Goal: Task Accomplishment & Management: Manage account settings

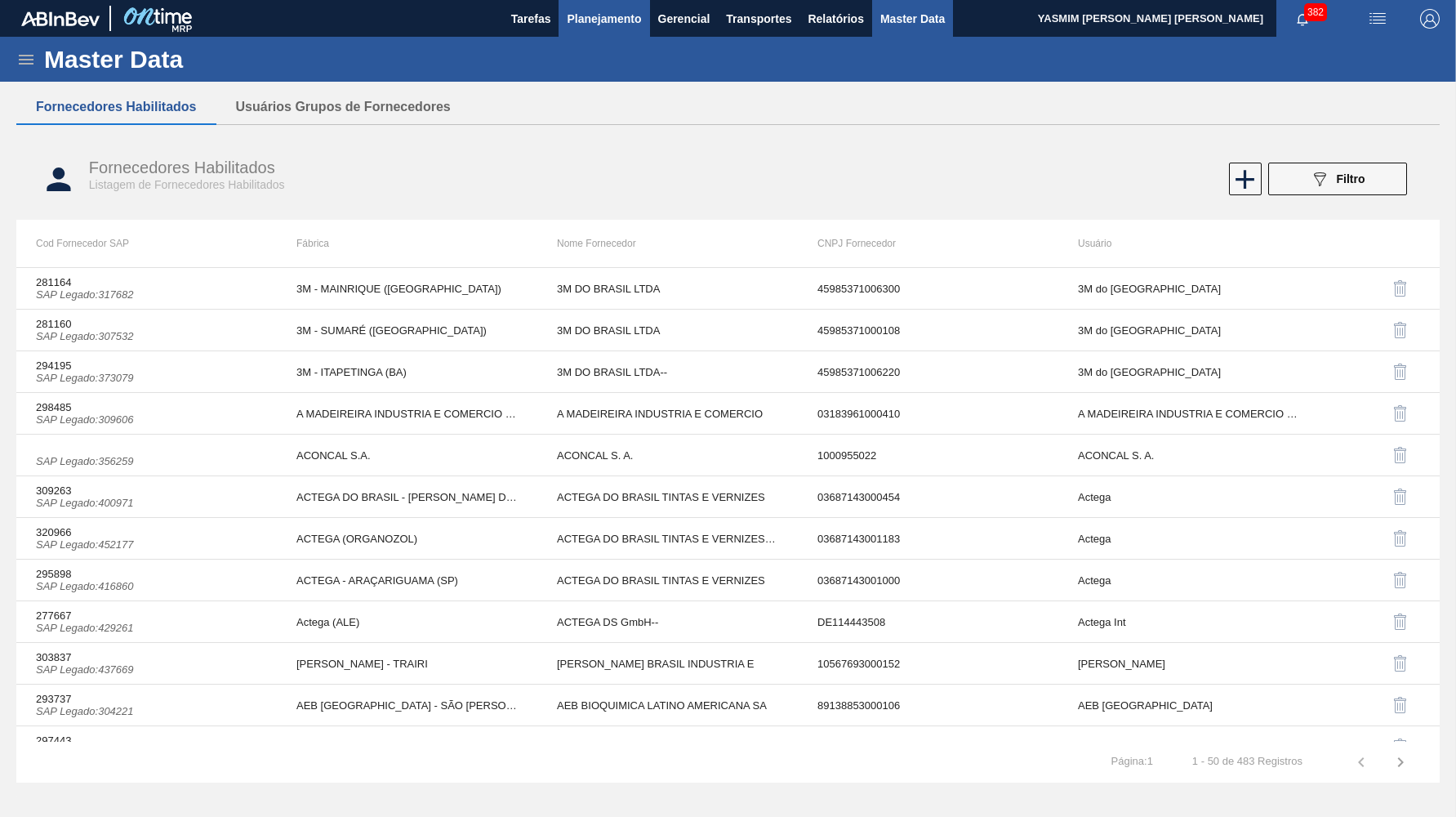
click at [592, 16] on span "Planejamento" at bounding box center [604, 19] width 75 height 20
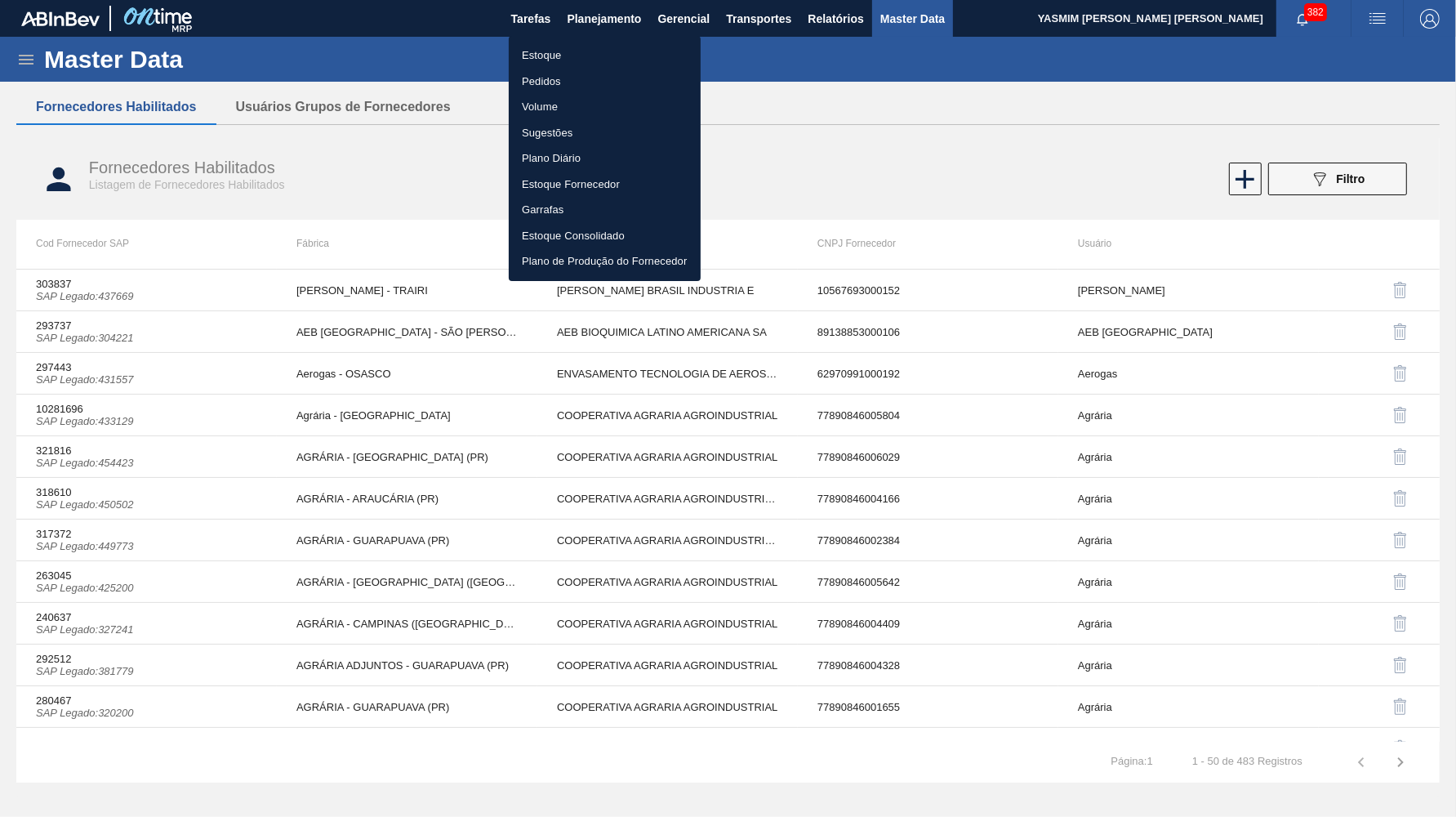
click at [570, 40] on ul "Estoque Pedidos Volume Sugestões Plano Diário Estoque Fornecedor Garrafas Estoq…" at bounding box center [604, 158] width 192 height 245
click at [571, 54] on li "Estoque" at bounding box center [604, 55] width 192 height 26
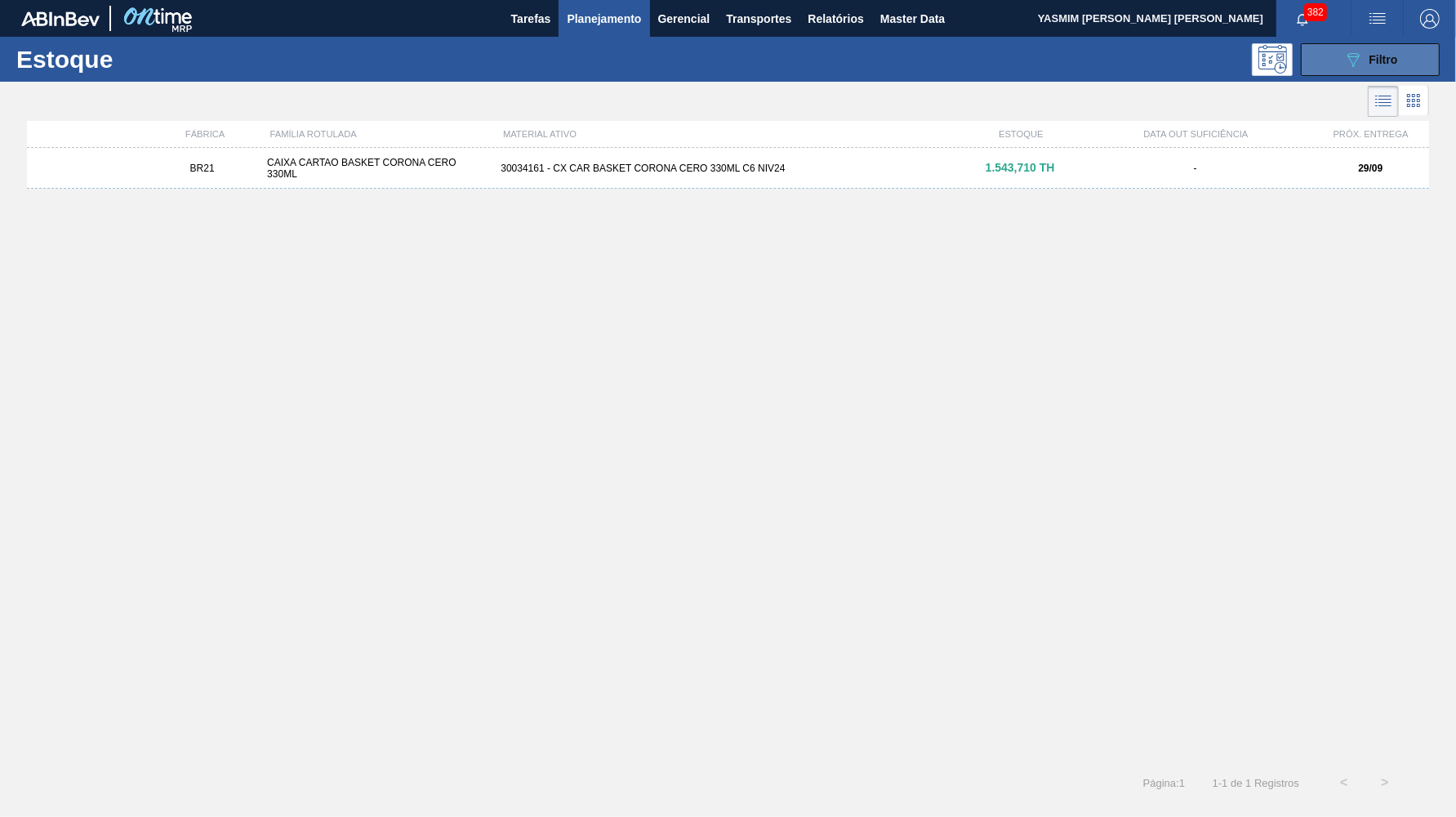
click at [1346, 57] on icon "089F7B8B-B2A5-4AFE-B5C0-19BA573D28AC" at bounding box center [1353, 59] width 20 height 20
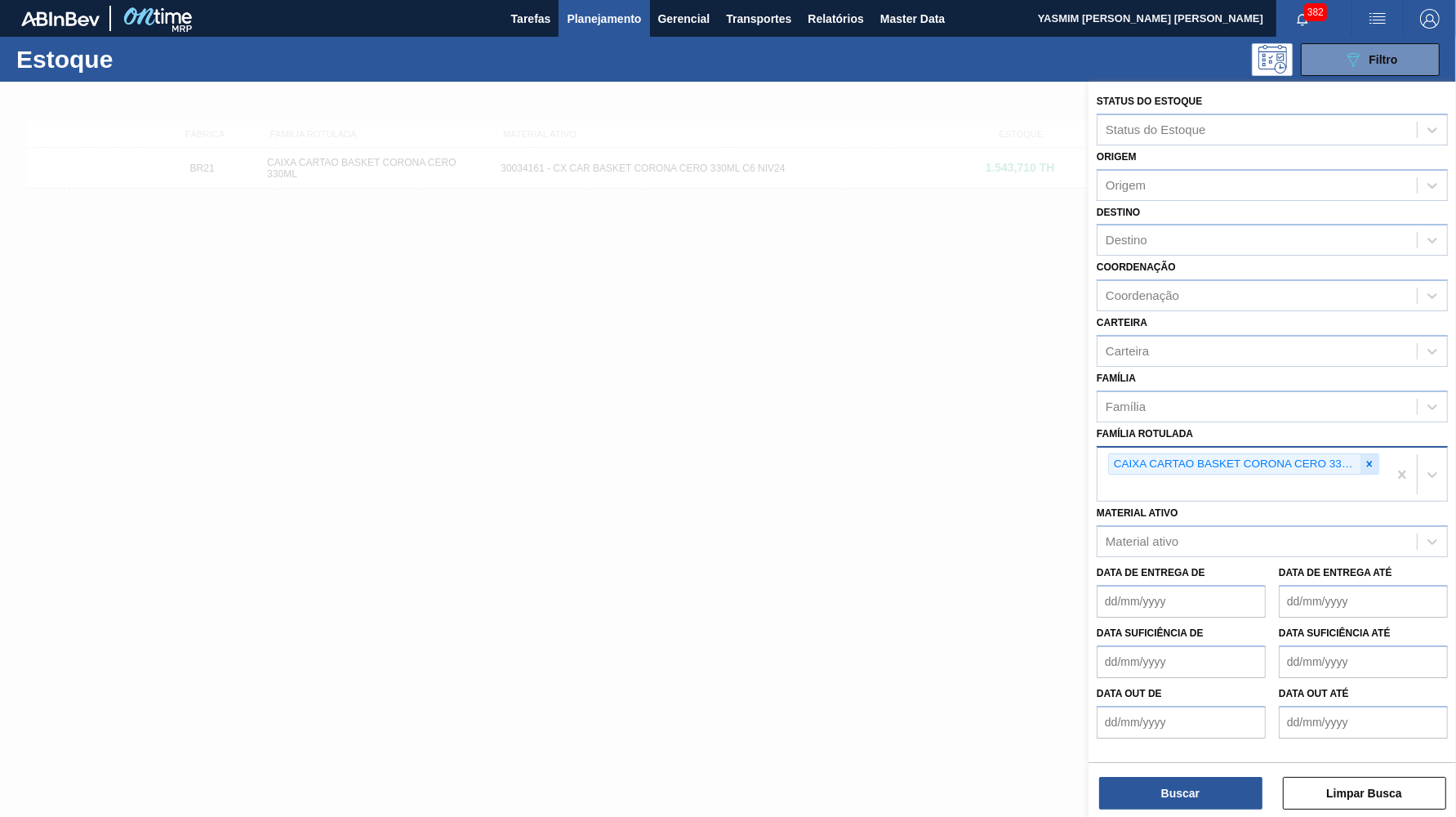
click at [1373, 459] on icon at bounding box center [1369, 464] width 11 height 11
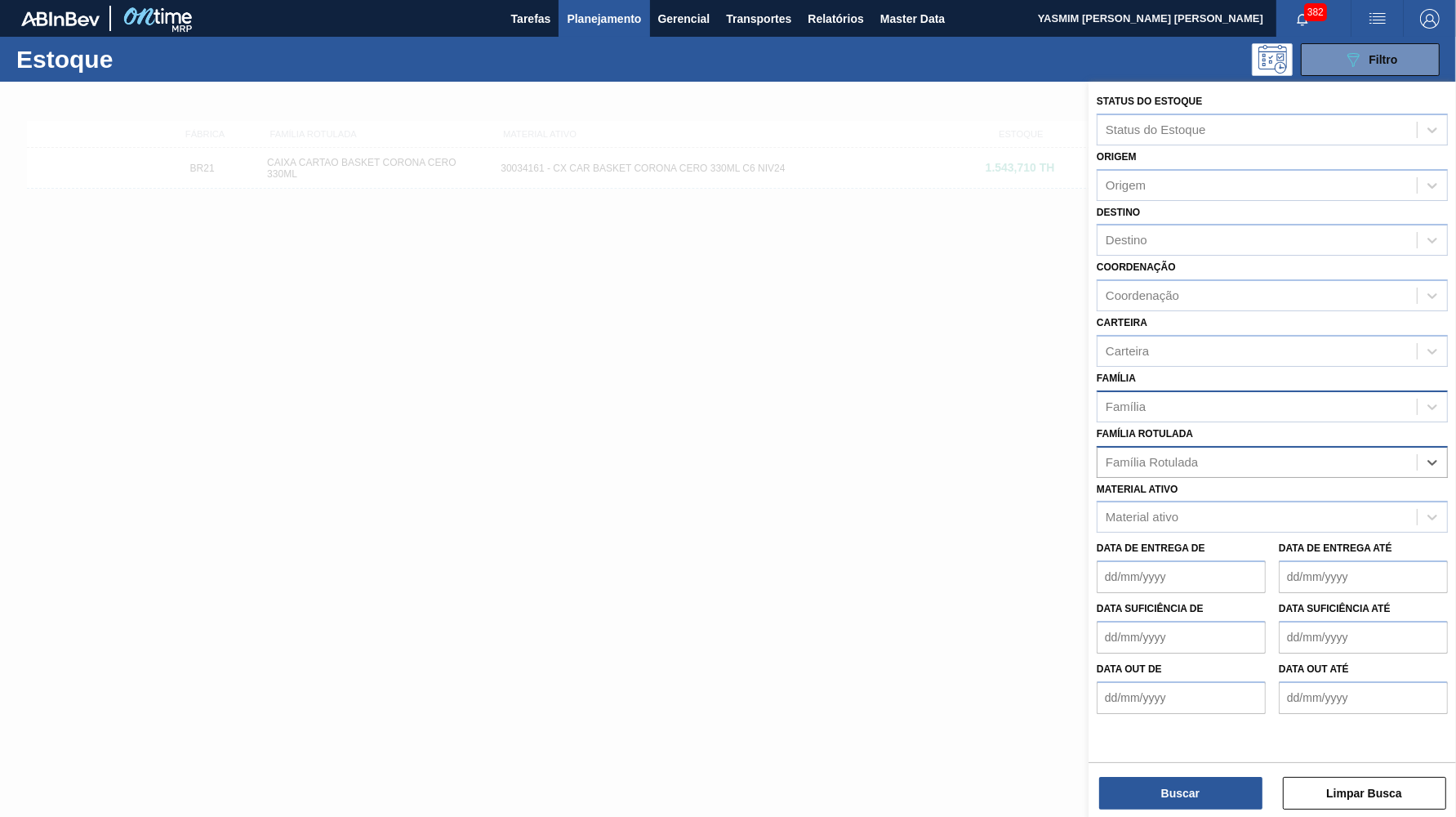
click at [1189, 397] on div "Família" at bounding box center [1257, 407] width 319 height 24
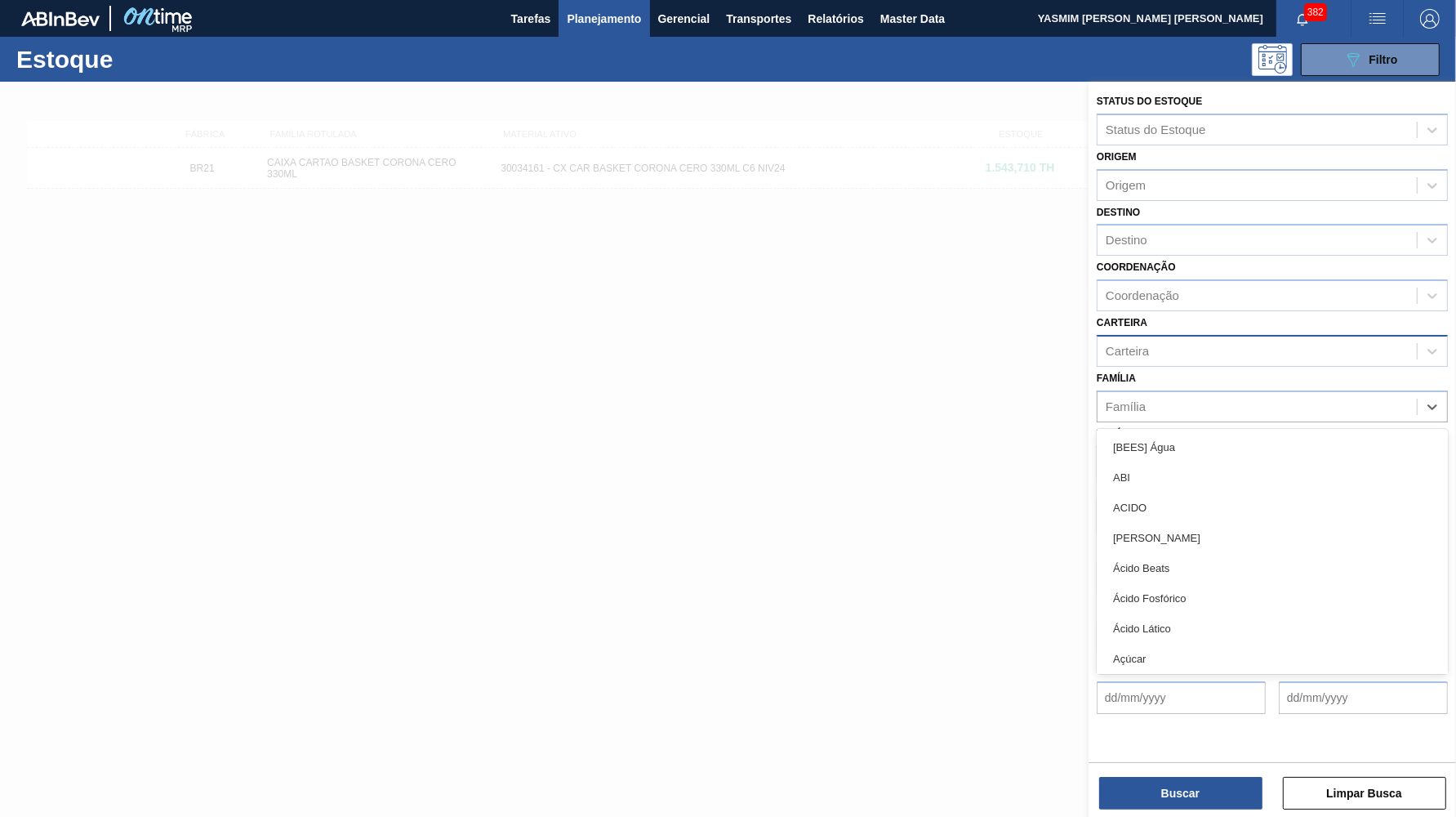
click at [1188, 341] on div "Carteira" at bounding box center [1257, 351] width 319 height 24
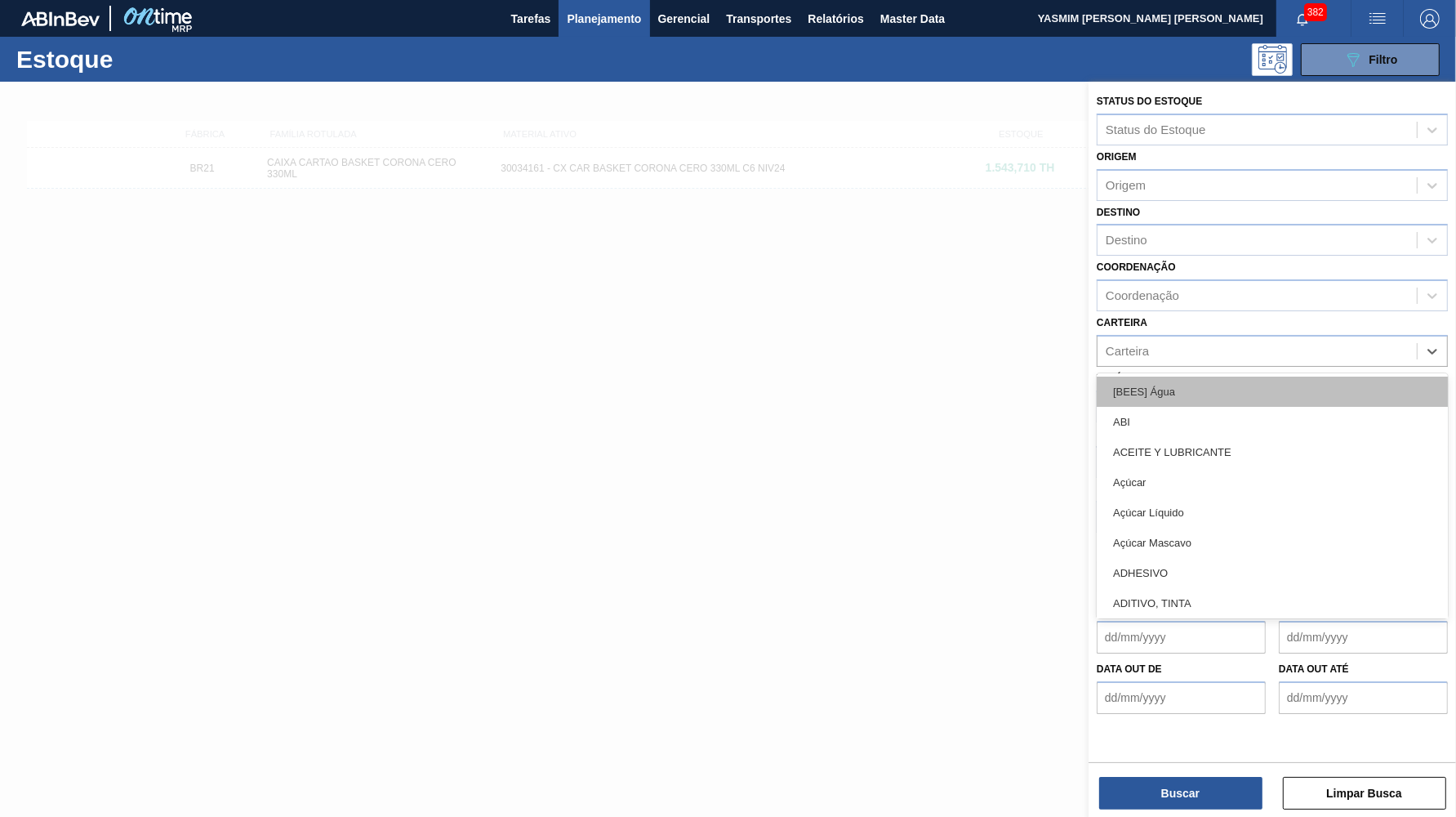
click at [1208, 376] on div "[BEES] Água" at bounding box center [1273, 392] width 351 height 31
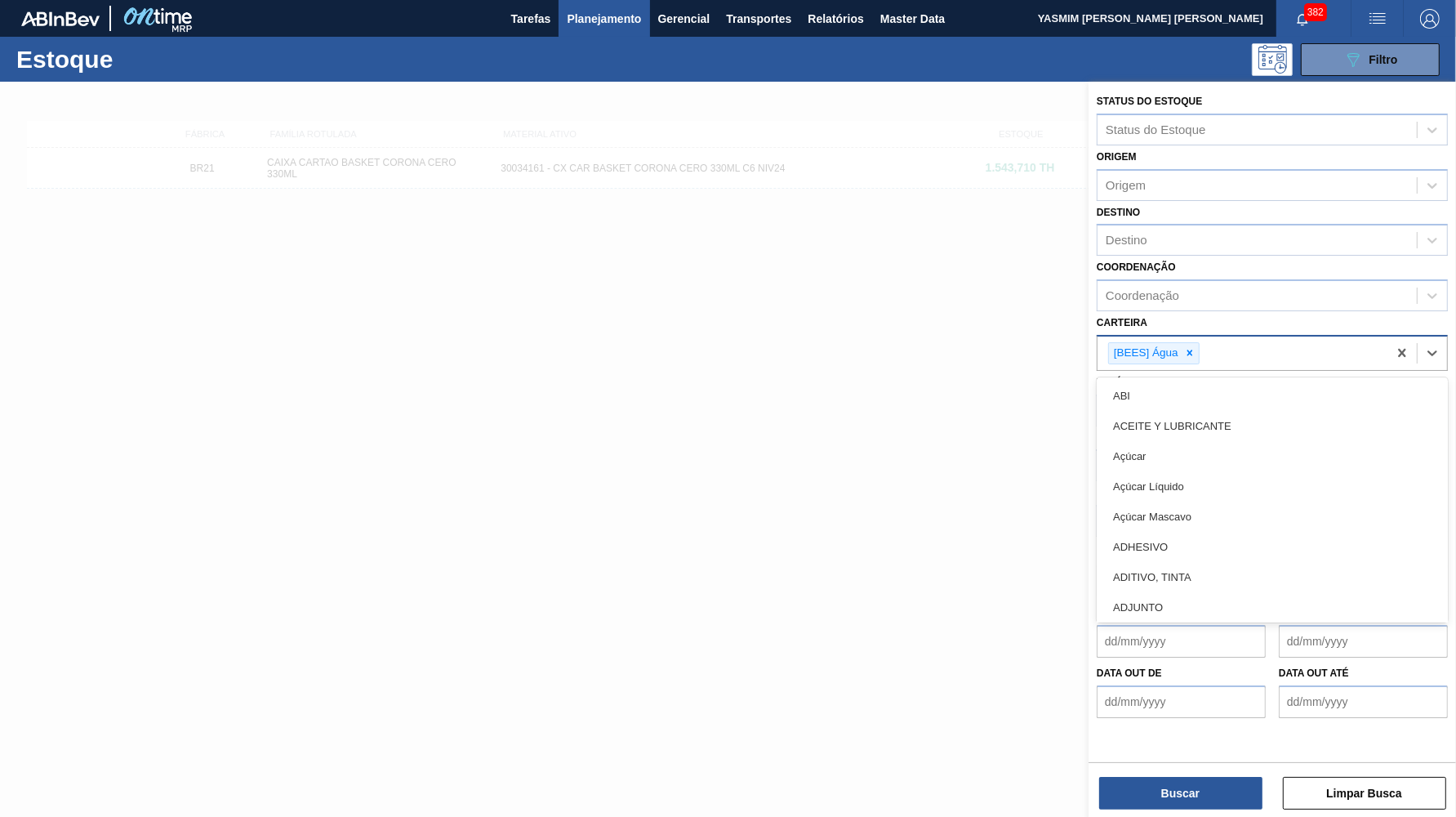
click at [1205, 344] on div "[BEES] Água" at bounding box center [1243, 352] width 290 height 33
drag, startPoint x: 1192, startPoint y: 335, endPoint x: 1197, endPoint y: 357, distance: 22.6
click at [1192, 347] on icon at bounding box center [1189, 352] width 11 height 11
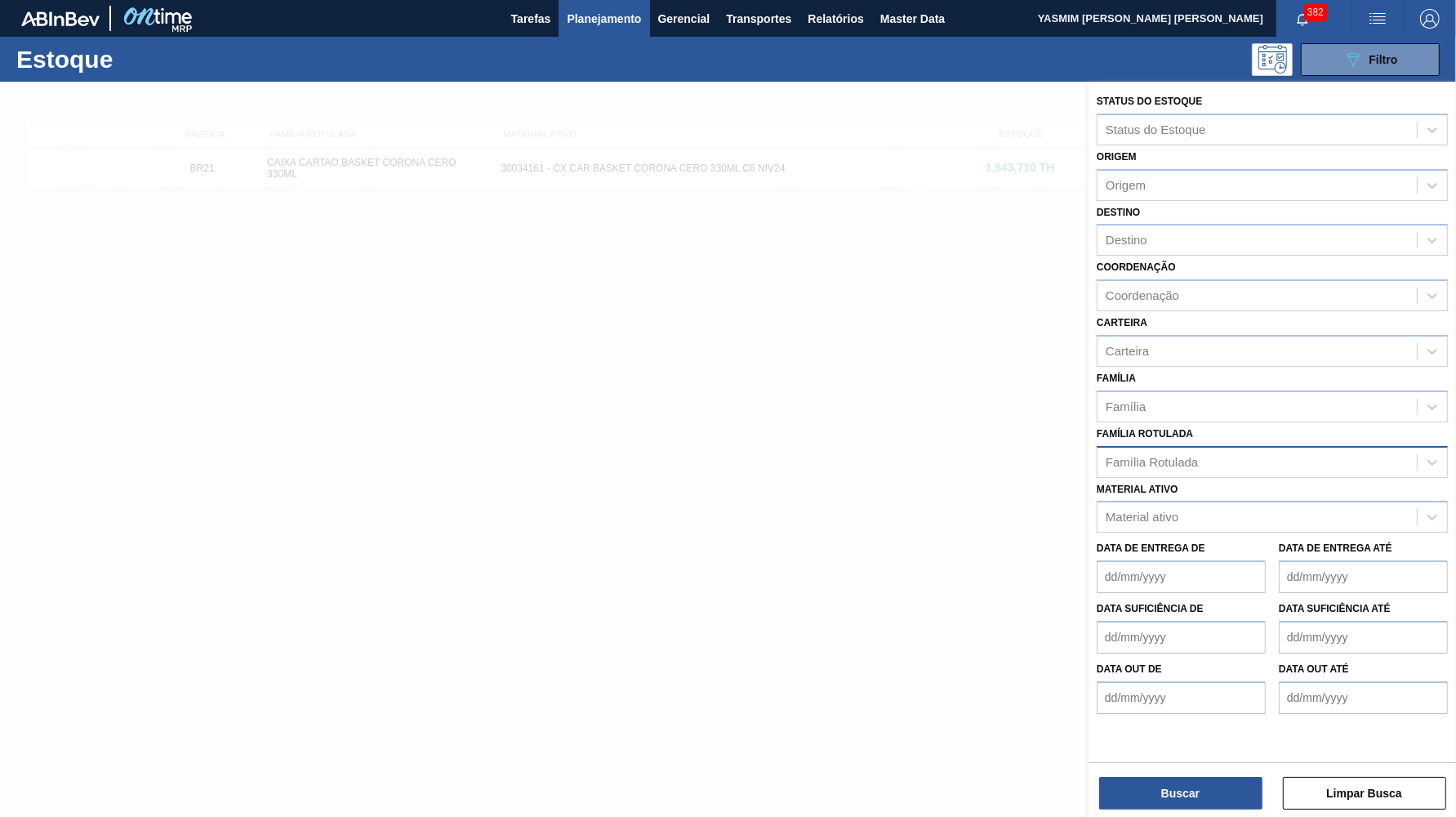
click at [1233, 312] on div "Carteira Carteira" at bounding box center [1273, 339] width 351 height 55
click at [1195, 455] on div "Família Rotulada" at bounding box center [1152, 462] width 93 height 14
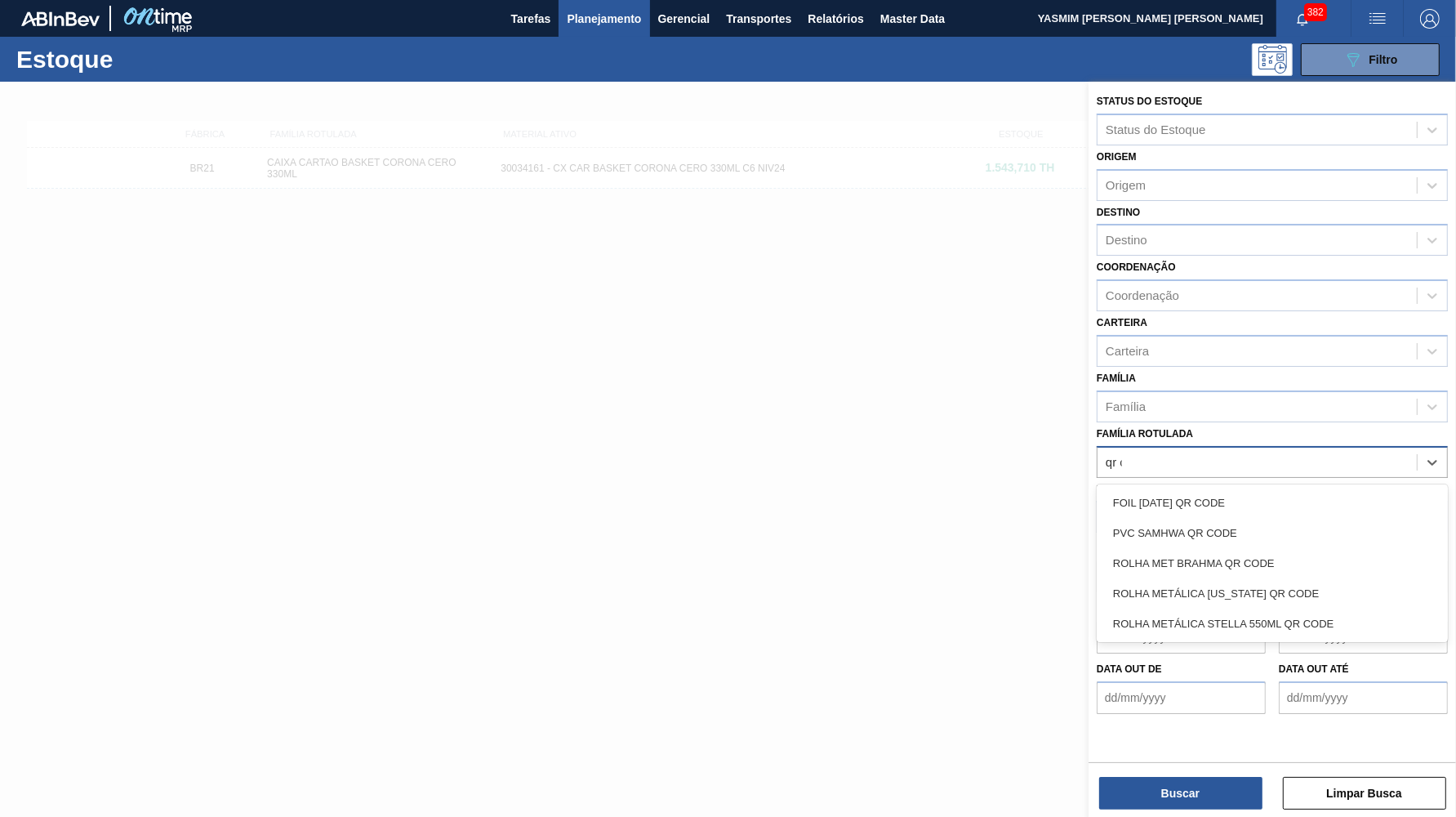
type Rotulada "qr co"
click at [1249, 549] on div "ROLHA MET BRAHMA QR CODE" at bounding box center [1273, 564] width 351 height 31
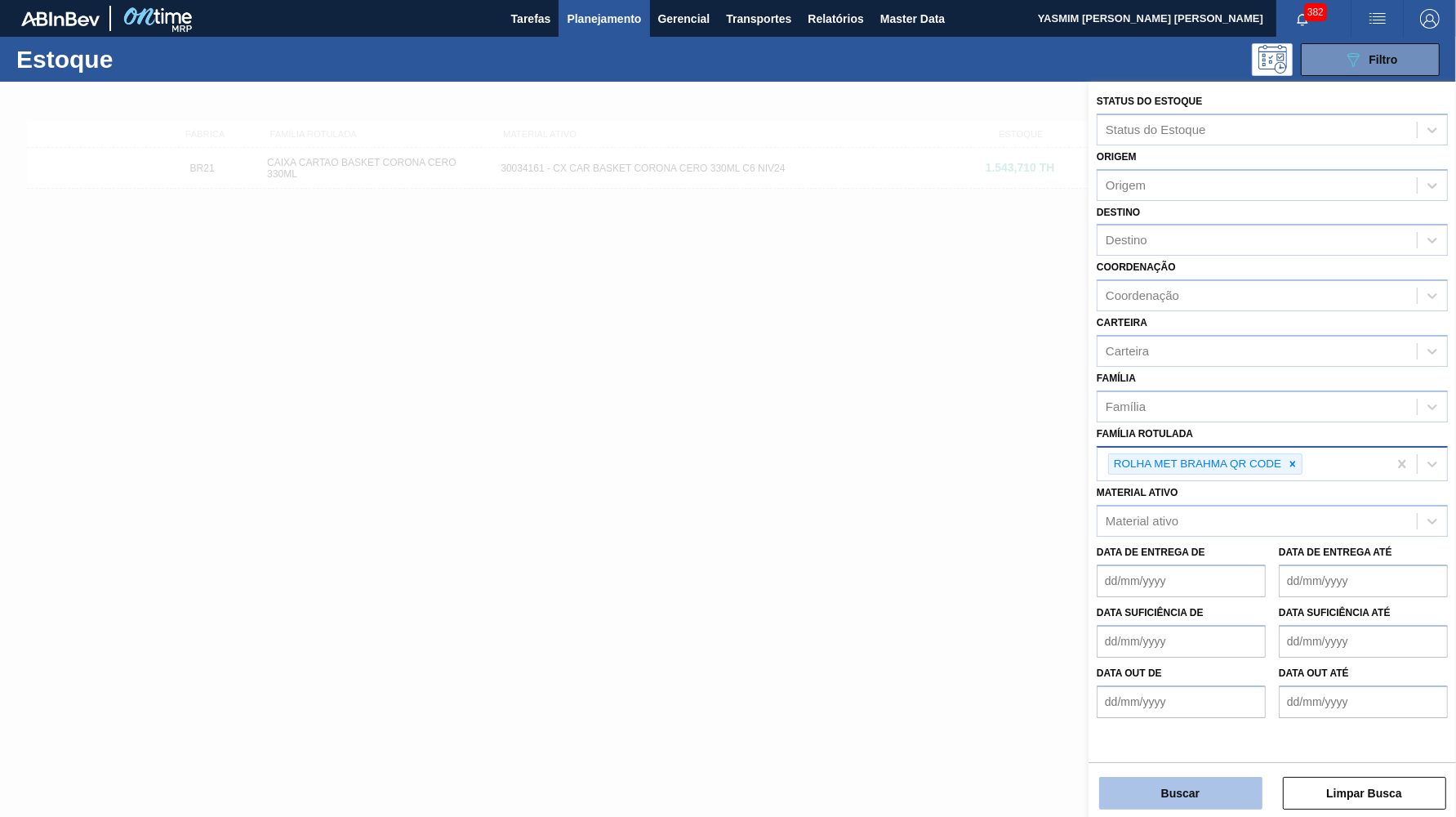
click at [1213, 785] on button "Buscar" at bounding box center [1181, 793] width 163 height 32
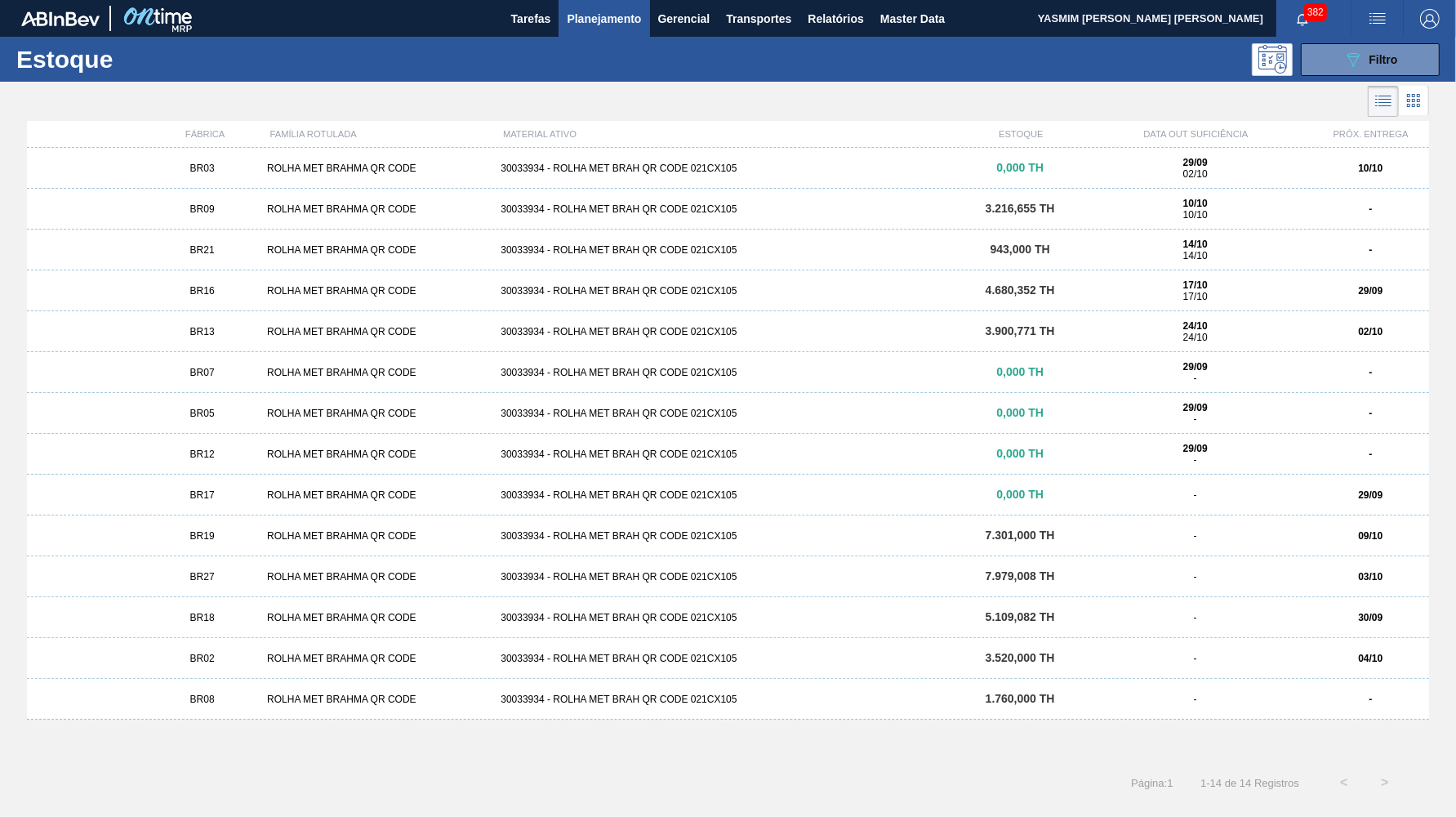
drag, startPoint x: 327, startPoint y: 161, endPoint x: 312, endPoint y: 154, distance: 16.6
click at [322, 161] on div "BR03 ROLHA MET BRAHMA QR CODE 30033934 - ROLHA MET BRAH QR CODE 021CX105 0,000 …" at bounding box center [728, 168] width 1403 height 41
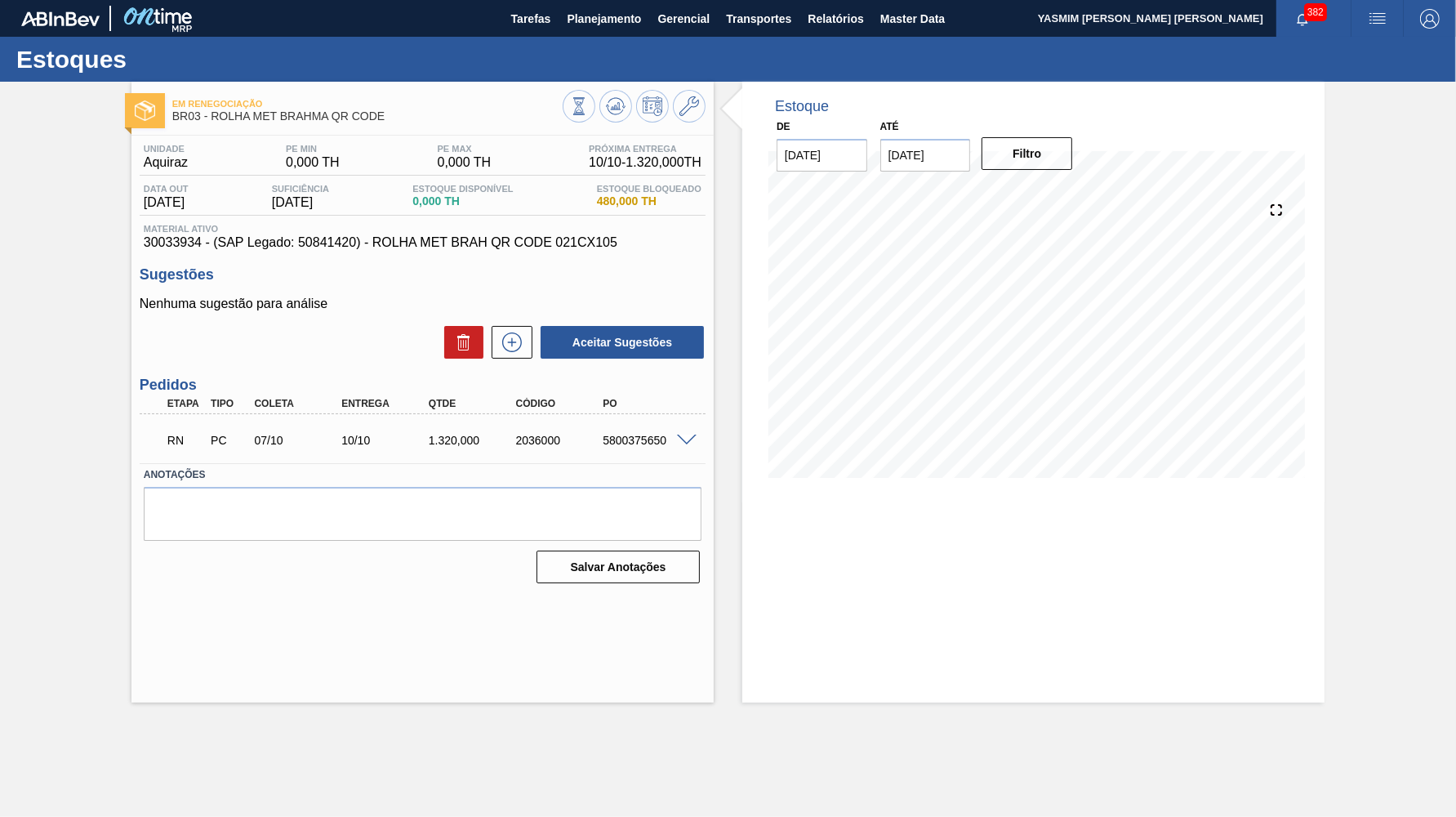
click at [689, 441] on div "5800375650" at bounding box center [647, 440] width 97 height 13
click at [682, 437] on span at bounding box center [687, 441] width 20 height 12
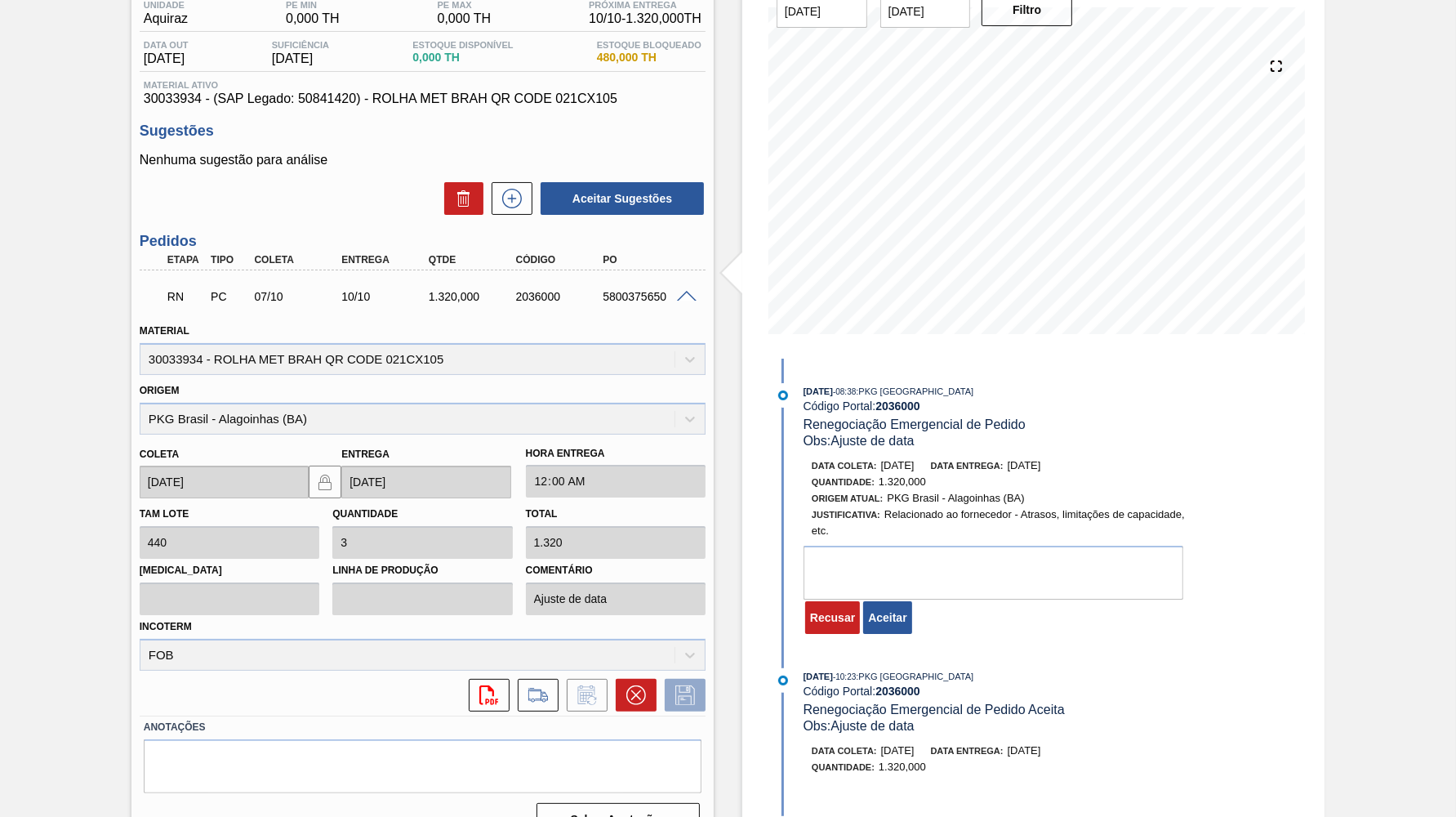
scroll to position [149, 0]
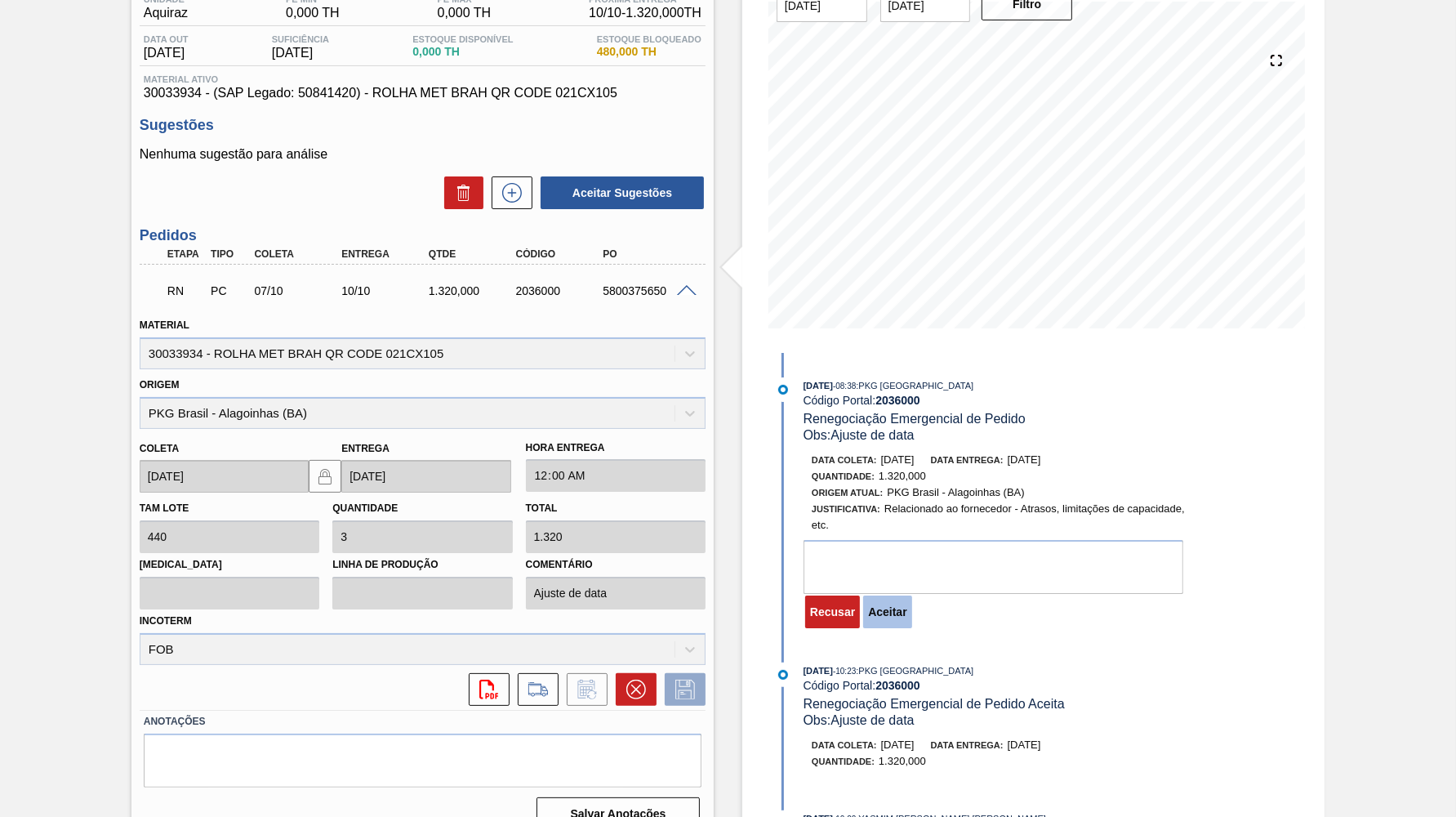
click at [896, 620] on button "Aceitar" at bounding box center [887, 611] width 48 height 32
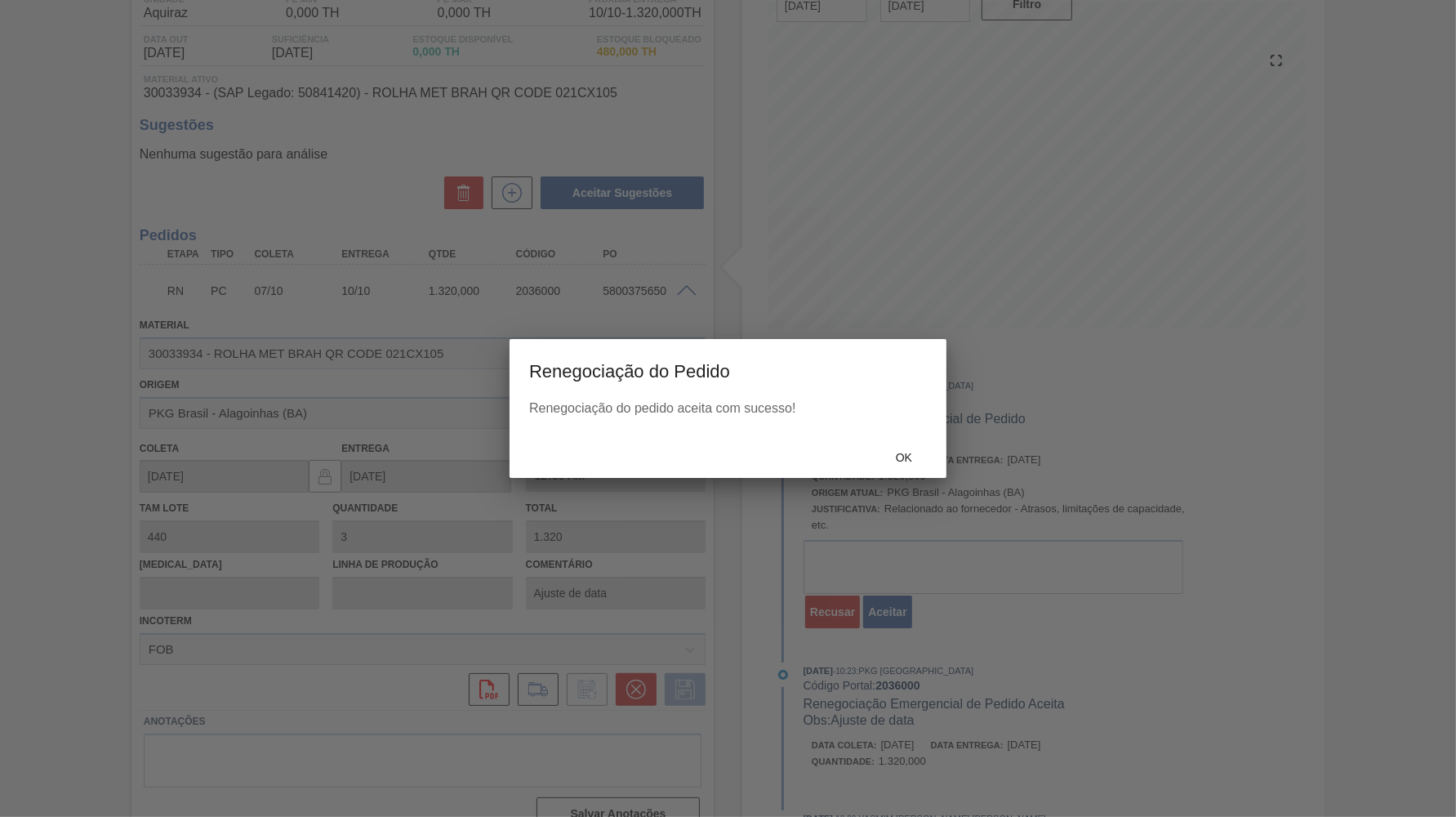
click at [935, 430] on div "Renegociação do pedido aceita com sucesso!" at bounding box center [728, 418] width 437 height 34
drag, startPoint x: 934, startPoint y: 430, endPoint x: 917, endPoint y: 451, distance: 27.0
click at [920, 436] on div "Renegociação do pedido aceita com sucesso!" at bounding box center [728, 418] width 437 height 34
click at [914, 451] on div "Ok" at bounding box center [904, 457] width 72 height 31
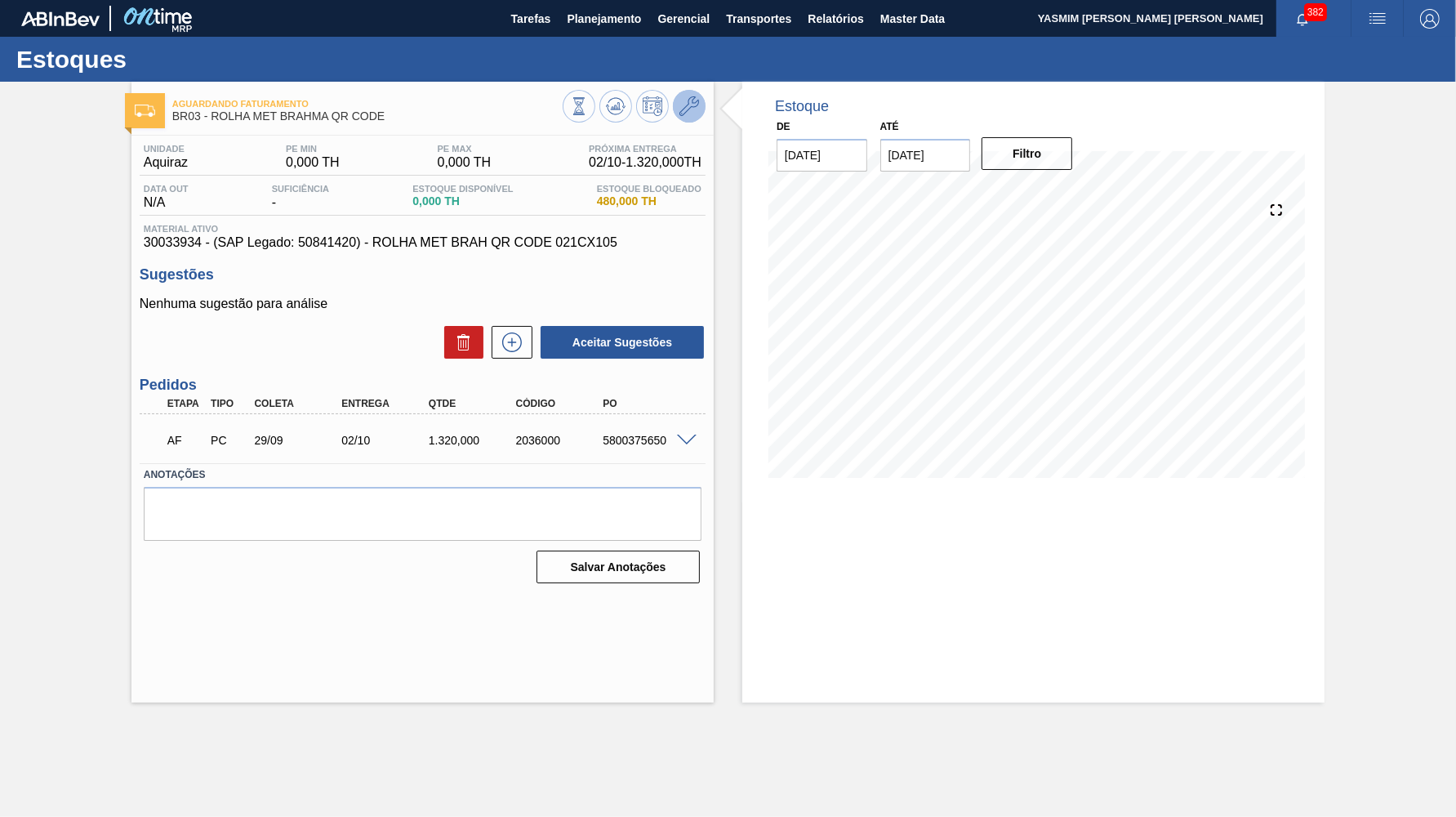
click at [693, 100] on icon at bounding box center [689, 106] width 20 height 20
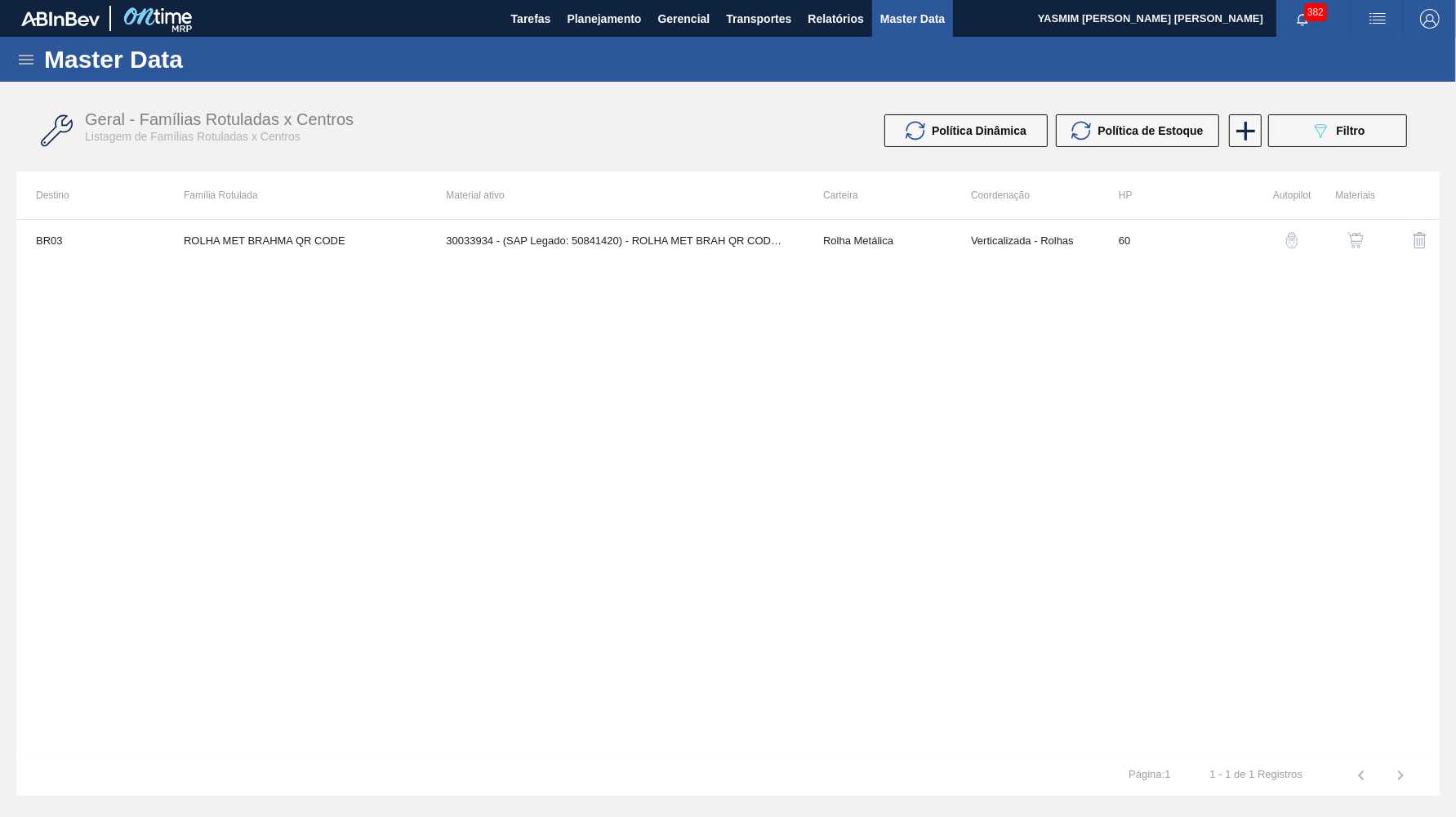
click at [1340, 245] on button "button" at bounding box center [1356, 240] width 39 height 39
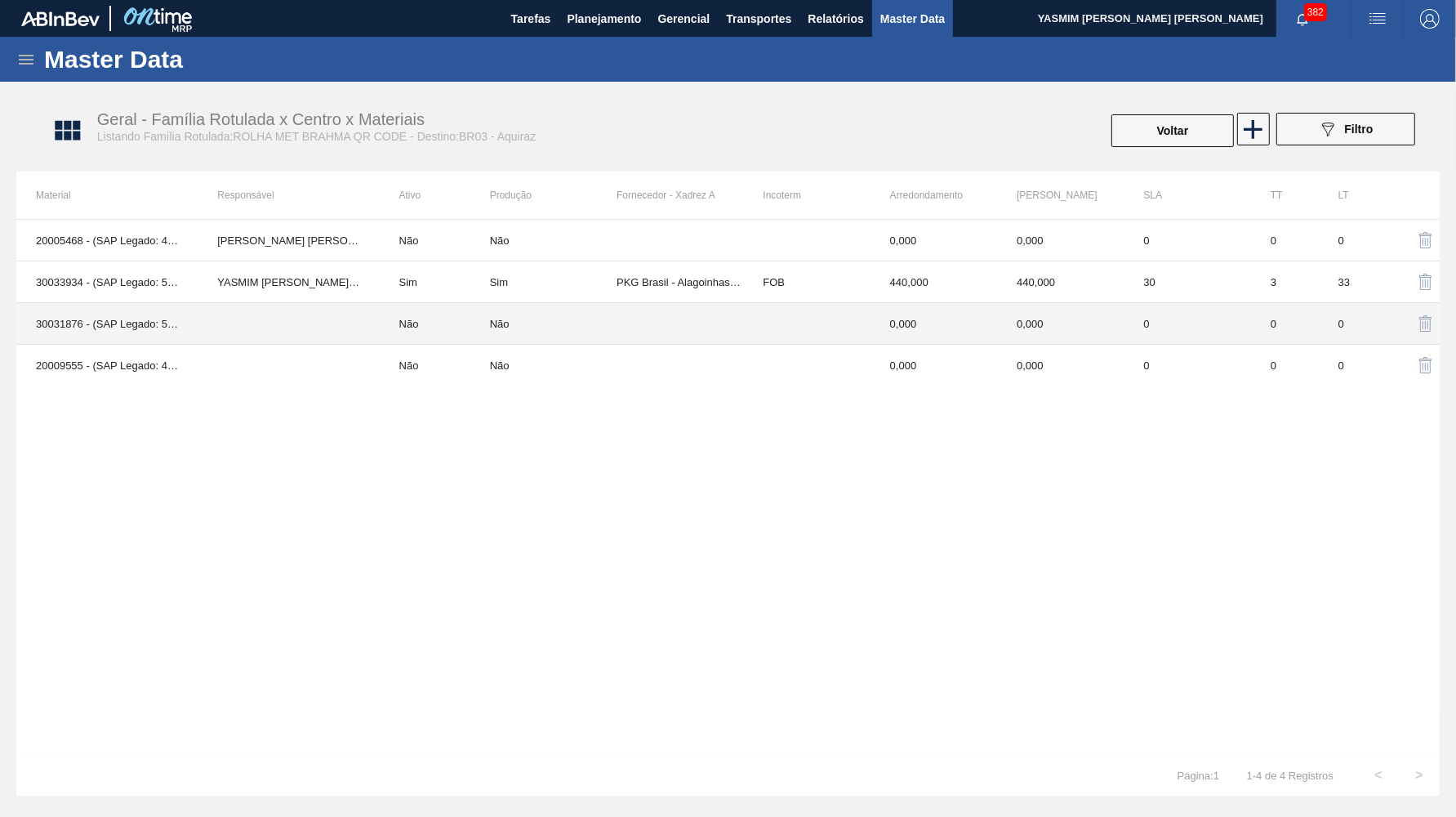
click at [582, 312] on td "Não" at bounding box center [553, 324] width 126 height 42
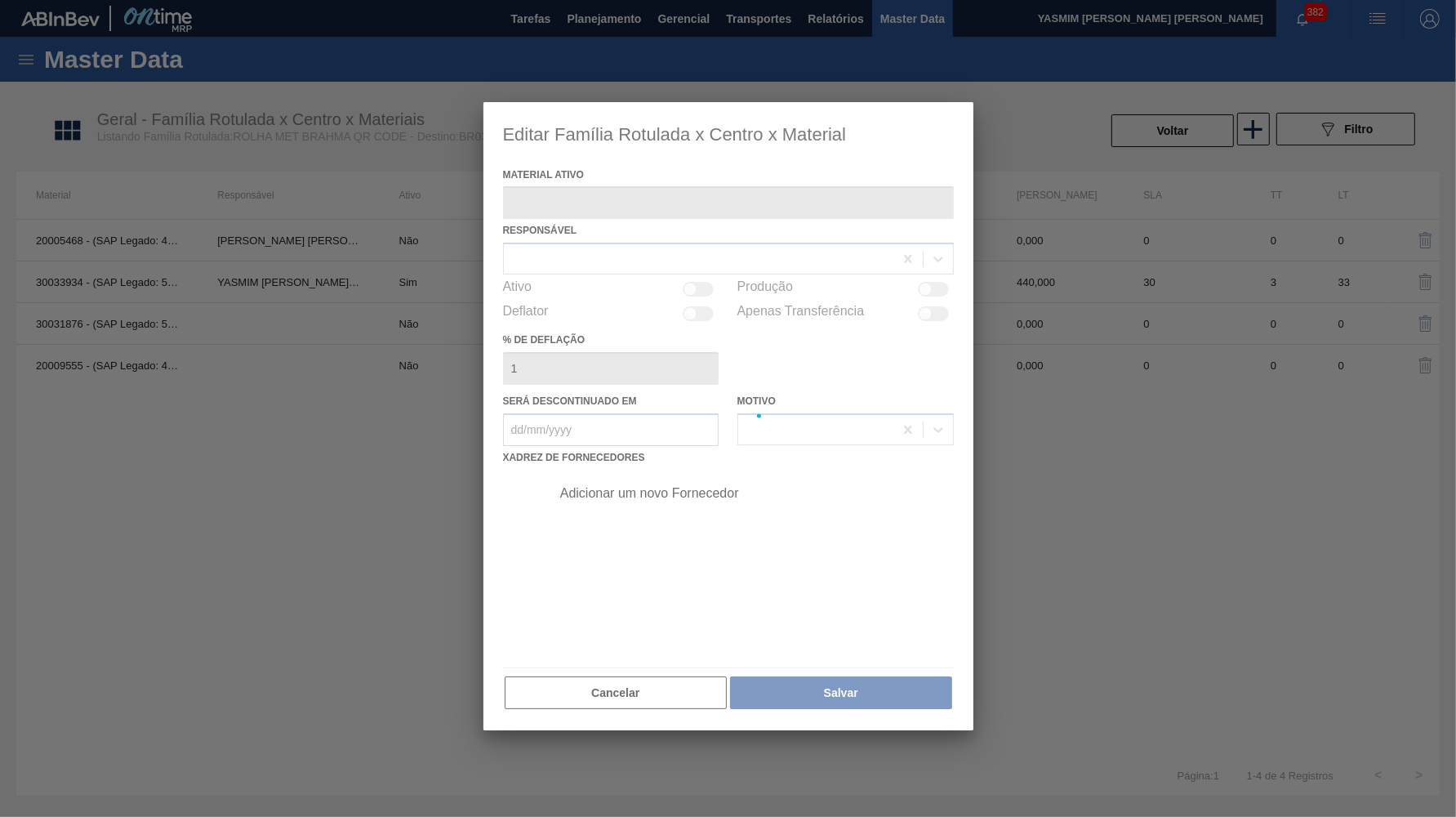
type ativo "30031876 - (SAP Legado: 50835129) - ROLHA MET BRAHMA QR CODE 021CX105 PKG"
type deflação "0"
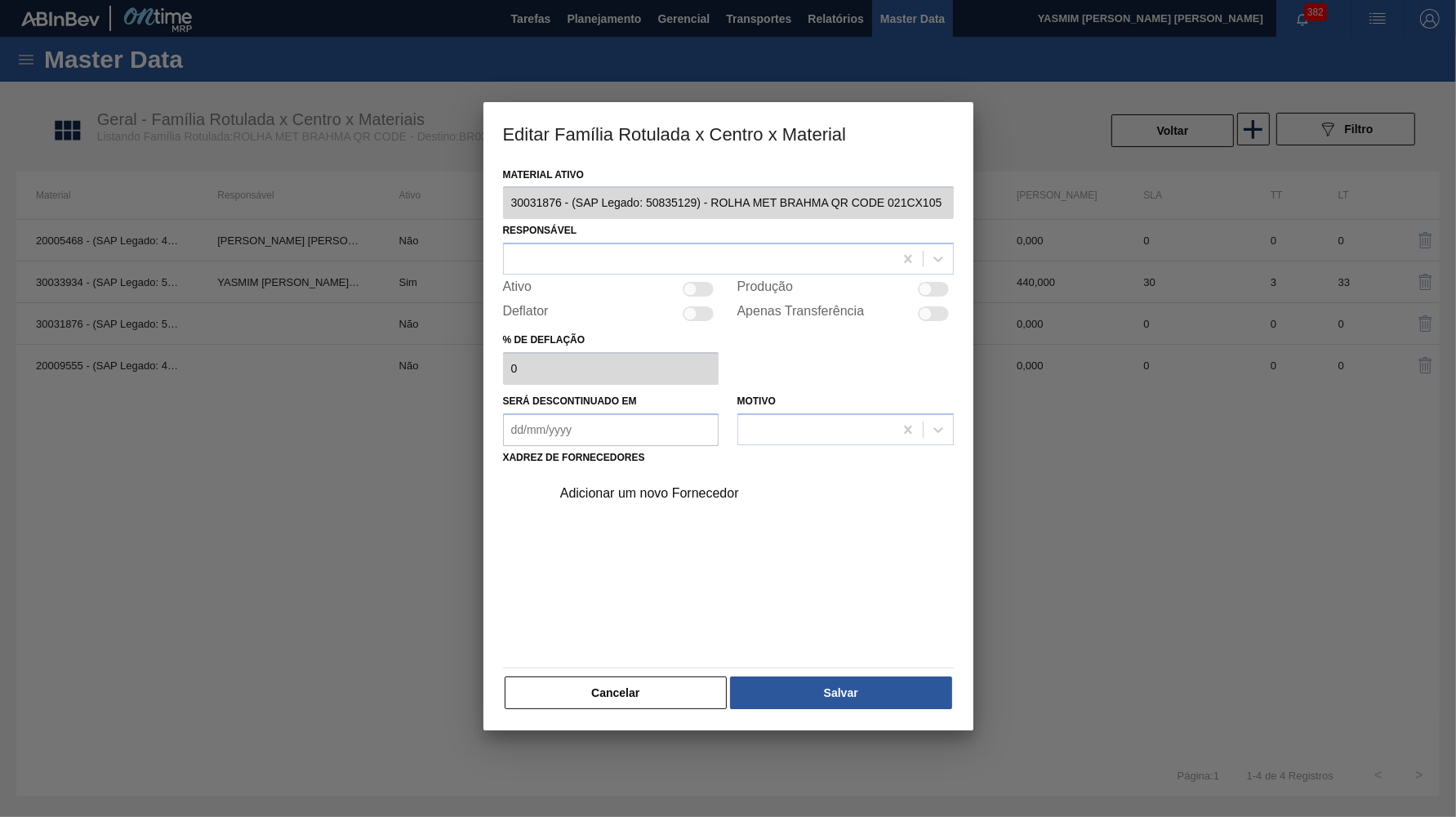
click at [699, 279] on div "Ativo" at bounding box center [611, 289] width 216 height 20
click at [699, 282] on div at bounding box center [699, 289] width 31 height 14
checkbox input "true"
click at [645, 247] on div at bounding box center [699, 259] width 390 height 24
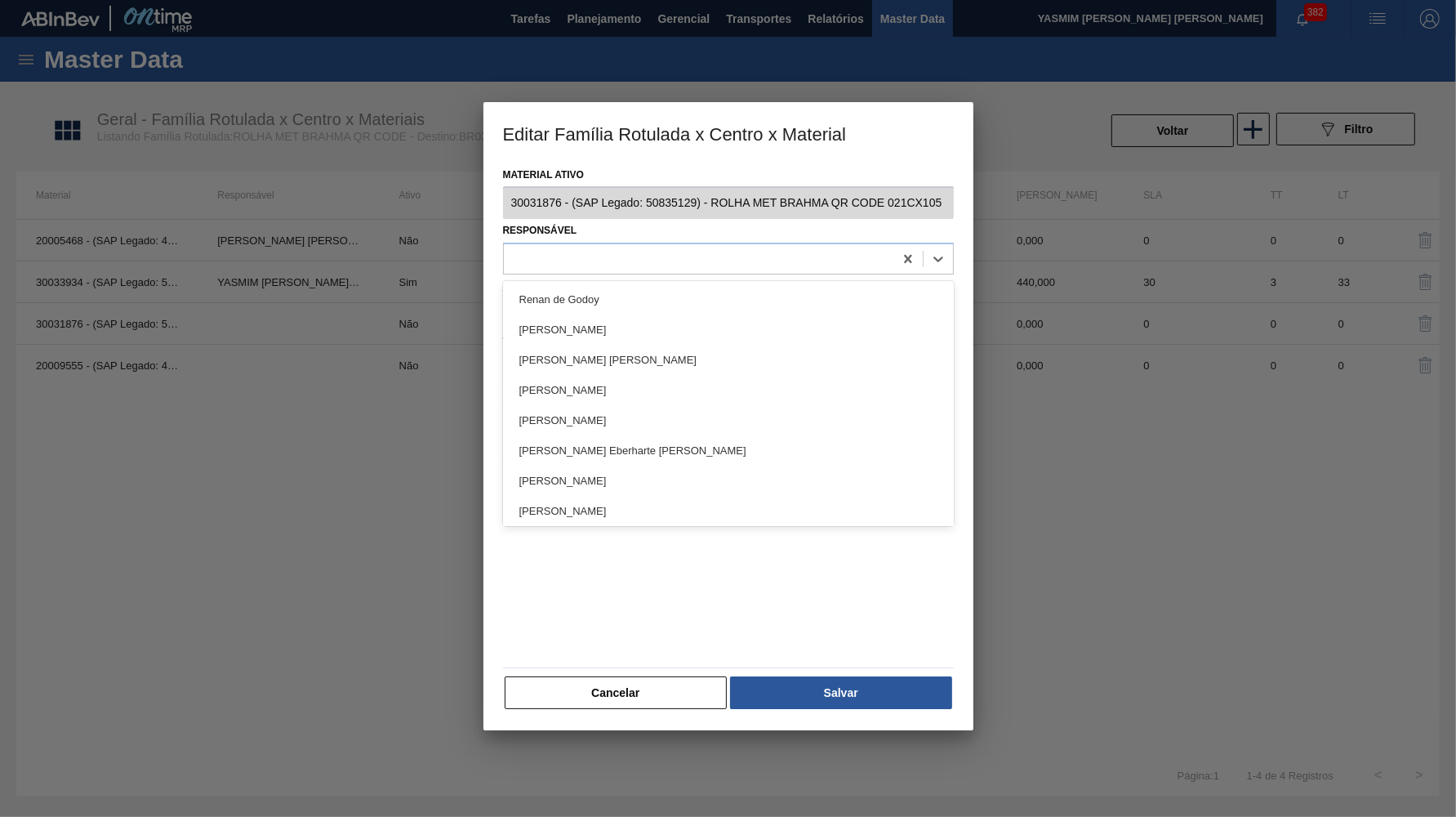
click at [808, 237] on div "Responsável option Renan de Godoy focused, 1 of 101. 101 results available. Use…" at bounding box center [728, 246] width 451 height 55
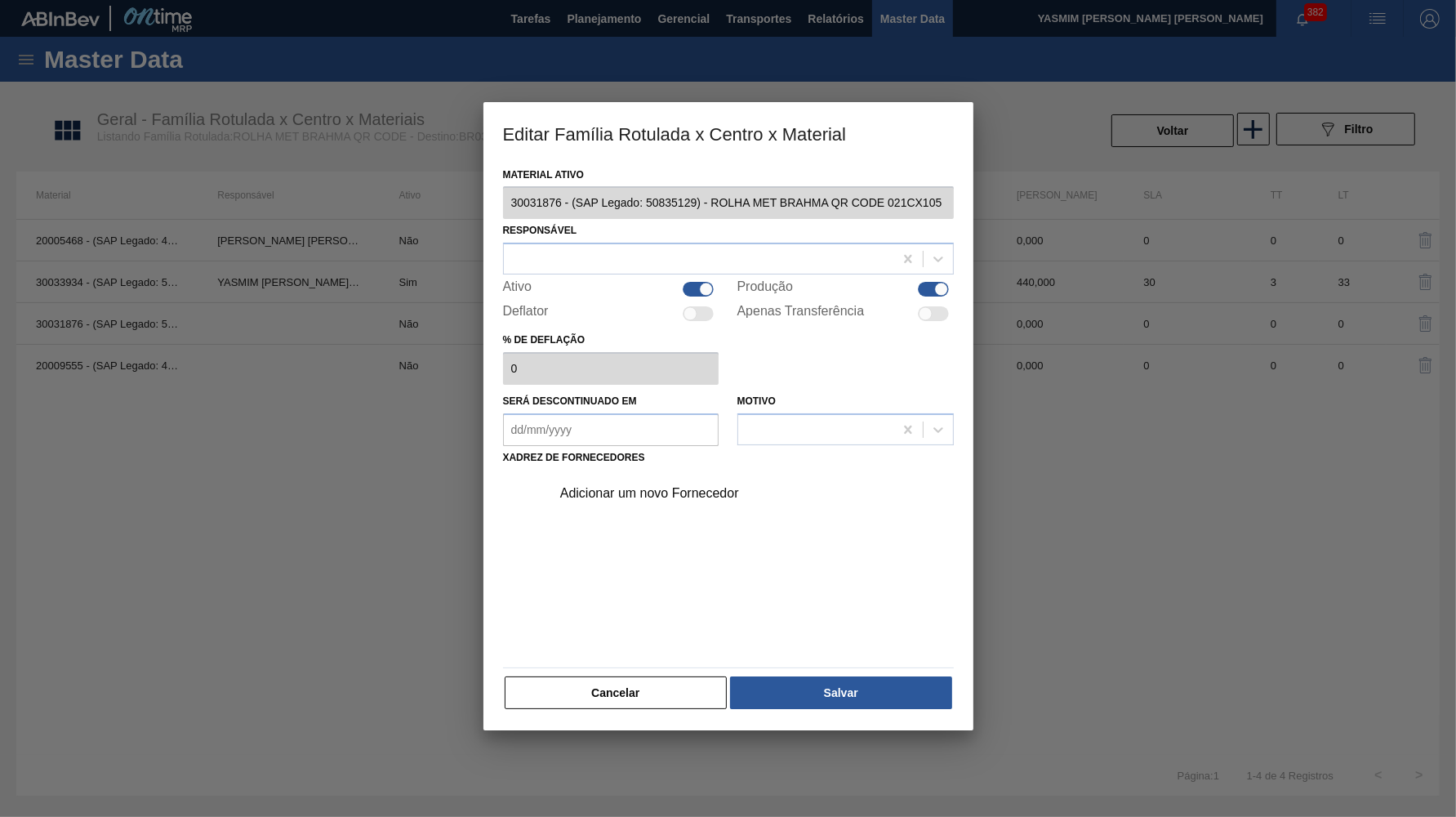
drag, startPoint x: 713, startPoint y: 277, endPoint x: 699, endPoint y: 282, distance: 14.9
click at [711, 282] on div at bounding box center [699, 289] width 31 height 14
click at [697, 283] on div at bounding box center [690, 290] width 14 height 14
click at [697, 283] on div at bounding box center [699, 289] width 31 height 14
checkbox input "false"
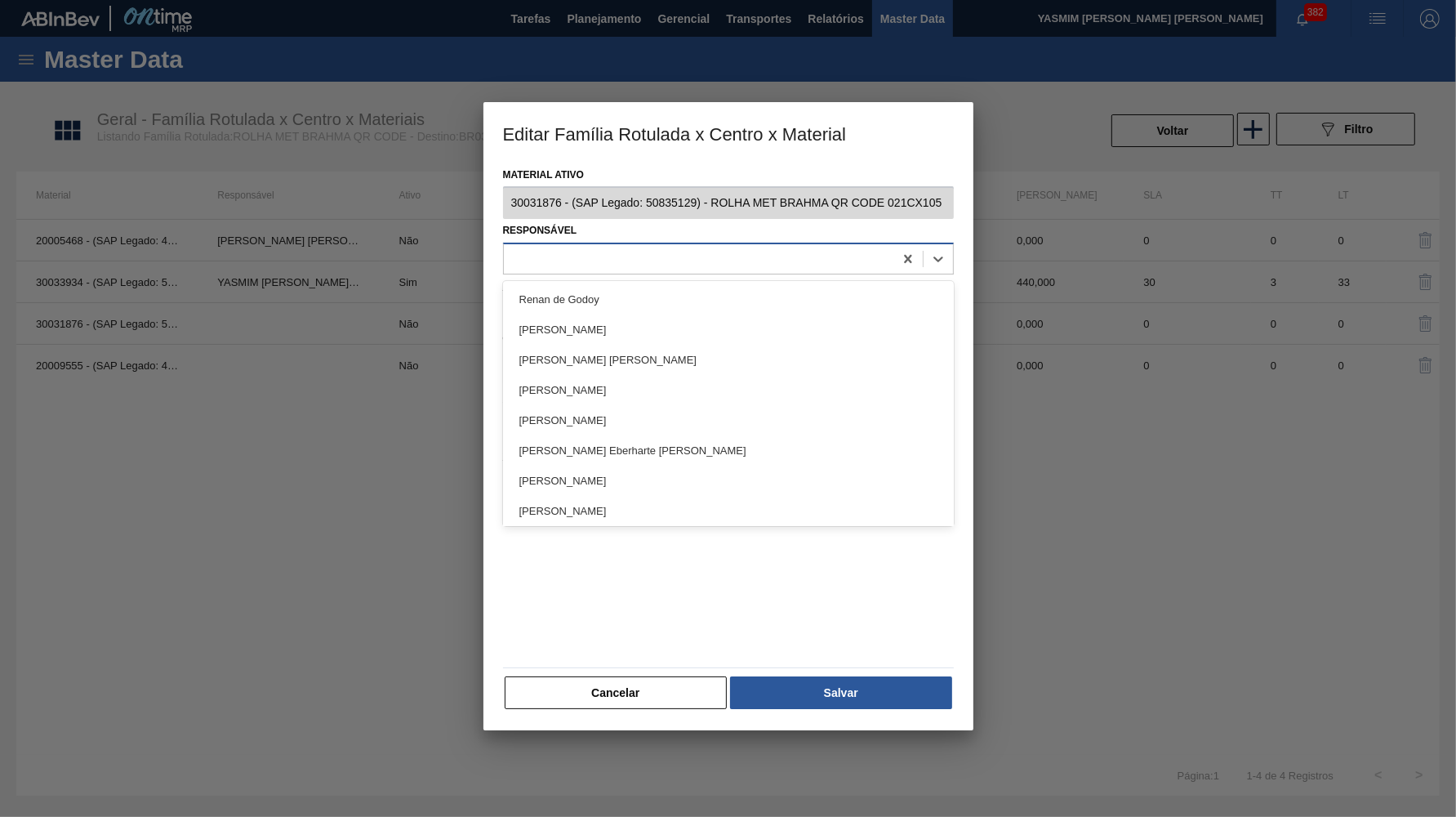
click at [672, 260] on div at bounding box center [699, 259] width 390 height 24
type input "yas"
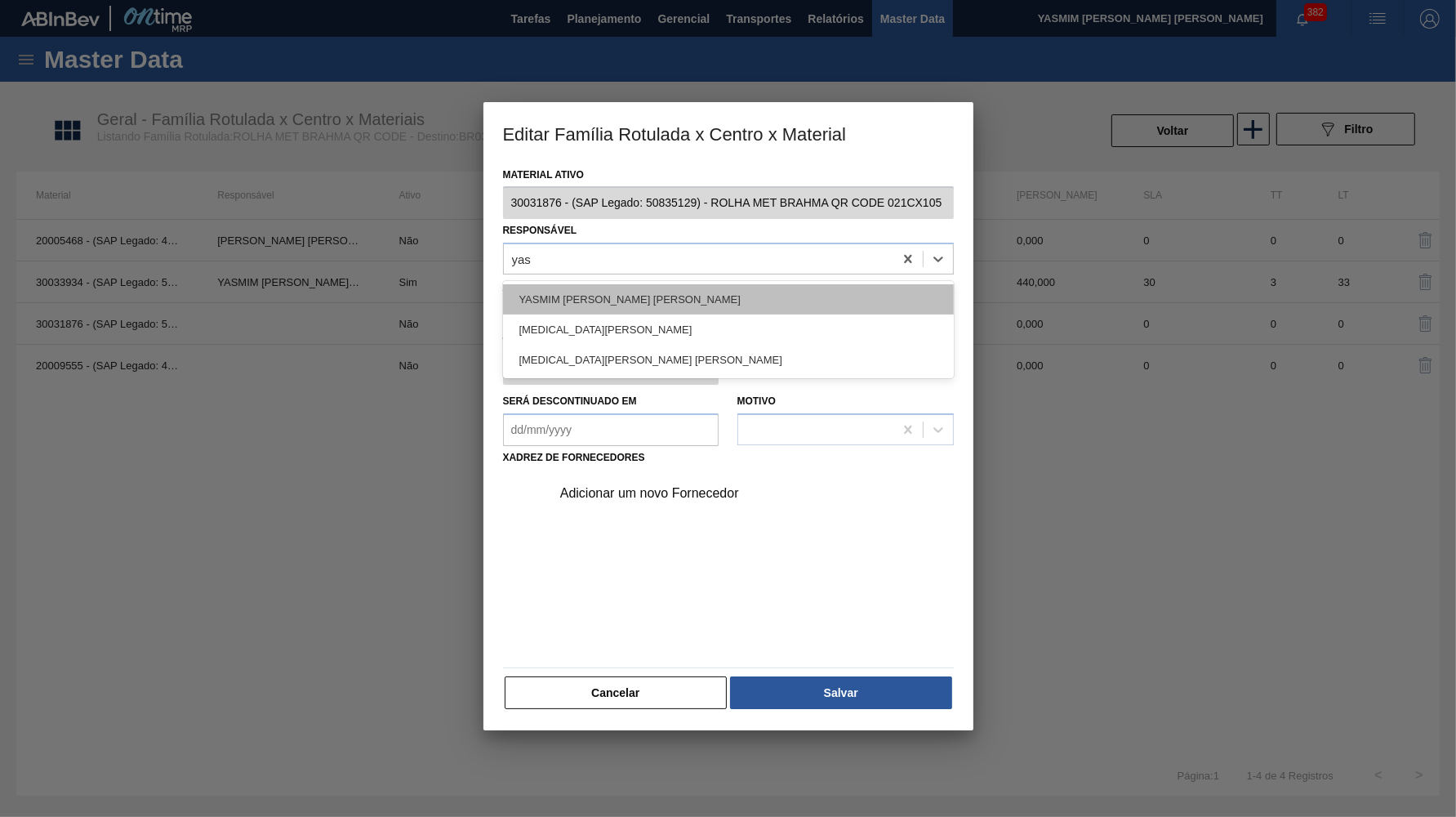
click at [700, 285] on div "YASMIM FERREIRA DA SILVA" at bounding box center [728, 300] width 451 height 31
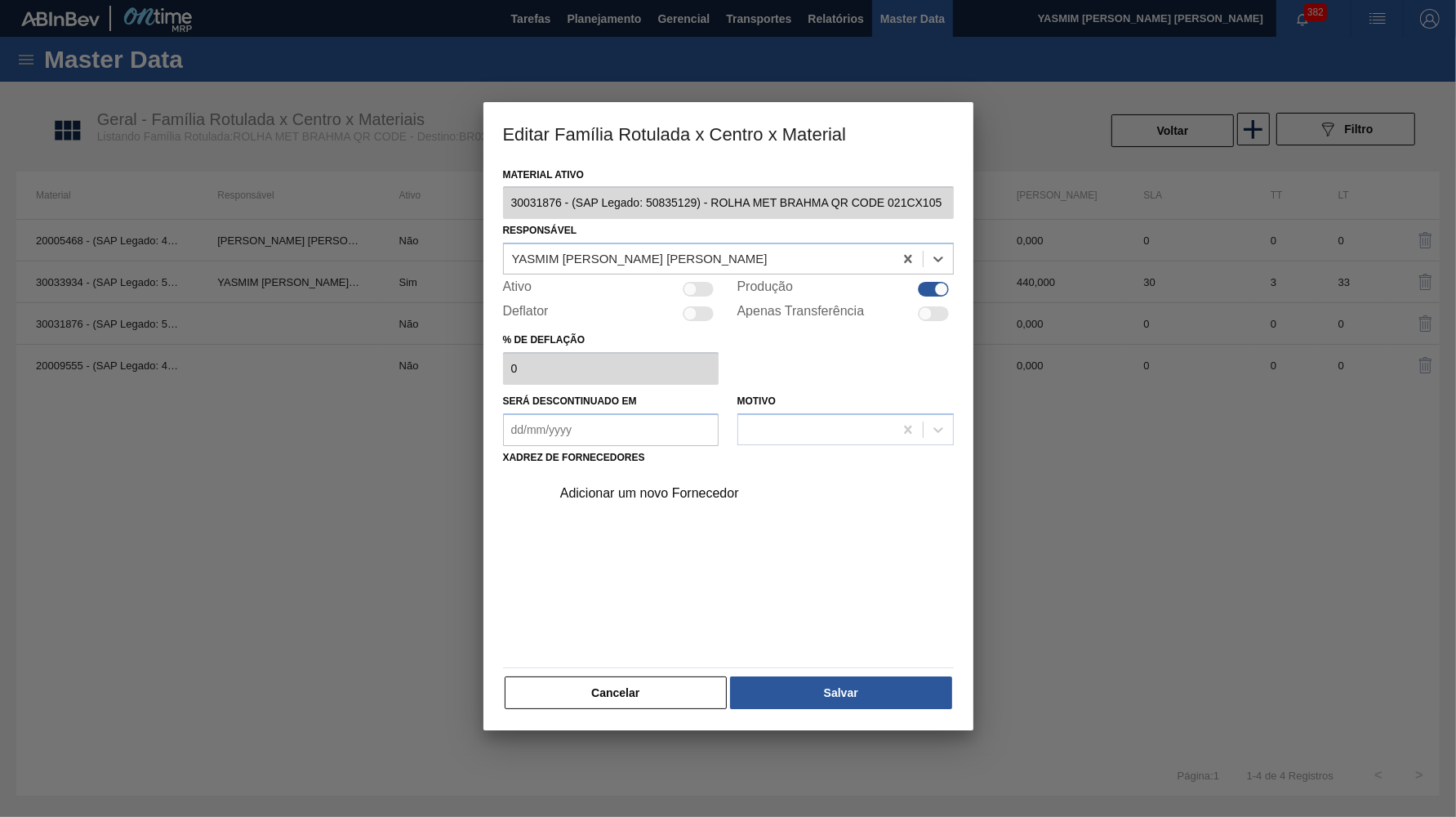
click at [838, 703] on div "Material ativo 30031876 - (SAP Legado: 50835129) - ROLHA MET BRAHMA QR CODE 021…" at bounding box center [728, 447] width 490 height 568
click at [824, 692] on button "Salvar" at bounding box center [840, 693] width 222 height 32
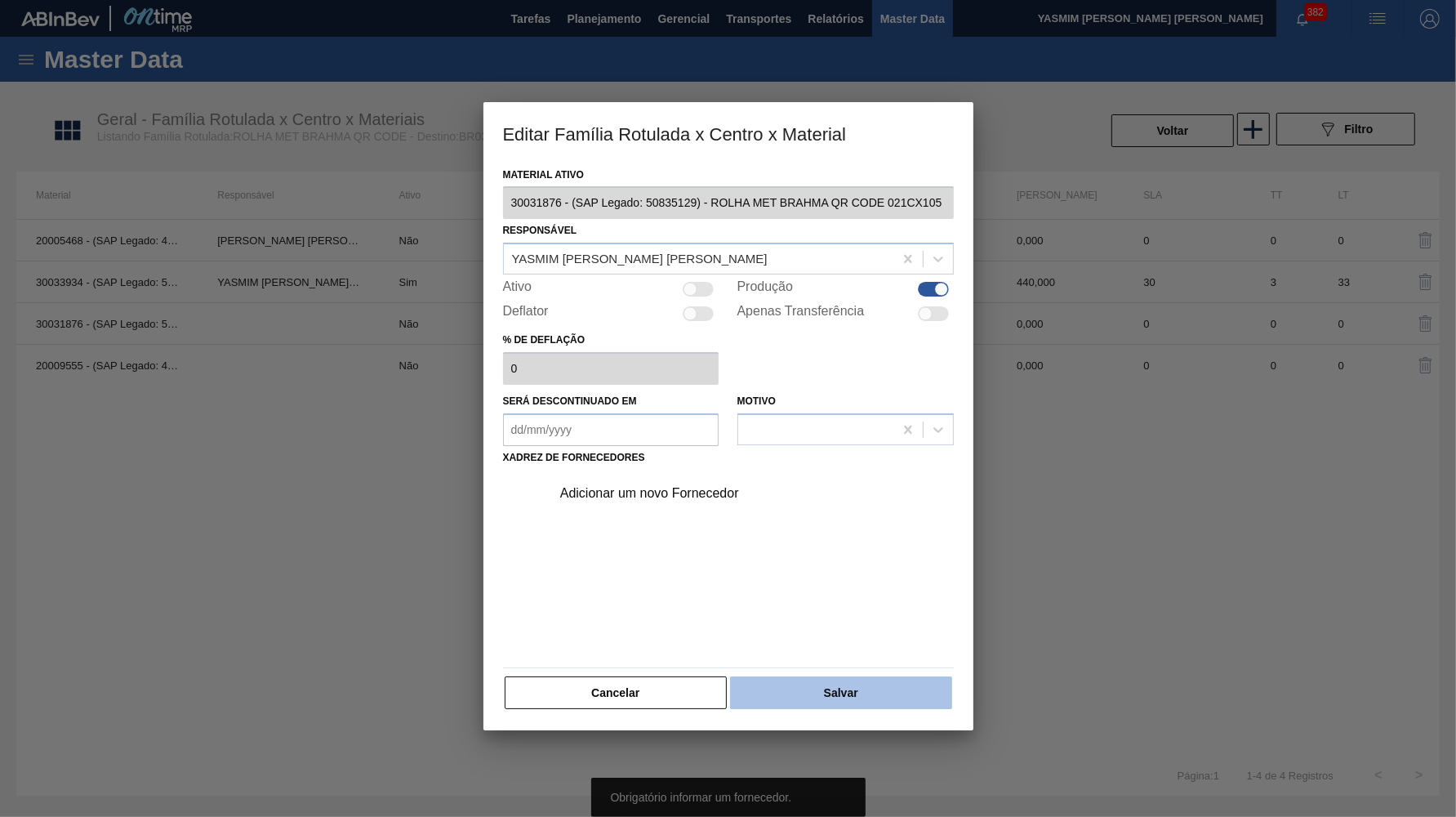
click at [807, 678] on button "Salvar" at bounding box center [840, 693] width 222 height 32
click at [637, 486] on div "Adicionar um novo Fornecedor" at bounding box center [720, 493] width 320 height 14
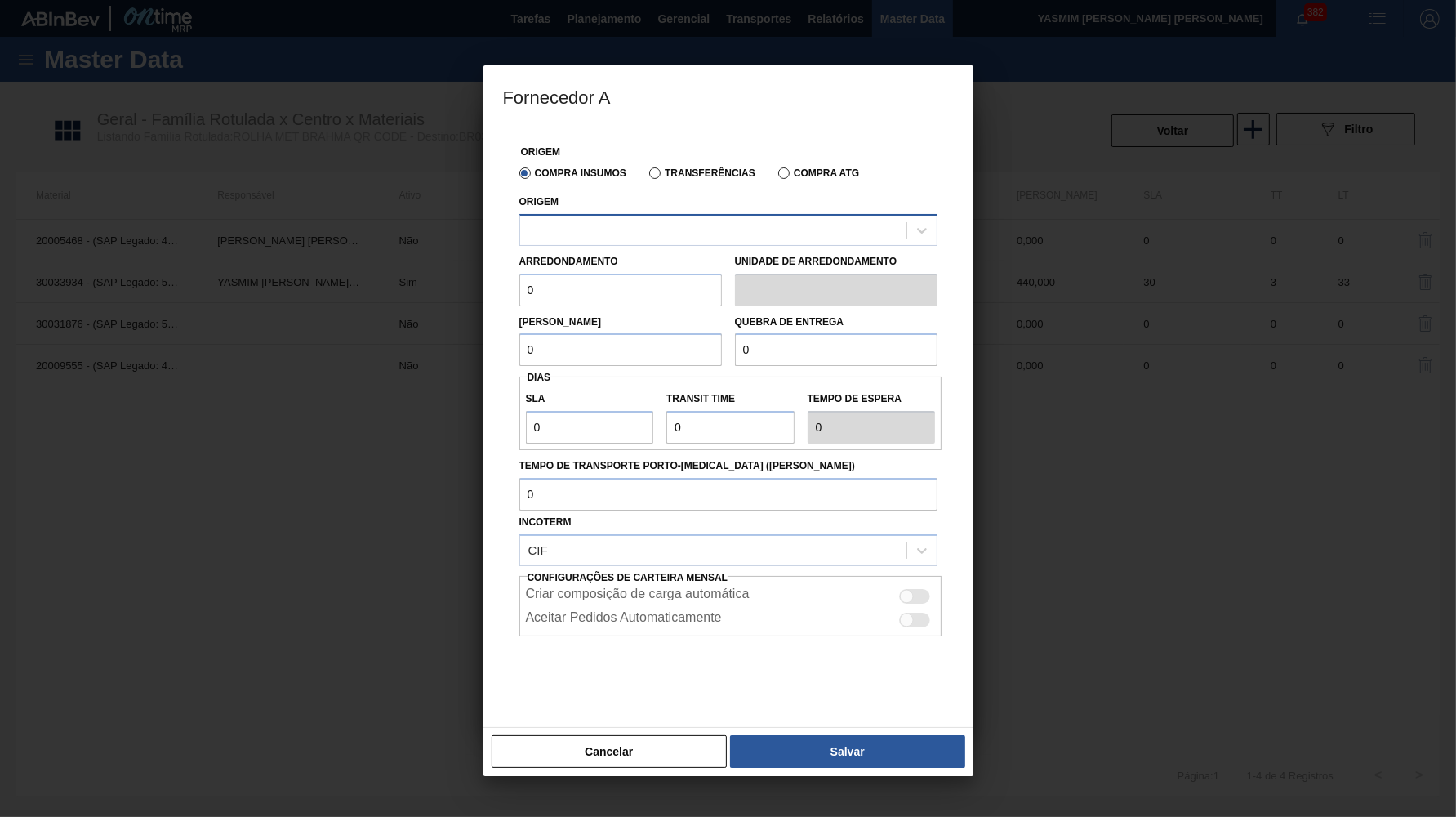
click at [600, 239] on div at bounding box center [728, 230] width 419 height 32
click at [681, 167] on div "Transferências" at bounding box center [699, 172] width 113 height 14
click at [702, 179] on label "Transferências" at bounding box center [702, 172] width 106 height 11
click at [647, 177] on input "Transferências" at bounding box center [647, 177] width 0 height 0
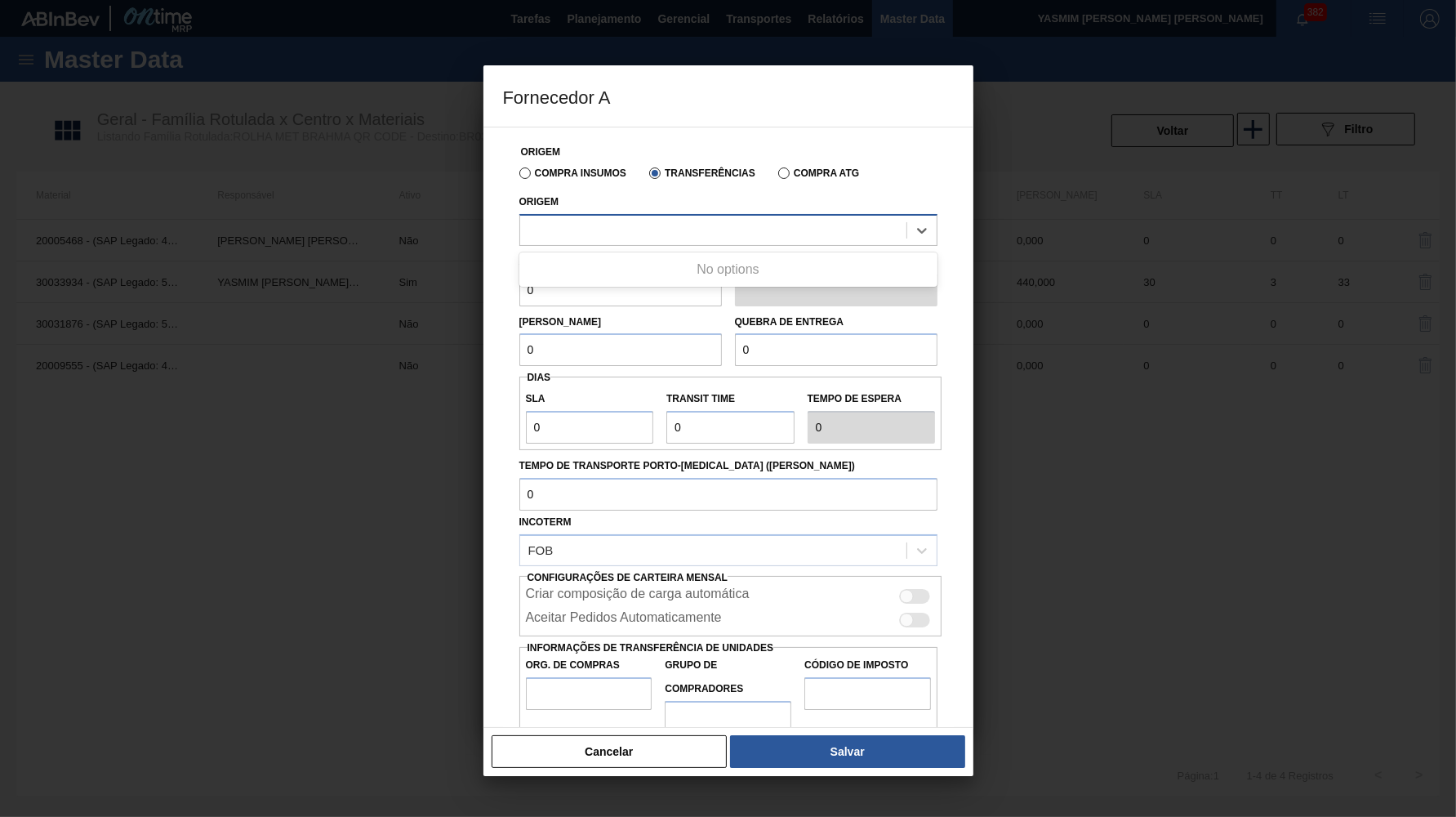
click at [670, 227] on div at bounding box center [713, 230] width 386 height 24
type input "bv"
click at [594, 179] on label "Compra Insumos" at bounding box center [573, 172] width 107 height 11
click at [517, 177] on input "Compra Insumos" at bounding box center [517, 177] width 0 height 0
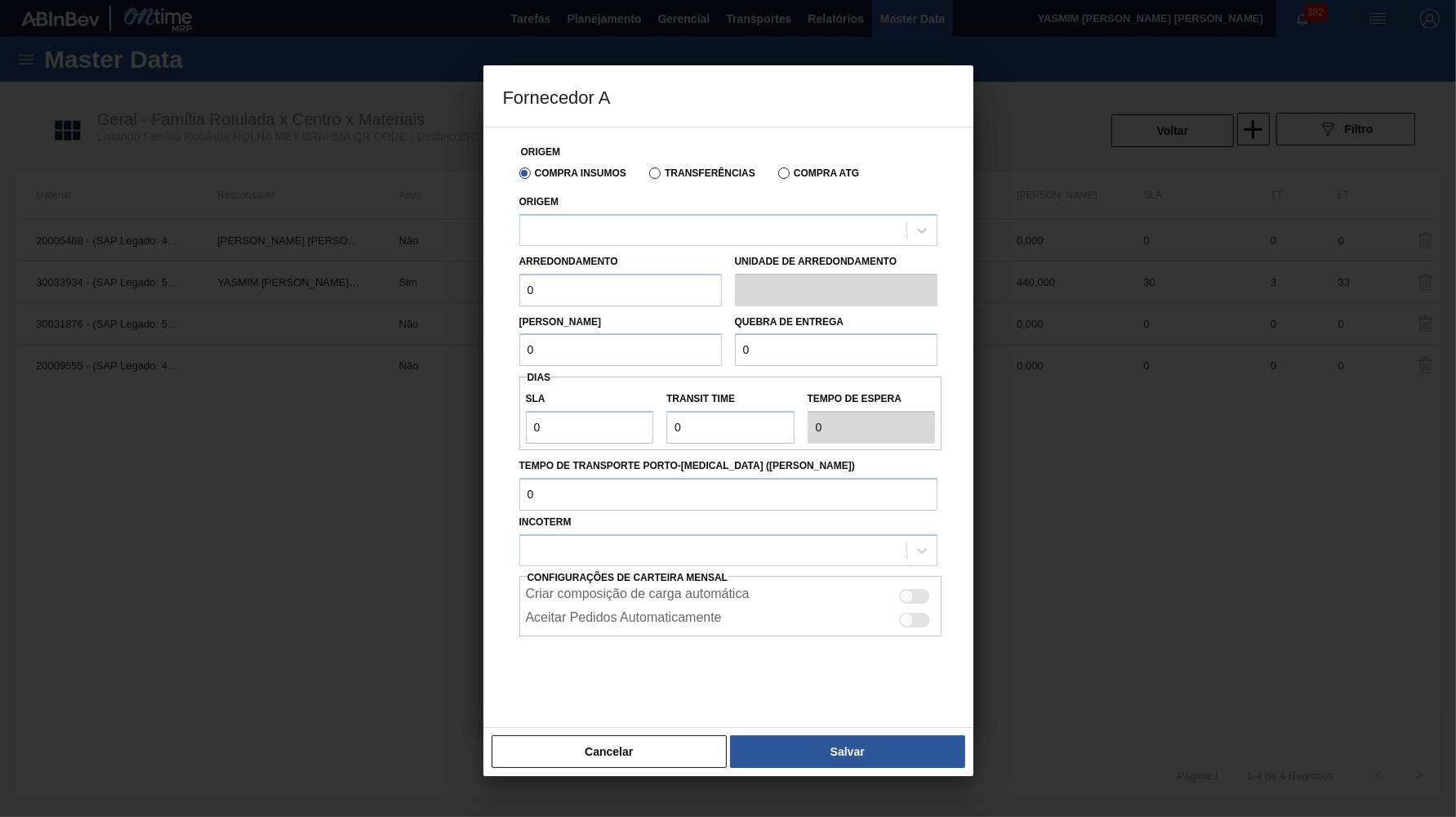
click at [696, 151] on div "Origem Compra Insumos Transferências Compra ATG" at bounding box center [728, 163] width 431 height 47
click at [649, 235] on div at bounding box center [713, 230] width 386 height 24
click at [656, 221] on div at bounding box center [713, 230] width 386 height 24
click at [677, 166] on div "Transferências" at bounding box center [699, 172] width 113 height 14
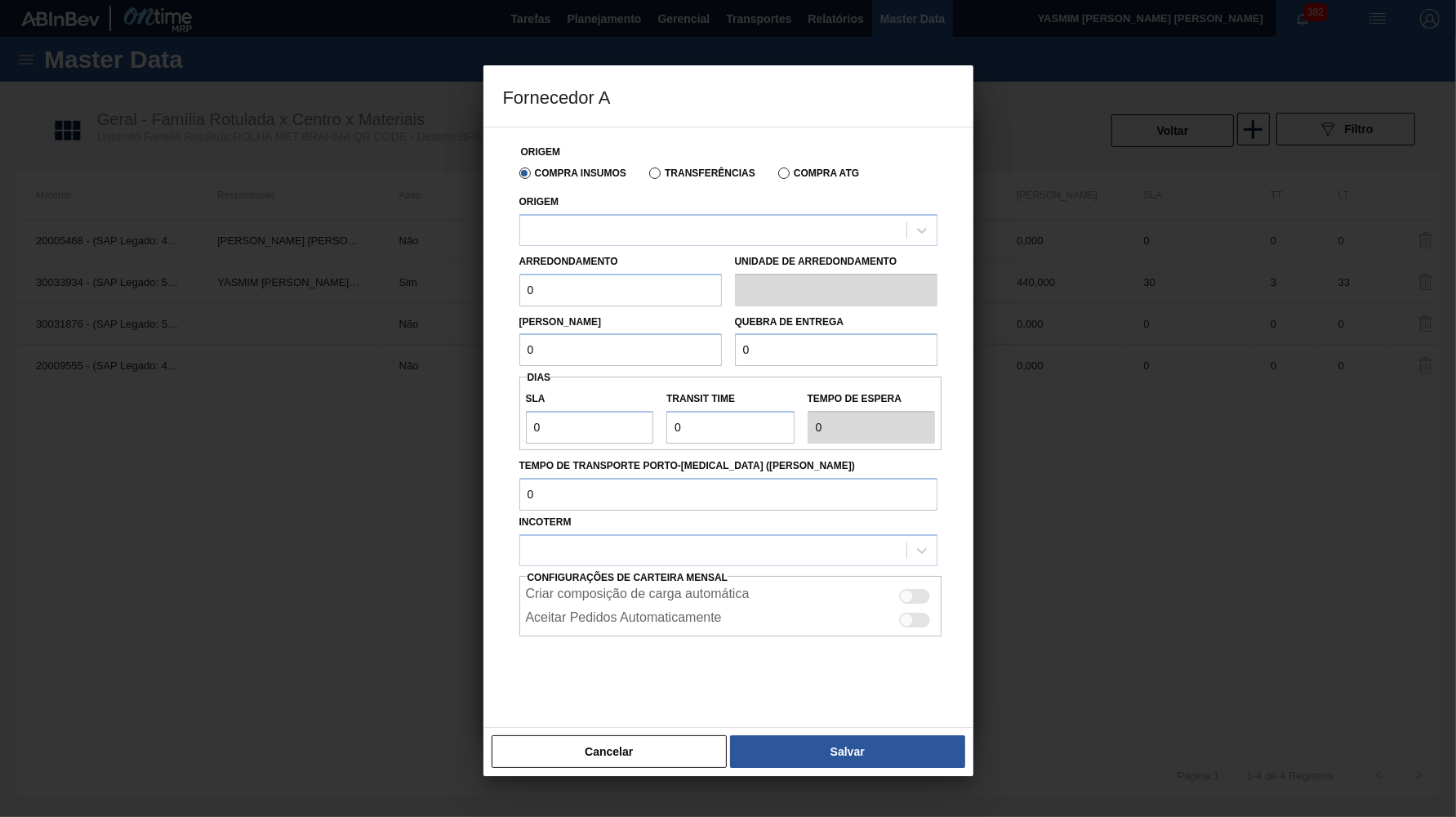
click at [647, 170] on div "Transferências" at bounding box center [699, 172] width 113 height 14
click at [667, 177] on label "Transferências" at bounding box center [702, 172] width 106 height 11
click at [647, 177] on input "Transferências" at bounding box center [647, 177] width 0 height 0
click at [683, 249] on div "Origem Compra Insumos Transferências Compra ATG Origem Arredondamento 0 Unidade…" at bounding box center [728, 434] width 451 height 613
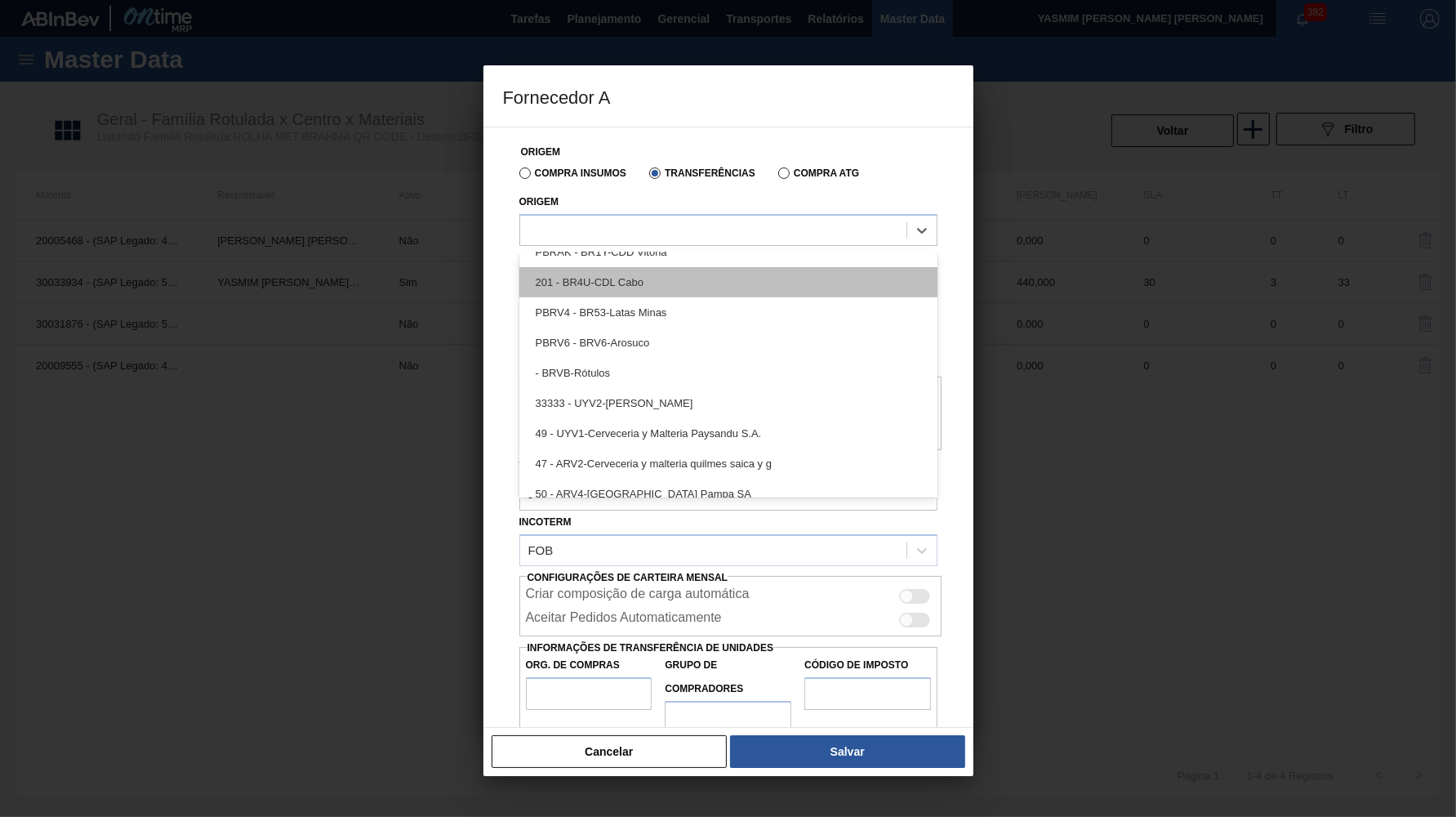
scroll to position [423, 0]
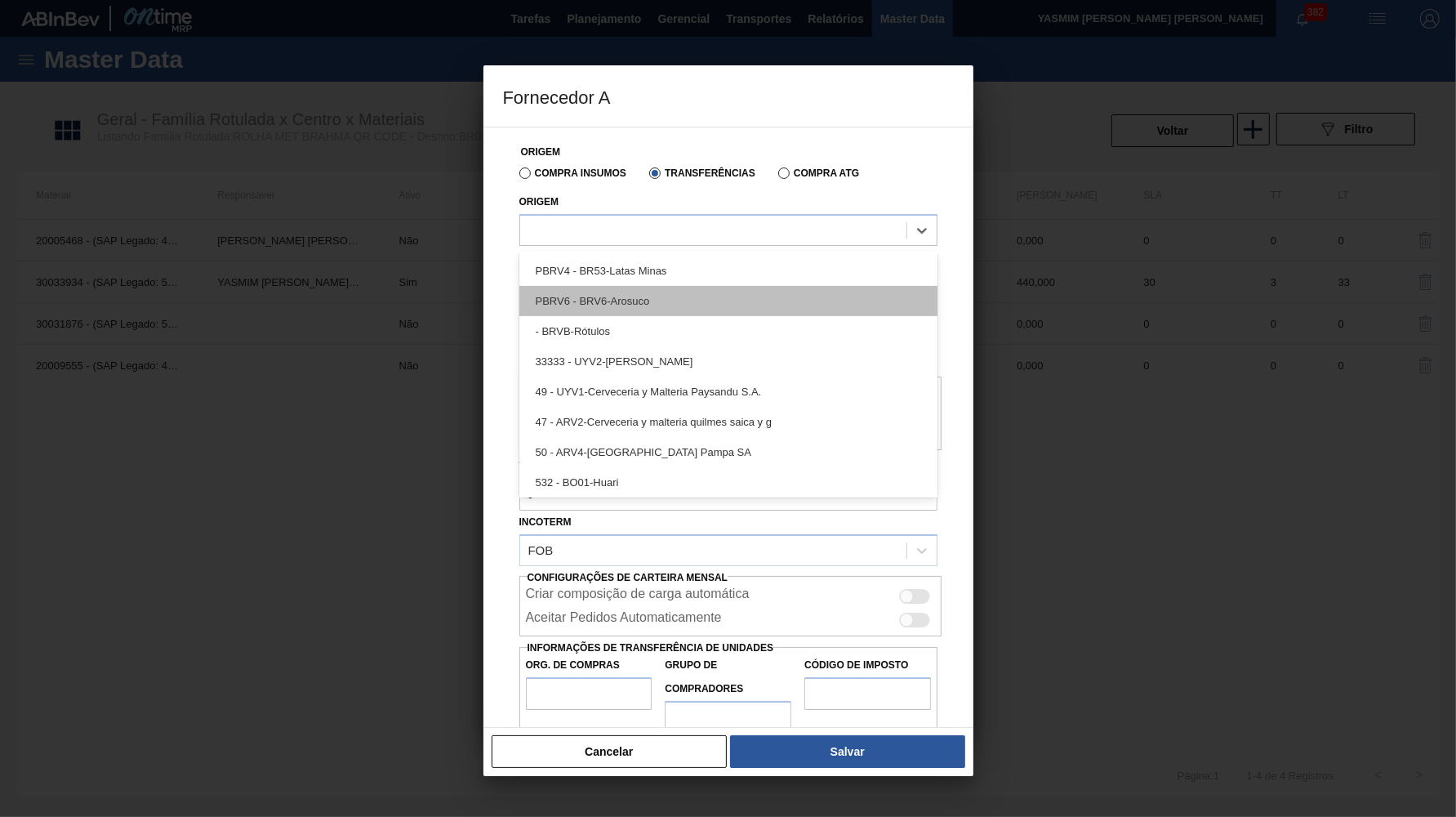
click at [683, 299] on div "PBRV6 - BRV6-Arosuco" at bounding box center [728, 301] width 419 height 31
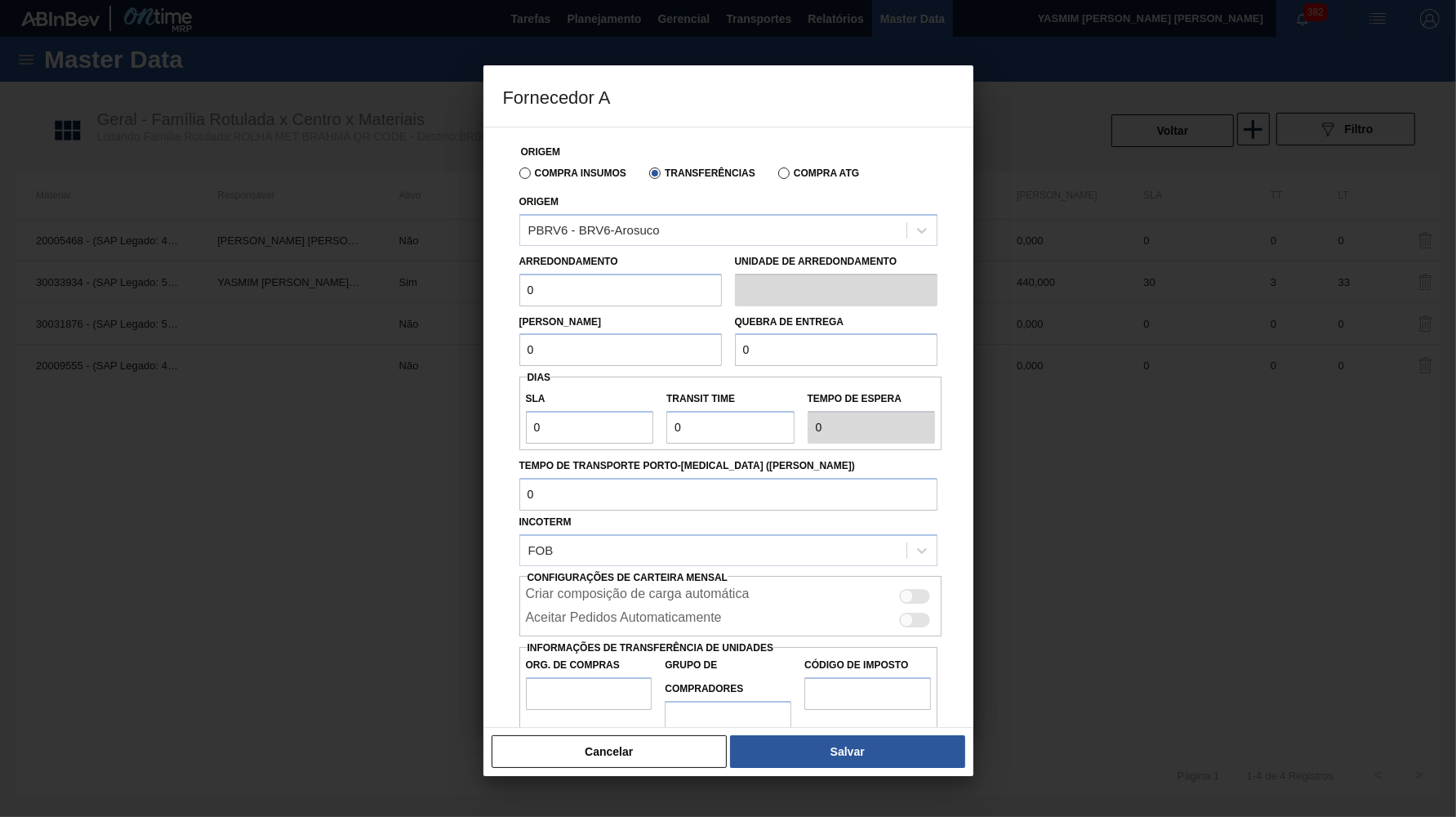
click at [662, 307] on div "Lote Mínimo 0 Quebra de entrega 0" at bounding box center [728, 336] width 431 height 60
click at [632, 285] on input "0" at bounding box center [621, 290] width 203 height 32
type input "3"
click at [552, 741] on button "Cancelar" at bounding box center [610, 752] width 236 height 32
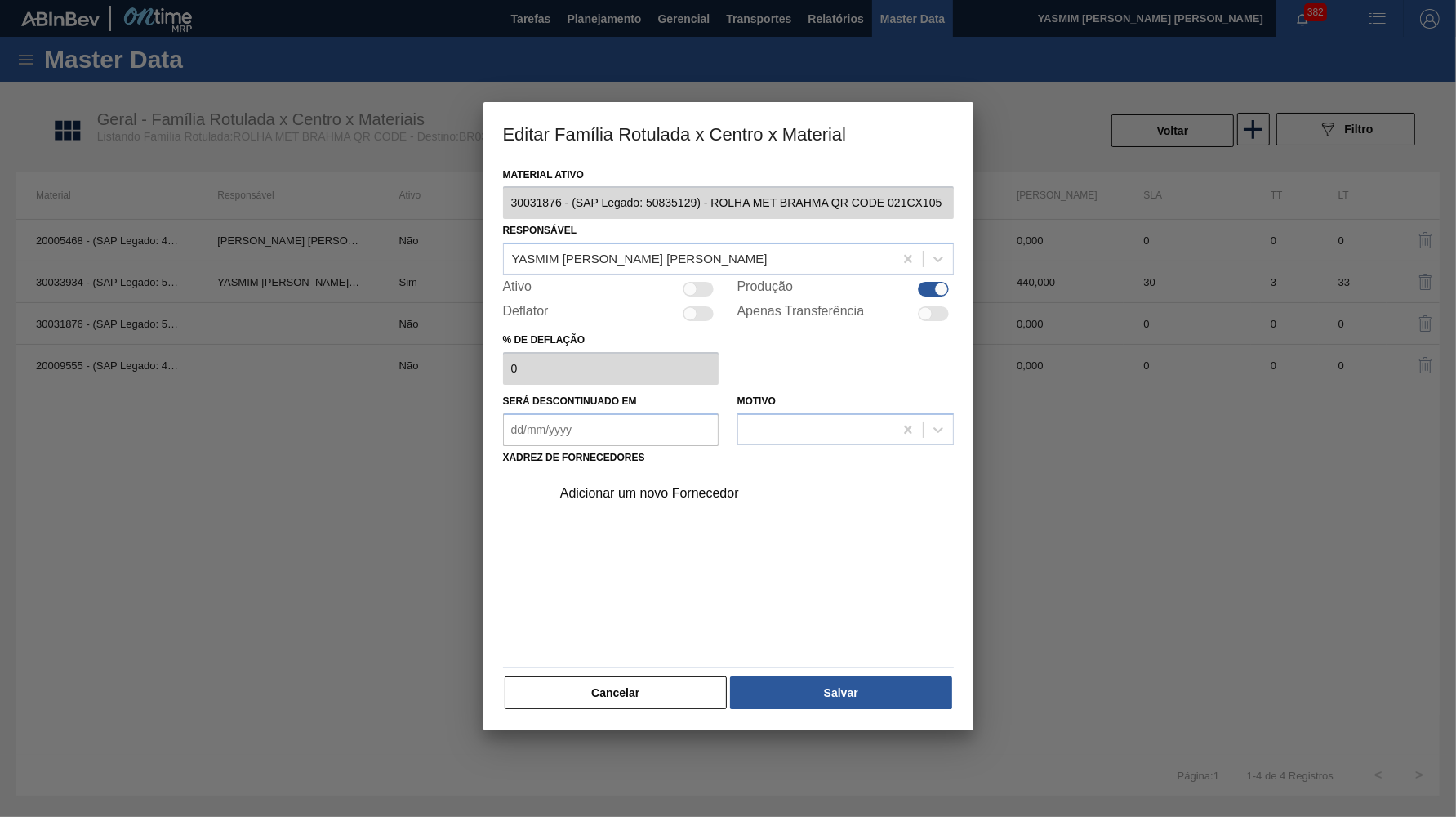
click at [667, 668] on hr at bounding box center [728, 668] width 451 height 1
click at [684, 682] on button "Cancelar" at bounding box center [616, 693] width 223 height 32
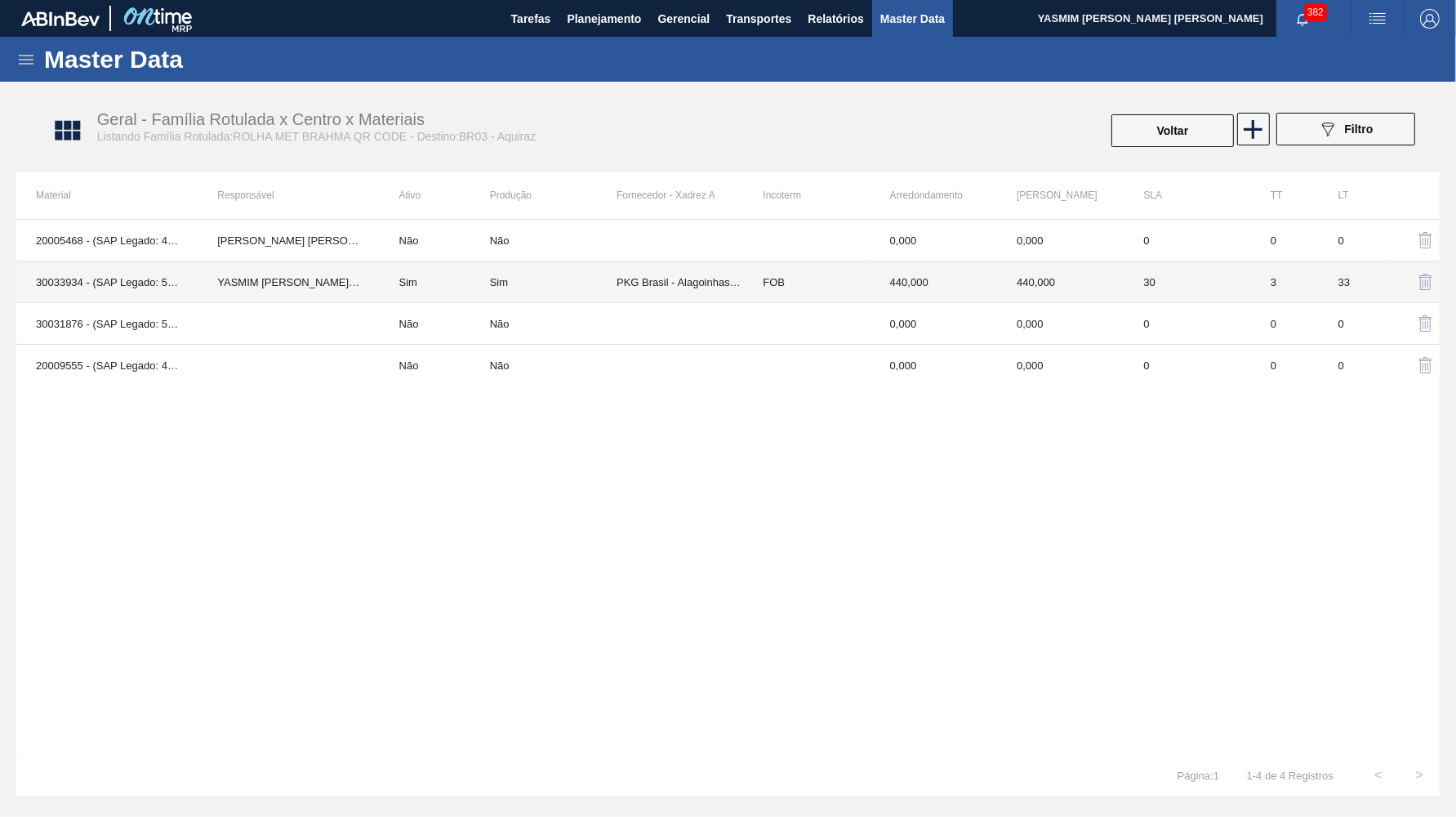
click at [609, 267] on td "Sim" at bounding box center [553, 282] width 126 height 42
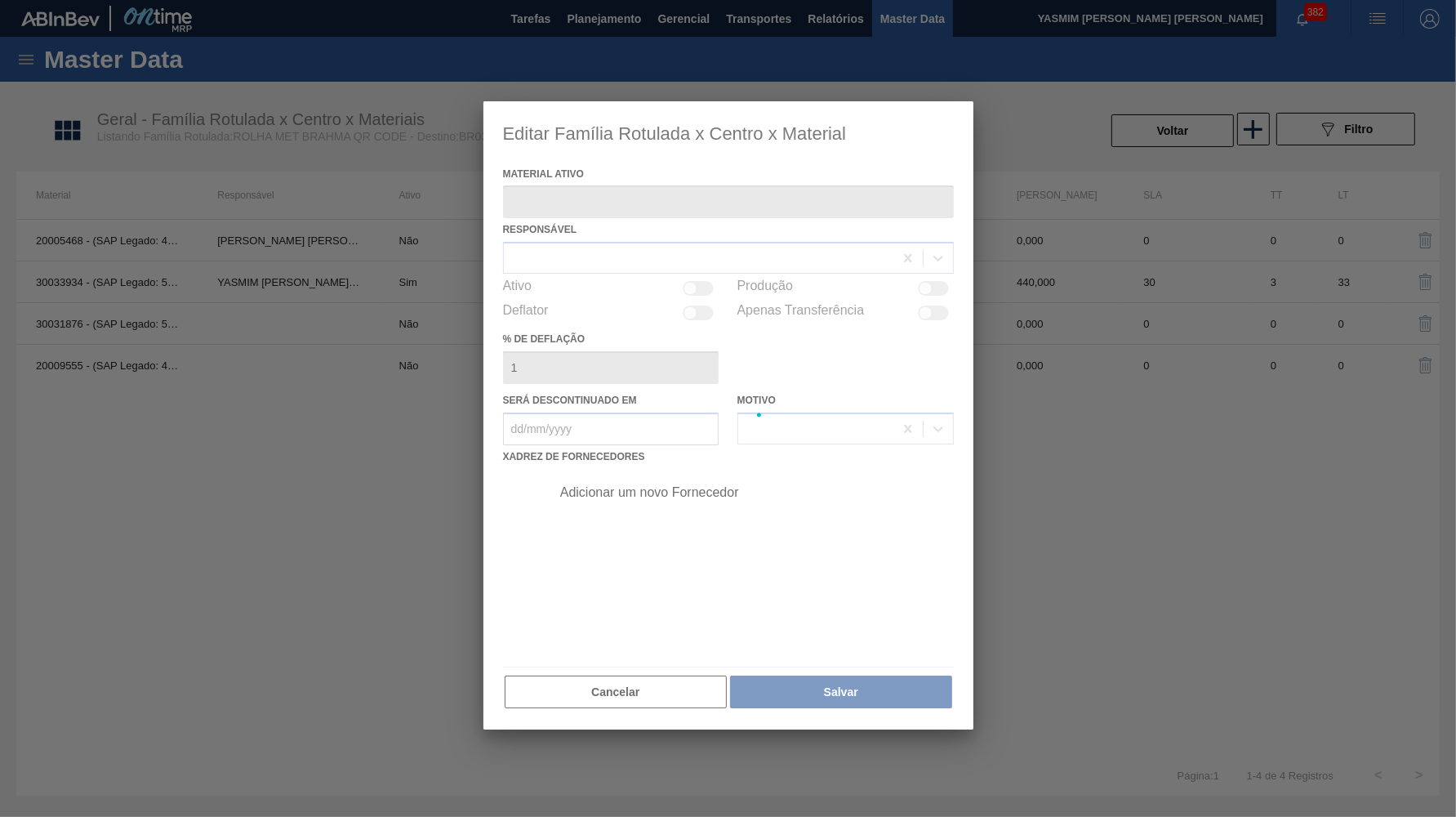
type ativo "30033934 - (SAP Legado: 50841420) - ROLHA MET BRAH QR CODE 021CX105"
checkbox input "true"
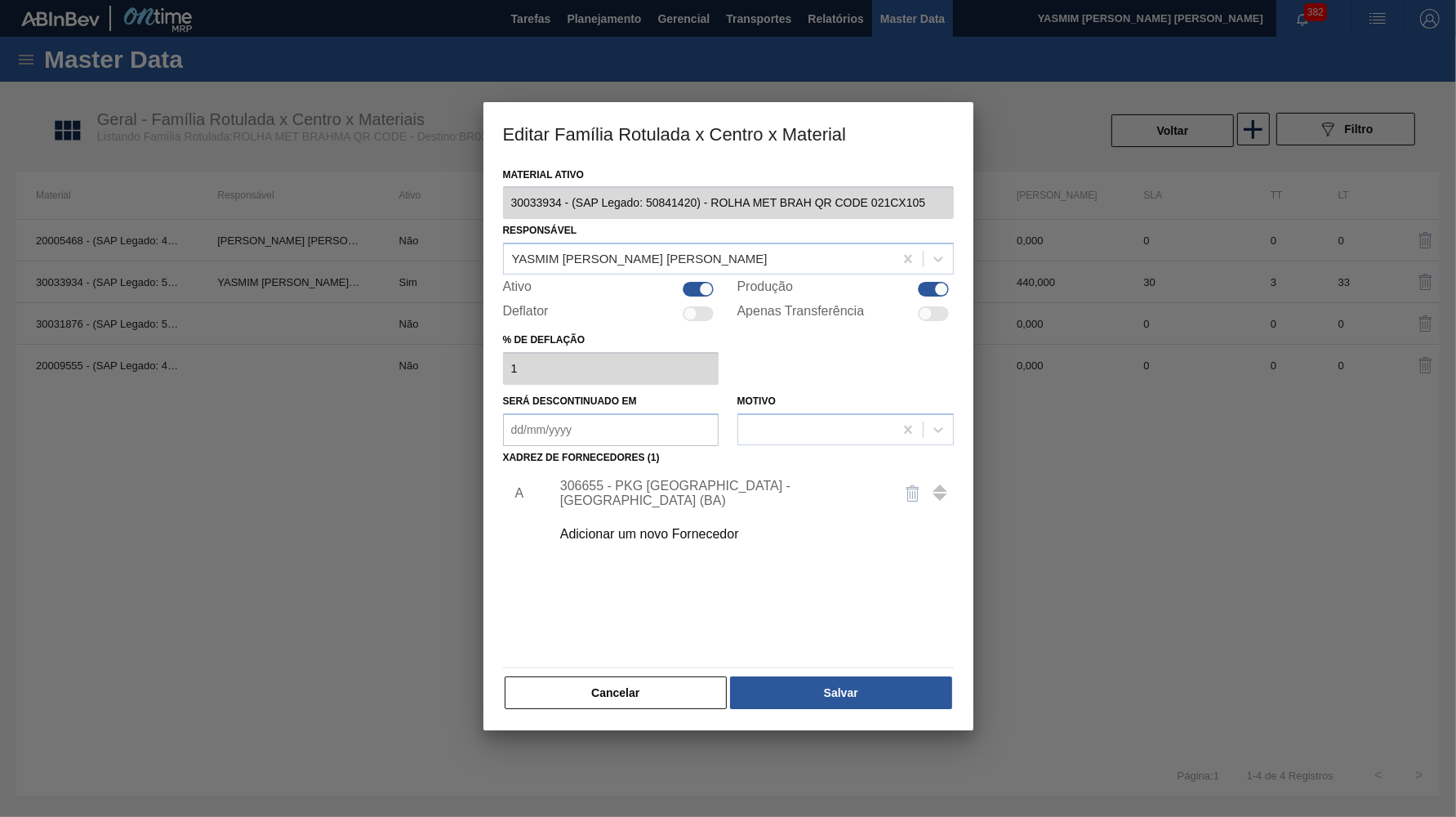
click at [711, 473] on div "306655 - PKG Brasil - Alagoinhas (BA)" at bounding box center [748, 493] width 413 height 41
click at [706, 493] on div "306655 - PKG Brasil - Alagoinhas (BA)" at bounding box center [748, 493] width 413 height 41
click at [686, 479] on div "306655 - PKG Brasil - Alagoinhas (BA)" at bounding box center [720, 493] width 320 height 30
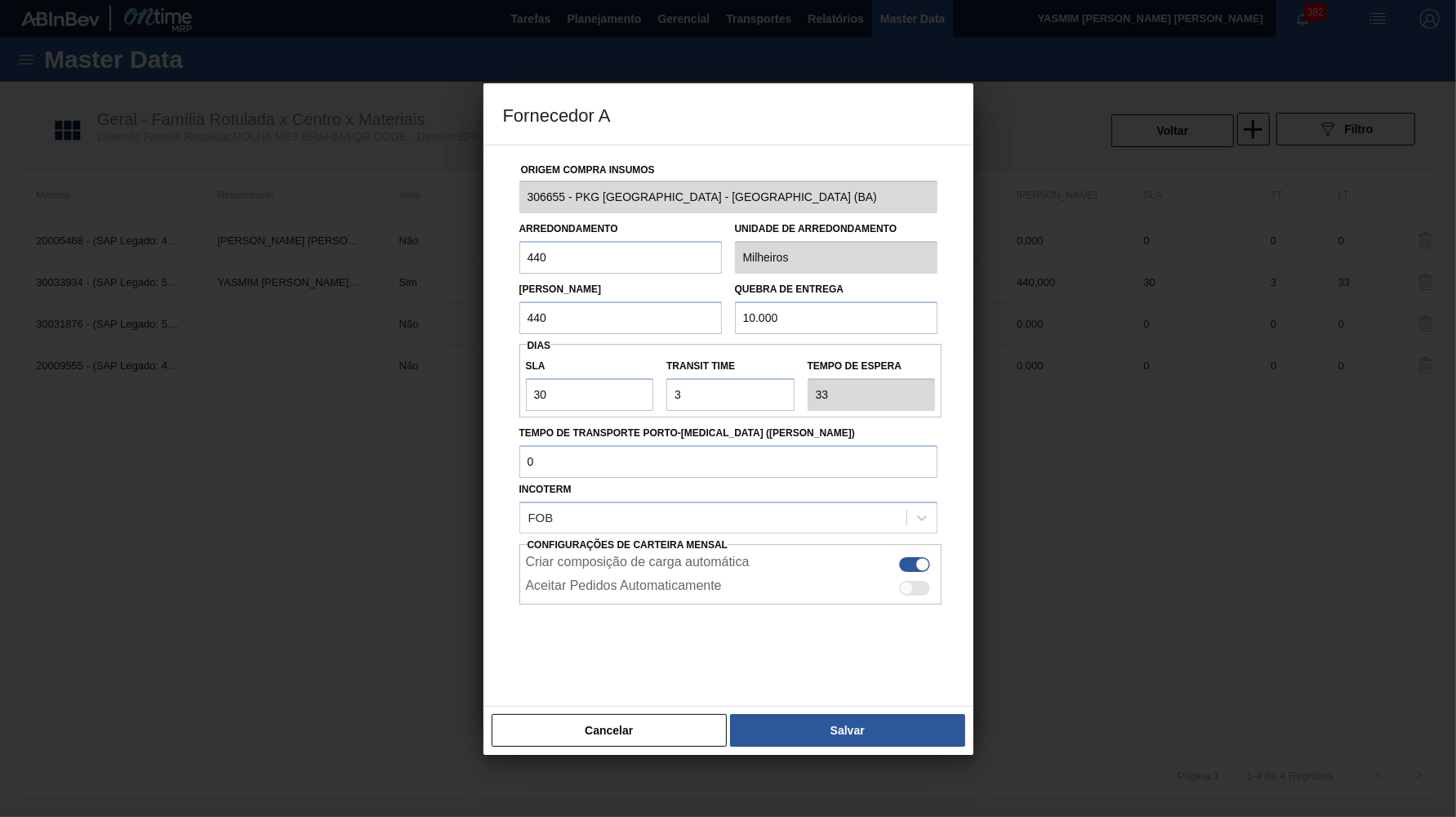
drag, startPoint x: 582, startPoint y: 265, endPoint x: 341, endPoint y: 230, distance: 243.5
click at [520, 241] on input "440" at bounding box center [621, 257] width 203 height 32
click at [641, 716] on button "Cancelar" at bounding box center [610, 730] width 236 height 32
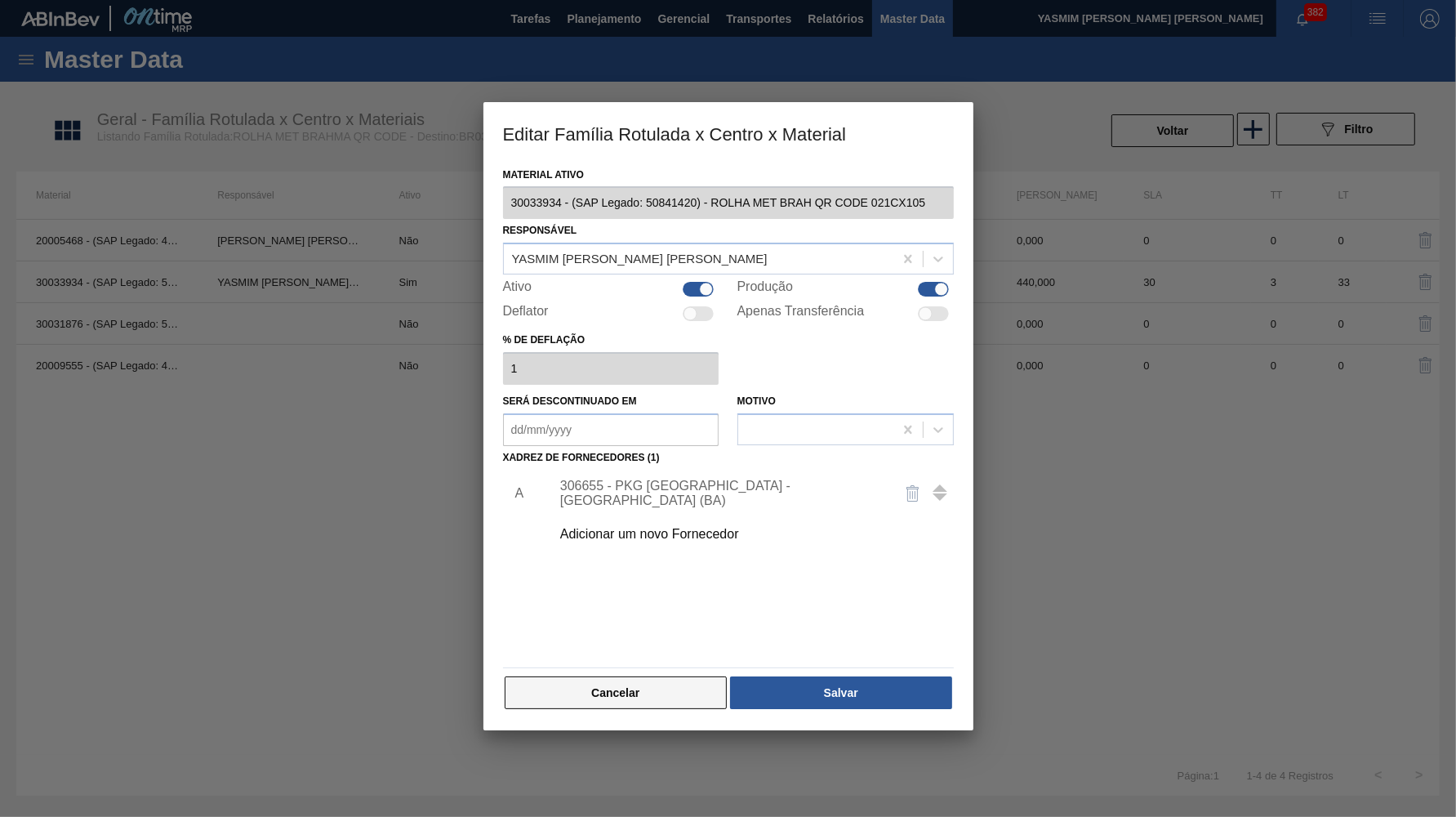
click at [659, 677] on button "Cancelar" at bounding box center [616, 693] width 223 height 32
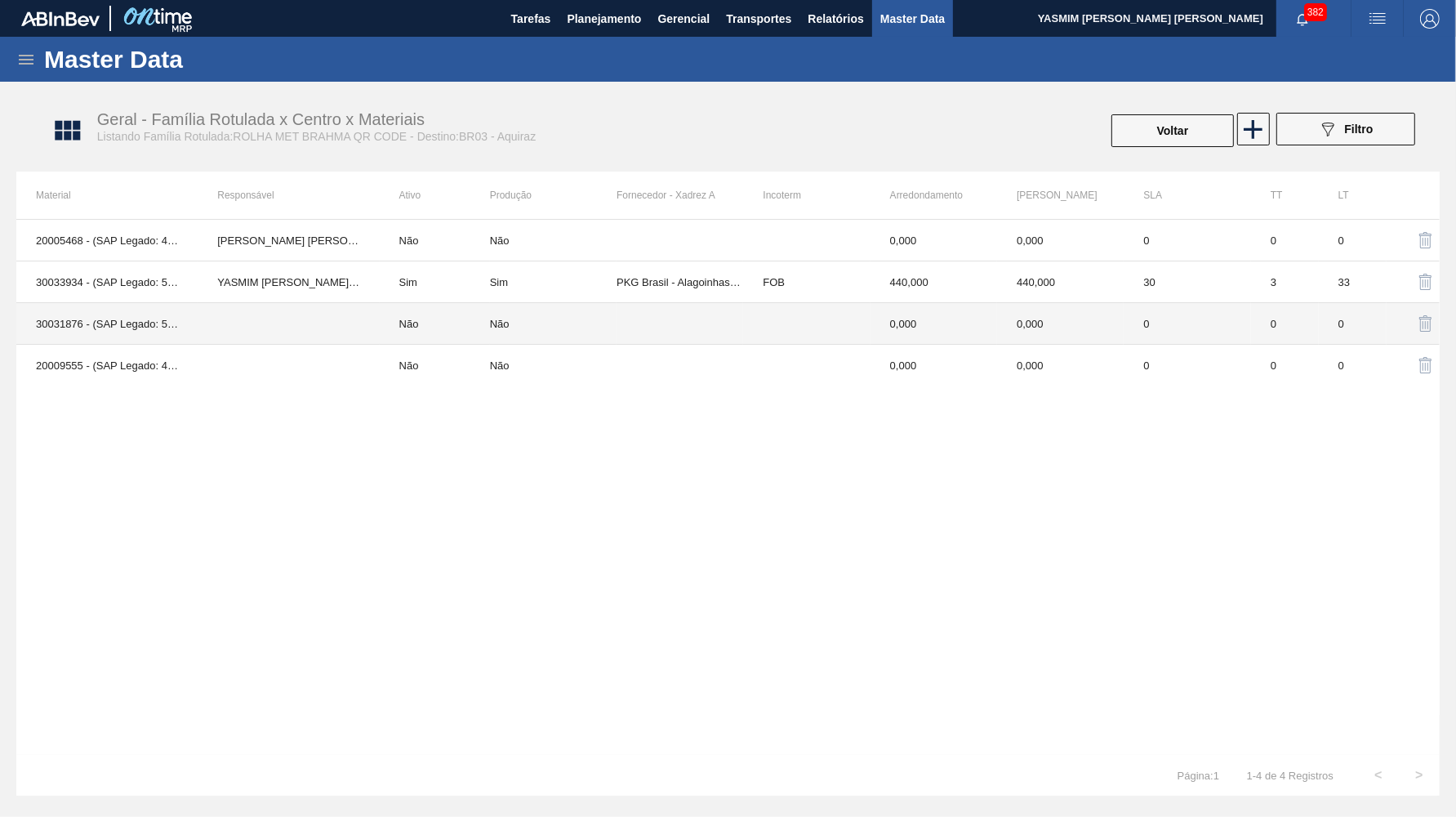
click at [956, 323] on td "0,000" at bounding box center [934, 324] width 126 height 42
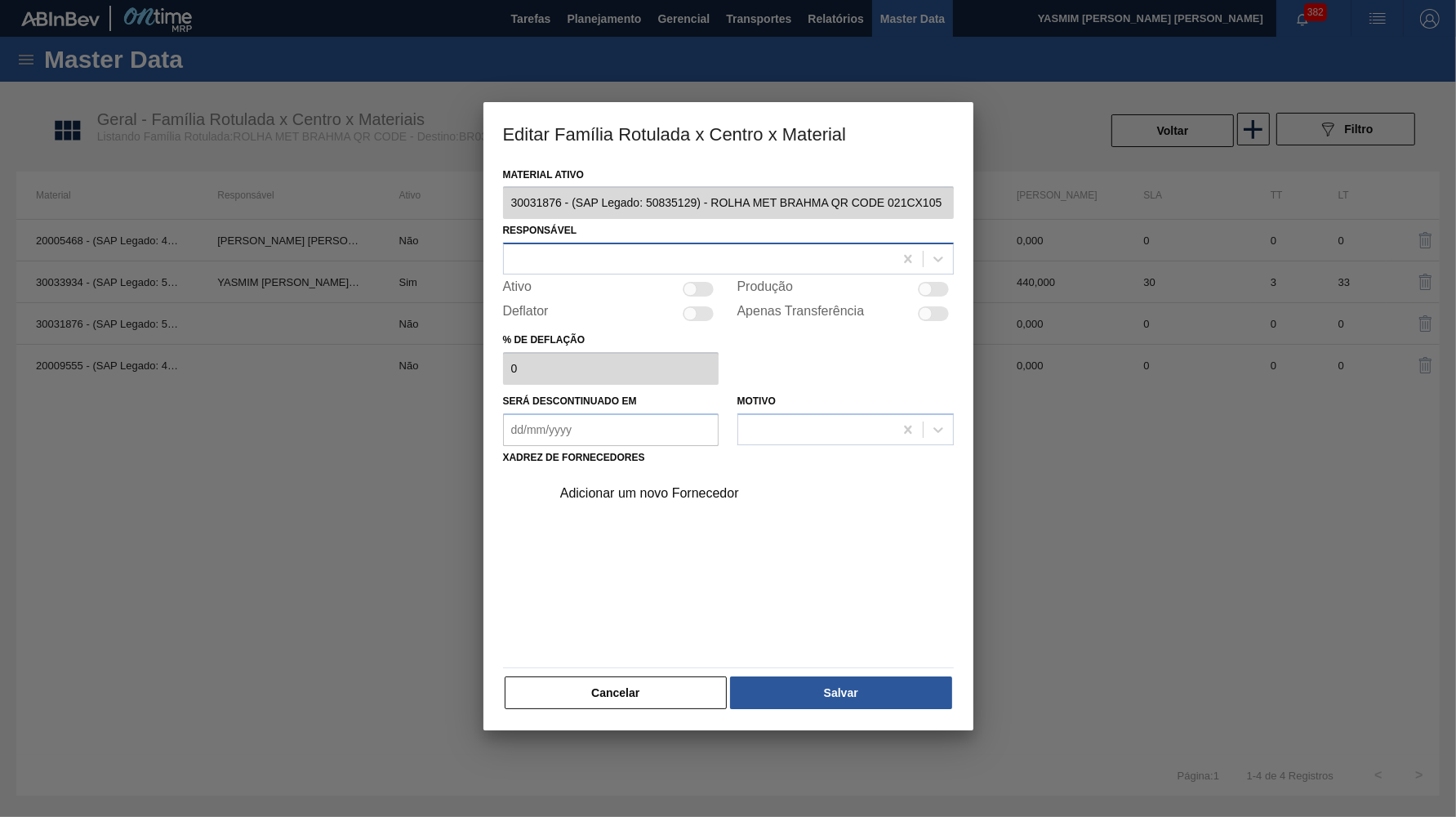
click at [587, 256] on div at bounding box center [699, 259] width 390 height 24
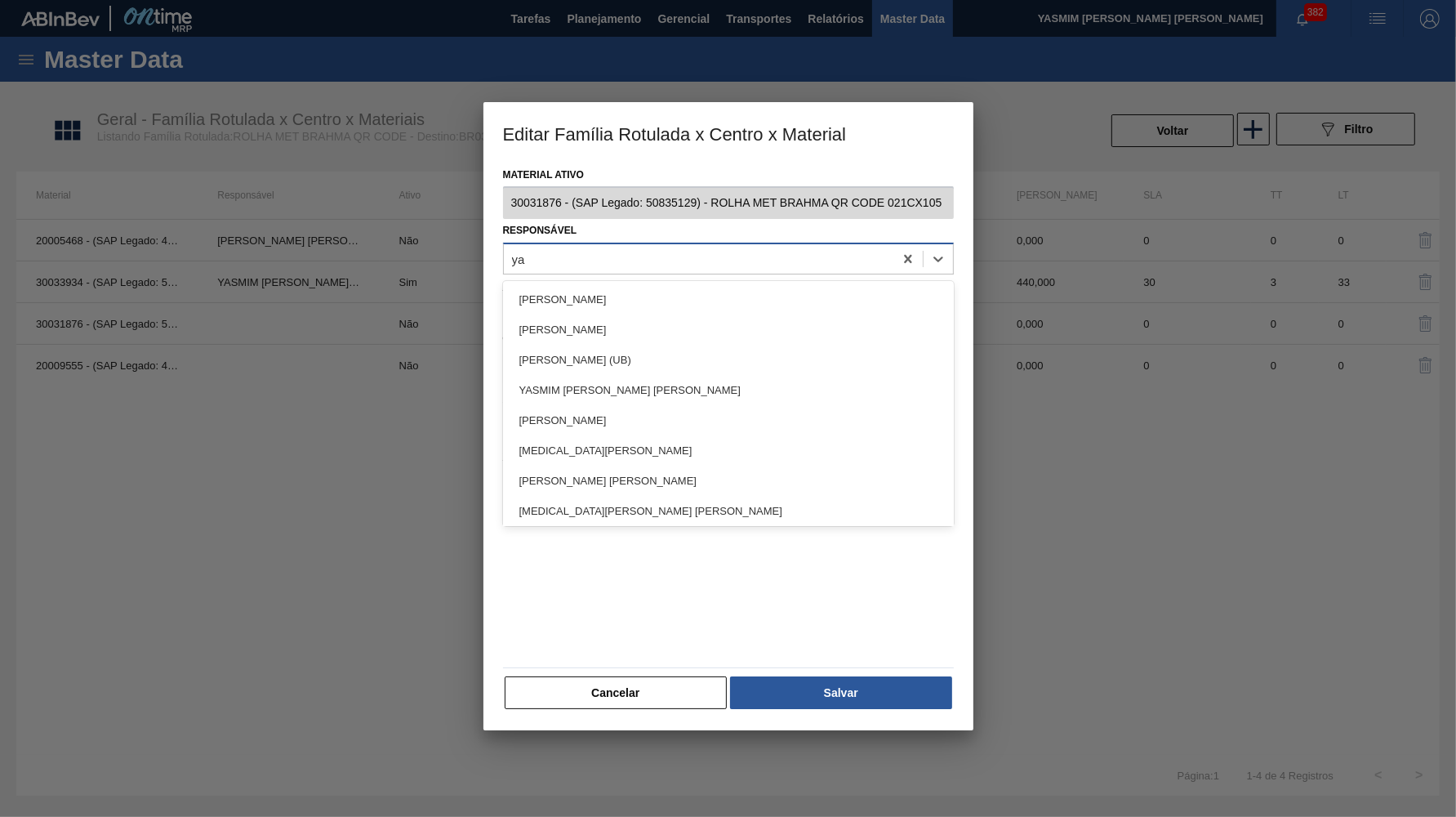
type input "yas"
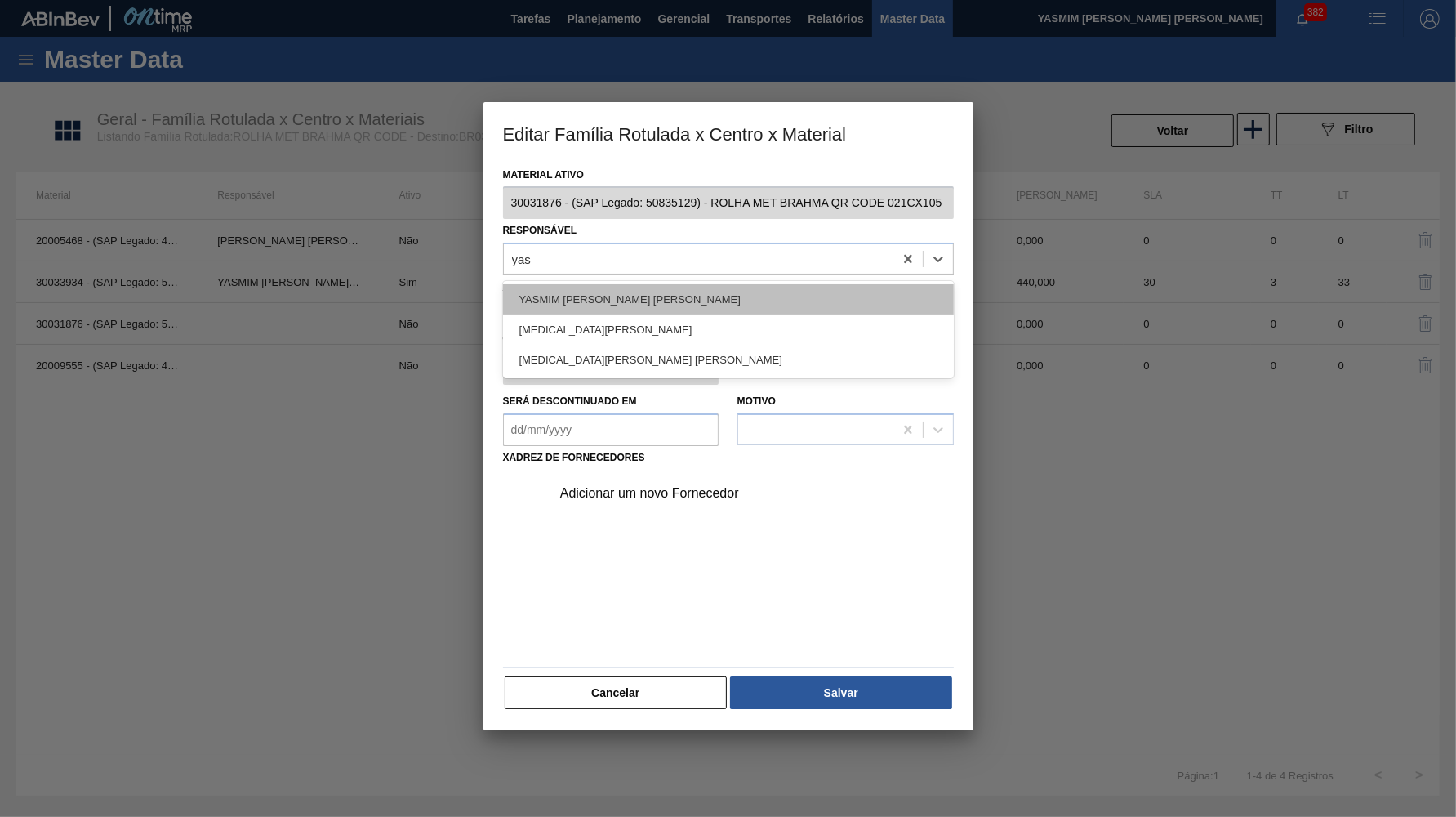
click at [608, 302] on div "YASMIM FERREIRA DA SILVA" at bounding box center [728, 300] width 451 height 31
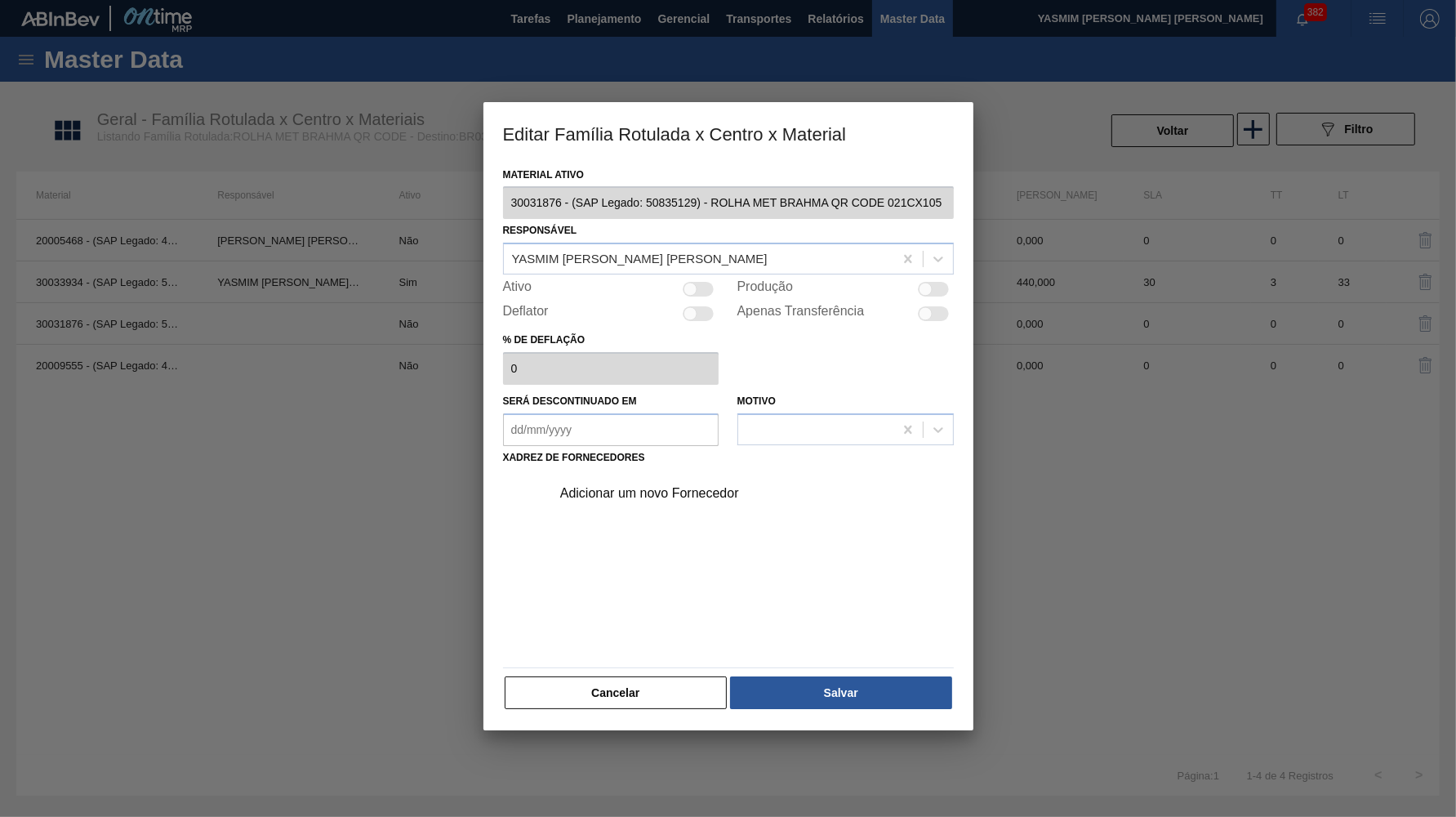
click at [934, 282] on div at bounding box center [933, 289] width 31 height 14
checkbox input "true"
click at [627, 473] on div "Adicionar um novo Fornecedor" at bounding box center [748, 493] width 413 height 41
click at [613, 486] on div "Adicionar um novo Fornecedor" at bounding box center [720, 493] width 320 height 14
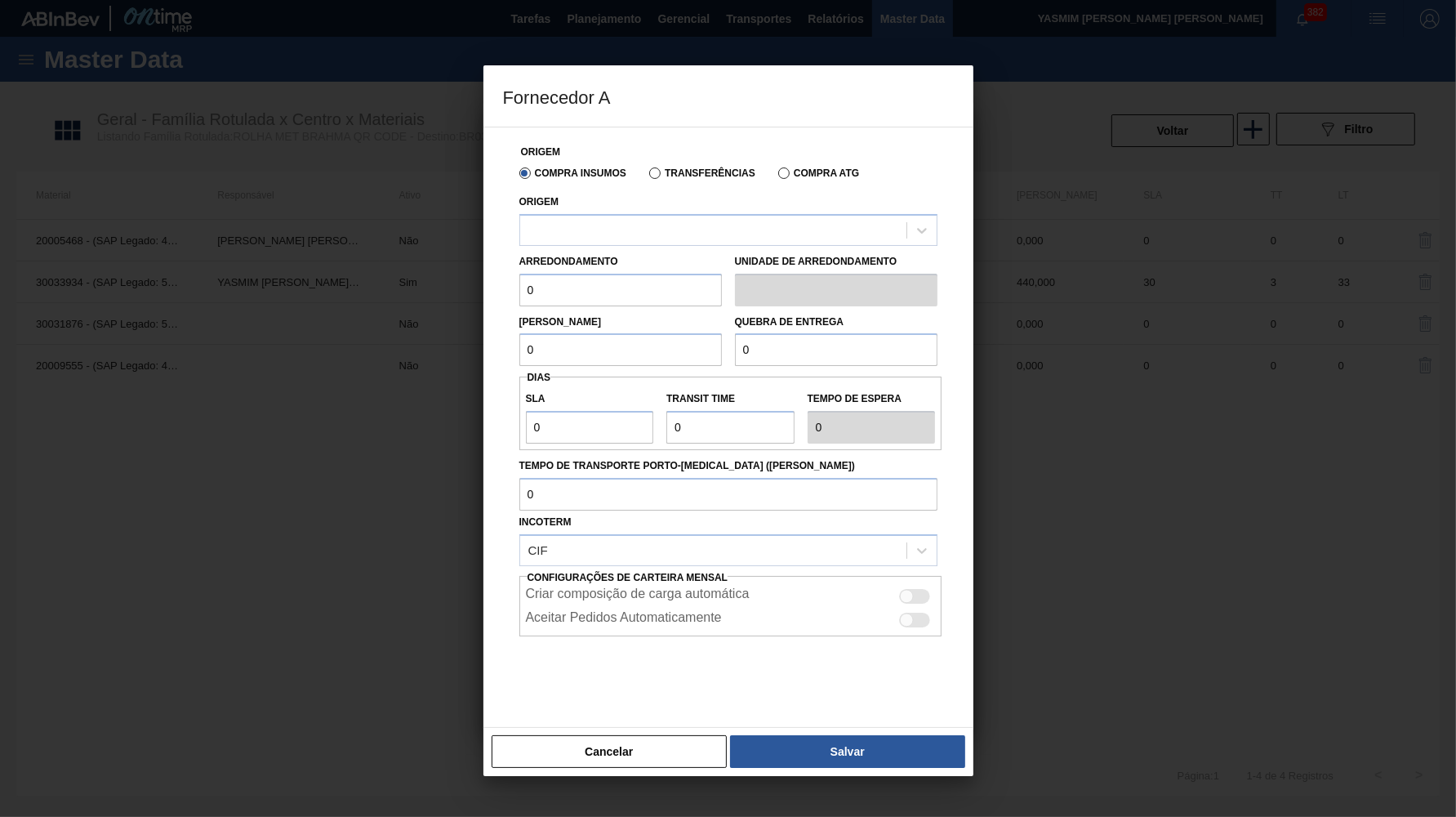
click at [652, 183] on div "Compra Insumos Transferências Compra ATG" at bounding box center [728, 172] width 431 height 28
click at [669, 170] on label "Transferências" at bounding box center [702, 172] width 106 height 11
click at [647, 177] on input "Transferências" at bounding box center [647, 177] width 0 height 0
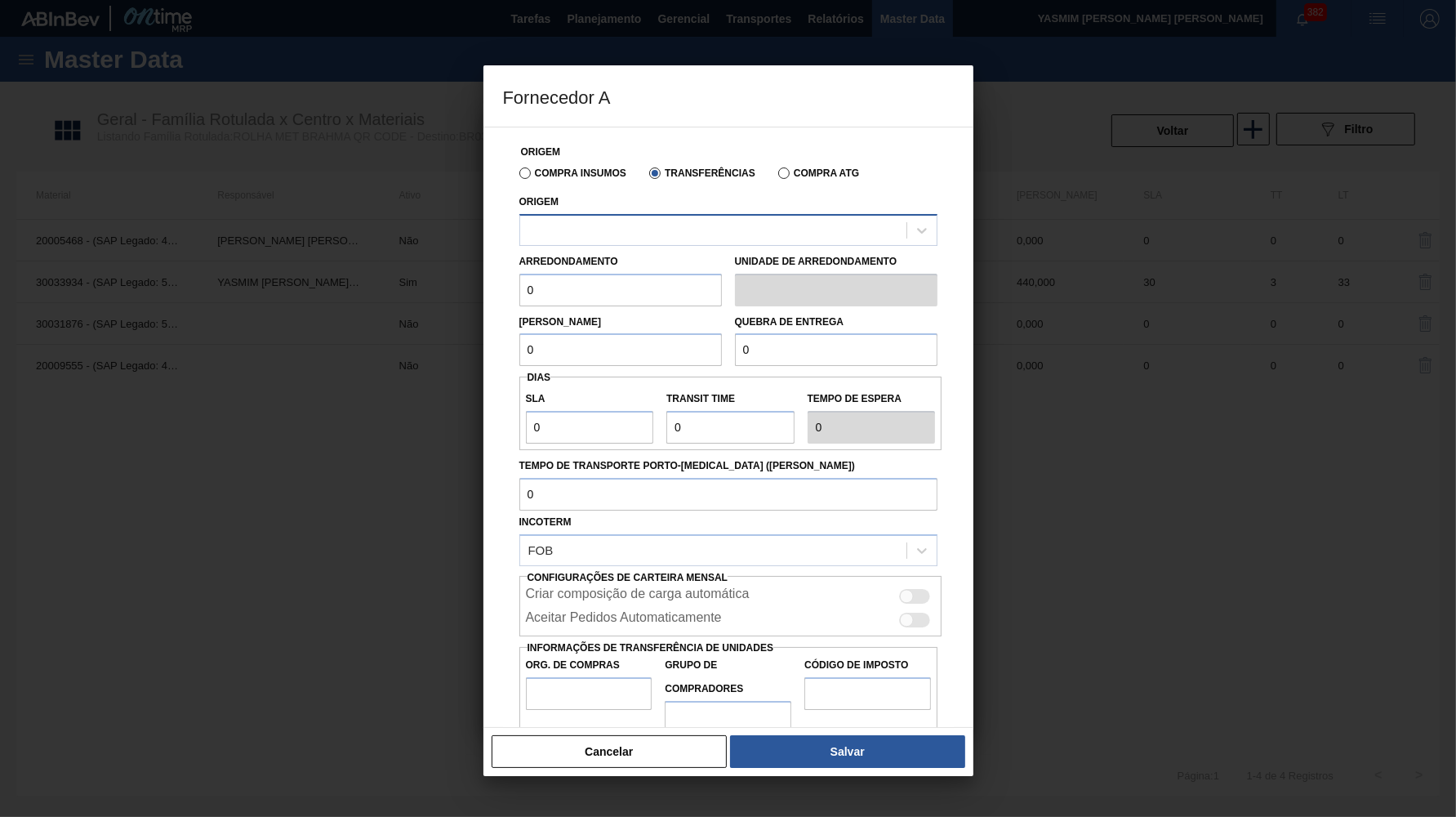
click at [702, 230] on div at bounding box center [713, 230] width 386 height 24
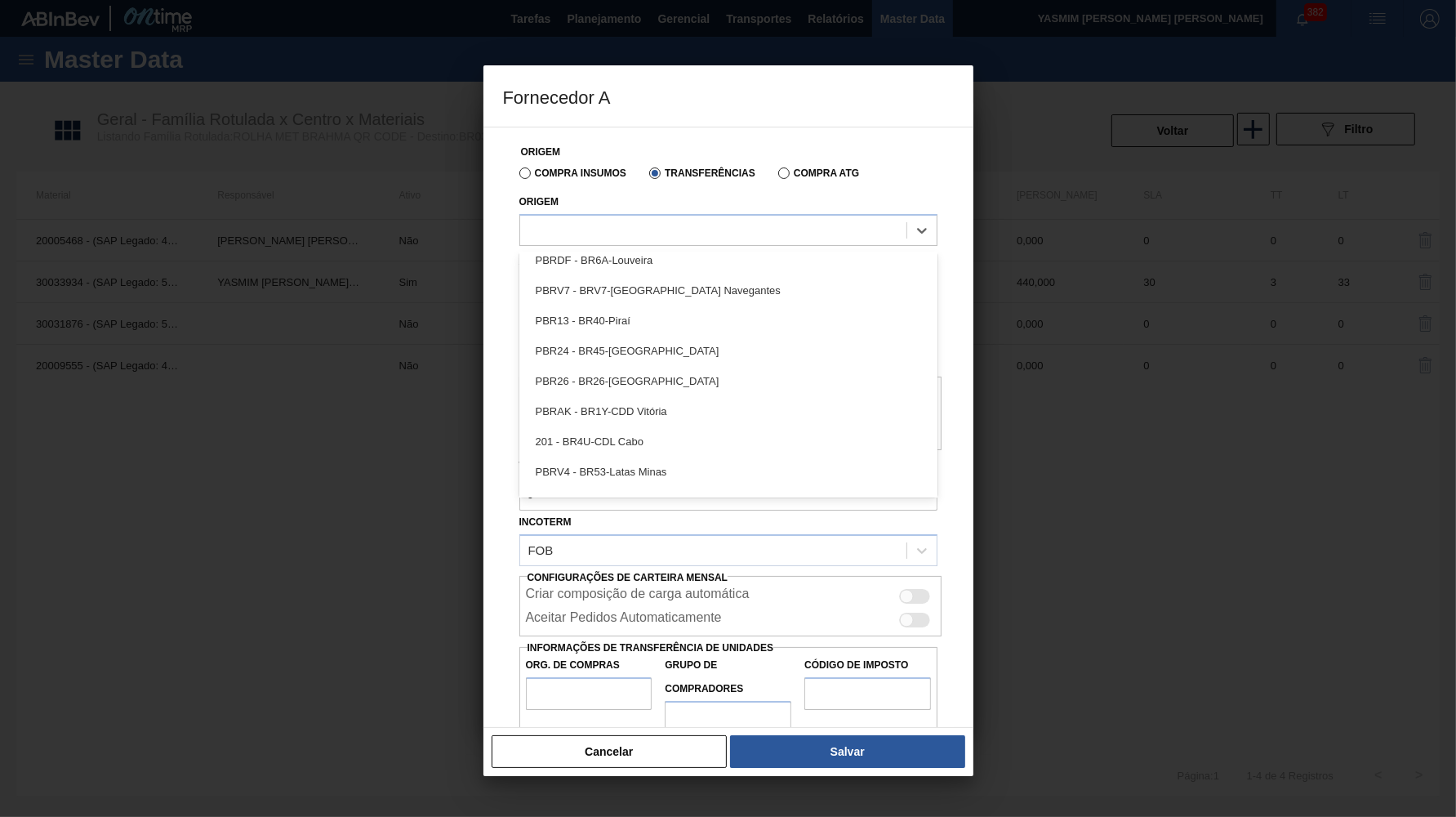
scroll to position [254, 0]
type input "ar"
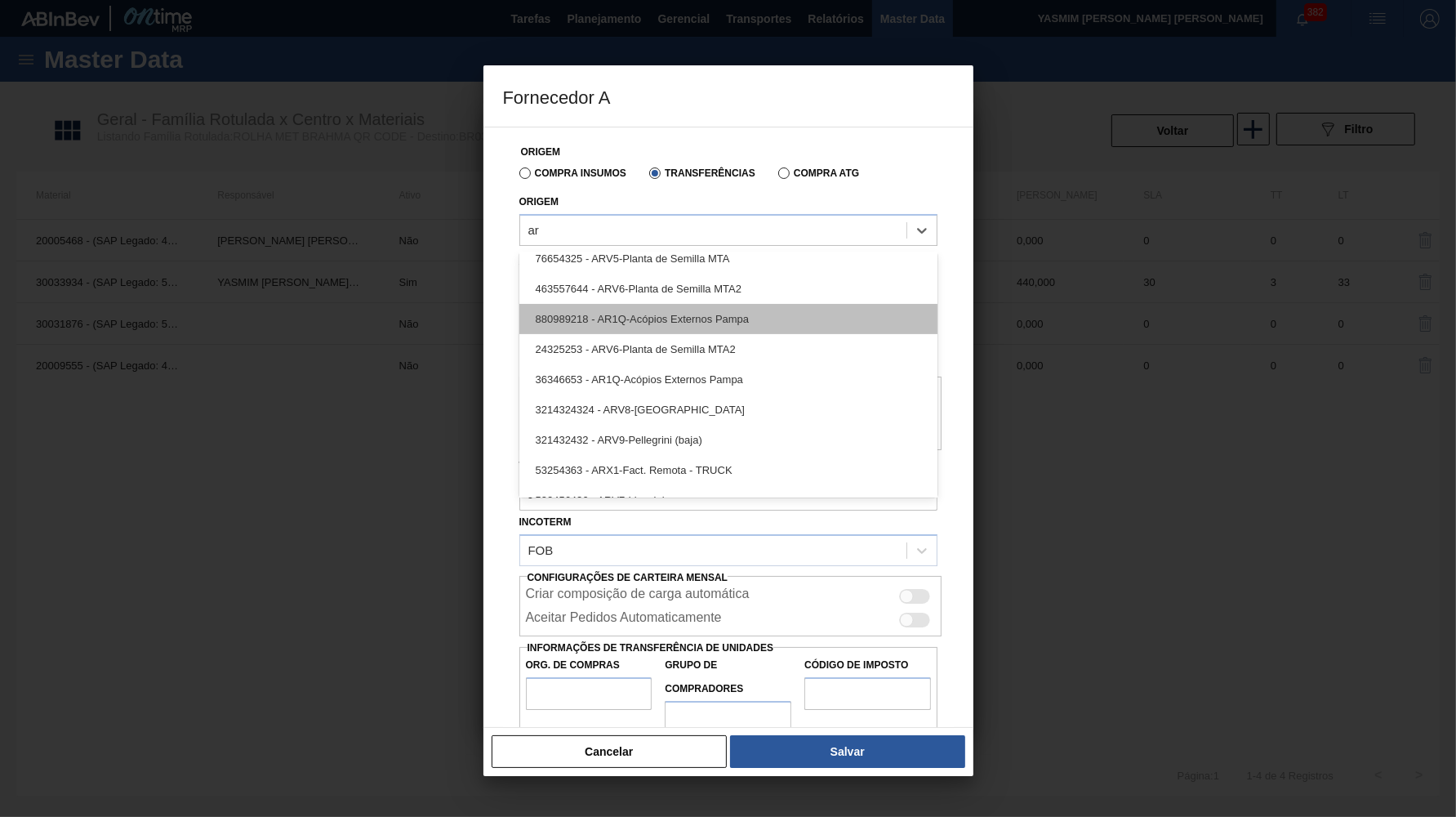
scroll to position [0, 0]
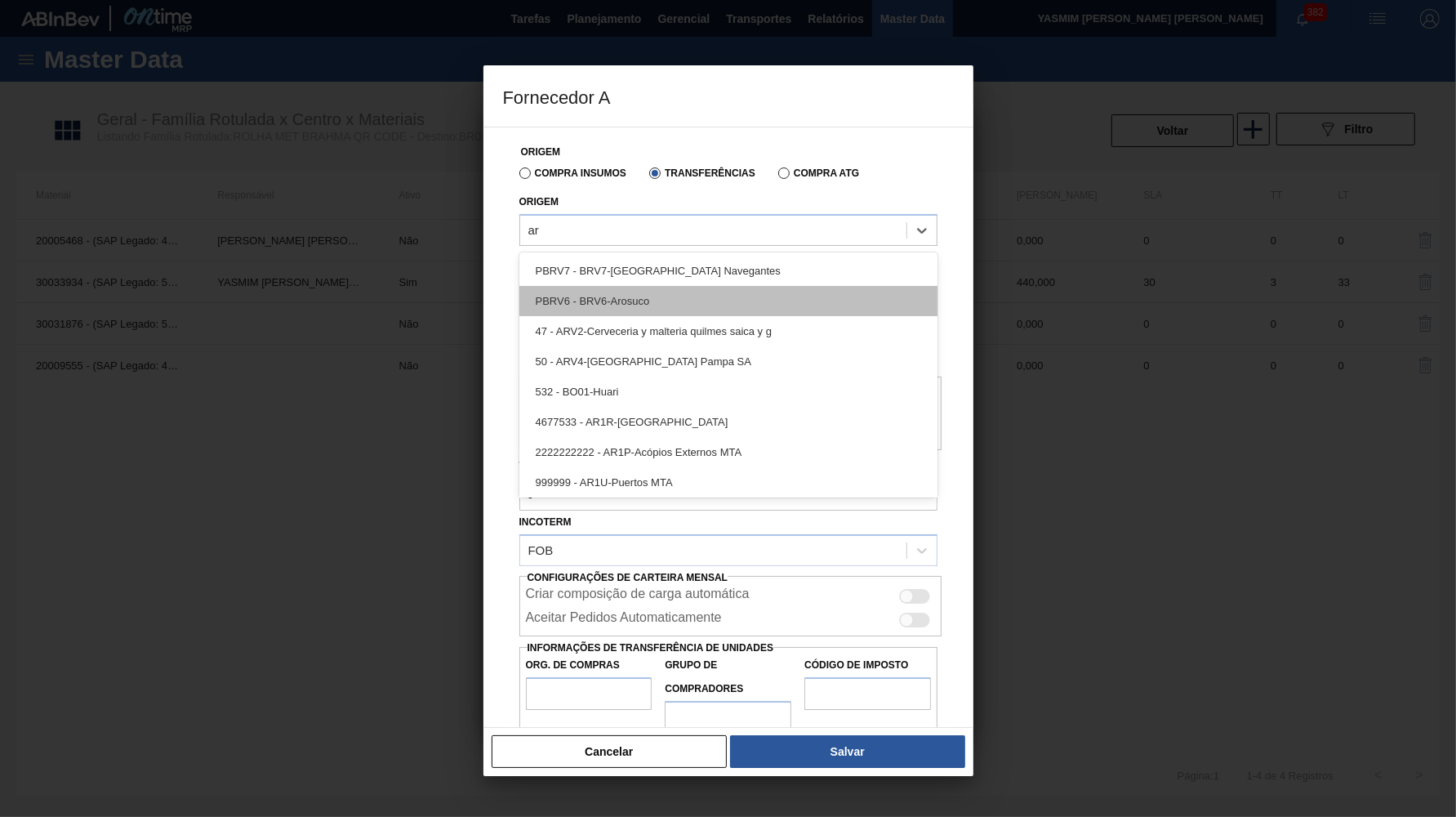
click at [699, 302] on div "PBRV6 - BRV6-Arosuco" at bounding box center [728, 301] width 419 height 31
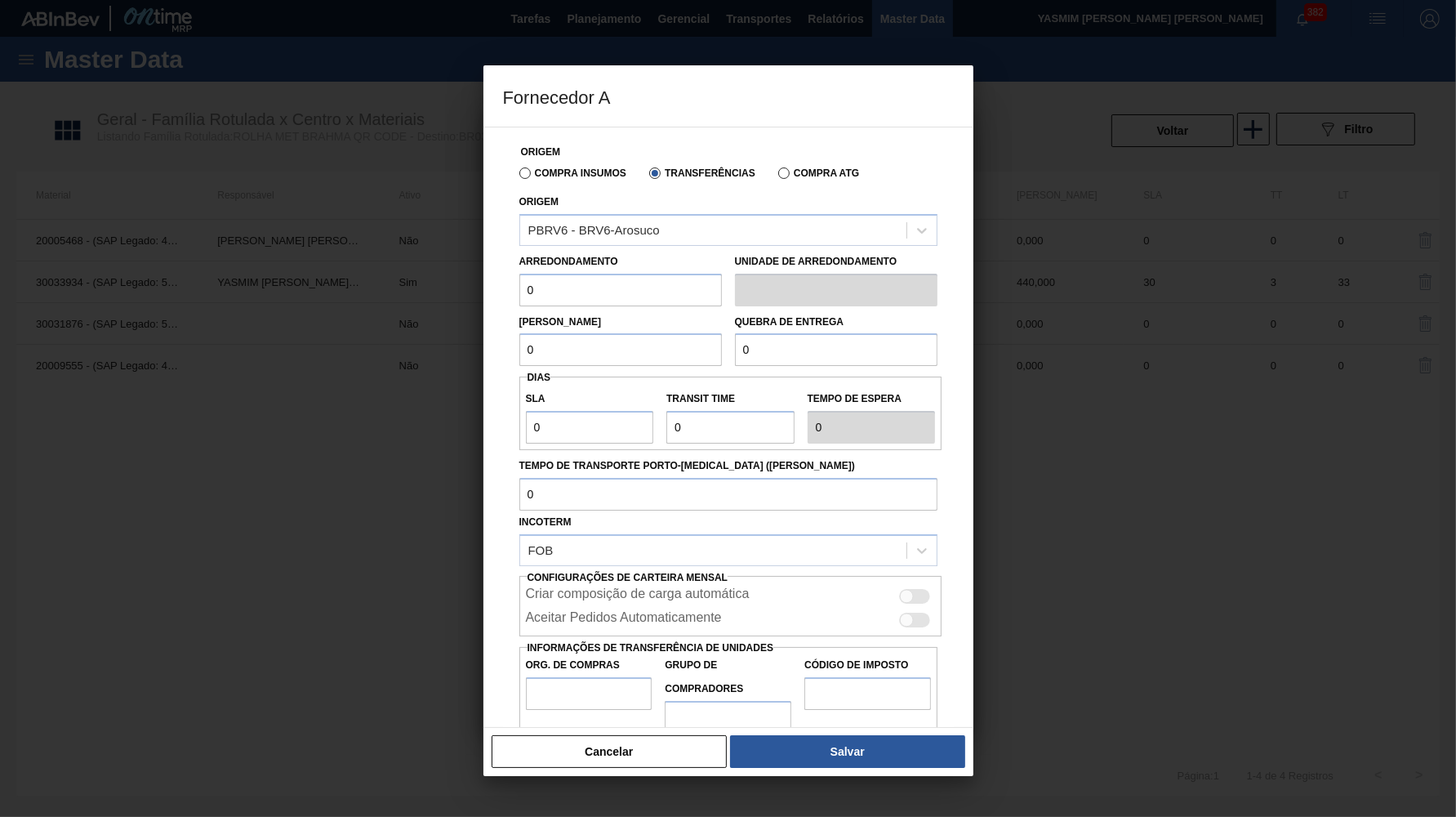
drag, startPoint x: 565, startPoint y: 288, endPoint x: 290, endPoint y: 271, distance: 275.5
click at [520, 273] on input "0" at bounding box center [621, 290] width 203 height 32
paste input "44"
type input "440"
click at [567, 266] on div "Arredondamento 440" at bounding box center [621, 278] width 203 height 56
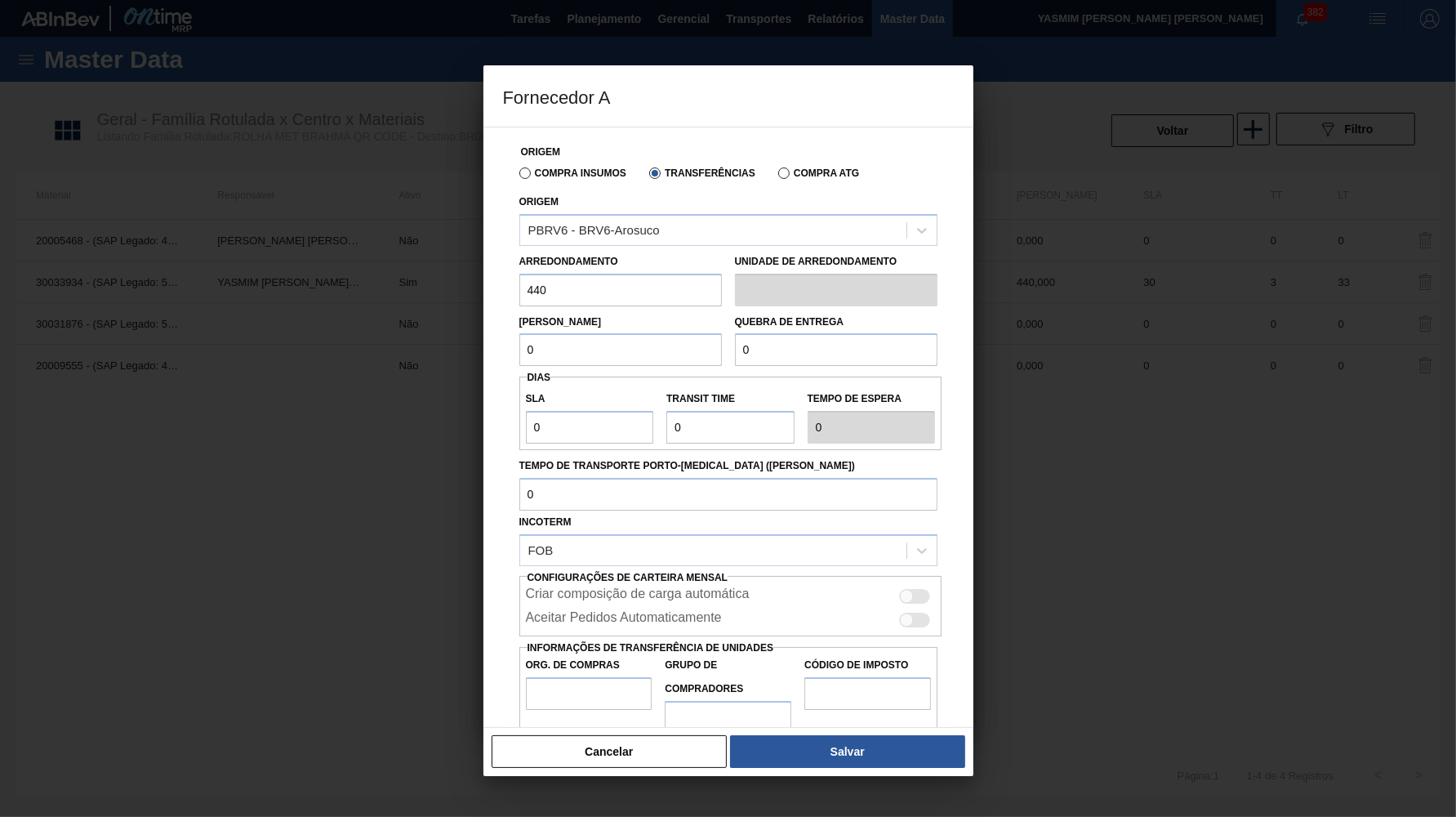
drag, startPoint x: 575, startPoint y: 270, endPoint x: 389, endPoint y: 285, distance: 186.6
click at [520, 285] on input "440" at bounding box center [621, 290] width 203 height 32
drag, startPoint x: 602, startPoint y: 341, endPoint x: 422, endPoint y: 312, distance: 182.3
click at [520, 334] on input "0" at bounding box center [621, 350] width 203 height 32
paste input "44"
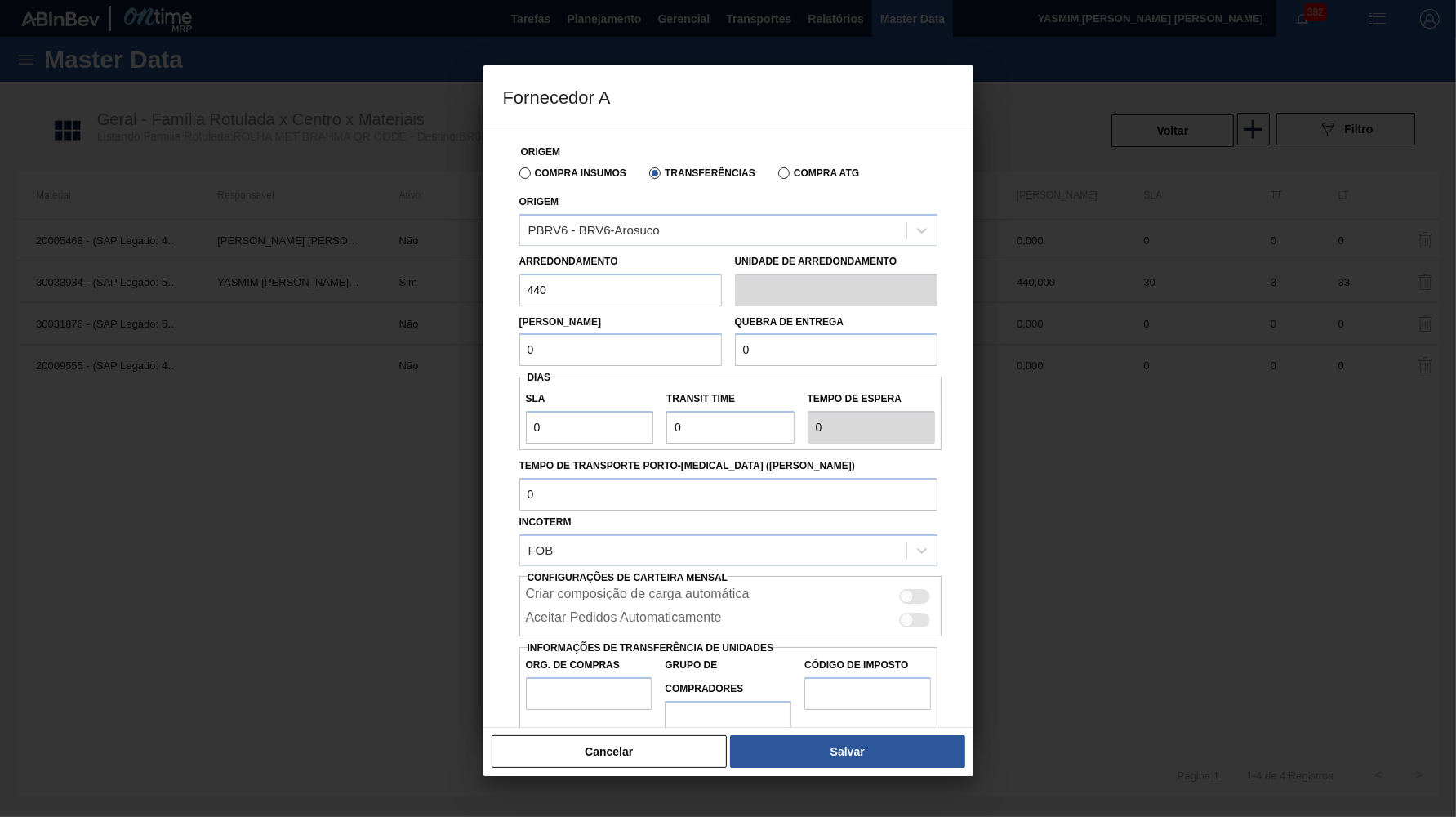
type input "440"
drag, startPoint x: 812, startPoint y: 365, endPoint x: 559, endPoint y: 329, distance: 255.5
click at [559, 329] on div "Origem Compra Insumos Transferências Compra ATG Origem PBRV6 - BRV6-Arosuco Arr…" at bounding box center [728, 434] width 451 height 613
click at [796, 334] on input "0" at bounding box center [836, 350] width 203 height 32
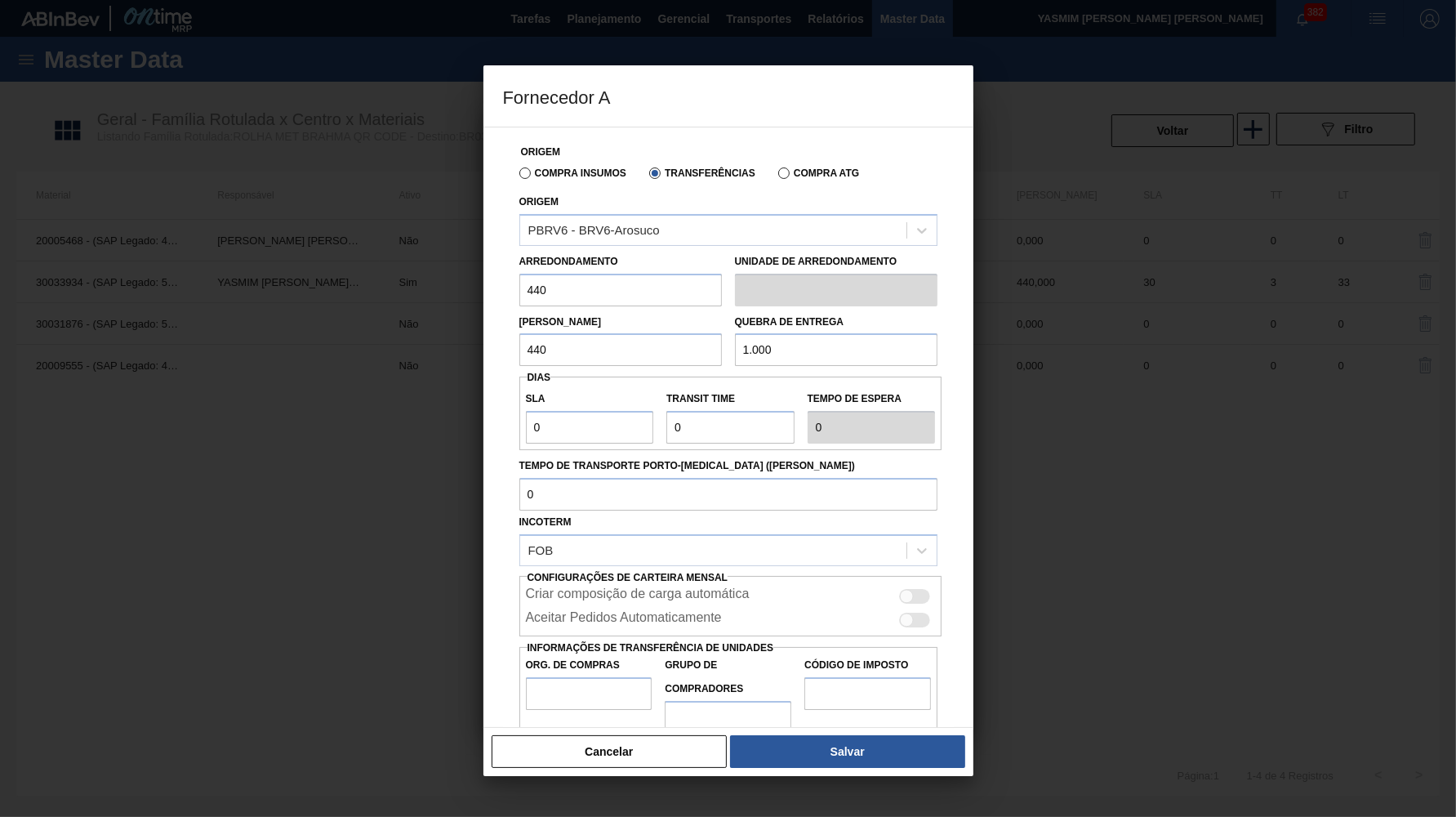
type input "10.000"
drag, startPoint x: 796, startPoint y: 326, endPoint x: 246, endPoint y: 347, distance: 550.4
click at [735, 347] on input "10.000" at bounding box center [836, 350] width 203 height 32
drag, startPoint x: 548, startPoint y: 427, endPoint x: 471, endPoint y: 414, distance: 78.1
click at [484, 414] on div "Origem Compra Insumos Transferências Compra ATG Origem PBRV6 - BRV6-Arosuco Arr…" at bounding box center [728, 427] width 490 height 601
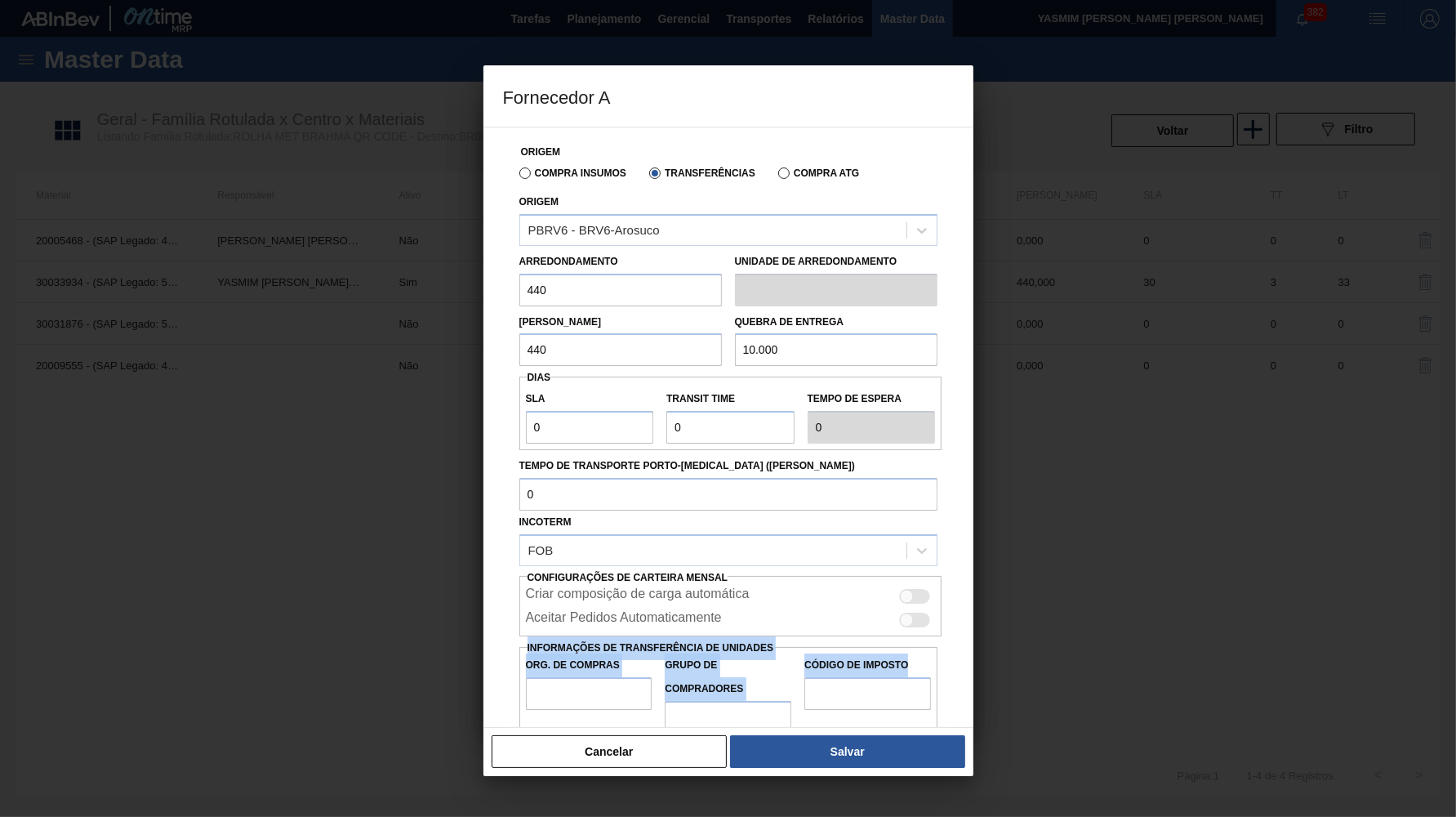
click at [746, 431] on div "SLA 0 Transit Time Tempo de espera 0" at bounding box center [731, 413] width 423 height 74
click at [605, 678] on input "Org. de Compras" at bounding box center [589, 694] width 126 height 32
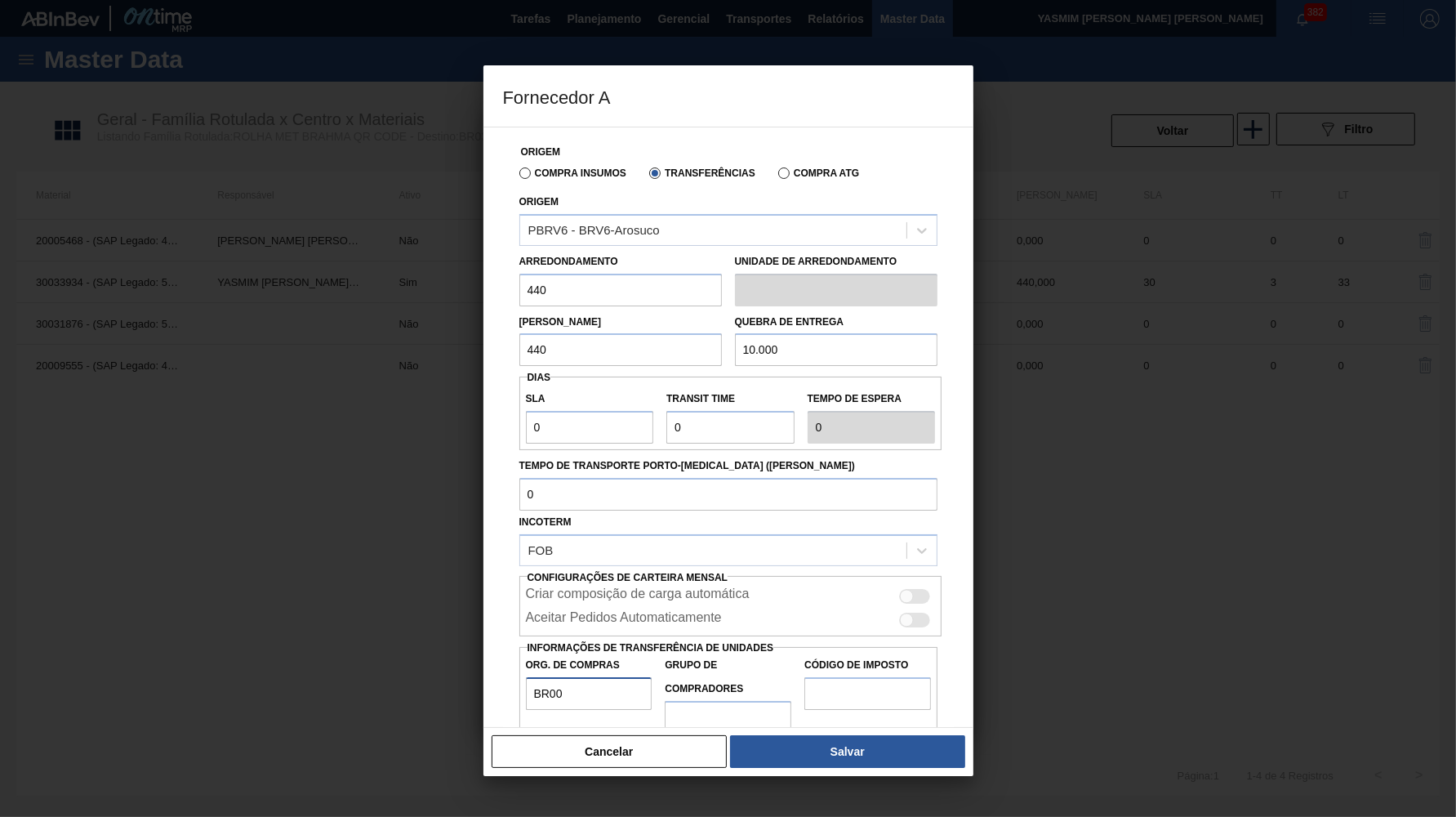
type input "BR00"
type input "B02"
type input "IZ"
click at [923, 589] on div at bounding box center [915, 596] width 31 height 14
checkbox input "true"
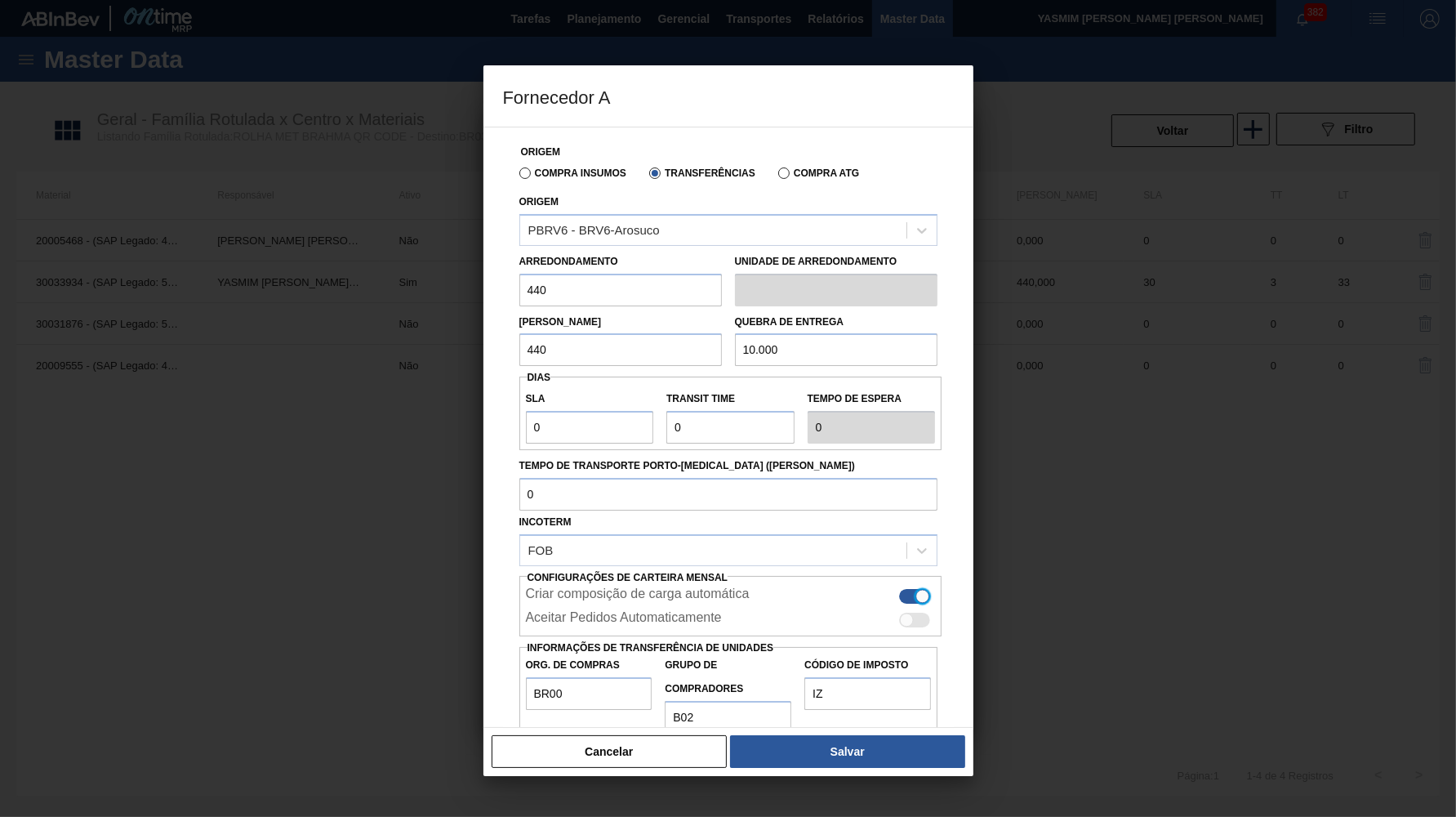
click at [911, 613] on div at bounding box center [915, 620] width 31 height 14
checkbox input "true"
click at [915, 752] on button "Salvar" at bounding box center [847, 752] width 234 height 32
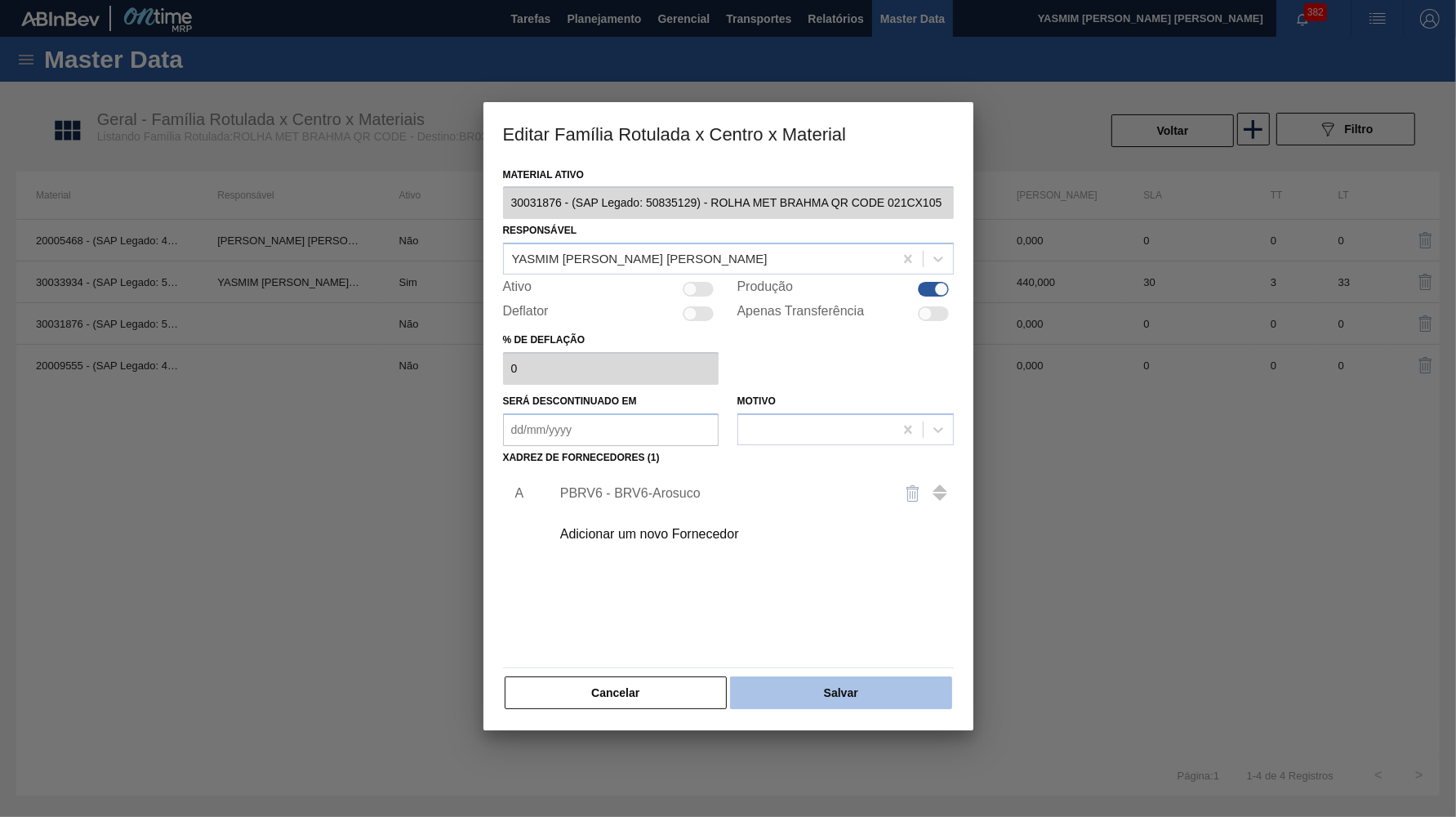
click at [874, 681] on button "Salvar" at bounding box center [840, 693] width 222 height 32
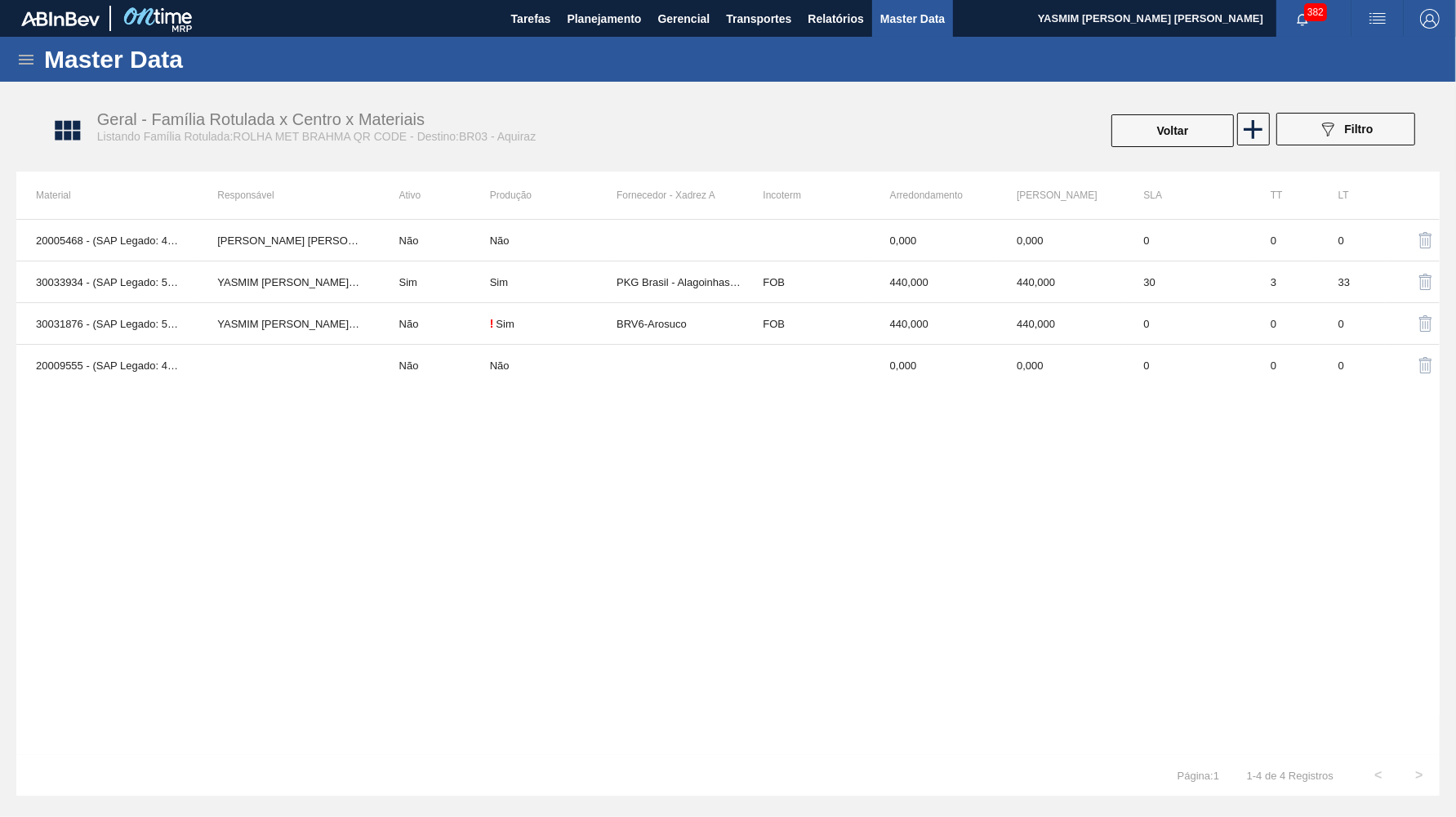
click at [566, 369] on div "Não" at bounding box center [553, 365] width 126 height 12
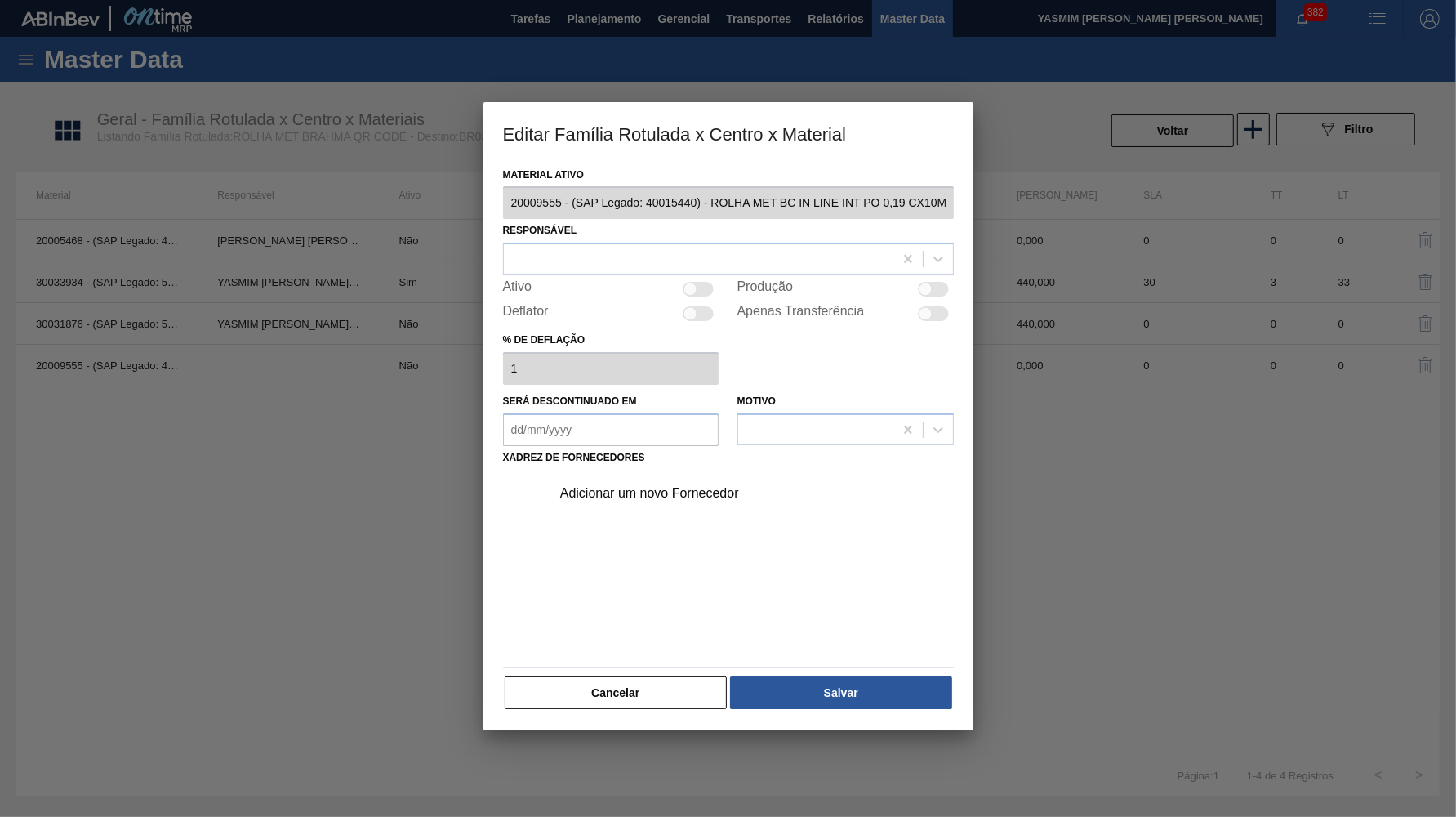
drag, startPoint x: 576, startPoint y: 674, endPoint x: 582, endPoint y: 663, distance: 12.5
click at [576, 677] on button "Cancelar" at bounding box center [616, 693] width 223 height 32
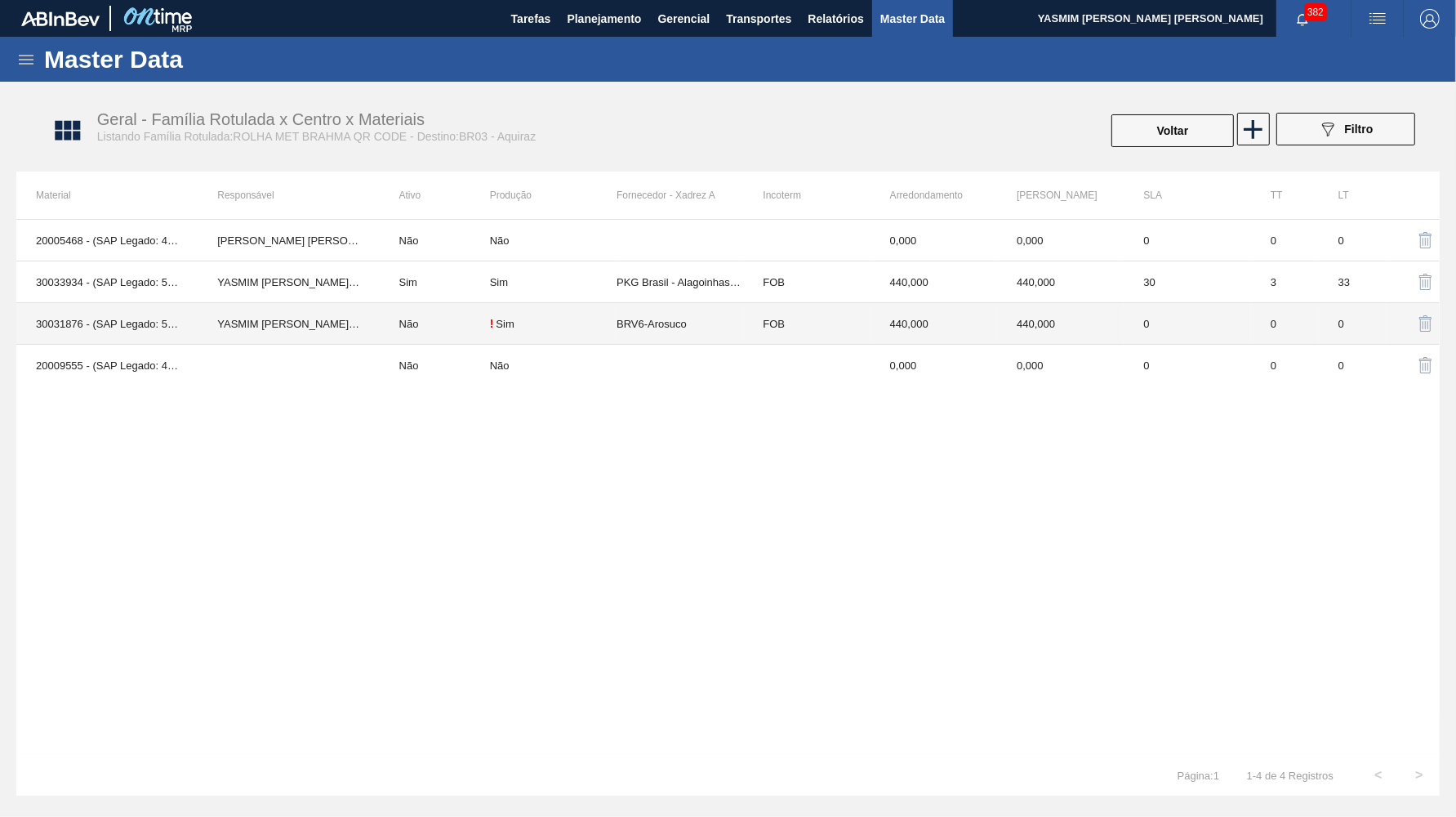
click at [585, 319] on div "! Sim" at bounding box center [553, 323] width 126 height 13
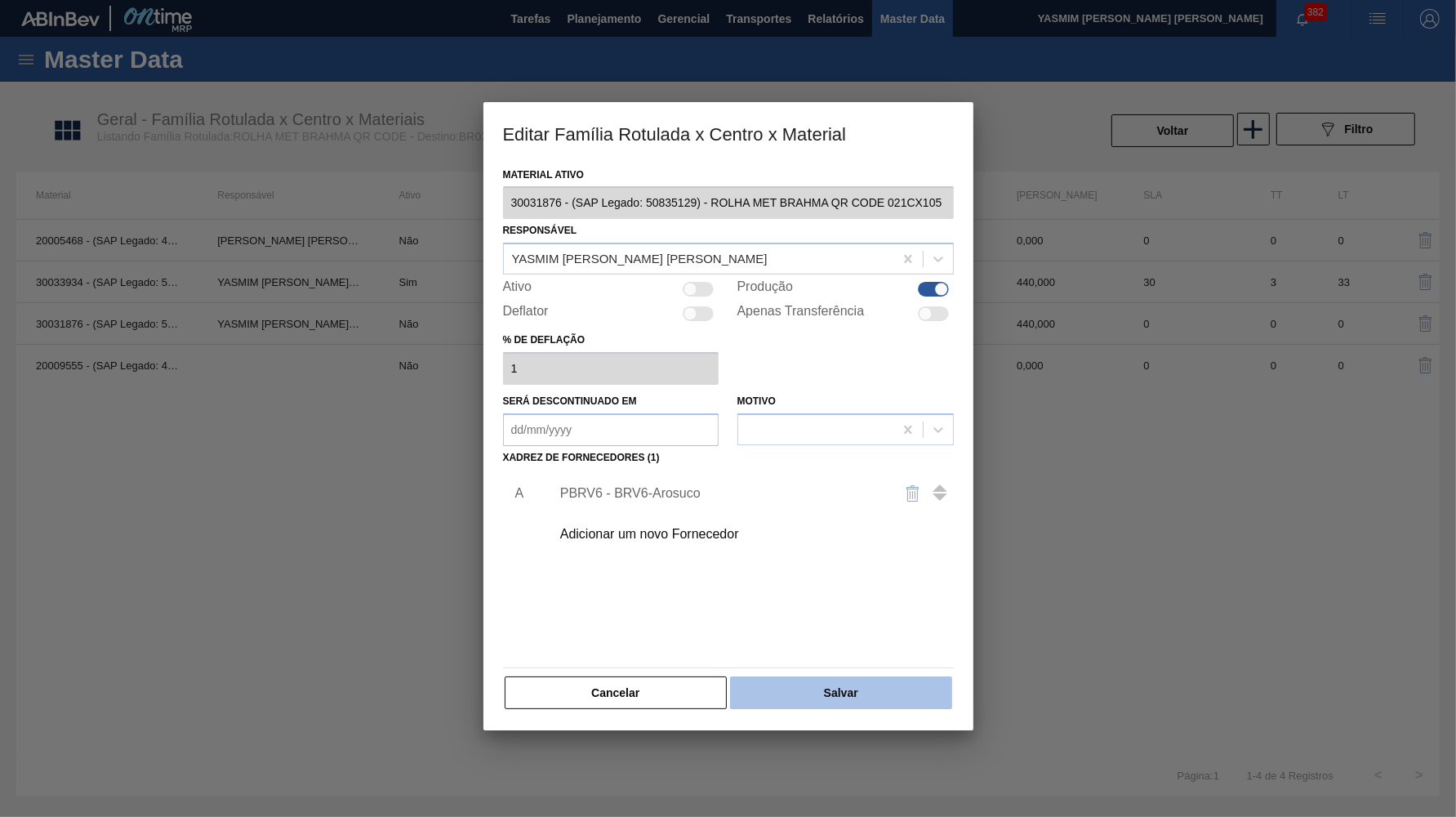
click at [889, 677] on button "Salvar" at bounding box center [840, 693] width 222 height 32
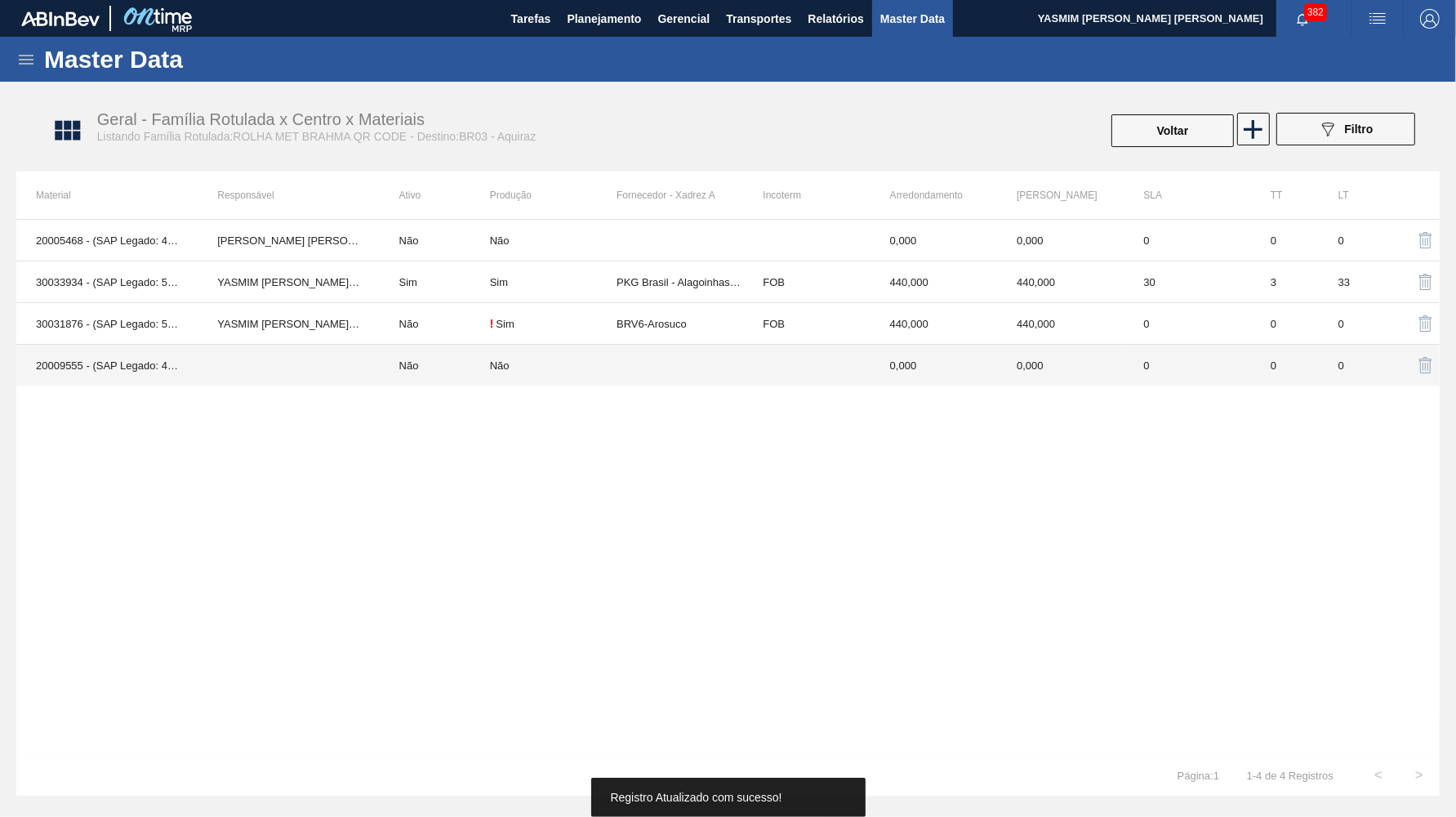
click at [638, 377] on td at bounding box center [679, 365] width 126 height 42
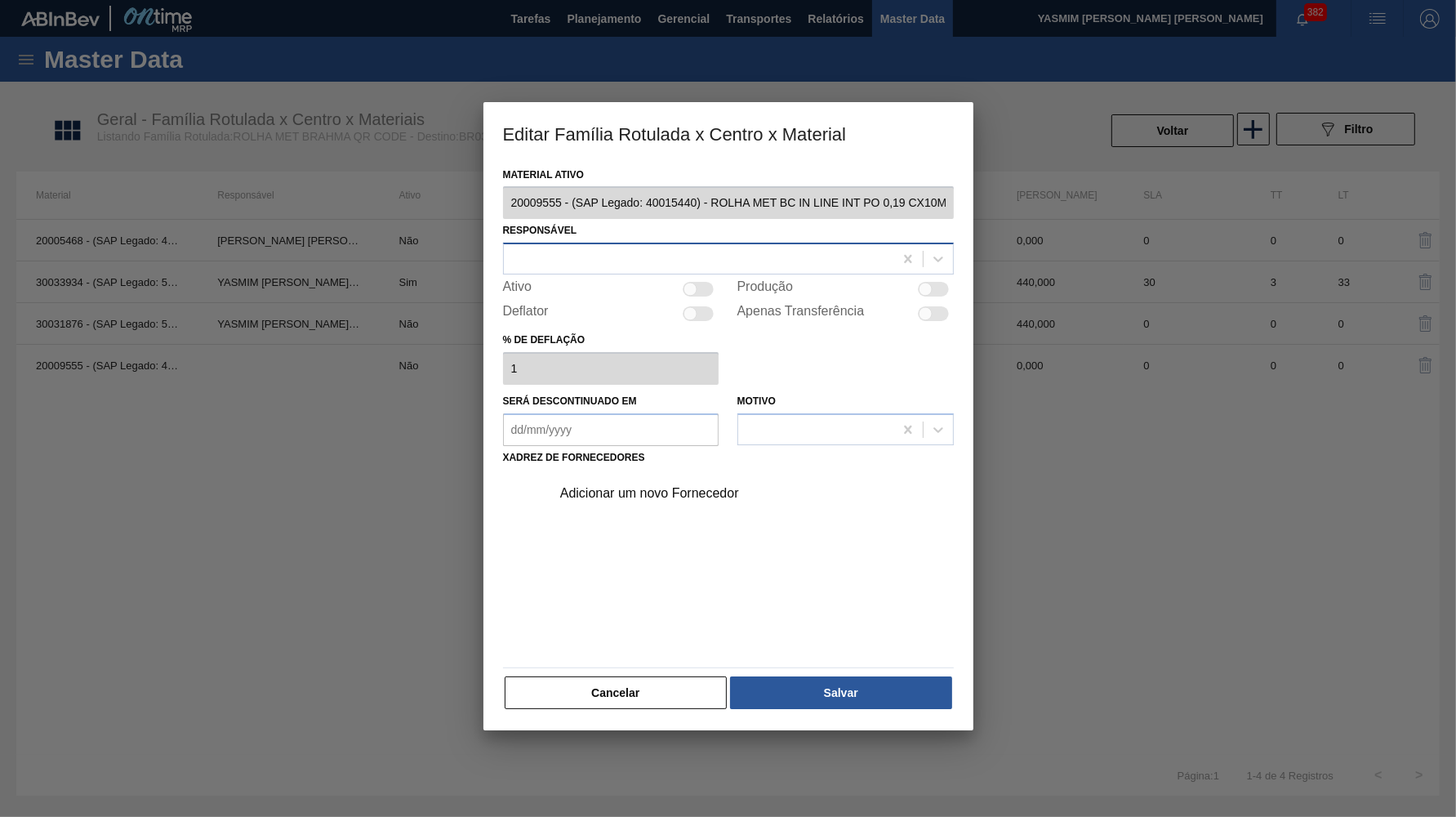
click at [800, 251] on div at bounding box center [699, 259] width 390 height 24
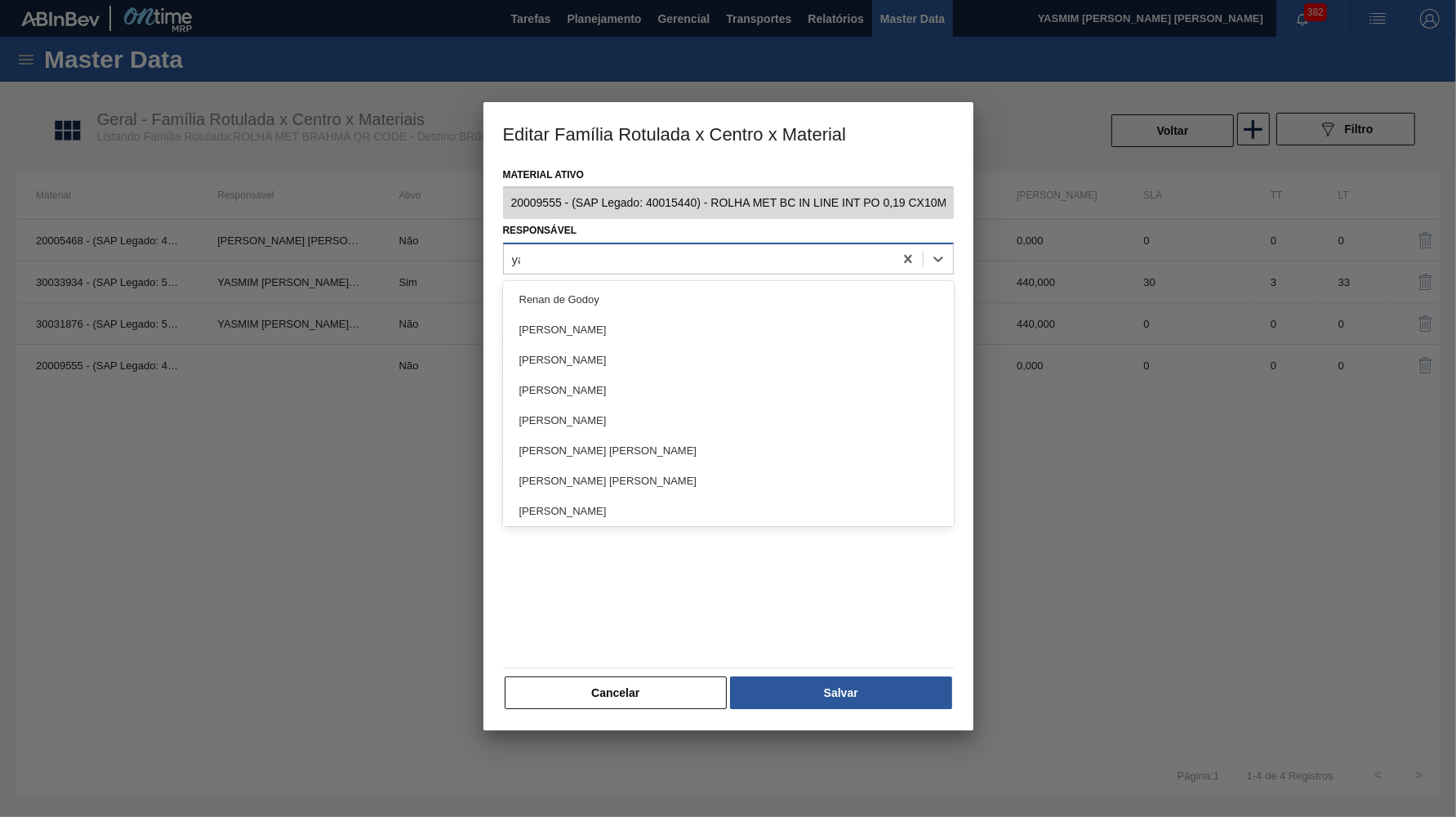
type input "yas"
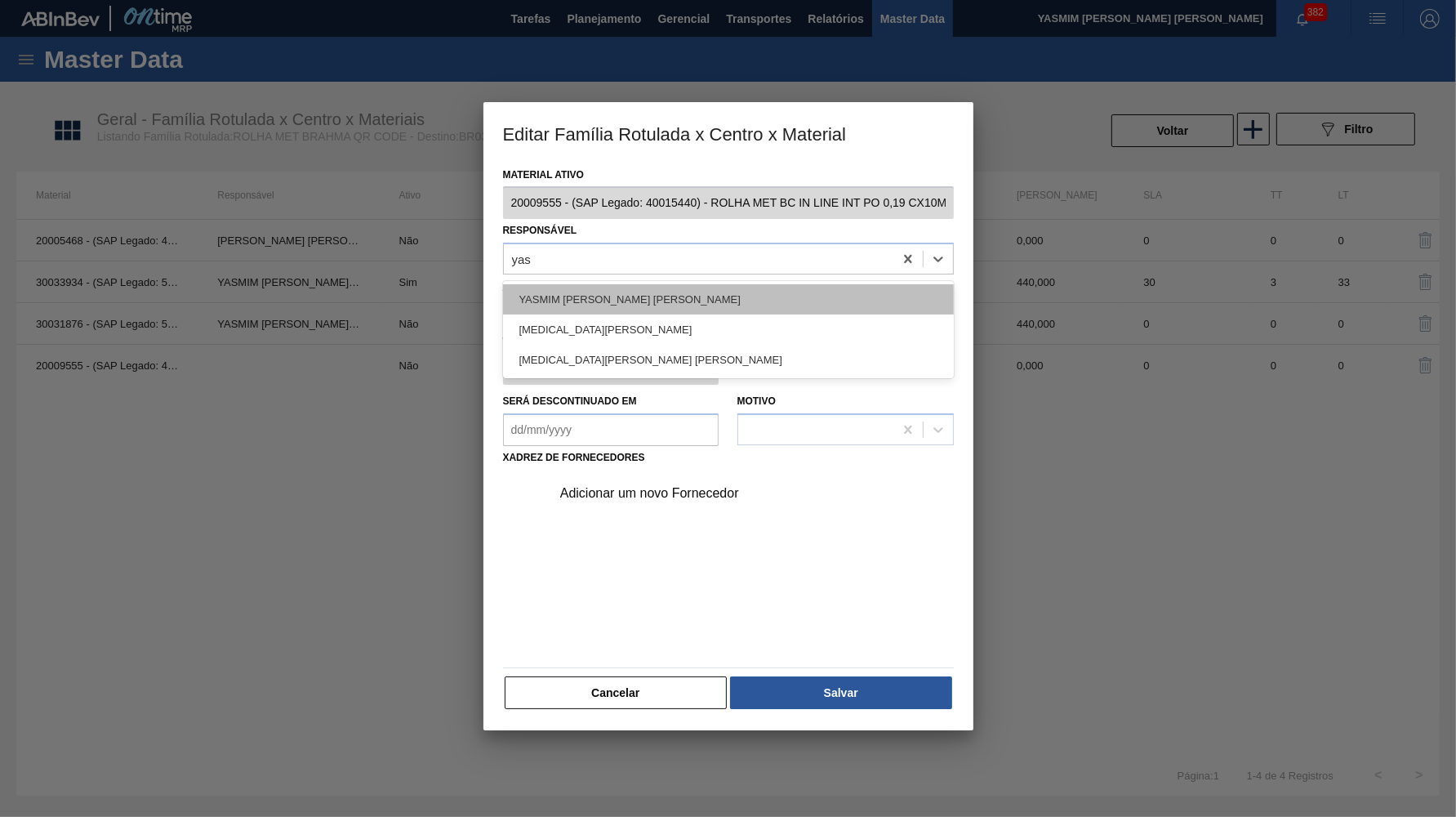
click at [649, 290] on div "YASMIM FERREIRA DA SILVA" at bounding box center [728, 300] width 451 height 31
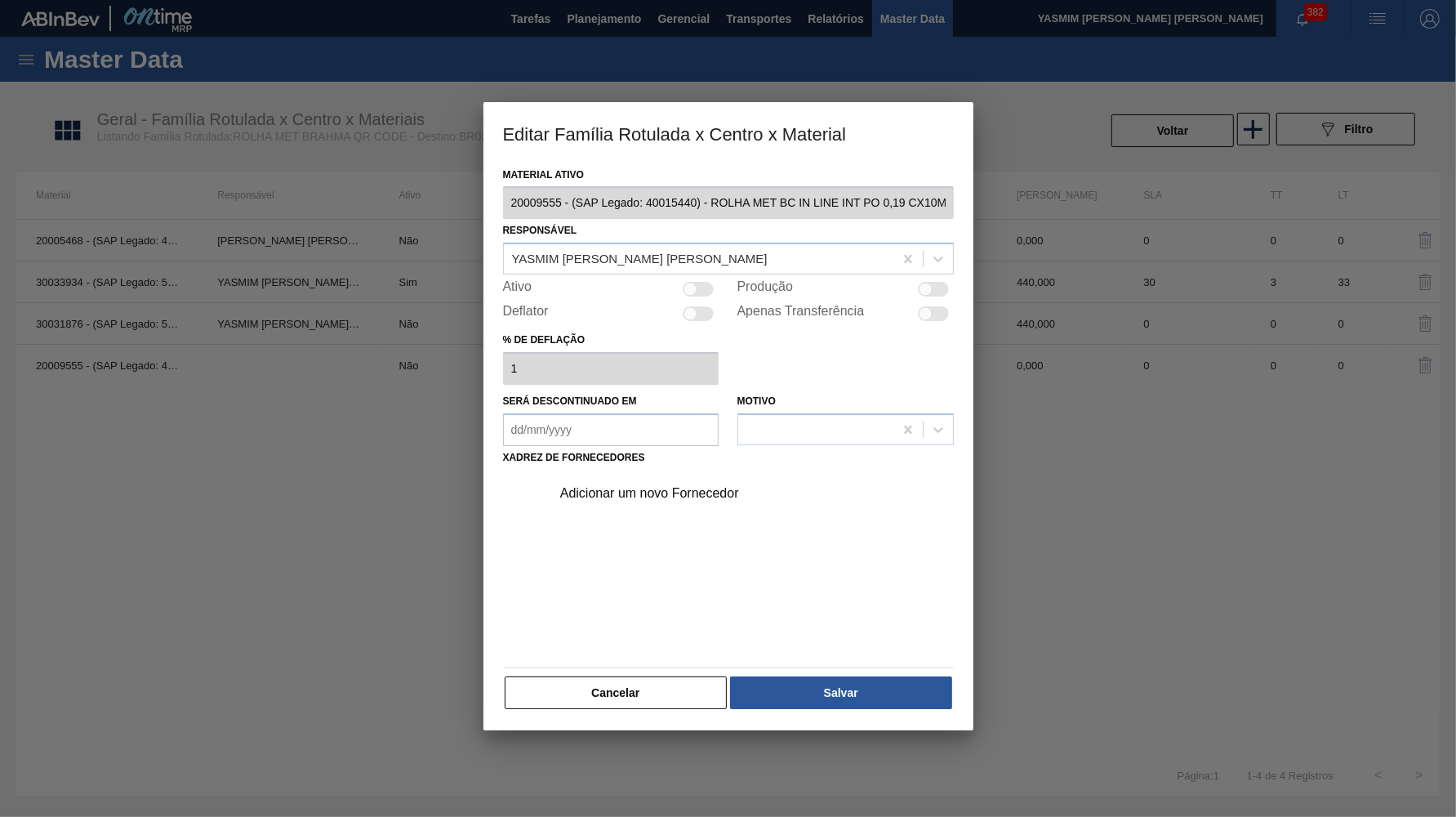
click at [930, 286] on div at bounding box center [925, 290] width 14 height 14
checkbox input "true"
click at [666, 486] on div "Adicionar um novo Fornecedor" at bounding box center [720, 493] width 320 height 14
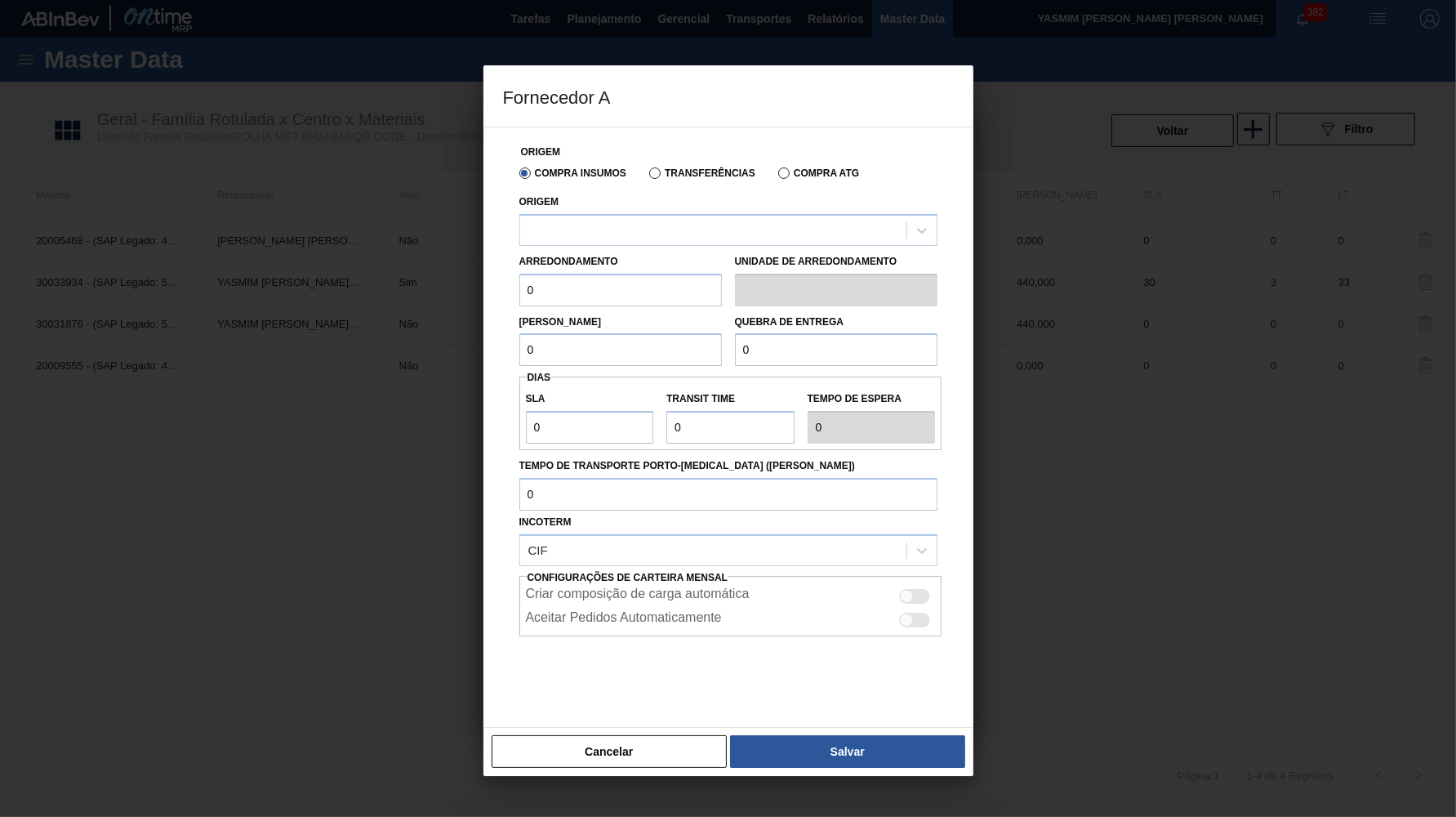
click at [643, 189] on div "Origem" at bounding box center [728, 216] width 431 height 59
drag, startPoint x: 654, startPoint y: 183, endPoint x: 666, endPoint y: 186, distance: 12.4
click at [663, 186] on div "Compra Insumos Transferências Compra ATG" at bounding box center [728, 172] width 431 height 28
click at [677, 176] on label "Transferências" at bounding box center [702, 172] width 106 height 11
click at [647, 177] on input "Transferências" at bounding box center [647, 177] width 0 height 0
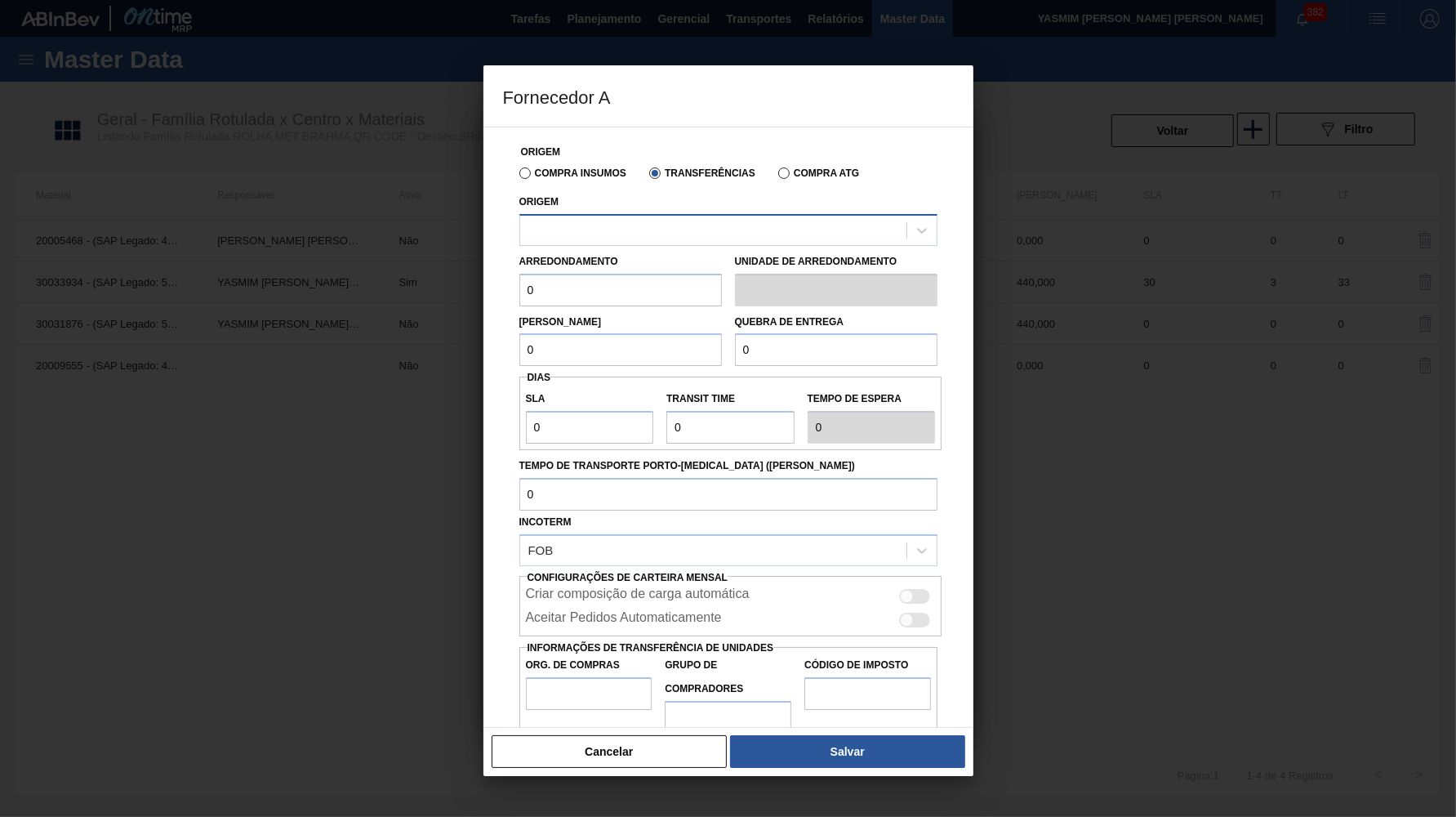
click at [663, 218] on div at bounding box center [713, 230] width 386 height 24
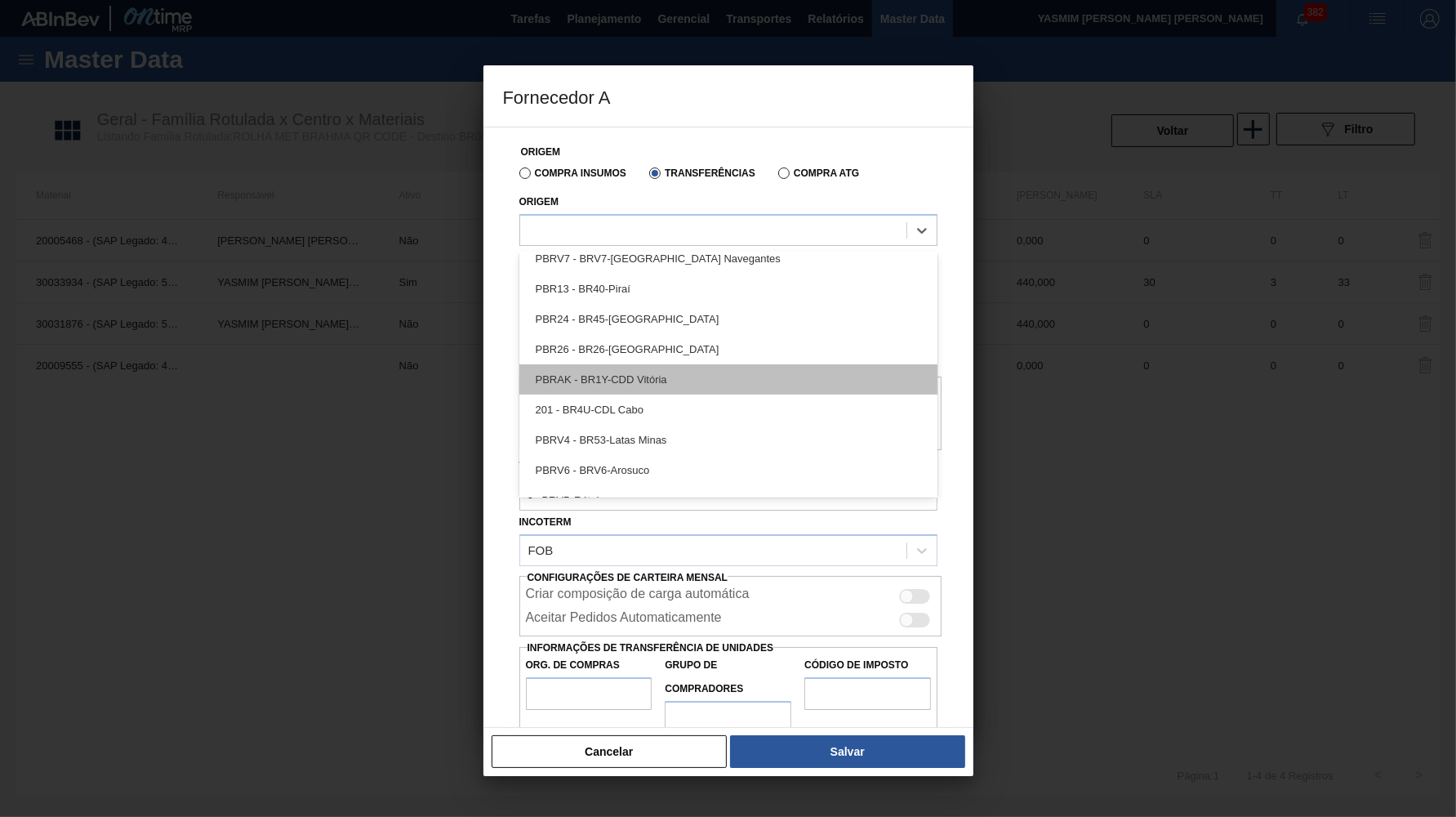
scroll to position [338, 0]
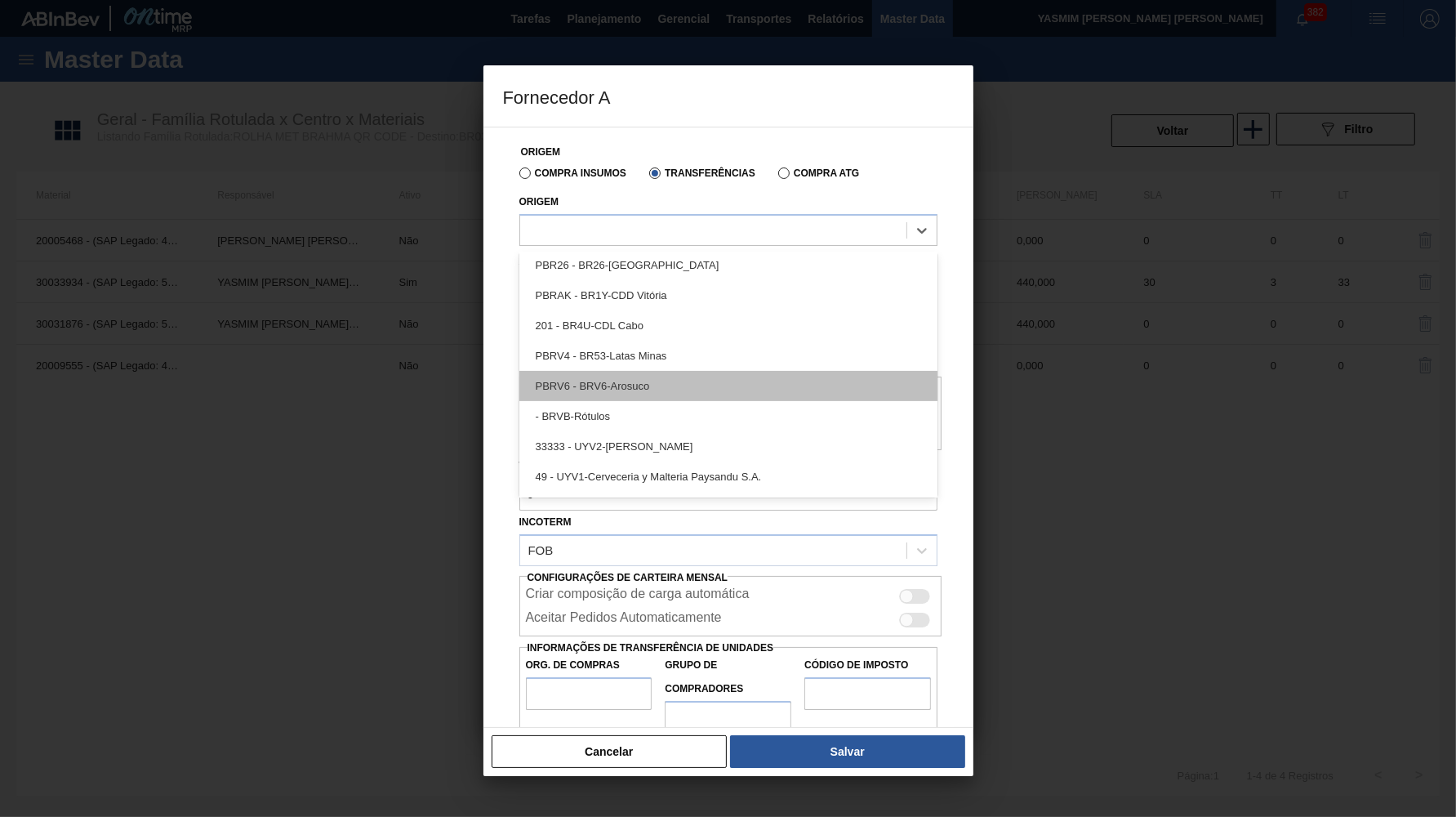
click at [721, 376] on div "PBRV6 - BRV6-Arosuco" at bounding box center [728, 386] width 419 height 31
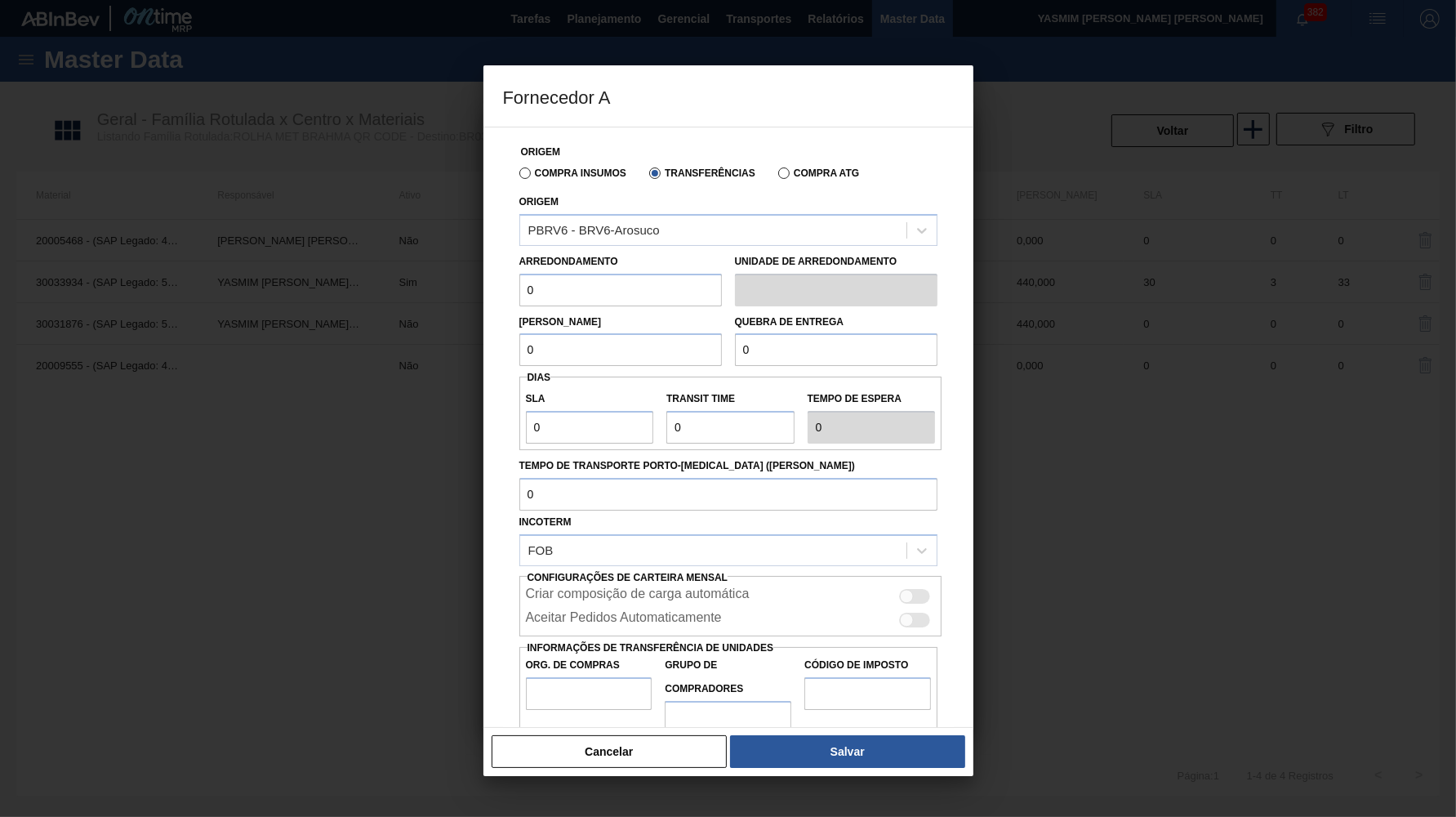
drag, startPoint x: 647, startPoint y: 282, endPoint x: 97, endPoint y: 304, distance: 550.4
click at [520, 304] on input "0" at bounding box center [621, 290] width 203 height 32
paste input "10.00"
type input "10.000"
click at [520, 345] on input "0" at bounding box center [621, 350] width 203 height 32
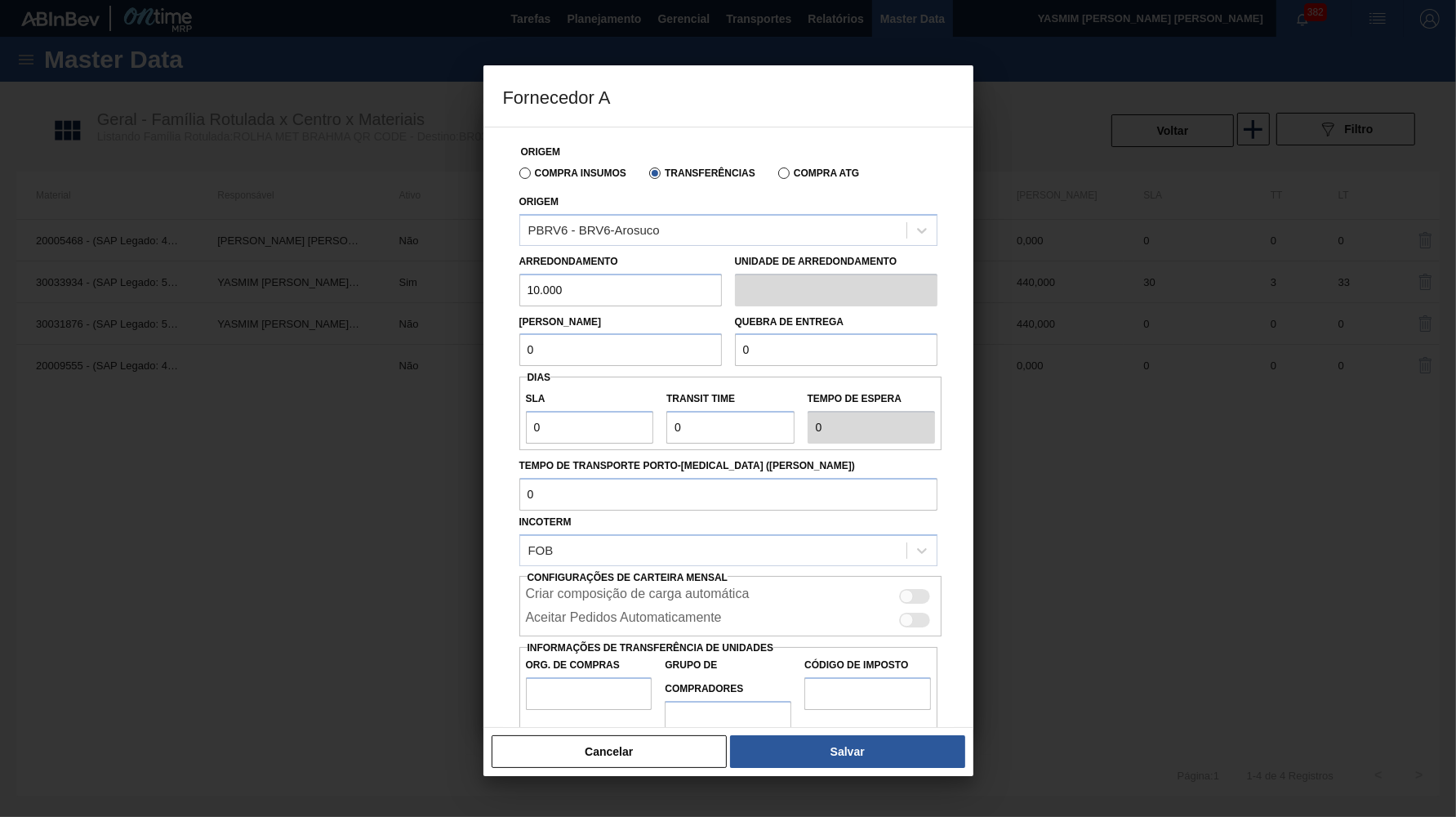
drag, startPoint x: 829, startPoint y: 346, endPoint x: 512, endPoint y: 322, distance: 317.9
click at [735, 334] on input "0" at bounding box center [836, 350] width 203 height 32
paste input "10.00"
type input "10.000"
drag, startPoint x: 620, startPoint y: 294, endPoint x: 40, endPoint y: 318, distance: 580.5
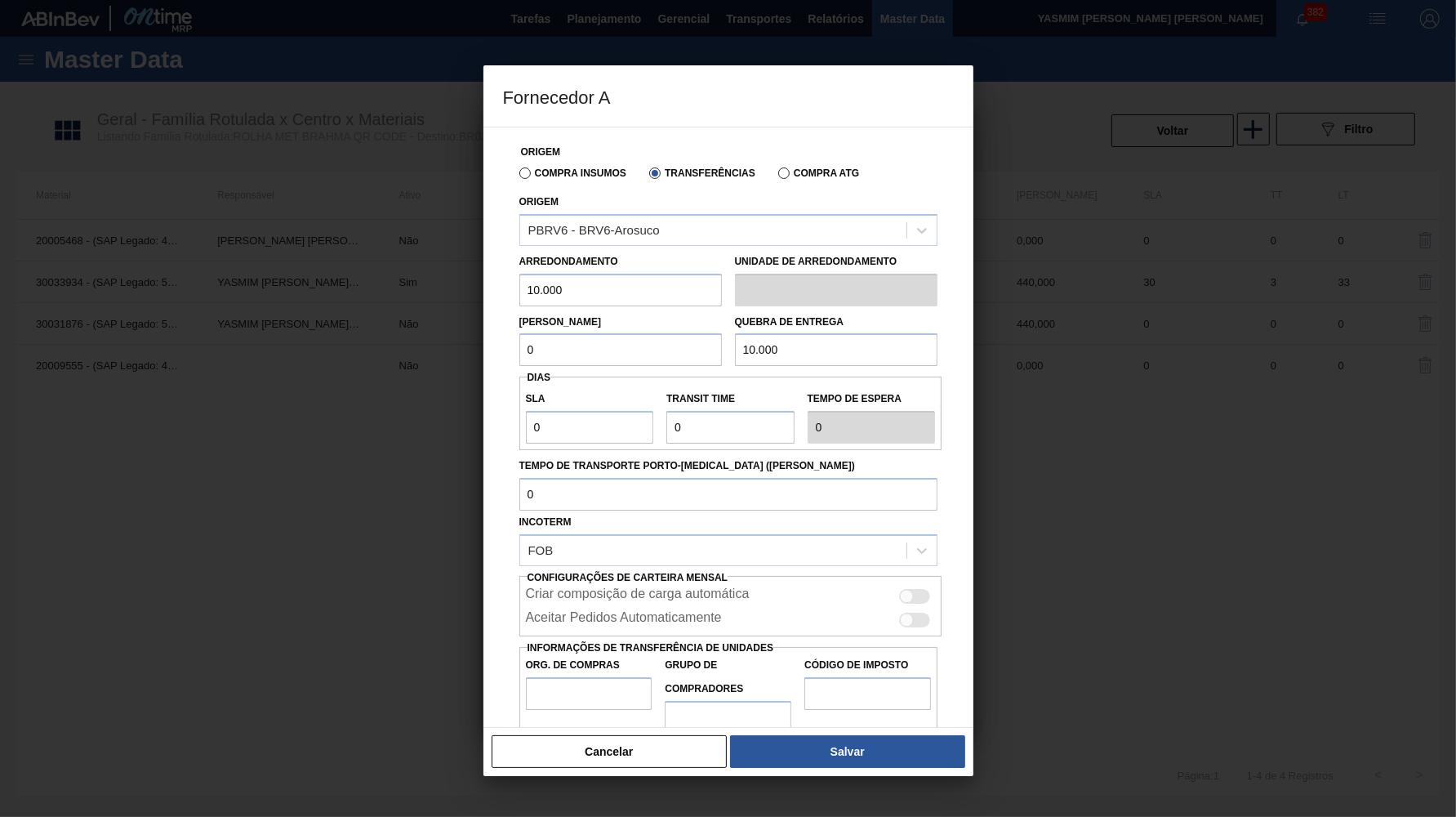
click at [520, 307] on input "10.000" at bounding box center [621, 290] width 203 height 32
type input "440"
drag, startPoint x: 520, startPoint y: 313, endPoint x: 366, endPoint y: 316, distance: 154.0
click at [484, 316] on div "Origem Compra Insumos Transferências Compra ATG Origem PBRV6 - BRV6-Arosuco Arr…" at bounding box center [728, 427] width 490 height 601
click at [661, 337] on input "0" at bounding box center [621, 350] width 203 height 32
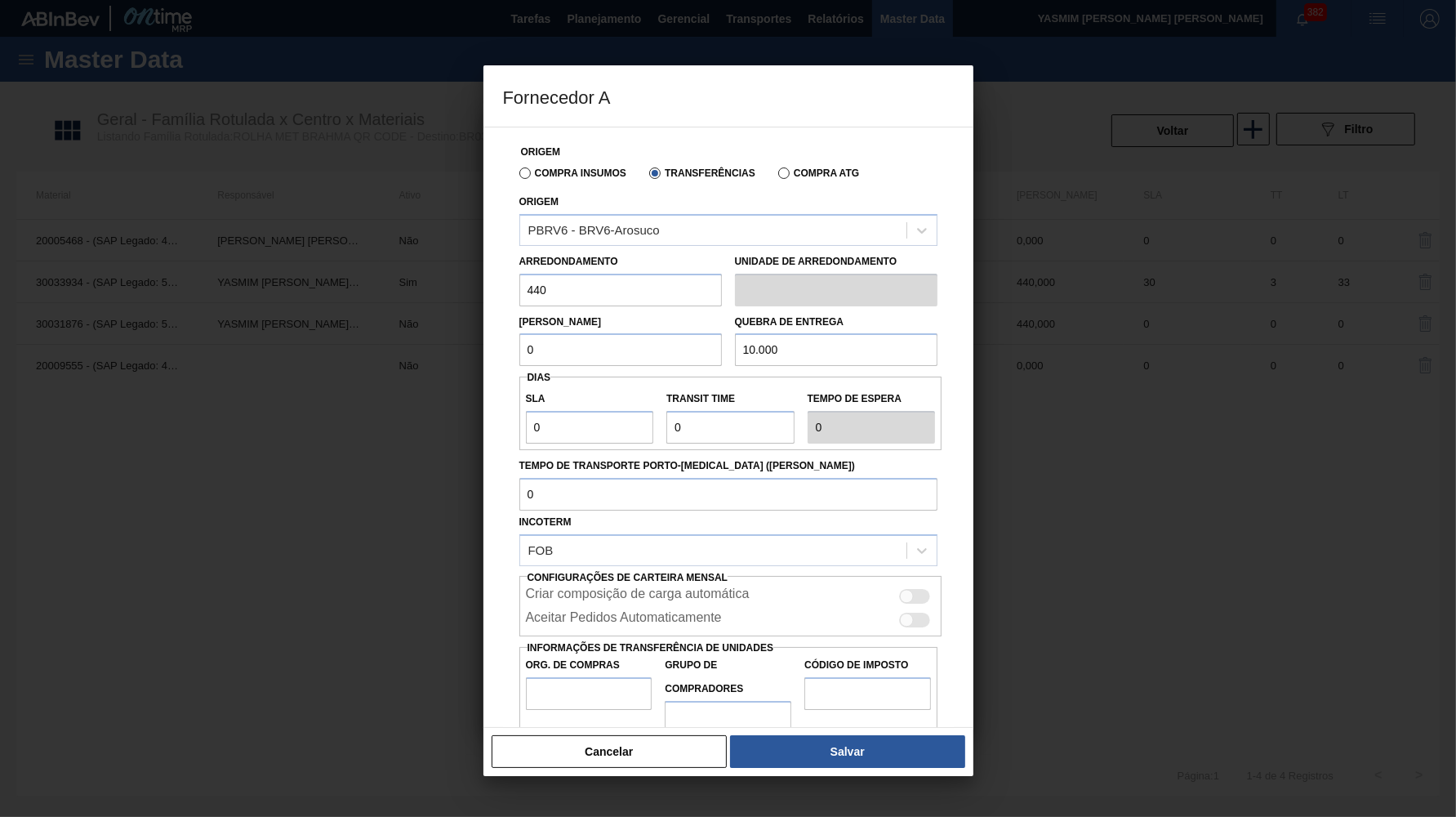
click at [661, 337] on input "0" at bounding box center [621, 350] width 203 height 32
paste input "44"
type input "440"
click at [907, 590] on div at bounding box center [907, 597] width 14 height 14
checkbox input "true"
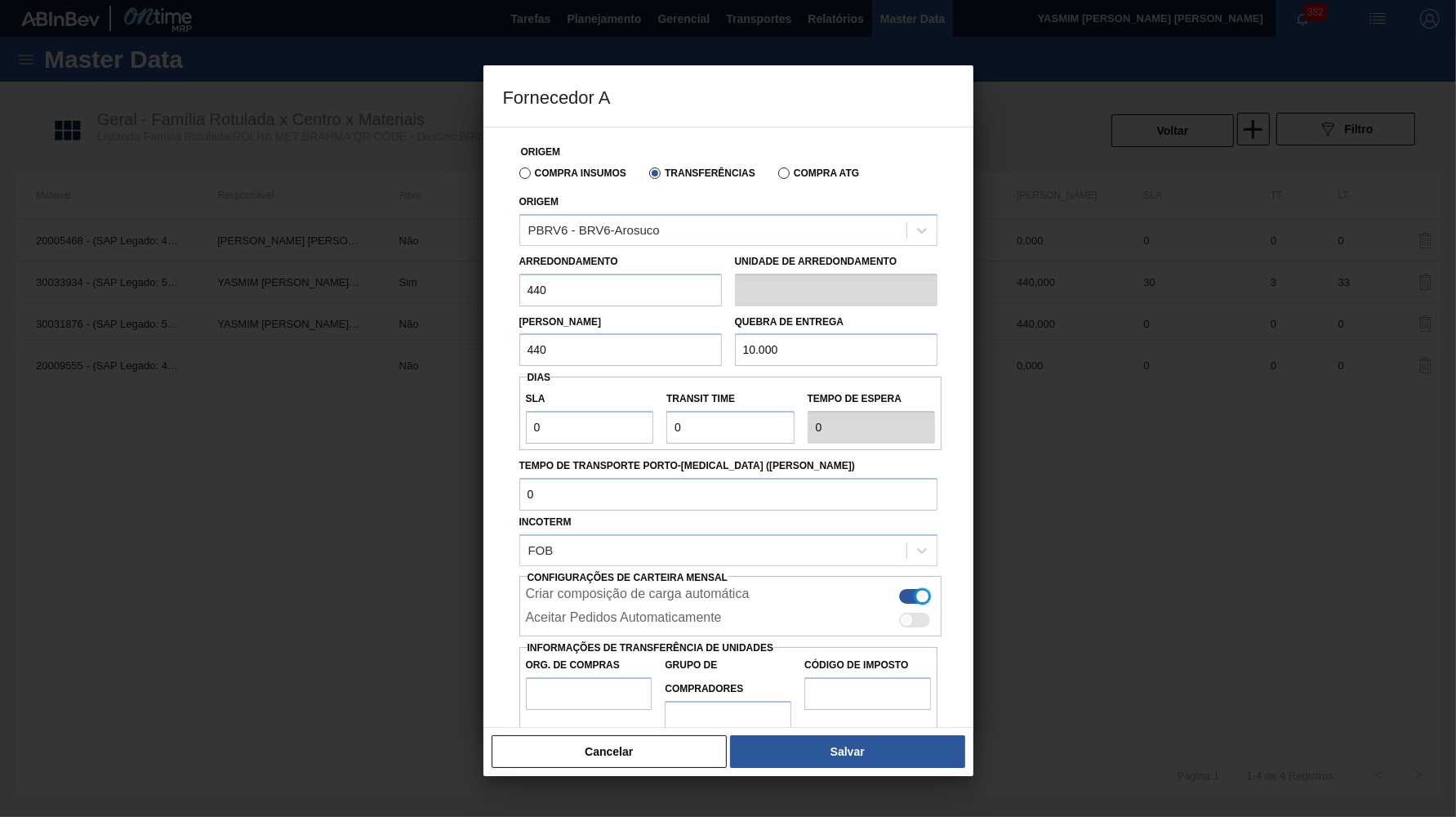
click at [919, 611] on div "Aceitar Pedidos Automaticamente" at bounding box center [731, 620] width 410 height 20
click at [914, 613] on div at bounding box center [915, 620] width 31 height 14
checkbox input "true"
click at [595, 678] on input "Org. de Compras" at bounding box center [589, 694] width 126 height 32
type input "BR00"
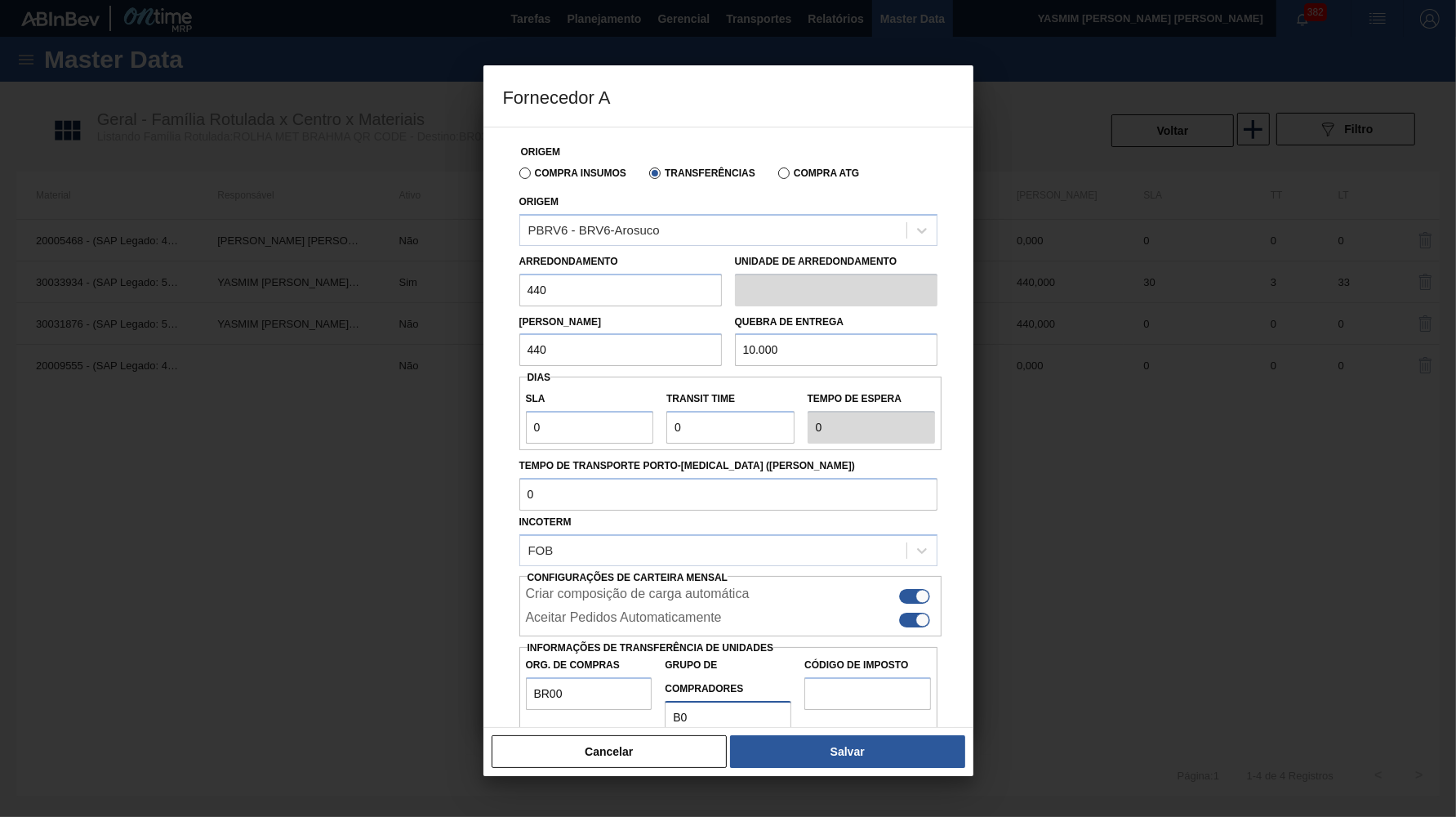
type input "B0"
type input "IZ"
click at [694, 701] on input "B0" at bounding box center [728, 717] width 126 height 32
type input "B02"
click at [902, 760] on button "Salvar" at bounding box center [847, 752] width 234 height 32
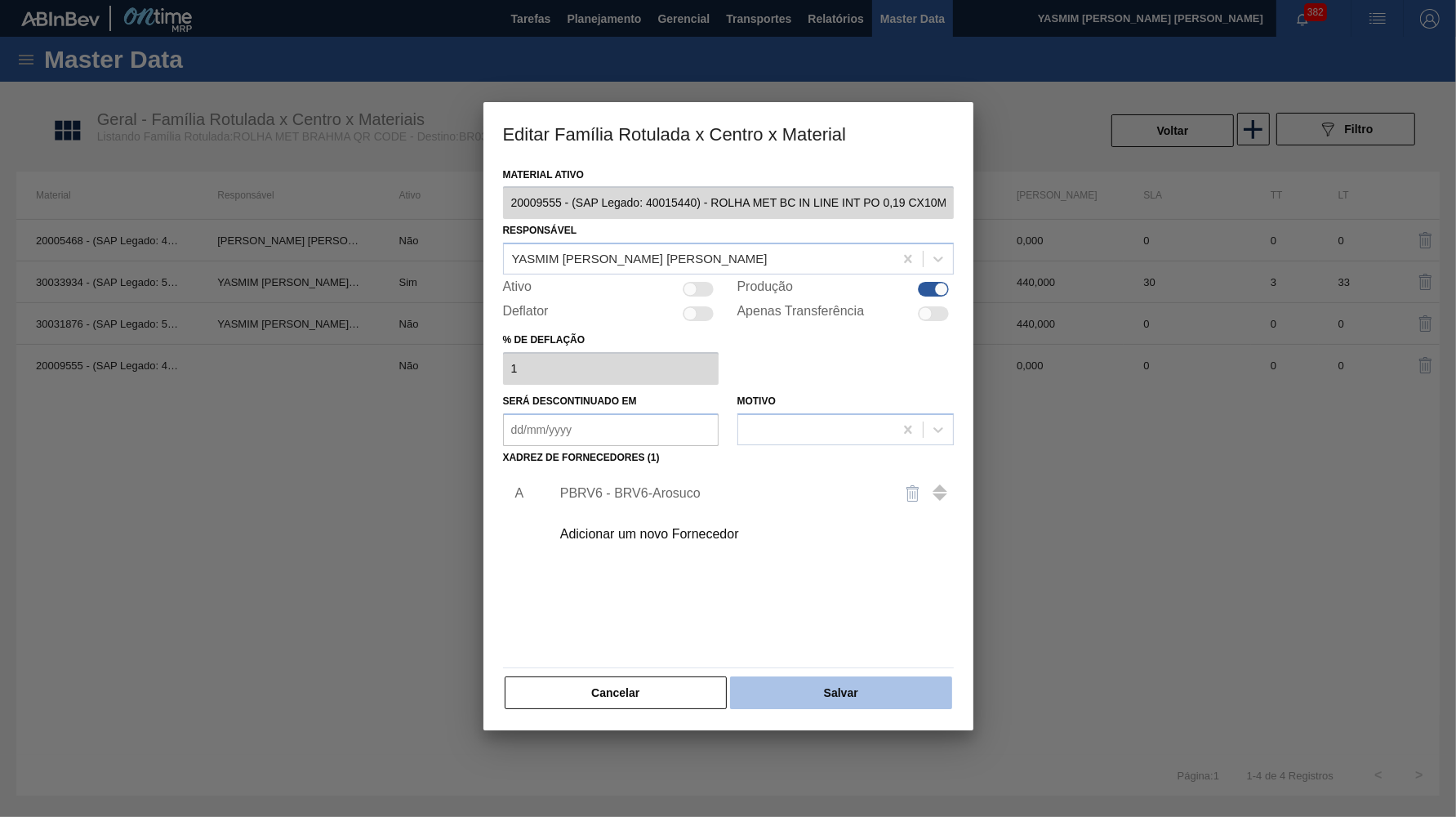
click at [846, 691] on button "Salvar" at bounding box center [840, 693] width 222 height 32
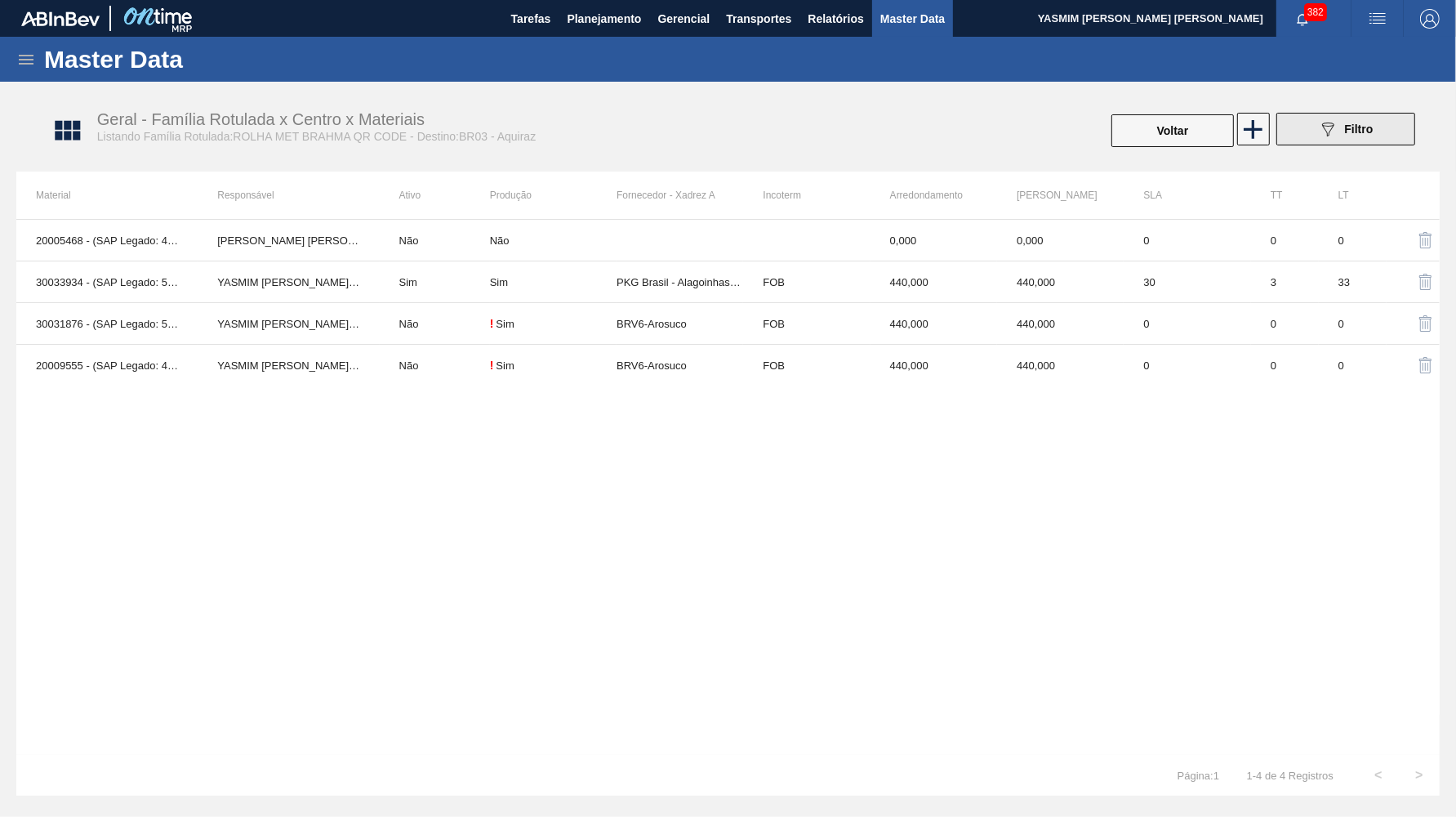
click at [1349, 121] on div "089F7B8B-B2A5-4AFE-B5C0-19BA573D28AC Filtro" at bounding box center [1346, 128] width 54 height 20
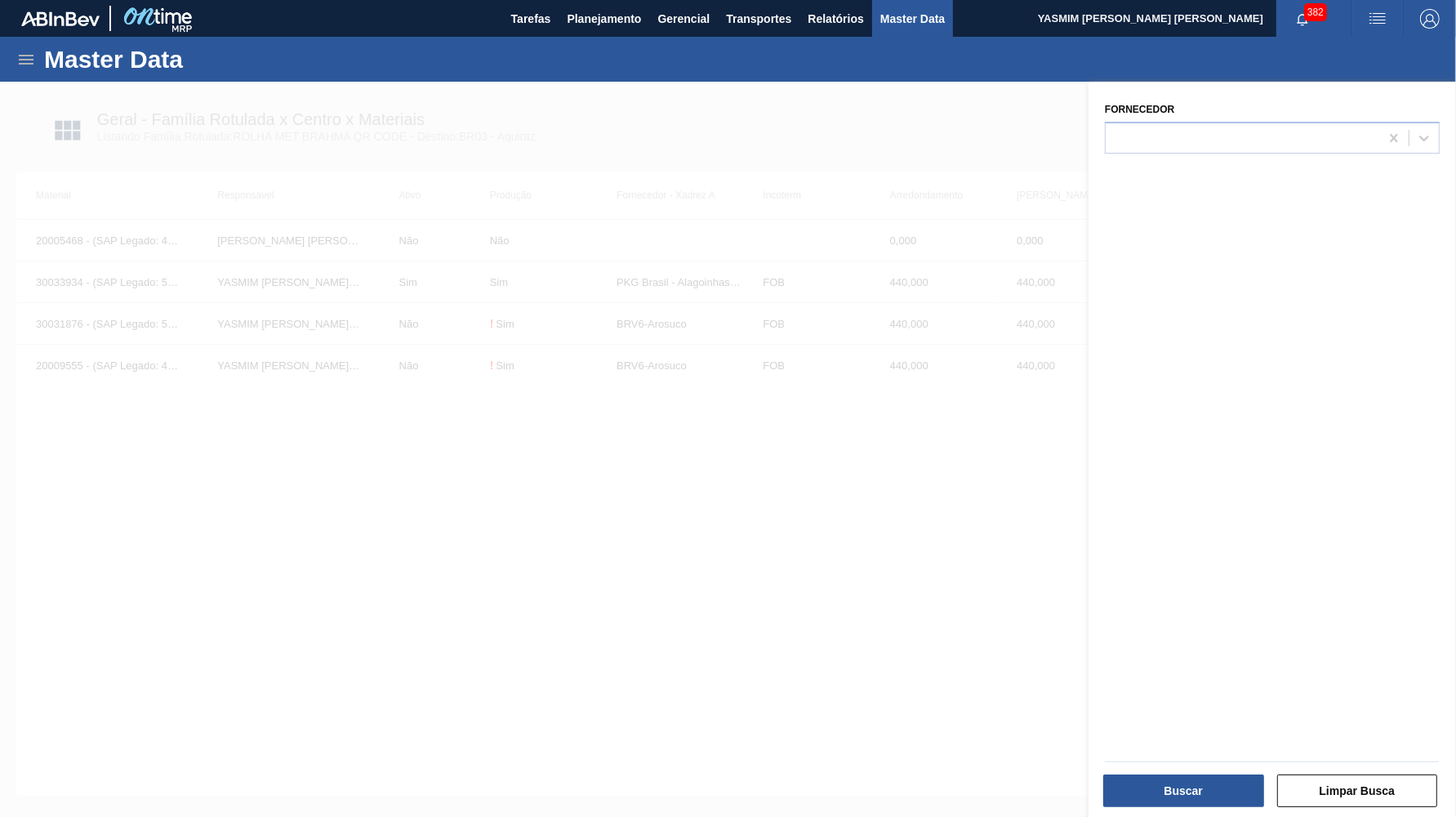
click at [6, 152] on div at bounding box center [728, 490] width 1456 height 817
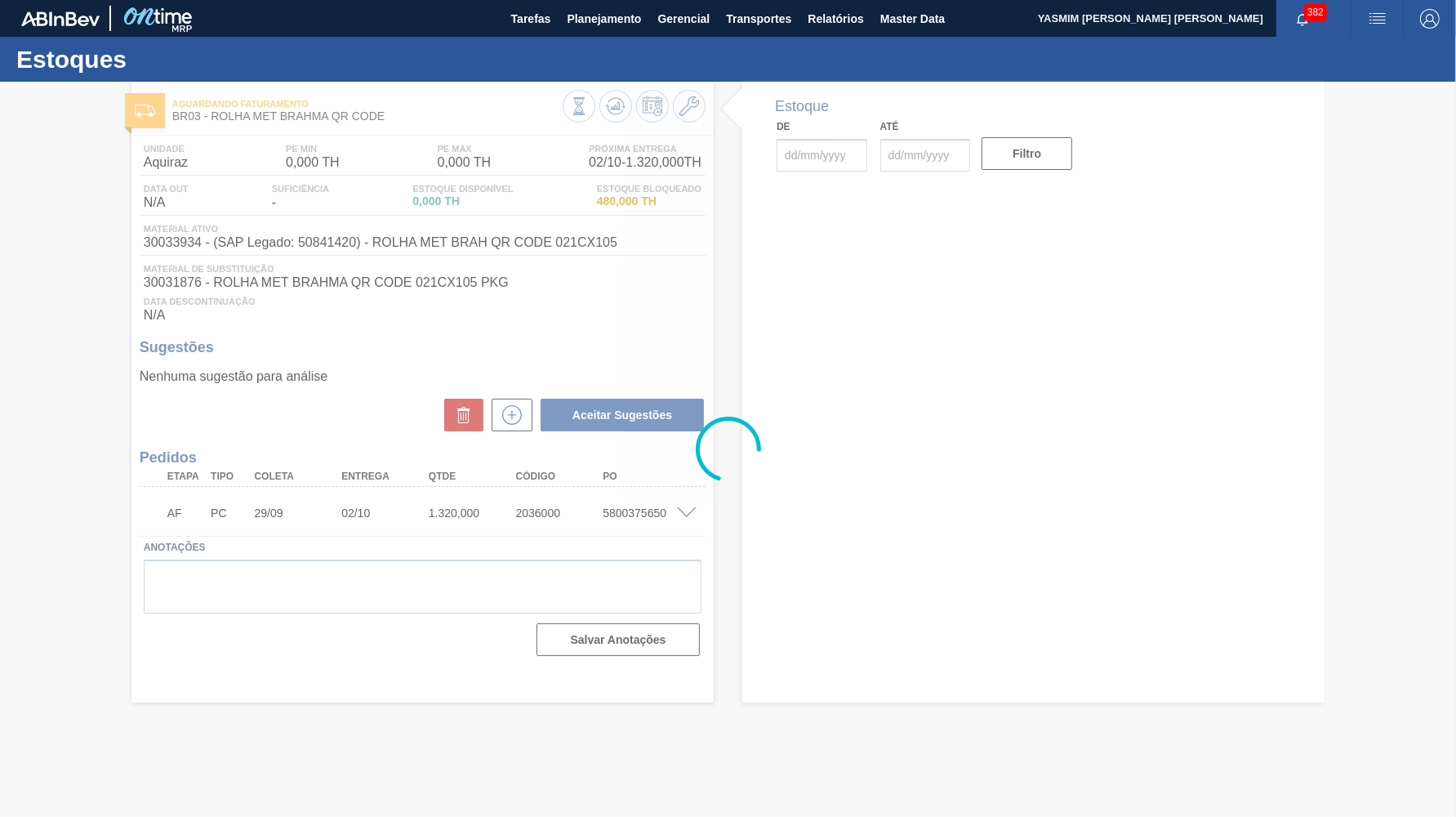
type input "29/09/2025"
type input "30/11/2025"
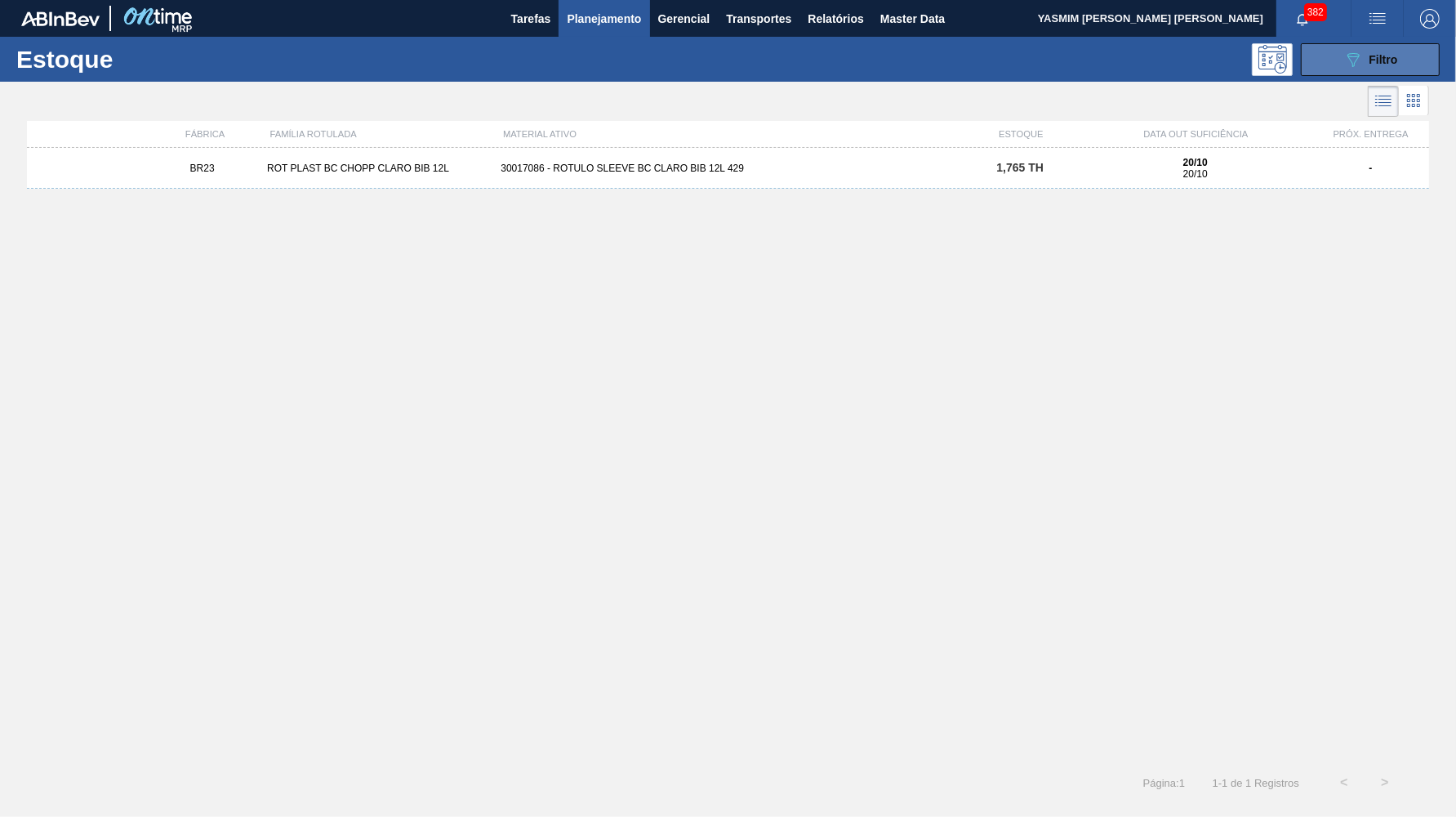
click at [1337, 61] on button "089F7B8B-B2A5-4AFE-B5C0-19BA573D28AC Filtro" at bounding box center [1370, 59] width 139 height 32
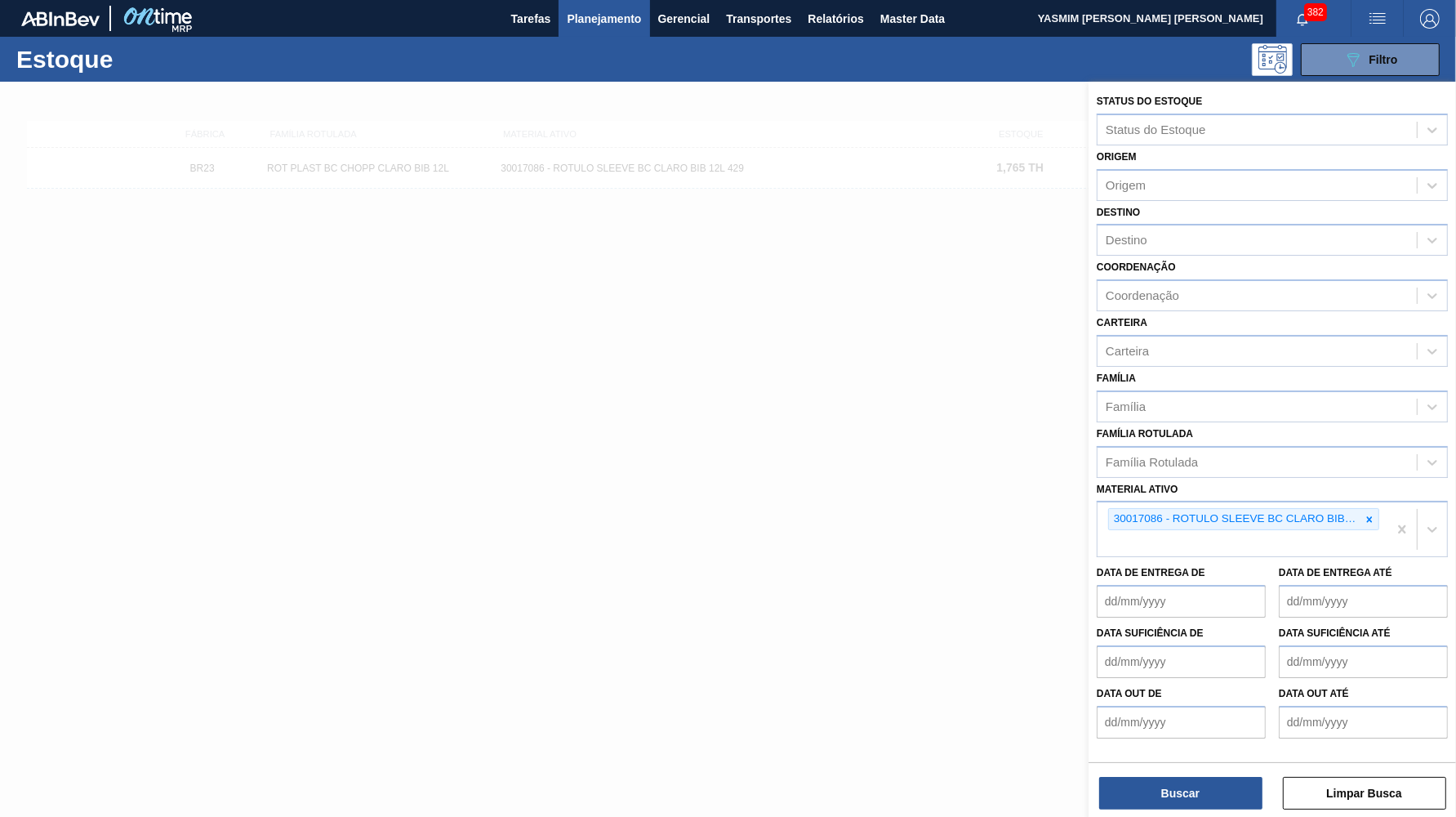
click at [598, 14] on span "Planejamento" at bounding box center [604, 19] width 75 height 20
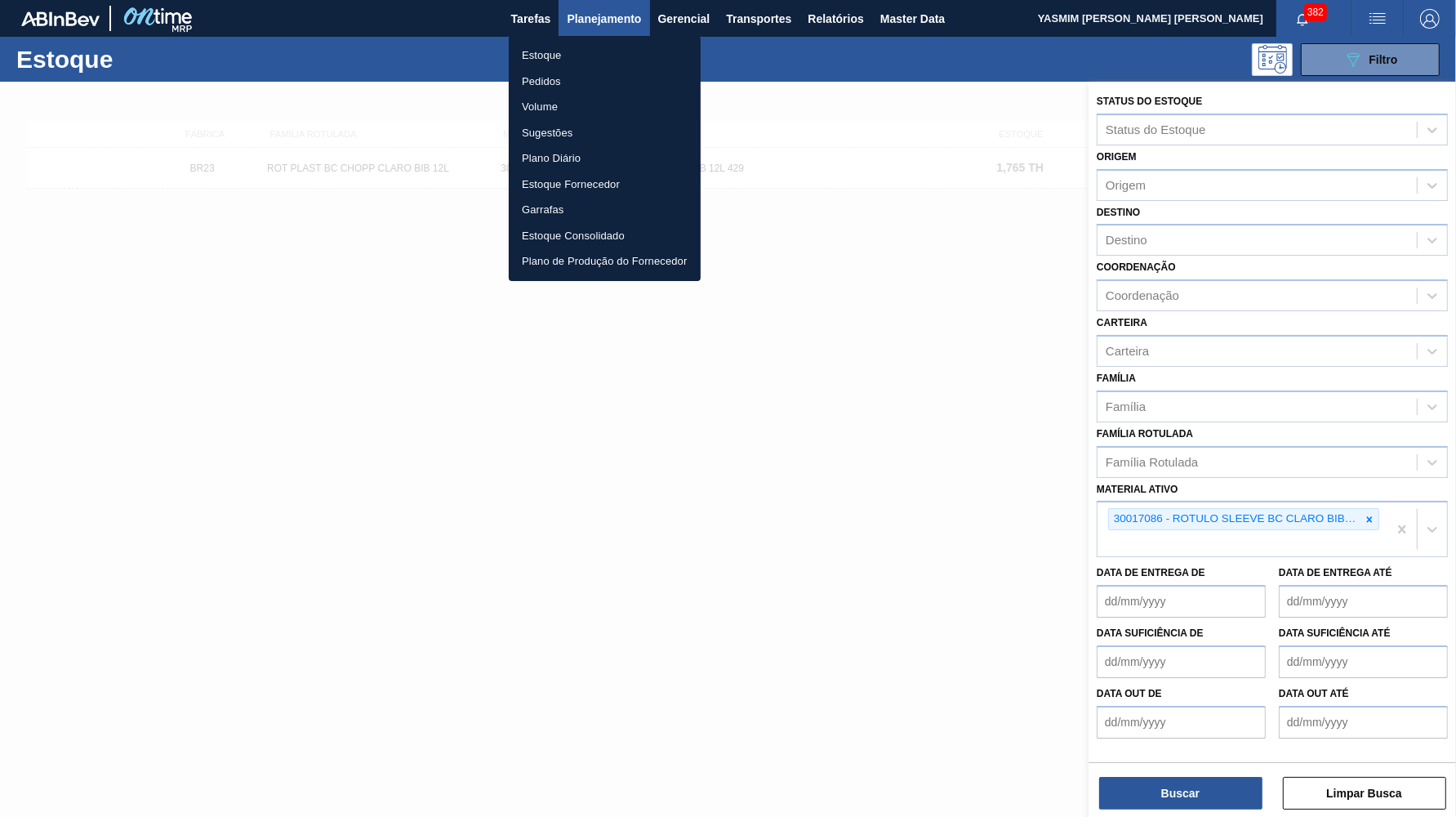
click at [584, 51] on li "Estoque" at bounding box center [604, 55] width 192 height 26
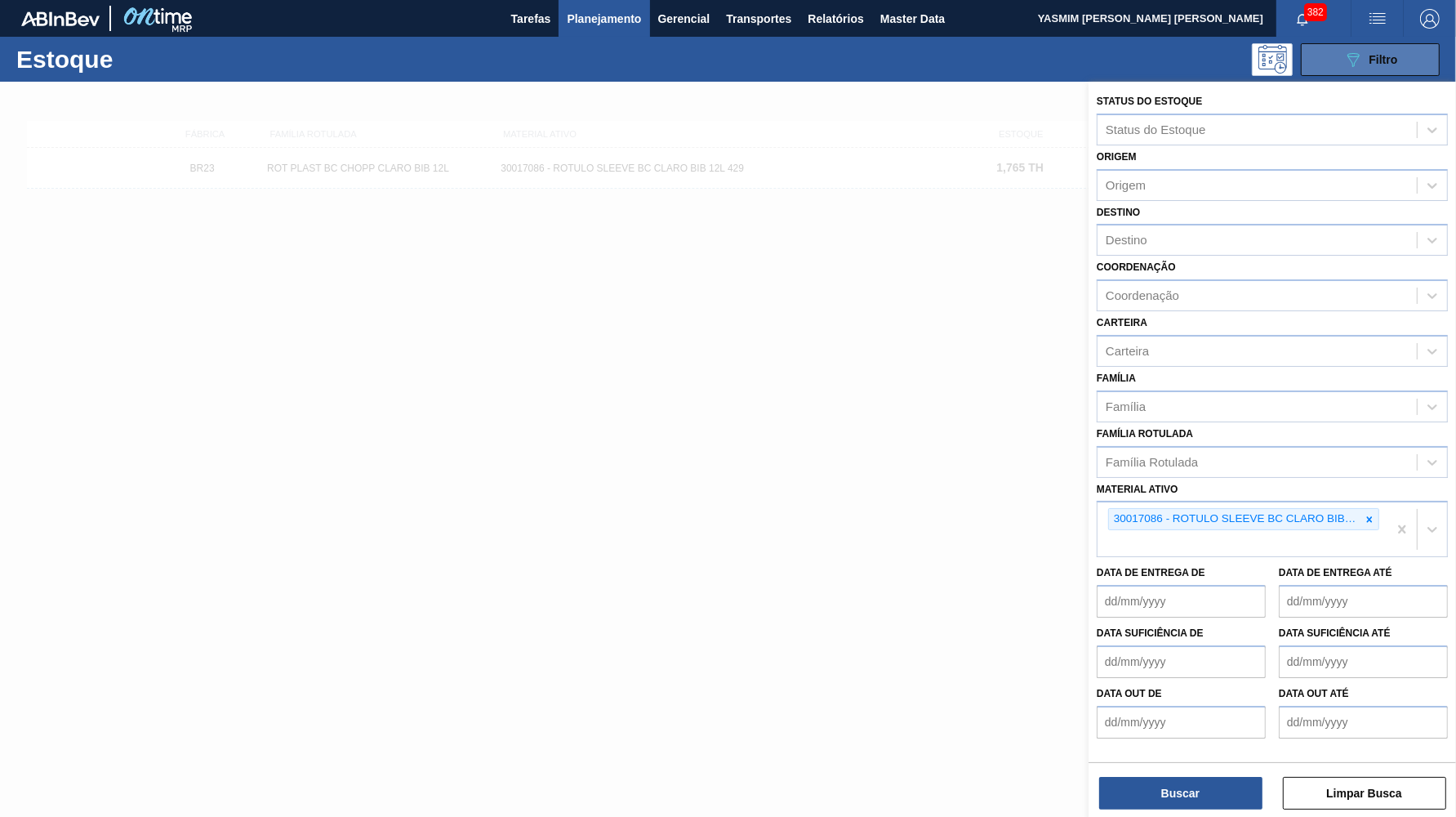
click at [1376, 55] on span "Filtro" at bounding box center [1384, 59] width 29 height 13
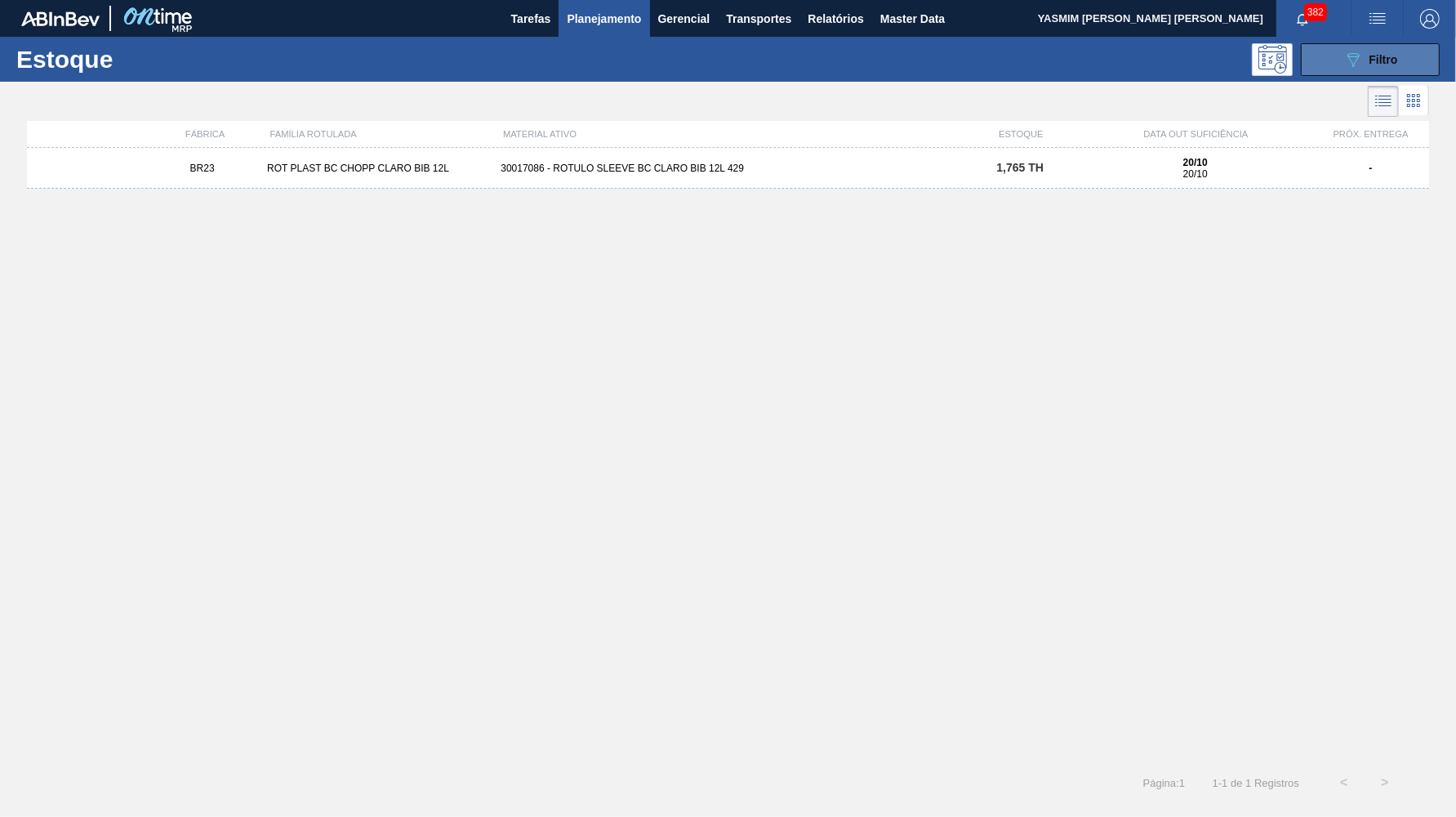
click at [1376, 55] on span "Filtro" at bounding box center [1384, 59] width 29 height 13
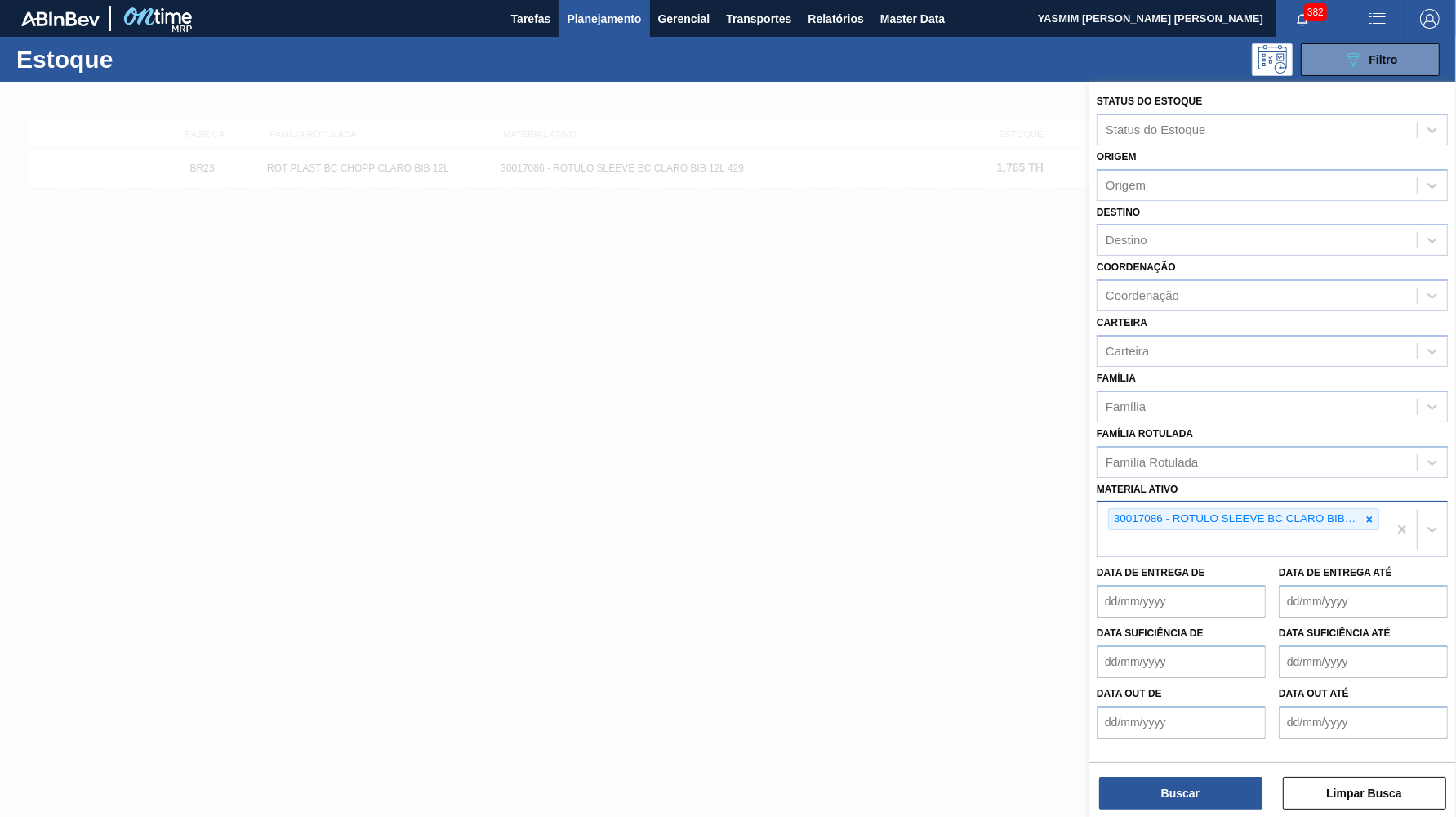
click at [1371, 516] on icon at bounding box center [1369, 519] width 6 height 6
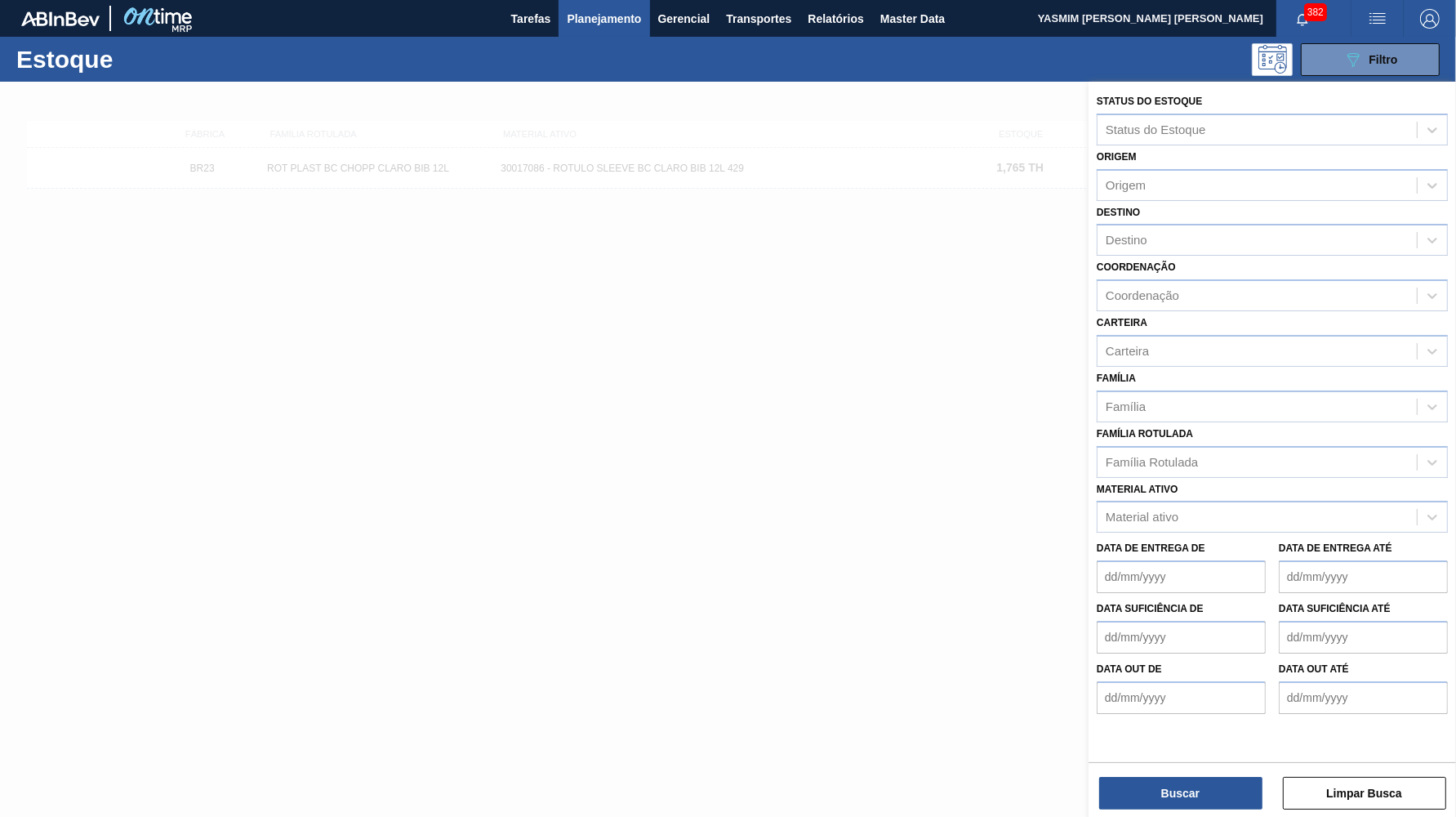
click at [1211, 478] on div "Material ativo Material ativo" at bounding box center [1273, 505] width 351 height 55
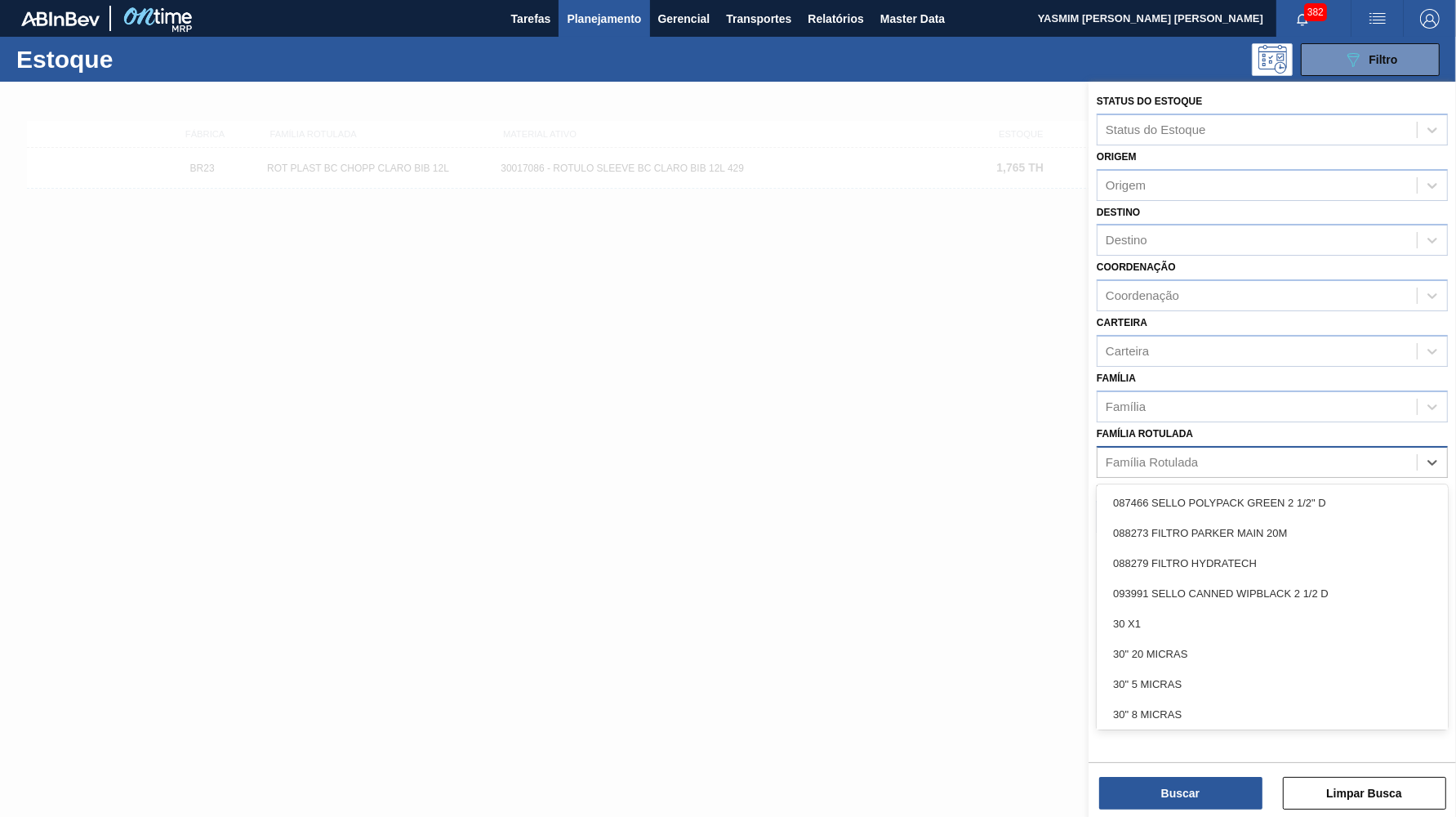
click at [1180, 455] on div "Família Rotulada" at bounding box center [1152, 462] width 93 height 14
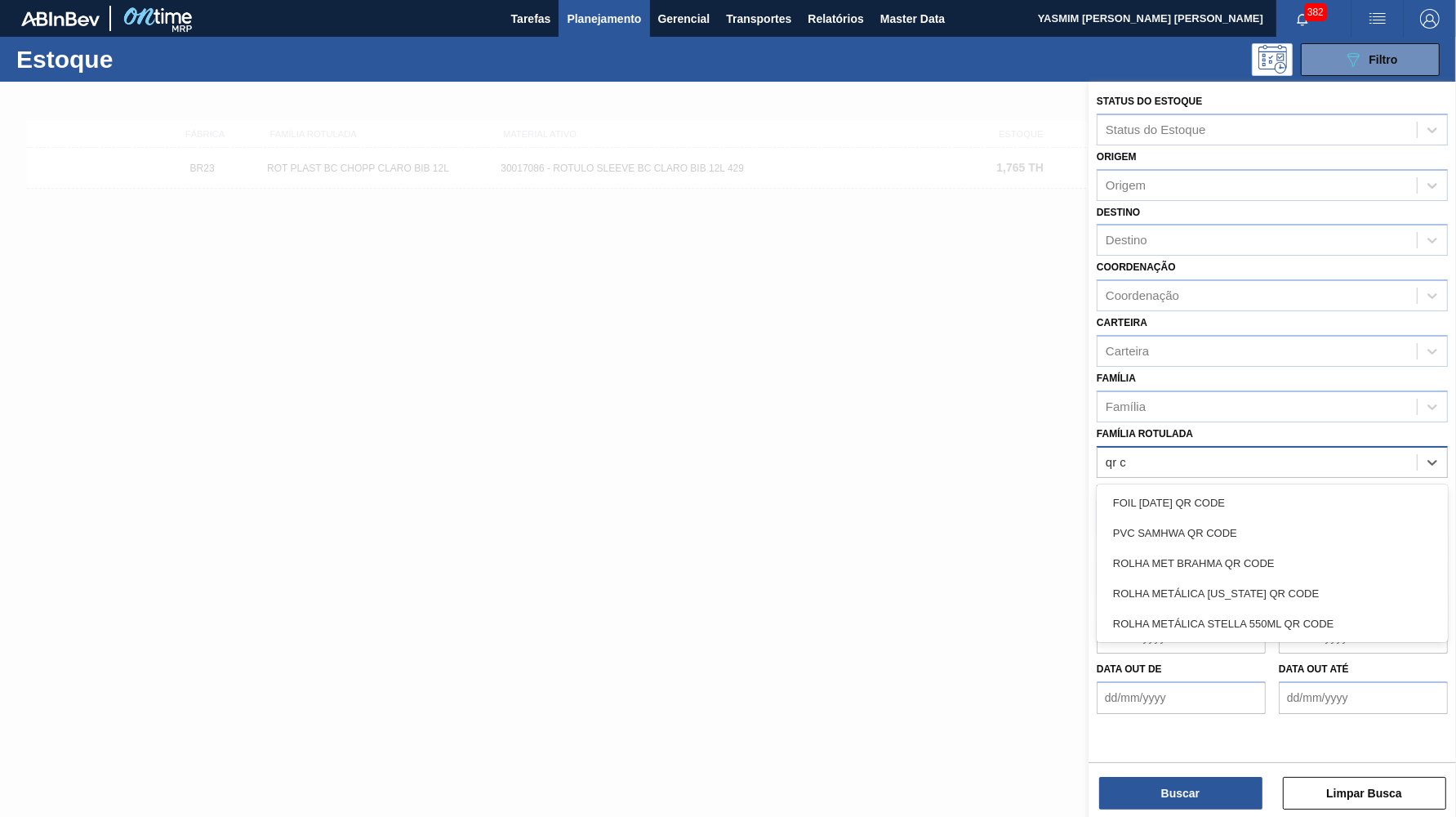
type Rotulada "qr co"
click at [1268, 549] on div "ROLHA MET BRAHMA QR CODE" at bounding box center [1273, 564] width 351 height 31
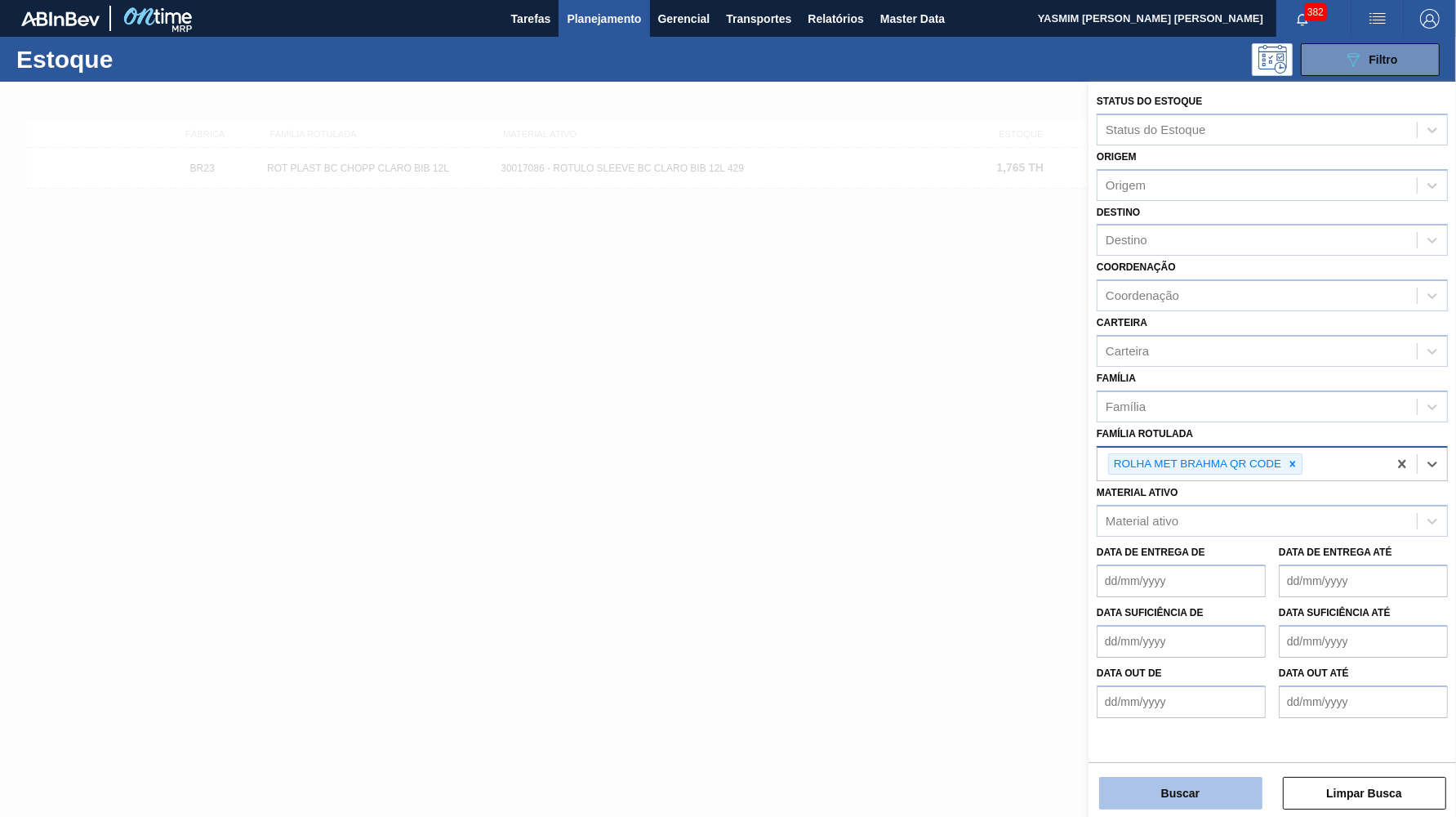
click at [1144, 800] on button "Buscar" at bounding box center [1181, 793] width 163 height 32
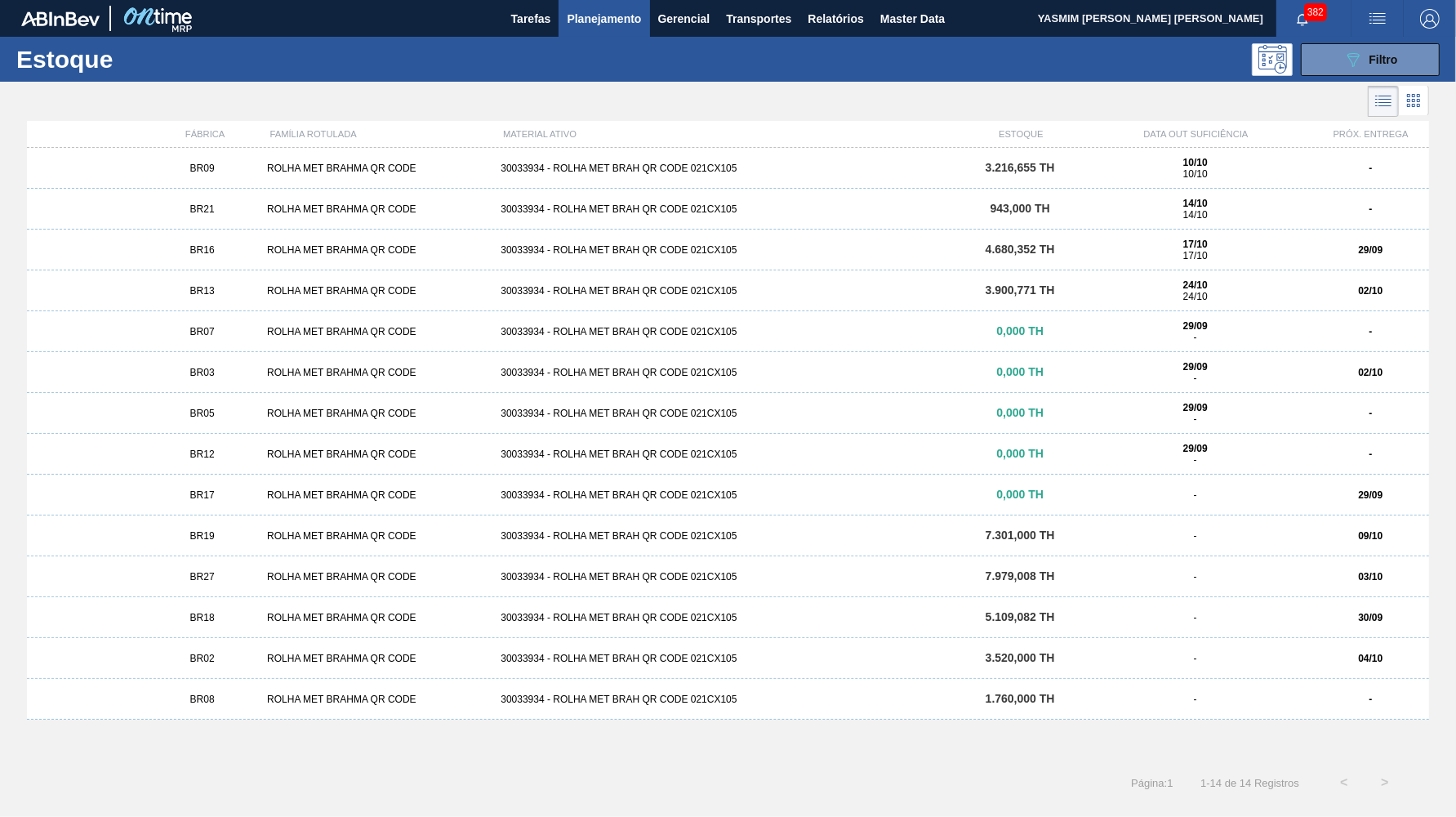
click at [346, 183] on div "BR09 ROLHA MET BRAHMA QR CODE 30033934 - ROLHA MET BRAH QR CODE 021CX105 3.216,…" at bounding box center [728, 168] width 1403 height 41
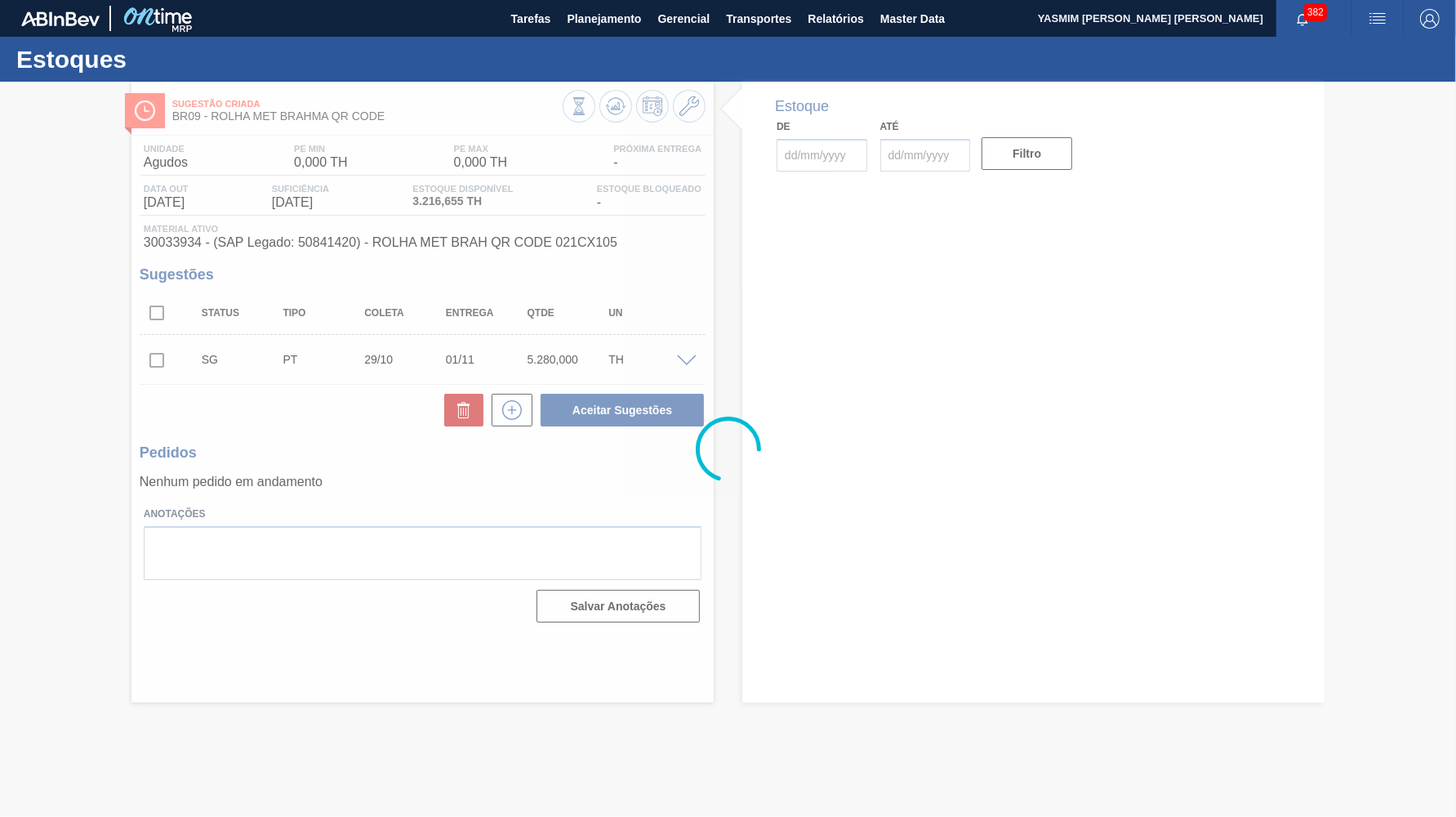
type input "29/09/2025"
type input "30/11/2025"
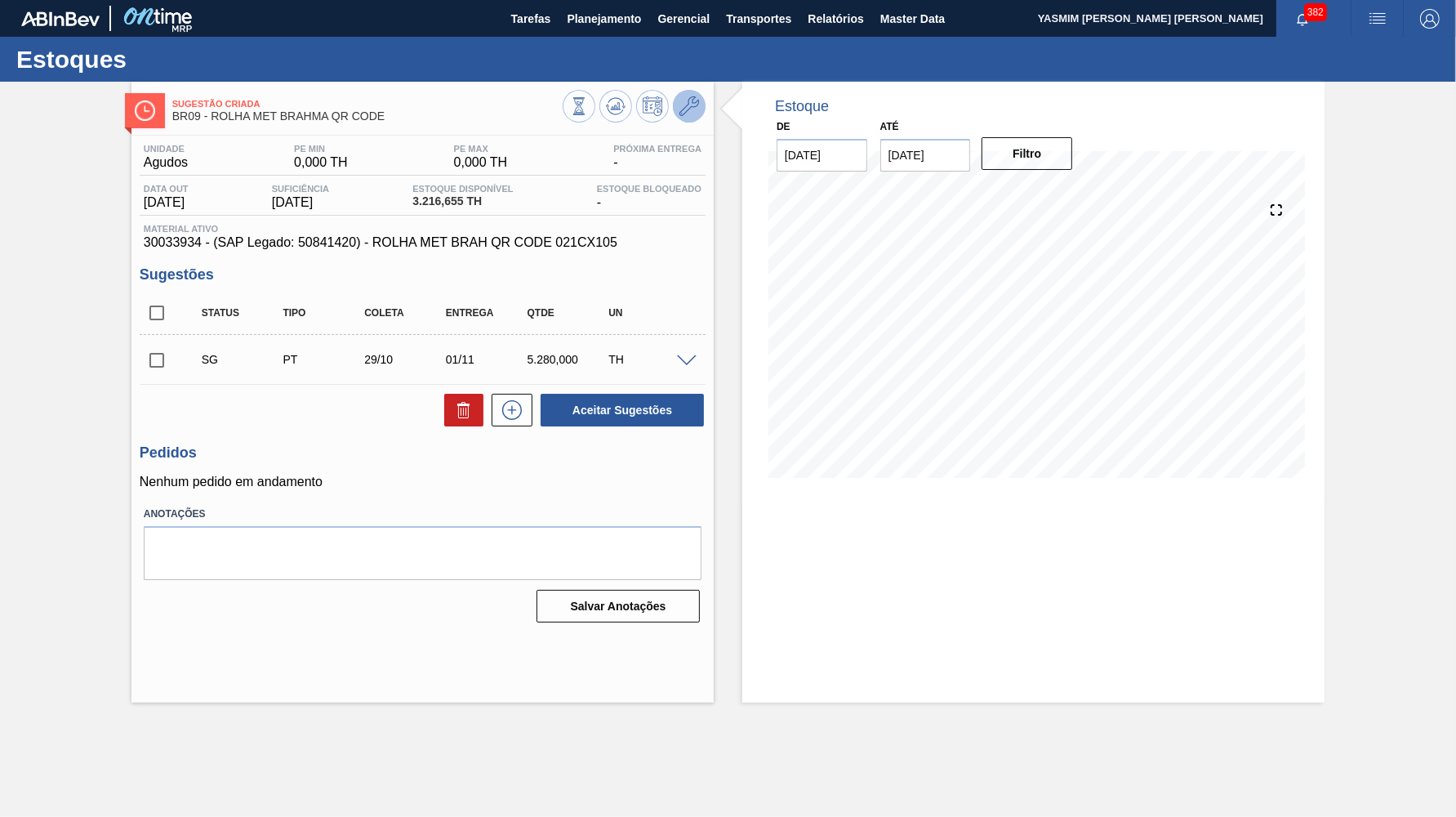
click at [699, 110] on icon at bounding box center [689, 106] width 20 height 20
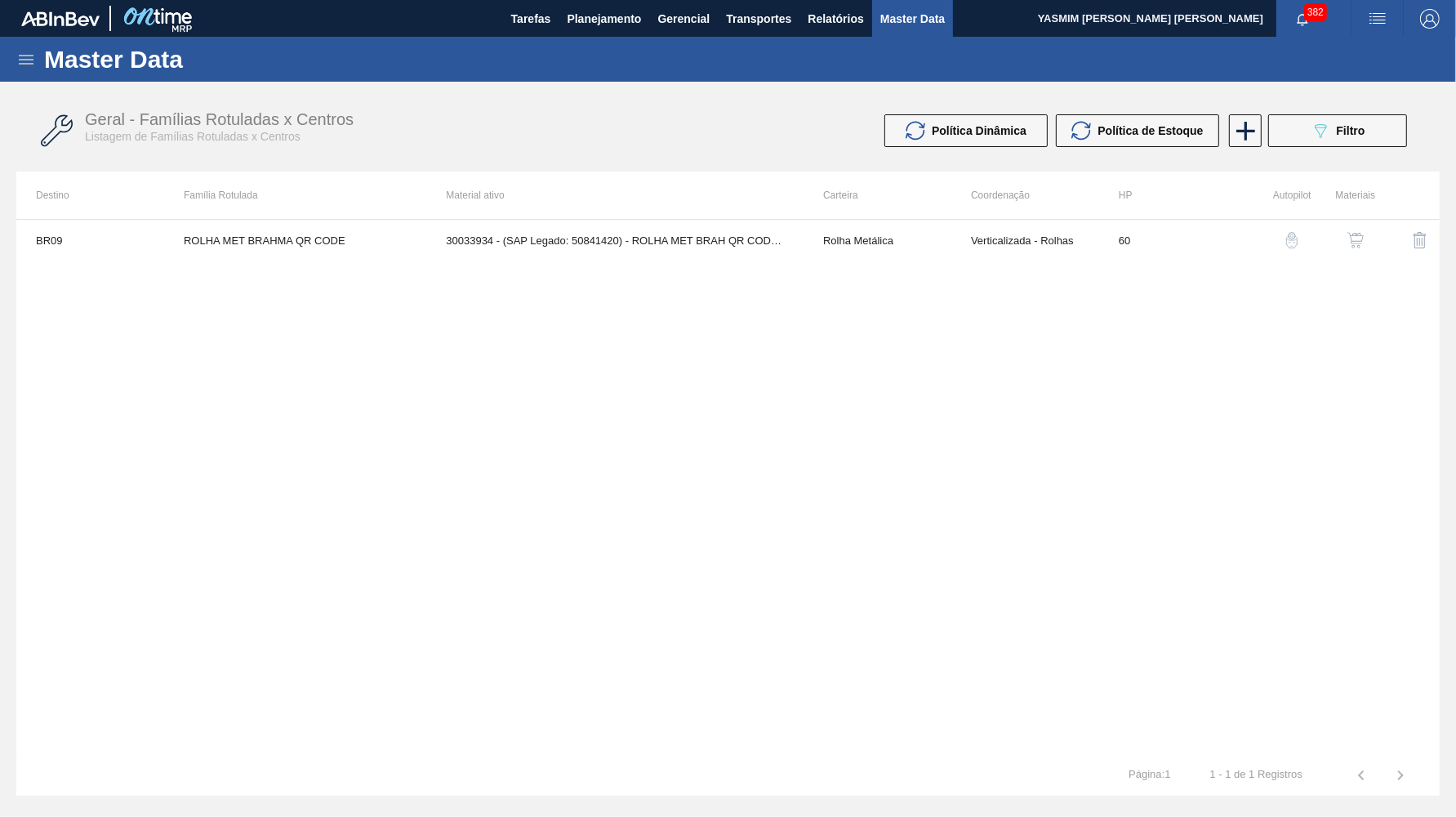
click at [1346, 261] on div "BR09 ROLHA MET BRAHMA QR CODE 30033934 - (SAP Legado: 50841420) - ROLHA MET BRA…" at bounding box center [728, 487] width 1424 height 536
click at [1367, 240] on button "button" at bounding box center [1356, 240] width 39 height 39
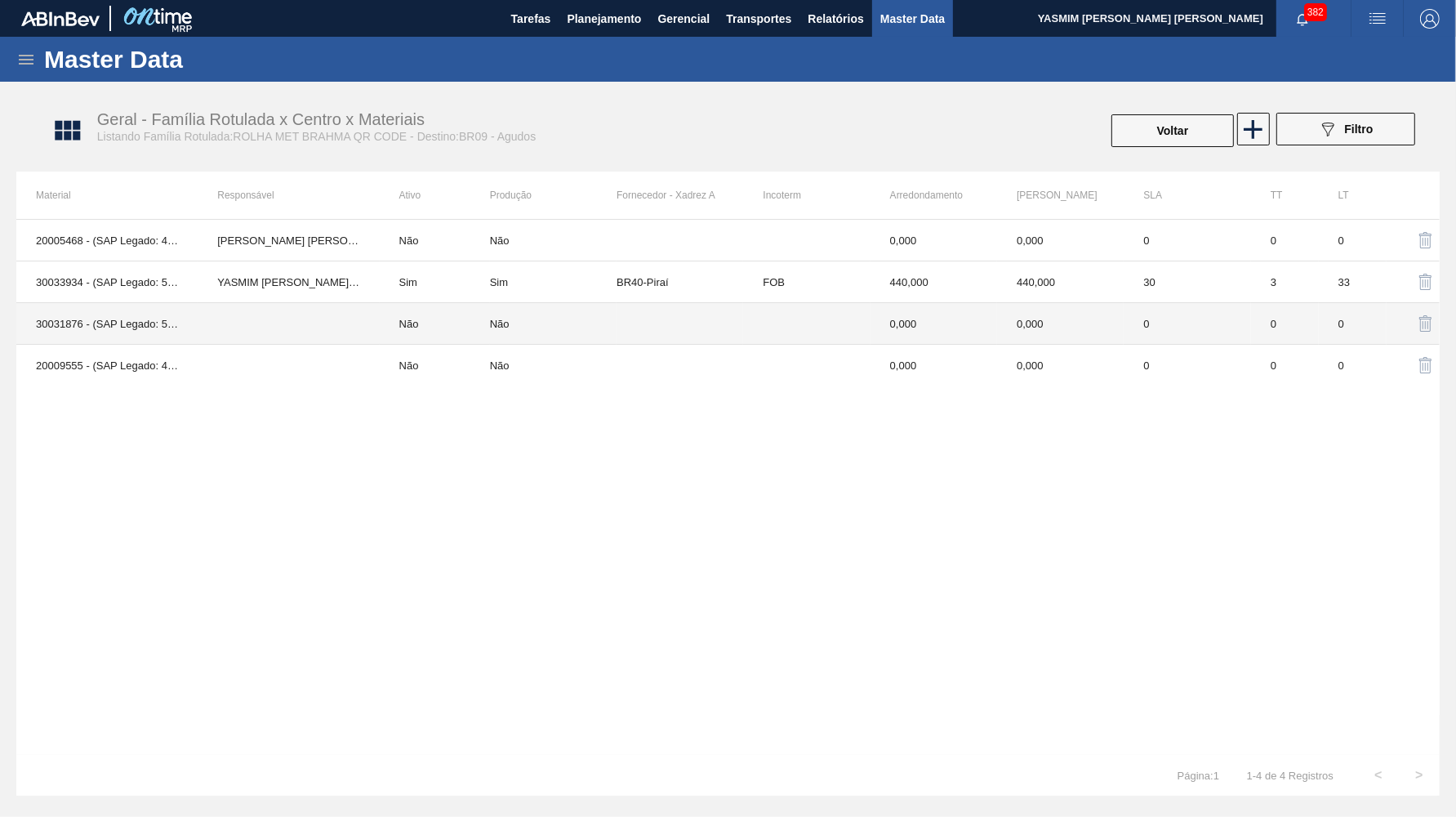
click at [790, 311] on td at bounding box center [806, 324] width 126 height 42
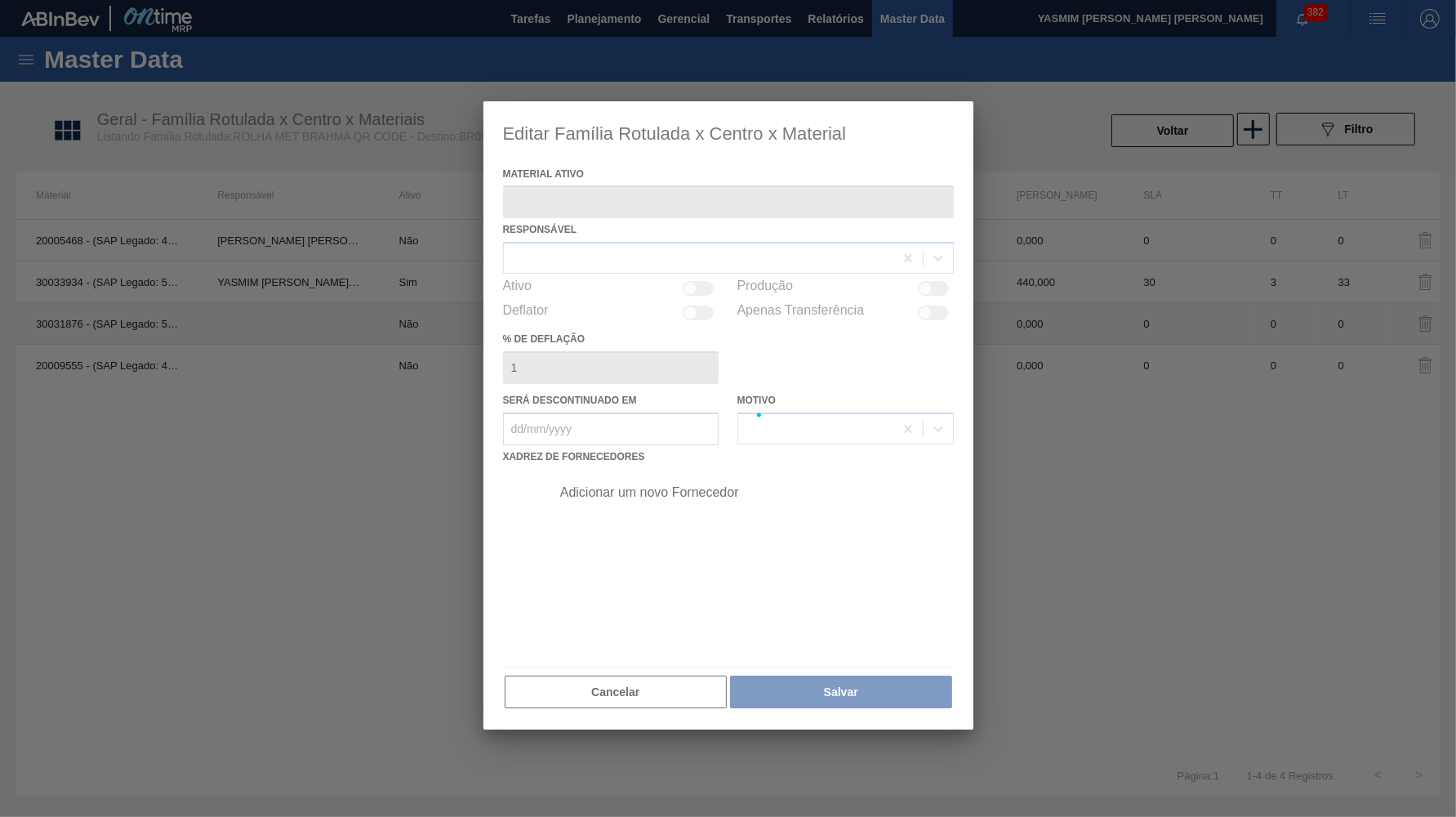
type ativo "30031876 - (SAP Legado: 50835129) - ROLHA MET BRAHMA QR CODE 021CX105 PKG"
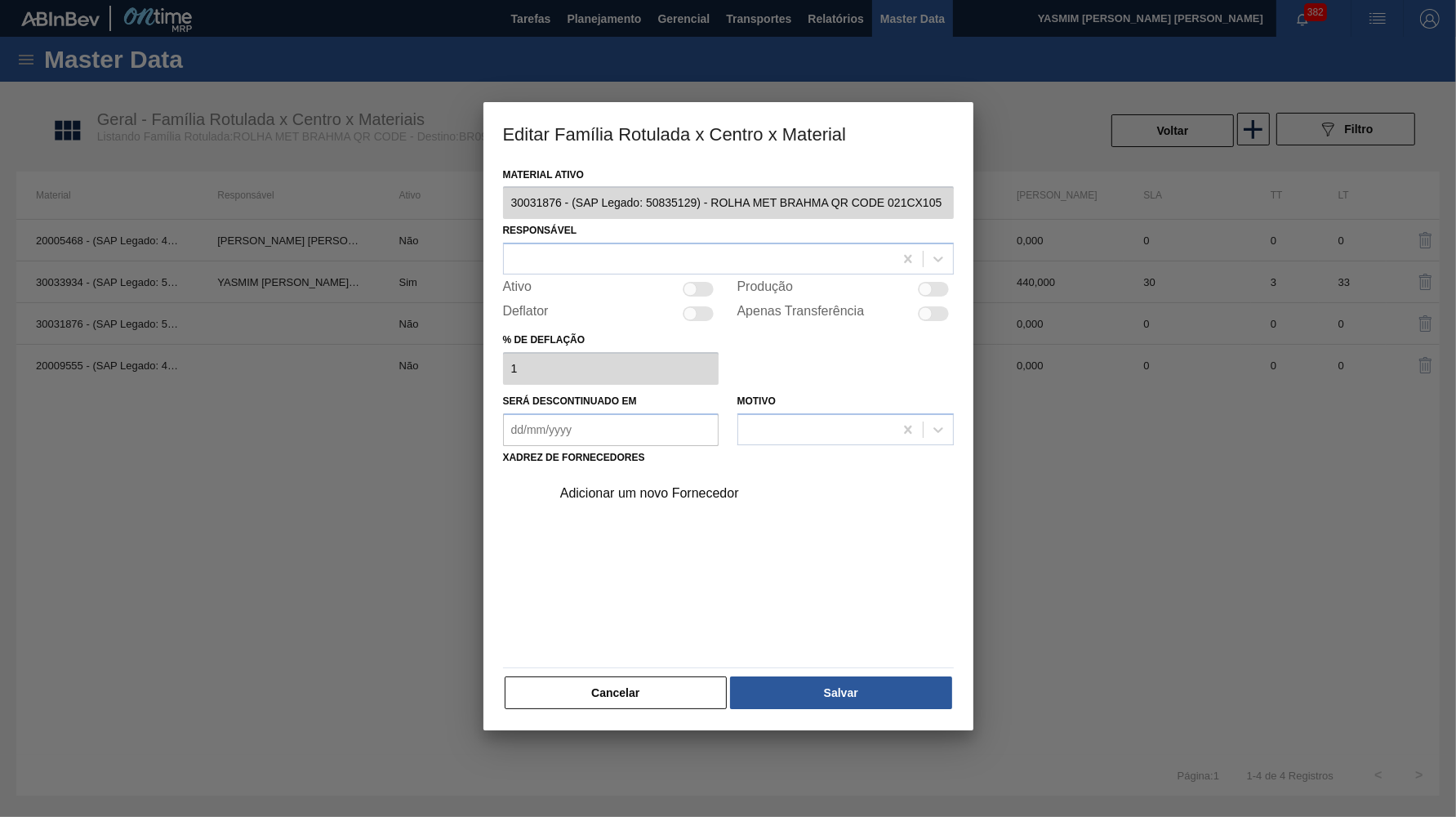
click at [924, 283] on div at bounding box center [925, 290] width 14 height 14
checkbox input "true"
click at [729, 255] on div at bounding box center [699, 259] width 390 height 24
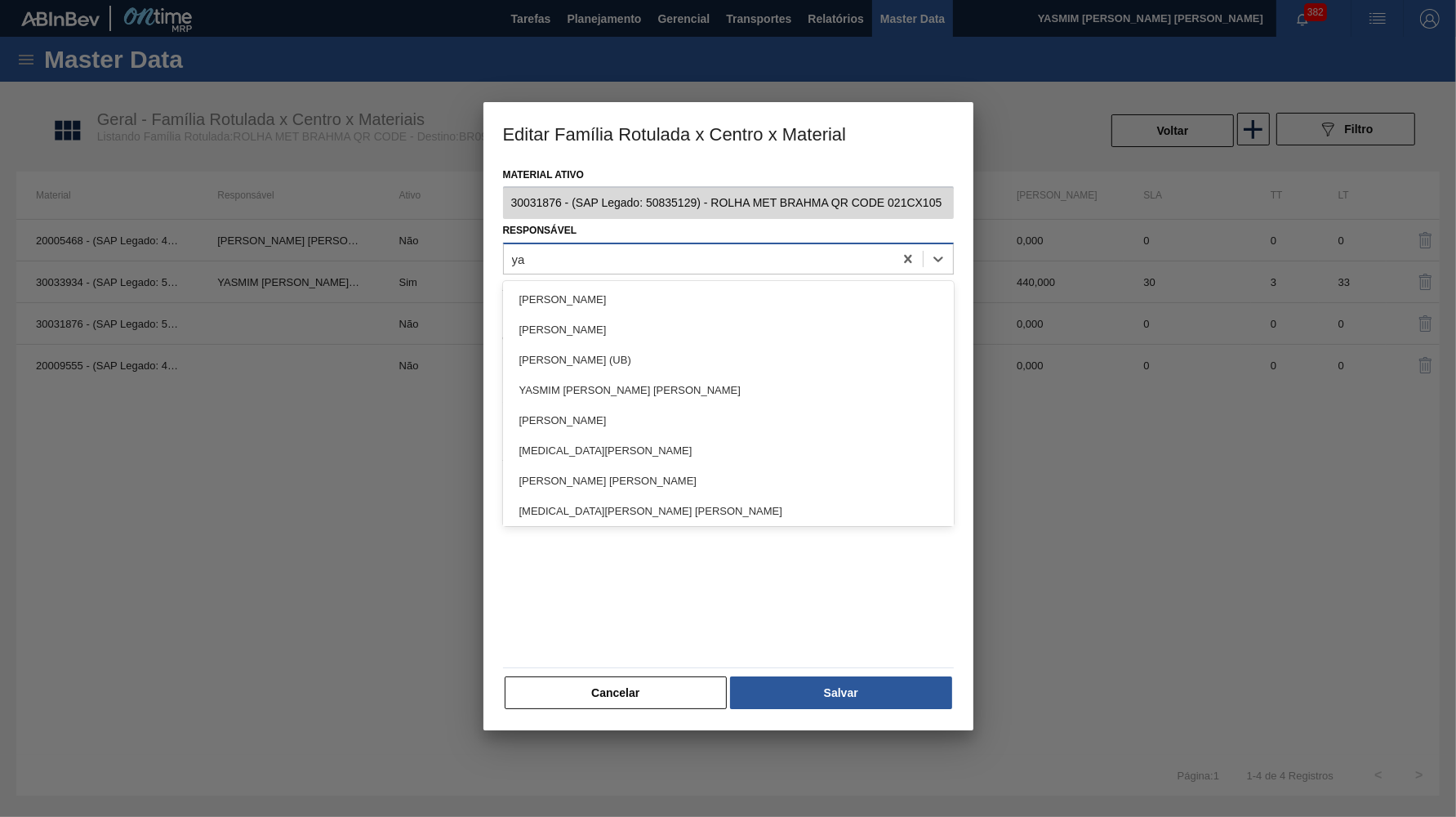
type input "yas"
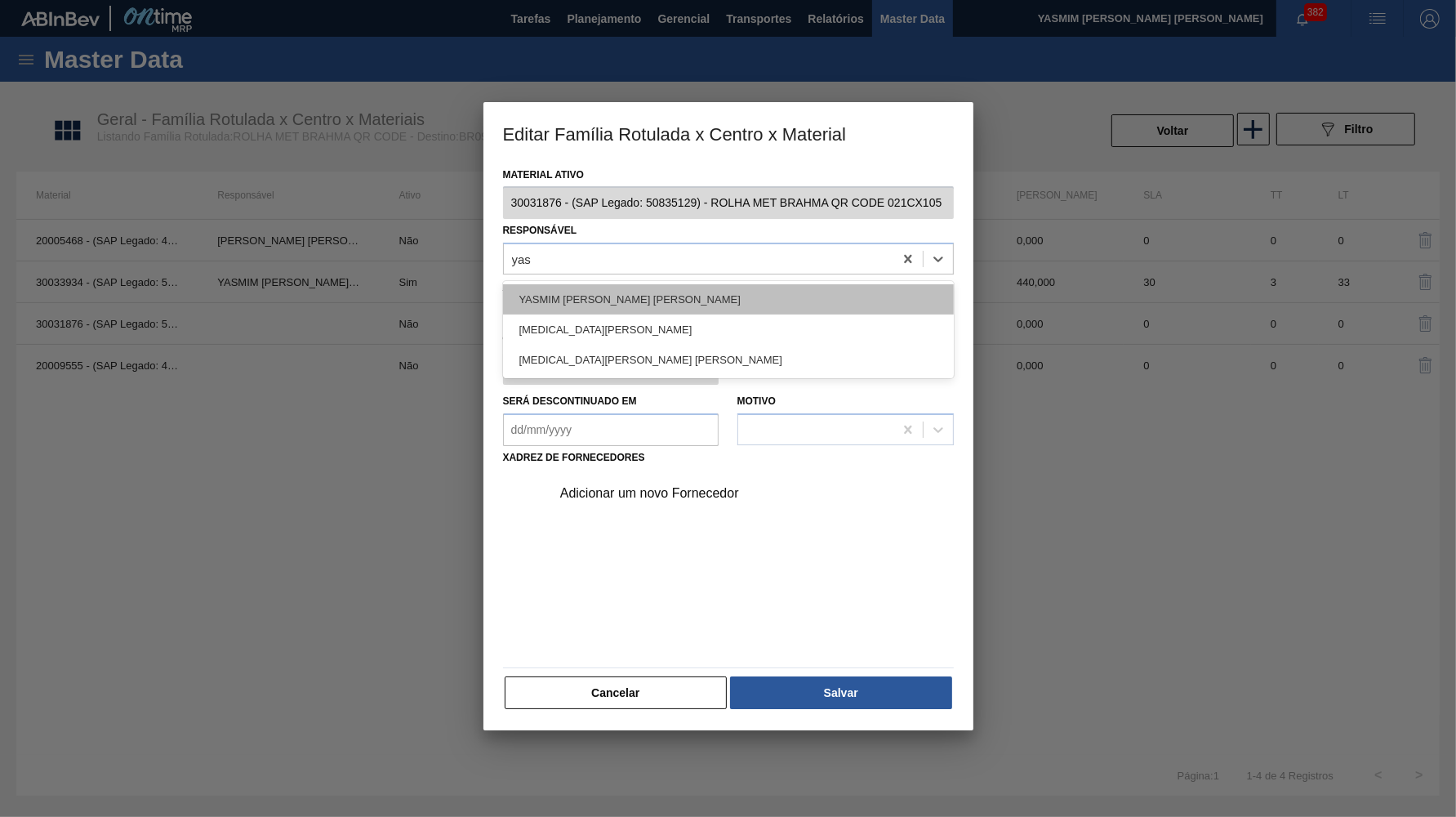
click at [631, 285] on div "YASMIM FERREIRA DA SILVA" at bounding box center [728, 300] width 451 height 31
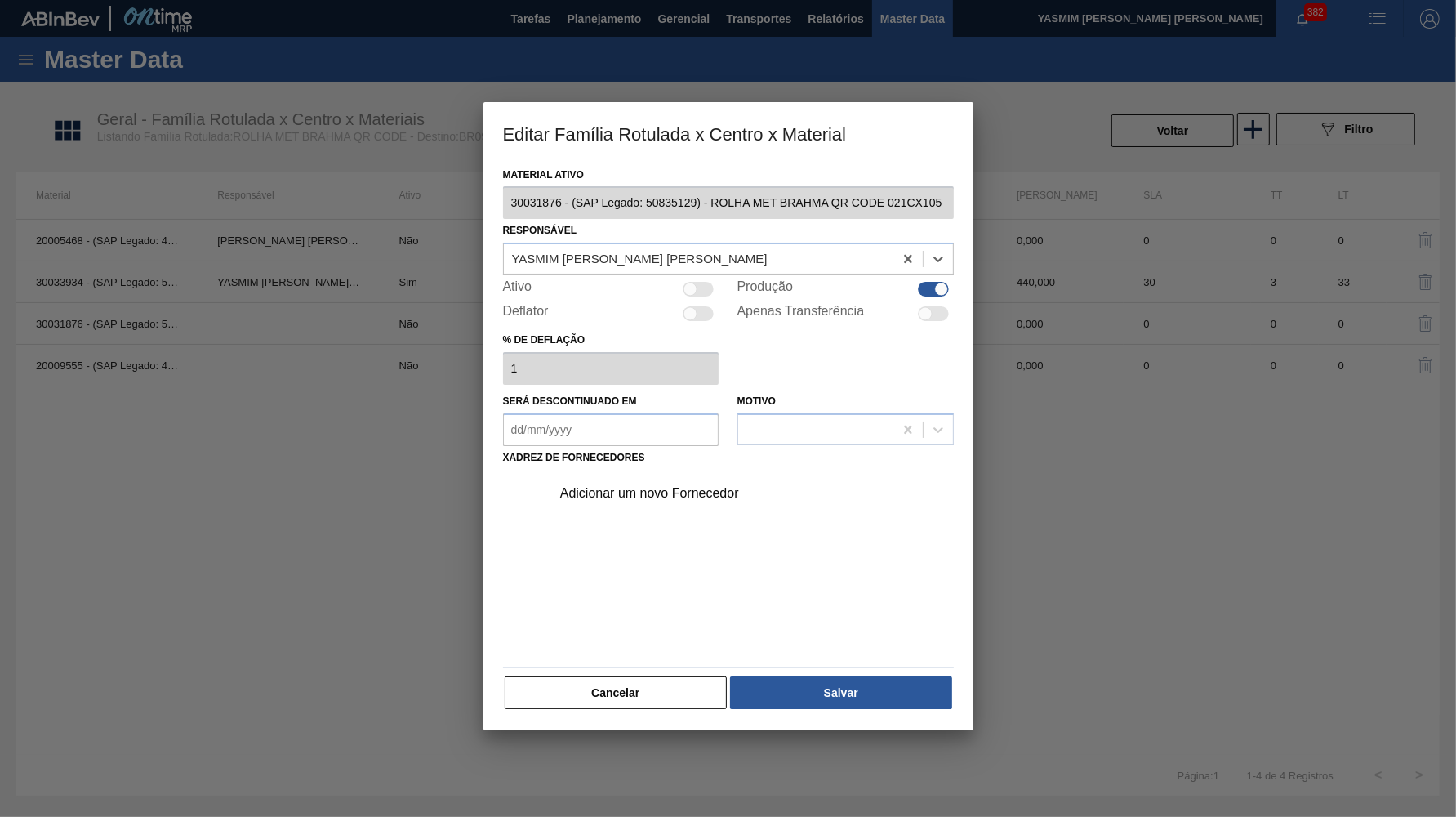
click at [706, 473] on div "Adicionar um novo Fornecedor" at bounding box center [748, 493] width 413 height 41
click at [706, 486] on div "Adicionar um novo Fornecedor" at bounding box center [720, 493] width 320 height 14
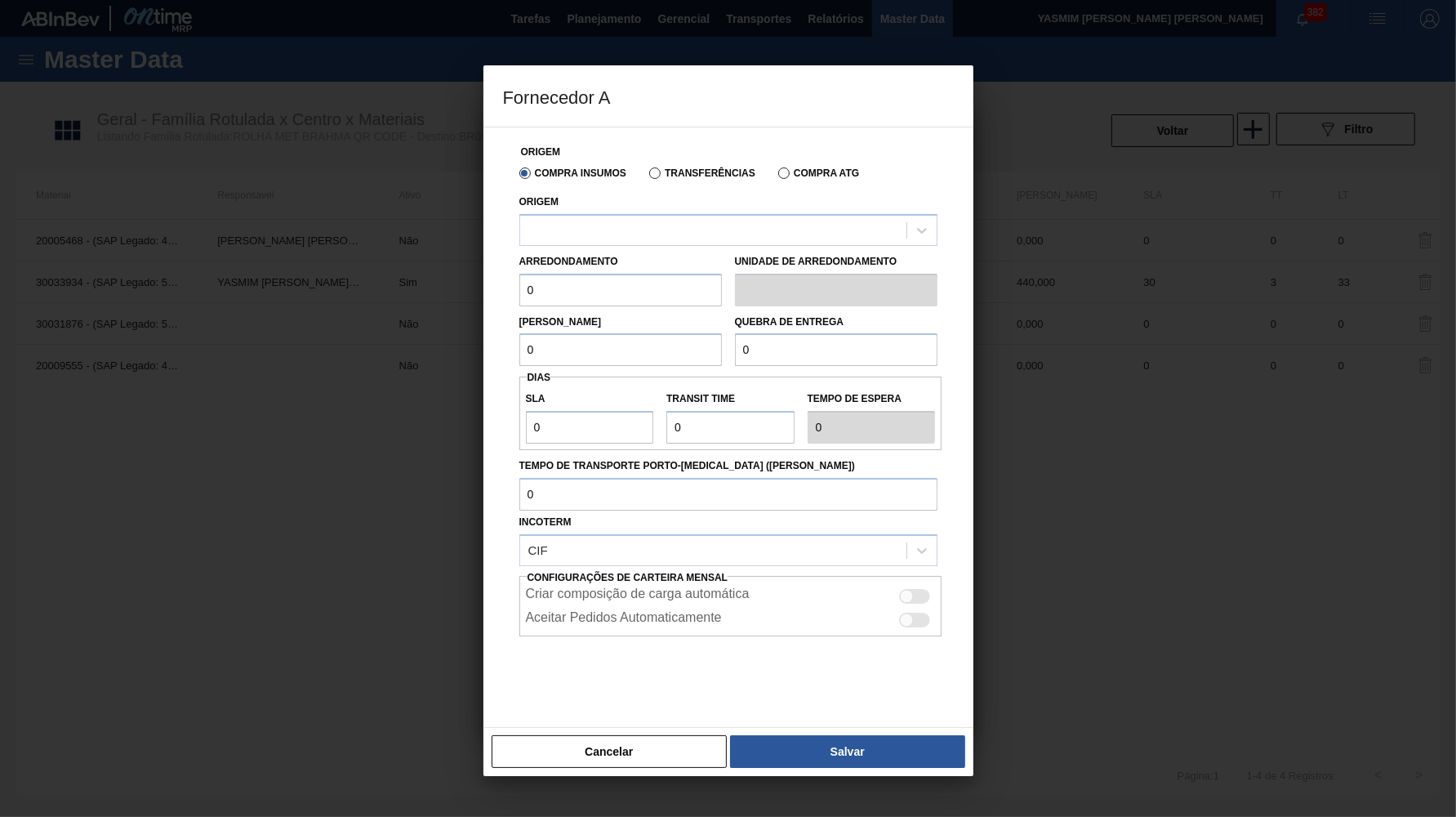
click at [675, 168] on label "Transferências" at bounding box center [702, 172] width 106 height 11
click at [647, 177] on input "Transferências" at bounding box center [647, 177] width 0 height 0
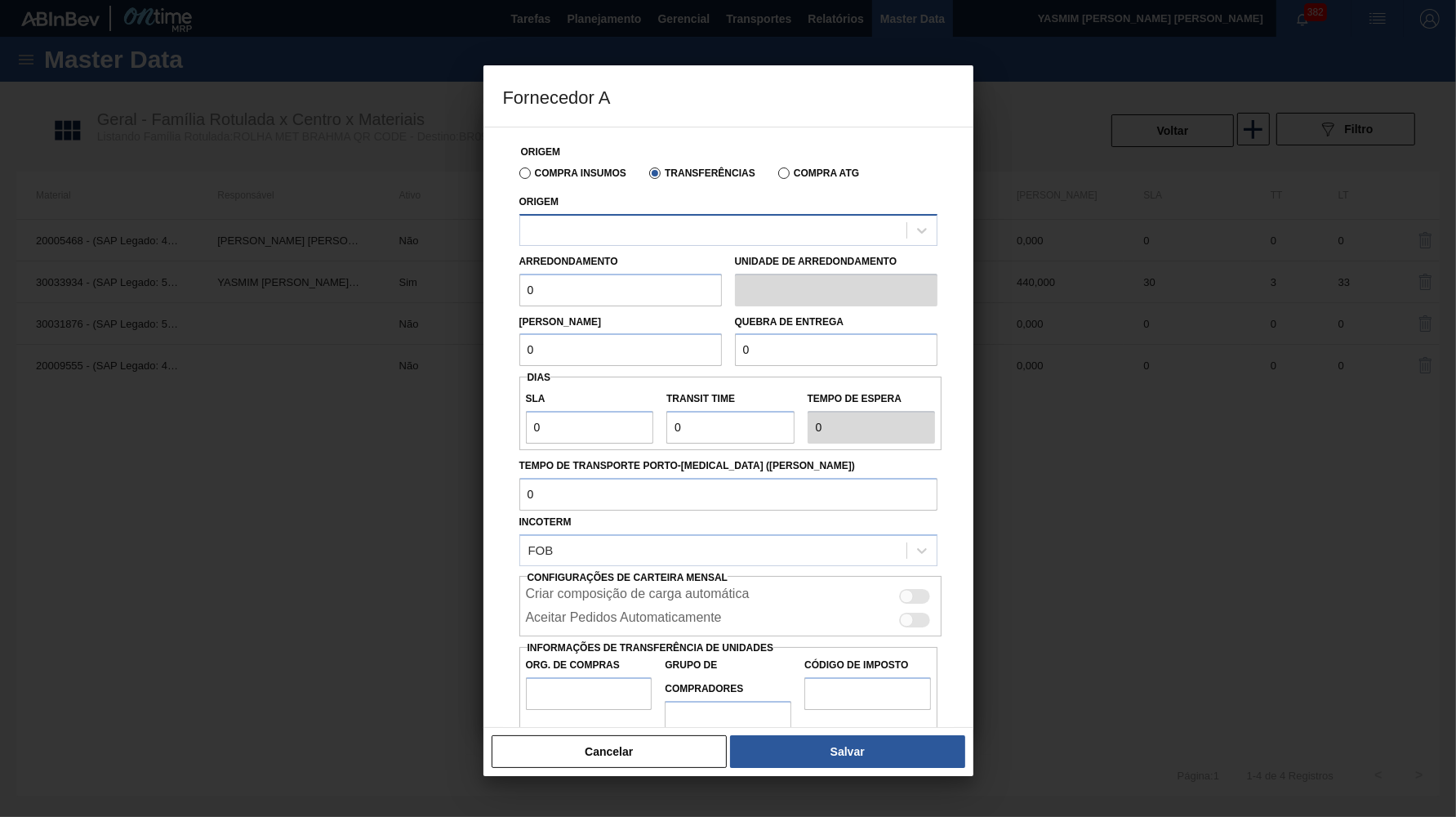
click at [658, 218] on div at bounding box center [713, 230] width 386 height 24
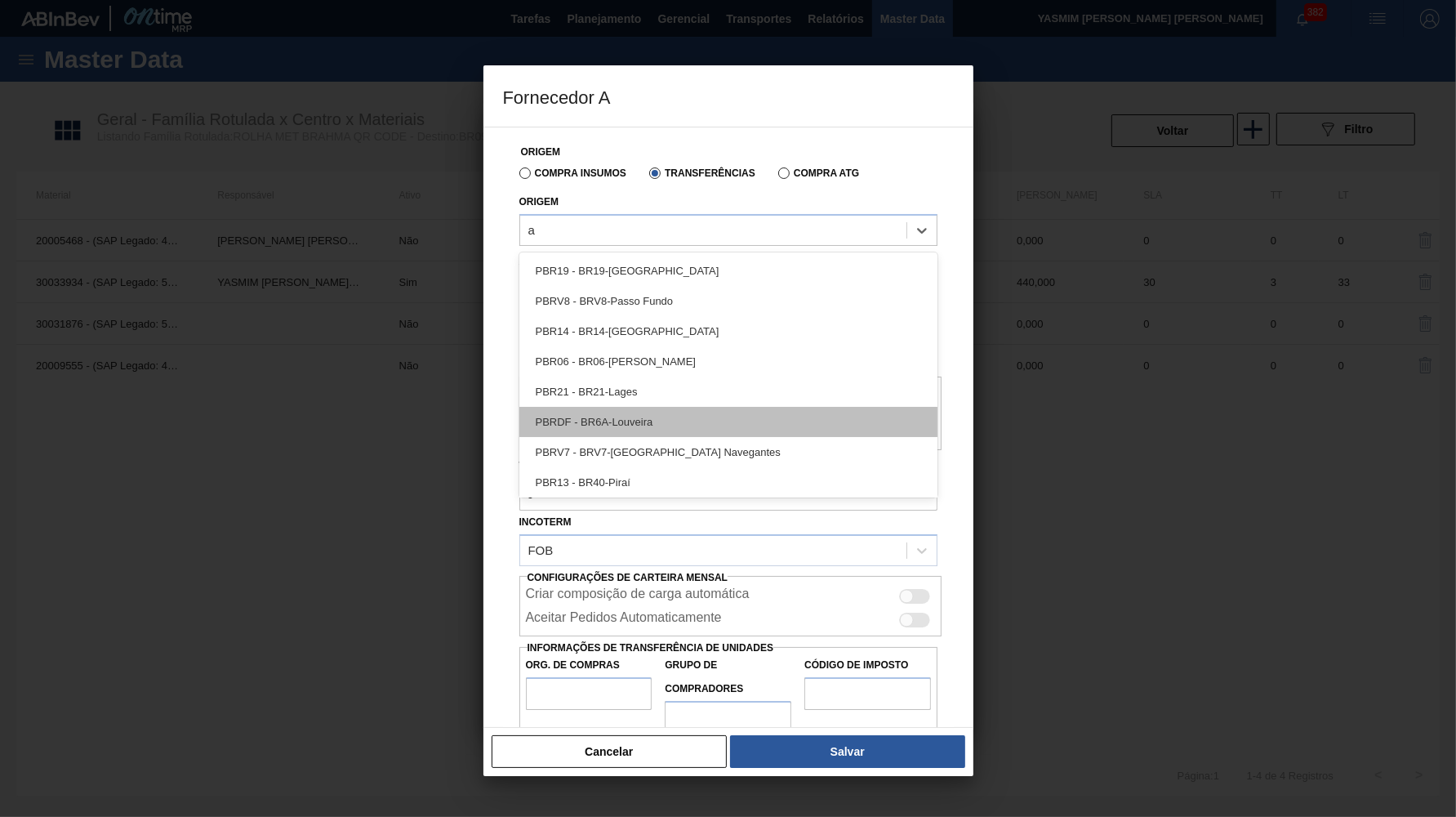
type input "ar"
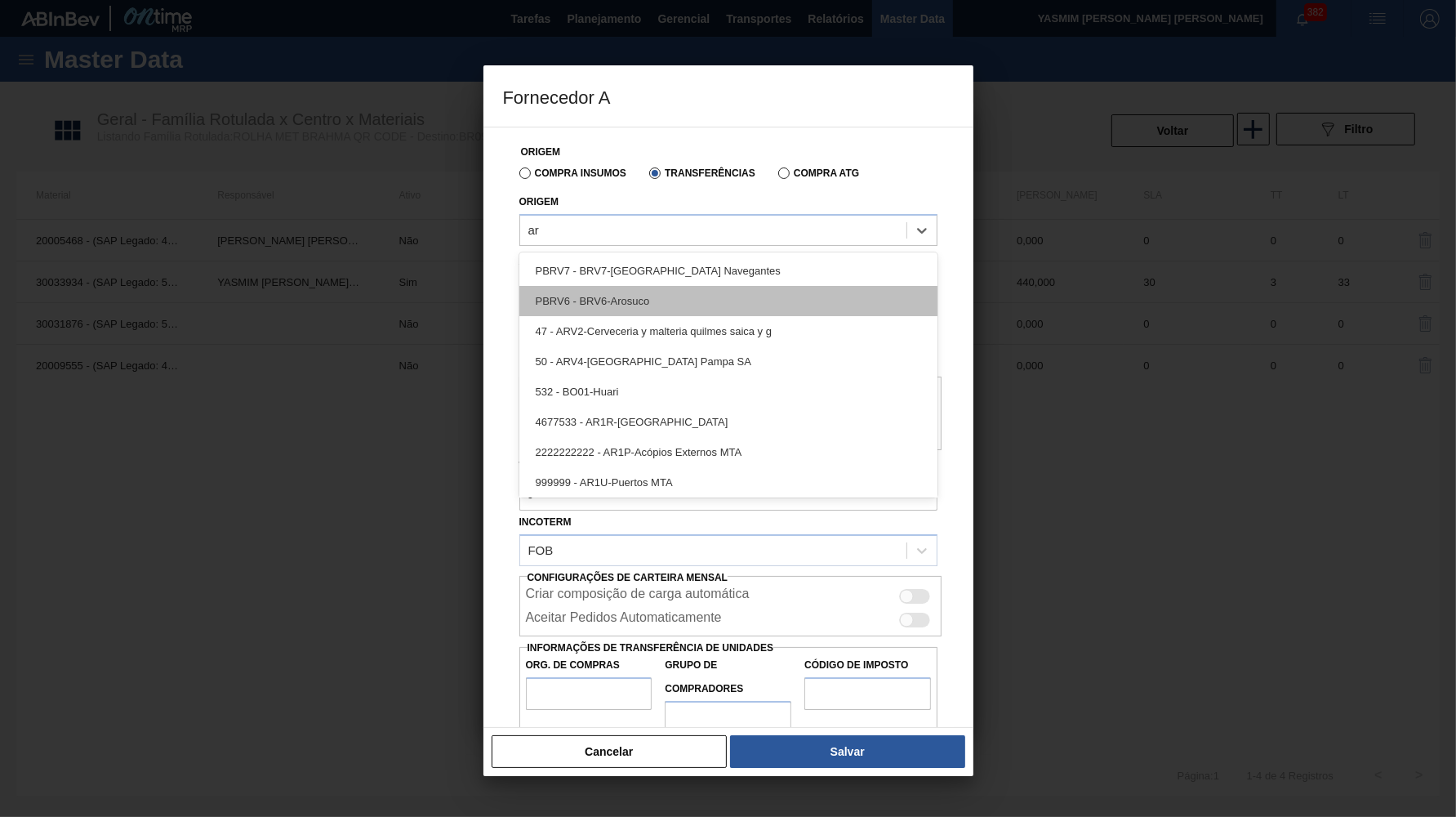
click at [661, 294] on div "PBRV6 - BRV6-Arosuco" at bounding box center [728, 301] width 419 height 31
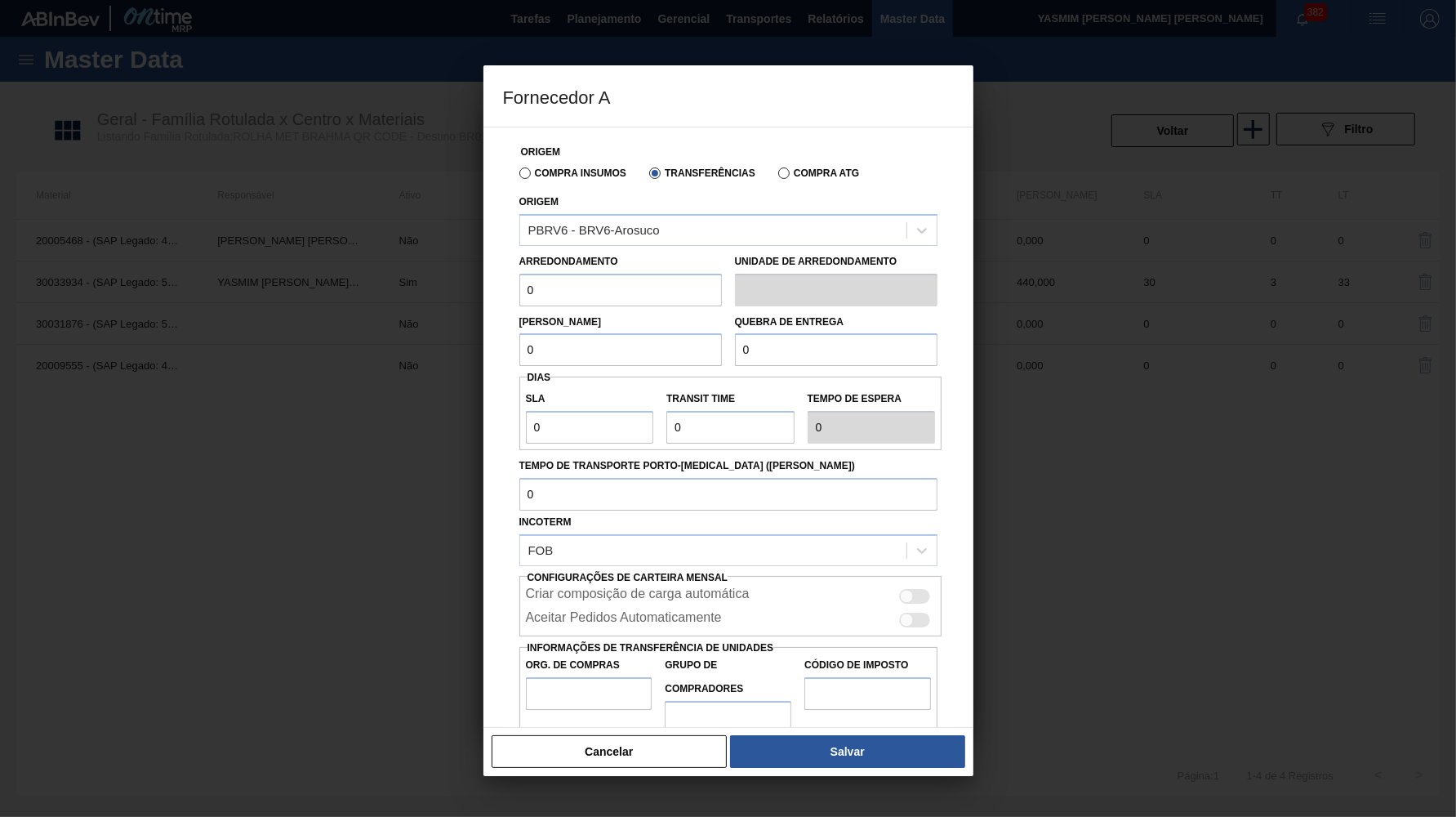
drag, startPoint x: 605, startPoint y: 296, endPoint x: 447, endPoint y: 274, distance: 159.5
click at [520, 274] on input "0" at bounding box center [621, 290] width 203 height 32
paste input "44"
type input "440"
drag, startPoint x: 556, startPoint y: 354, endPoint x: 255, endPoint y: 372, distance: 301.5
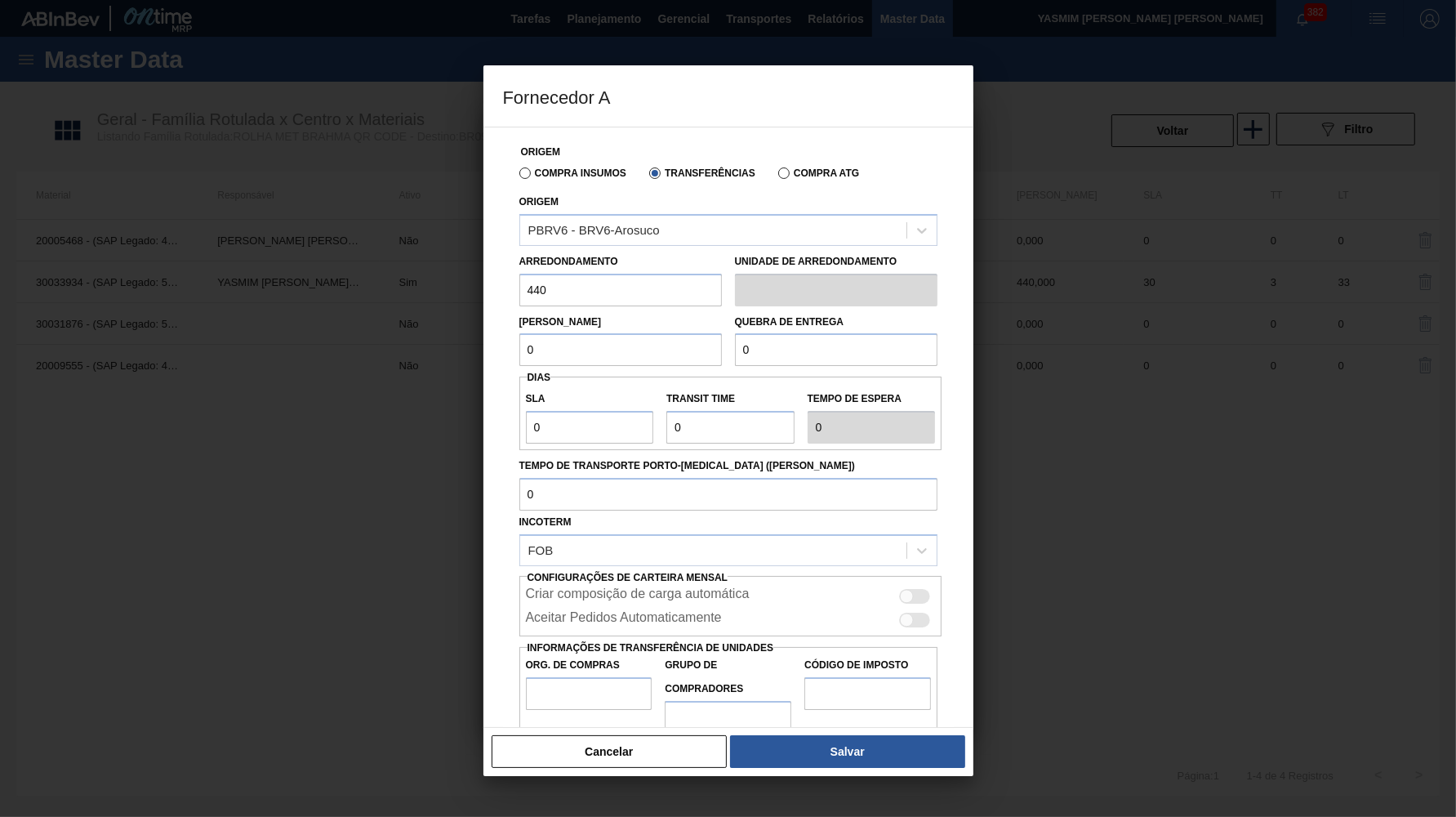
click at [520, 366] on input "0" at bounding box center [621, 350] width 203 height 32
paste input "44"
type input "440"
drag, startPoint x: 447, startPoint y: 344, endPoint x: 415, endPoint y: 341, distance: 32.1
click at [735, 341] on input "0" at bounding box center [836, 350] width 203 height 32
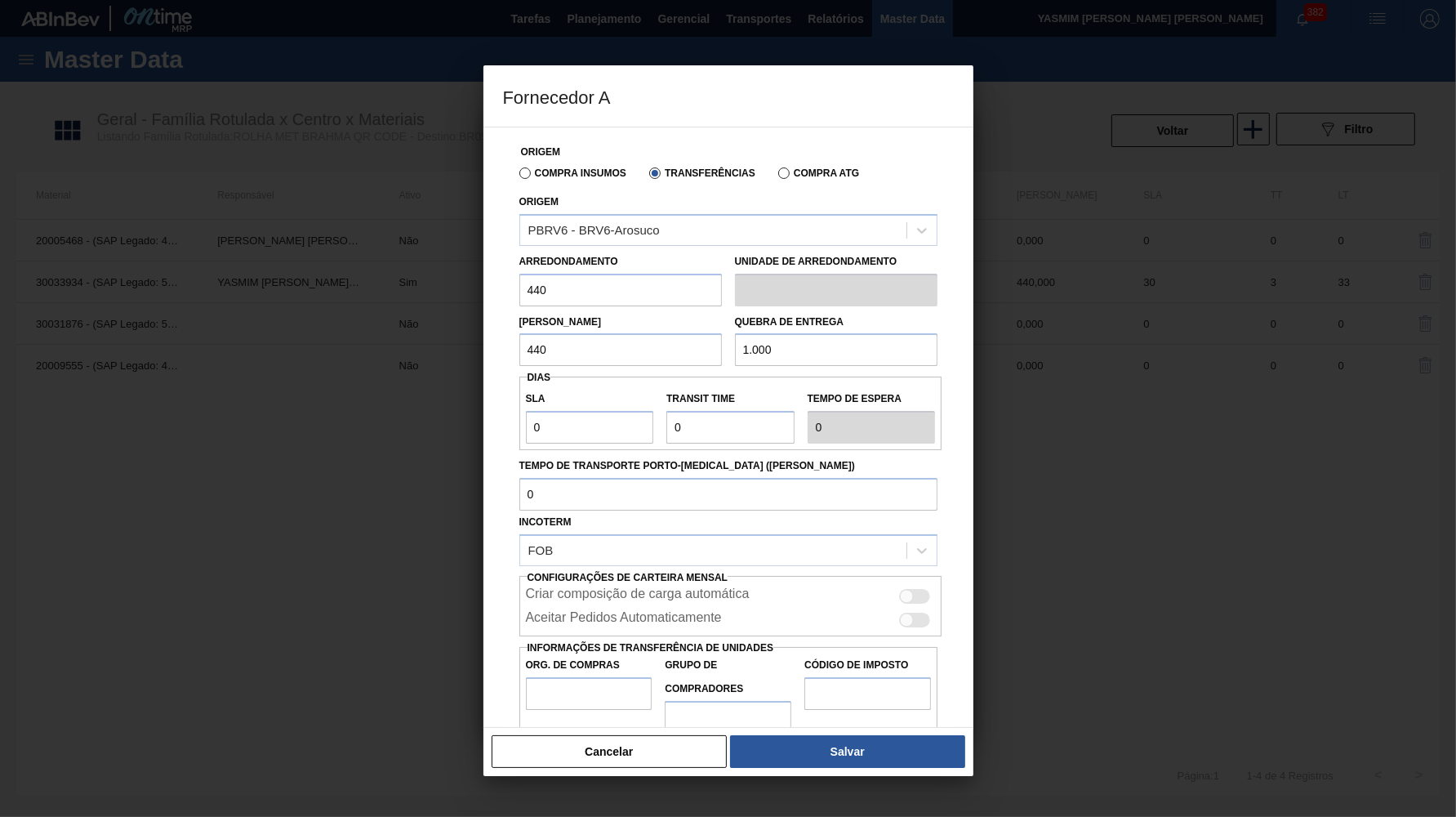
type input "10.000"
click at [919, 589] on div at bounding box center [915, 596] width 31 height 14
checkbox input "true"
click at [906, 611] on div "Aceitar Pedidos Automaticamente" at bounding box center [731, 620] width 410 height 20
click at [918, 613] on div at bounding box center [915, 620] width 31 height 14
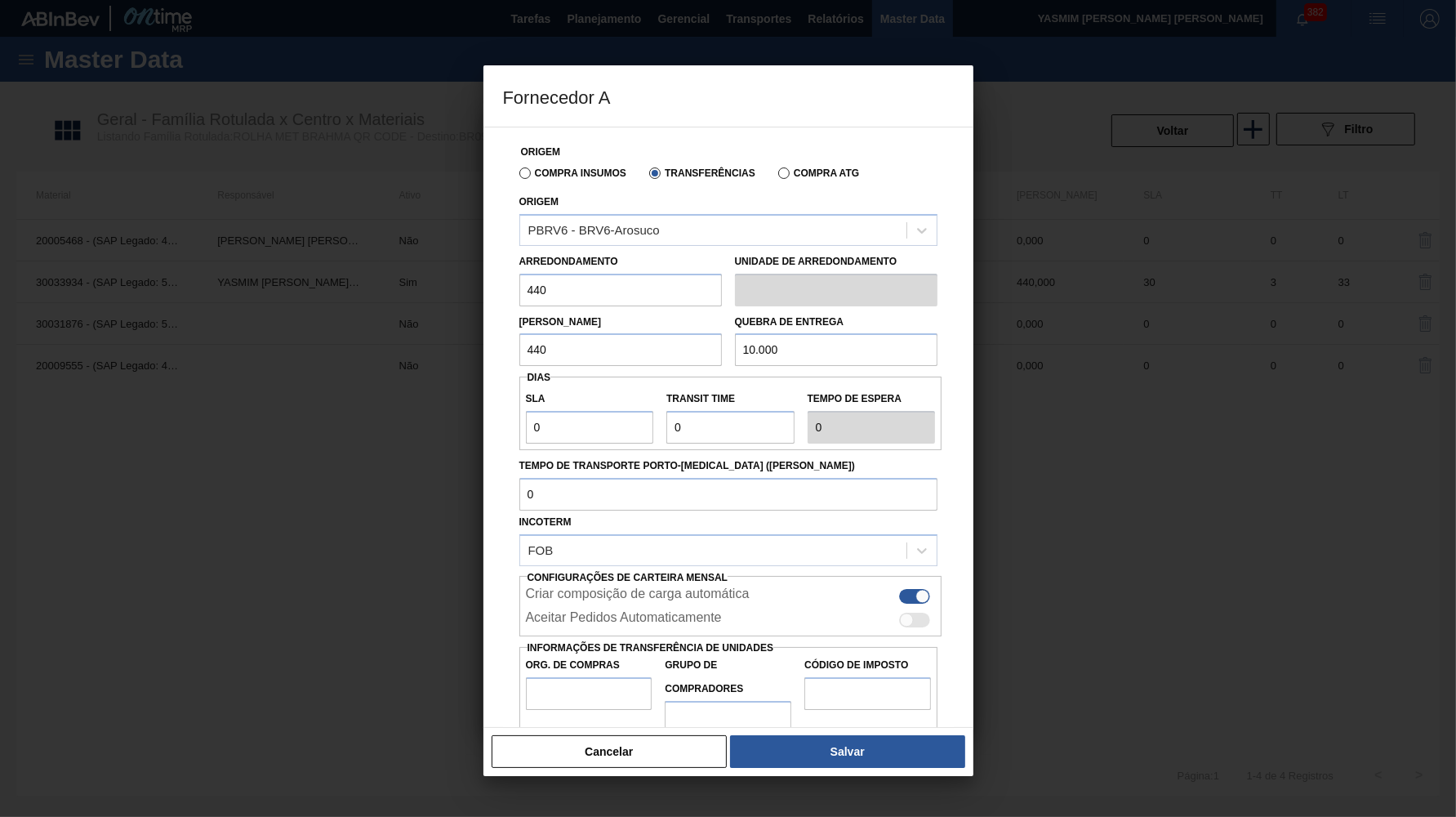
checkbox input "true"
click at [613, 678] on input "Org. de Compras" at bounding box center [589, 694] width 126 height 32
type input "B"
type input "R"
type input "BR00"
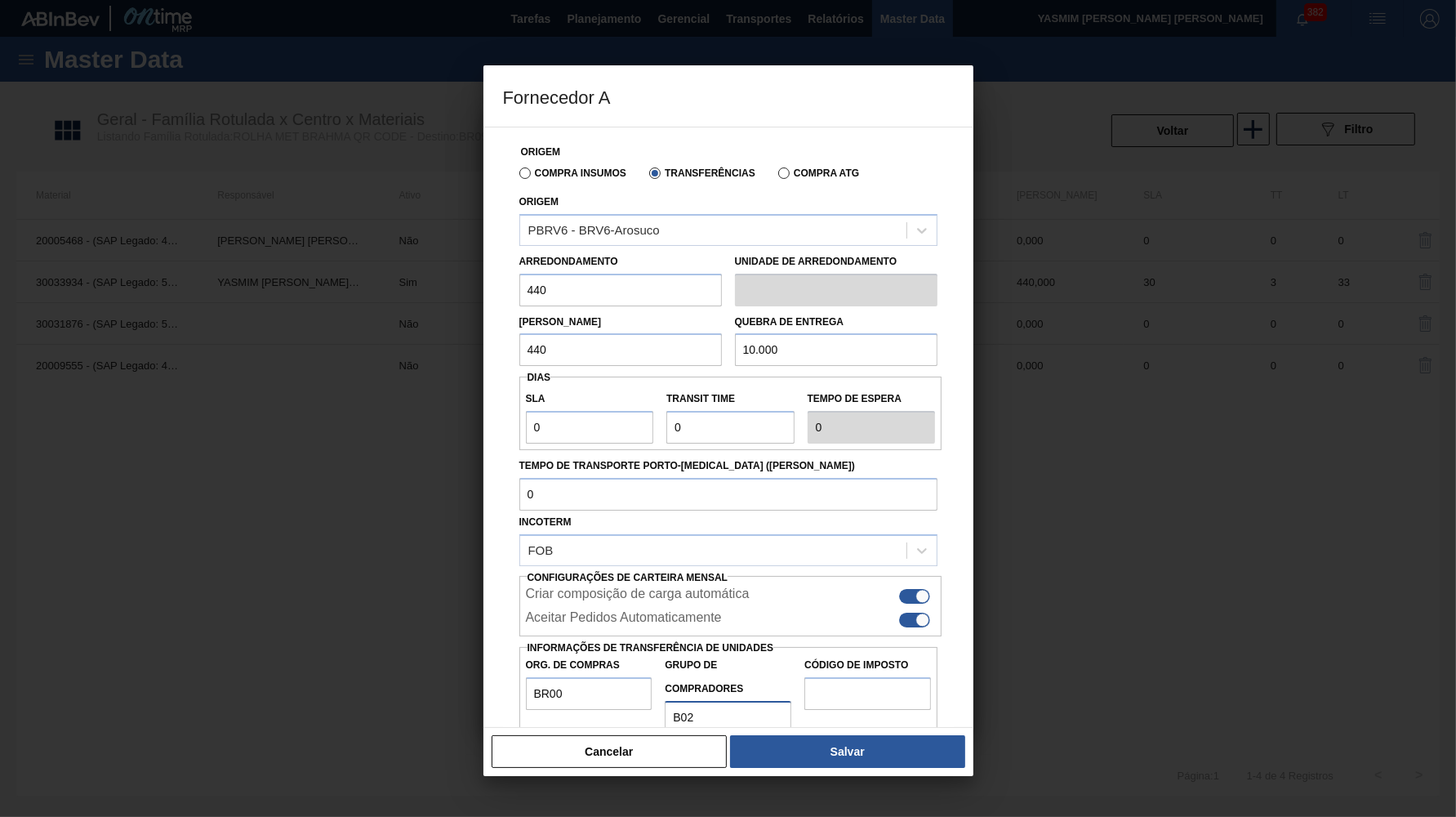
type input "B02"
type input "IZ"
click at [874, 759] on button "Salvar" at bounding box center [847, 752] width 234 height 32
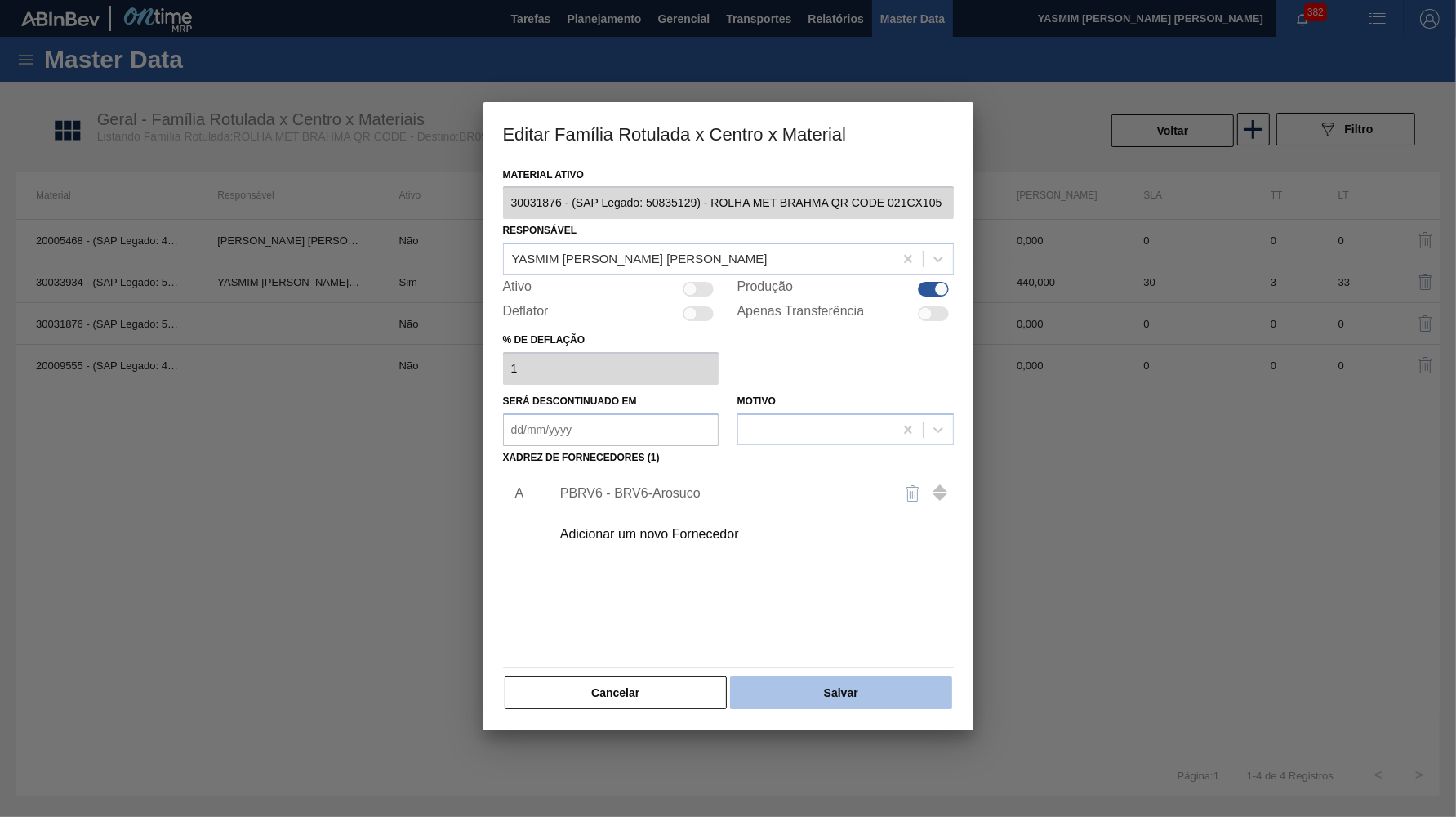
click at [847, 678] on button "Salvar" at bounding box center [840, 693] width 222 height 32
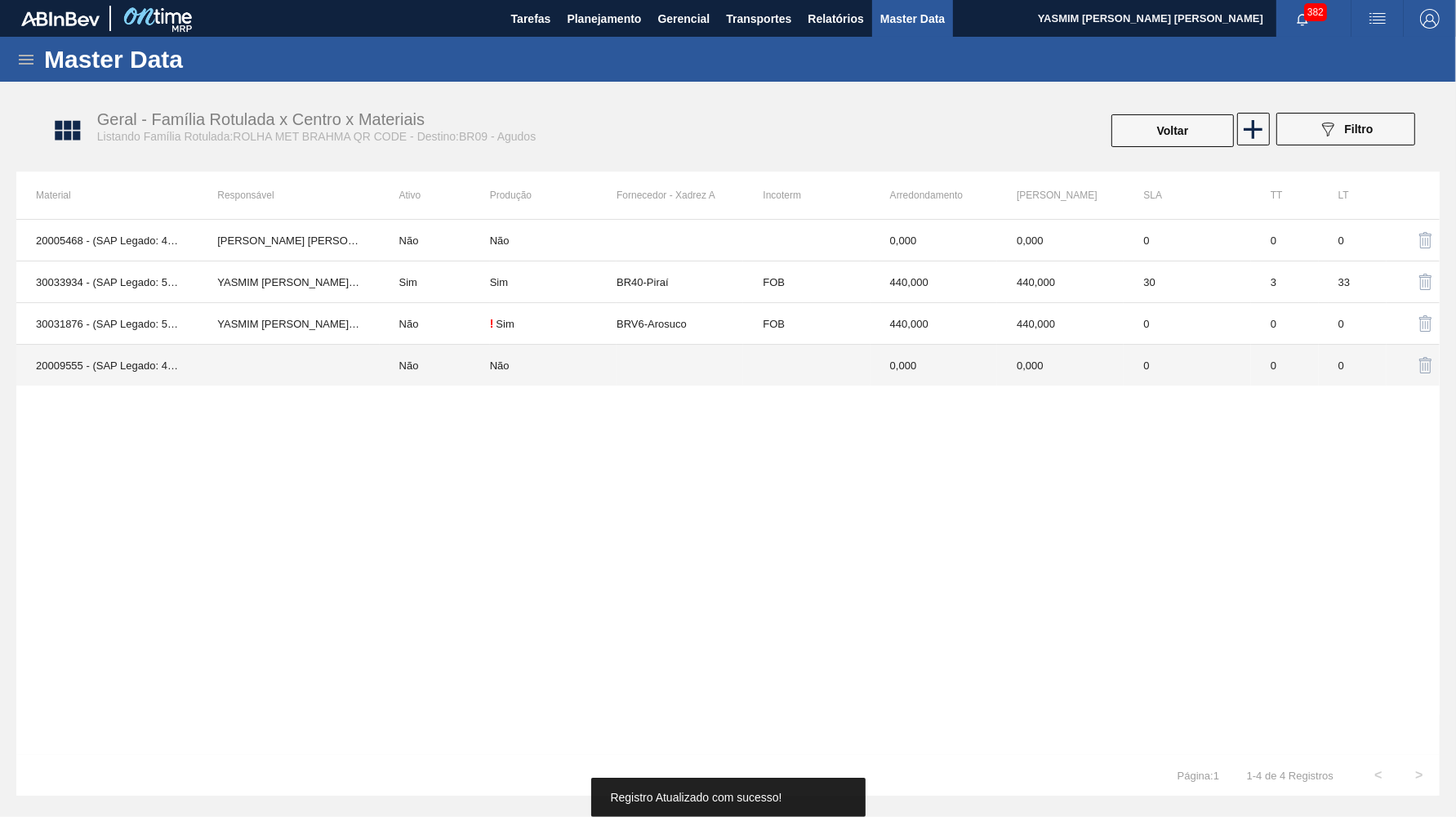
click at [463, 347] on td "Não" at bounding box center [435, 365] width 110 height 42
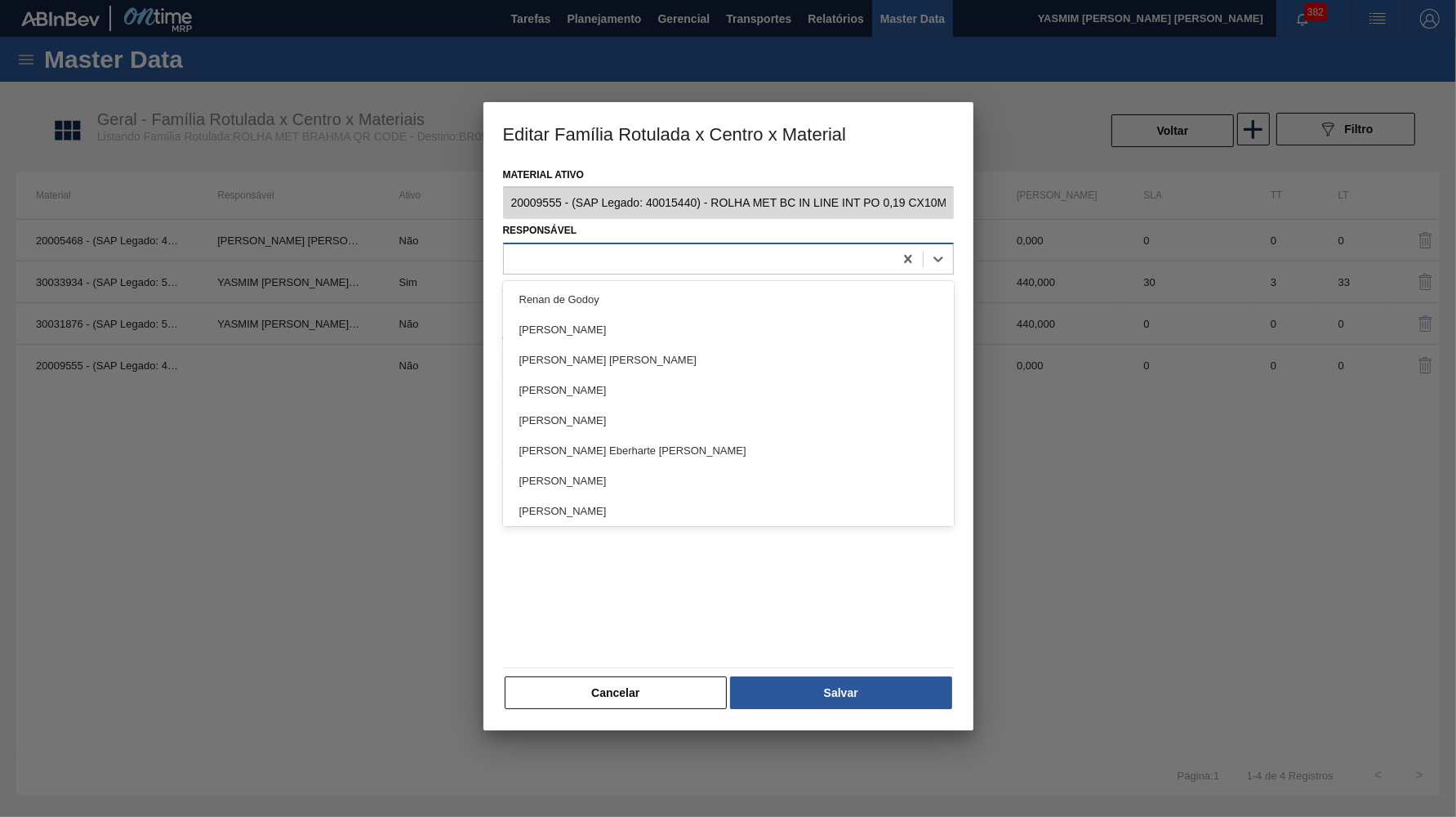
click at [731, 257] on div at bounding box center [699, 259] width 390 height 24
type input "yas"
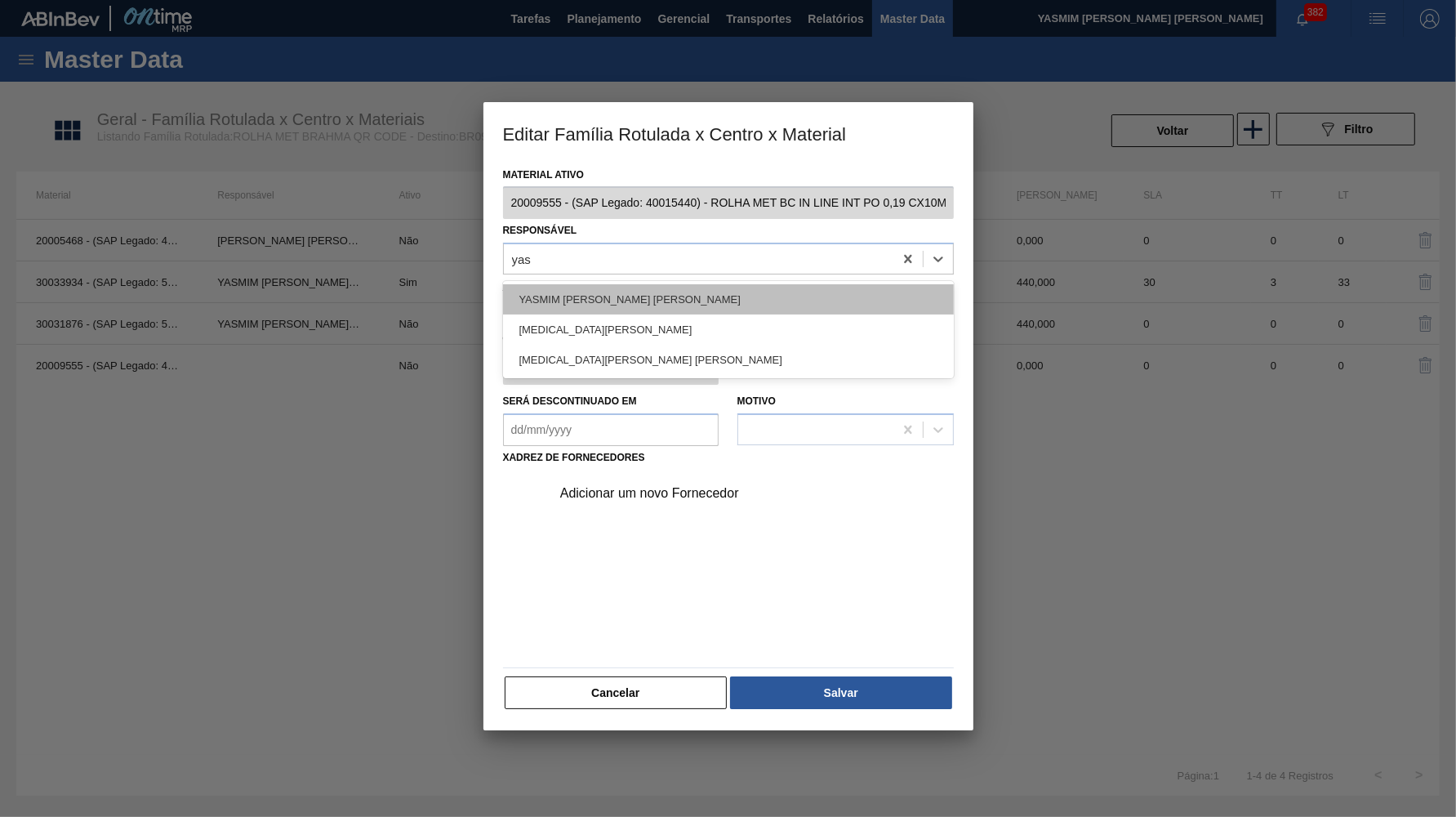
click at [742, 299] on div "YASMIM FERREIRA DA SILVA" at bounding box center [728, 300] width 451 height 31
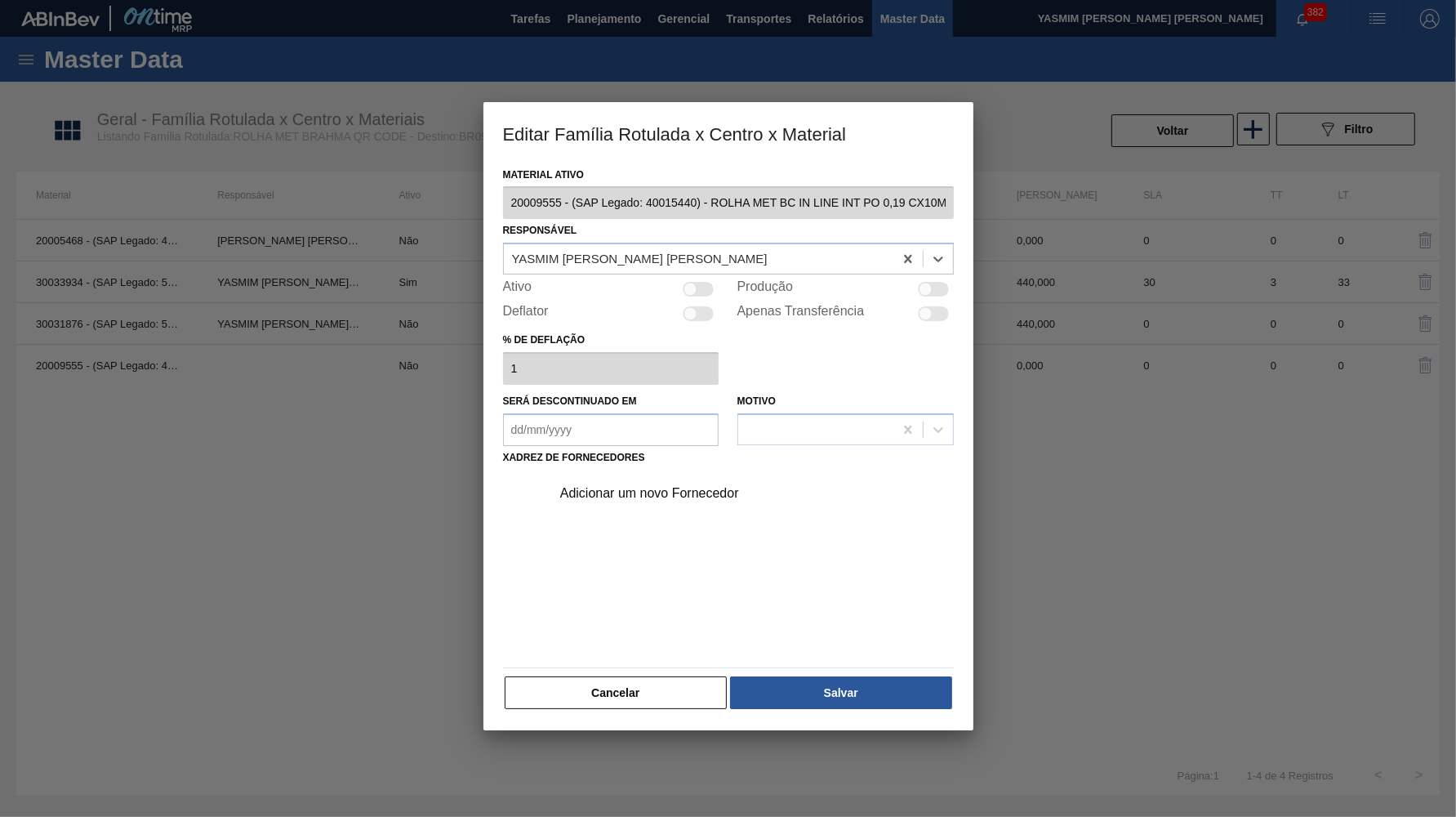
click at [708, 282] on div at bounding box center [699, 289] width 31 height 14
checkbox input "true"
click at [708, 282] on div at bounding box center [699, 289] width 31 height 14
checkbox input "false"
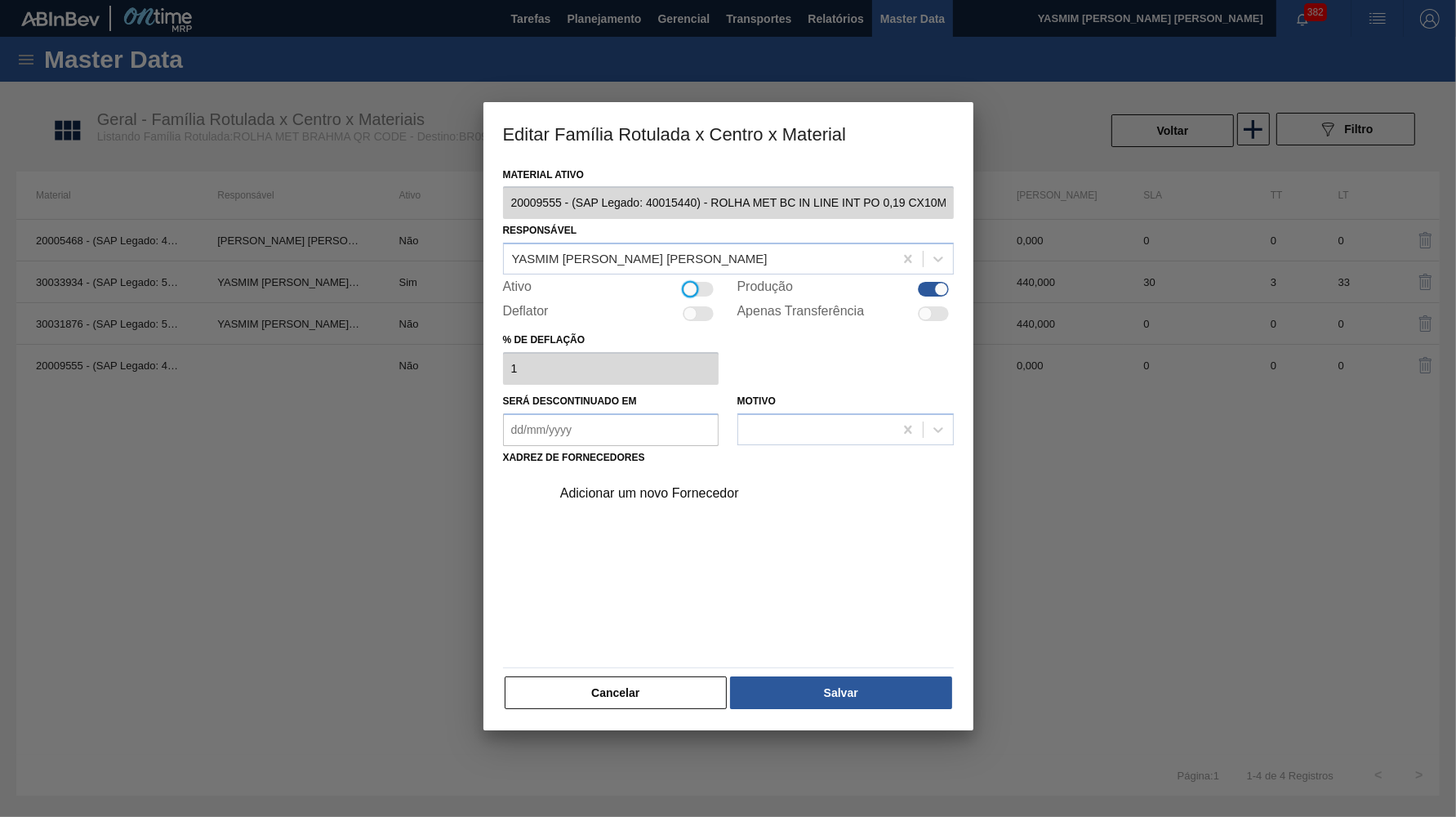
click at [653, 486] on div "Adicionar um novo Fornecedor" at bounding box center [720, 493] width 320 height 14
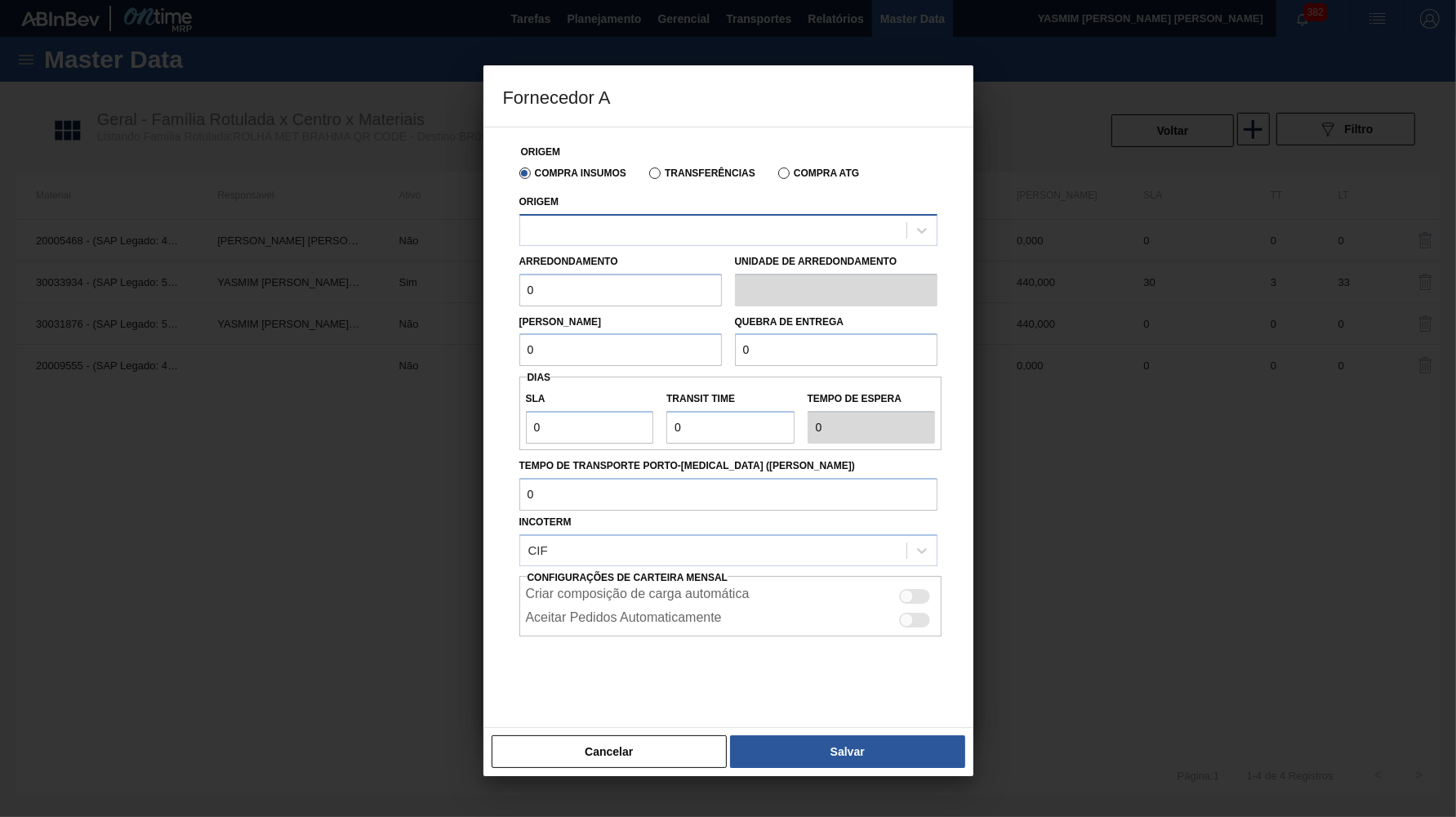
click at [591, 239] on div at bounding box center [713, 230] width 386 height 24
click at [701, 189] on div "Origem" at bounding box center [728, 216] width 431 height 59
click at [690, 177] on label "Transferências" at bounding box center [702, 172] width 106 height 11
click at [647, 177] on input "Transferências" at bounding box center [647, 177] width 0 height 0
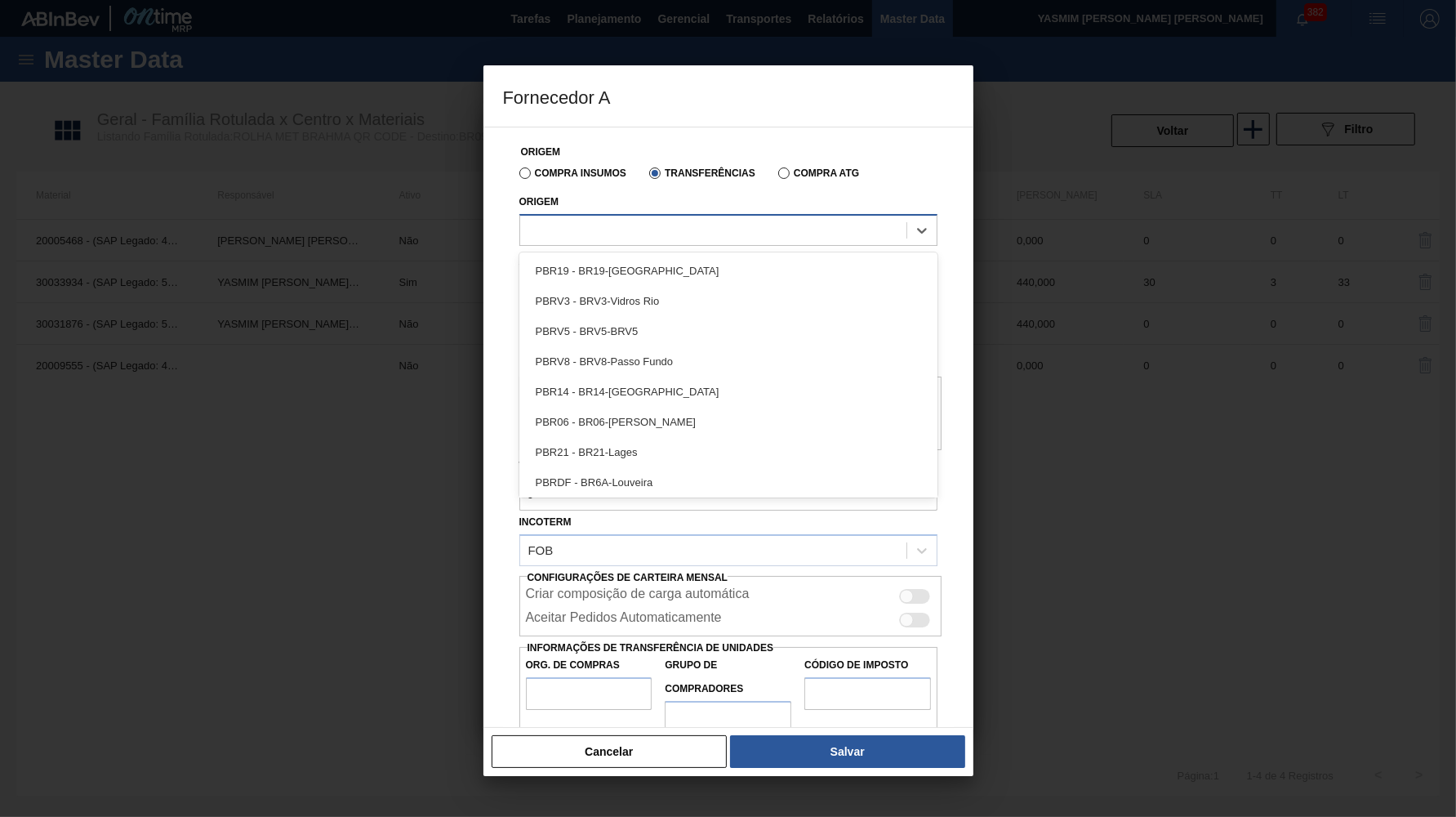
click at [621, 239] on div at bounding box center [713, 230] width 386 height 24
type input "ar"
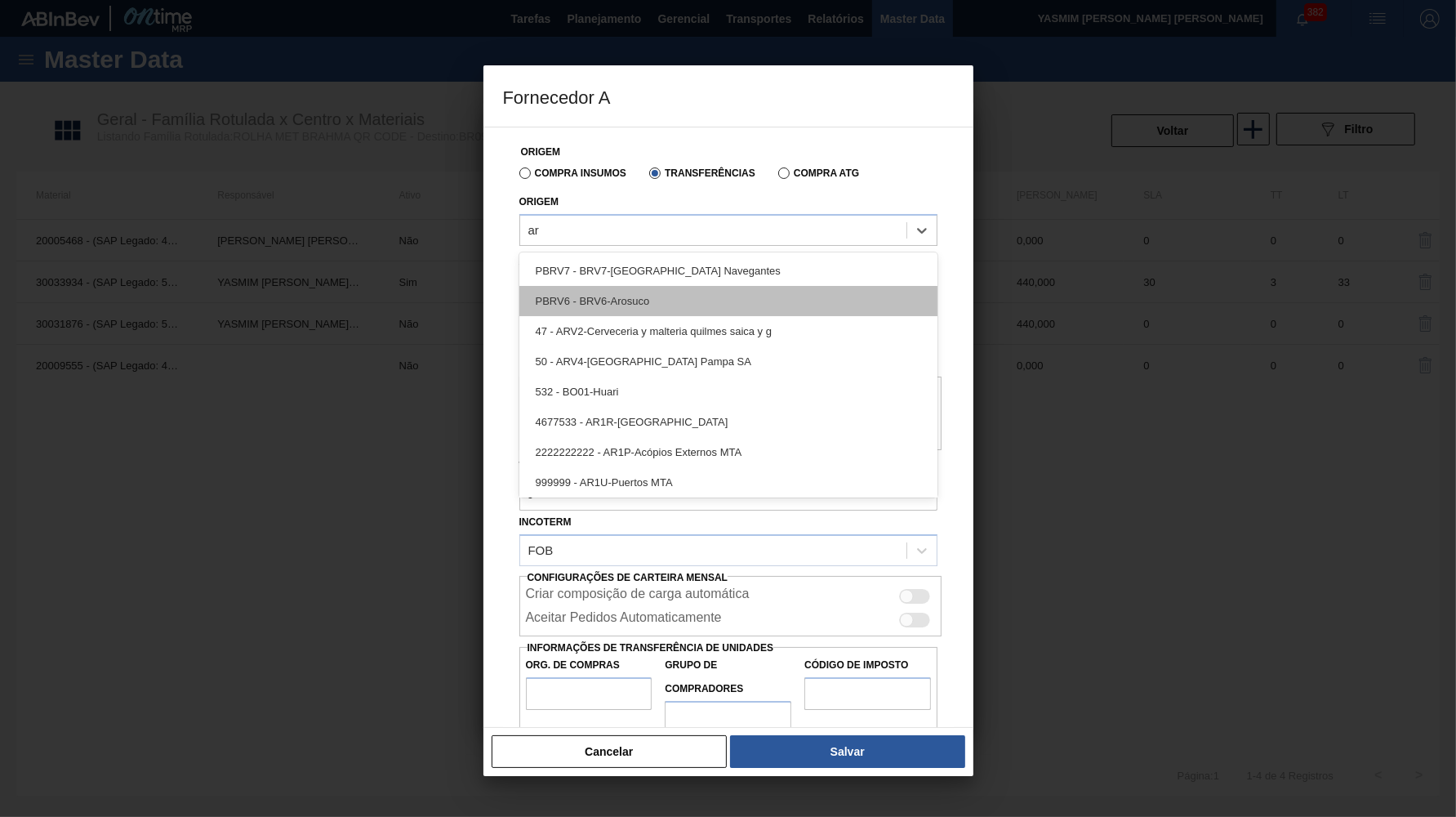
click at [680, 296] on div "PBRV6 - BRV6-Arosuco" at bounding box center [728, 301] width 419 height 31
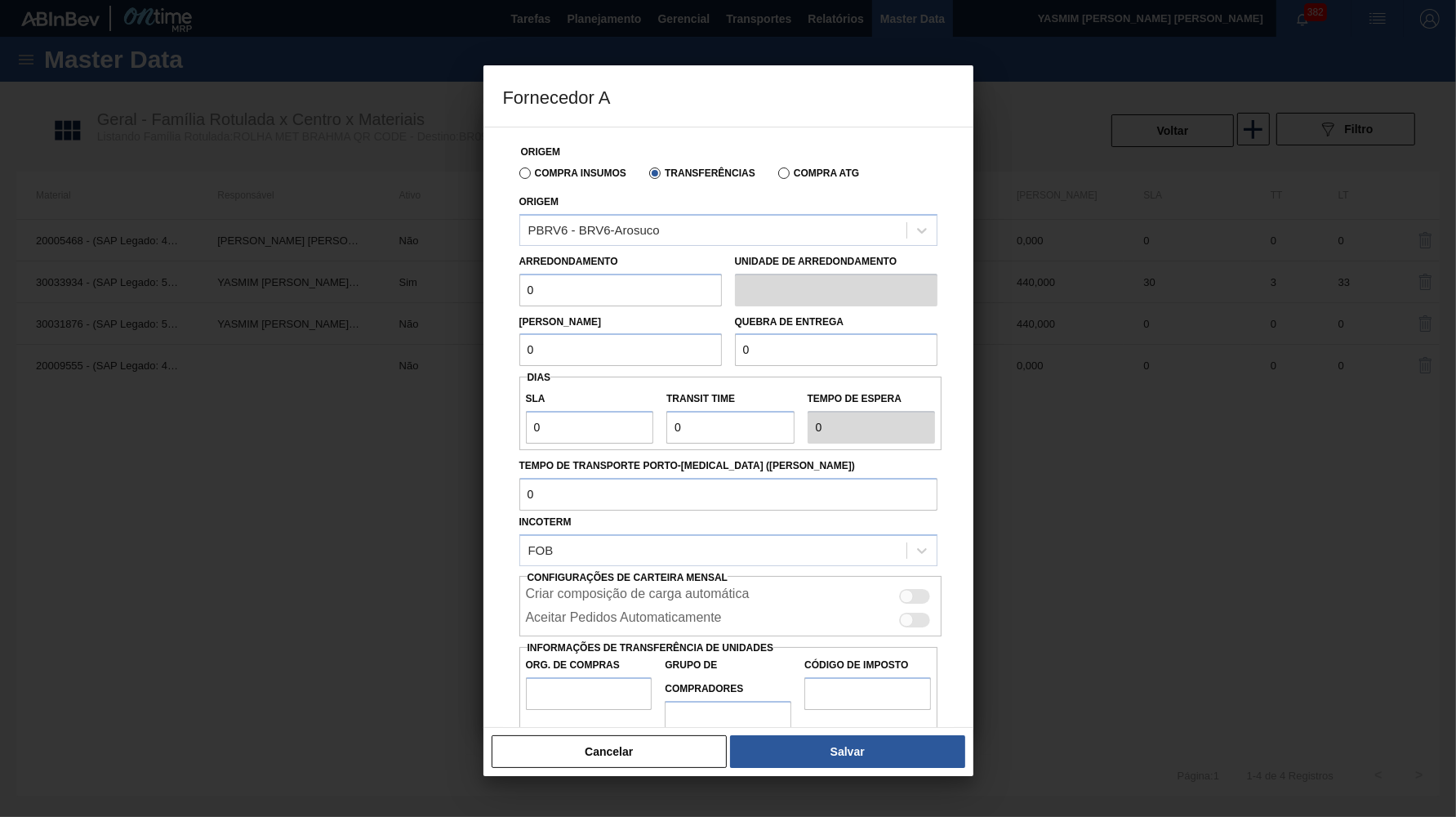
drag, startPoint x: 582, startPoint y: 354, endPoint x: 551, endPoint y: 308, distance: 55.5
click at [577, 352] on input "0" at bounding box center [621, 350] width 203 height 32
drag, startPoint x: 551, startPoint y: 307, endPoint x: 463, endPoint y: 294, distance: 89.0
click at [484, 294] on div "Origem Compra Insumos Transferências Compra ATG Origem PBRV6 - BRV6-Arosuco Arr…" at bounding box center [728, 427] width 490 height 601
click at [613, 274] on input "0" at bounding box center [621, 290] width 203 height 32
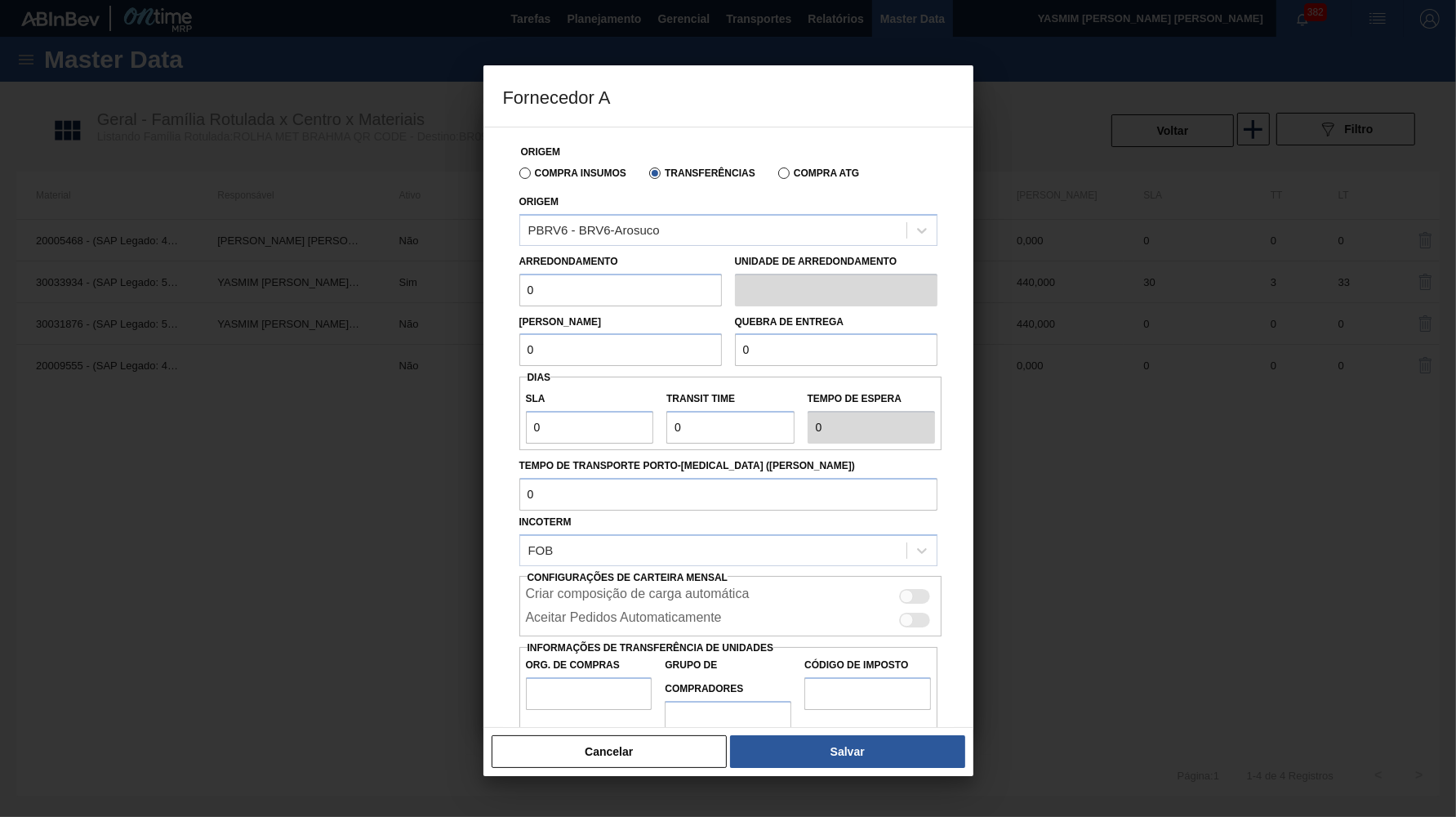
click at [611, 274] on input "0" at bounding box center [621, 290] width 203 height 32
paste input "44"
type input "440"
click at [598, 334] on input "0" at bounding box center [621, 350] width 203 height 32
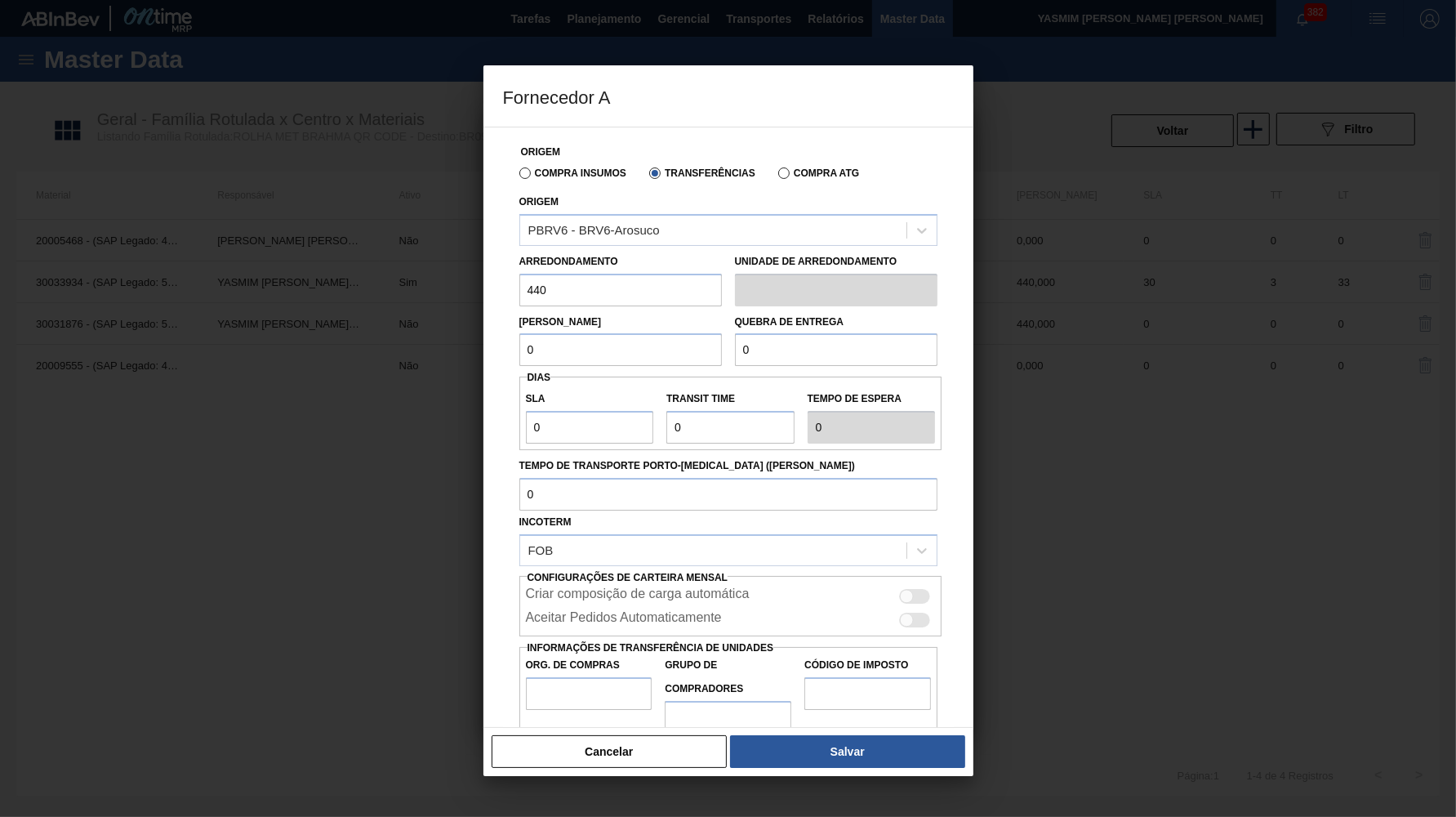
paste input "44"
type input "440"
click at [914, 355] on input "0" at bounding box center [836, 350] width 203 height 32
type input "10.000"
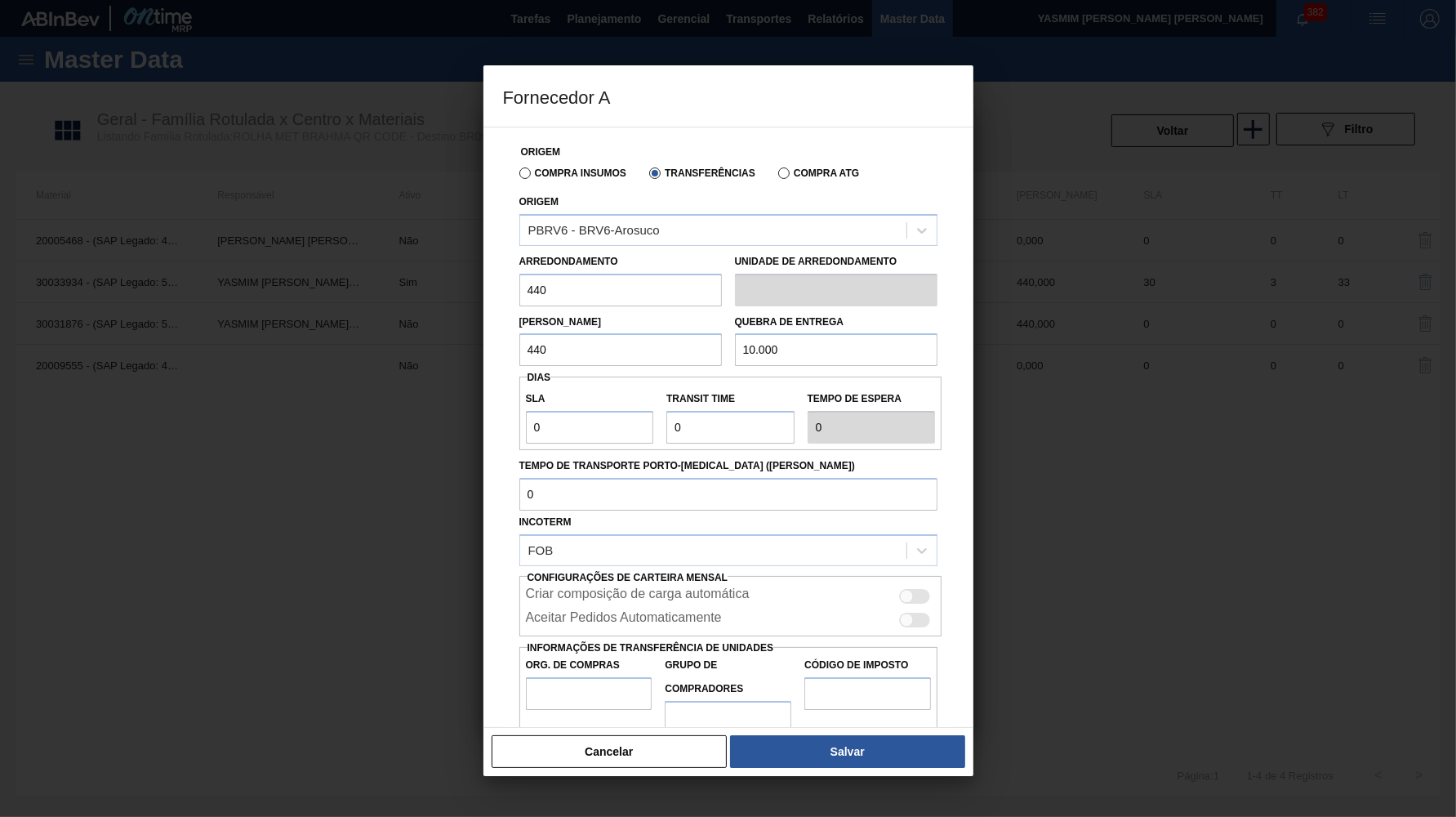
click at [905, 590] on div at bounding box center [907, 597] width 14 height 14
checkbox input "true"
click at [908, 611] on div "Aceitar Pedidos Automaticamente" at bounding box center [731, 620] width 410 height 20
click at [917, 613] on div at bounding box center [915, 620] width 31 height 14
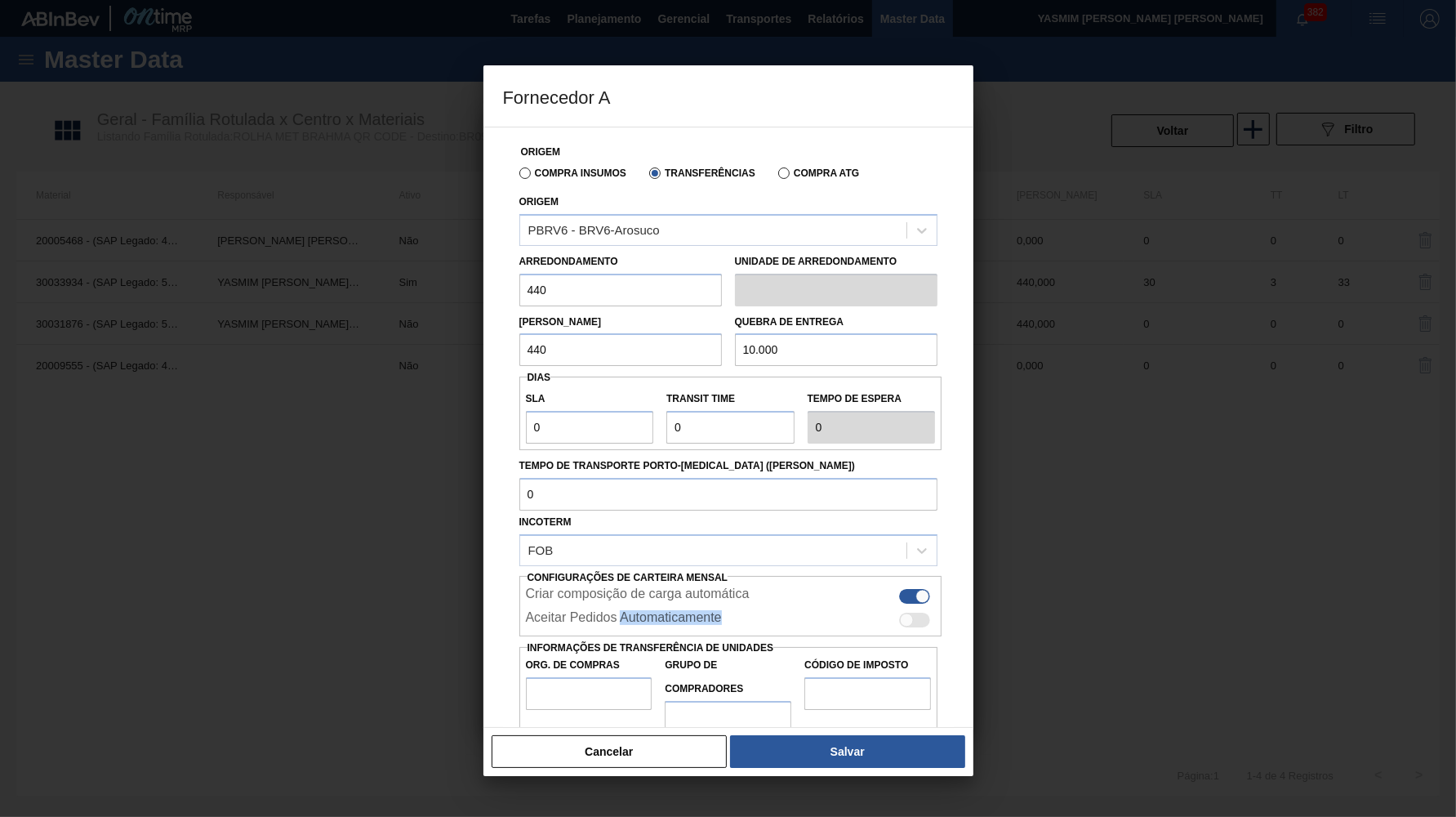
checkbox input "true"
click at [592, 678] on input "Org. de Compras" at bounding box center [589, 694] width 126 height 32
type input "BR00"
type input "B02"
type input "IZ"
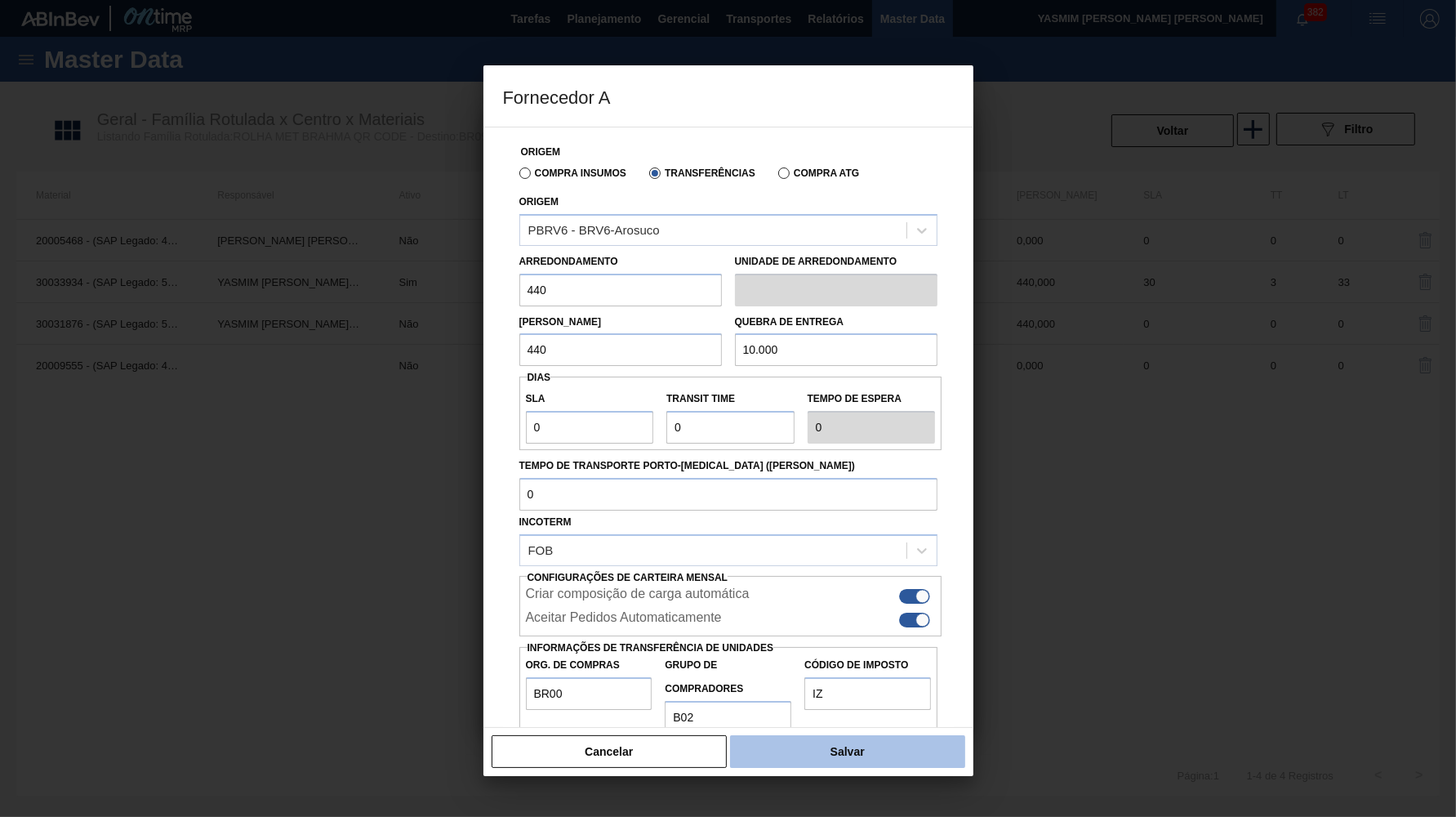
click at [842, 763] on button "Salvar" at bounding box center [847, 752] width 234 height 32
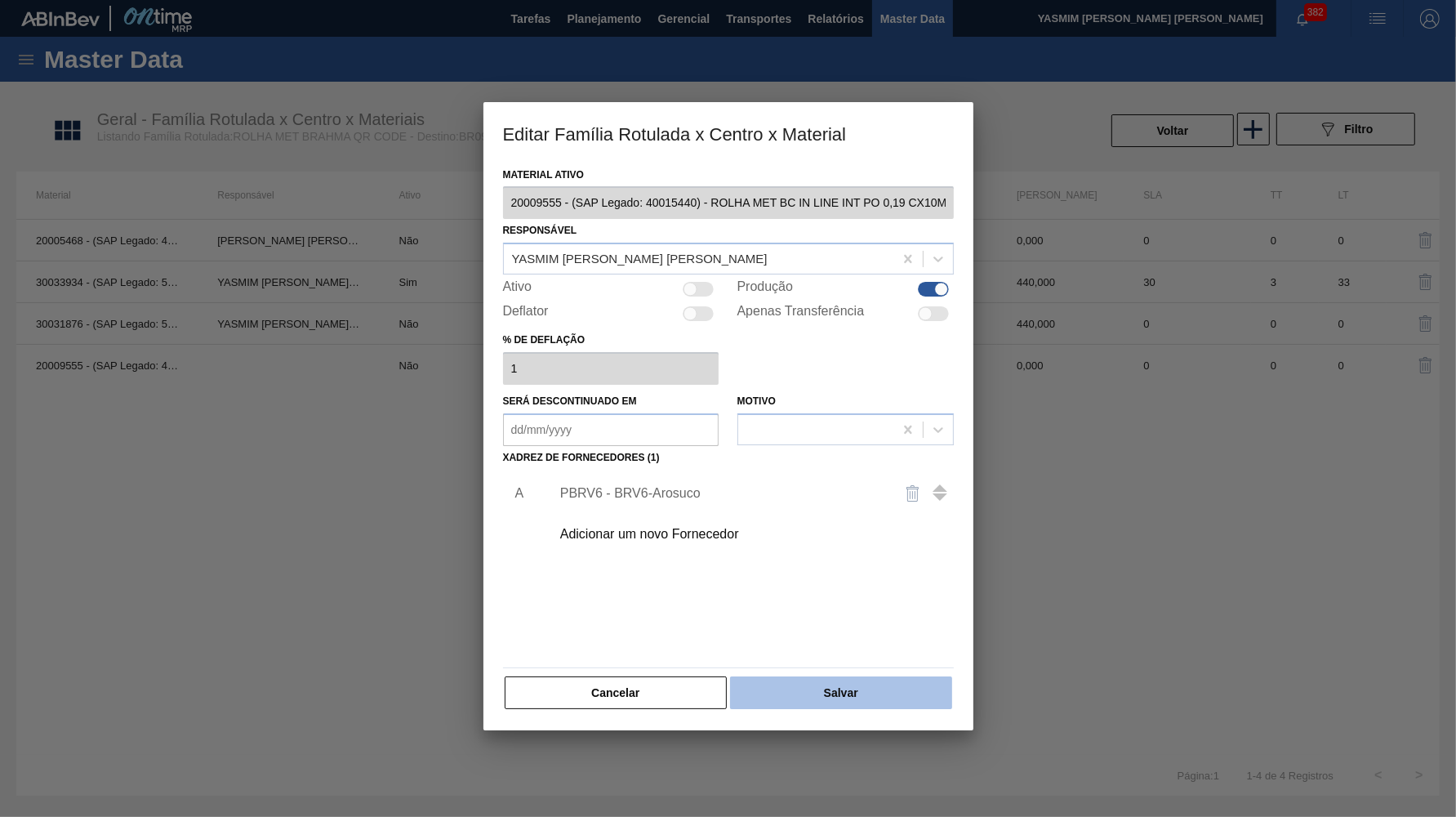
click at [852, 682] on button "Salvar" at bounding box center [840, 693] width 222 height 32
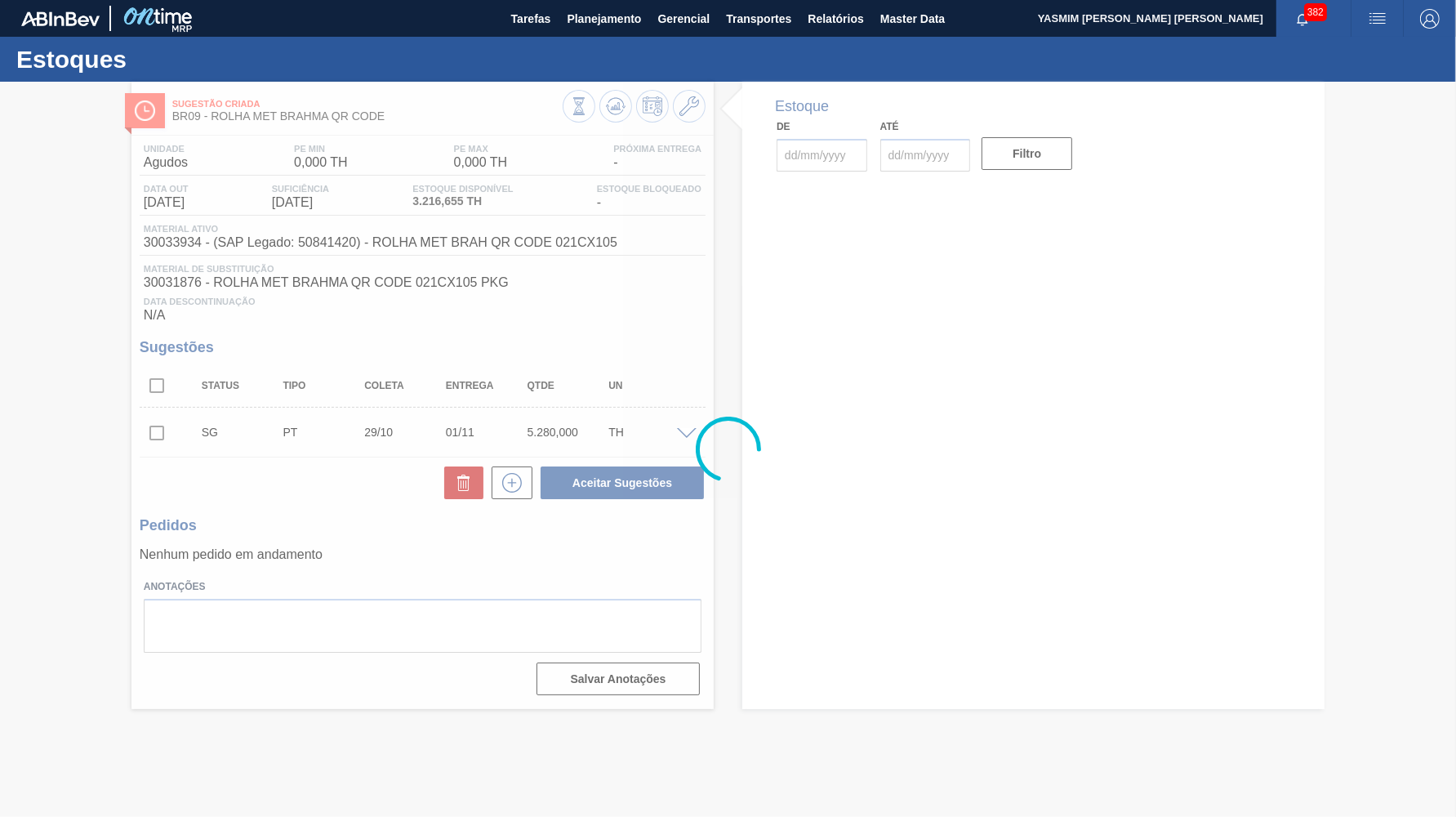
type input "29/09/2025"
type input "30/11/2025"
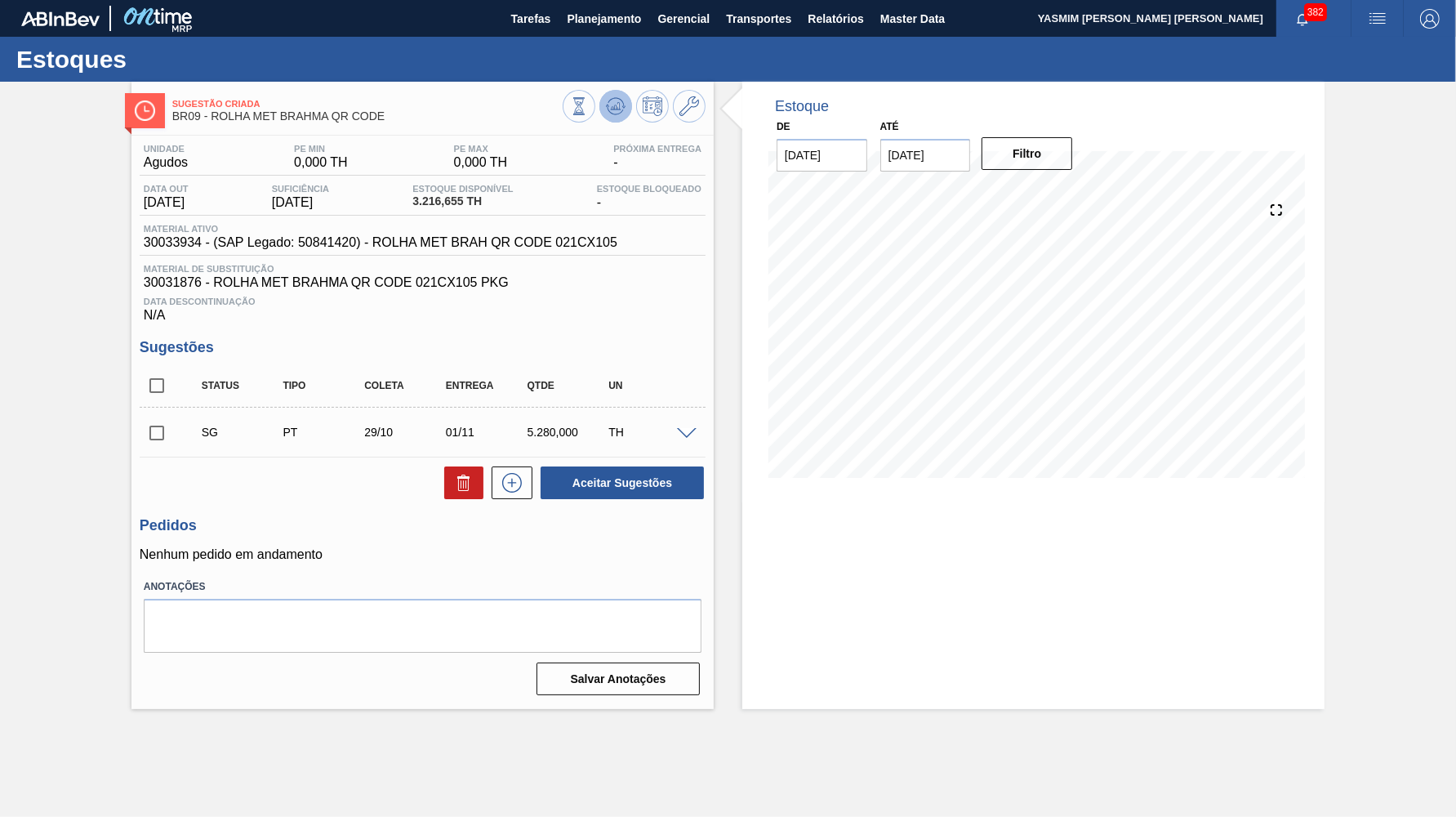
click at [616, 106] on icon at bounding box center [616, 106] width 20 height 20
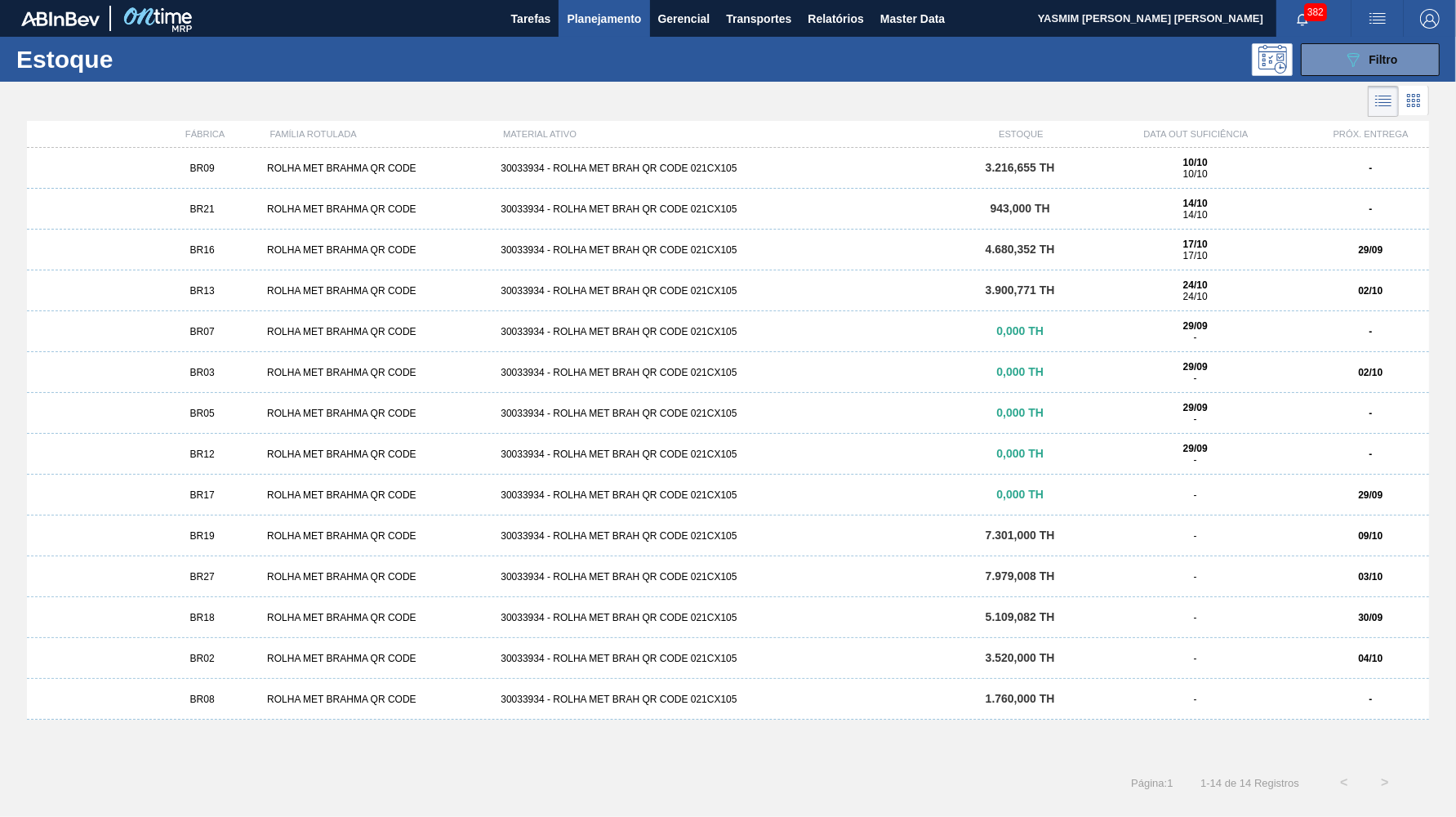
click at [418, 200] on div "BR21 ROLHA MET BRAHMA QR CODE 30033934 - ROLHA MET BRAH QR CODE 021CX105 943,00…" at bounding box center [728, 209] width 1403 height 41
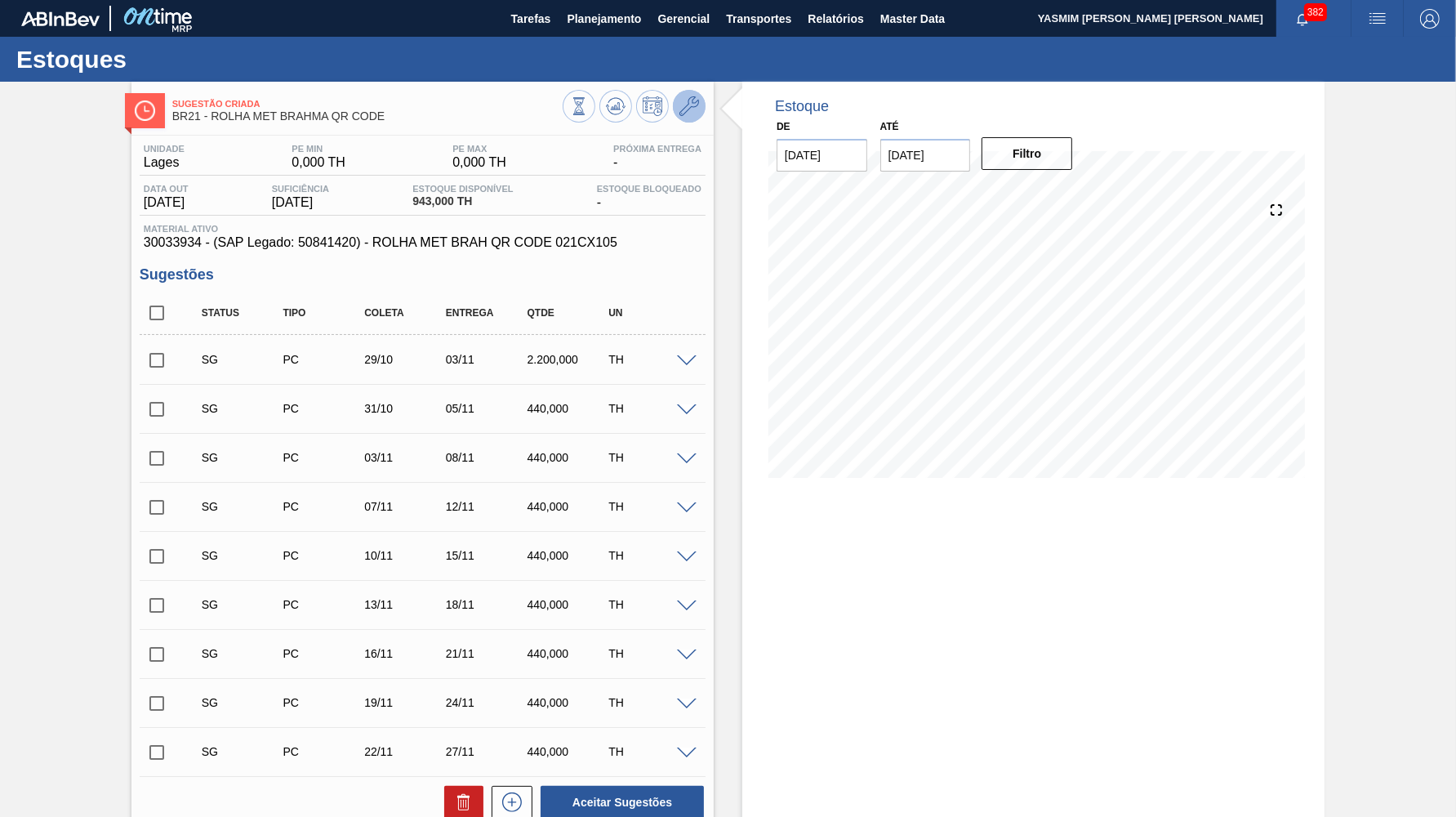
click at [695, 99] on icon at bounding box center [689, 106] width 20 height 20
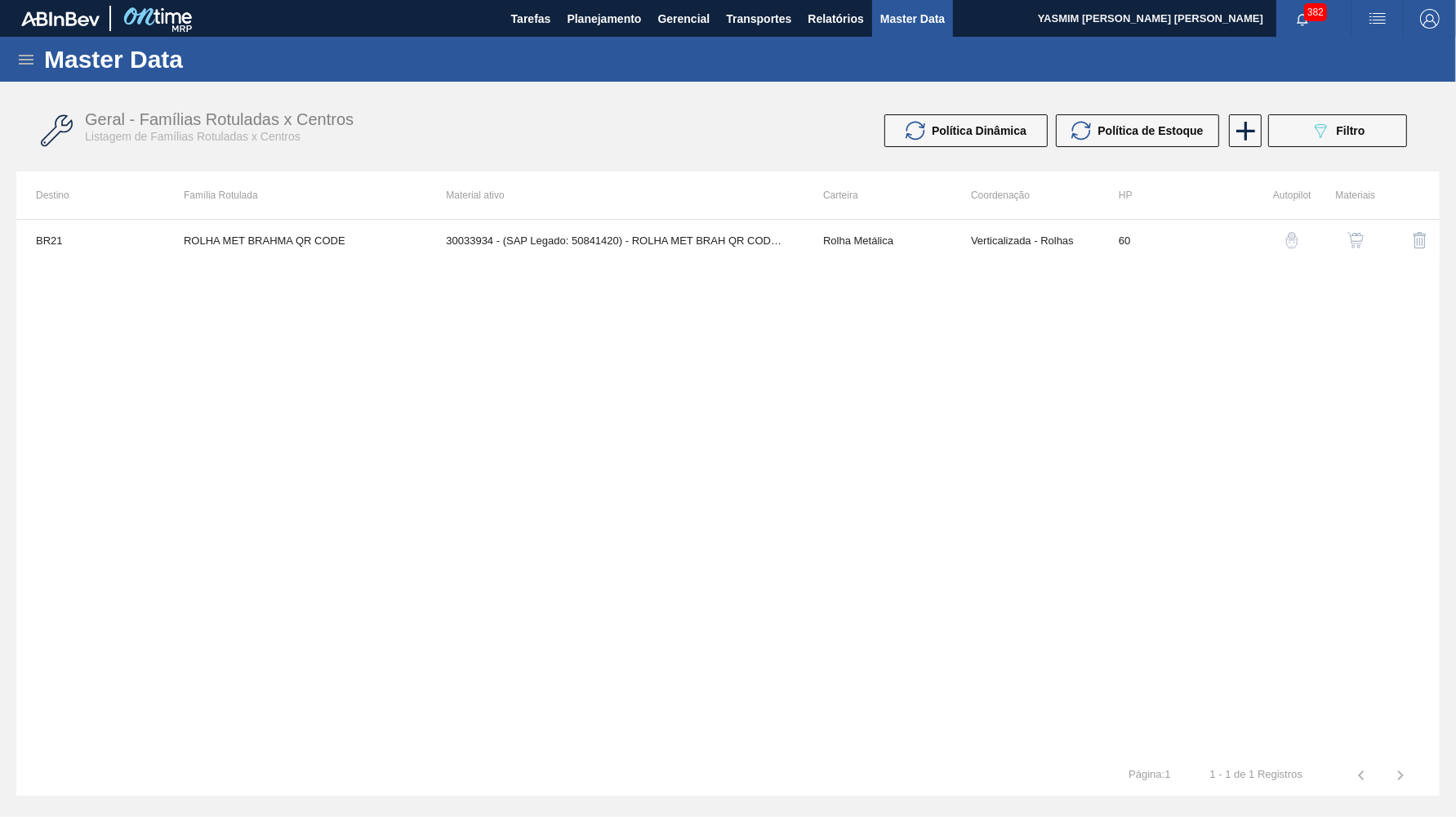
click at [1359, 228] on button "button" at bounding box center [1356, 240] width 39 height 39
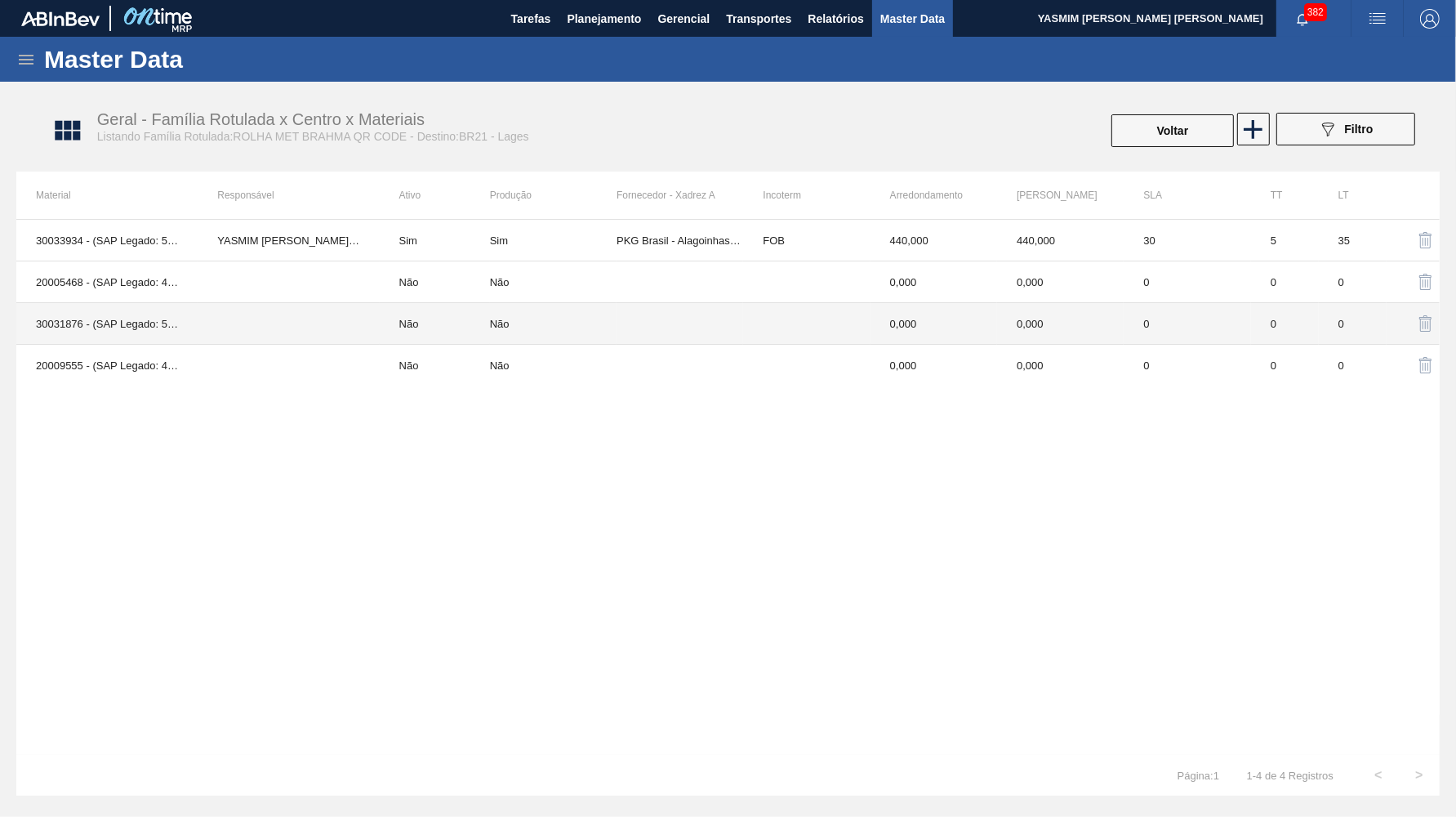
click at [735, 313] on td at bounding box center [679, 324] width 126 height 42
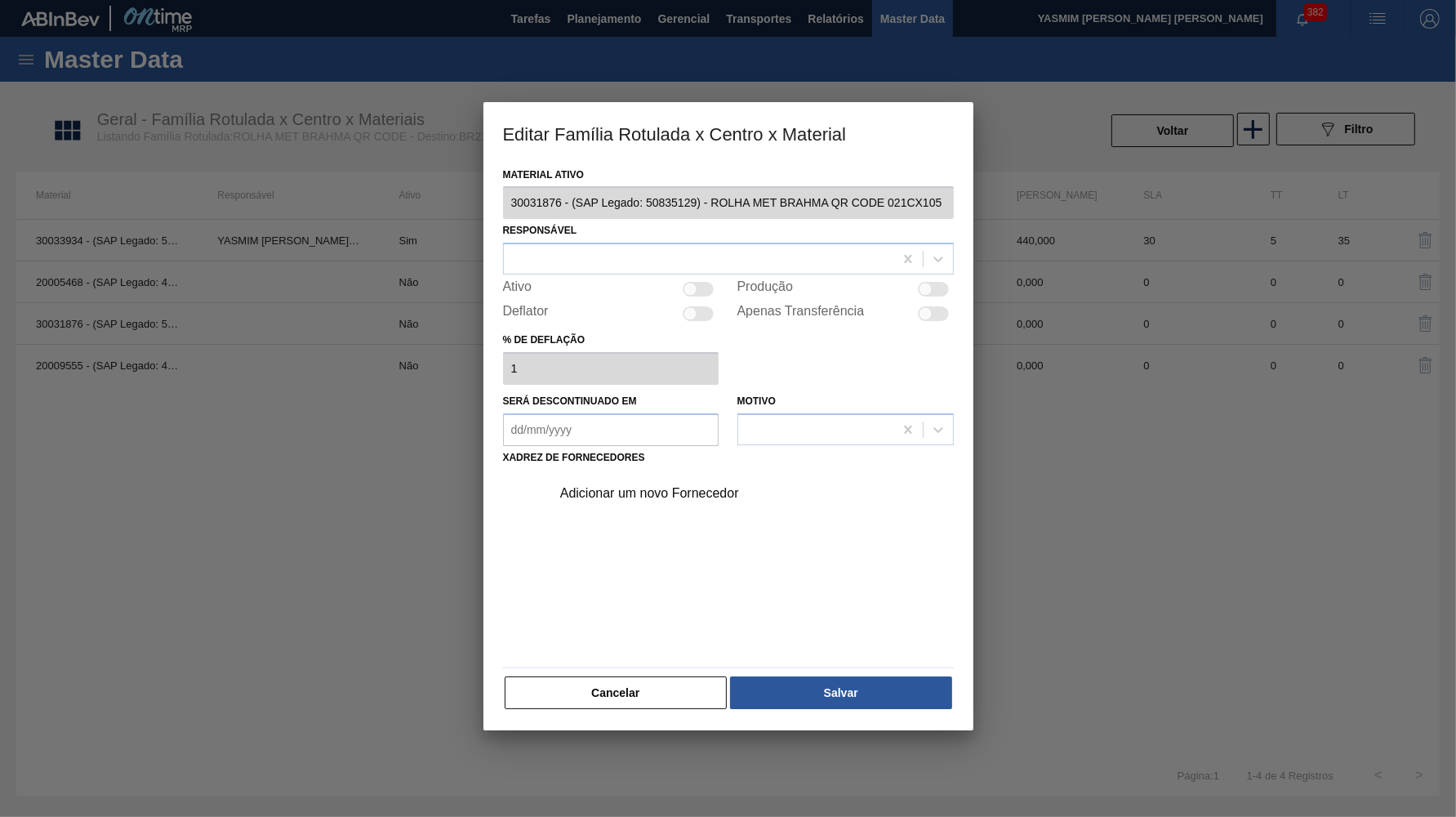
click at [931, 283] on div at bounding box center [925, 290] width 14 height 14
checkbox input "true"
click at [757, 243] on div at bounding box center [728, 259] width 451 height 32
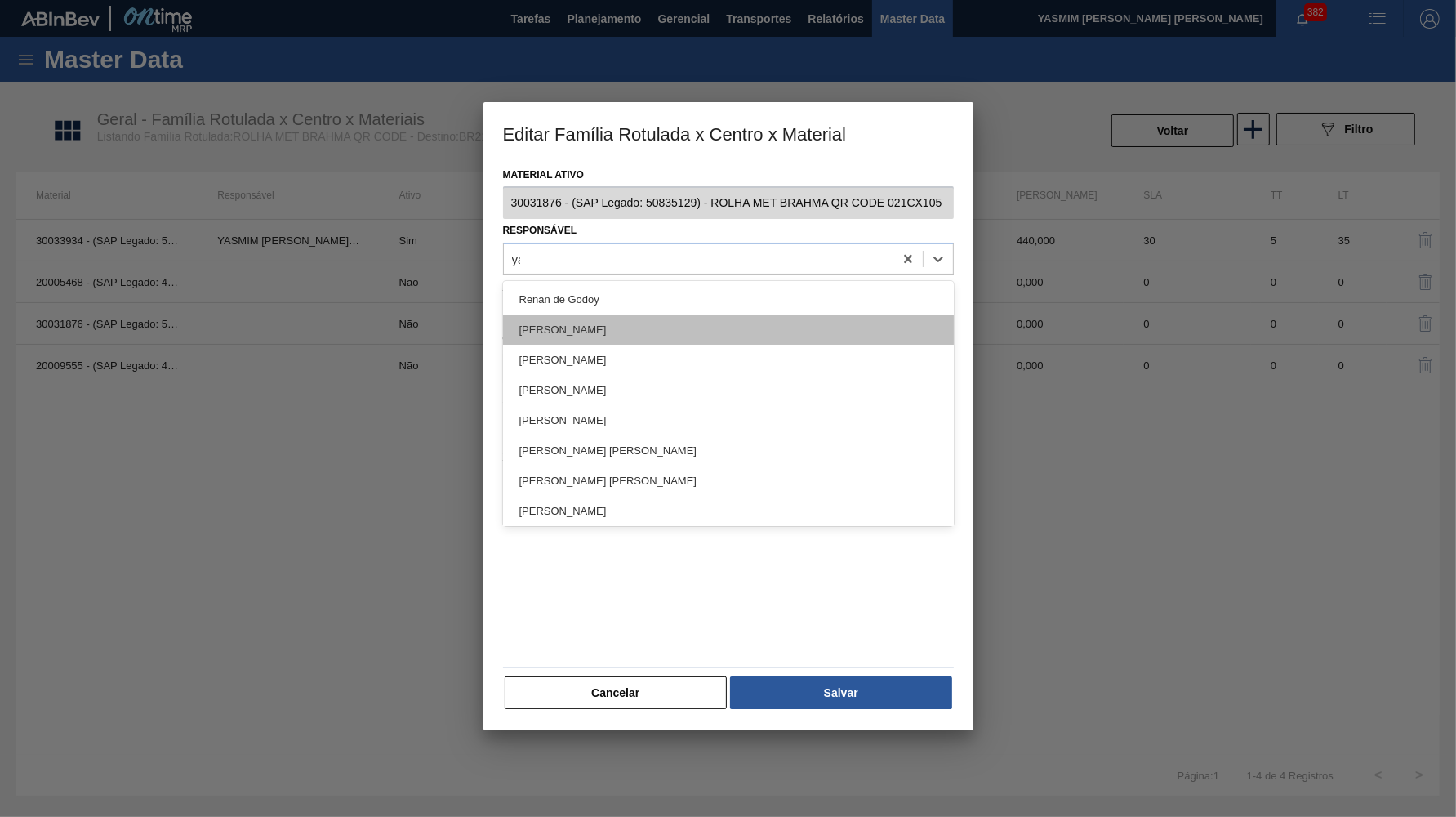
type input "yas"
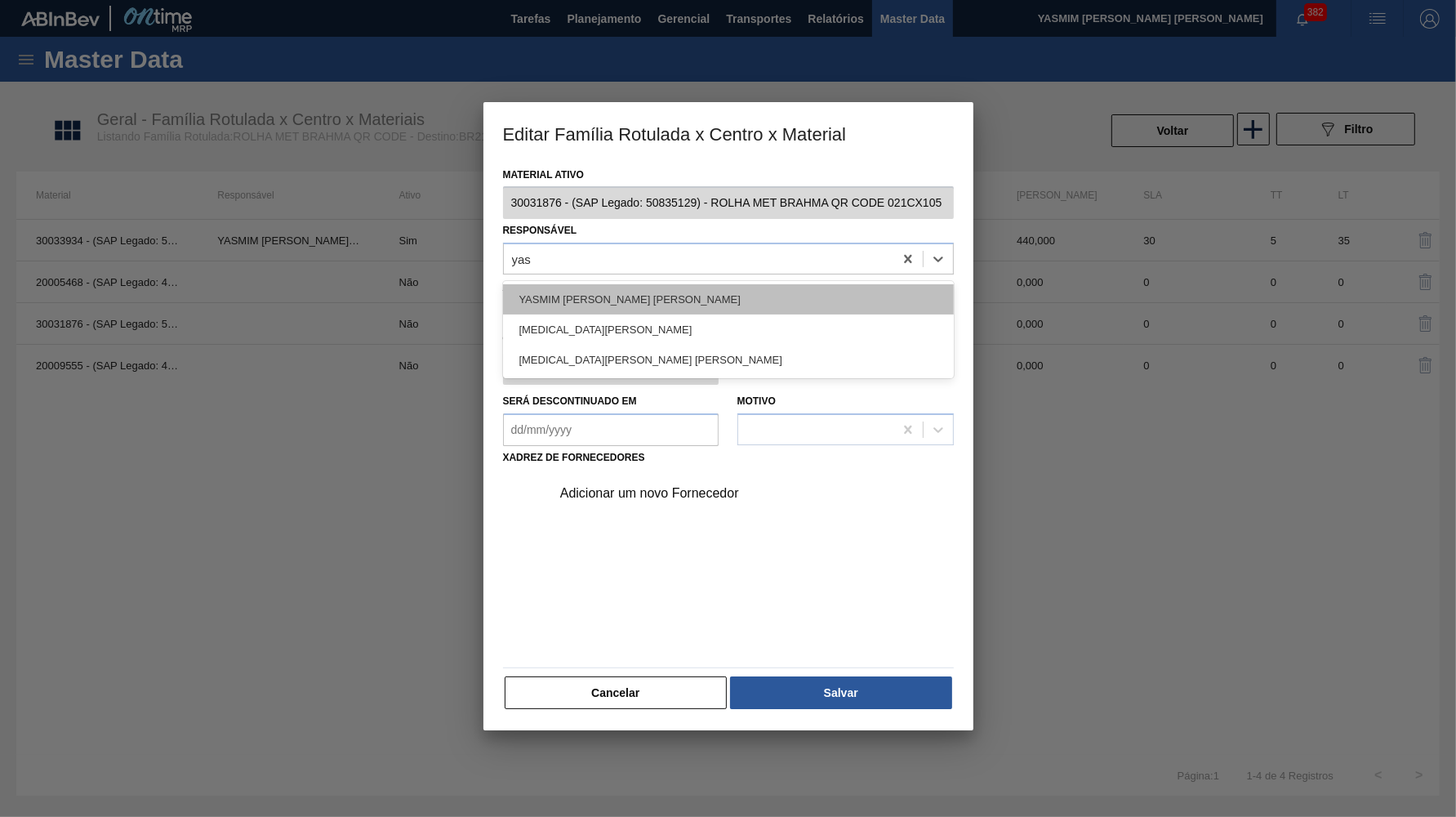
click at [659, 292] on div "YASMIM FERREIRA DA SILVA" at bounding box center [728, 300] width 451 height 31
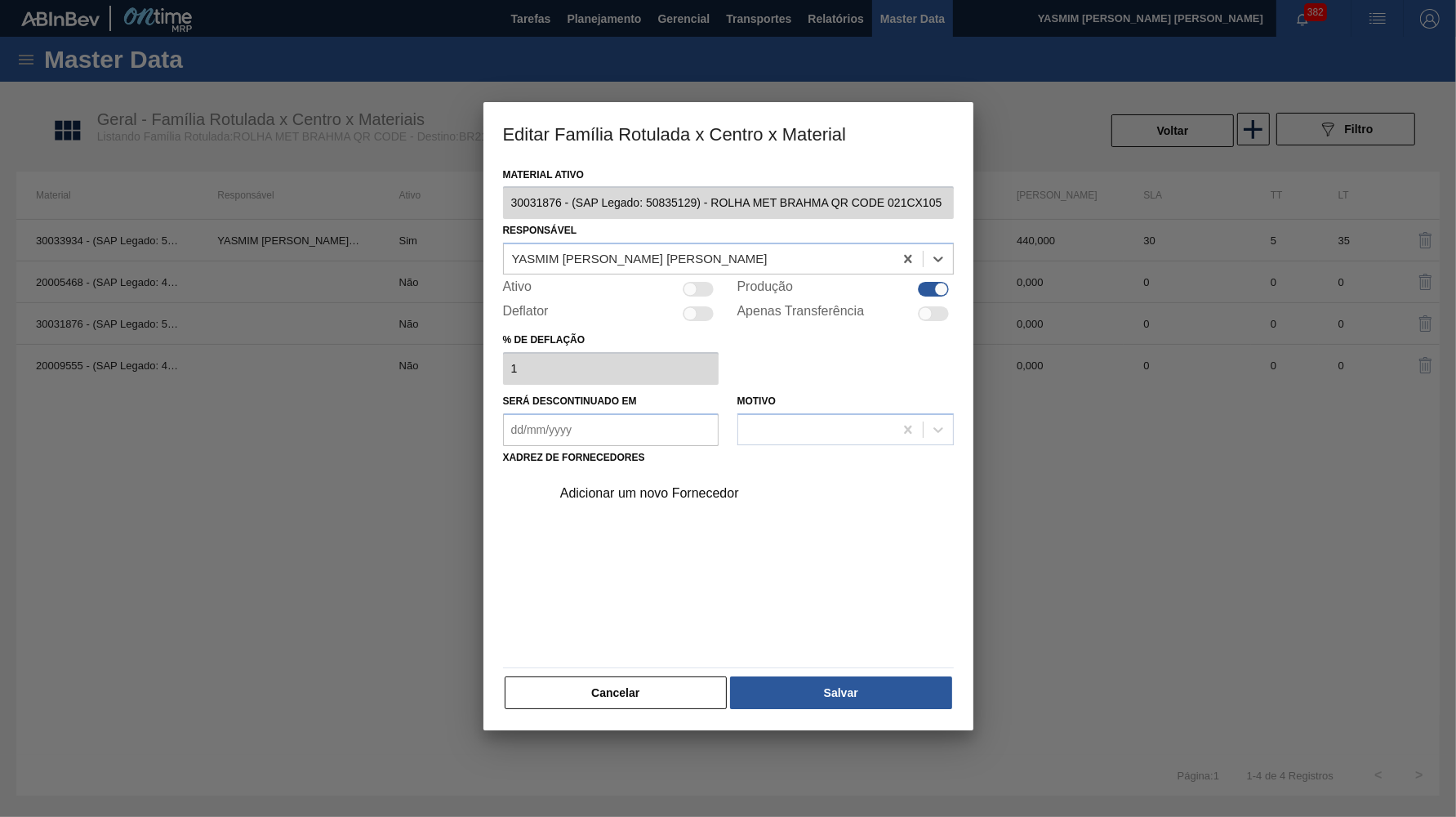
click at [579, 473] on div "Adicionar um novo Fornecedor" at bounding box center [748, 493] width 413 height 41
click at [582, 473] on div "Adicionar um novo Fornecedor" at bounding box center [748, 493] width 413 height 41
click at [593, 486] on div "Adicionar um novo Fornecedor" at bounding box center [720, 493] width 320 height 14
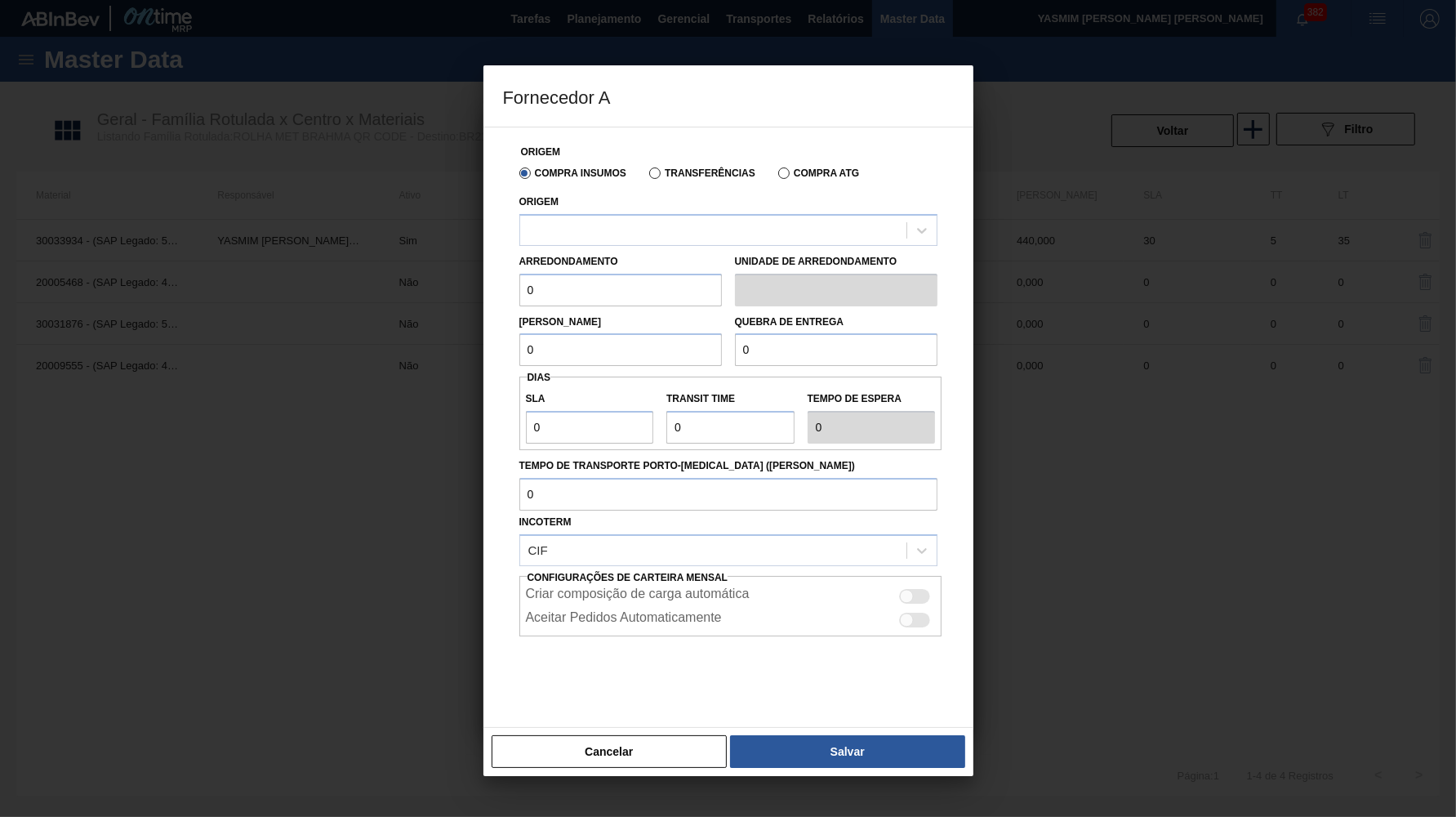
click at [677, 169] on label "Transferências" at bounding box center [702, 172] width 106 height 11
click at [647, 177] on input "Transferências" at bounding box center [647, 177] width 0 height 0
click at [677, 243] on div "Origem Compra Insumos Transferências Compra ATG Origem Arredondamento 0 Unidade…" at bounding box center [728, 434] width 451 height 613
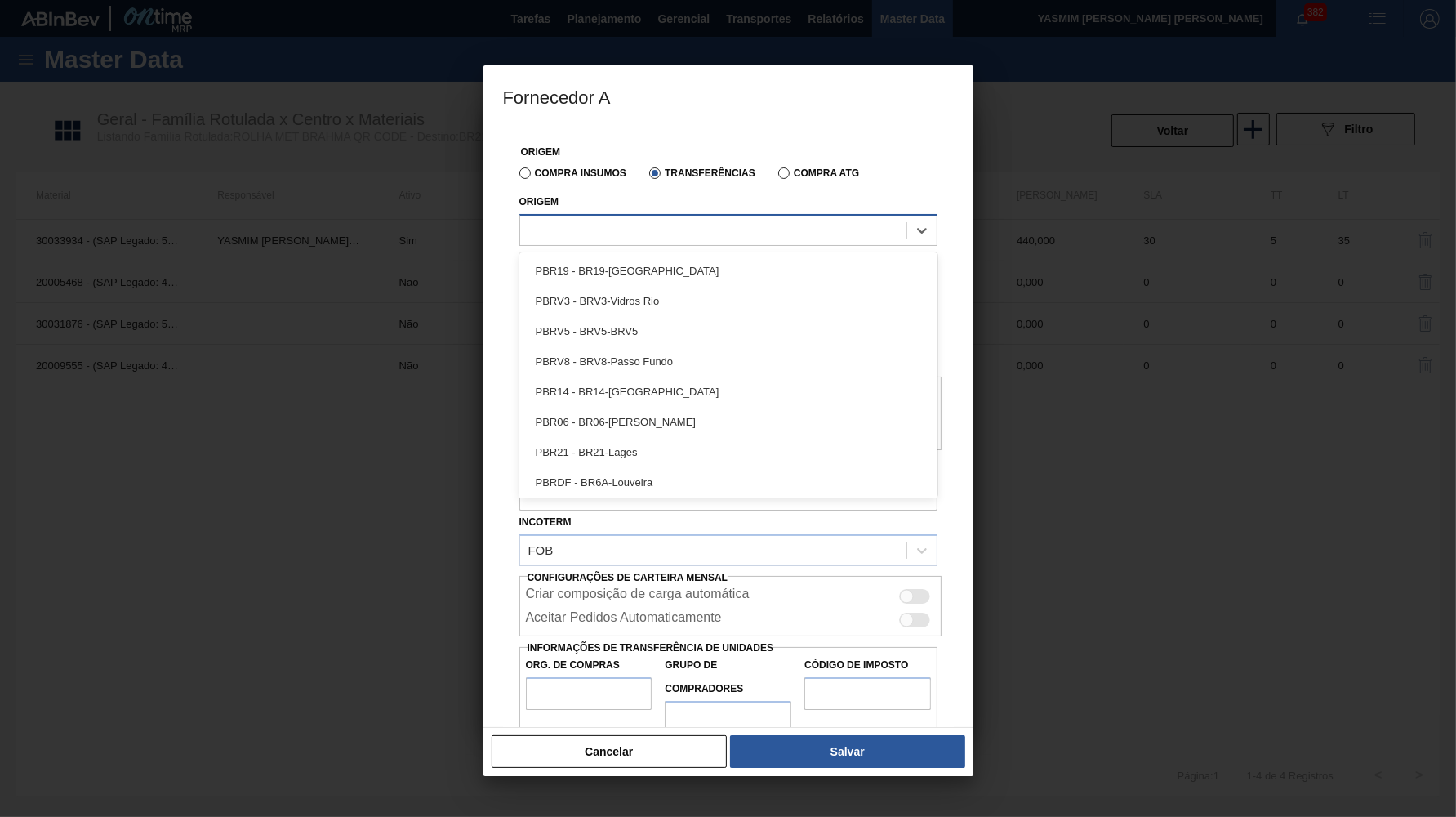
click at [682, 239] on div at bounding box center [713, 230] width 386 height 24
type input "aR"
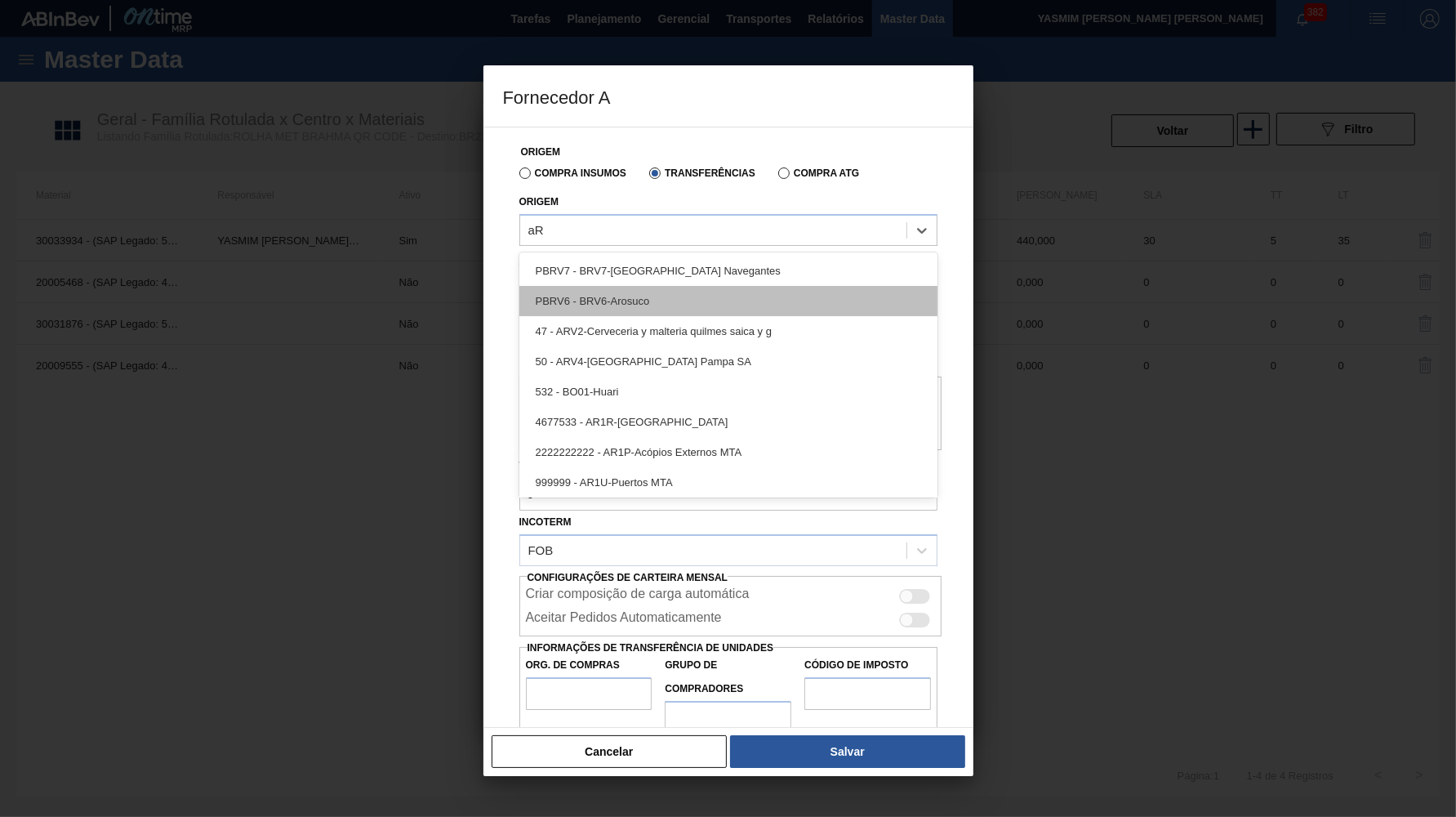
click at [613, 293] on div "PBRV6 - BRV6-Arosuco" at bounding box center [728, 301] width 419 height 31
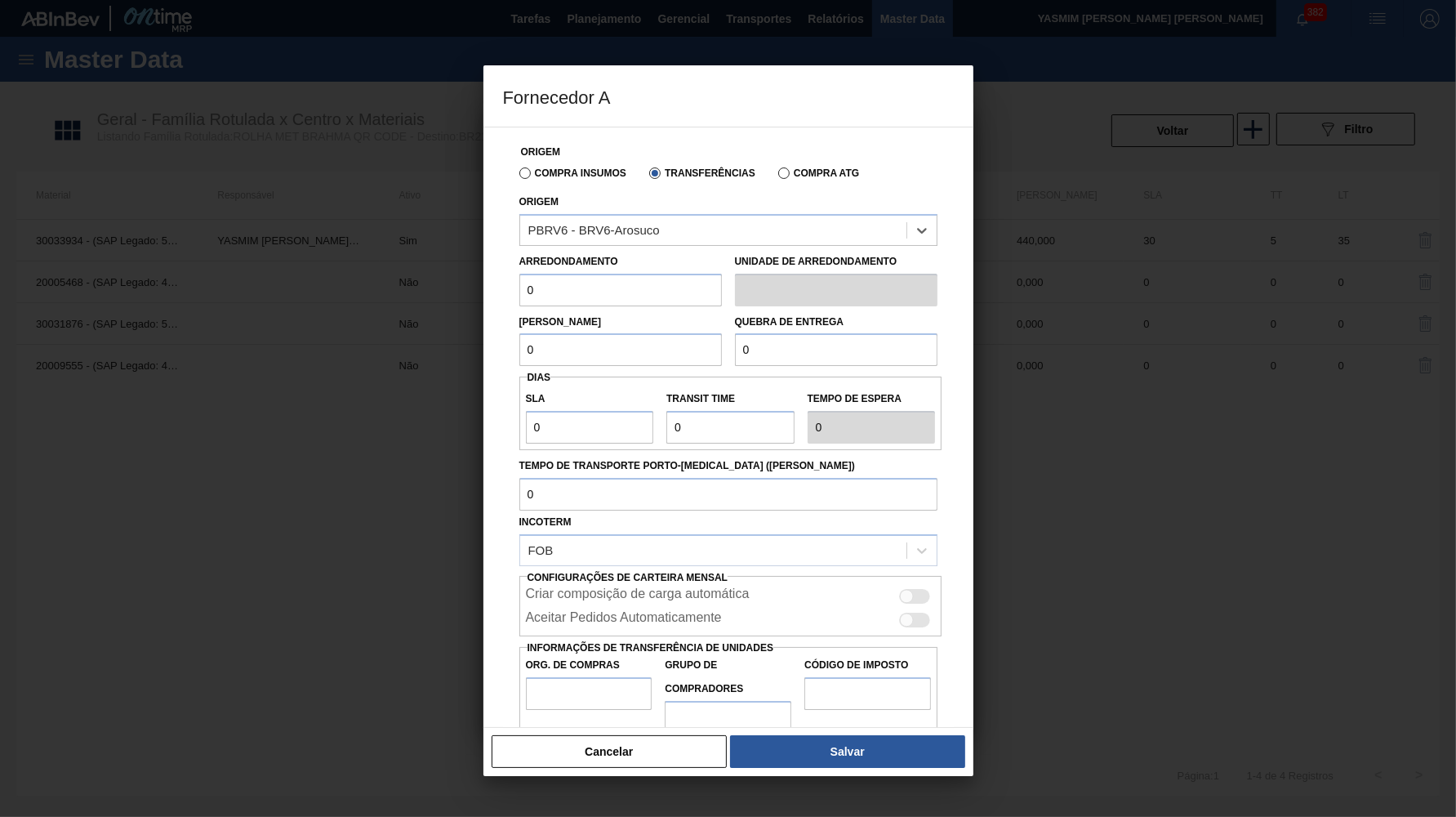
click at [550, 262] on label "Arredondamento" at bounding box center [569, 261] width 98 height 11
drag, startPoint x: 557, startPoint y: 275, endPoint x: 456, endPoint y: 254, distance: 103.2
click at [520, 273] on input "0" at bounding box center [621, 290] width 203 height 32
paste input "44"
type input "440"
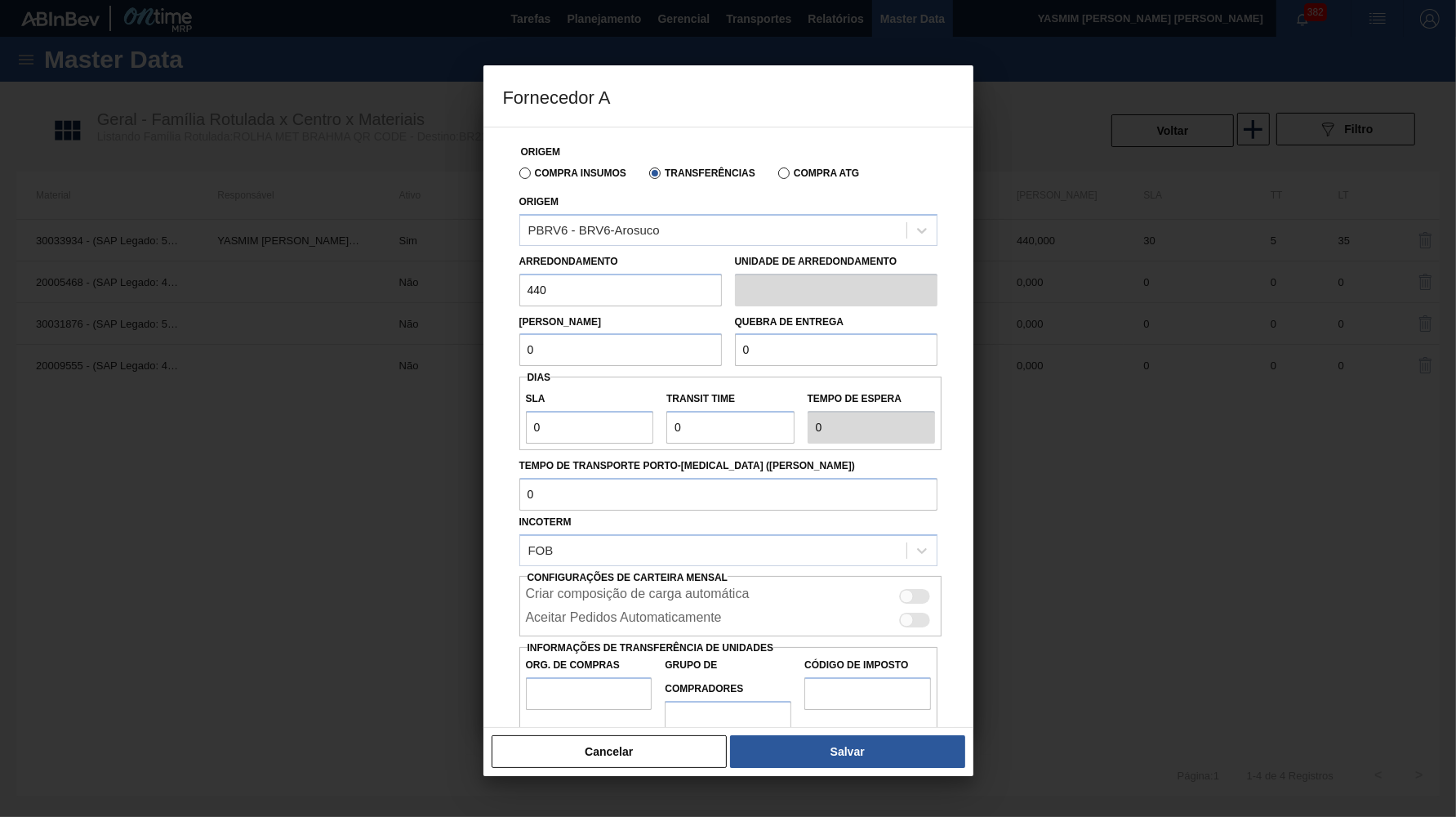
drag, startPoint x: 616, startPoint y: 357, endPoint x: 489, endPoint y: 369, distance: 127.6
click at [520, 366] on input "0" at bounding box center [621, 350] width 203 height 32
paste input "44"
type input "440"
drag, startPoint x: 858, startPoint y: 367, endPoint x: 667, endPoint y: 354, distance: 191.4
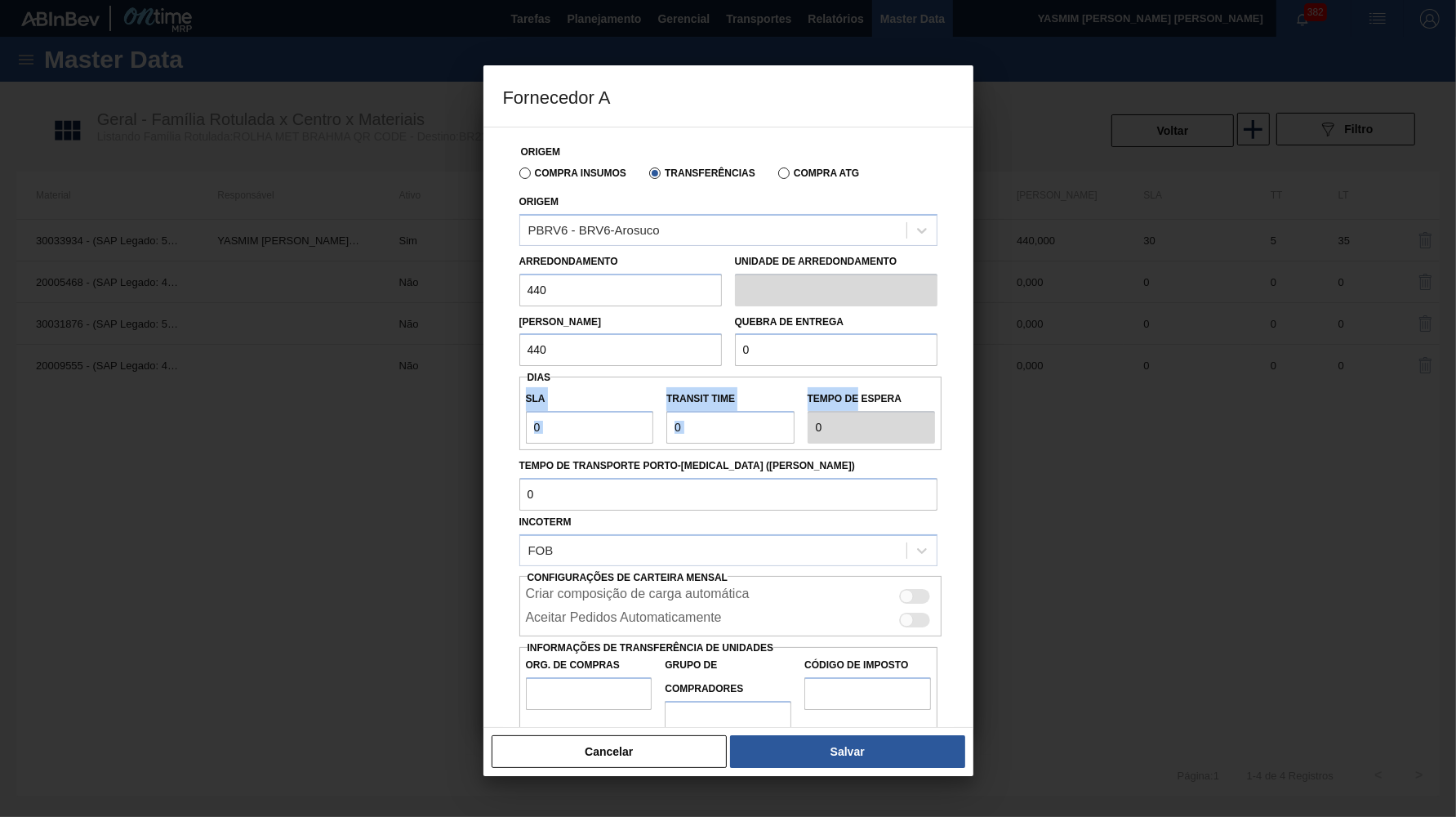
click at [667, 354] on div "Origem Compra Insumos Transferências Compra ATG Origem PBRV6 - BRV6-Arosuco Arr…" at bounding box center [728, 434] width 451 height 613
click at [742, 350] on input "0" at bounding box center [836, 350] width 203 height 32
click at [742, 349] on input "0" at bounding box center [836, 350] width 203 height 32
type input "10.000"
click at [909, 590] on div at bounding box center [907, 597] width 14 height 14
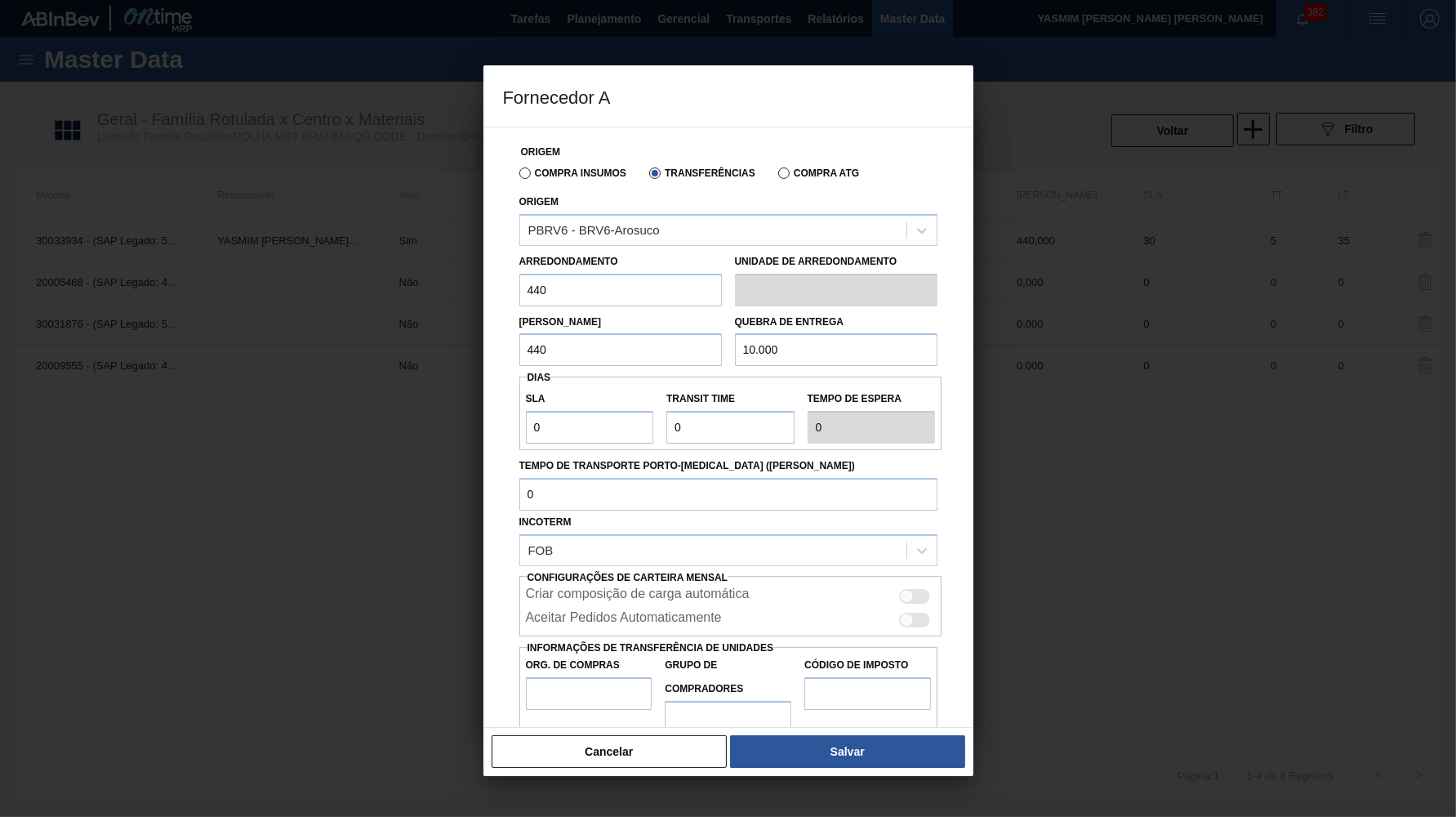
checkbox input "true"
click at [914, 613] on div at bounding box center [907, 620] width 14 height 14
checkbox input "true"
click at [568, 678] on input "Org. de Compras" at bounding box center [589, 694] width 126 height 32
type input "BR00"
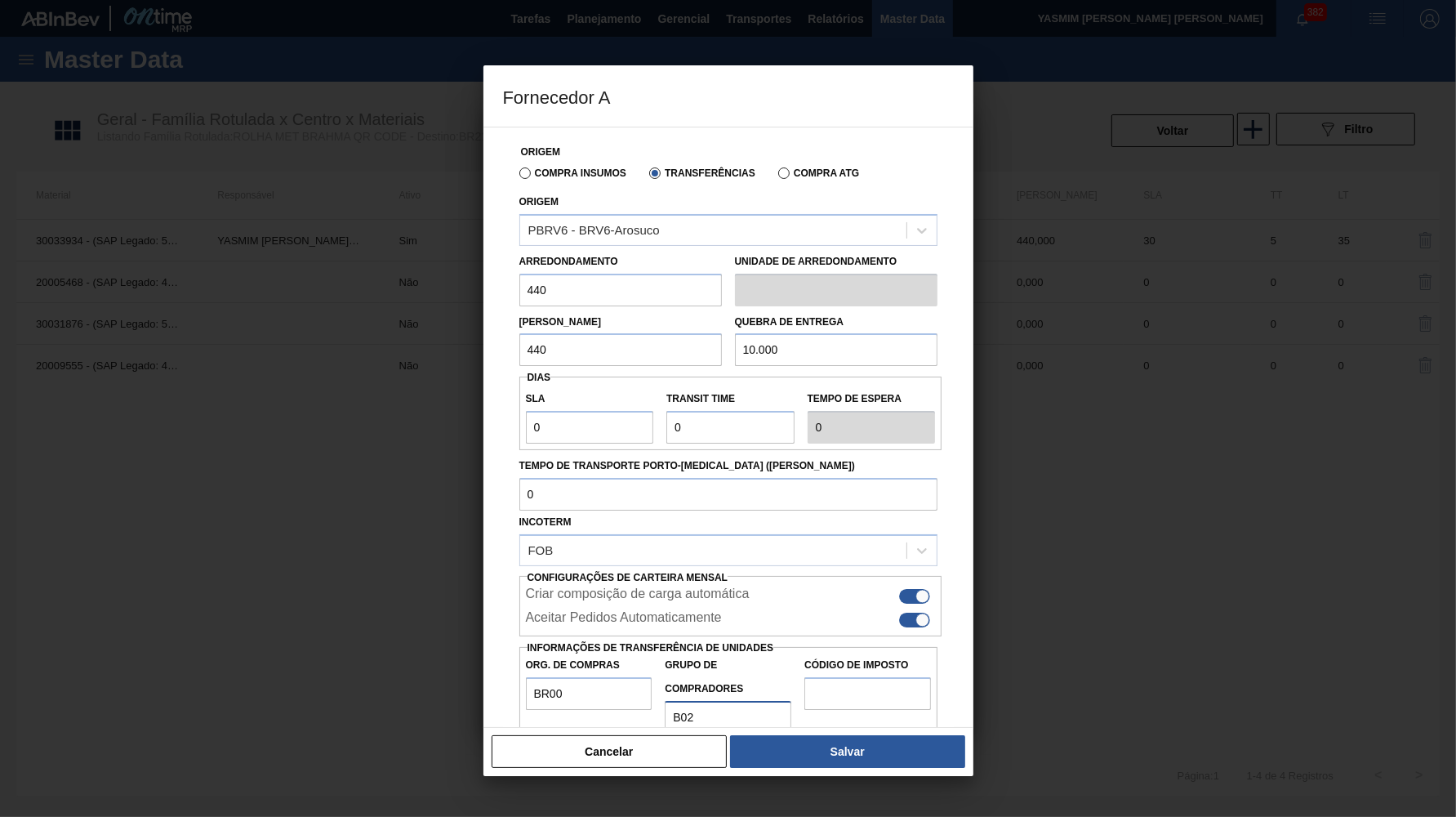
type input "B02"
type input "IZ"
click at [882, 754] on button "Salvar" at bounding box center [847, 752] width 234 height 32
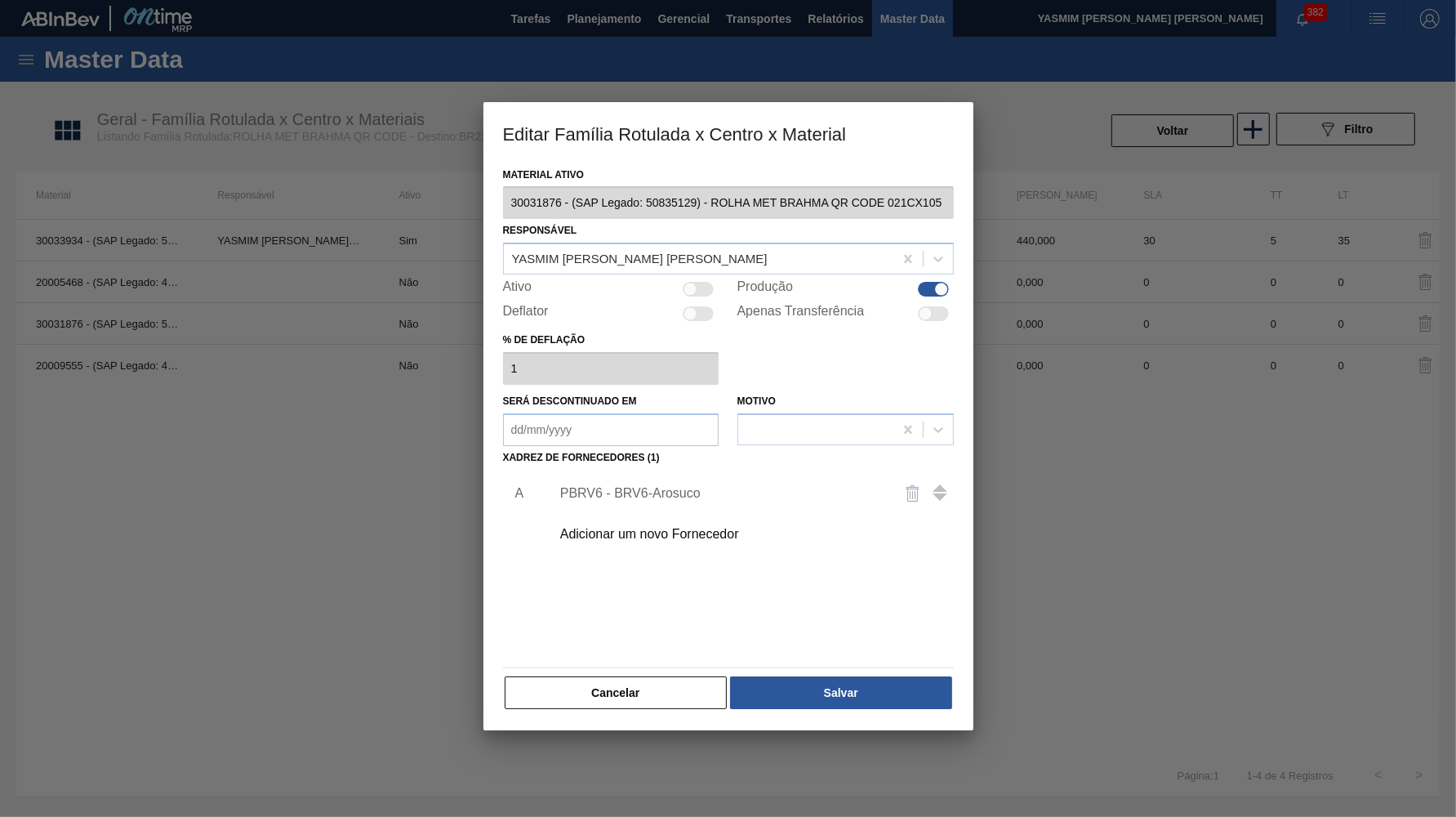
click at [825, 656] on div "Material ativo 30031876 - (SAP Legado: 50835129) - ROLHA MET BRAHMA QR CODE 021…" at bounding box center [728, 437] width 451 height 549
click at [852, 677] on button "Salvar" at bounding box center [840, 693] width 222 height 32
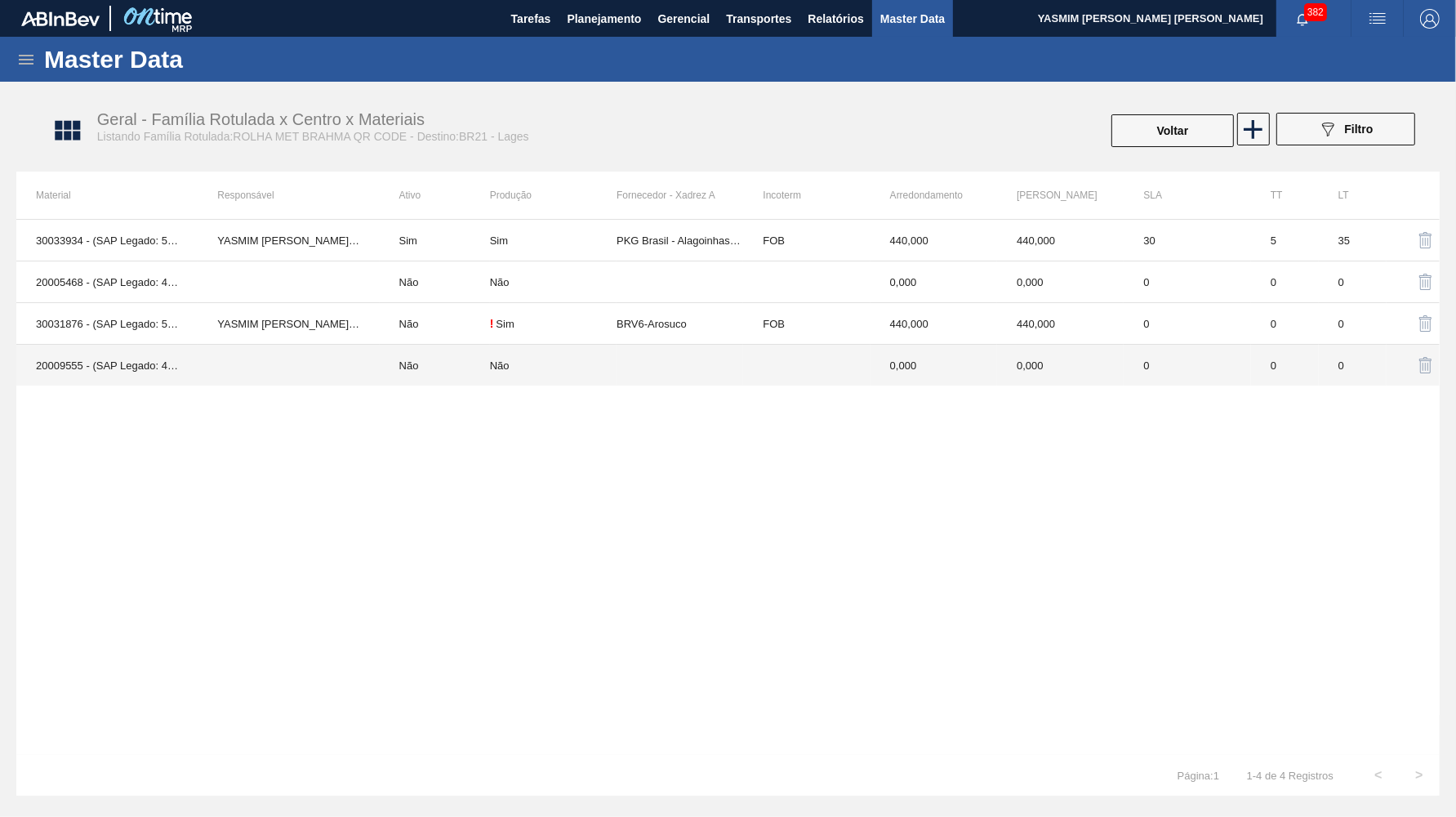
click at [587, 358] on td "Não" at bounding box center [553, 365] width 126 height 42
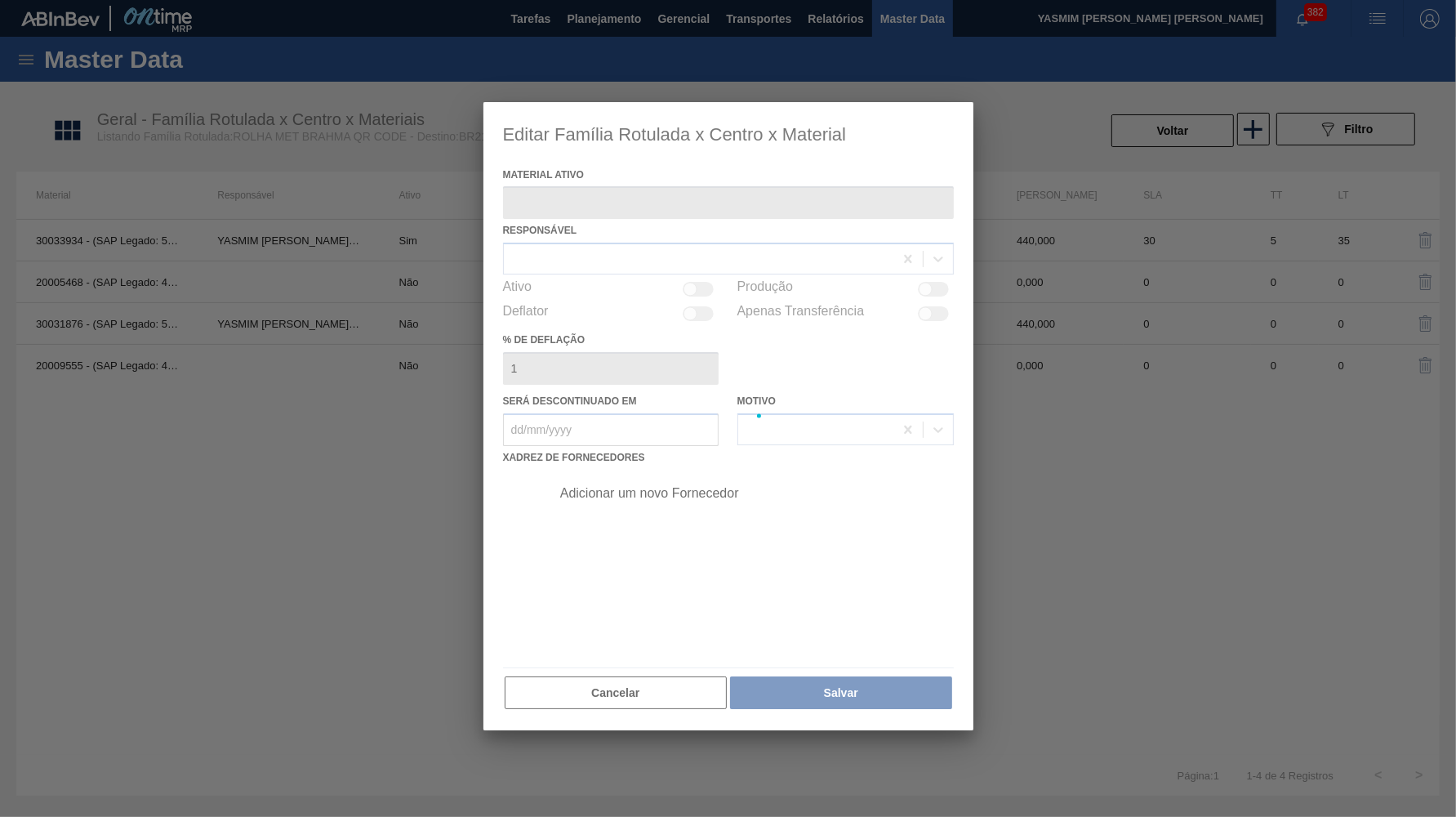
type ativo "20009555 - (SAP Legado: 40015440) - ROLHA MET BC IN LINE INT PO 0,19 CX10MIL"
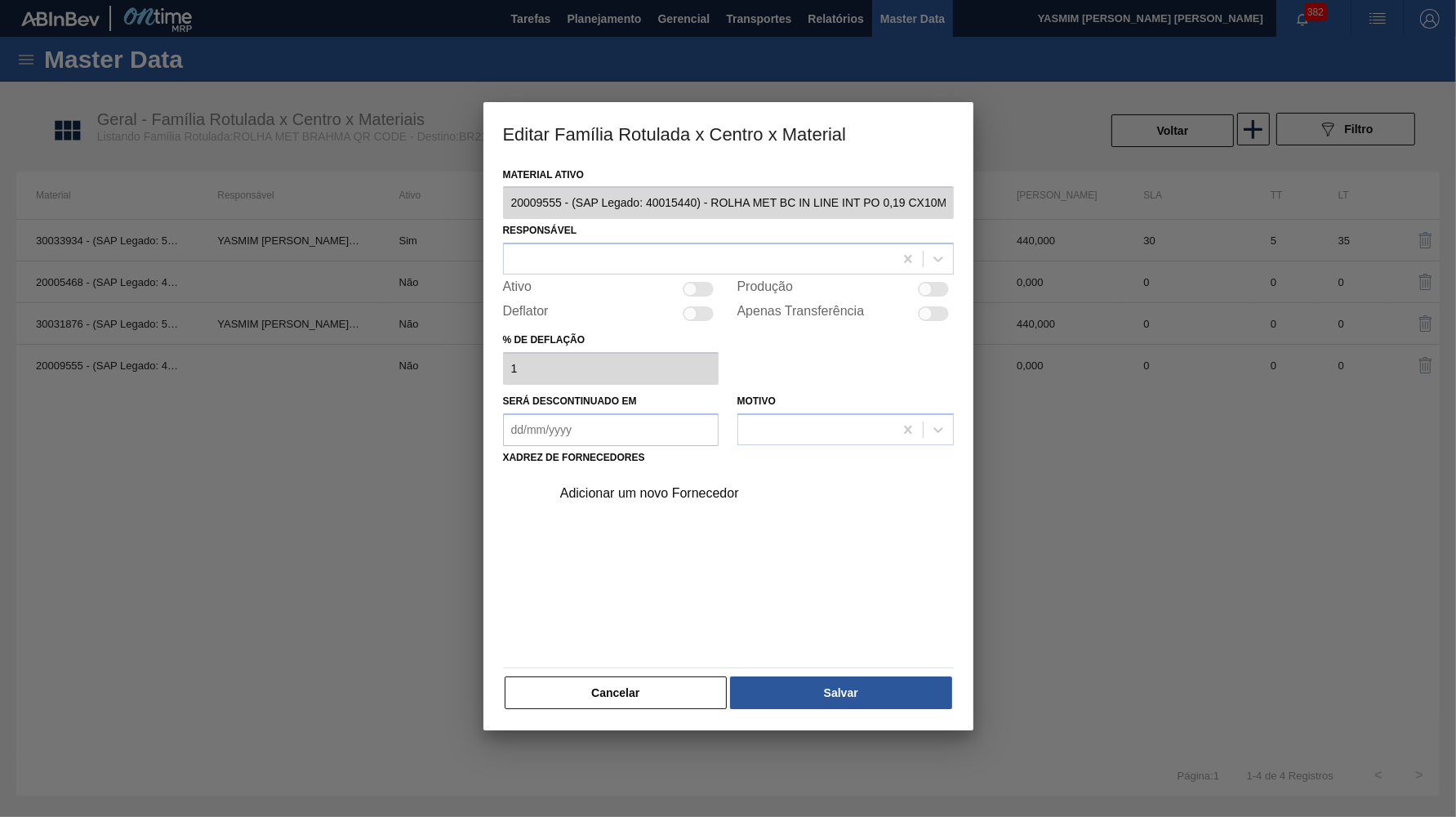
click at [908, 272] on div "Material ativo 20009555 - (SAP Legado: 40015440) - ROLHA MET BC IN LINE INT PO …" at bounding box center [728, 437] width 451 height 549
click at [934, 288] on div at bounding box center [933, 289] width 31 height 14
checkbox input "true"
click at [702, 272] on div "Material ativo 20009555 - (SAP Legado: 40015440) - ROLHA MET BC IN LINE INT PO …" at bounding box center [728, 437] width 451 height 549
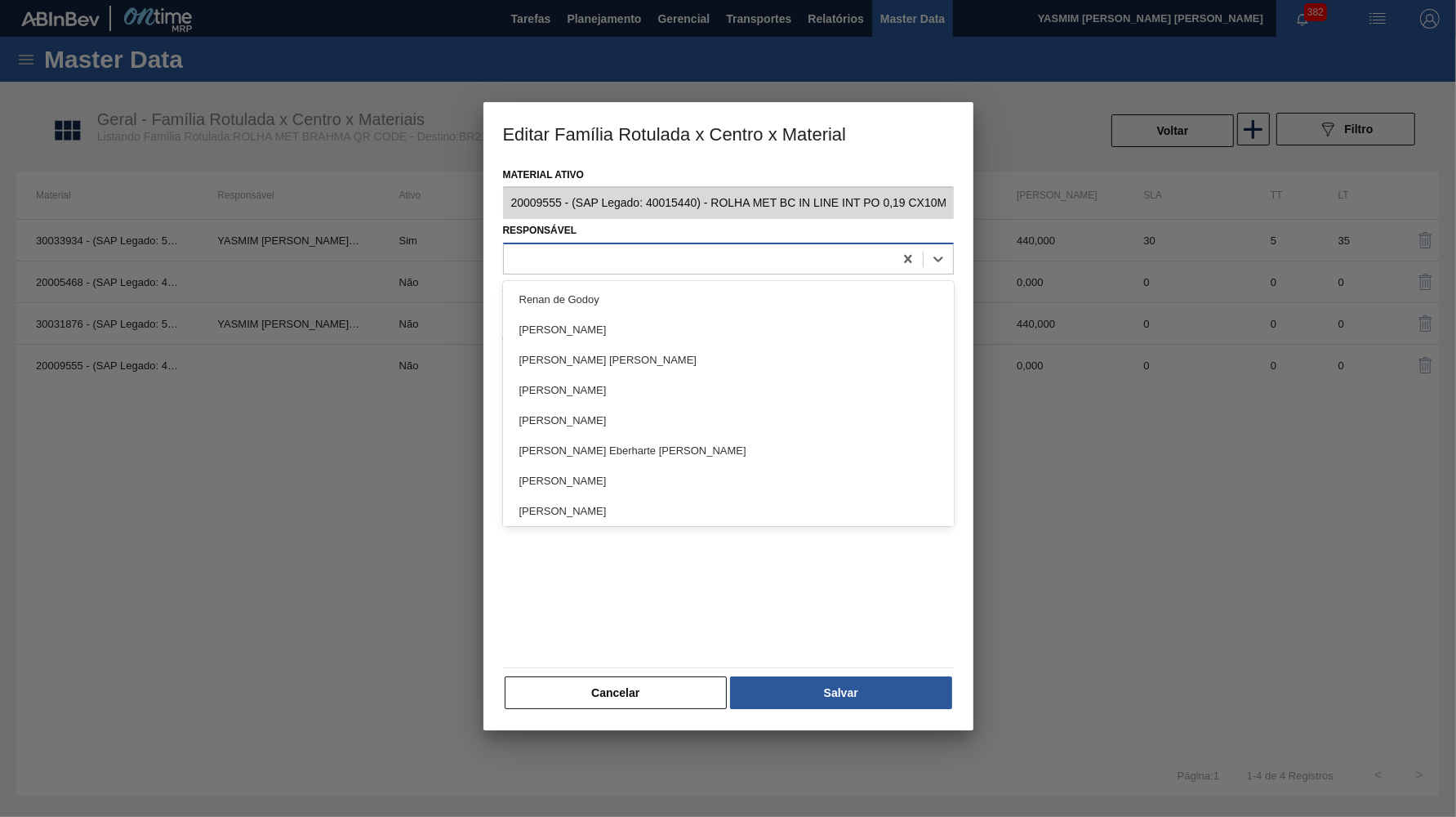
click at [681, 258] on div at bounding box center [699, 259] width 390 height 24
type input "YAS"
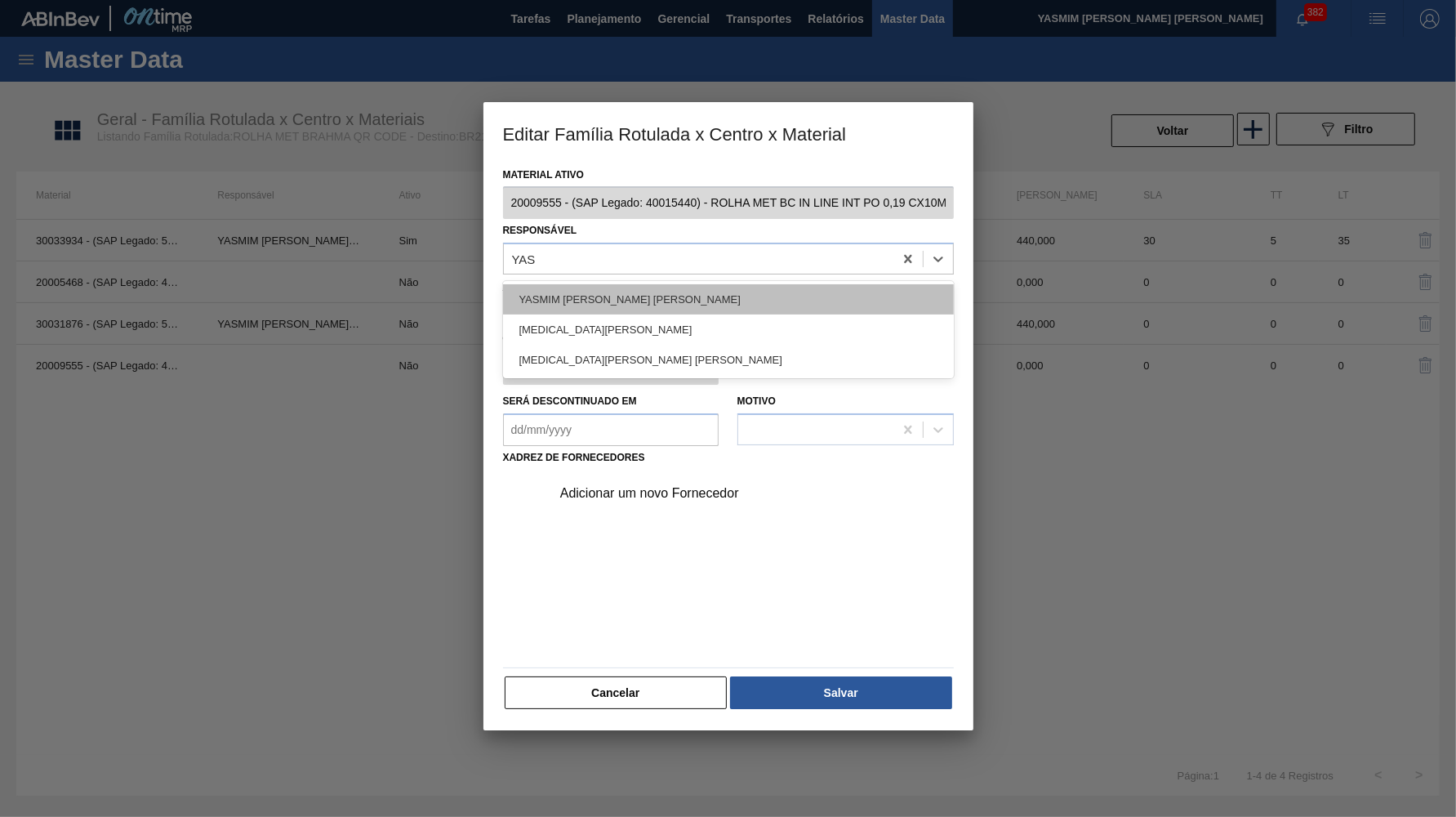
click at [669, 288] on div "YASMIM FERREIRA DA SILVA" at bounding box center [728, 300] width 451 height 31
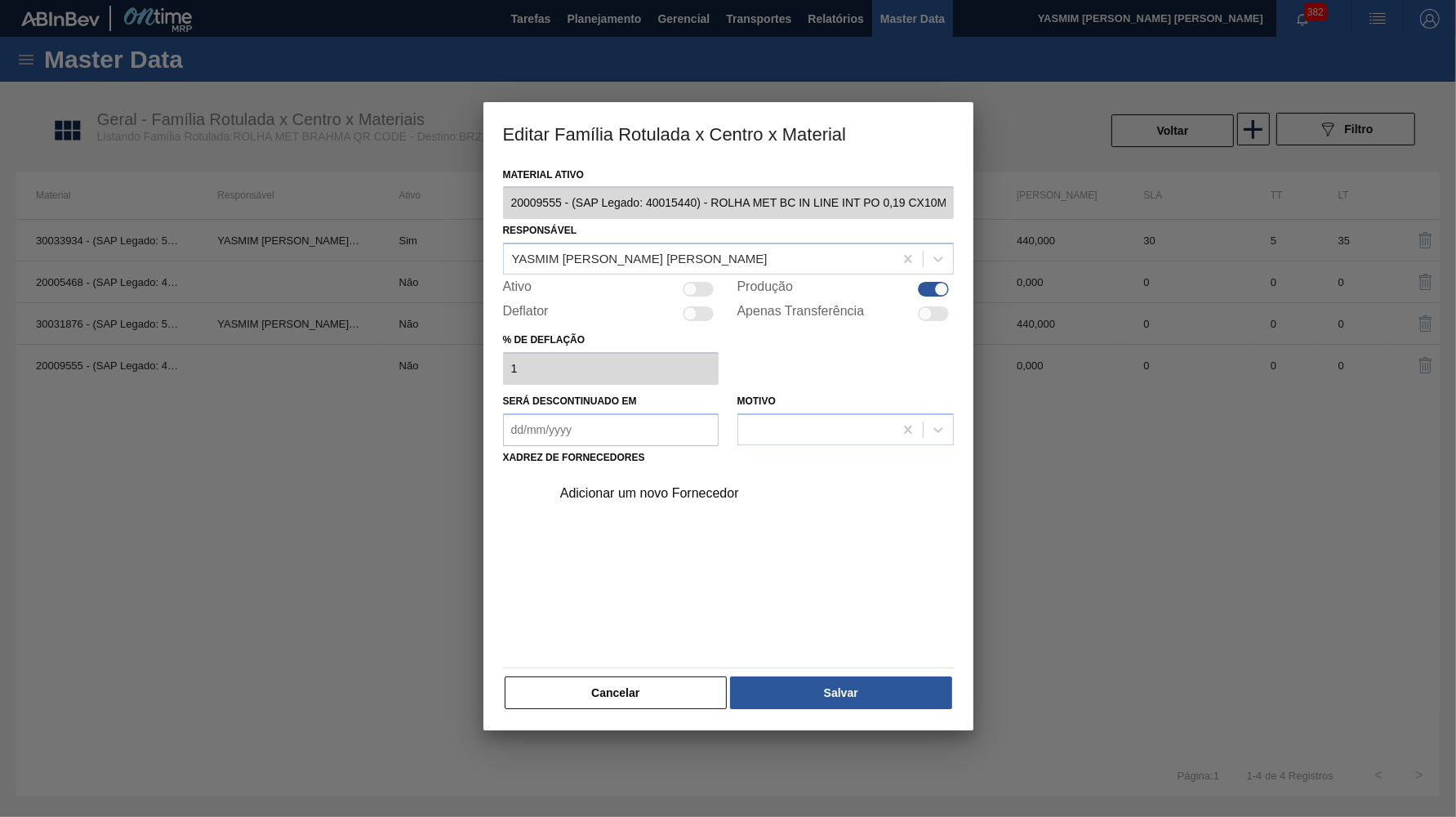
click at [679, 486] on div "Adicionar um novo Fornecedor" at bounding box center [720, 493] width 320 height 14
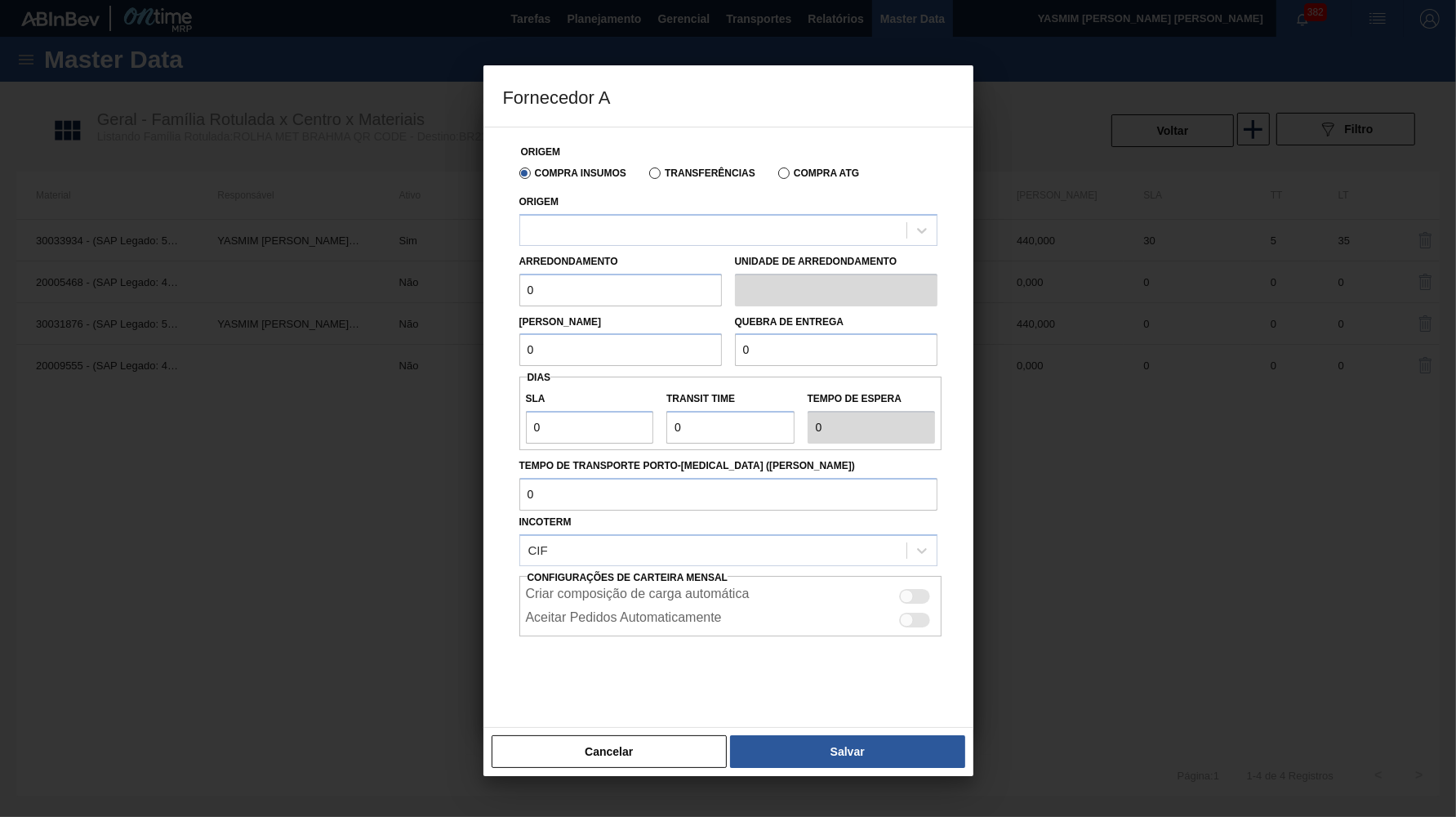
click at [650, 172] on label "Transferências" at bounding box center [702, 172] width 106 height 11
click at [647, 177] on input "Transferências" at bounding box center [647, 177] width 0 height 0
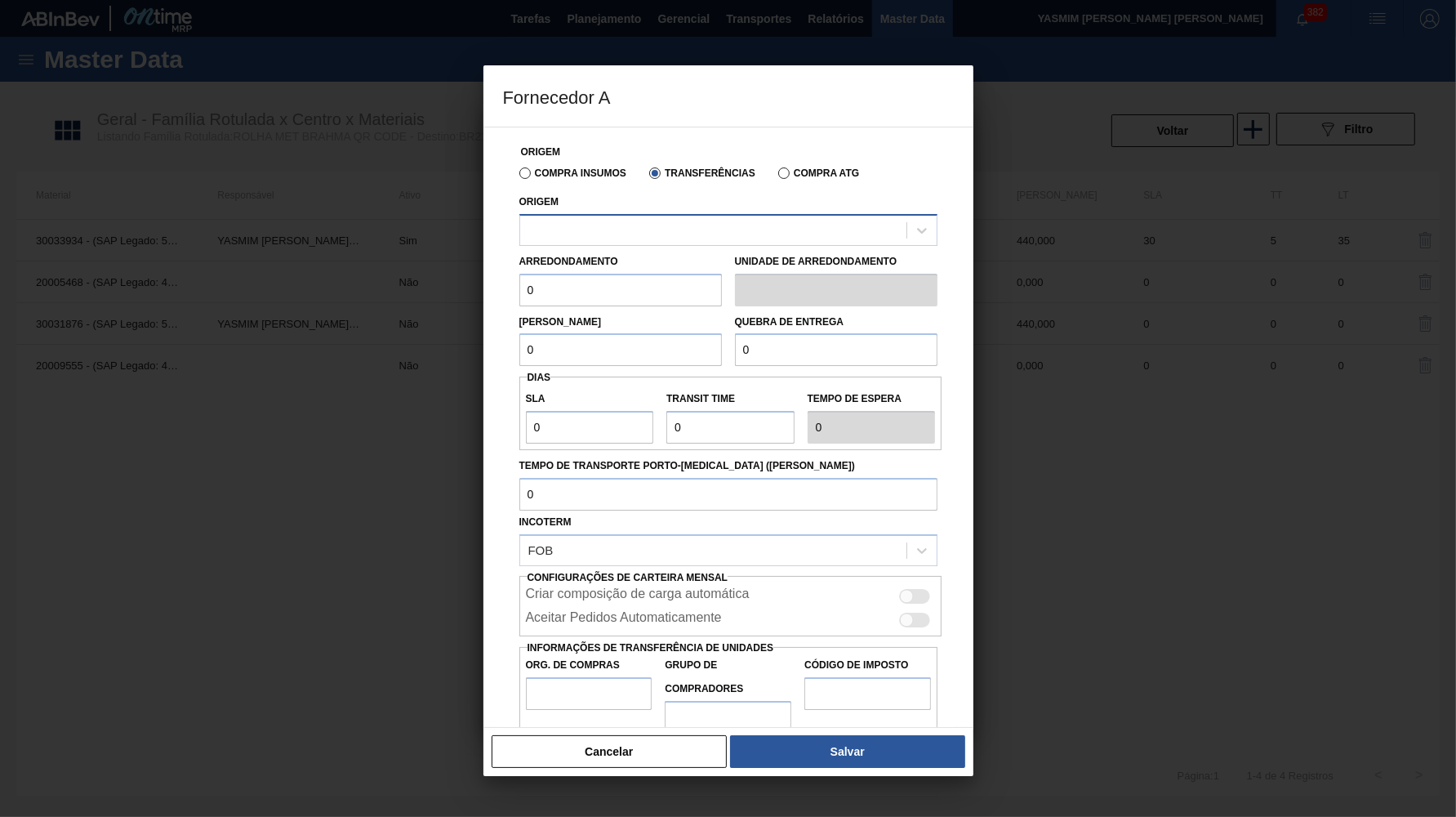
click at [661, 228] on div at bounding box center [713, 230] width 386 height 24
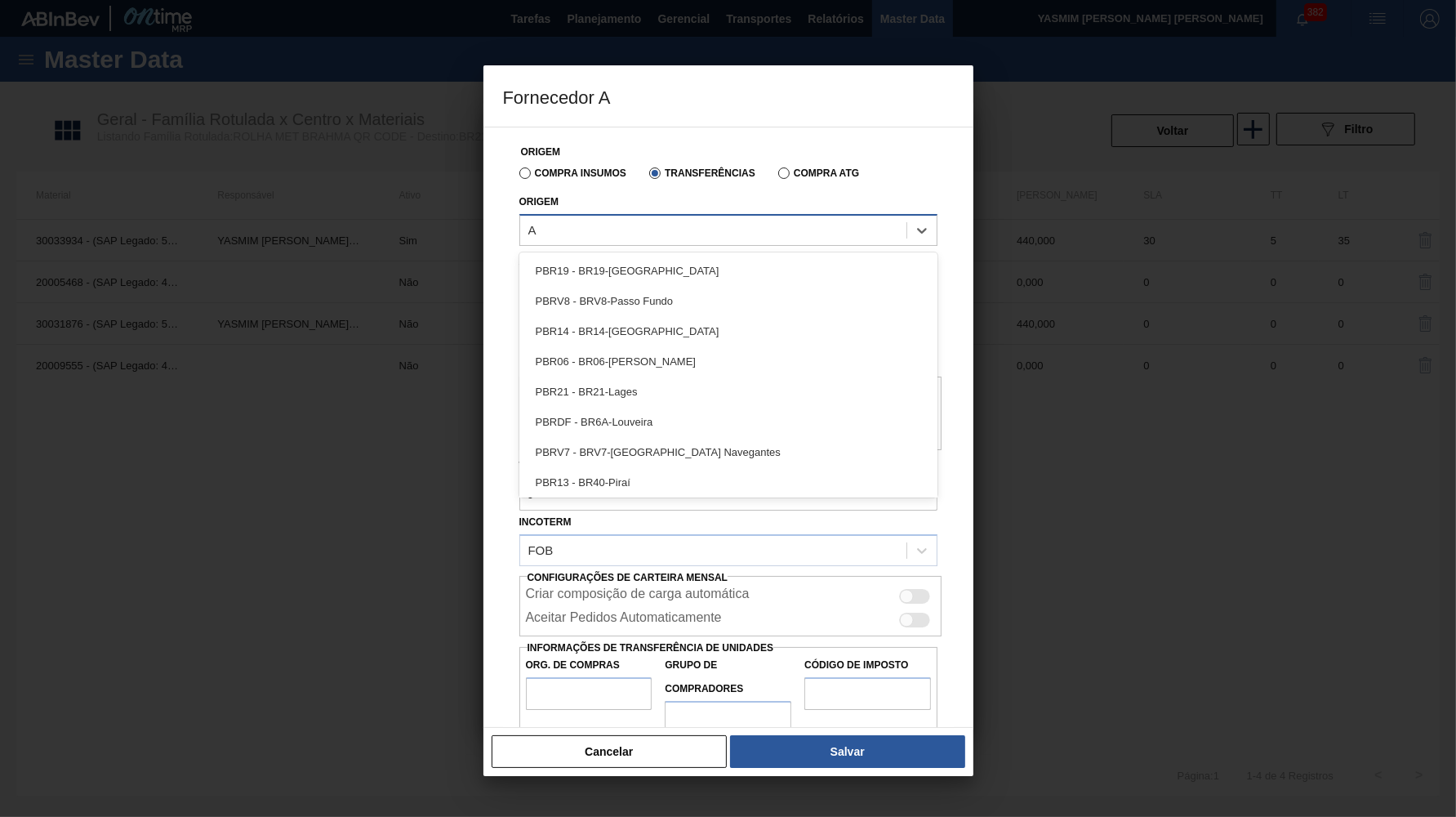
type input "AR"
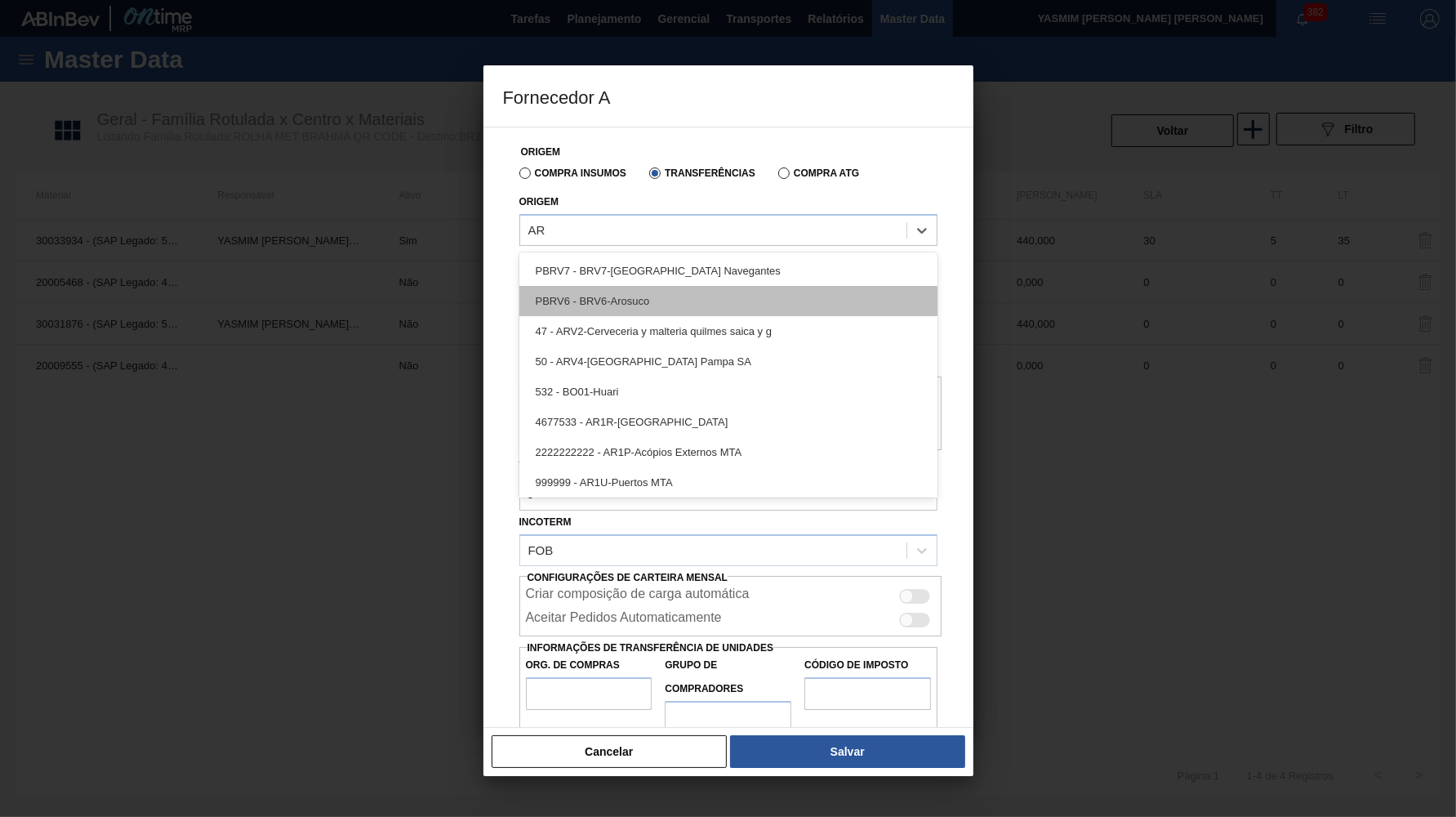
click at [661, 297] on div "PBRV6 - BRV6-Arosuco" at bounding box center [728, 301] width 419 height 31
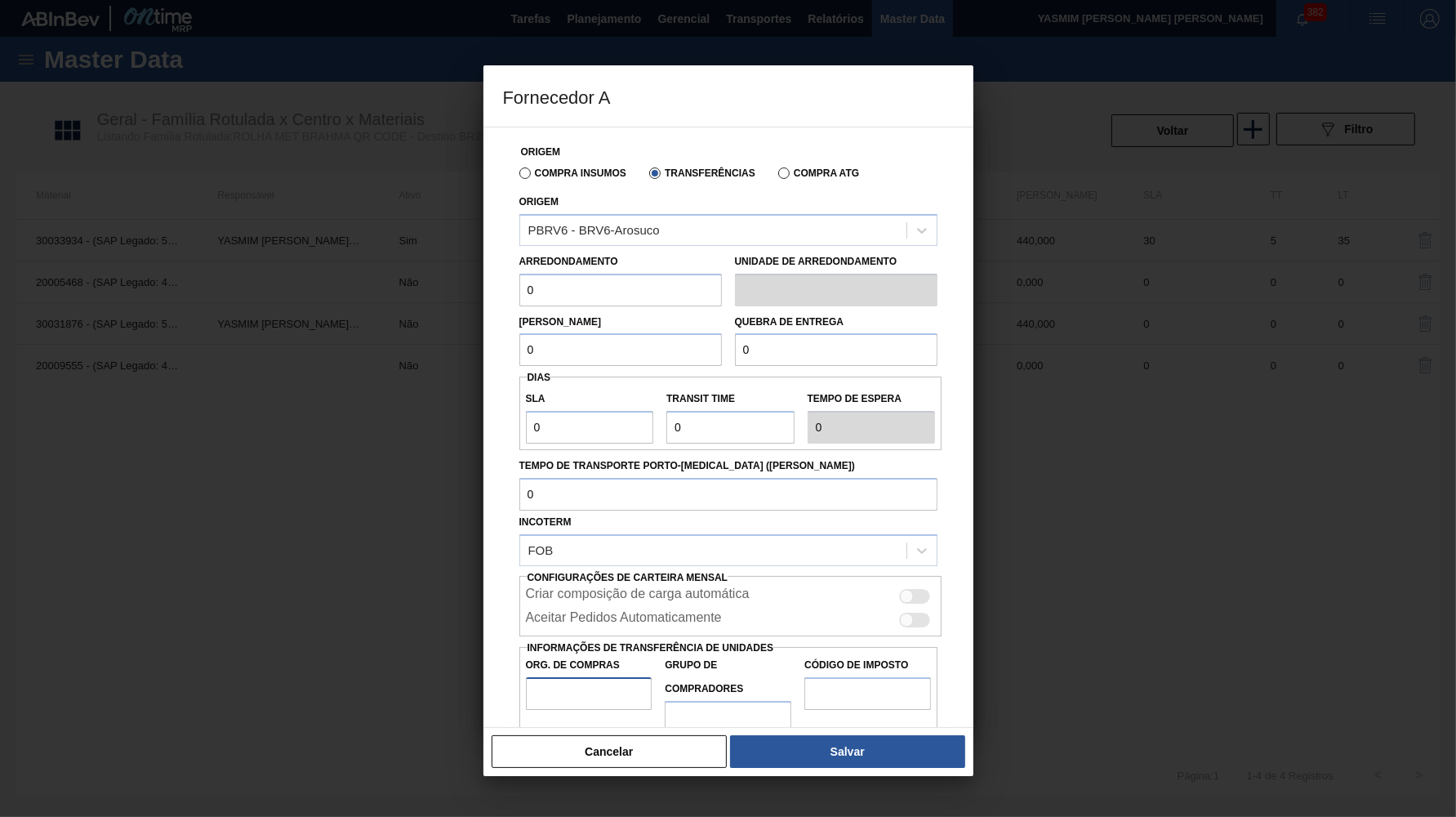
click at [604, 678] on input "Org. de Compras" at bounding box center [589, 694] width 126 height 32
drag, startPoint x: 602, startPoint y: 269, endPoint x: 405, endPoint y: 265, distance: 197.0
click at [520, 273] on input "0" at bounding box center [621, 290] width 203 height 32
paste input "44"
type input "440"
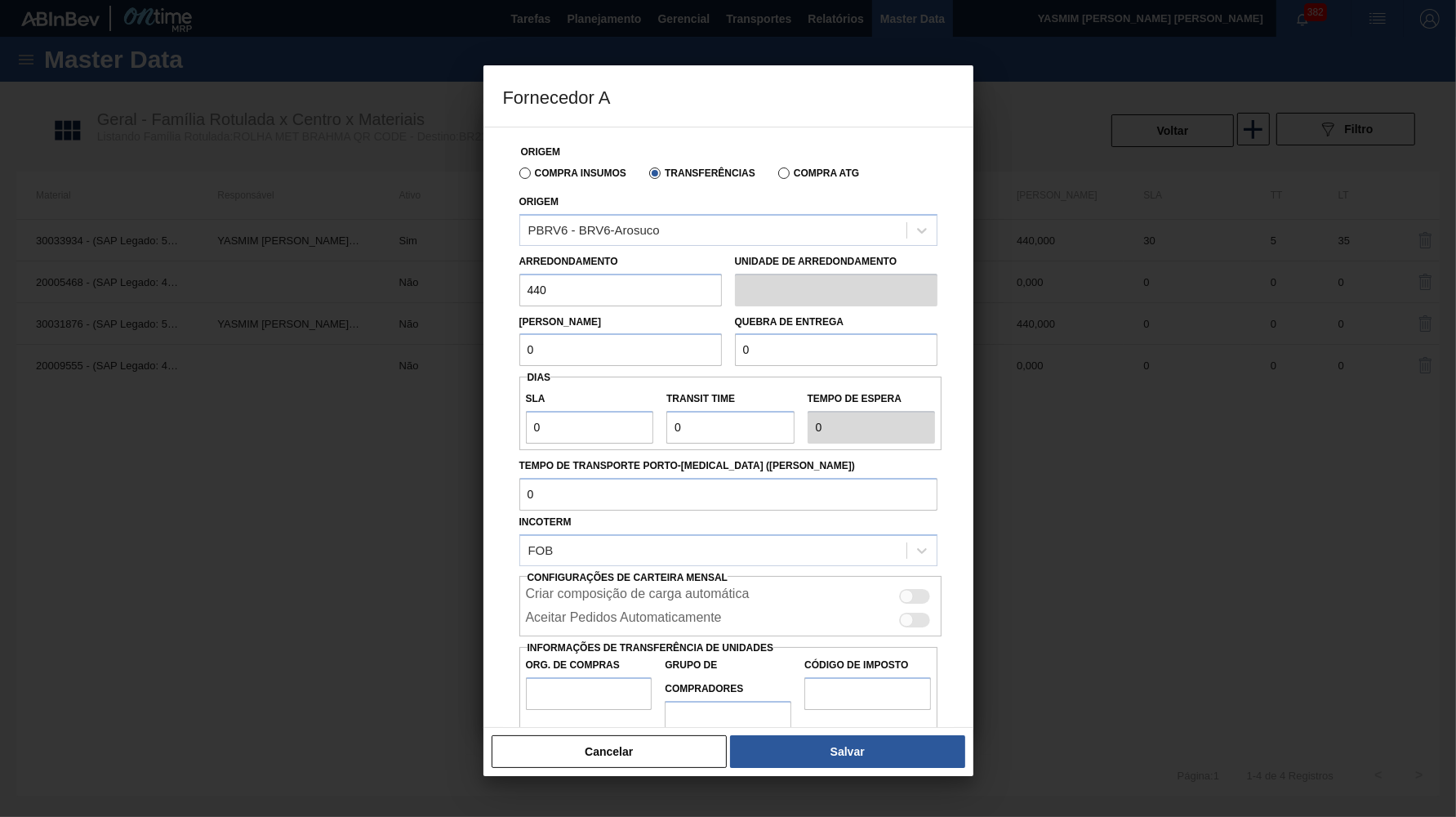
drag, startPoint x: 578, startPoint y: 339, endPoint x: 371, endPoint y: 341, distance: 207.0
click at [520, 341] on input "0" at bounding box center [621, 350] width 203 height 32
paste input "44"
type input "440"
drag, startPoint x: 855, startPoint y: 351, endPoint x: 487, endPoint y: 363, distance: 368.2
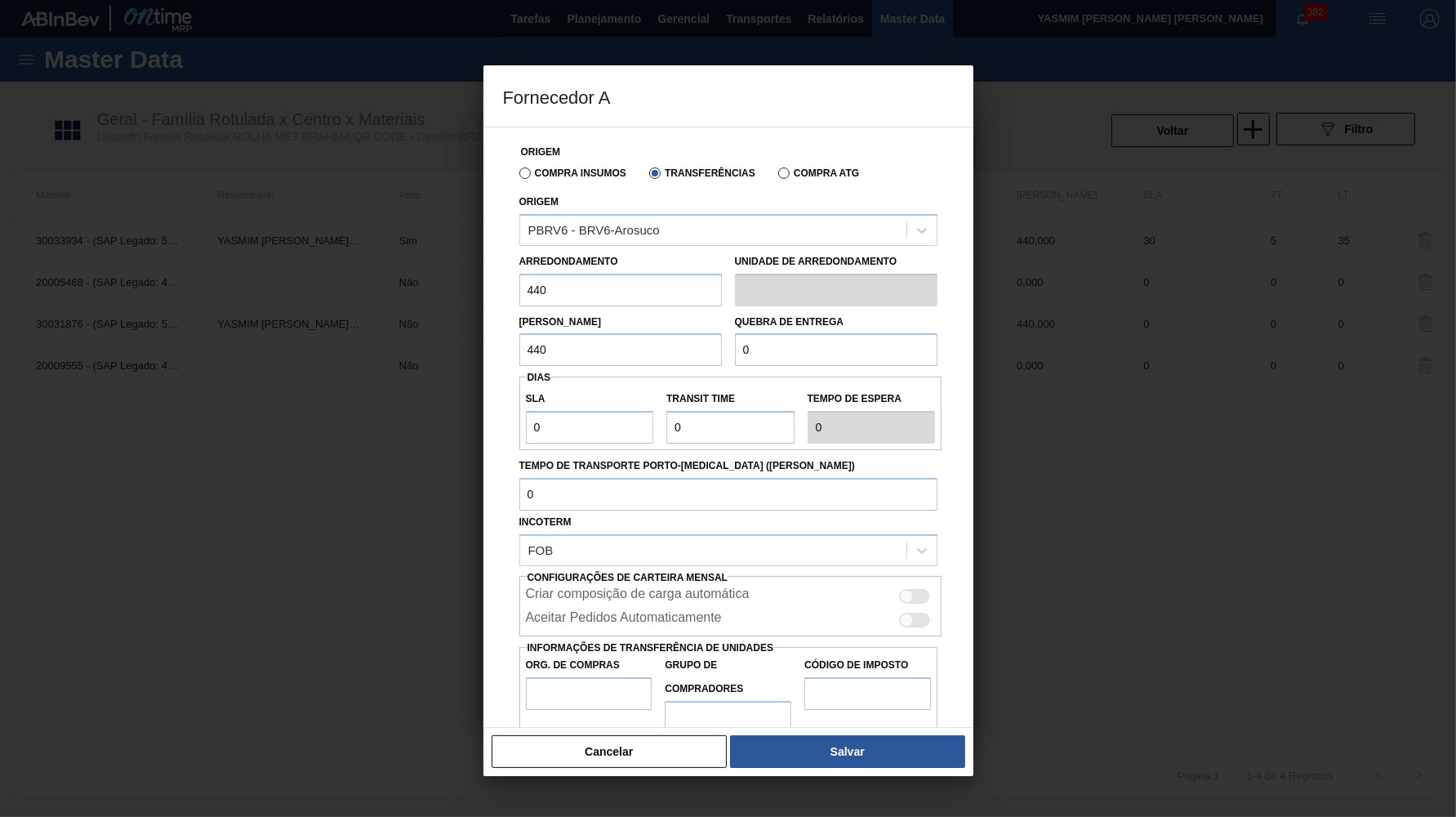
click at [735, 363] on input "0" at bounding box center [836, 350] width 203 height 32
paste input "44"
drag, startPoint x: 840, startPoint y: 351, endPoint x: 360, endPoint y: 302, distance: 482.5
click at [735, 334] on input "440" at bounding box center [836, 350] width 203 height 32
type input "10.000"
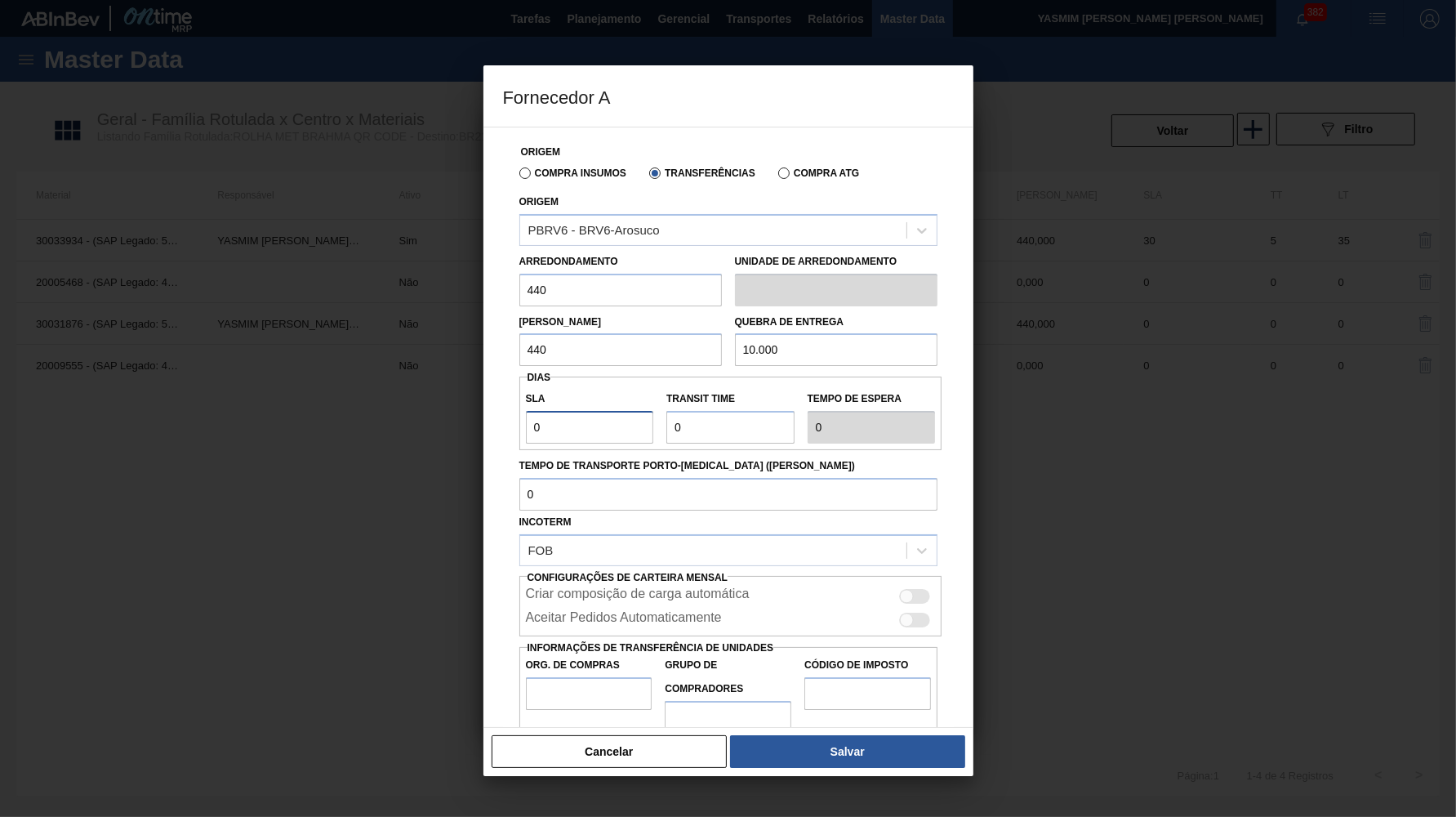
drag, startPoint x: 592, startPoint y: 420, endPoint x: 484, endPoint y: 425, distance: 108.1
click at [526, 425] on input "0" at bounding box center [590, 427] width 128 height 32
click at [892, 587] on div "Criar composição de carga automática" at bounding box center [731, 596] width 410 height 20
click at [909, 587] on div "Criar composição de carga automática" at bounding box center [731, 596] width 410 height 20
click at [918, 613] on div at bounding box center [915, 620] width 31 height 14
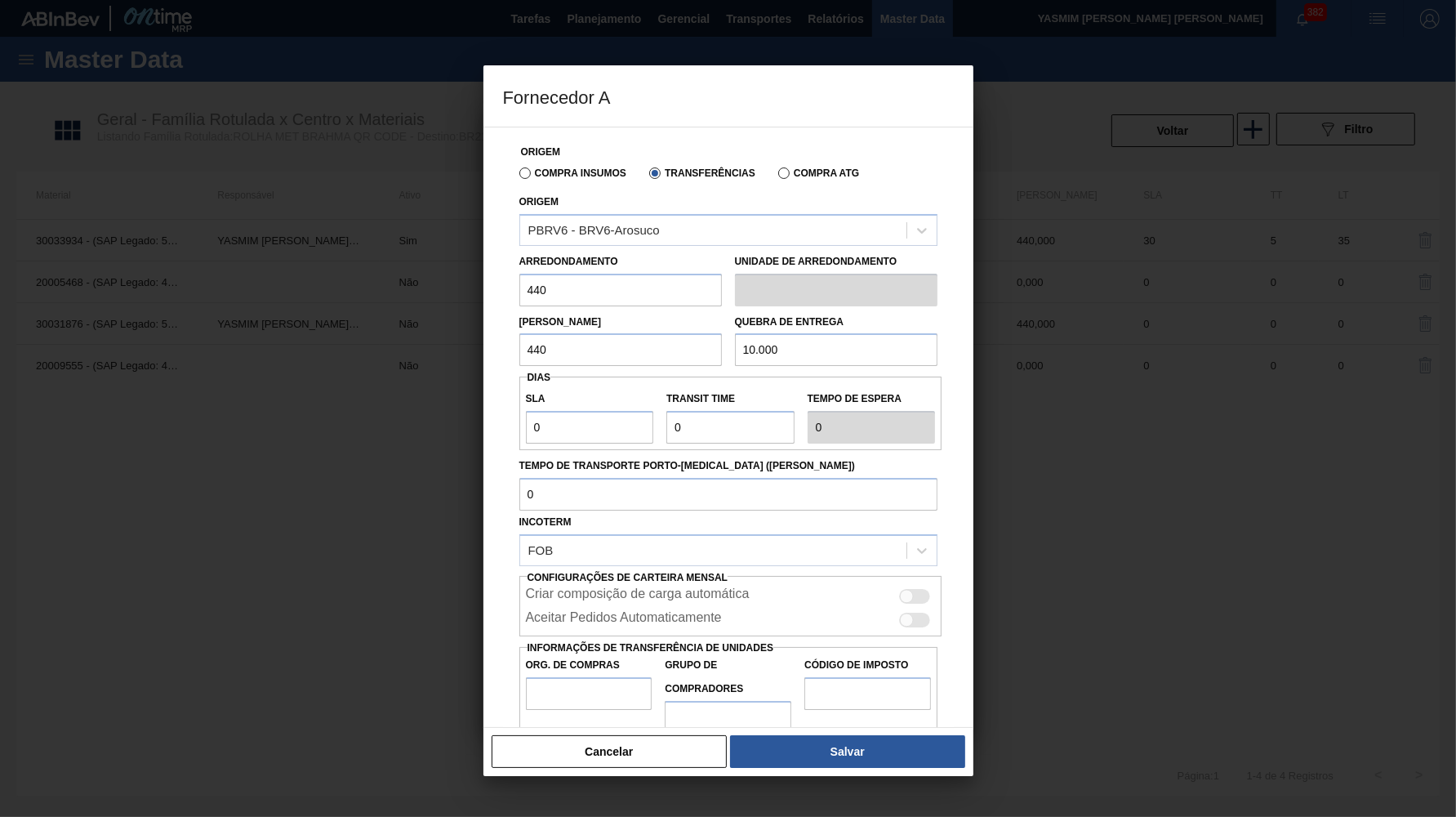
checkbox input "true"
click at [910, 589] on div at bounding box center [915, 596] width 31 height 14
click at [565, 678] on input "Org. de Compras" at bounding box center [589, 694] width 126 height 32
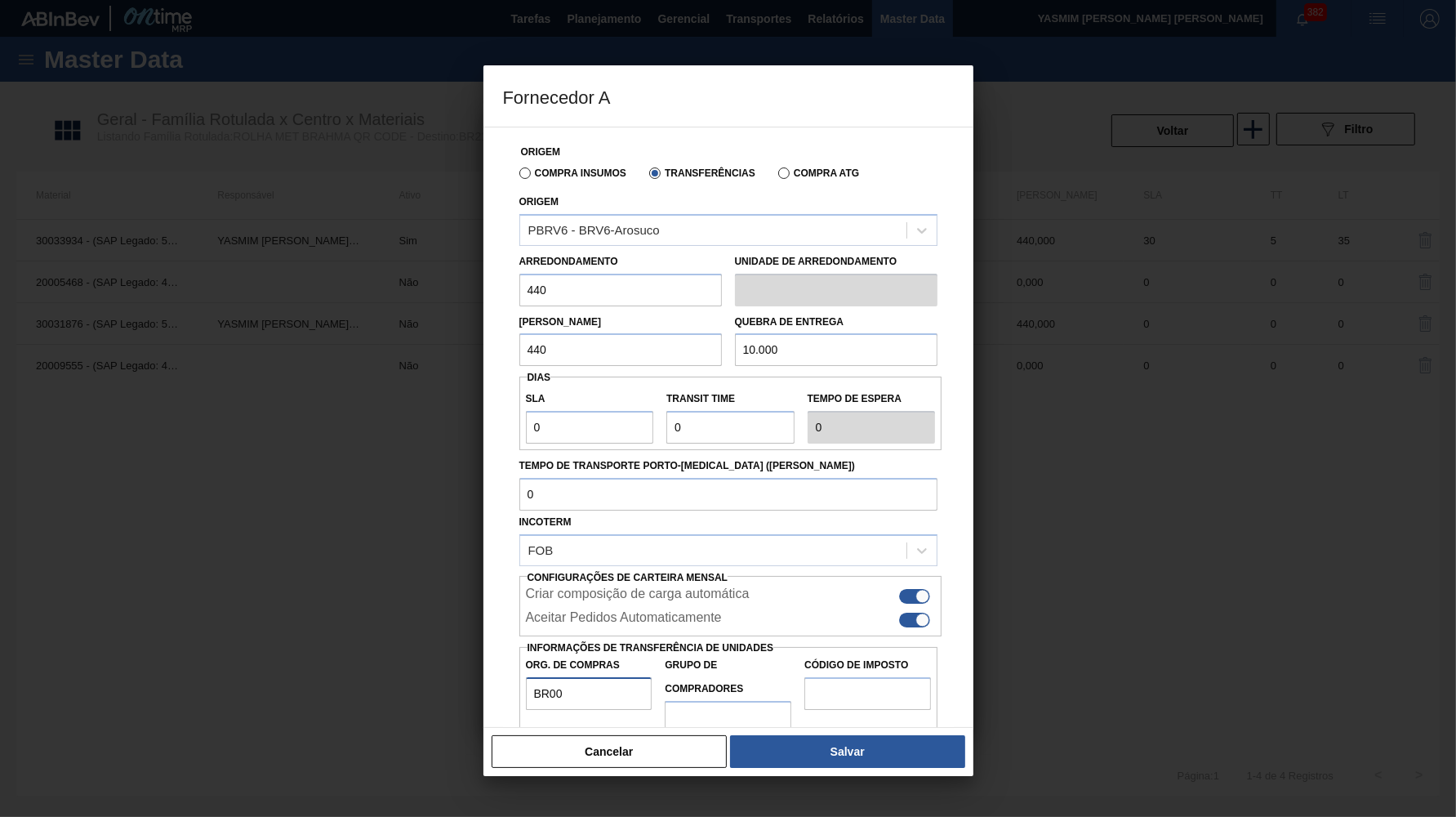
type input "BR00"
type input "B02"
type input "IZ"
click at [819, 736] on div "Cancelar Salvar" at bounding box center [728, 752] width 490 height 49
click at [834, 749] on button "Salvar" at bounding box center [847, 752] width 234 height 32
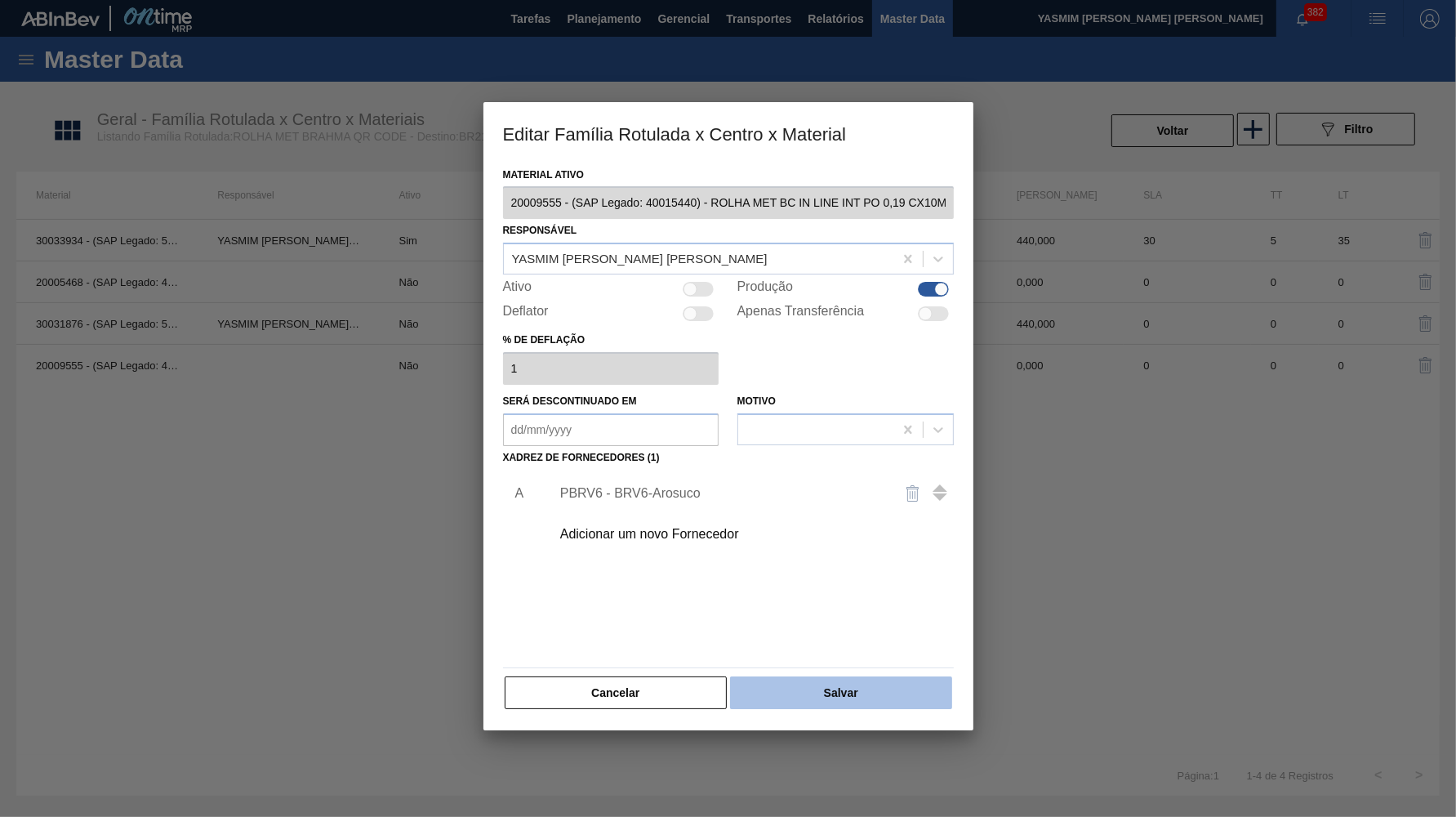
click at [807, 680] on button "Salvar" at bounding box center [840, 693] width 222 height 32
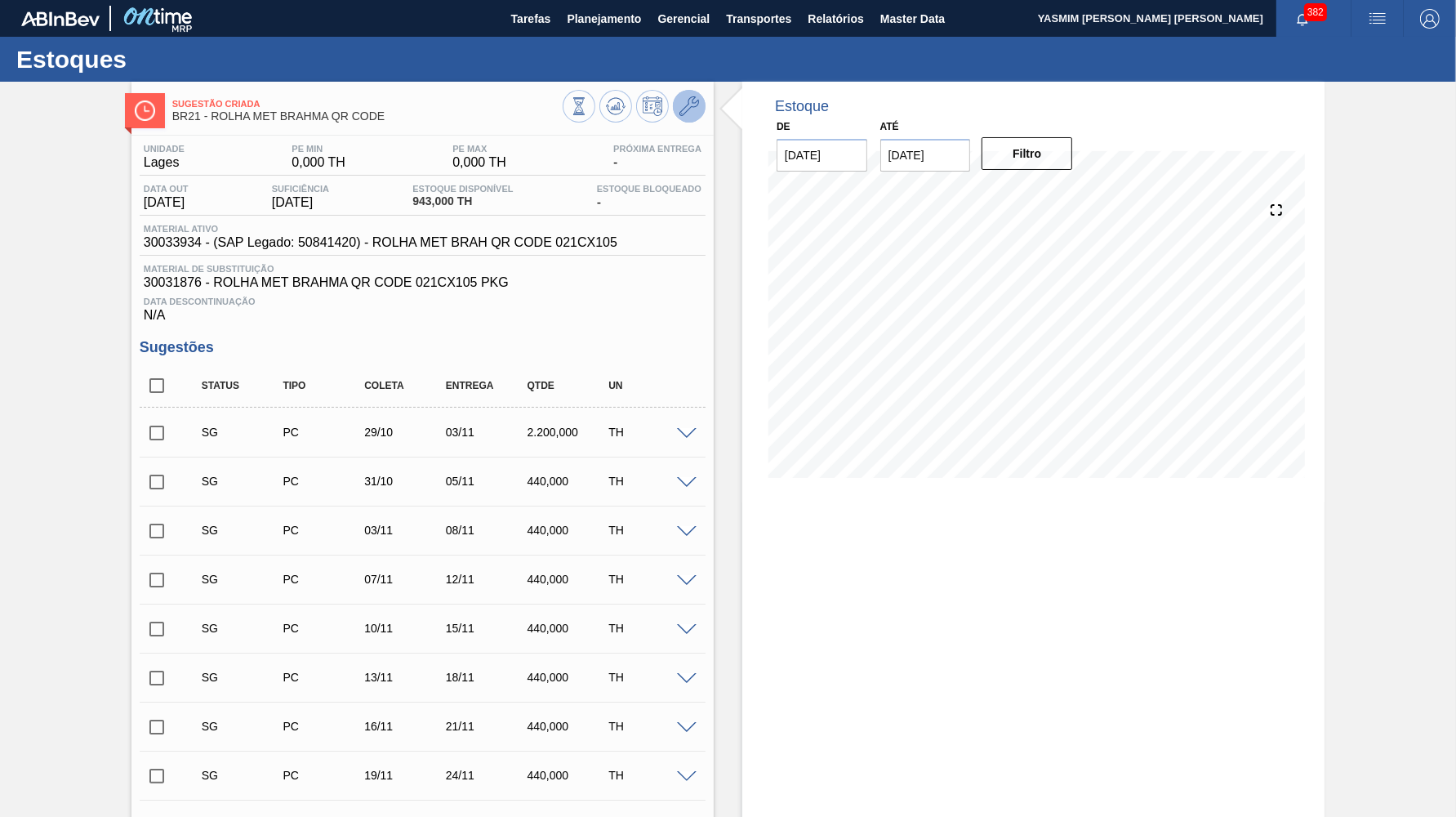
click at [686, 104] on icon at bounding box center [689, 106] width 20 height 20
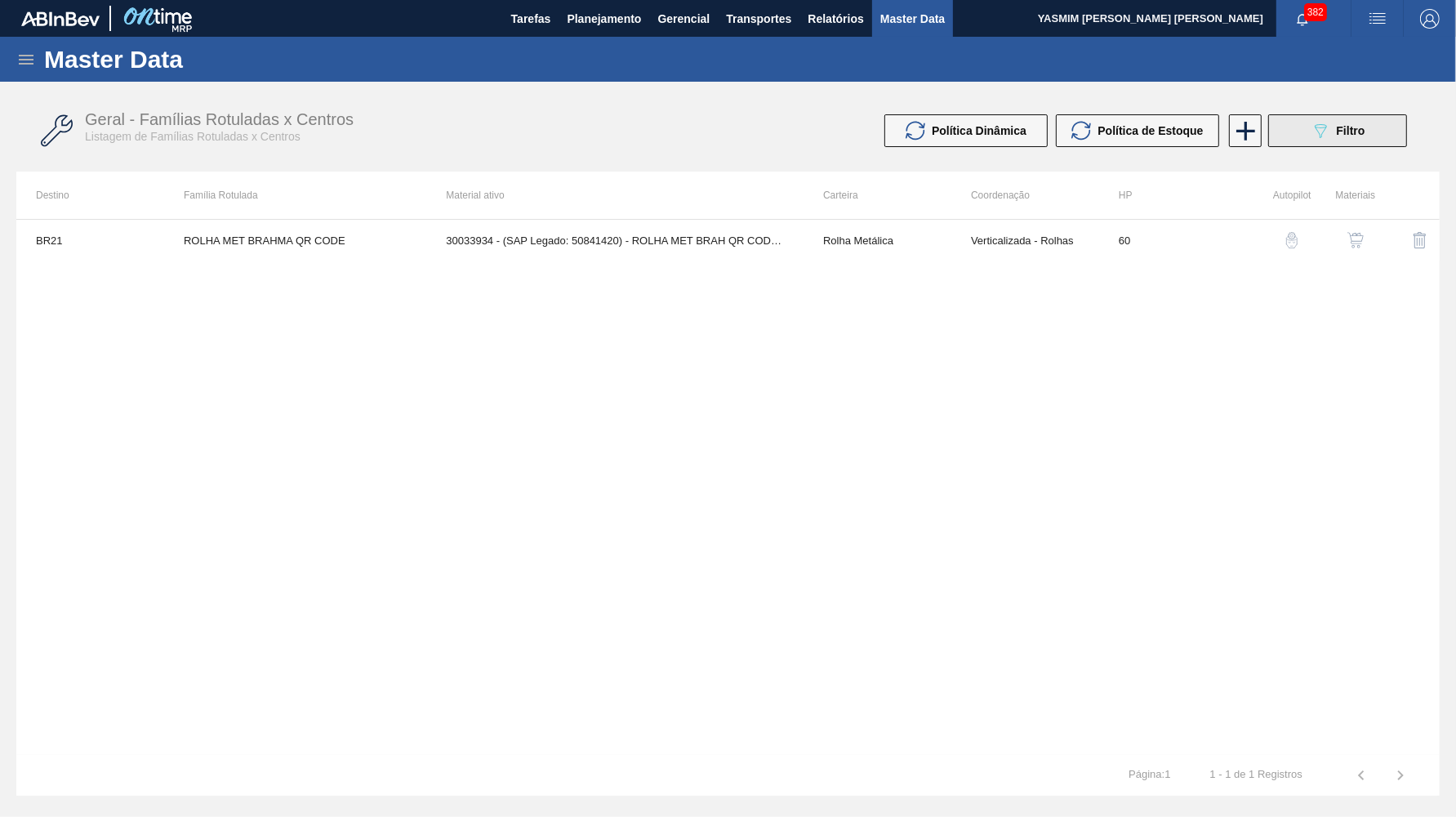
click at [1397, 144] on button "089F7B8B-B2A5-4AFE-B5C0-19BA573D28AC Filtro" at bounding box center [1338, 131] width 139 height 32
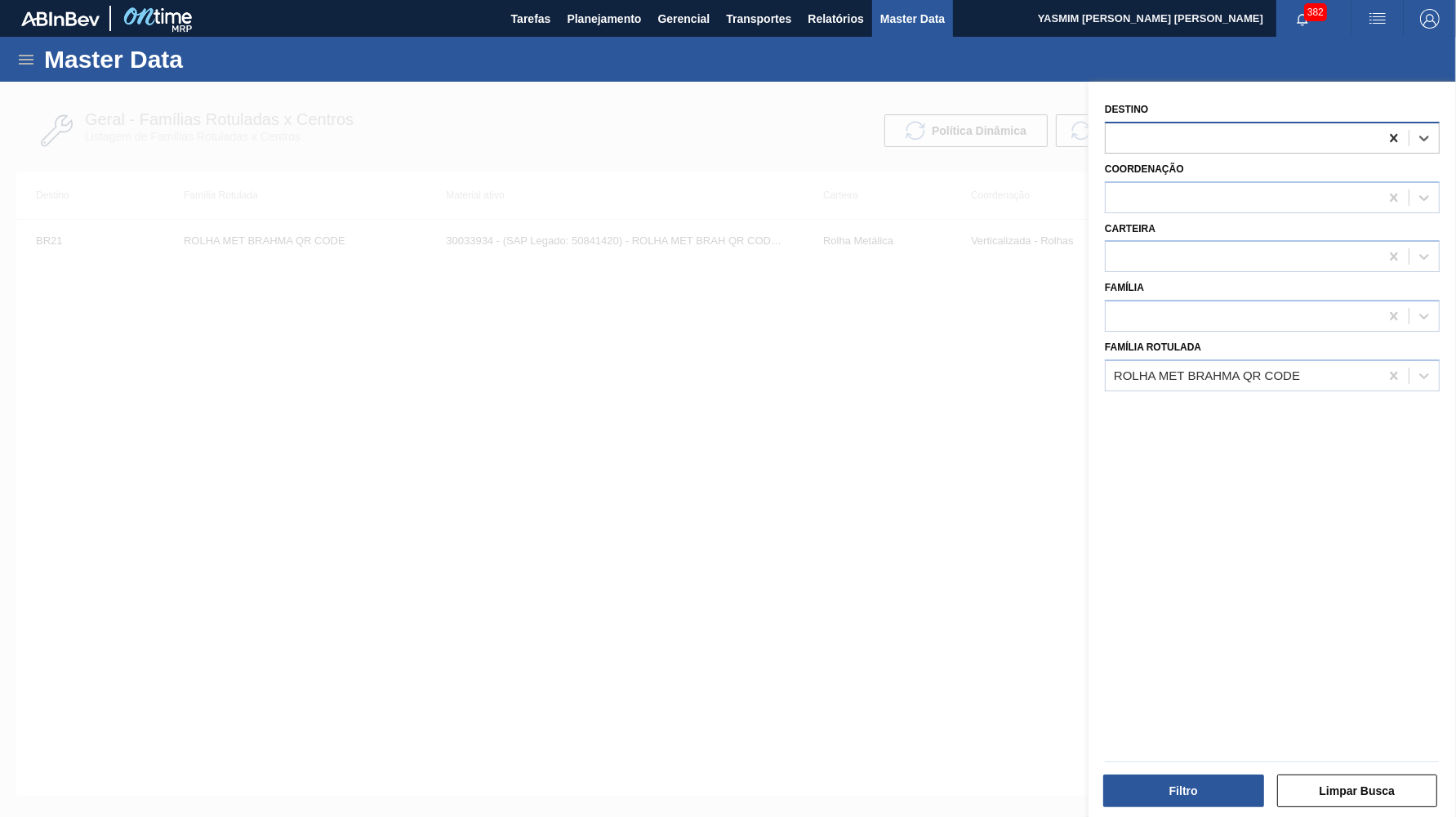
click at [1385, 125] on div at bounding box center [1394, 138] width 30 height 30
click at [1132, 809] on div "Filtro" at bounding box center [1185, 791] width 174 height 36
click at [1125, 787] on button "Filtro" at bounding box center [1184, 791] width 161 height 32
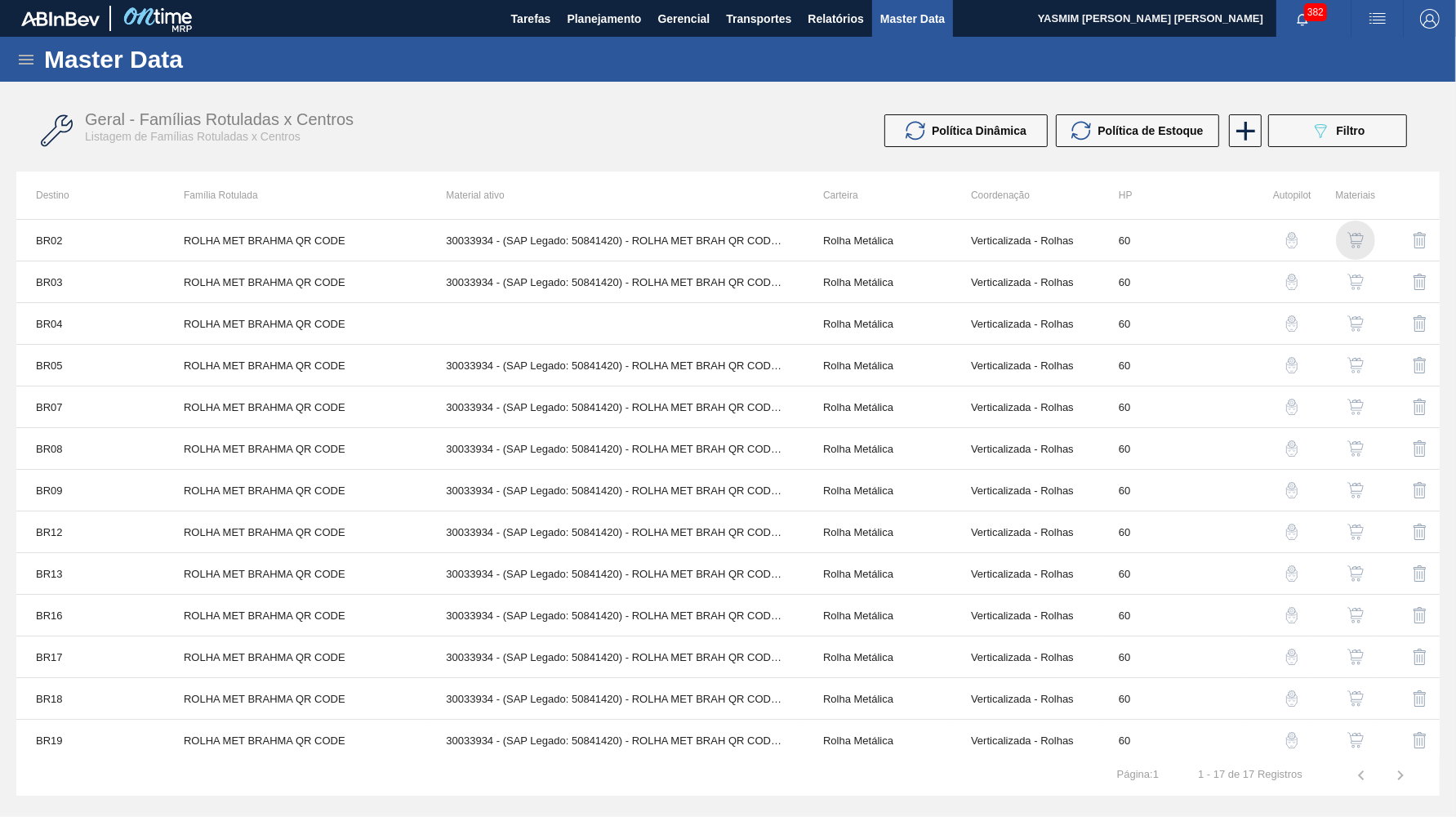
click at [1348, 240] on div "button" at bounding box center [1355, 239] width 20 height 16
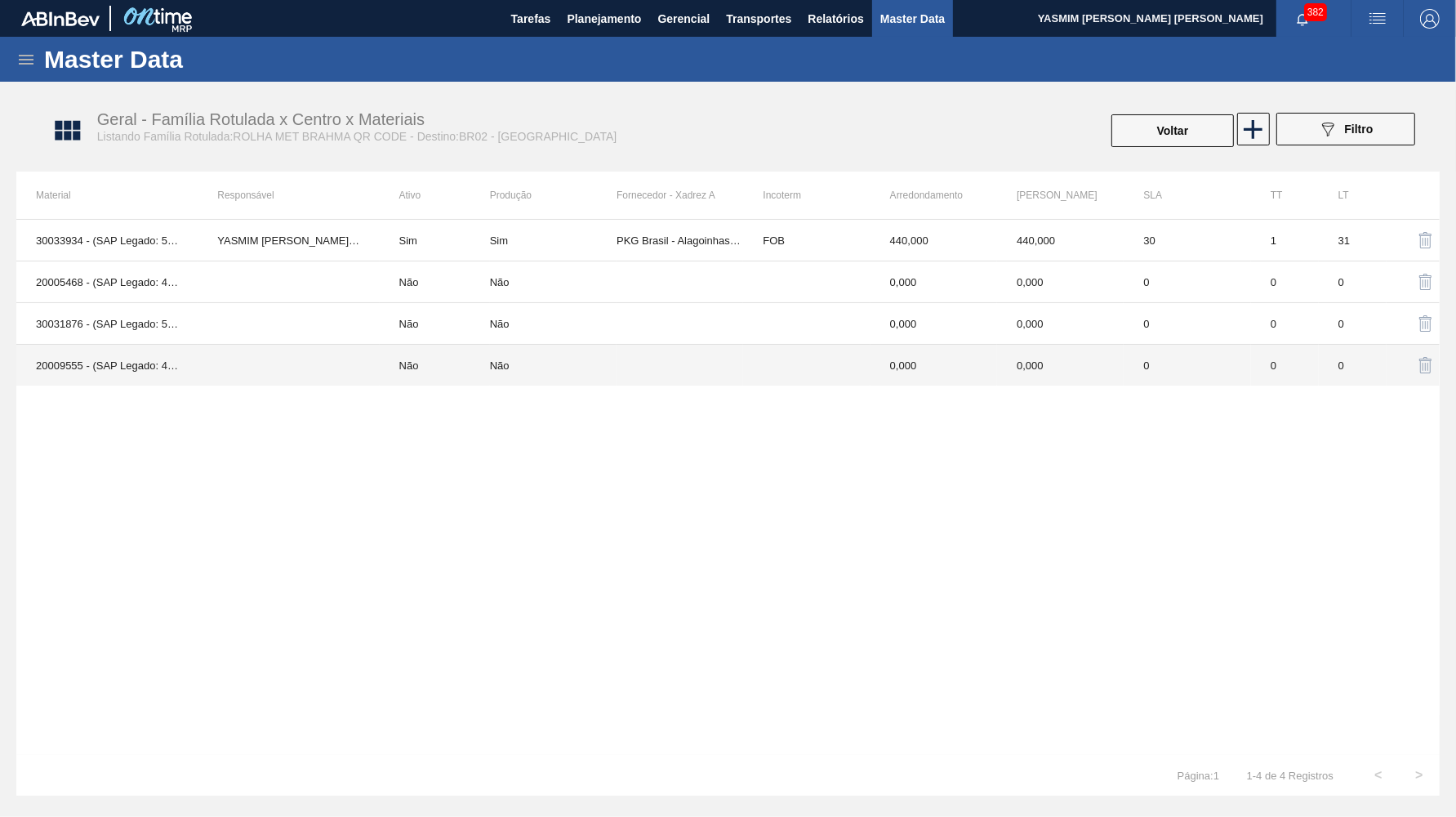
click at [577, 361] on div "Não" at bounding box center [553, 365] width 126 height 12
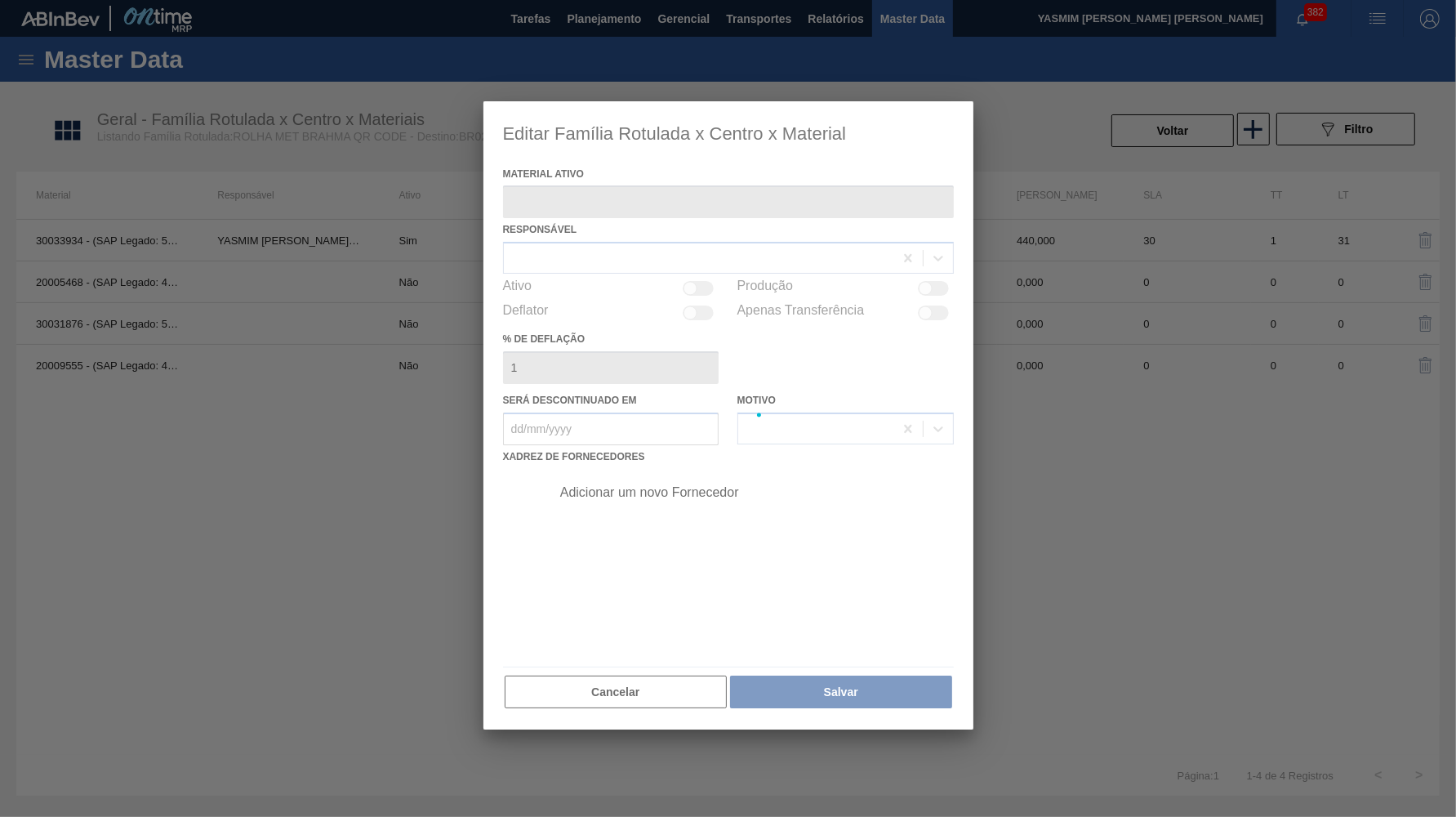
type ativo "20009555 - (SAP Legado: 40015440) - ROLHA MET BC IN LINE INT PO 0,19 CX10MIL"
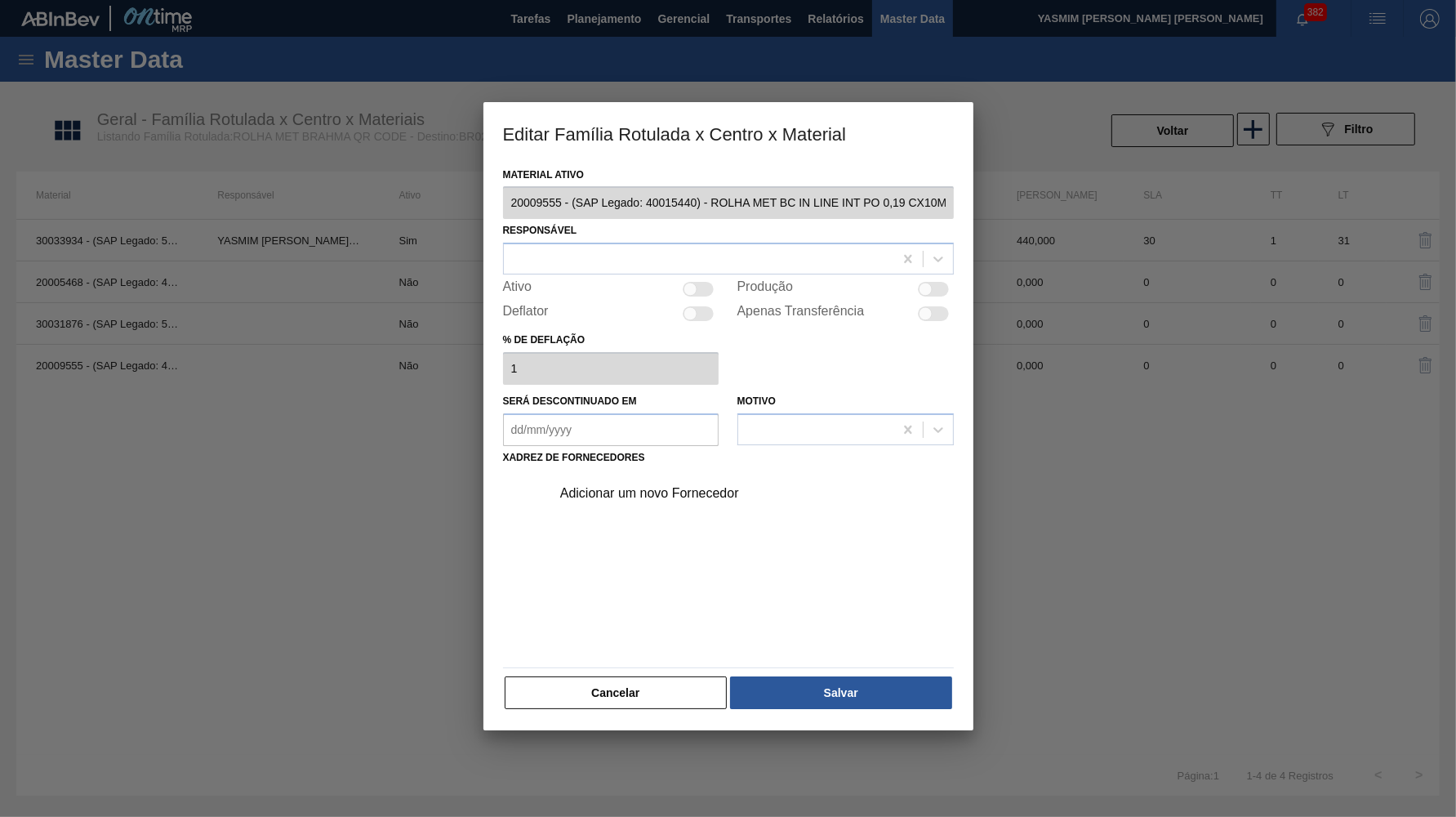
click at [919, 285] on div "Produção" at bounding box center [846, 289] width 216 height 20
click at [919, 284] on div at bounding box center [925, 290] width 14 height 14
checkbox input "true"
click at [715, 247] on div at bounding box center [699, 259] width 390 height 24
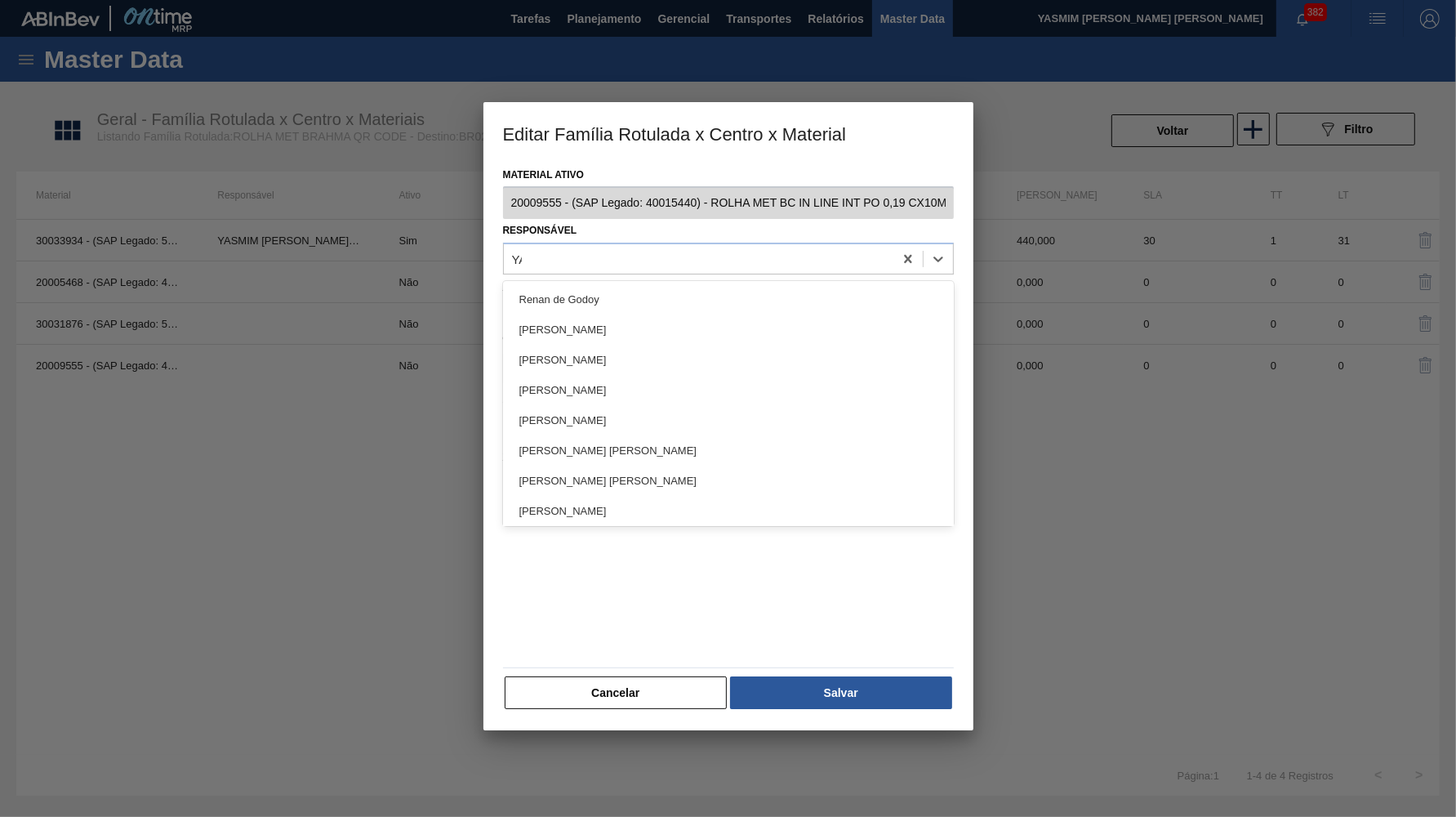
type input "YAS"
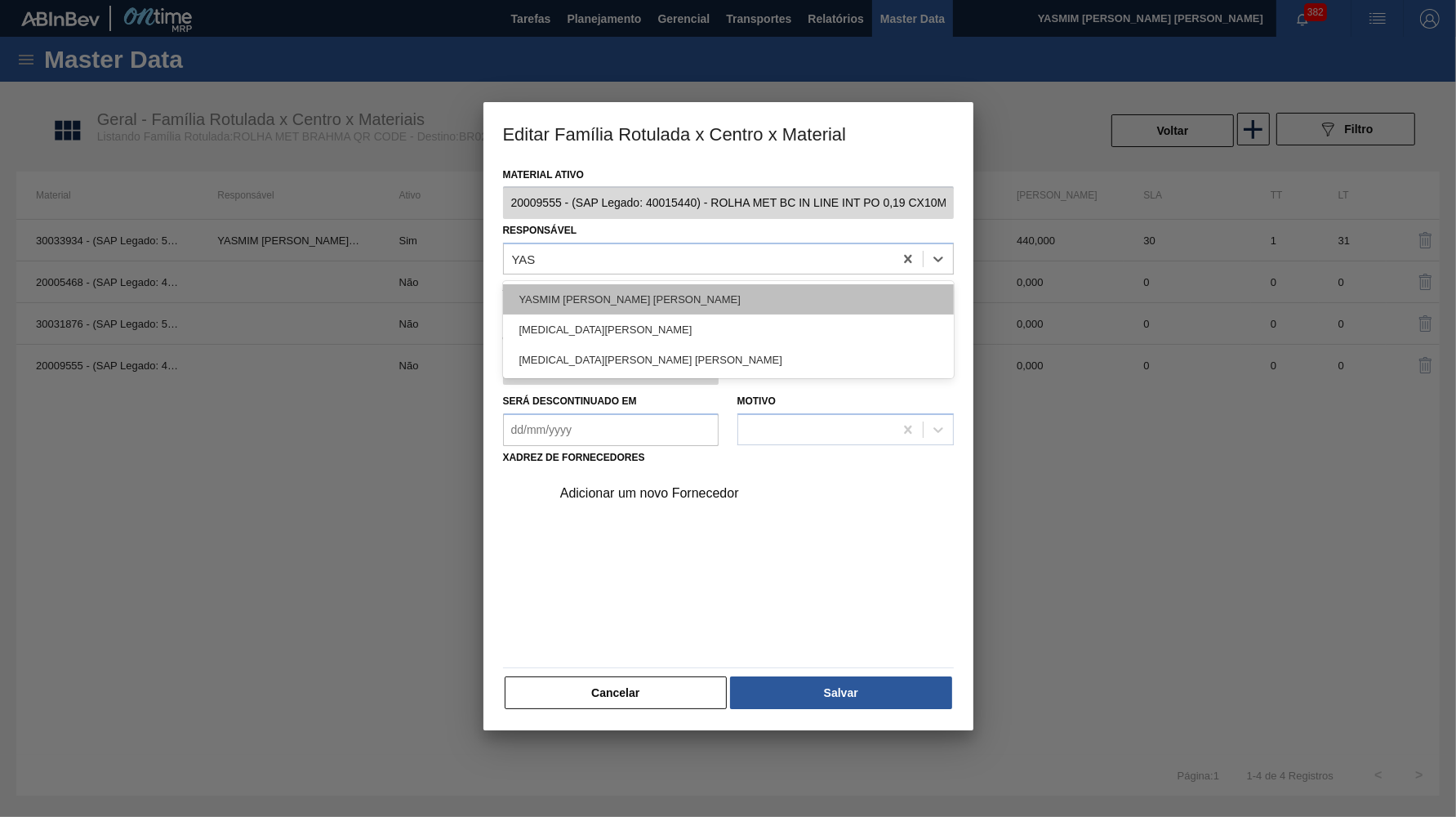
click at [638, 303] on div "YASMIM FERREIRA DA SILVA" at bounding box center [728, 300] width 451 height 31
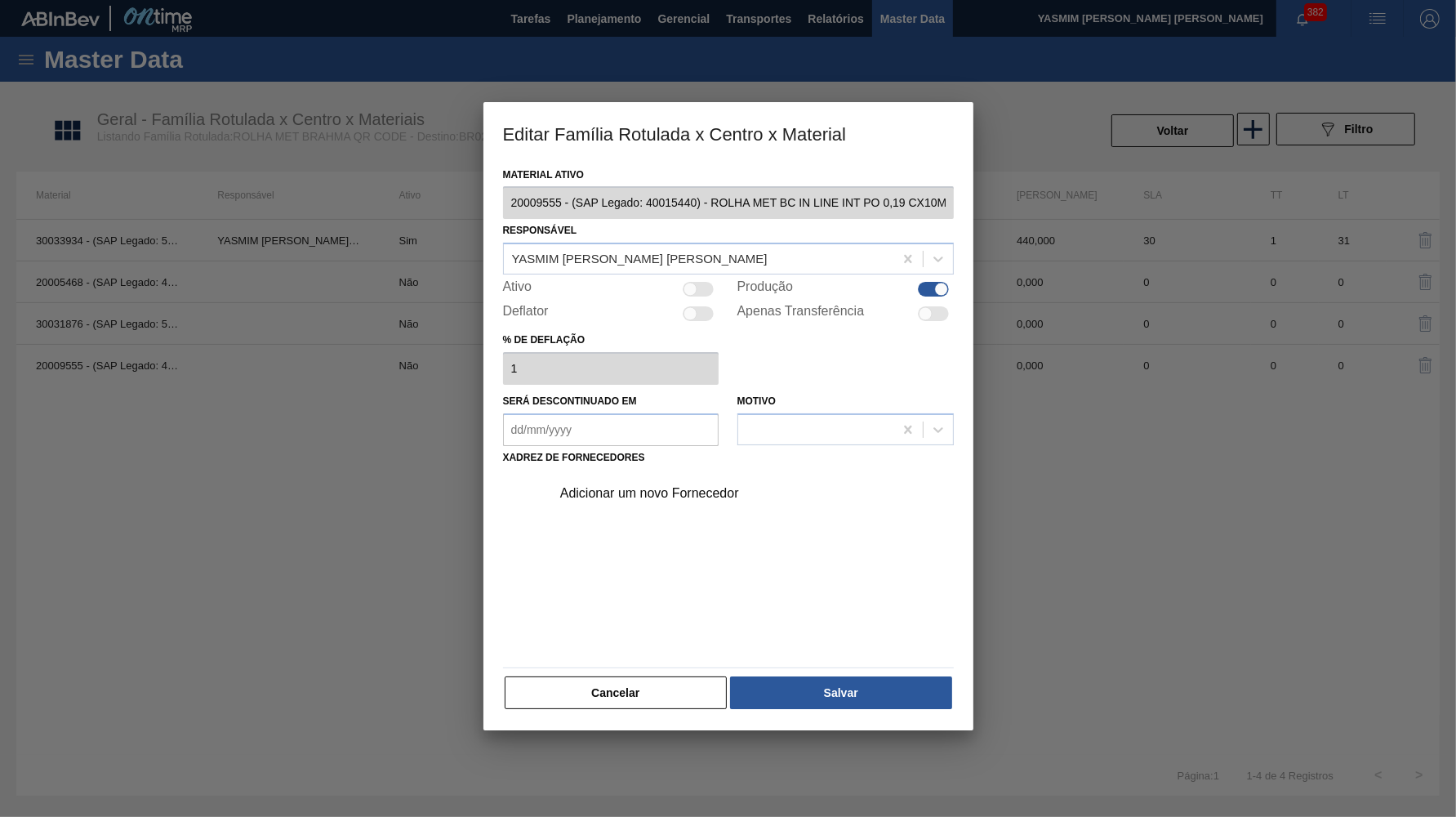
click at [687, 486] on div "Adicionar um novo Fornecedor" at bounding box center [720, 493] width 320 height 14
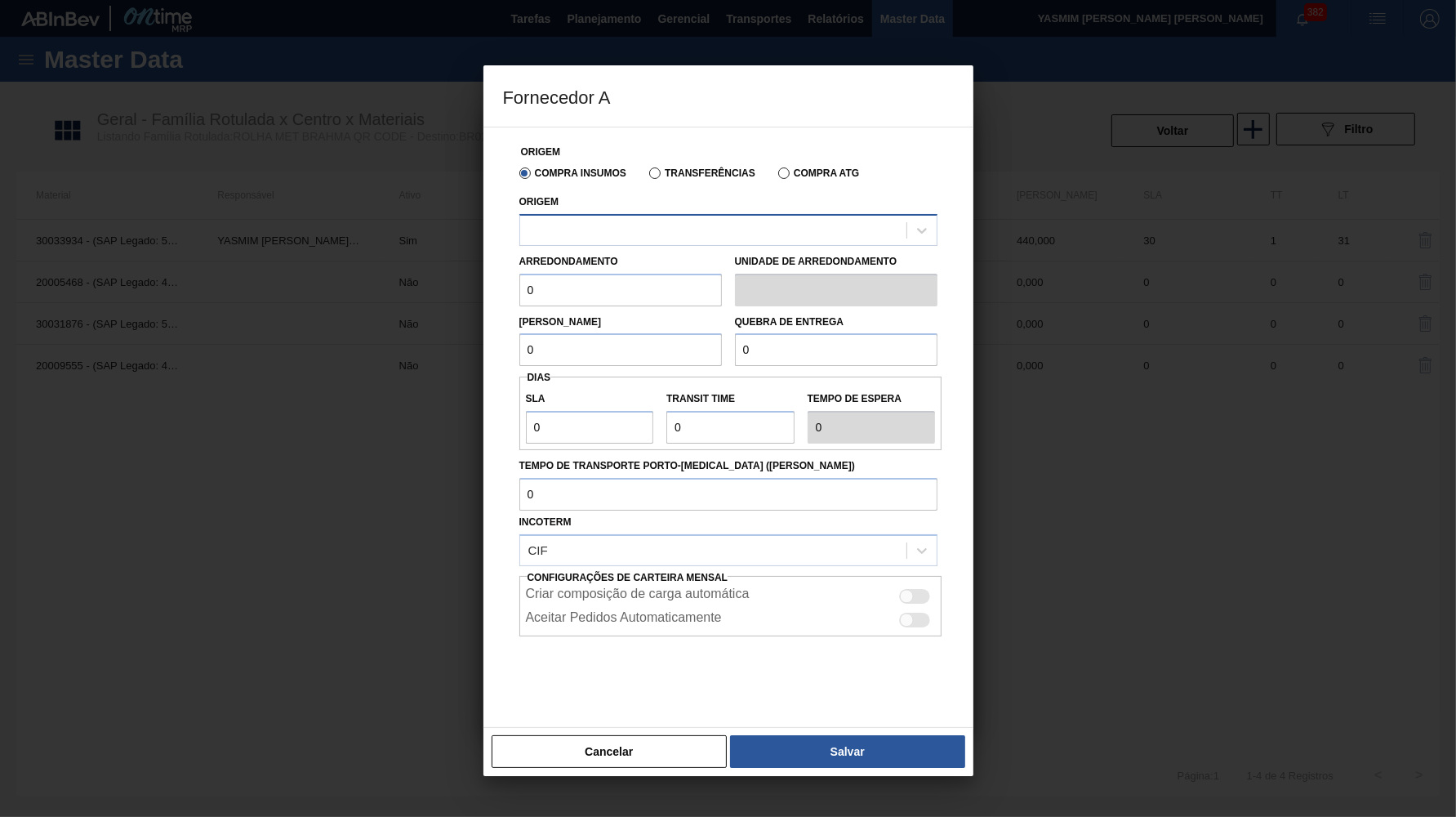
drag, startPoint x: 629, startPoint y: 217, endPoint x: 629, endPoint y: 236, distance: 19.0
click at [629, 236] on div at bounding box center [713, 230] width 386 height 24
click at [661, 184] on div "Compra Insumos Transferências Compra ATG" at bounding box center [728, 172] width 431 height 28
click at [661, 181] on div "Compra Insumos Transferências Compra ATG" at bounding box center [728, 172] width 431 height 28
click at [655, 182] on div "Compra Insumos Transferências Compra ATG" at bounding box center [728, 172] width 431 height 28
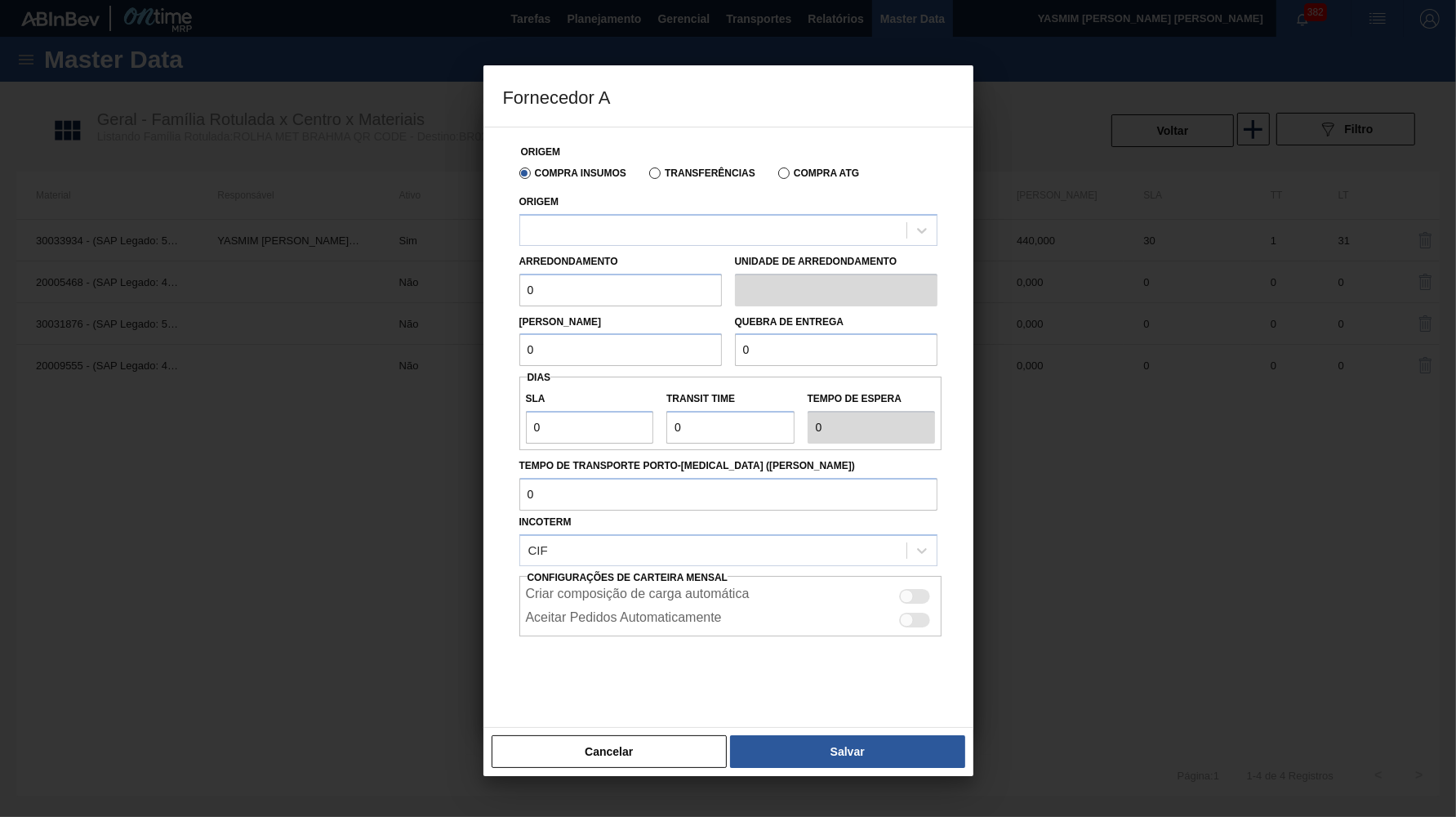
click at [657, 169] on label "Transferências" at bounding box center [702, 172] width 106 height 11
click at [647, 177] on input "Transferências" at bounding box center [647, 177] width 0 height 0
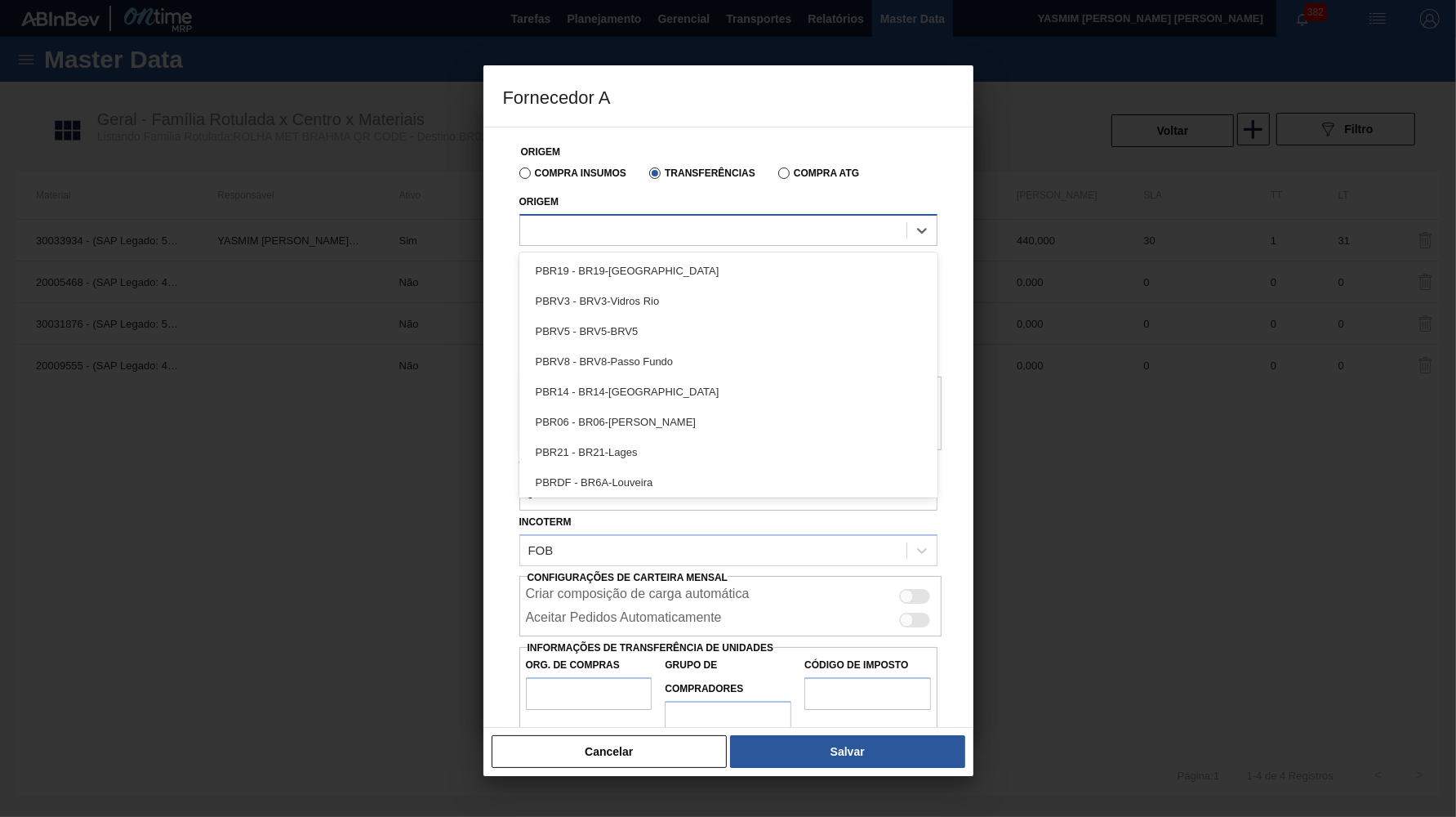
click at [616, 227] on div at bounding box center [713, 230] width 386 height 24
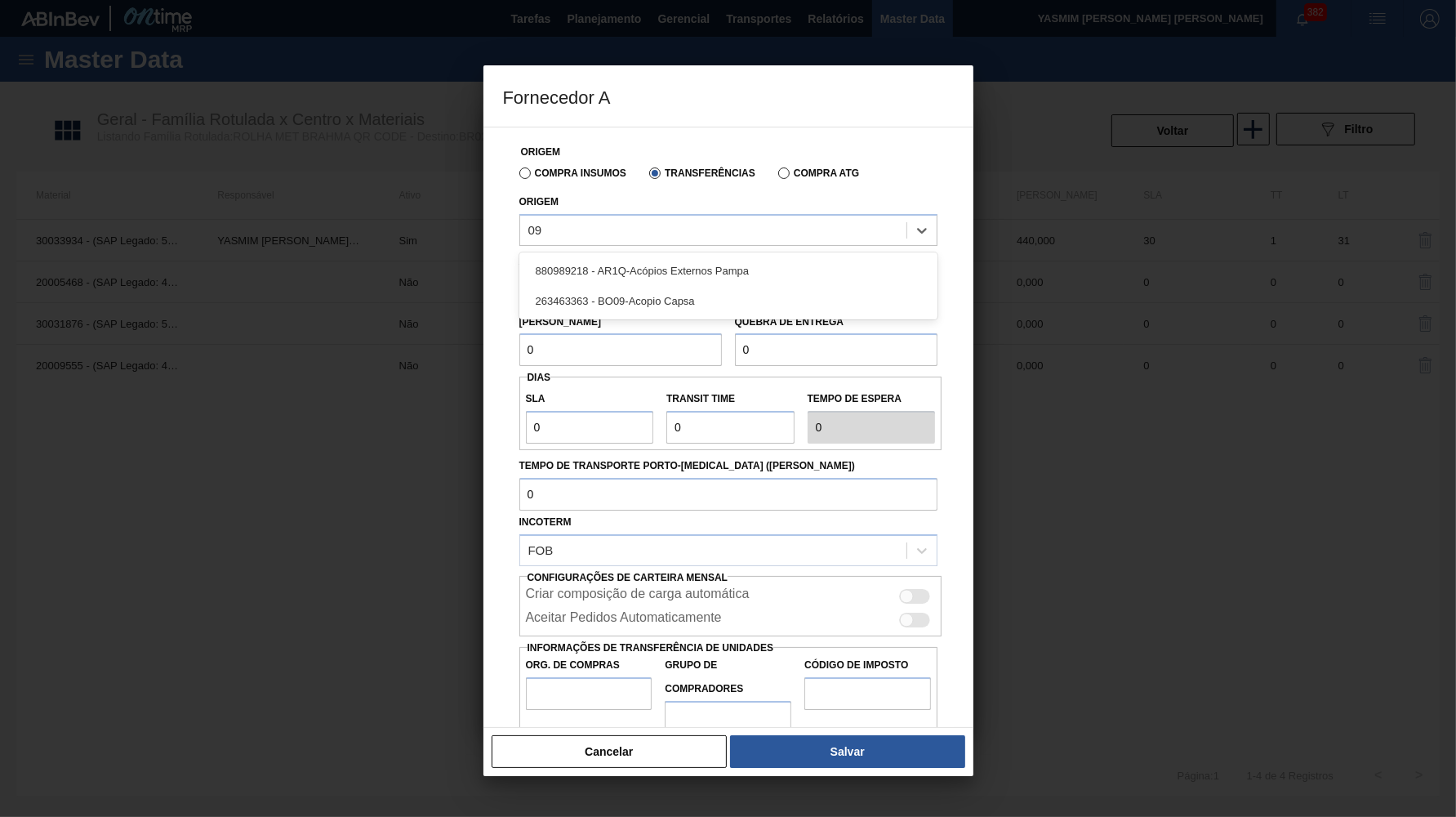
type input "0"
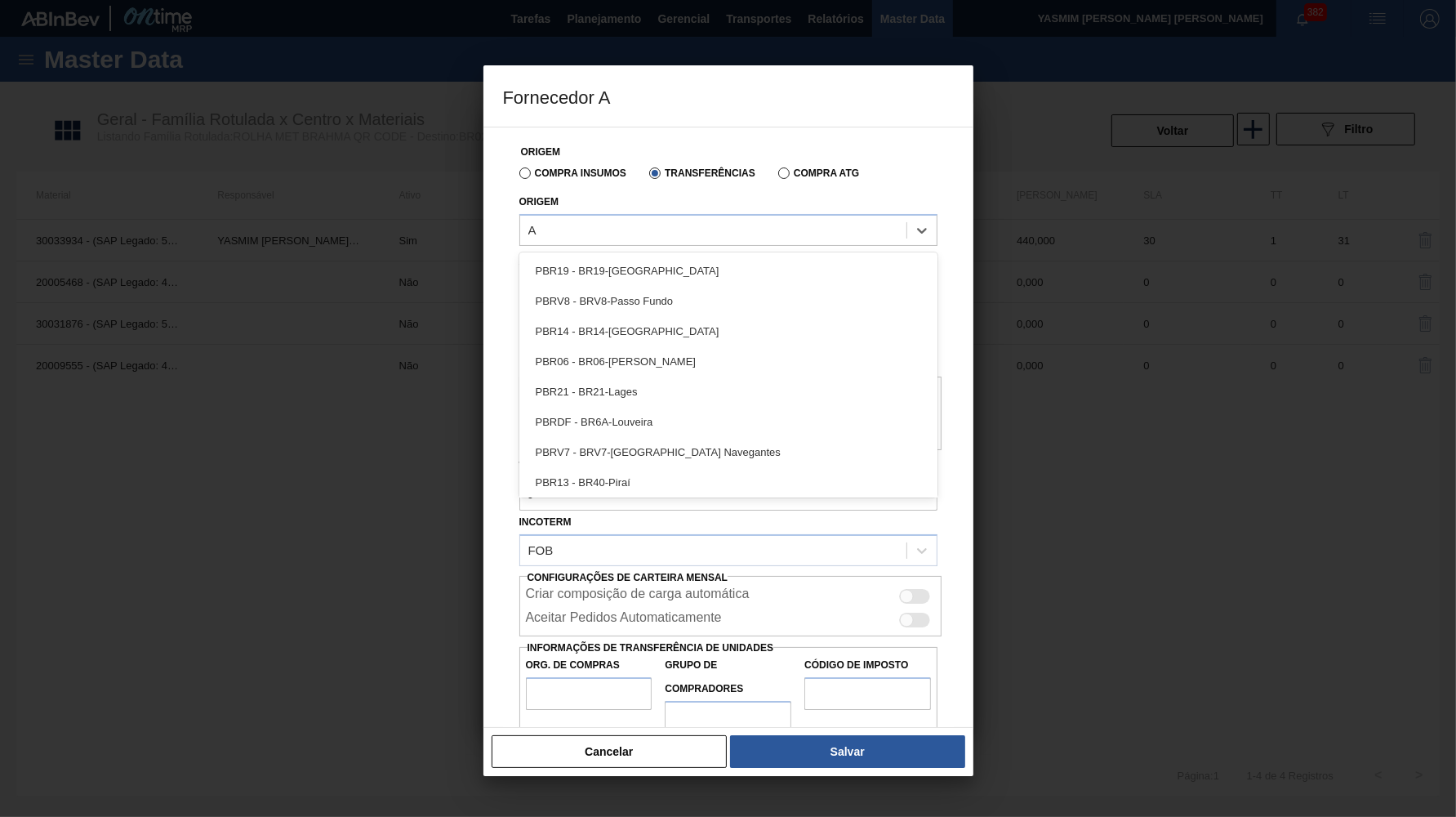
type input "AR"
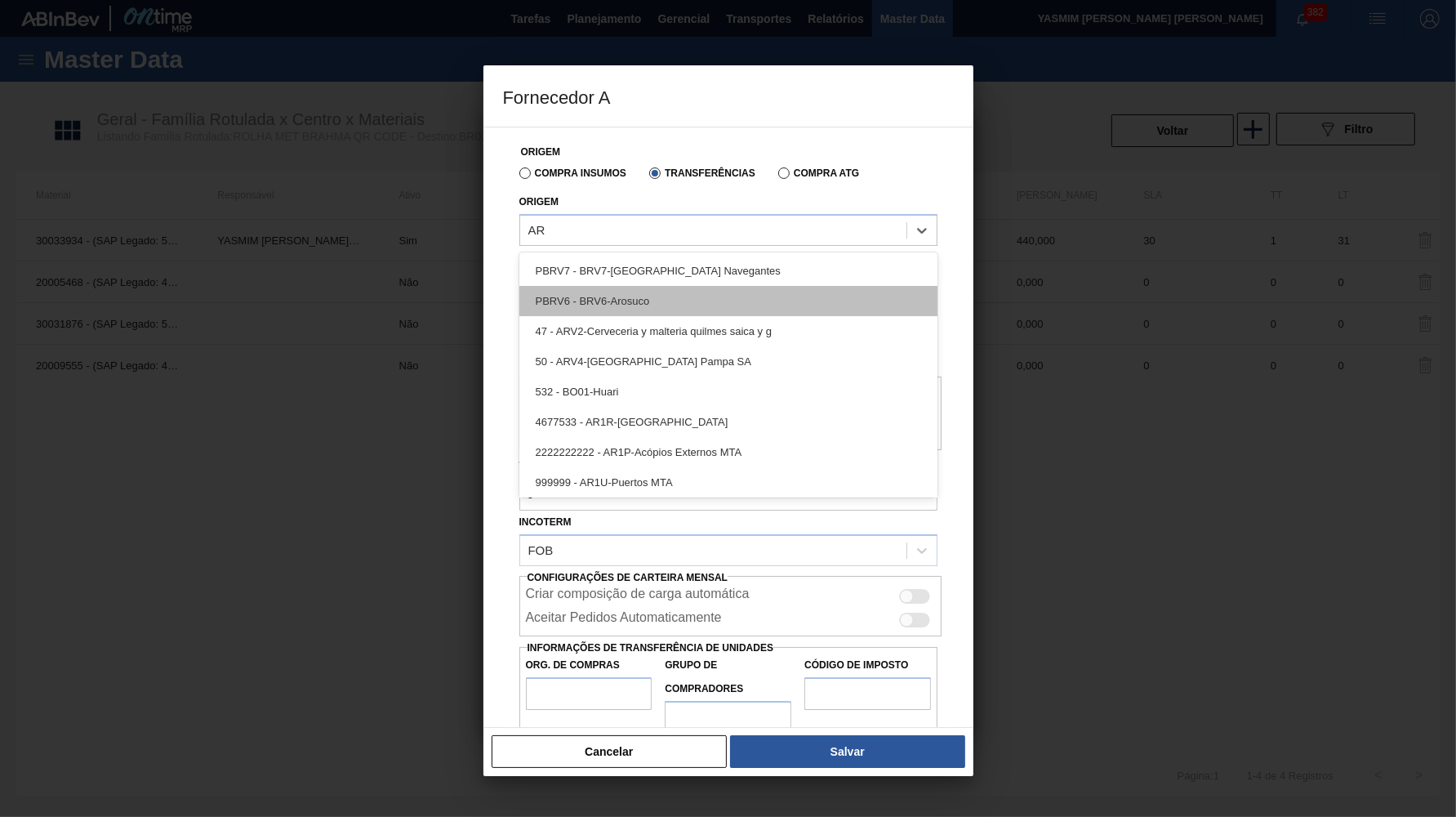
click at [647, 312] on div "PBRV6 - BRV6-Arosuco" at bounding box center [728, 301] width 419 height 31
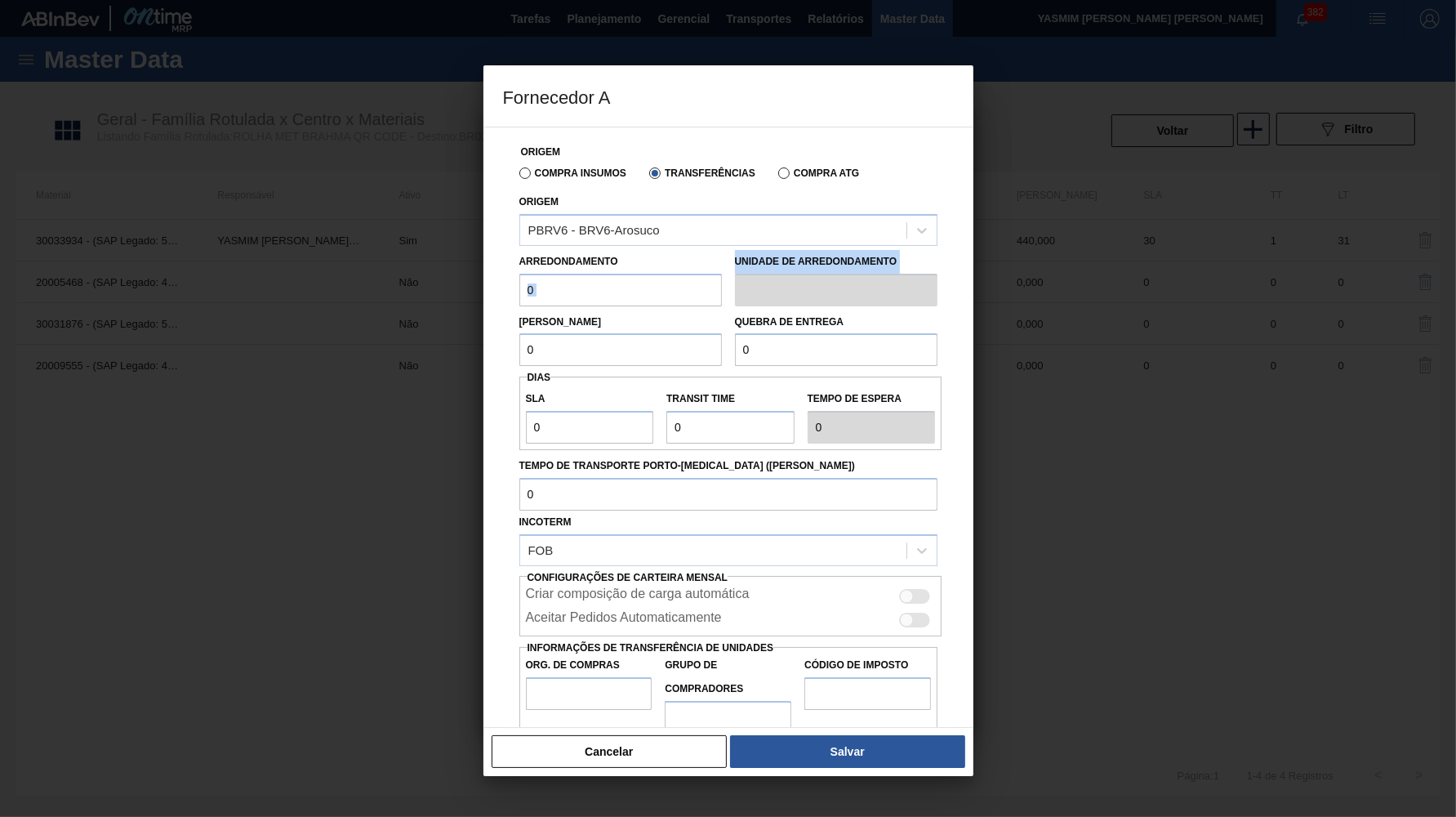
drag, startPoint x: 496, startPoint y: 305, endPoint x: 524, endPoint y: 285, distance: 34.4
click at [524, 285] on div "Origem Compra Insumos Transferências Compra ATG Origem PBRV6 - BRV6-Arosuco Arr…" at bounding box center [728, 427] width 490 height 601
click at [540, 288] on input "0" at bounding box center [621, 290] width 203 height 32
paste input "44"
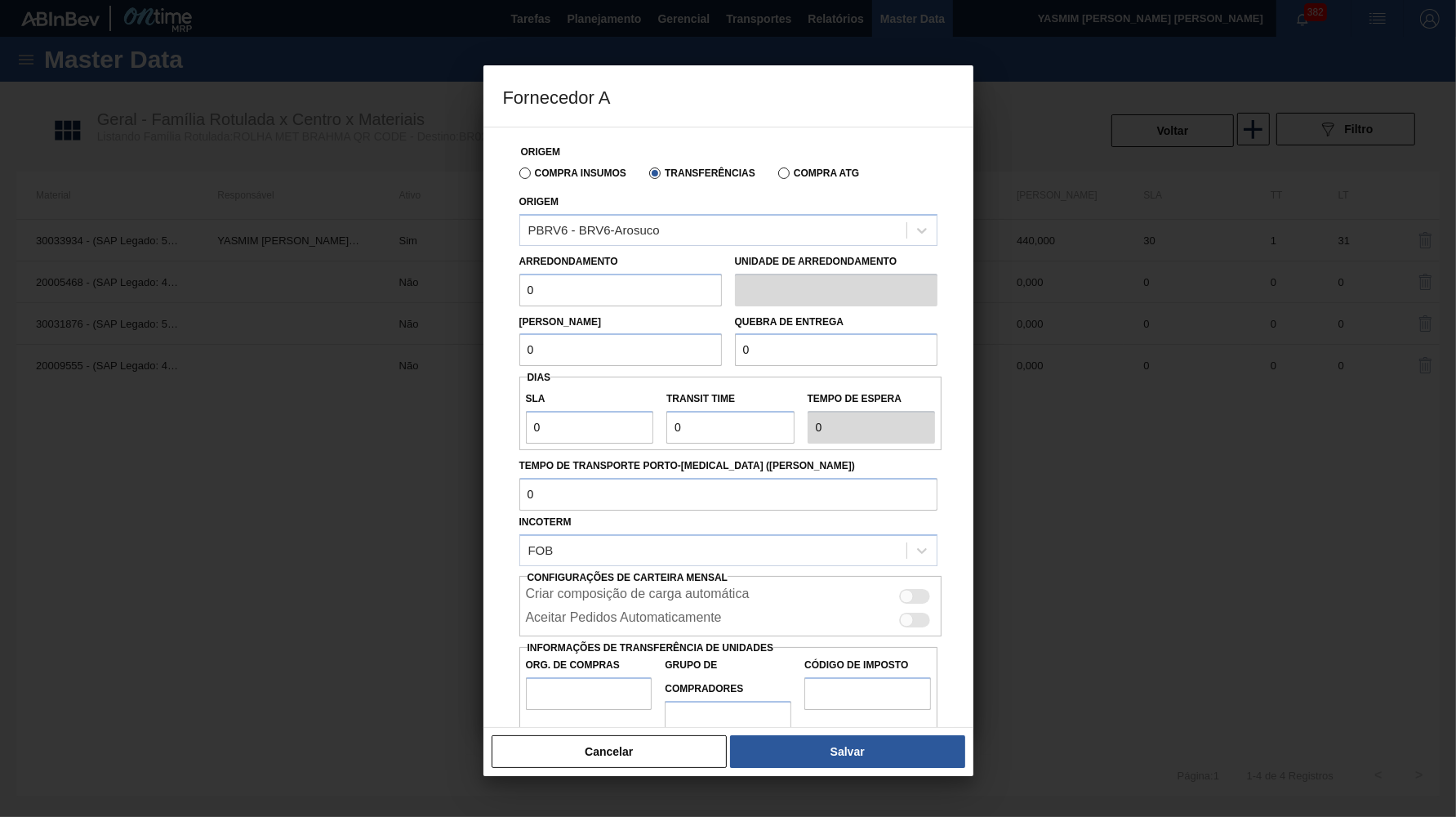
type input "440"
click at [565, 334] on input "0" at bounding box center [621, 350] width 203 height 32
paste input "44"
type input "440"
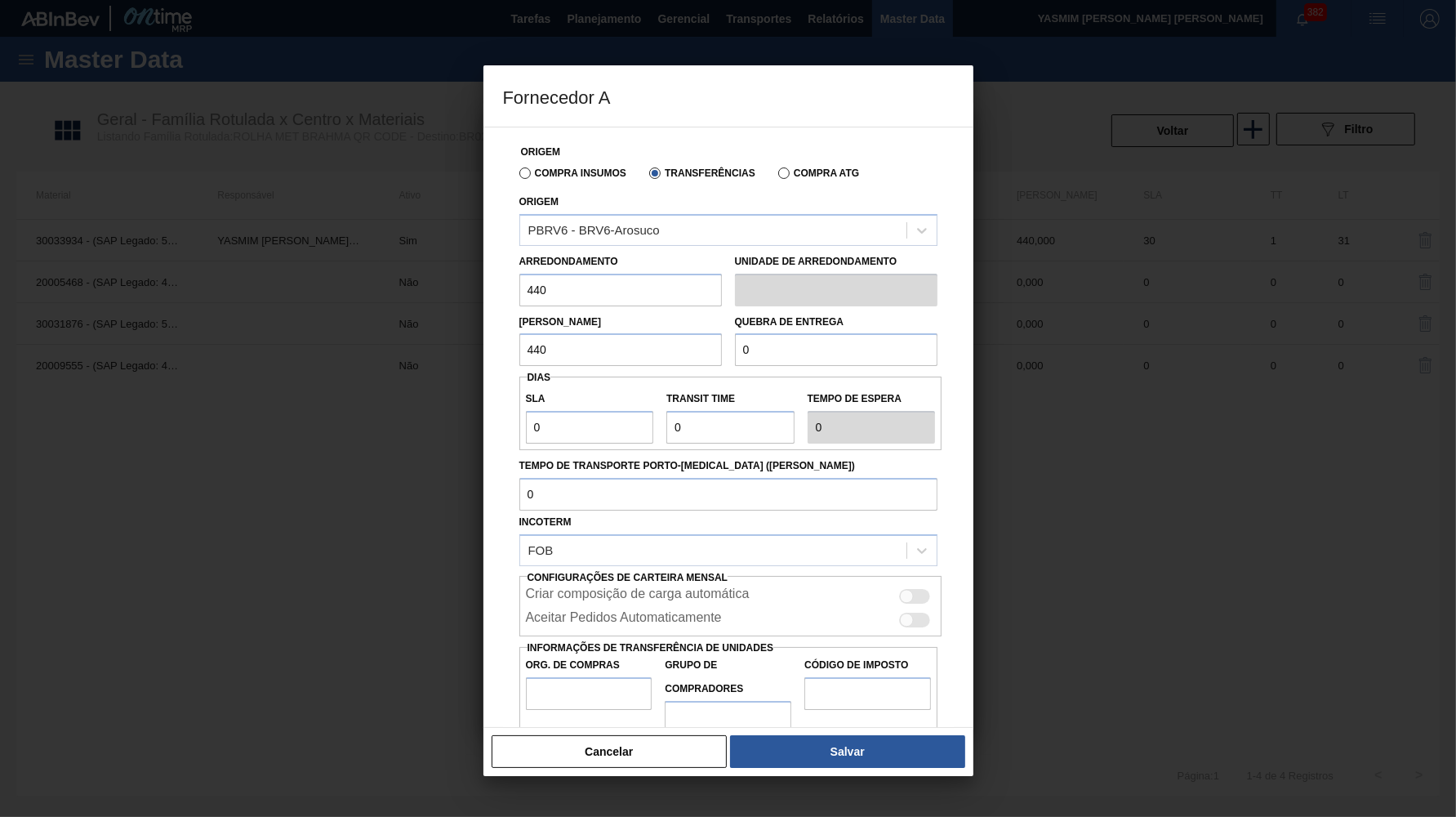
click at [897, 350] on input "0" at bounding box center [836, 350] width 203 height 32
click at [897, 349] on input "0" at bounding box center [836, 350] width 203 height 32
type input "10.000"
click at [651, 678] on input "Org. de Compras" at bounding box center [589, 694] width 126 height 32
type input "BR00"
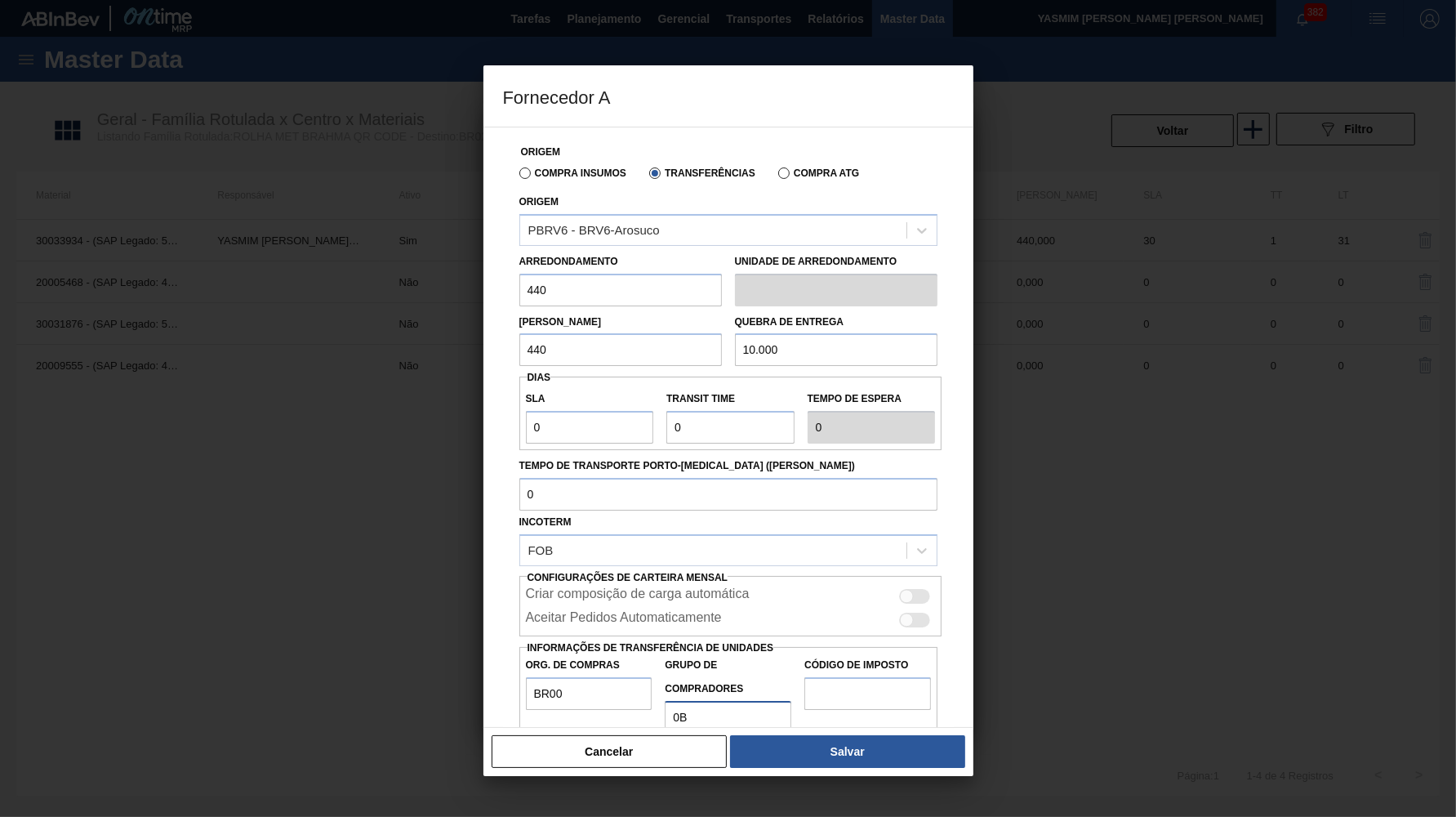
type input "0"
type input "B02"
type input "IZ"
click at [904, 590] on div at bounding box center [907, 597] width 14 height 14
checkbox input "true"
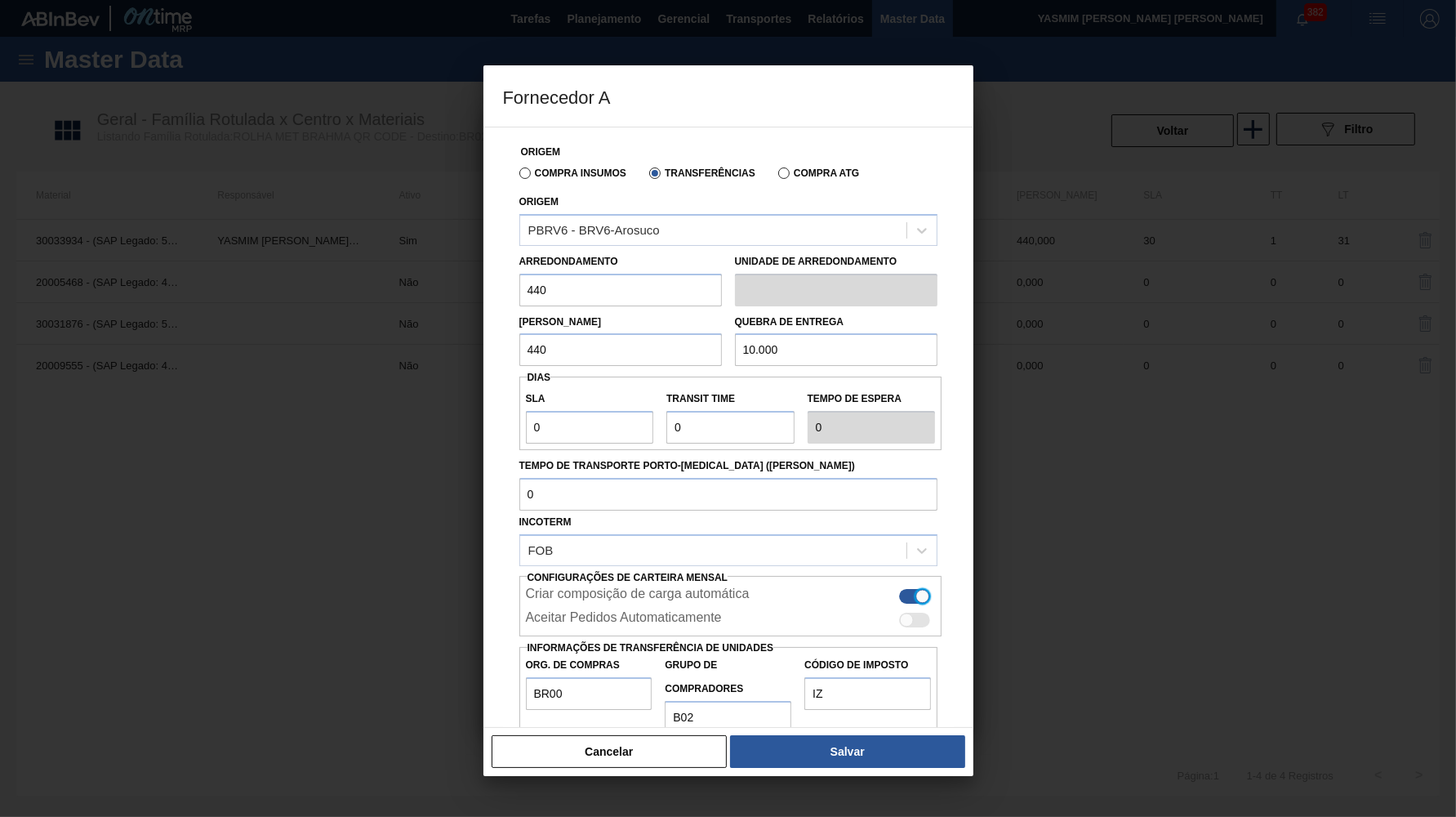
click at [920, 613] on div at bounding box center [915, 620] width 31 height 14
checkbox input "true"
click at [886, 758] on button "Salvar" at bounding box center [847, 752] width 234 height 32
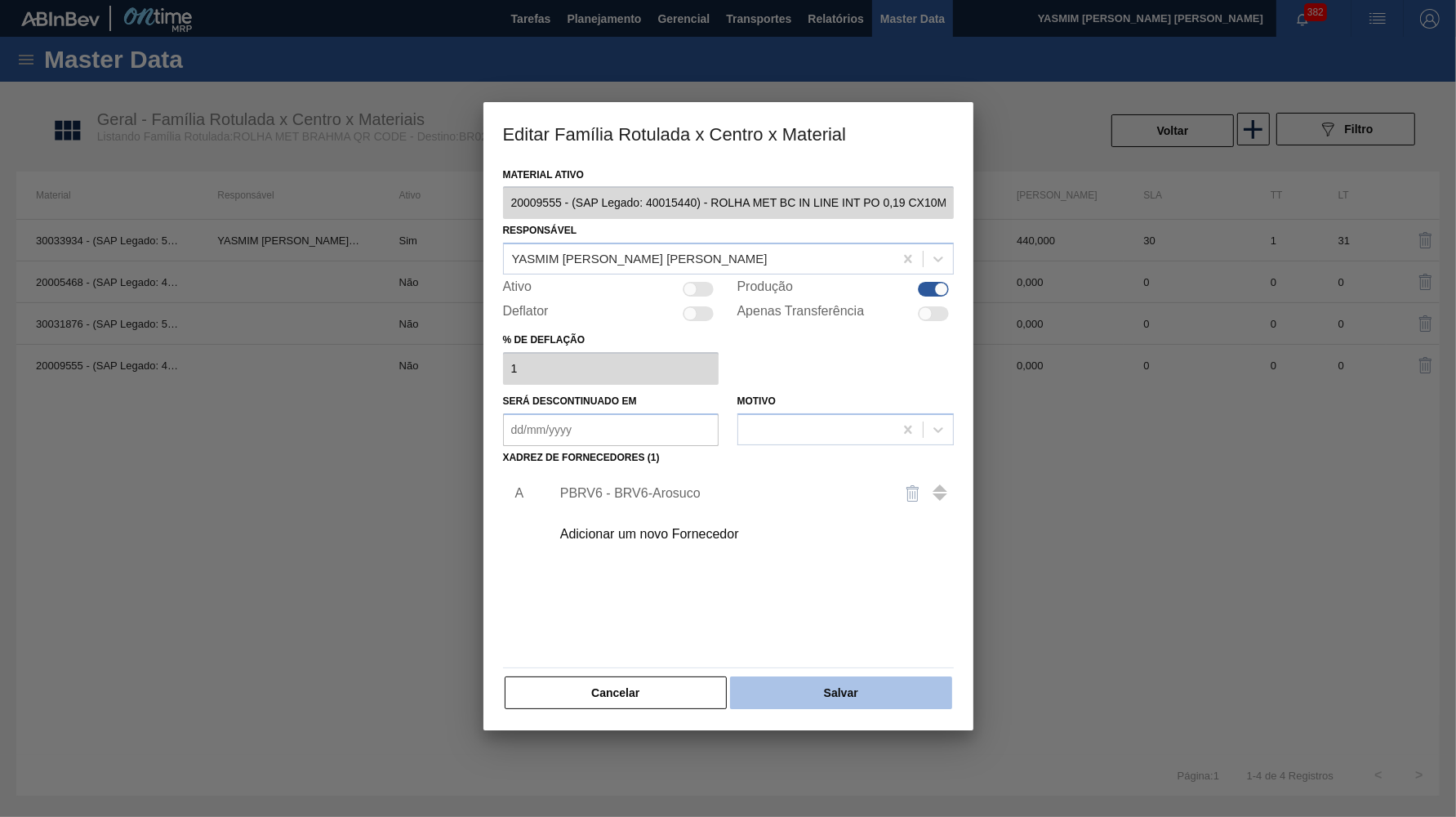
click at [859, 690] on button "Salvar" at bounding box center [840, 693] width 222 height 32
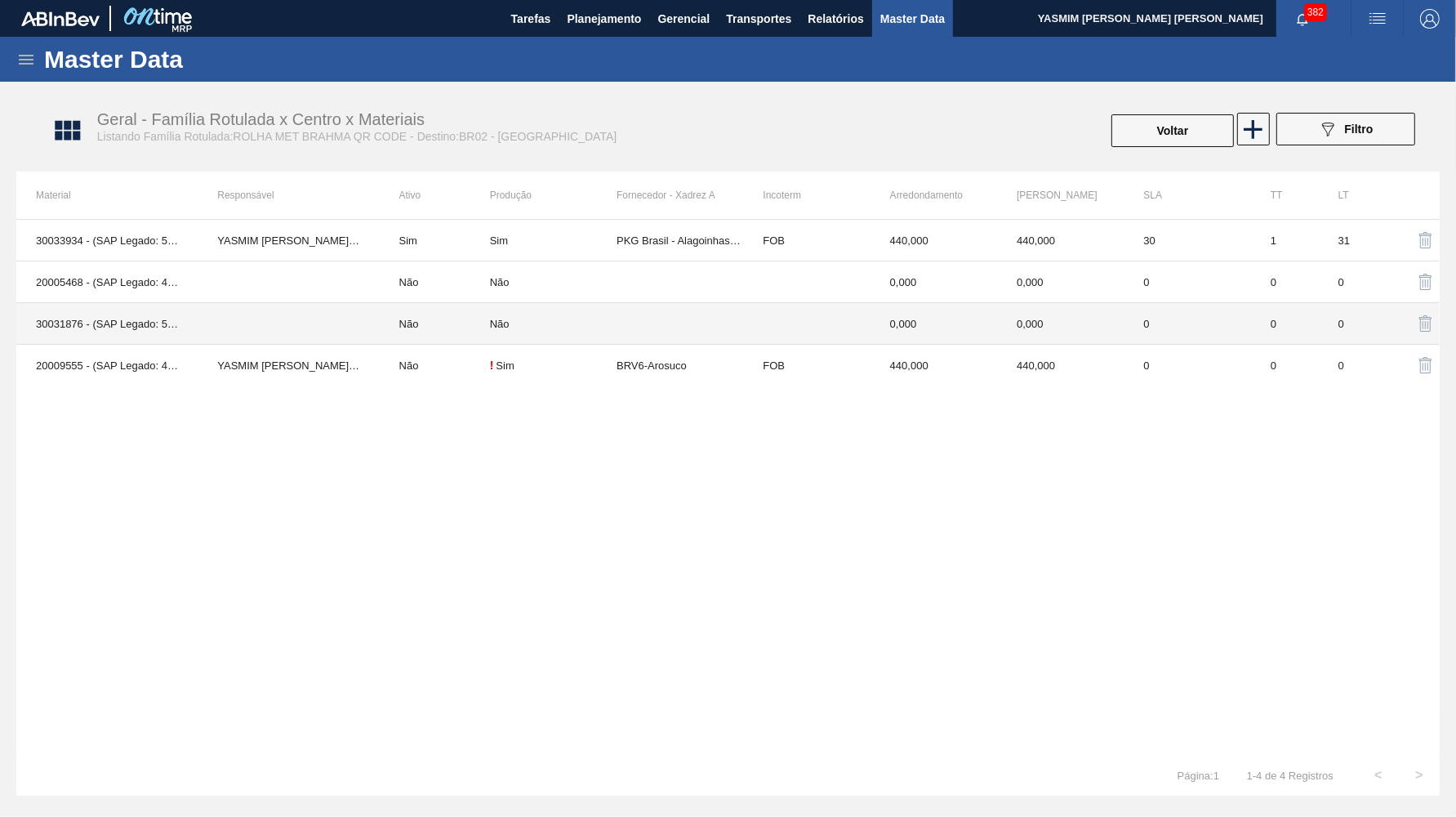
click at [1052, 308] on td "0,000" at bounding box center [1060, 324] width 126 height 42
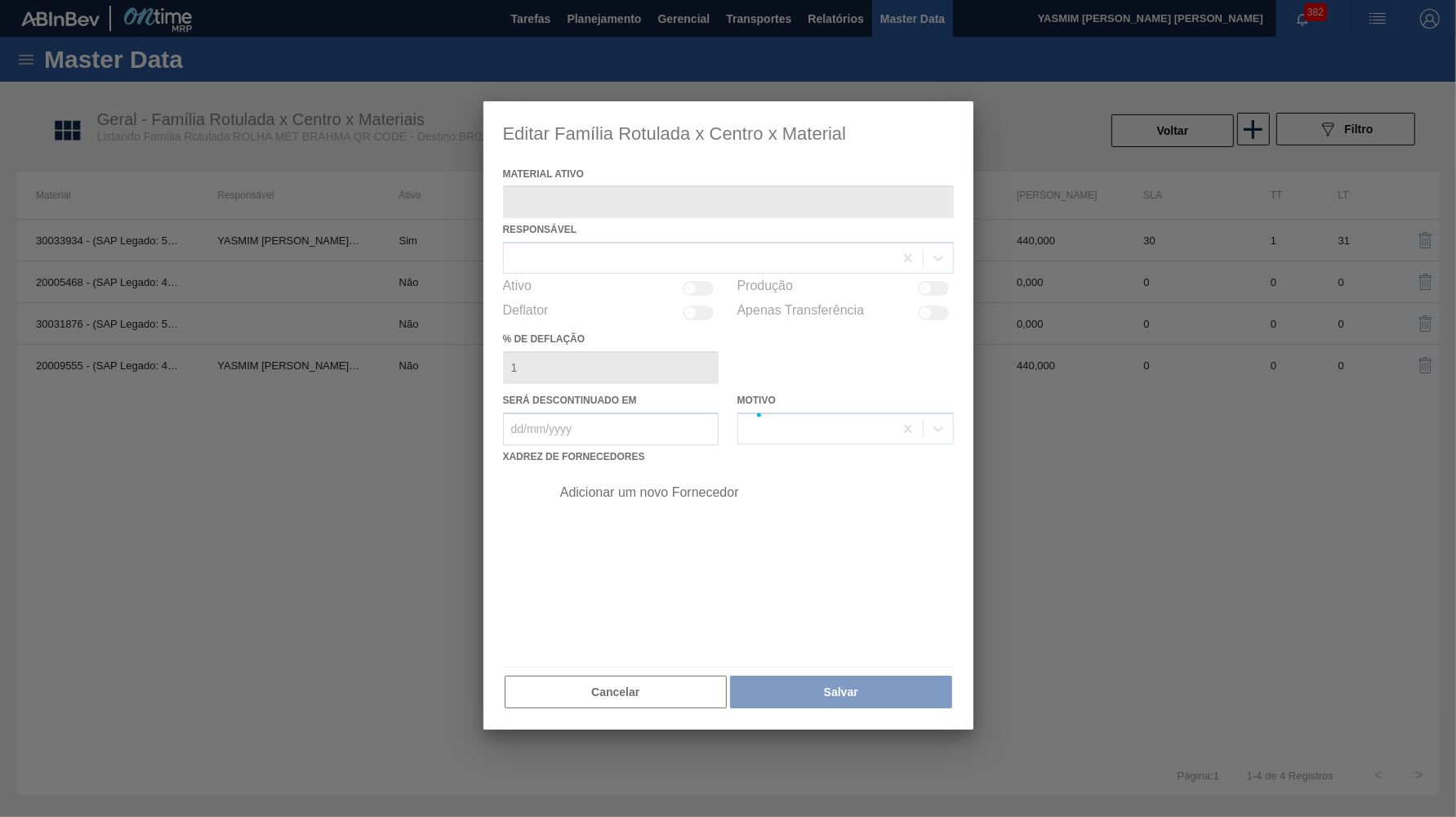
type ativo "30031876 - (SAP Legado: 50835129) - ROLHA MET BRAHMA QR CODE 021CX105 PKG"
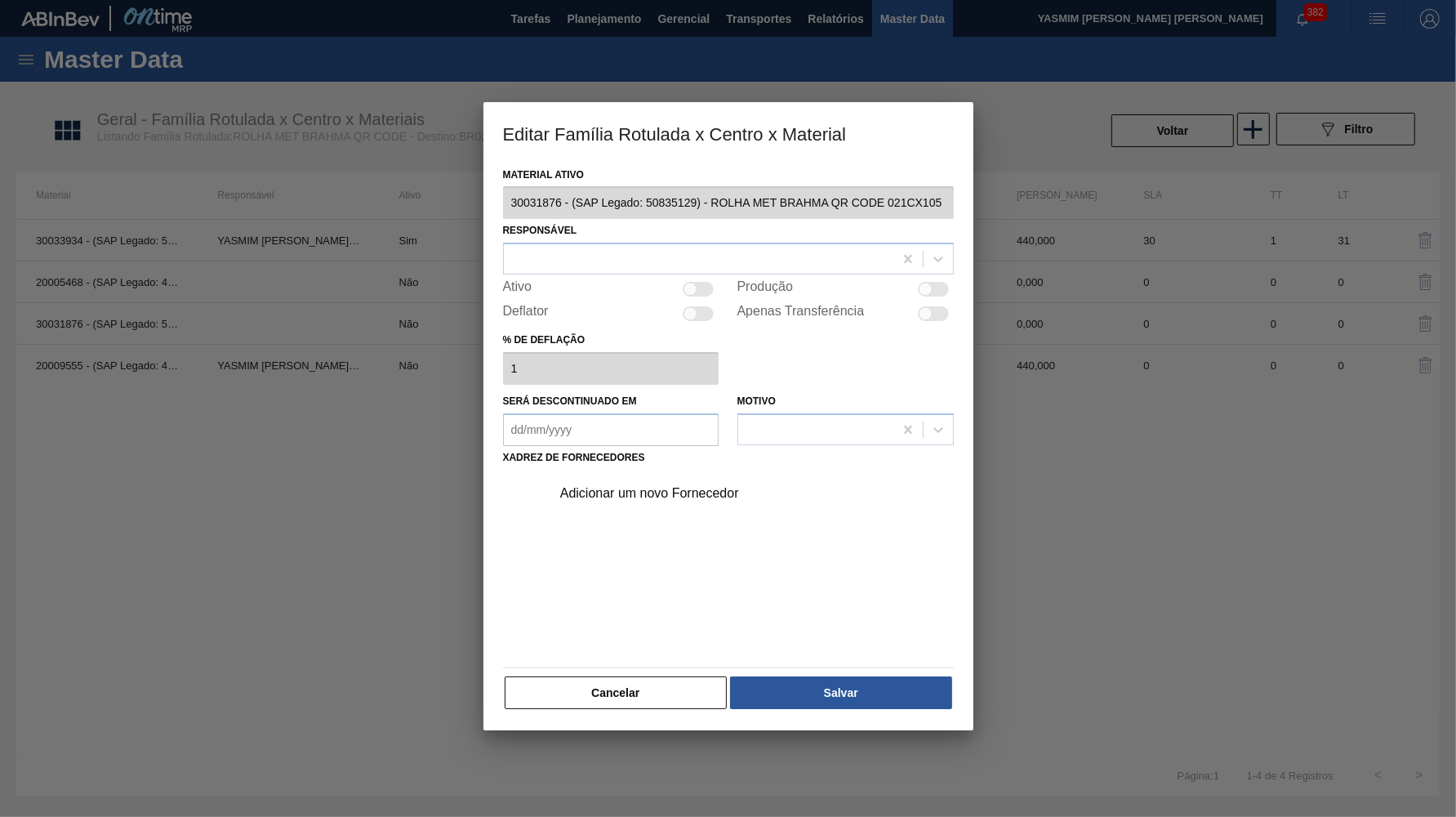
click at [947, 282] on div at bounding box center [933, 289] width 31 height 14
checkbox input "true"
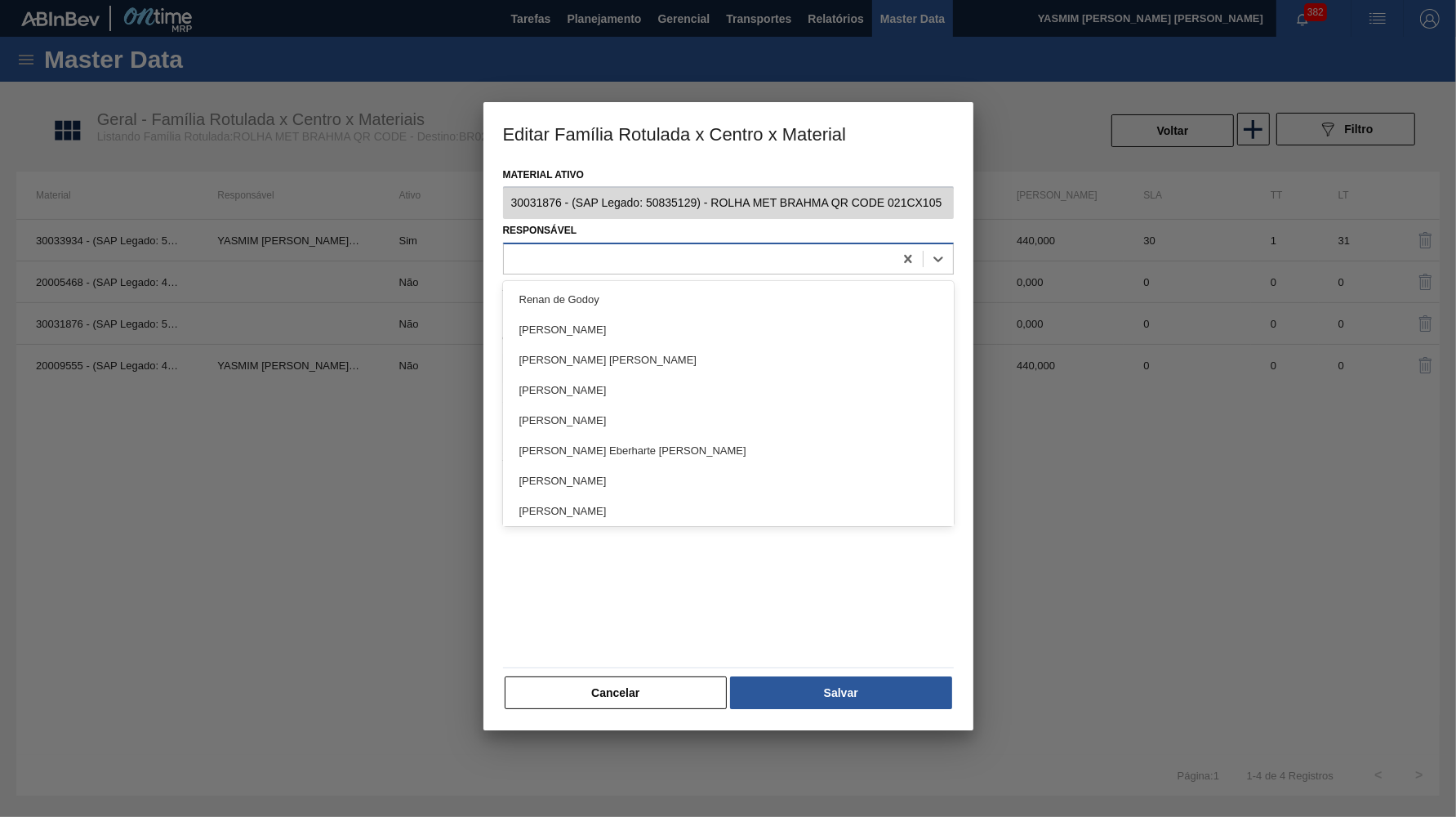
click at [791, 257] on div at bounding box center [699, 259] width 390 height 24
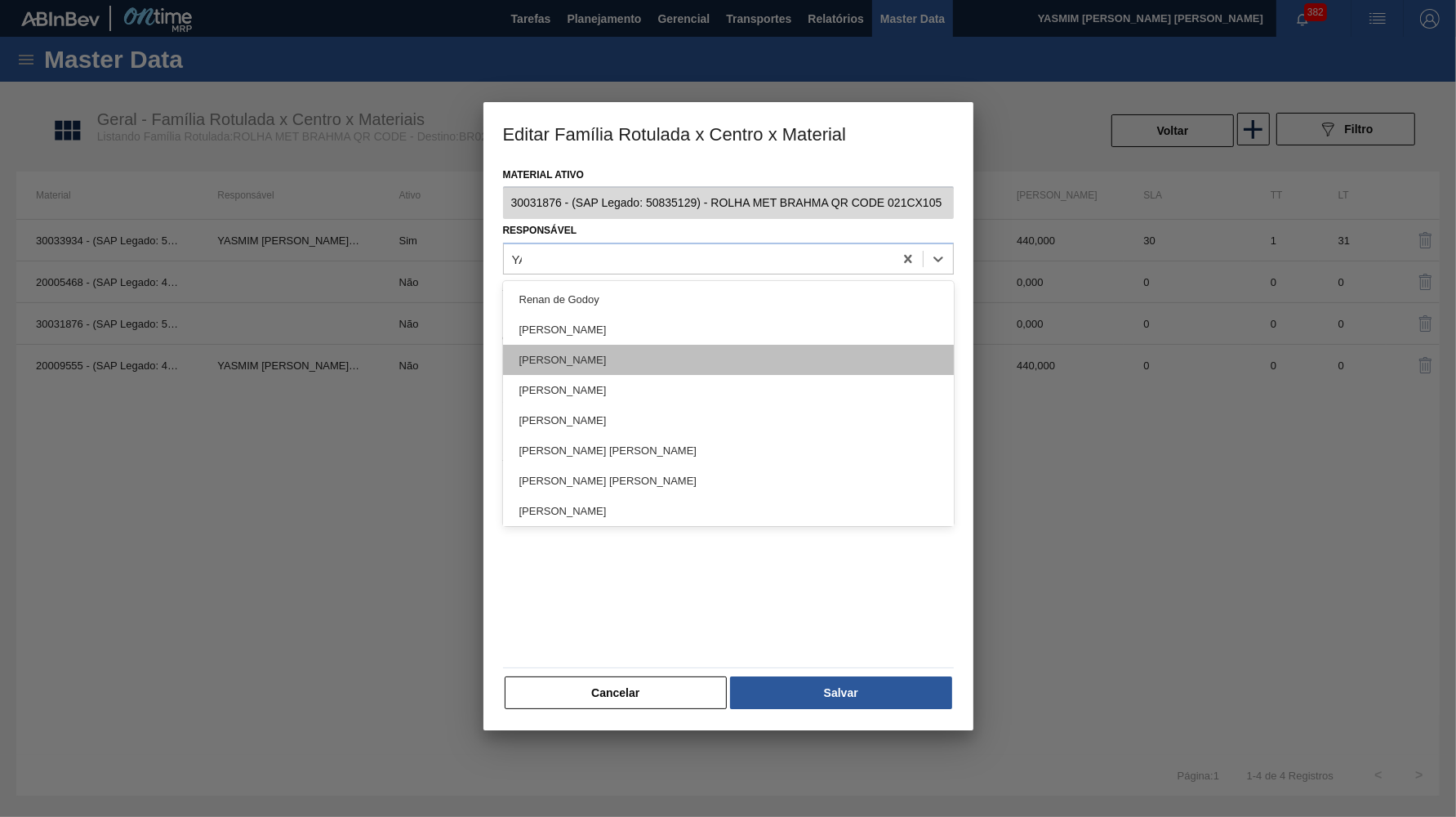
type input "YAS"
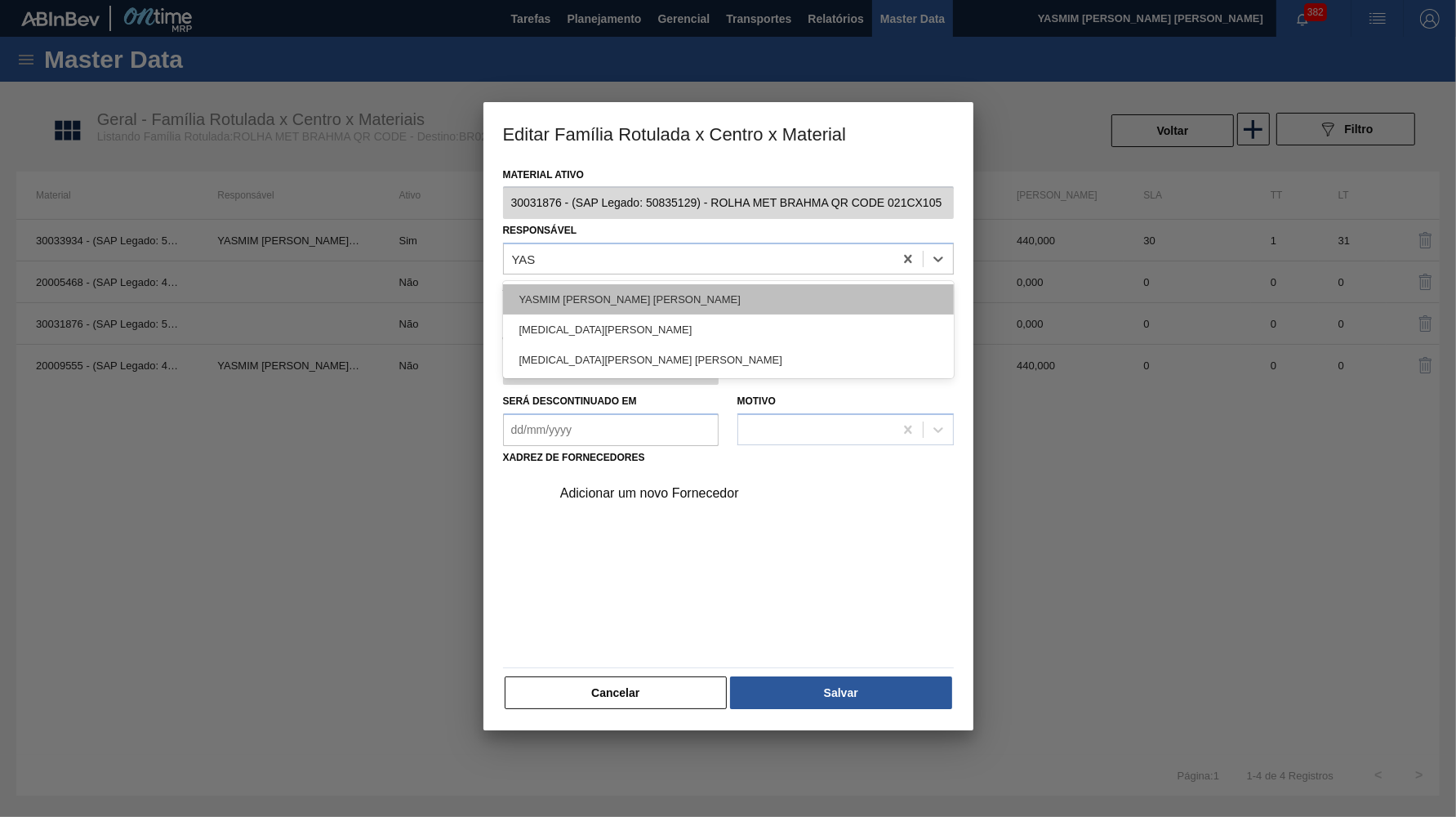
click at [614, 289] on div "YASMIM FERREIRA DA SILVA" at bounding box center [728, 300] width 451 height 31
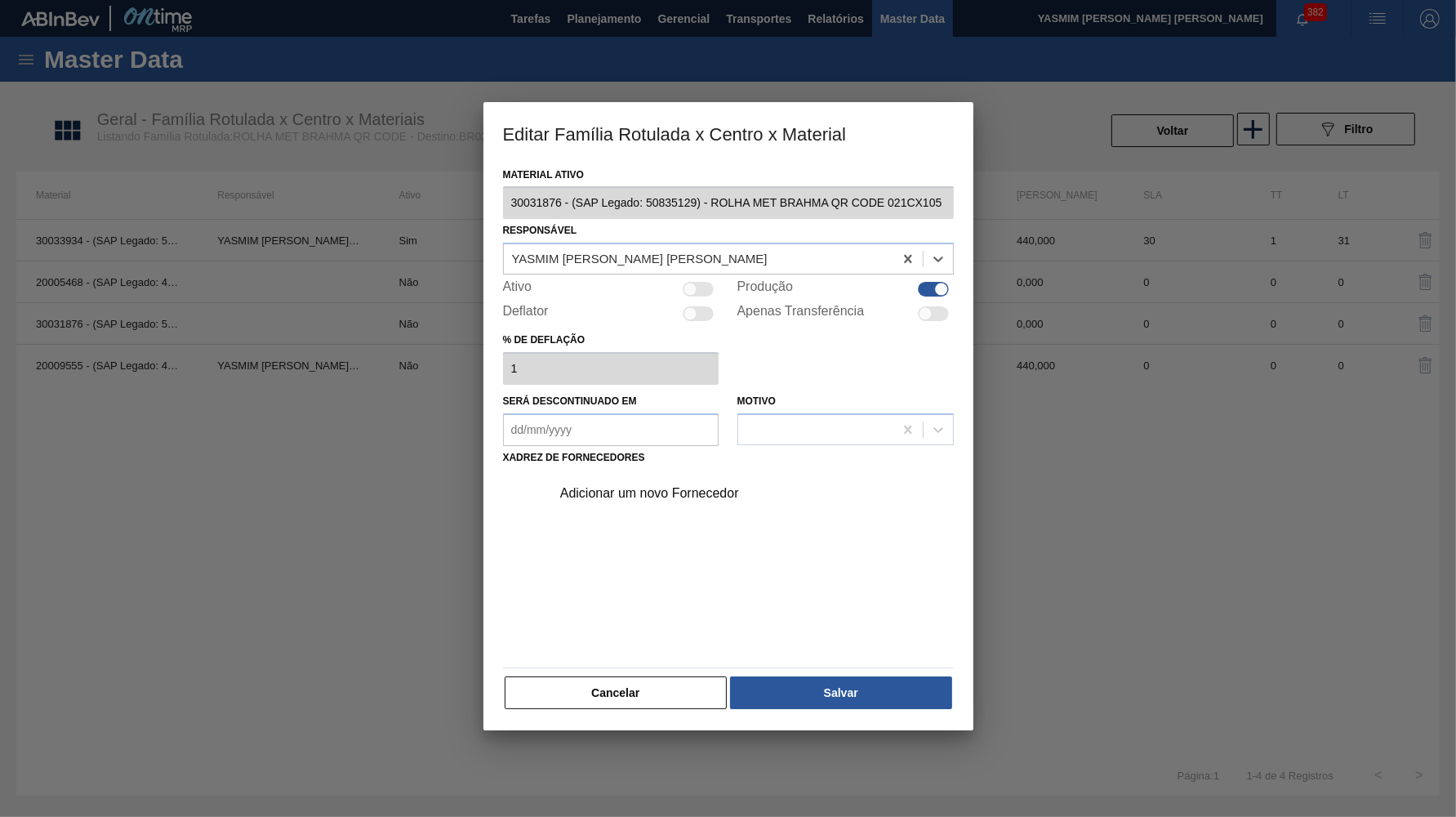
click at [663, 469] on div "Adicionar um novo Fornecedor" at bounding box center [728, 491] width 464 height 45
click at [675, 486] on div "Adicionar um novo Fornecedor" at bounding box center [720, 493] width 320 height 14
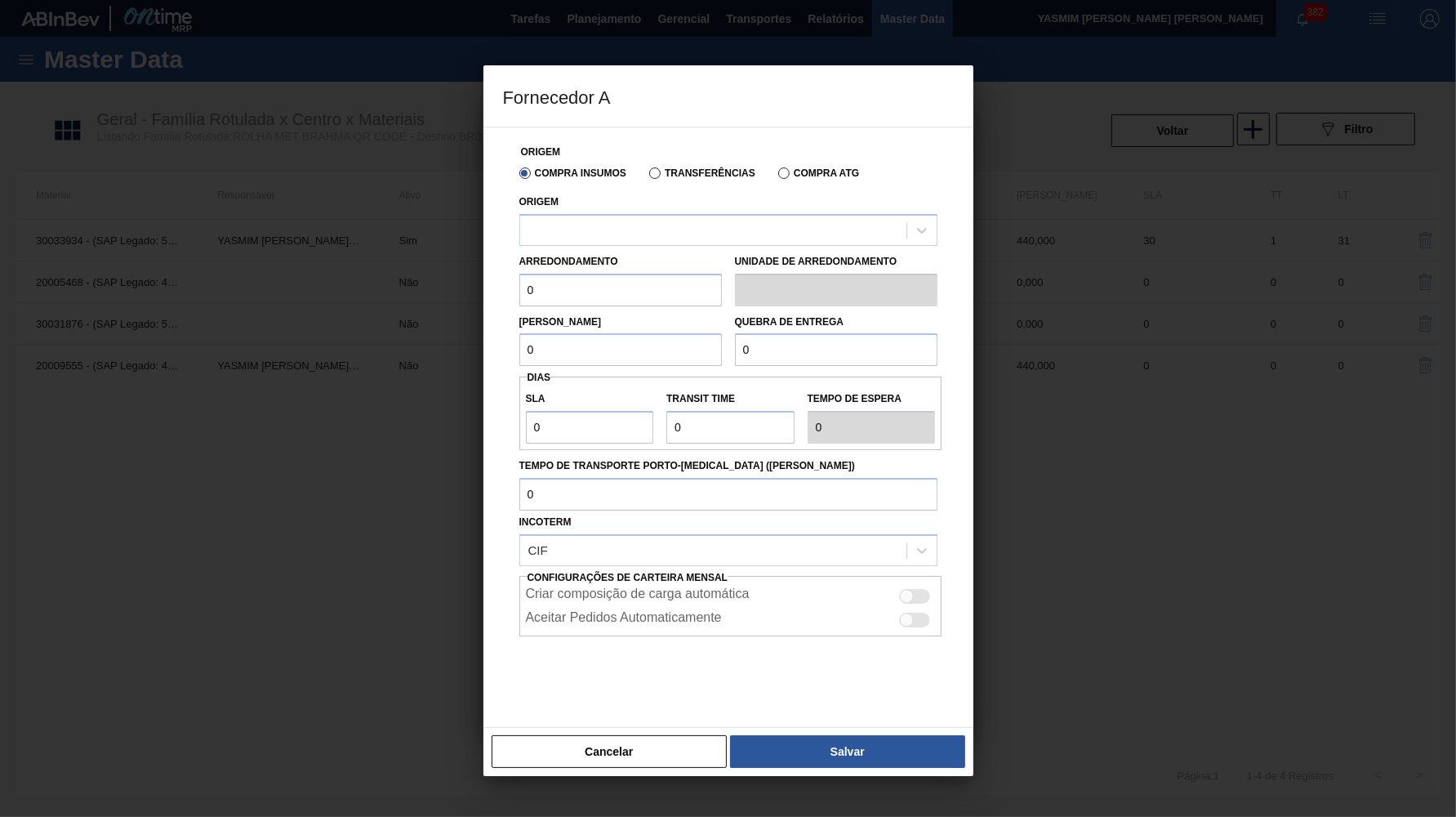
click at [658, 166] on div "Transferências" at bounding box center [699, 172] width 113 height 14
click at [661, 172] on label "Transferências" at bounding box center [702, 172] width 106 height 11
click at [647, 177] on input "Transferências" at bounding box center [647, 177] width 0 height 0
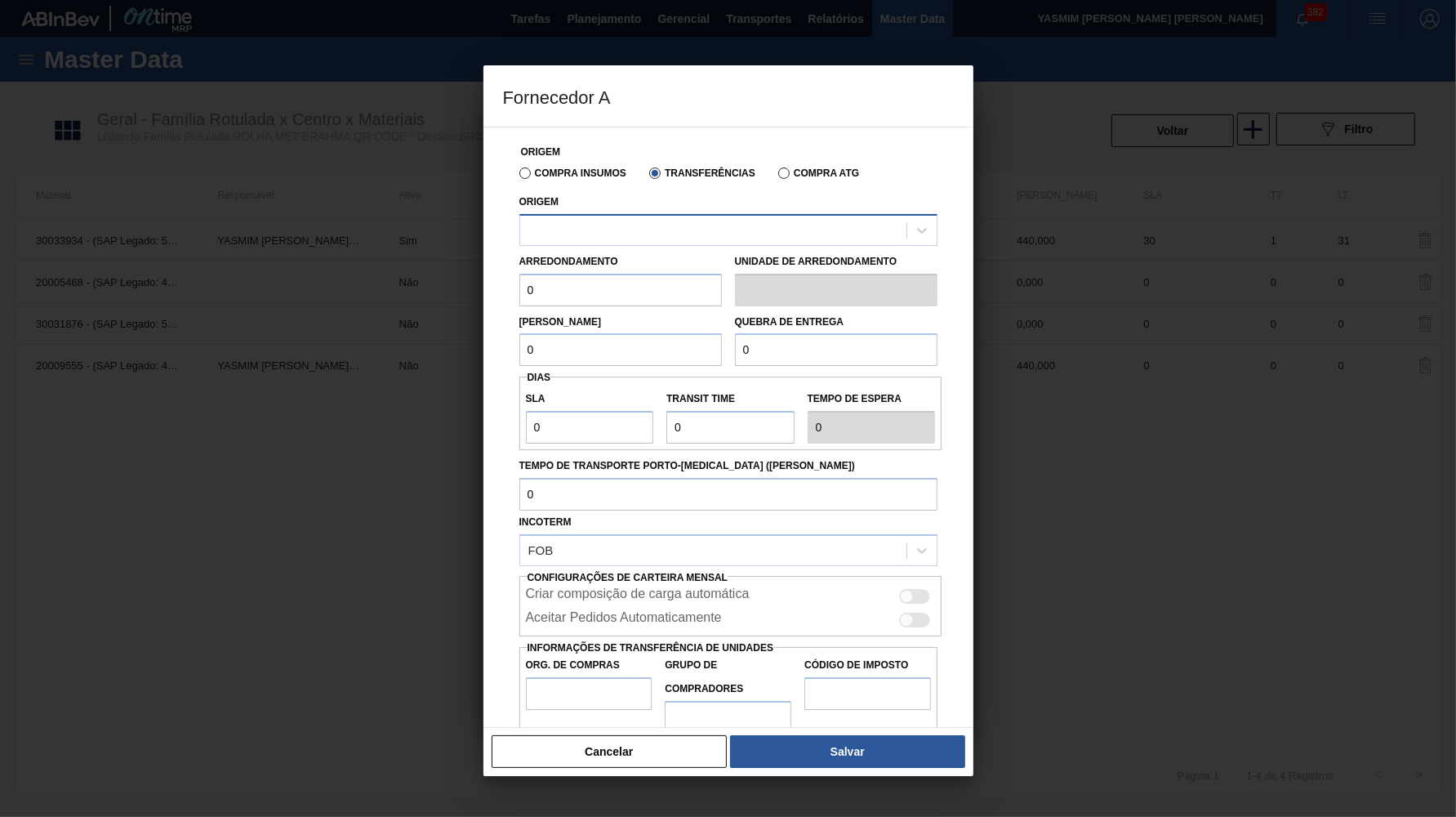
click at [654, 227] on div at bounding box center [713, 230] width 386 height 24
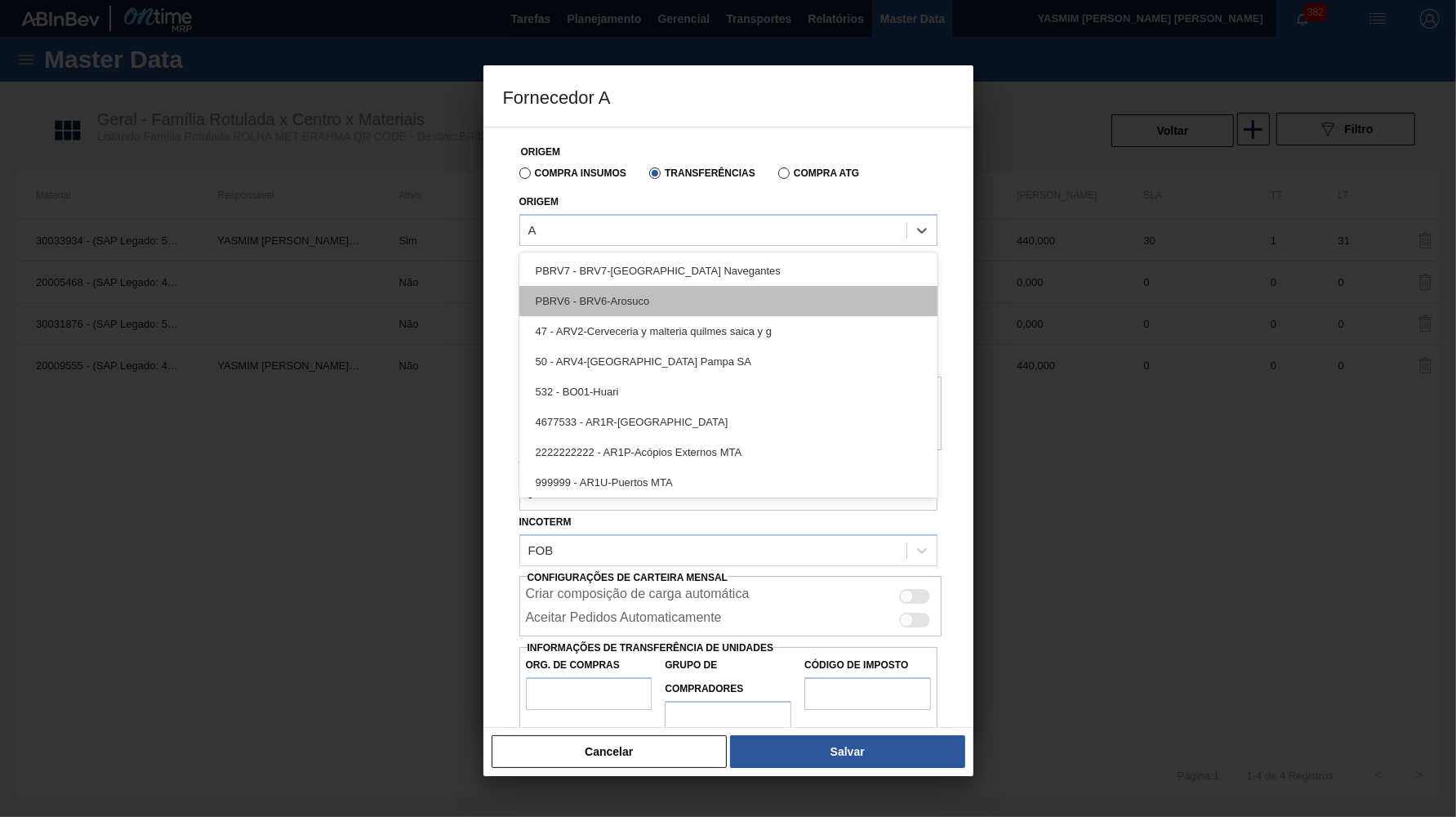
type input "AR"
click at [627, 309] on div "PBRV6 - BRV6-Arosuco" at bounding box center [728, 301] width 419 height 31
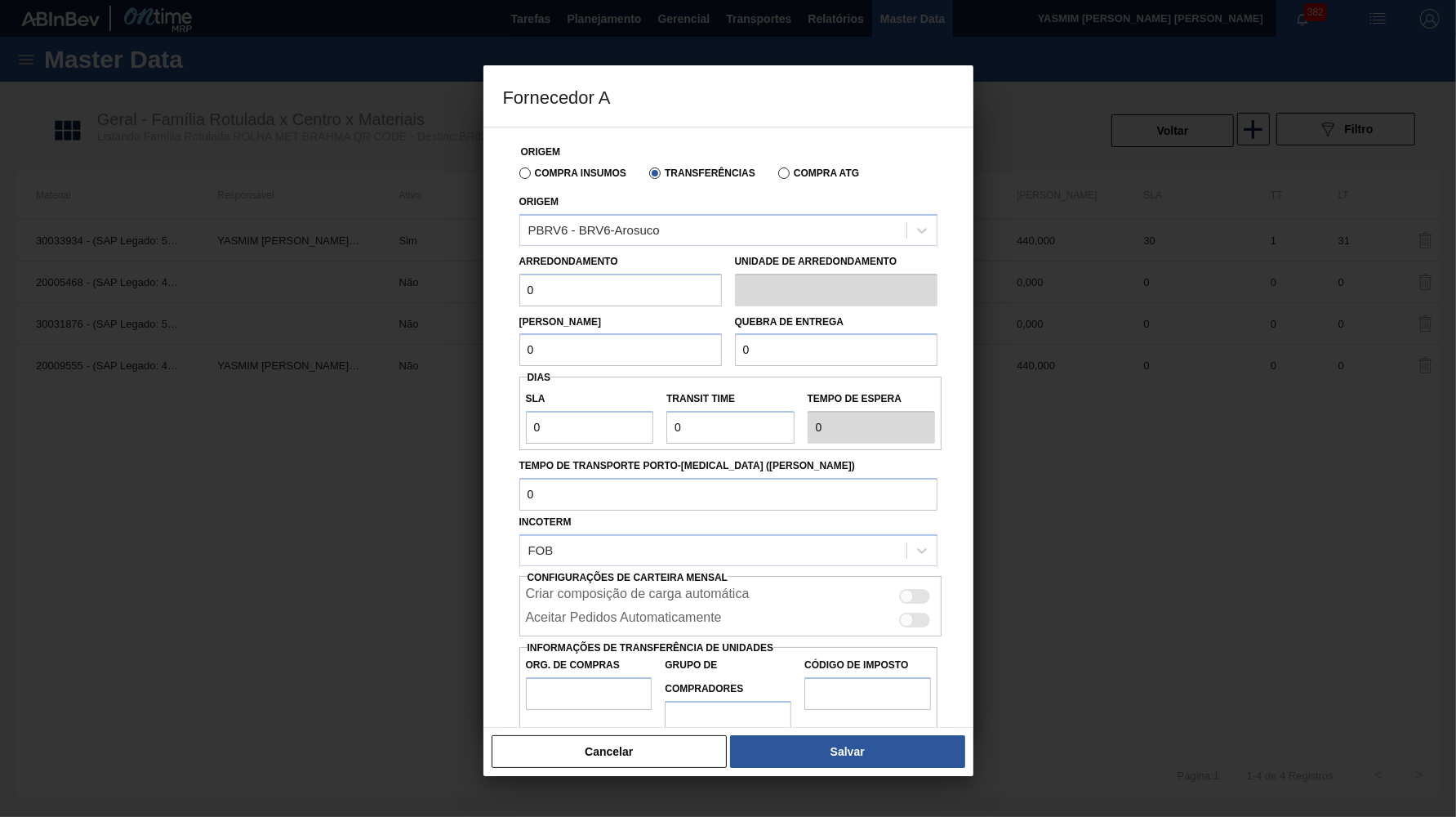
click at [632, 280] on input "0" at bounding box center [621, 290] width 203 height 32
click at [632, 279] on input "0" at bounding box center [621, 290] width 203 height 32
paste input "44"
type input "440"
click at [601, 347] on input "0" at bounding box center [621, 350] width 203 height 32
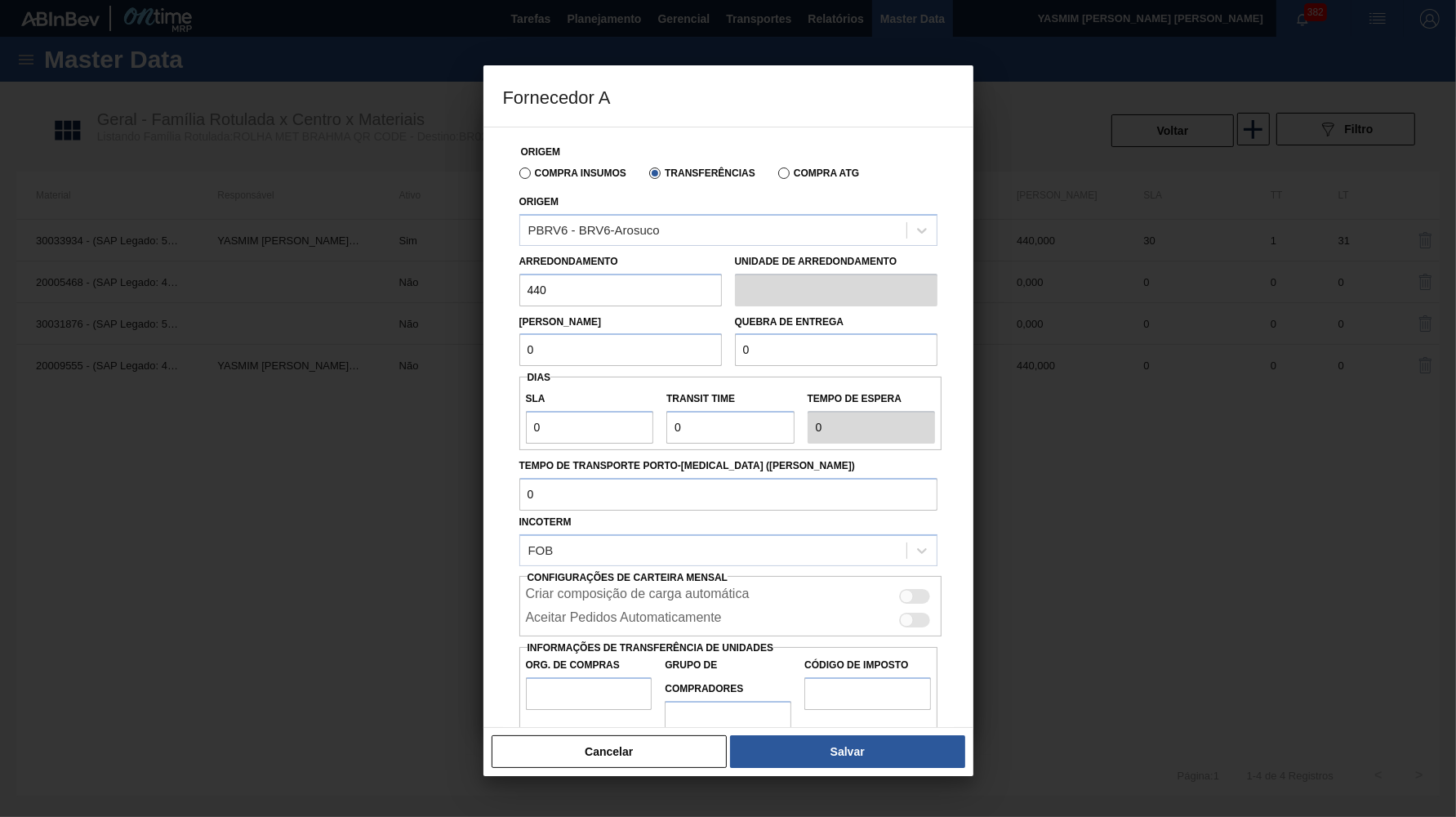
click at [601, 347] on input "0" at bounding box center [621, 350] width 203 height 32
paste input "44"
type input "440"
click at [799, 341] on input "0" at bounding box center [836, 350] width 203 height 32
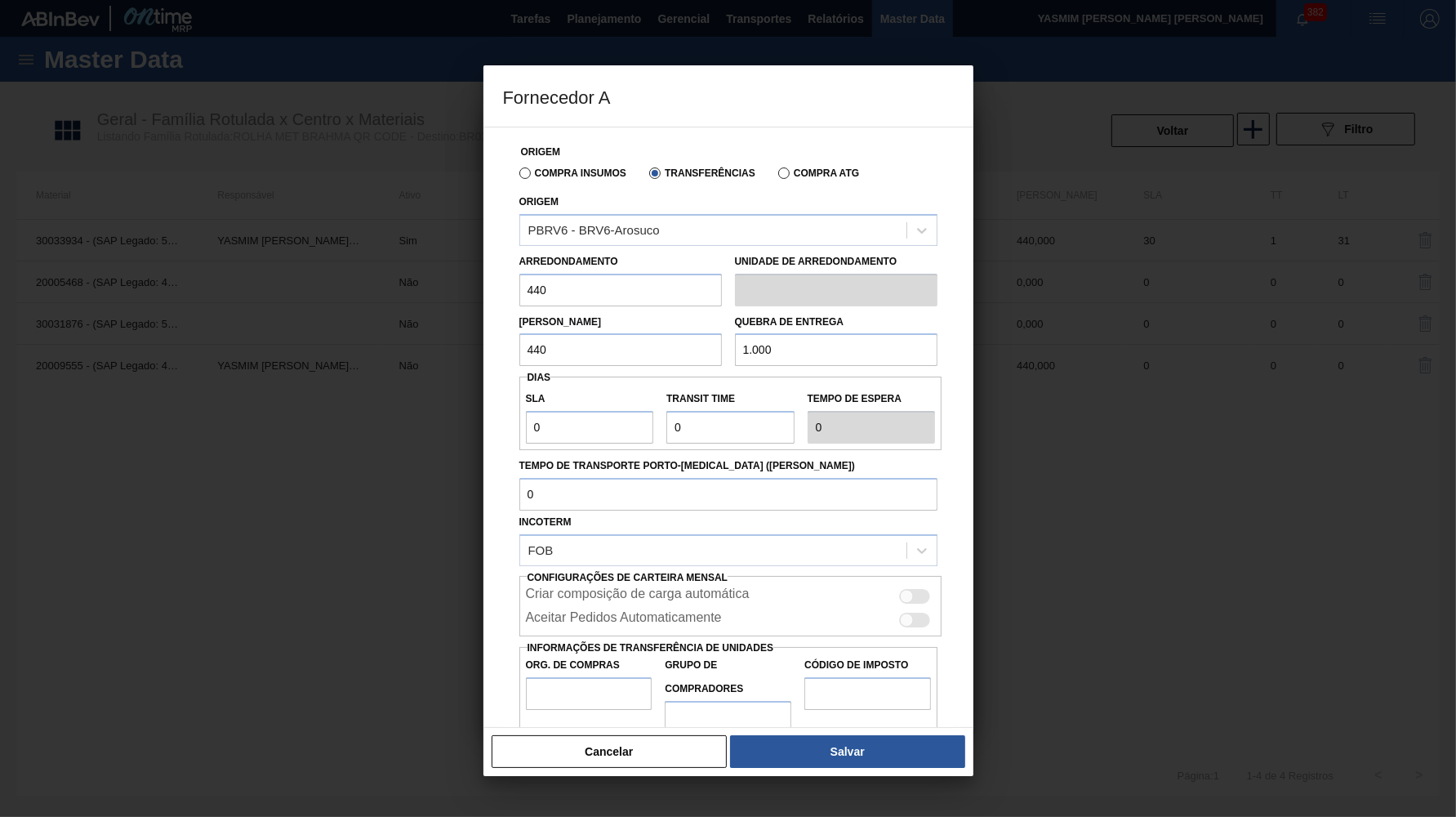
type input "10.000"
click at [908, 590] on div at bounding box center [907, 597] width 14 height 14
checkbox input "true"
click at [922, 613] on div at bounding box center [915, 620] width 31 height 14
checkbox input "true"
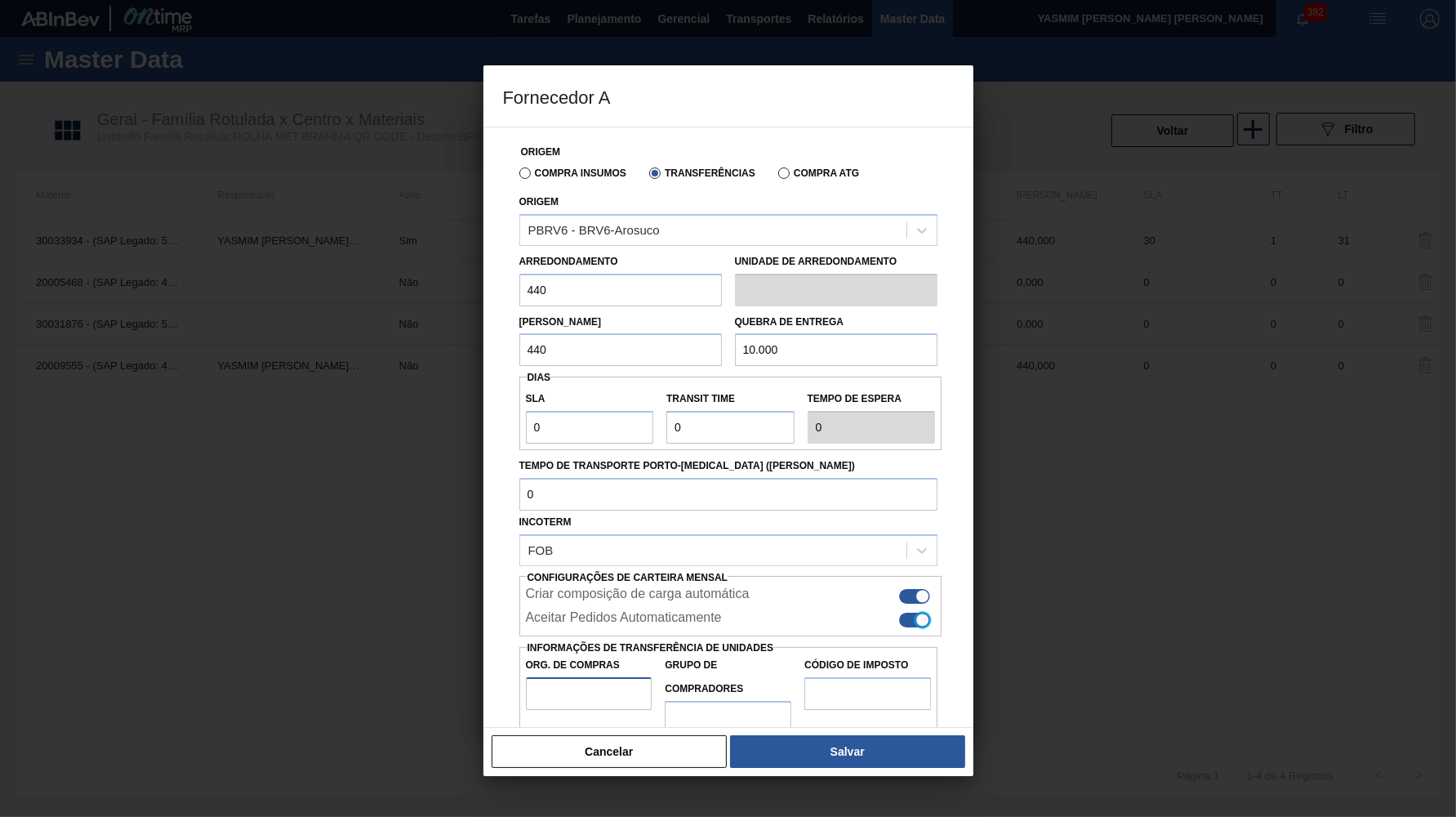
click at [628, 678] on input "Org. de Compras" at bounding box center [589, 694] width 126 height 32
type input "BR00"
type input "B02"
type input "IZ"
click at [912, 745] on button "Salvar" at bounding box center [847, 752] width 234 height 32
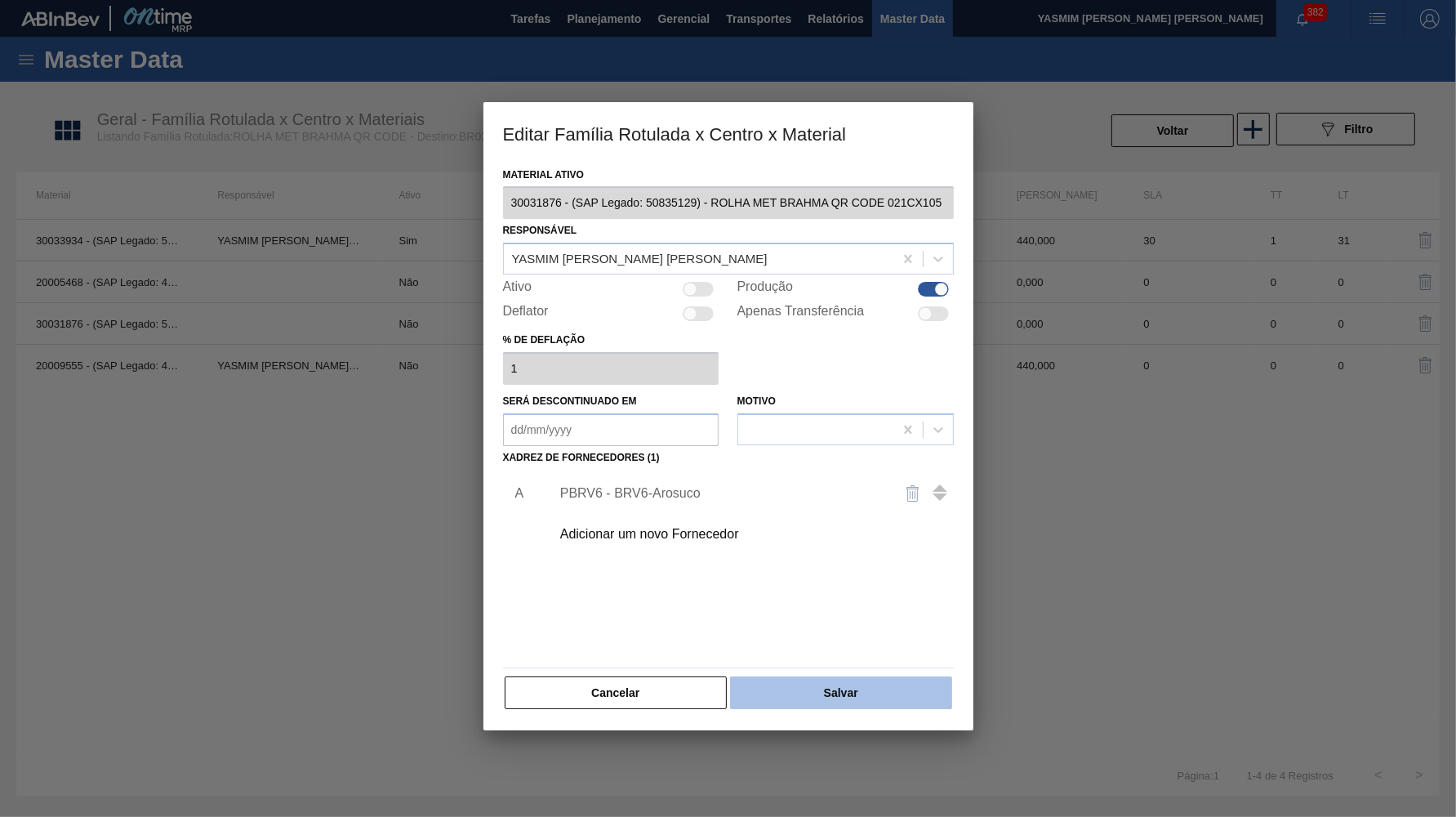
click at [897, 690] on button "Salvar" at bounding box center [840, 693] width 222 height 32
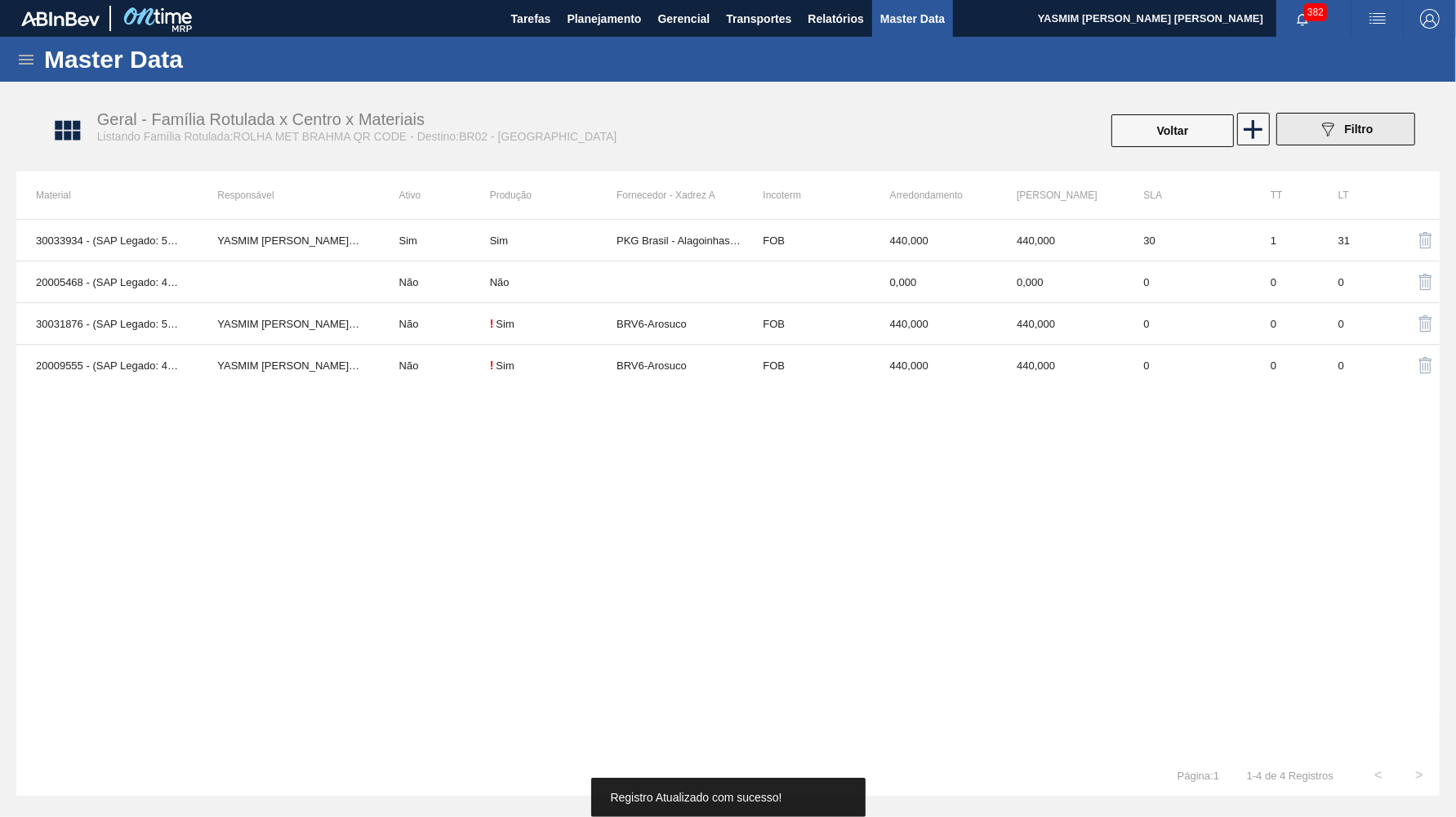
click at [1365, 138] on div "089F7B8B-B2A5-4AFE-B5C0-19BA573D28AC Filtro" at bounding box center [1346, 128] width 54 height 20
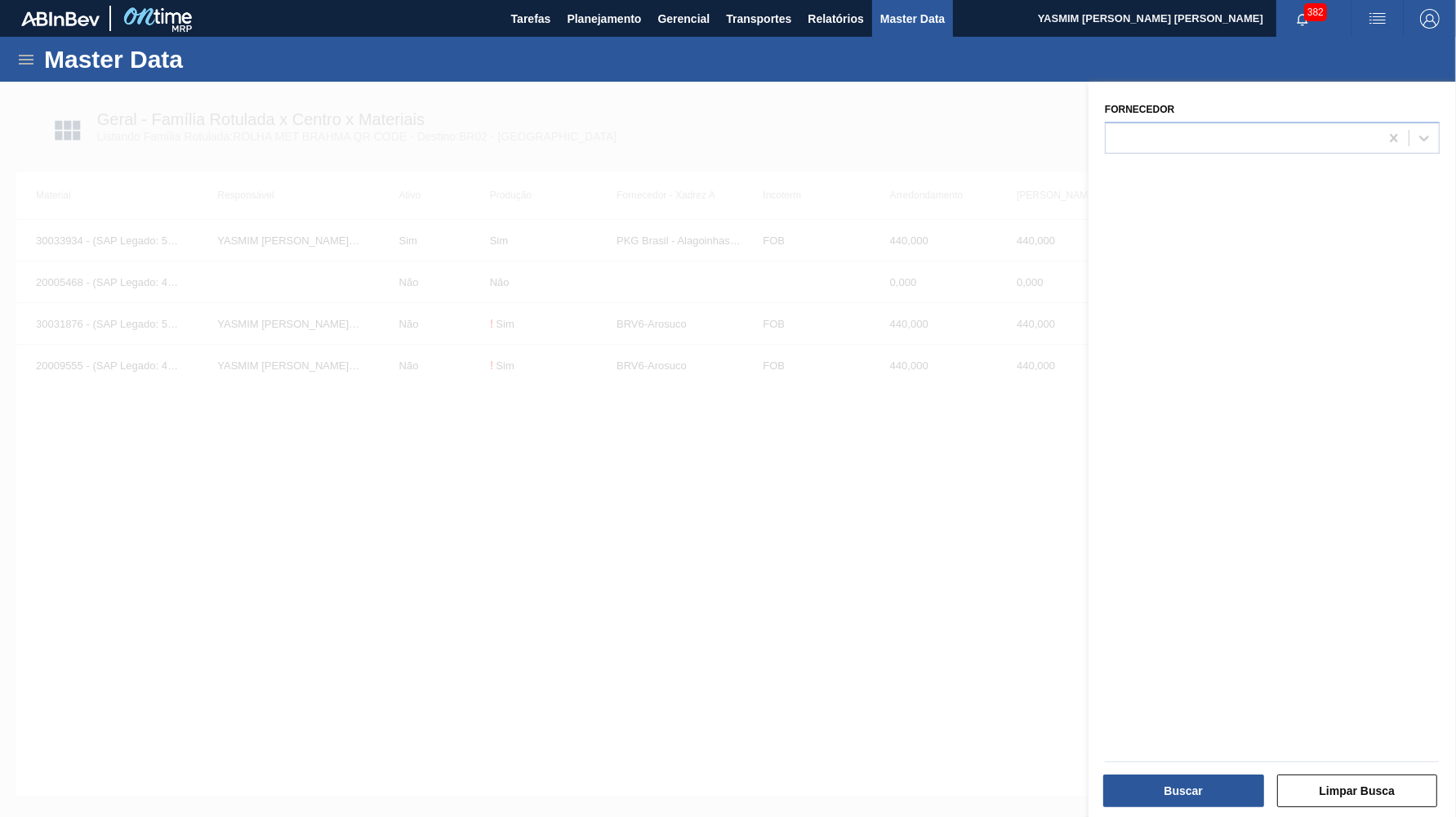
click at [742, 673] on div at bounding box center [728, 490] width 1456 height 817
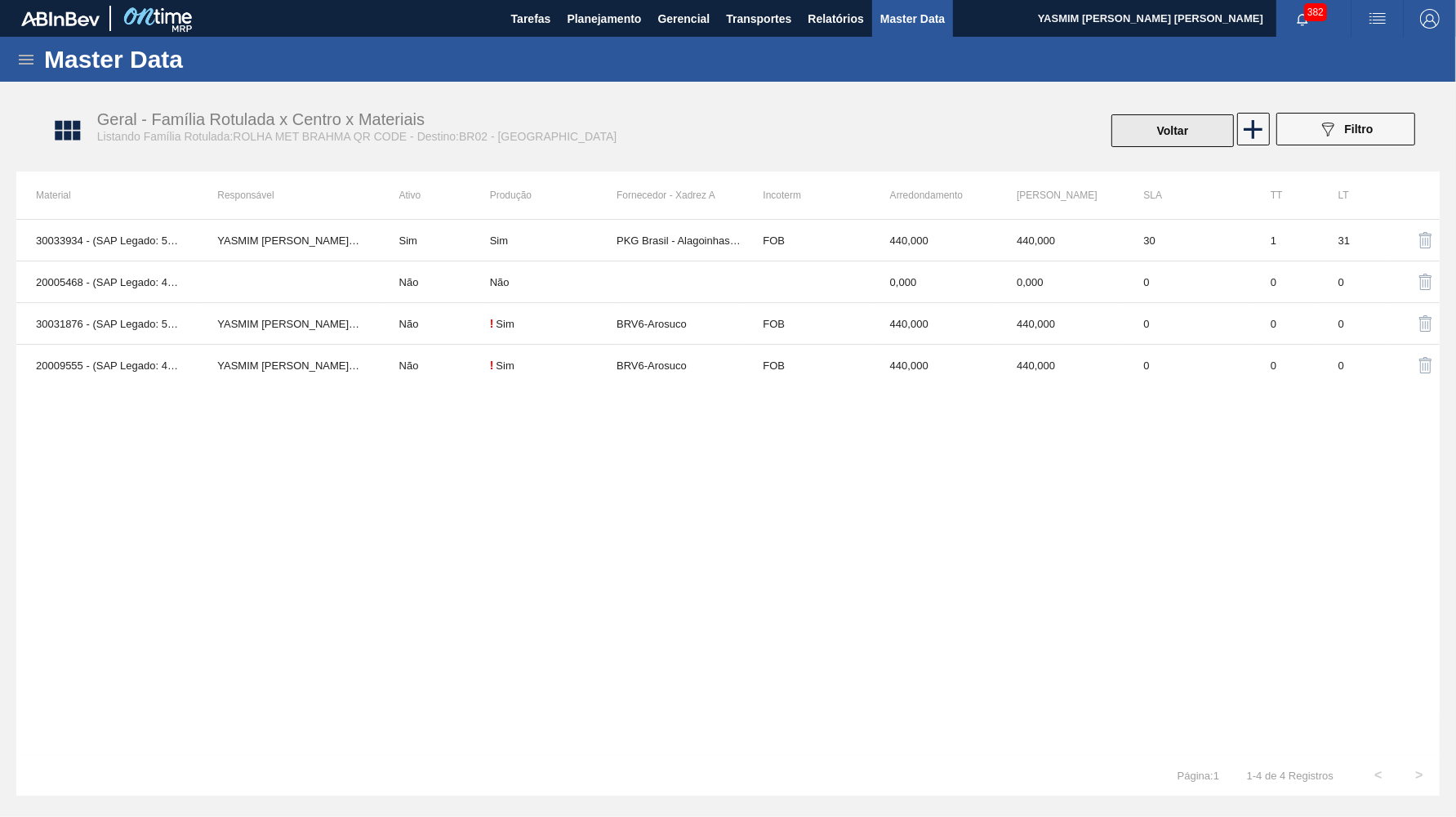
click at [1186, 127] on button "Voltar" at bounding box center [1172, 131] width 122 height 32
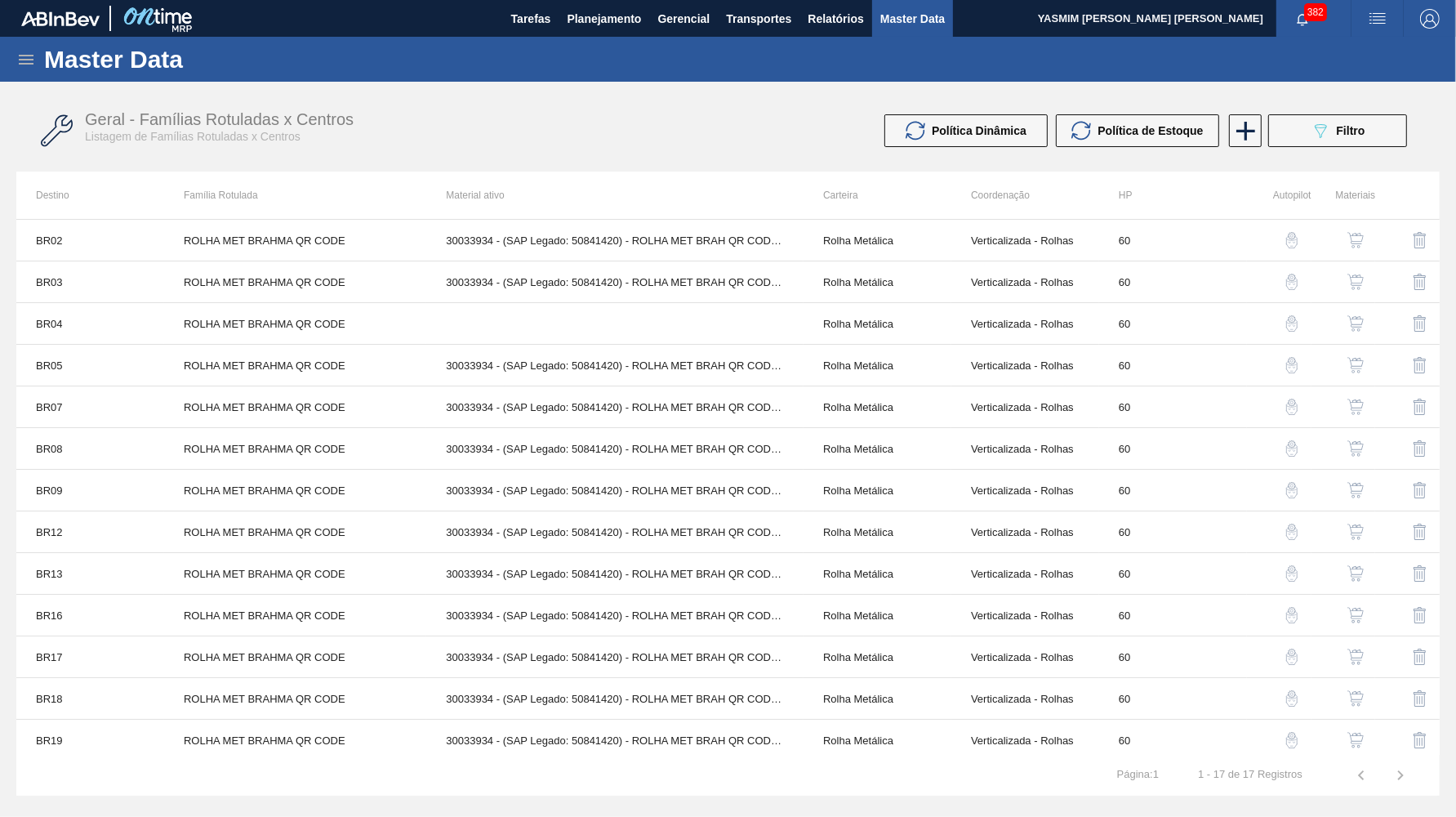
click at [1368, 309] on button "button" at bounding box center [1356, 324] width 39 height 39
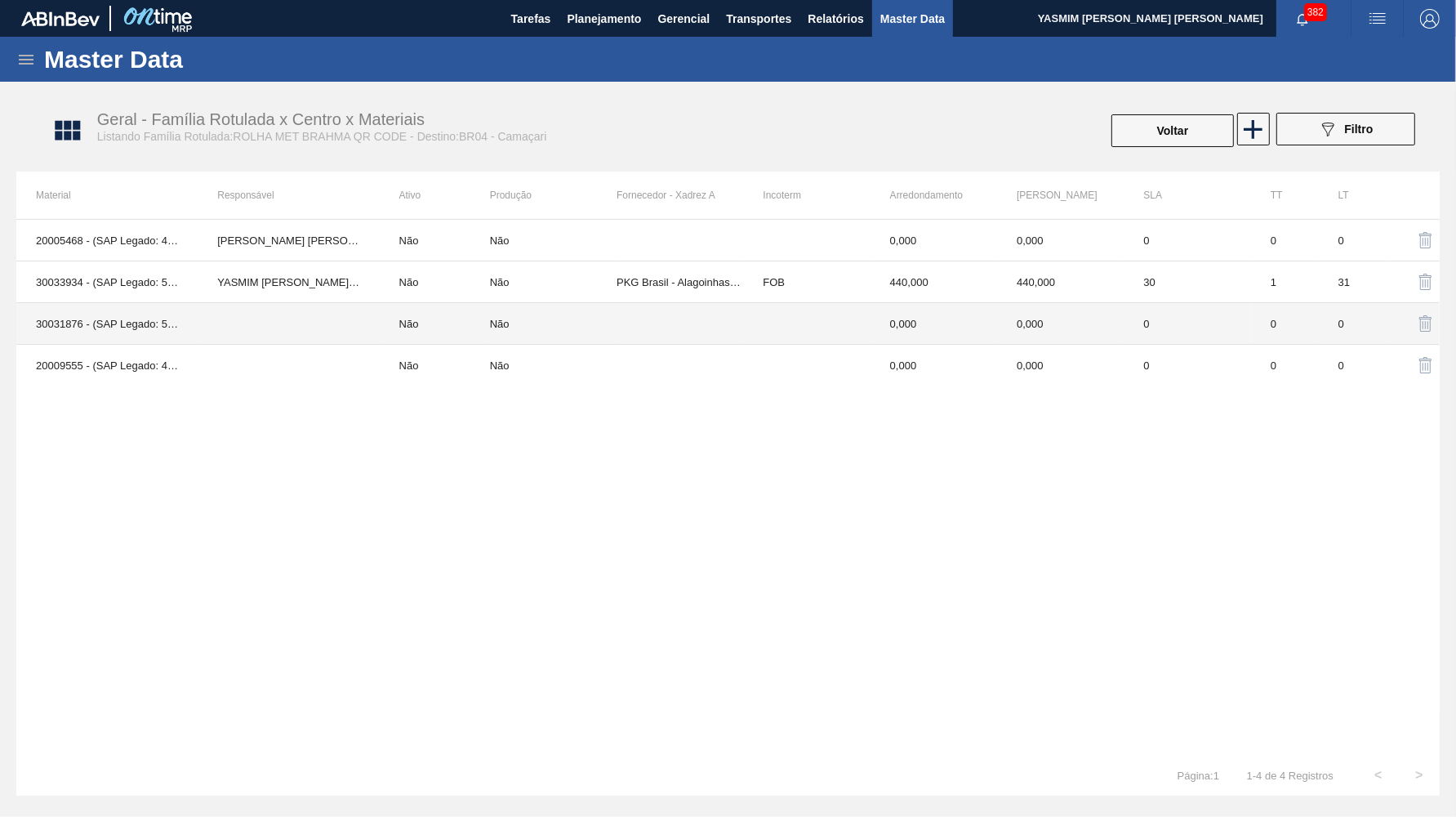
click at [748, 330] on td at bounding box center [806, 324] width 126 height 42
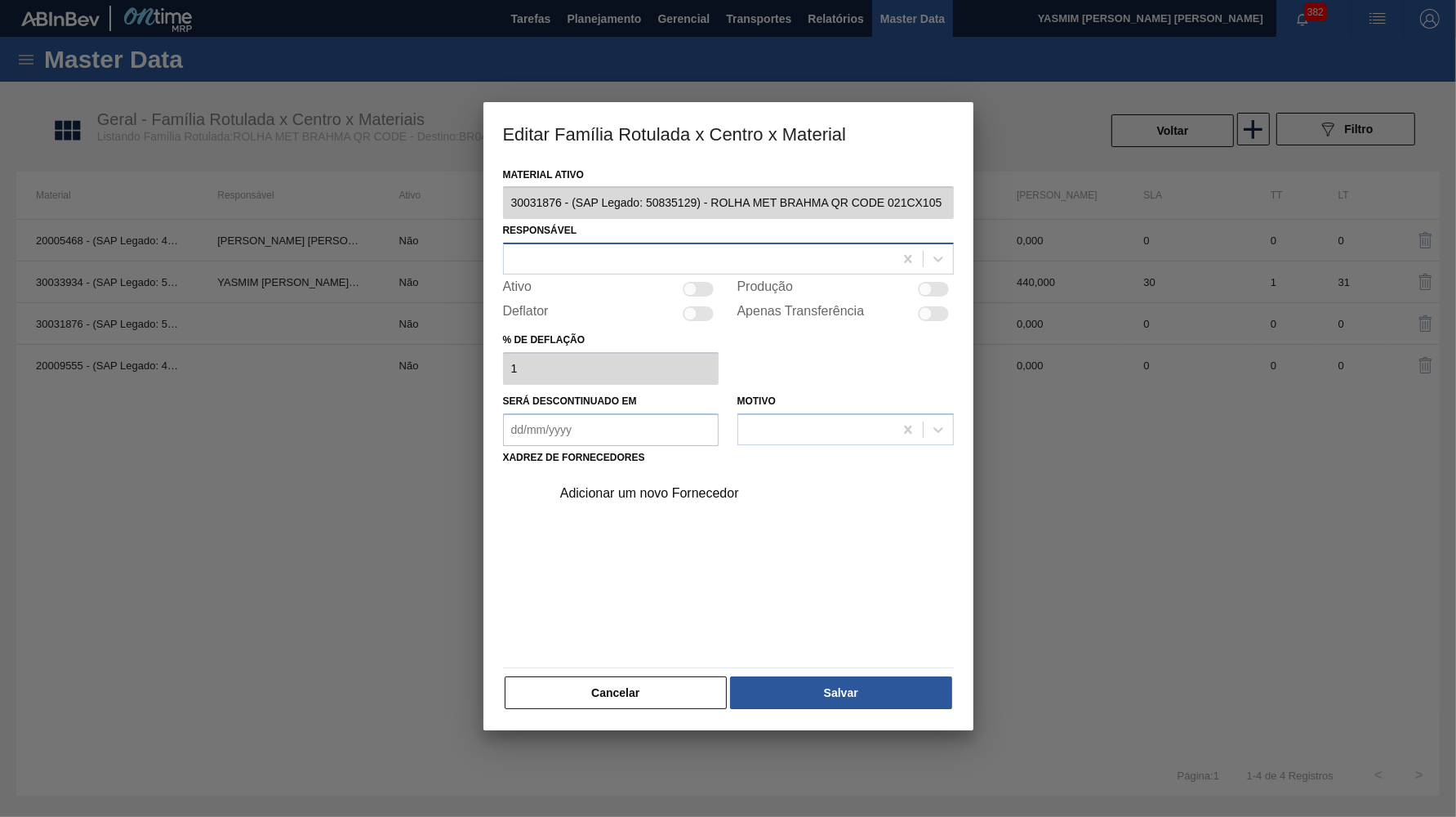
click at [830, 243] on div at bounding box center [728, 259] width 451 height 32
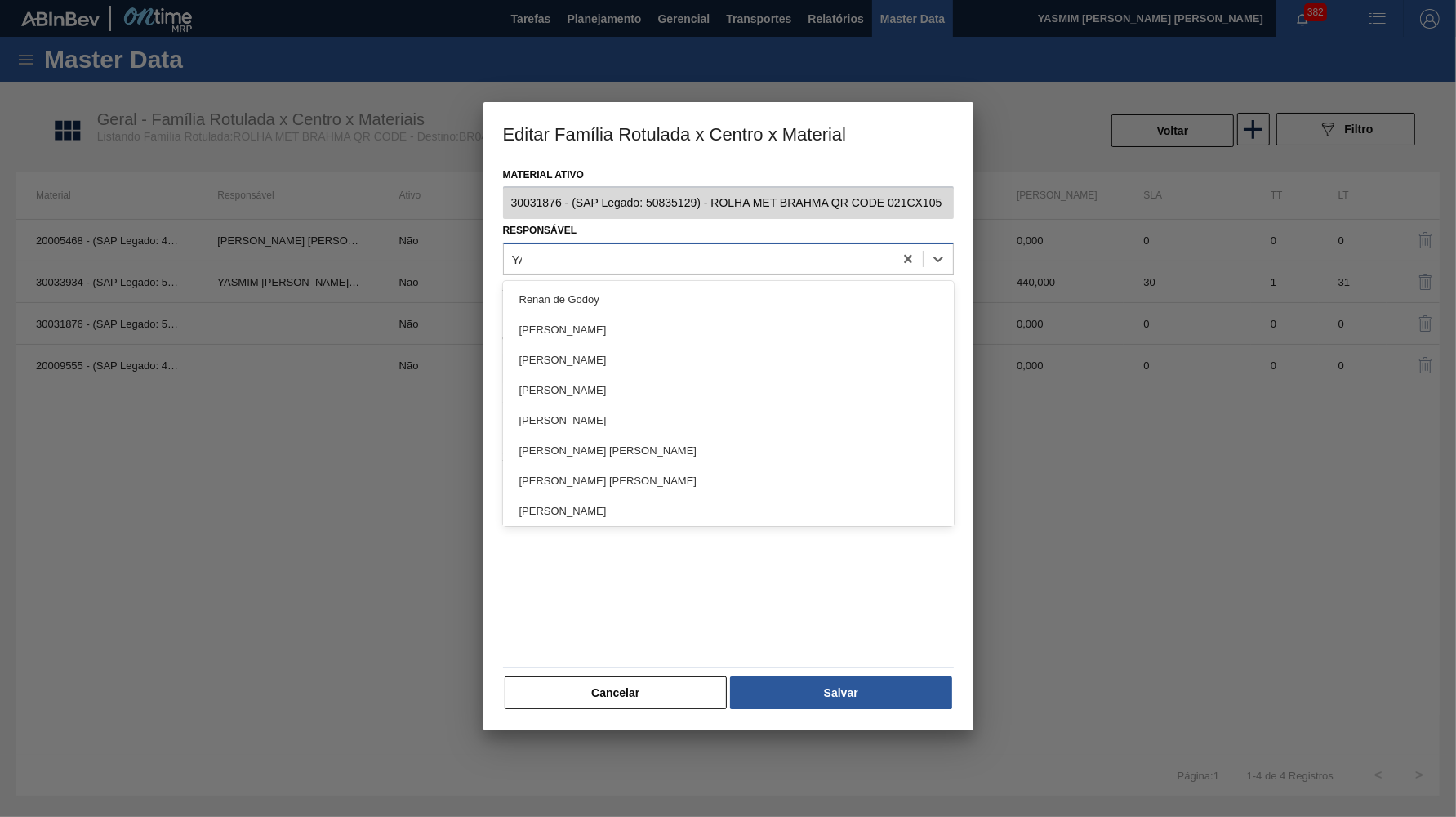
type input "YAS"
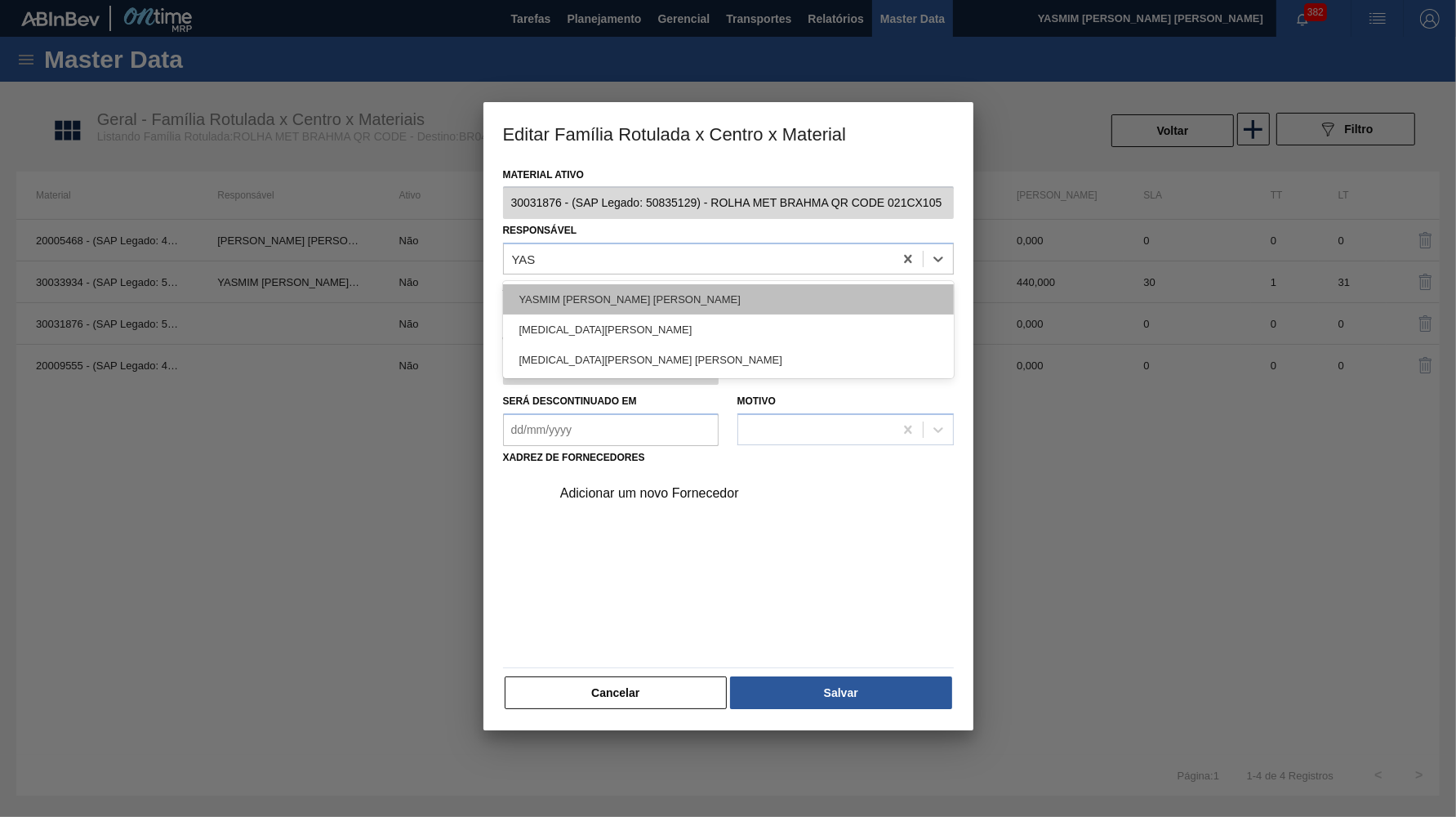
click at [647, 296] on div "YASMIM FERREIRA DA SILVA" at bounding box center [728, 300] width 451 height 31
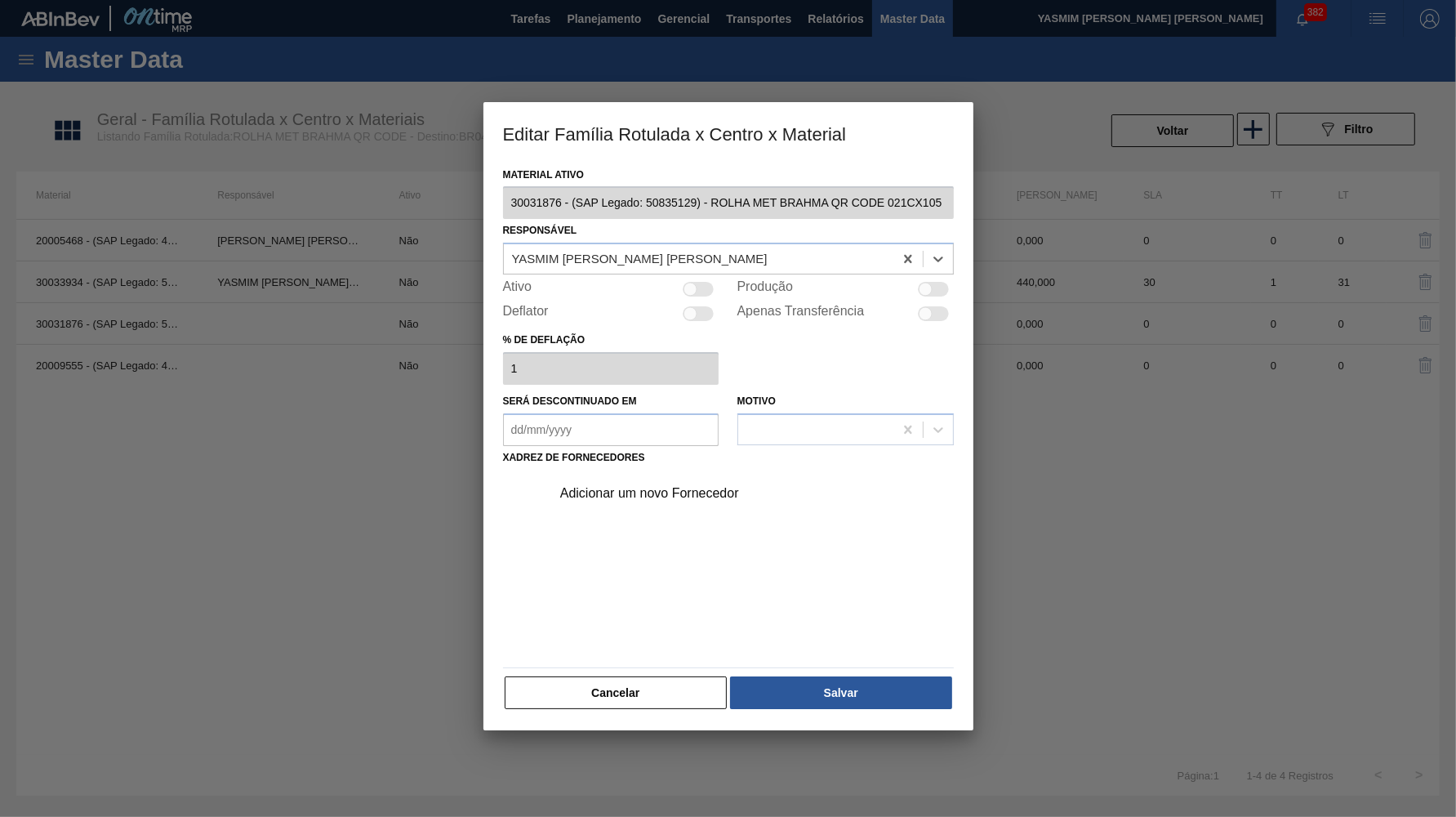
click at [920, 290] on div at bounding box center [933, 289] width 31 height 14
checkbox input "true"
click at [669, 492] on div "Adicionar um novo Fornecedor" at bounding box center [748, 493] width 413 height 41
click at [660, 486] on div "Adicionar um novo Fornecedor" at bounding box center [720, 493] width 320 height 14
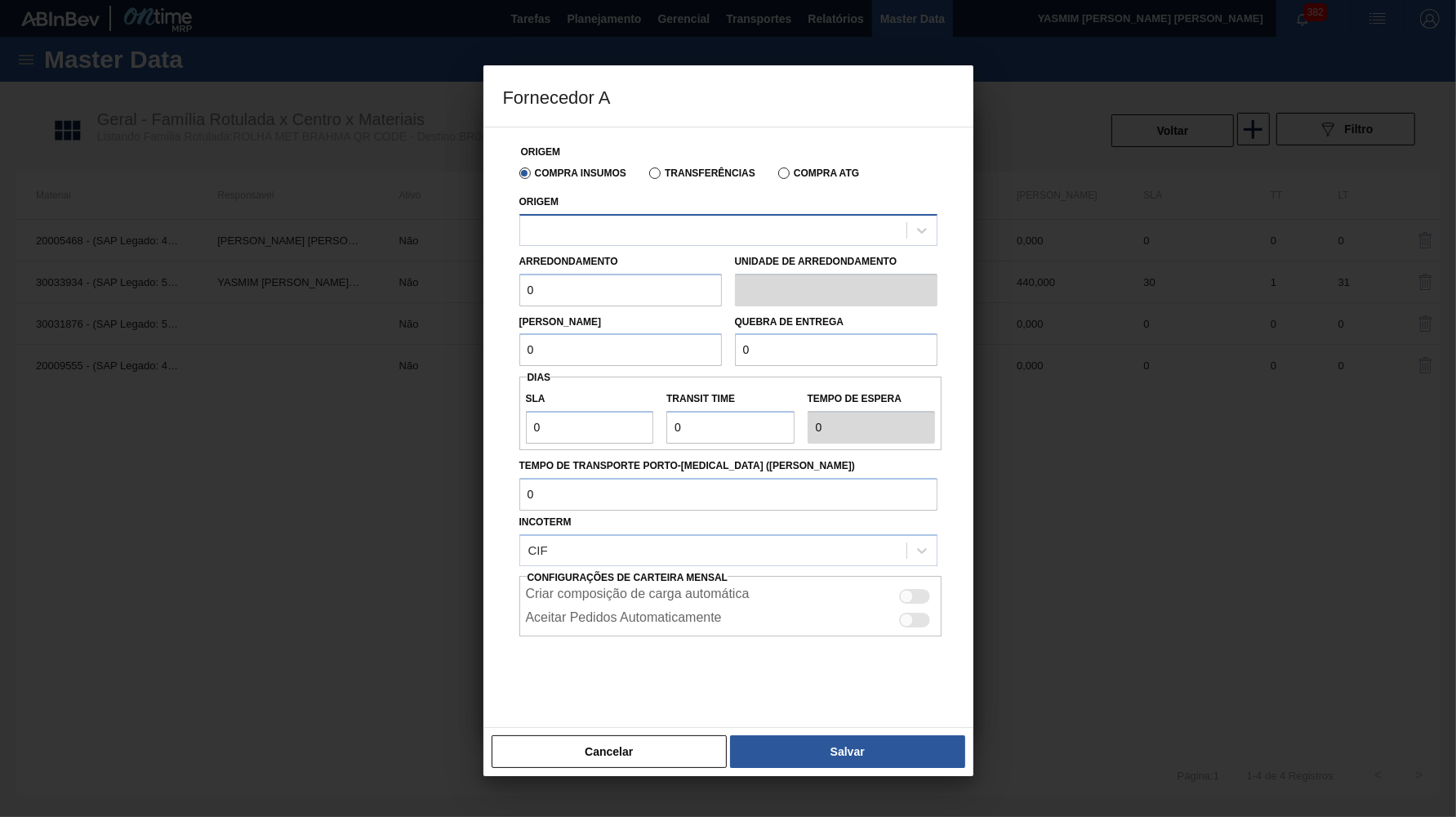
click at [699, 220] on div at bounding box center [713, 230] width 386 height 24
type input "Y"
click at [706, 163] on div "Compra Insumos Transferências Compra ATG" at bounding box center [728, 172] width 431 height 28
click at [702, 171] on label "Transferências" at bounding box center [702, 172] width 106 height 11
click at [647, 177] on input "Transferências" at bounding box center [647, 177] width 0 height 0
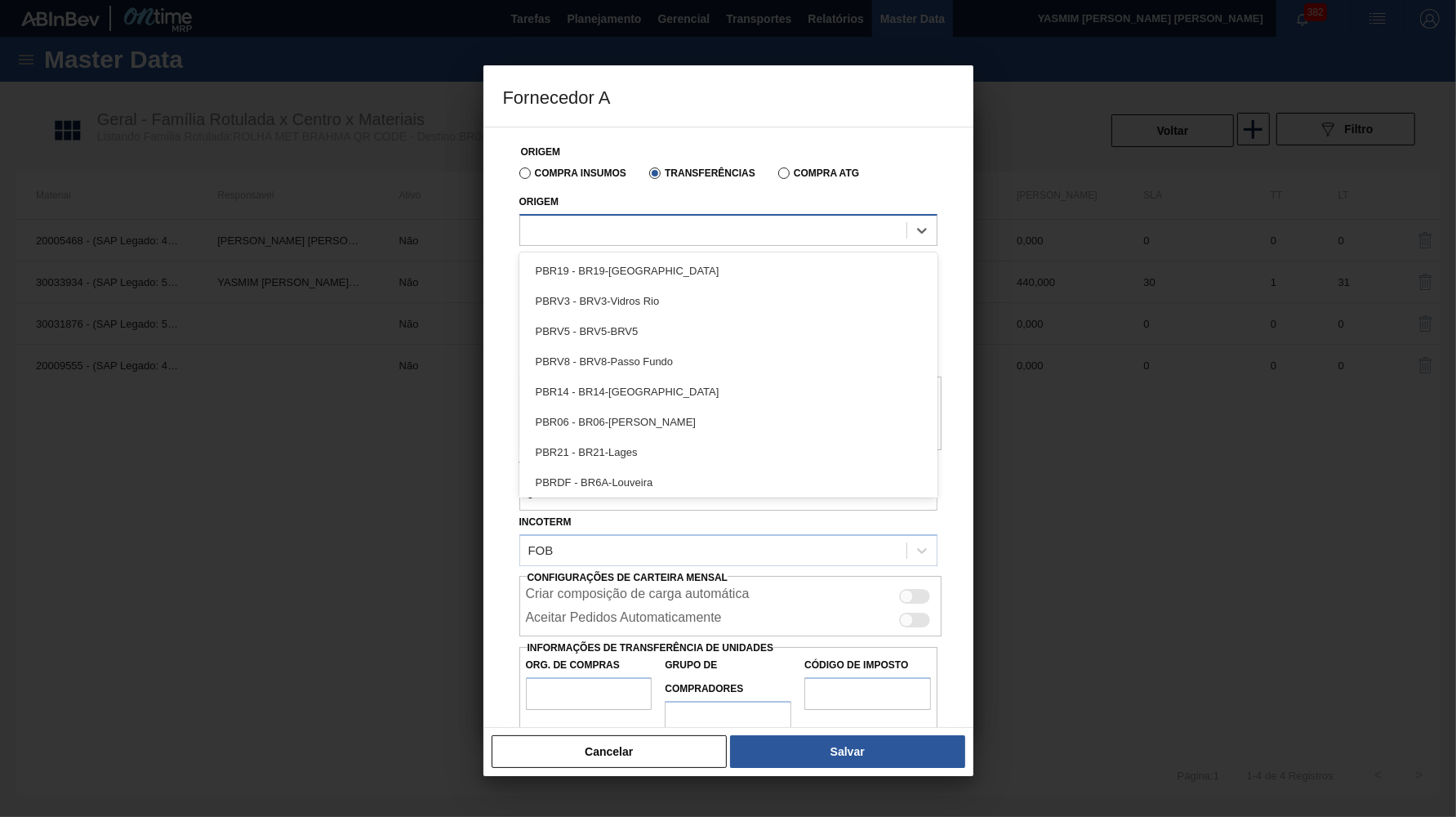
click at [645, 218] on div at bounding box center [713, 230] width 386 height 24
type input "AR"
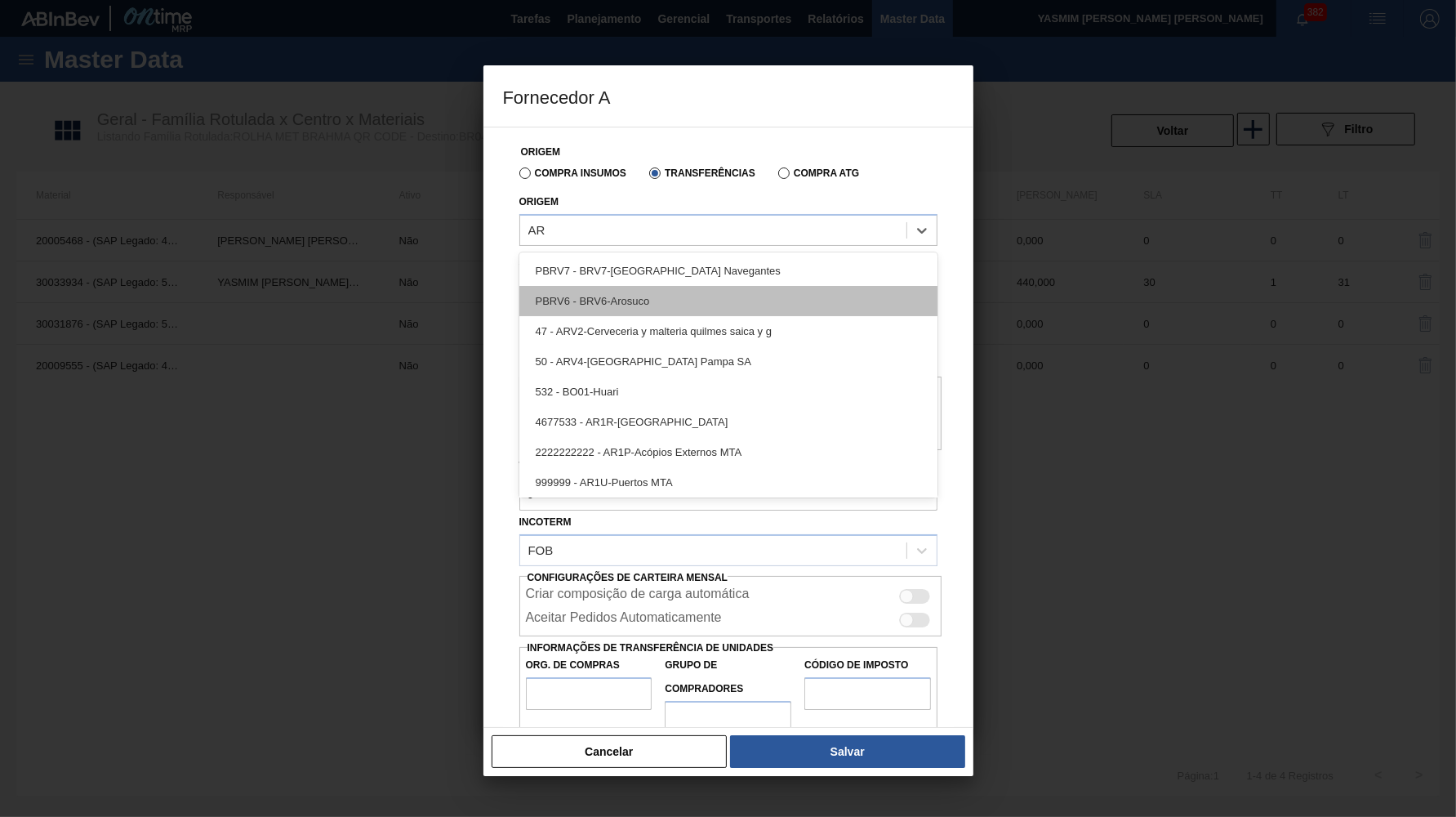
click at [713, 298] on div "PBRV6 - BRV6-Arosuco" at bounding box center [728, 301] width 419 height 31
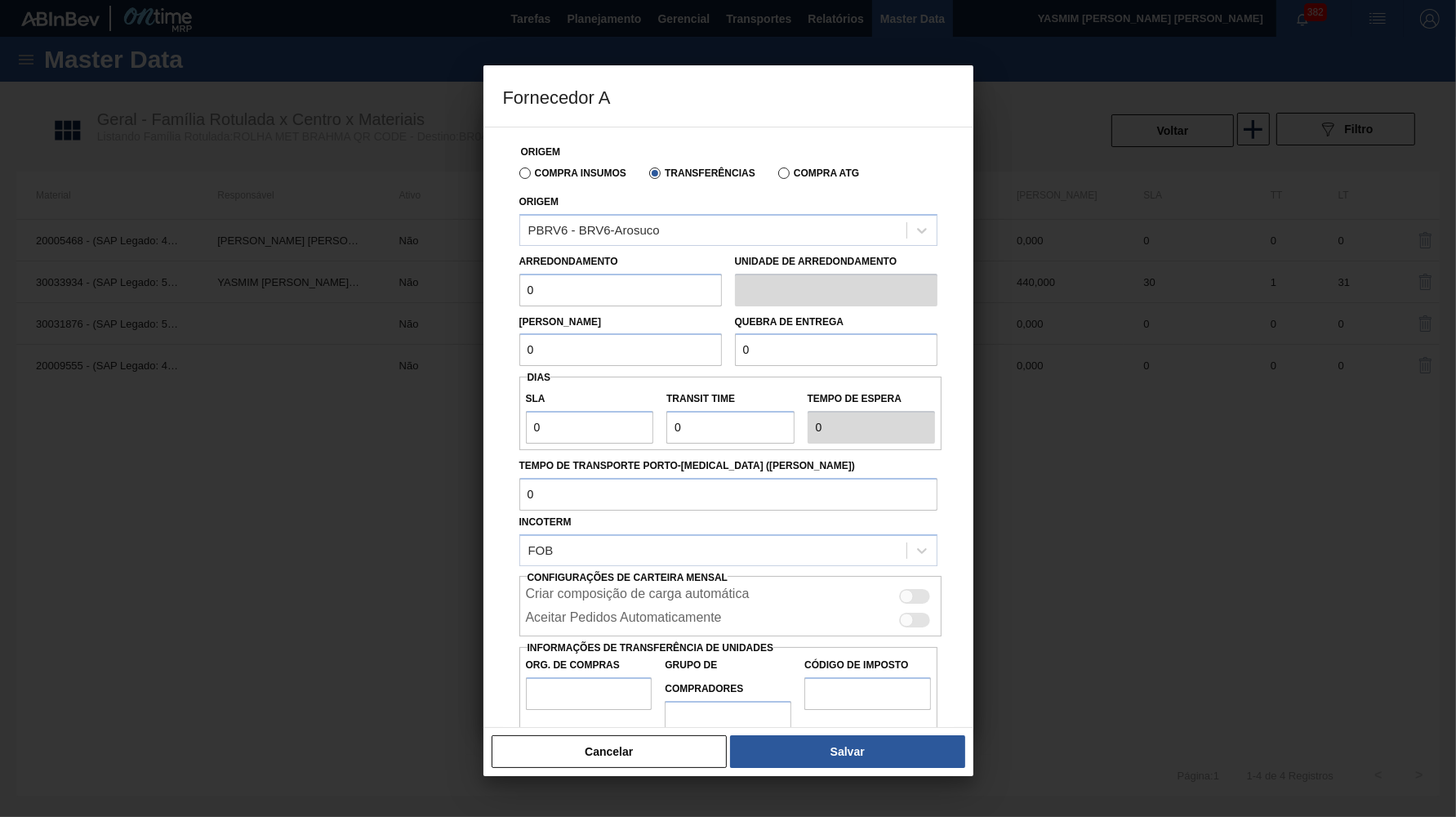
drag, startPoint x: 571, startPoint y: 276, endPoint x: 441, endPoint y: 291, distance: 130.9
click at [520, 291] on input "0" at bounding box center [621, 290] width 203 height 32
paste input "44"
type input "440"
drag, startPoint x: 570, startPoint y: 325, endPoint x: 438, endPoint y: 357, distance: 135.8
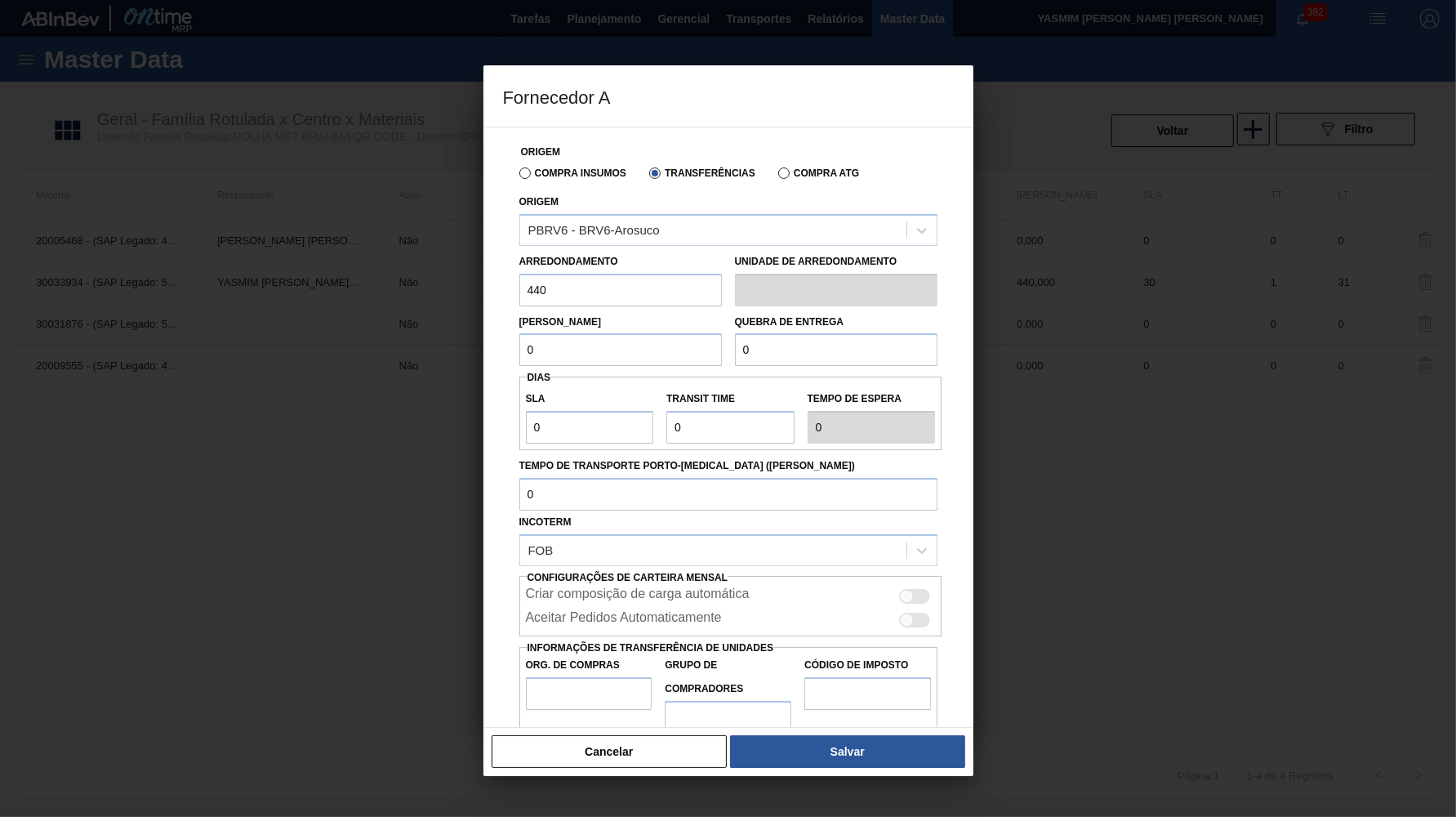
click at [520, 357] on input "0" at bounding box center [621, 350] width 203 height 32
paste input "44"
type input "440"
drag, startPoint x: 721, startPoint y: 351, endPoint x: 538, endPoint y: 355, distance: 183.0
click at [735, 355] on input "0" at bounding box center [836, 350] width 203 height 32
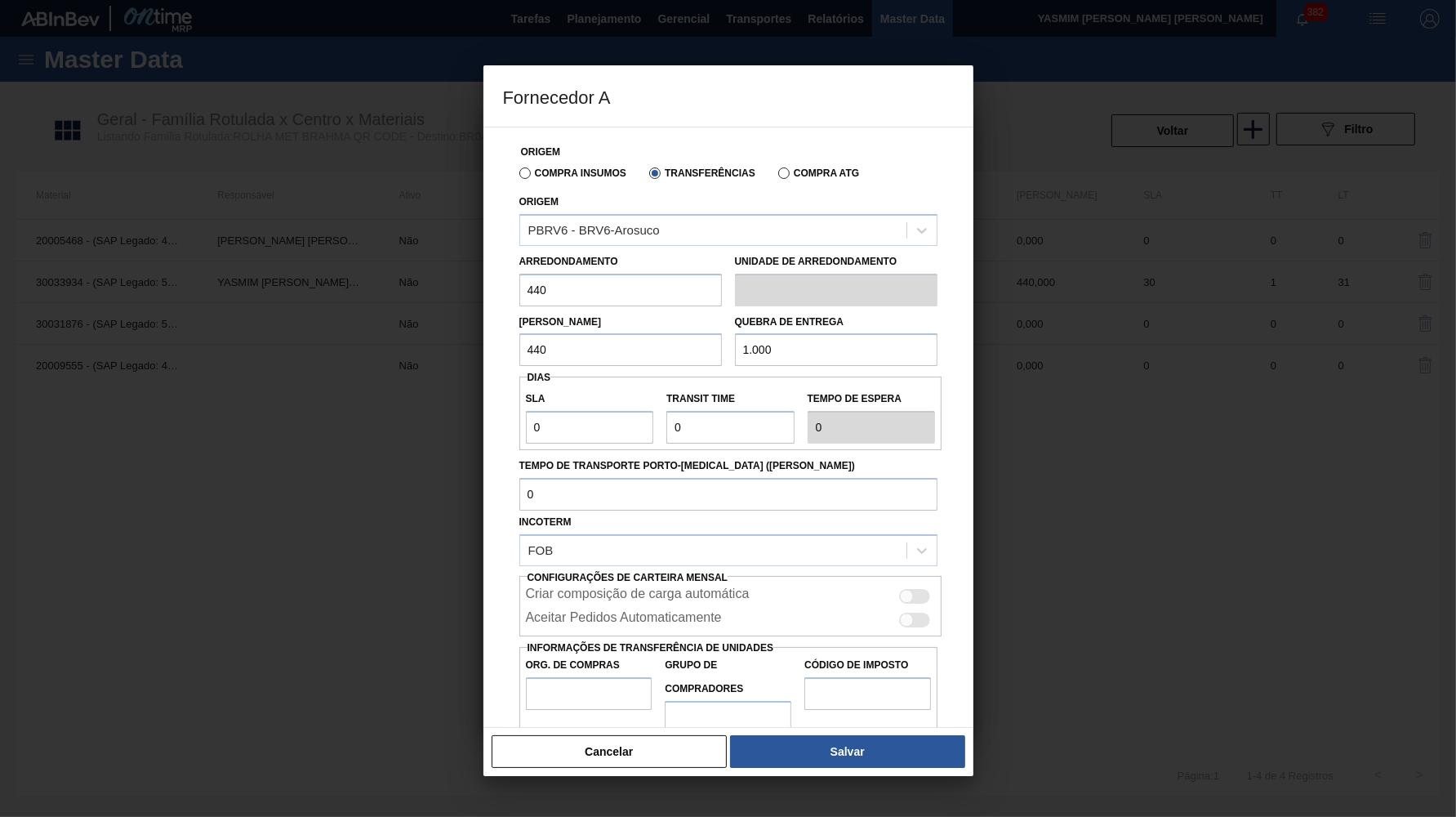
type input "10.000"
click at [914, 589] on div at bounding box center [915, 596] width 31 height 14
checkbox input "true"
click at [911, 613] on div at bounding box center [907, 620] width 14 height 14
checkbox input "true"
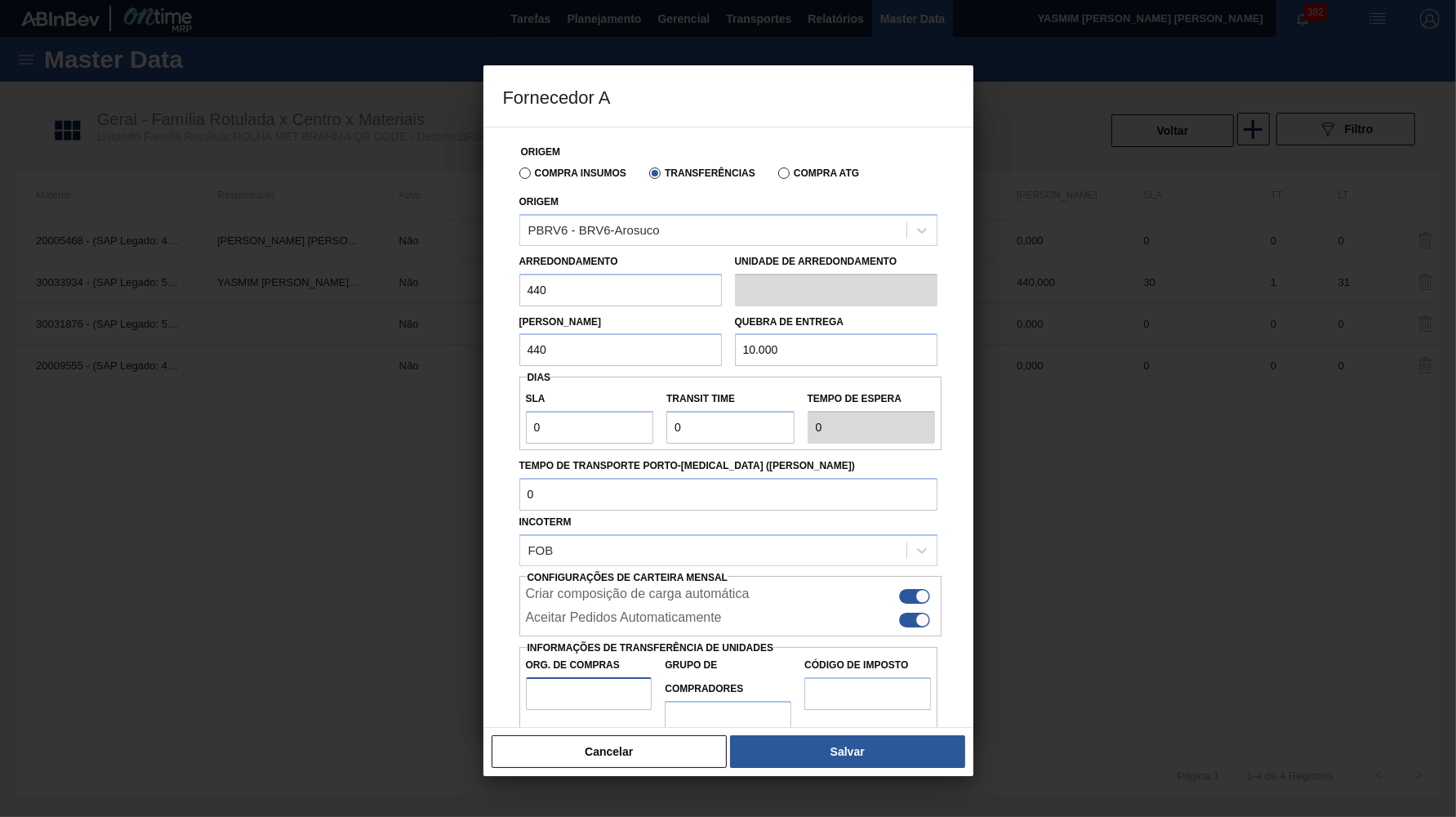
click at [595, 678] on input "Org. de Compras" at bounding box center [589, 694] width 126 height 32
type input "BR00"
type input "B02"
type input "IZ"
click at [800, 752] on button "Salvar" at bounding box center [847, 752] width 234 height 32
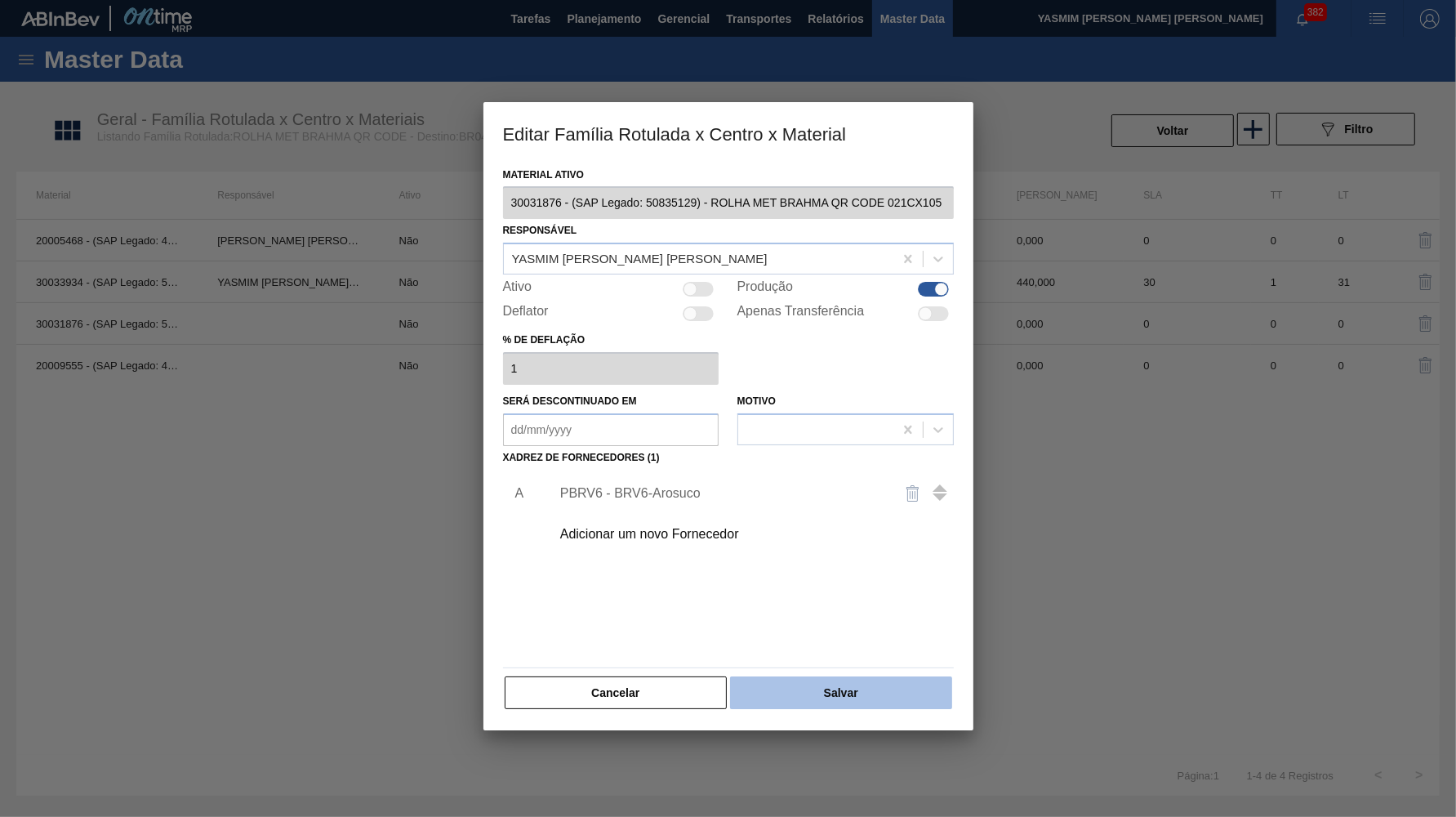
click at [814, 678] on button "Salvar" at bounding box center [840, 693] width 222 height 32
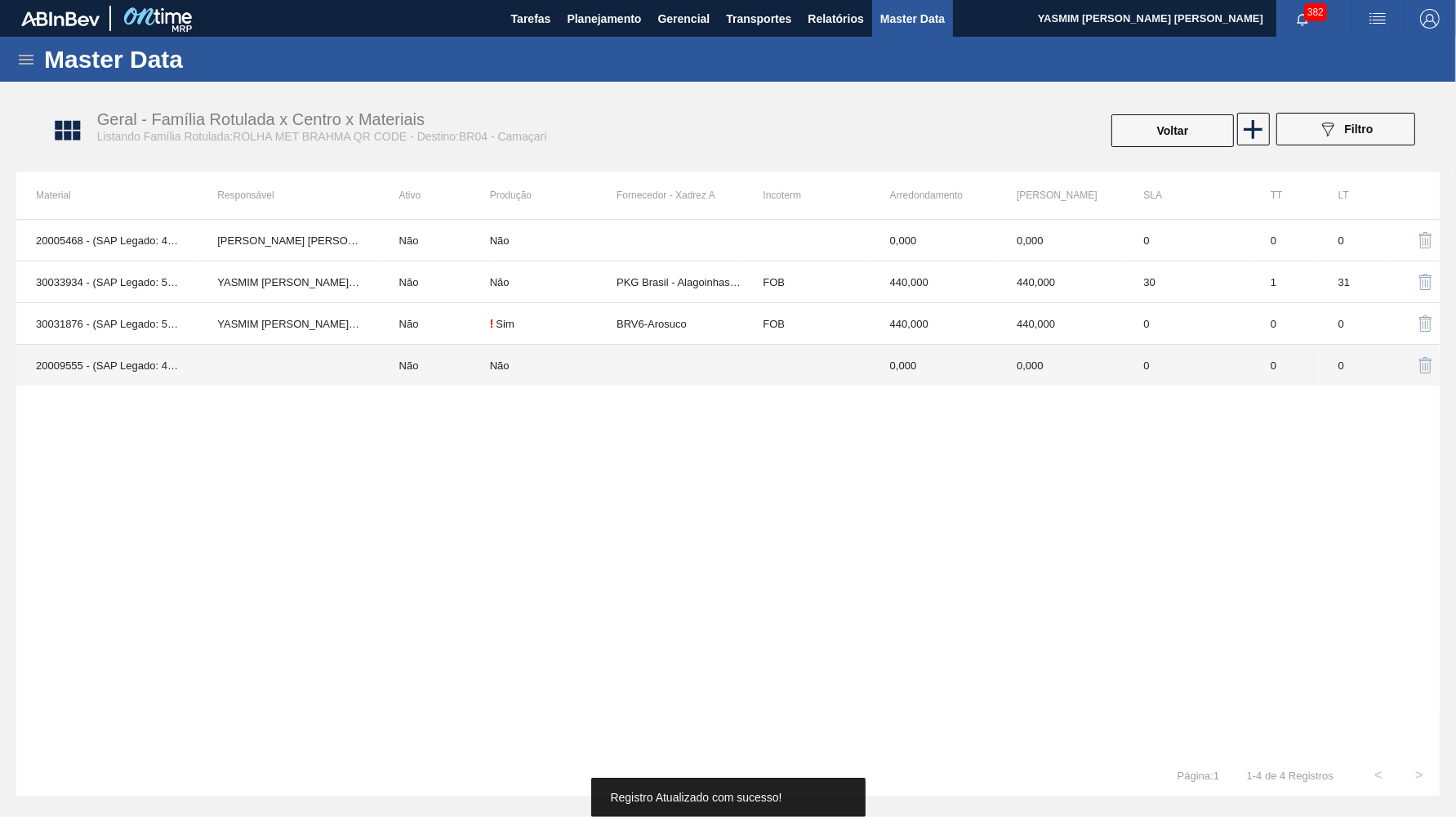
click at [1137, 369] on td "0" at bounding box center [1187, 365] width 126 height 42
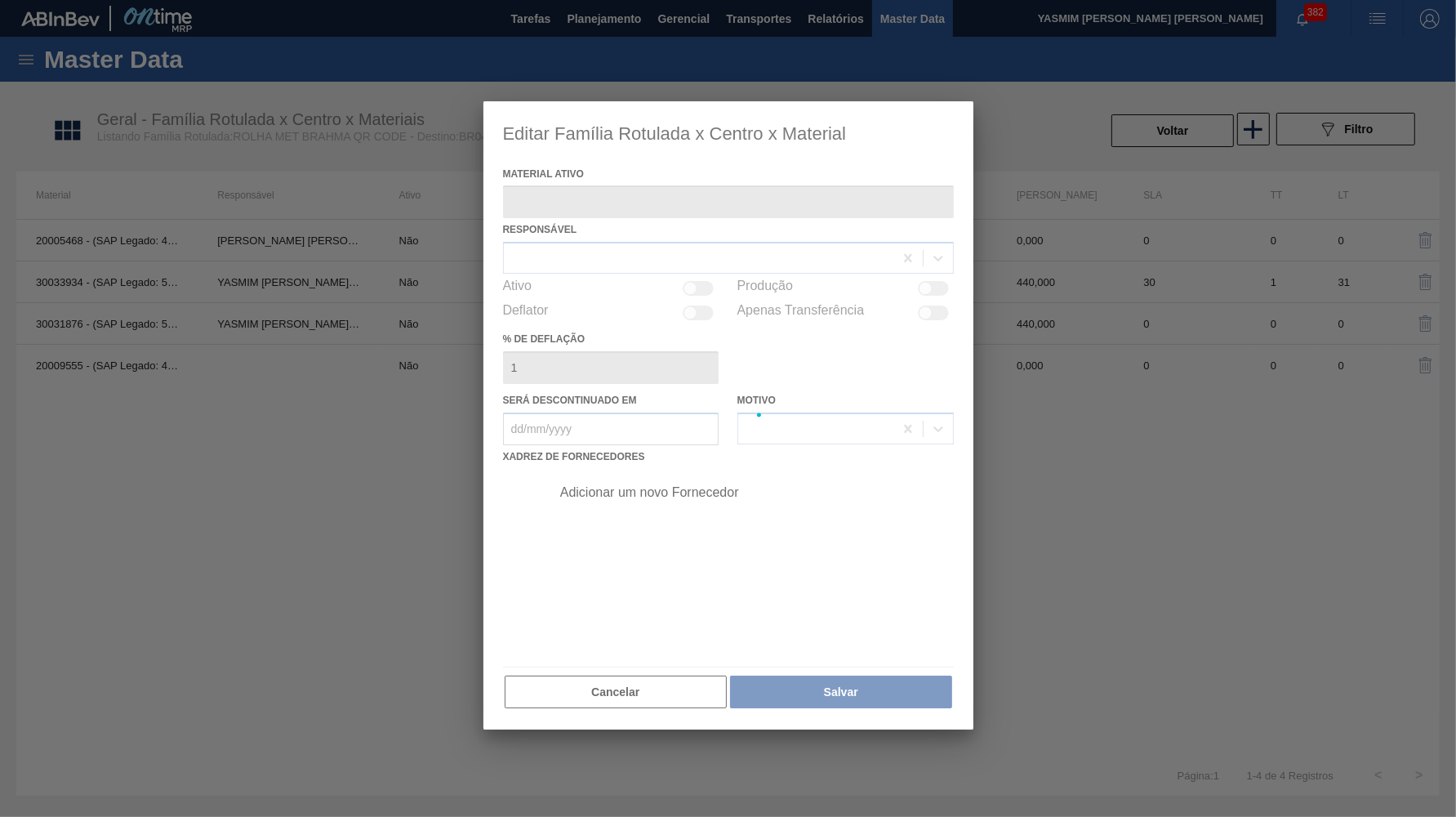
type ativo "20009555 - (SAP Legado: 40015440) - ROLHA MET BC IN LINE INT PO 0,19 CX10MIL"
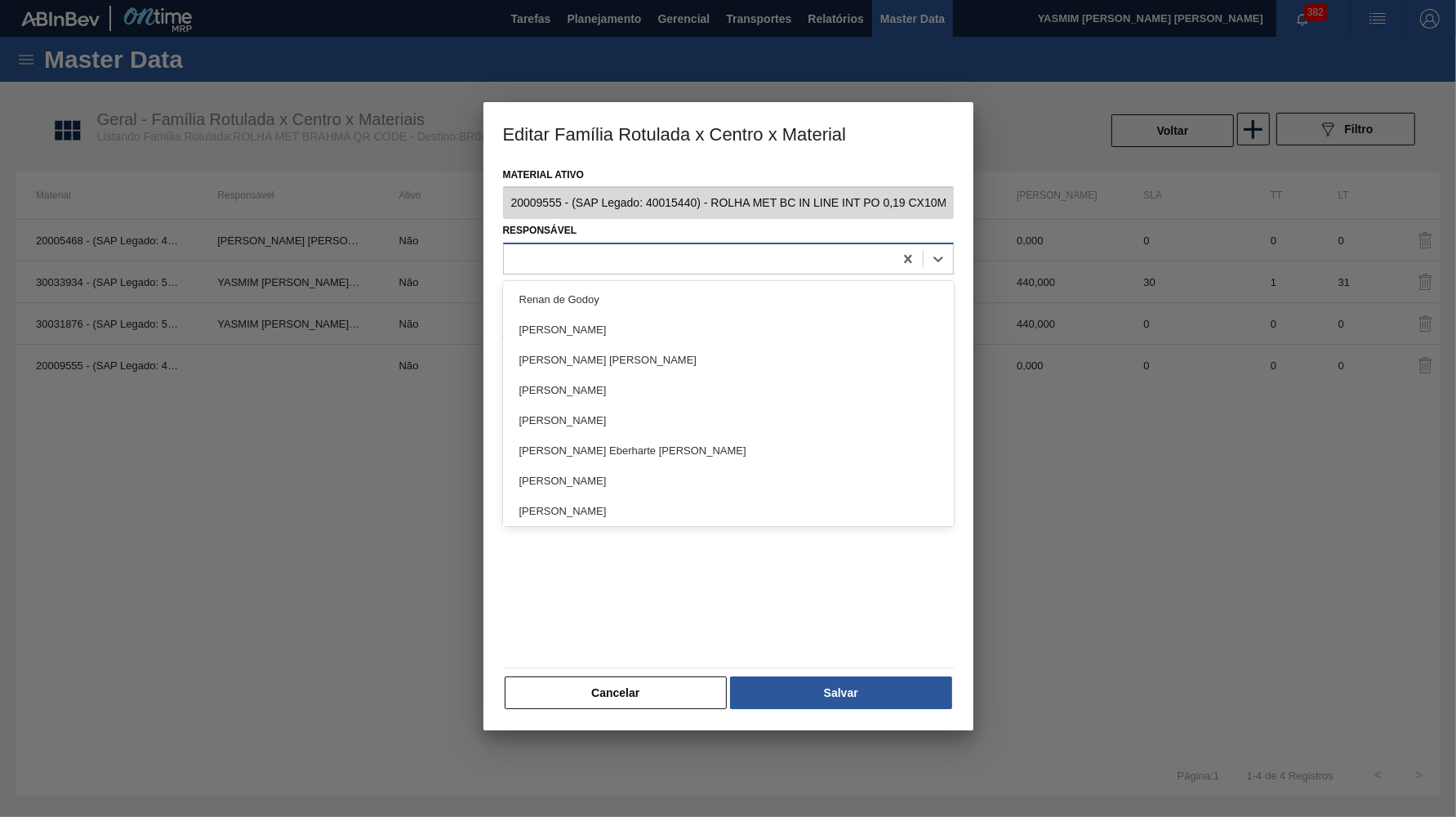
click at [771, 252] on div at bounding box center [699, 259] width 390 height 24
type input "YAS"
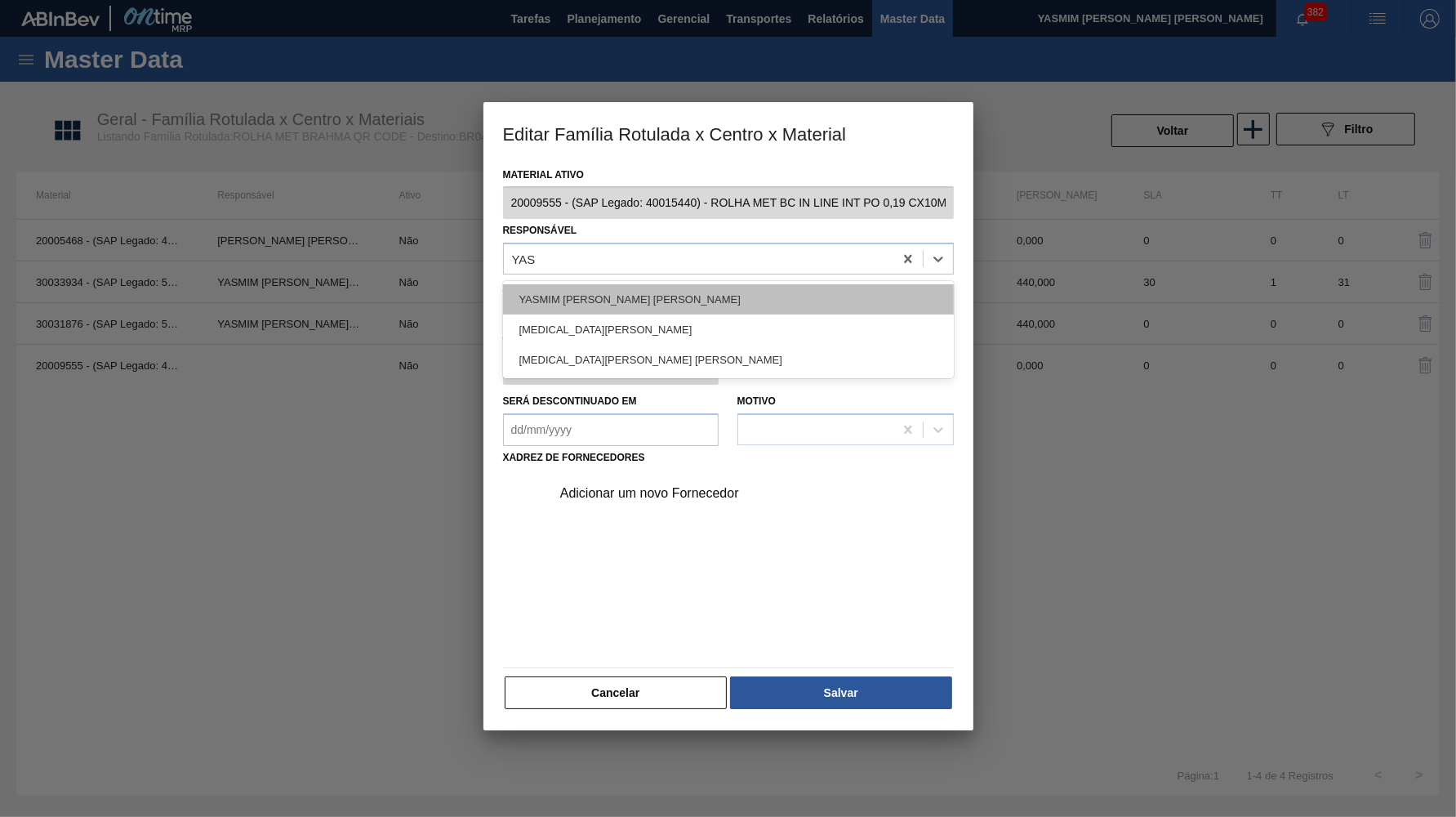
click at [708, 287] on div "YASMIM FERREIRA DA SILVA" at bounding box center [728, 300] width 451 height 31
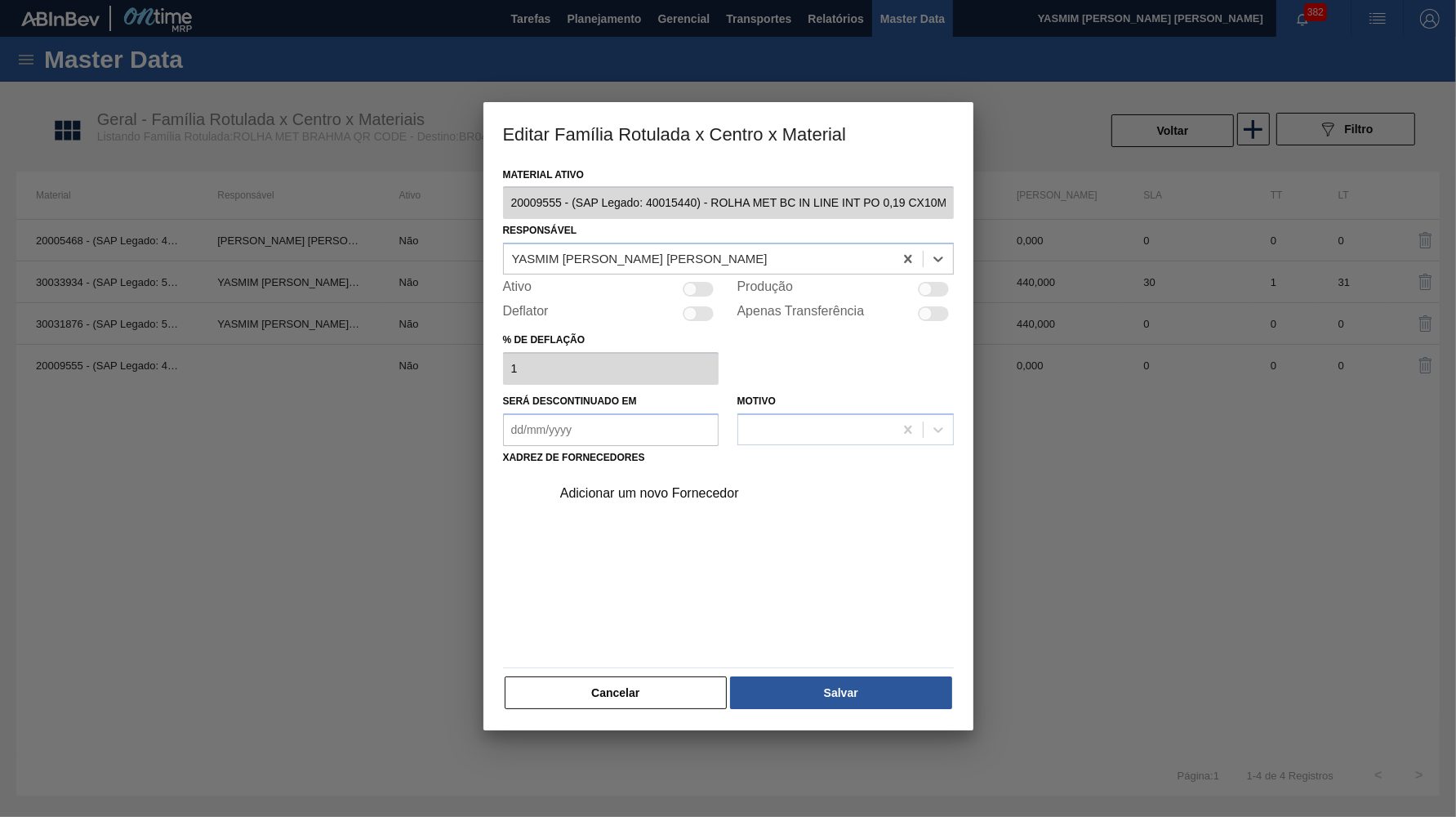
click at [935, 289] on div at bounding box center [933, 289] width 31 height 14
checkbox input "true"
click at [671, 473] on div "Adicionar um novo Fornecedor" at bounding box center [748, 493] width 413 height 41
click at [676, 473] on div "Adicionar um novo Fornecedor" at bounding box center [748, 493] width 413 height 41
click at [673, 486] on div "Adicionar um novo Fornecedor" at bounding box center [720, 493] width 320 height 14
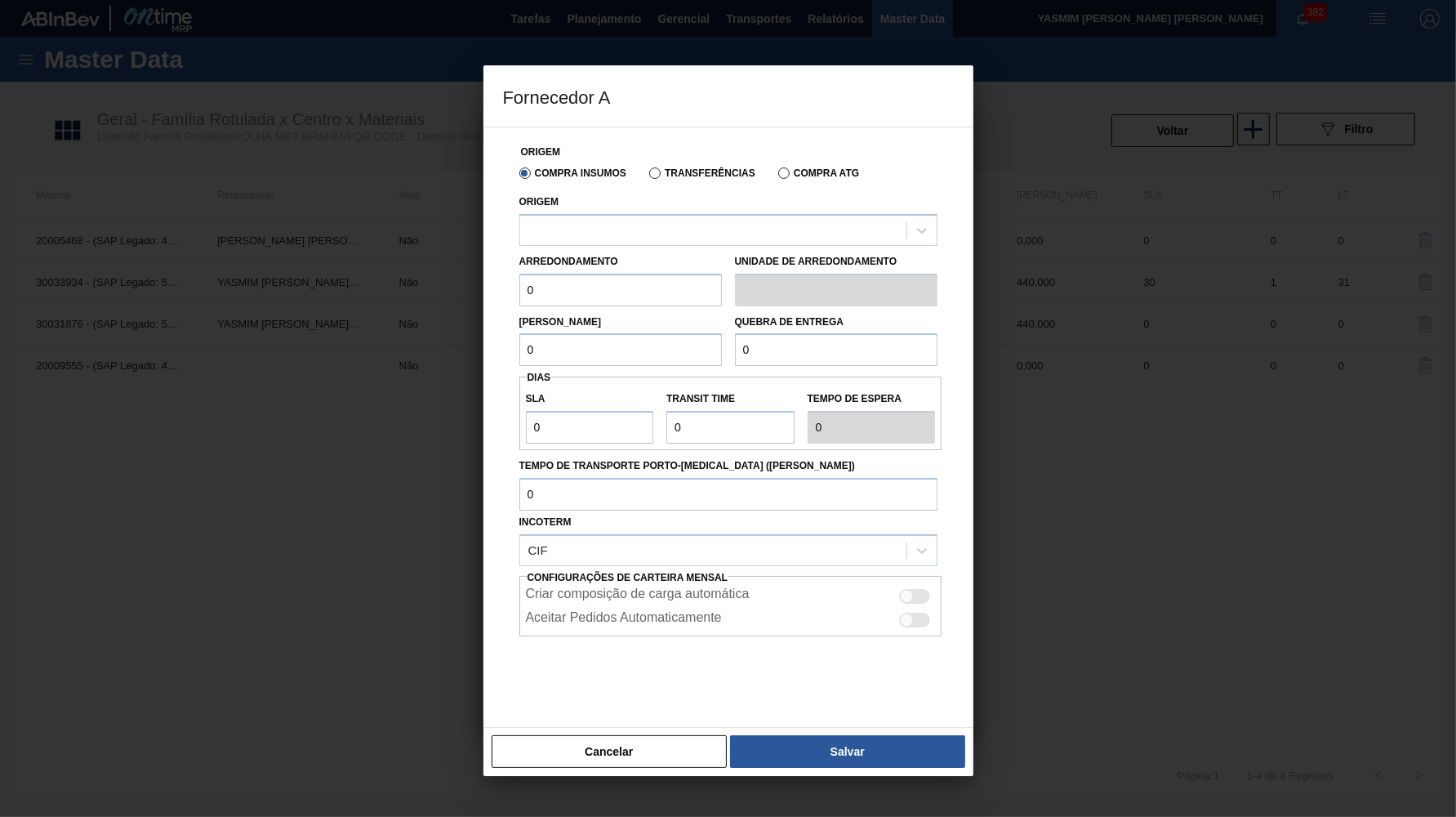
click at [673, 172] on label "Transferências" at bounding box center [702, 172] width 106 height 11
click at [647, 177] on input "Transferências" at bounding box center [647, 177] width 0 height 0
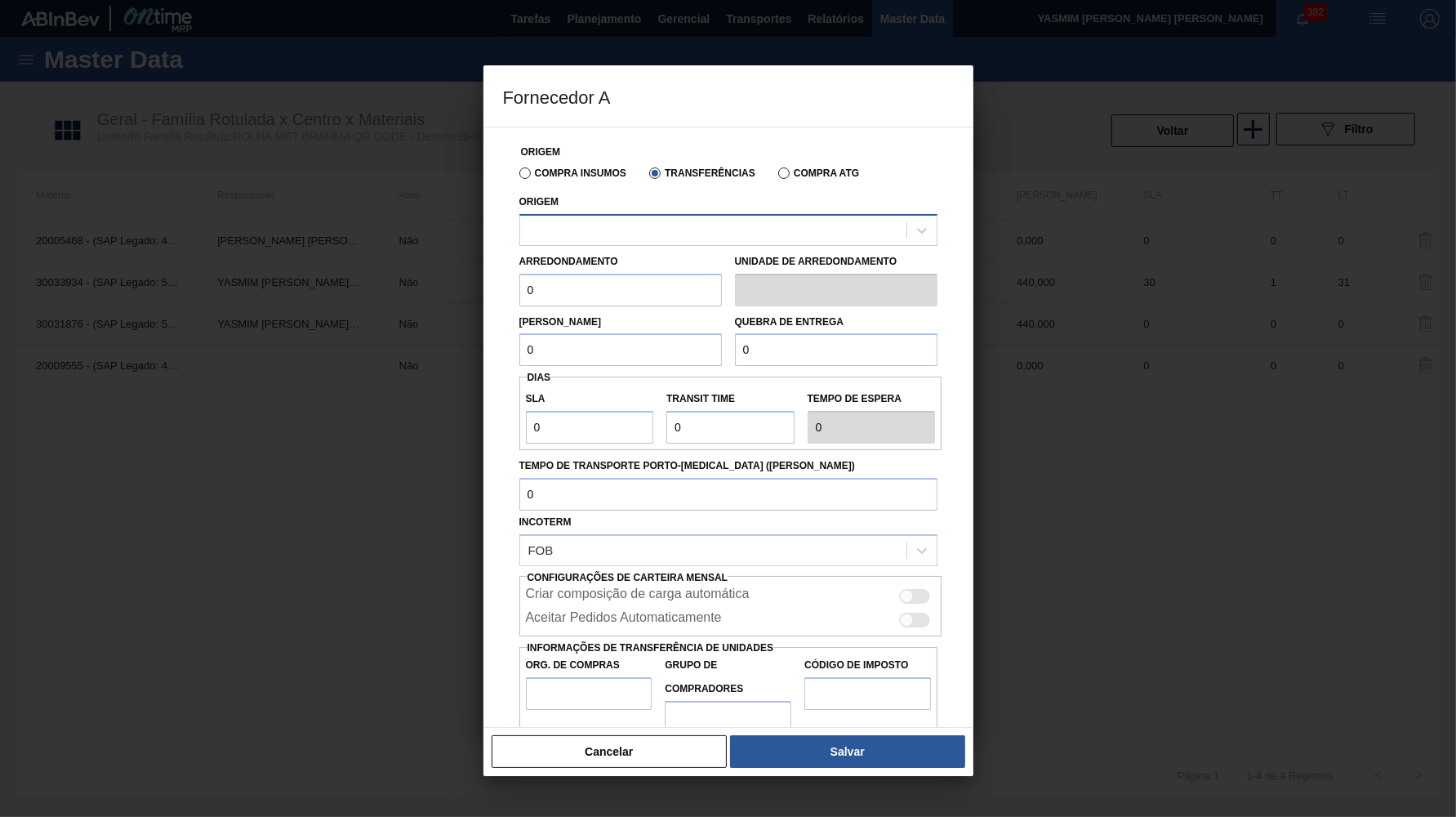
click at [647, 219] on div at bounding box center [713, 230] width 386 height 24
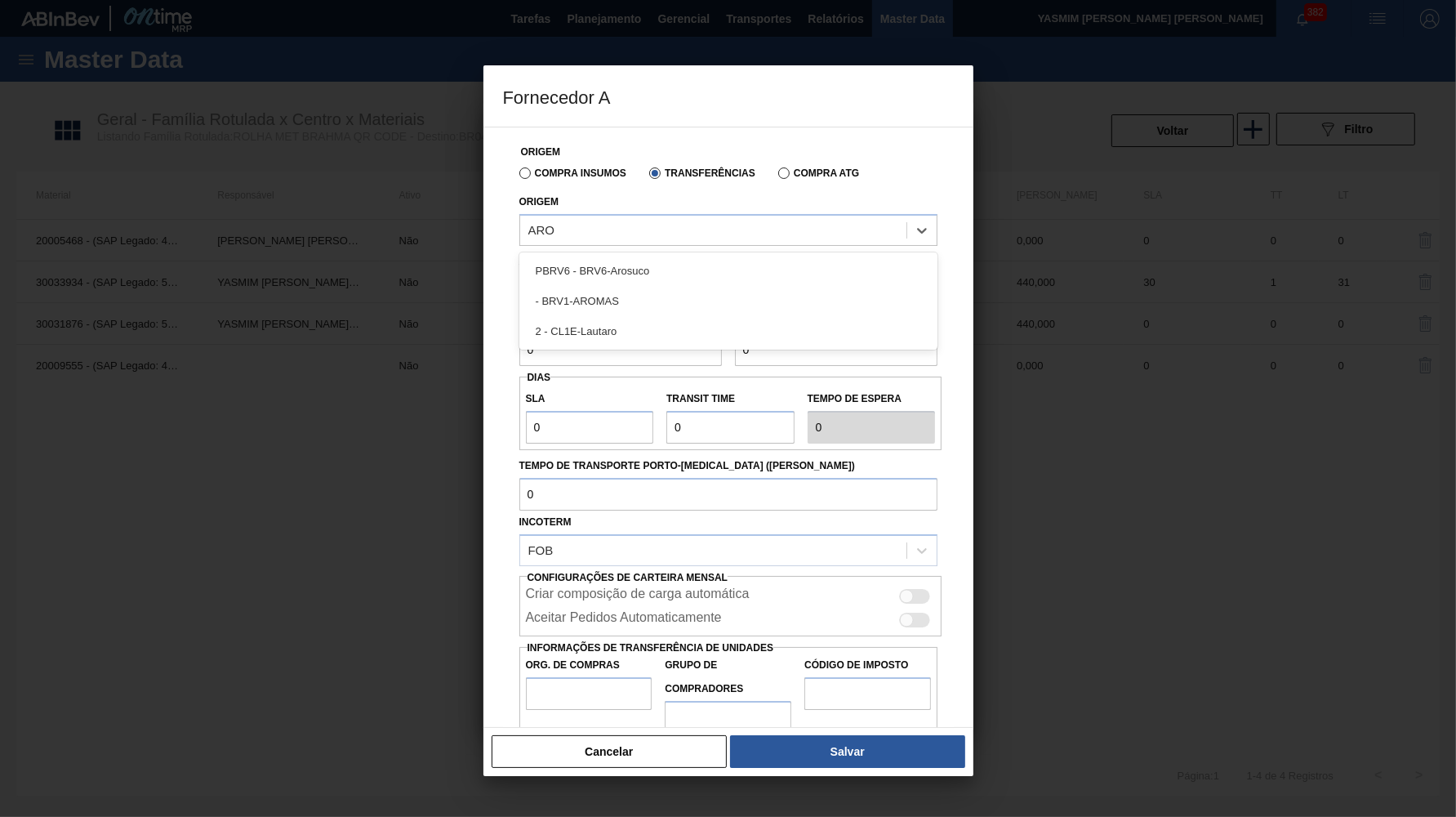
type input "AROS"
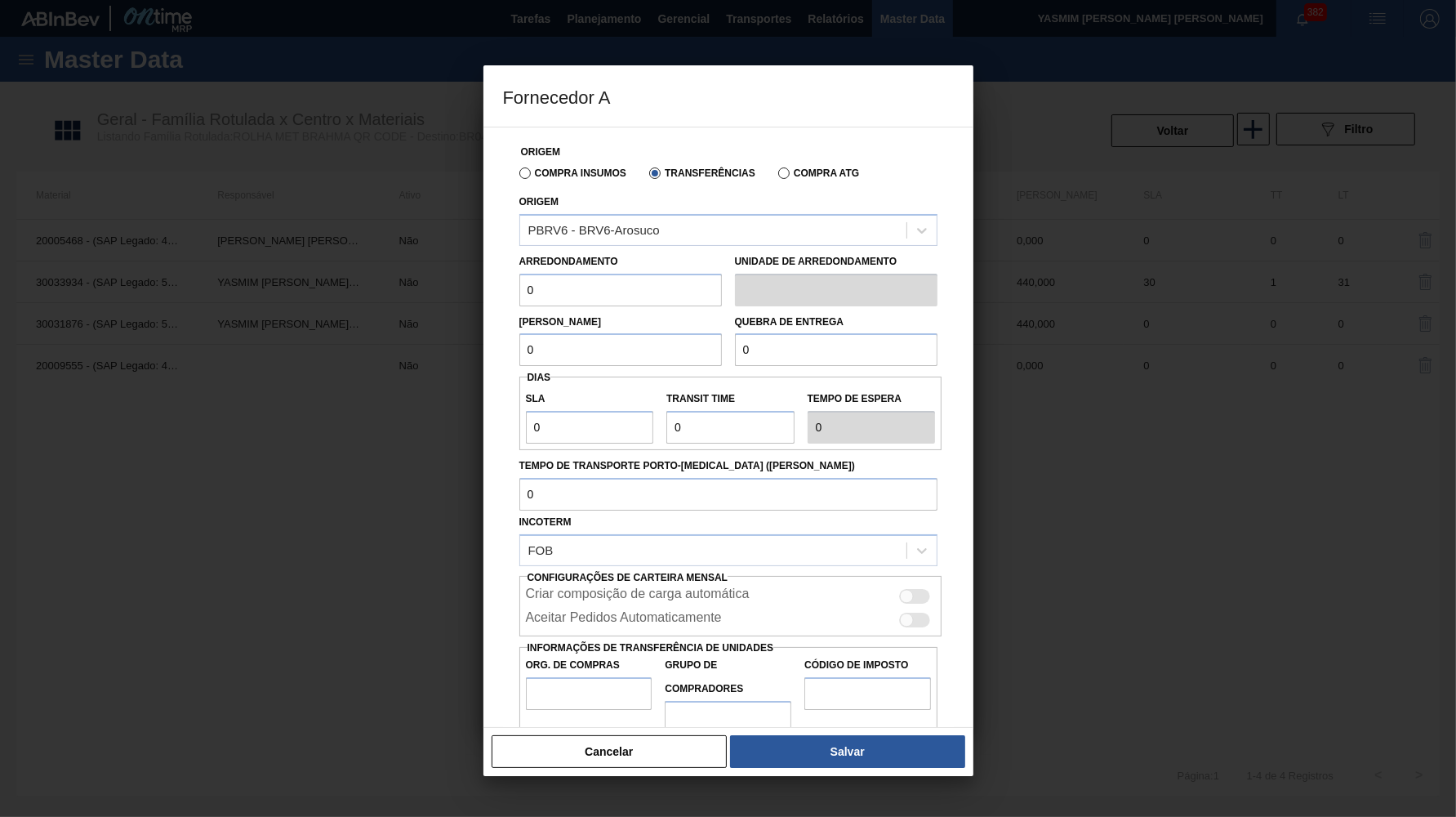
paste input "44"
type input "440"
paste input "44"
type input "440"
type input "10.000"
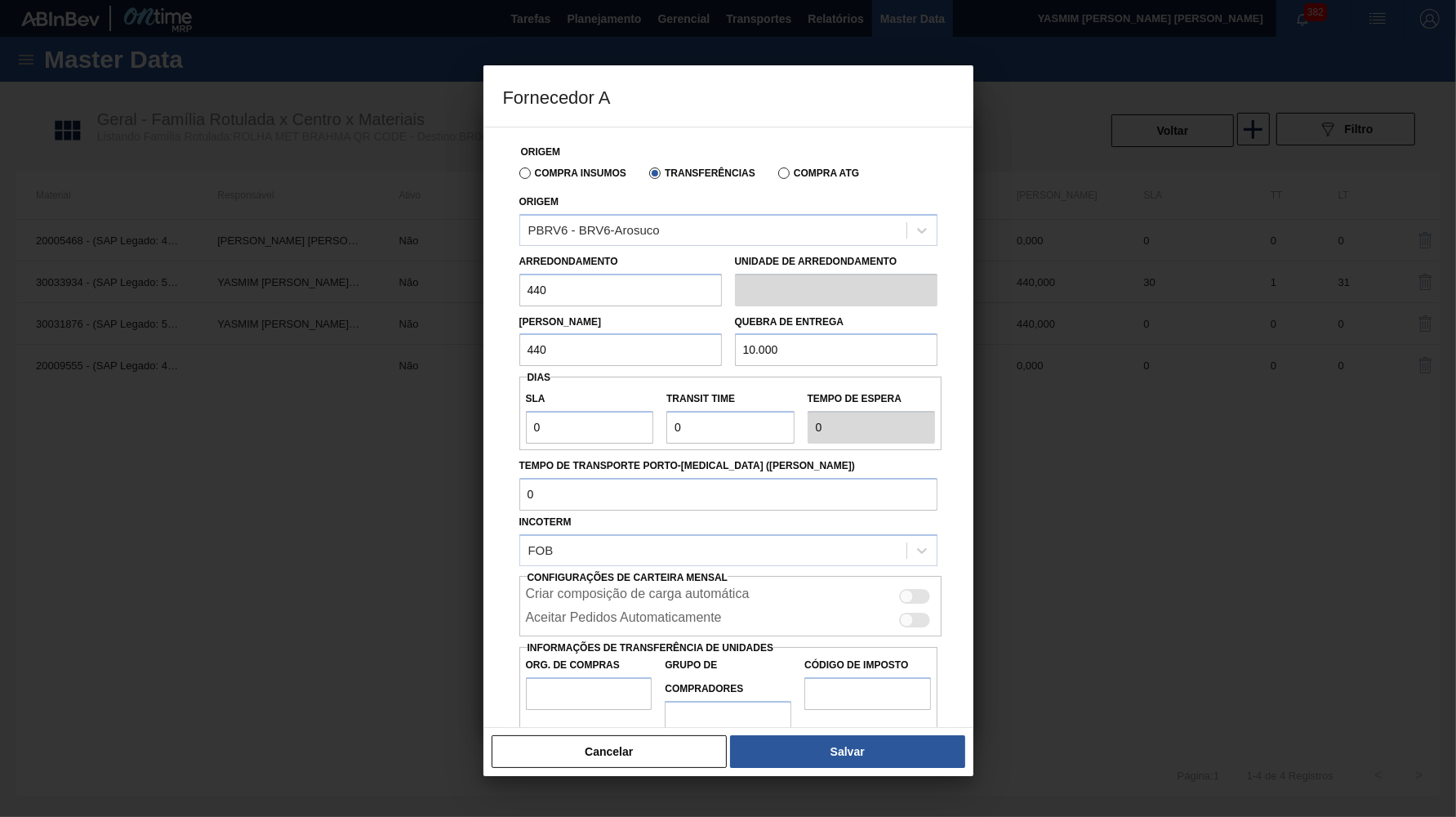
click at [925, 583] on div "Criar composição de carga automática" at bounding box center [731, 594] width 423 height 24
click at [923, 589] on div at bounding box center [915, 596] width 31 height 14
checkbox input "true"
click at [923, 611] on div "Aceitar Pedidos Automaticamente" at bounding box center [731, 620] width 410 height 20
click at [911, 613] on div at bounding box center [915, 620] width 31 height 14
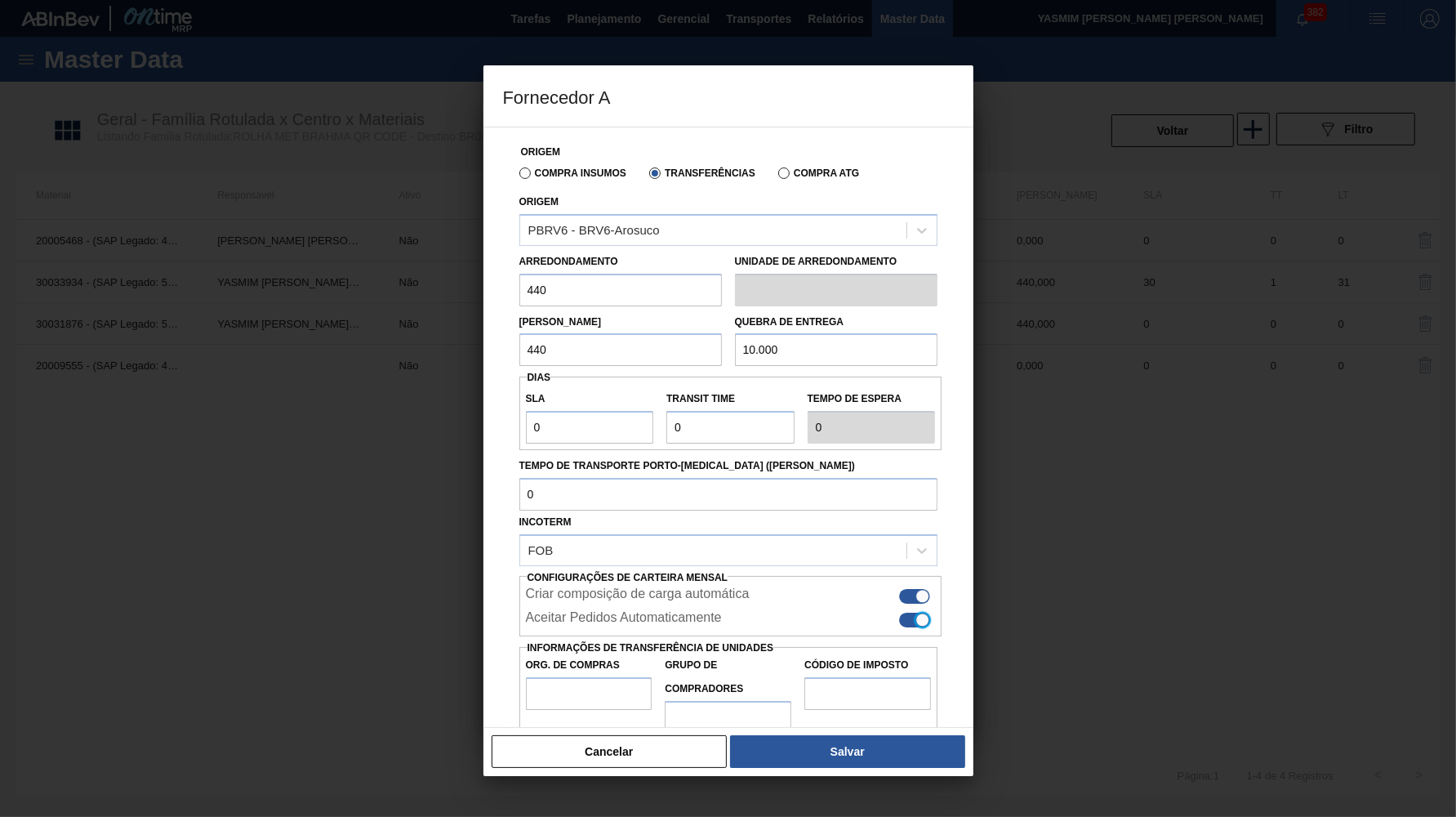
checkbox input "true"
click at [559, 678] on input "Org. de Compras" at bounding box center [589, 694] width 126 height 32
type input "BR00"
type input "B02"
type input "IZ"
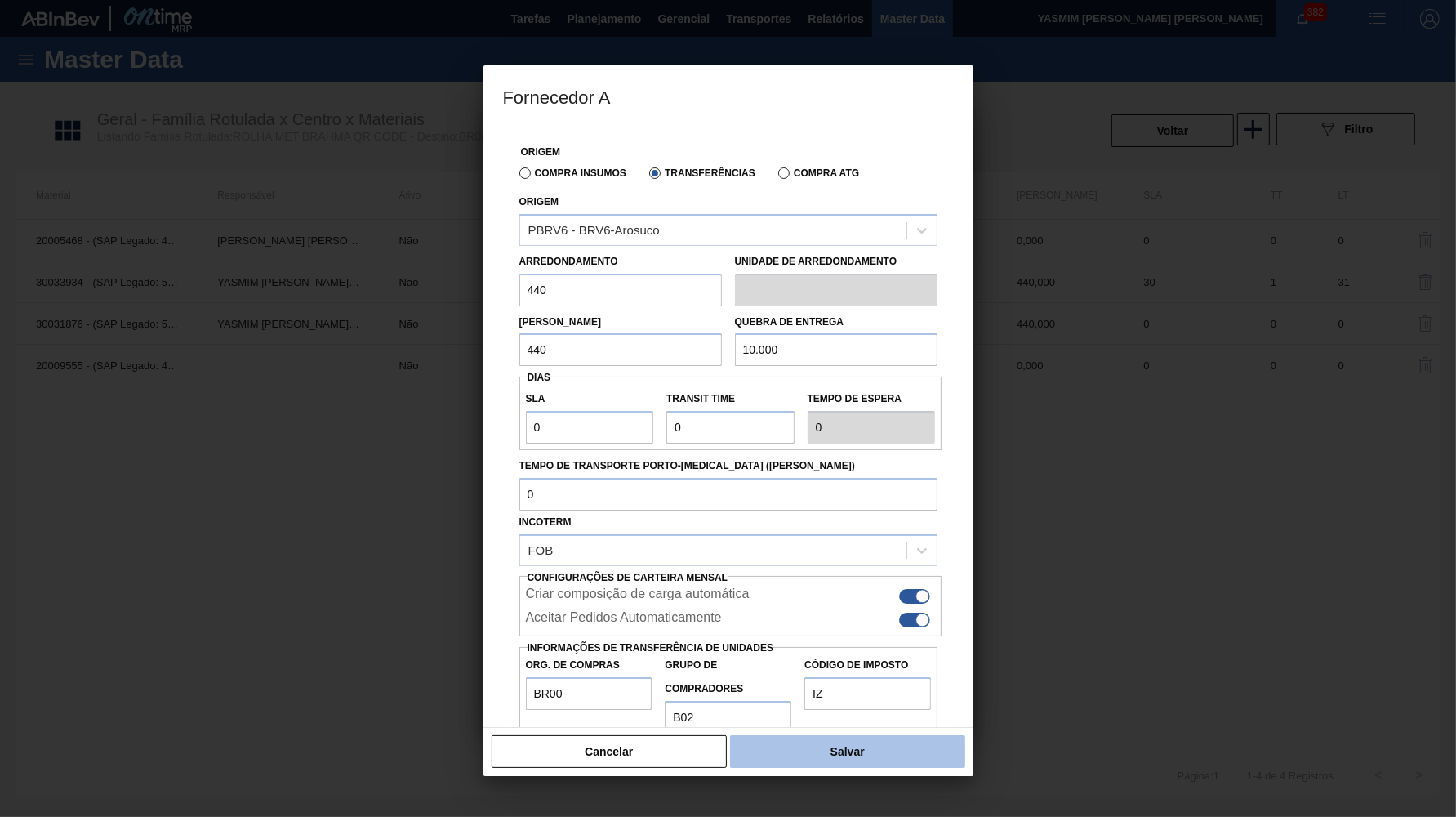
click at [809, 741] on button "Salvar" at bounding box center [847, 752] width 234 height 32
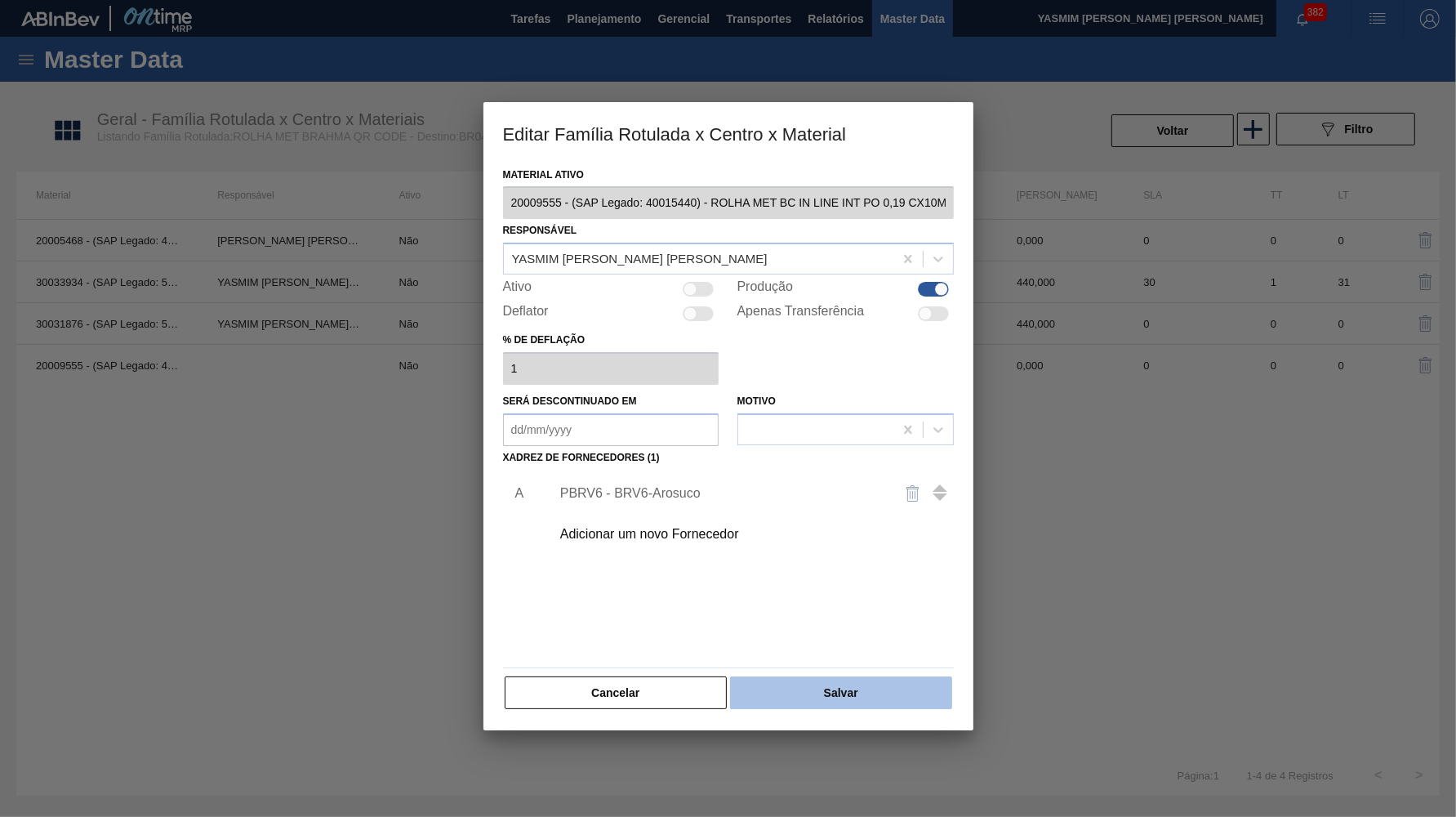
click at [801, 679] on button "Salvar" at bounding box center [840, 693] width 222 height 32
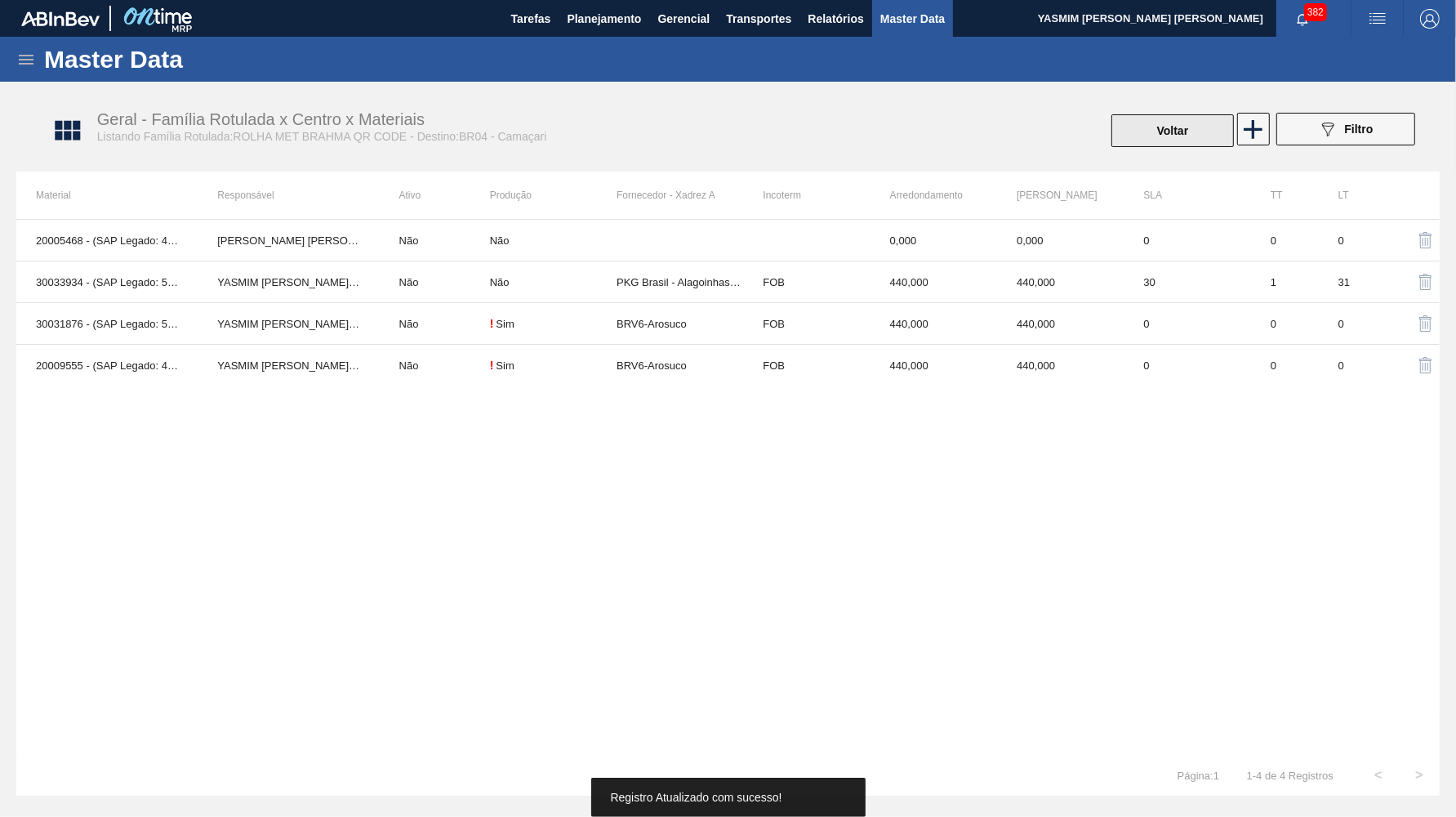
click at [1204, 118] on button "Voltar" at bounding box center [1172, 131] width 122 height 32
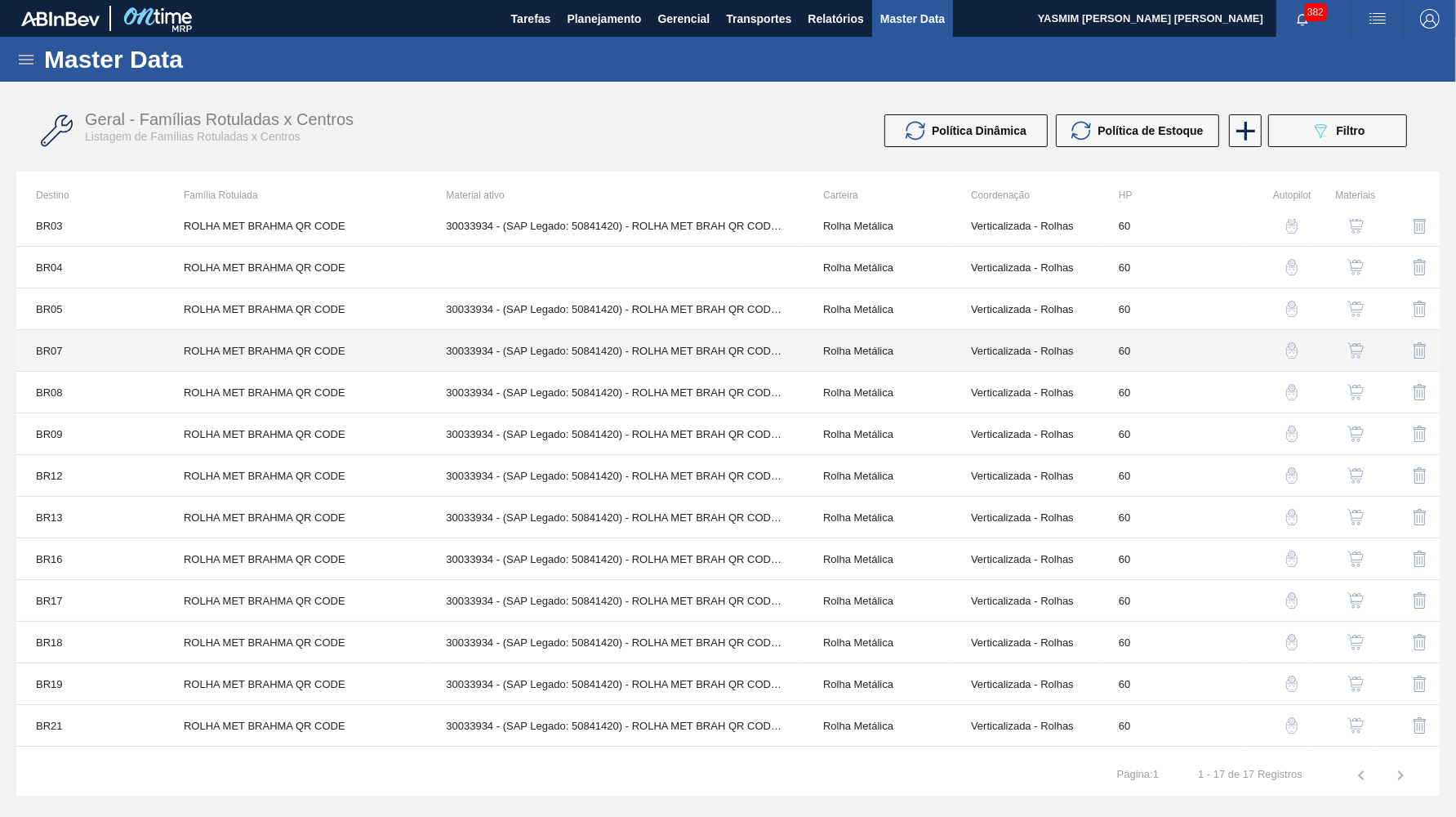
scroll to position [23, 0]
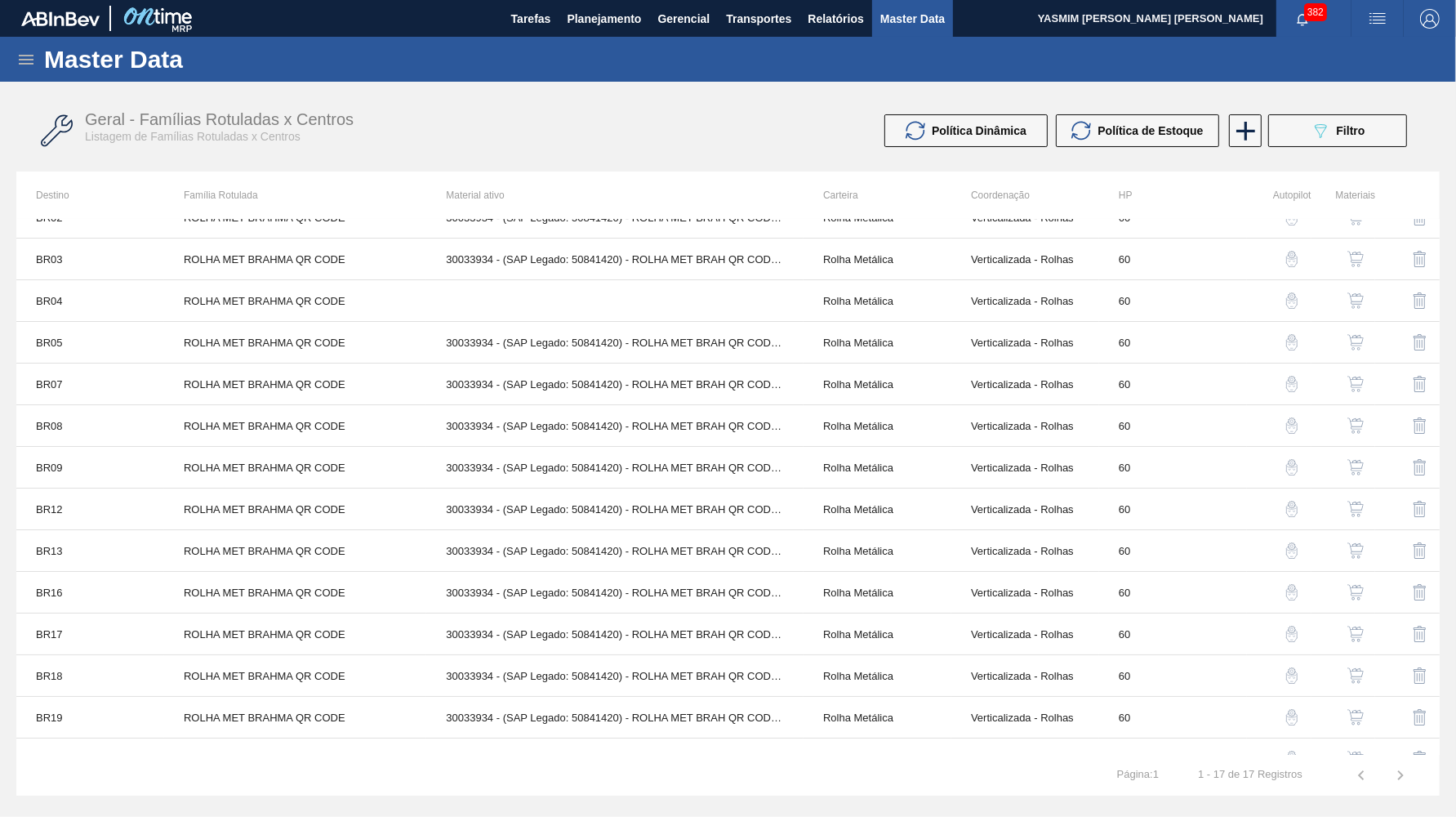
click at [1358, 339] on img "button" at bounding box center [1355, 341] width 16 height 16
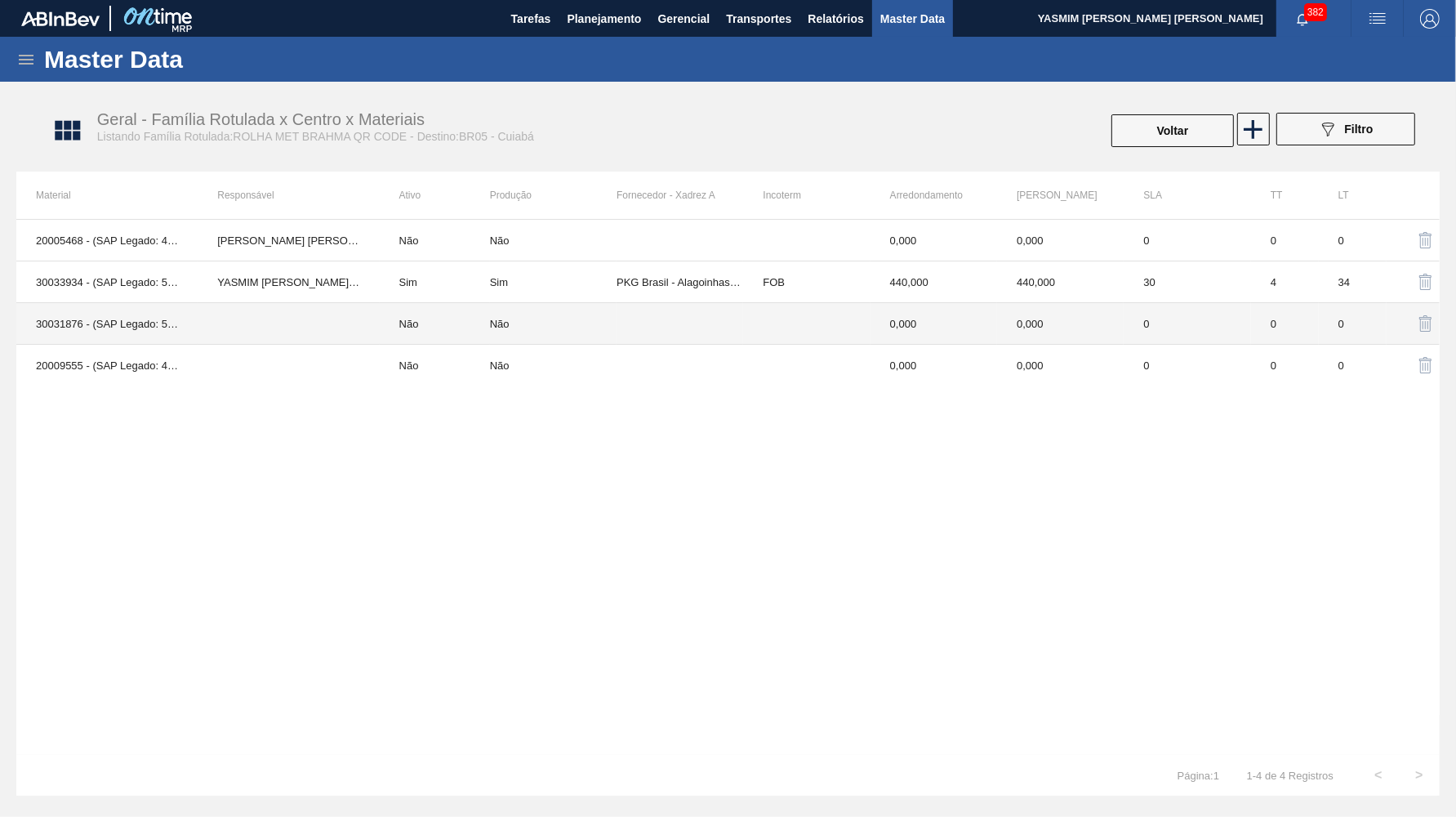
click at [827, 318] on td at bounding box center [806, 324] width 126 height 42
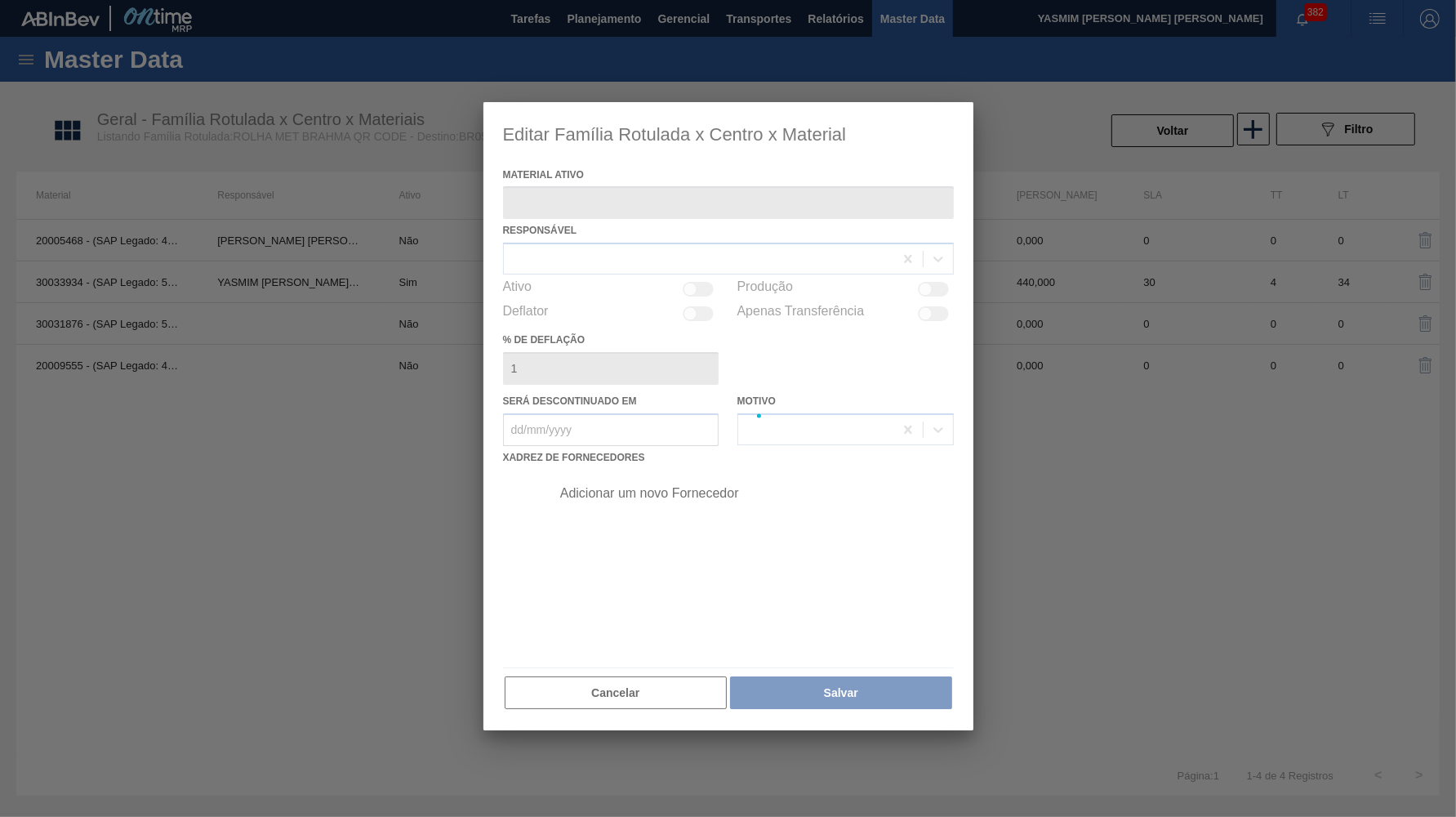
type ativo "30031876 - (SAP Legado: 50835129) - ROLHA MET BRAHMA QR CODE 021CX105 PKG"
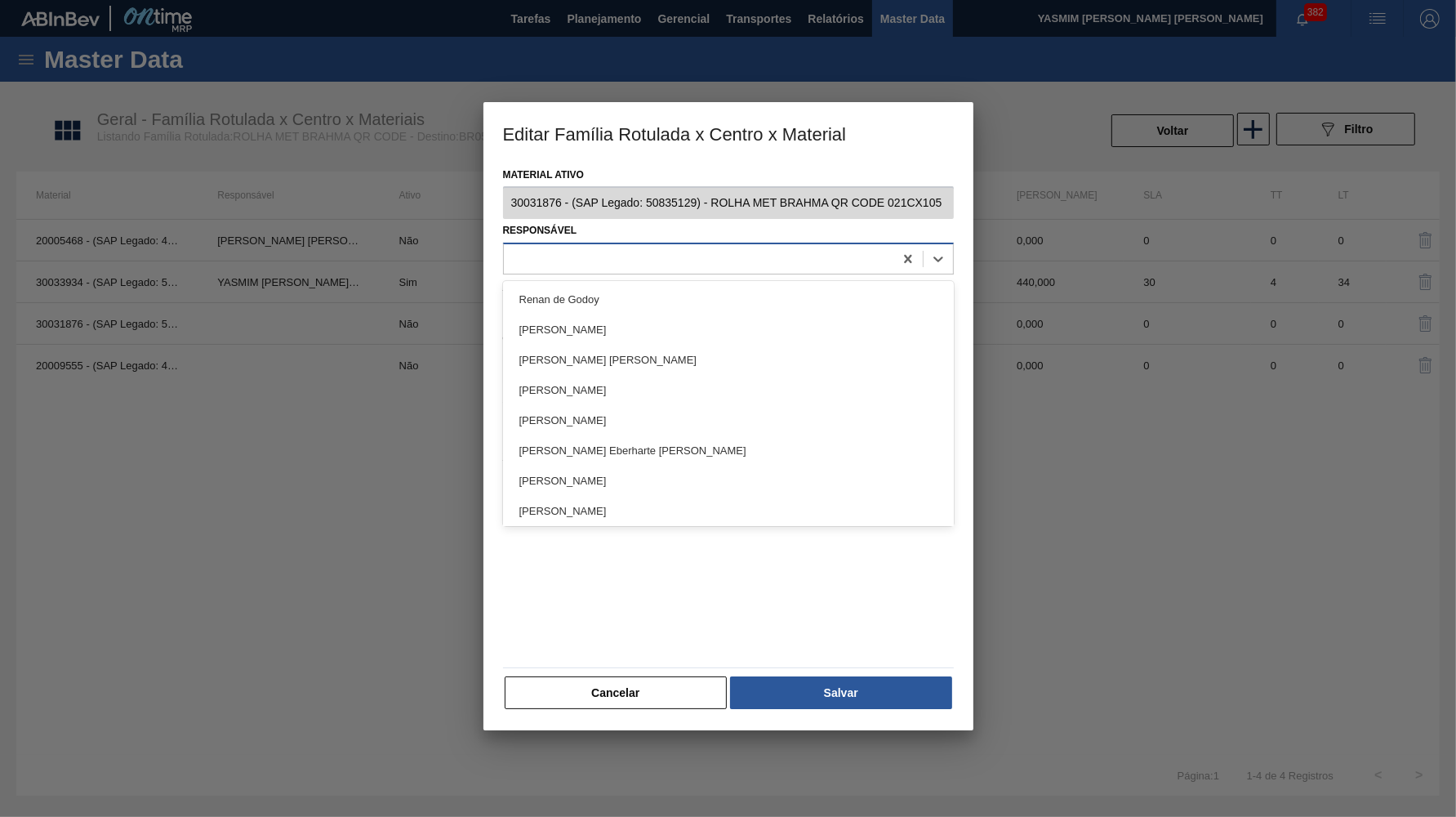
click at [661, 254] on div at bounding box center [699, 259] width 390 height 24
type input "YAS"
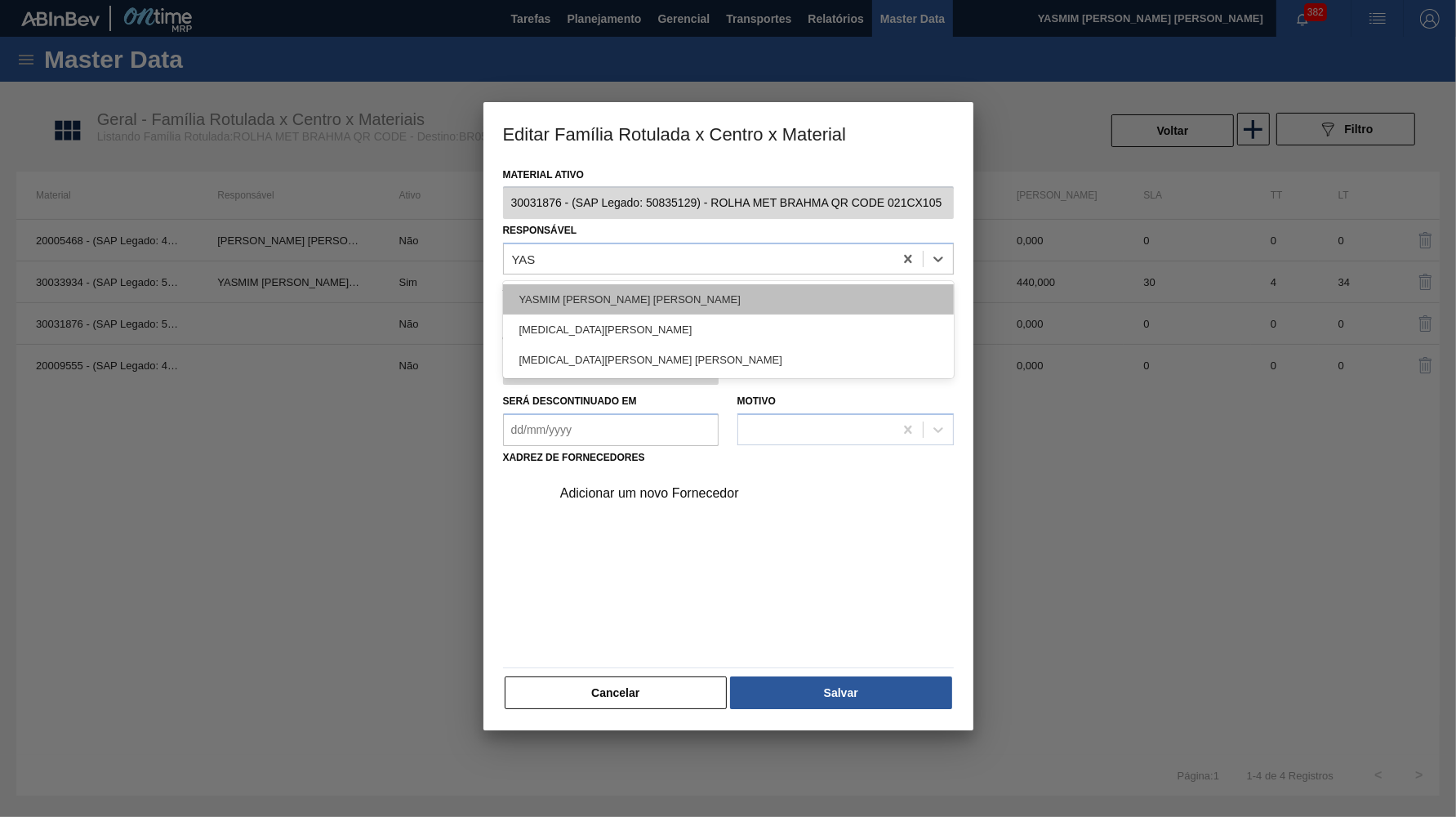
click at [598, 296] on div "YASMIM FERREIRA DA SILVA" at bounding box center [728, 300] width 451 height 31
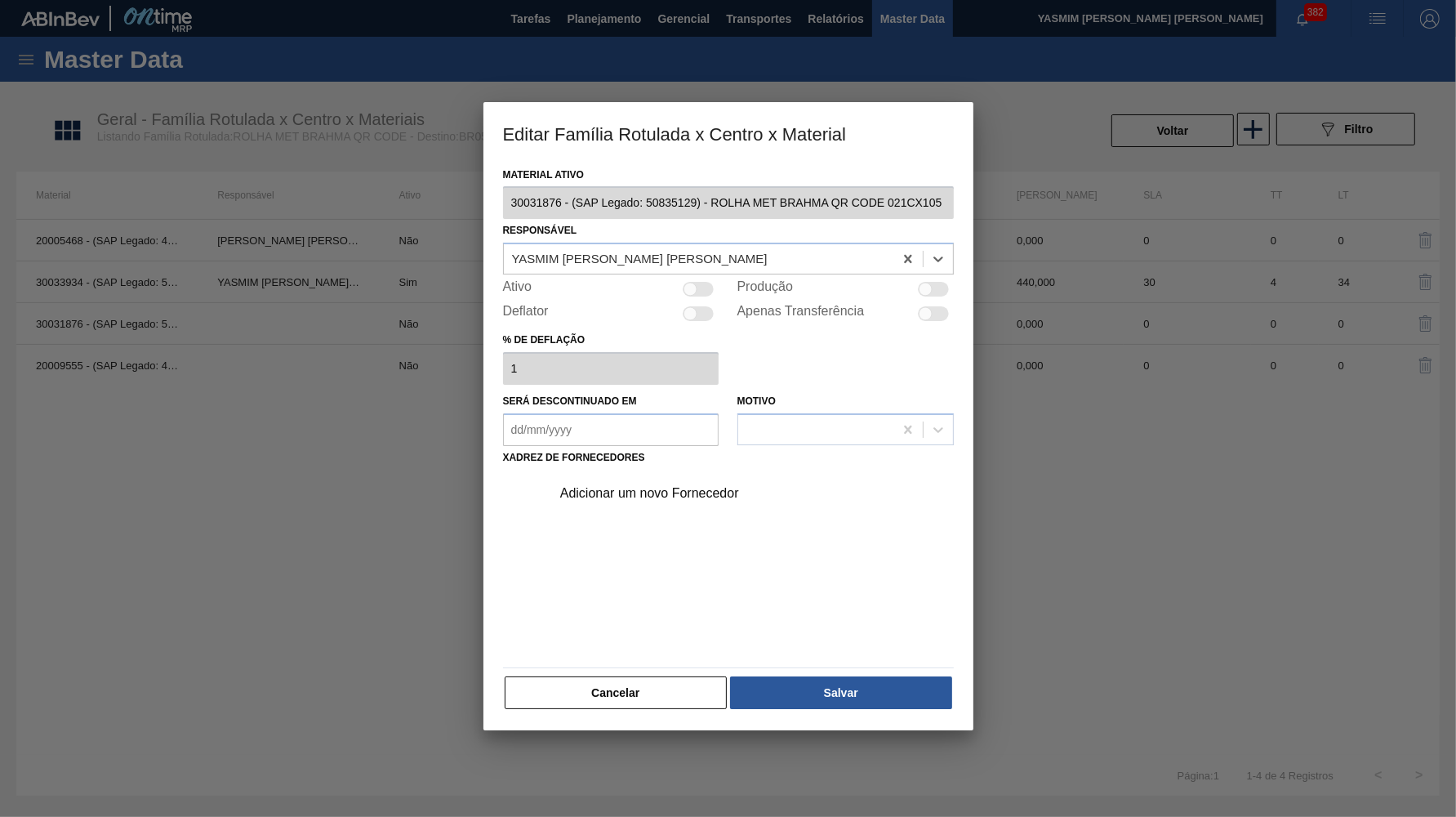
click at [944, 283] on div at bounding box center [933, 289] width 31 height 14
checkbox input "true"
click at [646, 486] on div "Adicionar um novo Fornecedor" at bounding box center [720, 493] width 320 height 14
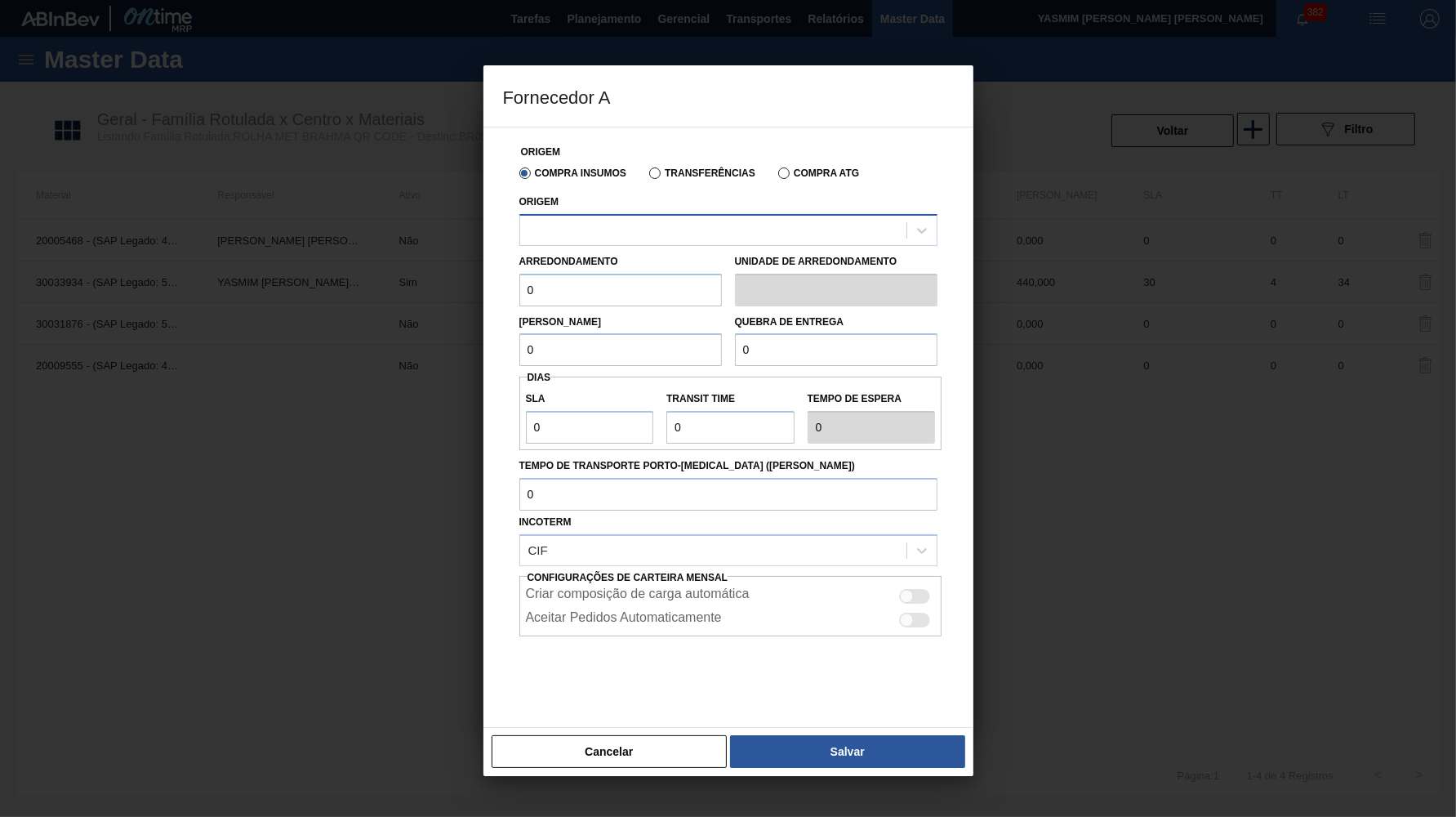
click at [625, 235] on div at bounding box center [713, 230] width 386 height 24
click at [693, 171] on label "Transferências" at bounding box center [702, 172] width 106 height 11
click at [647, 177] on input "Transferências" at bounding box center [647, 177] width 0 height 0
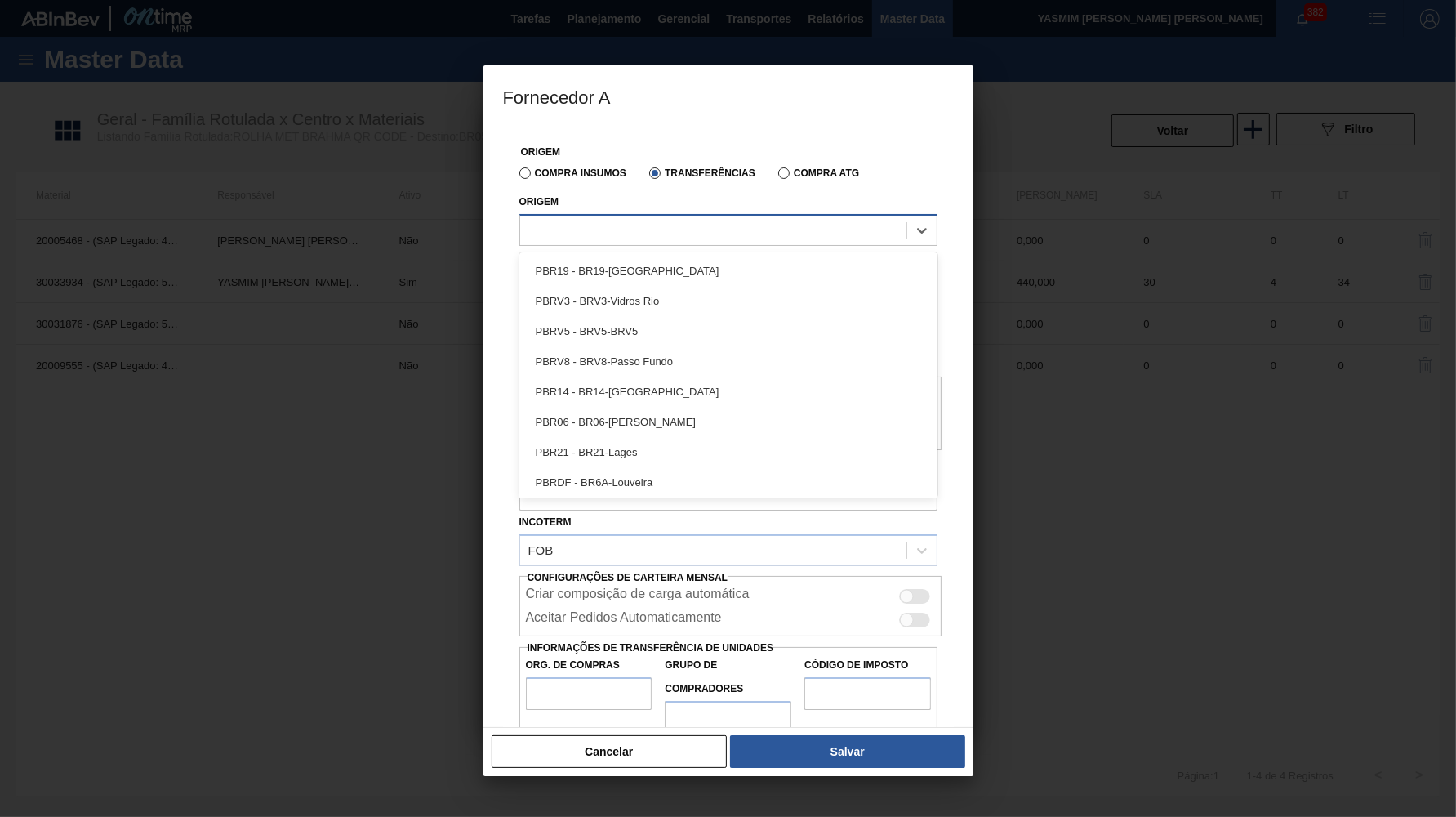
click at [663, 218] on div at bounding box center [713, 230] width 386 height 24
type input "AR"
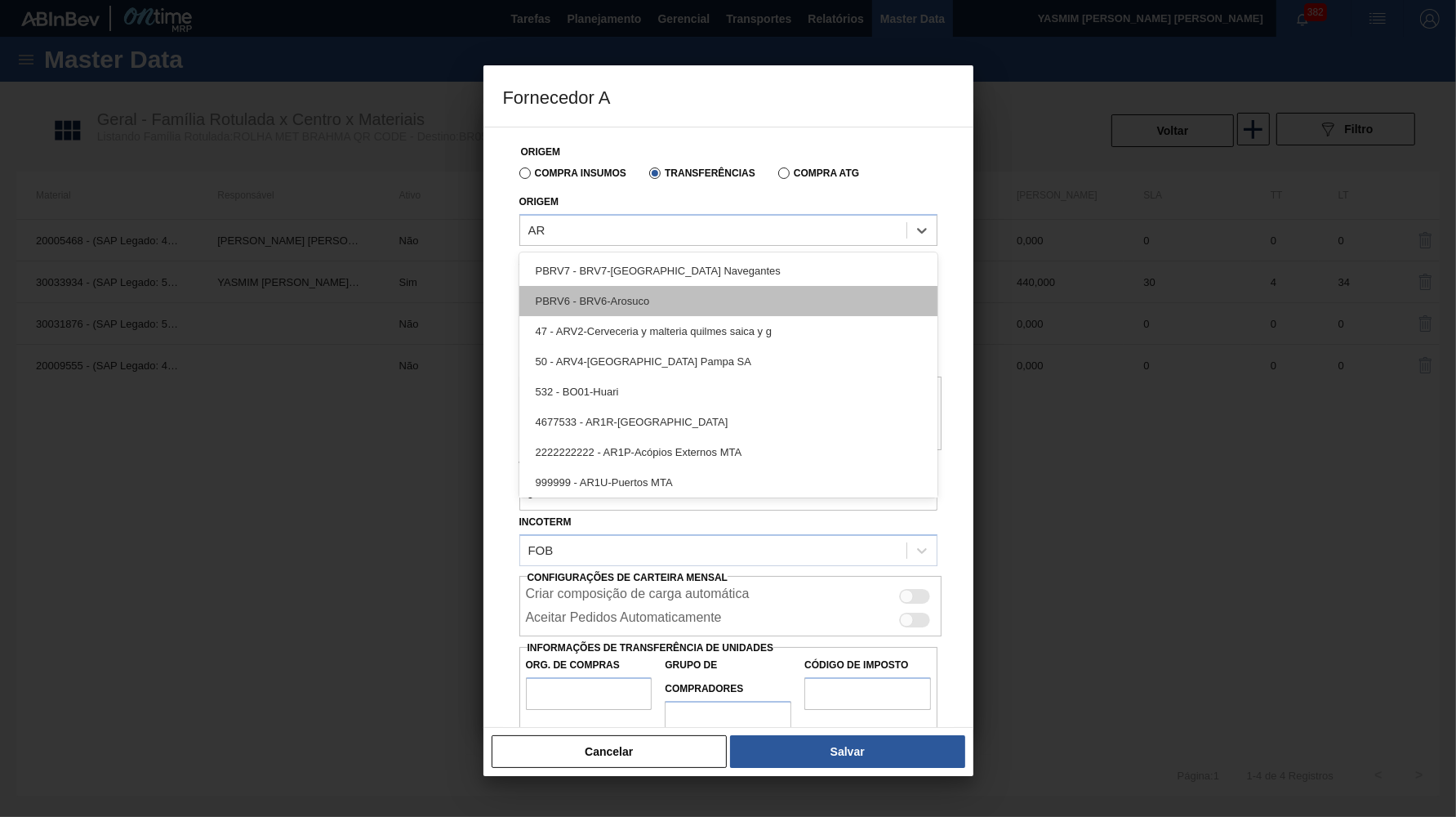
click at [635, 294] on div "PBRV6 - BRV6-Arosuco" at bounding box center [728, 301] width 419 height 31
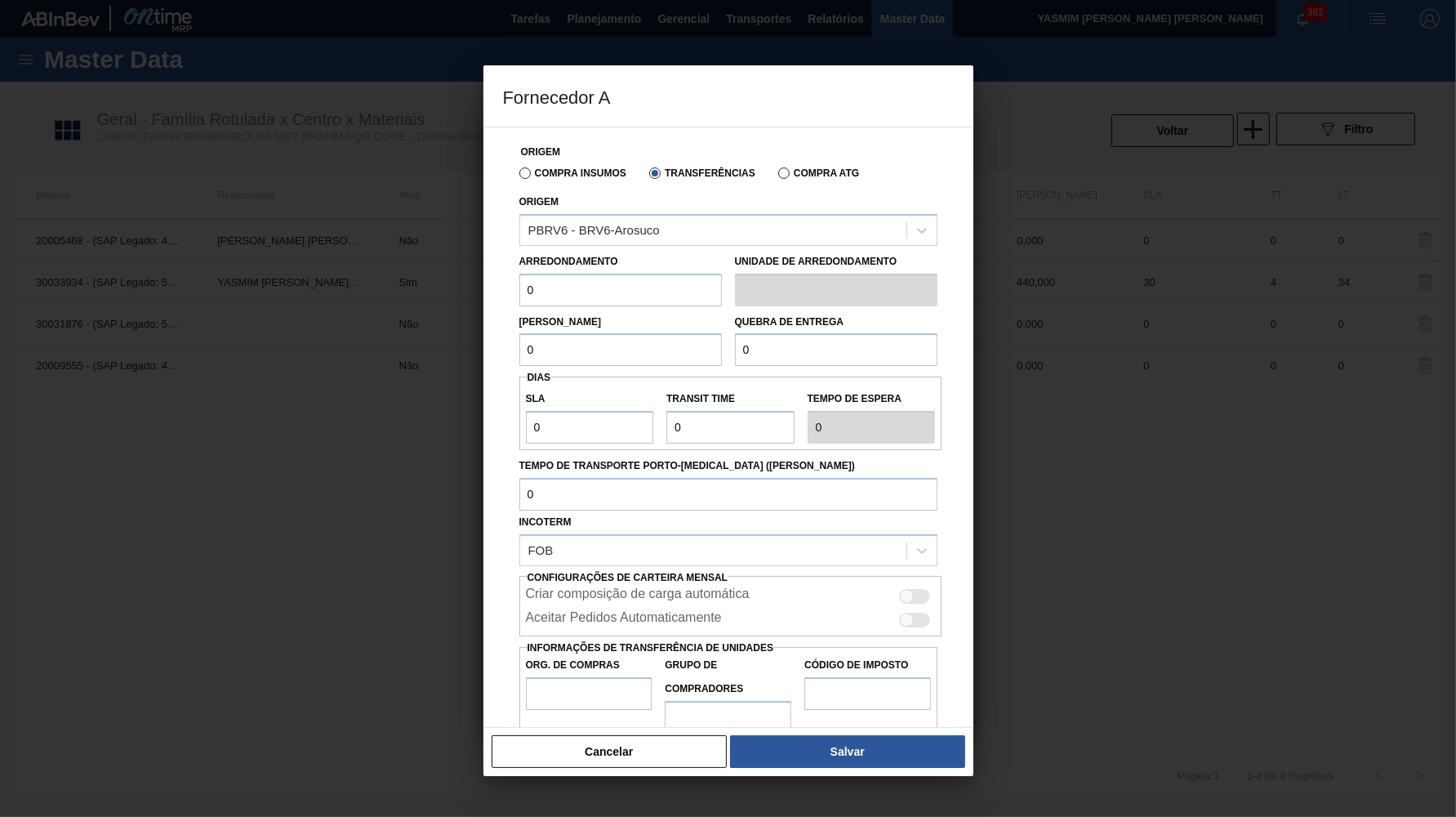
drag, startPoint x: 521, startPoint y: 294, endPoint x: 512, endPoint y: 293, distance: 9.1
click at [520, 293] on input "0" at bounding box center [621, 290] width 203 height 32
paste input "44"
type input "440"
drag, startPoint x: 548, startPoint y: 356, endPoint x: 533, endPoint y: 362, distance: 16.2
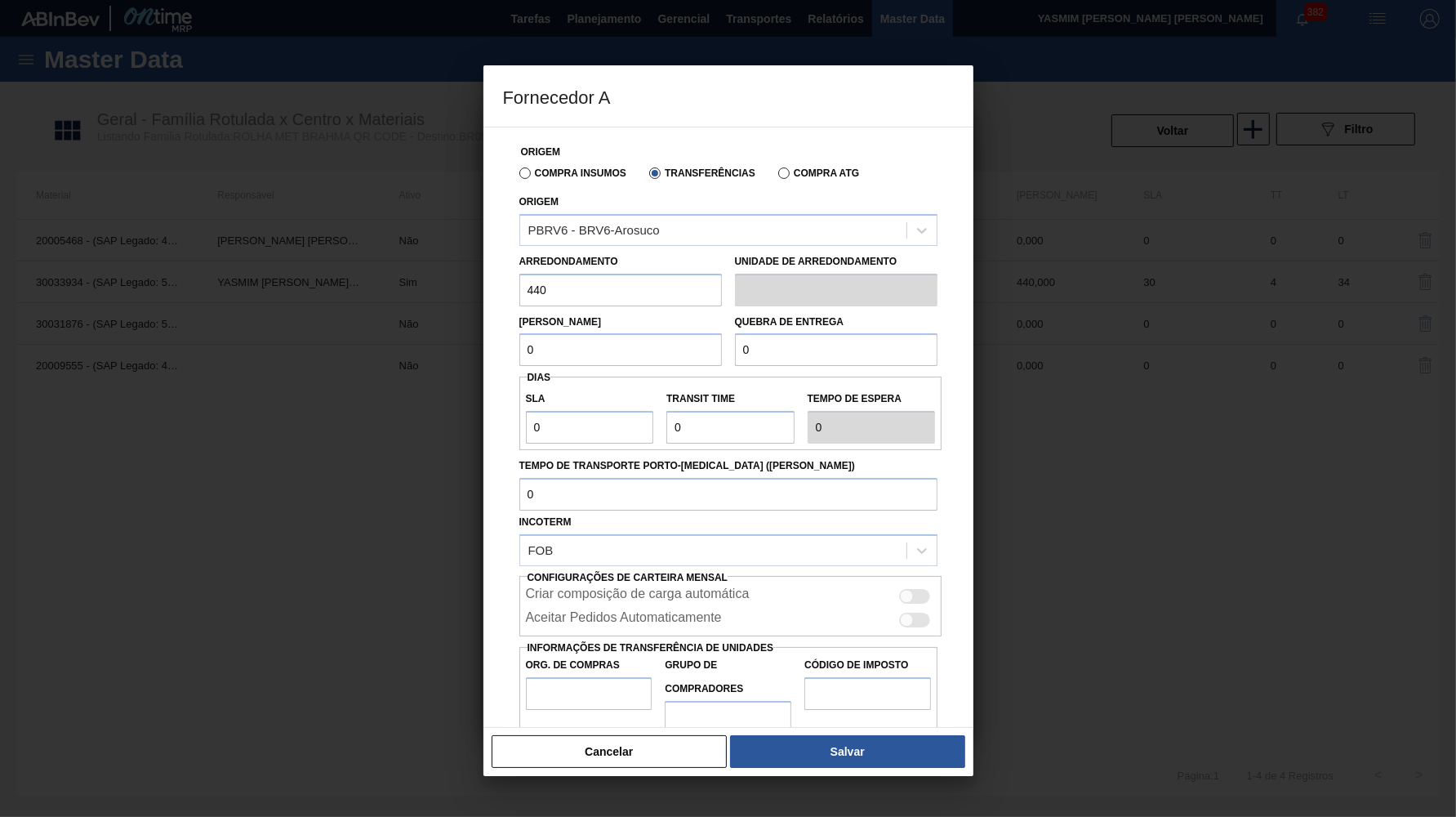
click at [533, 362] on input "0" at bounding box center [621, 350] width 203 height 32
paste input "44"
type input "440"
drag, startPoint x: 617, startPoint y: 342, endPoint x: 593, endPoint y: 342, distance: 24.0
click at [593, 342] on input "440" at bounding box center [621, 350] width 203 height 32
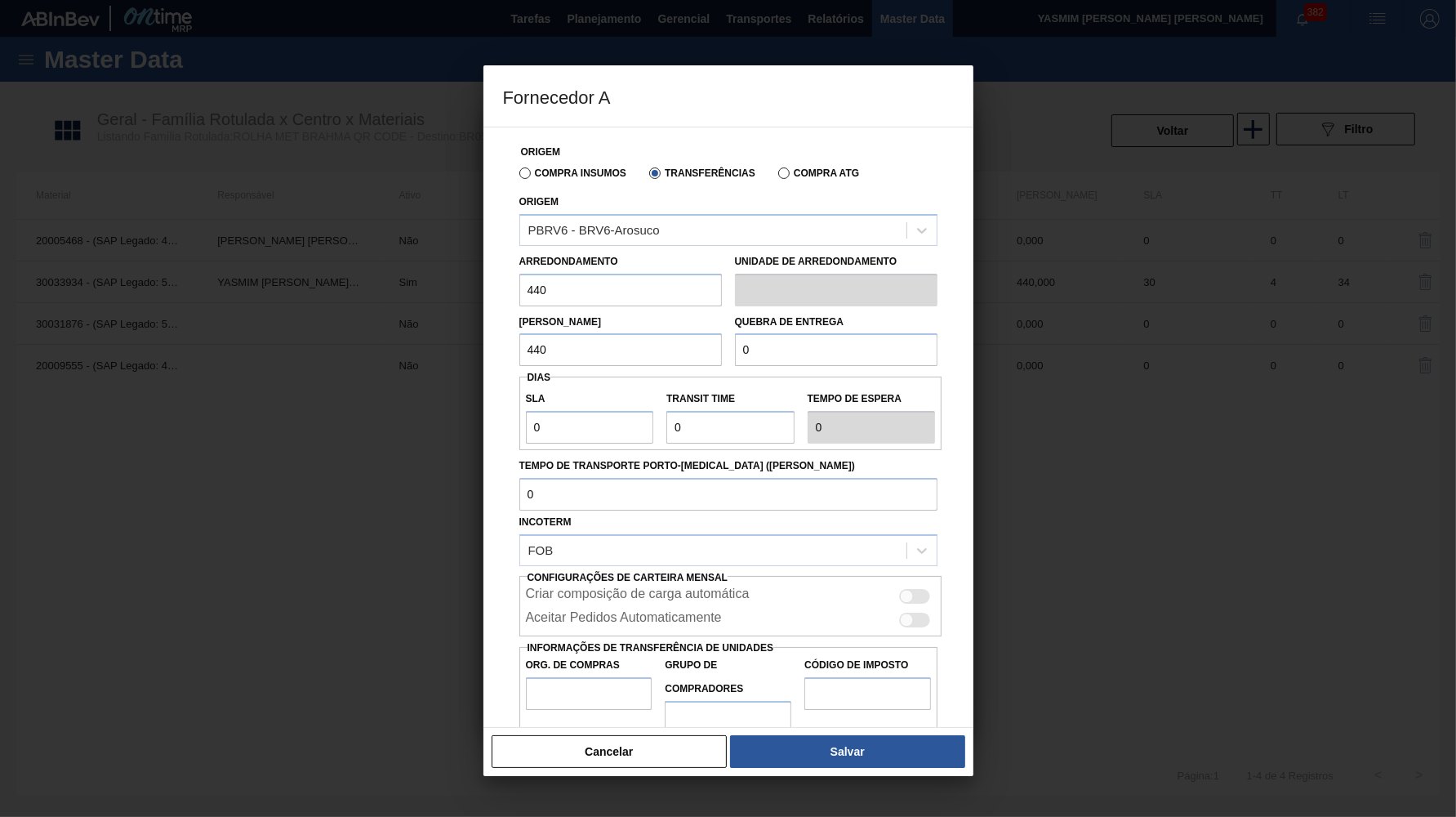
click at [816, 318] on label "Quebra de entrega" at bounding box center [790, 321] width 110 height 11
click at [821, 334] on input "0" at bounding box center [836, 350] width 203 height 32
type input "10.000"
click at [916, 589] on div at bounding box center [915, 596] width 31 height 14
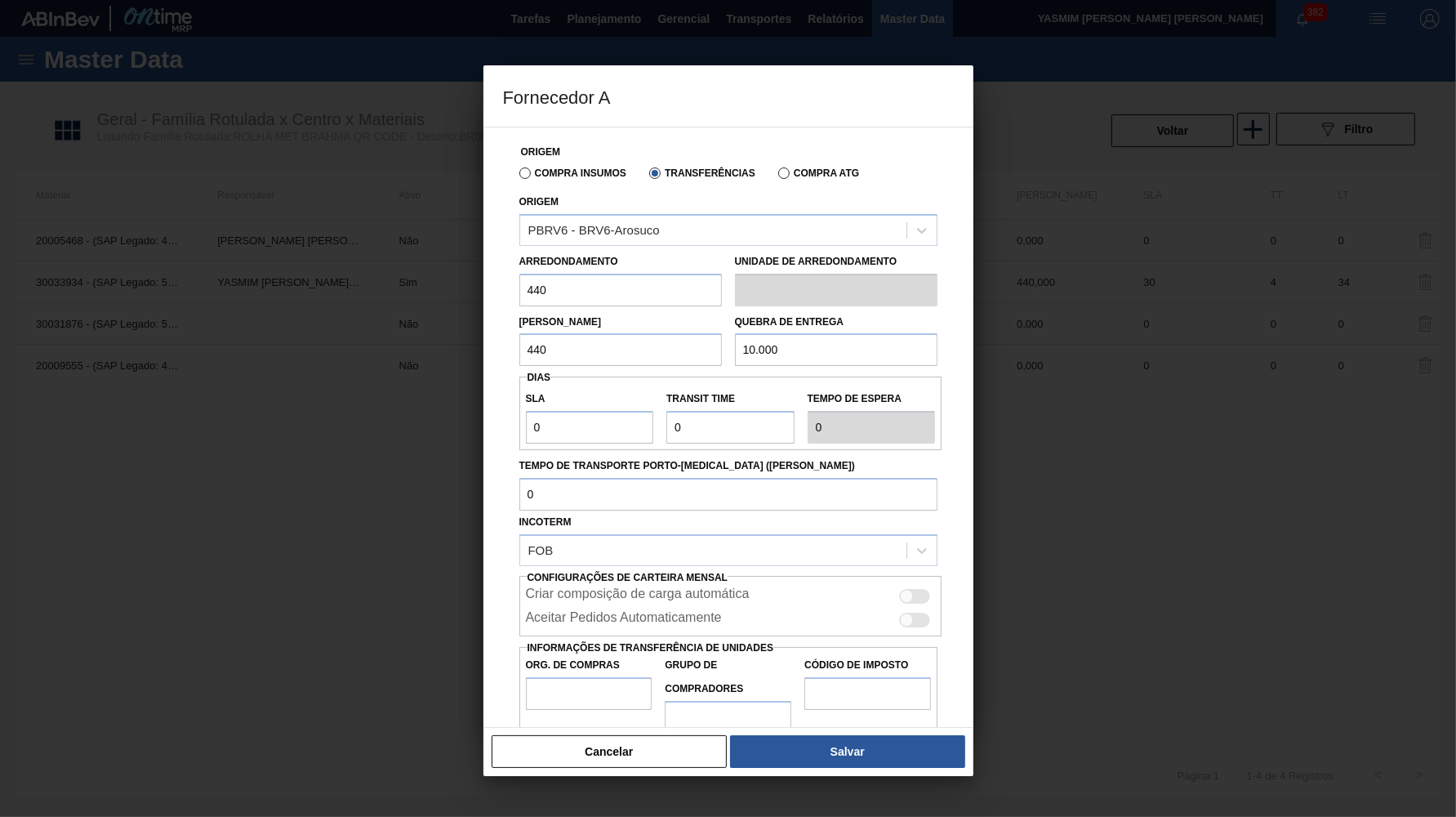
checkbox input "true"
click at [919, 613] on div at bounding box center [915, 620] width 31 height 14
checkbox input "true"
click at [607, 678] on input "Org. de Compras" at bounding box center [589, 694] width 126 height 32
type input "BR00"
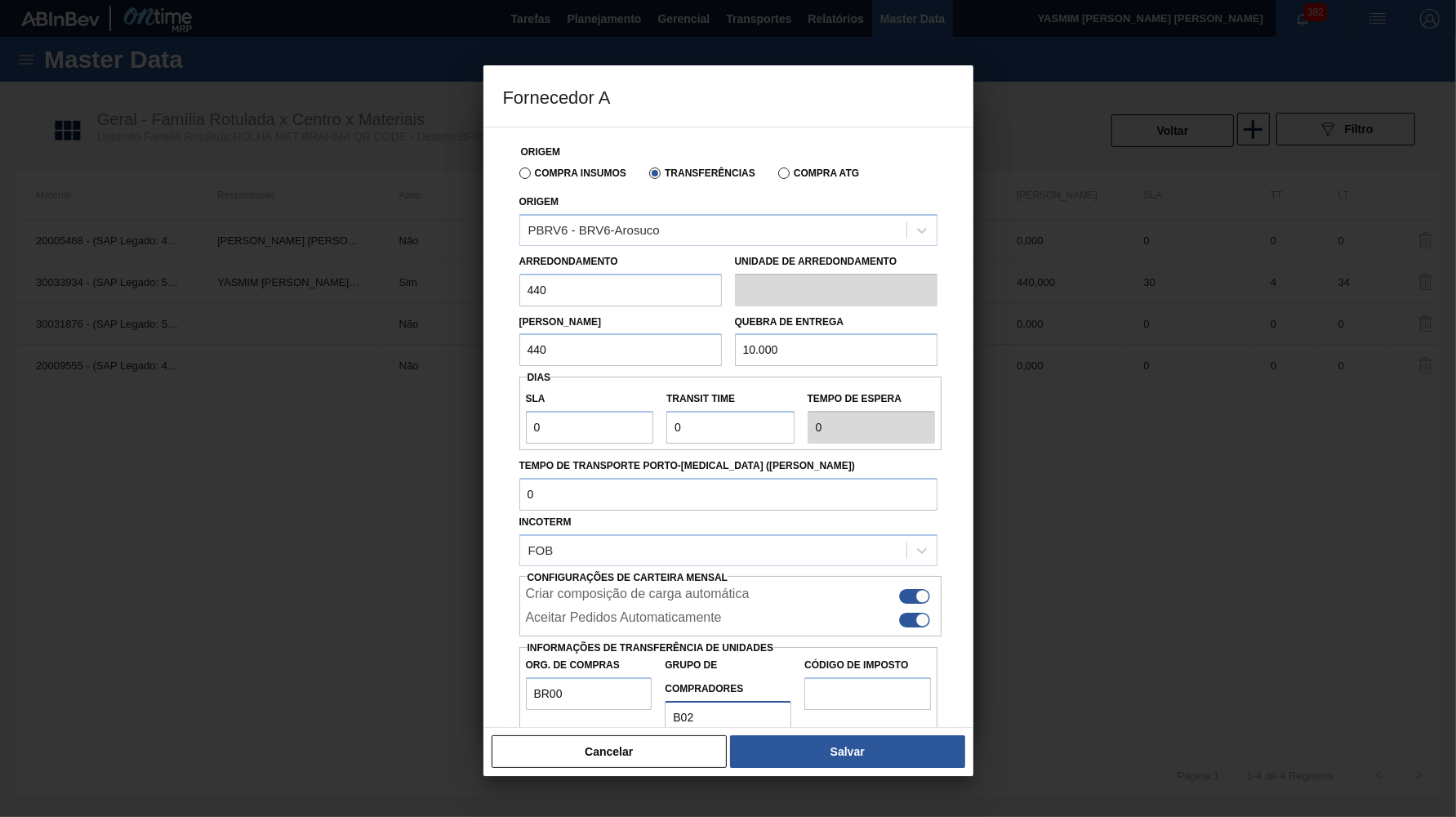
type input "B02"
type input "IZ"
click at [807, 753] on button "Salvar" at bounding box center [847, 752] width 234 height 32
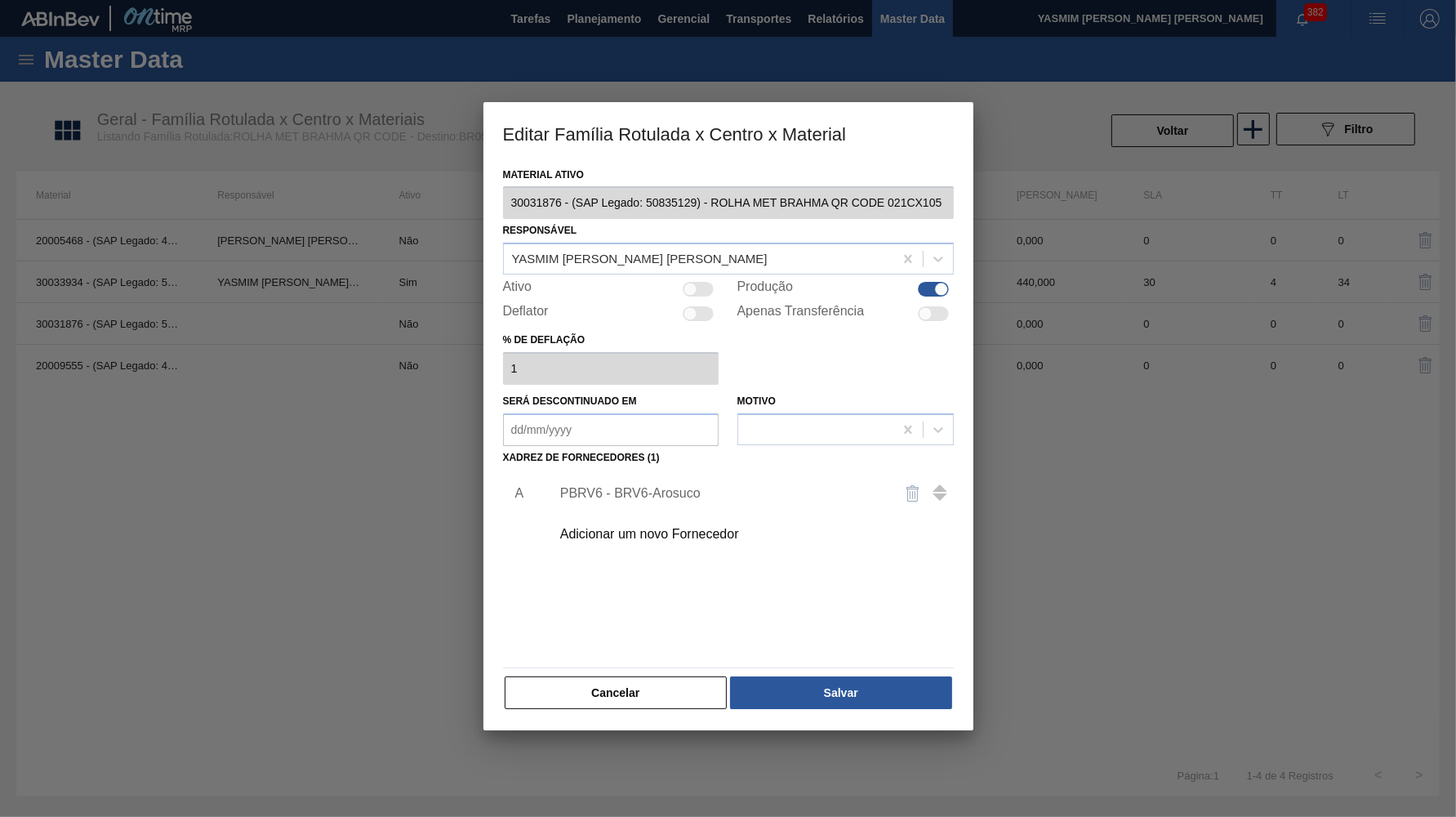
click at [774, 657] on div "Material ativo 30031876 - (SAP Legado: 50835129) - ROLHA MET BRAHMA QR CODE 021…" at bounding box center [728, 437] width 451 height 549
click at [819, 695] on div "Cancelar Salvar" at bounding box center [728, 693] width 451 height 36
click at [830, 683] on button "Salvar" at bounding box center [840, 693] width 222 height 32
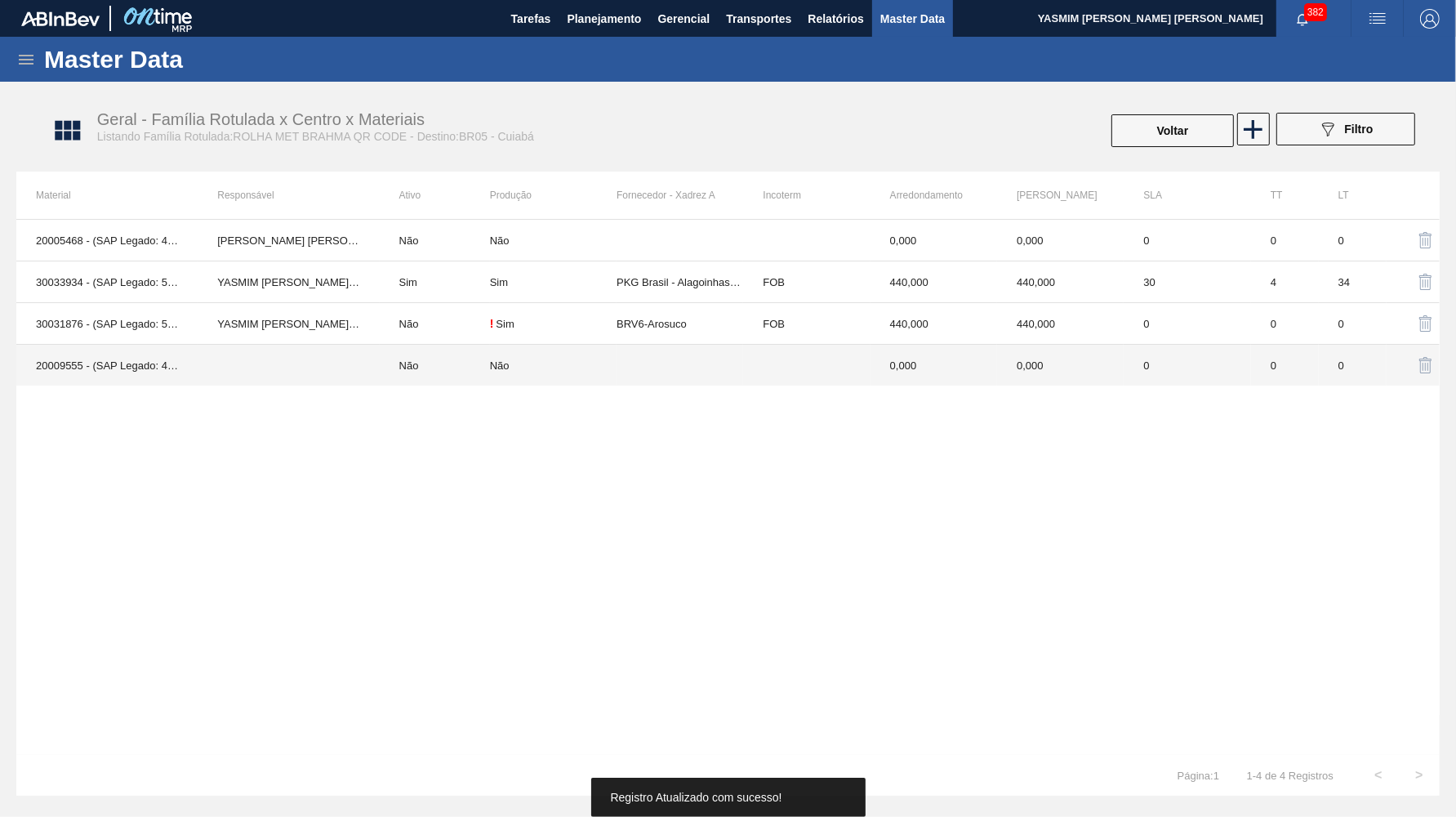
click at [1231, 378] on td "0" at bounding box center [1187, 365] width 126 height 42
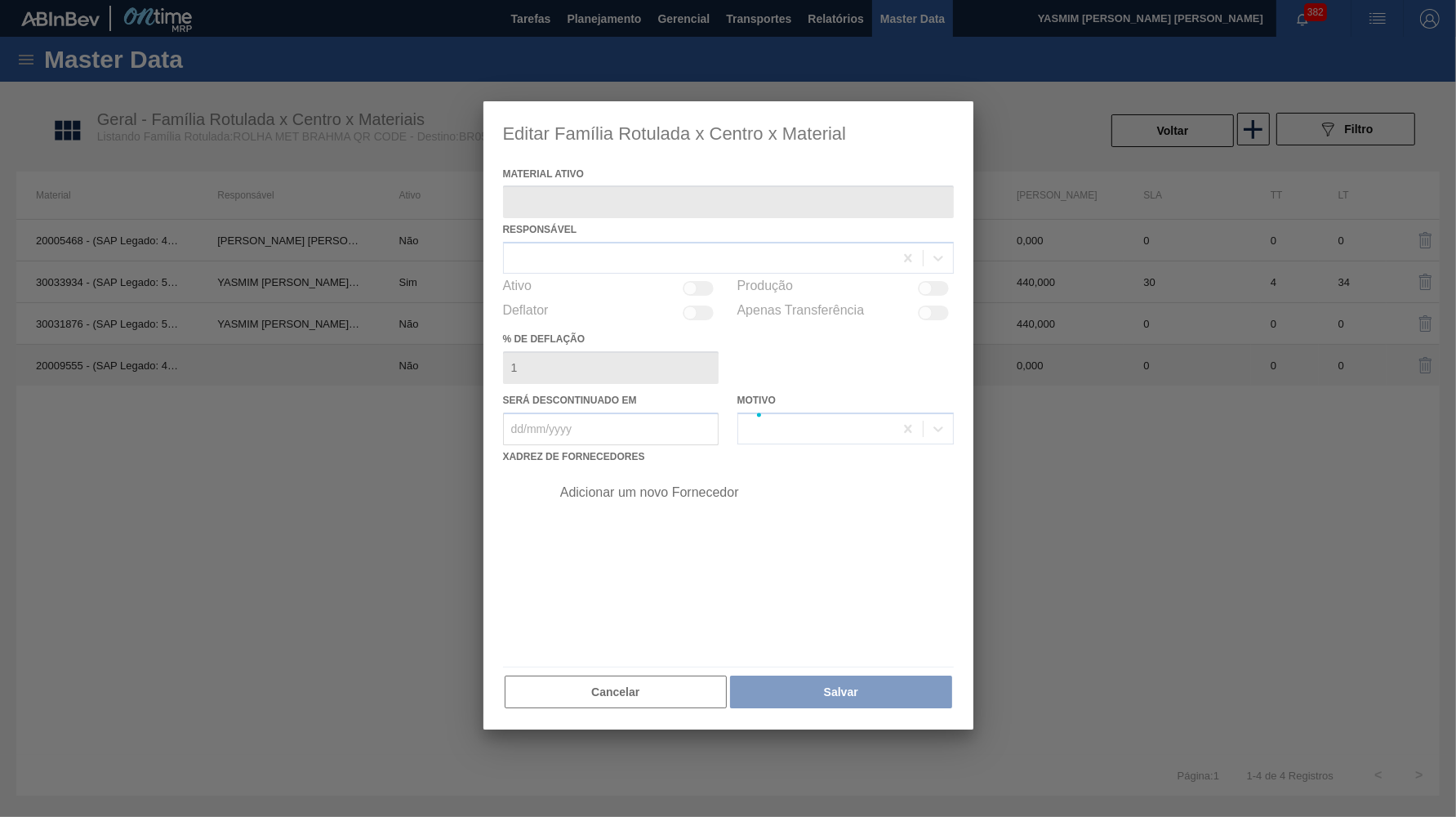
type ativo "20009555 - (SAP Legado: 40015440) - ROLHA MET BC IN LINE INT PO 0,19 CX10MIL"
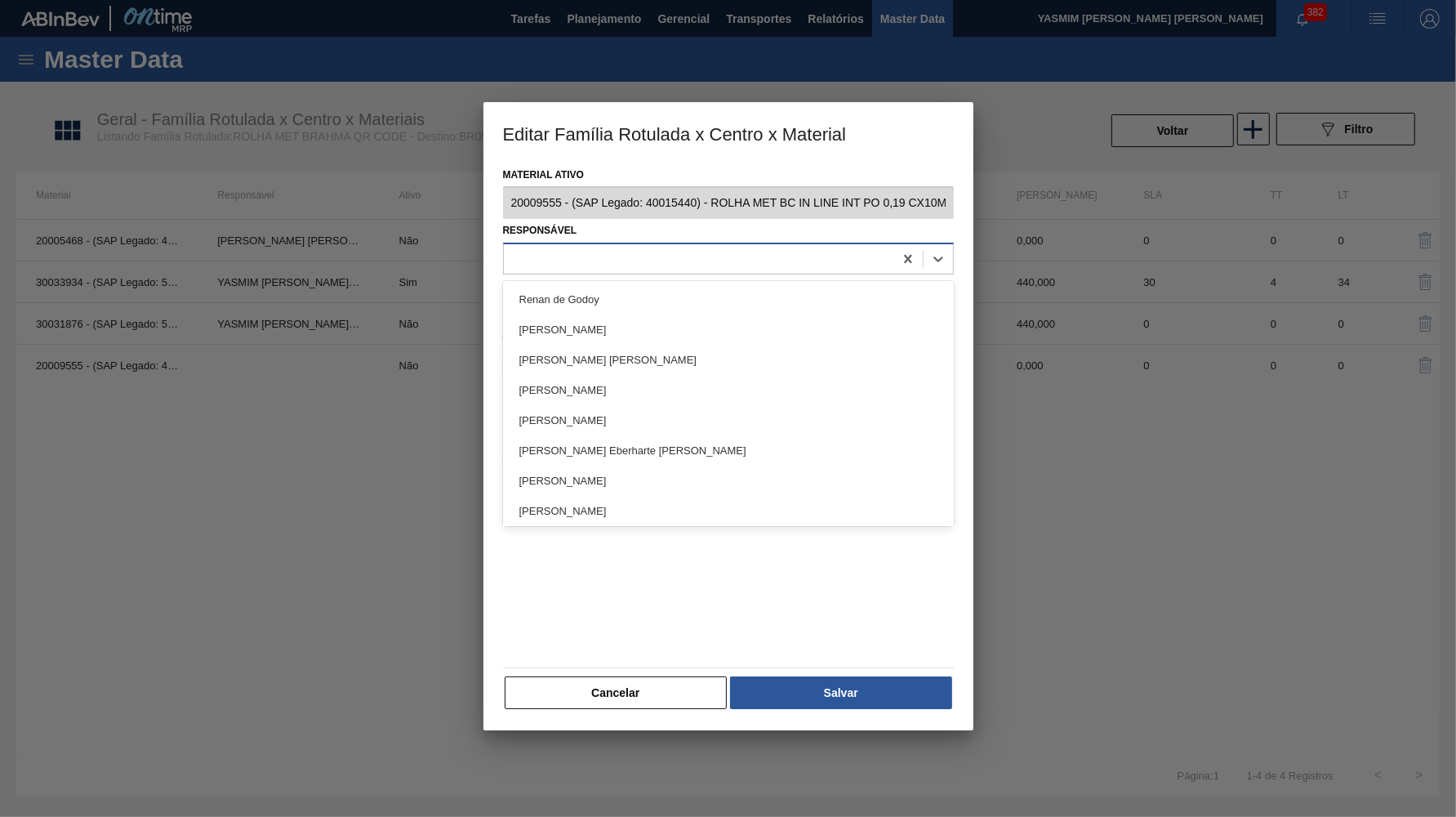
click at [604, 255] on div at bounding box center [699, 259] width 390 height 24
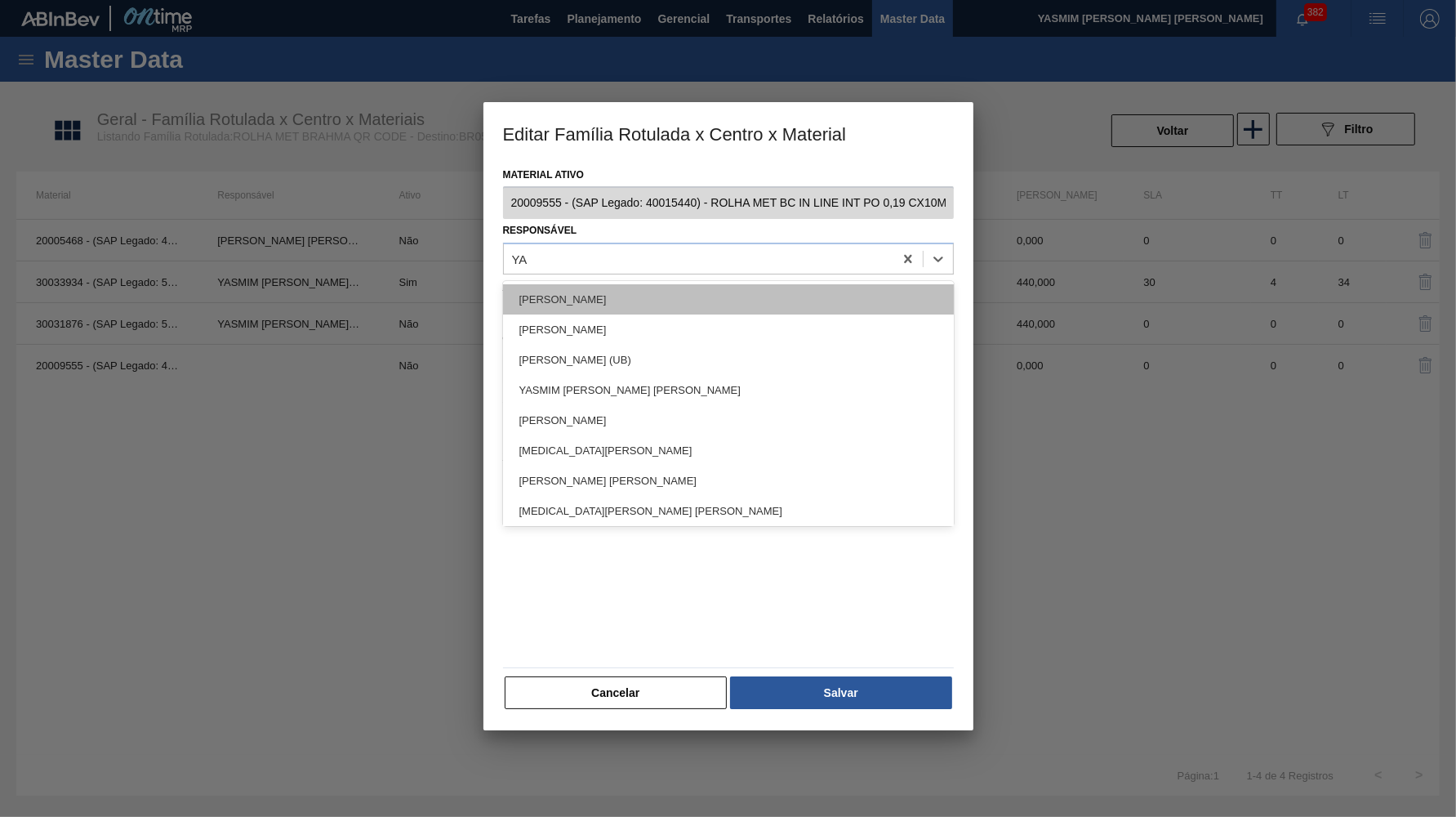
type input "YAS"
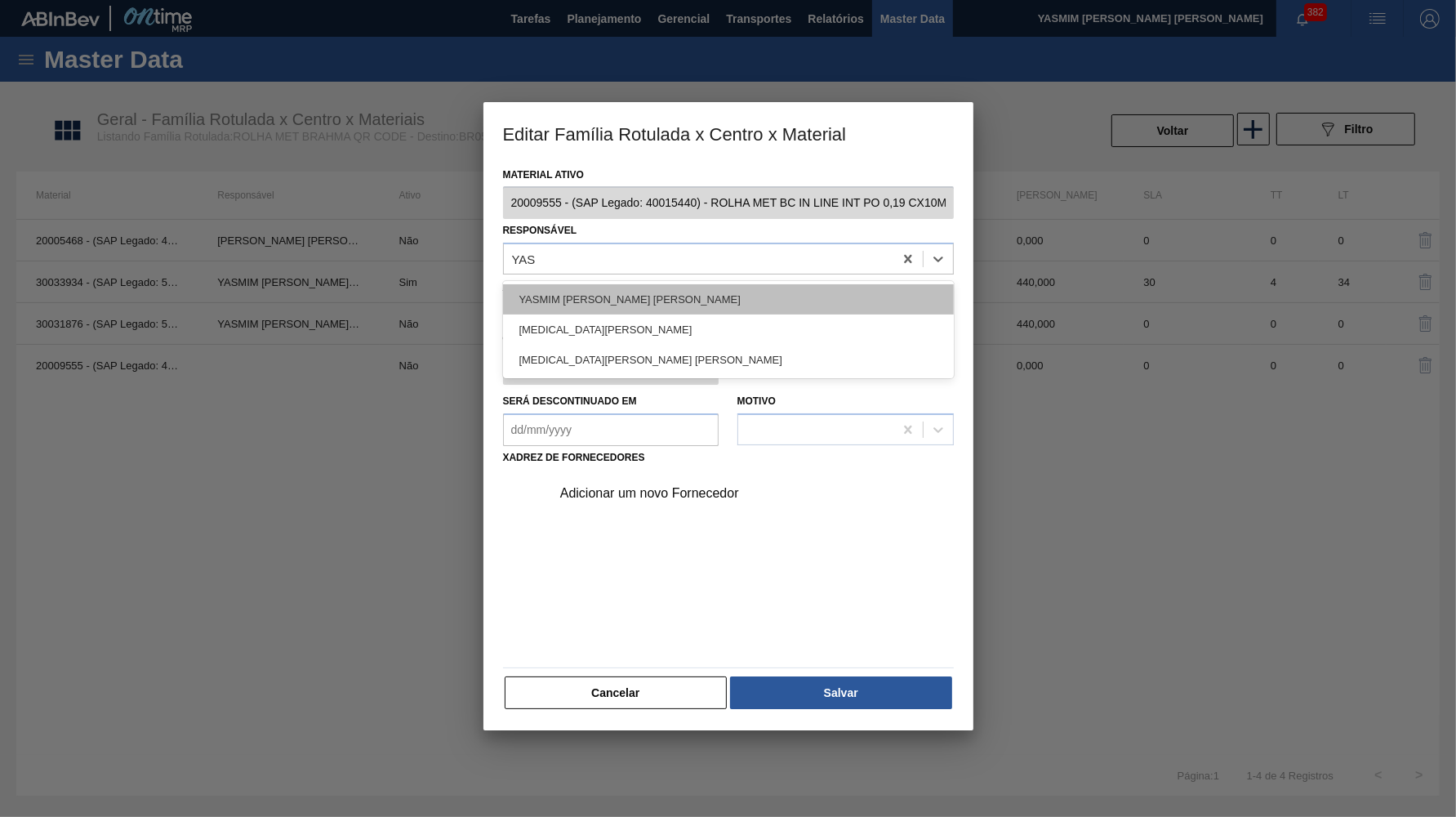
click at [616, 298] on div "YASMIM FERREIRA DA SILVA" at bounding box center [728, 300] width 451 height 31
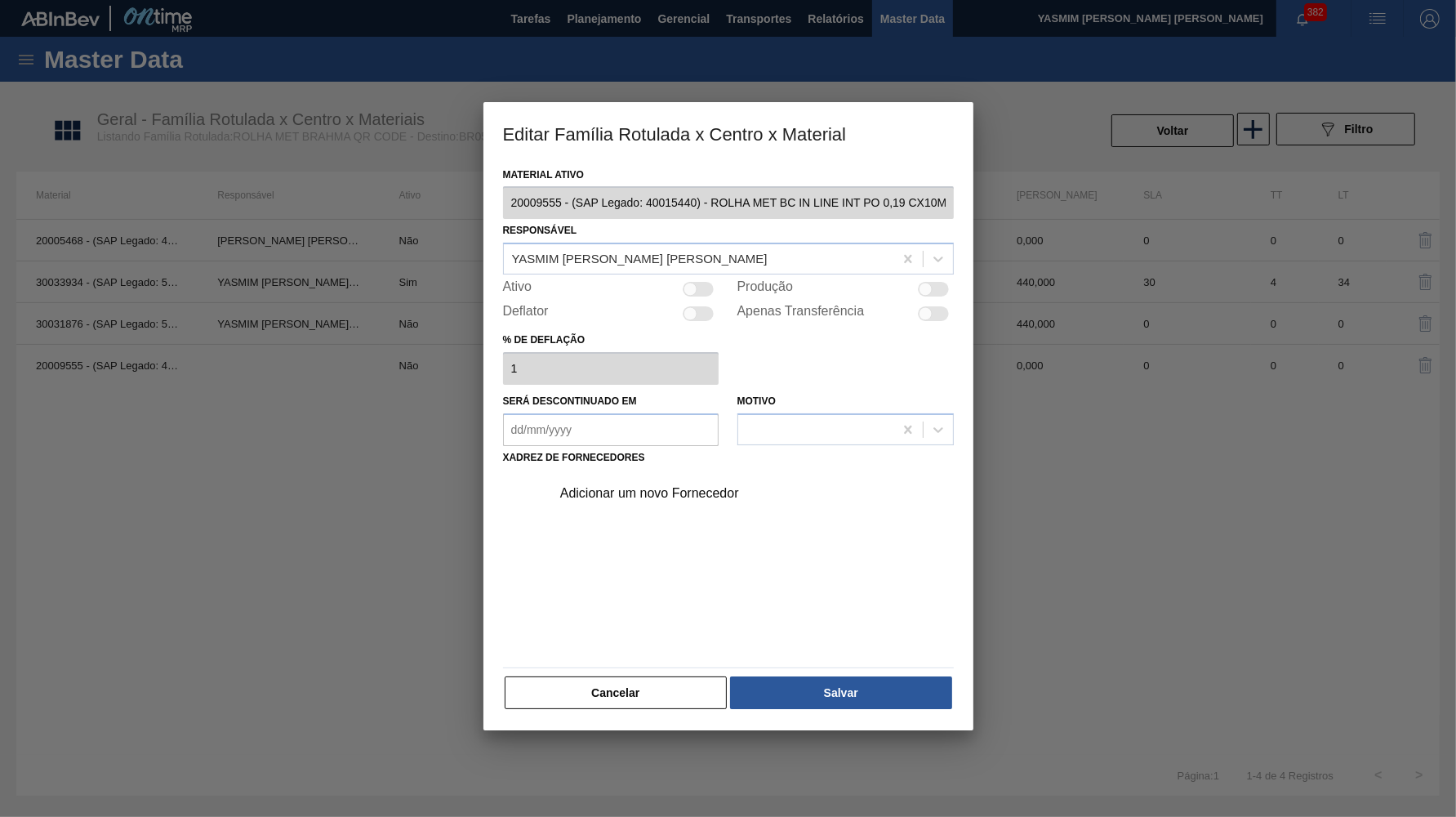
drag, startPoint x: 919, startPoint y: 288, endPoint x: 902, endPoint y: 307, distance: 25.5
click at [919, 287] on div at bounding box center [933, 289] width 31 height 14
checkbox input "true"
click at [646, 486] on div "Adicionar um novo Fornecedor" at bounding box center [720, 493] width 320 height 14
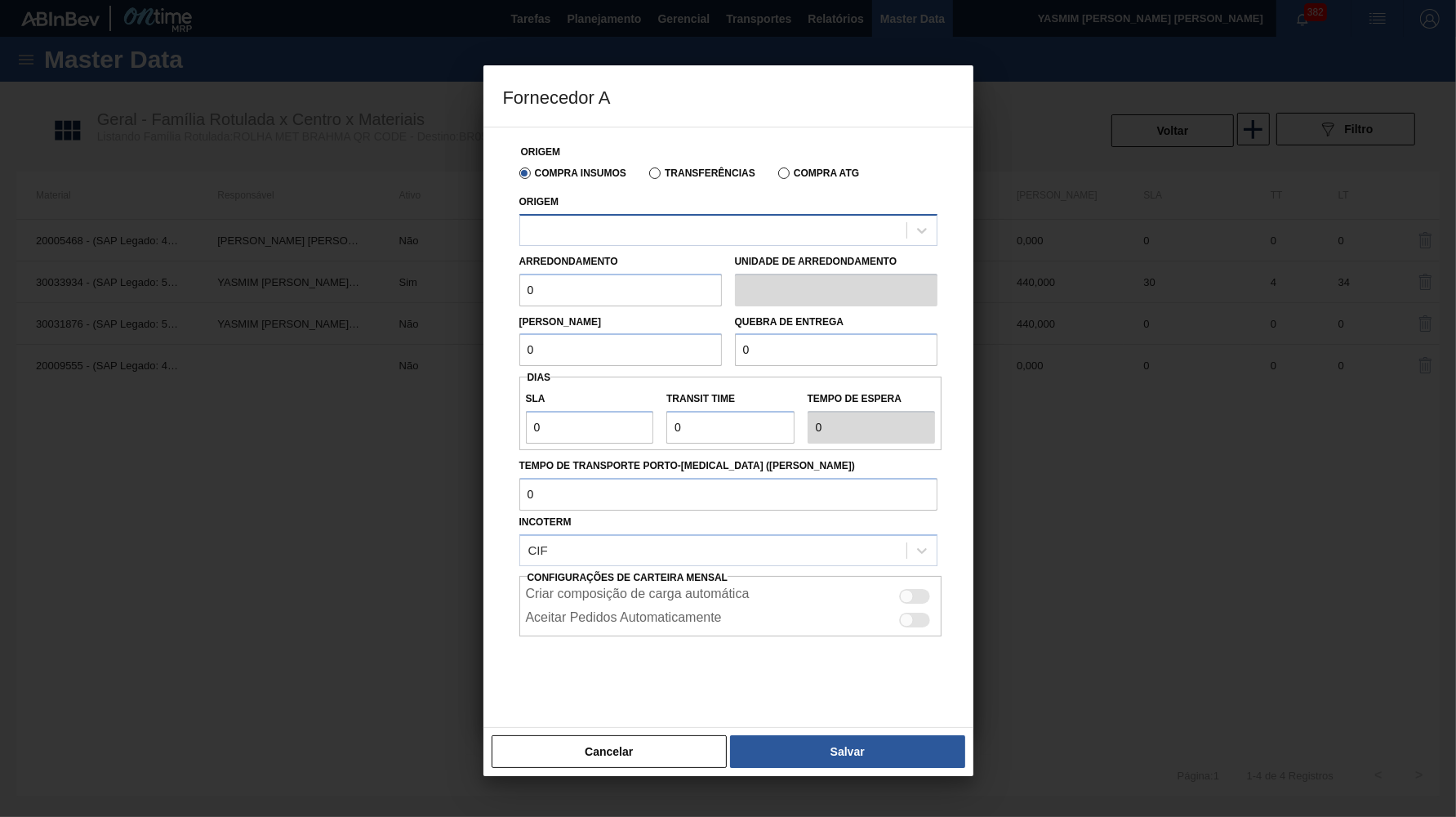
click at [630, 241] on div at bounding box center [728, 230] width 419 height 32
click at [661, 183] on div "Compra Insumos Transferências Compra ATG" at bounding box center [728, 172] width 431 height 28
click at [660, 176] on label "Transferências" at bounding box center [702, 172] width 106 height 11
click at [647, 177] on input "Transferências" at bounding box center [647, 177] width 0 height 0
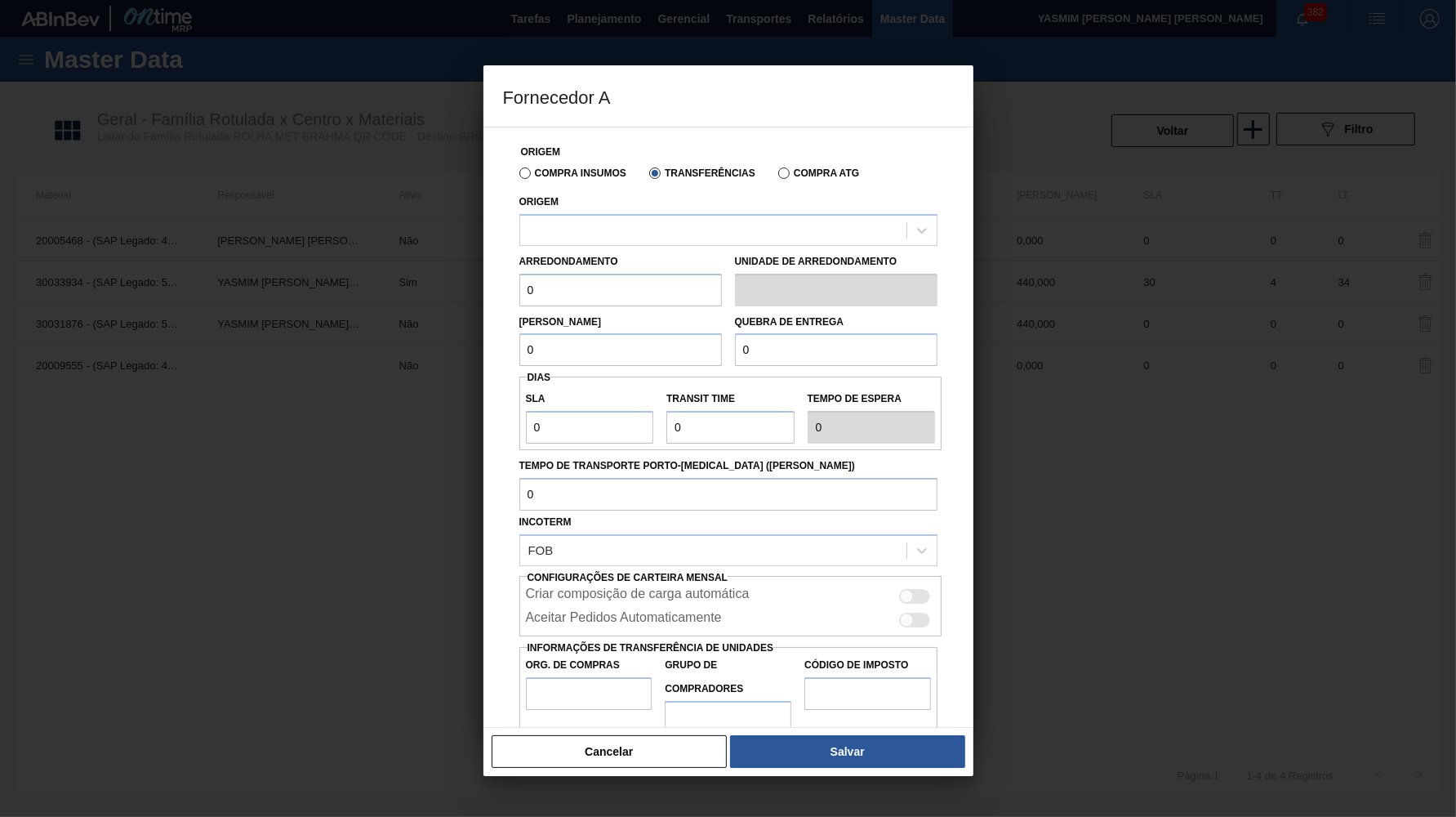
click at [611, 247] on div "Arredondamento 0 Unidade de arredondamento" at bounding box center [728, 276] width 431 height 60
click at [599, 234] on div at bounding box center [713, 230] width 386 height 24
type input "AR"
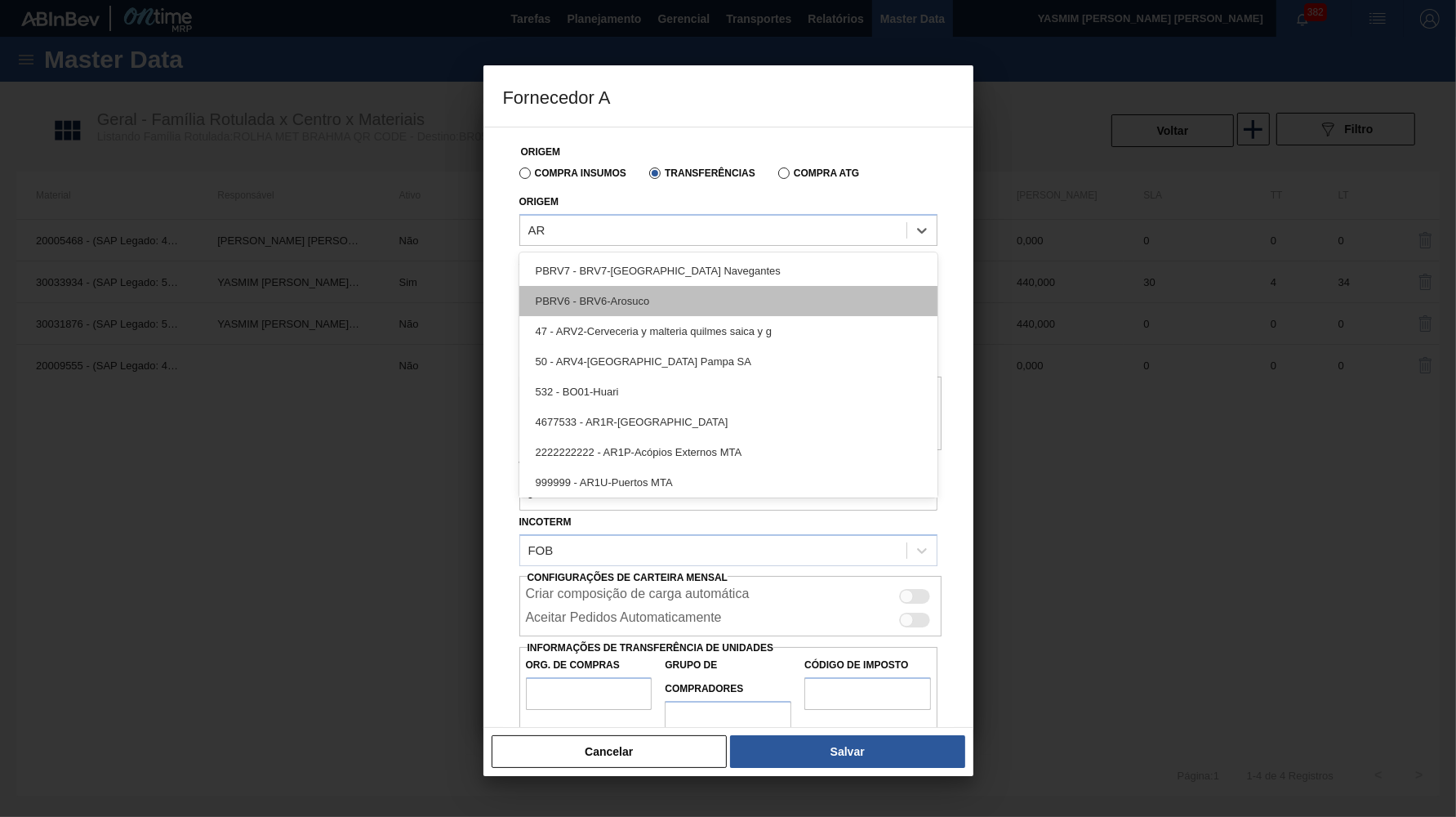
click at [625, 289] on div "PBRV6 - BRV6-Arosuco" at bounding box center [728, 301] width 419 height 31
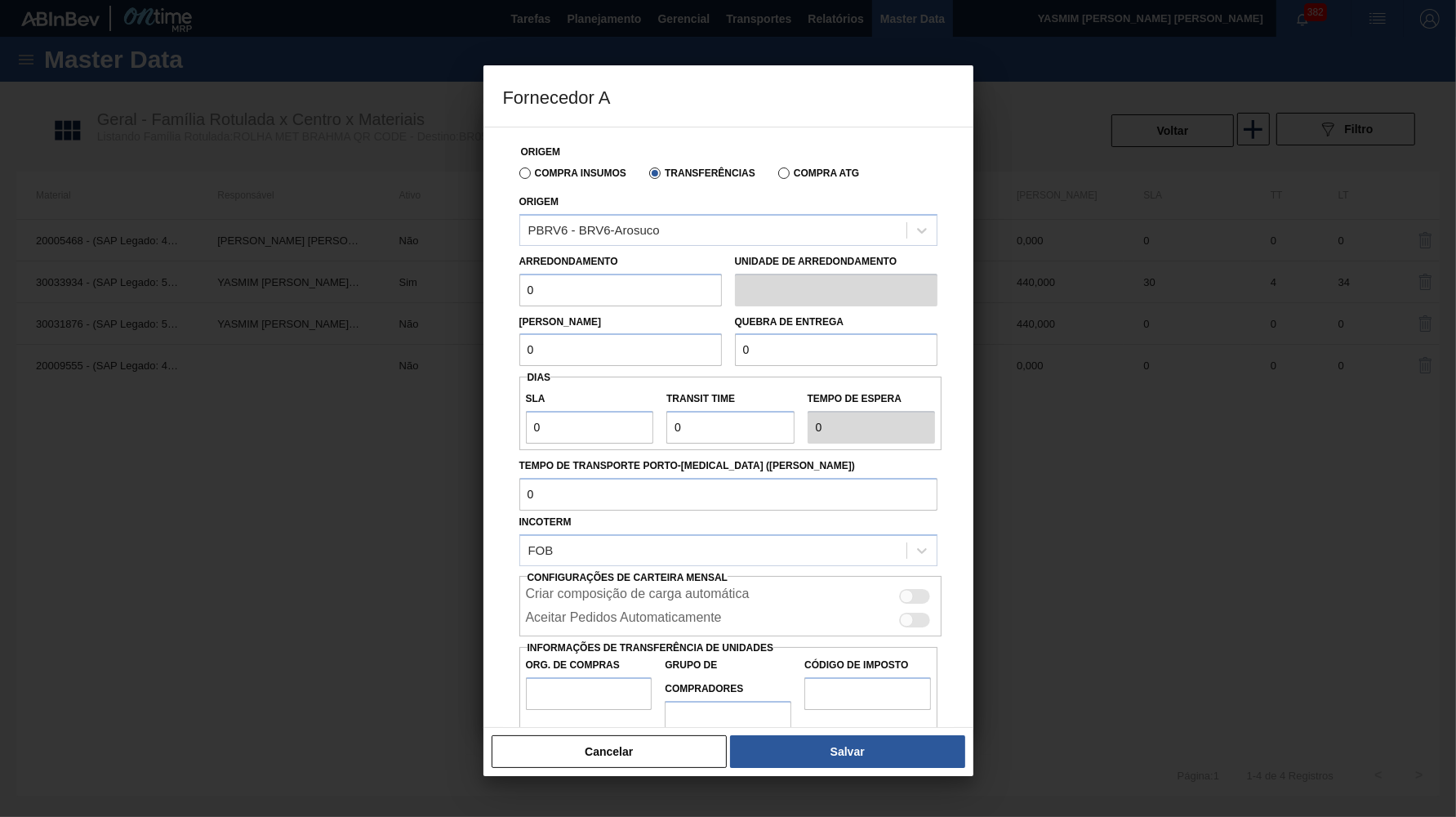
drag, startPoint x: 629, startPoint y: 293, endPoint x: 674, endPoint y: 295, distance: 45.0
click at [674, 295] on input "0" at bounding box center [621, 290] width 203 height 32
click at [664, 288] on input "0" at bounding box center [621, 290] width 203 height 32
paste input "44"
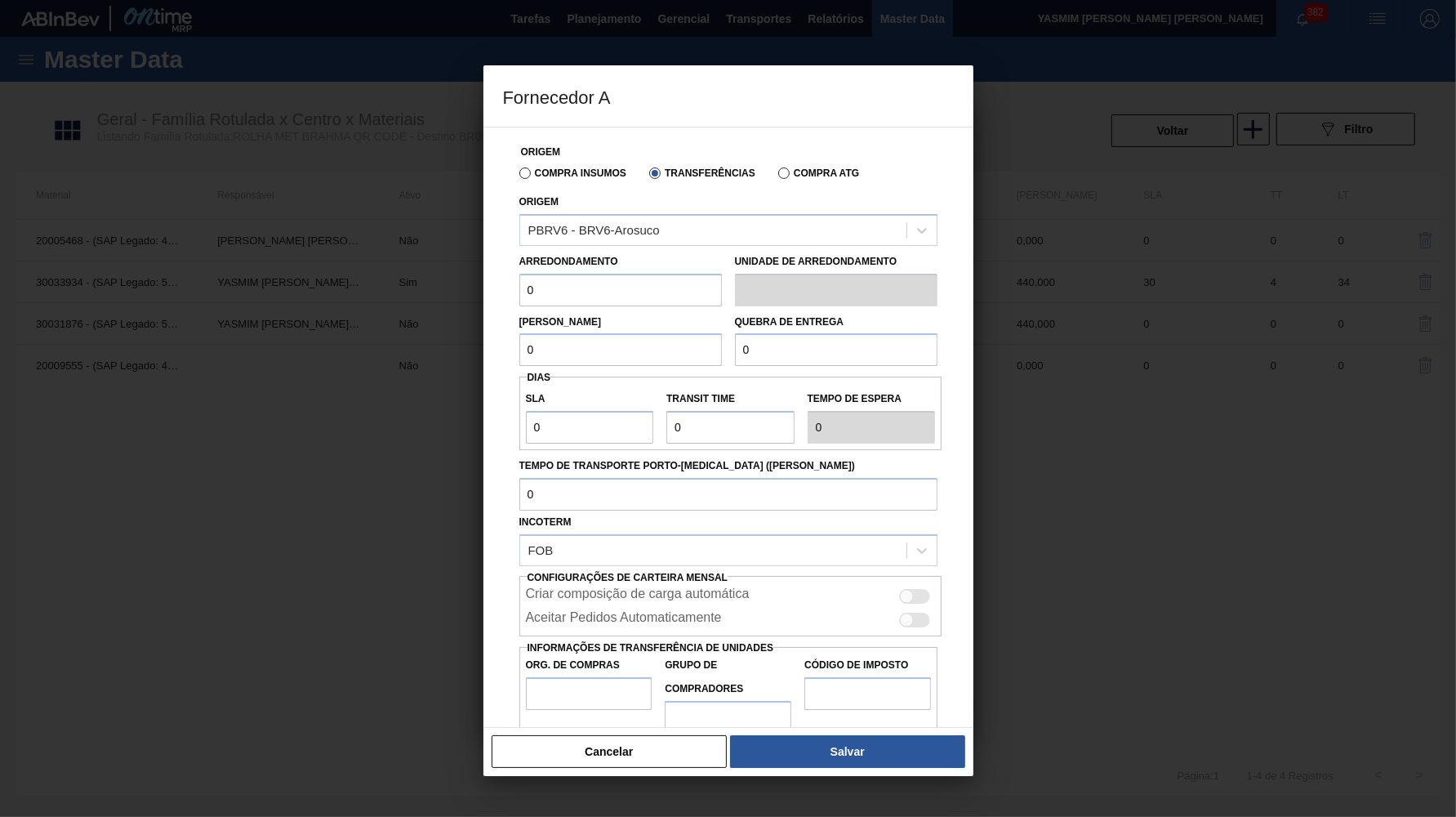
type input "440"
click at [680, 337] on input "0" at bounding box center [621, 350] width 203 height 32
paste input "44"
type input "440"
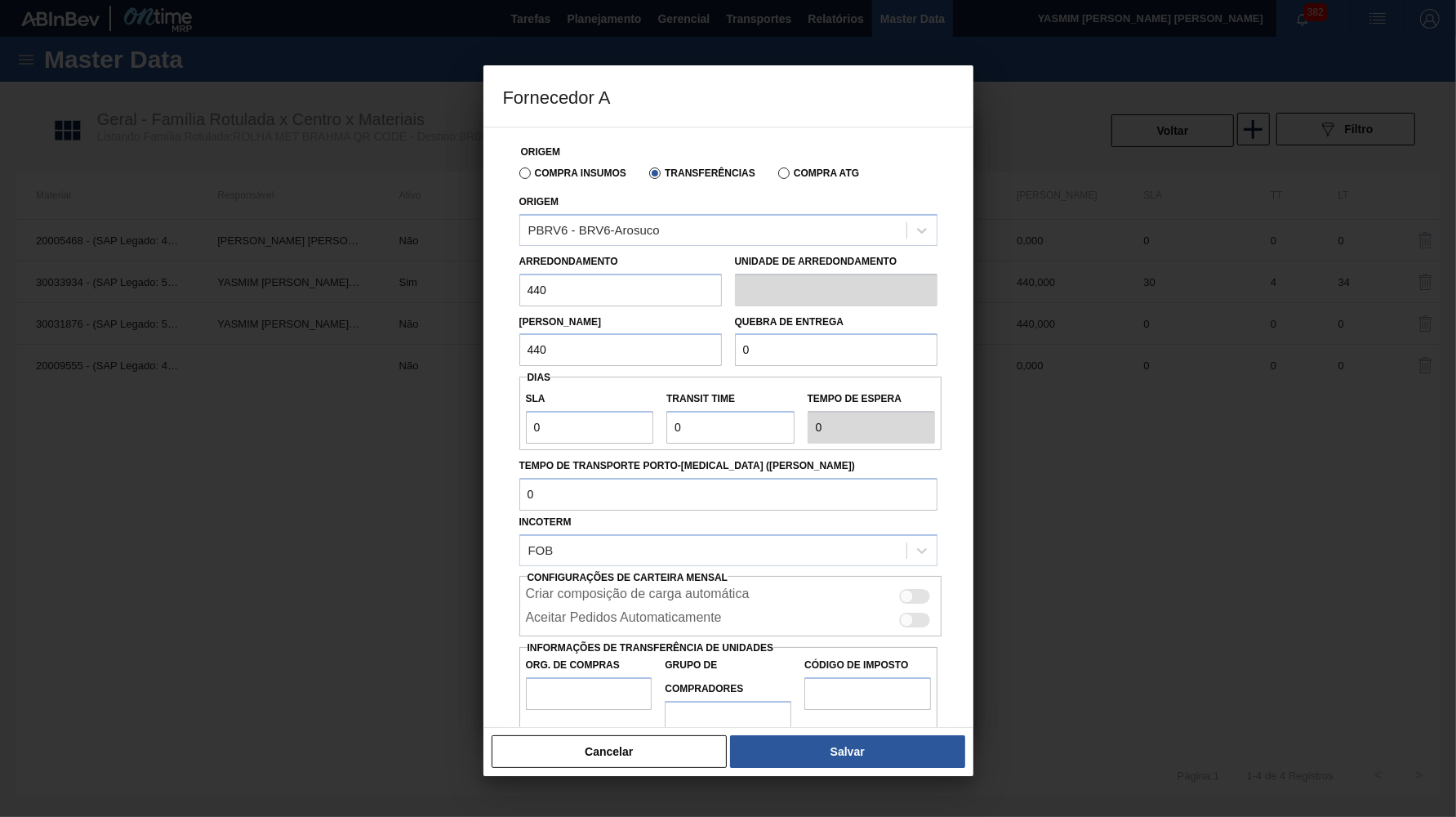
click at [861, 354] on input "0" at bounding box center [836, 350] width 203 height 32
type input "10.000"
click at [913, 590] on div at bounding box center [907, 597] width 14 height 14
checkbox input "true"
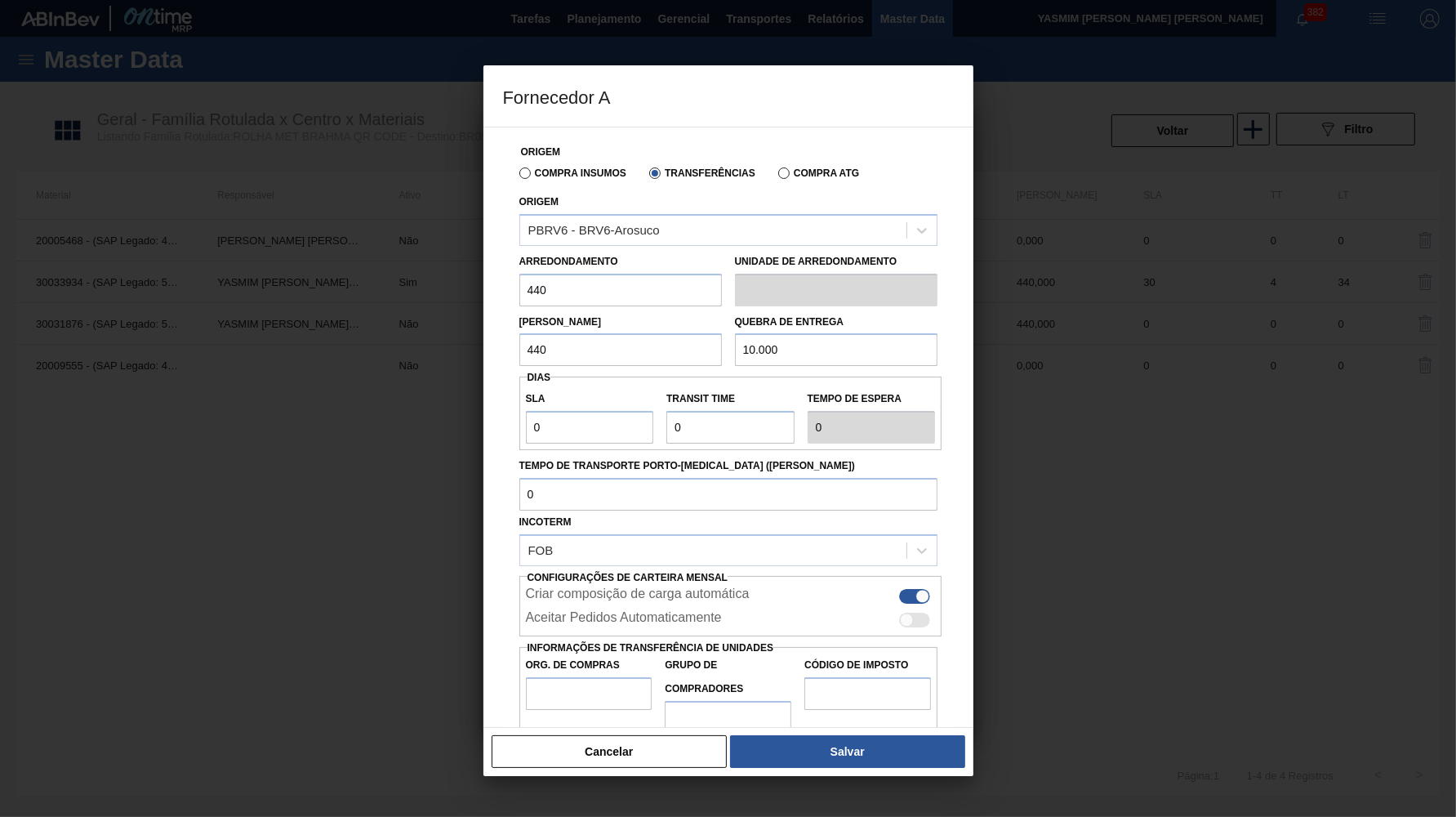
click at [903, 611] on div "Aceitar Pedidos Automaticamente" at bounding box center [731, 620] width 410 height 20
click at [911, 613] on div at bounding box center [907, 620] width 14 height 14
checkbox input "true"
click at [522, 675] on div "Org. de Compras" at bounding box center [589, 694] width 140 height 80
click at [597, 678] on input "Org. de Compras" at bounding box center [589, 694] width 126 height 32
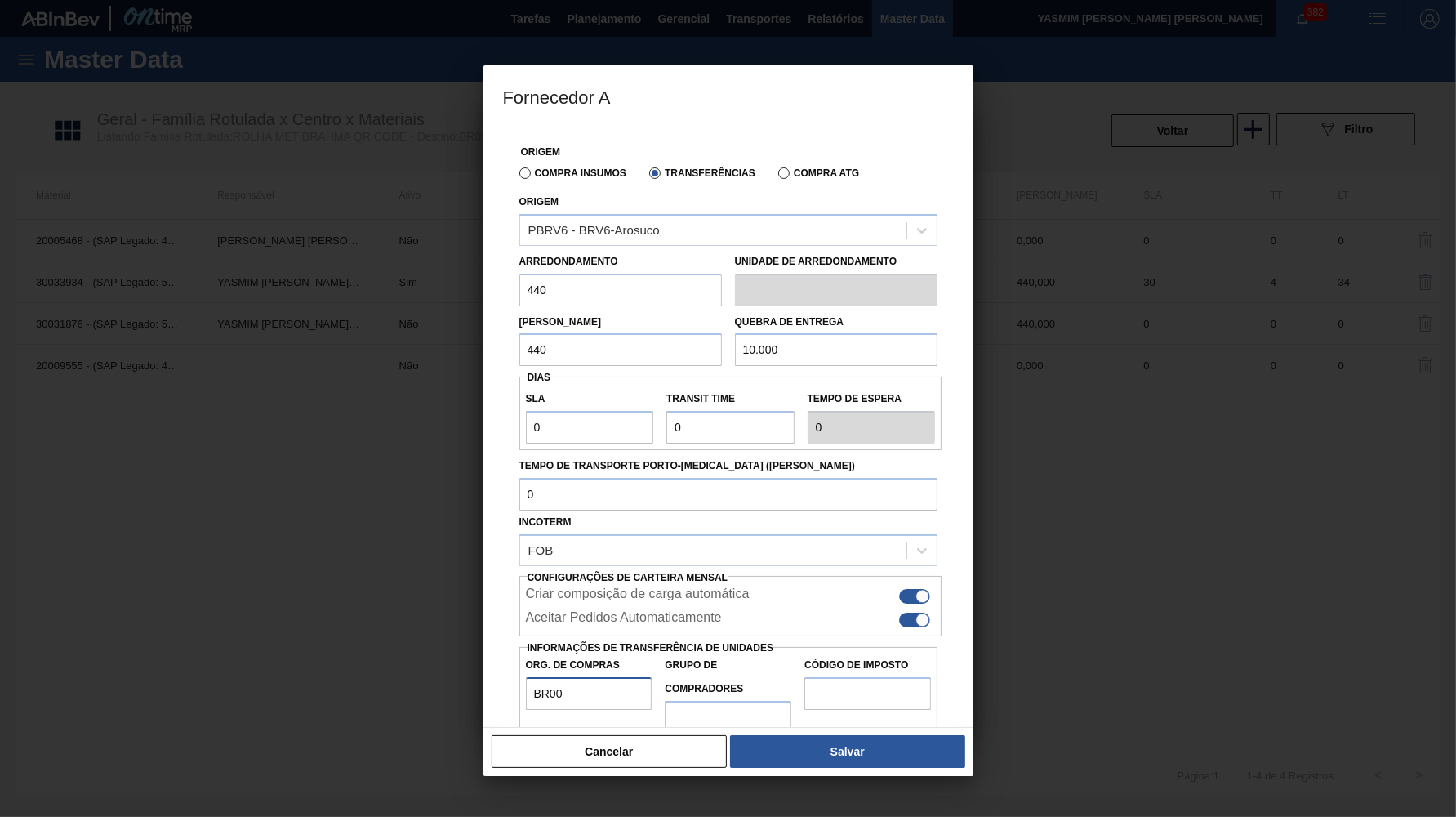
type input "BR00"
type input "B02"
type input "IZ"
click at [829, 742] on button "Salvar" at bounding box center [847, 752] width 234 height 32
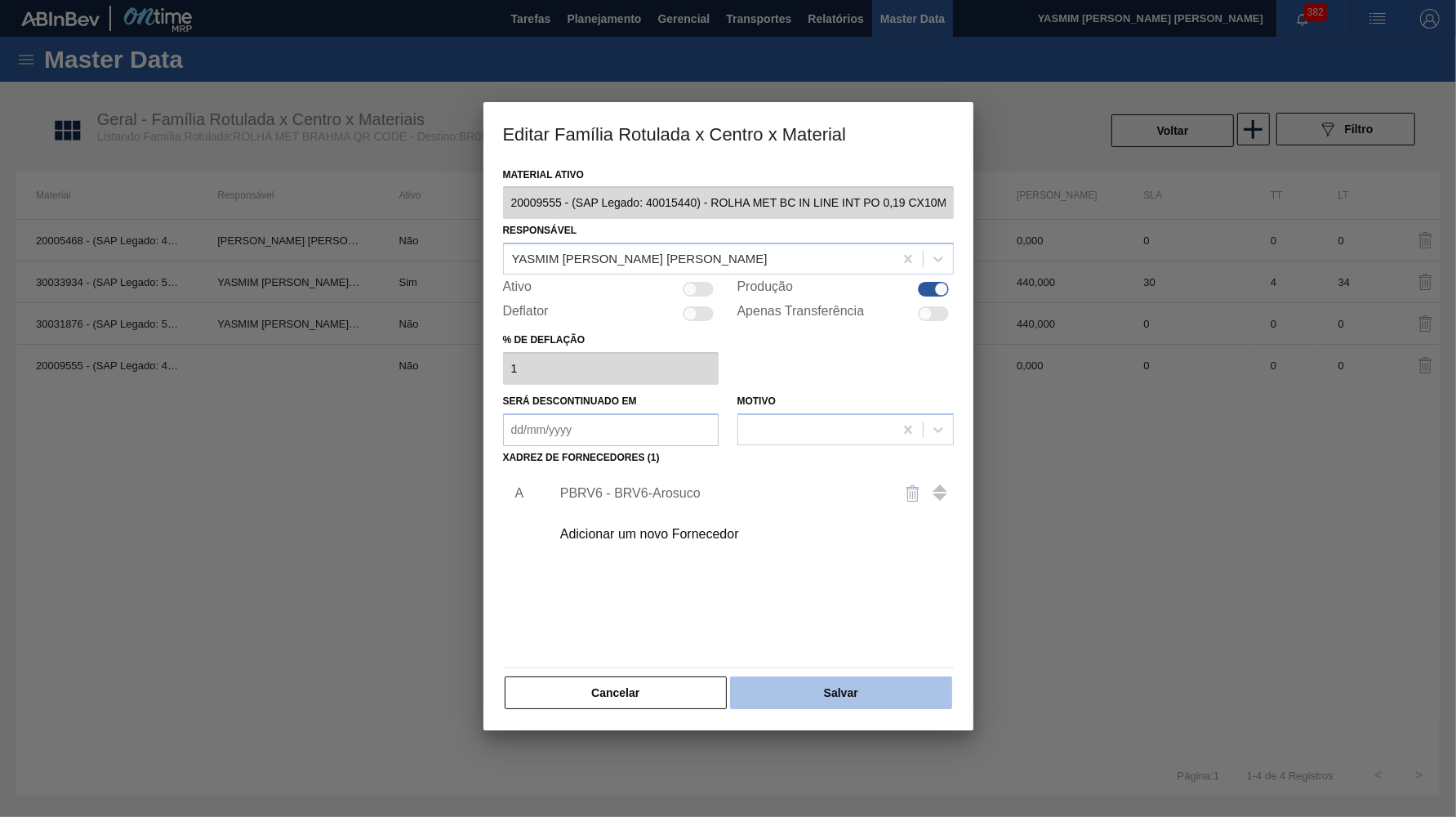
click at [828, 683] on button "Salvar" at bounding box center [840, 693] width 222 height 32
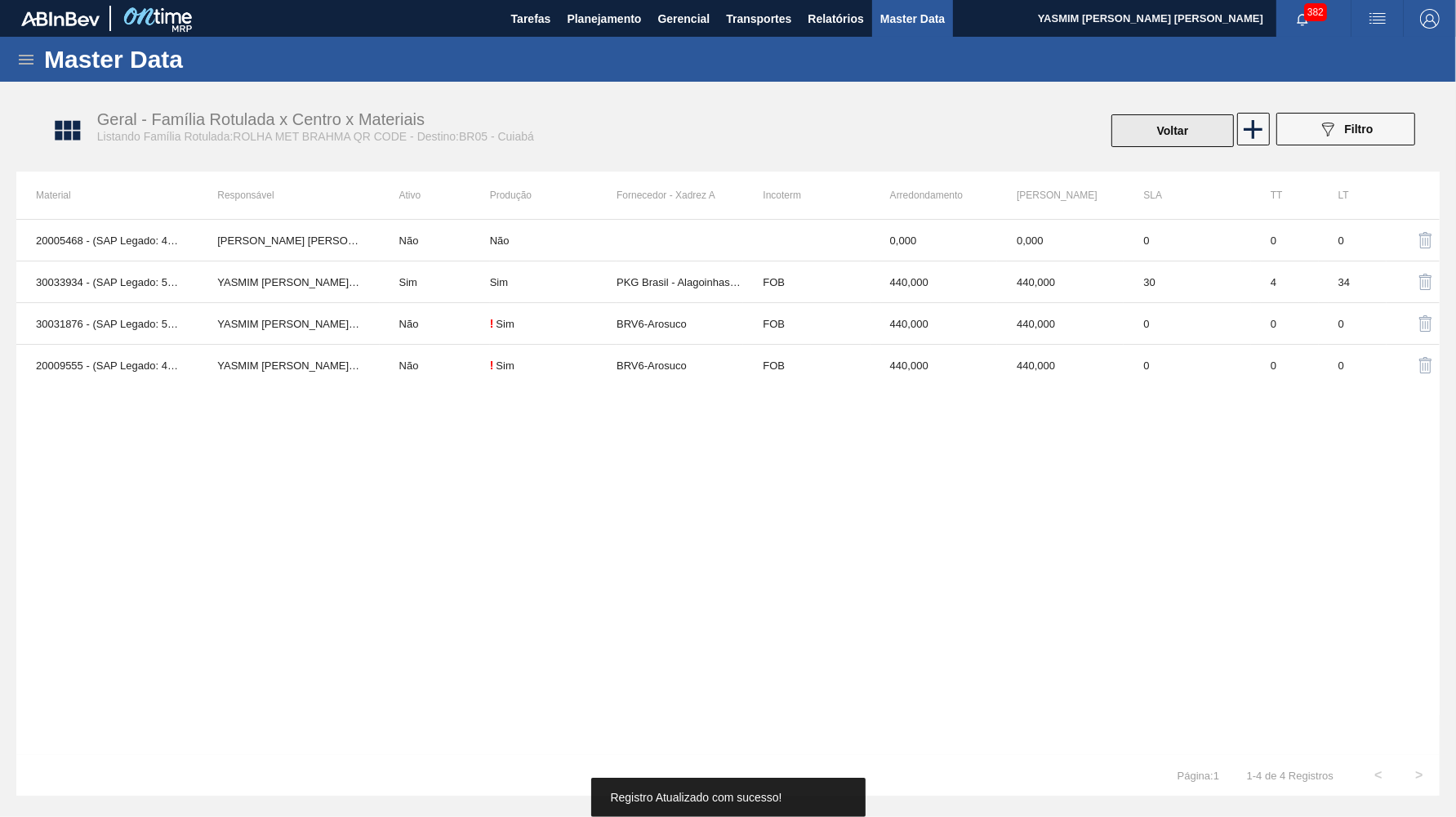
click at [1145, 132] on button "Voltar" at bounding box center [1172, 131] width 122 height 32
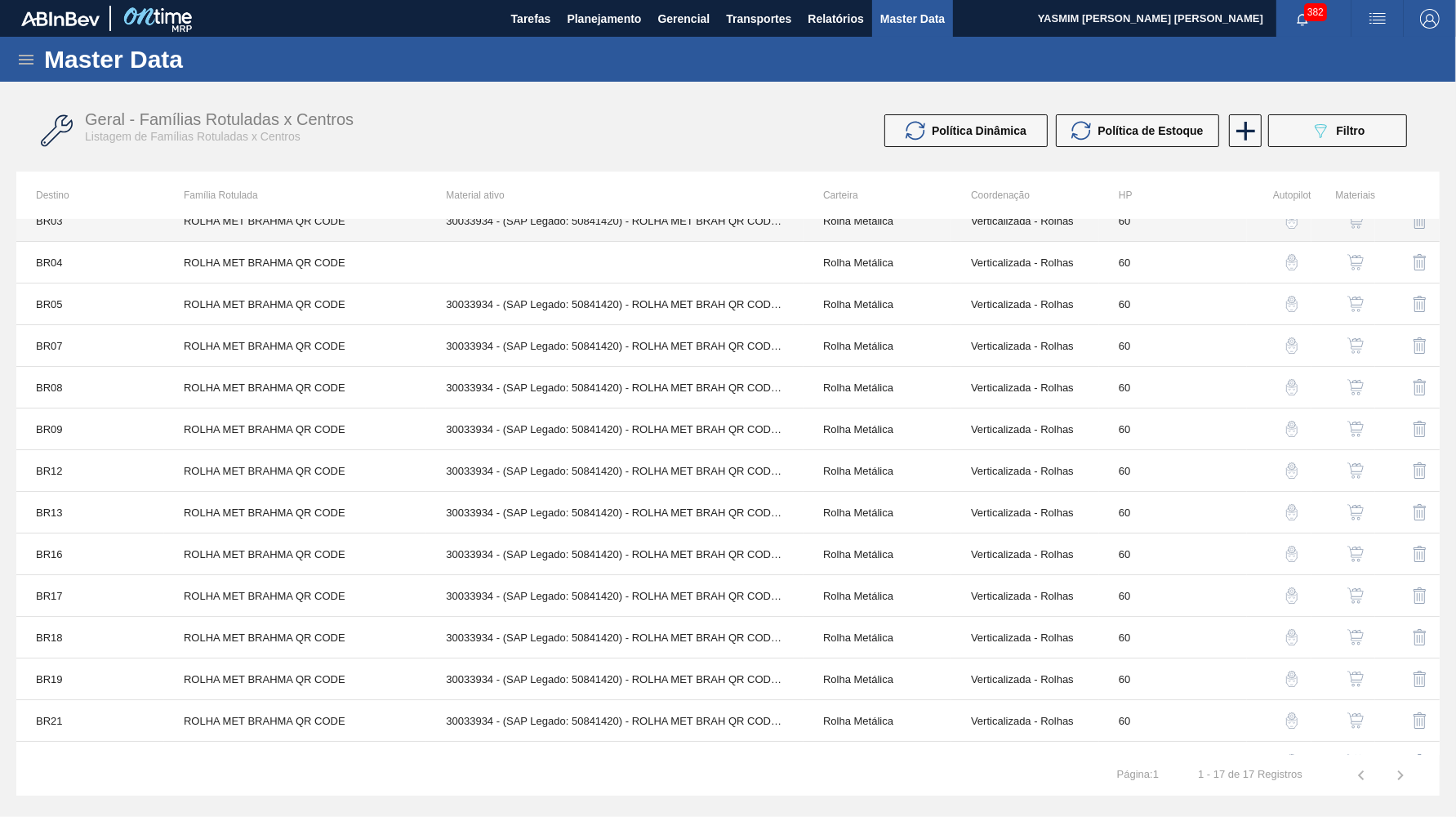
scroll to position [75, 0]
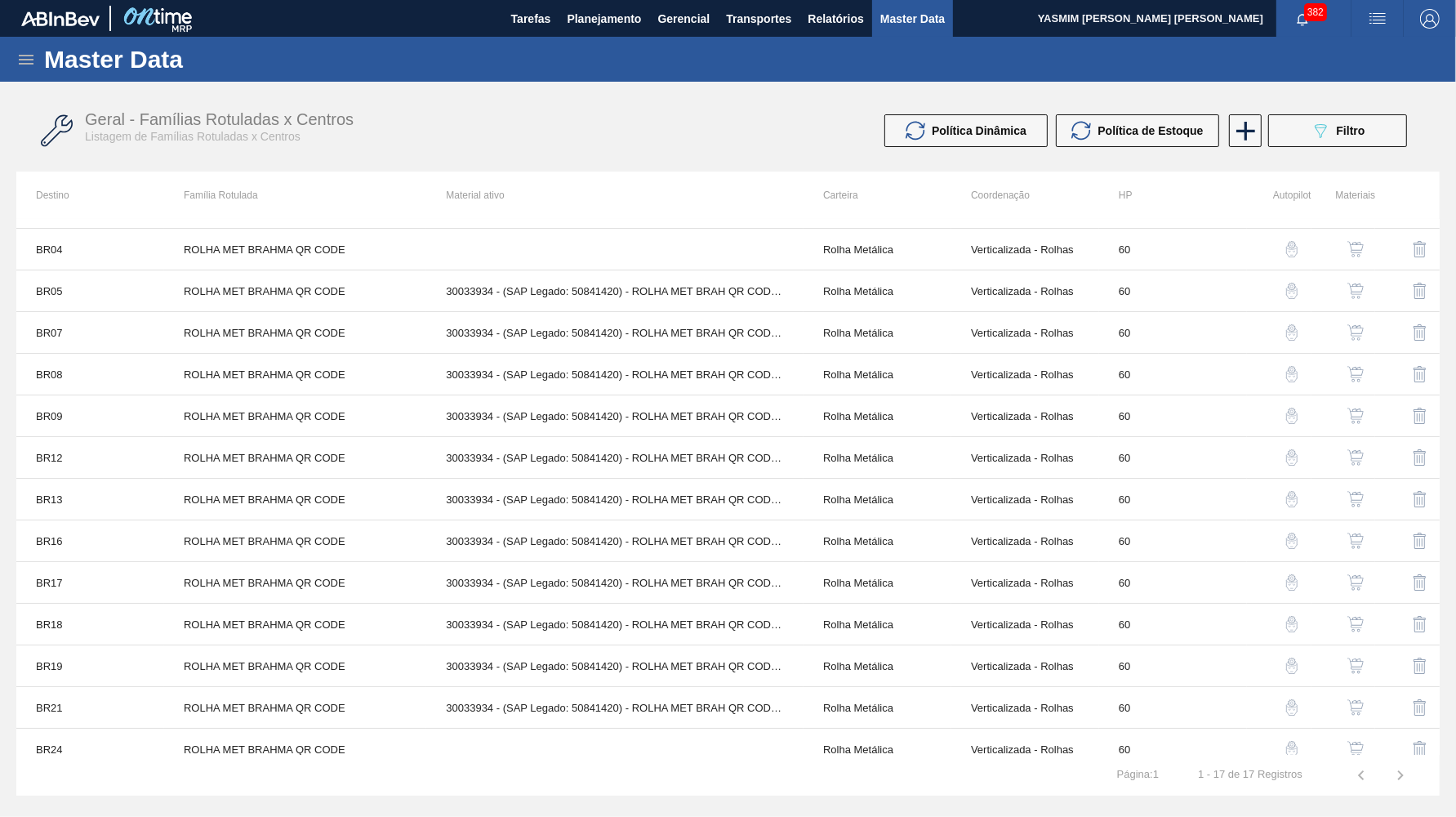
click at [1358, 285] on img "button" at bounding box center [1355, 290] width 16 height 16
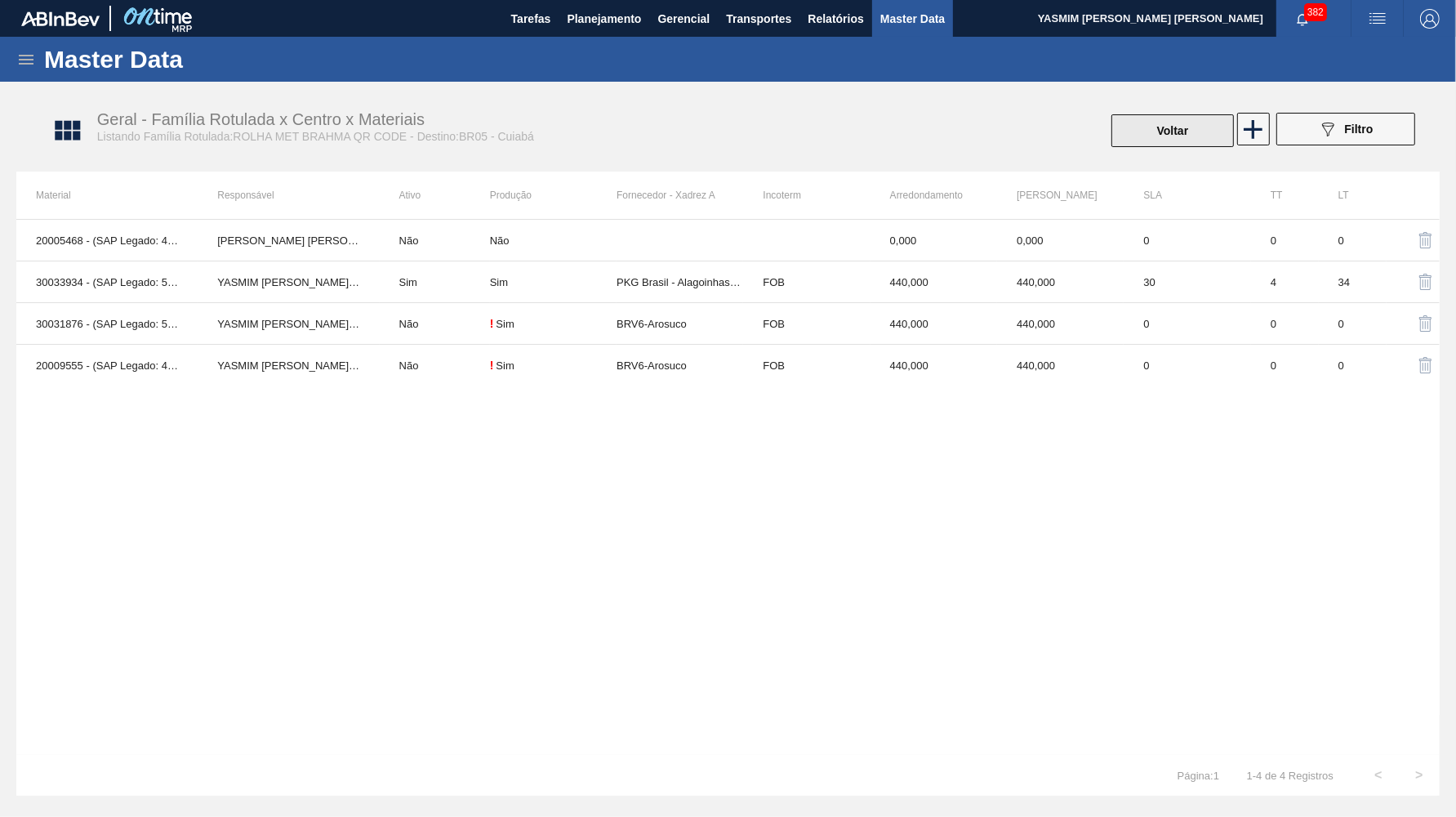
click at [1160, 129] on button "Voltar" at bounding box center [1172, 131] width 122 height 32
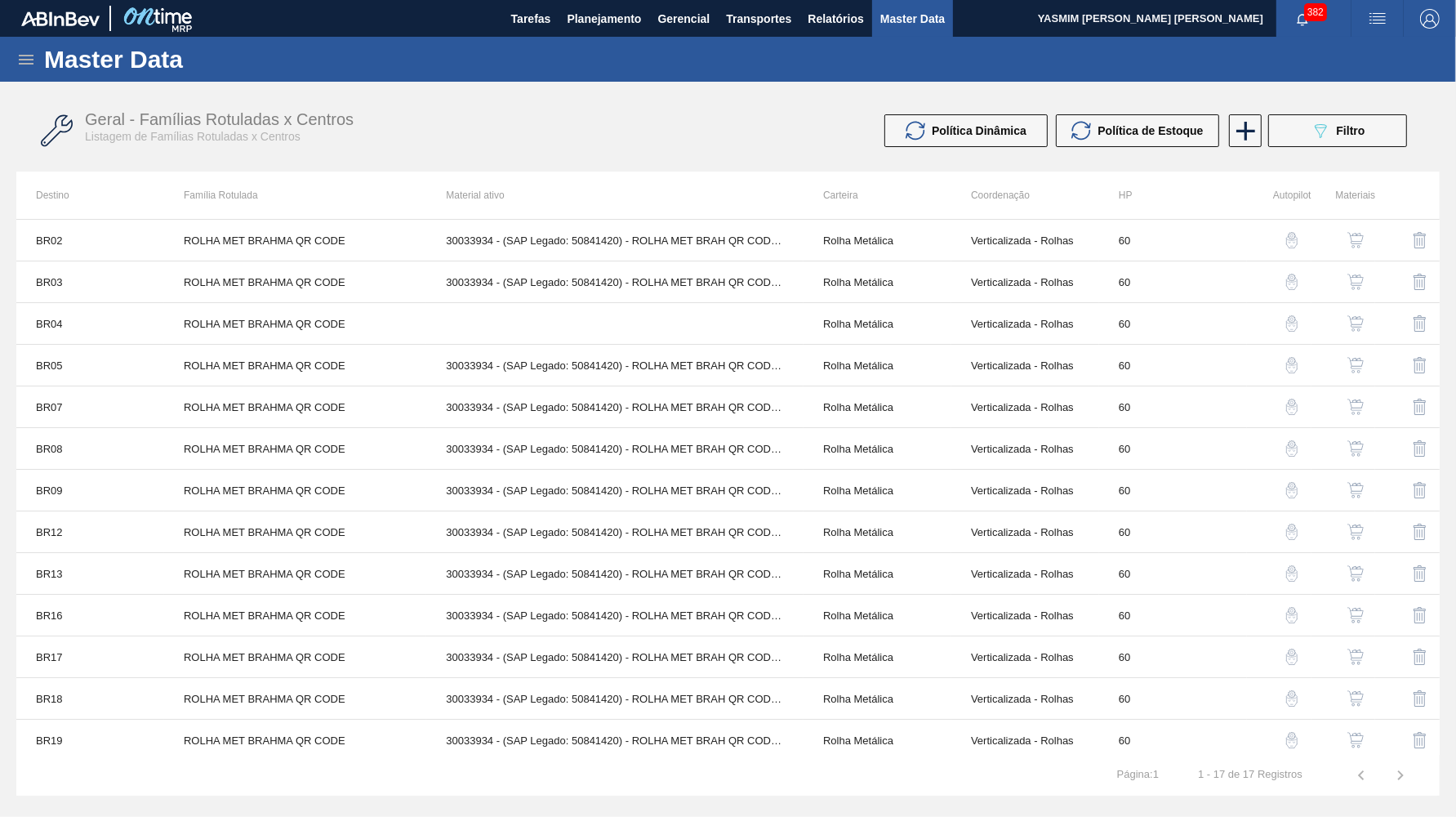
click at [1365, 398] on button "button" at bounding box center [1356, 407] width 39 height 39
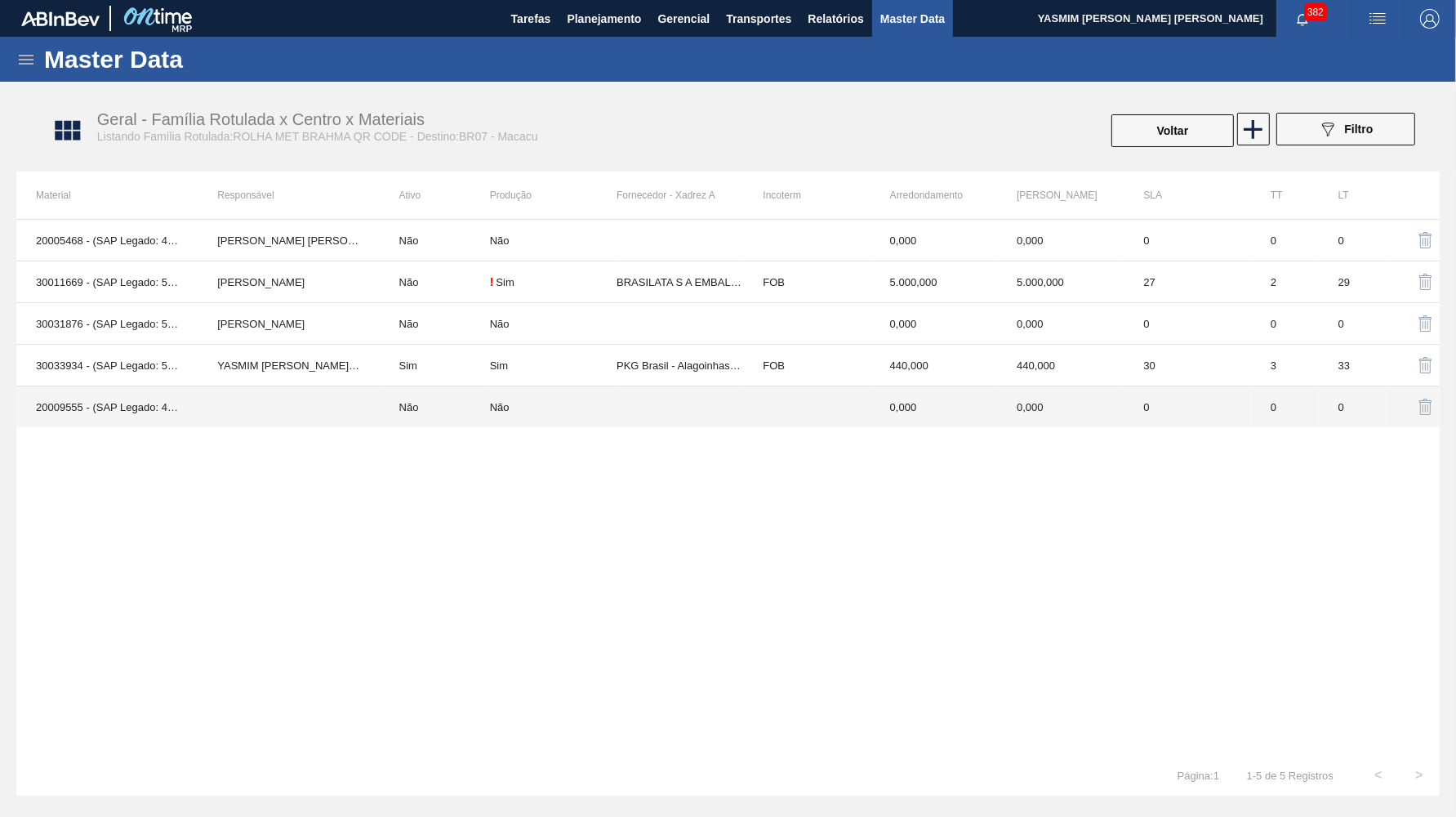
click at [640, 400] on td at bounding box center [679, 407] width 126 height 42
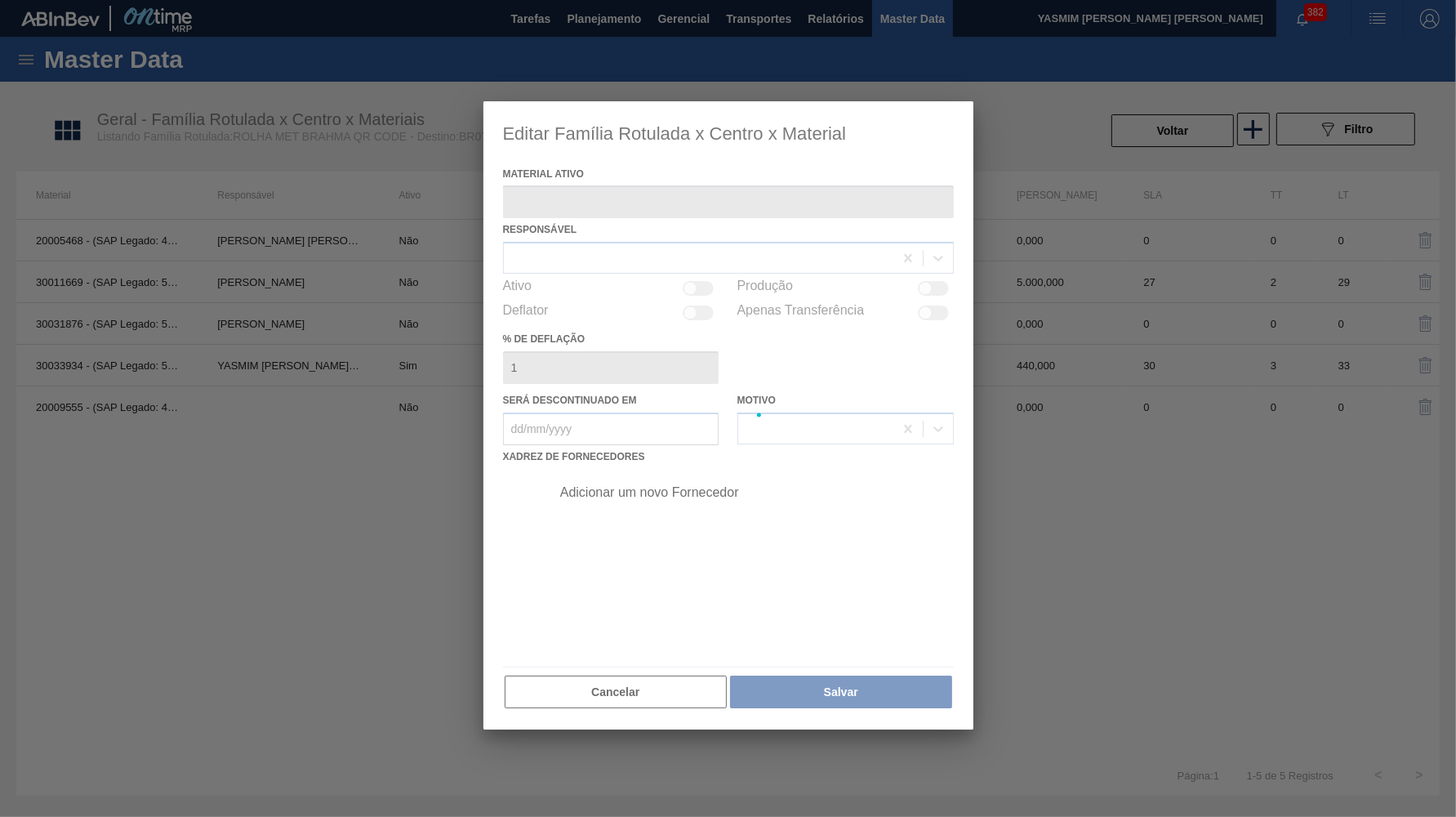
type ativo "20009555 - (SAP Legado: 40015440) - ROLHA MET BC IN LINE INT PO 0,19 CX10MIL"
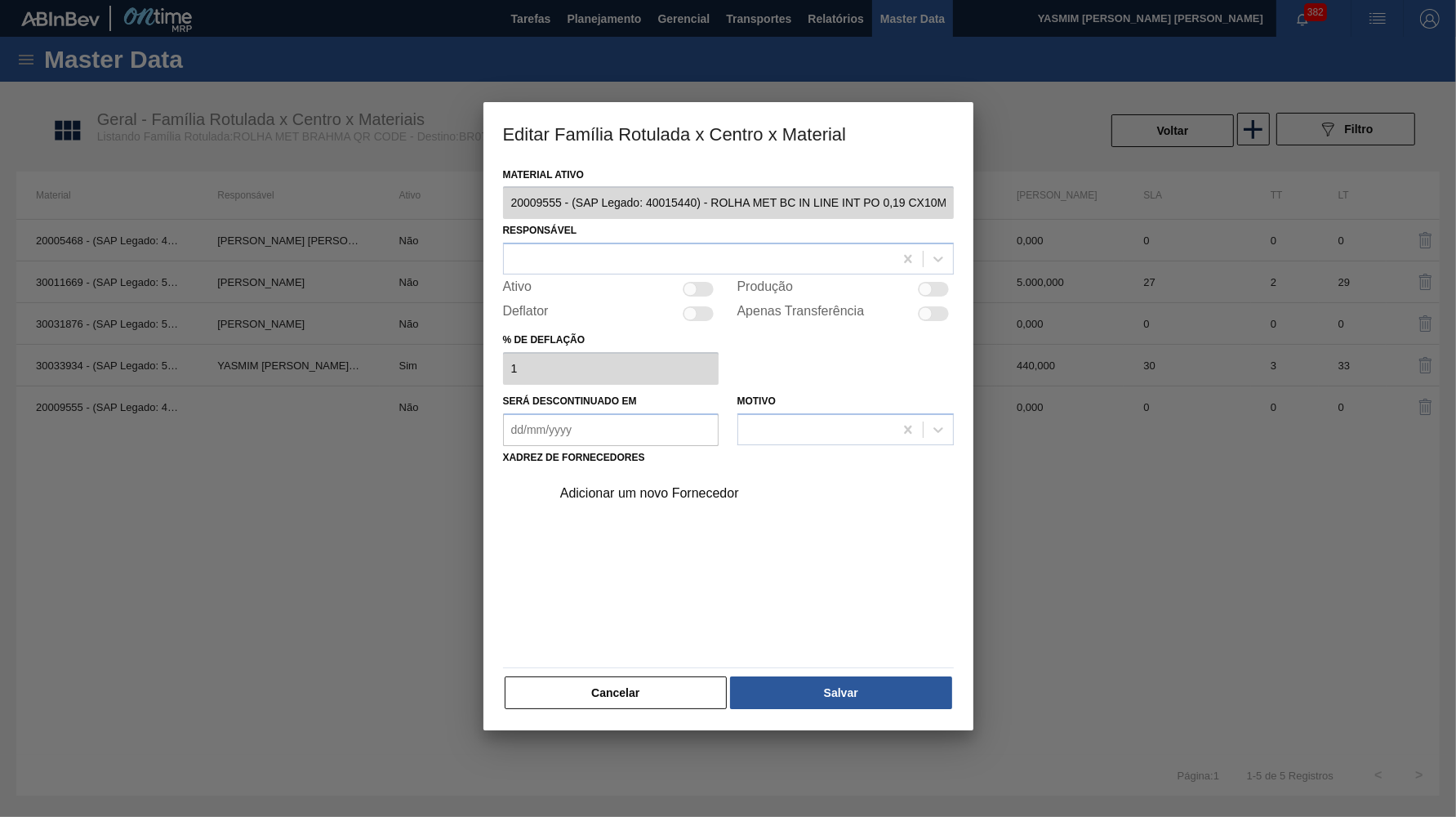
click at [928, 285] on div at bounding box center [925, 290] width 14 height 14
checkbox input "true"
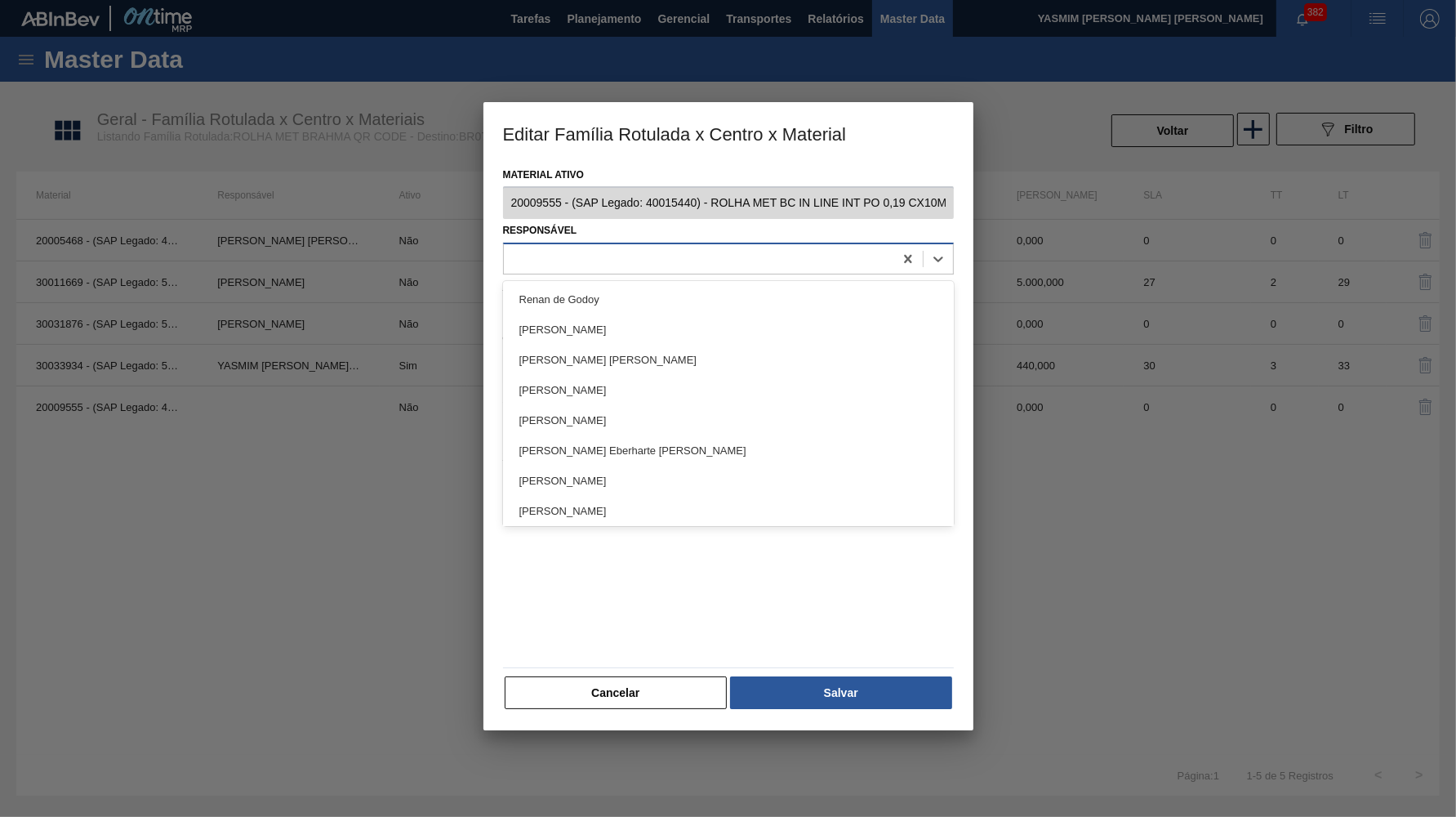
click at [767, 258] on div at bounding box center [699, 259] width 390 height 24
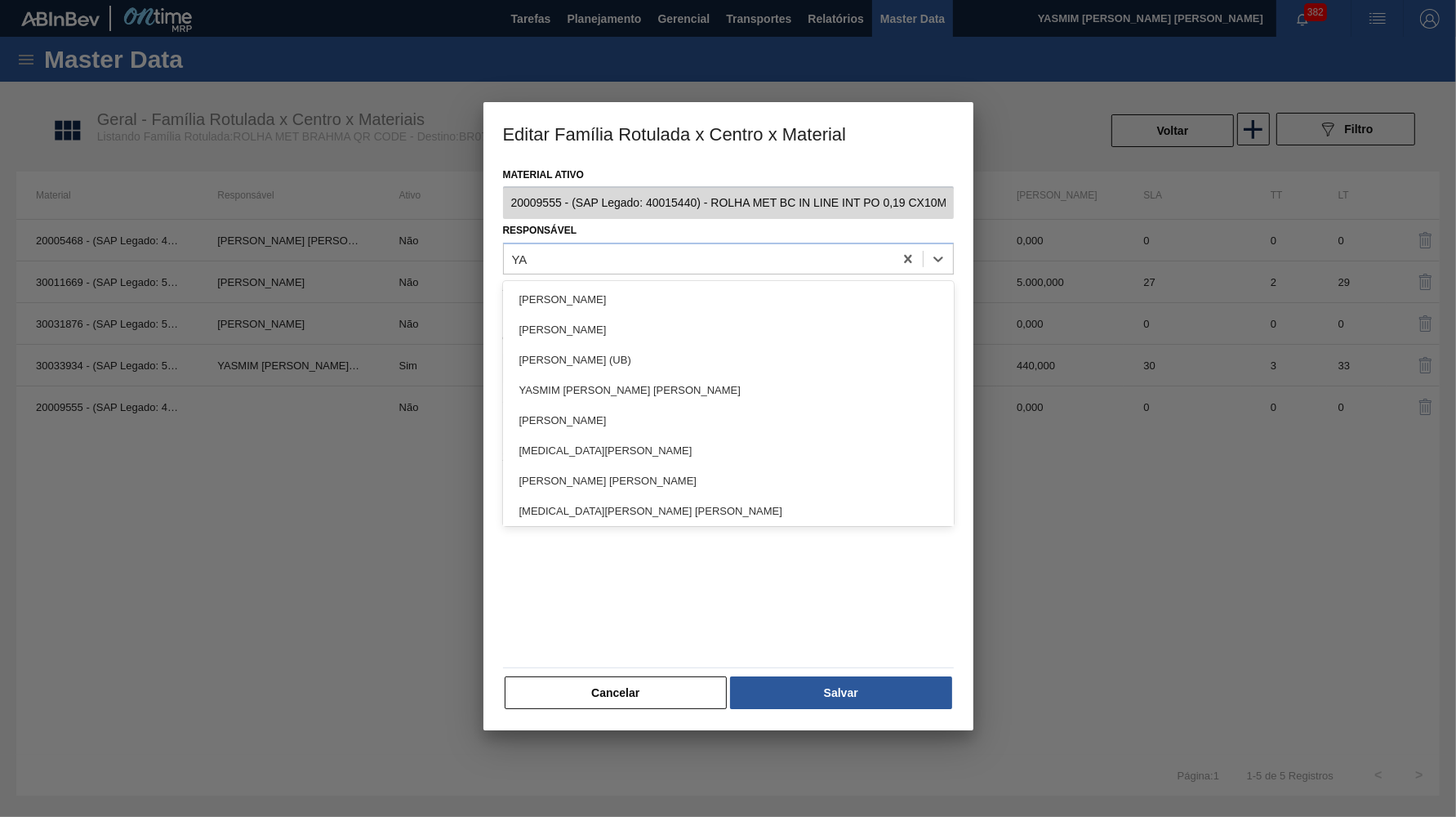
type input "YAS"
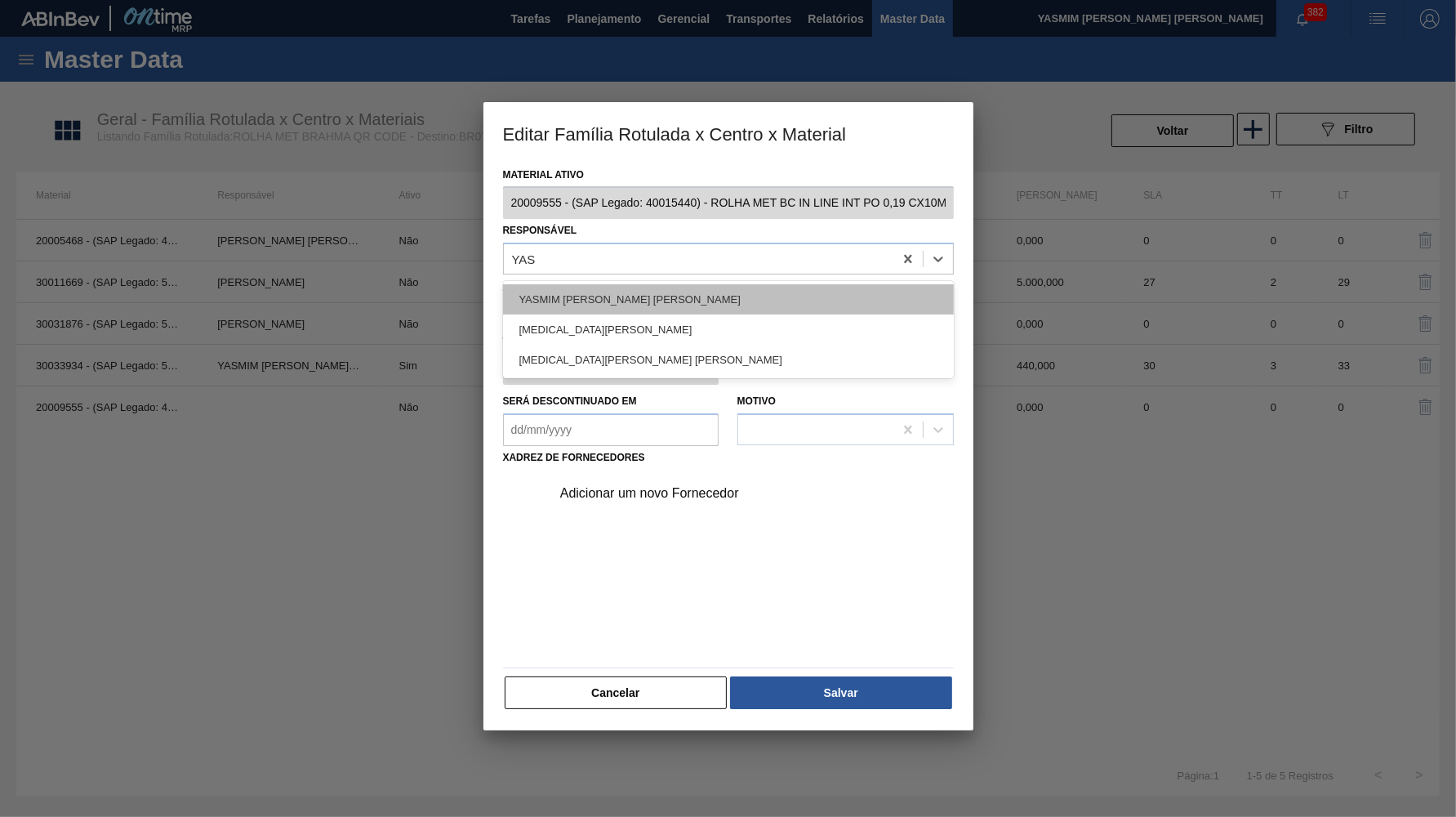
click at [648, 296] on div "YASMIM FERREIRA DA SILVA" at bounding box center [728, 300] width 451 height 31
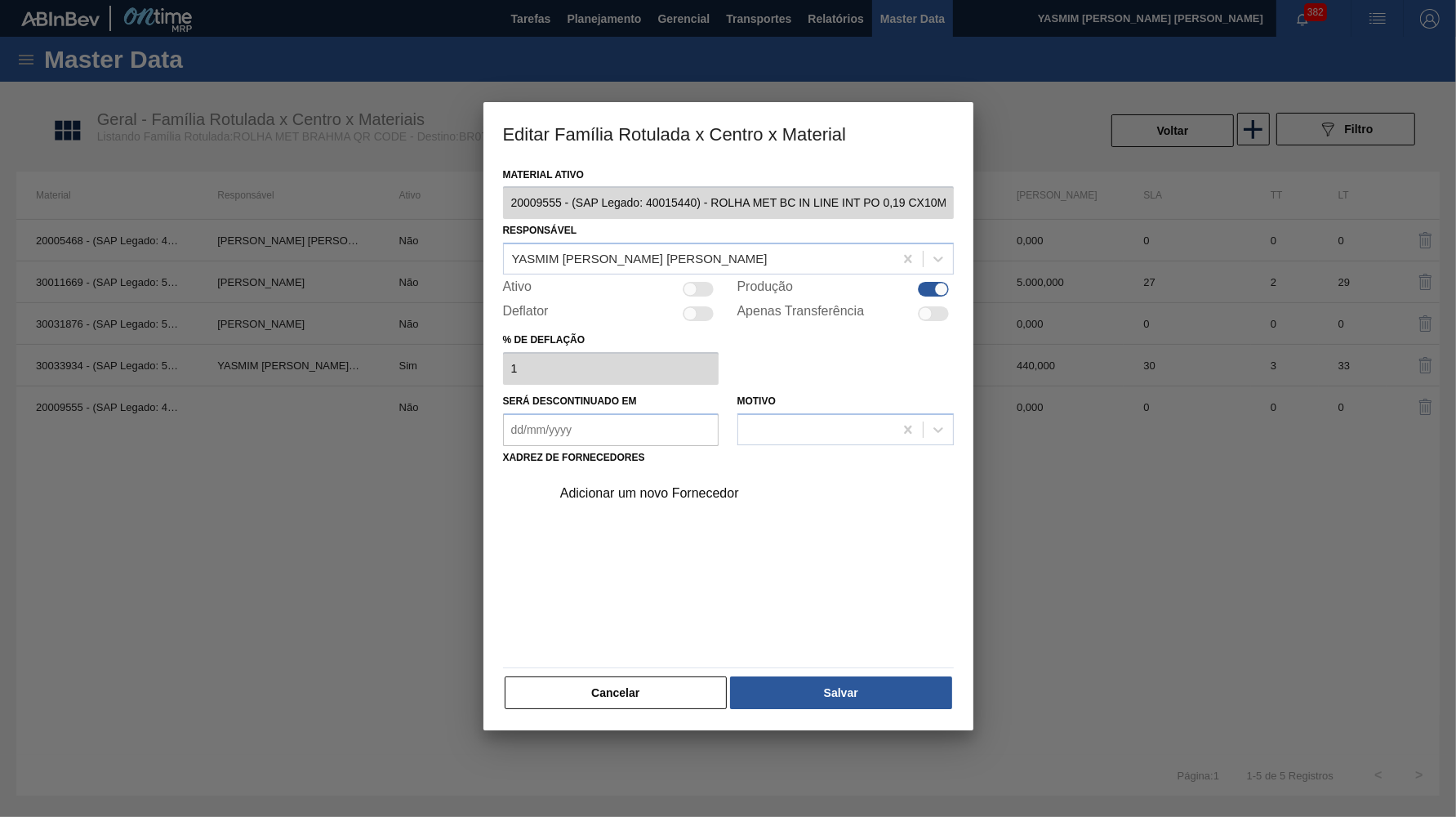
click at [732, 496] on div "Adicionar um novo Fornecedor" at bounding box center [748, 493] width 413 height 41
click at [711, 486] on div "Adicionar um novo Fornecedor" at bounding box center [720, 493] width 320 height 14
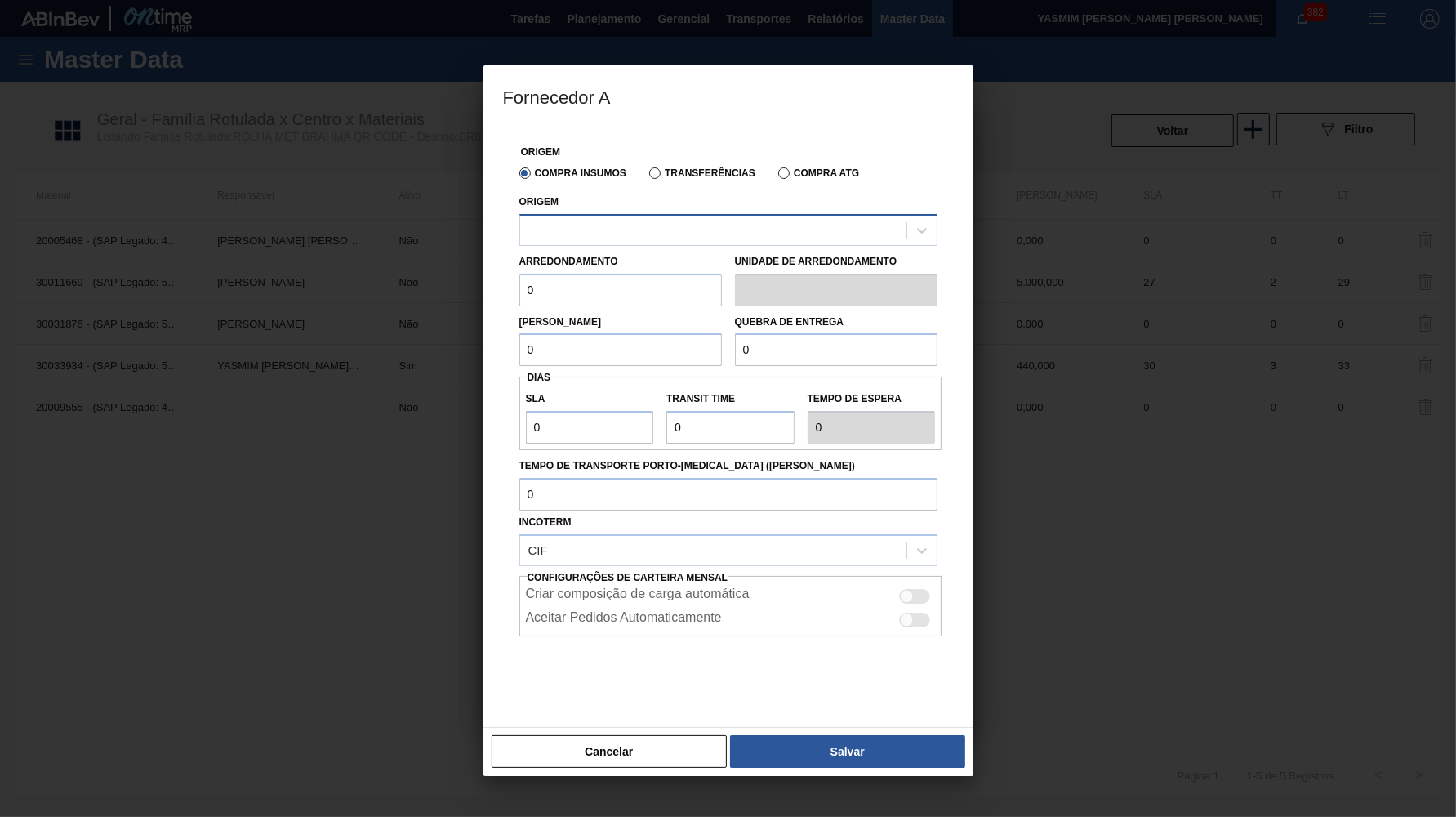
click at [750, 226] on div at bounding box center [713, 230] width 386 height 24
click at [690, 172] on label "Transferências" at bounding box center [702, 172] width 106 height 11
click at [647, 177] on input "Transferências" at bounding box center [647, 177] width 0 height 0
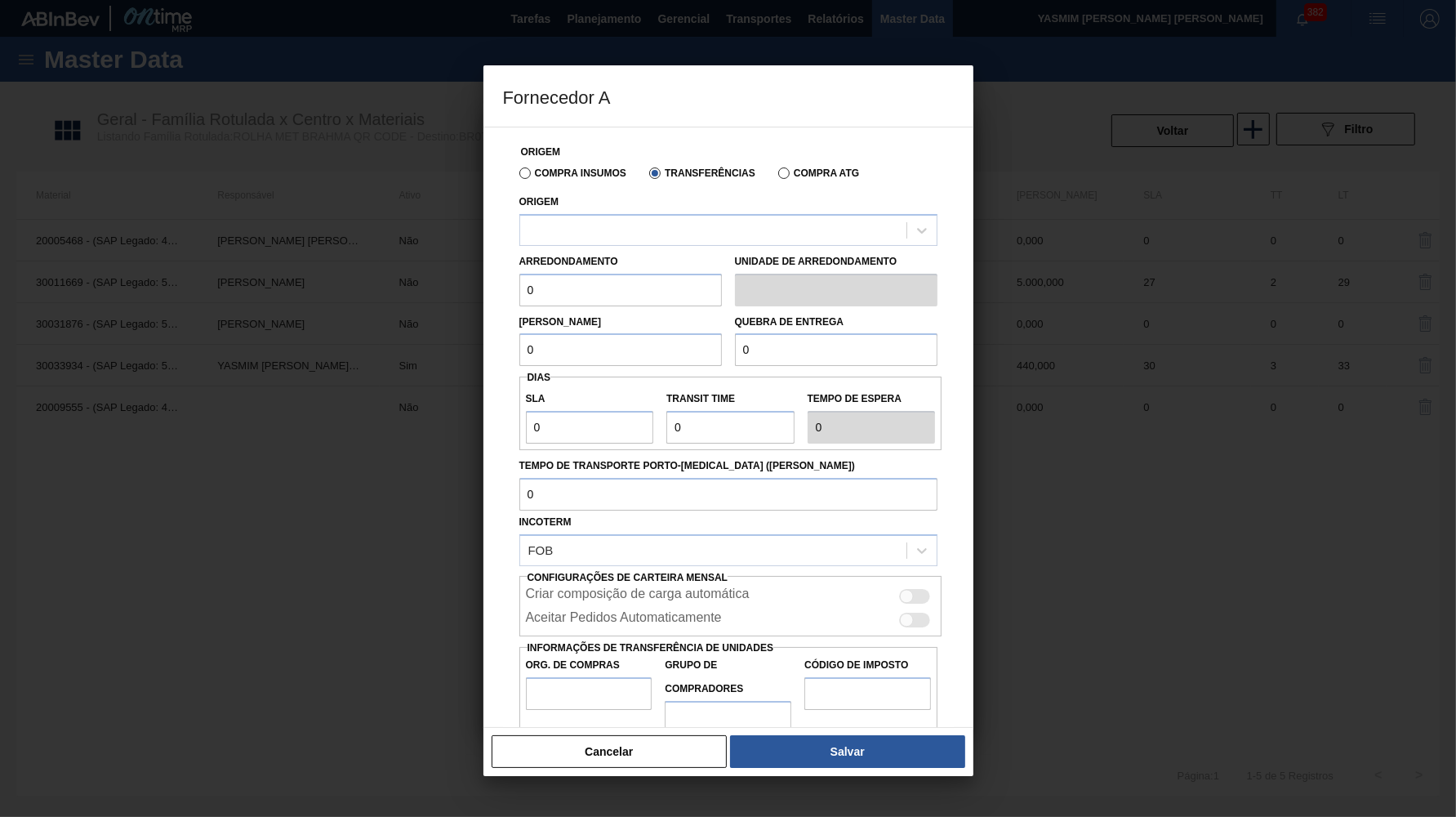
click at [638, 208] on div "Origem" at bounding box center [728, 217] width 419 height 55
click at [634, 215] on div at bounding box center [728, 230] width 419 height 32
type input "AR"
click at [677, 157] on div "Origem Compra Insumos Transferências Compra ATG" at bounding box center [728, 163] width 431 height 47
click at [667, 170] on label "Transferências" at bounding box center [702, 172] width 106 height 11
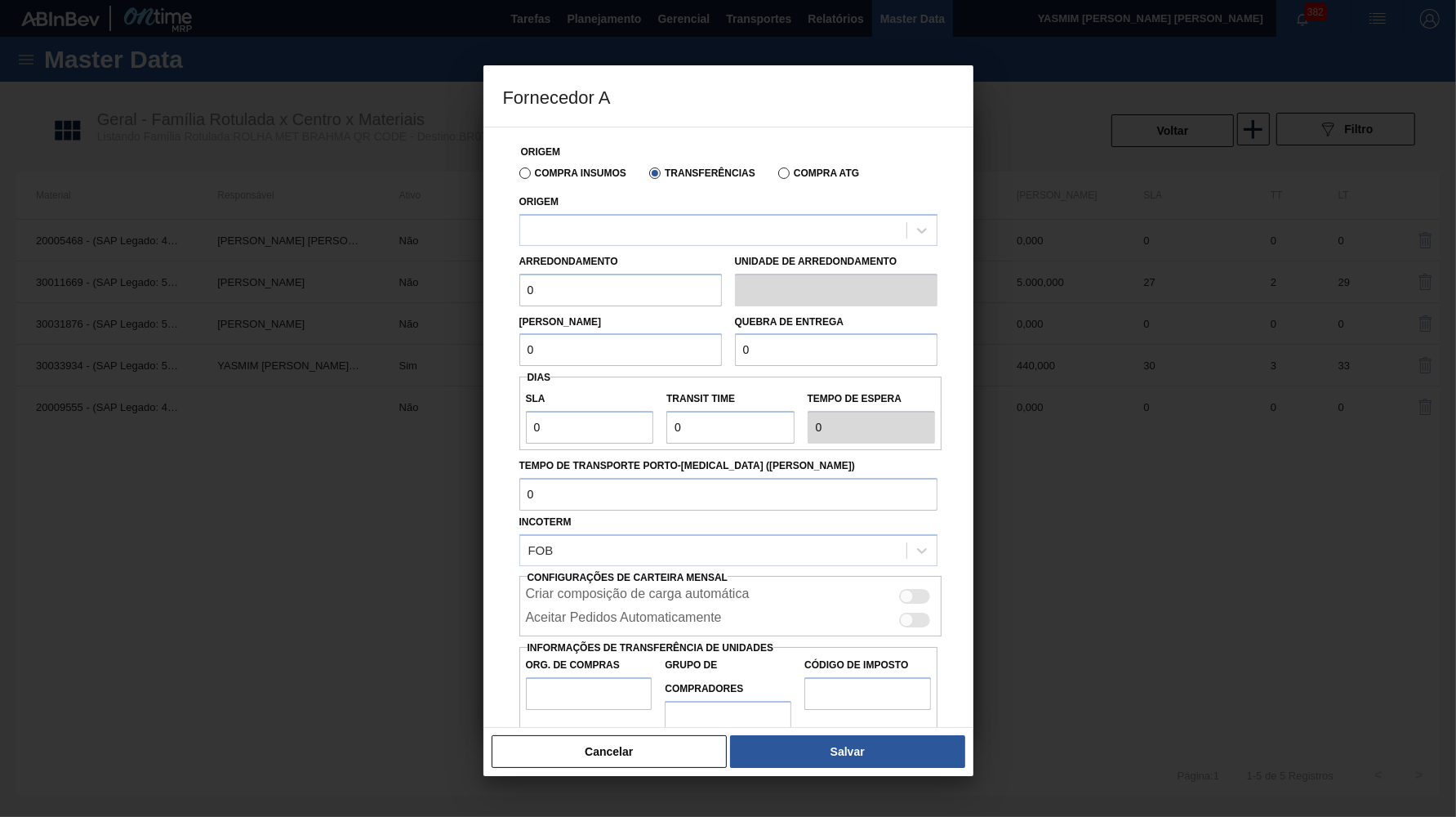
click at [647, 177] on input "Transferências" at bounding box center [647, 177] width 0 height 0
click at [666, 173] on label "Transferências" at bounding box center [702, 172] width 106 height 11
click at [647, 177] on input "Transferências" at bounding box center [647, 177] width 0 height 0
click at [649, 203] on div "Origem" at bounding box center [728, 217] width 419 height 55
click at [638, 230] on div at bounding box center [713, 230] width 386 height 24
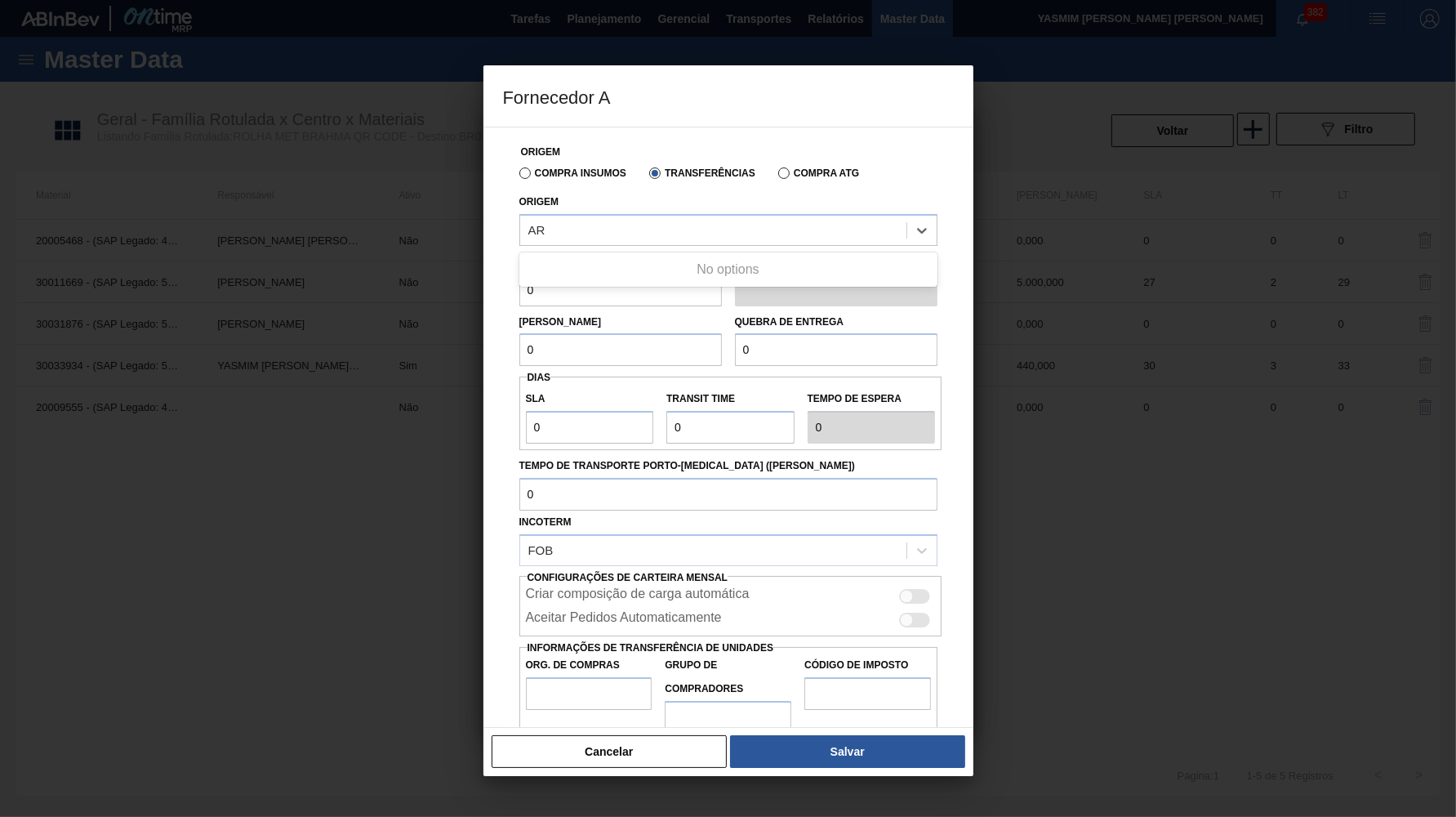
type input "AR"
click at [633, 137] on div "Origem Compra Insumos Transferências Compra ATG Origem Arredondamento 0 Unidade…" at bounding box center [728, 434] width 451 height 613
click at [610, 760] on button "Cancelar" at bounding box center [610, 752] width 236 height 32
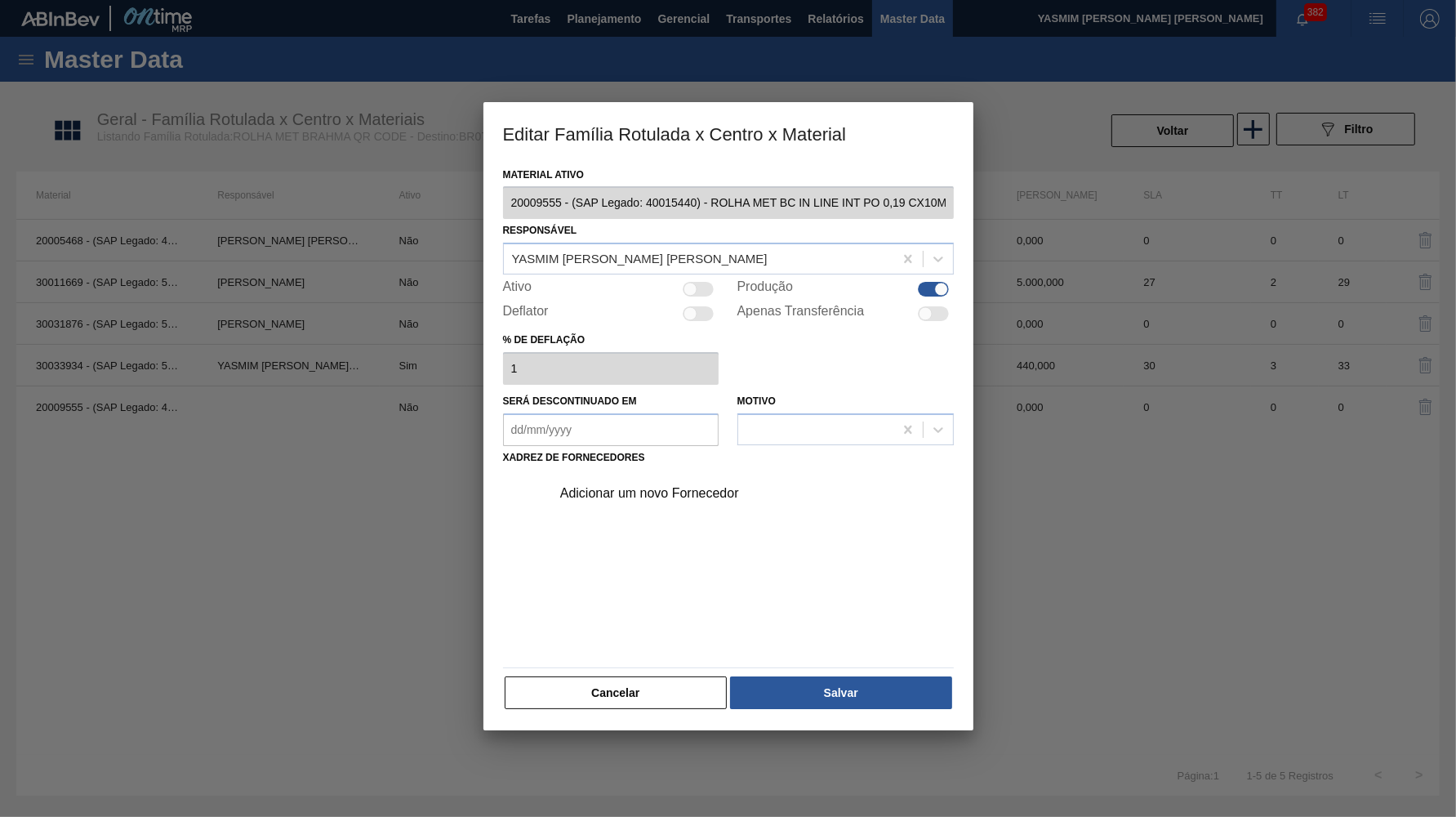
click at [688, 486] on div "Adicionar um novo Fornecedor" at bounding box center [720, 493] width 320 height 14
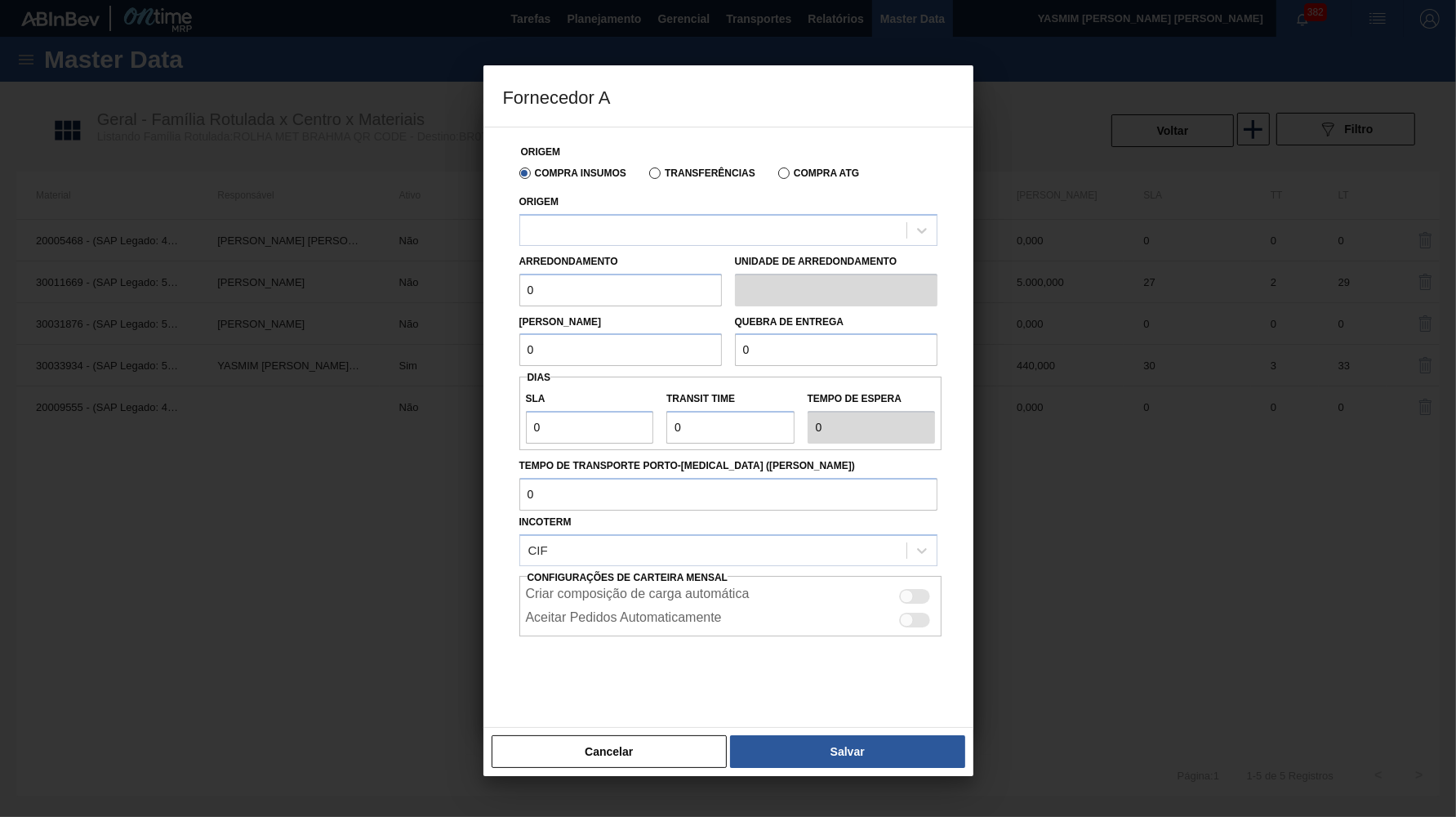
click at [701, 243] on div "Origem Compra Insumos Transferências Compra ATG Origem Arredondamento 0 Unidade…" at bounding box center [728, 423] width 451 height 591
click at [663, 167] on div "Transferências" at bounding box center [699, 172] width 113 height 14
click at [661, 170] on label "Transferências" at bounding box center [702, 172] width 106 height 11
click at [647, 177] on input "Transferências" at bounding box center [647, 177] width 0 height 0
click at [649, 251] on div "Arredondamento 0" at bounding box center [621, 278] width 203 height 56
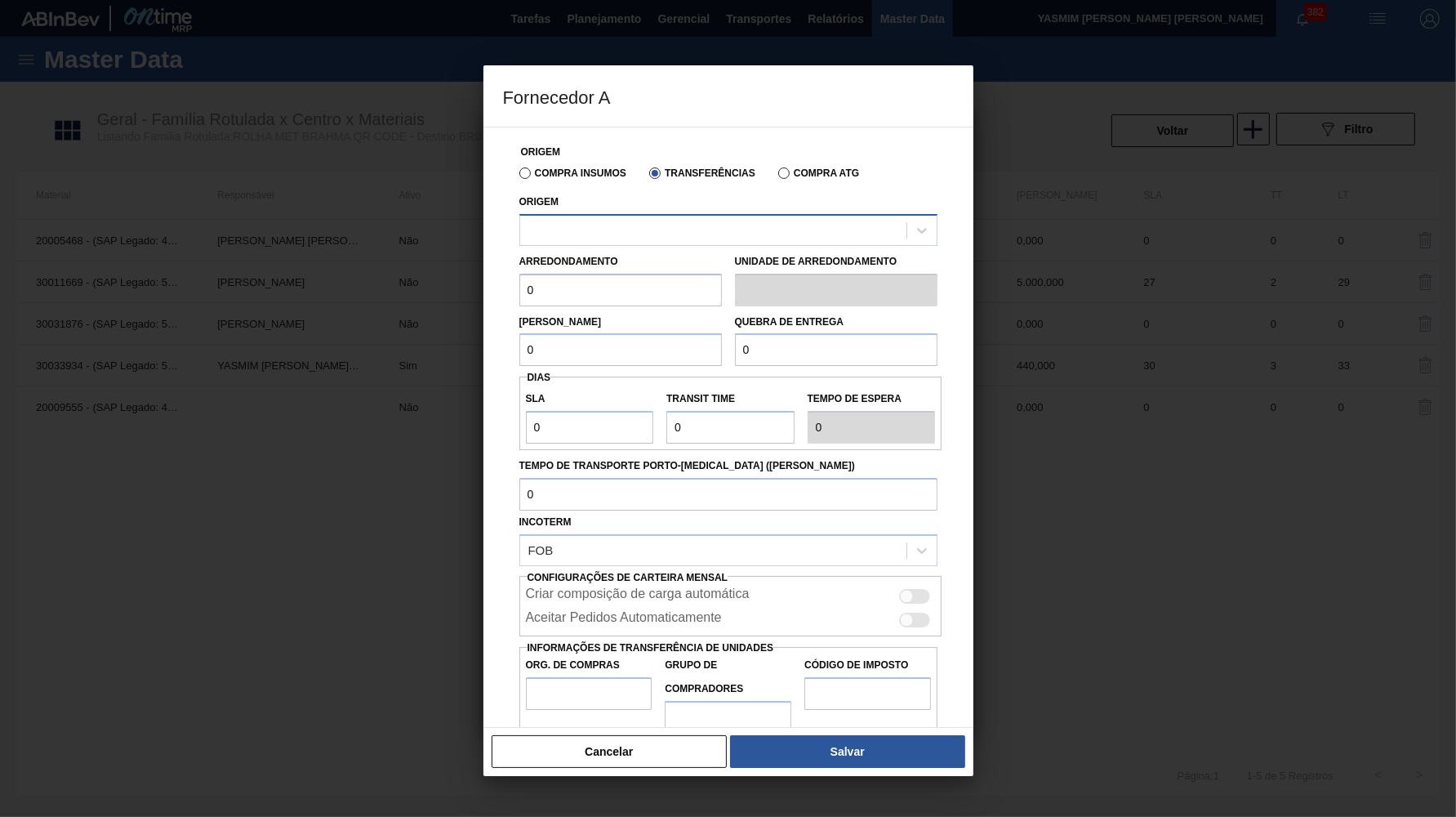
click at [638, 228] on div at bounding box center [713, 230] width 386 height 24
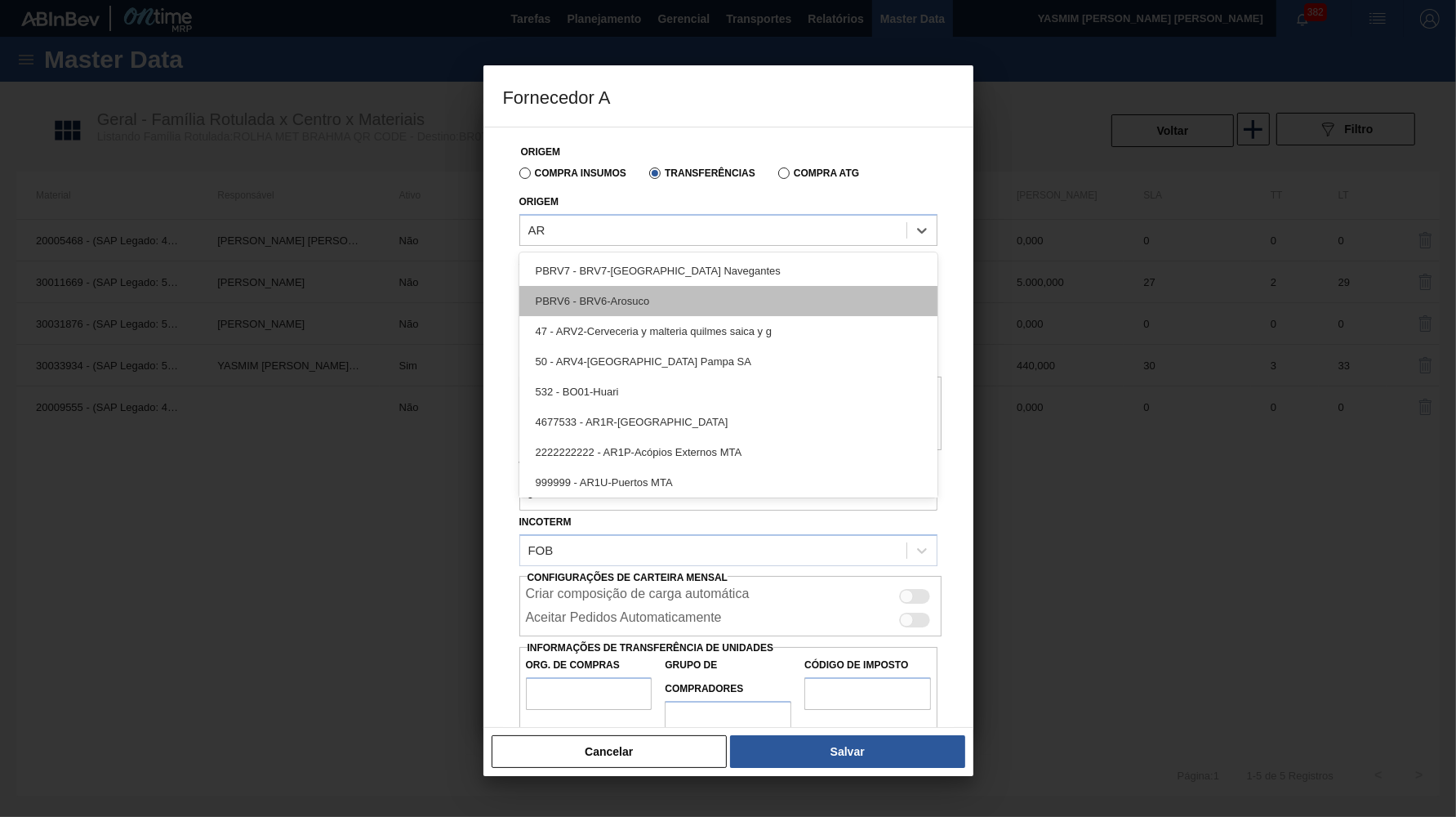
click at [658, 299] on div "PBRV6 - BRV6-Arosuco" at bounding box center [728, 301] width 419 height 31
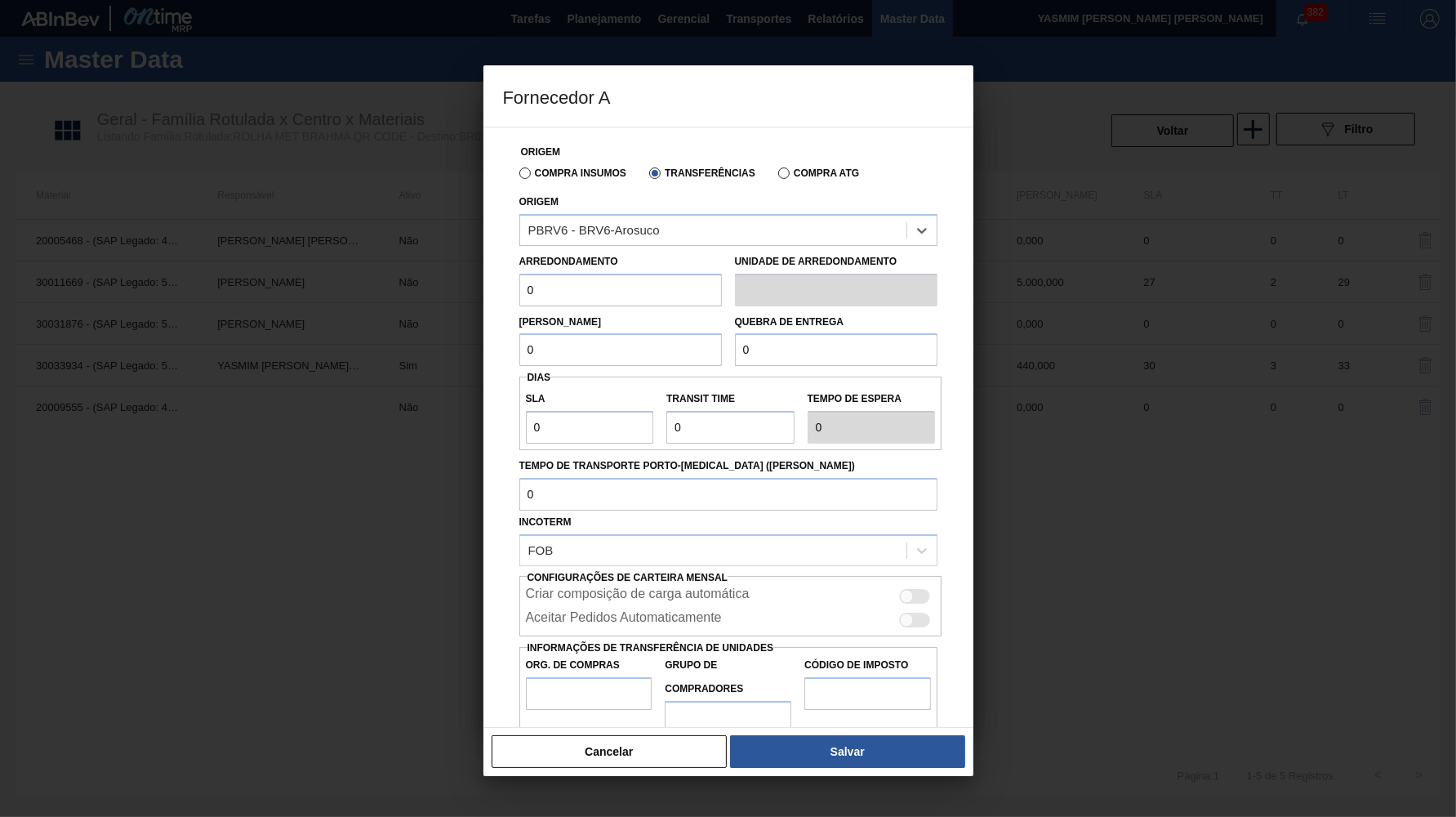
drag, startPoint x: 471, startPoint y: 283, endPoint x: 382, endPoint y: 290, distance: 89.3
click at [520, 290] on input "0" at bounding box center [621, 290] width 203 height 32
paste input "44"
drag, startPoint x: 489, startPoint y: 350, endPoint x: 599, endPoint y: 343, distance: 110.2
click at [520, 355] on input "0" at bounding box center [621, 350] width 203 height 32
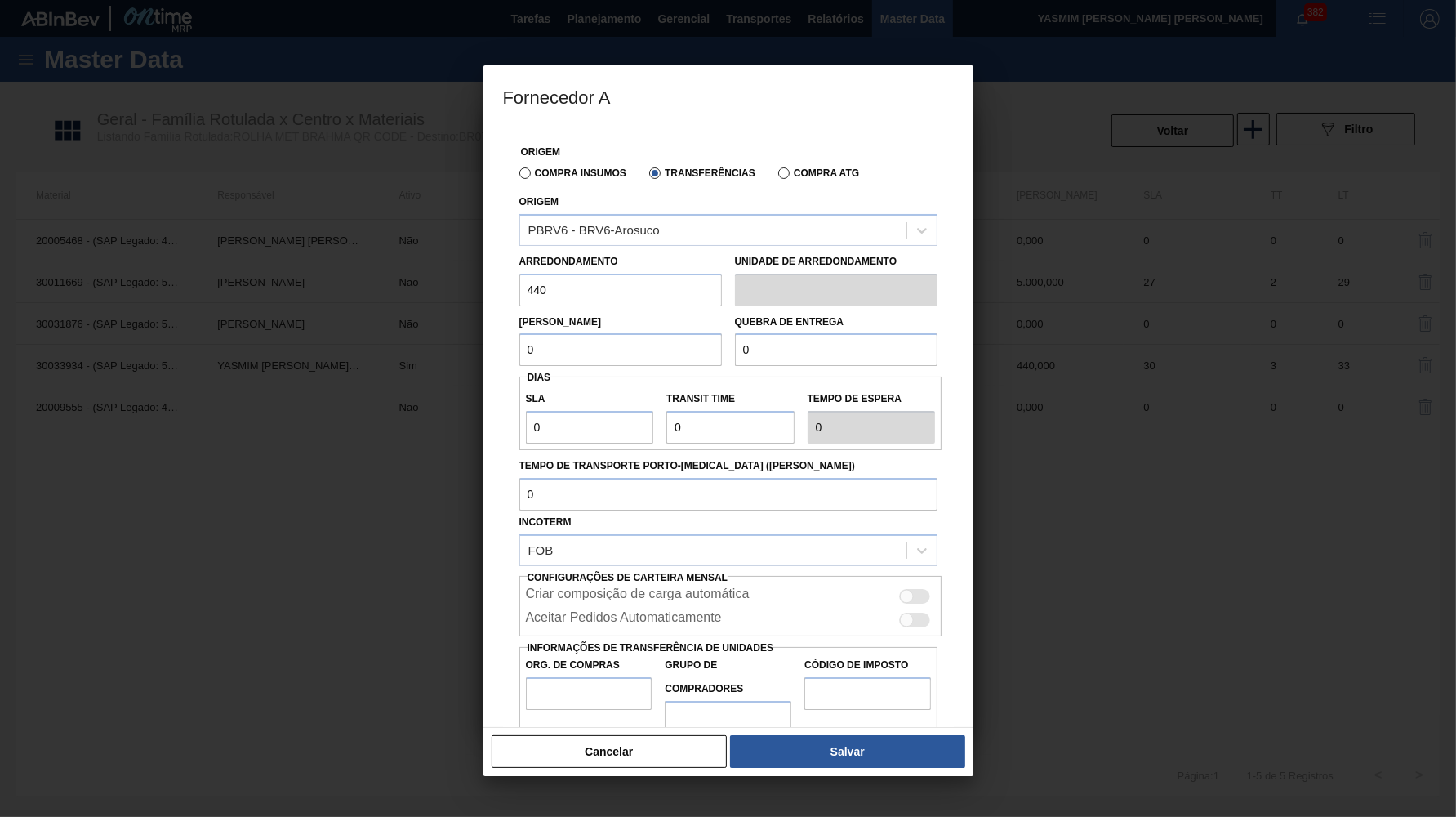
paste input "44"
drag, startPoint x: 784, startPoint y: 347, endPoint x: 532, endPoint y: 327, distance: 252.8
click at [735, 334] on input "0" at bounding box center [836, 350] width 203 height 32
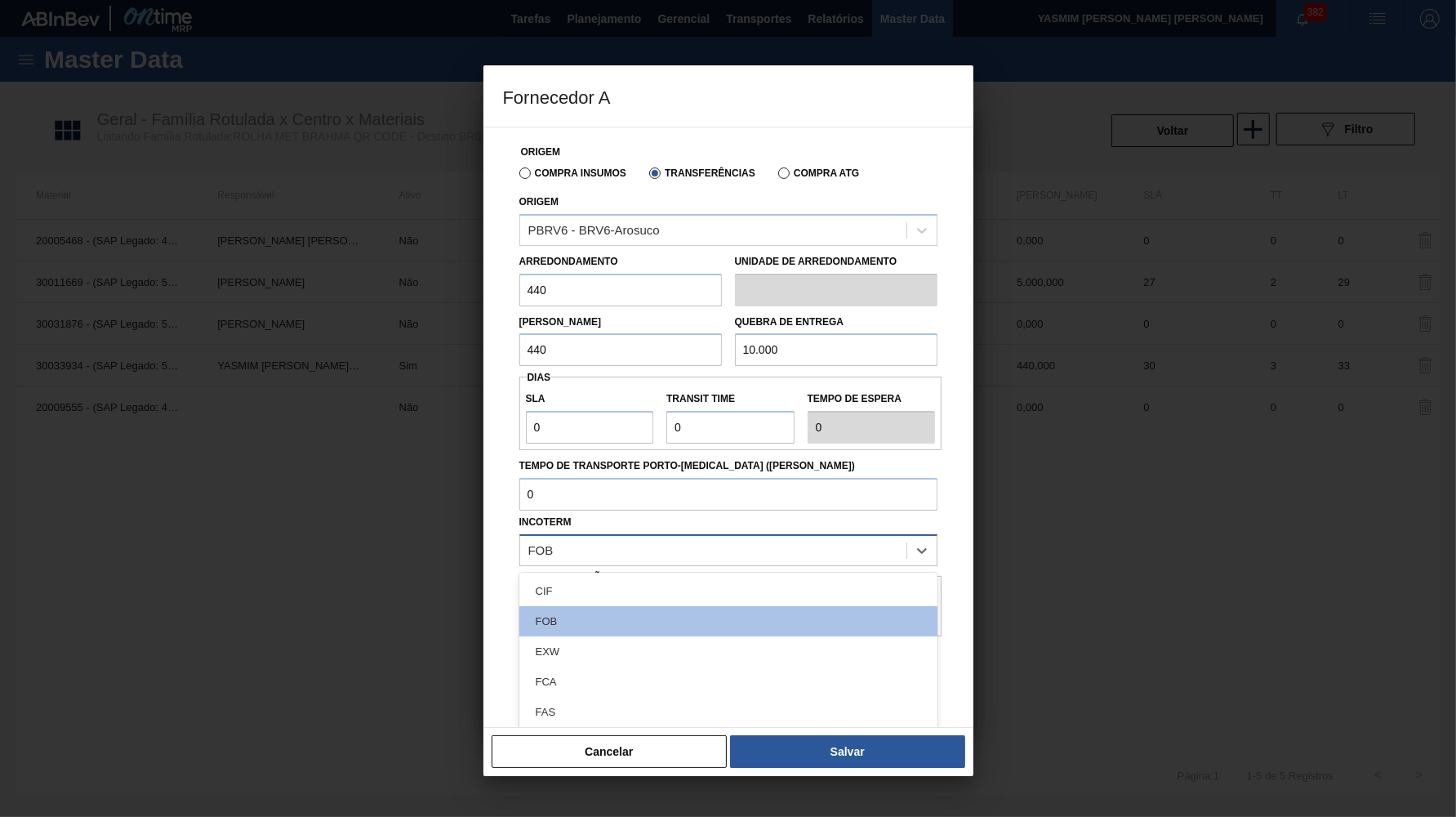
click at [671, 538] on div "FOB" at bounding box center [713, 550] width 386 height 24
click at [942, 485] on div "Tempo de Transporte Porto-Doca (dias)" at bounding box center [728, 482] width 431 height 56
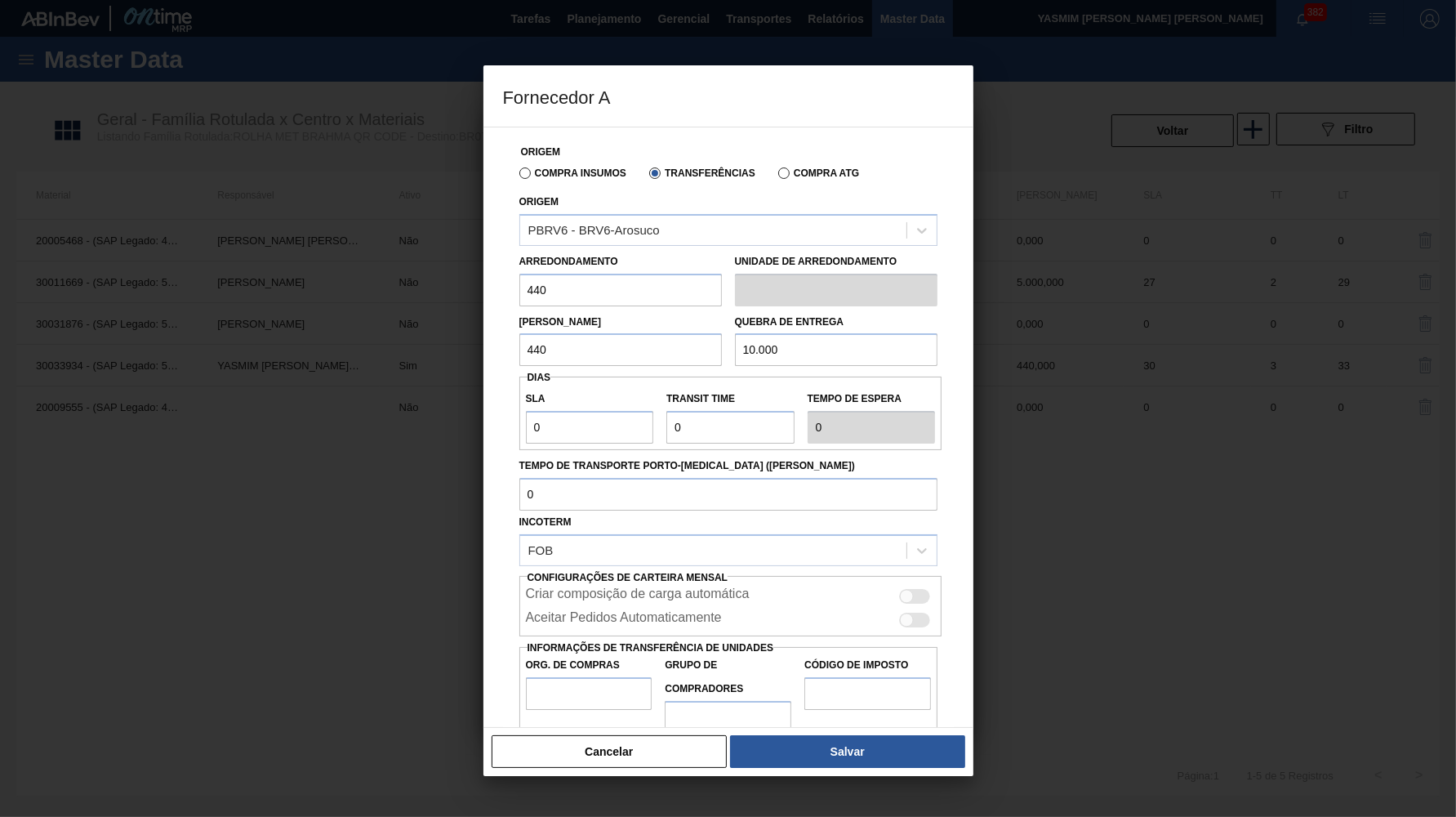
click at [922, 589] on div at bounding box center [915, 596] width 31 height 14
click at [919, 613] on div at bounding box center [915, 620] width 31 height 14
click at [543, 678] on input "Org. de Compras" at bounding box center [589, 694] width 126 height 32
click at [911, 741] on button "Salvar" at bounding box center [847, 752] width 234 height 32
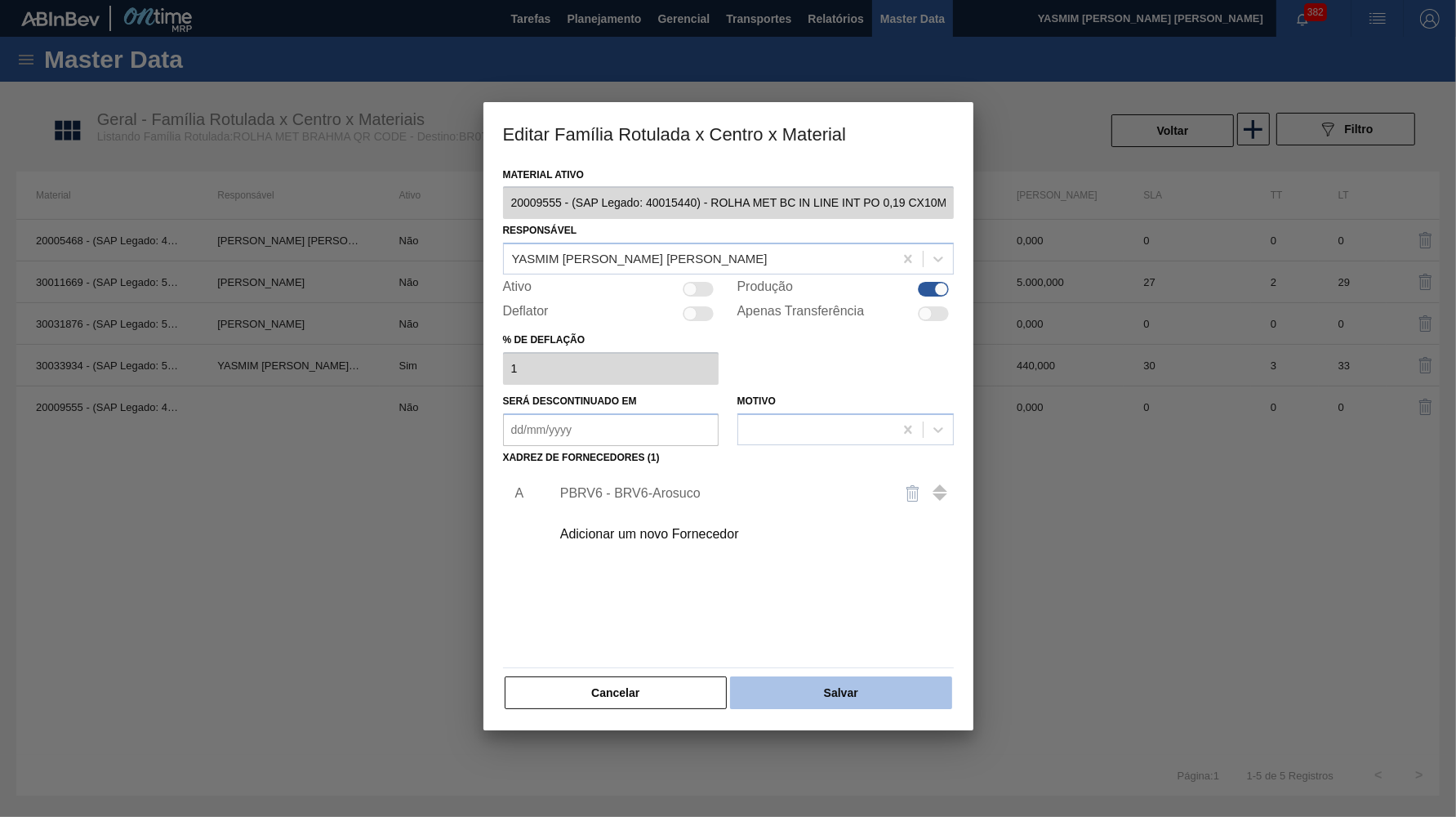
click at [874, 675] on div "Cancelar Salvar" at bounding box center [728, 693] width 451 height 36
click at [857, 687] on button "Salvar" at bounding box center [840, 693] width 222 height 32
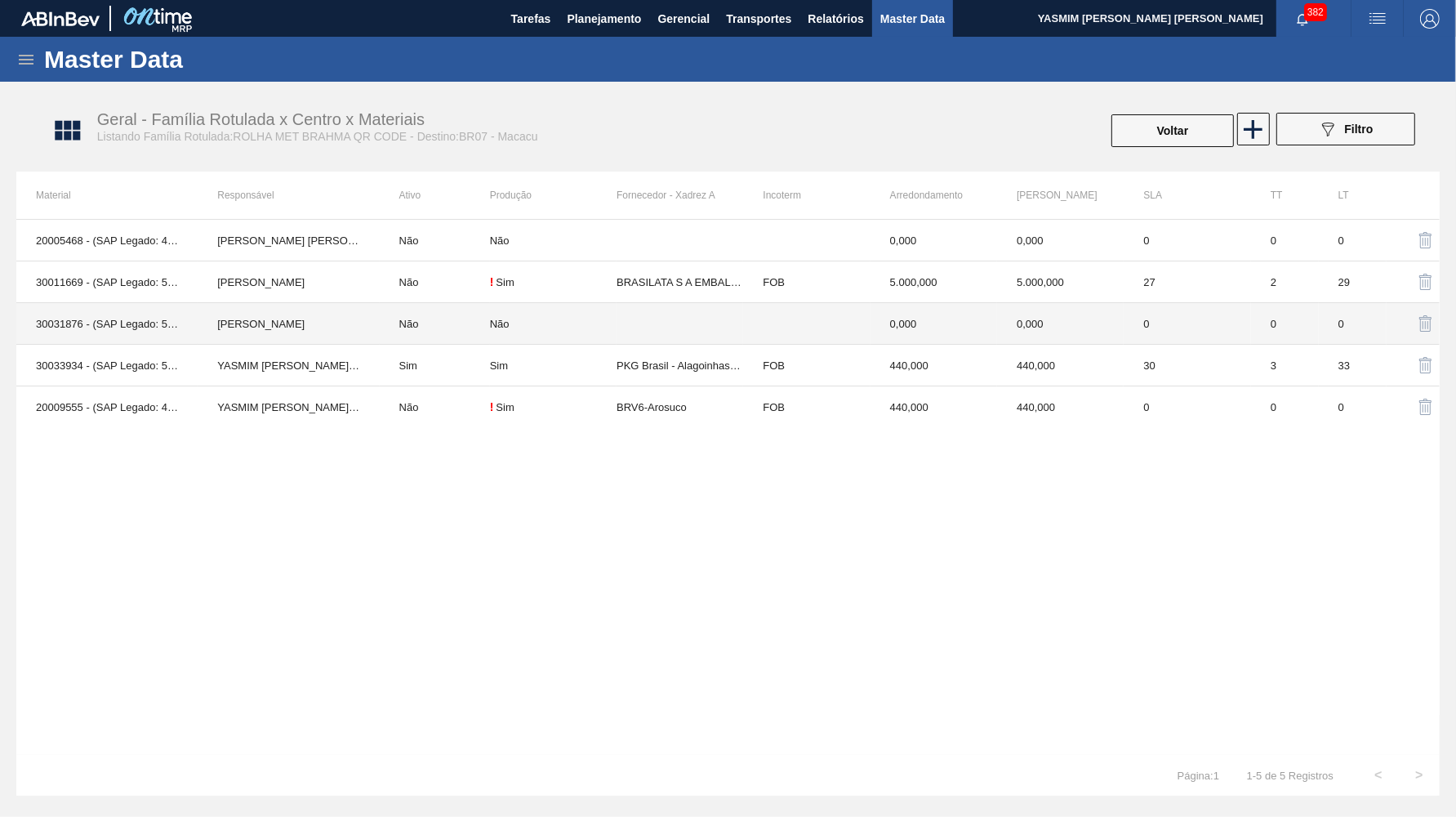
click at [877, 331] on td "0,000" at bounding box center [934, 324] width 126 height 42
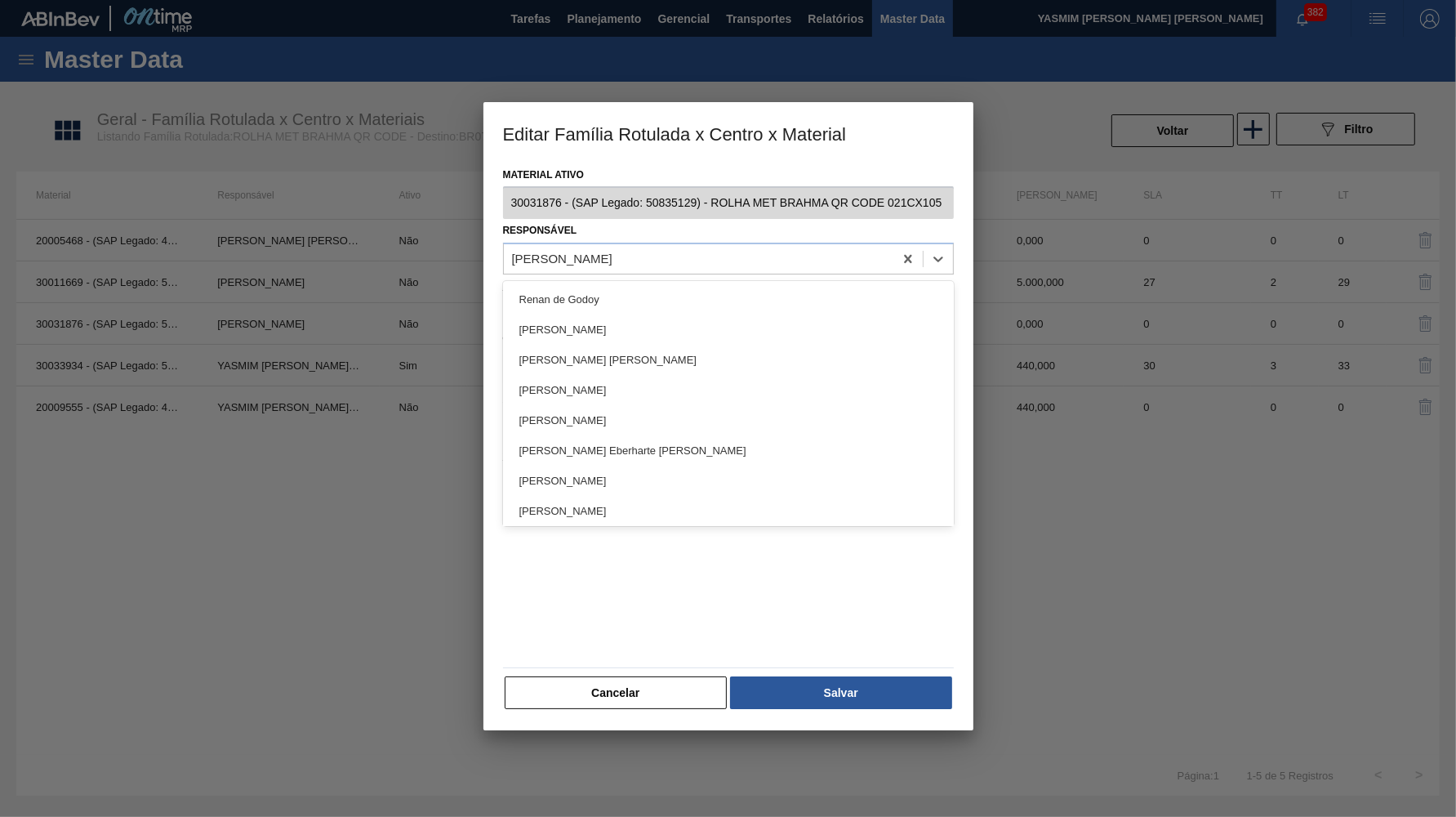
click at [742, 261] on div "Leticia Marquesini Bandeira" at bounding box center [699, 259] width 390 height 24
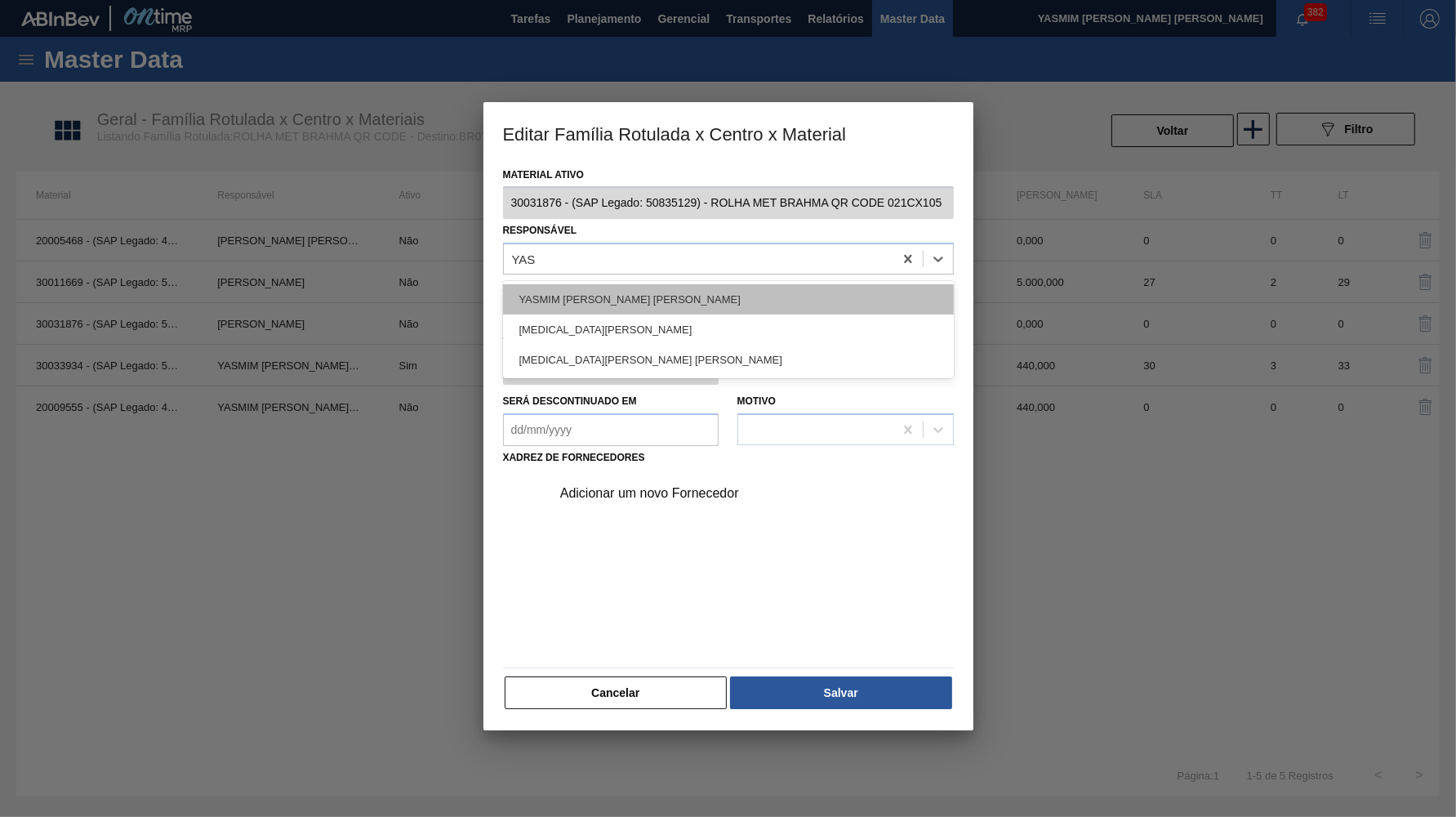
click at [717, 290] on div "YASMIM FERREIRA DA SILVA" at bounding box center [728, 300] width 451 height 31
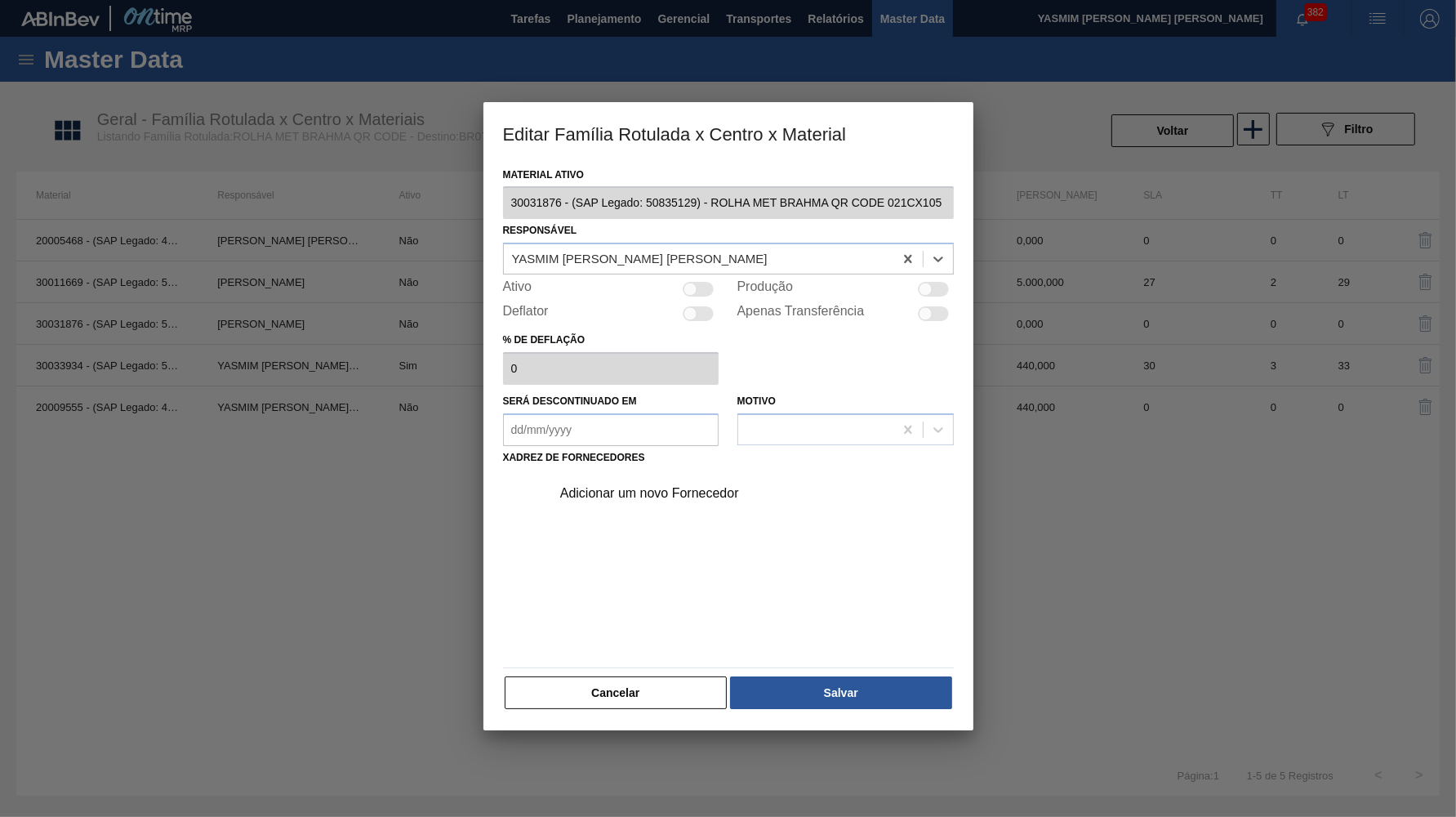
click at [936, 282] on div at bounding box center [933, 289] width 31 height 14
click at [658, 486] on div "Adicionar um novo Fornecedor" at bounding box center [720, 493] width 320 height 14
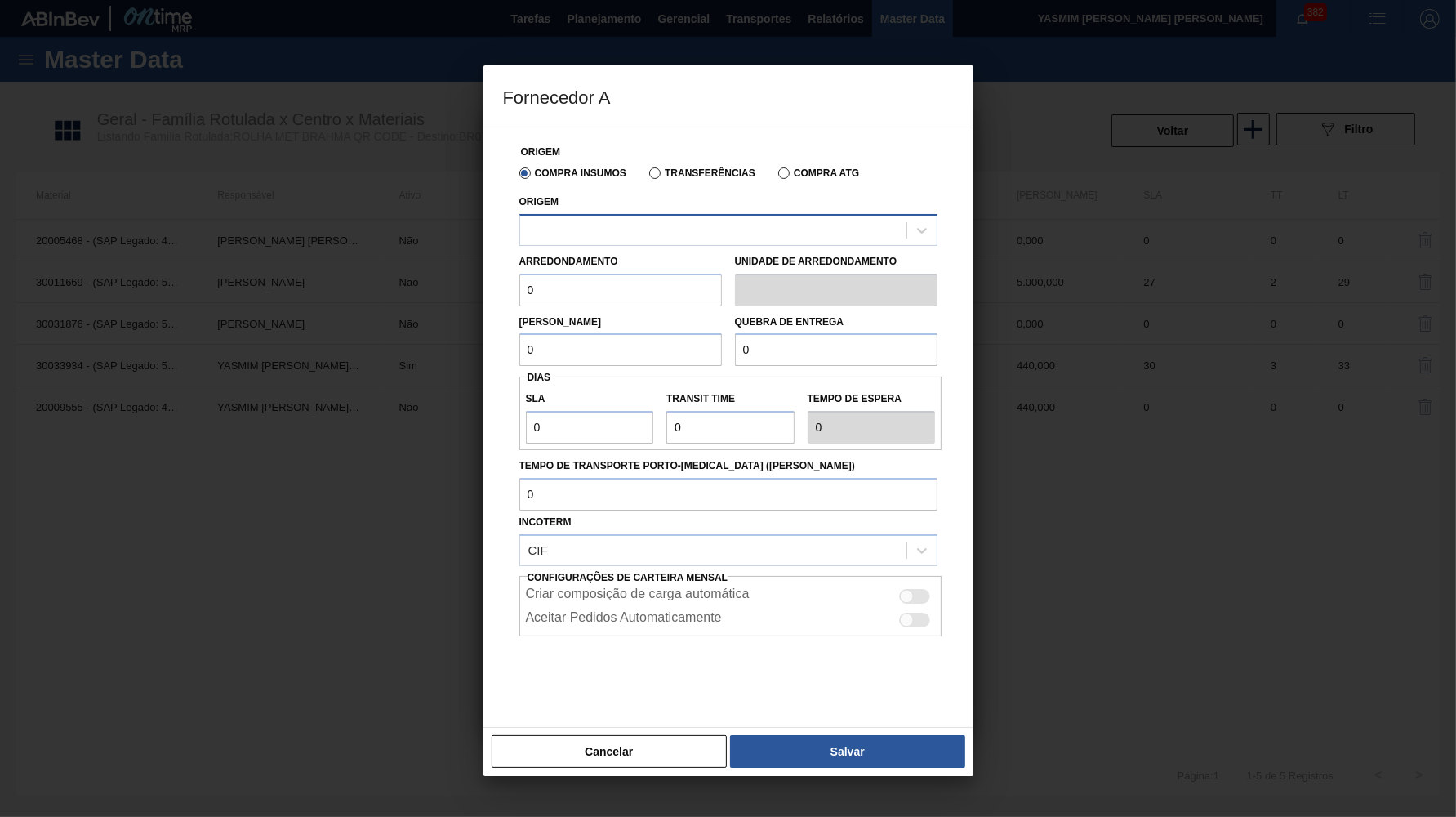
click at [666, 218] on div at bounding box center [713, 230] width 386 height 24
click at [676, 171] on label "Transferências" at bounding box center [702, 172] width 106 height 11
click at [647, 177] on input "Transferências" at bounding box center [647, 177] width 0 height 0
click at [640, 214] on div at bounding box center [728, 230] width 419 height 32
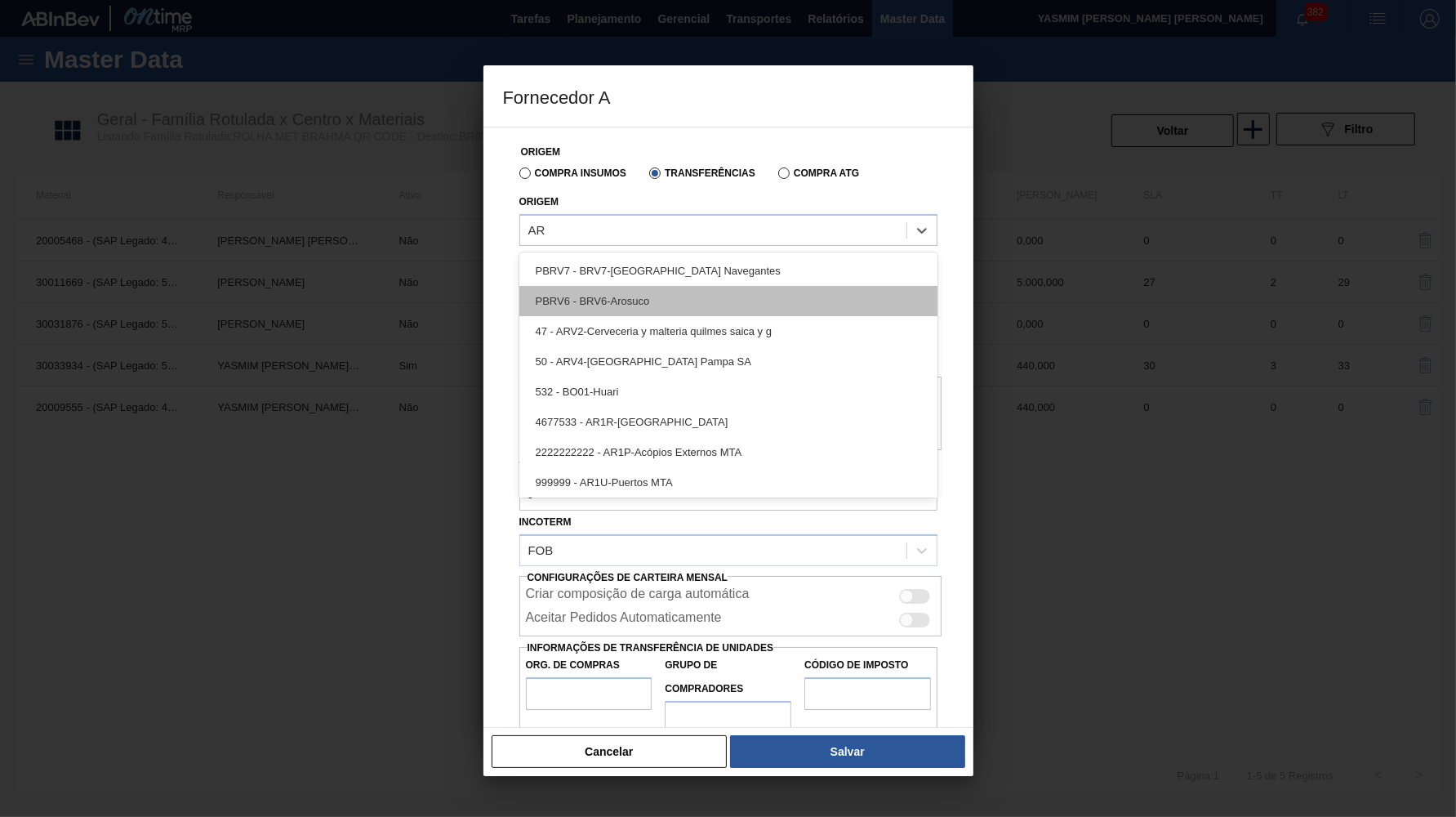
click at [663, 306] on div "PBRV6 - BRV6-Arosuco" at bounding box center [728, 301] width 419 height 31
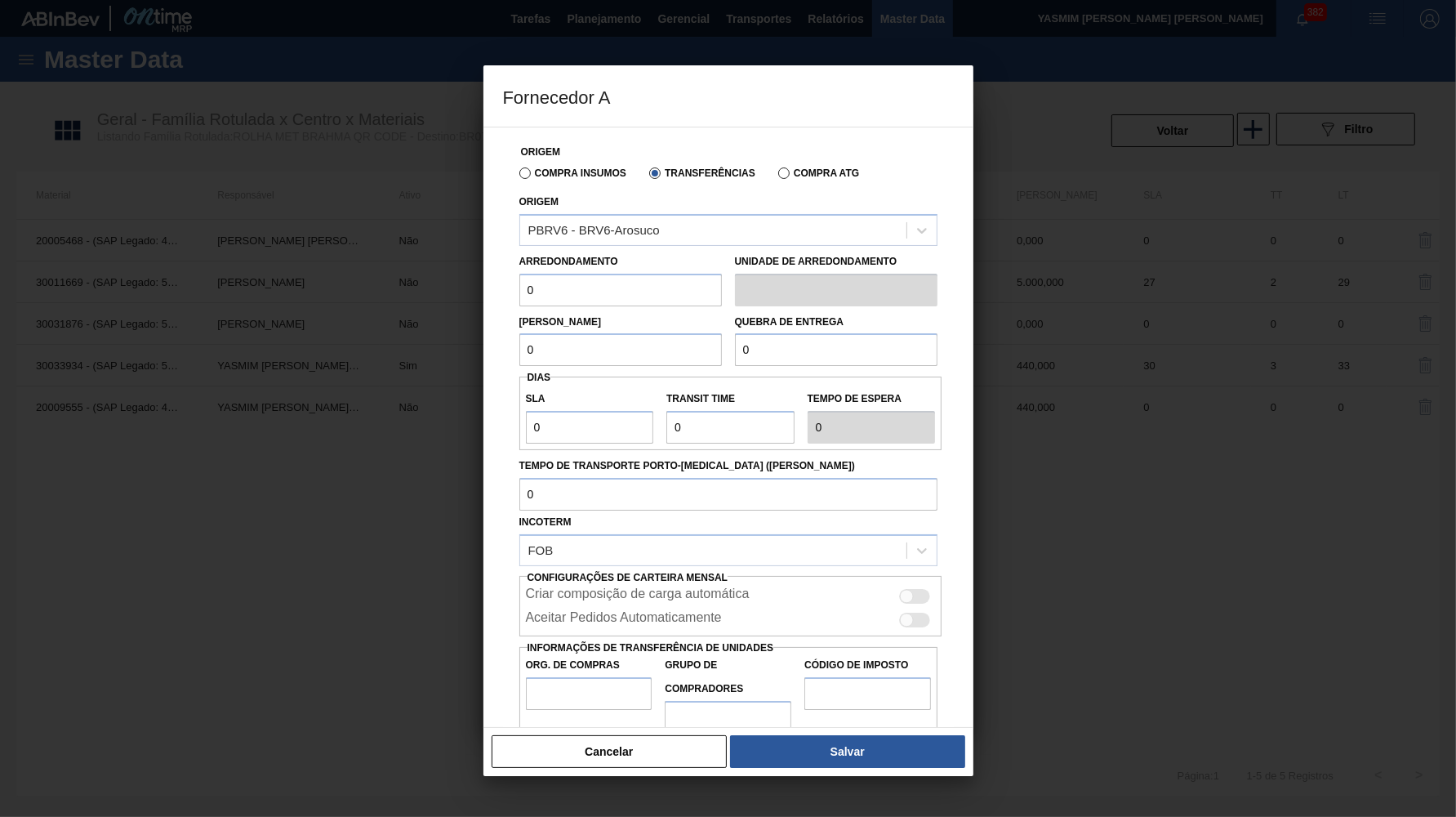
drag, startPoint x: 587, startPoint y: 296, endPoint x: 107, endPoint y: 303, distance: 480.1
click at [520, 303] on input "0" at bounding box center [621, 290] width 203 height 32
click at [588, 172] on label "Compra Insumos" at bounding box center [573, 172] width 107 height 11
click at [517, 177] on input "Compra Insumos" at bounding box center [517, 177] width 0 height 0
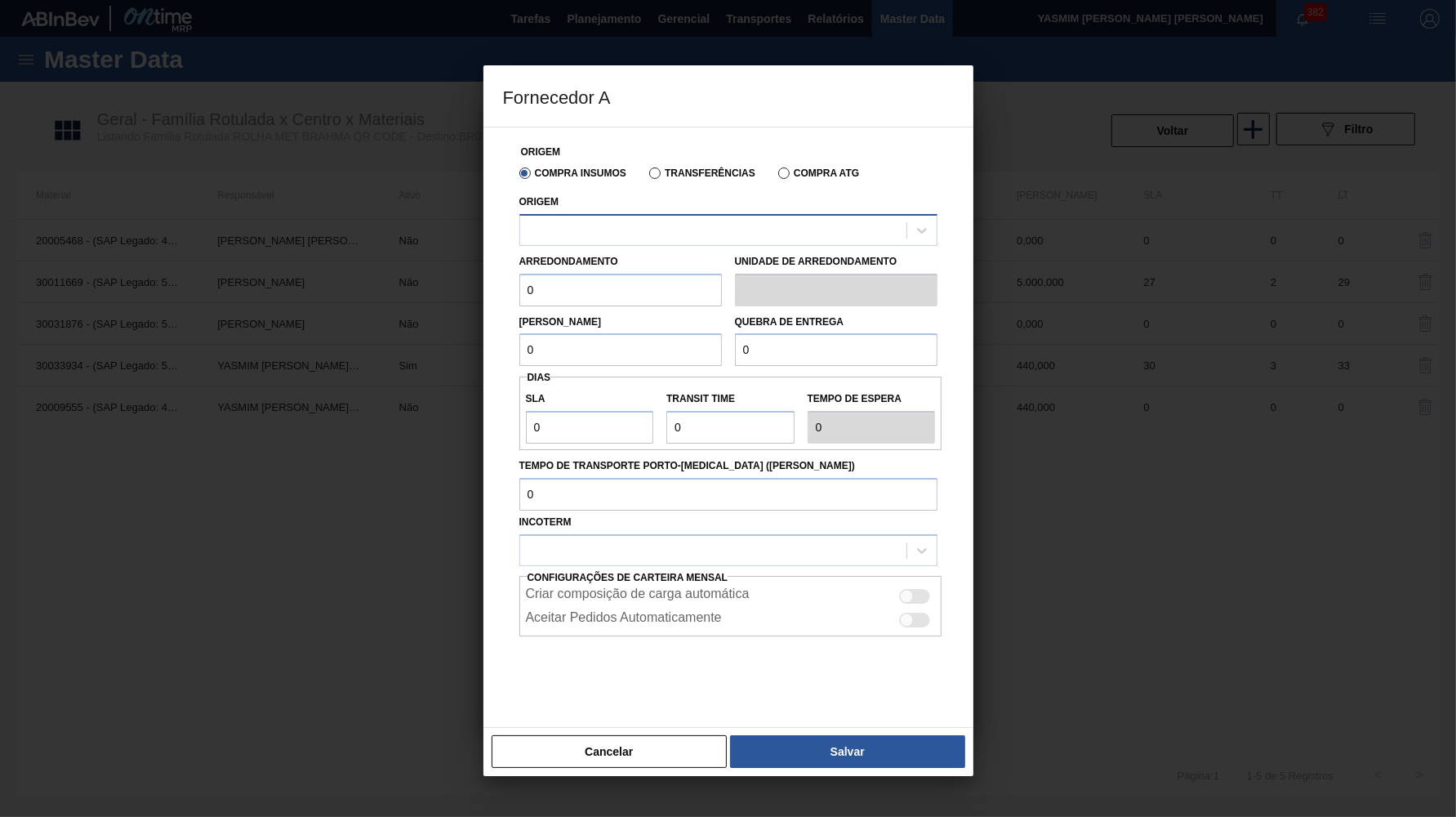
click at [576, 228] on div at bounding box center [713, 230] width 386 height 24
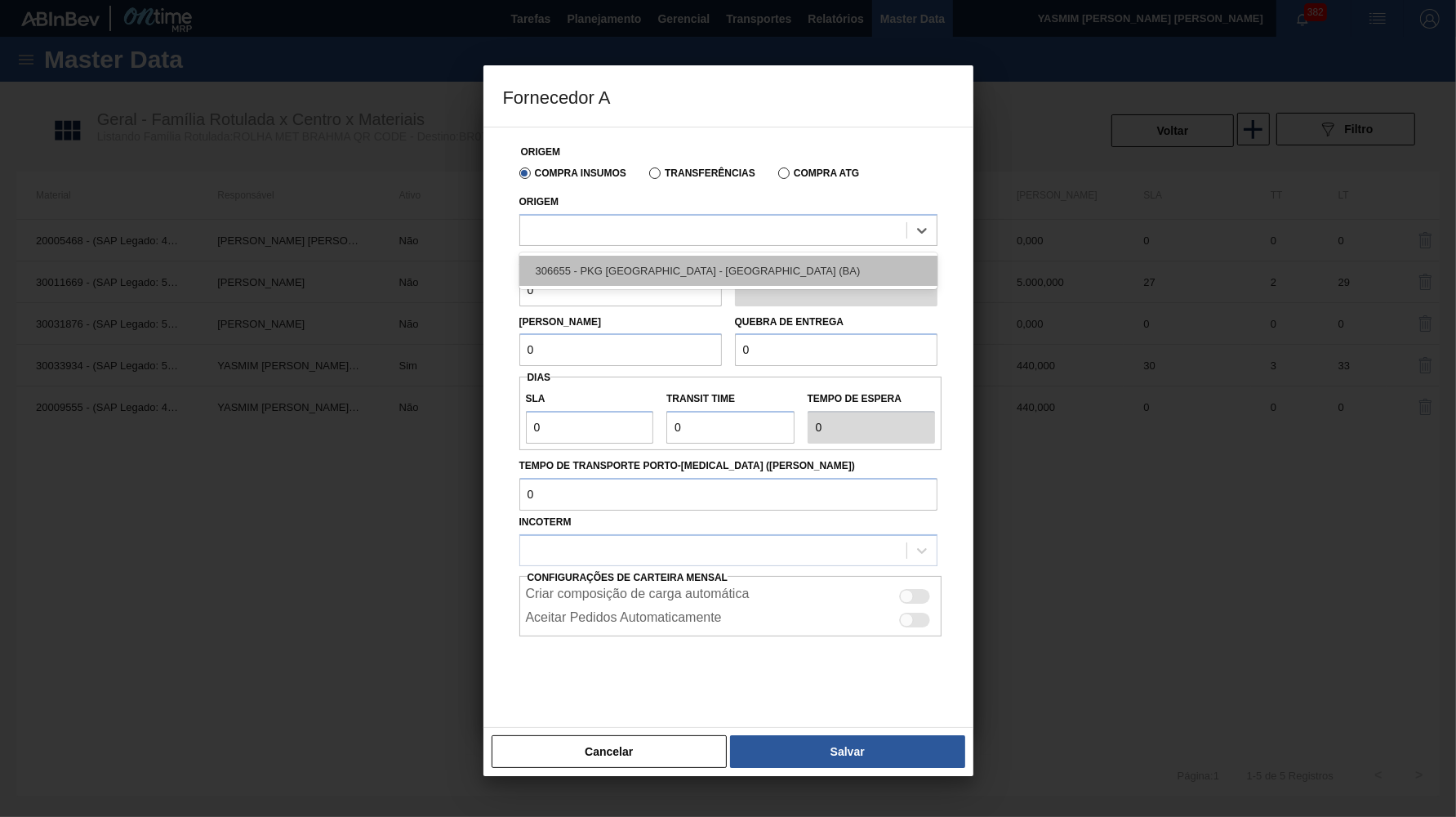
click at [586, 267] on div "306655 - PKG Brasil - Alagoinhas (BA)" at bounding box center [728, 271] width 419 height 31
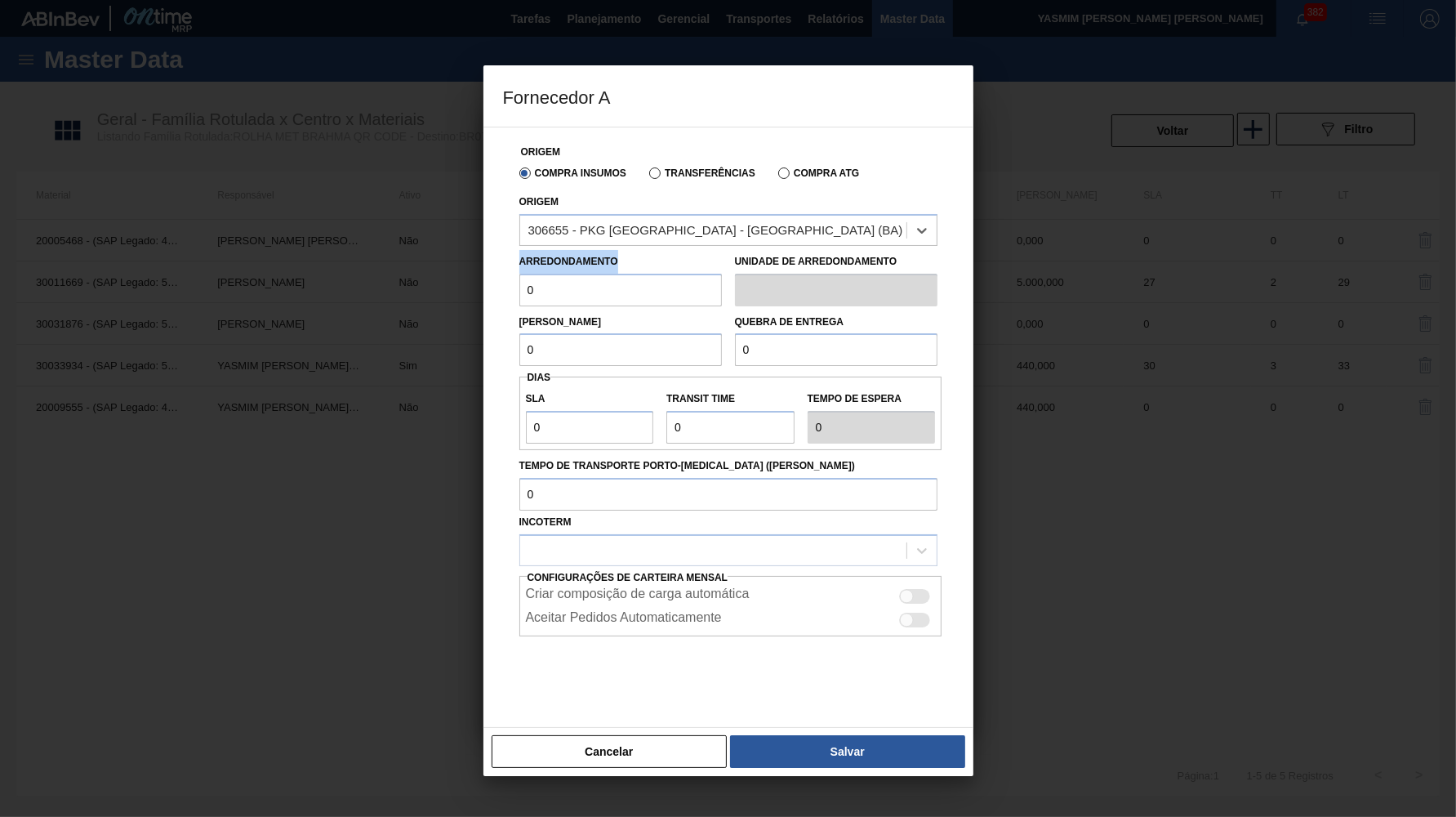
click at [586, 267] on div "Arredondamento 0" at bounding box center [621, 278] width 203 height 56
click at [596, 273] on input "0" at bounding box center [621, 290] width 203 height 32
paste input "44"
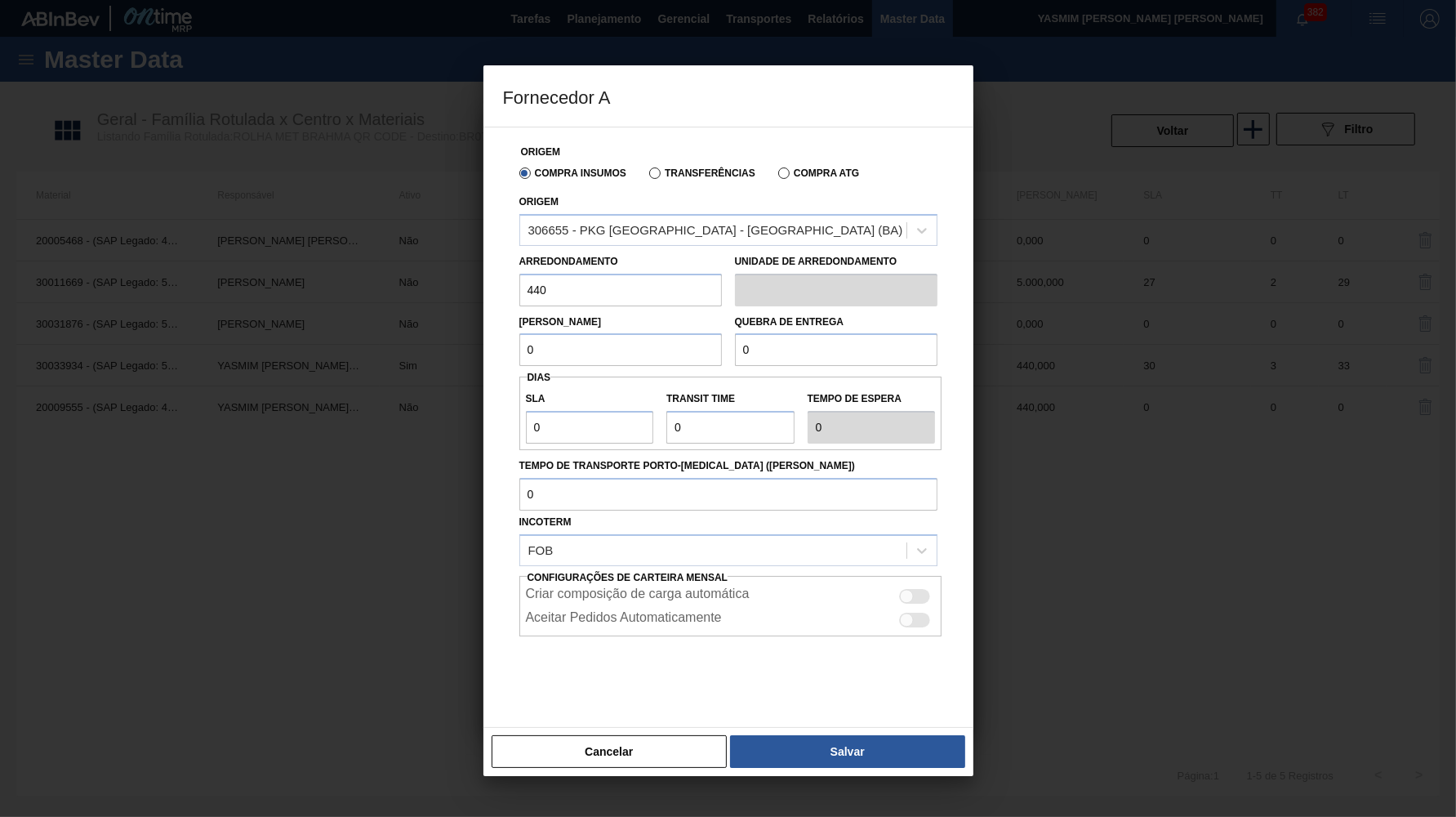
drag, startPoint x: 596, startPoint y: 280, endPoint x: 131, endPoint y: 329, distance: 467.6
click at [520, 307] on input "440" at bounding box center [621, 290] width 203 height 32
drag, startPoint x: 593, startPoint y: 335, endPoint x: 358, endPoint y: 325, distance: 235.2
click at [520, 334] on input "0" at bounding box center [621, 350] width 203 height 32
paste input "44"
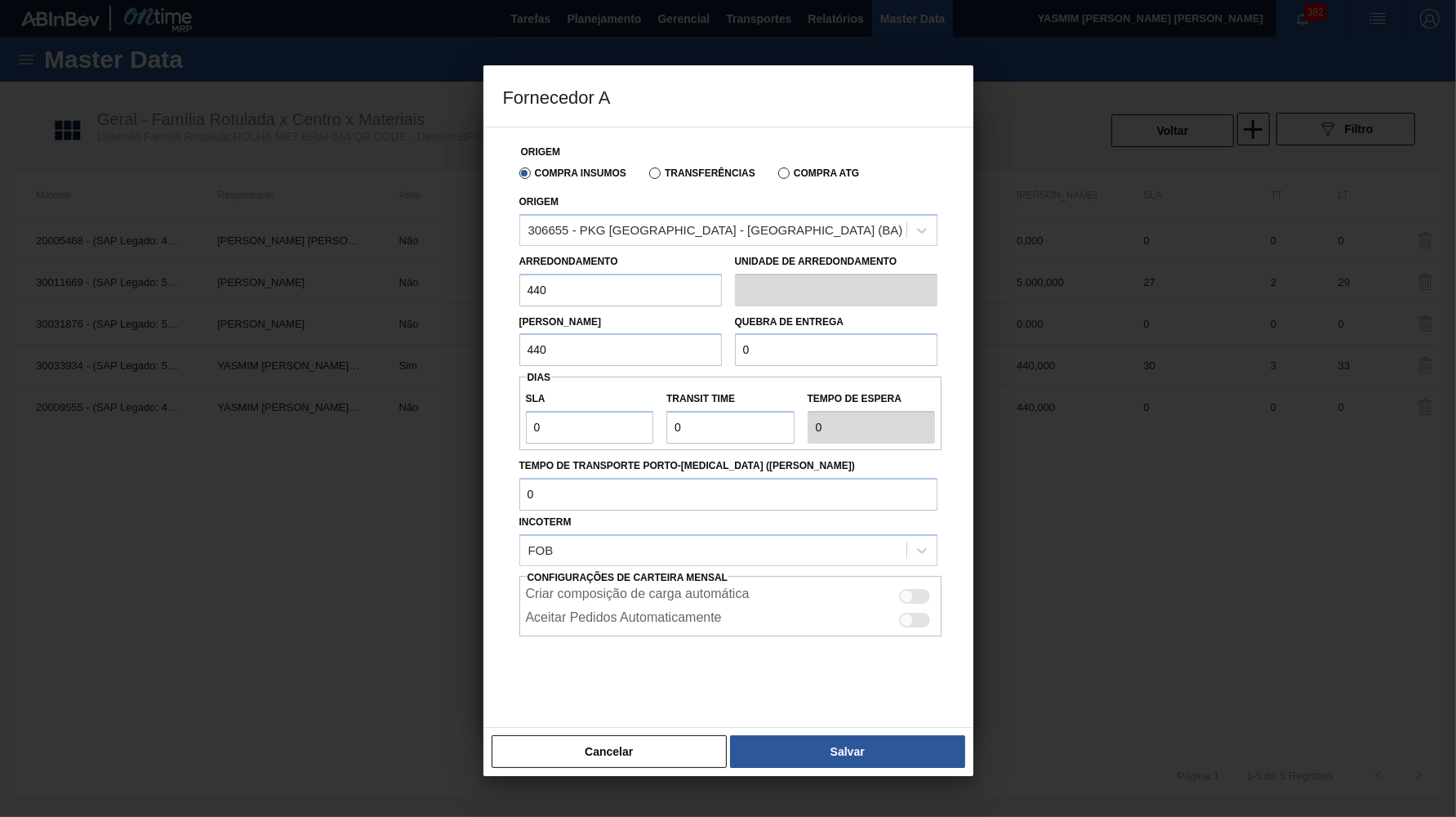
drag, startPoint x: 752, startPoint y: 335, endPoint x: 583, endPoint y: 333, distance: 169.0
click at [735, 334] on input "0" at bounding box center [836, 350] width 203 height 32
click at [618, 420] on input "0" at bounding box center [590, 427] width 128 height 32
click at [915, 589] on div at bounding box center [915, 596] width 31 height 14
click at [912, 613] on div at bounding box center [915, 620] width 31 height 14
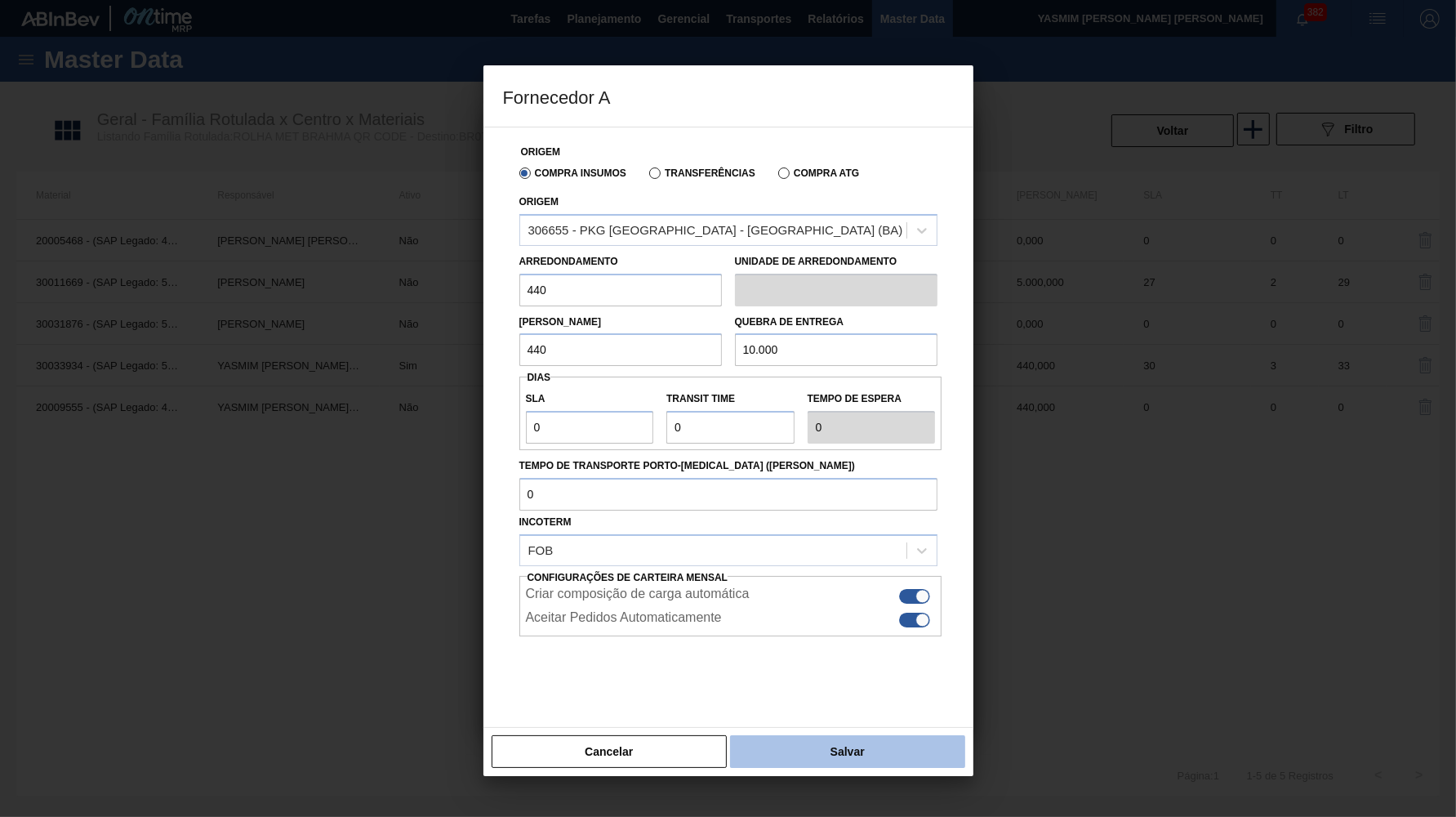
click at [860, 747] on button "Salvar" at bounding box center [847, 752] width 234 height 32
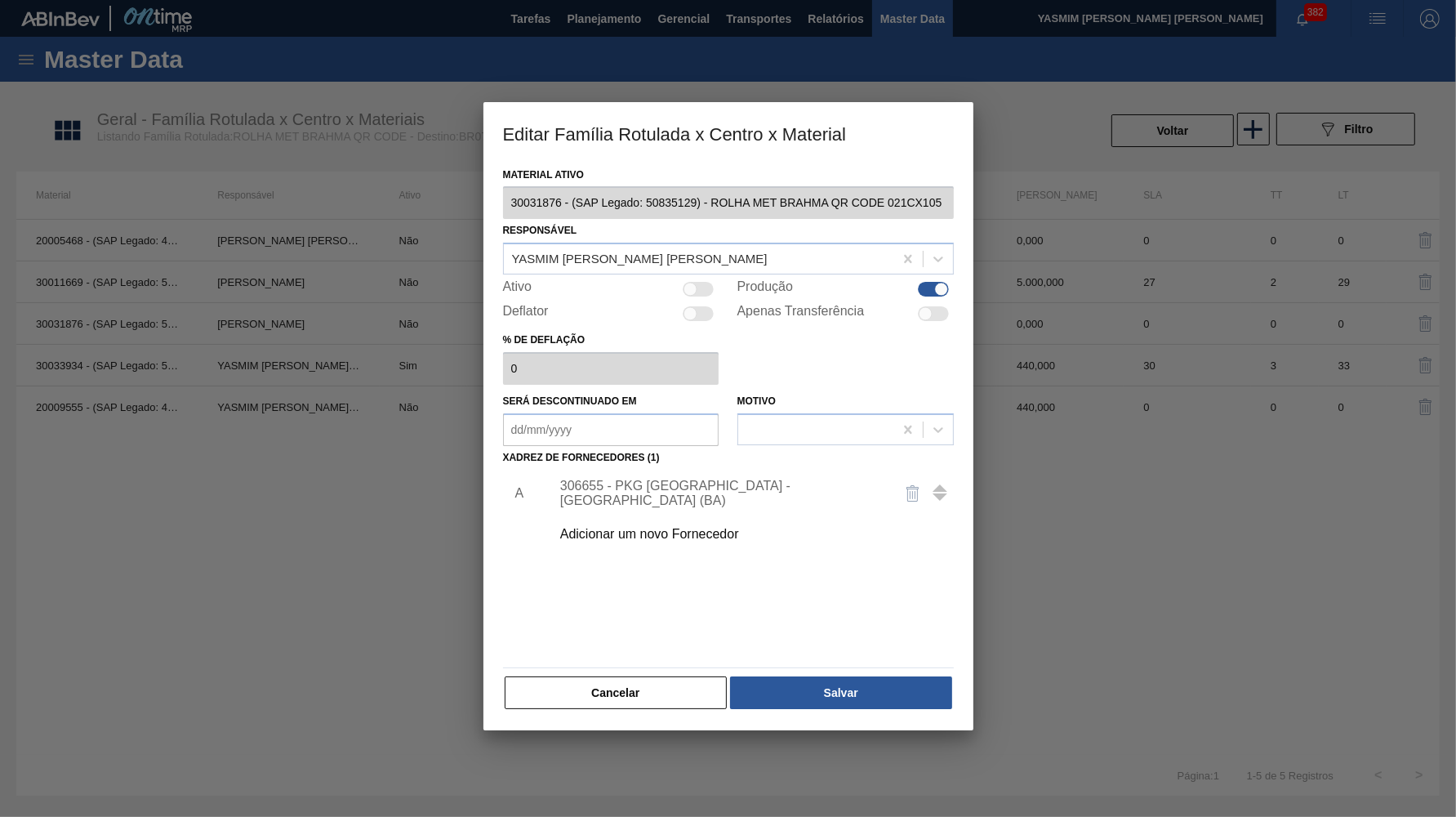
click at [840, 700] on div "Material ativo 30031876 - (SAP Legado: 50835129) - ROLHA MET BRAHMA QR CODE 021…" at bounding box center [728, 447] width 490 height 568
click at [845, 687] on button "Salvar" at bounding box center [840, 693] width 222 height 32
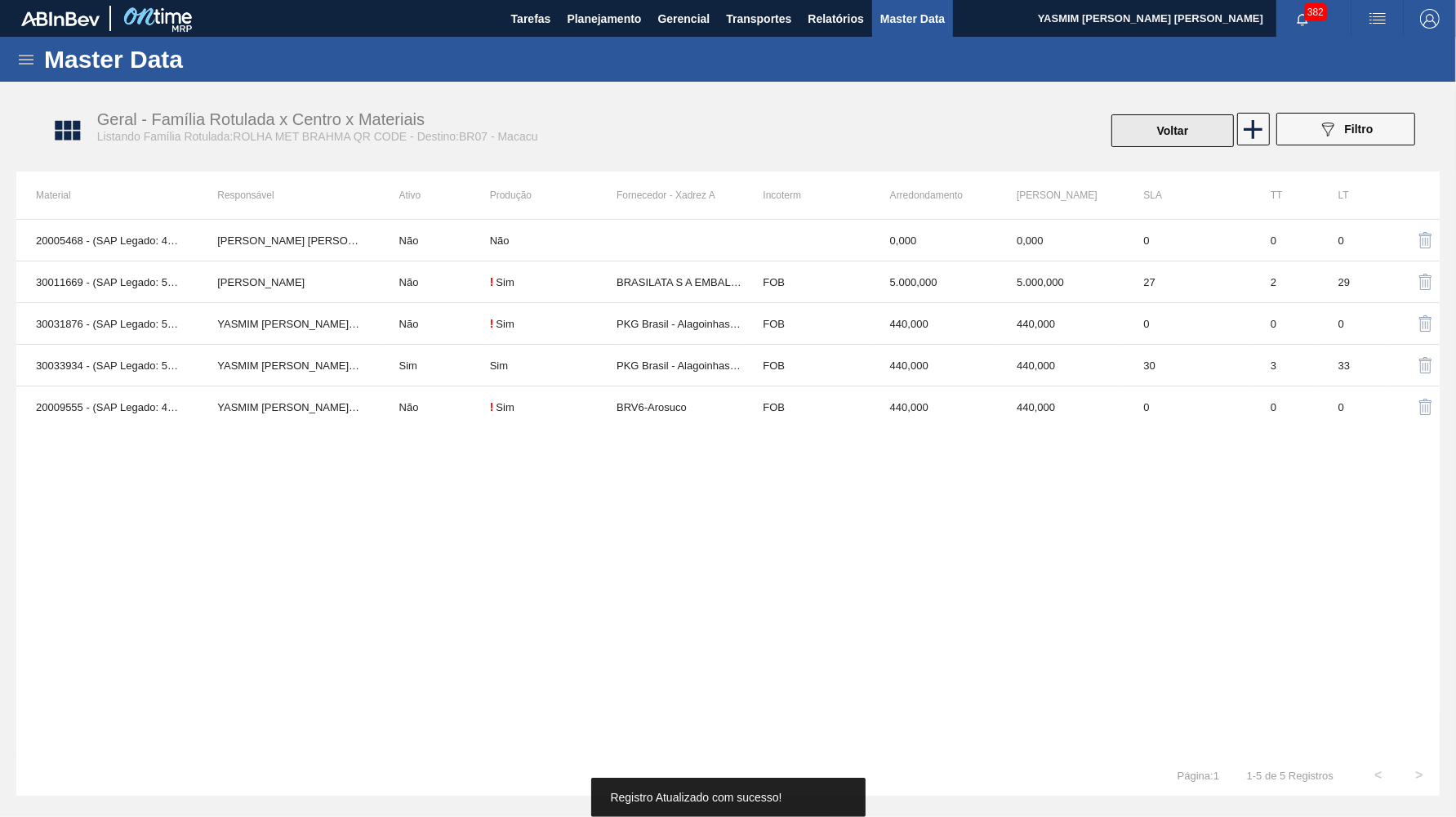
click at [1196, 121] on button "Voltar" at bounding box center [1172, 131] width 122 height 32
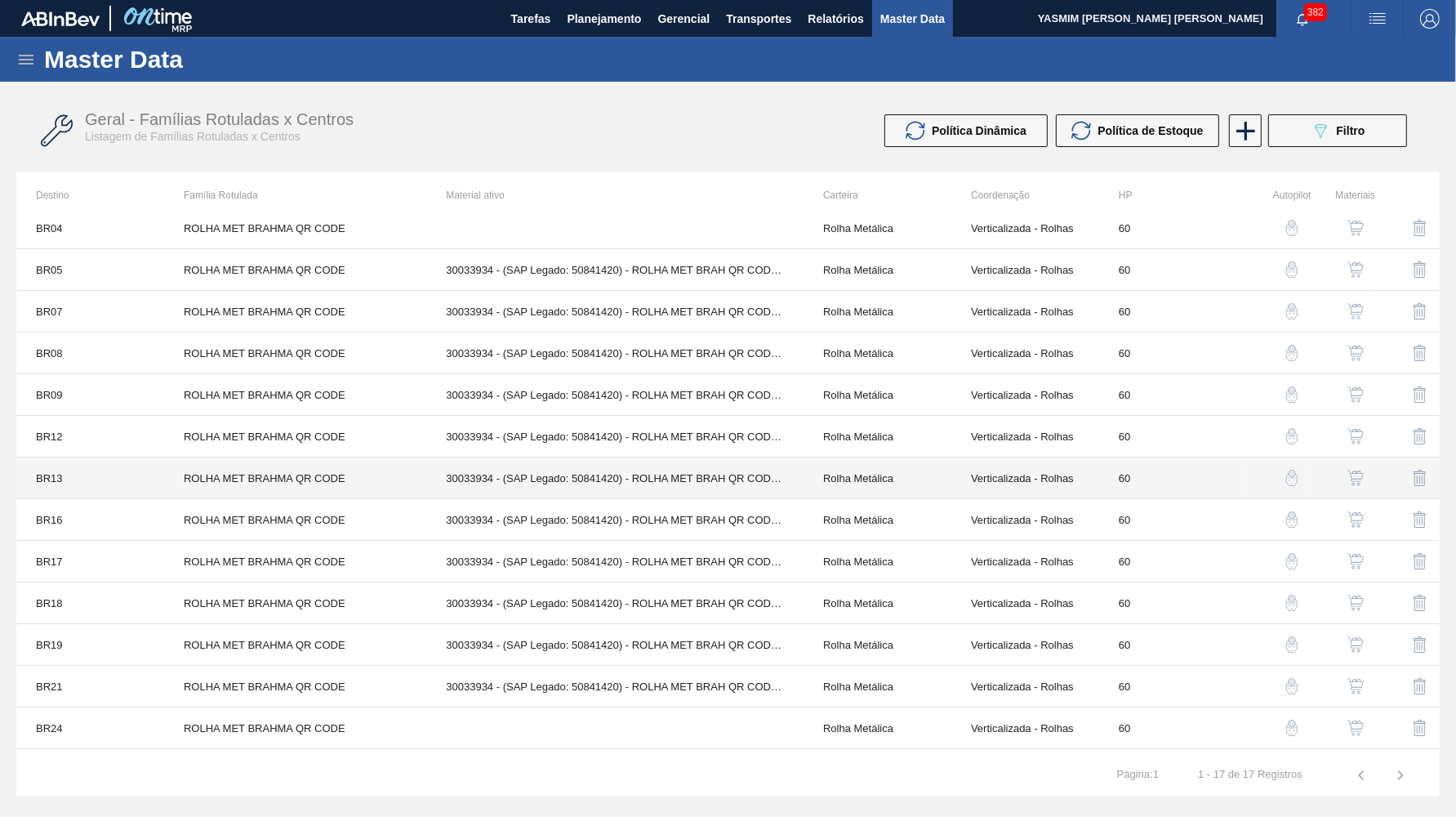
scroll to position [75, 0]
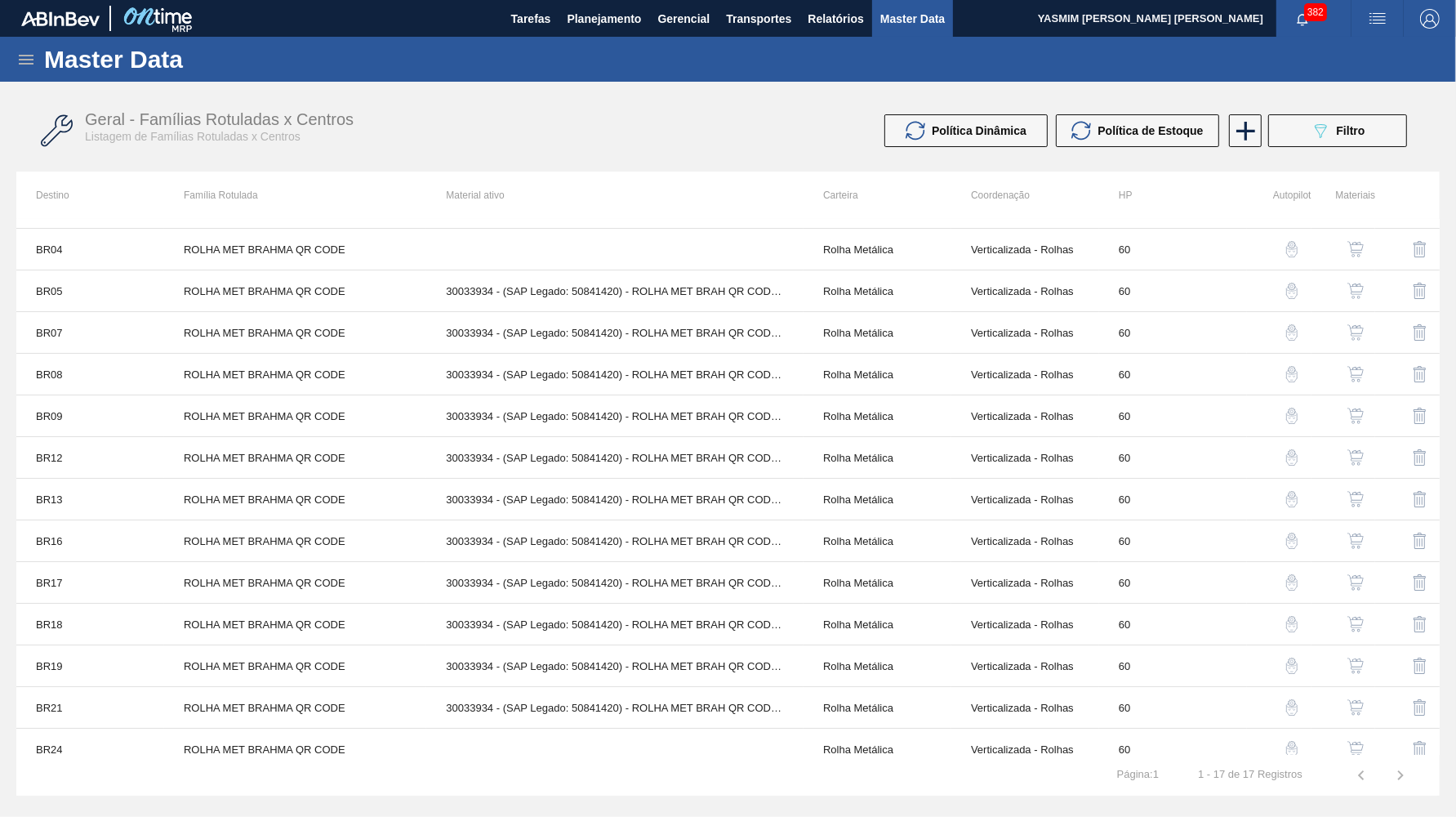
click at [1356, 333] on img "button" at bounding box center [1355, 332] width 16 height 16
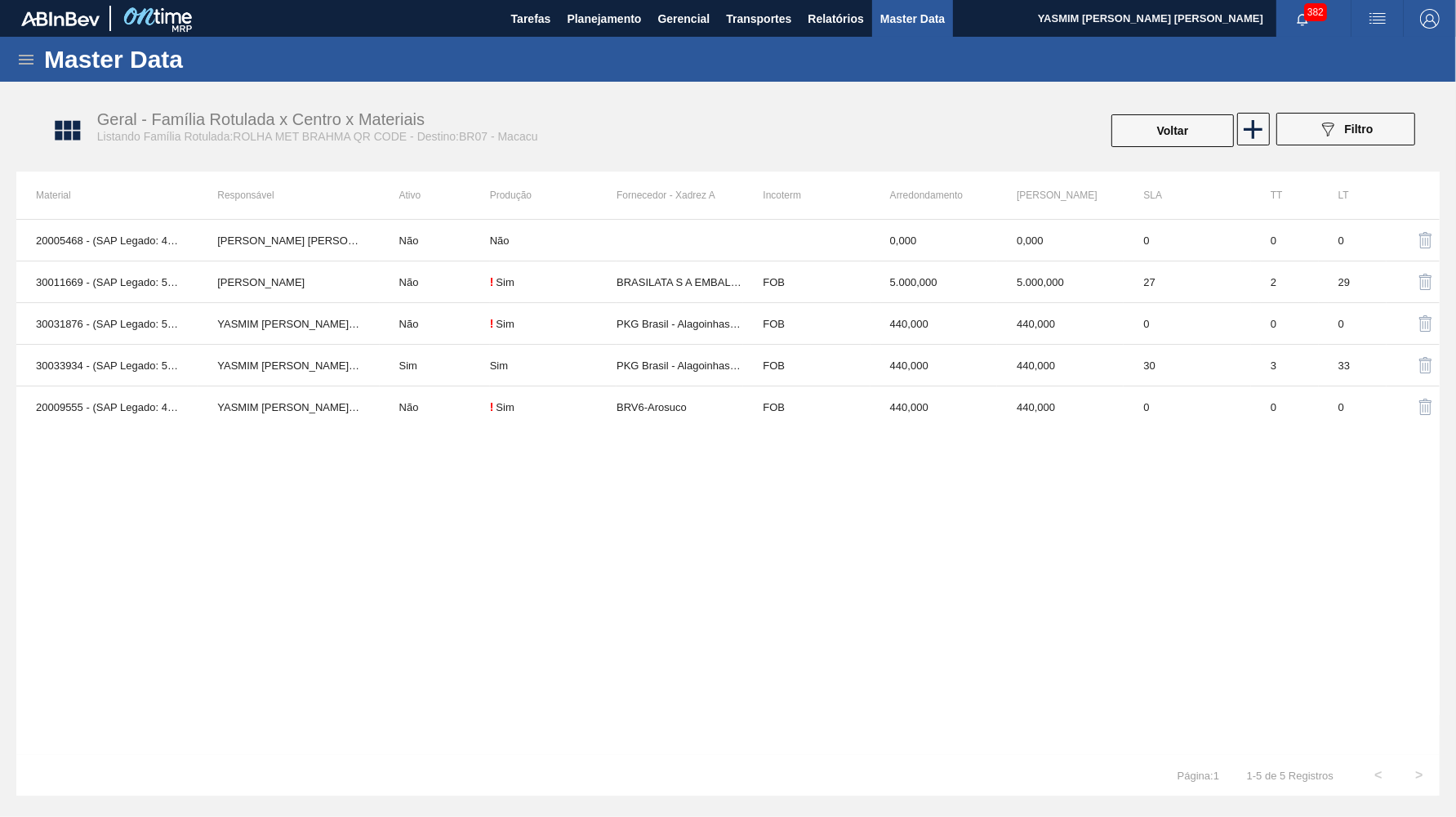
click at [1105, 142] on div "Voltar 089F7B8B-B2A5-4AFE-B5C0-19BA573D28AC Filtro" at bounding box center [1088, 131] width 670 height 36
click at [1138, 136] on button "Voltar" at bounding box center [1172, 131] width 122 height 32
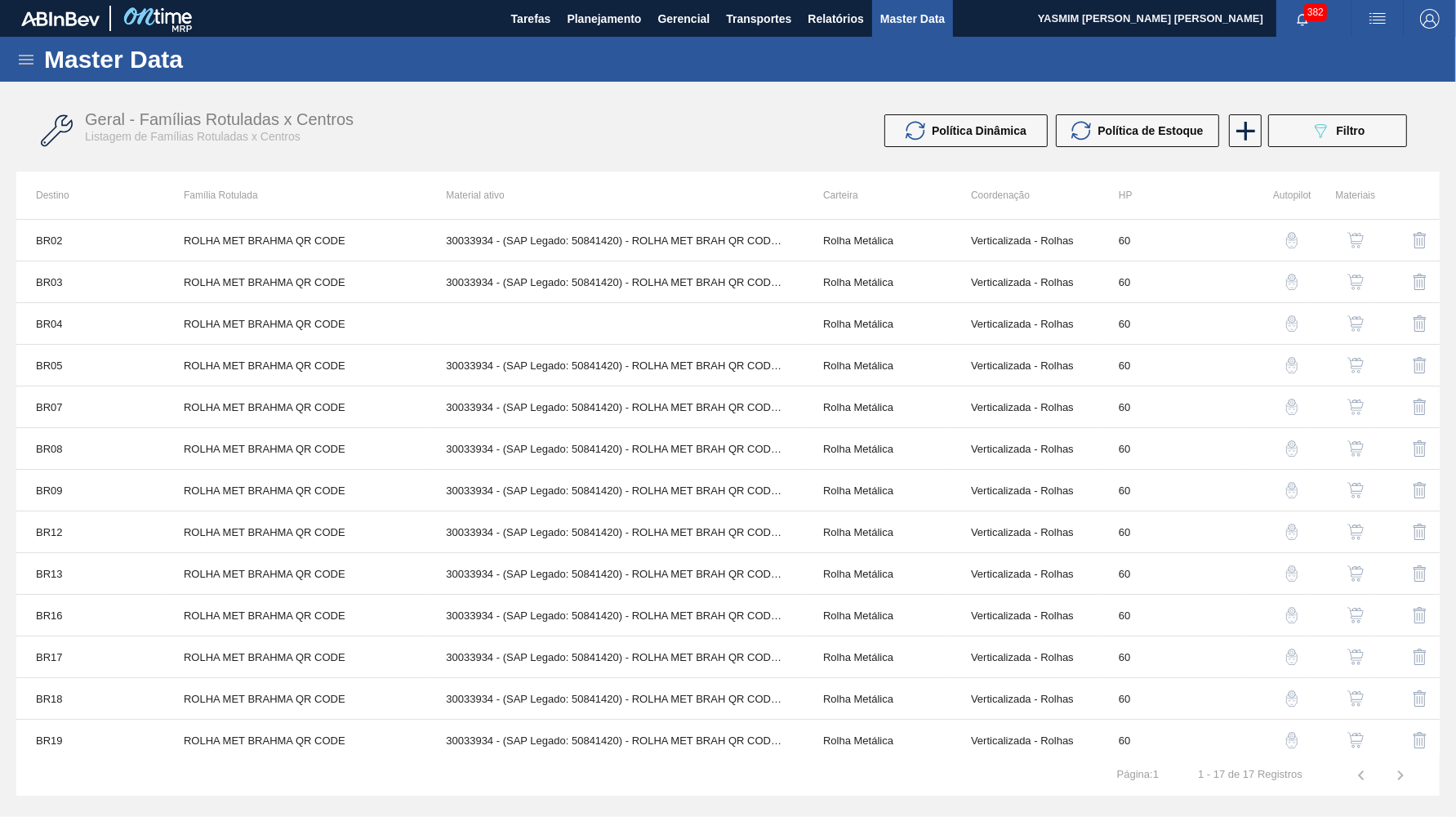
click at [1360, 408] on img "button" at bounding box center [1355, 406] width 16 height 16
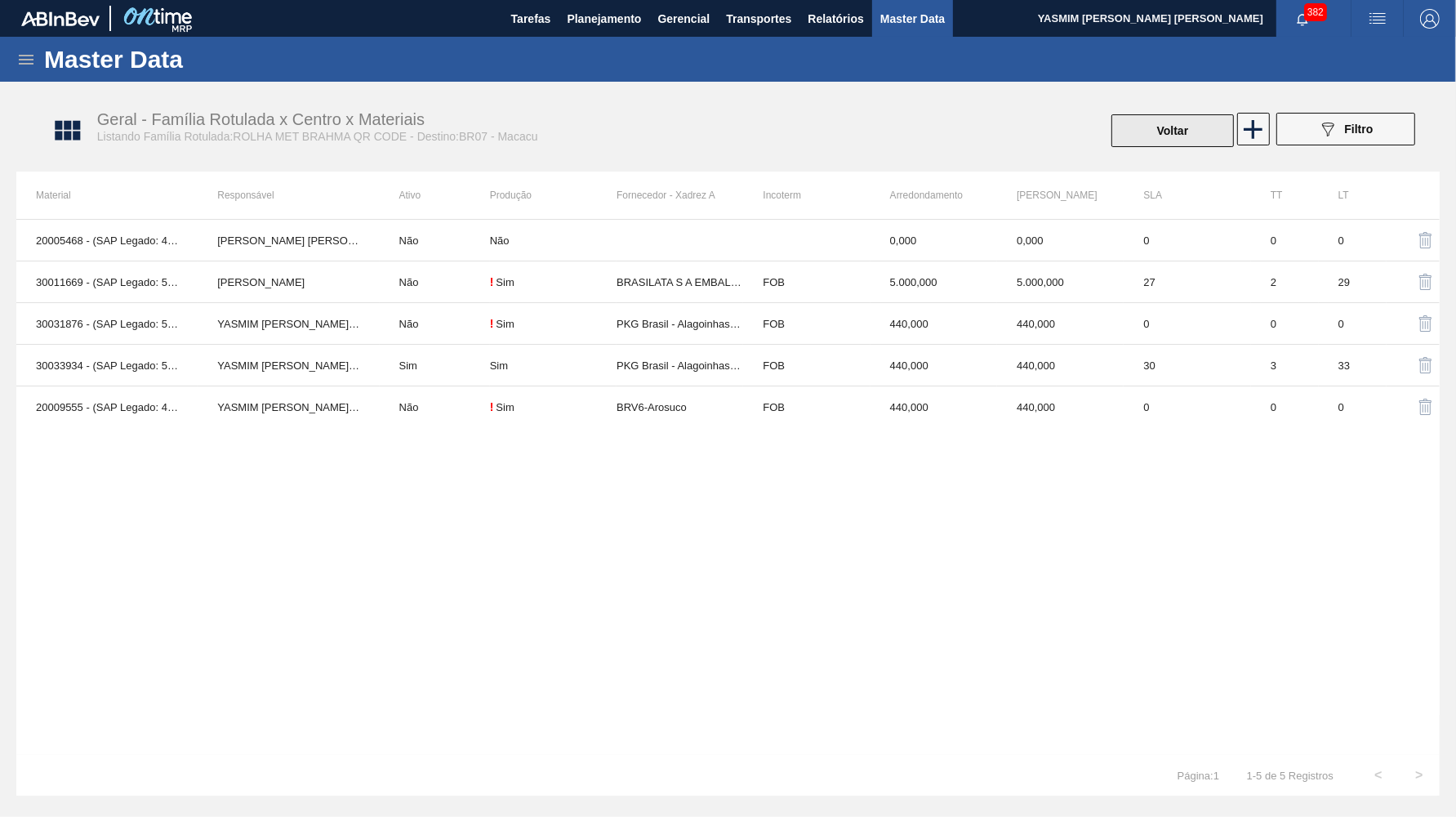
click at [1143, 134] on button "Voltar" at bounding box center [1172, 131] width 122 height 32
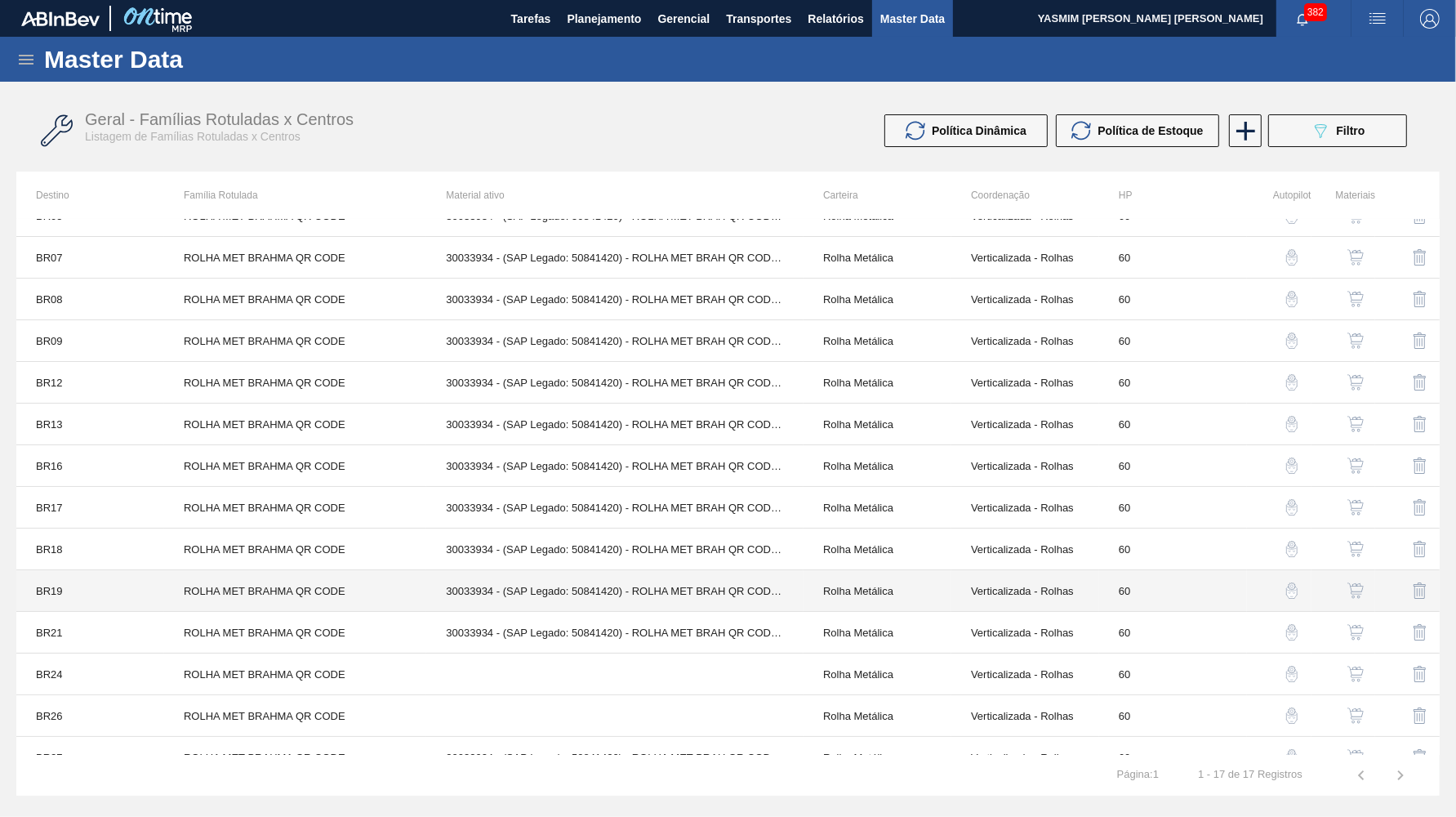
scroll to position [172, 0]
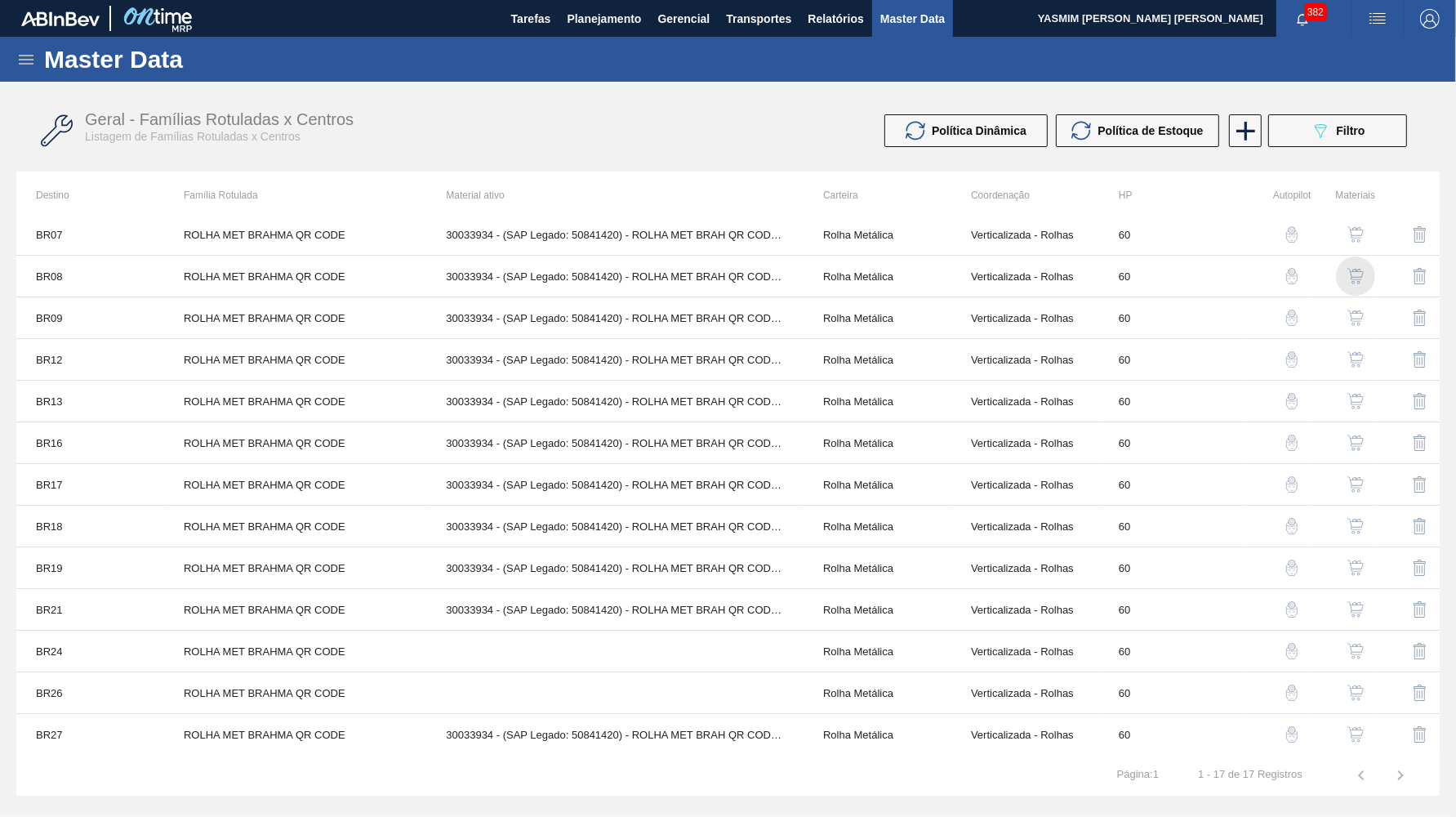
click at [1359, 275] on img "button" at bounding box center [1355, 276] width 16 height 16
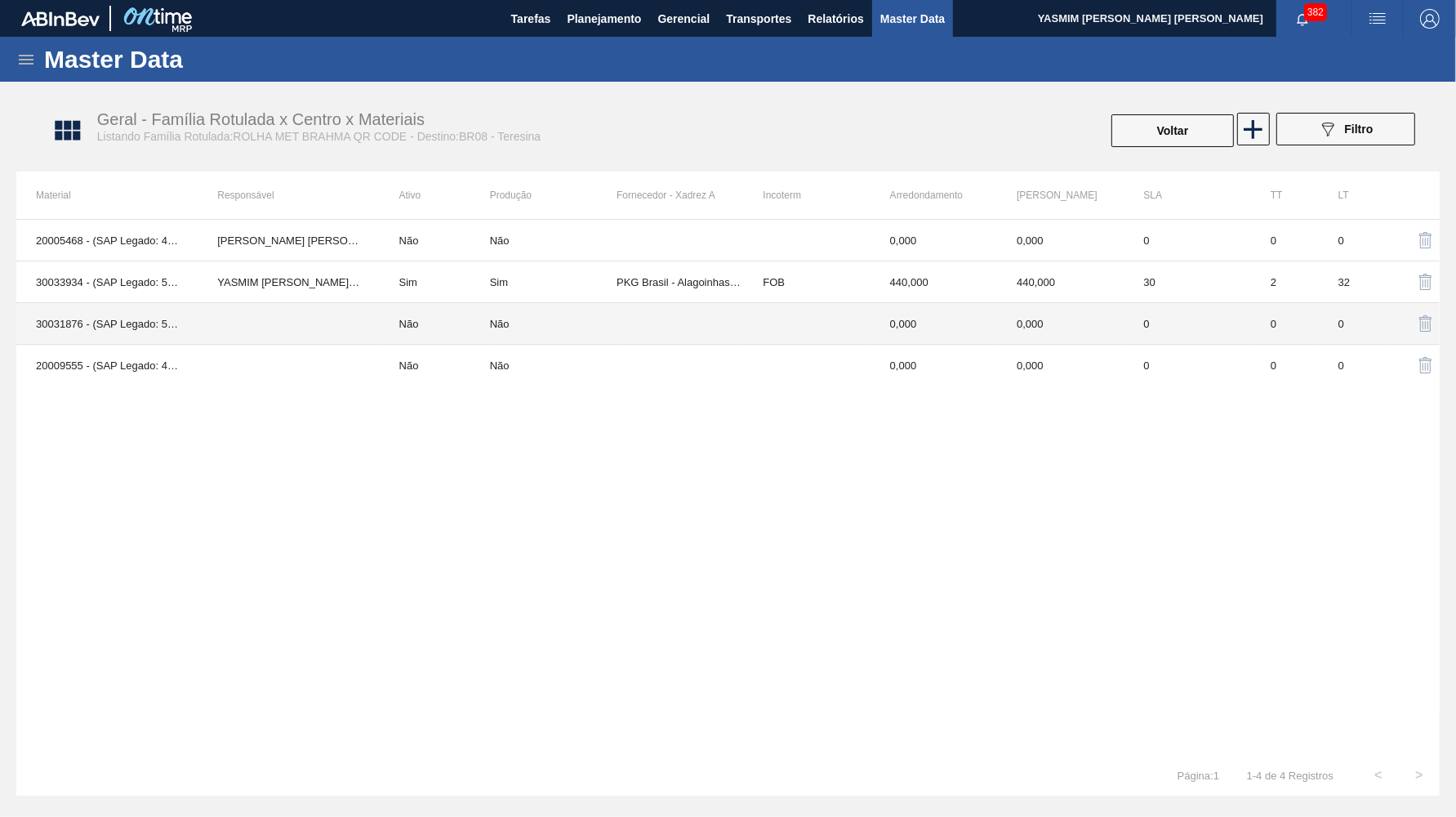
click at [610, 318] on div "Não" at bounding box center [553, 324] width 126 height 12
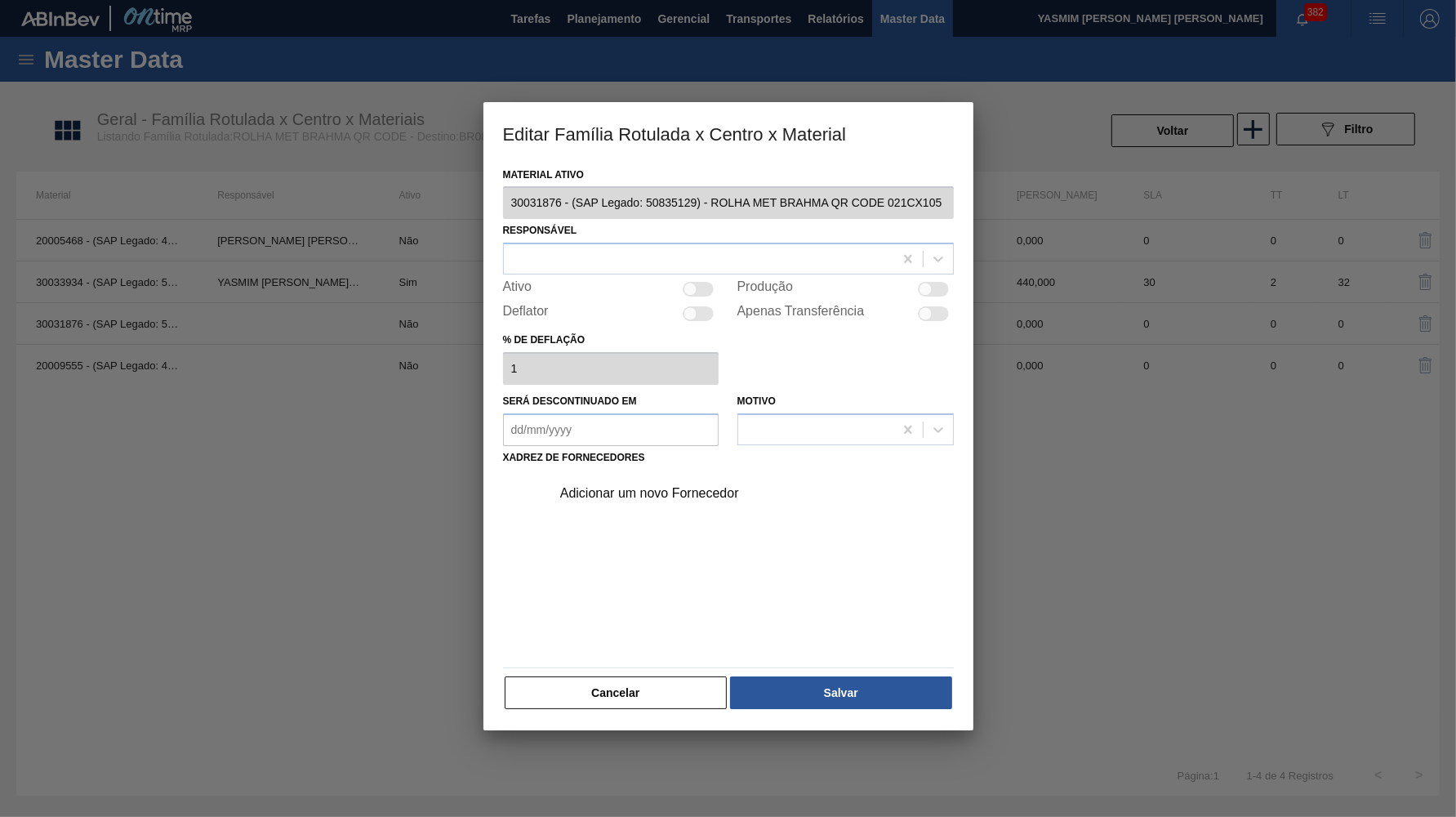
click at [920, 286] on div "Produção" at bounding box center [846, 289] width 216 height 20
click at [936, 283] on div at bounding box center [933, 289] width 31 height 14
click at [749, 253] on div at bounding box center [699, 259] width 390 height 24
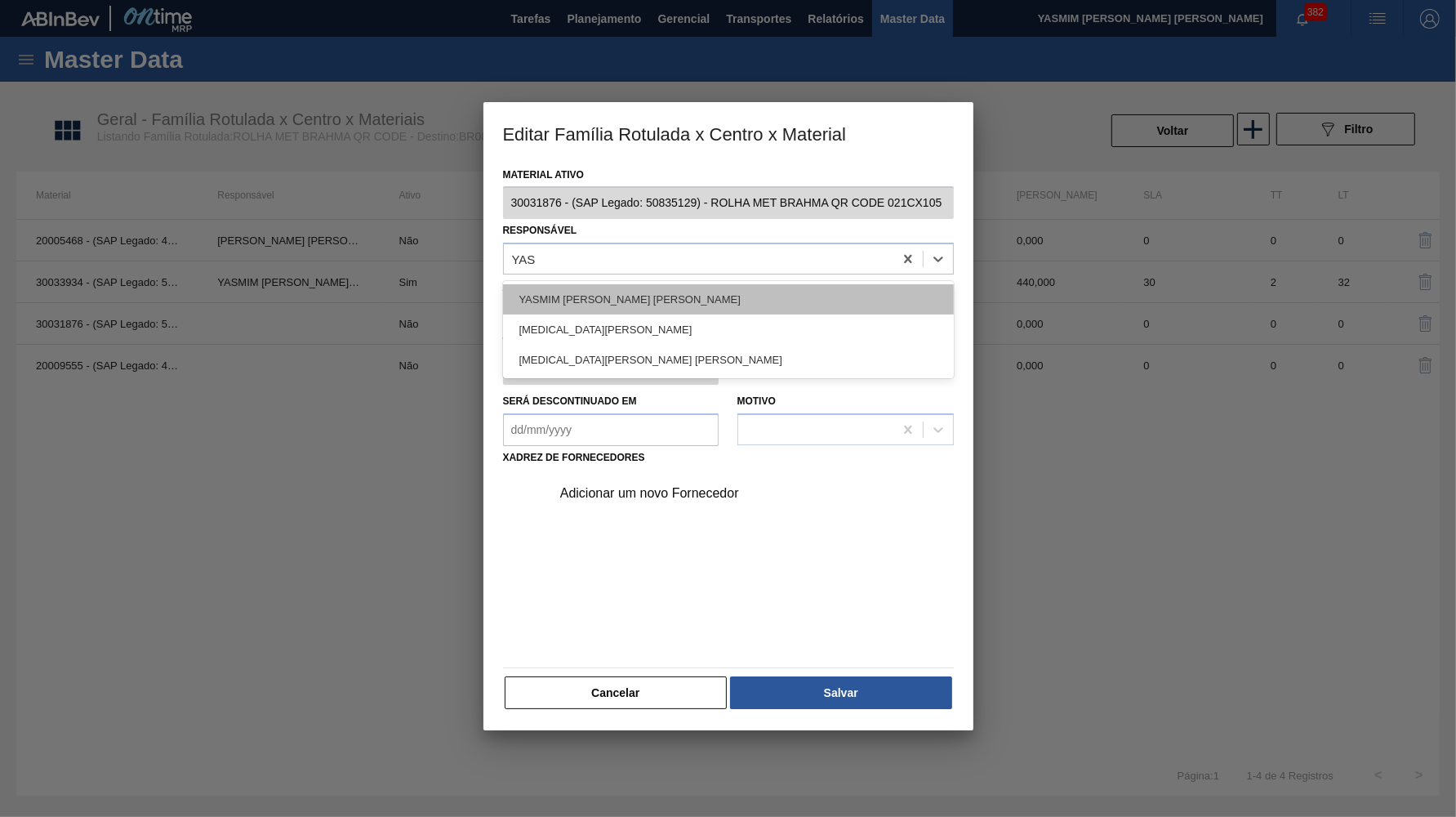
click at [666, 290] on div "YASMIM FERREIRA DA SILVA" at bounding box center [728, 300] width 451 height 31
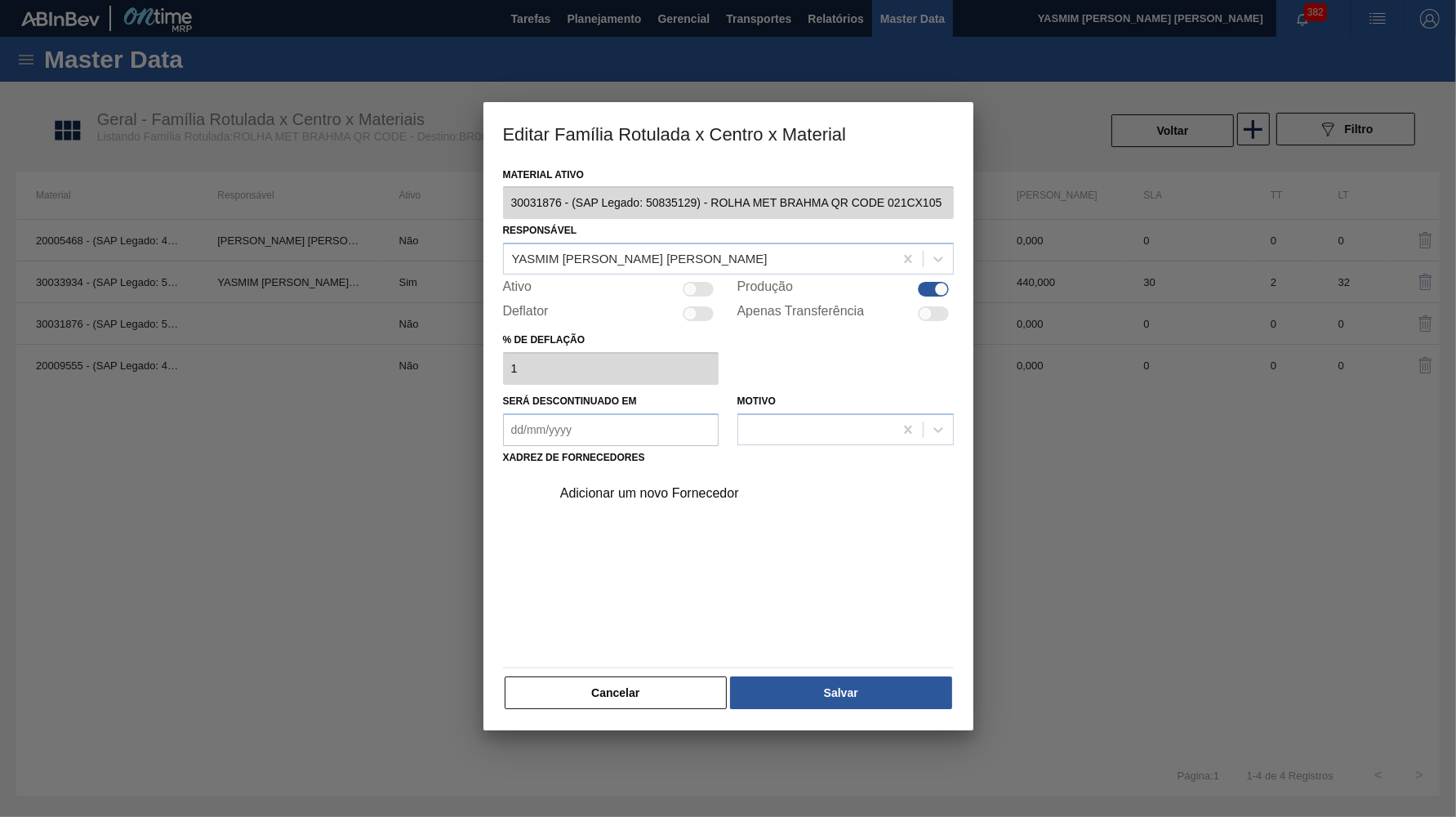
click at [686, 486] on div "Adicionar um novo Fornecedor" at bounding box center [720, 493] width 320 height 14
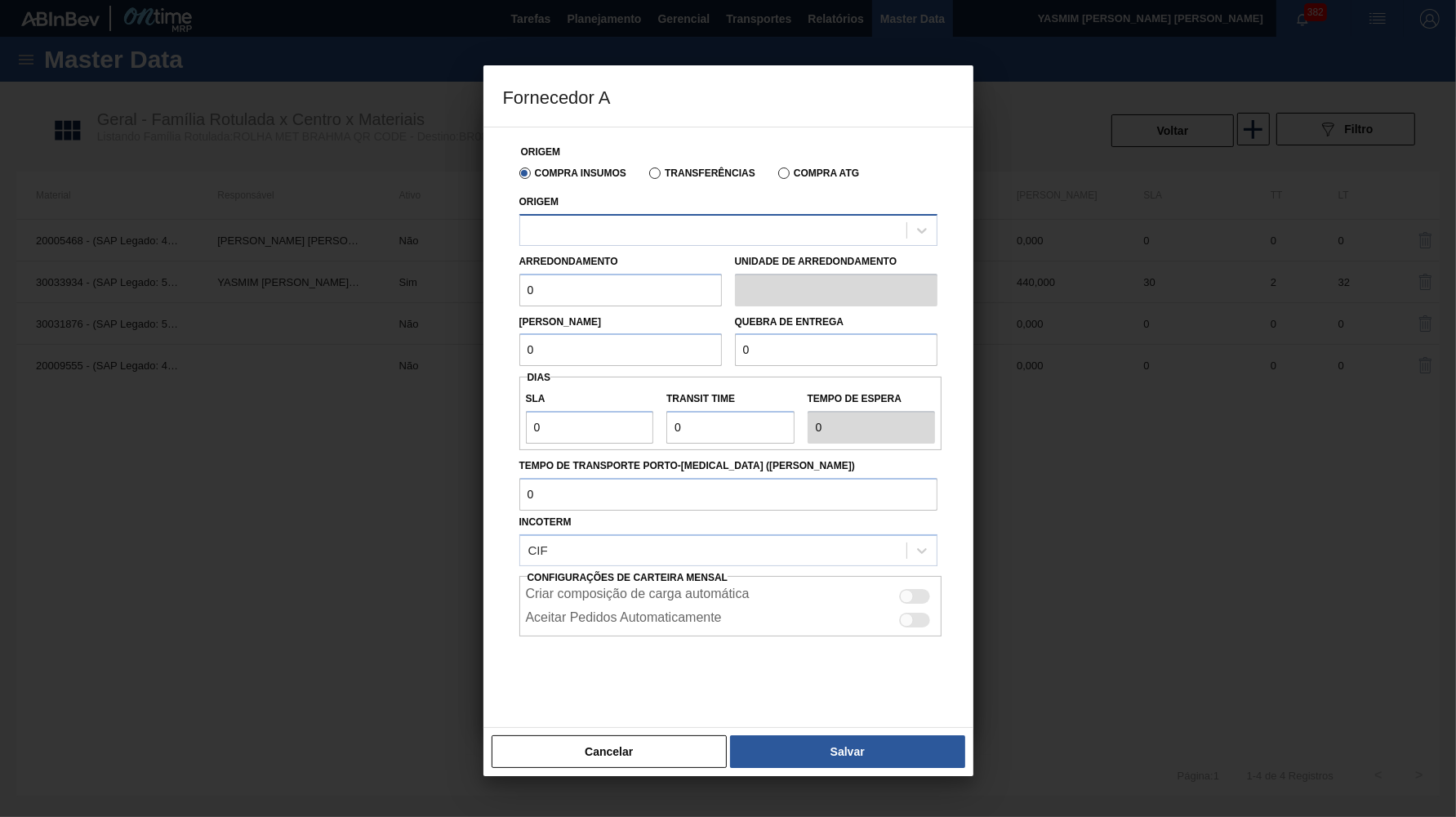
click at [642, 221] on div at bounding box center [713, 230] width 386 height 24
click at [668, 172] on label "Transferências" at bounding box center [702, 172] width 106 height 11
click at [647, 177] on input "Transferências" at bounding box center [647, 177] width 0 height 0
click at [630, 234] on div at bounding box center [713, 230] width 386 height 24
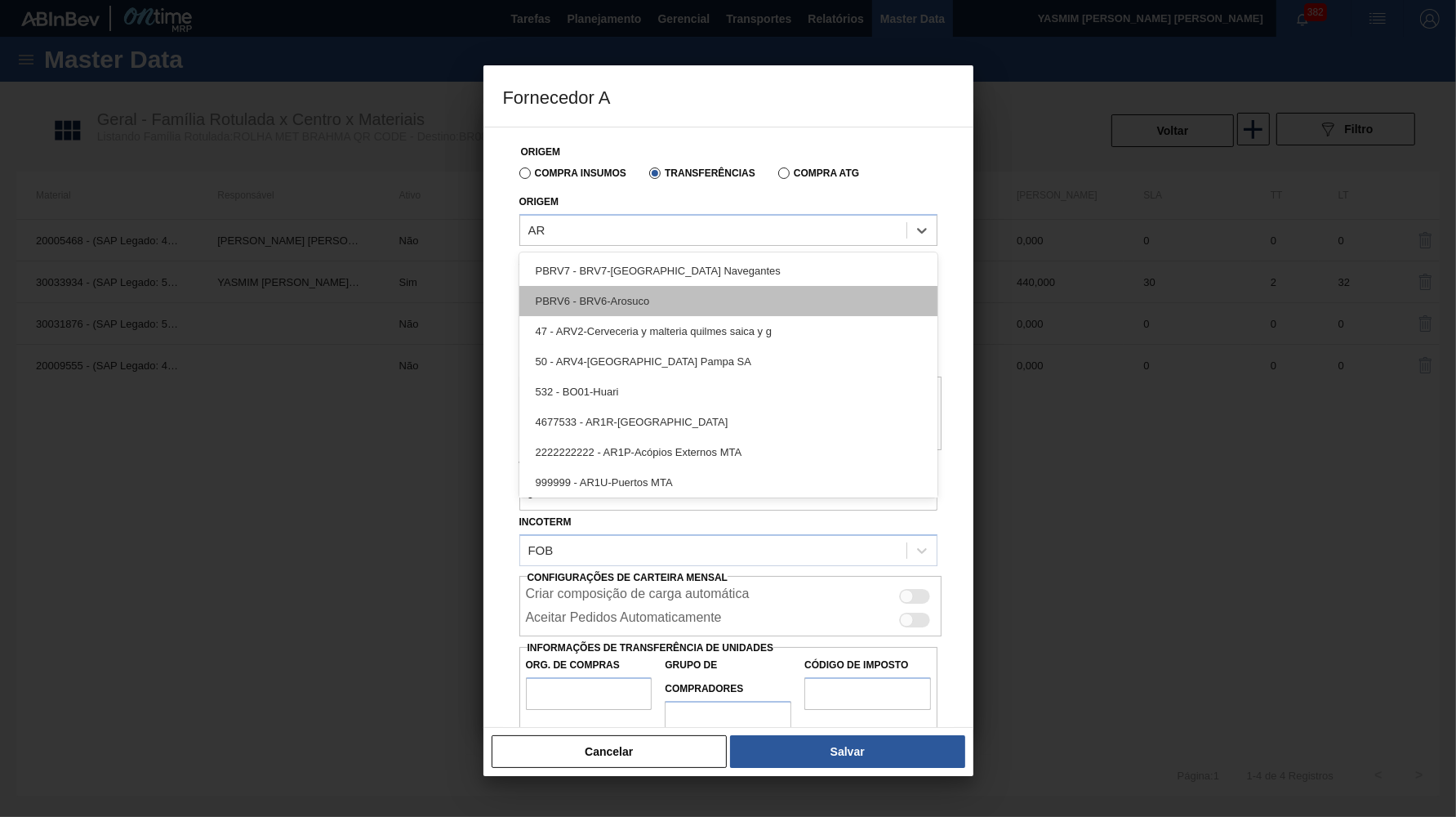
click at [606, 304] on div "PBRV6 - BRV6-Arosuco" at bounding box center [728, 301] width 419 height 31
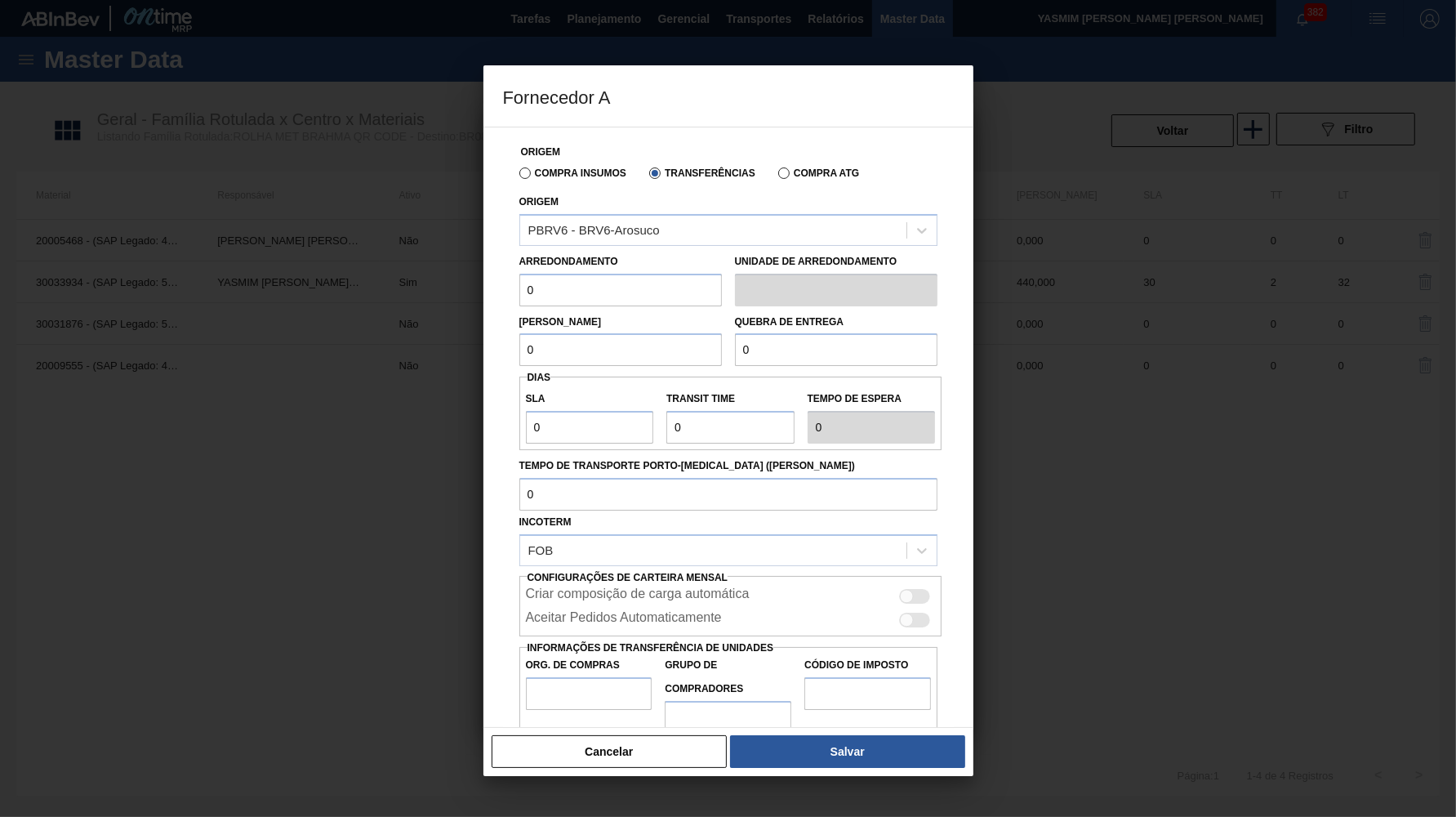
drag, startPoint x: 586, startPoint y: 290, endPoint x: 489, endPoint y: 287, distance: 97.0
click at [520, 287] on input "0" at bounding box center [621, 290] width 203 height 32
paste input "44"
drag, startPoint x: 548, startPoint y: 330, endPoint x: 486, endPoint y: 328, distance: 62.0
click at [520, 334] on input "0" at bounding box center [621, 350] width 203 height 32
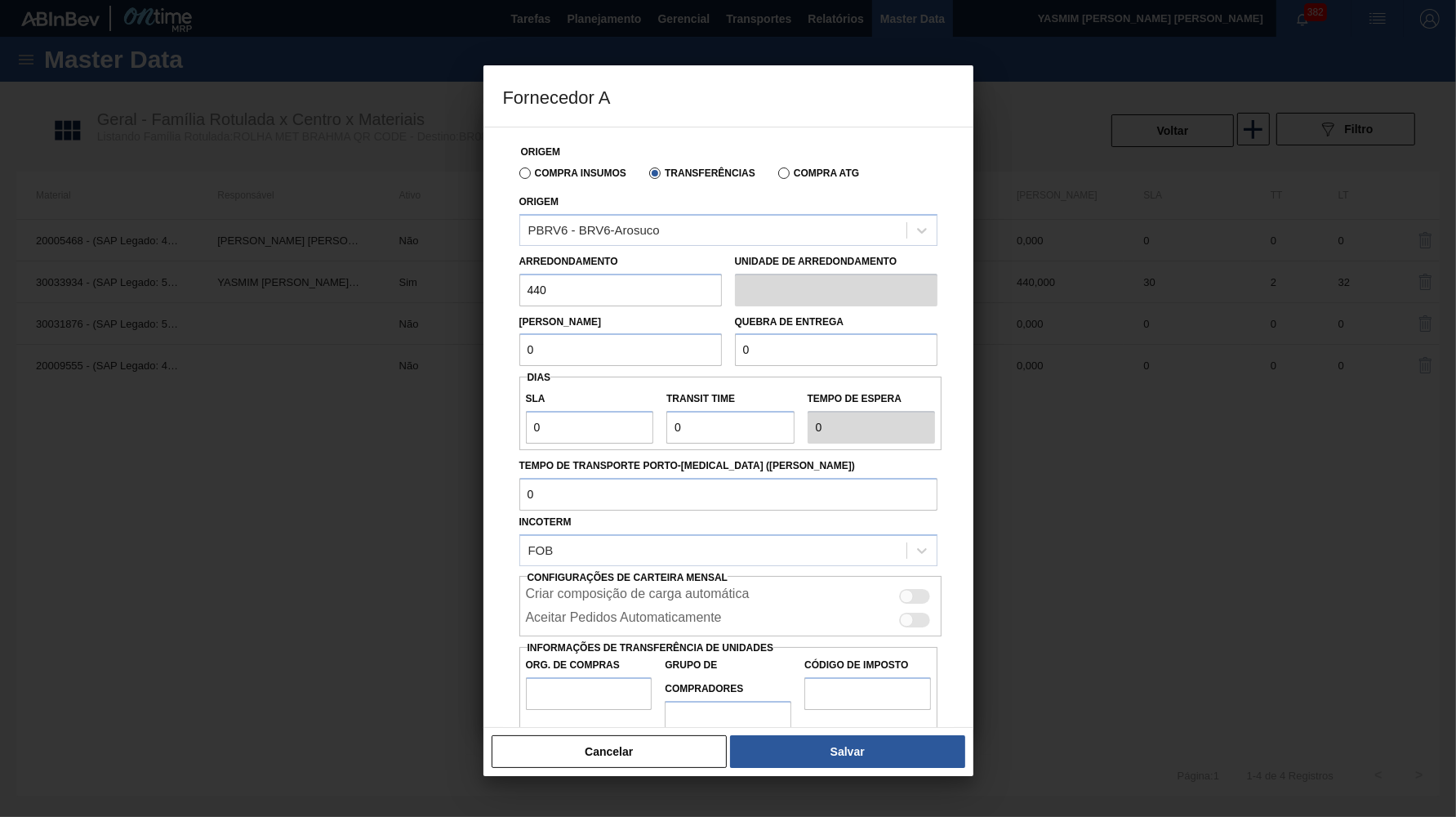
paste input "44"
drag, startPoint x: 595, startPoint y: 344, endPoint x: 501, endPoint y: 333, distance: 94.6
click at [735, 334] on input "0" at bounding box center [836, 350] width 203 height 32
click at [910, 590] on div at bounding box center [907, 597] width 14 height 14
click at [599, 678] on input "Org. de Compras" at bounding box center [589, 694] width 126 height 32
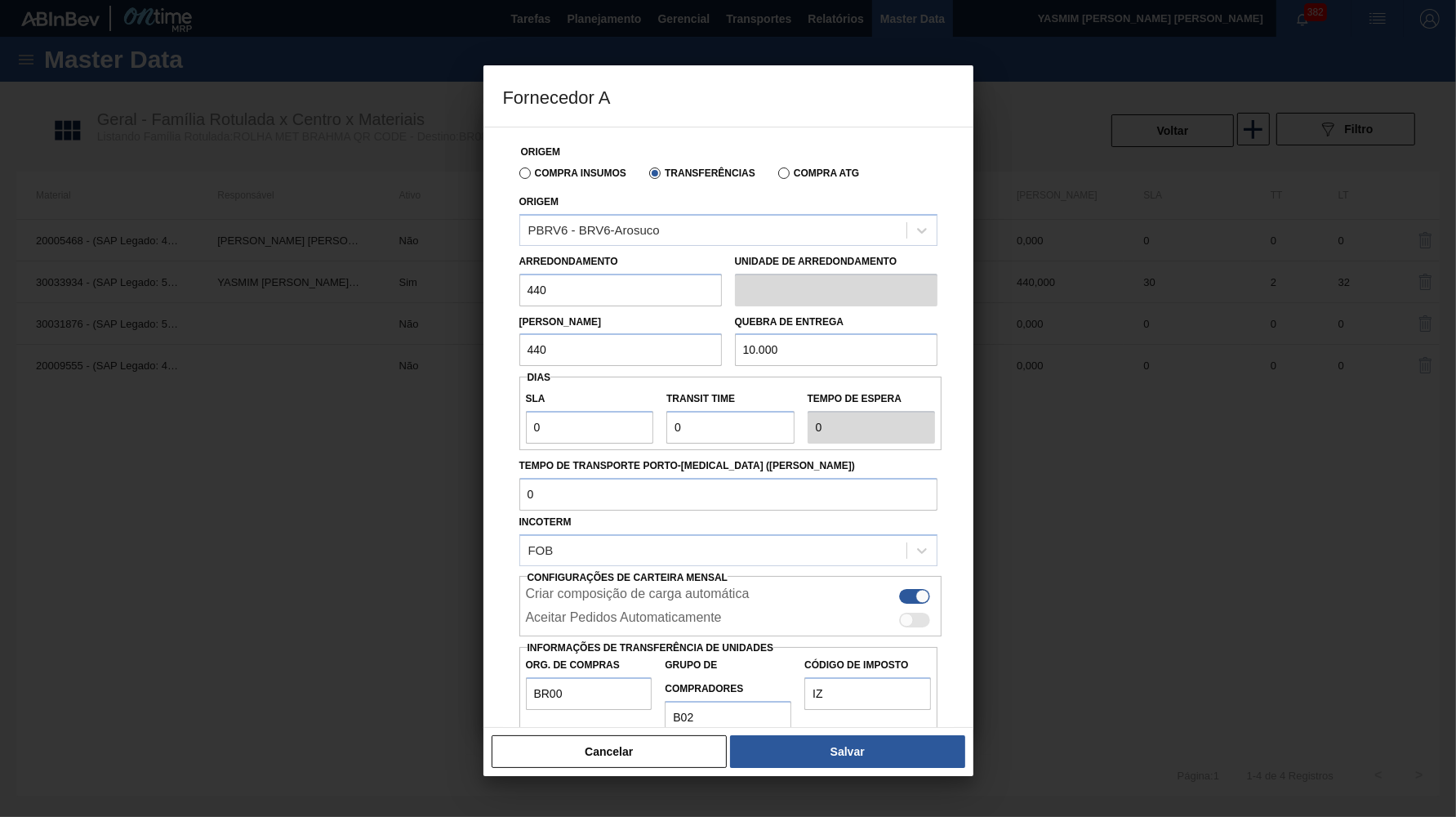
click at [917, 613] on div at bounding box center [915, 620] width 31 height 14
click at [891, 751] on button "Salvar" at bounding box center [847, 752] width 234 height 32
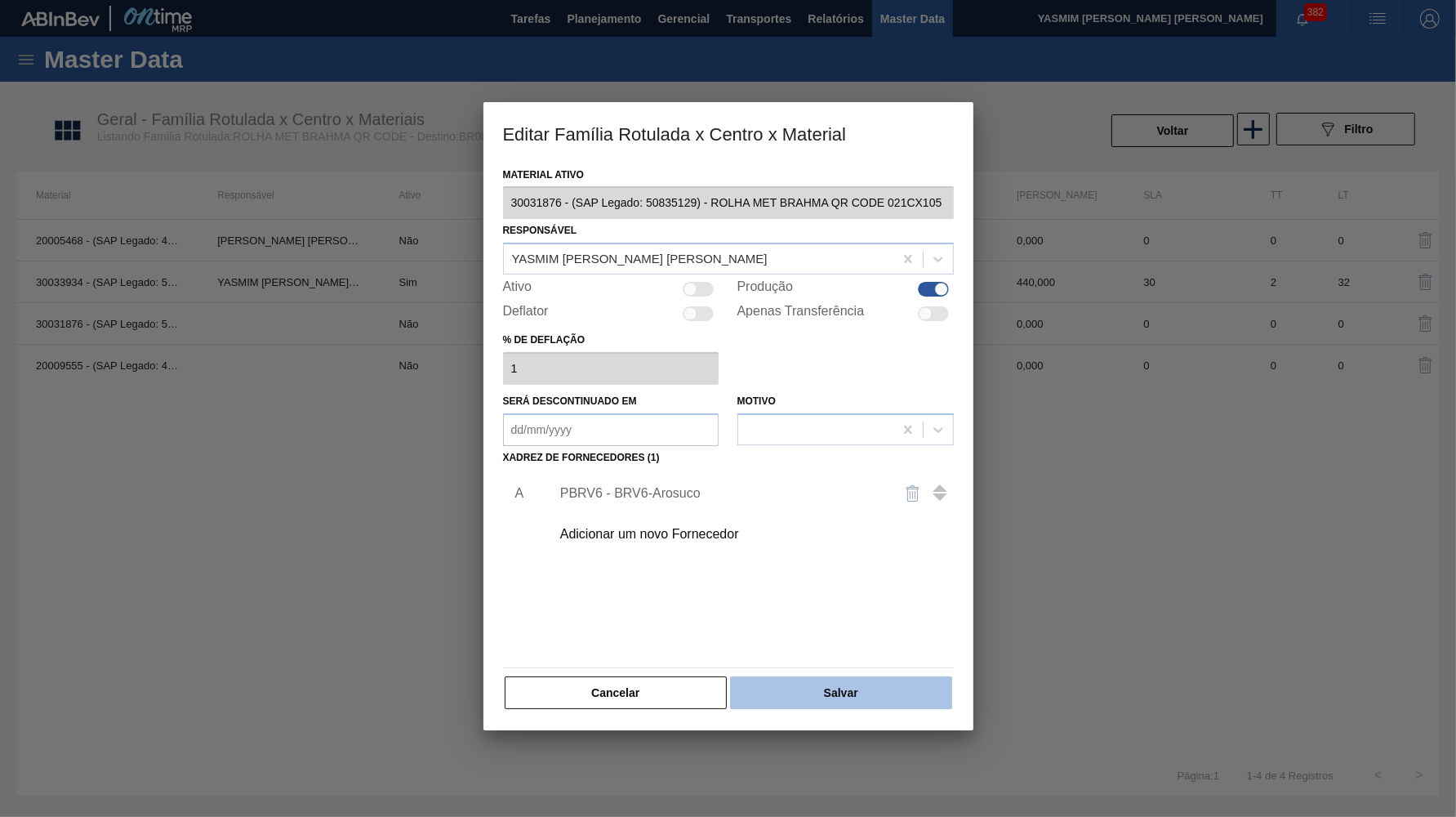
click at [846, 677] on button "Salvar" at bounding box center [840, 693] width 222 height 32
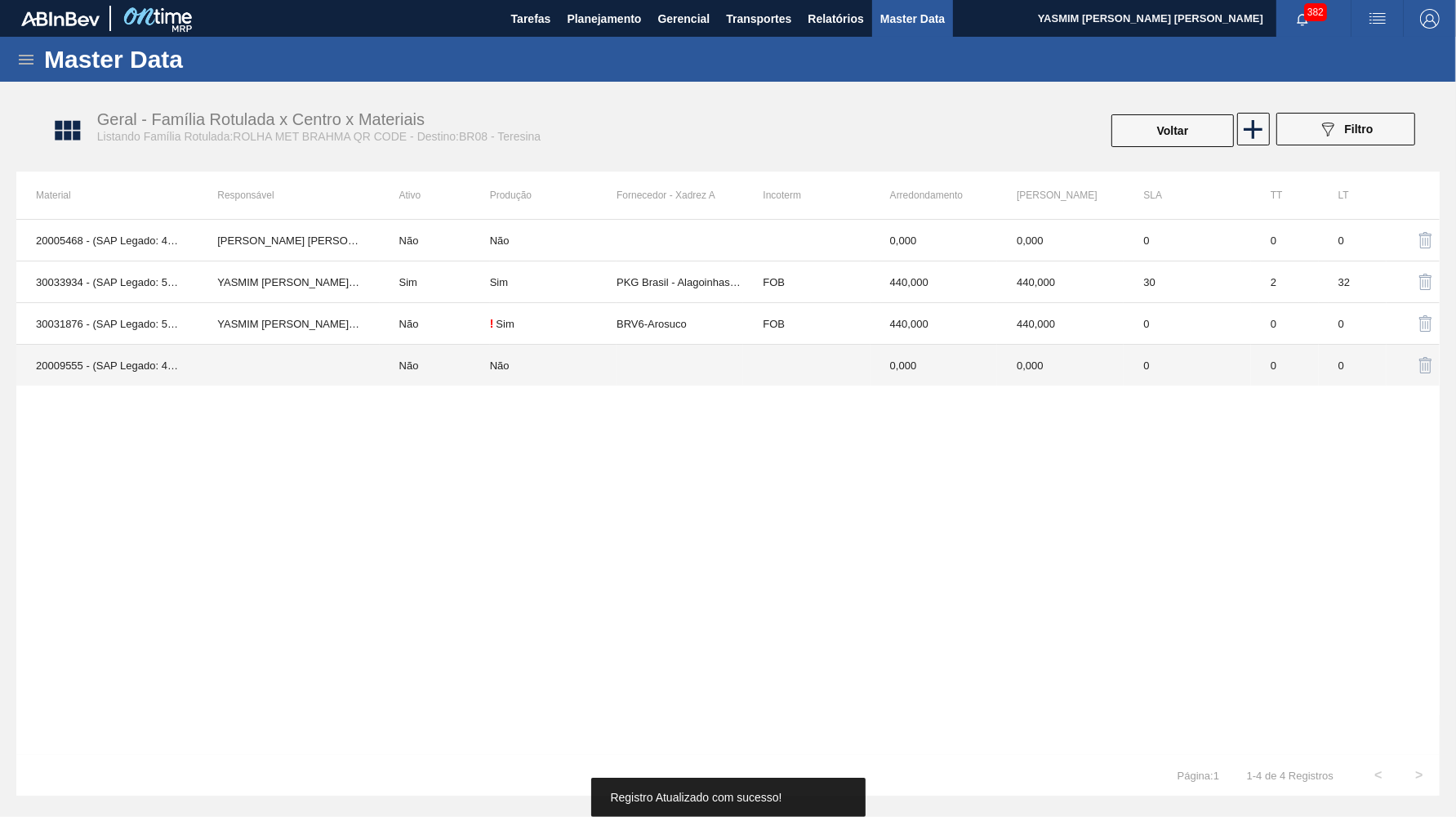
click at [963, 351] on td "0,000" at bounding box center [934, 365] width 126 height 42
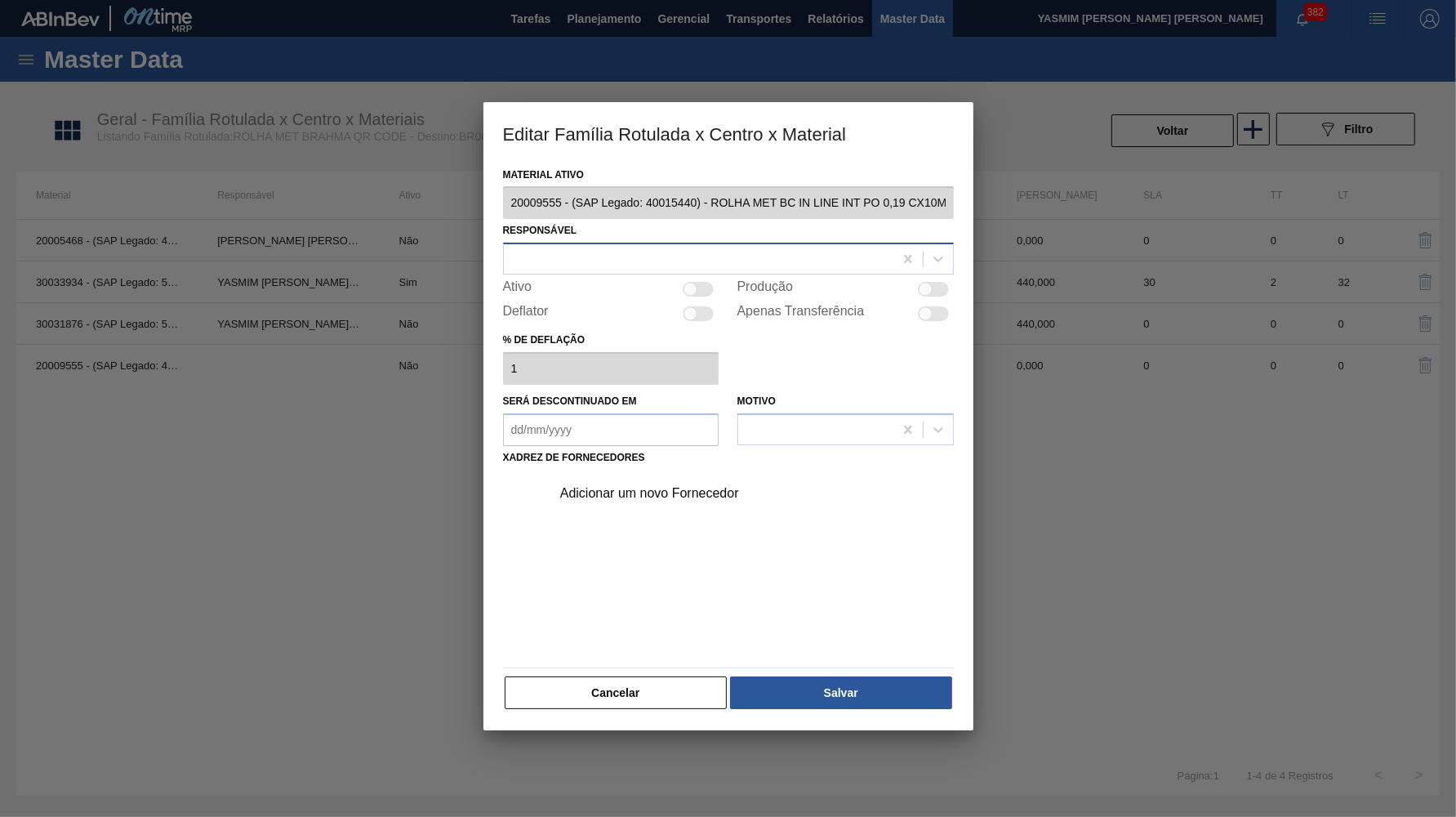
drag, startPoint x: 633, startPoint y: 237, endPoint x: 633, endPoint y: 247, distance: 10.0
click at [633, 239] on div "Responsável" at bounding box center [728, 246] width 451 height 55
click at [636, 259] on div at bounding box center [699, 259] width 390 height 24
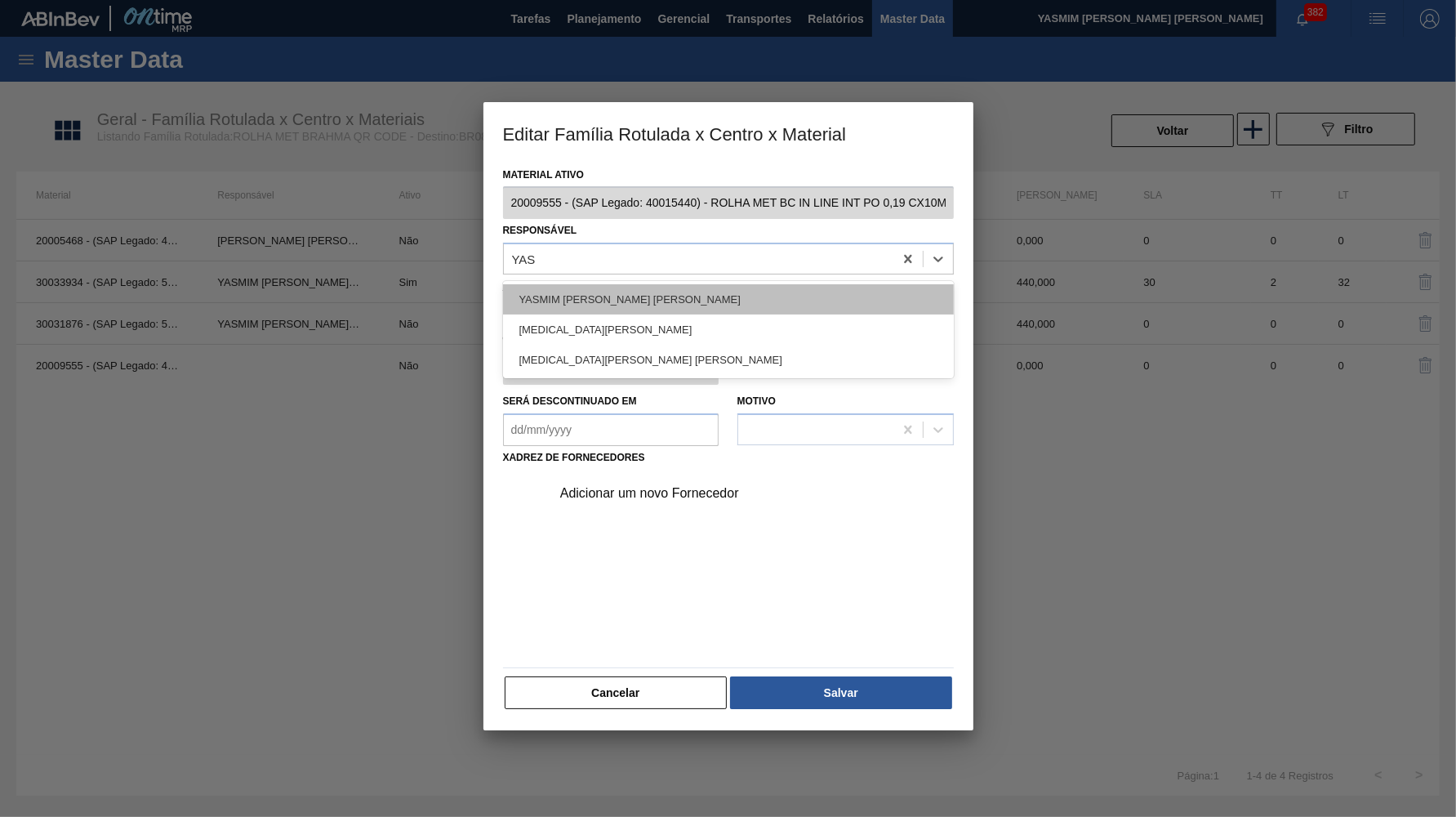
click at [635, 294] on div "YASMIM FERREIRA DA SILVA" at bounding box center [728, 300] width 451 height 31
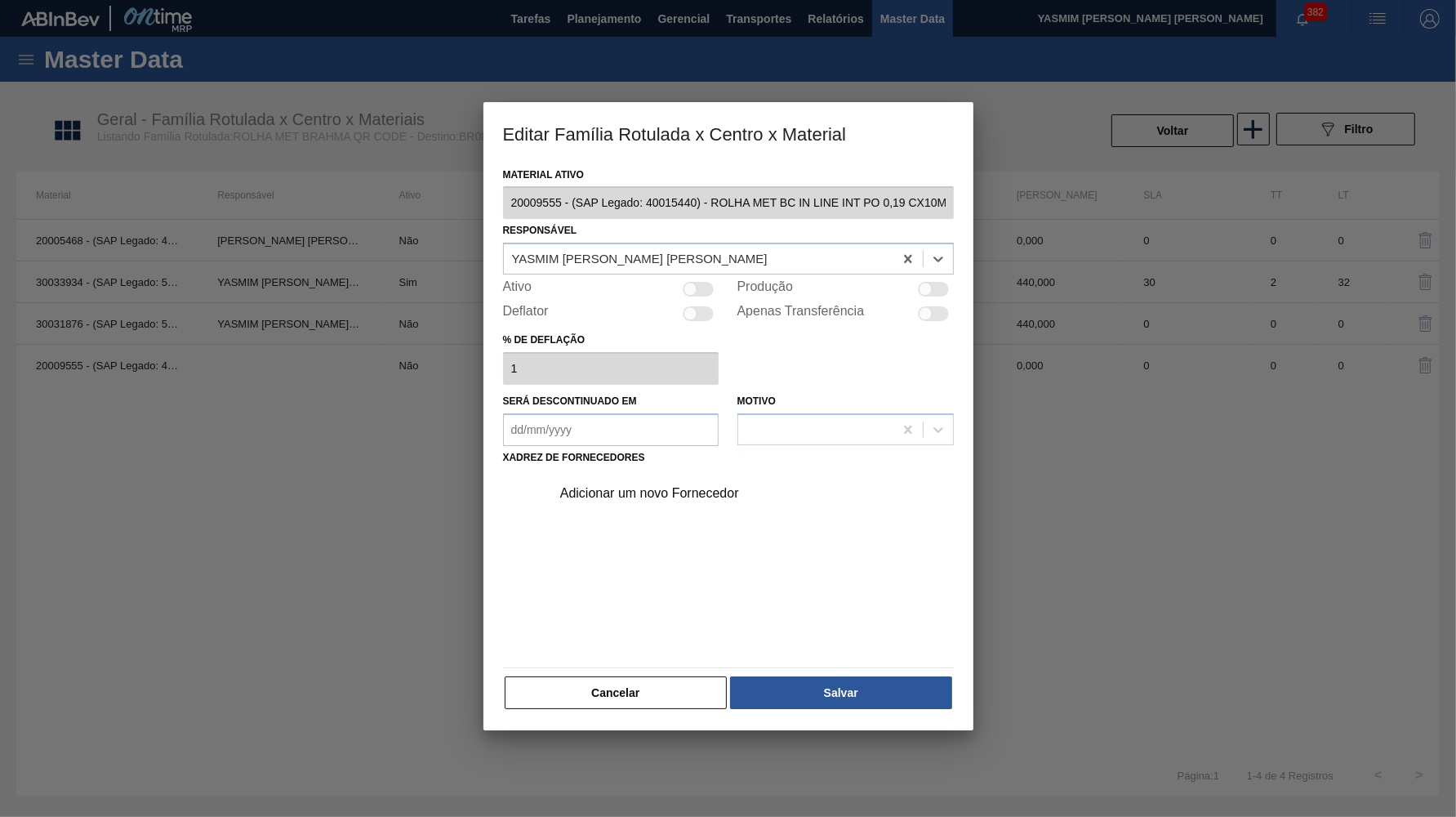
click at [908, 288] on div "Produção" at bounding box center [846, 289] width 216 height 20
click at [935, 279] on div "Produção" at bounding box center [846, 289] width 216 height 20
click at [942, 285] on div at bounding box center [933, 289] width 31 height 14
click at [674, 486] on div "Adicionar um novo Fornecedor" at bounding box center [720, 493] width 320 height 14
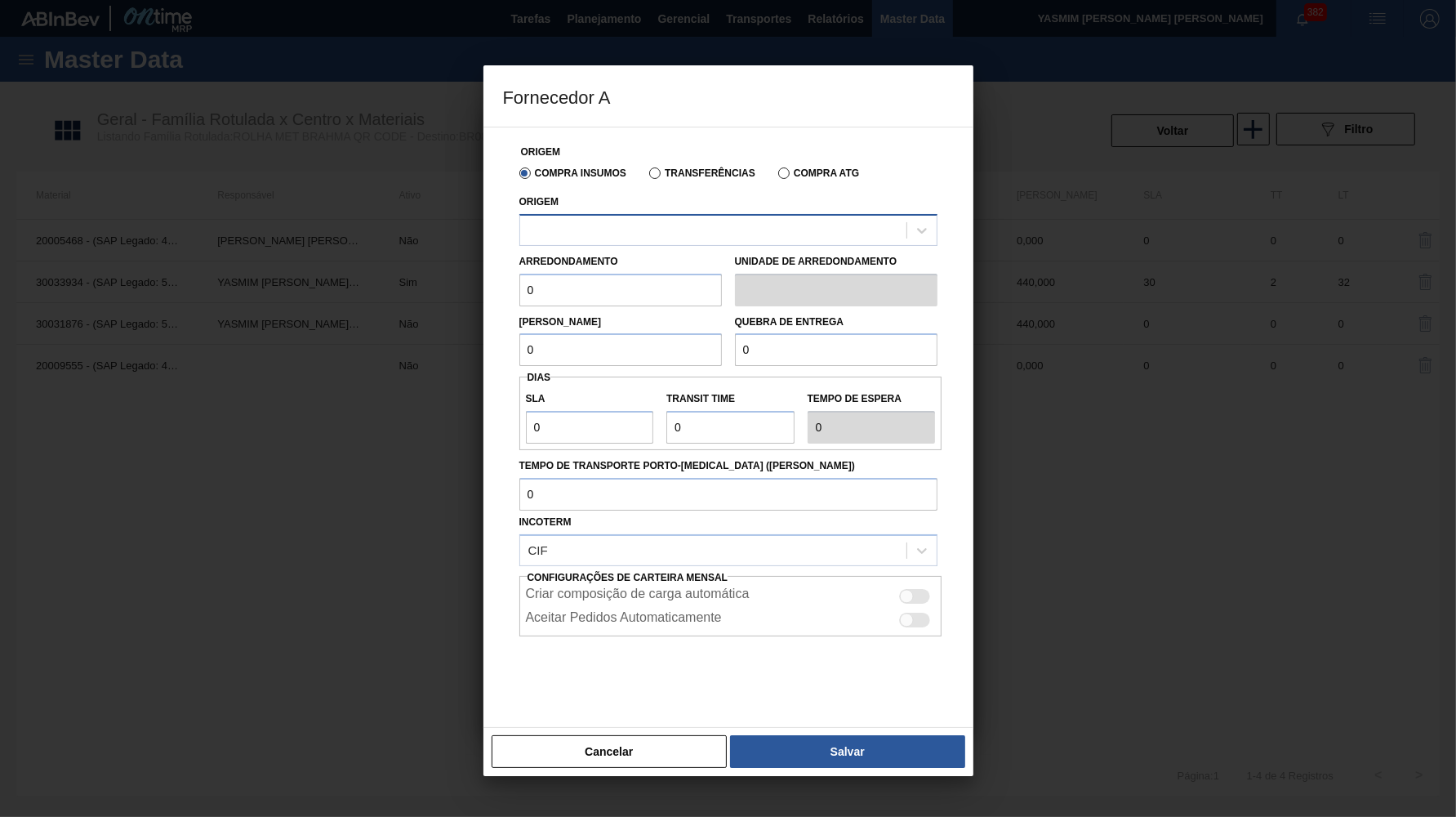
click at [655, 231] on div at bounding box center [713, 230] width 386 height 24
click at [642, 220] on div at bounding box center [713, 230] width 386 height 24
click at [674, 179] on label "Transferências" at bounding box center [702, 172] width 106 height 11
click at [647, 177] on input "Transferências" at bounding box center [647, 177] width 0 height 0
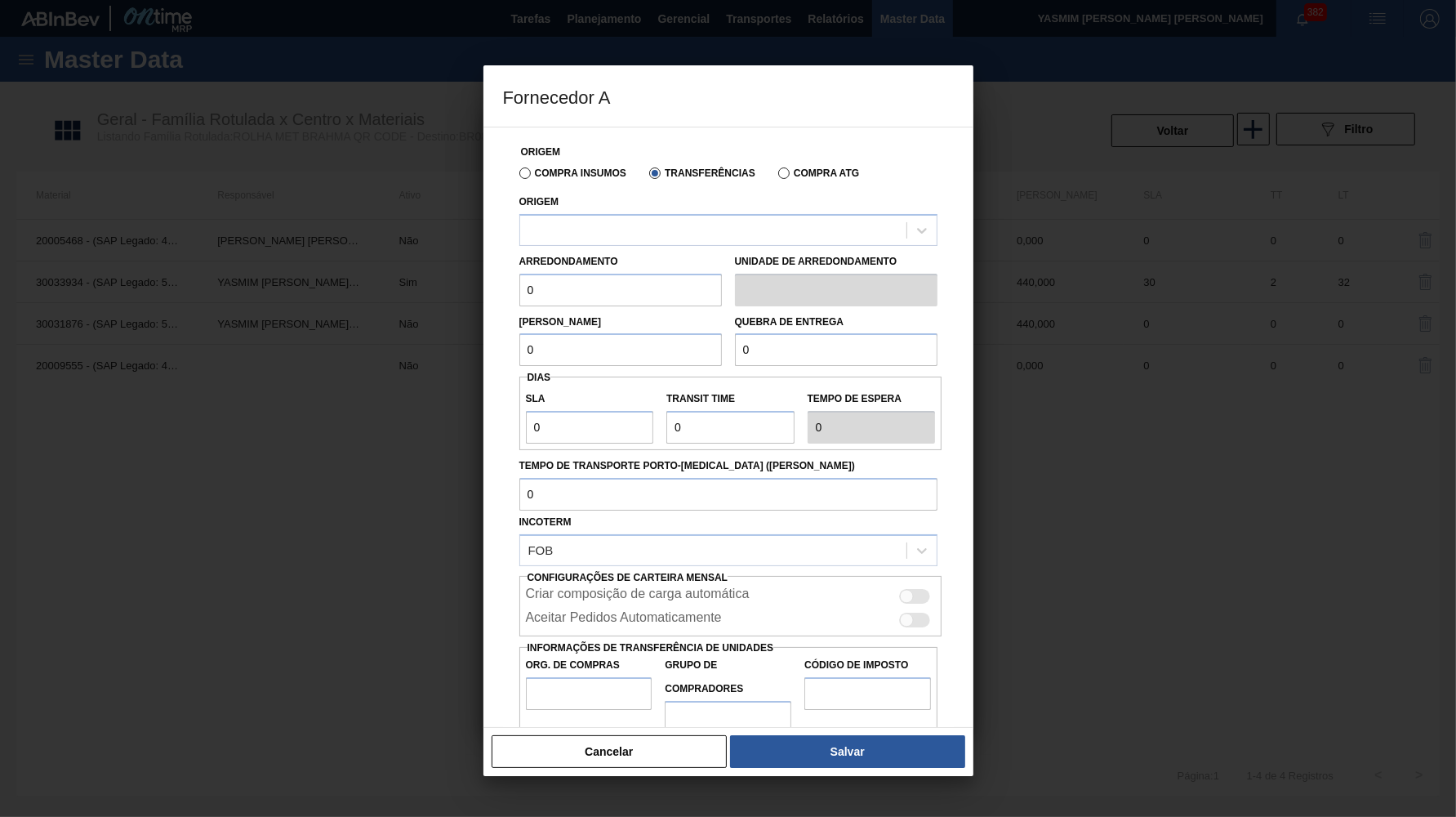
click at [671, 172] on label "Transferências" at bounding box center [702, 172] width 106 height 11
click at [647, 177] on input "Transferências" at bounding box center [647, 177] width 0 height 0
click at [610, 237] on div at bounding box center [713, 230] width 386 height 24
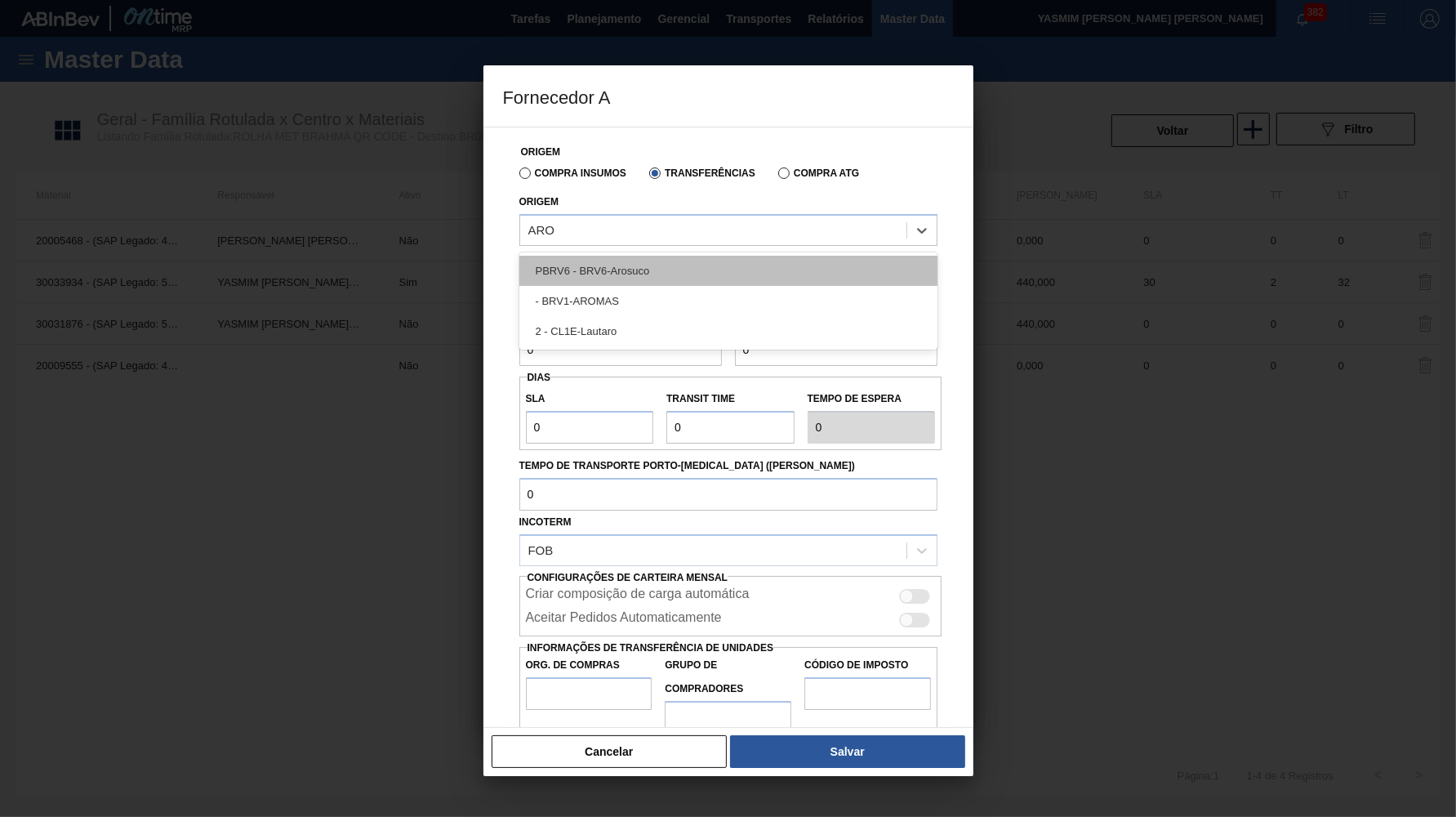
click at [723, 260] on div "PBRV6 - BRV6-Arosuco" at bounding box center [728, 271] width 419 height 31
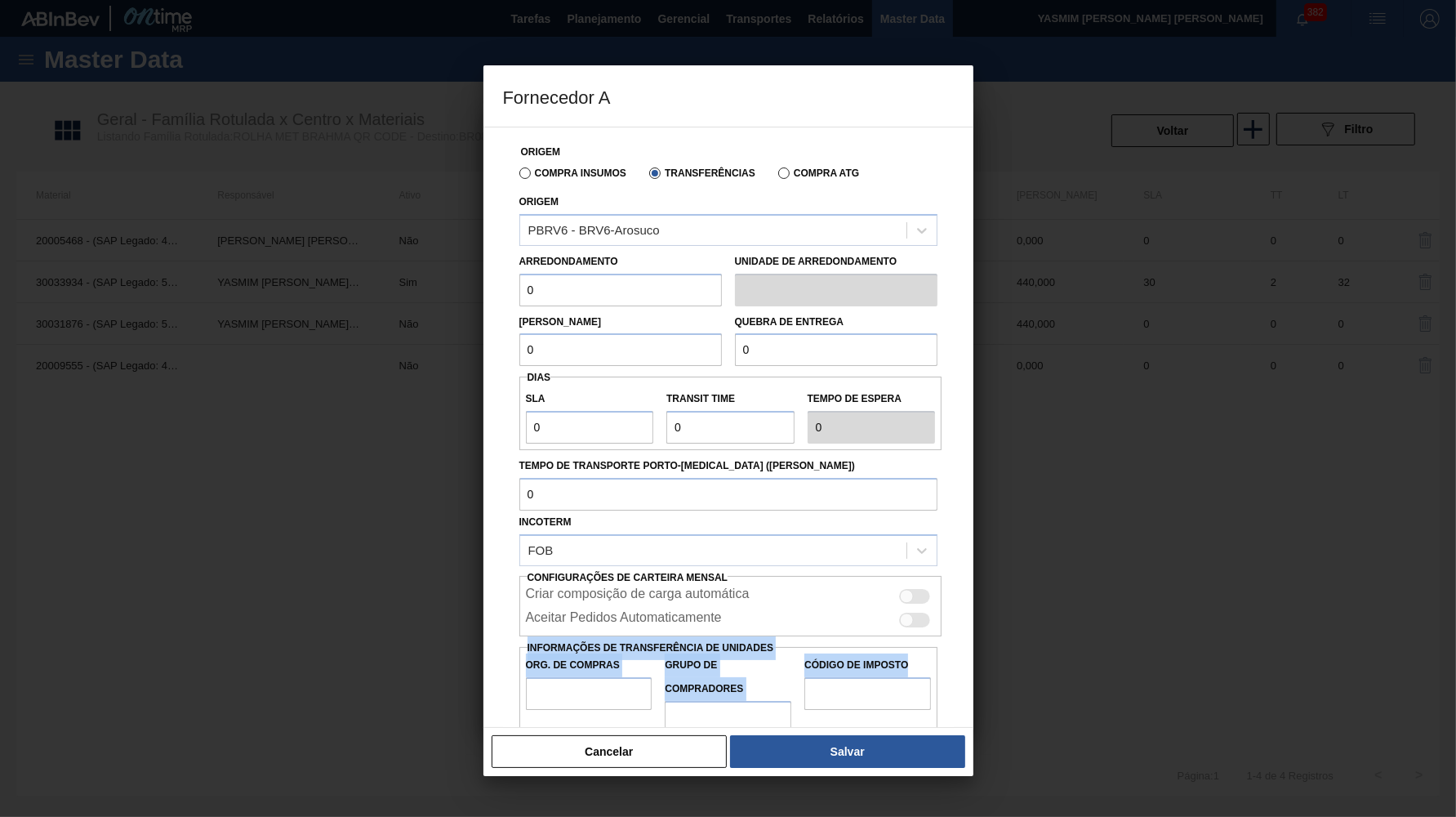
drag, startPoint x: 596, startPoint y: 262, endPoint x: 371, endPoint y: 288, distance: 226.5
click at [484, 288] on div "Origem Compra Insumos Transferências Compra ATG Origem PBRV6 - BRV6-Arosuco Arr…" at bounding box center [728, 427] width 490 height 601
click at [542, 257] on label "Arredondamento" at bounding box center [569, 261] width 98 height 11
click at [558, 265] on div "Arredondamento 0" at bounding box center [621, 278] width 203 height 56
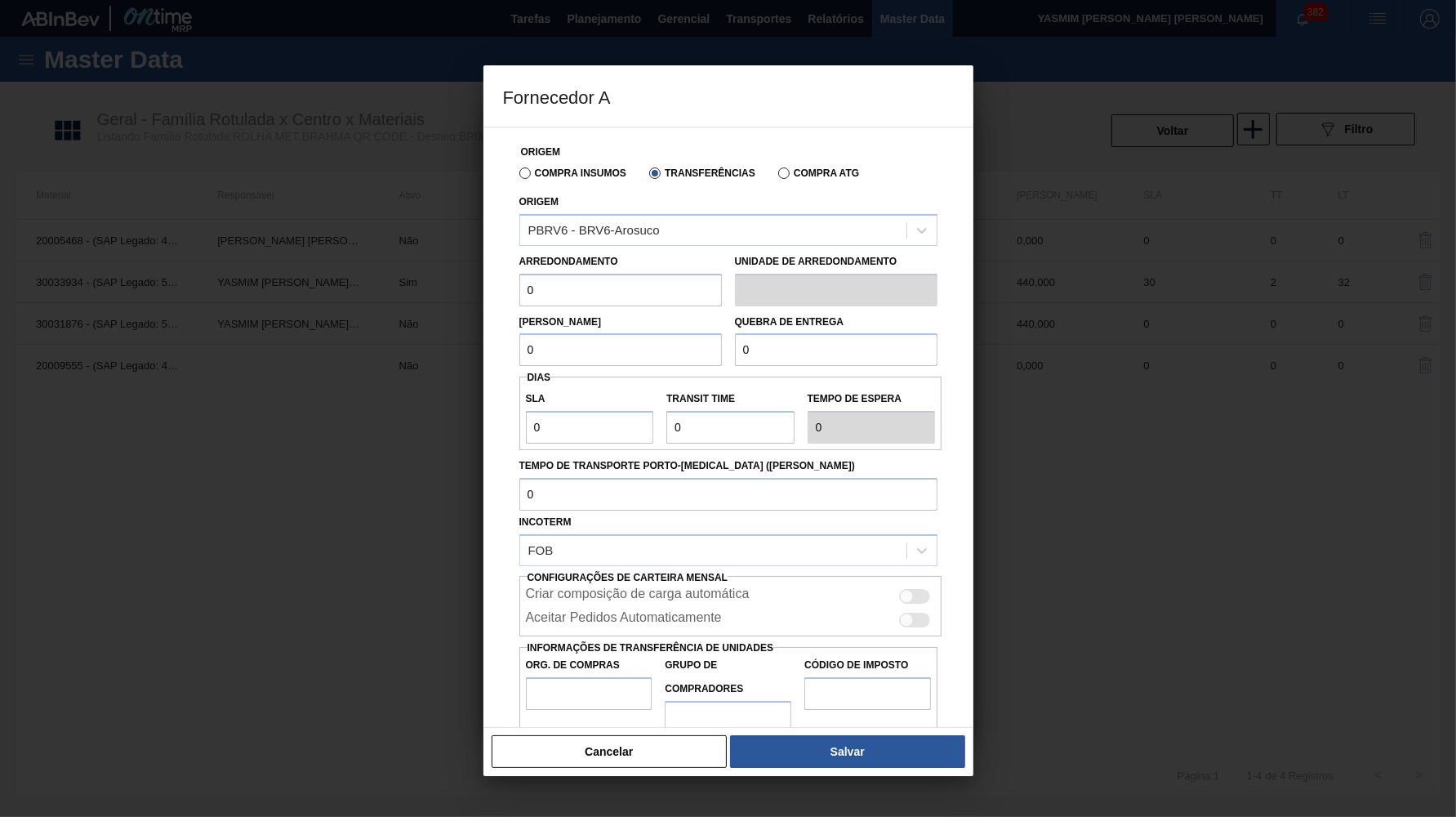
click at [565, 273] on input "0" at bounding box center [621, 290] width 203 height 32
paste input "44"
click at [573, 320] on div "Lote Mínimo 0" at bounding box center [621, 339] width 203 height 56
click at [573, 341] on input "0" at bounding box center [621, 350] width 203 height 32
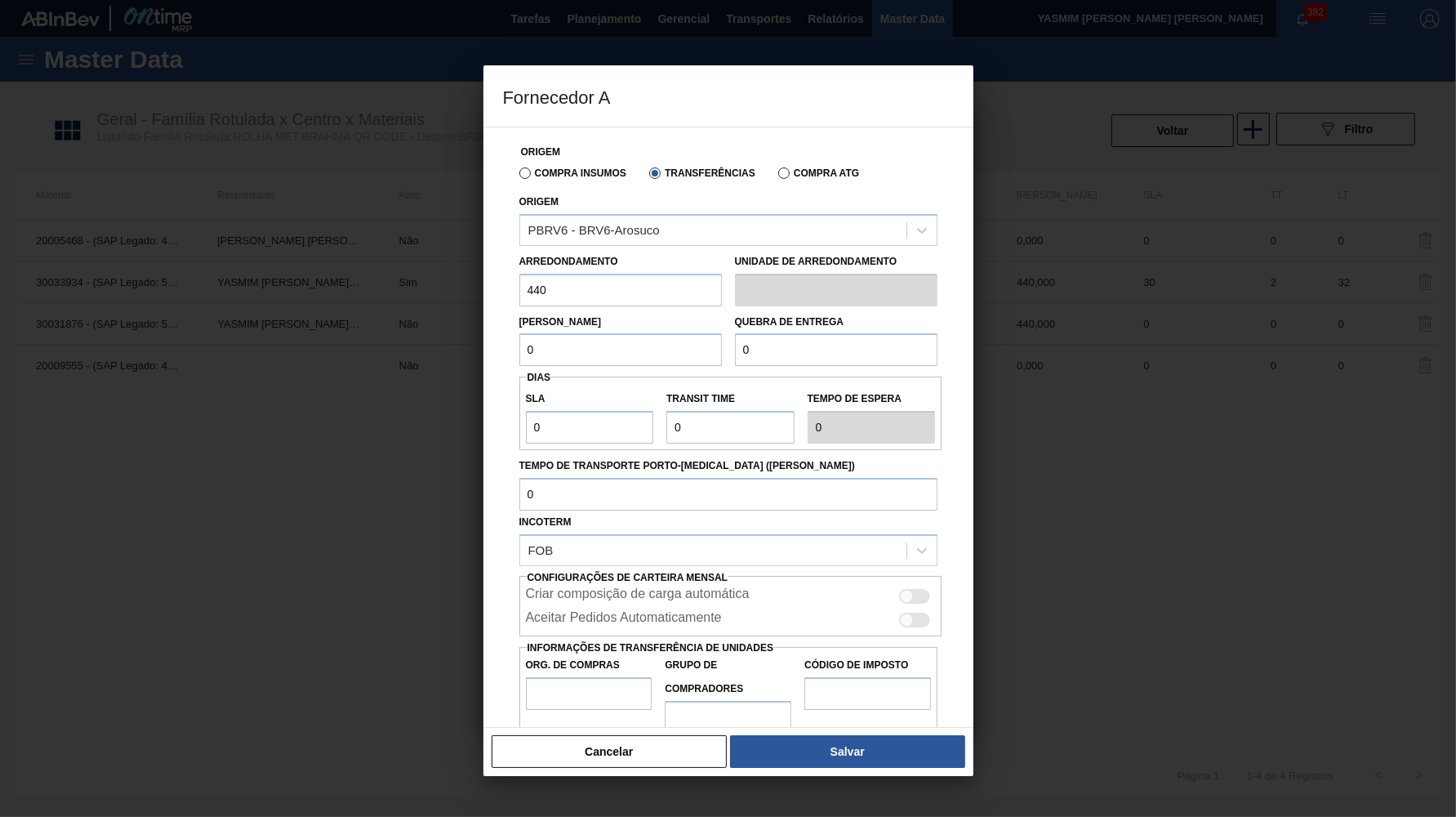
click at [573, 341] on input "0" at bounding box center [621, 350] width 203 height 32
paste input "44"
click at [758, 339] on input "0" at bounding box center [836, 350] width 203 height 32
click at [914, 583] on div "Criar composição de carga automática" at bounding box center [731, 594] width 423 height 24
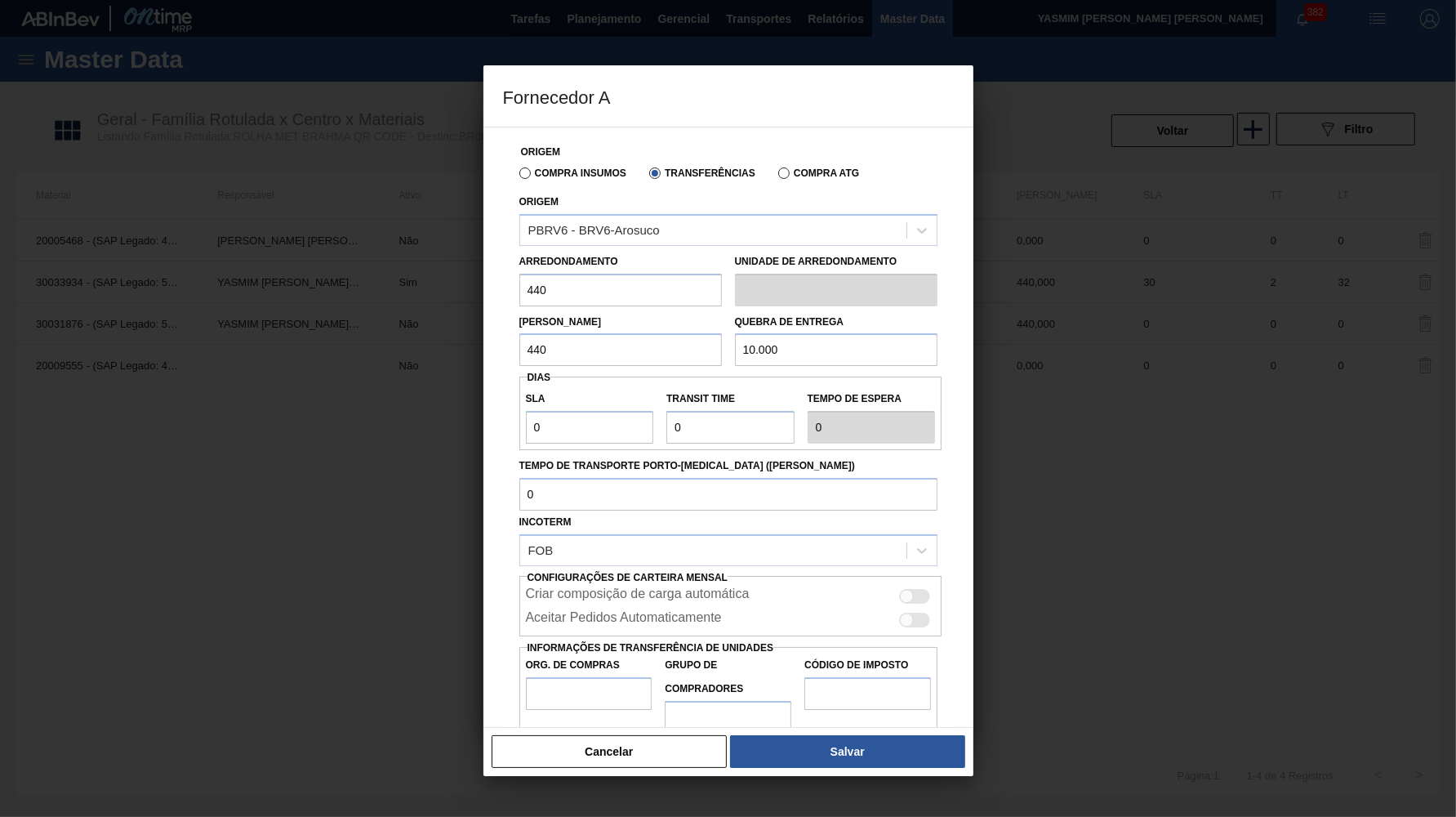
click at [903, 590] on div at bounding box center [907, 597] width 14 height 14
click at [566, 678] on input "Org. de Compras" at bounding box center [589, 694] width 126 height 32
click at [838, 764] on button "Salvar" at bounding box center [847, 752] width 234 height 32
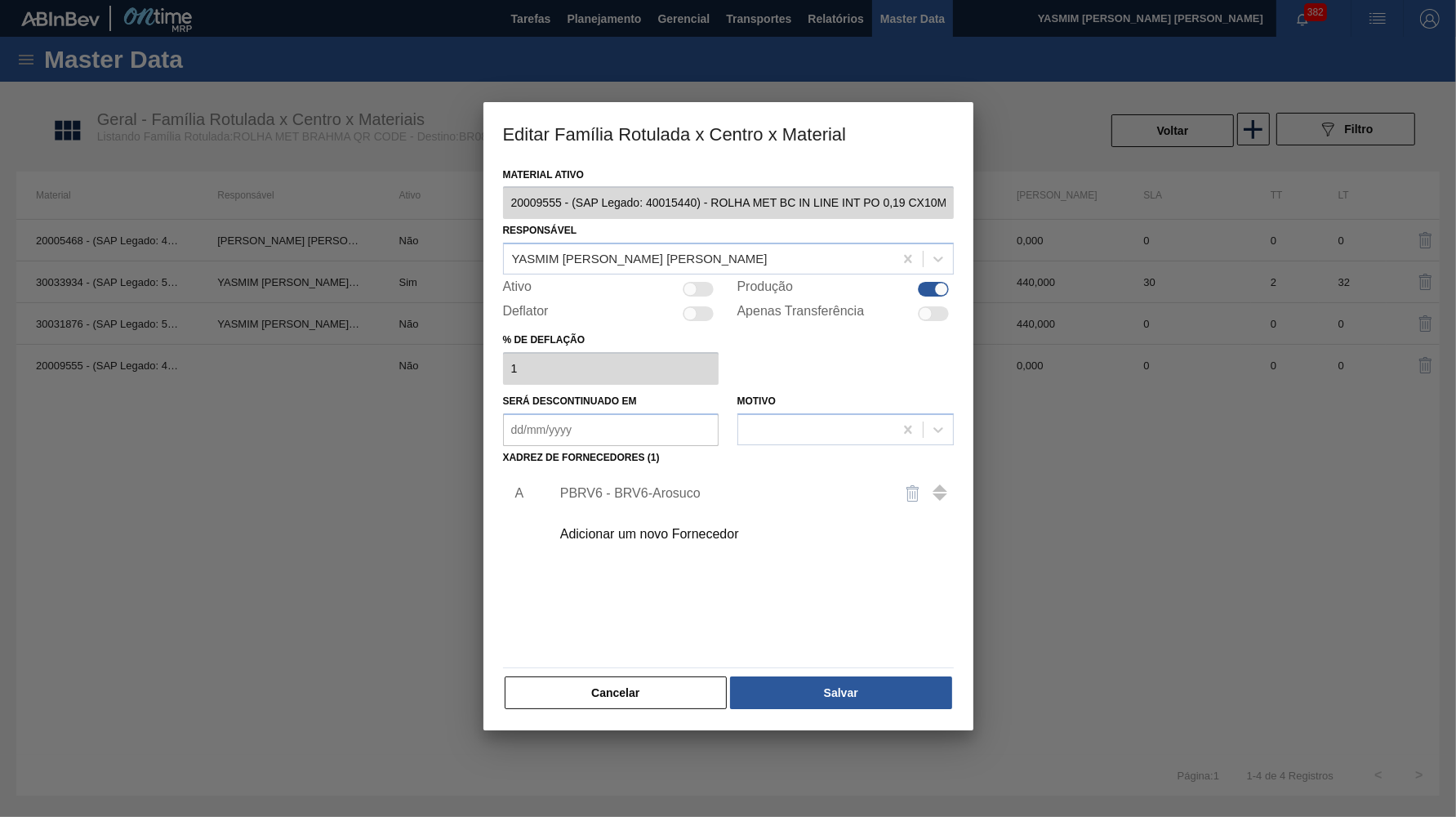
click at [838, 764] on div at bounding box center [728, 408] width 1456 height 817
click at [829, 684] on button "Salvar" at bounding box center [840, 693] width 222 height 32
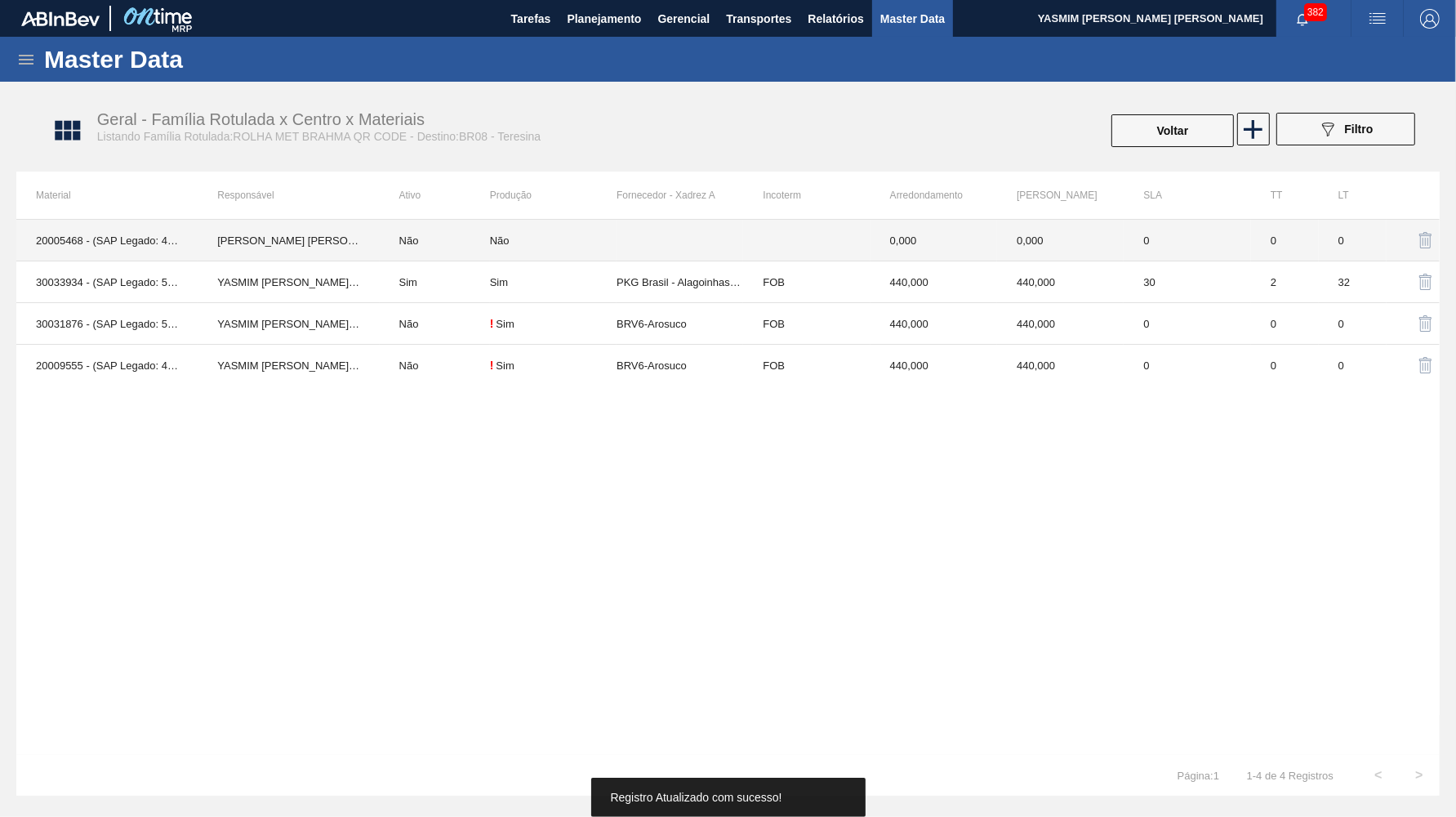
click at [528, 232] on td "Não" at bounding box center [553, 240] width 126 height 42
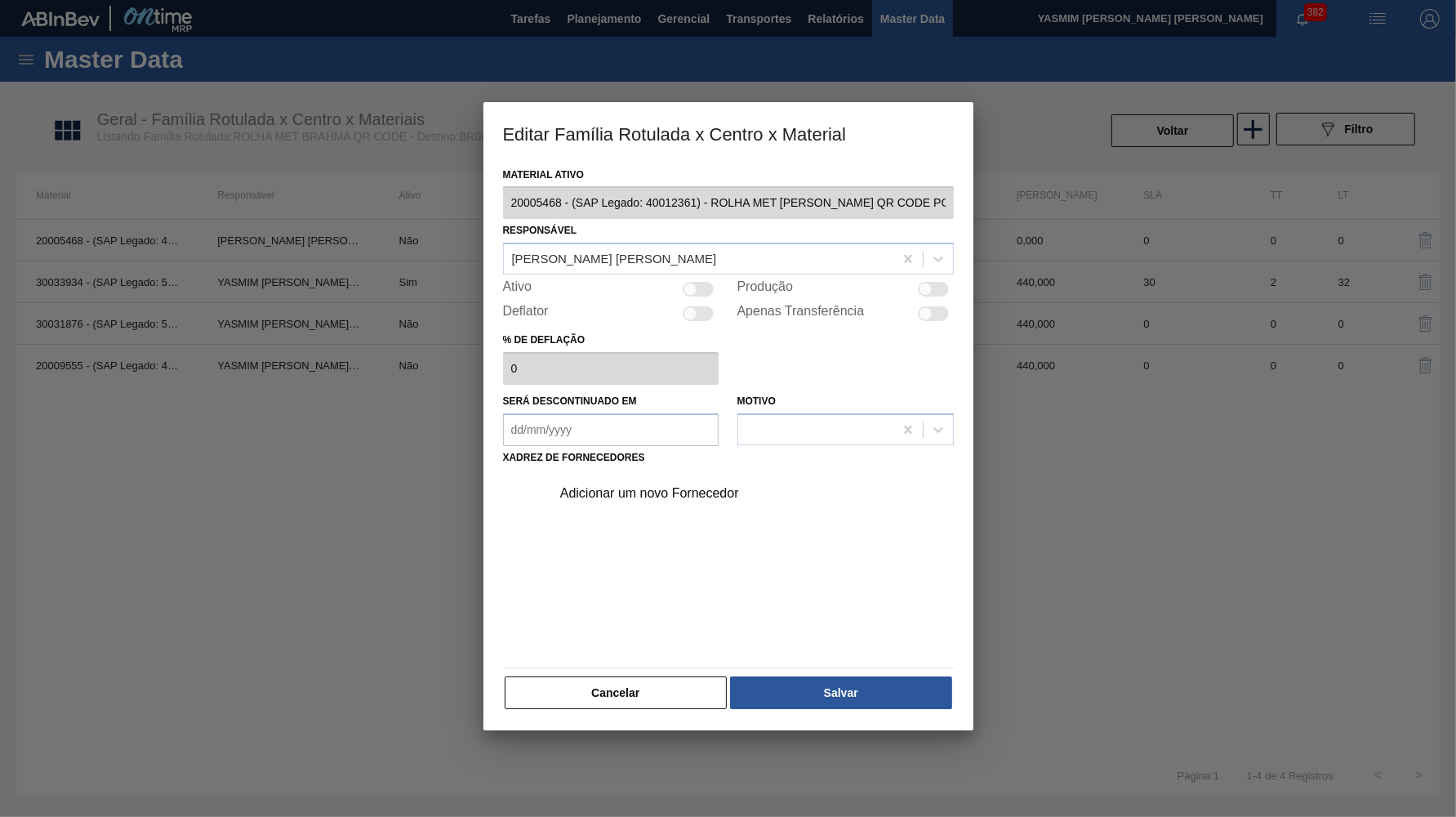
click at [939, 279] on div "Produção" at bounding box center [846, 289] width 216 height 20
click at [931, 283] on div at bounding box center [925, 290] width 14 height 14
click at [753, 677] on button "Salvar" at bounding box center [840, 693] width 222 height 32
click at [644, 486] on div "Adicionar um novo Fornecedor" at bounding box center [720, 493] width 320 height 14
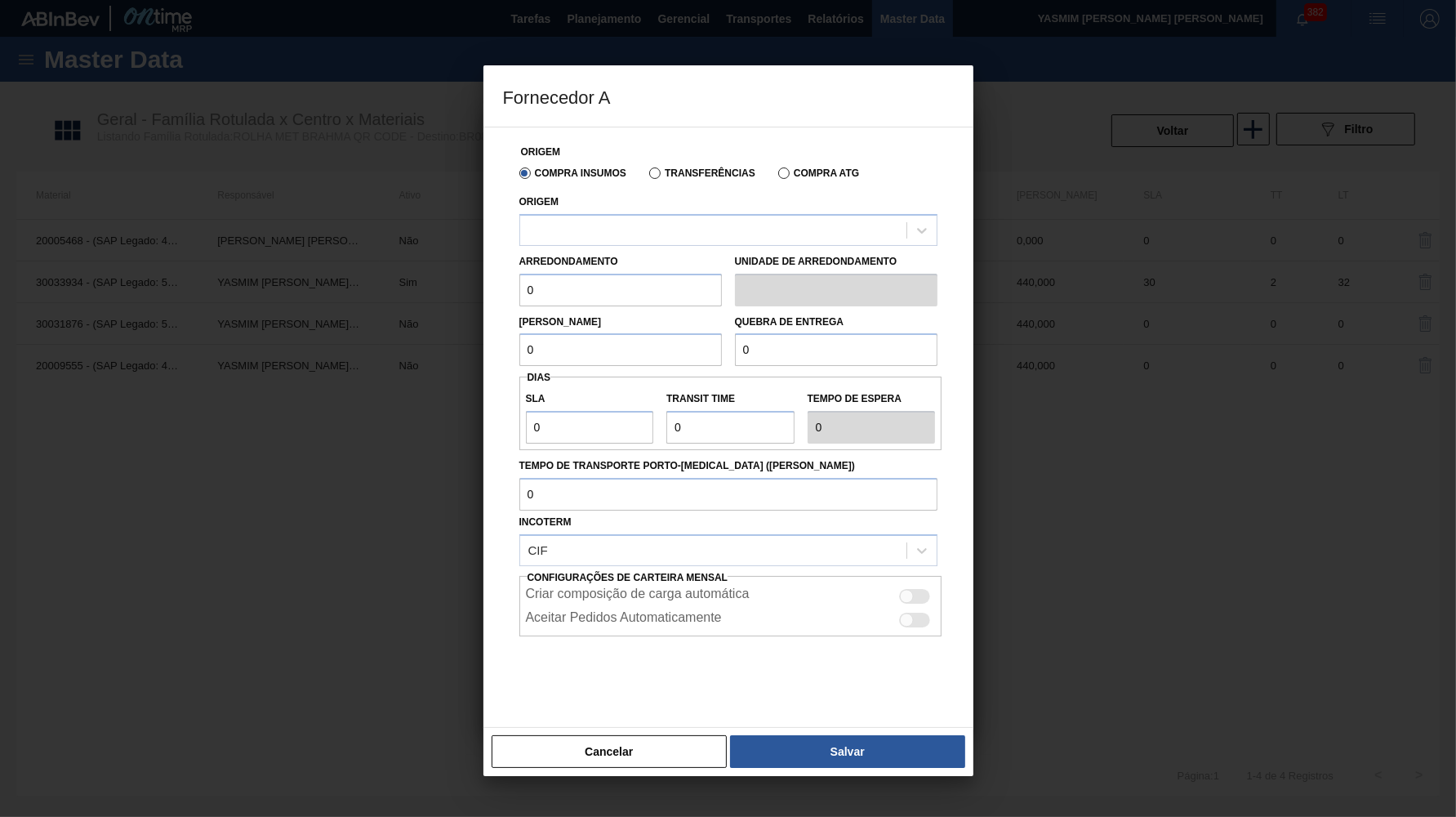
click at [677, 177] on label "Transferências" at bounding box center [702, 172] width 106 height 11
click at [647, 177] on input "Transferências" at bounding box center [647, 177] width 0 height 0
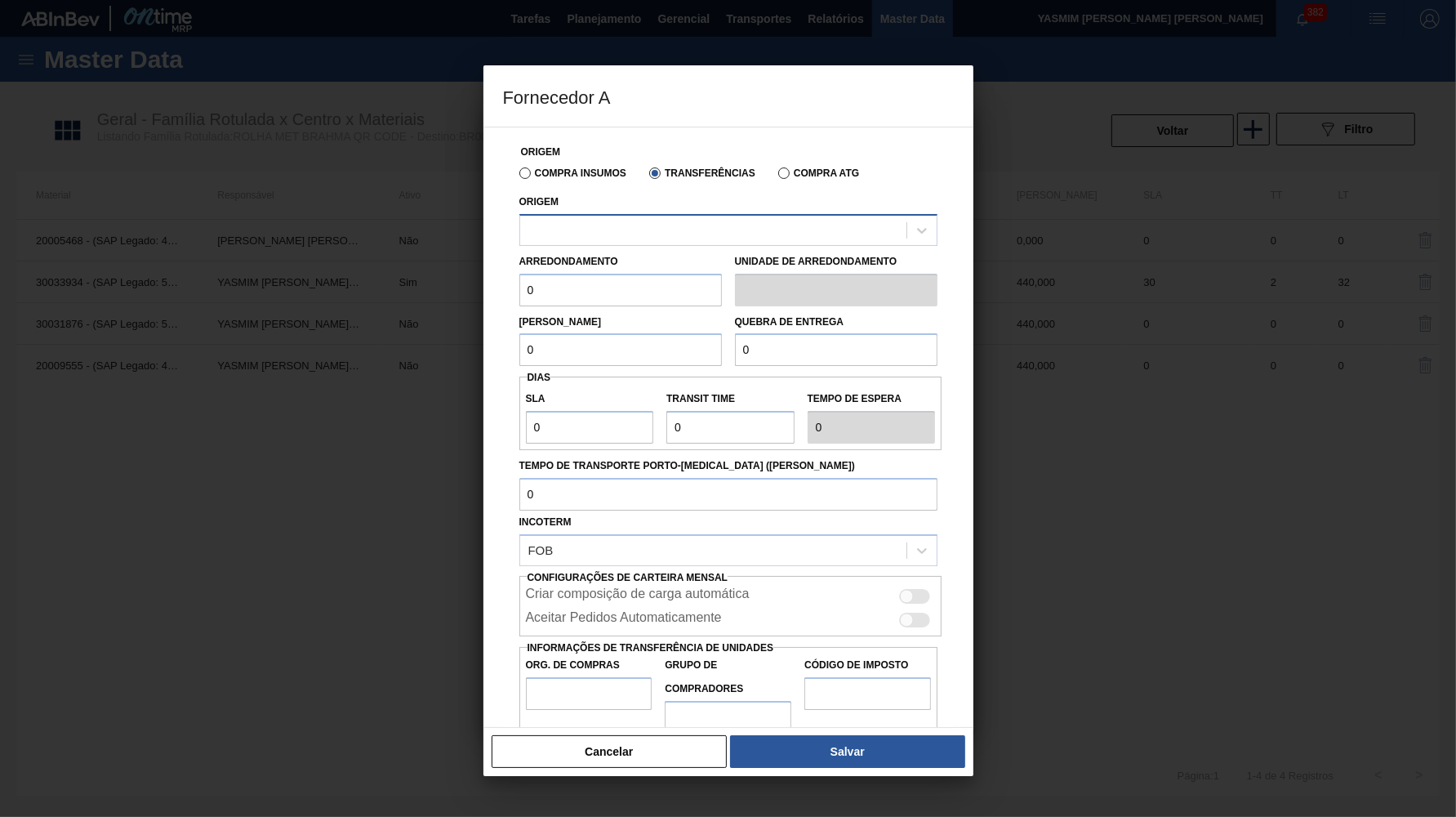
click at [659, 233] on div at bounding box center [713, 230] width 386 height 24
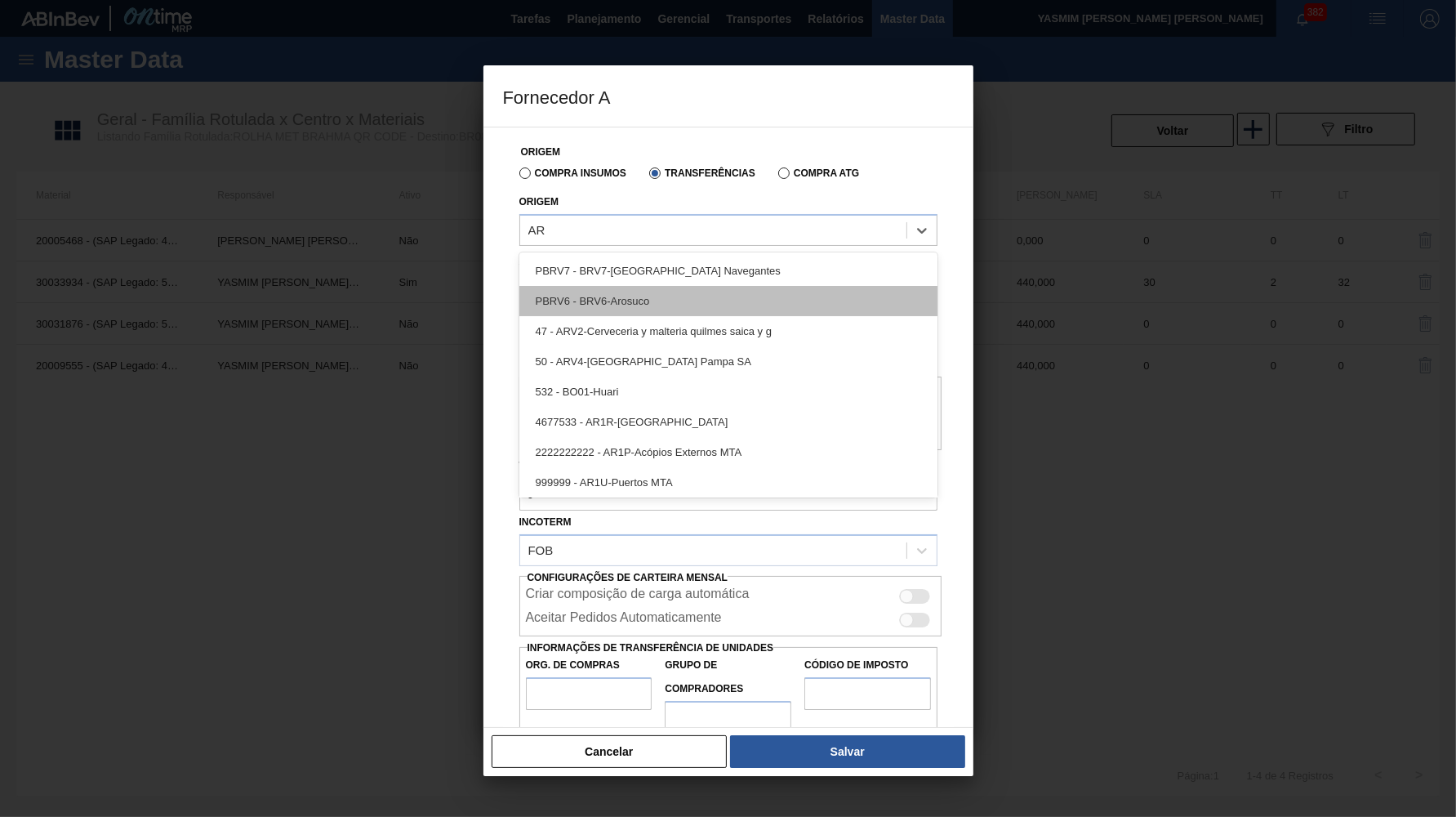
click at [656, 301] on div "PBRV6 - BRV6-Arosuco" at bounding box center [728, 301] width 419 height 31
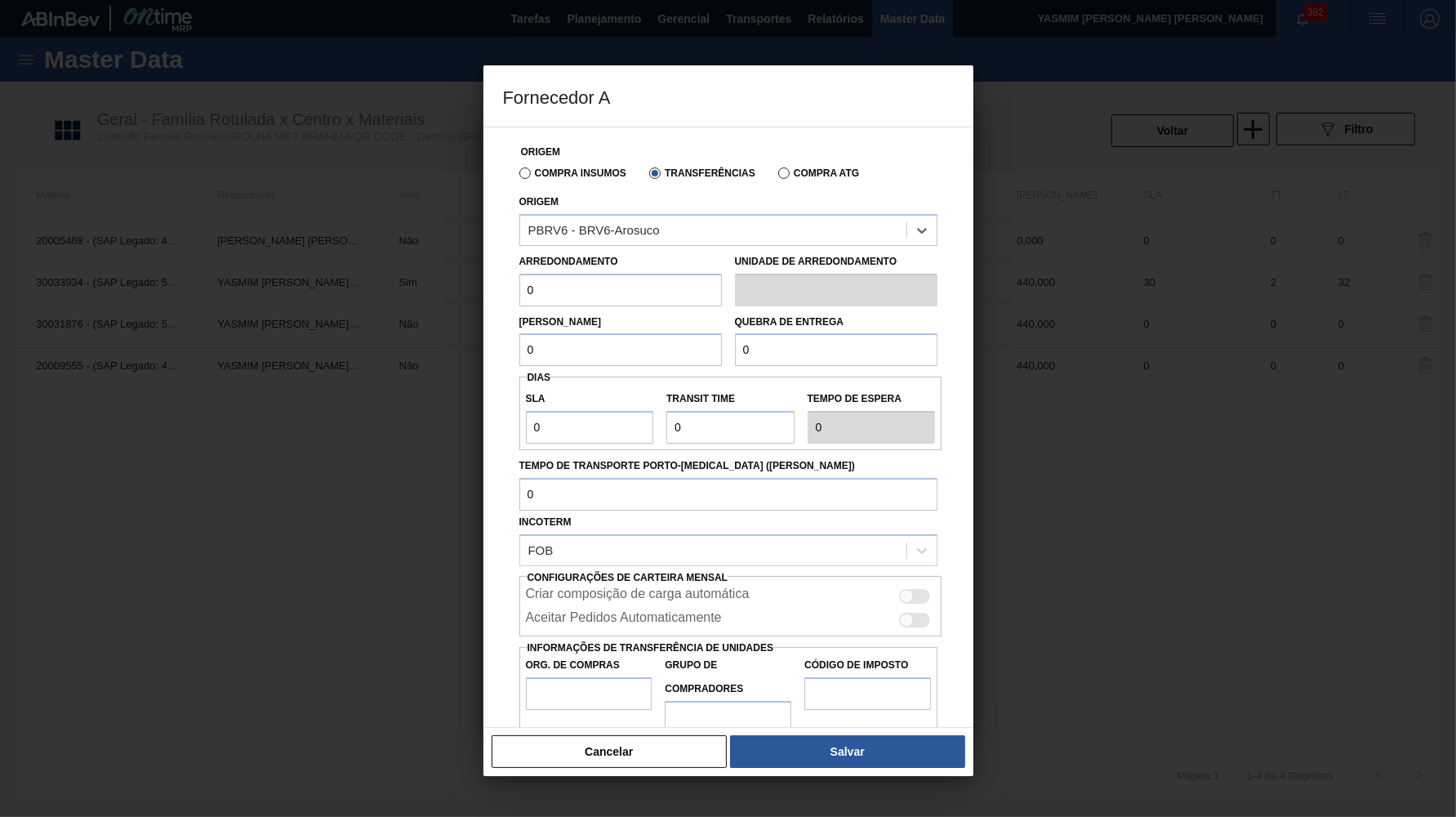
drag, startPoint x: 577, startPoint y: 293, endPoint x: 398, endPoint y: 292, distance: 179.0
click at [520, 292] on input "0" at bounding box center [621, 290] width 203 height 32
paste input "44"
drag, startPoint x: 604, startPoint y: 323, endPoint x: 478, endPoint y: 355, distance: 130.0
click at [484, 355] on div "Origem Compra Insumos Transferências Compra ATG Origem PBRV6 - BRV6-Arosuco Arr…" at bounding box center [728, 427] width 490 height 601
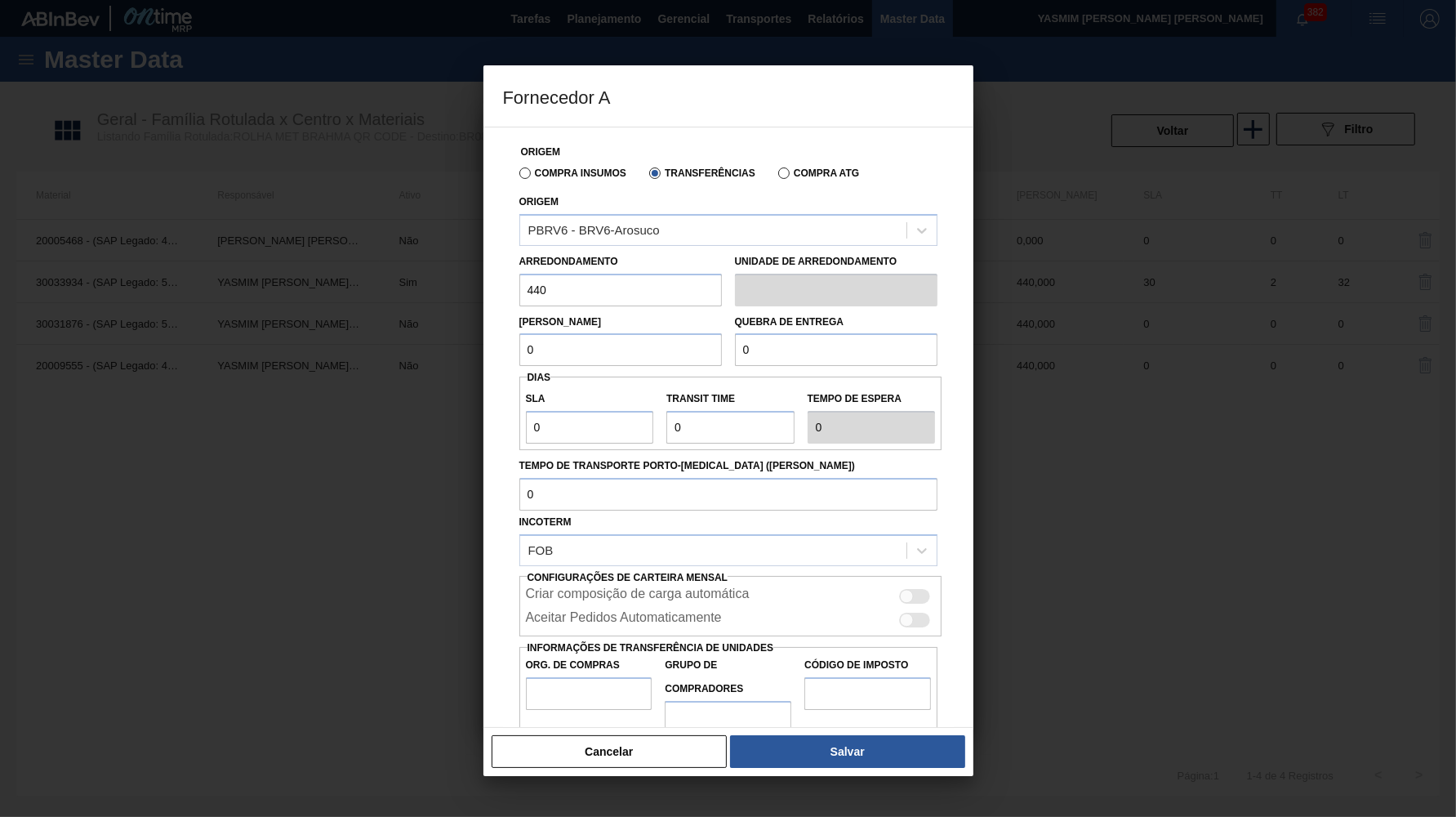
click at [606, 340] on input "0" at bounding box center [621, 350] width 203 height 32
paste input "44"
click at [813, 352] on input "0" at bounding box center [836, 350] width 203 height 32
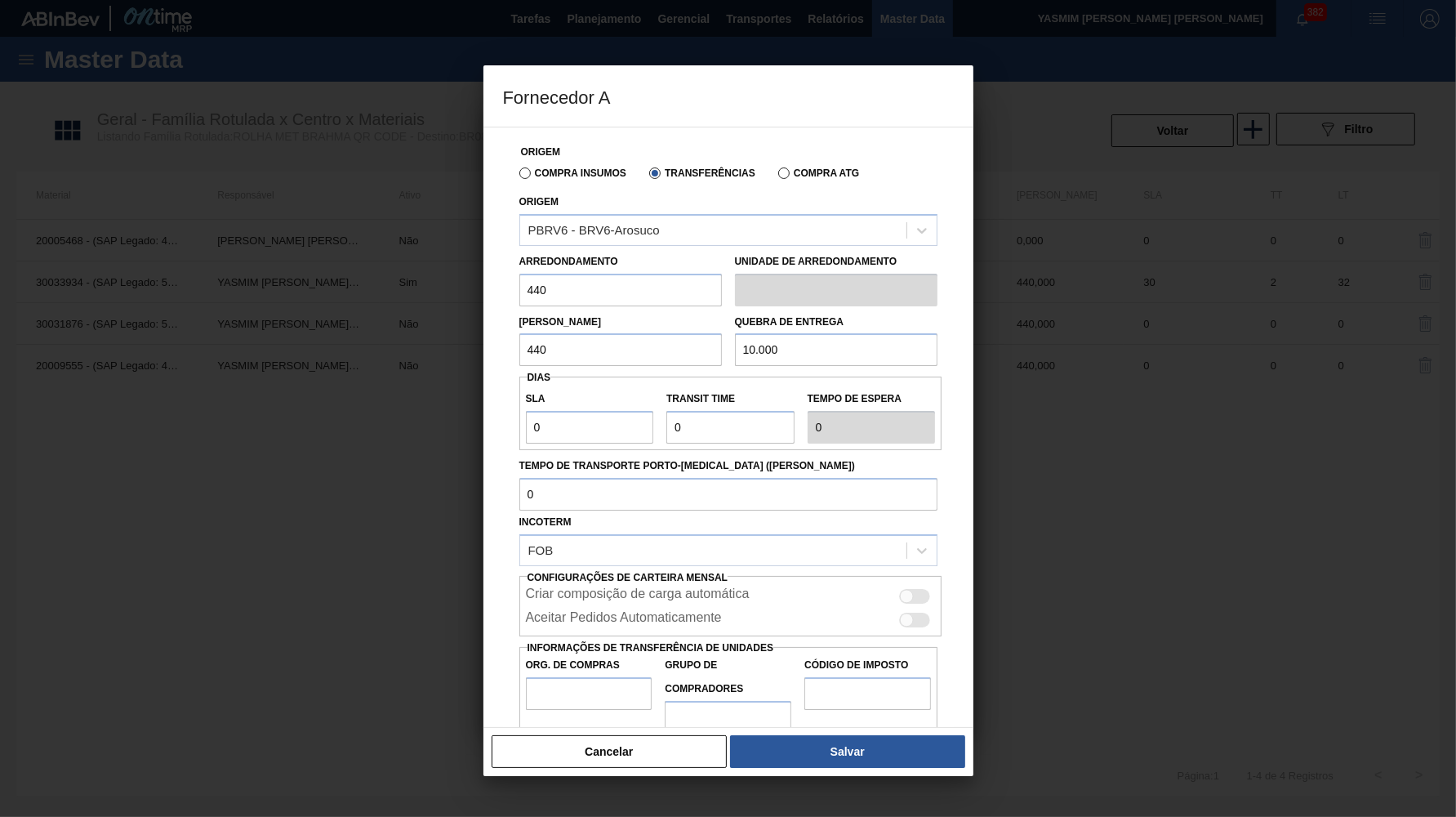
click at [927, 589] on div at bounding box center [915, 596] width 31 height 14
click at [926, 590] on div at bounding box center [923, 597] width 14 height 14
click at [927, 613] on div at bounding box center [915, 620] width 31 height 14
click at [915, 589] on div at bounding box center [915, 596] width 31 height 14
click at [548, 678] on input "Org. de Compras" at bounding box center [589, 694] width 126 height 32
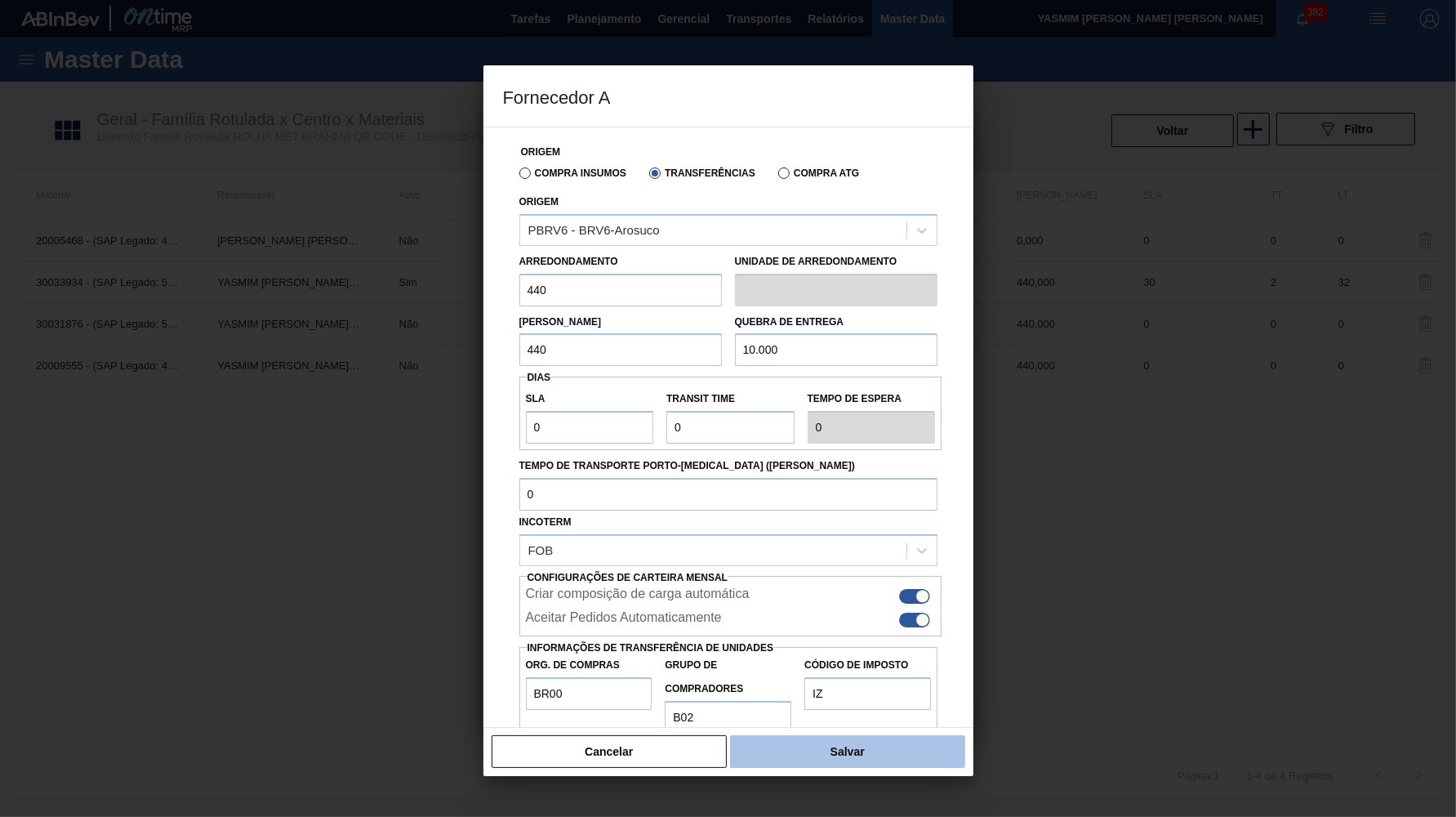
click at [860, 743] on button "Salvar" at bounding box center [847, 752] width 234 height 32
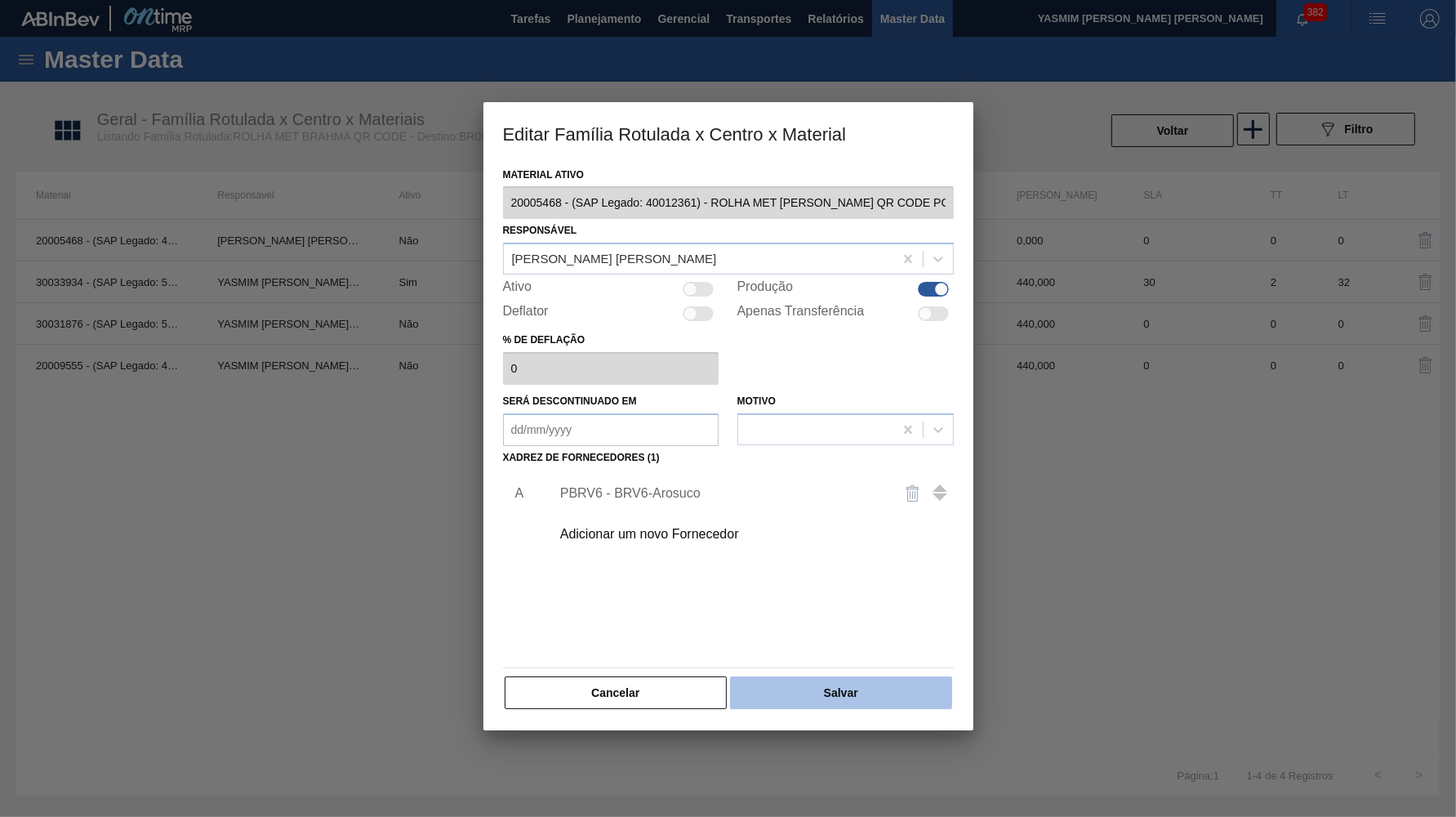
click at [812, 681] on button "Salvar" at bounding box center [840, 693] width 222 height 32
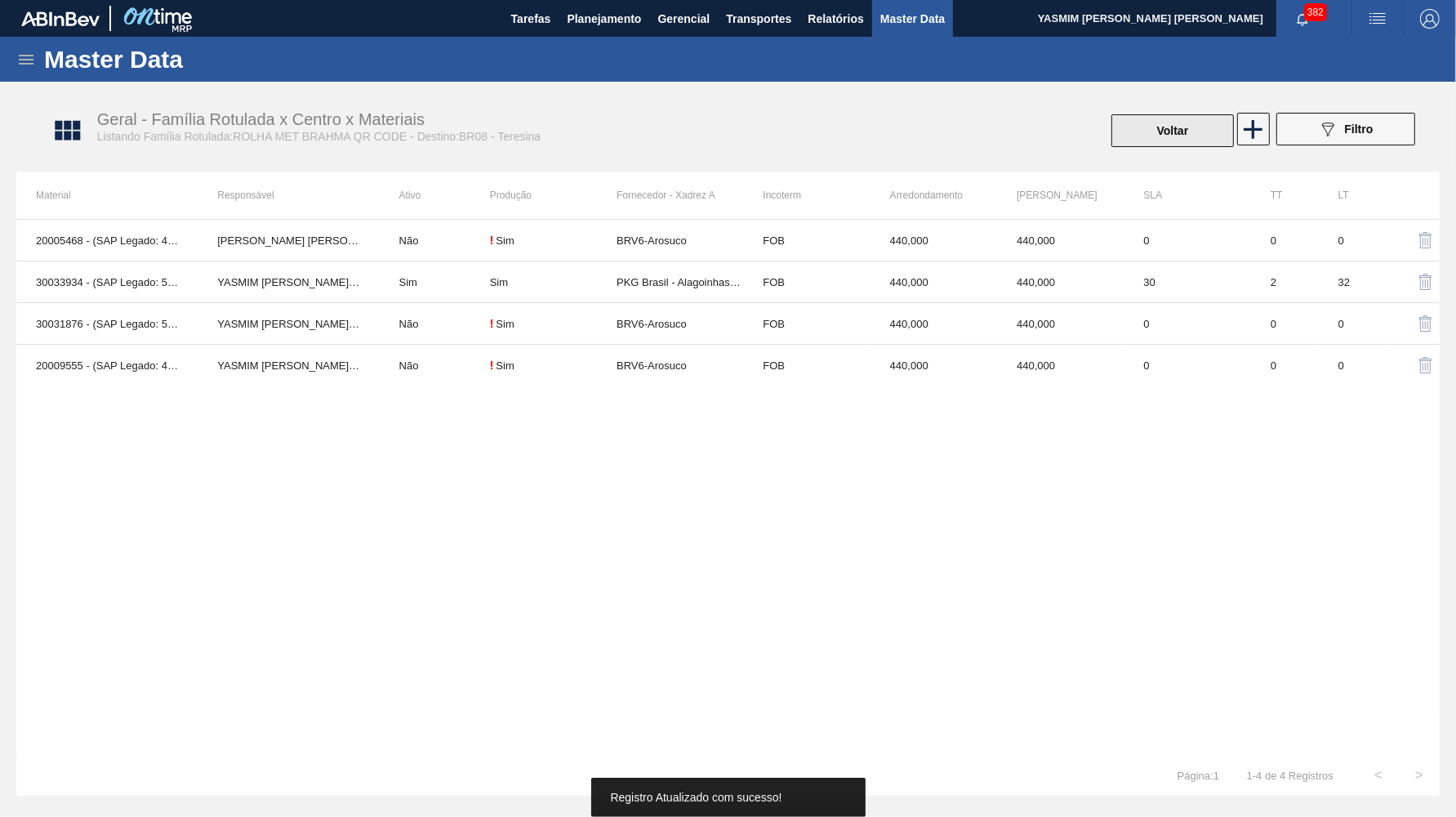
click at [1197, 143] on button "Voltar" at bounding box center [1172, 131] width 122 height 32
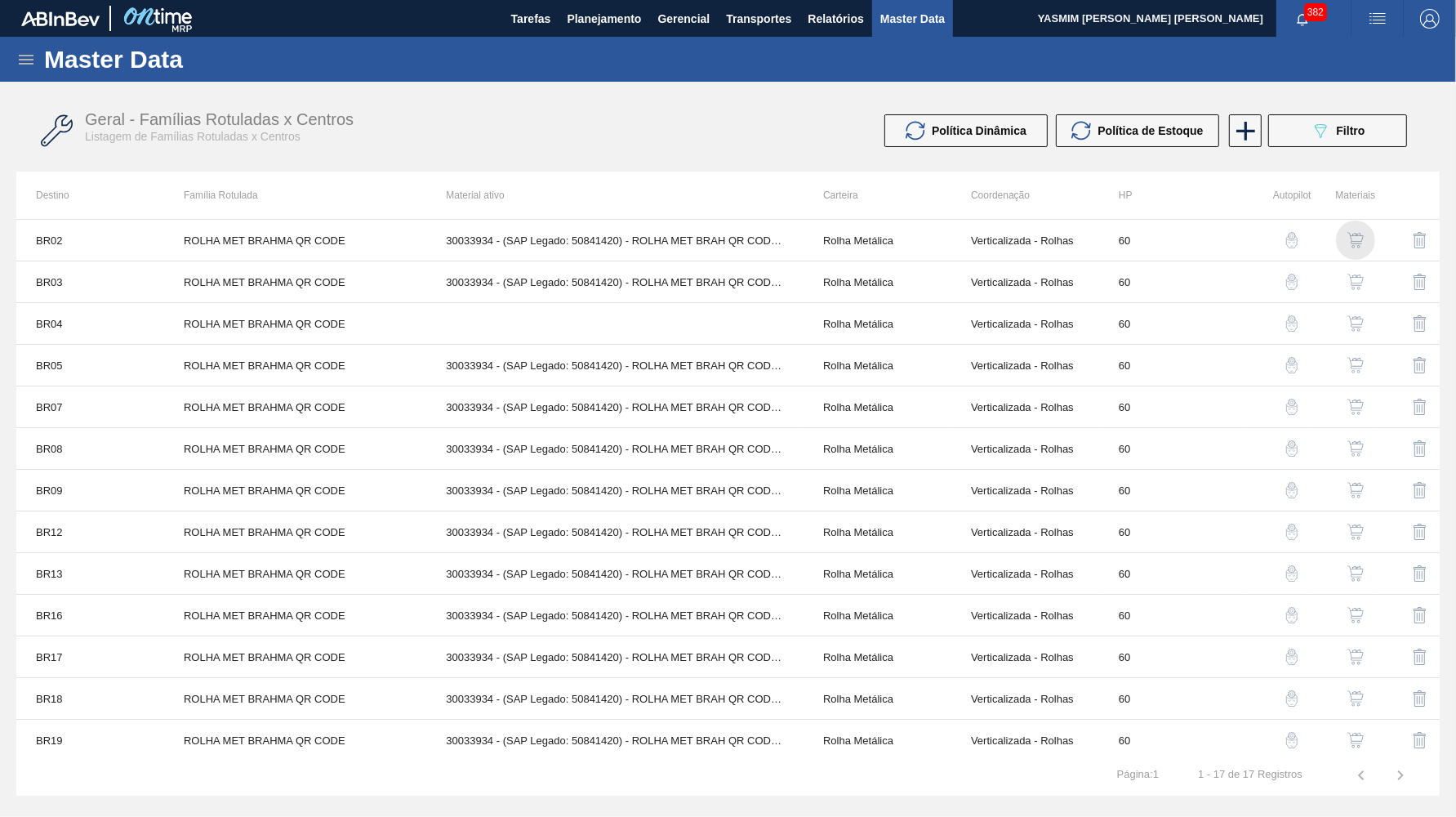
click at [1361, 244] on img "button" at bounding box center [1355, 239] width 16 height 16
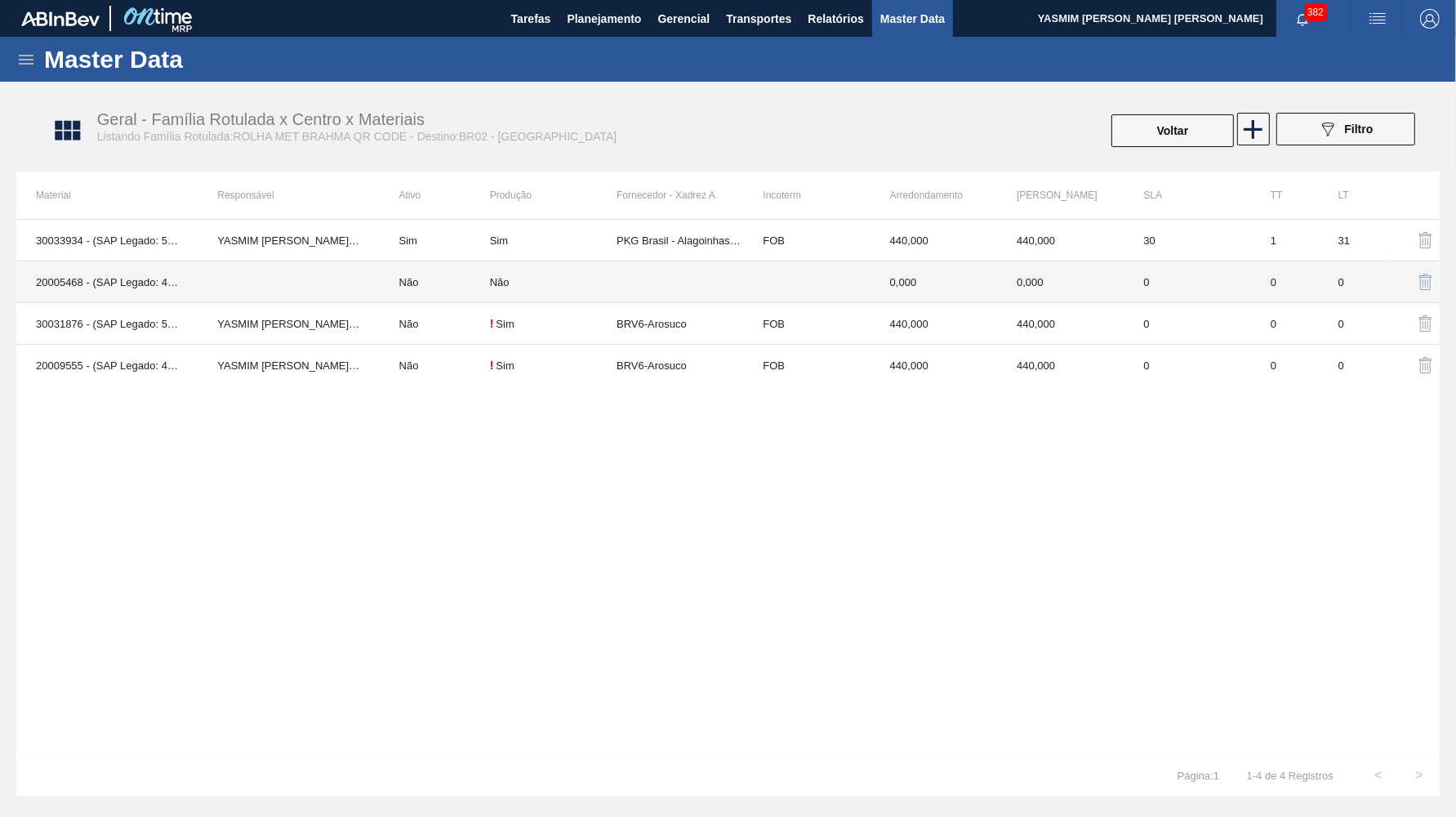
click at [790, 296] on td at bounding box center [806, 282] width 126 height 42
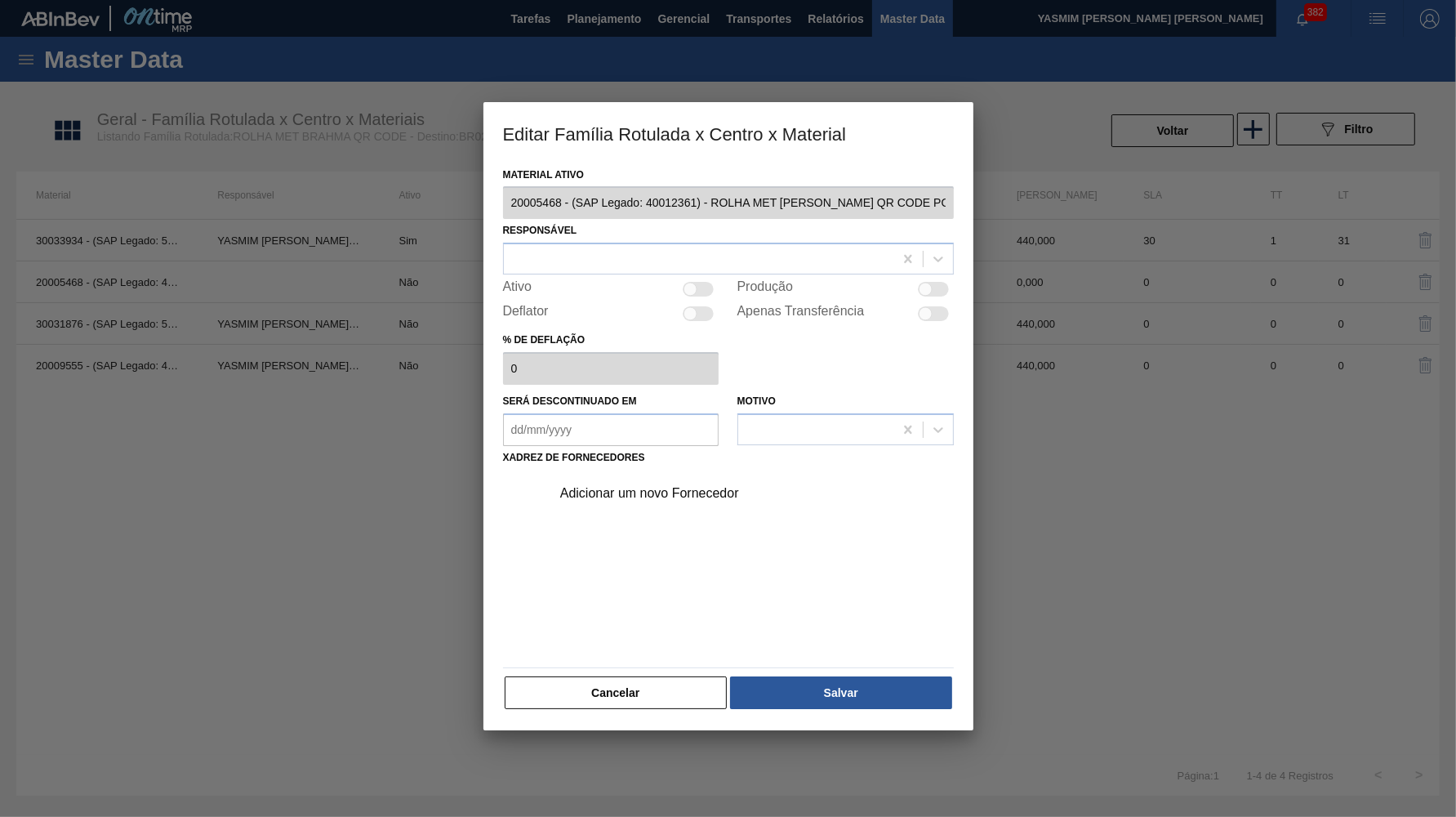
click at [941, 282] on div at bounding box center [933, 289] width 31 height 14
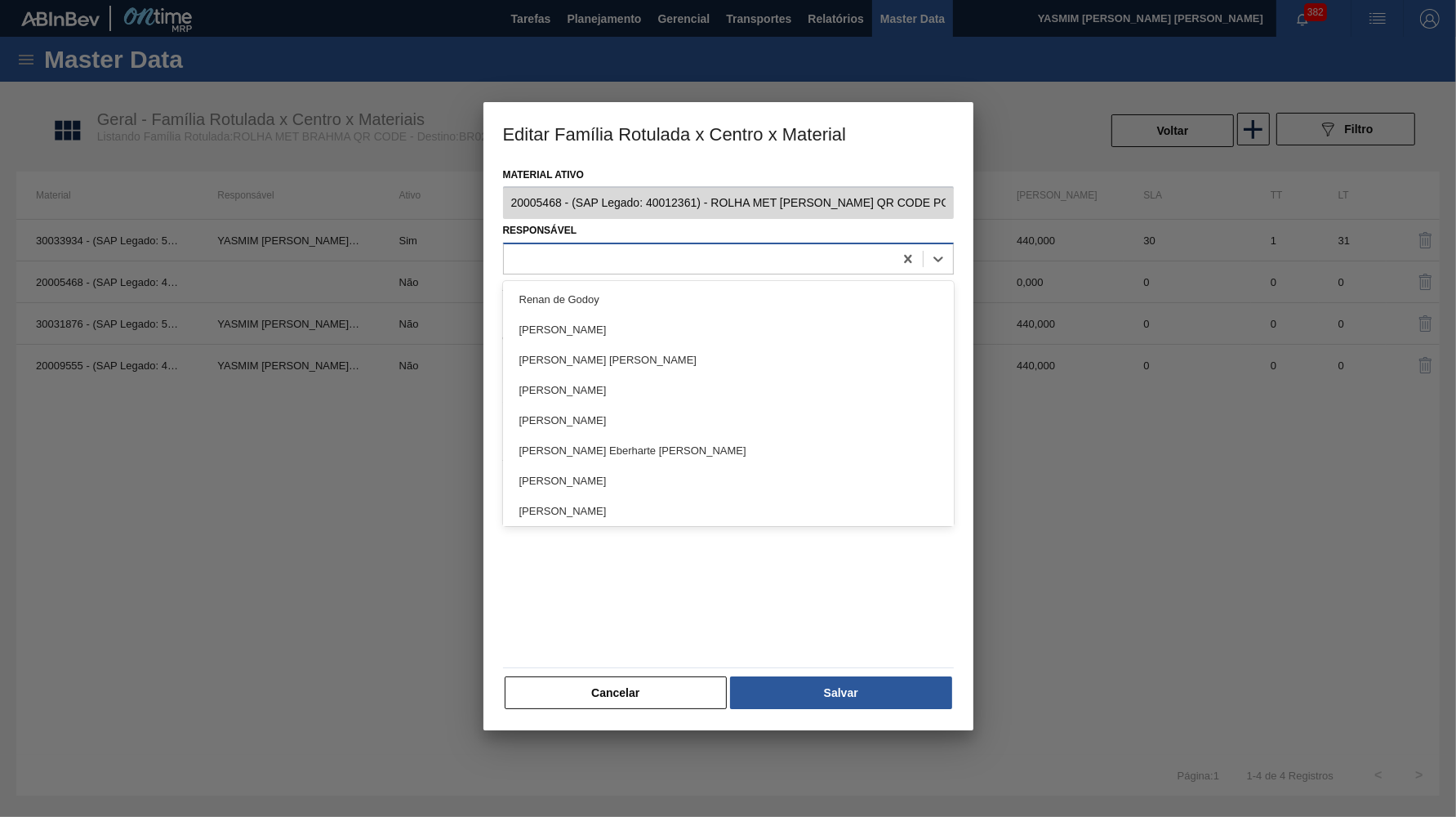
click at [699, 248] on div at bounding box center [699, 259] width 390 height 24
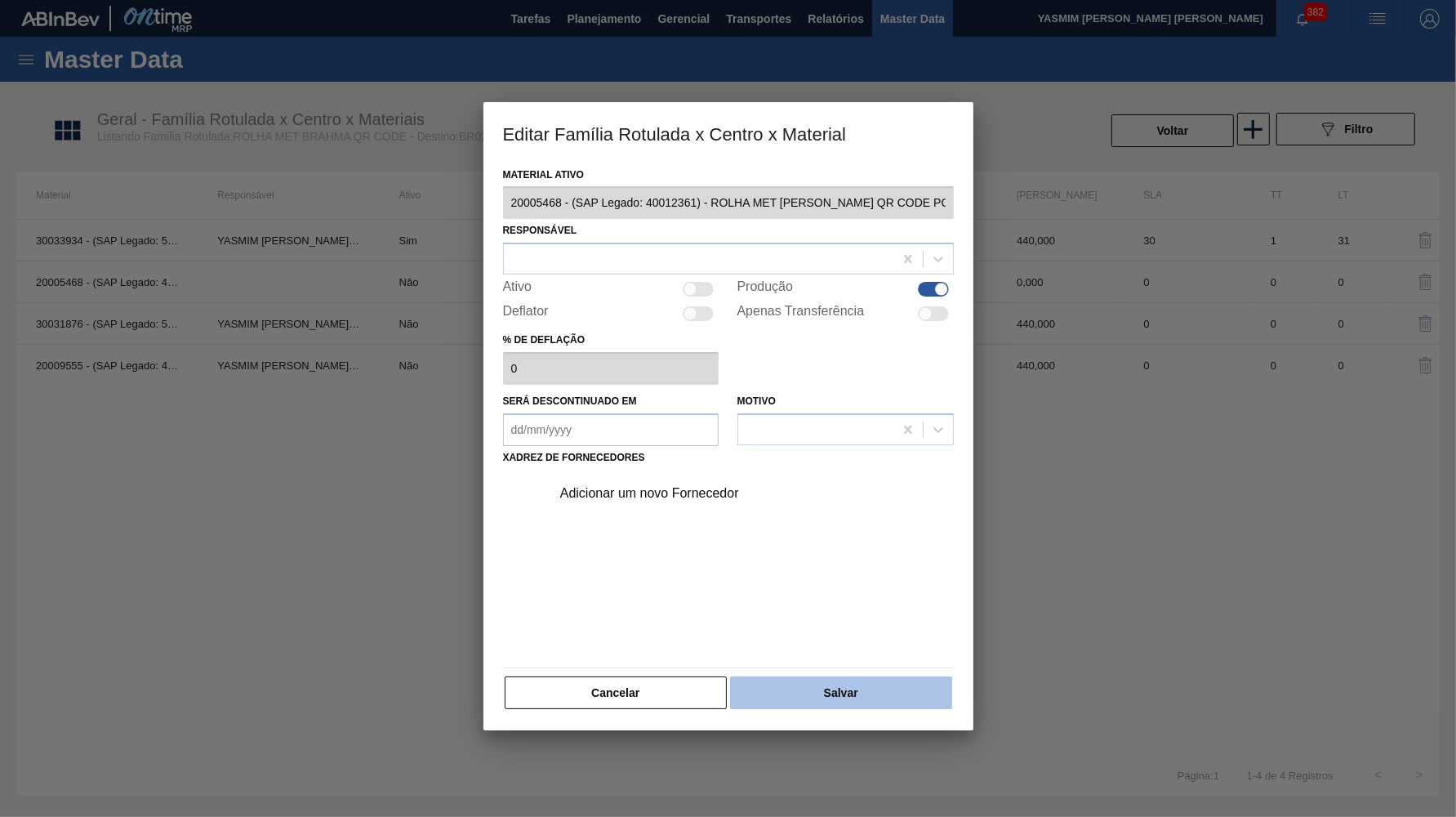
click at [854, 677] on button "Salvar" at bounding box center [840, 693] width 222 height 32
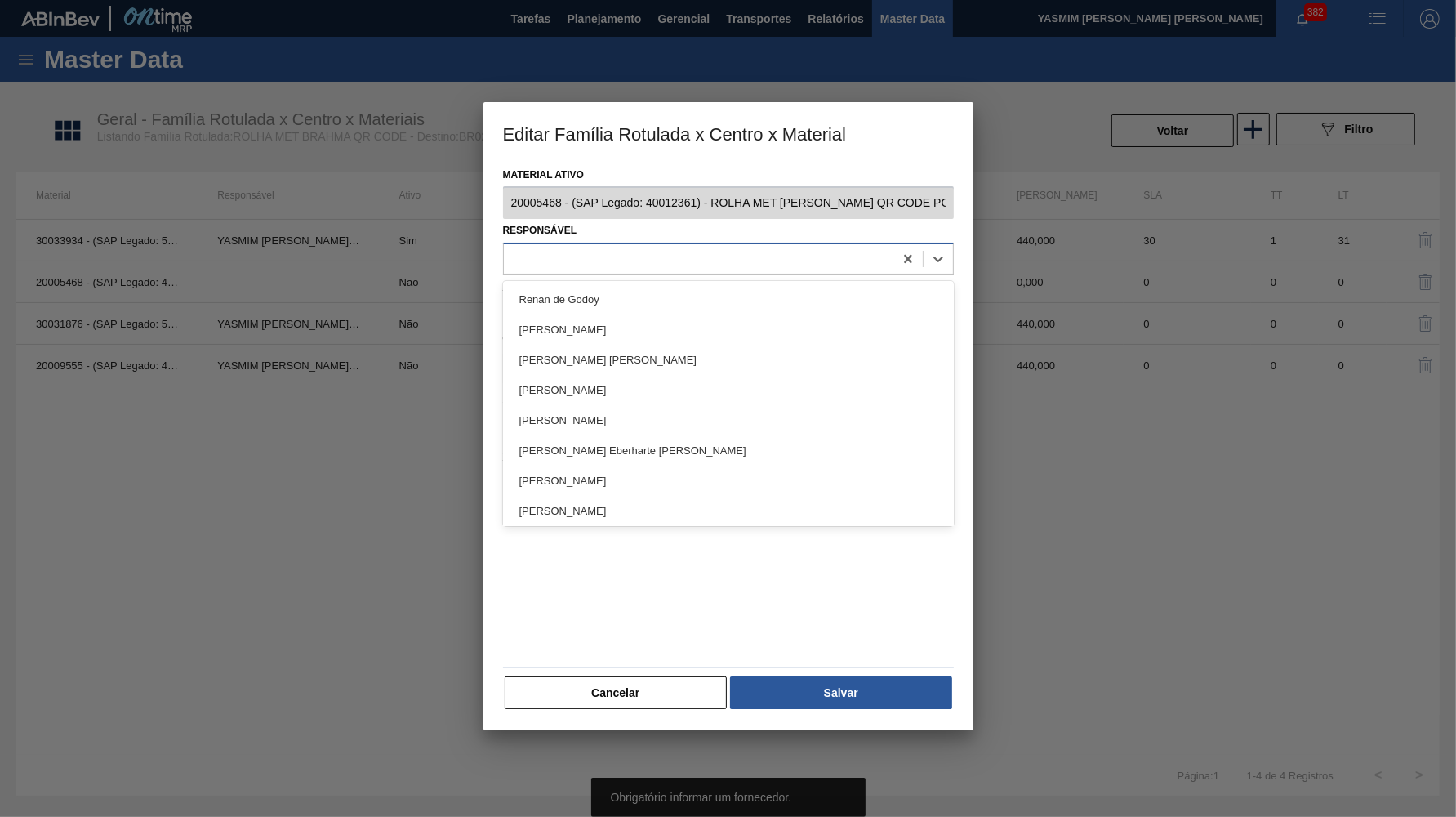
click at [689, 243] on div at bounding box center [728, 259] width 451 height 32
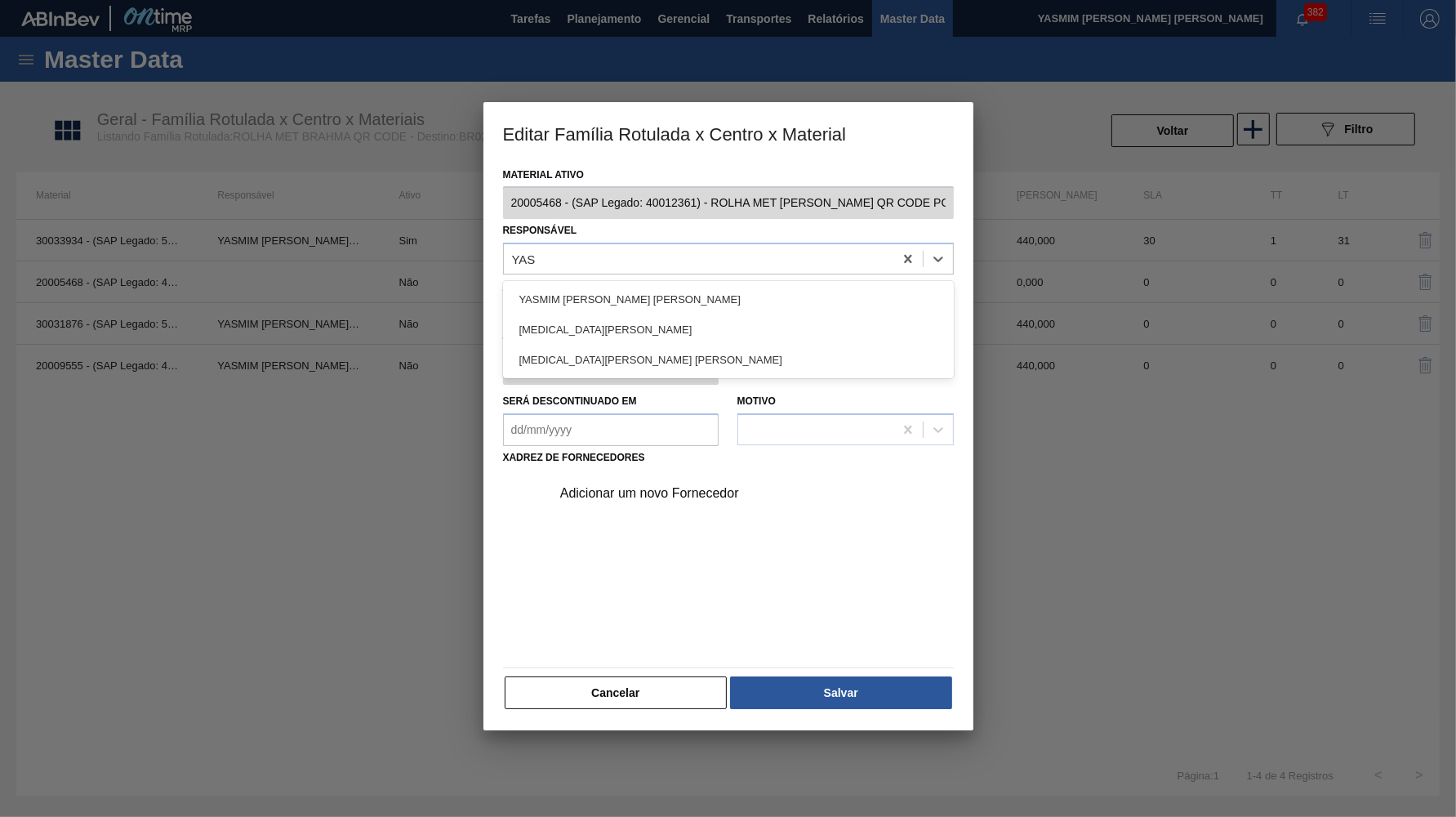
click at [597, 281] on div "YASMIM FERREIRA DA SILVA Yasmin Fernanda Gomes Da Silva YASMIN MENDONCA PINTO" at bounding box center [728, 330] width 451 height 97
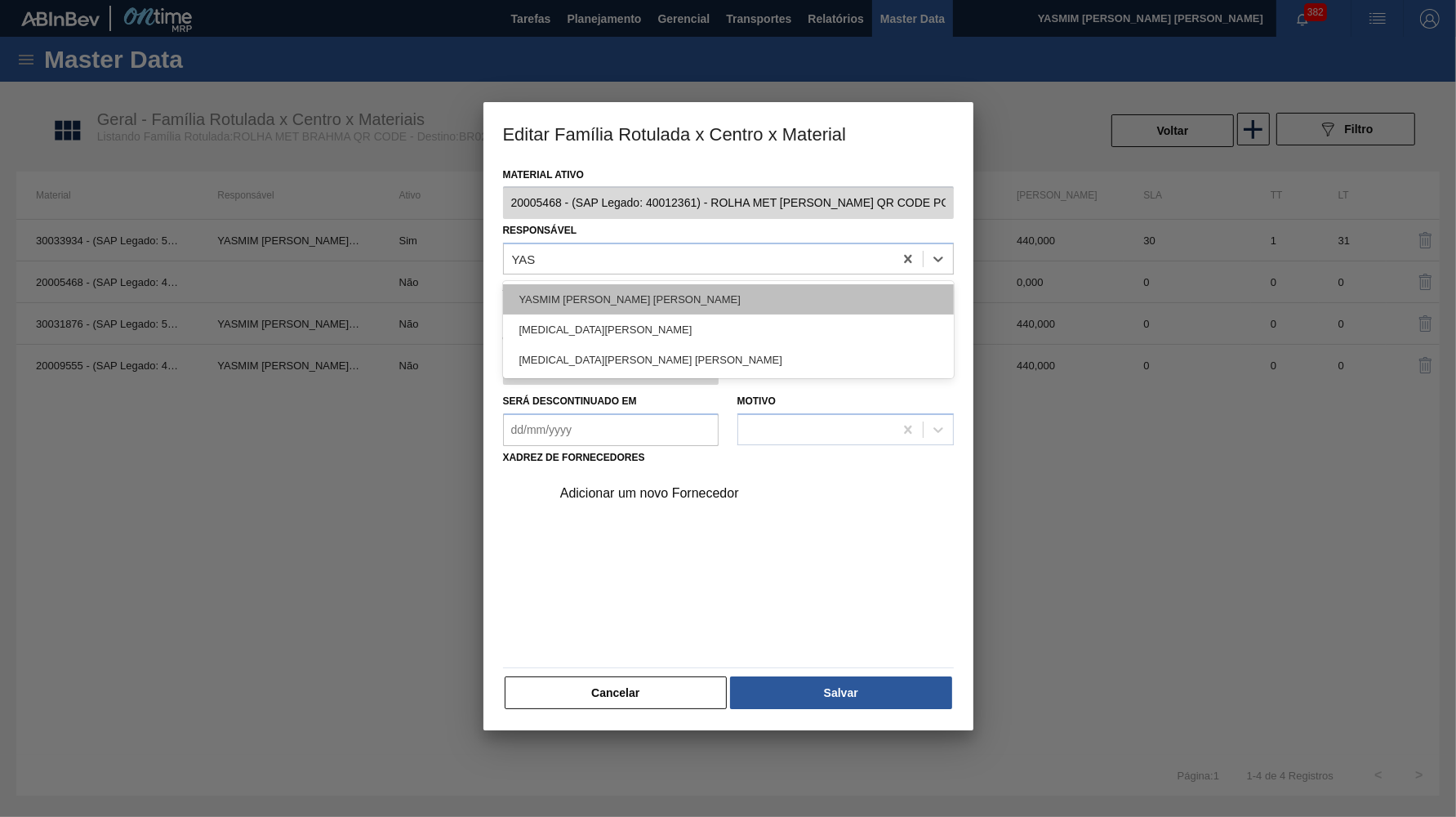
click at [616, 285] on div "YASMIM FERREIRA DA SILVA" at bounding box center [728, 300] width 451 height 31
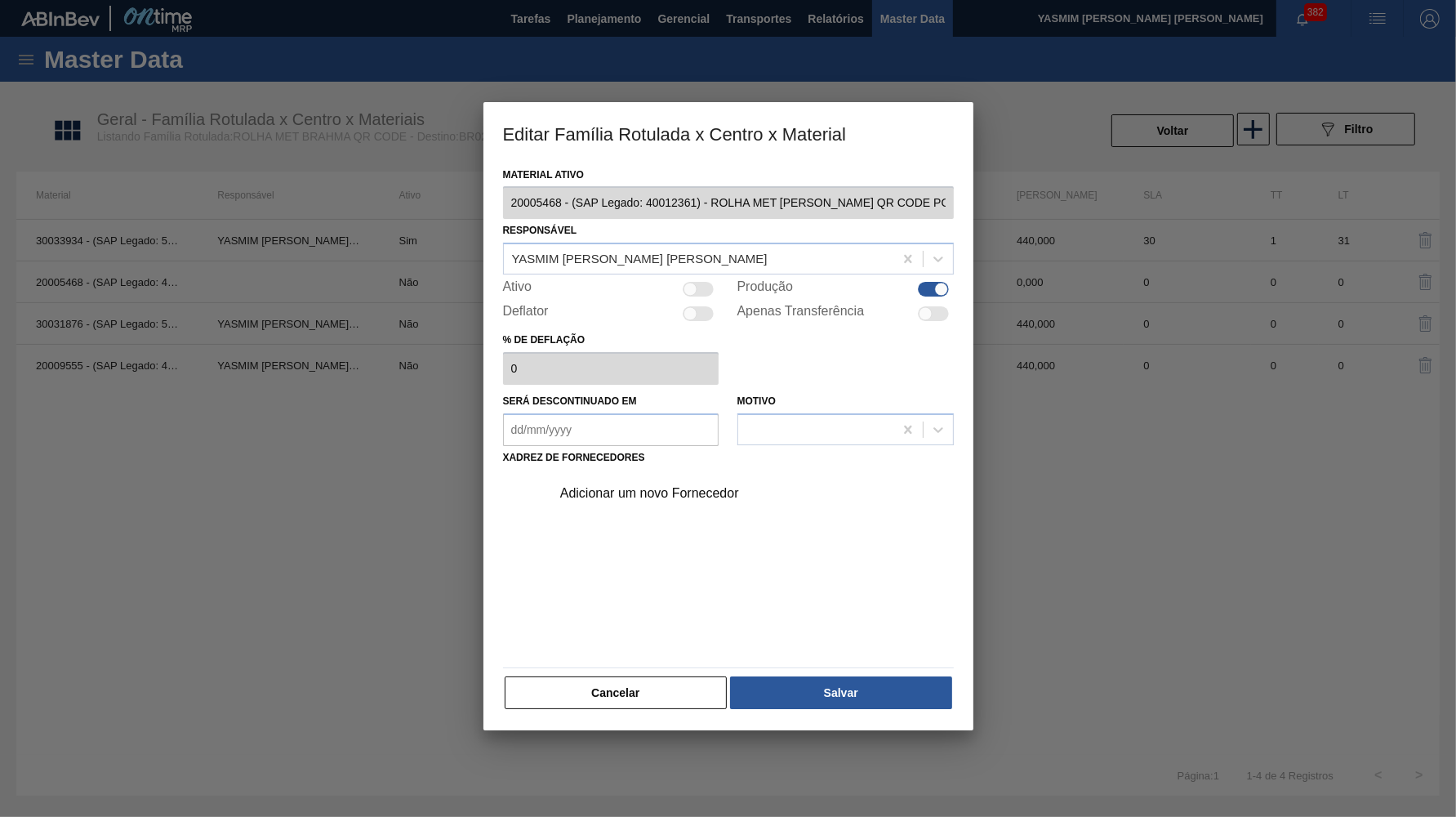
click at [662, 486] on div "Adicionar um novo Fornecedor" at bounding box center [748, 493] width 413 height 41
click at [623, 486] on div "Adicionar um novo Fornecedor" at bounding box center [720, 493] width 320 height 14
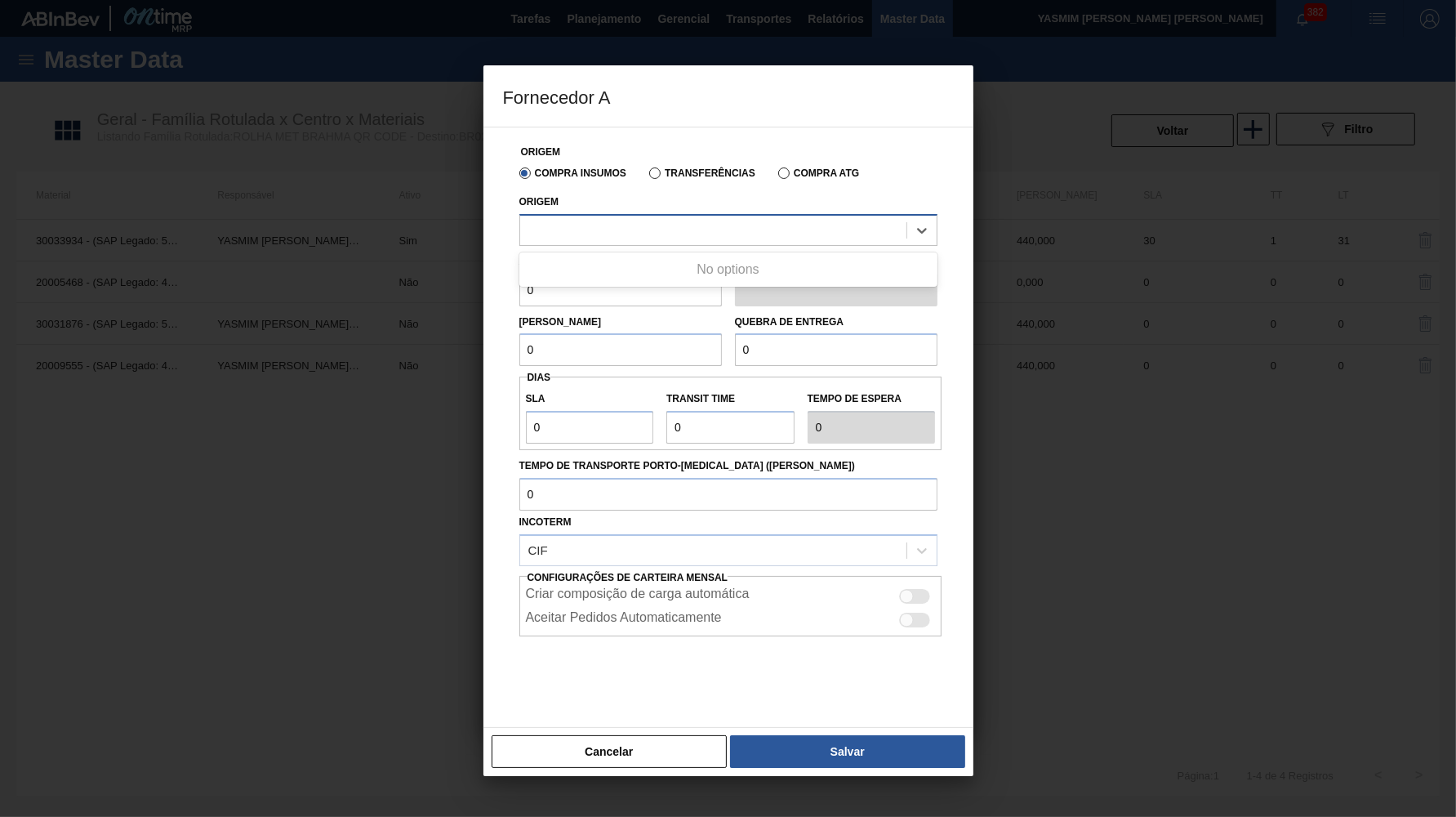
click at [634, 233] on div at bounding box center [713, 230] width 386 height 24
click at [674, 163] on div "Compra Insumos Transferências Compra ATG" at bounding box center [728, 172] width 431 height 28
click at [678, 177] on label "Transferências" at bounding box center [702, 172] width 106 height 11
click at [647, 177] on input "Transferências" at bounding box center [647, 177] width 0 height 0
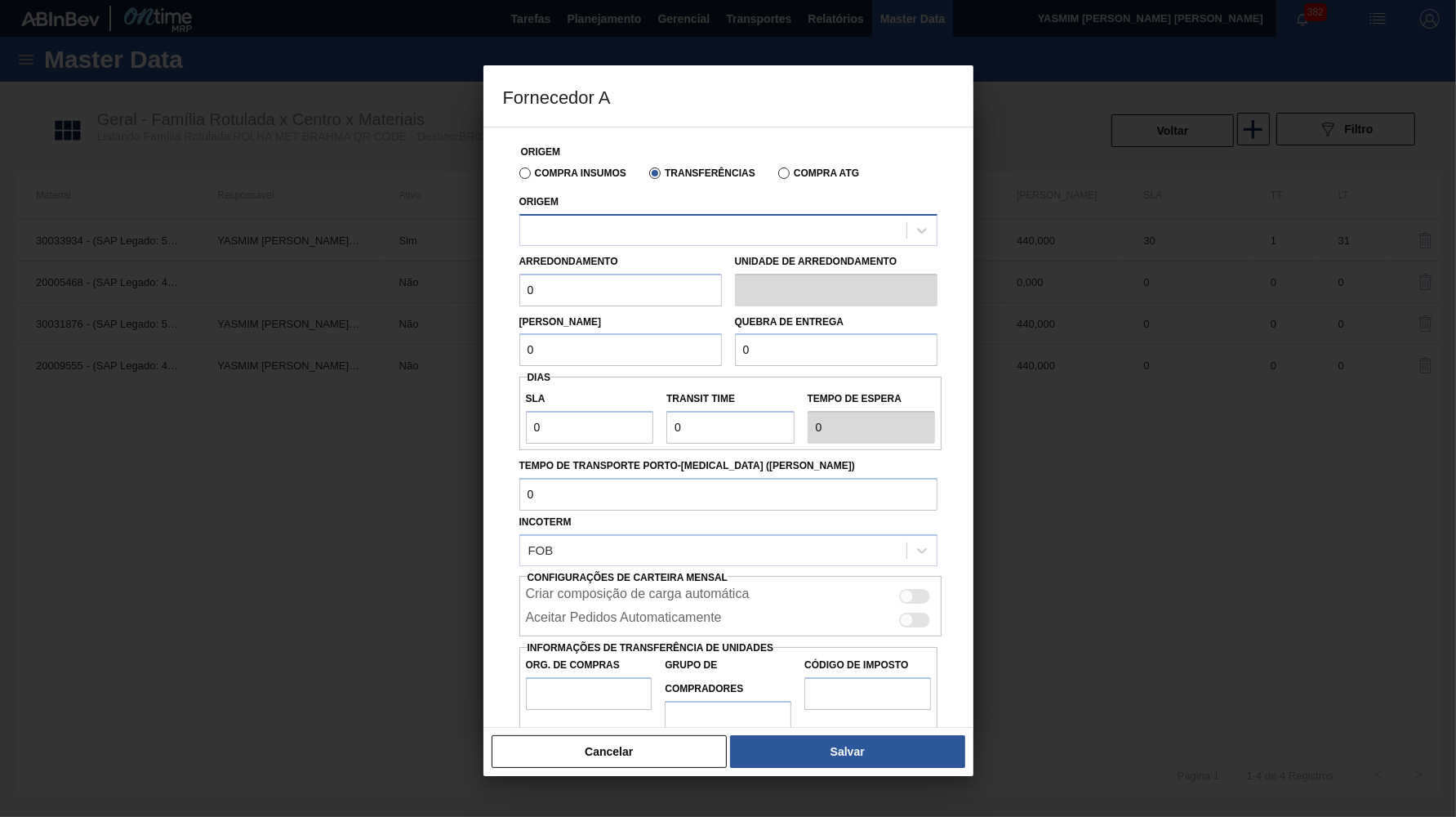
click at [650, 237] on div at bounding box center [713, 230] width 386 height 24
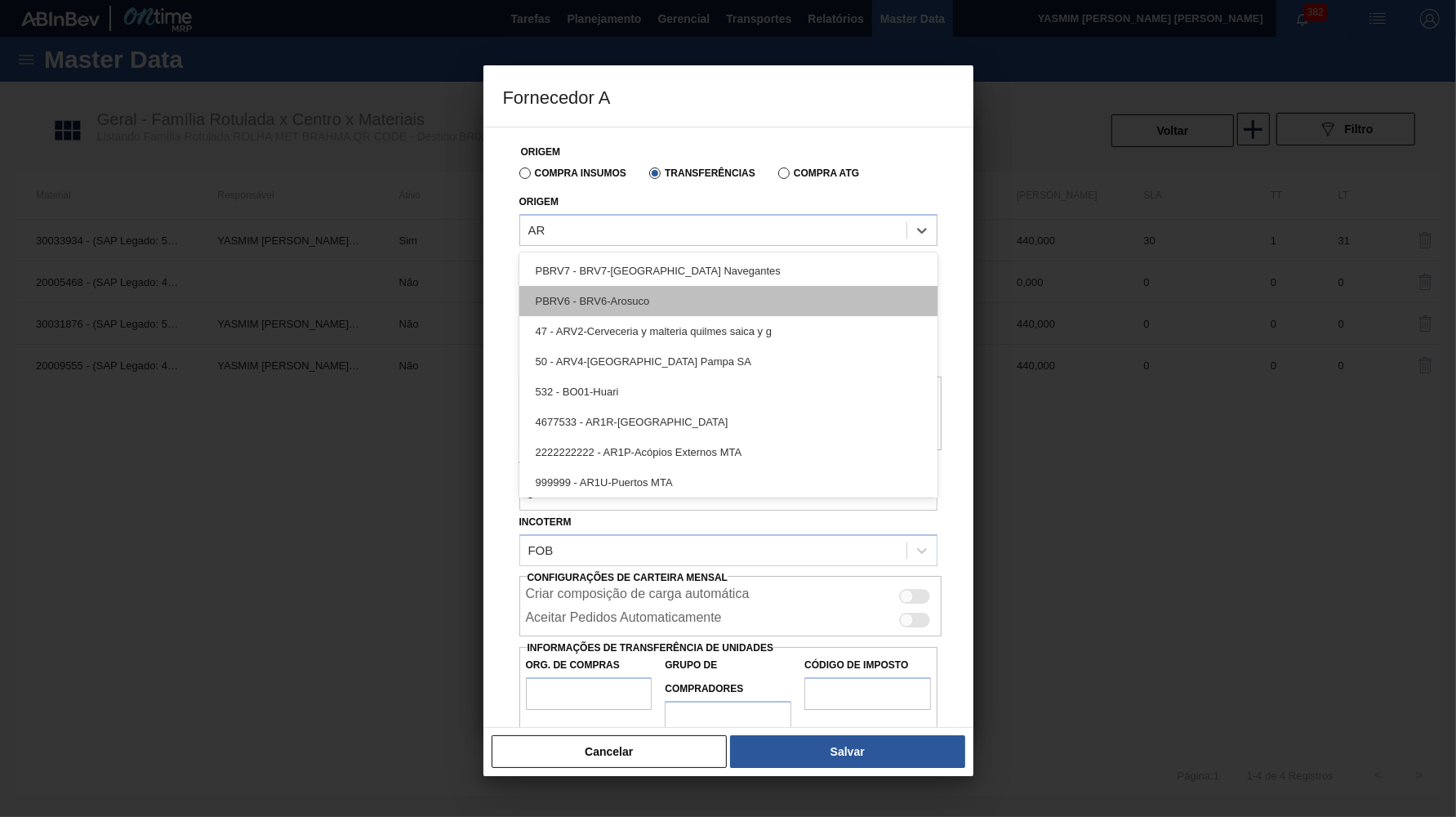
click at [672, 311] on div "PBRV6 - BRV6-Arosuco" at bounding box center [728, 301] width 419 height 31
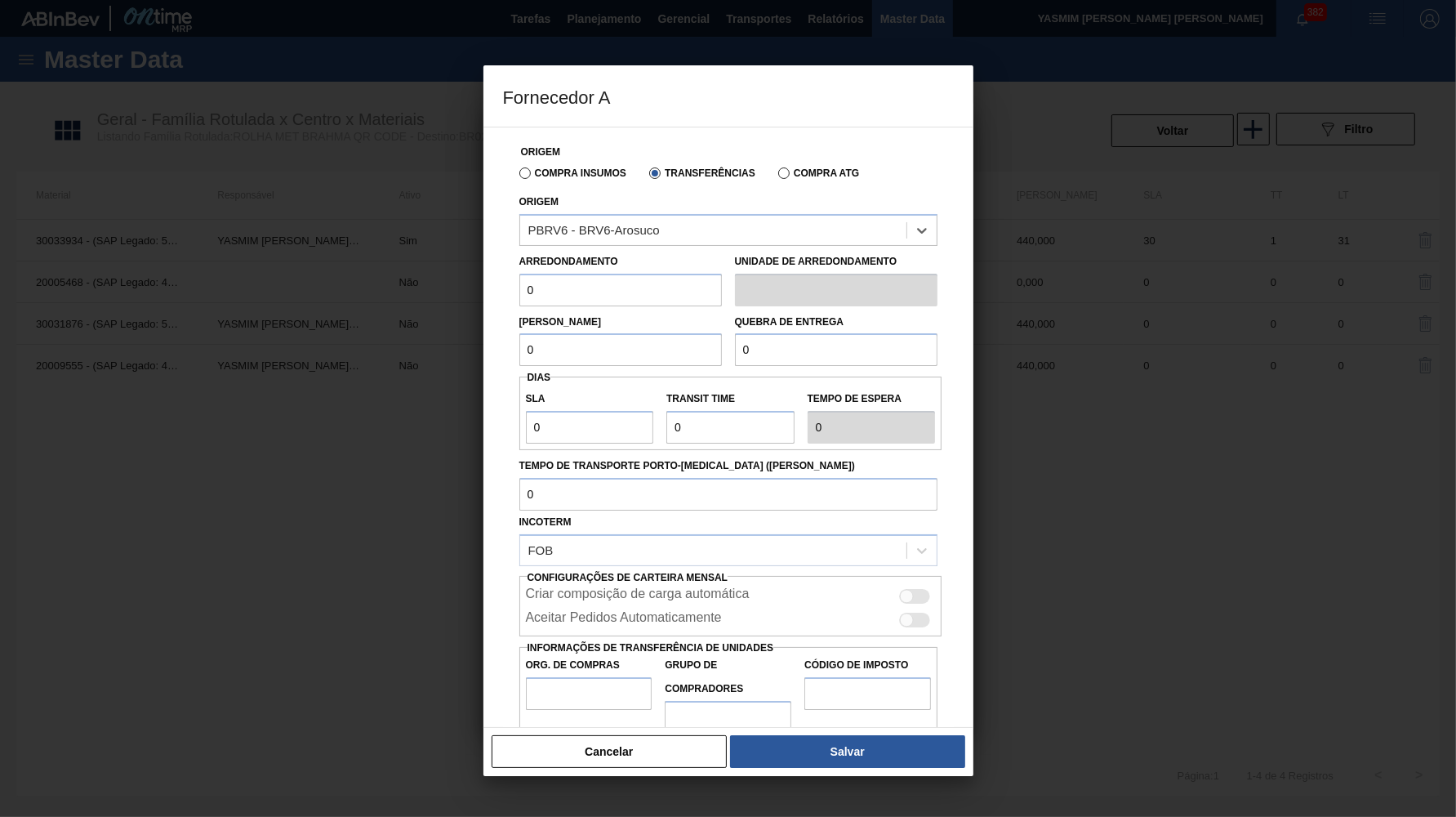
drag, startPoint x: 582, startPoint y: 290, endPoint x: 438, endPoint y: 307, distance: 145.0
click at [520, 307] on input "0" at bounding box center [621, 290] width 203 height 32
paste input "44"
drag, startPoint x: 552, startPoint y: 326, endPoint x: 447, endPoint y: 339, distance: 105.8
click at [520, 339] on input "0" at bounding box center [621, 350] width 203 height 32
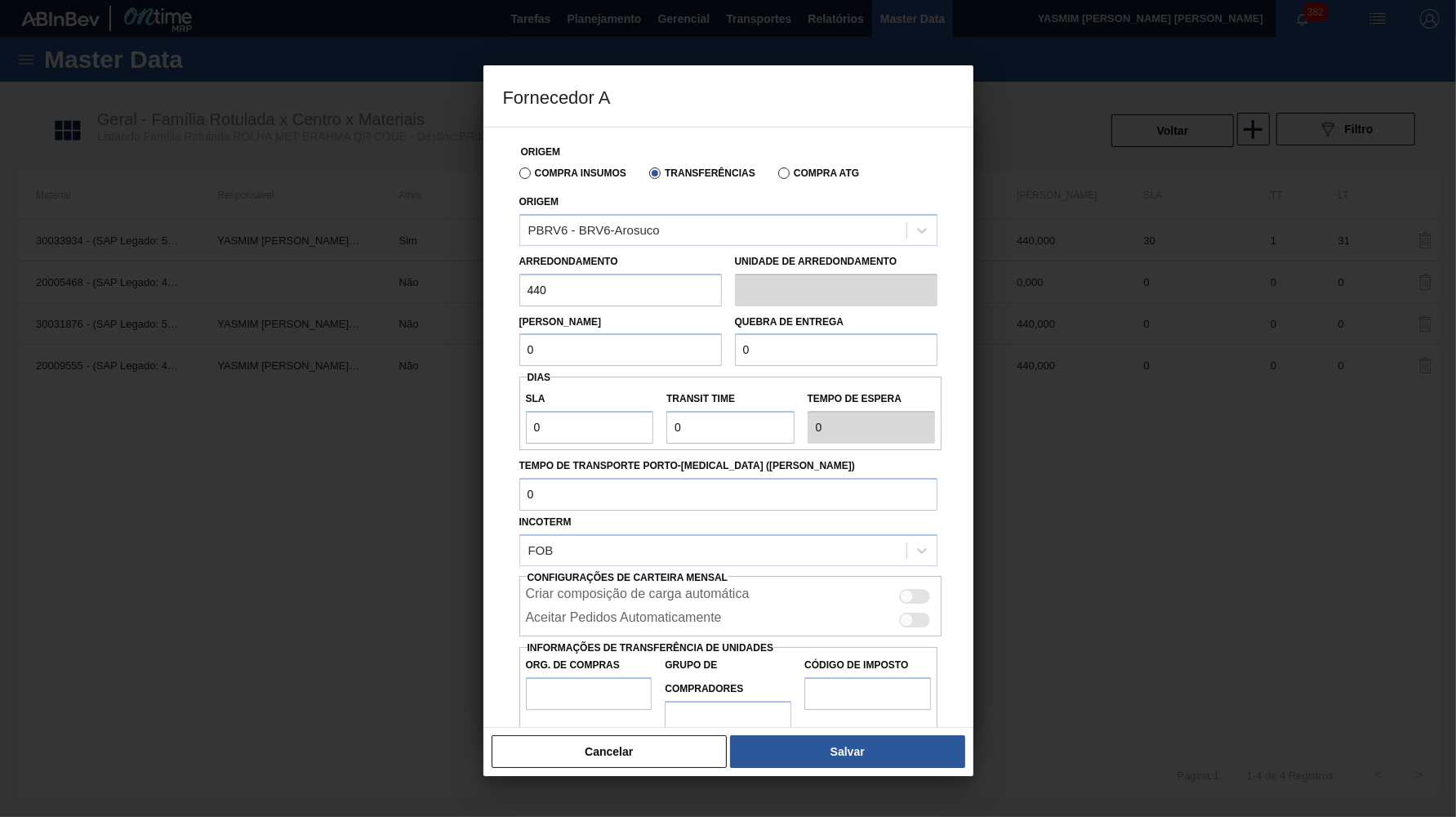
paste input "44"
drag, startPoint x: 520, startPoint y: 370, endPoint x: 492, endPoint y: 373, distance: 28.2
click at [735, 366] on input "0" at bounding box center [836, 350] width 203 height 32
click at [909, 613] on div at bounding box center [907, 620] width 14 height 14
click at [556, 678] on input "Org. de Compras" at bounding box center [589, 694] width 126 height 32
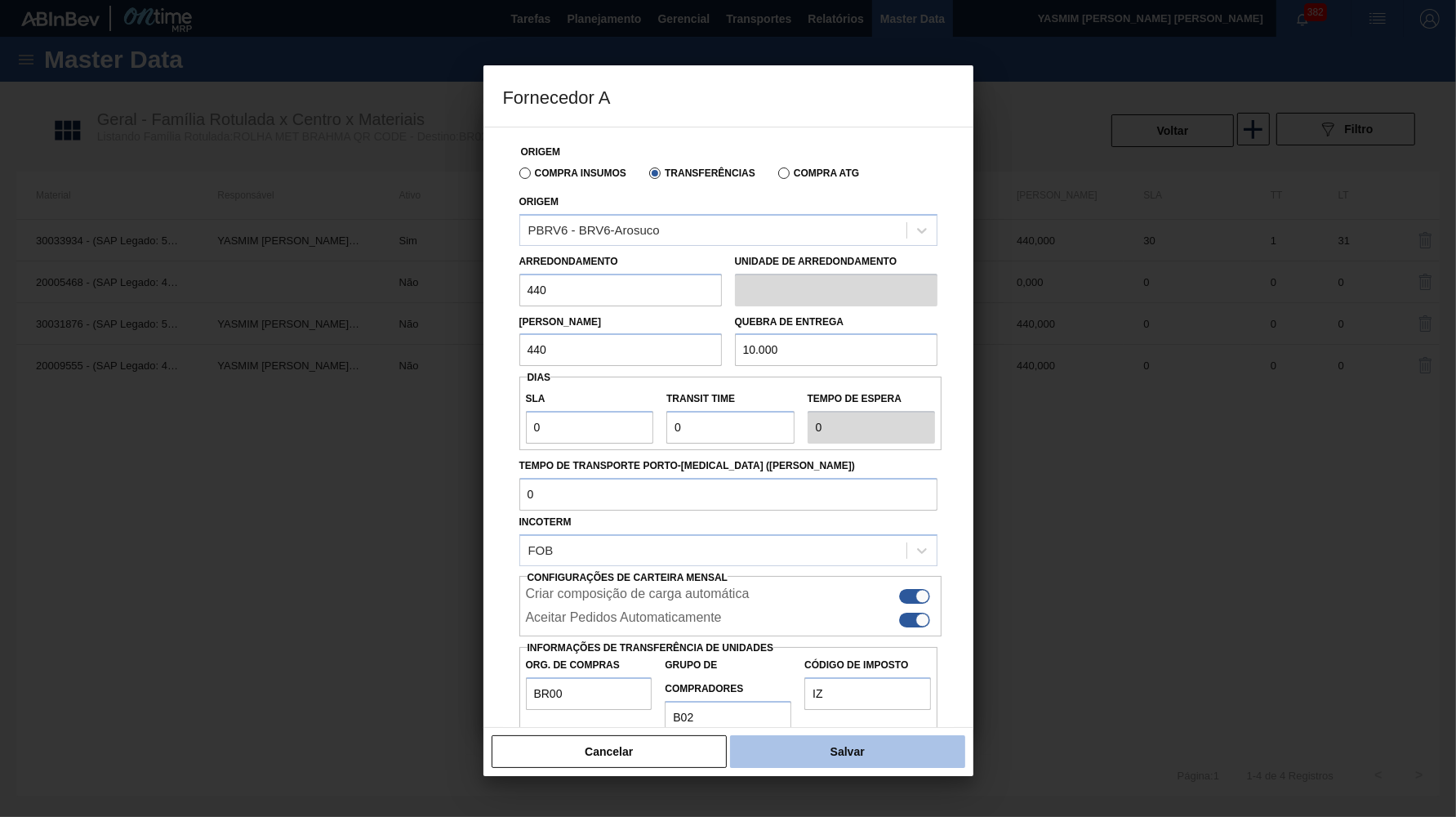
click at [857, 763] on button "Salvar" at bounding box center [847, 752] width 234 height 32
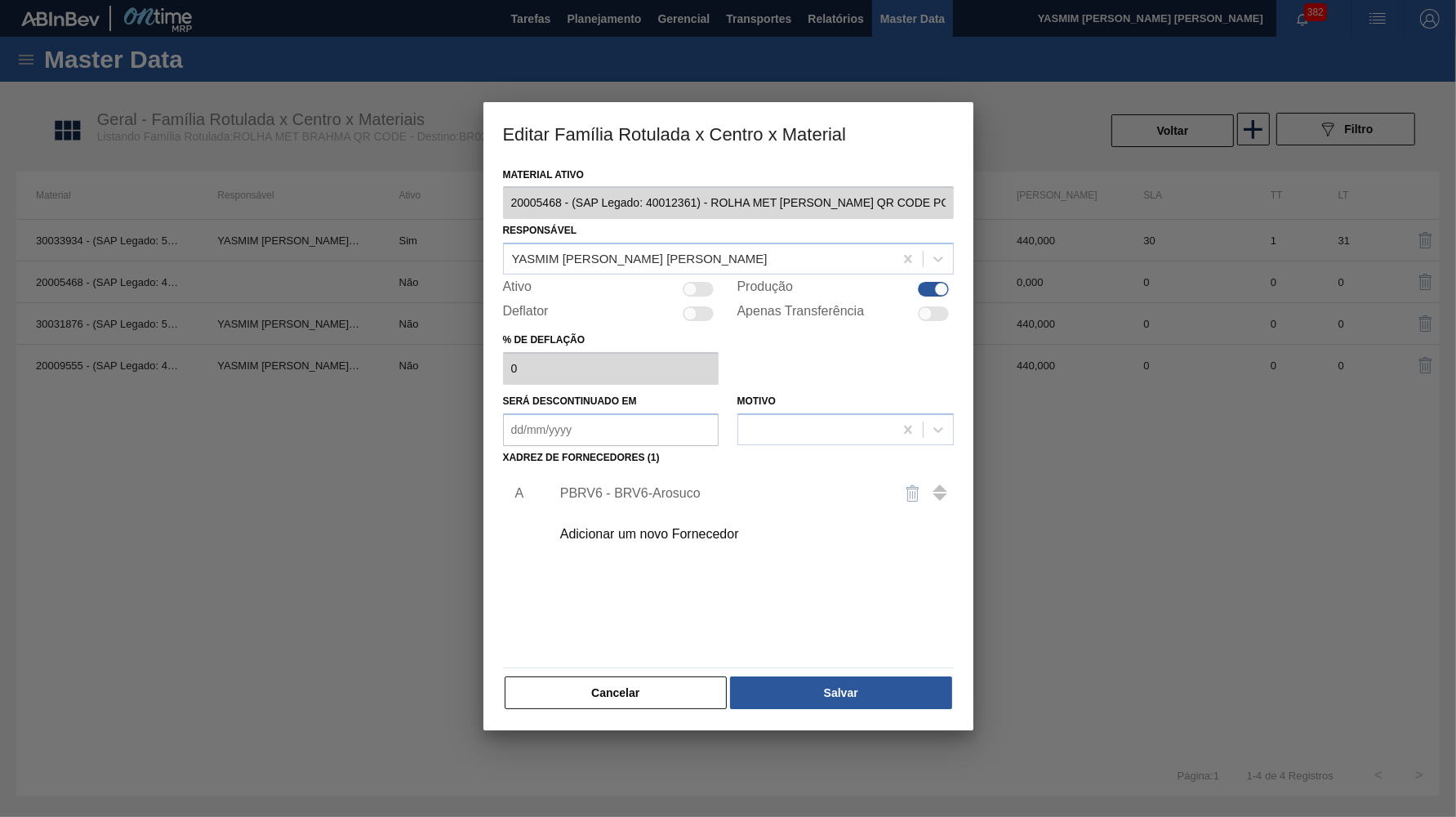
click at [814, 652] on div "Material ativo 20005468 - (SAP Legado: 40012361) - ROLHA MET BC CHOPP QR CODE P…" at bounding box center [728, 437] width 451 height 549
click at [829, 677] on button "Salvar" at bounding box center [840, 693] width 222 height 32
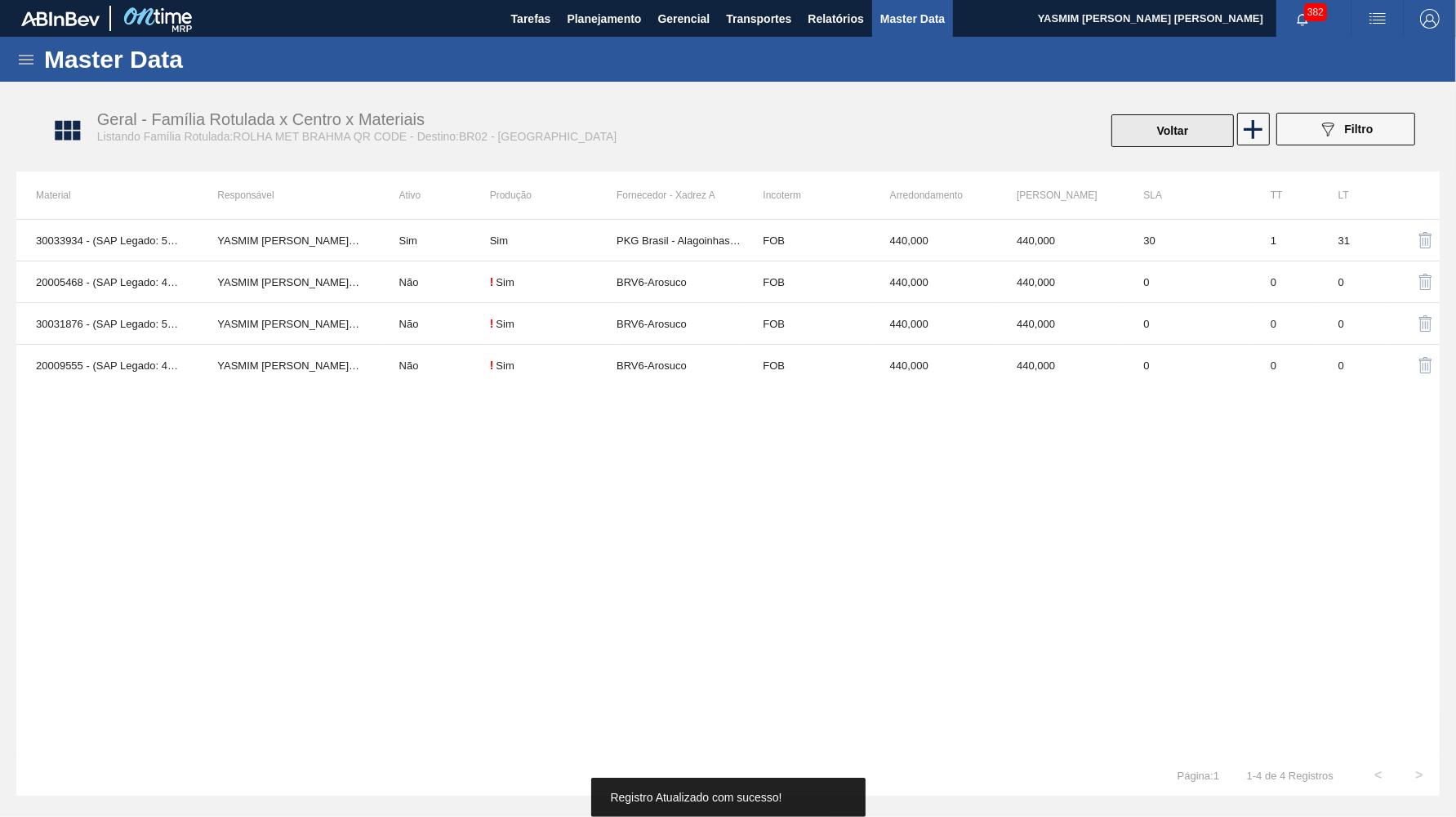
click at [1161, 127] on button "Voltar" at bounding box center [1172, 131] width 122 height 32
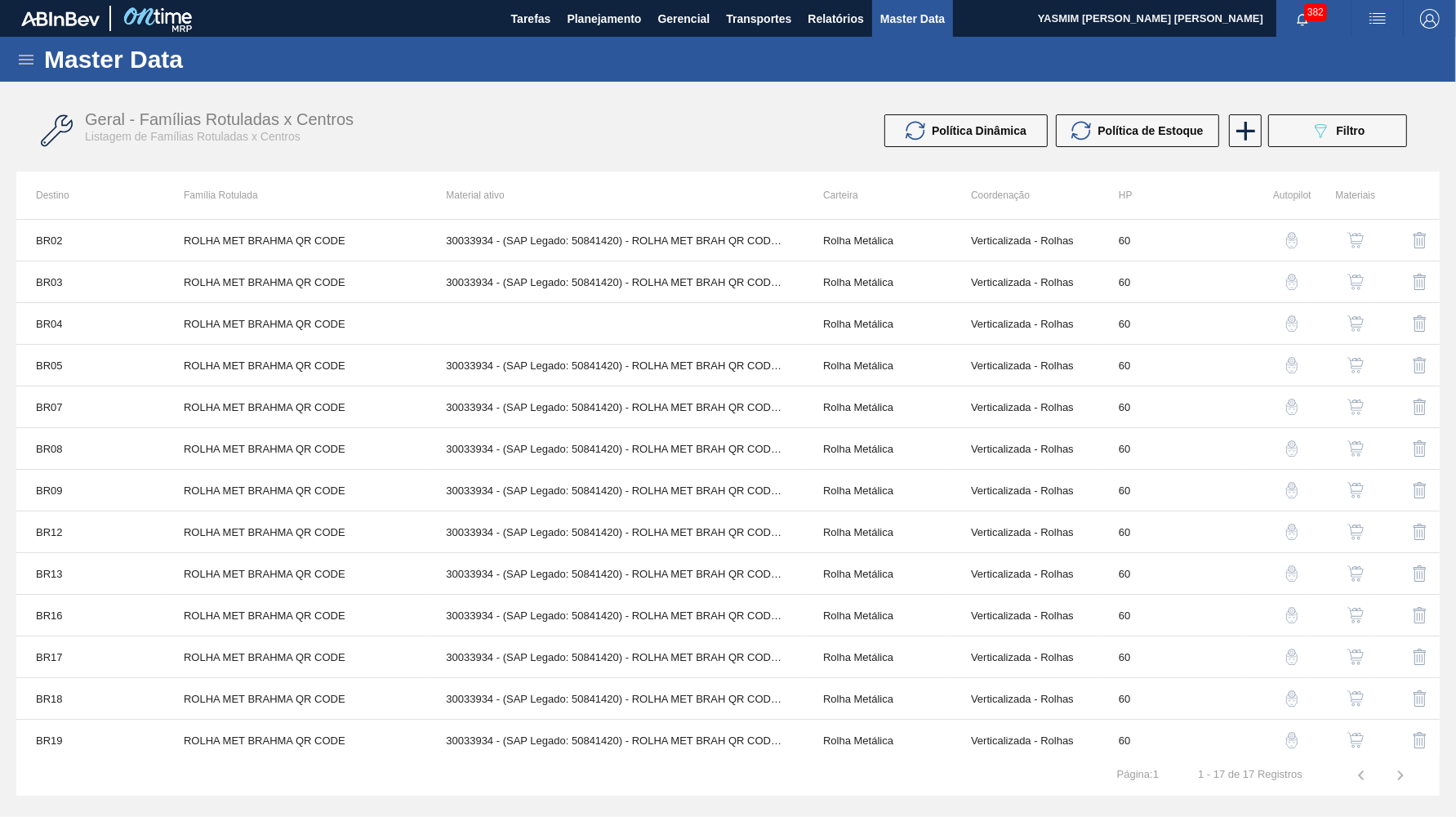
click at [1358, 273] on button "button" at bounding box center [1356, 282] width 39 height 39
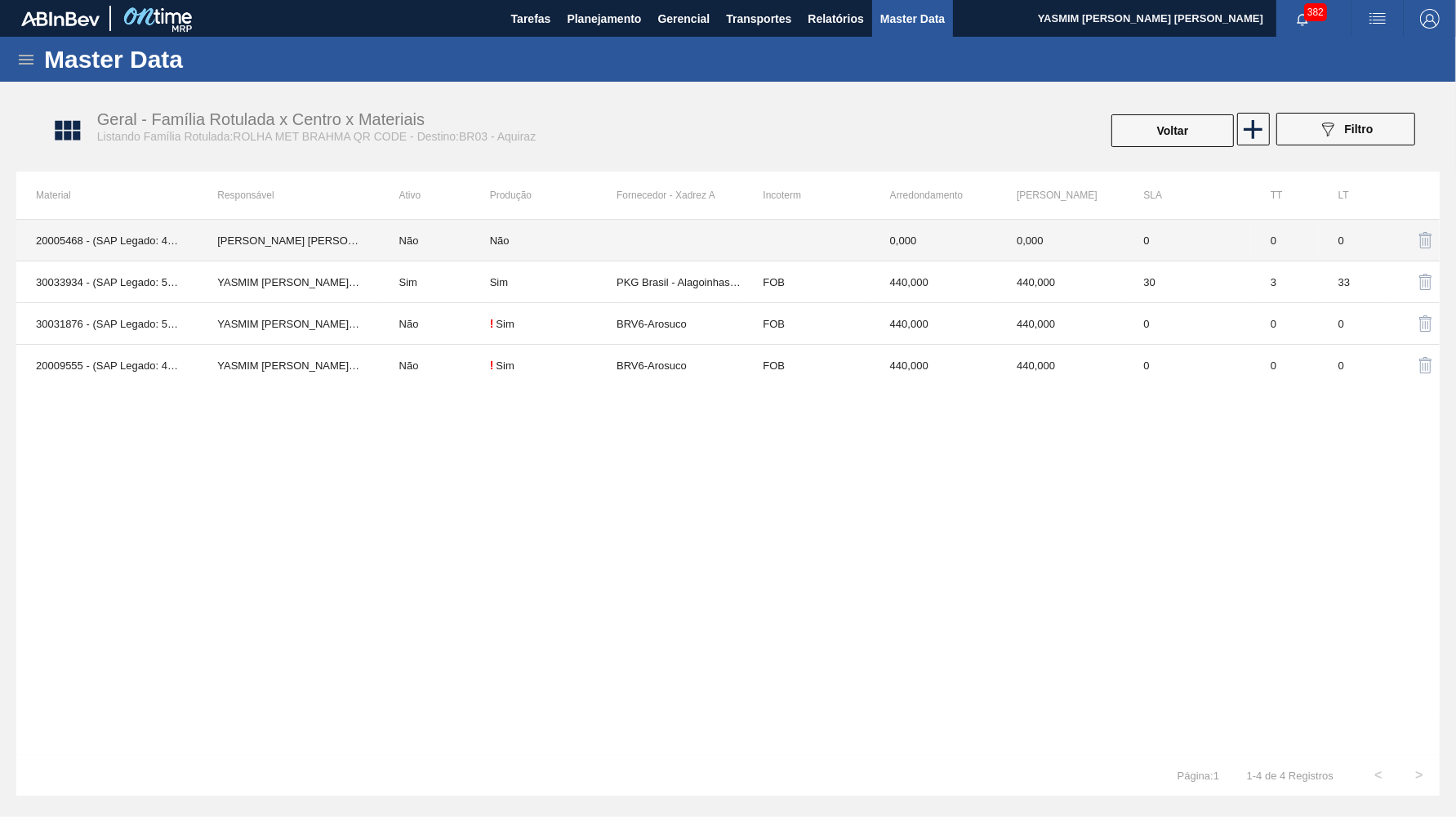
click at [608, 234] on div "Não" at bounding box center [553, 240] width 126 height 12
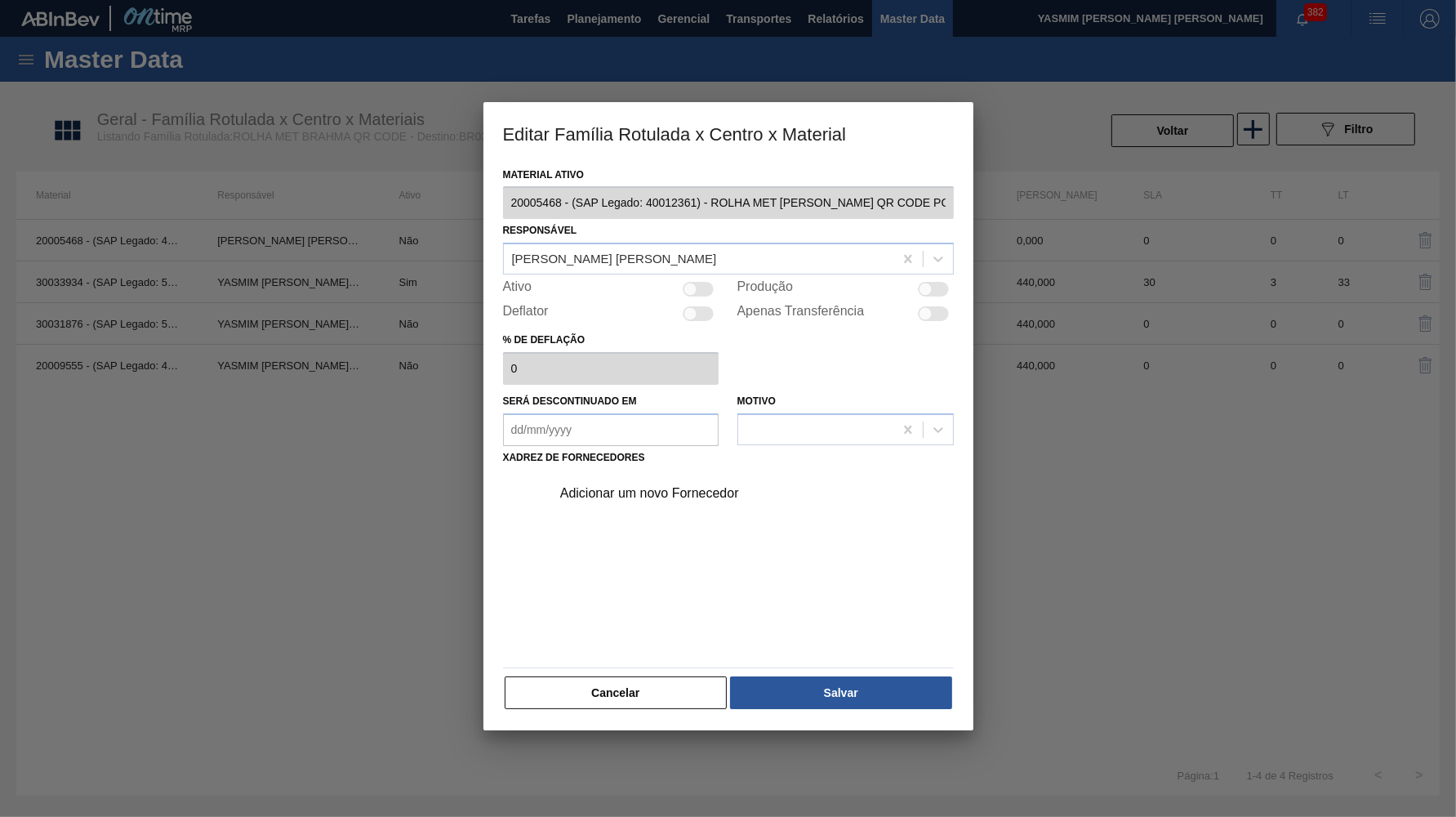
click at [937, 286] on div at bounding box center [933, 289] width 31 height 14
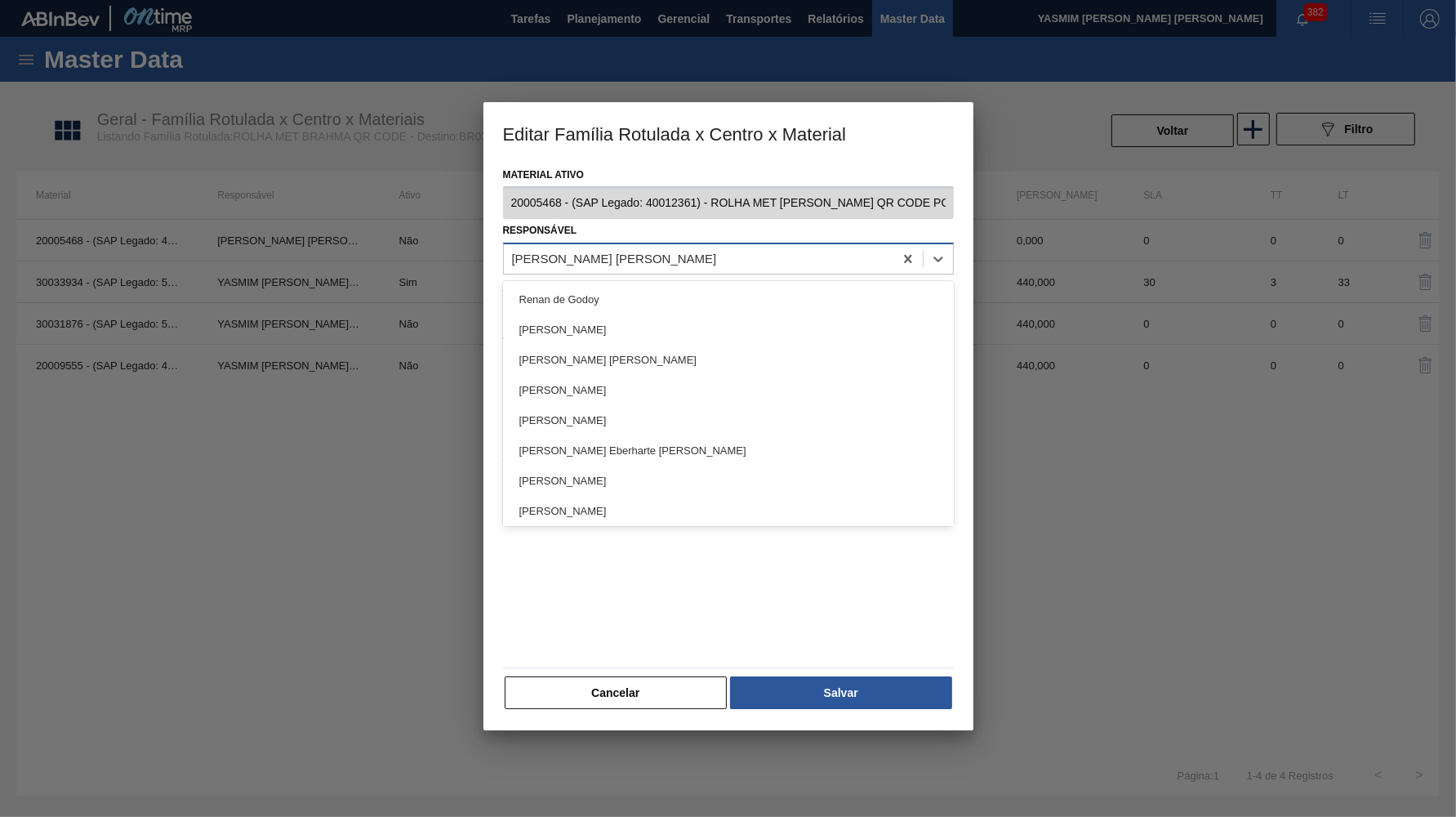
click at [651, 247] on div "Isabela Artuso Lins" at bounding box center [699, 259] width 390 height 24
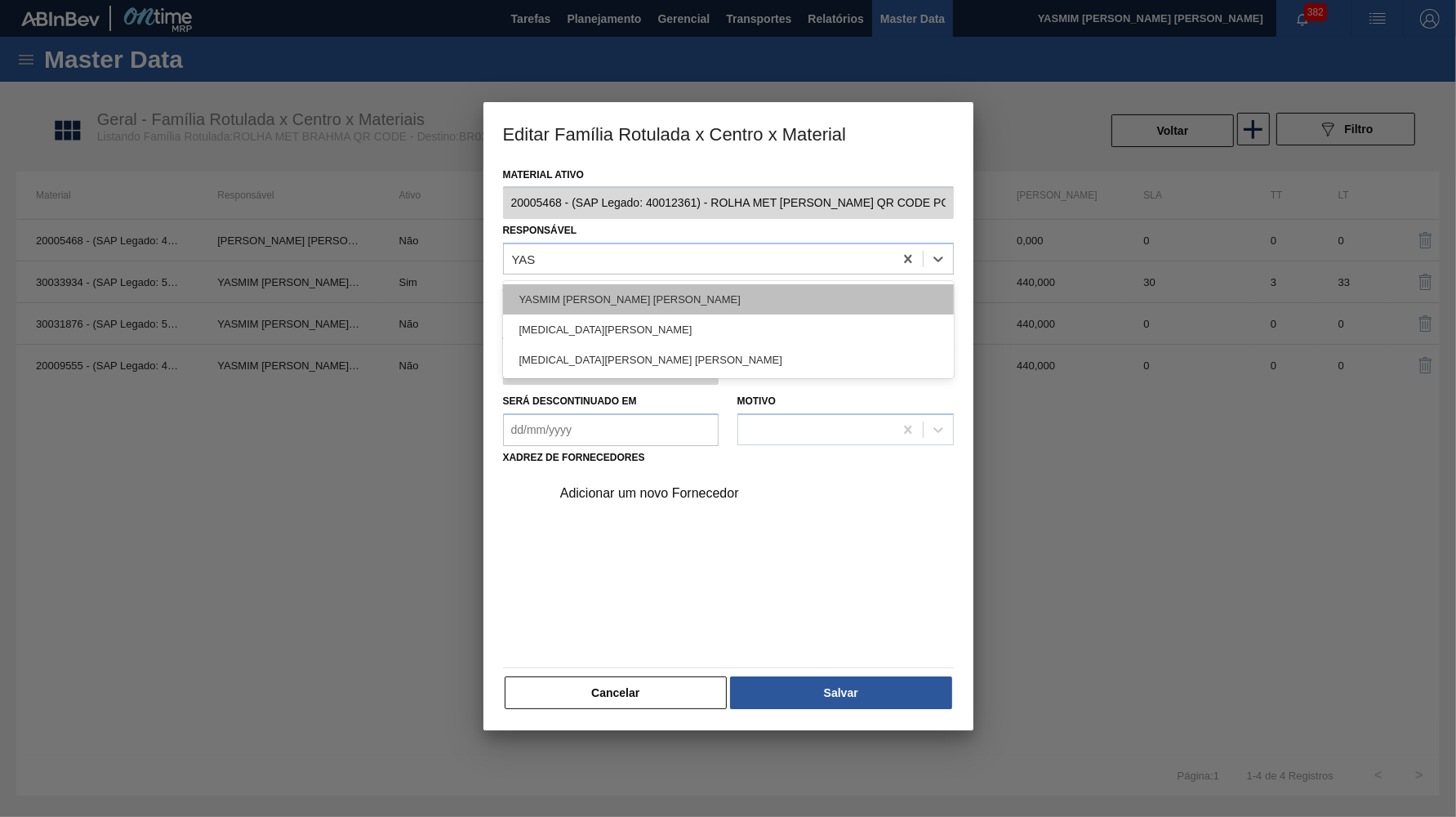
click at [626, 289] on div "YASMIM FERREIRA DA SILVA" at bounding box center [728, 300] width 451 height 31
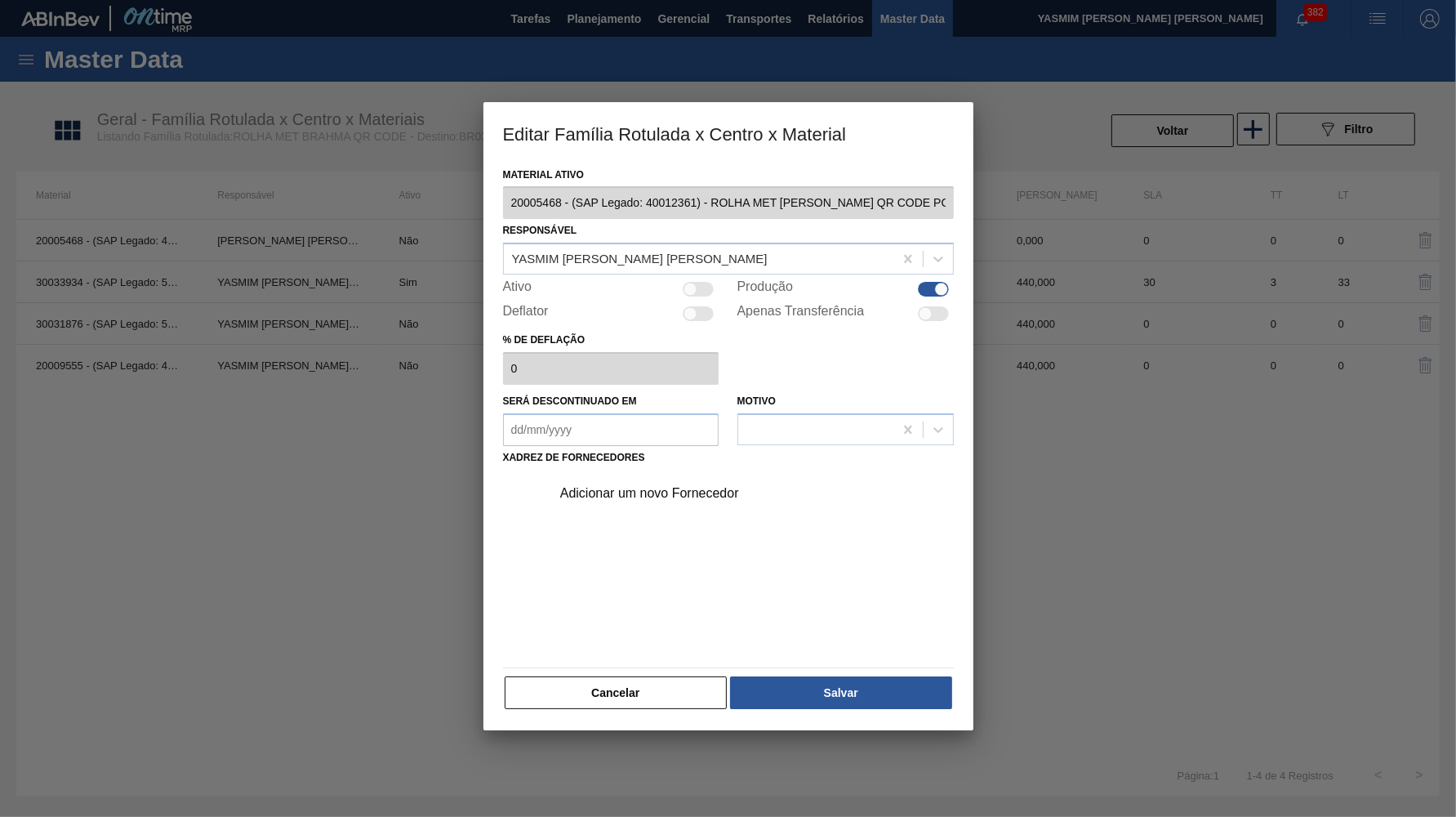
click at [730, 486] on div "Adicionar um novo Fornecedor" at bounding box center [720, 493] width 320 height 14
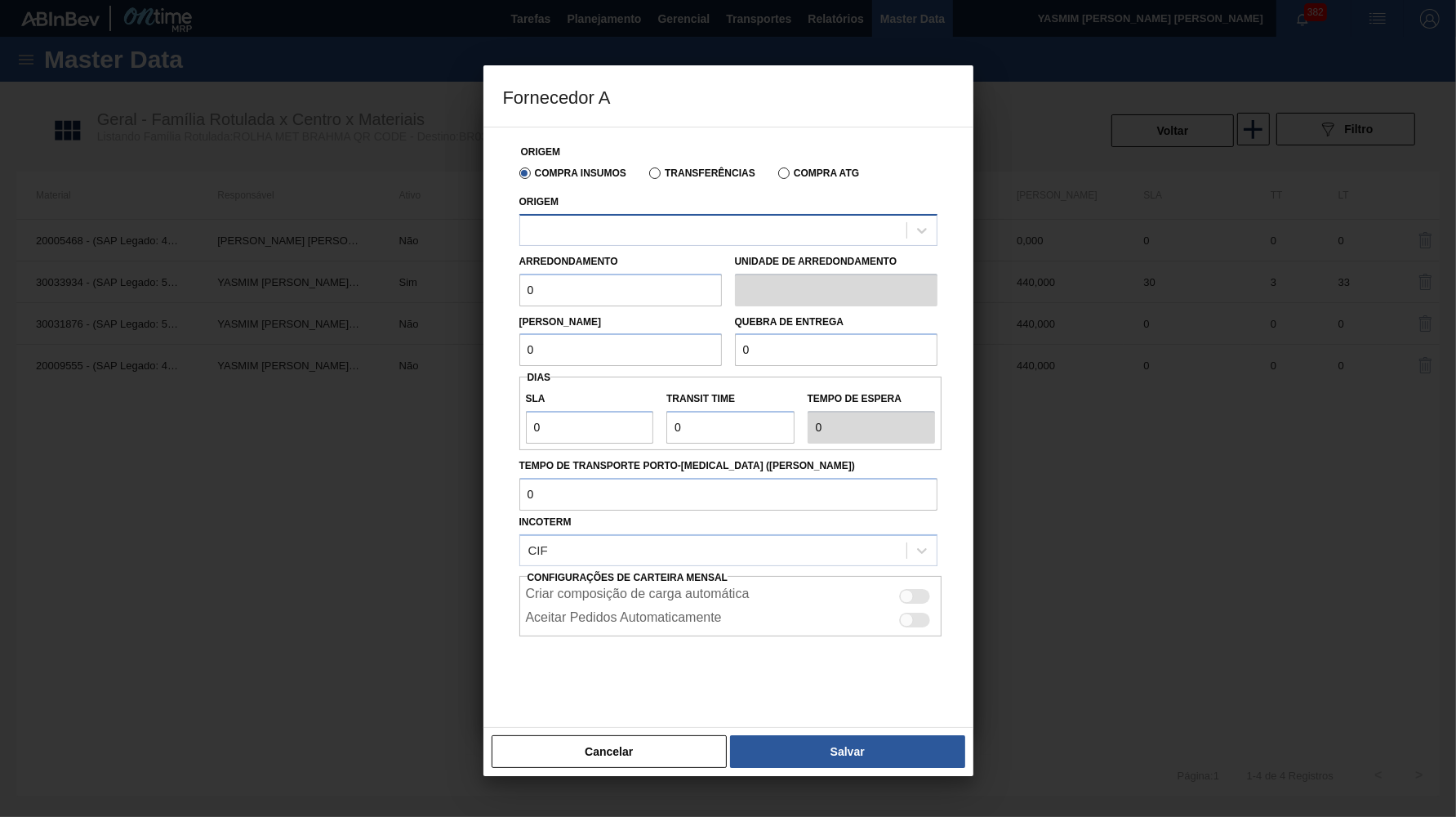
click at [637, 221] on div at bounding box center [713, 230] width 386 height 24
click at [664, 173] on label "Transferências" at bounding box center [702, 172] width 106 height 11
click at [647, 177] on input "Transferências" at bounding box center [647, 177] width 0 height 0
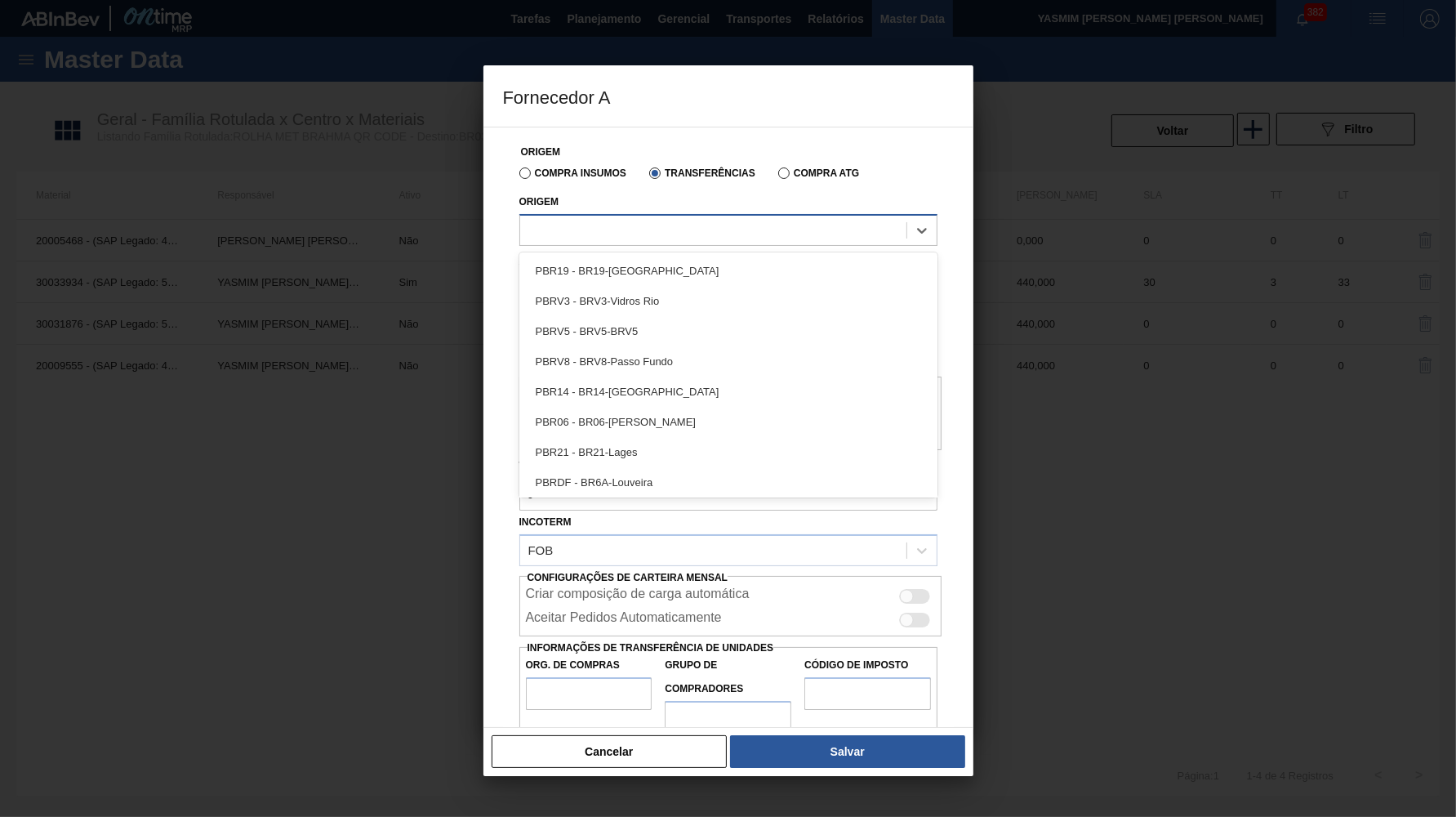
click at [632, 232] on div at bounding box center [713, 230] width 386 height 24
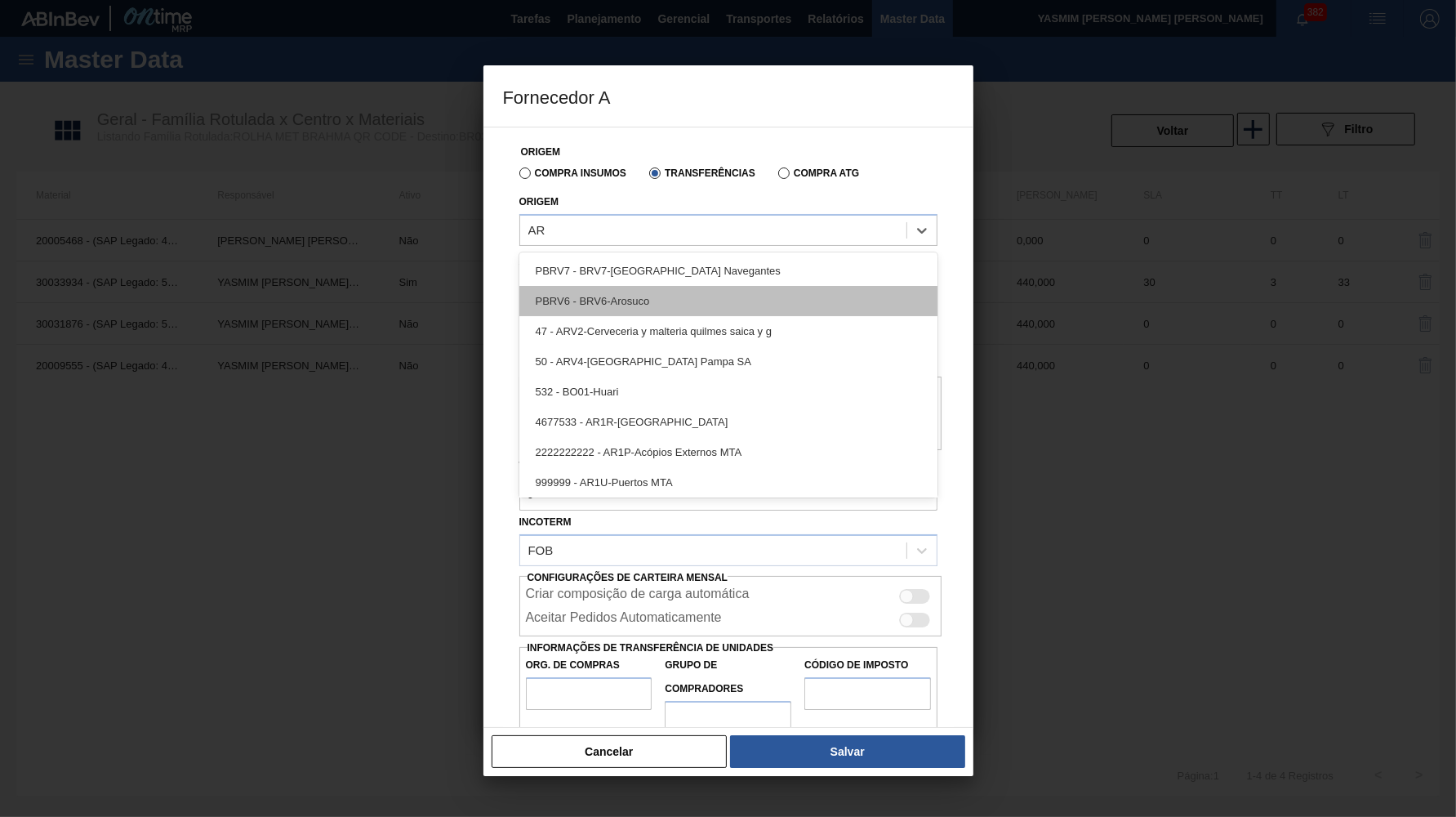
click at [649, 288] on div "PBRV6 - BRV6-Arosuco" at bounding box center [728, 301] width 419 height 31
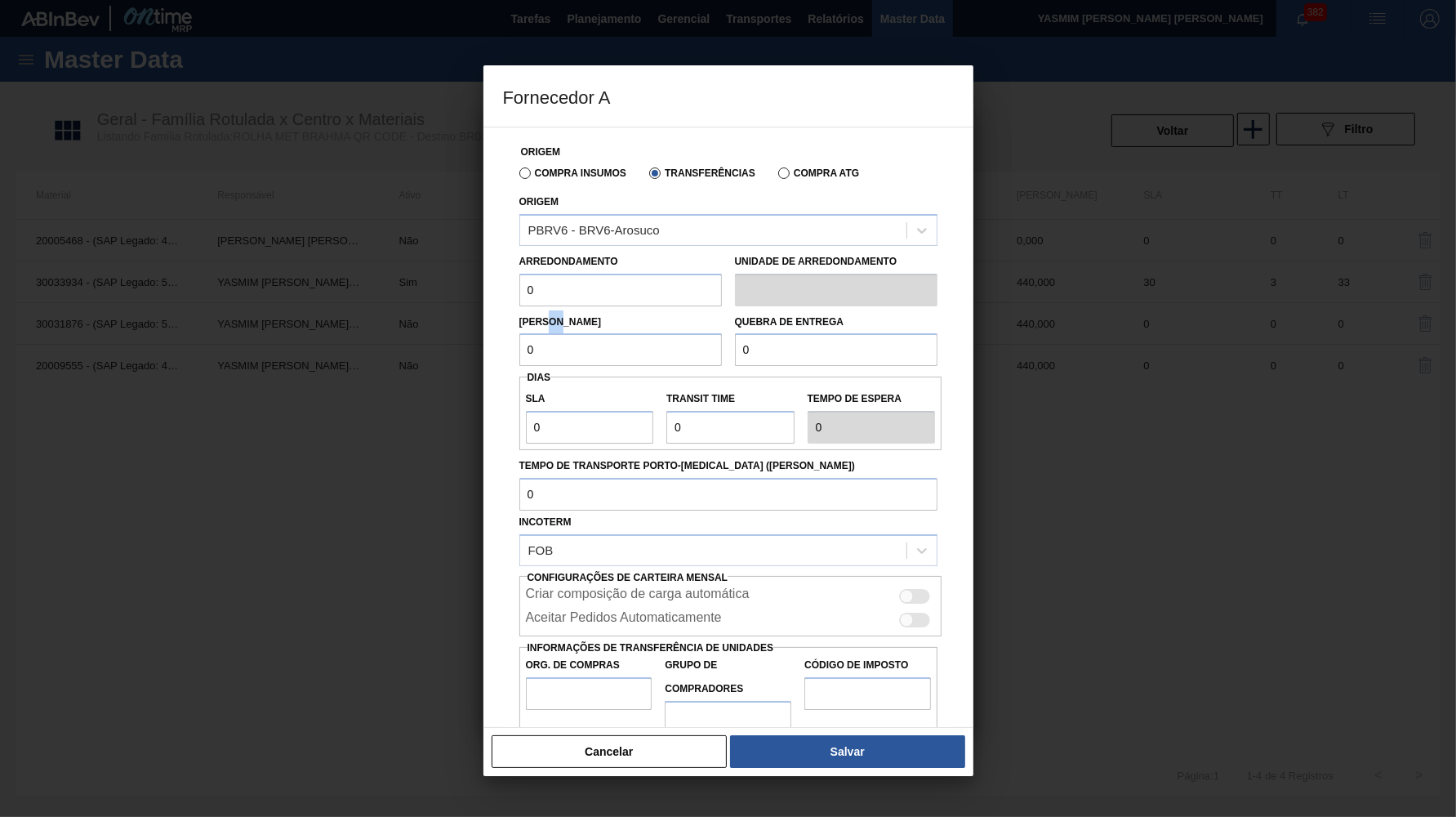
click at [527, 300] on div "Origem Compra Insumos Transferências Compra ATG Origem PBRV6 - BRV6-Arosuco Arr…" at bounding box center [728, 434] width 451 height 613
click at [545, 291] on input "0" at bounding box center [621, 290] width 203 height 32
paste input "44"
click at [554, 338] on input "0" at bounding box center [621, 350] width 203 height 32
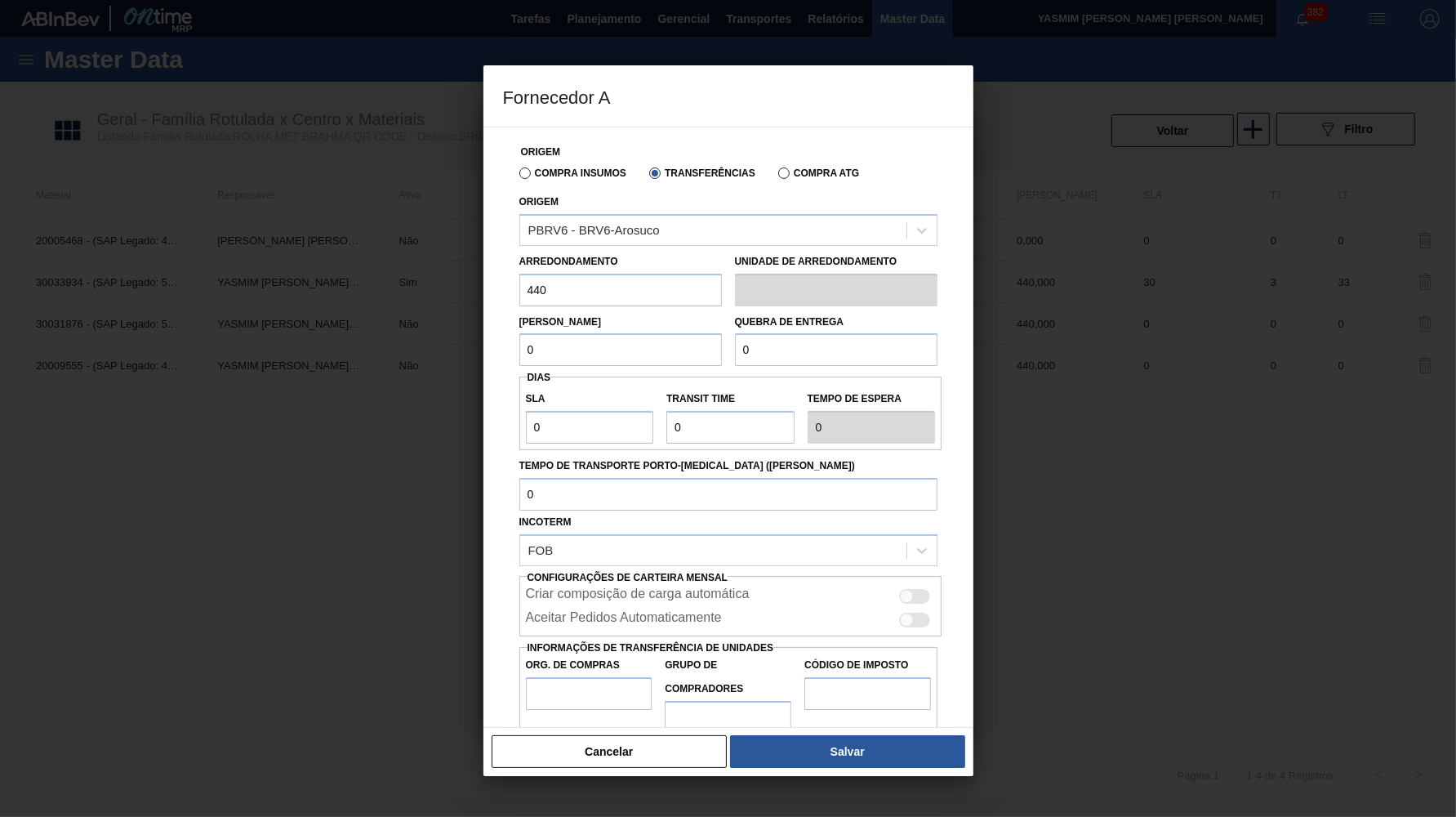
click at [554, 338] on input "0" at bounding box center [621, 350] width 203 height 32
paste input "44"
click at [887, 376] on div "SLA 0 Transit Time Tempo de espera 0" at bounding box center [731, 413] width 423 height 74
click at [887, 363] on div "Origem Compra Insumos Transferências Compra ATG Origem PBRV6 - BRV6-Arosuco Arr…" at bounding box center [728, 434] width 451 height 613
click at [858, 347] on input "0" at bounding box center [836, 350] width 203 height 32
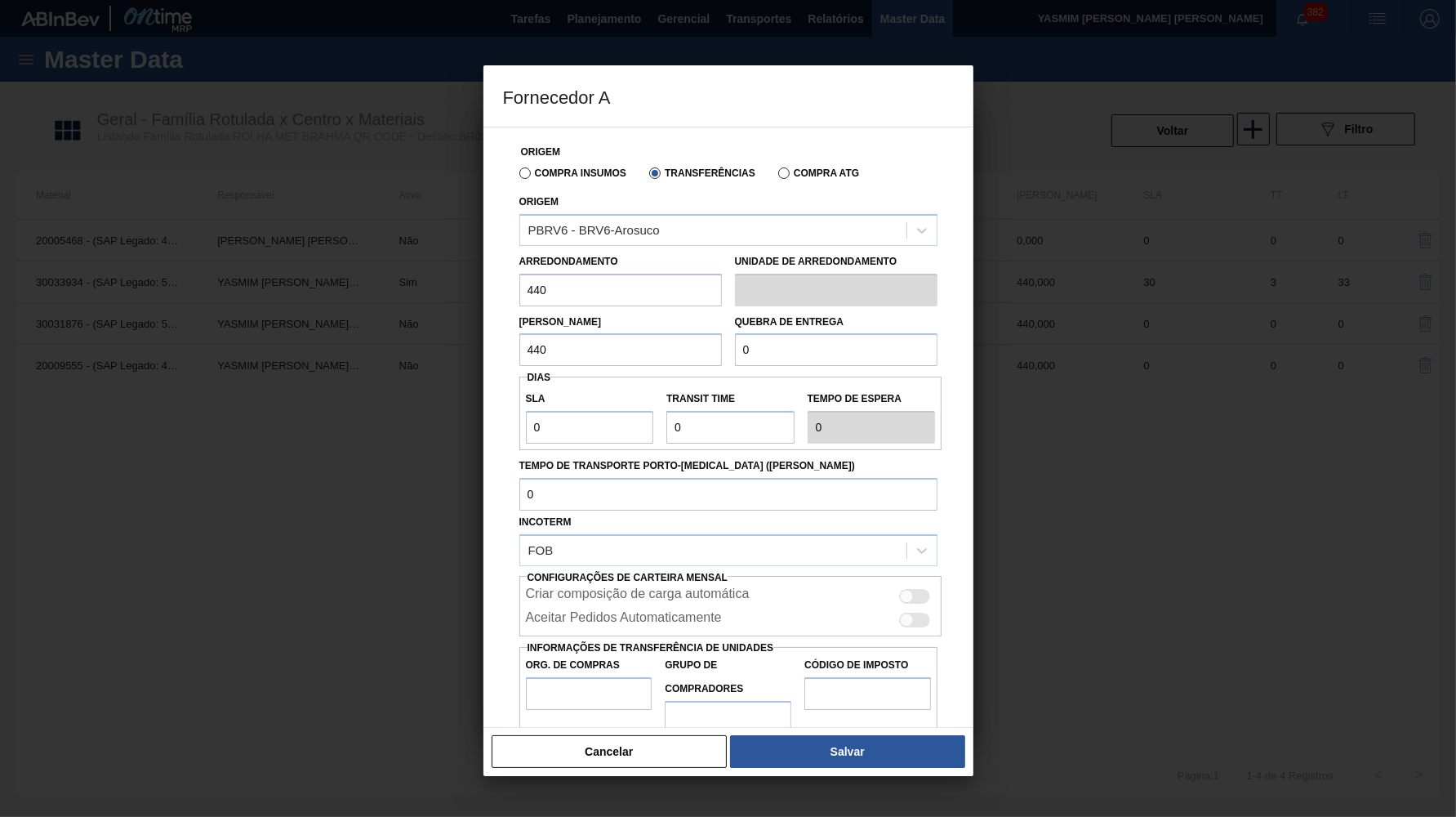
click at [858, 347] on input "0" at bounding box center [836, 350] width 203 height 32
click at [909, 613] on div at bounding box center [907, 620] width 14 height 14
click at [554, 678] on input "Org. de Compras" at bounding box center [589, 694] width 126 height 32
click at [879, 767] on div "Cancelar Salvar" at bounding box center [728, 752] width 490 height 49
click at [878, 756] on button "Salvar" at bounding box center [847, 752] width 234 height 32
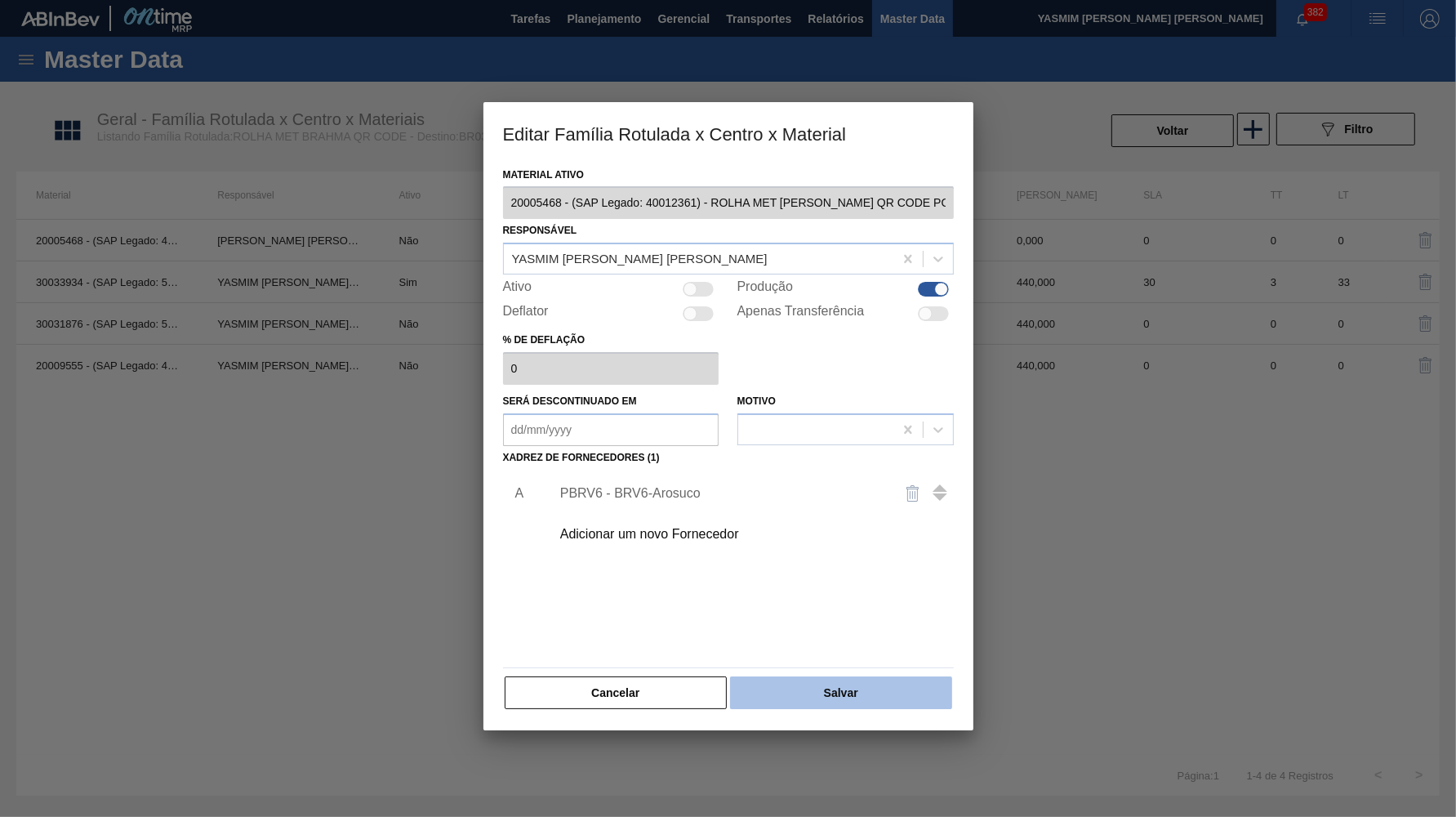
click at [849, 677] on button "Salvar" at bounding box center [840, 693] width 222 height 32
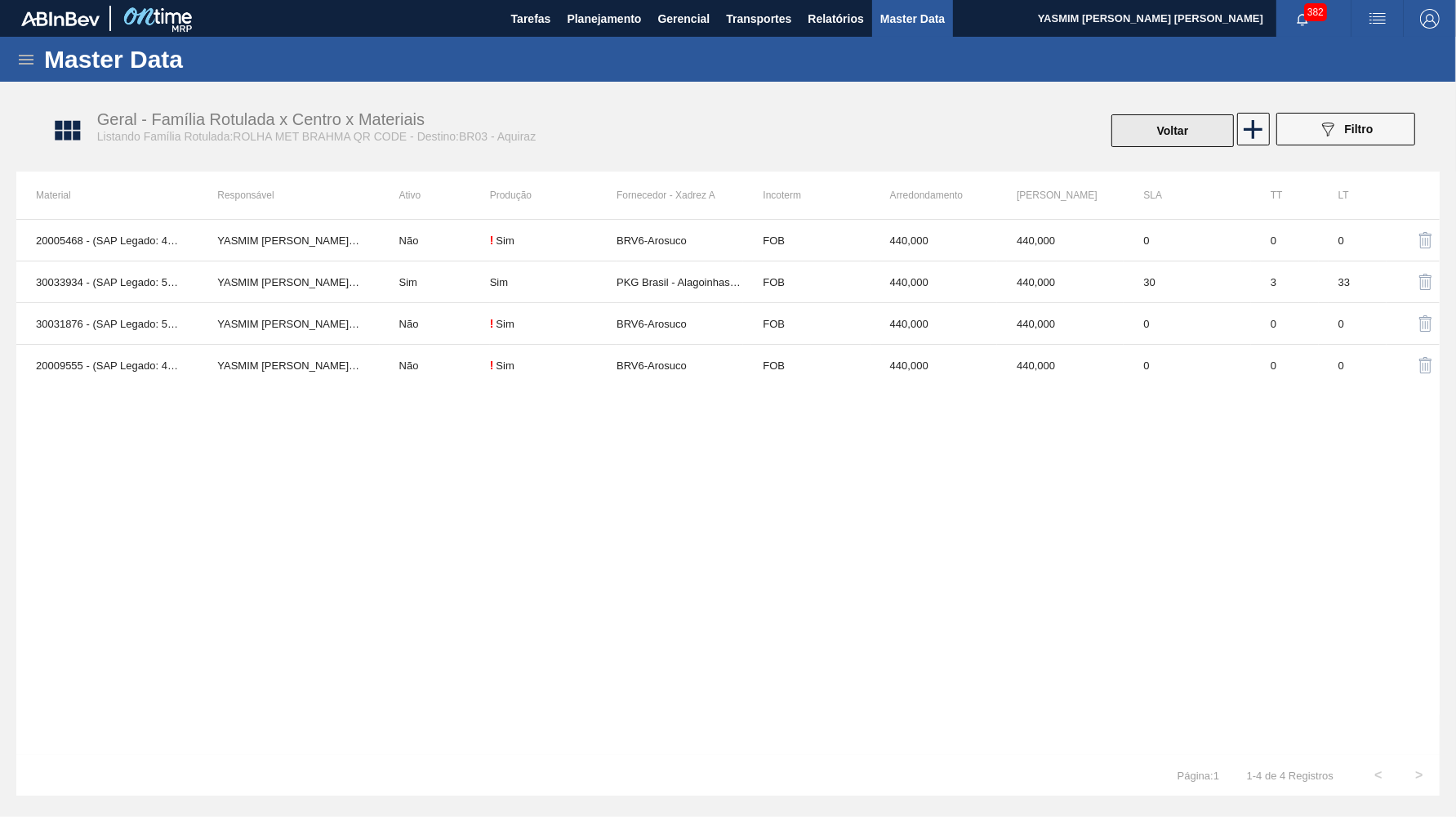
click at [1140, 129] on button "Voltar" at bounding box center [1172, 131] width 122 height 32
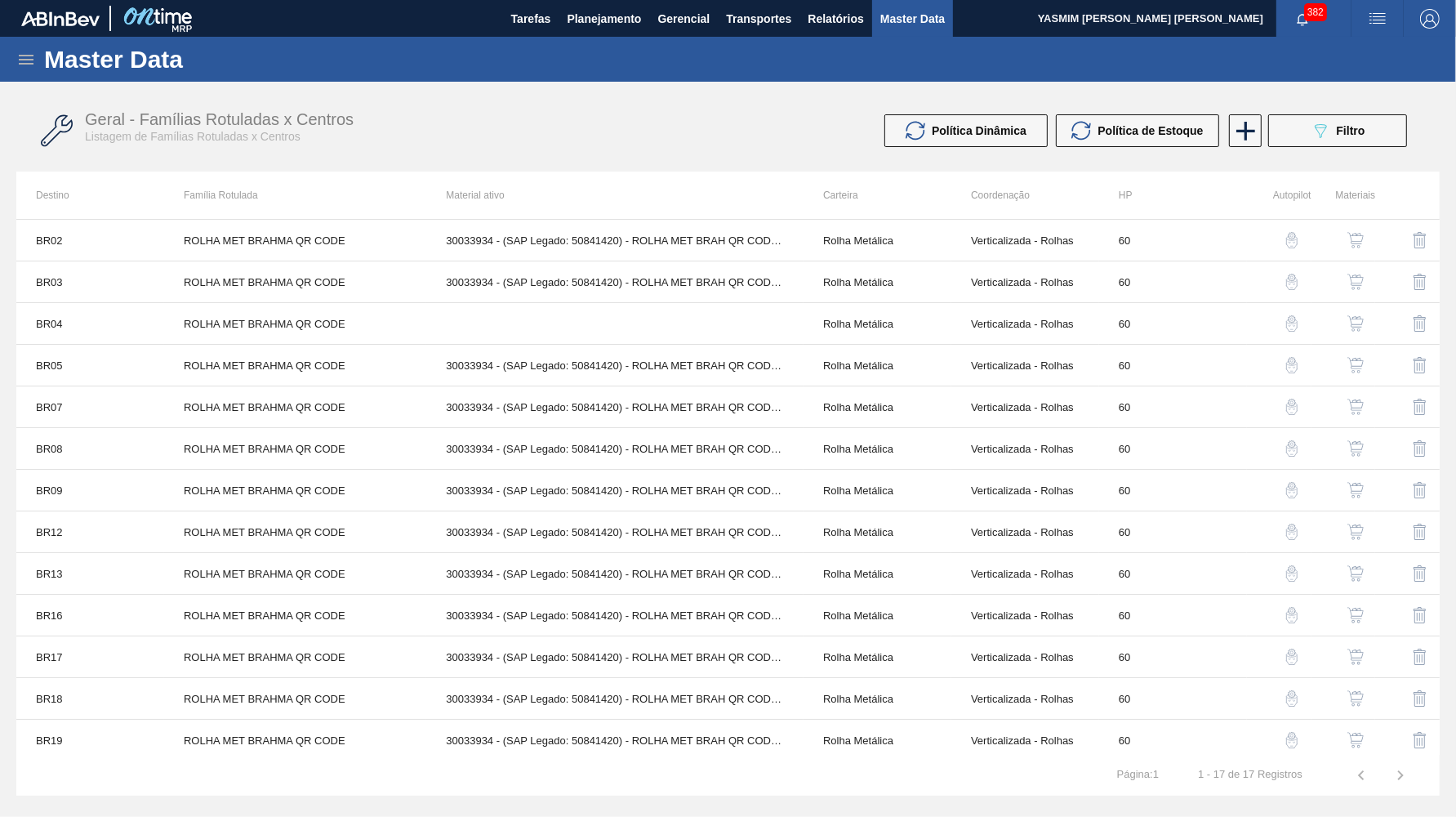
click at [1358, 325] on img "button" at bounding box center [1355, 323] width 16 height 16
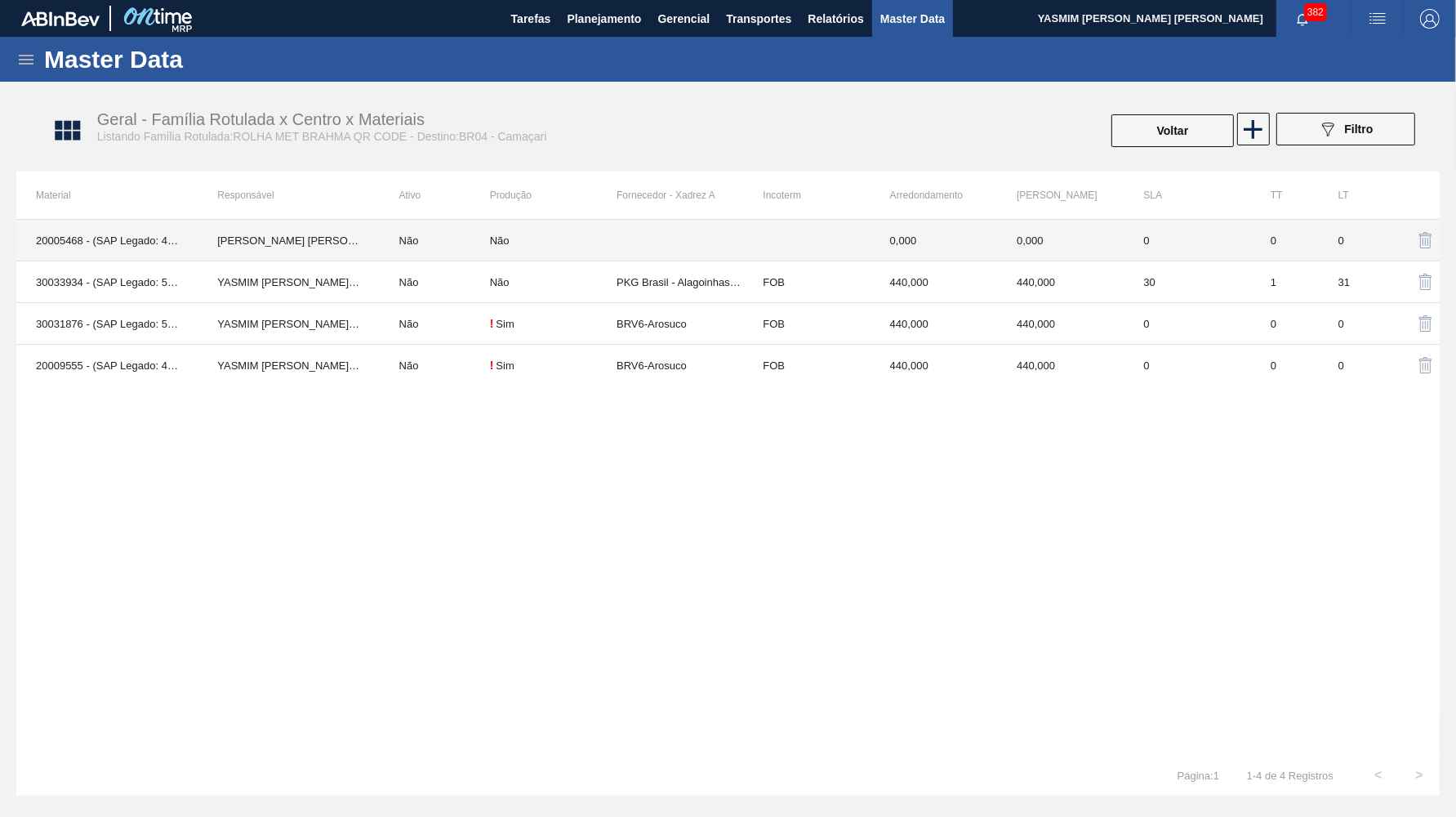
click at [642, 252] on td at bounding box center [679, 240] width 126 height 42
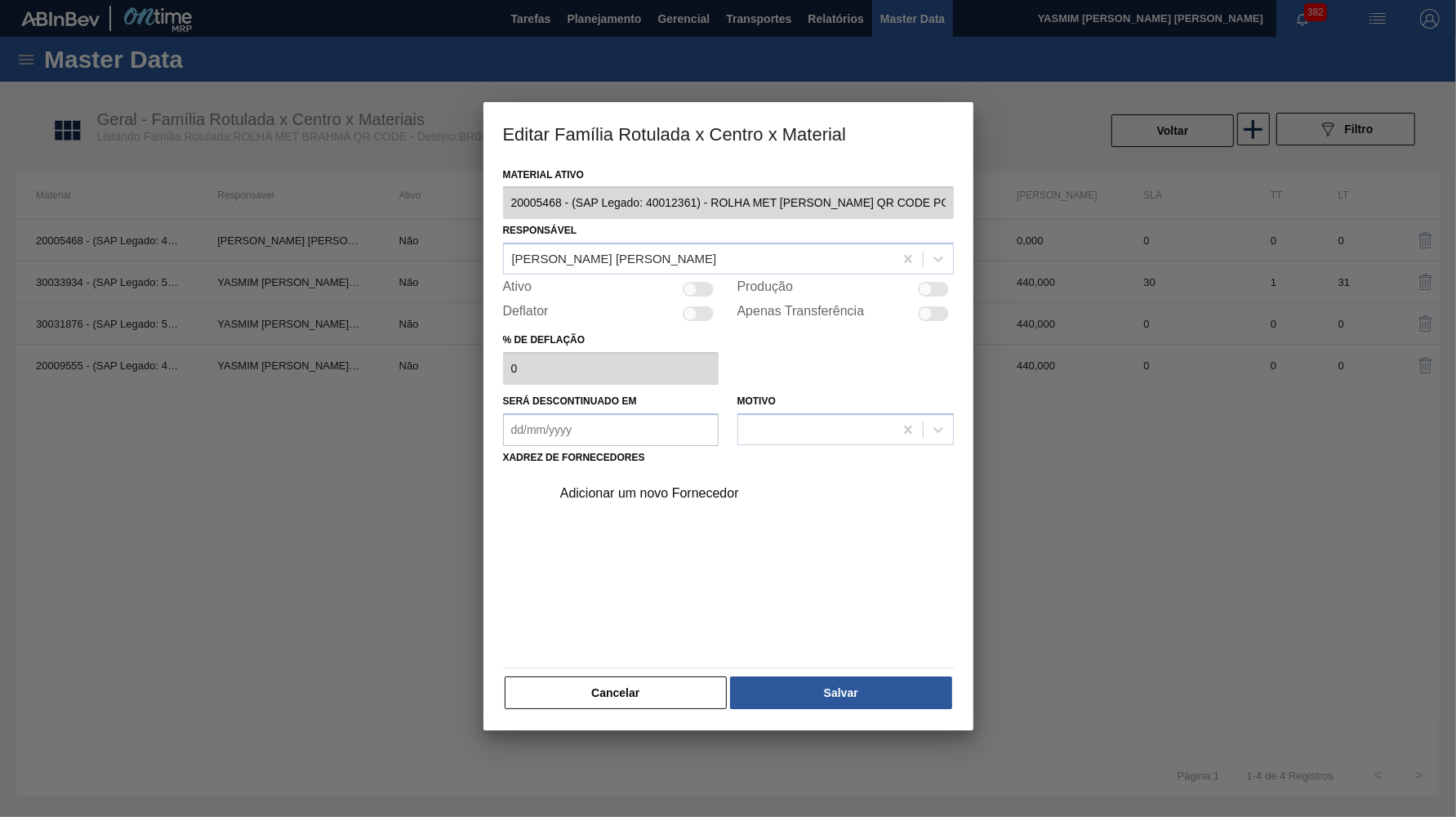
drag, startPoint x: 933, startPoint y: 296, endPoint x: 926, endPoint y: 288, distance: 10.6
click at [932, 294] on div "Material ativo 20005468 - (SAP Legado: 40012361) - ROLHA MET BC CHOPP QR CODE P…" at bounding box center [728, 437] width 451 height 549
click at [925, 284] on div at bounding box center [925, 290] width 14 height 14
click at [676, 473] on div "Adicionar um novo Fornecedor" at bounding box center [748, 493] width 413 height 41
click at [666, 473] on div "Adicionar um novo Fornecedor" at bounding box center [748, 493] width 413 height 41
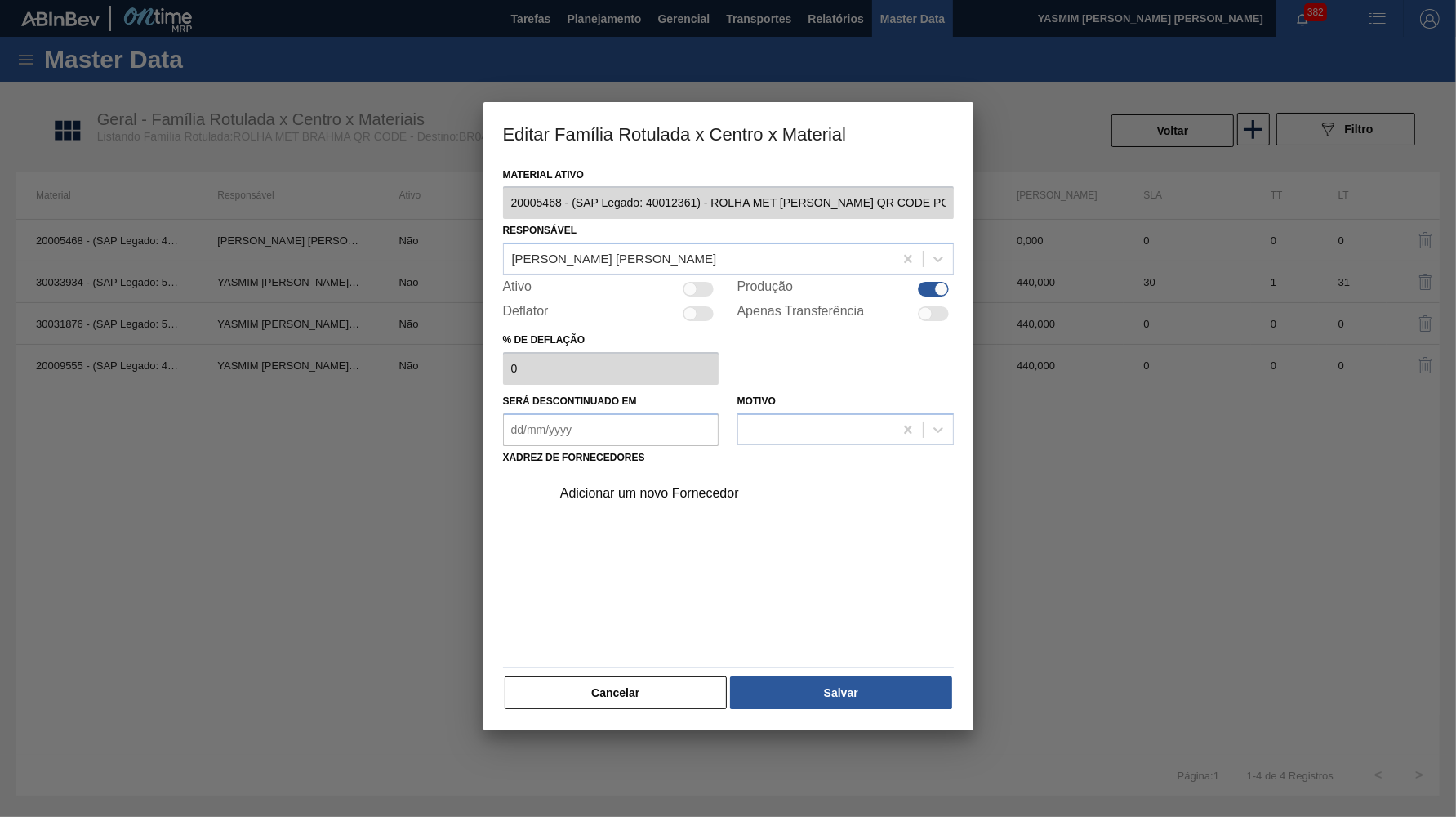
click at [625, 486] on div "Adicionar um novo Fornecedor" at bounding box center [720, 493] width 320 height 14
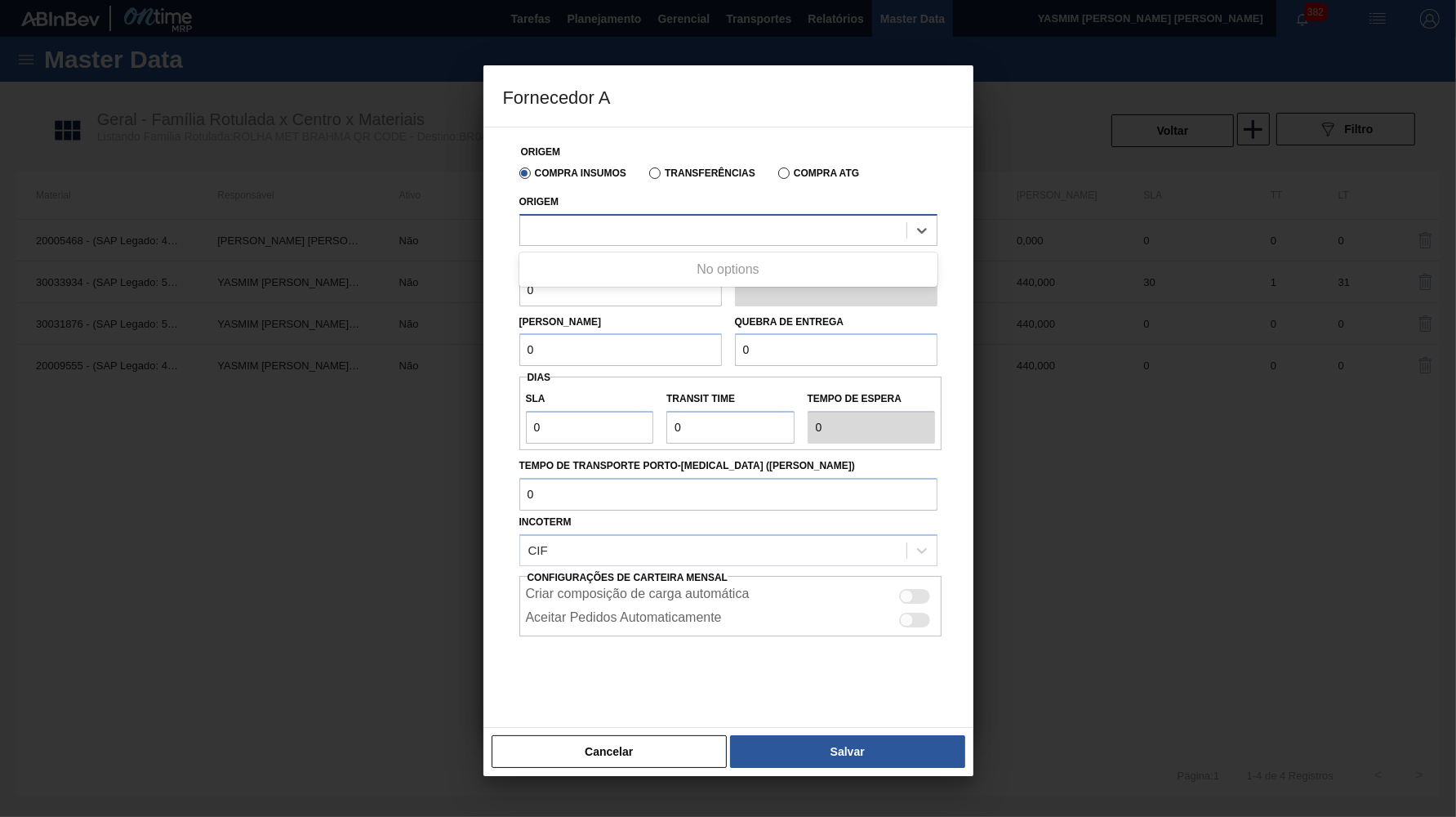
click at [616, 231] on div at bounding box center [713, 230] width 386 height 24
click at [649, 175] on div "Transferências" at bounding box center [699, 172] width 113 height 14
click at [661, 172] on label "Transferências" at bounding box center [702, 172] width 106 height 11
click at [647, 177] on input "Transferências" at bounding box center [647, 177] width 0 height 0
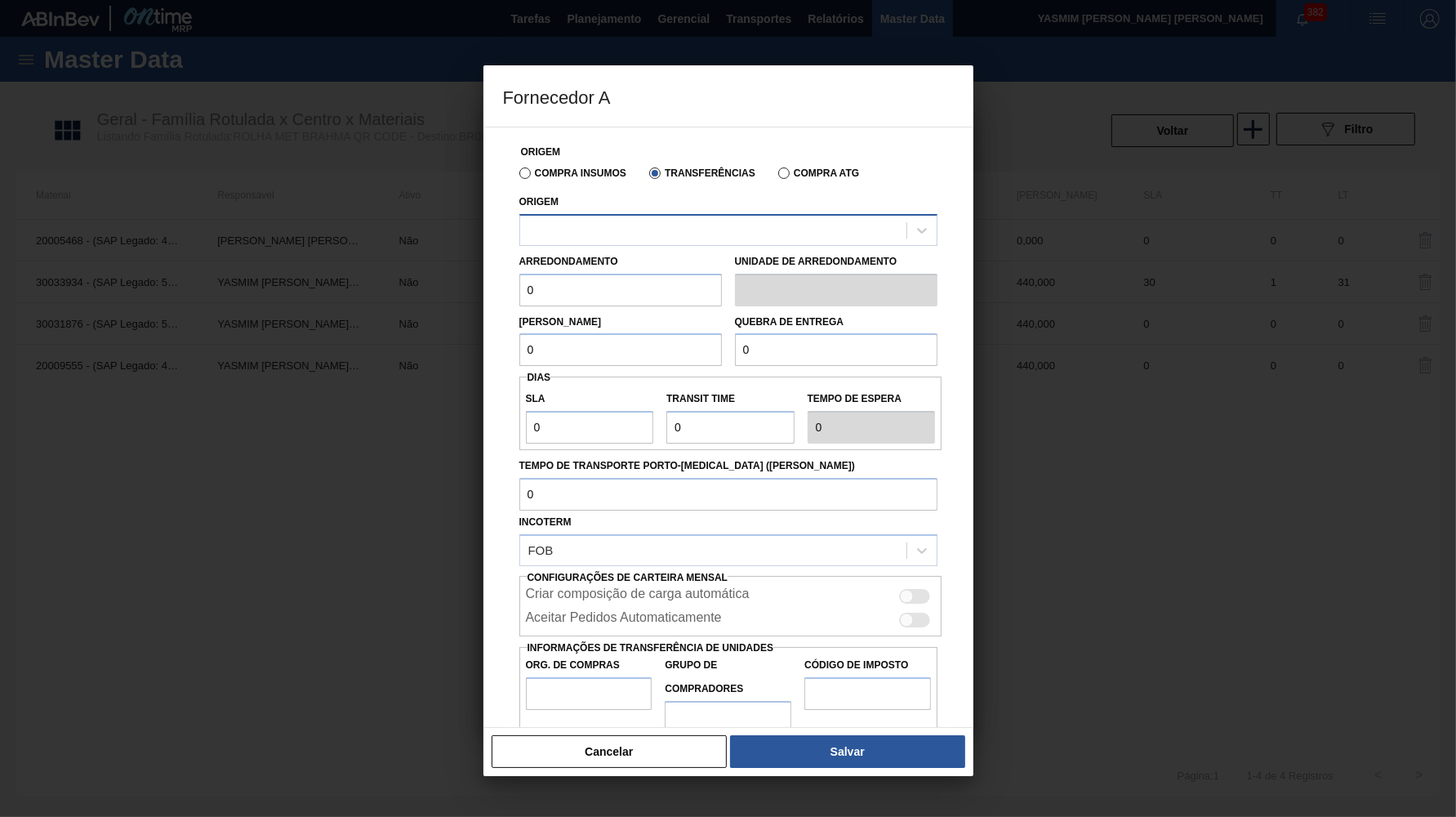
click at [643, 230] on div at bounding box center [713, 230] width 386 height 24
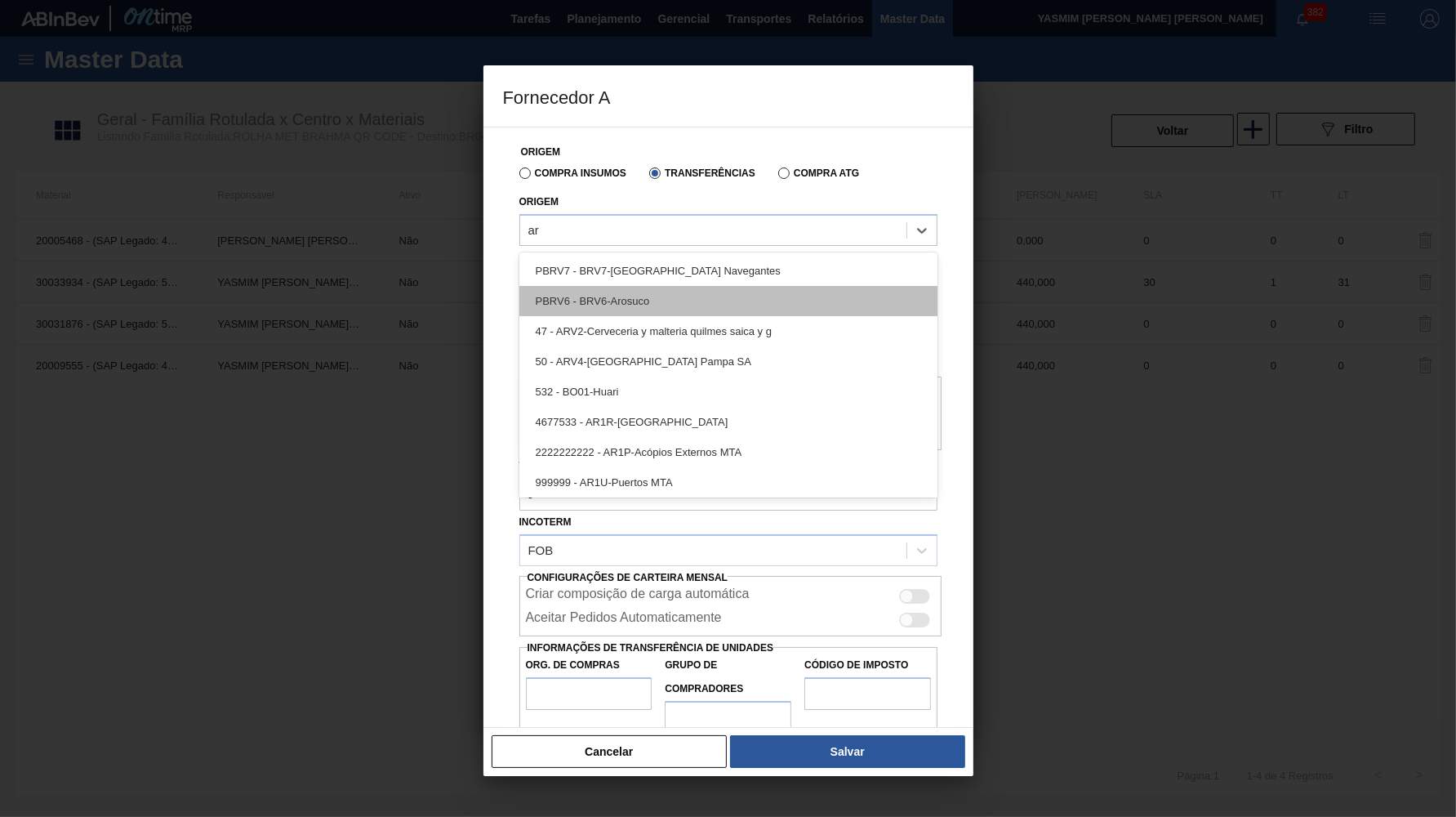
click at [654, 305] on div "PBRV6 - BRV6-Arosuco" at bounding box center [728, 301] width 419 height 31
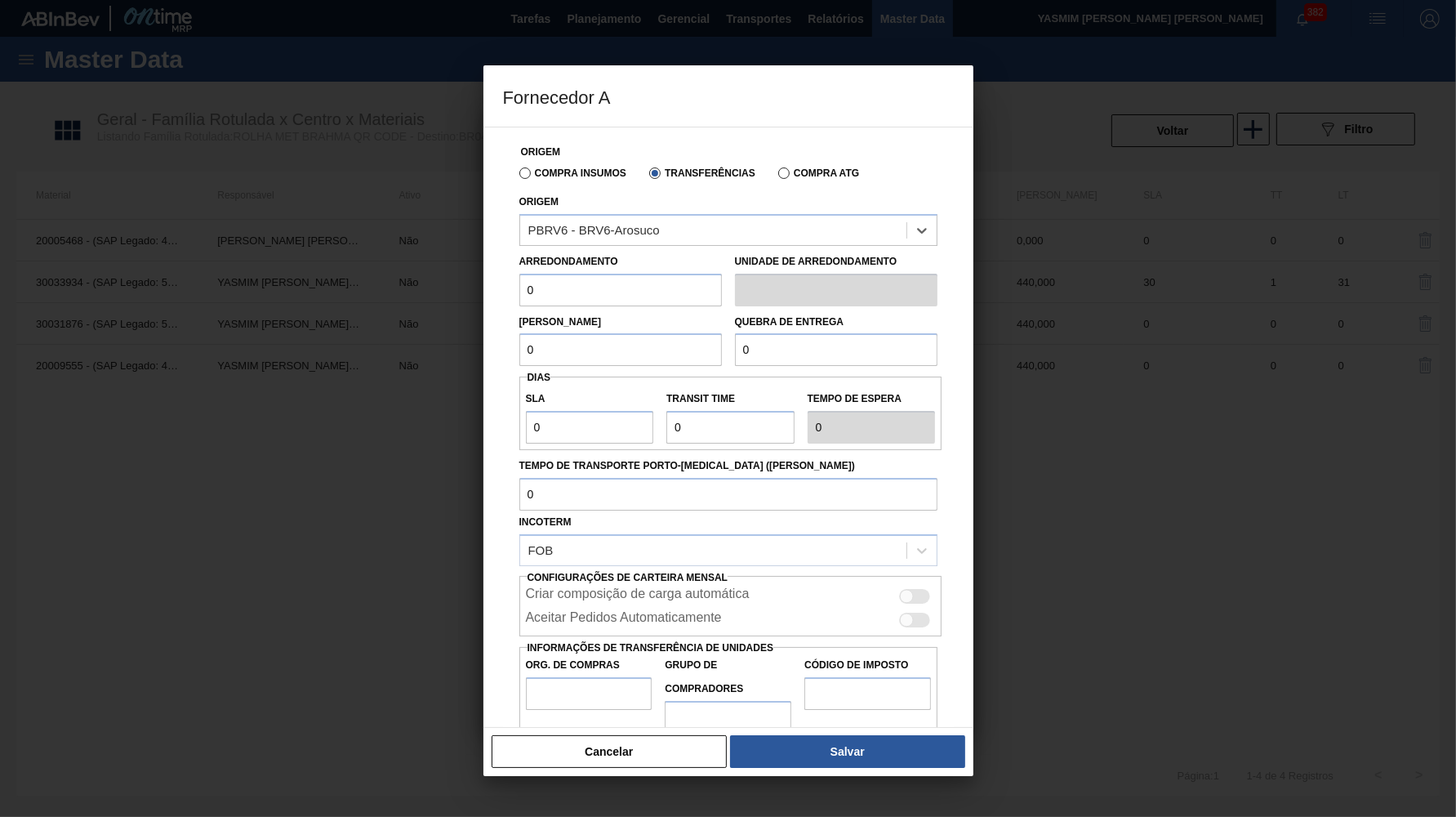
click at [598, 278] on input "0" at bounding box center [621, 290] width 203 height 32
paste input "44"
click at [617, 340] on input "0" at bounding box center [621, 350] width 203 height 32
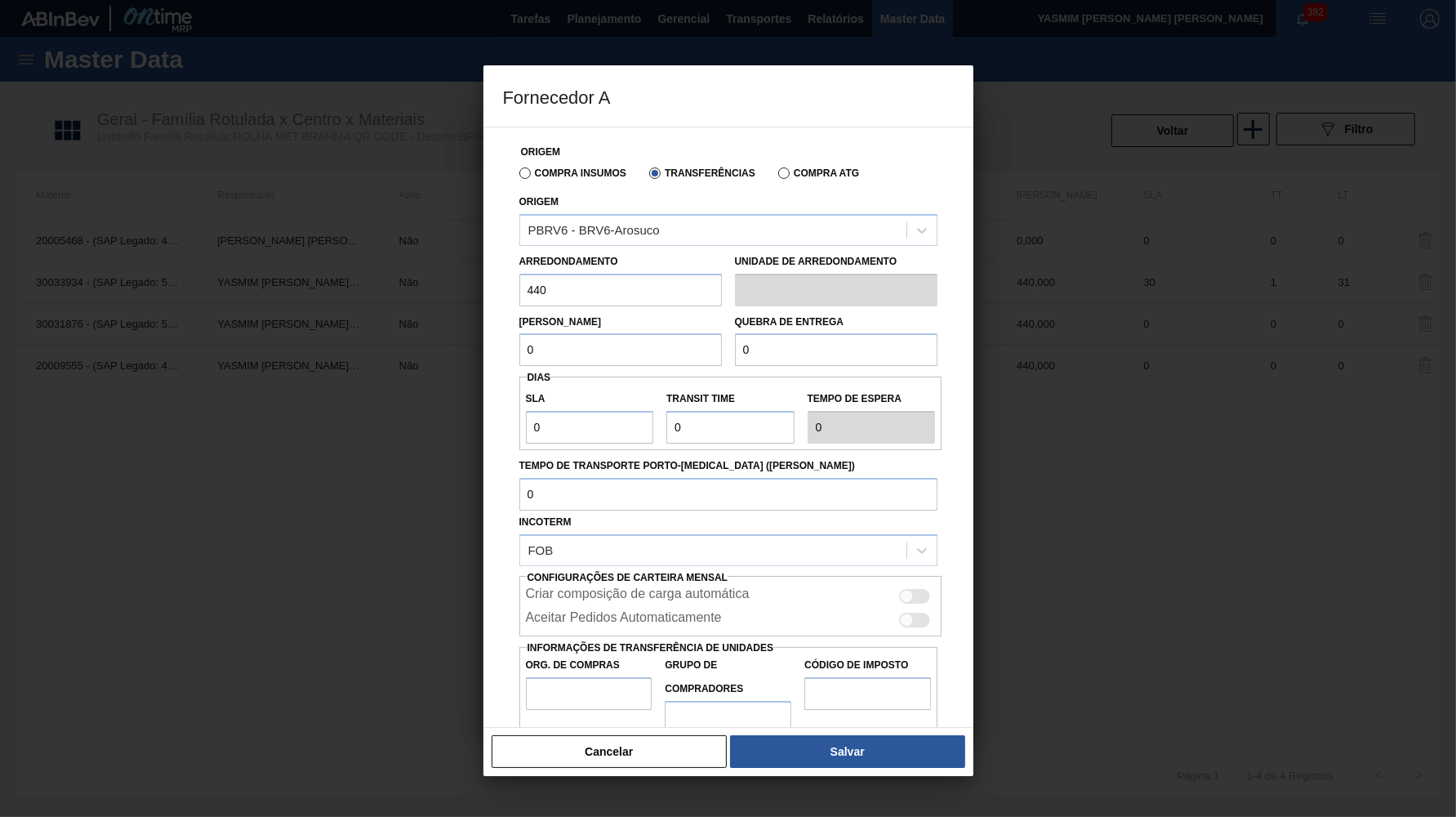
paste input "44"
click at [840, 358] on div "Origem Compra Insumos Transferências Compra ATG Origem PBRV6 - BRV6-Arosuco Arr…" at bounding box center [728, 434] width 451 height 613
click at [812, 342] on input "0" at bounding box center [836, 350] width 203 height 32
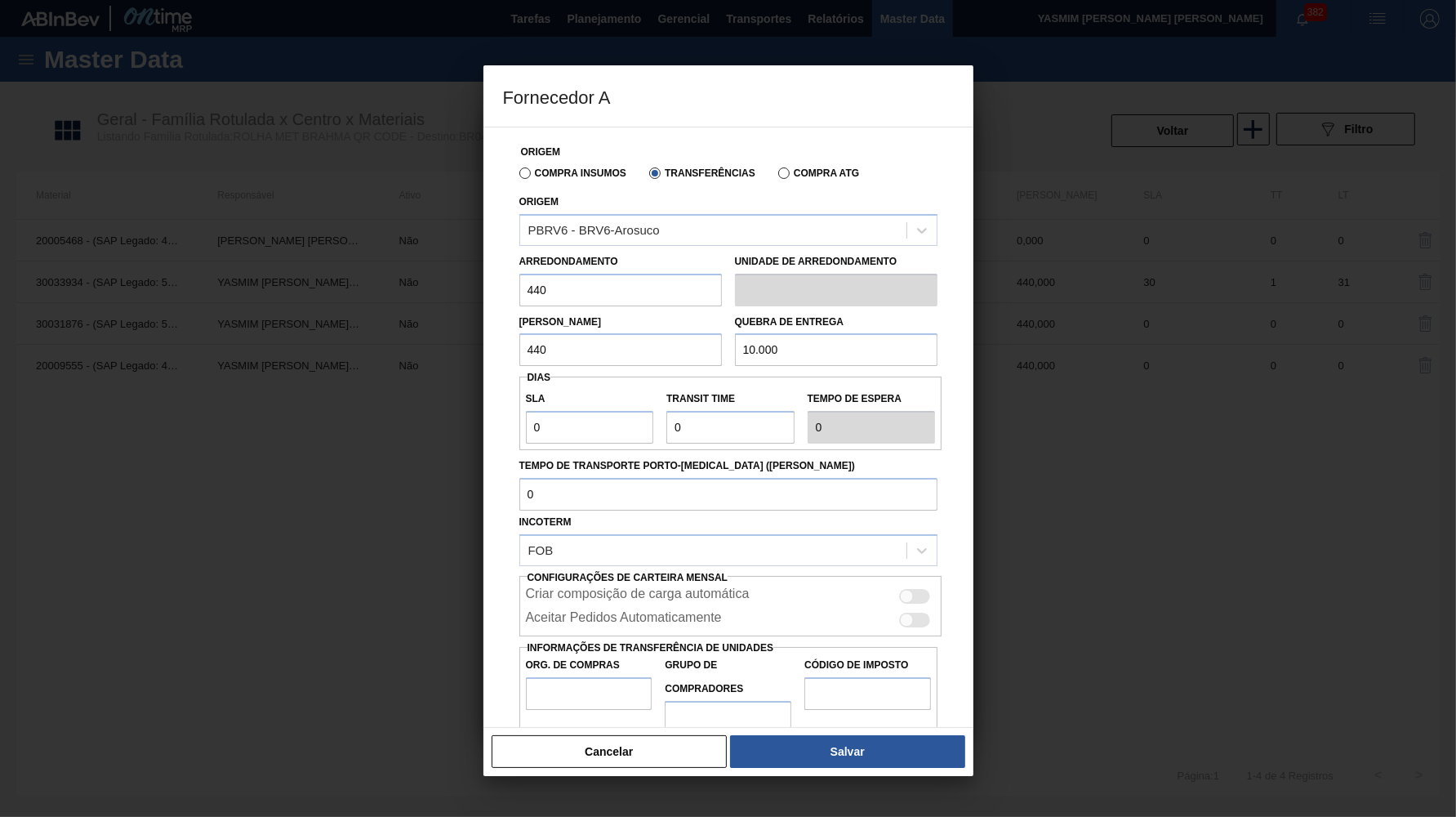
click at [910, 613] on div at bounding box center [907, 620] width 14 height 14
click at [635, 654] on label "Org. de Compras" at bounding box center [589, 666] width 126 height 24
click at [635, 678] on input "Org. de Compras" at bounding box center [589, 694] width 126 height 32
click at [625, 678] on input "Org. de Compras" at bounding box center [589, 694] width 126 height 32
drag, startPoint x: 817, startPoint y: 730, endPoint x: 825, endPoint y: 735, distance: 9.4
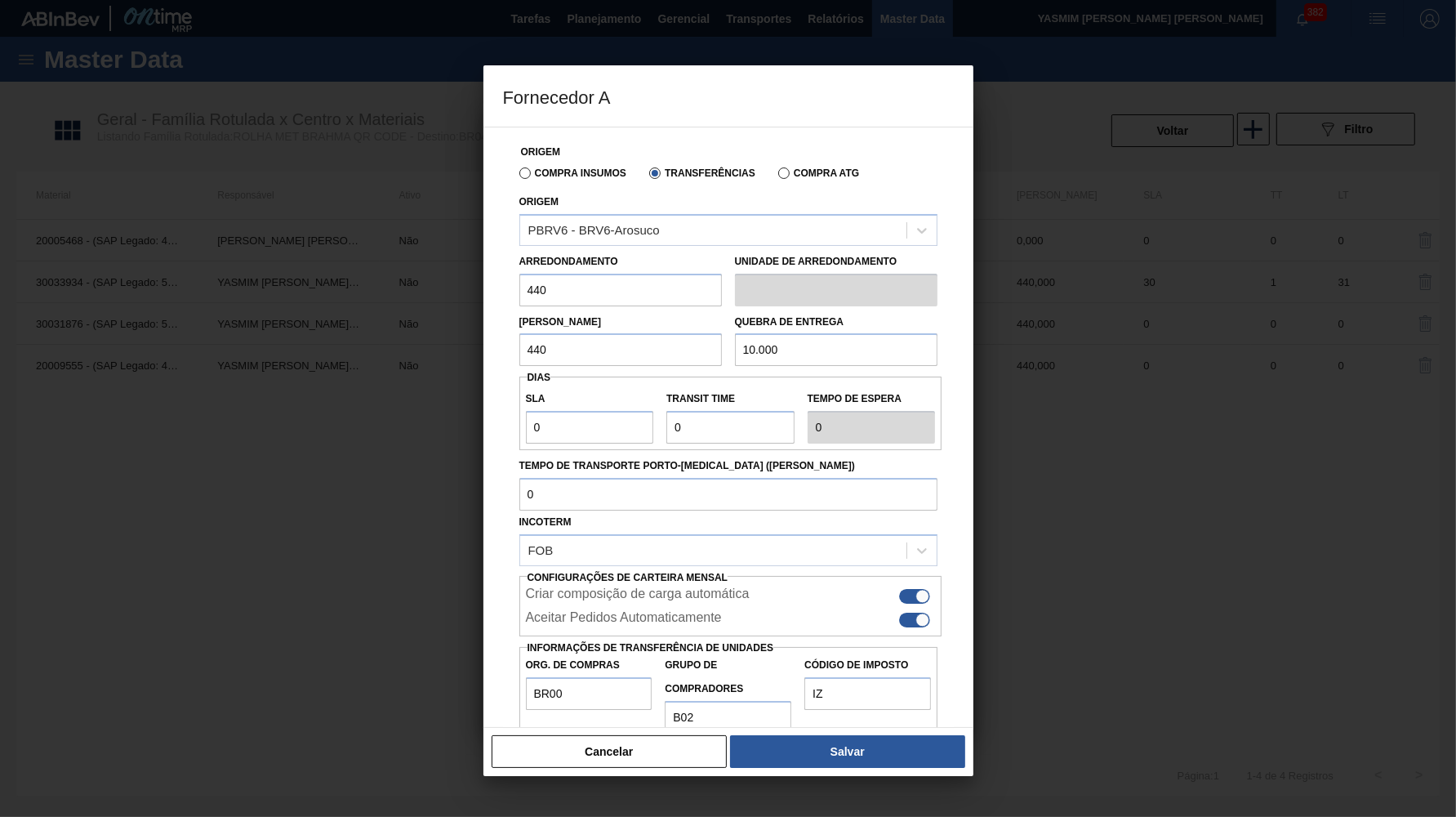
click at [825, 735] on div "Cancelar Salvar" at bounding box center [728, 752] width 490 height 49
click at [833, 758] on button "Salvar" at bounding box center [847, 752] width 234 height 32
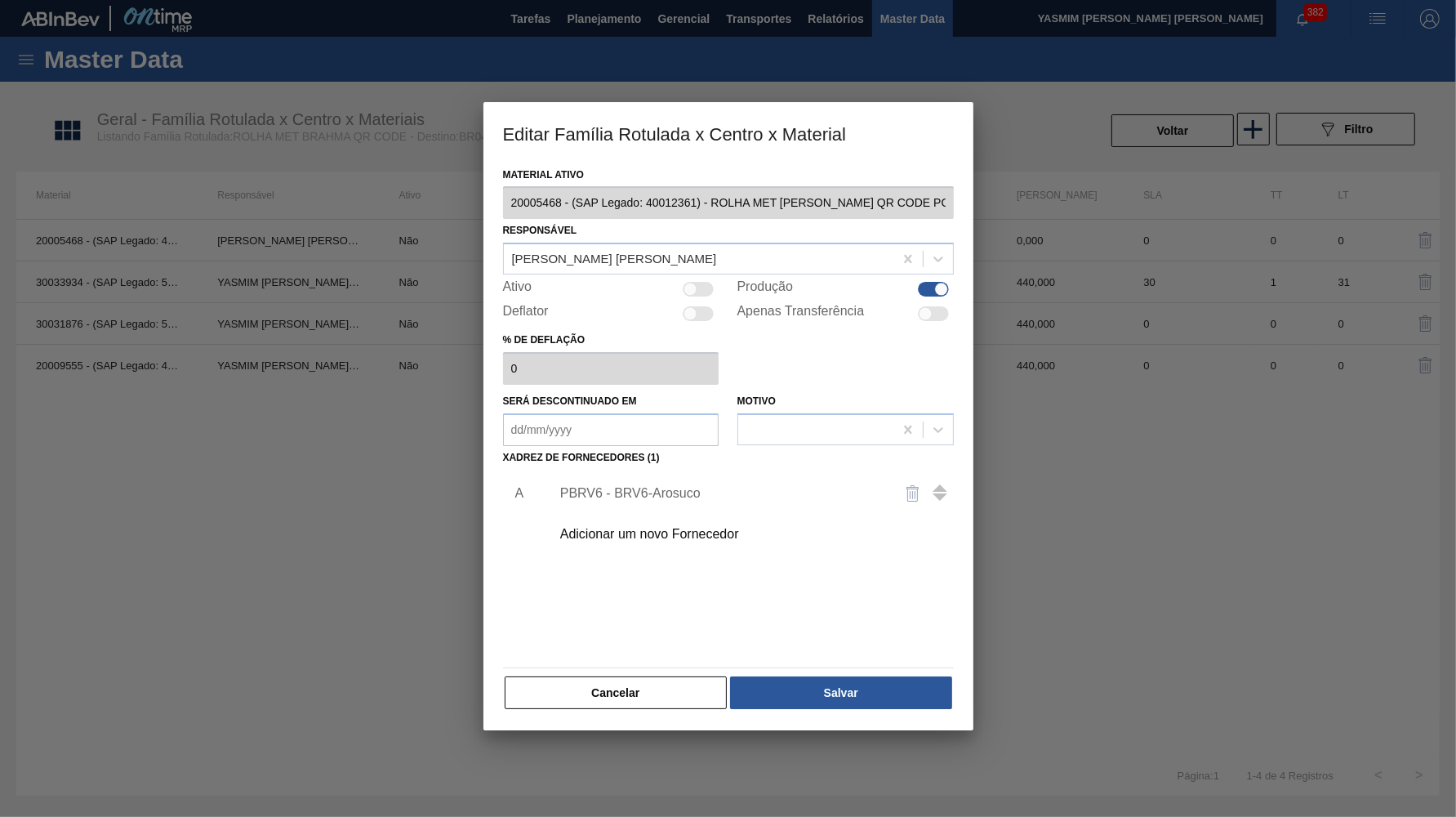
click at [824, 620] on div "A PBRV6 - BRV6-Arosuco Adicionar um novo Fornecedor" at bounding box center [728, 565] width 451 height 192
click at [840, 660] on div "Material ativo 20005468 - (SAP Legado: 40012361) - ROLHA MET BC CHOPP QR CODE P…" at bounding box center [728, 437] width 451 height 549
click at [877, 683] on button "Salvar" at bounding box center [840, 693] width 222 height 32
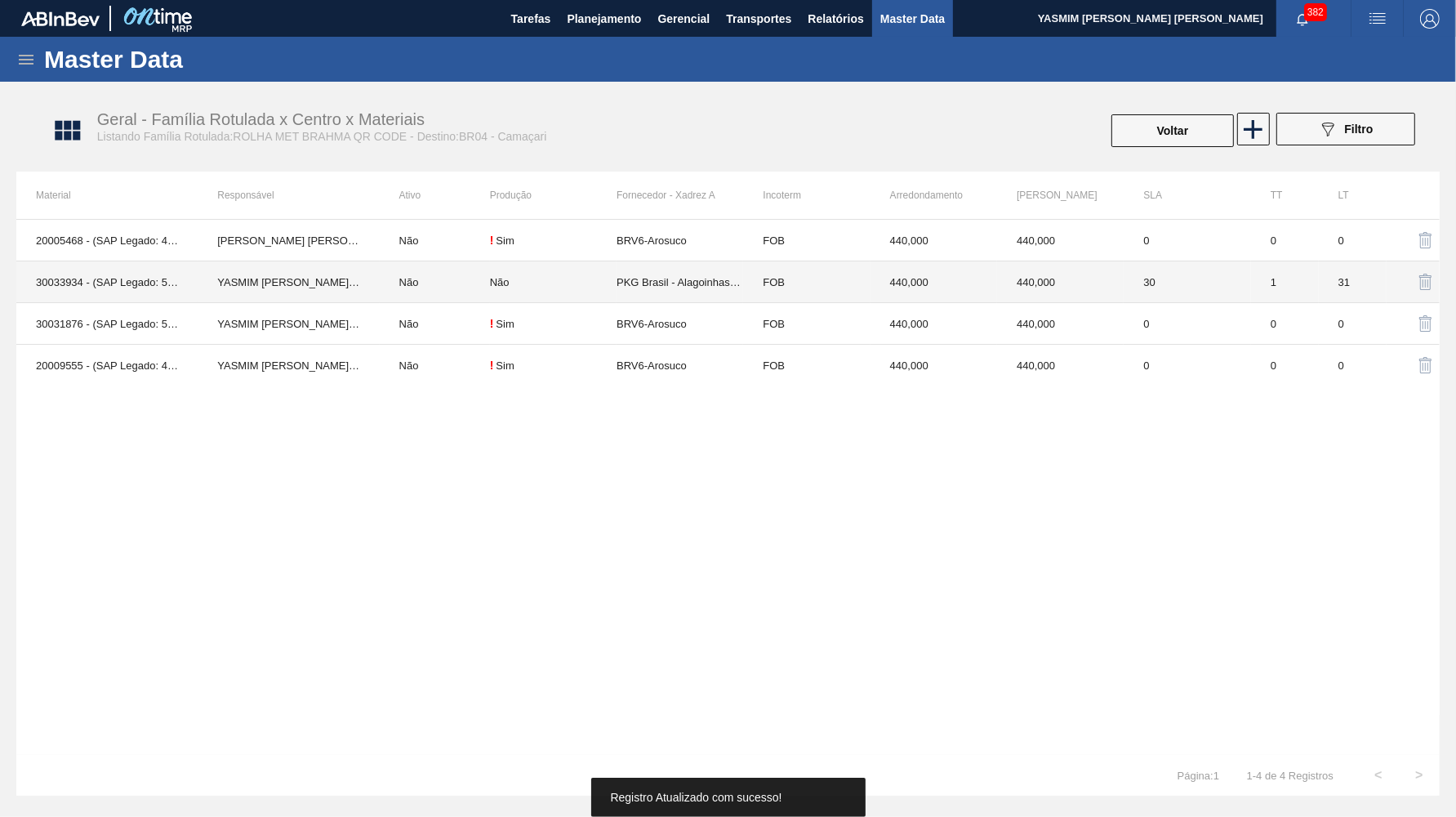
click at [635, 282] on td "PKG Brasil - Alagoinhas (BA)" at bounding box center [679, 282] width 126 height 42
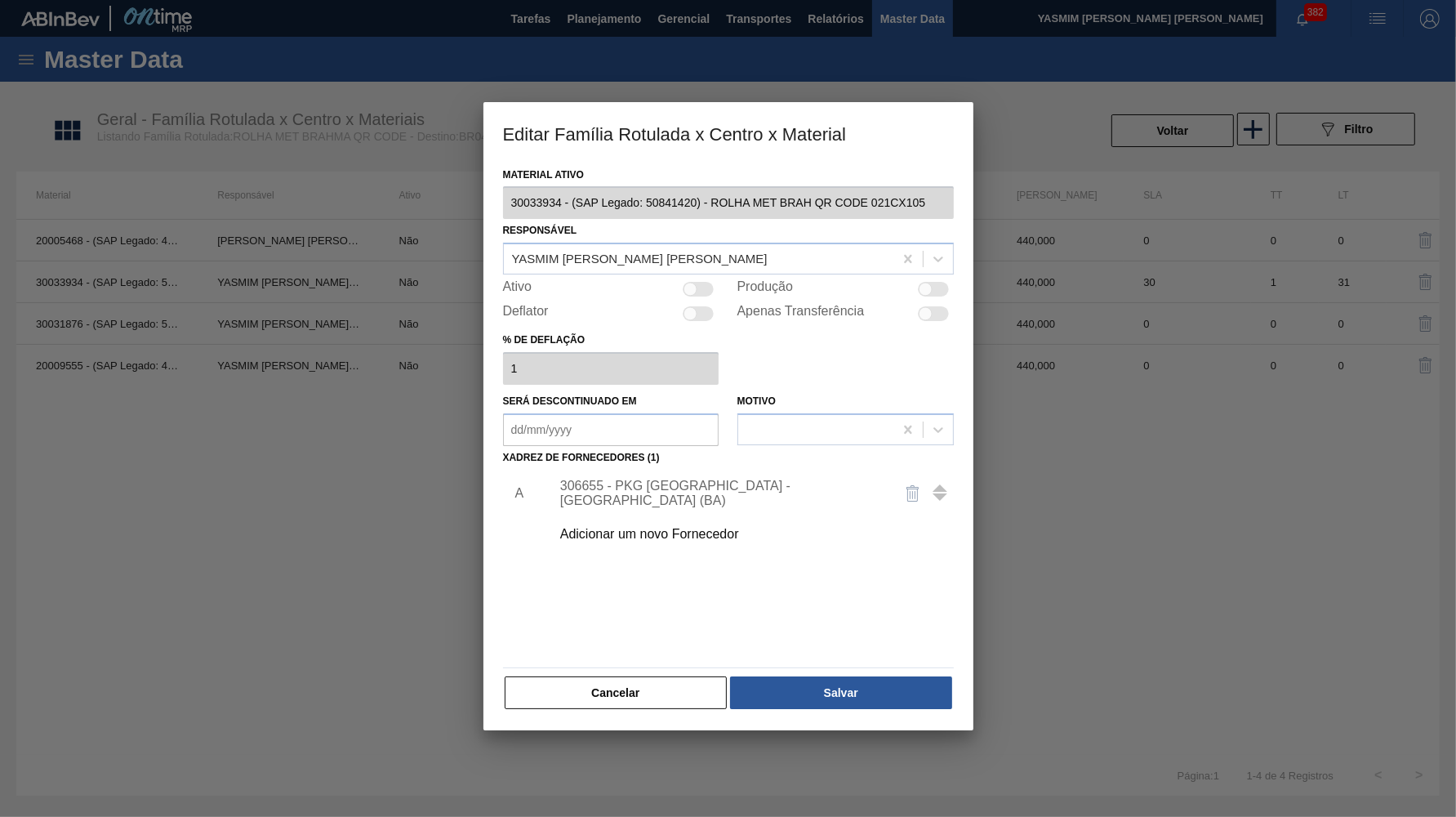
click at [932, 282] on div at bounding box center [933, 289] width 31 height 14
click at [871, 705] on div "Material ativo 30033934 - (SAP Legado: 50841420) - ROLHA MET BRAH QR CODE 021CX…" at bounding box center [728, 447] width 490 height 568
click at [864, 677] on button "Salvar" at bounding box center [840, 693] width 222 height 32
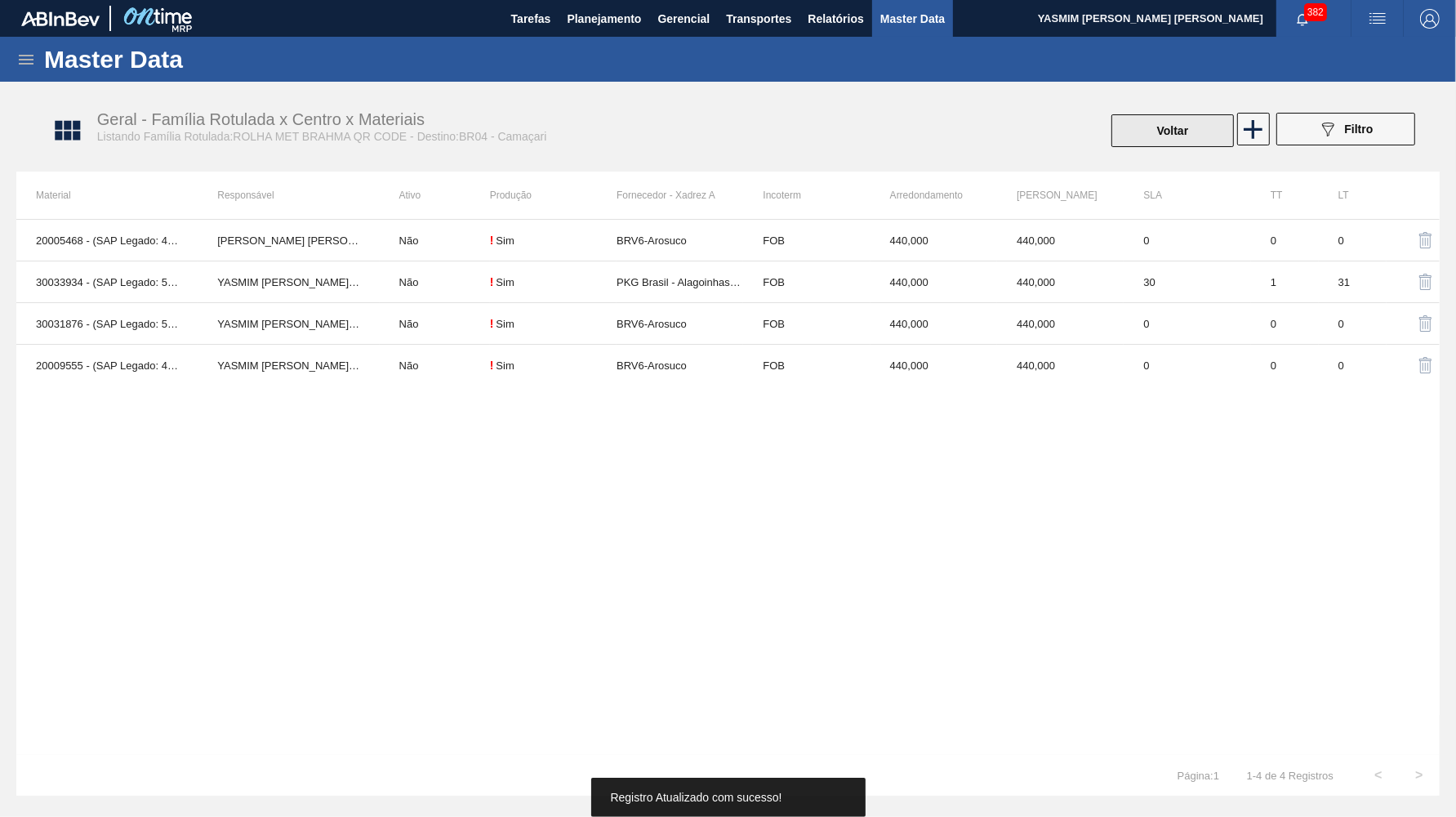
click at [1183, 121] on button "Voltar" at bounding box center [1172, 131] width 122 height 32
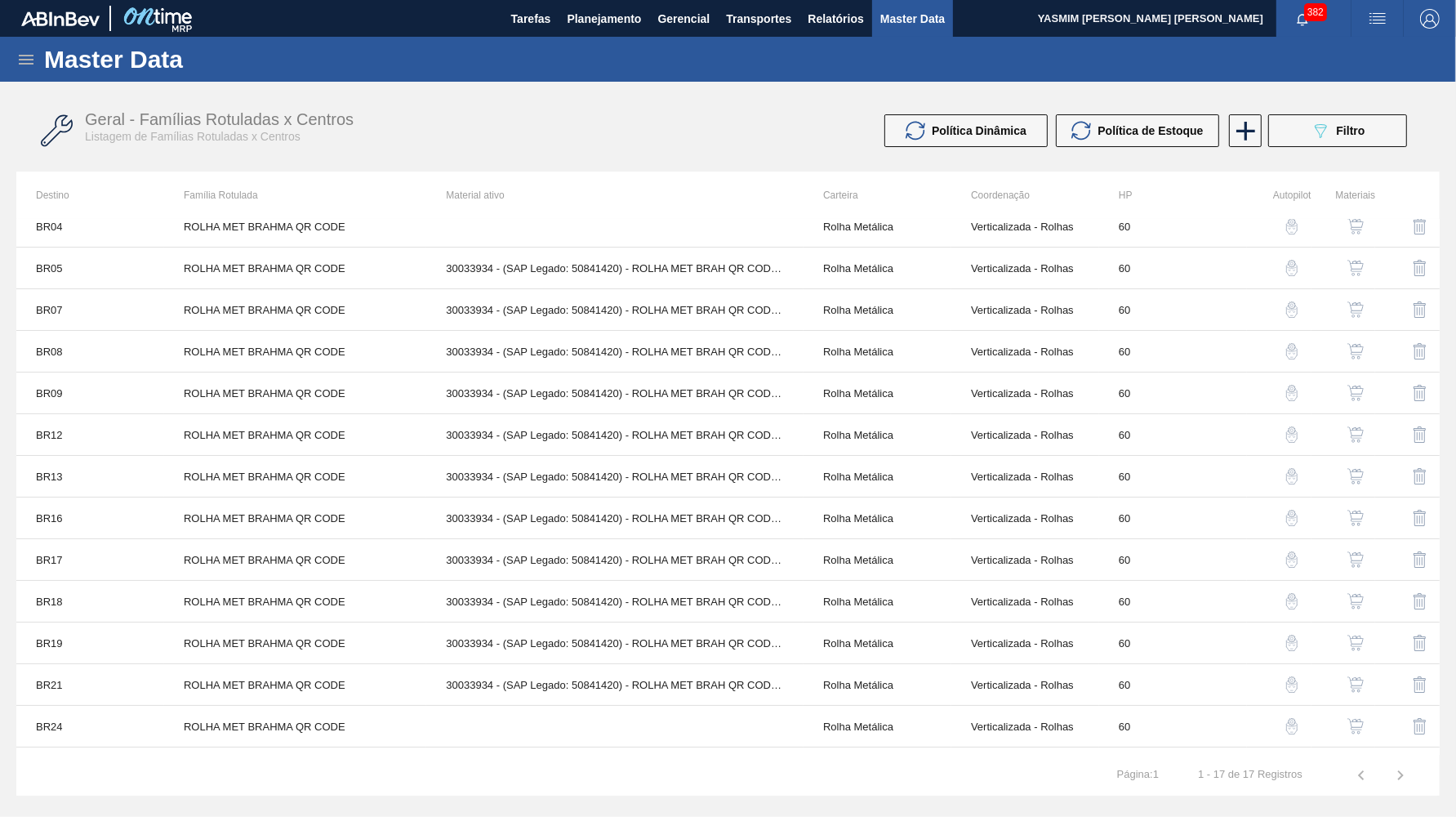
scroll to position [172, 0]
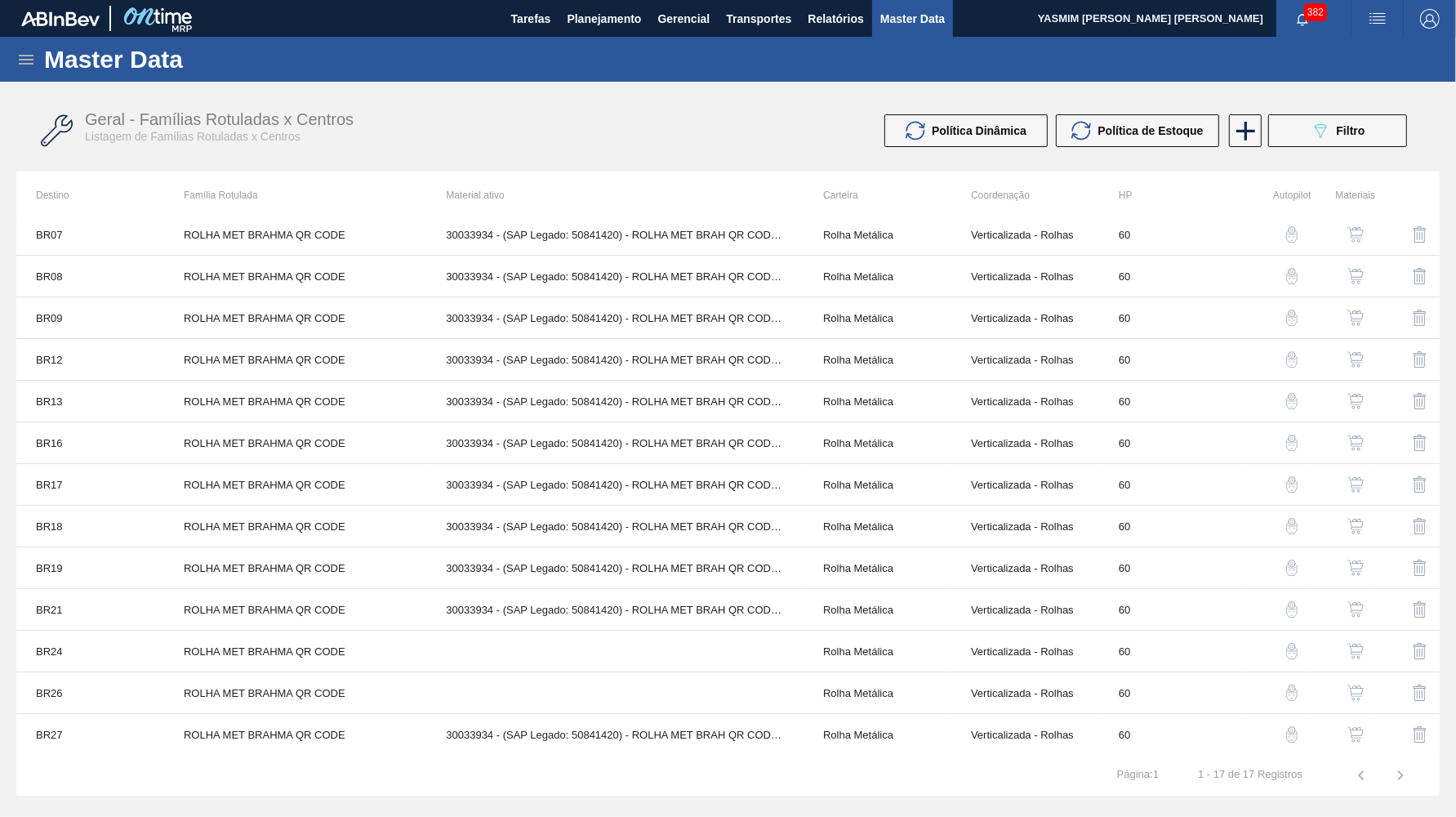
click at [1358, 241] on img "button" at bounding box center [1355, 234] width 16 height 16
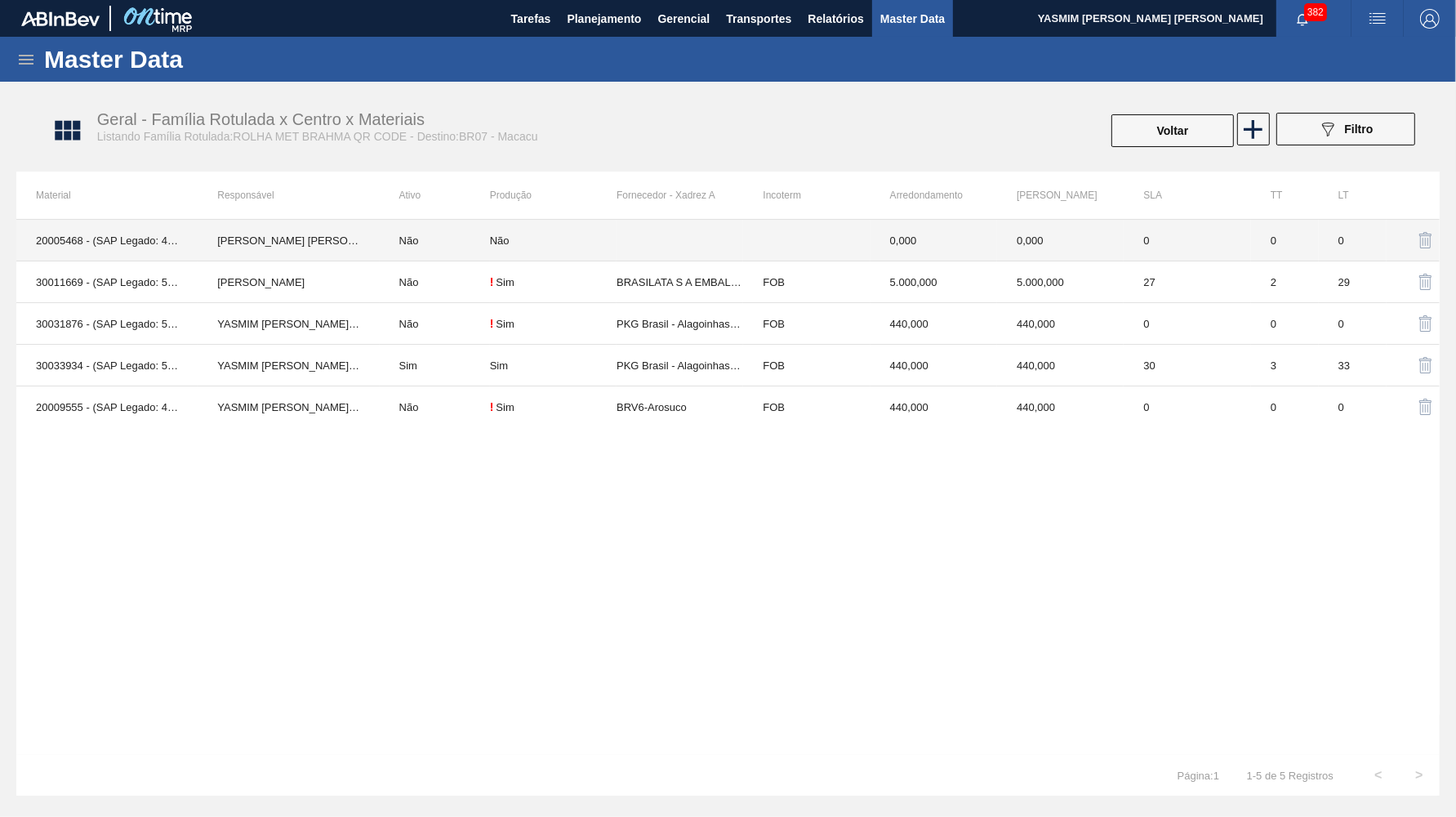
click at [587, 251] on td "Não" at bounding box center [553, 240] width 126 height 42
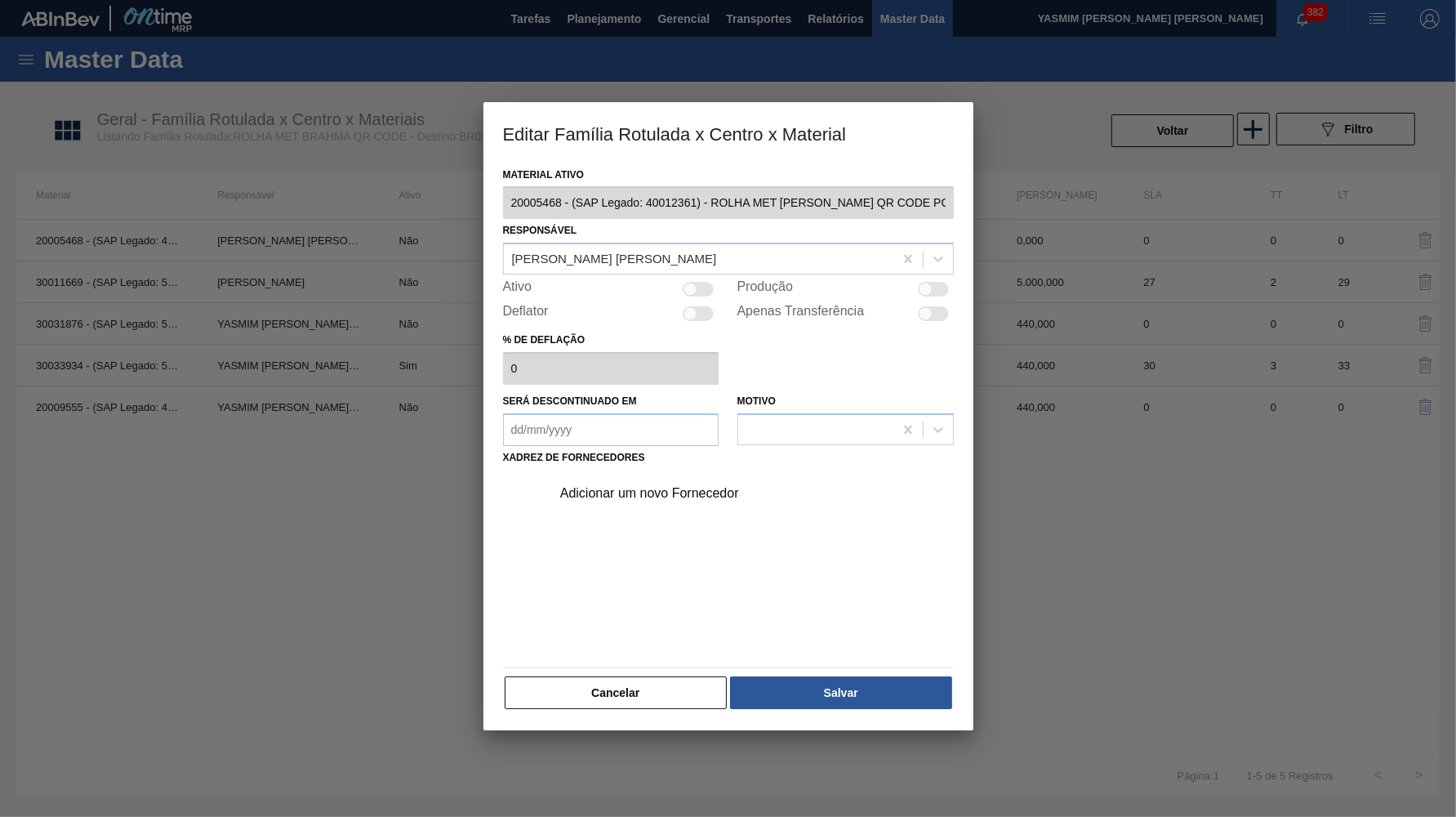
click at [923, 290] on div "Produção" at bounding box center [846, 289] width 216 height 20
click at [928, 285] on div at bounding box center [925, 290] width 14 height 14
click at [813, 711] on div "Material ativo 20005468 - (SAP Legado: 40012361) - ROLHA MET BC CHOPP QR CODE P…" at bounding box center [728, 447] width 490 height 568
click at [813, 692] on button "Salvar" at bounding box center [840, 693] width 222 height 32
click at [638, 474] on div "Adicionar um novo Fornecedor" at bounding box center [748, 493] width 413 height 41
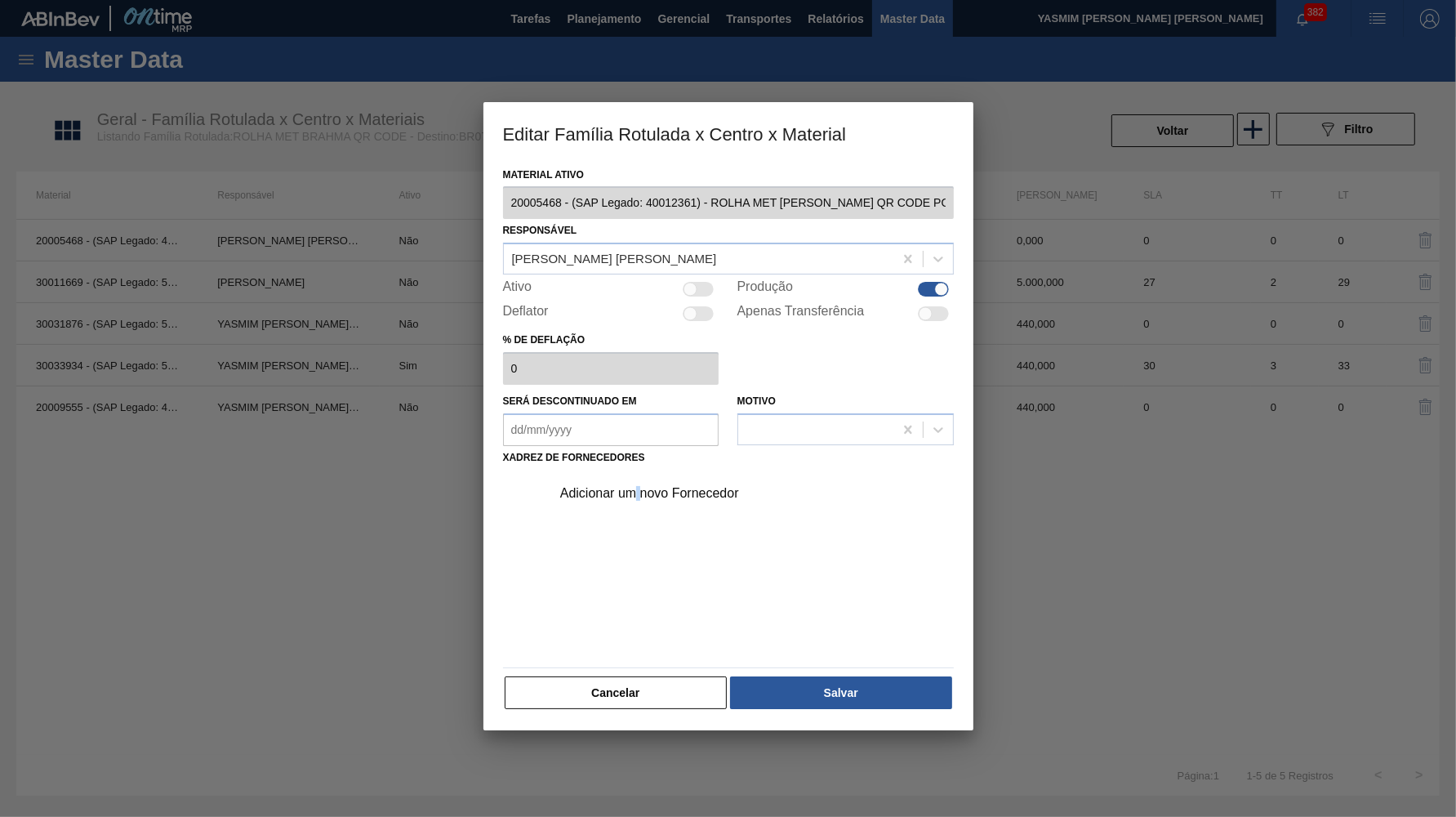
click at [637, 486] on div "Adicionar um novo Fornecedor" at bounding box center [720, 493] width 320 height 14
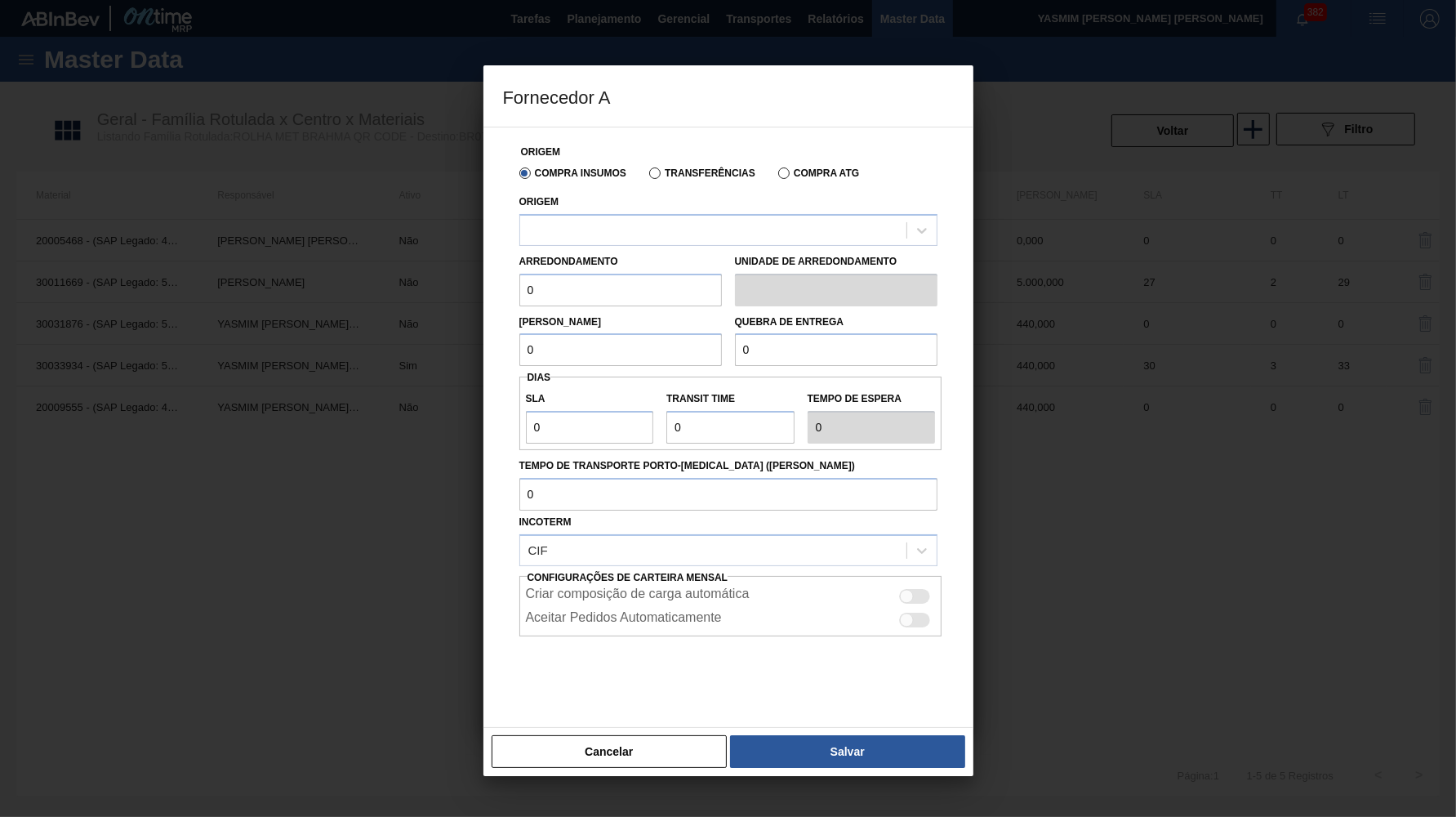
click at [647, 206] on div "Origem" at bounding box center [728, 217] width 419 height 55
click at [653, 208] on div "Origem" at bounding box center [728, 217] width 419 height 55
click at [682, 226] on div at bounding box center [713, 230] width 386 height 24
click at [663, 172] on label "Transferências" at bounding box center [702, 172] width 106 height 11
click at [647, 177] on input "Transferências" at bounding box center [647, 177] width 0 height 0
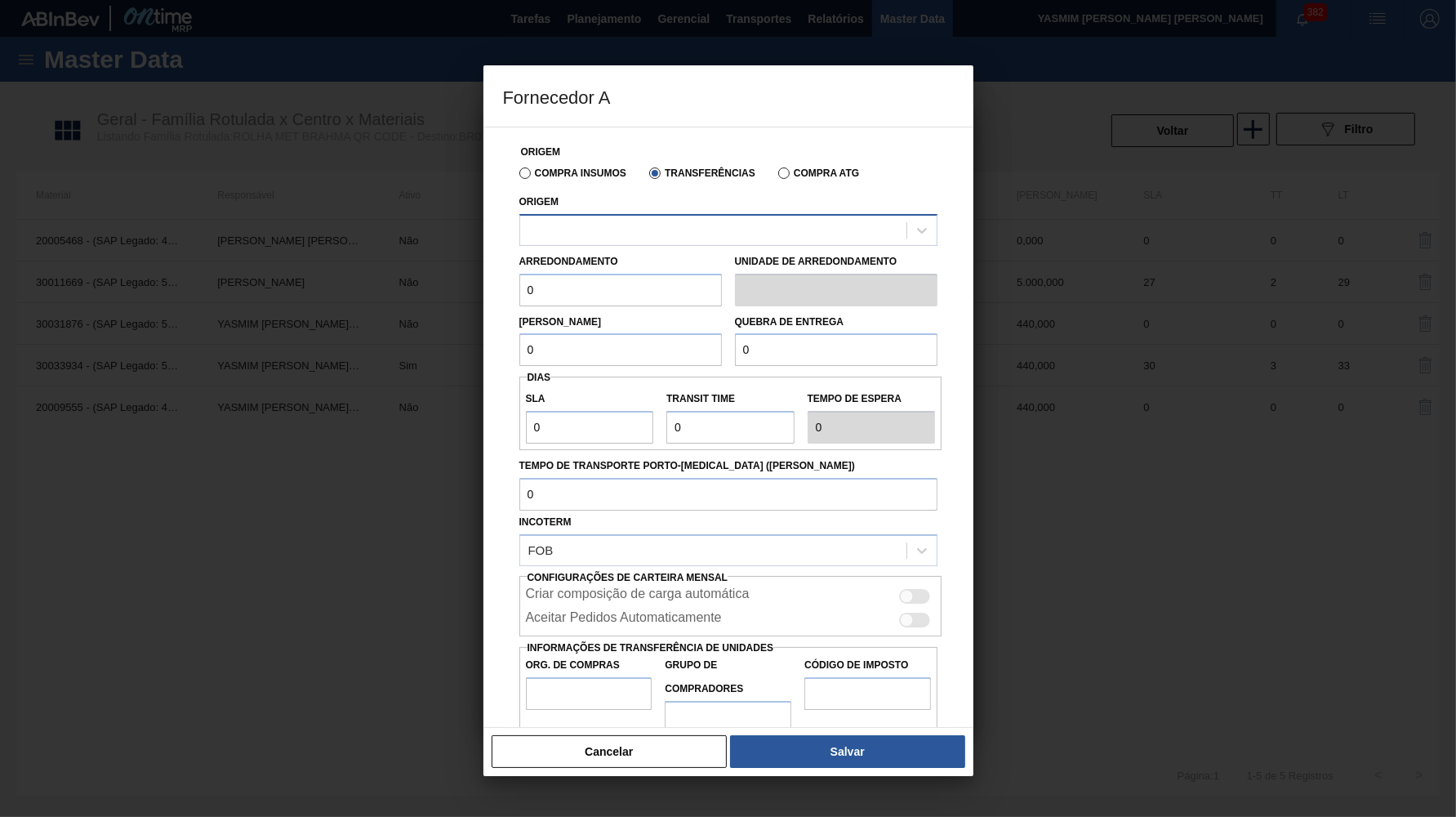
click at [632, 218] on div at bounding box center [713, 230] width 386 height 24
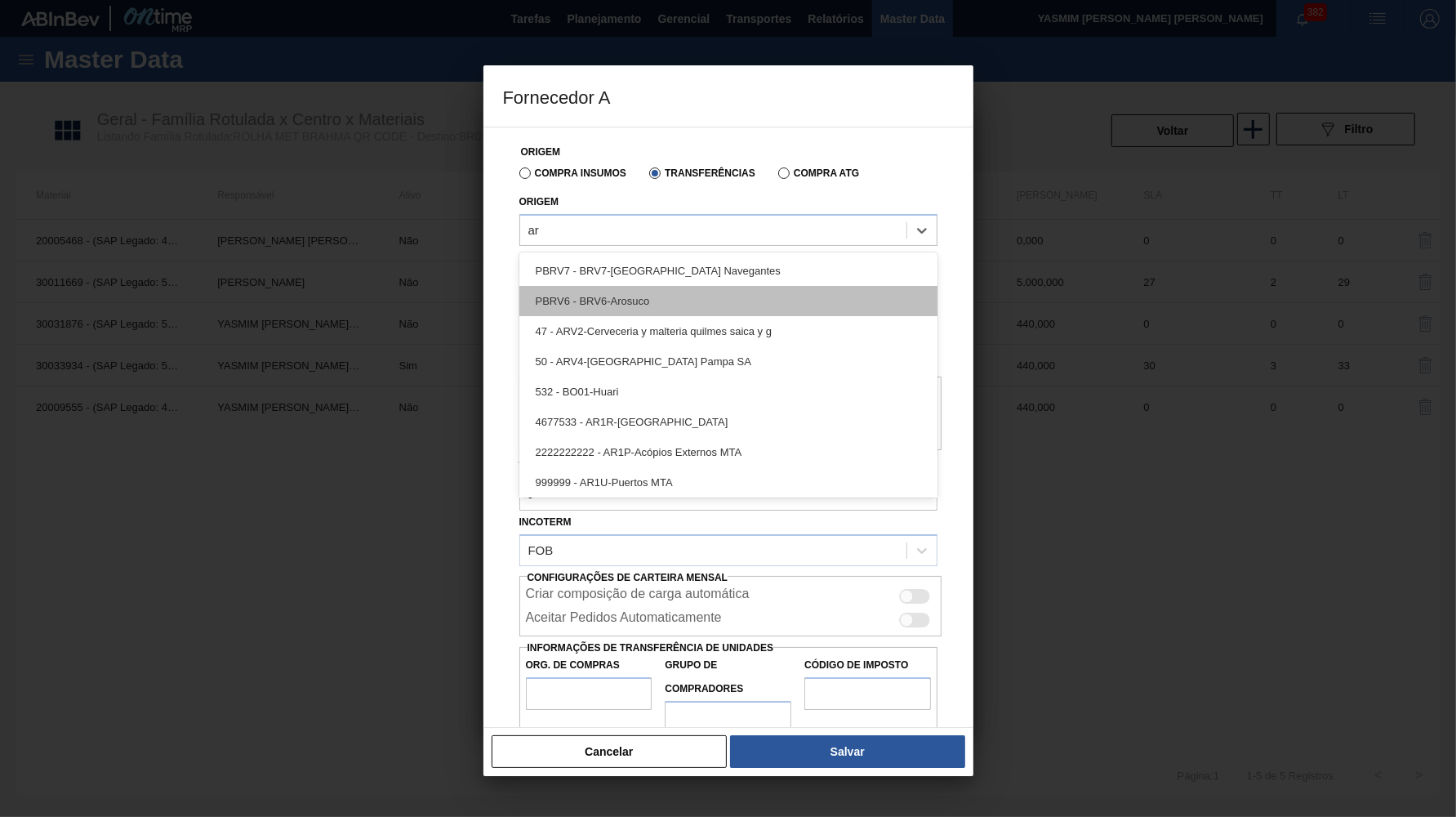
click at [656, 305] on div "PBRV6 - BRV6-Arosuco" at bounding box center [728, 301] width 419 height 31
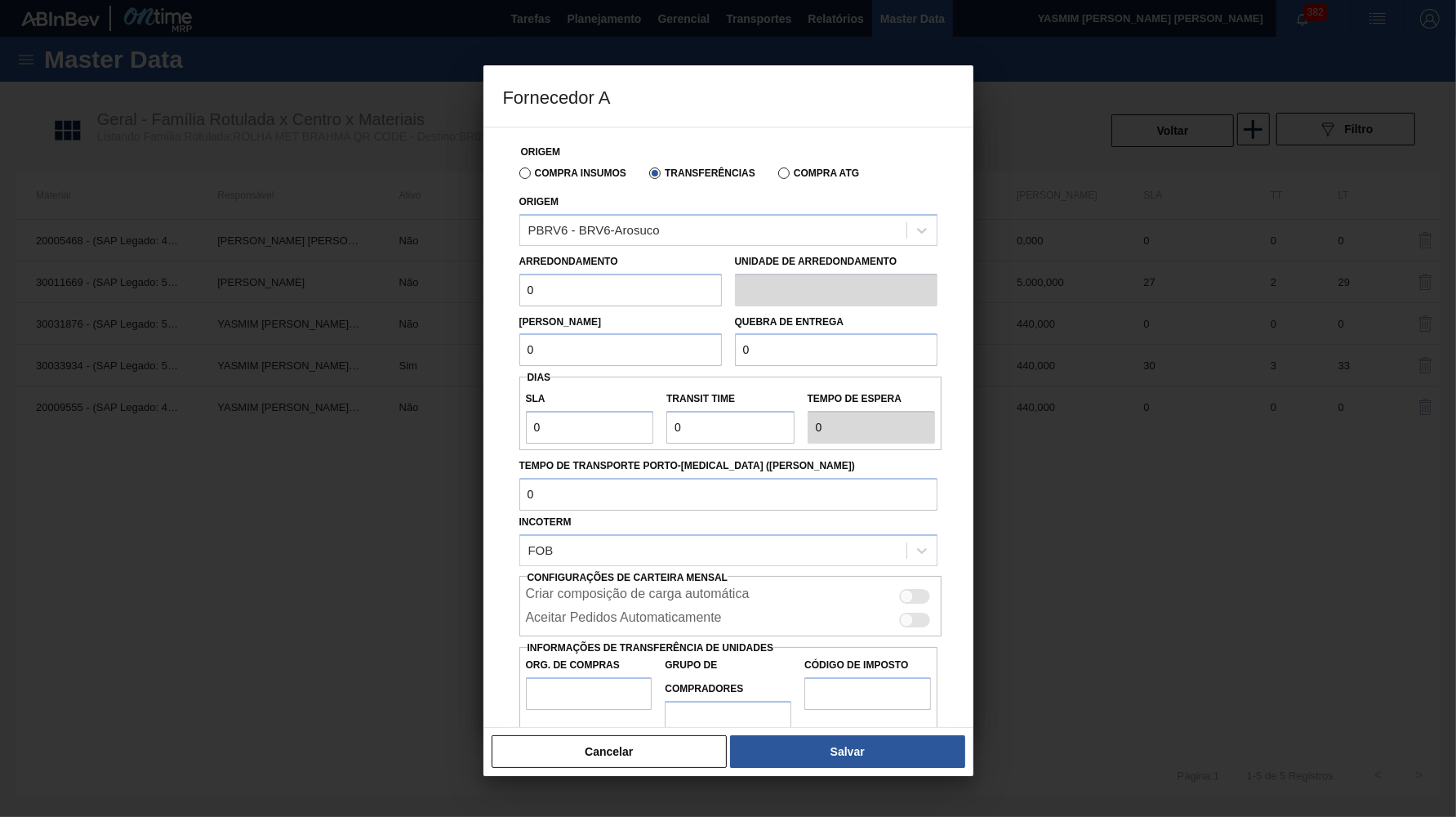
click at [606, 280] on input "0" at bounding box center [621, 290] width 203 height 32
paste input "44"
click at [603, 349] on input "0" at bounding box center [621, 350] width 203 height 32
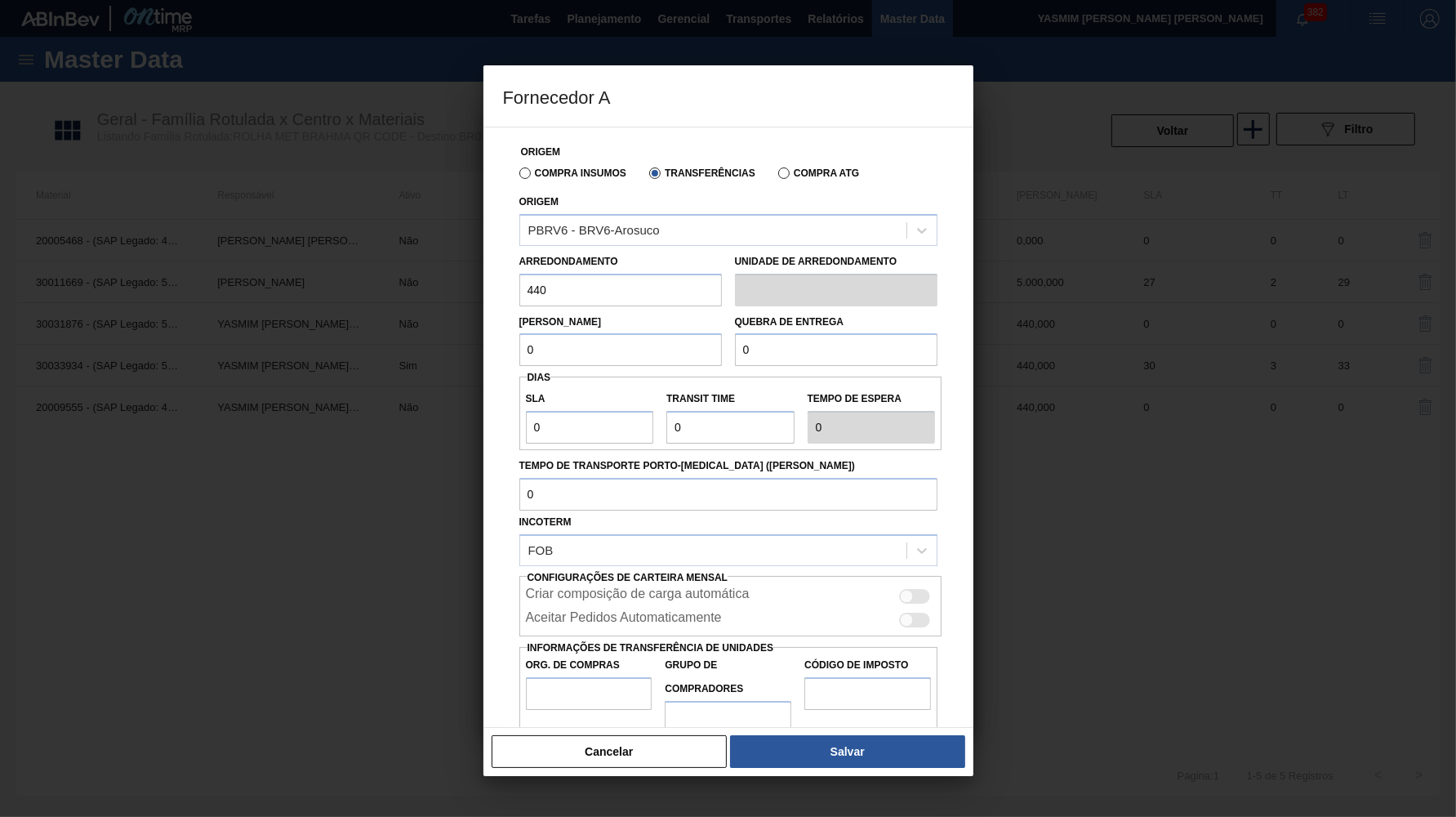
paste input "44"
click at [846, 362] on div "Origem Compra Insumos Transferências Compra ATG Origem PBRV6 - BRV6-Arosuco Arr…" at bounding box center [728, 434] width 451 height 613
click at [835, 344] on input "0" at bounding box center [836, 350] width 203 height 32
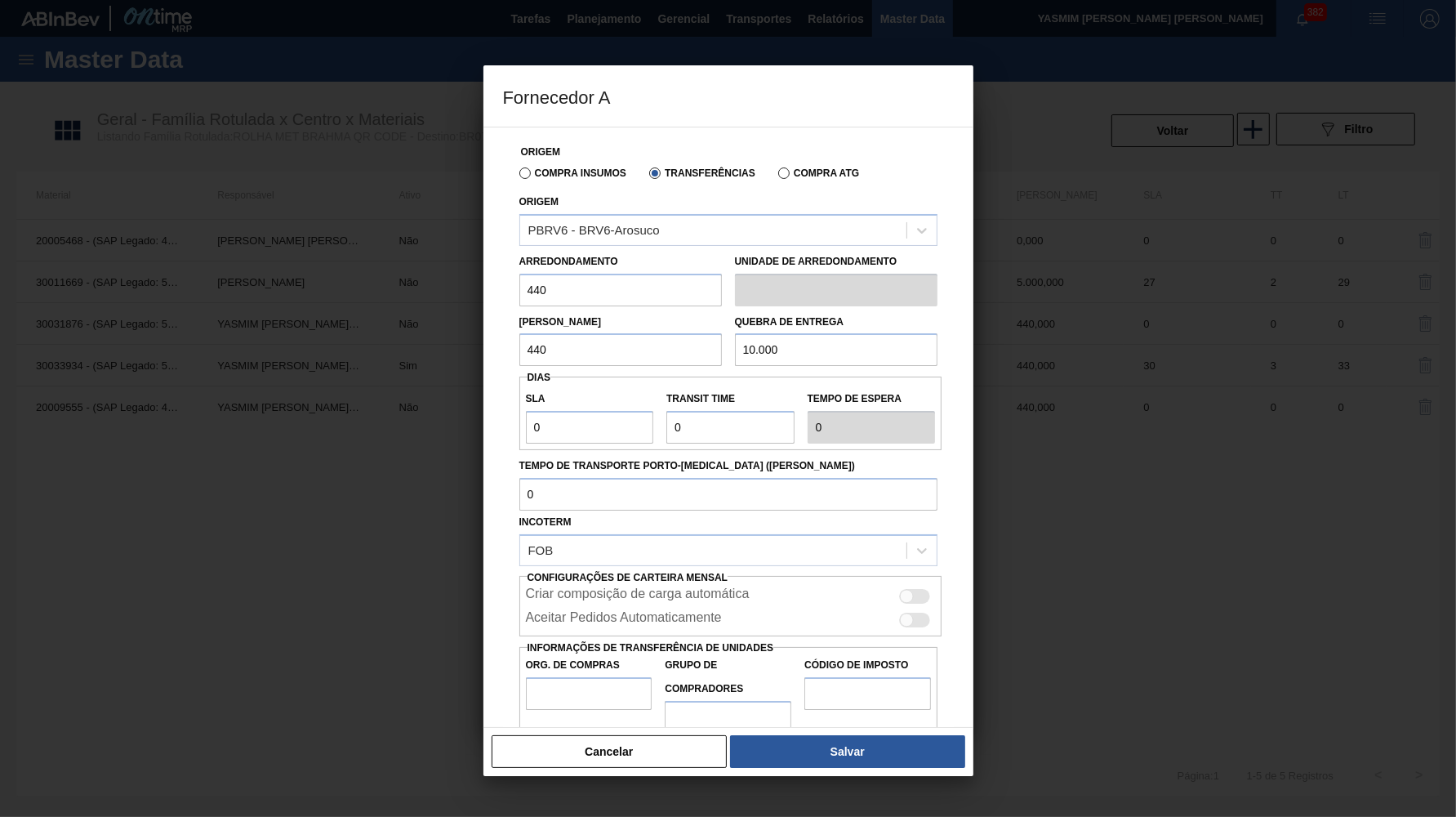
click at [908, 609] on div "Criar composição de carga automática Aceitar Pedidos Automaticamente" at bounding box center [731, 606] width 423 height 60
click at [913, 613] on div at bounding box center [907, 620] width 14 height 14
click at [568, 678] on input "Org. de Compras" at bounding box center [589, 694] width 126 height 32
click at [904, 750] on button "Salvar" at bounding box center [847, 752] width 234 height 32
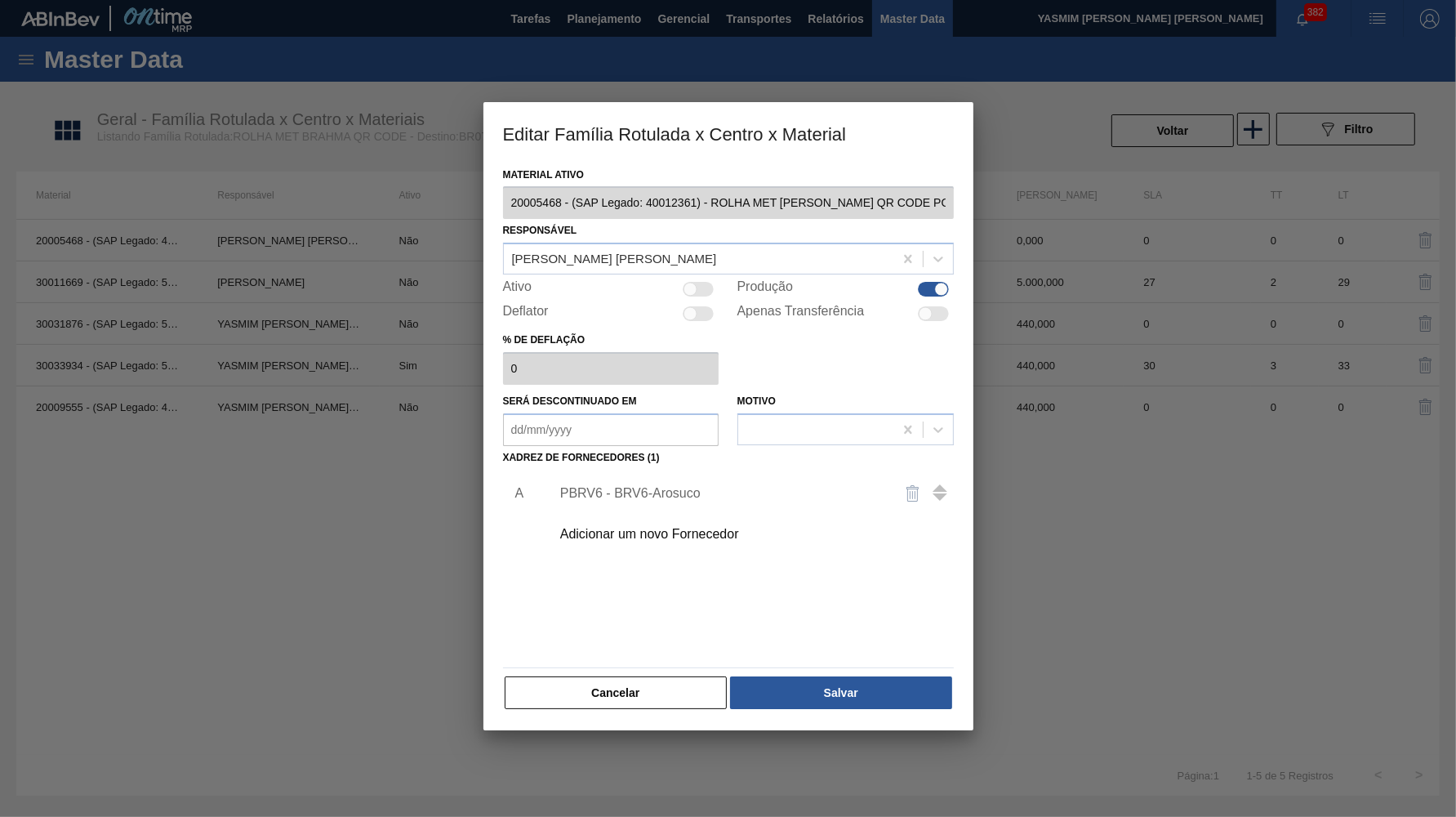
click at [806, 698] on div "Material ativo 20005468 - (SAP Legado: 40012361) - ROLHA MET BC CHOPP QR CODE P…" at bounding box center [728, 447] width 490 height 568
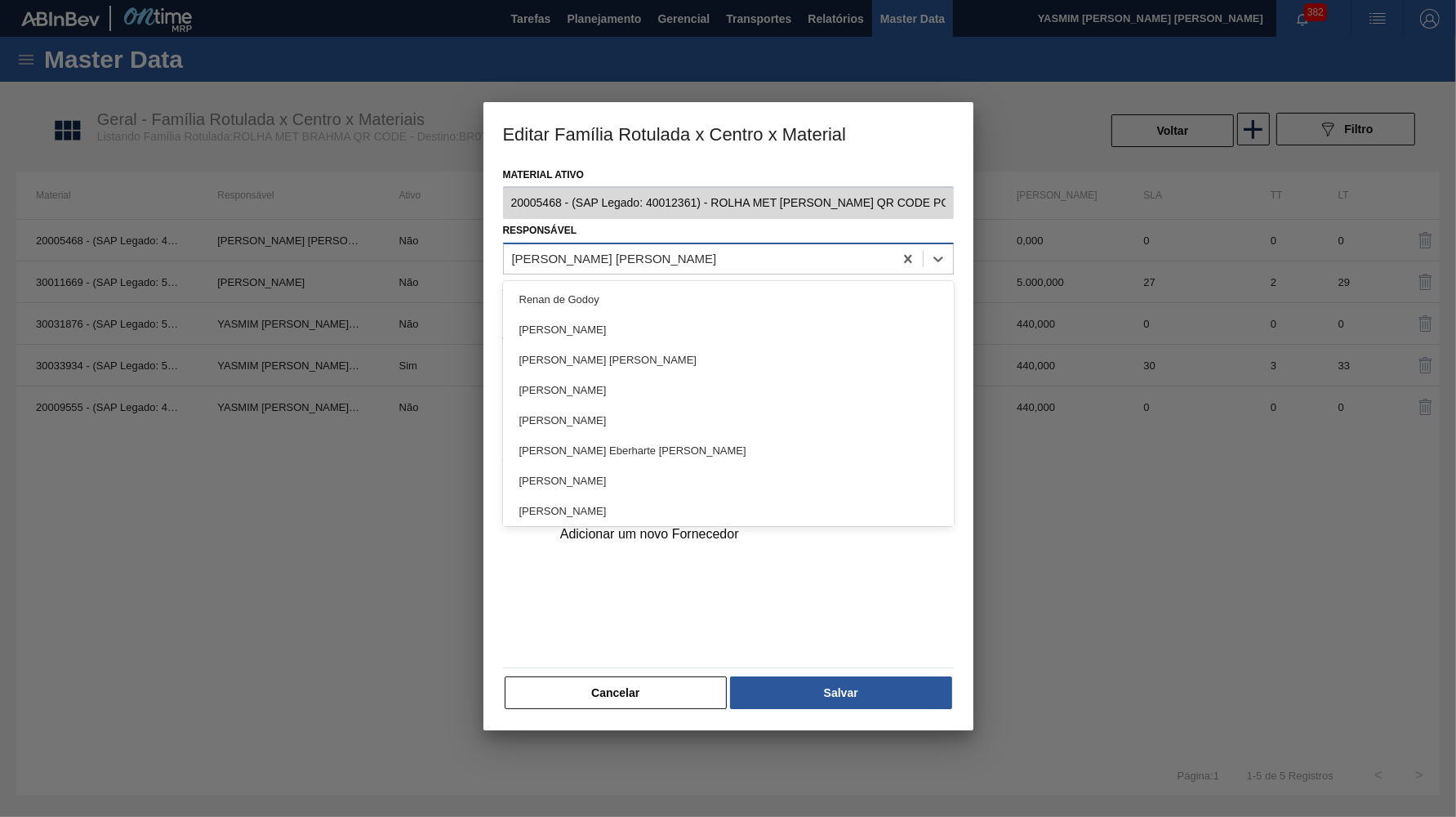
click at [686, 258] on div "Isabela Artuso Lins" at bounding box center [699, 259] width 390 height 24
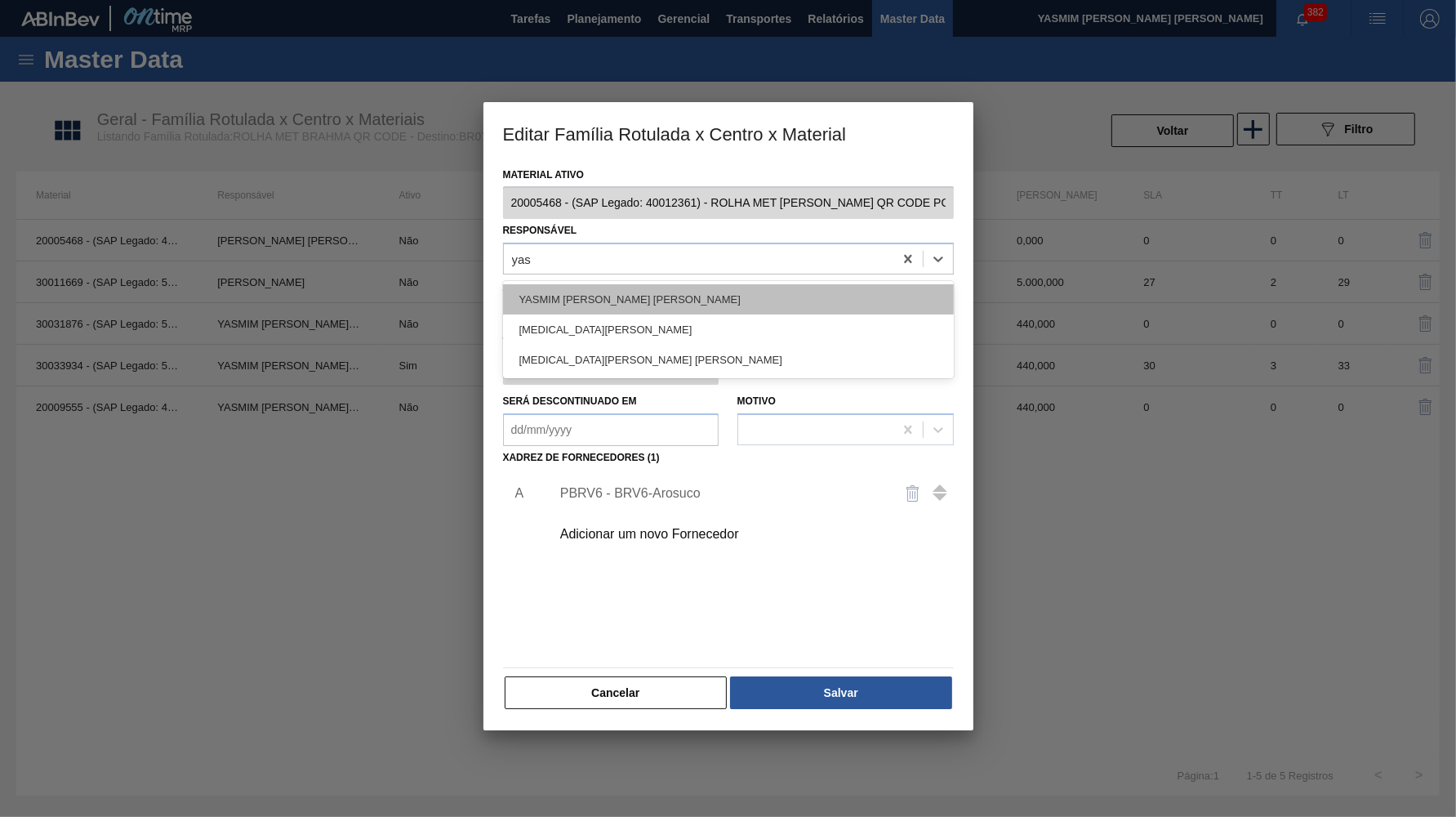
click at [634, 293] on div "YASMIM FERREIRA DA SILVA" at bounding box center [728, 300] width 451 height 31
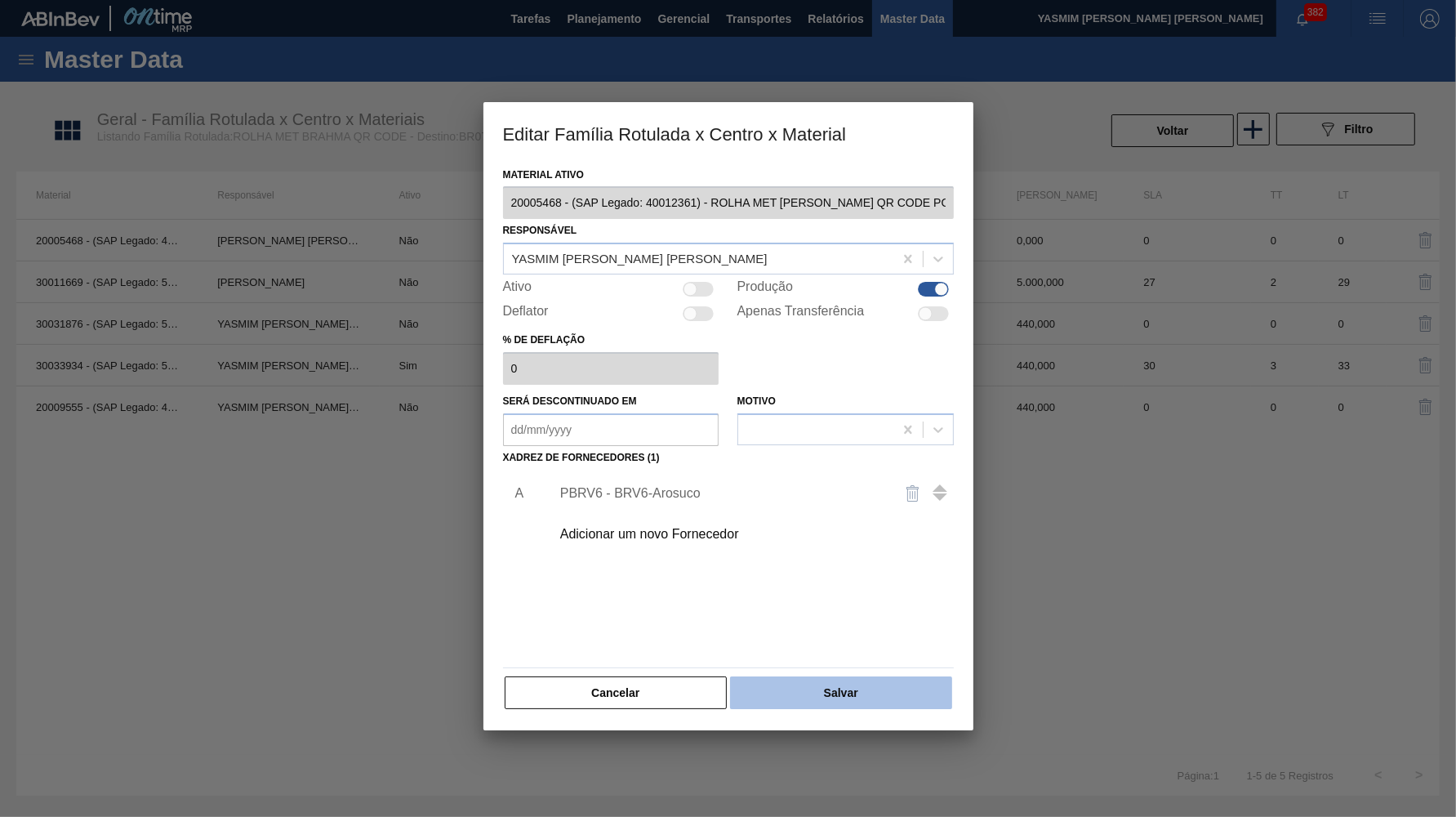
click at [829, 678] on button "Salvar" at bounding box center [840, 693] width 222 height 32
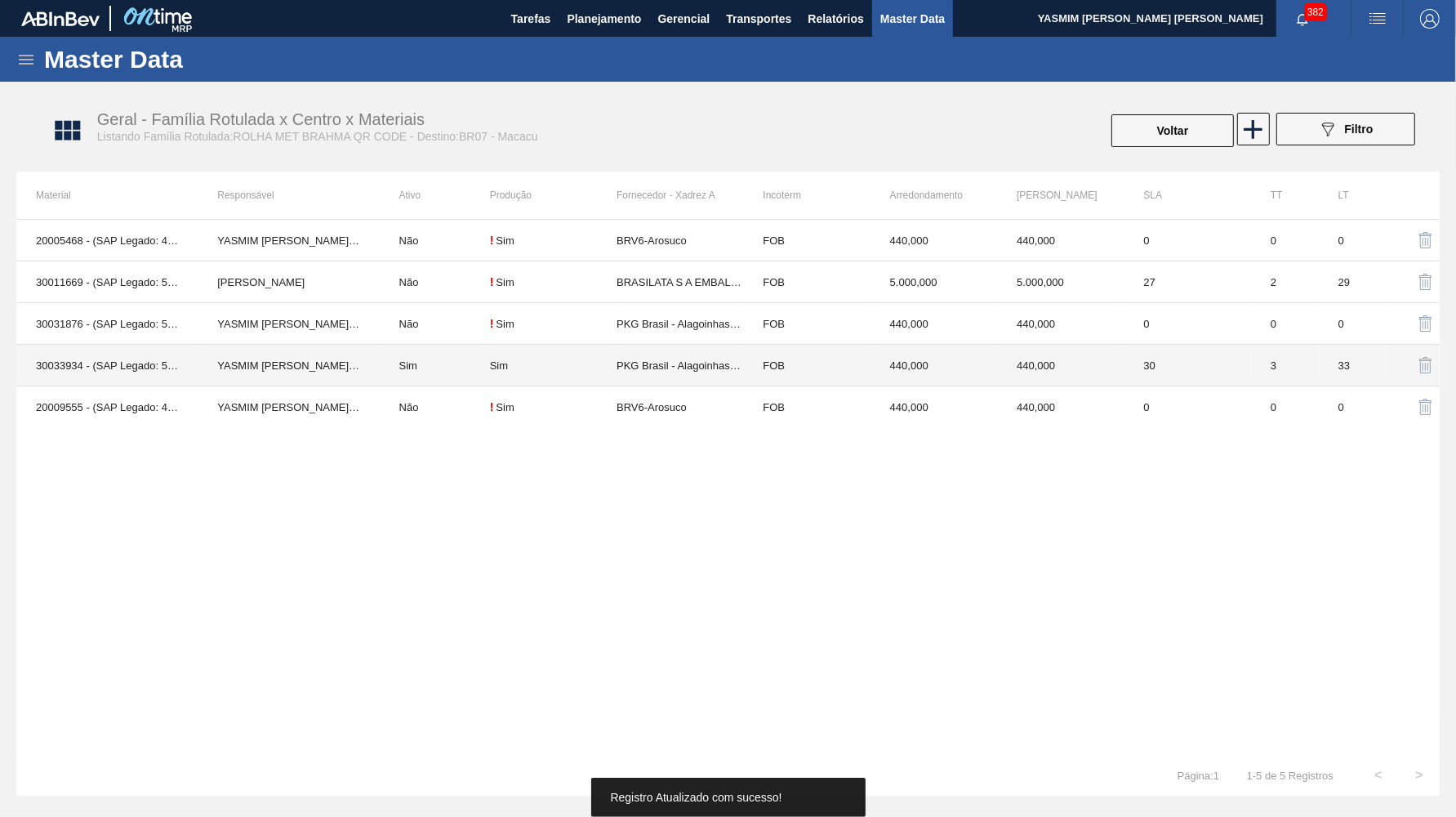
click at [996, 380] on td "440,000" at bounding box center [934, 365] width 126 height 42
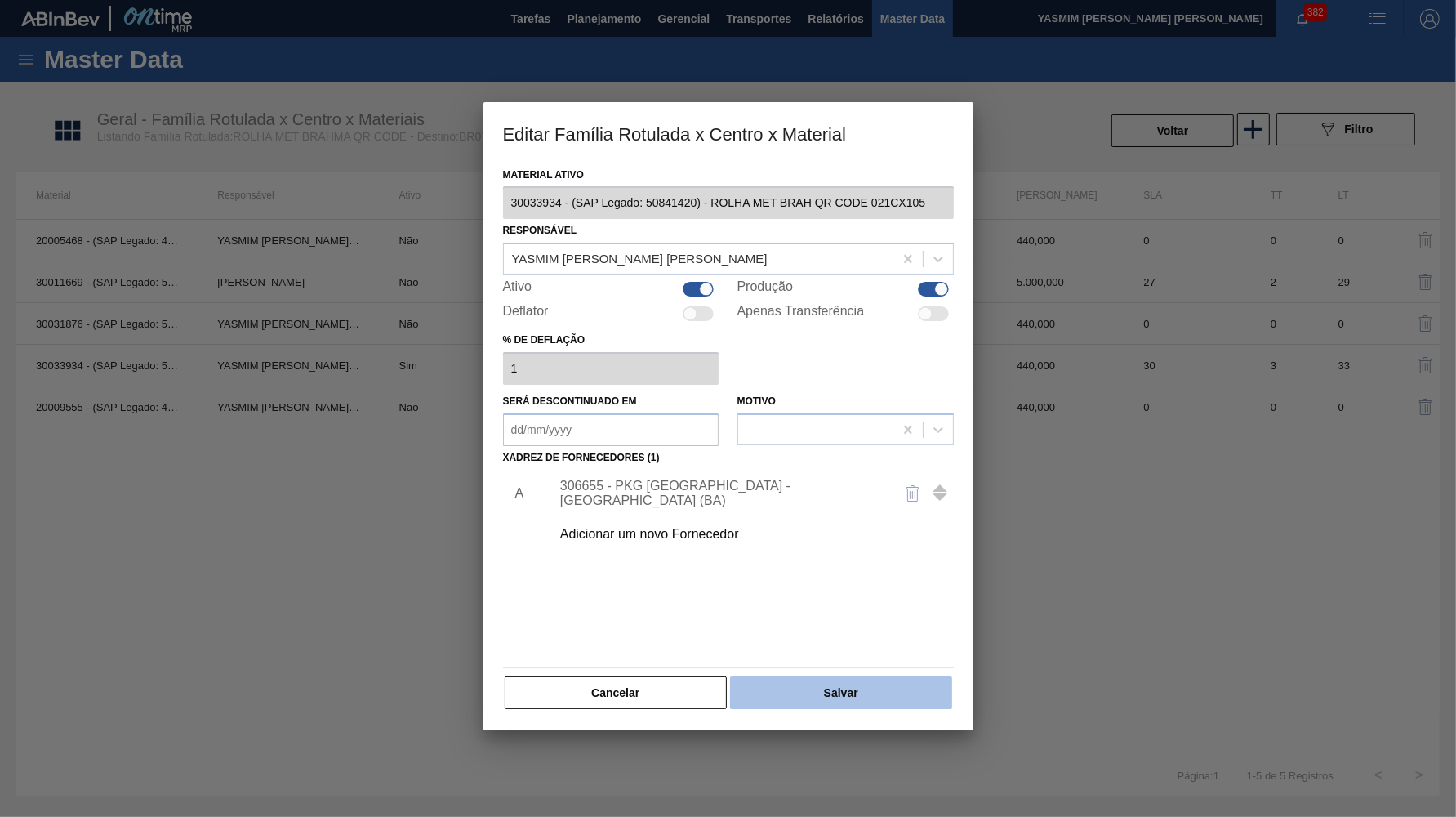
click at [799, 677] on button "Salvar" at bounding box center [840, 693] width 222 height 32
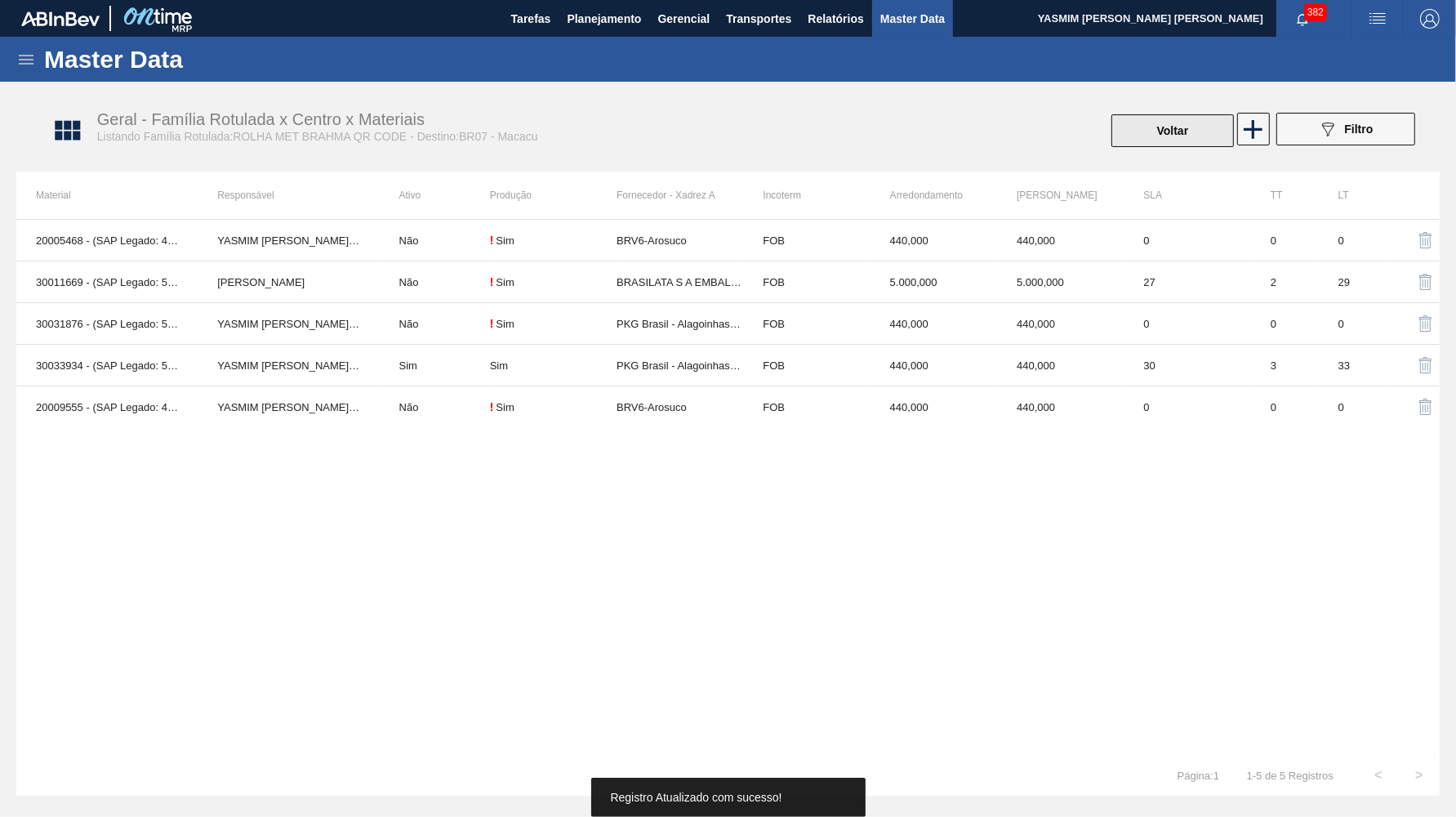
click at [1223, 129] on button "Voltar" at bounding box center [1172, 131] width 122 height 32
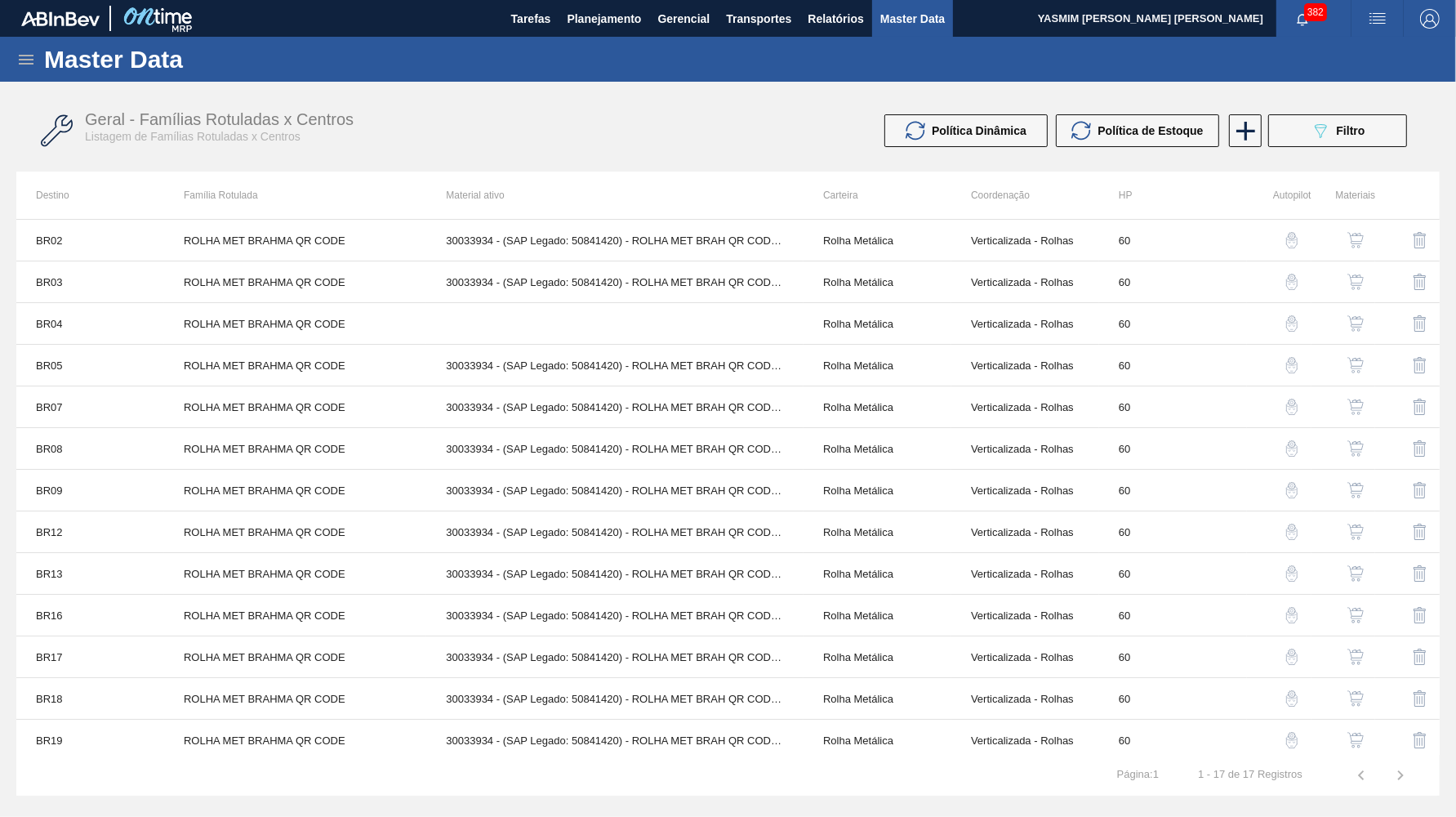
click at [1352, 321] on img "button" at bounding box center [1355, 323] width 16 height 16
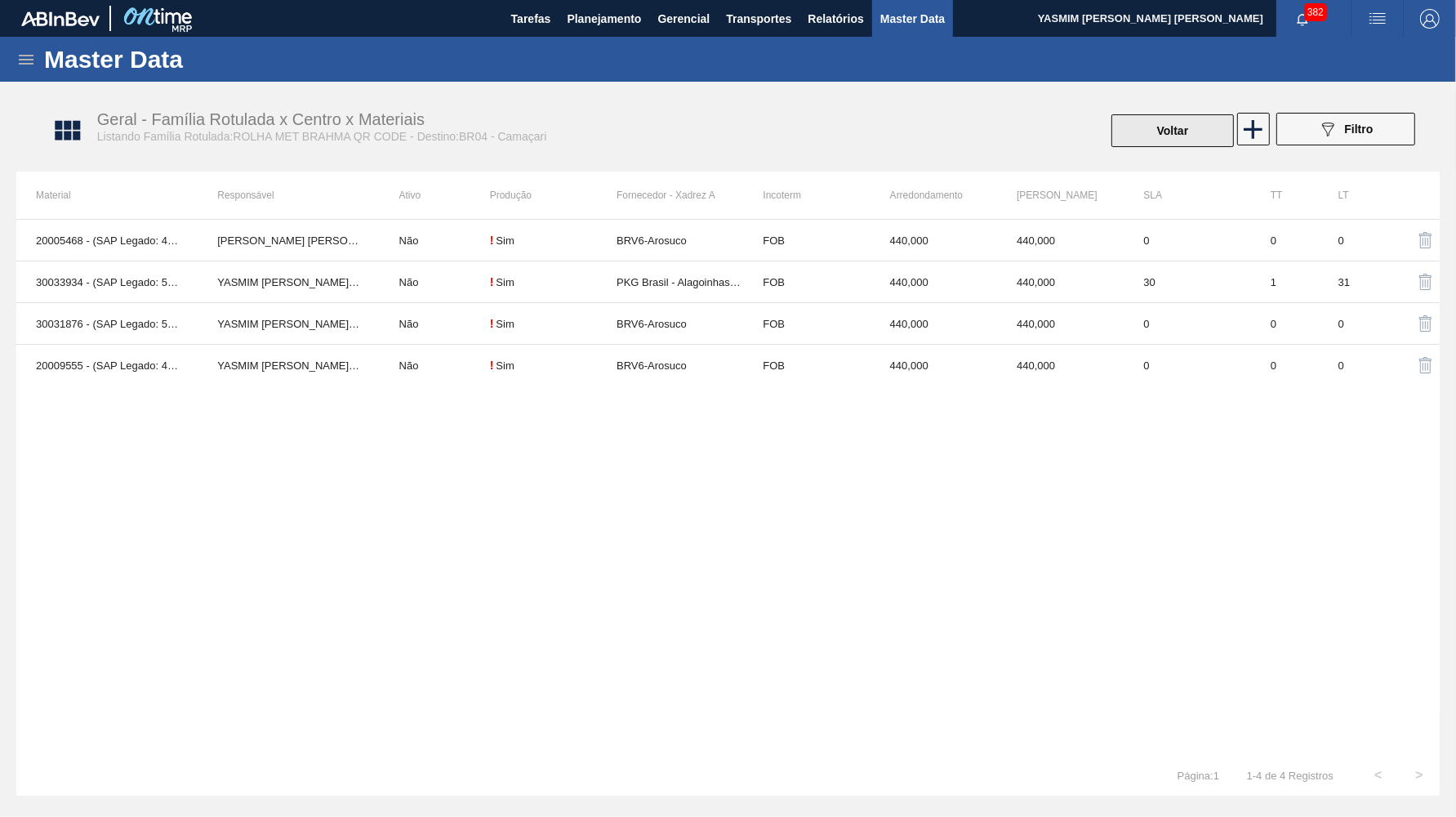
click at [1174, 122] on button "Voltar" at bounding box center [1172, 131] width 122 height 32
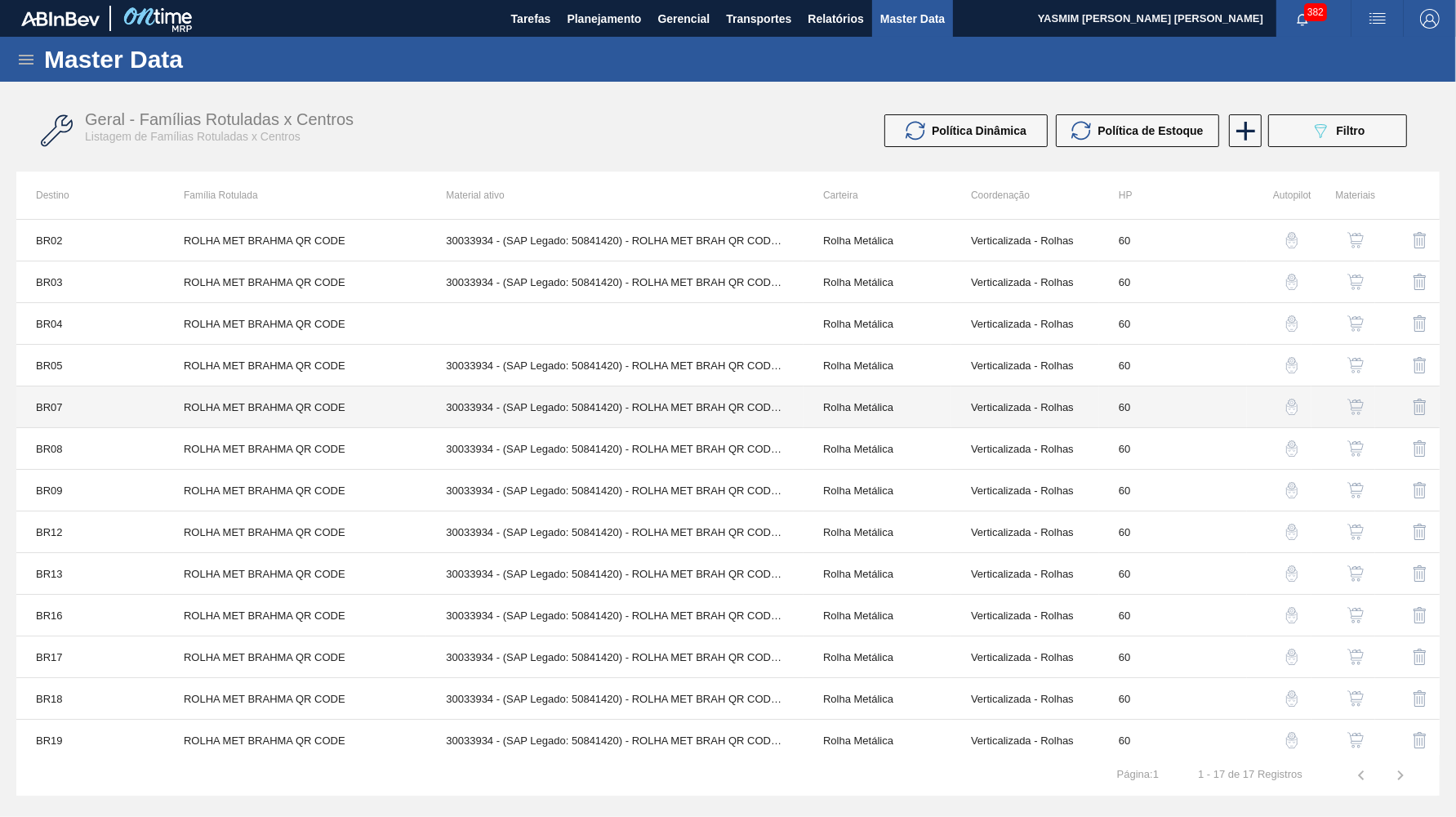
scroll to position [172, 0]
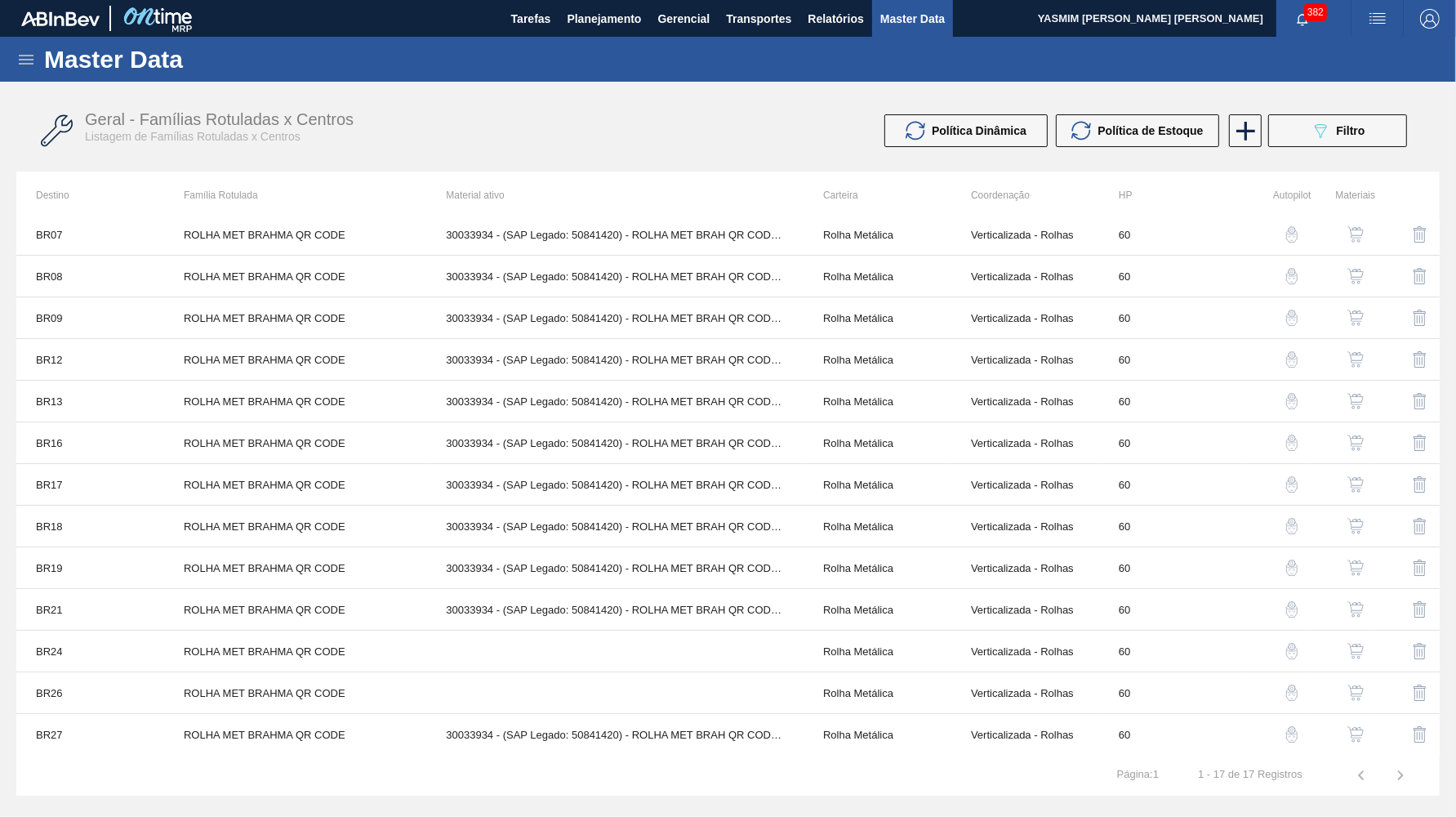
click at [1369, 728] on button "button" at bounding box center [1356, 735] width 39 height 39
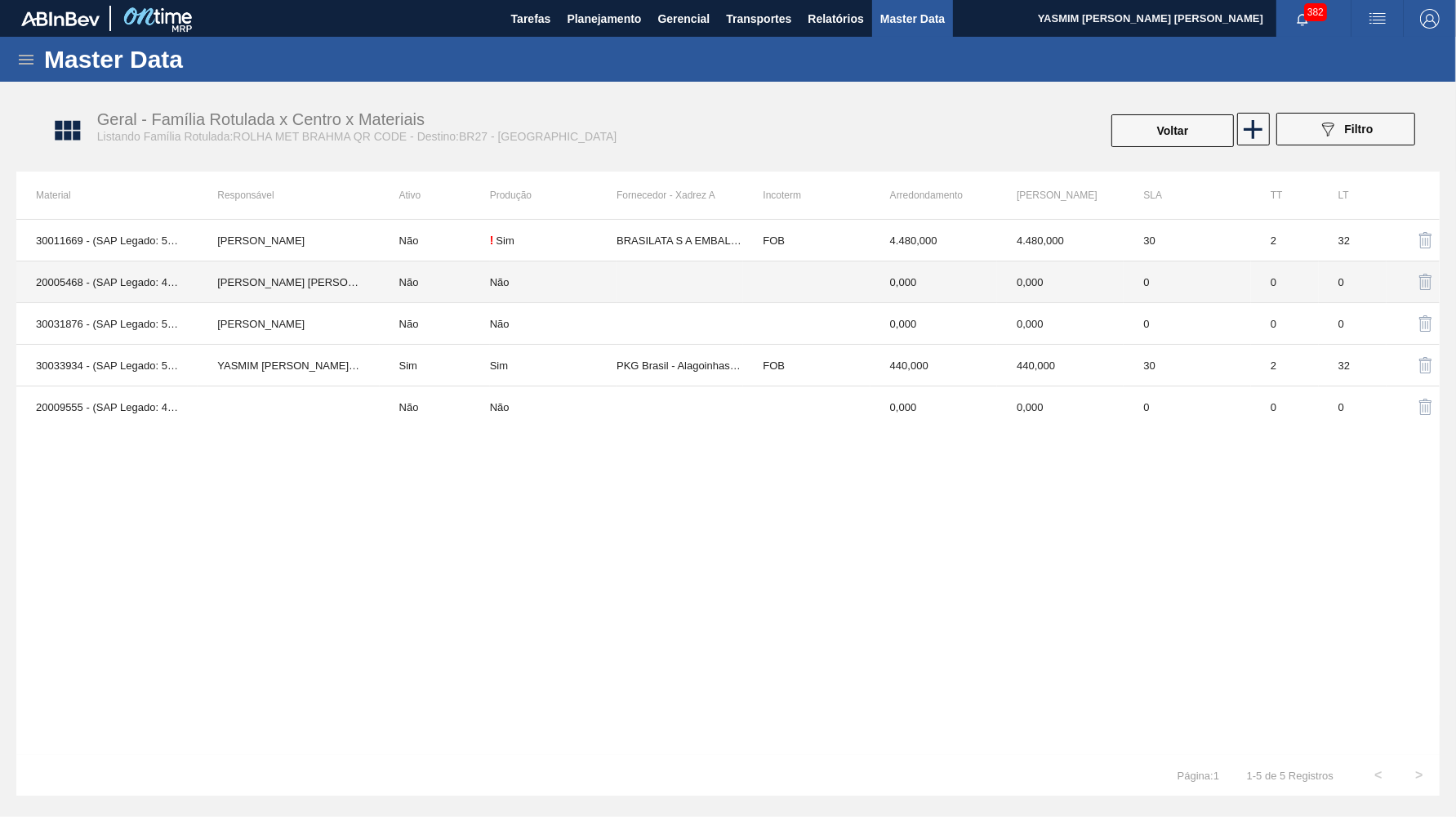
click at [716, 288] on td at bounding box center [679, 282] width 126 height 42
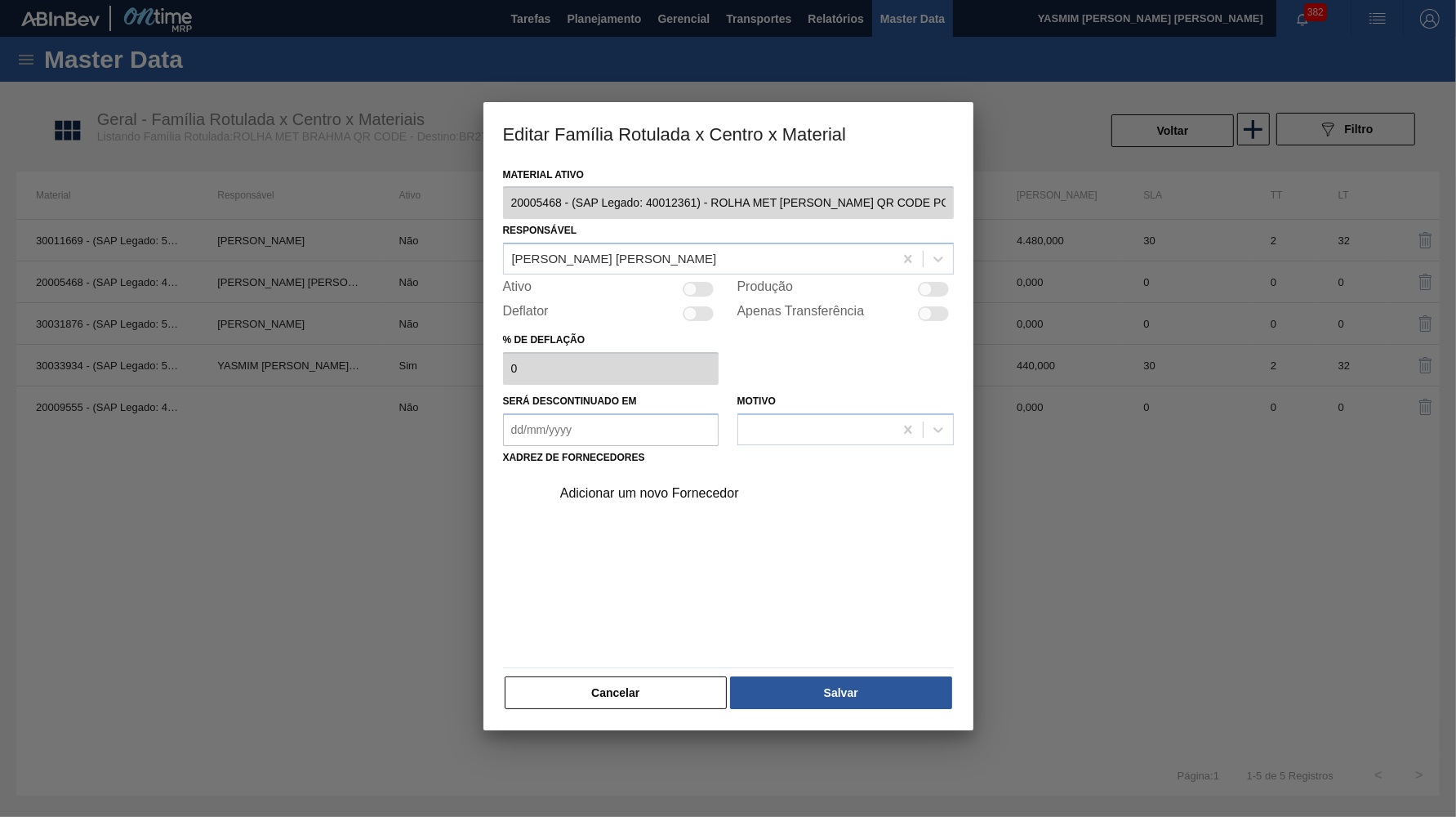
click at [936, 282] on div at bounding box center [933, 289] width 31 height 14
click at [655, 486] on div "Adicionar um novo Fornecedor" at bounding box center [720, 493] width 320 height 14
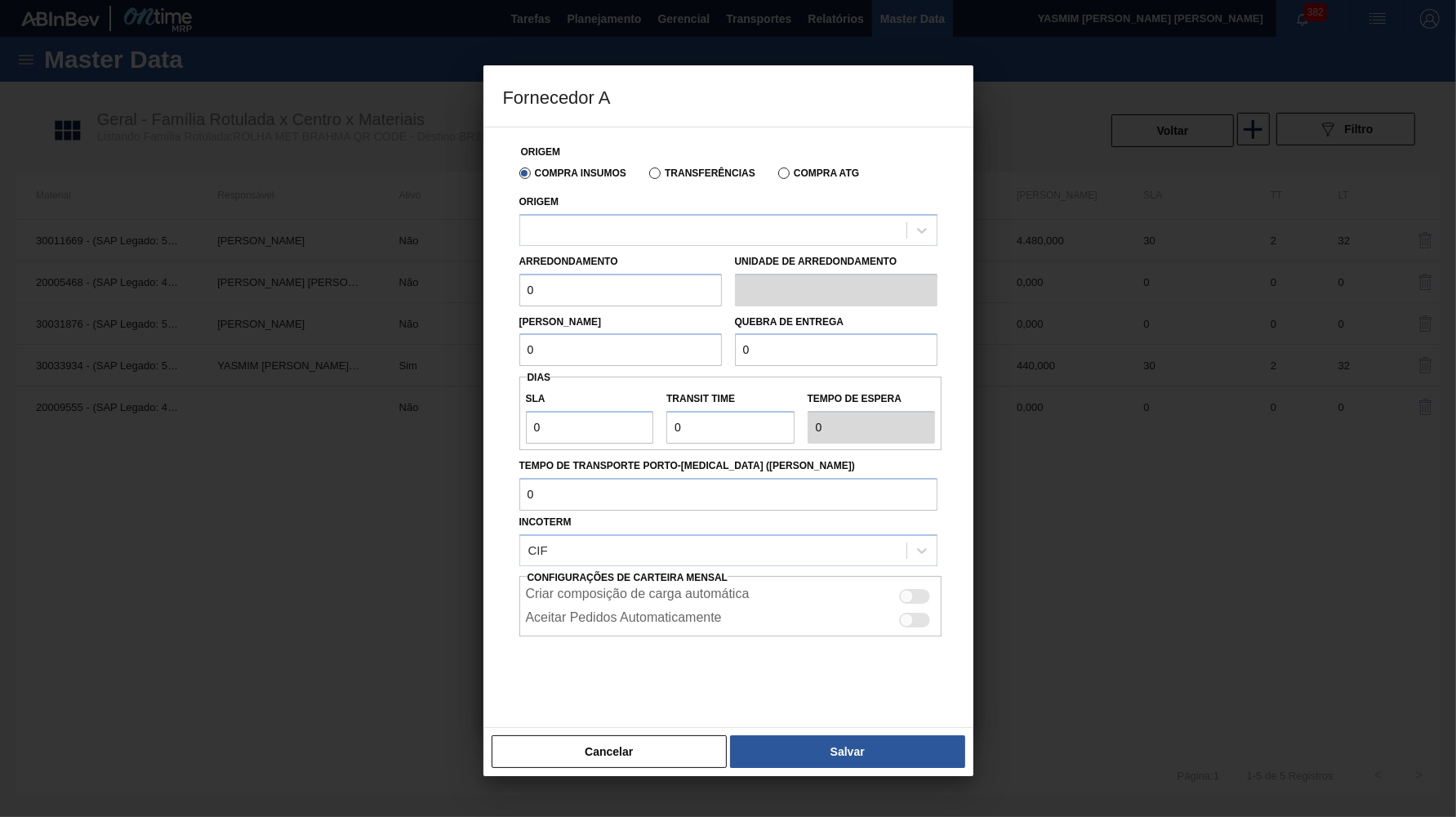
click at [657, 172] on label "Transferências" at bounding box center [702, 172] width 106 height 11
click at [647, 177] on input "Transferências" at bounding box center [647, 177] width 0 height 0
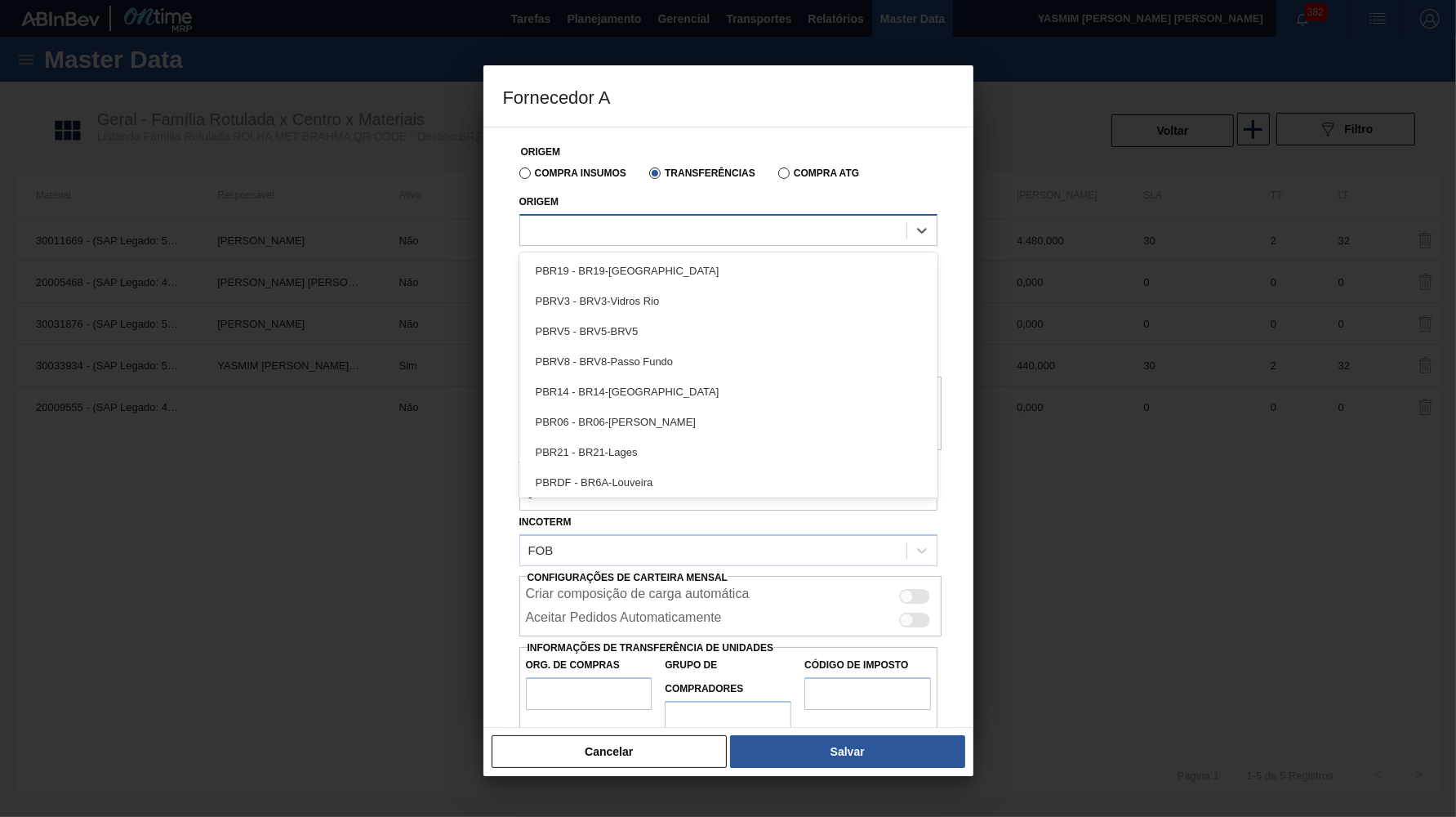
click at [609, 228] on div at bounding box center [713, 230] width 386 height 24
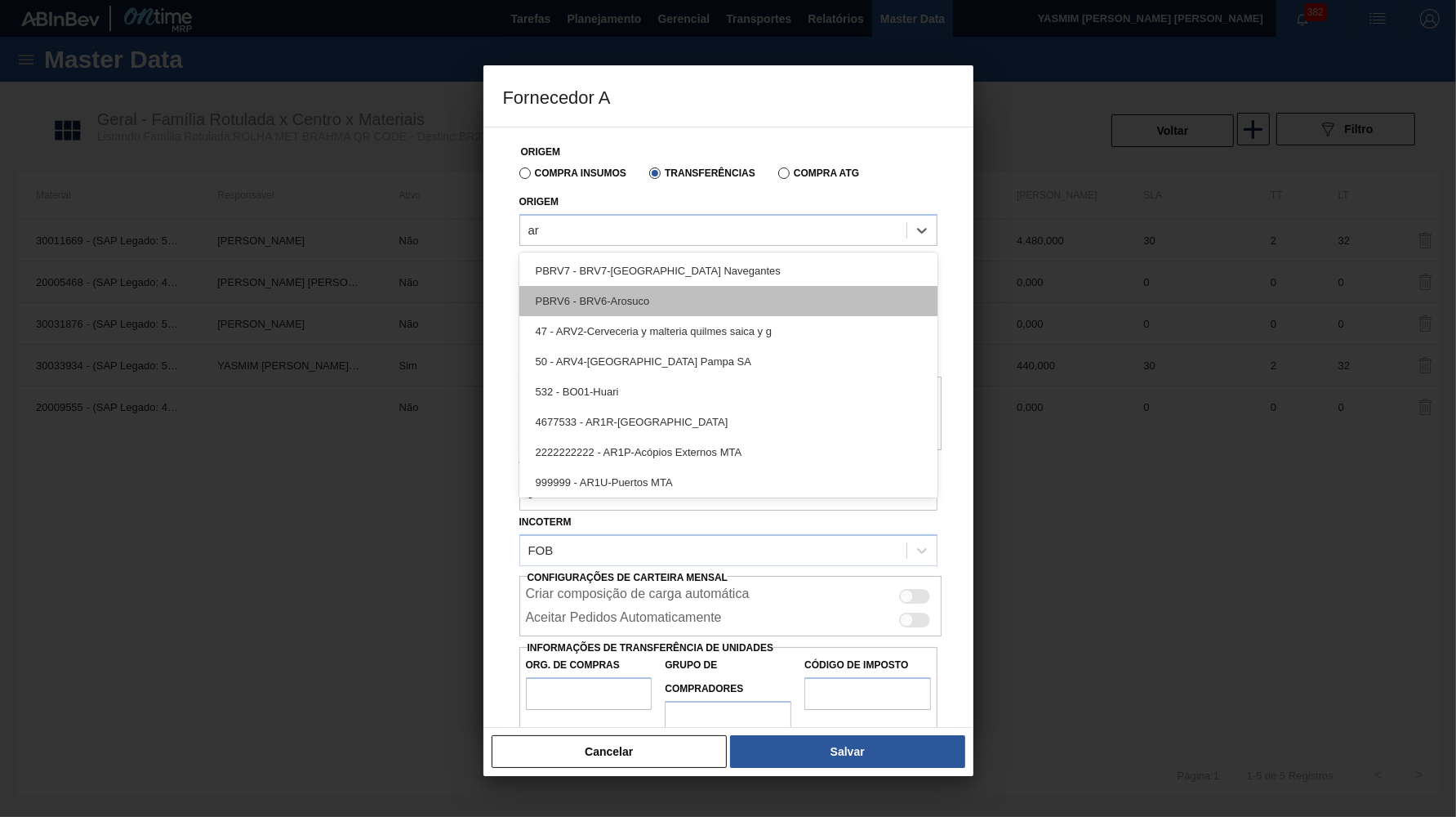
click at [632, 302] on div "PBRV6 - BRV6-Arosuco" at bounding box center [728, 301] width 419 height 31
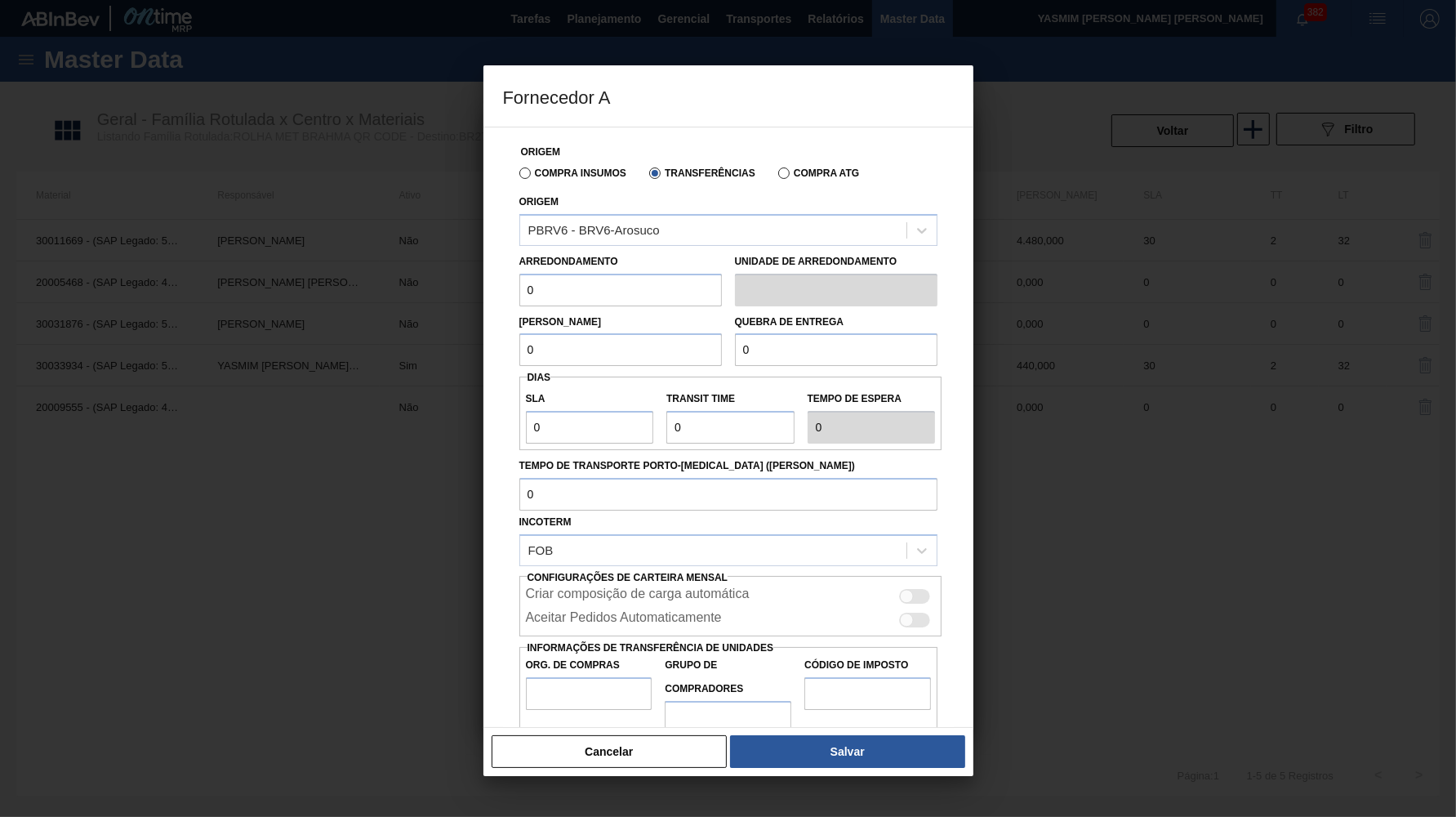
drag, startPoint x: 537, startPoint y: 285, endPoint x: 500, endPoint y: 285, distance: 37.0
click at [520, 285] on input "0" at bounding box center [621, 290] width 203 height 32
paste input "44"
drag, startPoint x: 571, startPoint y: 333, endPoint x: 402, endPoint y: 346, distance: 169.5
click at [520, 344] on input "0" at bounding box center [621, 350] width 203 height 32
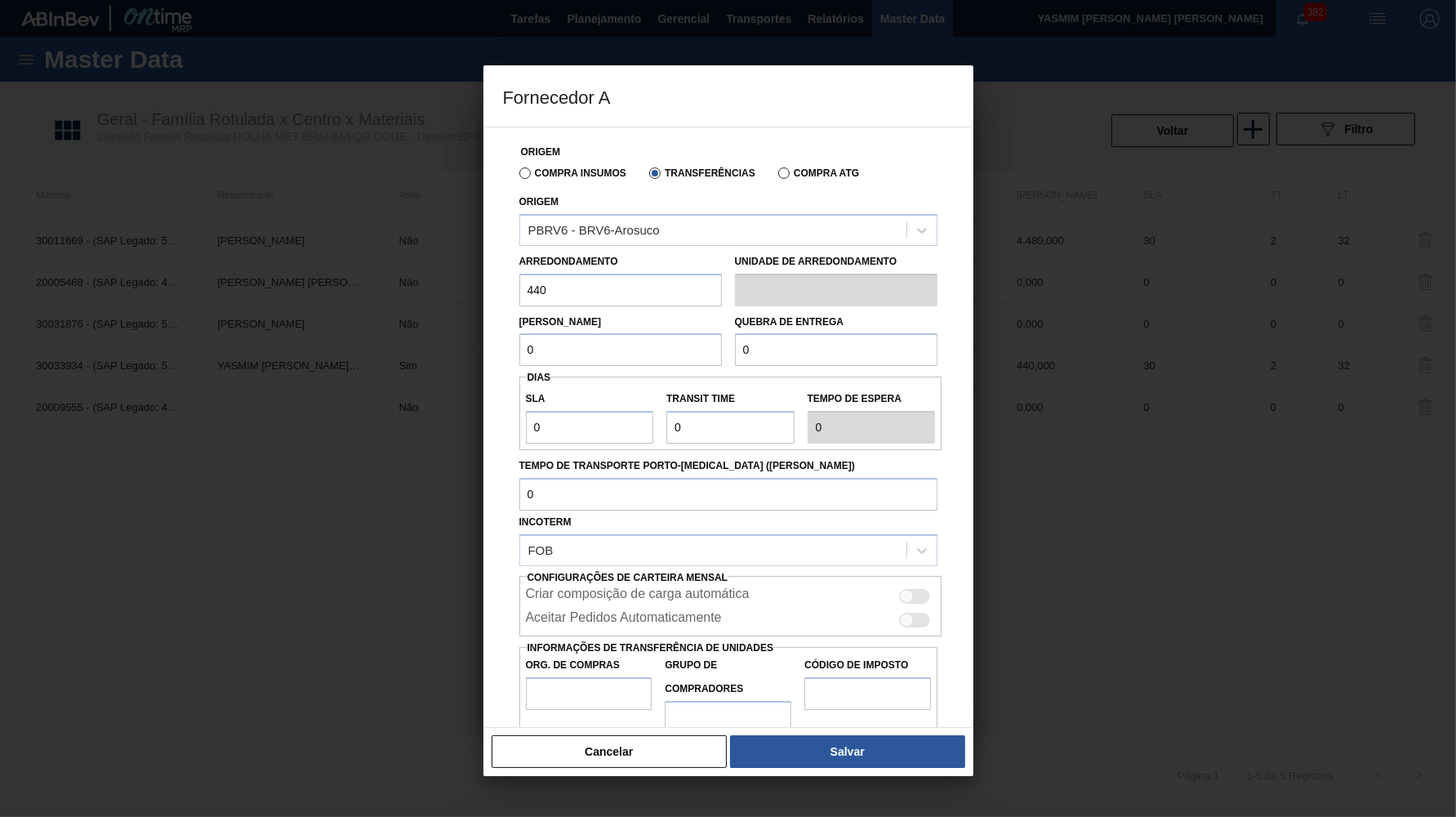
paste input "44"
drag, startPoint x: 753, startPoint y: 352, endPoint x: 675, endPoint y: 346, distance: 78.2
click at [735, 346] on input "0" at bounding box center [836, 350] width 203 height 32
click at [902, 613] on div at bounding box center [907, 620] width 14 height 14
click at [537, 678] on input "Org. de Compras" at bounding box center [589, 694] width 126 height 32
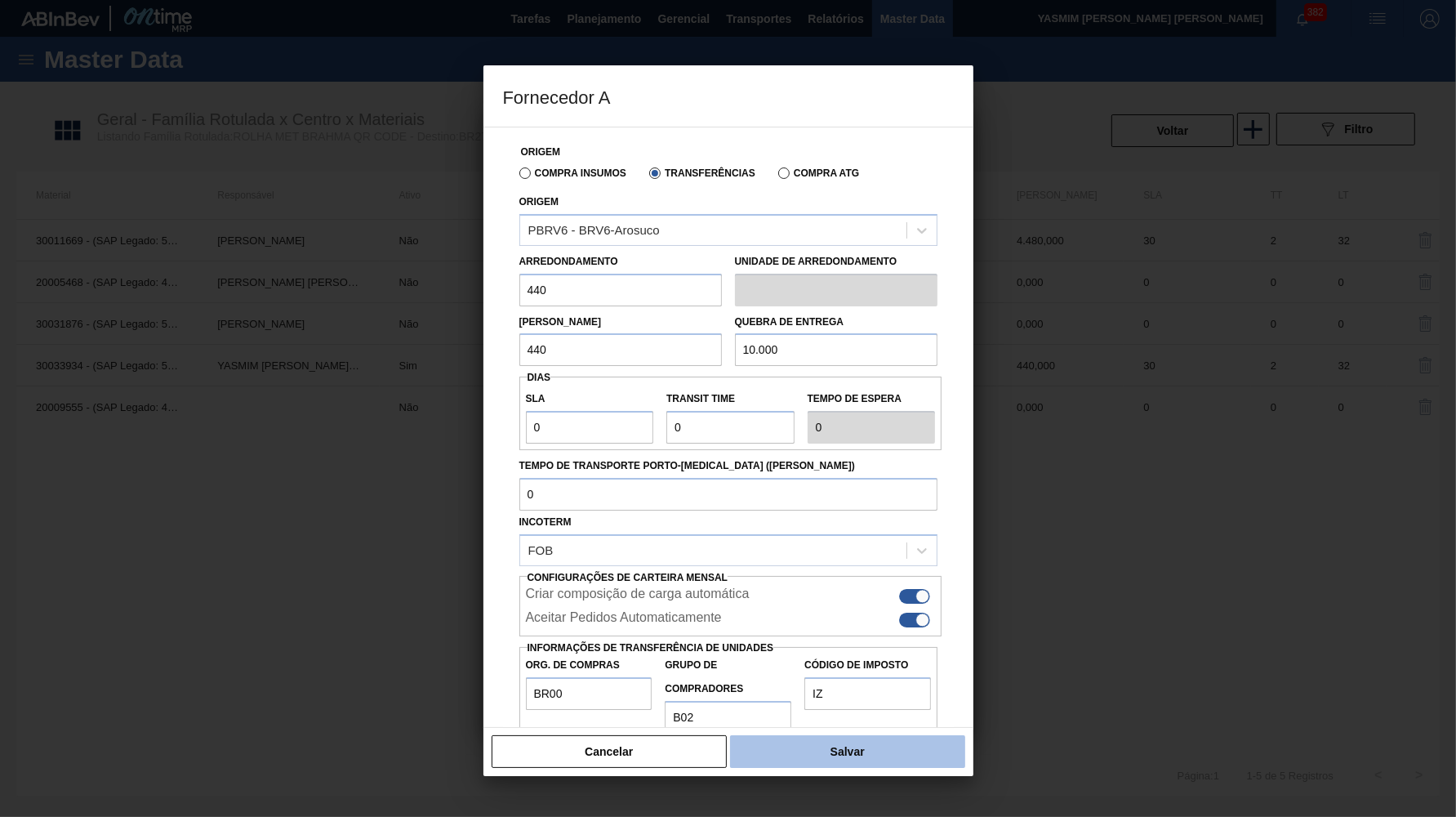
click at [894, 757] on button "Salvar" at bounding box center [847, 752] width 234 height 32
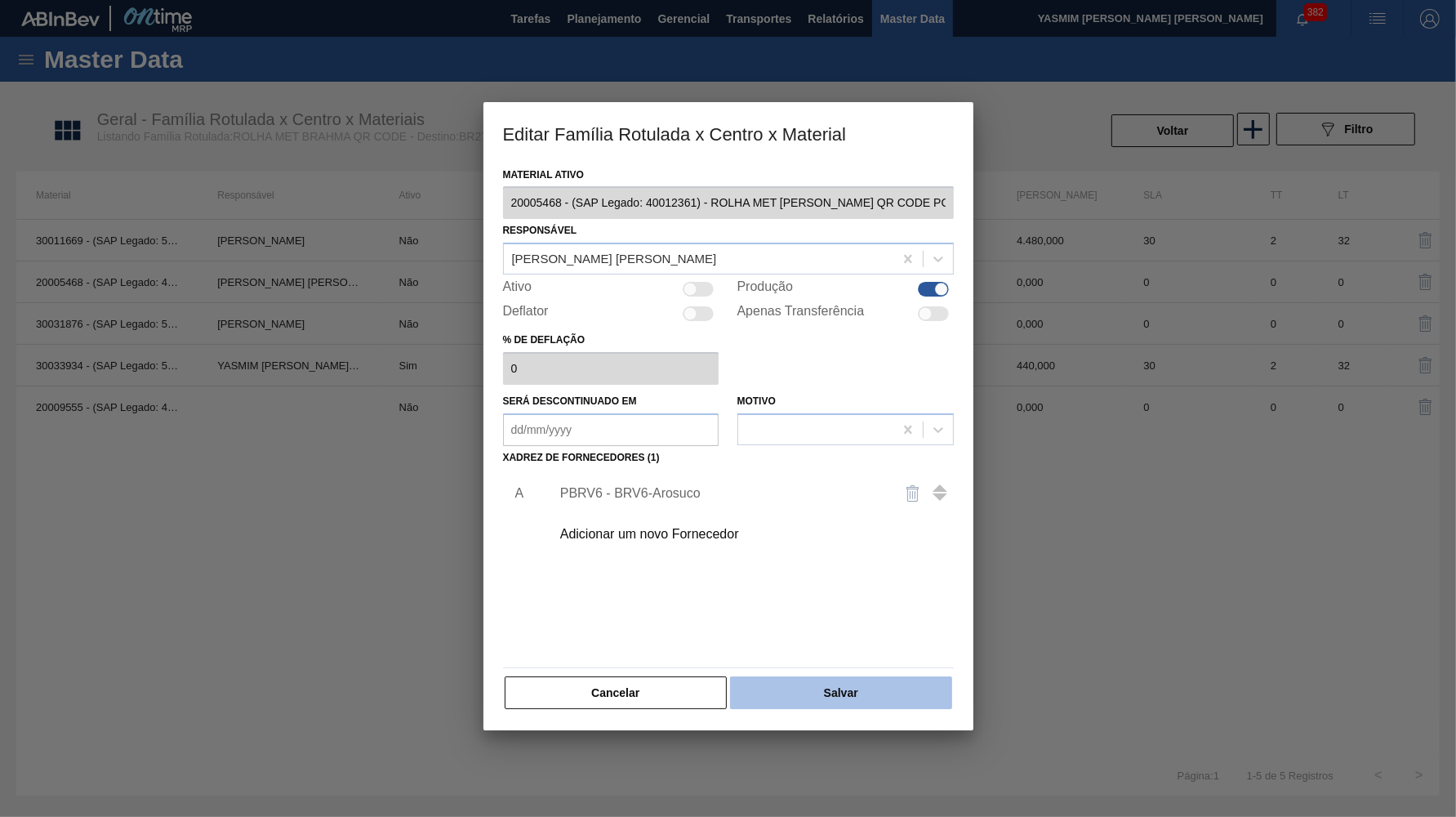
click at [862, 677] on button "Salvar" at bounding box center [840, 693] width 222 height 32
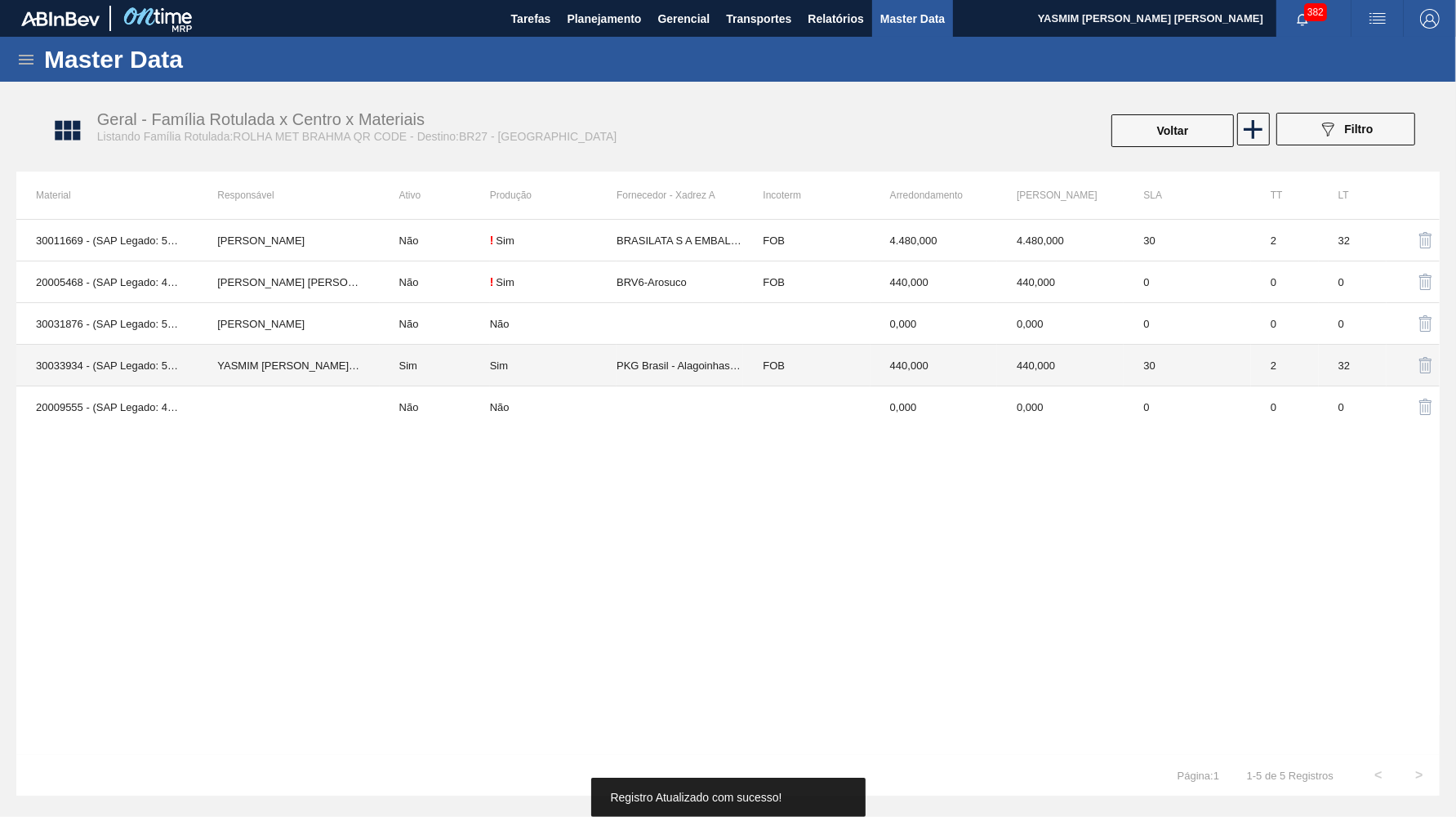
click at [506, 352] on td "Sim" at bounding box center [553, 365] width 126 height 42
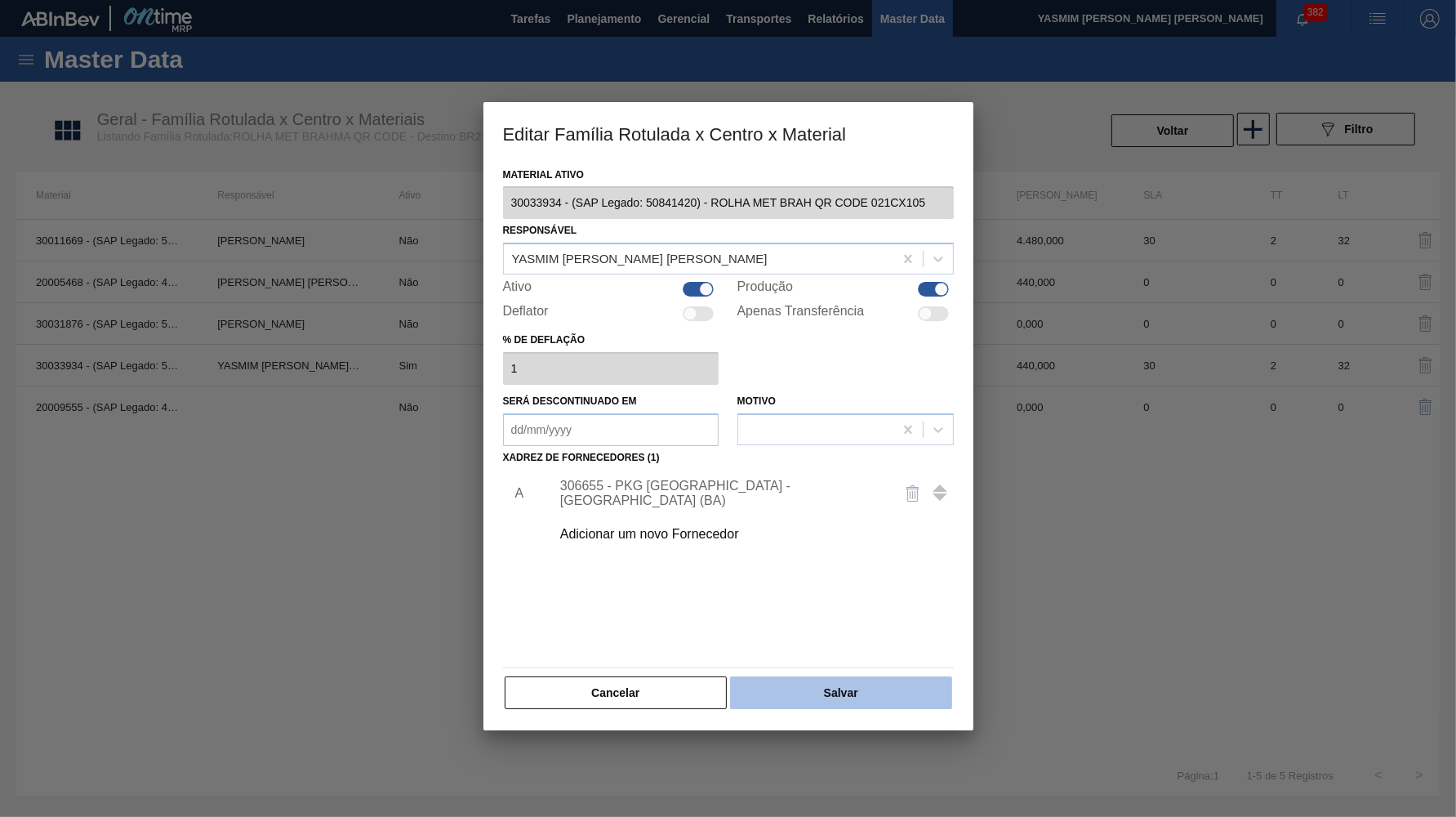
click at [857, 677] on button "Salvar" at bounding box center [840, 693] width 222 height 32
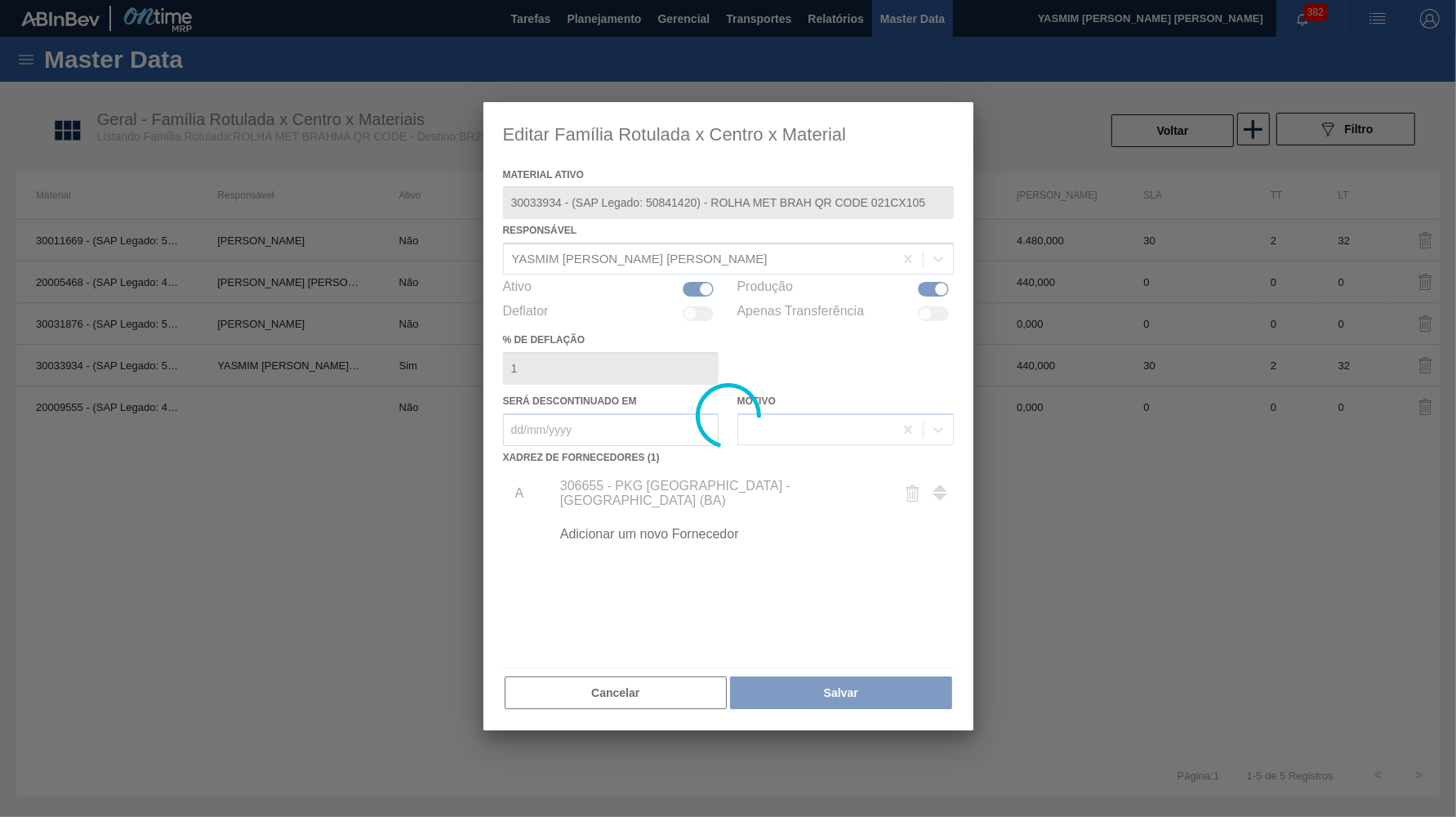
click at [348, 414] on div at bounding box center [728, 408] width 1456 height 817
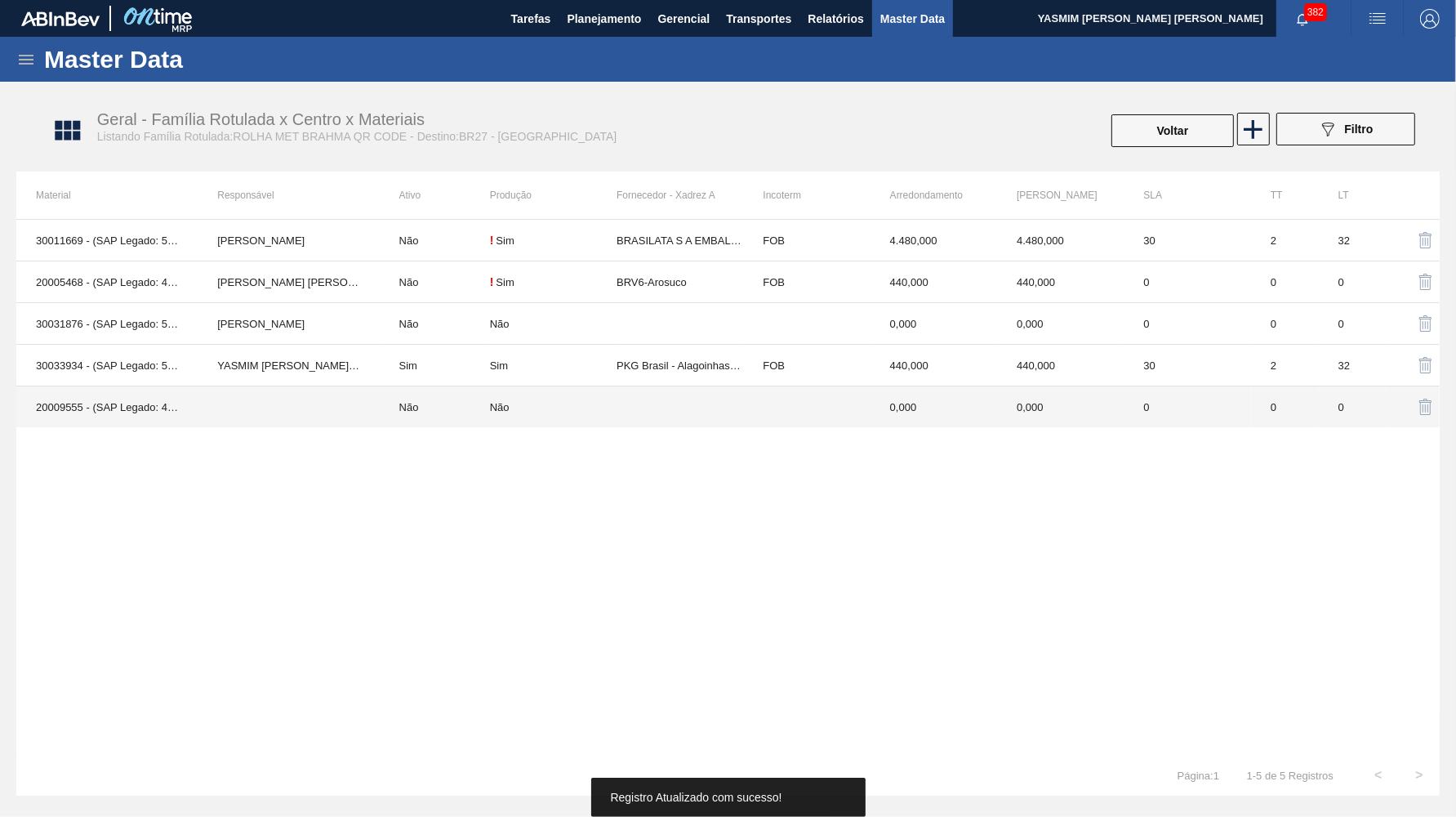
click at [468, 416] on td "Não" at bounding box center [435, 407] width 110 height 42
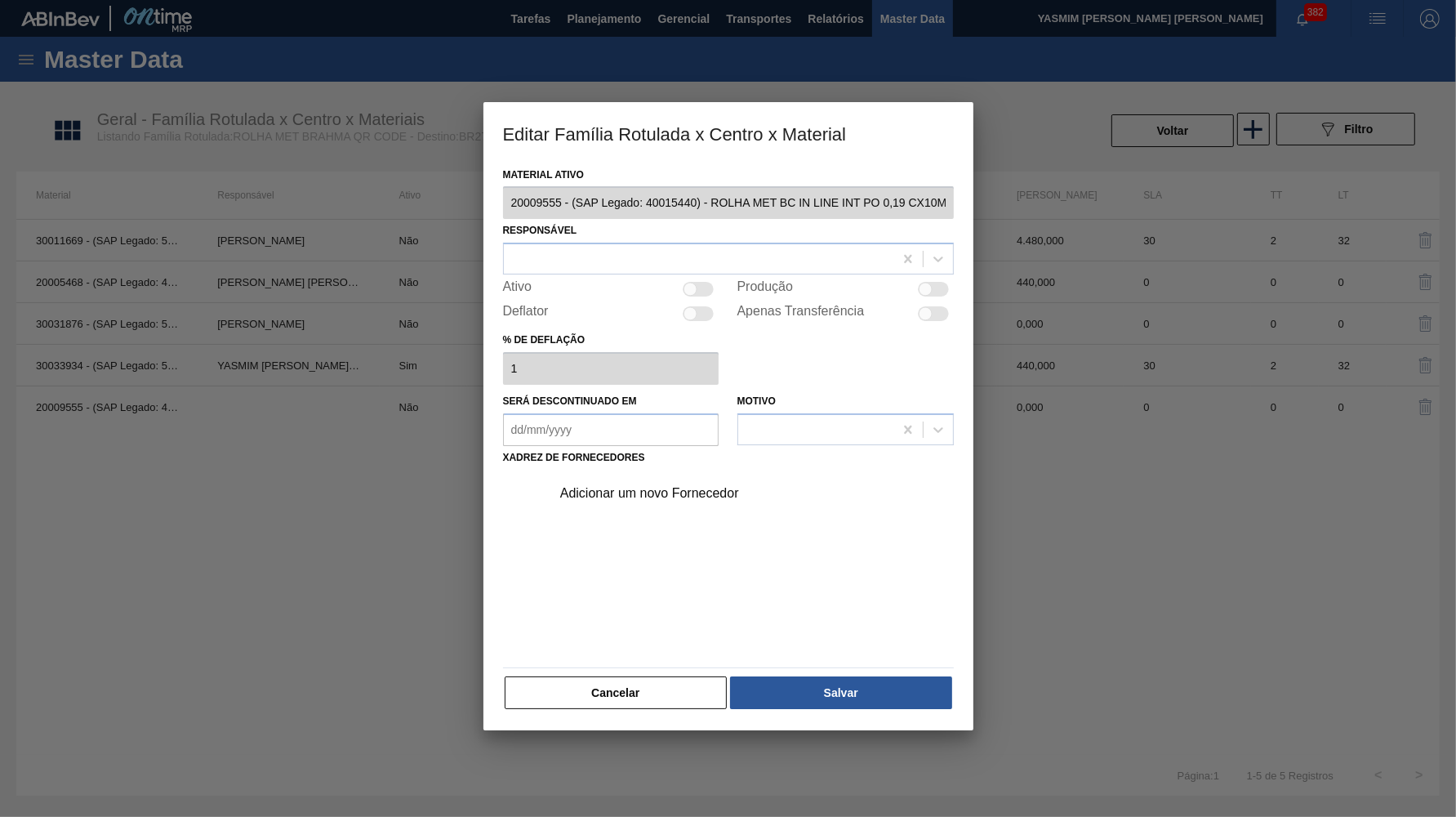
click at [918, 282] on div at bounding box center [933, 289] width 31 height 14
click at [686, 264] on div at bounding box center [699, 259] width 390 height 24
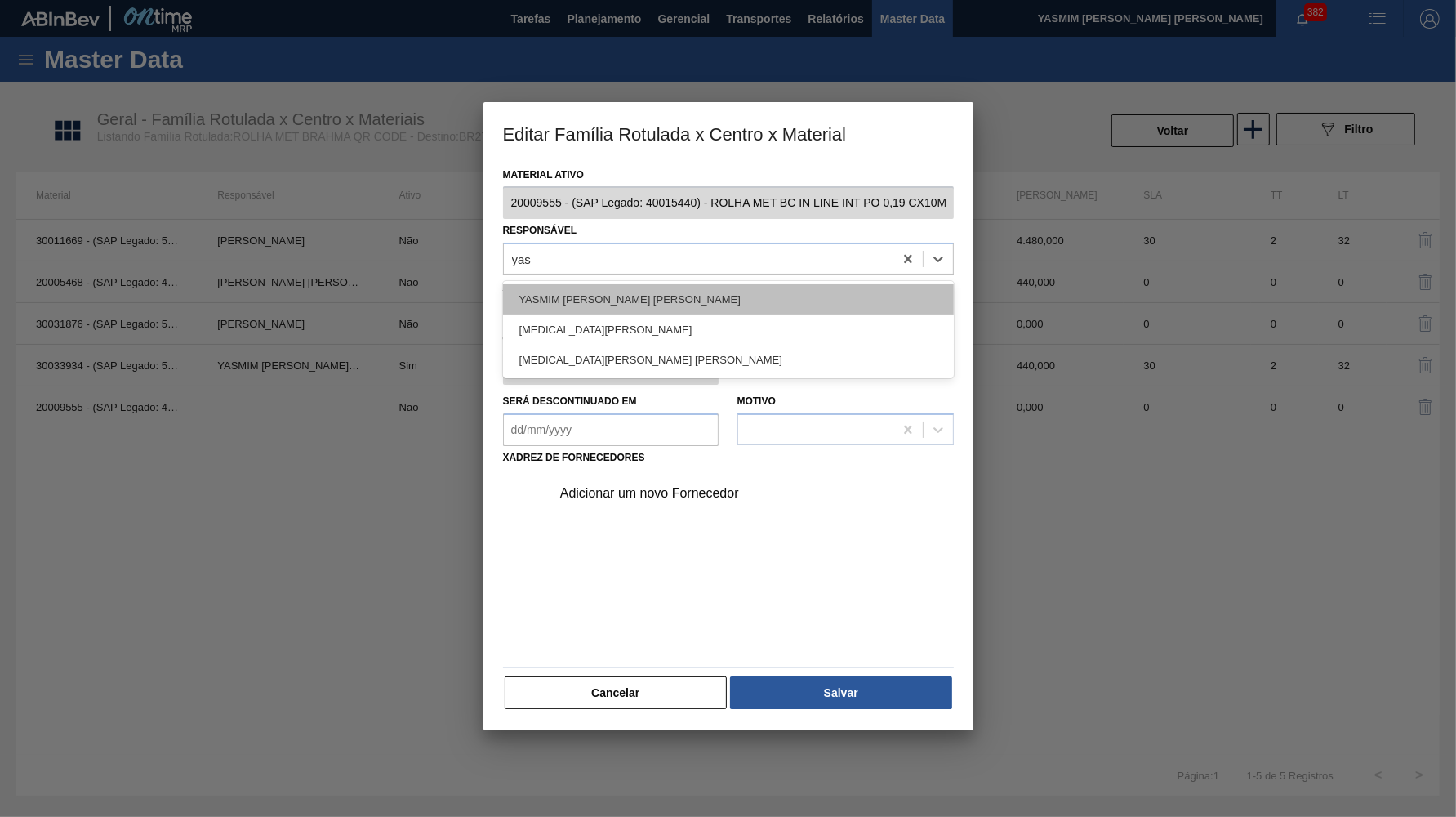
click at [665, 304] on div "YASMIM FERREIRA DA SILVA" at bounding box center [728, 300] width 451 height 31
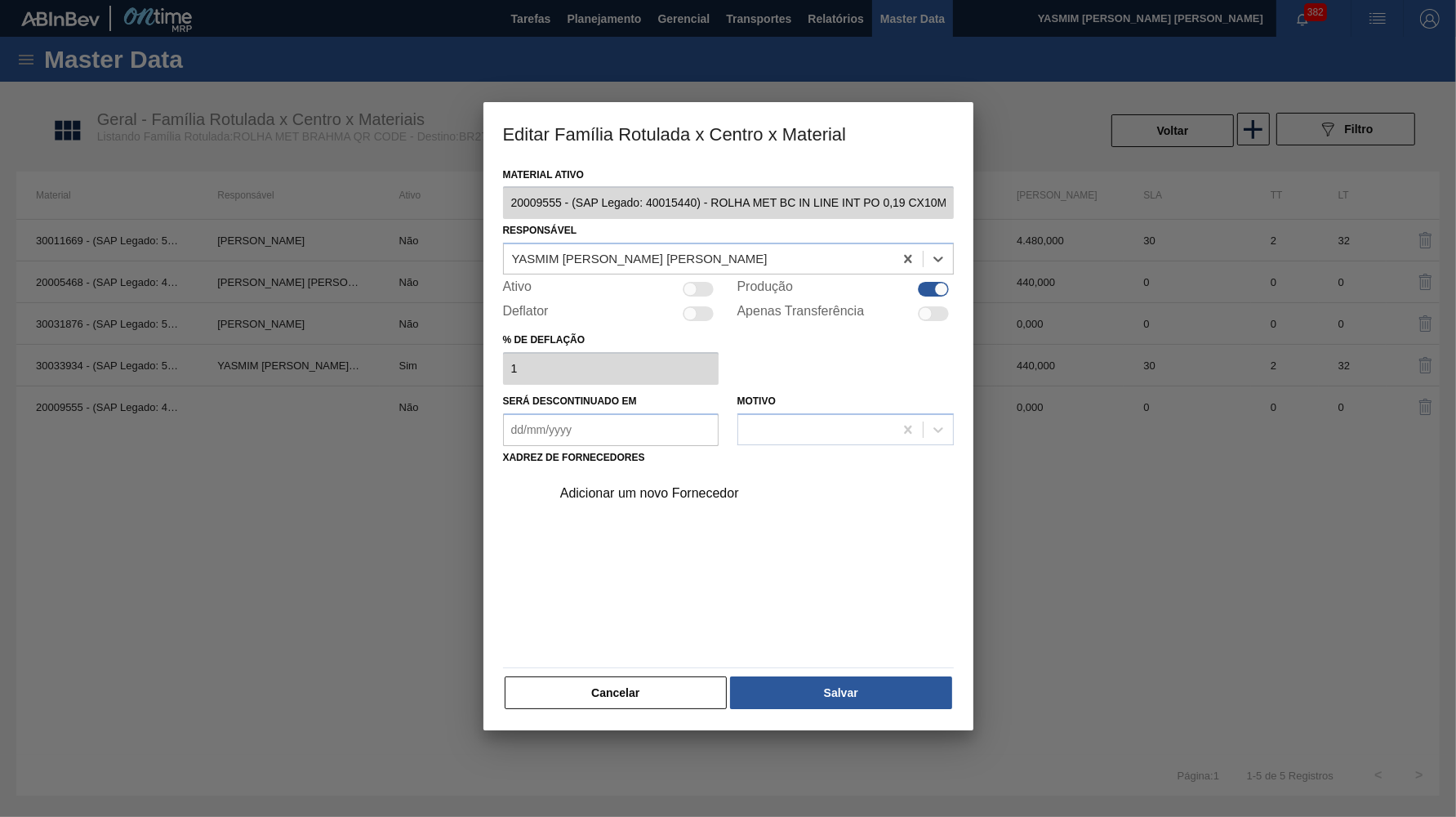
click at [677, 495] on div "Adicionar um novo Fornecedor" at bounding box center [748, 493] width 413 height 41
click at [661, 486] on div "Adicionar um novo Fornecedor" at bounding box center [720, 493] width 320 height 14
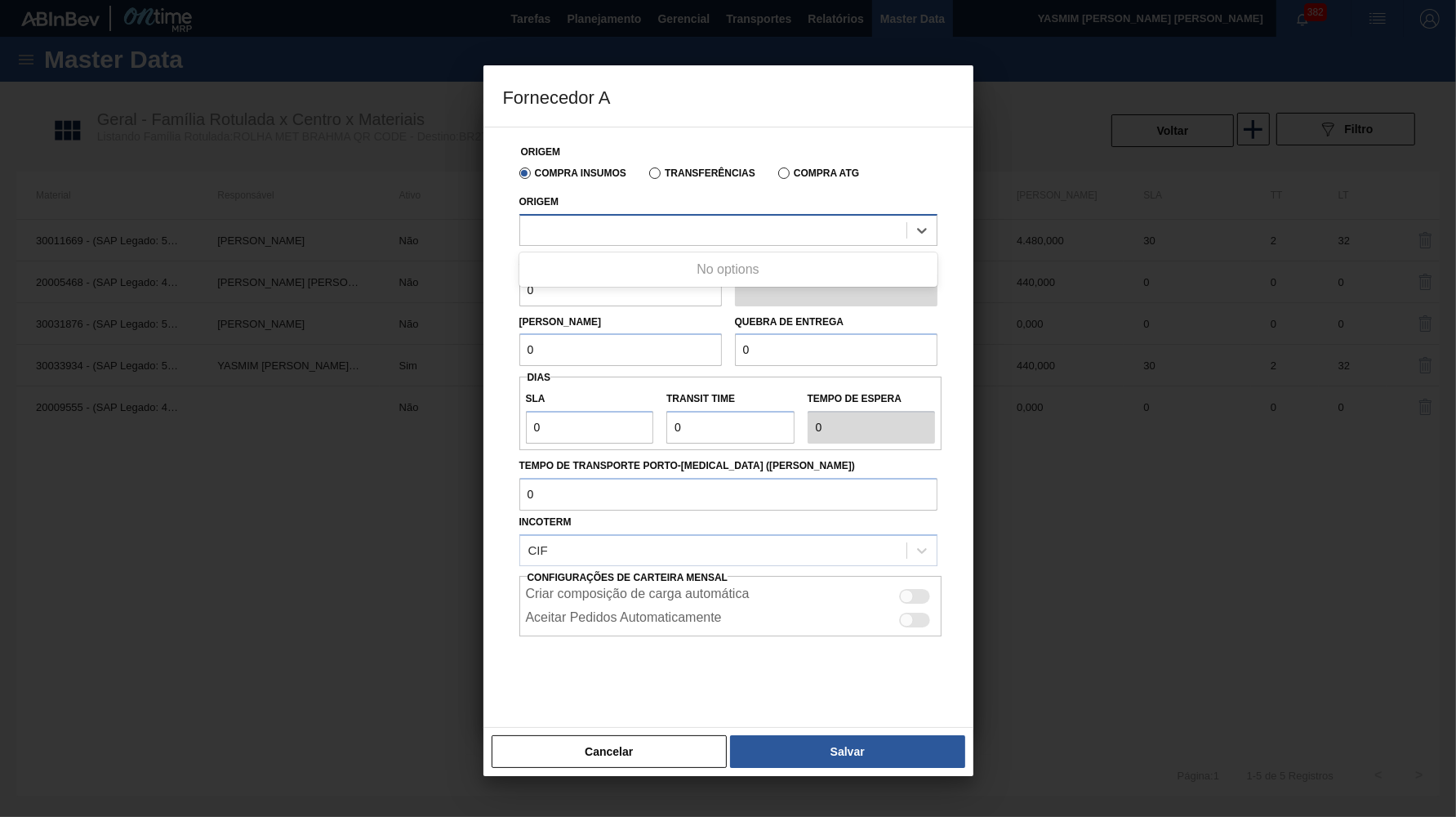
click at [640, 214] on div at bounding box center [728, 230] width 419 height 32
click at [657, 172] on label "Transferências" at bounding box center [702, 172] width 106 height 11
click at [647, 177] on input "Transferências" at bounding box center [647, 177] width 0 height 0
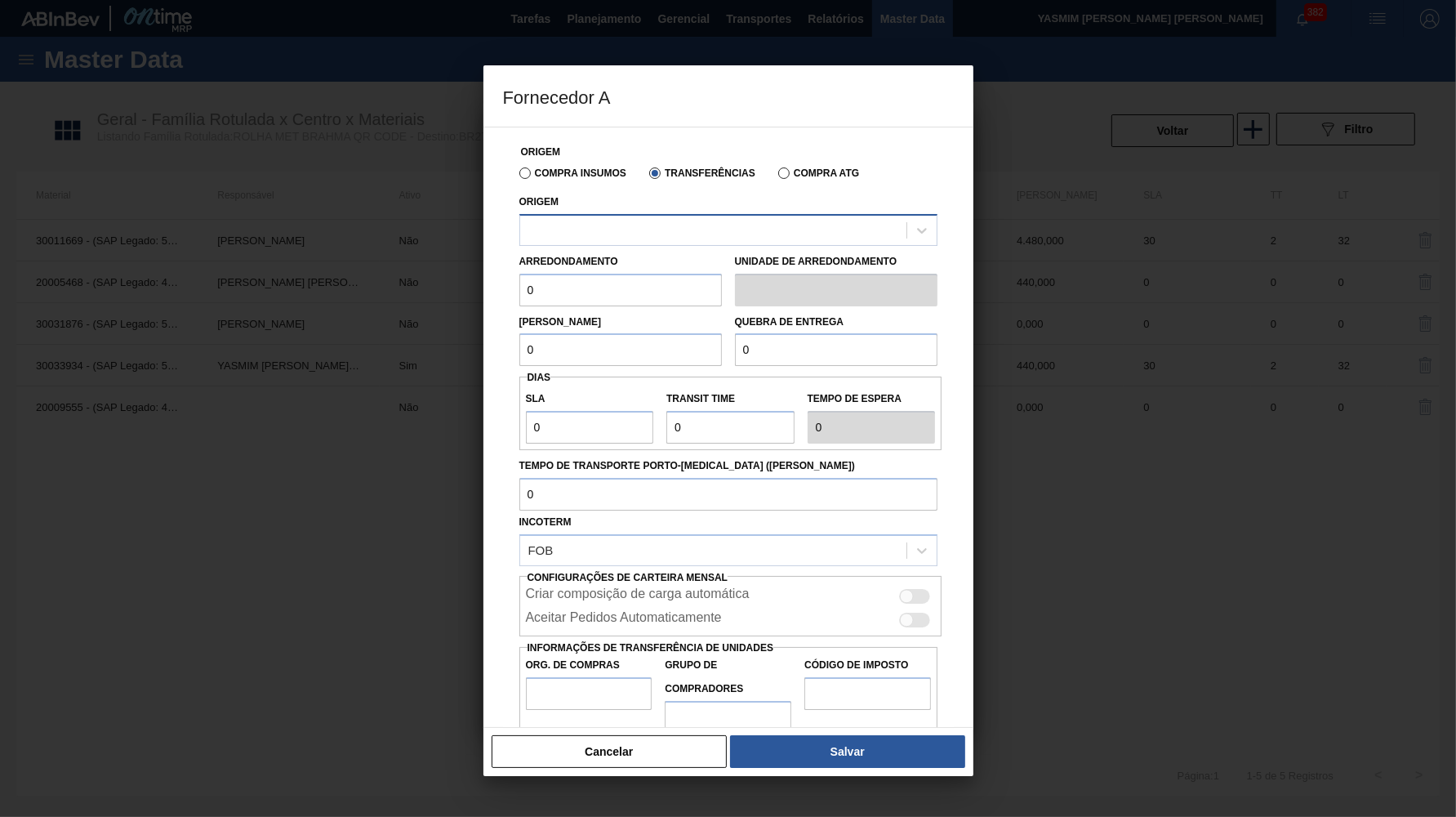
click at [633, 236] on div at bounding box center [713, 230] width 386 height 24
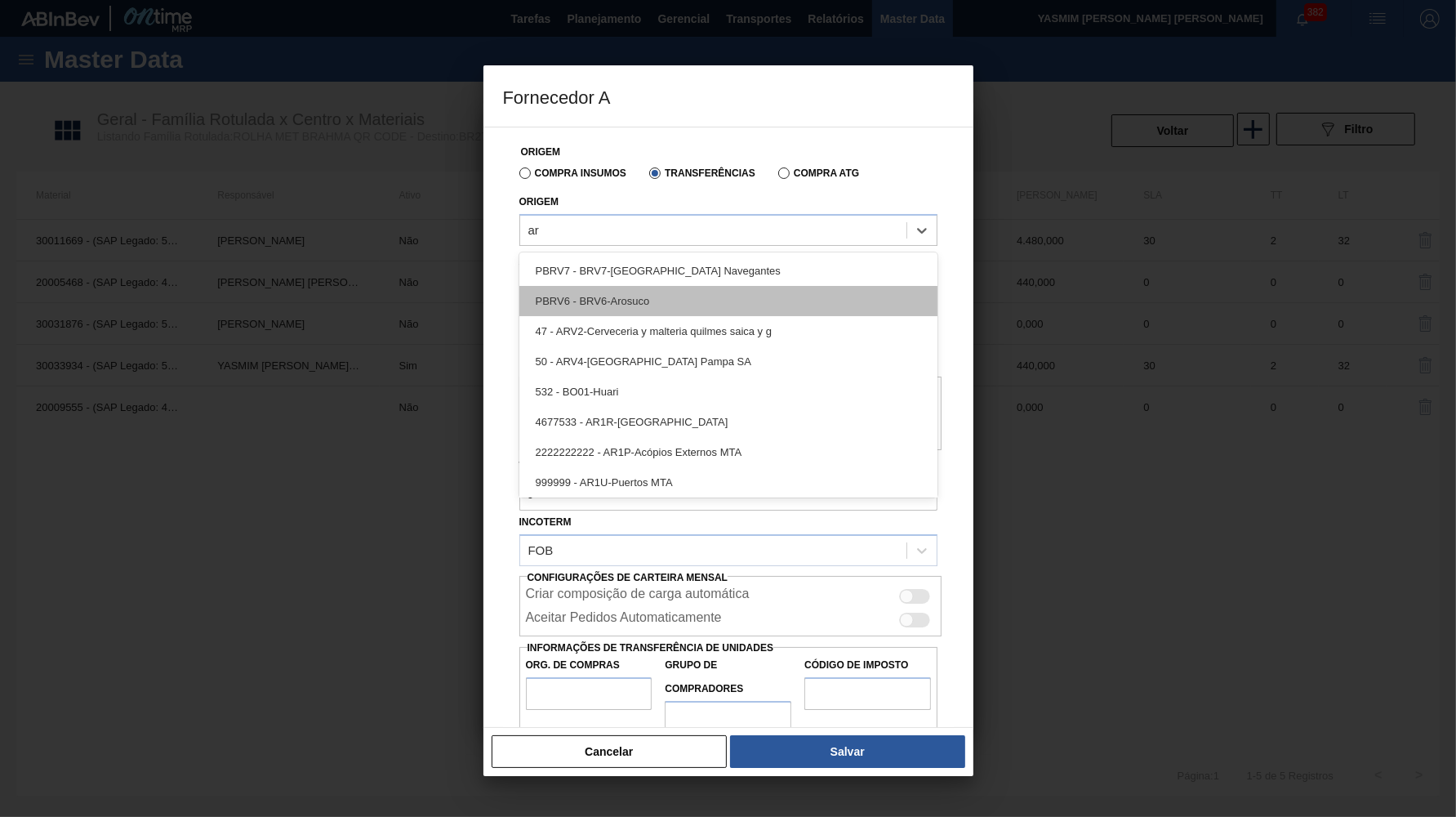
click at [645, 309] on div "PBRV6 - BRV6-Arosuco" at bounding box center [728, 301] width 419 height 31
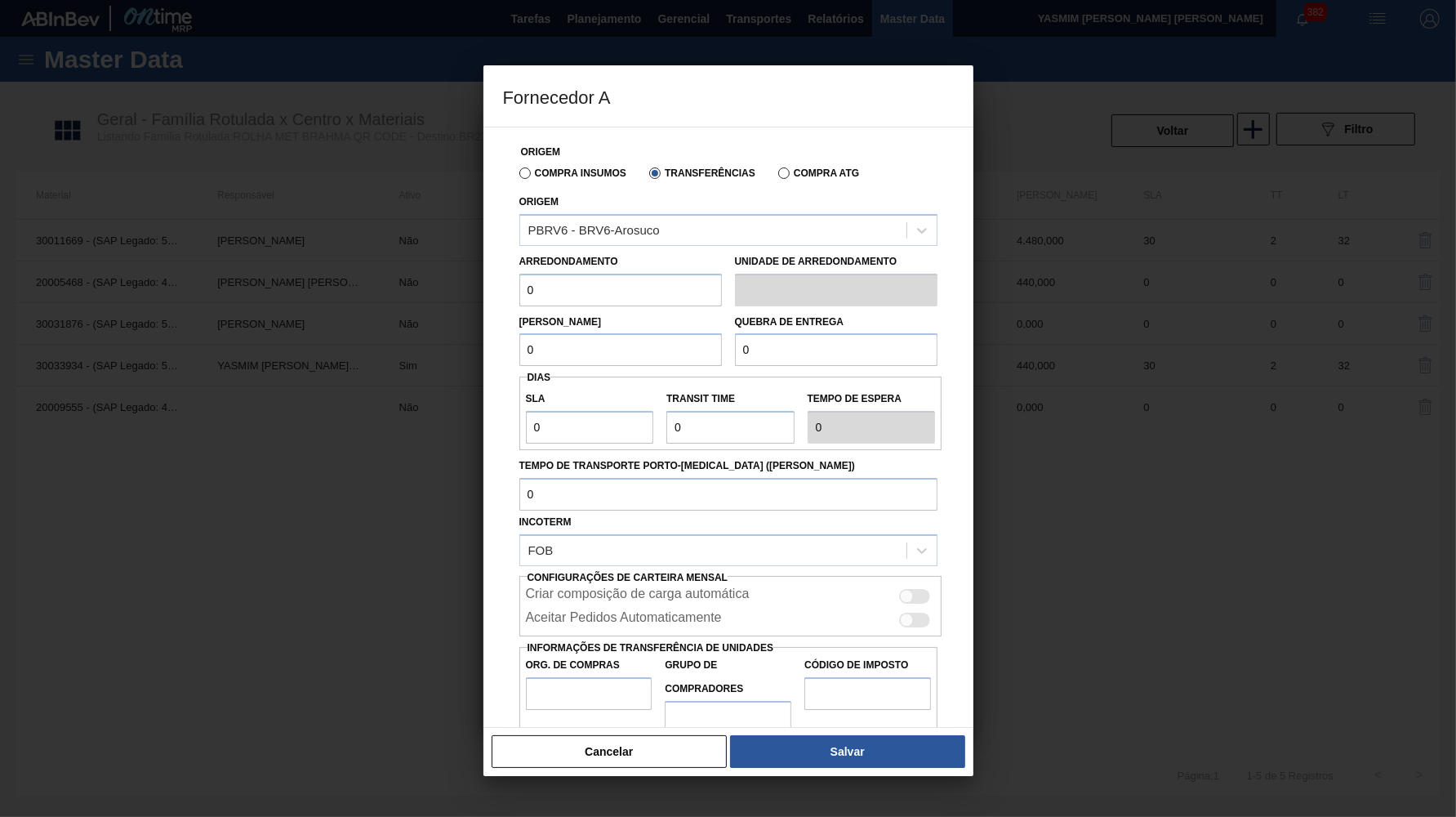
drag, startPoint x: 604, startPoint y: 291, endPoint x: 59, endPoint y: 257, distance: 546.1
click at [520, 273] on input "0" at bounding box center [621, 290] width 203 height 32
paste input "44"
drag, startPoint x: 498, startPoint y: 340, endPoint x: 365, endPoint y: 315, distance: 135.3
click at [484, 315] on div "Origem Compra Insumos Transferências Compra ATG Origem PBRV6 - BRV6-Arosuco Arr…" at bounding box center [728, 427] width 490 height 601
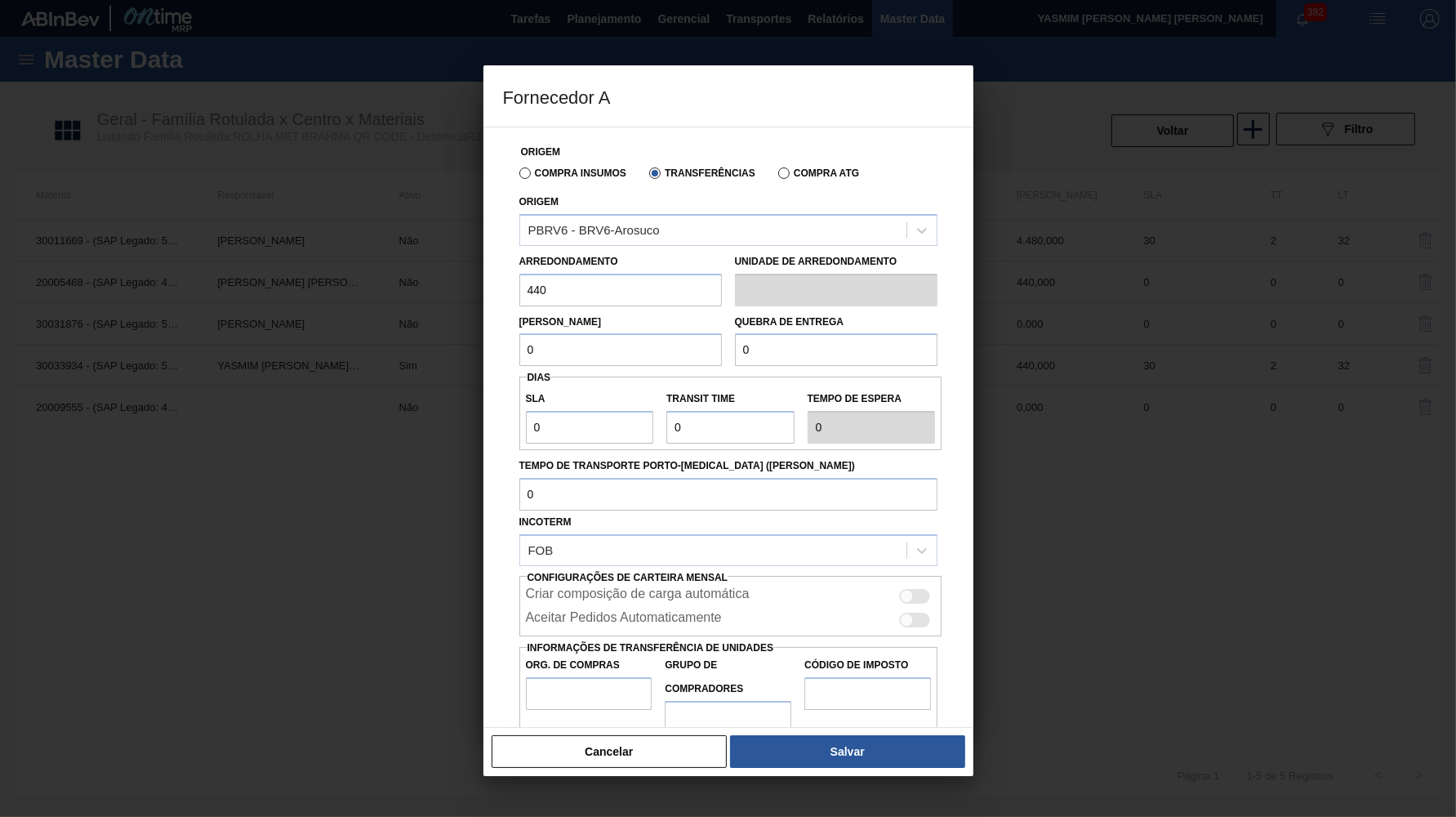
click at [548, 323] on div "Lote Mínimo 0" at bounding box center [621, 339] width 203 height 56
click at [557, 338] on input "0" at bounding box center [621, 350] width 203 height 32
paste input "44"
drag, startPoint x: 774, startPoint y: 351, endPoint x: 669, endPoint y: 345, distance: 105.2
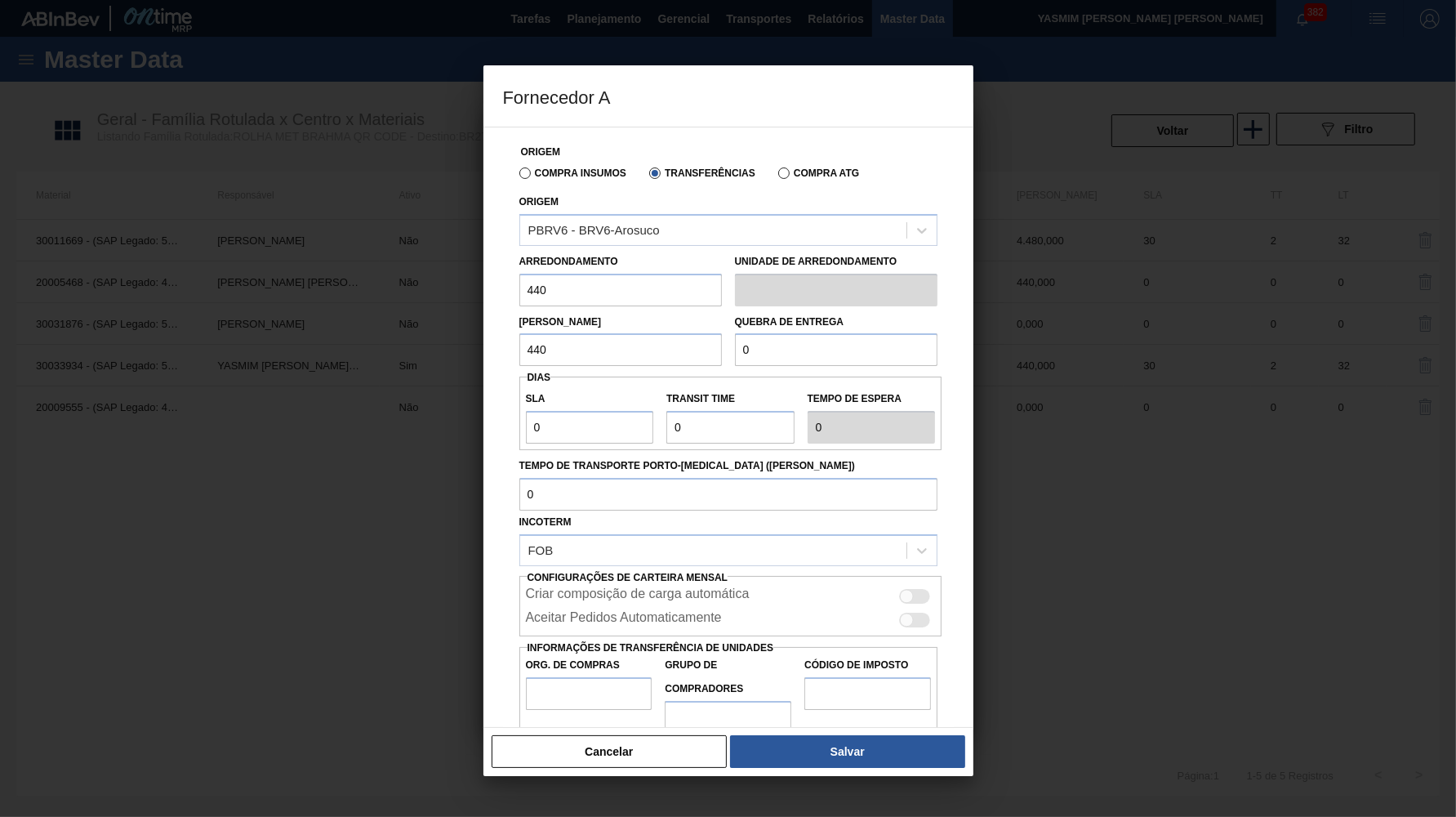
click at [735, 347] on input "0" at bounding box center [836, 350] width 203 height 32
click at [917, 613] on div at bounding box center [915, 620] width 31 height 14
click at [626, 654] on label "Org. de Compras" at bounding box center [589, 666] width 126 height 24
click at [626, 678] on input "Org. de Compras" at bounding box center [589, 694] width 126 height 32
click at [610, 678] on input "Org. de Compras" at bounding box center [589, 694] width 126 height 32
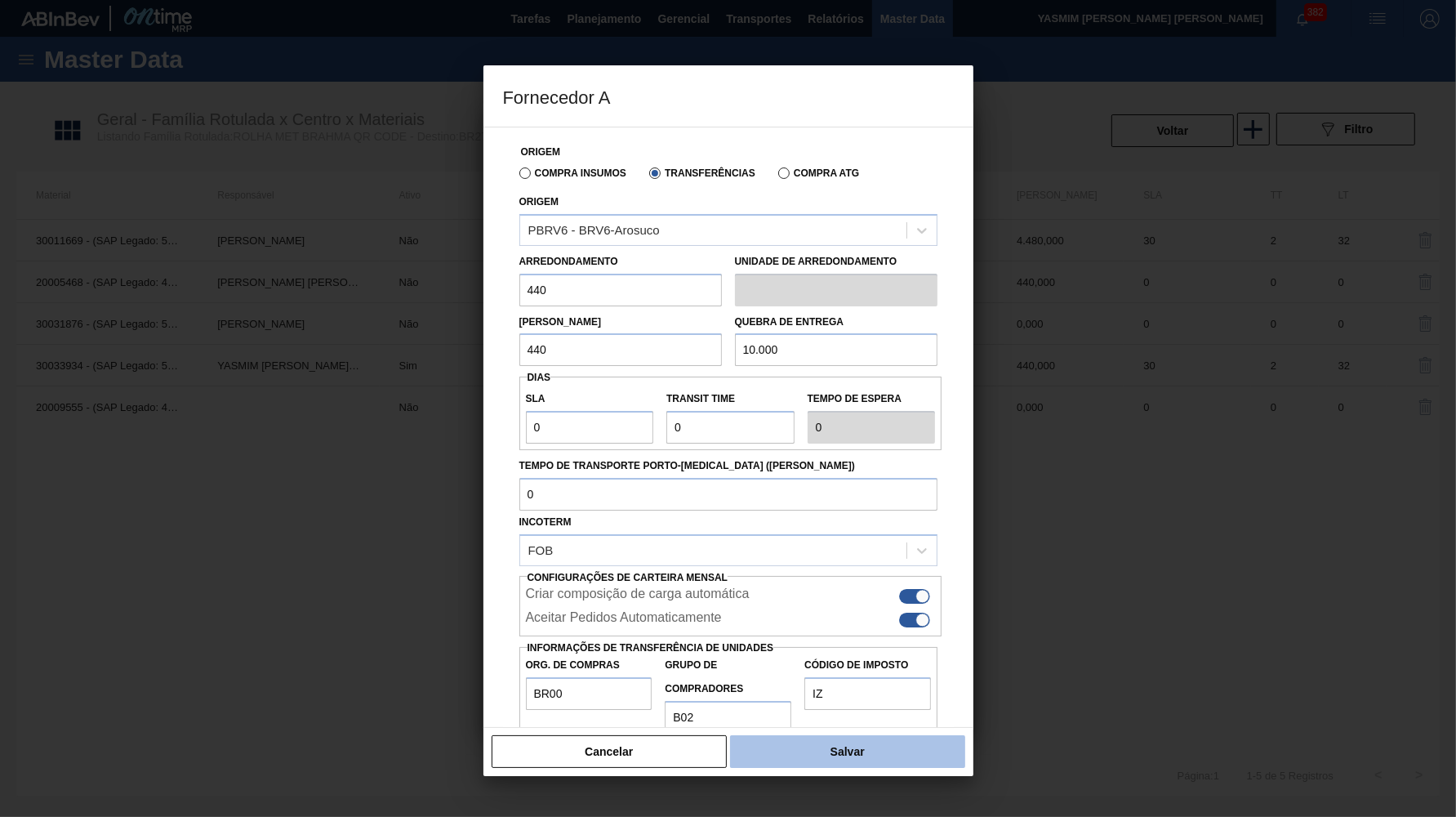
click at [843, 757] on button "Salvar" at bounding box center [847, 752] width 234 height 32
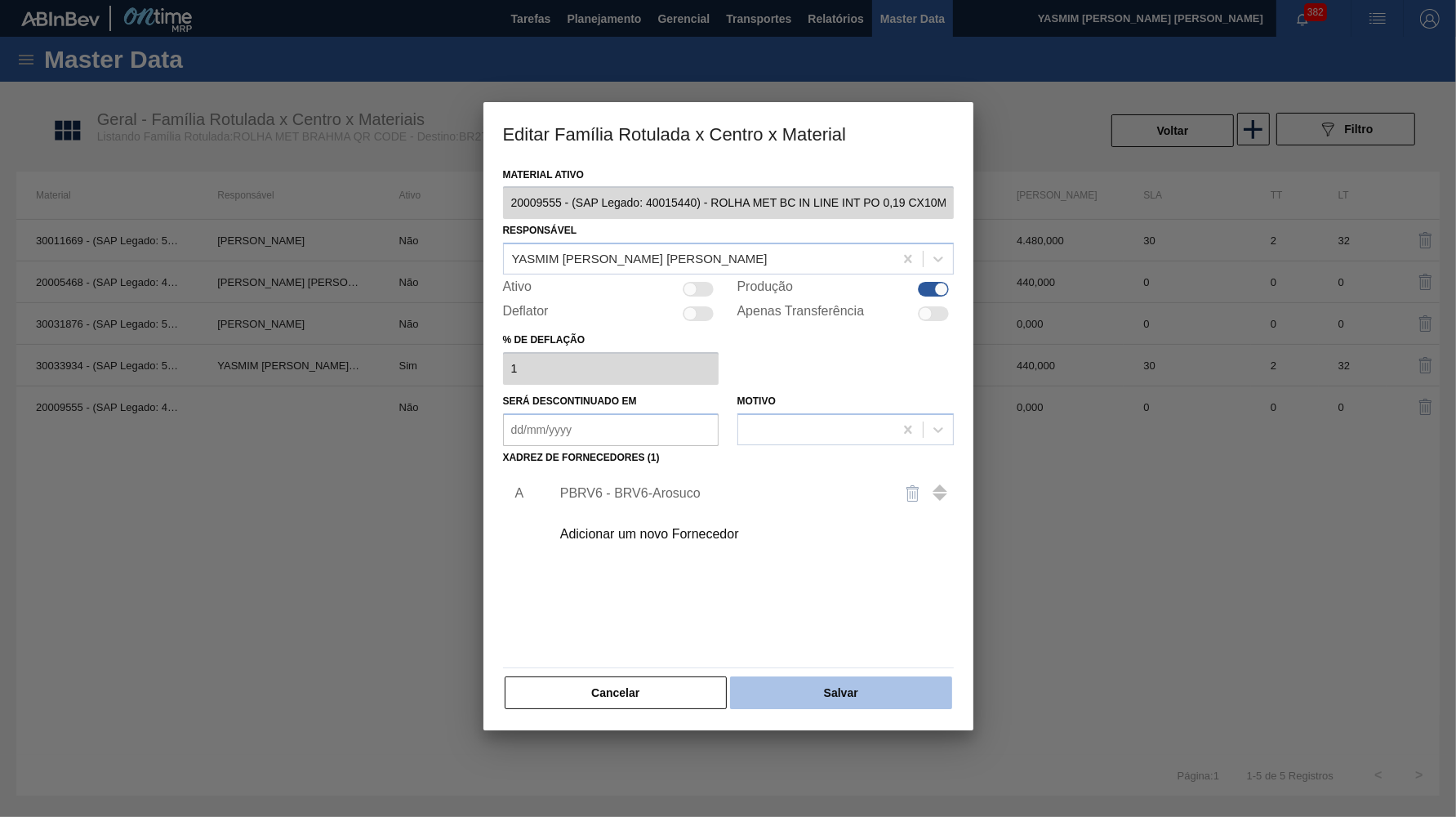
click at [859, 689] on button "Salvar" at bounding box center [840, 693] width 222 height 32
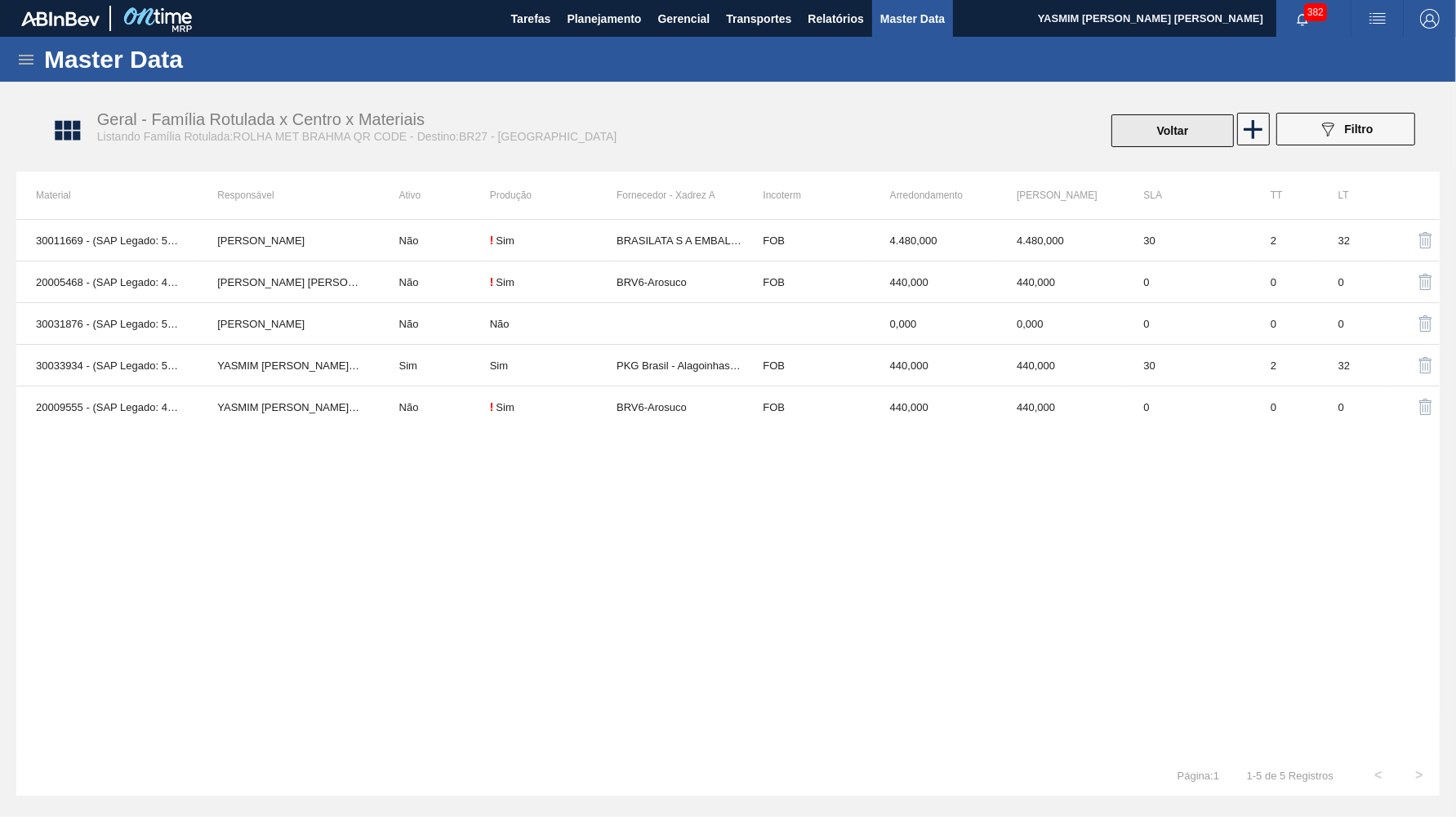
click at [1169, 121] on button "Voltar" at bounding box center [1172, 131] width 122 height 32
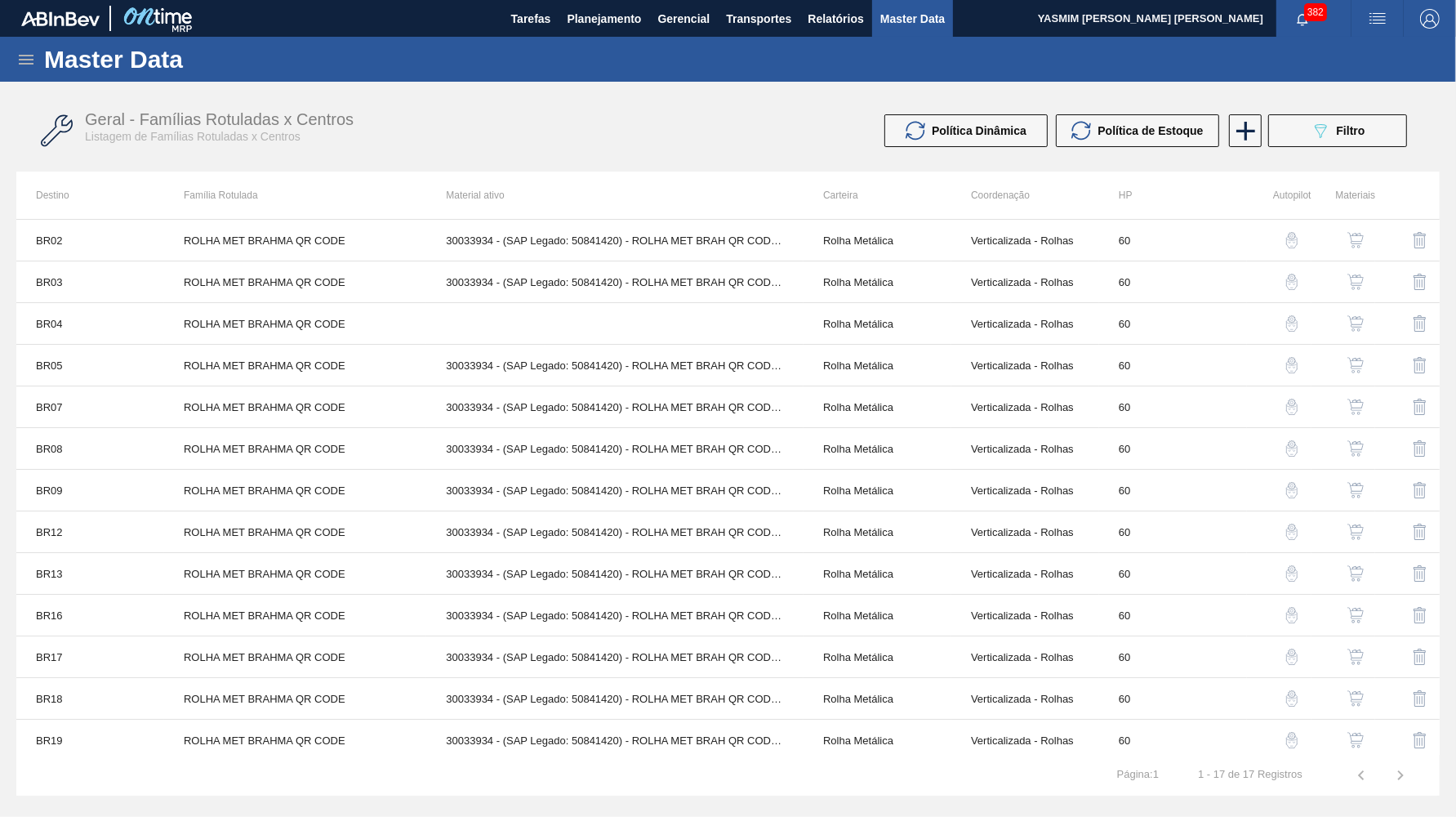
click at [1359, 740] on img "button" at bounding box center [1355, 740] width 16 height 16
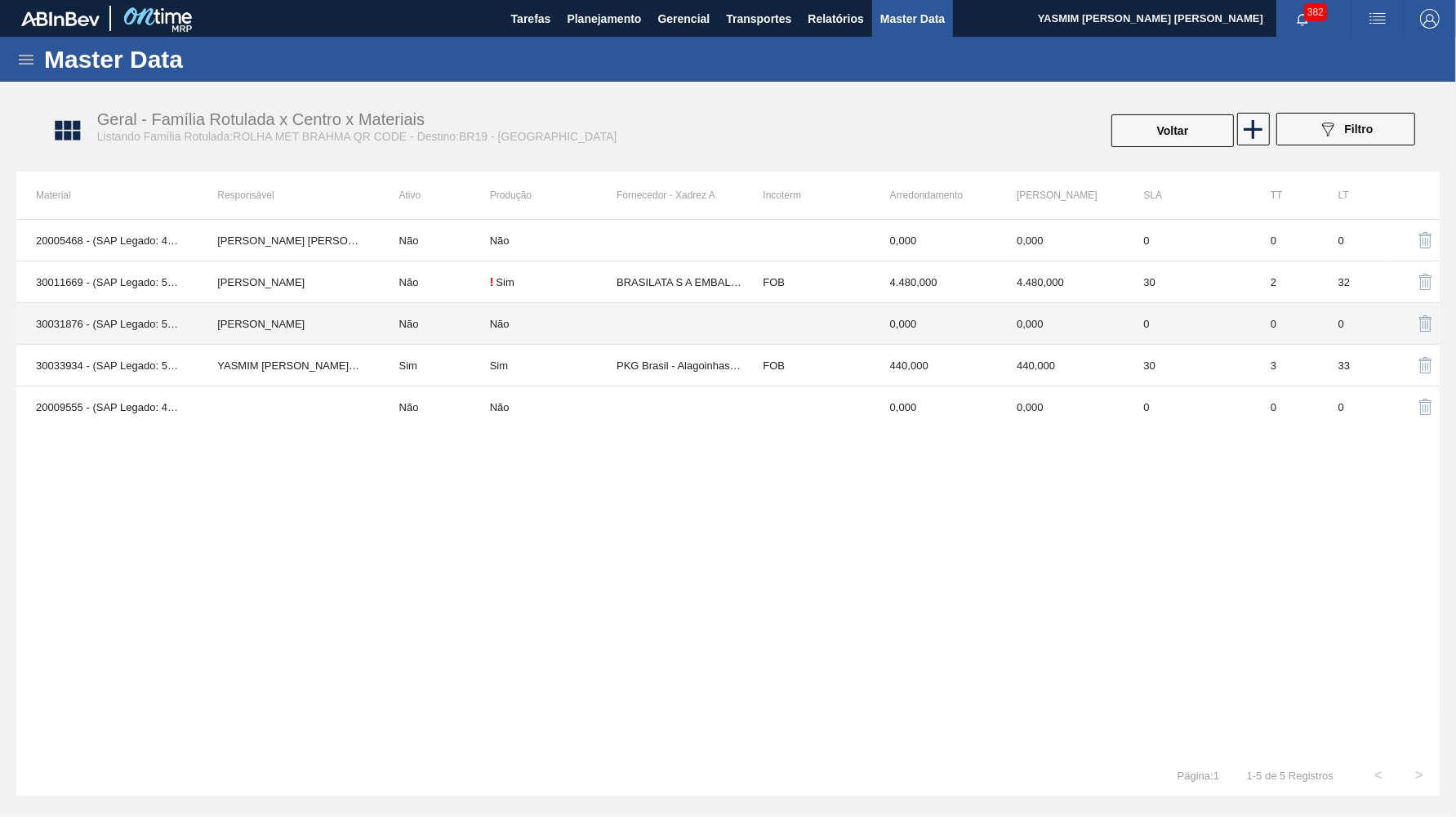
click at [1015, 330] on td "0,000" at bounding box center [1060, 324] width 126 height 42
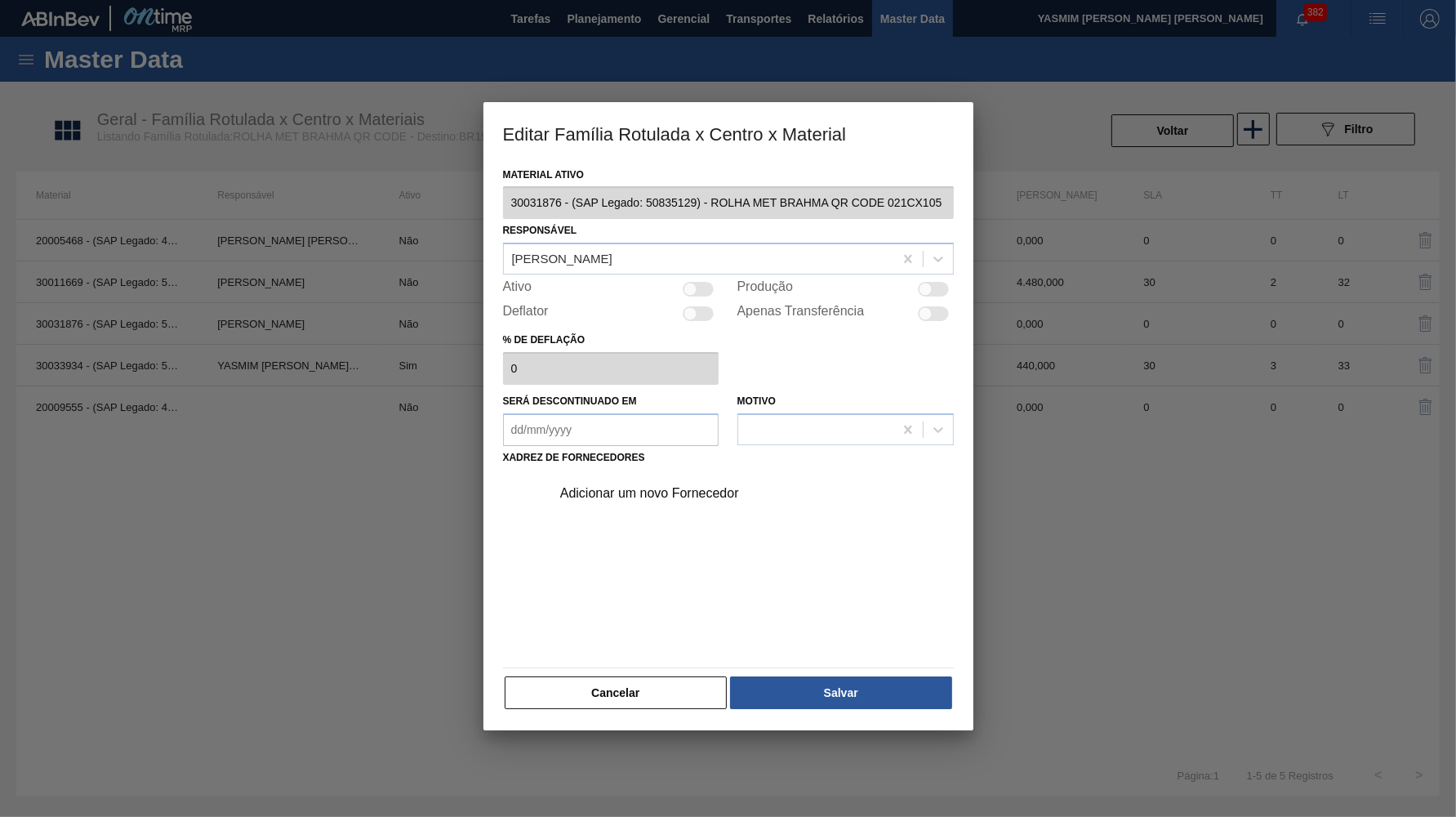
click at [927, 286] on div at bounding box center [925, 290] width 14 height 14
click at [690, 473] on div "Adicionar um novo Fornecedor" at bounding box center [748, 493] width 413 height 41
click at [676, 486] on div "Adicionar um novo Fornecedor" at bounding box center [720, 493] width 320 height 14
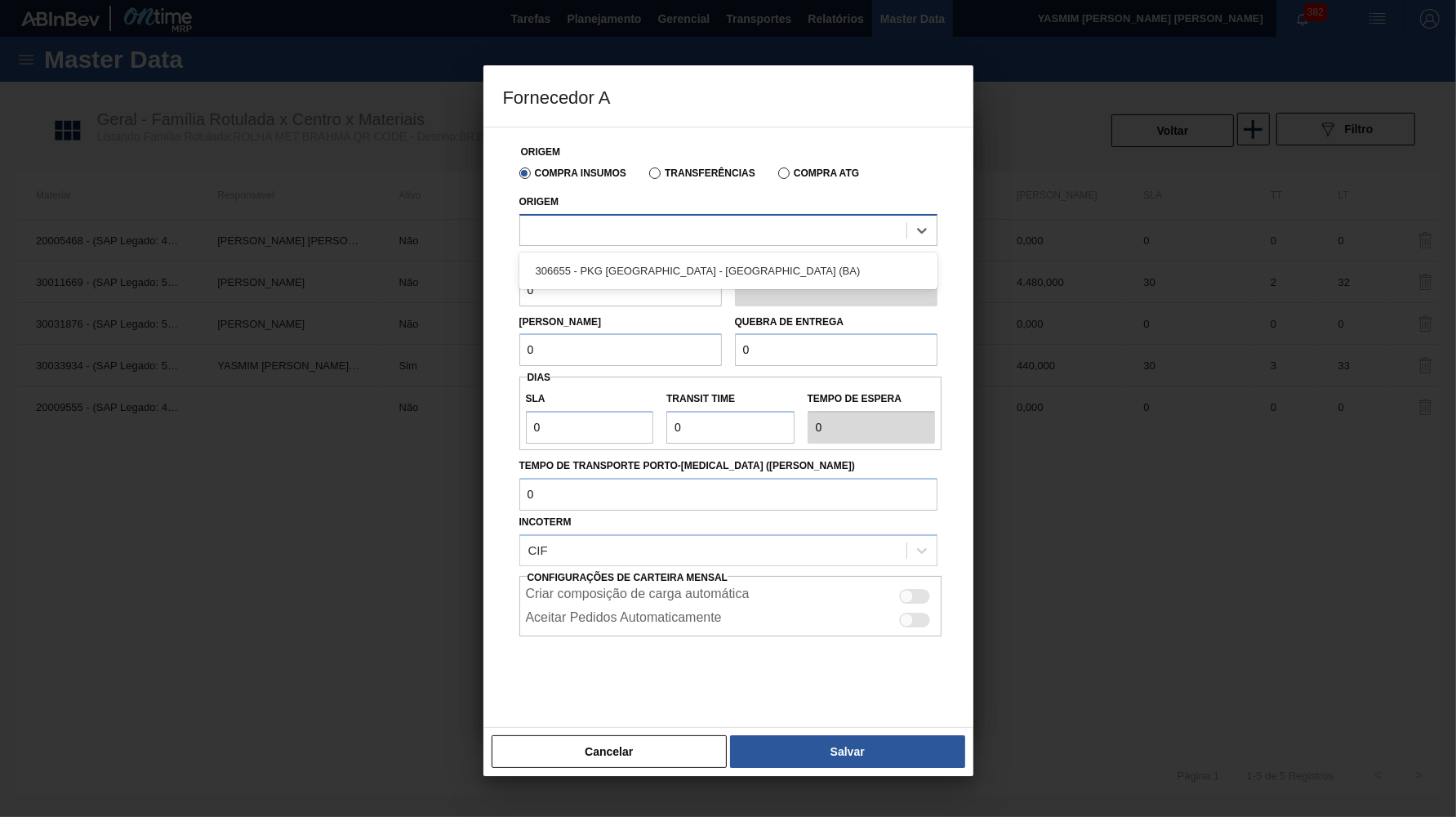
click at [634, 218] on div at bounding box center [713, 230] width 386 height 24
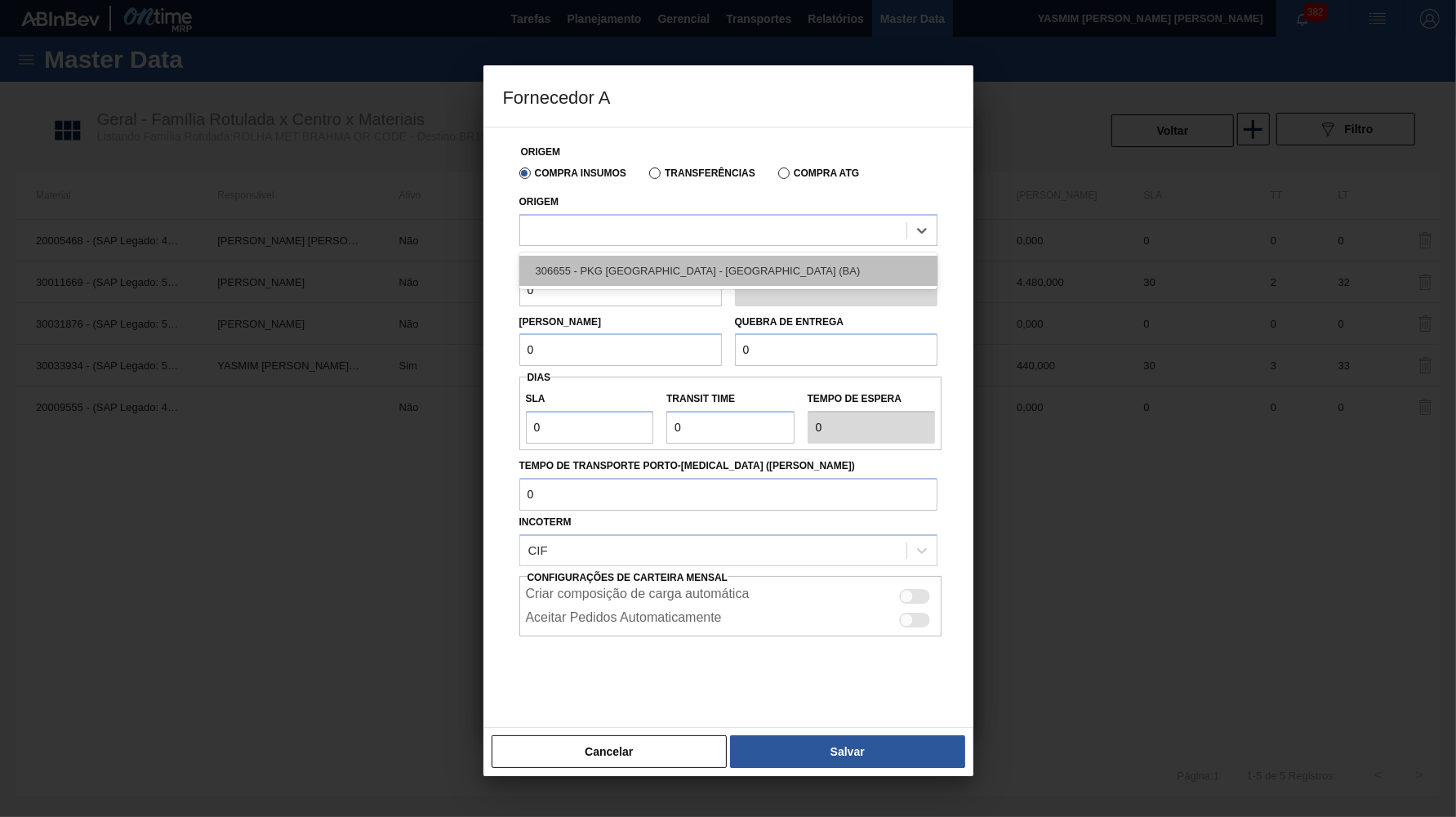
click at [619, 263] on div "306655 - PKG Brasil - Alagoinhas (BA)" at bounding box center [728, 271] width 419 height 31
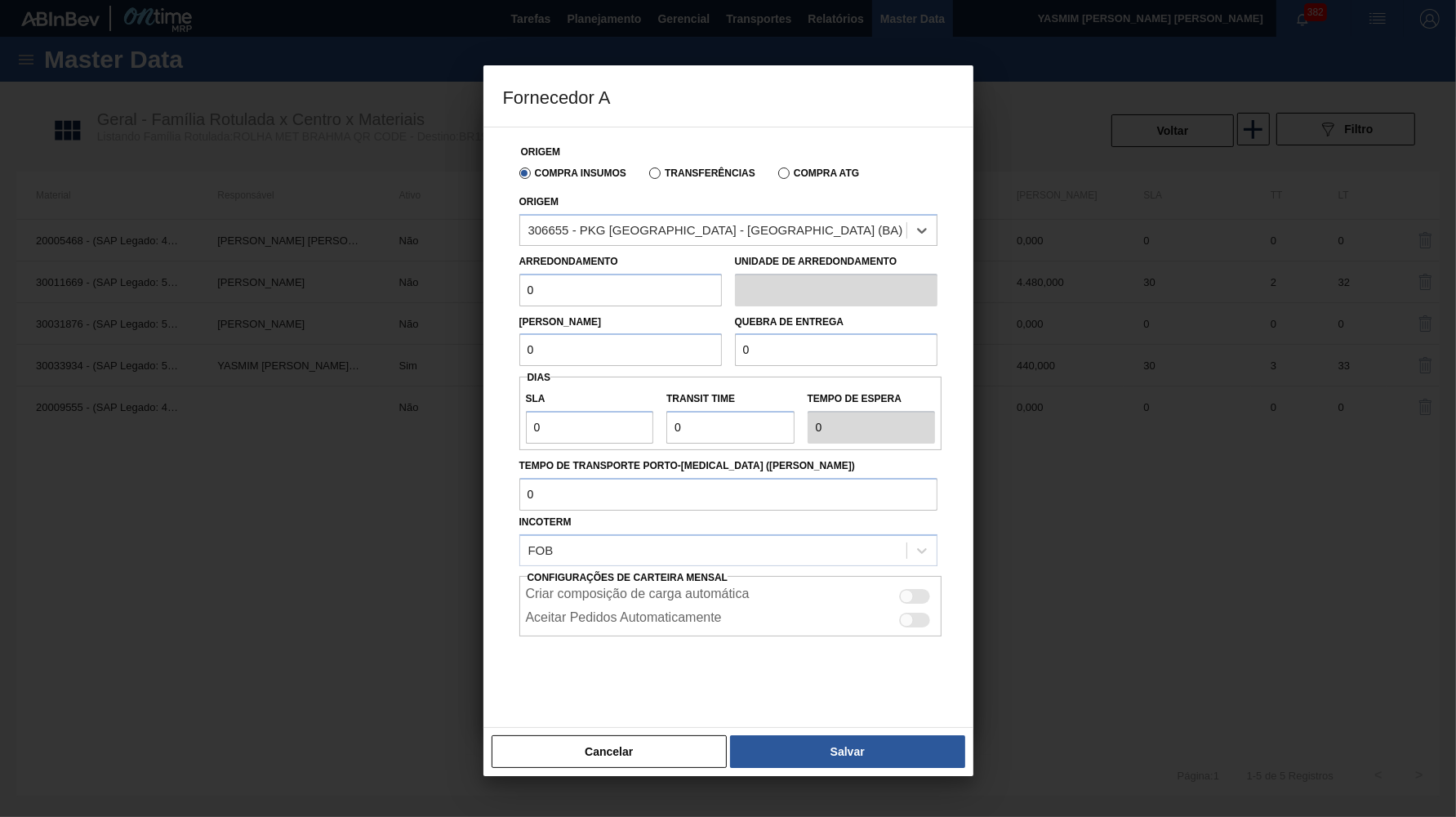
click at [607, 262] on label "Arredondamento" at bounding box center [569, 261] width 98 height 11
click at [620, 273] on input "0" at bounding box center [621, 290] width 203 height 32
paste input "44"
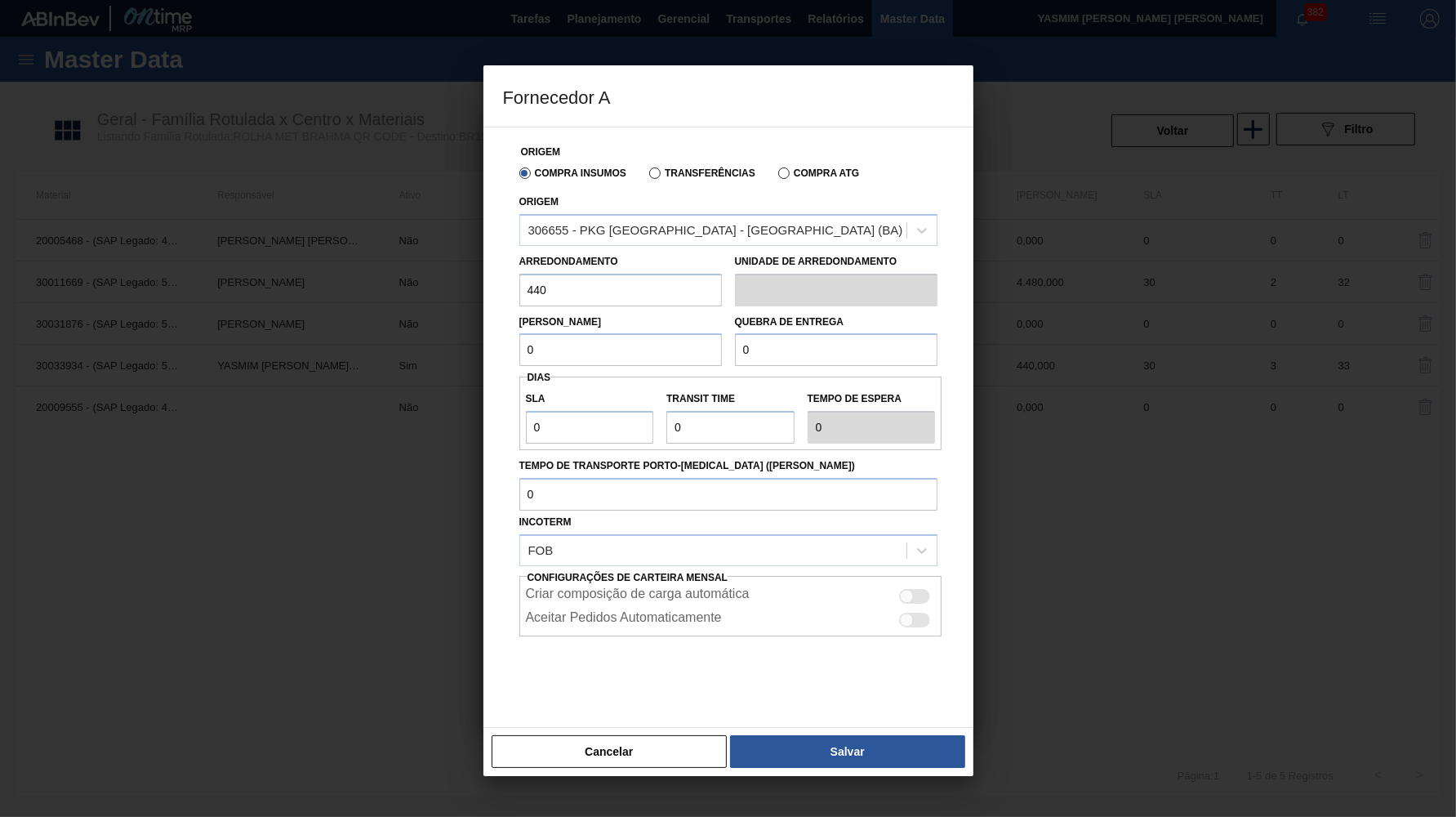
click at [613, 336] on input "0" at bounding box center [621, 350] width 203 height 32
paste input "44"
click at [840, 349] on input "0" at bounding box center [836, 350] width 203 height 32
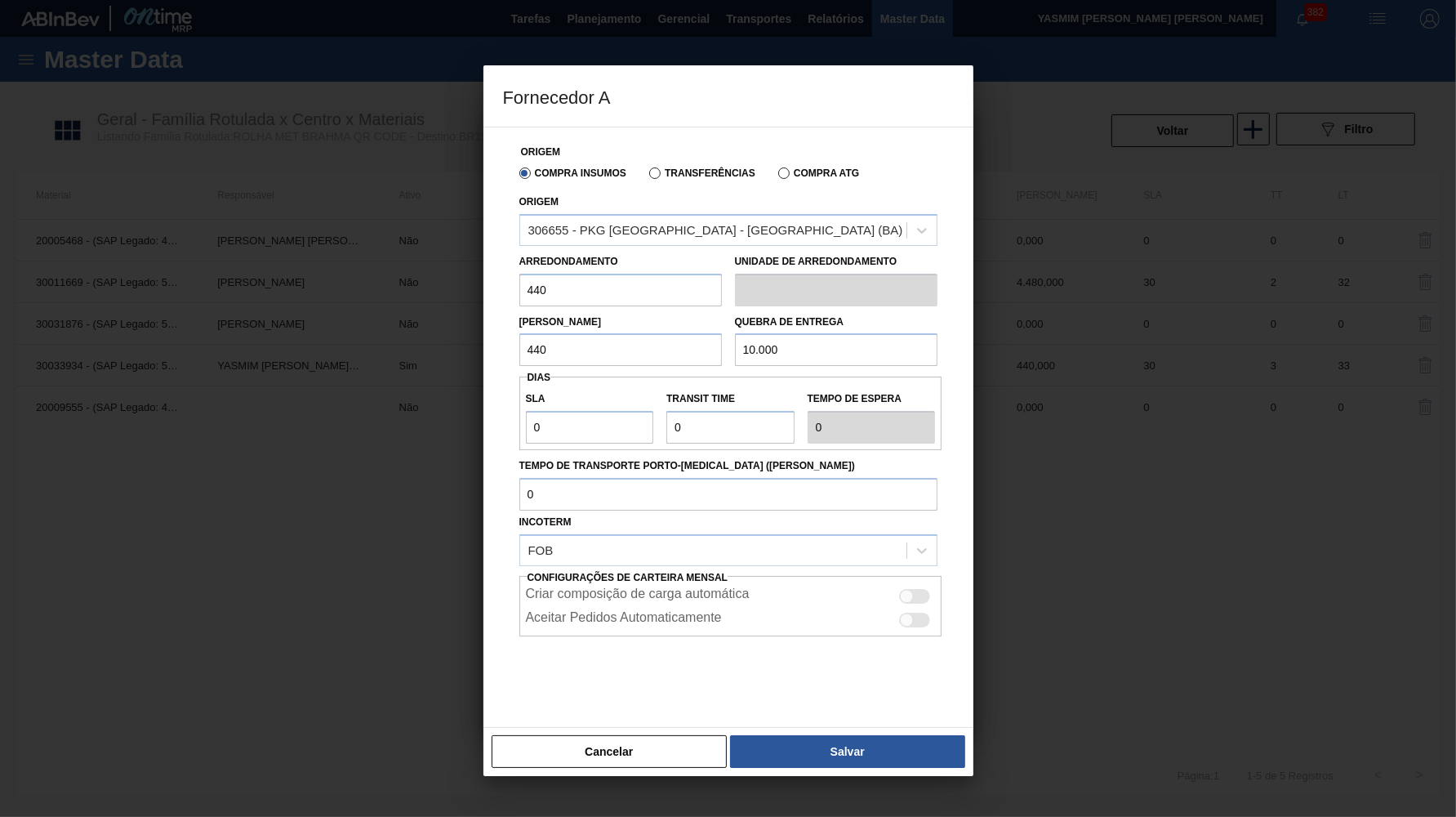
click at [916, 589] on div at bounding box center [915, 596] width 31 height 14
click at [894, 750] on button "Salvar" at bounding box center [847, 752] width 234 height 32
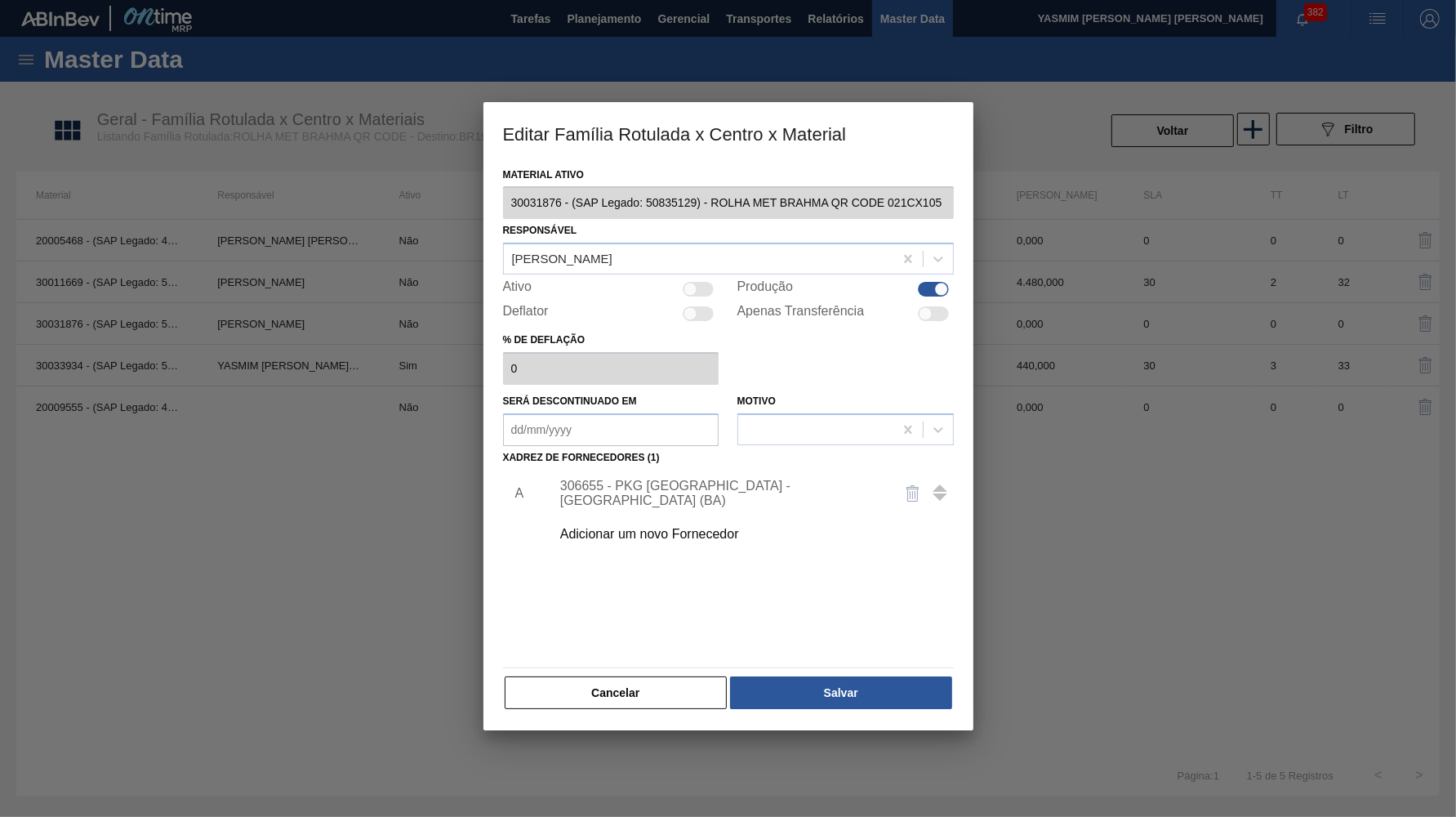
click at [890, 675] on div "Cancelar Salvar" at bounding box center [728, 693] width 451 height 36
click at [886, 677] on button "Salvar" at bounding box center [840, 693] width 222 height 32
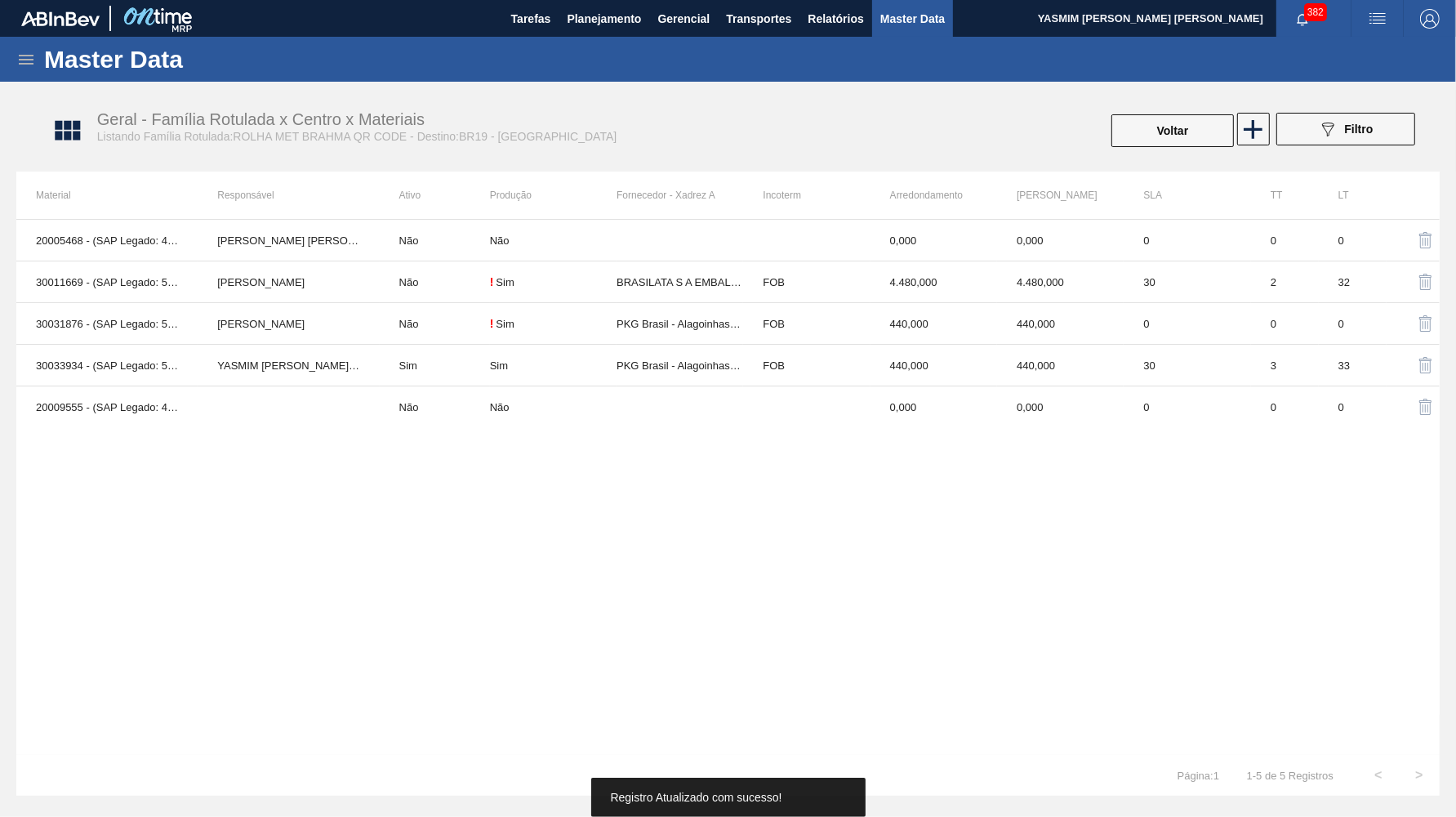
click at [689, 419] on td at bounding box center [679, 407] width 126 height 42
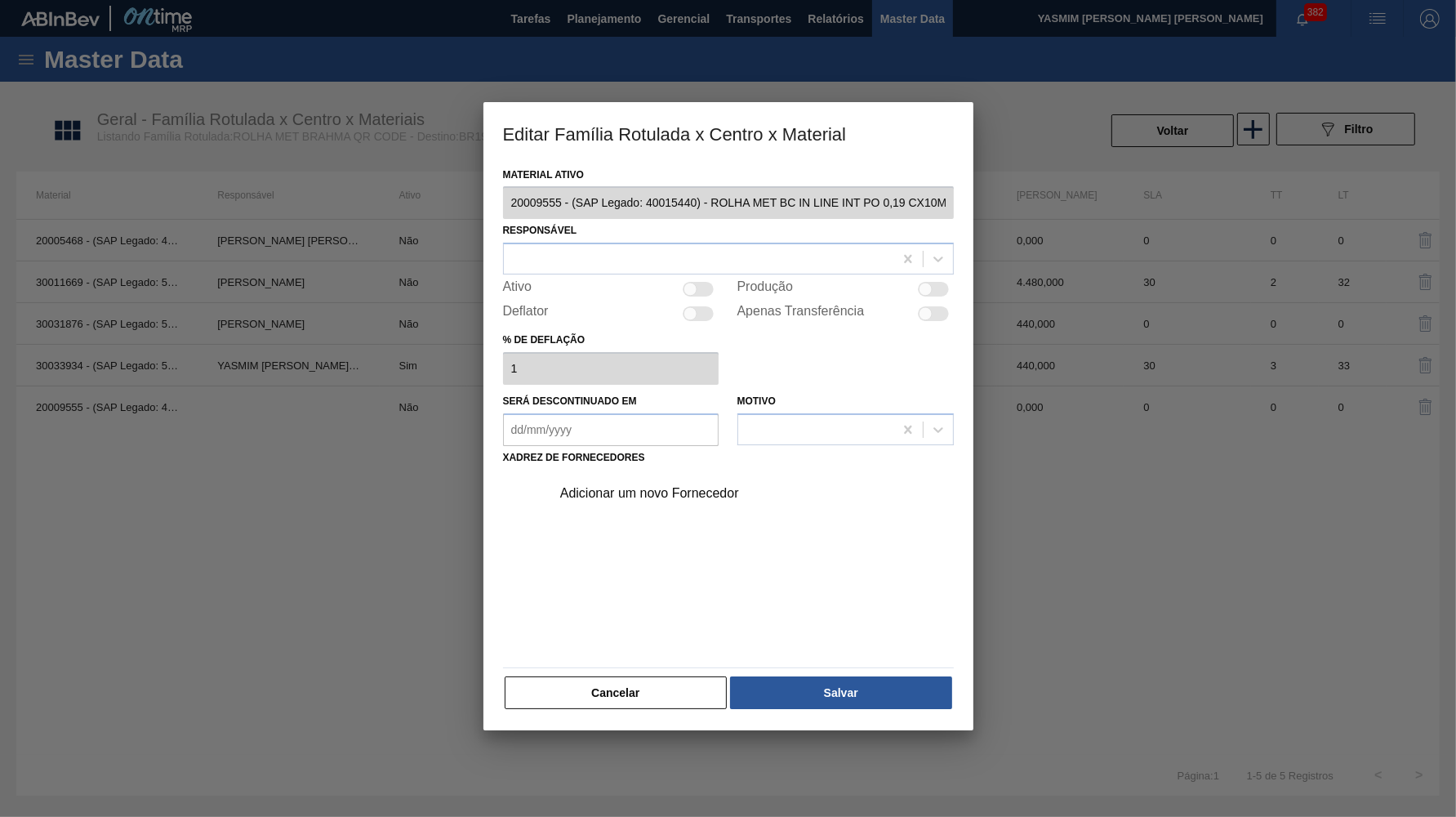
click at [930, 288] on div at bounding box center [925, 290] width 14 height 14
click at [722, 249] on div at bounding box center [699, 259] width 390 height 24
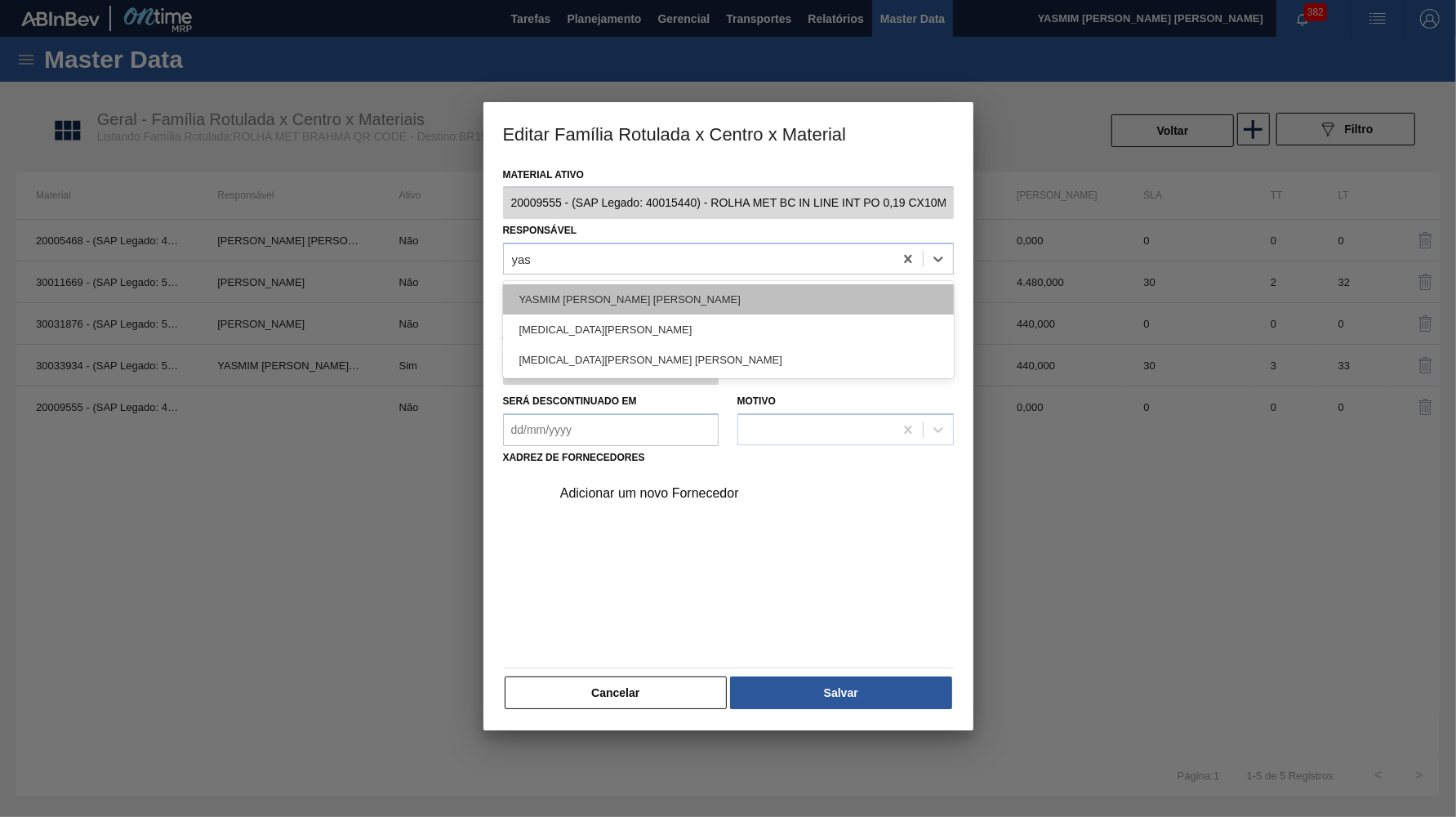
click at [666, 296] on div "YASMIM FERREIRA DA SILVA" at bounding box center [728, 300] width 451 height 31
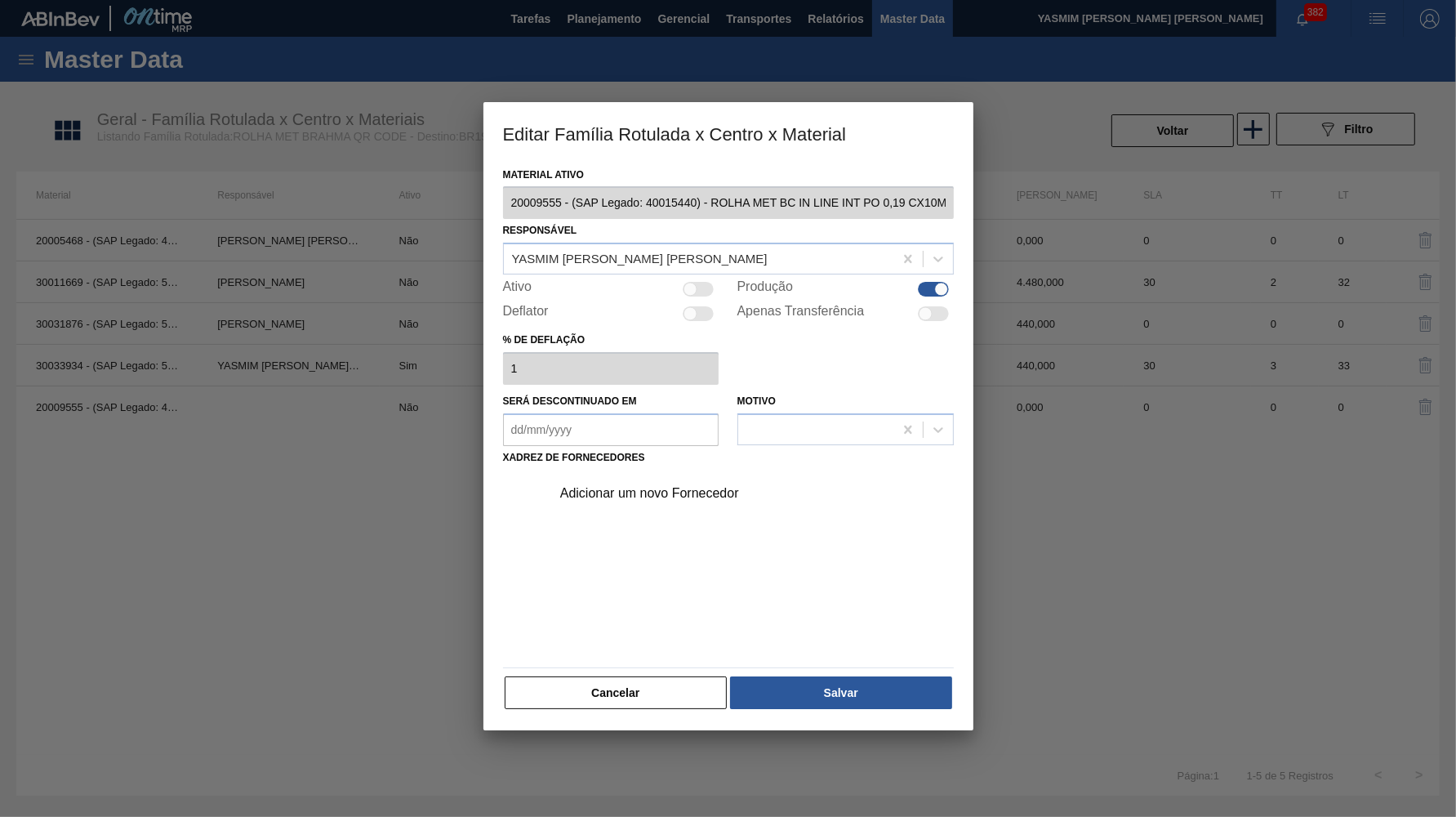
click at [672, 486] on div "Adicionar um novo Fornecedor" at bounding box center [720, 493] width 320 height 14
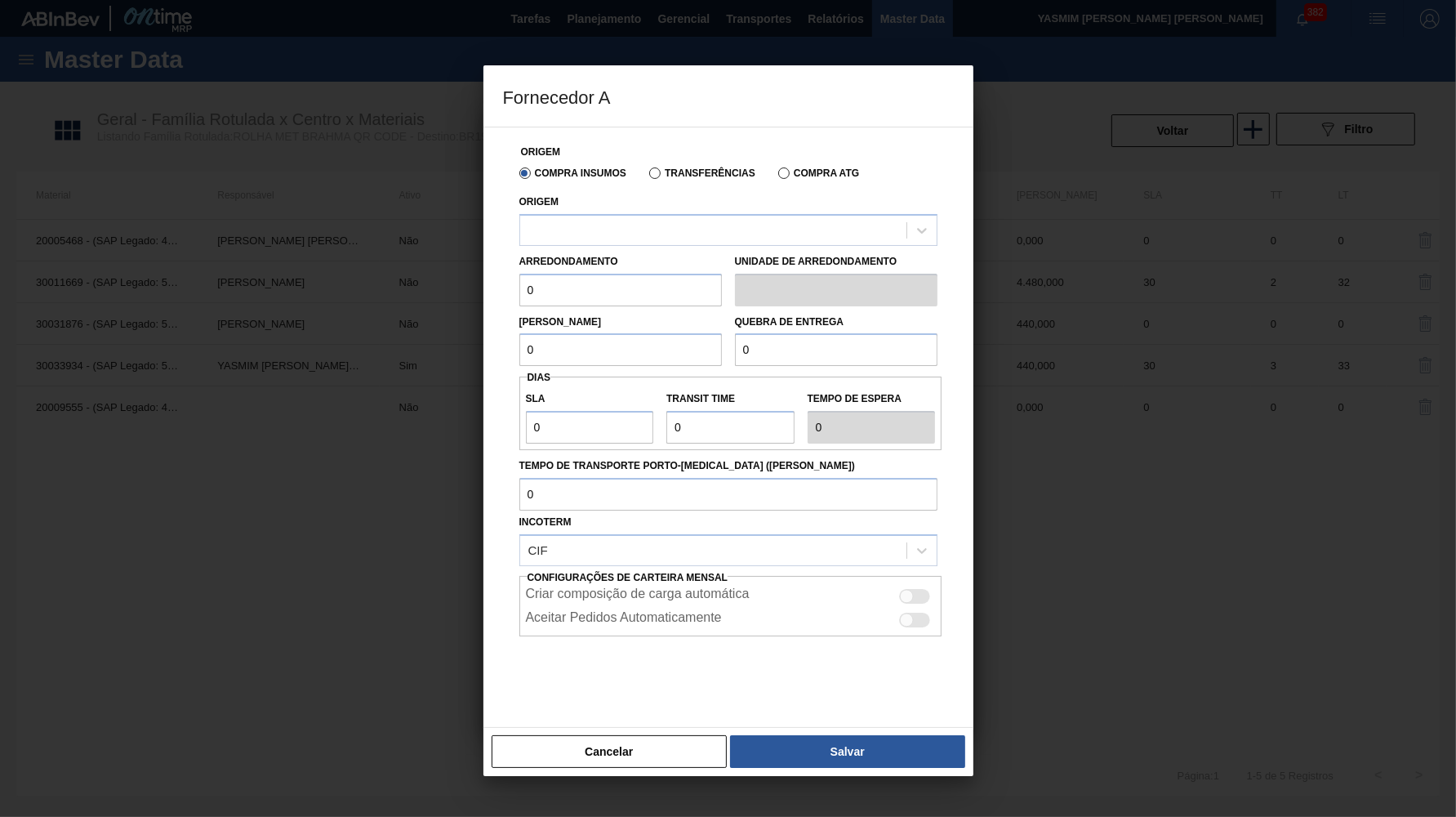
click at [654, 177] on label "Transferências" at bounding box center [702, 172] width 106 height 11
click at [647, 177] on input "Transferências" at bounding box center [647, 177] width 0 height 0
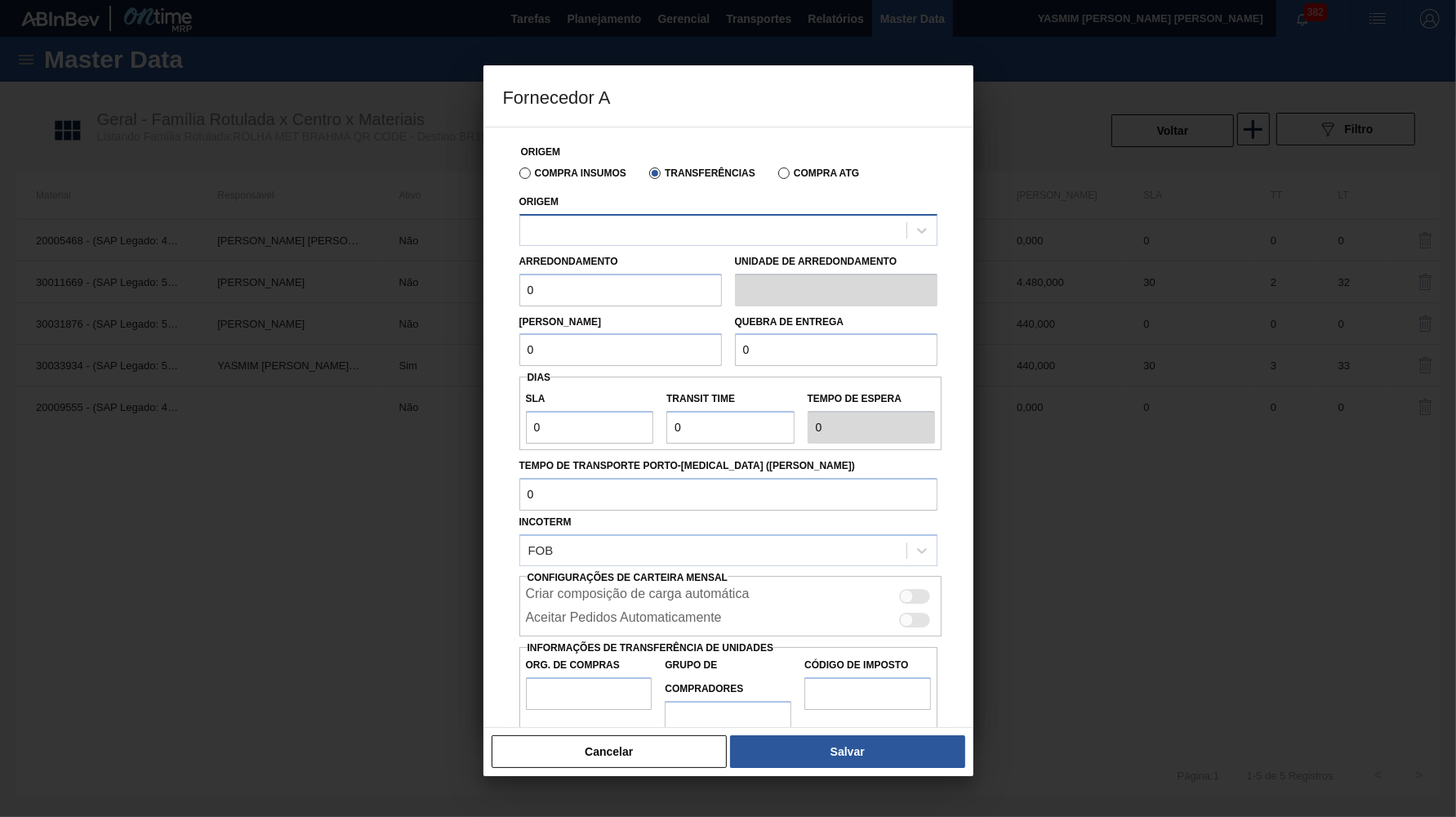
click at [642, 239] on div at bounding box center [728, 230] width 419 height 32
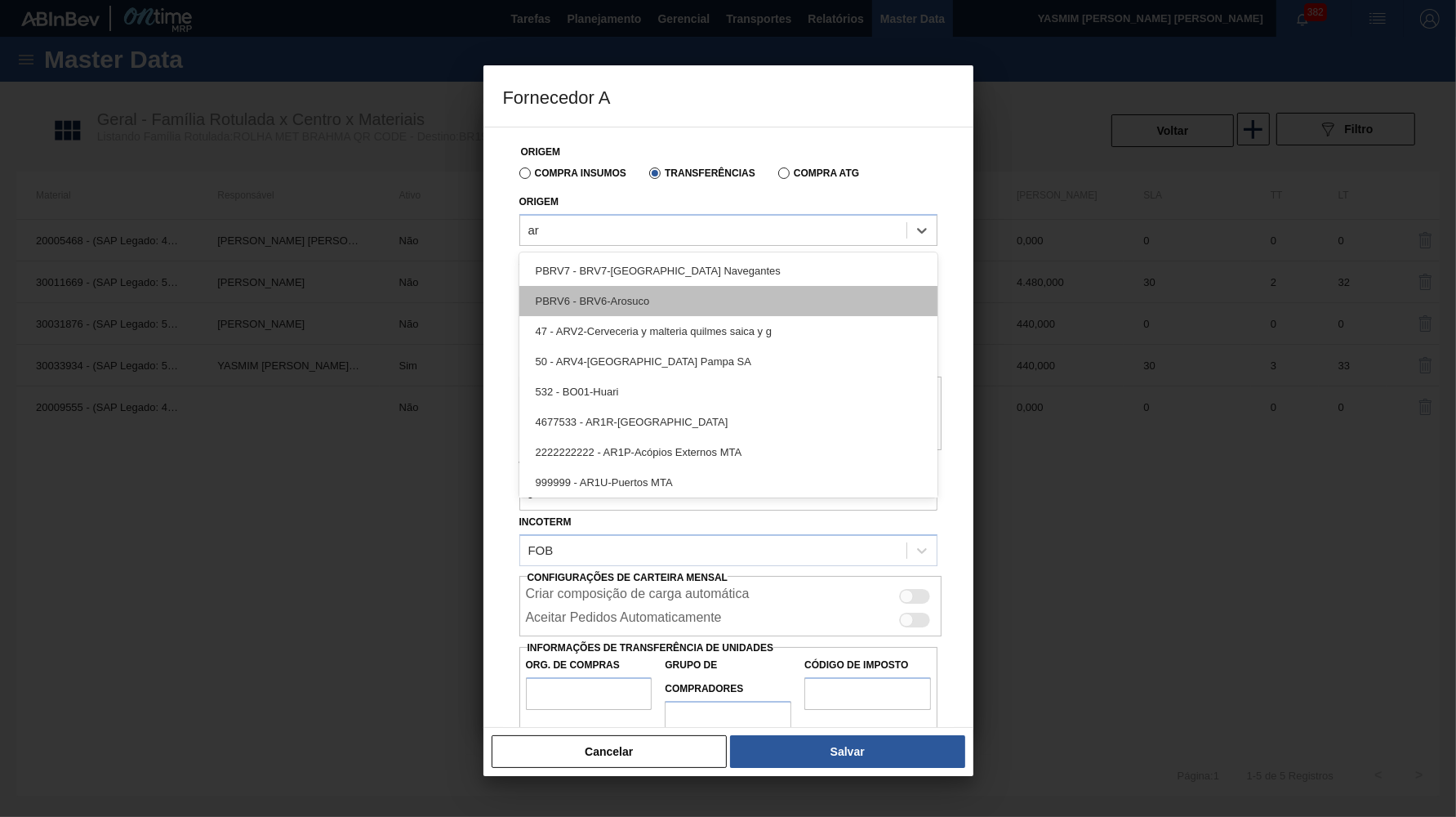
click at [697, 307] on div "PBRV6 - BRV6-Arosuco" at bounding box center [728, 301] width 419 height 31
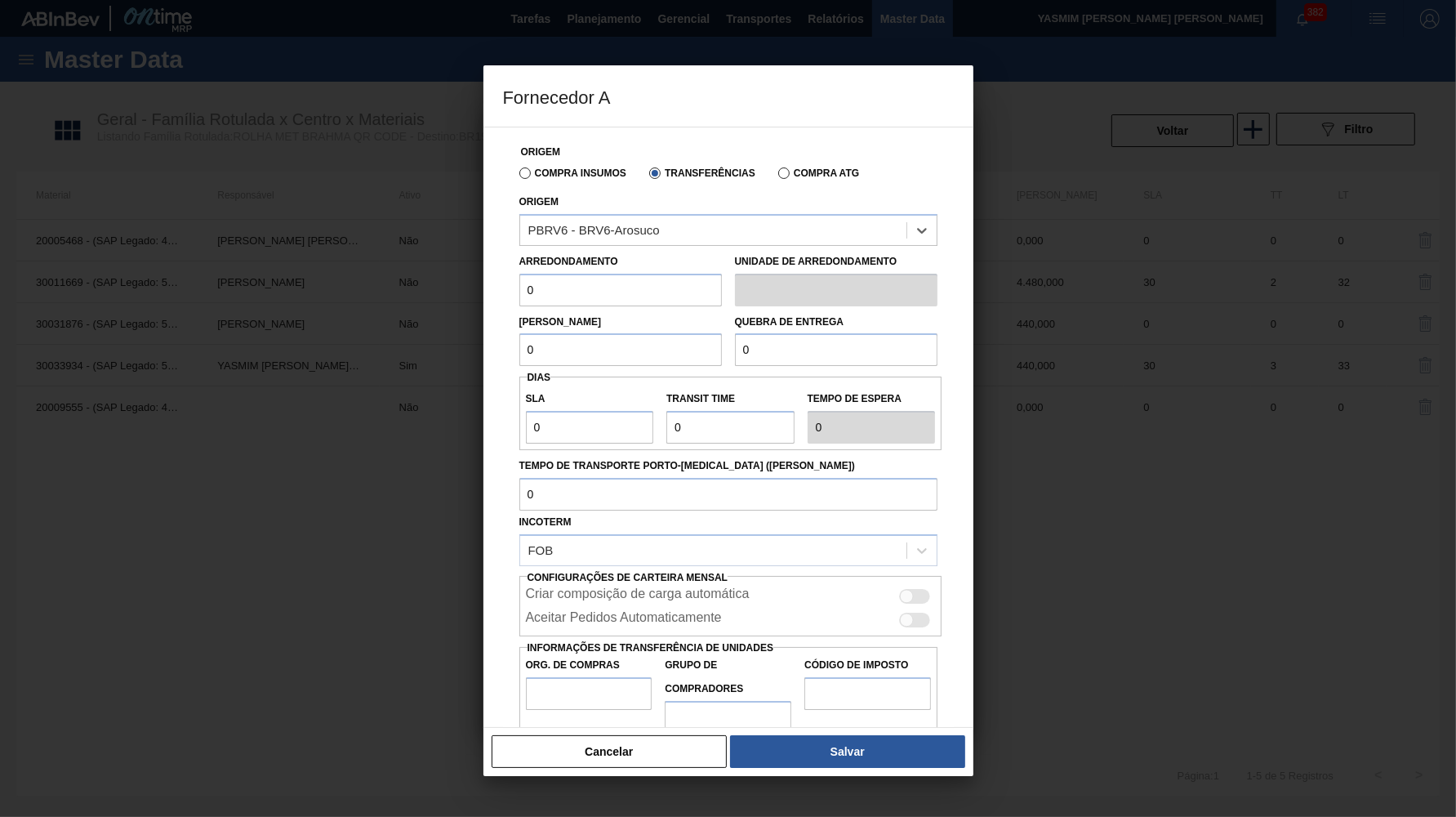
click at [611, 281] on input "0" at bounding box center [621, 290] width 203 height 32
paste input "44"
click at [621, 334] on input "0" at bounding box center [621, 350] width 203 height 32
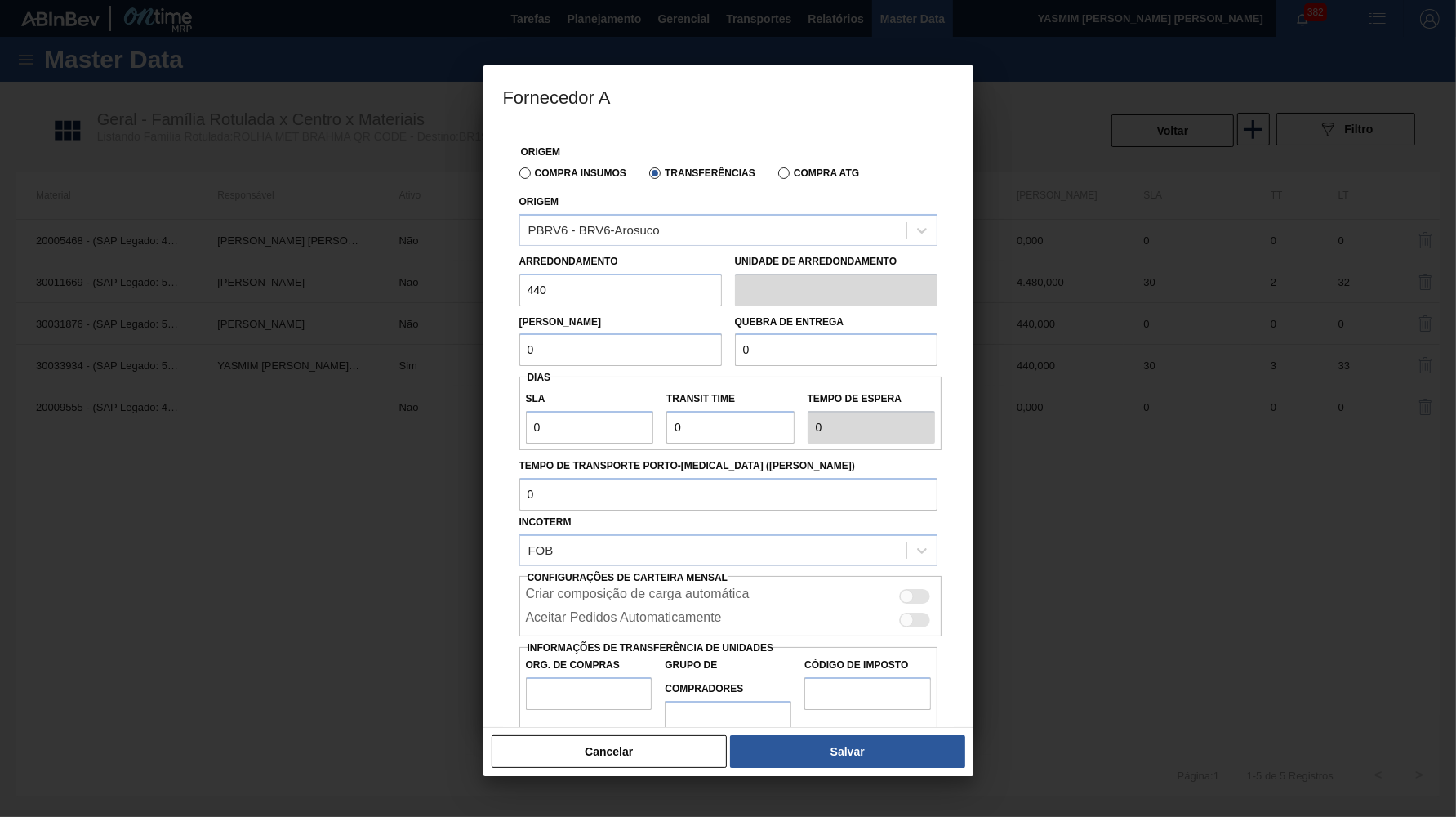
paste input "44"
click at [837, 351] on input "0" at bounding box center [836, 350] width 203 height 32
click at [914, 613] on div at bounding box center [915, 620] width 31 height 14
click at [544, 654] on label "Org. de Compras" at bounding box center [589, 666] width 126 height 24
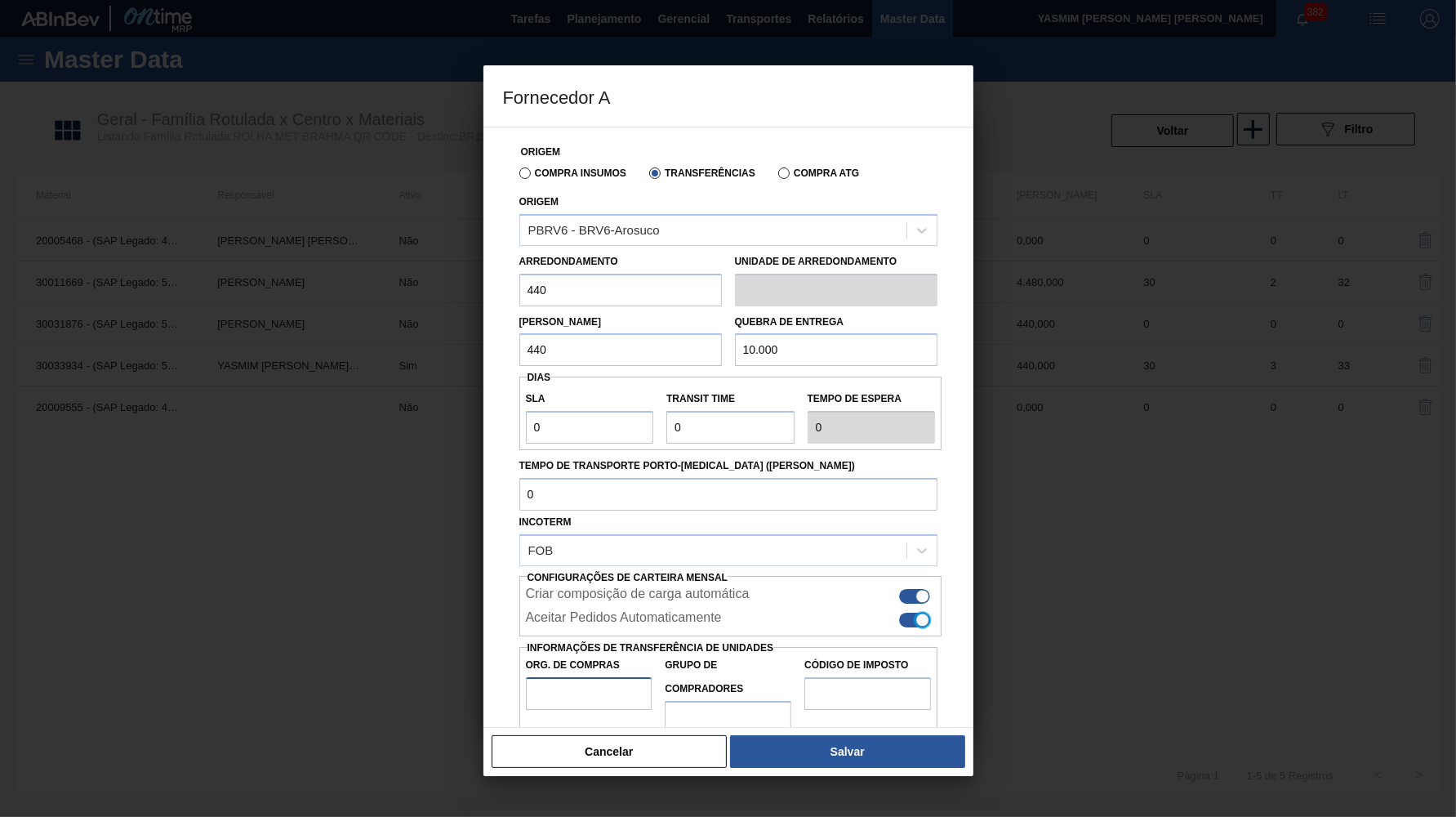
click at [544, 678] on input "Org. de Compras" at bounding box center [589, 694] width 126 height 32
click at [610, 678] on input "Org. de Compras" at bounding box center [589, 694] width 126 height 32
click at [912, 678] on input "Código de Imposto" at bounding box center [868, 694] width 126 height 32
click at [905, 613] on div at bounding box center [915, 620] width 31 height 14
click at [818, 678] on input "Código de Imposto" at bounding box center [868, 694] width 126 height 32
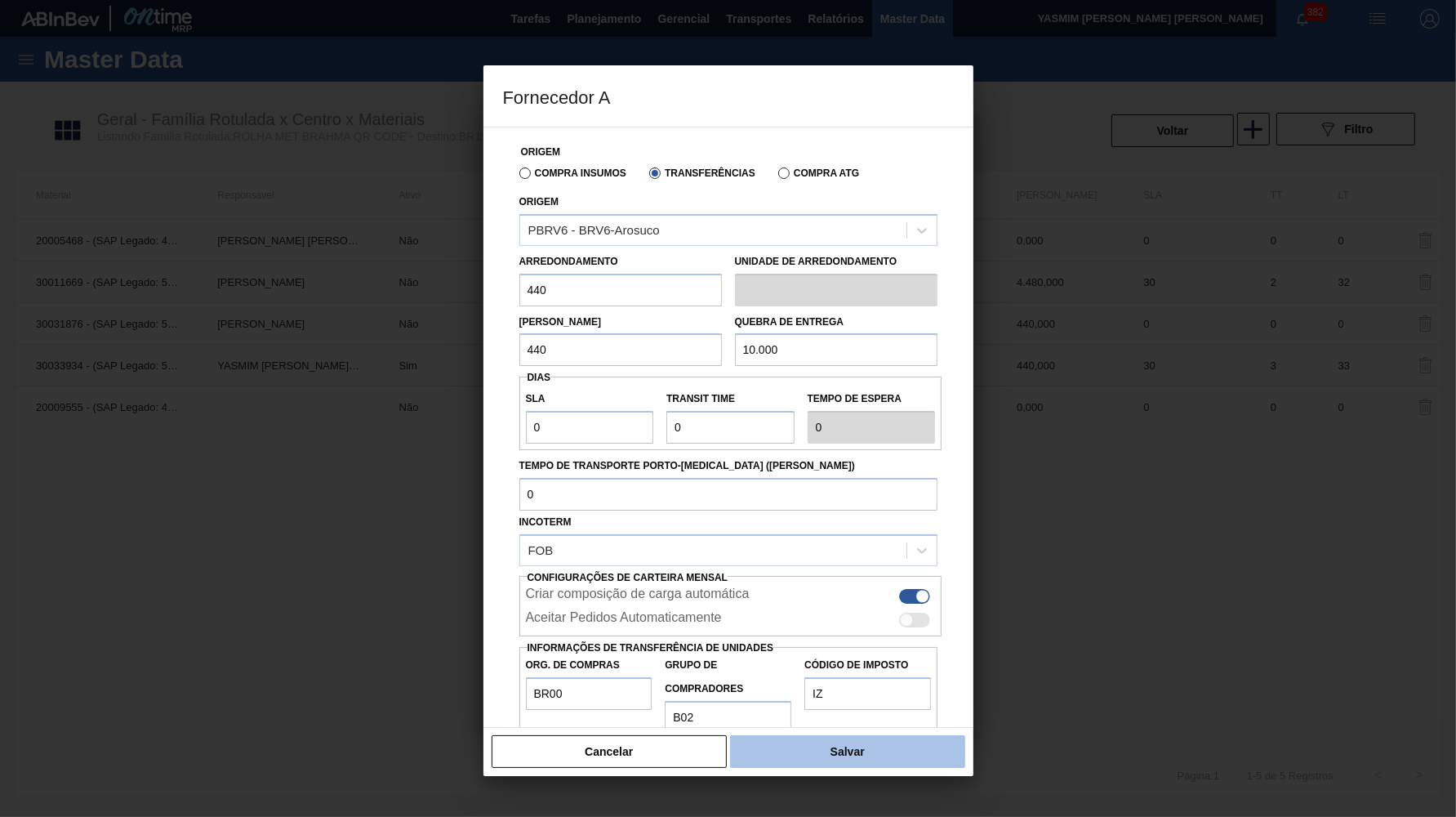
click at [783, 754] on button "Salvar" at bounding box center [847, 752] width 234 height 32
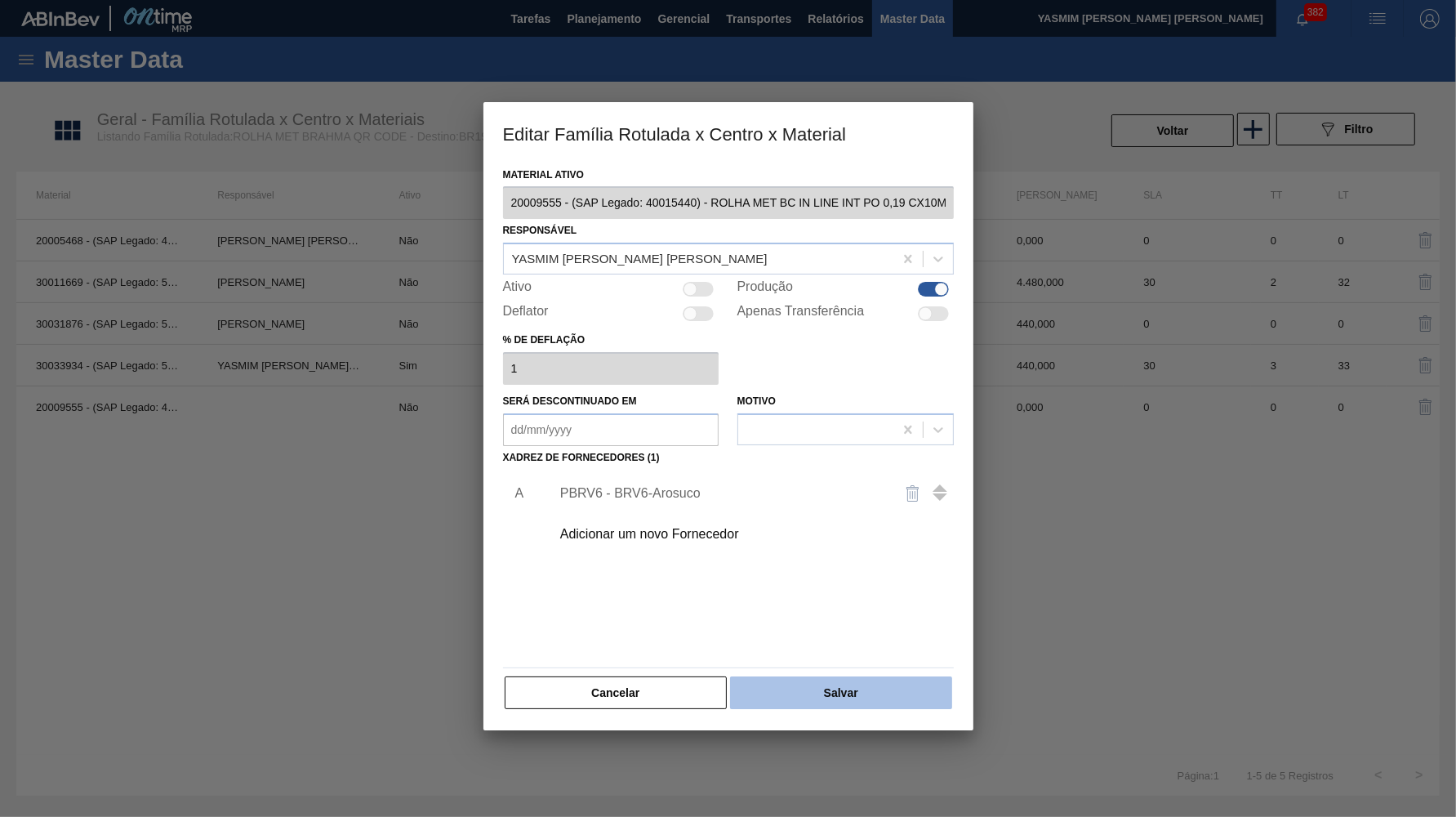
click at [823, 677] on button "Salvar" at bounding box center [840, 693] width 222 height 32
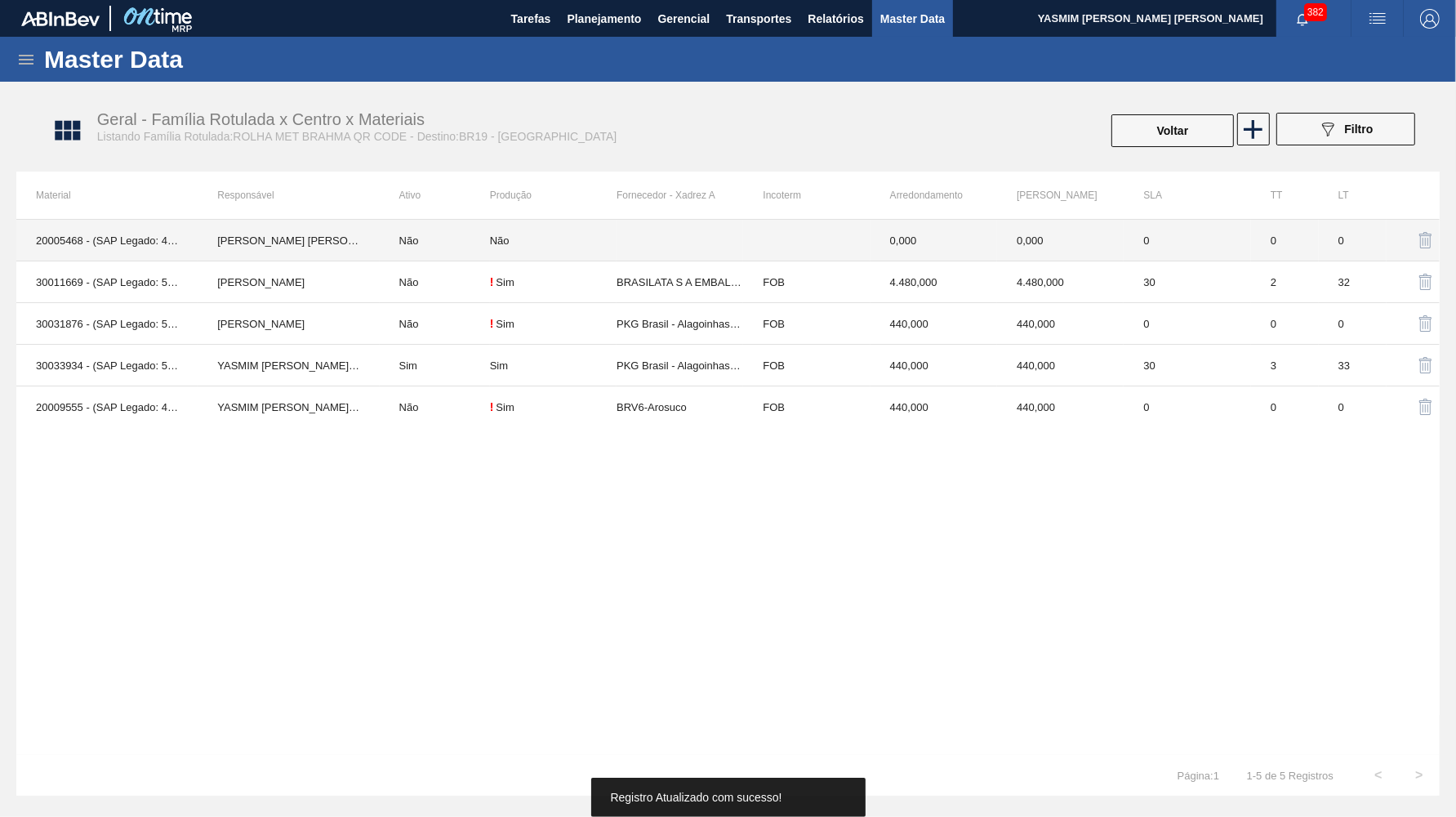
click at [625, 247] on td at bounding box center [679, 240] width 126 height 42
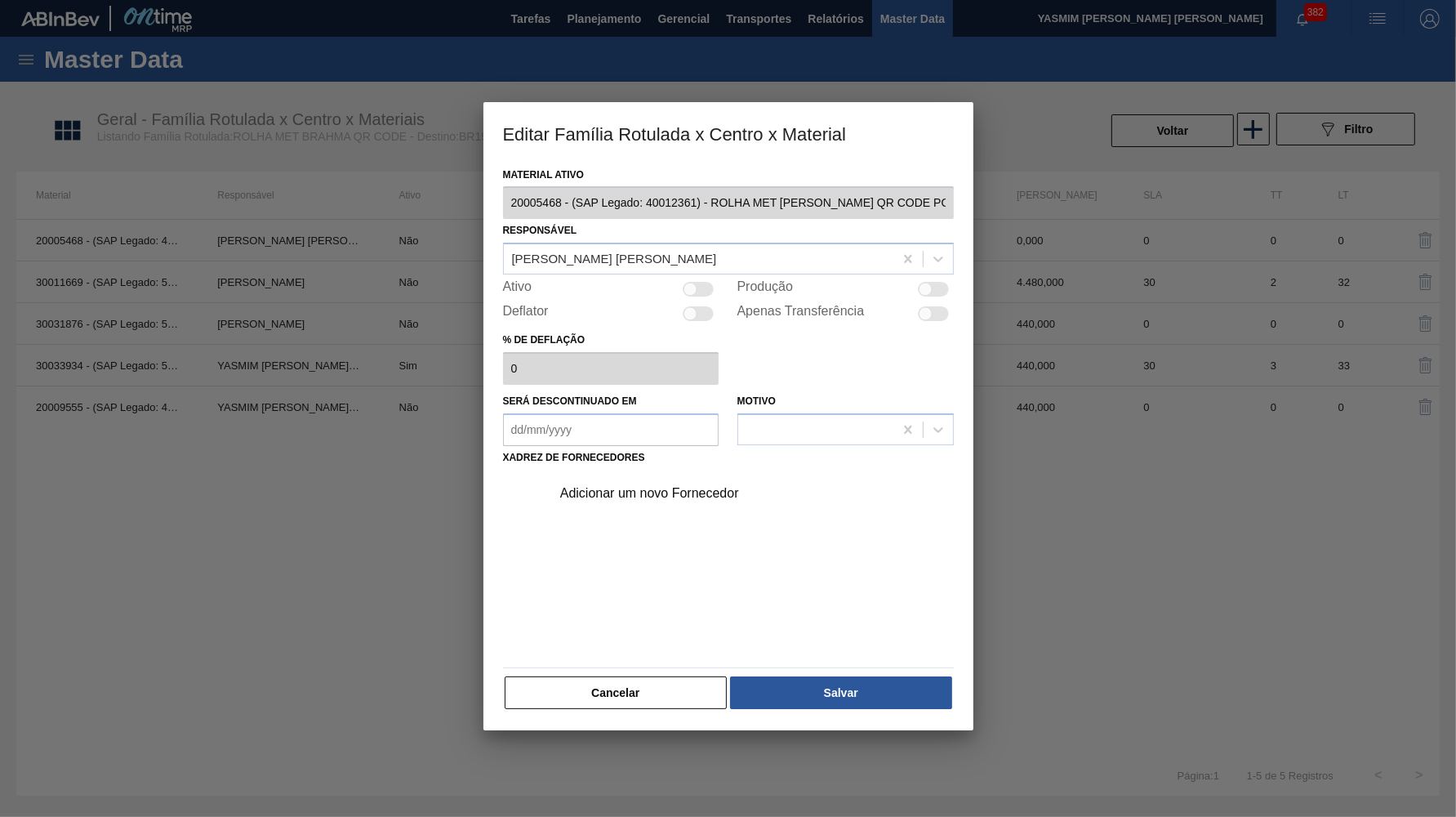
click at [932, 284] on div at bounding box center [925, 290] width 14 height 14
click at [678, 503] on div "Adicionar um novo Fornecedor" at bounding box center [728, 565] width 451 height 192
click at [617, 243] on div "Isabela Artuso Lins" at bounding box center [728, 259] width 451 height 32
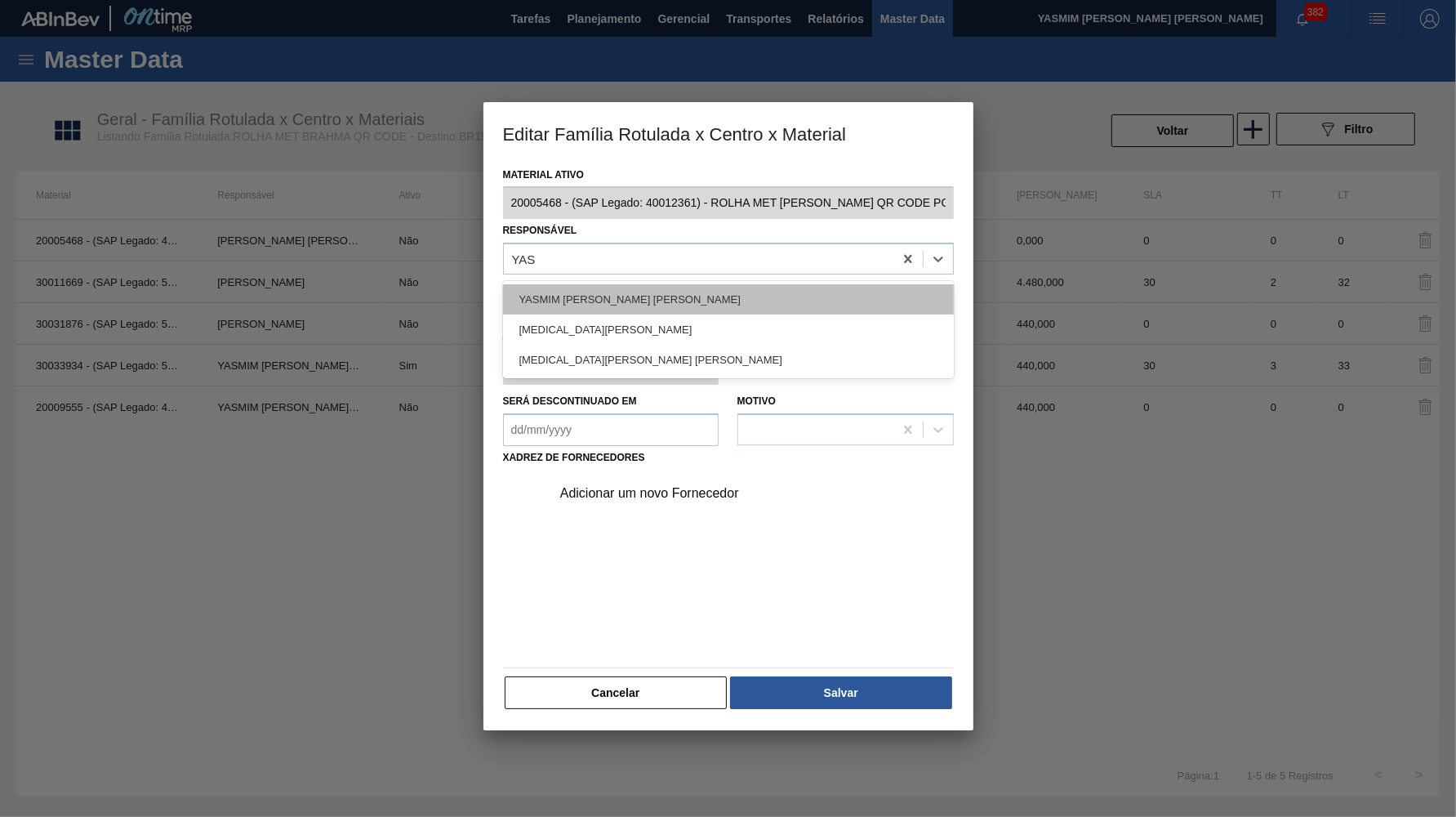
click at [666, 286] on div "YASMIM FERREIRA DA SILVA" at bounding box center [728, 300] width 451 height 31
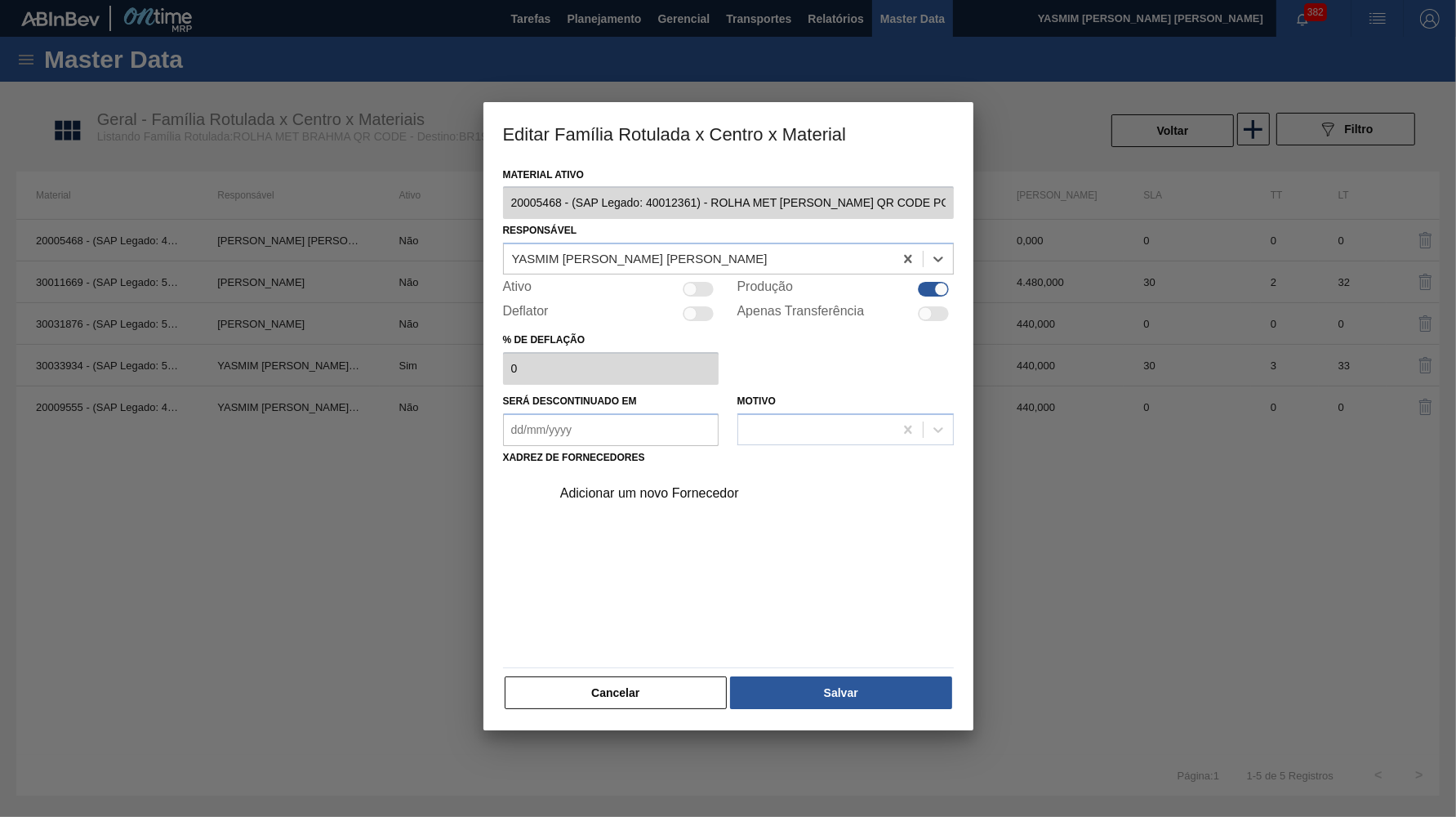
click at [654, 486] on div "Adicionar um novo Fornecedor" at bounding box center [720, 493] width 320 height 14
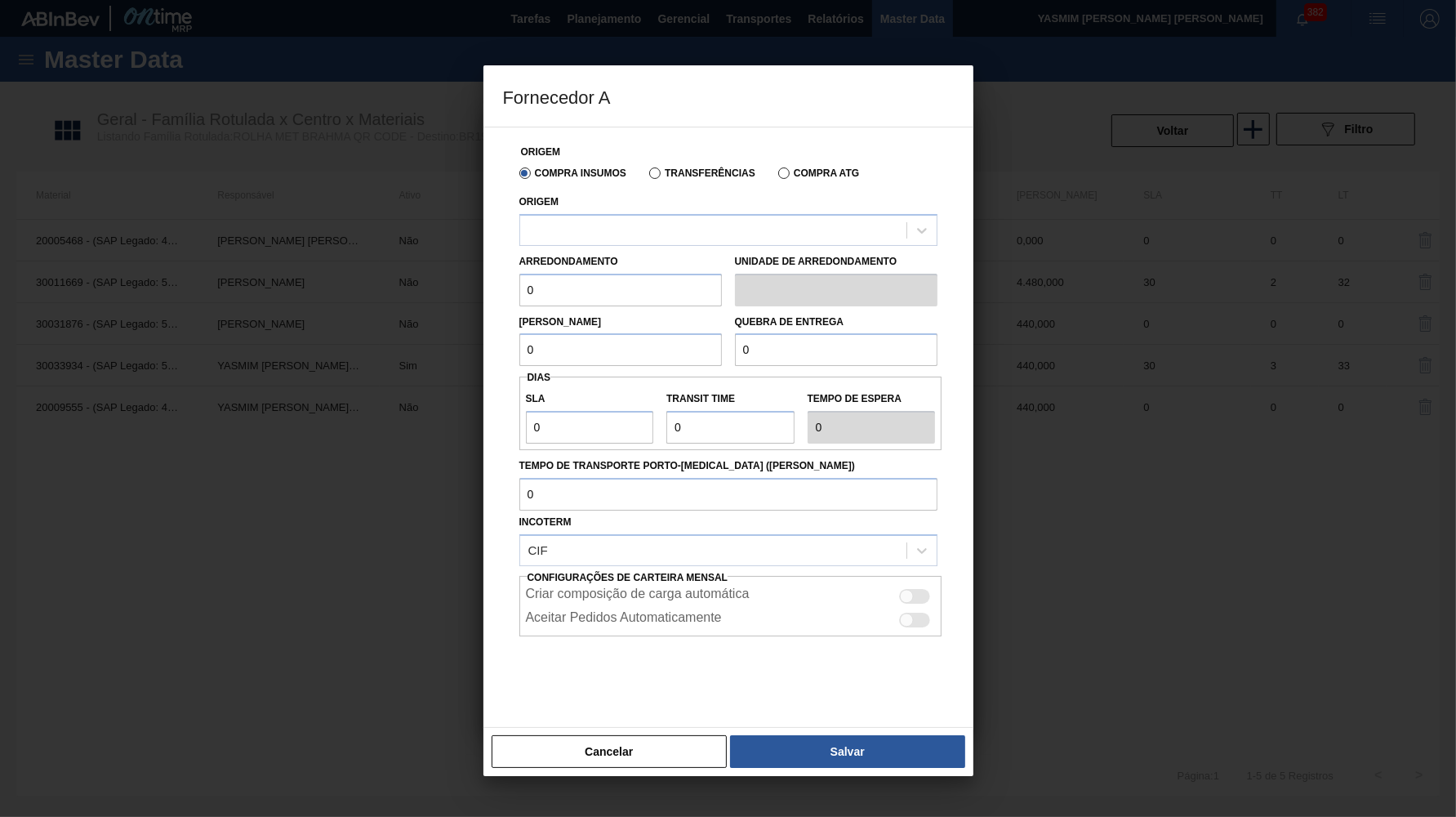
click at [616, 211] on div "Origem" at bounding box center [728, 217] width 419 height 55
click at [687, 185] on div "Compra Insumos Transferências Compra ATG" at bounding box center [728, 172] width 431 height 28
click at [685, 181] on div "Compra Insumos Transferências Compra ATG" at bounding box center [728, 172] width 431 height 28
click at [657, 176] on label "Transferências" at bounding box center [702, 172] width 106 height 11
click at [647, 177] on input "Transferências" at bounding box center [647, 177] width 0 height 0
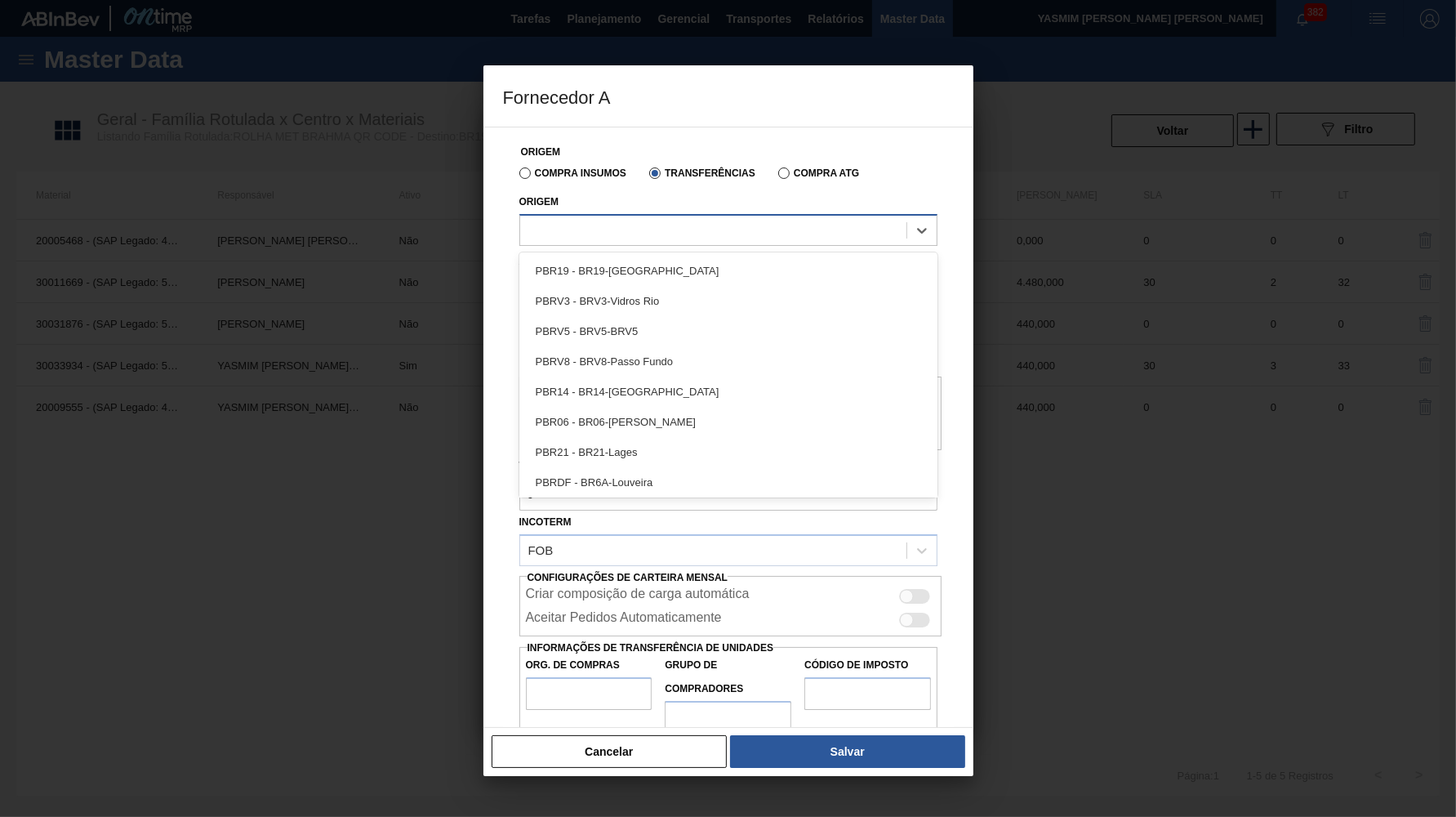
click at [635, 232] on div at bounding box center [713, 230] width 386 height 24
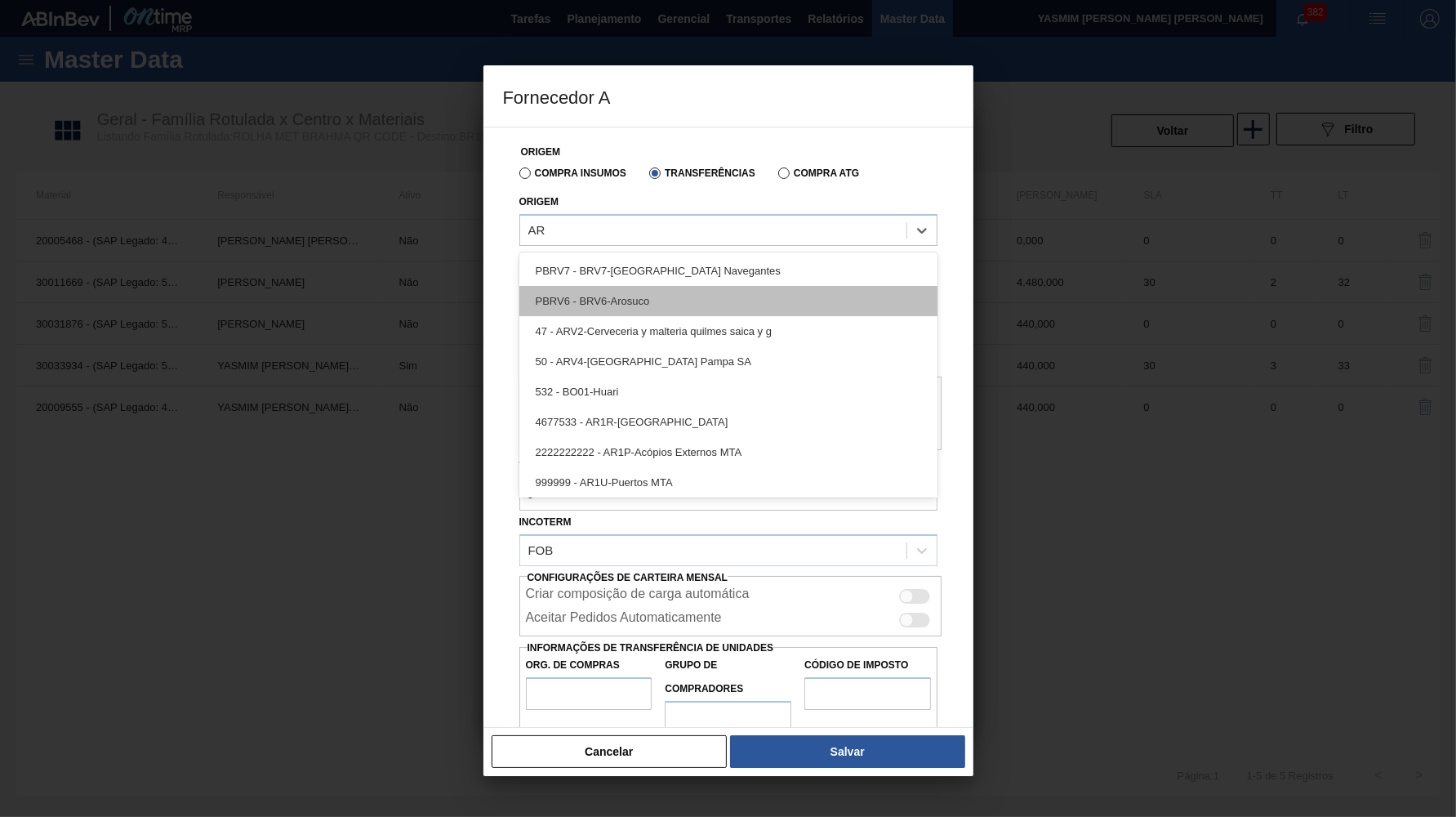
click at [654, 290] on div "PBRV6 - BRV6-Arosuco" at bounding box center [728, 301] width 419 height 31
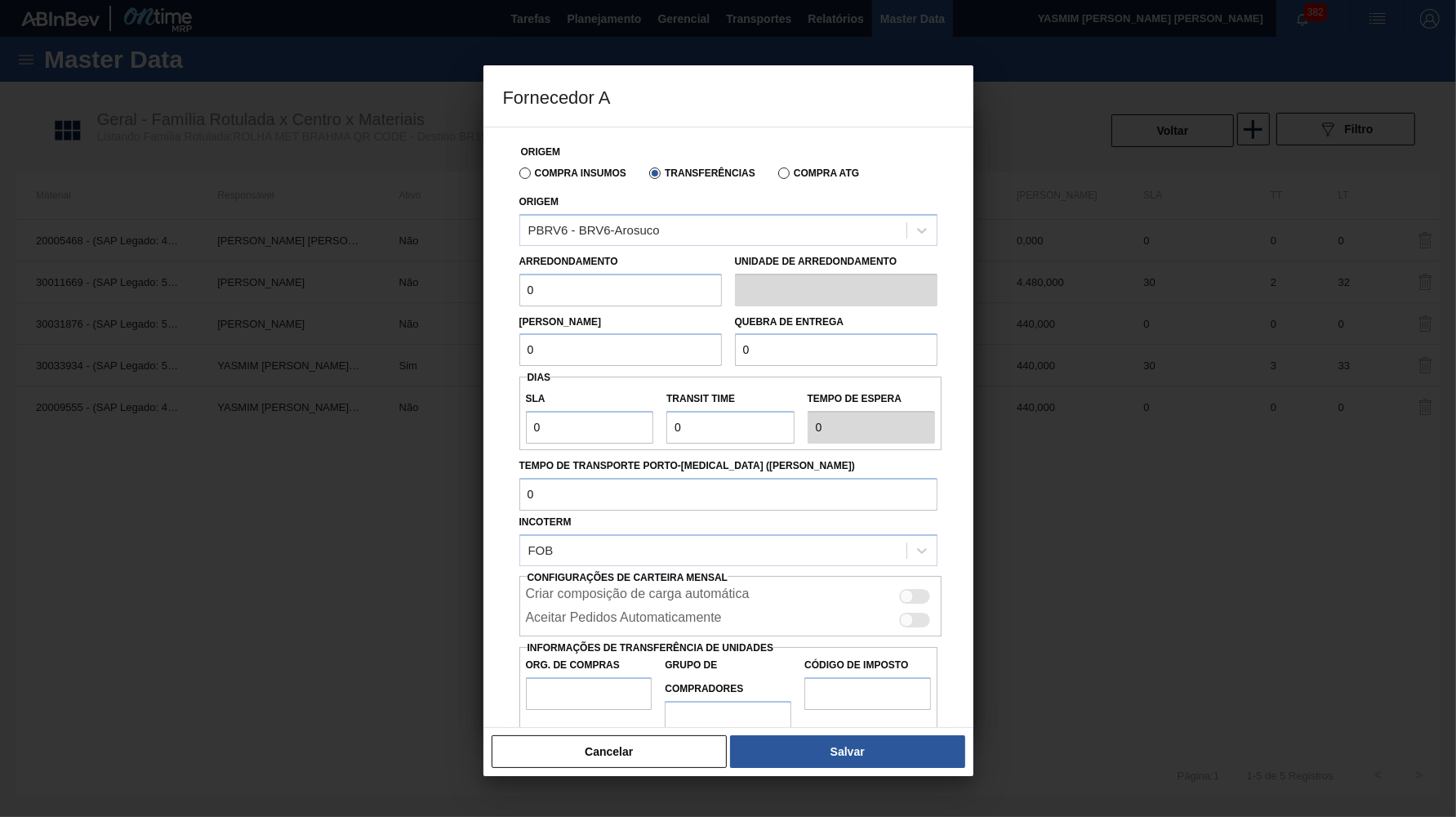
click at [919, 587] on div "Criar composição de carga automática" at bounding box center [731, 596] width 410 height 20
click at [913, 590] on div at bounding box center [907, 597] width 14 height 14
click at [575, 678] on input "Org. de Compras" at bounding box center [589, 694] width 126 height 32
click at [918, 745] on button "Salvar" at bounding box center [847, 752] width 234 height 32
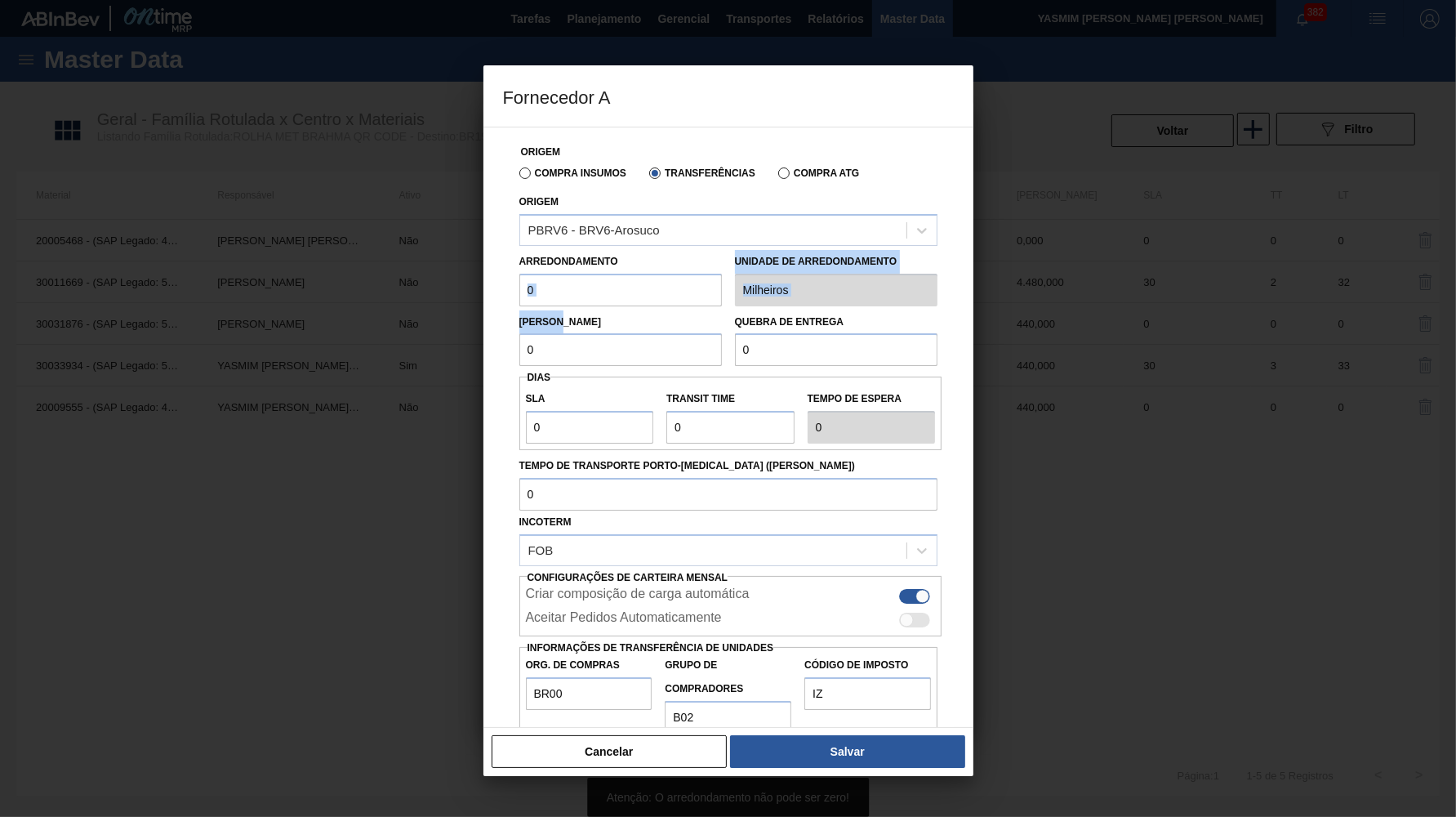
drag, startPoint x: 544, startPoint y: 297, endPoint x: 524, endPoint y: 299, distance: 20.1
click at [484, 290] on div "Origem Compra Insumos Transferências Compra ATG Origem PBRV6 - BRV6-Arosuco Arr…" at bounding box center [728, 427] width 490 height 601
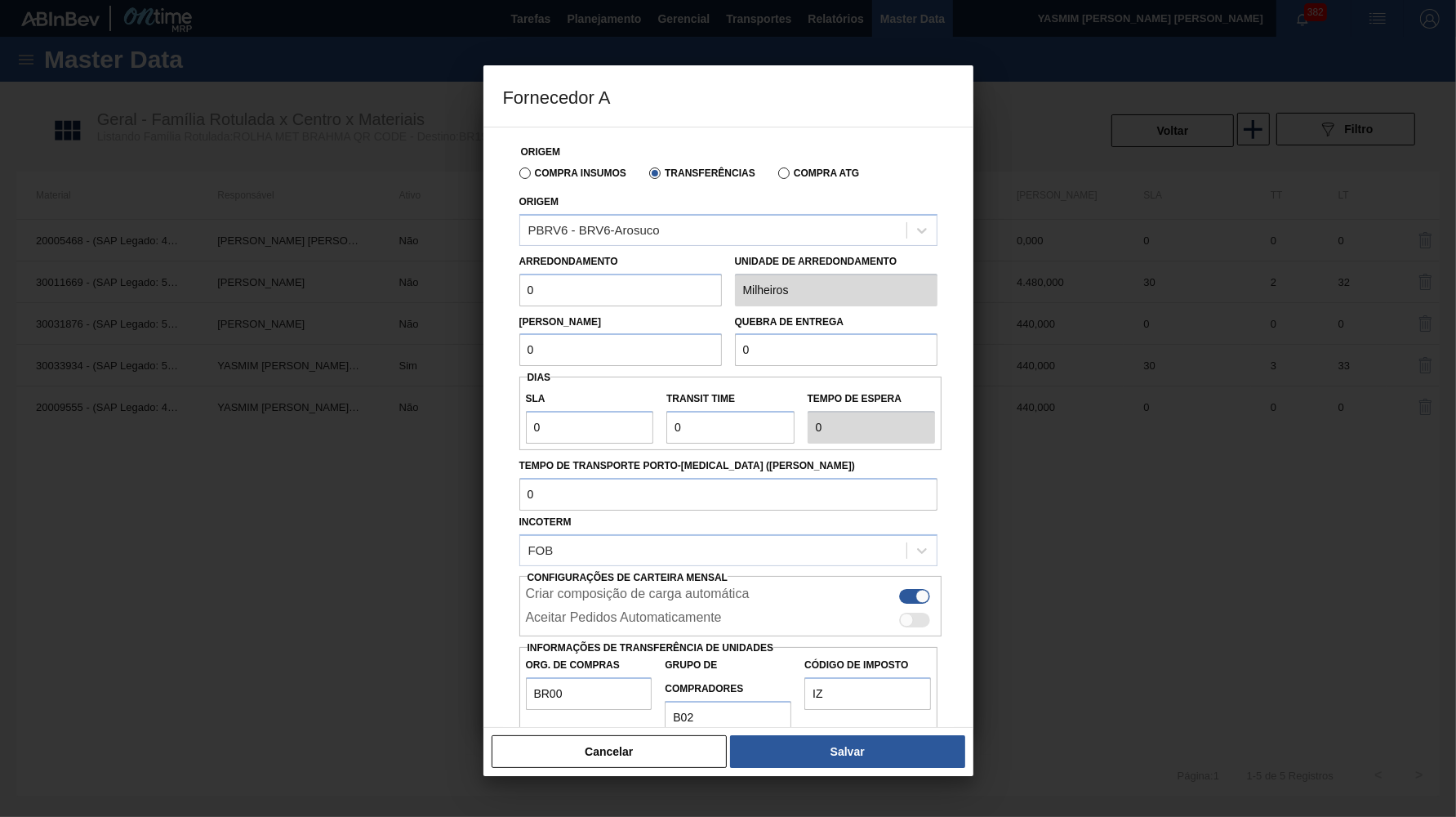
click at [520, 273] on input "0" at bounding box center [621, 290] width 203 height 32
paste input "44"
drag, startPoint x: 590, startPoint y: 339, endPoint x: 323, endPoint y: 371, distance: 268.9
click at [520, 366] on input "0" at bounding box center [621, 350] width 203 height 32
paste input "44"
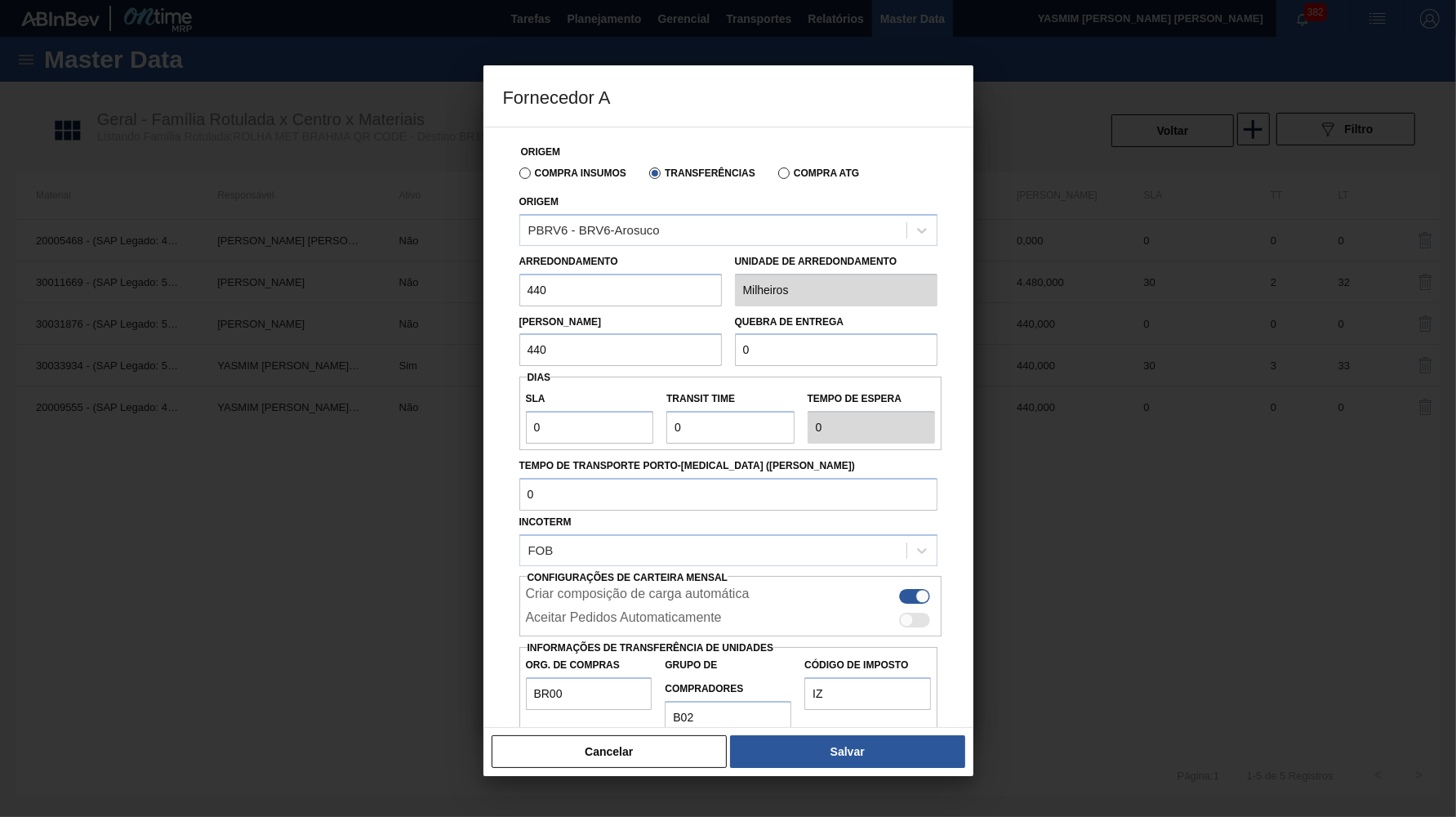
drag, startPoint x: 885, startPoint y: 355, endPoint x: 414, endPoint y: 344, distance: 471.1
click at [735, 344] on input "0" at bounding box center [836, 350] width 203 height 32
click at [859, 756] on button "Salvar" at bounding box center [847, 752] width 234 height 32
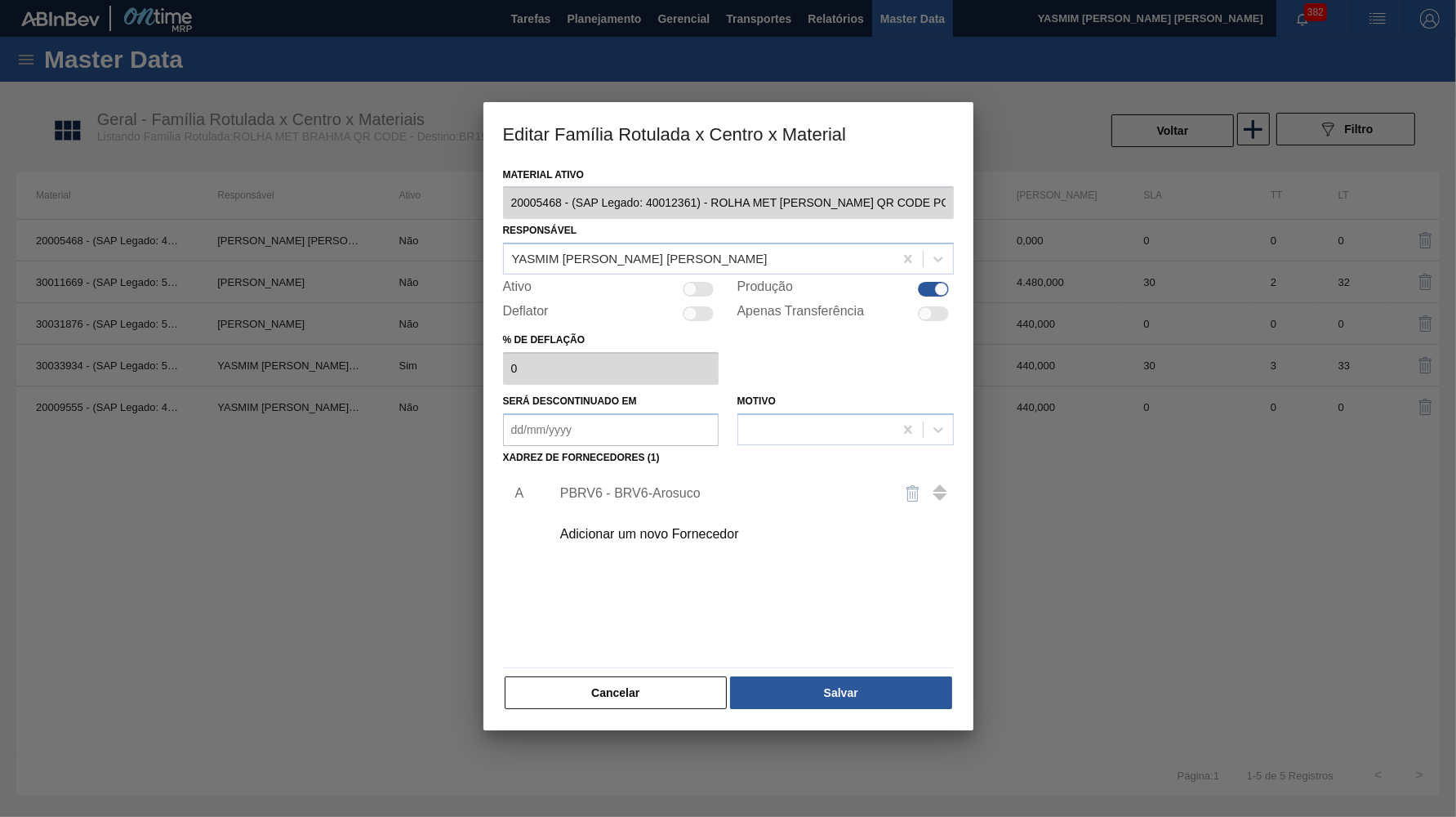
click at [815, 656] on div "Material ativo 20005468 - (SAP Legado: 40012361) - ROLHA MET BC CHOPP QR CODE P…" at bounding box center [728, 437] width 451 height 549
click at [825, 677] on button "Salvar" at bounding box center [840, 693] width 222 height 32
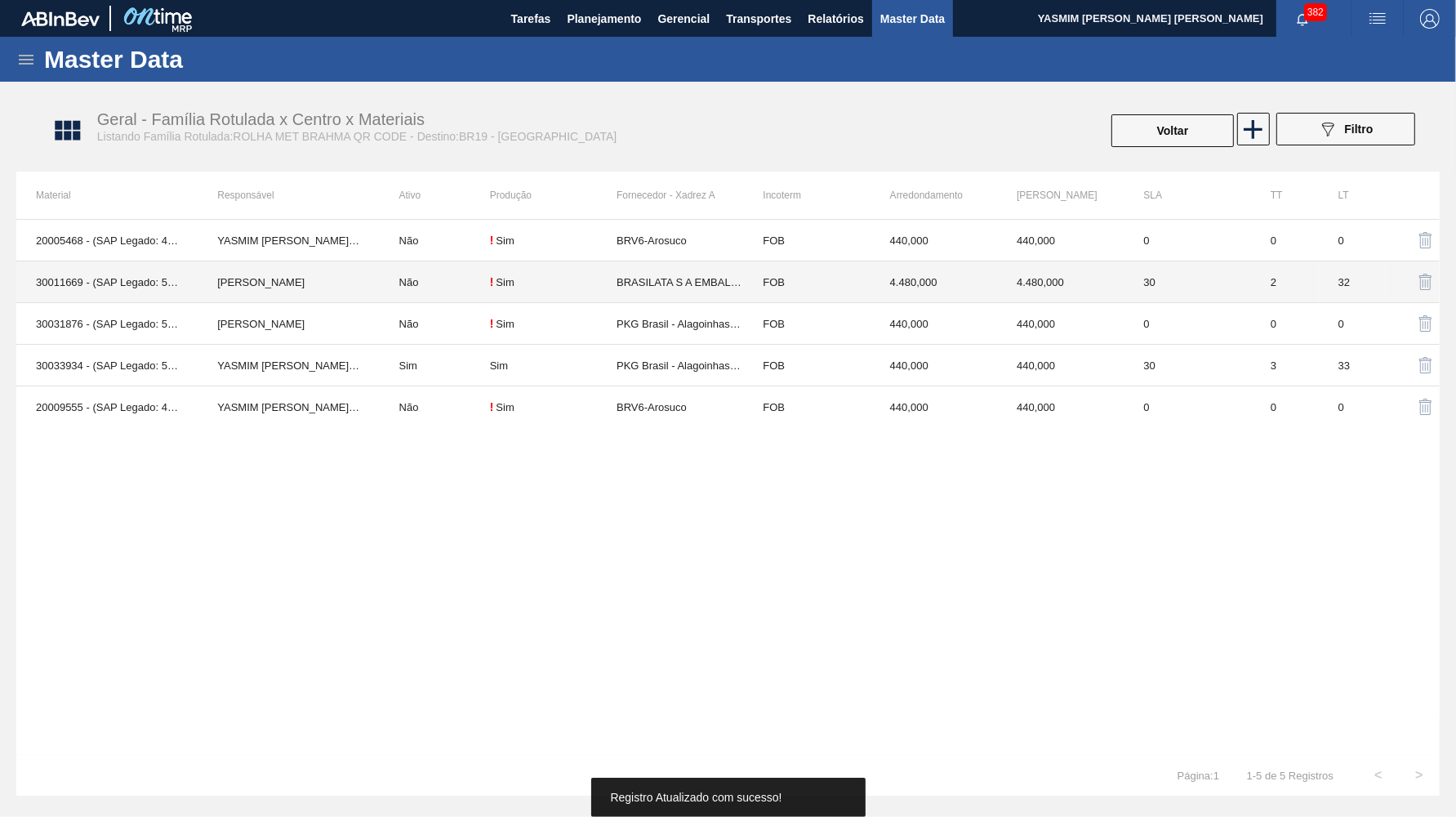
click
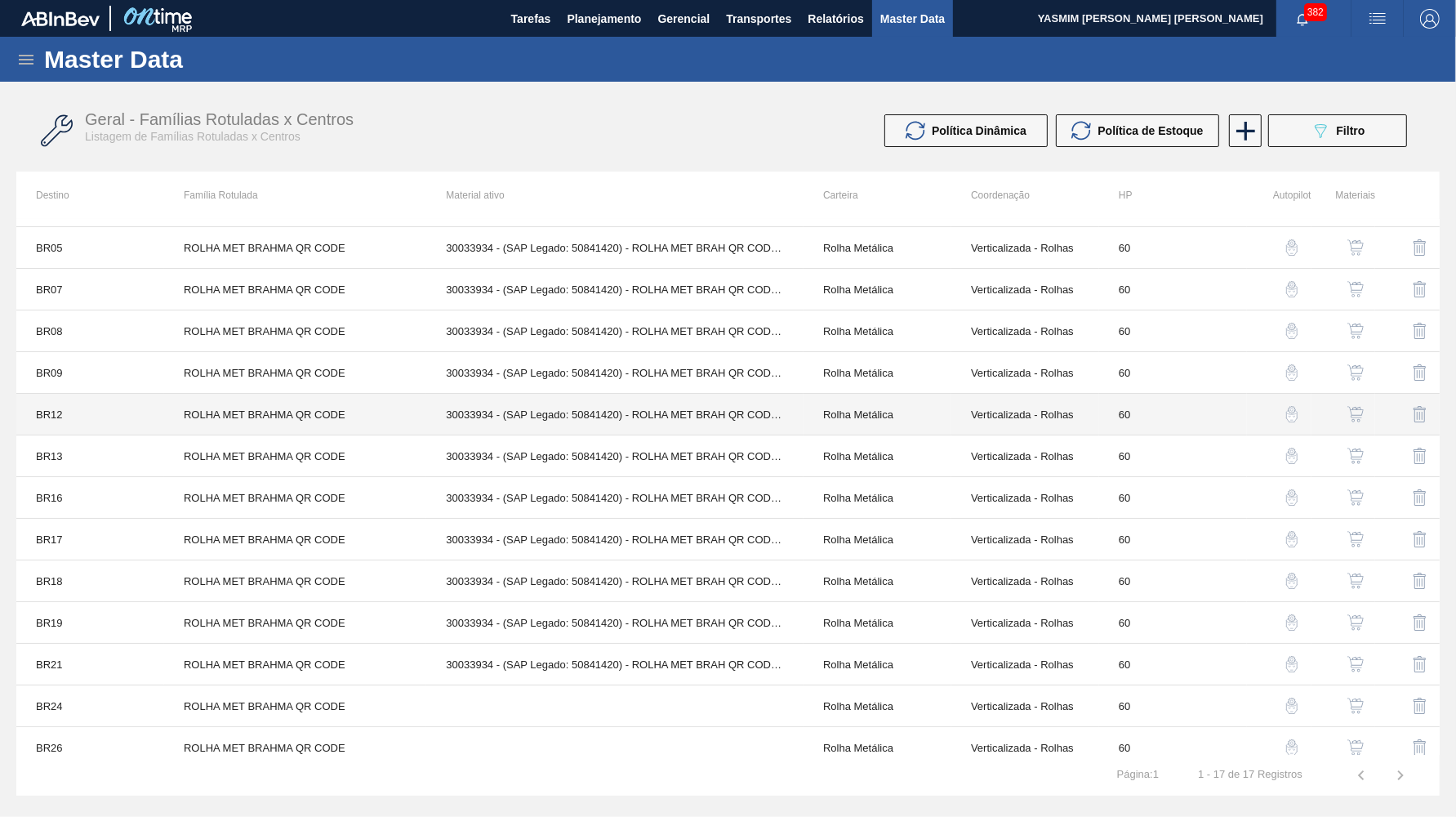
scroll to position [172, 0]
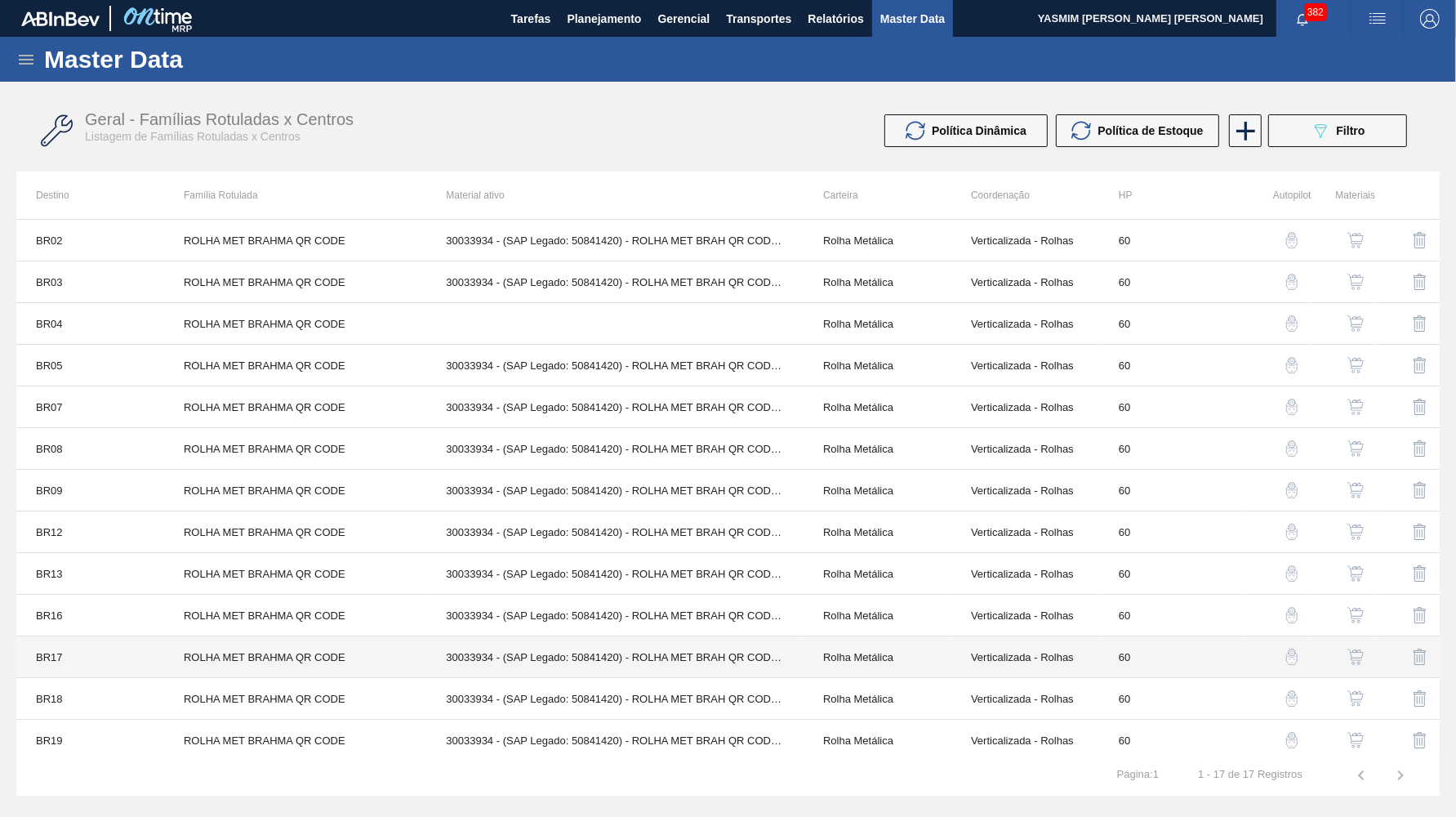
scroll to position [172, 0]
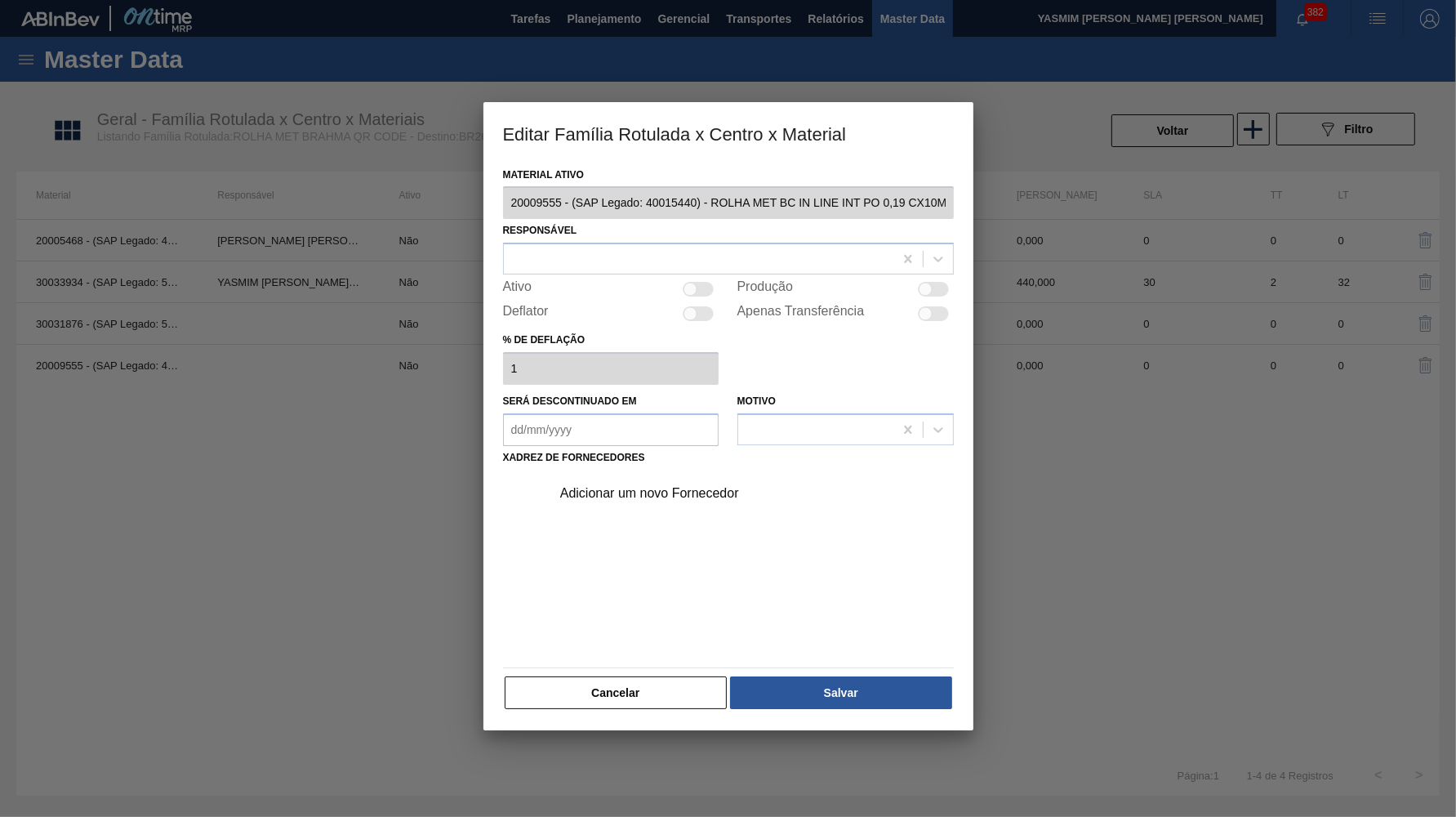
drag, startPoint x: 930, startPoint y: 280, endPoint x: 828, endPoint y: 291, distance: 102.6
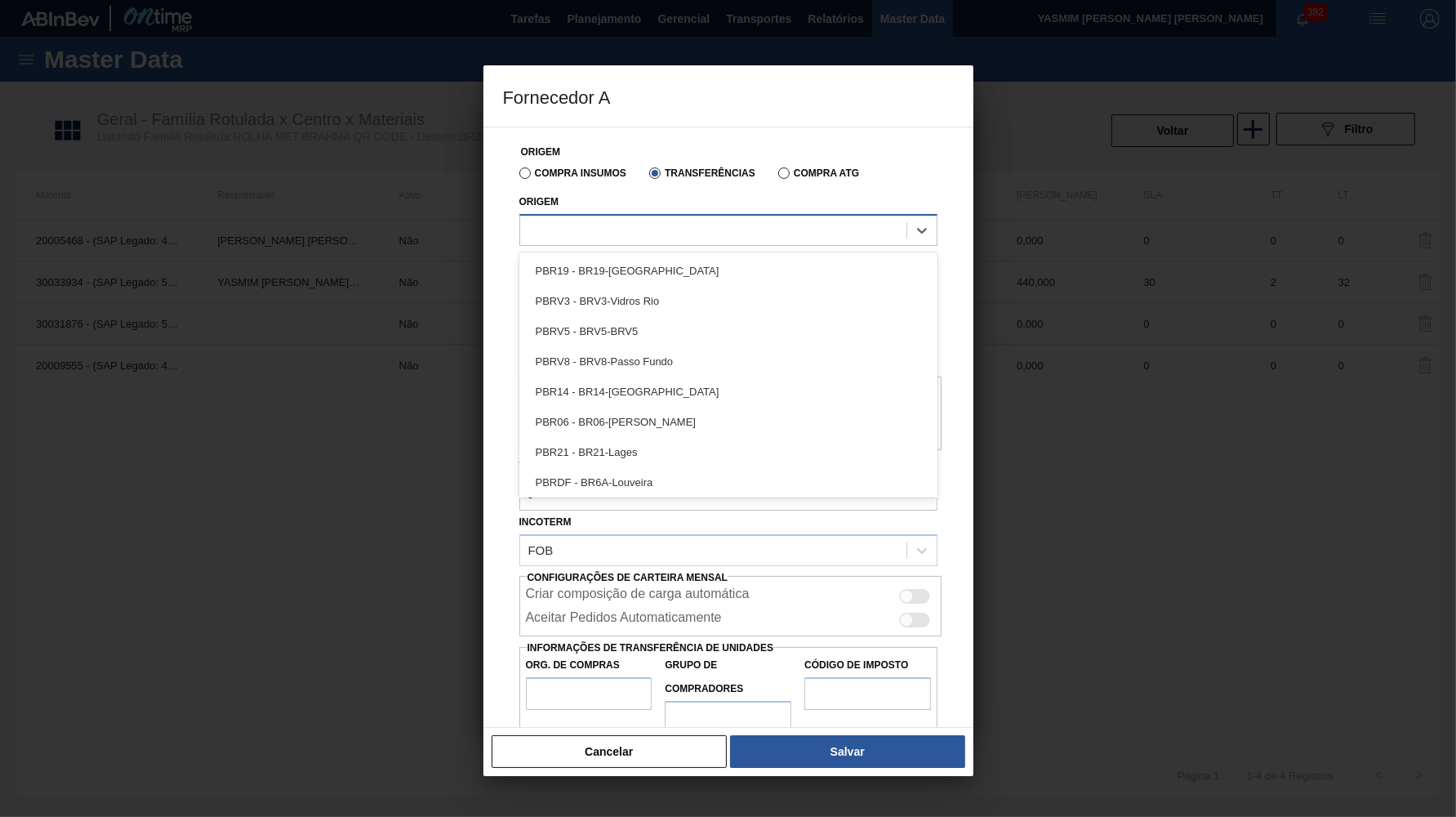
drag, startPoint x: 649, startPoint y: 242, endPoint x: 636, endPoint y: 235, distance: 14.8
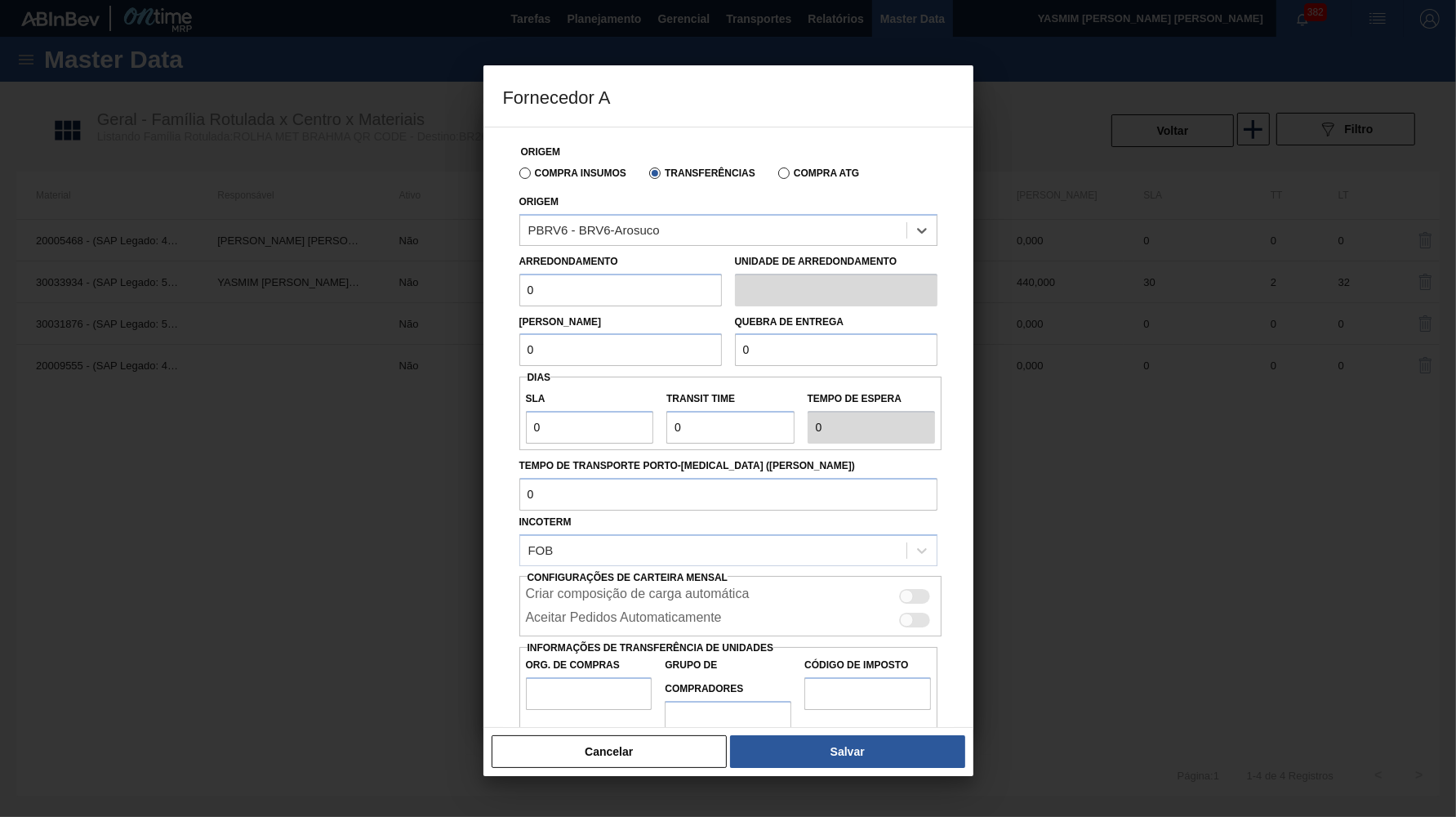
drag, startPoint x: 577, startPoint y: 307, endPoint x: 537, endPoint y: 287, distance: 44.7
paste input "44"
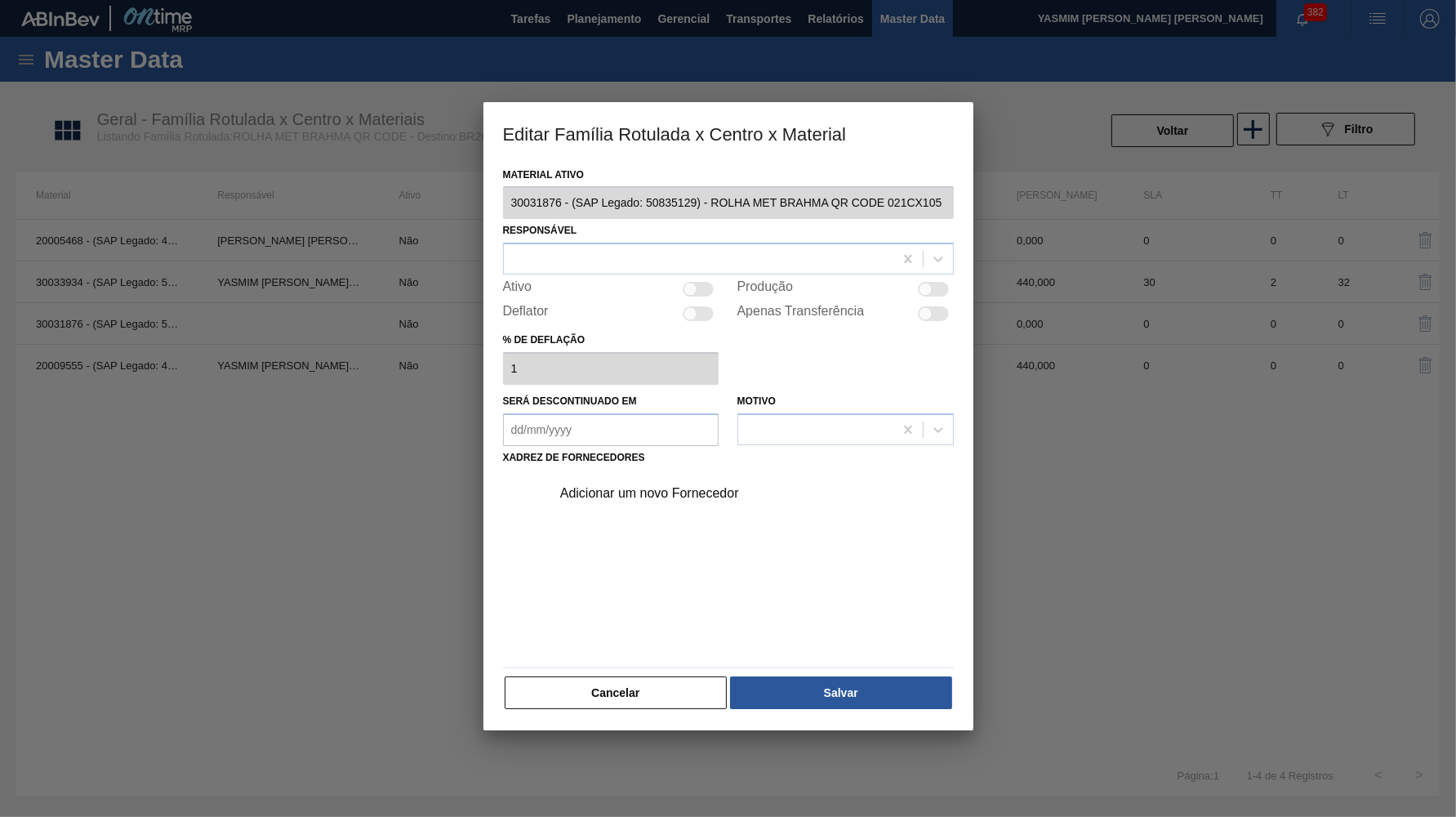
drag, startPoint x: 943, startPoint y: 291, endPoint x: 919, endPoint y: 290, distance: 24.0
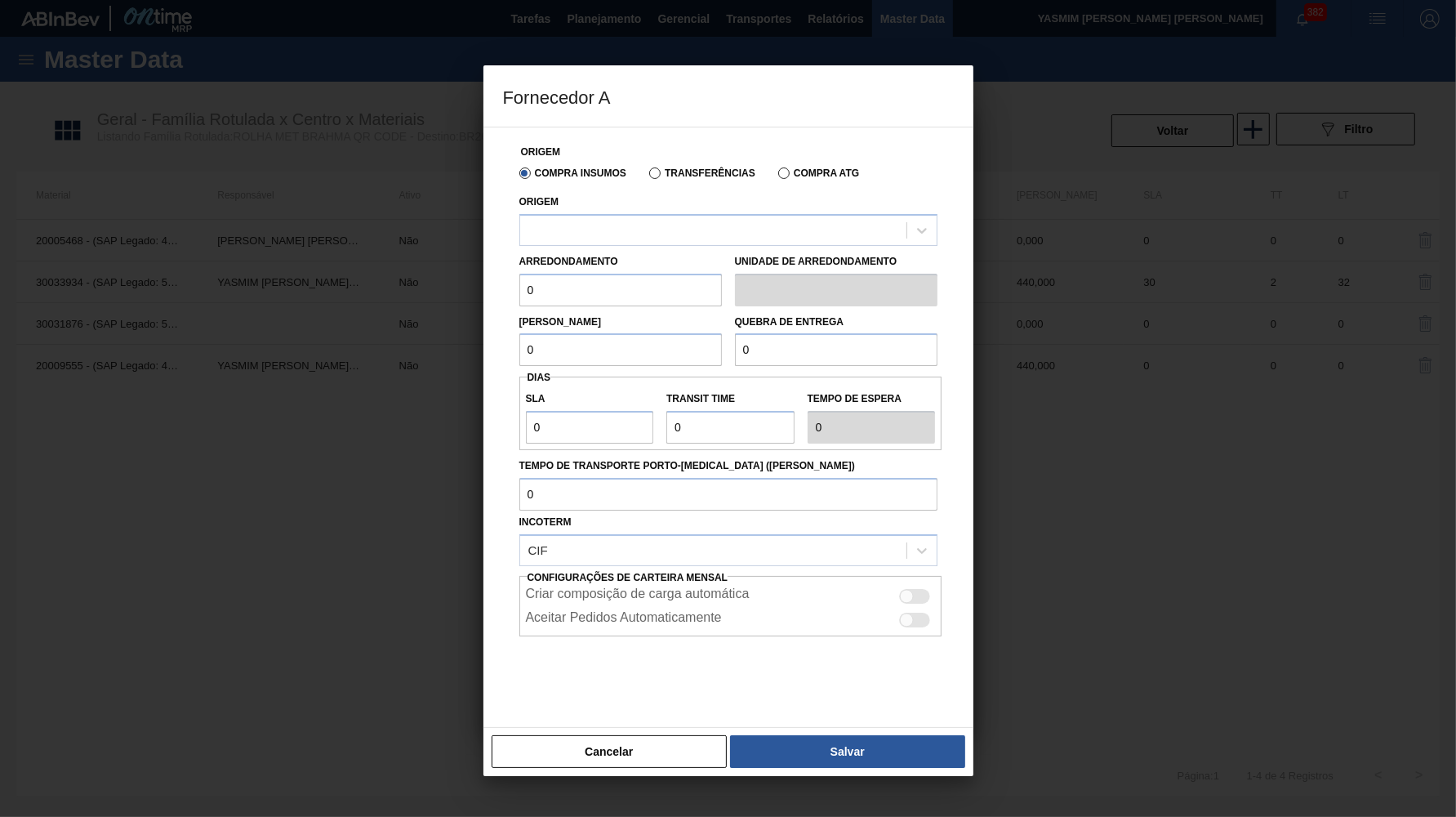
drag, startPoint x: 665, startPoint y: 186, endPoint x: 658, endPoint y: 181, distance: 8.6
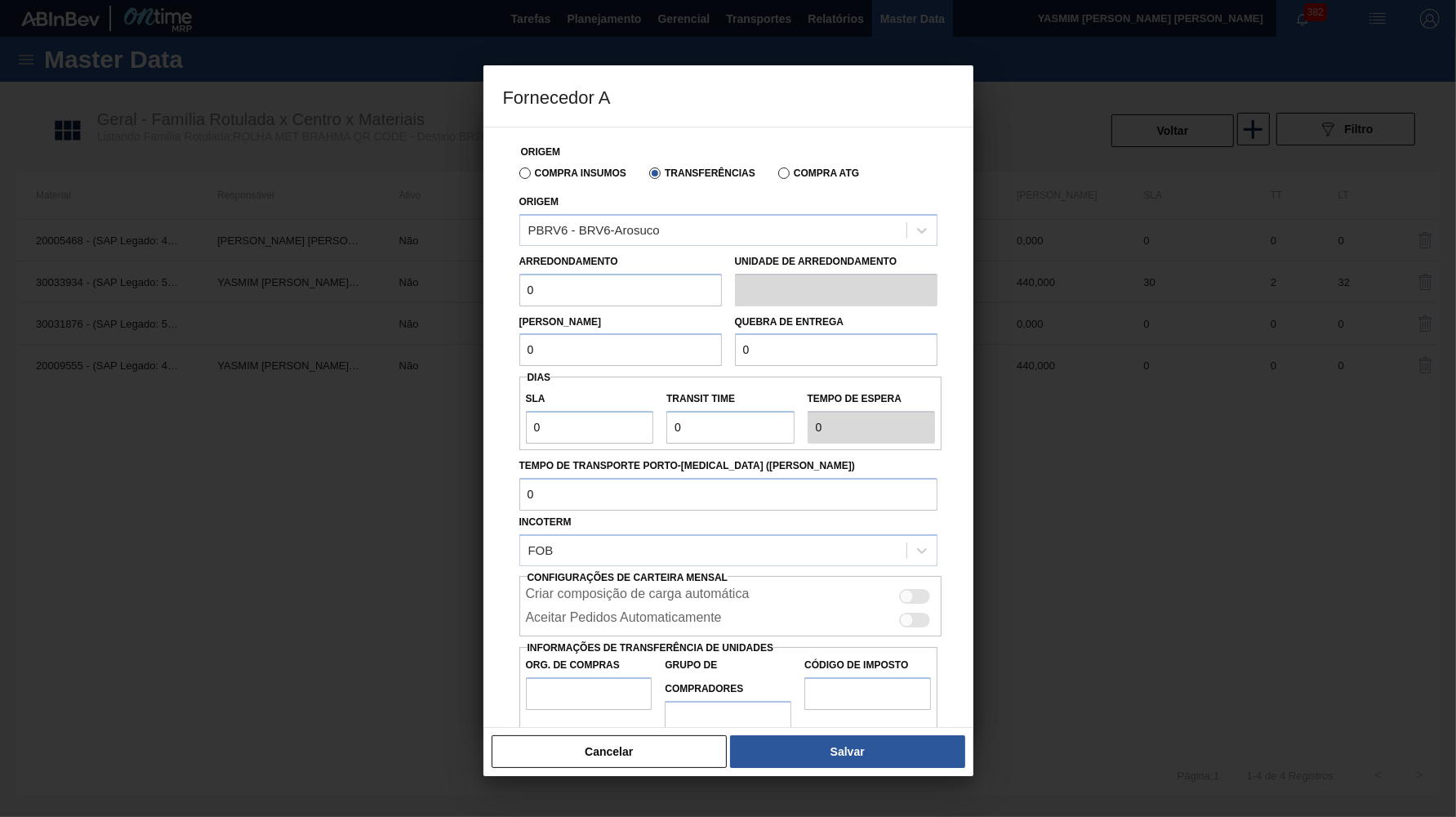
paste input "44"
drag, startPoint x: 911, startPoint y: 571, endPoint x: 860, endPoint y: 592, distance: 55.2
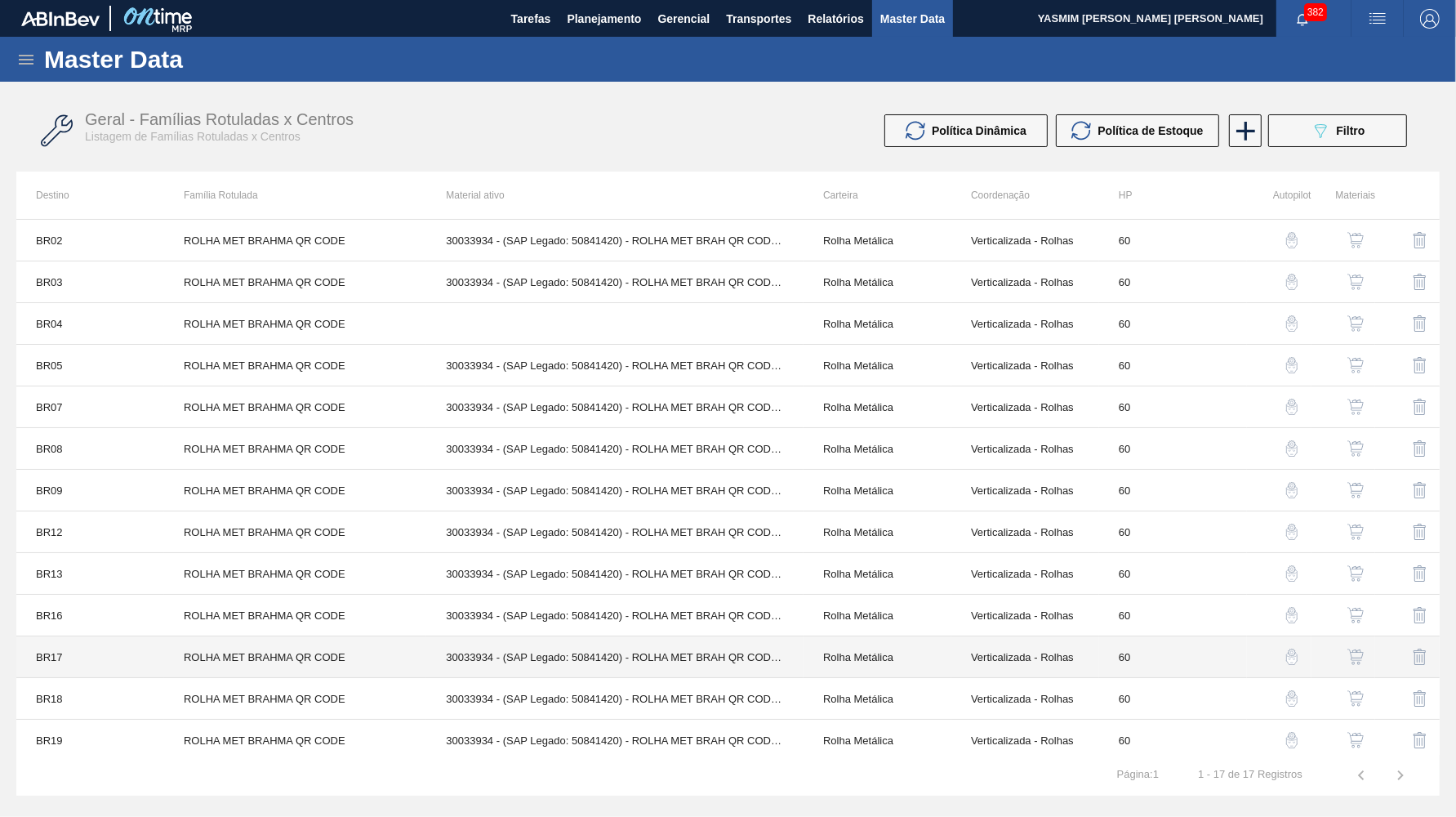
scroll to position [172, 0]
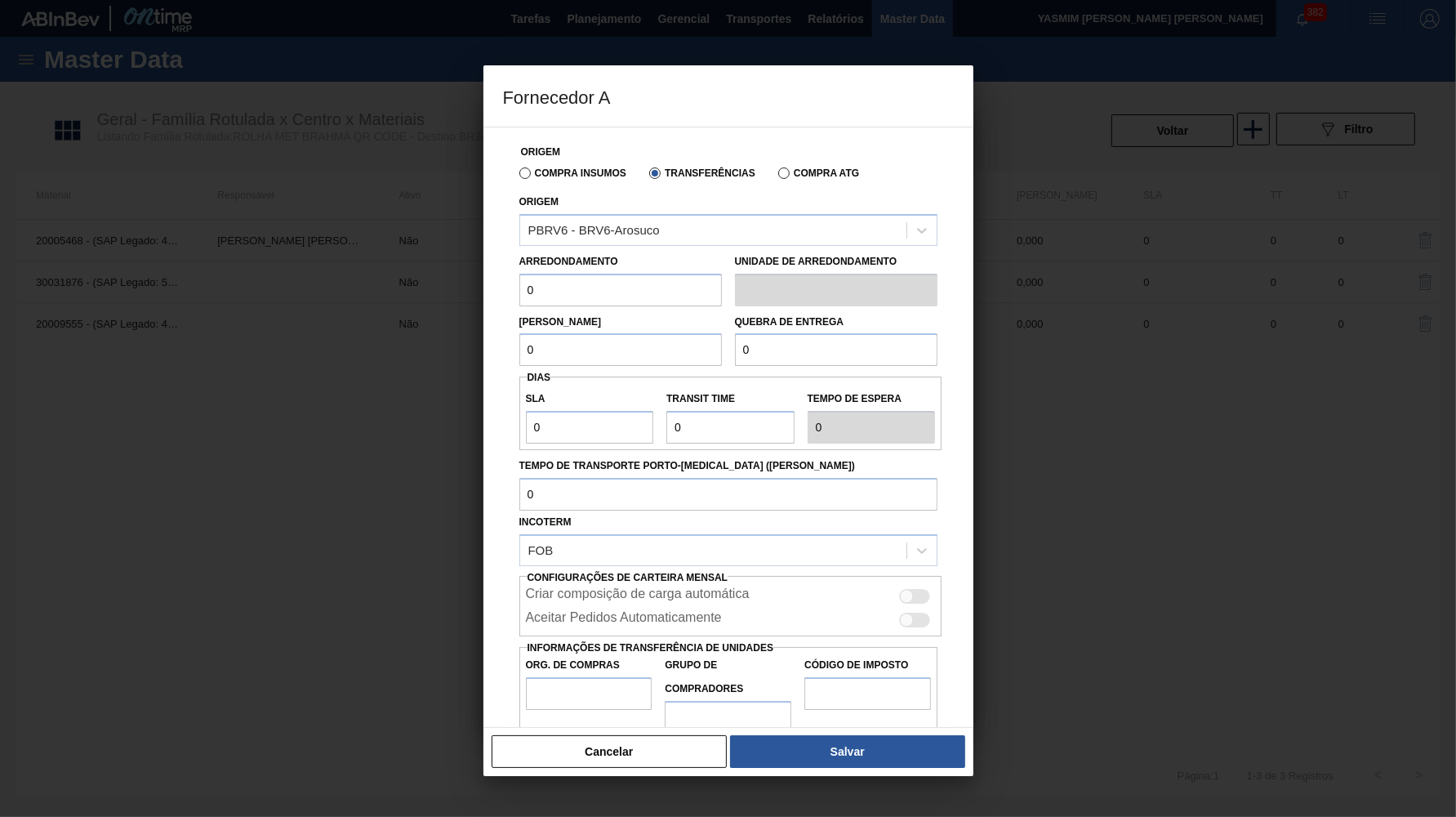
paste input "44"
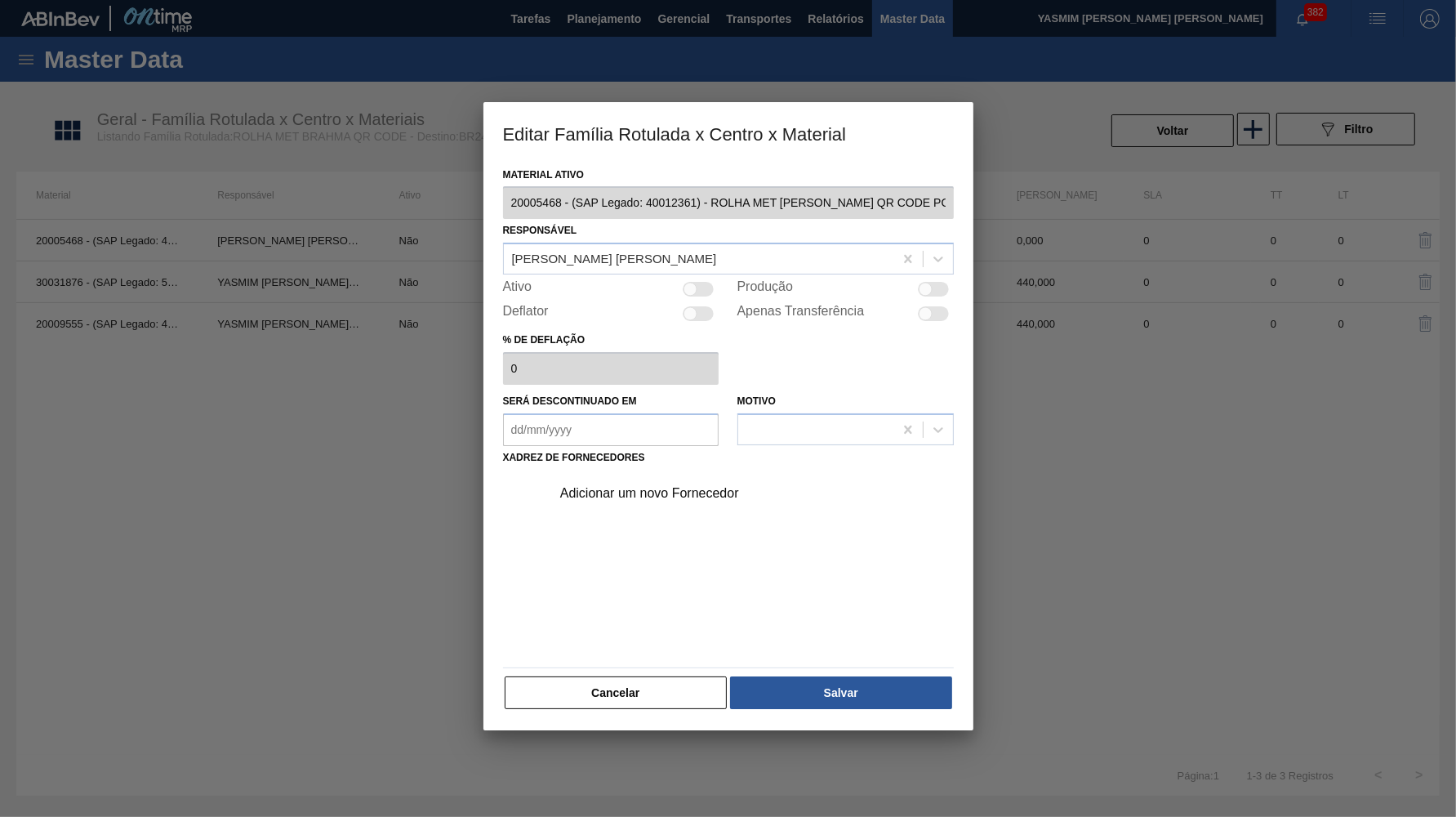
drag, startPoint x: 957, startPoint y: 280, endPoint x: 930, endPoint y: 286, distance: 27.7
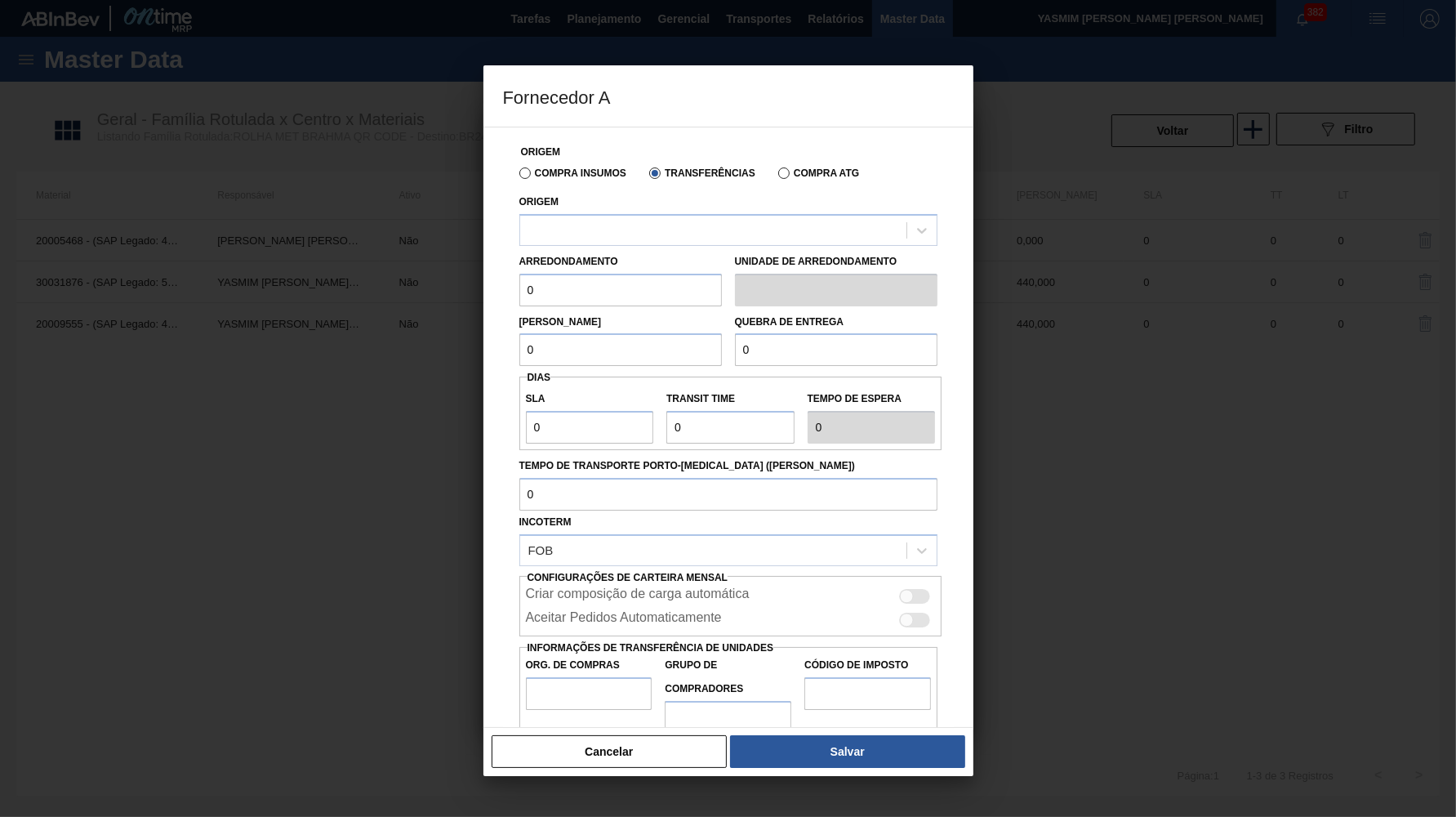
drag, startPoint x: 640, startPoint y: 204, endPoint x: 638, endPoint y: 243, distance: 39.1
paste input "44"
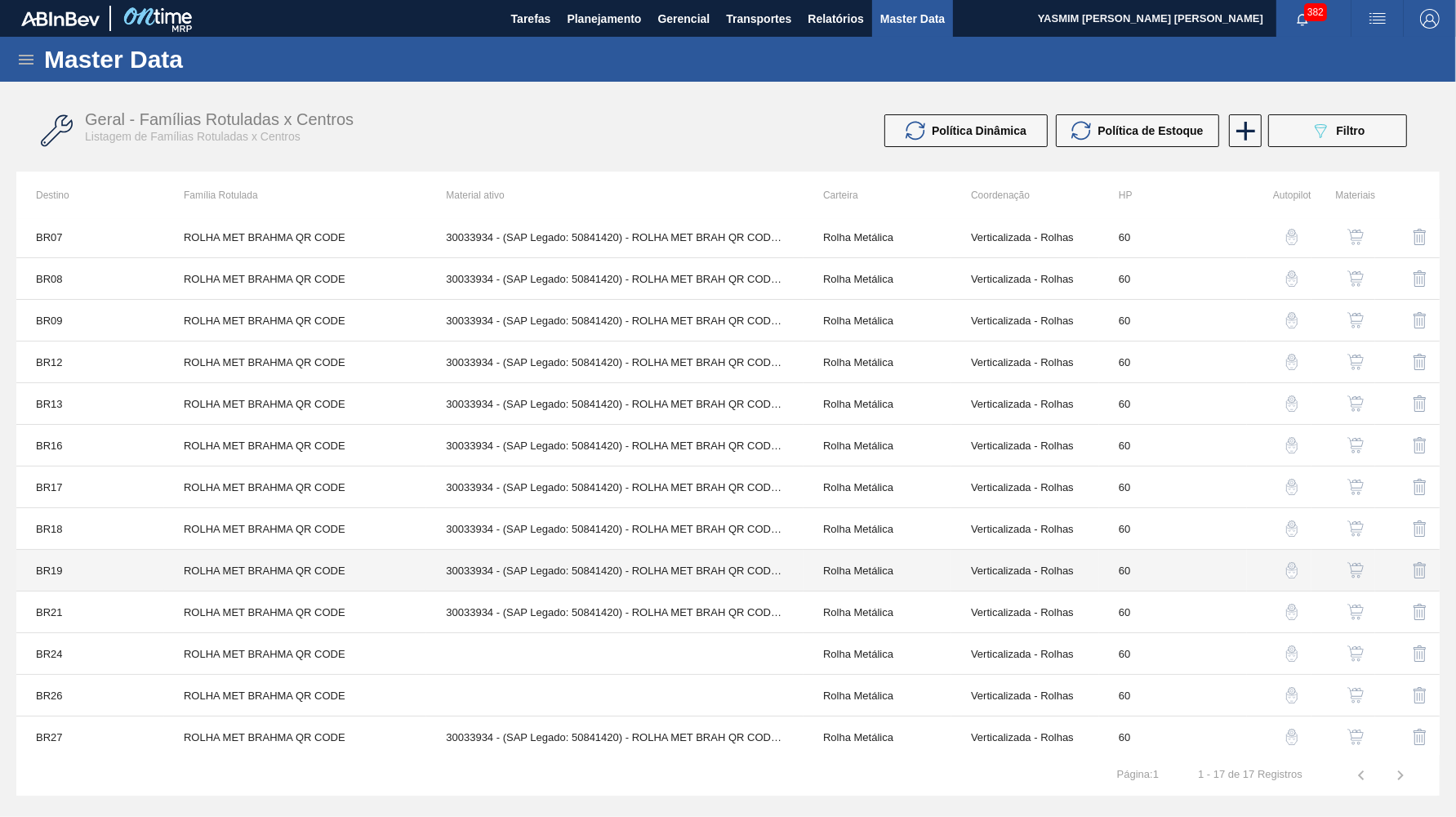
scroll to position [172, 0]
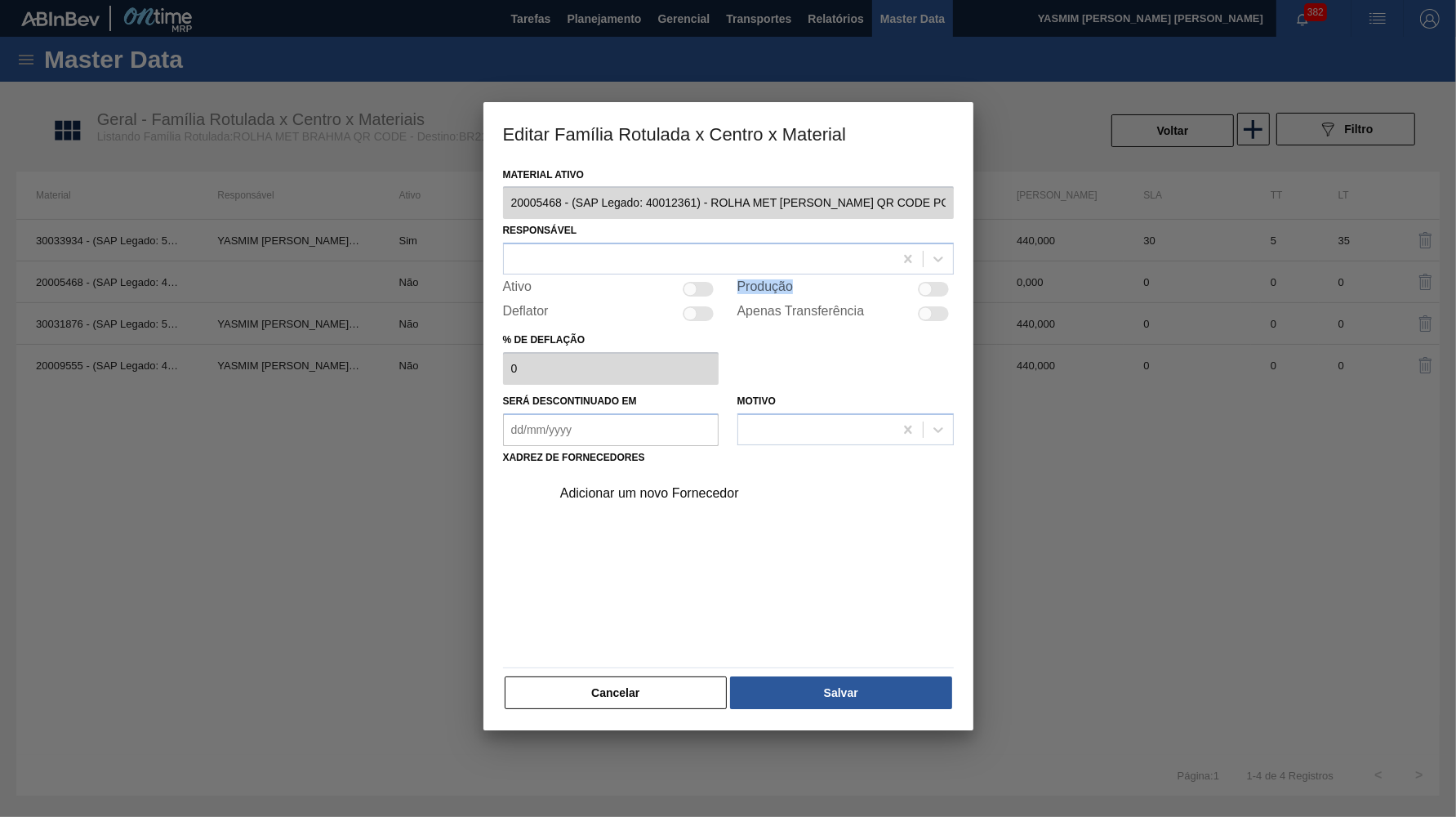
drag, startPoint x: 941, startPoint y: 299, endPoint x: 928, endPoint y: 285, distance: 19.1
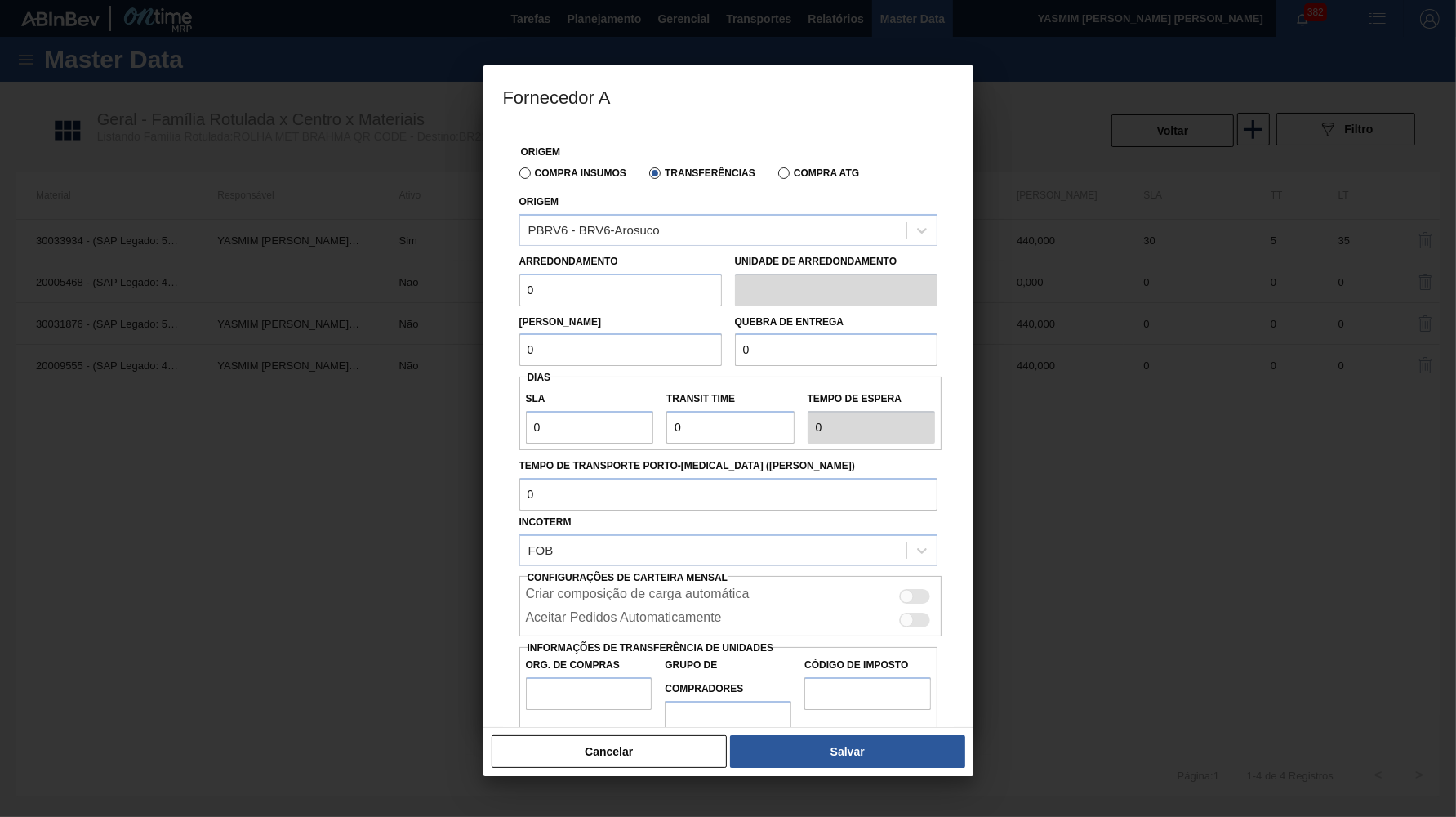
paste input "44"
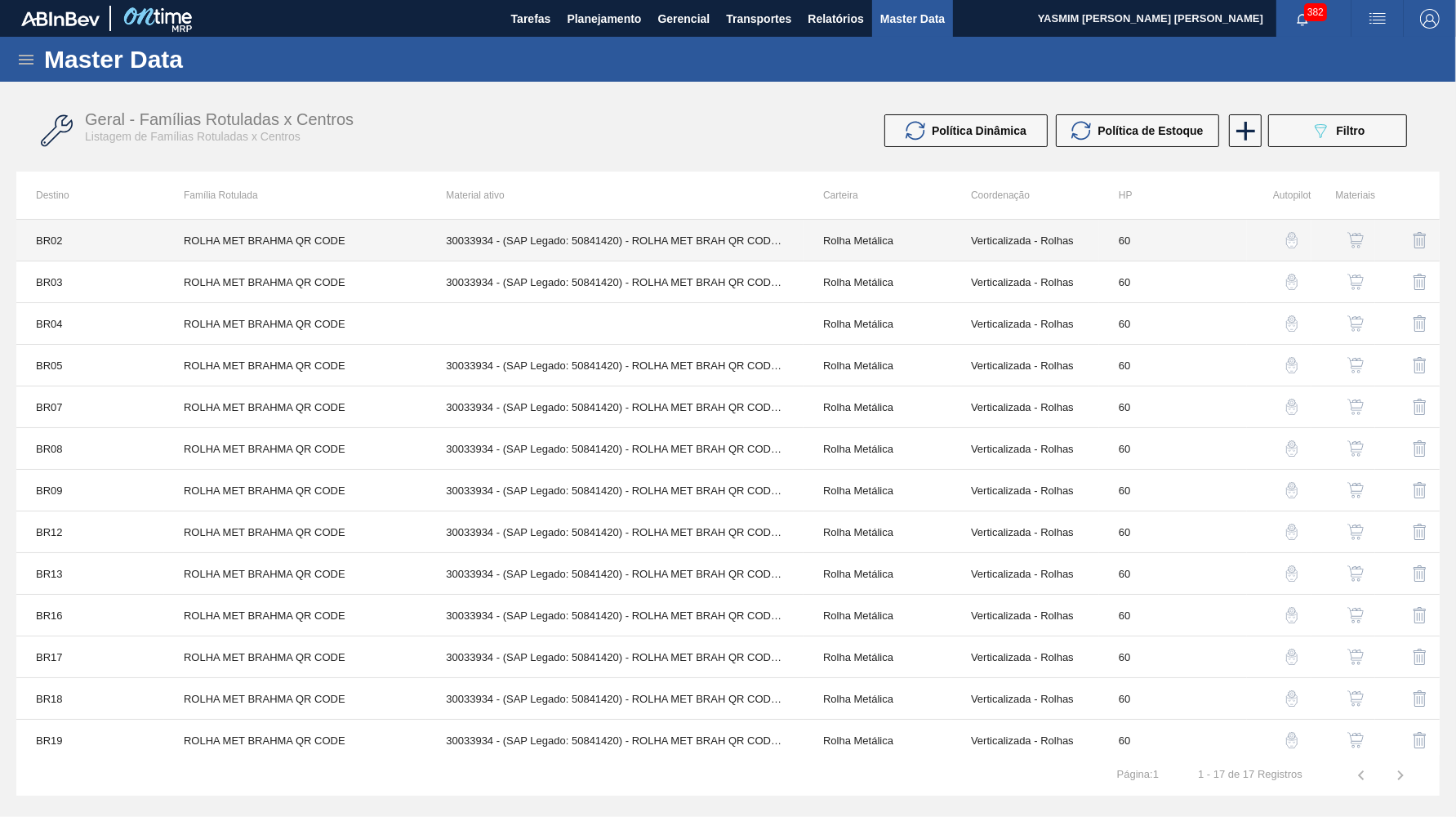
scroll to position [172, 0]
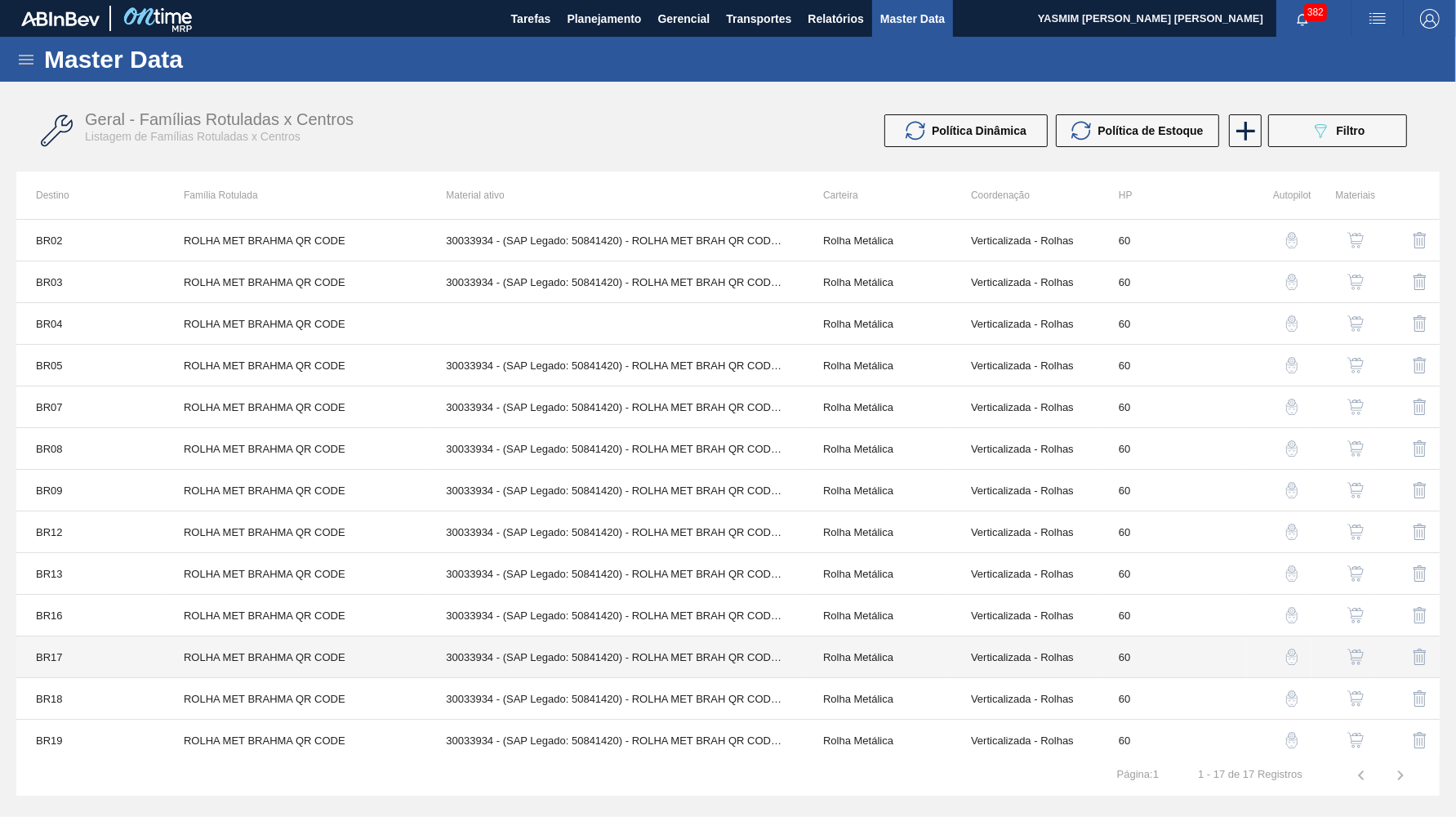
scroll to position [172, 0]
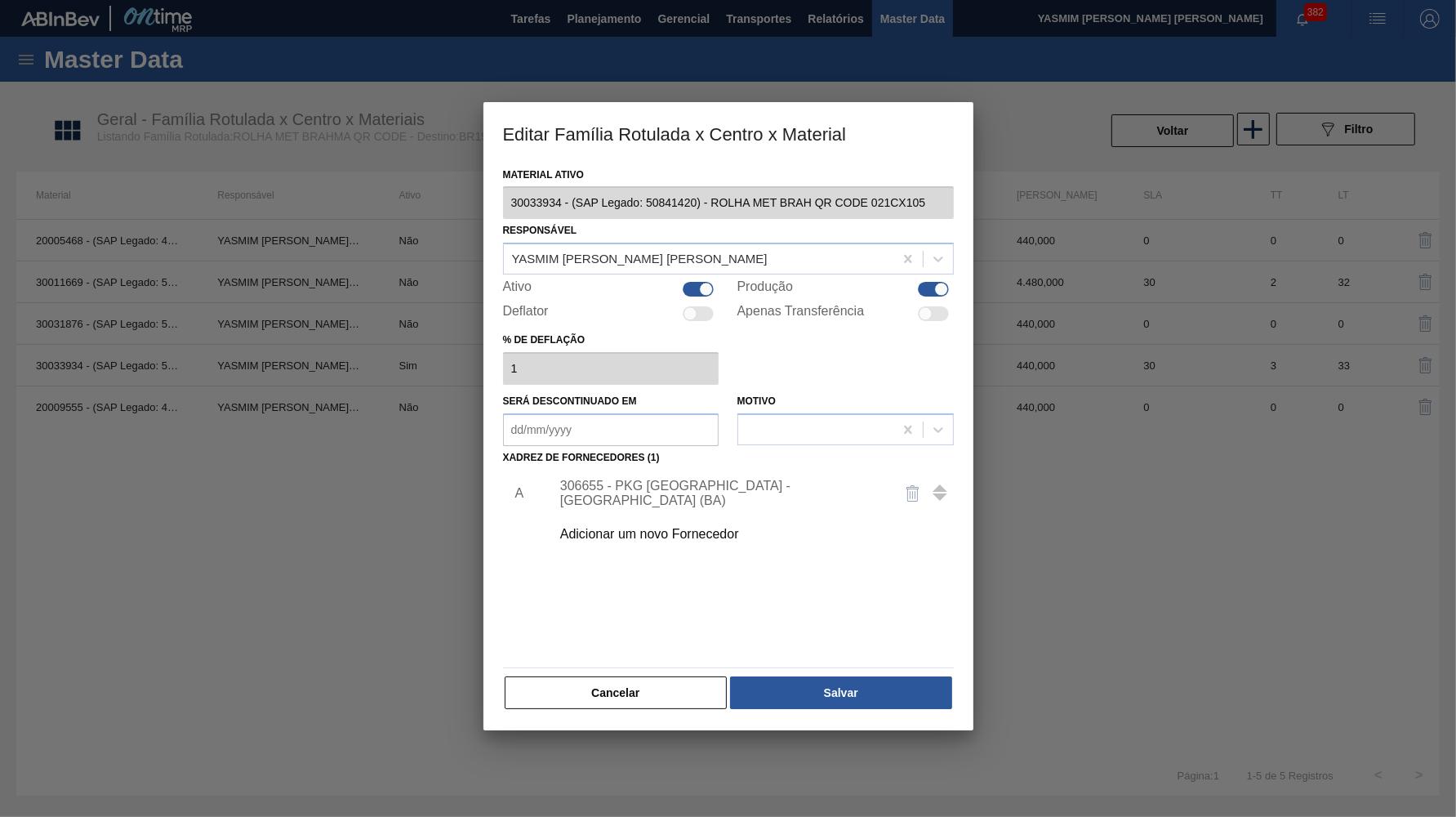
drag, startPoint x: 627, startPoint y: 669, endPoint x: 655, endPoint y: 556, distance: 116.4
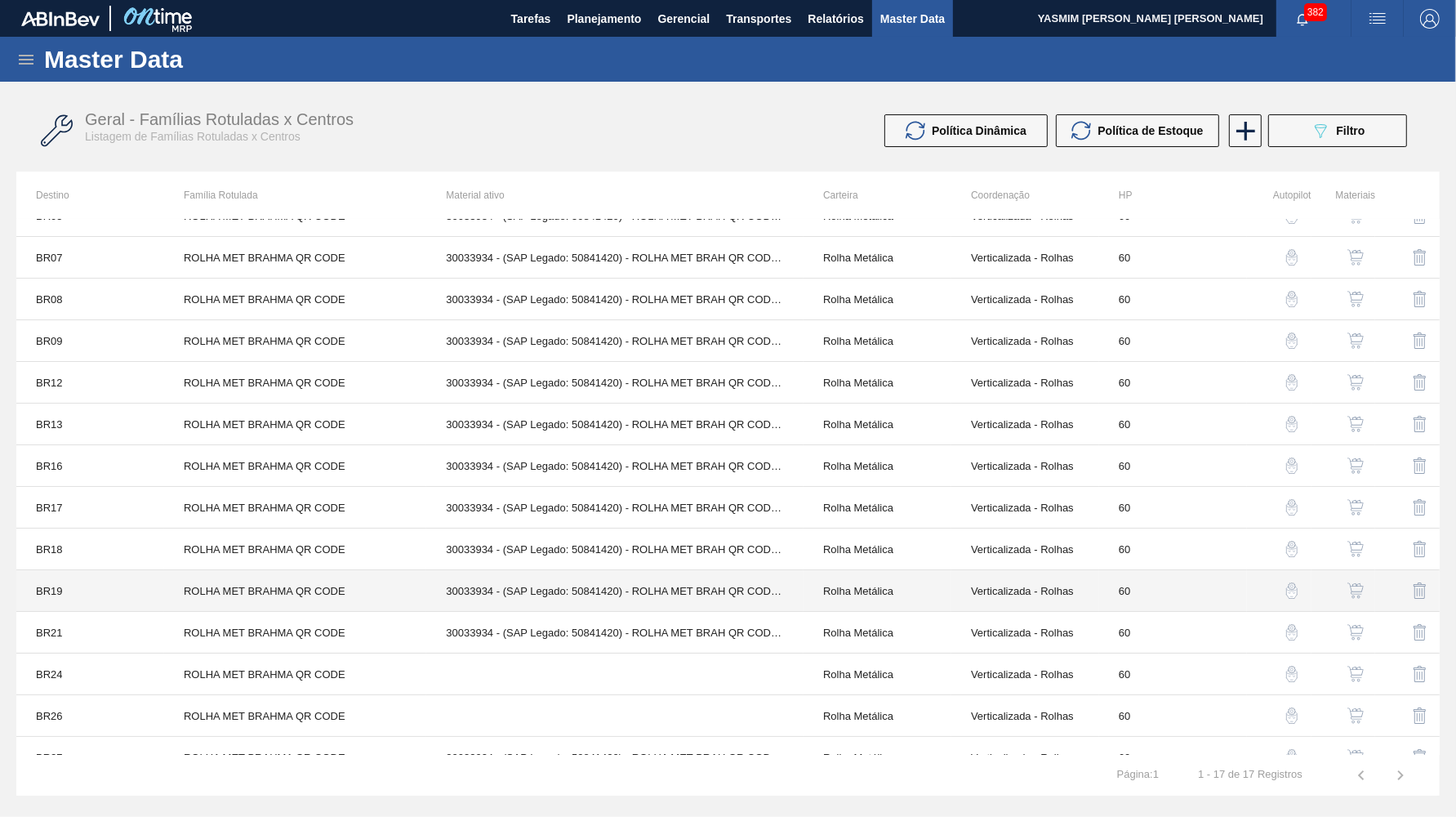
scroll to position [172, 0]
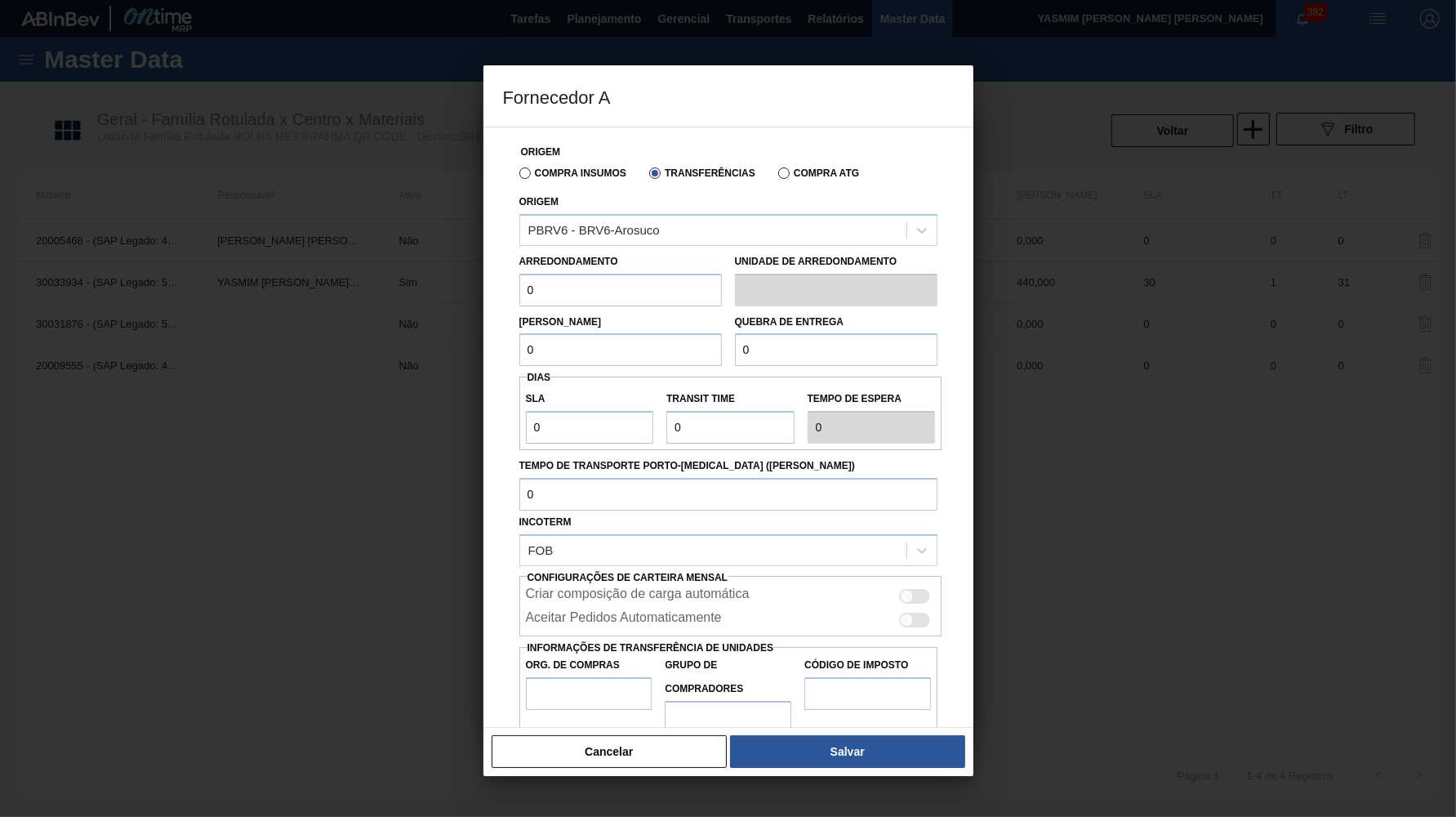
paste input "44"
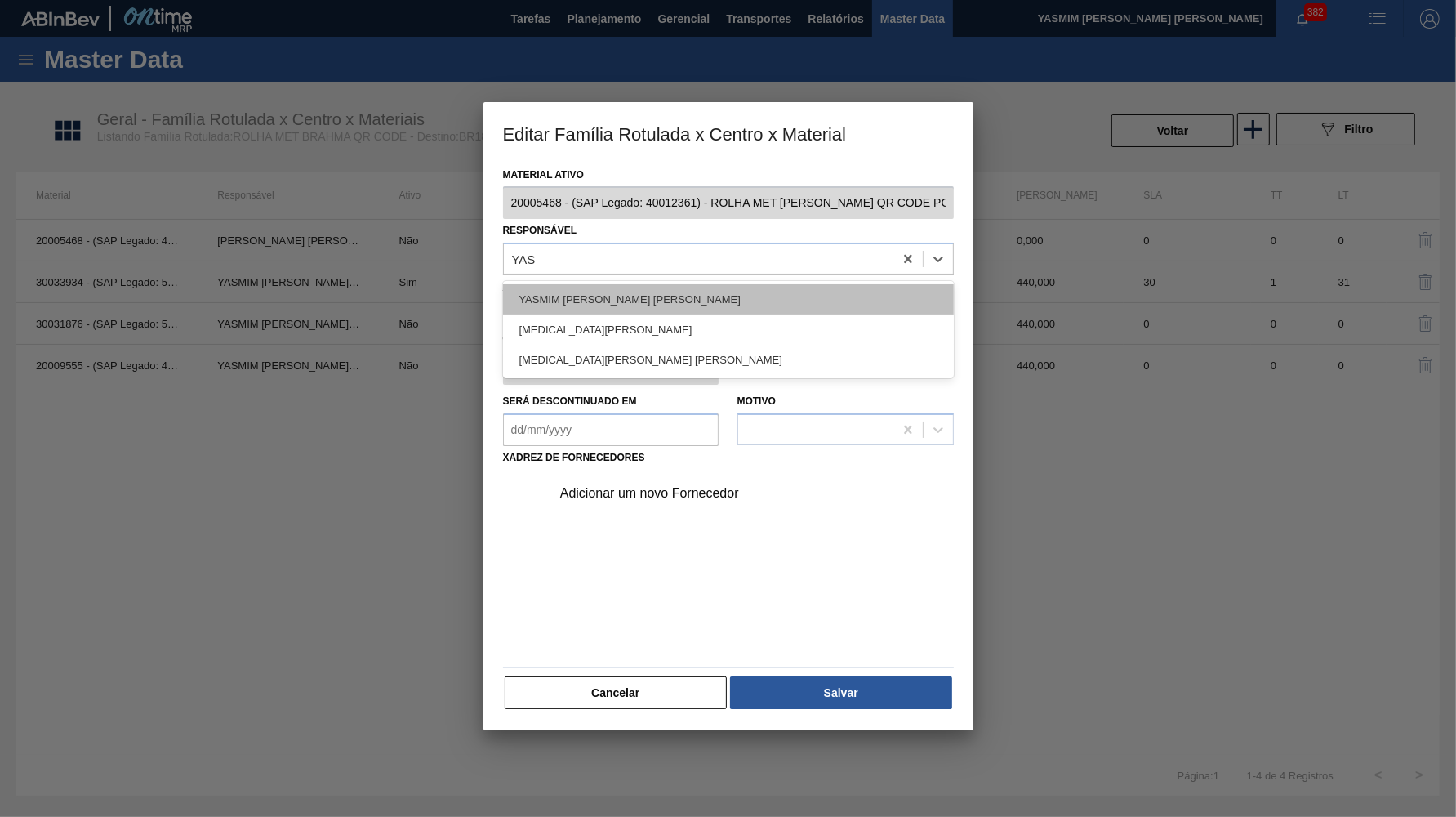
drag, startPoint x: 615, startPoint y: 316, endPoint x: 597, endPoint y: 304, distance: 21.6
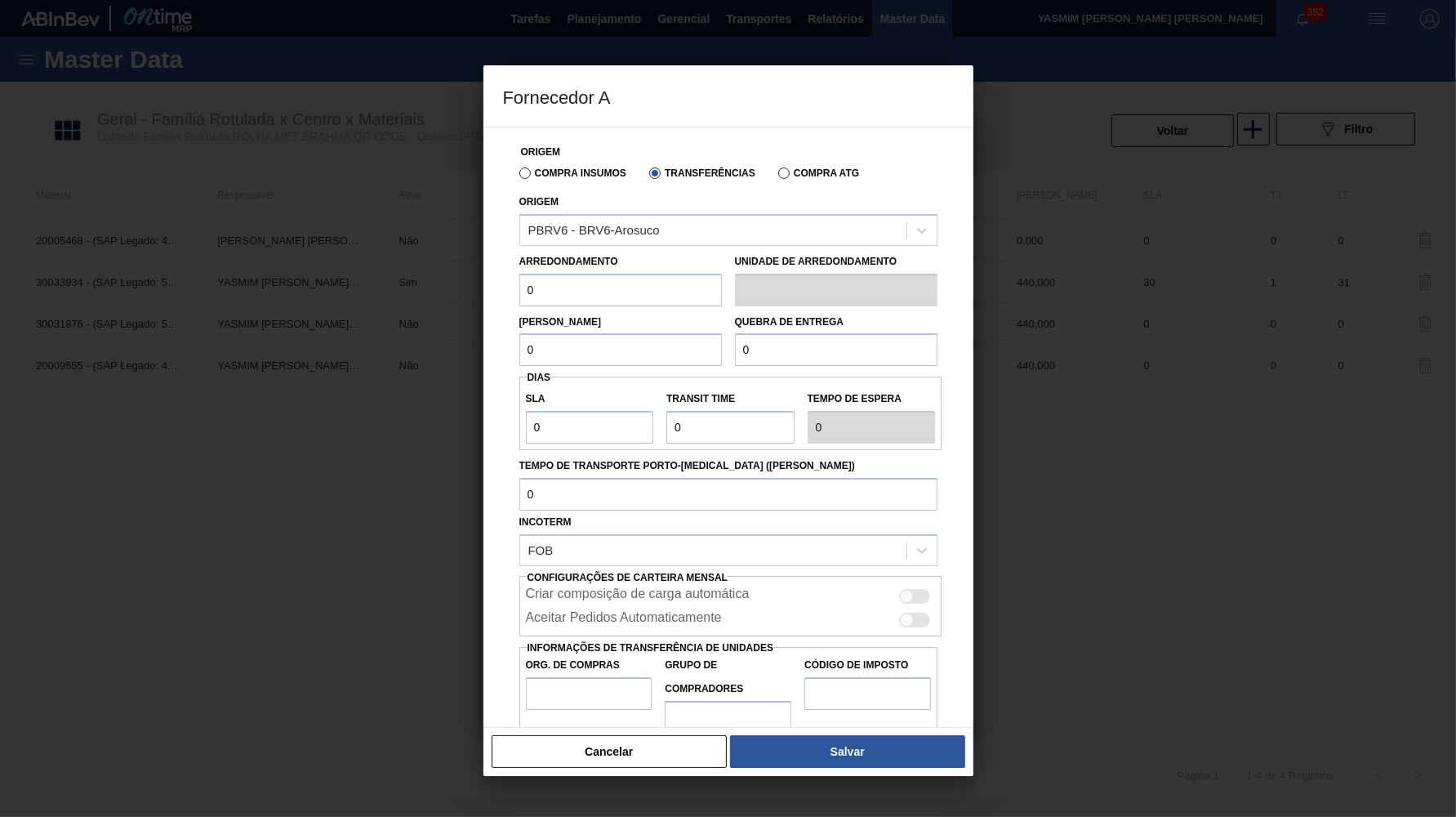
paste input "44"
drag, startPoint x: 906, startPoint y: 572, endPoint x: 886, endPoint y: 574, distance: 20.1
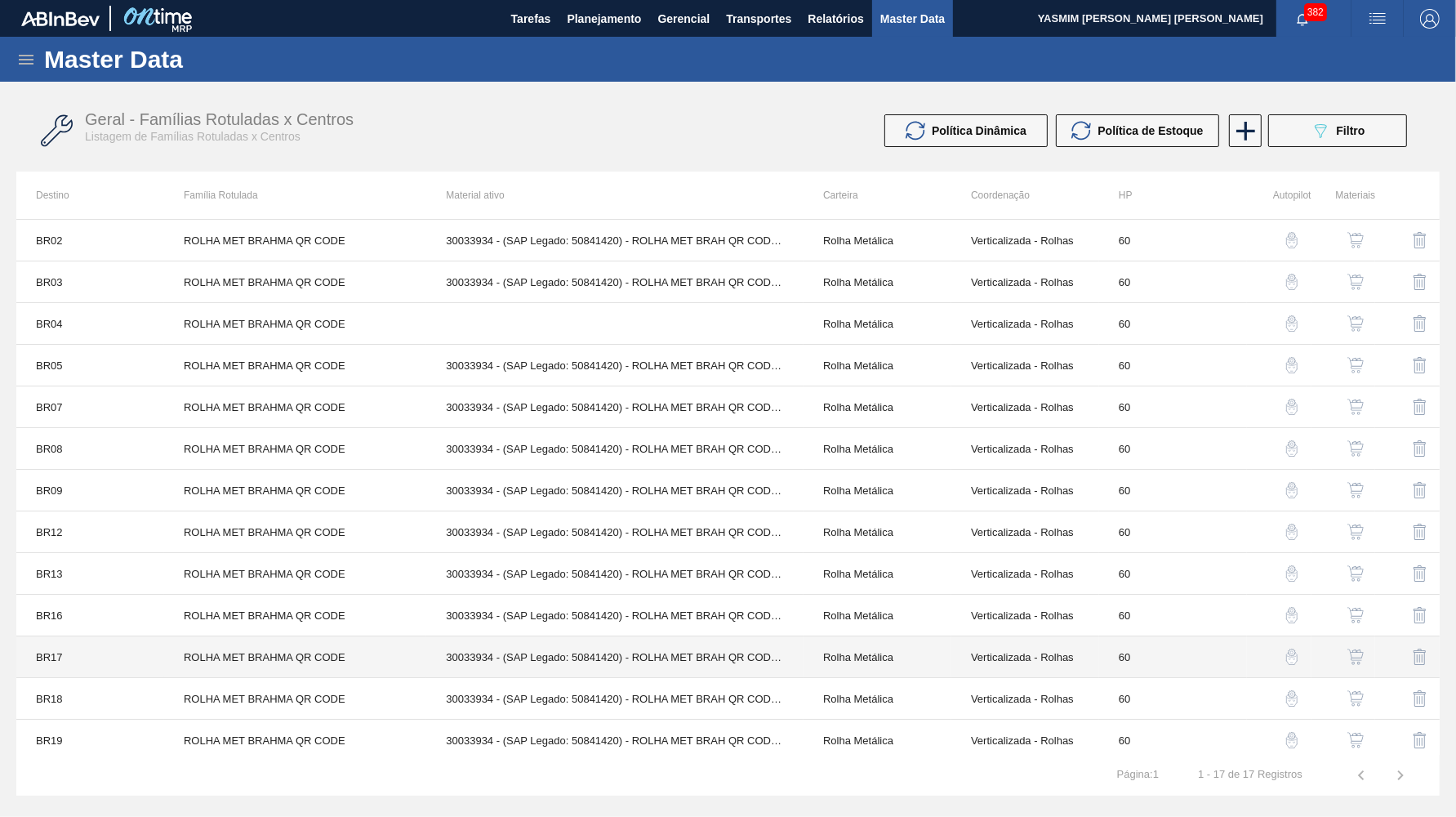
scroll to position [75, 0]
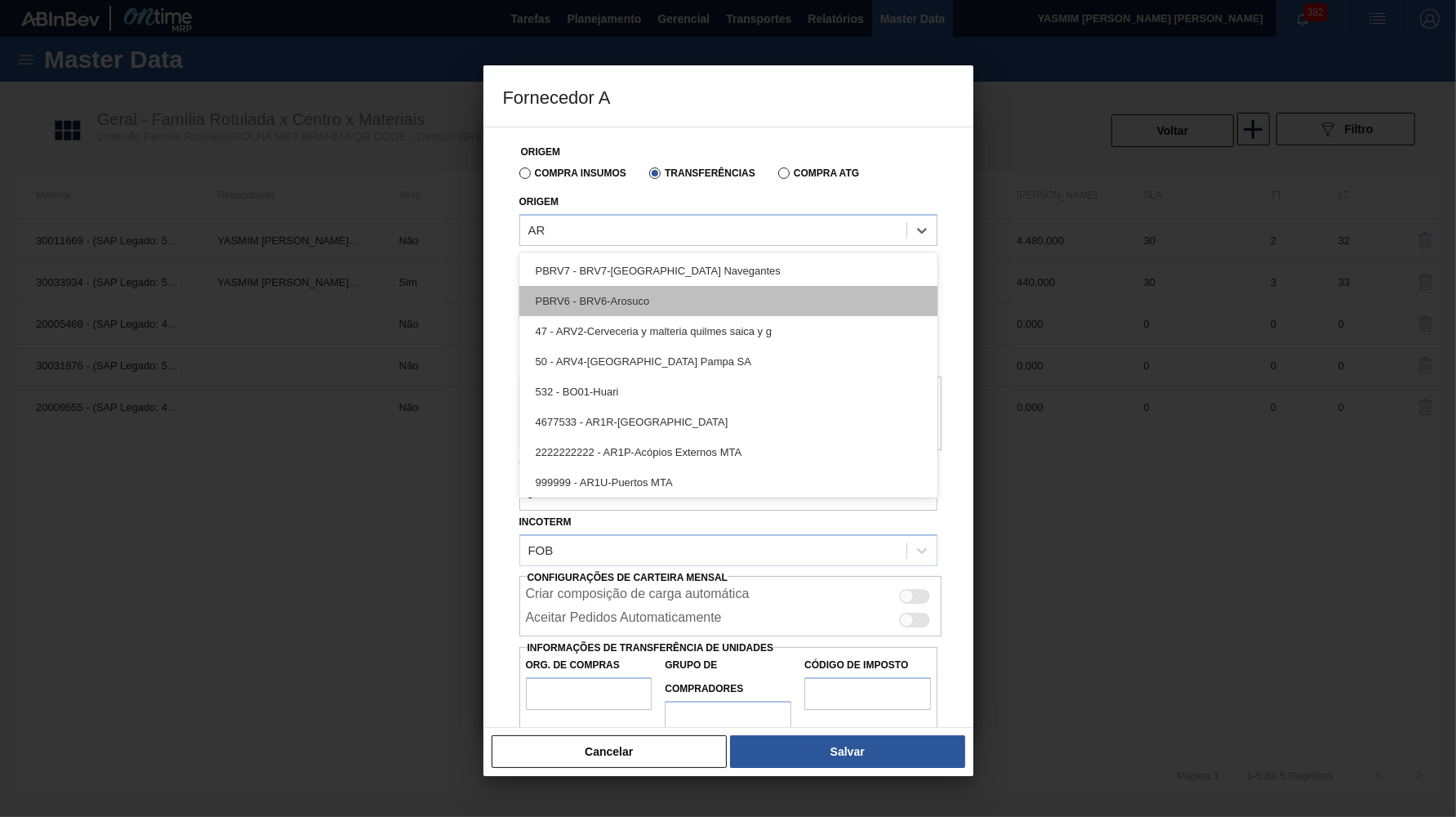
drag, startPoint x: 645, startPoint y: 274, endPoint x: 648, endPoint y: 290, distance: 16.3
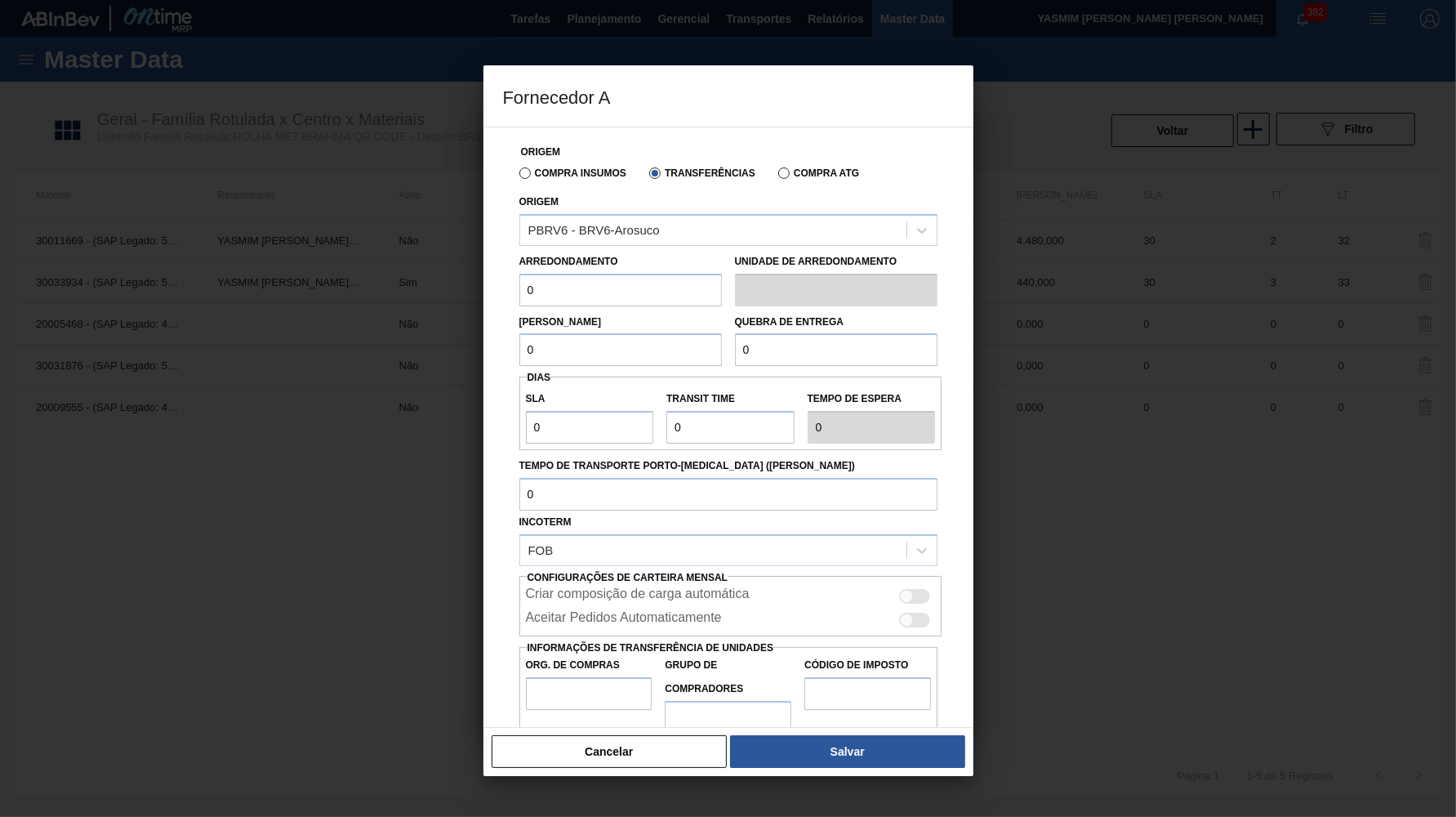
paste input "44"
drag, startPoint x: 812, startPoint y: 763, endPoint x: 807, endPoint y: 752, distance: 12.1
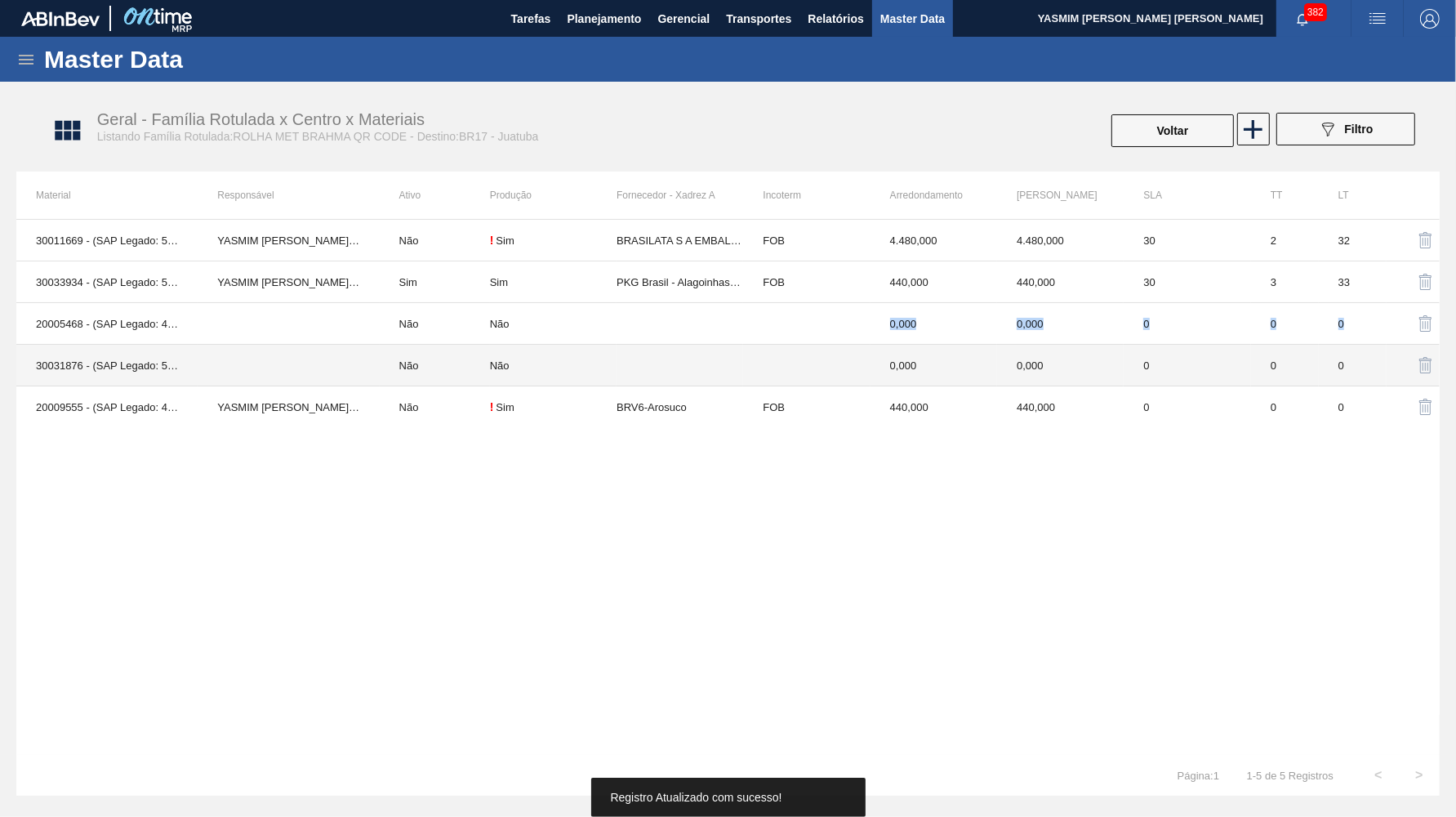
drag, startPoint x: 570, startPoint y: 369, endPoint x: 576, endPoint y: 335, distance: 34.5
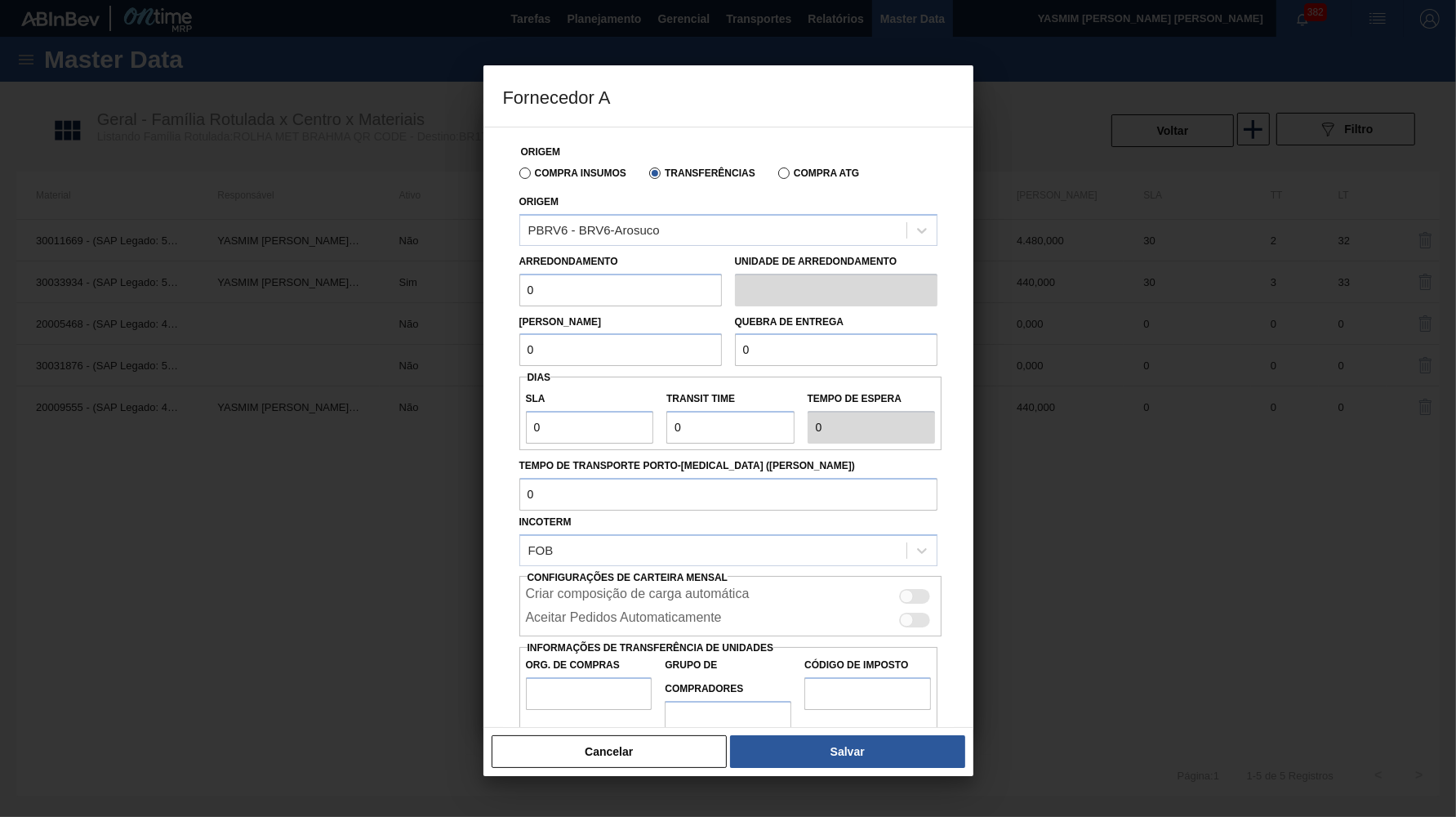
paste input "44"
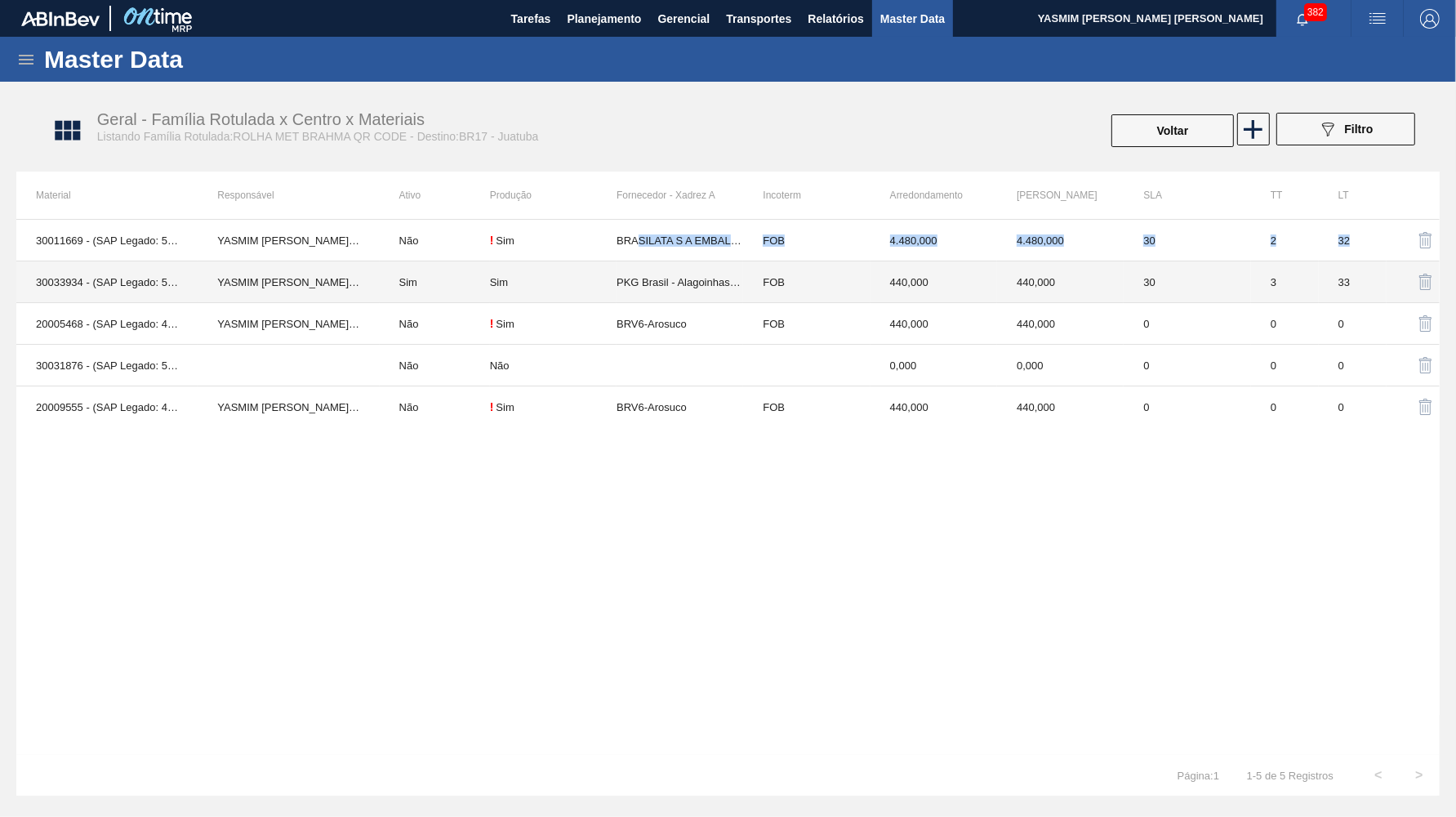
drag, startPoint x: 636, startPoint y: 268, endPoint x: 637, endPoint y: 253, distance: 15.0
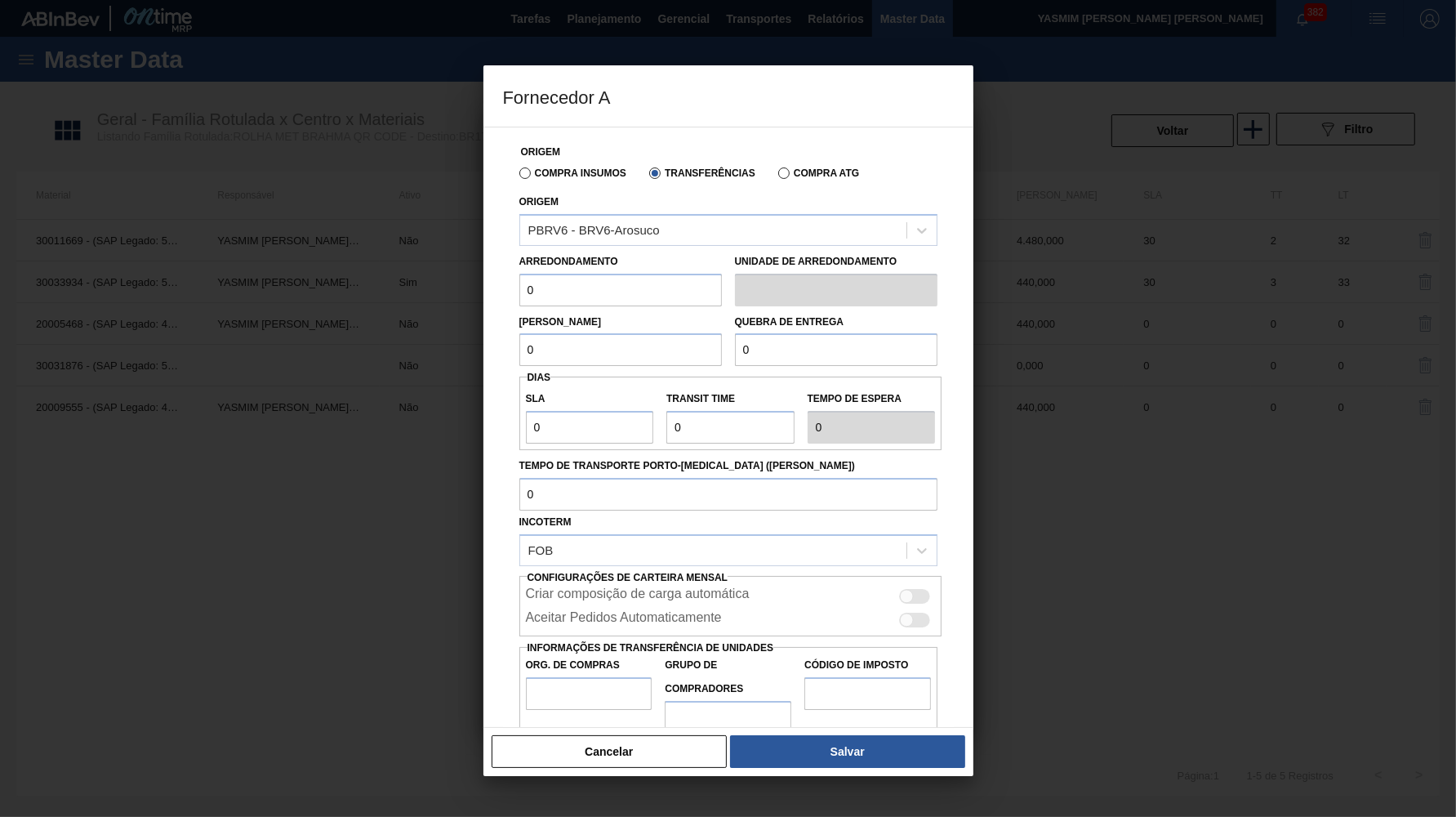
paste input "44"
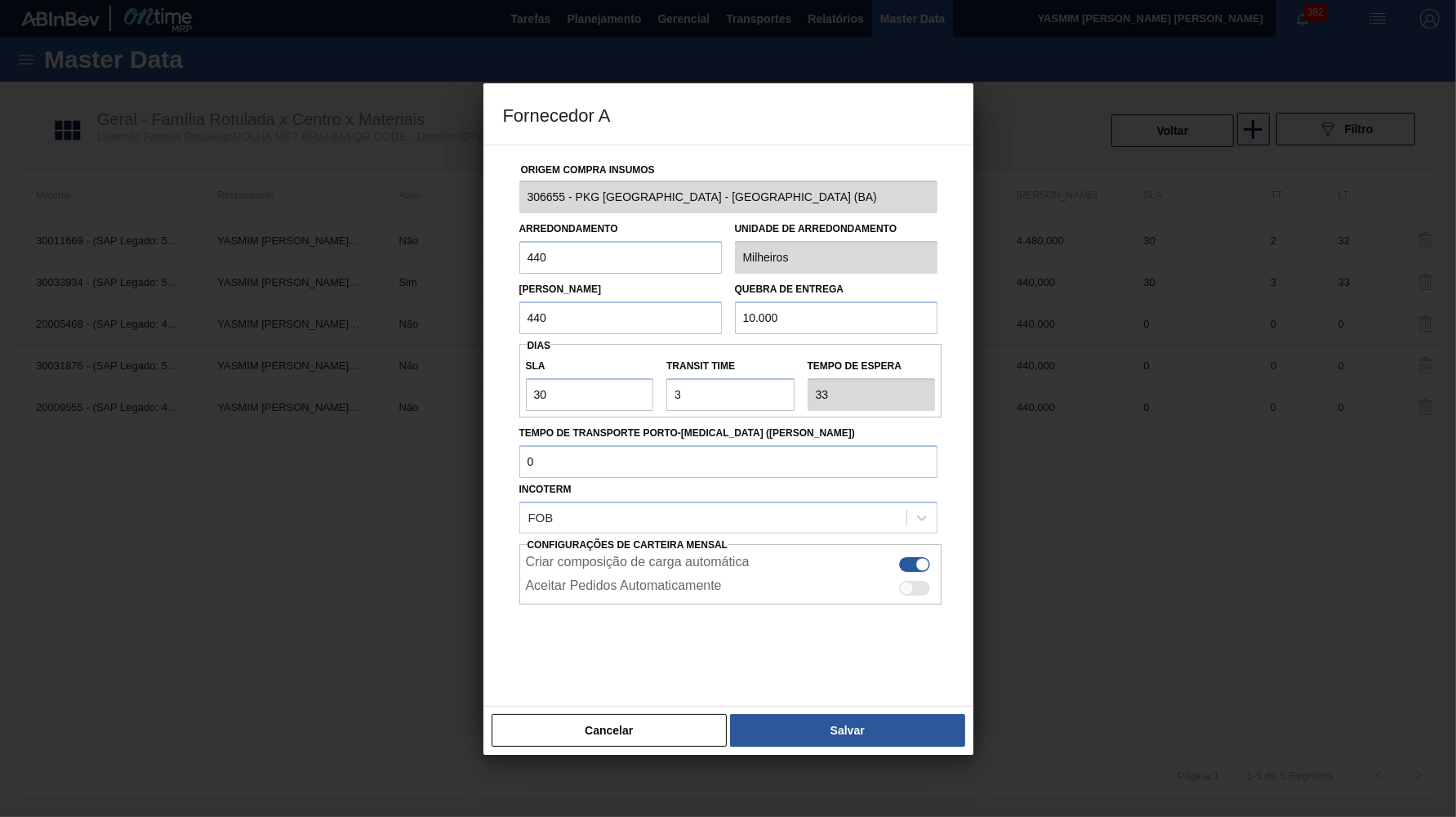
drag, startPoint x: 625, startPoint y: 701, endPoint x: 627, endPoint y: 693, distance: 8.2
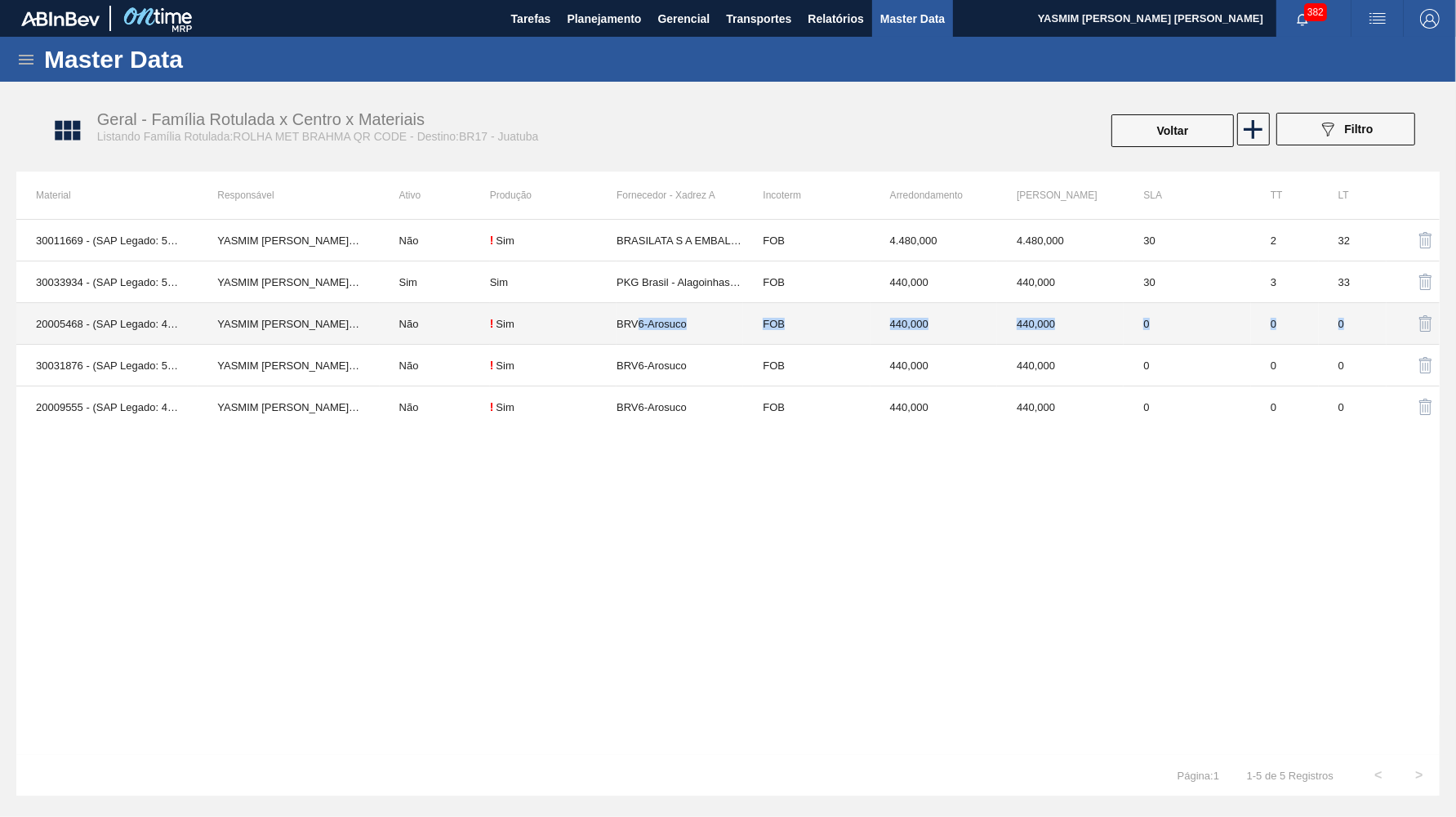
drag, startPoint x: 634, startPoint y: 351, endPoint x: 641, endPoint y: 334, distance: 18.4
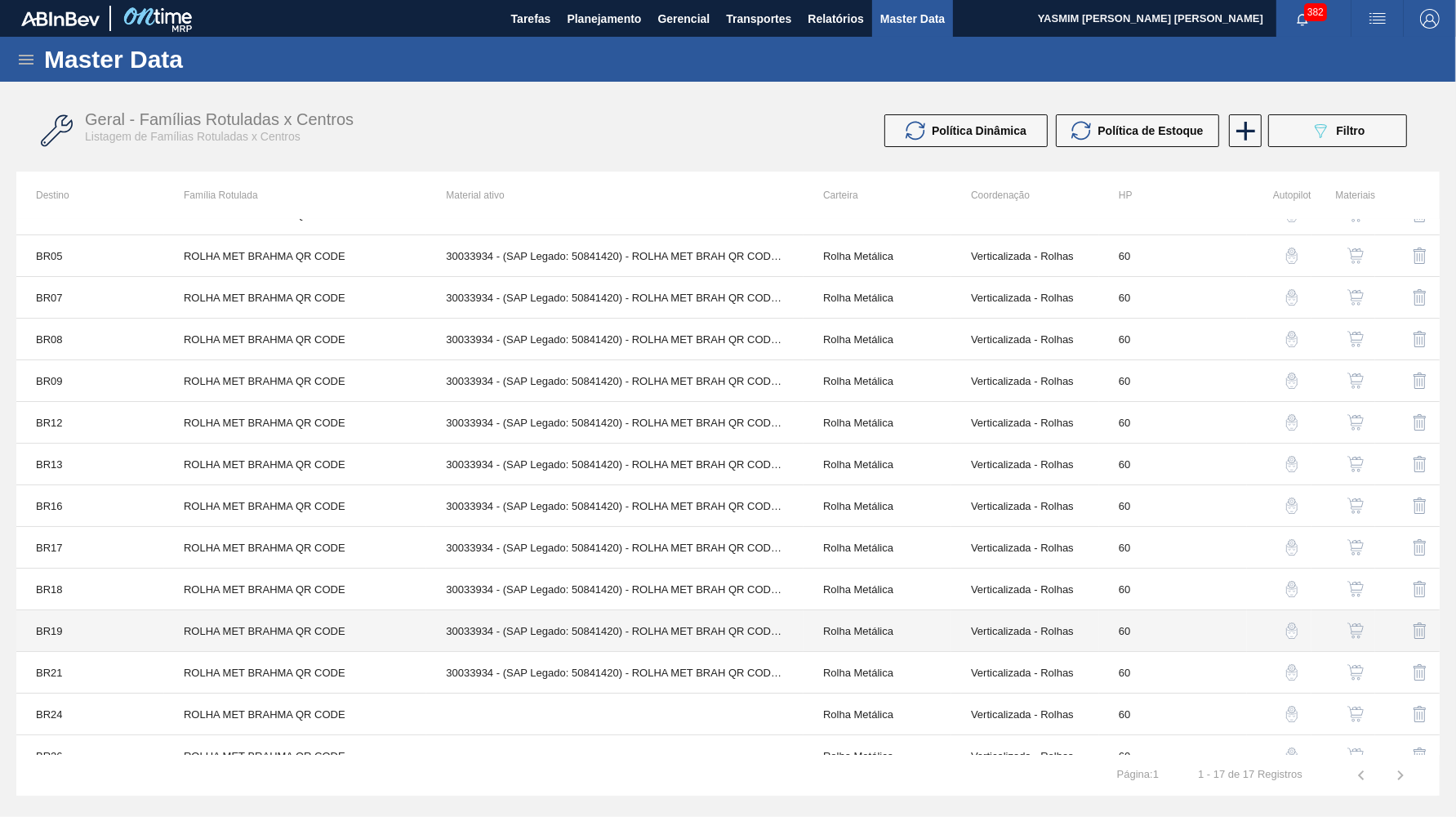
scroll to position [149, 0]
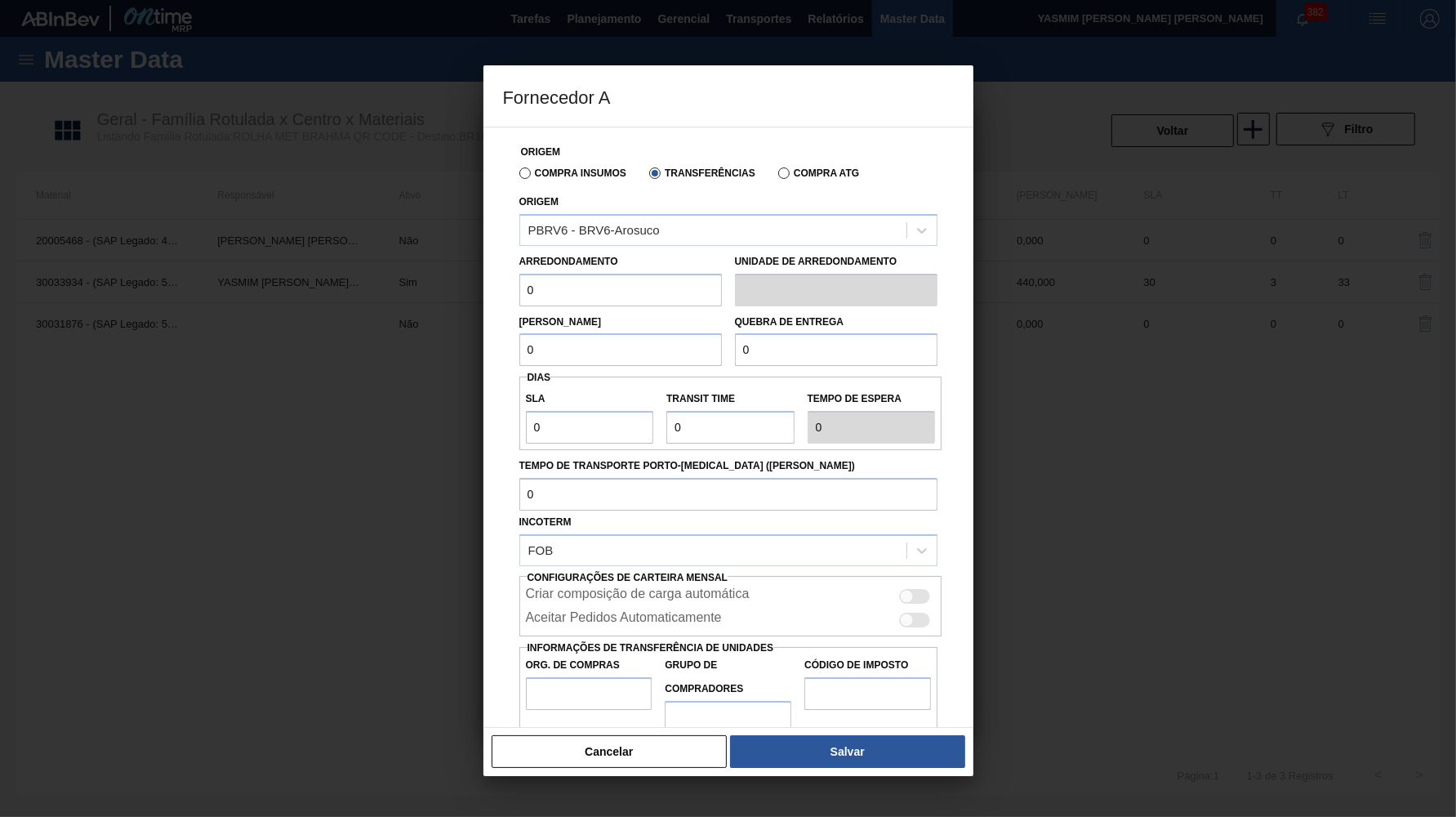
paste input "44"
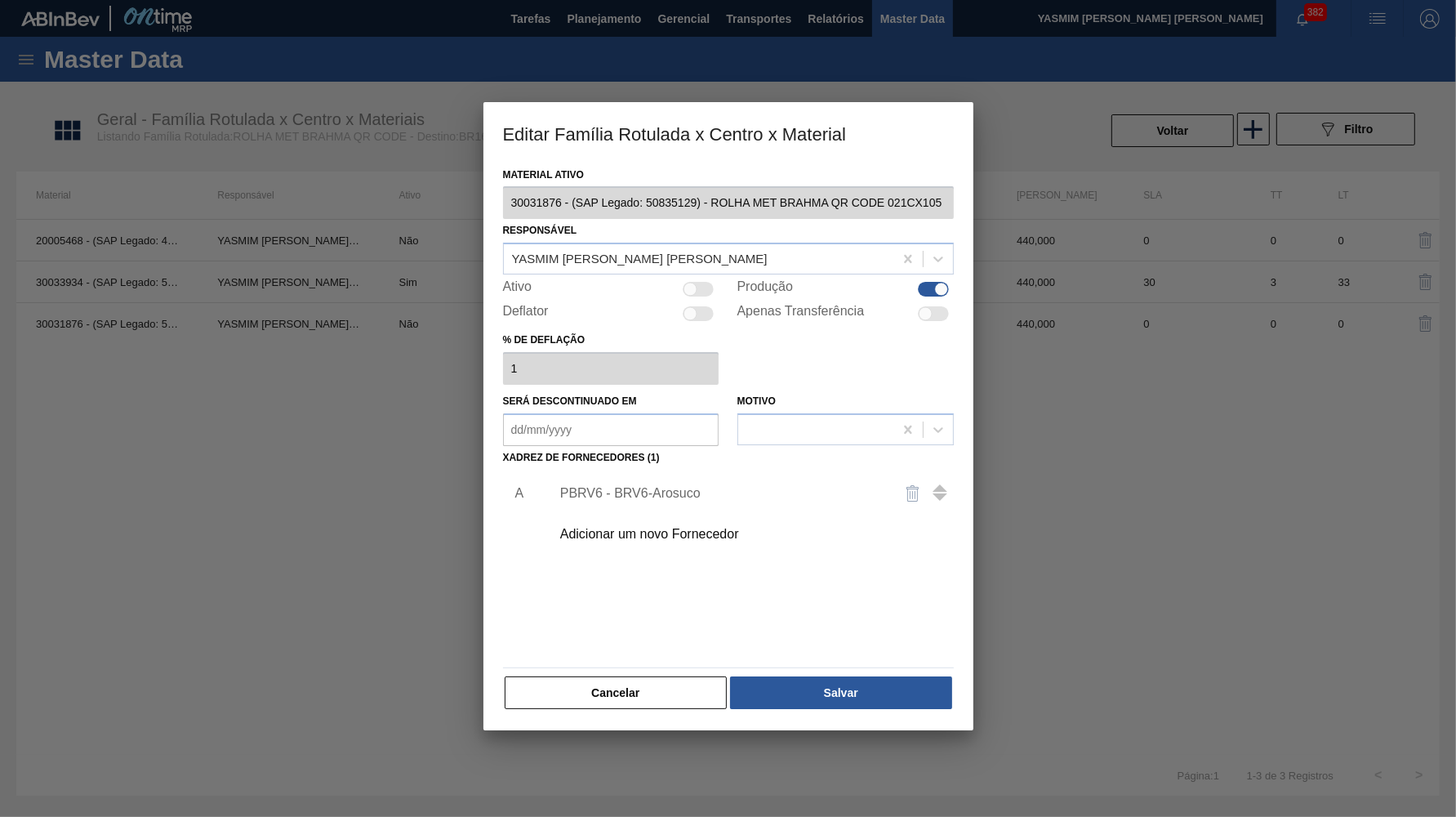
drag, startPoint x: 655, startPoint y: 470, endPoint x: 656, endPoint y: 478, distance: 8.1
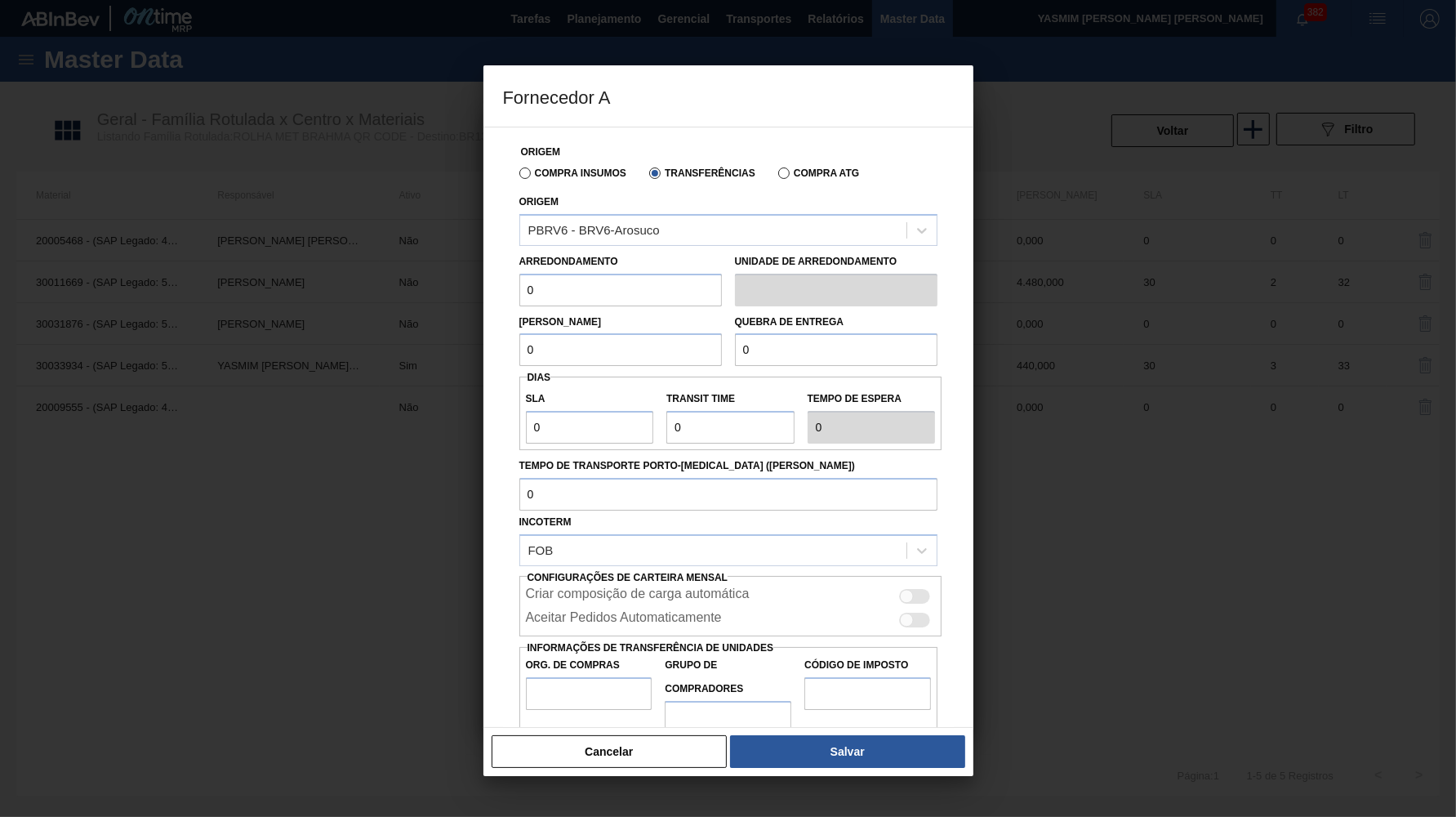
paste input "44"
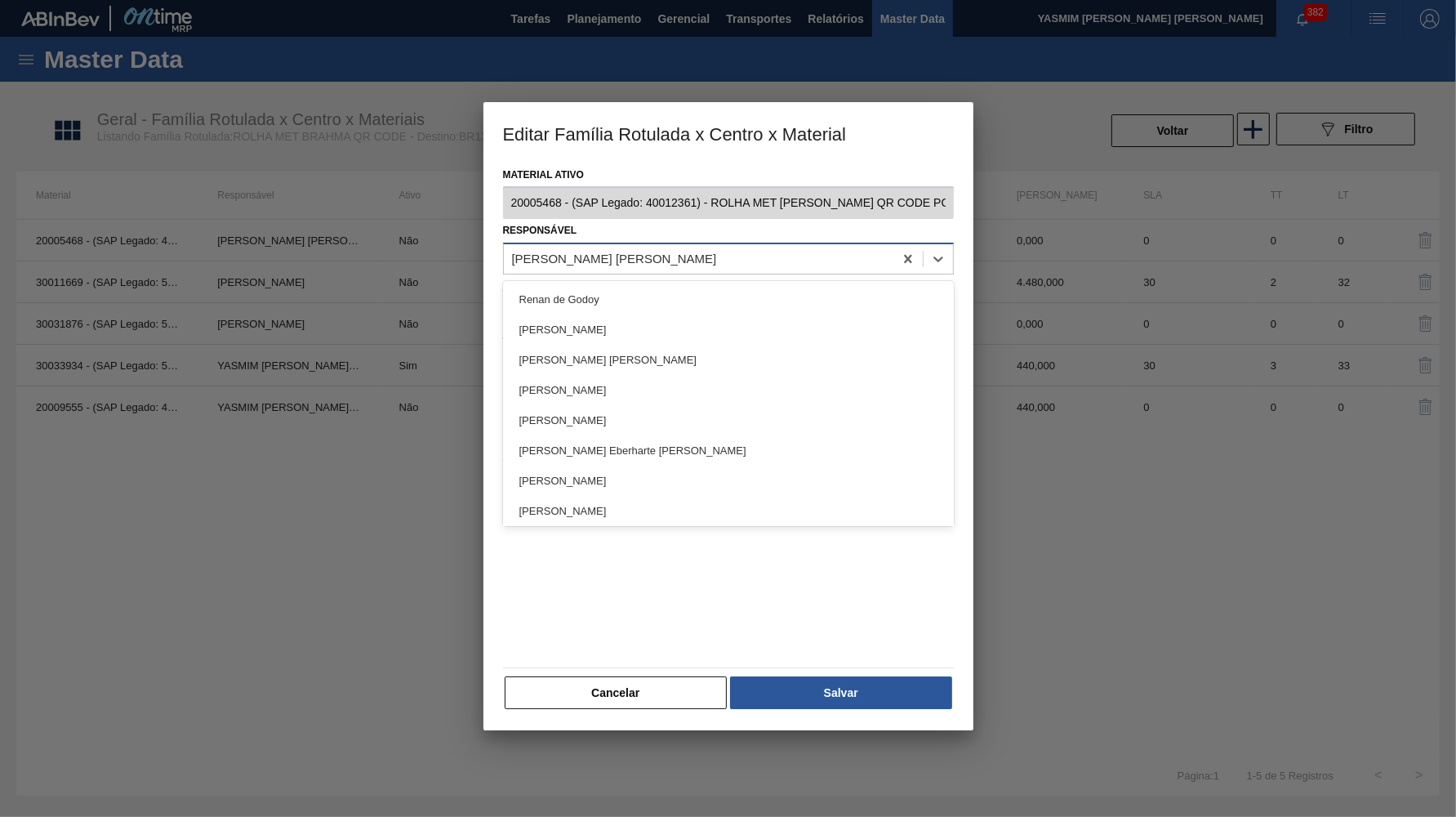
drag, startPoint x: 775, startPoint y: 245, endPoint x: 790, endPoint y: 260, distance: 21.2
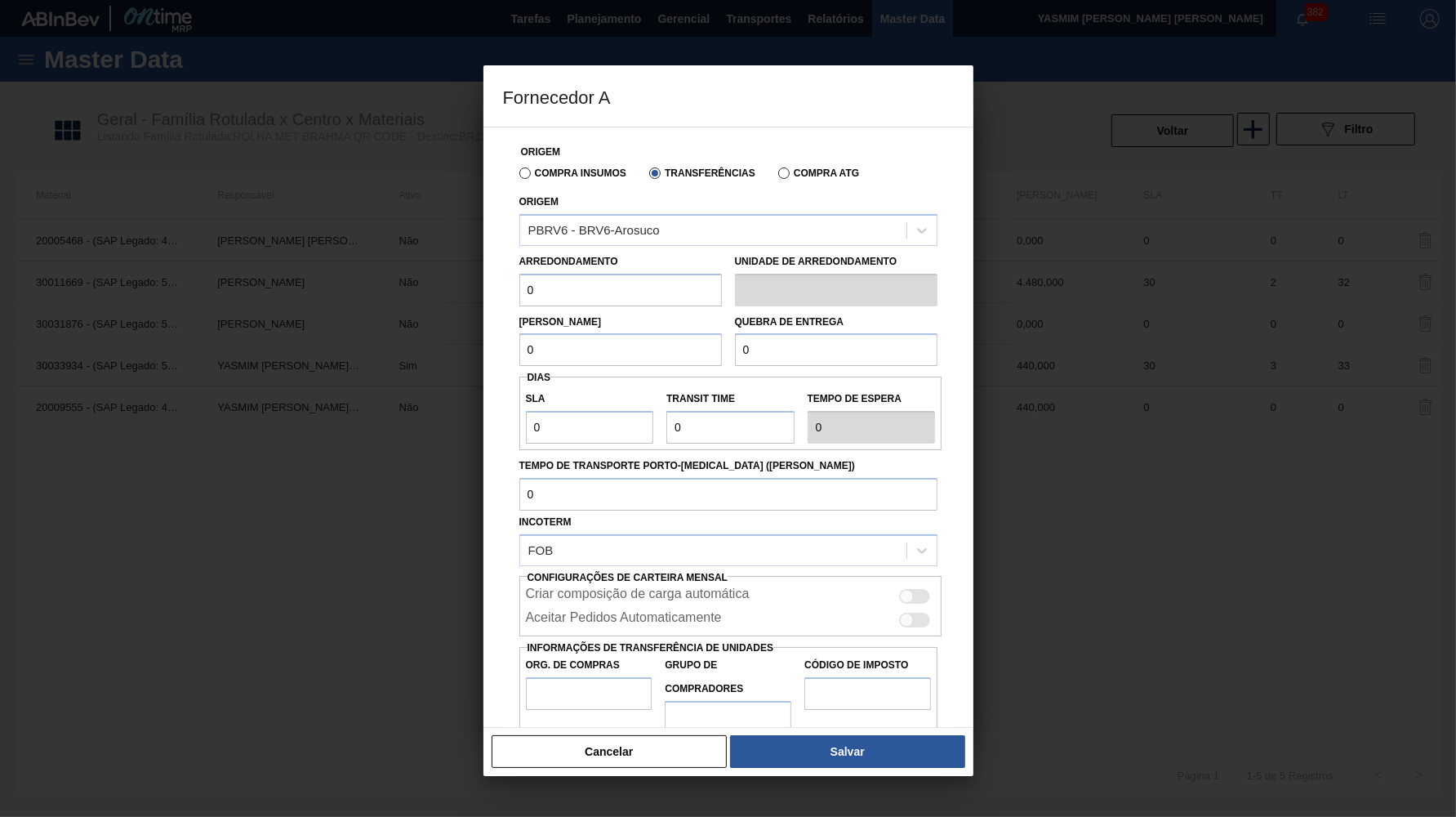
drag, startPoint x: 610, startPoint y: 275, endPoint x: 613, endPoint y: 309, distance: 34.1
paste input "44"
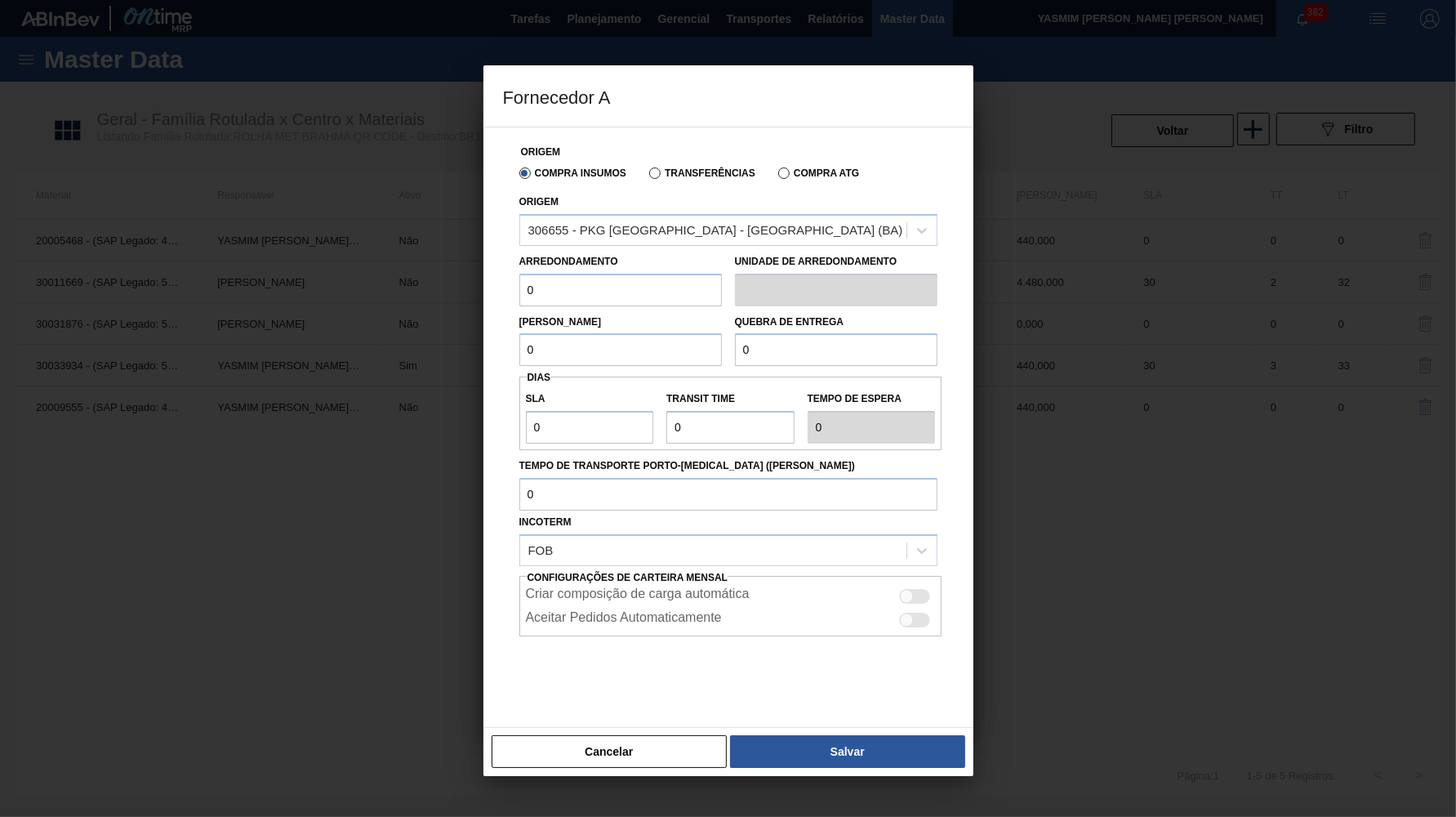
paste input "44"
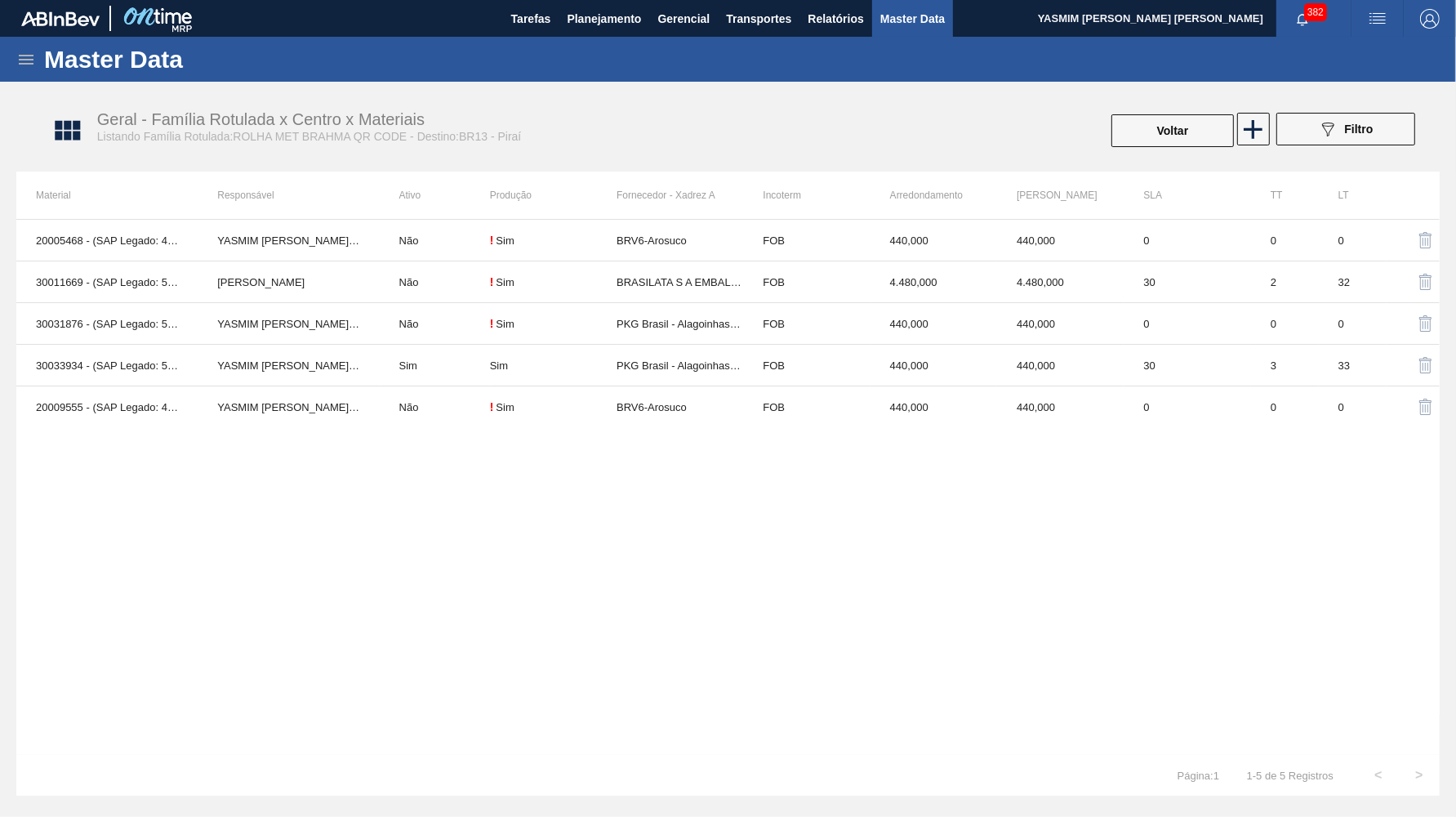
drag, startPoint x: 1177, startPoint y: 123, endPoint x: 1188, endPoint y: 164, distance: 42.4
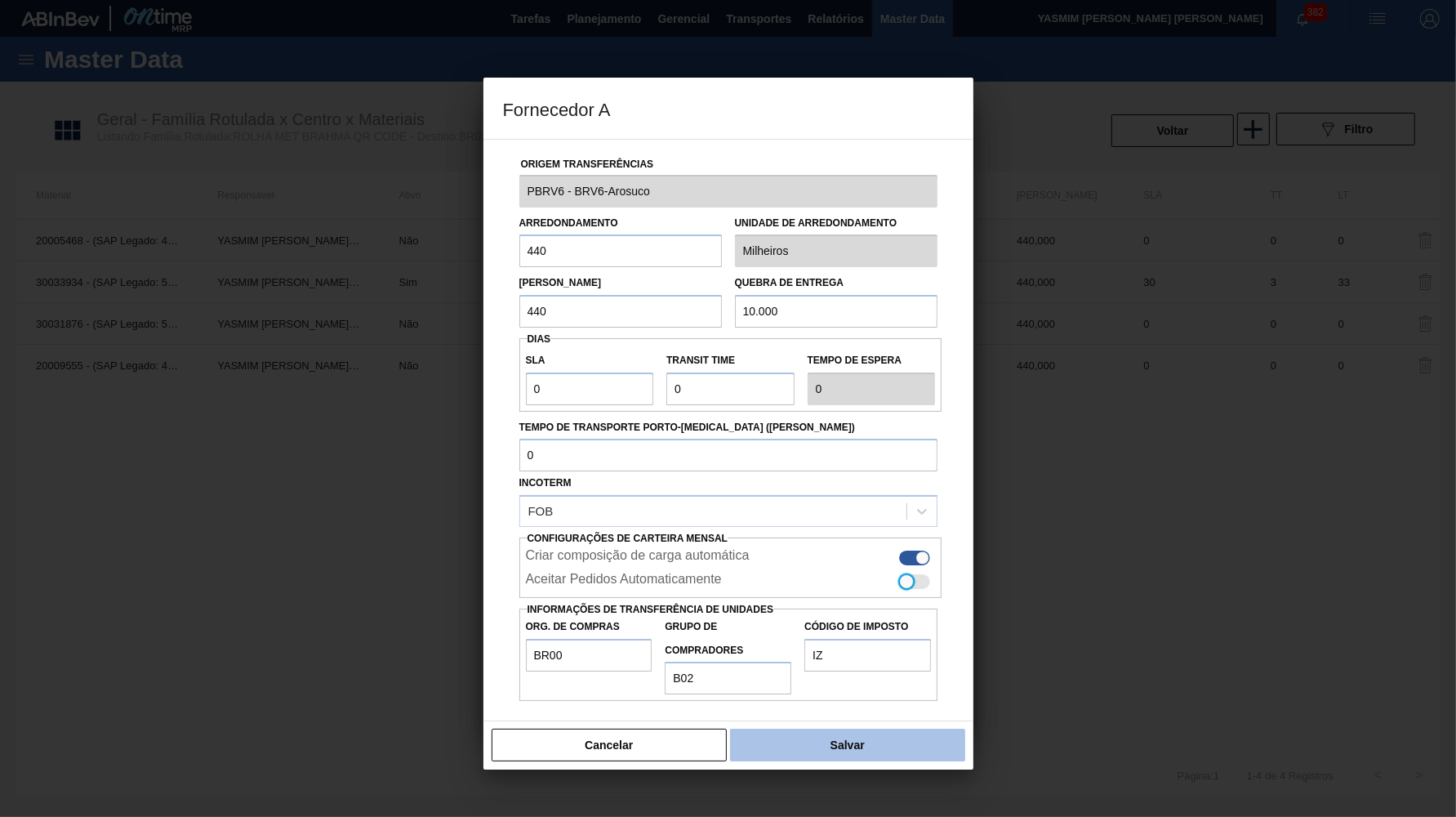
drag, startPoint x: 880, startPoint y: 666, endPoint x: 877, endPoint y: 699, distance: 33.1
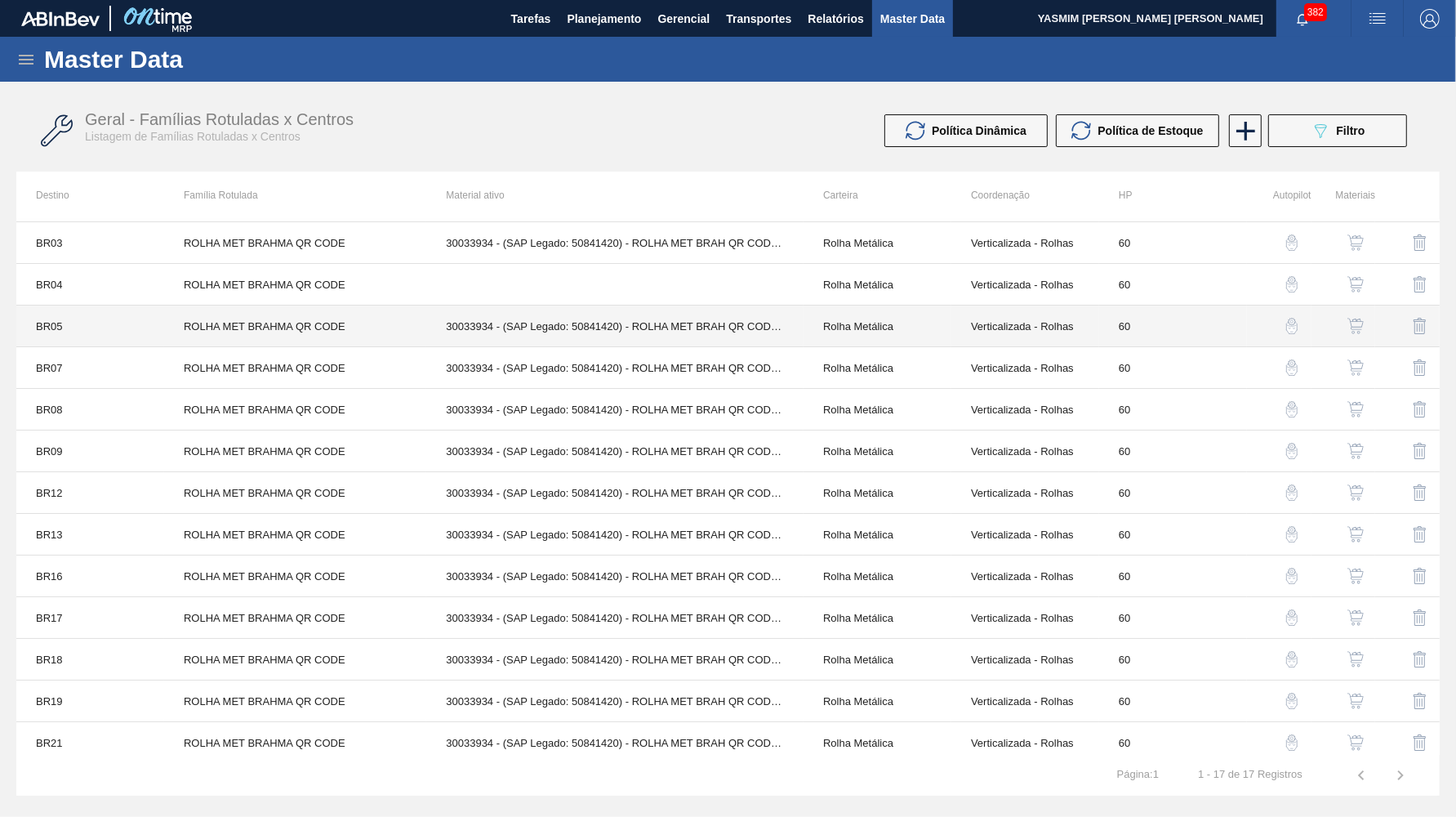
scroll to position [75, 0]
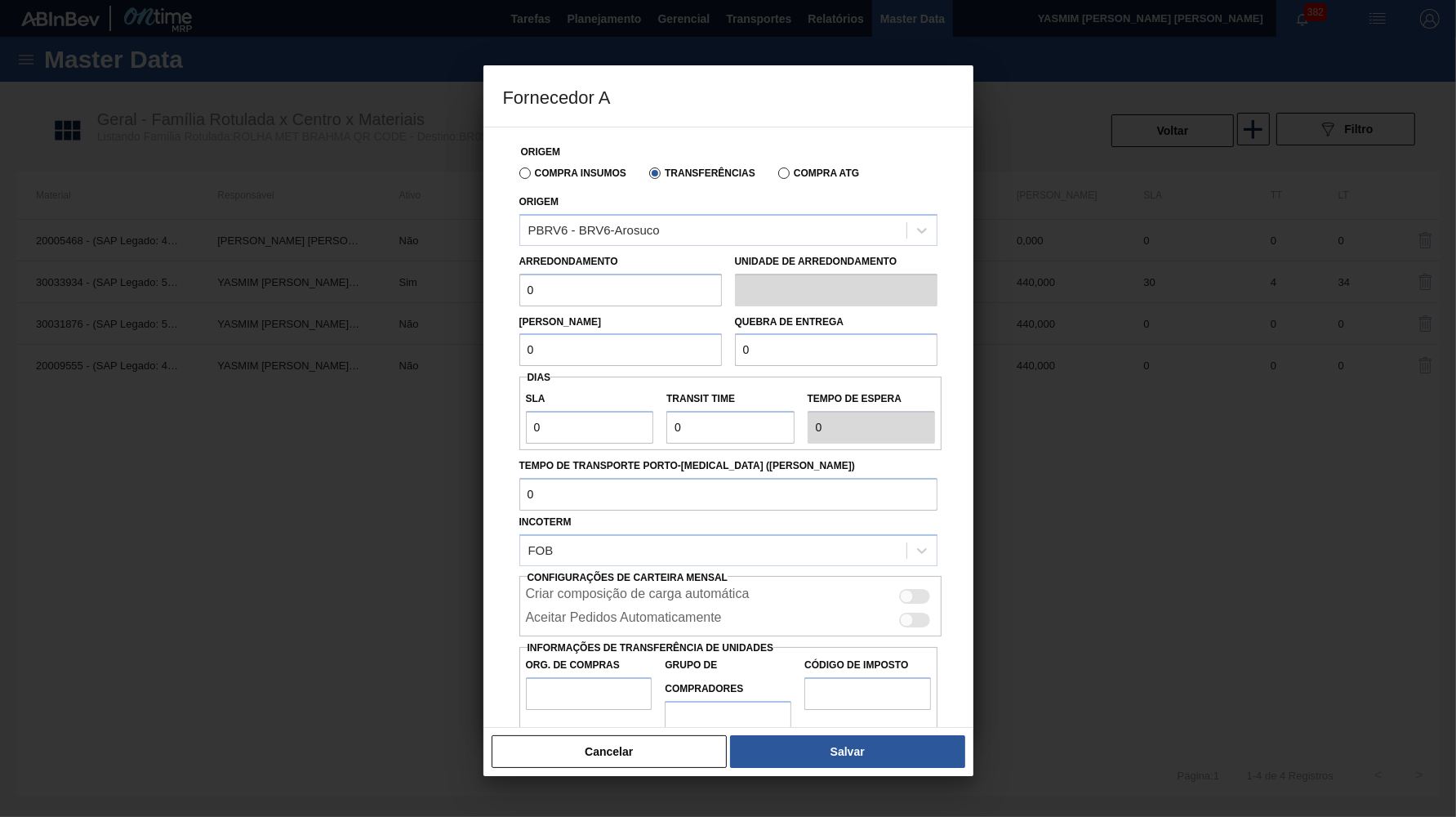
paste input "44"
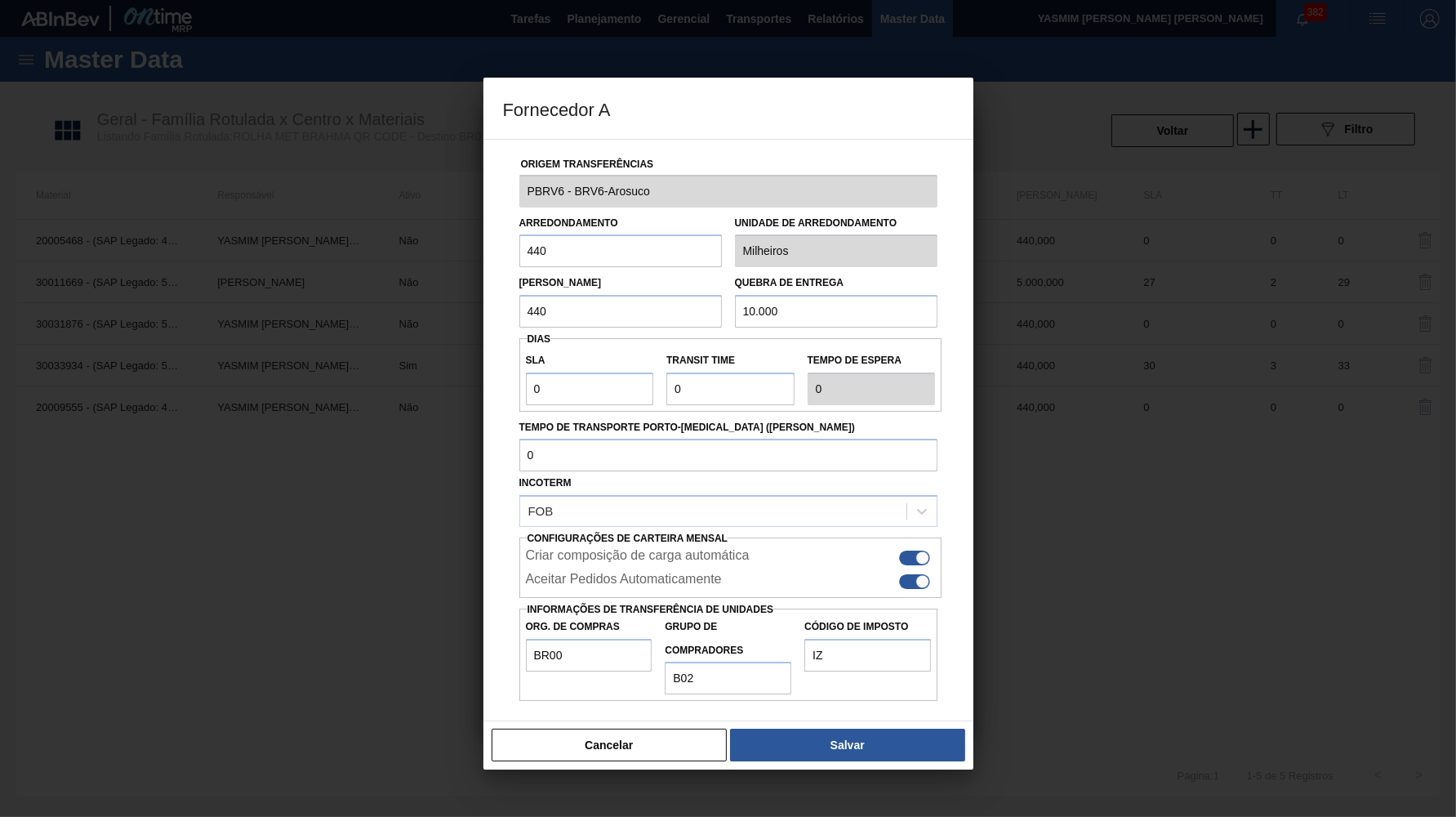
drag, startPoint x: 924, startPoint y: 559, endPoint x: 895, endPoint y: 611, distance: 59.5
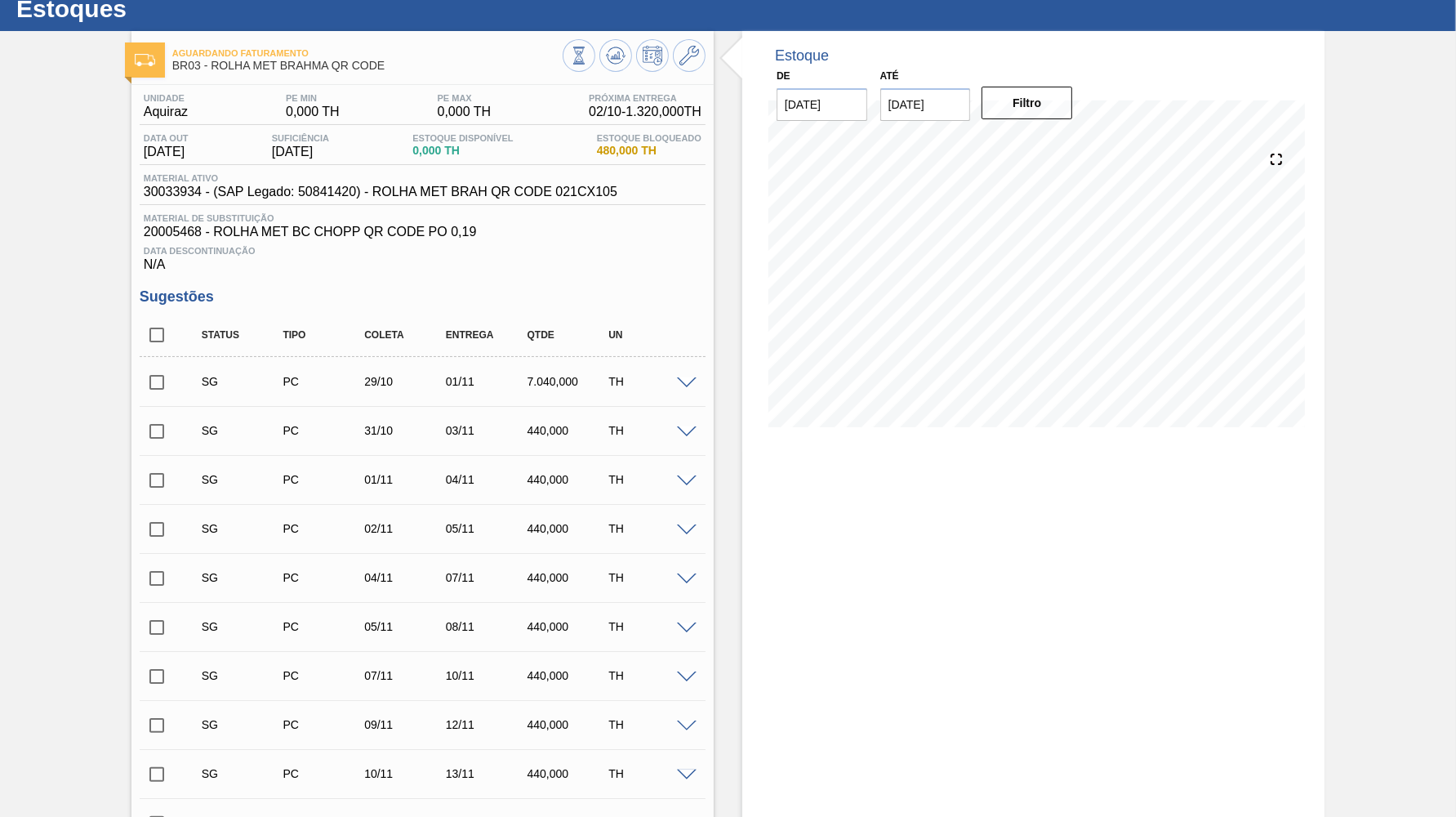
scroll to position [798, 0]
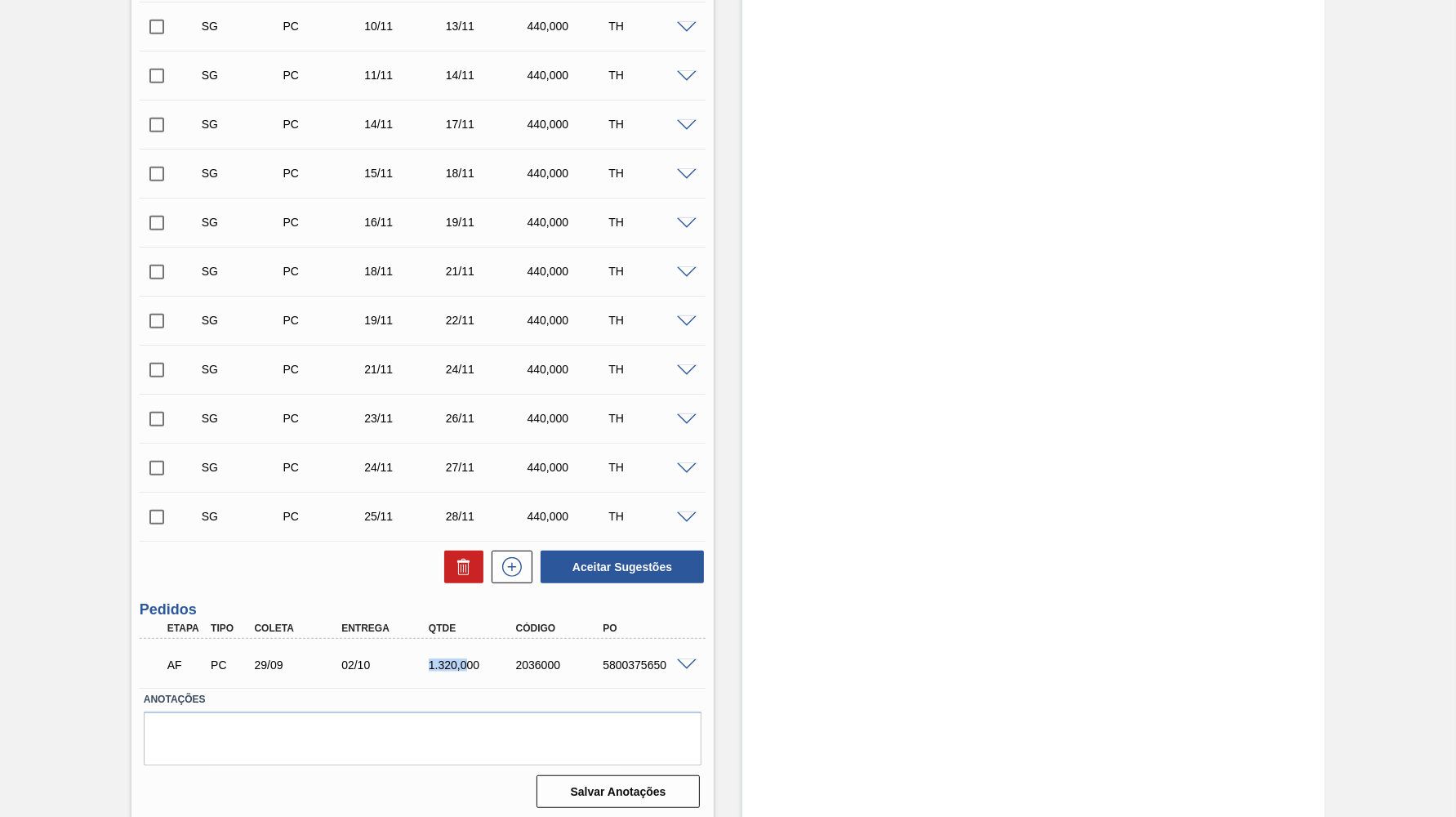
drag, startPoint x: 409, startPoint y: 653, endPoint x: 464, endPoint y: 653, distance: 55.0
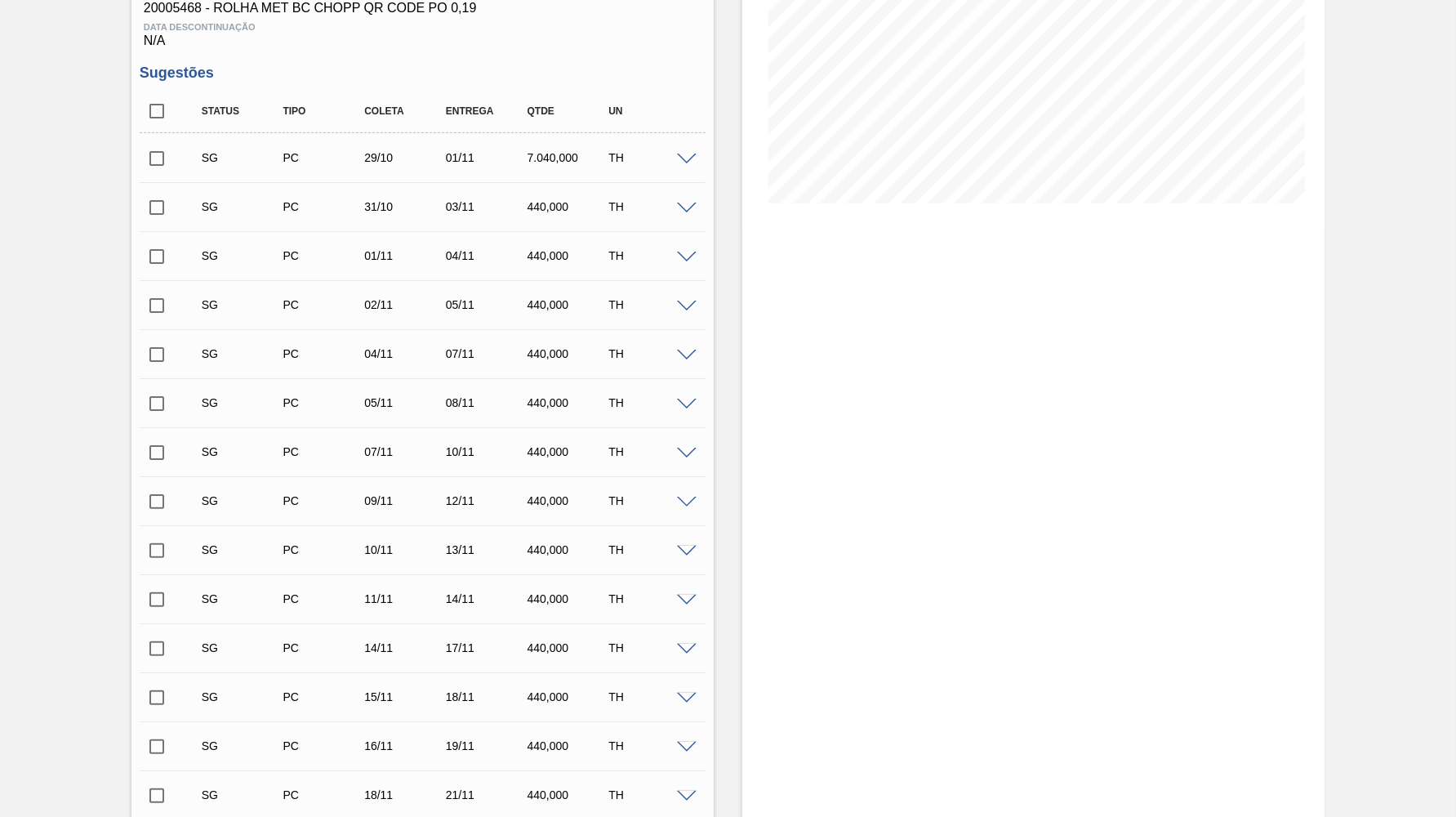
scroll to position [0, 0]
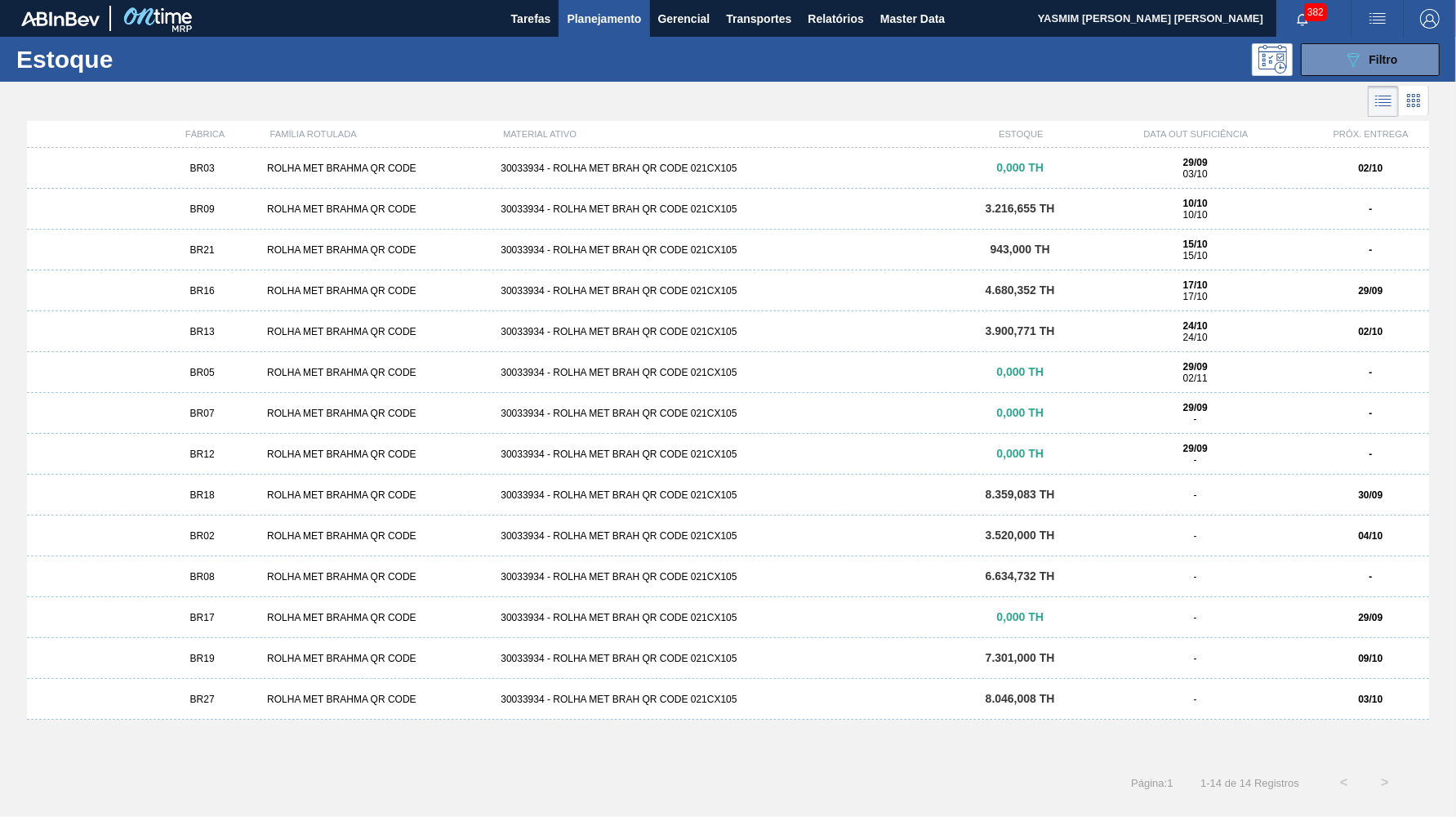
click at [226, 570] on div "BR08 ROLHA MET BRAHMA QR CODE 30033934 - ROLHA MET BRAH QR CODE 021CX105 6.634,…" at bounding box center [728, 577] width 1403 height 41
click at [1204, 160] on strong "29/09" at bounding box center [1195, 162] width 25 height 11
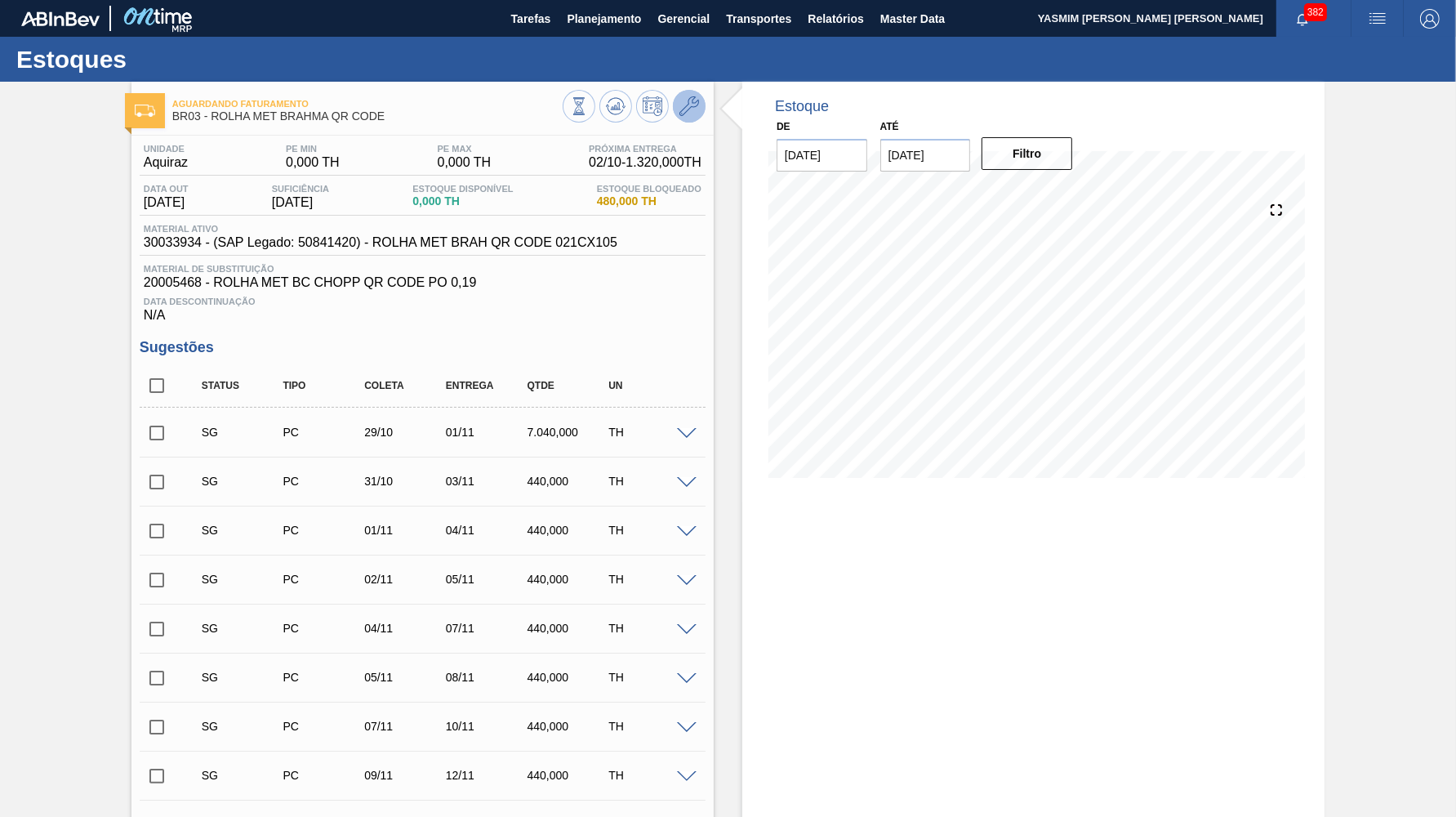
click at [699, 103] on icon at bounding box center [689, 106] width 20 height 20
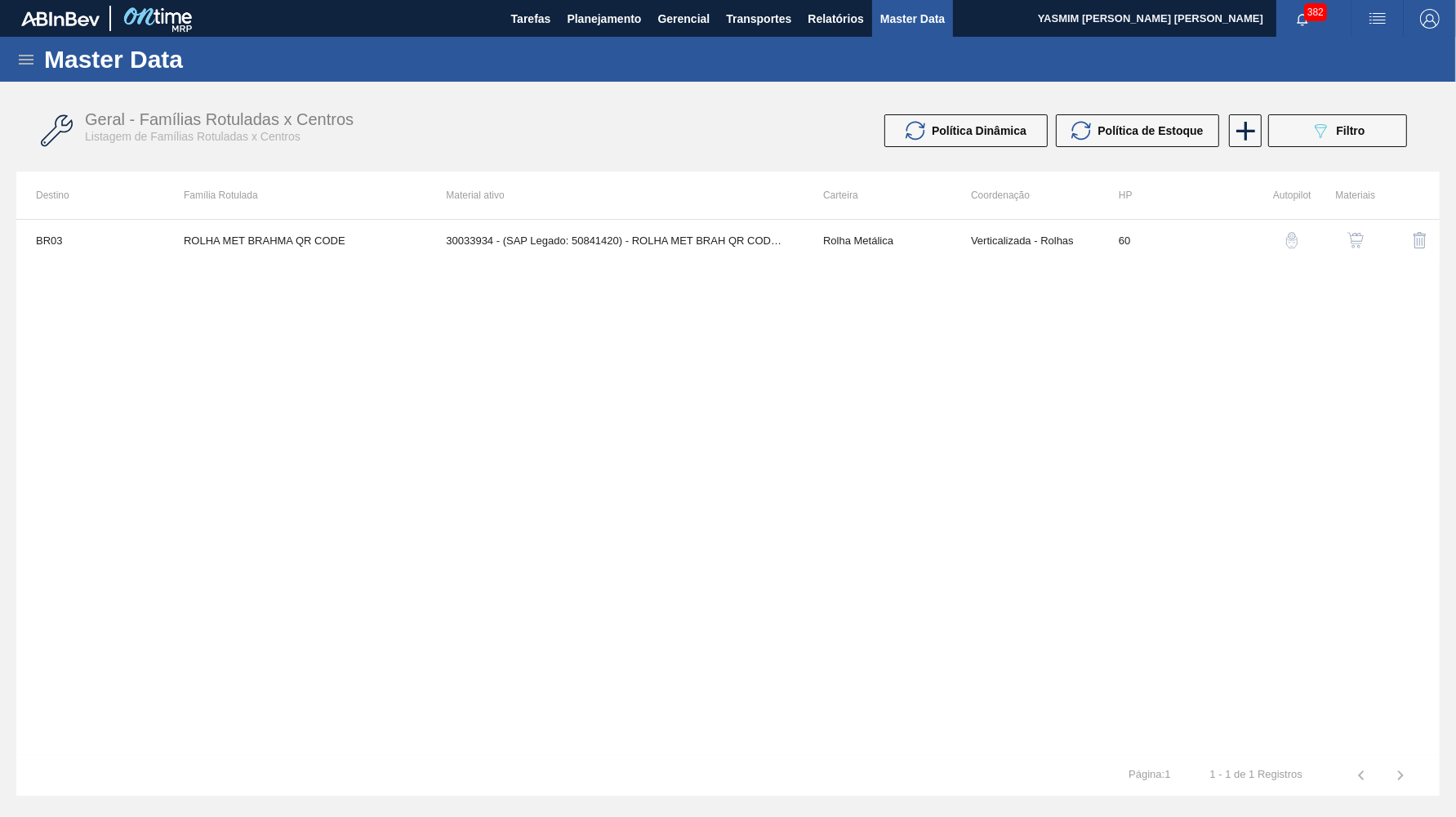
click at [1359, 248] on img "button" at bounding box center [1355, 239] width 16 height 16
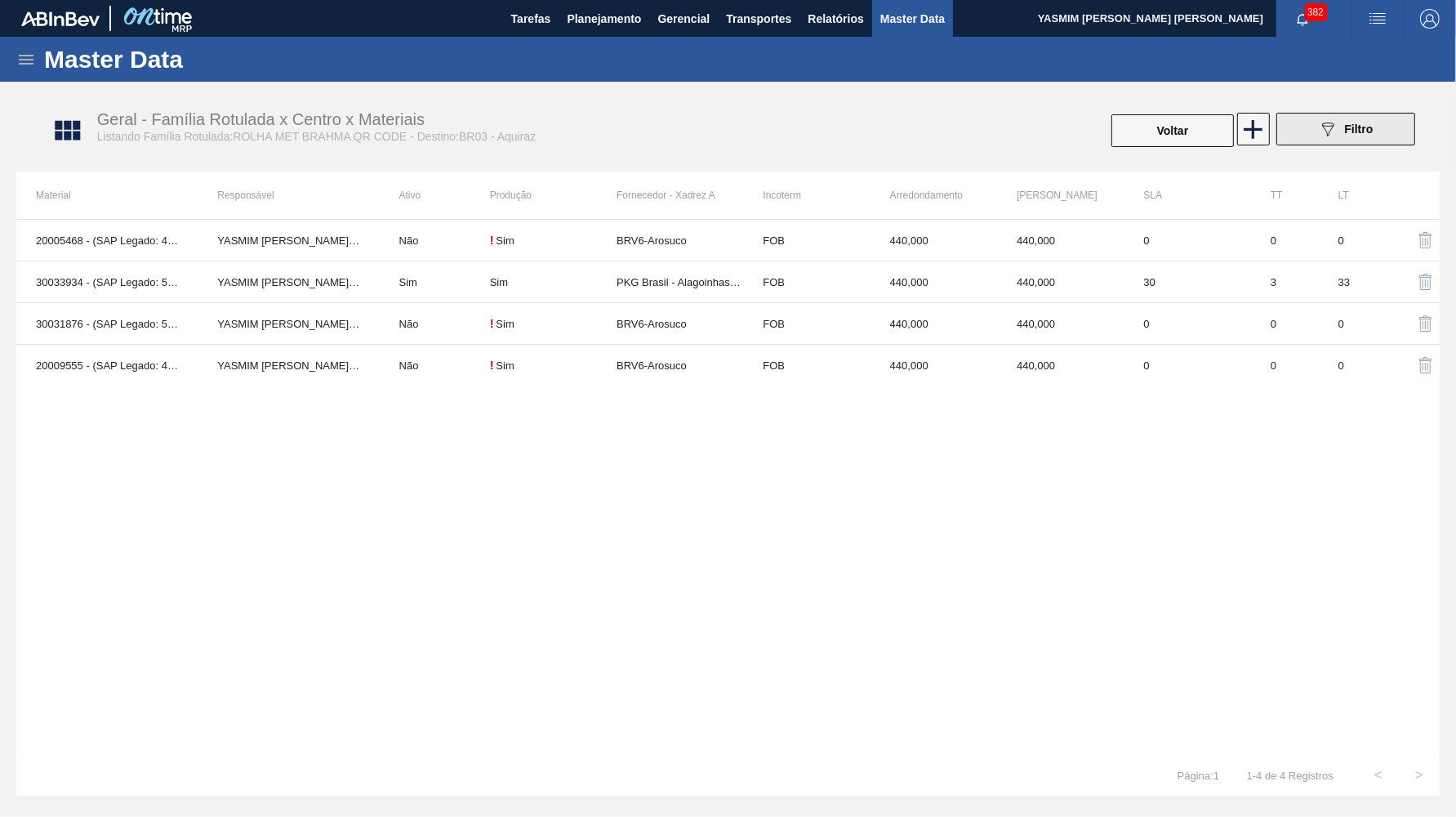
click at [1395, 138] on button "089F7B8B-B2A5-4AFE-B5C0-19BA573D28AC Filtro" at bounding box center [1346, 129] width 139 height 32
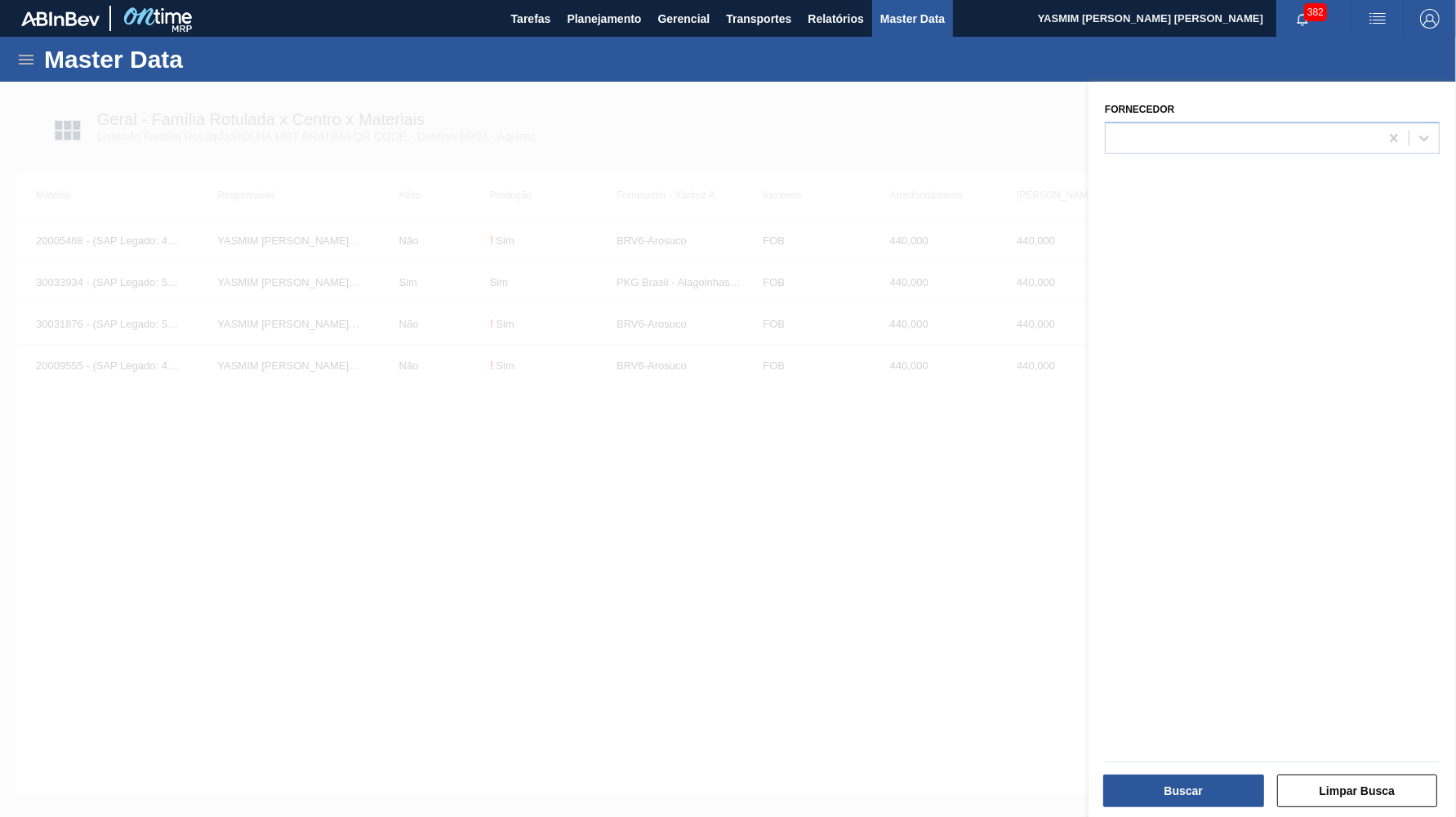
click at [492, 218] on div at bounding box center [728, 490] width 1456 height 817
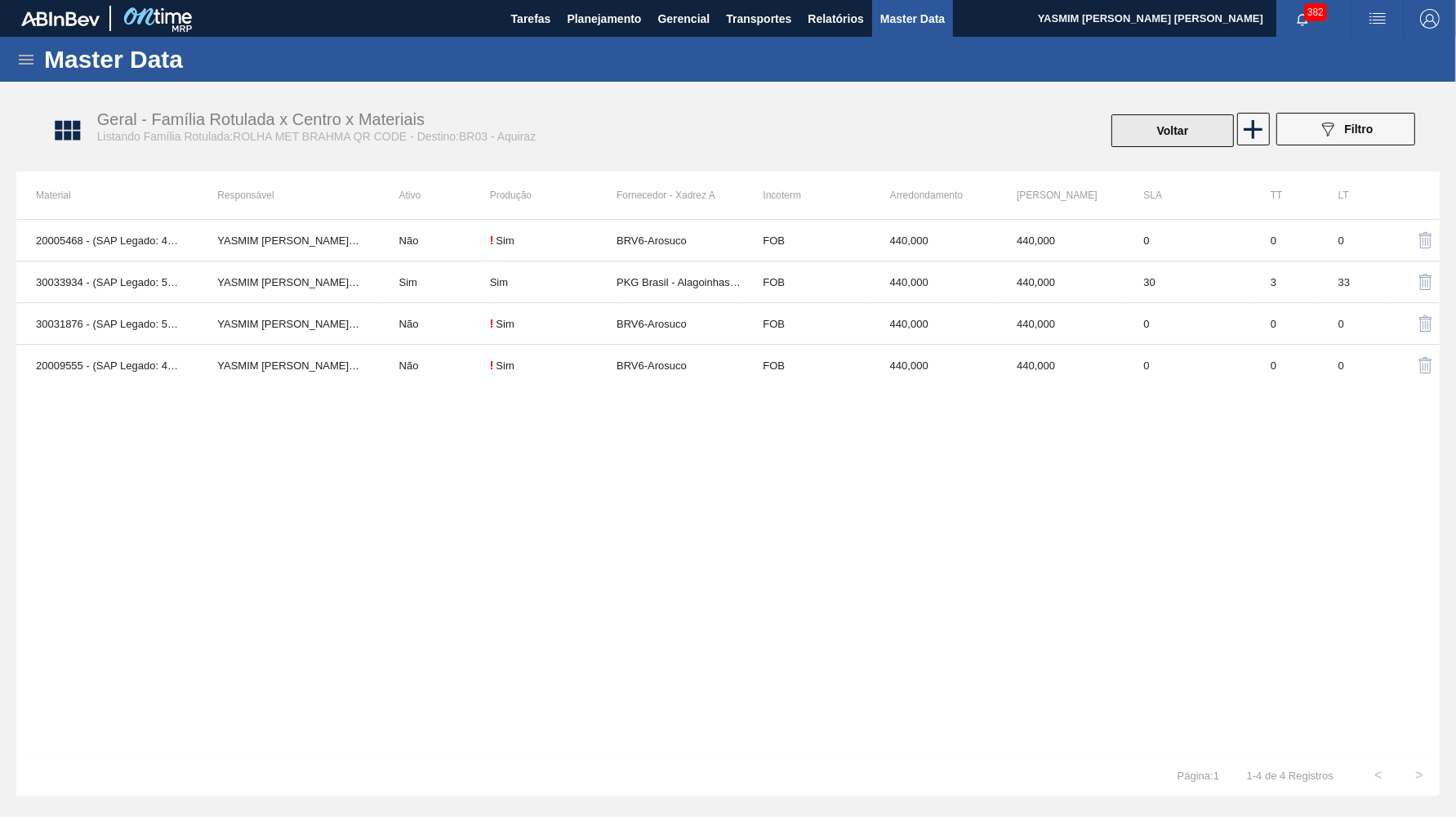
click at [1155, 138] on button "Voltar" at bounding box center [1172, 131] width 122 height 32
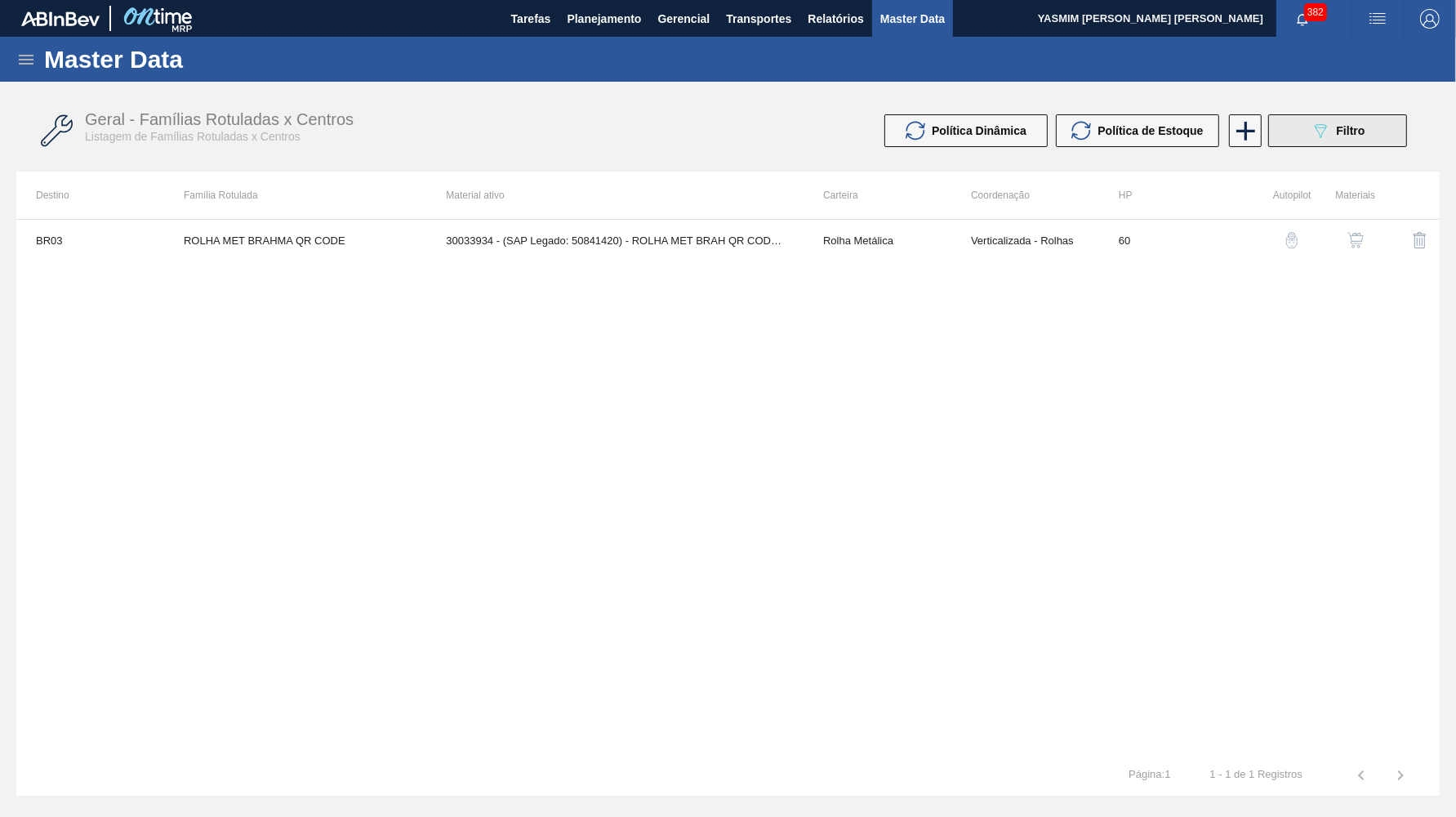
click at [1351, 139] on div "089F7B8B-B2A5-4AFE-B5C0-19BA573D28AC Filtro" at bounding box center [1338, 130] width 54 height 20
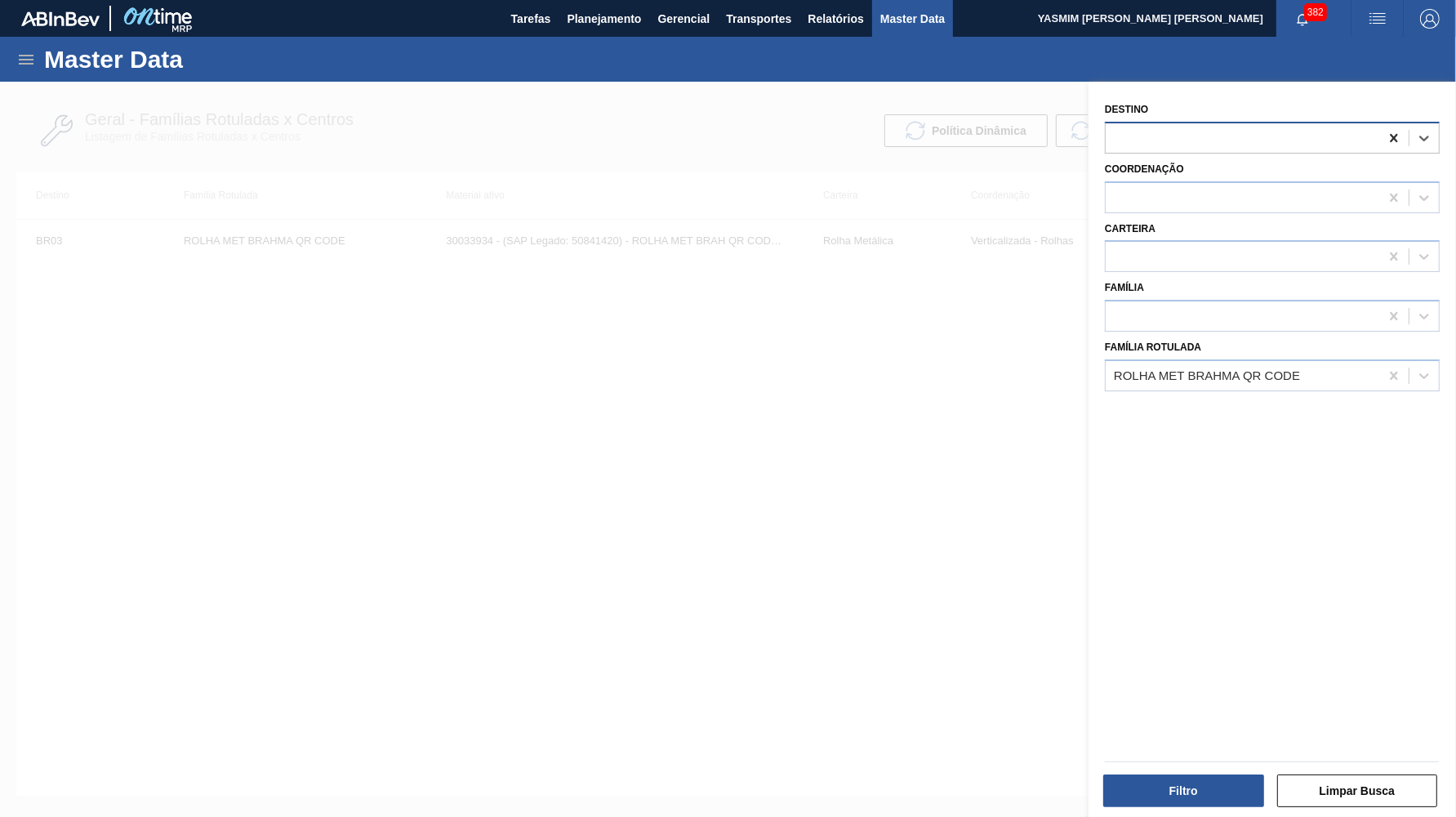
click at [1389, 135] on icon at bounding box center [1394, 138] width 16 height 16
click at [1139, 794] on button "Filtro" at bounding box center [1184, 791] width 161 height 32
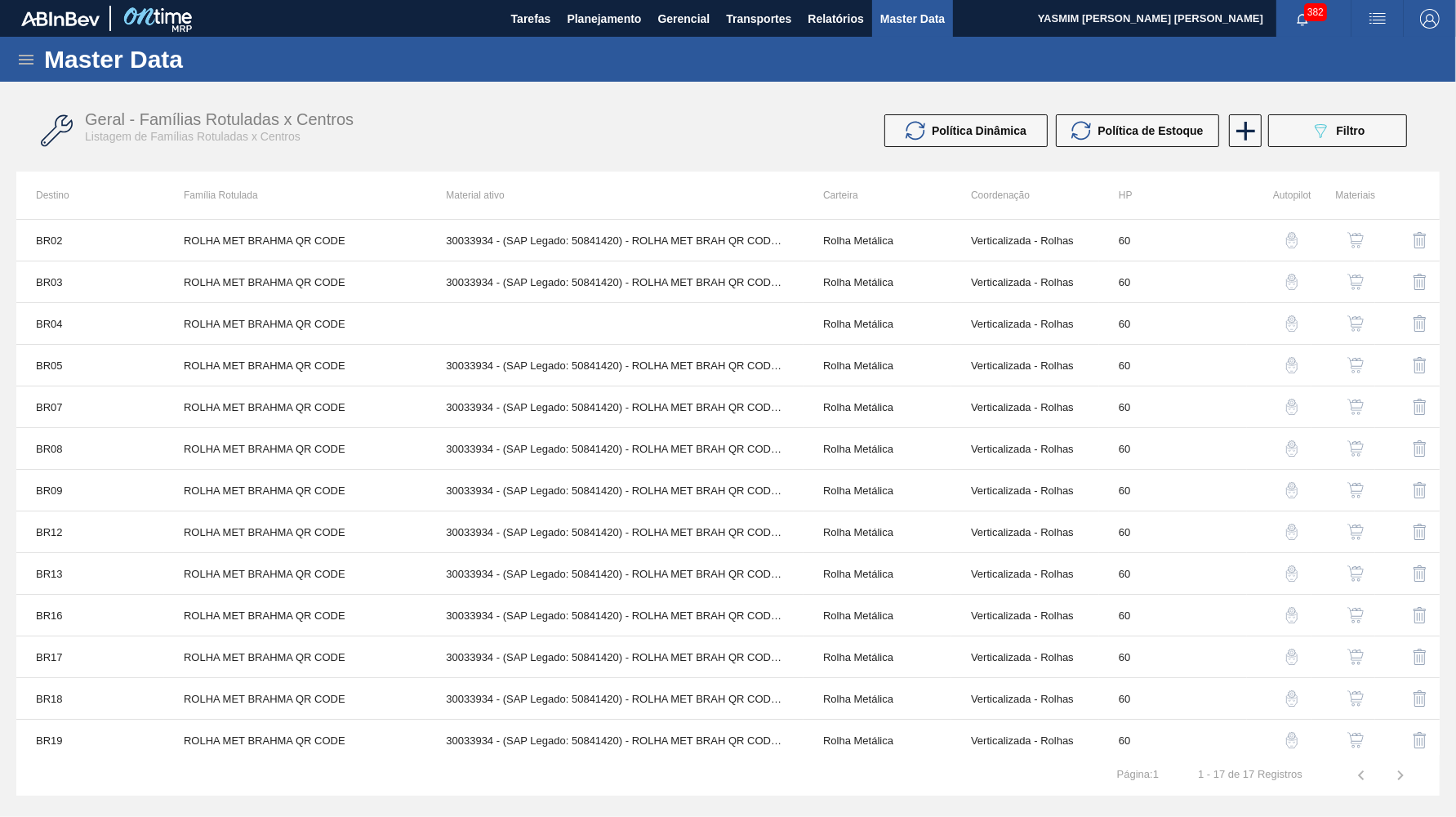
click at [1358, 316] on img "button" at bounding box center [1355, 323] width 16 height 16
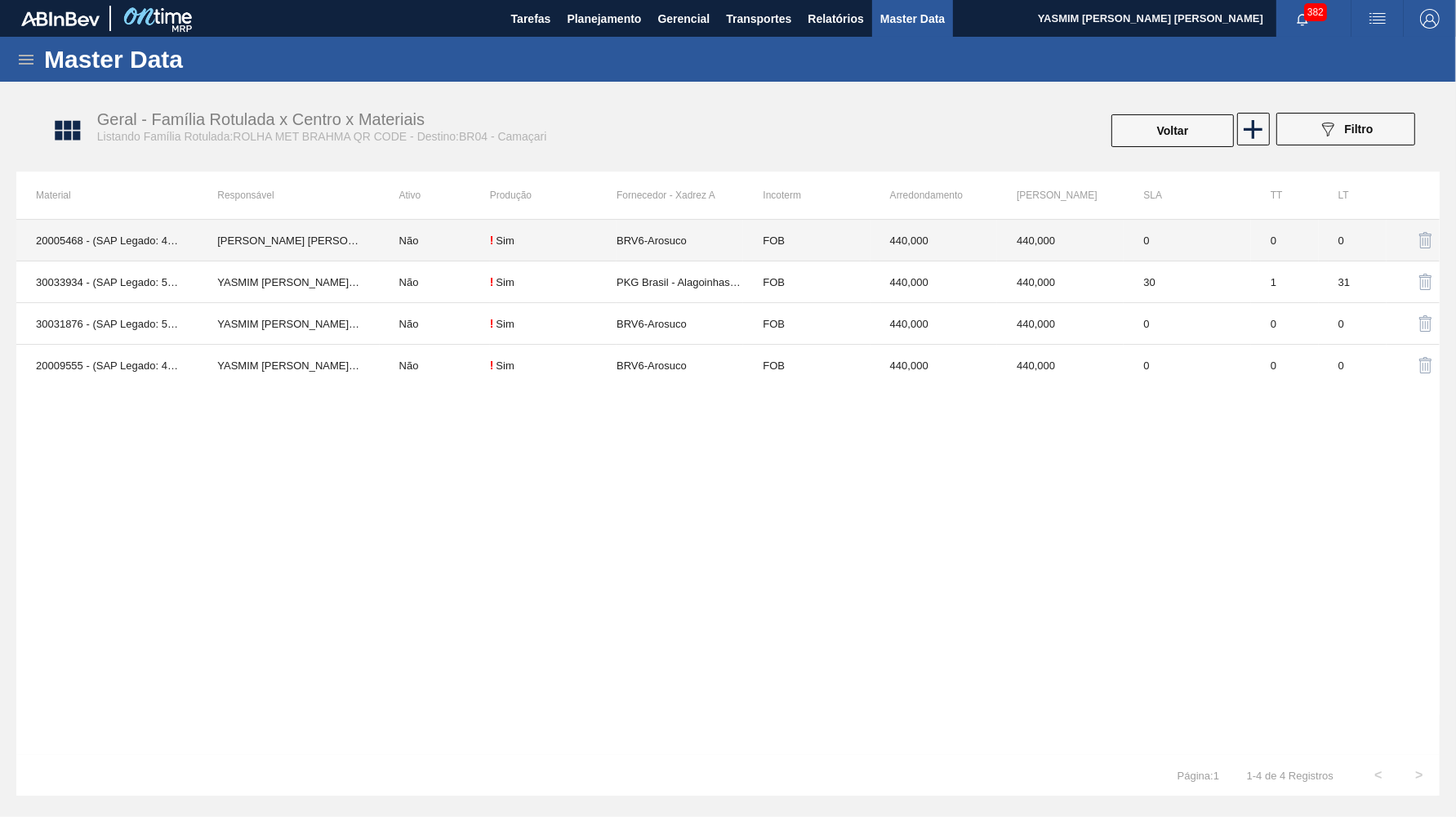
click at [791, 246] on td "FOB" at bounding box center [806, 240] width 126 height 42
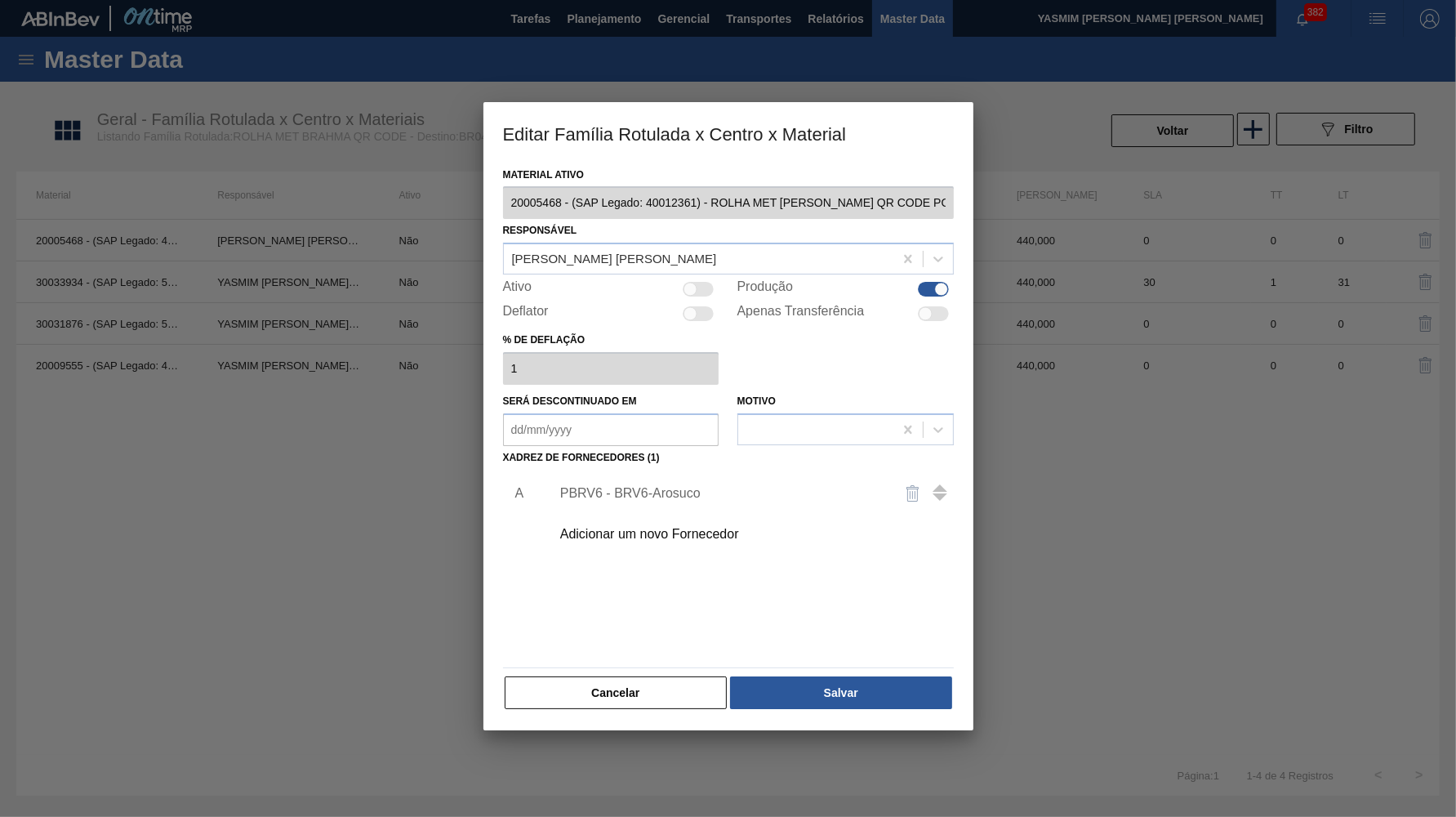
click at [641, 493] on div "PBRV6 - BRV6-Arosuco" at bounding box center [748, 493] width 413 height 41
click at [654, 486] on div "PBRV6 - BRV6-Arosuco" at bounding box center [720, 493] width 320 height 14
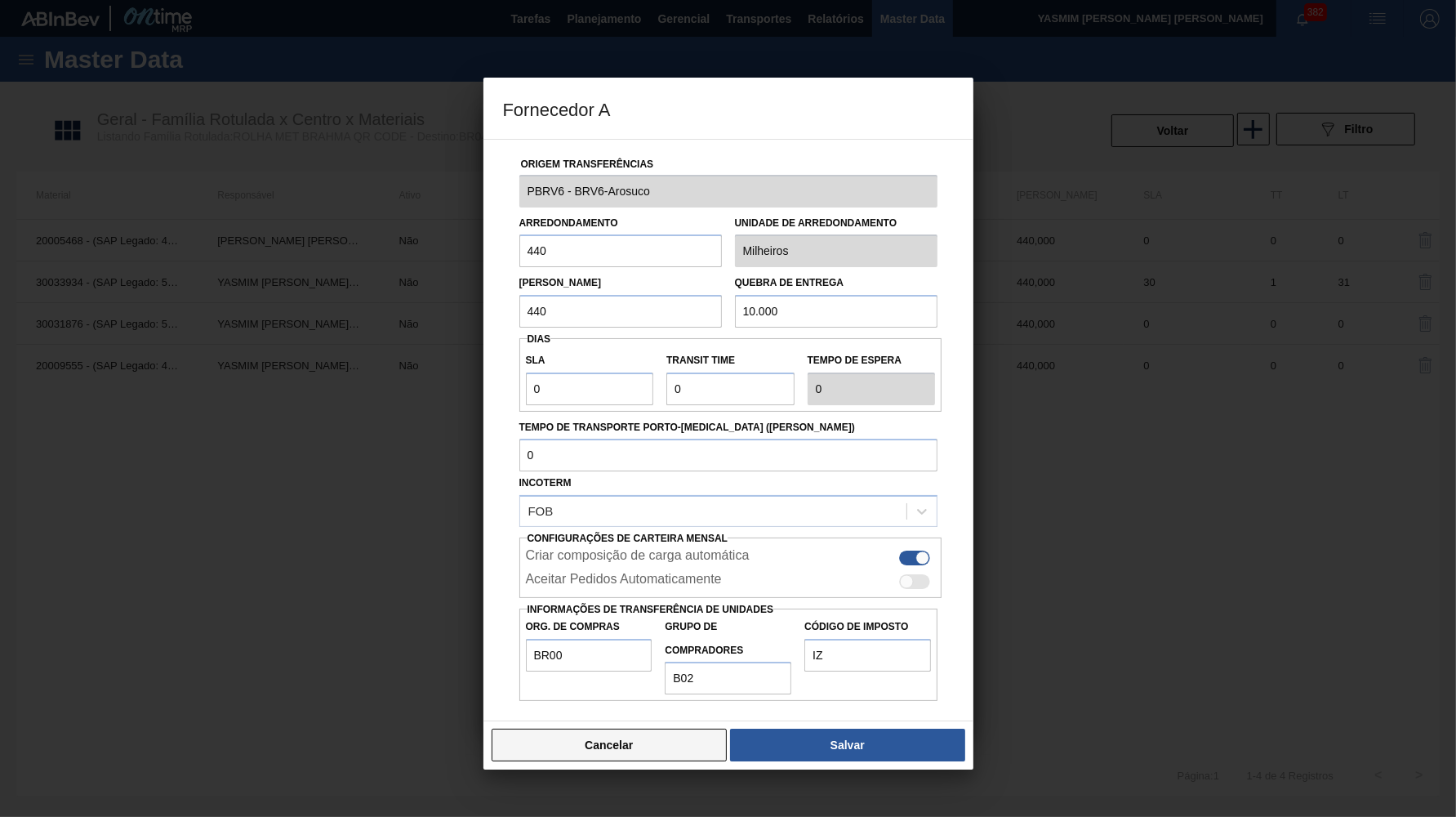
click at [676, 729] on button "Cancelar" at bounding box center [610, 745] width 236 height 32
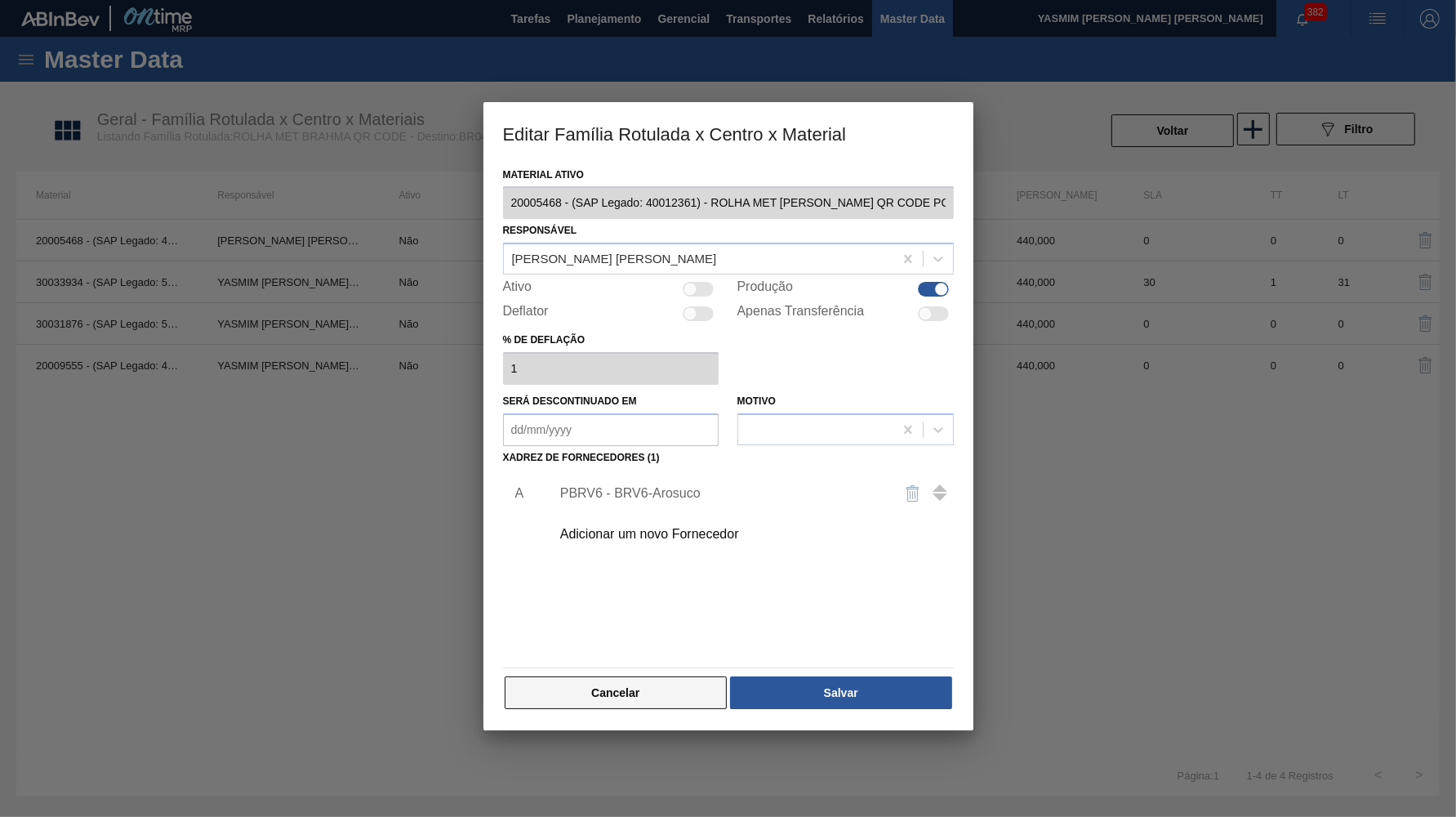
click at [618, 678] on button "Cancelar" at bounding box center [616, 693] width 223 height 32
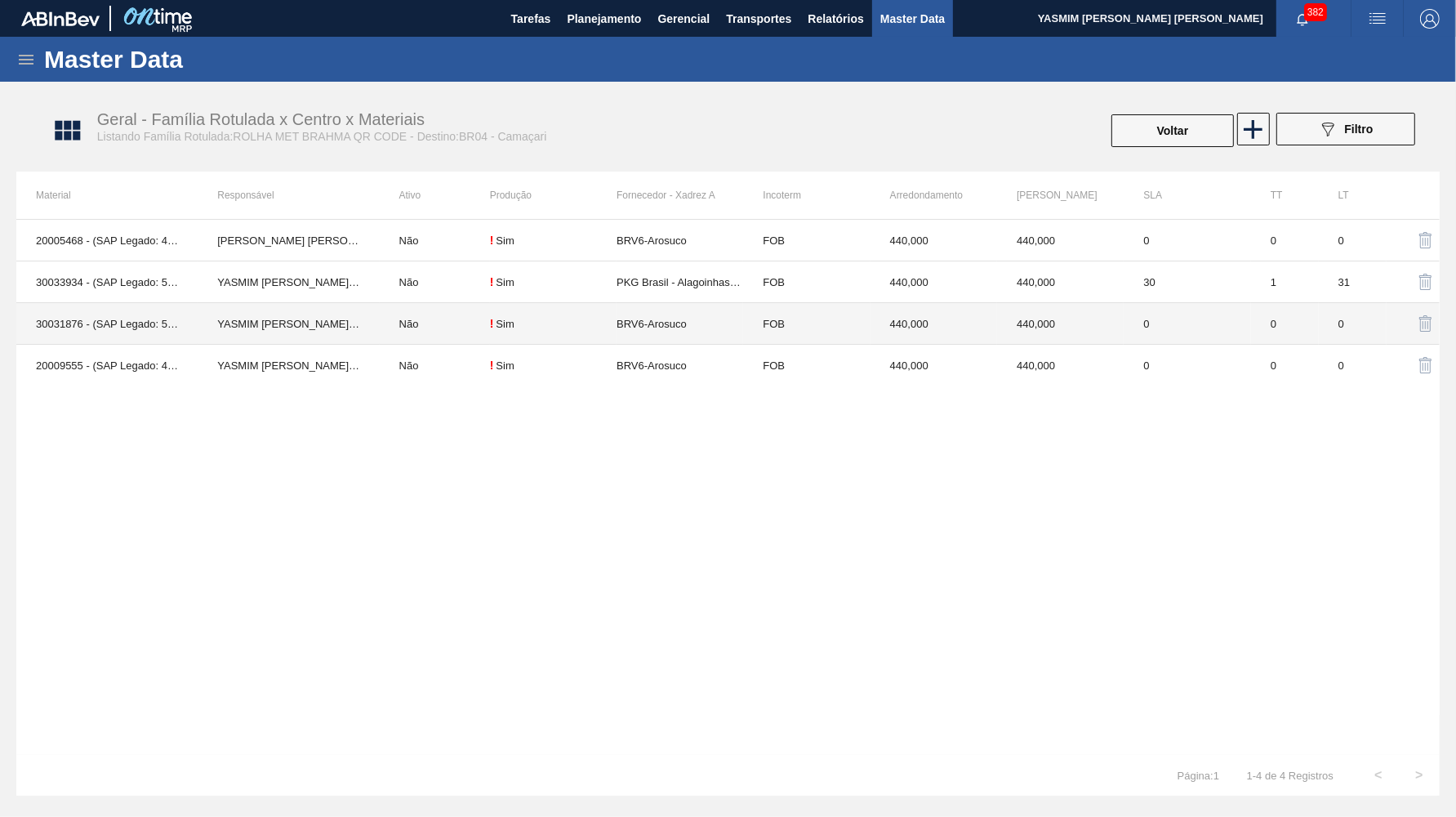
click at [666, 323] on td "BRV6-Arosuco" at bounding box center [679, 324] width 126 height 42
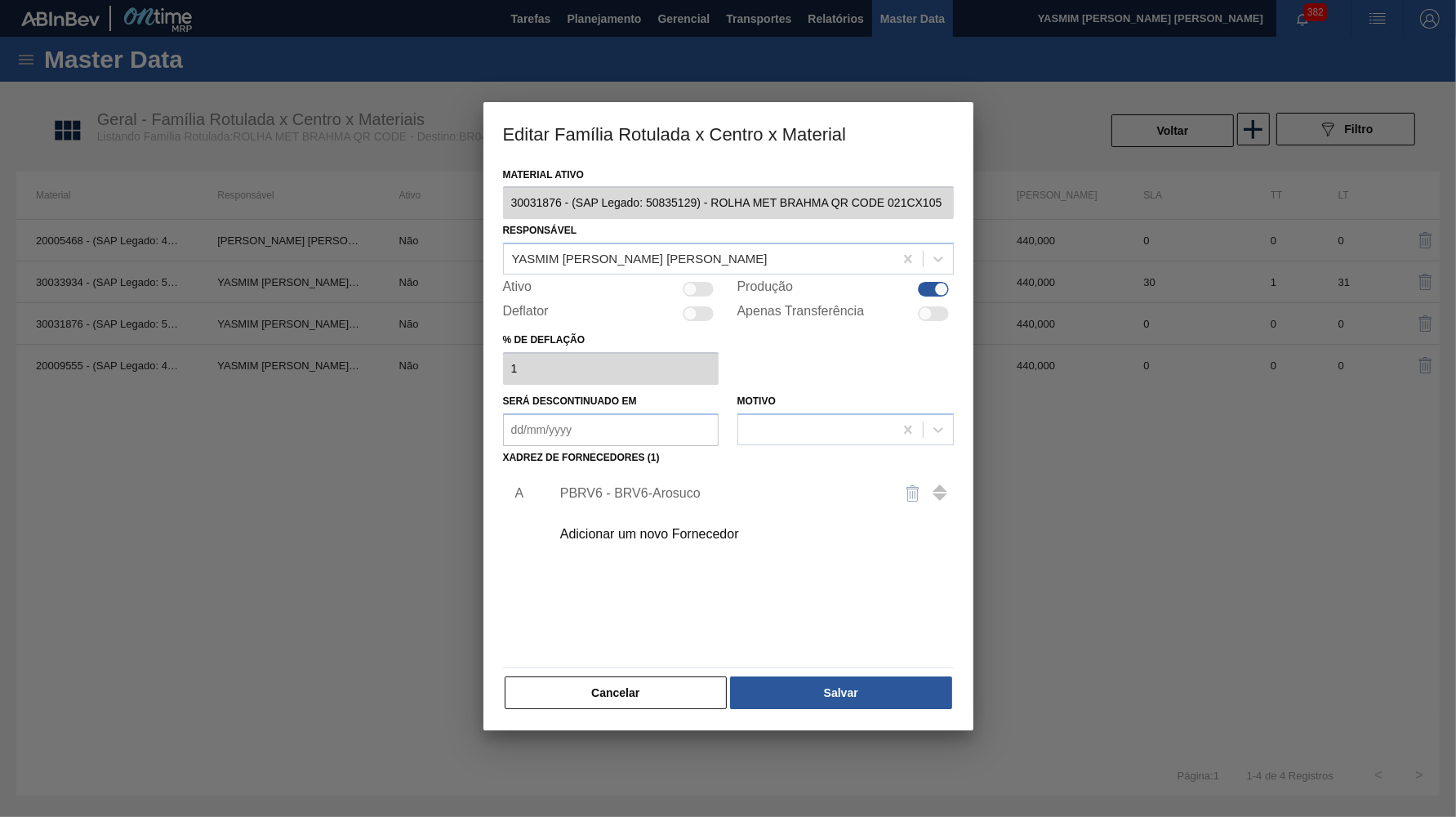
click at [660, 487] on div "PBRV6 - BRV6-Arosuco" at bounding box center [748, 493] width 413 height 41
click at [648, 486] on div "PBRV6 - BRV6-Arosuco" at bounding box center [720, 493] width 320 height 14
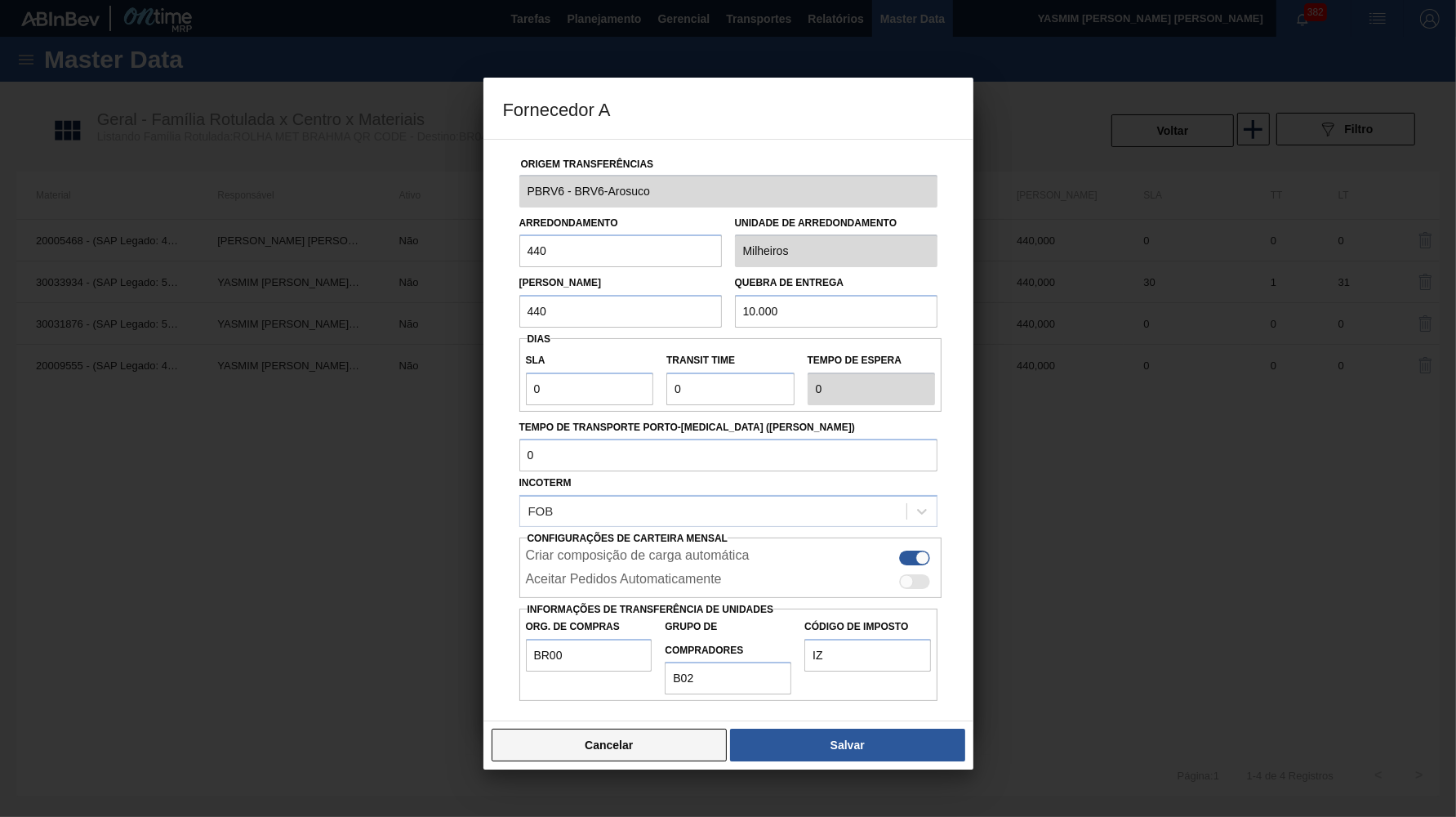
click at [647, 729] on button "Cancelar" at bounding box center [610, 745] width 236 height 32
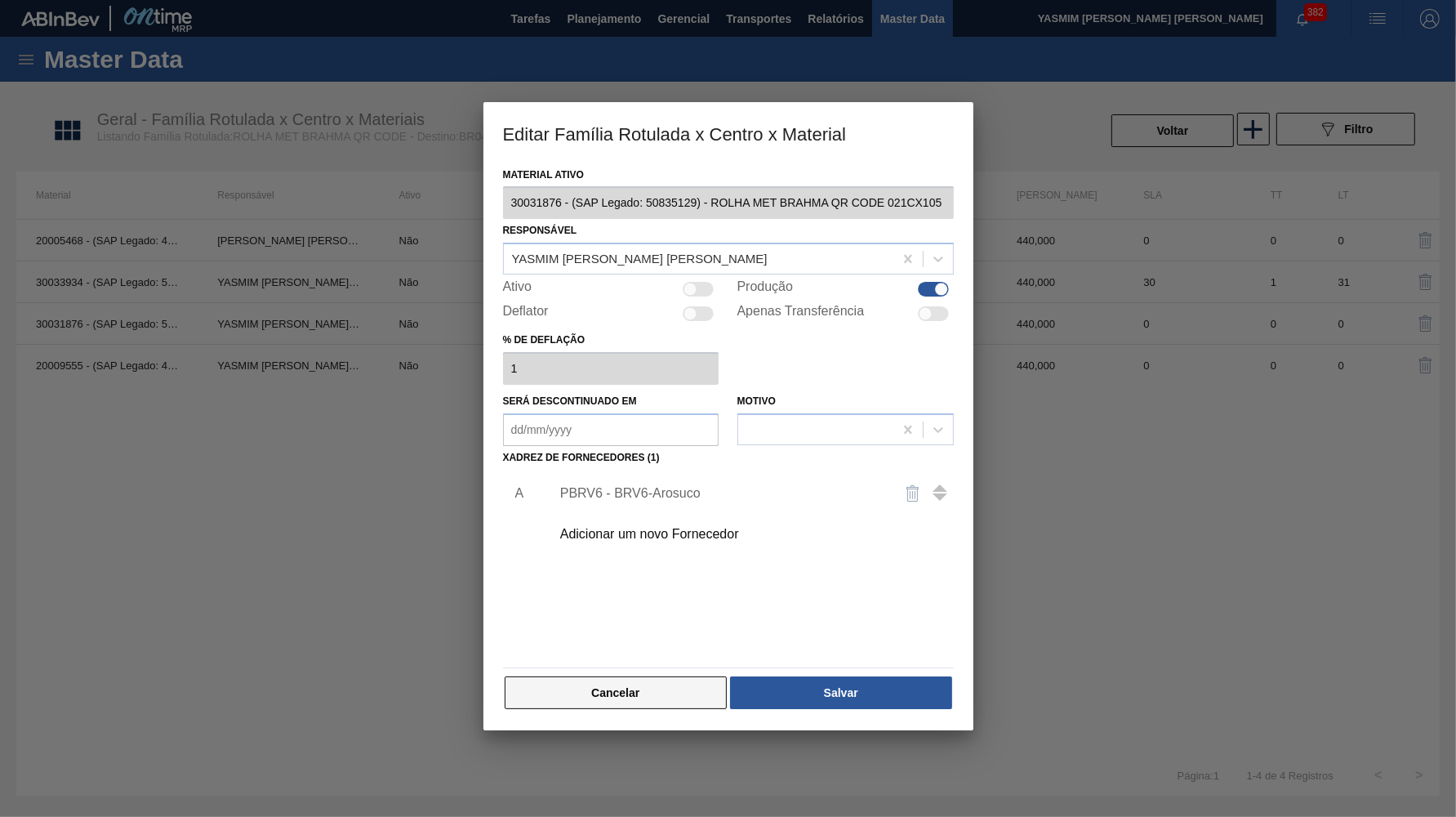
click at [647, 677] on button "Cancelar" at bounding box center [616, 693] width 223 height 32
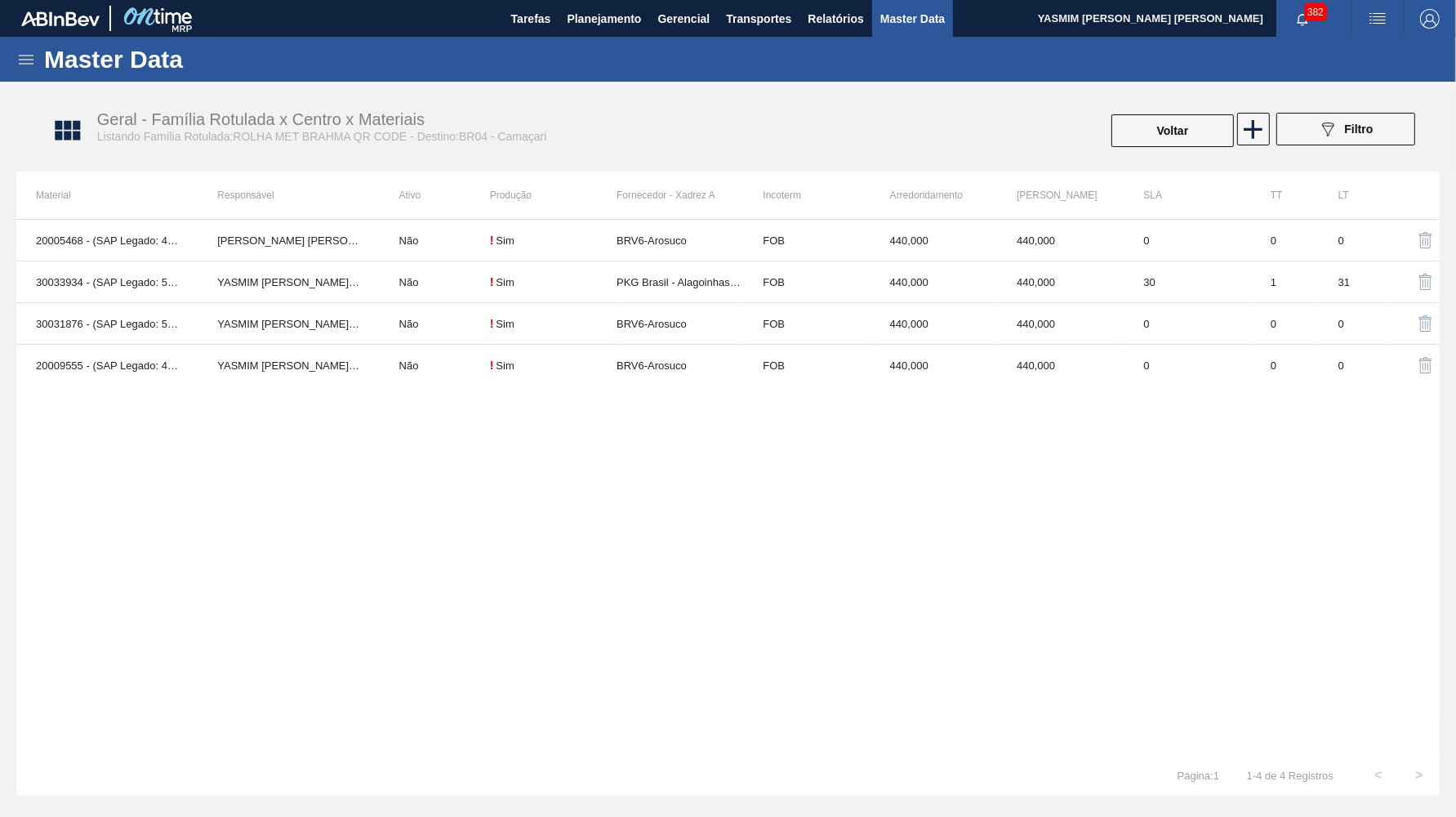
click at [658, 390] on div "20005468 - (SAP Legado: 40012361) - ROLHA MET BC CHOPP QR CODE PO 0,19 Isabela …" at bounding box center [728, 487] width 1424 height 536
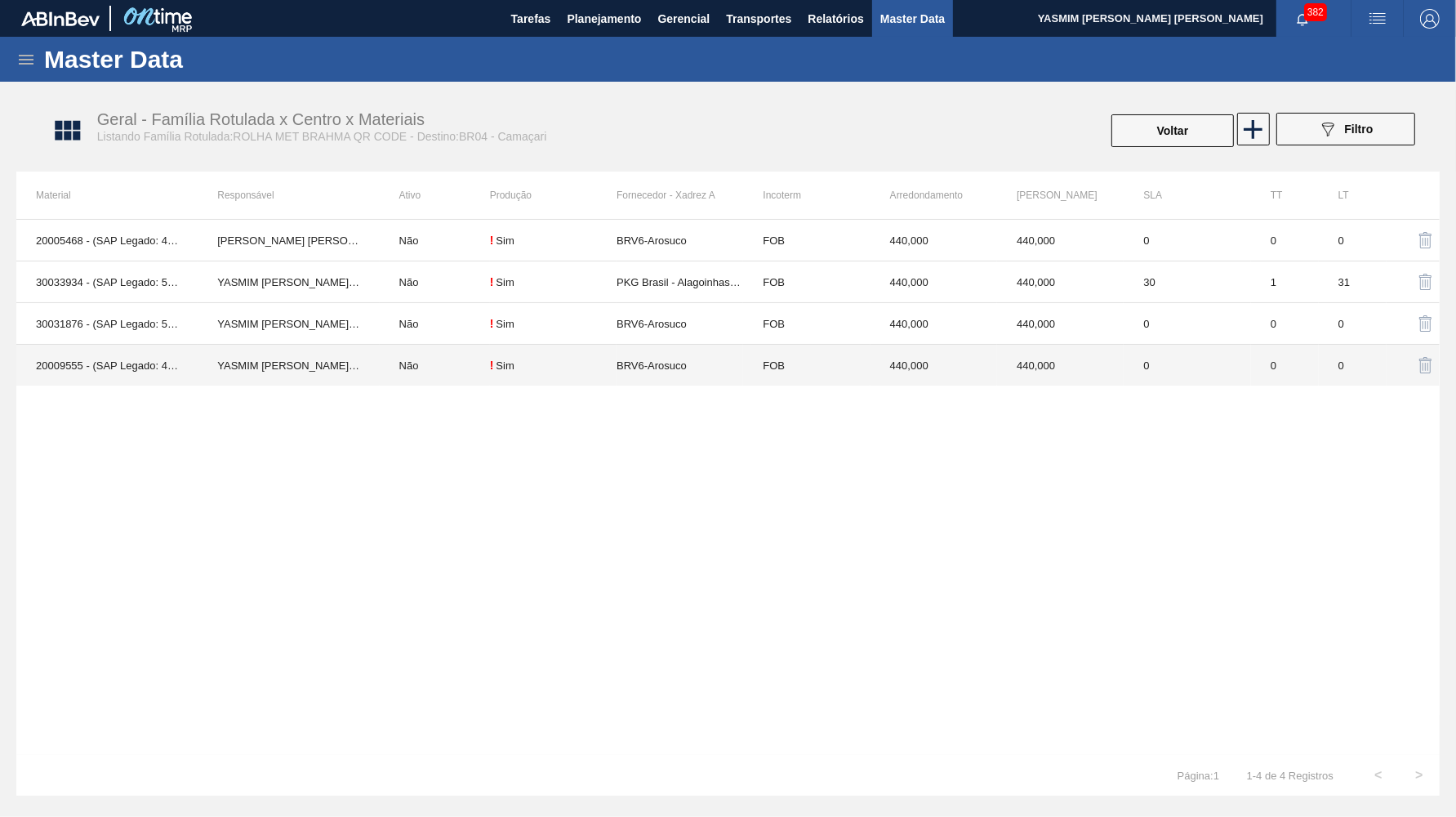
click at [658, 369] on td "BRV6-Arosuco" at bounding box center [679, 365] width 126 height 42
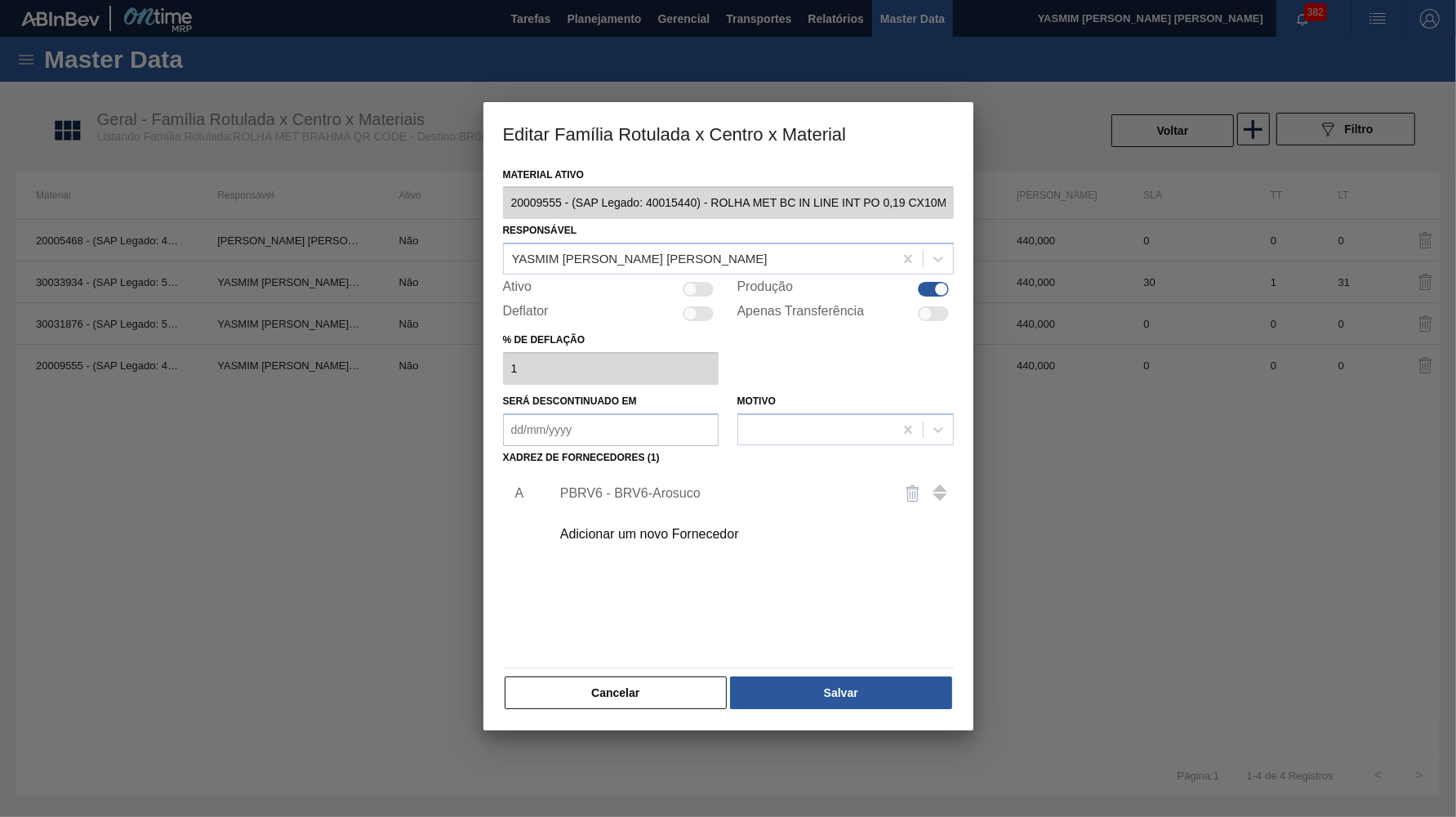
click at [634, 489] on div "PBRV6 - BRV6-Arosuco" at bounding box center [748, 493] width 413 height 41
click at [628, 486] on div "PBRV6 - BRV6-Arosuco" at bounding box center [720, 493] width 320 height 14
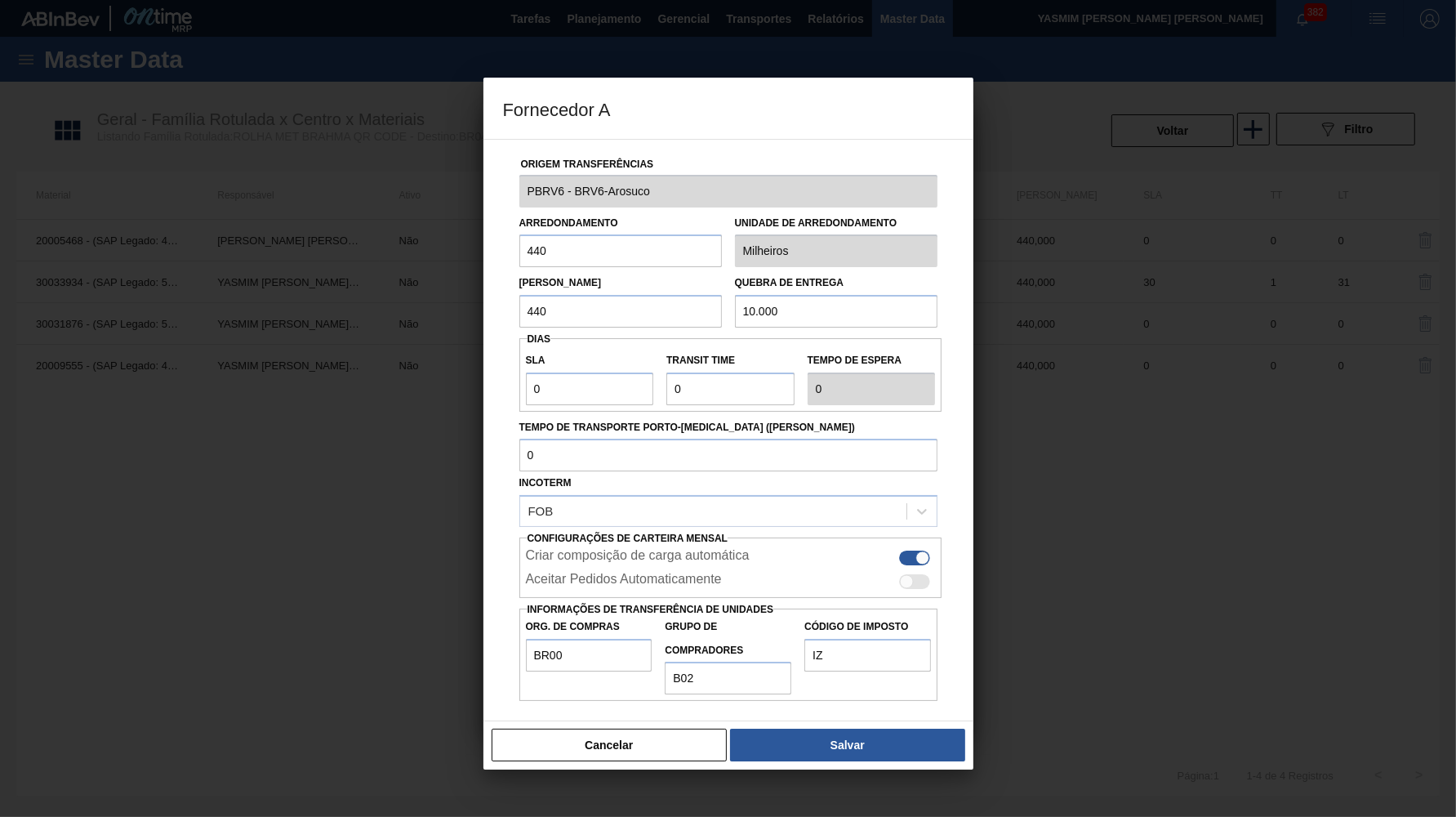
click at [635, 747] on div at bounding box center [728, 408] width 1456 height 817
click at [635, 729] on button "Cancelar" at bounding box center [610, 745] width 236 height 32
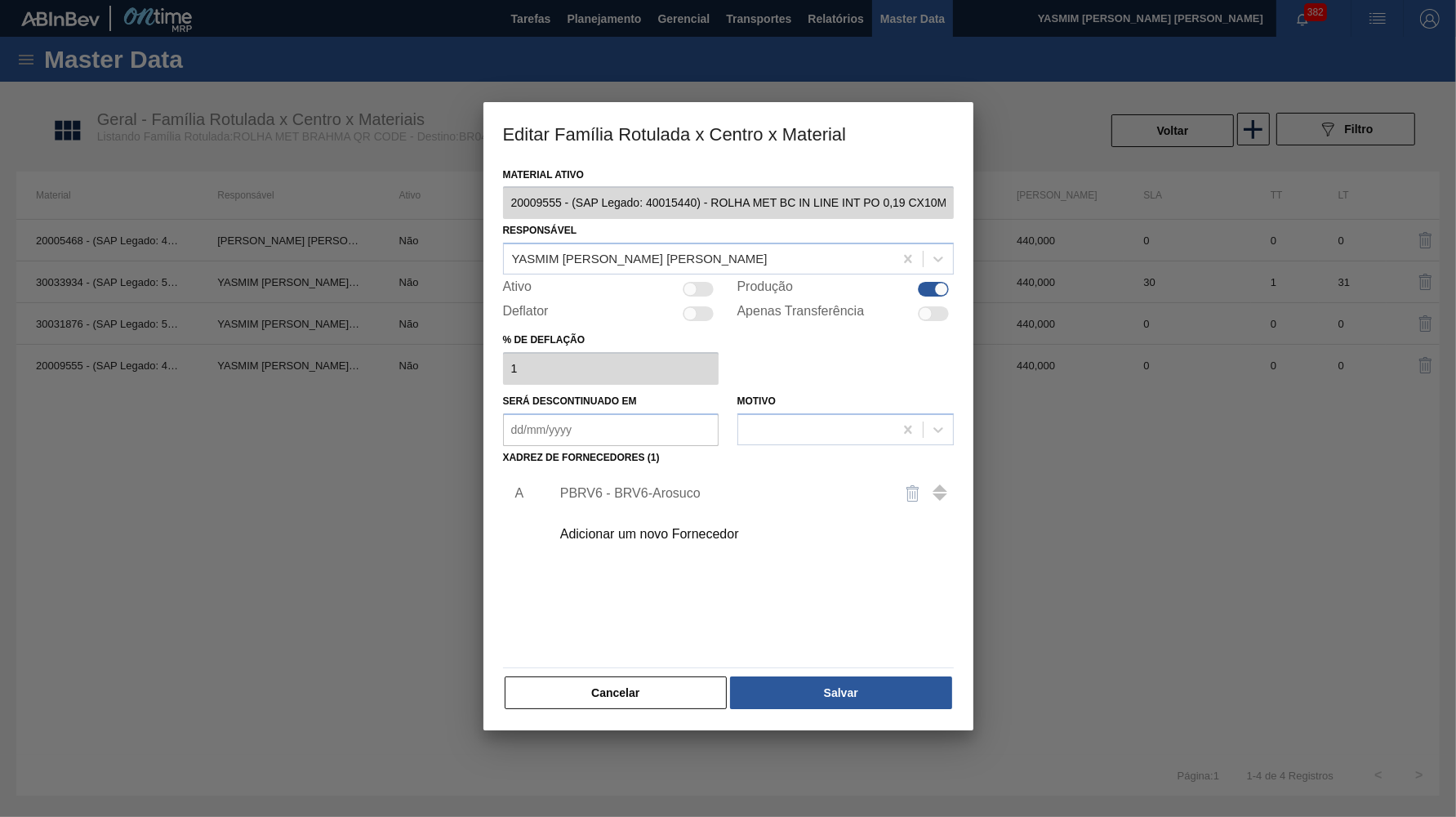
click at [655, 627] on div "A PBRV6 - BRV6-Arosuco Adicionar um novo Fornecedor" at bounding box center [728, 565] width 451 height 192
click at [658, 687] on button "Cancelar" at bounding box center [616, 693] width 223 height 32
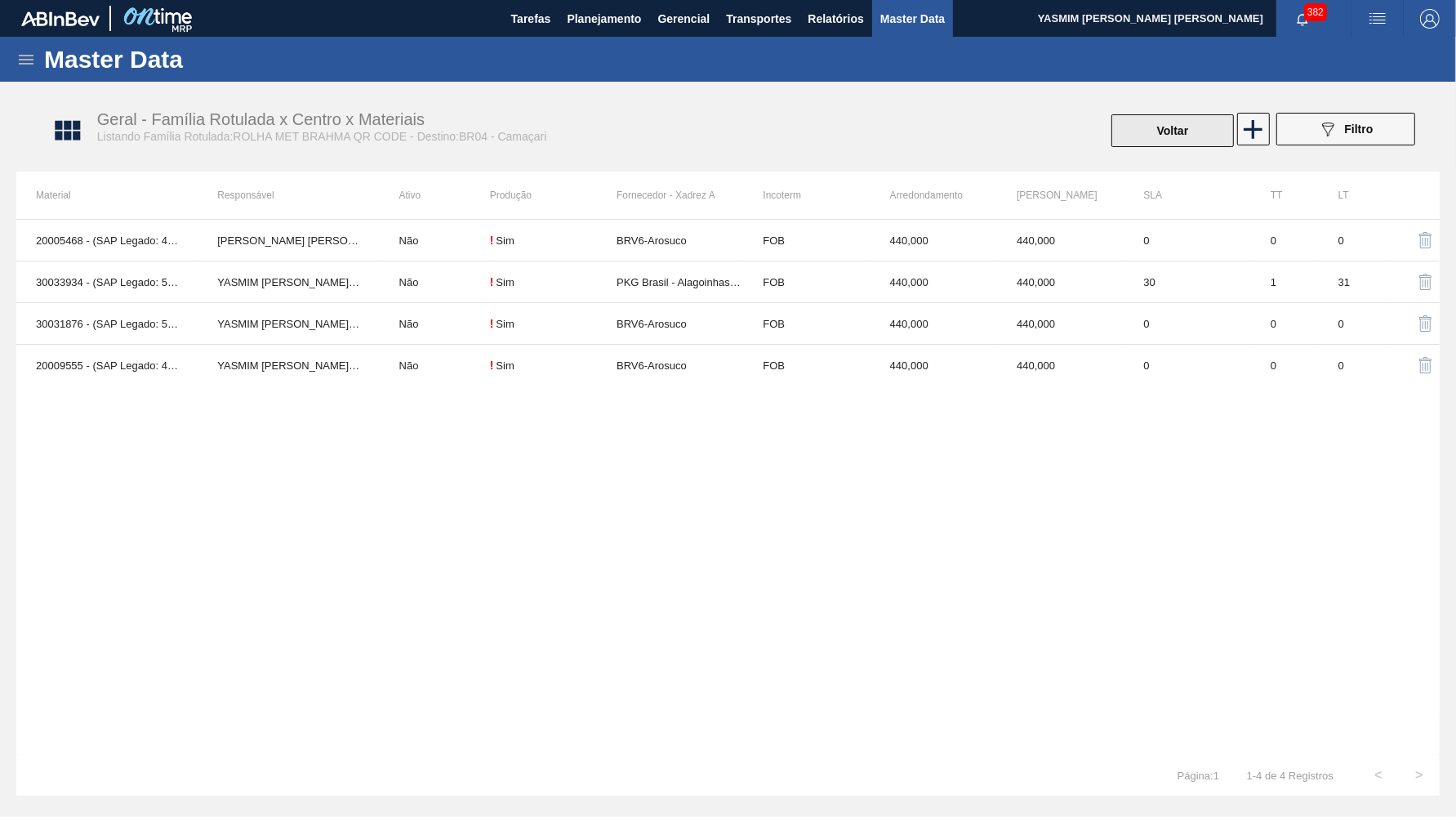
click at [1217, 118] on button "Voltar" at bounding box center [1172, 131] width 122 height 32
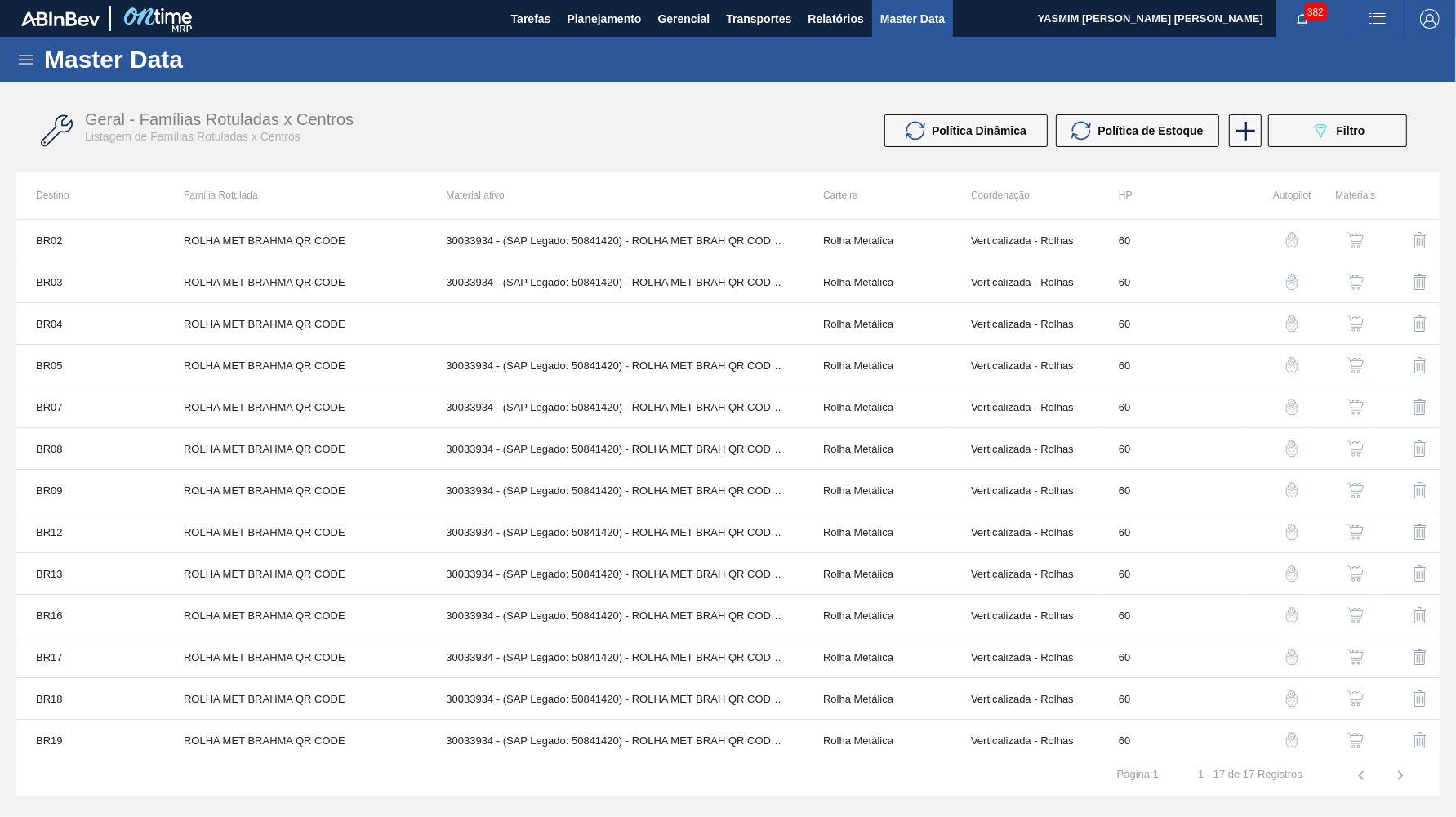
click at [1356, 363] on img "button" at bounding box center [1355, 364] width 16 height 16
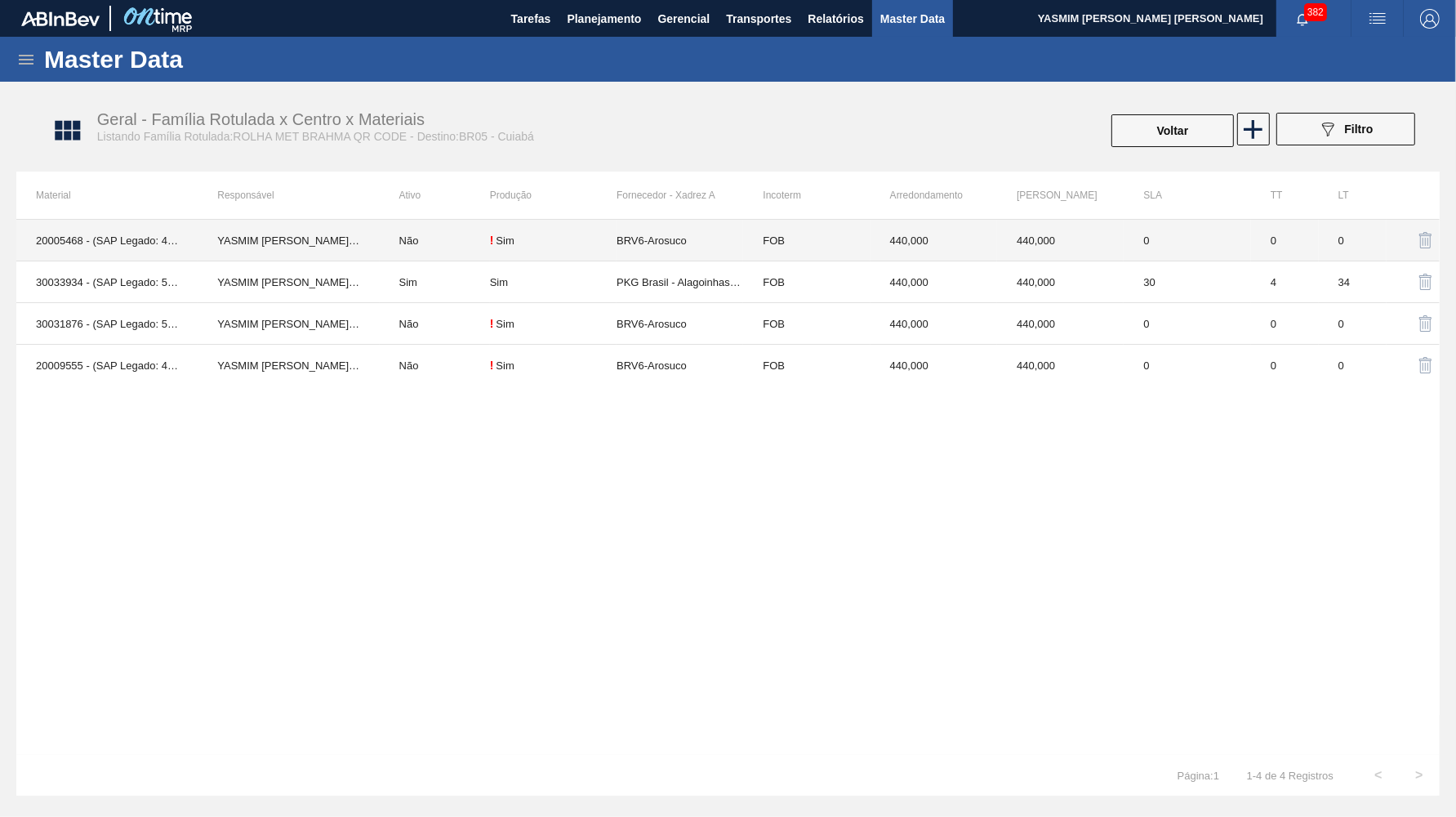
click at [660, 231] on td "BRV6-Arosuco" at bounding box center [679, 240] width 126 height 42
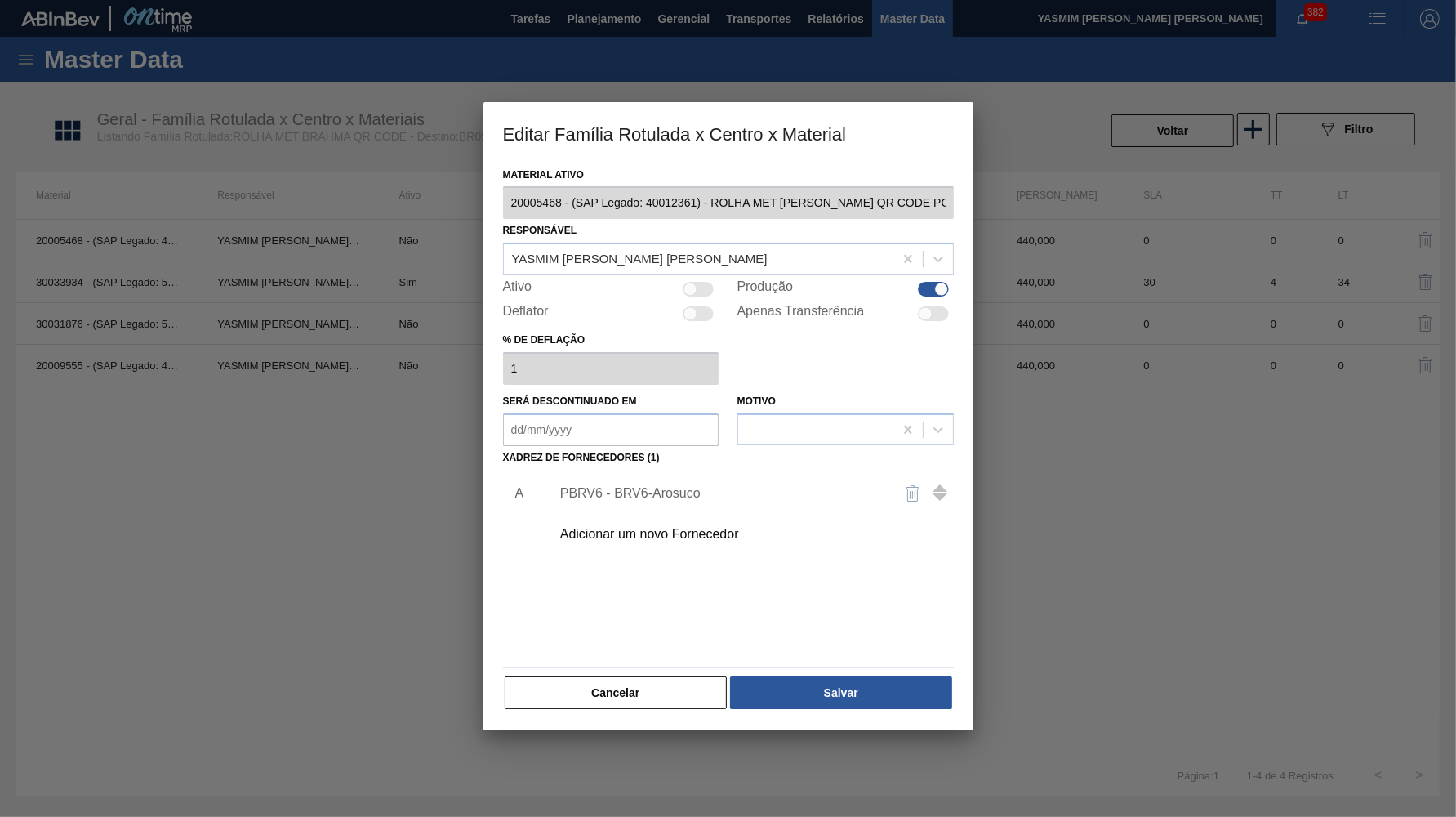
click at [673, 473] on div "PBRV6 - BRV6-Arosuco" at bounding box center [748, 493] width 413 height 41
click at [705, 486] on div "PBRV6 - BRV6-Arosuco" at bounding box center [720, 493] width 320 height 14
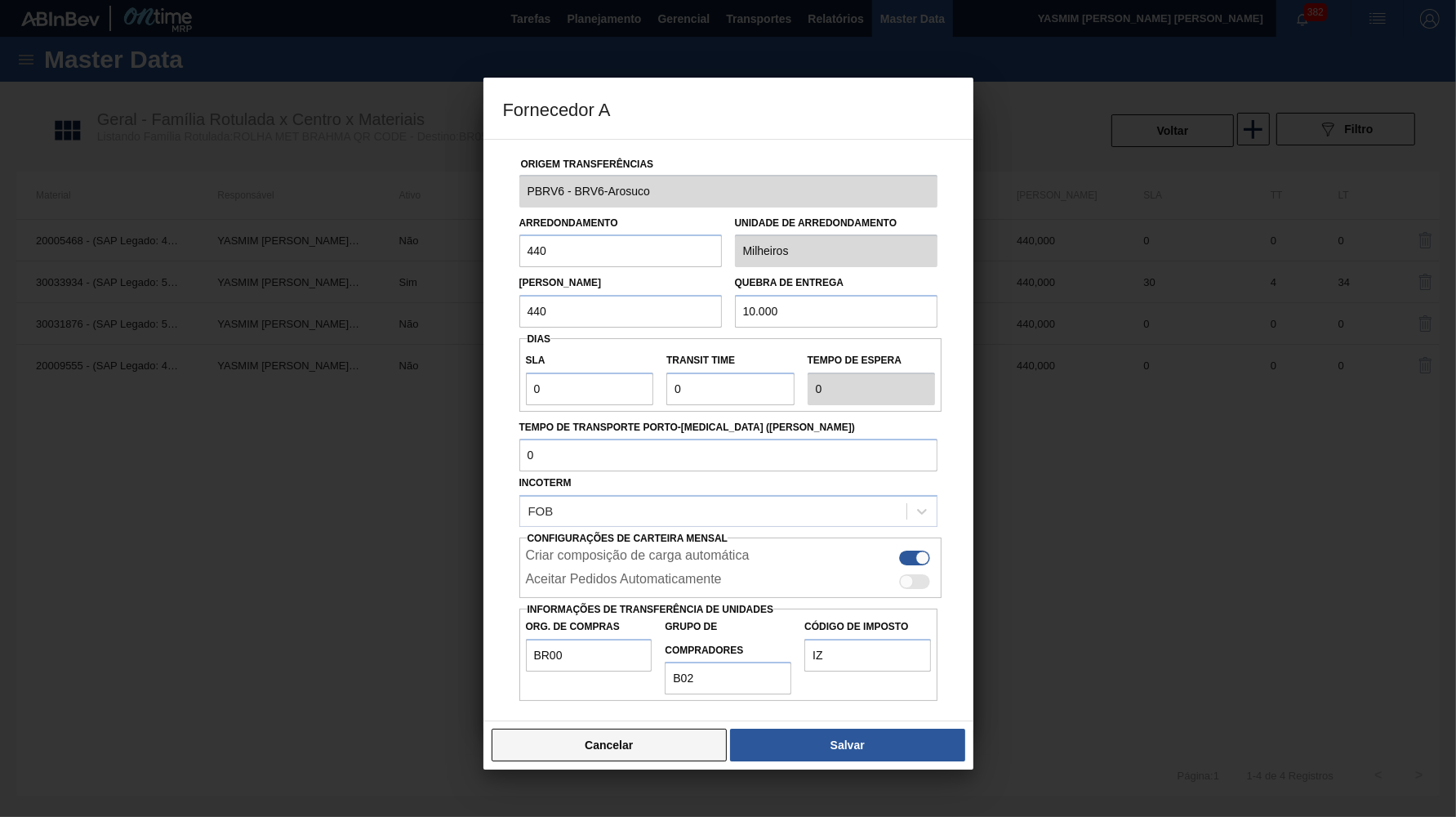
click at [592, 729] on button "Cancelar" at bounding box center [610, 745] width 236 height 32
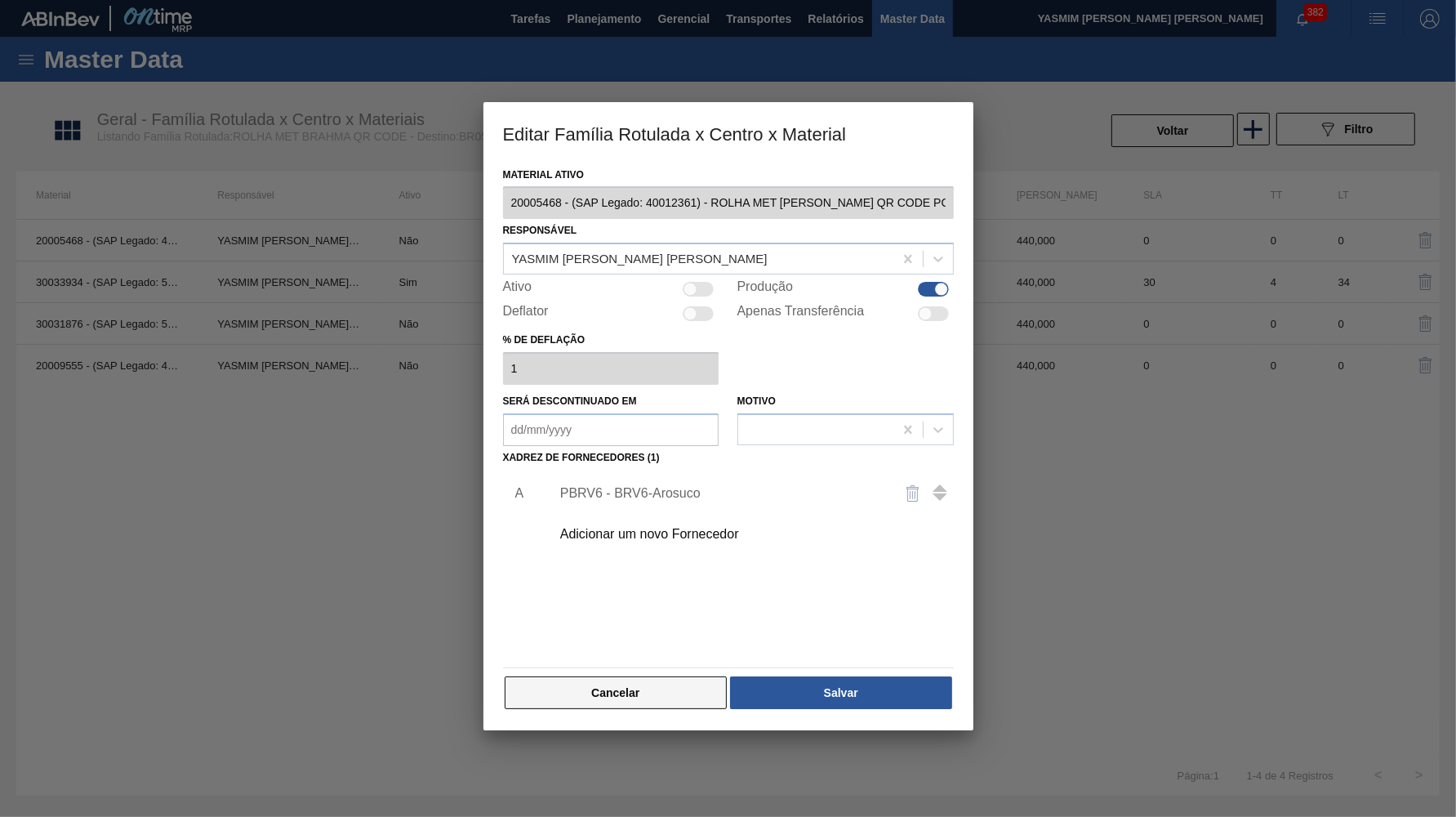
click at [636, 677] on button "Cancelar" at bounding box center [616, 693] width 223 height 32
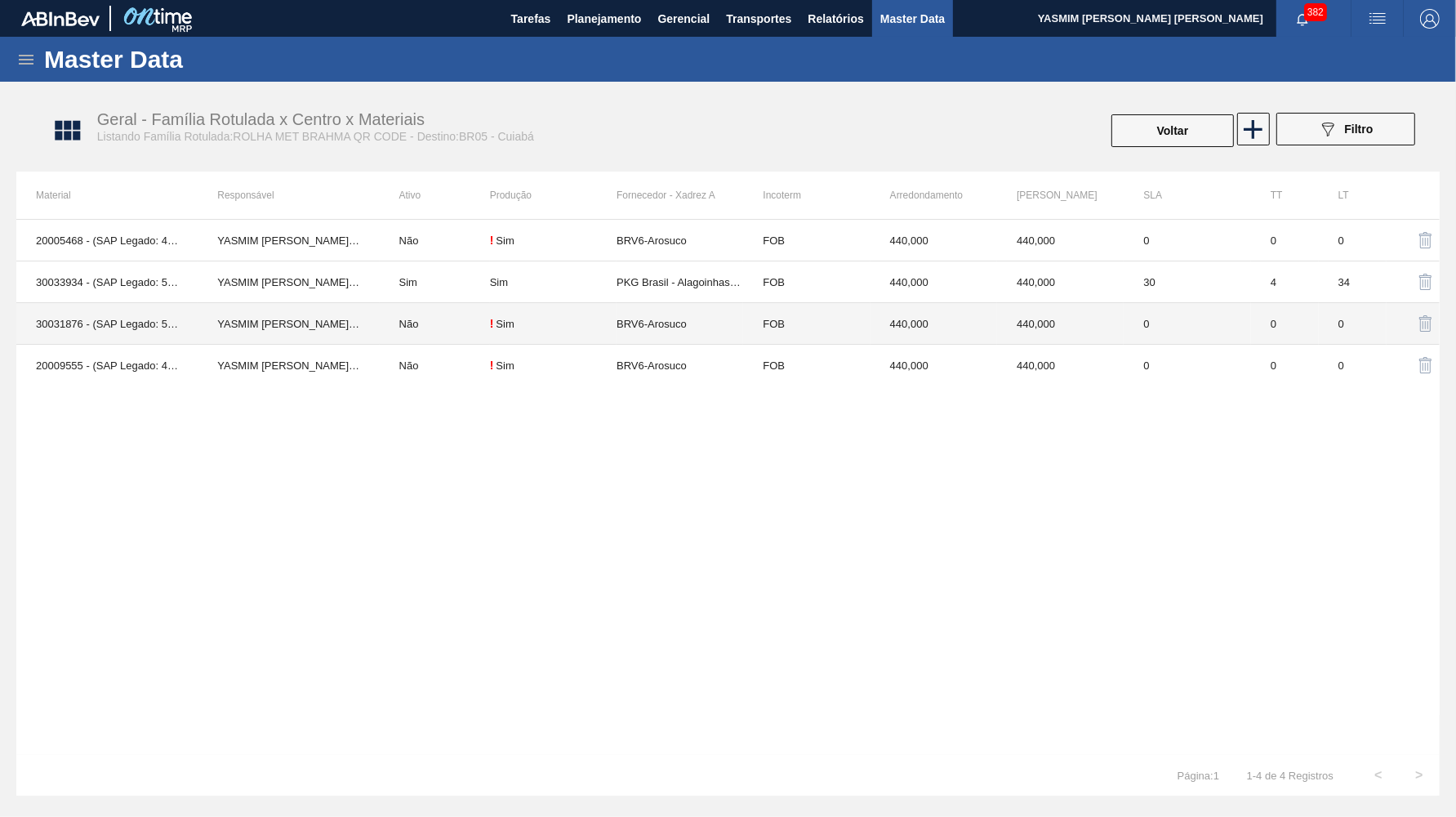
click at [753, 330] on td "FOB" at bounding box center [806, 324] width 126 height 42
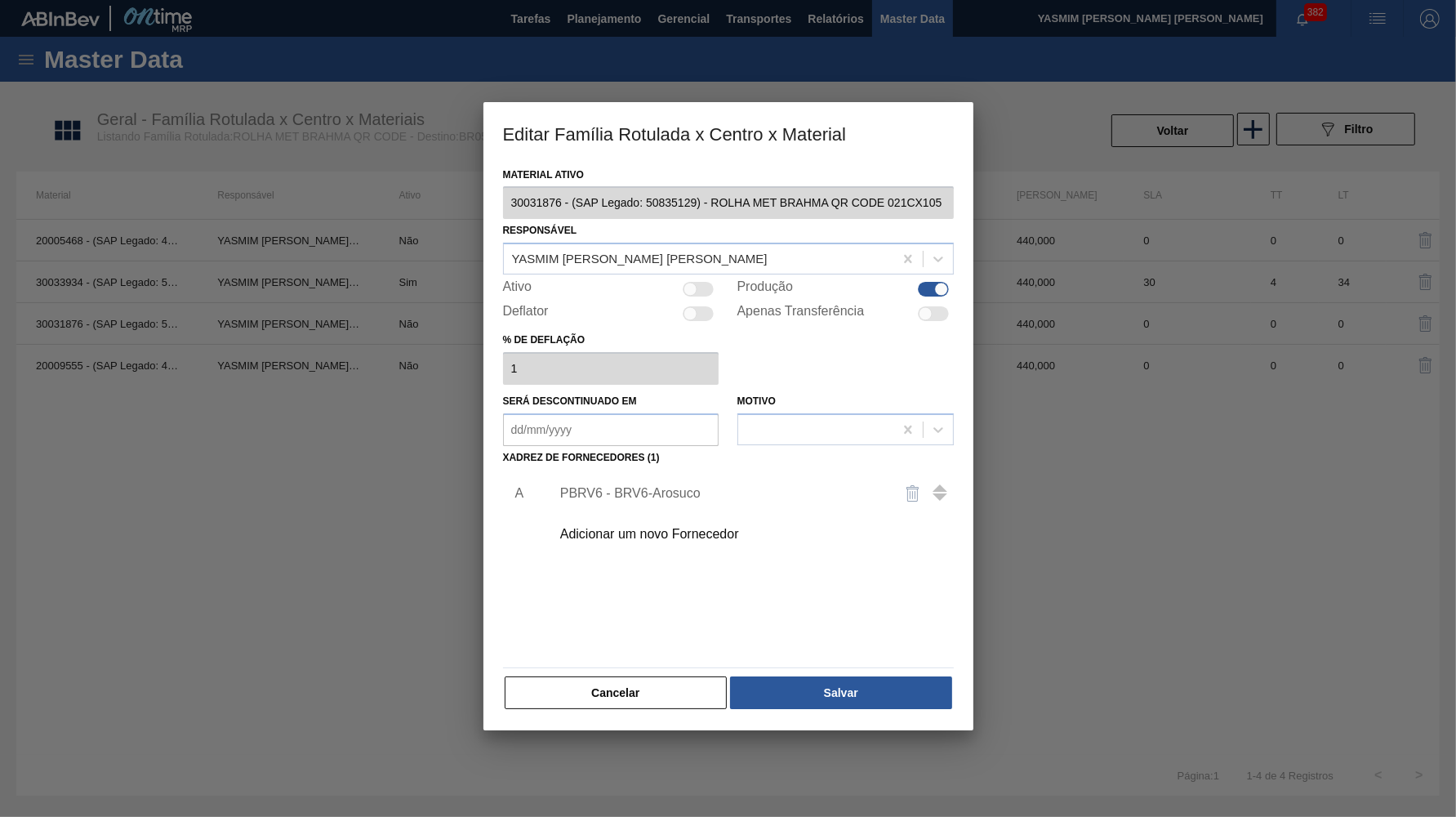
click at [681, 473] on div "PBRV6 - BRV6-Arosuco" at bounding box center [748, 493] width 413 height 41
click at [695, 486] on div "PBRV6 - BRV6-Arosuco" at bounding box center [720, 493] width 320 height 14
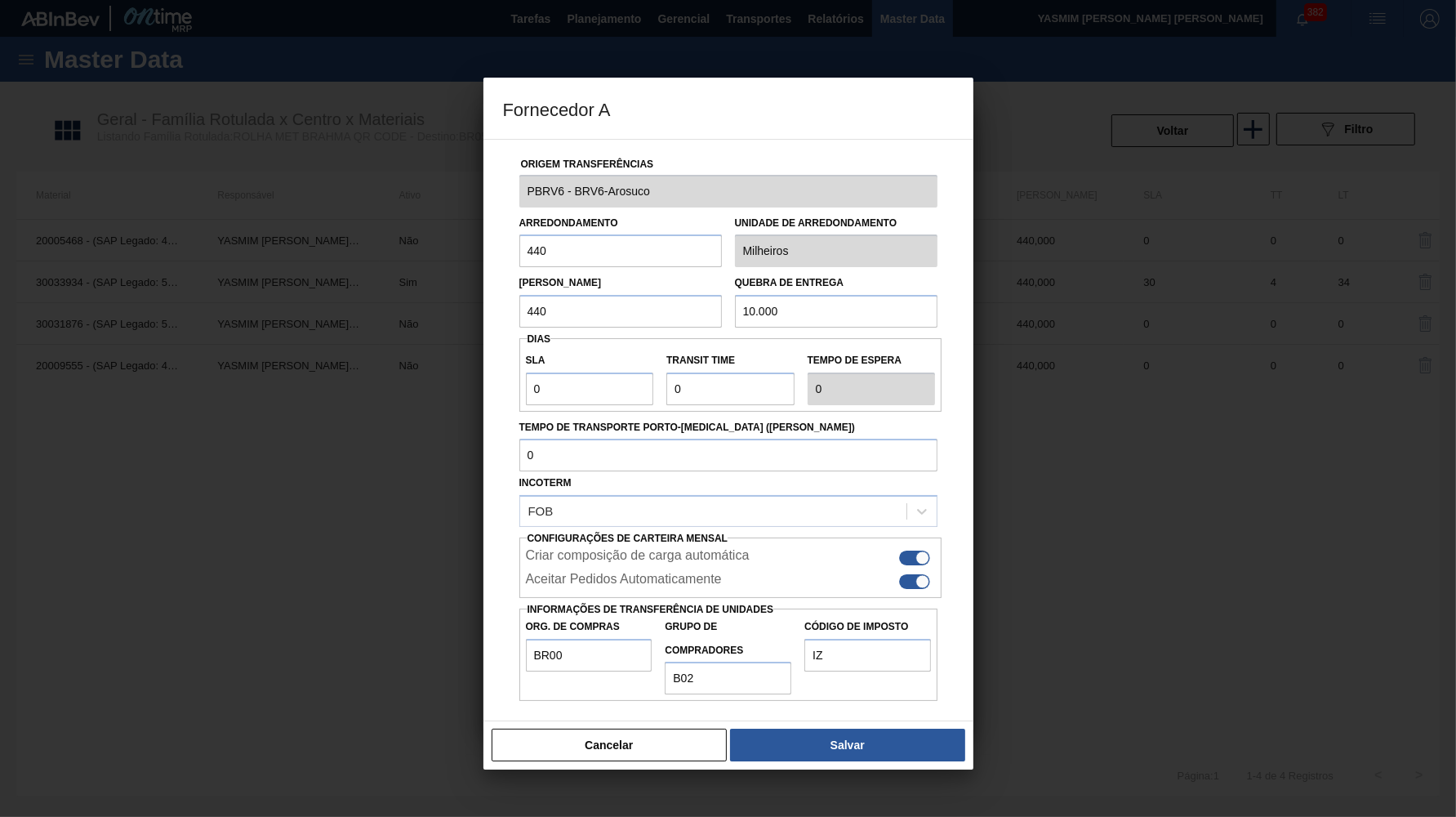
click at [919, 574] on div at bounding box center [915, 581] width 31 height 14
click at [892, 729] on button "Salvar" at bounding box center [847, 745] width 234 height 32
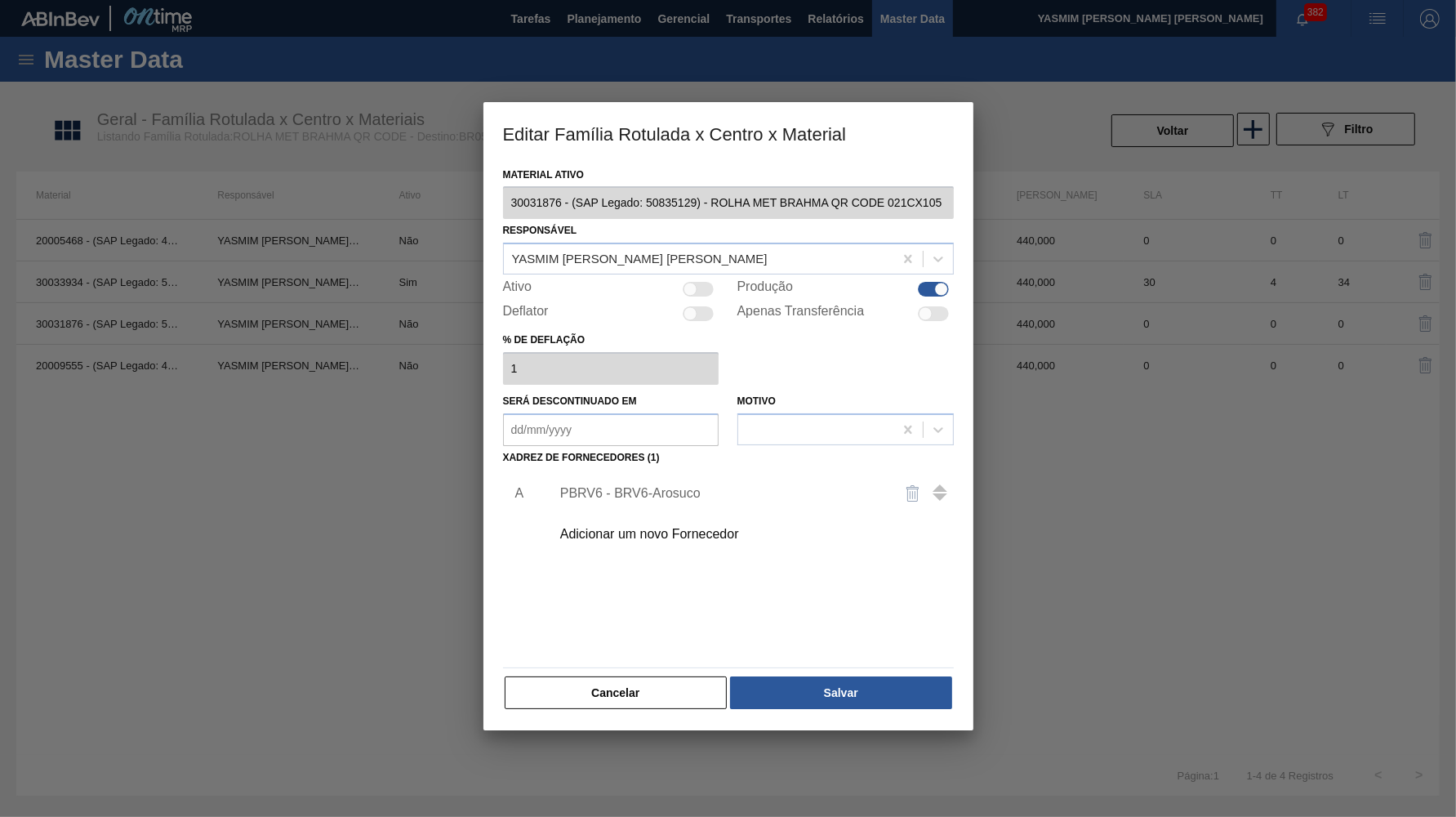
click at [878, 675] on div "Cancelar Salvar" at bounding box center [728, 693] width 451 height 36
click at [837, 682] on button "Salvar" at bounding box center [840, 693] width 222 height 32
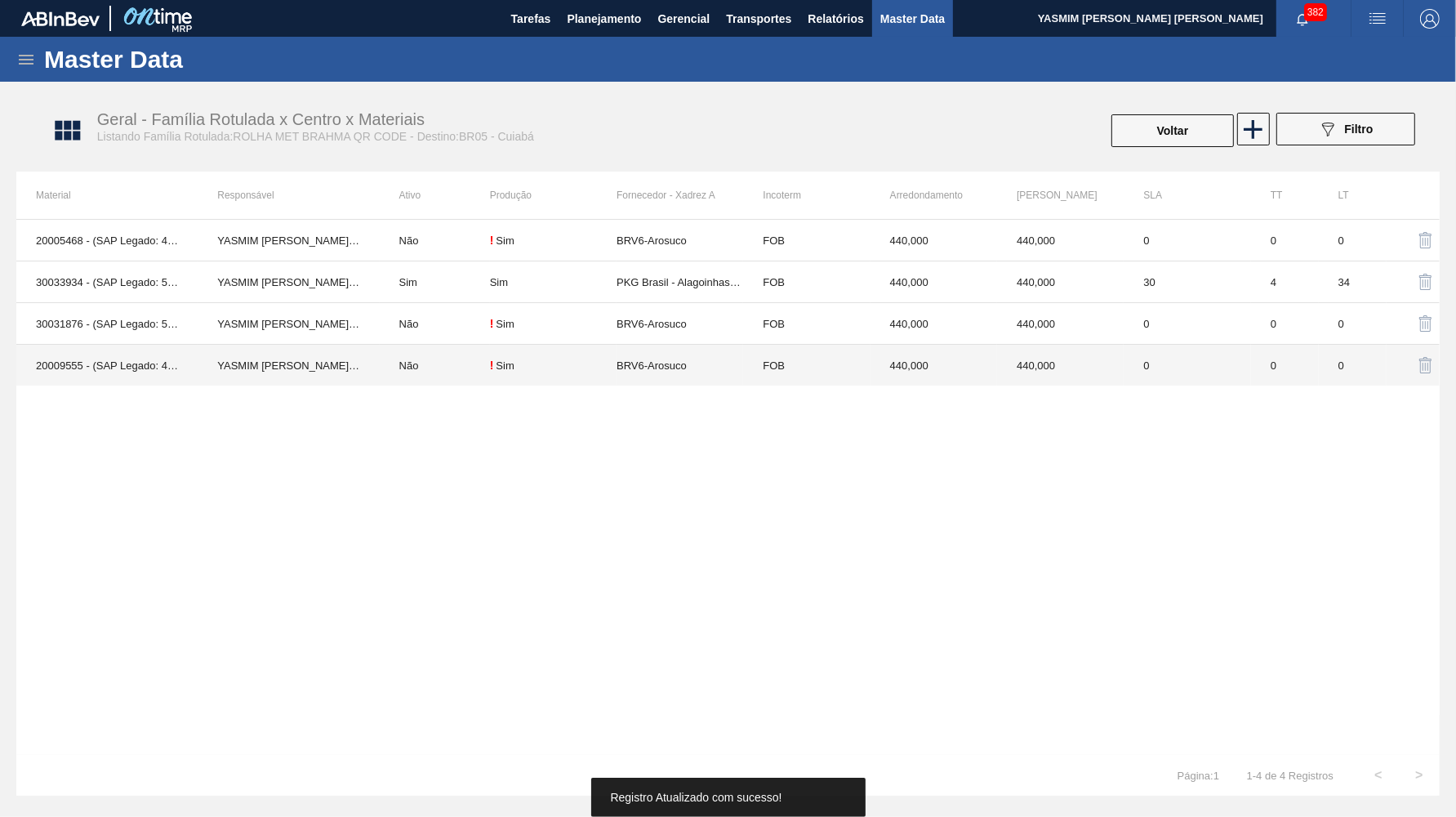
click at [673, 368] on td "BRV6-Arosuco" at bounding box center [679, 365] width 126 height 42
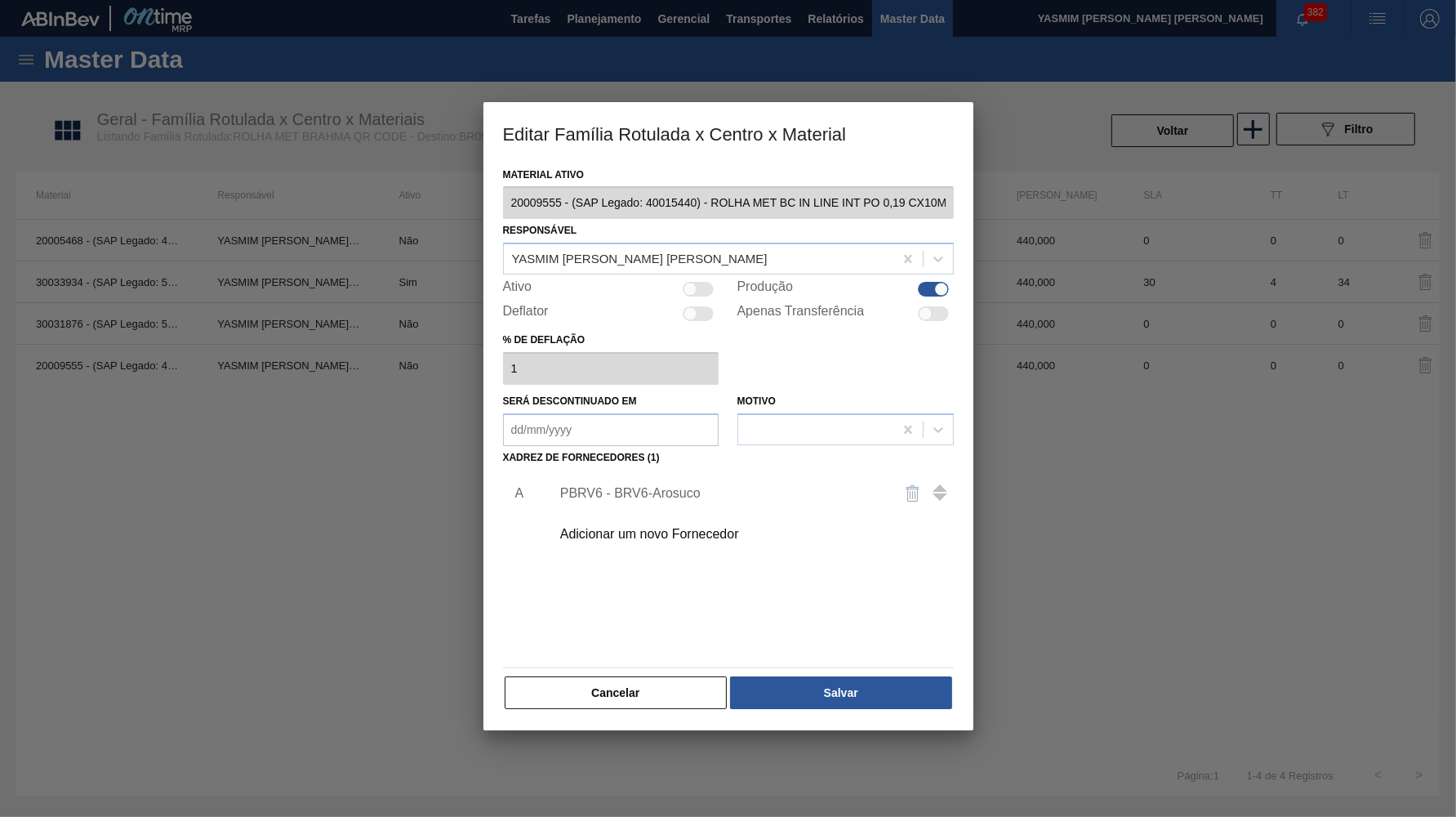
click at [668, 473] on div "PBRV6 - BRV6-Arosuco" at bounding box center [748, 493] width 413 height 41
click at [673, 486] on div "PBRV6 - BRV6-Arosuco" at bounding box center [720, 493] width 320 height 14
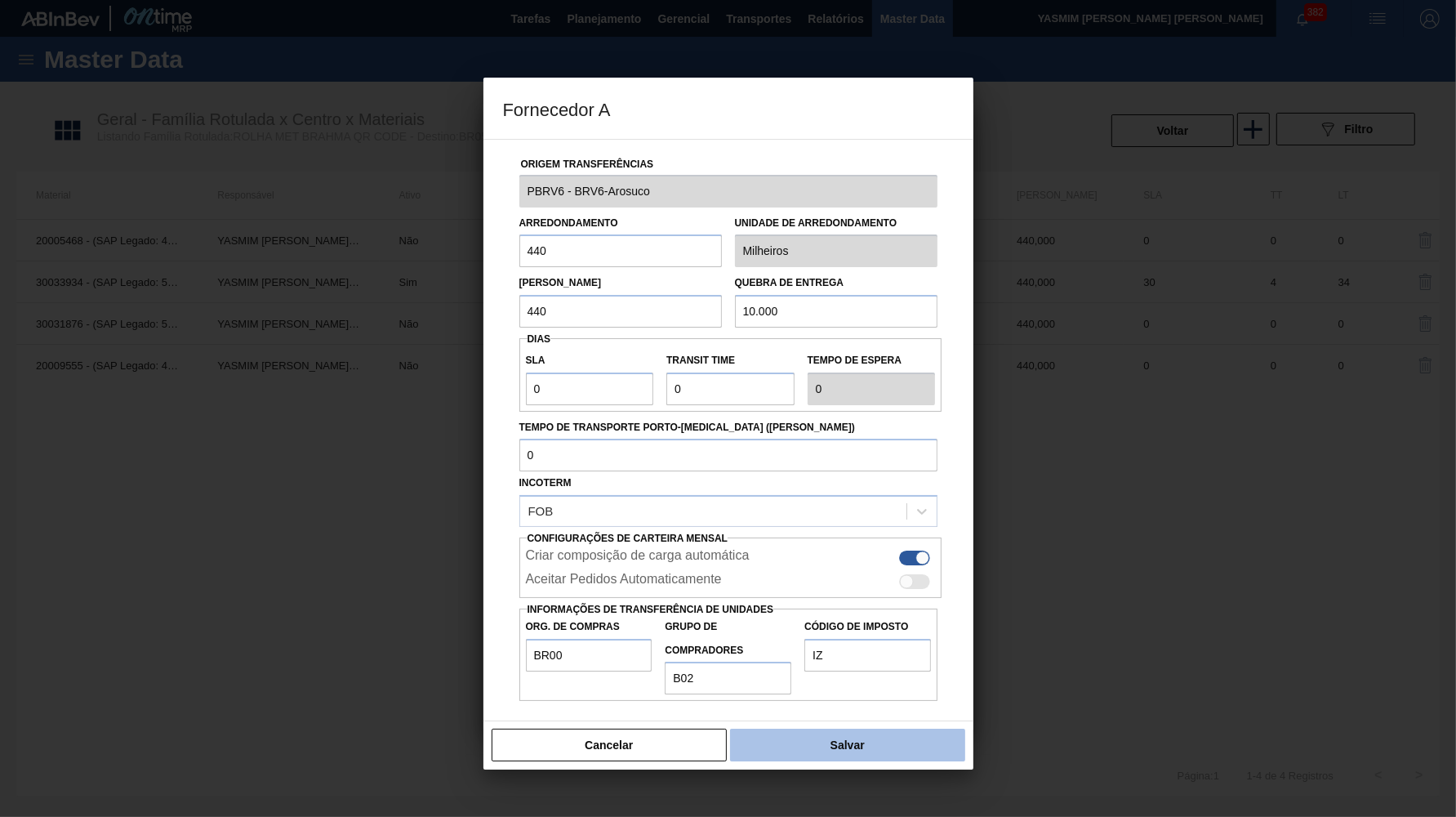
click at [782, 729] on button "Salvar" at bounding box center [847, 745] width 234 height 32
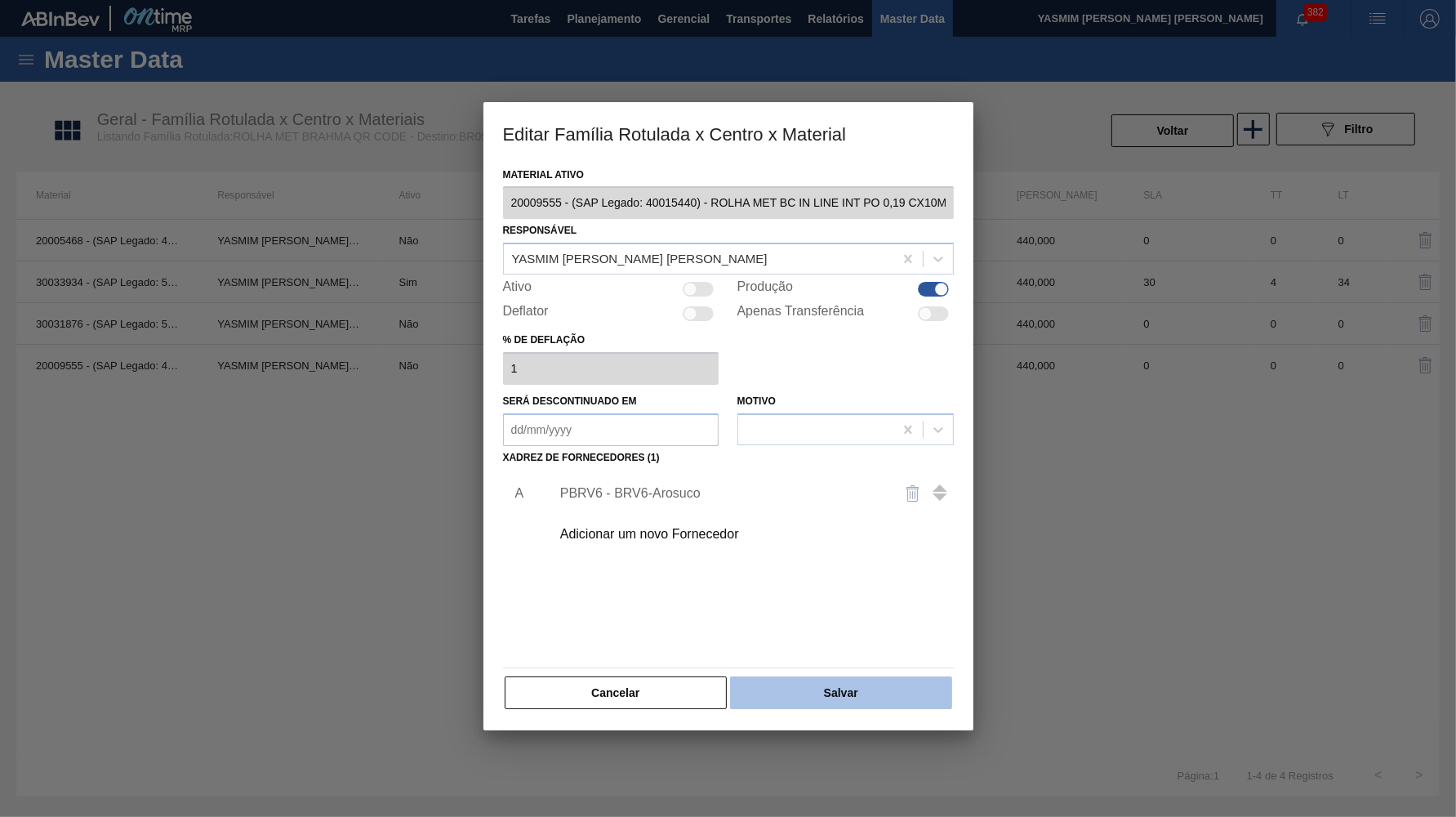
click at [811, 677] on button "Salvar" at bounding box center [840, 693] width 222 height 32
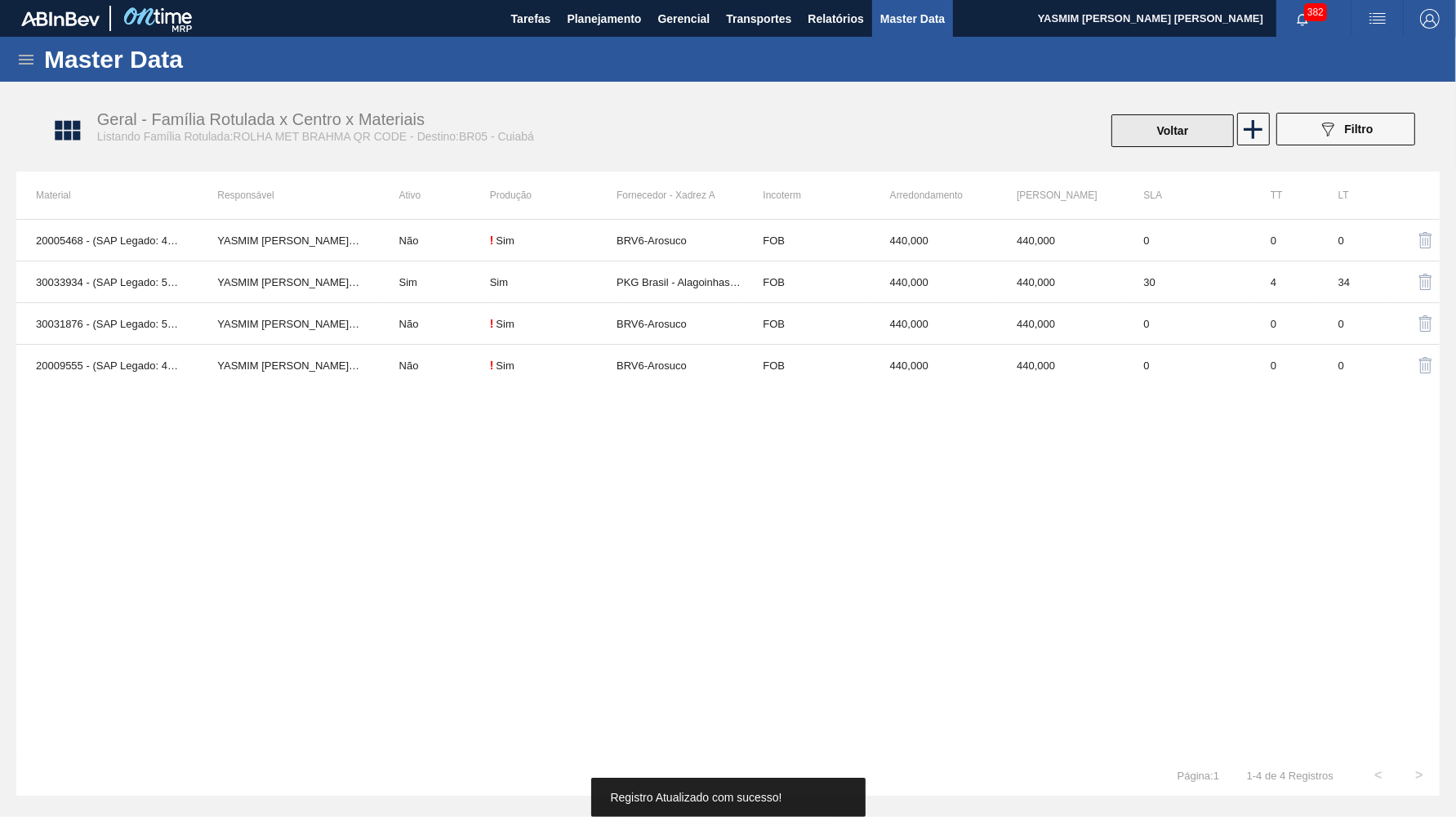
click at [1186, 129] on button "Voltar" at bounding box center [1172, 131] width 122 height 32
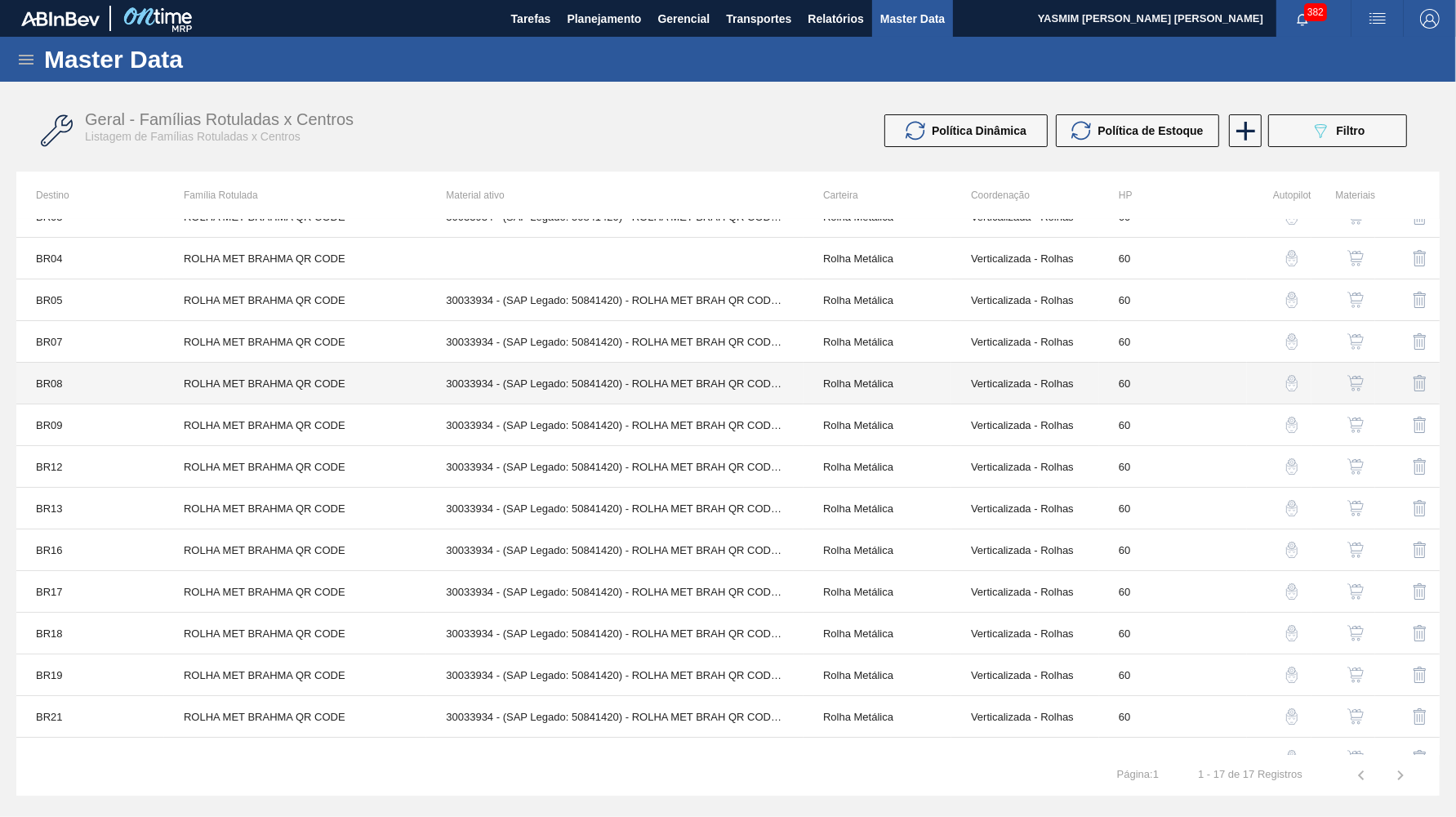
scroll to position [75, 0]
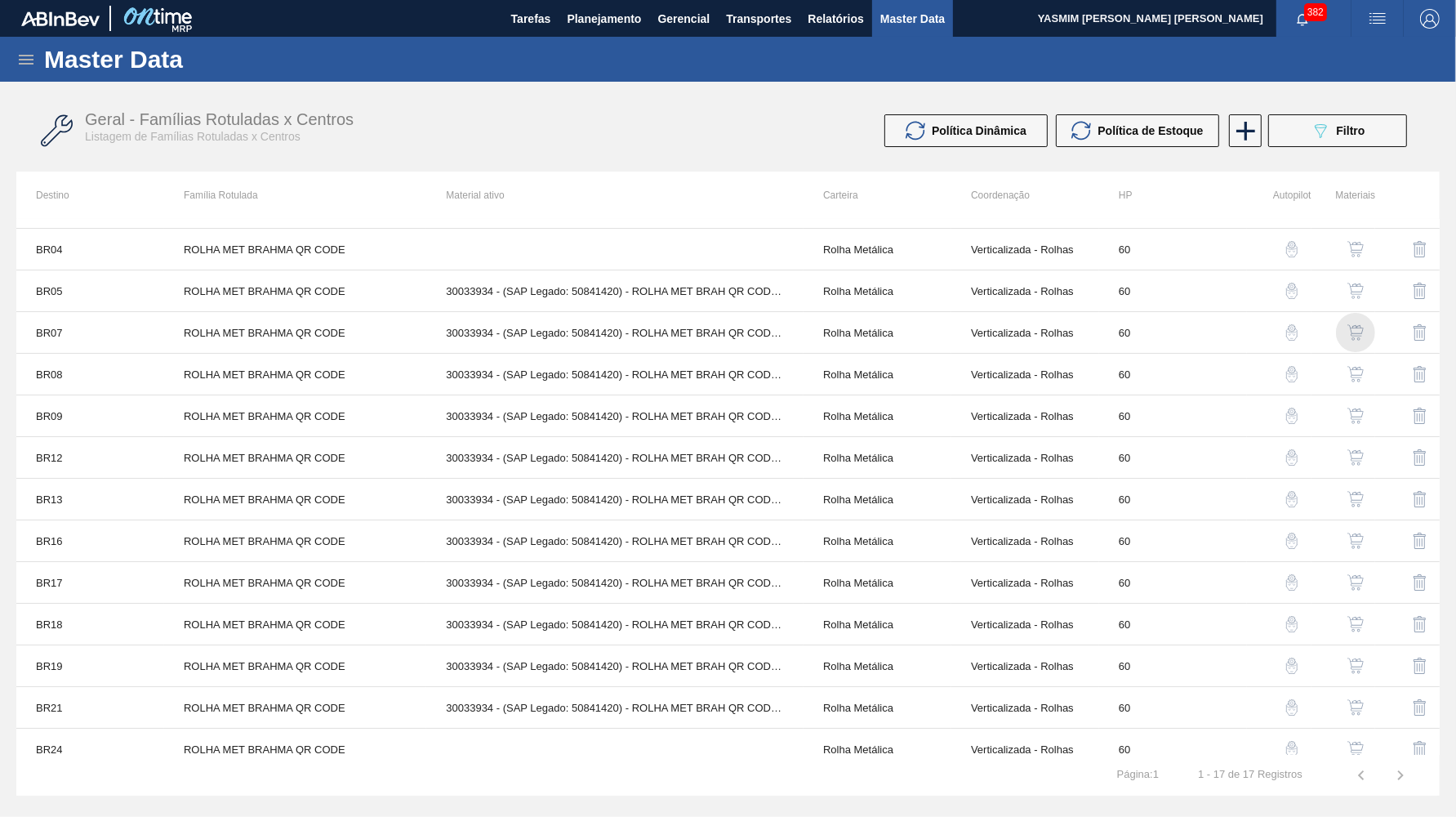
click at [1359, 329] on img "button" at bounding box center [1355, 332] width 16 height 16
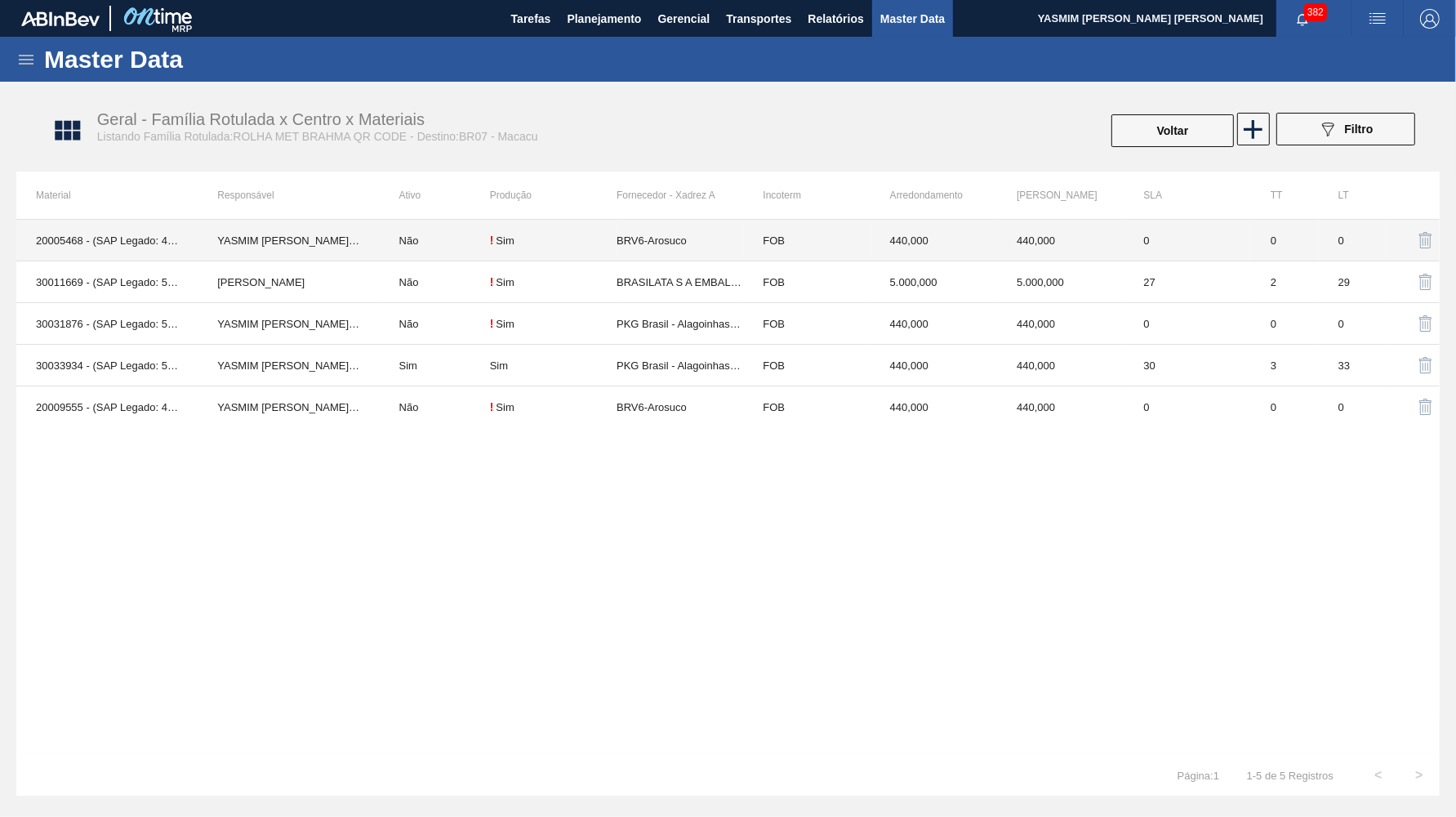
click at [688, 245] on td "BRV6-Arosuco" at bounding box center [679, 240] width 126 height 42
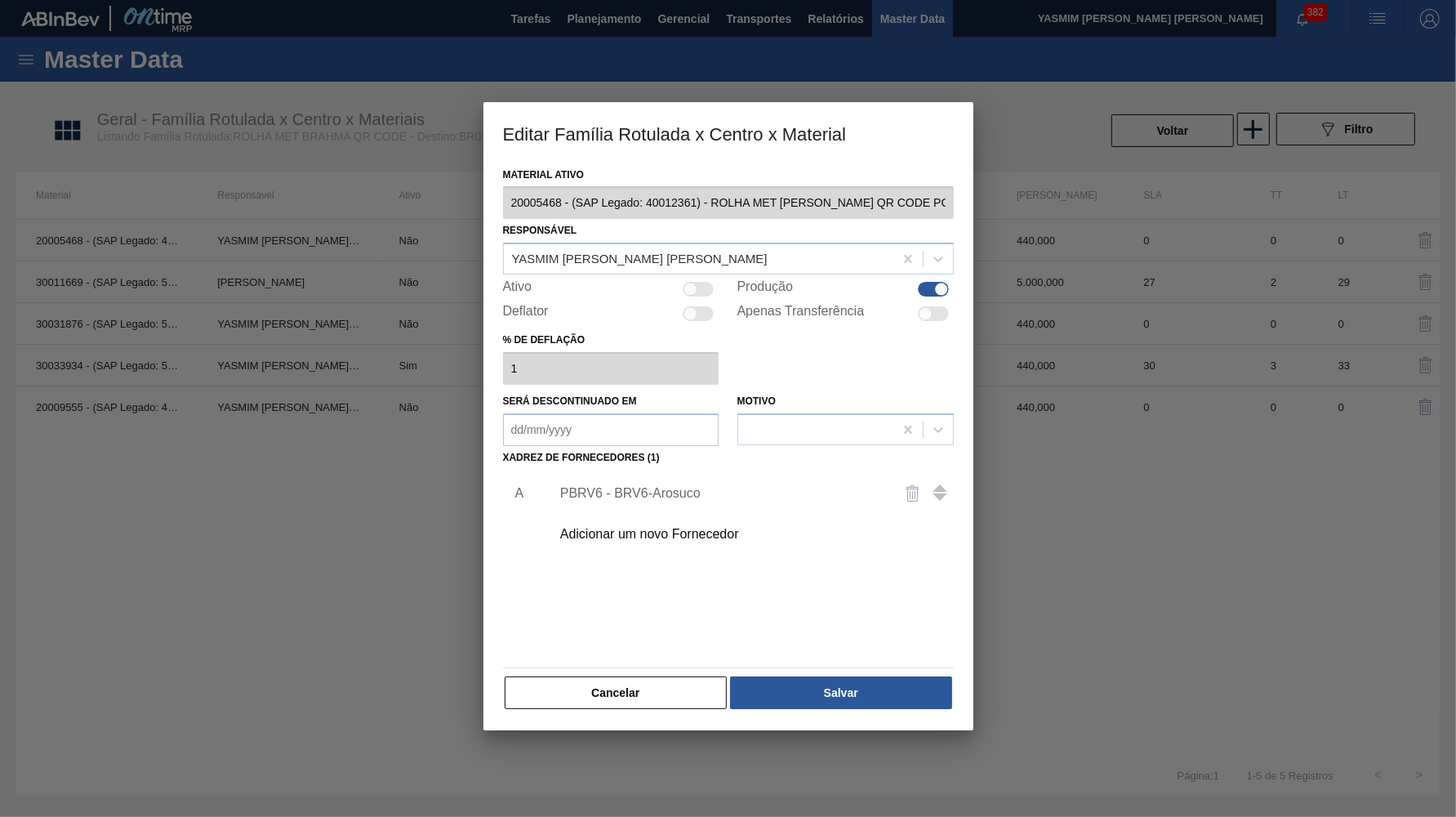
click at [639, 486] on div "PBRV6 - BRV6-Arosuco" at bounding box center [720, 493] width 320 height 14
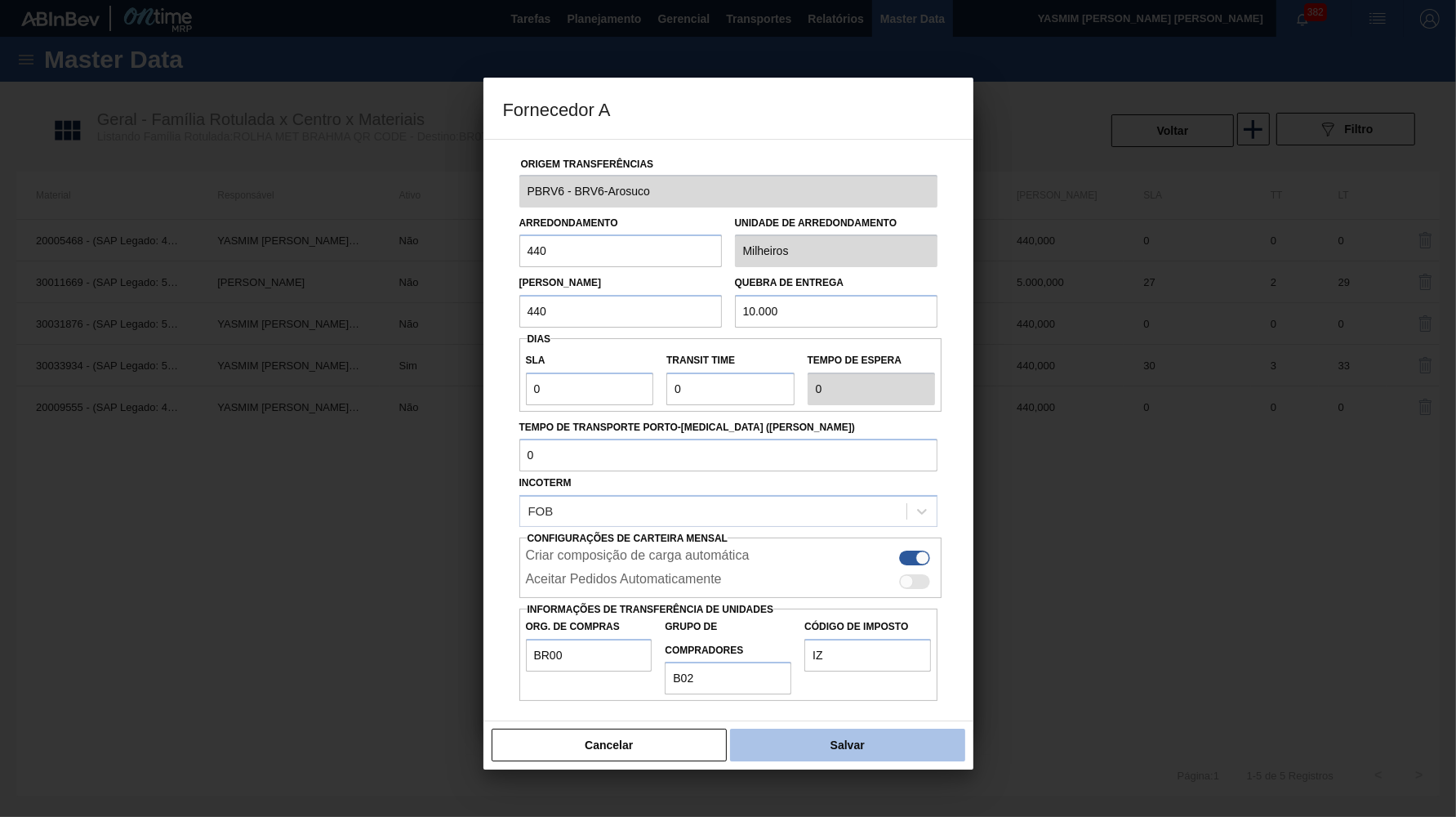
click at [754, 729] on button "Salvar" at bounding box center [847, 745] width 234 height 32
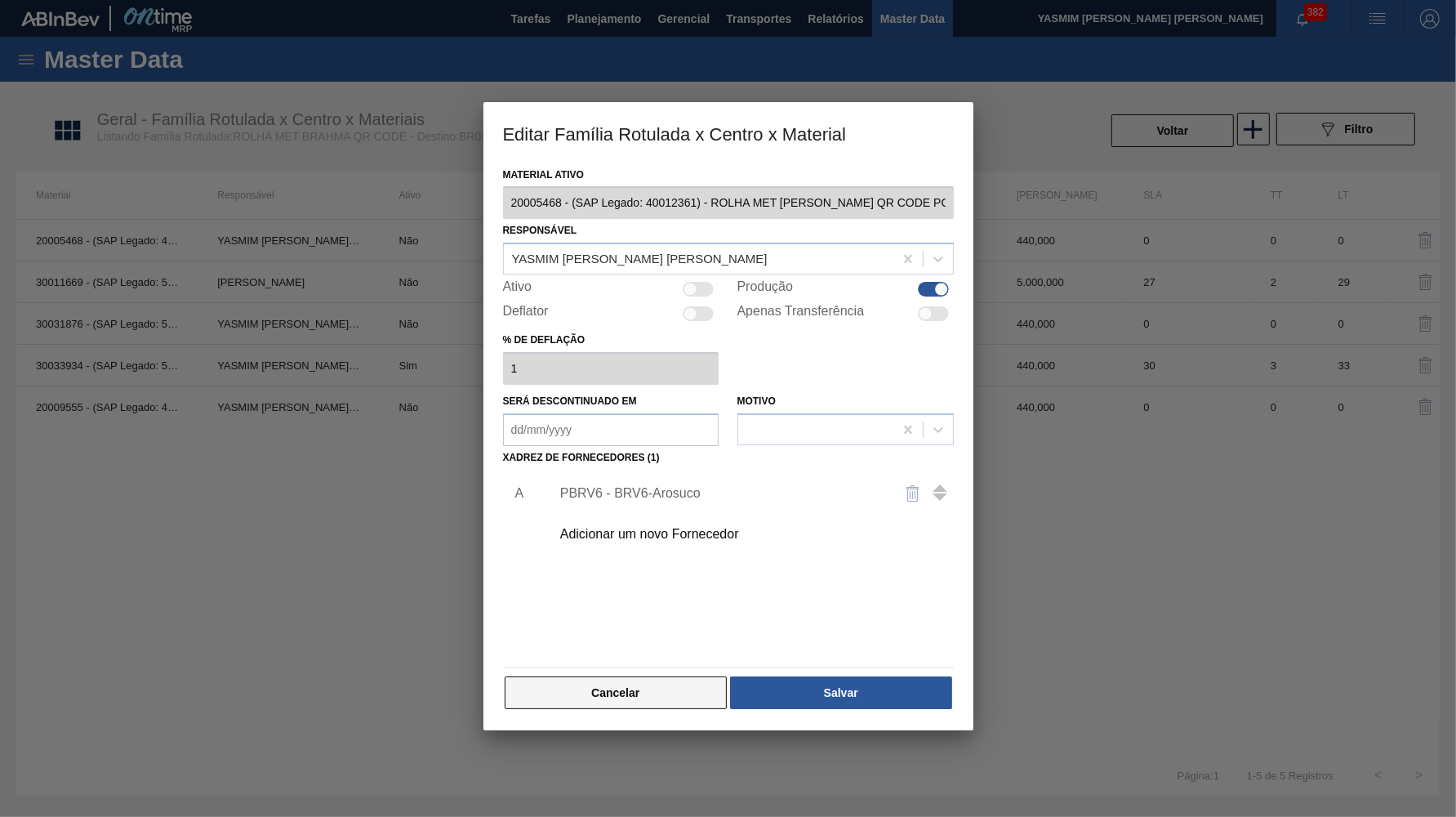
click at [644, 677] on button "Cancelar" at bounding box center [616, 693] width 223 height 32
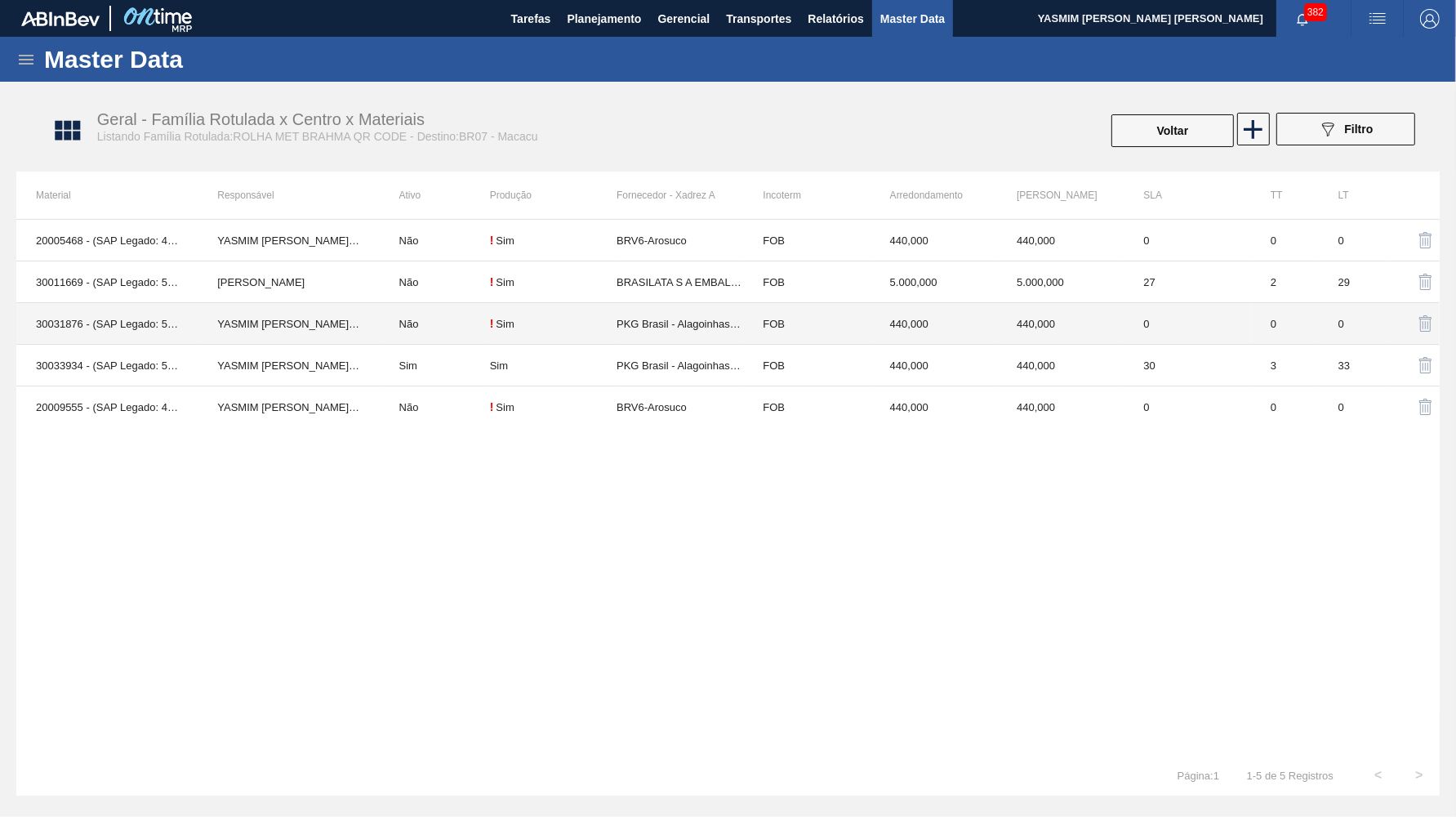
click at [695, 339] on td "PKG Brasil - Alagoinhas (BA)" at bounding box center [679, 324] width 126 height 42
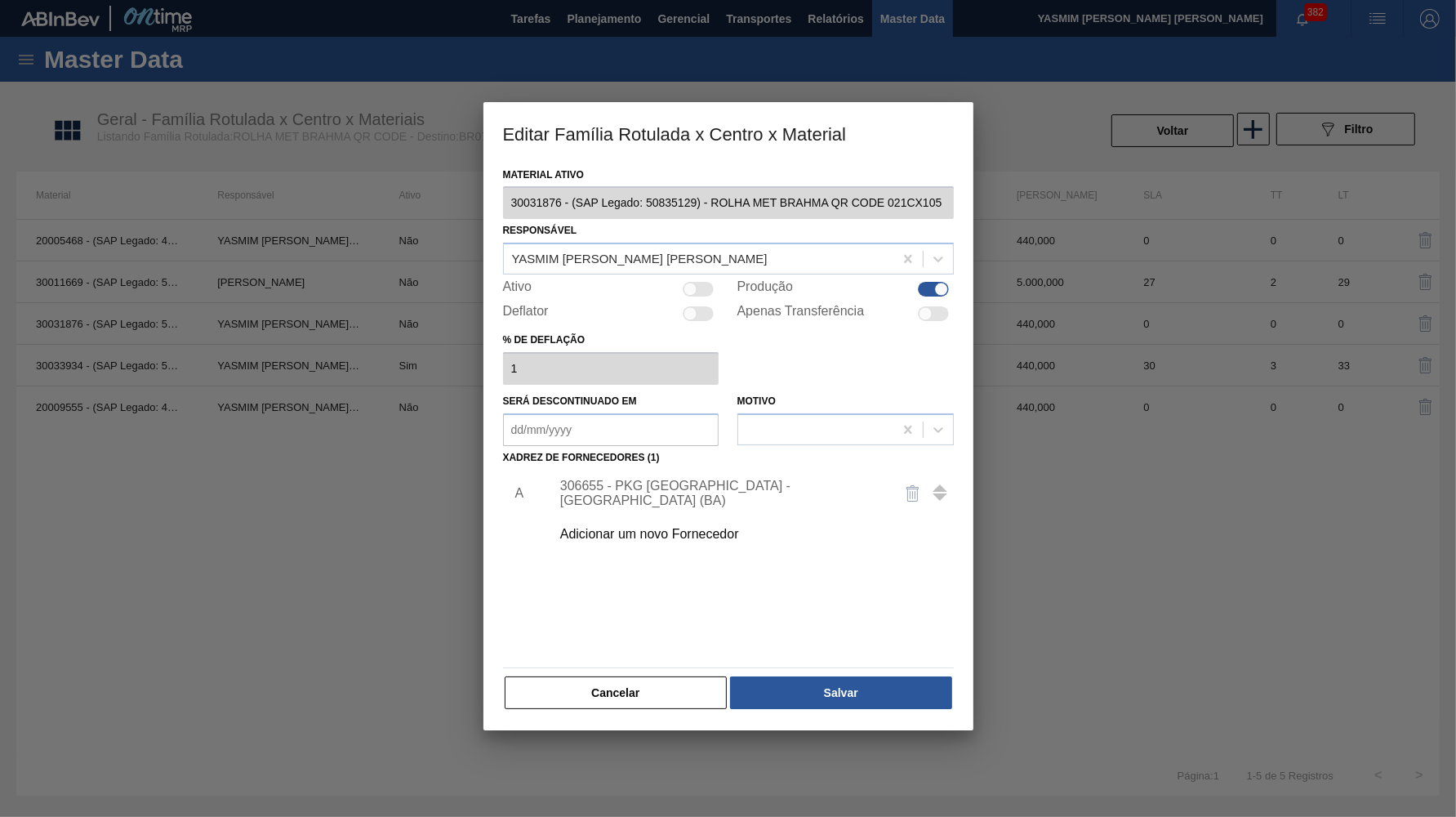
click at [718, 481] on div "306655 - PKG Brasil - Alagoinhas (BA)" at bounding box center [720, 493] width 320 height 30
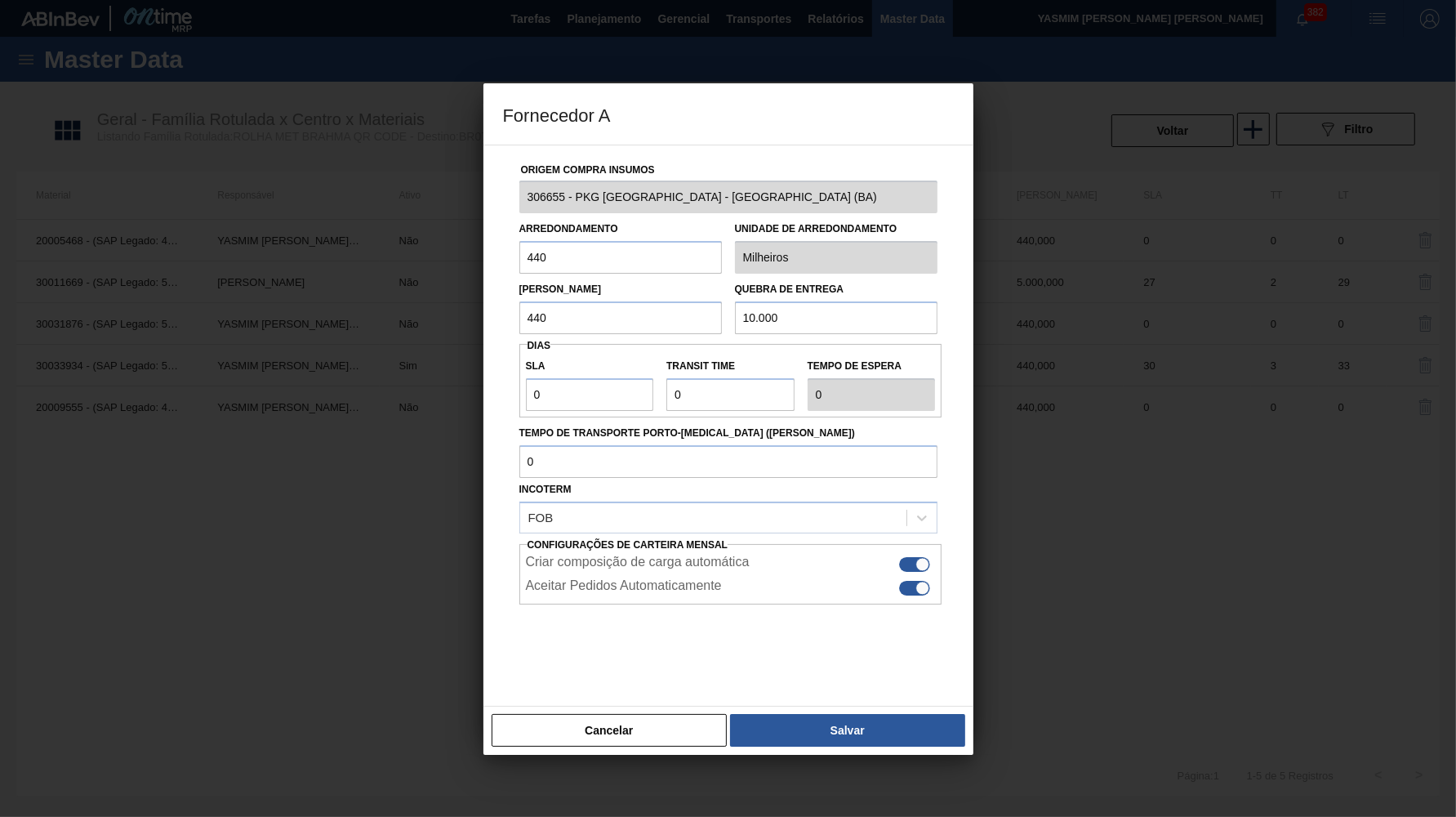
click at [898, 577] on div "Criar composição de carga automática Aceitar Pedidos Automaticamente" at bounding box center [731, 574] width 423 height 60
click at [906, 578] on div "Aceitar Pedidos Automaticamente" at bounding box center [731, 588] width 410 height 20
click at [919, 581] on div at bounding box center [923, 588] width 14 height 14
click at [891, 706] on div "Cancelar Salvar" at bounding box center [728, 730] width 490 height 49
click at [890, 714] on button "Salvar" at bounding box center [847, 730] width 234 height 32
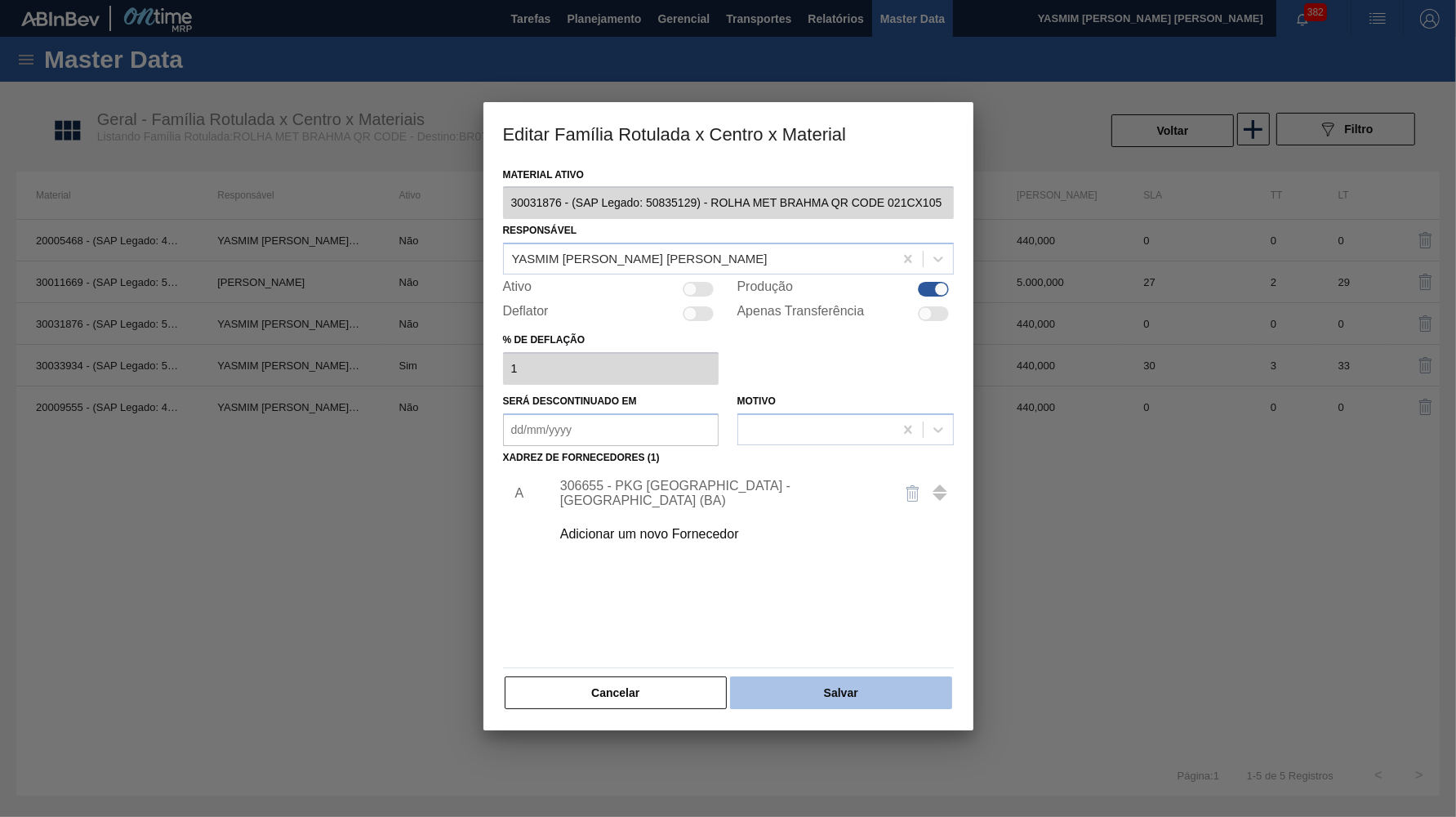
click at [836, 677] on button "Salvar" at bounding box center [840, 693] width 222 height 32
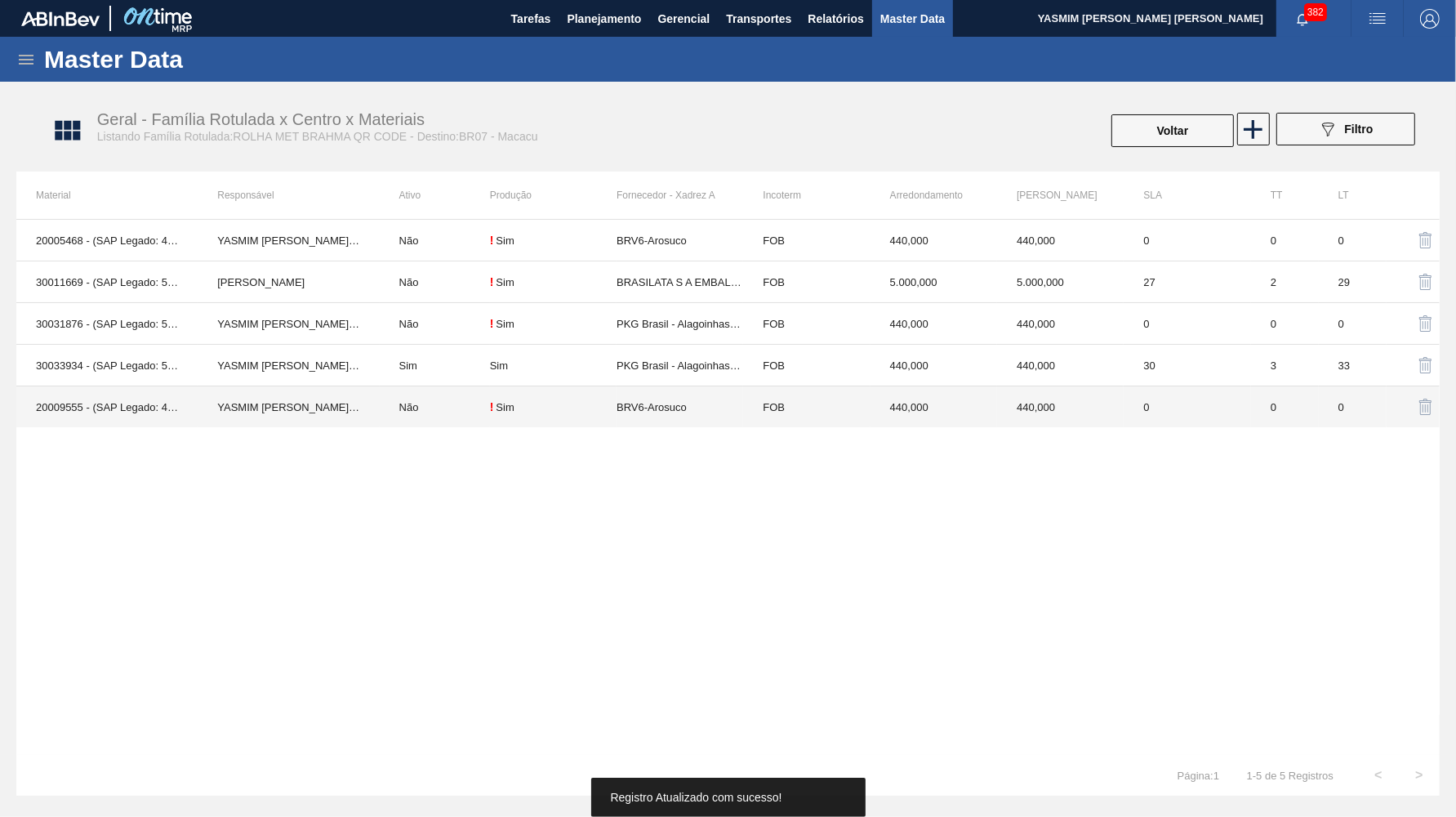
click at [713, 370] on td "PKG Brasil - Alagoinhas (BA)" at bounding box center [679, 365] width 126 height 42
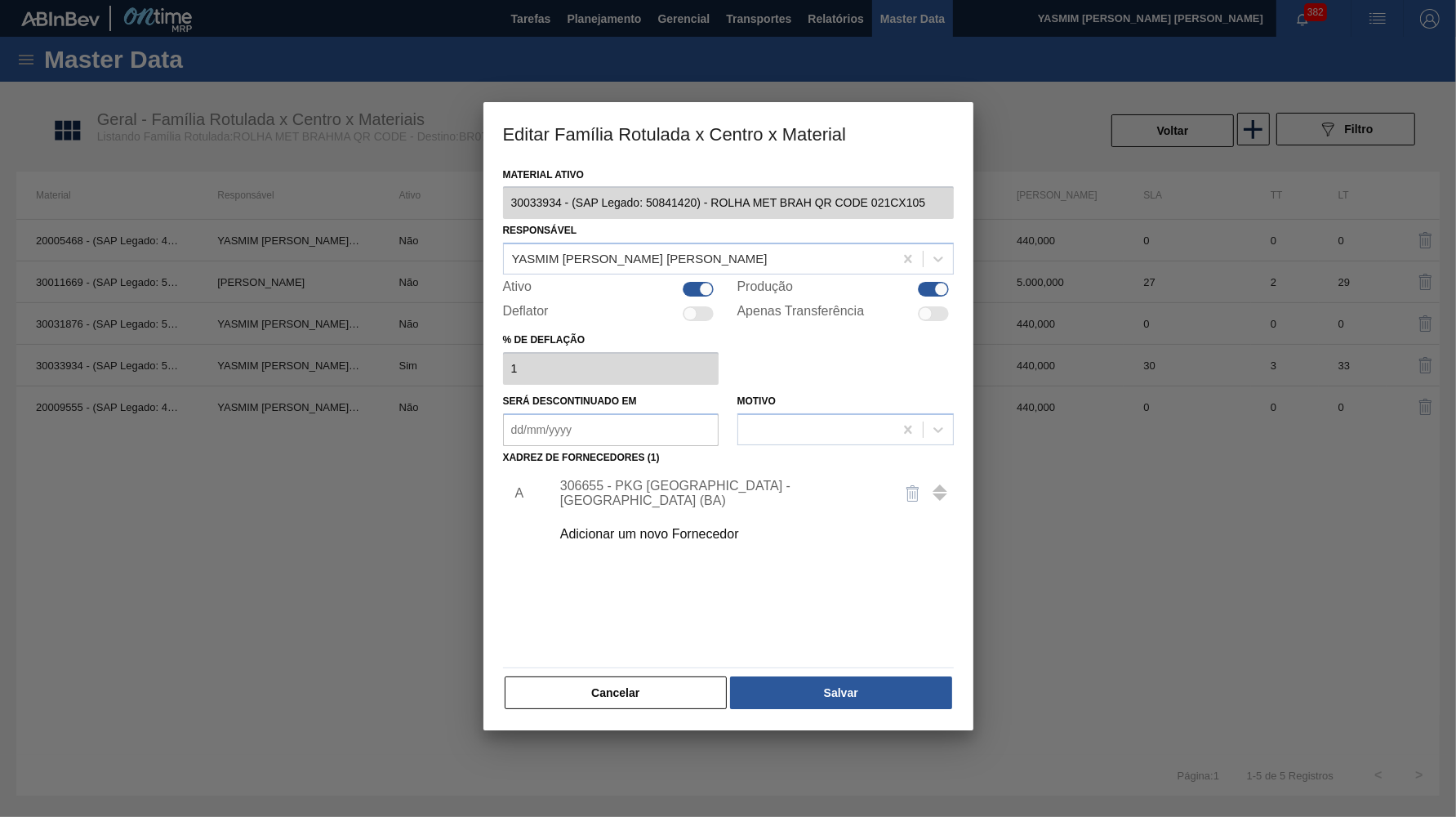
click at [770, 481] on div "306655 - PKG Brasil - Alagoinhas (BA)" at bounding box center [720, 493] width 320 height 30
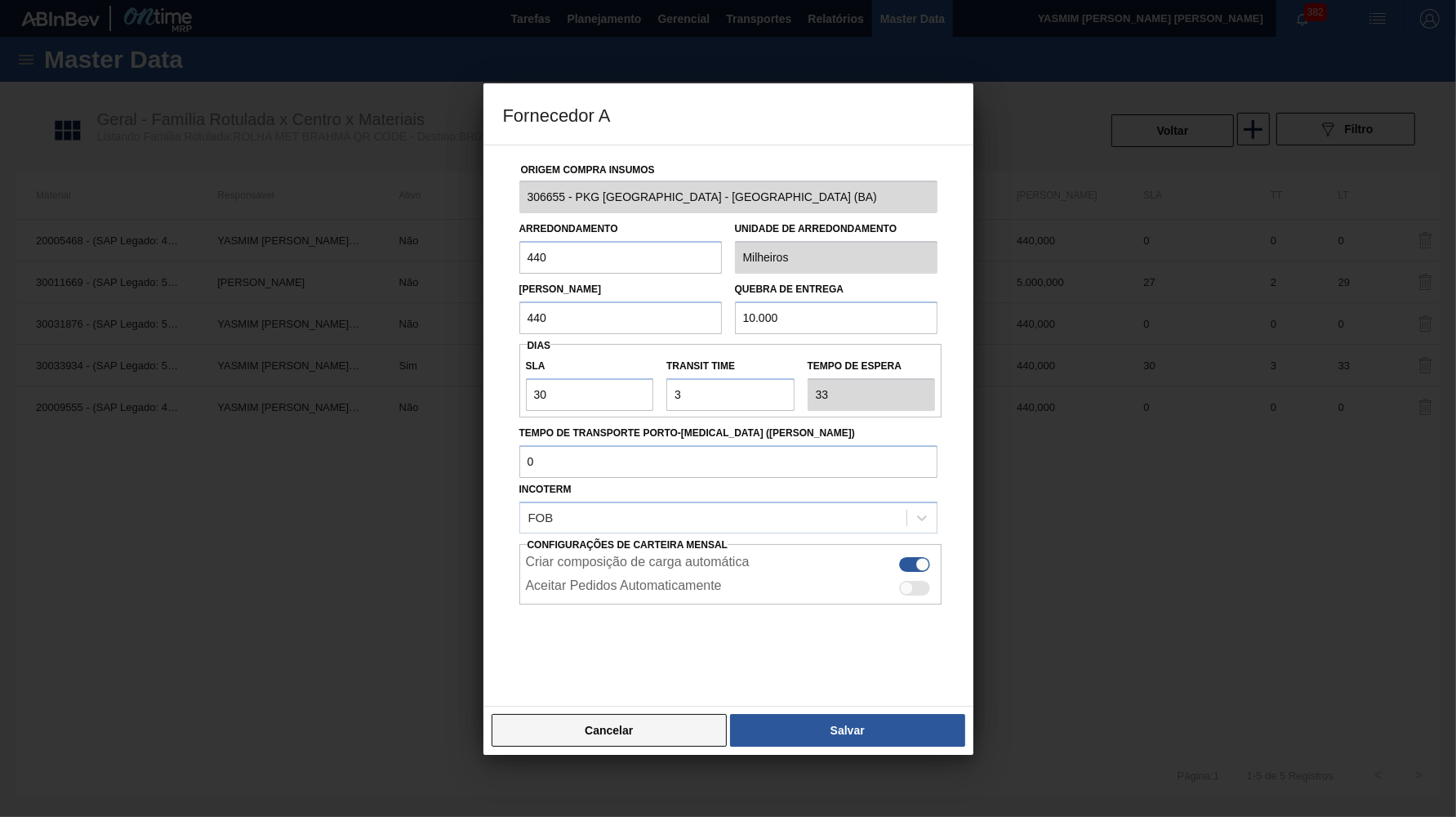
click at [660, 706] on div "Cancelar Salvar" at bounding box center [728, 730] width 490 height 49
click at [672, 714] on button "Cancelar" at bounding box center [610, 730] width 236 height 32
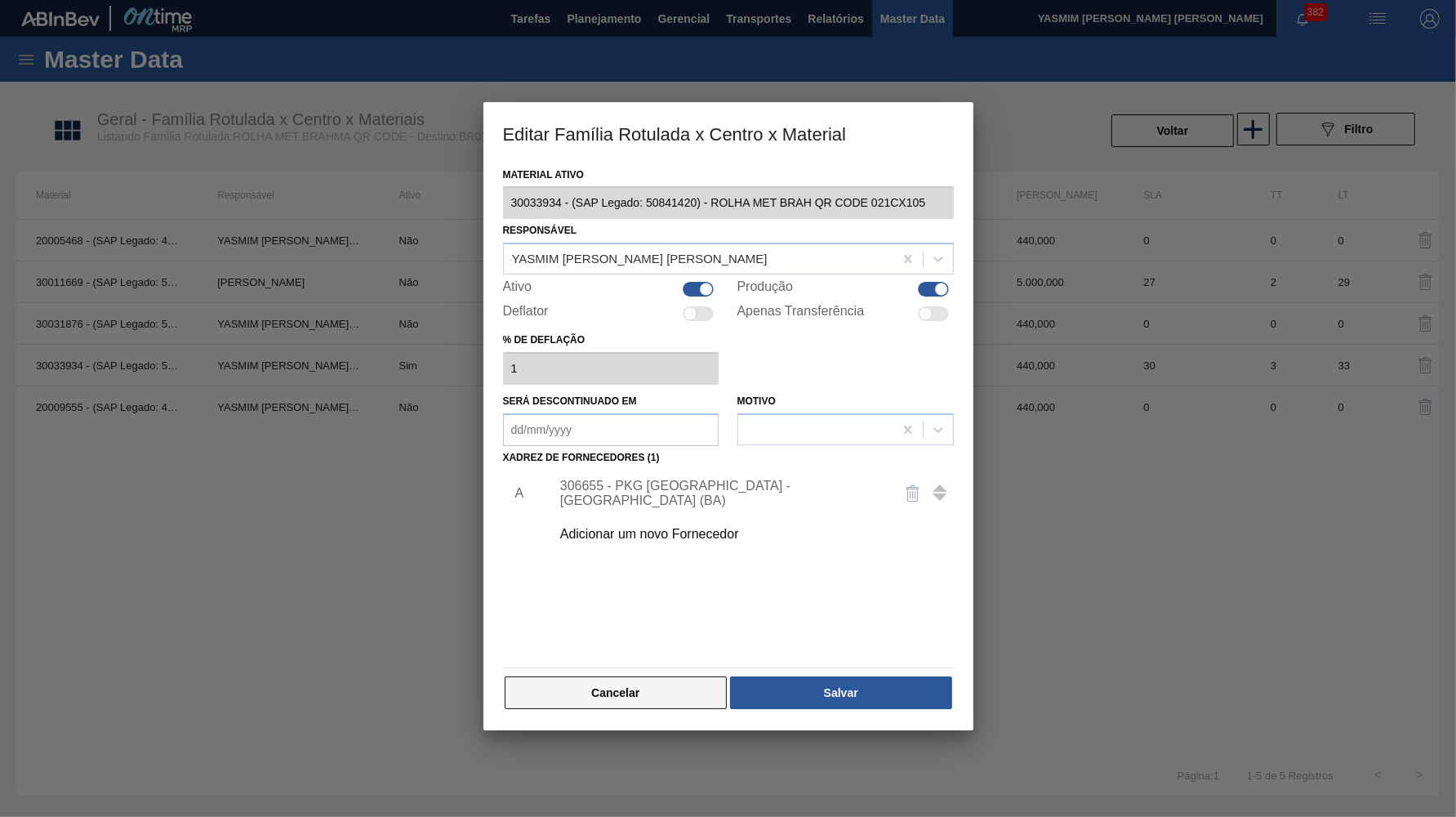
click at [668, 677] on button "Cancelar" at bounding box center [616, 693] width 223 height 32
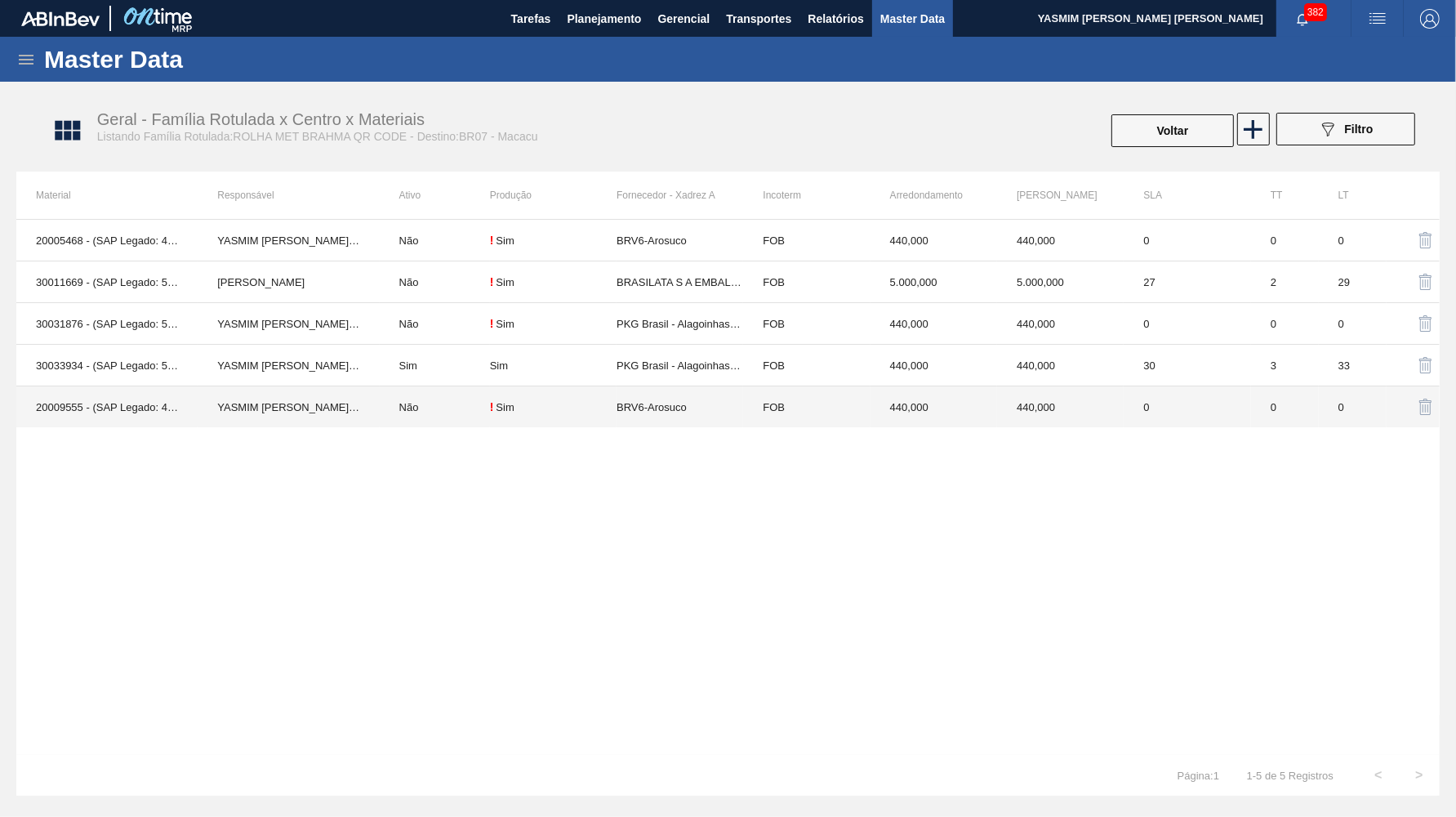
click at [711, 407] on td "BRV6-Arosuco" at bounding box center [679, 407] width 126 height 42
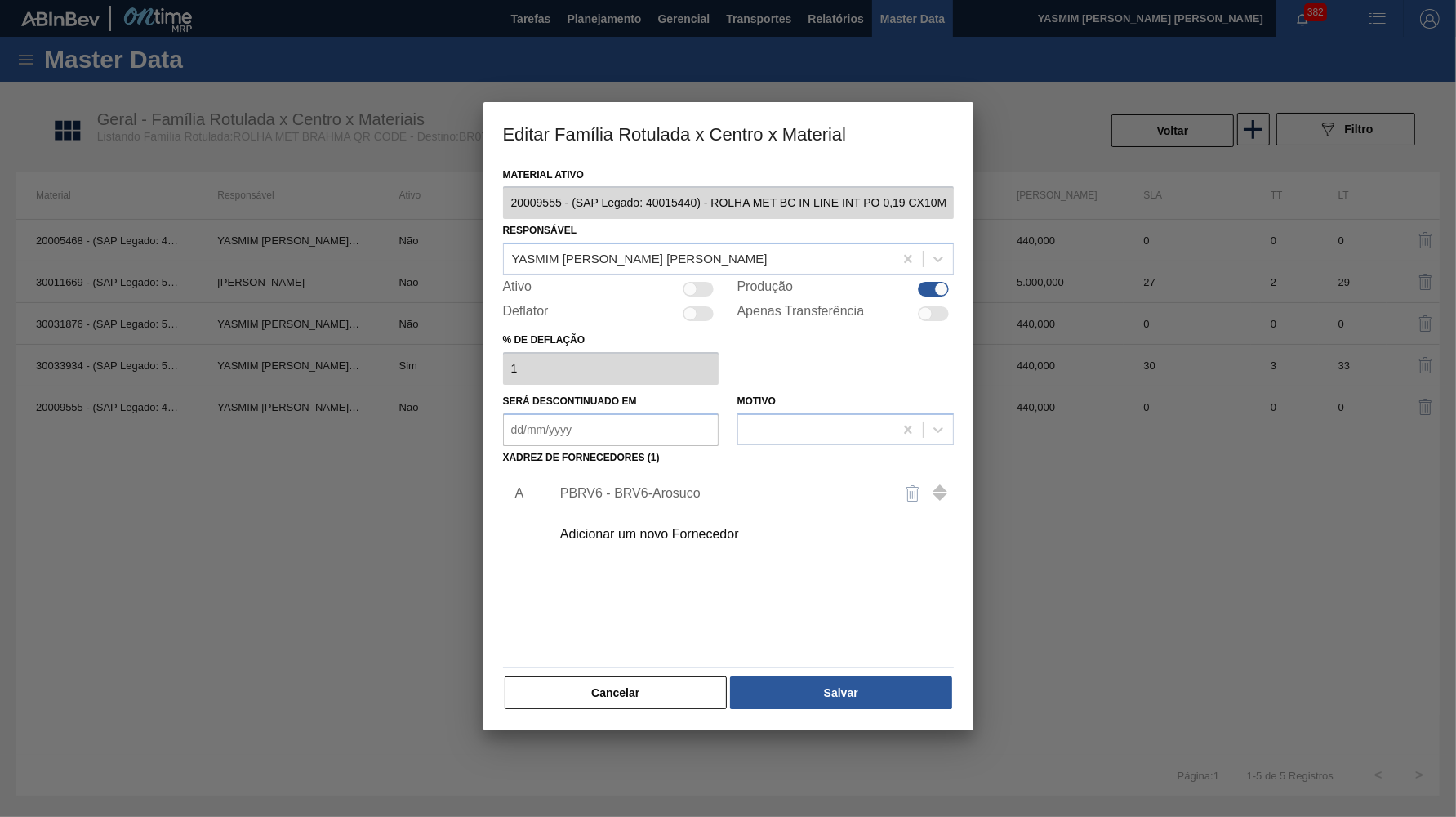
click at [695, 473] on div "PBRV6 - BRV6-Arosuco" at bounding box center [748, 493] width 413 height 41
click at [696, 486] on div "PBRV6 - BRV6-Arosuco" at bounding box center [720, 493] width 320 height 14
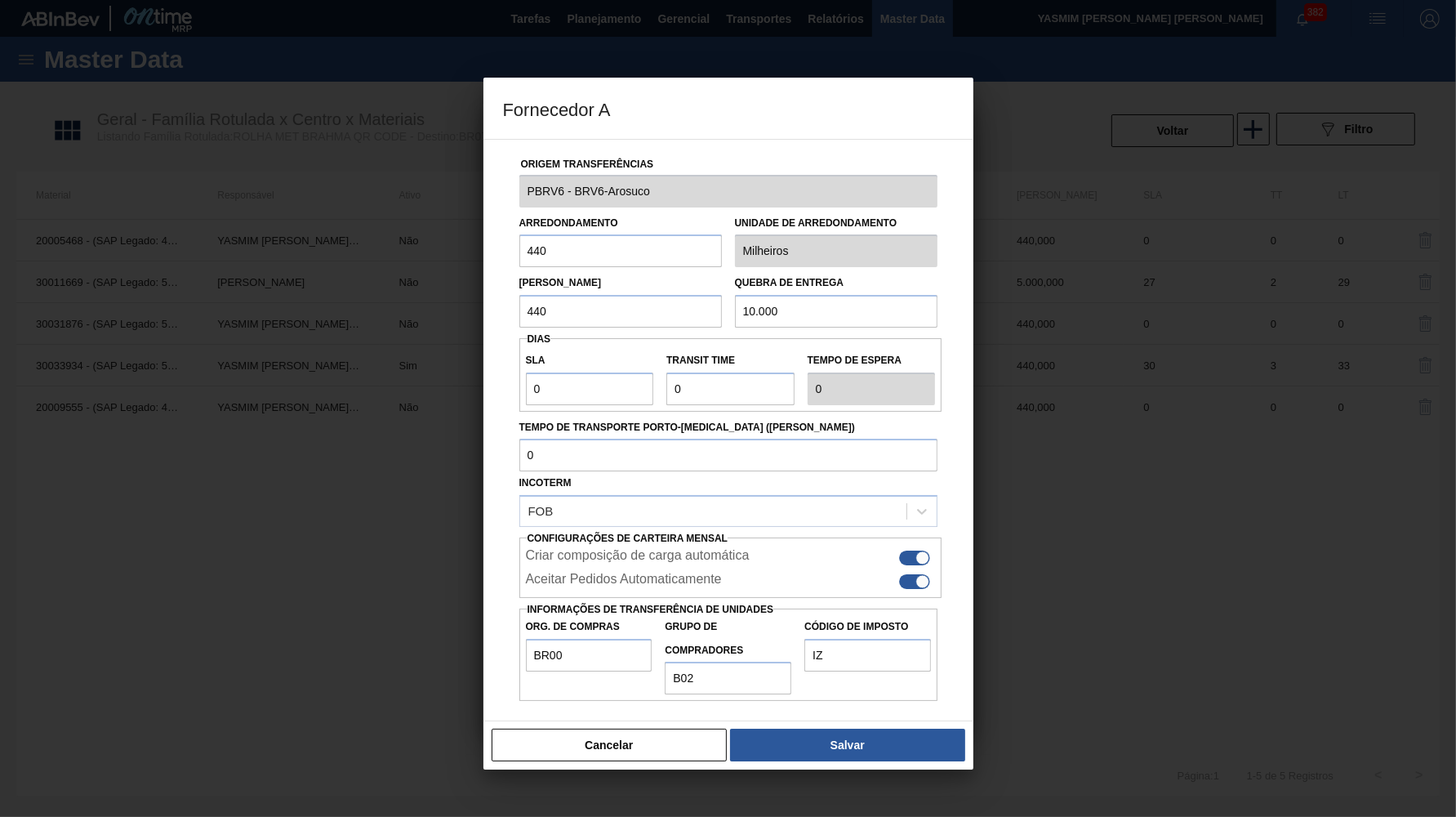
click at [696, 477] on div "Incoterm FOB" at bounding box center [728, 499] width 419 height 55
click at [922, 575] on div at bounding box center [923, 582] width 14 height 14
click at [869, 742] on div at bounding box center [728, 408] width 1456 height 817
click at [863, 735] on div "Cancelar Salvar" at bounding box center [728, 746] width 490 height 49
click at [852, 729] on button "Salvar" at bounding box center [847, 745] width 234 height 32
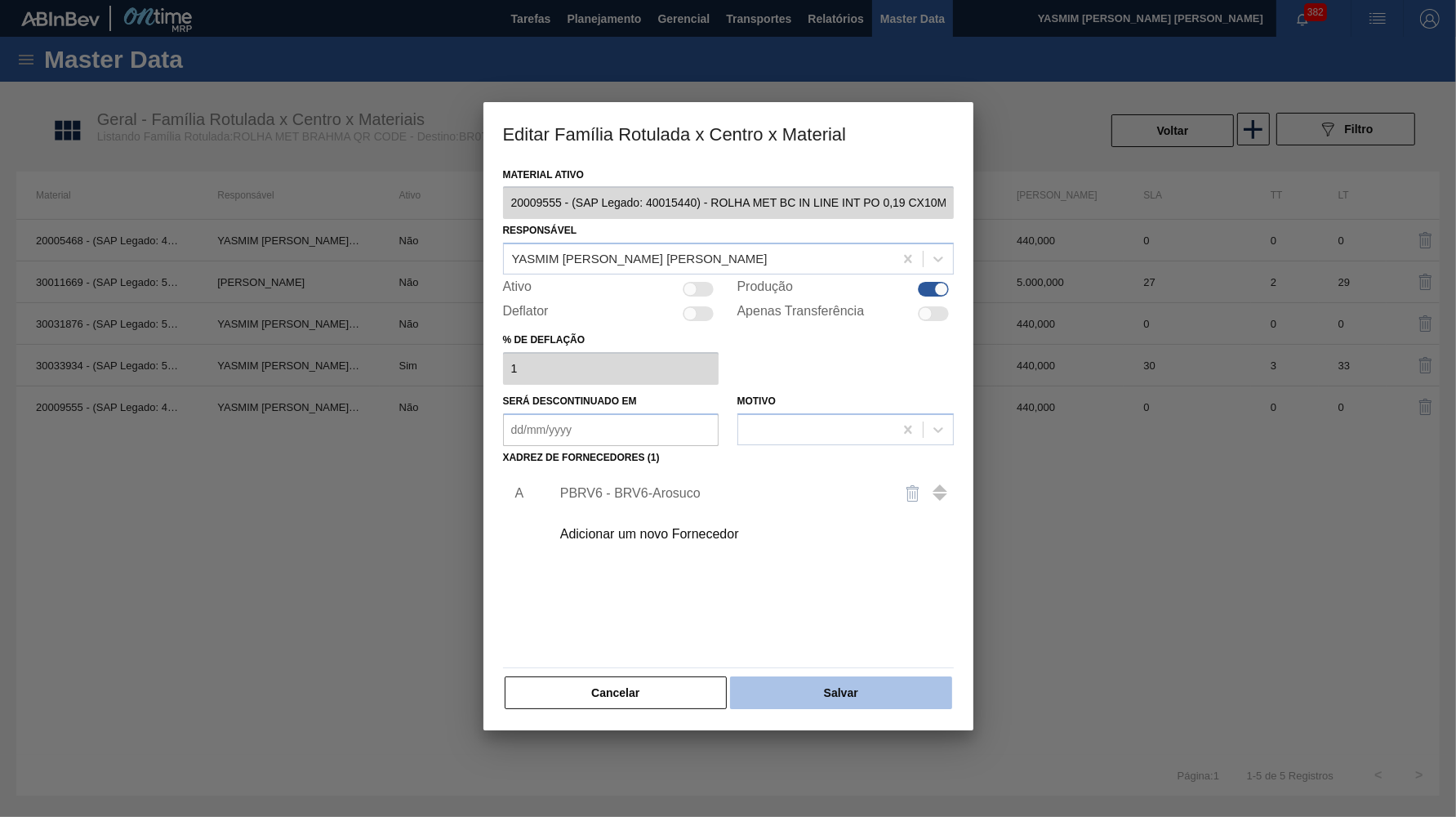
click at [818, 677] on button "Salvar" at bounding box center [840, 693] width 222 height 32
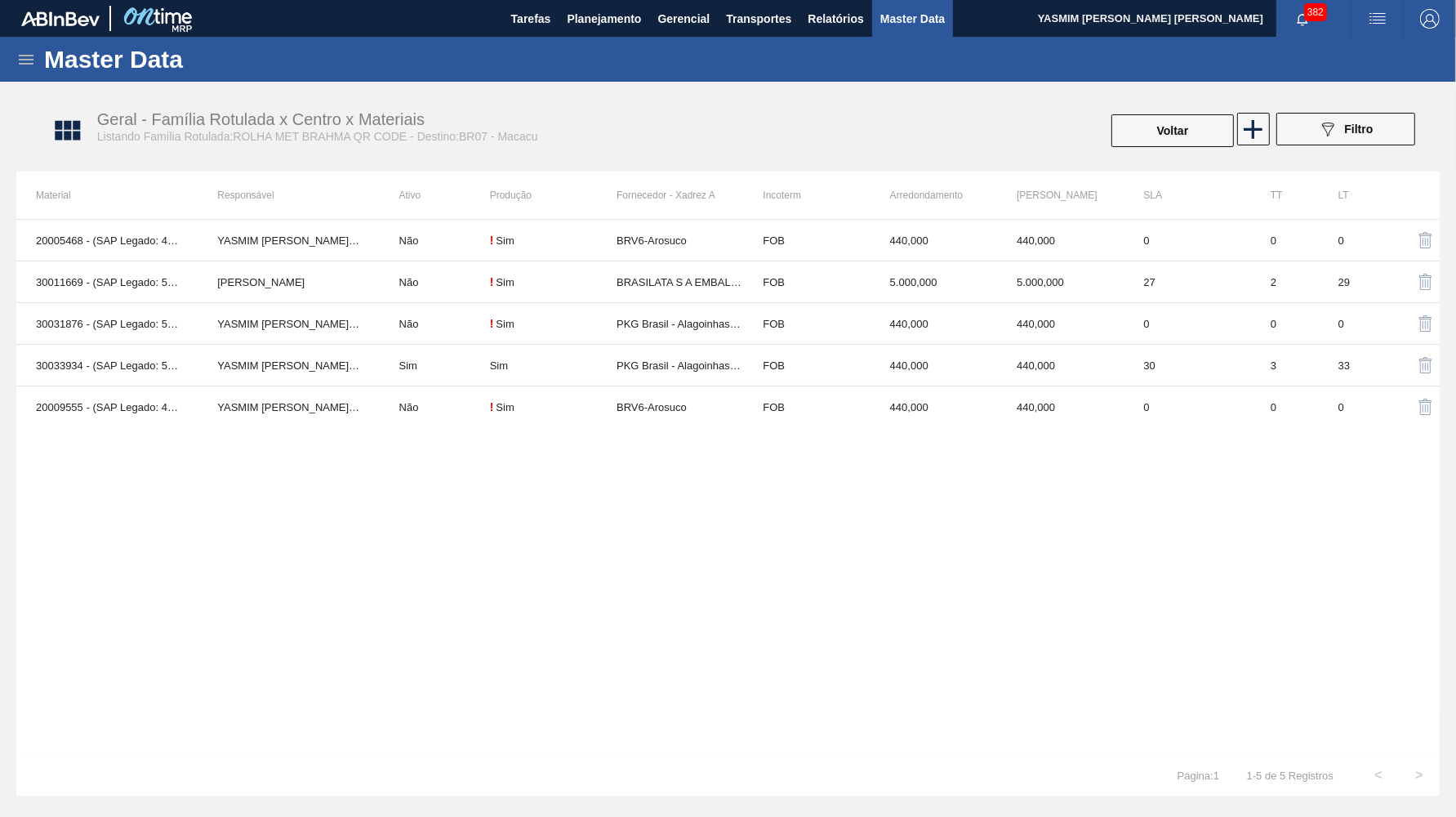
click at [1180, 144] on button "Voltar" at bounding box center [1172, 131] width 122 height 32
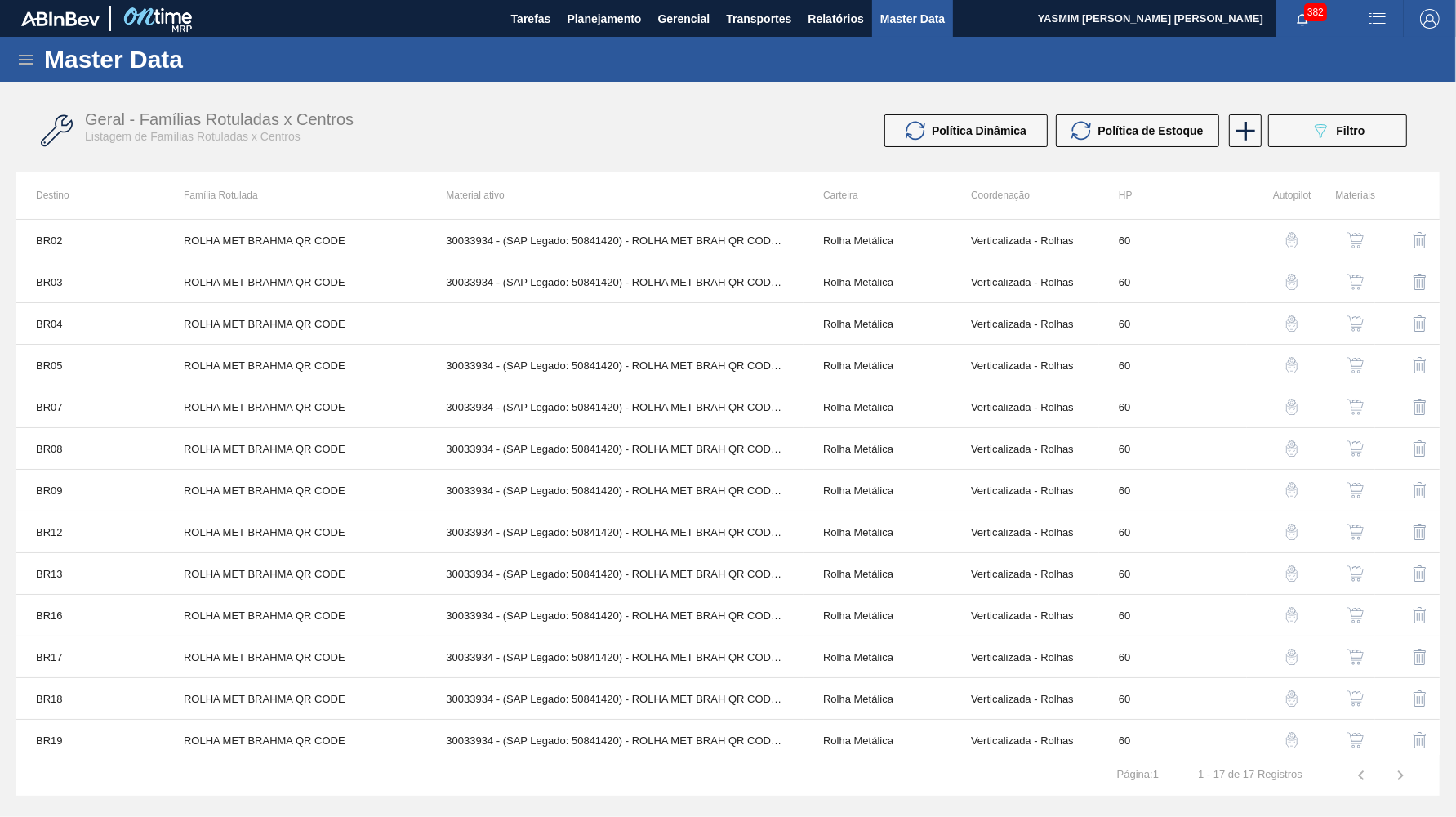
click at [1364, 405] on img "button" at bounding box center [1355, 406] width 16 height 16
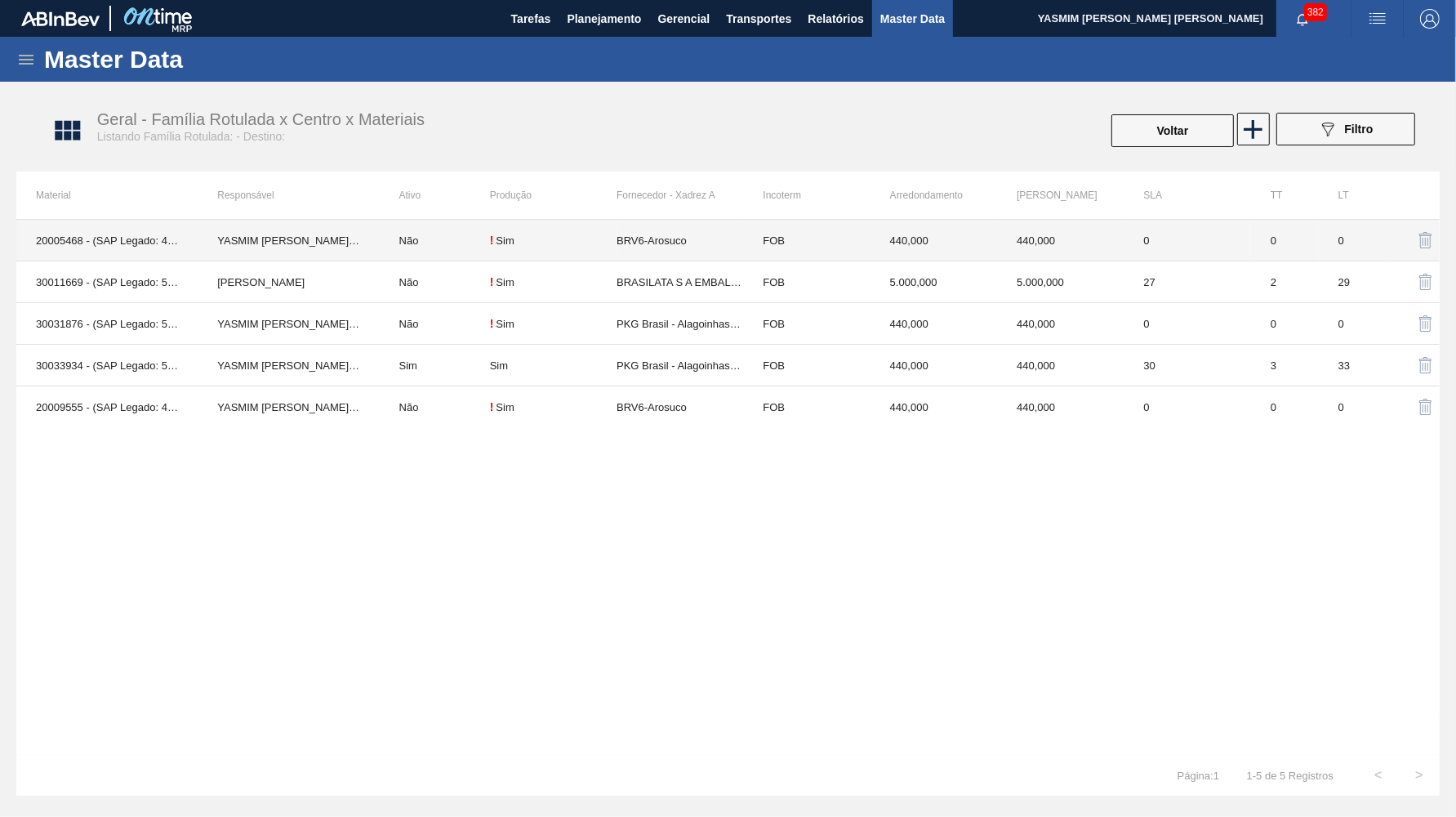
click at [771, 242] on td "FOB" at bounding box center [806, 240] width 126 height 42
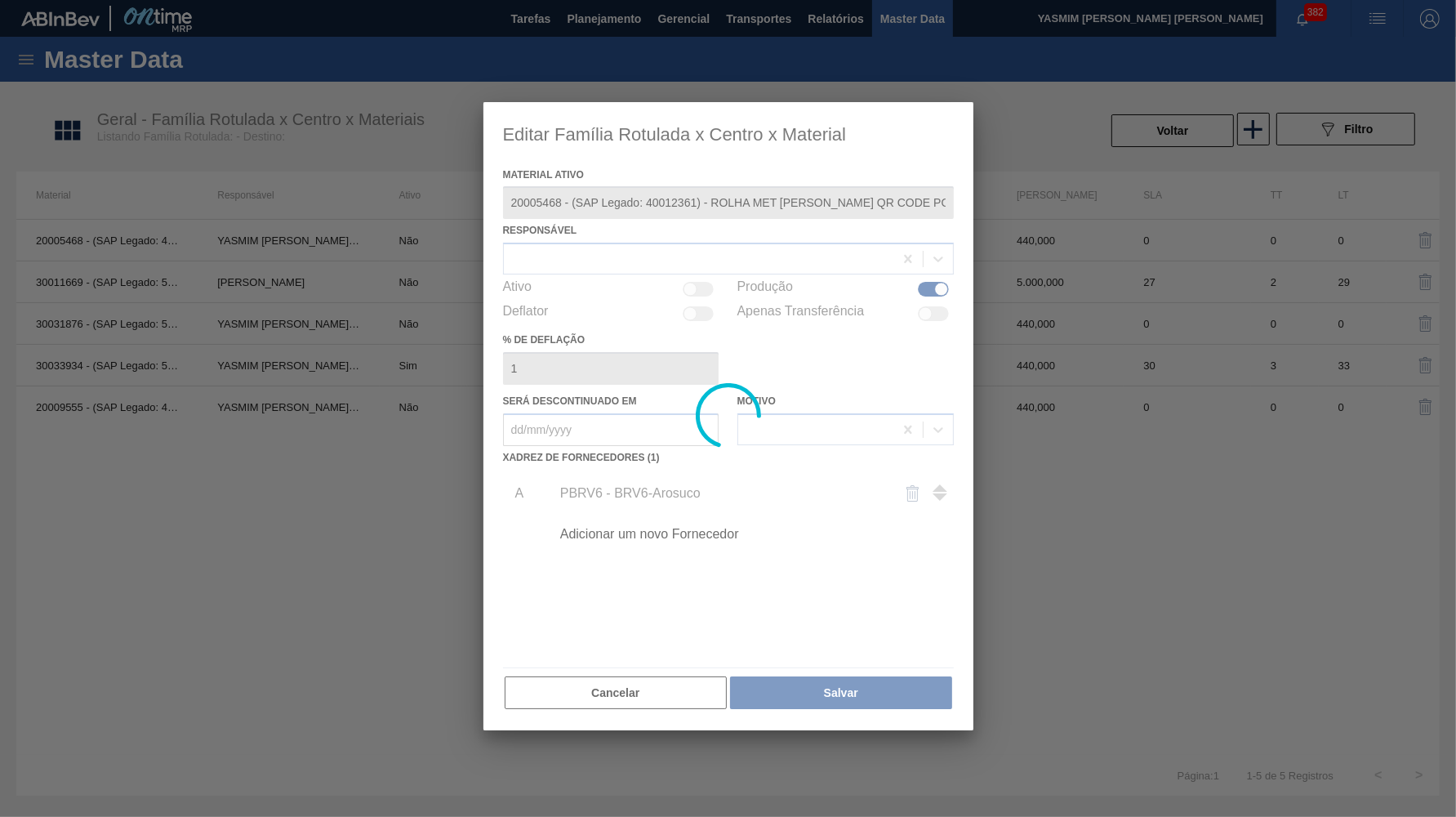
click at [633, 482] on div at bounding box center [728, 416] width 490 height 629
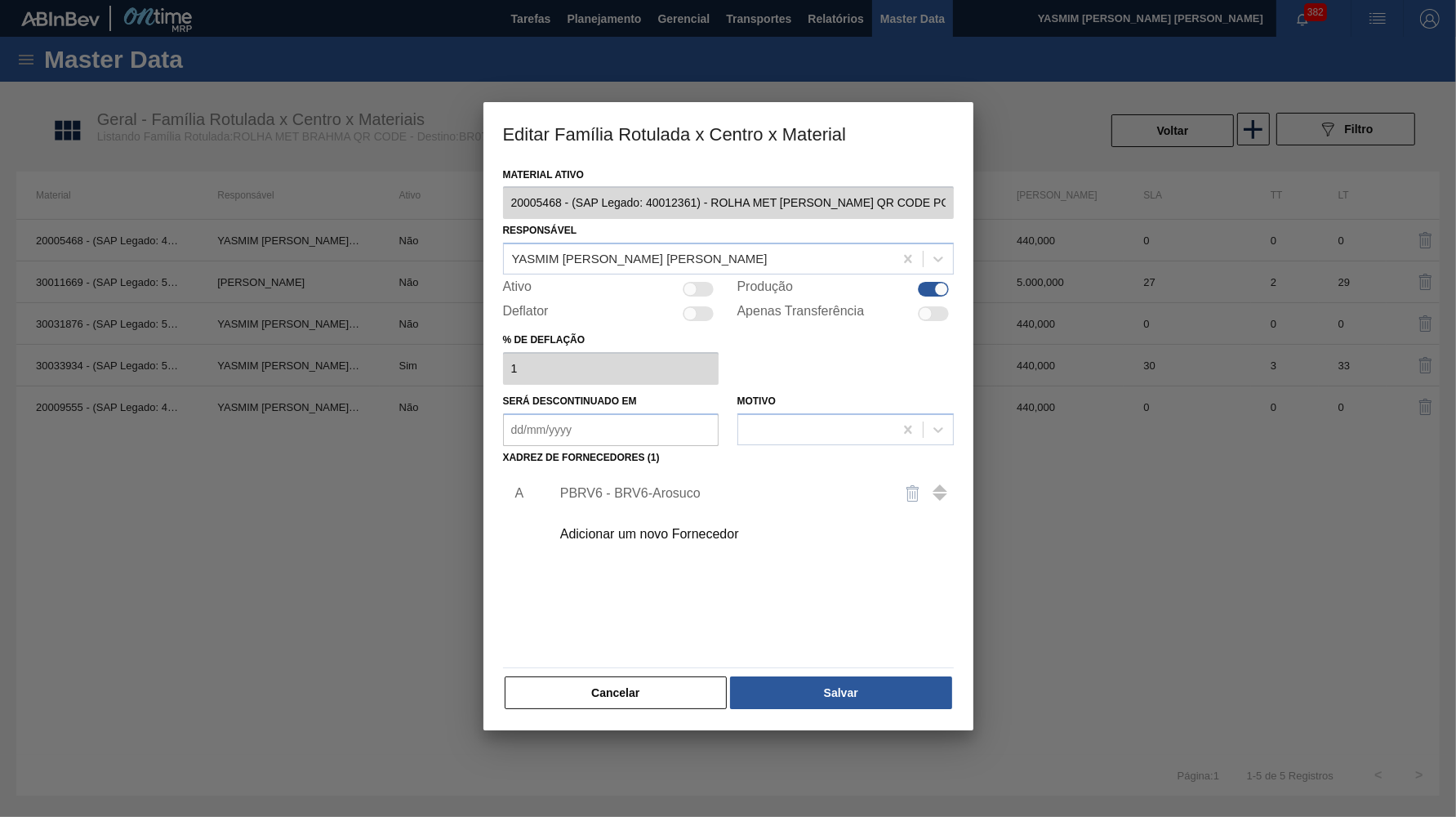
click at [614, 486] on div "PBRV6 - BRV6-Arosuco" at bounding box center [720, 493] width 320 height 14
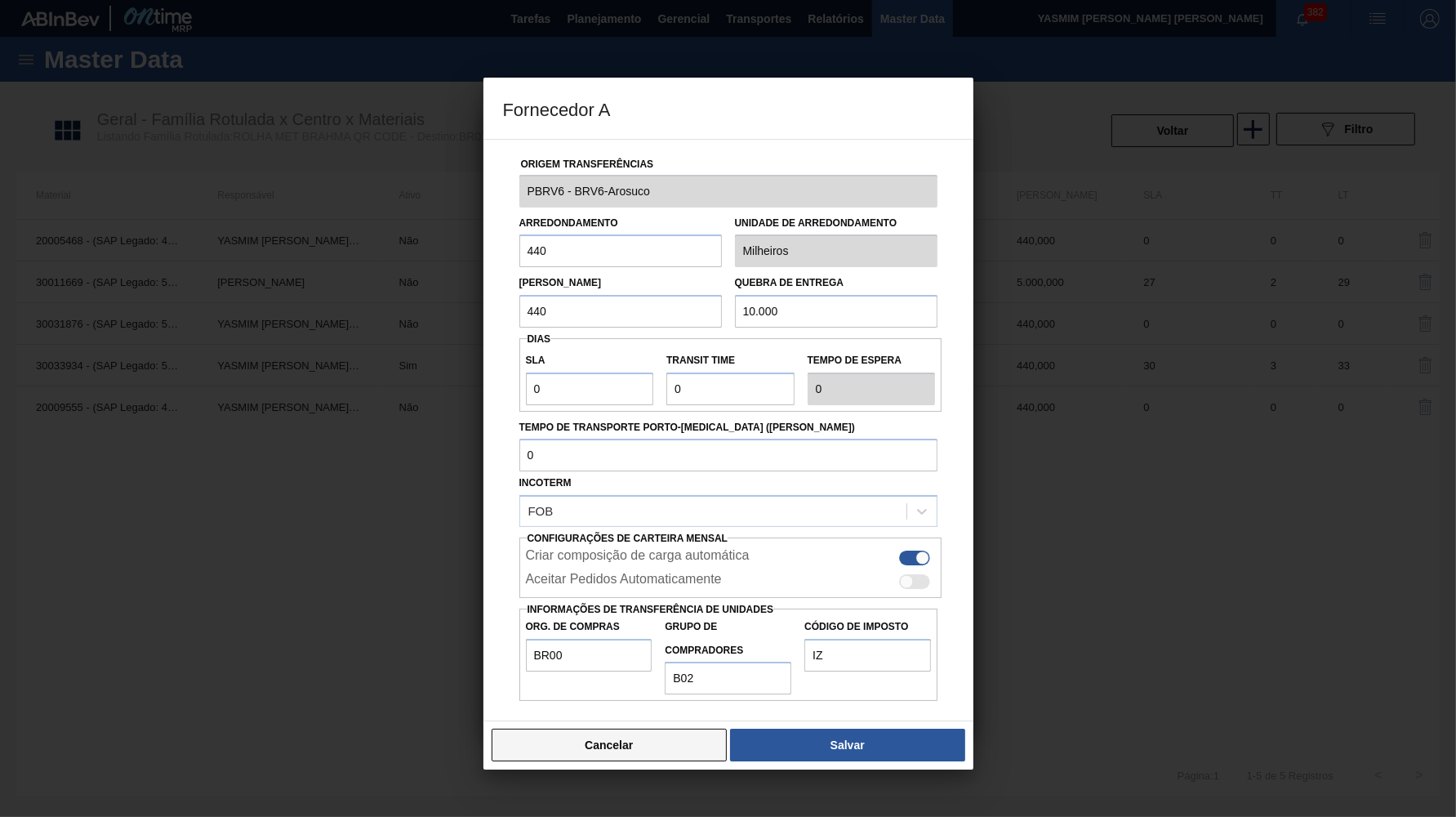
click at [642, 729] on button "Cancelar" at bounding box center [610, 745] width 236 height 32
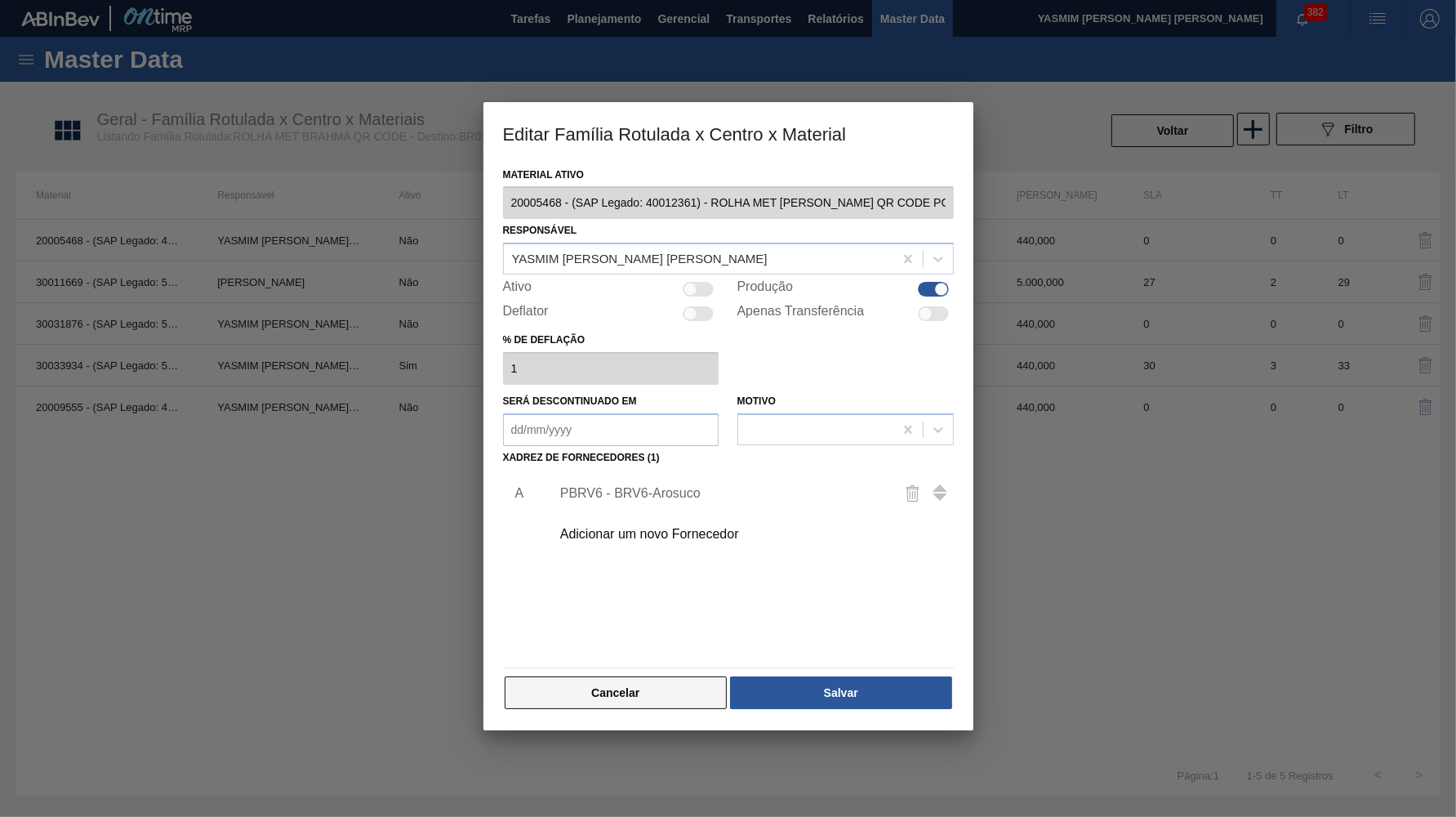
click at [640, 677] on button "Cancelar" at bounding box center [616, 693] width 223 height 32
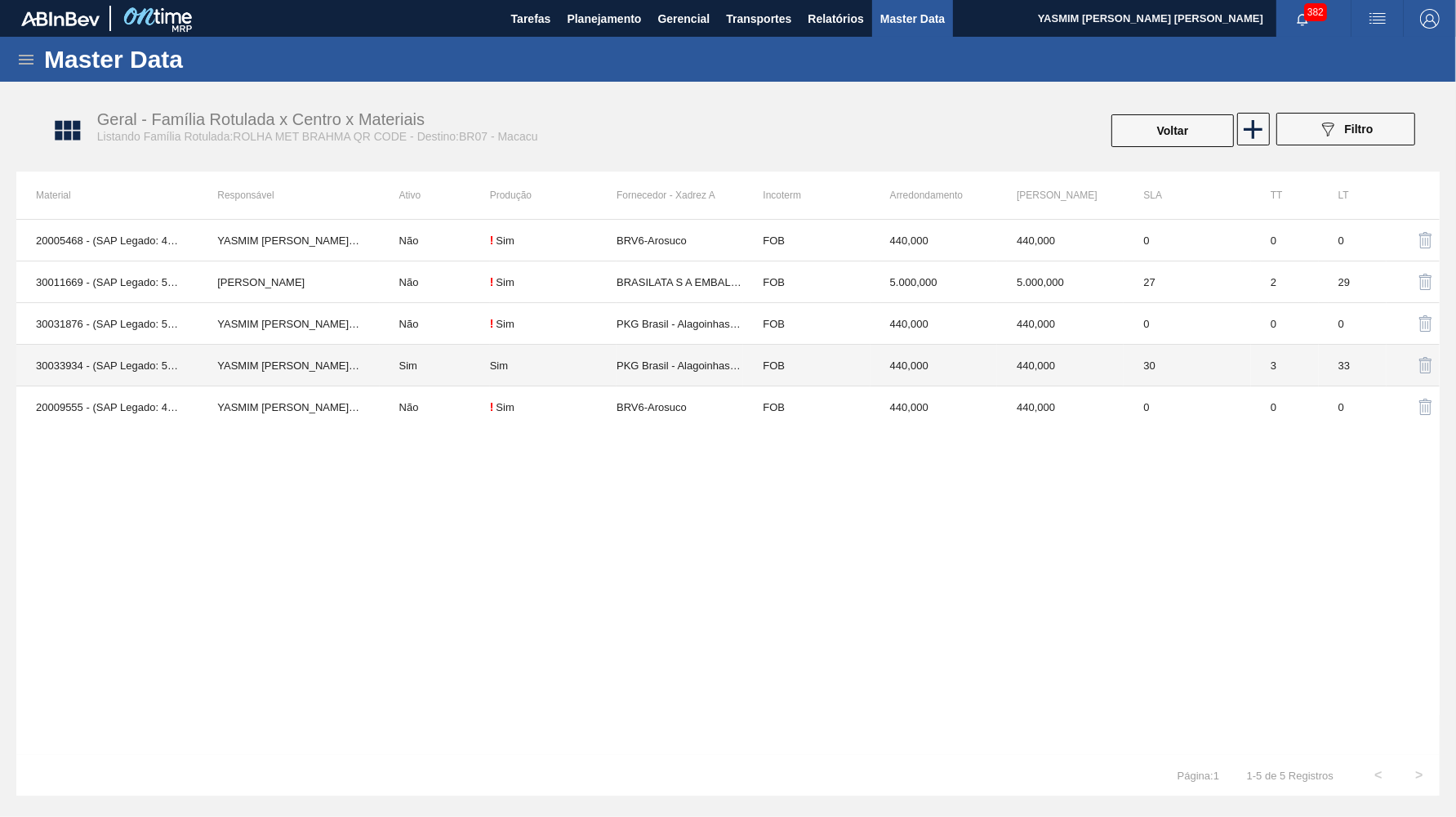
click at [664, 425] on td "BRV6-Arosuco" at bounding box center [679, 407] width 126 height 42
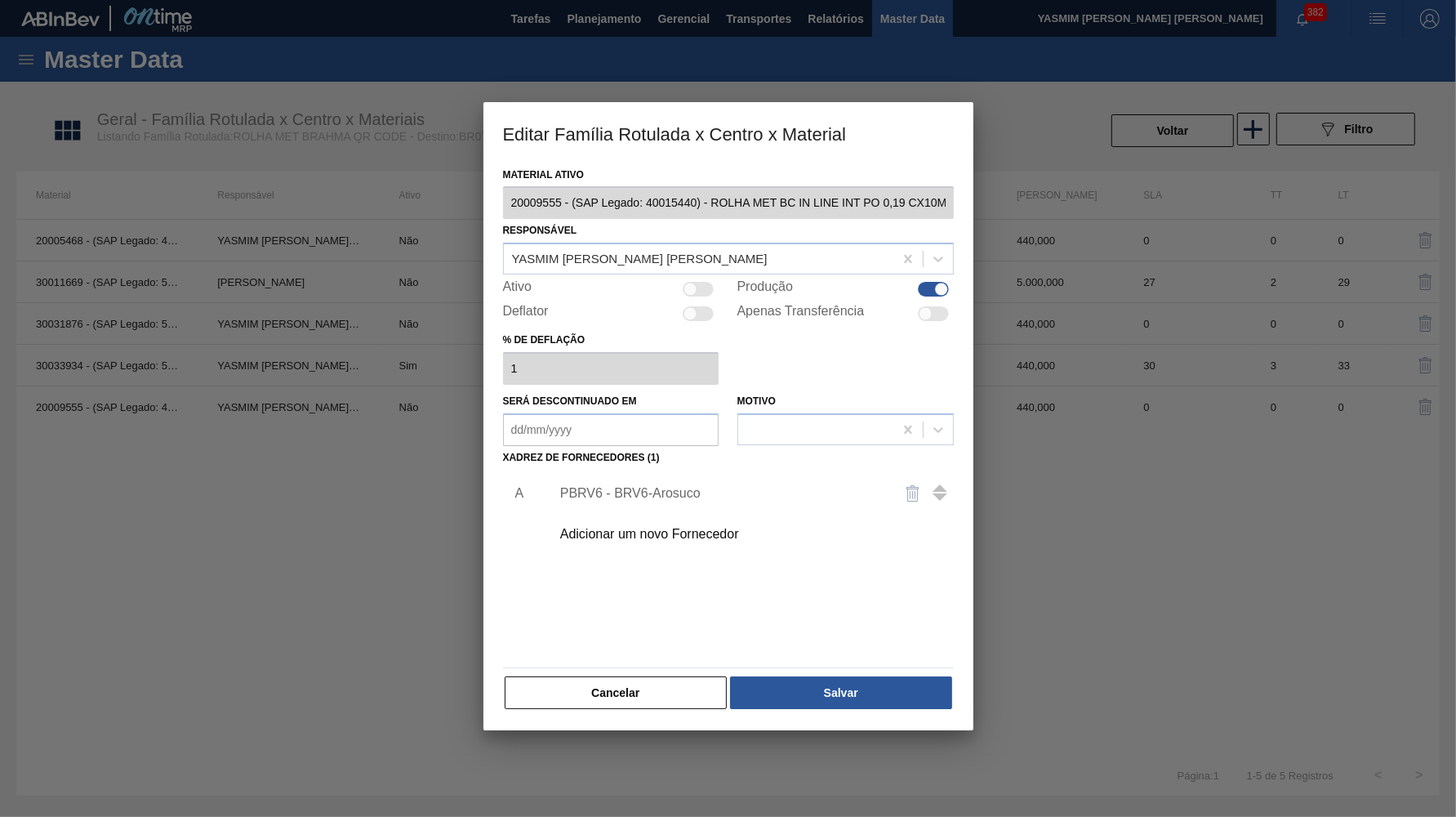
click at [631, 486] on div "PBRV6 - BRV6-Arosuco" at bounding box center [720, 493] width 320 height 14
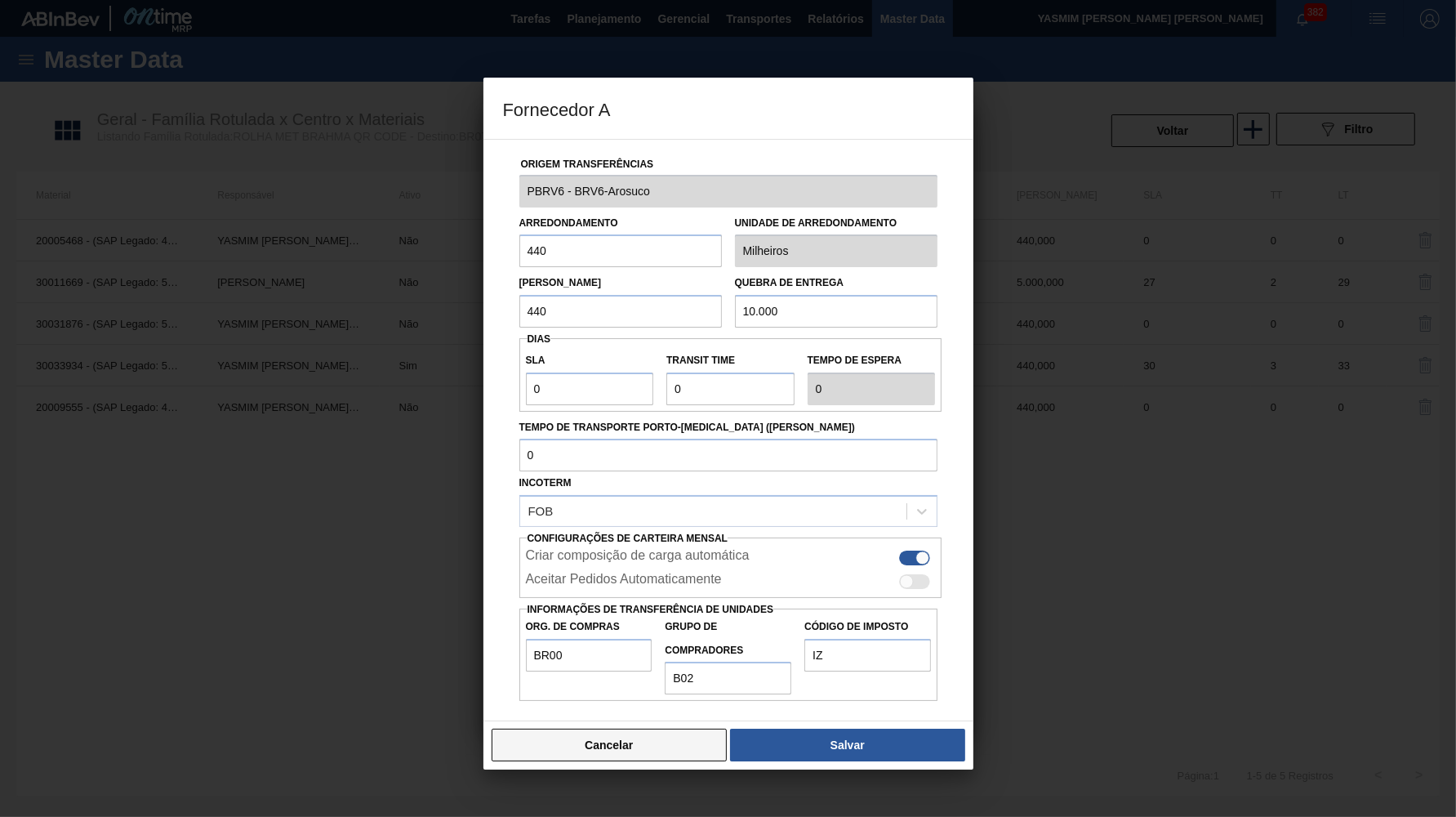
drag, startPoint x: 669, startPoint y: 738, endPoint x: 651, endPoint y: 724, distance: 22.8
click at [666, 736] on div "Cancelar Salvar" at bounding box center [728, 746] width 490 height 49
click at [649, 729] on button "Cancelar" at bounding box center [610, 745] width 236 height 32
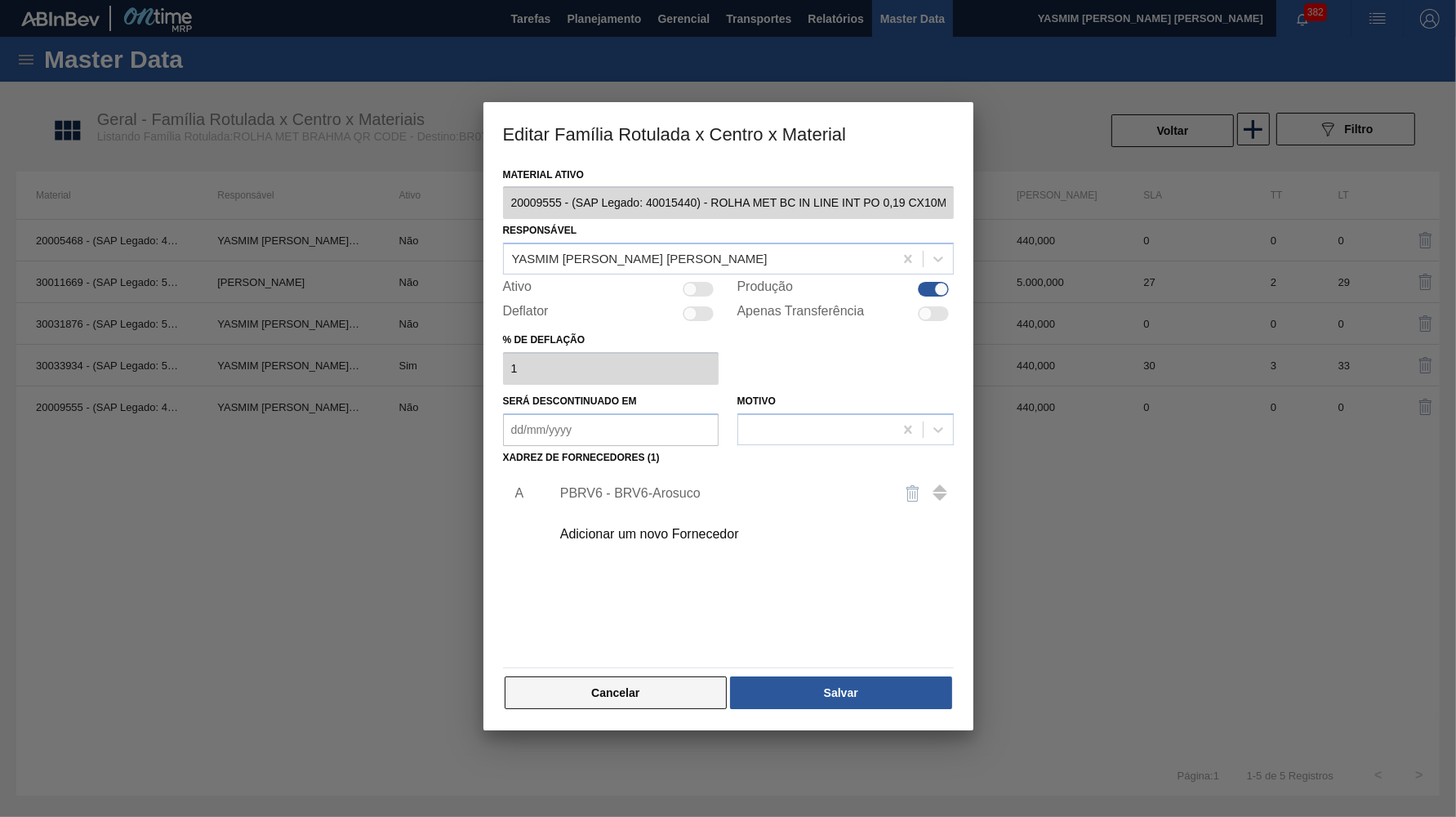
click at [649, 688] on button "Cancelar" at bounding box center [616, 693] width 223 height 32
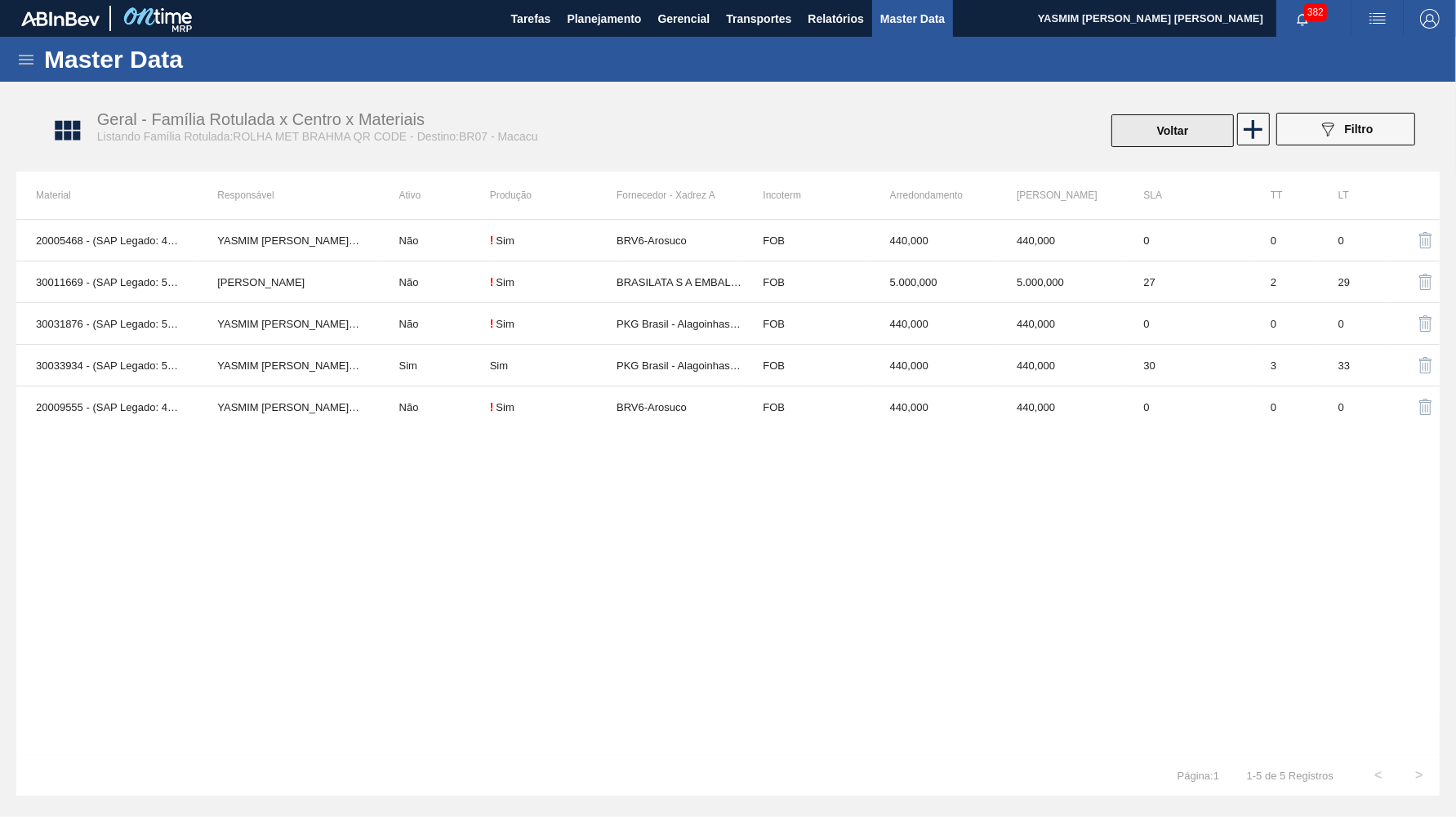
click at [1173, 131] on button "Voltar" at bounding box center [1172, 131] width 122 height 32
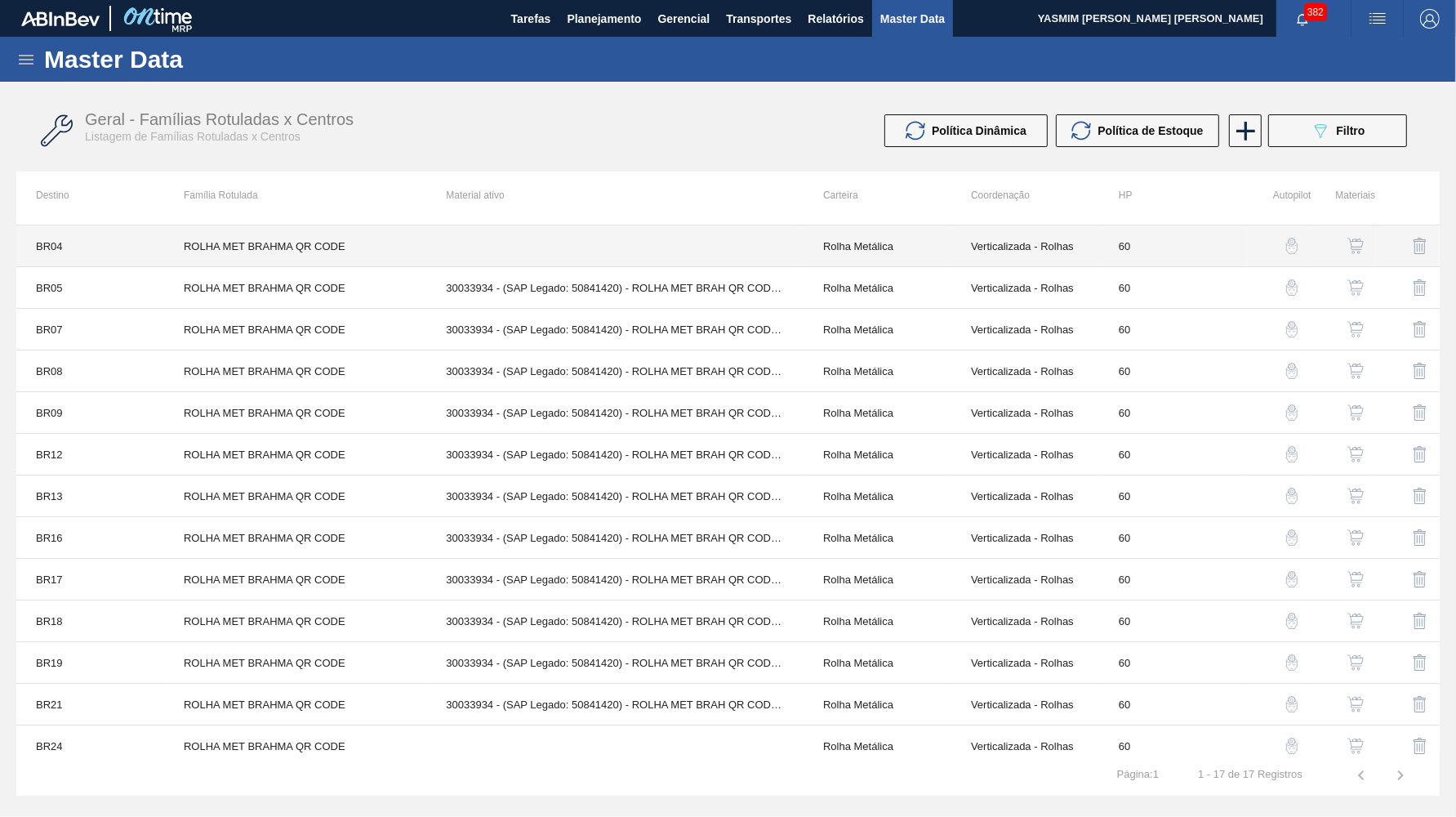
scroll to position [149, 0]
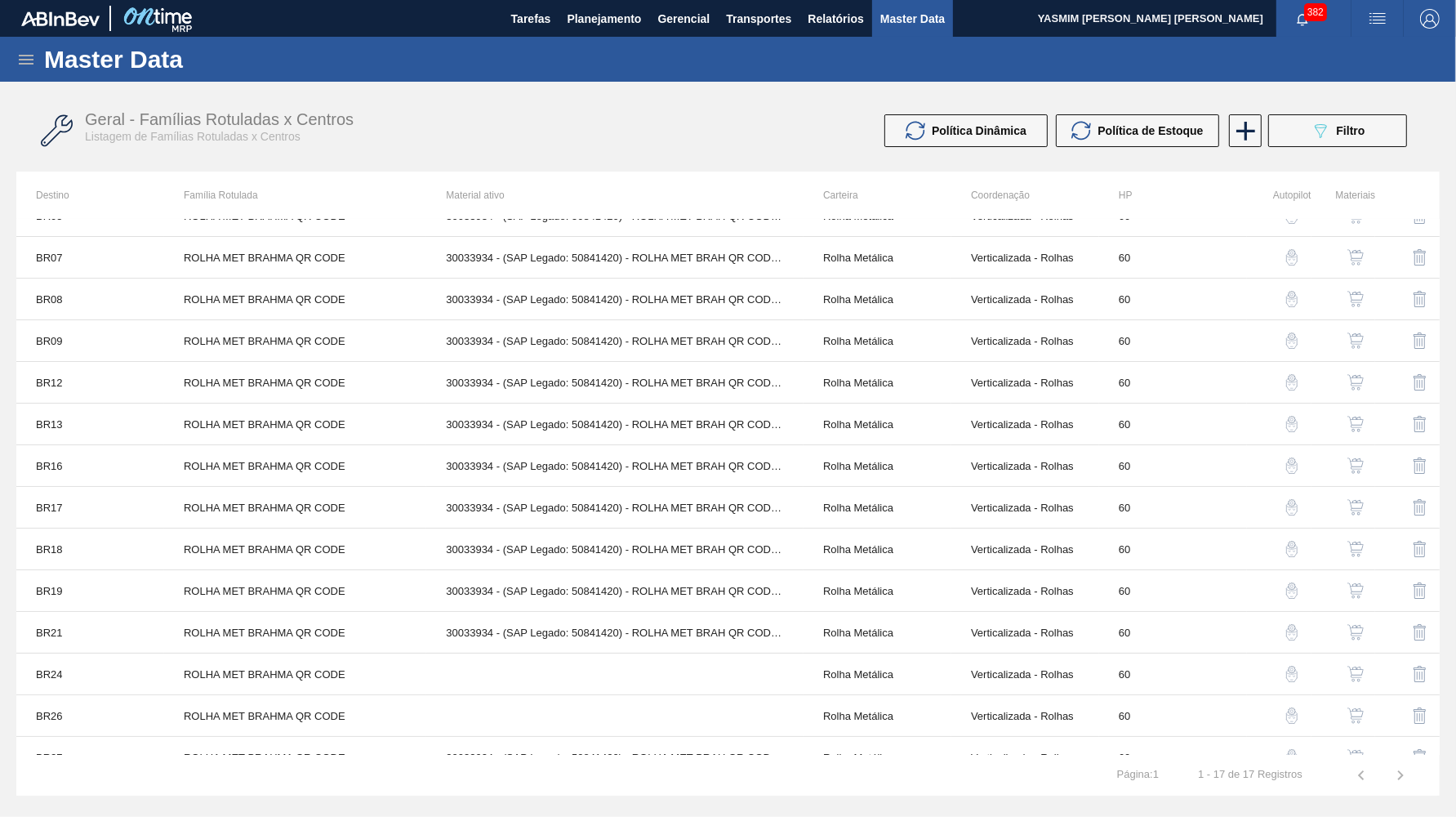
click at [1363, 290] on button "button" at bounding box center [1356, 299] width 39 height 39
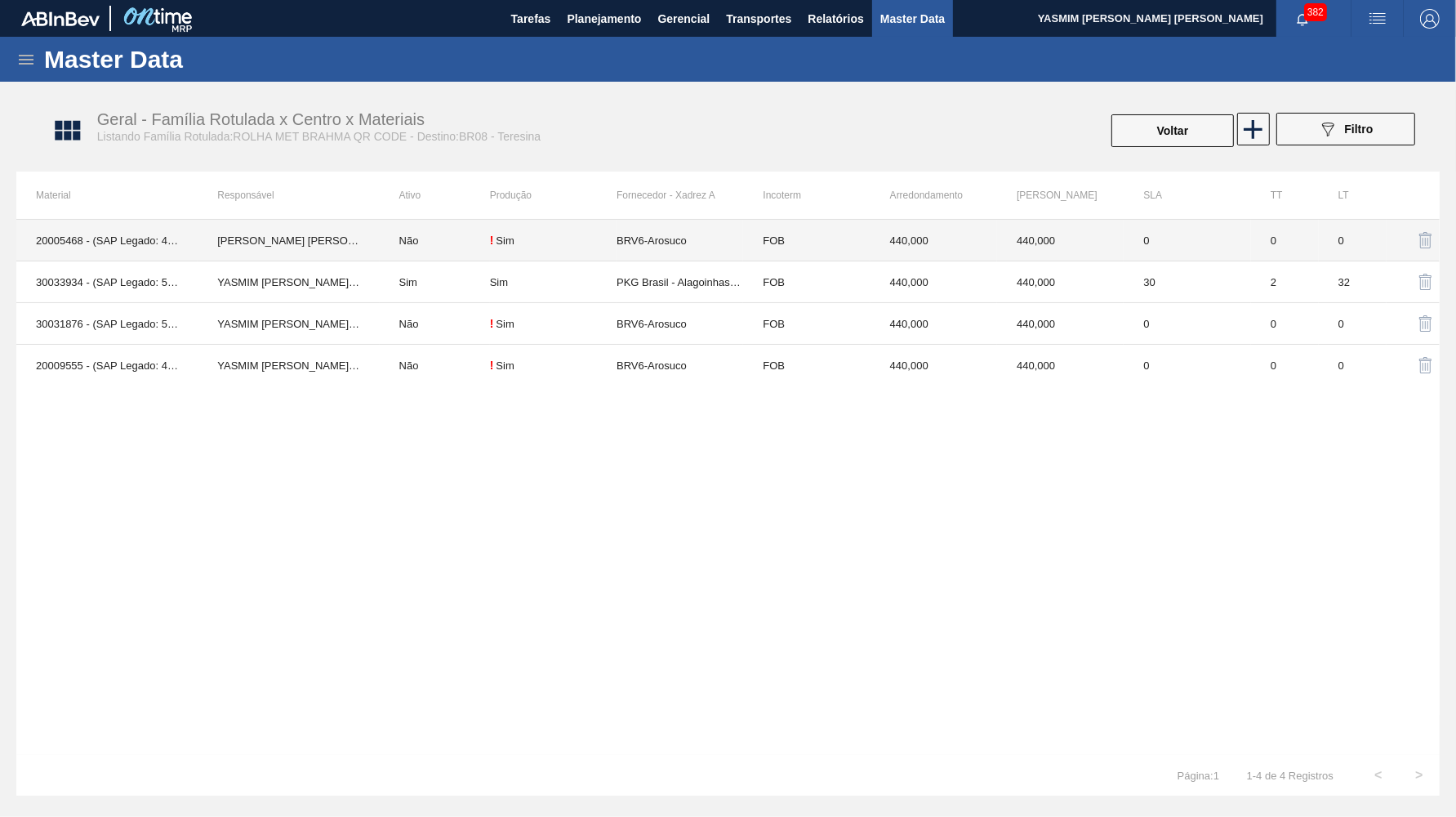
click at [684, 249] on td "BRV6-Arosuco" at bounding box center [679, 240] width 126 height 42
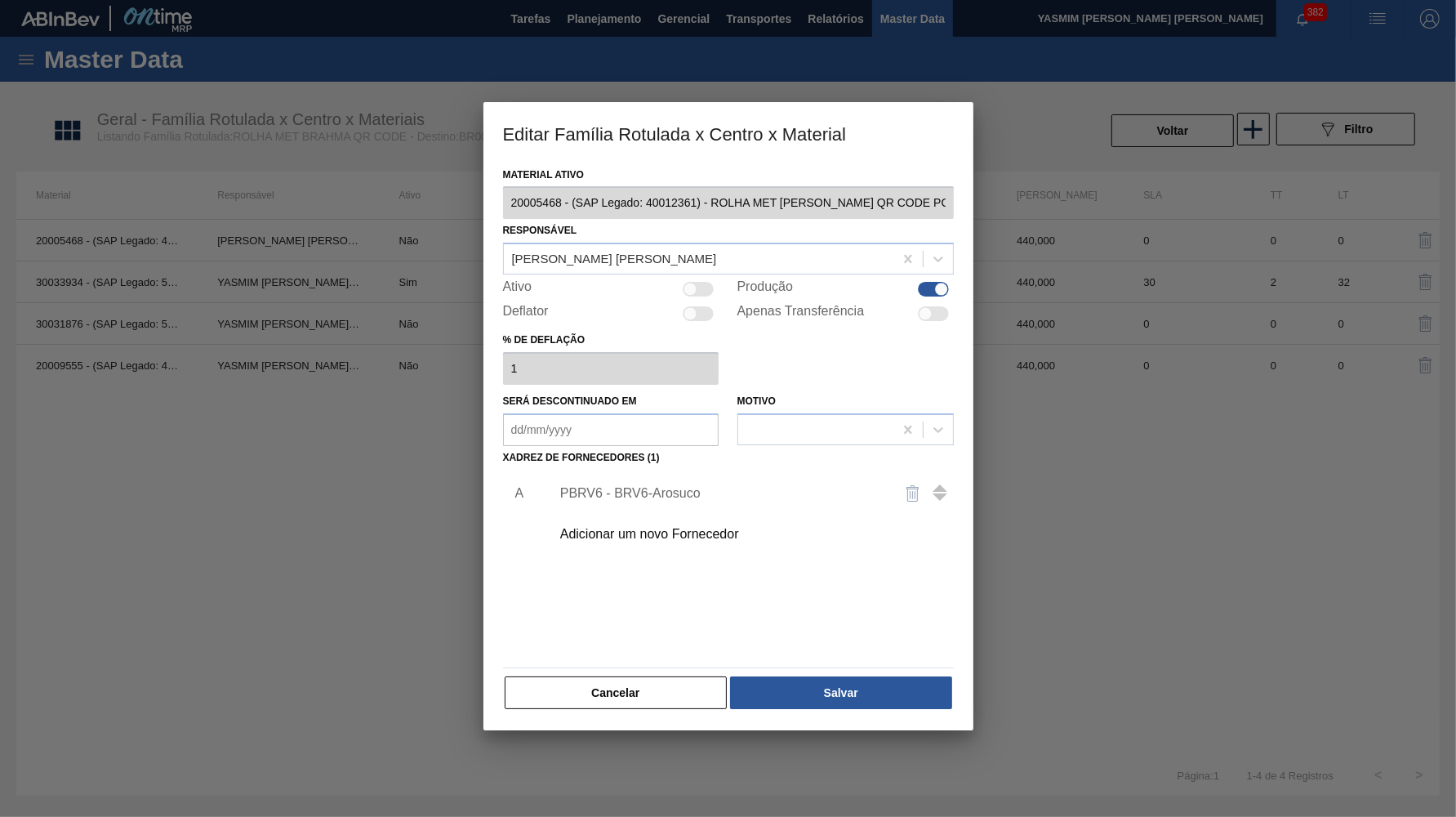
click at [648, 497] on div "PBRV6 - BRV6-Arosuco" at bounding box center [748, 493] width 413 height 41
click at [648, 493] on div "PBRV6 - BRV6-Arosuco" at bounding box center [748, 493] width 413 height 41
click at [651, 486] on div "PBRV6 - BRV6-Arosuco" at bounding box center [720, 493] width 320 height 14
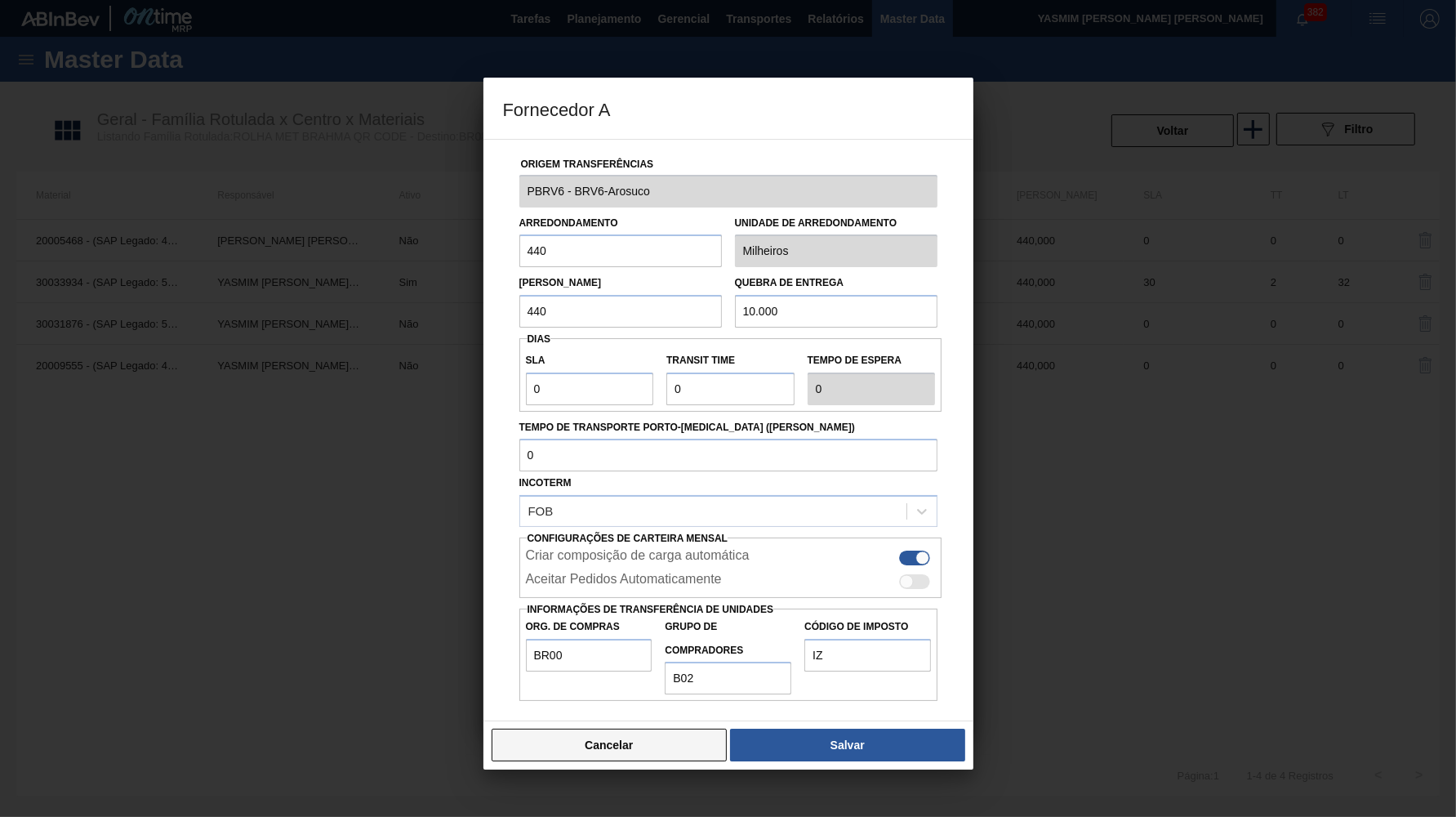
click at [651, 729] on button "Cancelar" at bounding box center [610, 745] width 236 height 32
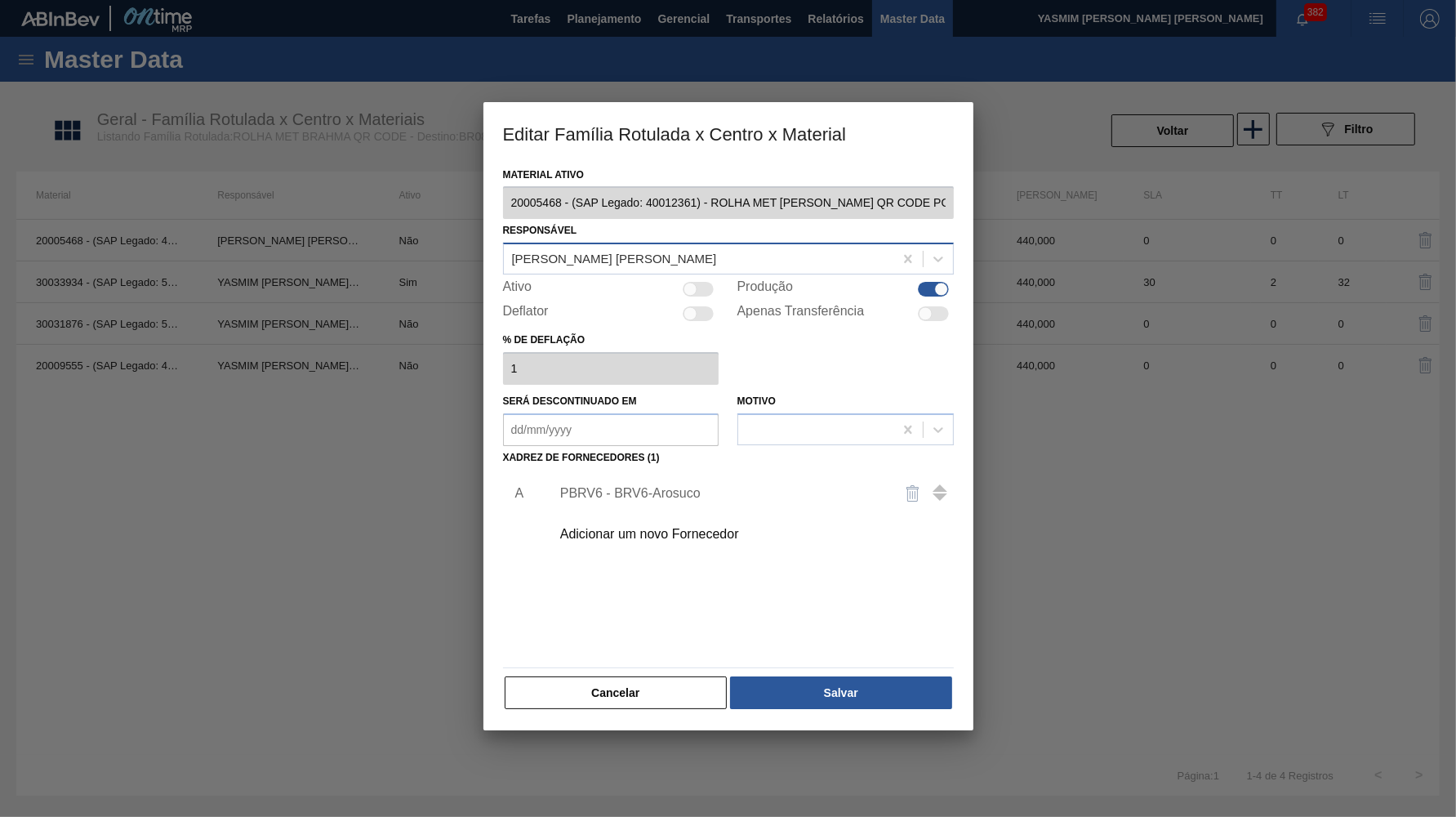
click at [658, 266] on div "Isabela Artuso Lins" at bounding box center [728, 259] width 451 height 32
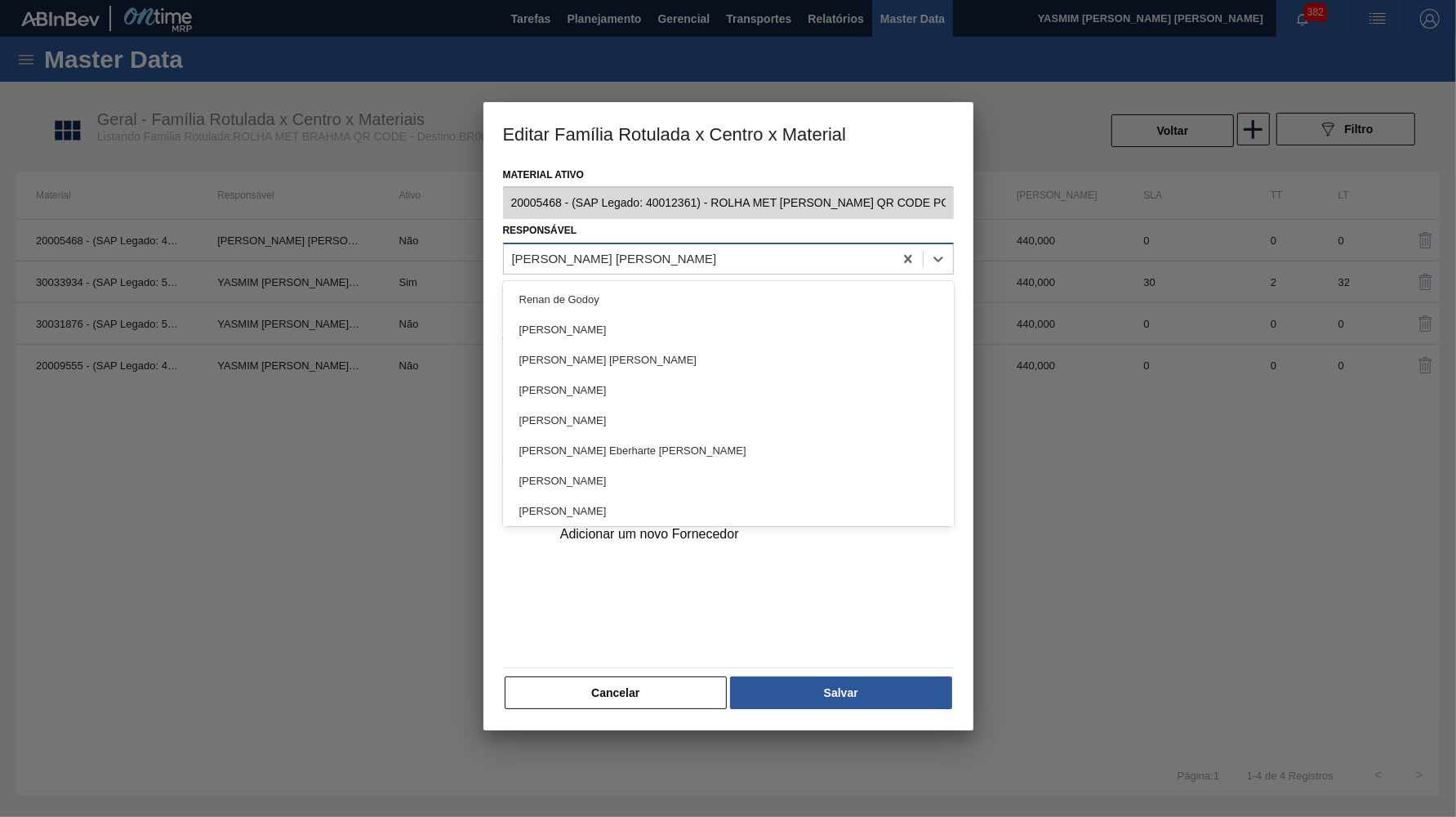
click at [662, 247] on div "Isabela Artuso Lins" at bounding box center [699, 259] width 390 height 24
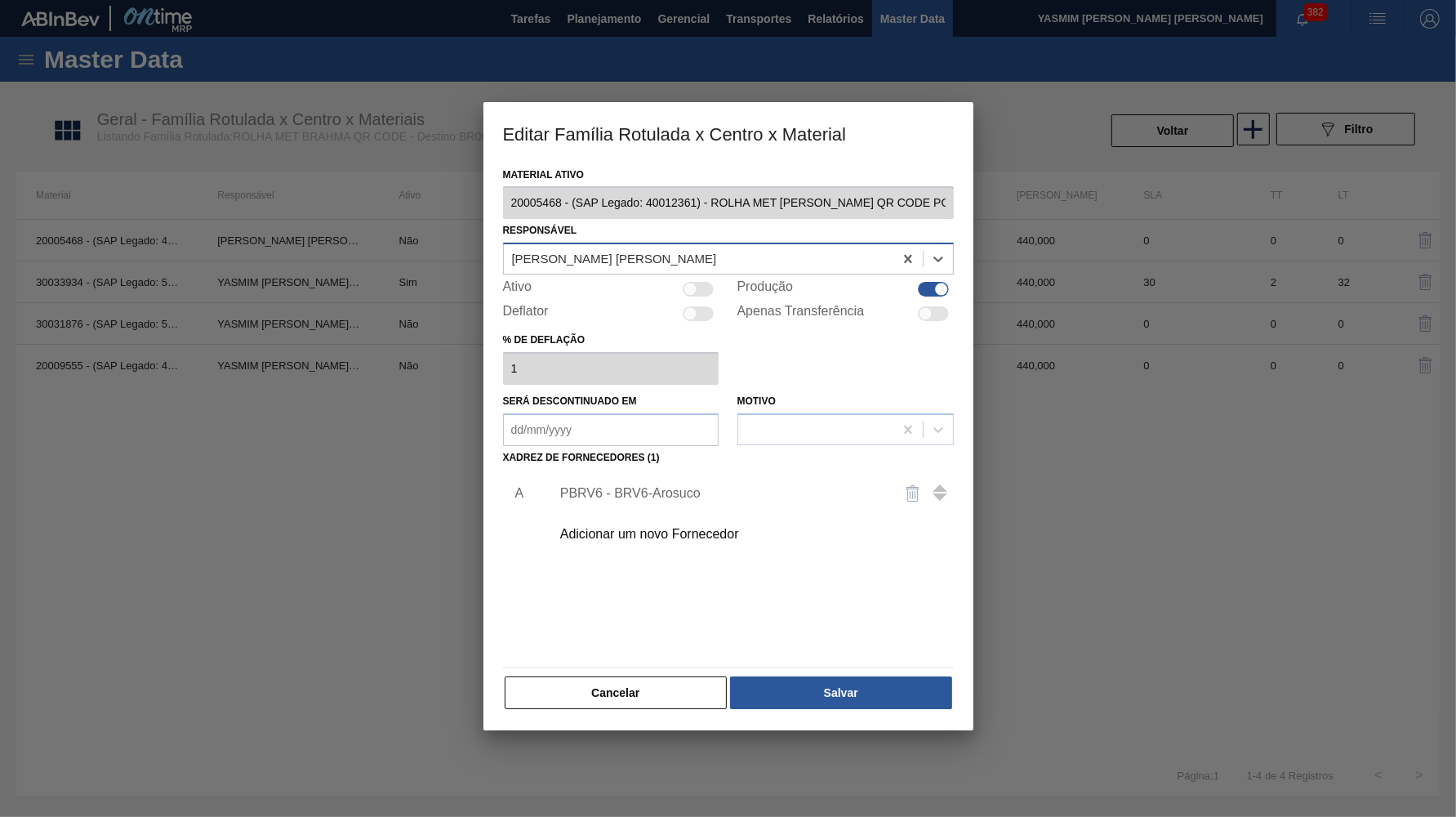
click at [662, 247] on div "Isabela Artuso Lins" at bounding box center [699, 259] width 390 height 24
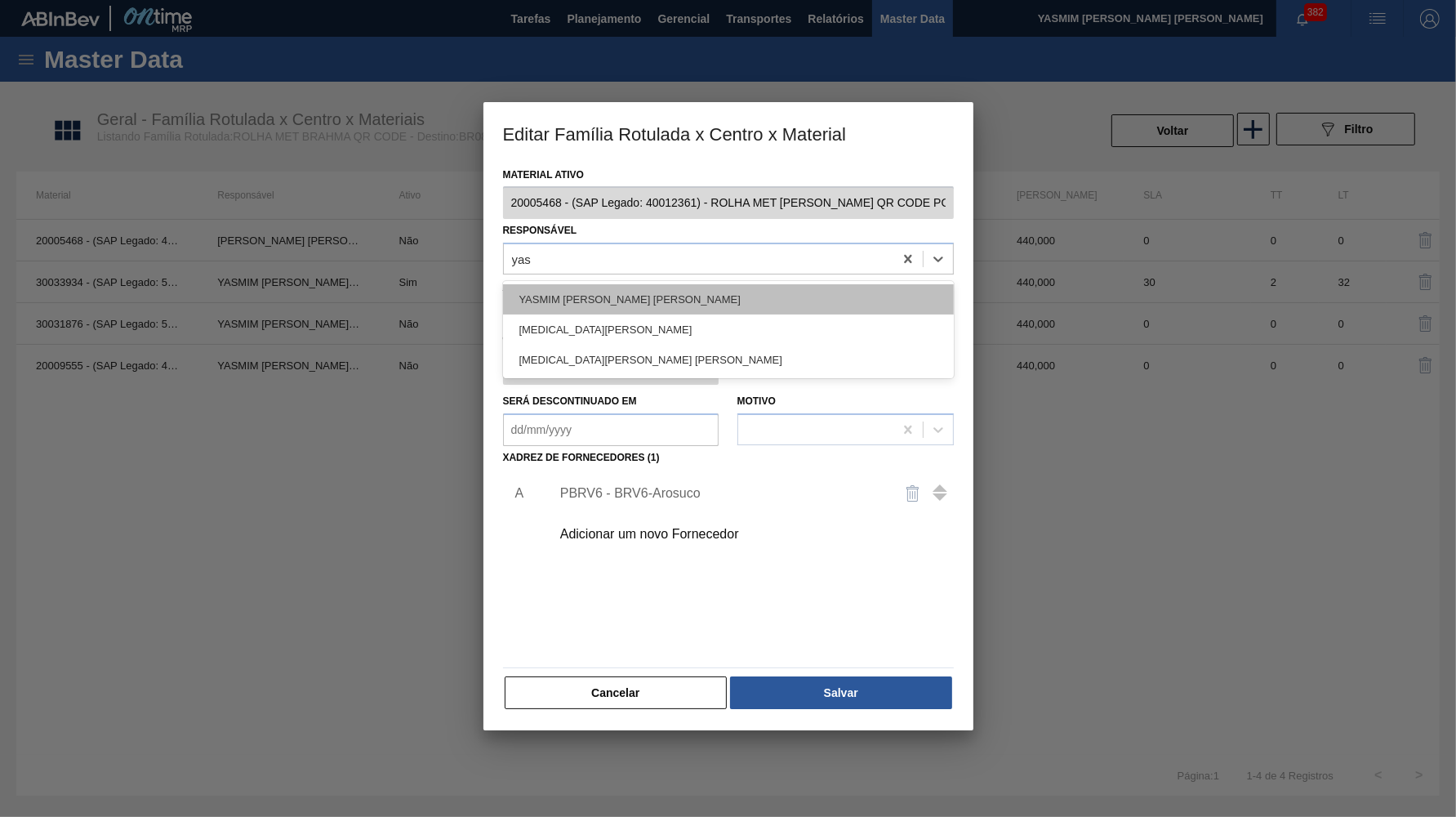
click at [607, 286] on div "YASMIM FERREIRA DA SILVA" at bounding box center [728, 300] width 451 height 31
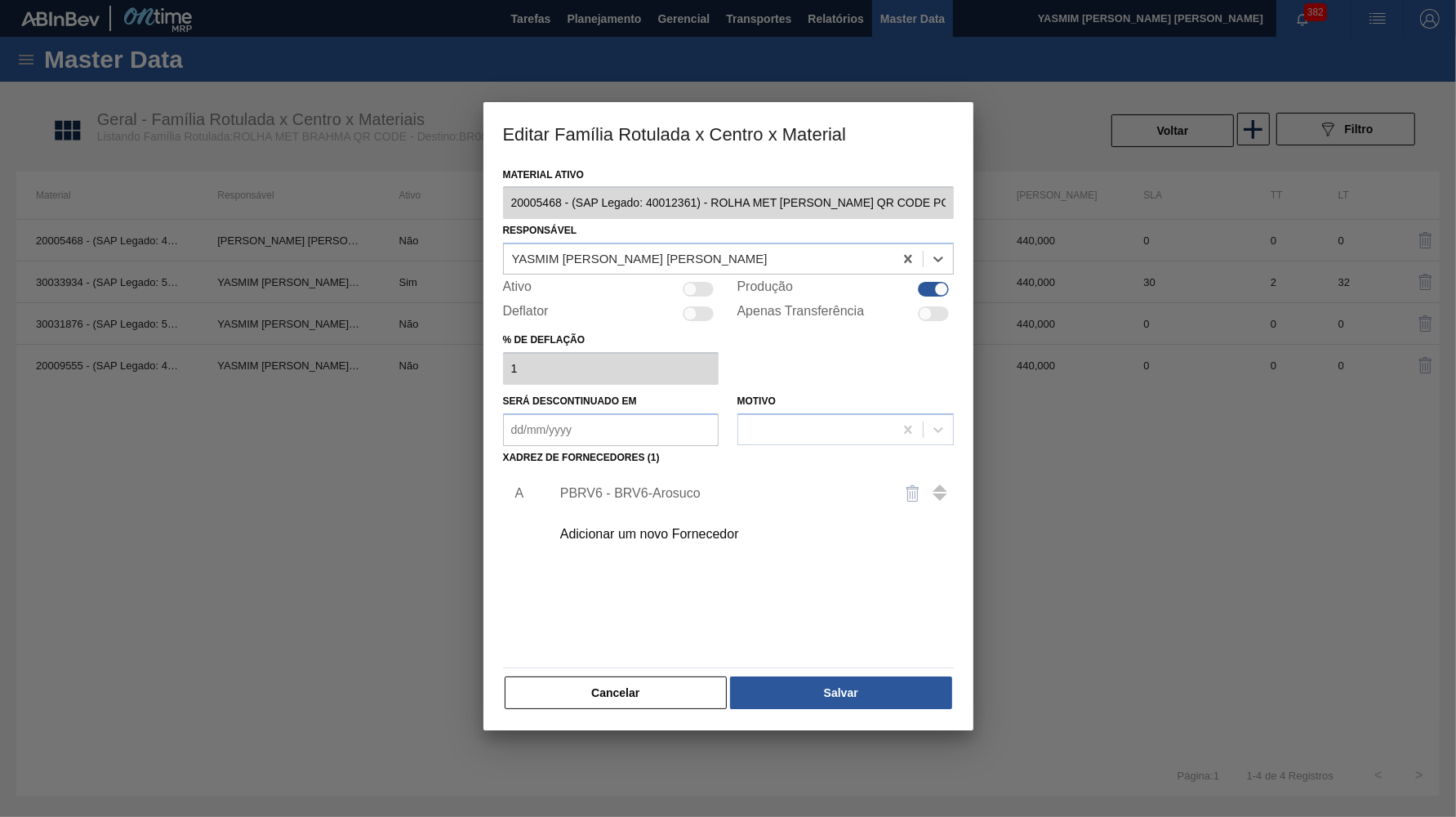
click at [798, 659] on div "Material ativo 20005468 - (SAP Legado: 40012361) - ROLHA MET BC CHOPP QR CODE P…" at bounding box center [728, 437] width 451 height 549
click at [817, 677] on button "Salvar" at bounding box center [840, 693] width 222 height 32
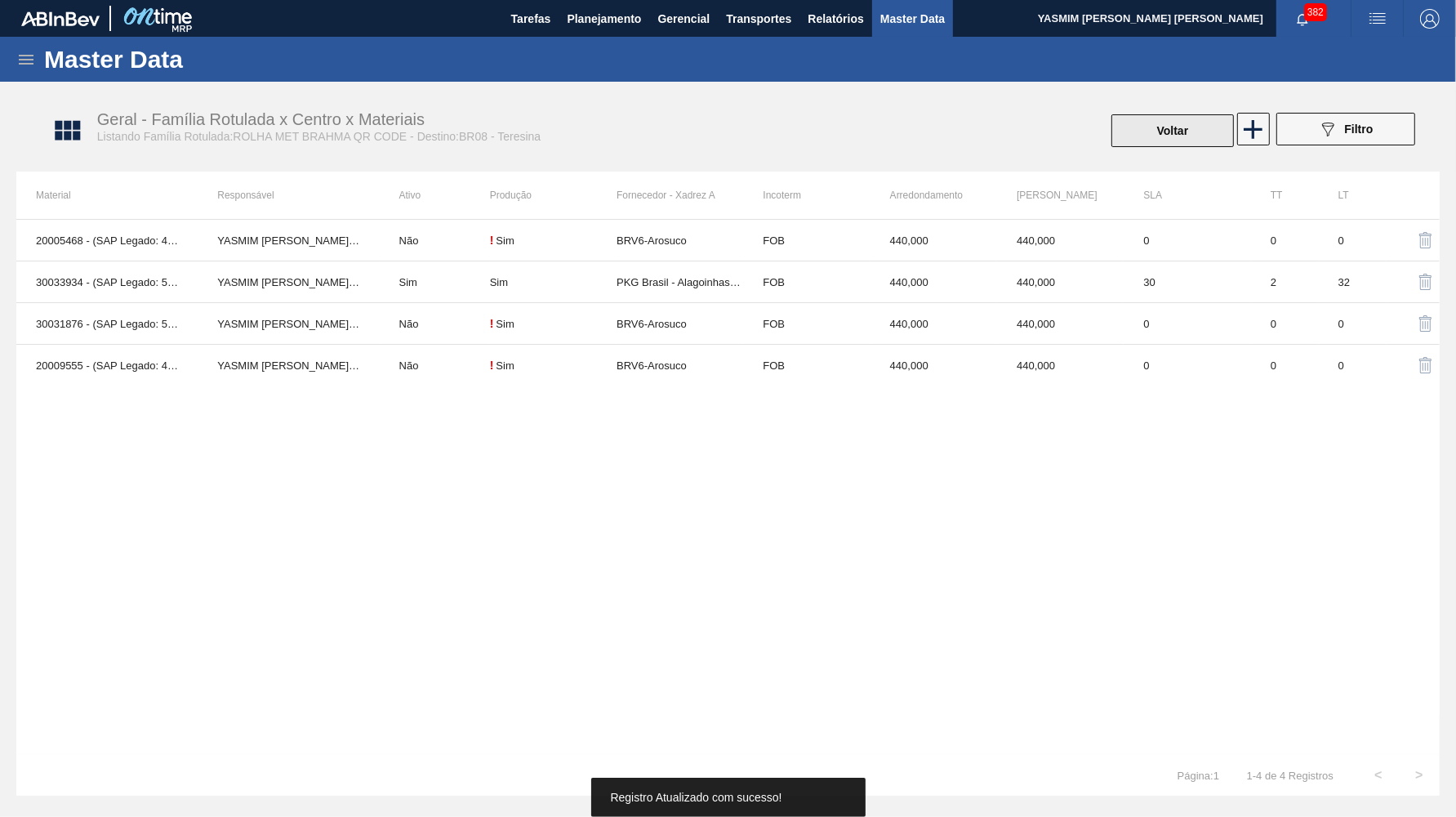
click at [1206, 136] on button "Voltar" at bounding box center [1172, 131] width 122 height 32
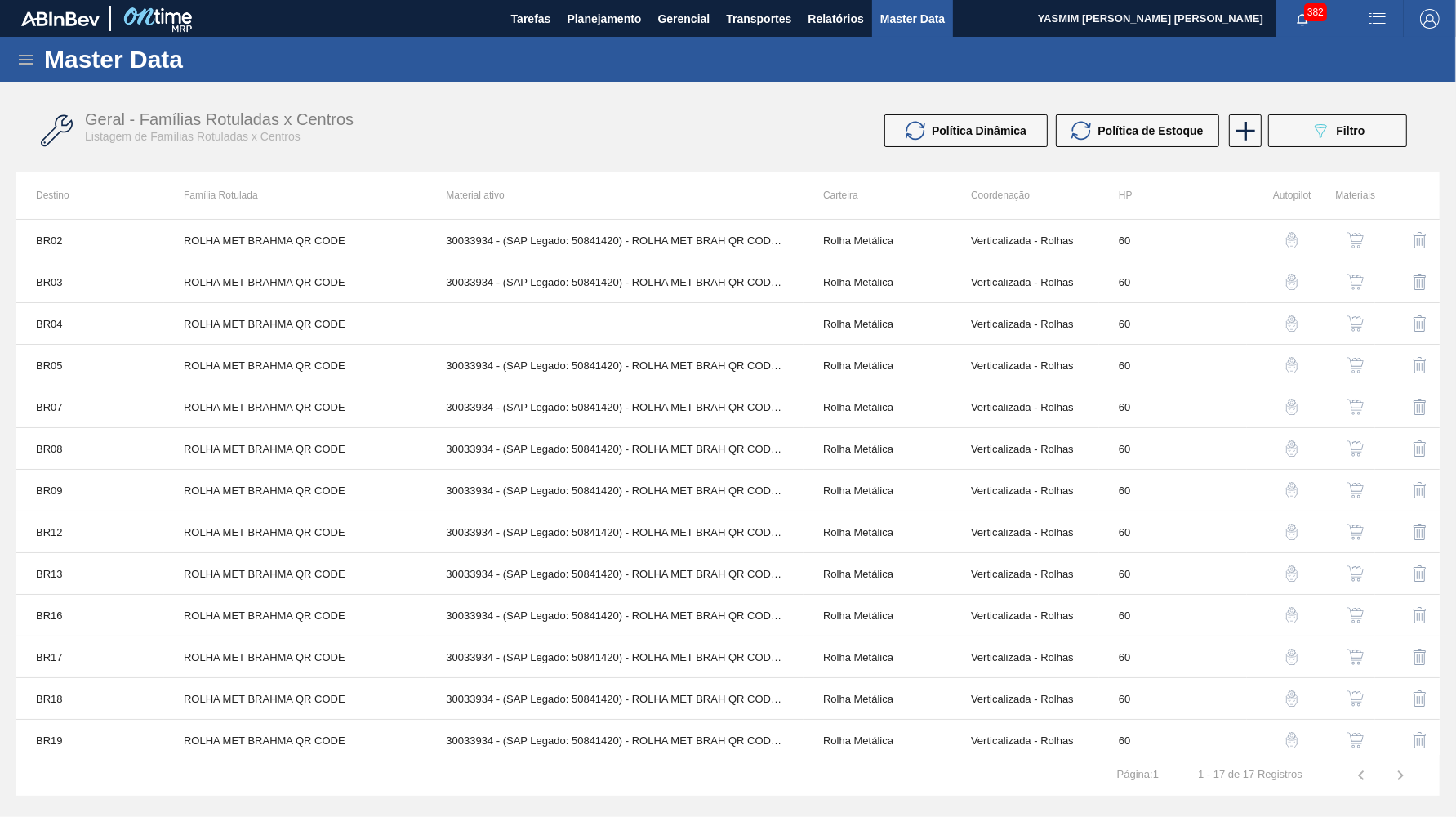
click at [1357, 402] on img "button" at bounding box center [1355, 406] width 16 height 16
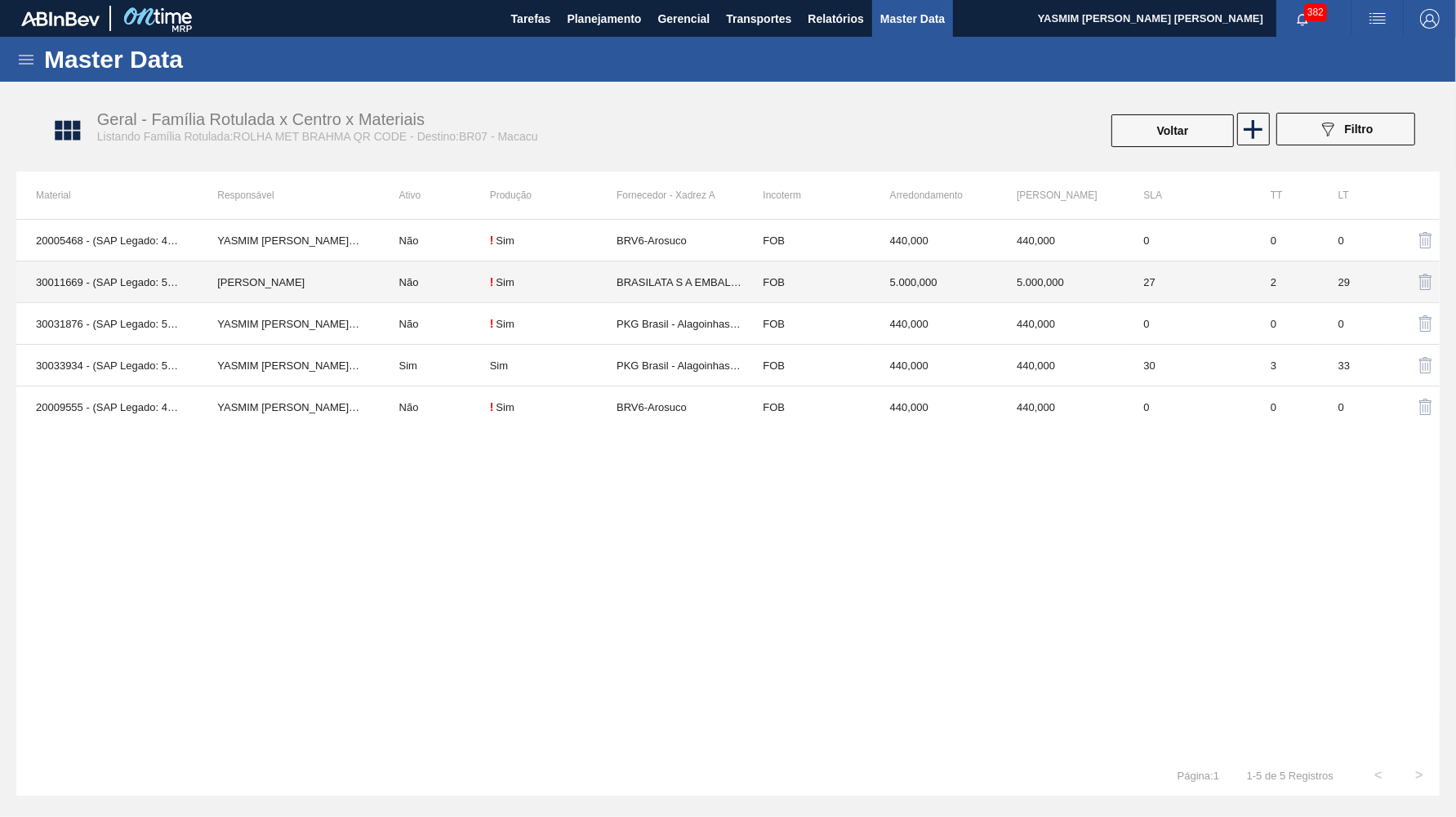
click at [506, 286] on div "Sim" at bounding box center [504, 282] width 18 height 12
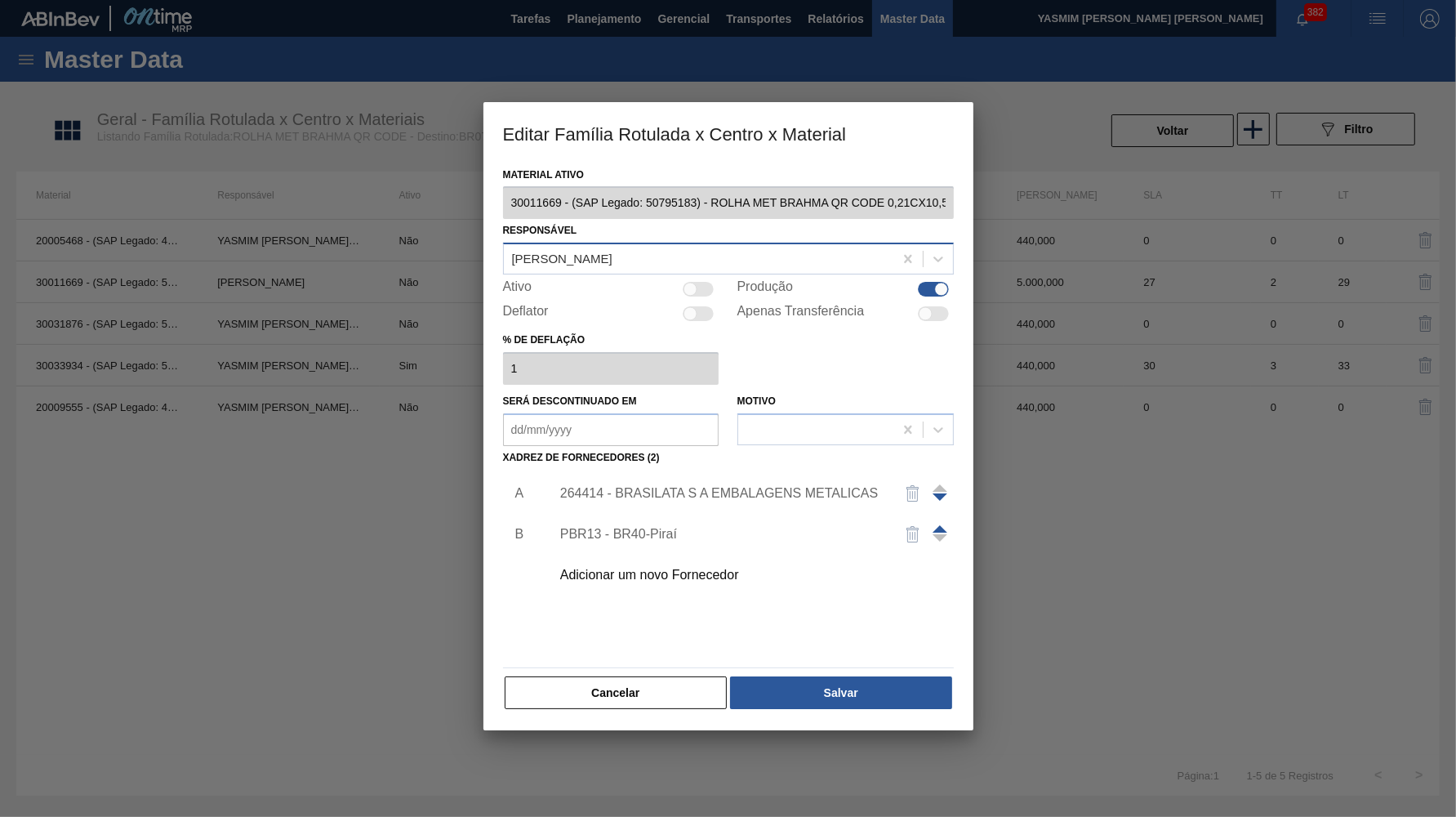
click at [728, 258] on div "Leticia Marquesini Bandeira" at bounding box center [699, 259] width 390 height 24
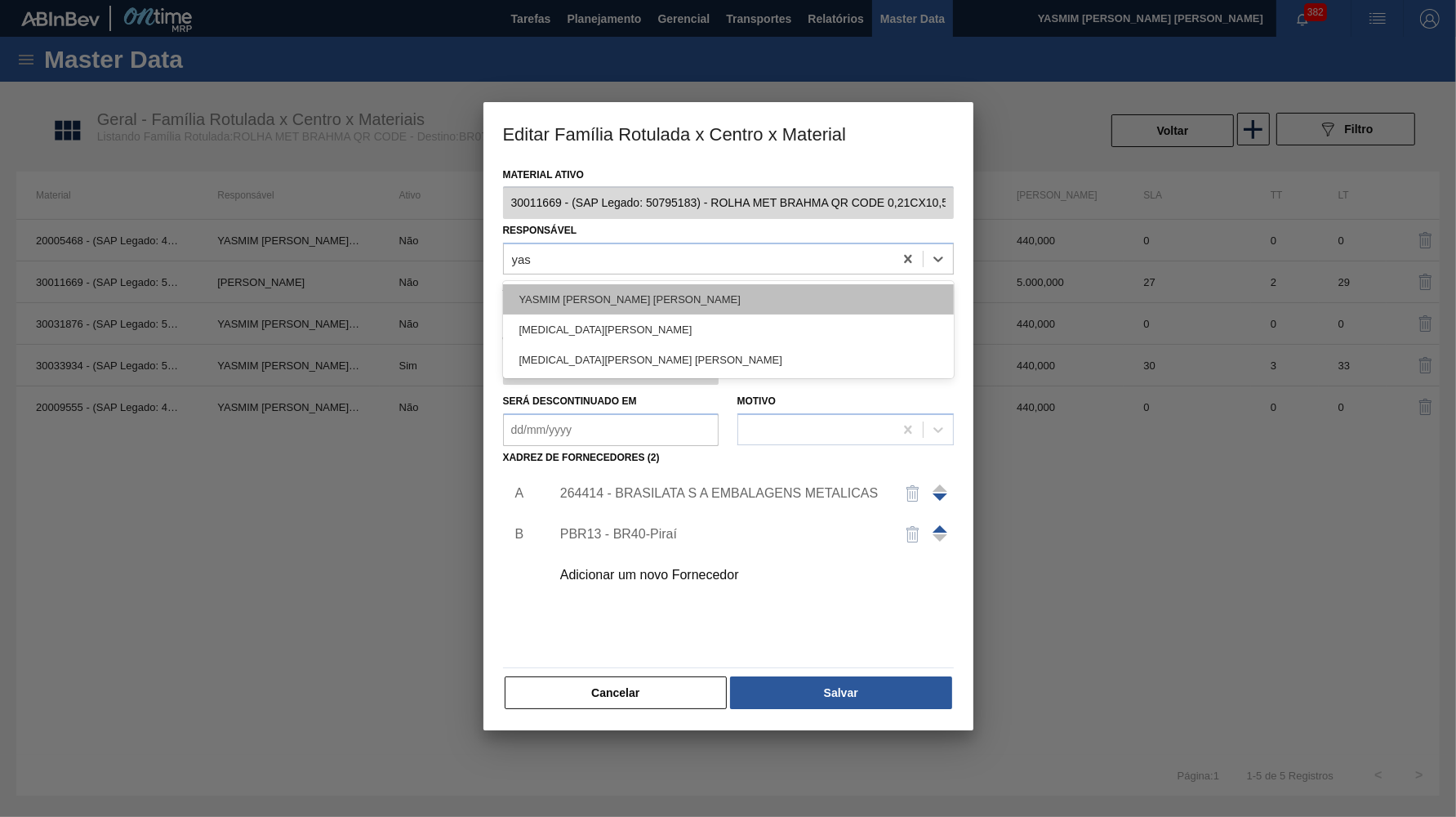
click at [592, 298] on div "YASMIM FERREIRA DA SILVA" at bounding box center [728, 300] width 451 height 31
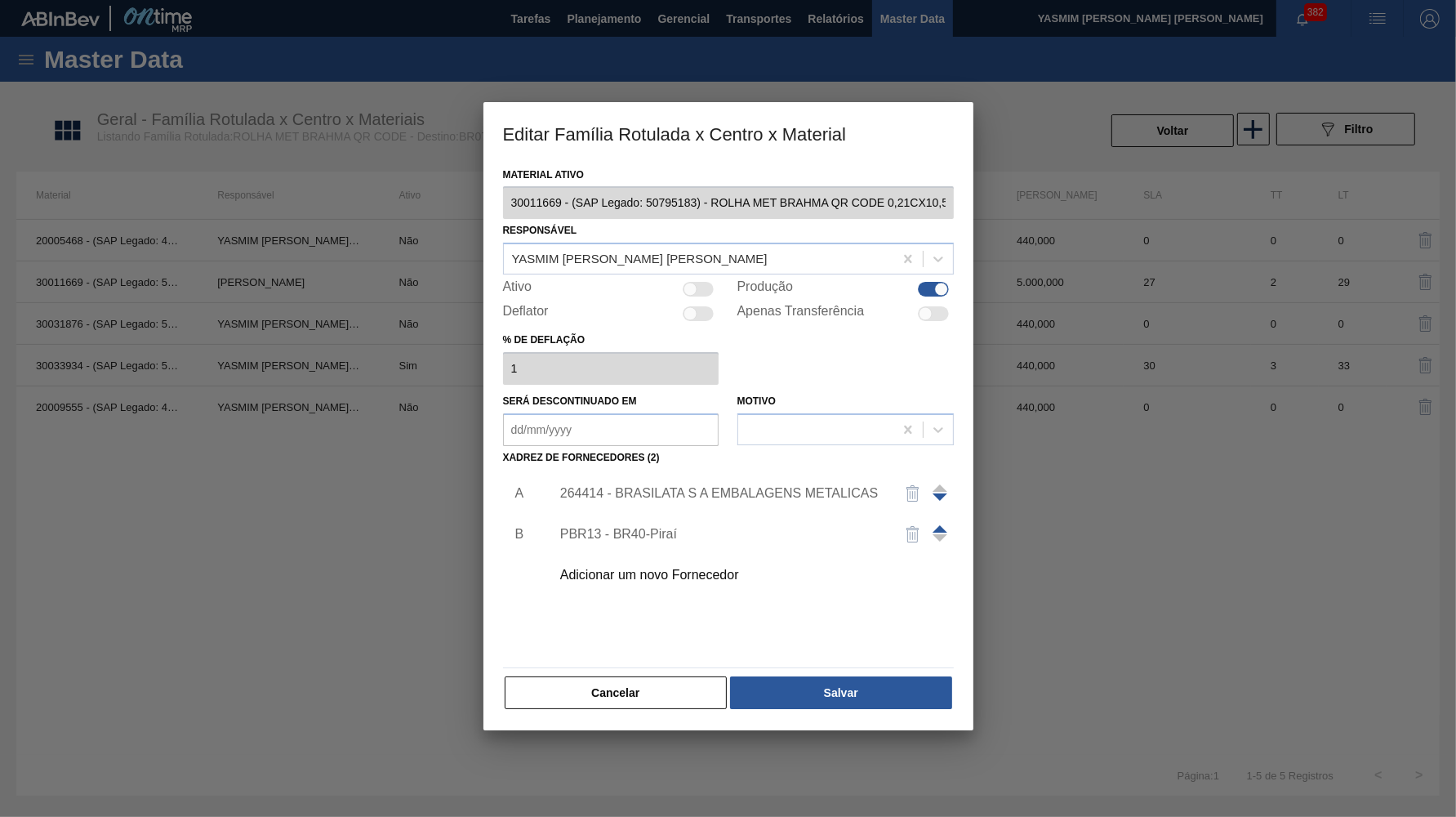
click at [832, 659] on div "Material ativo 30011669 - (SAP Legado: 50795183) - ROLHA MET BRAHMA QR CODE 0,2…" at bounding box center [728, 437] width 451 height 549
click at [832, 675] on div "Cancelar Salvar" at bounding box center [728, 693] width 451 height 36
click at [840, 677] on button "Salvar" at bounding box center [840, 693] width 222 height 32
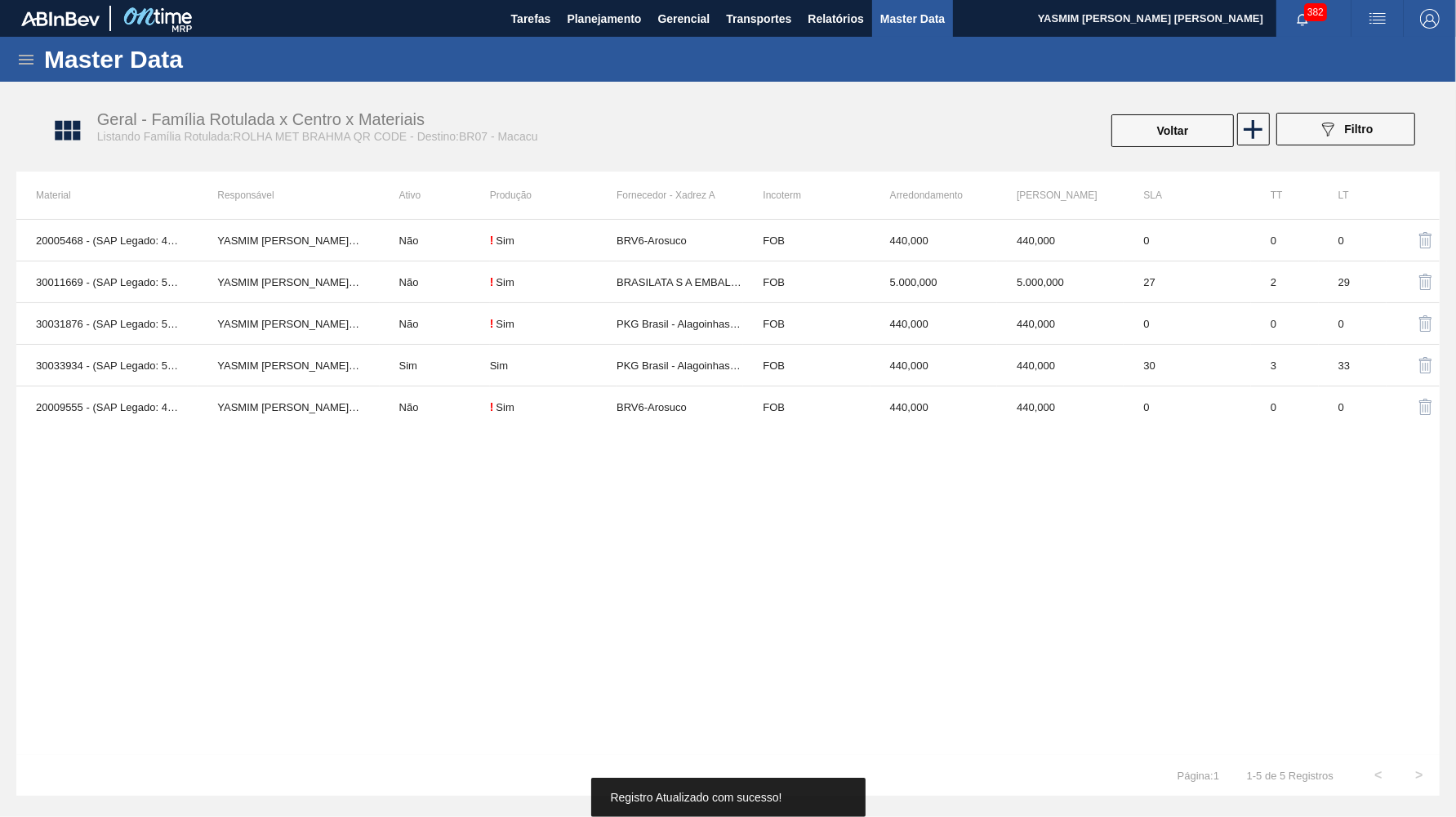
click at [1194, 133] on button "Voltar" at bounding box center [1172, 131] width 122 height 32
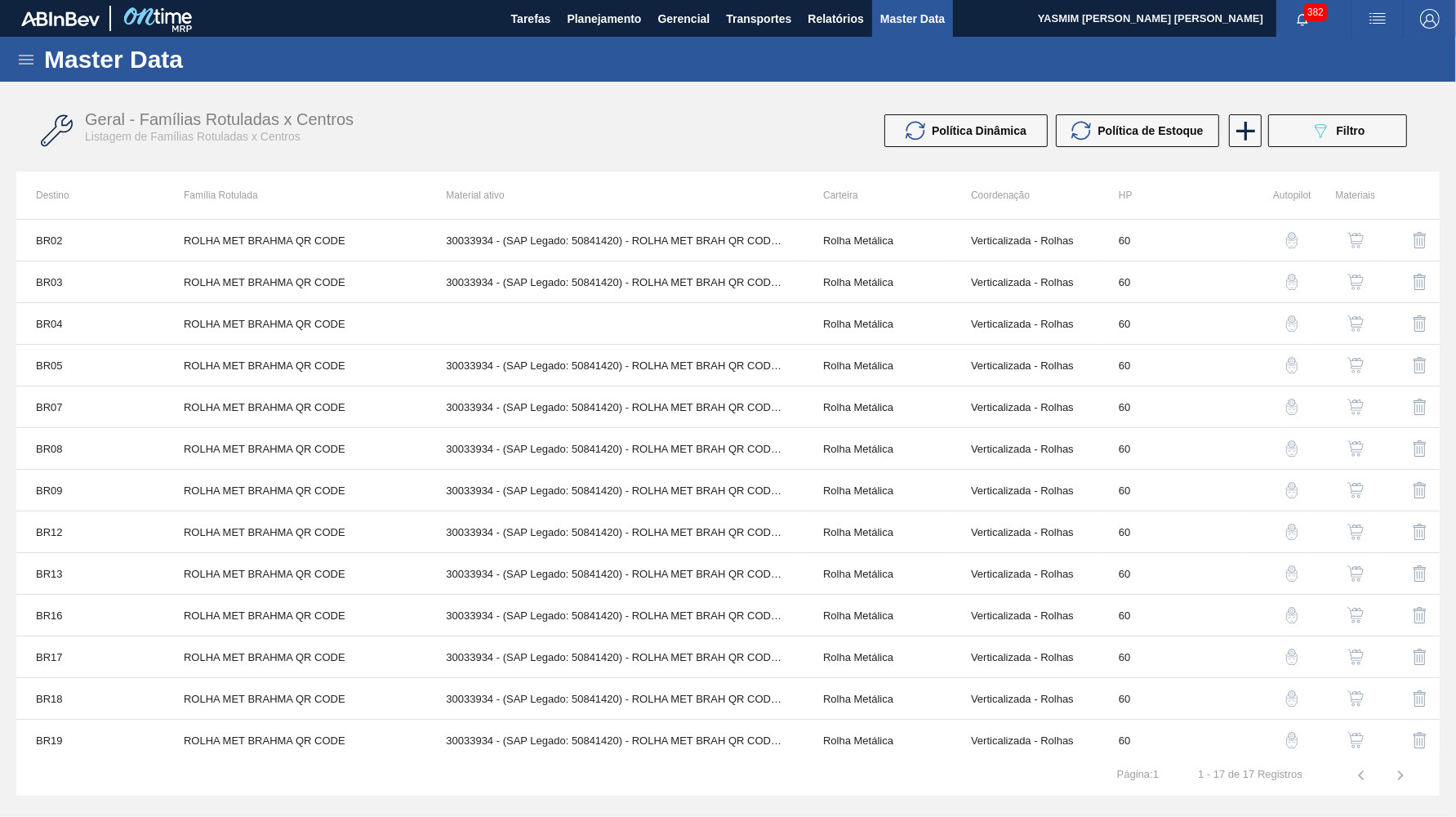
click at [1350, 447] on img "button" at bounding box center [1355, 448] width 16 height 16
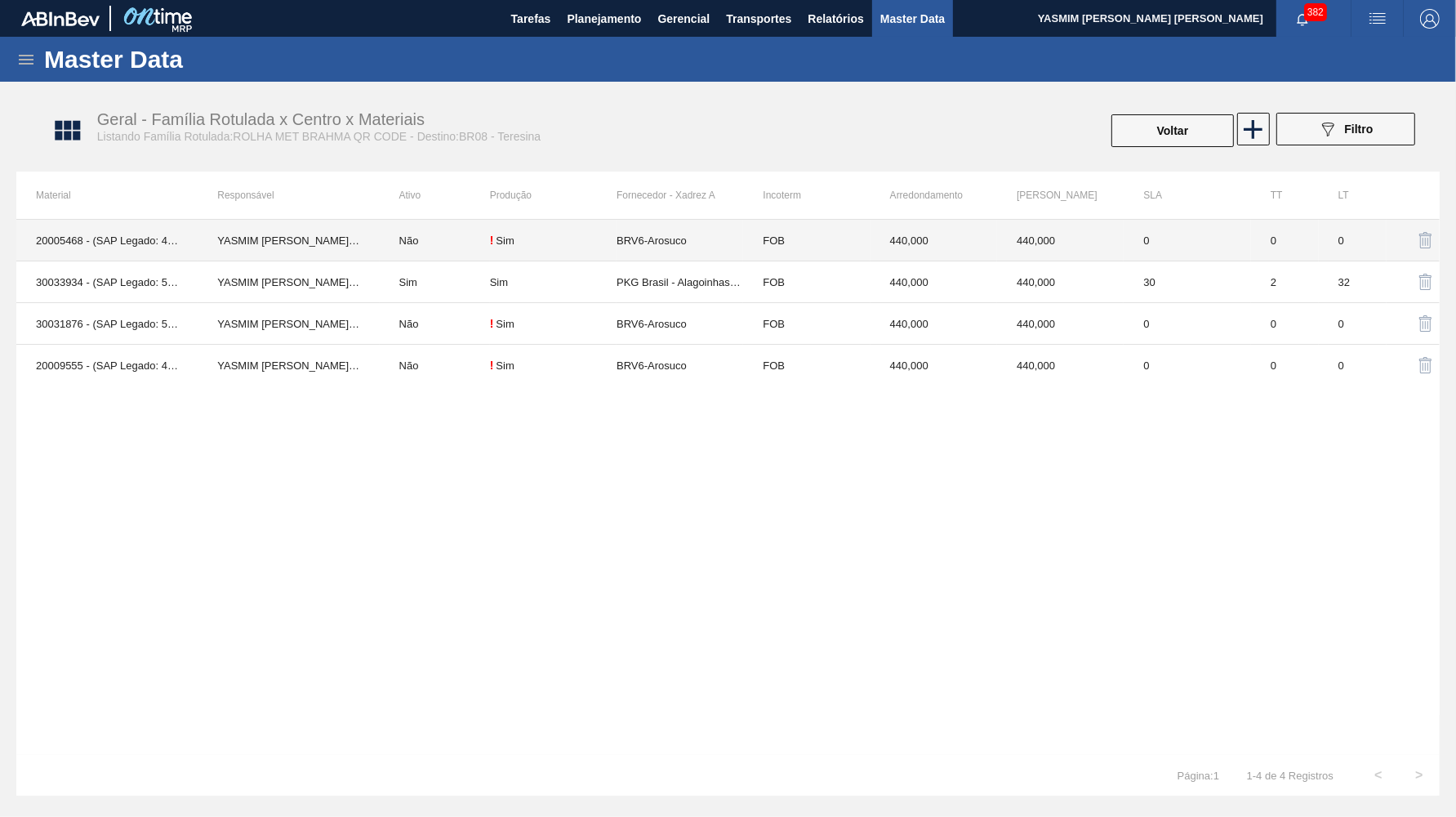
click at [682, 230] on td "BRV6-Arosuco" at bounding box center [679, 240] width 126 height 42
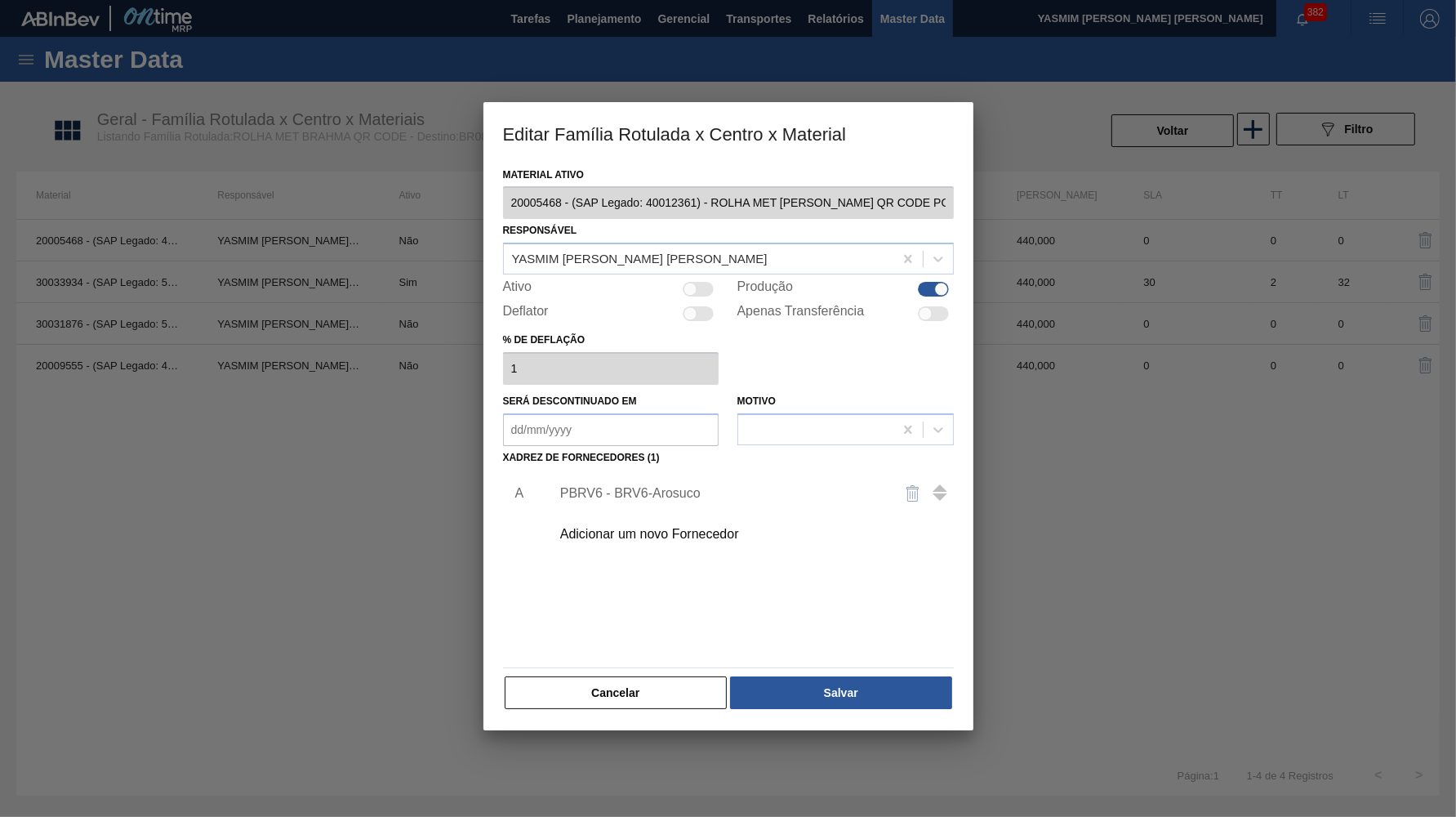
click at [647, 473] on div "PBRV6 - BRV6-Arosuco" at bounding box center [748, 493] width 413 height 41
click at [655, 473] on div "PBRV6 - BRV6-Arosuco" at bounding box center [748, 493] width 413 height 41
click at [658, 486] on div "PBRV6 - BRV6-Arosuco" at bounding box center [720, 493] width 320 height 14
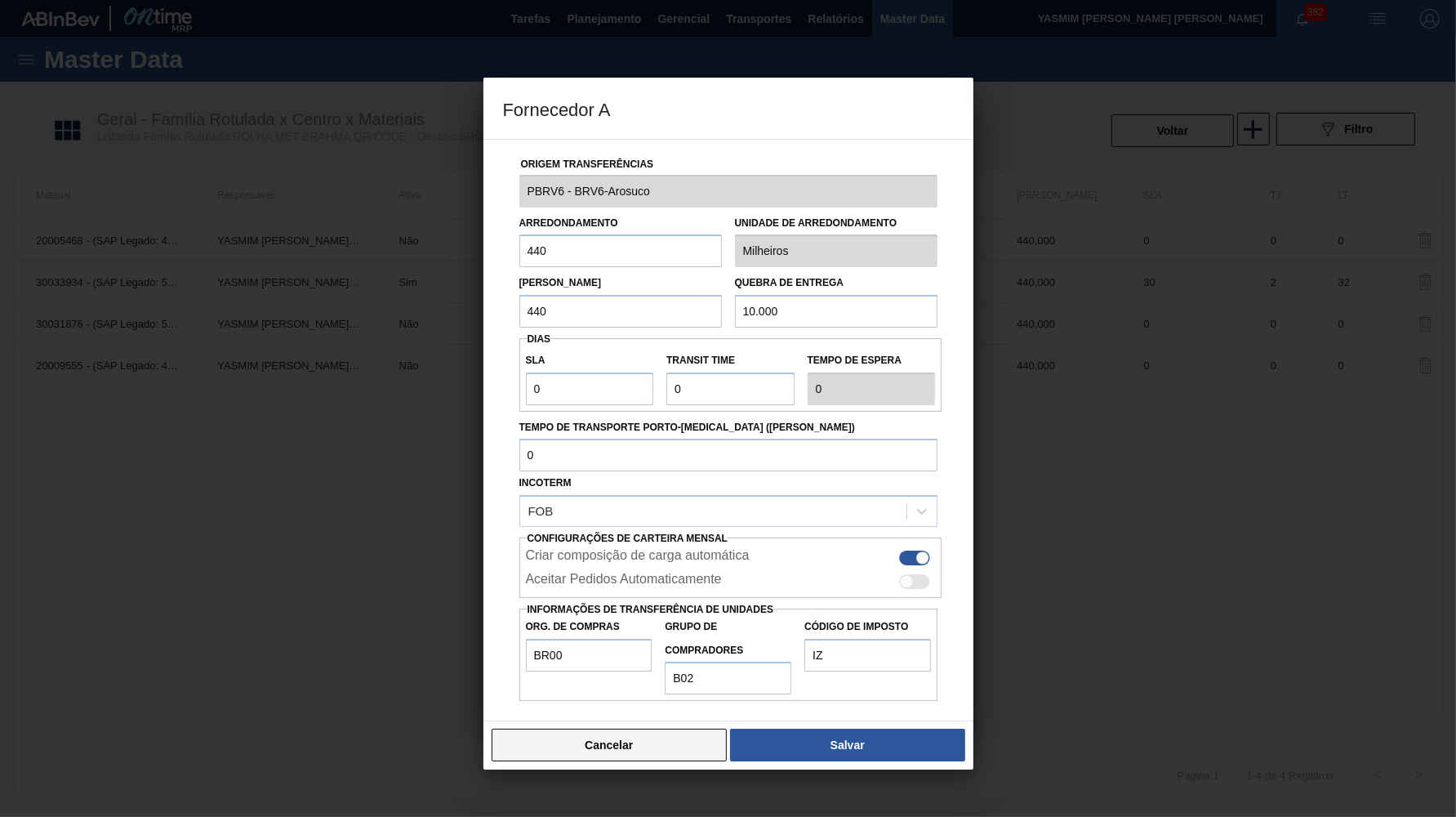
click at [626, 729] on button "Cancelar" at bounding box center [610, 745] width 236 height 32
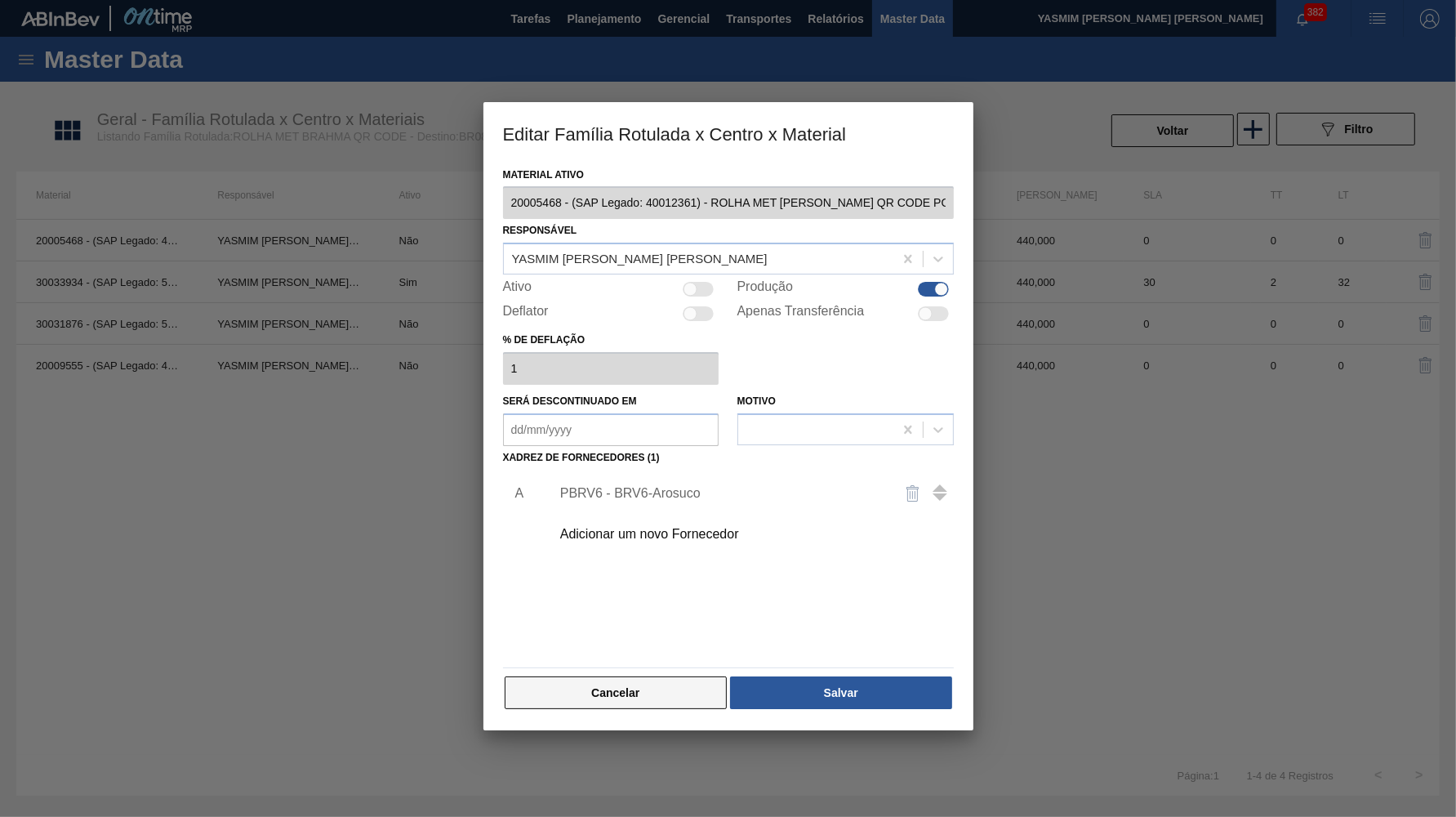
click at [632, 679] on button "Cancelar" at bounding box center [616, 693] width 223 height 32
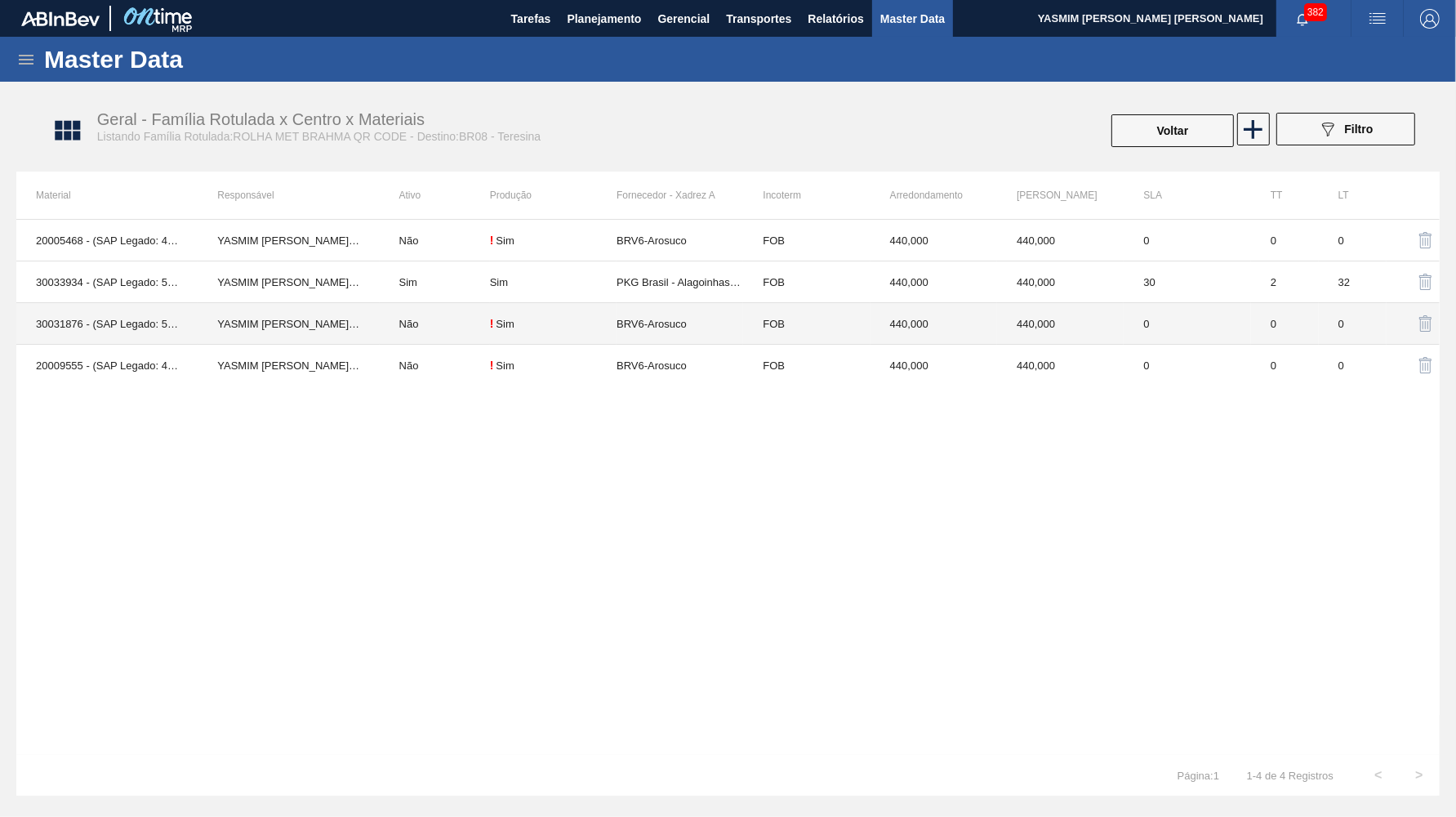
click at [646, 330] on td "BRV6-Arosuco" at bounding box center [679, 324] width 126 height 42
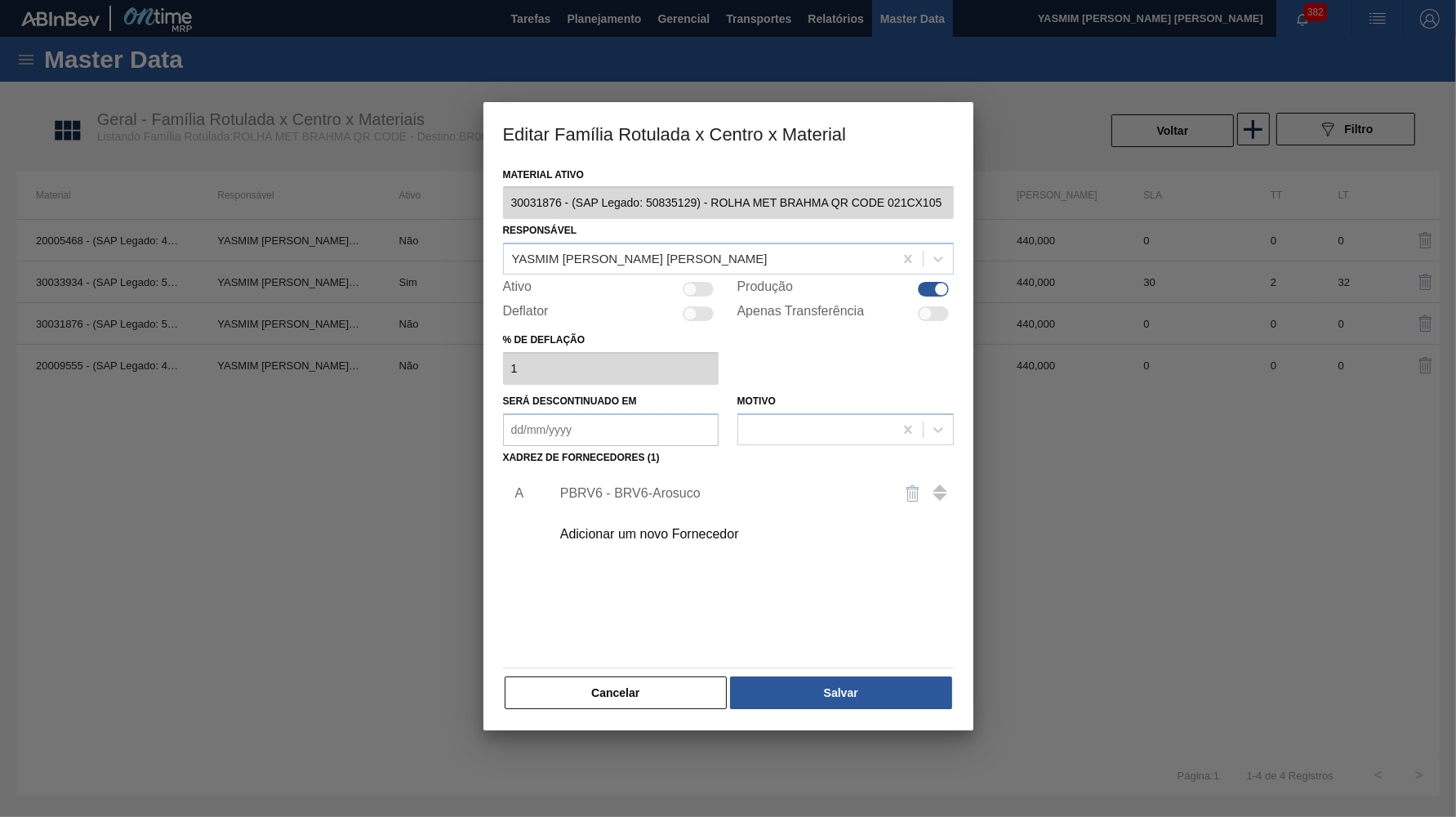
click at [630, 486] on div "PBRV6 - BRV6-Arosuco" at bounding box center [720, 493] width 320 height 14
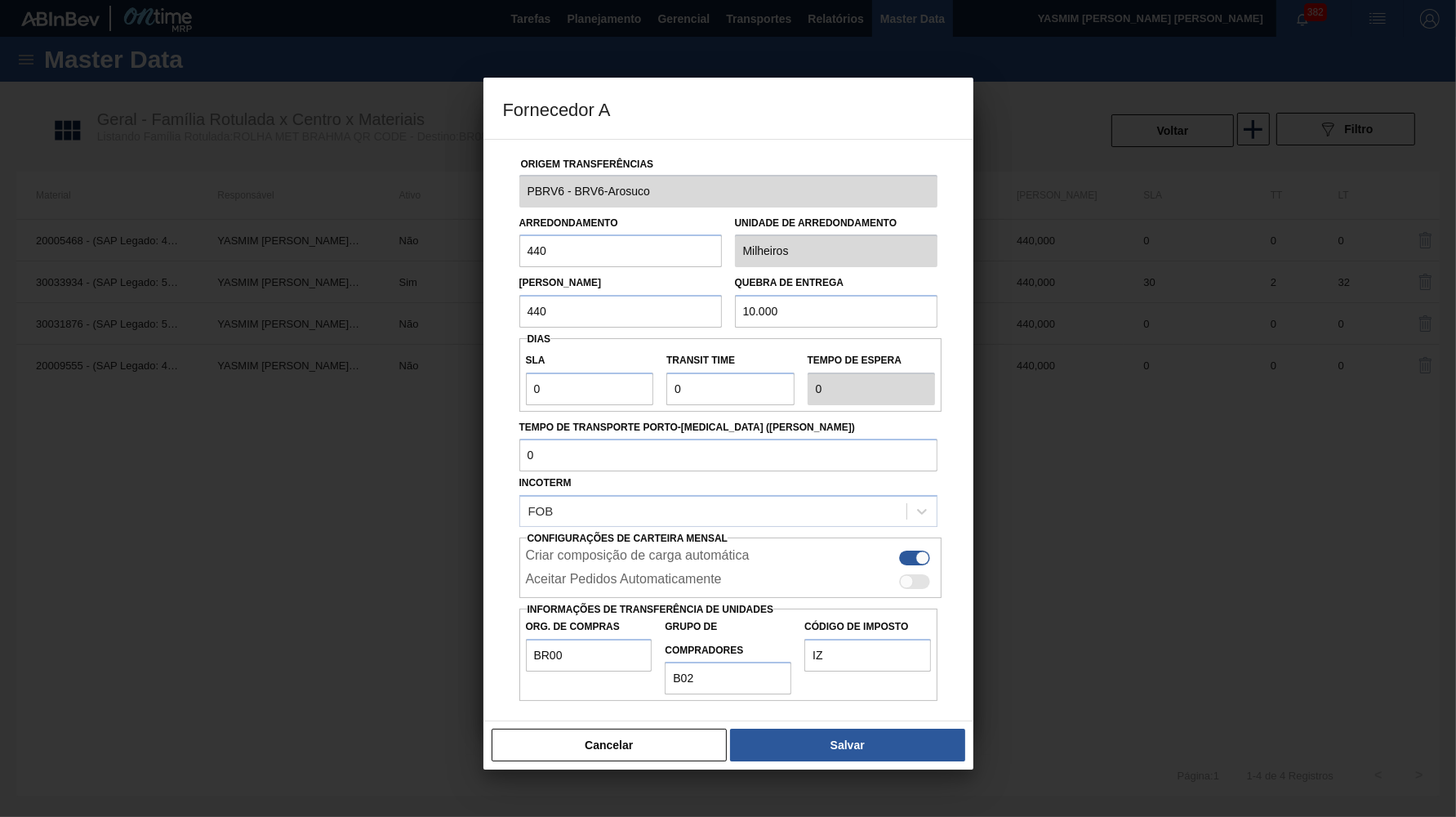
click at [647, 721] on div "Cancelar Salvar" at bounding box center [728, 746] width 490 height 49
drag, startPoint x: 624, startPoint y: 724, endPoint x: 635, endPoint y: 695, distance: 31.0
click at [623, 729] on button "Cancelar" at bounding box center [610, 745] width 236 height 32
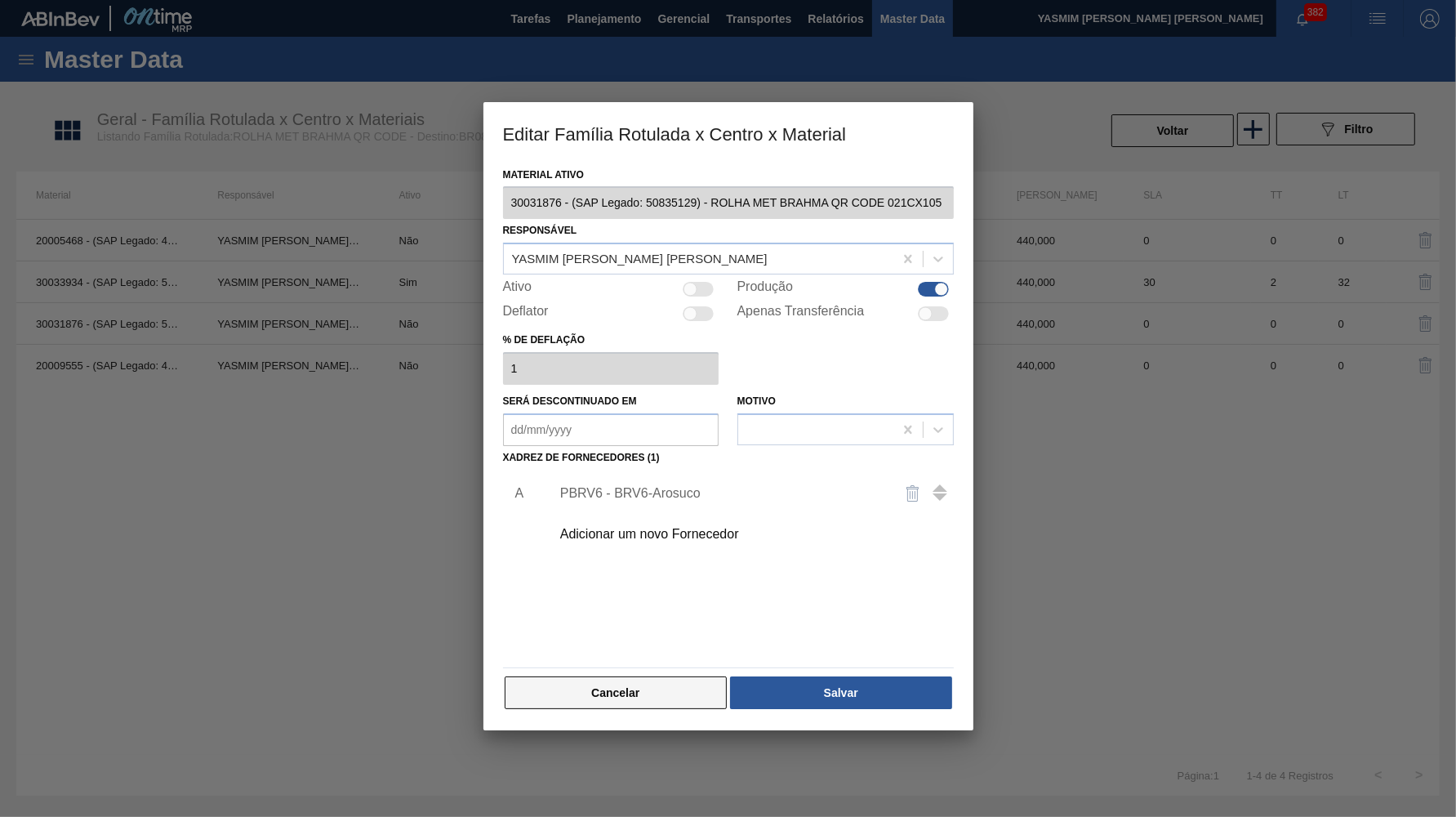
click at [642, 678] on button "Cancelar" at bounding box center [616, 693] width 223 height 32
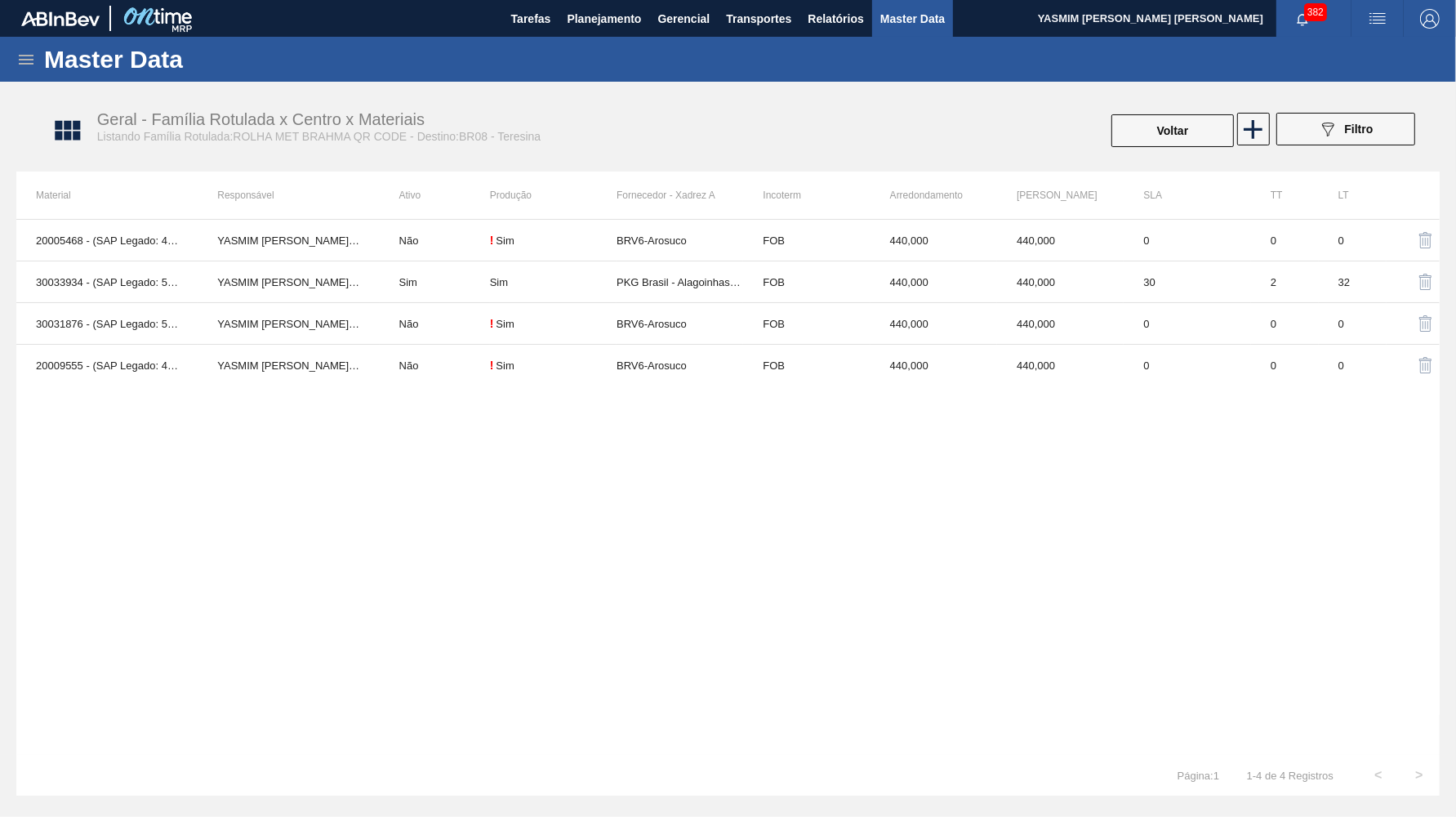
click at [656, 391] on div "20005468 - (SAP Legado: 40012361) - ROLHA MET BC CHOPP QR CODE PO 0,19 YASMIM F…" at bounding box center [728, 487] width 1424 height 536
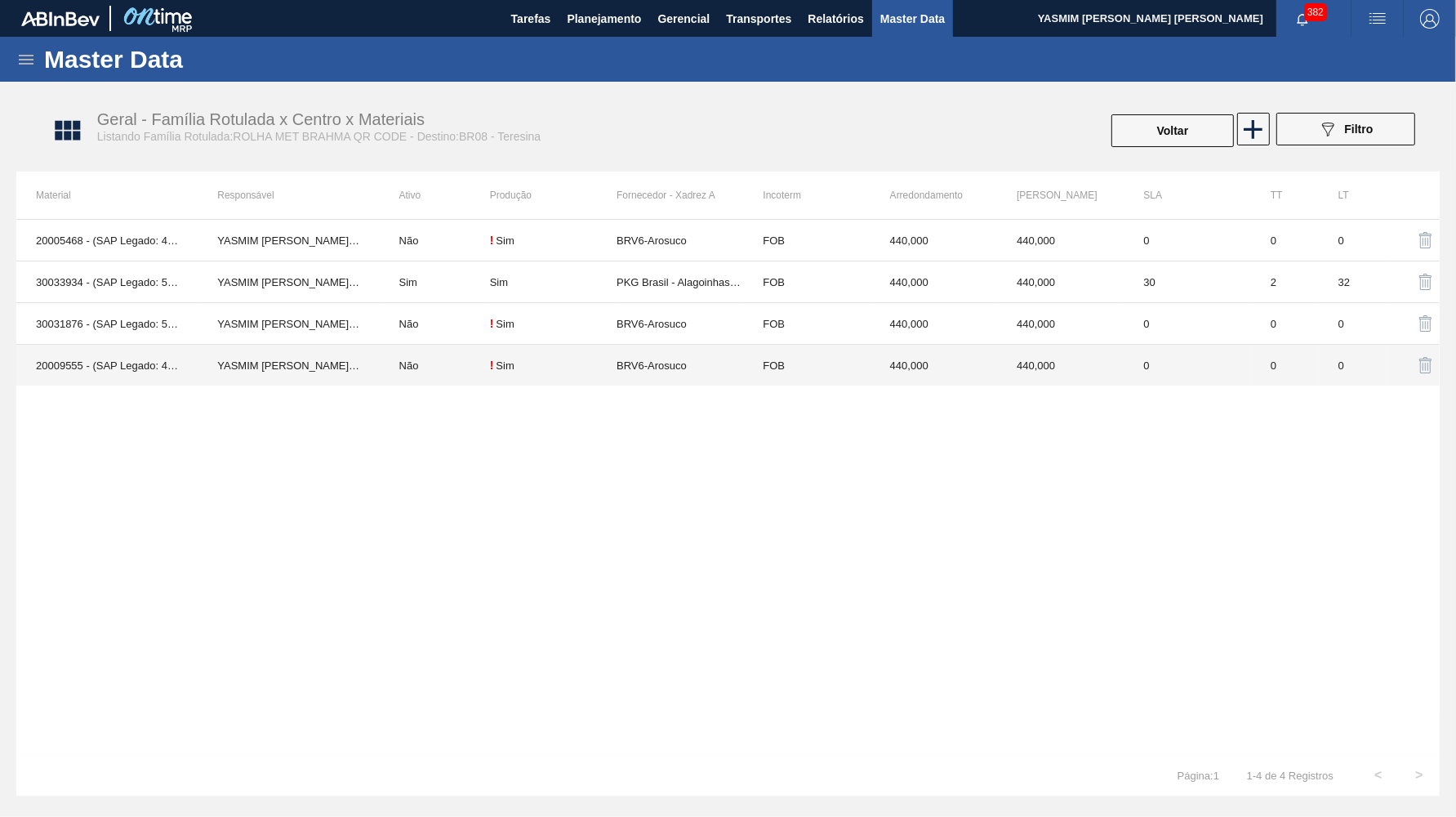
click at [660, 371] on td "BRV6-Arosuco" at bounding box center [679, 365] width 126 height 42
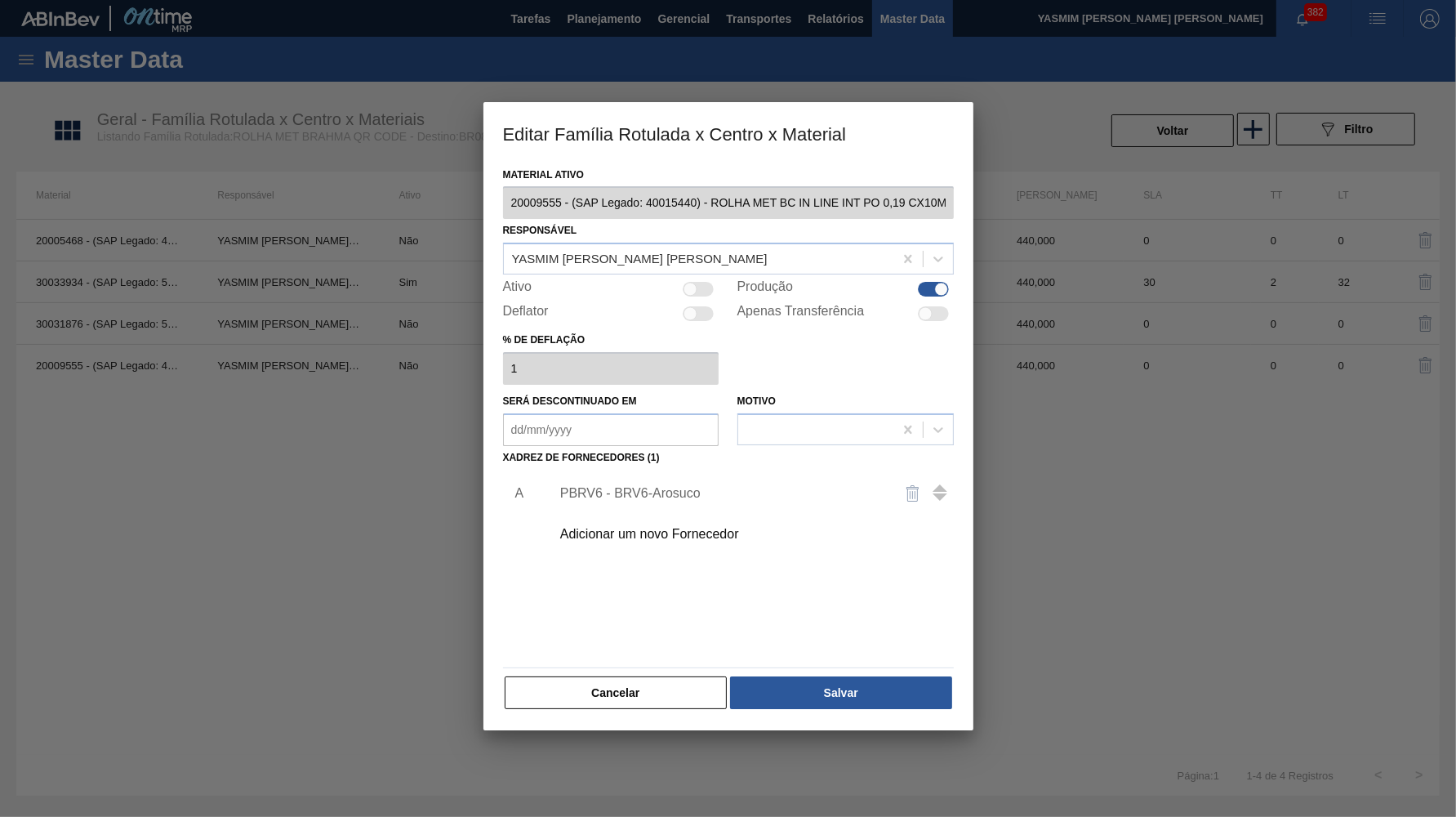
click at [644, 486] on div "PBRV6 - BRV6-Arosuco" at bounding box center [720, 493] width 320 height 14
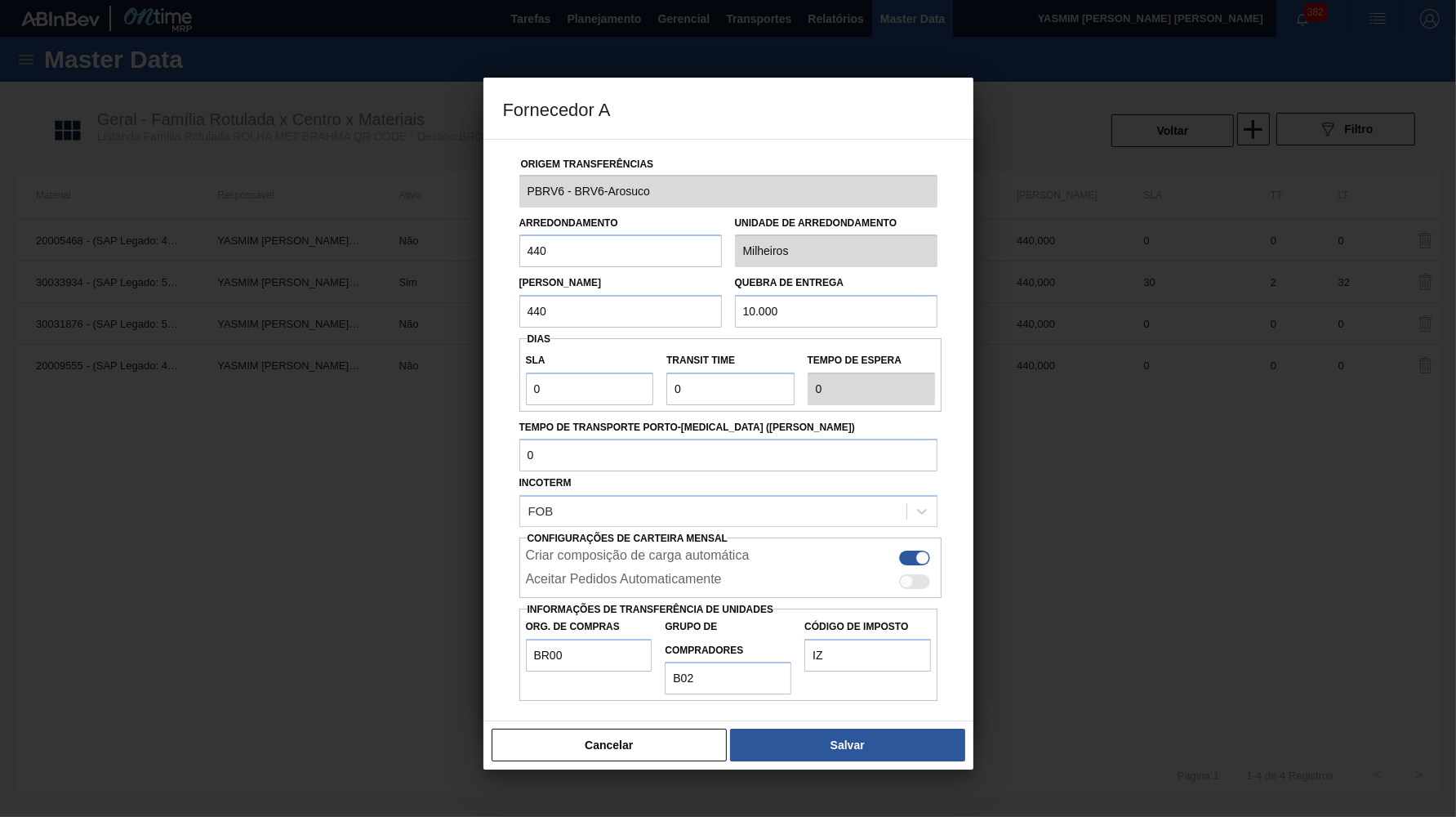
click at [648, 721] on div "Cancelar Salvar" at bounding box center [728, 746] width 490 height 49
click at [645, 729] on button "Cancelar" at bounding box center [610, 745] width 236 height 32
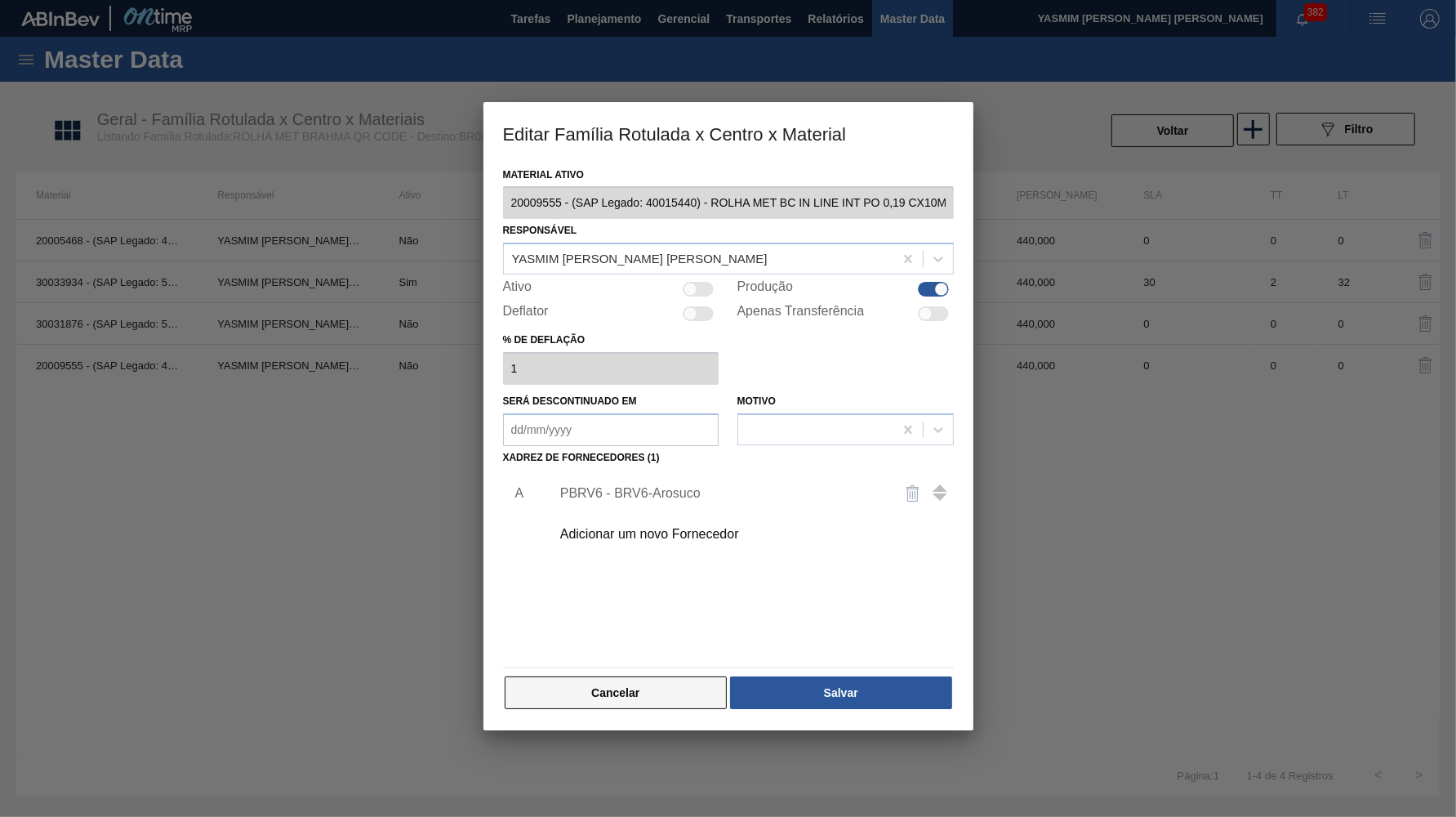
click at [656, 677] on button "Cancelar" at bounding box center [616, 693] width 223 height 32
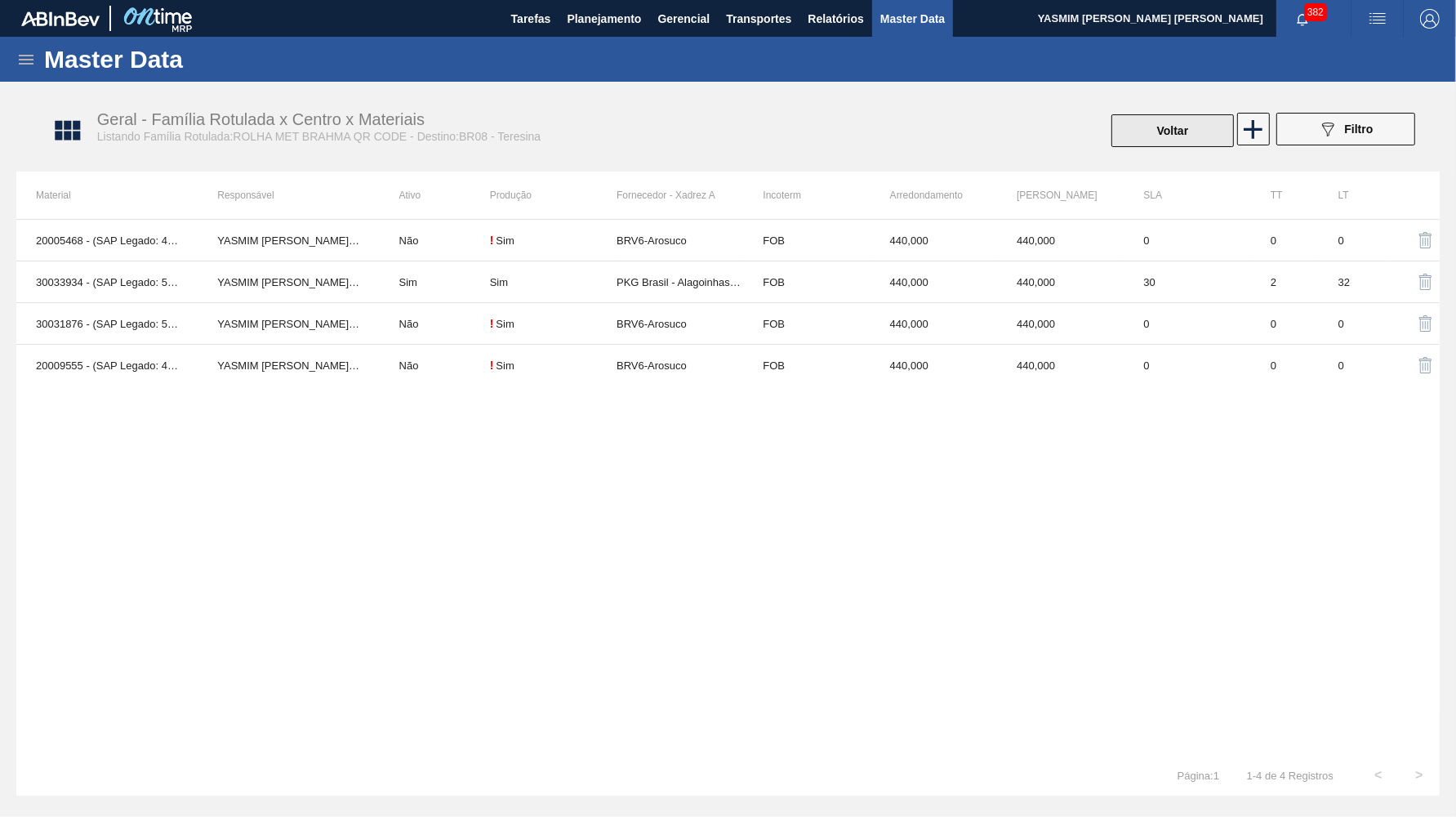
click at [1199, 128] on button "Voltar" at bounding box center [1172, 131] width 122 height 32
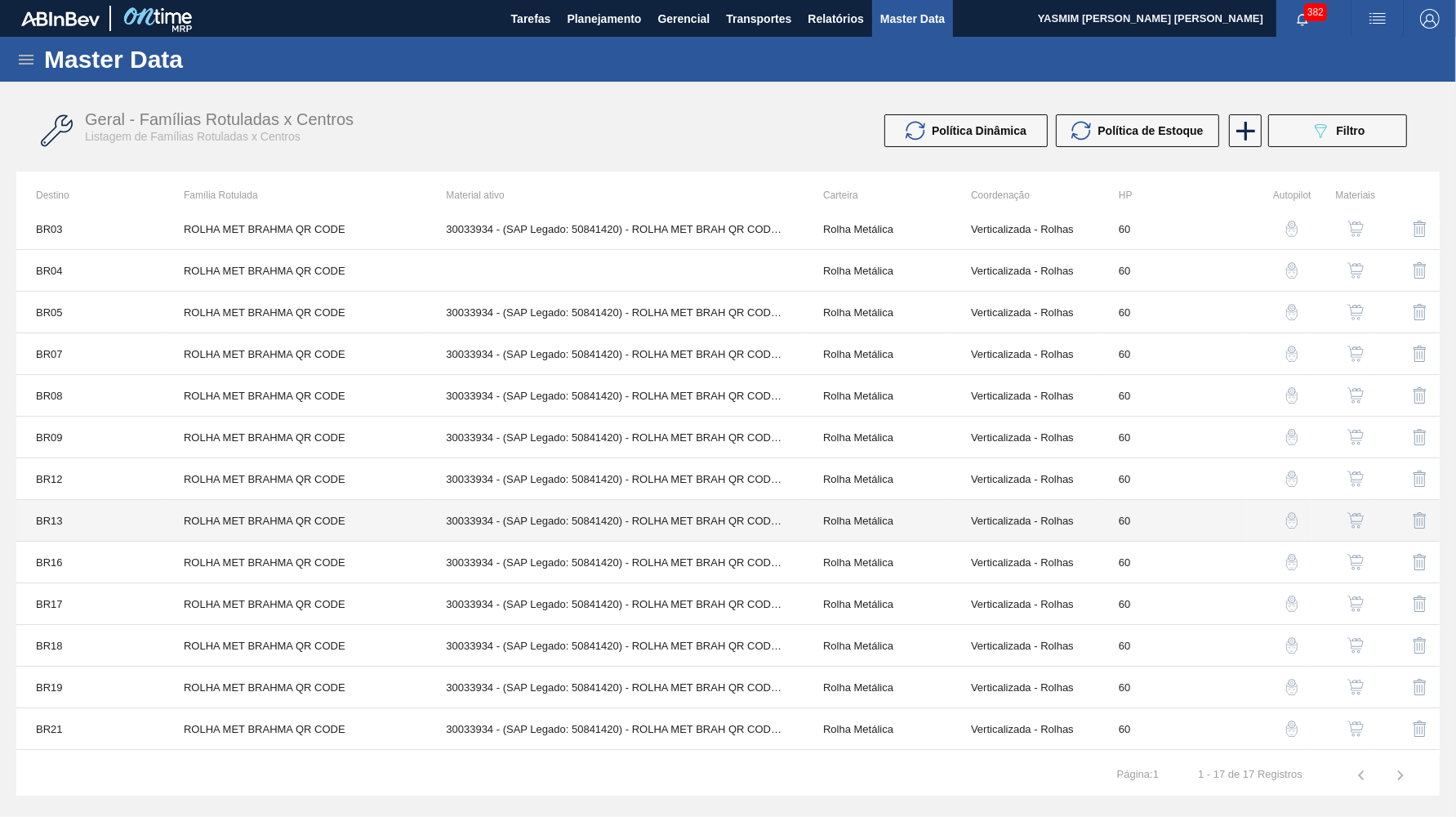
scroll to position [75, 0]
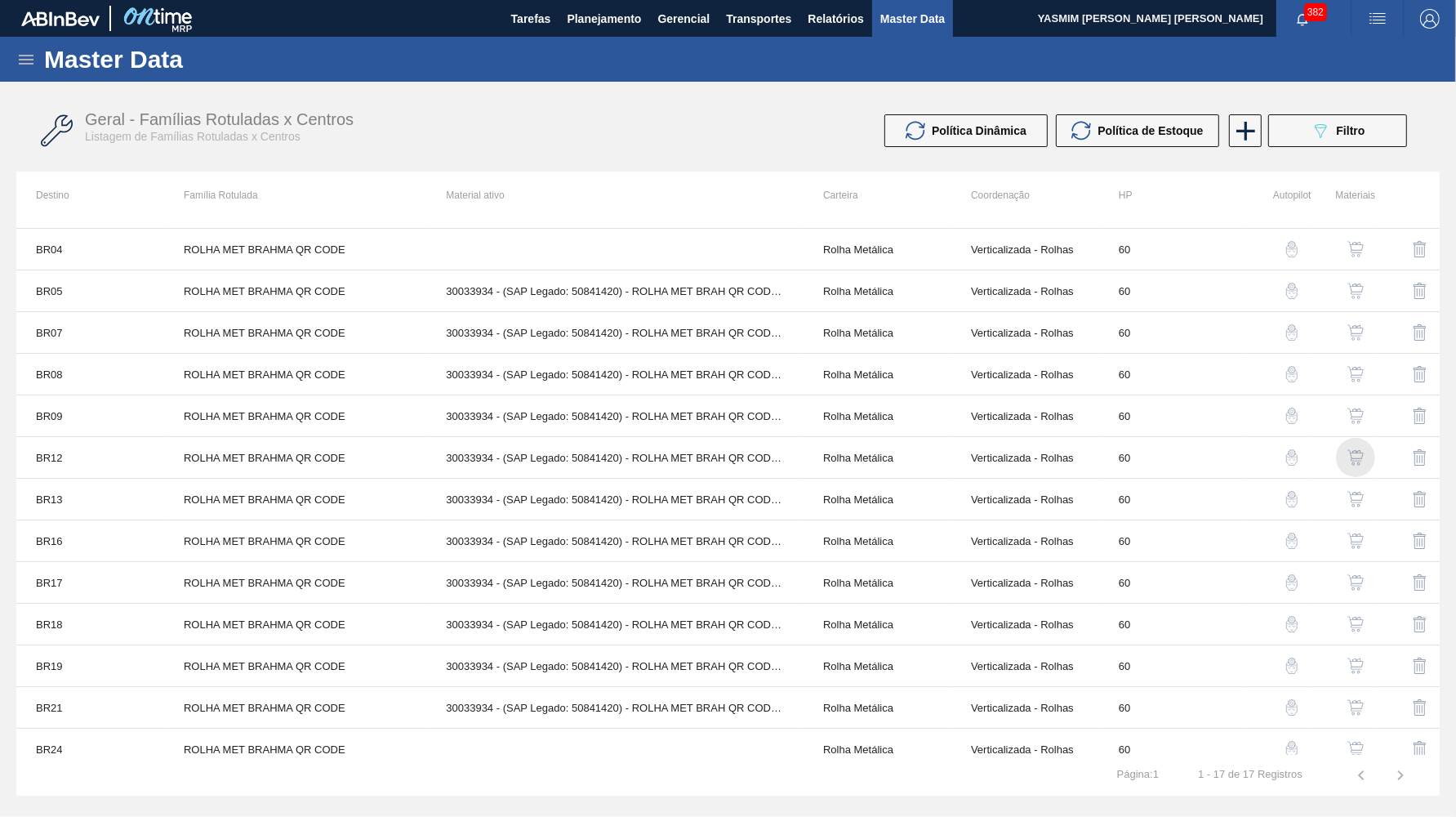
click at [1355, 459] on img "button" at bounding box center [1355, 457] width 16 height 16
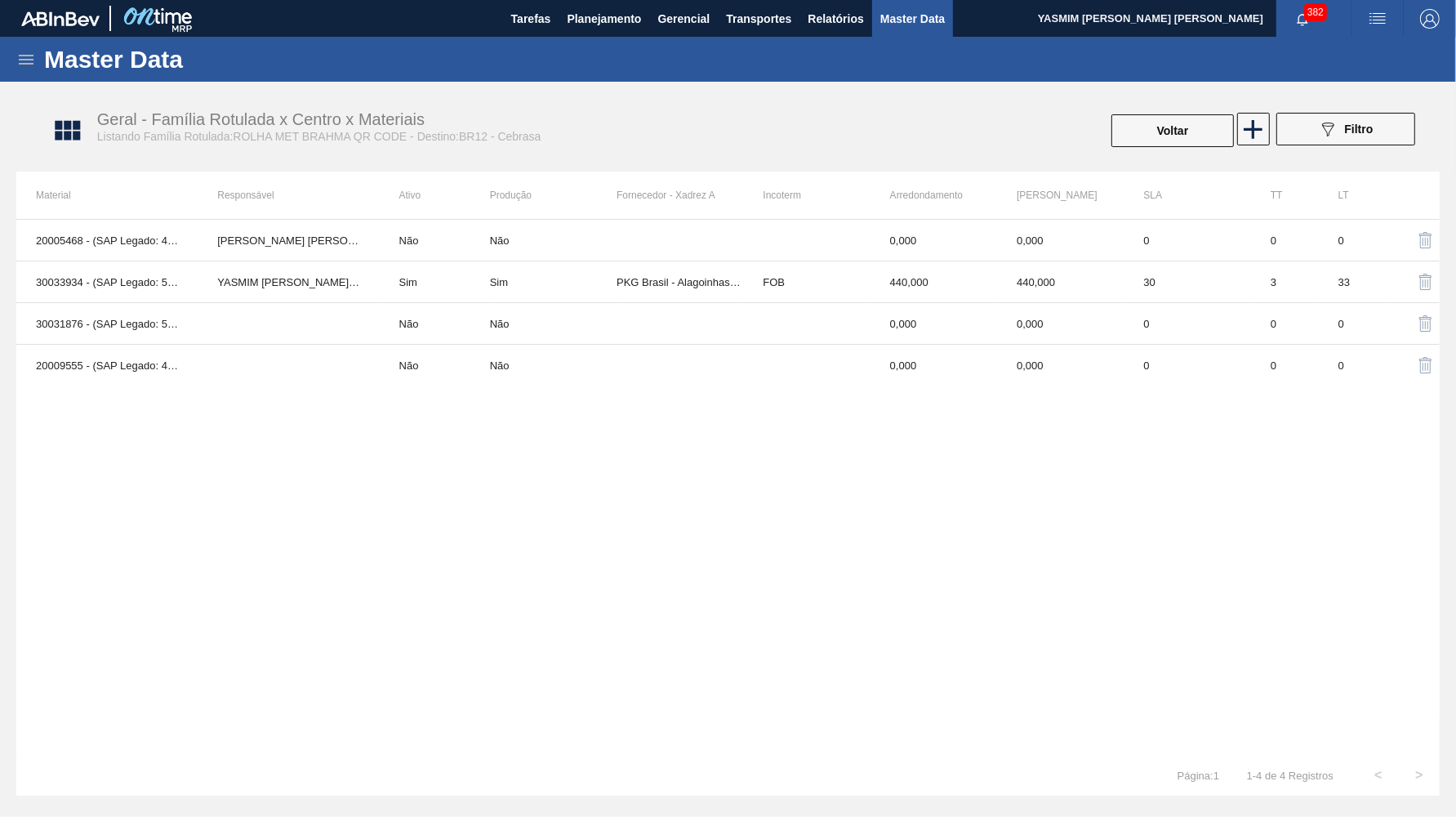
click at [647, 219] on div "20005468 - (SAP Legado: 40012361) - ROLHA MET BC CHOPP QR CODE PO 0,19 Isabela …" at bounding box center [728, 487] width 1424 height 536
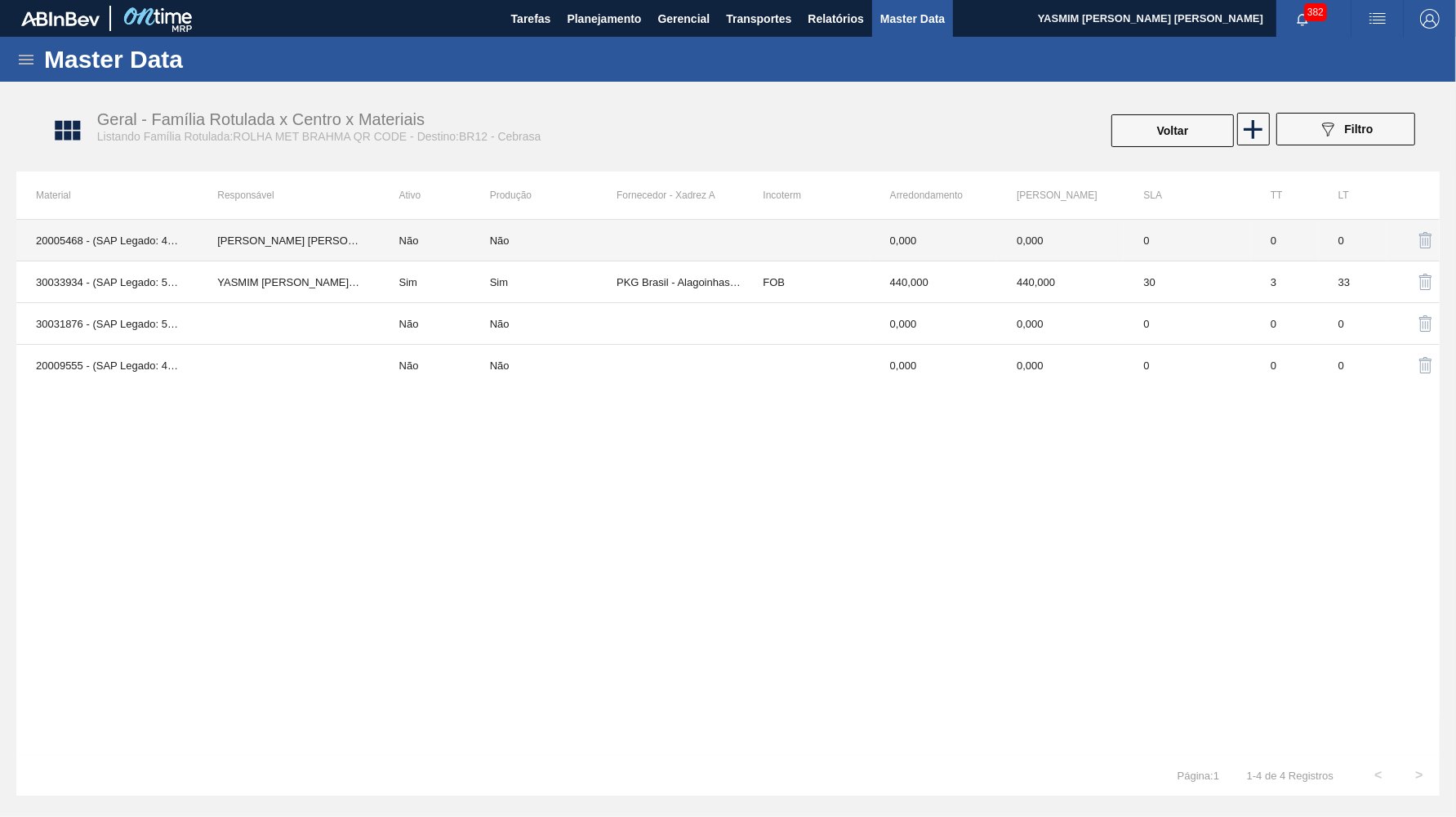
click at [678, 234] on td at bounding box center [679, 240] width 126 height 42
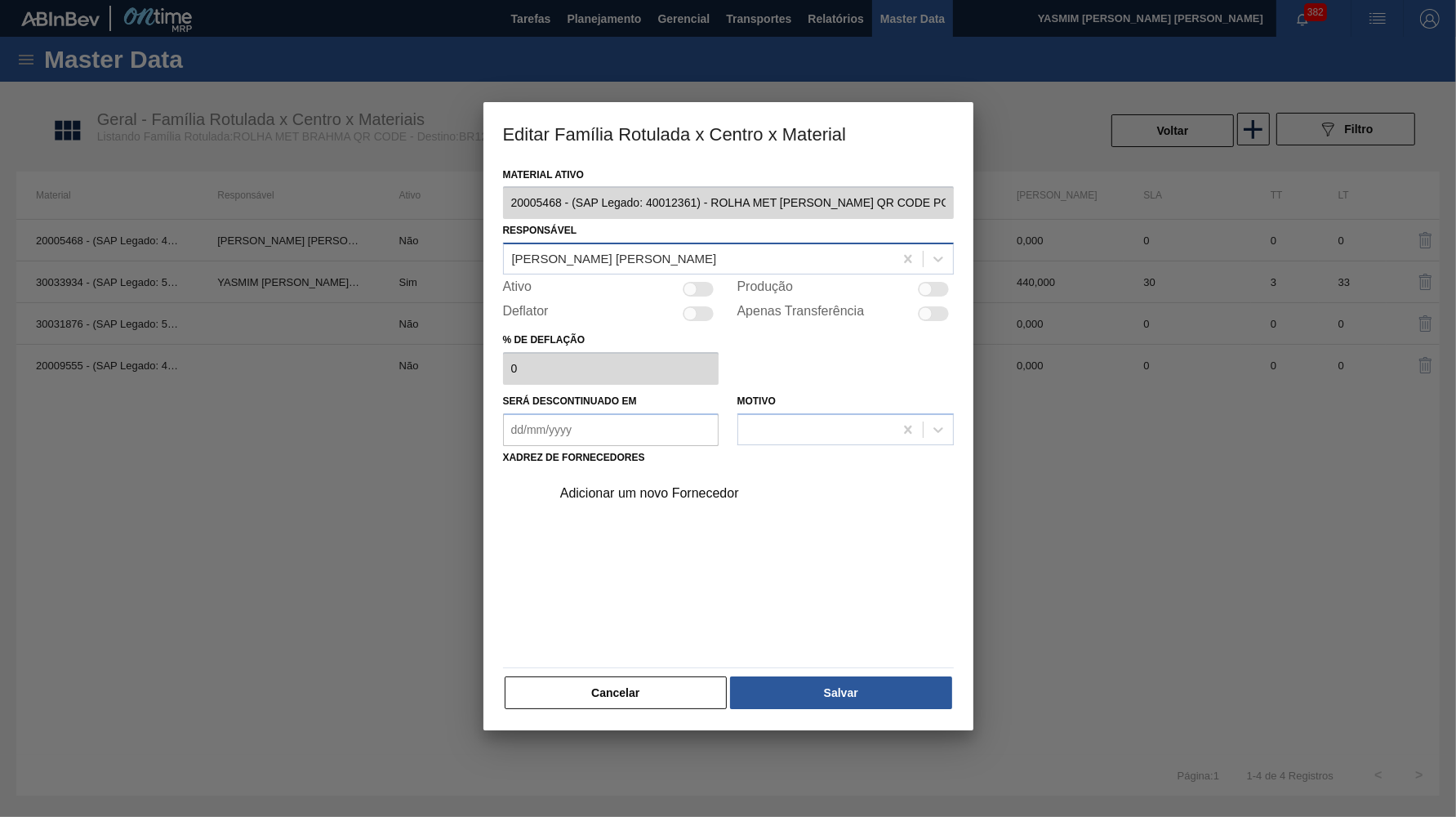
click at [669, 251] on div "Isabela Artuso Lins" at bounding box center [699, 259] width 390 height 24
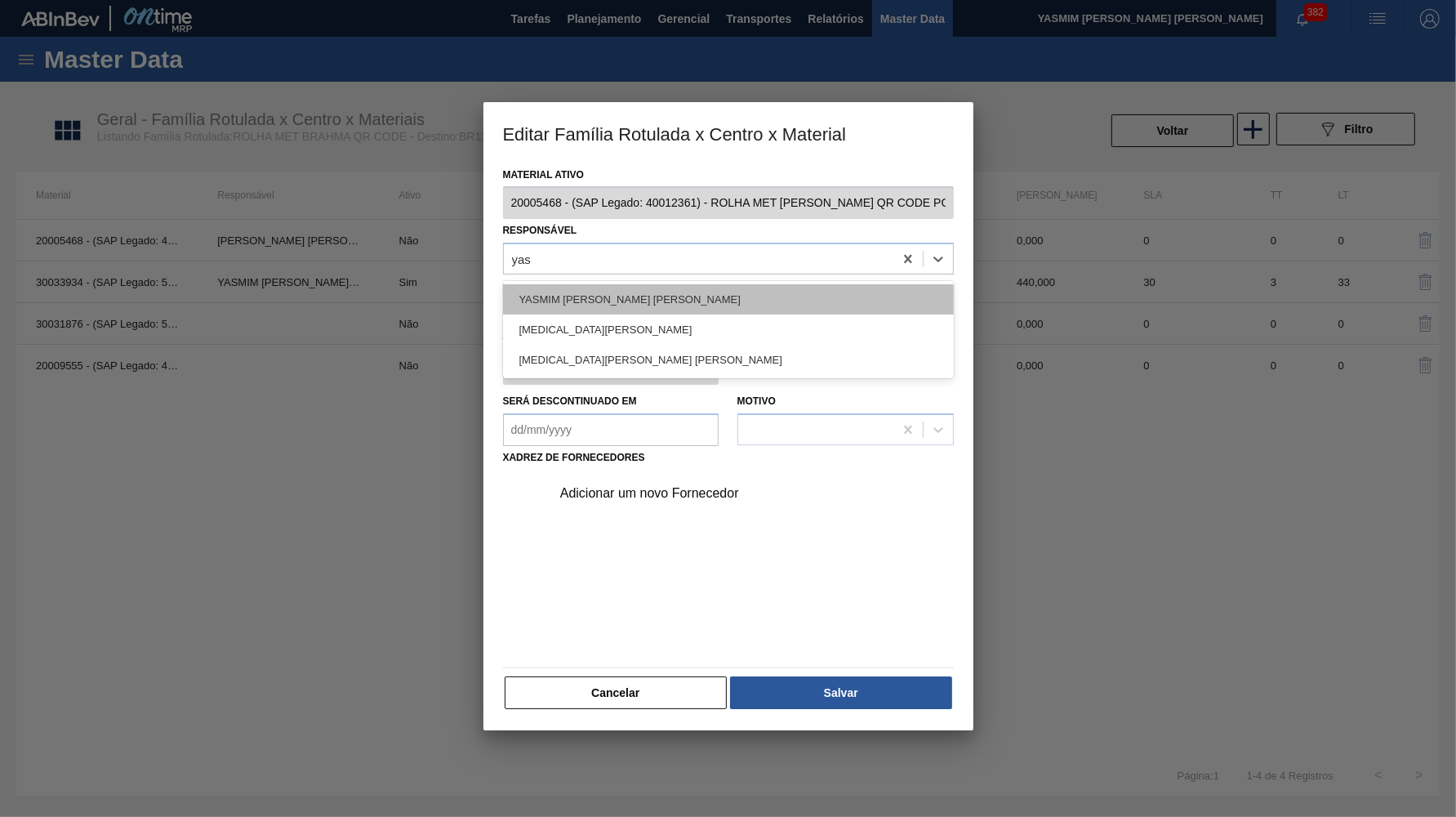
click at [630, 299] on div "YASMIM FERREIRA DA SILVA" at bounding box center [728, 300] width 451 height 31
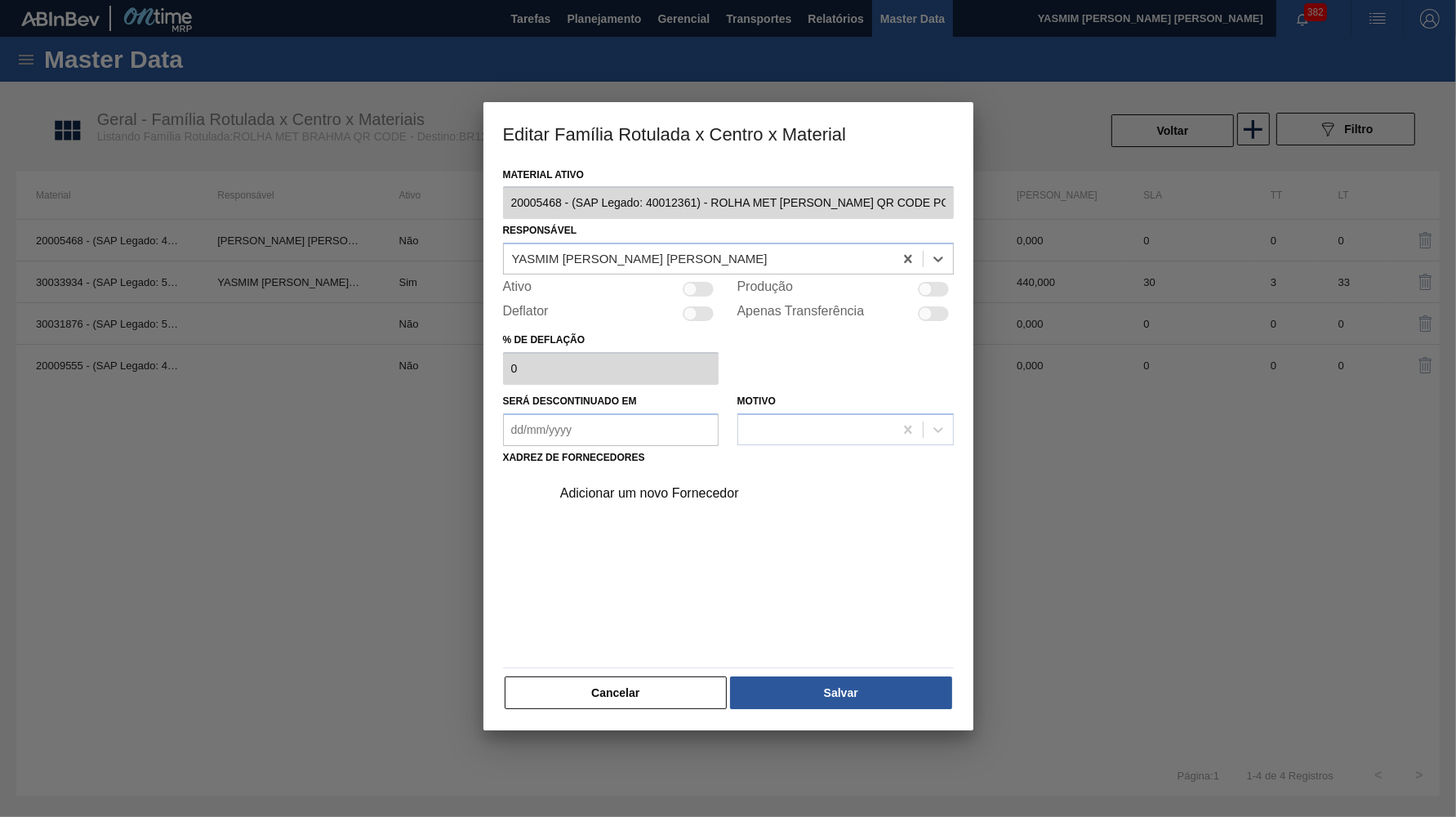
click at [922, 289] on div at bounding box center [925, 290] width 14 height 14
click at [631, 486] on div "Adicionar um novo Fornecedor" at bounding box center [720, 493] width 320 height 14
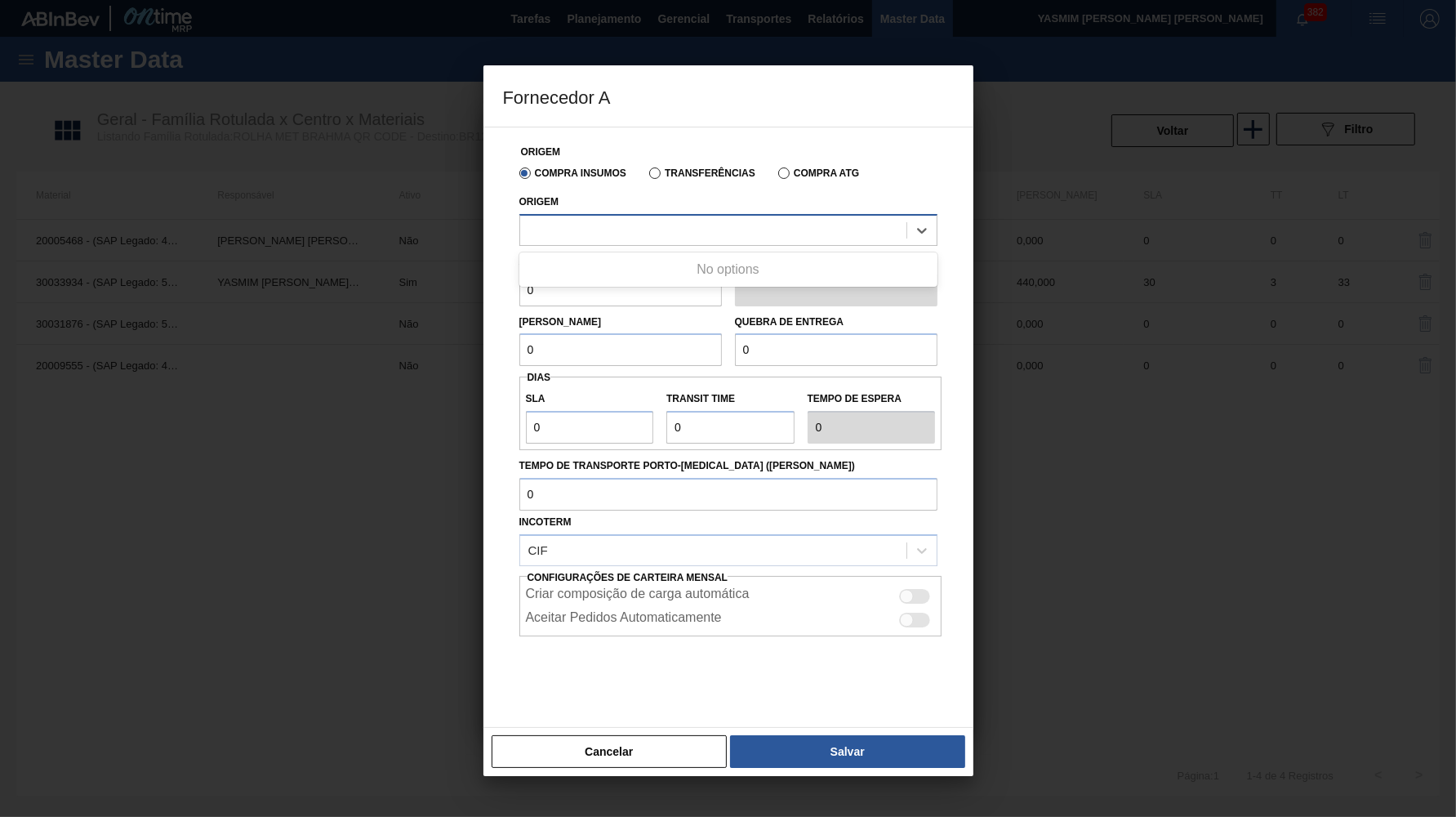
click at [627, 242] on div at bounding box center [728, 230] width 419 height 32
click at [650, 176] on label "Transferências" at bounding box center [702, 172] width 106 height 11
click at [647, 177] on input "Transferências" at bounding box center [647, 177] width 0 height 0
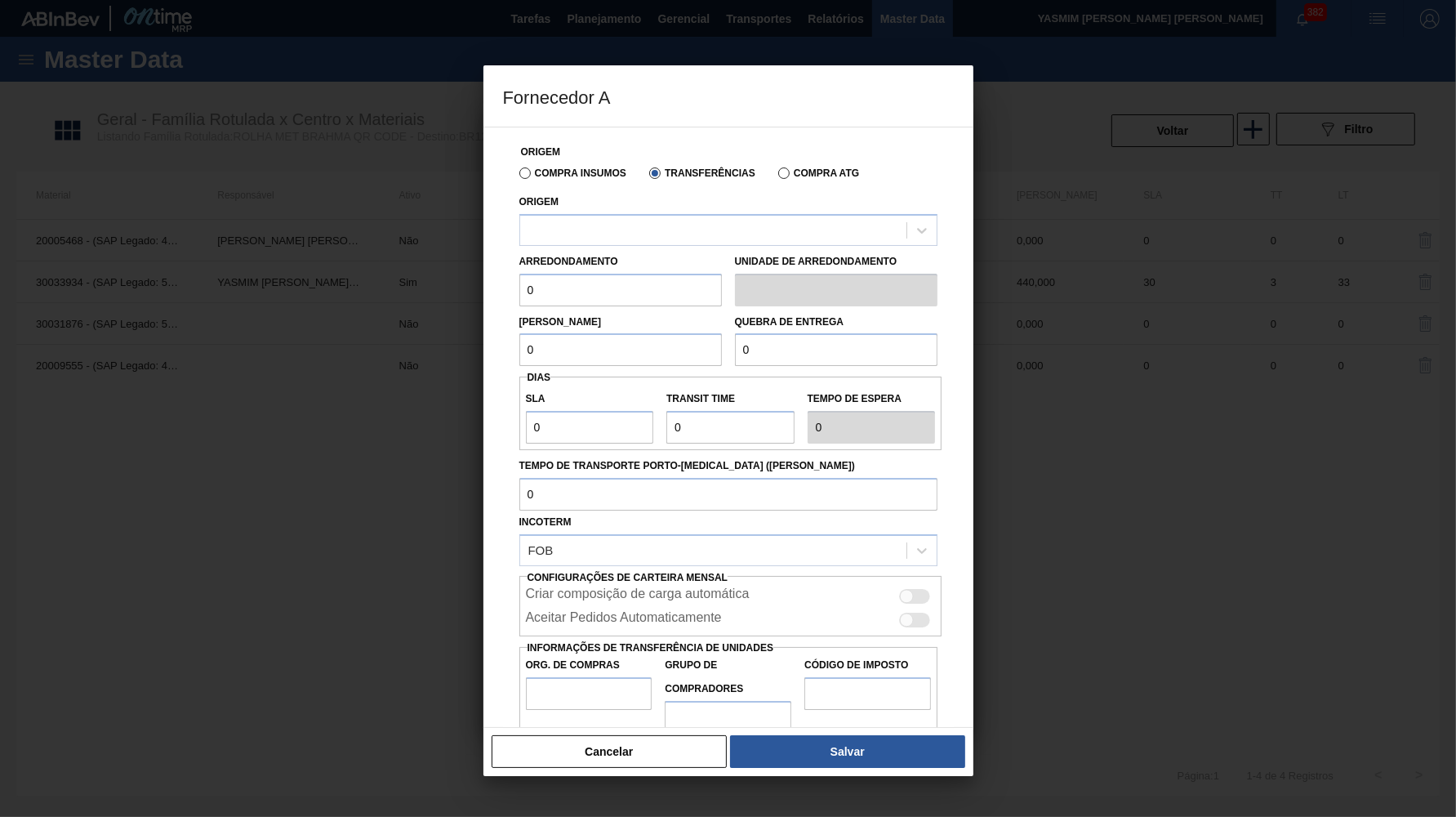
click at [656, 177] on label "Transferências" at bounding box center [702, 172] width 106 height 11
click at [647, 177] on input "Transferências" at bounding box center [647, 177] width 0 height 0
click at [675, 223] on div at bounding box center [713, 230] width 386 height 24
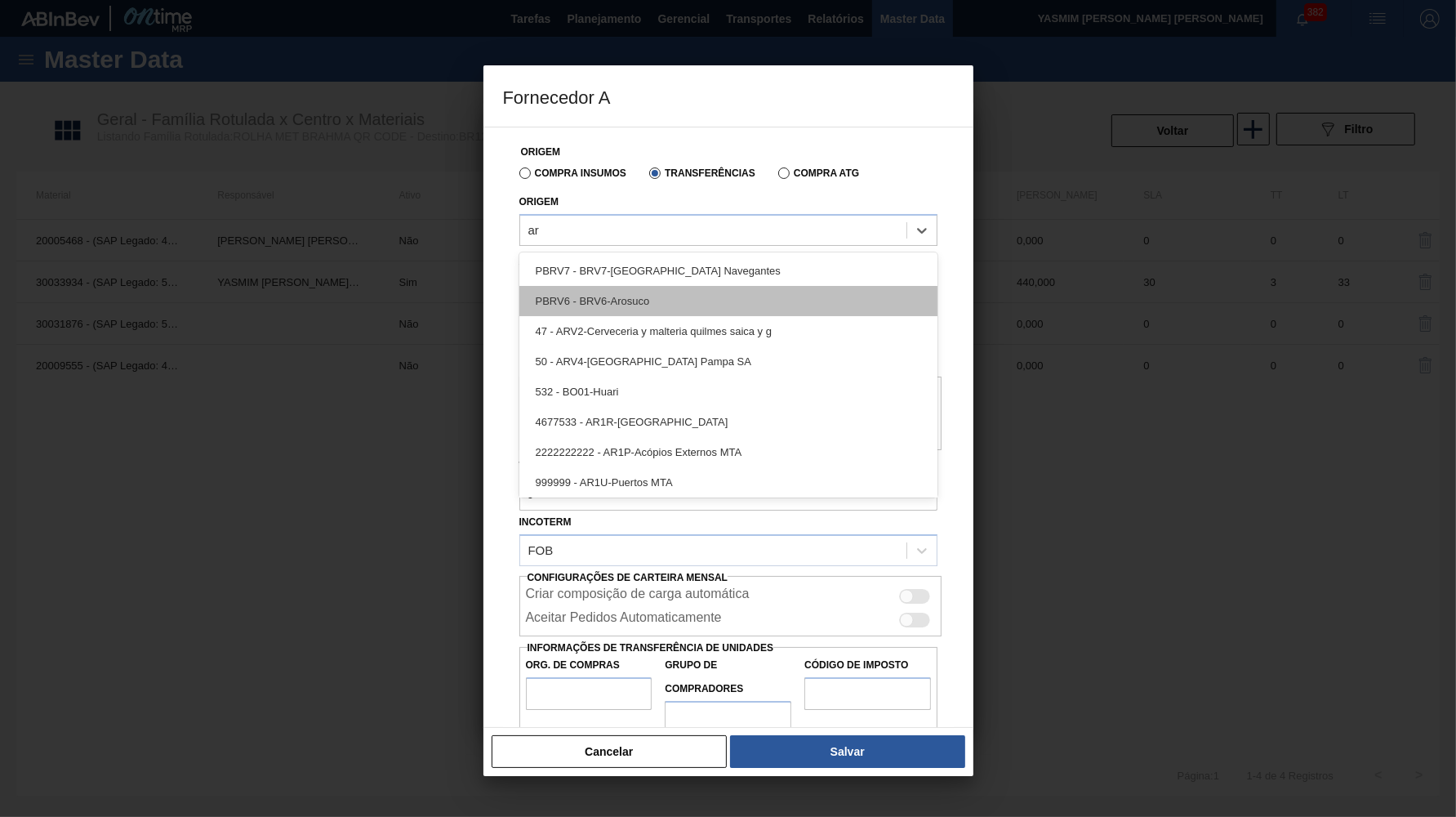
click at [604, 297] on div "PBRV6 - BRV6-Arosuco" at bounding box center [728, 301] width 419 height 31
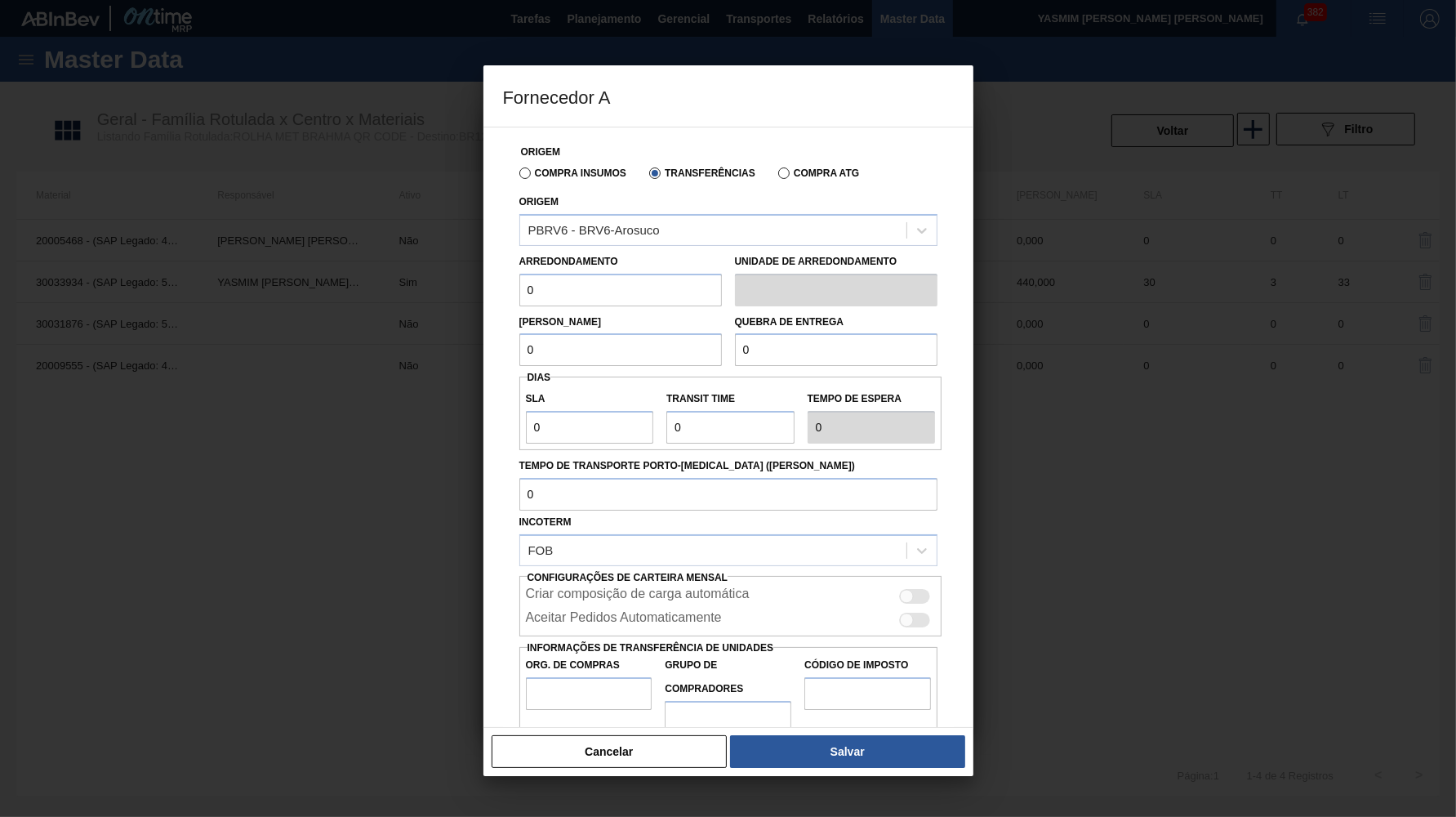
click at [567, 290] on input "0" at bounding box center [621, 290] width 203 height 32
drag, startPoint x: 571, startPoint y: 290, endPoint x: 438, endPoint y: 290, distance: 133.0
click at [520, 290] on input "440" at bounding box center [621, 290] width 203 height 32
drag, startPoint x: 577, startPoint y: 330, endPoint x: 386, endPoint y: 320, distance: 191.3
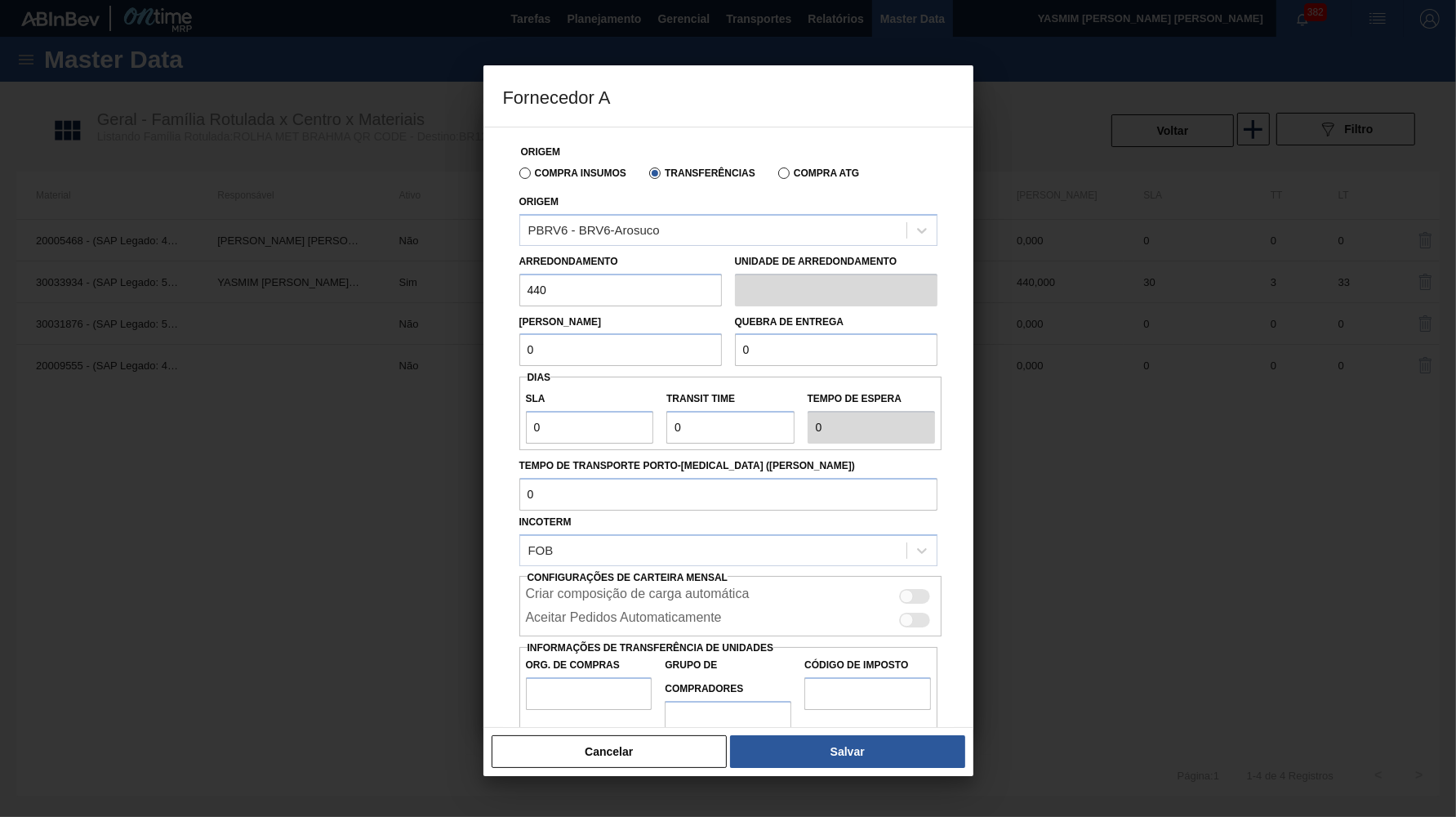
click at [520, 334] on input "0" at bounding box center [621, 350] width 203 height 32
paste input "44"
drag, startPoint x: 779, startPoint y: 335, endPoint x: 604, endPoint y: 313, distance: 176.4
click at [735, 334] on input "0" at bounding box center [836, 350] width 203 height 32
click at [914, 589] on div at bounding box center [915, 596] width 31 height 14
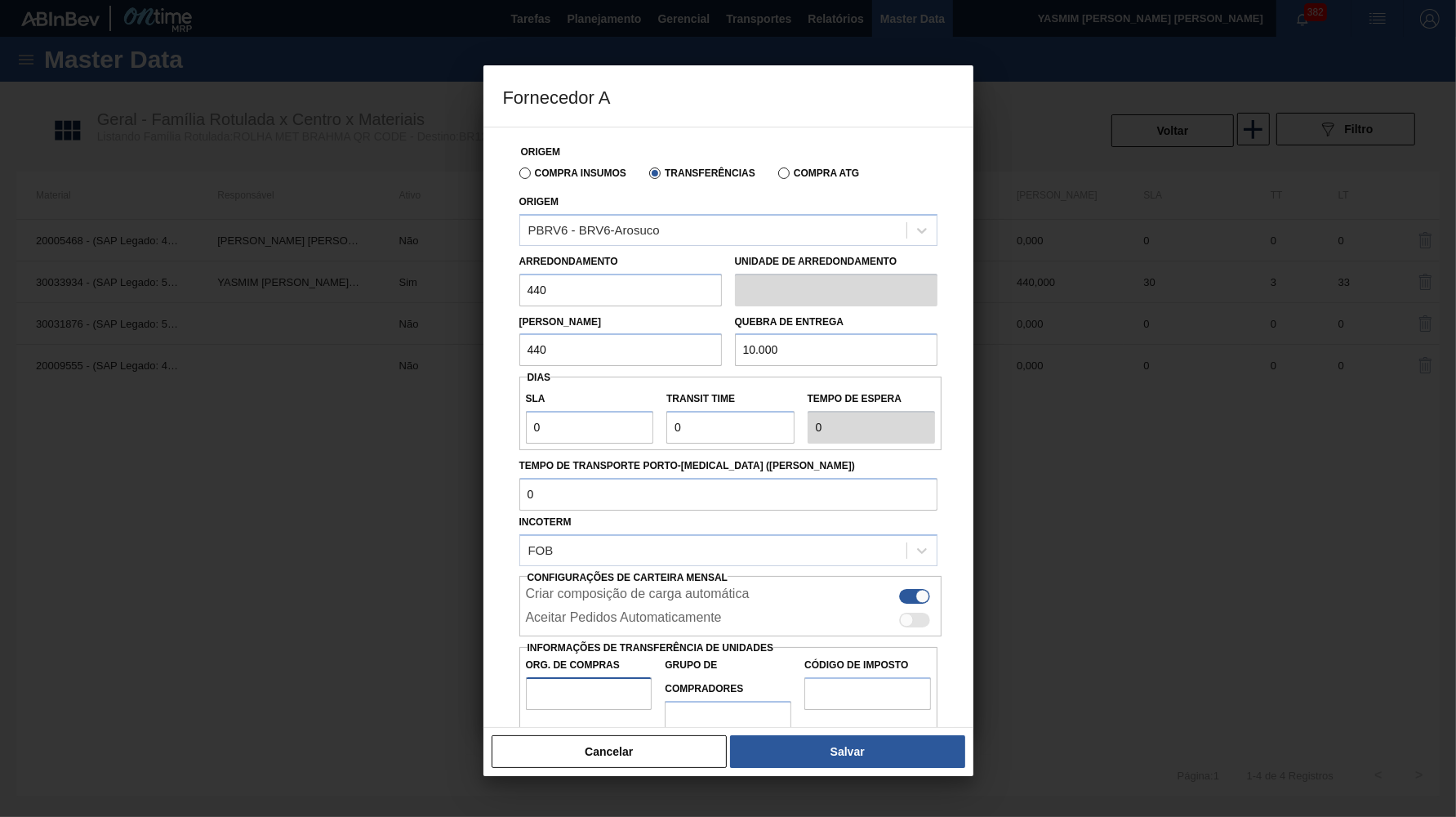
click at [618, 678] on input "Org. de Compras" at bounding box center [589, 694] width 126 height 32
click at [840, 687] on div "Código de Imposto" at bounding box center [868, 694] width 140 height 80
click at [818, 678] on input "Código de Imposto" at bounding box center [868, 694] width 126 height 32
click at [810, 749] on button "Salvar" at bounding box center [847, 752] width 234 height 32
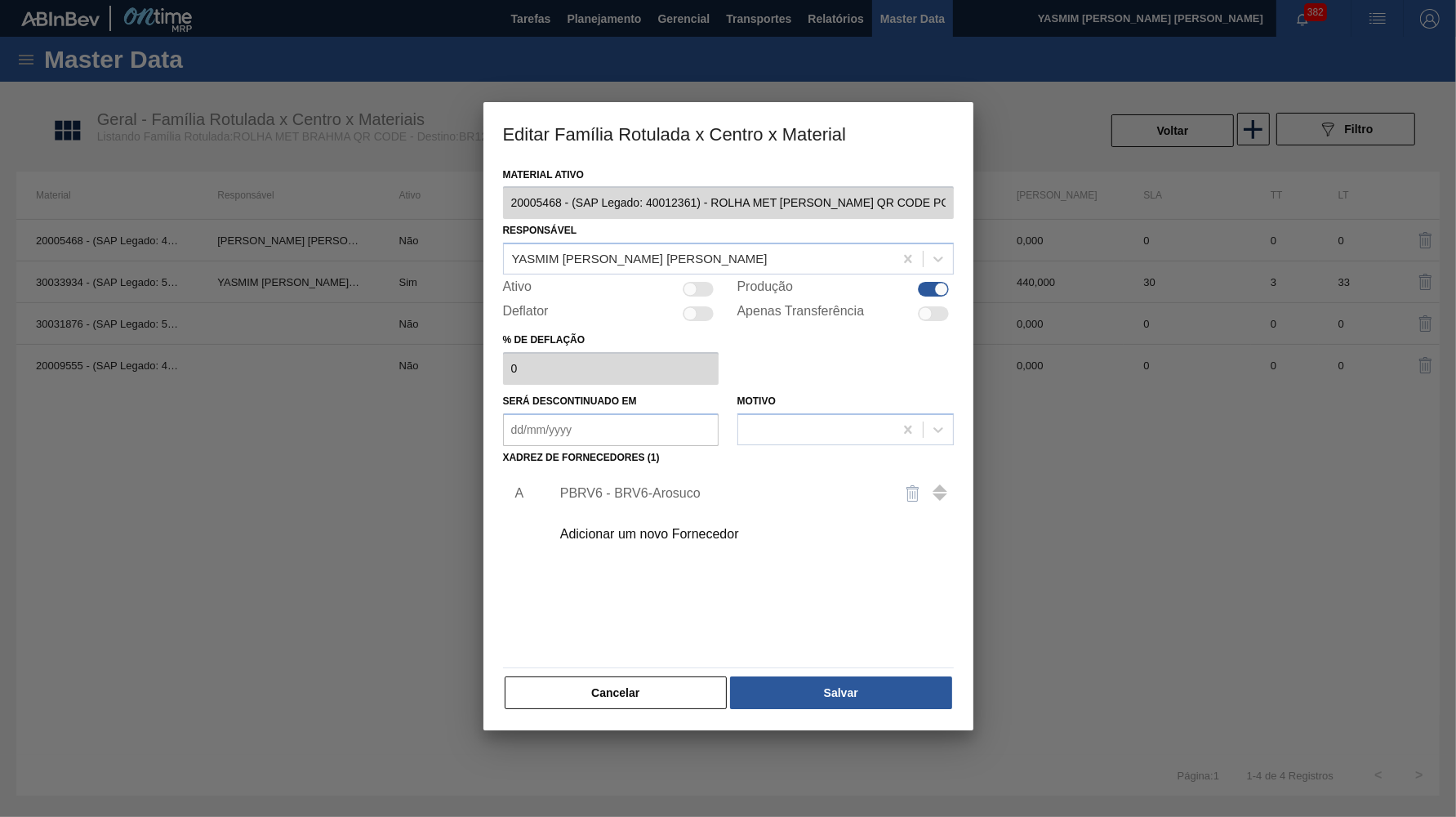
click at [835, 696] on div "Material ativo 20005468 - (SAP Legado: 40012361) - ROLHA MET BC CHOPP QR CODE P…" at bounding box center [728, 447] width 490 height 568
click at [837, 685] on button "Salvar" at bounding box center [840, 693] width 222 height 32
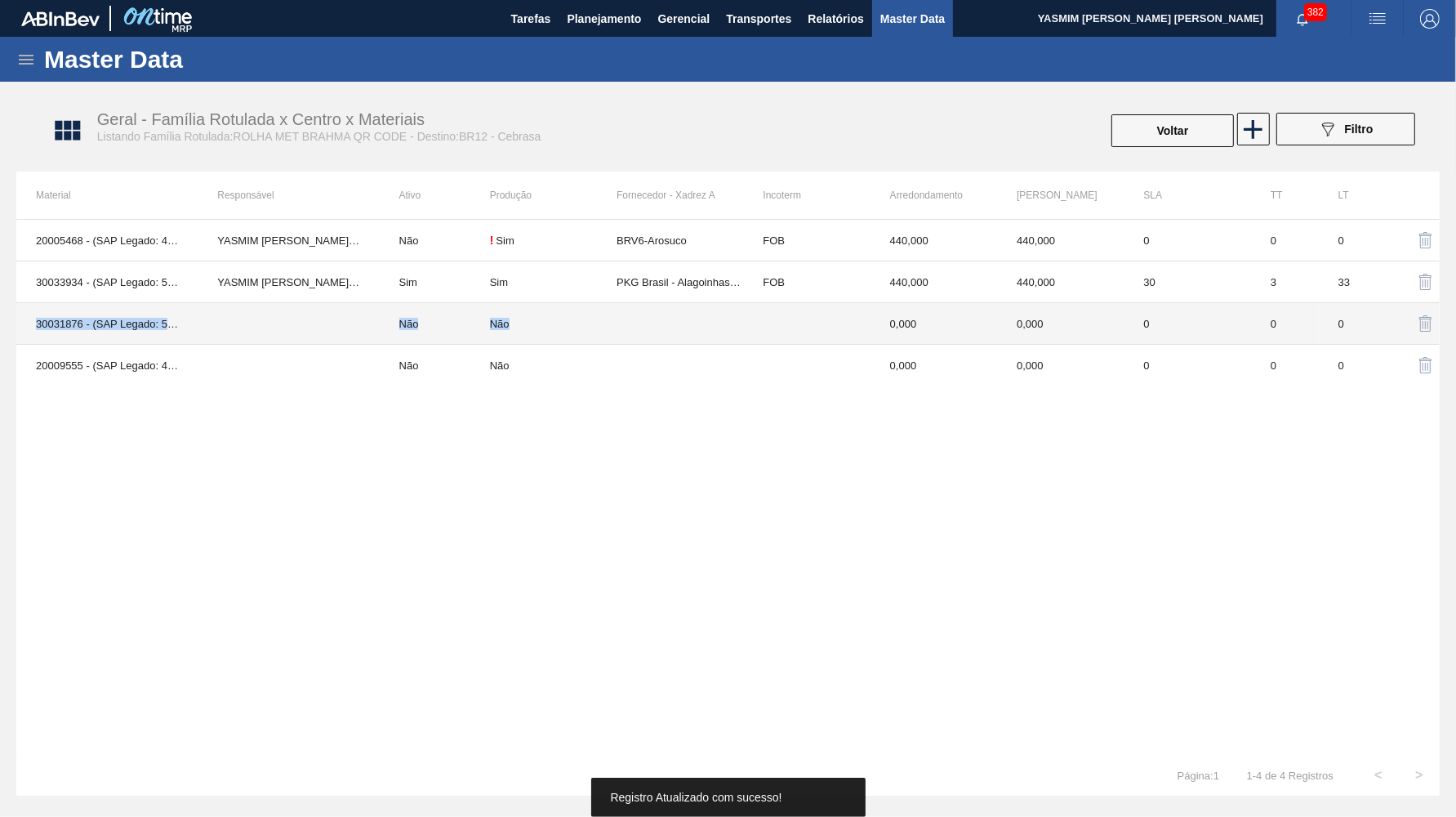
drag, startPoint x: 673, startPoint y: 277, endPoint x: 683, endPoint y: 326, distance: 50.0
click at [683, 326] on tbody "20005468 - (SAP Legado: 40012361) - ROLHA MET BC CHOPP QR CODE PO 0,19 YASMIM F…" at bounding box center [728, 302] width 1424 height 166
click at [683, 326] on td at bounding box center [679, 324] width 126 height 42
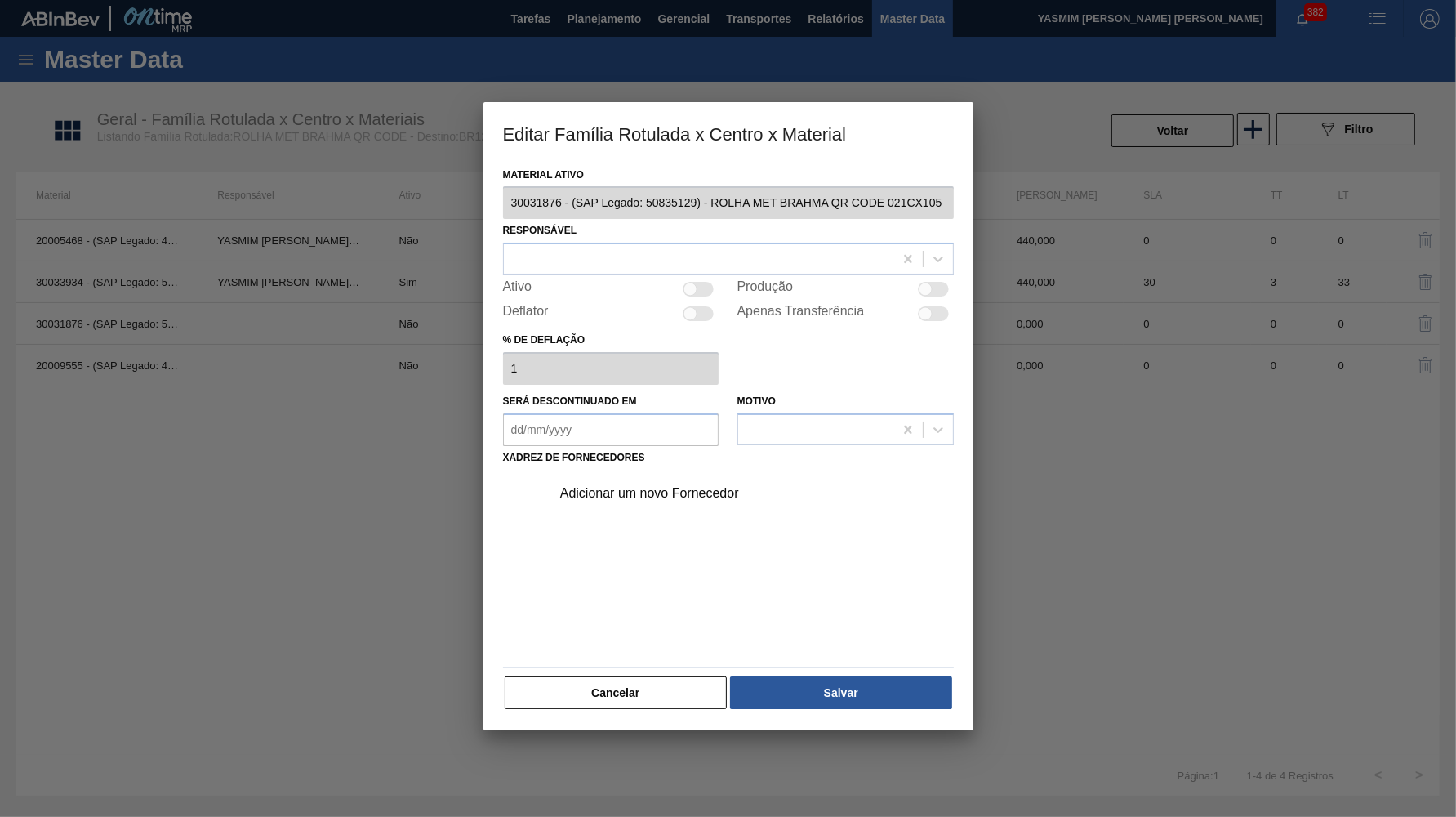
click at [930, 283] on div at bounding box center [925, 290] width 14 height 14
click at [734, 247] on div at bounding box center [699, 259] width 390 height 24
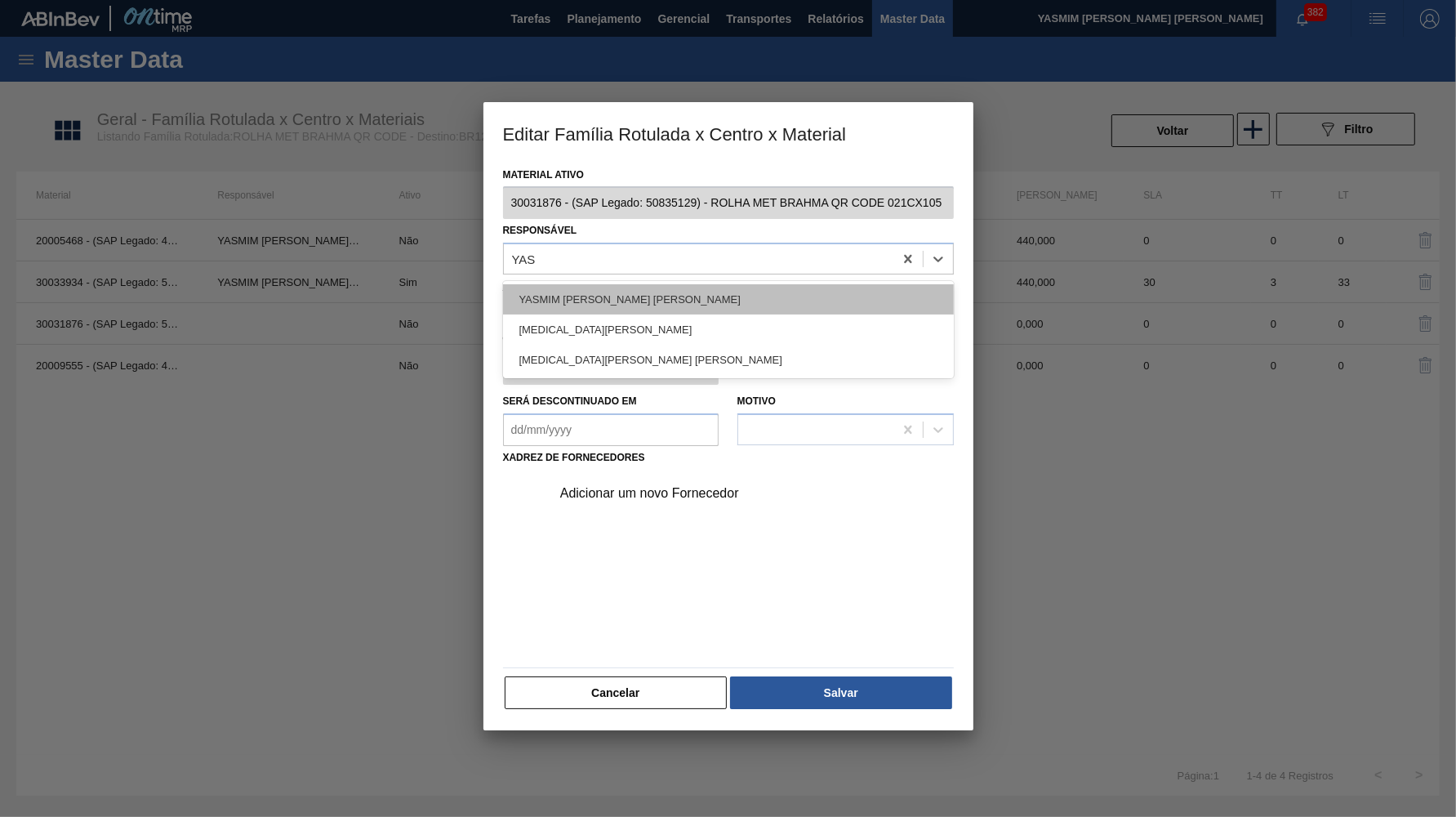
click at [629, 292] on div "YASMIM FERREIRA DA SILVA" at bounding box center [728, 300] width 451 height 31
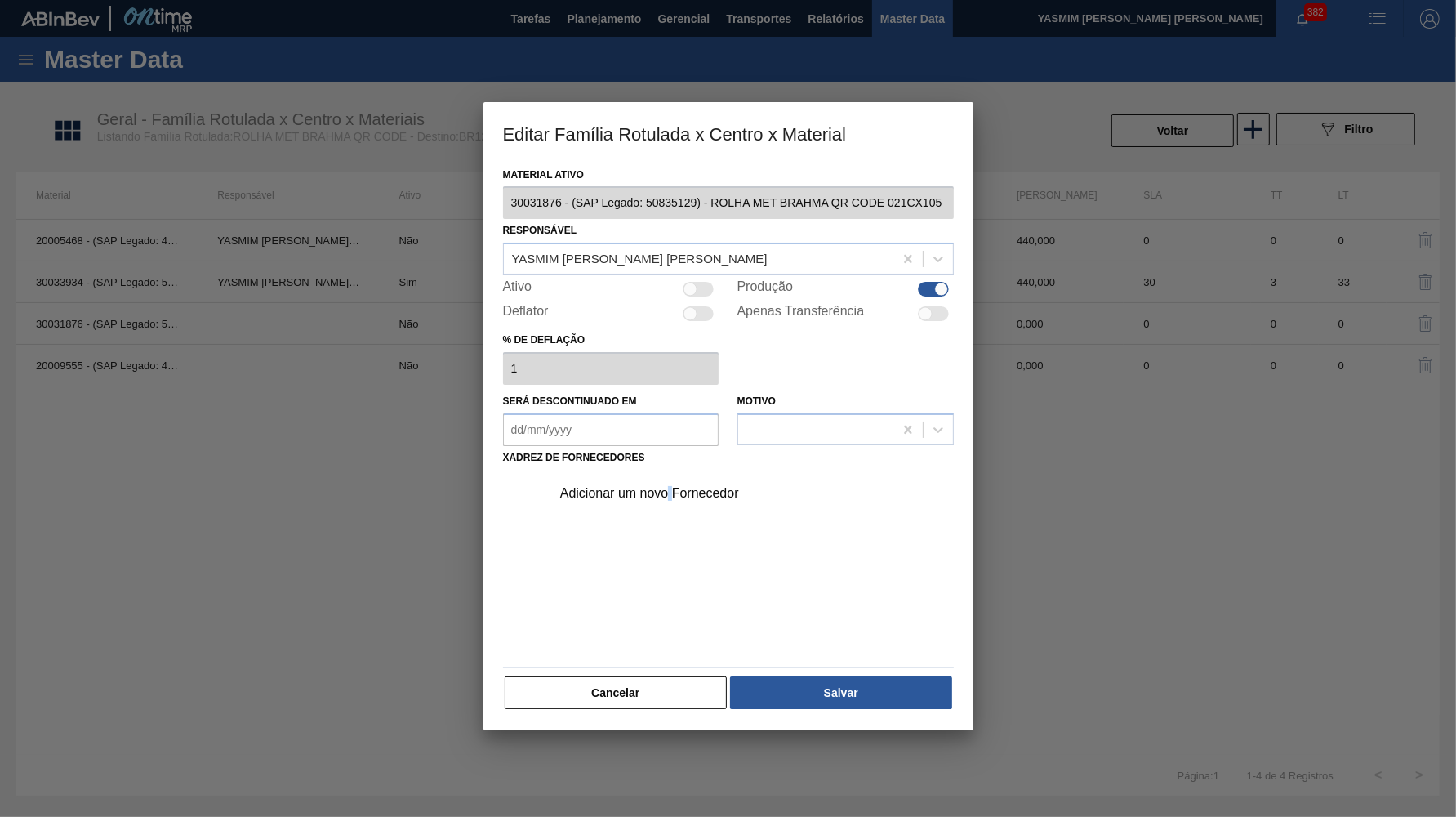
click at [675, 487] on div "Adicionar um novo Fornecedor" at bounding box center [748, 493] width 413 height 41
click at [669, 486] on div "Adicionar um novo Fornecedor" at bounding box center [720, 493] width 320 height 14
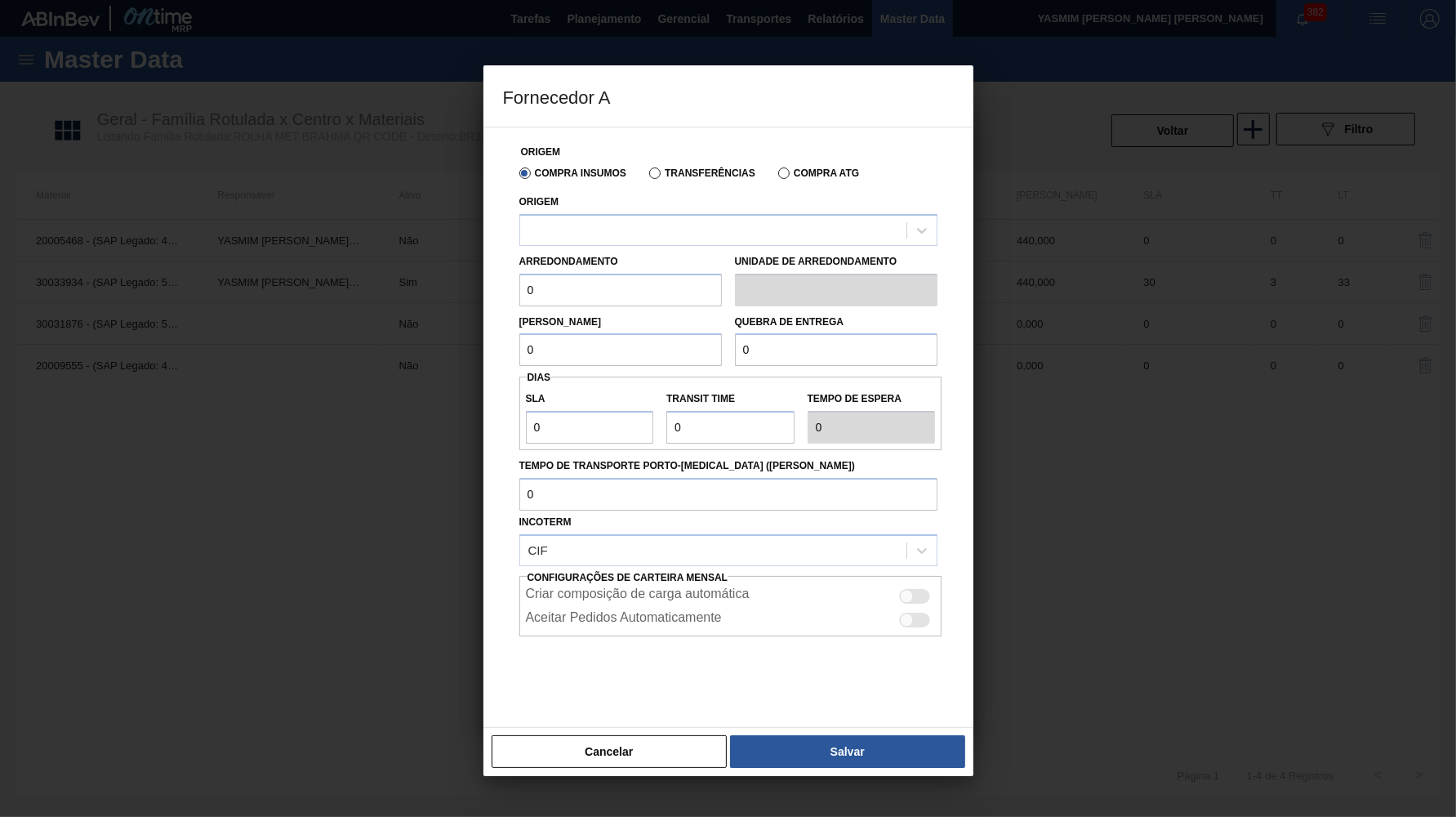
click at [685, 177] on label "Transferências" at bounding box center [702, 172] width 106 height 11
click at [647, 177] on input "Transferências" at bounding box center [647, 177] width 0 height 0
click at [665, 254] on div "Arredondamento 0" at bounding box center [621, 278] width 203 height 56
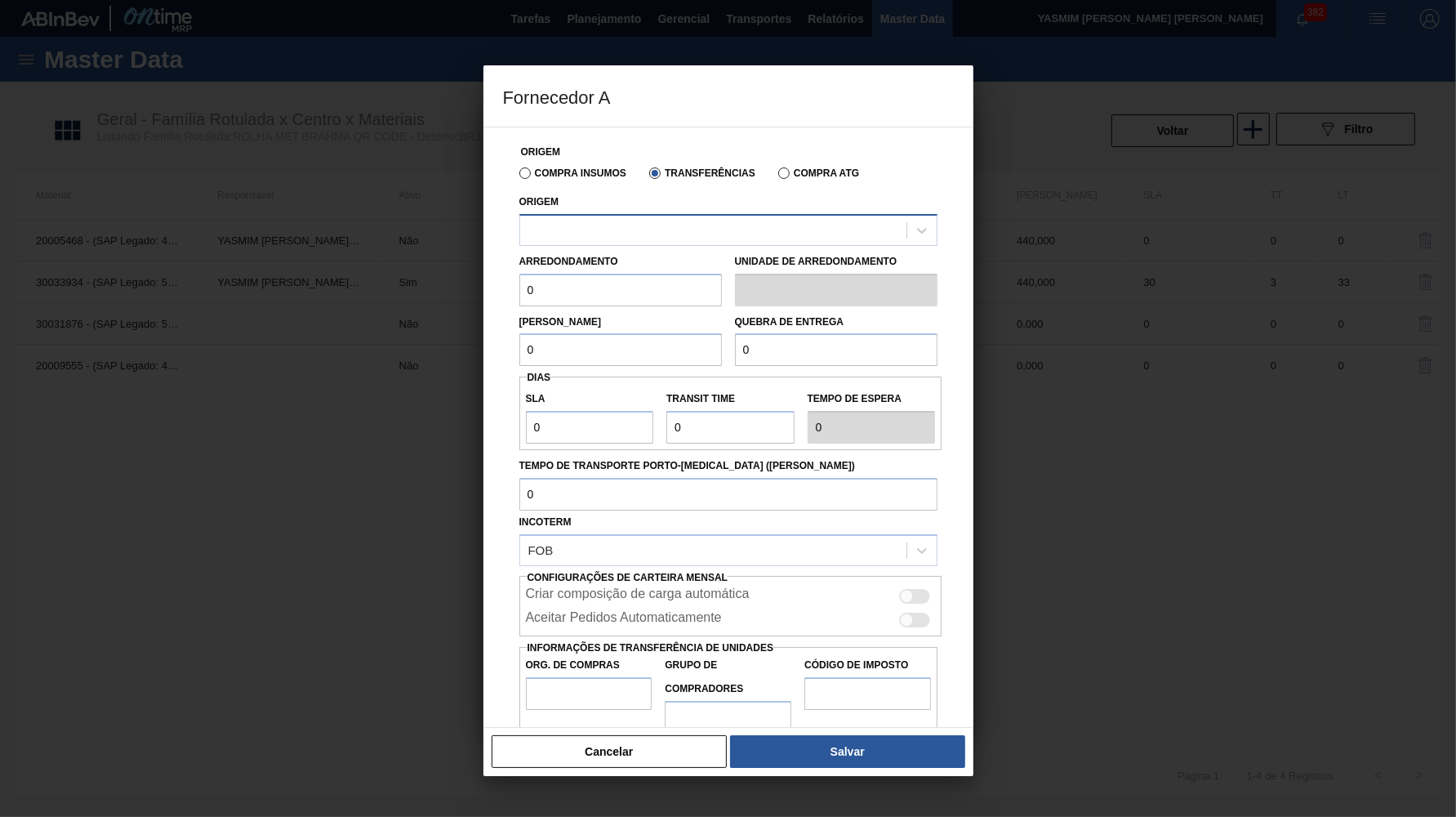
click at [659, 229] on div at bounding box center [713, 230] width 386 height 24
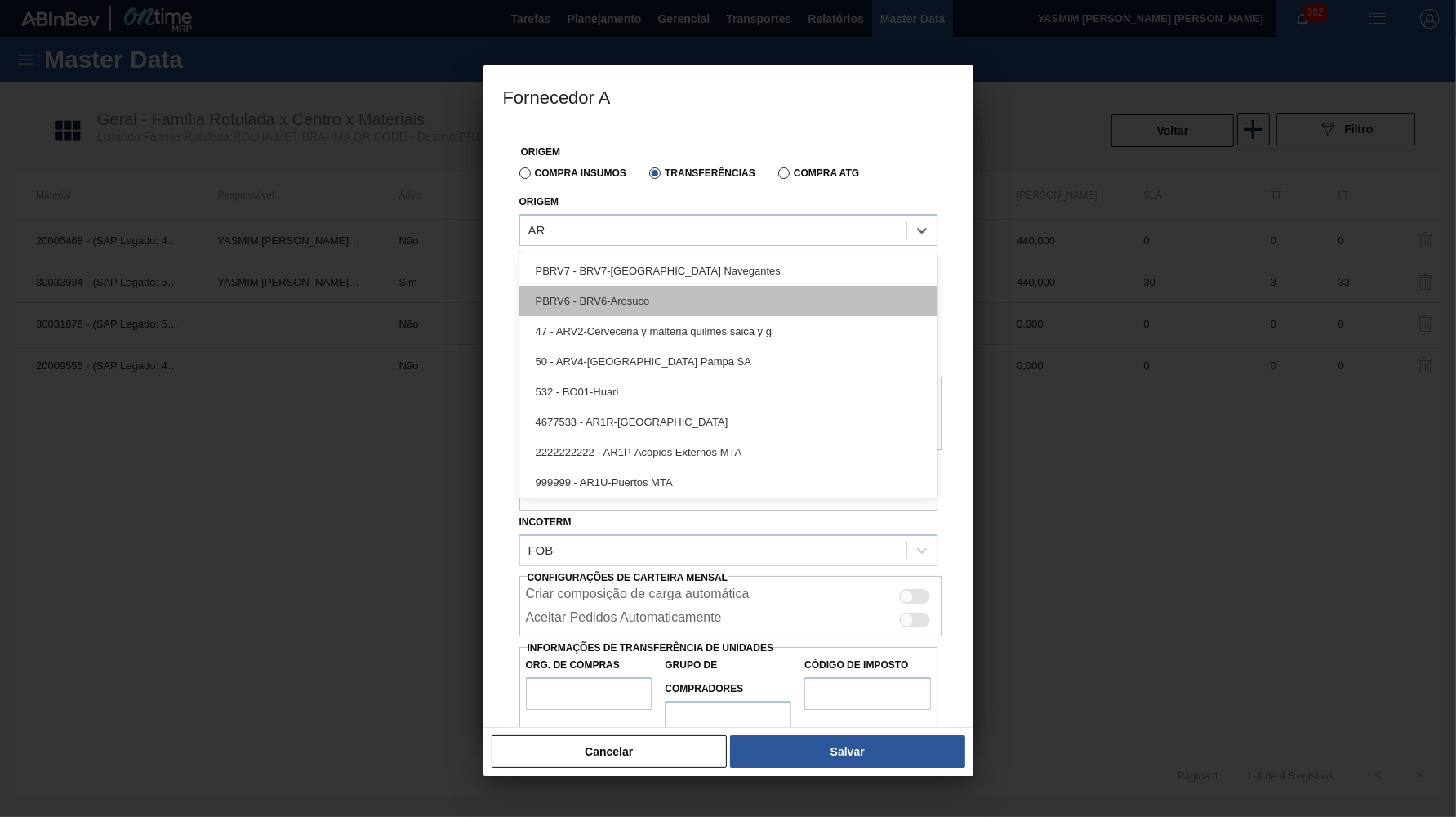
click at [644, 292] on div "PBRV6 - BRV6-Arosuco" at bounding box center [728, 301] width 419 height 31
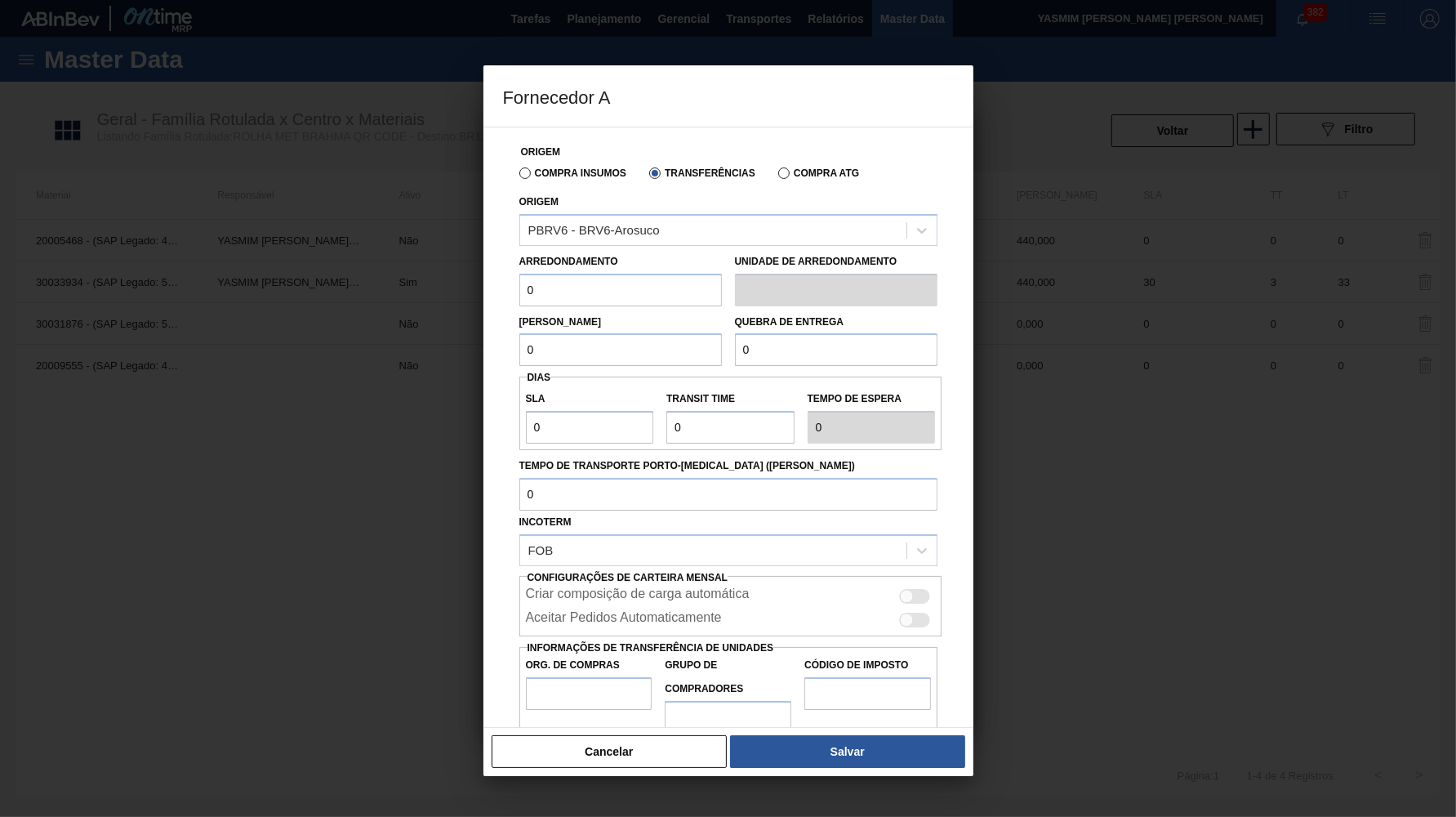
click at [621, 277] on input "0" at bounding box center [621, 290] width 203 height 32
click at [620, 277] on input "0" at bounding box center [621, 290] width 203 height 32
paste input "44"
click at [613, 319] on div "Lote Mínimo 0" at bounding box center [621, 339] width 203 height 56
click at [614, 334] on input "0" at bounding box center [621, 350] width 203 height 32
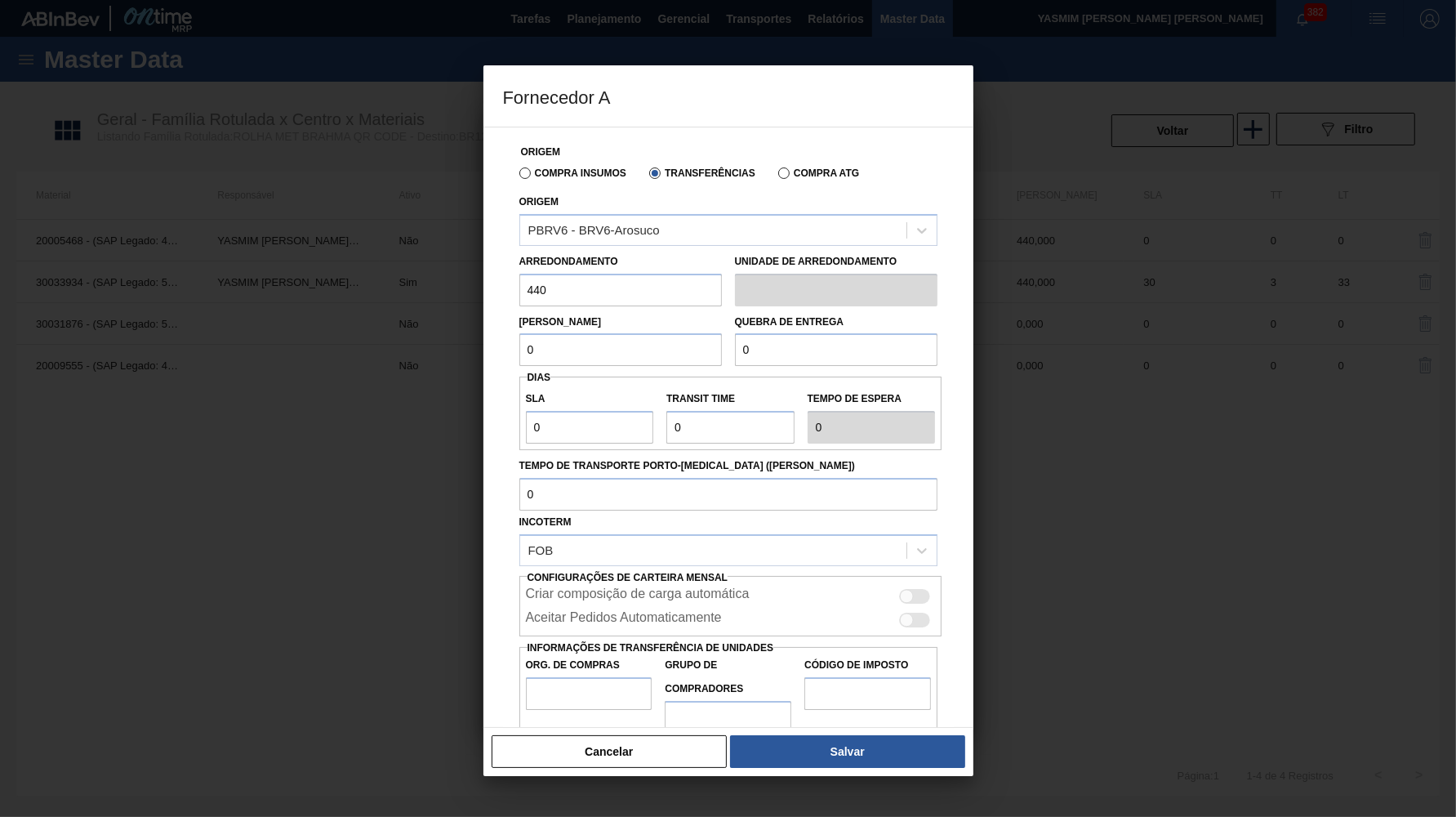
click at [614, 334] on input "0" at bounding box center [621, 350] width 203 height 32
paste input "44"
click at [783, 349] on input "0" at bounding box center [836, 350] width 203 height 32
click at [915, 589] on div at bounding box center [915, 596] width 31 height 14
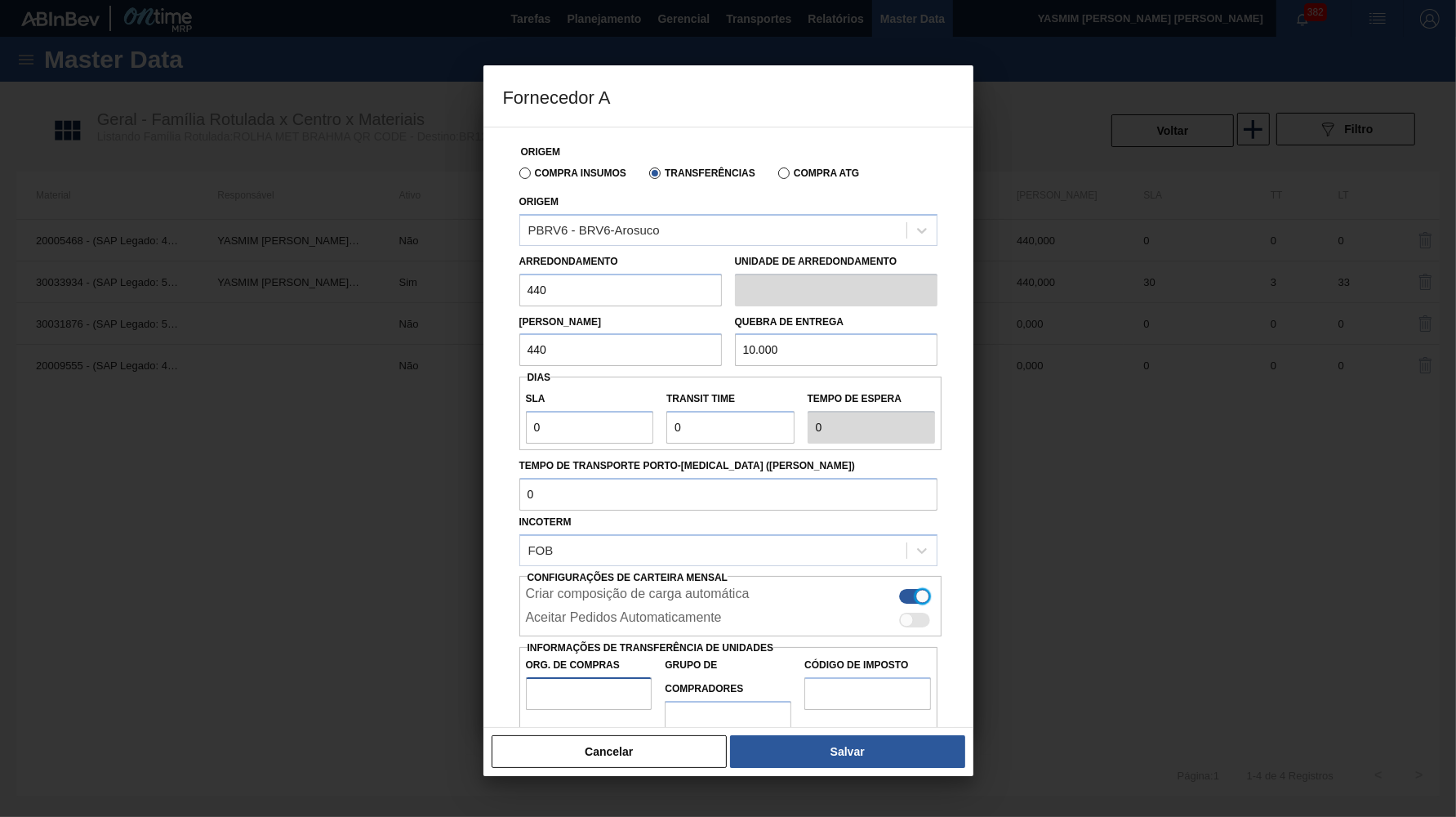
click at [627, 678] on input "Org. de Compras" at bounding box center [589, 694] width 126 height 32
click at [843, 679] on input "Código de Imposto" at bounding box center [868, 694] width 126 height 32
click at [870, 741] on button "Salvar" at bounding box center [847, 752] width 234 height 32
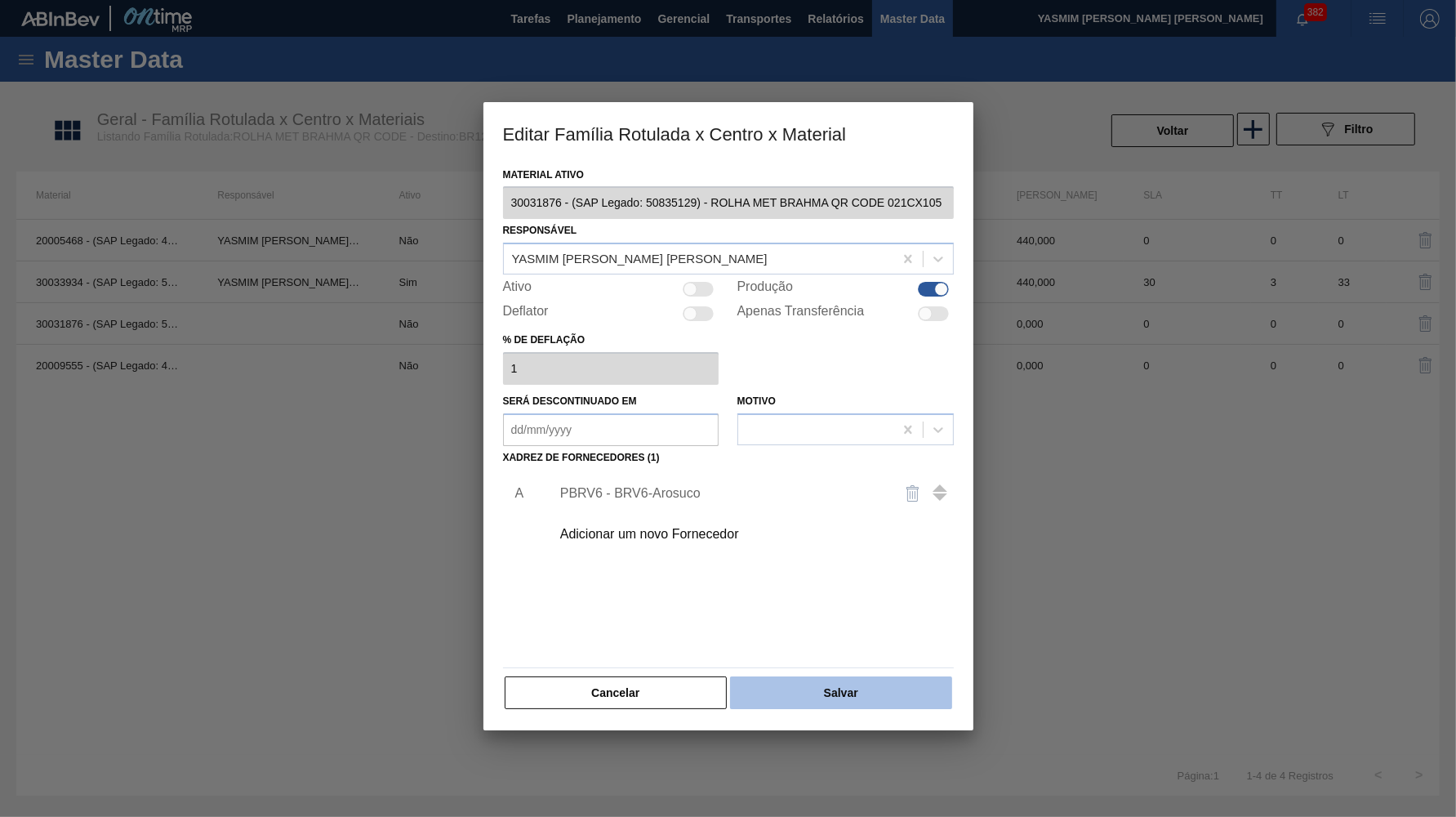
click at [851, 677] on button "Salvar" at bounding box center [840, 693] width 222 height 32
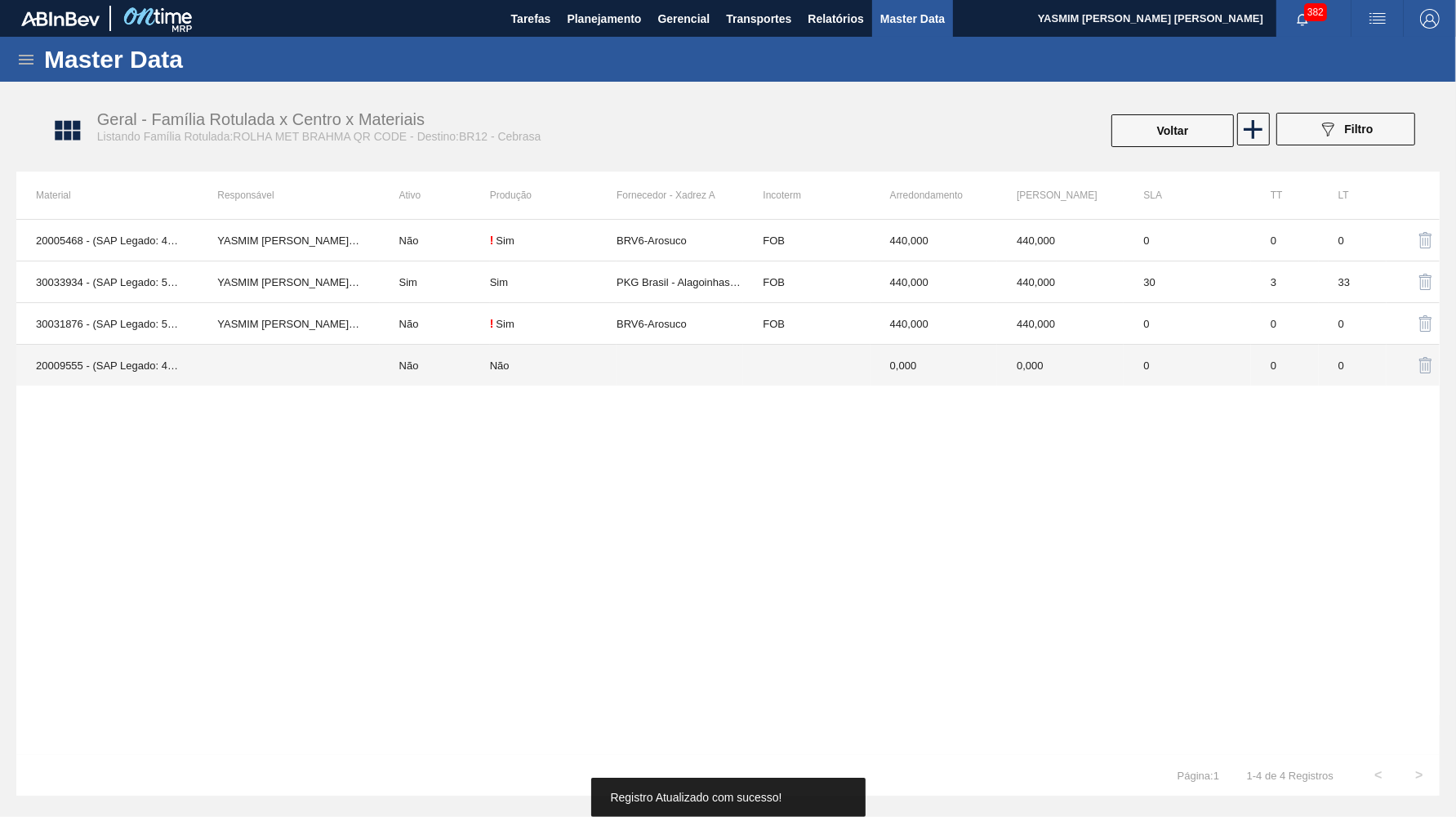
click at [594, 363] on div "Não" at bounding box center [553, 365] width 126 height 12
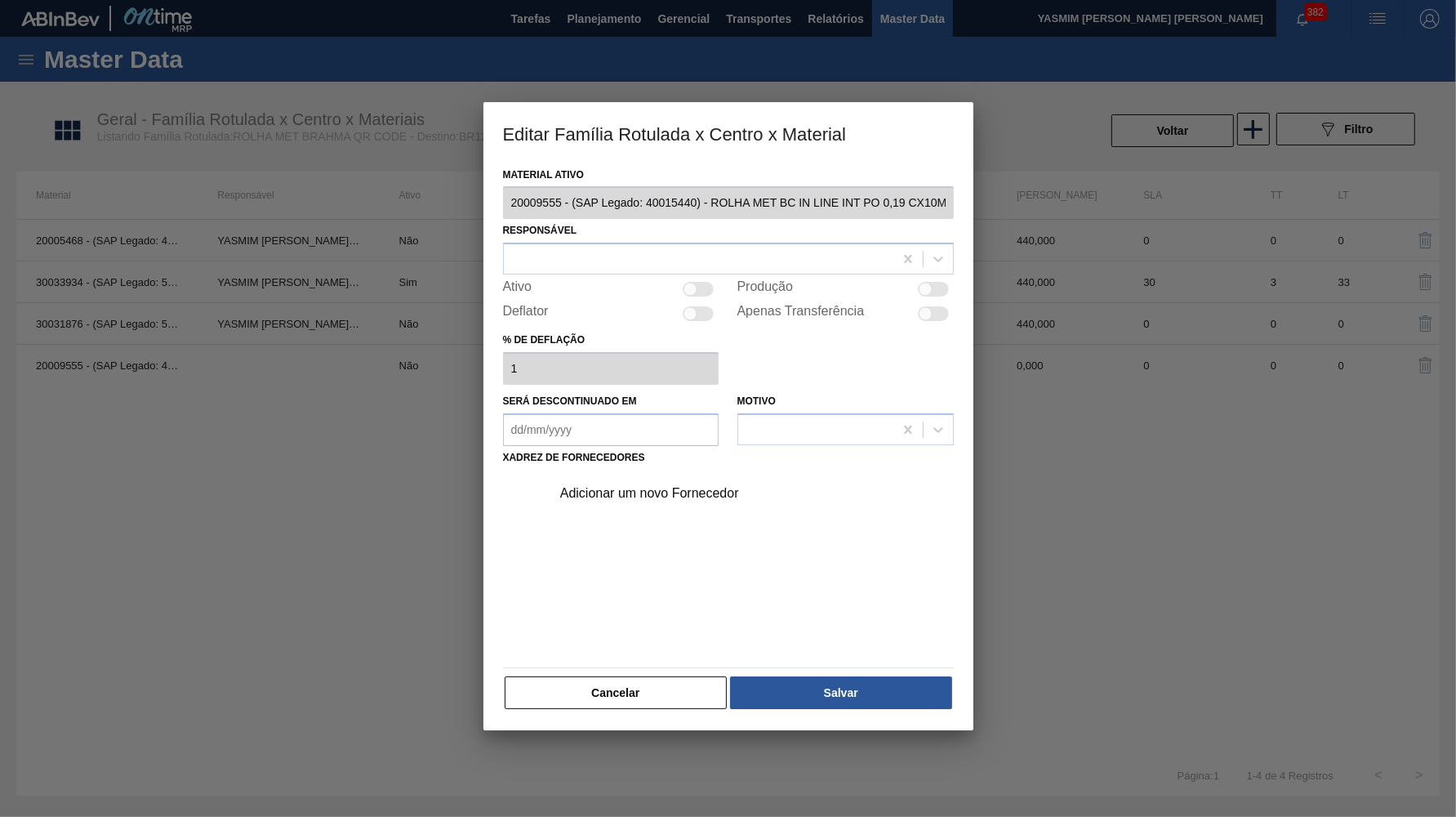
drag, startPoint x: 930, startPoint y: 285, endPoint x: 813, endPoint y: 278, distance: 117.2
click at [920, 288] on div at bounding box center [925, 290] width 14 height 14
click at [791, 264] on div at bounding box center [699, 259] width 390 height 24
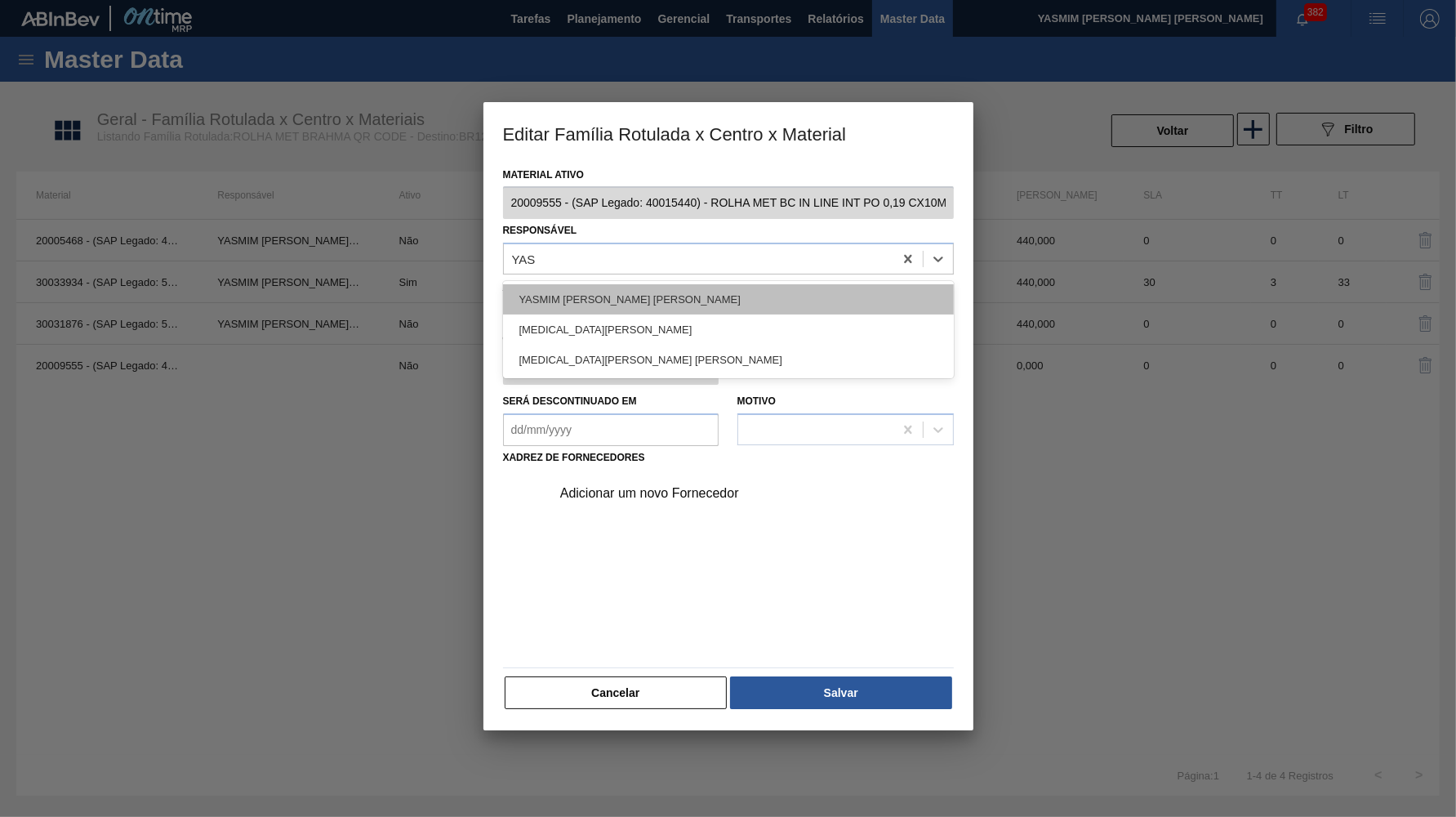
click at [669, 301] on div "YASMIM FERREIRA DA SILVA Yasmin Fernanda Gomes Da Silva YASMIN MENDONCA PINTO" at bounding box center [728, 330] width 451 height 97
click at [669, 301] on div "YASMIM FERREIRA DA SILVA" at bounding box center [728, 300] width 451 height 31
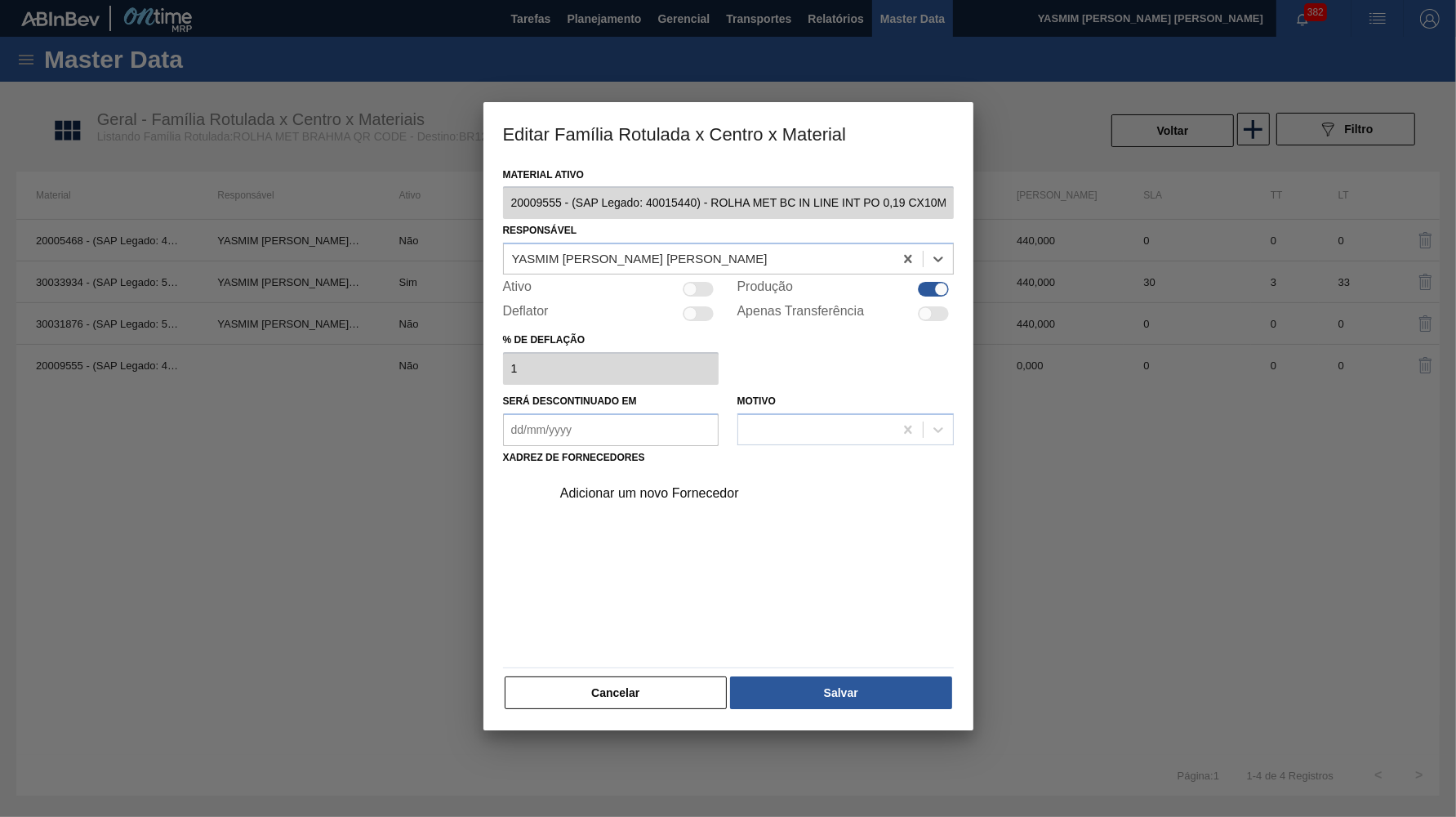
click at [659, 501] on div "Adicionar um novo Fornecedor" at bounding box center [728, 565] width 451 height 192
click at [633, 485] on div "Adicionar um novo Fornecedor" at bounding box center [748, 493] width 413 height 41
click at [633, 486] on div "Adicionar um novo Fornecedor" at bounding box center [720, 493] width 320 height 14
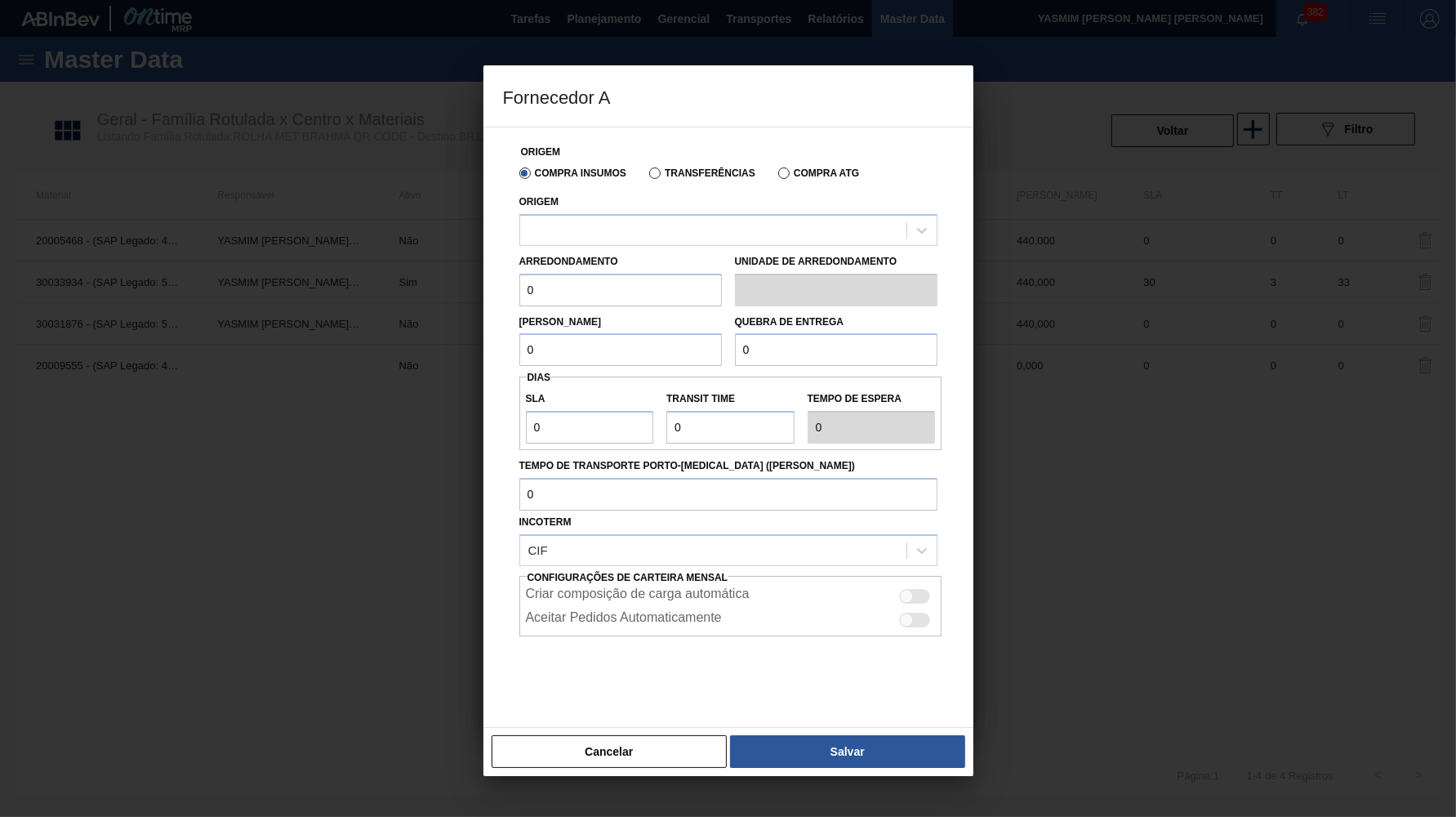
click at [663, 173] on label "Transferências" at bounding box center [702, 172] width 106 height 11
click at [647, 177] on input "Transferências" at bounding box center [647, 177] width 0 height 0
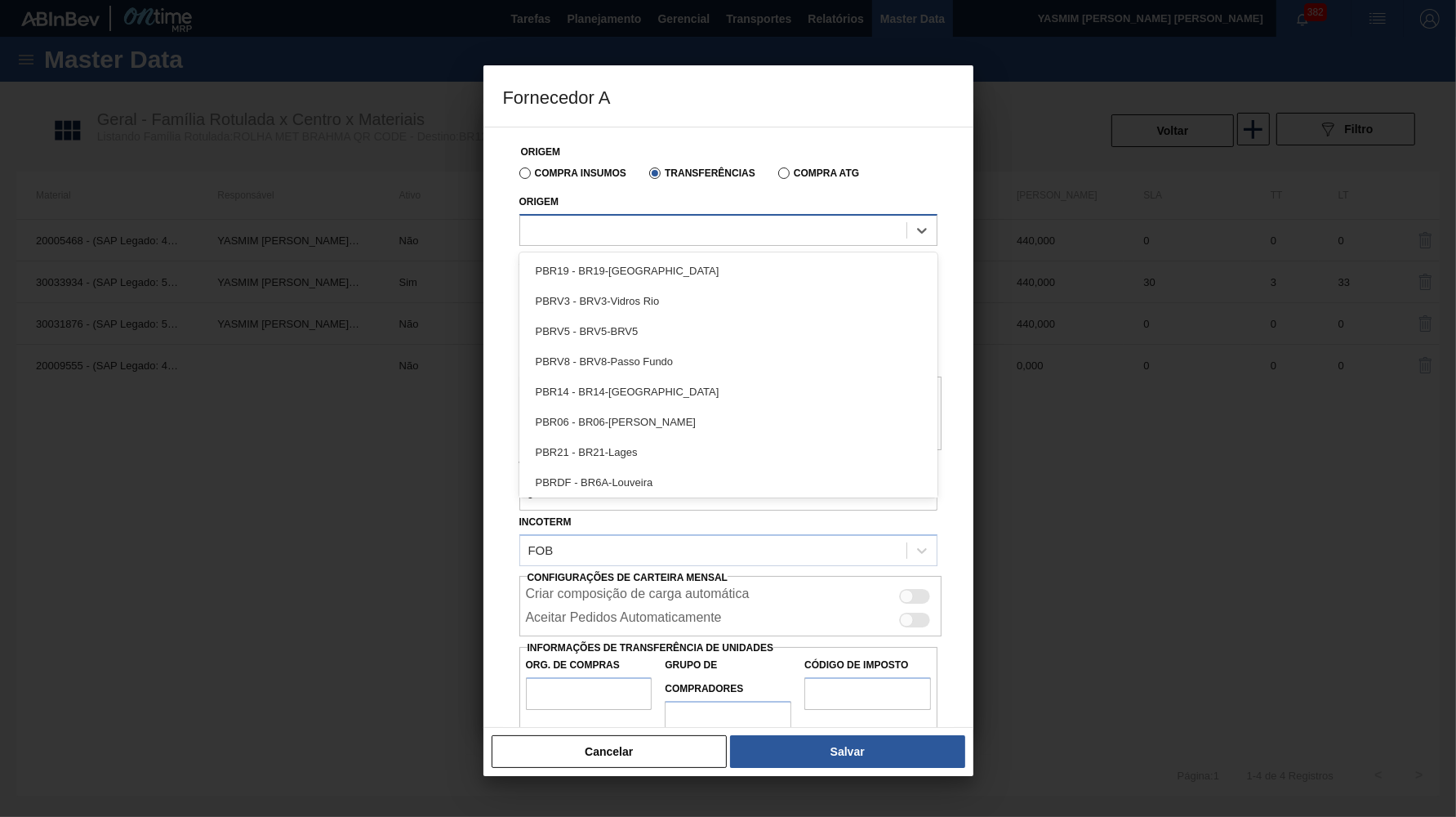
click at [664, 229] on div at bounding box center [713, 230] width 386 height 24
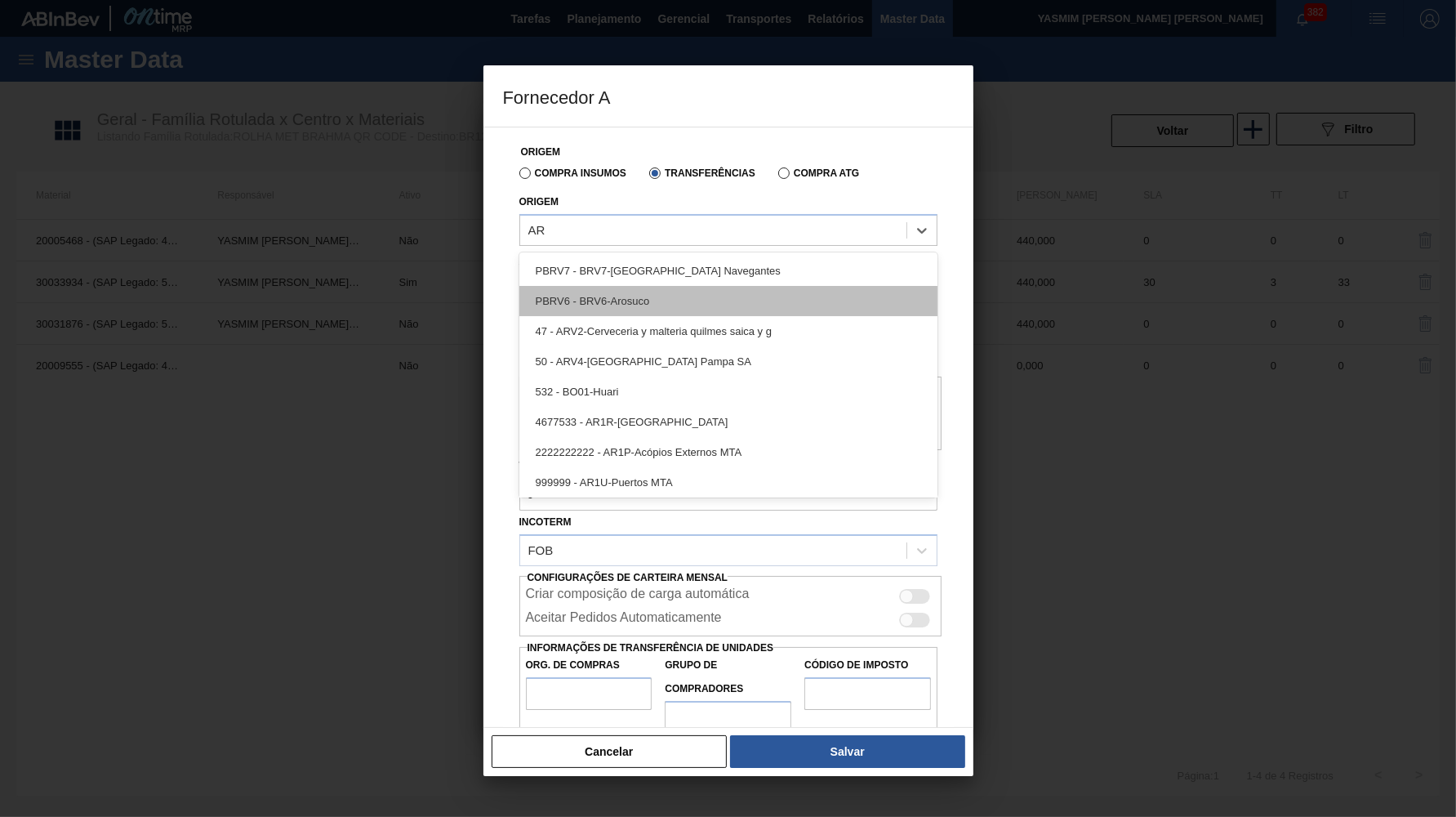
click at [673, 299] on div "PBRV6 - BRV6-Arosuco" at bounding box center [728, 301] width 419 height 31
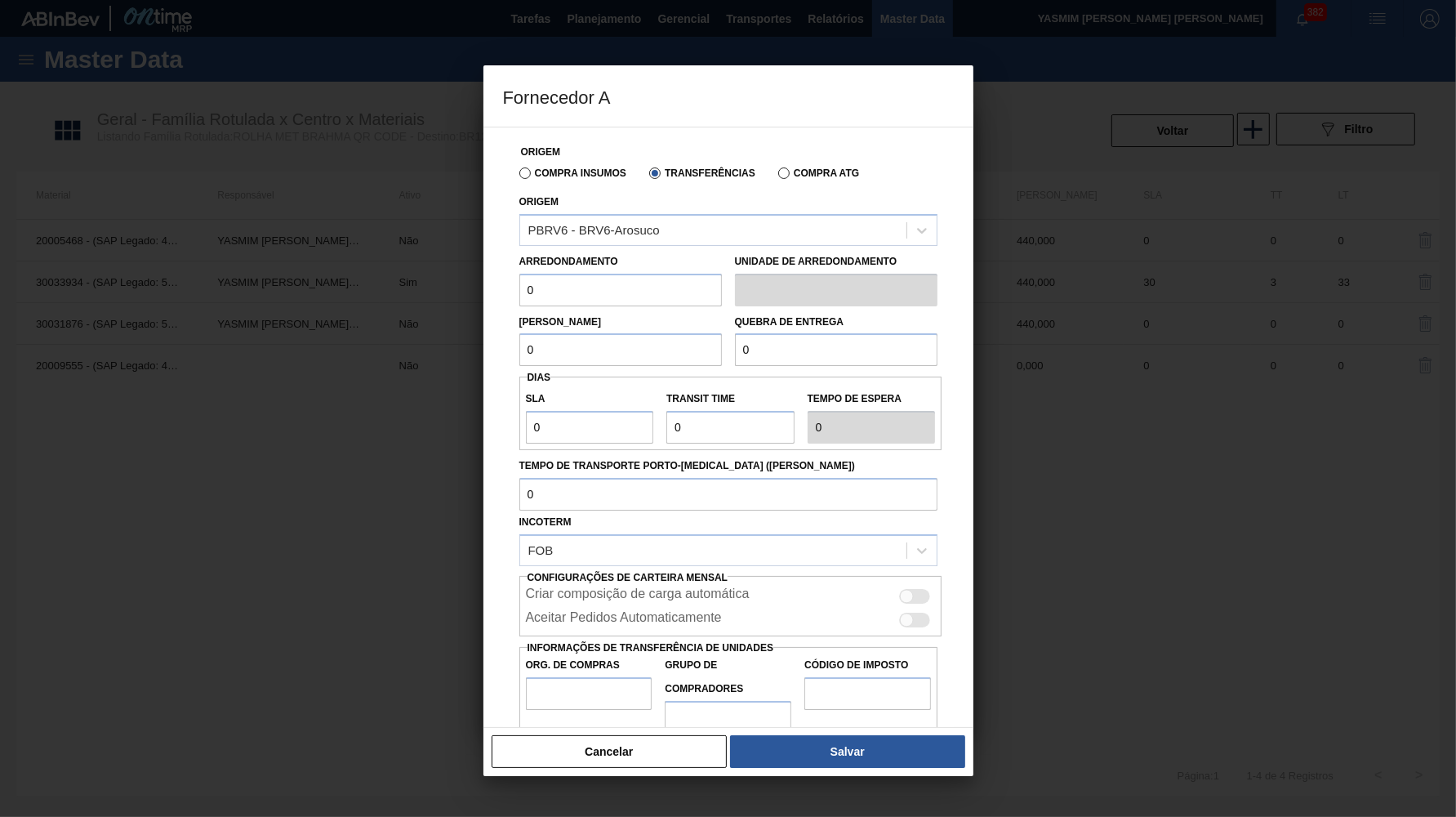
drag, startPoint x: 571, startPoint y: 288, endPoint x: 396, endPoint y: 291, distance: 175.0
click at [520, 291] on input "0" at bounding box center [621, 290] width 203 height 32
paste input "44"
drag, startPoint x: 561, startPoint y: 357, endPoint x: 414, endPoint y: 339, distance: 148.1
click at [520, 339] on input "0" at bounding box center [621, 350] width 203 height 32
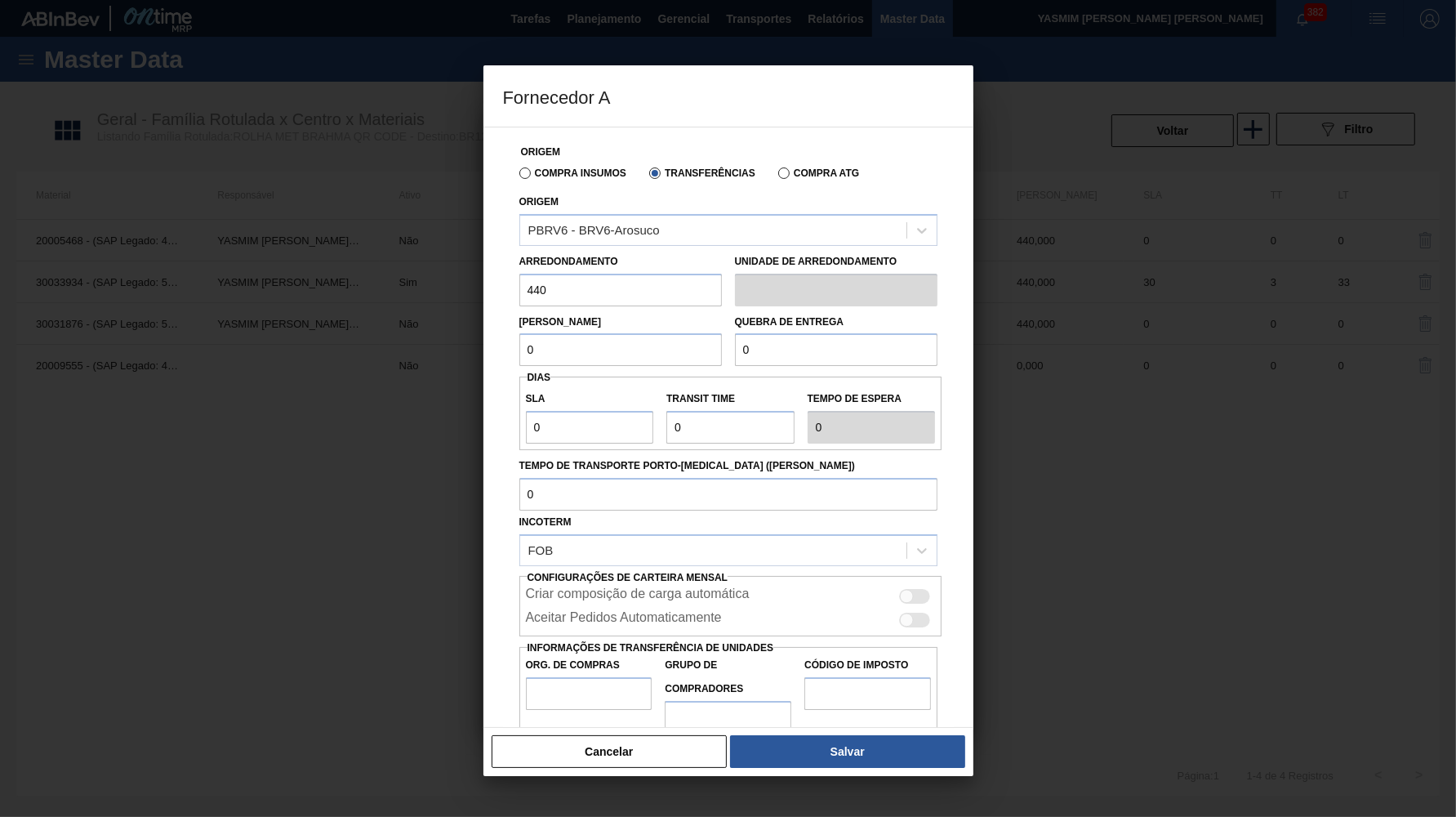
paste input "44"
drag, startPoint x: 763, startPoint y: 337, endPoint x: 472, endPoint y: 361, distance: 292.0
click at [735, 361] on input "0" at bounding box center [836, 350] width 203 height 32
click at [549, 678] on input "Org. de Compras" at bounding box center [589, 694] width 126 height 32
click at [717, 701] on input "Grupo de Compradores" at bounding box center [728, 717] width 126 height 32
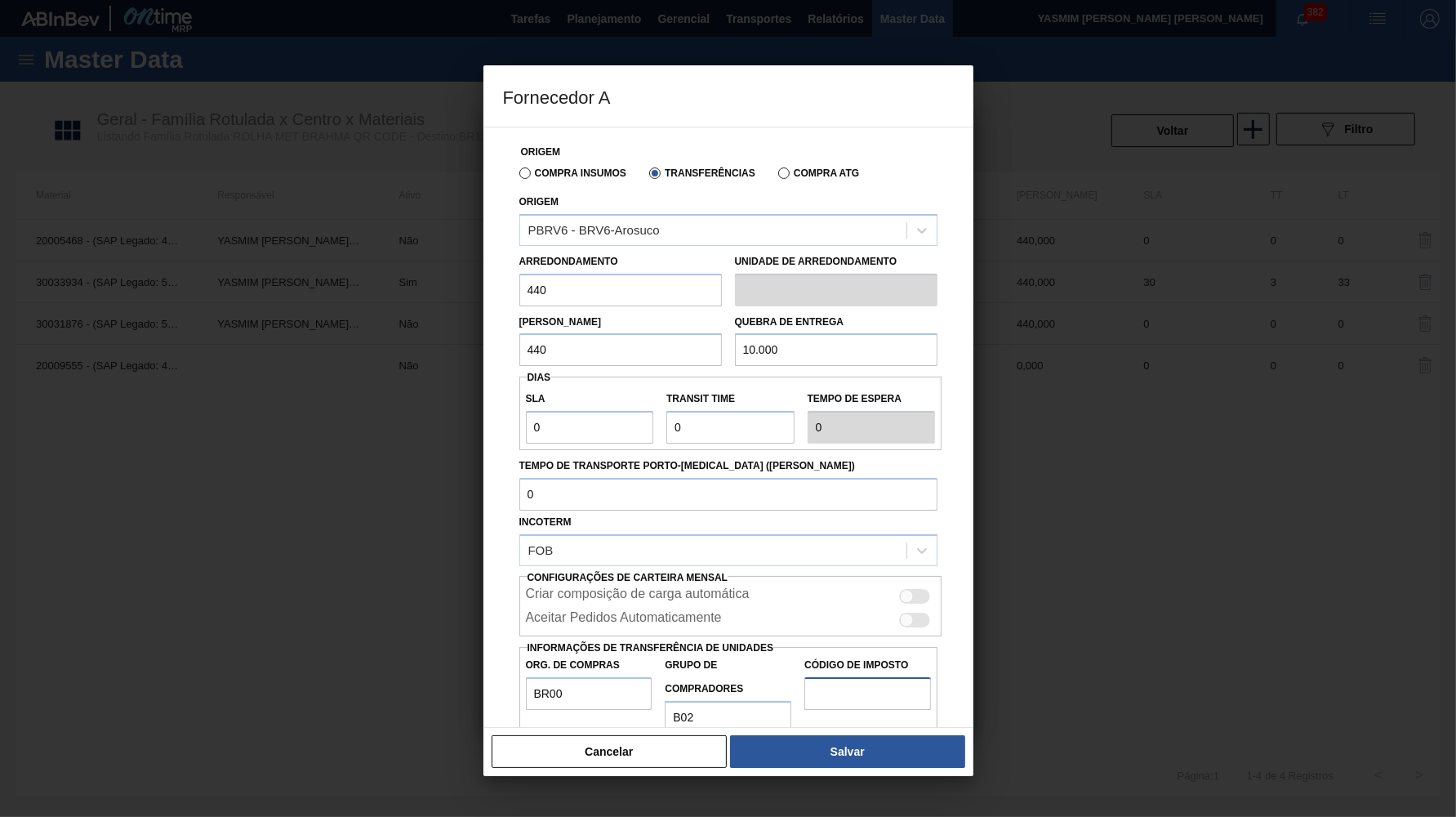
click at [862, 678] on input "Código de Imposto" at bounding box center [868, 694] width 126 height 32
click at [916, 583] on div "Criar composição de carga automática" at bounding box center [731, 594] width 423 height 24
click at [906, 590] on div at bounding box center [907, 597] width 14 height 14
click at [915, 741] on button "Salvar" at bounding box center [847, 752] width 234 height 32
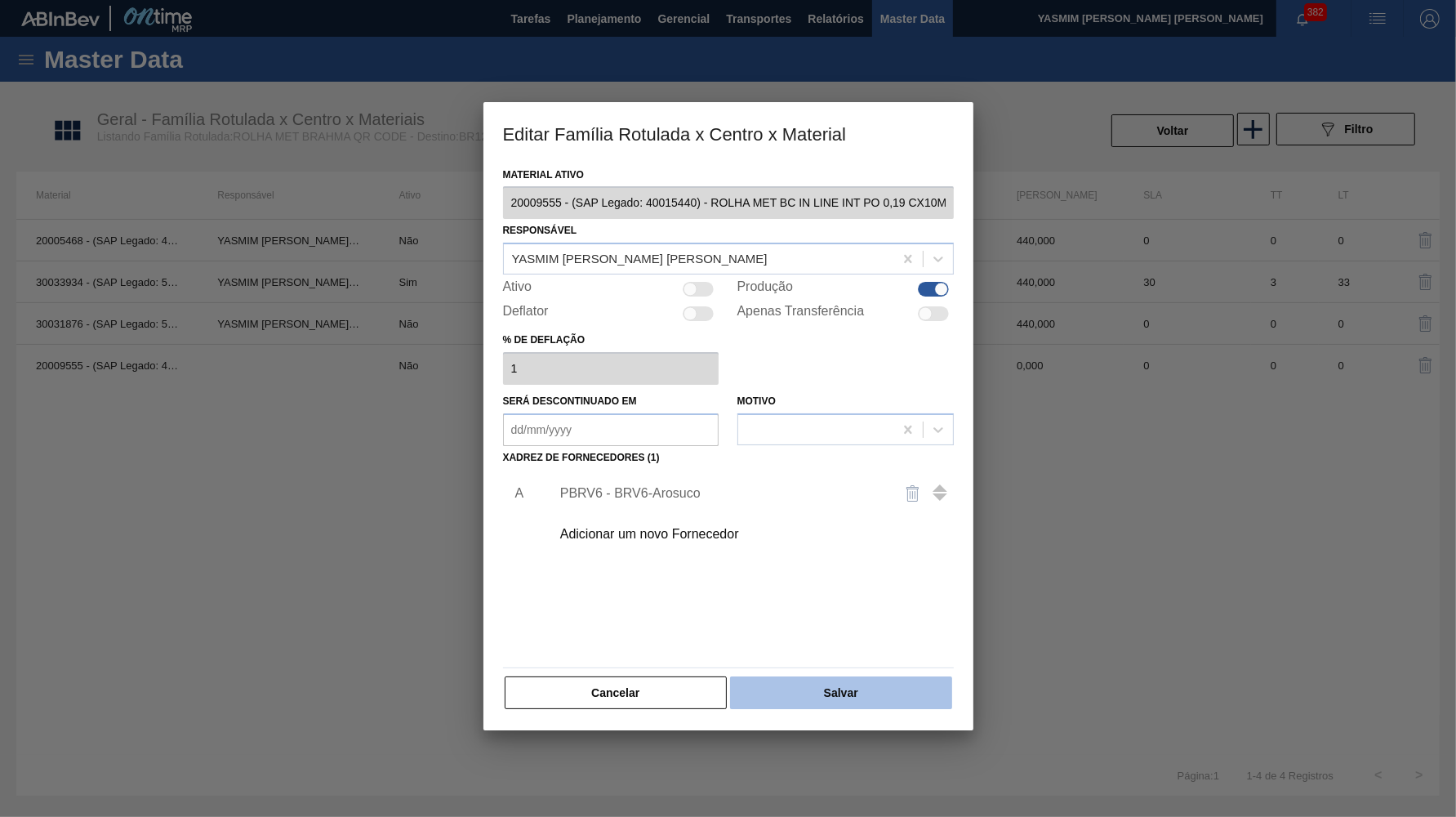
click at [816, 677] on button "Salvar" at bounding box center [840, 693] width 222 height 32
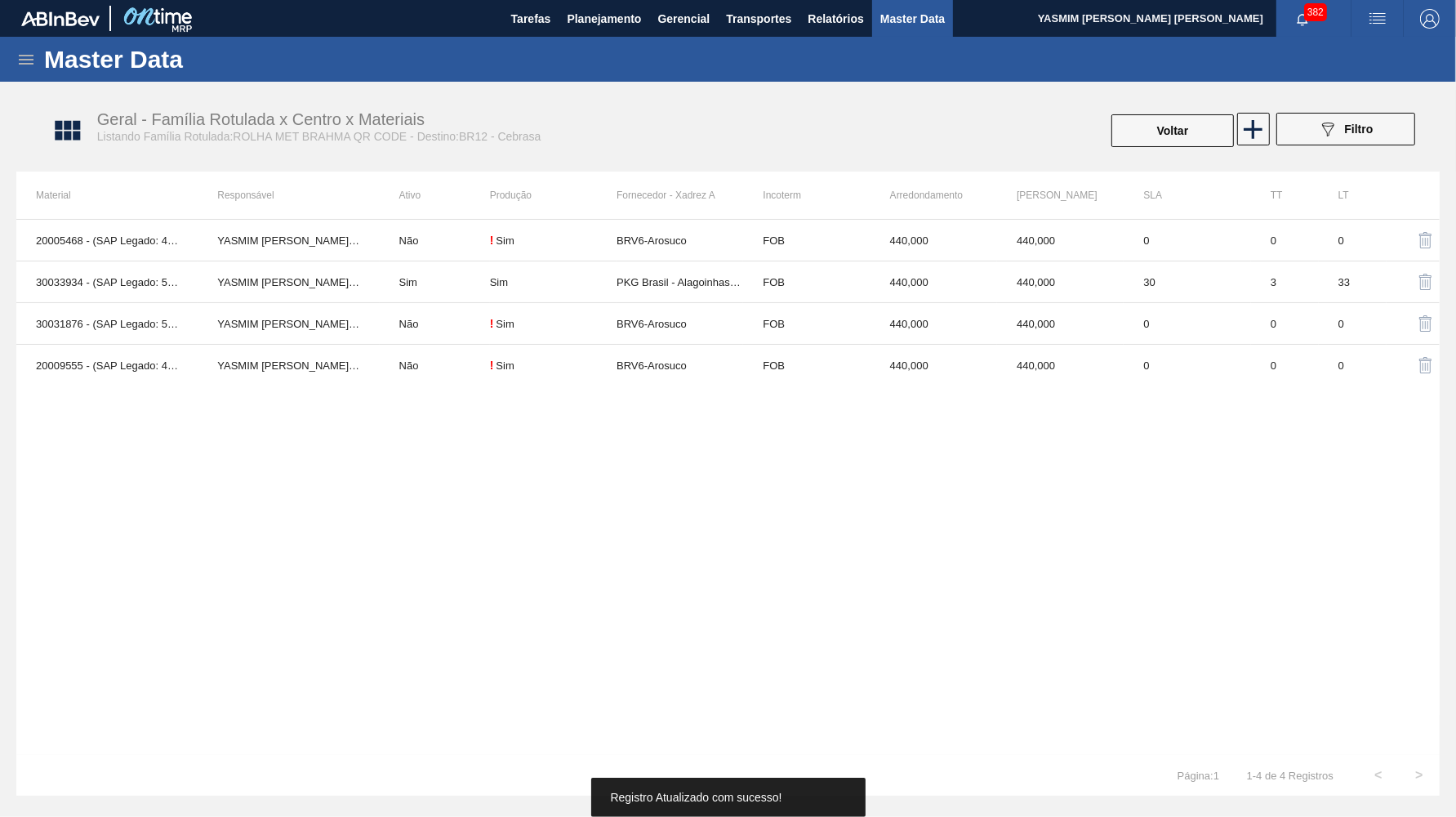
click at [613, 395] on div "20005468 - (SAP Legado: 40012361) - ROLHA MET BC CHOPP QR CODE PO 0,19 YASMIM F…" at bounding box center [728, 487] width 1424 height 536
click at [647, 377] on td "BRV6-Arosuco" at bounding box center [679, 365] width 126 height 42
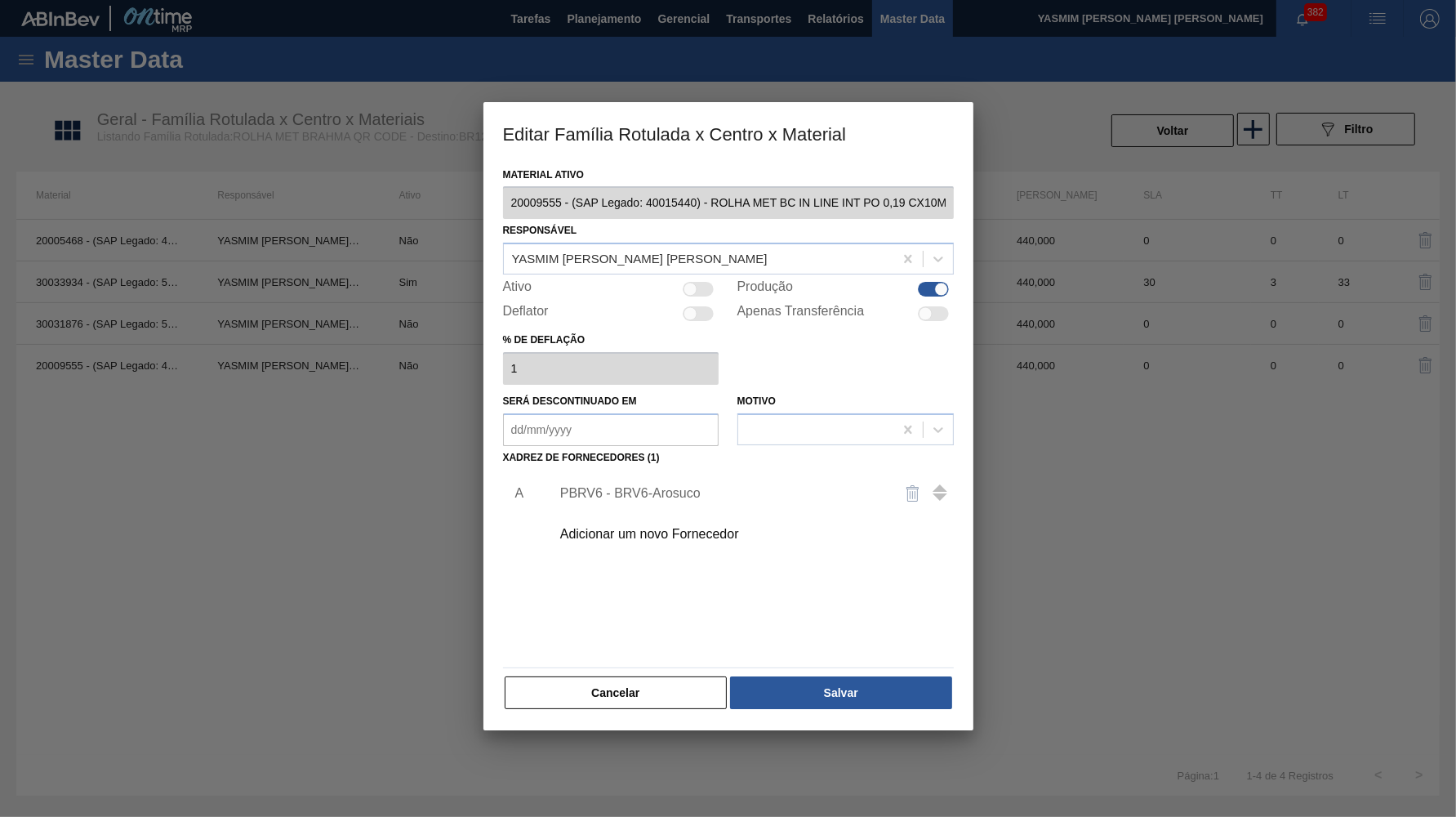
click at [701, 486] on div "PBRV6 - BRV6-Arosuco" at bounding box center [720, 493] width 320 height 14
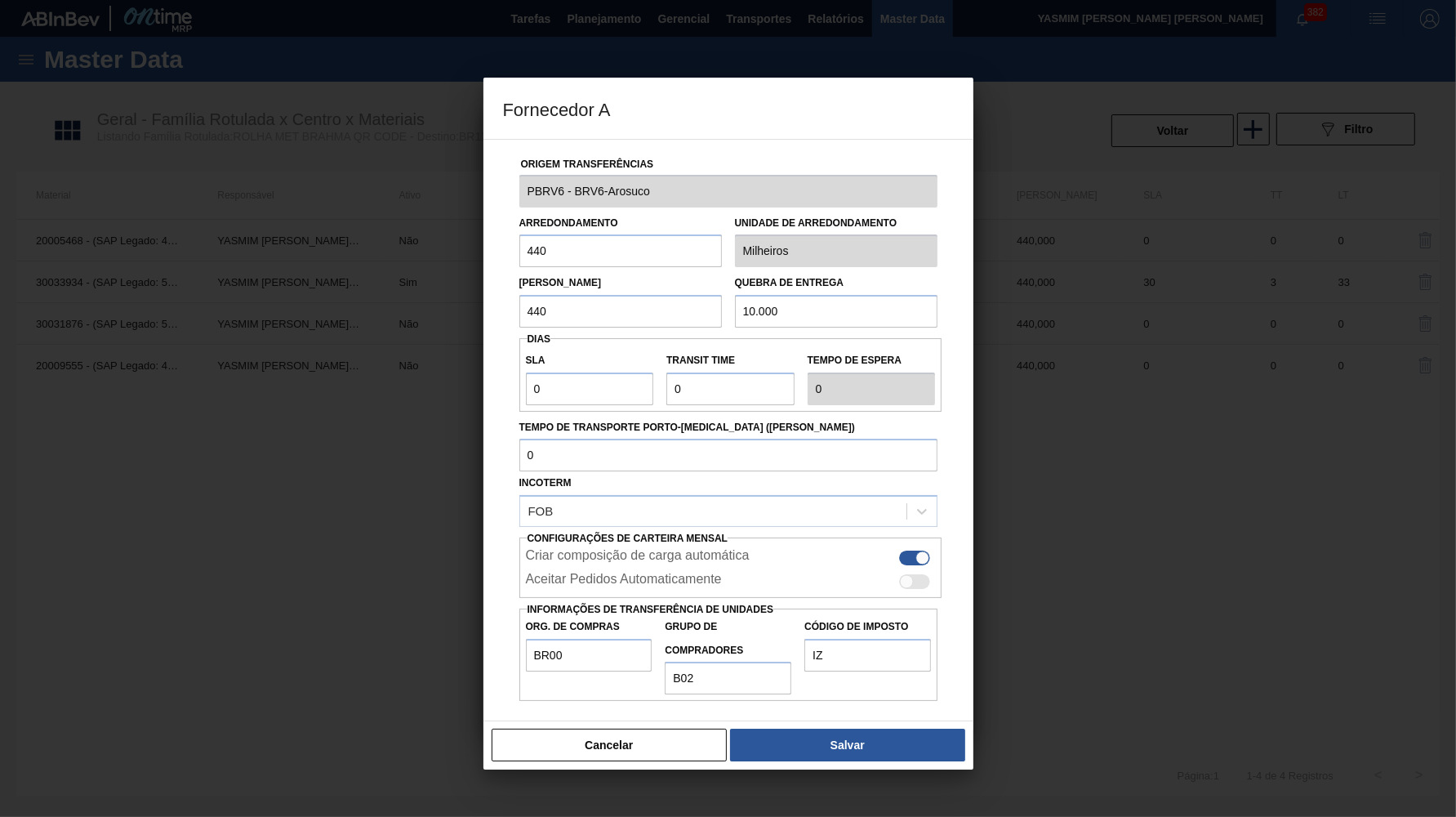
click at [595, 688] on div "Origem Transferências PBRV6 - BRV6-Arosuco Arredondamento 440 Unidade de arredo…" at bounding box center [728, 431] width 490 height 583
click at [597, 729] on button "Cancelar" at bounding box center [610, 745] width 236 height 32
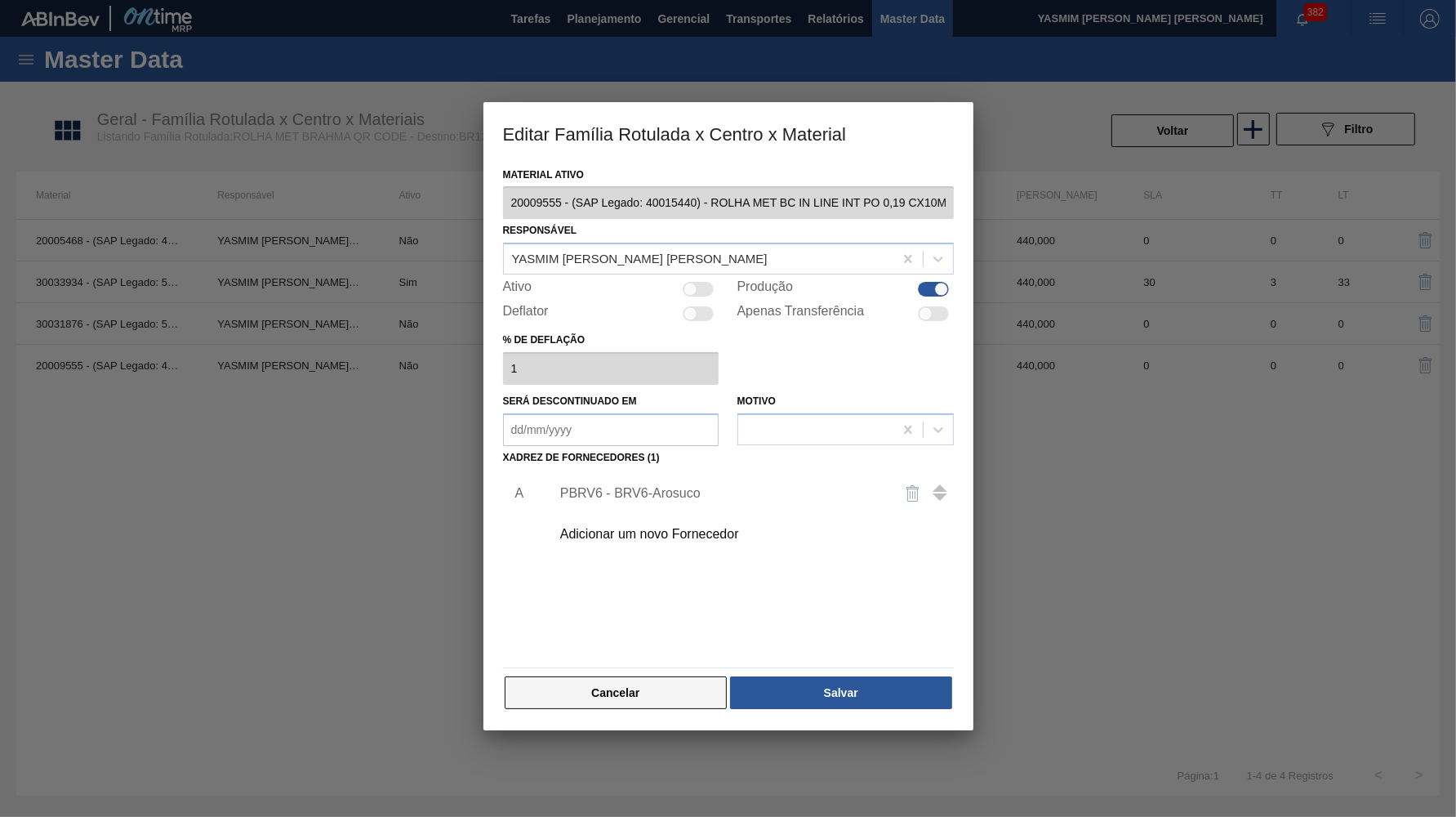
click at [599, 693] on button "Cancelar" at bounding box center [616, 693] width 223 height 32
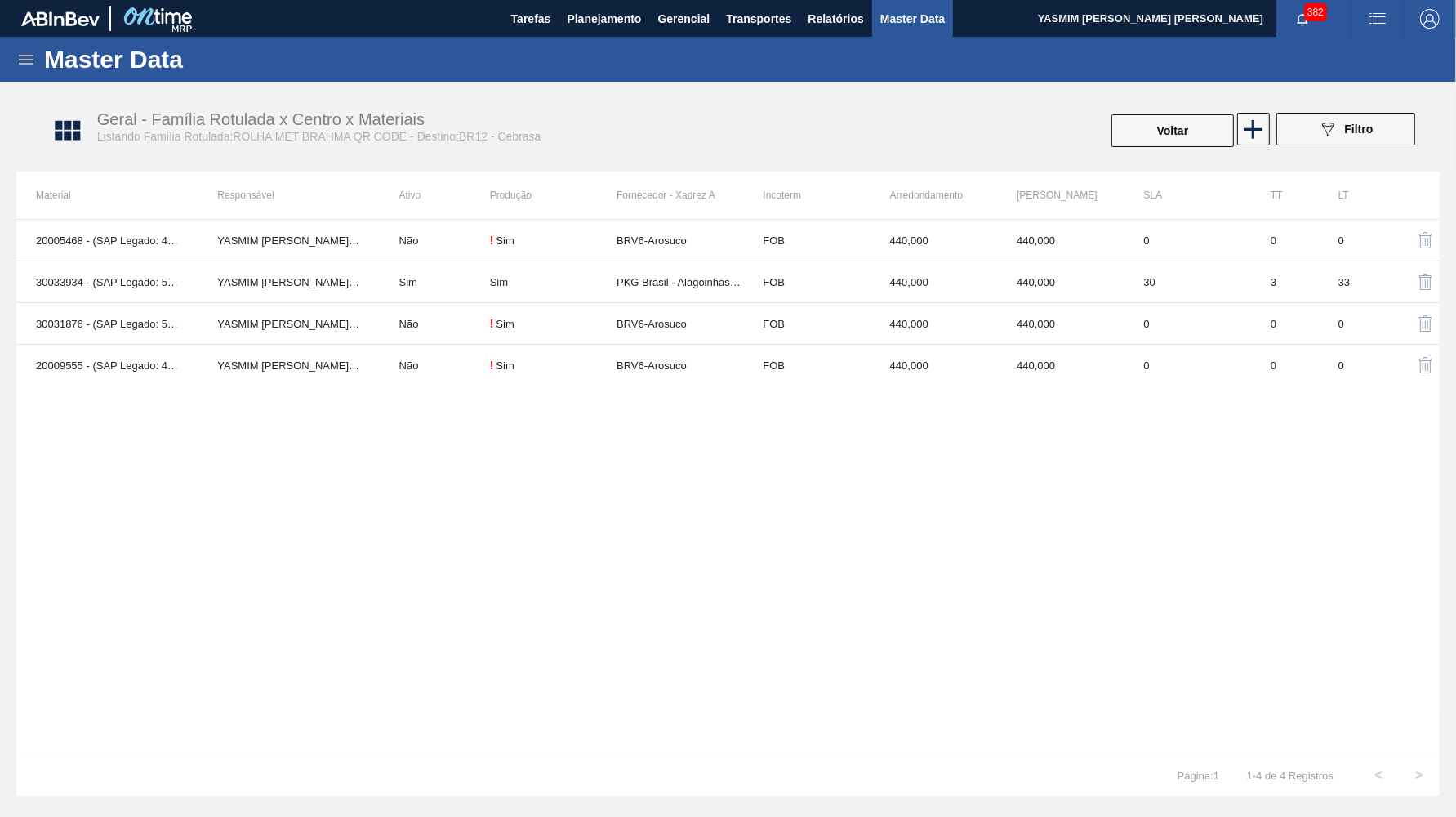
click at [662, 332] on td "BRV6-Arosuco" at bounding box center [679, 324] width 126 height 42
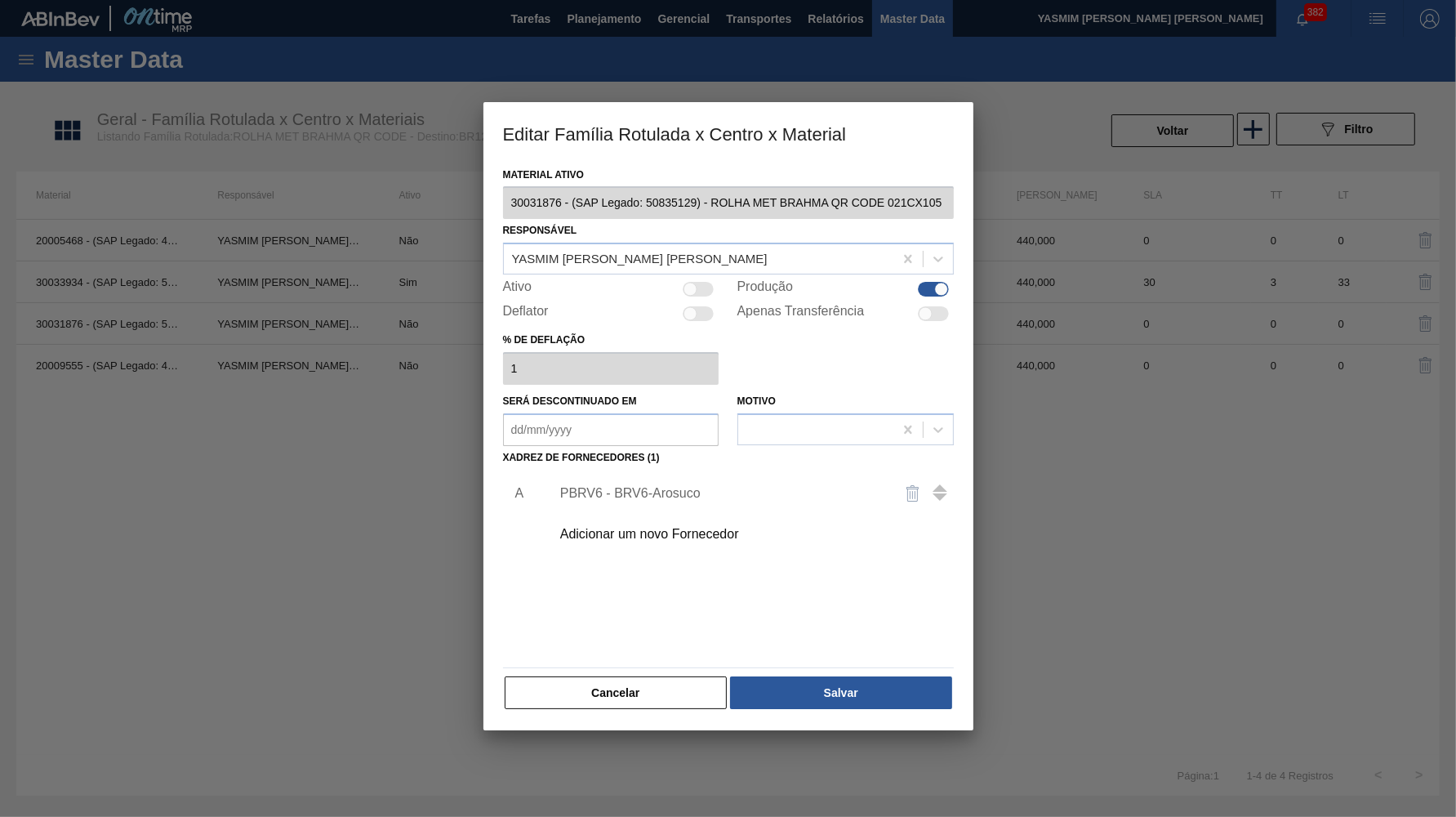
click at [677, 486] on div "PBRV6 - BRV6-Arosuco" at bounding box center [720, 493] width 320 height 14
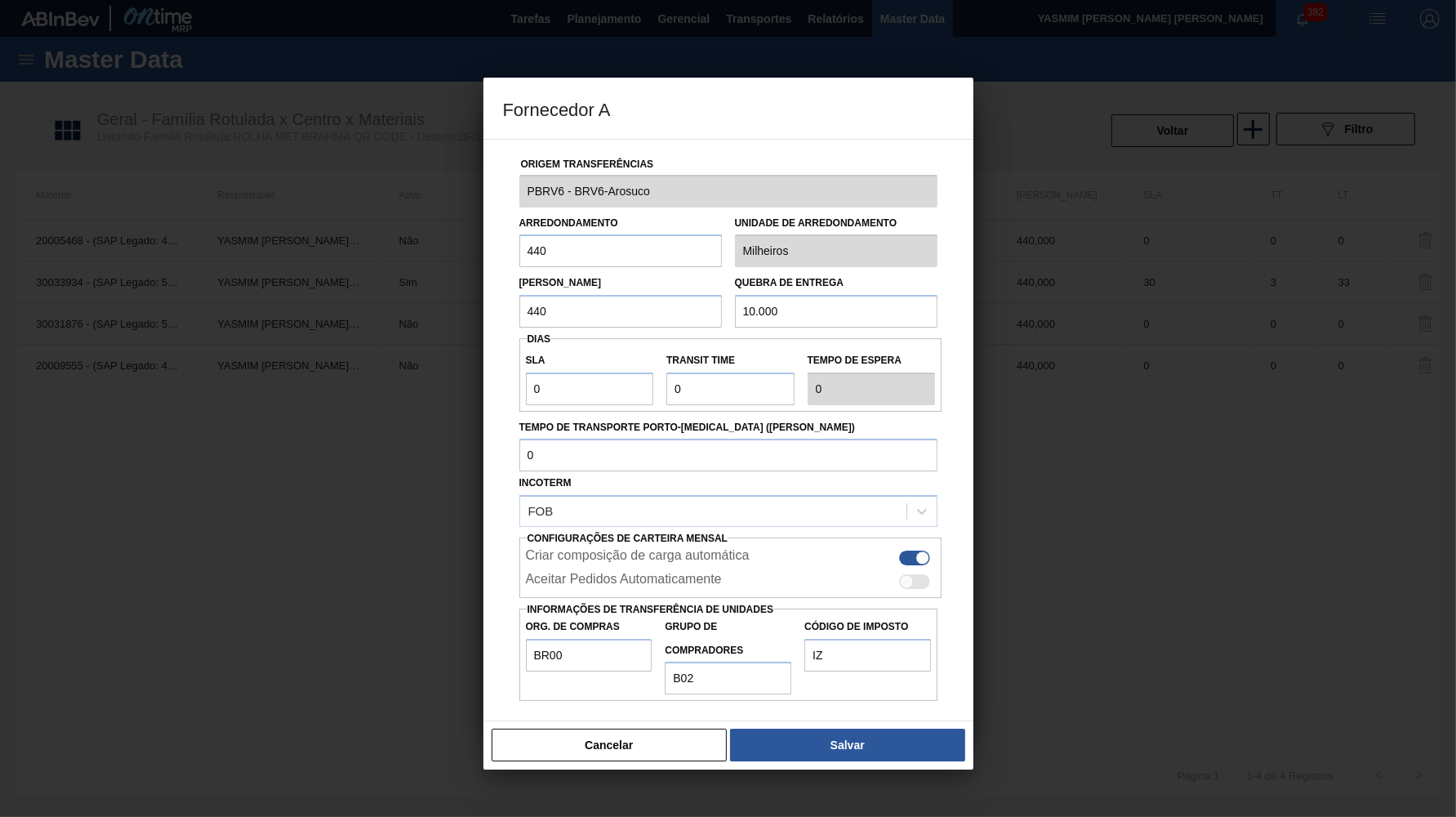
click at [661, 679] on div "Origem Transferências PBRV6 - BRV6-Arosuco Arredondamento 440 Unidade de arredo…" at bounding box center [728, 431] width 490 height 583
click at [638, 729] on button "Cancelar" at bounding box center [610, 745] width 236 height 32
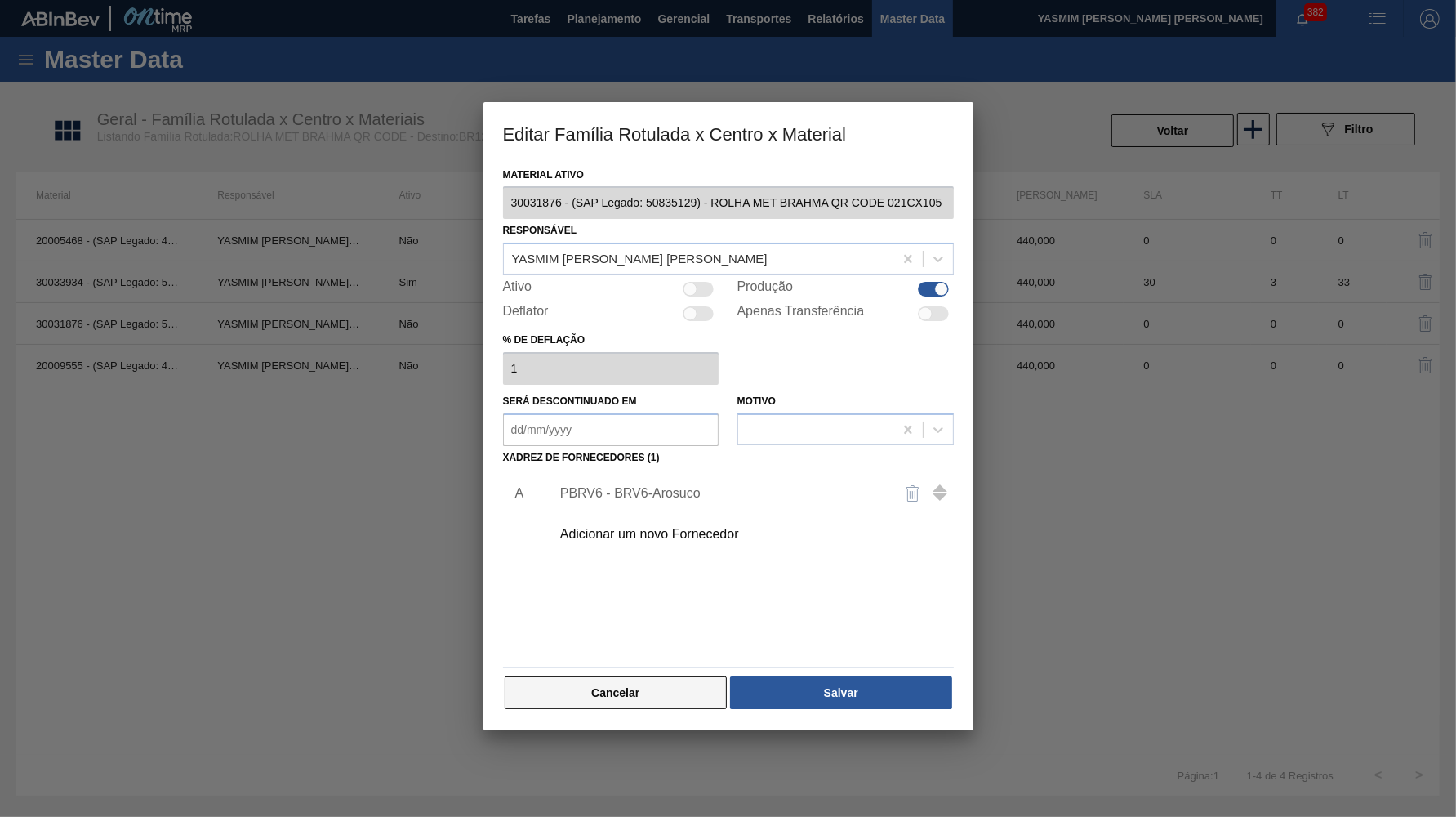
click at [613, 677] on button "Cancelar" at bounding box center [616, 693] width 223 height 32
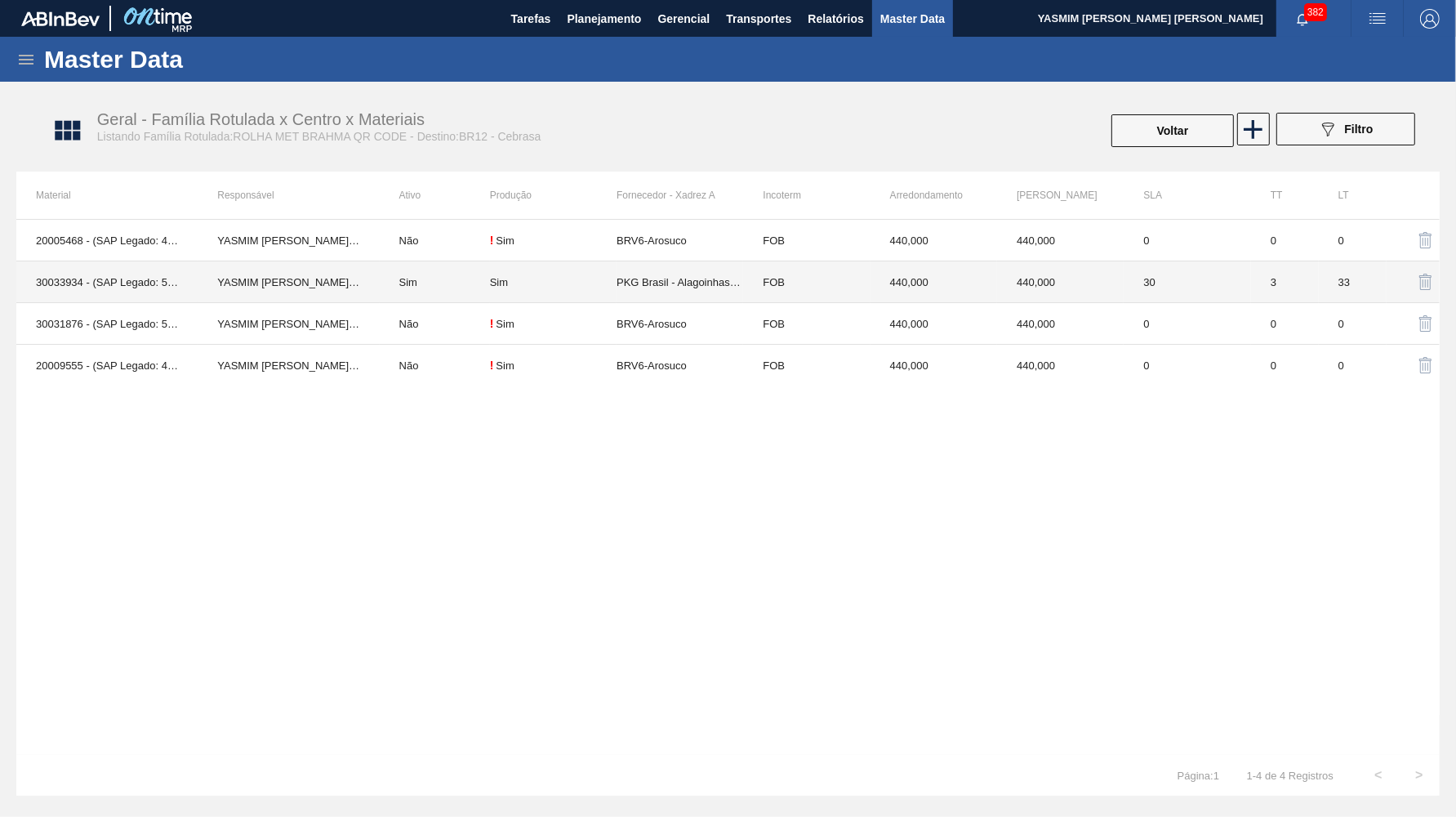
click at [635, 231] on td "BRV6-Arosuco" at bounding box center [679, 240] width 126 height 42
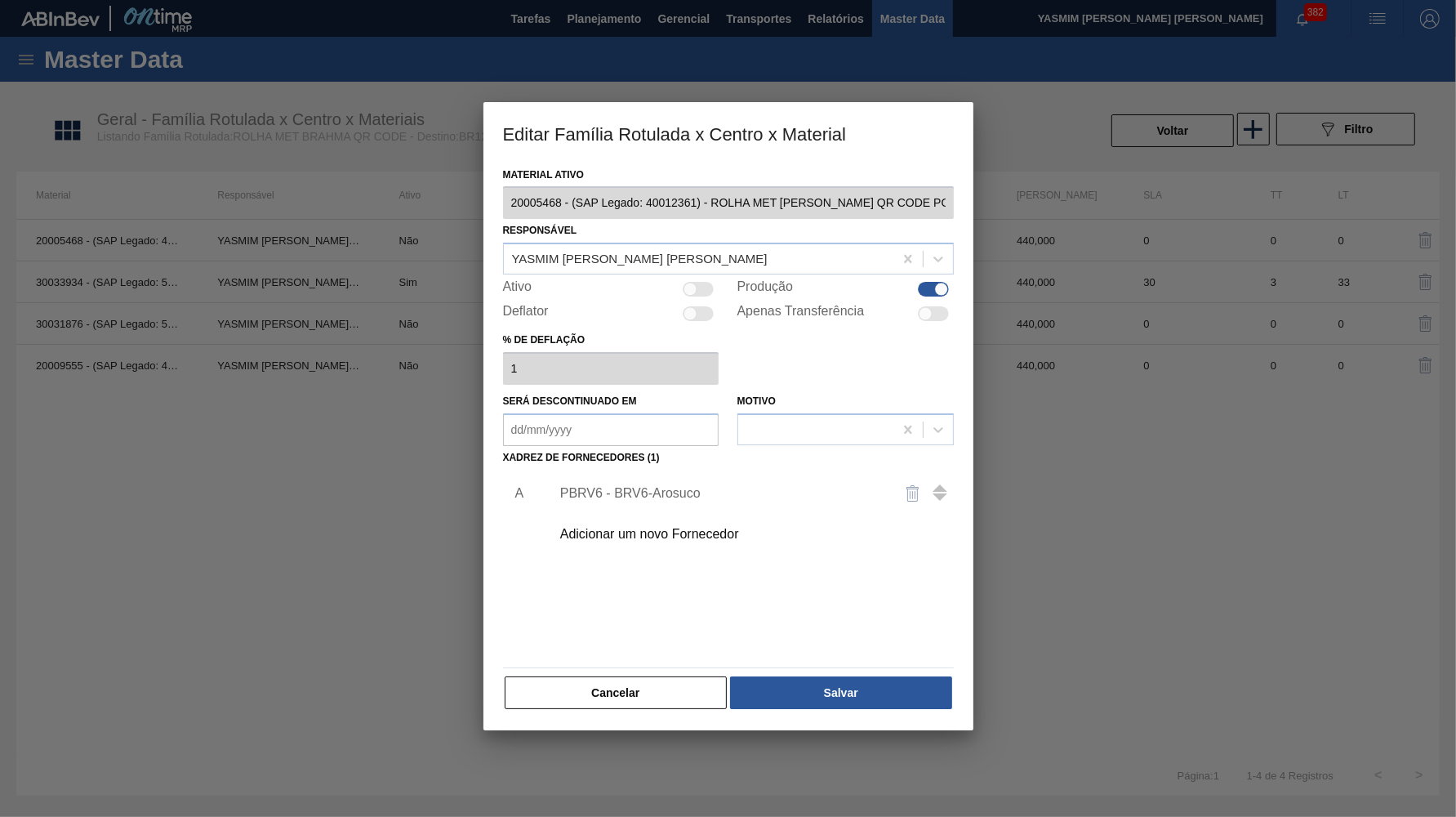
click at [709, 490] on div "PBRV6 - BRV6-Arosuco" at bounding box center [748, 493] width 413 height 41
click at [628, 486] on div "PBRV6 - BRV6-Arosuco" at bounding box center [720, 493] width 320 height 14
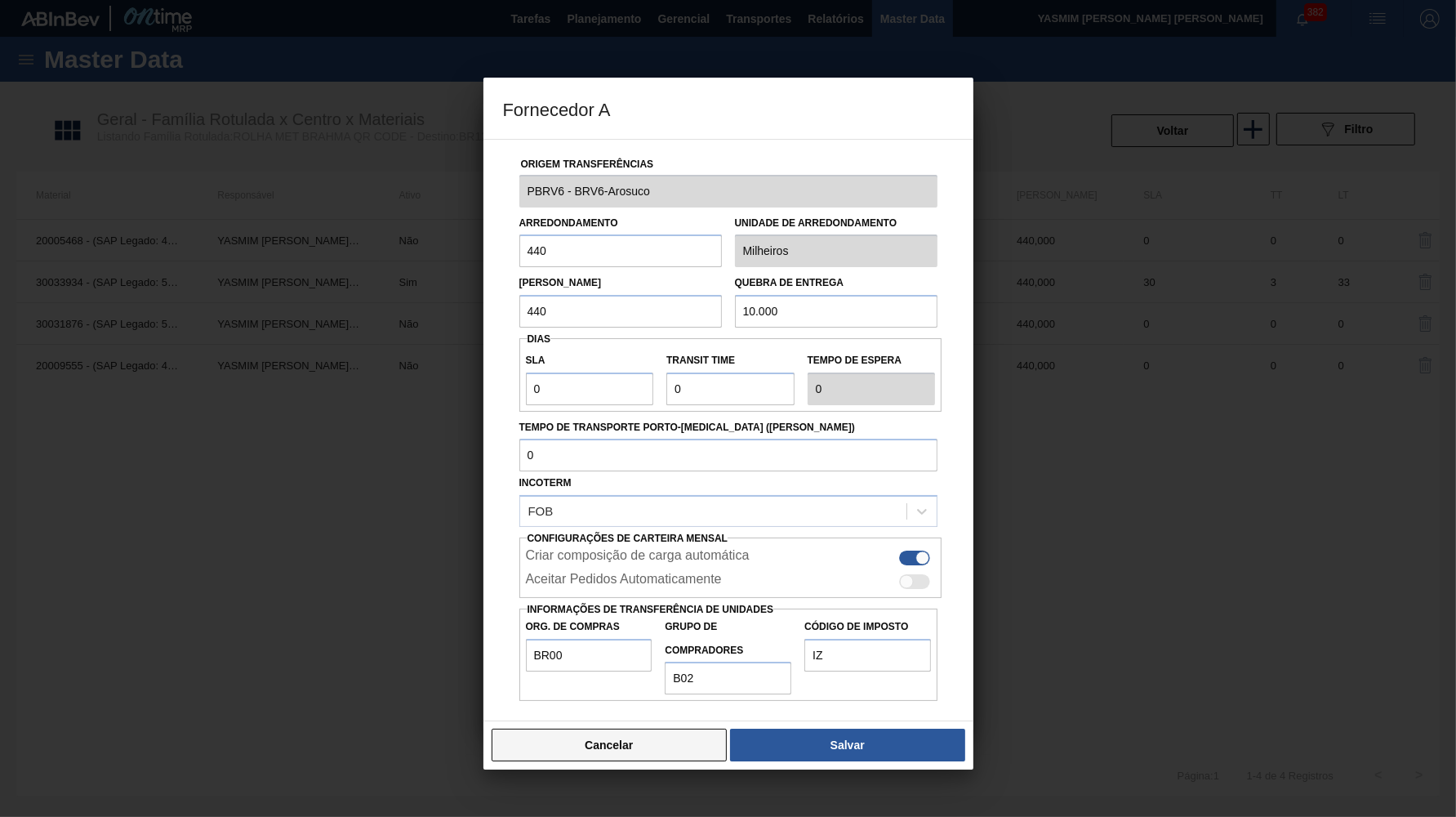
click at [630, 731] on button "Cancelar" at bounding box center [610, 745] width 236 height 32
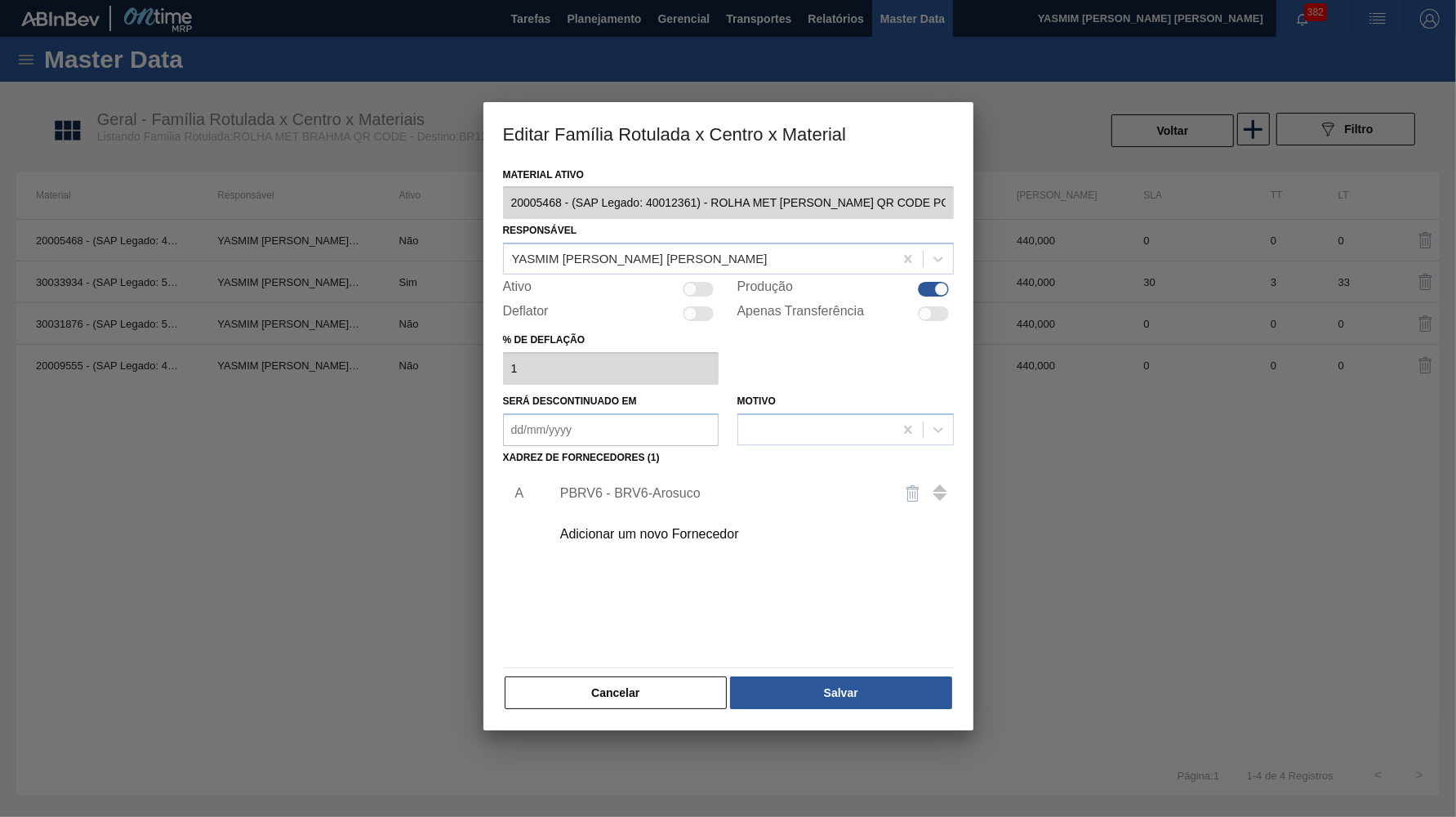
click at [683, 710] on div "Material ativo 20005468 - (SAP Legado: 40012361) - ROLHA MET BC CHOPP QR CODE P…" at bounding box center [728, 447] width 490 height 568
drag, startPoint x: 674, startPoint y: 693, endPoint x: 1302, endPoint y: 358, distance: 711.8
click at [674, 692] on button "Cancelar" at bounding box center [616, 693] width 223 height 32
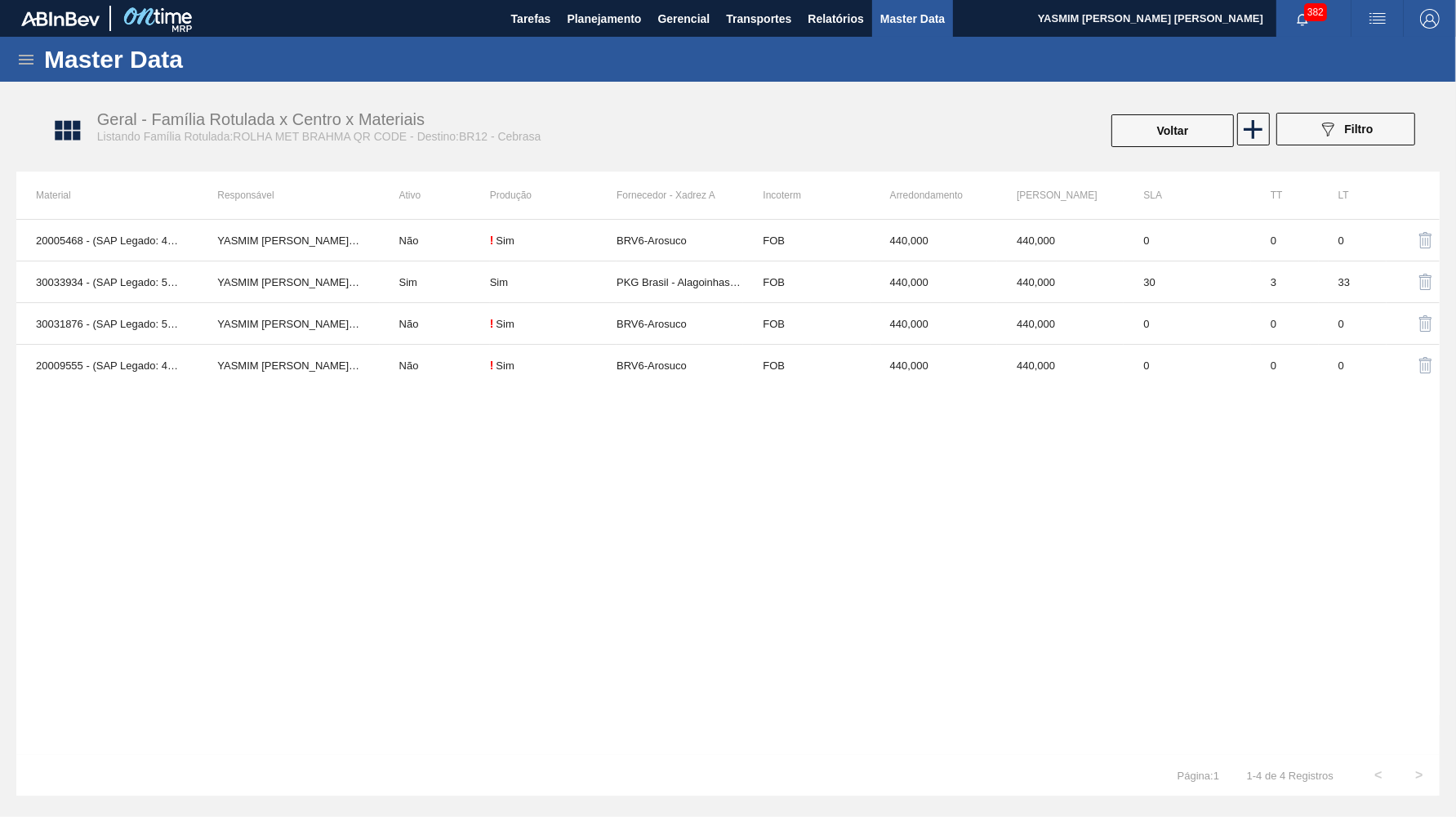
click at [1189, 111] on div "Geral - Família Rotulada x Centro x Materiais Listando Família Rotulada:ROLHA M…" at bounding box center [736, 131] width 1424 height 61
click at [1194, 114] on div "Geral - Família Rotulada x Centro x Materiais Listando Família Rotulada:ROLHA M…" at bounding box center [736, 131] width 1424 height 61
click at [1182, 130] on button "Voltar" at bounding box center [1172, 131] width 122 height 32
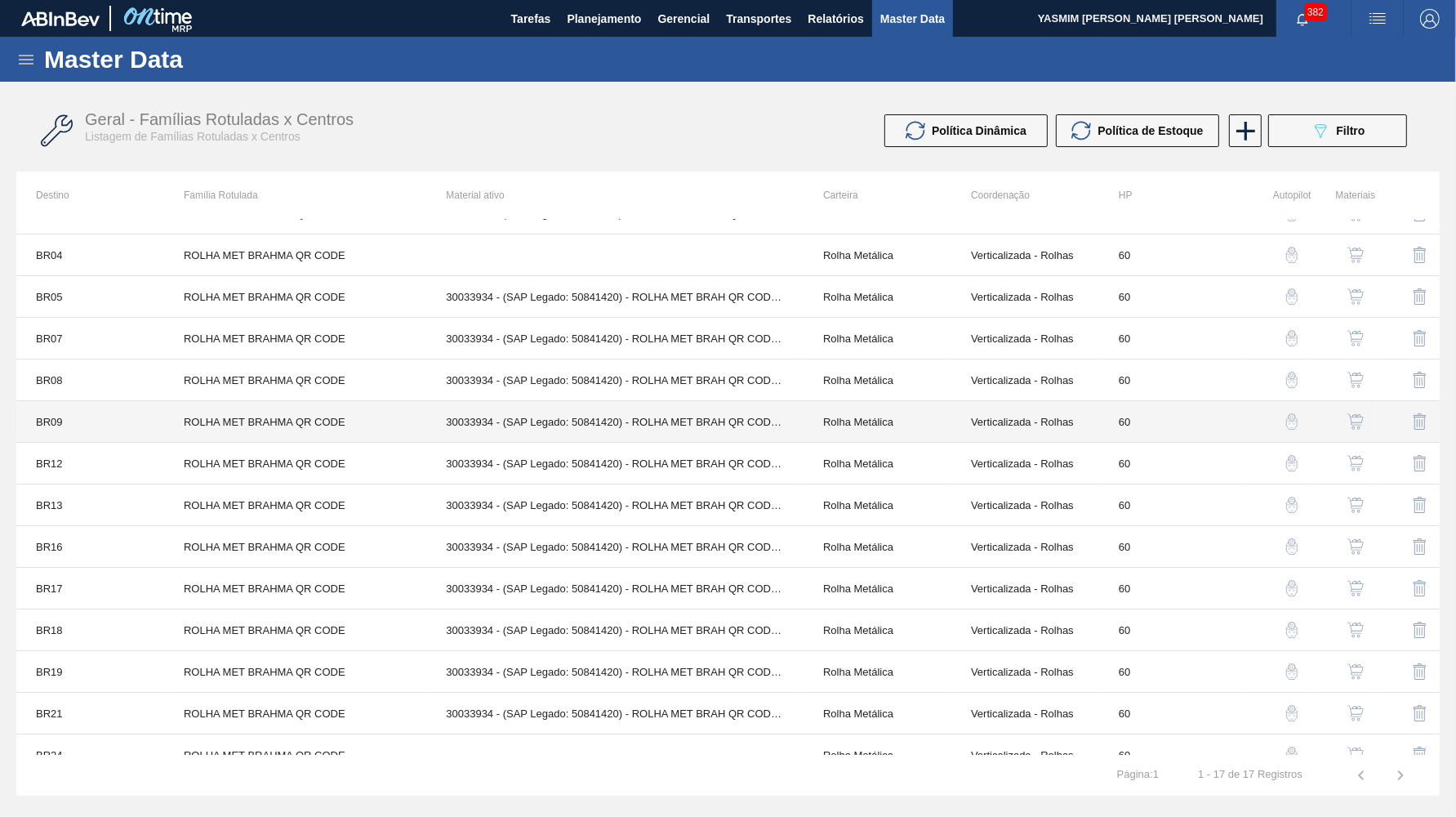
scroll to position [75, 0]
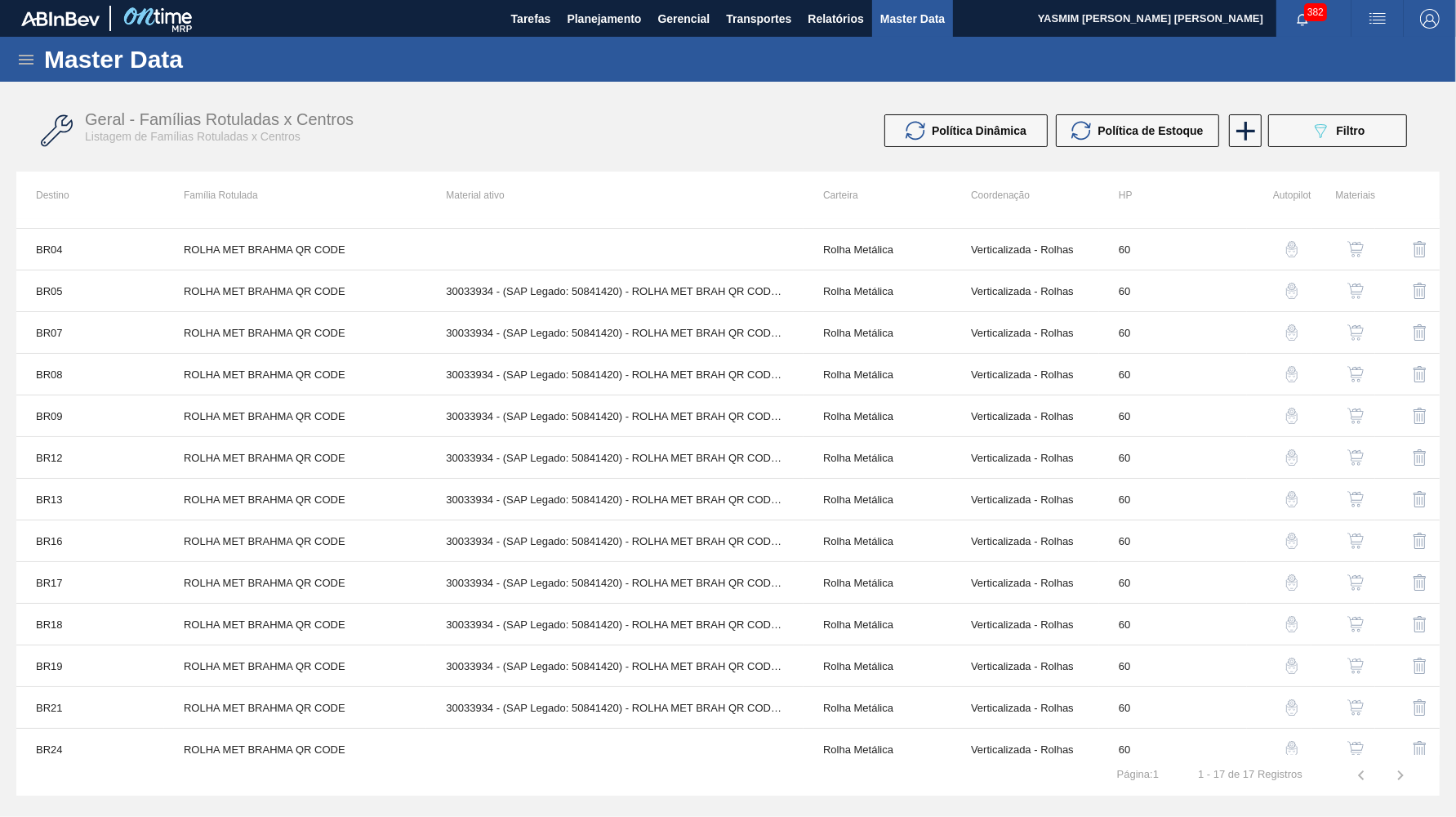
click at [1361, 500] on img "button" at bounding box center [1355, 499] width 16 height 16
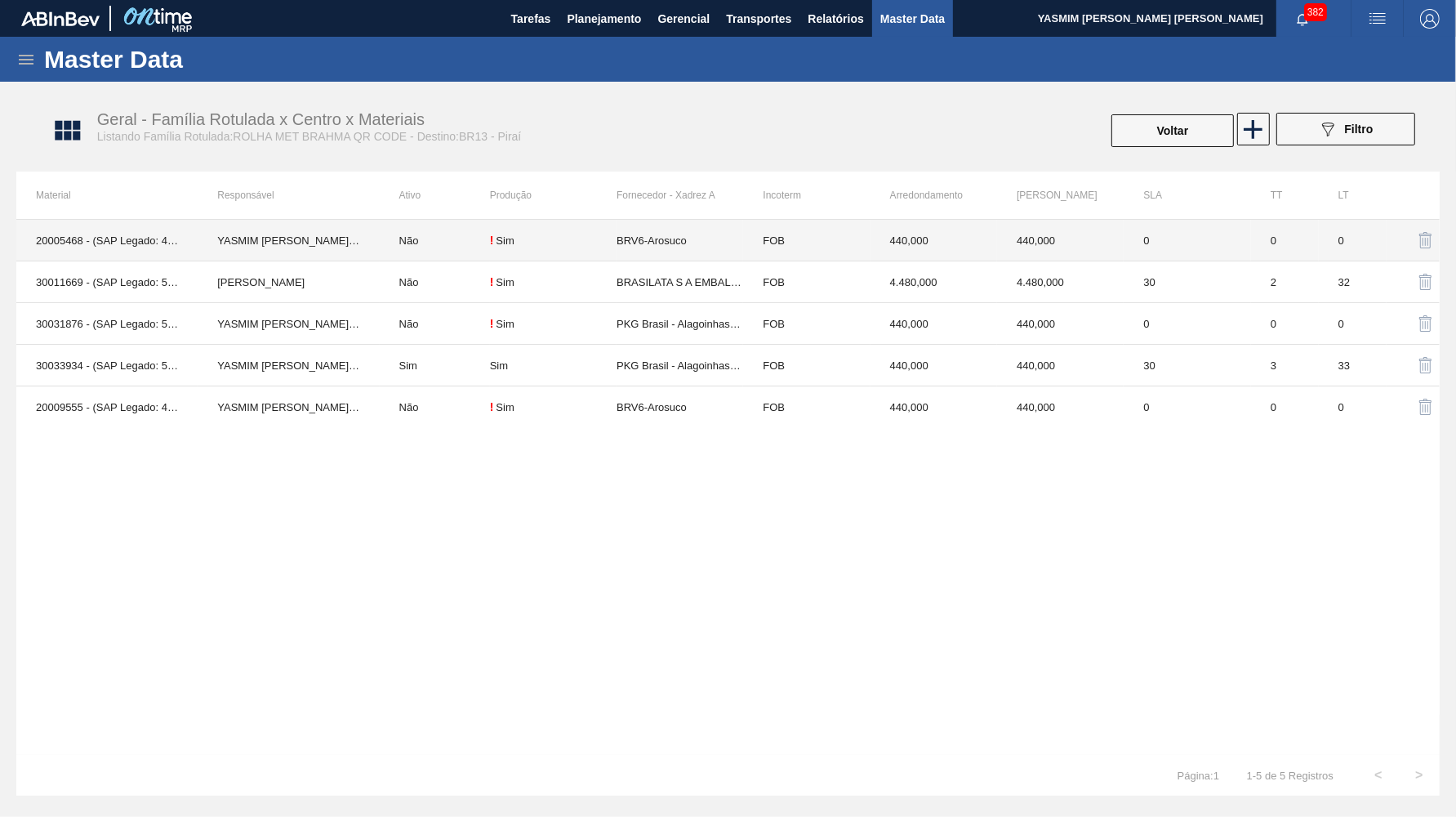
click at [778, 250] on td "FOB" at bounding box center [806, 240] width 126 height 42
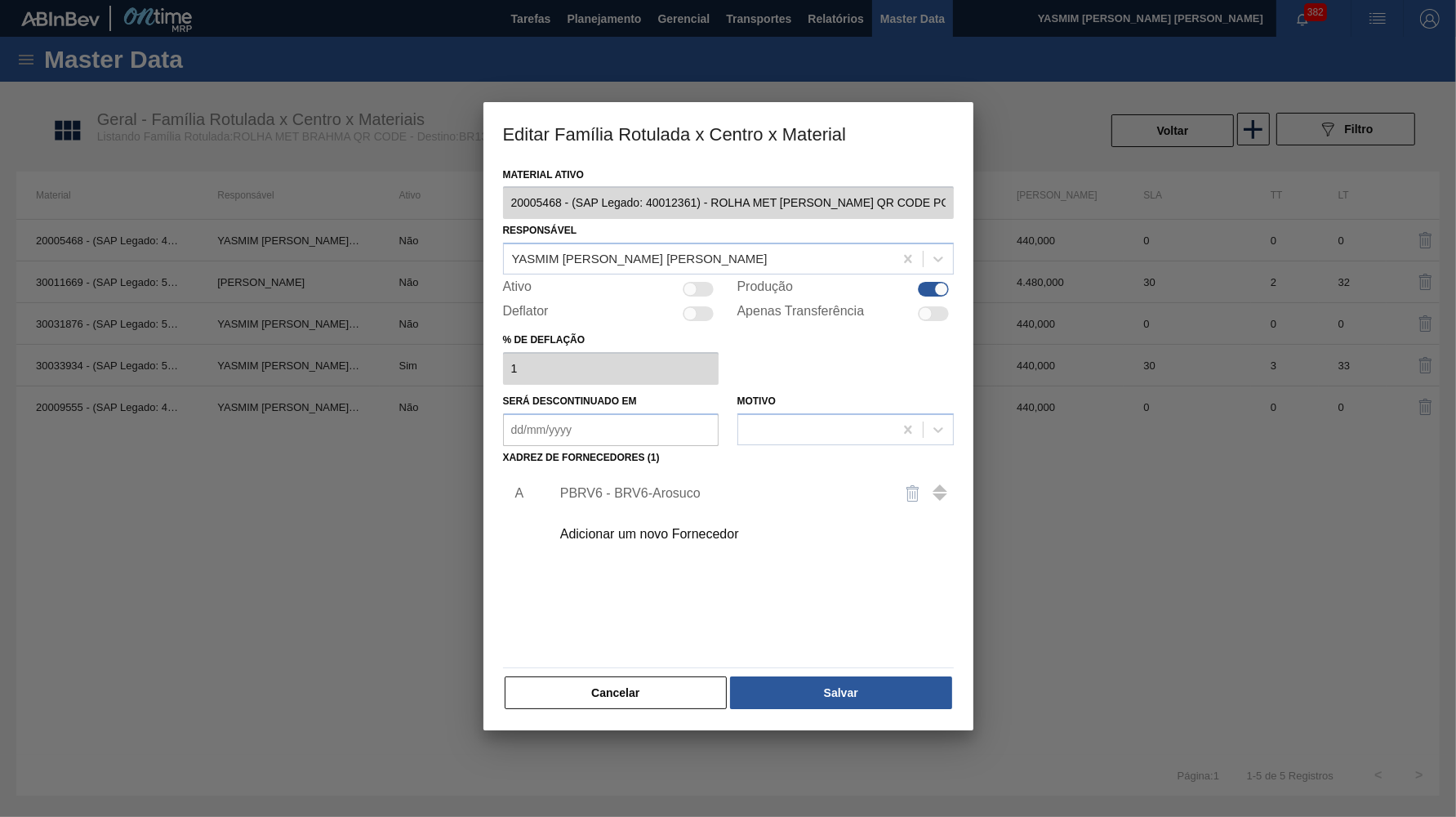
click at [631, 486] on div "PBRV6 - BRV6-Arosuco" at bounding box center [720, 493] width 320 height 14
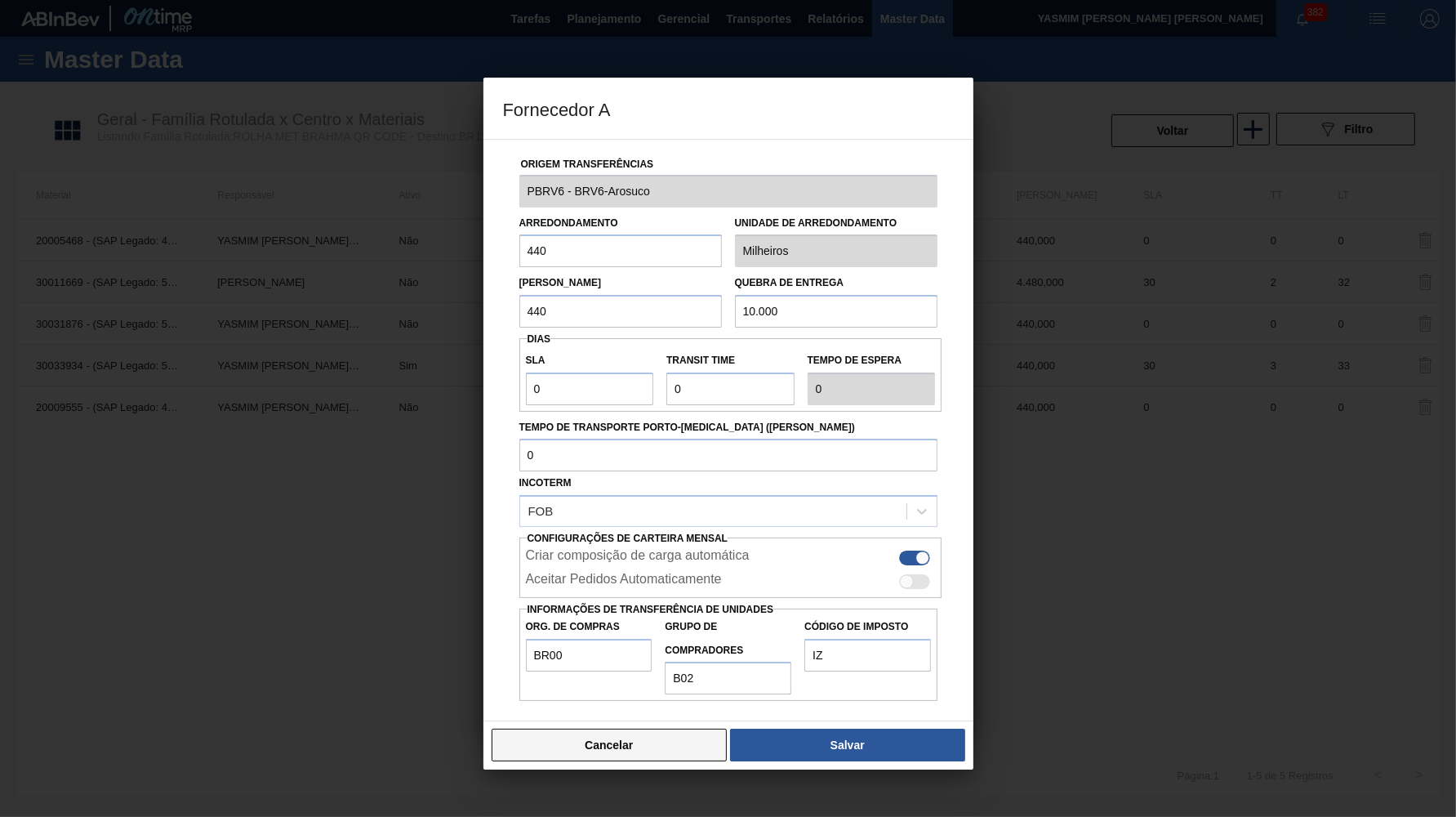
click at [661, 729] on button "Cancelar" at bounding box center [610, 745] width 236 height 32
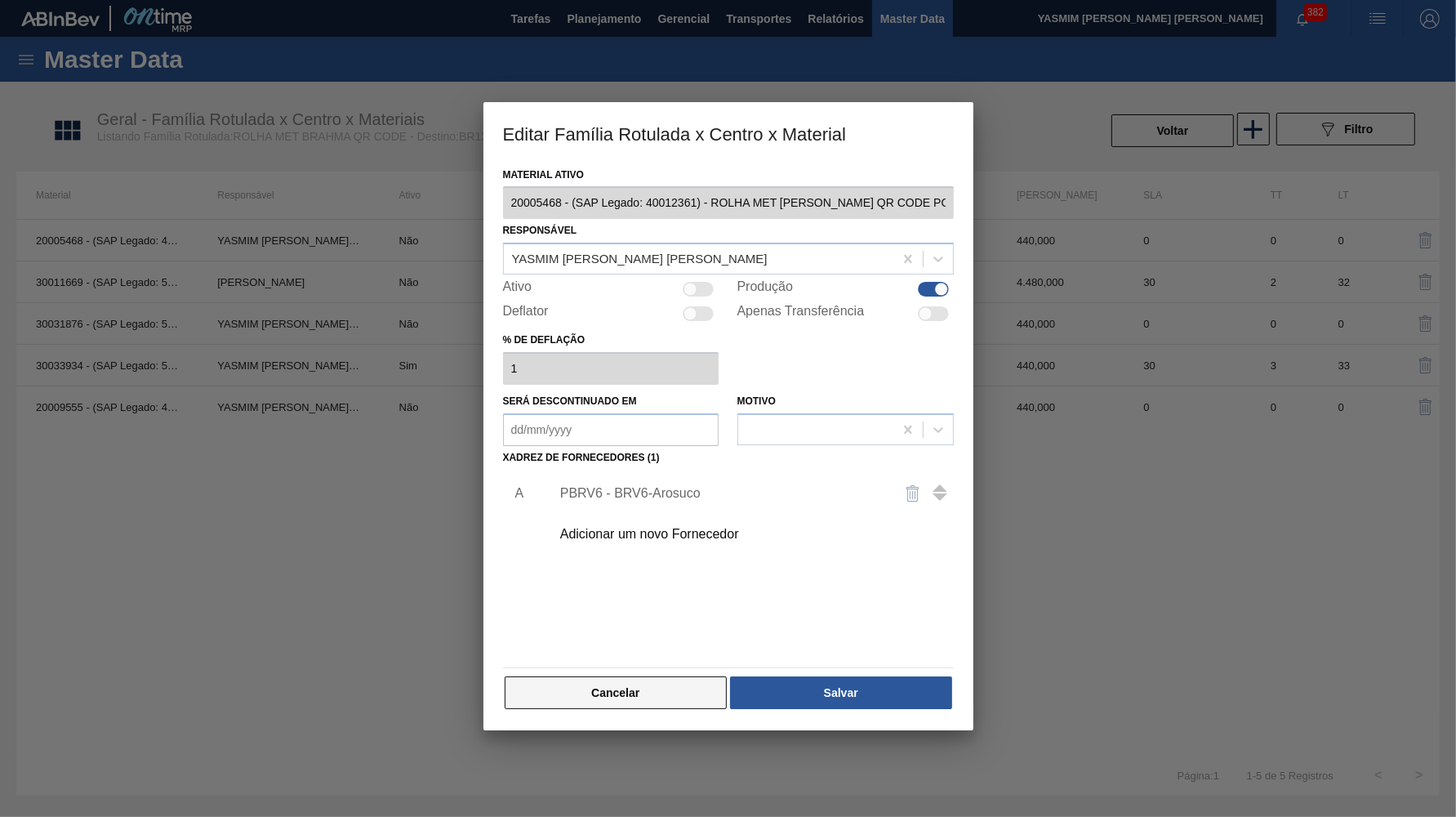
click at [656, 685] on button "Cancelar" at bounding box center [616, 693] width 223 height 32
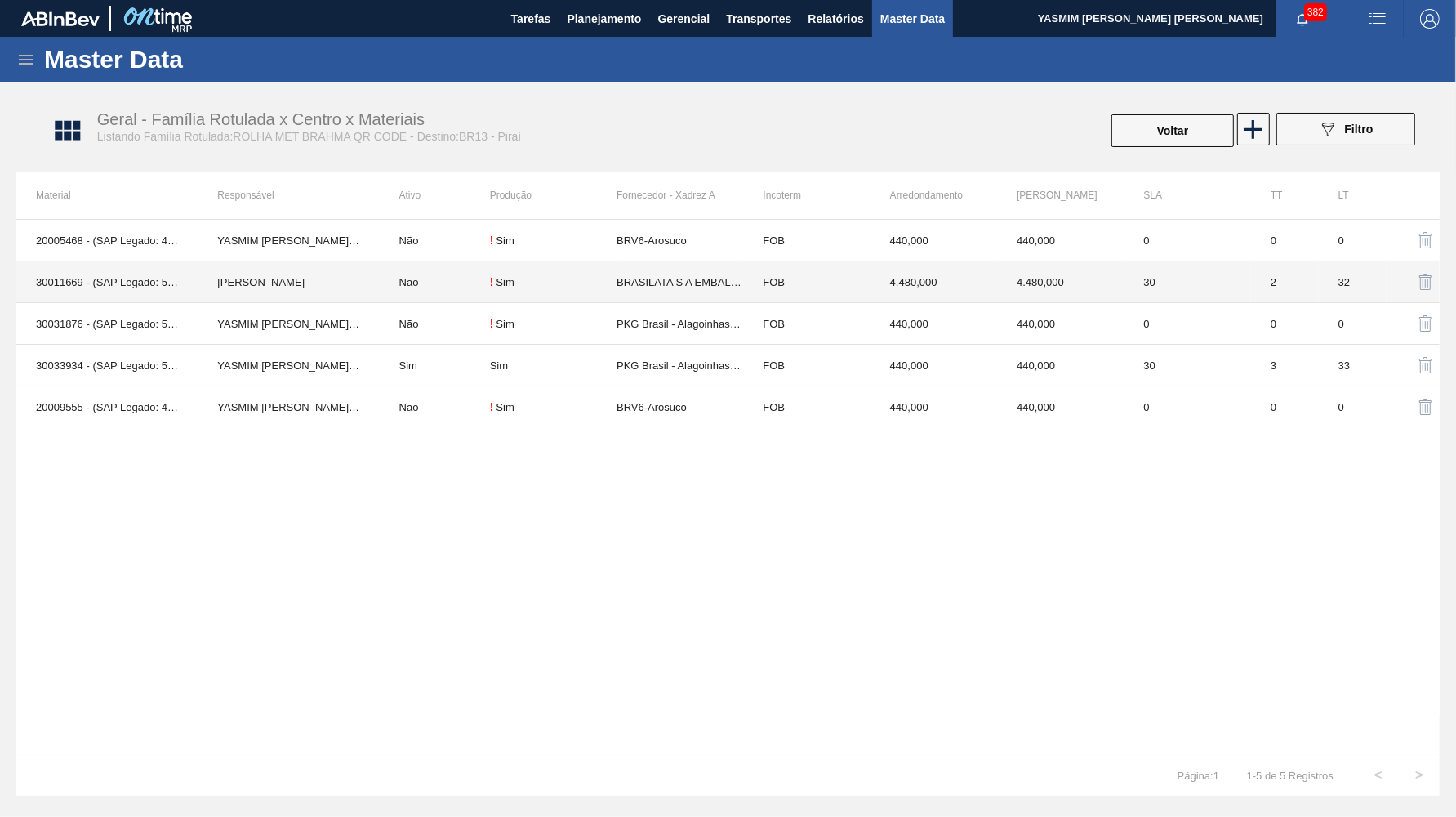
click at [630, 292] on td "BRASILATA S A EMBALAGENS METALICAS" at bounding box center [679, 282] width 126 height 42
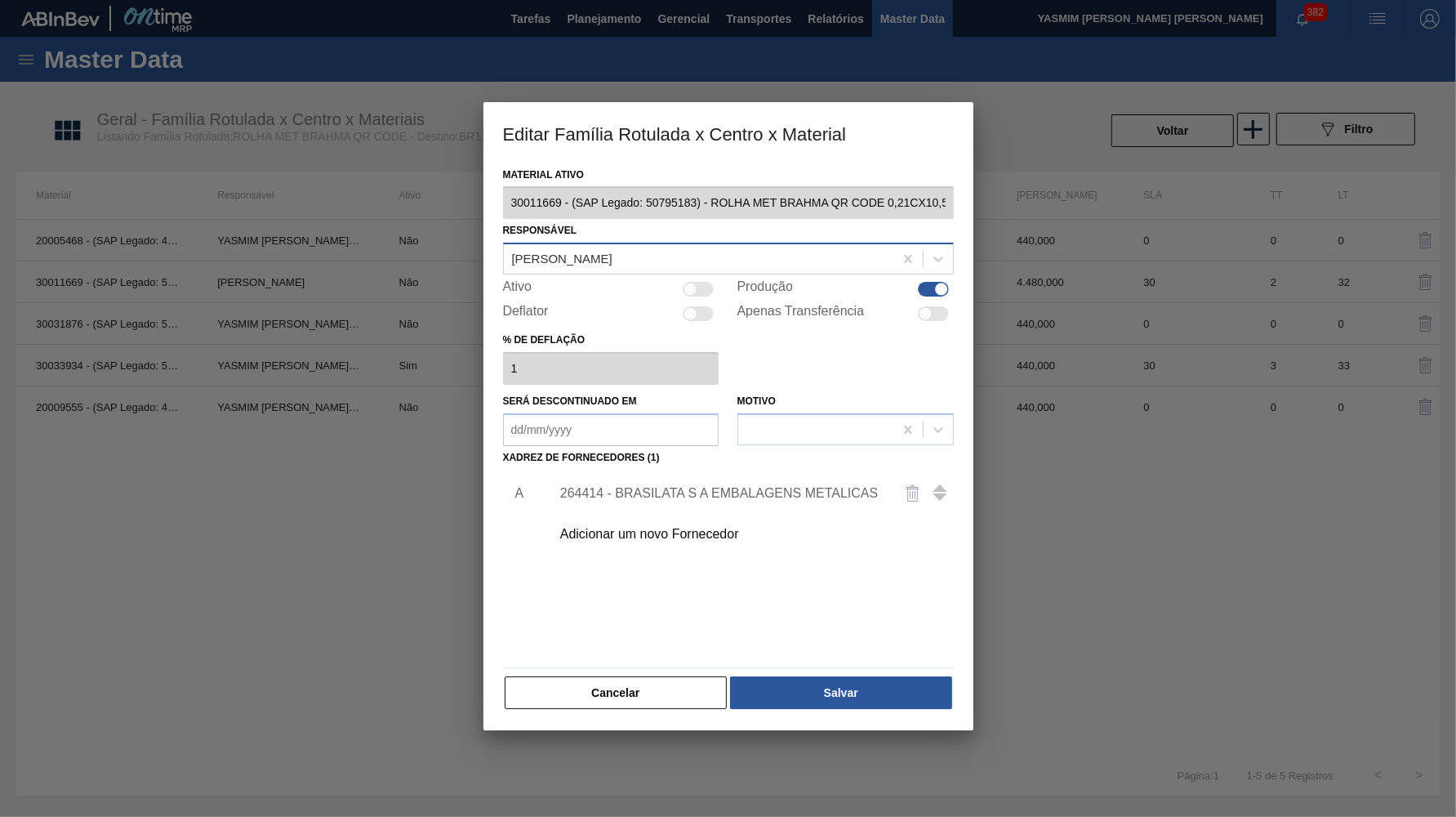
click at [613, 252] on div "Leticia Marquesini Bandeira" at bounding box center [562, 259] width 100 height 14
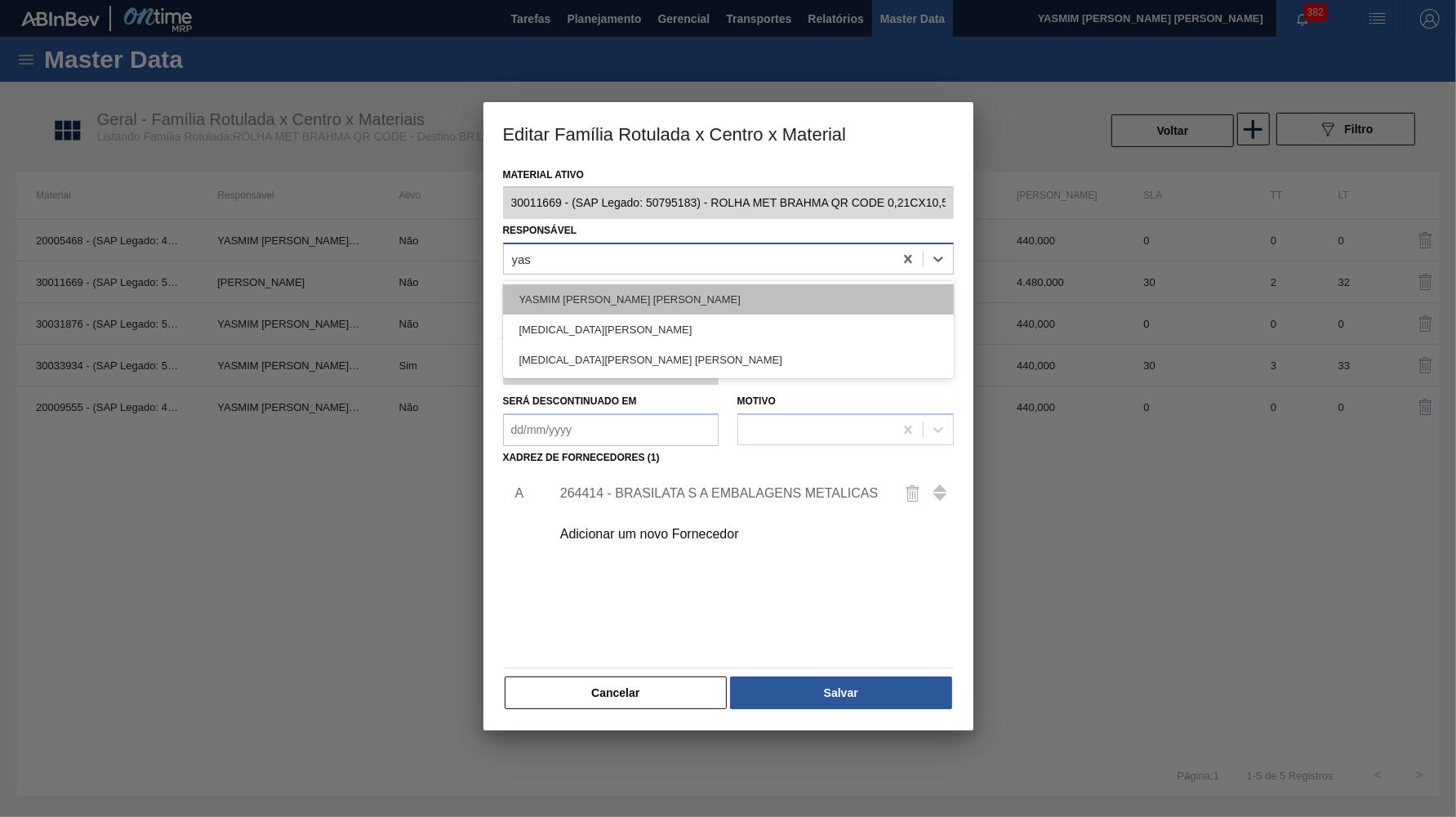
click at [699, 292] on div "YASMIM FERREIRA DA SILVA" at bounding box center [728, 300] width 451 height 31
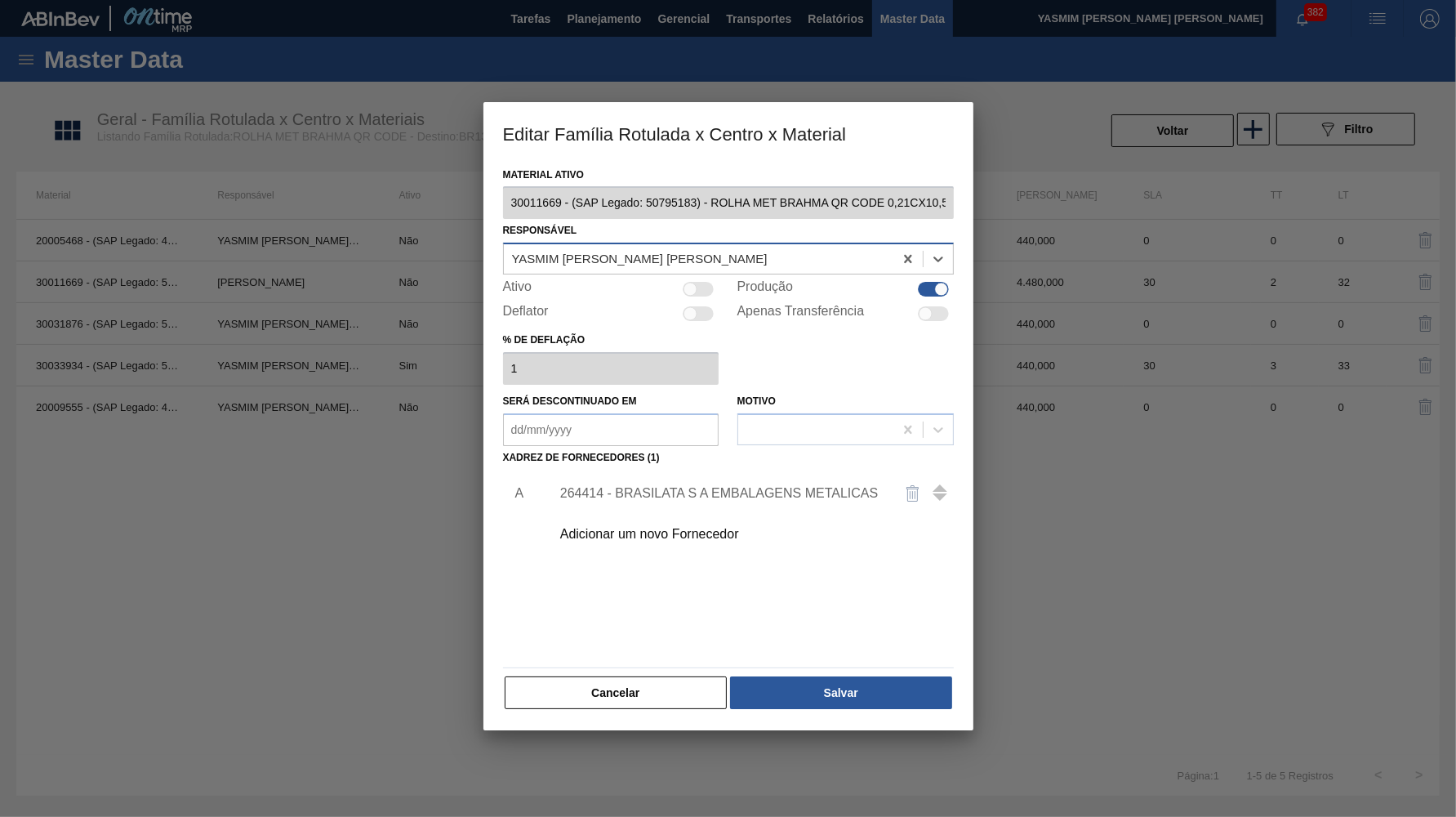
click at [701, 486] on div "264414 - BRASILATA S A EMBALAGENS METALICAS" at bounding box center [720, 493] width 320 height 14
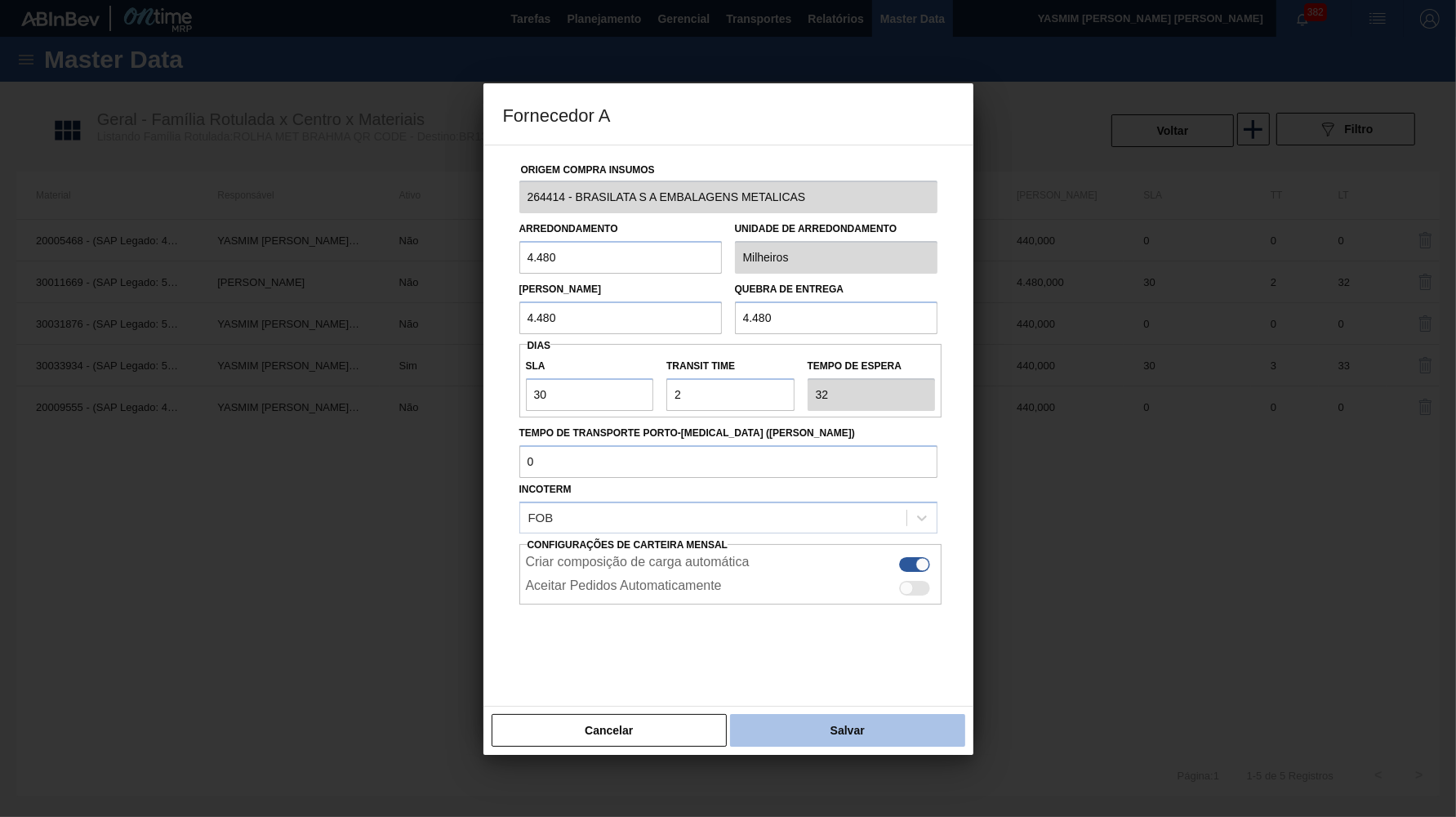
click at [819, 715] on button "Salvar" at bounding box center [847, 730] width 234 height 32
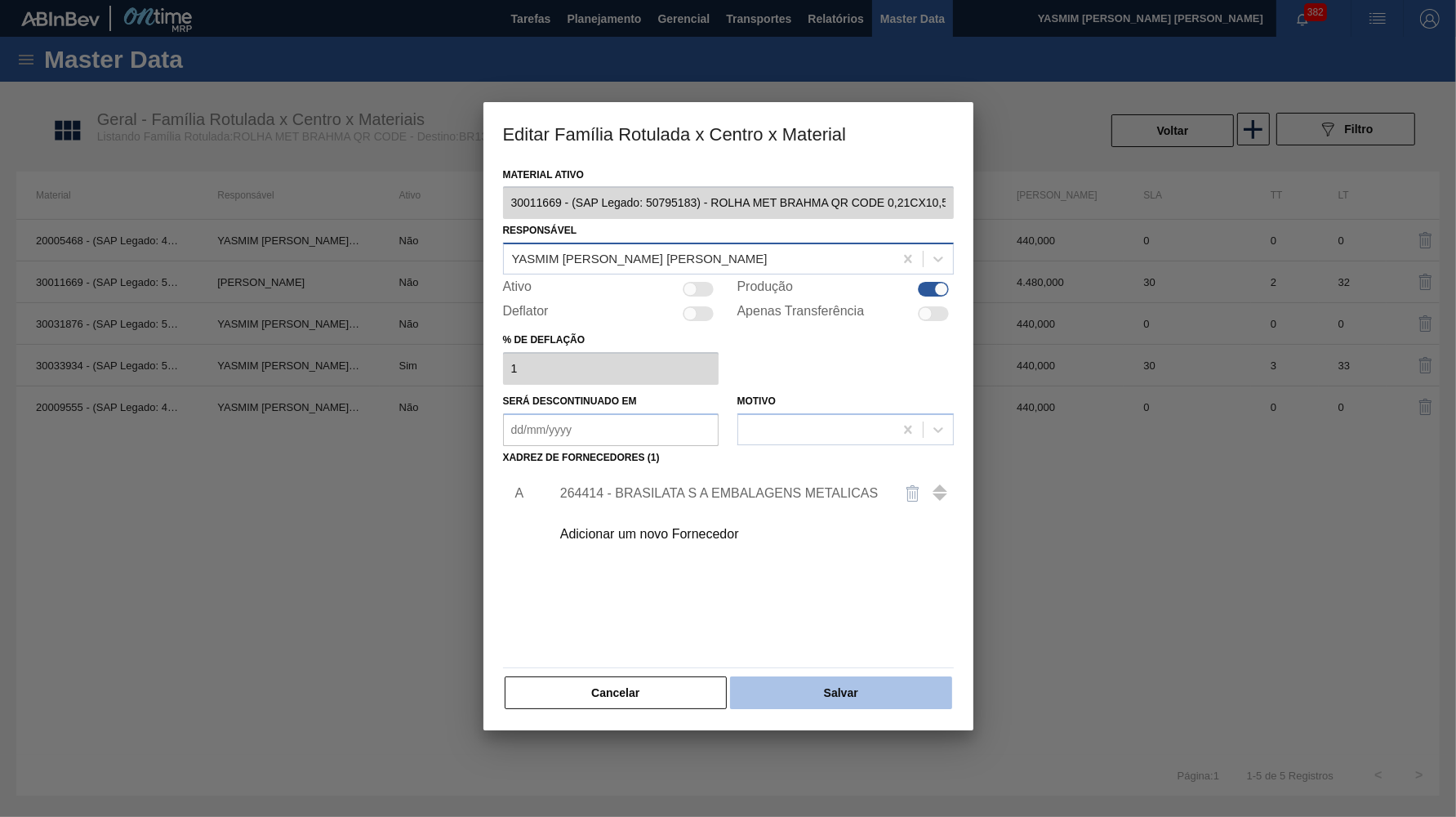
click at [860, 682] on button "Salvar" at bounding box center [840, 693] width 222 height 32
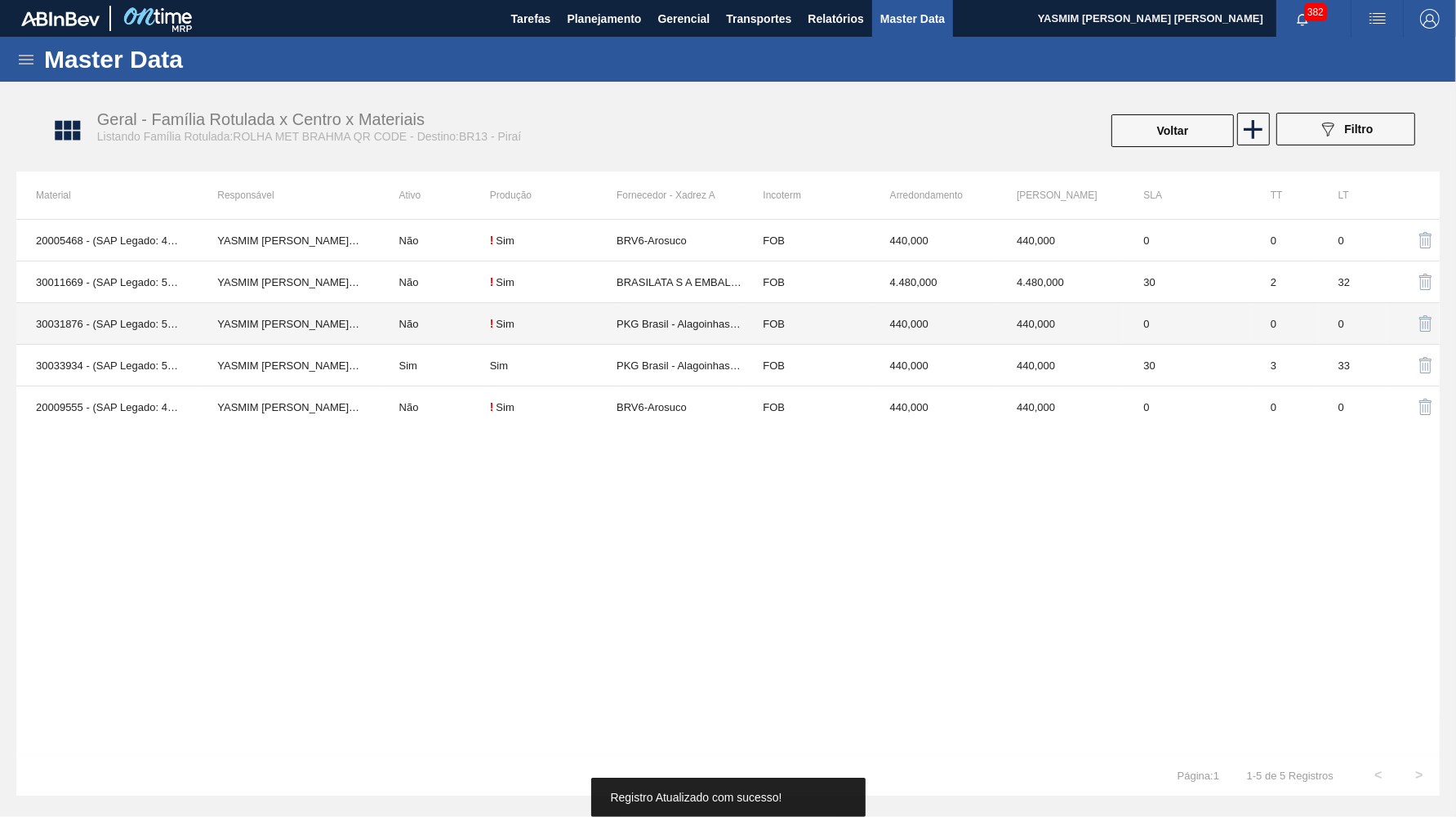
click at [723, 341] on td "PKG Brasil - Alagoinhas (BA)" at bounding box center [679, 324] width 126 height 42
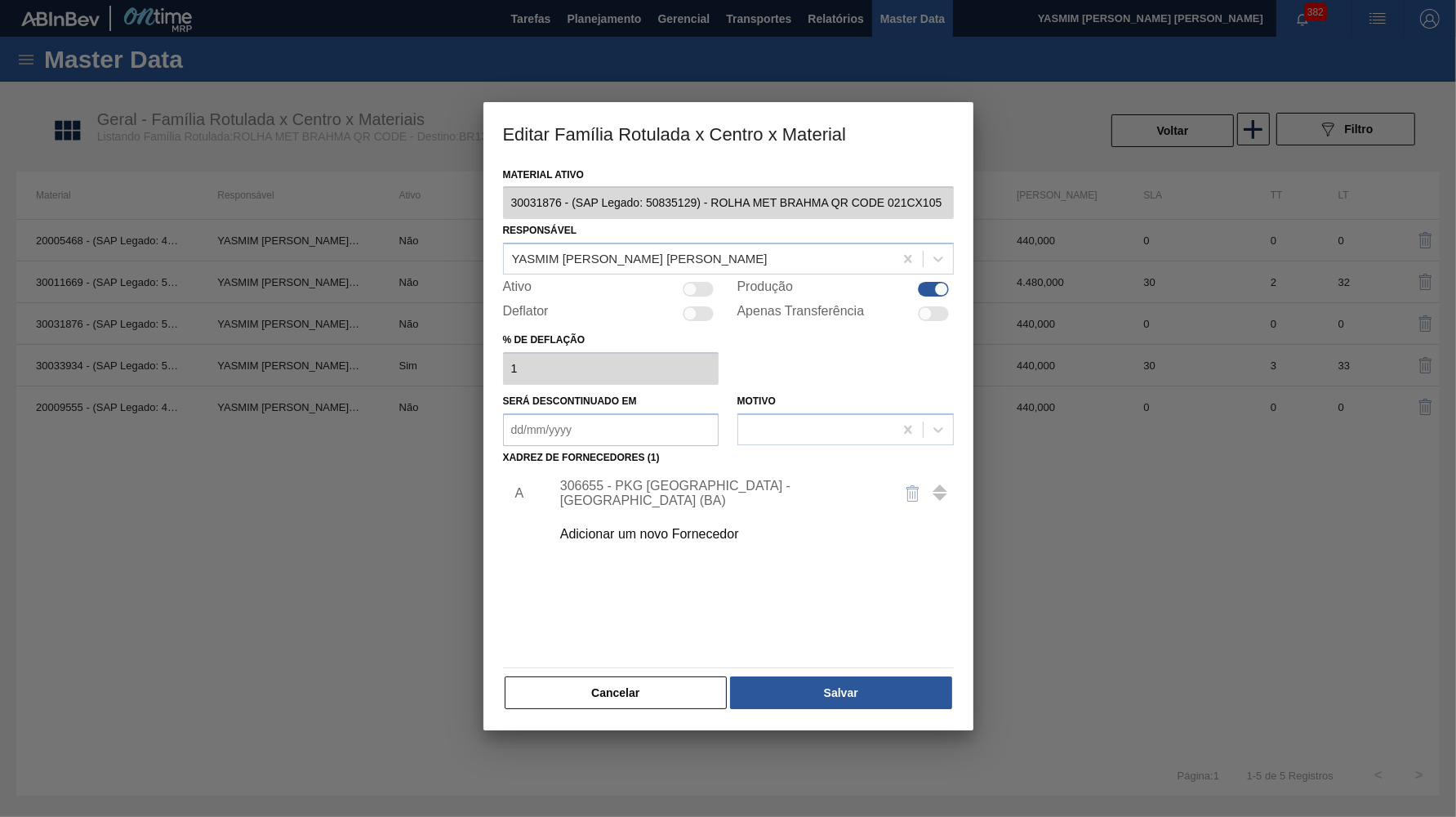
click at [713, 493] on div "306655 - PKG Brasil - Alagoinhas (BA)" at bounding box center [748, 493] width 413 height 41
click at [706, 481] on div "306655 - PKG Brasil - Alagoinhas (BA)" at bounding box center [720, 493] width 320 height 30
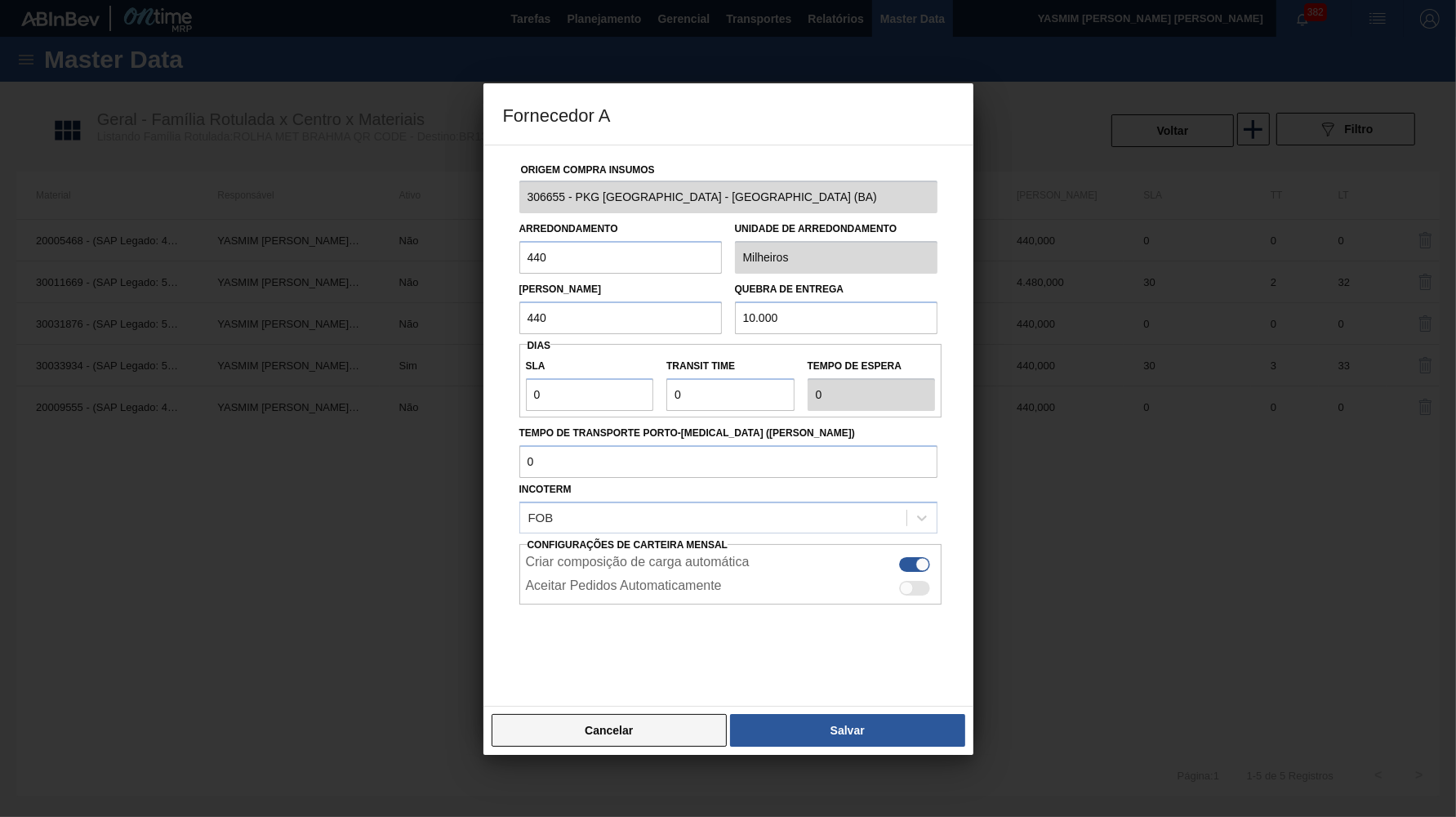
click at [672, 714] on button "Cancelar" at bounding box center [610, 730] width 236 height 32
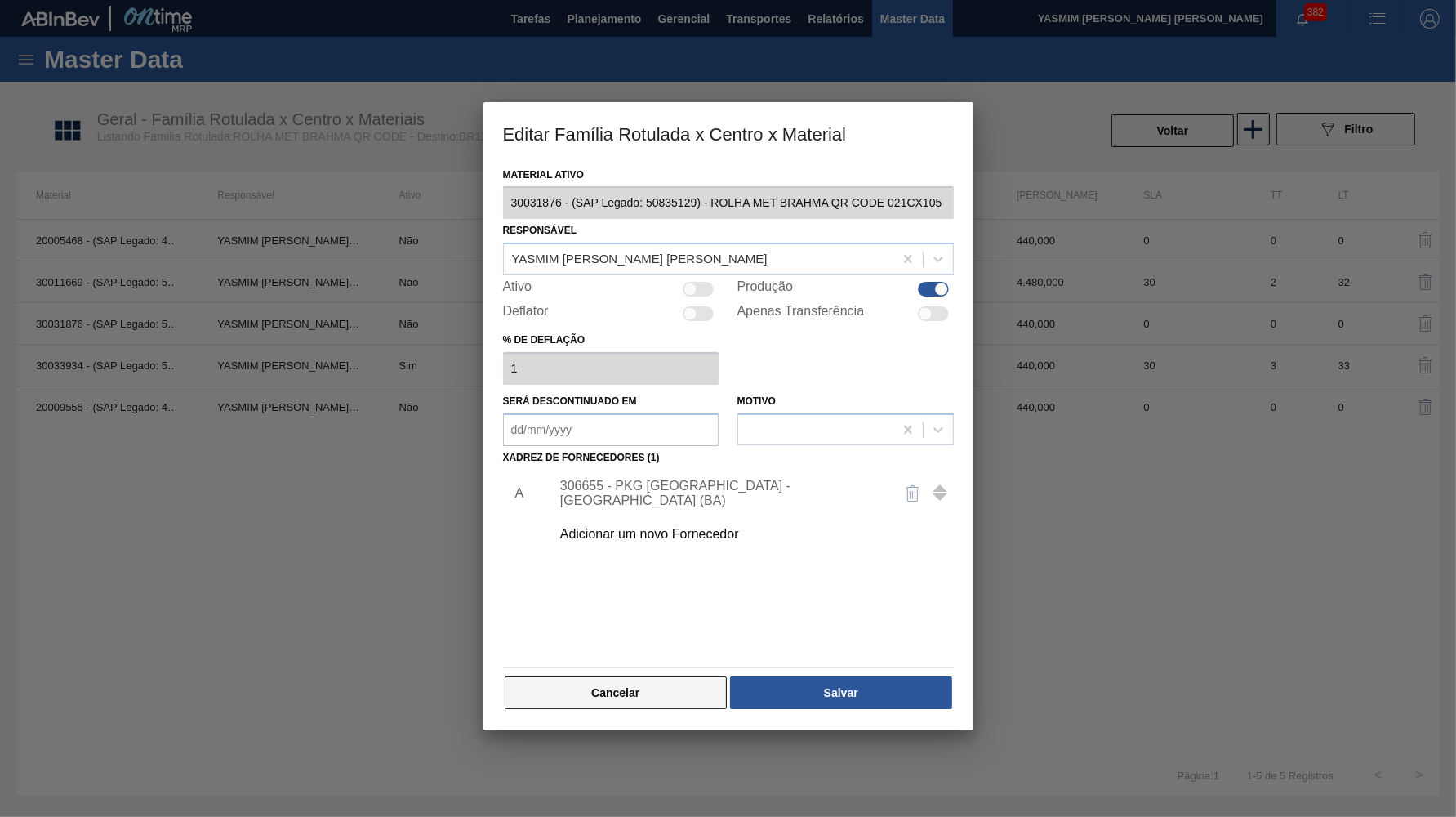
click at [644, 677] on button "Cancelar" at bounding box center [616, 693] width 223 height 32
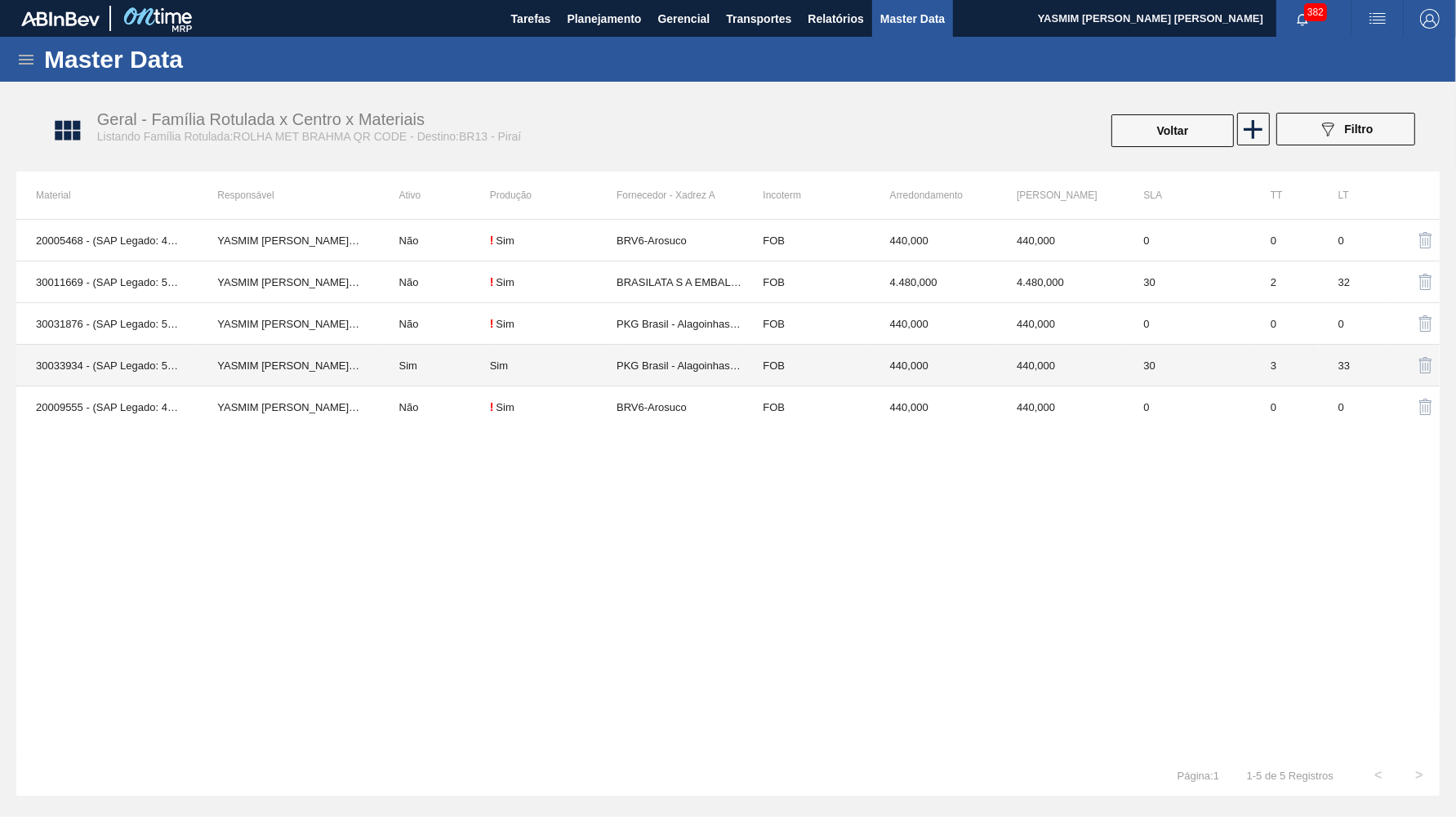
click at [640, 349] on td "PKG Brasil - Alagoinhas (BA)" at bounding box center [679, 365] width 126 height 42
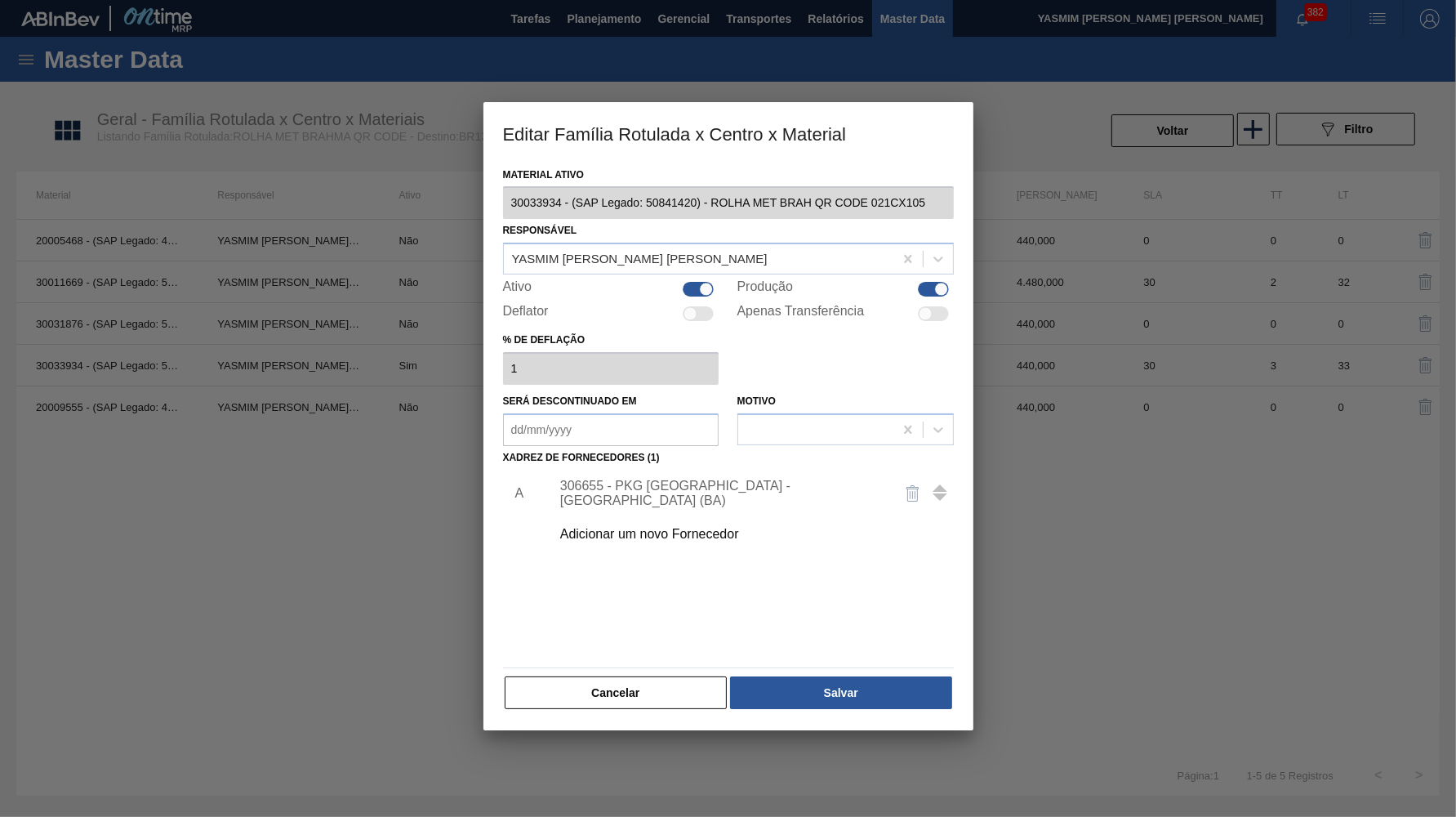
click at [644, 479] on div "306655 - PKG Brasil - Alagoinhas (BA)" at bounding box center [720, 493] width 320 height 30
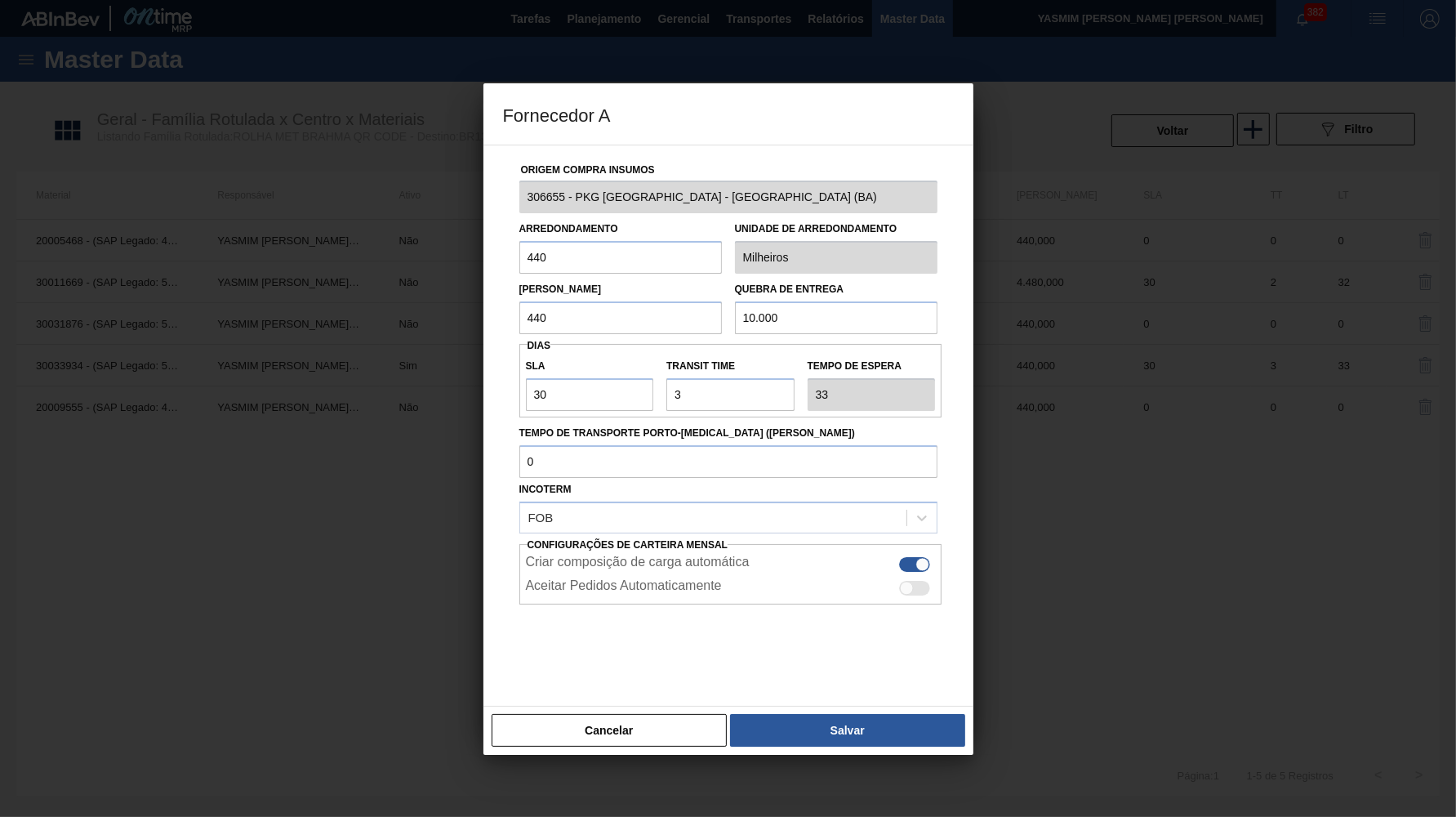
click at [692, 674] on div "Origem Compra Insumos 306655 - PKG Brasil - Alagoinhas (BA) Arredondamento 440 …" at bounding box center [728, 425] width 490 height 562
click at [669, 714] on button "Cancelar" at bounding box center [610, 730] width 236 height 32
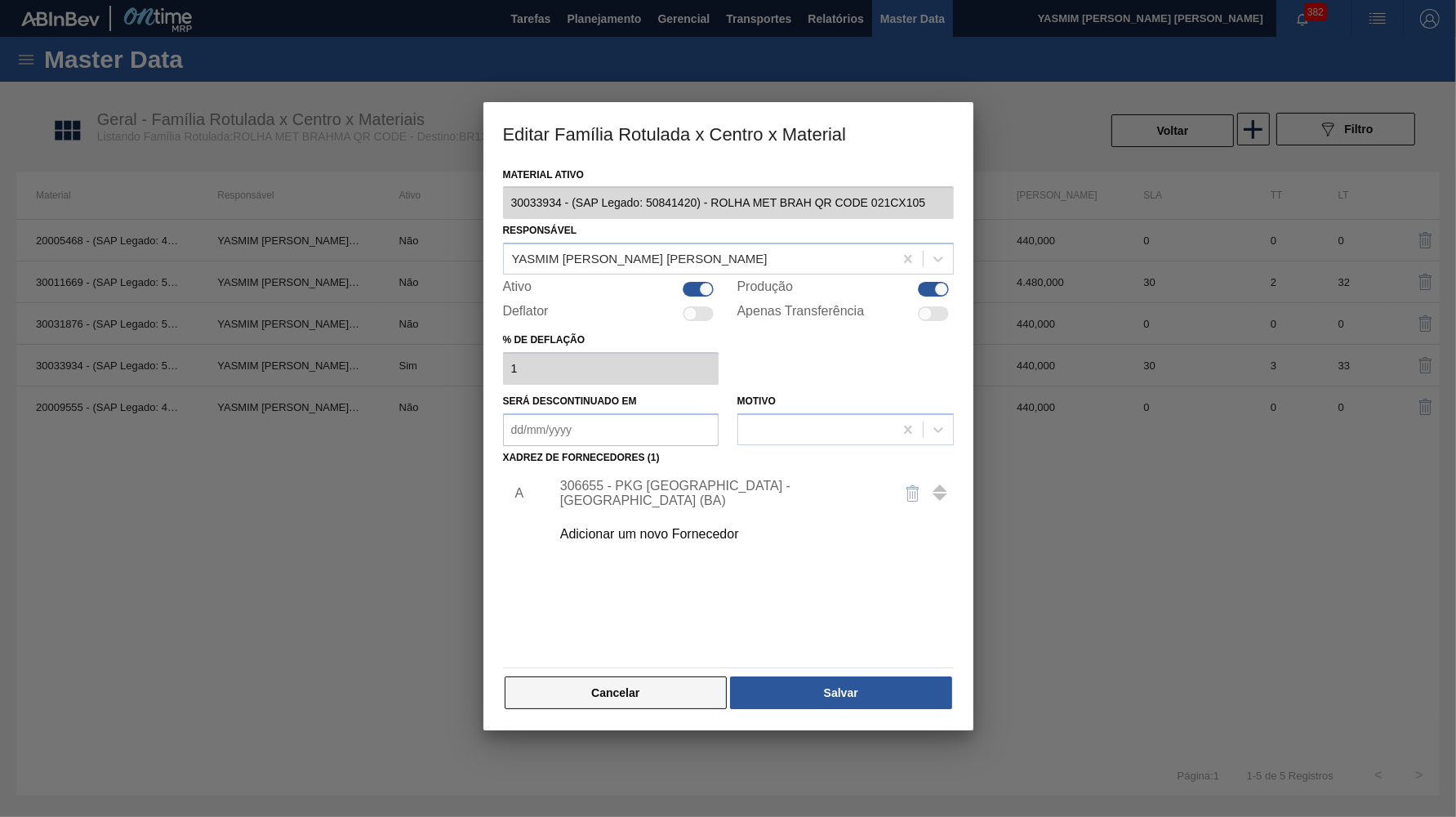
click at [666, 686] on button "Cancelar" at bounding box center [616, 693] width 223 height 32
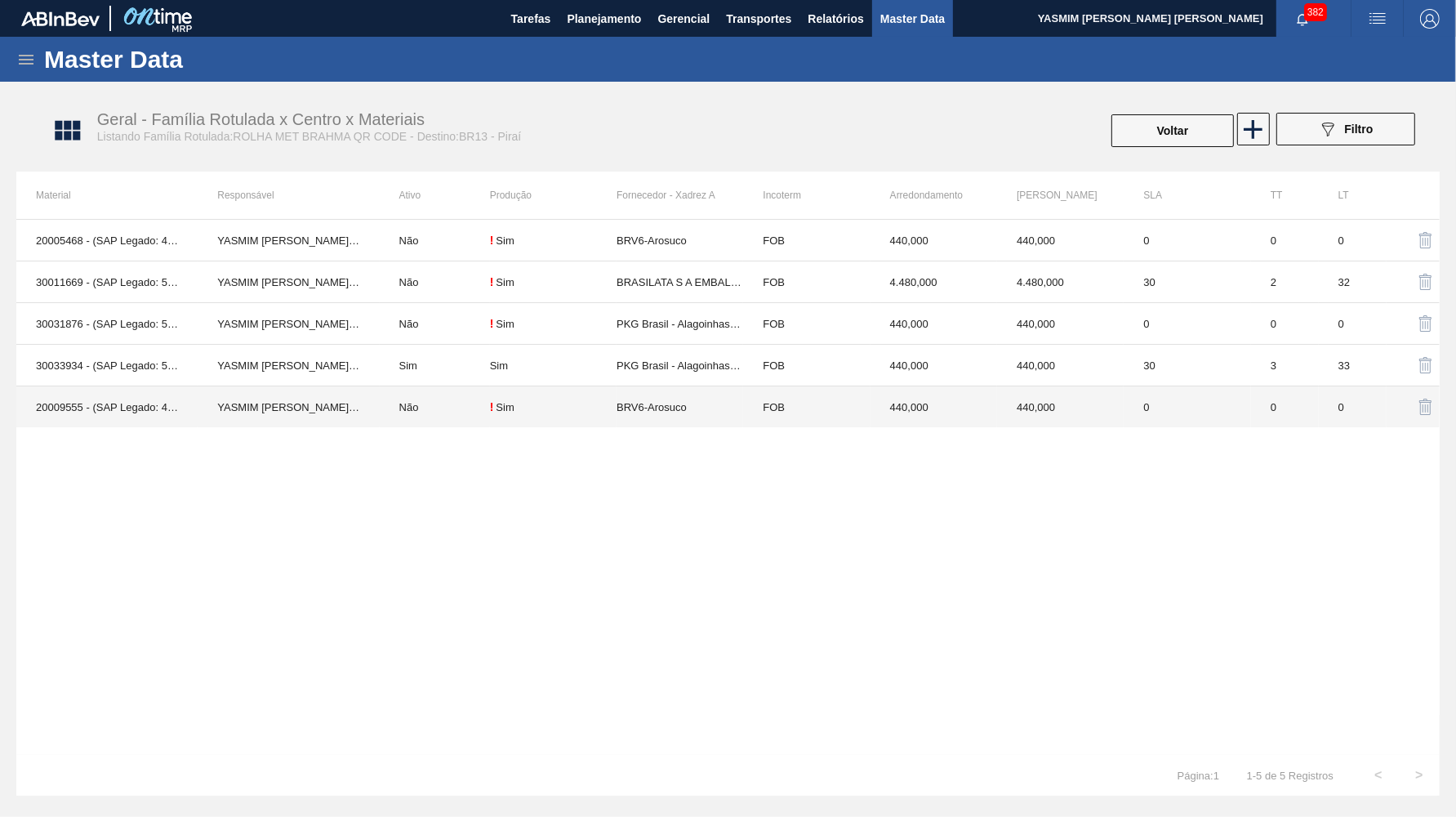
click at [740, 420] on td "BRV6-Arosuco" at bounding box center [679, 407] width 126 height 42
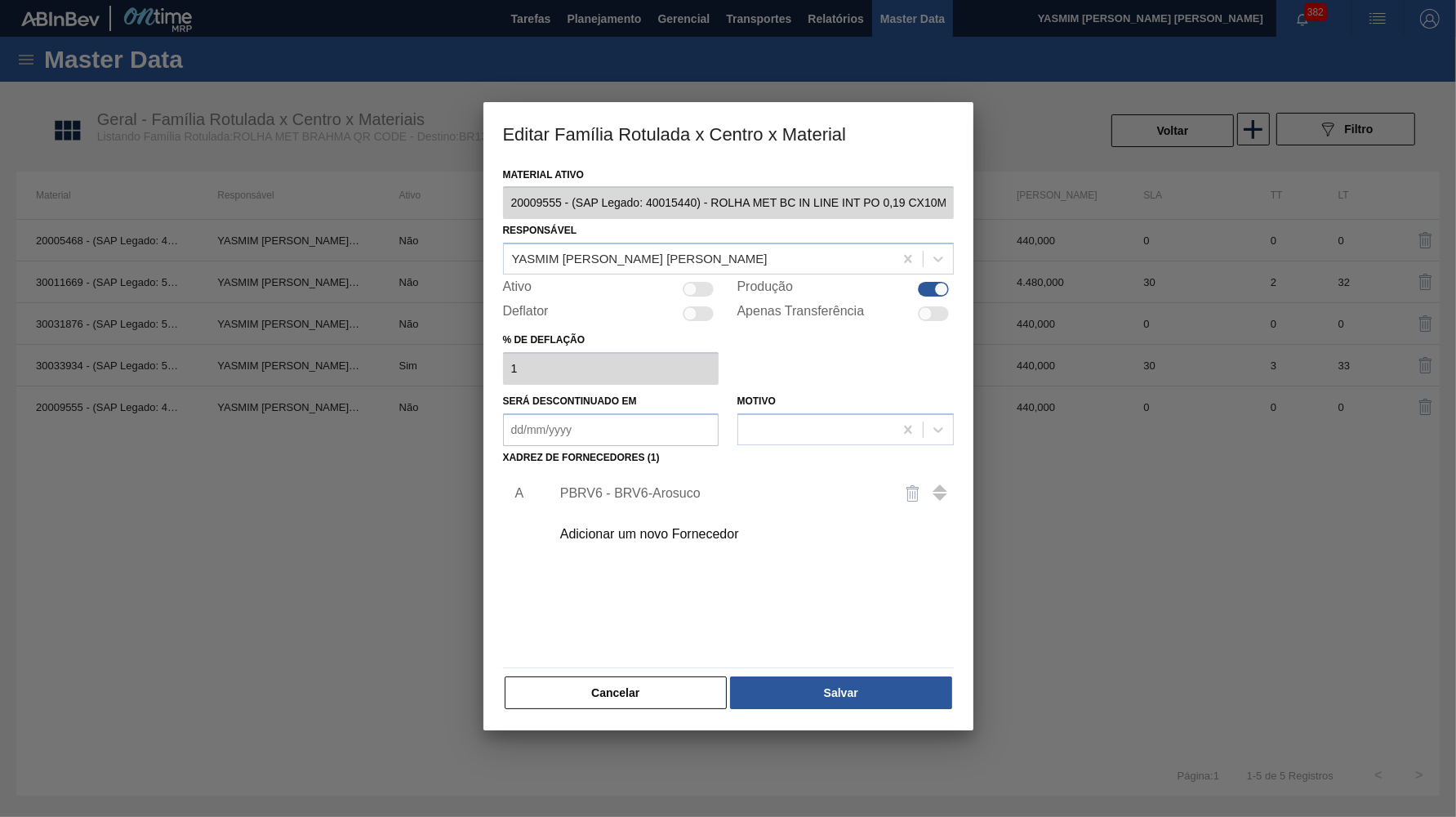
click at [645, 486] on div "PBRV6 - BRV6-Arosuco" at bounding box center [720, 493] width 320 height 14
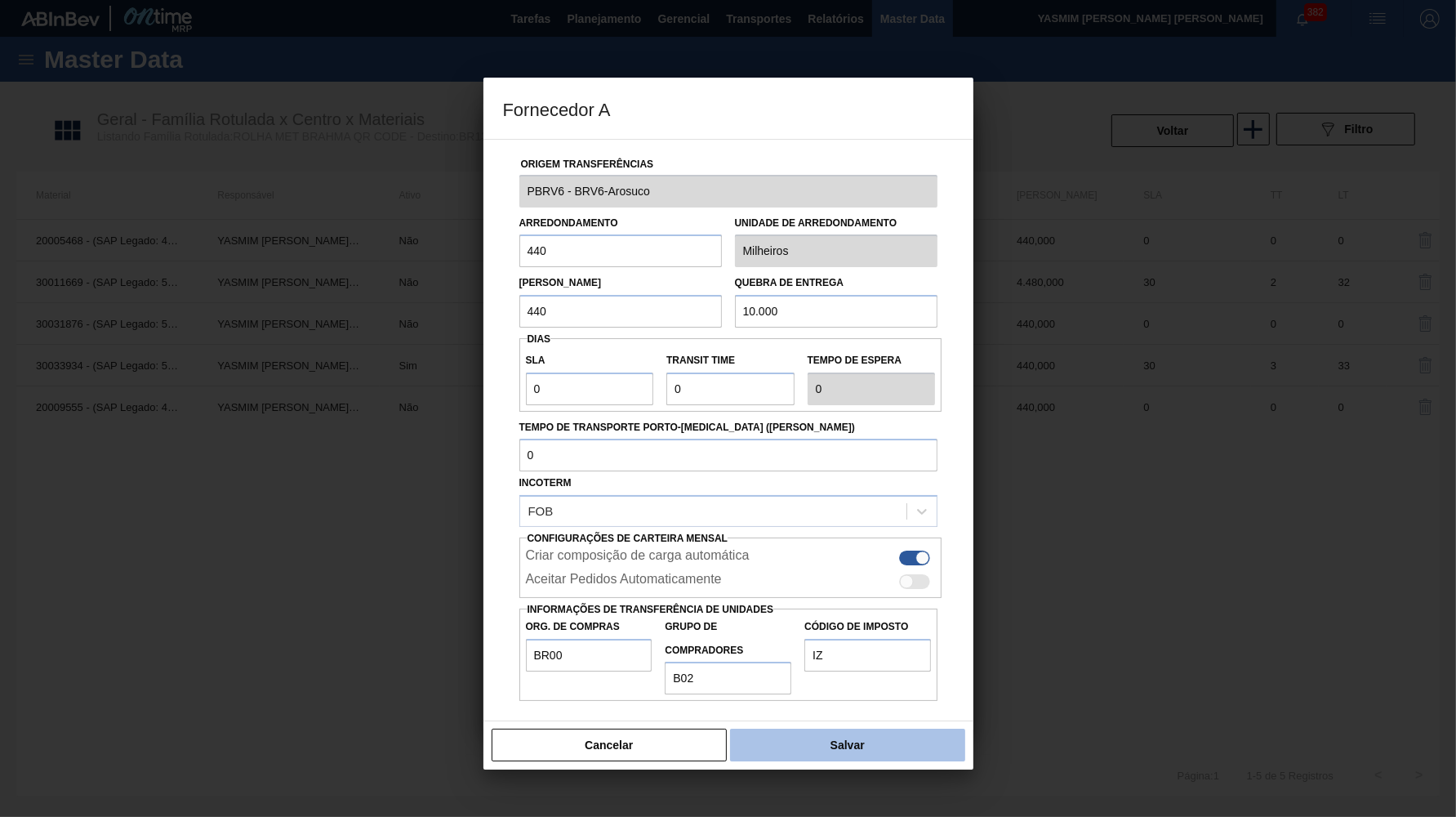
click at [768, 729] on button "Salvar" at bounding box center [847, 745] width 234 height 32
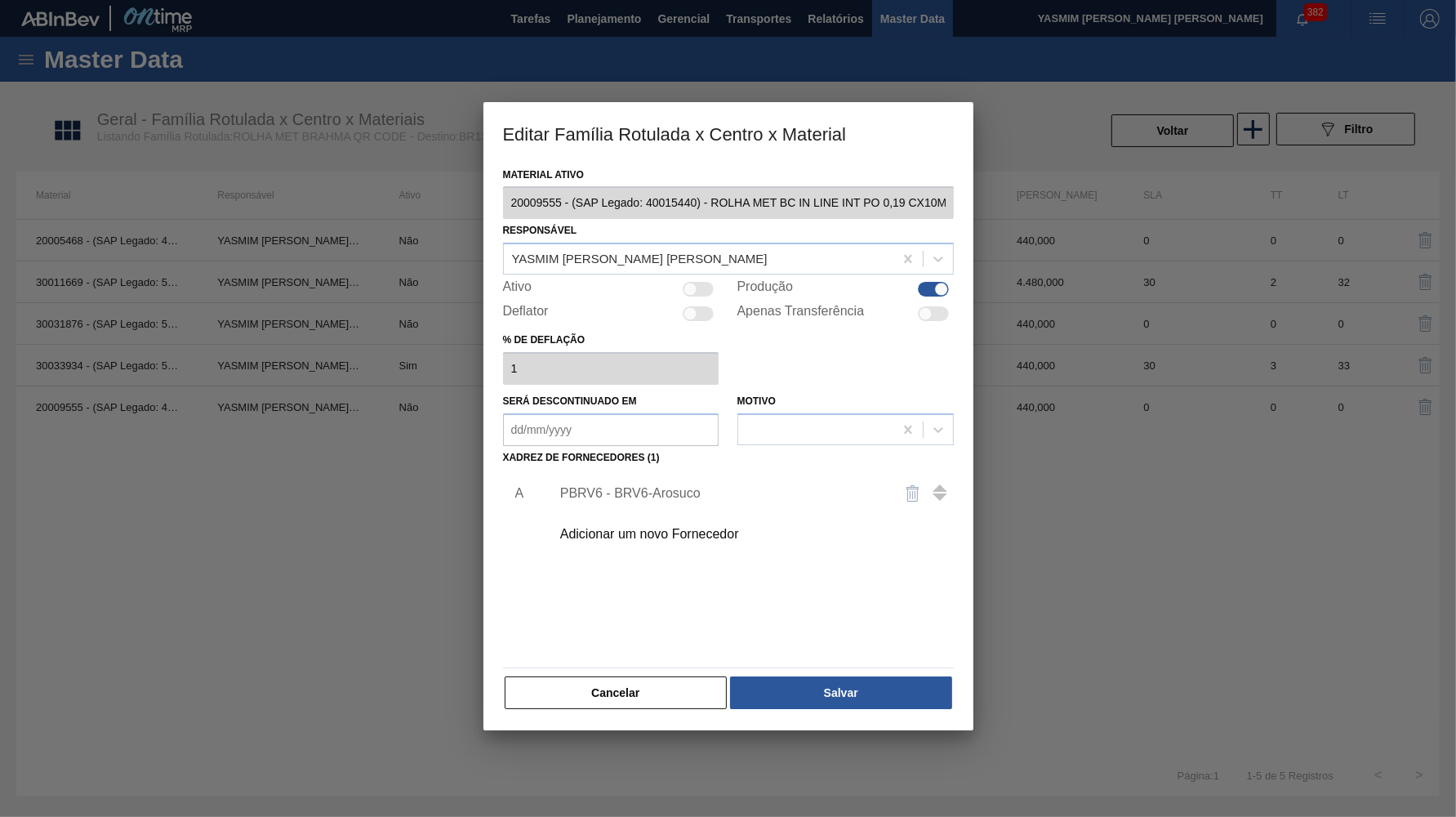
click at [763, 656] on div "Material ativo 20009555 - (SAP Legado: 40015440) - ROLHA MET BC IN LINE INT PO …" at bounding box center [728, 437] width 451 height 549
click at [789, 677] on button "Salvar" at bounding box center [840, 693] width 222 height 32
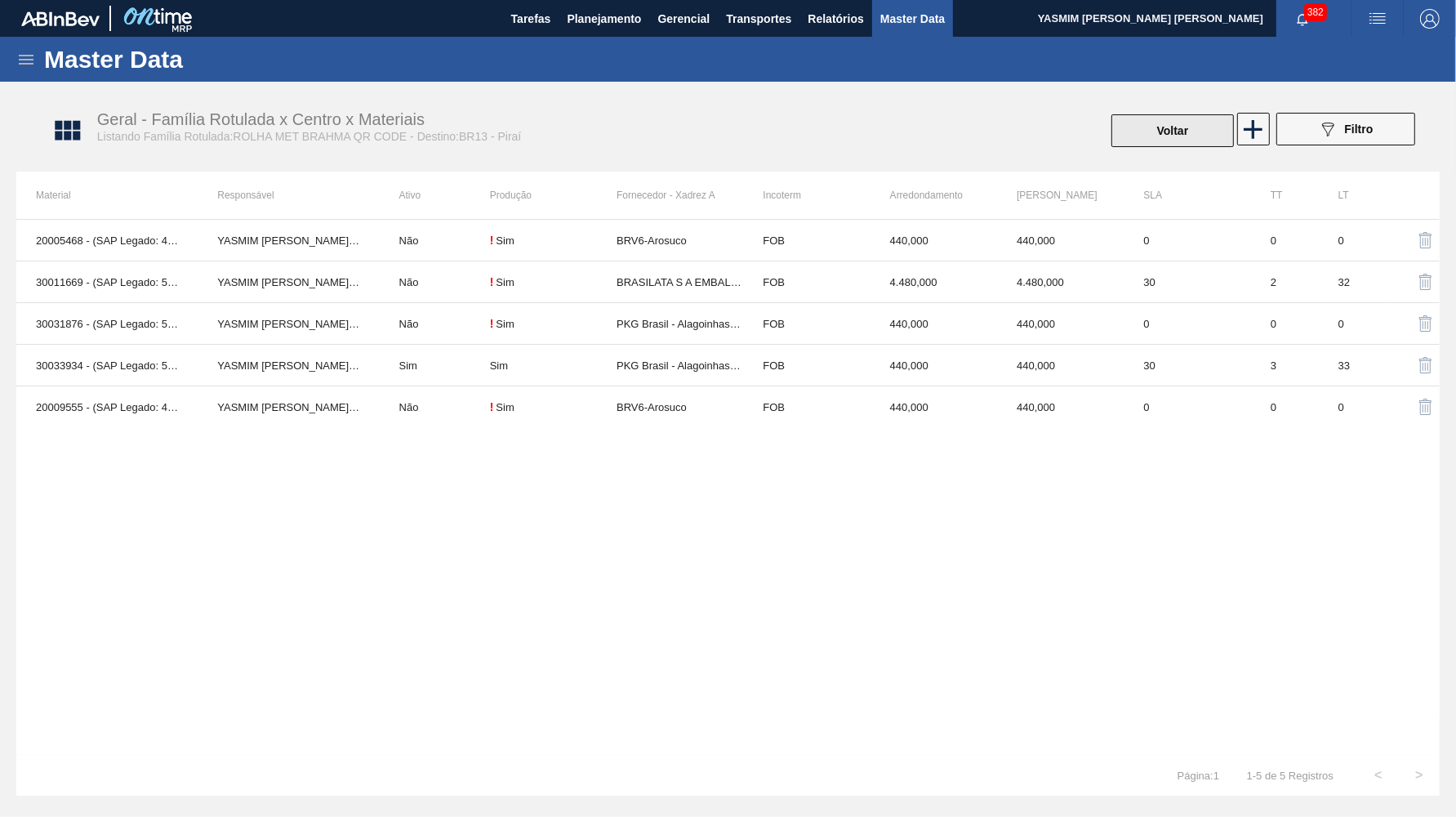
click at [1189, 143] on button "Voltar" at bounding box center [1172, 131] width 122 height 32
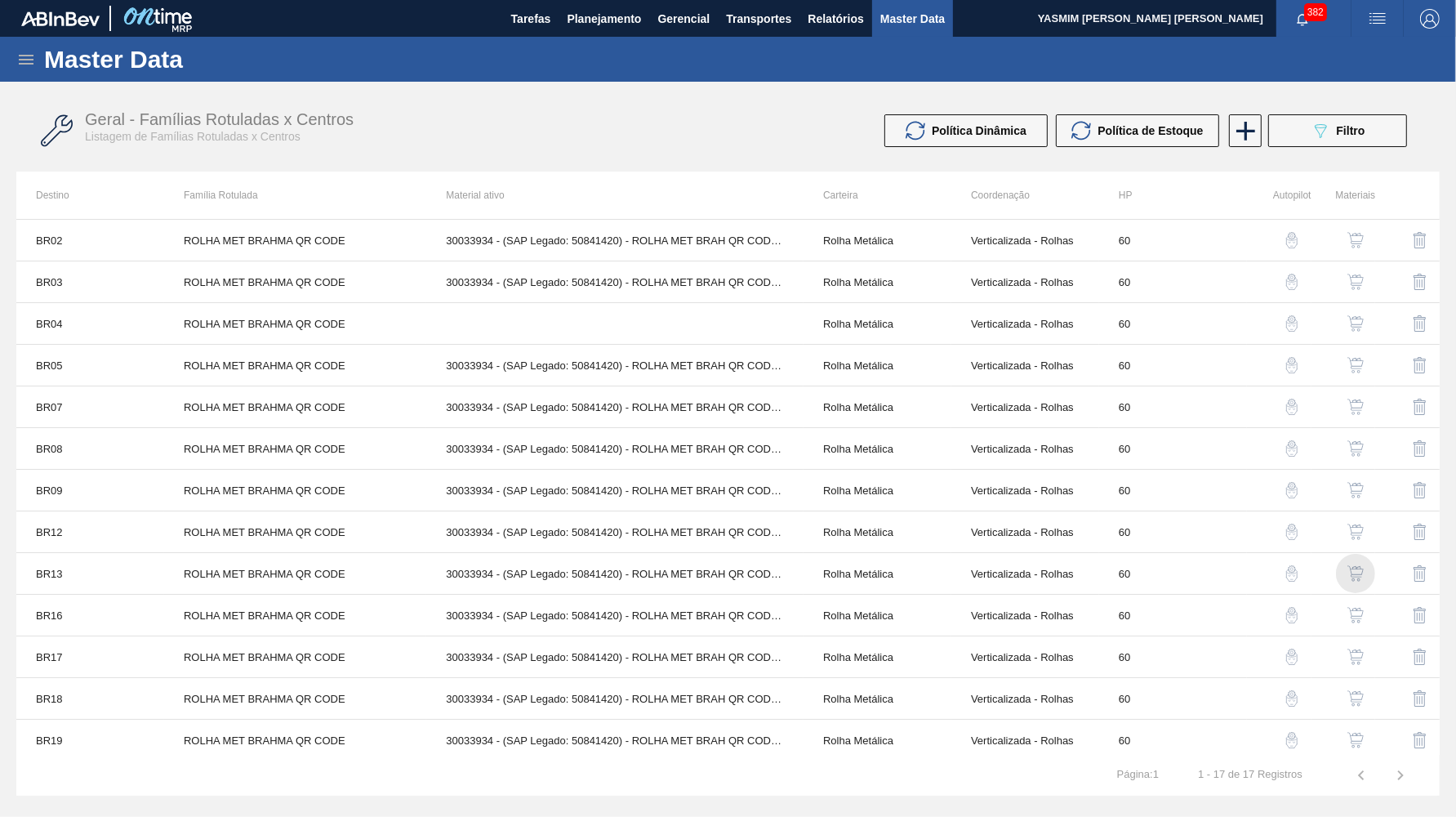
click at [1362, 579] on img "button" at bounding box center [1355, 573] width 16 height 16
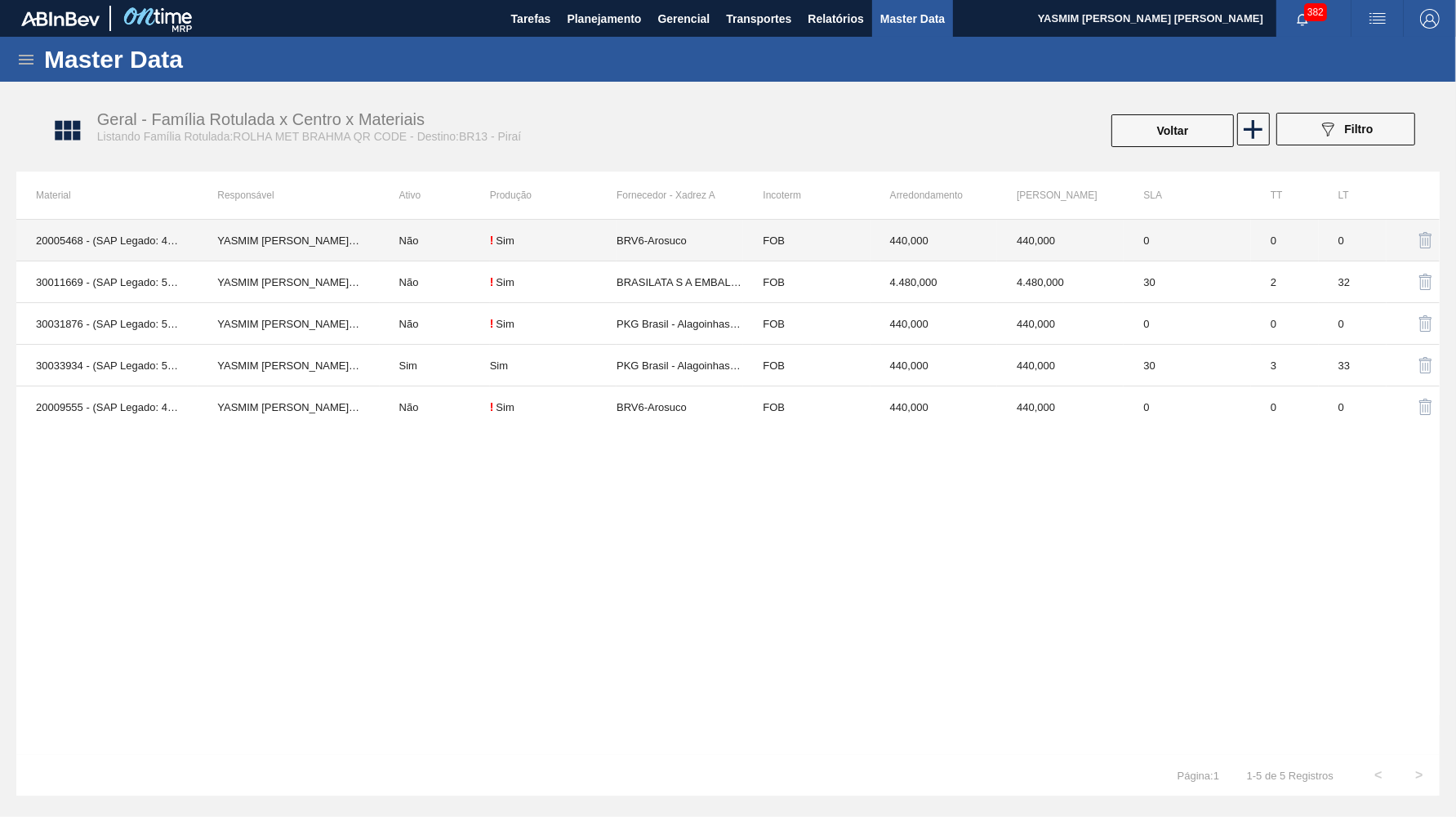
click at [836, 234] on td "FOB" at bounding box center [806, 240] width 126 height 42
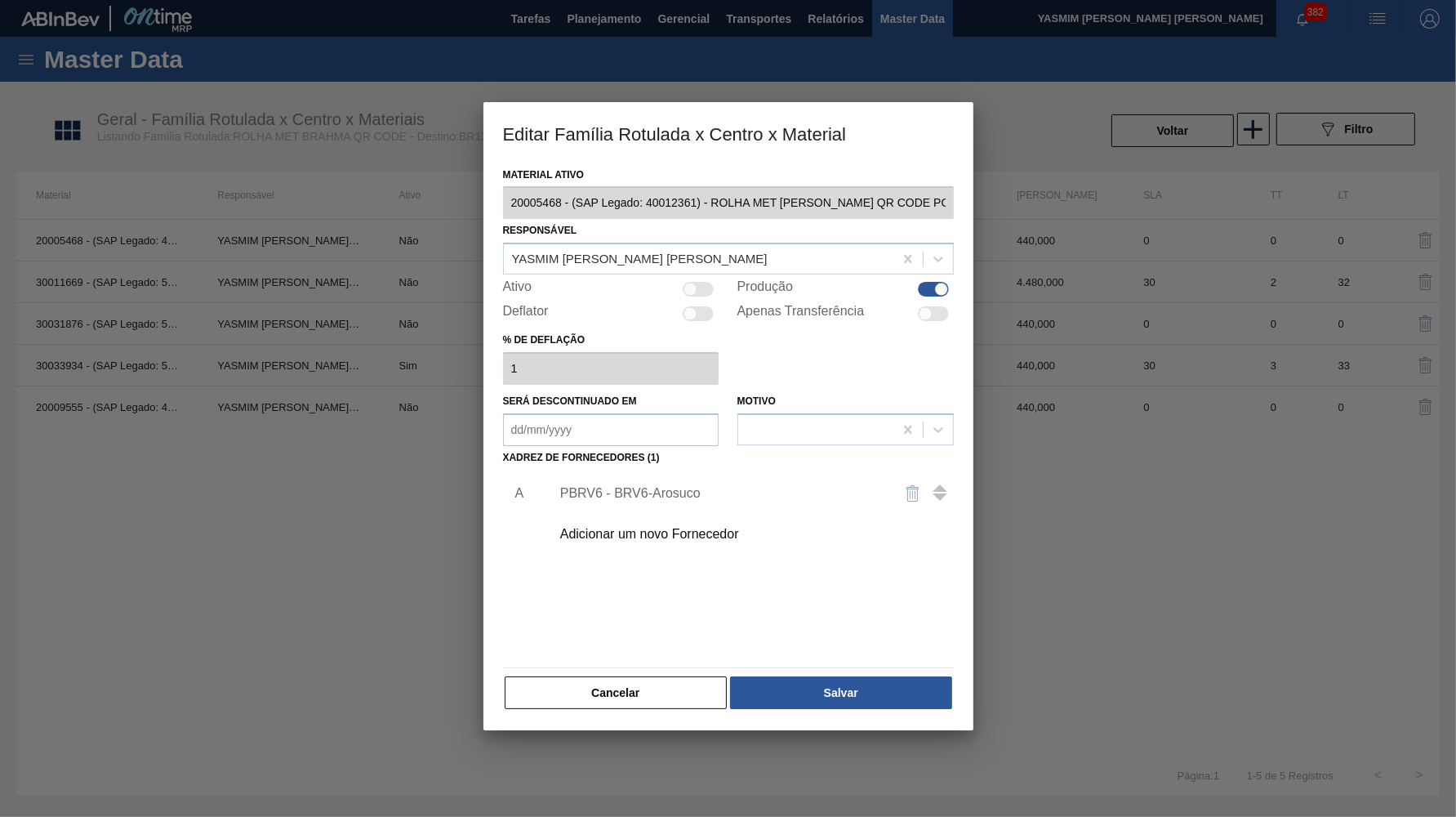
click at [670, 486] on div "PBRV6 - BRV6-Arosuco" at bounding box center [720, 493] width 320 height 14
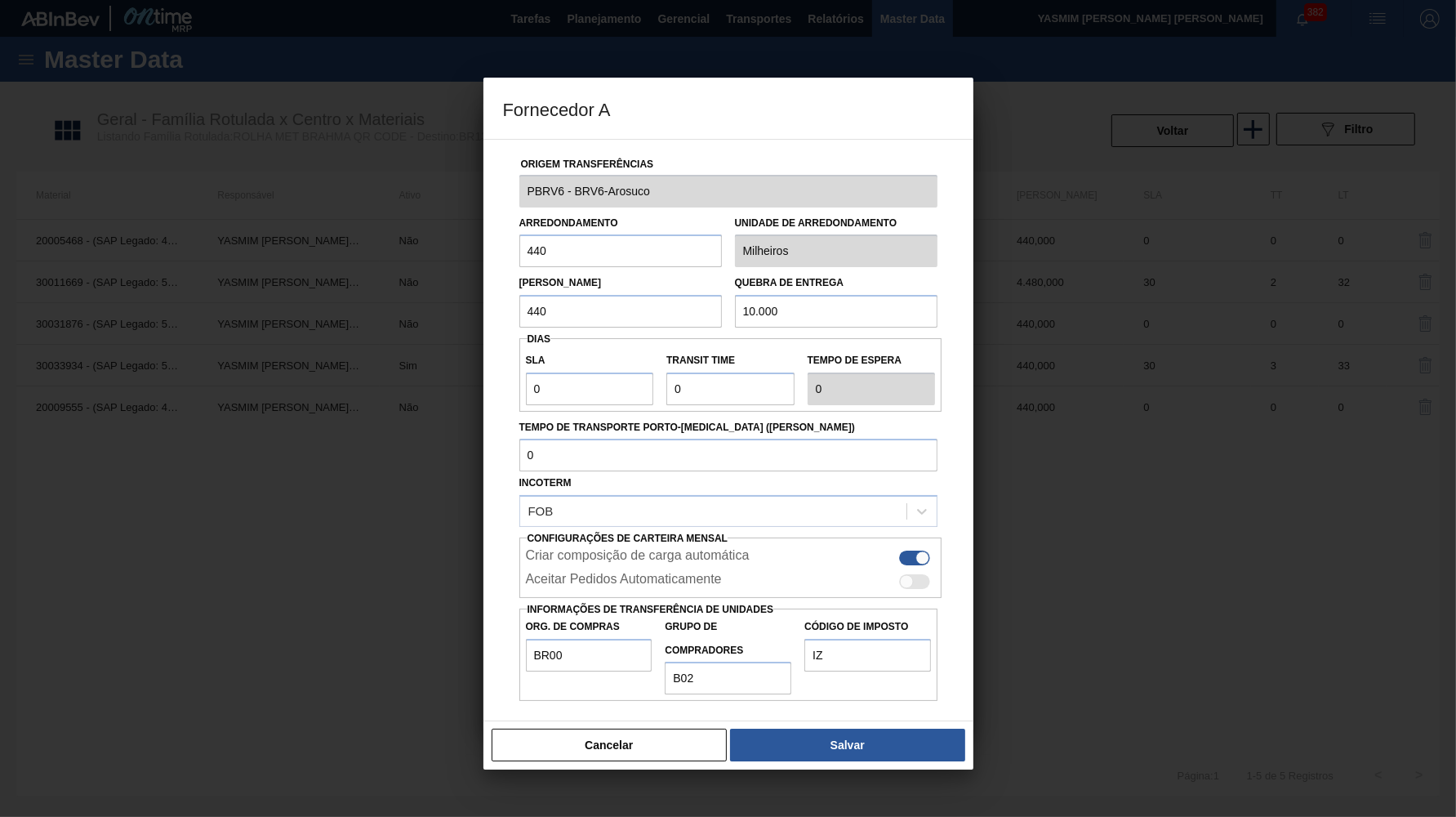
click at [587, 743] on div at bounding box center [728, 408] width 1456 height 817
click at [610, 729] on button "Cancelar" at bounding box center [610, 745] width 236 height 32
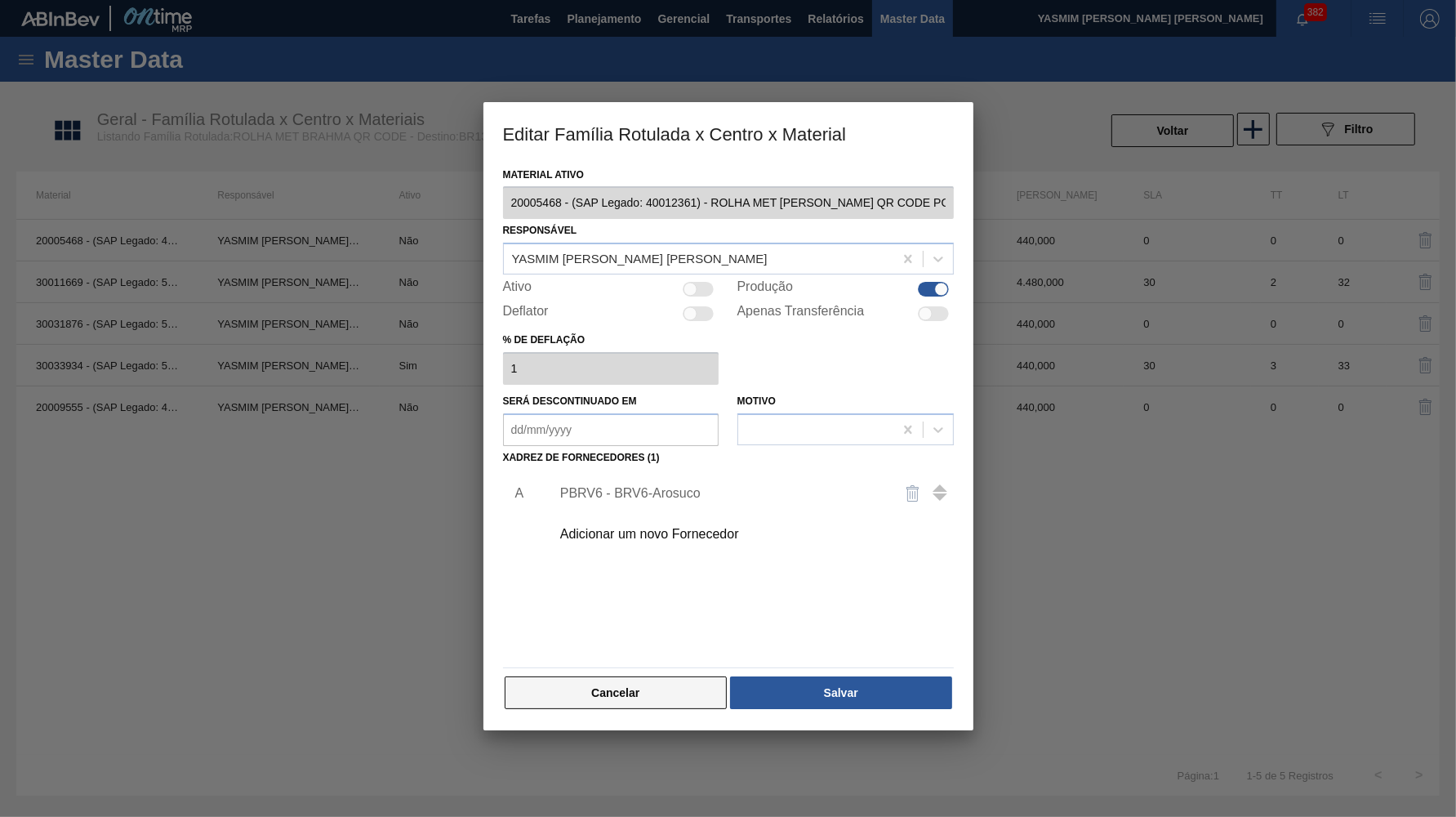
click at [635, 677] on button "Cancelar" at bounding box center [616, 693] width 223 height 32
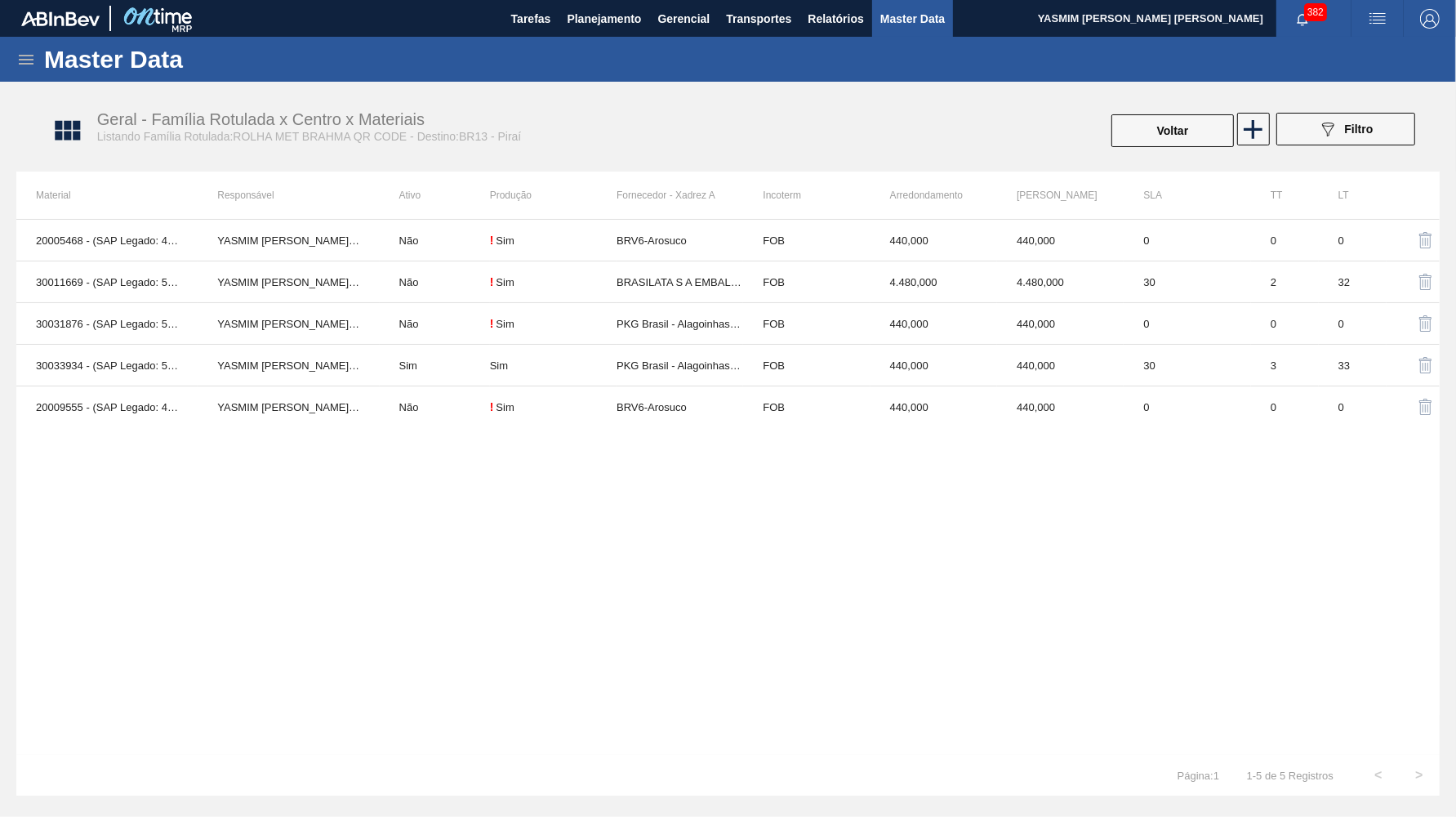
click at [693, 429] on div "20005468 - (SAP Legado: 40012361) - ROLHA MET BC CHOPP QR CODE PO 0,19 YASMIM F…" at bounding box center [728, 487] width 1424 height 536
click at [695, 412] on td "BRV6-Arosuco" at bounding box center [679, 407] width 126 height 42
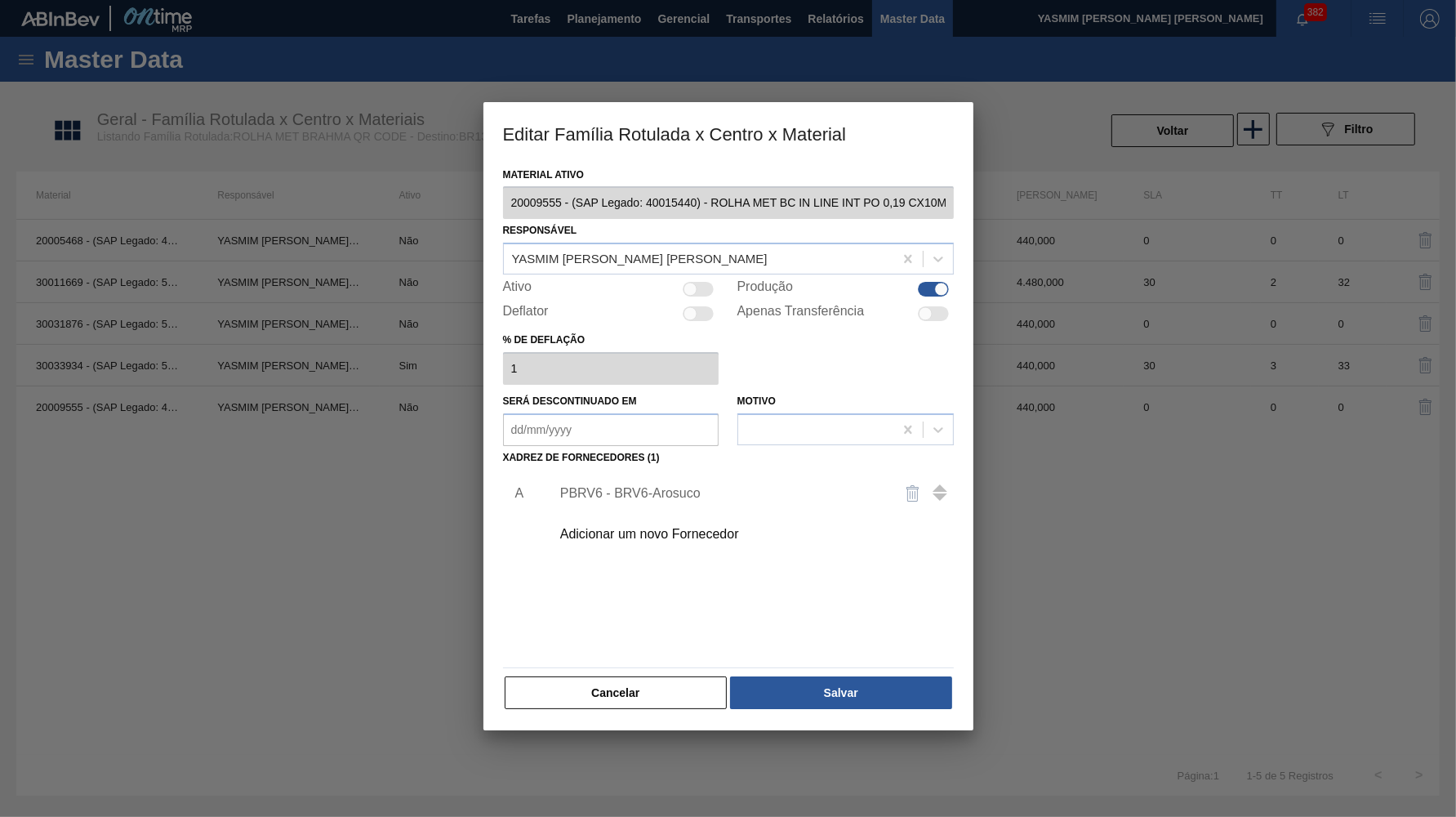
click at [665, 493] on div "PBRV6 - BRV6-Arosuco" at bounding box center [748, 493] width 413 height 41
click at [662, 473] on div "PBRV6 - BRV6-Arosuco" at bounding box center [748, 493] width 413 height 41
click at [632, 486] on div "PBRV6 - BRV6-Arosuco" at bounding box center [720, 493] width 320 height 14
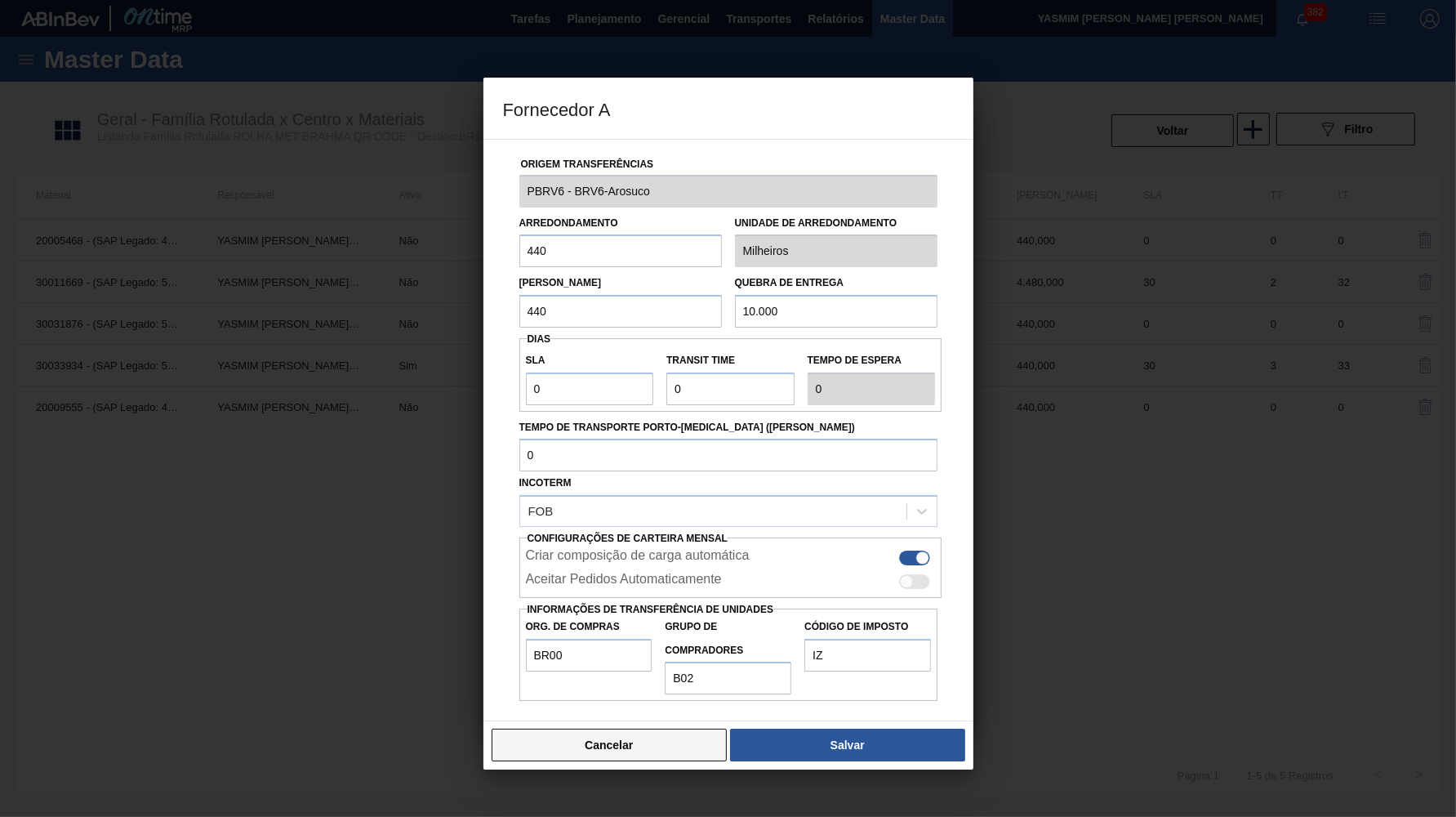
click at [644, 729] on button "Cancelar" at bounding box center [610, 745] width 236 height 32
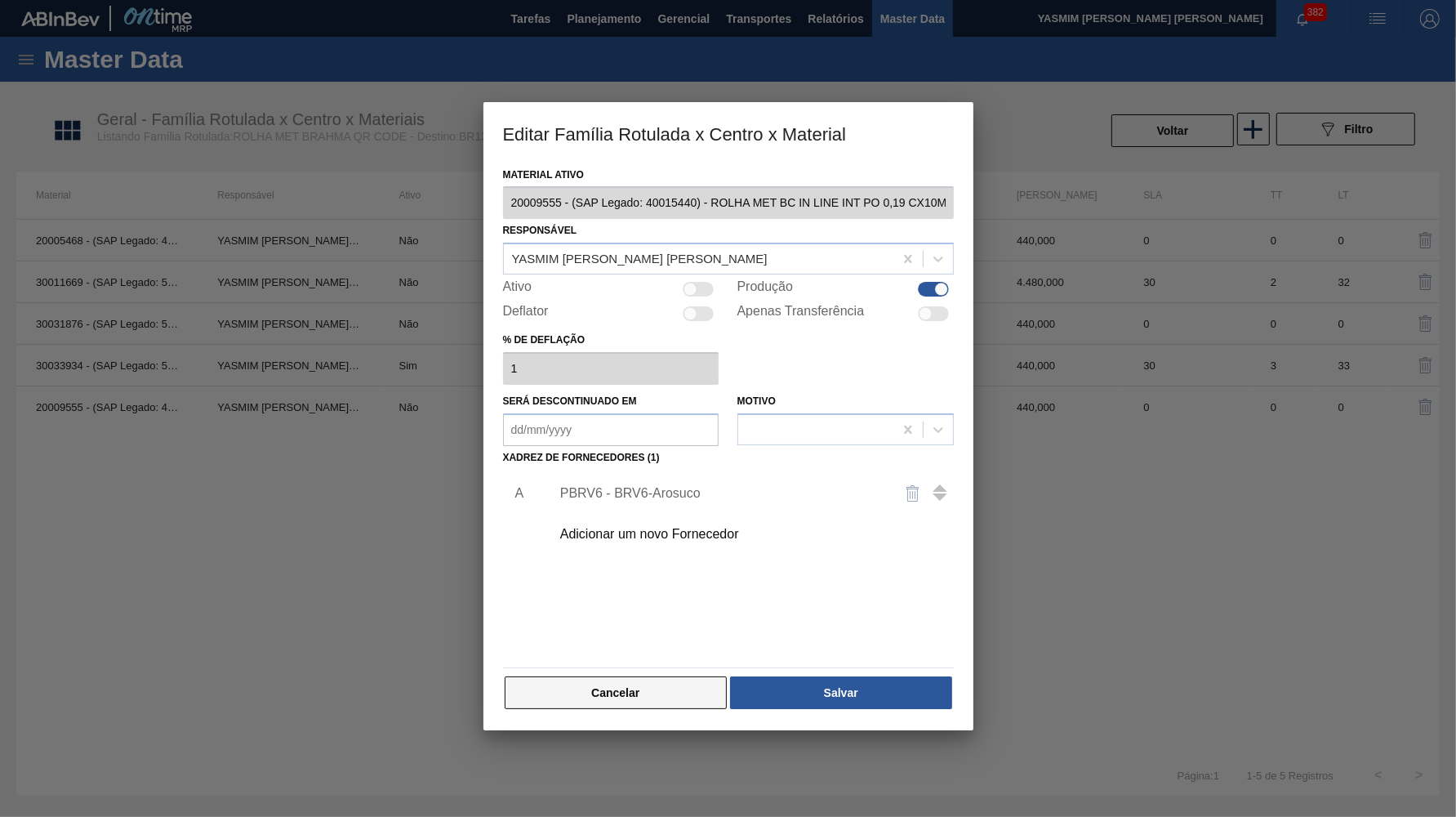
click at [633, 690] on button "Cancelar" at bounding box center [616, 693] width 223 height 32
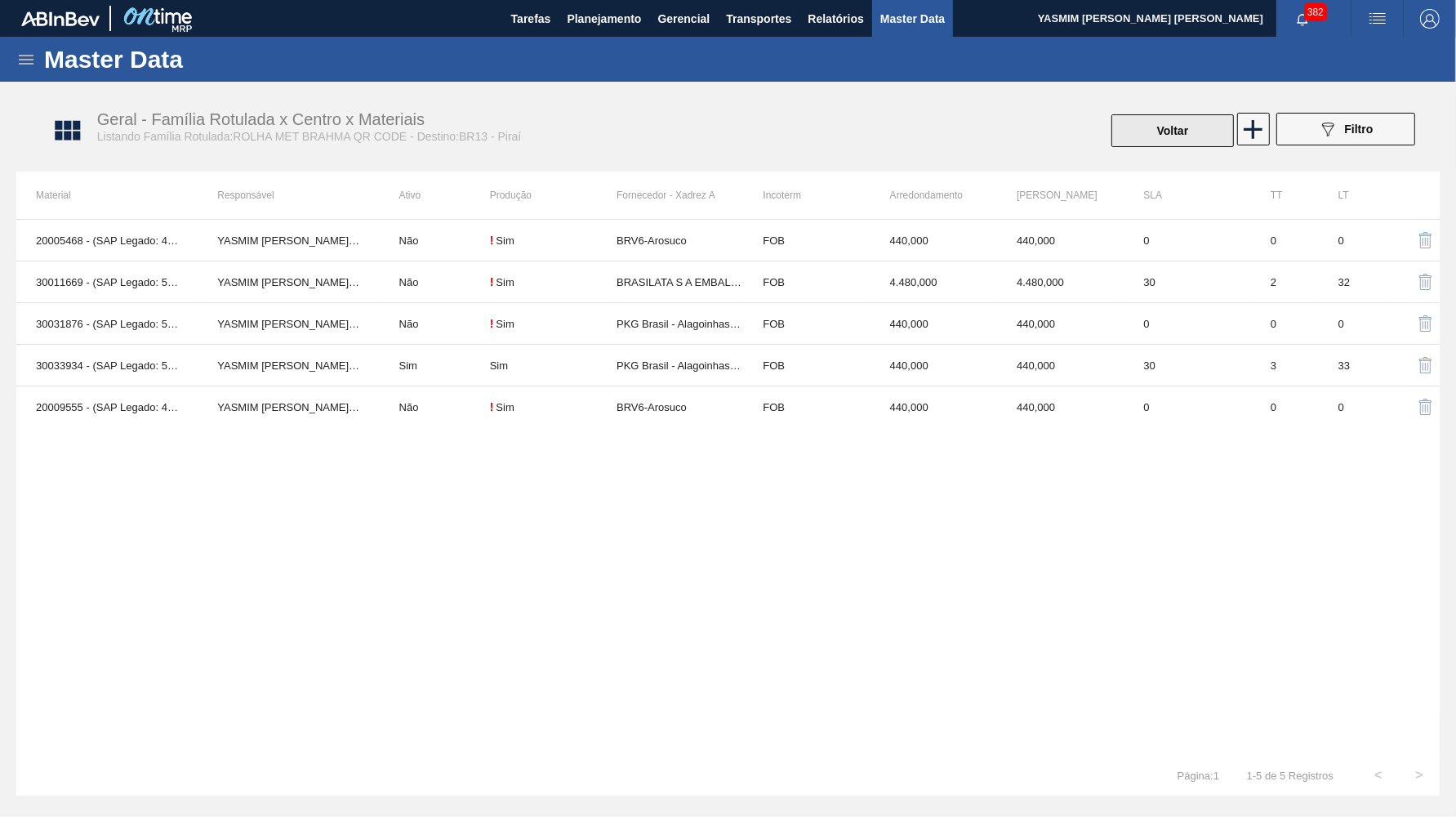
click at [1205, 138] on button "Voltar" at bounding box center [1172, 131] width 122 height 32
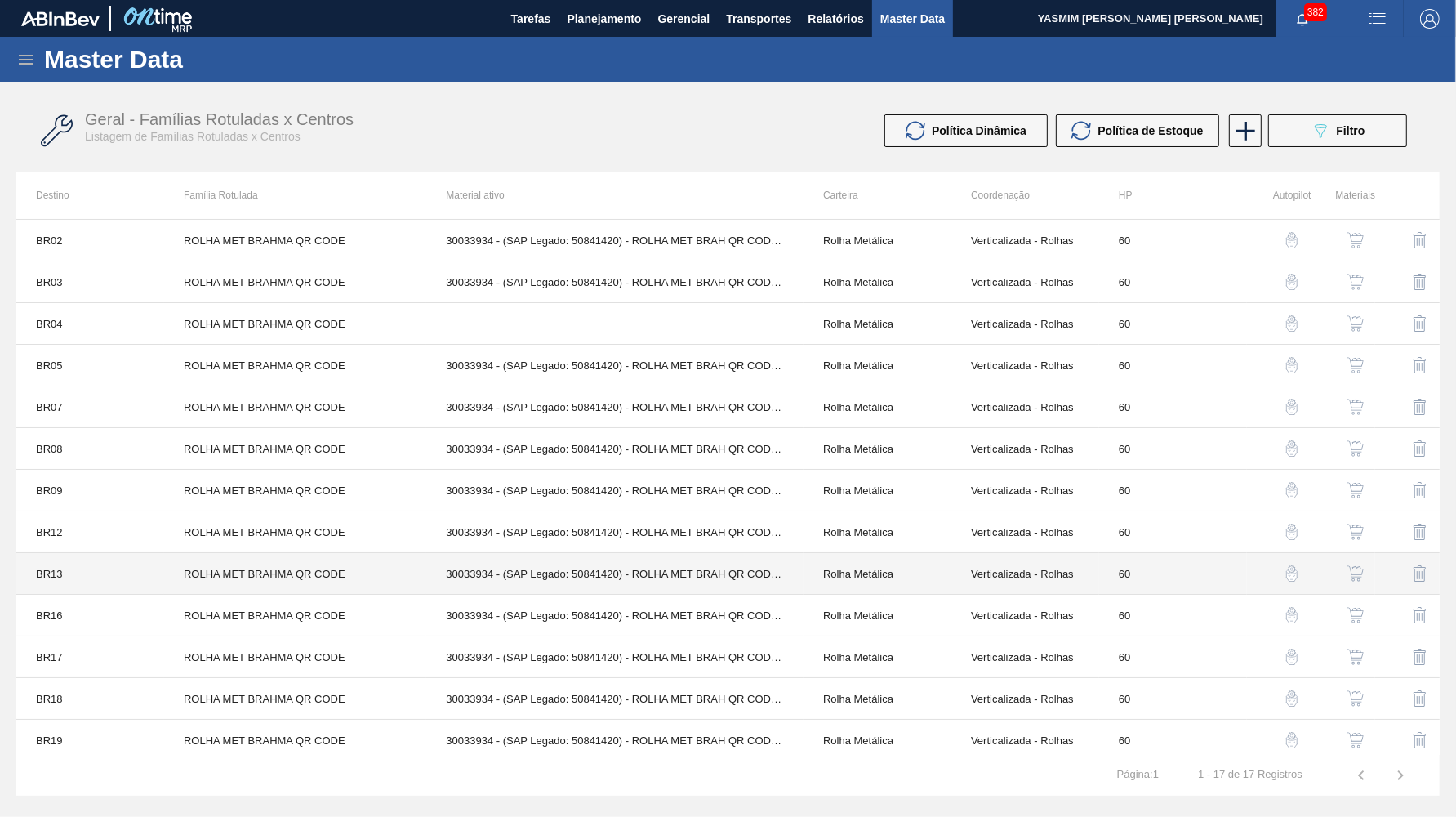
scroll to position [172, 0]
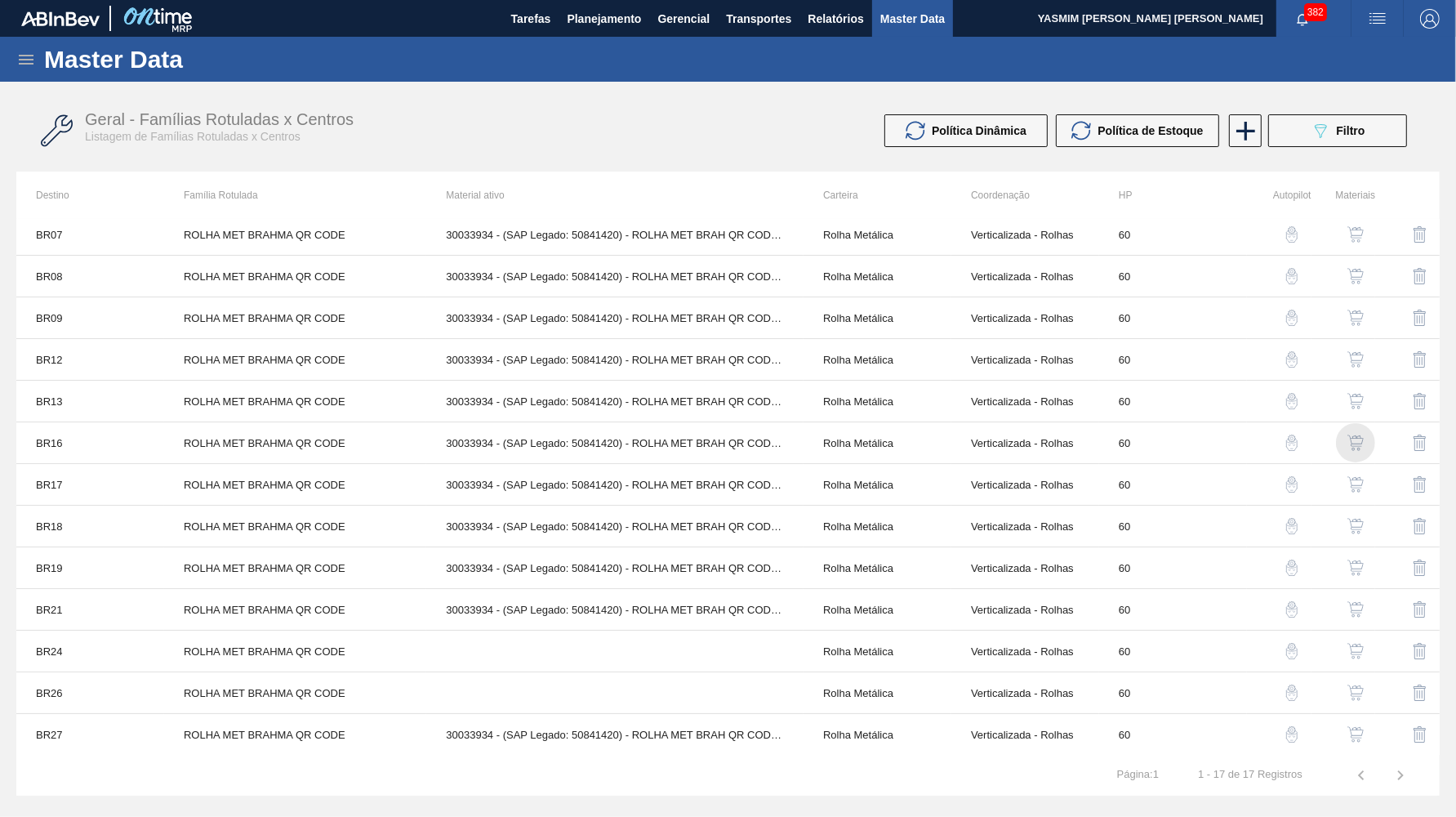
click at [1358, 449] on img "button" at bounding box center [1355, 442] width 16 height 16
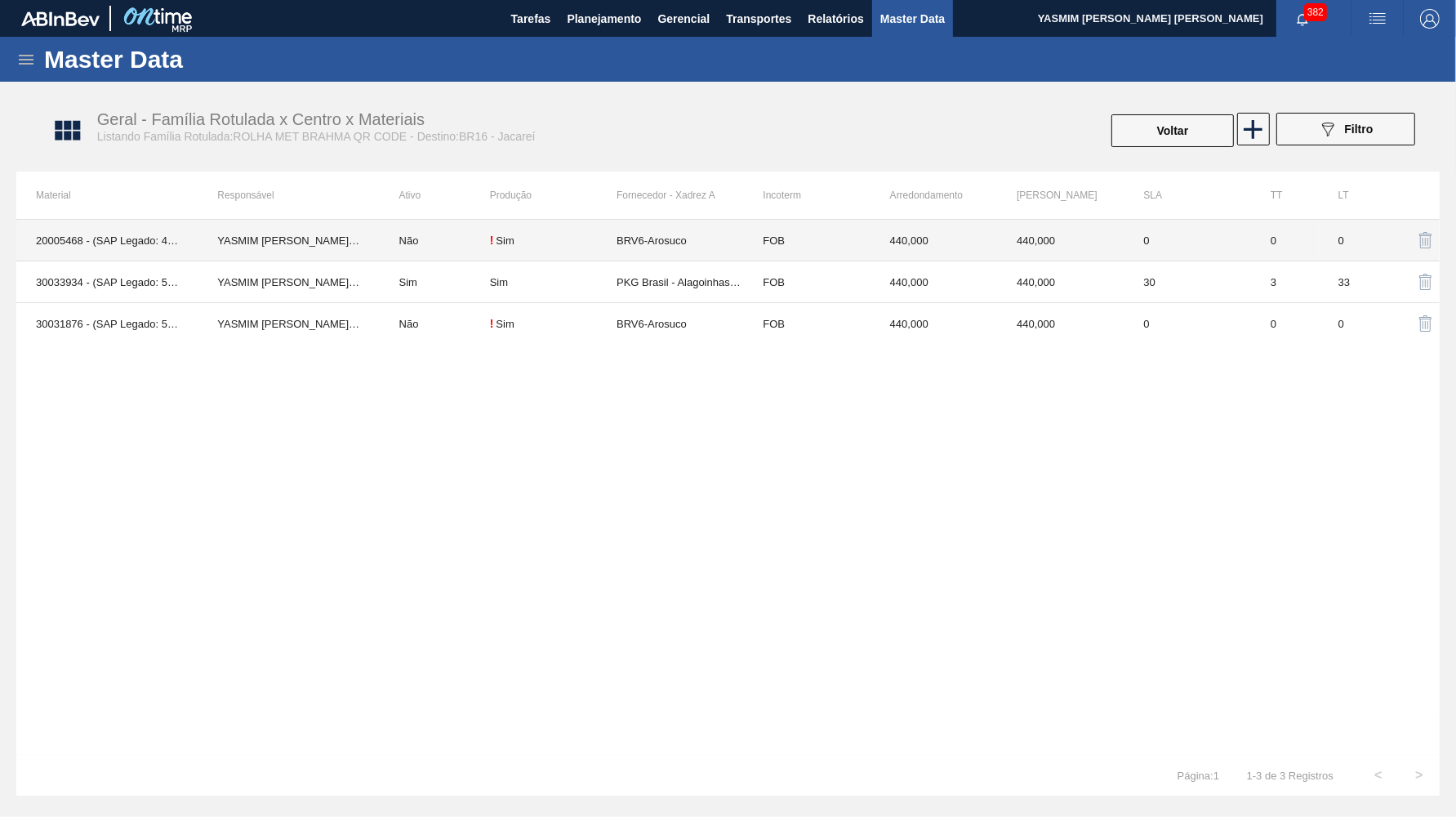
click at [774, 248] on td "FOB" at bounding box center [806, 240] width 126 height 42
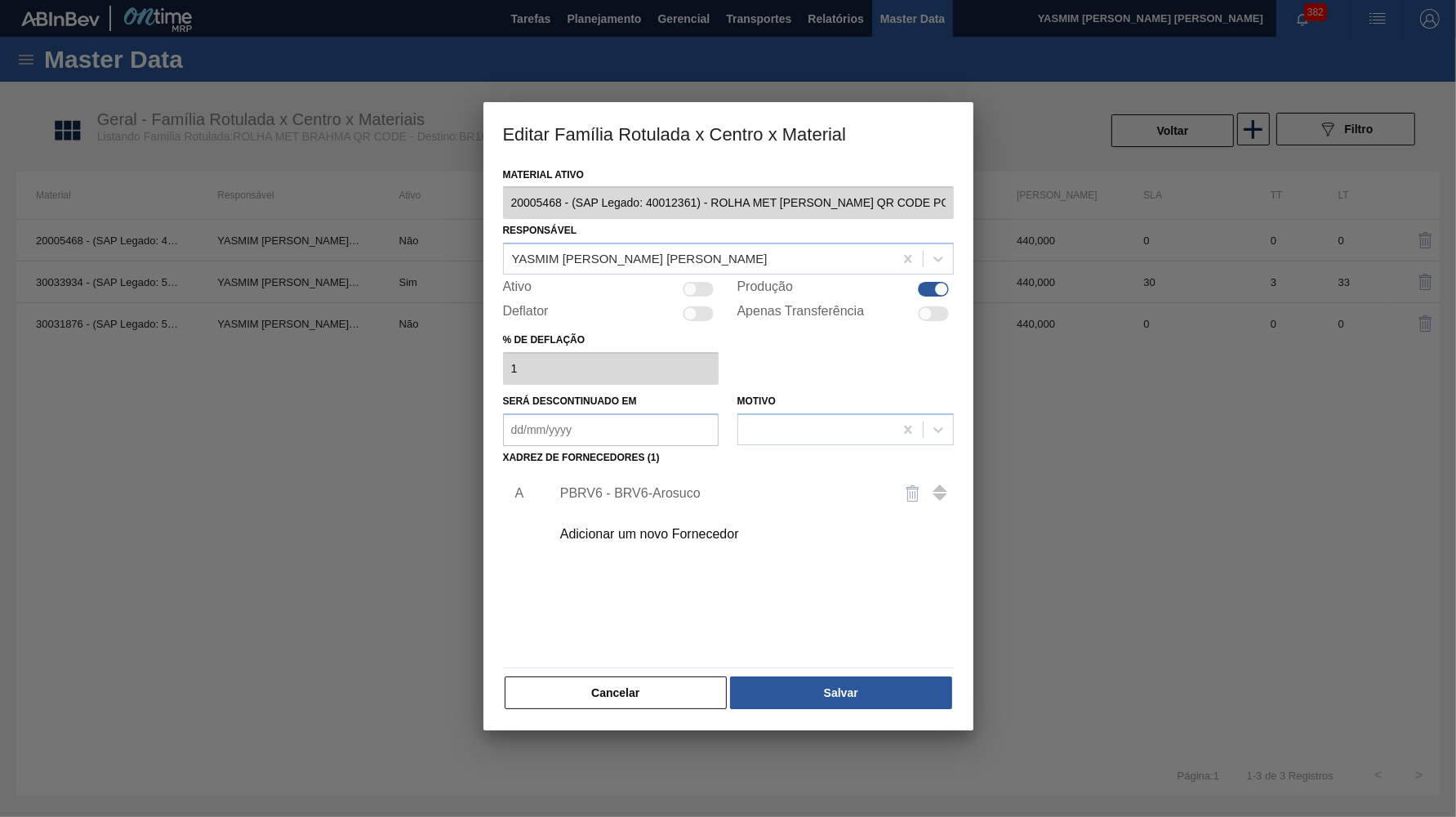
click at [721, 486] on div "PBRV6 - BRV6-Arosuco" at bounding box center [720, 493] width 320 height 14
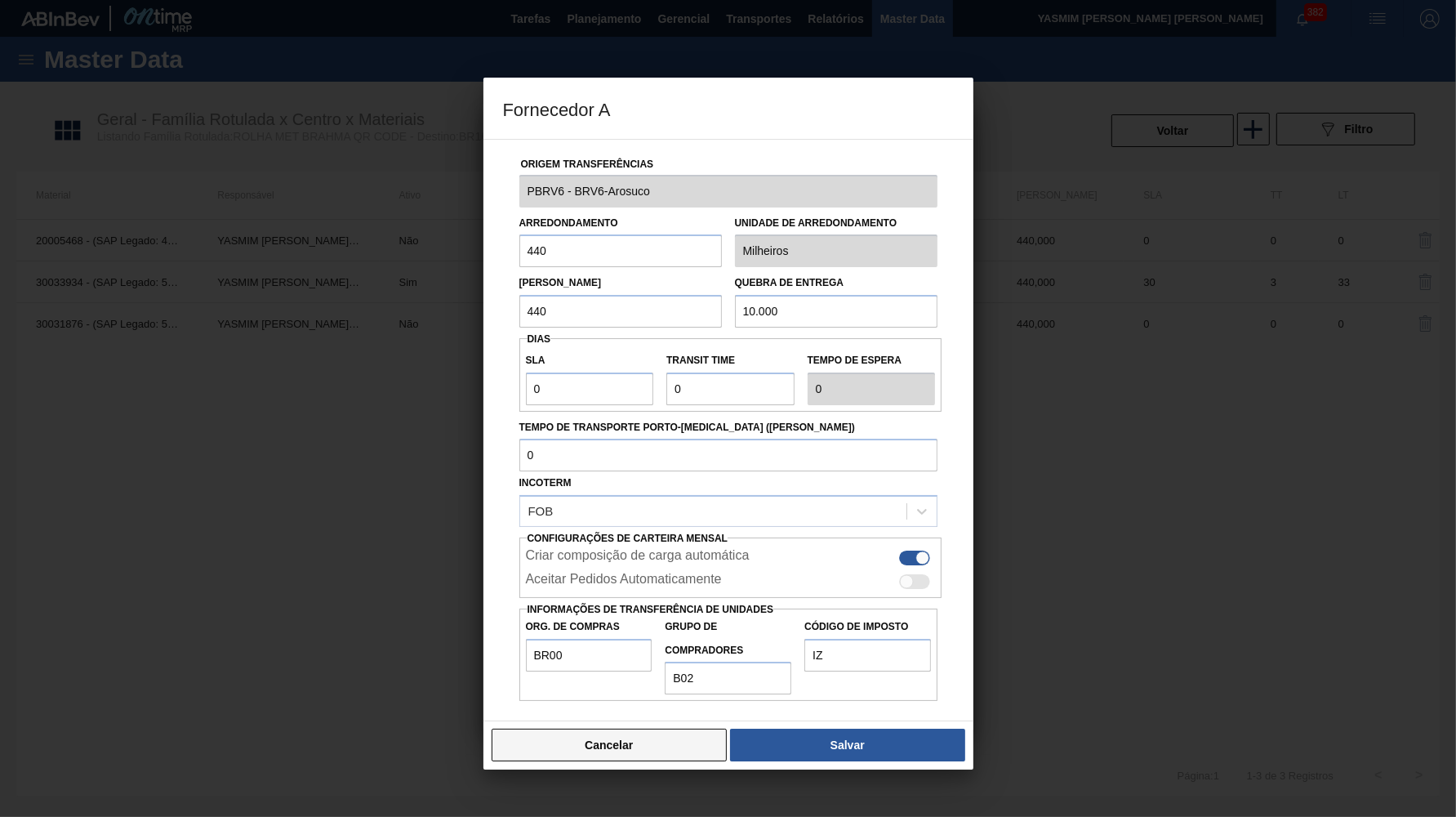
click at [679, 729] on button "Cancelar" at bounding box center [610, 745] width 236 height 32
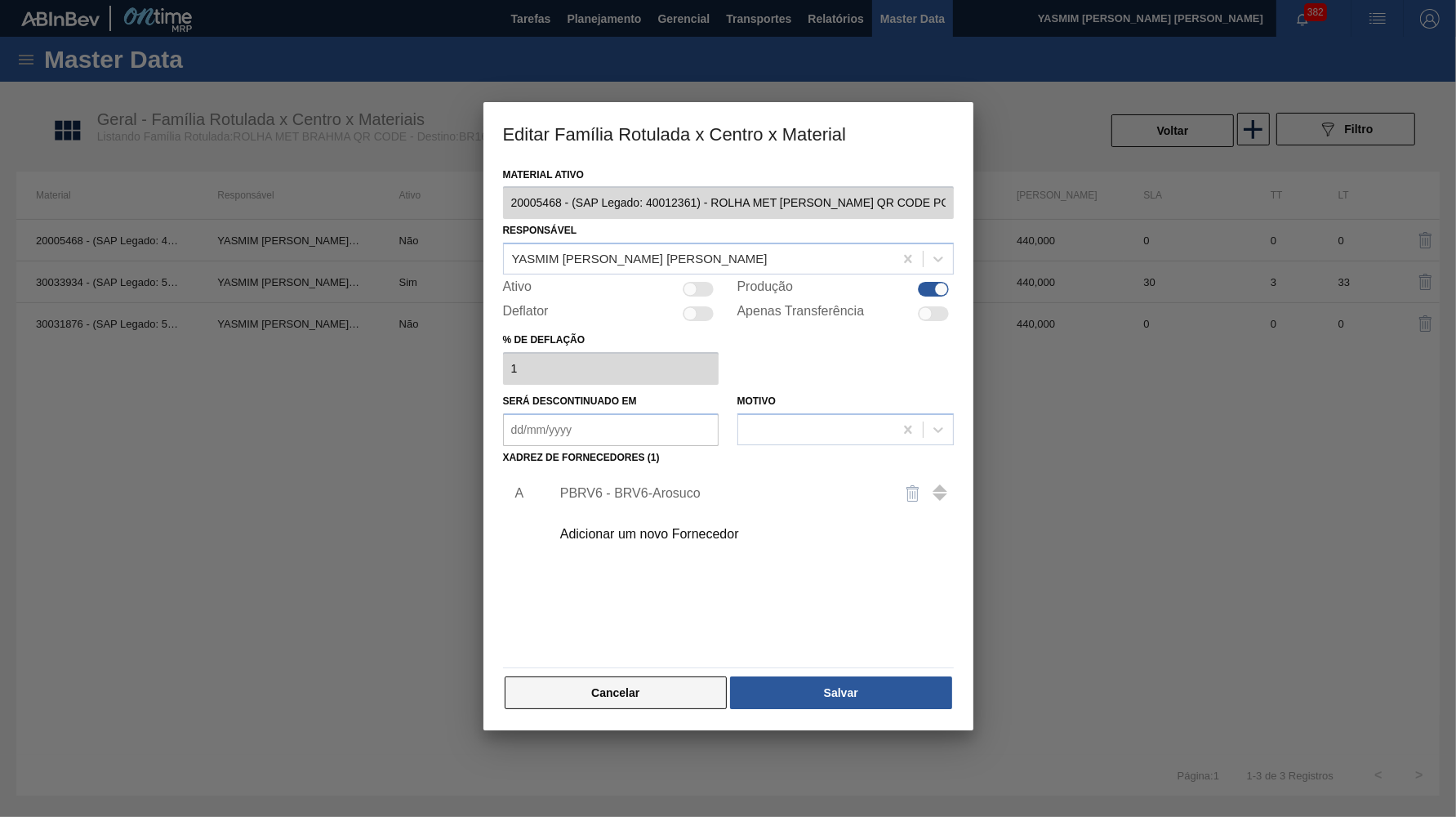
click at [661, 677] on button "Cancelar" at bounding box center [616, 693] width 223 height 32
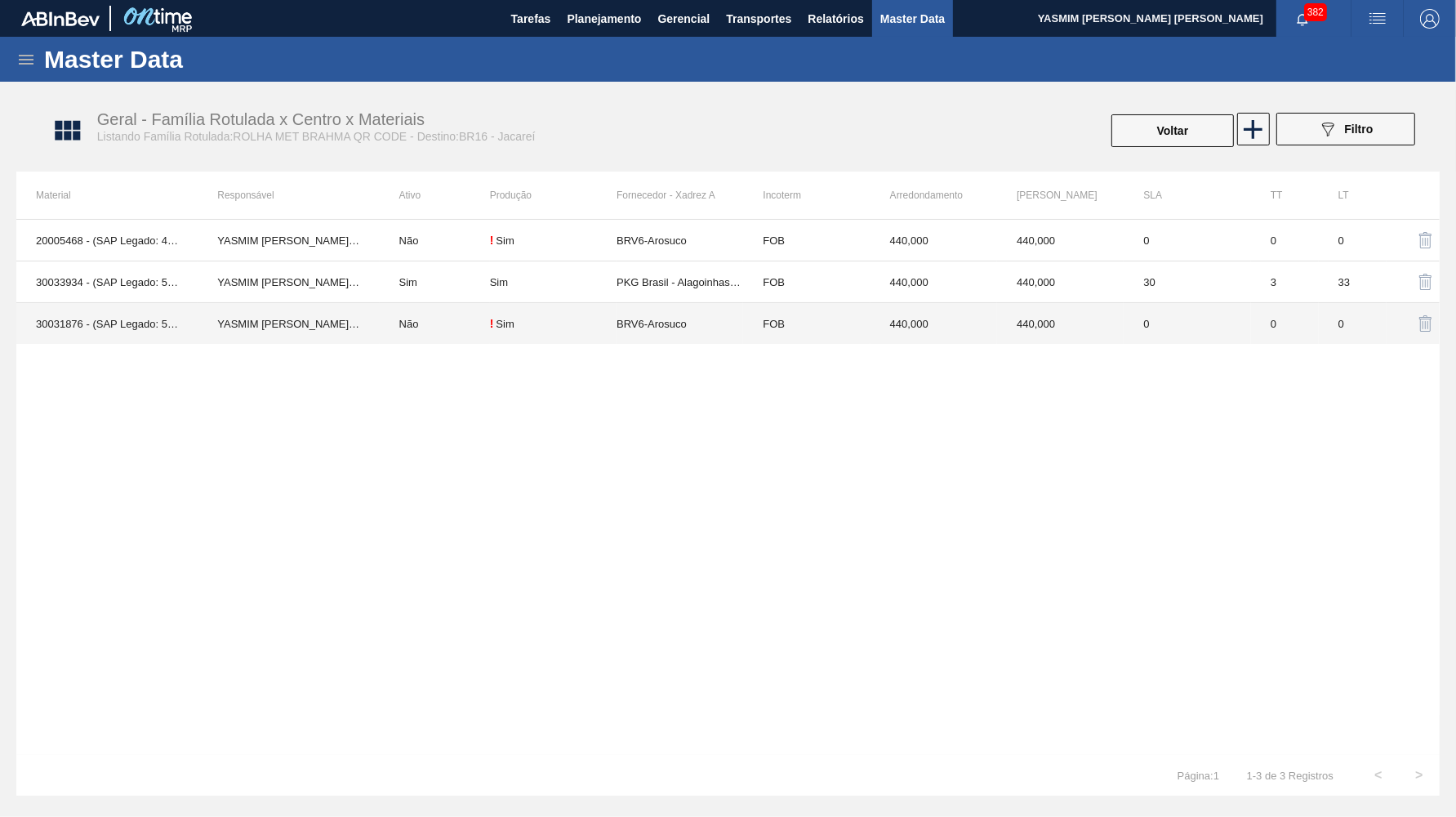
click at [674, 319] on td "BRV6-Arosuco" at bounding box center [679, 324] width 126 height 42
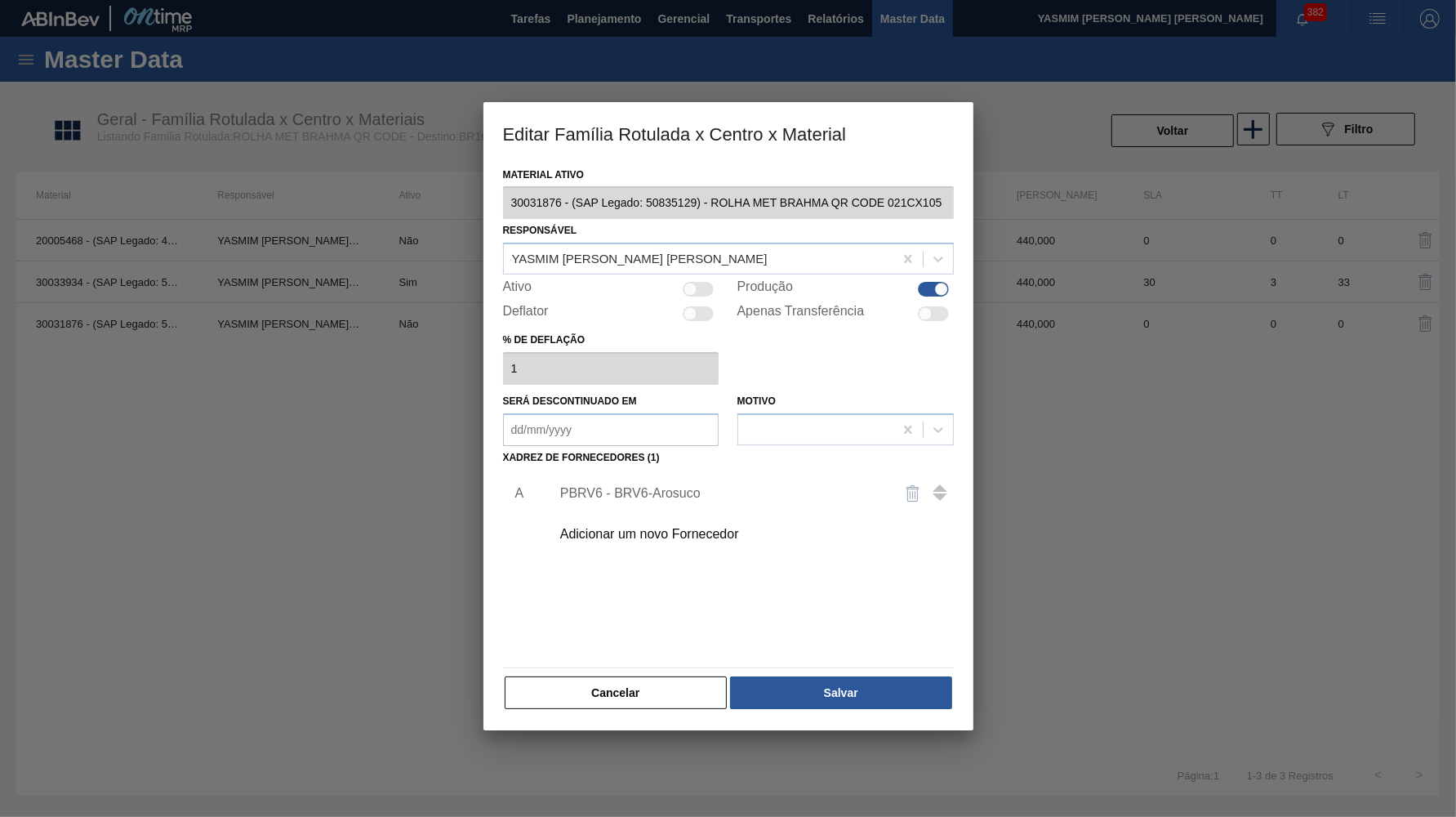
click at [640, 486] on div "PBRV6 - BRV6-Arosuco" at bounding box center [720, 493] width 320 height 14
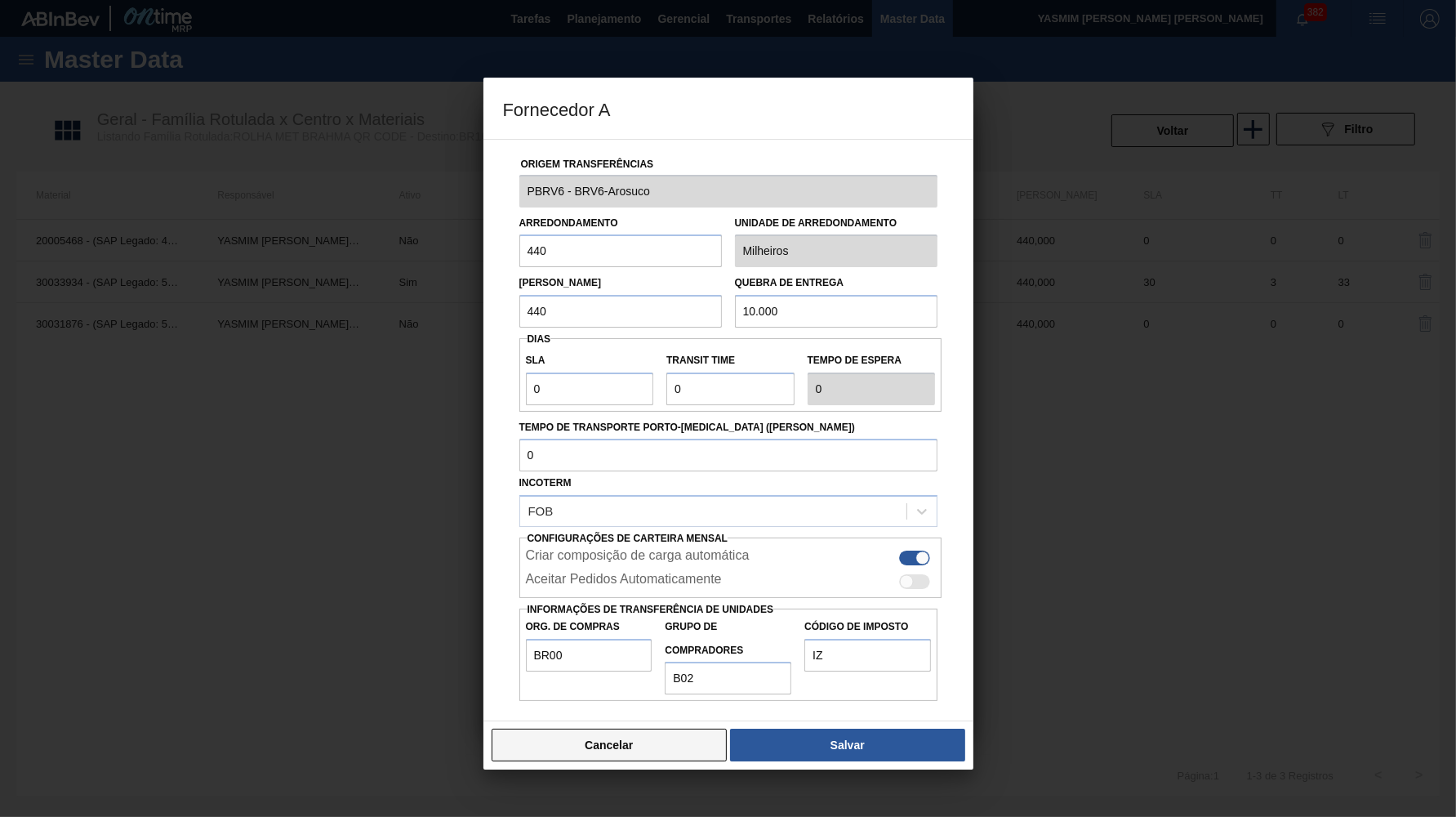
click at [642, 729] on button "Cancelar" at bounding box center [610, 745] width 236 height 32
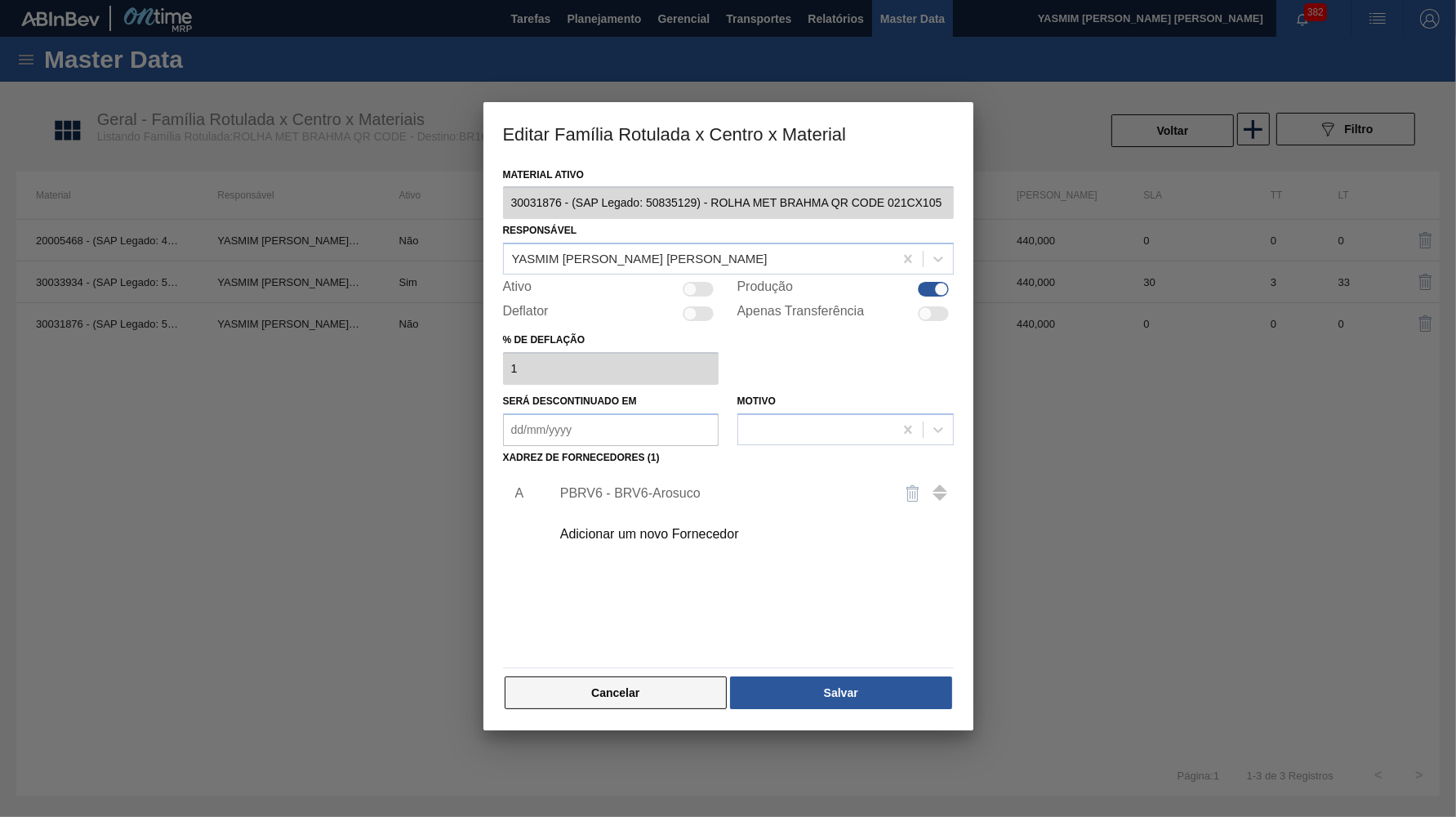
click at [635, 681] on button "Cancelar" at bounding box center [616, 693] width 223 height 32
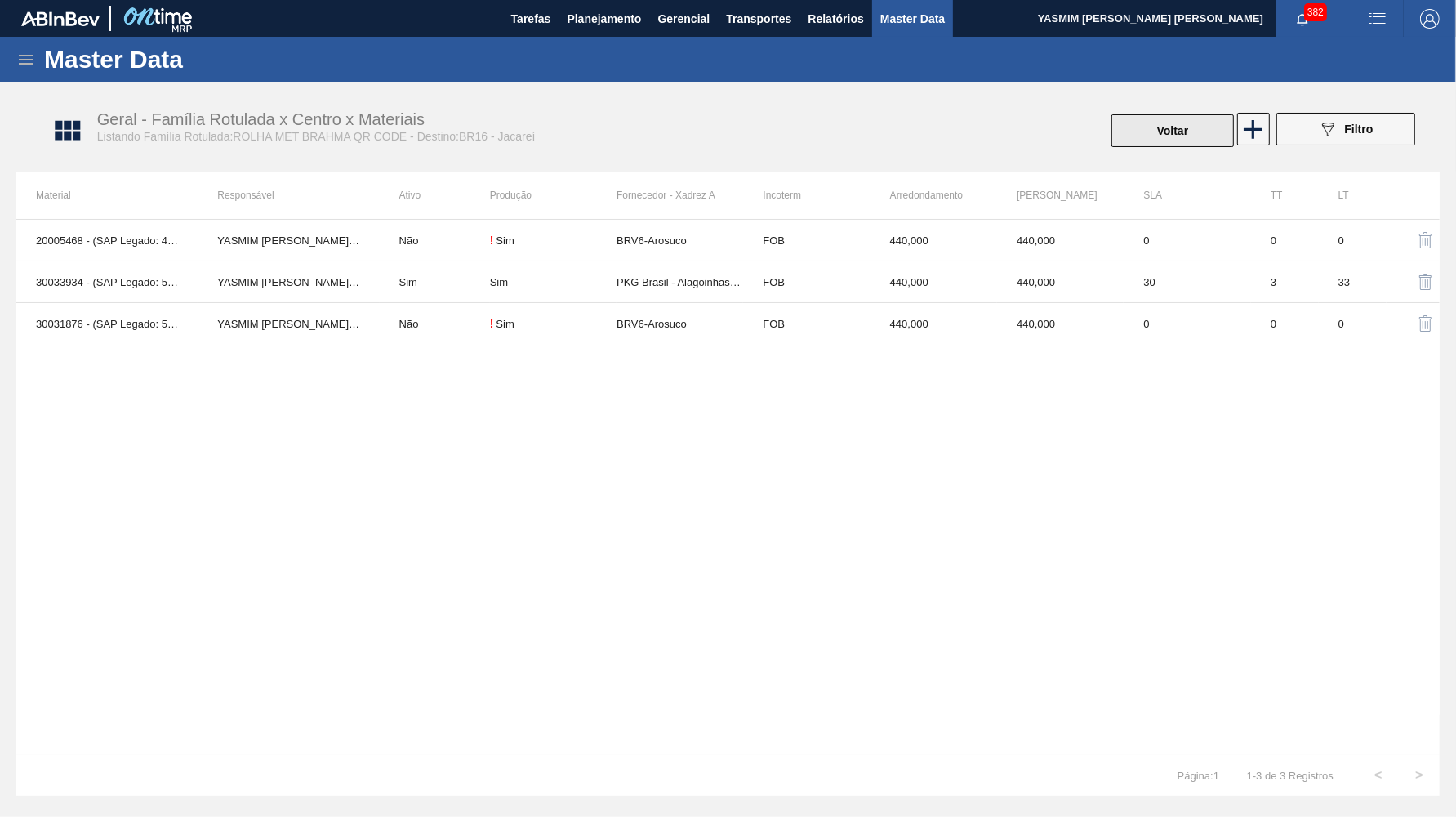
click at [1181, 119] on button "Voltar" at bounding box center [1172, 131] width 122 height 32
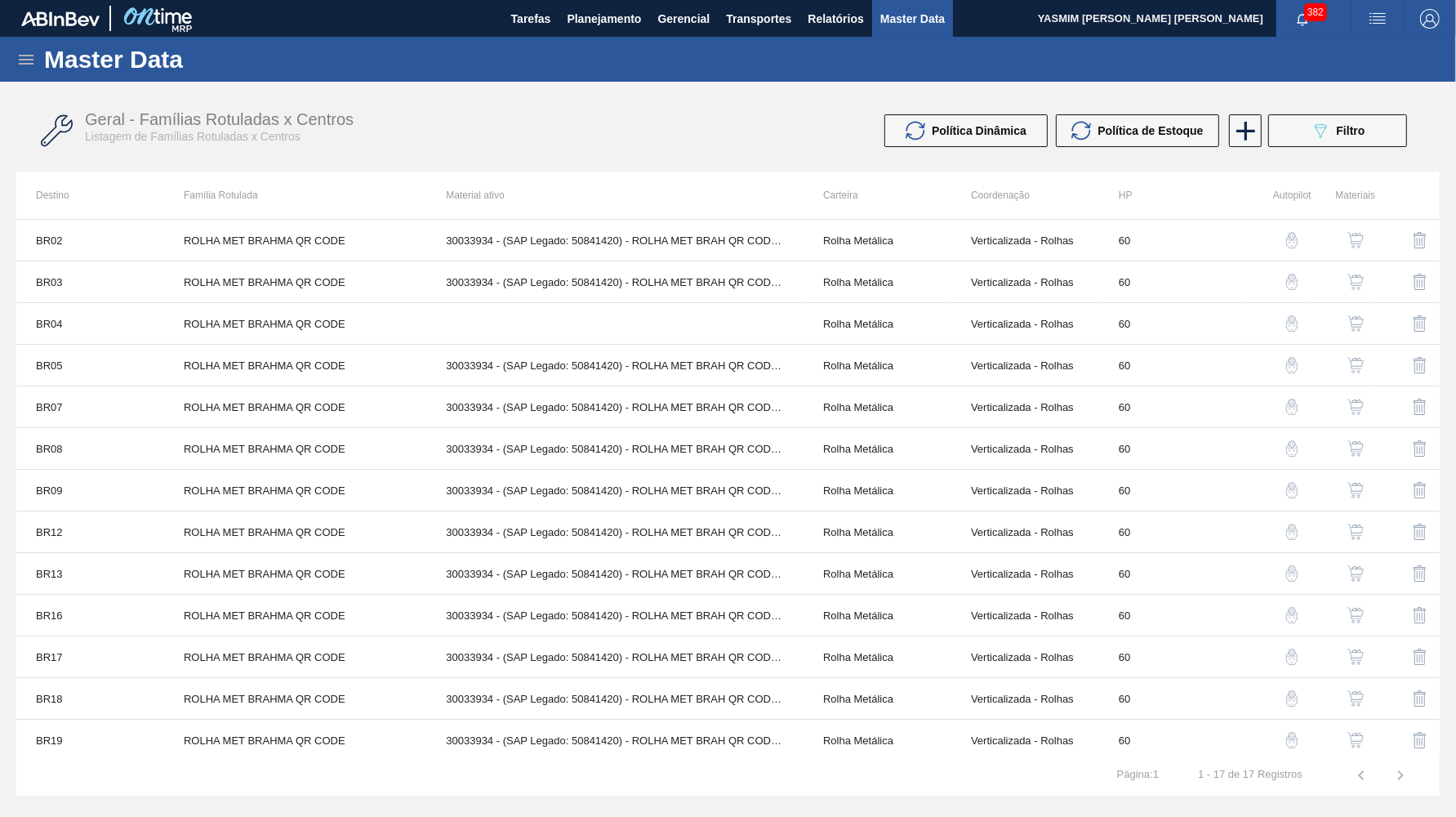
click at [1364, 695] on img "button" at bounding box center [1355, 698] width 16 height 16
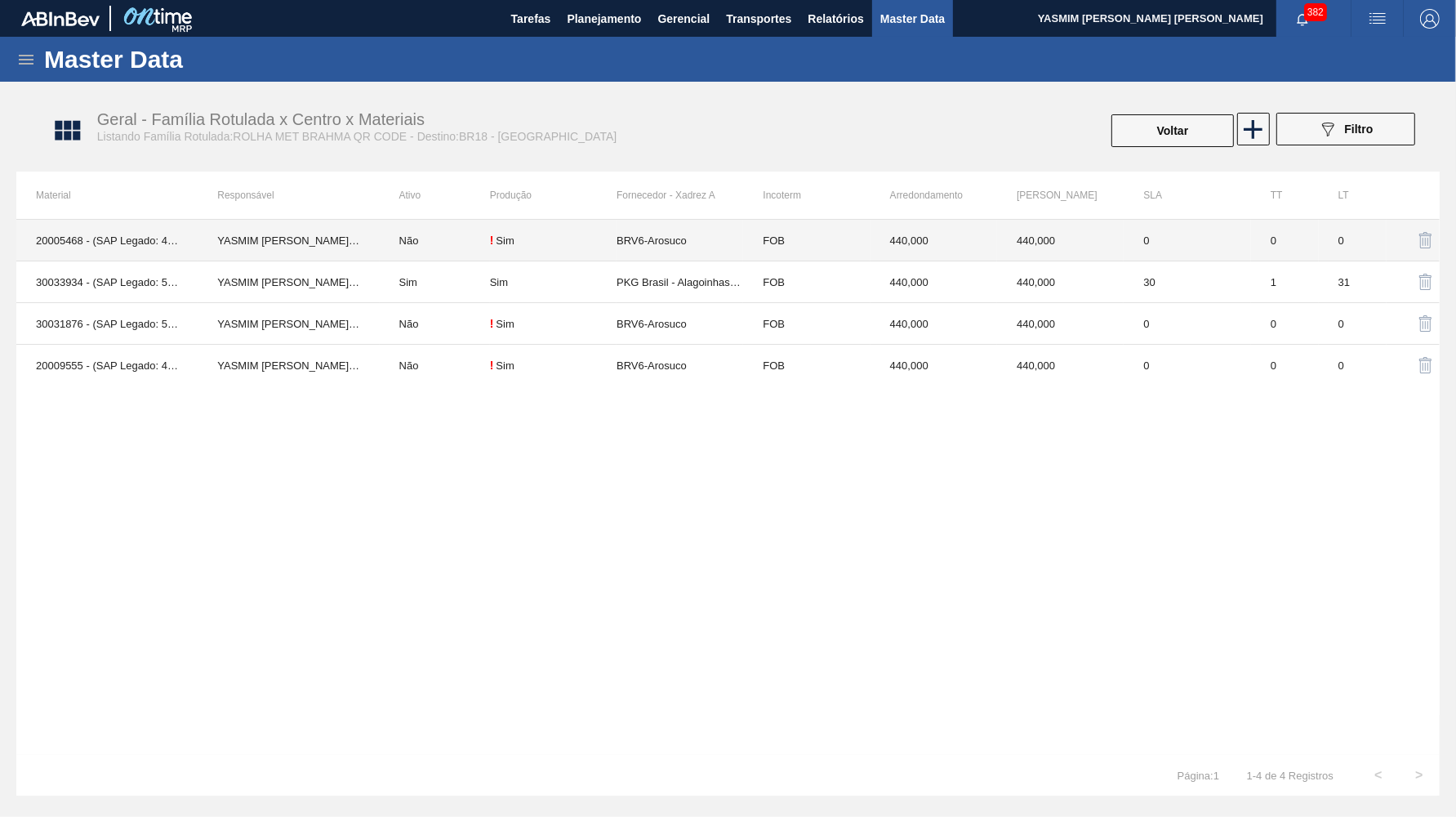
click at [593, 253] on td "! Sim" at bounding box center [553, 240] width 126 height 42
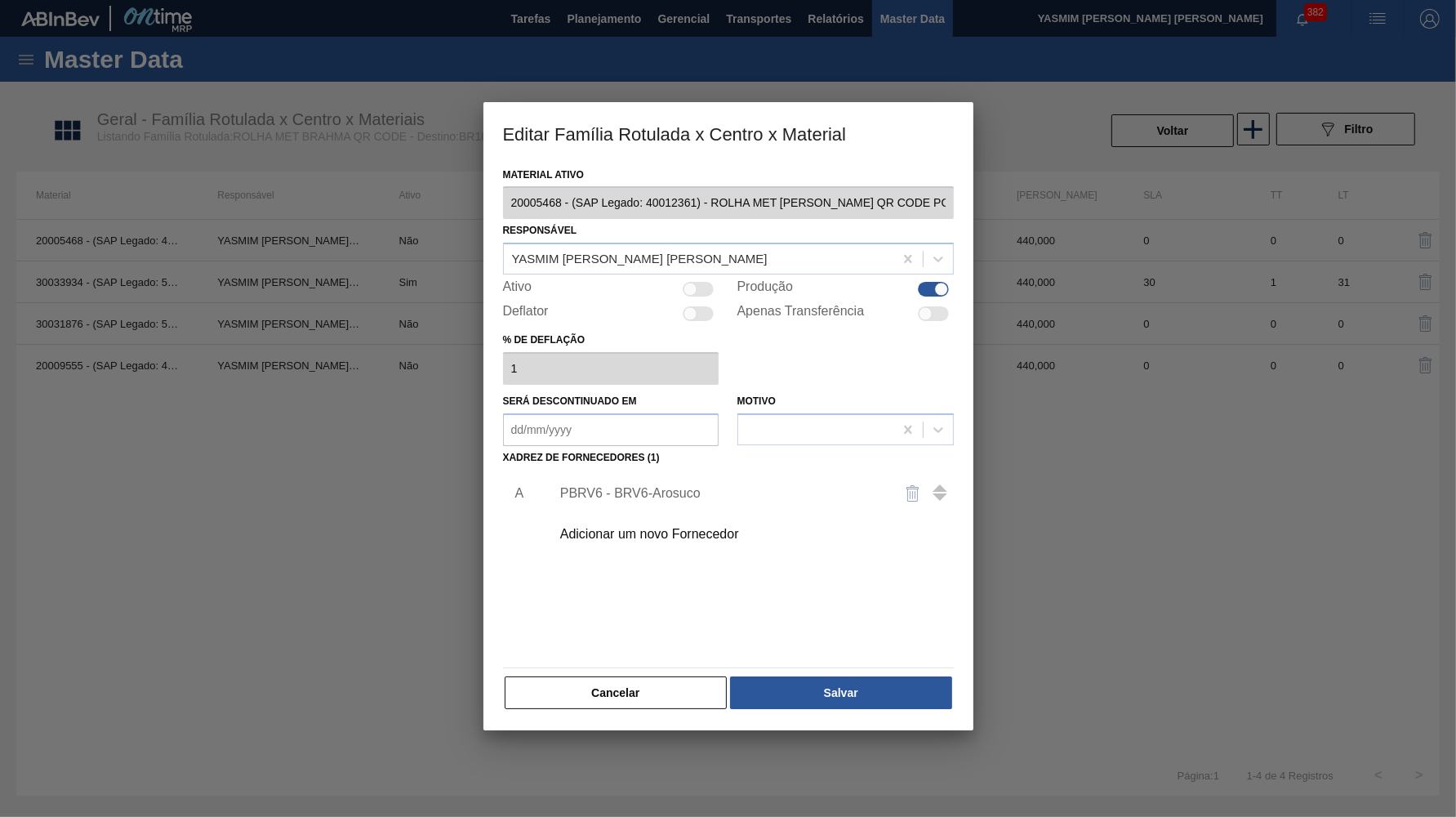
click at [660, 488] on div "PBRV6 - BRV6-Arosuco" at bounding box center [748, 493] width 413 height 41
drag, startPoint x: 676, startPoint y: 467, endPoint x: 677, endPoint y: 488, distance: 21.0
click at [676, 473] on div "PBRV6 - BRV6-Arosuco" at bounding box center [748, 493] width 413 height 41
click at [668, 487] on div "PBRV6 - BRV6-Arosuco" at bounding box center [748, 493] width 413 height 41
click at [631, 486] on div "PBRV6 - BRV6-Arosuco" at bounding box center [720, 493] width 320 height 14
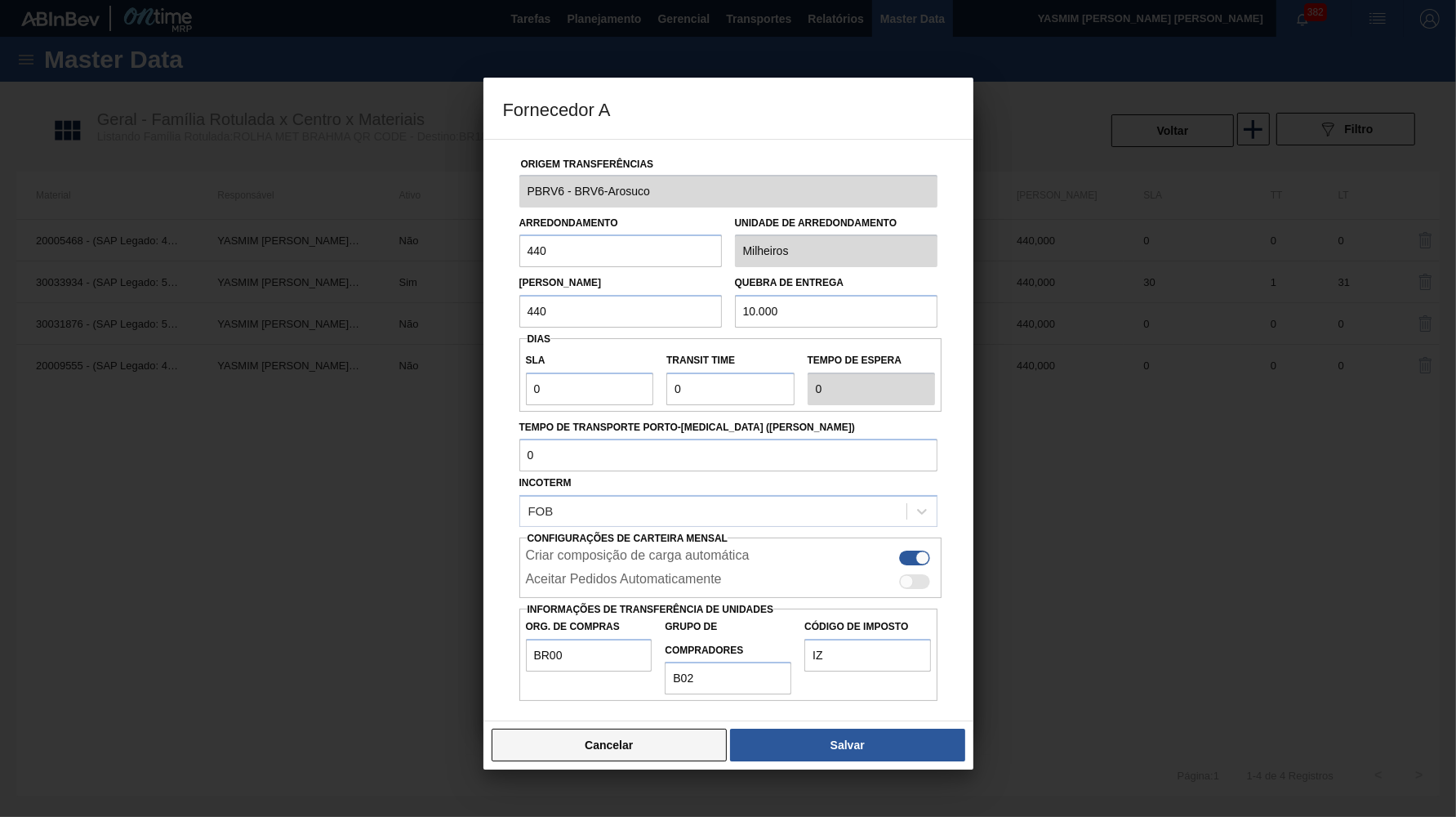
click at [618, 729] on button "Cancelar" at bounding box center [610, 745] width 236 height 32
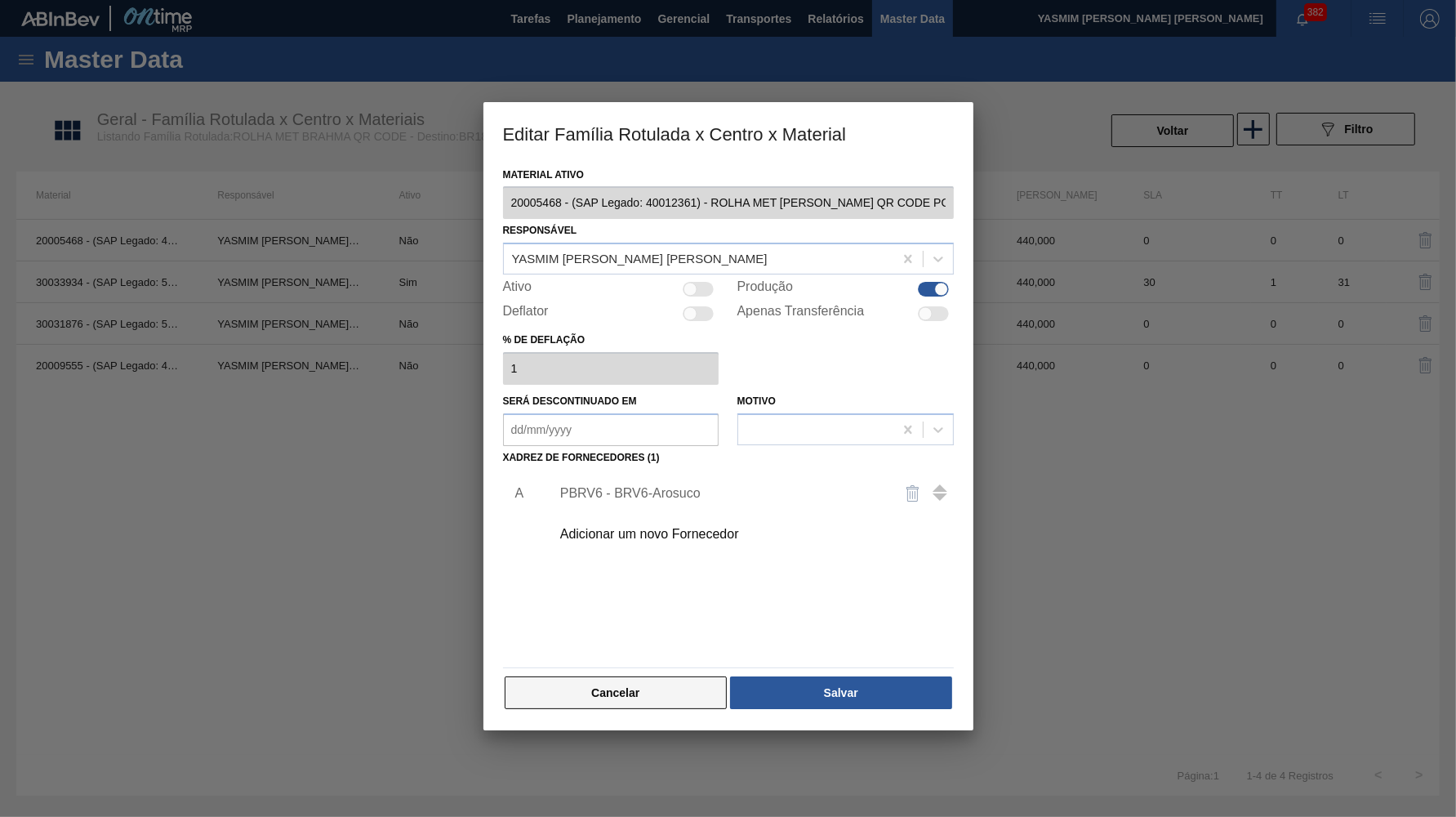
click at [621, 689] on button "Cancelar" at bounding box center [616, 693] width 223 height 32
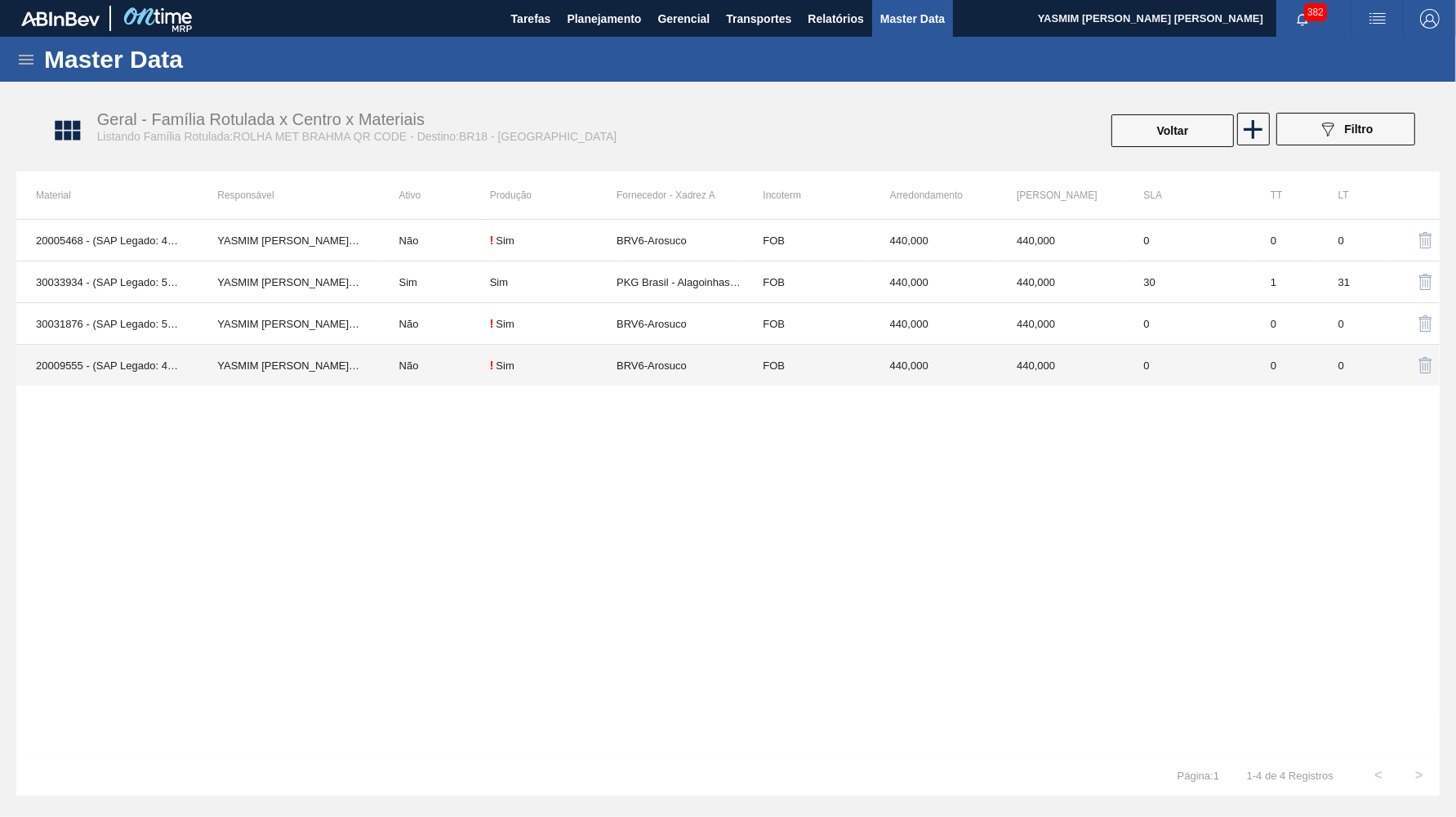
click at [656, 323] on td "BRV6-Arosuco" at bounding box center [679, 324] width 126 height 42
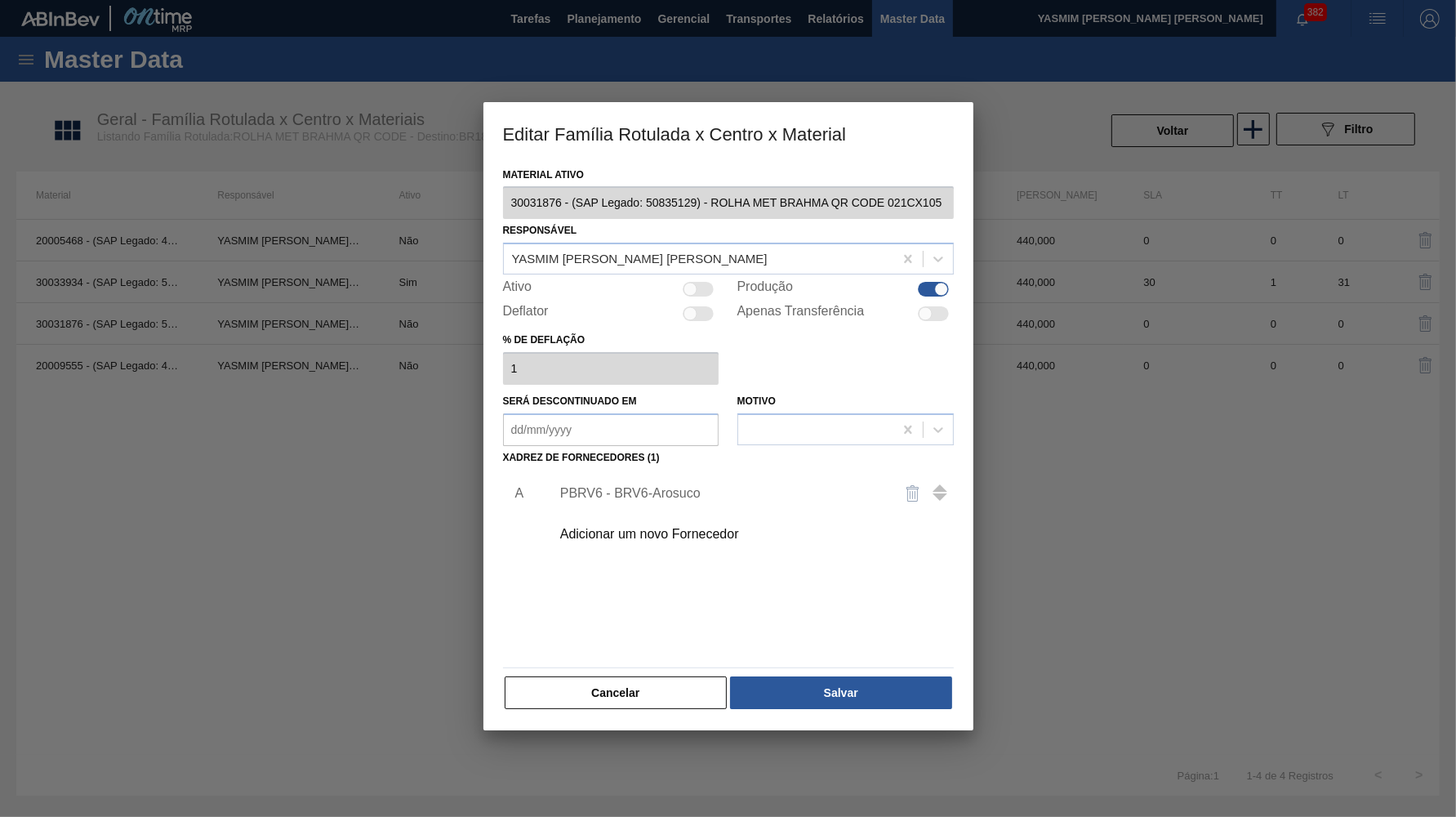
click at [654, 486] on div "PBRV6 - BRV6-Arosuco" at bounding box center [720, 493] width 320 height 14
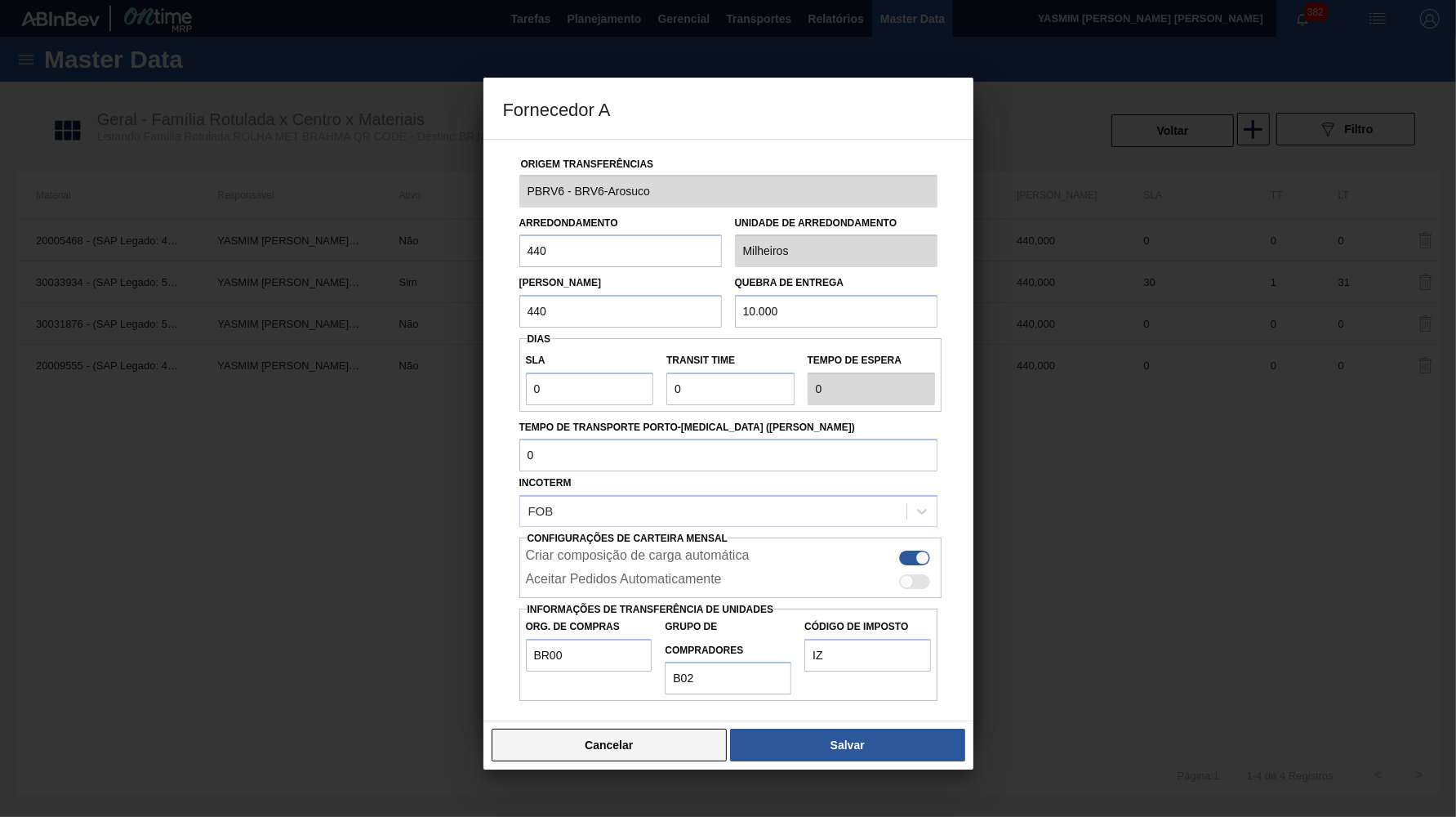
click at [673, 729] on button "Cancelar" at bounding box center [610, 745] width 236 height 32
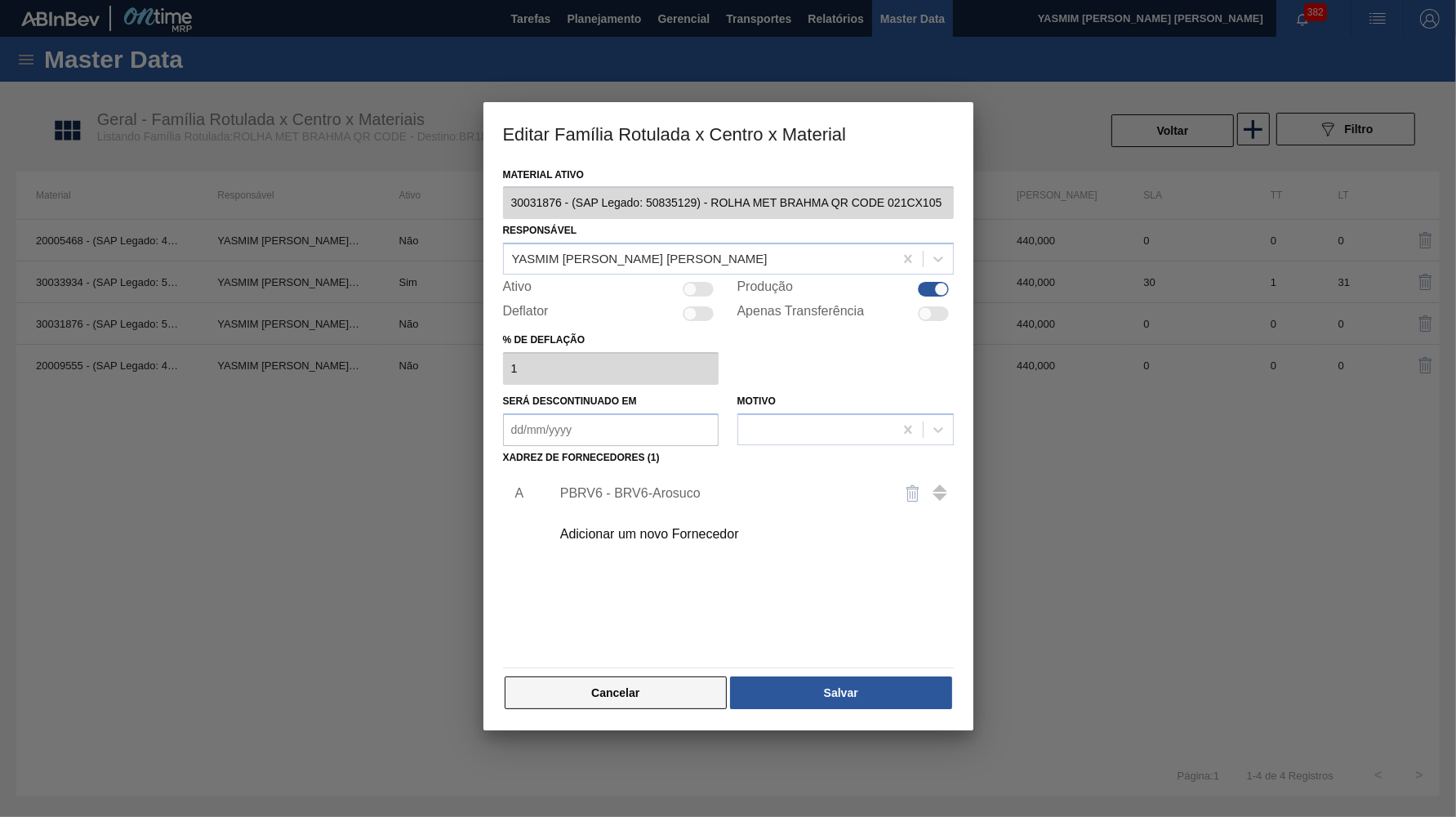
click at [668, 677] on button "Cancelar" at bounding box center [616, 693] width 223 height 32
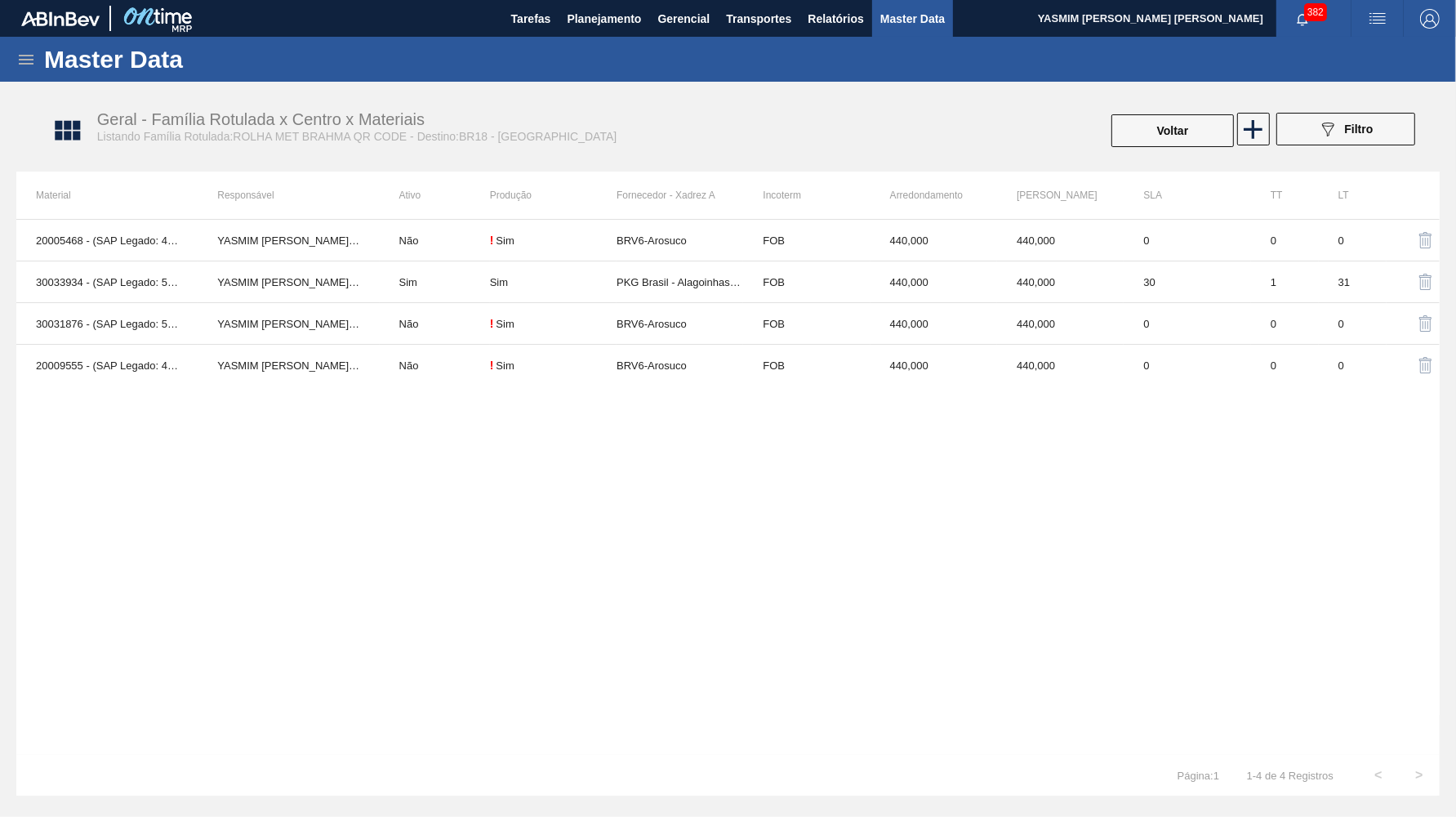
click at [737, 389] on div "20005468 - (SAP Legado: 40012361) - ROLHA MET BC CHOPP QR CODE PO 0,19 YASMIM F…" at bounding box center [728, 487] width 1424 height 536
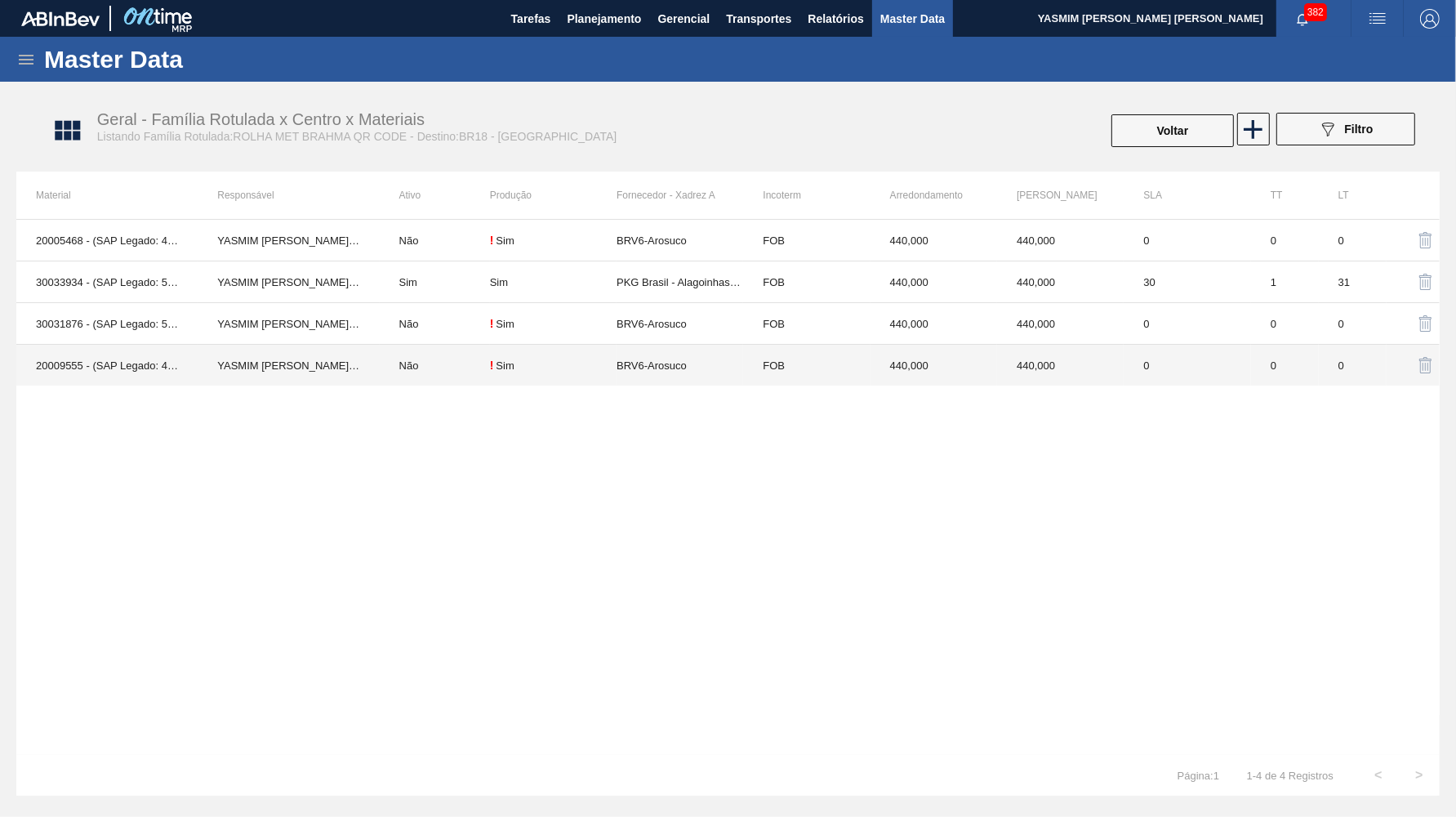
click at [663, 375] on td "BRV6-Arosuco" at bounding box center [679, 365] width 126 height 42
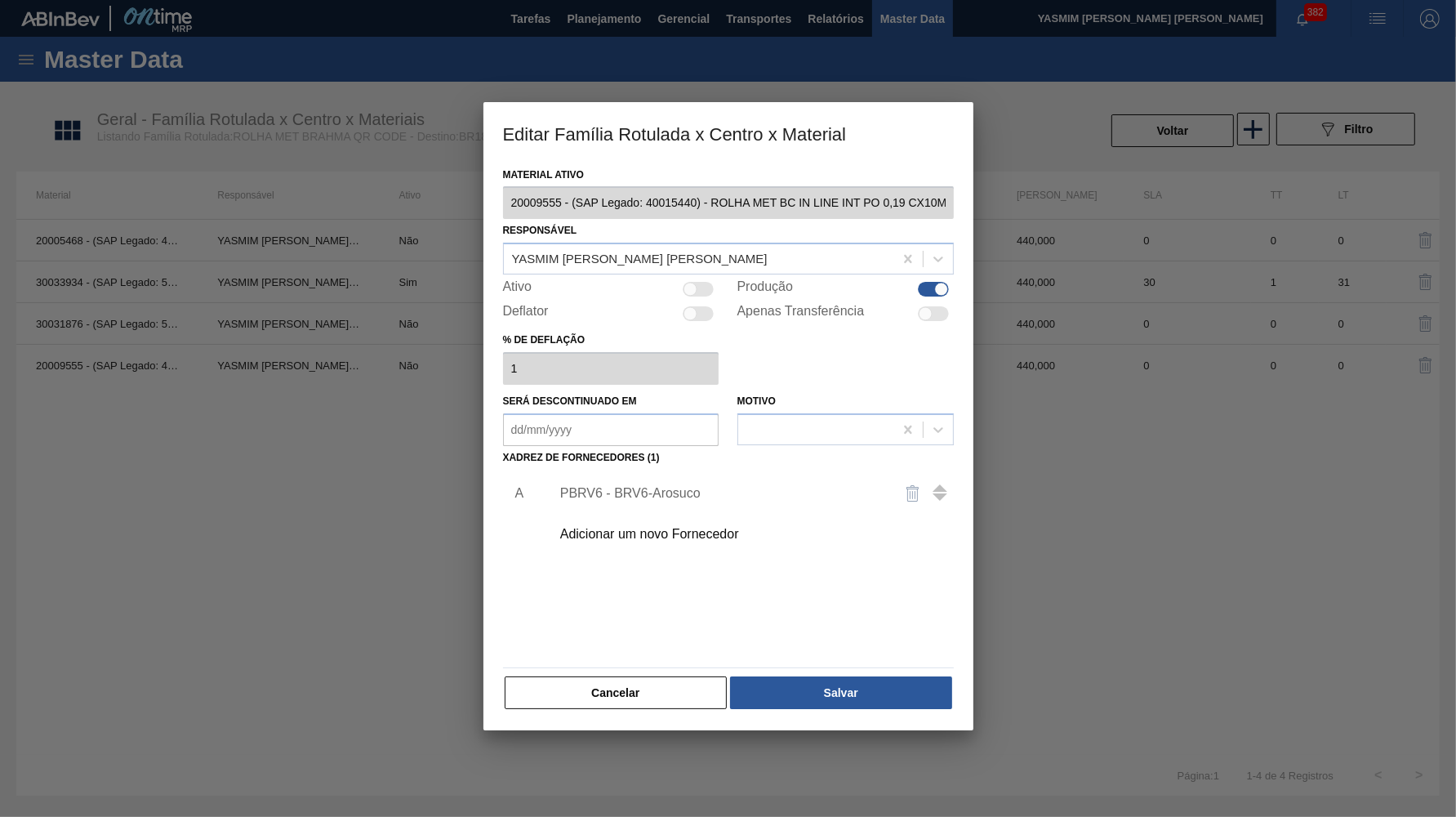
click at [673, 486] on div "PBRV6 - BRV6-Arosuco" at bounding box center [720, 493] width 320 height 14
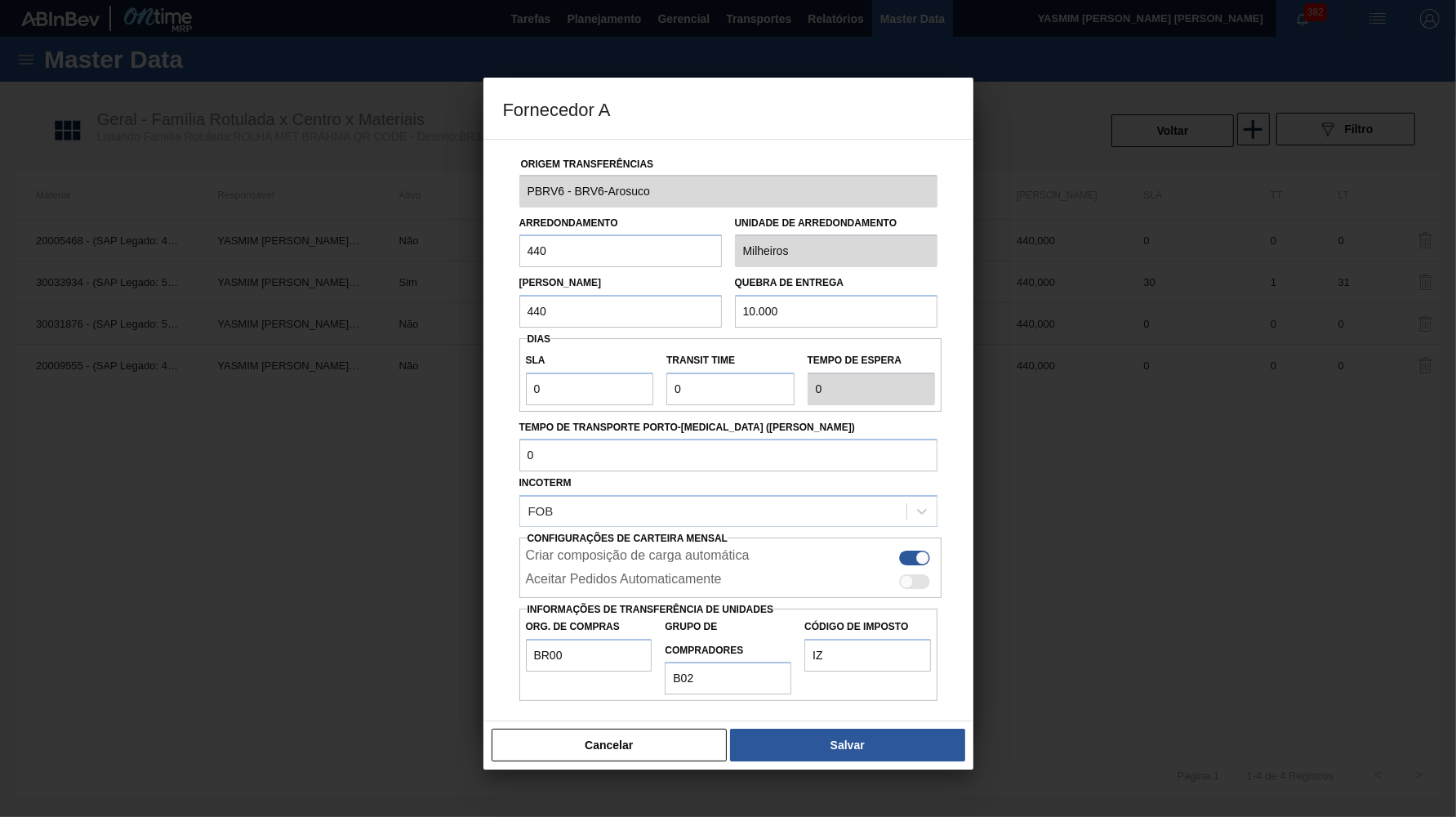
click at [587, 661] on div "Org. de Compras BR00" at bounding box center [589, 655] width 140 height 80
click at [598, 729] on button "Cancelar" at bounding box center [610, 745] width 236 height 32
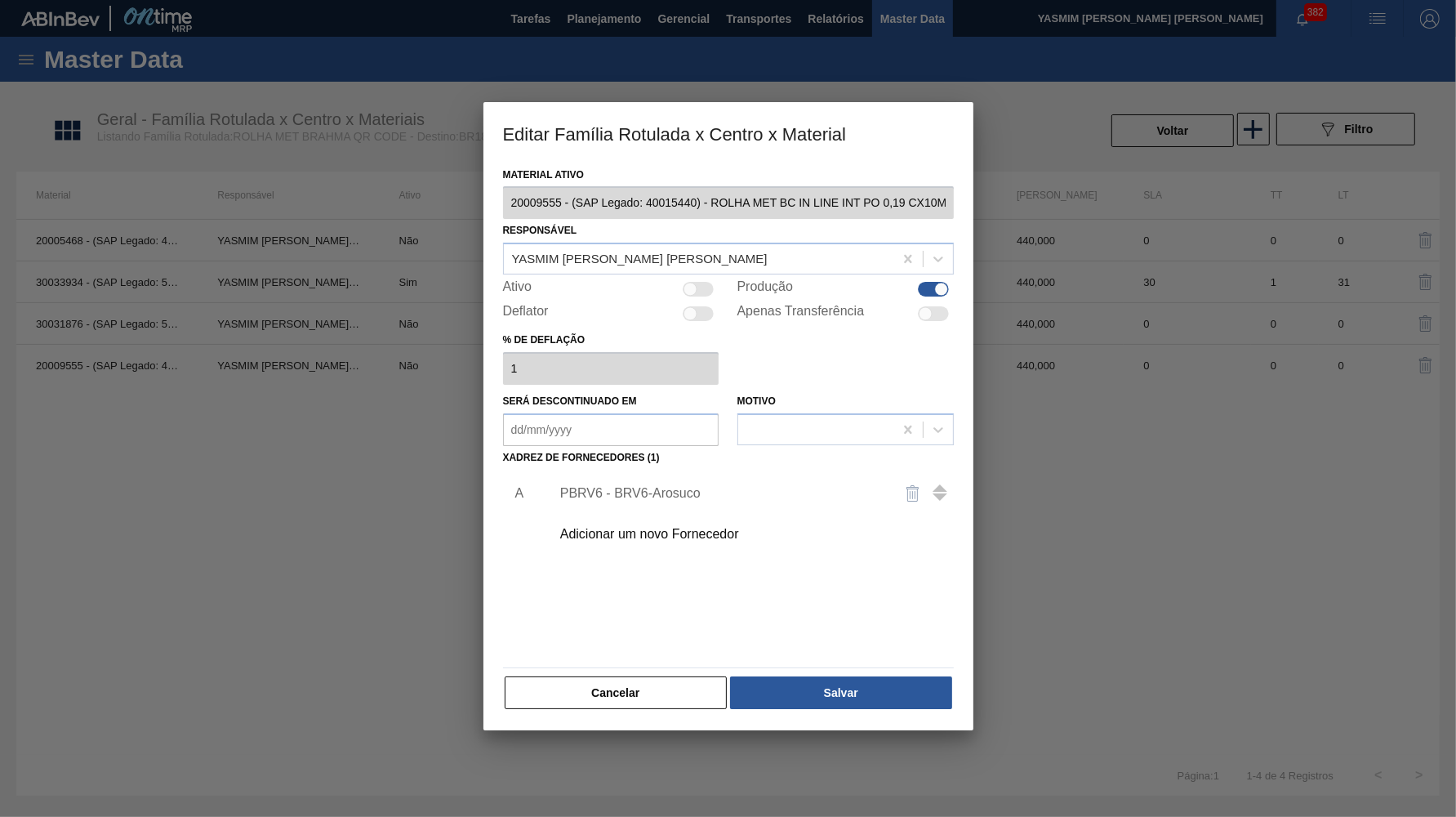
click at [618, 702] on div "Material ativo 20009555 - (SAP Legado: 40015440) - ROLHA MET BC IN LINE INT PO …" at bounding box center [728, 447] width 490 height 568
click at [685, 658] on div "Material ativo 20009555 - (SAP Legado: 40015440) - ROLHA MET BC IN LINE INT PO …" at bounding box center [728, 437] width 451 height 549
click at [679, 679] on button "Cancelar" at bounding box center [616, 693] width 223 height 32
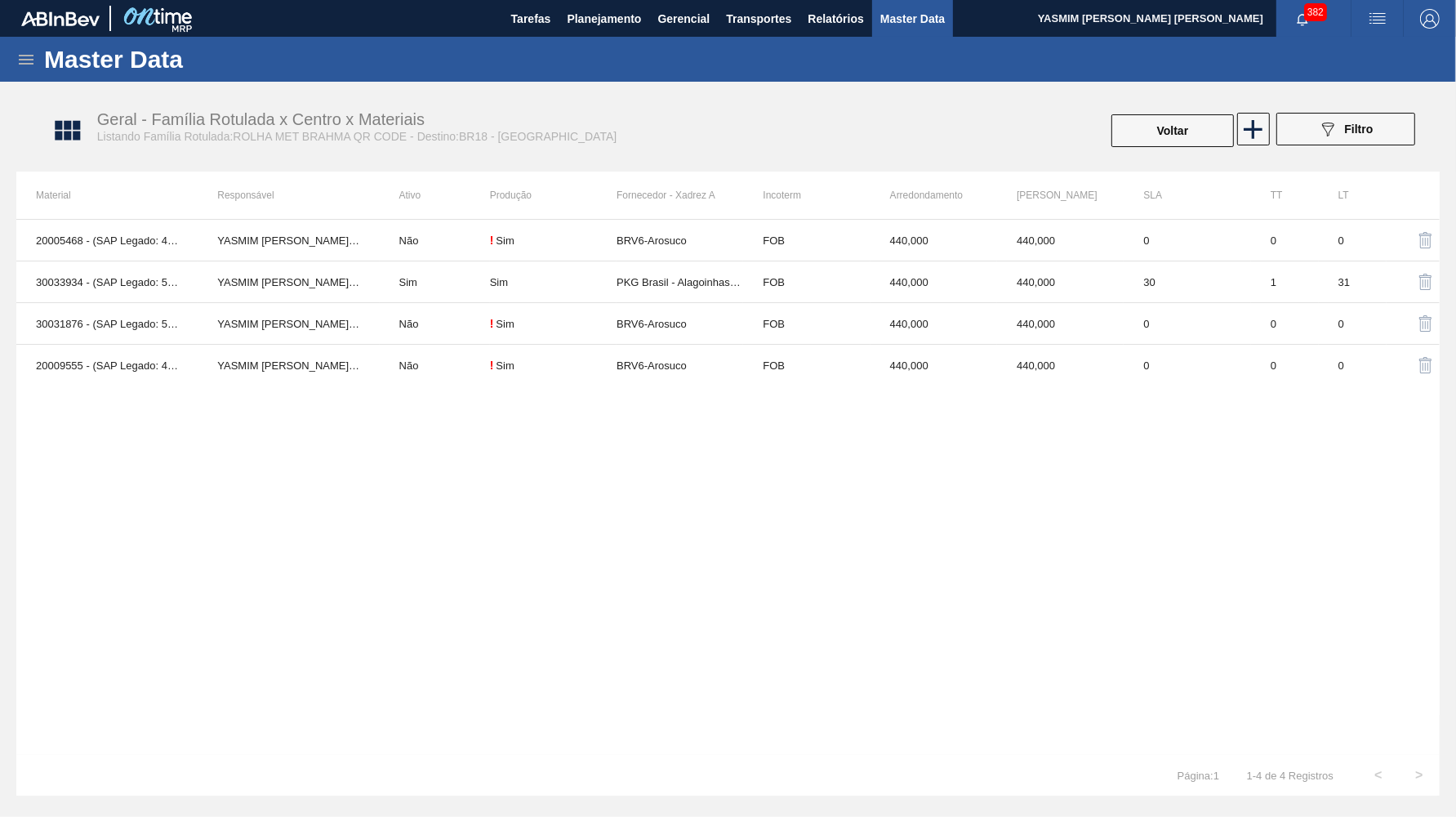
click at [1159, 100] on div "Geral - Família Rotulada x Centro x Materiais Listando Família Rotulada:ROLHA M…" at bounding box center [736, 131] width 1424 height 61
click at [1163, 115] on button "Voltar" at bounding box center [1172, 131] width 122 height 32
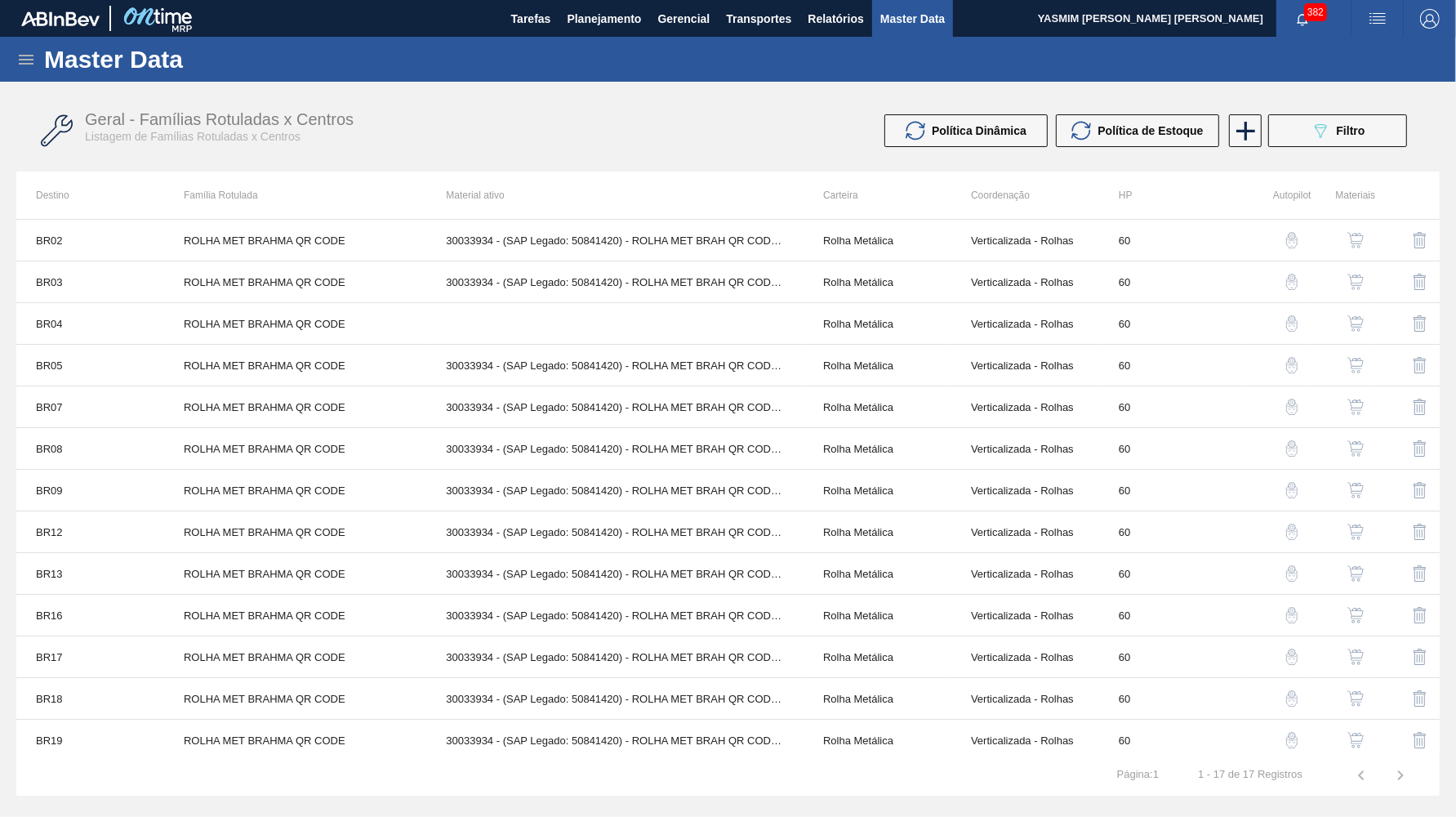
scroll to position [172, 0]
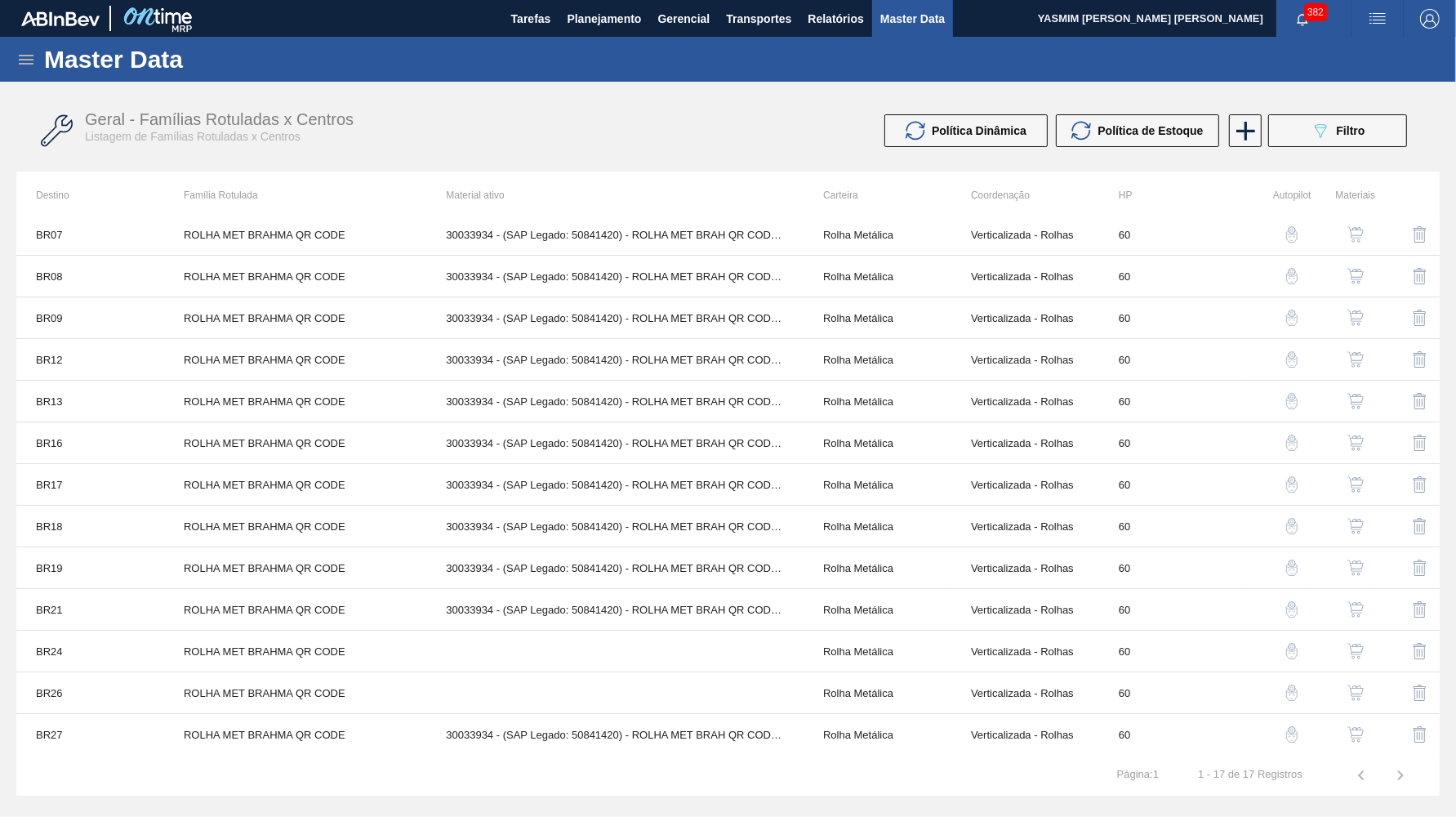
click at [1351, 481] on img "button" at bounding box center [1355, 484] width 16 height 16
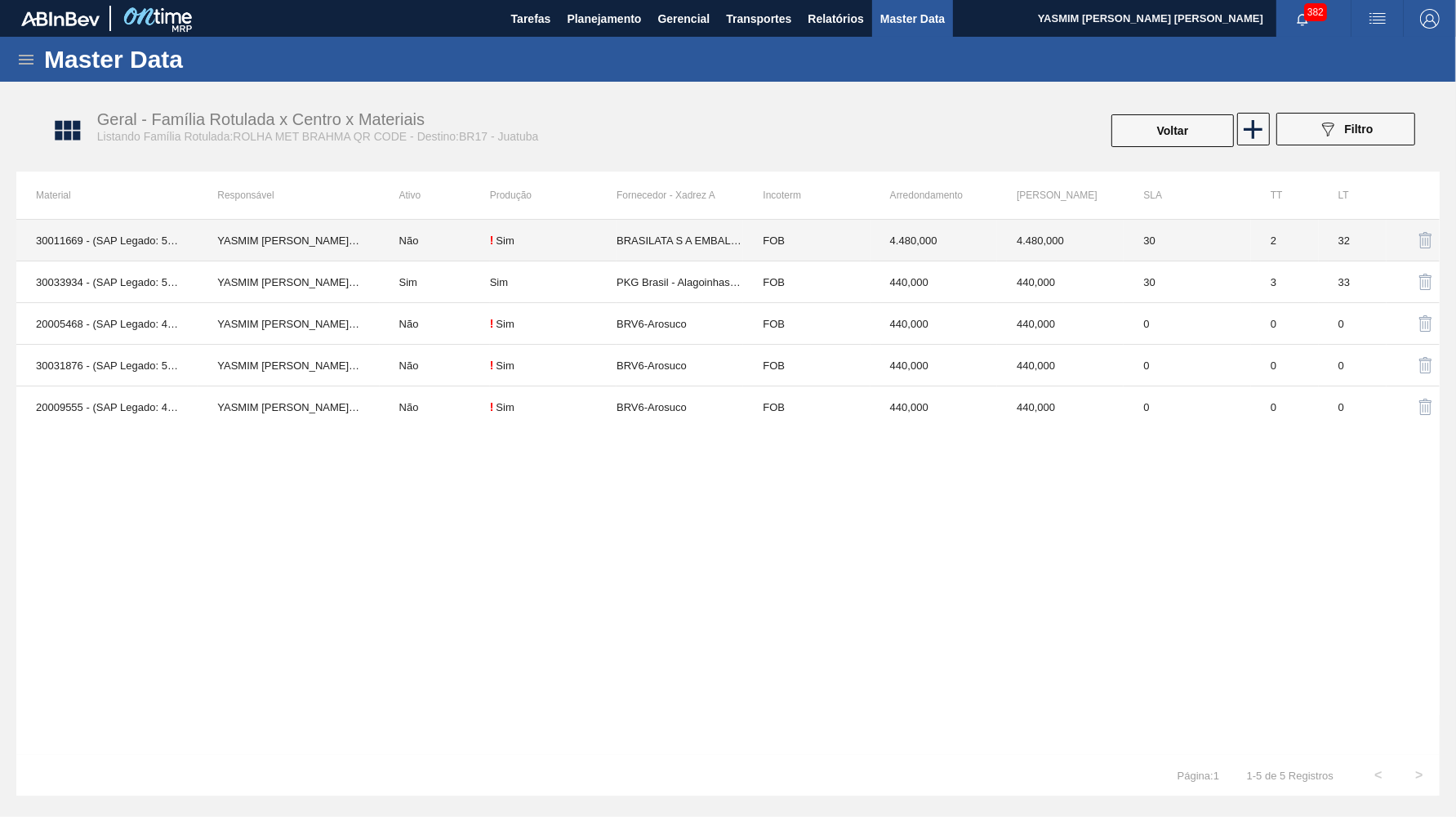
click at [655, 241] on td "BRASILATA S A EMBALAGENS METALICAS" at bounding box center [679, 240] width 126 height 42
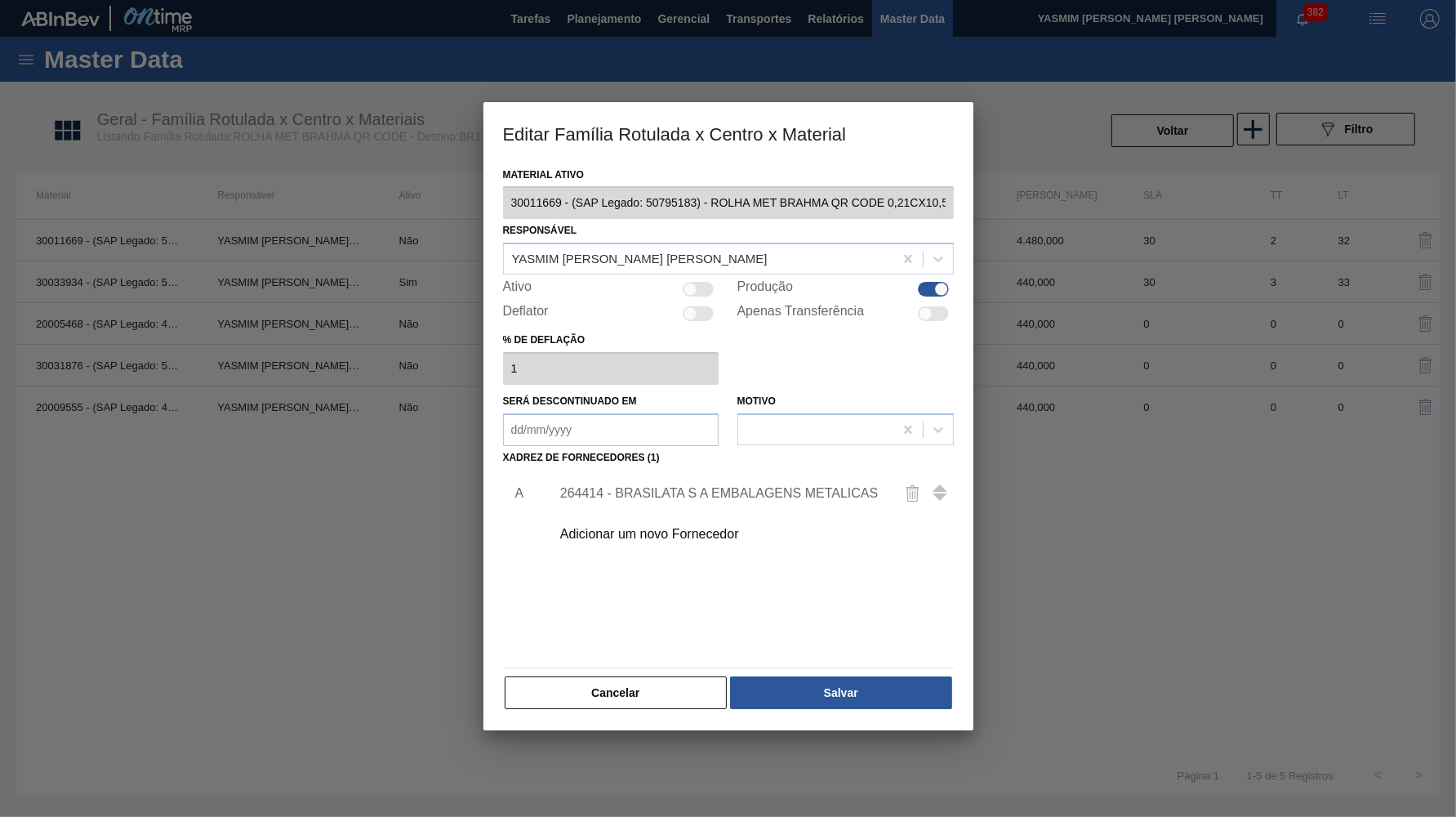
click at [632, 685] on button "Cancelar" at bounding box center [616, 693] width 223 height 32
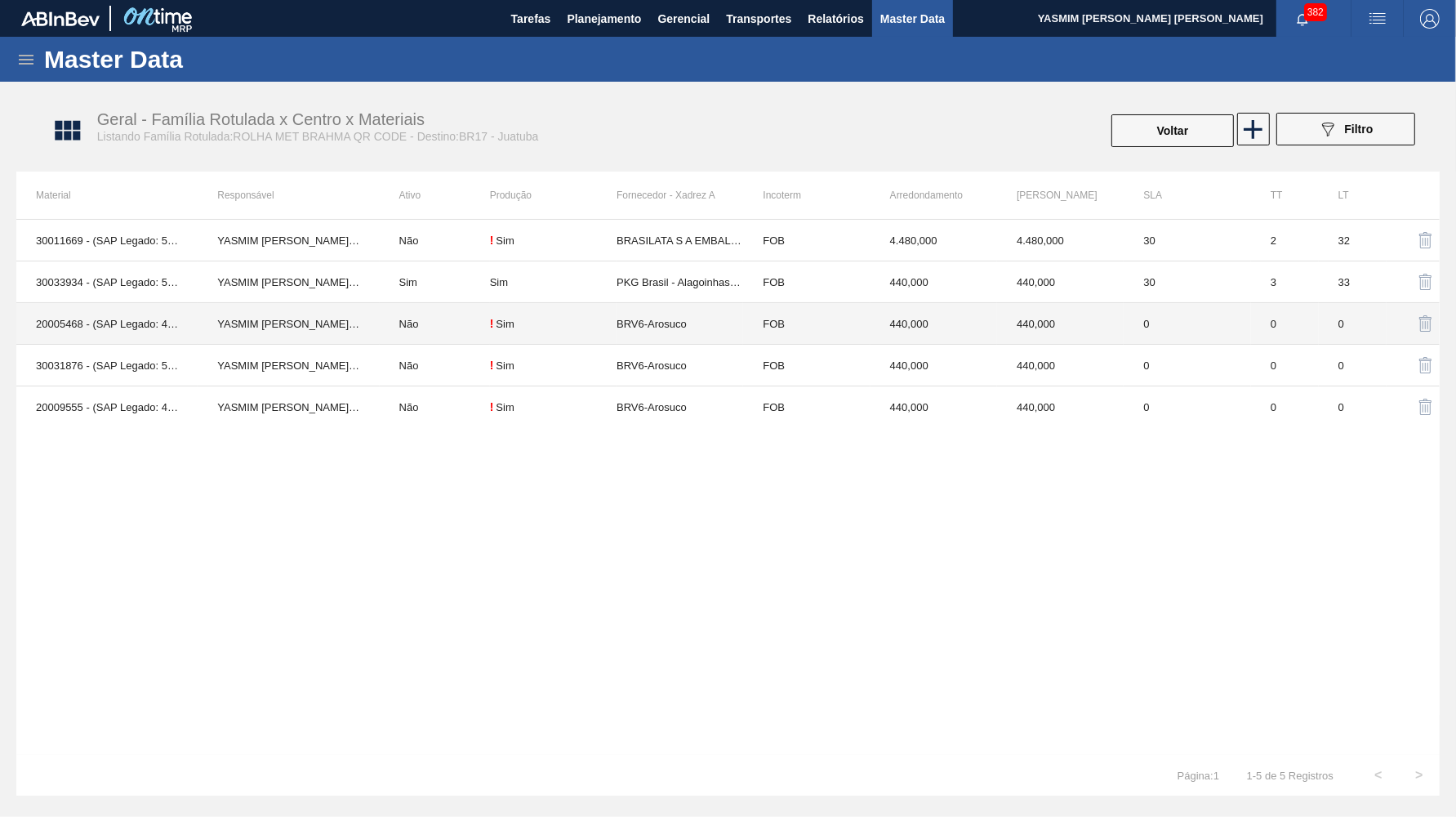
click at [638, 333] on td "BRV6-Arosuco" at bounding box center [679, 324] width 126 height 42
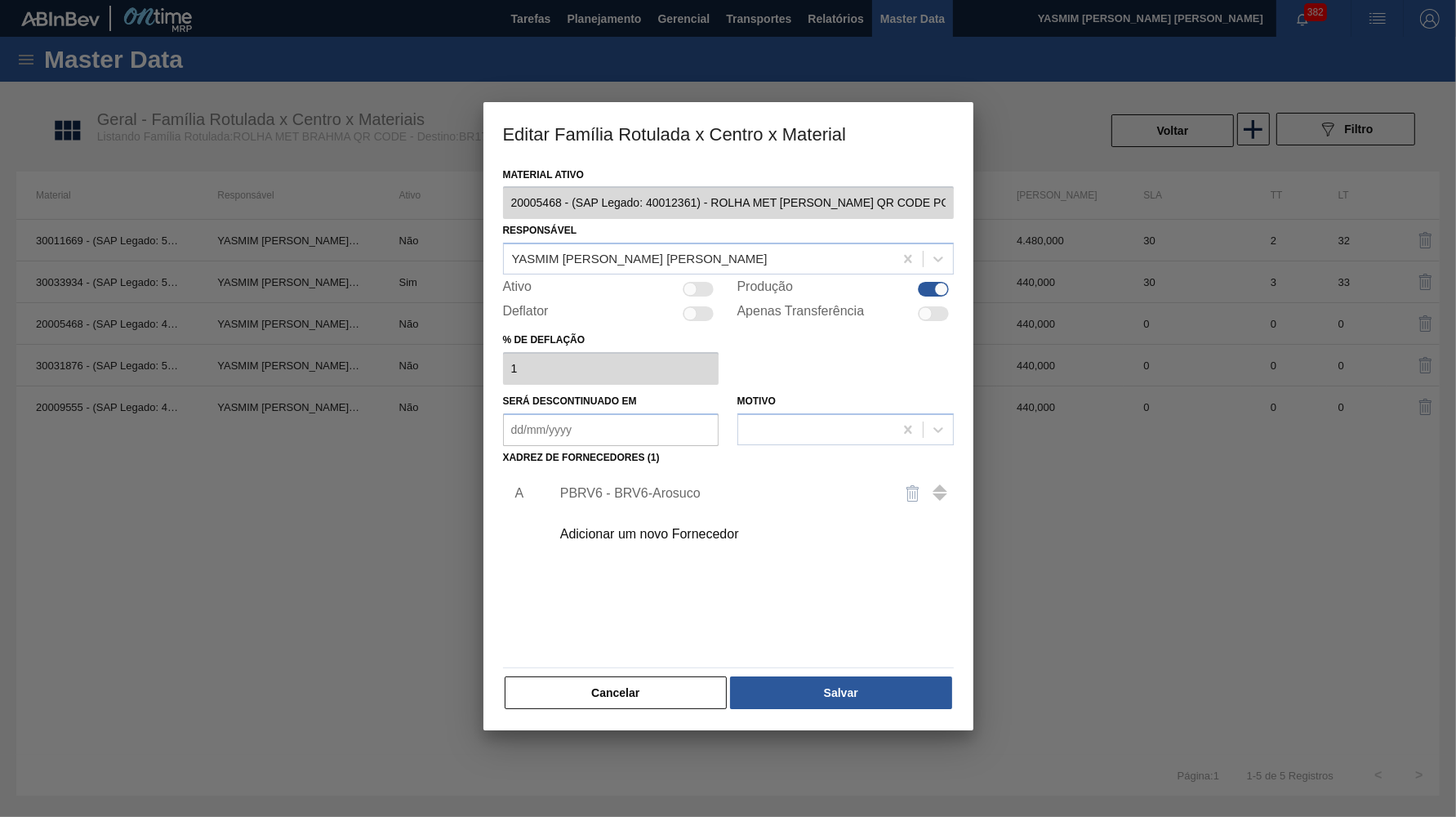
click at [683, 486] on div "PBRV6 - BRV6-Arosuco" at bounding box center [720, 493] width 320 height 14
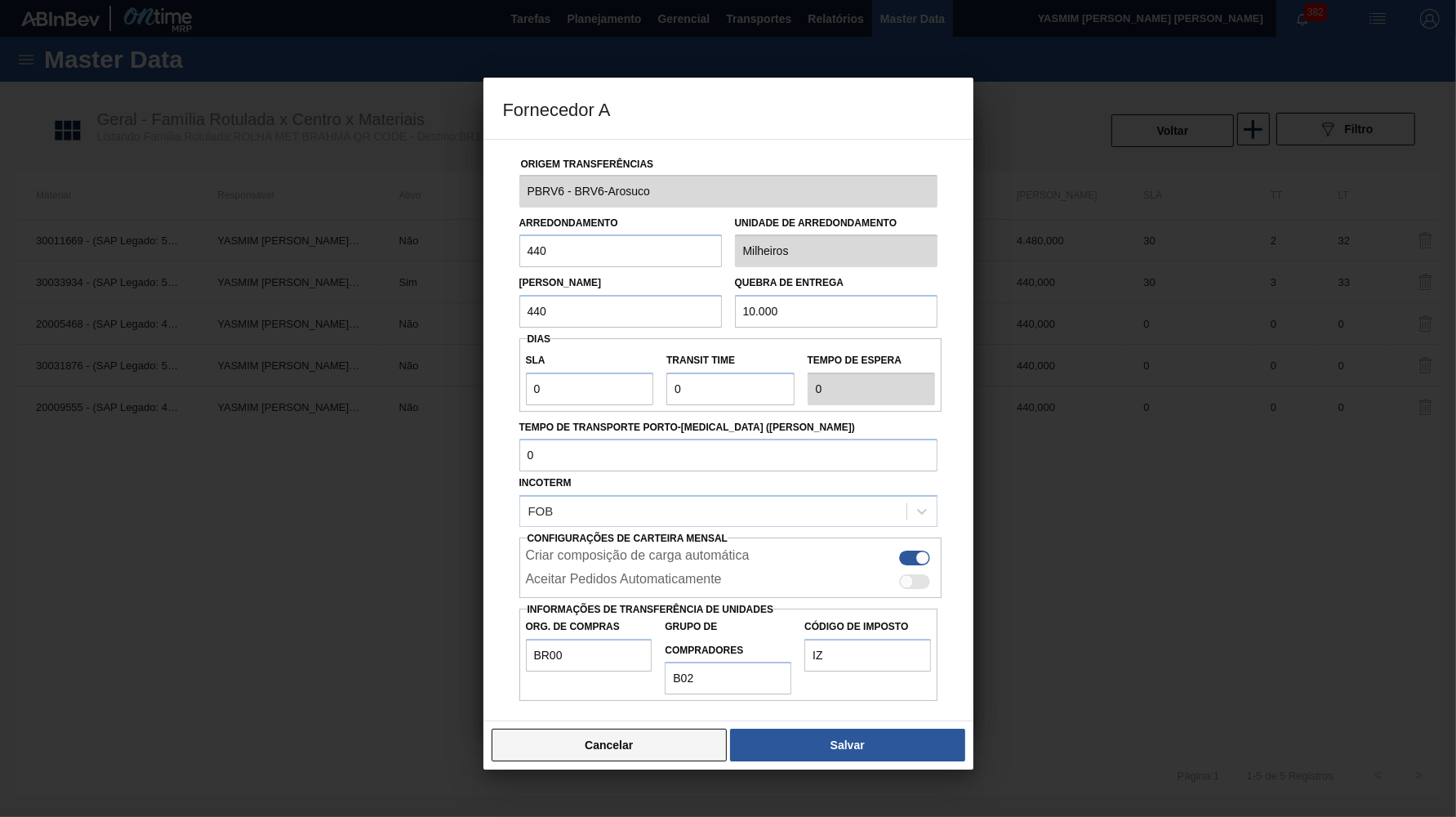
click at [656, 729] on button "Cancelar" at bounding box center [610, 745] width 236 height 32
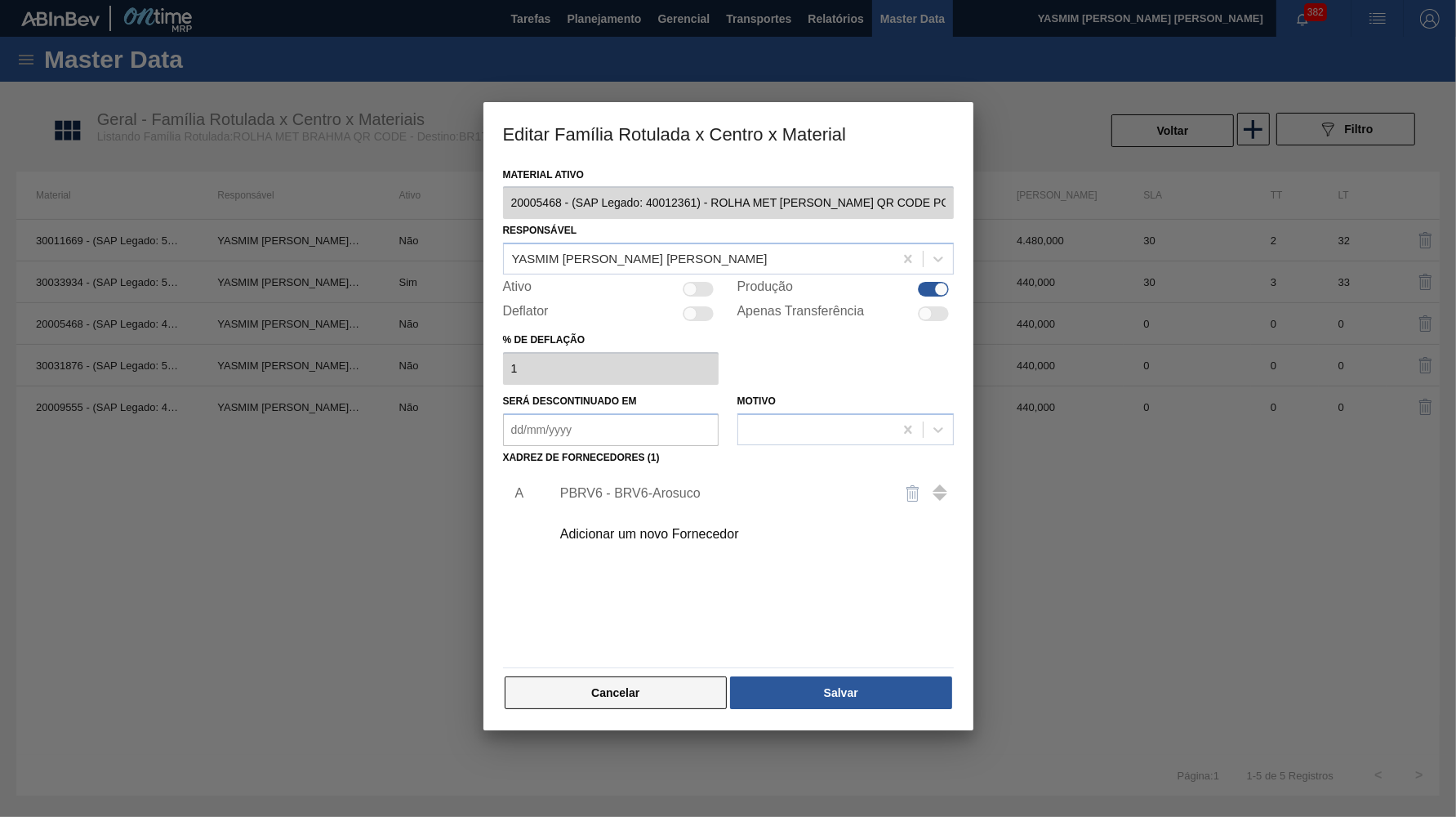
click at [651, 687] on button "Cancelar" at bounding box center [616, 693] width 223 height 32
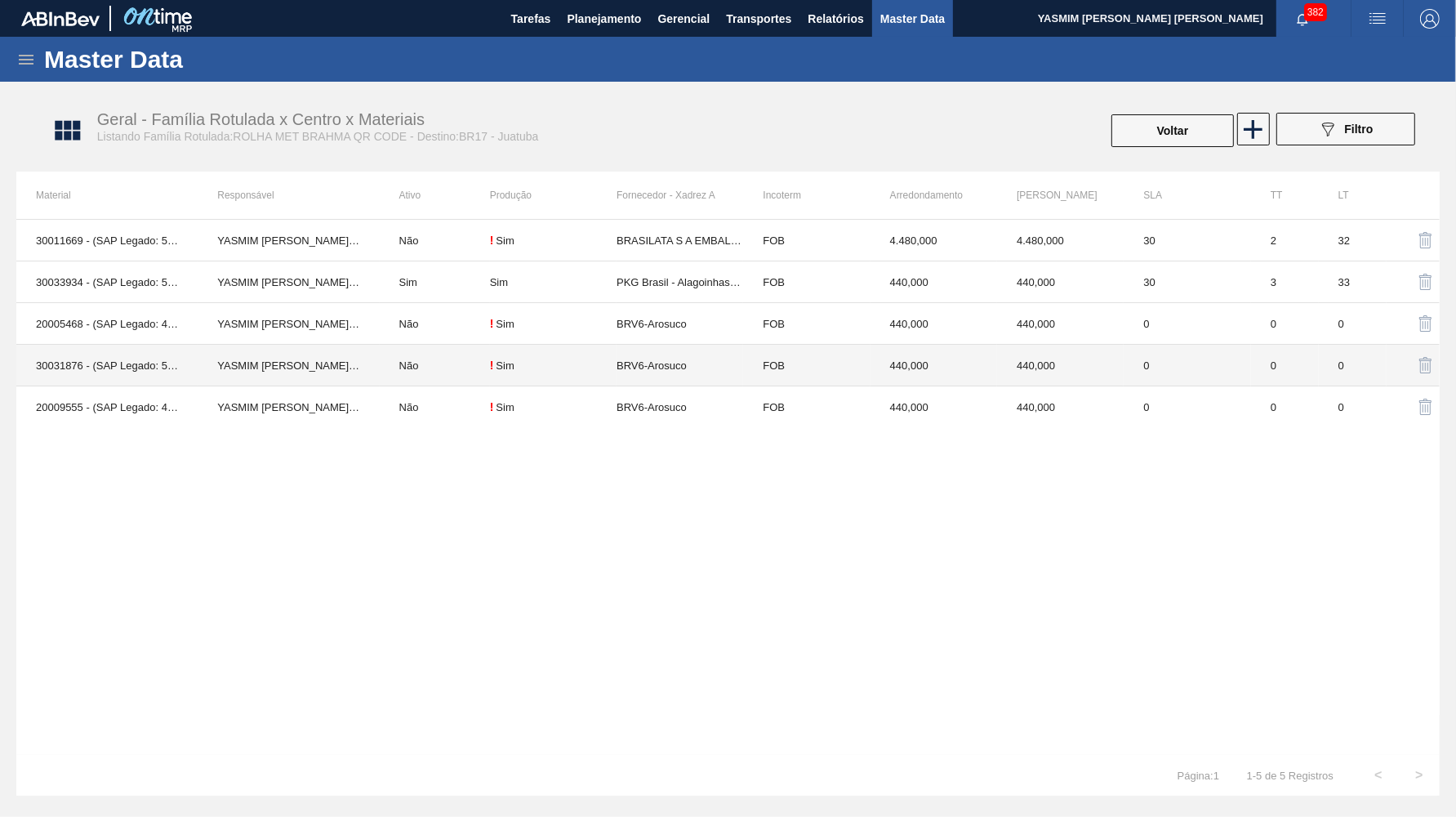
click at [694, 378] on td "BRV6-Arosuco" at bounding box center [679, 365] width 126 height 42
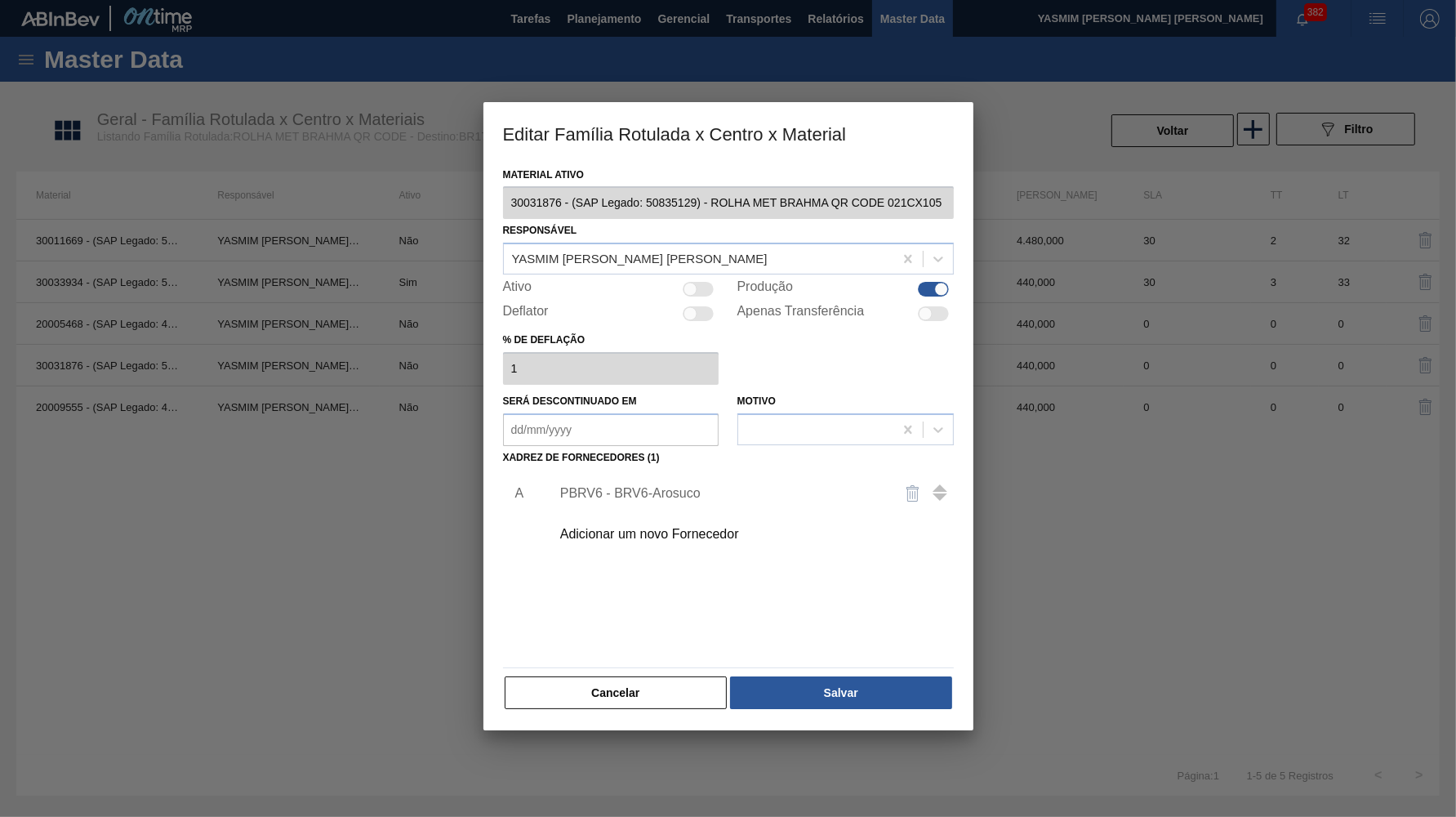
click at [688, 486] on div "PBRV6 - BRV6-Arosuco" at bounding box center [748, 493] width 413 height 41
click at [613, 486] on div "PBRV6 - BRV6-Arosuco" at bounding box center [720, 493] width 320 height 14
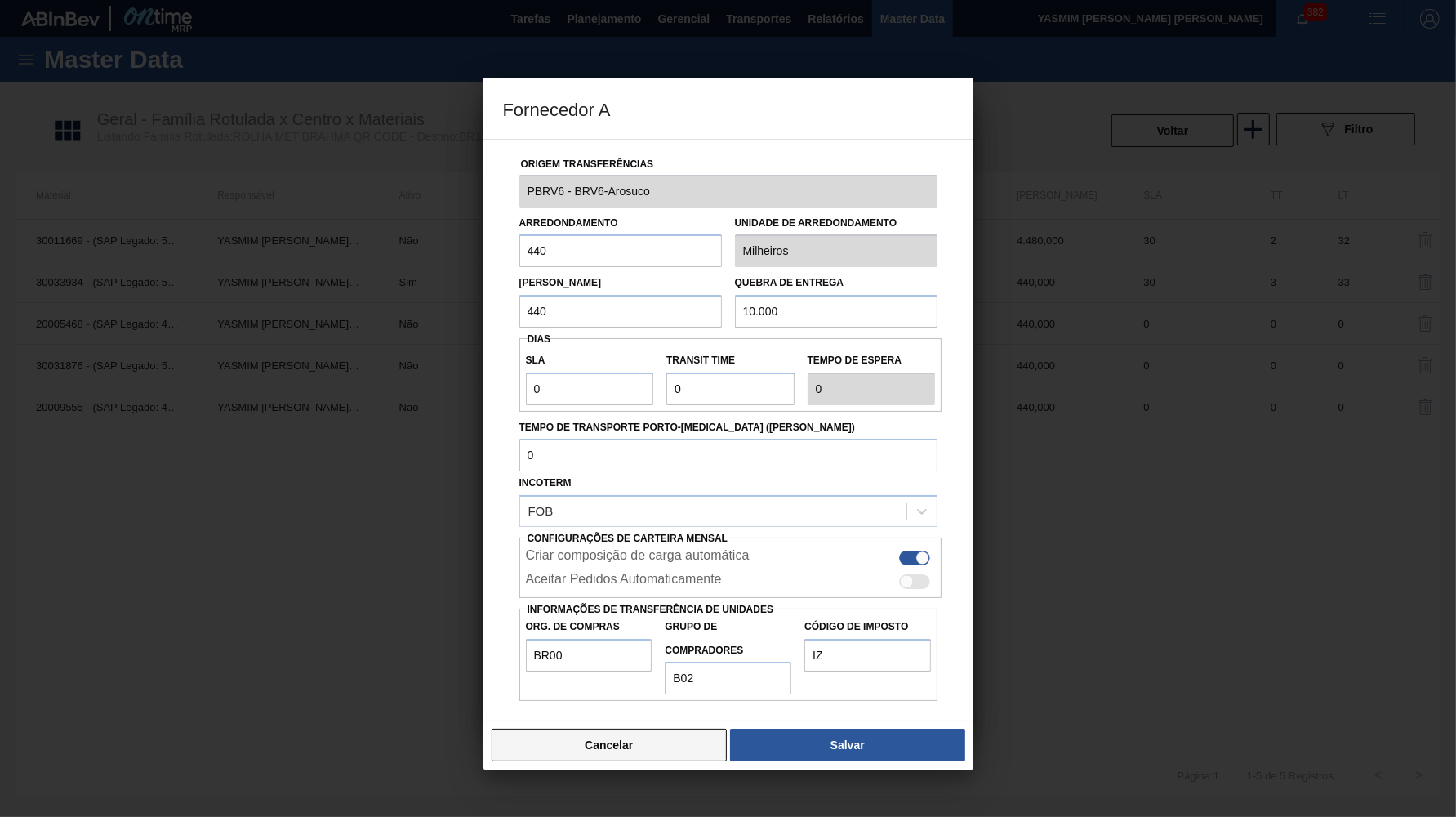
click at [589, 729] on button "Cancelar" at bounding box center [610, 745] width 236 height 32
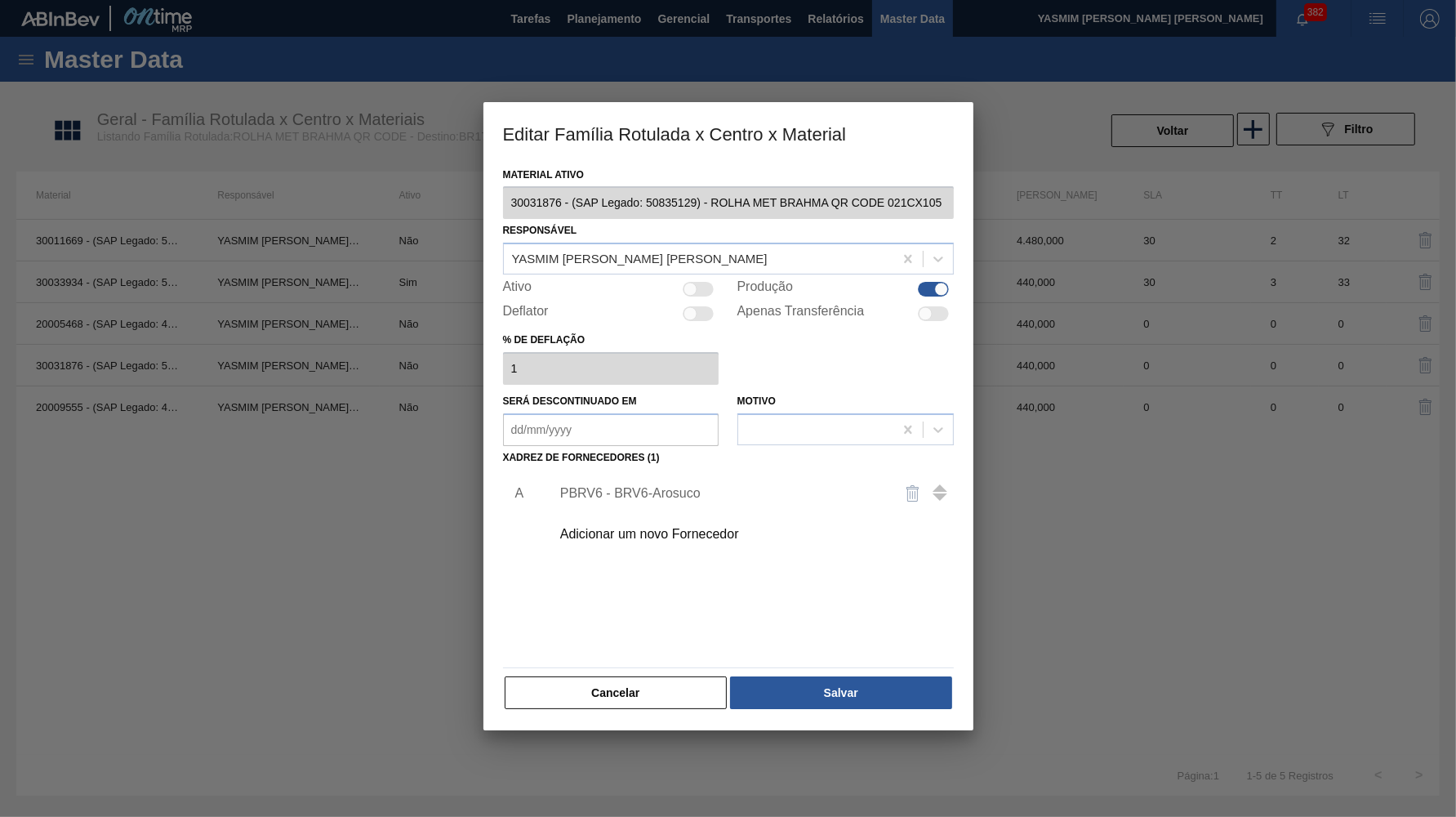
click at [586, 701] on div "Material ativo 30031876 - (SAP Legado: 50835129) - ROLHA MET BRAHMA QR CODE 021…" at bounding box center [728, 447] width 490 height 568
click at [586, 687] on button "Cancelar" at bounding box center [616, 693] width 223 height 32
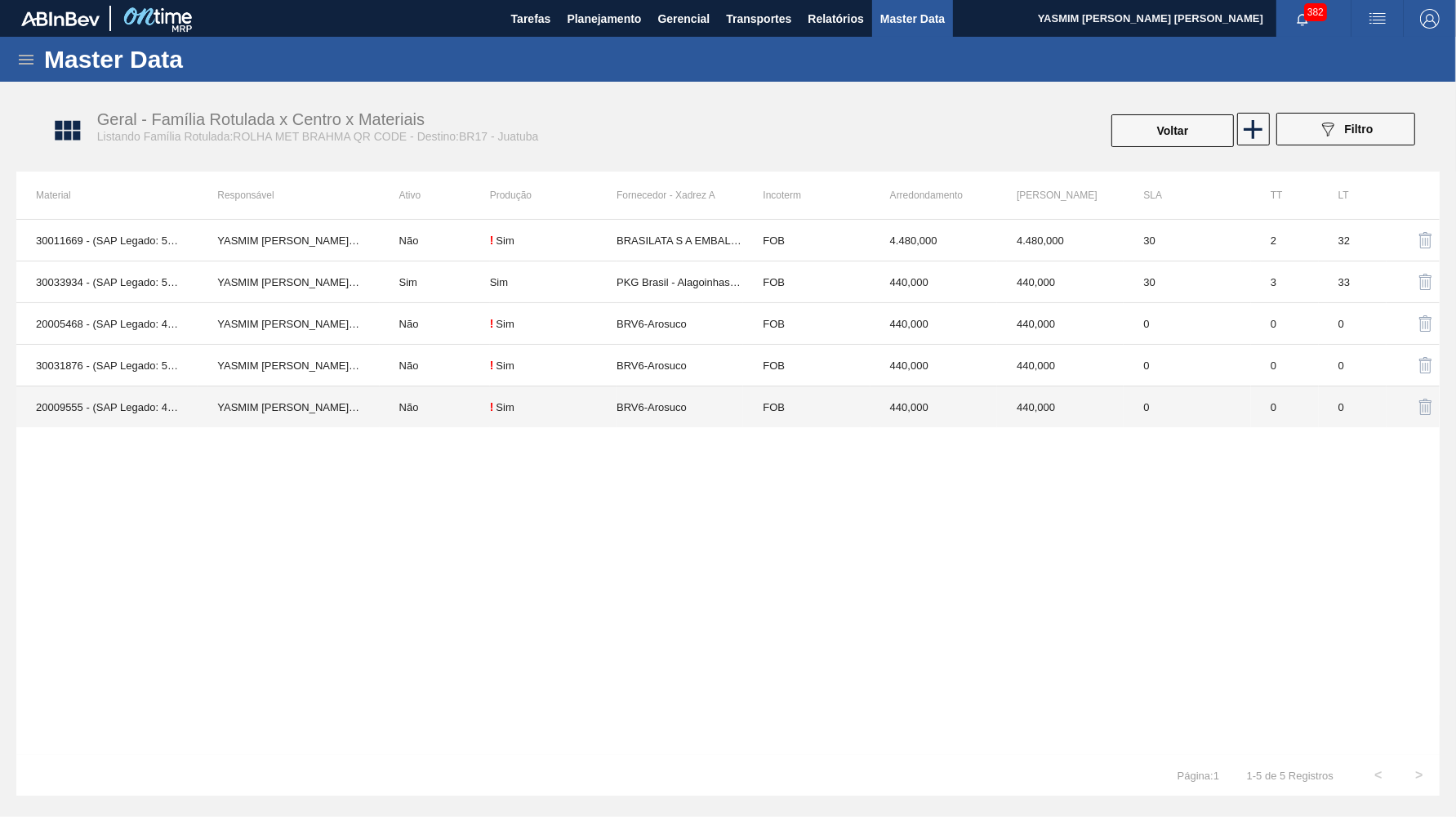
click at [677, 419] on td "BRV6-Arosuco" at bounding box center [679, 407] width 126 height 42
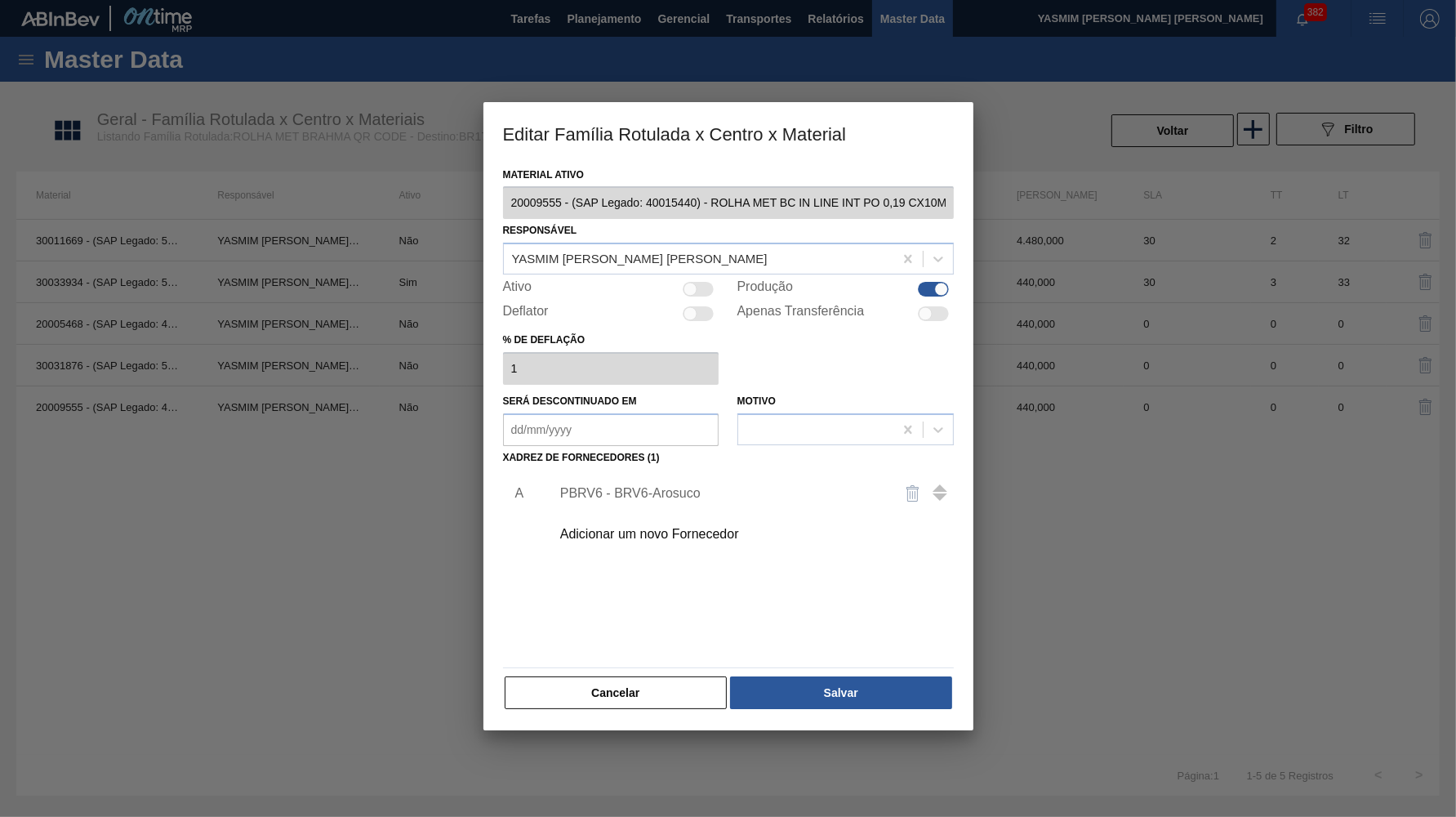
click at [654, 486] on div "PBRV6 - BRV6-Arosuco" at bounding box center [748, 493] width 413 height 41
click at [628, 486] on div "PBRV6 - BRV6-Arosuco" at bounding box center [720, 493] width 320 height 14
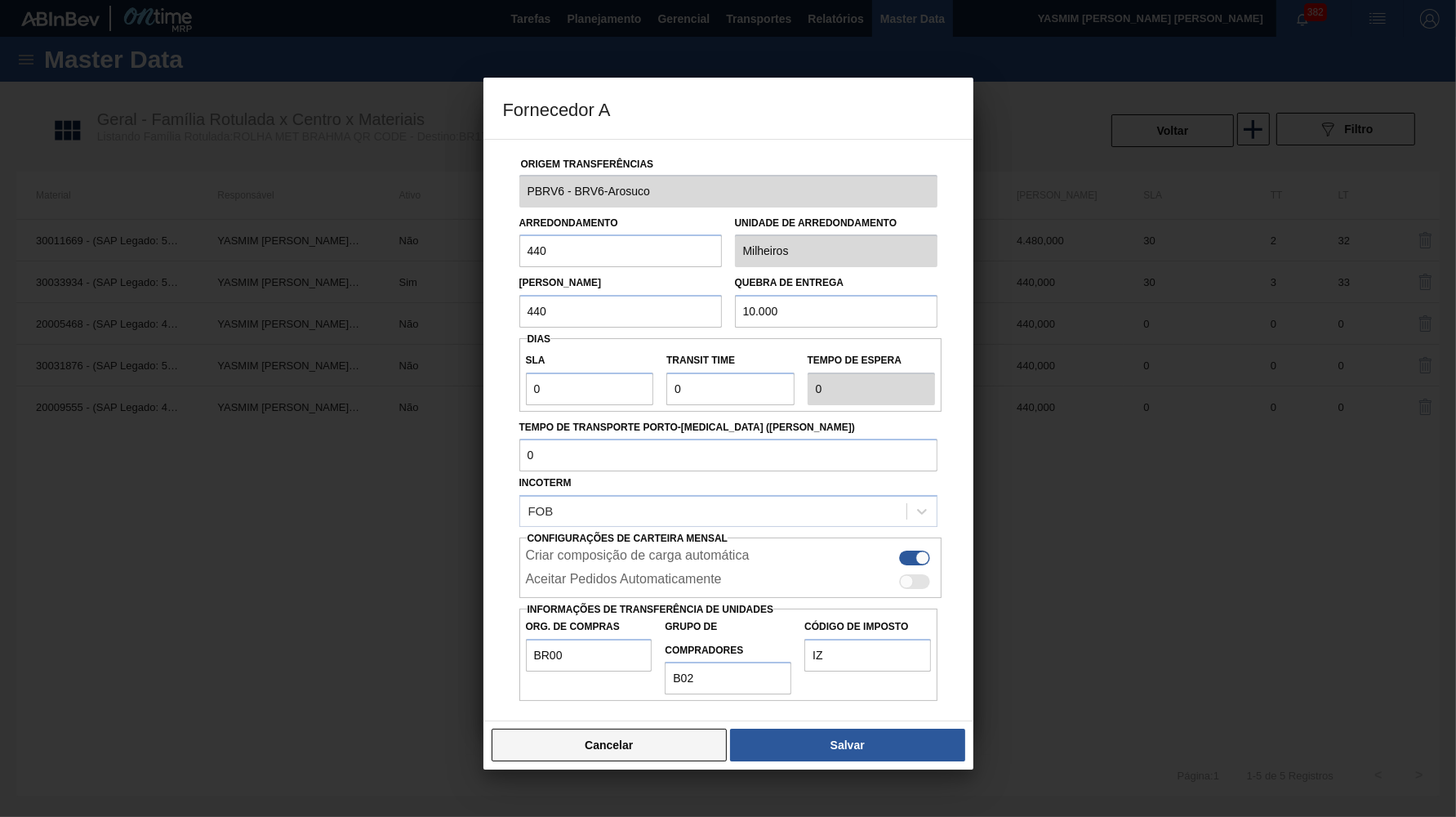
click at [615, 729] on button "Cancelar" at bounding box center [610, 745] width 236 height 32
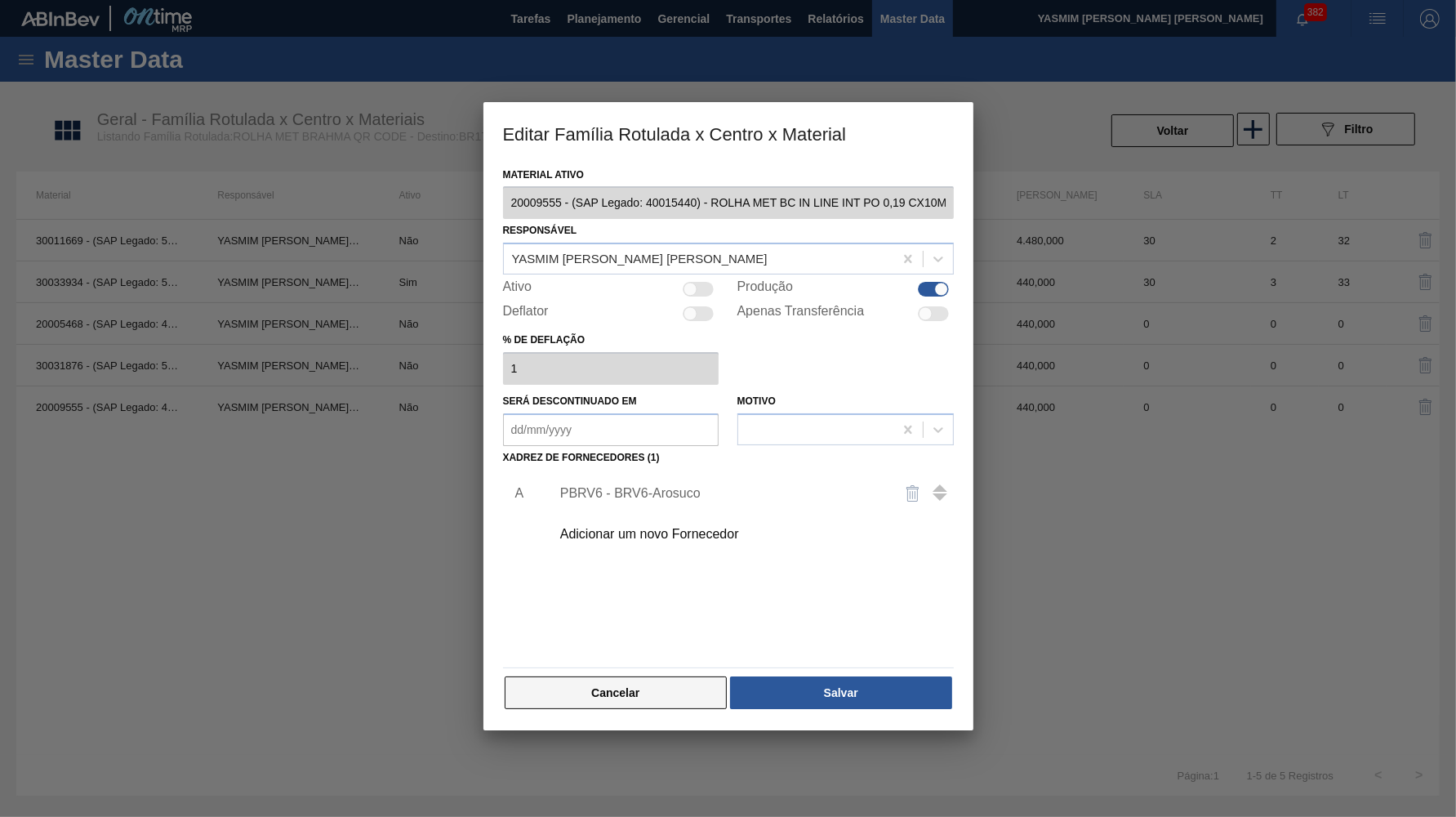
click at [600, 677] on button "Cancelar" at bounding box center [616, 693] width 223 height 32
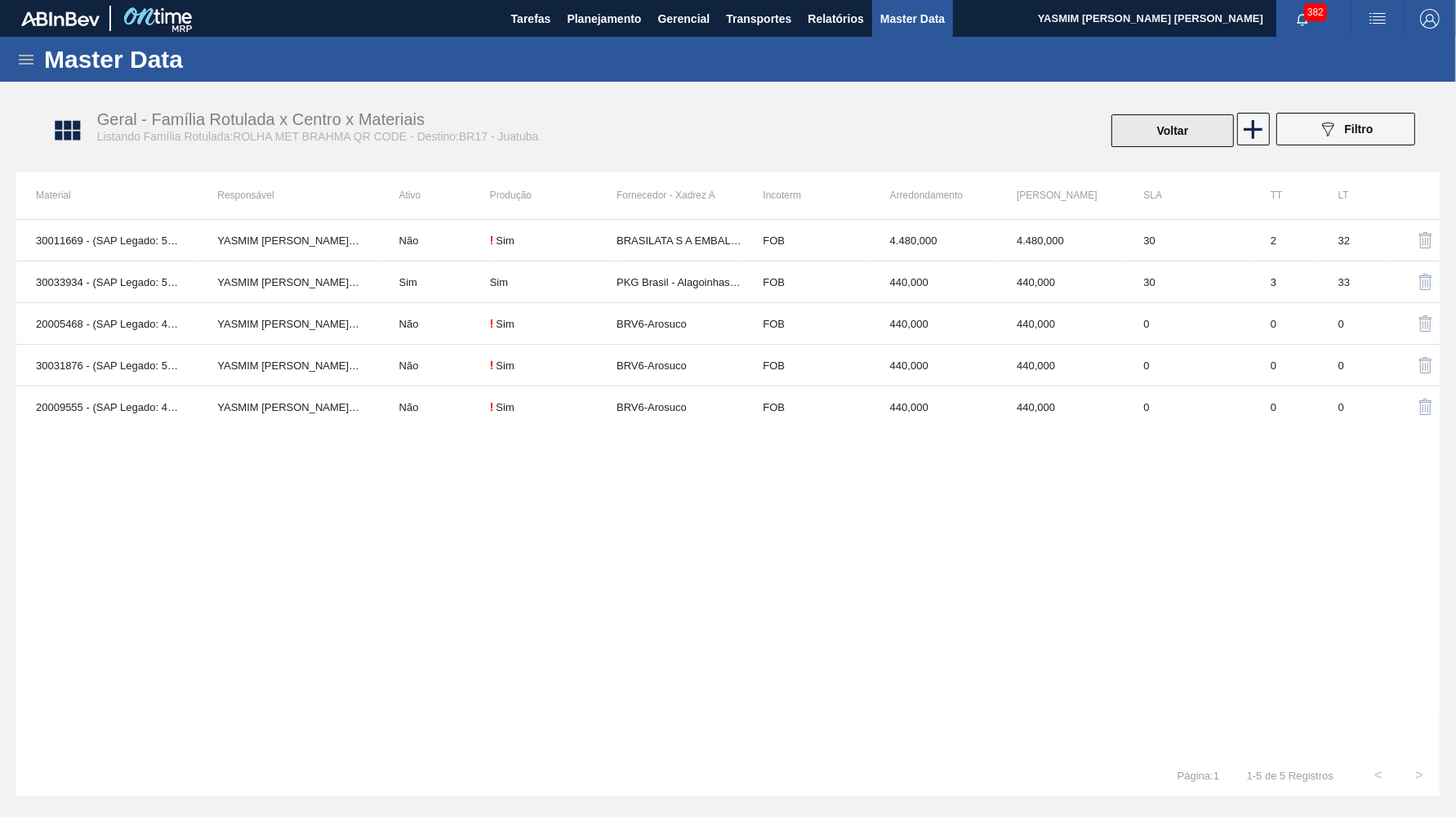
click at [1189, 127] on button "Voltar" at bounding box center [1172, 131] width 122 height 32
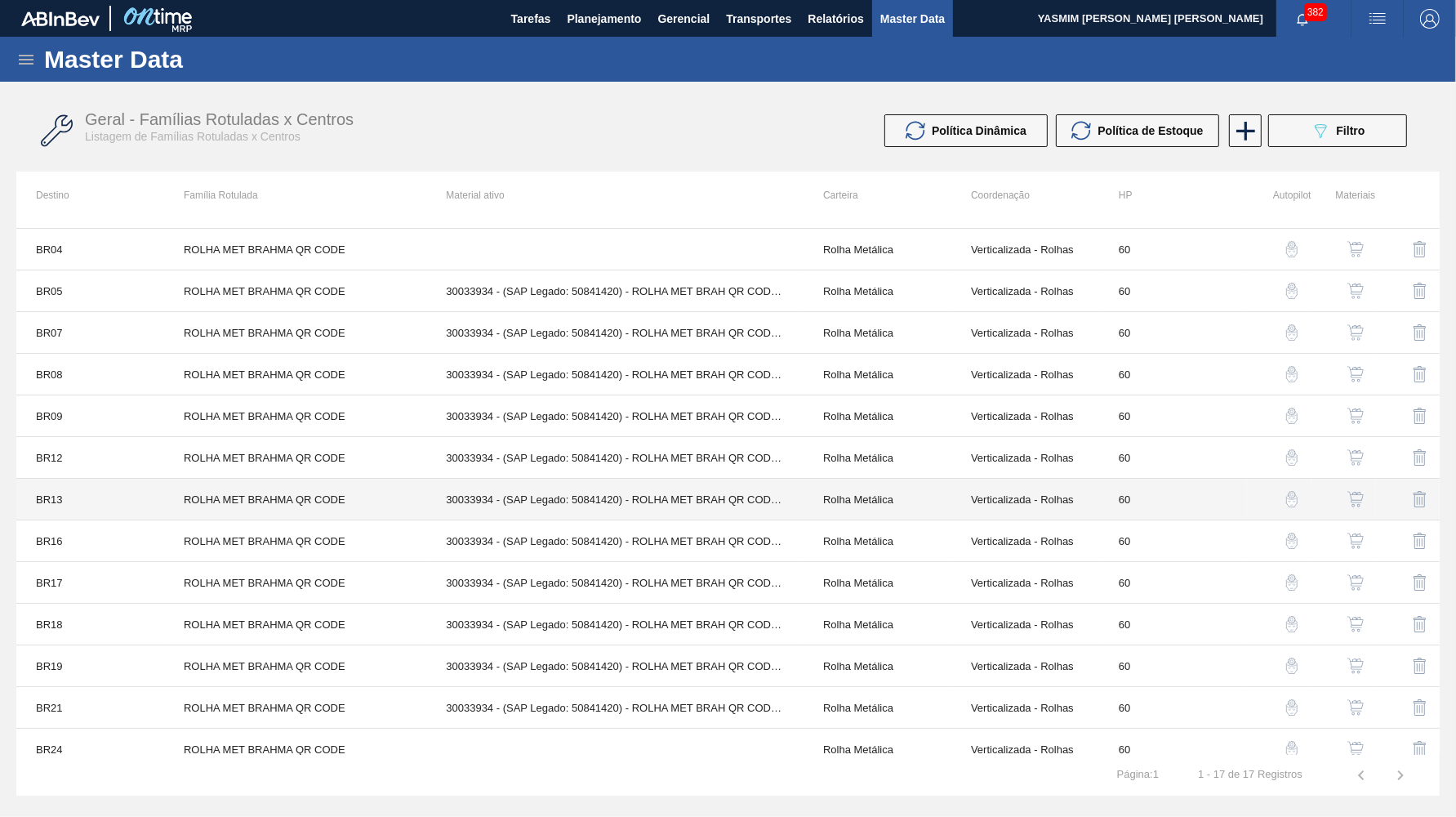
scroll to position [172, 0]
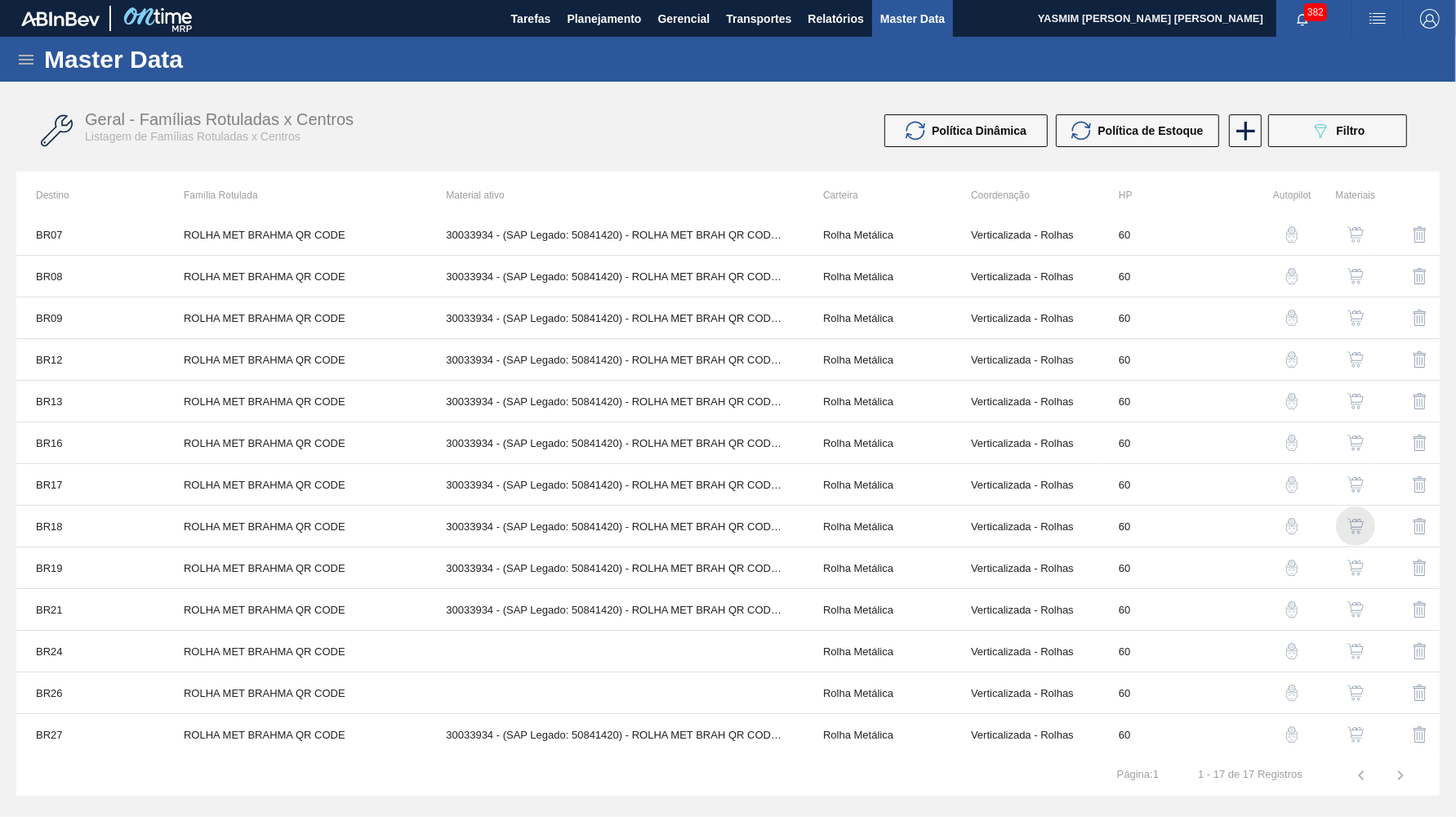
click at [1363, 533] on img "button" at bounding box center [1355, 526] width 16 height 16
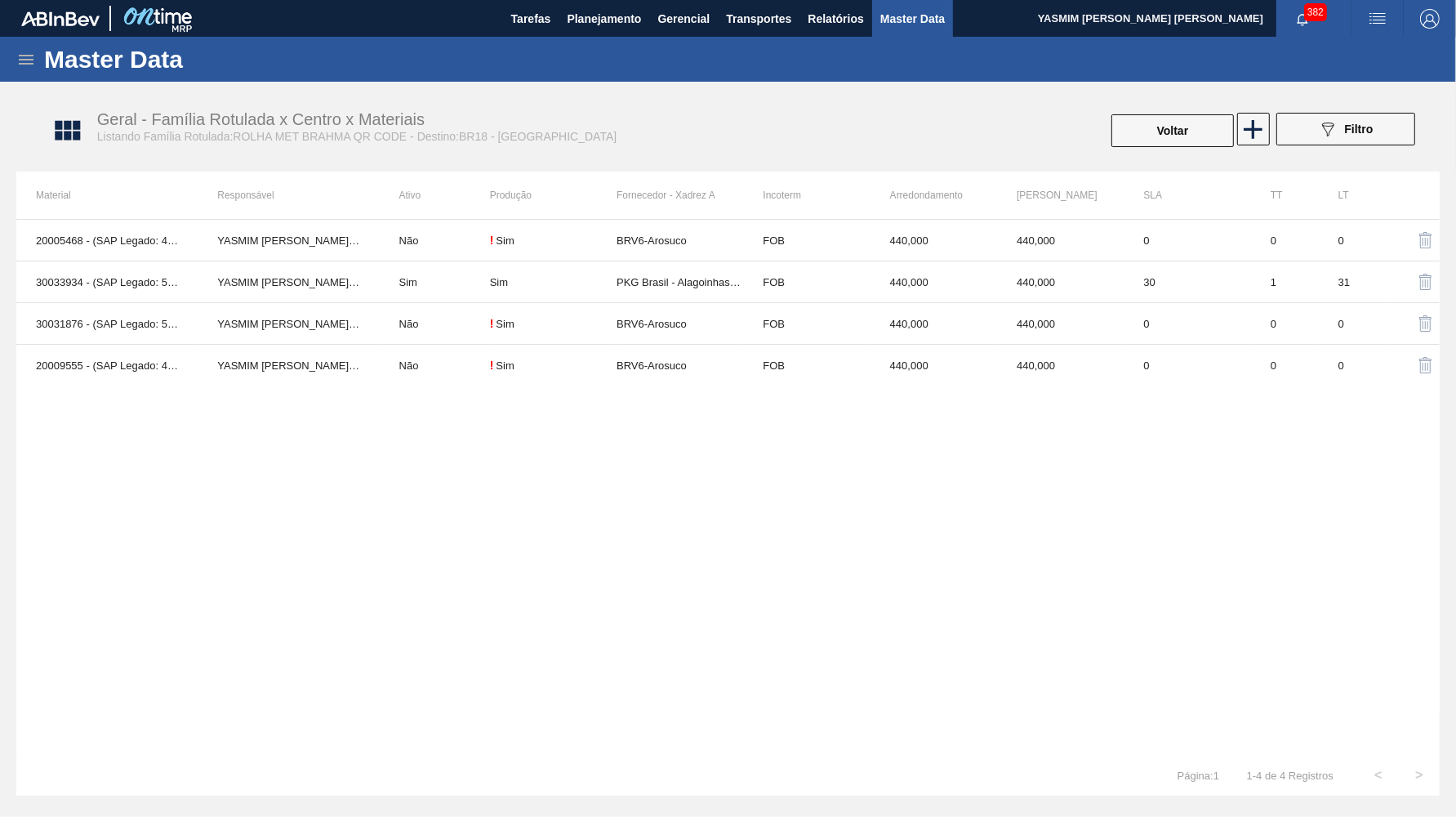
click at [769, 238] on td "FOB" at bounding box center [806, 240] width 126 height 42
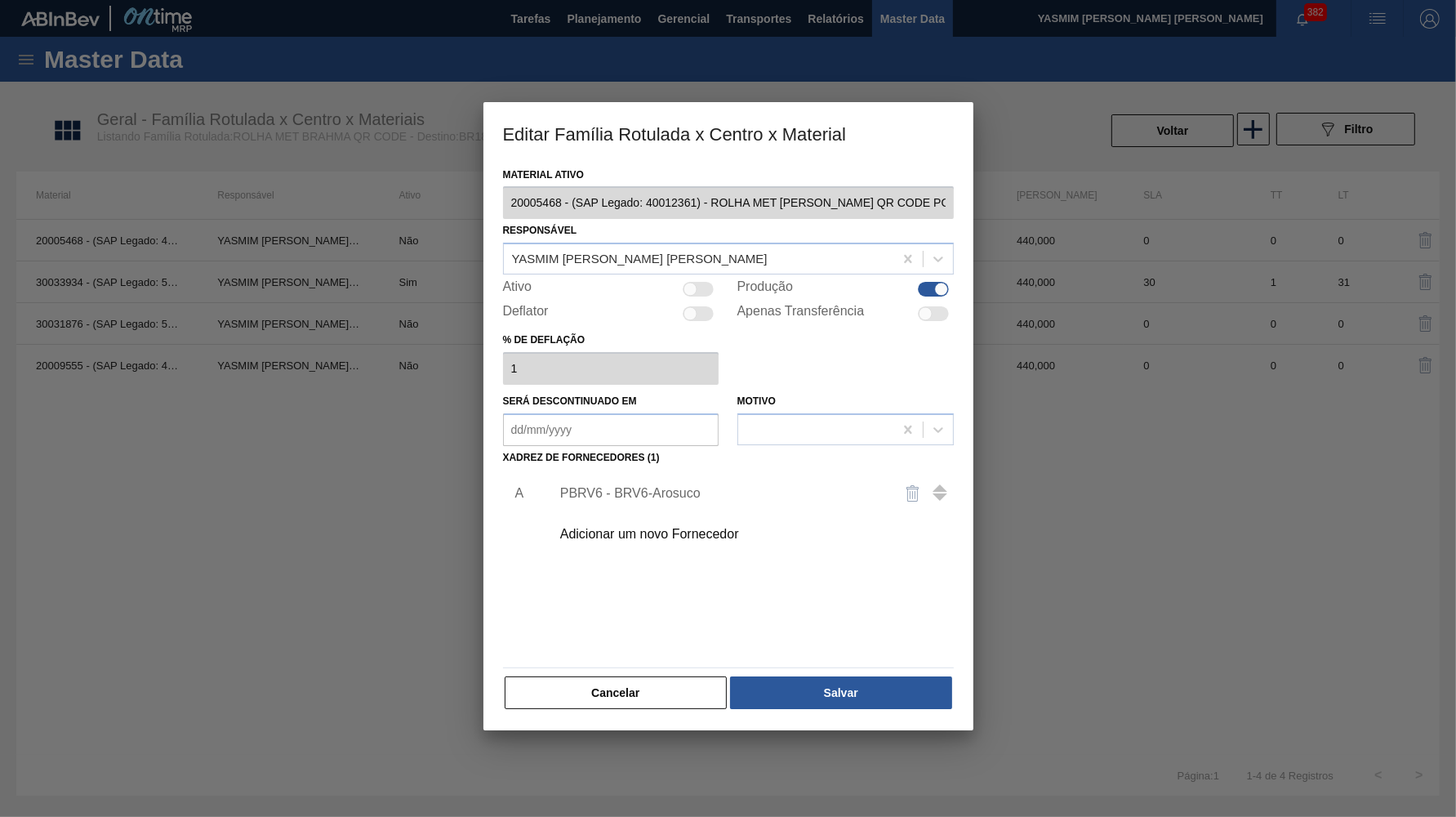
click at [649, 490] on div "PBRV6 - BRV6-Arosuco" at bounding box center [748, 493] width 413 height 41
click at [655, 473] on div "PBRV6 - BRV6-Arosuco" at bounding box center [748, 493] width 413 height 41
click at [646, 489] on div "PBRV6 - BRV6-Arosuco" at bounding box center [748, 493] width 413 height 41
click at [645, 486] on div "PBRV6 - BRV6-Arosuco" at bounding box center [720, 493] width 320 height 14
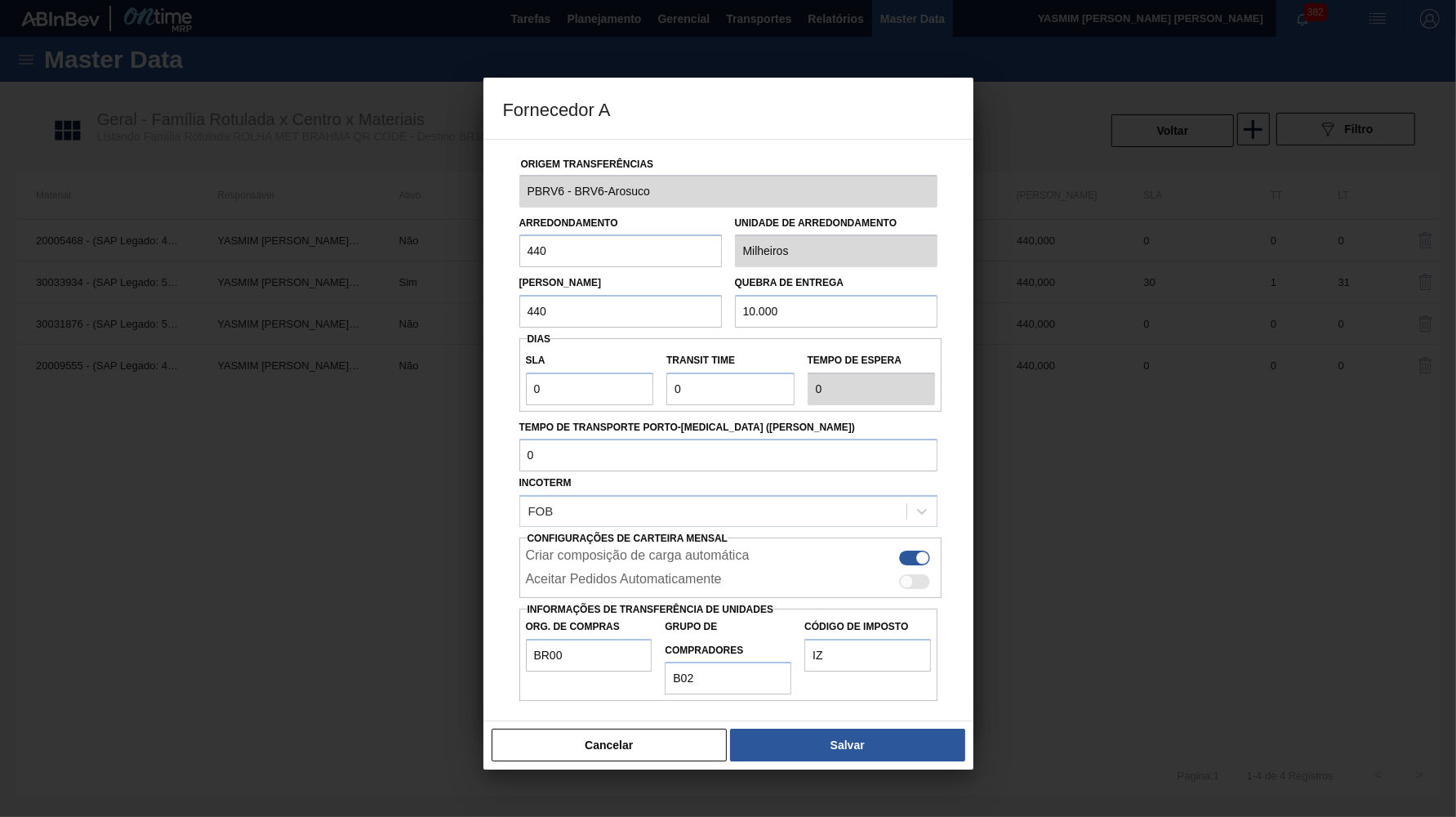
click at [647, 689] on div "Origem Transferências PBRV6 - BRV6-Arosuco Arredondamento 440 Unidade de arredo…" at bounding box center [728, 431] width 490 height 583
click at [623, 733] on div "Cancelar Salvar" at bounding box center [728, 746] width 490 height 49
click at [615, 729] on button "Cancelar" at bounding box center [610, 745] width 236 height 32
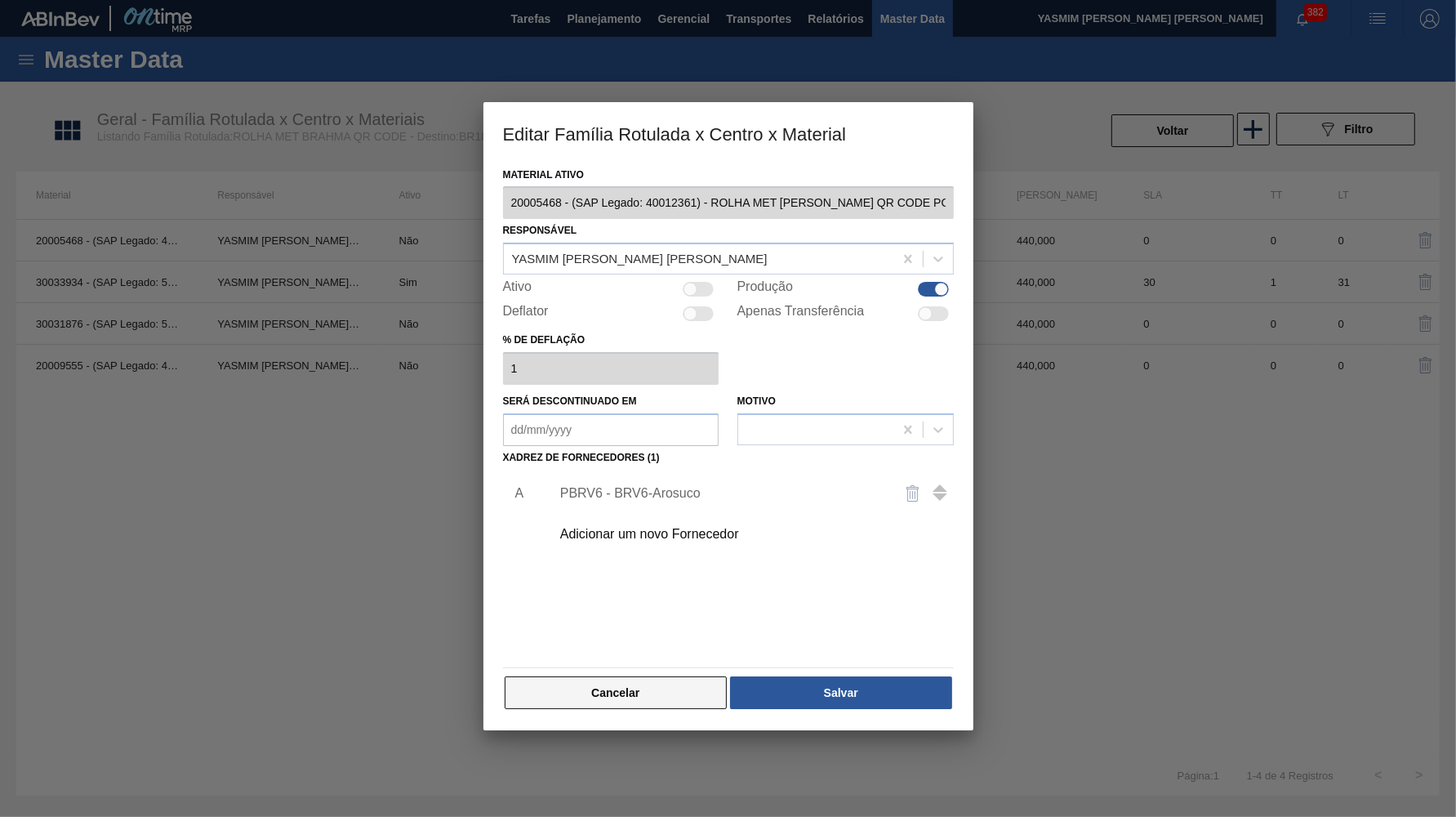
click at [649, 679] on button "Cancelar" at bounding box center [616, 693] width 223 height 32
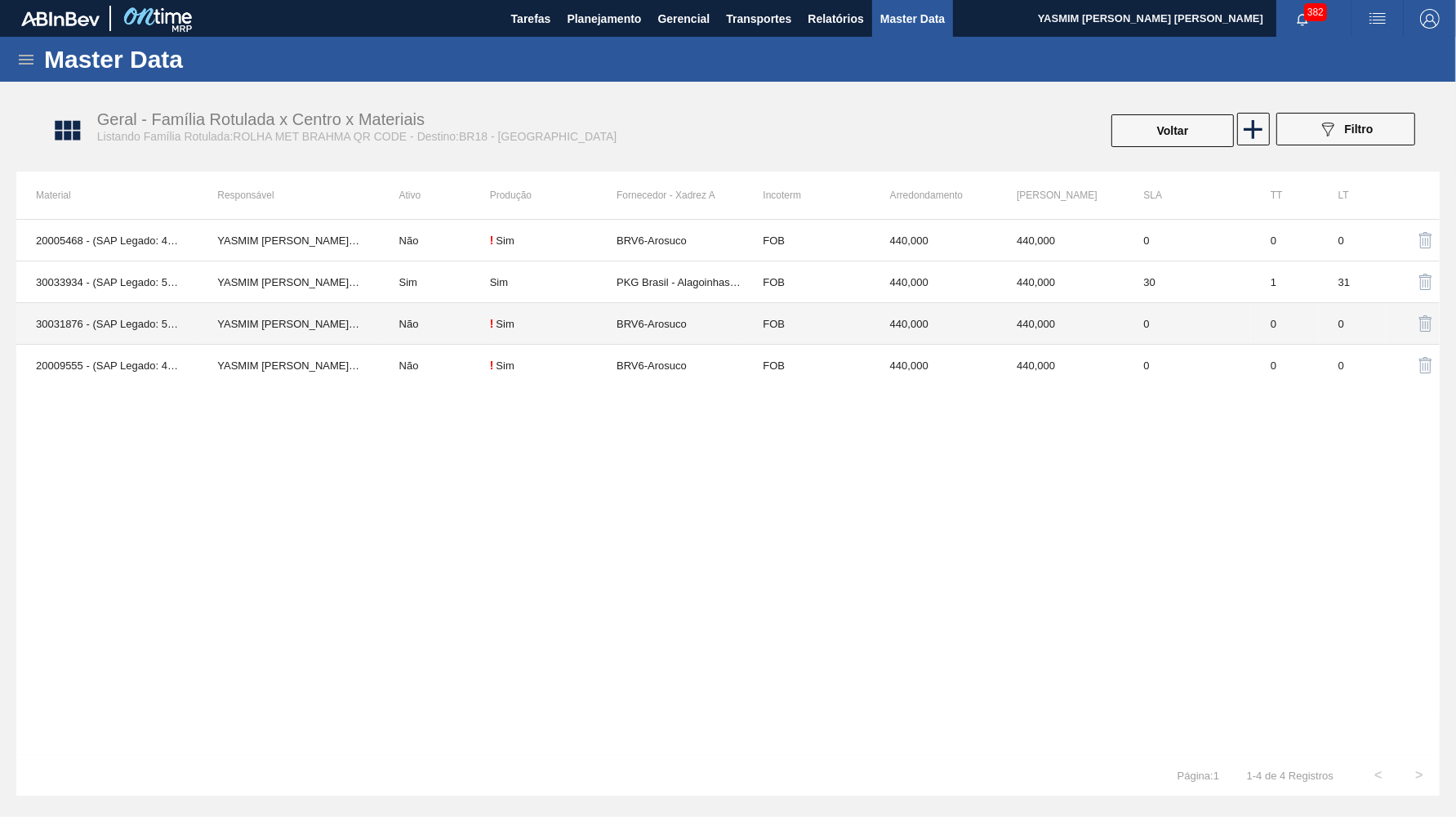
click at [689, 307] on td "BRV6-Arosuco" at bounding box center [679, 324] width 126 height 42
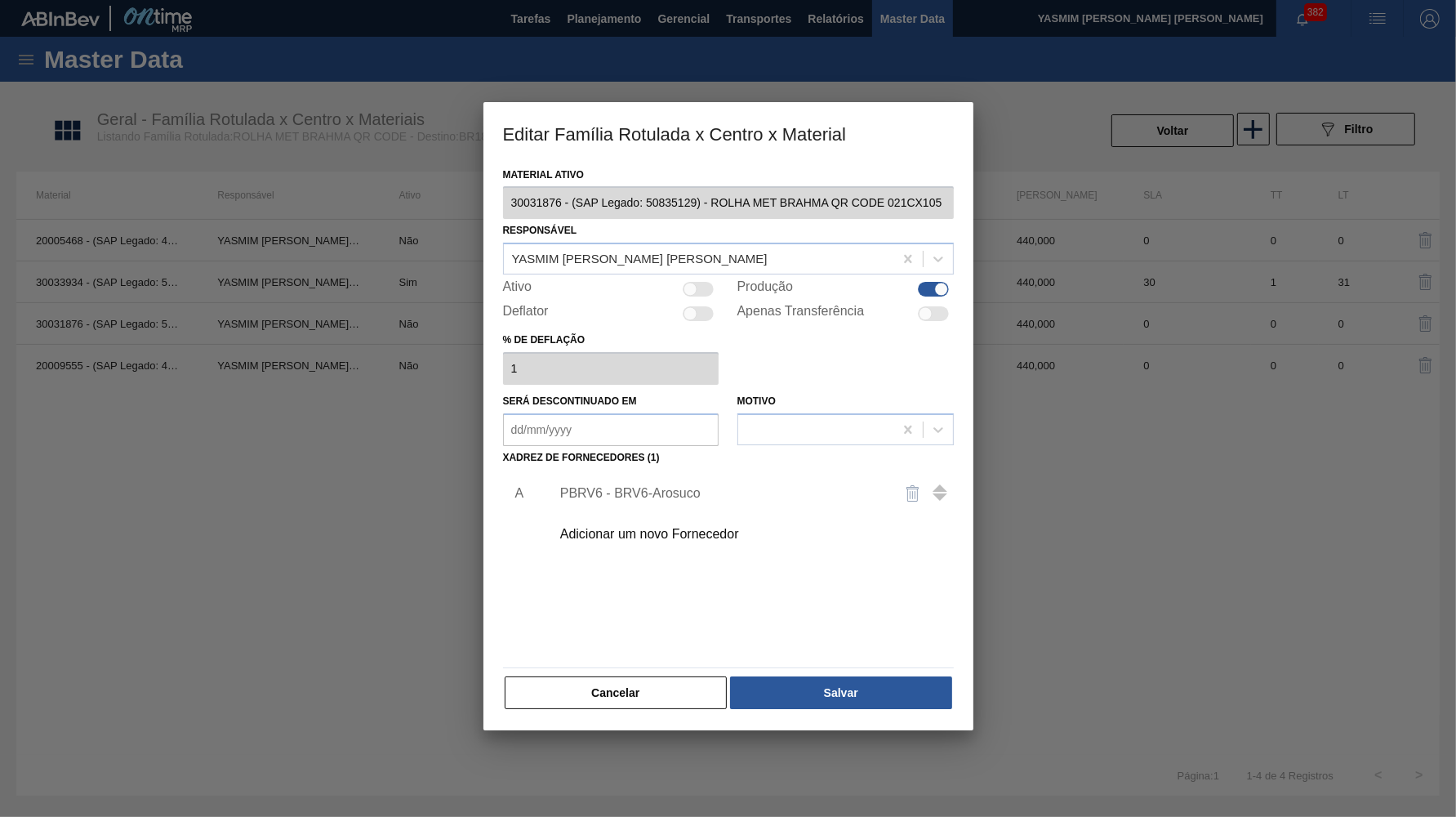
click at [656, 486] on div "PBRV6 - BRV6-Arosuco" at bounding box center [720, 493] width 320 height 14
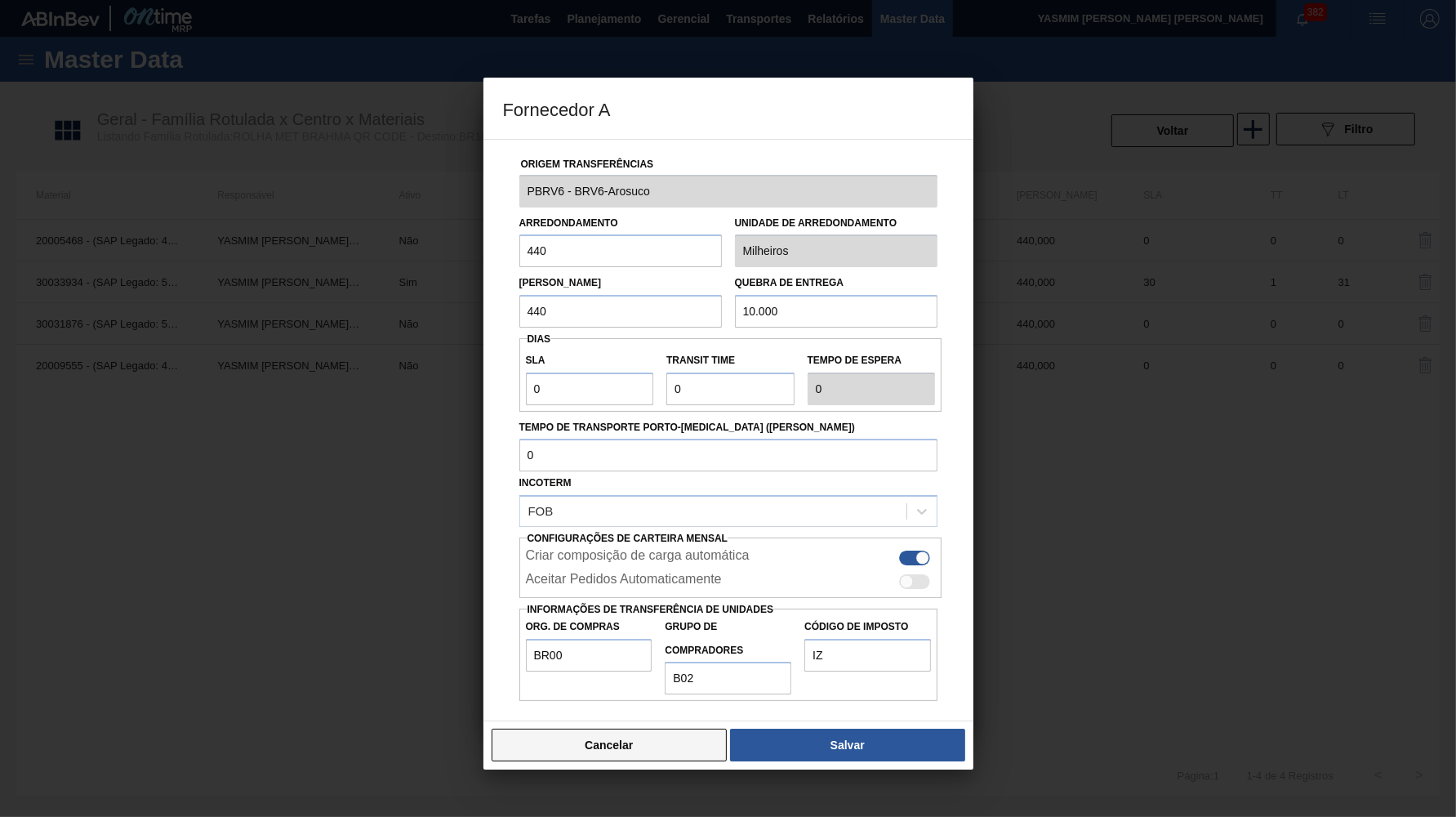
click at [681, 729] on button "Cancelar" at bounding box center [610, 745] width 236 height 32
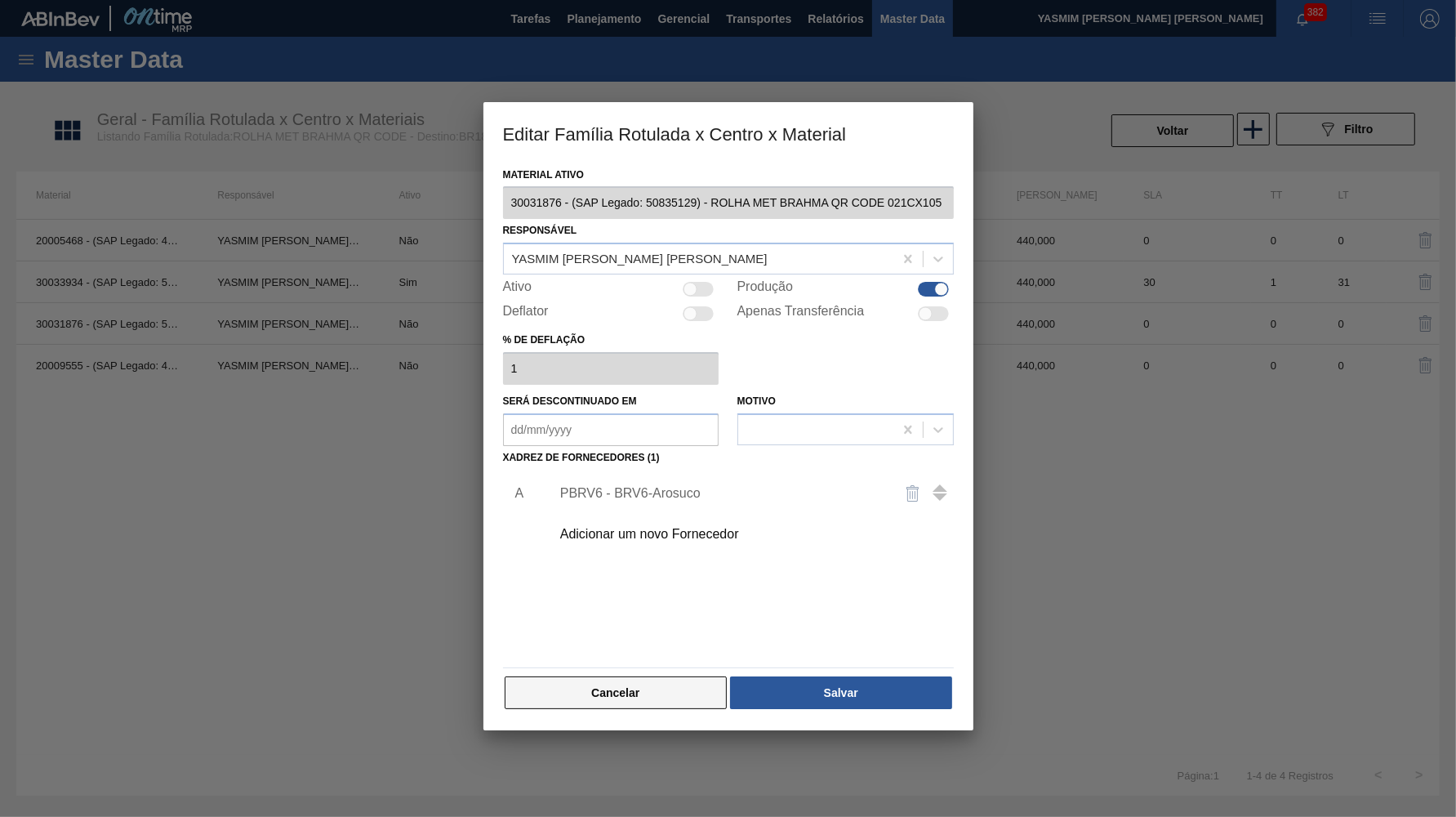
click at [653, 677] on button "Cancelar" at bounding box center [616, 693] width 223 height 32
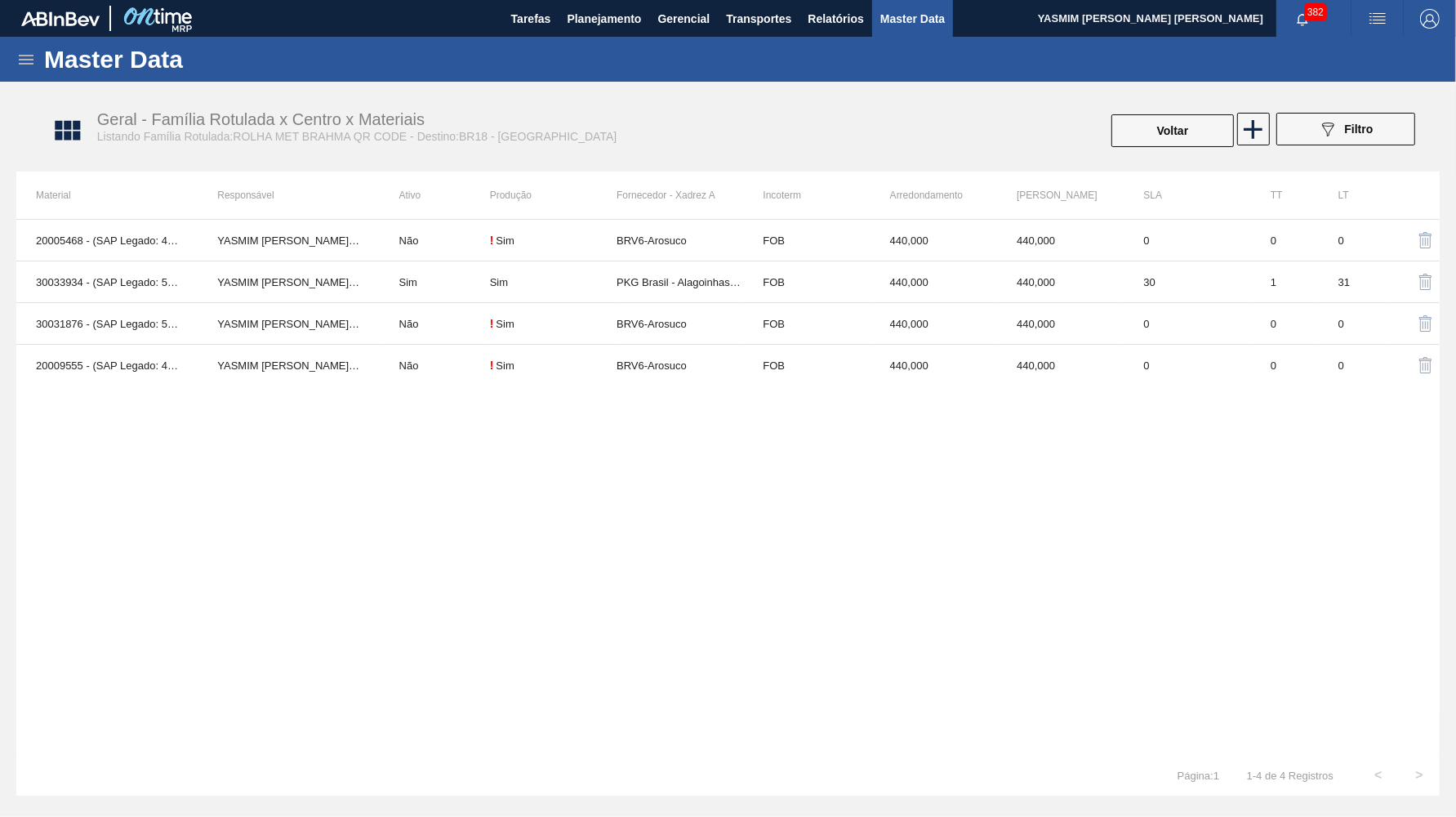
click at [652, 376] on td "BRV6-Arosuco" at bounding box center [679, 365] width 126 height 42
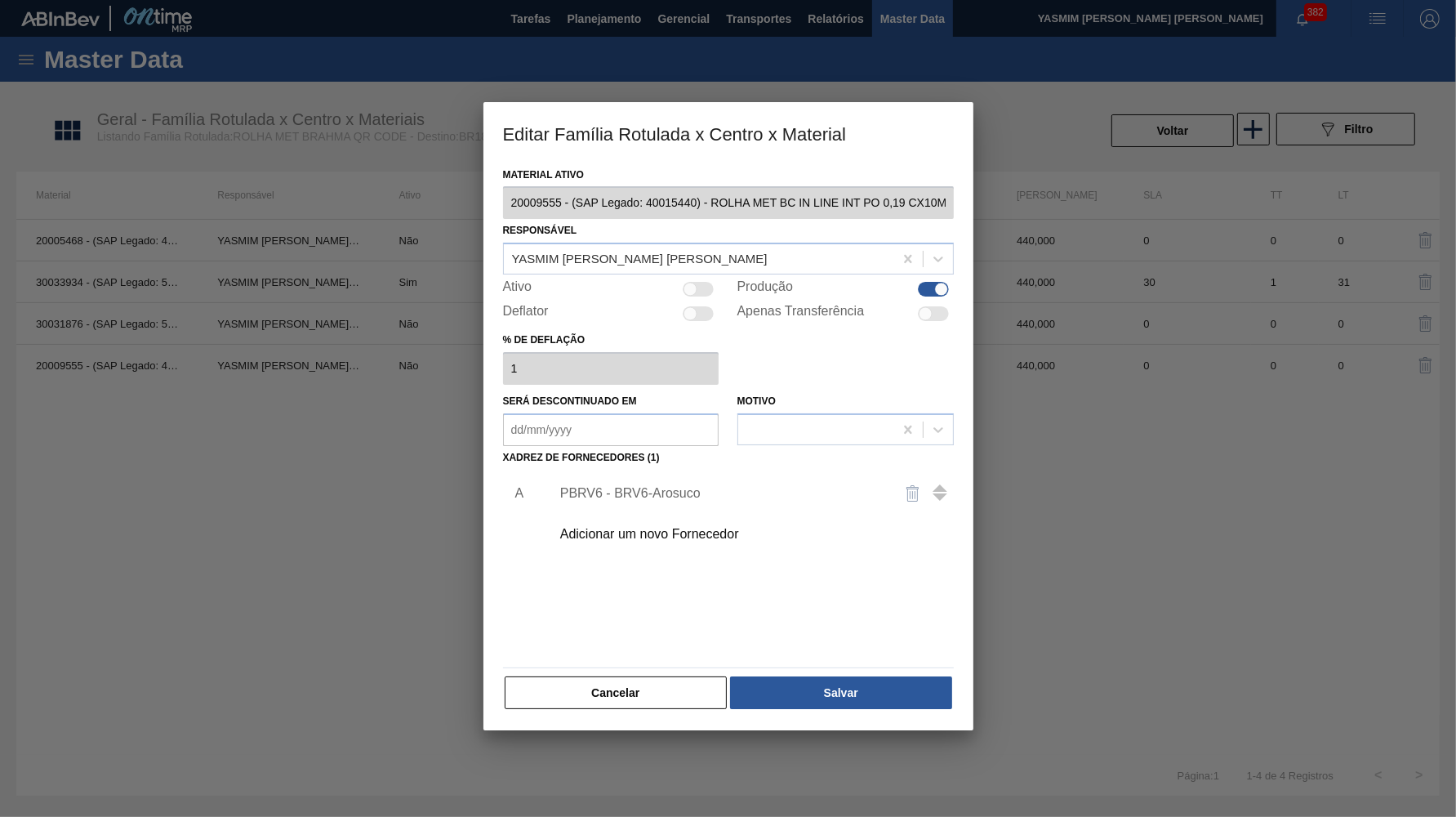
click at [668, 486] on div "PBRV6 - BRV6-Arosuco" at bounding box center [720, 493] width 320 height 14
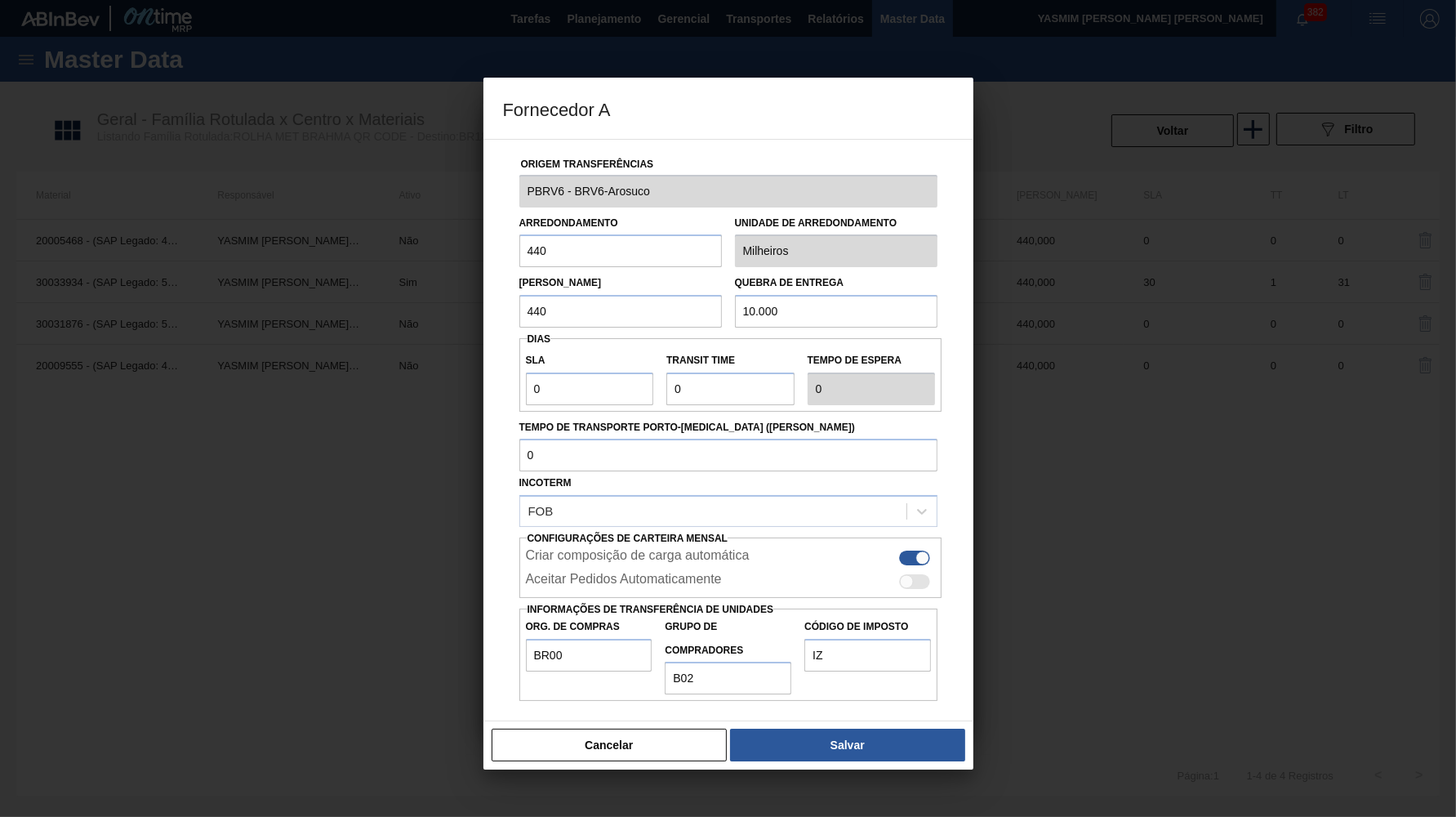
click at [644, 745] on div at bounding box center [728, 408] width 1456 height 817
click at [633, 729] on button "Cancelar" at bounding box center [610, 745] width 236 height 32
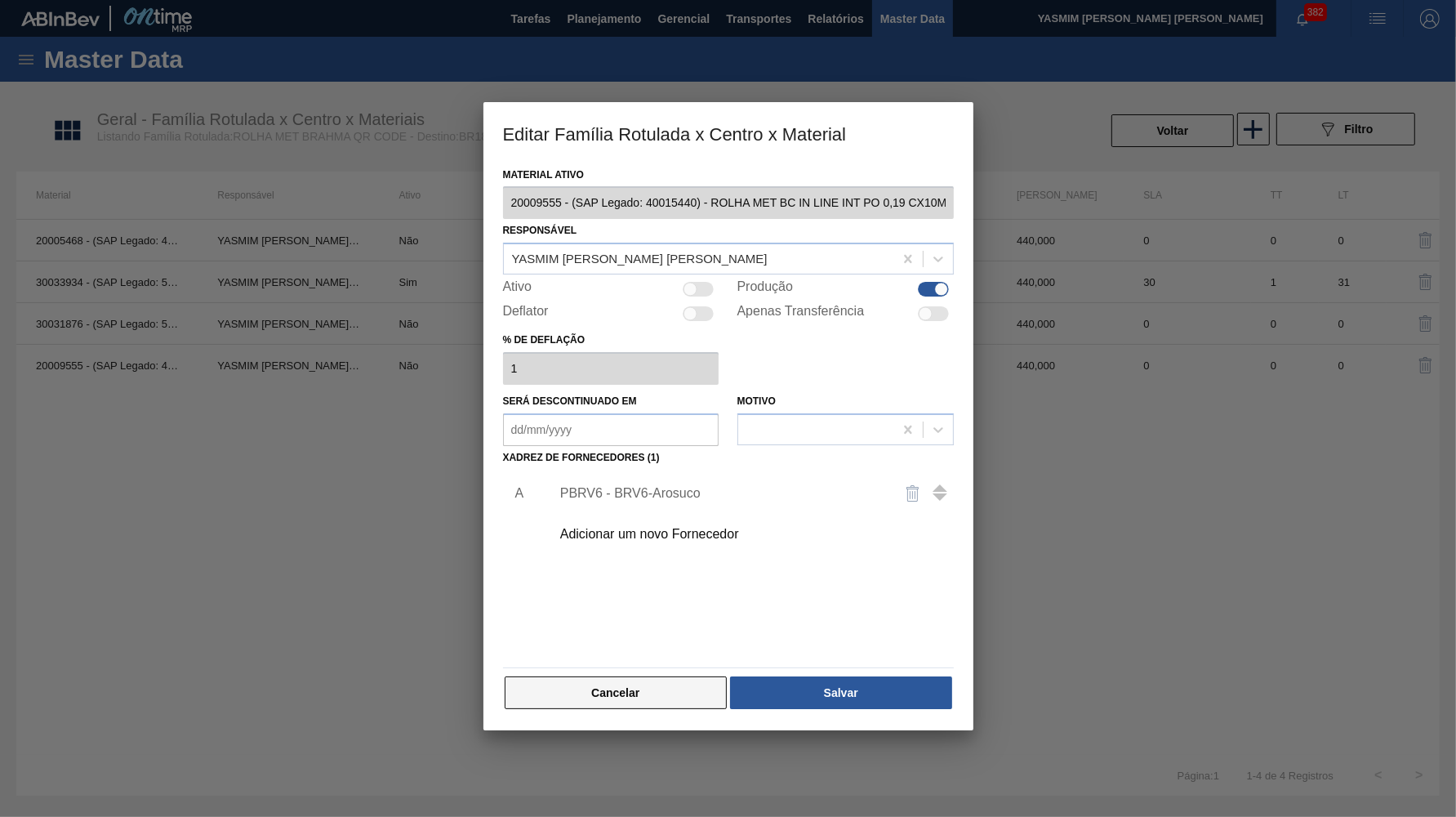
click at [628, 677] on button "Cancelar" at bounding box center [616, 693] width 223 height 32
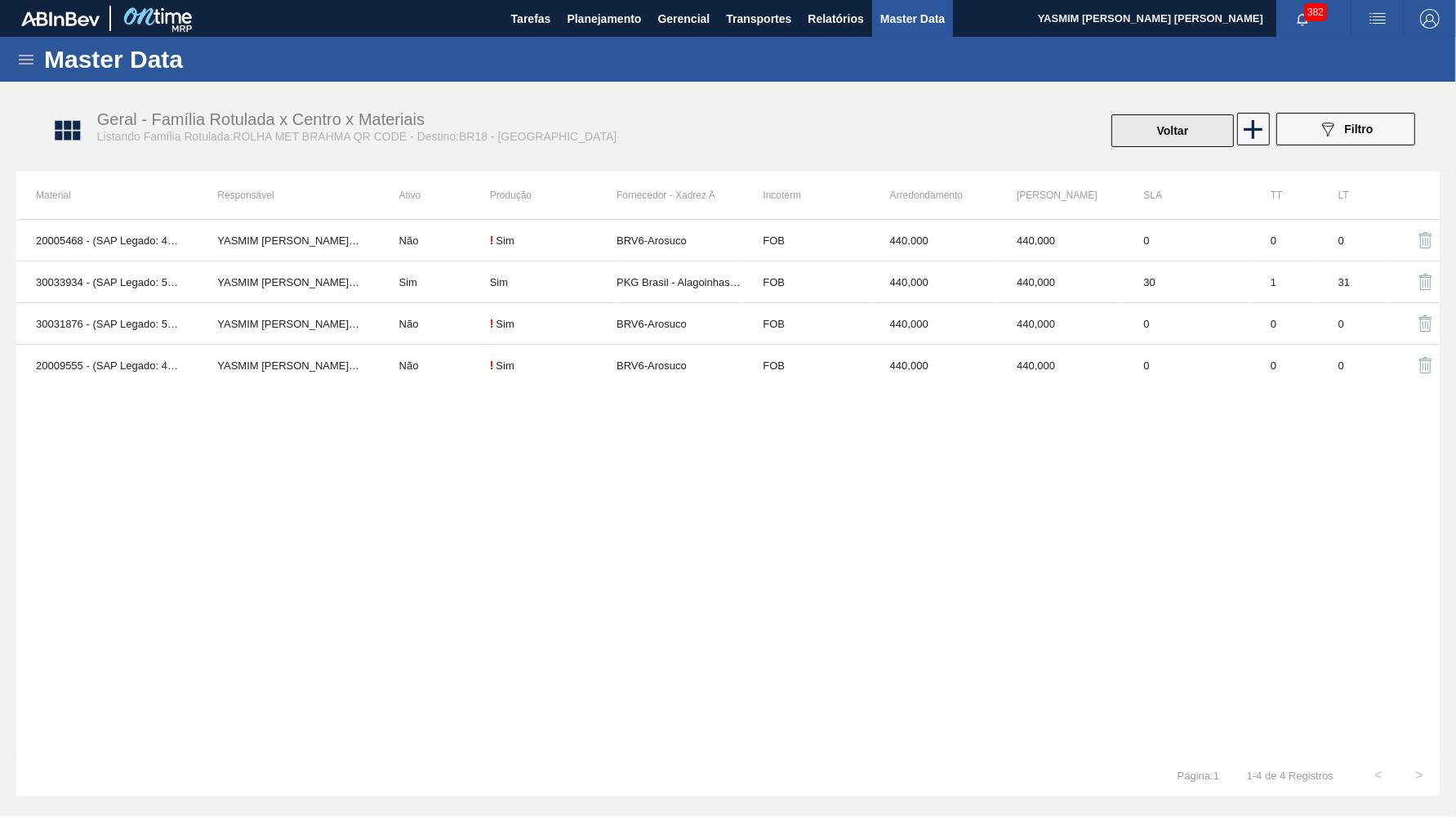
click at [1138, 131] on button "Voltar" at bounding box center [1172, 131] width 122 height 32
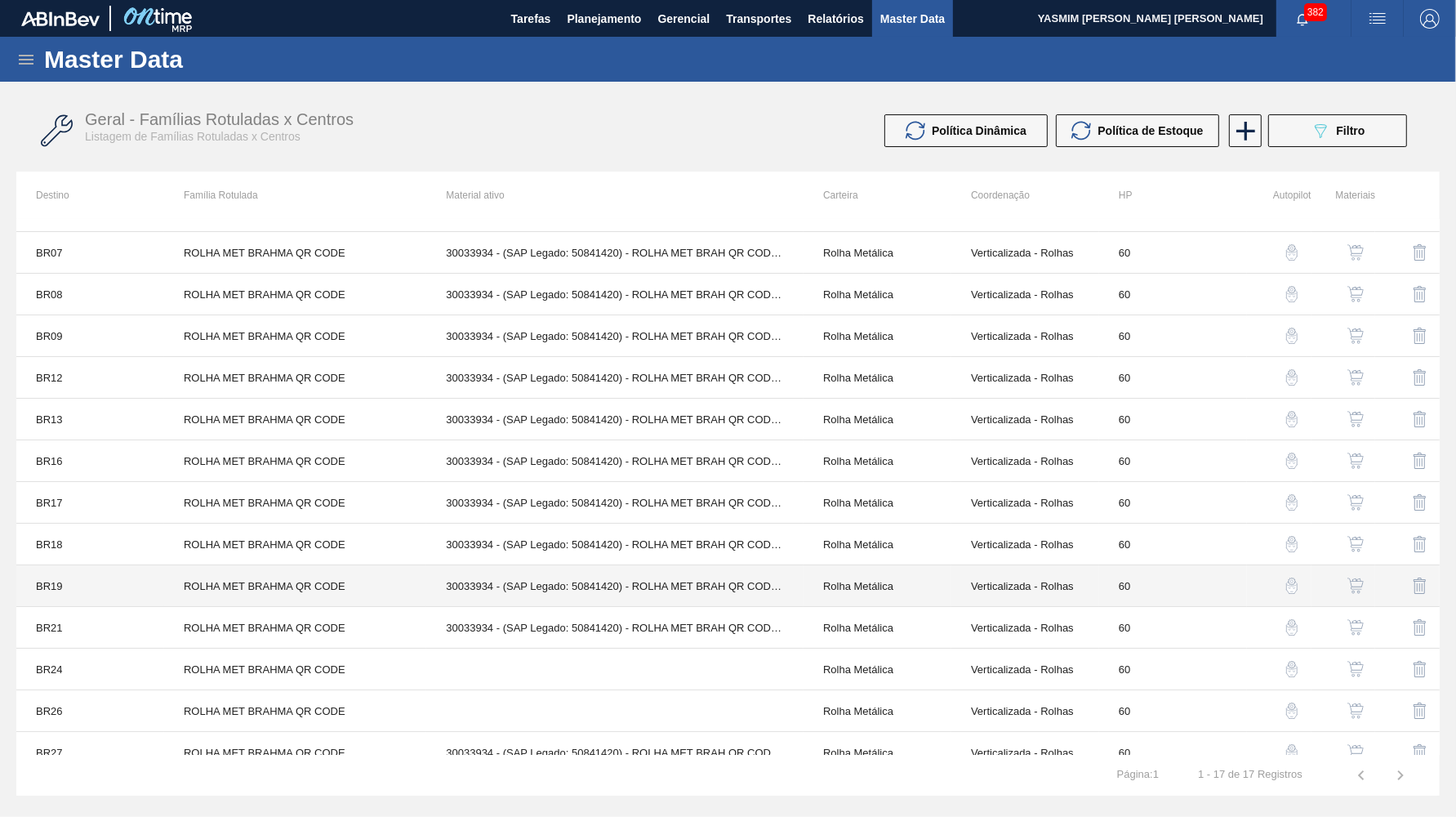
scroll to position [172, 0]
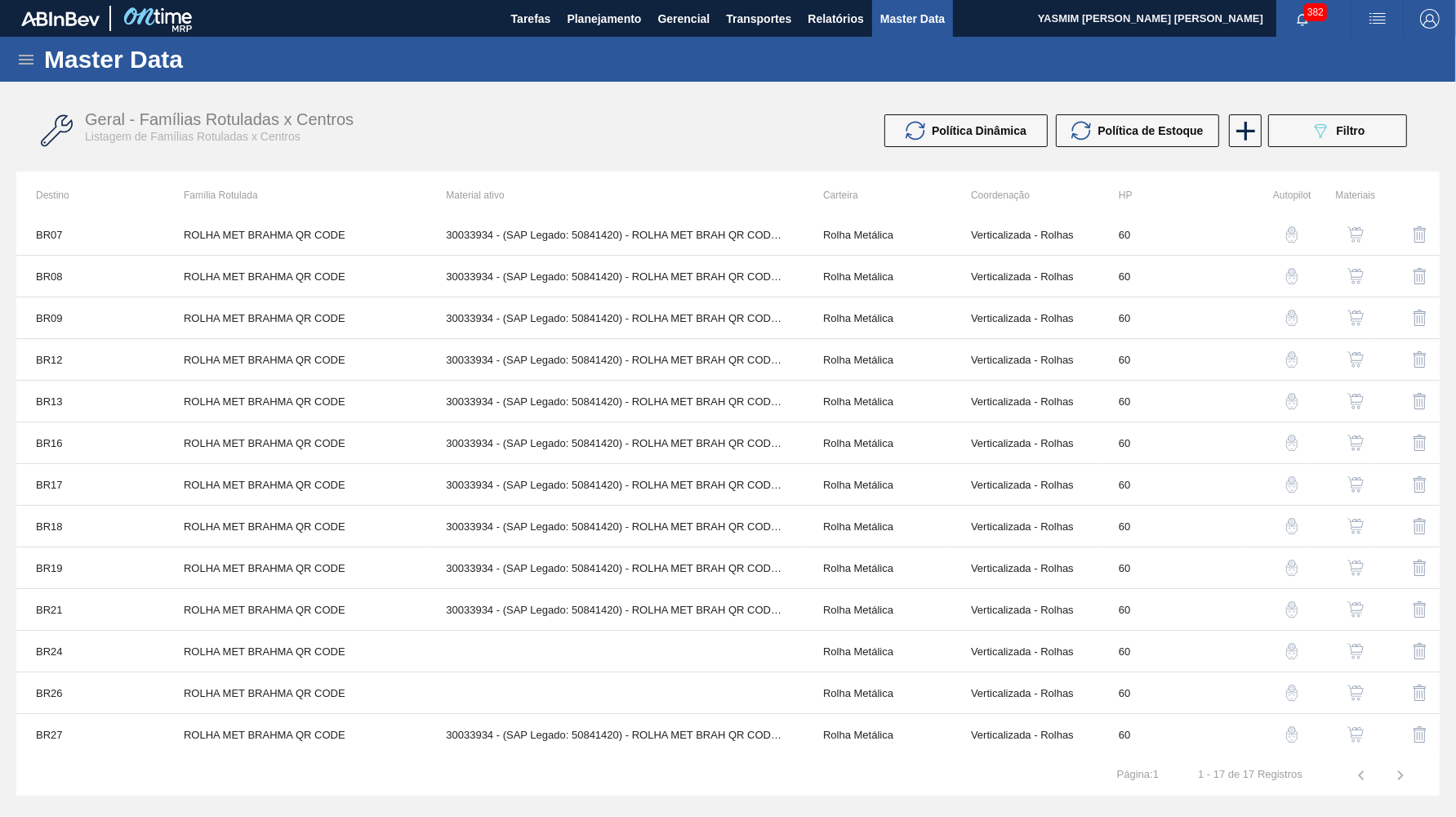
click at [1358, 563] on img "button" at bounding box center [1355, 567] width 16 height 16
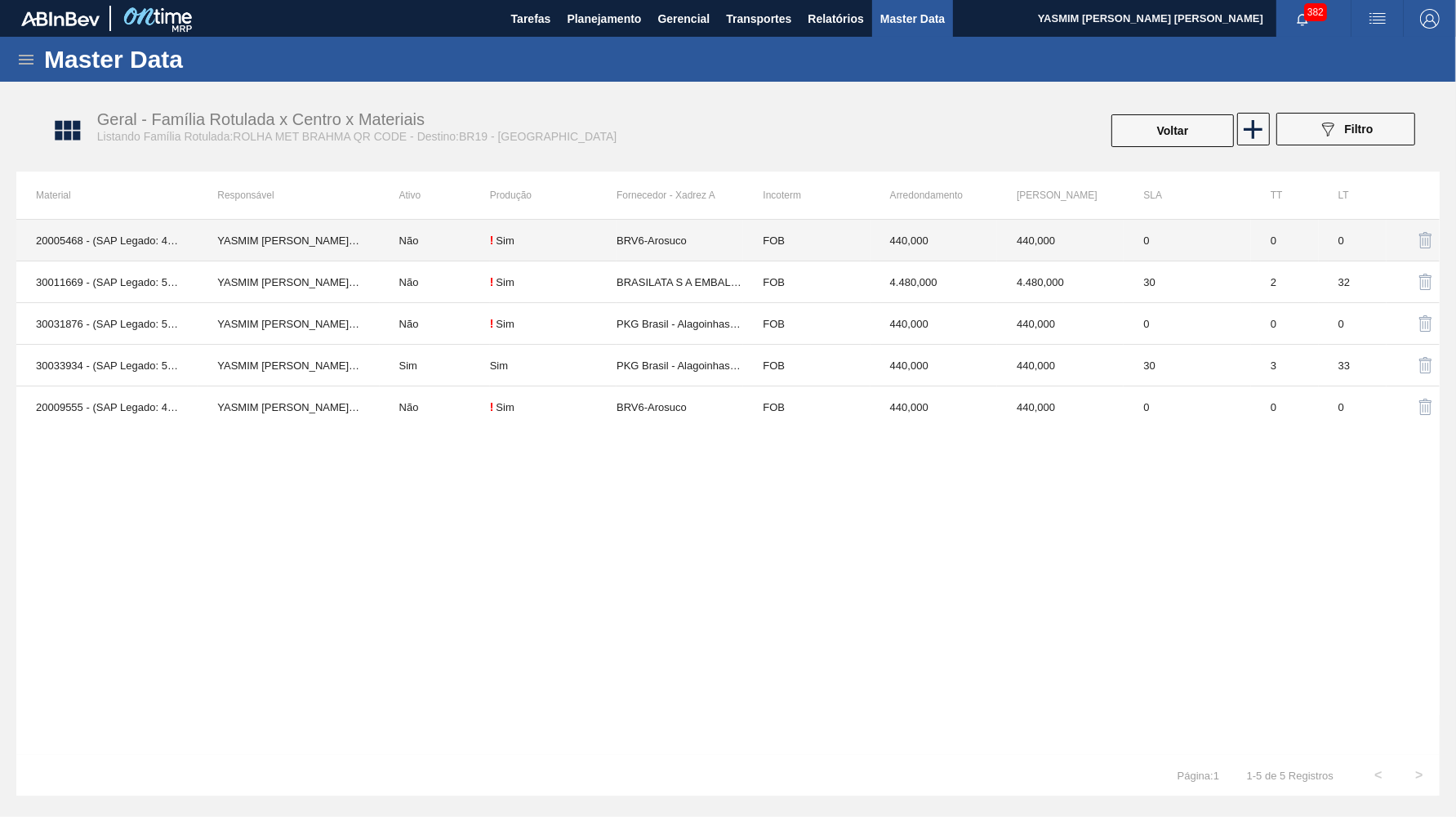
click at [644, 249] on td "BRV6-Arosuco" at bounding box center [679, 240] width 126 height 42
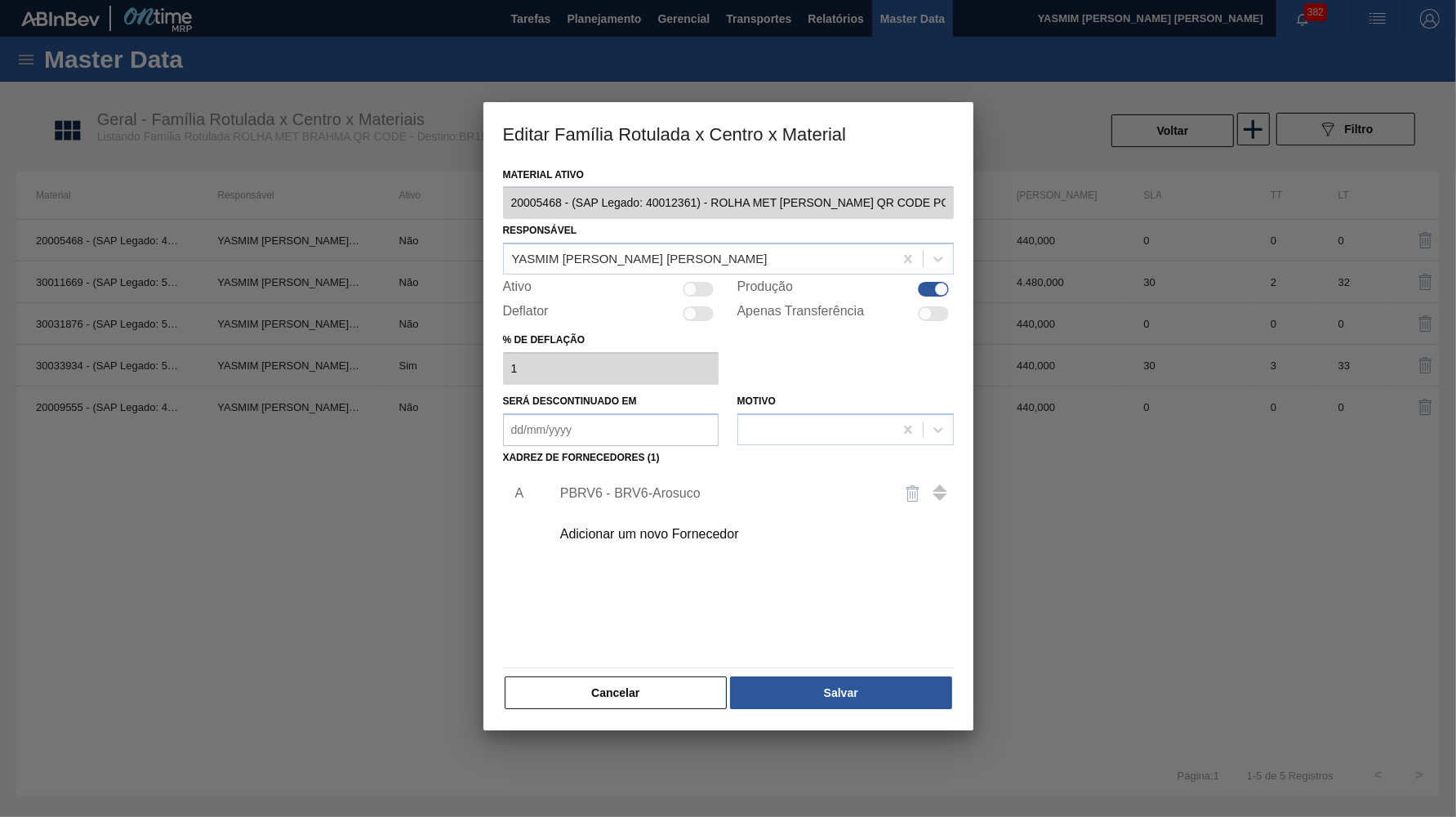
click at [610, 514] on div "Adicionar um novo Fornecedor" at bounding box center [748, 534] width 413 height 41
click at [621, 514] on div "Adicionar um novo Fornecedor" at bounding box center [748, 534] width 413 height 41
click at [649, 486] on div "PBRV6 - BRV6-Arosuco" at bounding box center [720, 493] width 320 height 14
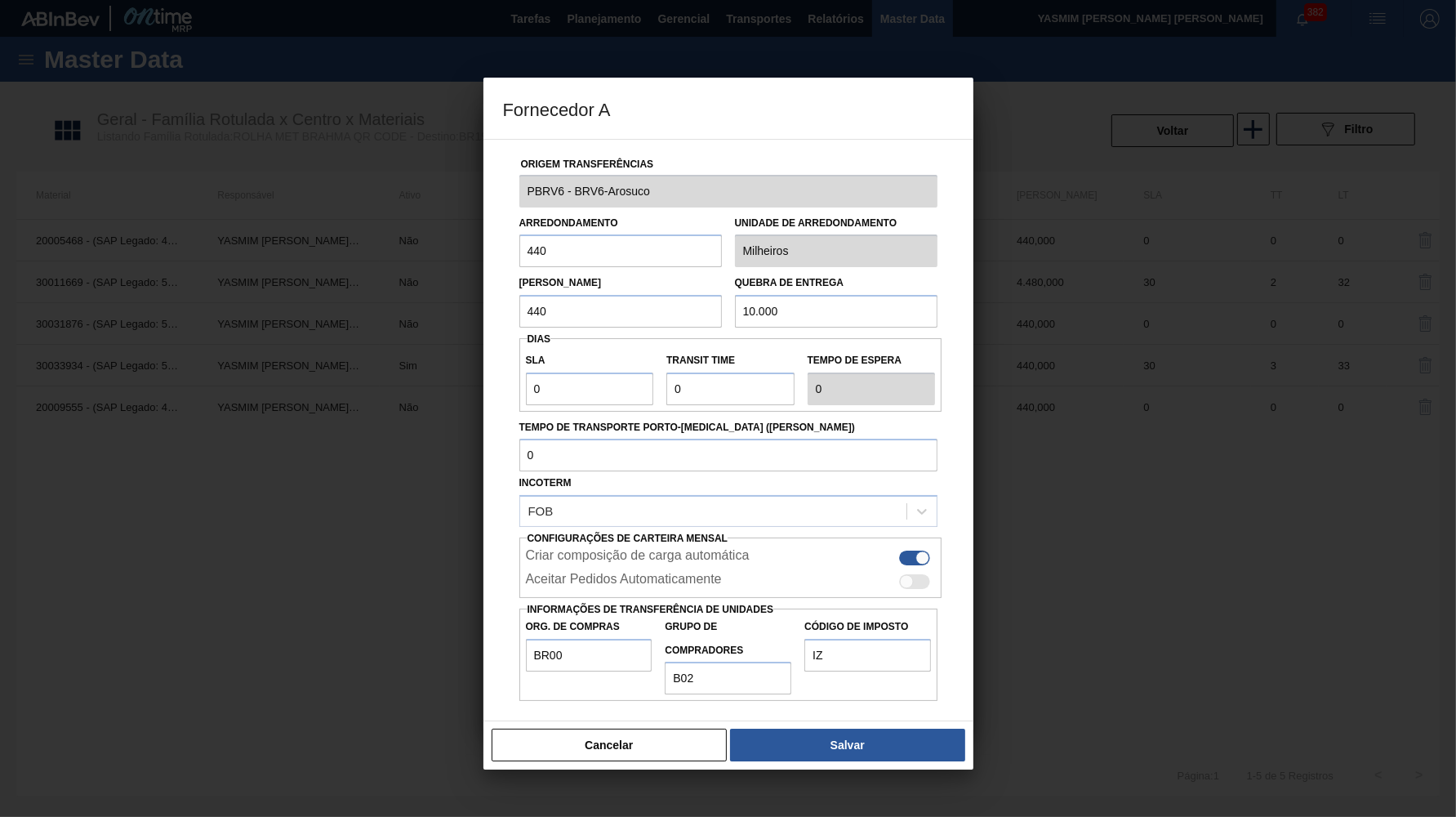
drag, startPoint x: 639, startPoint y: 729, endPoint x: 634, endPoint y: 701, distance: 28.4
click at [638, 729] on button "Cancelar" at bounding box center [610, 745] width 236 height 32
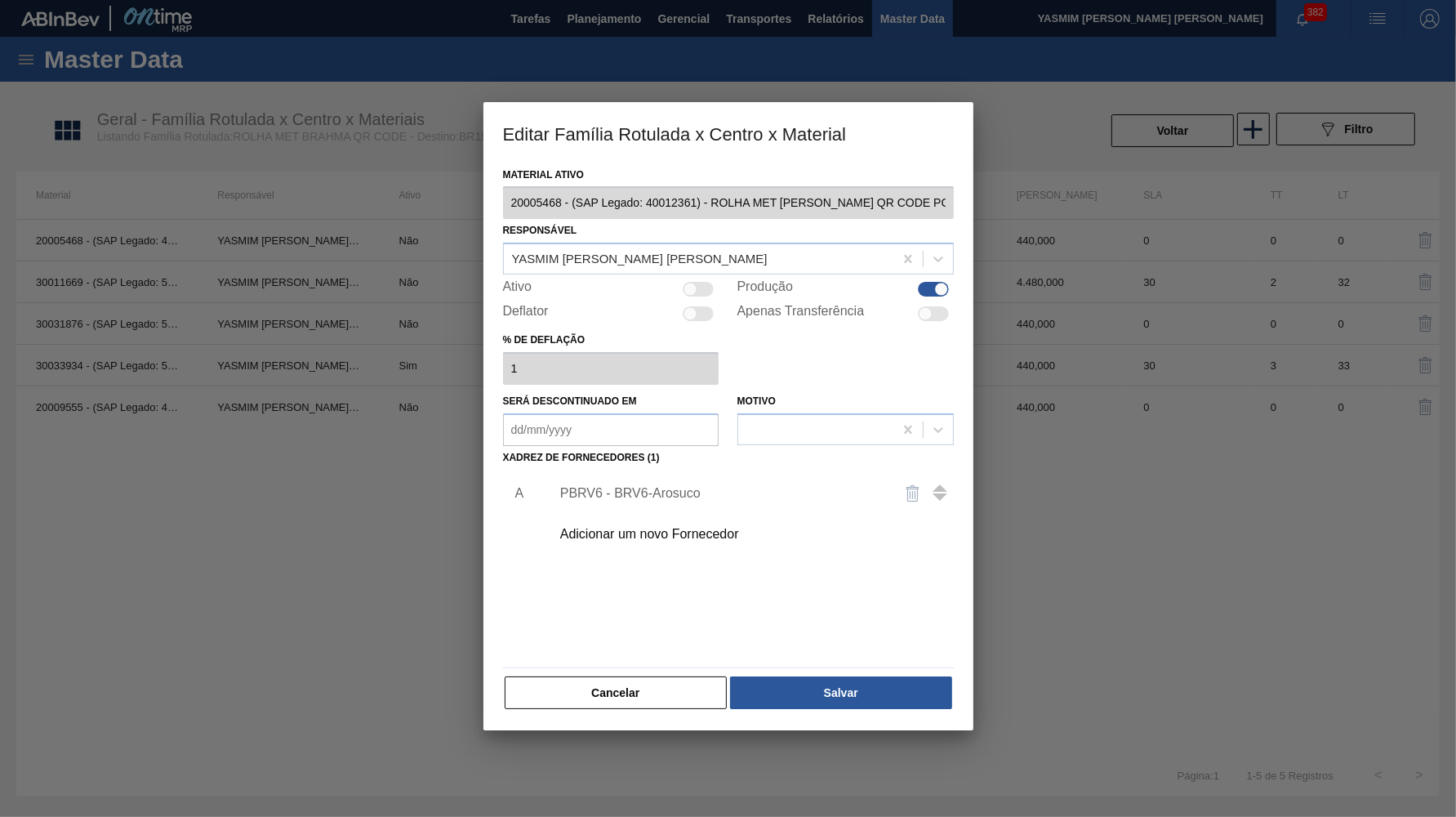
click at [632, 699] on div "Material ativo 20005468 - (SAP Legado: 40012361) - ROLHA MET BC CHOPP QR CODE P…" at bounding box center [728, 447] width 490 height 568
click at [620, 677] on button "Cancelar" at bounding box center [616, 693] width 223 height 32
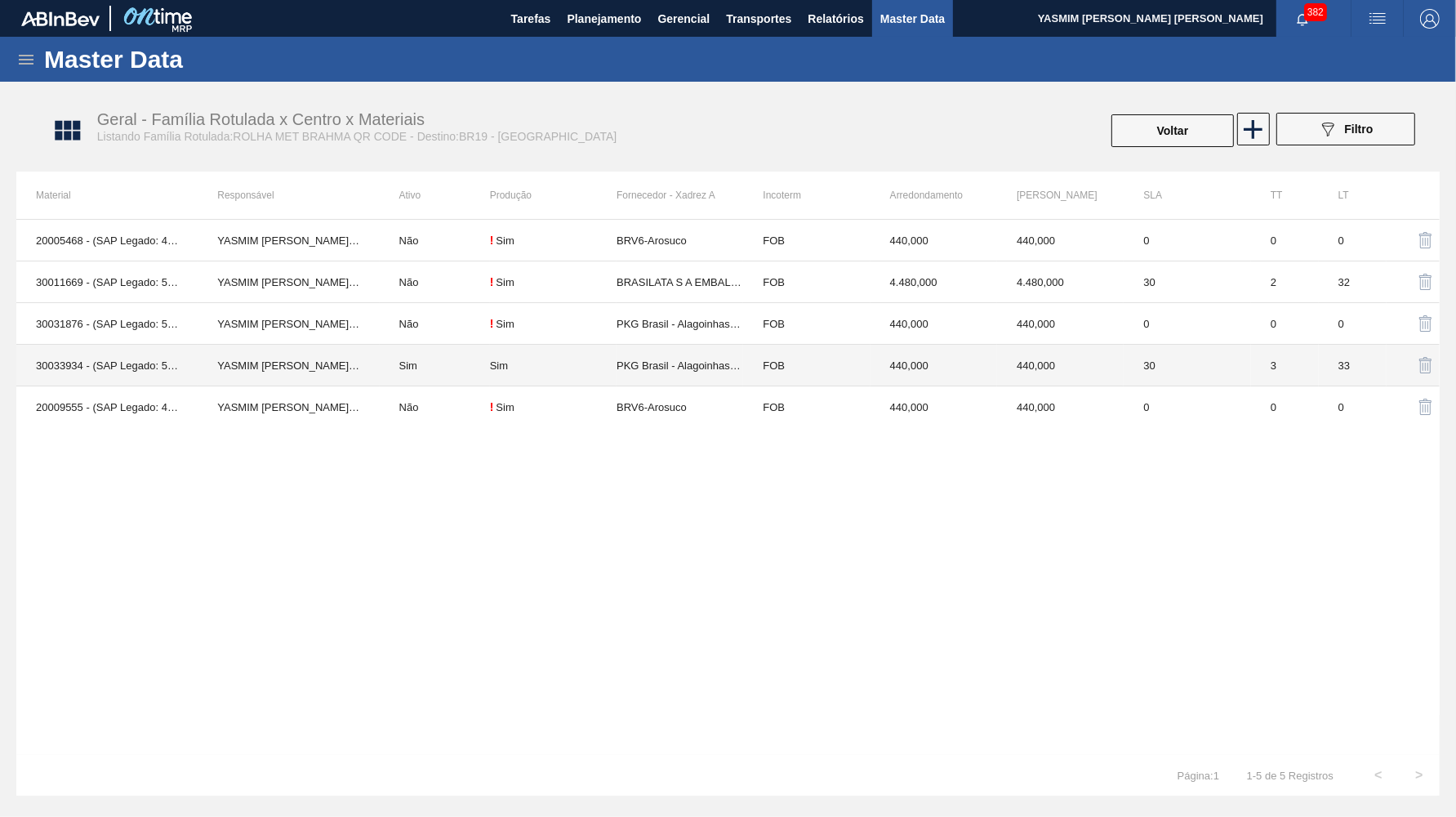
click at [681, 380] on td "PKG Brasil - Alagoinhas (BA)" at bounding box center [679, 365] width 126 height 42
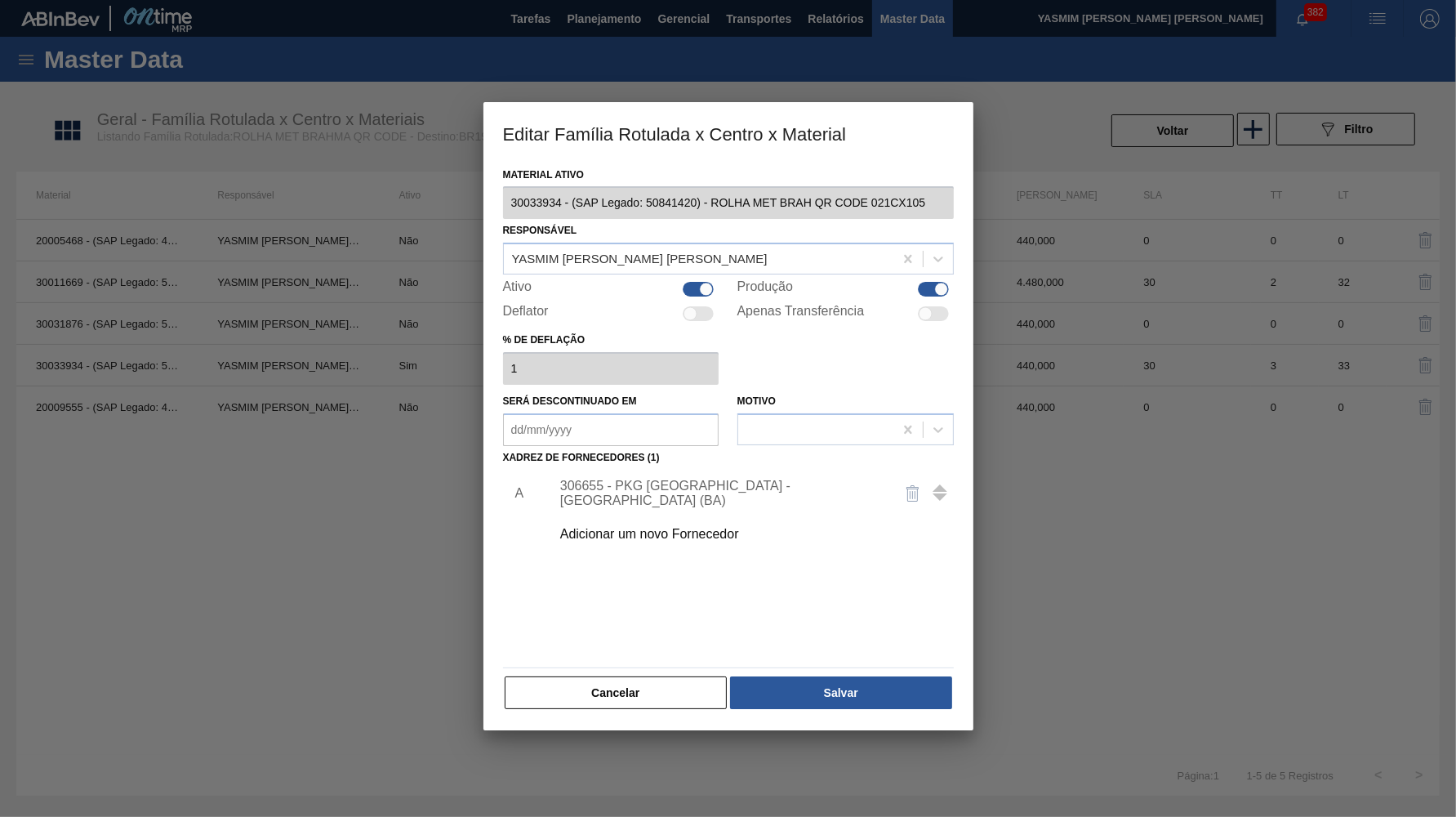
click at [685, 483] on div "306655 - PKG Brasil - Alagoinhas (BA)" at bounding box center [720, 493] width 320 height 30
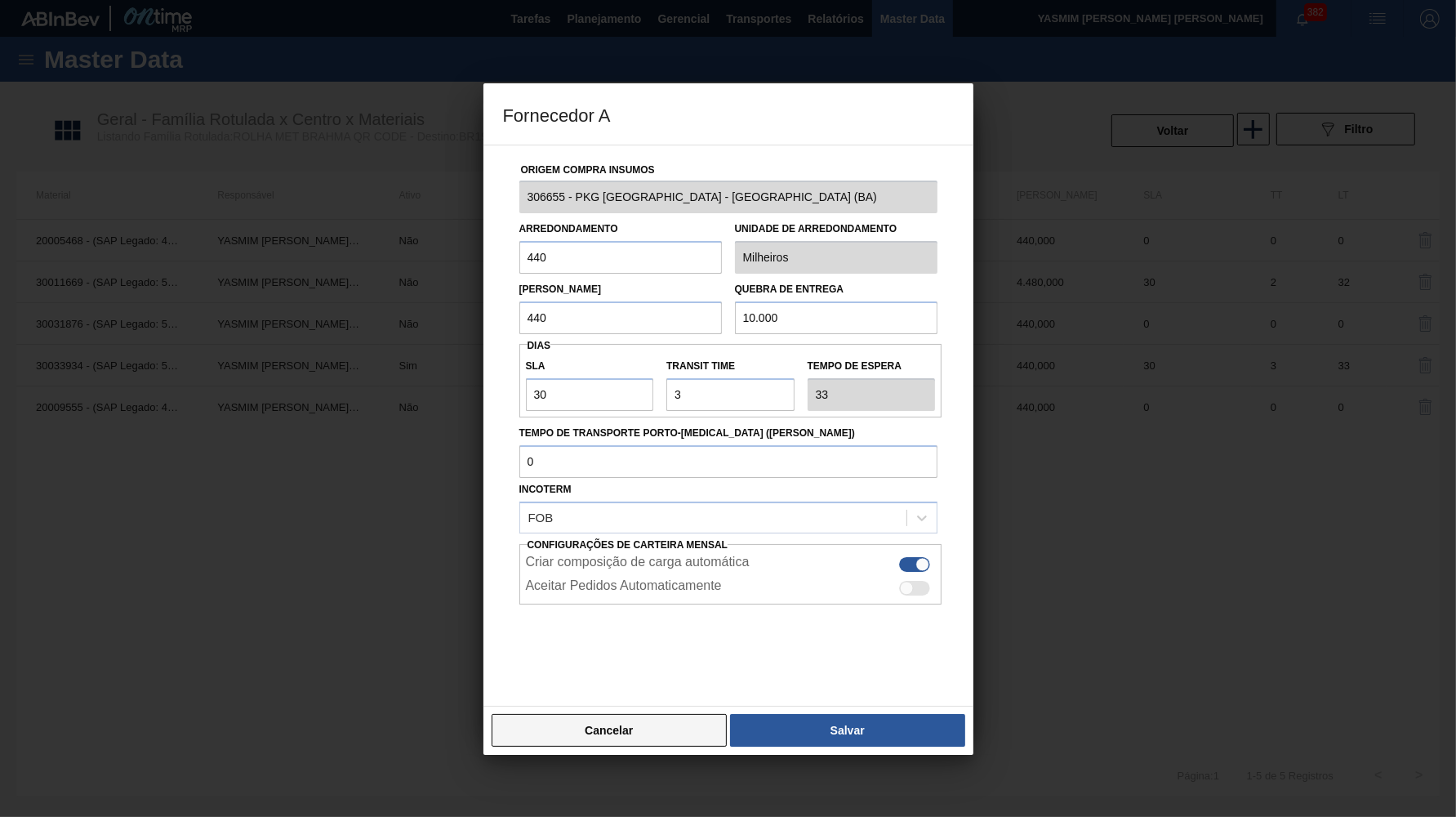
click at [626, 714] on button "Cancelar" at bounding box center [610, 730] width 236 height 32
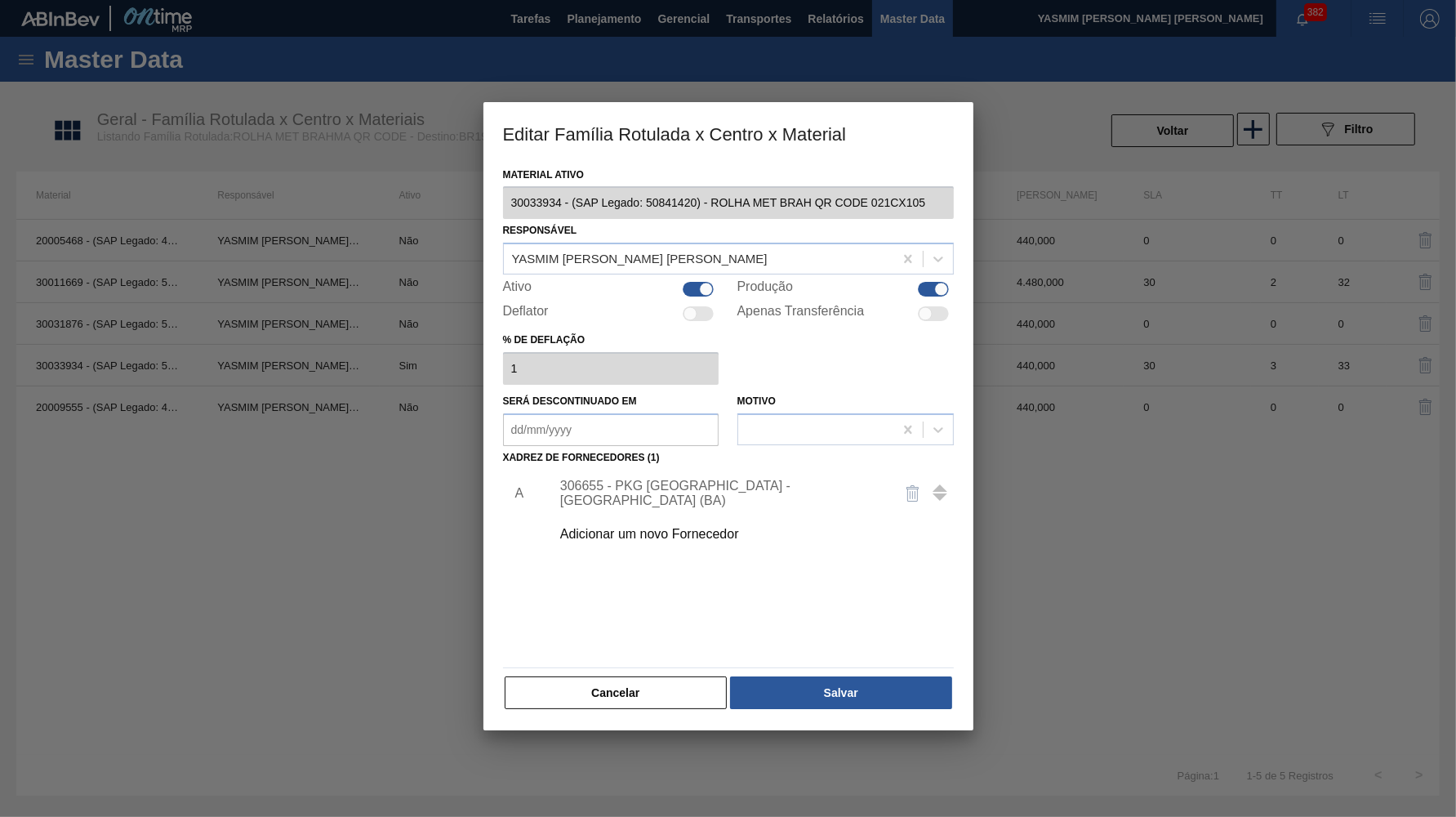
click at [614, 658] on div "Material ativo 30033934 - (SAP Legado: 50841420) - ROLHA MET BRAH QR CODE 021CX…" at bounding box center [728, 437] width 451 height 549
click at [639, 691] on button "Cancelar" at bounding box center [616, 693] width 223 height 32
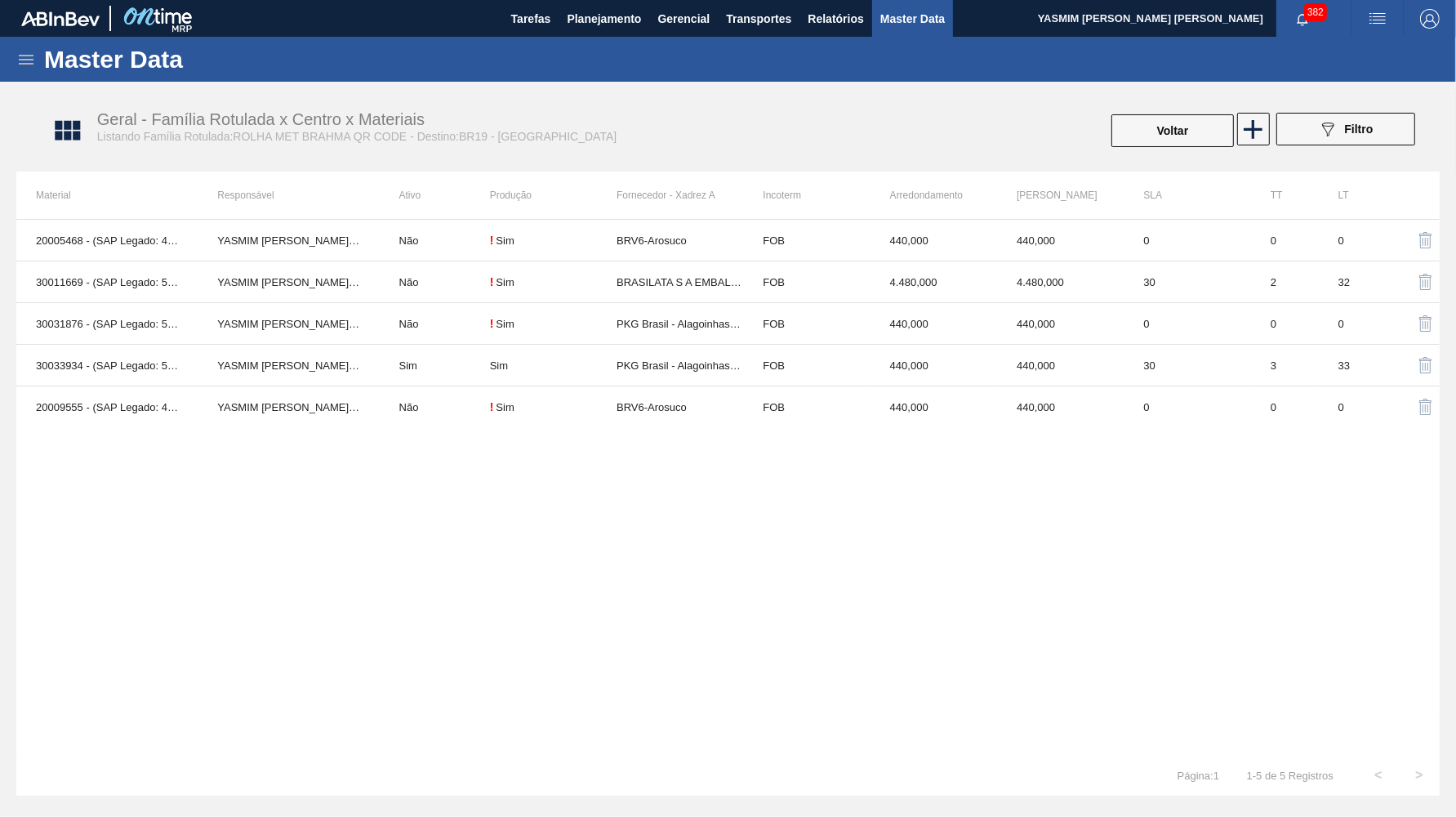
click at [673, 434] on div "20005468 - (SAP Legado: 40012361) - ROLHA MET BC CHOPP QR CODE PO 0,19 YASMIM F…" at bounding box center [728, 487] width 1424 height 536
click at [677, 404] on td "BRV6-Arosuco" at bounding box center [679, 407] width 126 height 42
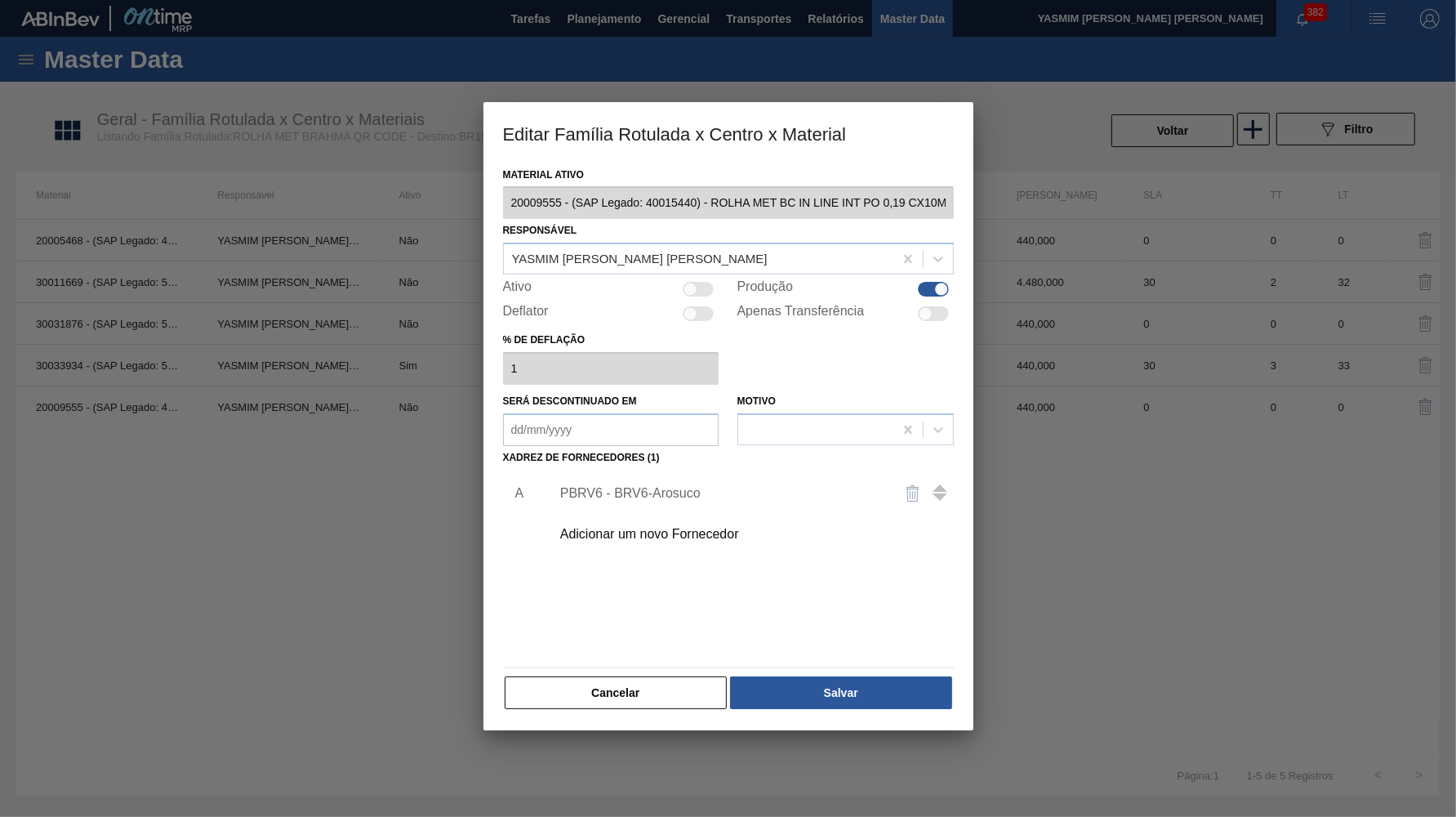
click at [651, 473] on div "PBRV6 - BRV6-Arosuco" at bounding box center [748, 493] width 413 height 41
click at [658, 486] on div "PBRV6 - BRV6-Arosuco" at bounding box center [720, 493] width 320 height 14
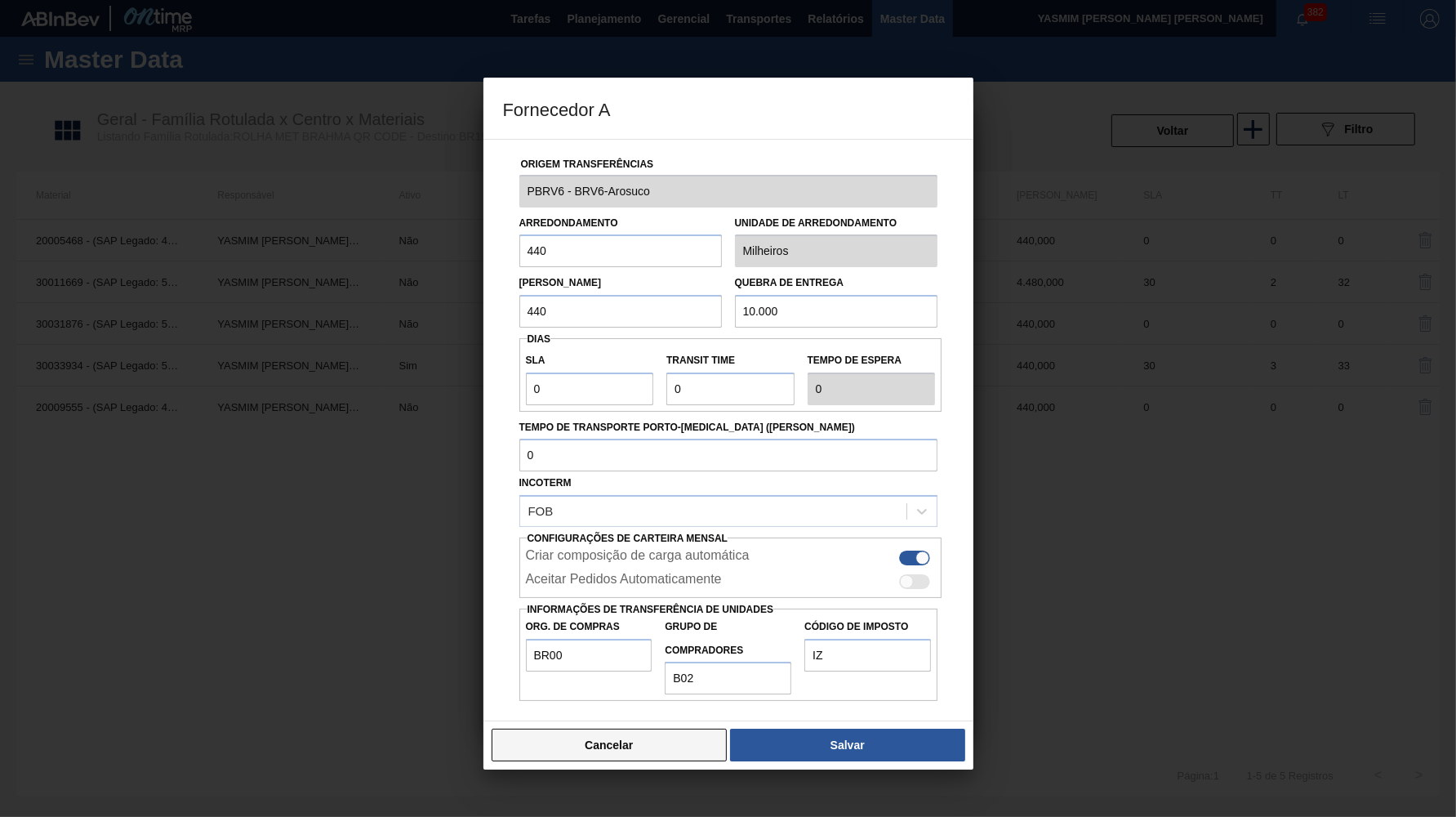
click at [640, 729] on button "Cancelar" at bounding box center [610, 745] width 236 height 32
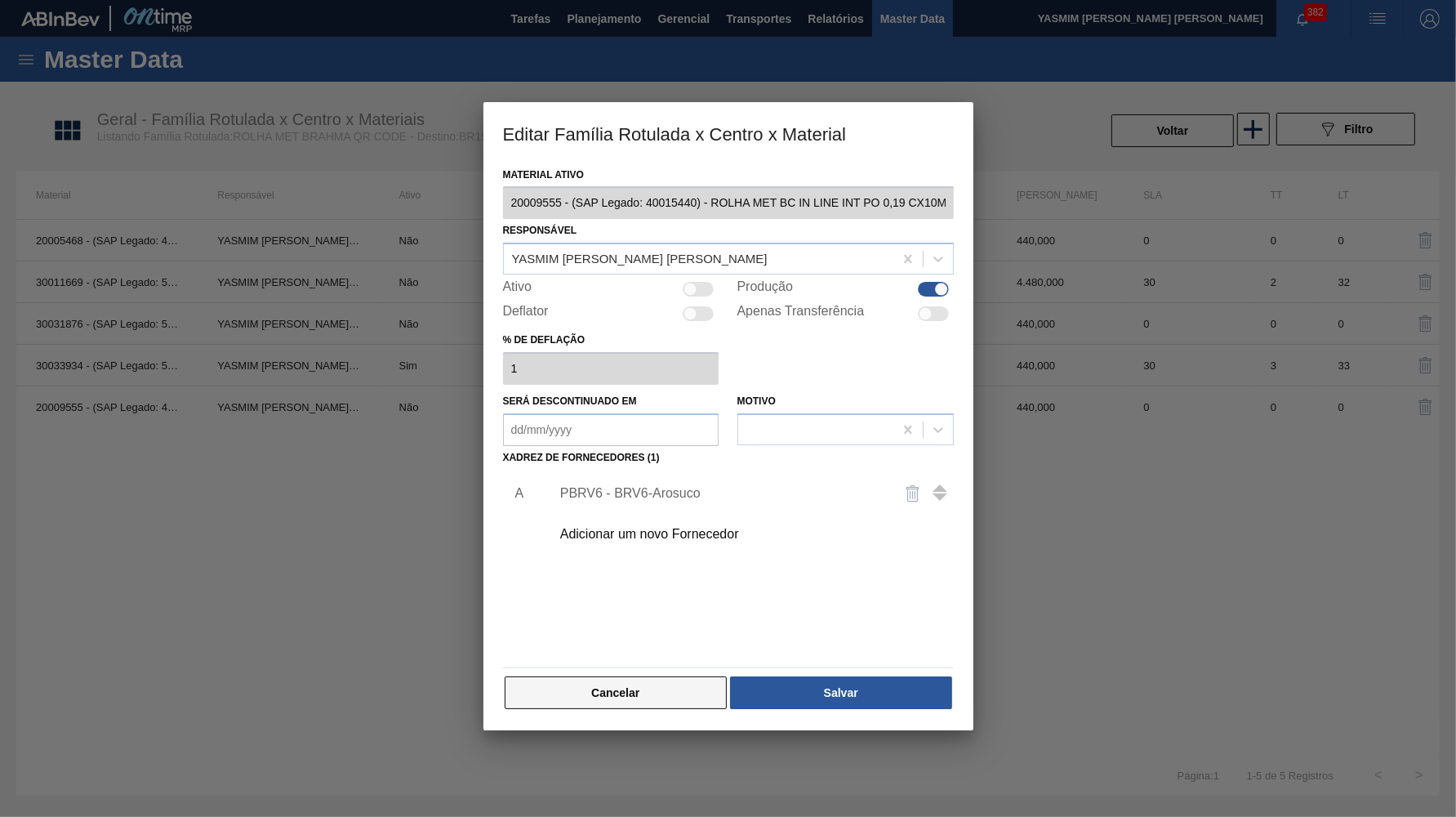
drag, startPoint x: 683, startPoint y: 652, endPoint x: 689, endPoint y: 685, distance: 33.5
click at [682, 656] on div "Material ativo 20009555 - (SAP Legado: 40015440) - ROLHA MET BC IN LINE INT PO …" at bounding box center [728, 437] width 451 height 549
click at [689, 685] on button "Cancelar" at bounding box center [616, 693] width 223 height 32
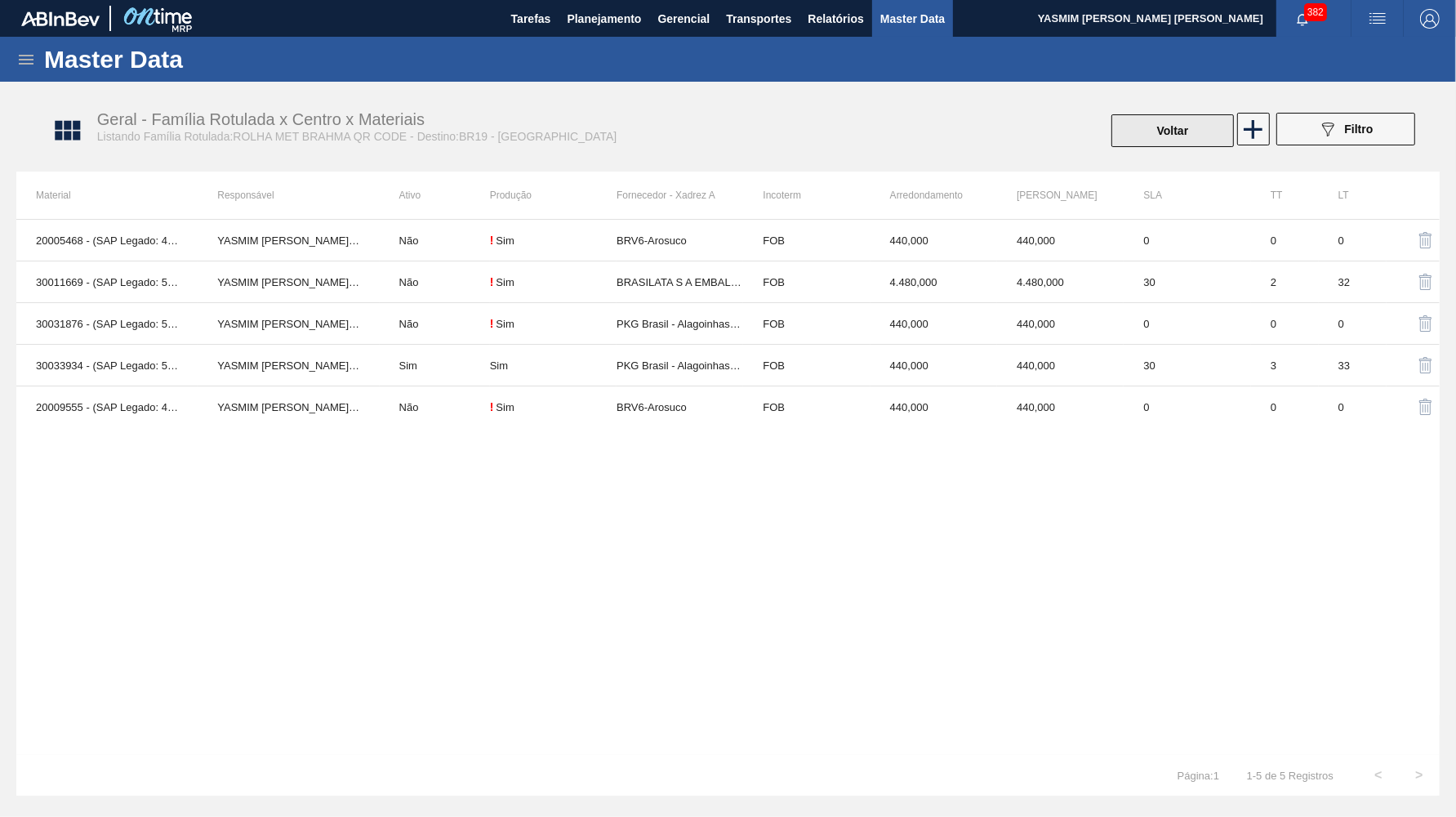
click at [1150, 144] on button "Voltar" at bounding box center [1172, 131] width 122 height 32
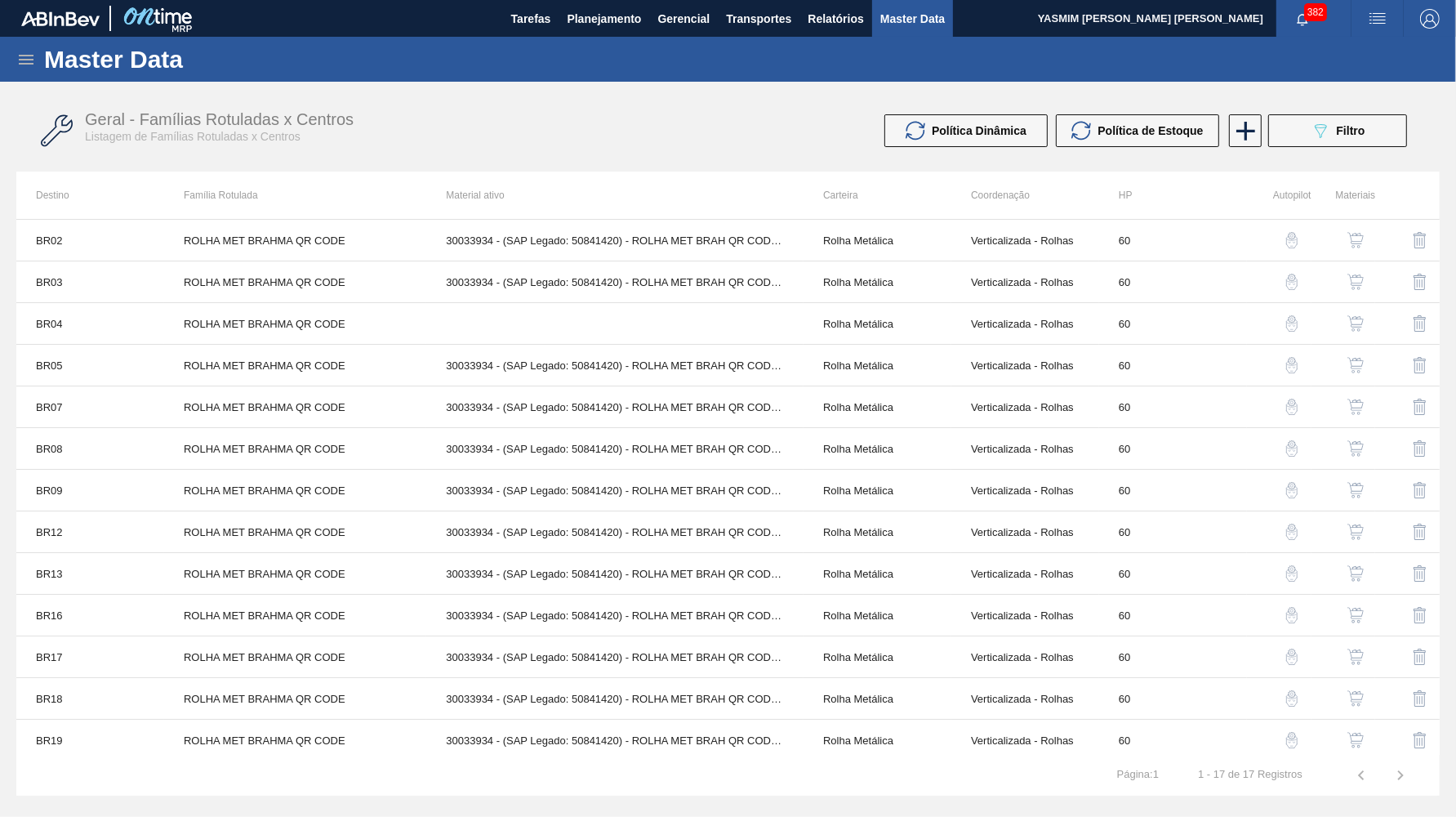
scroll to position [172, 0]
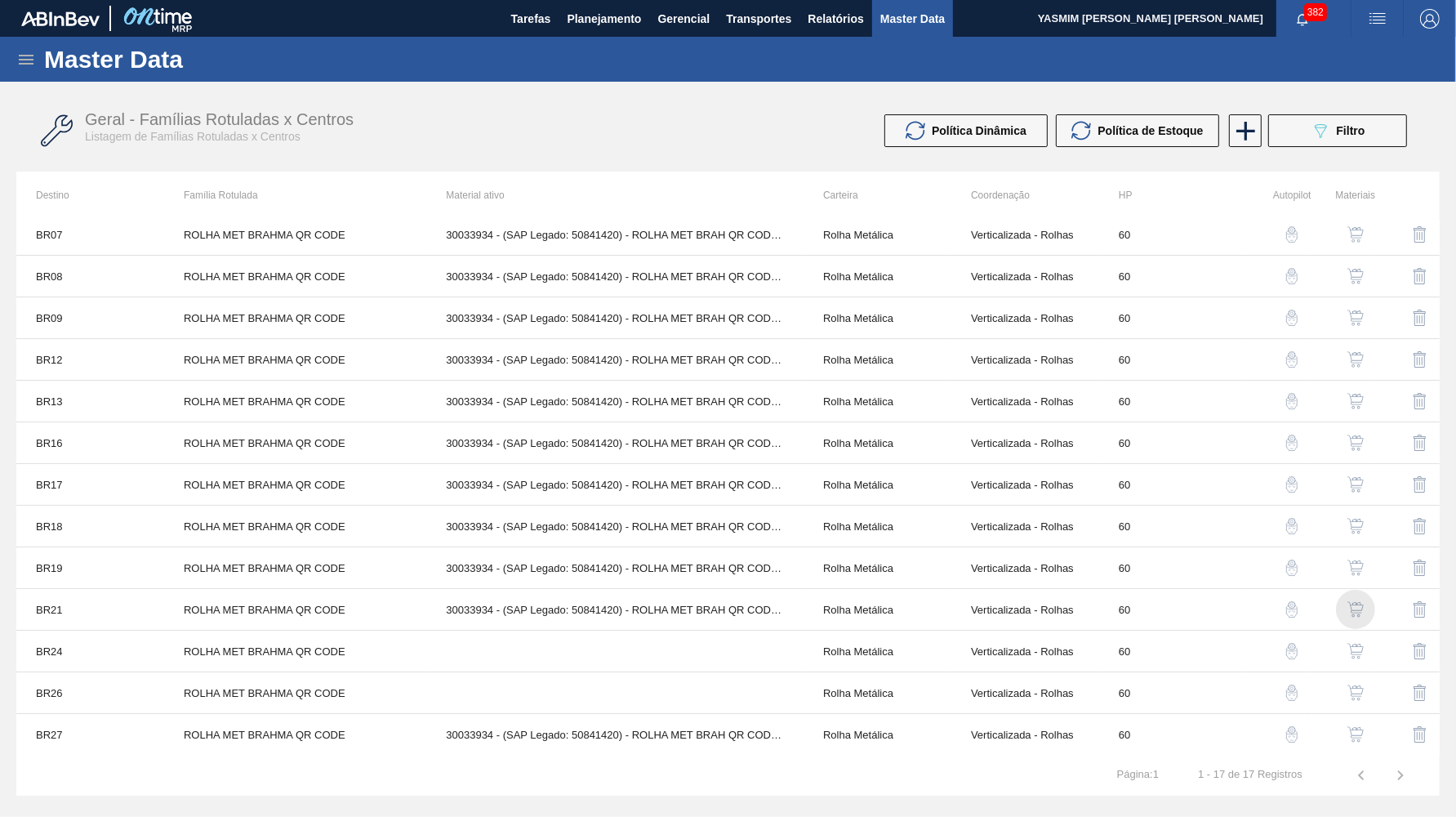
click at [1351, 606] on img "button" at bounding box center [1355, 609] width 16 height 16
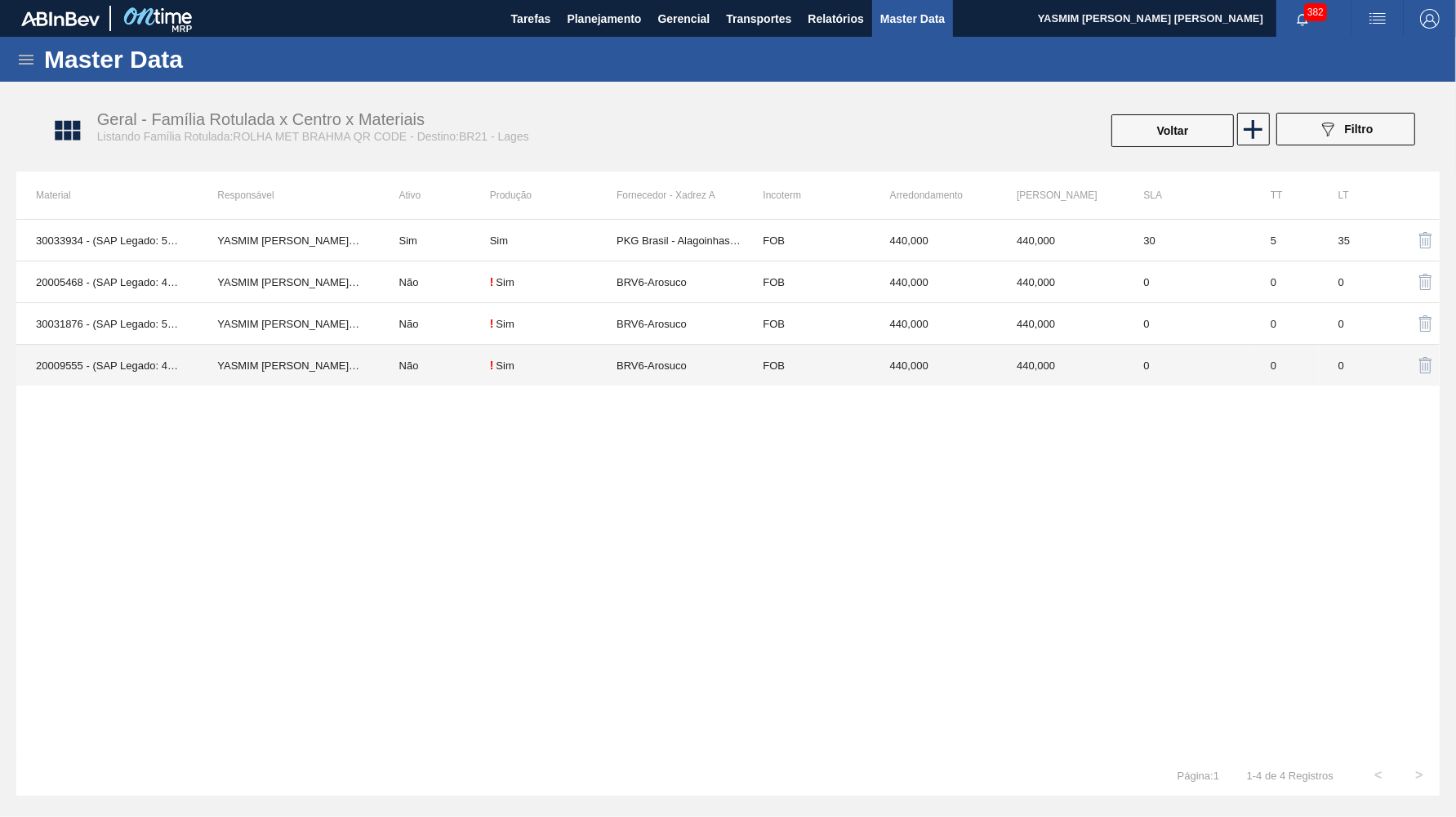
click at [642, 370] on td "BRV6-Arosuco" at bounding box center [679, 365] width 126 height 42
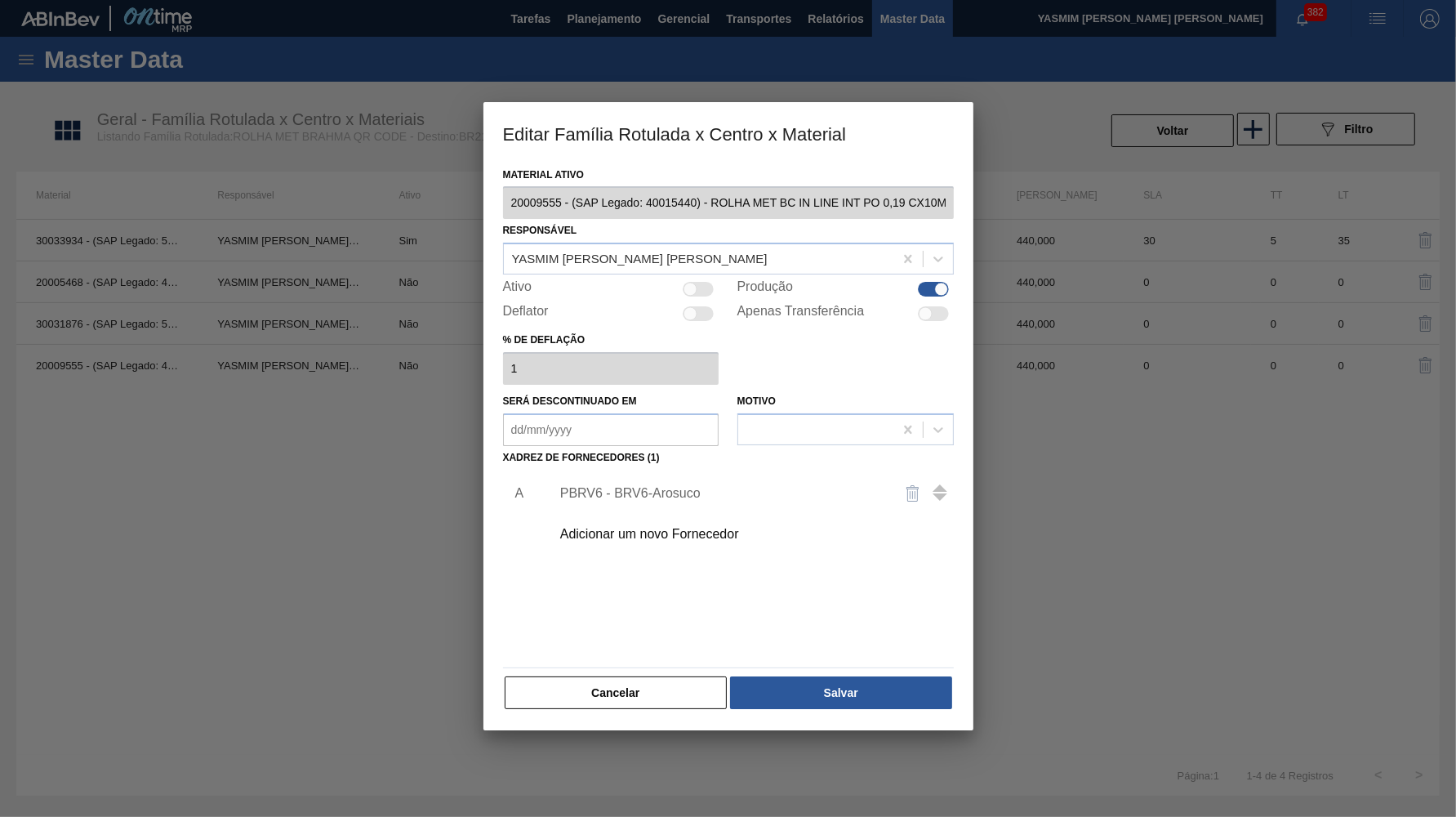
click at [666, 491] on div "PBRV6 - BRV6-Arosuco" at bounding box center [748, 493] width 413 height 41
click at [655, 473] on div "PBRV6 - BRV6-Arosuco" at bounding box center [748, 493] width 413 height 41
click at [657, 486] on div "PBRV6 - BRV6-Arosuco" at bounding box center [720, 493] width 320 height 14
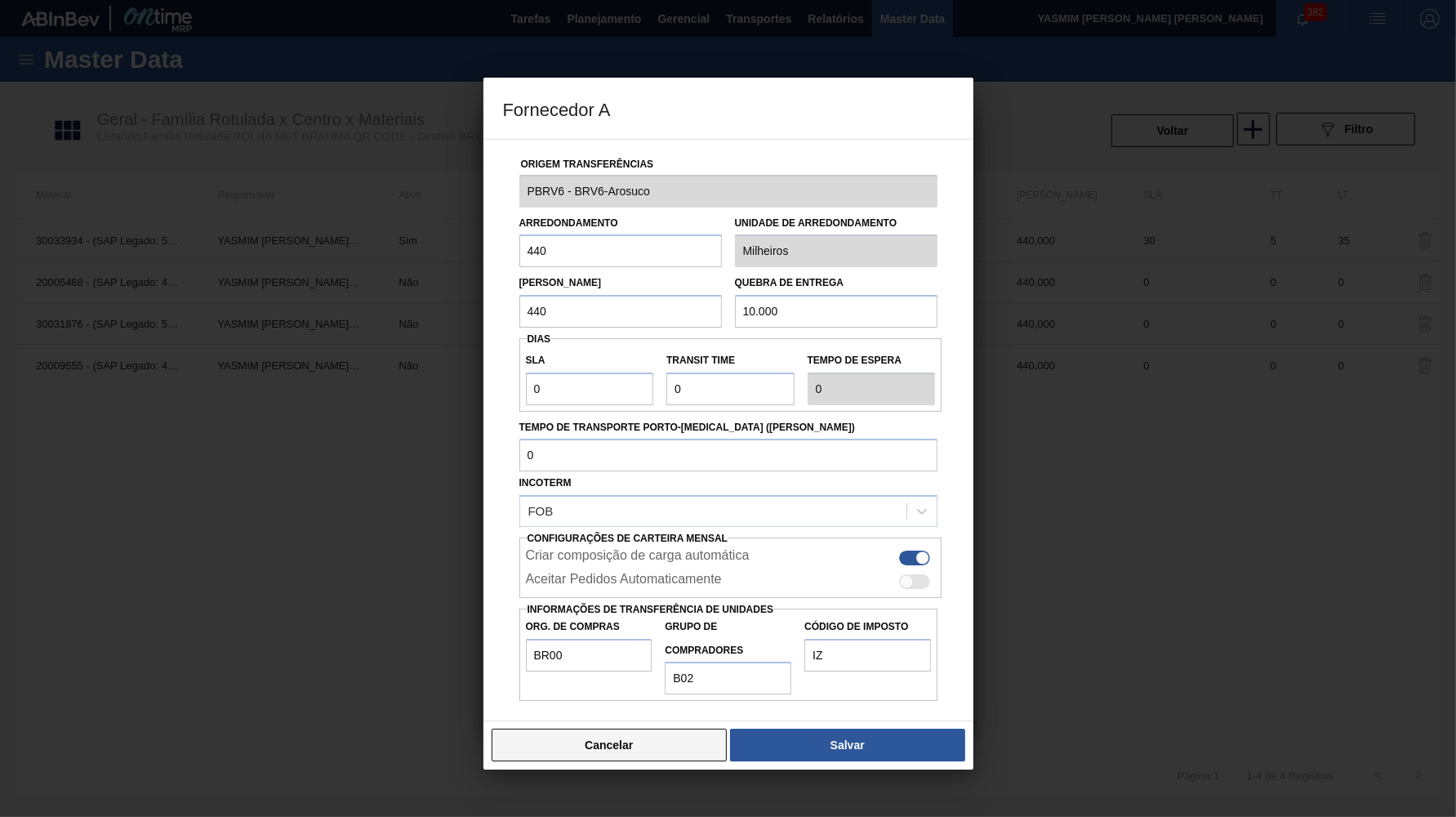
drag, startPoint x: 652, startPoint y: 681, endPoint x: 658, endPoint y: 713, distance: 32.6
click at [653, 697] on div "Origem Transferências PBRV6 - BRV6-Arosuco Arredondamento 440 Unidade de arredo…" at bounding box center [728, 431] width 490 height 583
click at [658, 729] on button "Cancelar" at bounding box center [610, 745] width 236 height 32
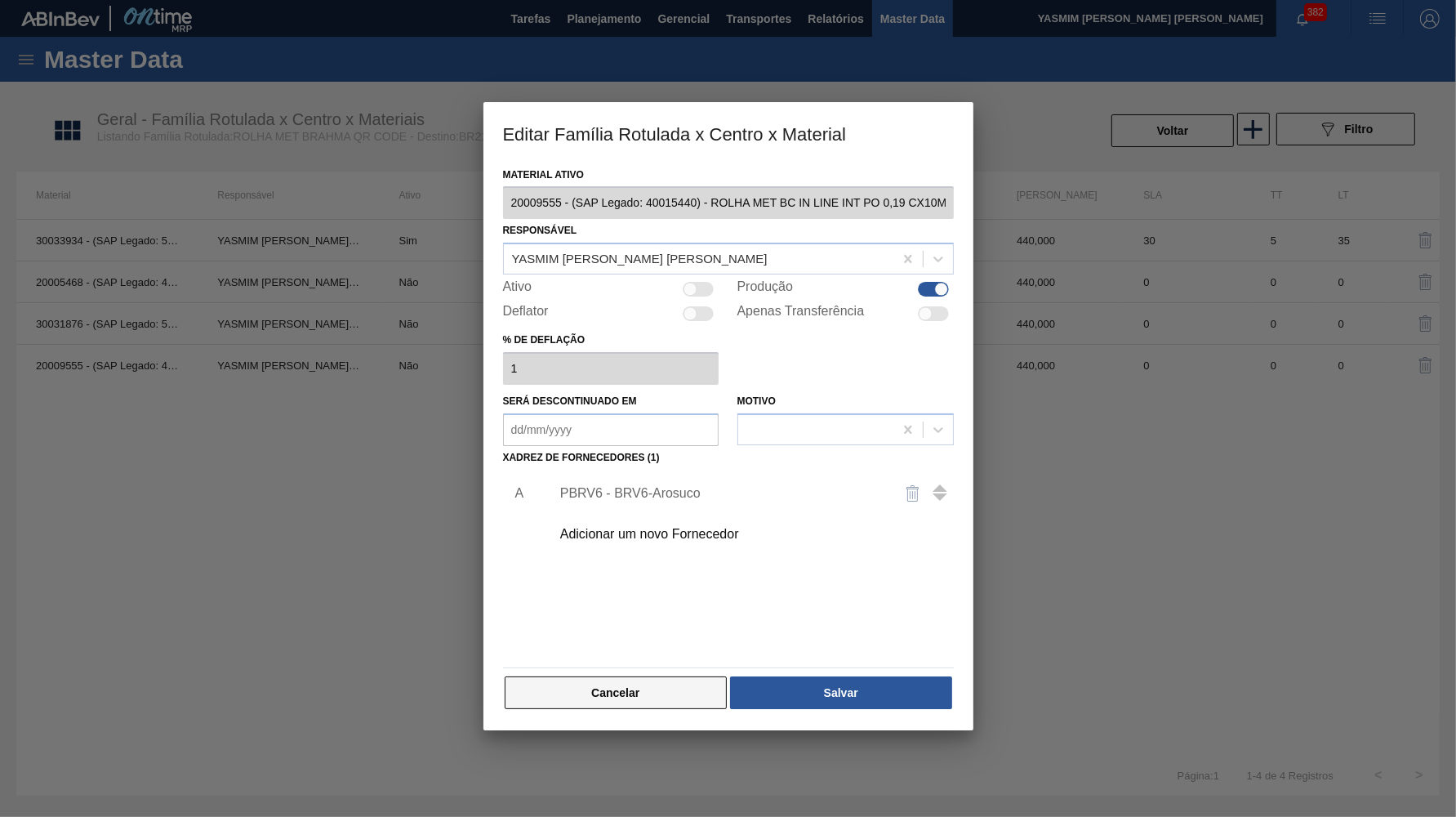
click at [616, 677] on button "Cancelar" at bounding box center [616, 693] width 223 height 32
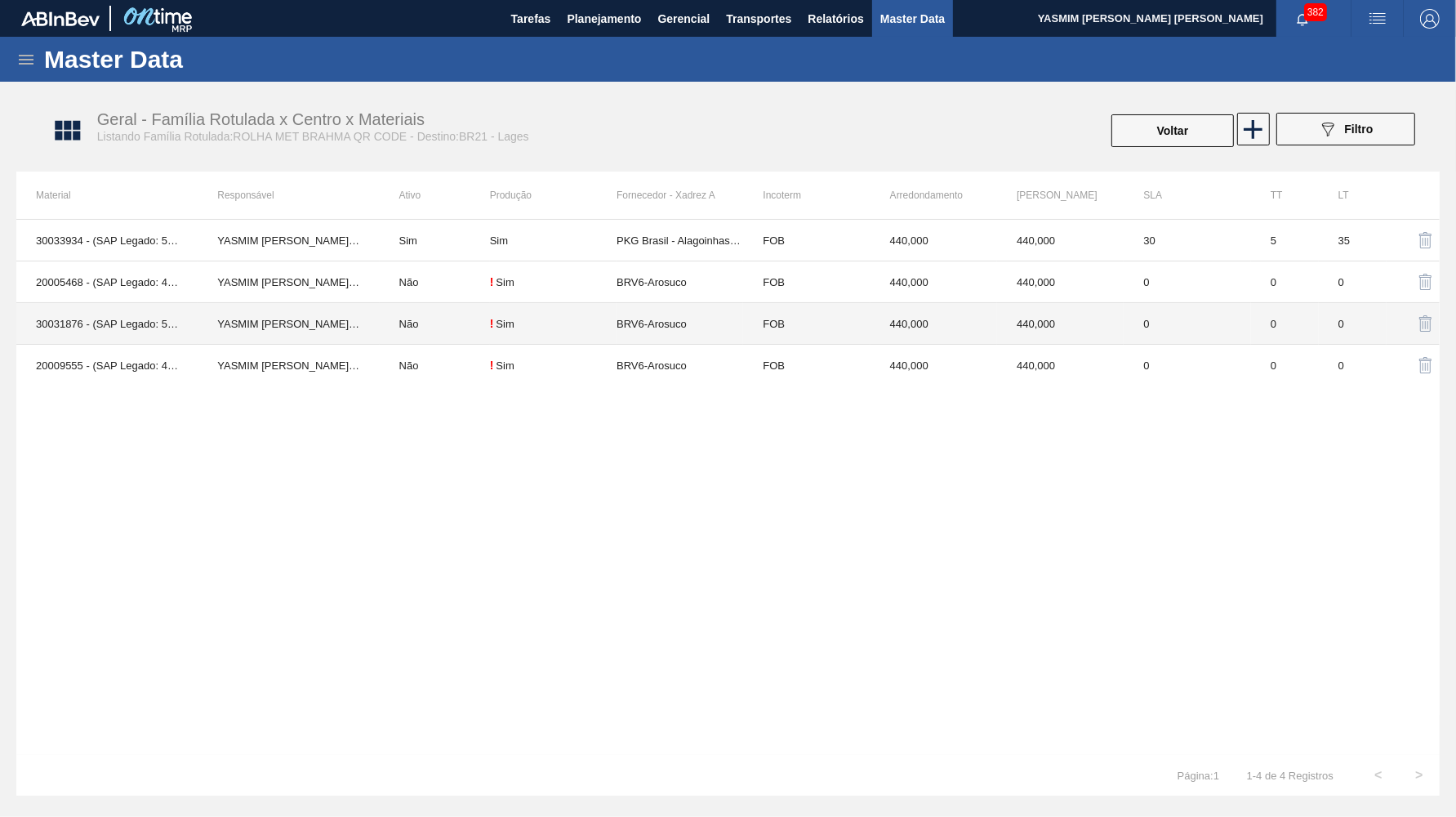
click at [662, 328] on td "BRV6-Arosuco" at bounding box center [679, 324] width 126 height 42
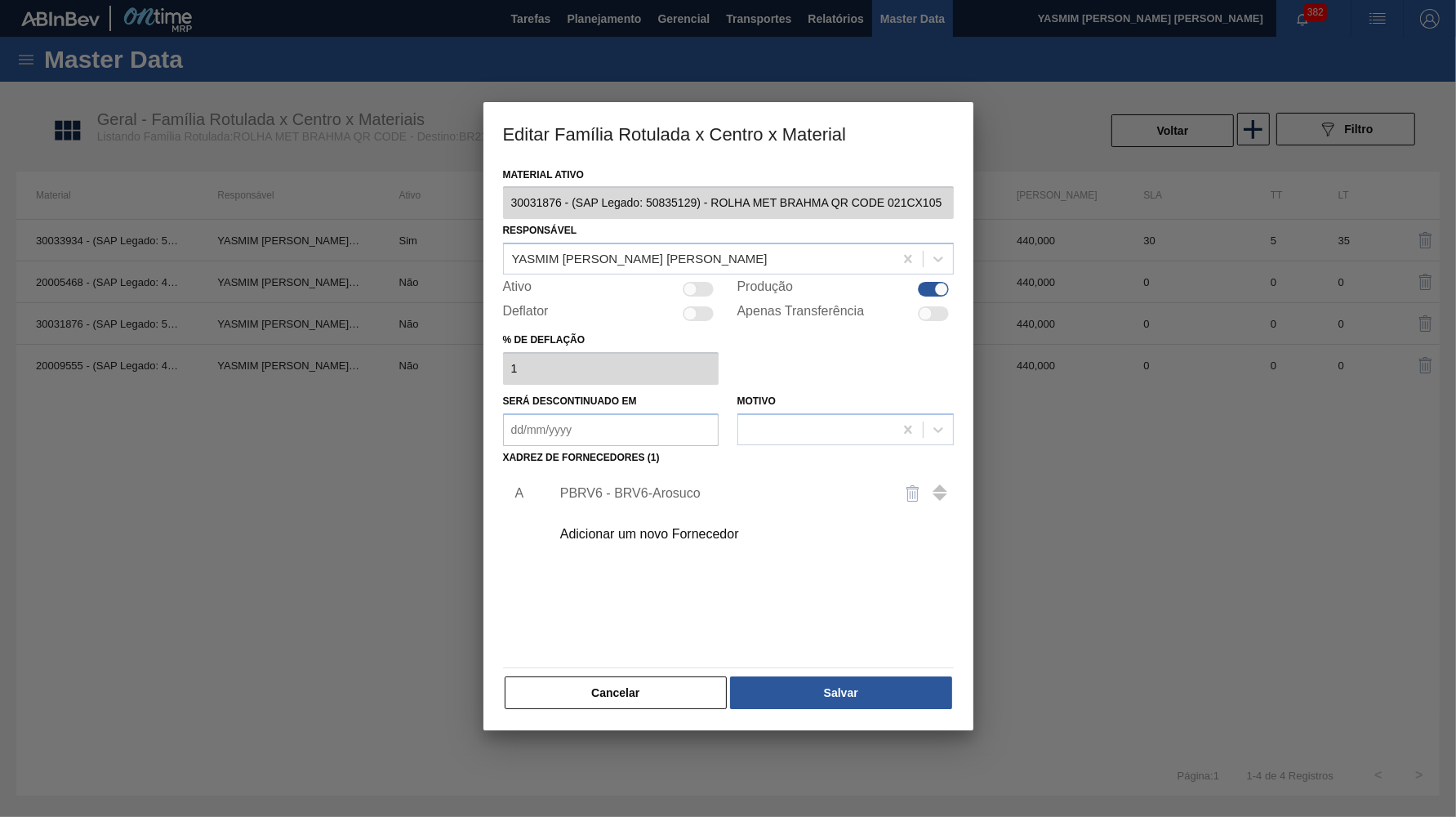
click at [649, 486] on div "PBRV6 - BRV6-Arosuco" at bounding box center [720, 493] width 320 height 14
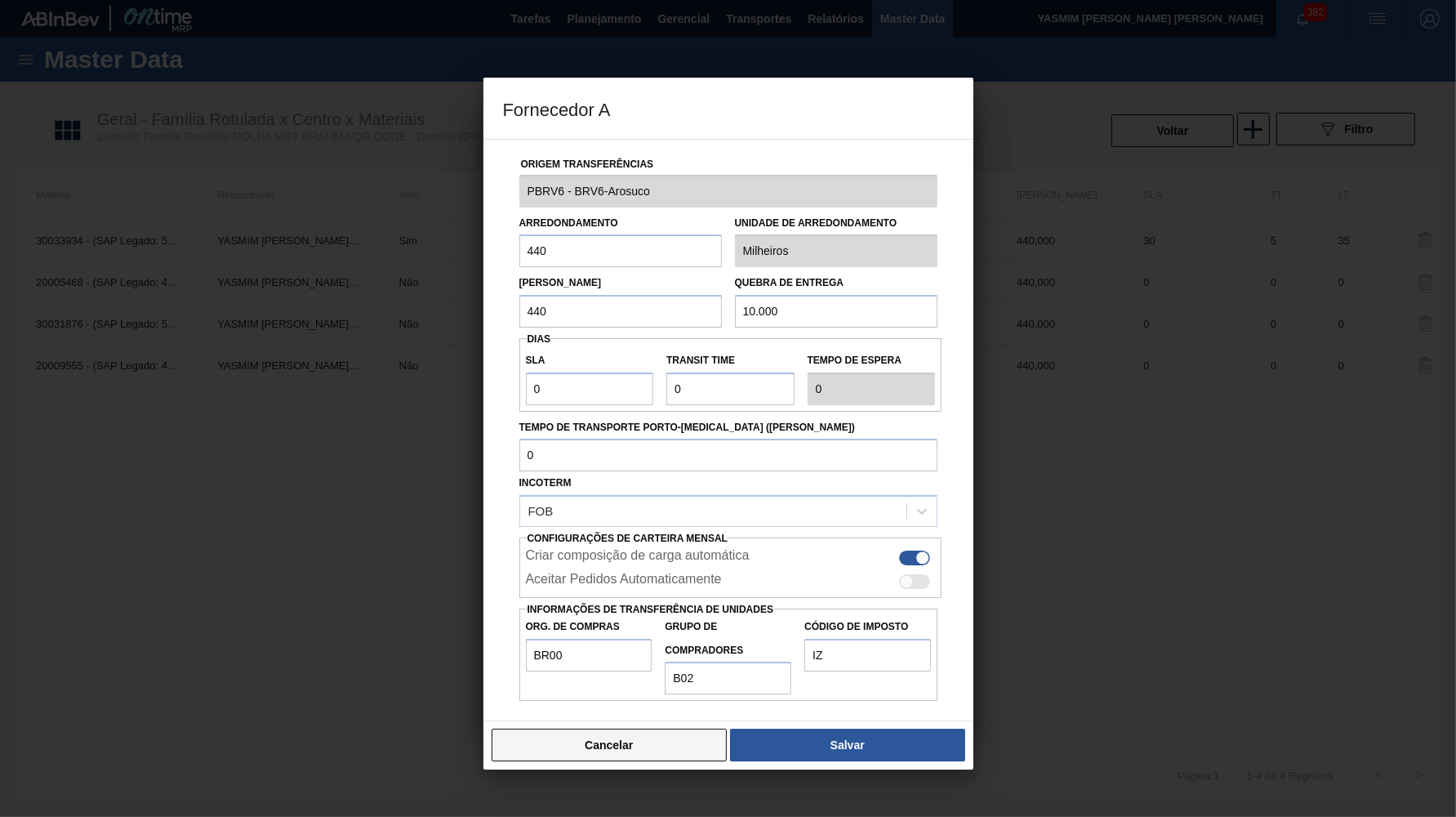
click at [602, 729] on button "Cancelar" at bounding box center [610, 745] width 236 height 32
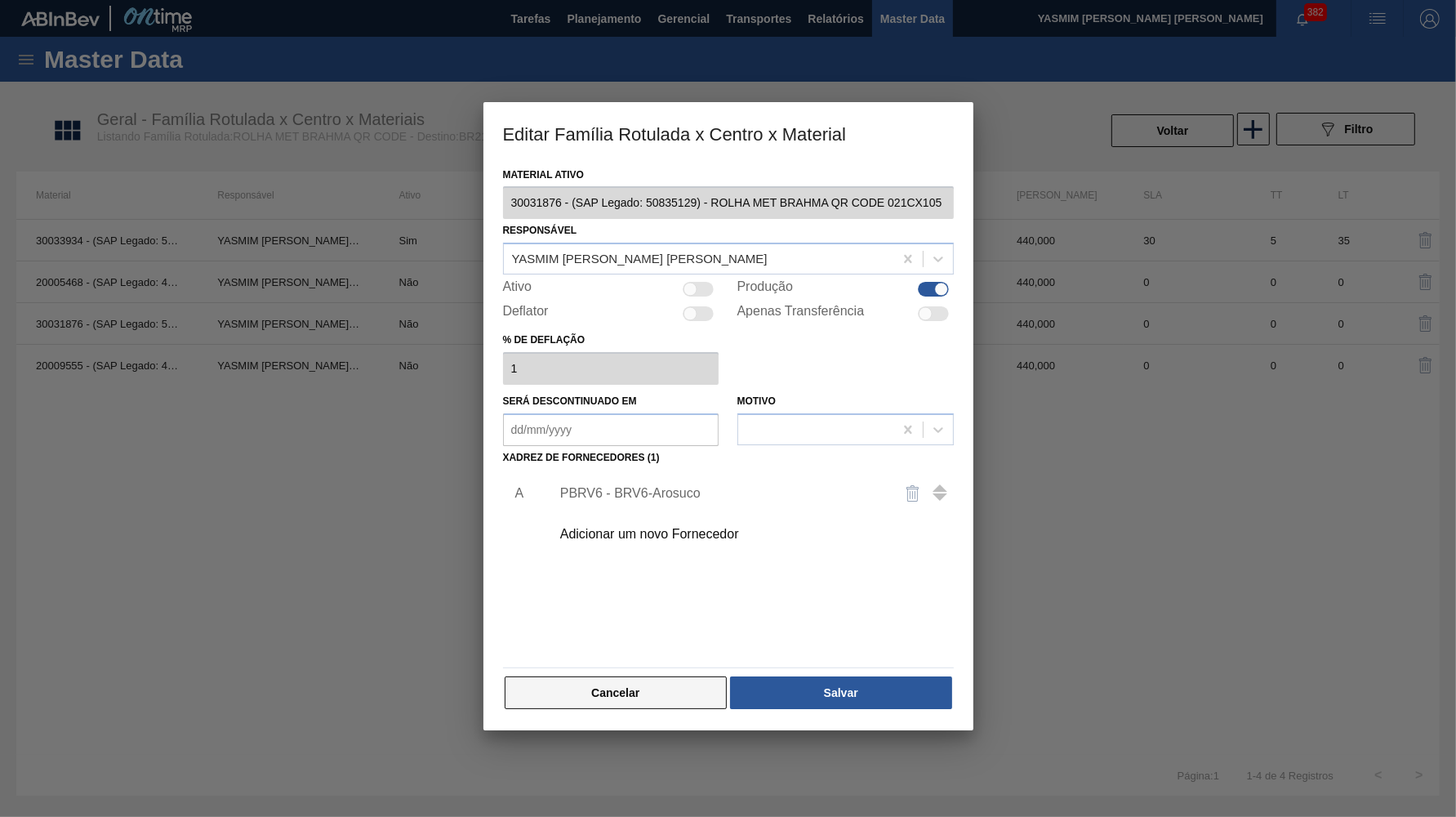
click at [621, 689] on button "Cancelar" at bounding box center [616, 693] width 223 height 32
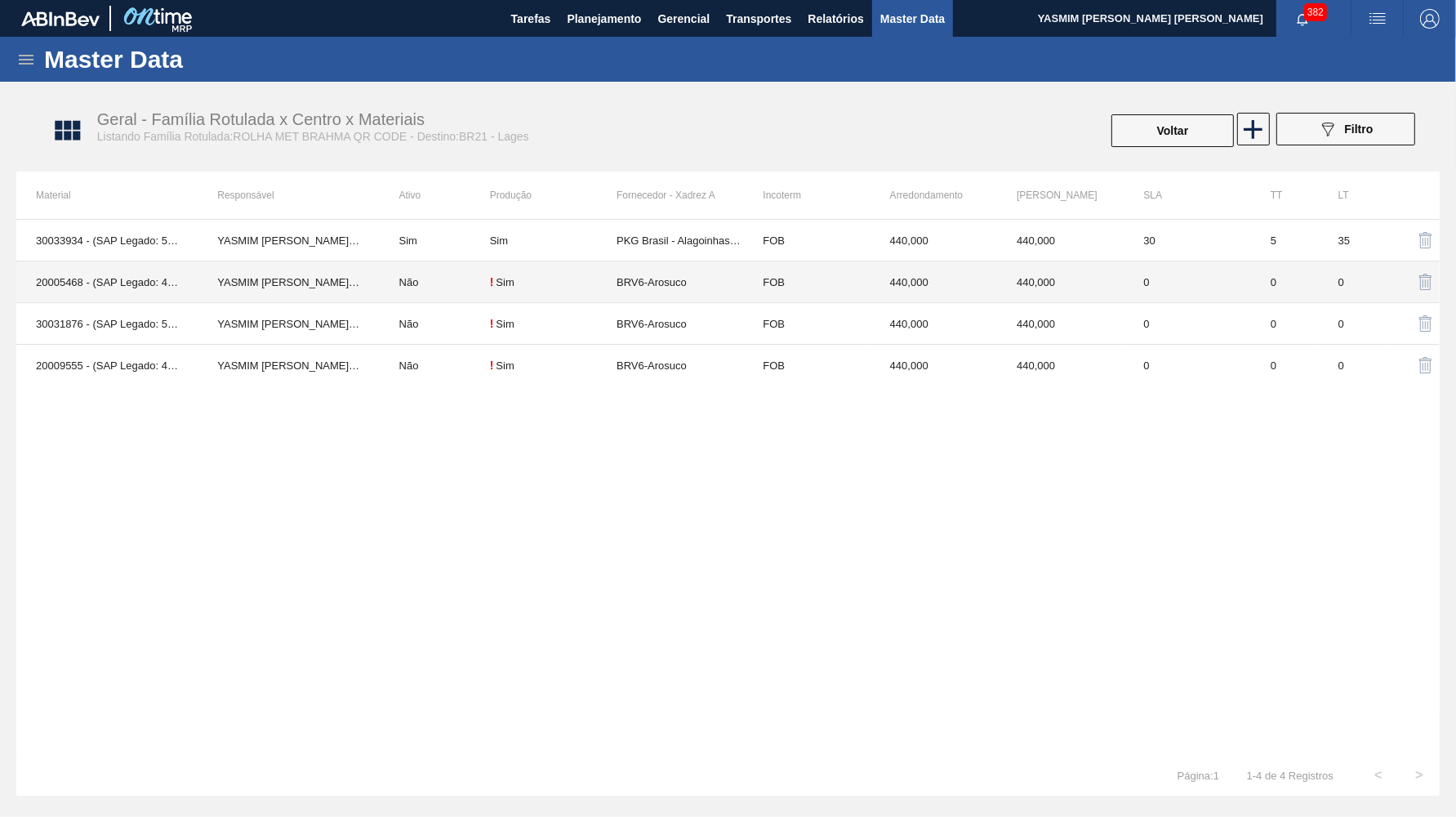
click at [700, 277] on td "BRV6-Arosuco" at bounding box center [679, 282] width 126 height 42
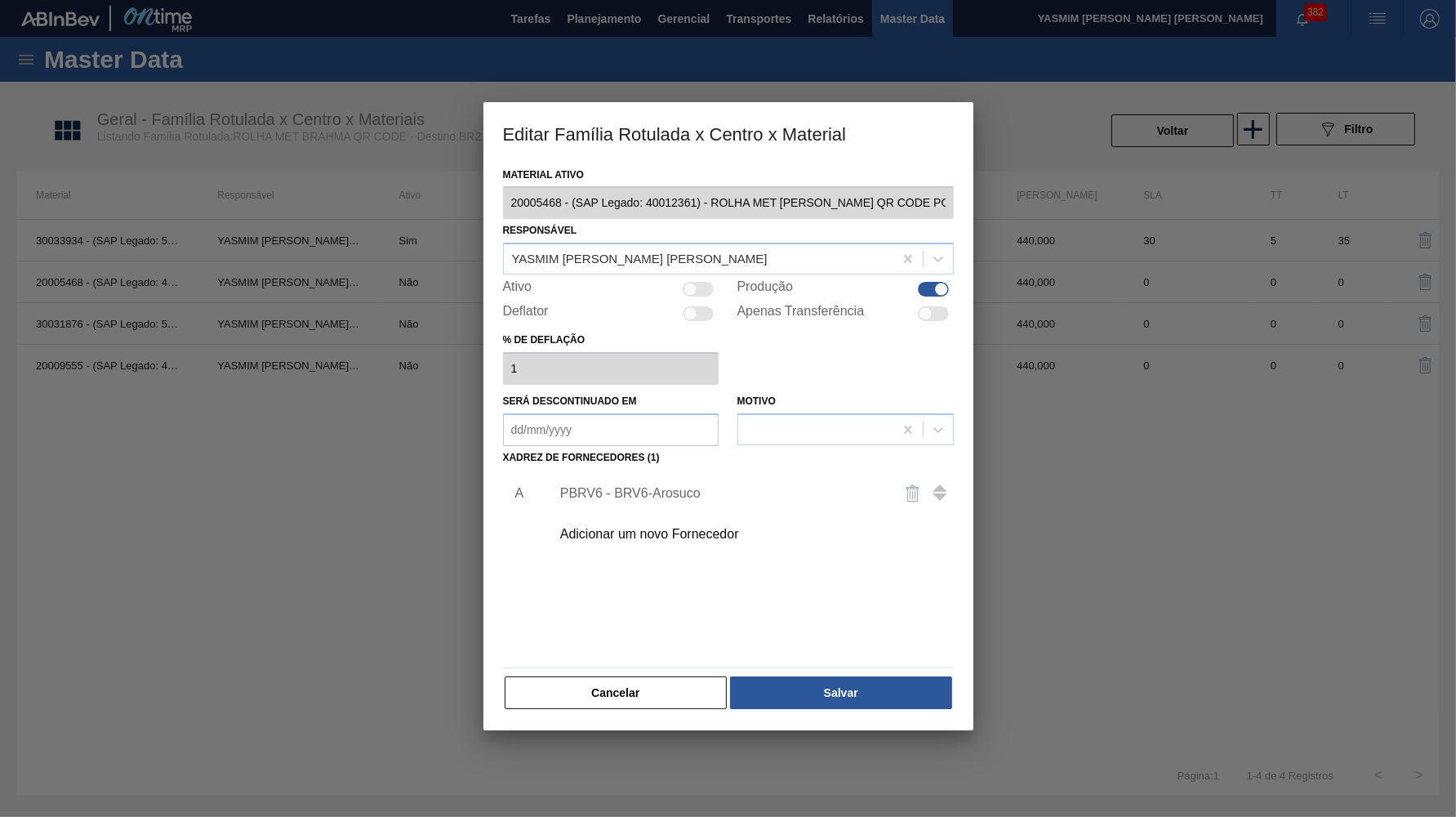
click at [634, 486] on div "PBRV6 - BRV6-Arosuco" at bounding box center [720, 493] width 320 height 14
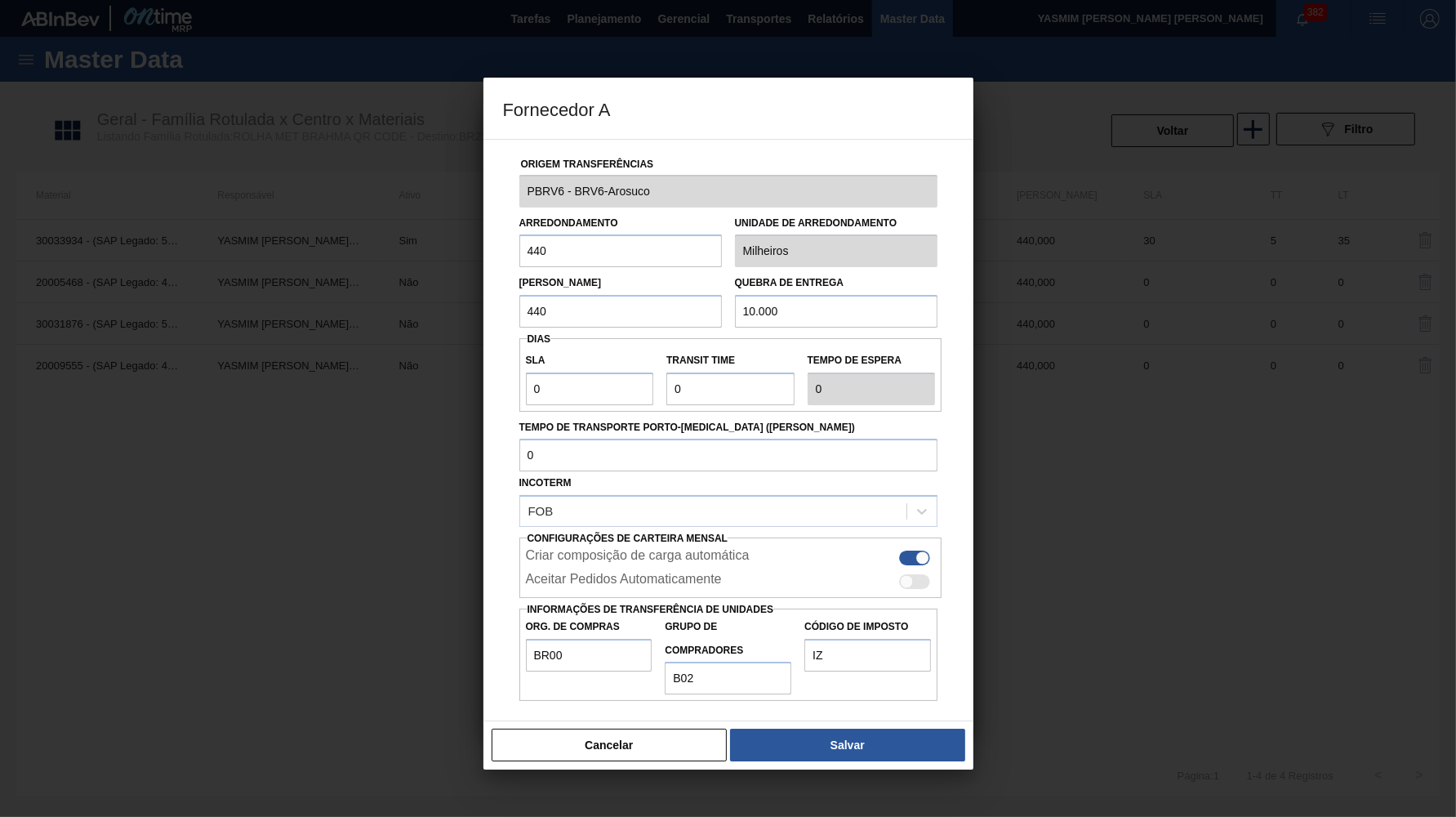
click at [621, 687] on div "Origem Transferências PBRV6 - BRV6-Arosuco Arredondamento 440 Unidade de arredo…" at bounding box center [728, 431] width 490 height 583
click at [621, 729] on button "Cancelar" at bounding box center [610, 745] width 236 height 32
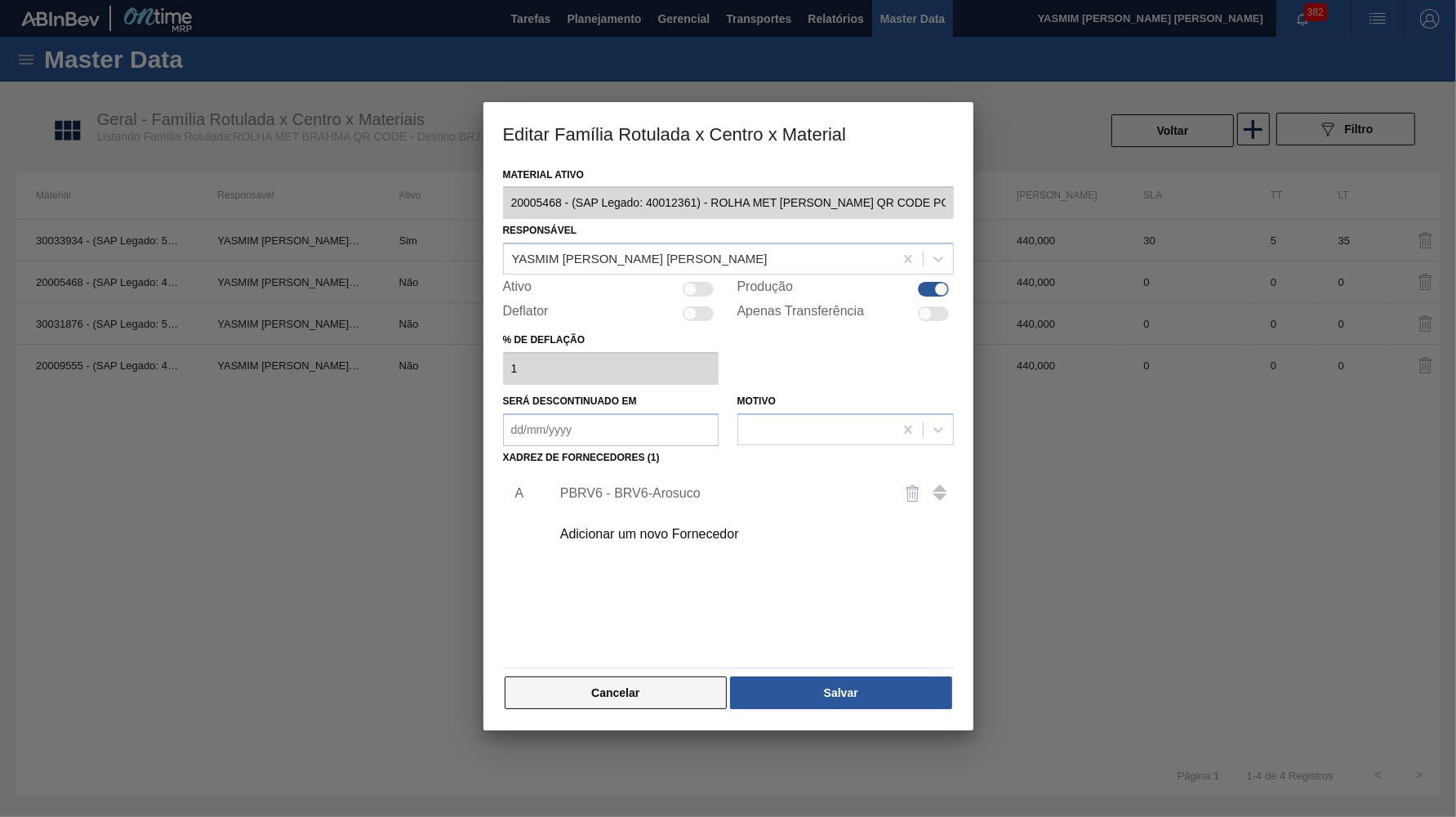
click at [617, 689] on button "Cancelar" at bounding box center [616, 693] width 223 height 32
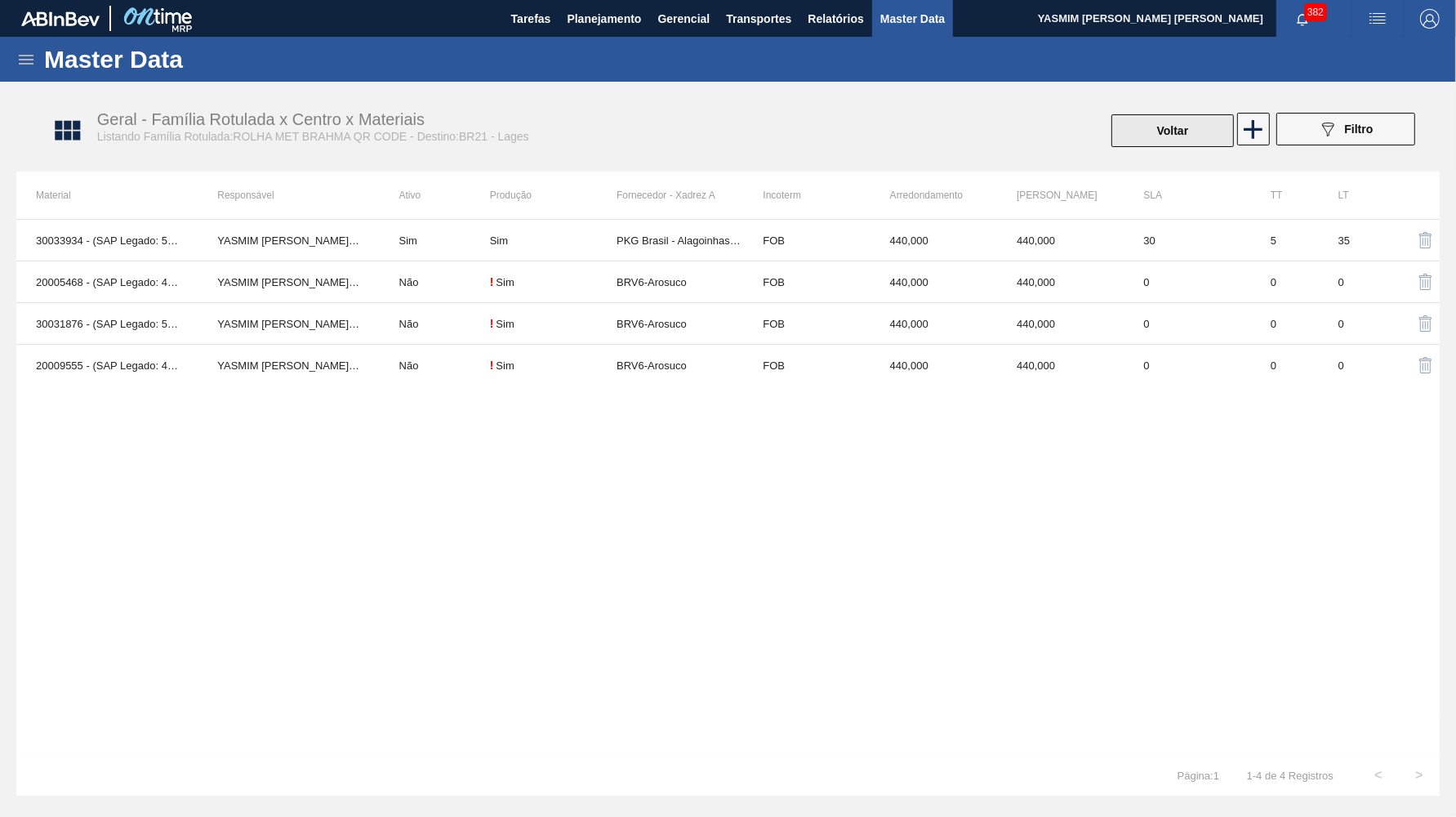
click at [1197, 138] on button "Voltar" at bounding box center [1172, 131] width 122 height 32
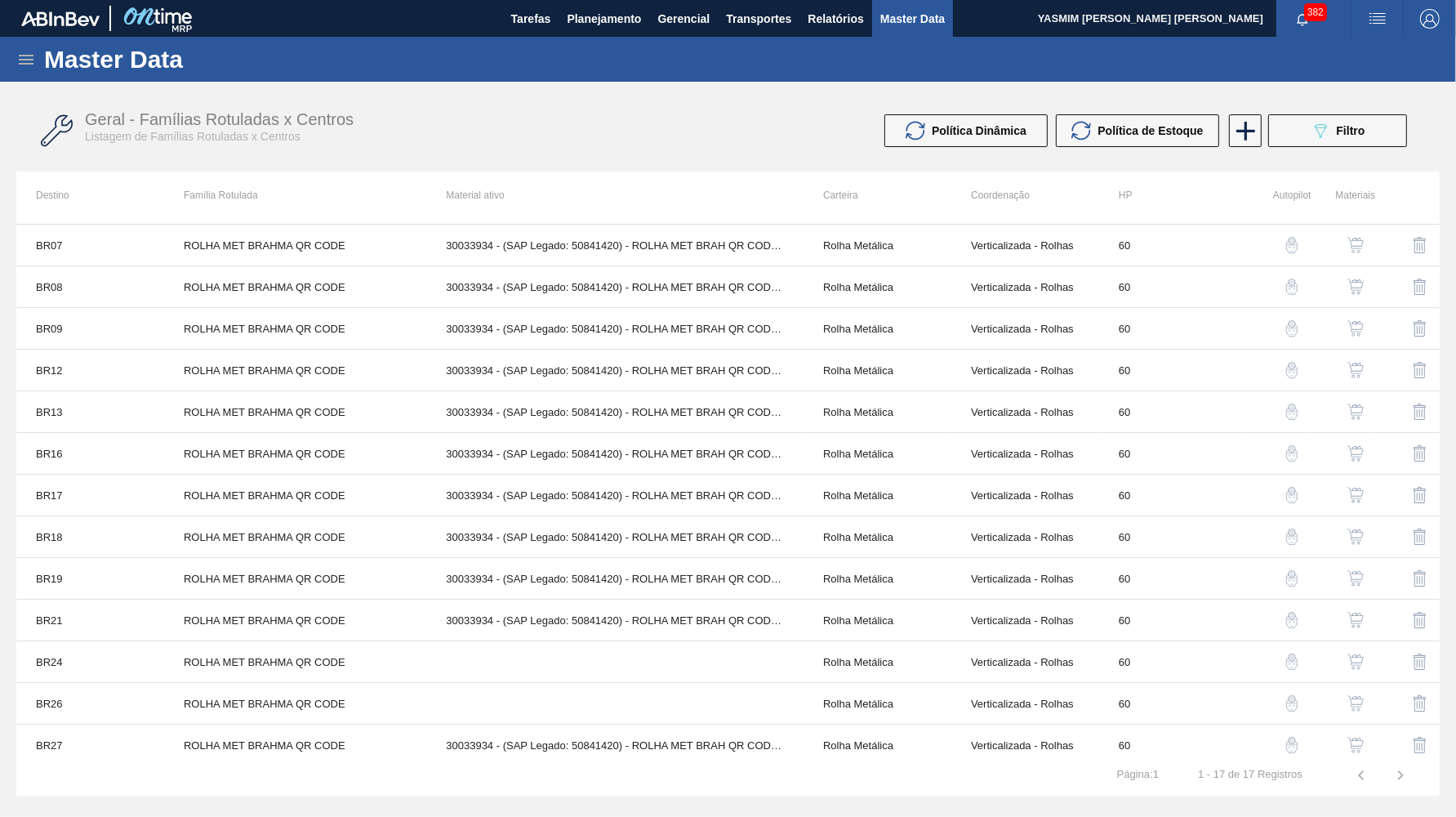
scroll to position [172, 0]
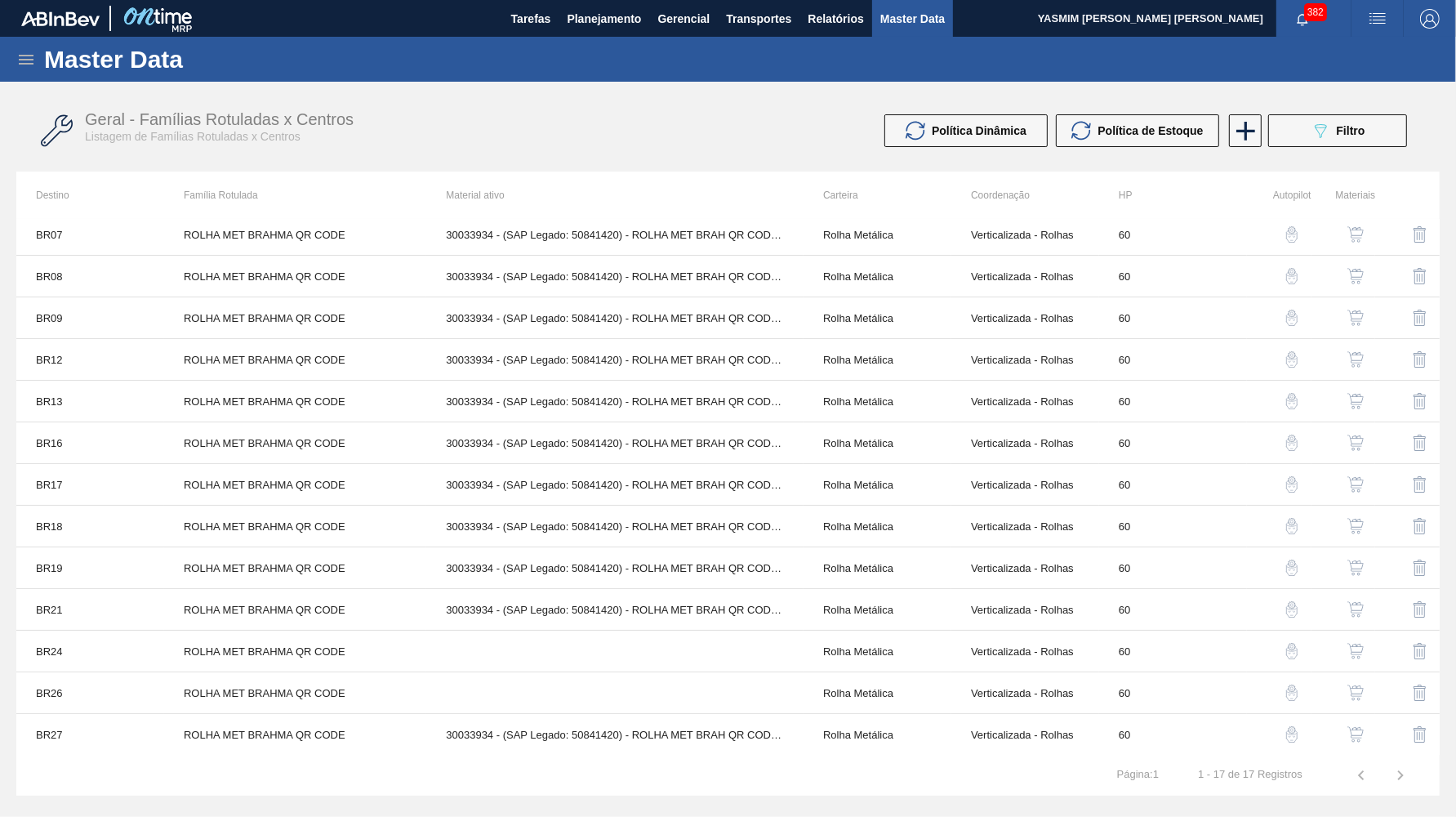
click at [1359, 654] on img "button" at bounding box center [1355, 651] width 16 height 16
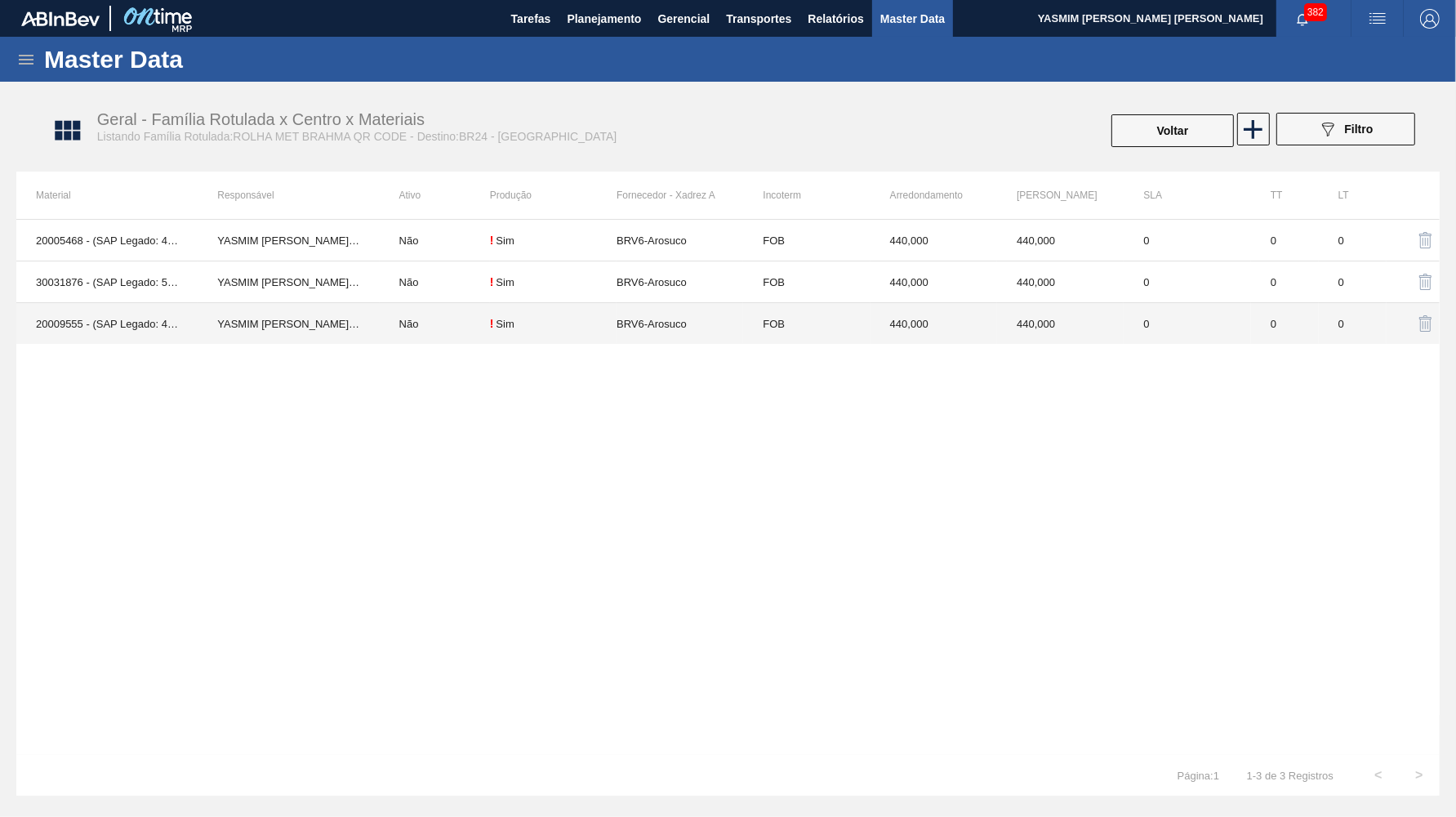
click at [793, 339] on td "FOB" at bounding box center [806, 324] width 126 height 42
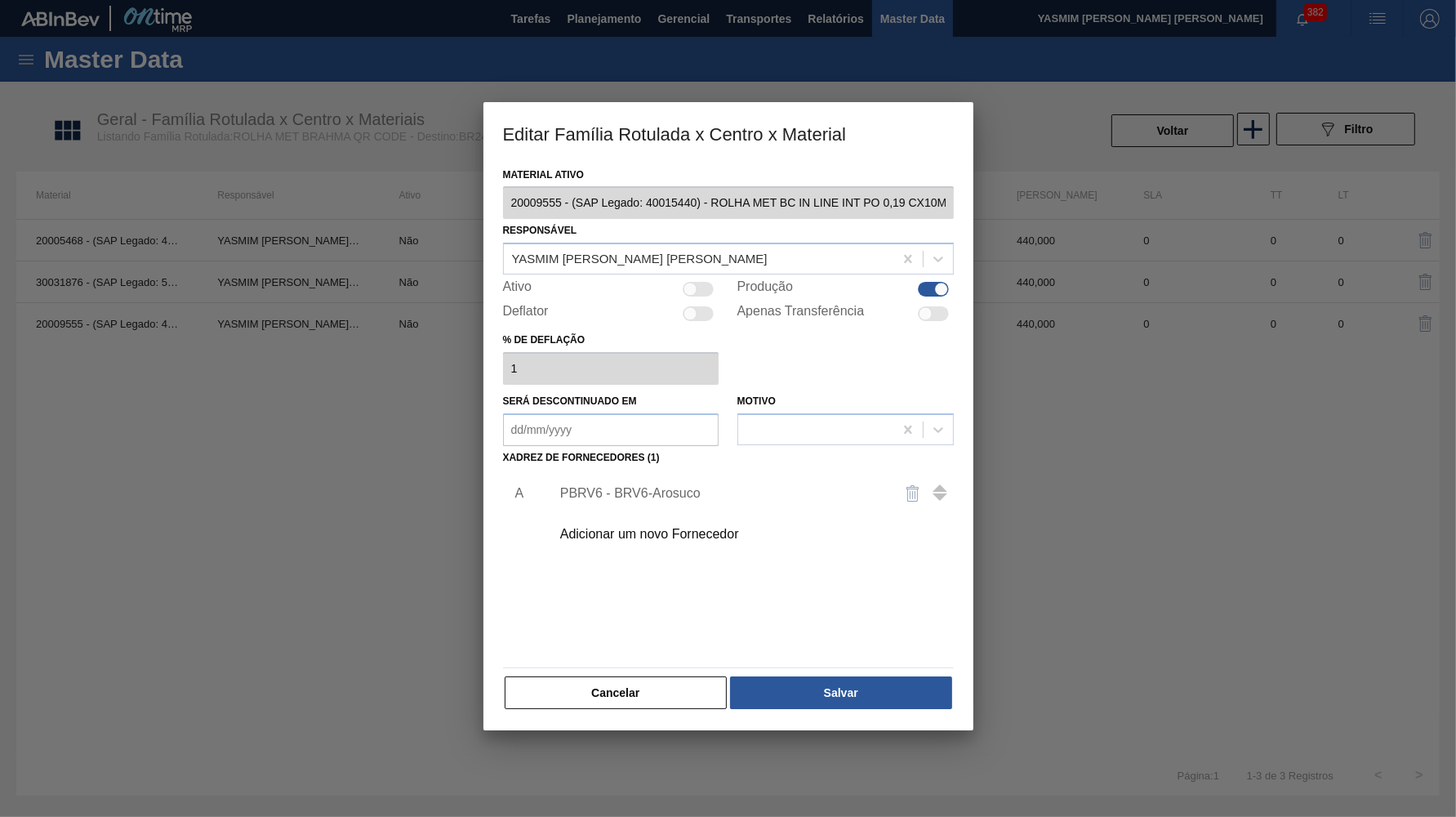
click at [629, 454] on div "Material ativo 20009555 - (SAP Legado: 40015440) - ROLHA MET BC IN LINE INT PO …" at bounding box center [728, 437] width 451 height 549
click at [638, 493] on div "PBRV6 - BRV6-Arosuco" at bounding box center [748, 493] width 413 height 41
click at [630, 486] on div "PBRV6 - BRV6-Arosuco" at bounding box center [720, 493] width 320 height 14
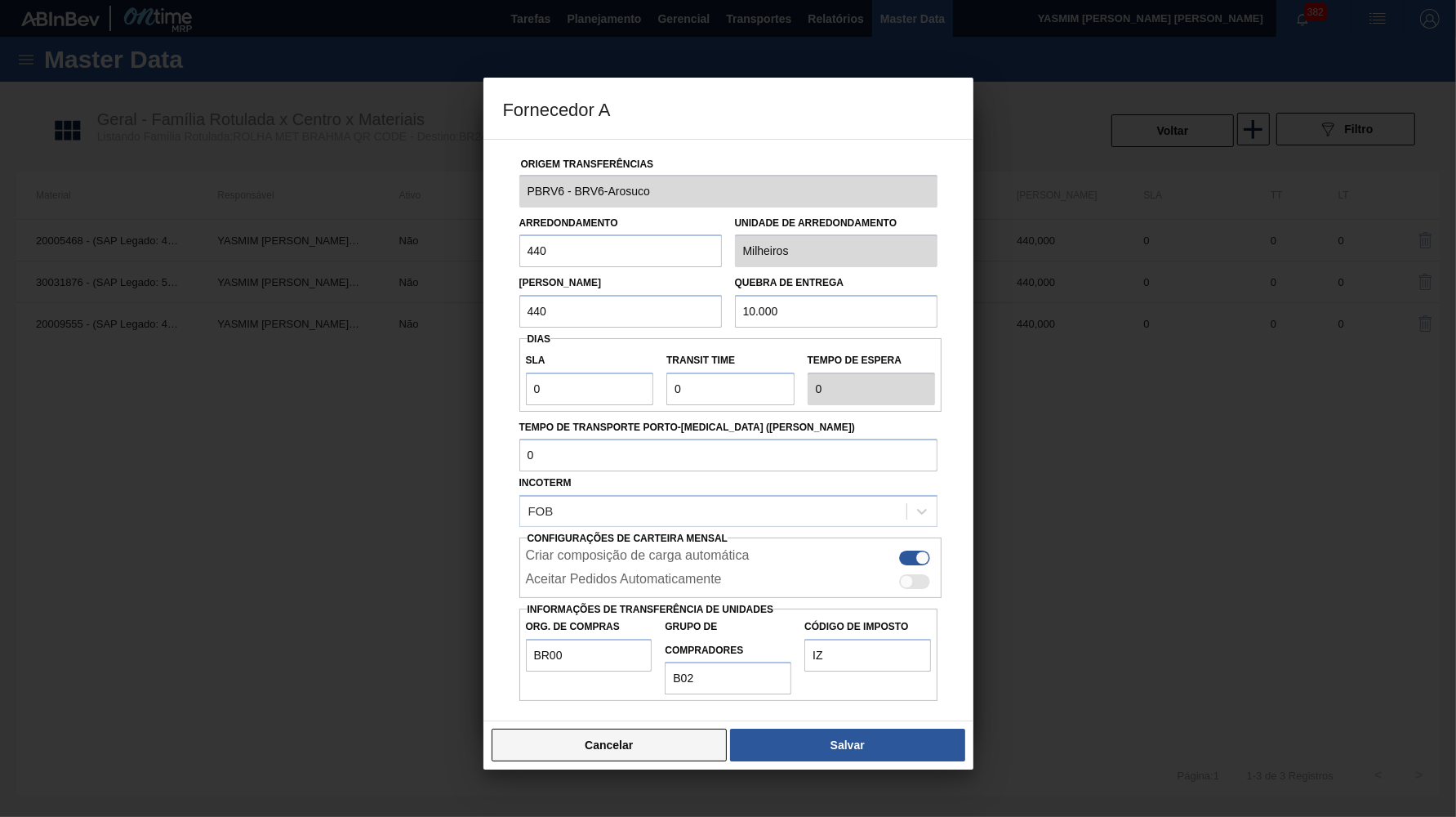
click at [614, 729] on button "Cancelar" at bounding box center [610, 745] width 236 height 32
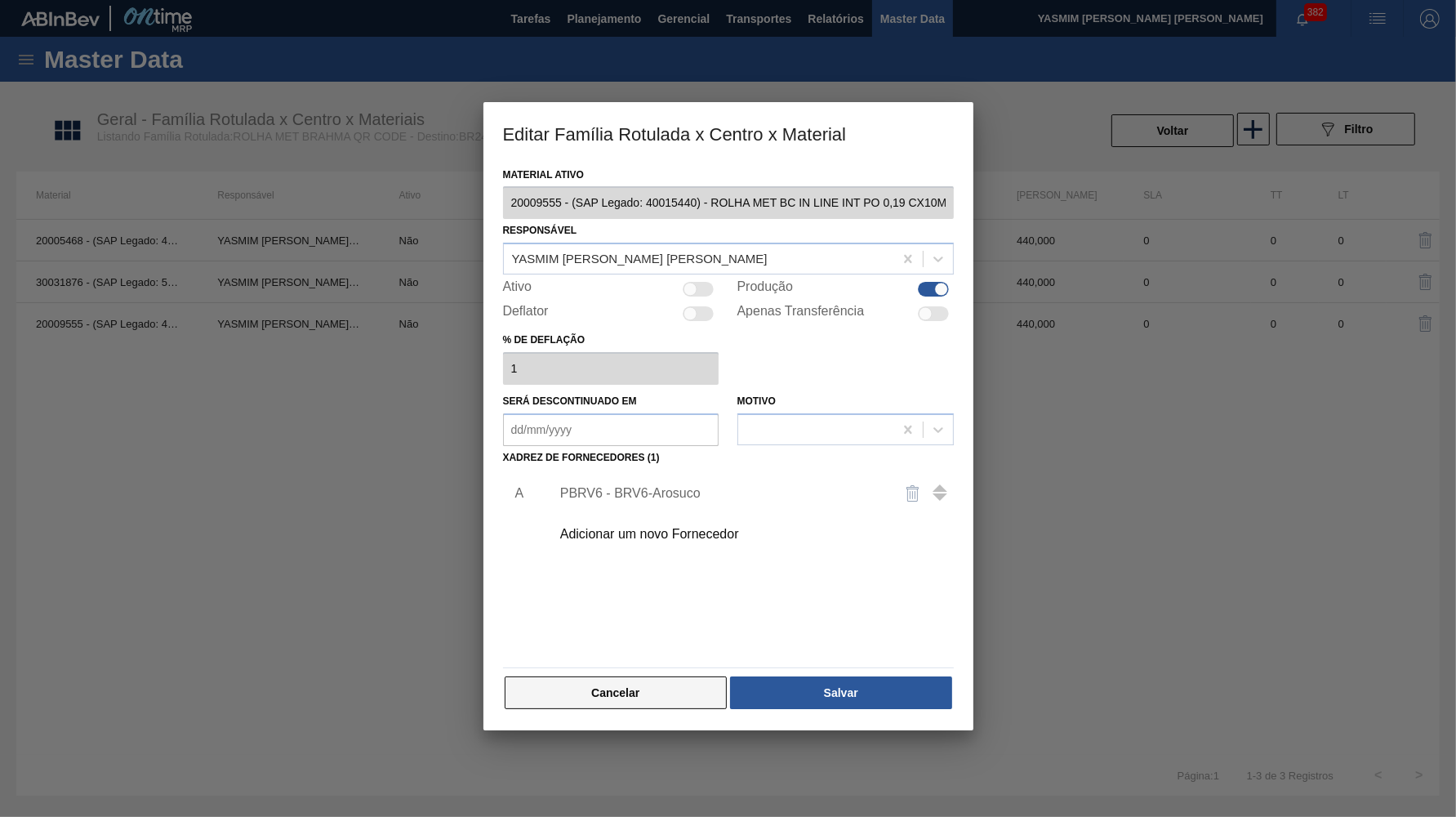
click at [611, 677] on button "Cancelar" at bounding box center [616, 693] width 223 height 32
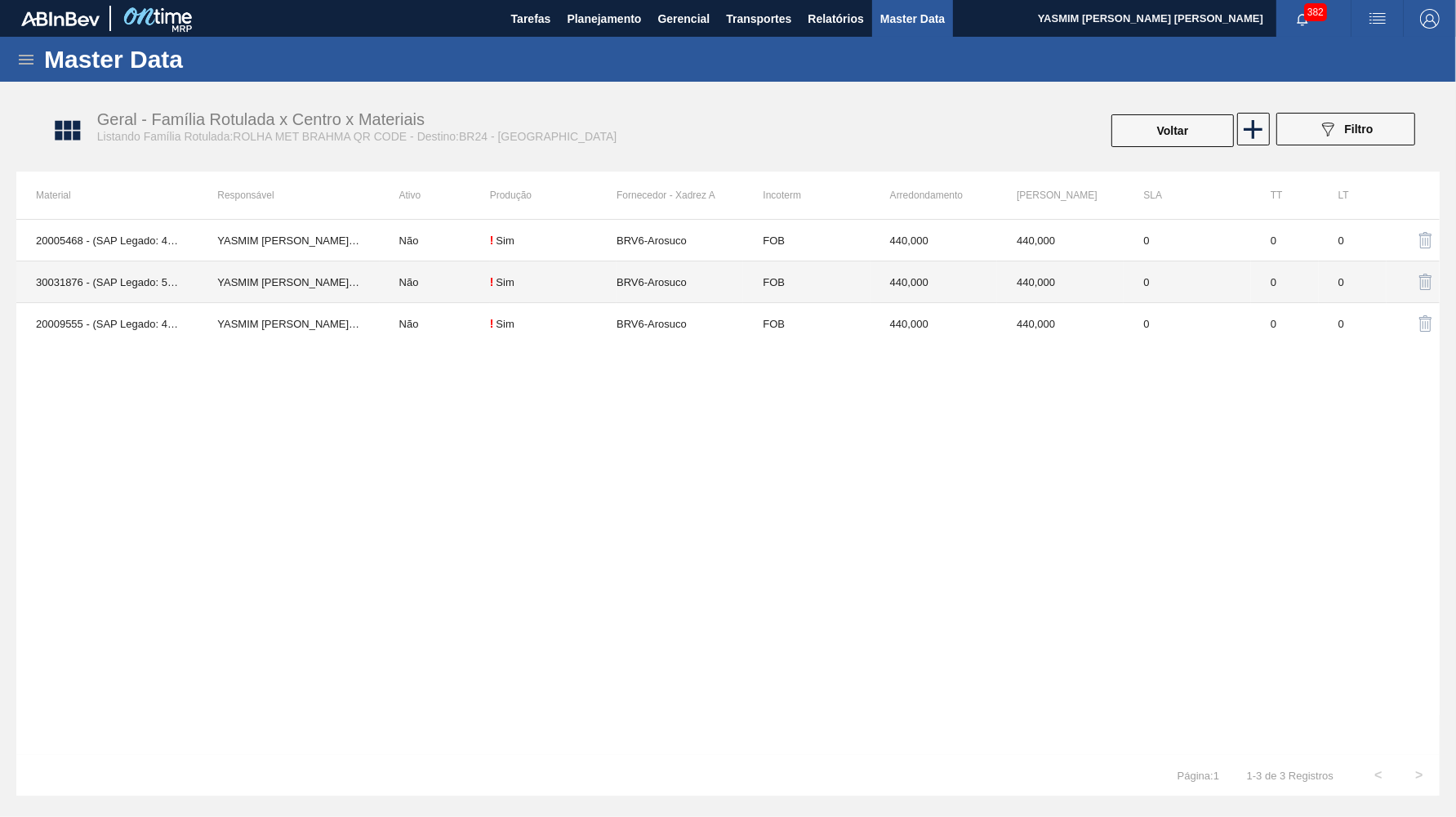
click at [662, 281] on td "BRV6-Arosuco" at bounding box center [679, 282] width 126 height 42
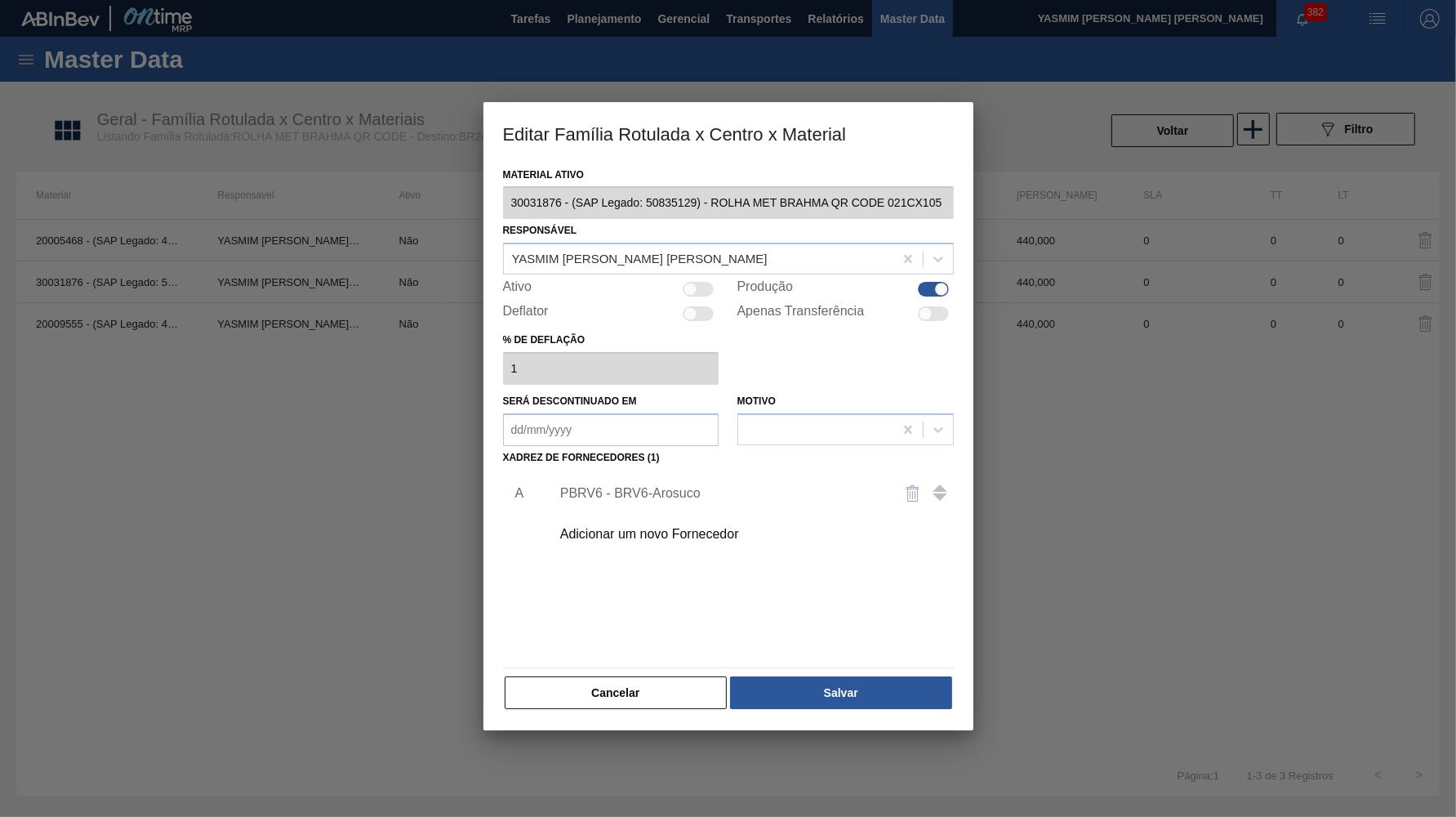
click at [613, 486] on div "PBRV6 - BRV6-Arosuco" at bounding box center [720, 493] width 320 height 14
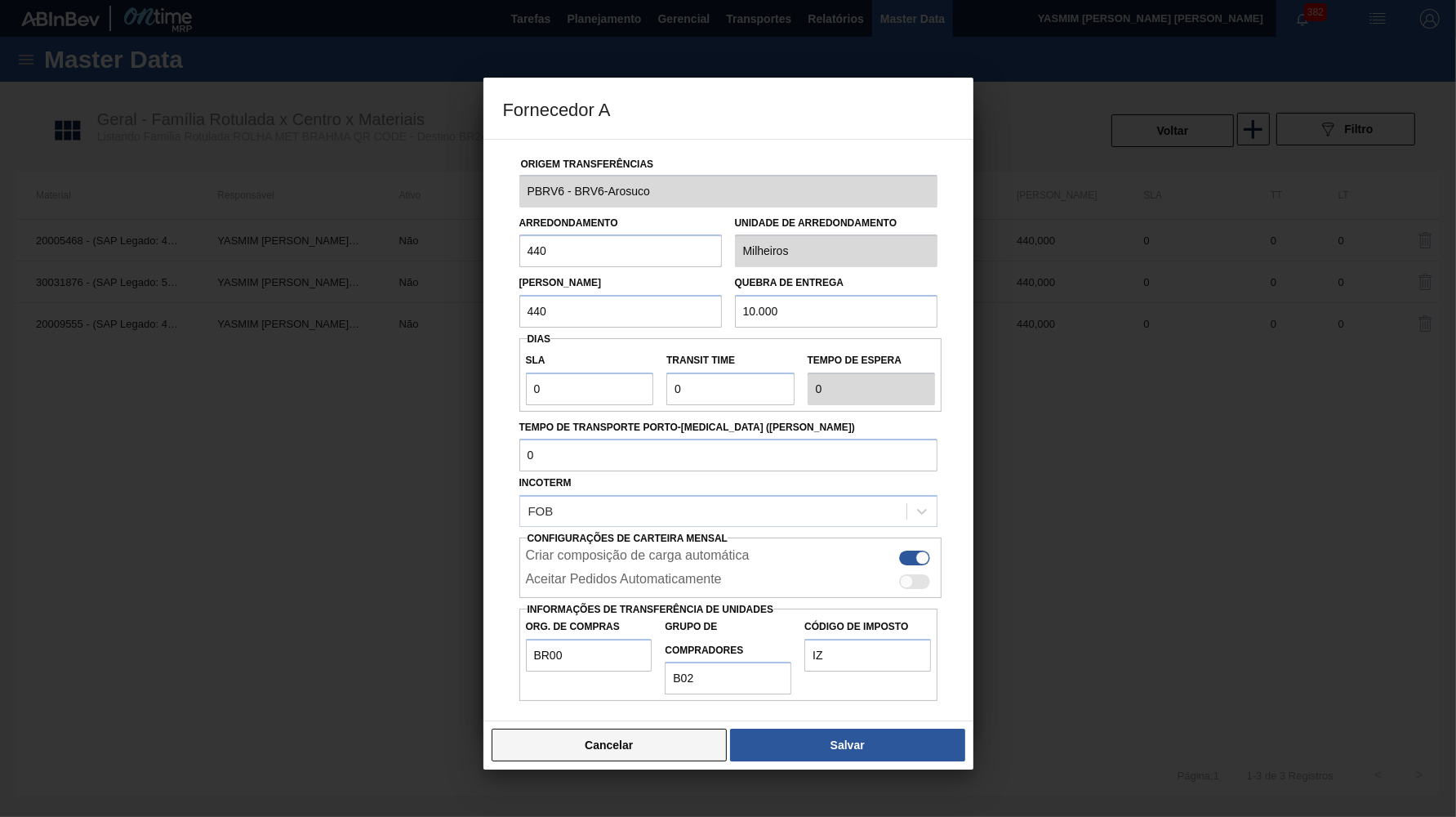
click at [628, 729] on button "Cancelar" at bounding box center [610, 745] width 236 height 32
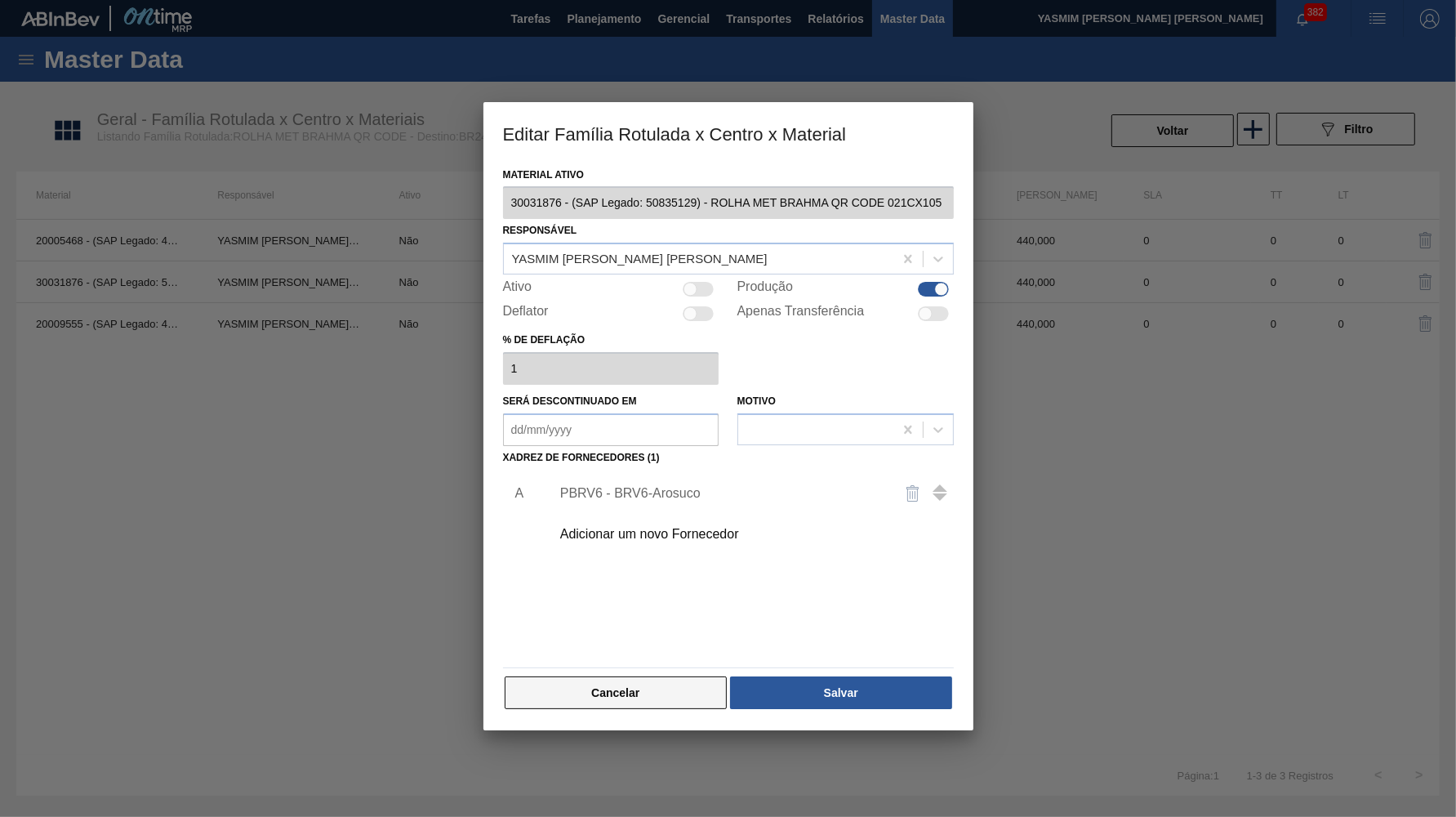
click at [627, 677] on button "Cancelar" at bounding box center [616, 693] width 223 height 32
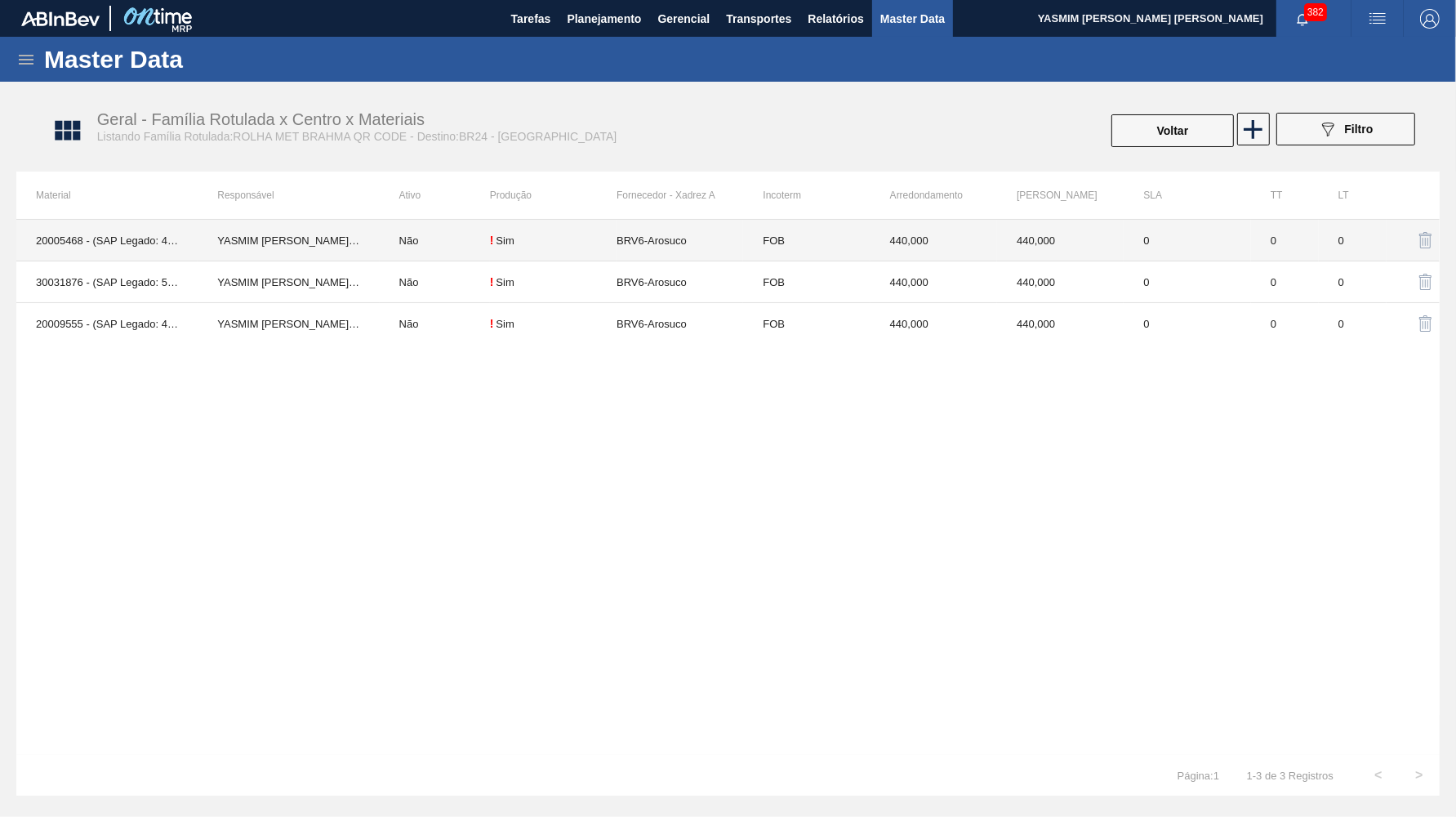
click at [669, 238] on td "BRV6-Arosuco" at bounding box center [679, 240] width 126 height 42
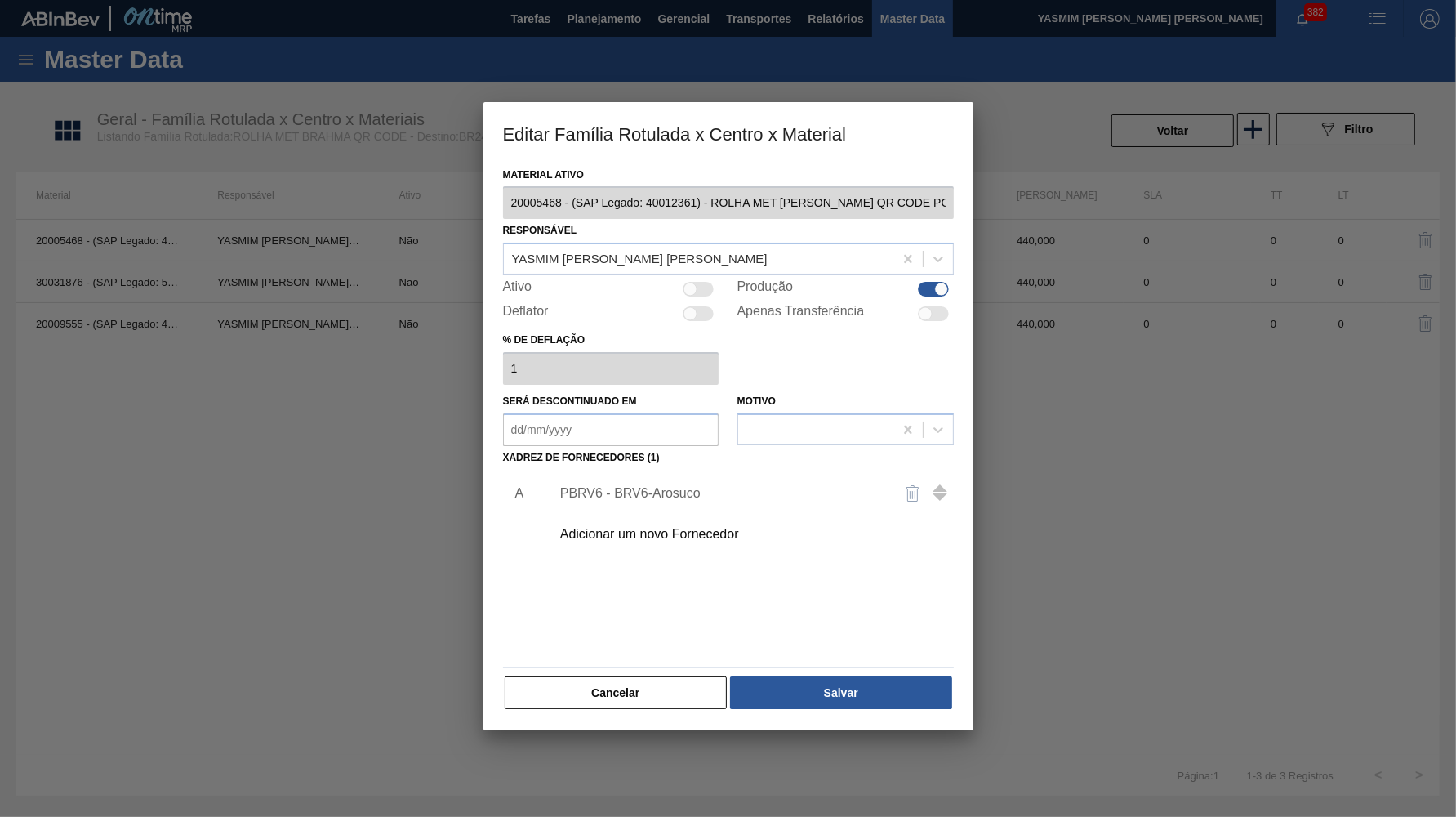
click at [668, 487] on div "PBRV6 - BRV6-Arosuco" at bounding box center [748, 493] width 413 height 41
click at [606, 486] on div "PBRV6 - BRV6-Arosuco" at bounding box center [720, 493] width 320 height 14
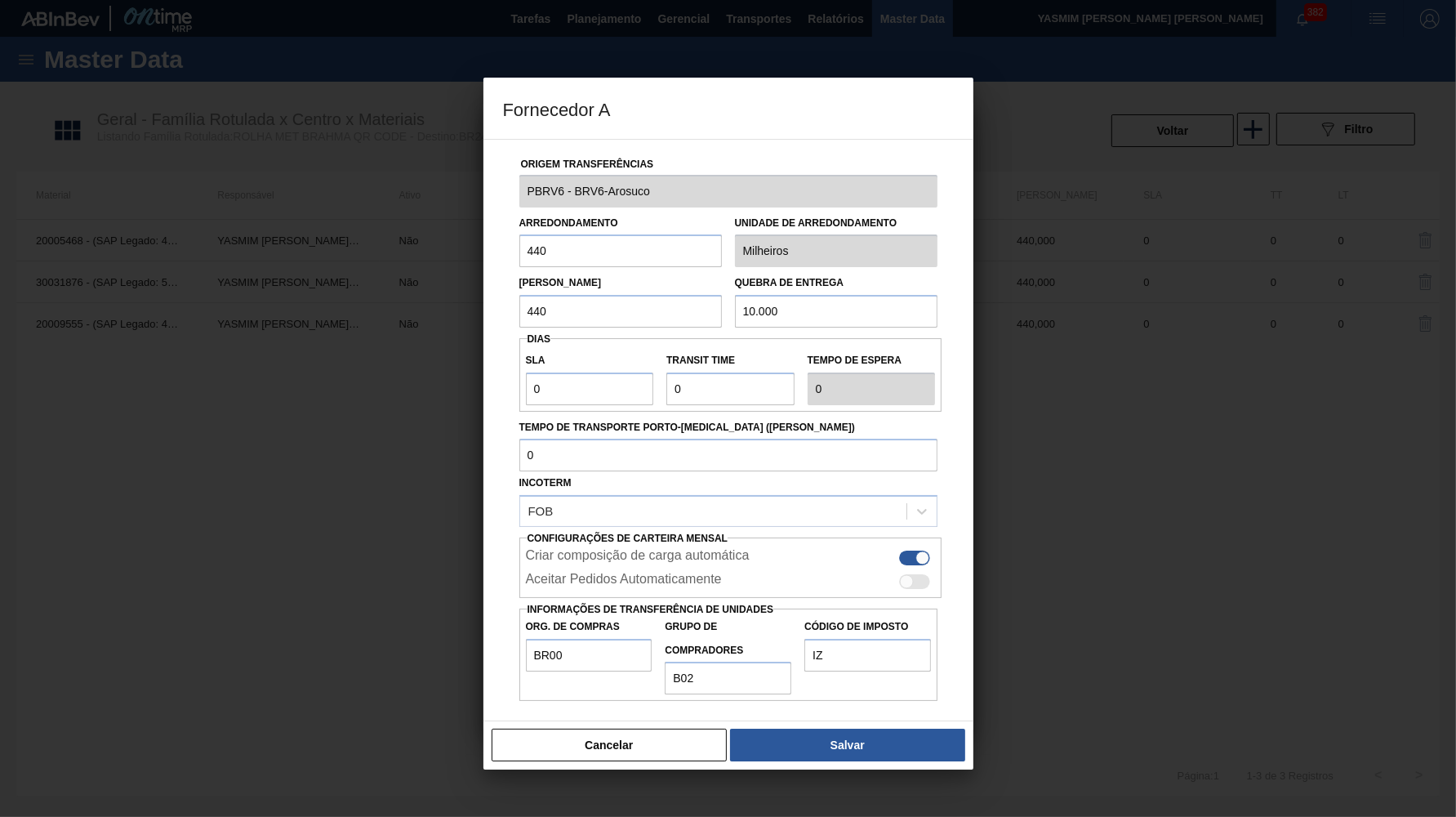
click at [613, 752] on div at bounding box center [728, 408] width 1456 height 817
click at [594, 729] on button "Cancelar" at bounding box center [610, 745] width 236 height 32
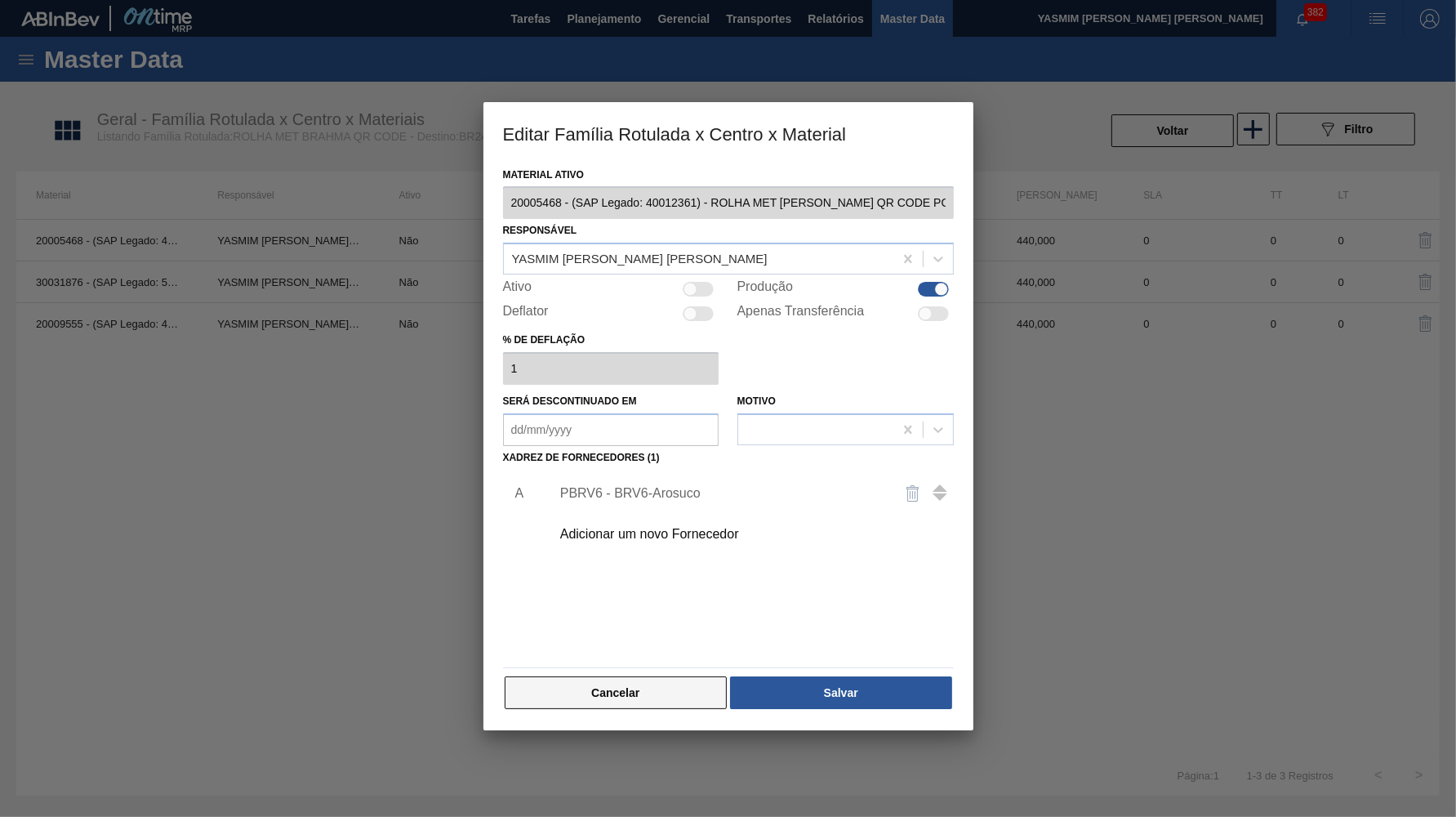
click at [609, 687] on button "Cancelar" at bounding box center [616, 693] width 223 height 32
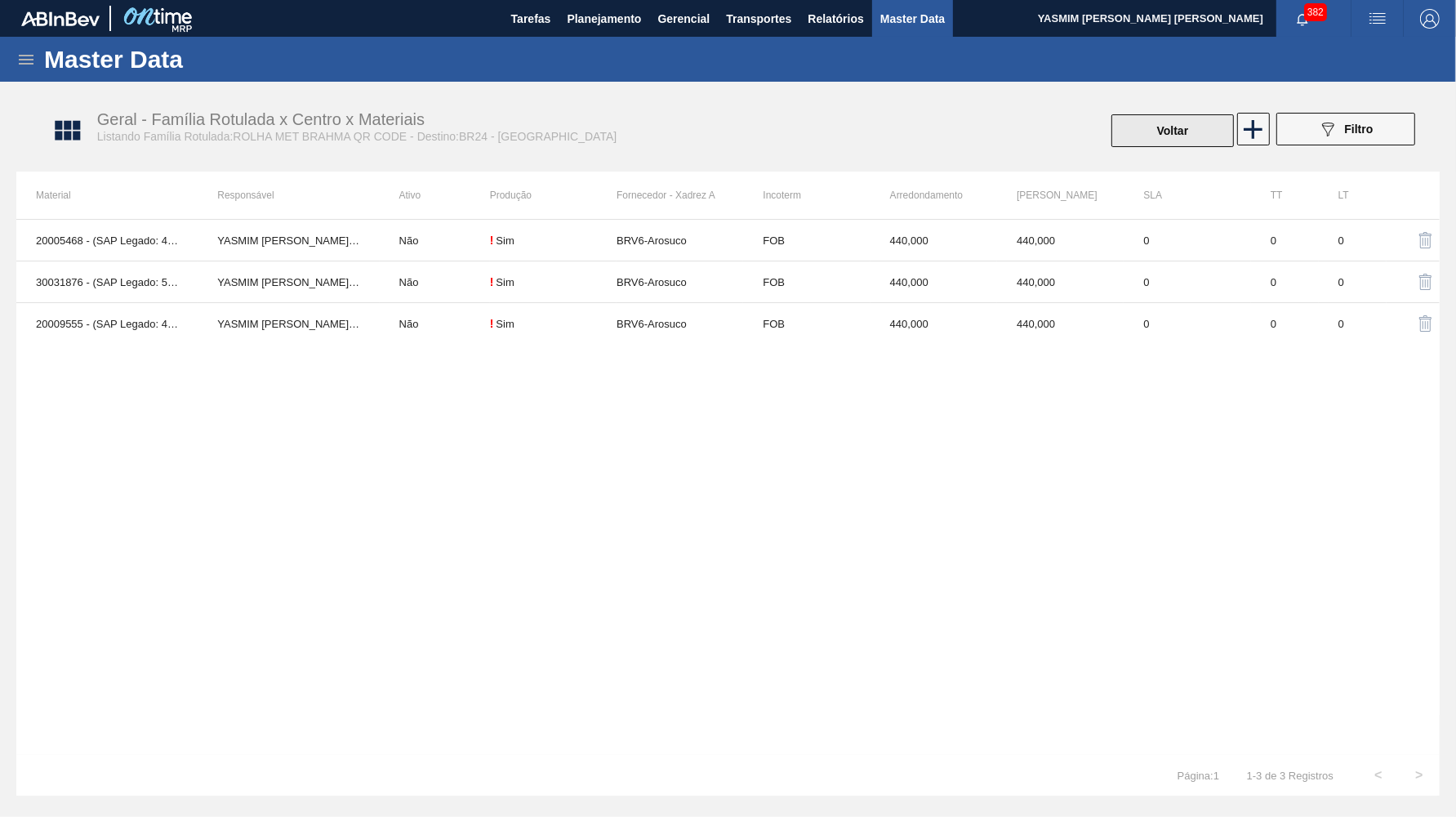
click at [1142, 115] on button "Voltar" at bounding box center [1172, 131] width 122 height 32
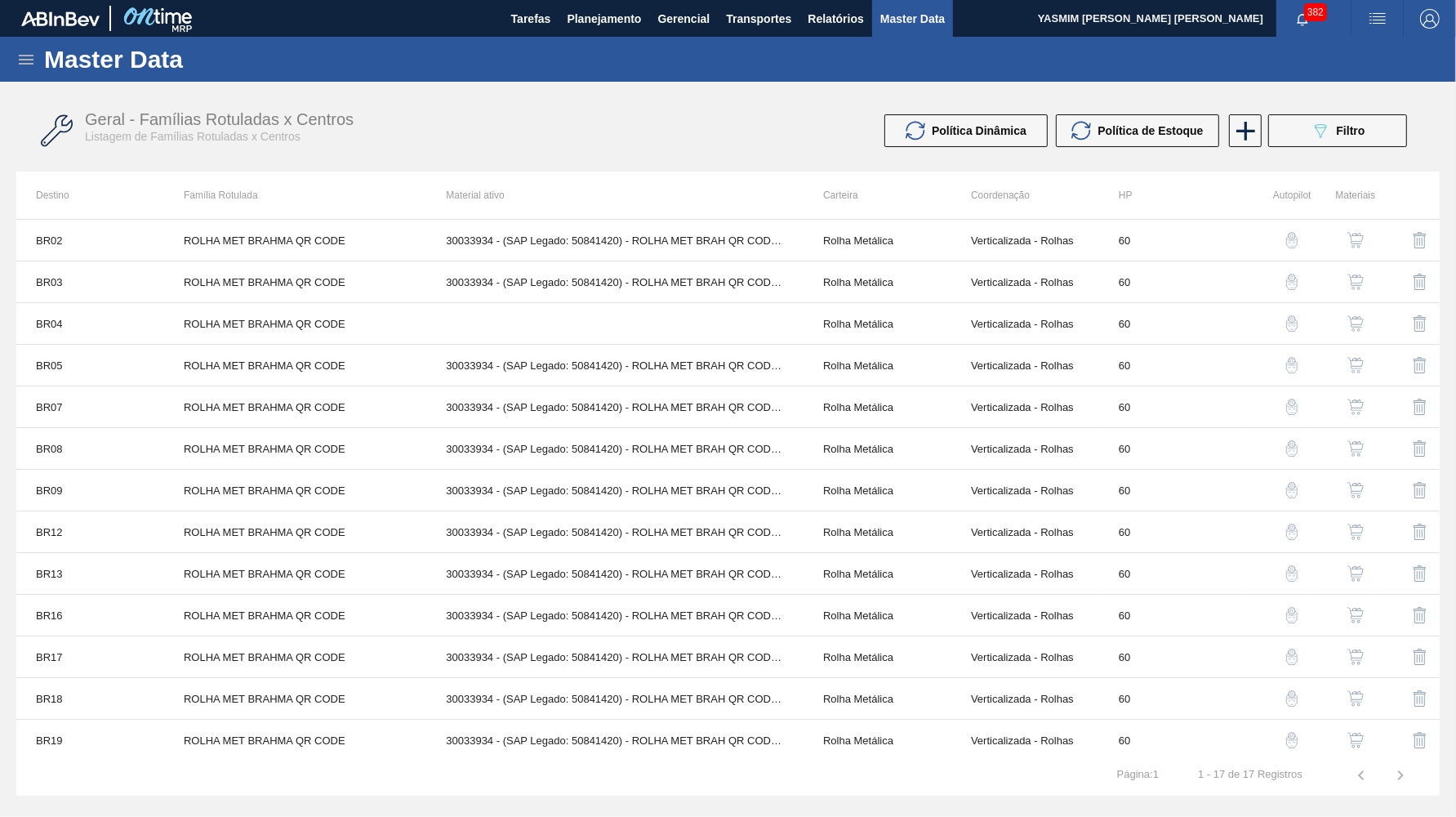
scroll to position [172, 0]
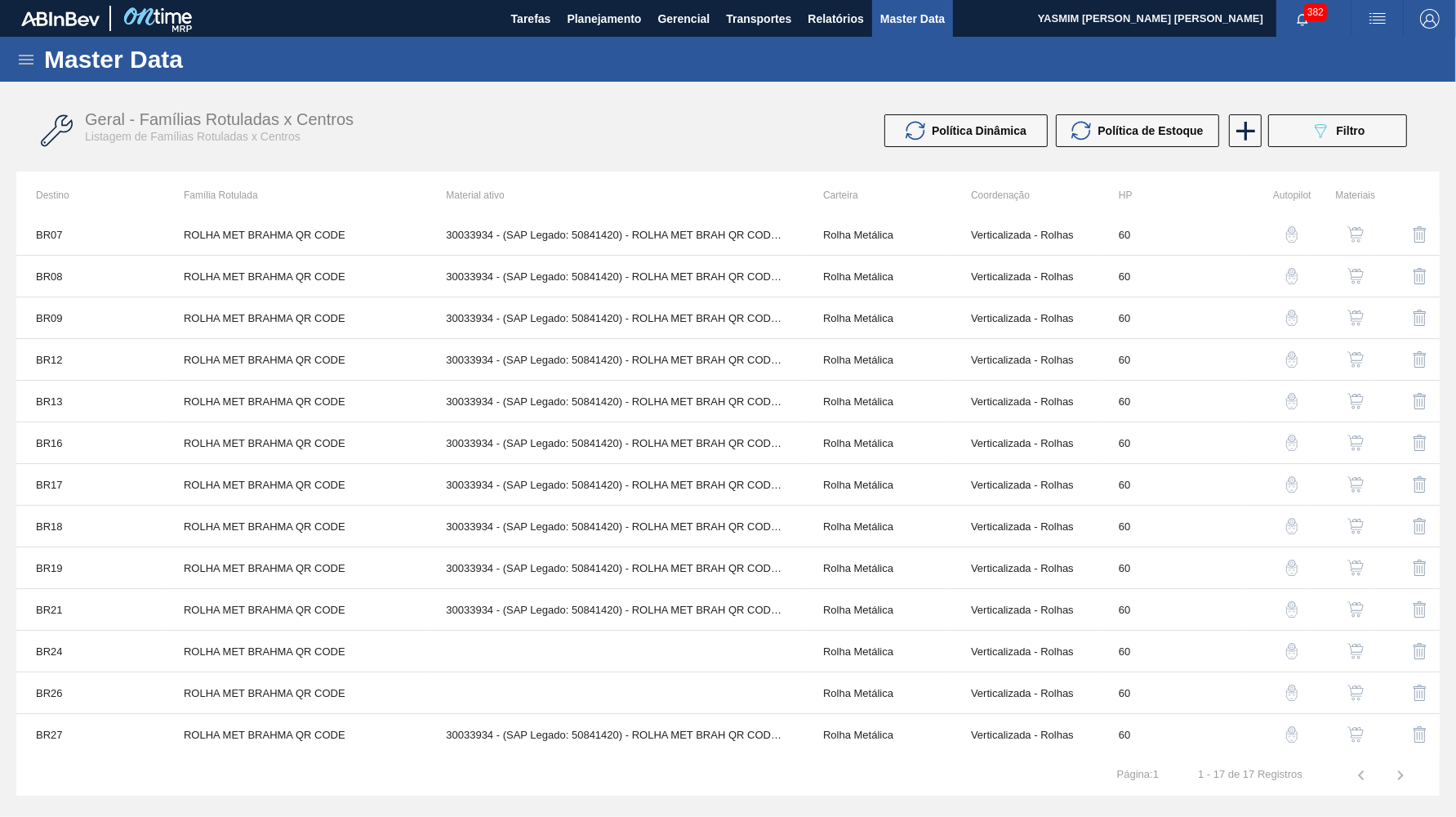
click at [1358, 699] on img "button" at bounding box center [1355, 692] width 16 height 16
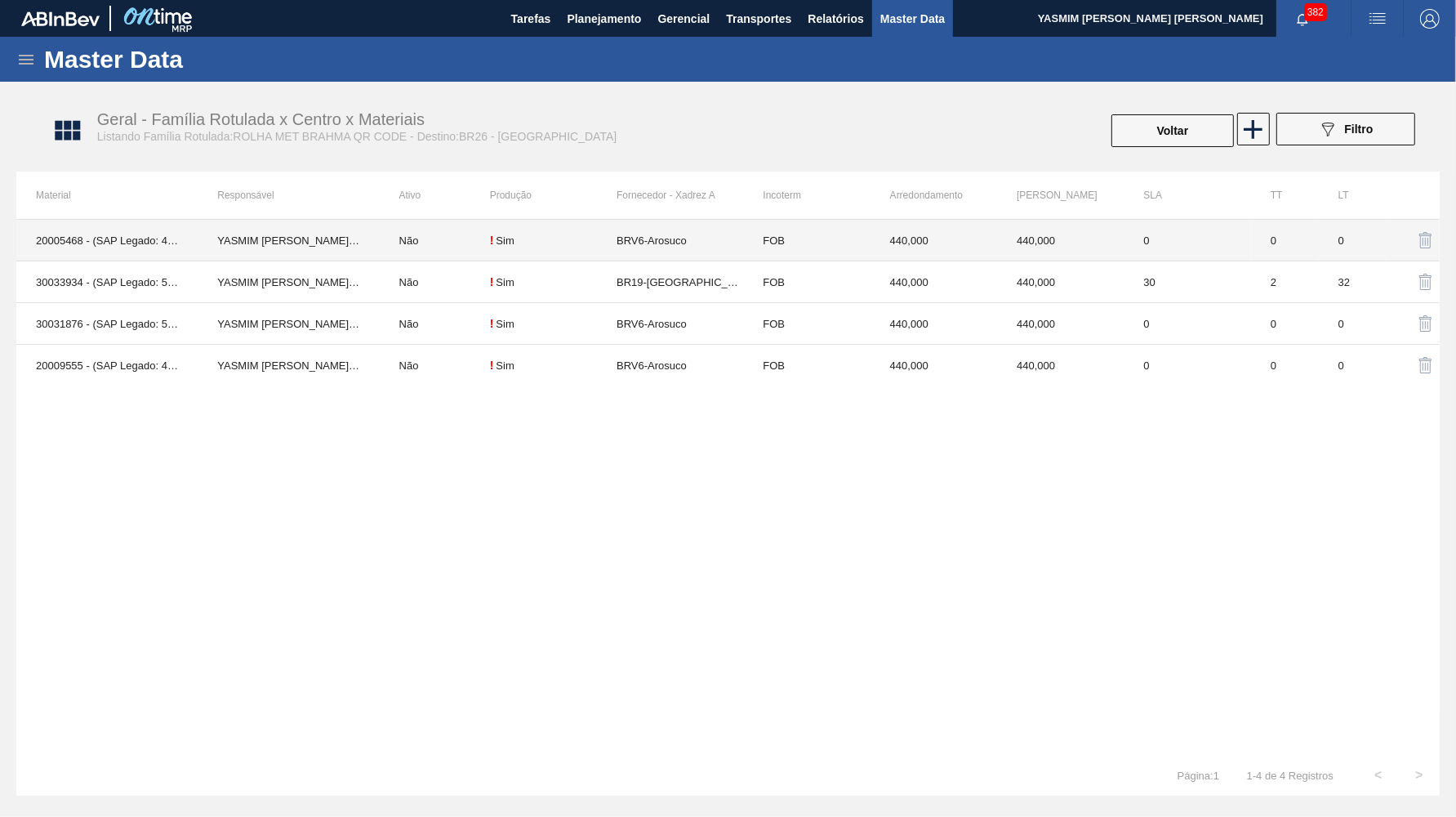
click at [683, 245] on td "BRV6-Arosuco" at bounding box center [679, 240] width 126 height 42
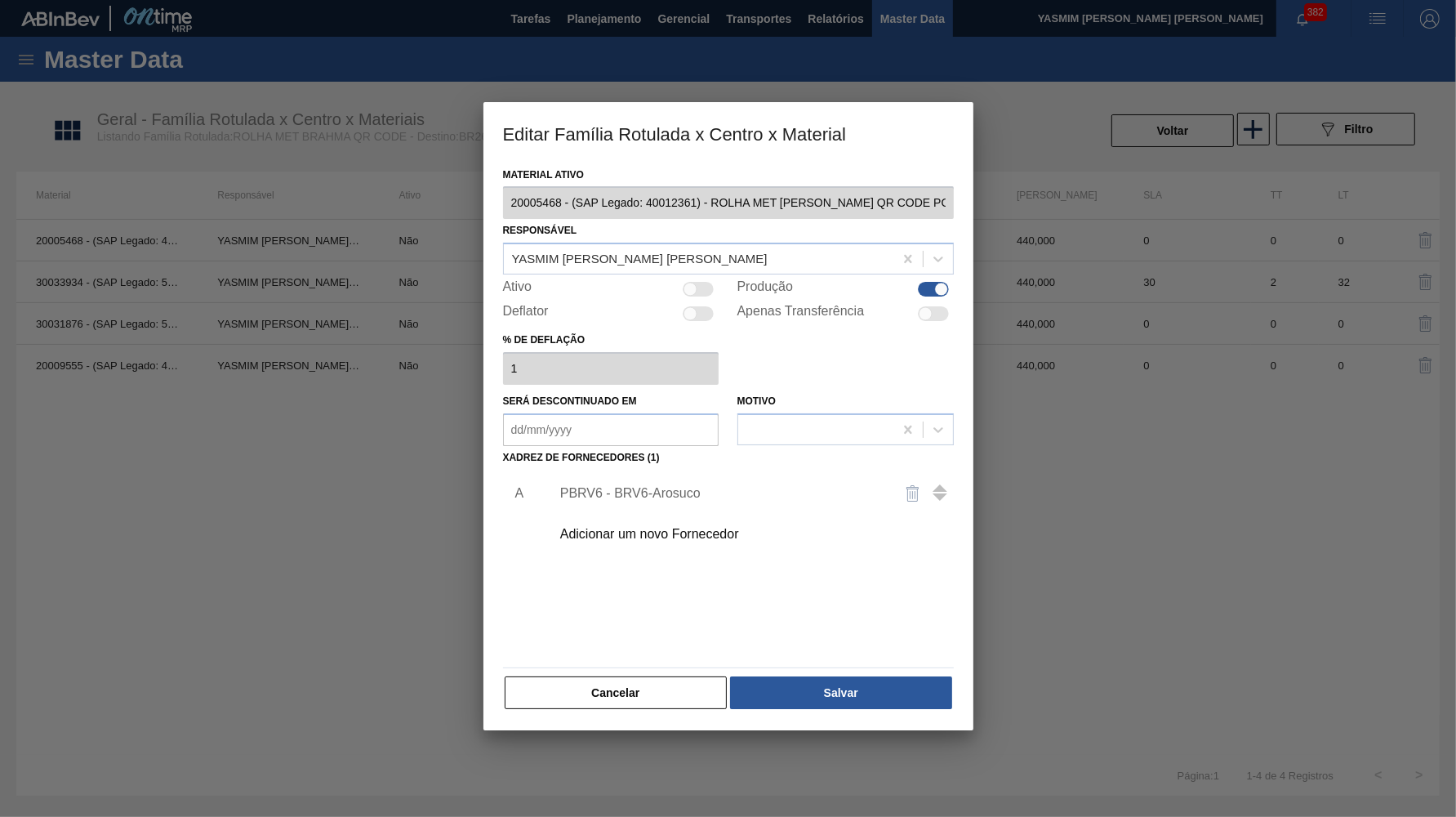
click at [637, 486] on div "PBRV6 - BRV6-Arosuco" at bounding box center [720, 493] width 320 height 14
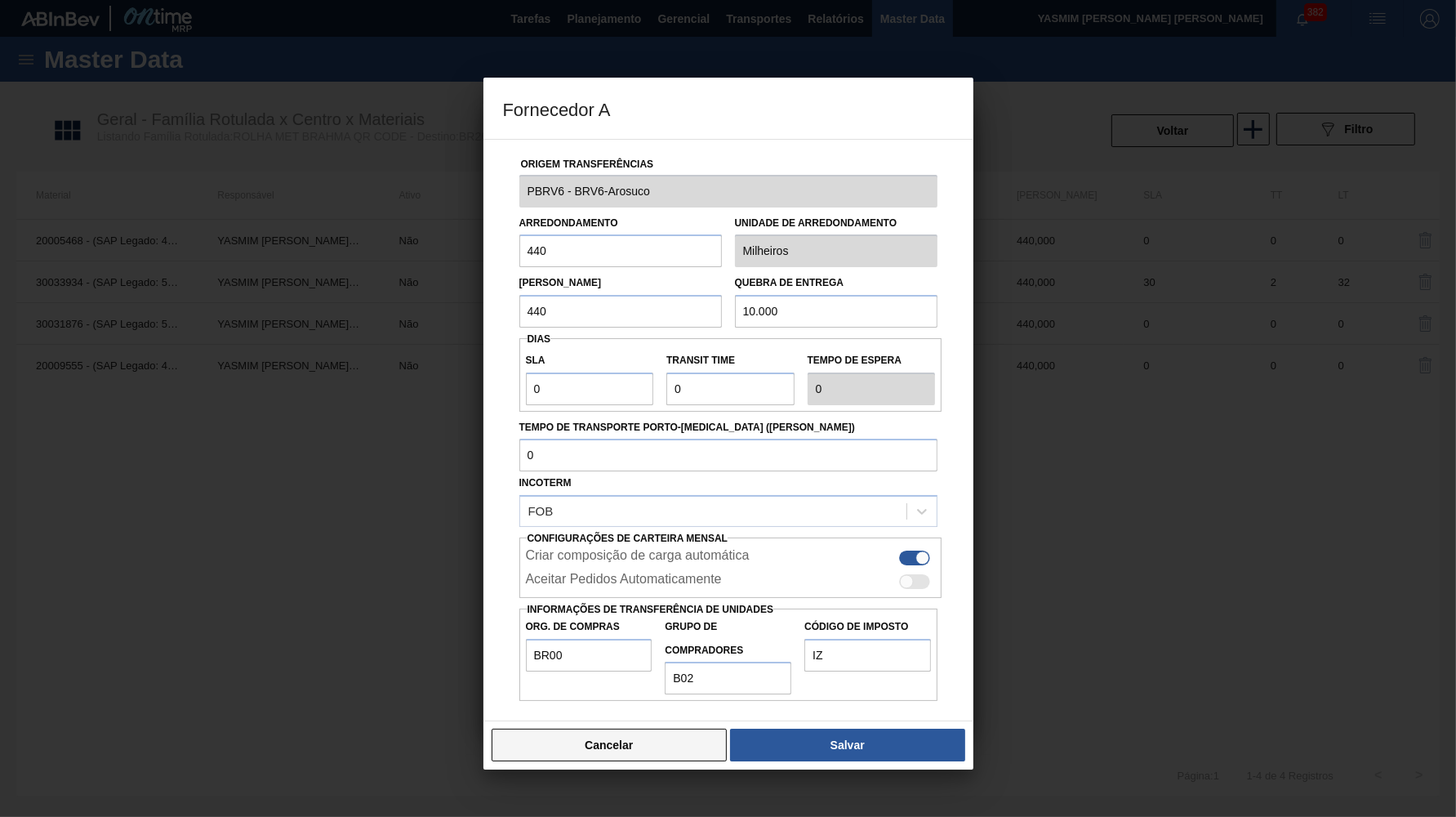
click at [613, 729] on button "Cancelar" at bounding box center [610, 745] width 236 height 32
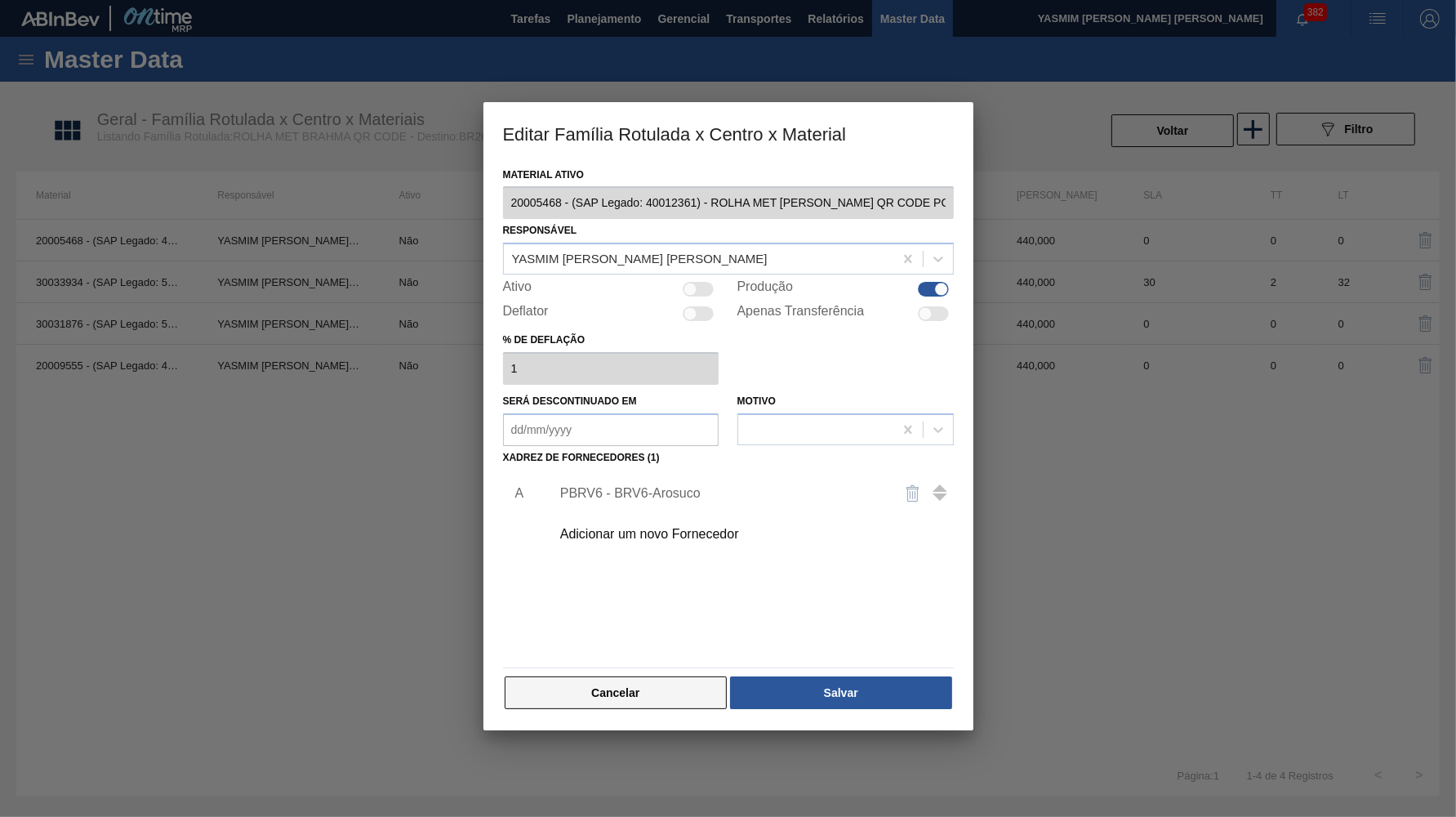
click at [617, 679] on button "Cancelar" at bounding box center [616, 693] width 223 height 32
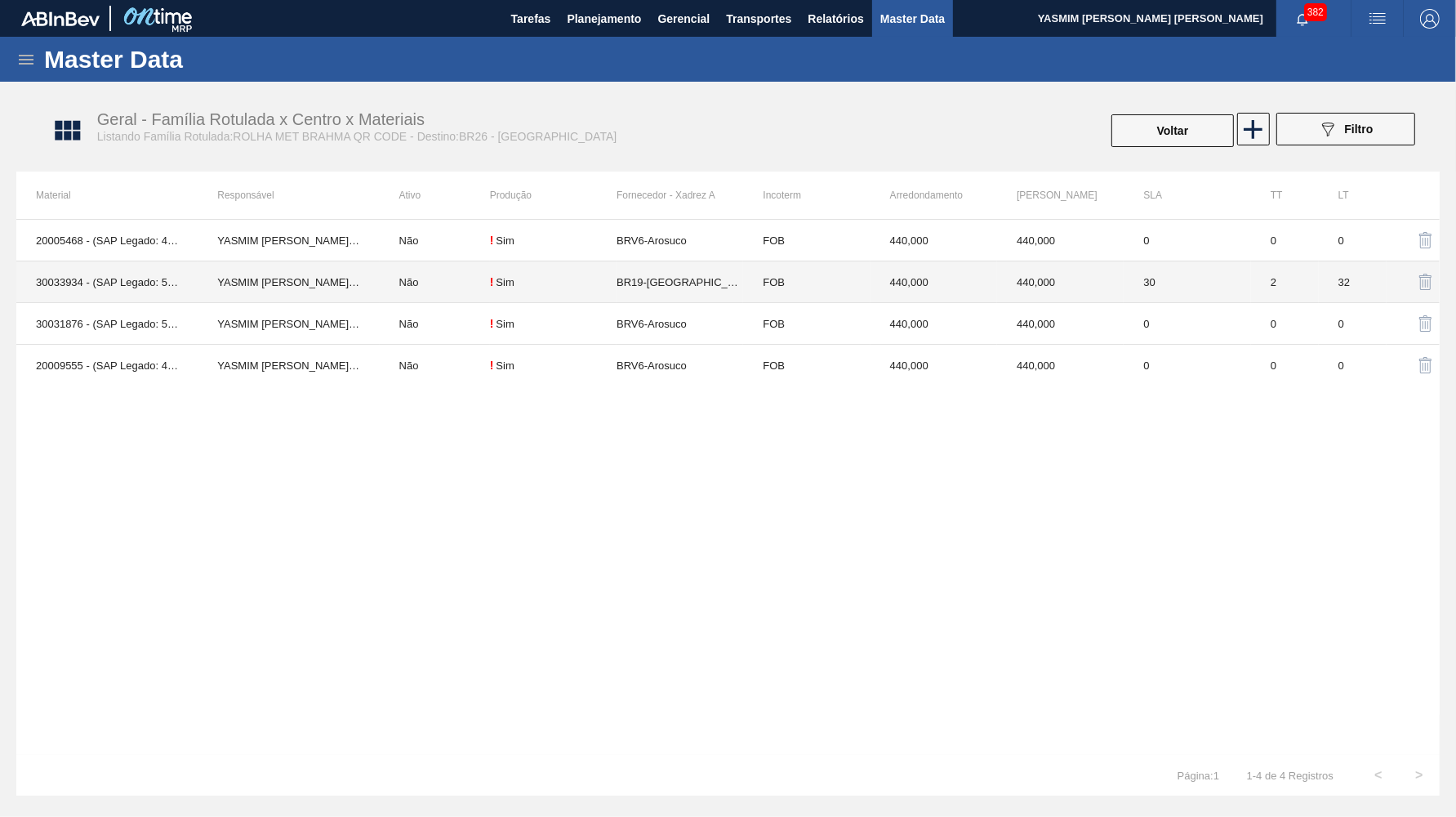
click at [691, 283] on td "BR19-Nova Rio" at bounding box center [679, 282] width 126 height 42
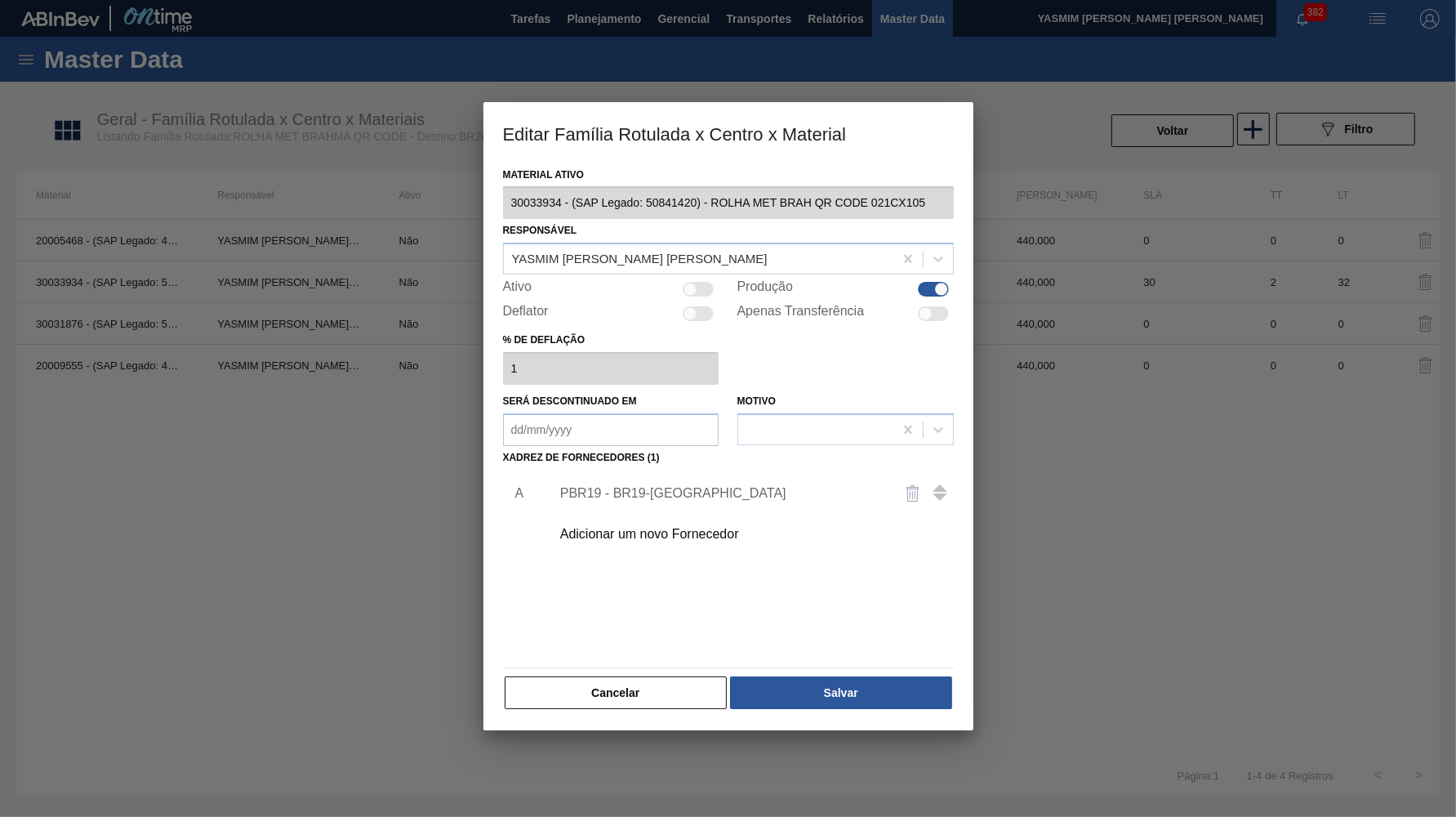
click at [677, 473] on div "PBR19 - BR19-Nova Rio" at bounding box center [748, 493] width 413 height 41
click at [661, 693] on button "Cancelar" at bounding box center [616, 693] width 223 height 32
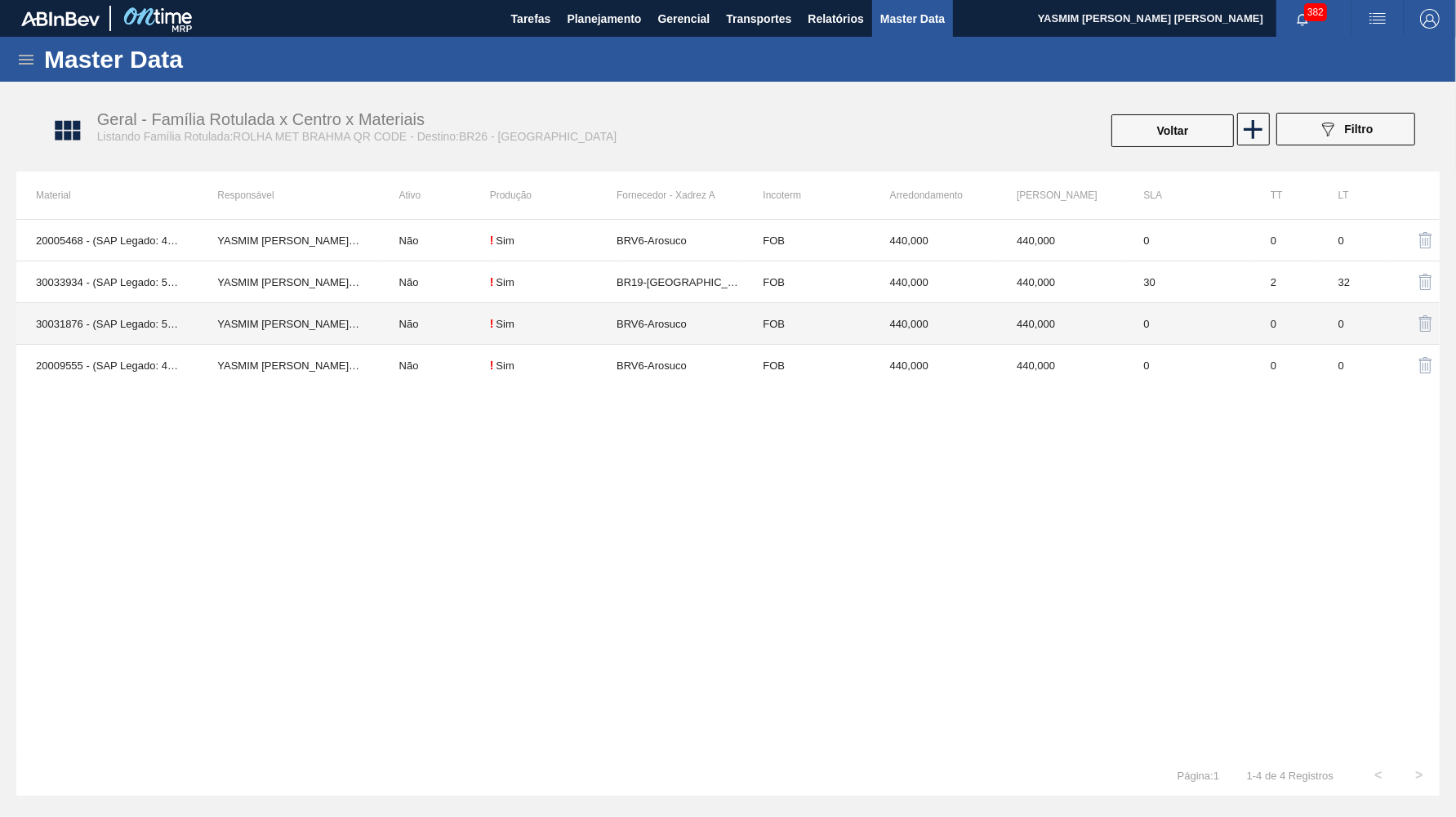
click at [677, 337] on td "BRV6-Arosuco" at bounding box center [679, 324] width 126 height 42
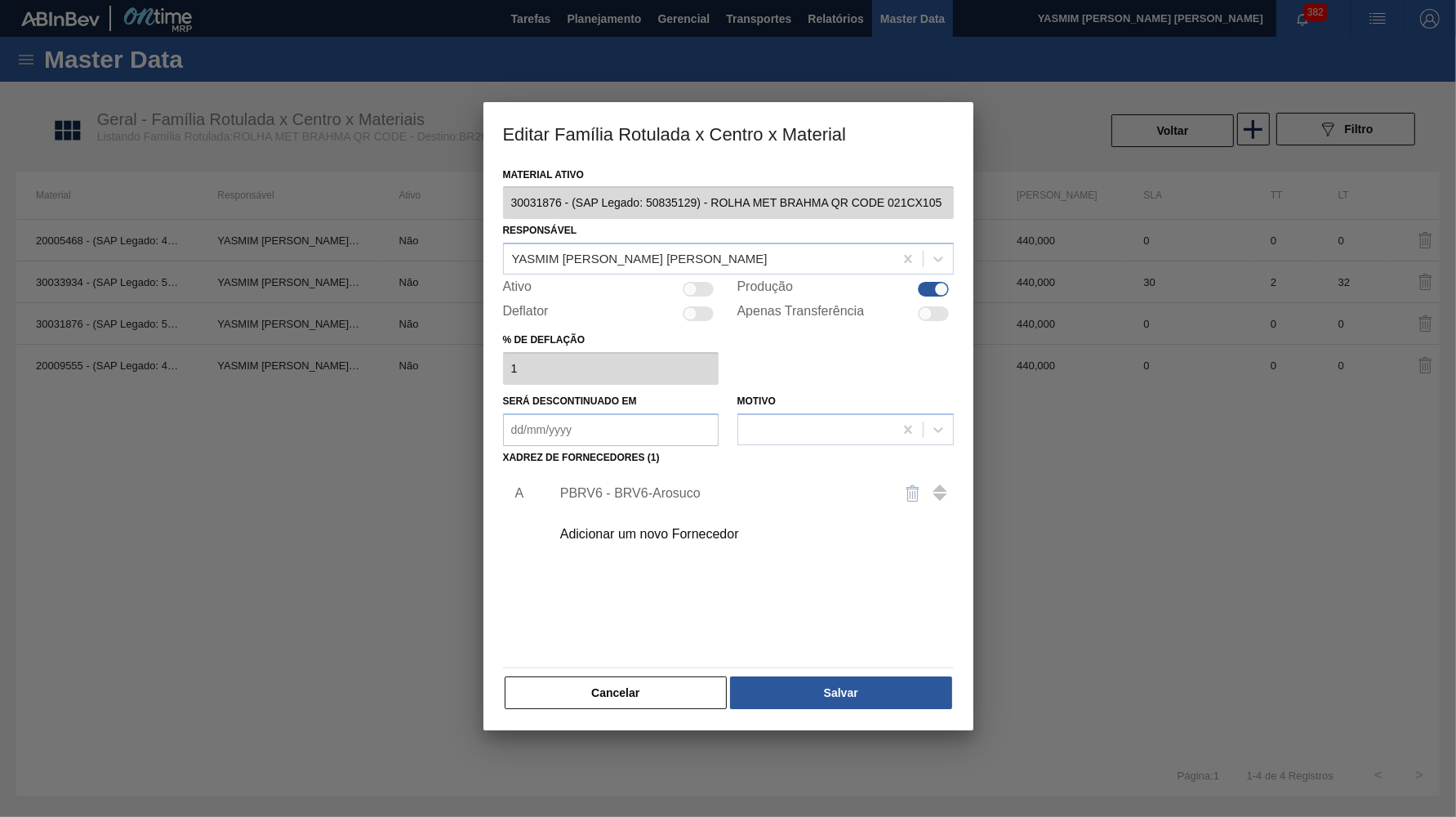
click at [655, 486] on div "PBRV6 - BRV6-Arosuco" at bounding box center [720, 493] width 320 height 14
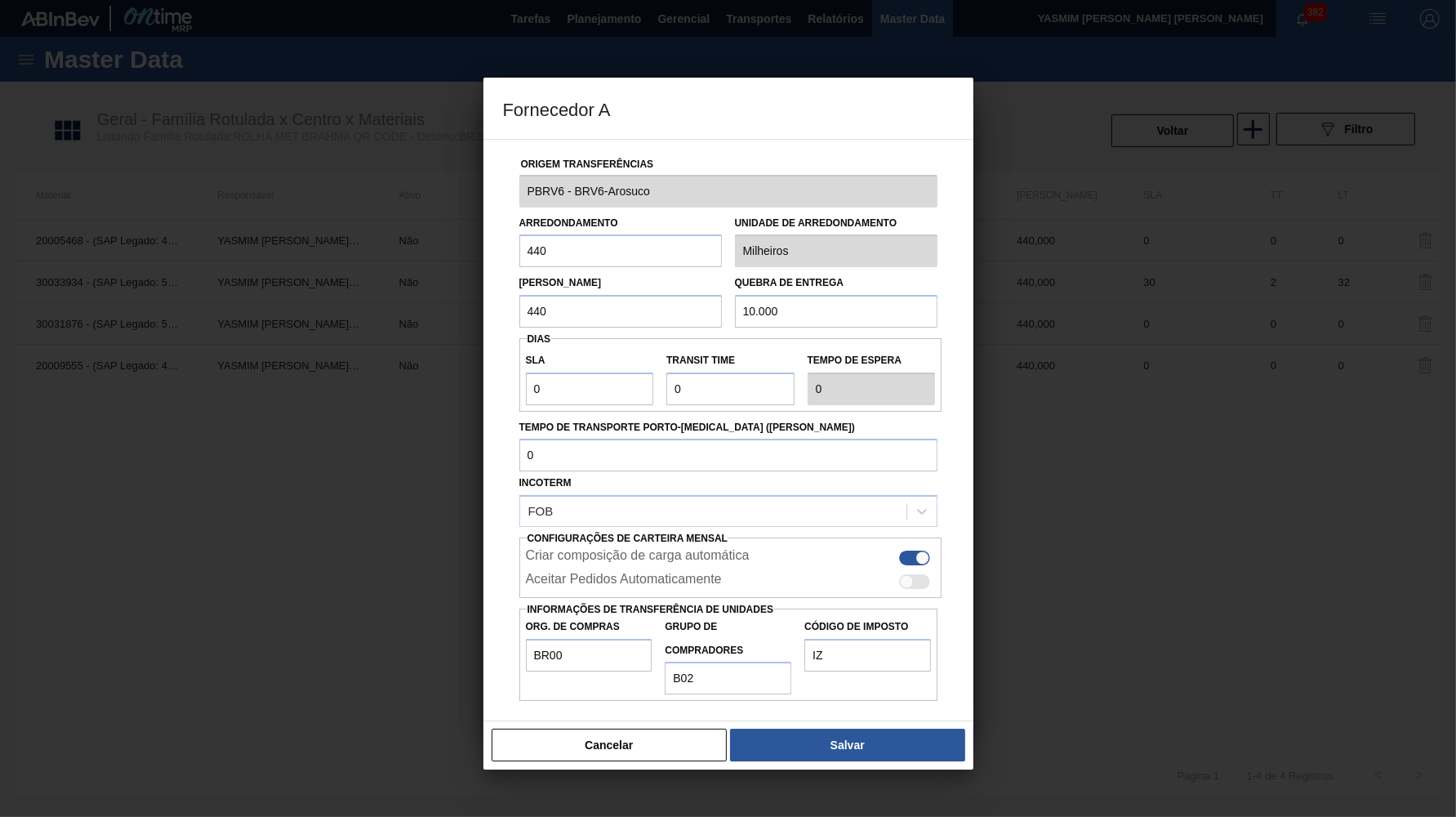
click at [634, 721] on div "Cancelar Salvar" at bounding box center [728, 746] width 490 height 49
click at [639, 729] on button "Cancelar" at bounding box center [610, 745] width 236 height 32
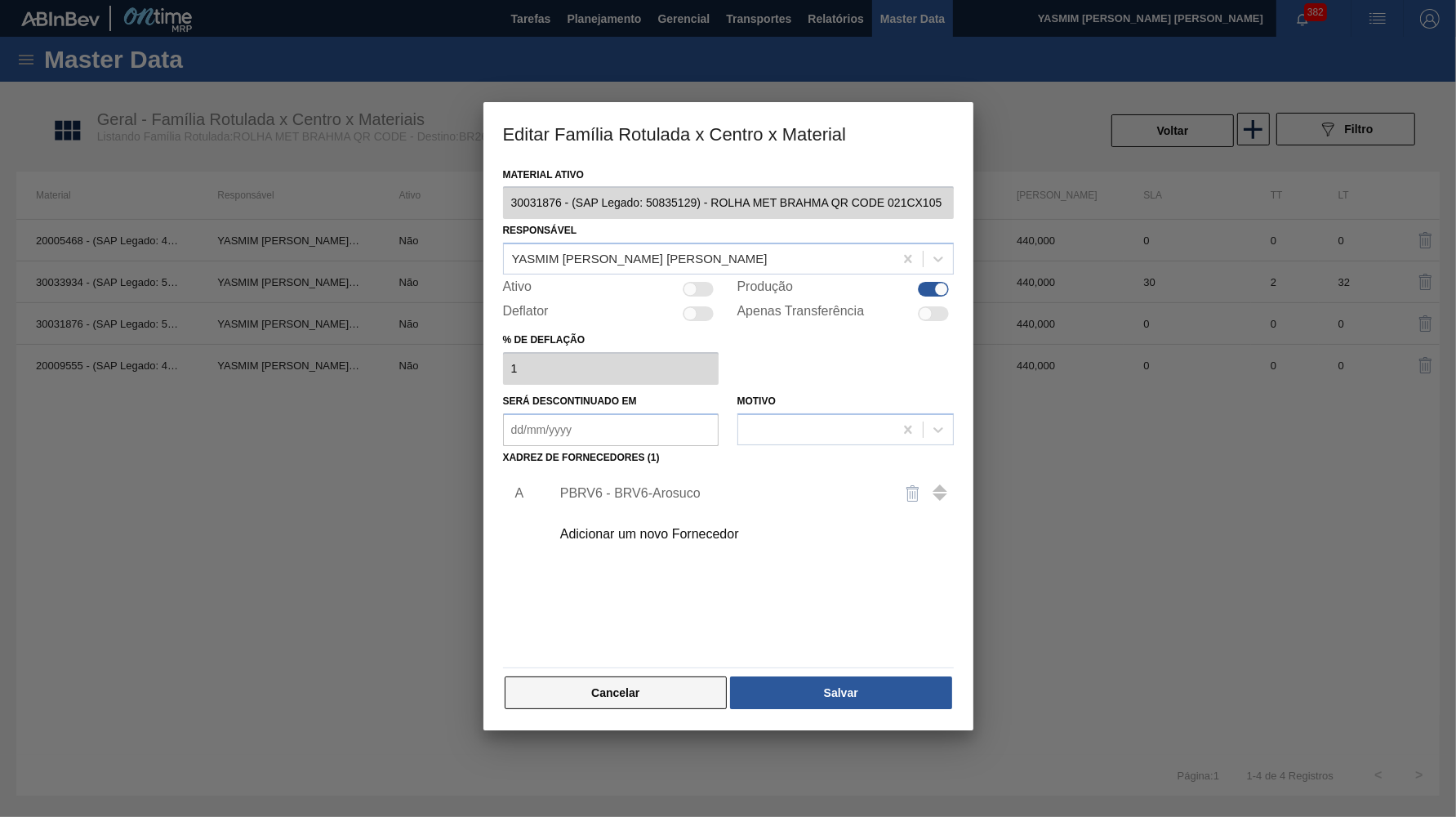
drag, startPoint x: 640, startPoint y: 668, endPoint x: 647, endPoint y: 675, distance: 9.9
click at [647, 677] on button "Cancelar" at bounding box center [616, 693] width 223 height 32
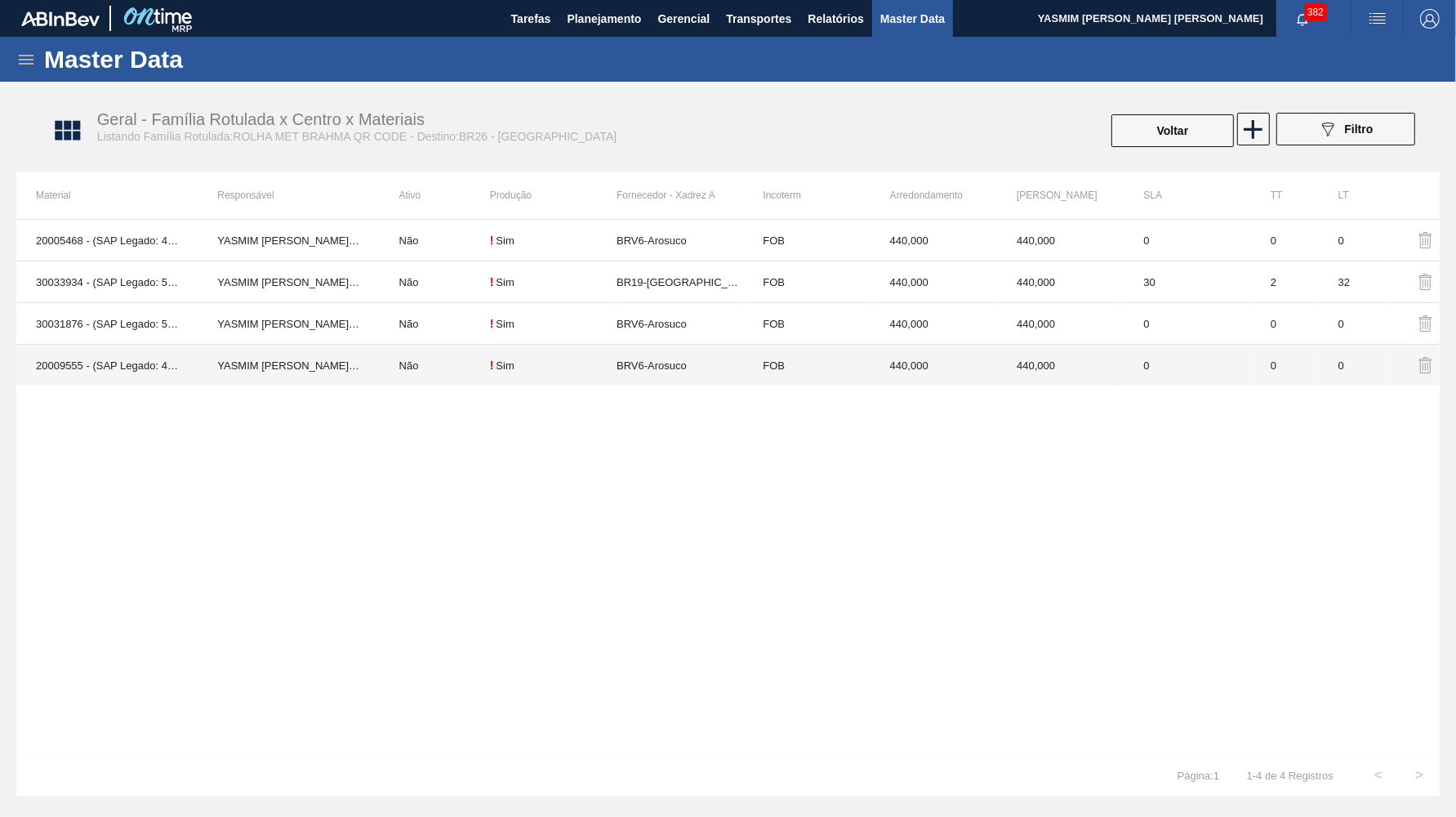
click at [683, 368] on td "BRV6-Arosuco" at bounding box center [679, 365] width 126 height 42
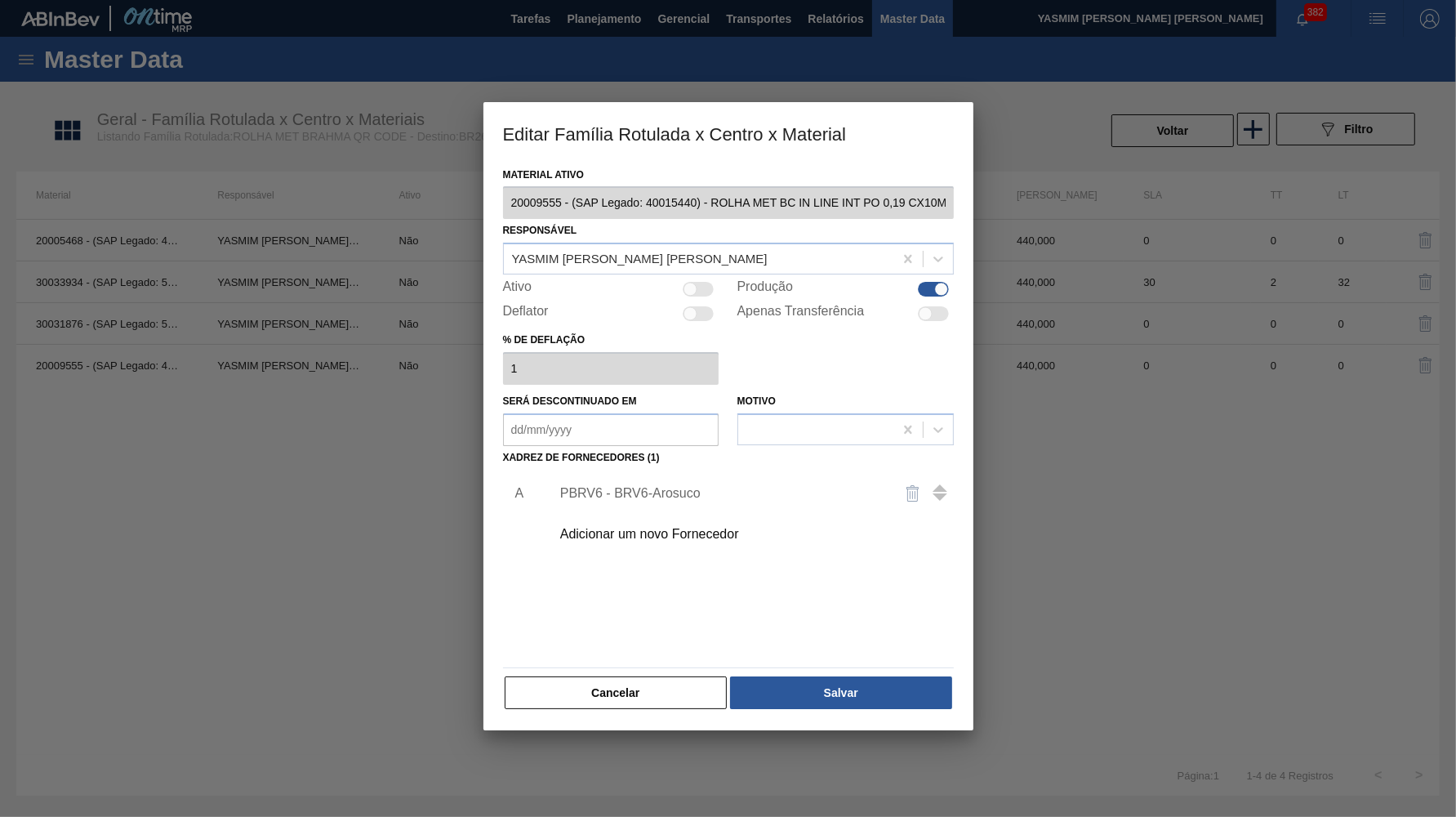
click at [629, 473] on div "PBRV6 - BRV6-Arosuco" at bounding box center [748, 493] width 413 height 41
click at [635, 486] on div "PBRV6 - BRV6-Arosuco" at bounding box center [720, 493] width 320 height 14
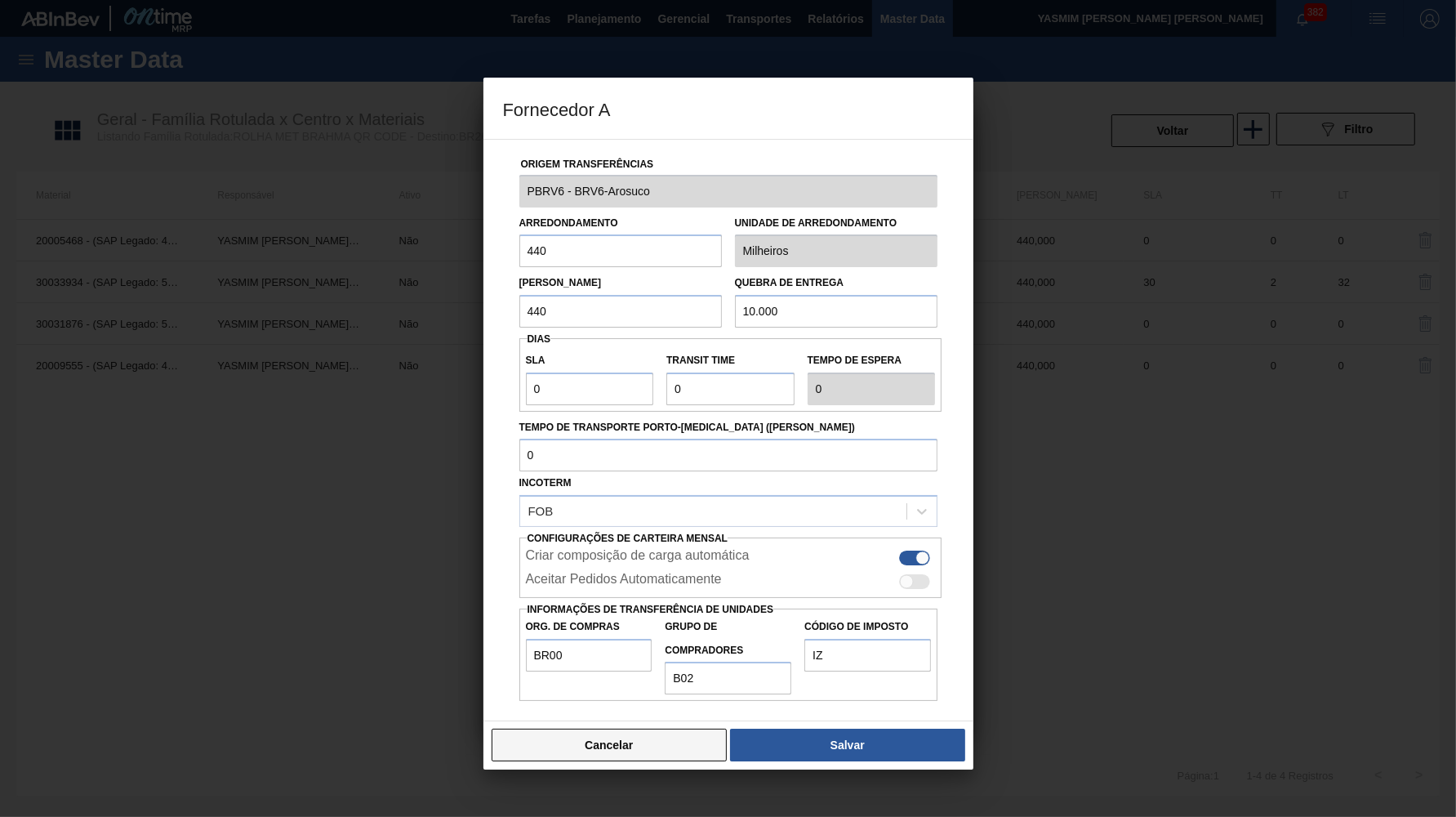
click at [603, 729] on button "Cancelar" at bounding box center [610, 745] width 236 height 32
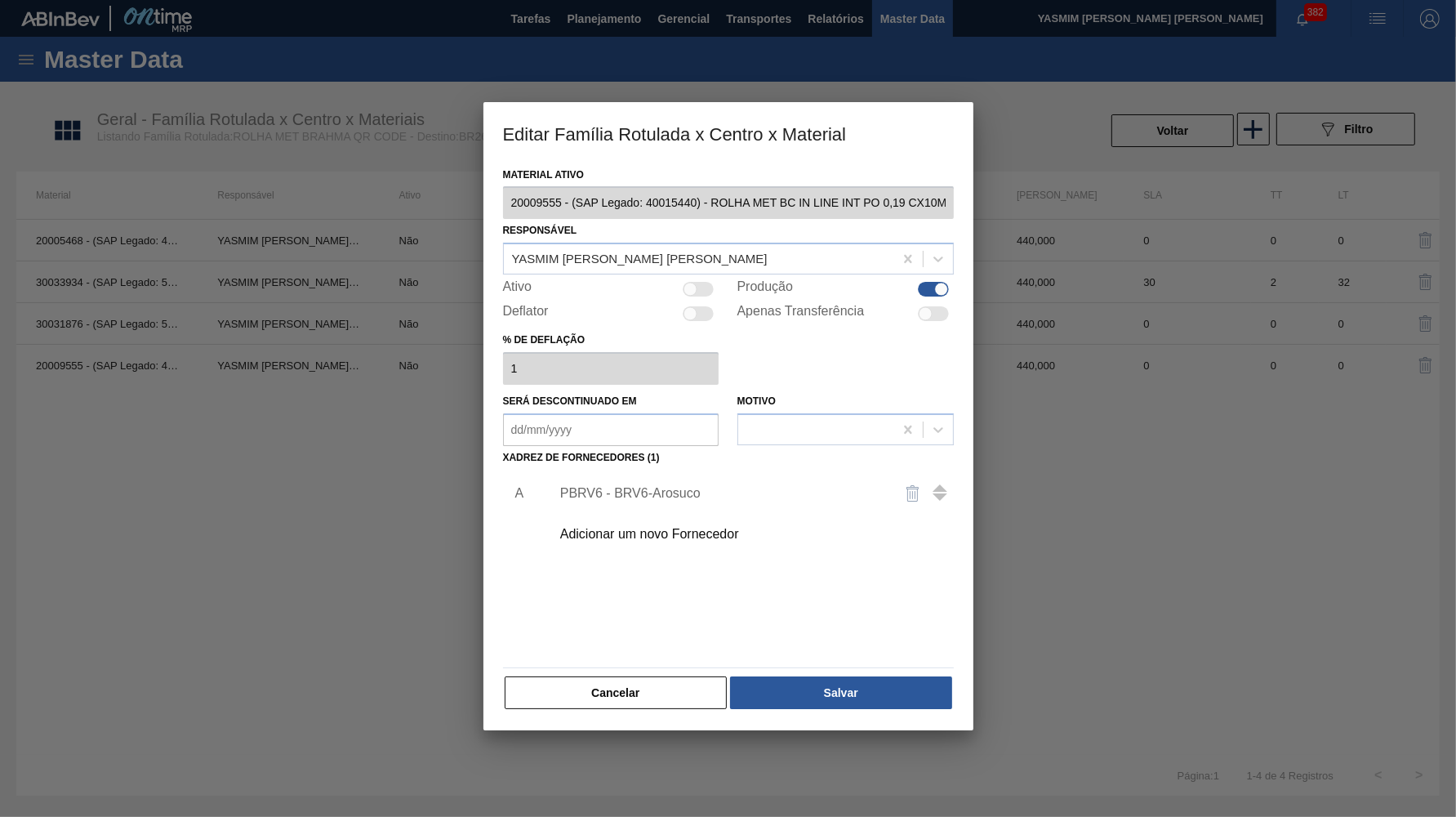
click at [627, 695] on div "Cancelar Salvar" at bounding box center [728, 693] width 451 height 36
click at [628, 678] on button "Cancelar" at bounding box center [616, 693] width 223 height 32
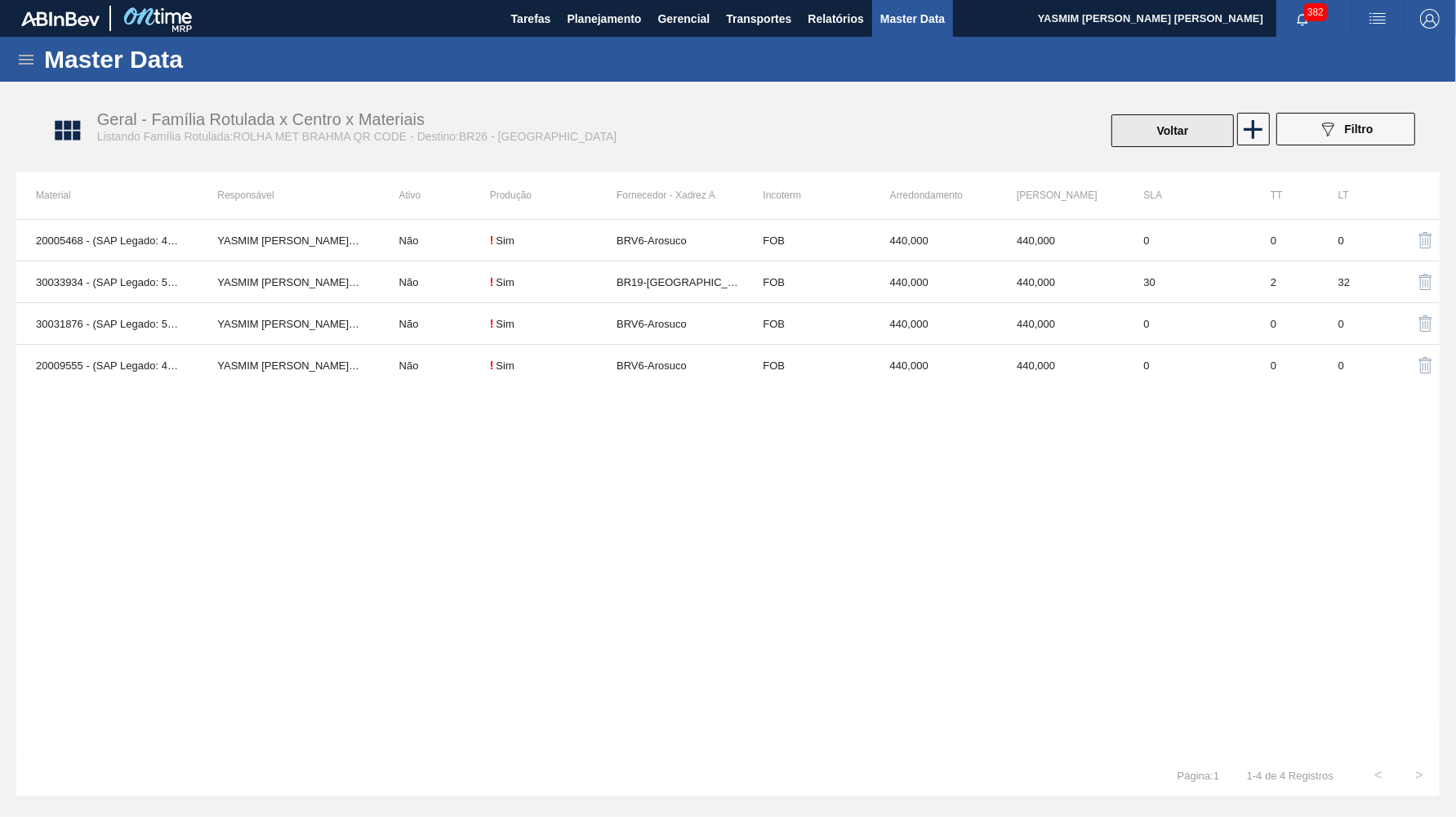
click at [1196, 126] on button "Voltar" at bounding box center [1172, 131] width 122 height 32
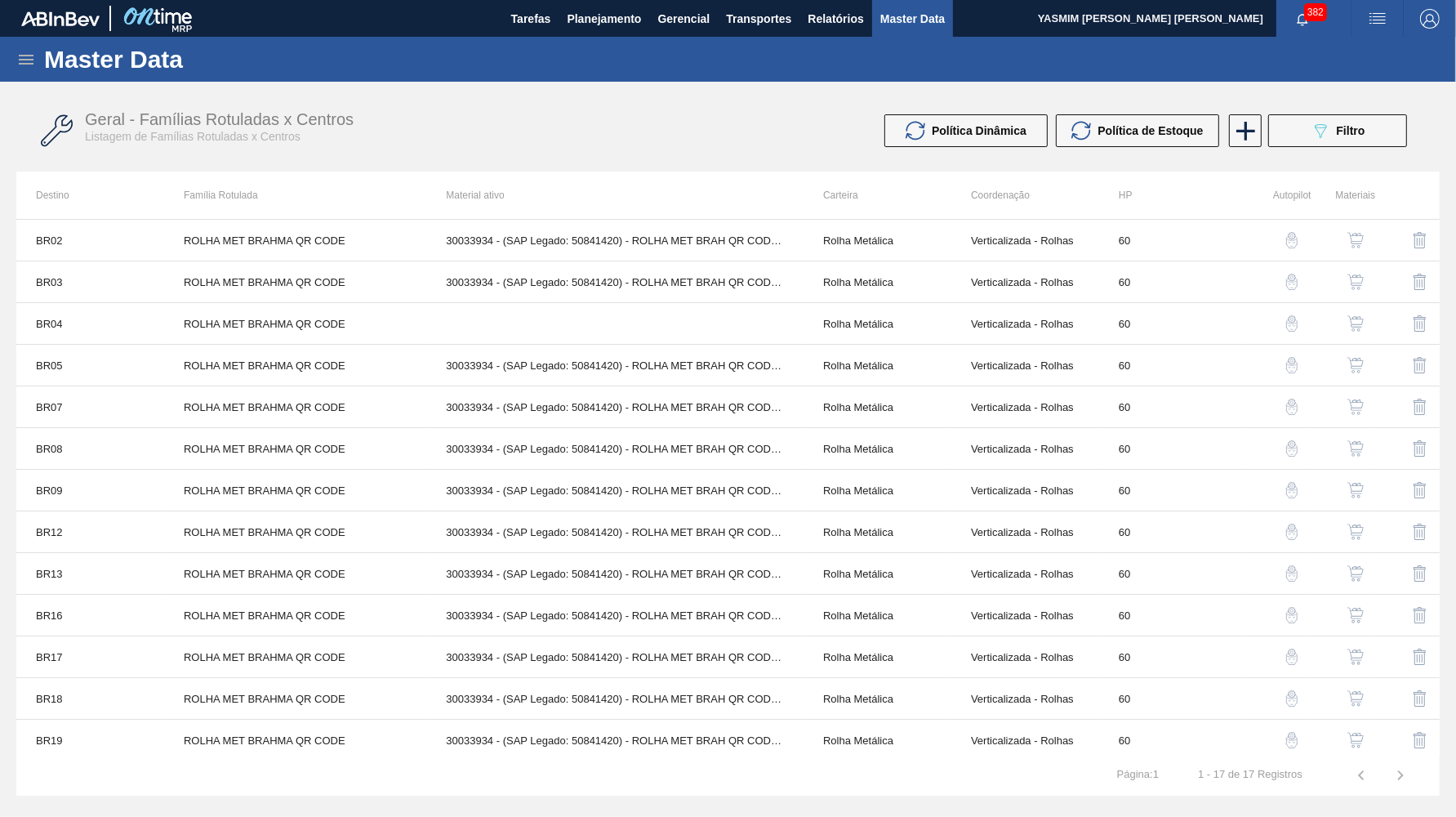
scroll to position [172, 0]
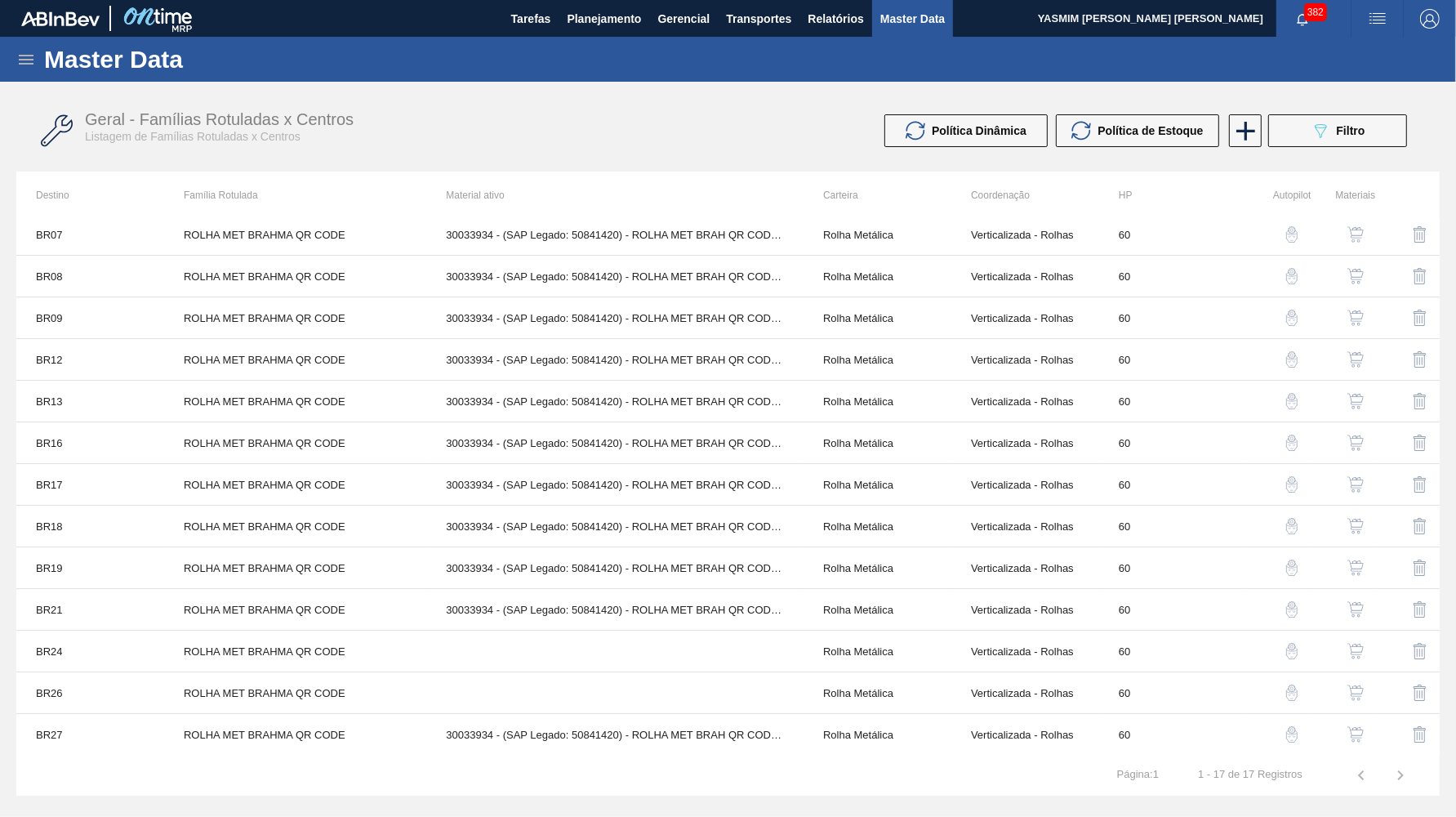
click at [1351, 747] on button "button" at bounding box center [1356, 735] width 39 height 39
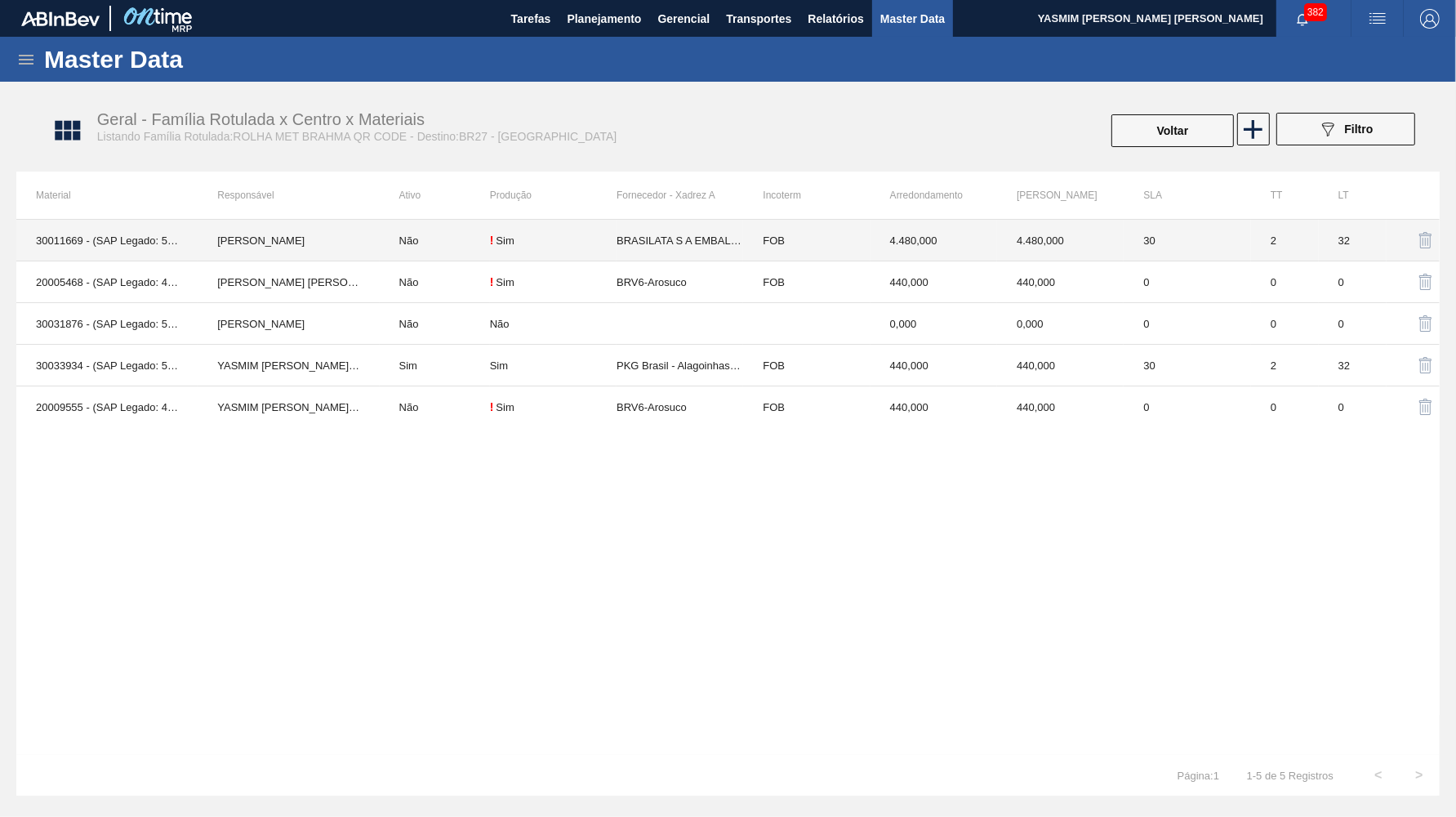
click at [755, 230] on td "FOB" at bounding box center [806, 240] width 126 height 42
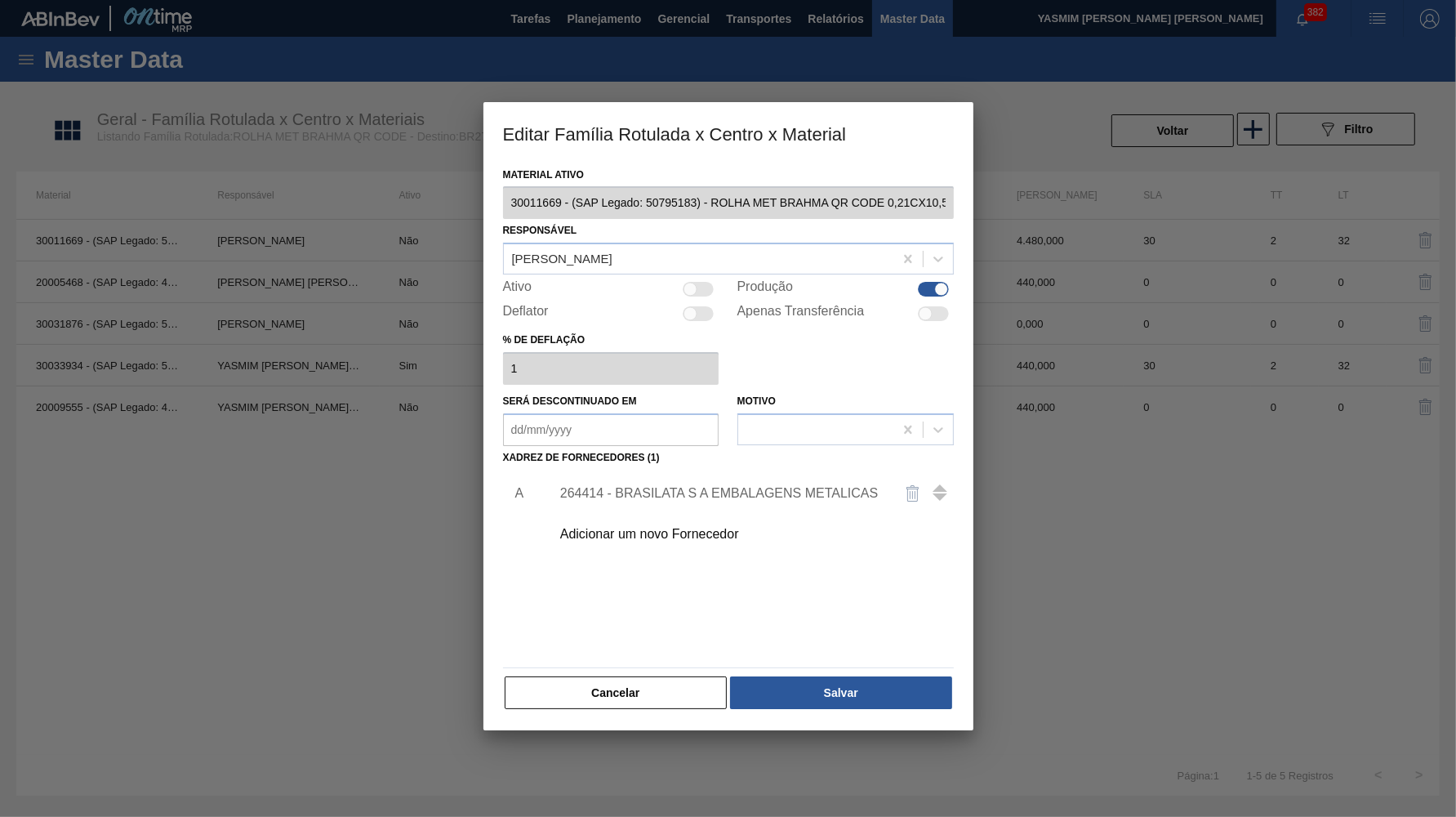
click at [686, 486] on div "264414 - BRASILATA S A EMBALAGENS METALICAS" at bounding box center [720, 493] width 320 height 14
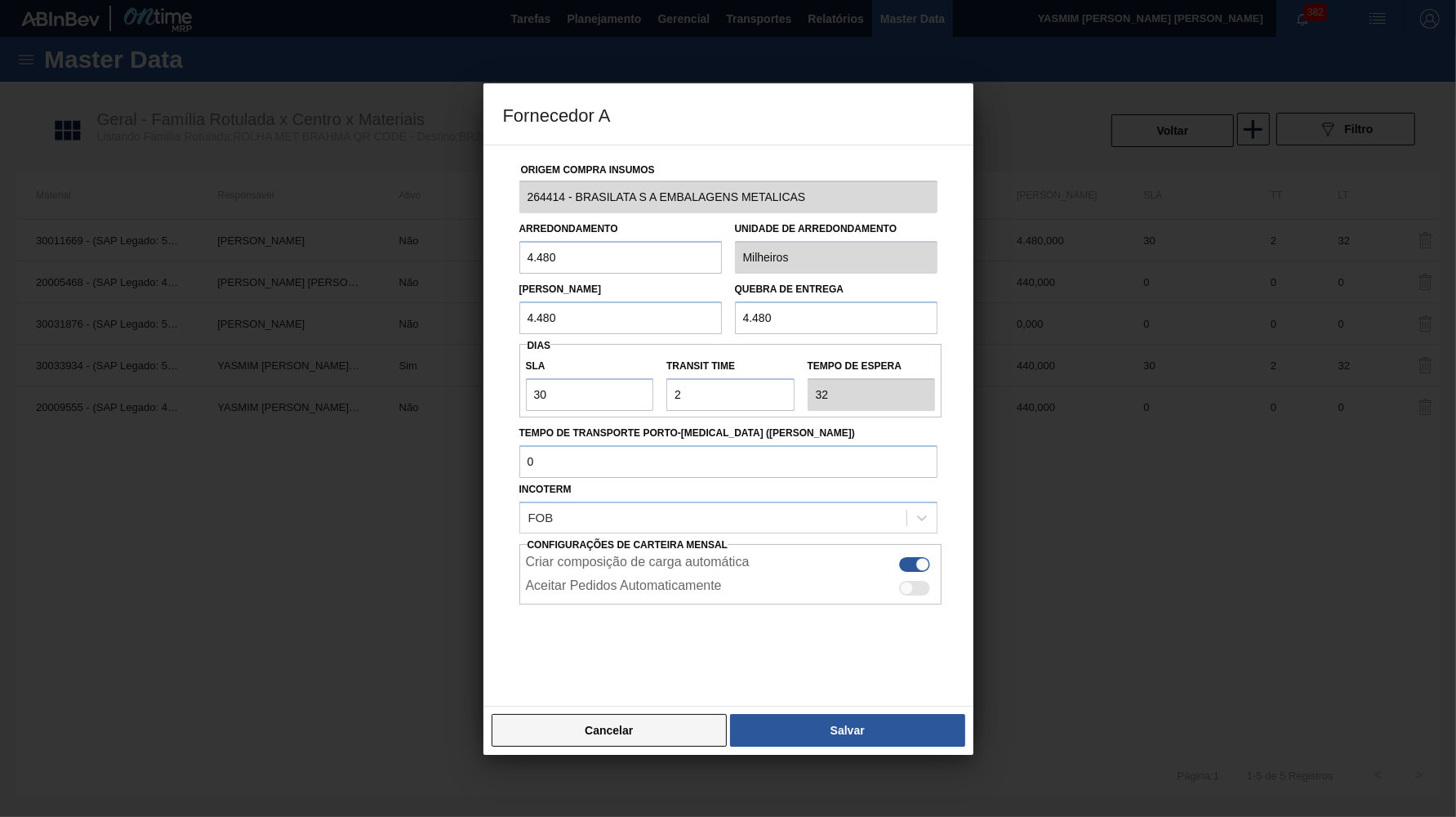
click at [648, 714] on button "Cancelar" at bounding box center [610, 730] width 236 height 32
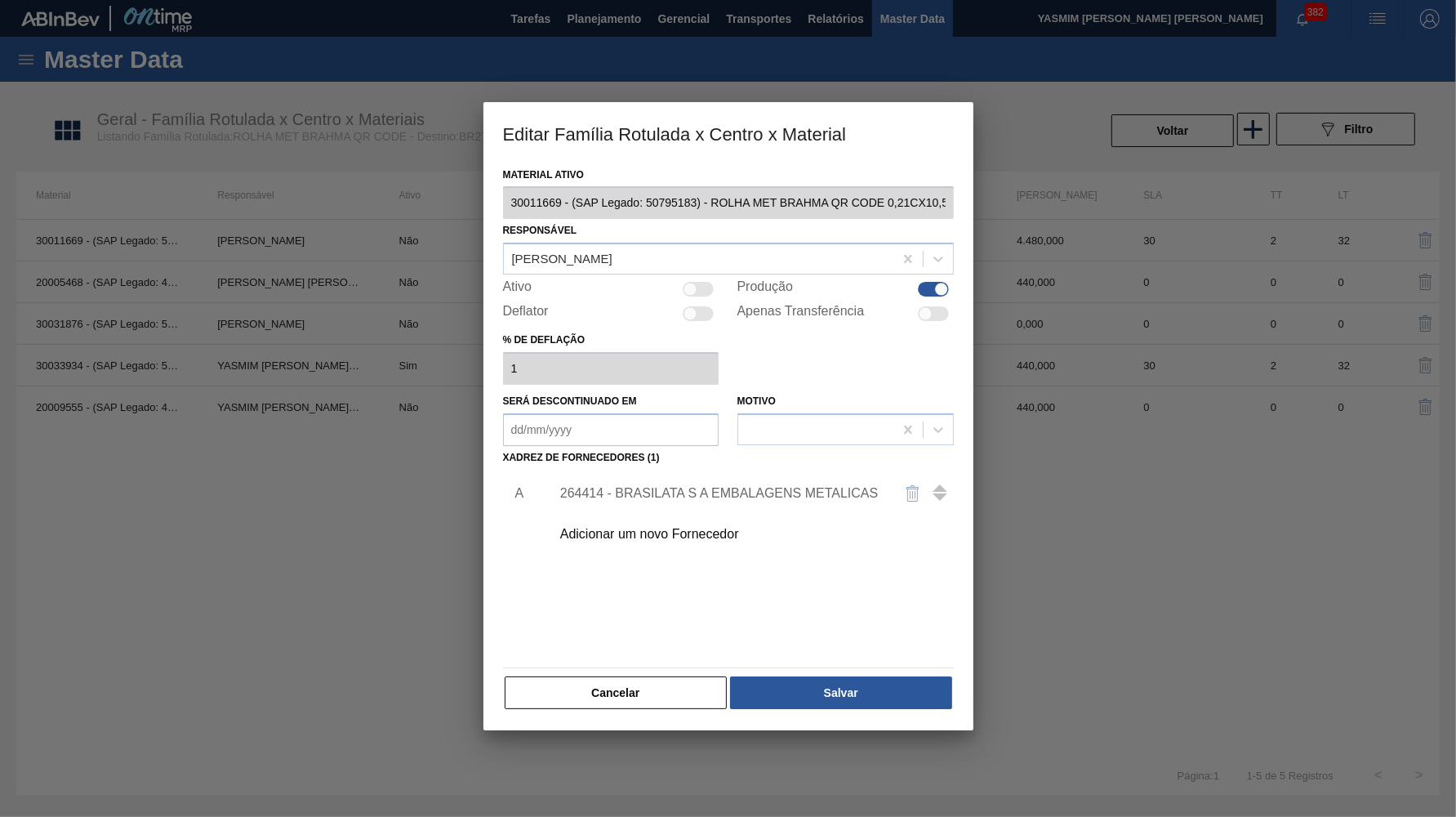
drag, startPoint x: 621, startPoint y: 662, endPoint x: 621, endPoint y: 685, distance: 23.0
click at [627, 687] on button "Cancelar" at bounding box center [616, 693] width 223 height 32
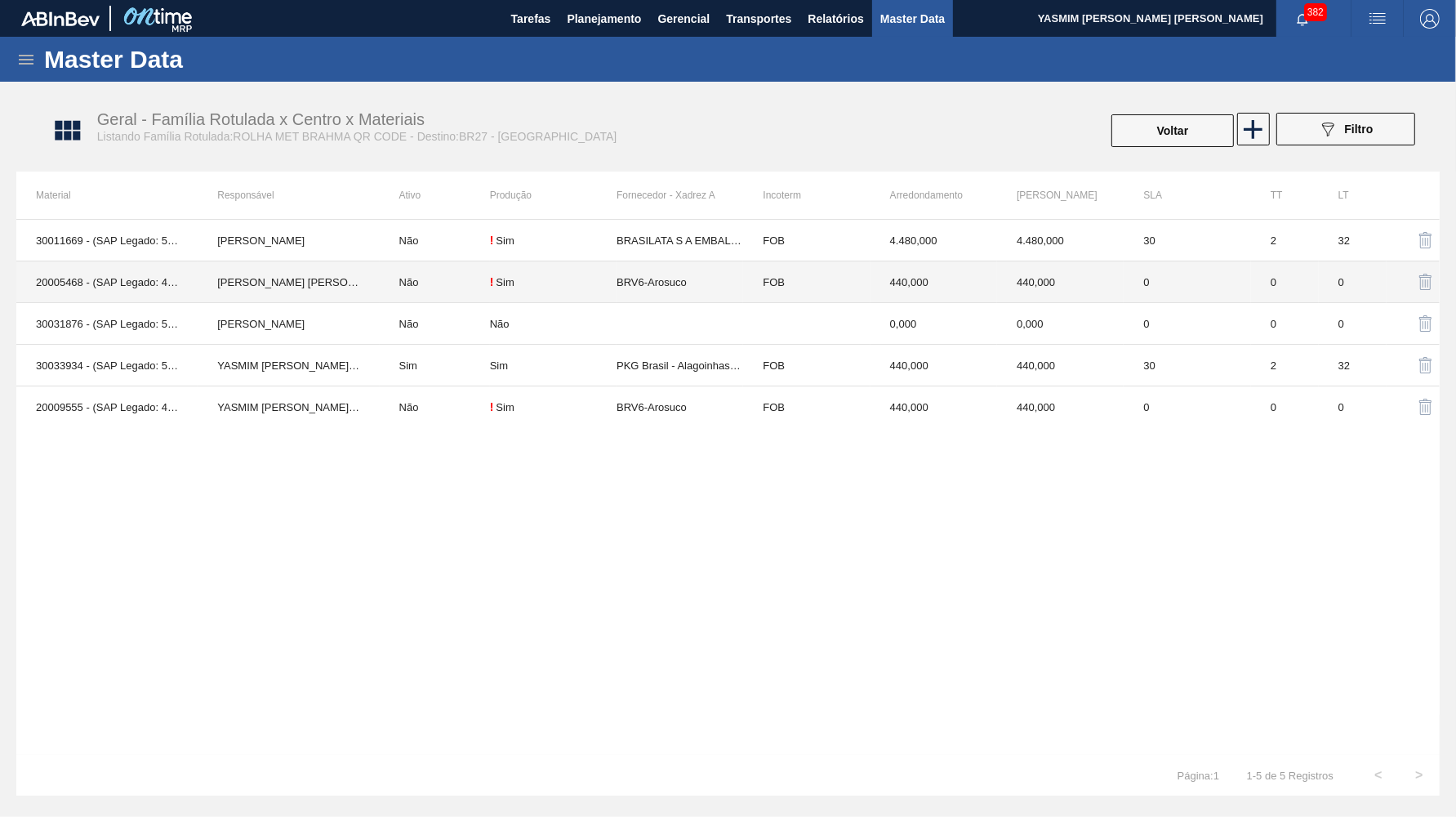
click at [613, 287] on div "! Sim" at bounding box center [553, 281] width 126 height 13
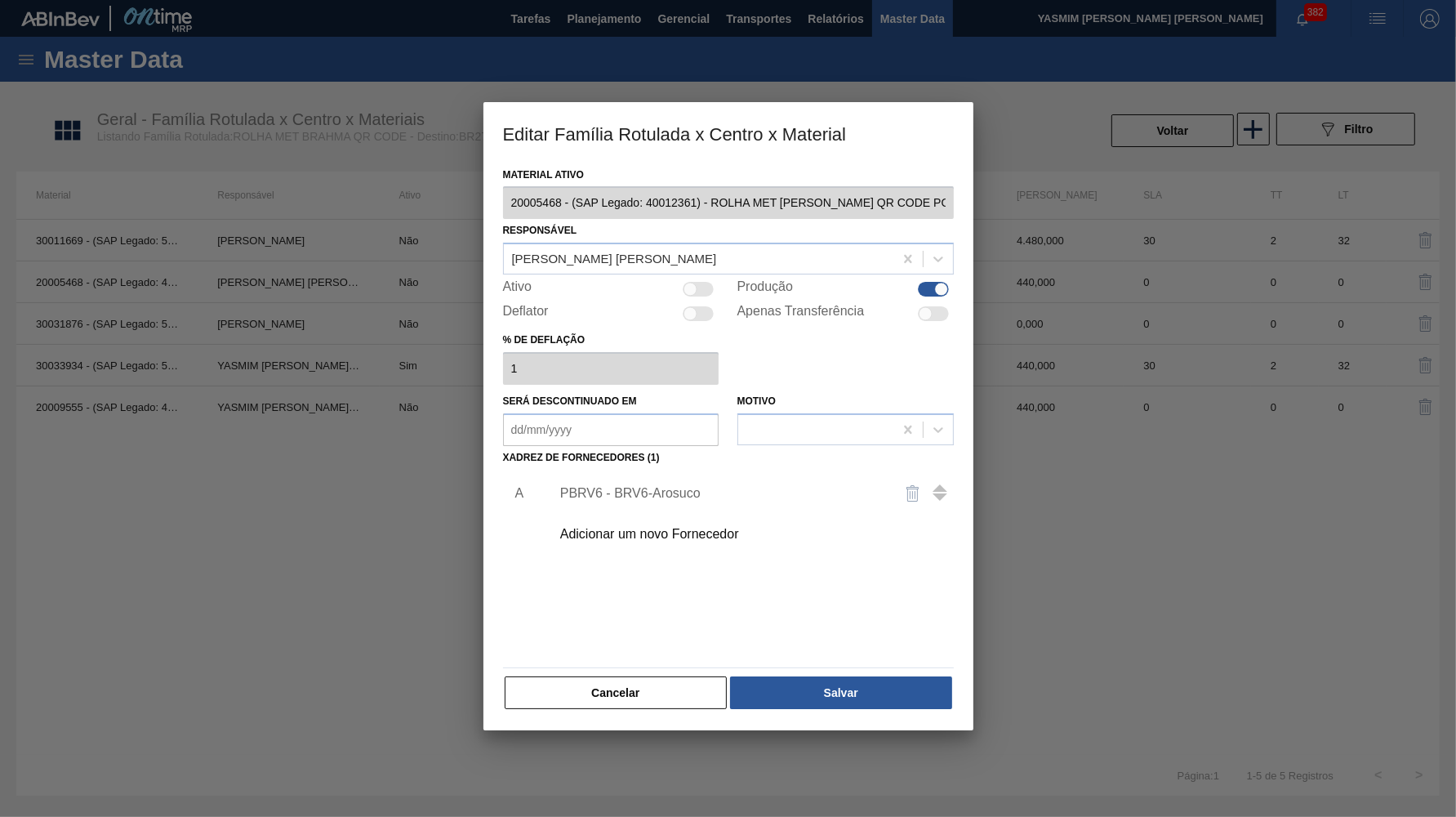
click at [646, 473] on div "PBRV6 - BRV6-Arosuco" at bounding box center [748, 493] width 413 height 41
click at [657, 486] on div "PBRV6 - BRV6-Arosuco" at bounding box center [720, 493] width 320 height 14
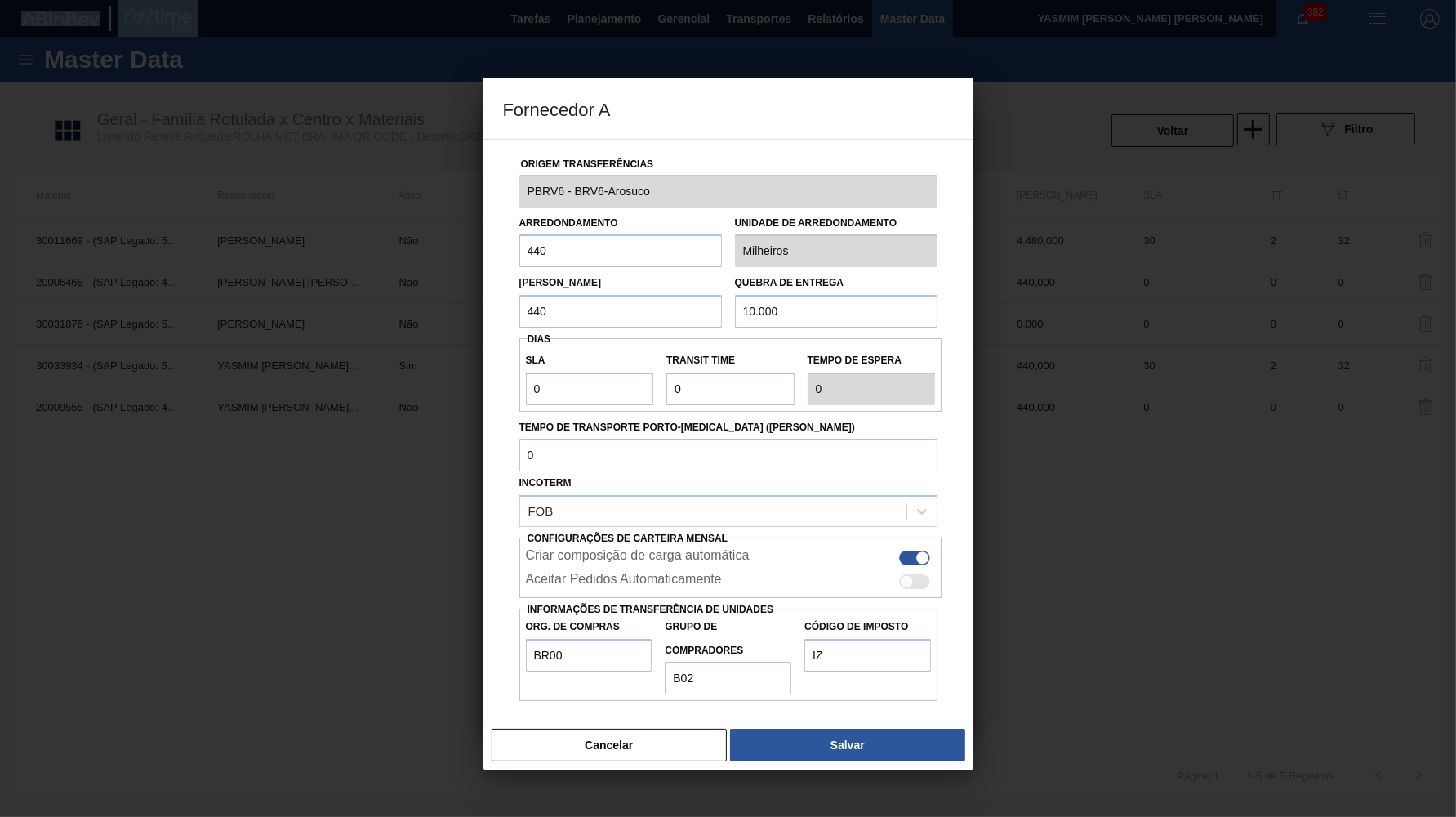
drag, startPoint x: 634, startPoint y: 681, endPoint x: 633, endPoint y: 694, distance: 13.0
click at [633, 694] on div "Origem Transferências PBRV6 - BRV6-Arosuco Arredondamento 440 Unidade de arredo…" at bounding box center [728, 431] width 490 height 583
click at [630, 734] on div "Cancelar Salvar" at bounding box center [728, 746] width 490 height 49
click at [620, 729] on button "Cancelar" at bounding box center [610, 745] width 236 height 32
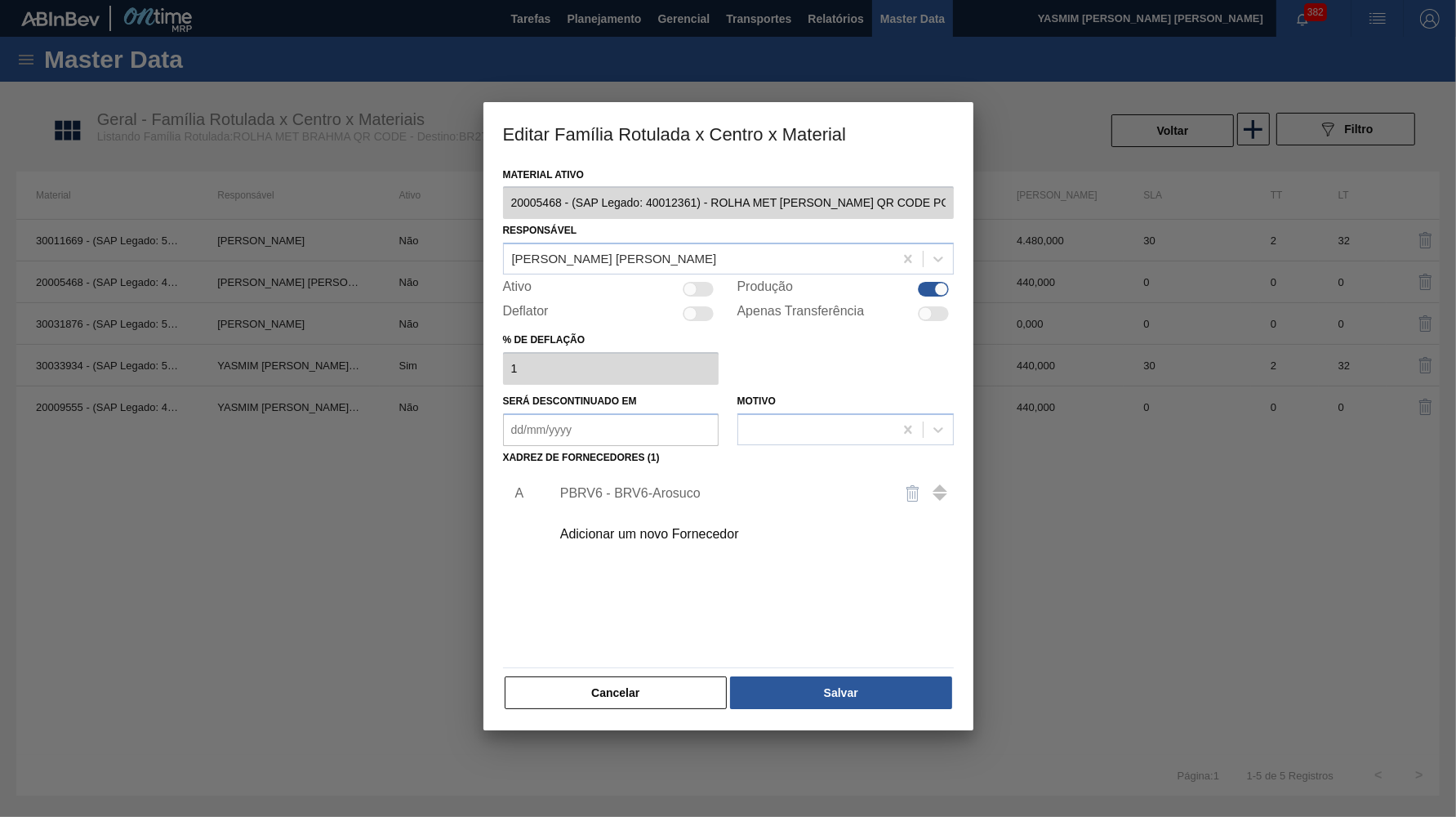
click at [620, 707] on div "Material ativo 20005468 - (SAP Legado: 40012361) - ROLHA MET BC CHOPP QR CODE P…" at bounding box center [728, 447] width 490 height 568
click at [632, 680] on button "Cancelar" at bounding box center [616, 693] width 223 height 32
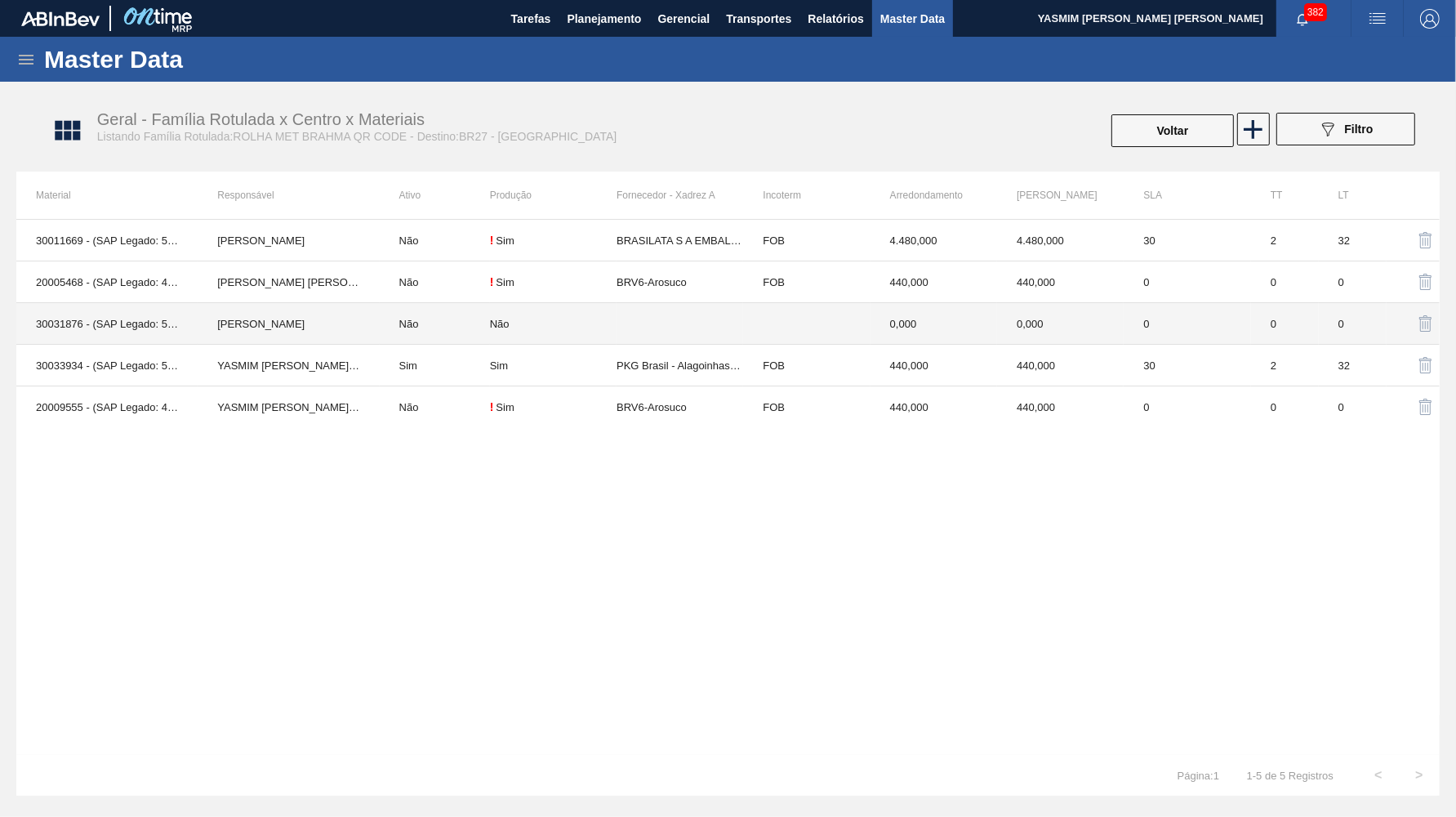
click at [751, 331] on td at bounding box center [806, 324] width 126 height 42
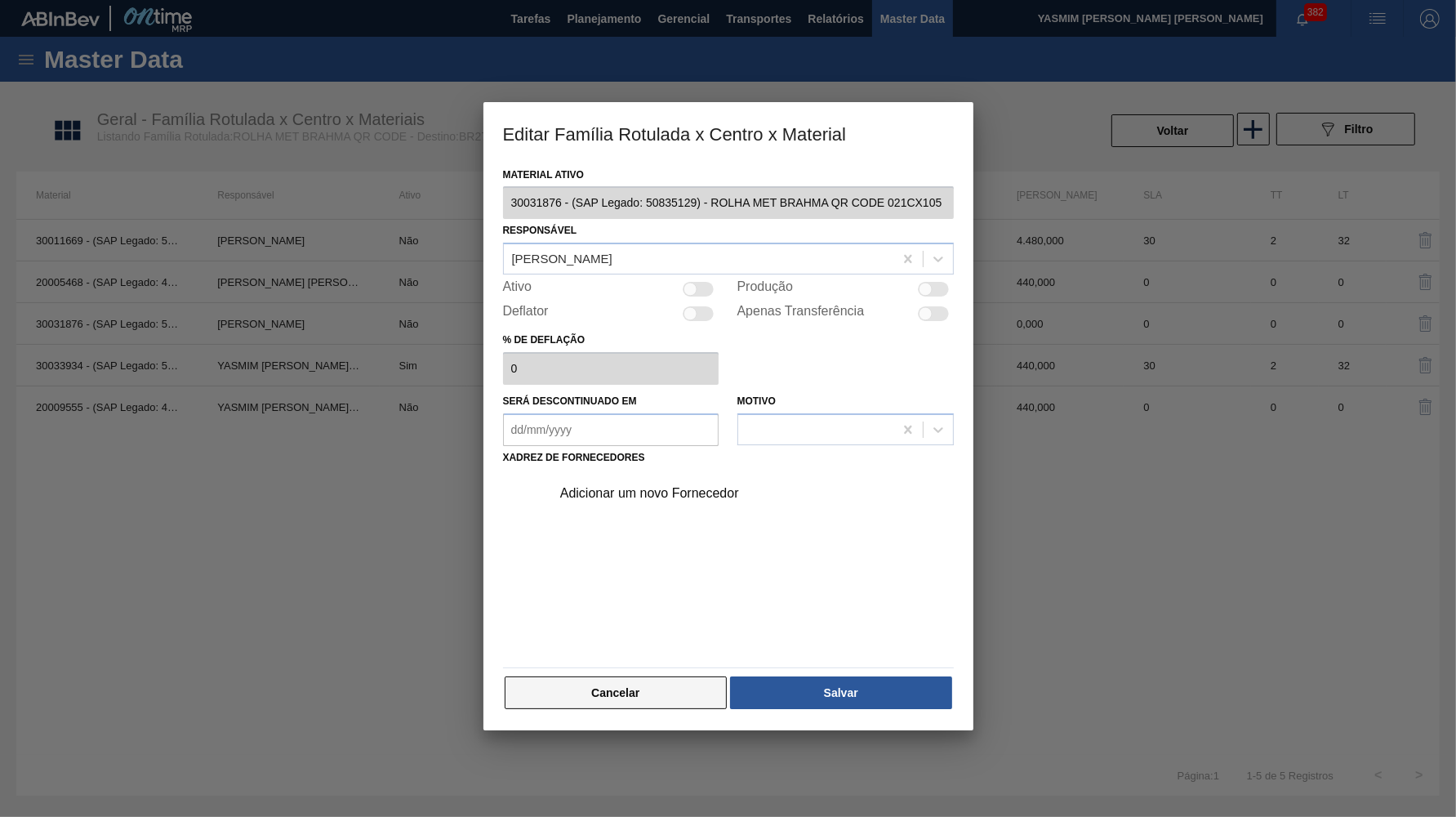
click at [634, 685] on button "Cancelar" at bounding box center [616, 693] width 223 height 32
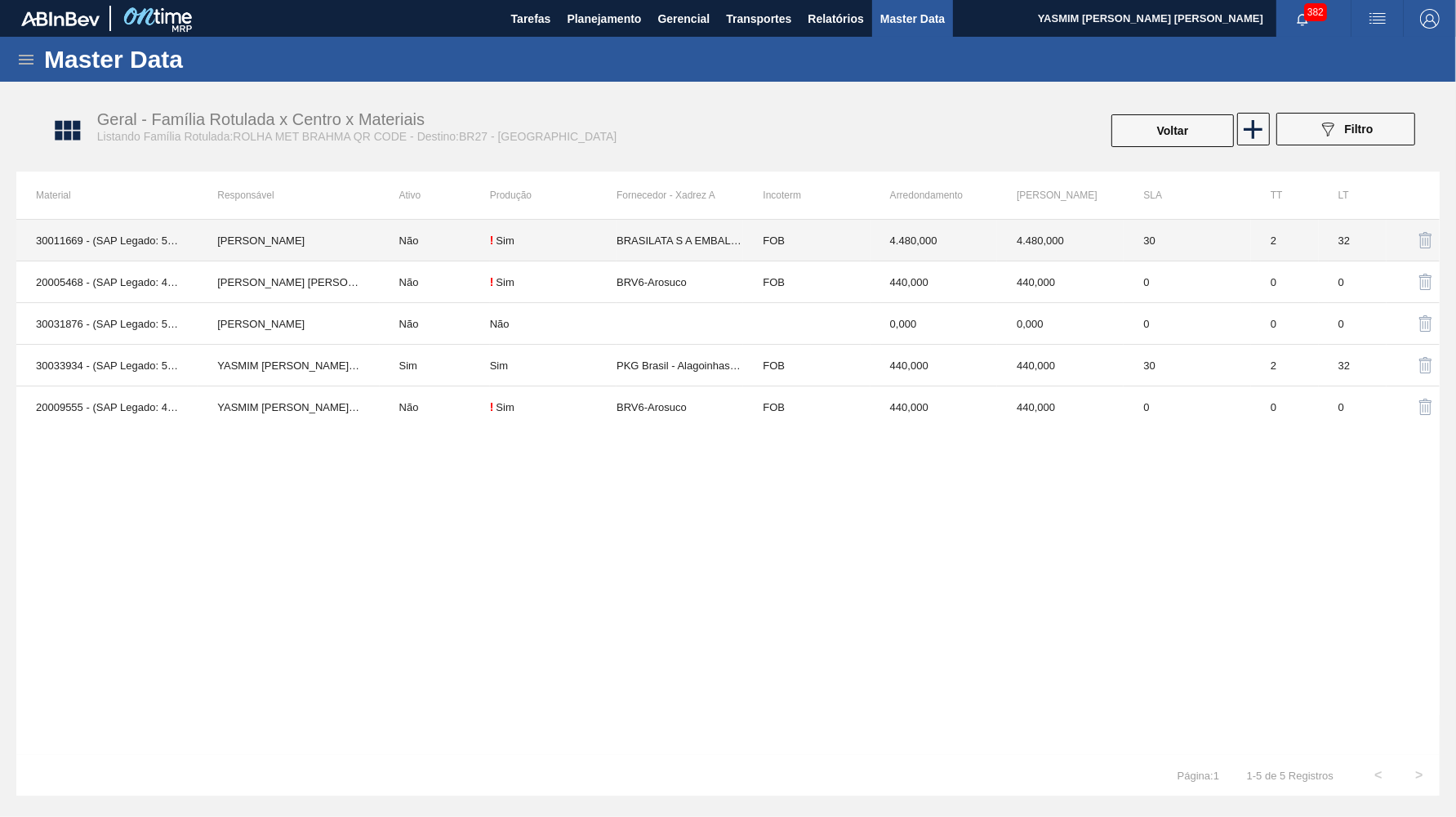
click at [646, 239] on td "BRASILATA S A EMBALAGENS METALICAS" at bounding box center [679, 240] width 126 height 42
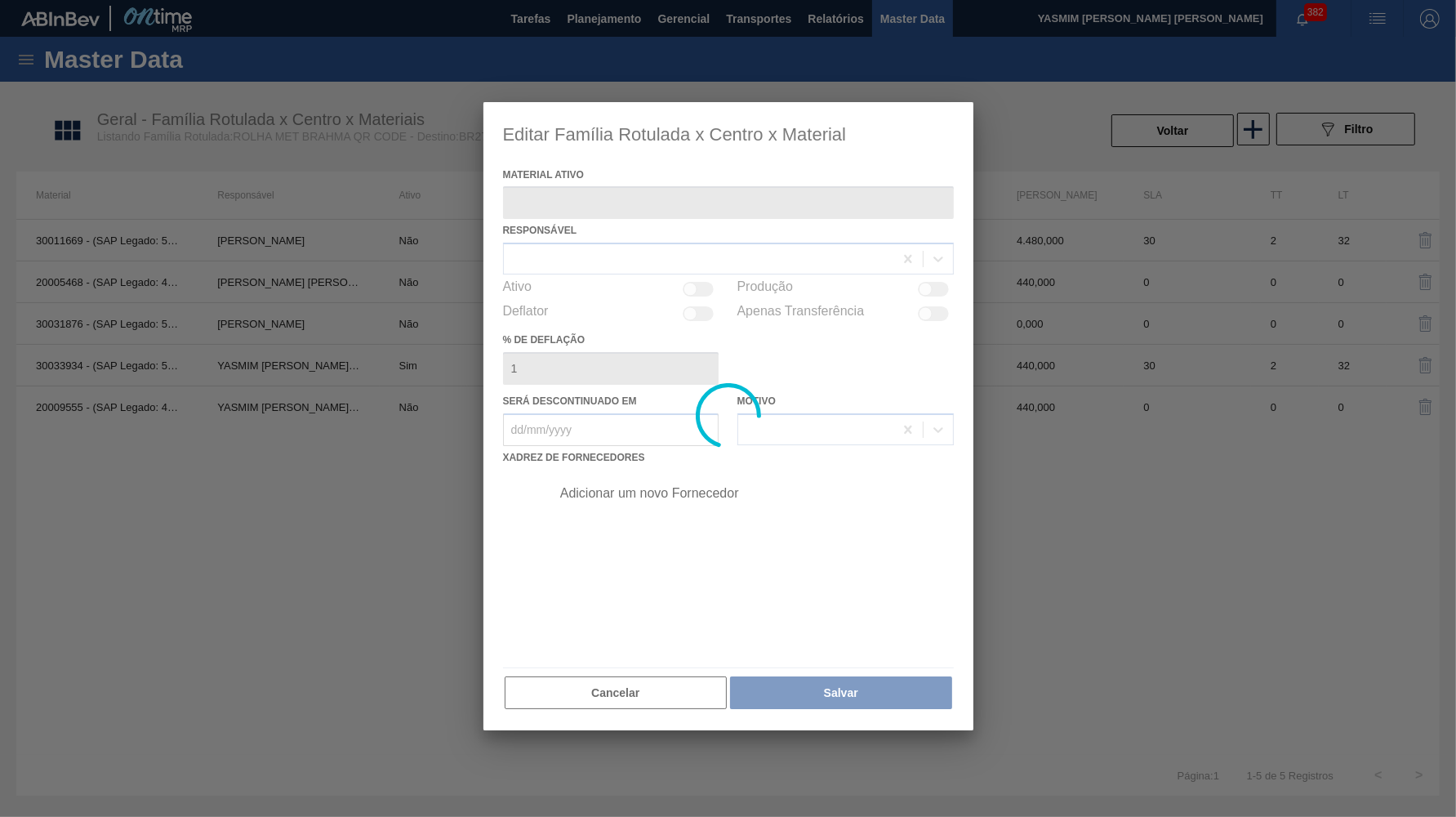
click at [663, 253] on div at bounding box center [728, 416] width 490 height 629
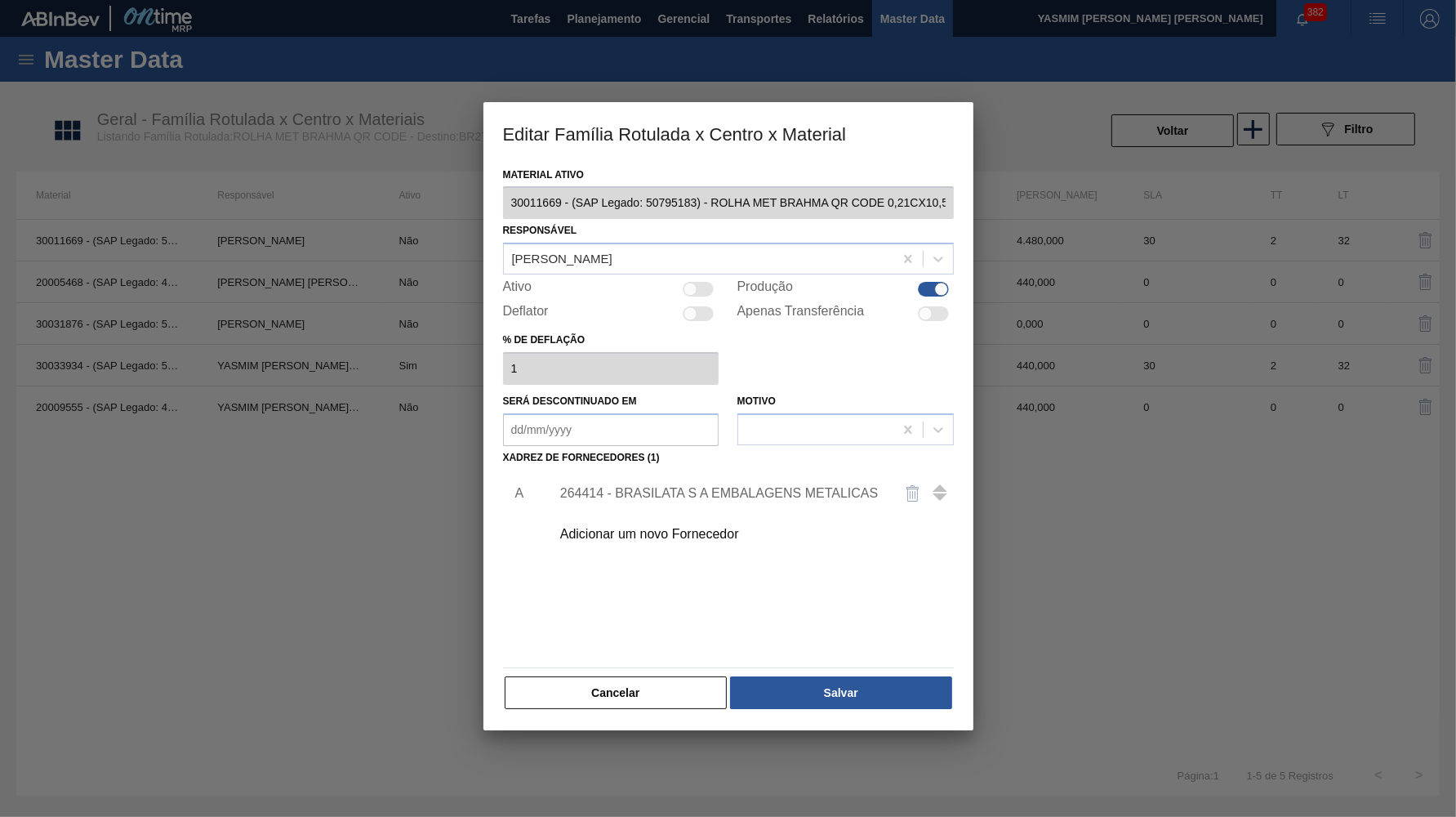
click at [663, 253] on div "Leticia Marquesini Bandeira" at bounding box center [699, 259] width 390 height 24
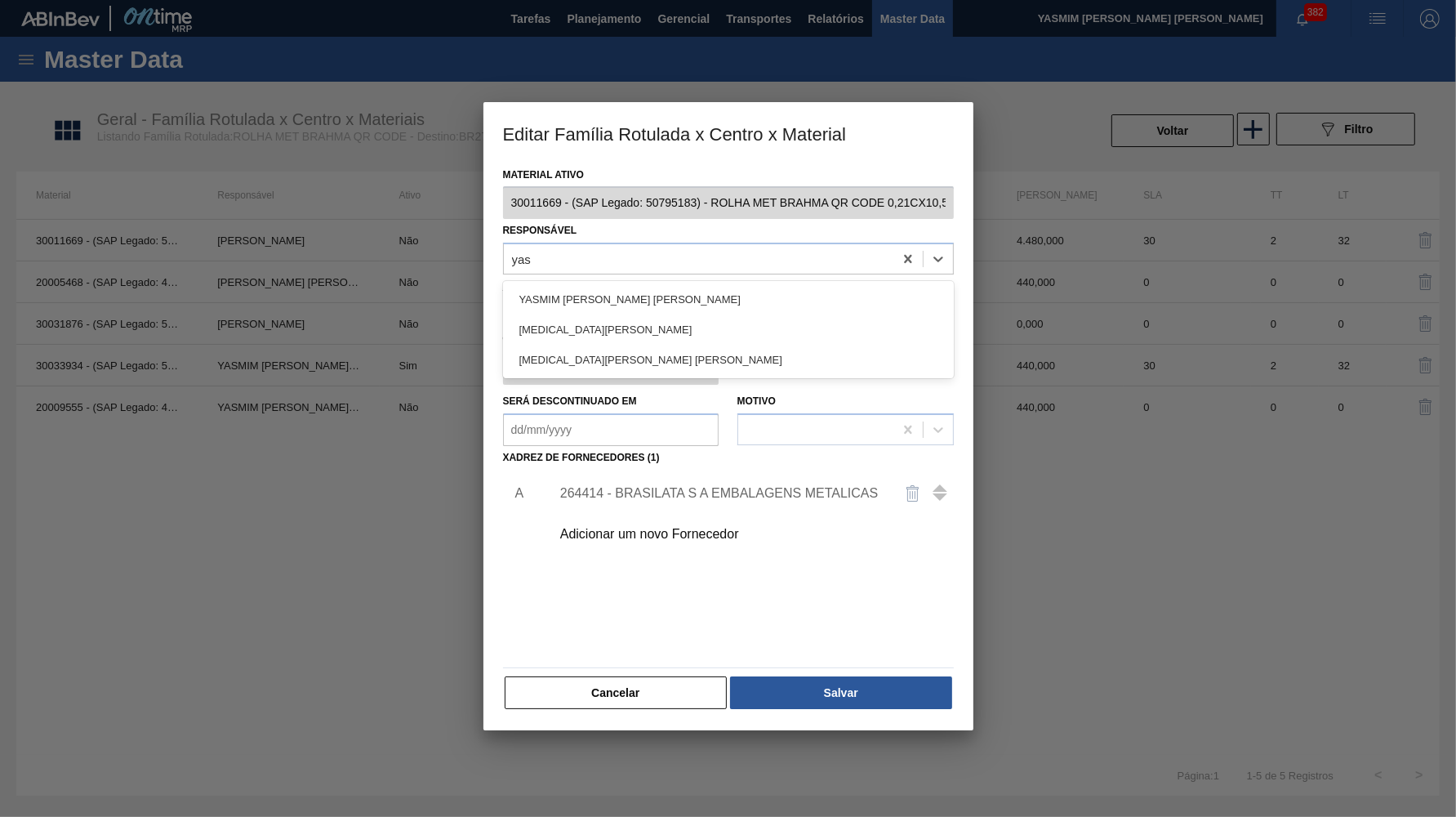
click at [621, 295] on div "YASMIM FERREIRA DA SILVA" at bounding box center [728, 300] width 451 height 31
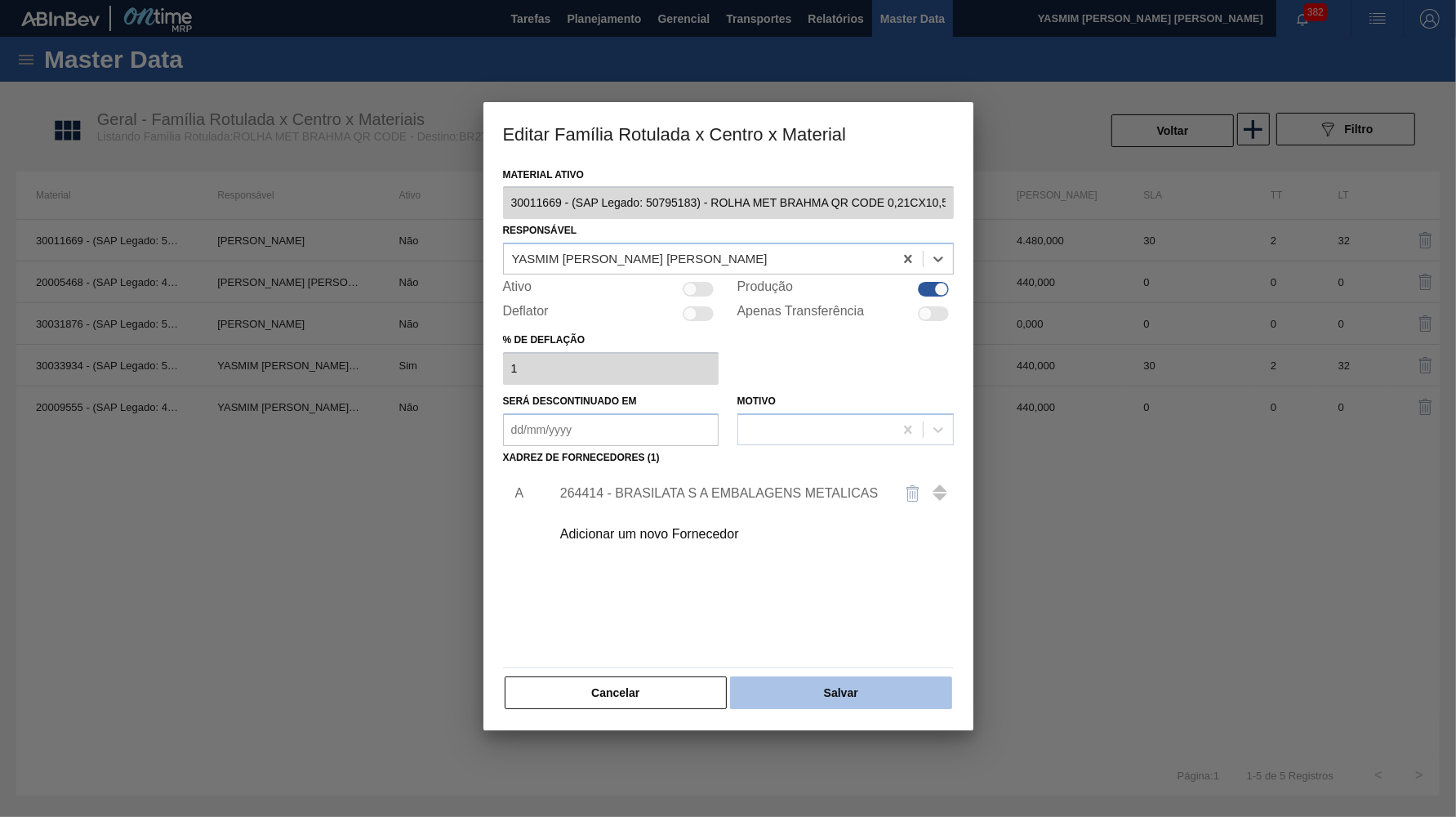
click at [818, 677] on button "Salvar" at bounding box center [840, 693] width 222 height 32
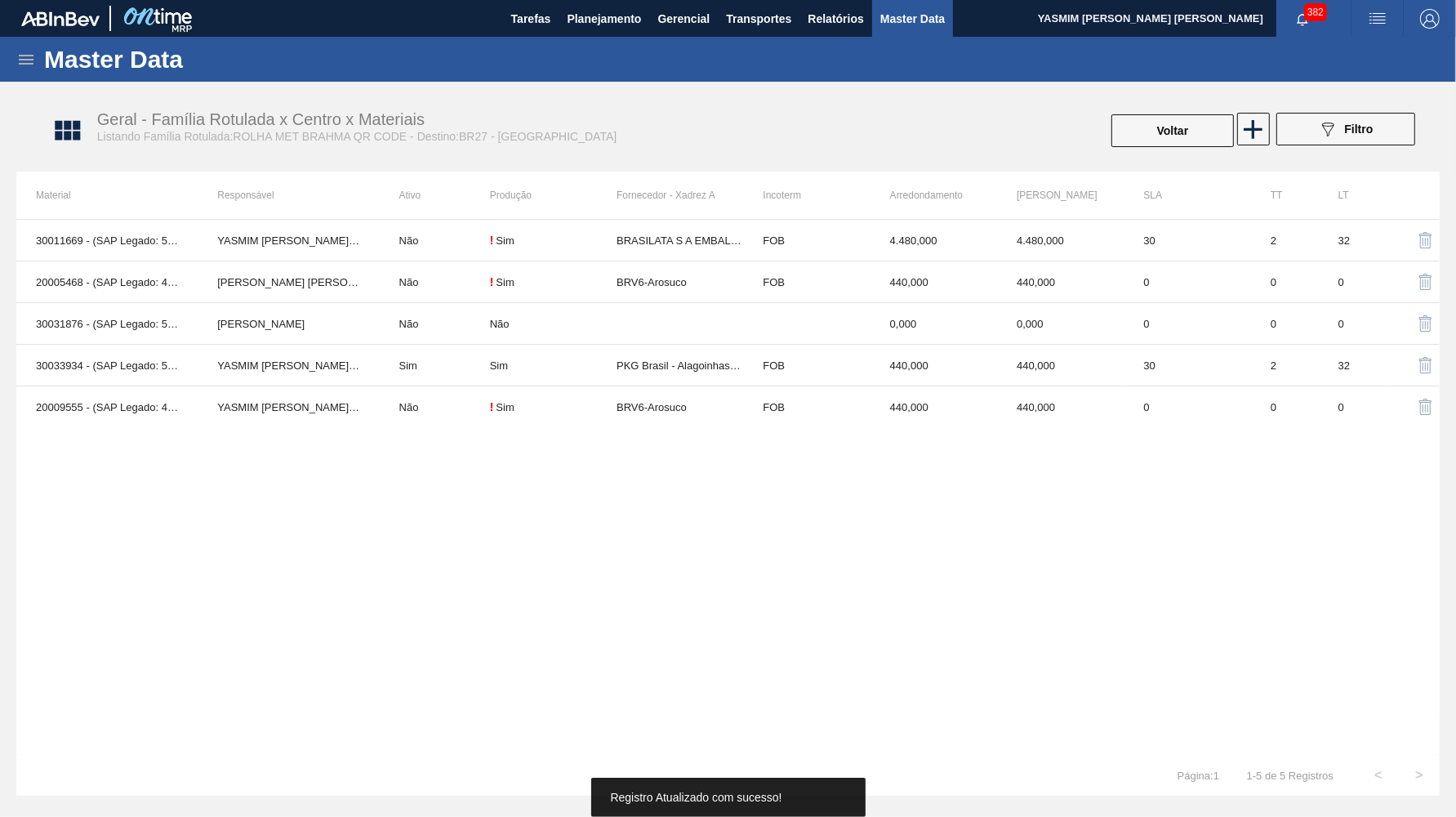
click at [699, 269] on td "BRV6-Arosuco" at bounding box center [679, 282] width 126 height 42
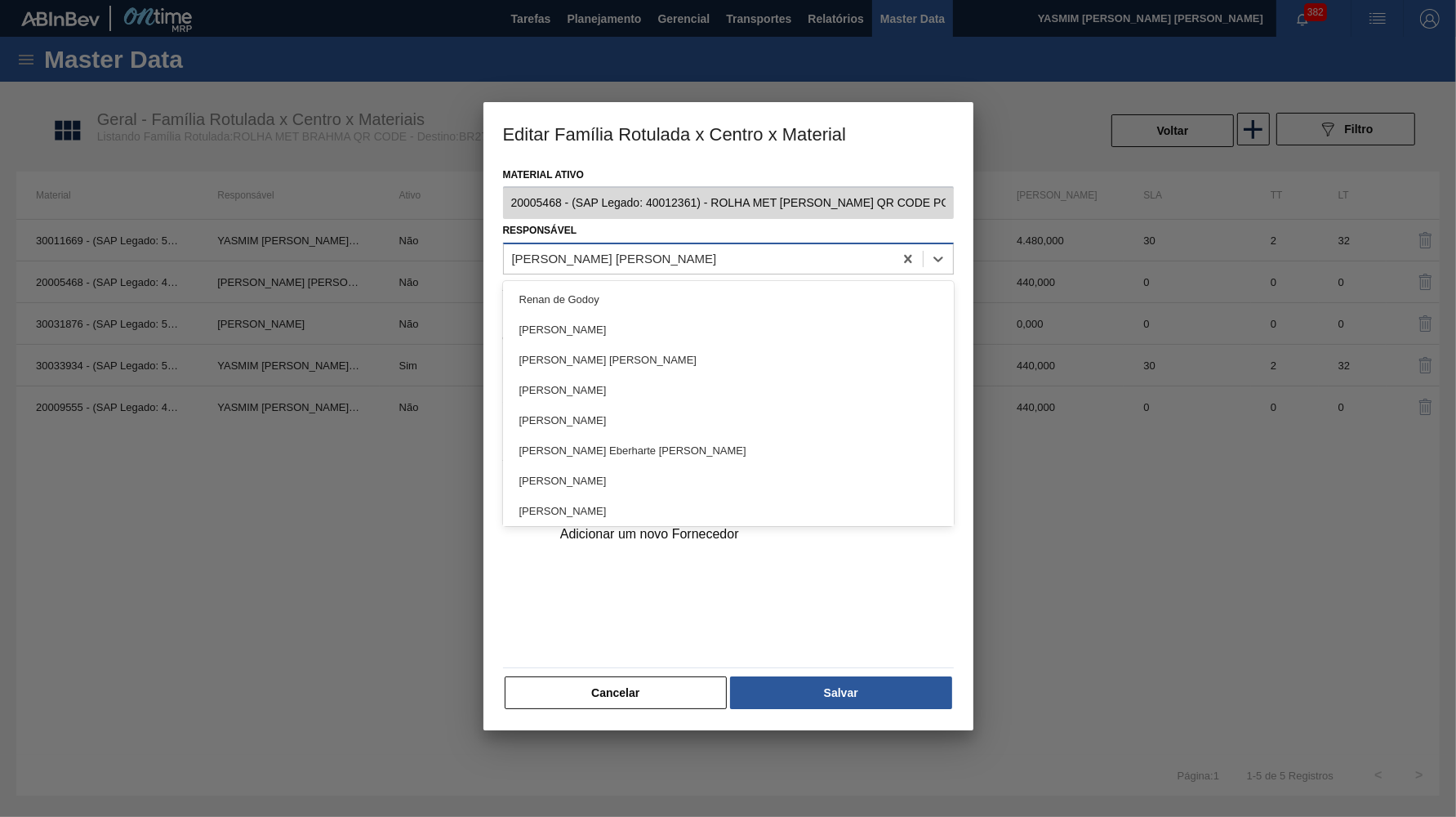
click at [661, 252] on div "Isabela Artuso Lins" at bounding box center [699, 259] width 390 height 24
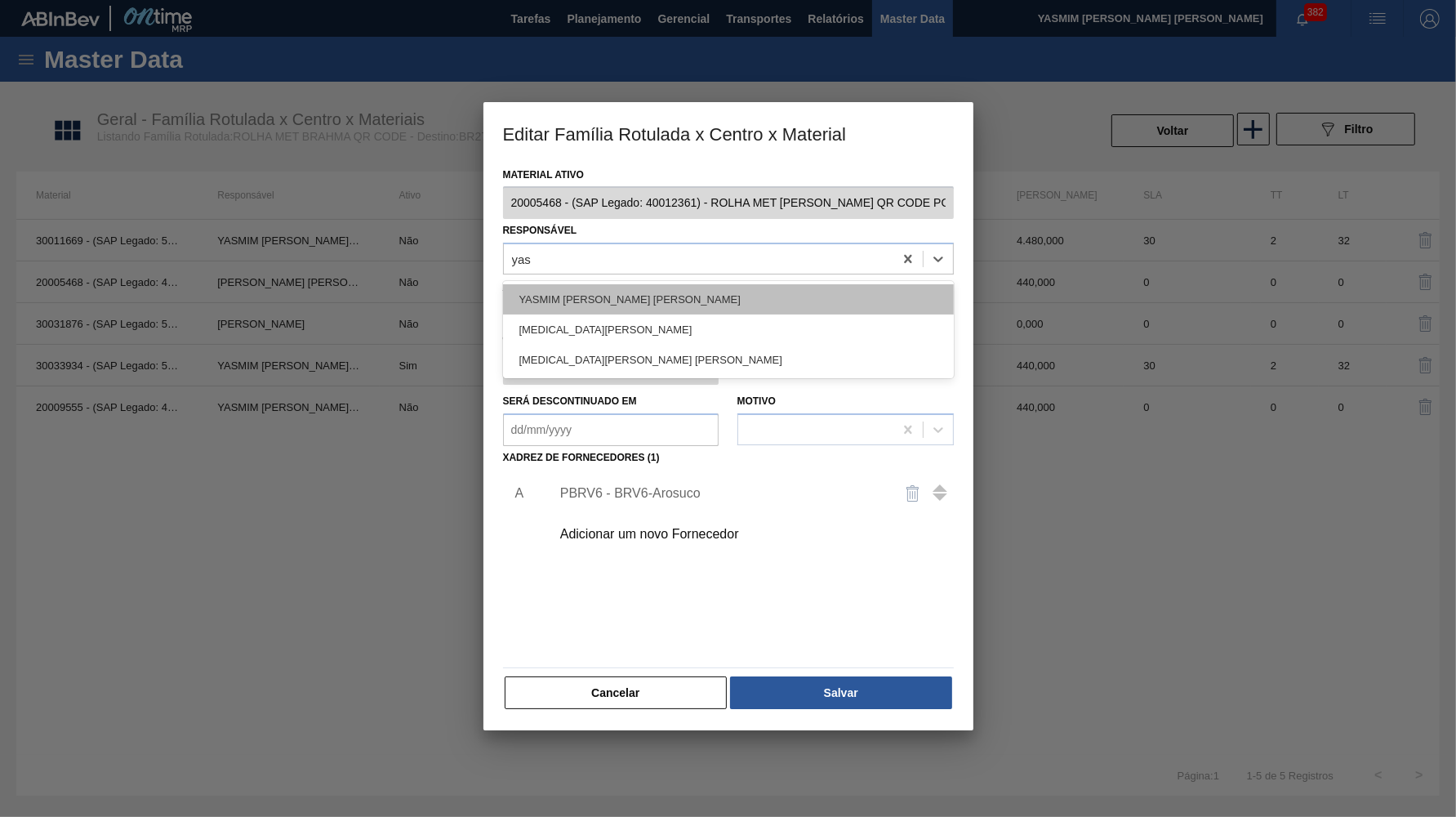
click at [589, 305] on div "YASMIM FERREIRA DA SILVA" at bounding box center [728, 300] width 451 height 31
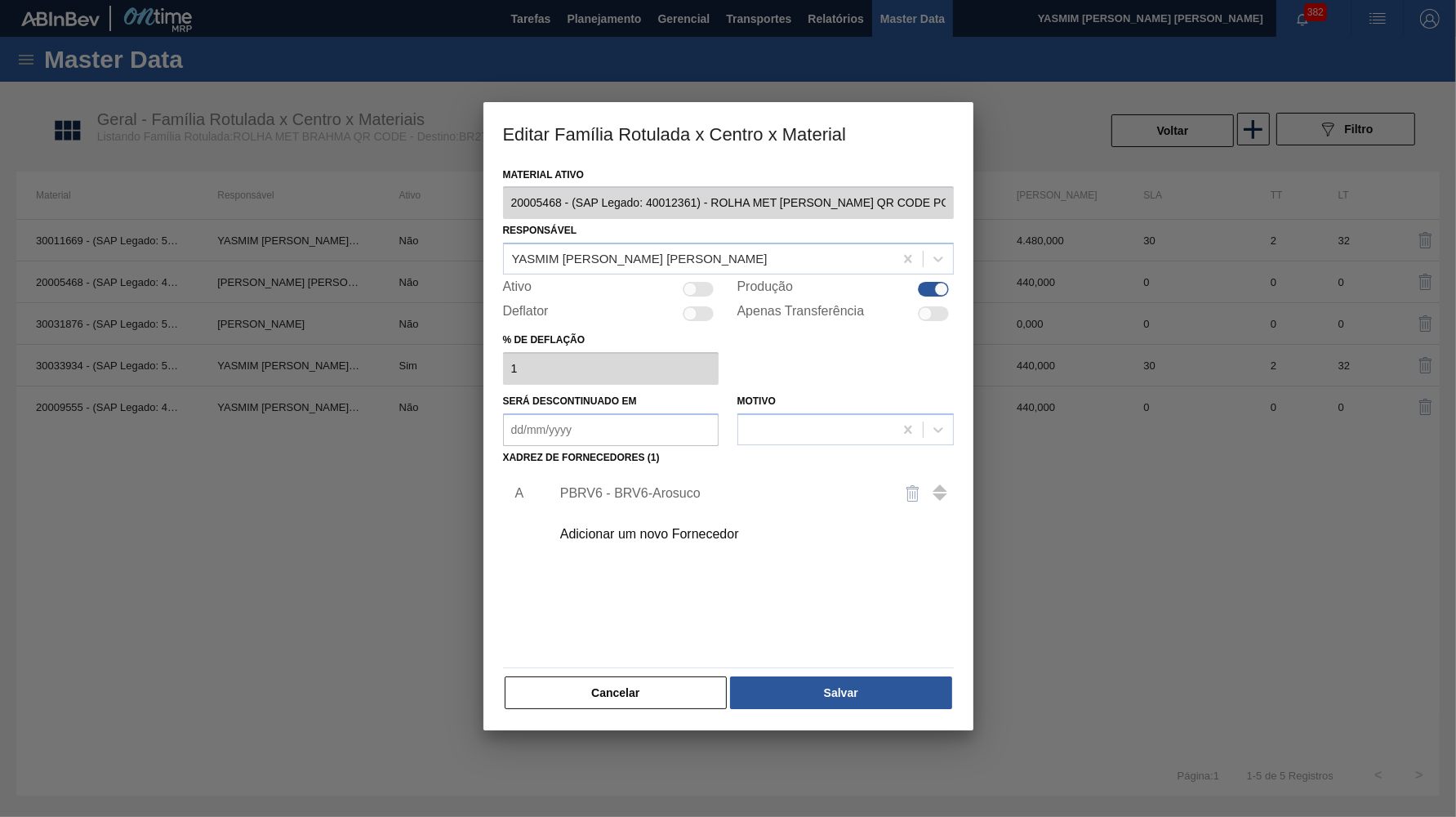
click at [787, 651] on div "Material ativo 20005468 - (SAP Legado: 40012361) - ROLHA MET BC CHOPP QR CODE P…" at bounding box center [728, 437] width 451 height 549
click at [798, 677] on button "Salvar" at bounding box center [840, 693] width 222 height 32
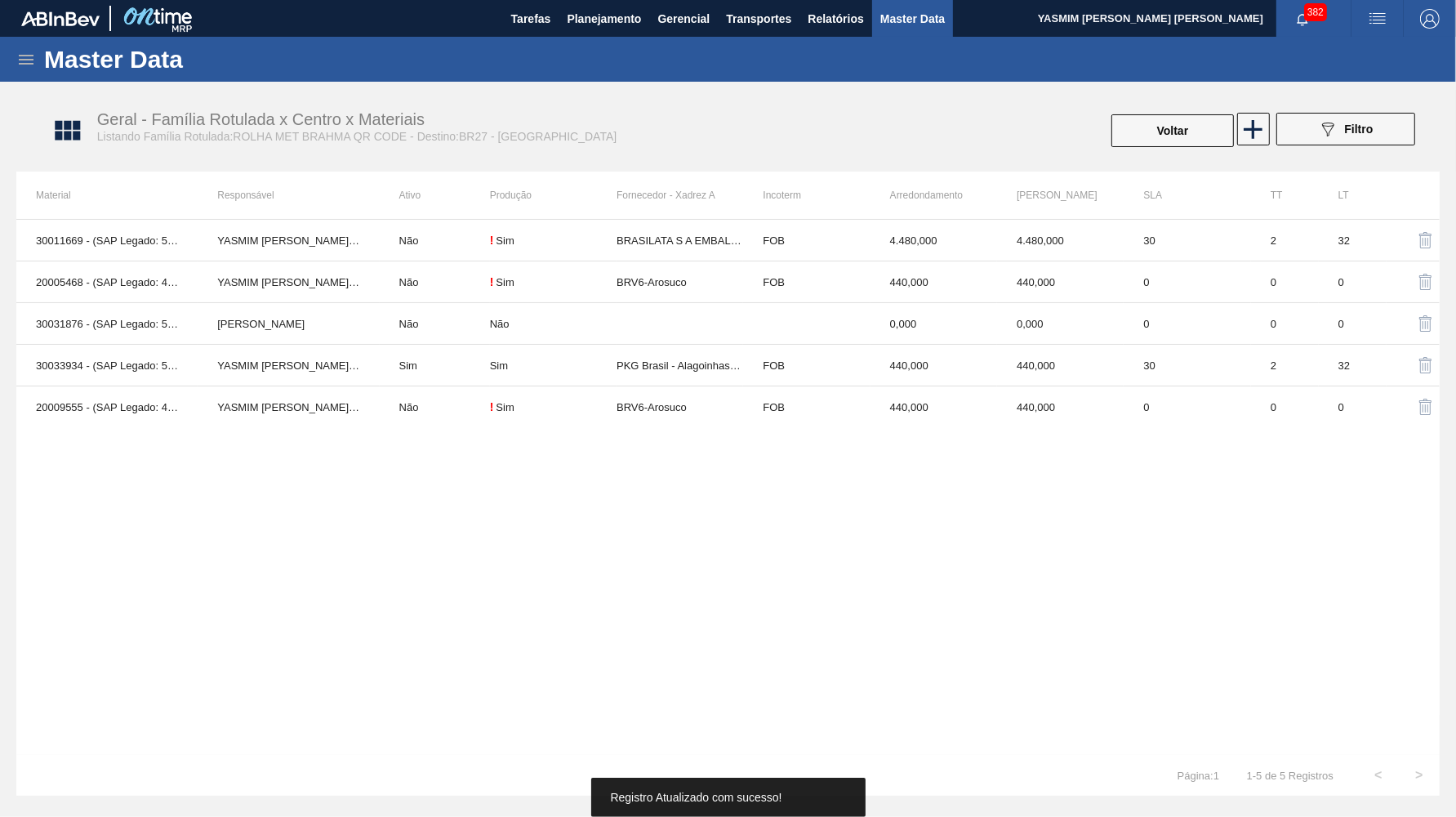
click at [655, 285] on td "BRV6-Arosuco" at bounding box center [679, 282] width 126 height 42
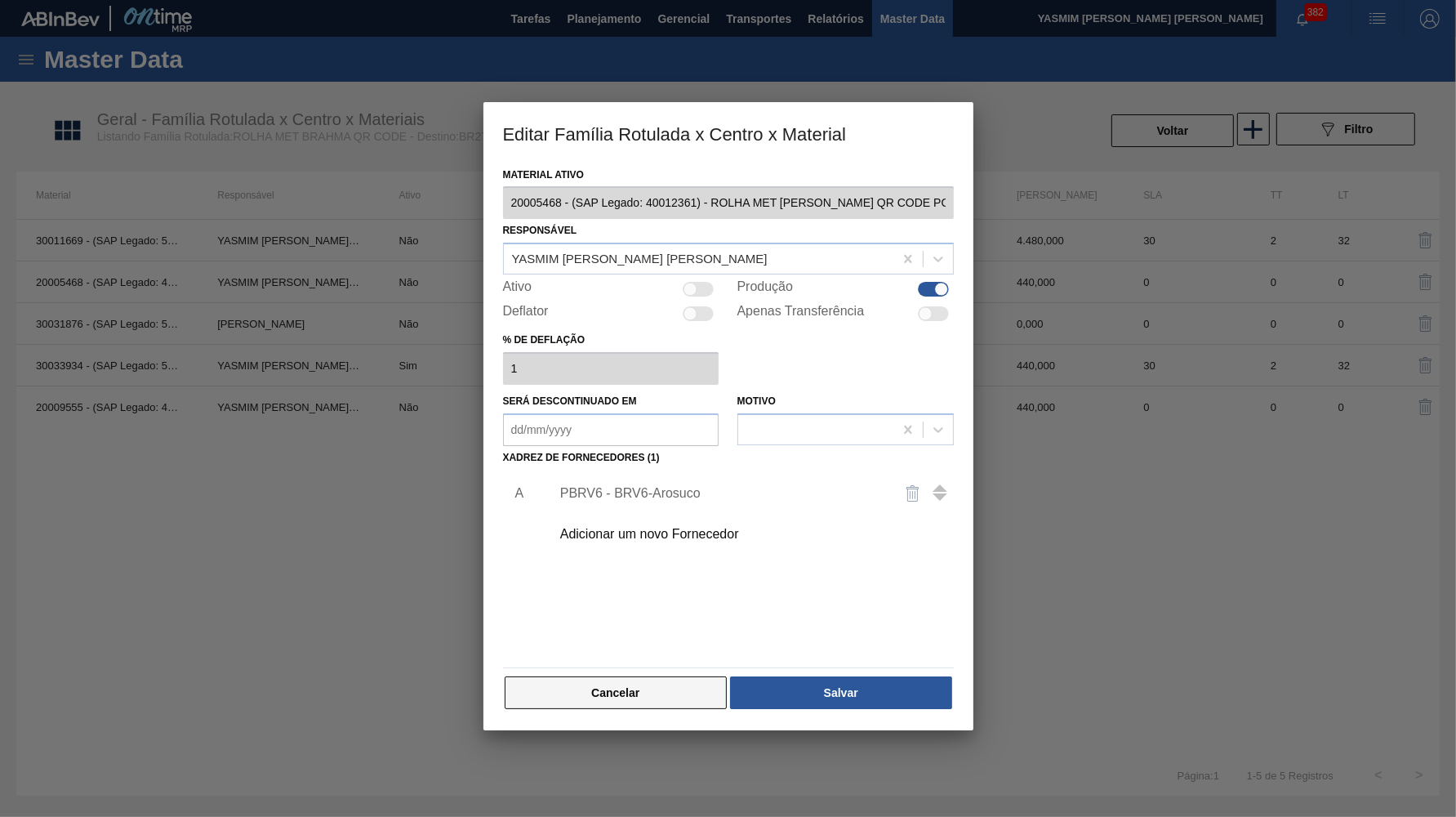
click at [570, 691] on button "Cancelar" at bounding box center [616, 693] width 223 height 32
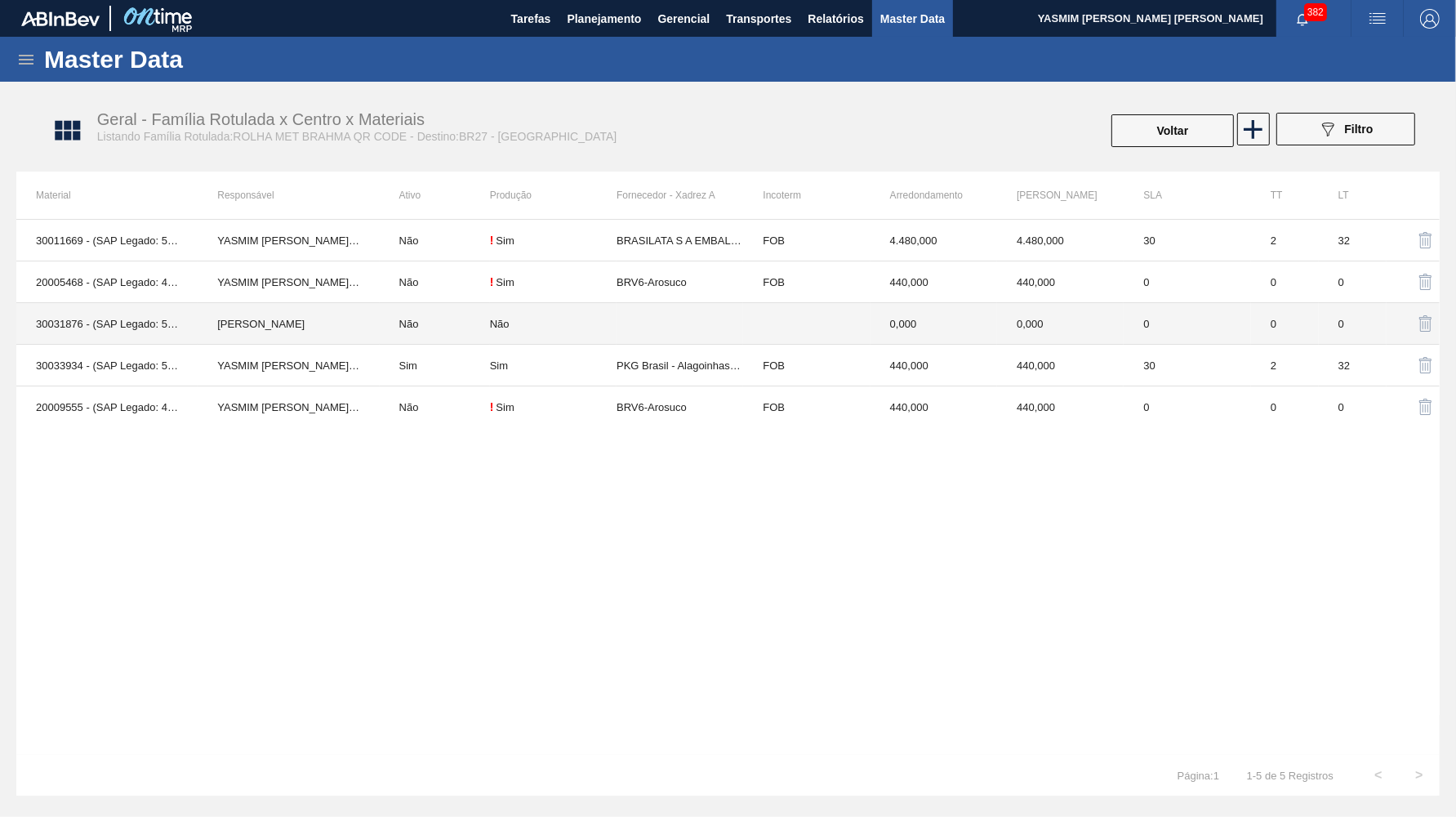
click at [694, 315] on td at bounding box center [679, 324] width 126 height 42
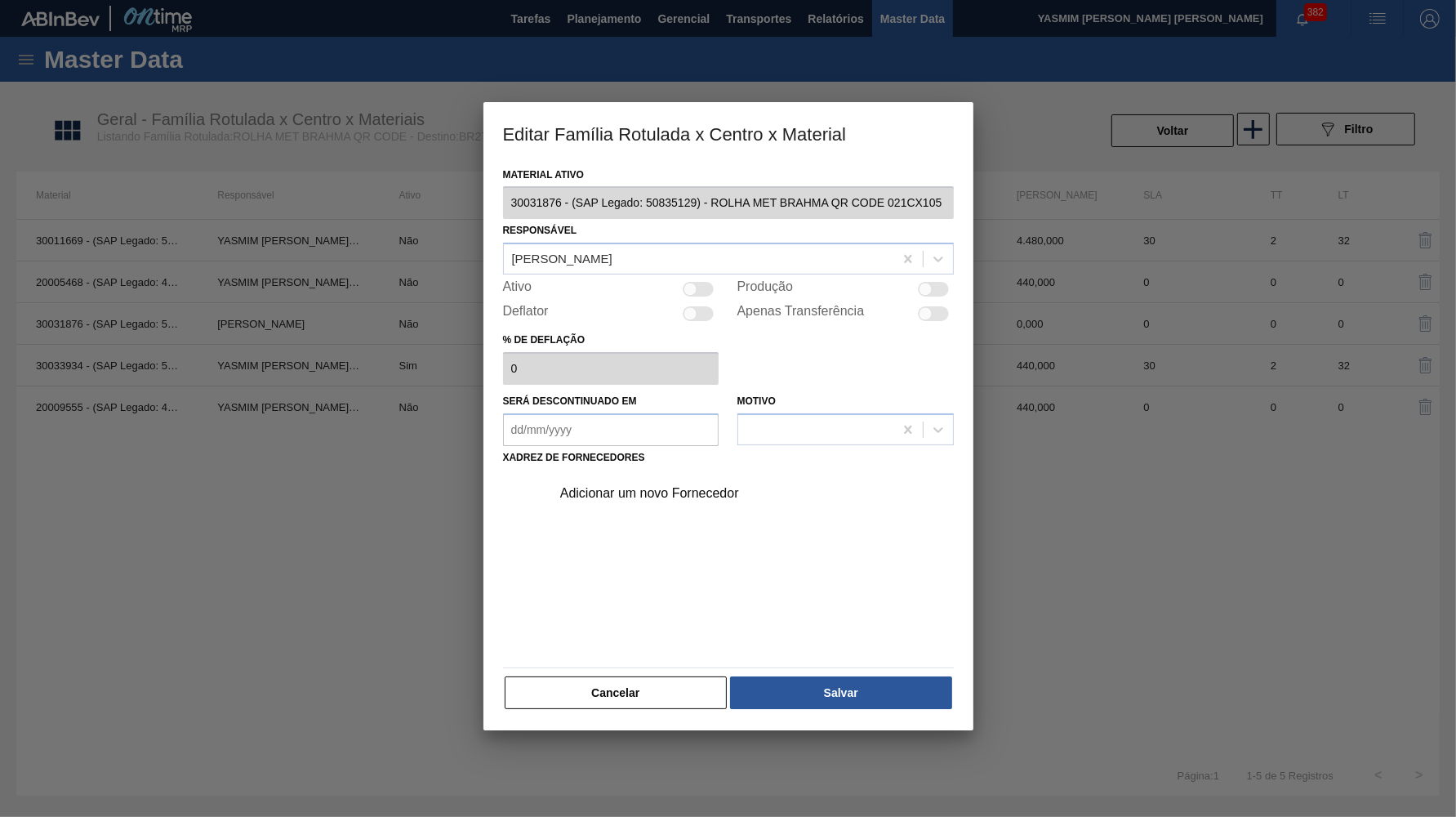
click at [655, 232] on div "Responsável Leticia Marquesini Bandeira" at bounding box center [728, 246] width 451 height 55
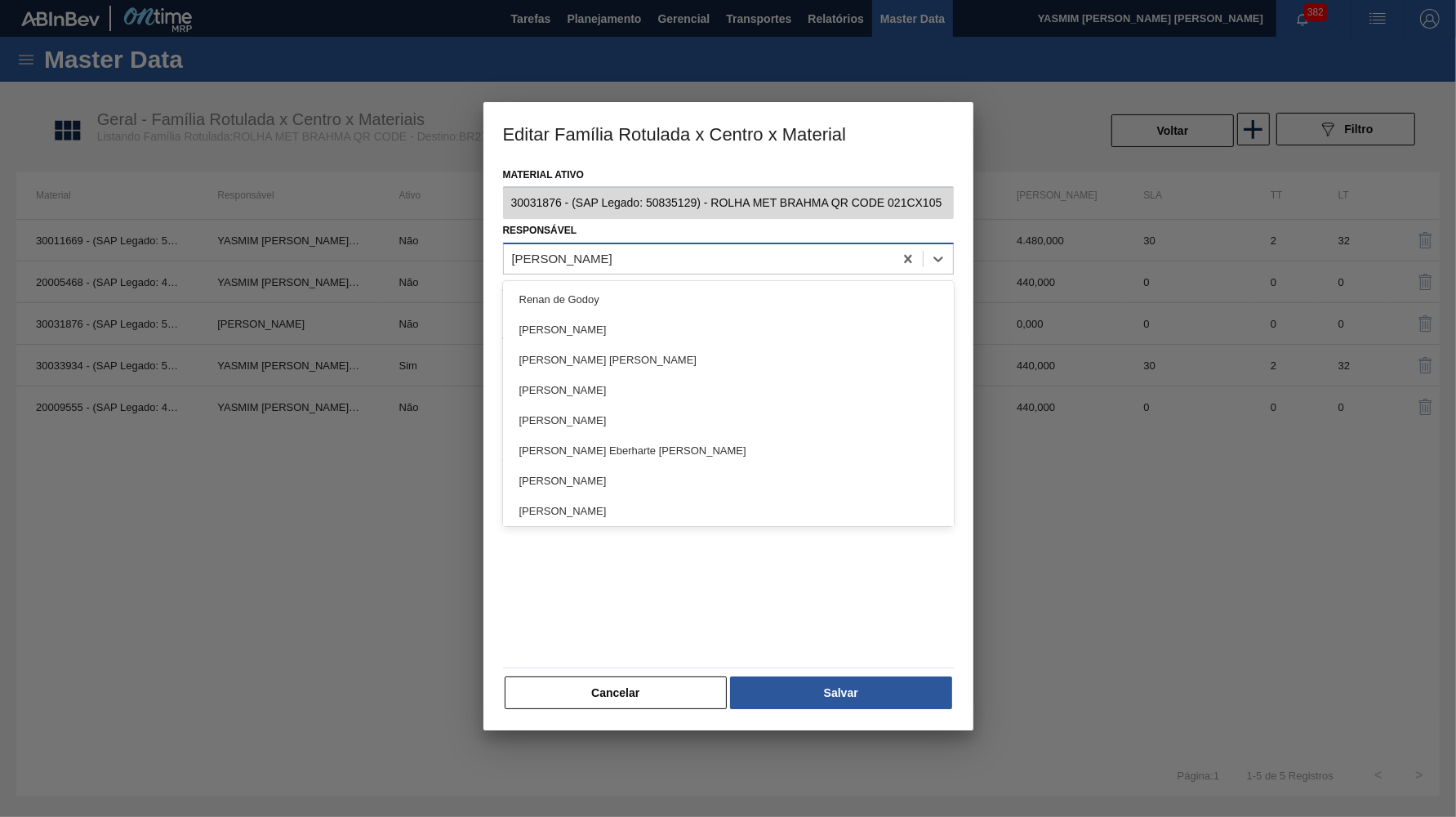
click at [613, 252] on div "Leticia Marquesini Bandeira" at bounding box center [562, 259] width 100 height 14
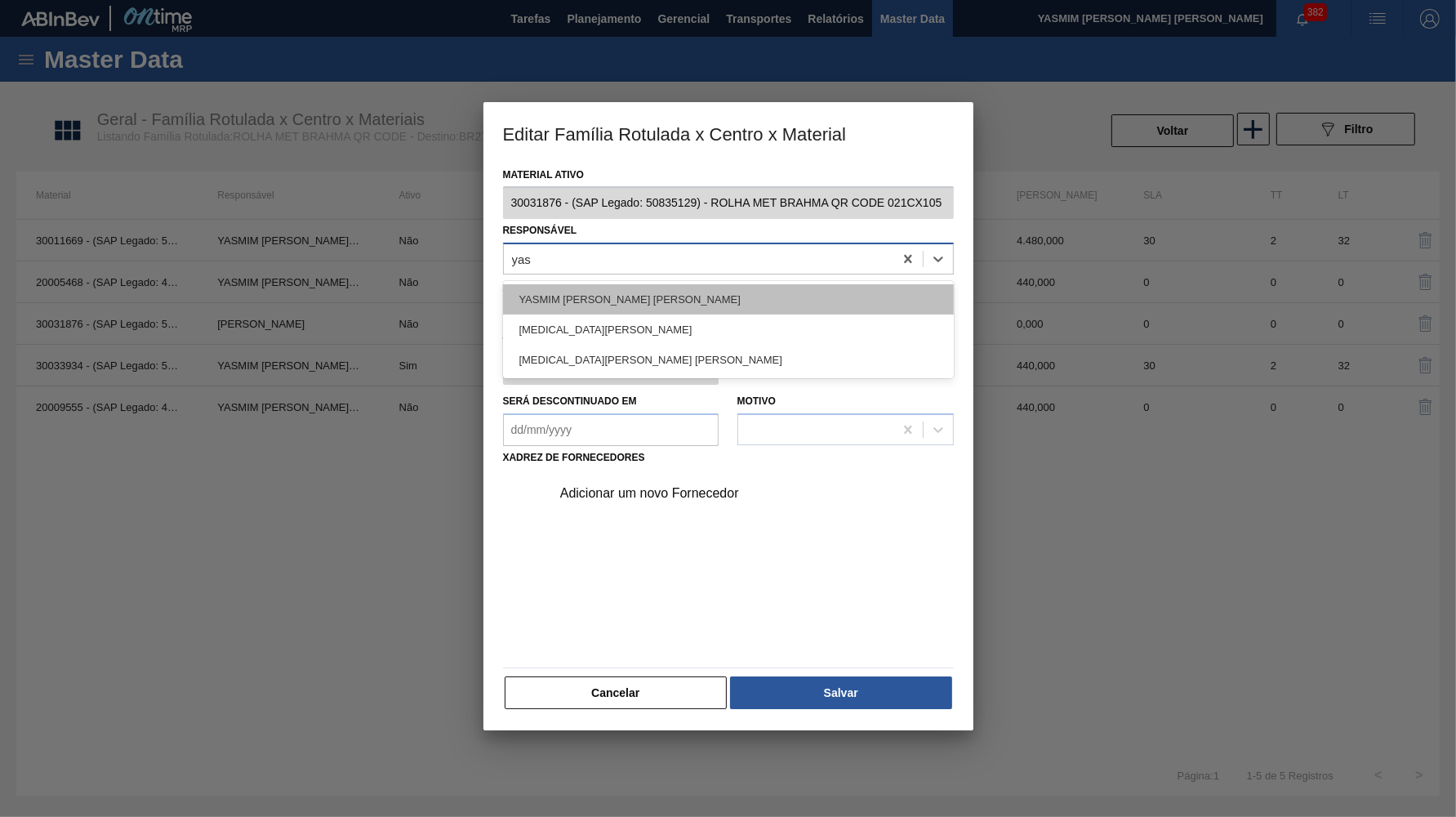
click at [633, 285] on div "YASMIM FERREIRA DA SILVA" at bounding box center [728, 300] width 451 height 31
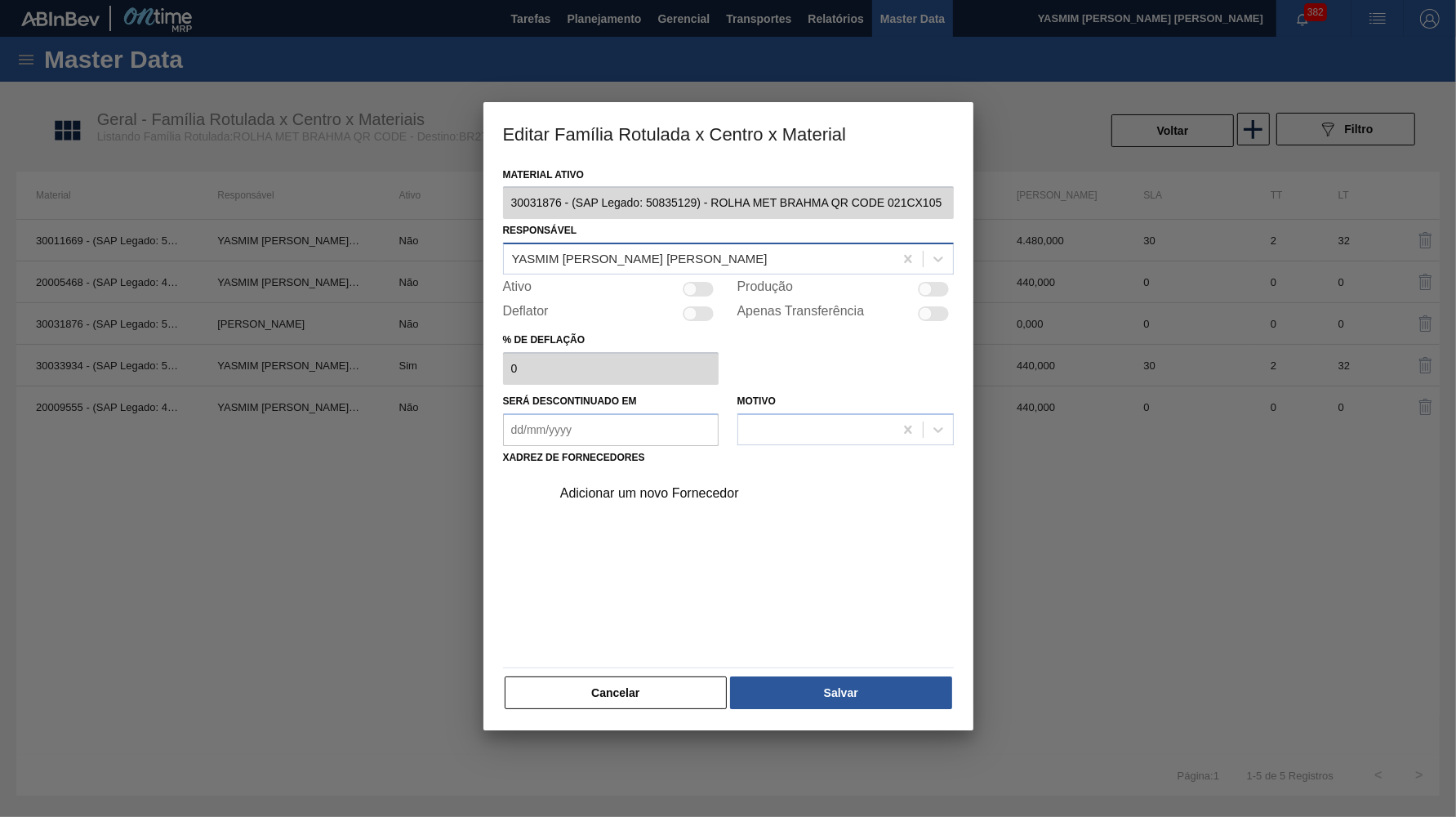
click at [926, 286] on div at bounding box center [925, 290] width 14 height 14
click at [734, 451] on div "Material ativo 30031876 - (SAP Legado: 50835129) - ROLHA MET BRAHMA QR CODE 021…" at bounding box center [728, 437] width 451 height 549
click at [721, 488] on div "Adicionar um novo Fornecedor" at bounding box center [748, 493] width 413 height 41
click at [652, 486] on div "Adicionar um novo Fornecedor" at bounding box center [720, 493] width 320 height 14
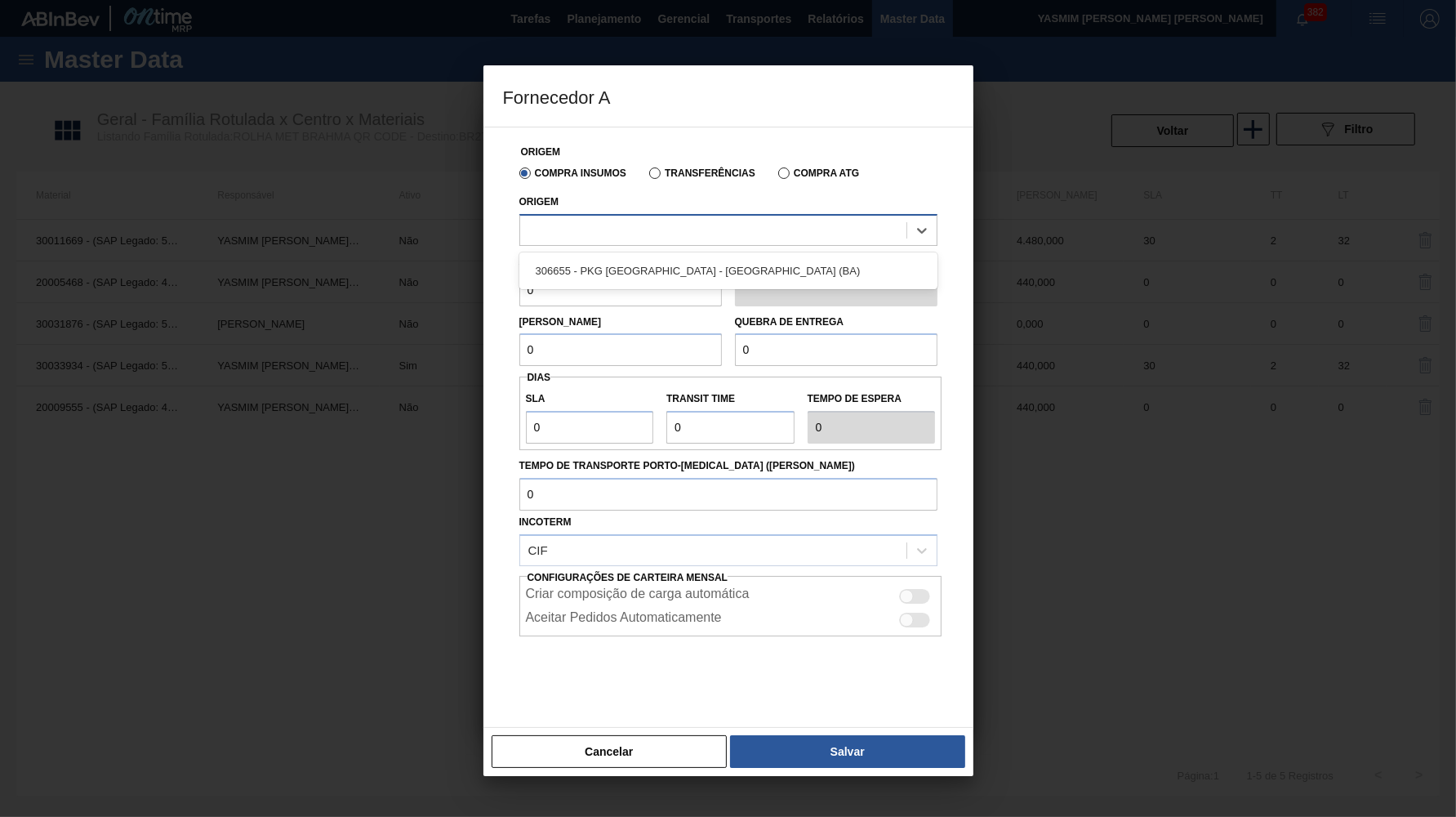
click at [628, 240] on div at bounding box center [728, 230] width 419 height 32
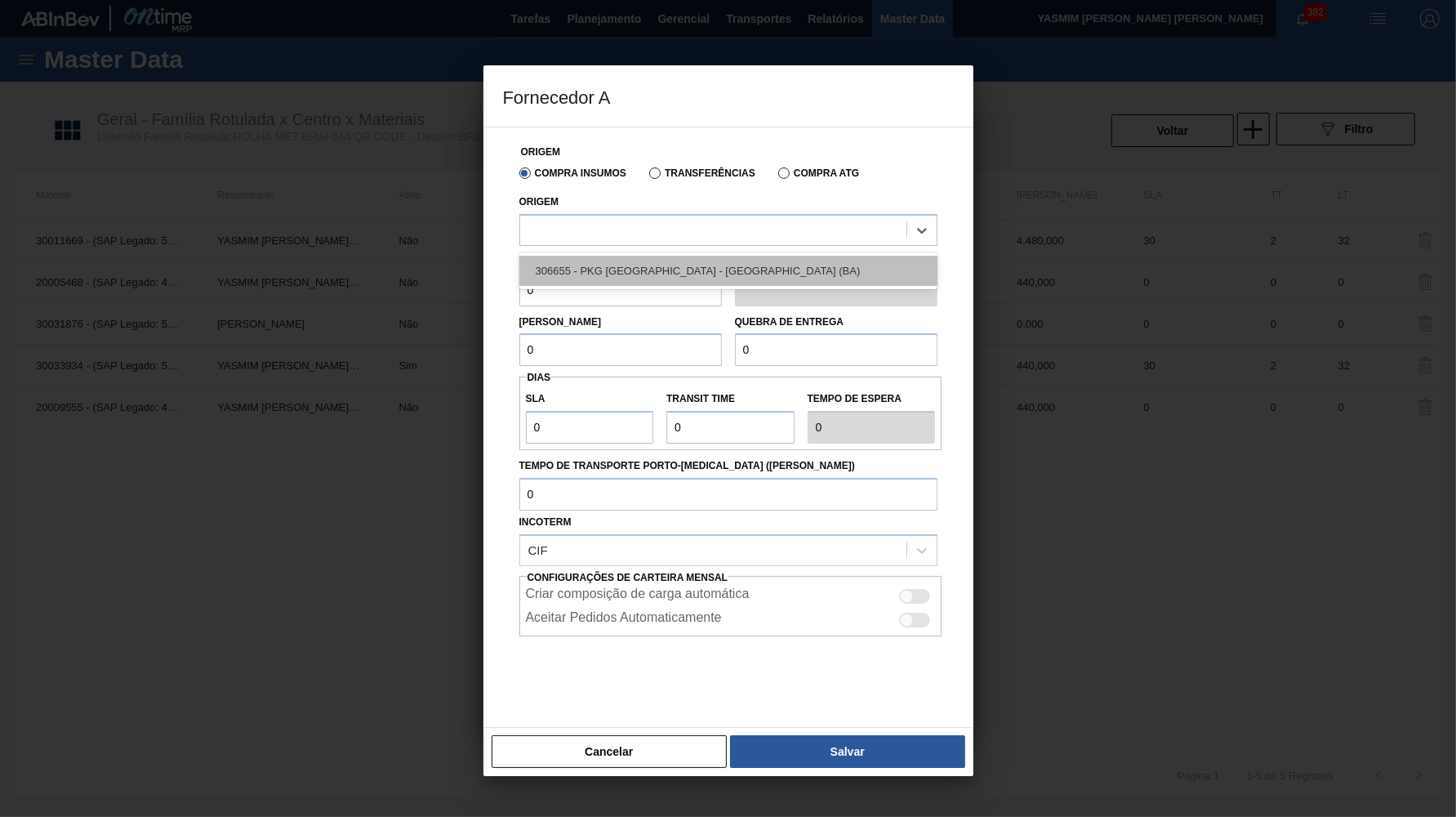
click at [613, 265] on div "306655 - PKG Brasil - Alagoinhas (BA)" at bounding box center [728, 271] width 419 height 31
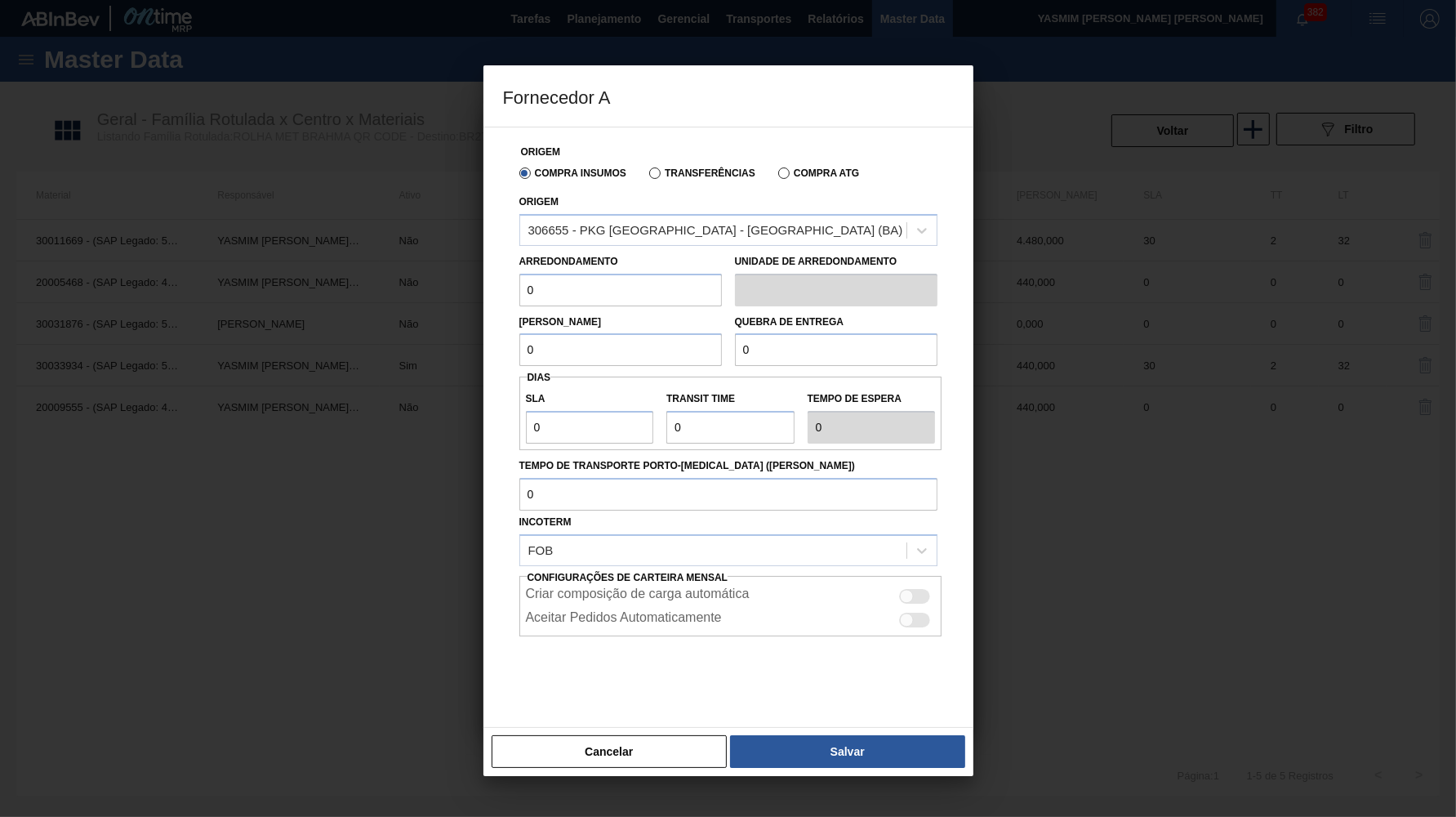
drag, startPoint x: 606, startPoint y: 286, endPoint x: 310, endPoint y: 306, distance: 296.7
click at [520, 306] on input "0" at bounding box center [621, 290] width 203 height 32
paste input "44"
drag, startPoint x: 601, startPoint y: 320, endPoint x: 235, endPoint y: 334, distance: 366.3
click at [484, 334] on div "Origem Compra Insumos Transferências Compra ATG Origem 306655 - PKG Brasil - Al…" at bounding box center [728, 427] width 490 height 601
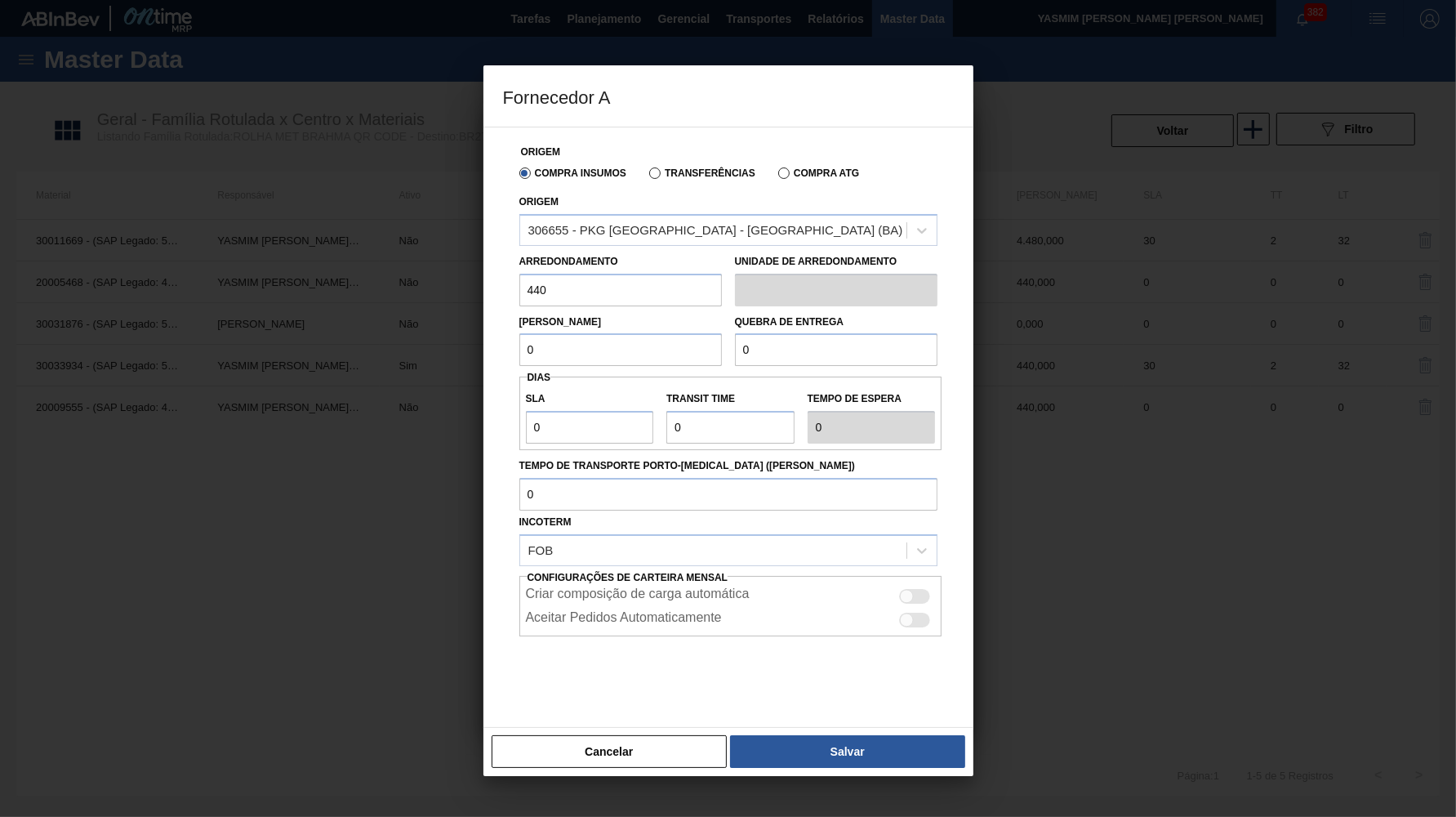
click at [640, 340] on input "0" at bounding box center [621, 350] width 203 height 32
paste input "44"
click at [840, 339] on input "0" at bounding box center [836, 350] width 203 height 32
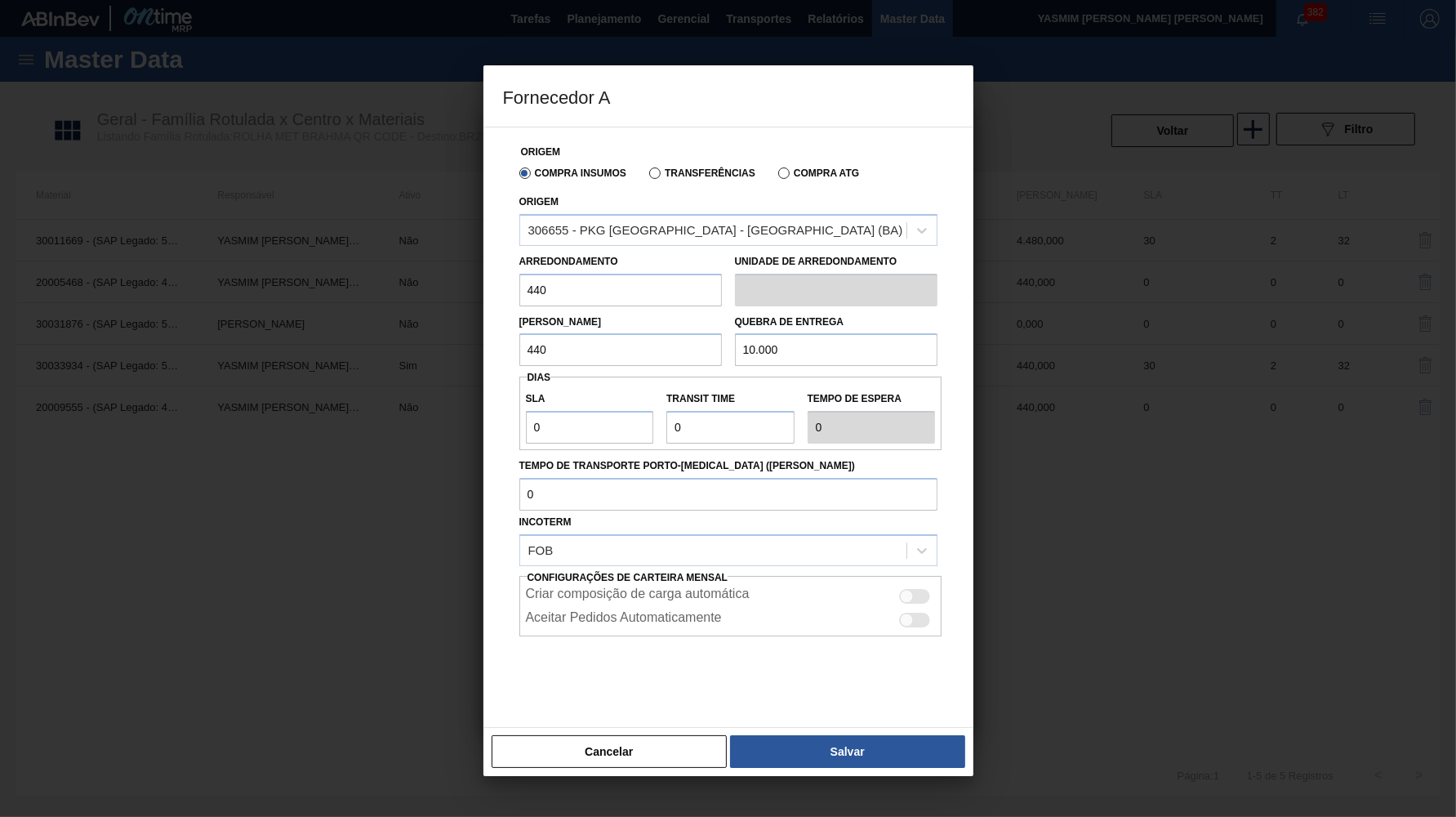
click at [918, 589] on div at bounding box center [915, 596] width 31 height 14
click at [824, 744] on button "Salvar" at bounding box center [847, 752] width 234 height 32
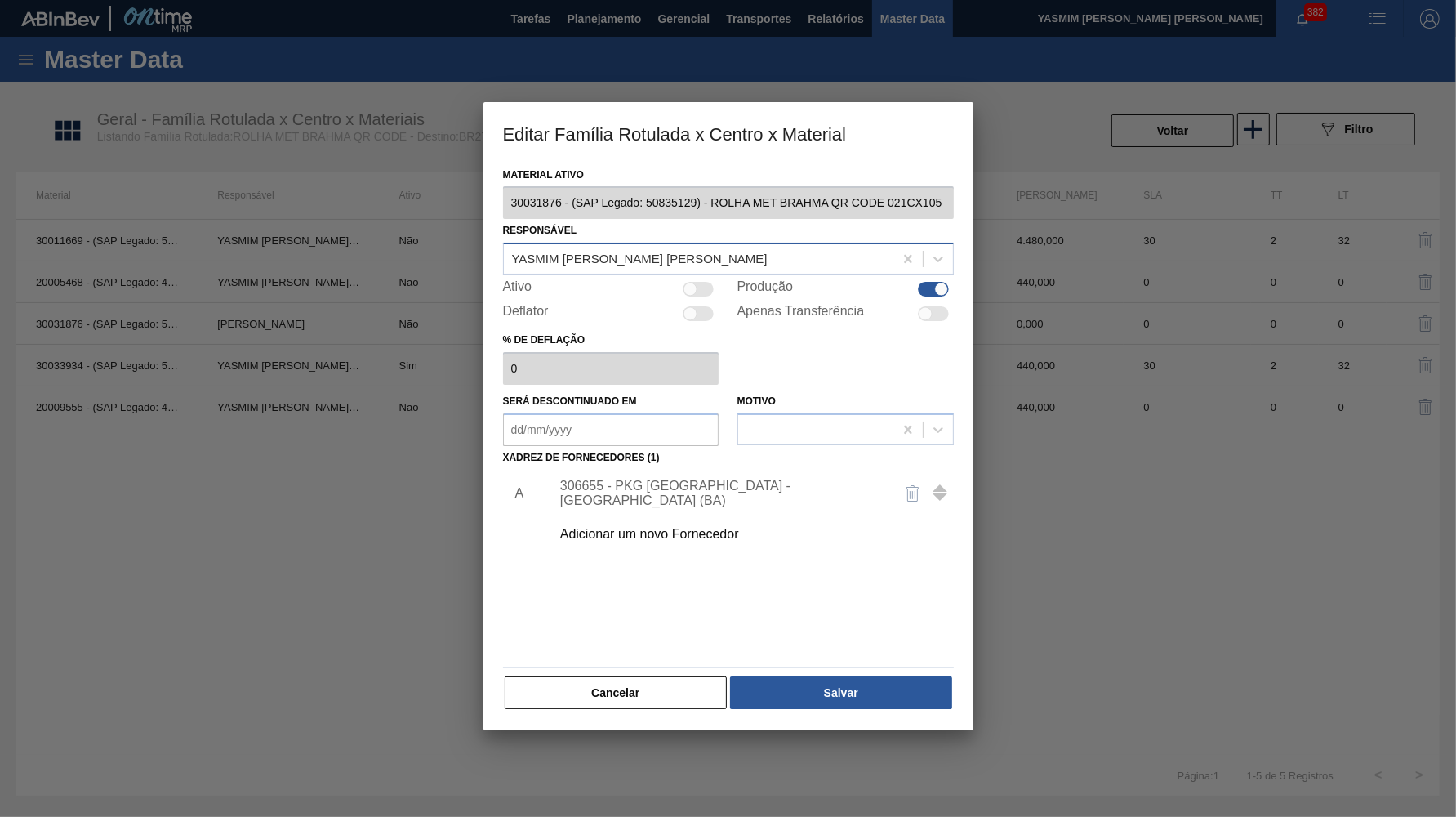
click at [779, 653] on div "Material ativo 30031876 - (SAP Legado: 50835129) - ROLHA MET BRAHMA QR CODE 021…" at bounding box center [728, 437] width 451 height 549
click at [797, 677] on button "Salvar" at bounding box center [840, 693] width 222 height 32
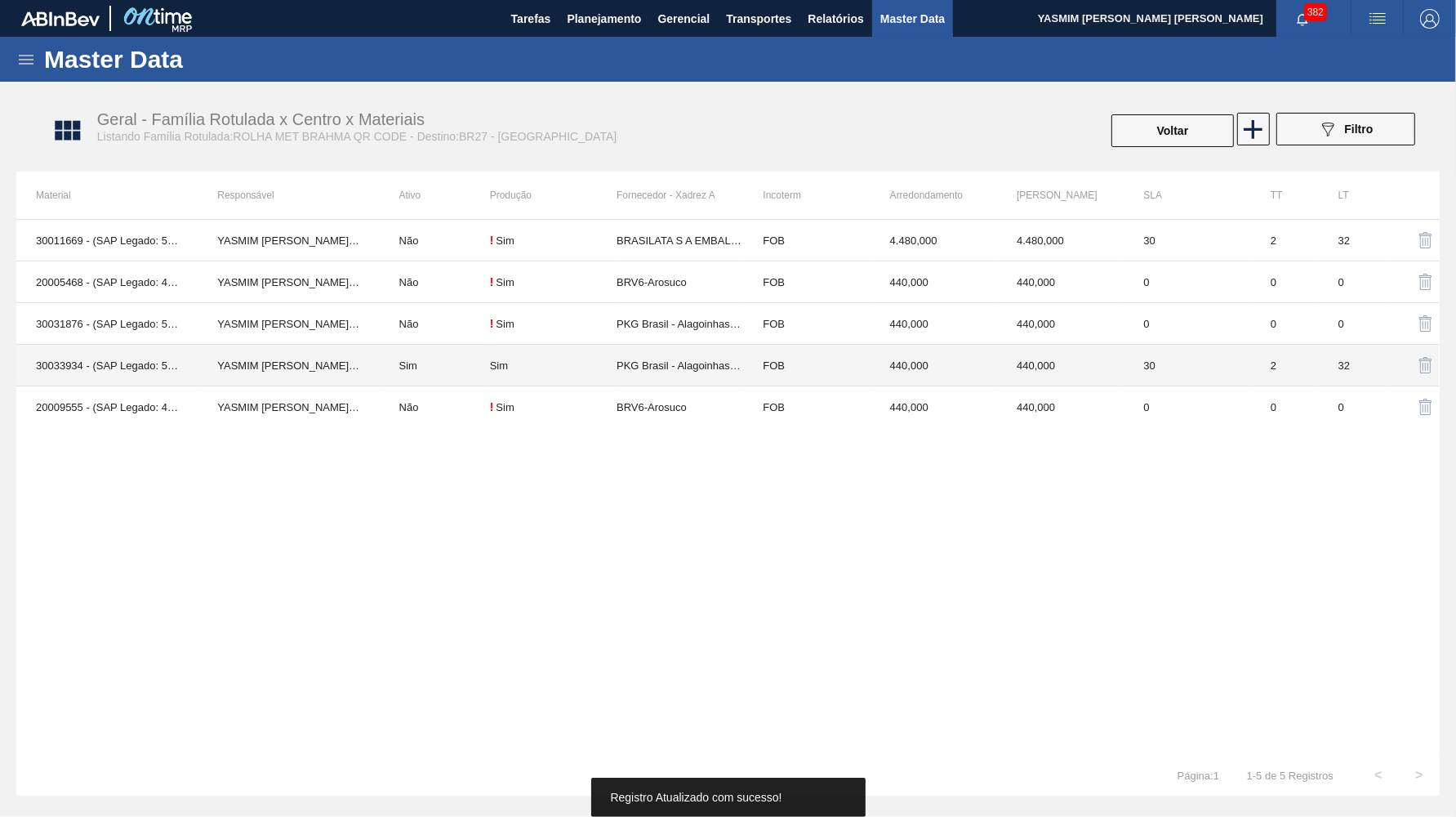
click at [665, 351] on td "PKG Brasil - Alagoinhas (BA)" at bounding box center [679, 365] width 126 height 42
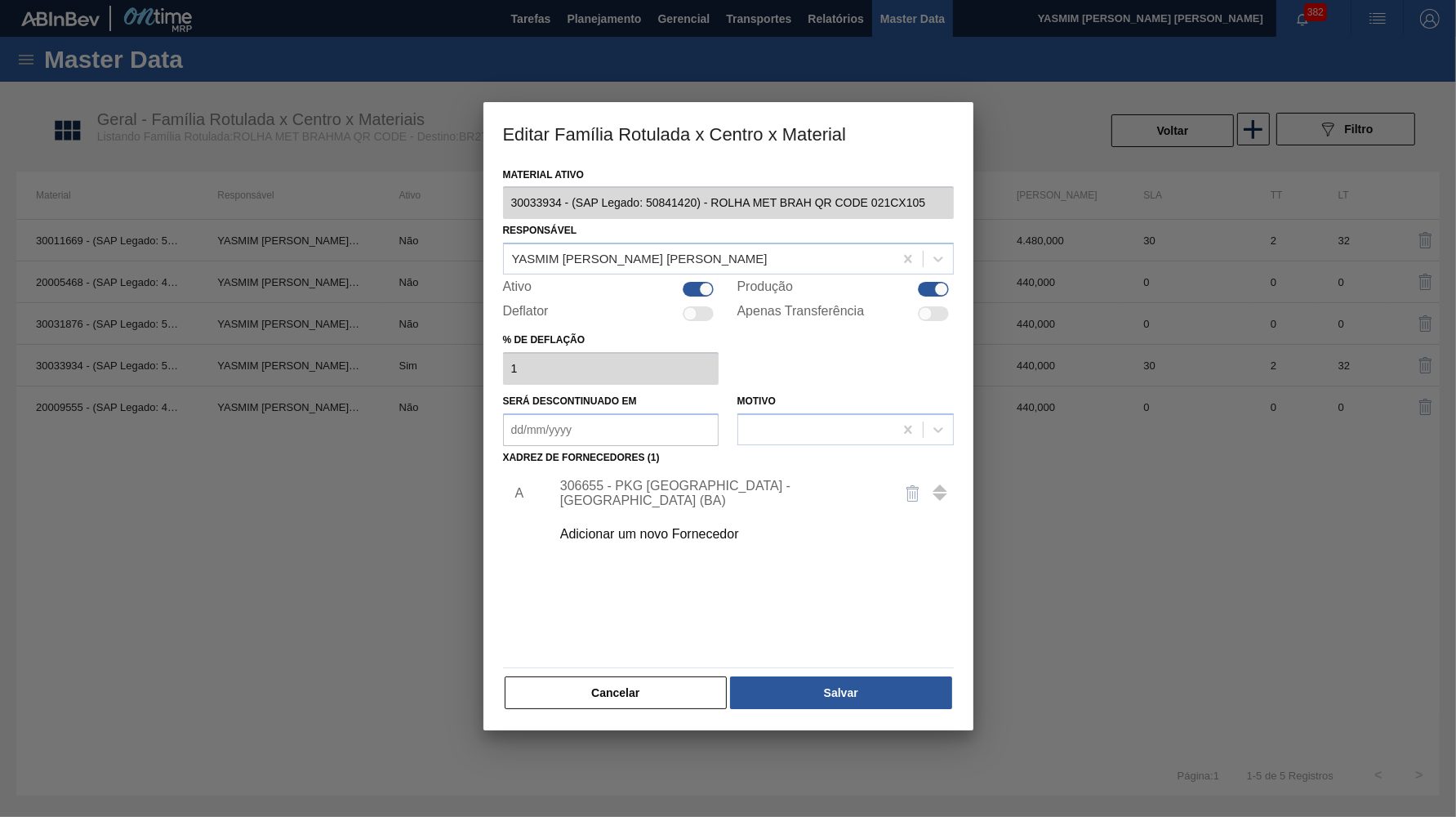
click at [683, 479] on div "306655 - PKG Brasil - Alagoinhas (BA)" at bounding box center [720, 493] width 320 height 30
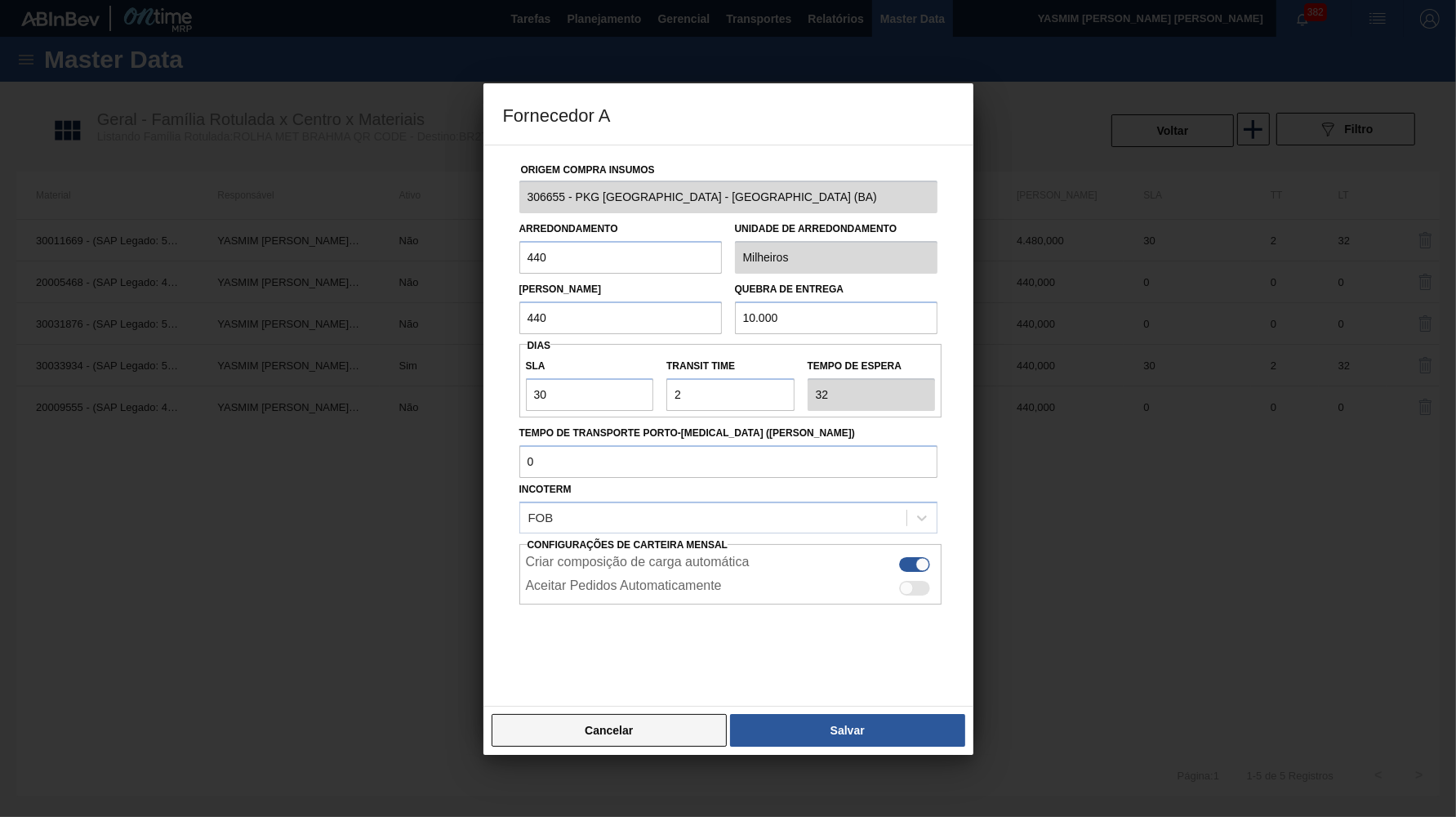
click at [652, 718] on button "Cancelar" at bounding box center [610, 730] width 236 height 32
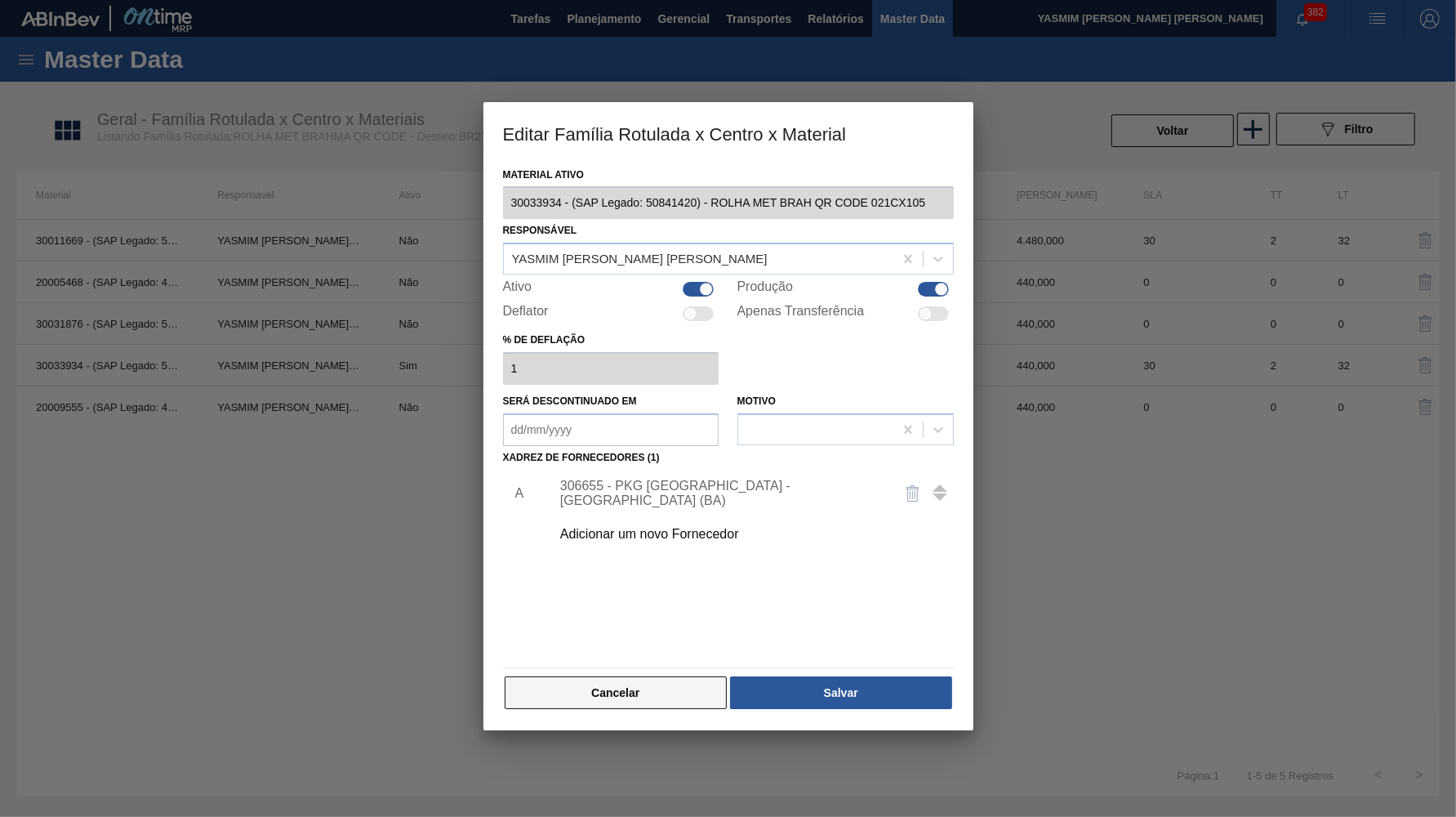
click at [635, 678] on button "Cancelar" at bounding box center [616, 693] width 223 height 32
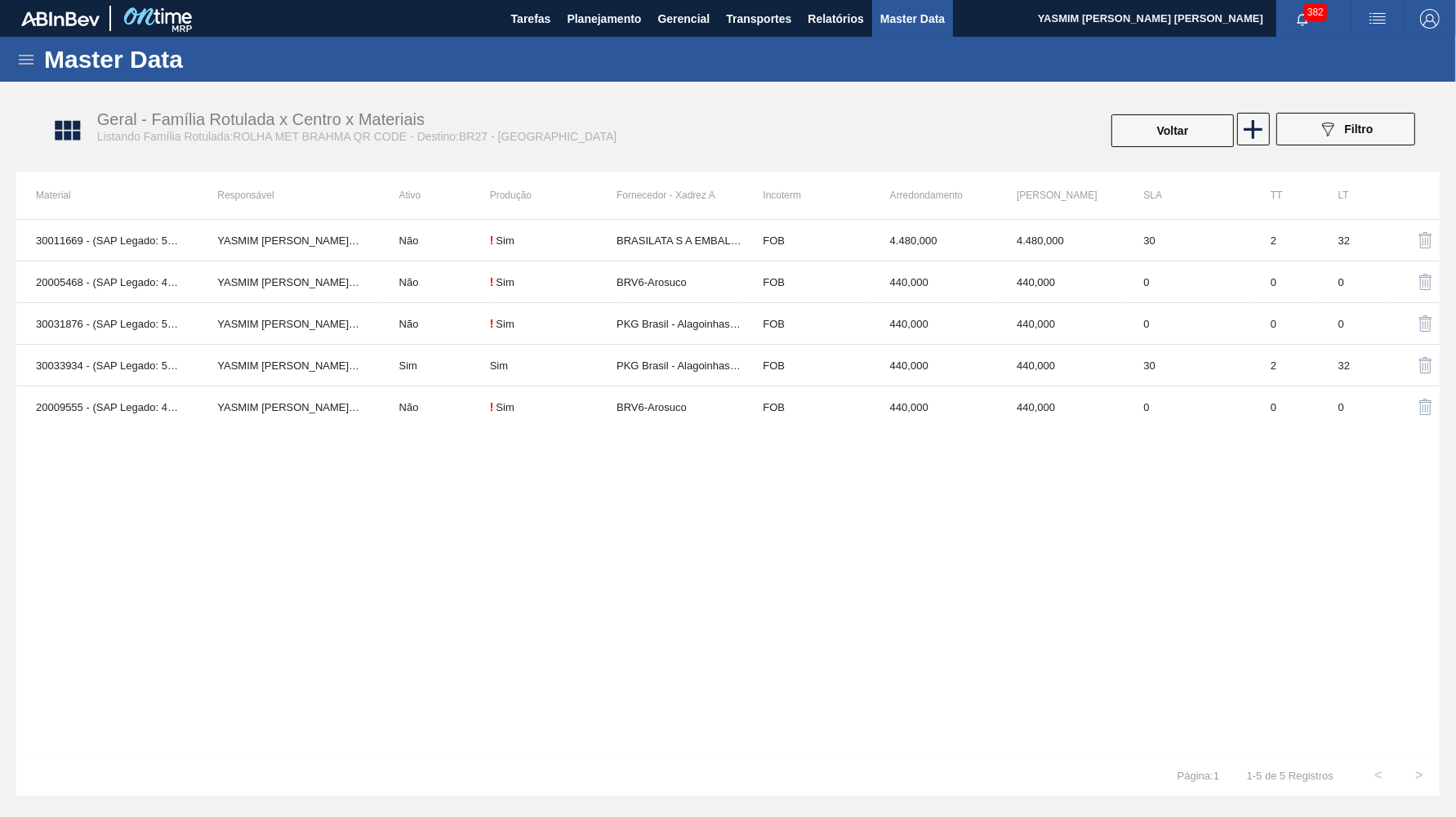
click at [659, 403] on td "BRV6-Arosuco" at bounding box center [679, 407] width 126 height 42
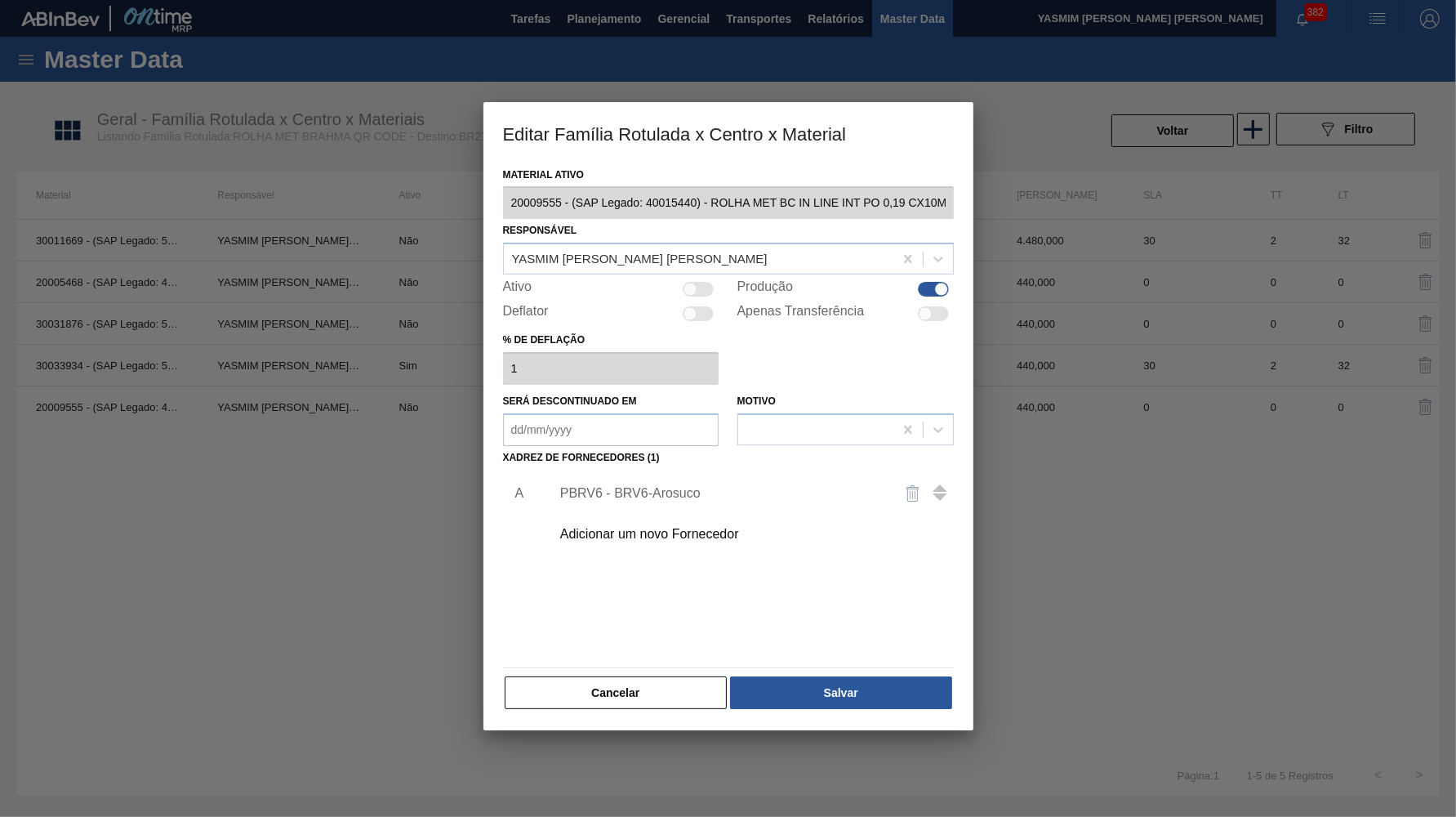
click at [655, 486] on div "PBRV6 - BRV6-Arosuco" at bounding box center [720, 493] width 320 height 14
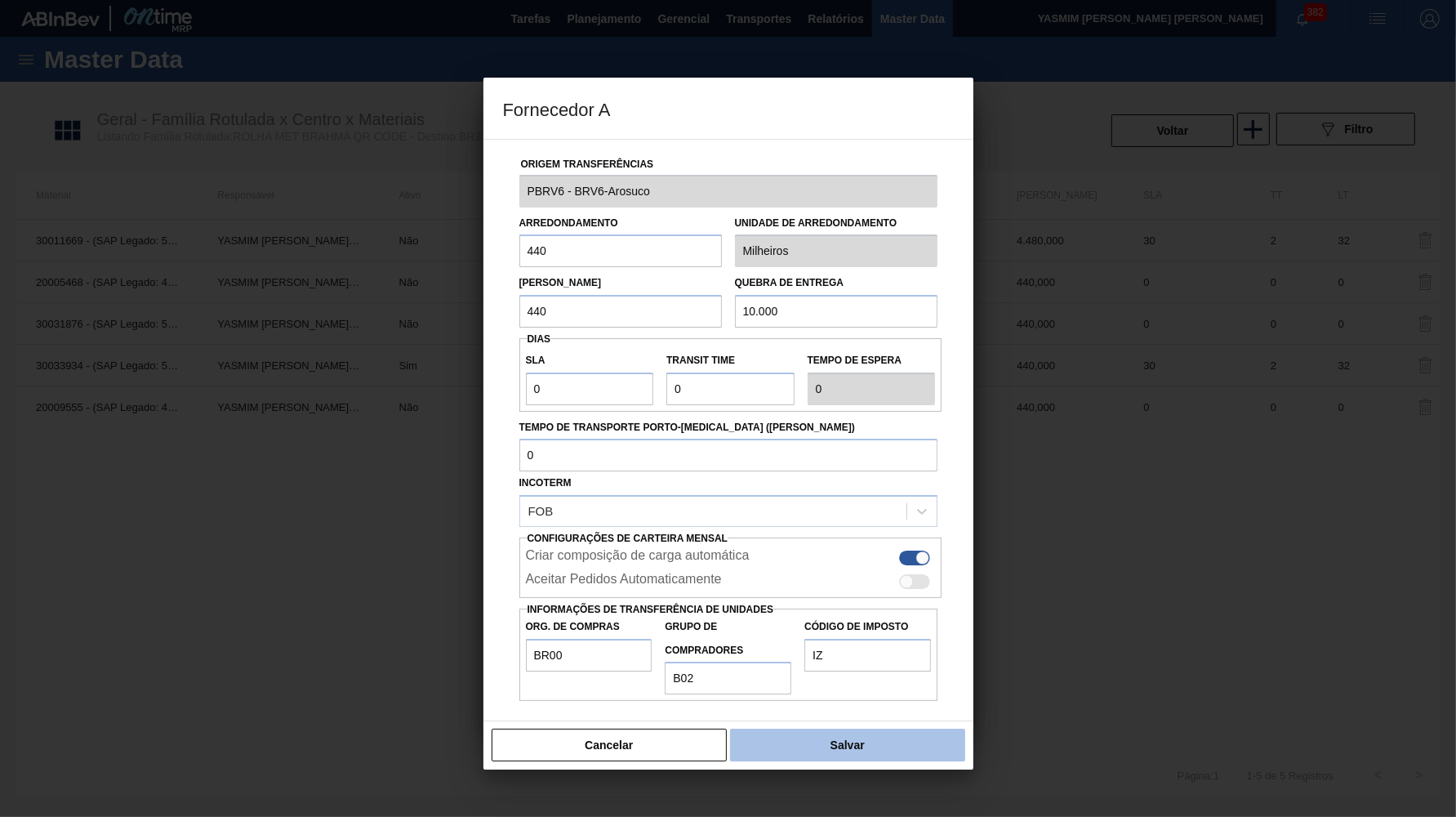
click at [842, 729] on button "Salvar" at bounding box center [847, 745] width 234 height 32
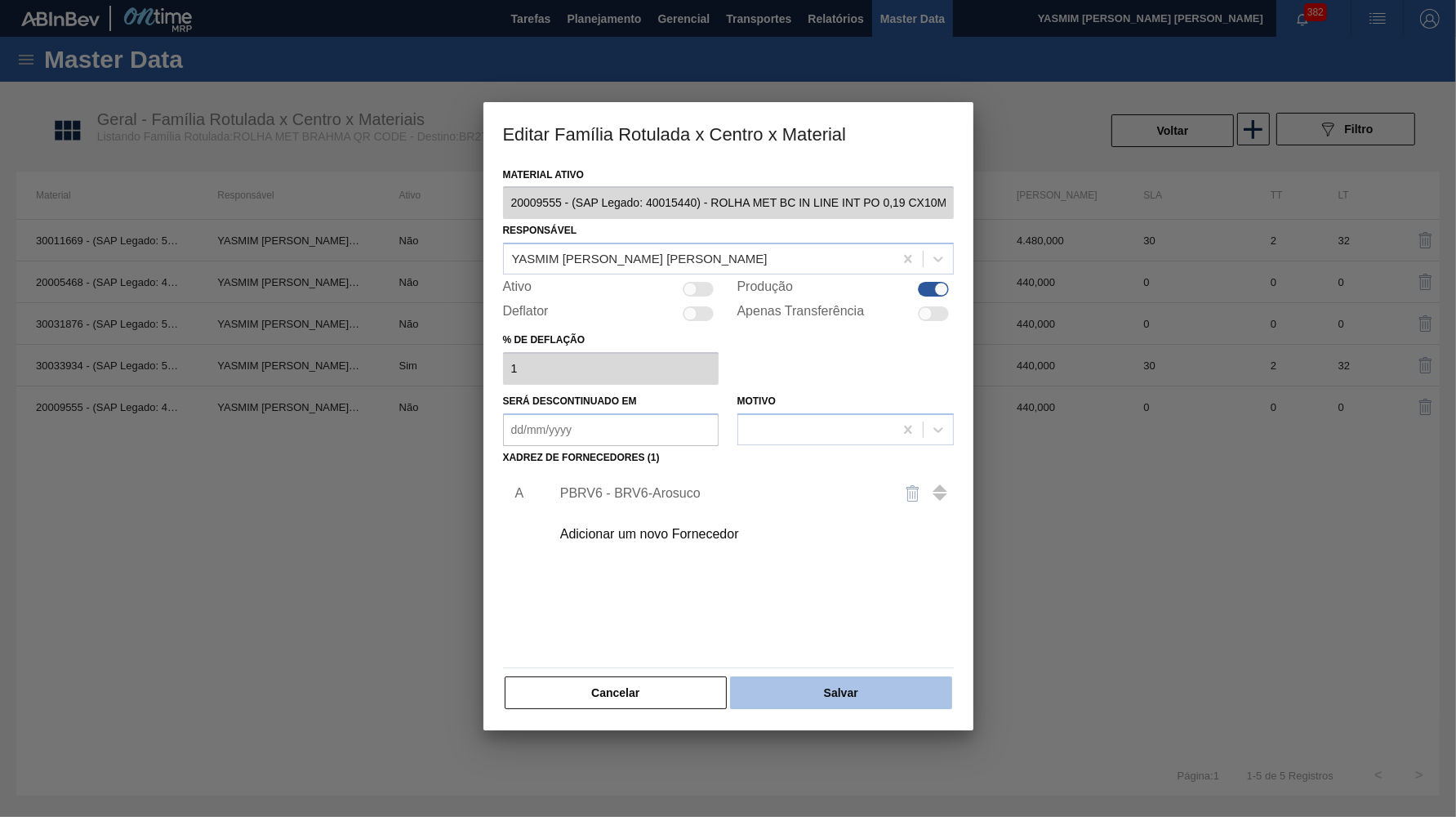
click at [851, 677] on button "Salvar" at bounding box center [840, 693] width 222 height 32
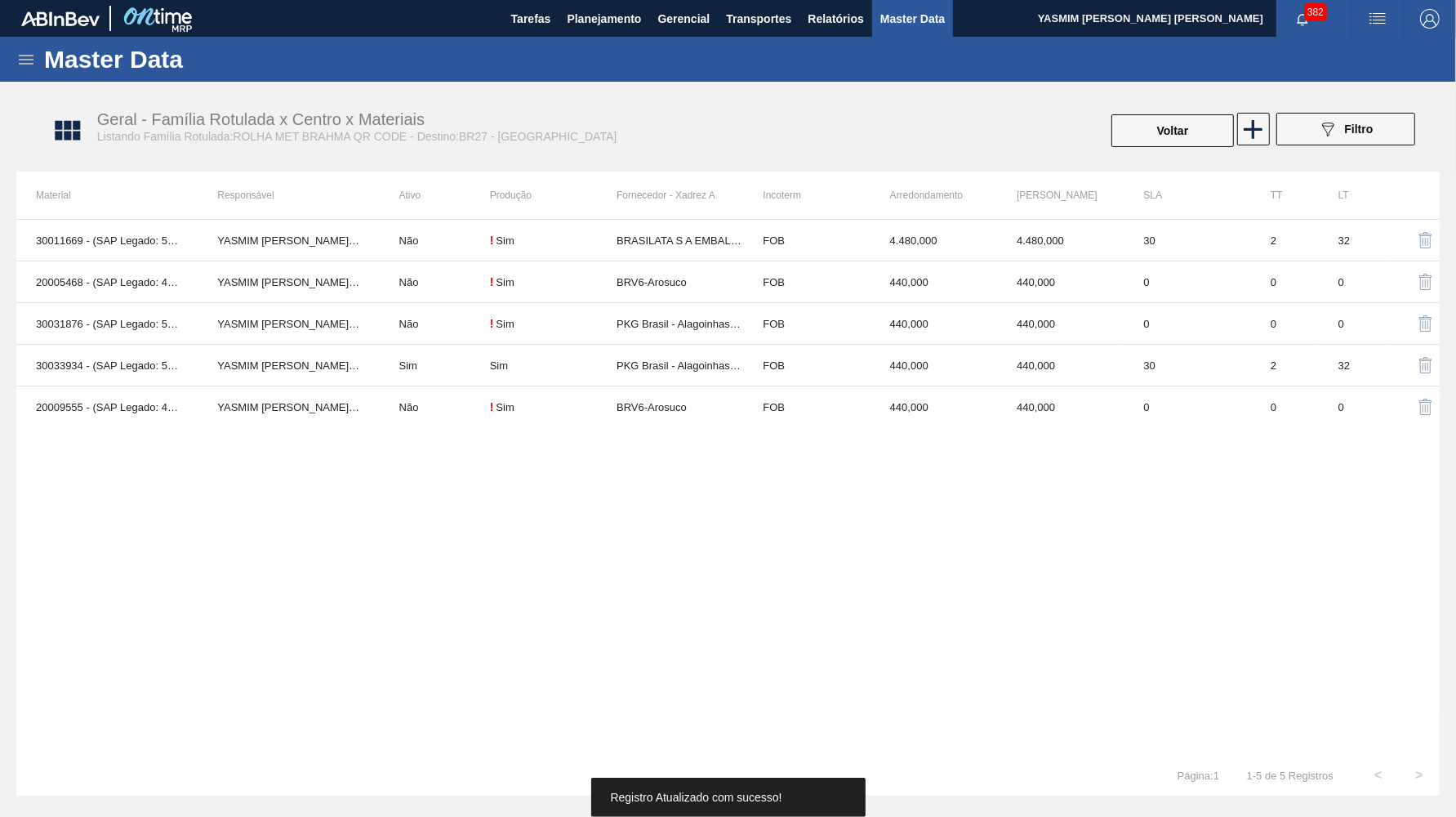
click at [1137, 133] on button "Voltar" at bounding box center [1172, 131] width 122 height 32
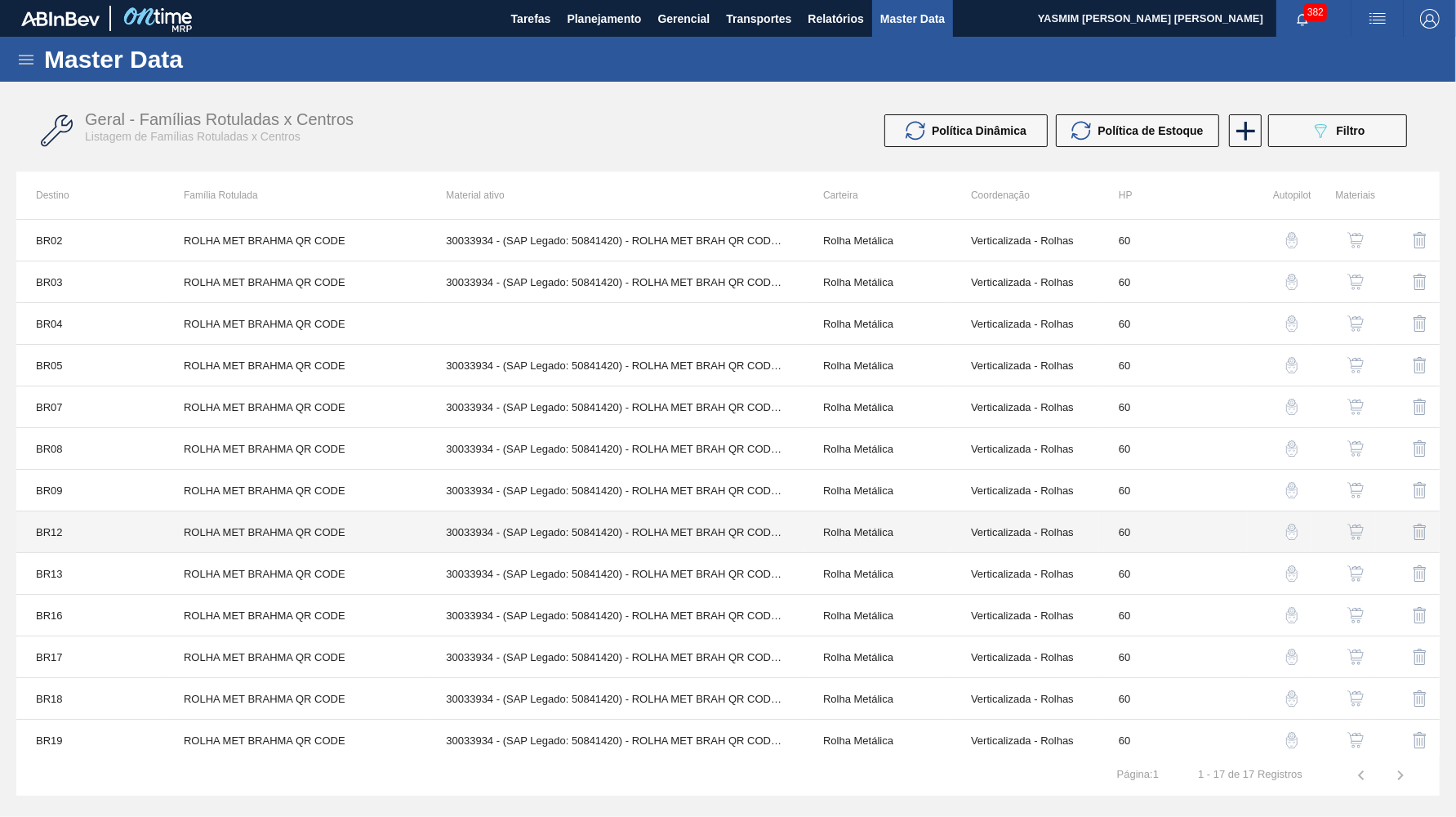
scroll to position [172, 0]
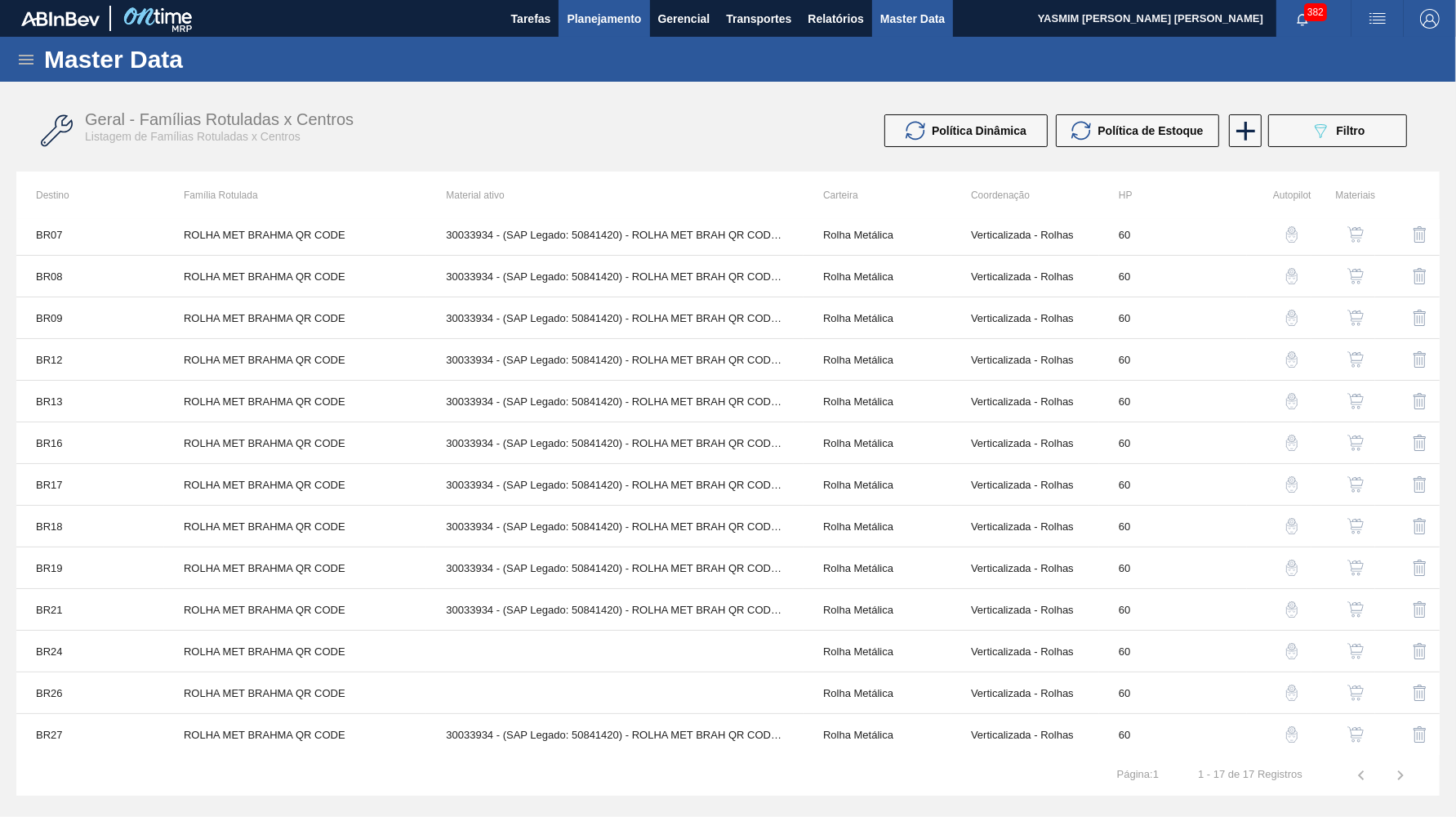
click at [625, 21] on span "Planejamento" at bounding box center [604, 19] width 75 height 20
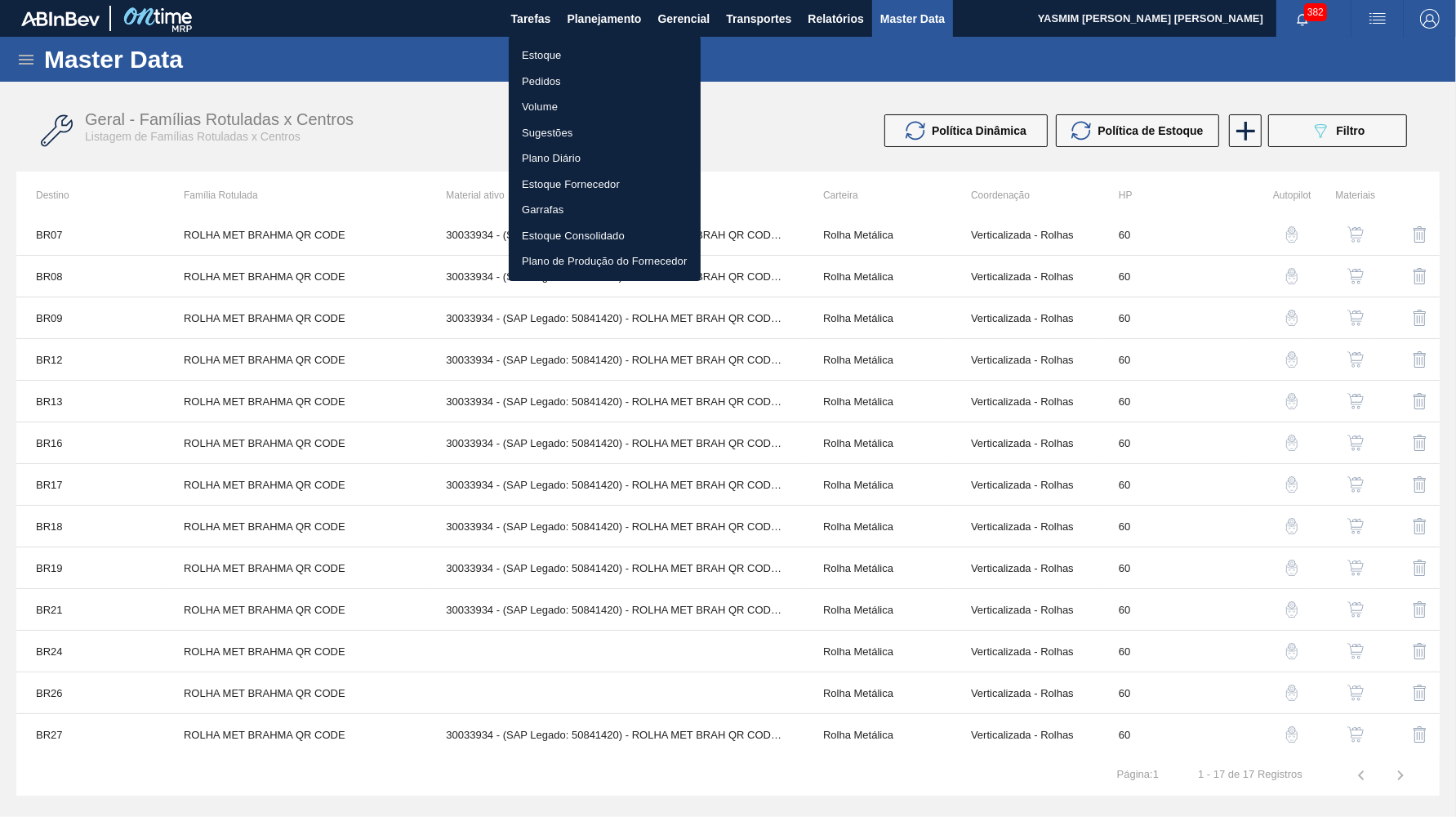
click at [1348, 138] on div at bounding box center [728, 408] width 1456 height 817
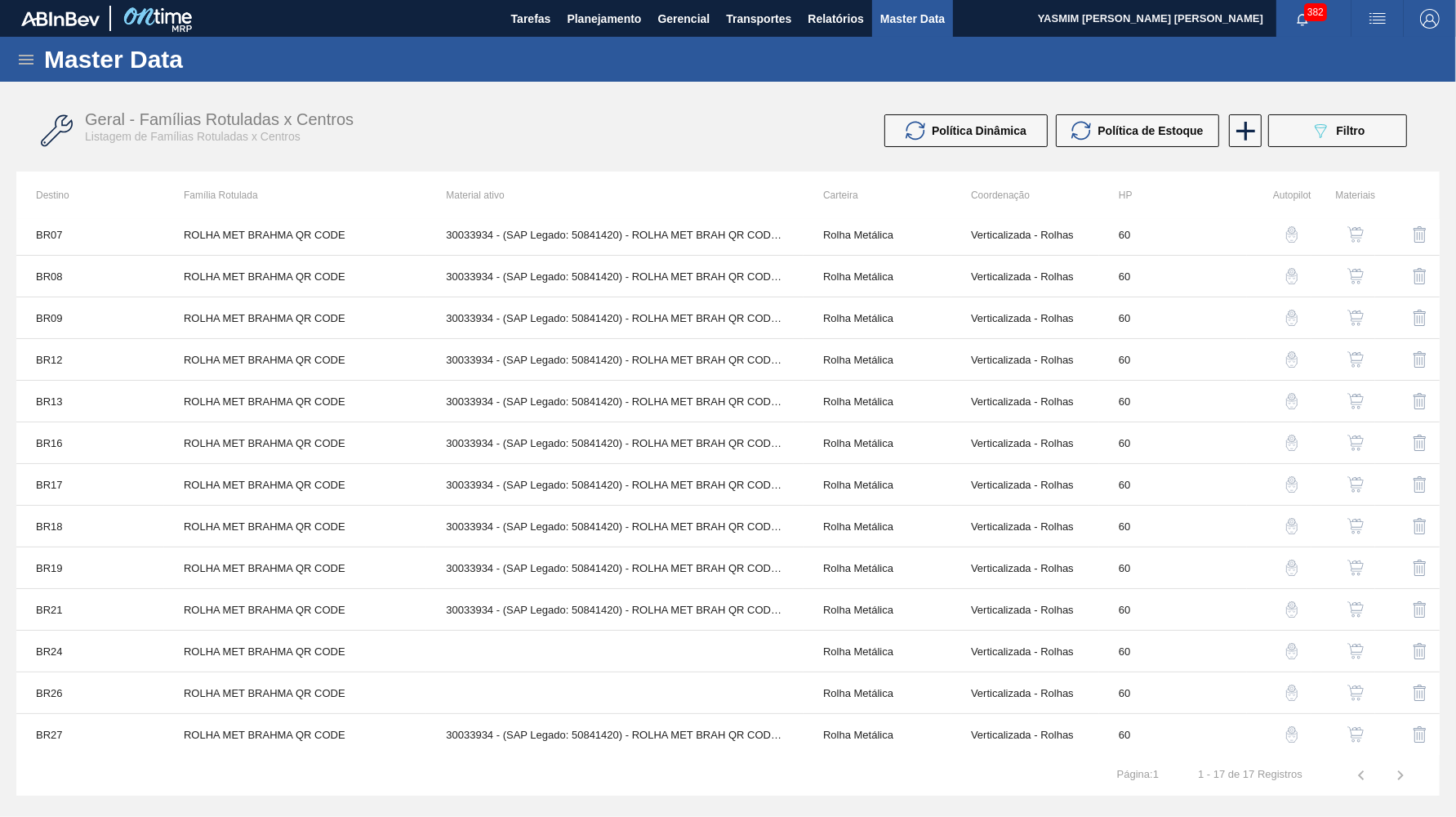
click at [1400, 111] on div "Geral - Famílias Rotuladas x Centros Listagem de Famílias Rotuladas x Centros P…" at bounding box center [728, 131] width 1424 height 61
click at [1388, 123] on button "089F7B8B-B2A5-4AFE-B5C0-19BA573D28AC Filtro" at bounding box center [1338, 131] width 139 height 32
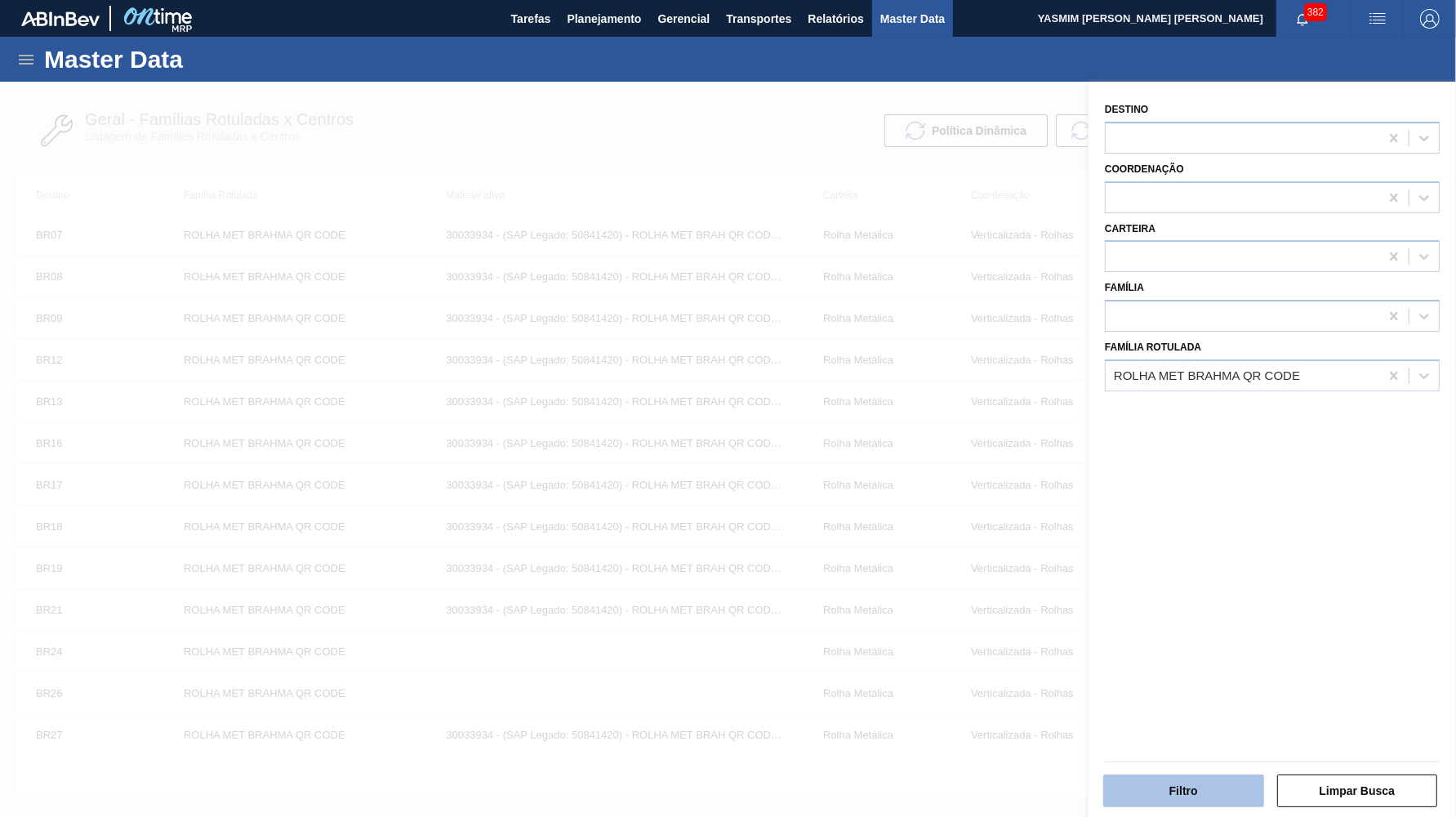
click at [1190, 780] on button "Filtro" at bounding box center [1184, 791] width 161 height 32
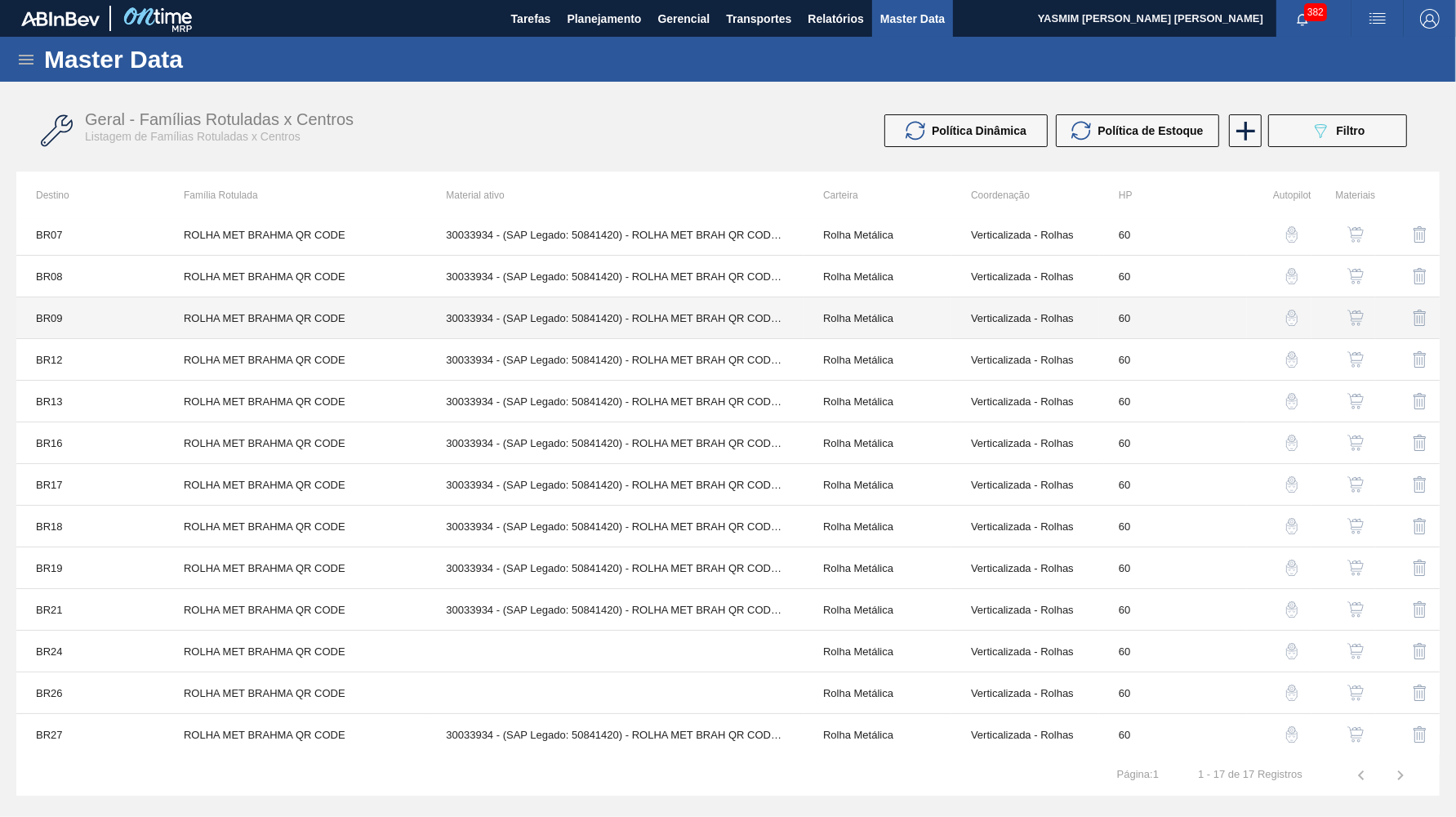
scroll to position [0, 0]
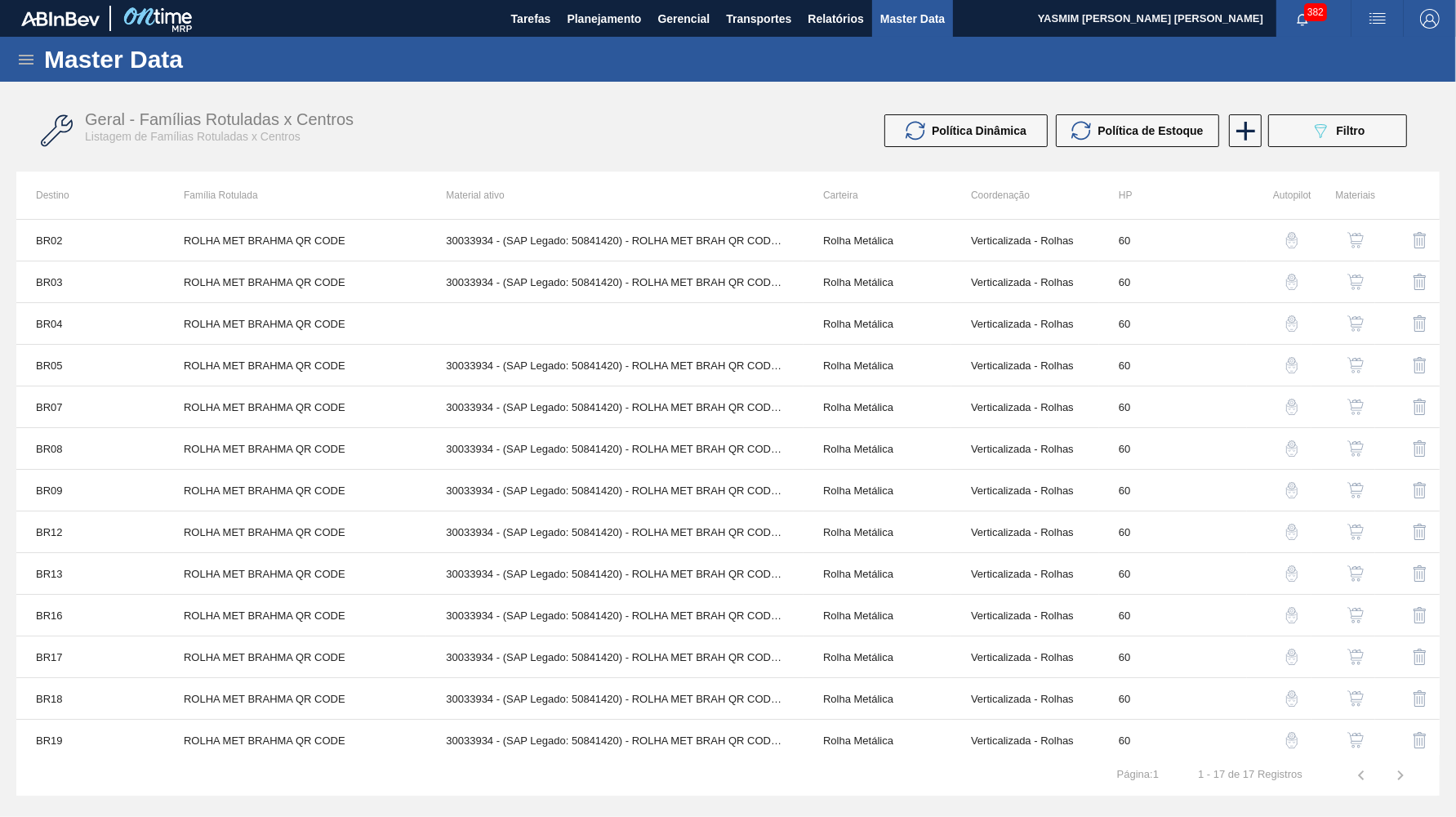
click at [31, 53] on icon at bounding box center [25, 59] width 20 height 20
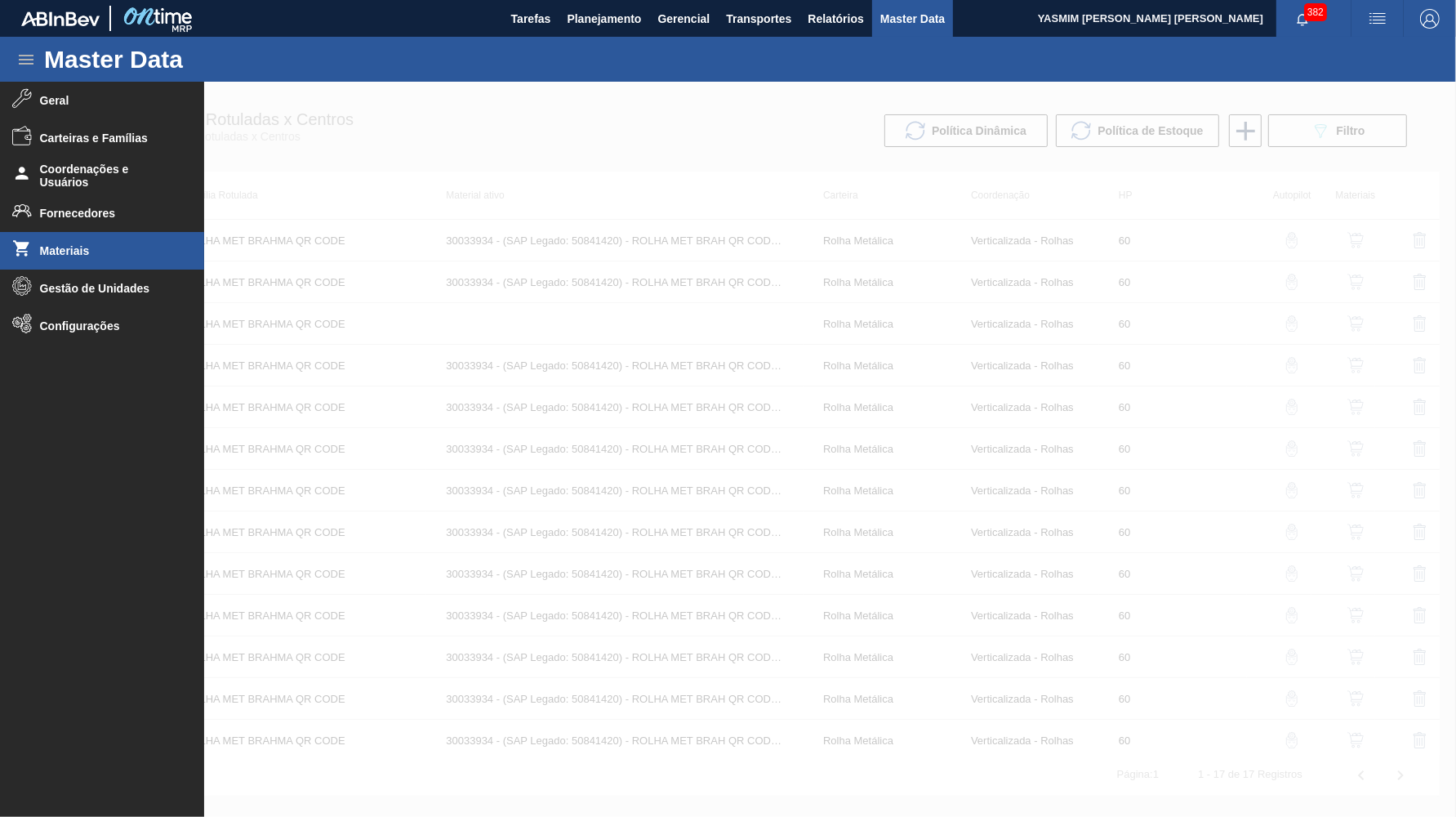
click at [104, 244] on li "Materiais" at bounding box center [102, 251] width 205 height 37
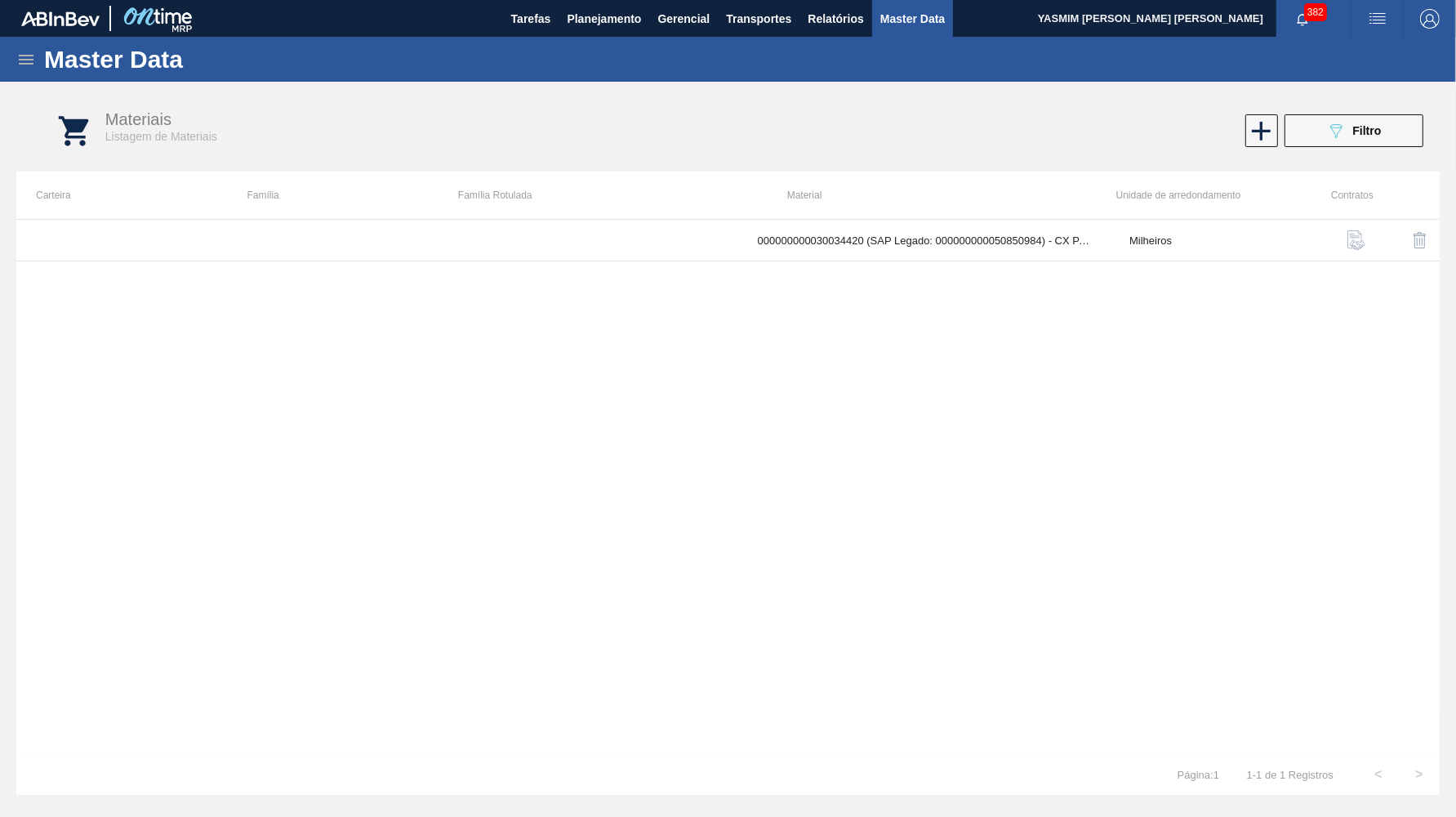
click at [1343, 166] on div "Materiais Listagem de Materiais 089F7B8B-B2A5-4AFE-B5C0-19BA573D28AC Filtro" at bounding box center [744, 131] width 1456 height 82
click at [1343, 127] on icon at bounding box center [1336, 131] width 12 height 14
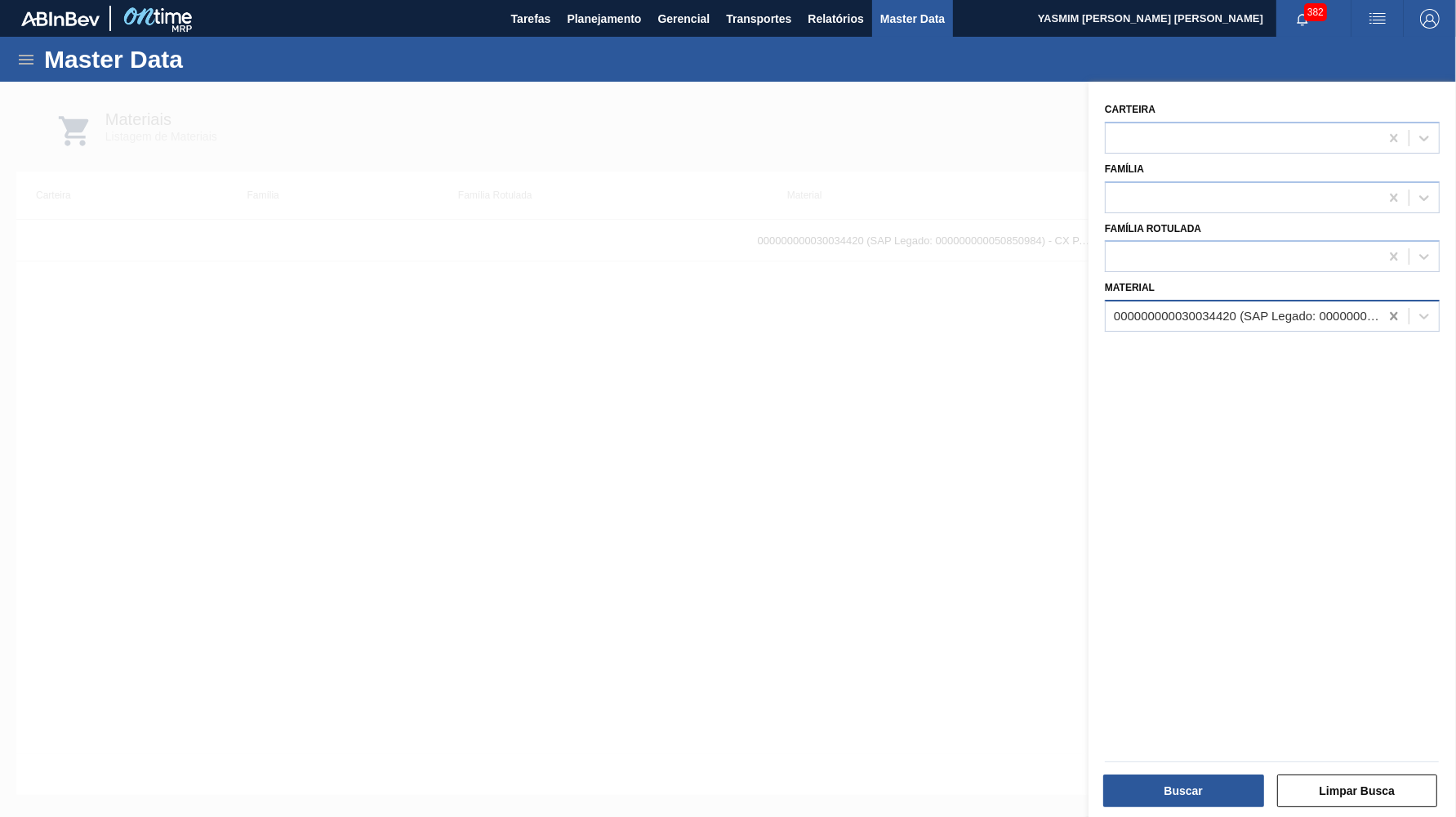
click at [1397, 312] on icon at bounding box center [1393, 316] width 8 height 8
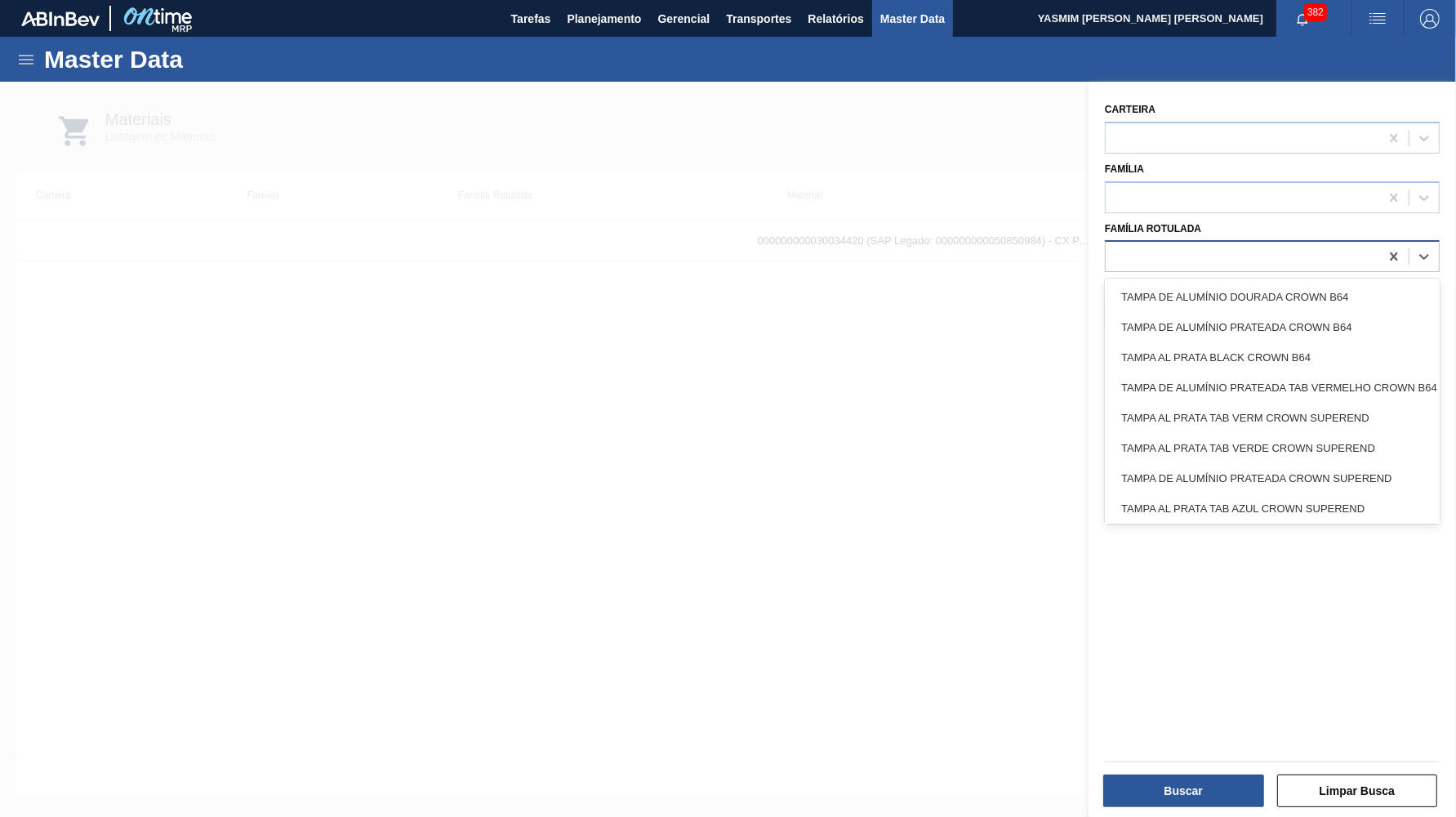
click at [1133, 247] on div at bounding box center [1243, 257] width 273 height 24
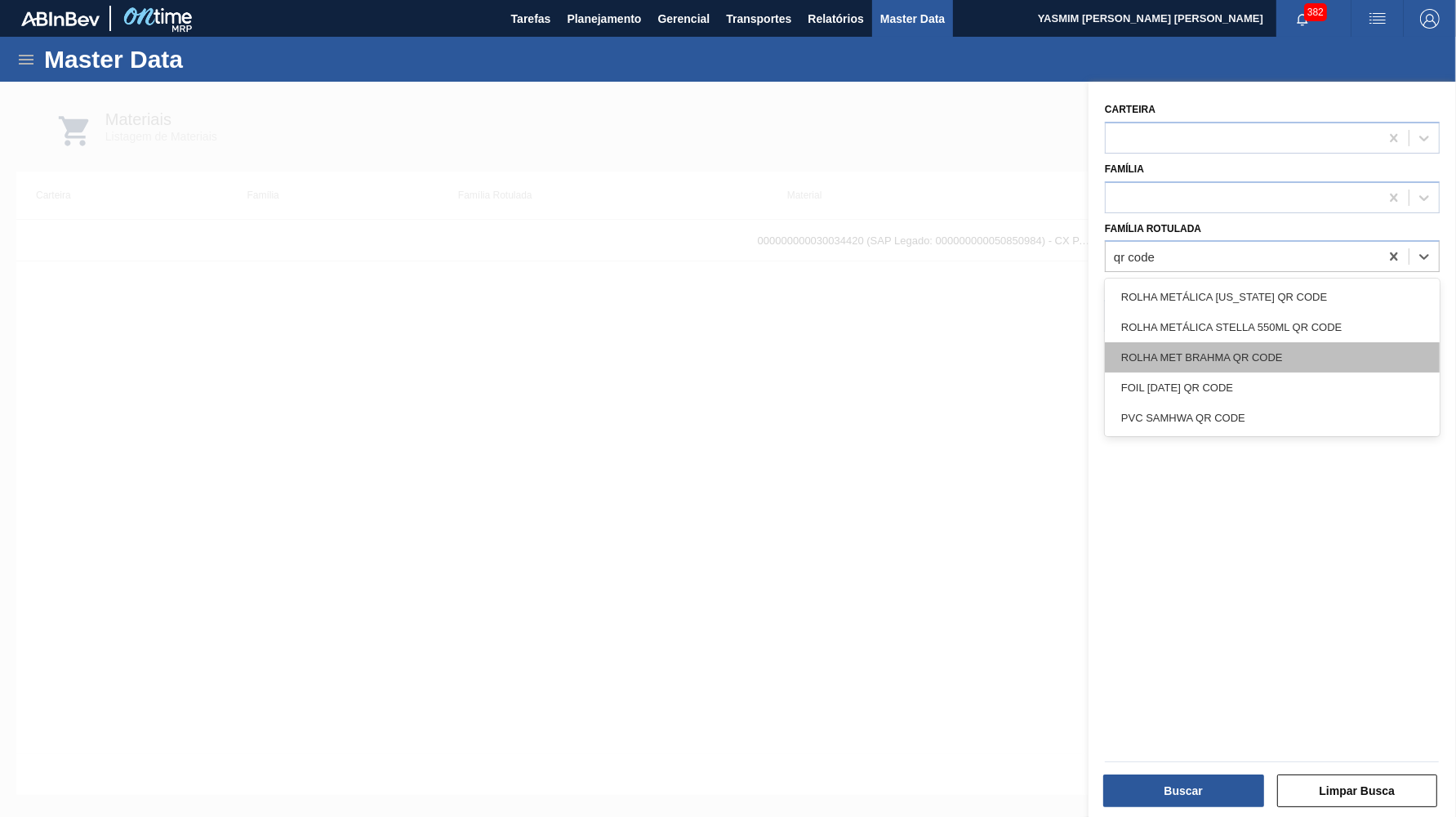
click at [1263, 349] on div "ROLHA MET BRAHMA QR CODE" at bounding box center [1273, 358] width 334 height 31
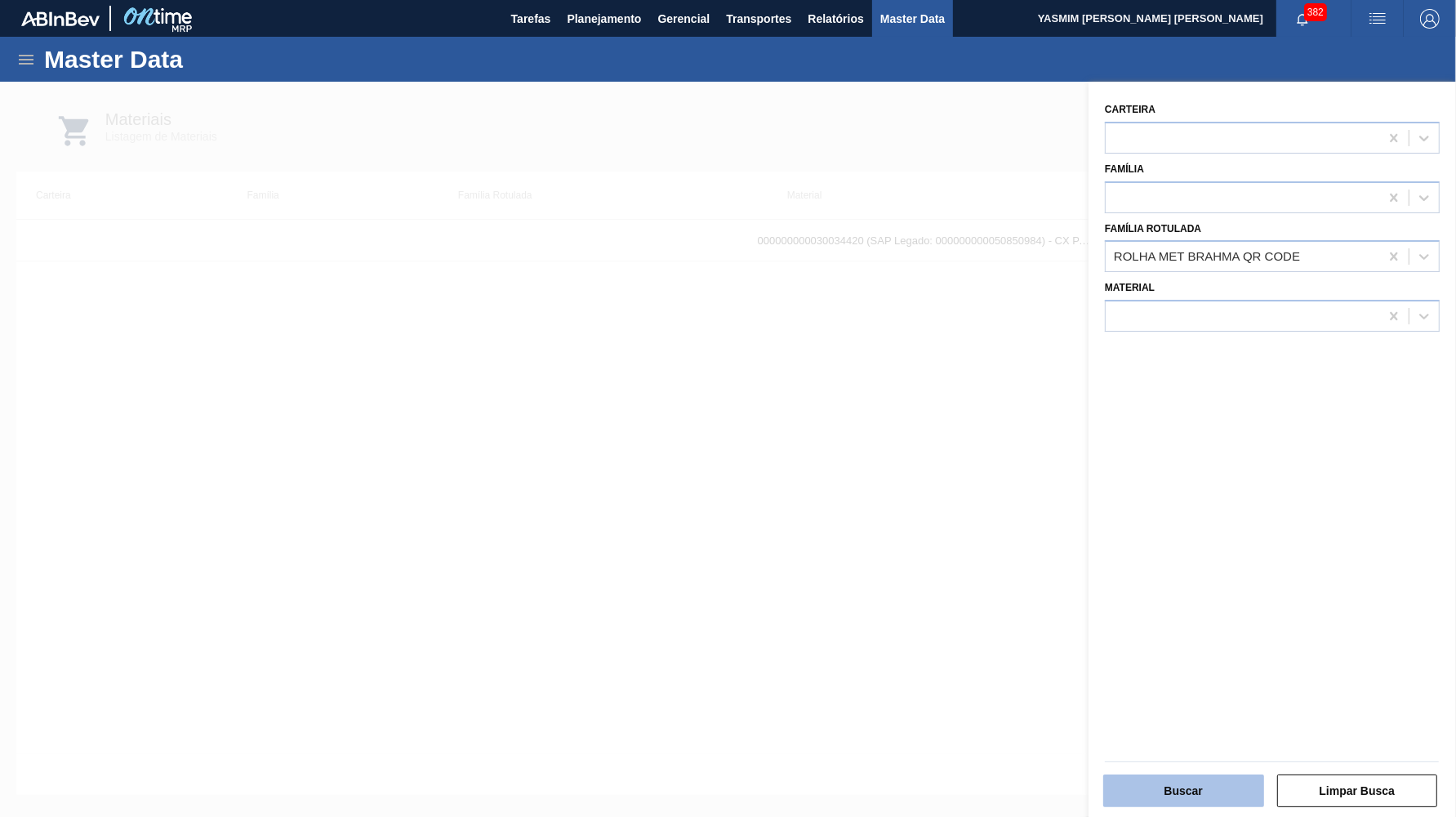
click at [1181, 789] on button "Buscar" at bounding box center [1184, 791] width 161 height 32
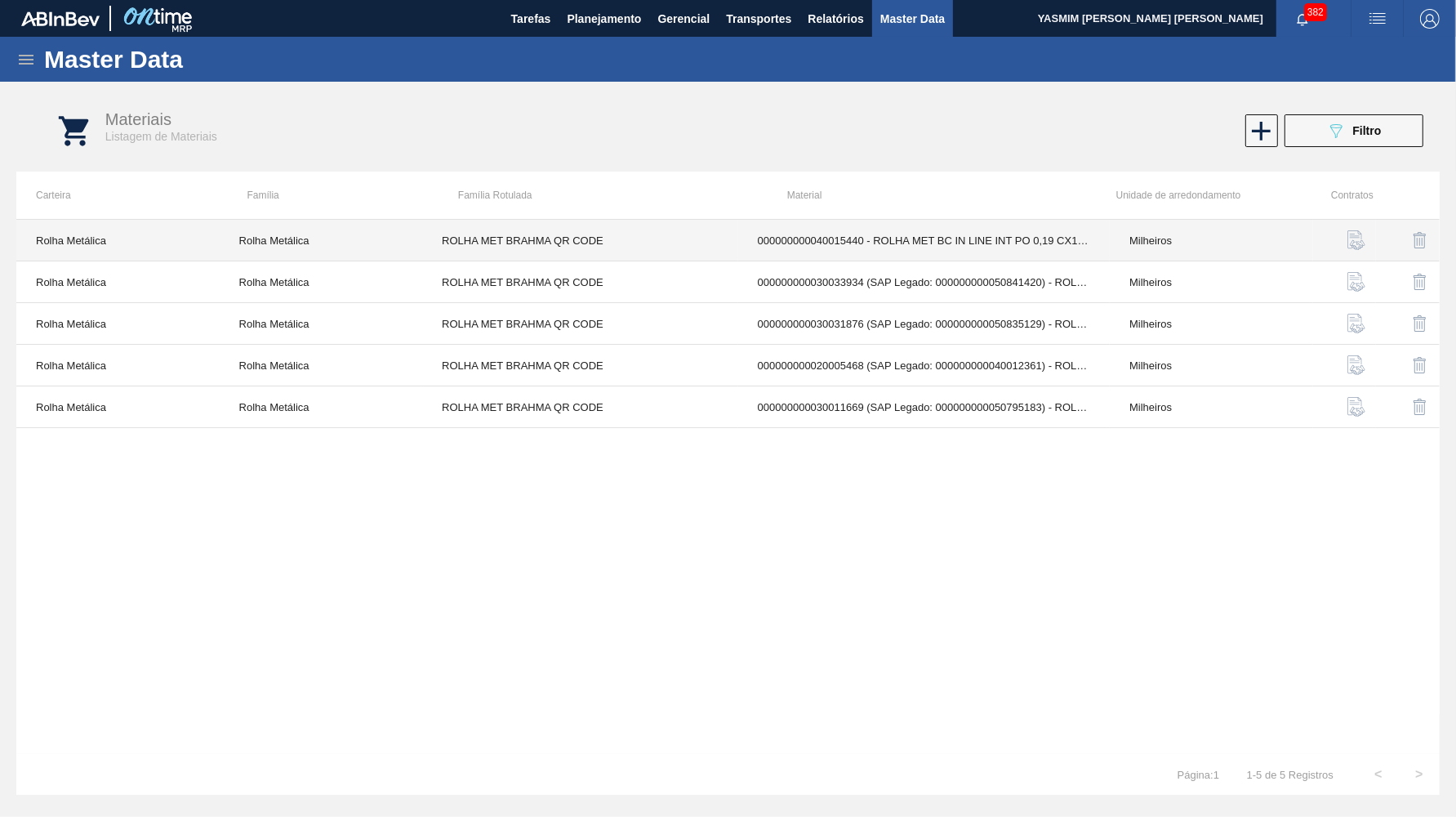
click at [949, 222] on td "000000000040015440 - ROLHA MET BC IN LINE INT PO 0,19 CX10MIL" at bounding box center [925, 240] width 372 height 42
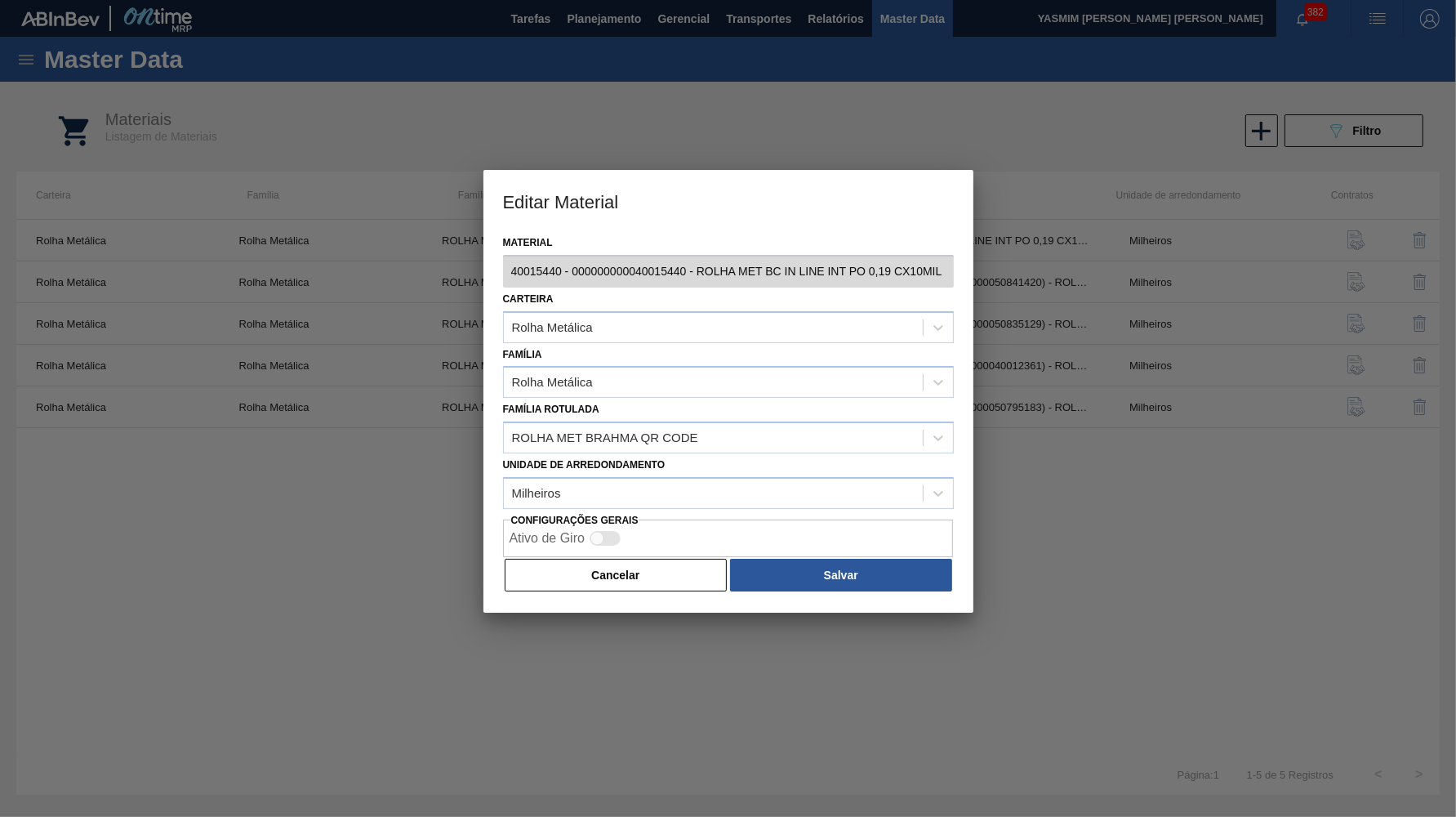
click at [601, 570] on div "Cancelar Salvar" at bounding box center [728, 575] width 451 height 36
click at [655, 559] on button "Cancelar" at bounding box center [616, 575] width 223 height 32
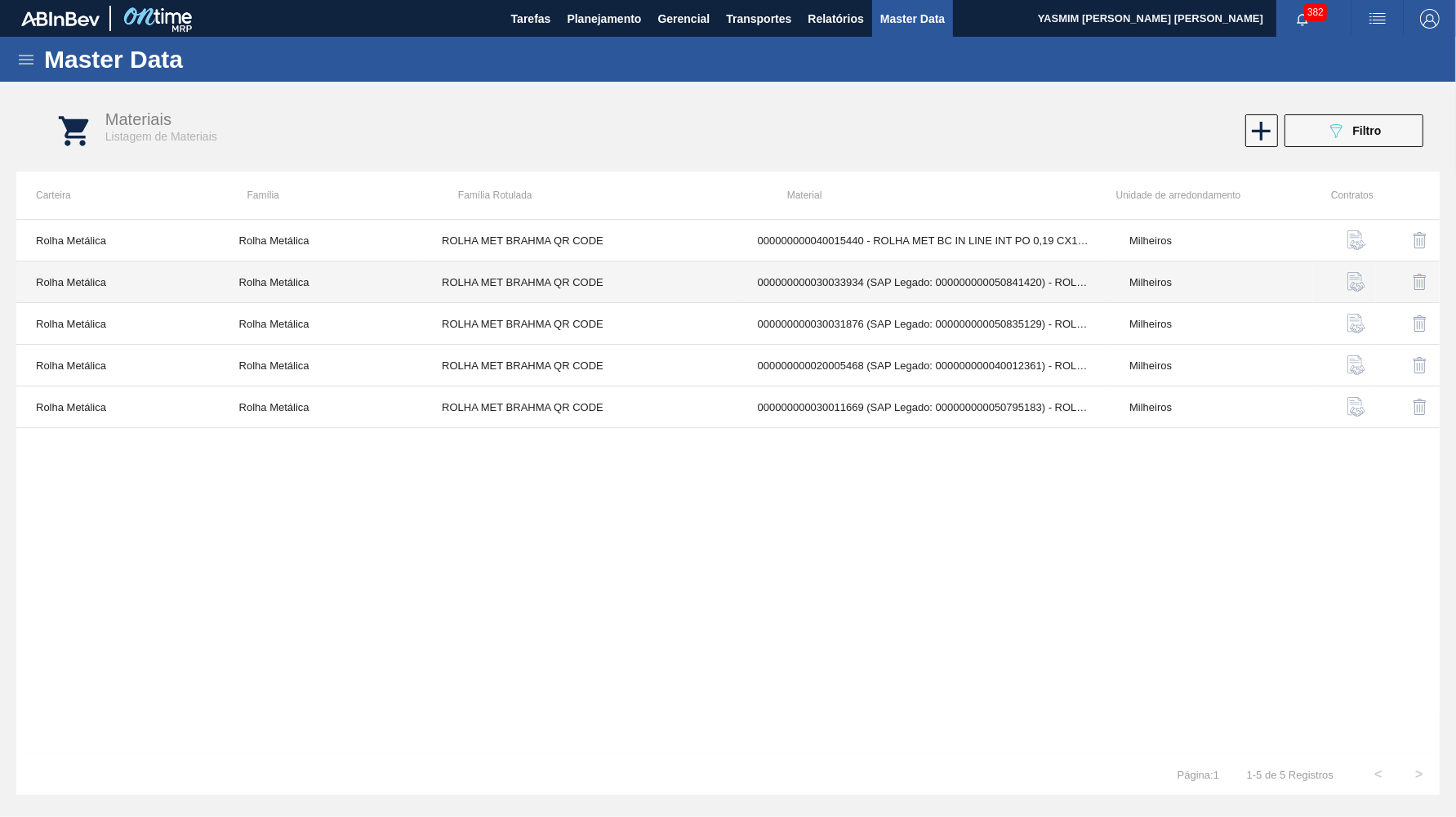
click at [904, 301] on td "000000000030033934 (SAP Legado: 000000000050841420) - ROLHA MET BRAH QR CODE 02…" at bounding box center [925, 282] width 372 height 42
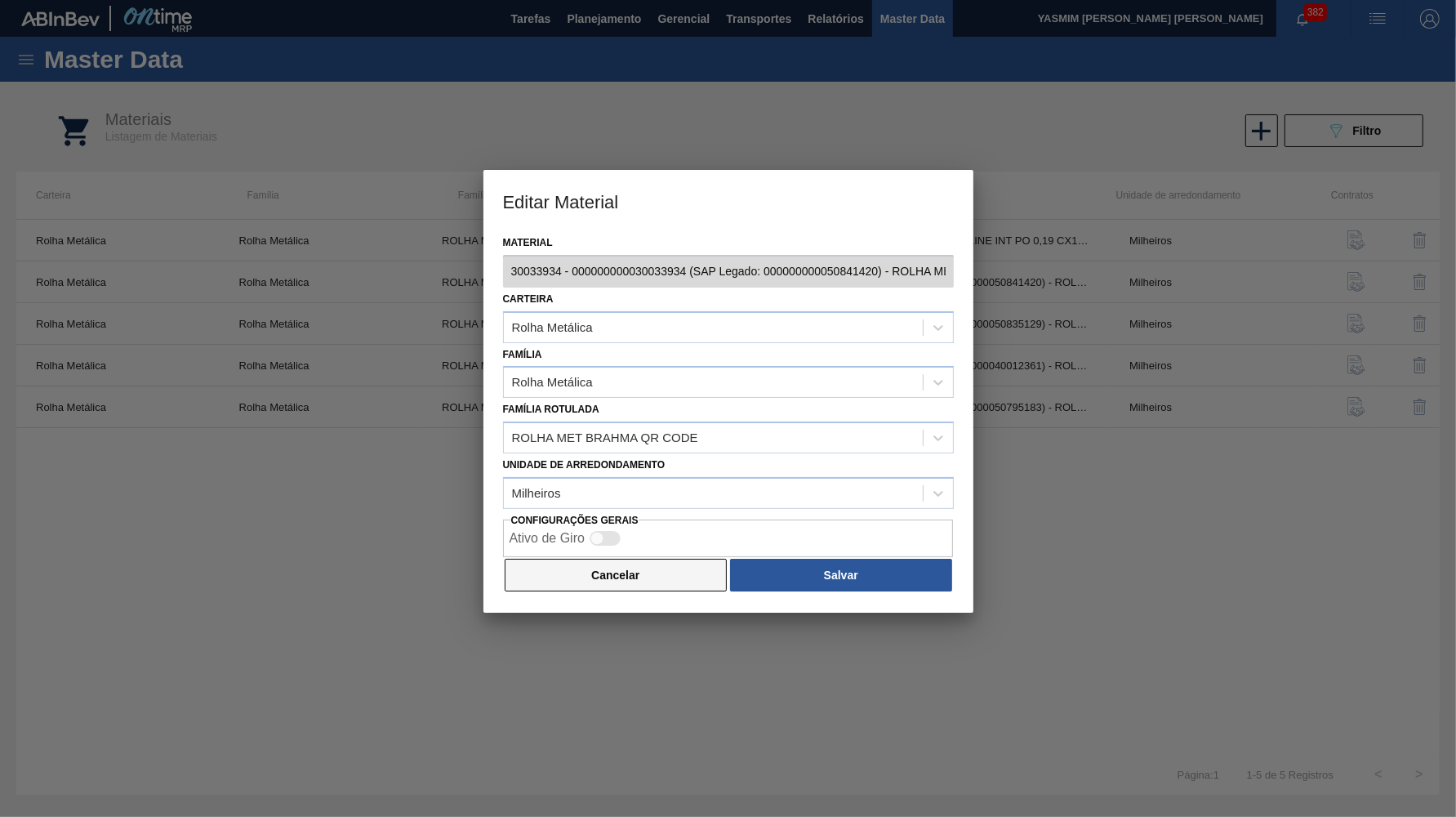
click at [578, 568] on button "Cancelar" at bounding box center [616, 575] width 223 height 32
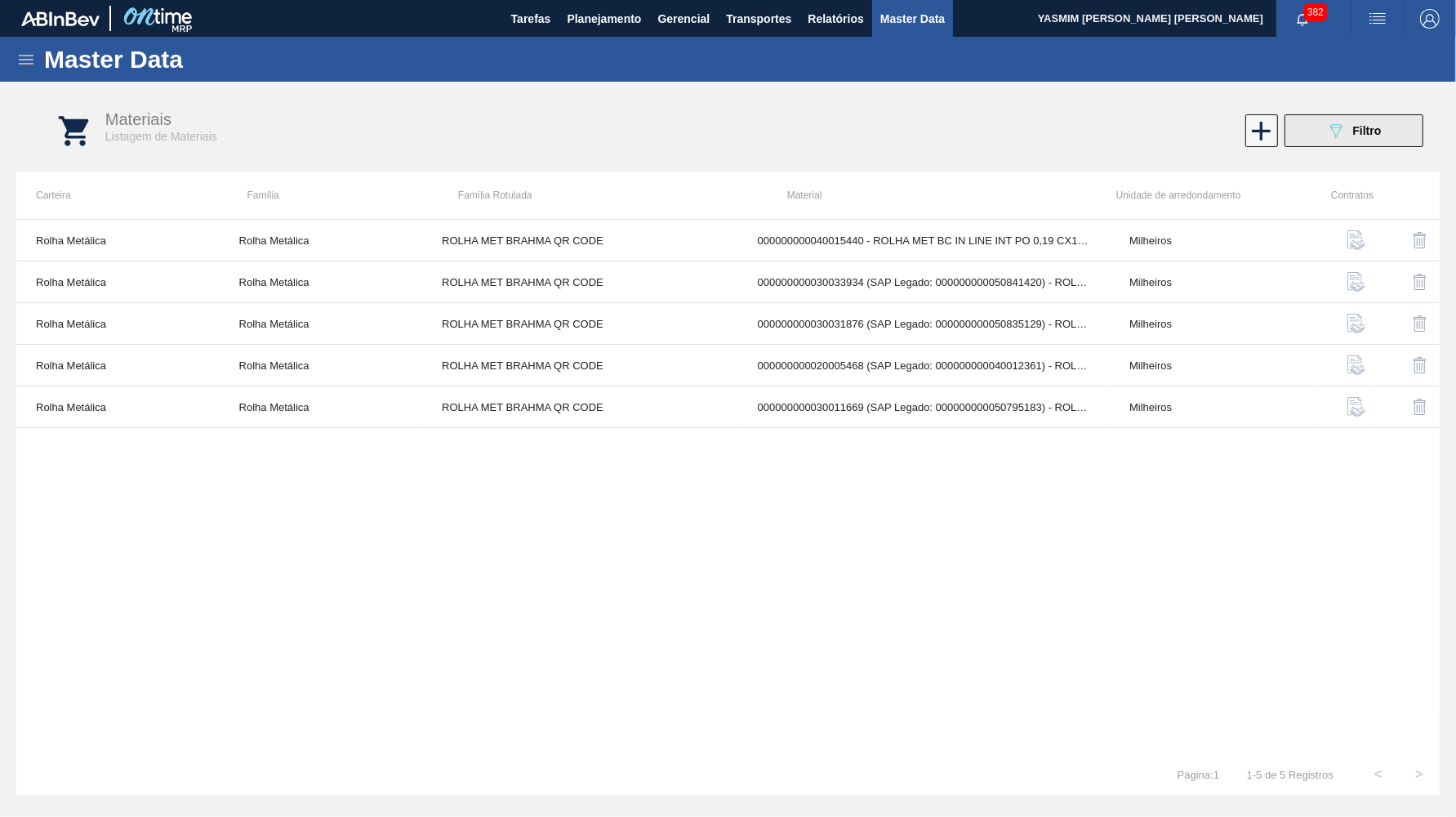
click at [1295, 133] on button "089F7B8B-B2A5-4AFE-B5C0-19BA573D28AC Filtro" at bounding box center [1354, 131] width 139 height 32
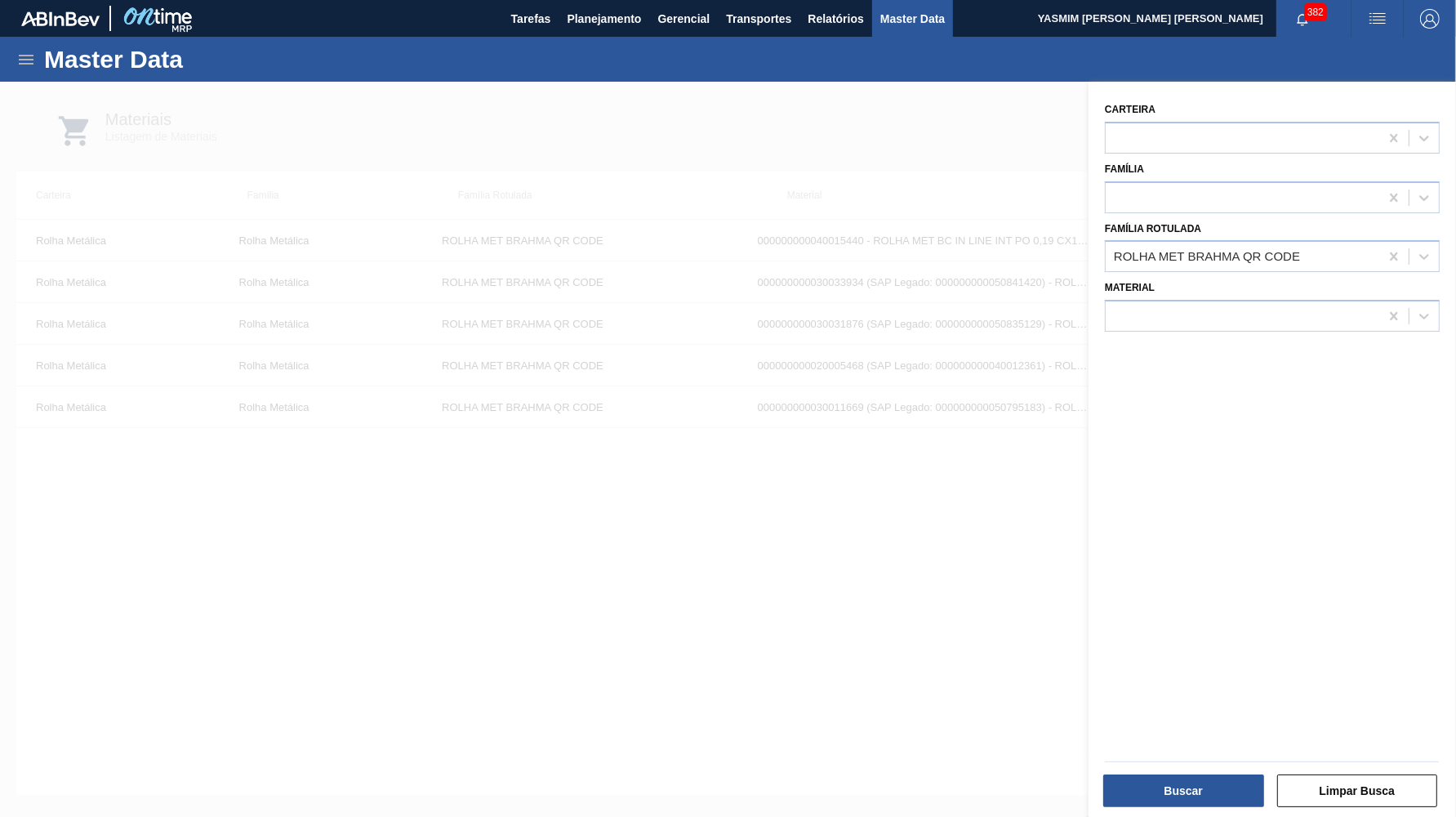
click at [854, 386] on div at bounding box center [728, 490] width 1456 height 817
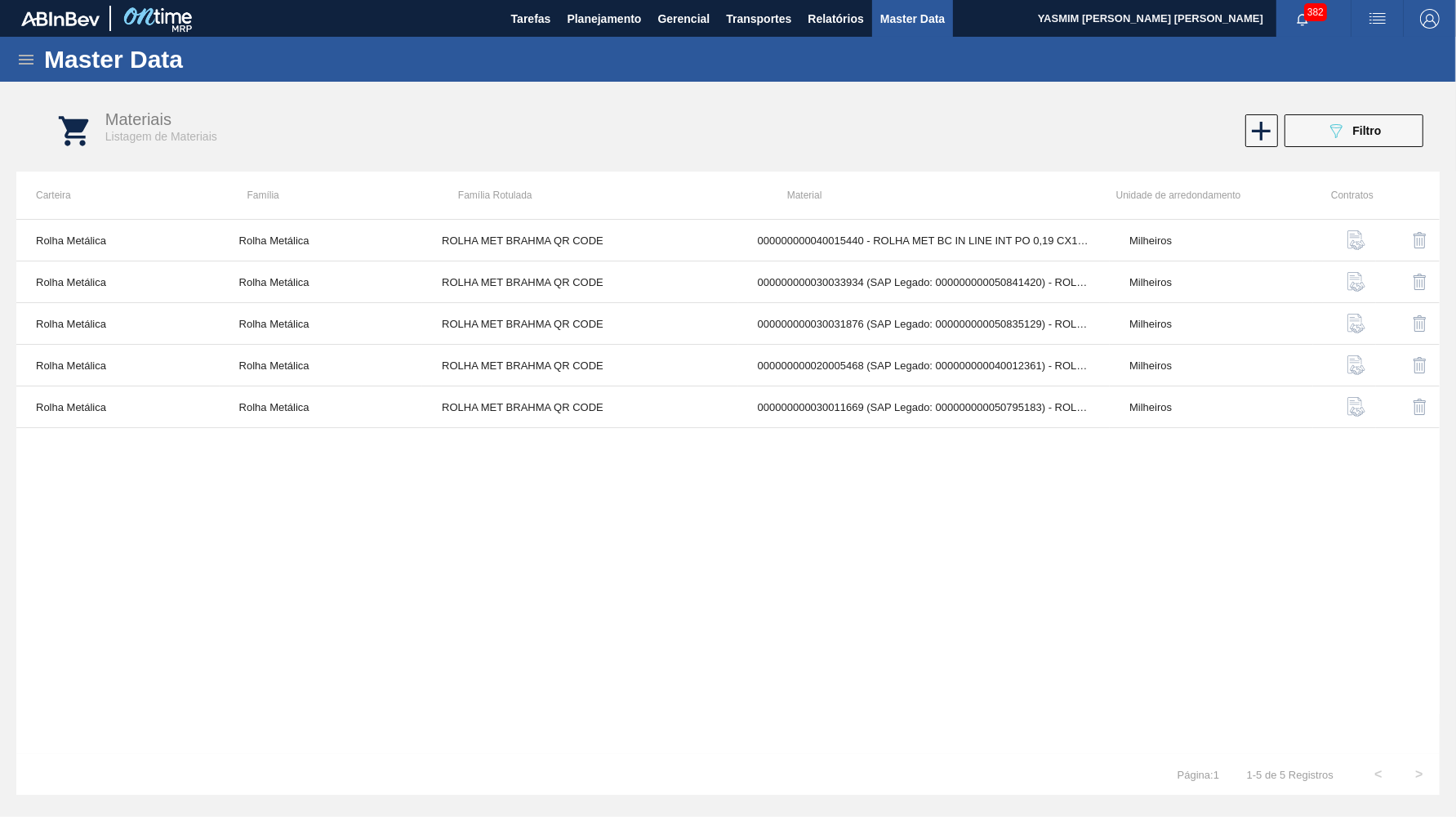
click at [37, 65] on div "Master Data" at bounding box center [728, 59] width 1456 height 45
click at [29, 60] on icon at bounding box center [25, 59] width 20 height 20
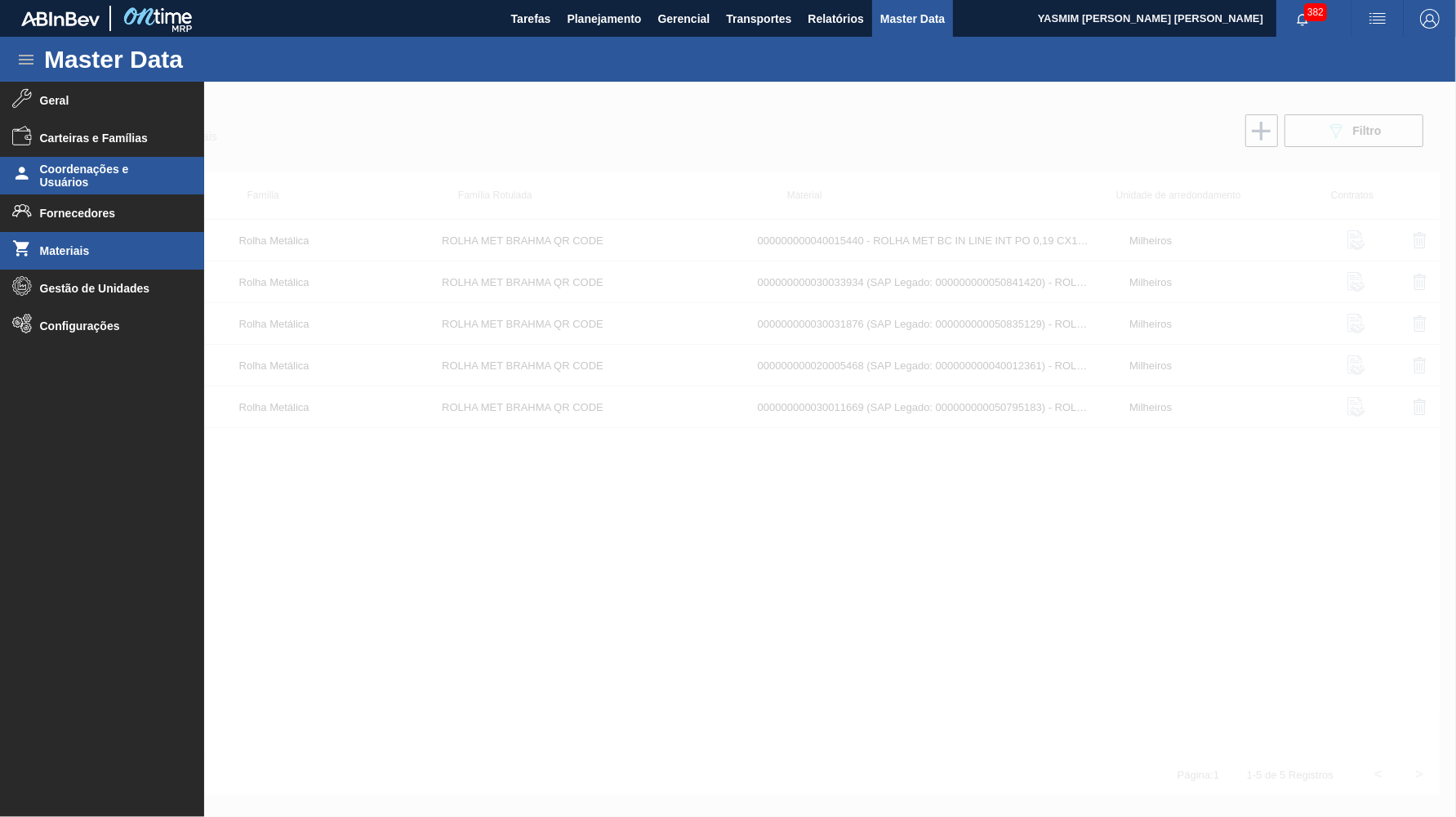
click at [113, 168] on span "Coordenações e Usuários" at bounding box center [107, 175] width 135 height 26
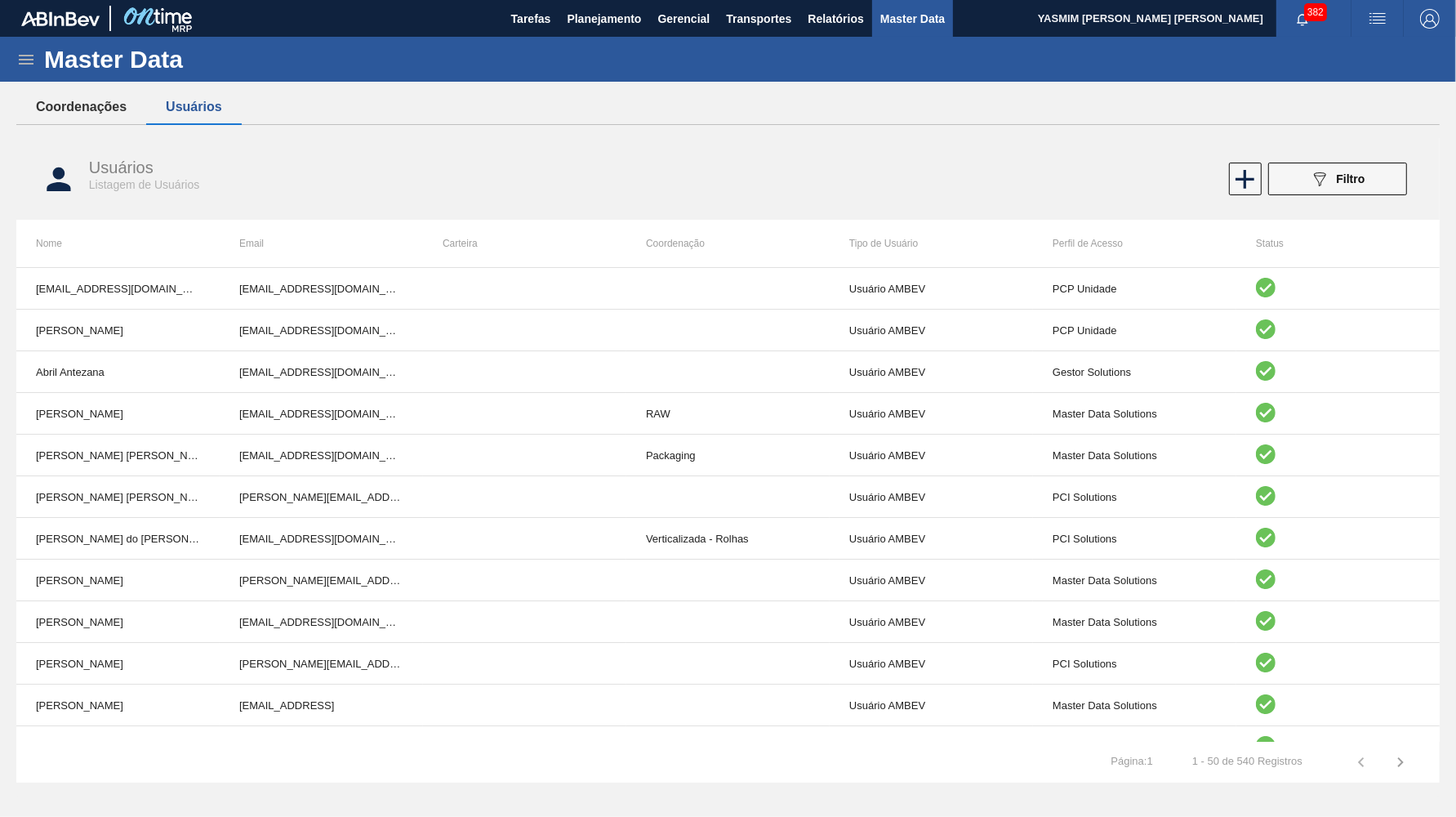
click at [81, 107] on button "Coordenações" at bounding box center [81, 107] width 130 height 34
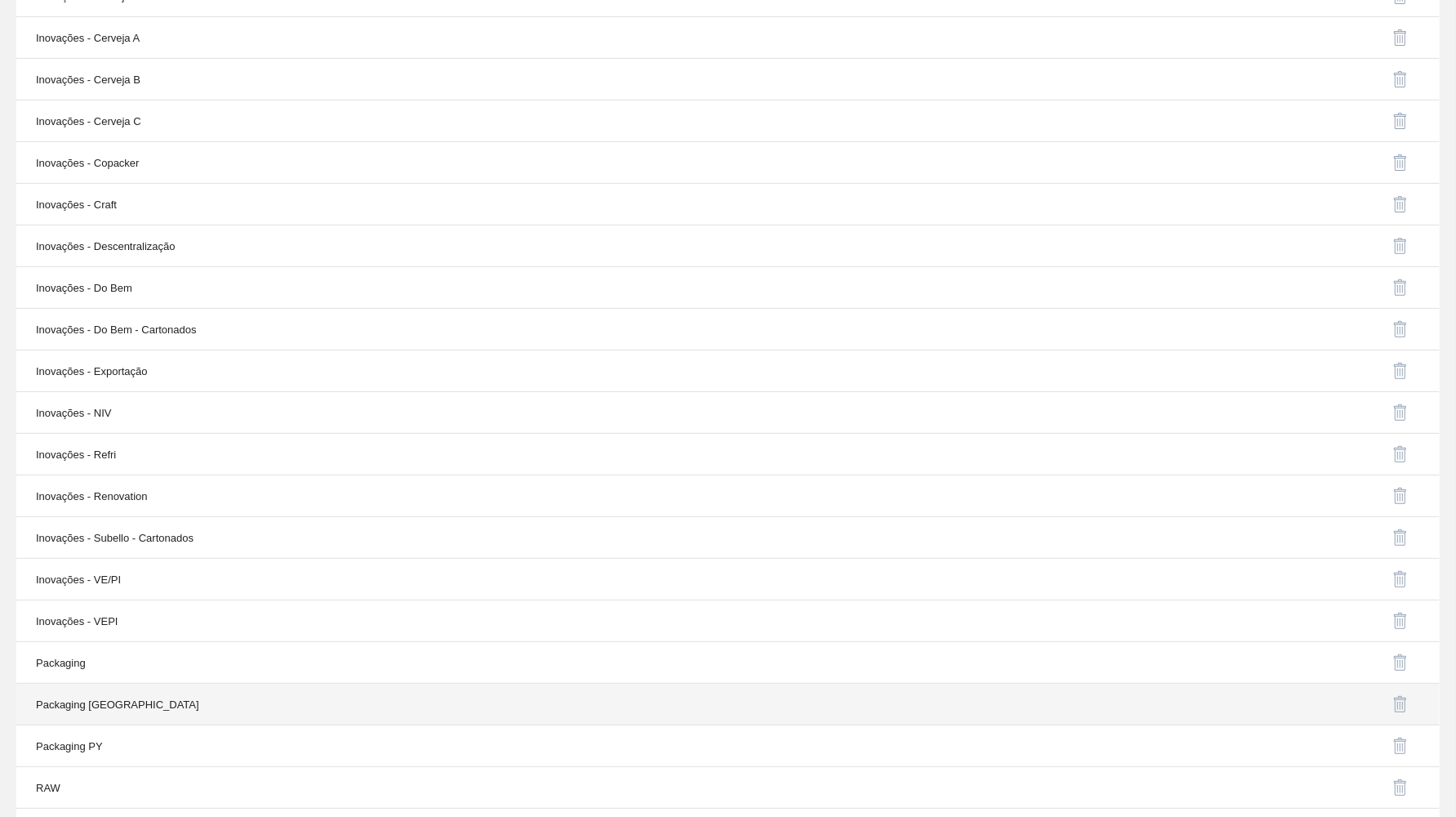
scroll to position [510, 0]
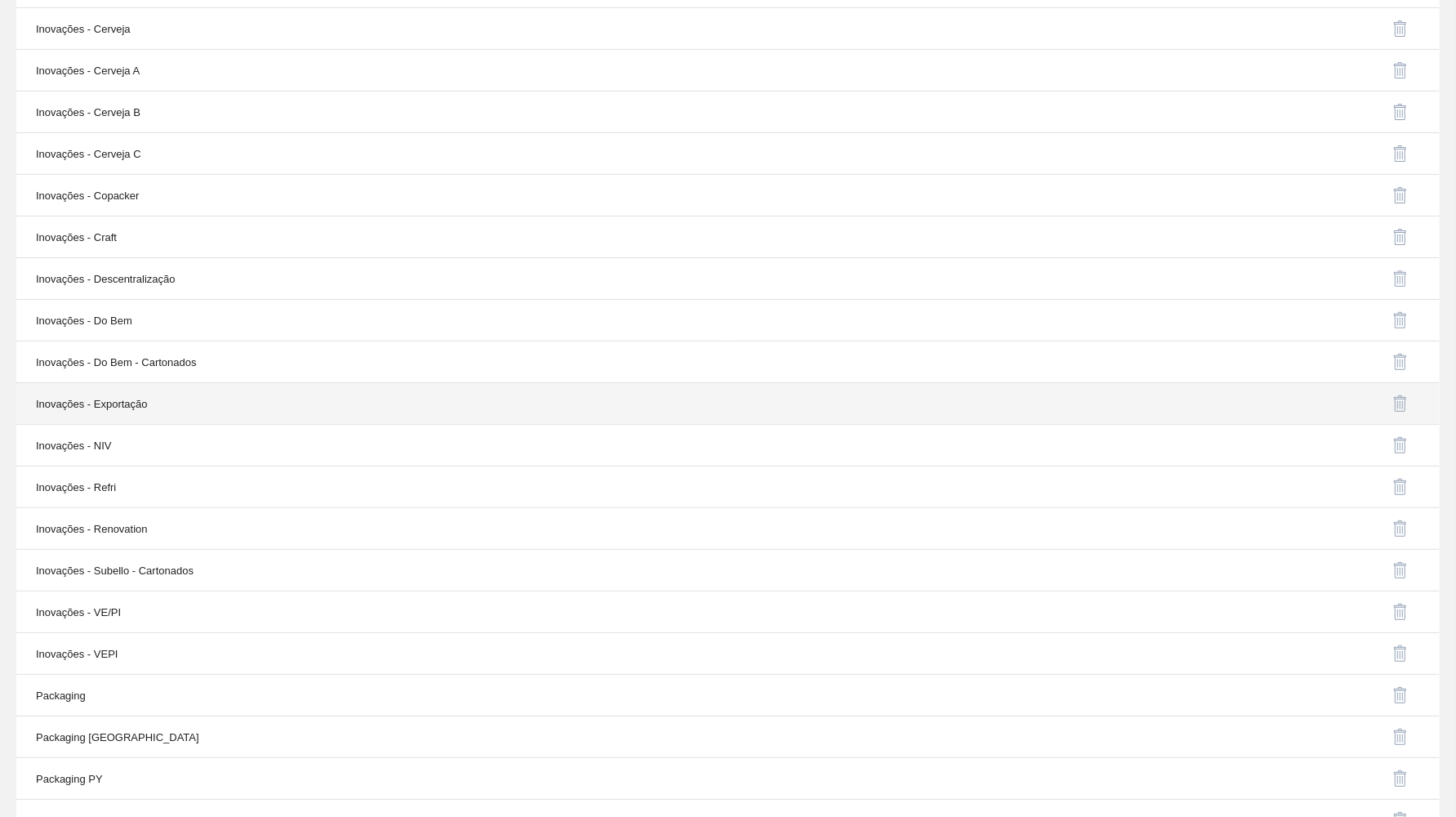
click at [111, 412] on td "Inovações - Exportação" at bounding box center [372, 403] width 712 height 42
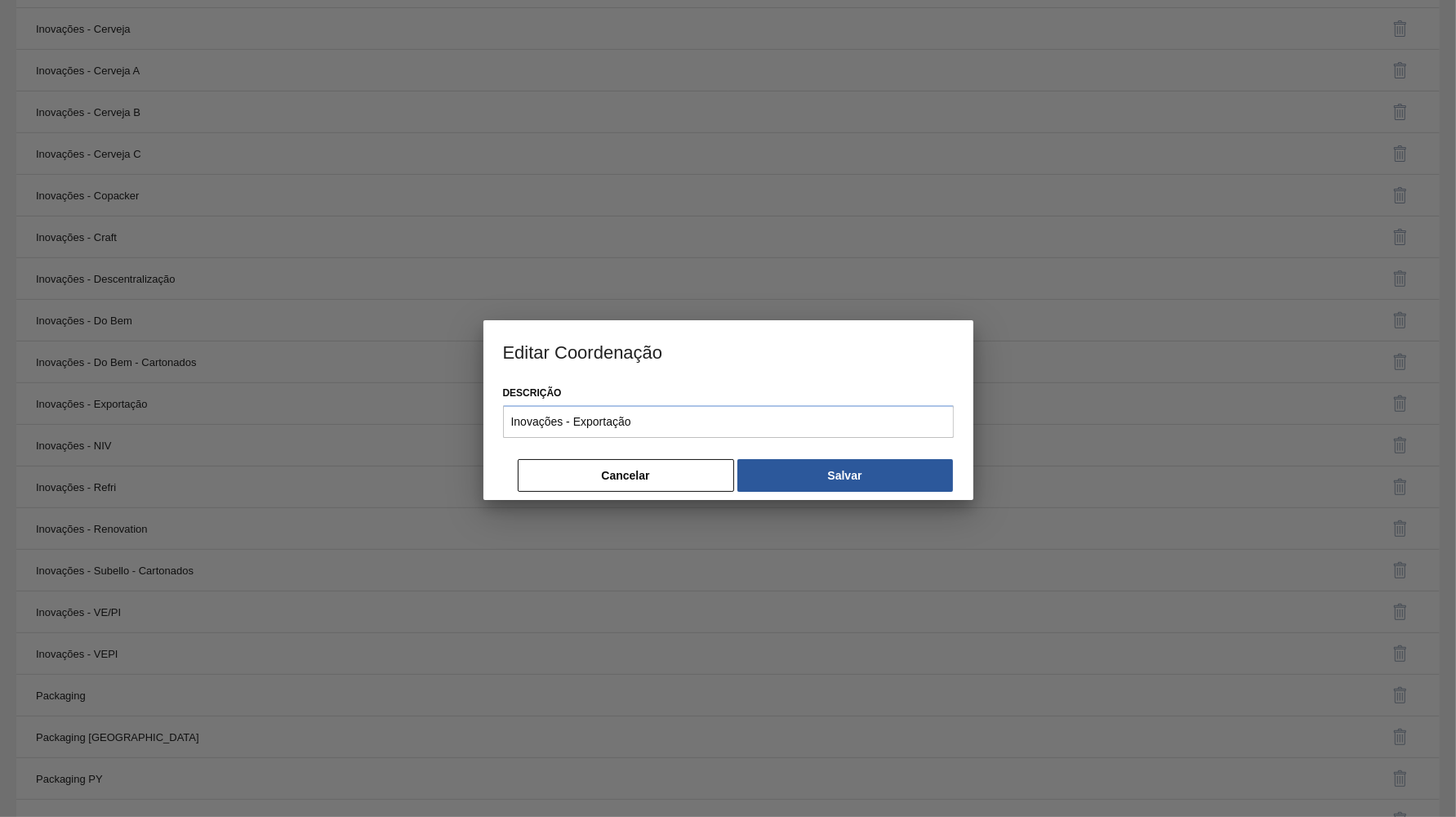
click at [529, 436] on div "Descrição Inovações - Exportação" at bounding box center [728, 413] width 451 height 63
click at [602, 462] on button "Cancelar" at bounding box center [626, 476] width 216 height 32
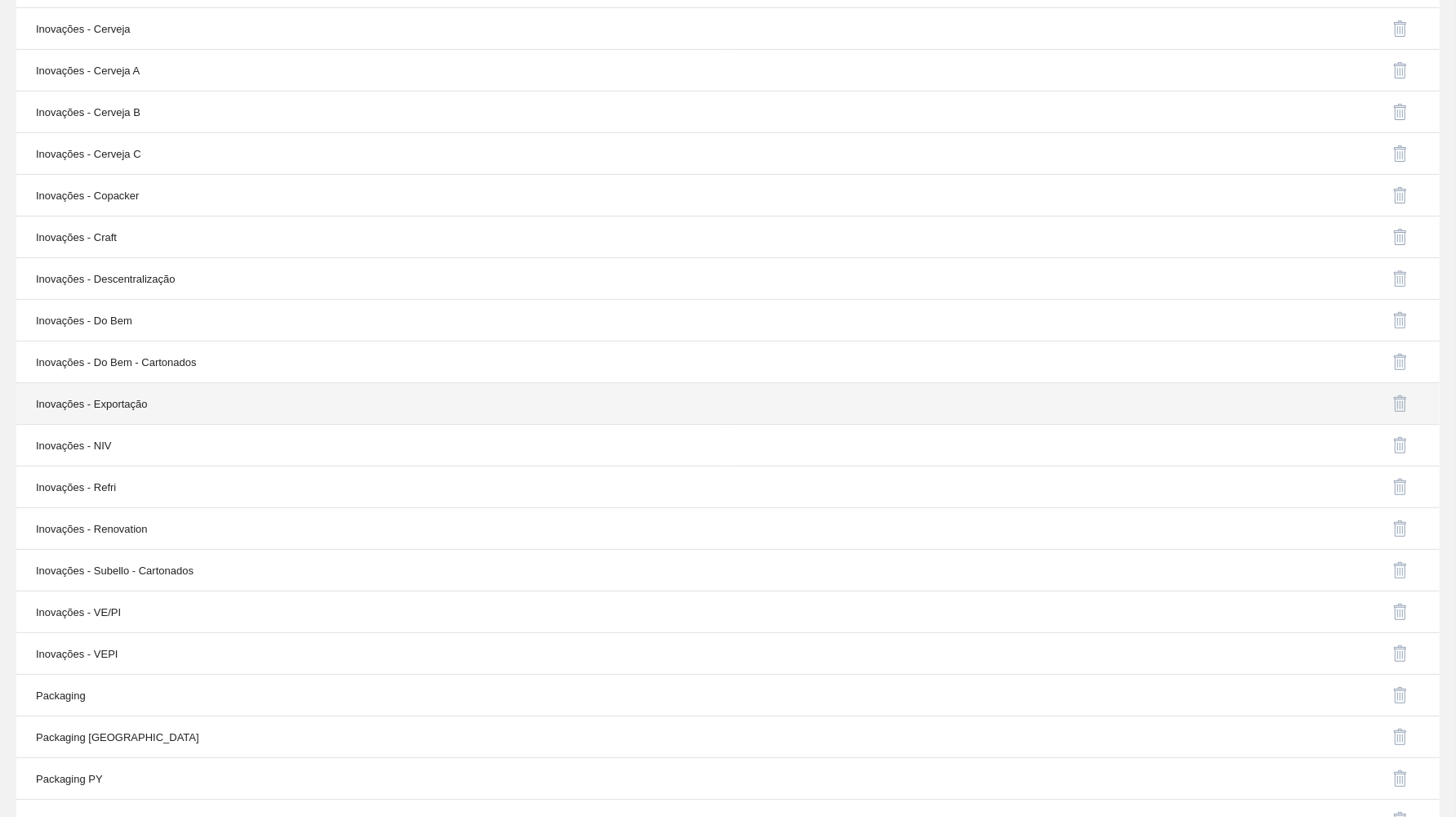
click at [164, 403] on td "Inovações - Exportação" at bounding box center [372, 403] width 712 height 42
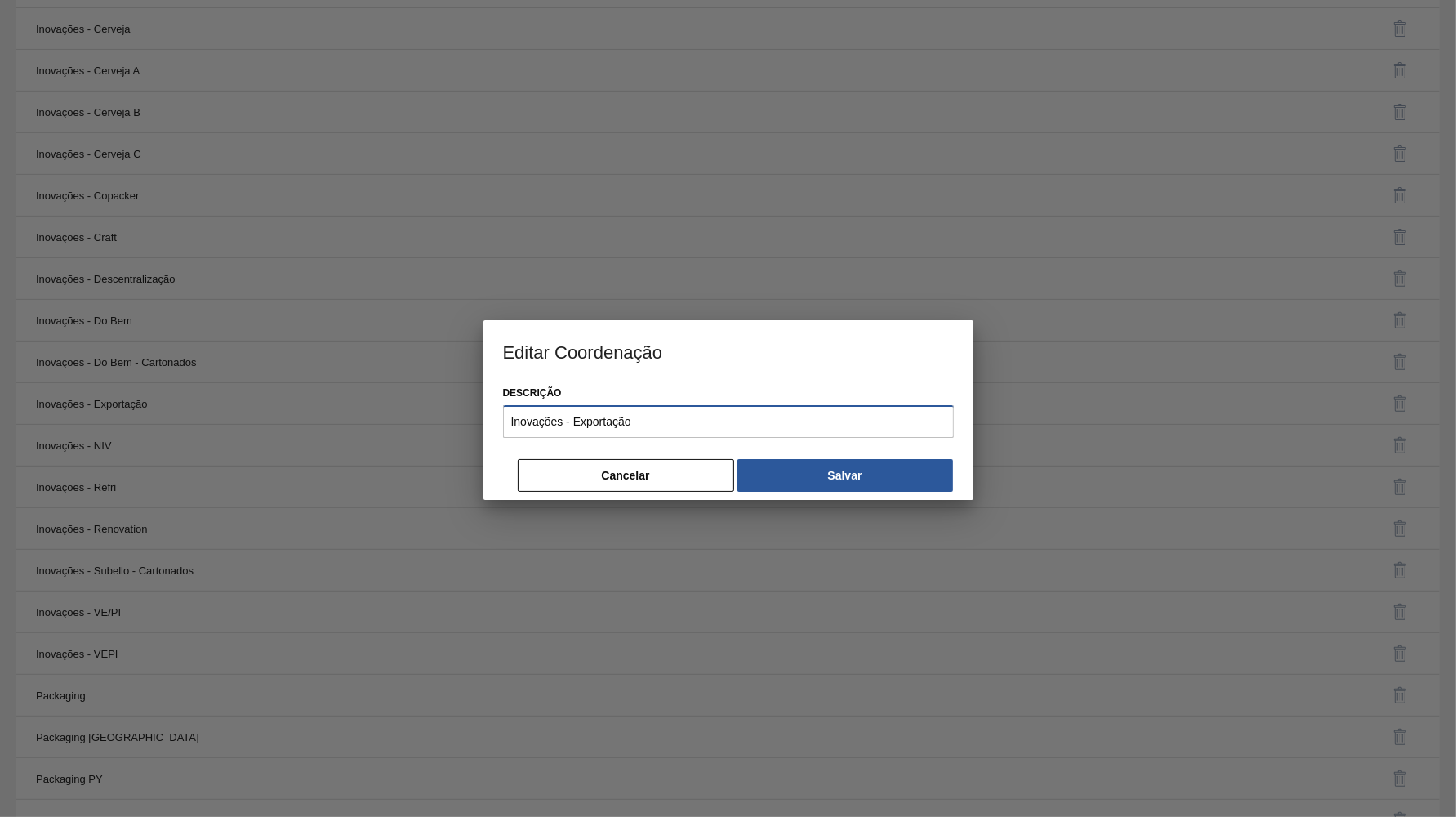
click at [695, 431] on input "Inovações - Exportação" at bounding box center [728, 421] width 451 height 32
click at [851, 463] on button "Salvar" at bounding box center [846, 476] width 216 height 32
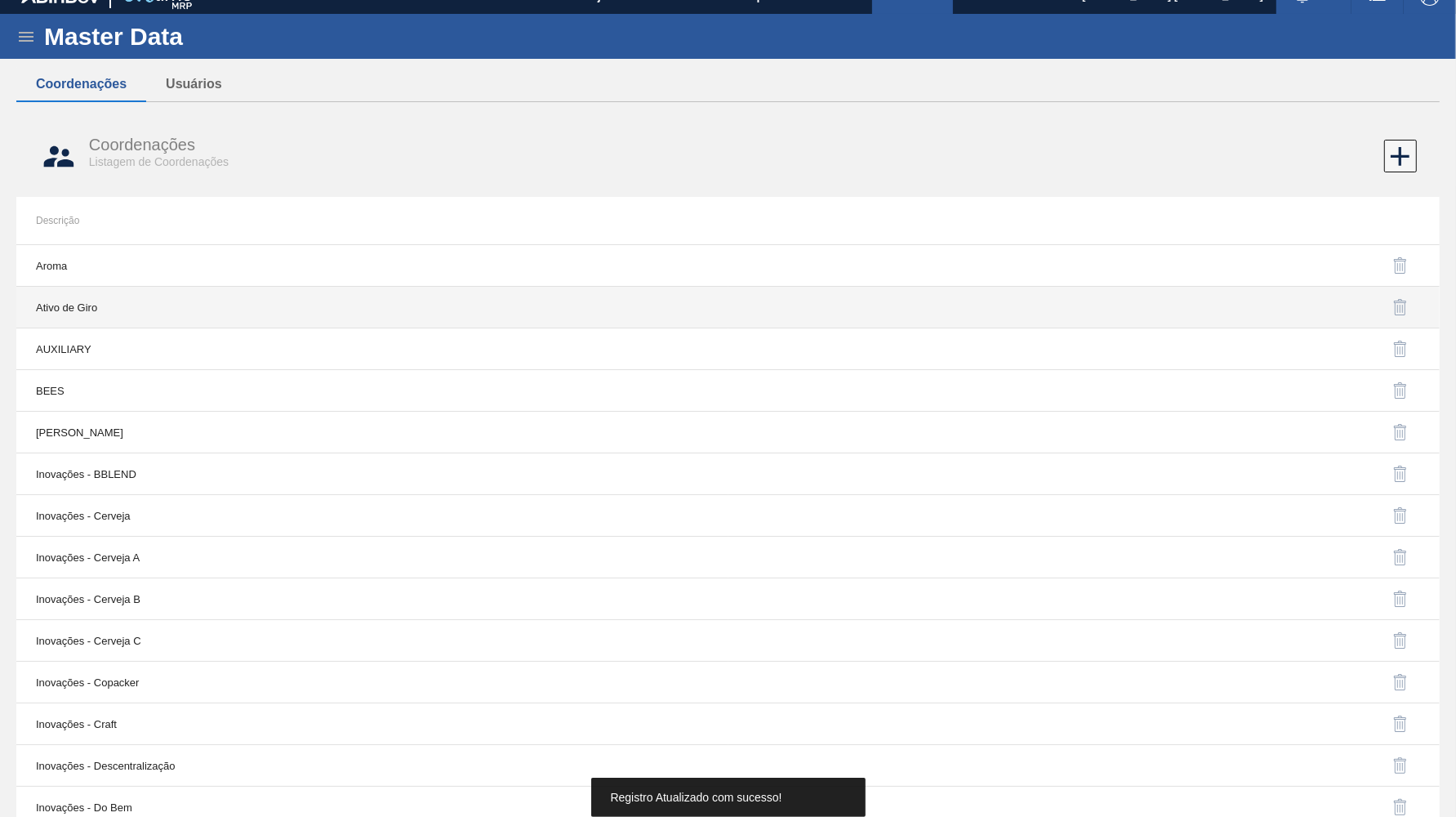
scroll to position [0, 0]
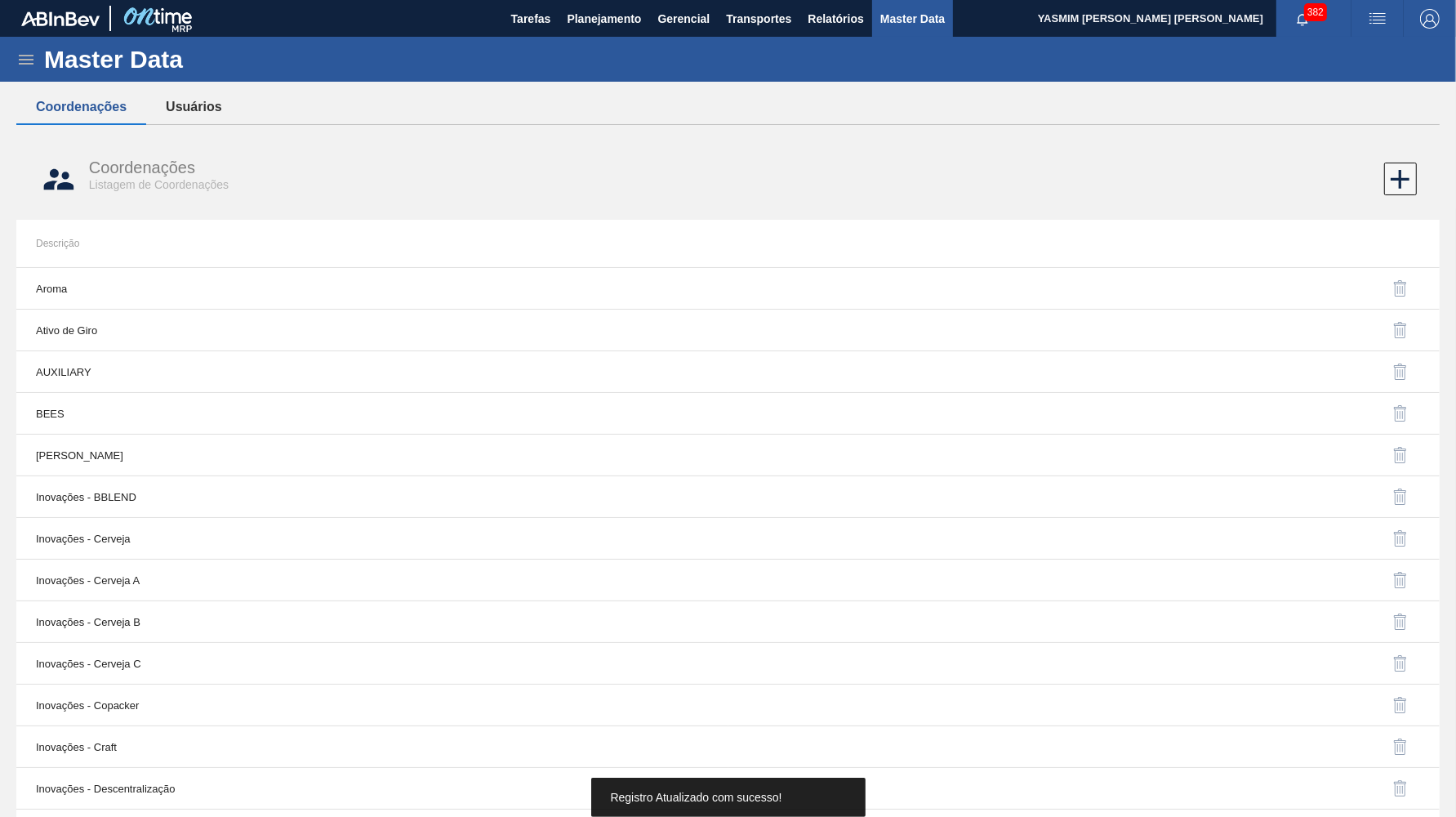
click at [222, 99] on button "Usuários" at bounding box center [194, 107] width 95 height 34
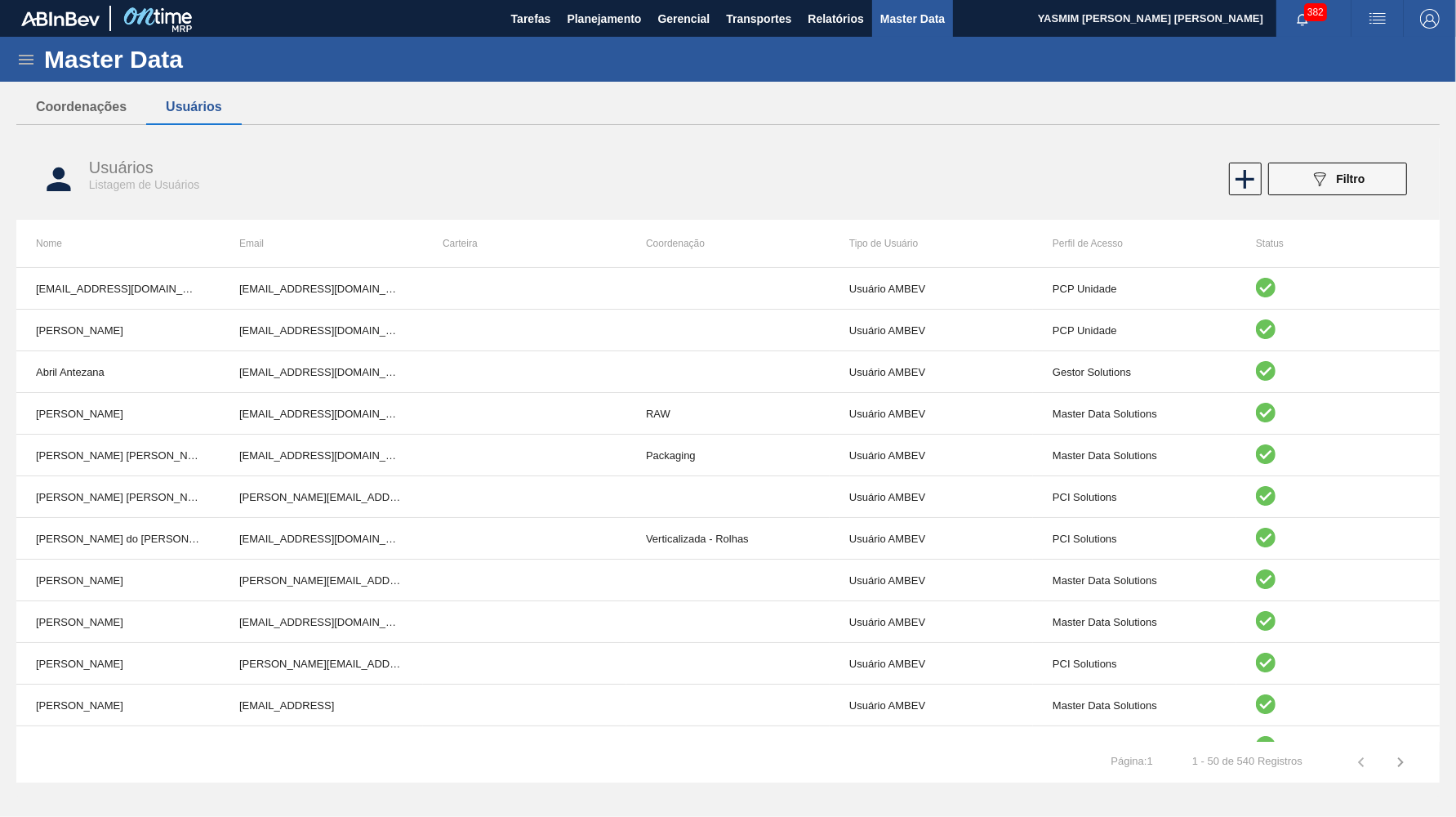
click at [188, 112] on button "Usuários" at bounding box center [194, 107] width 95 height 34
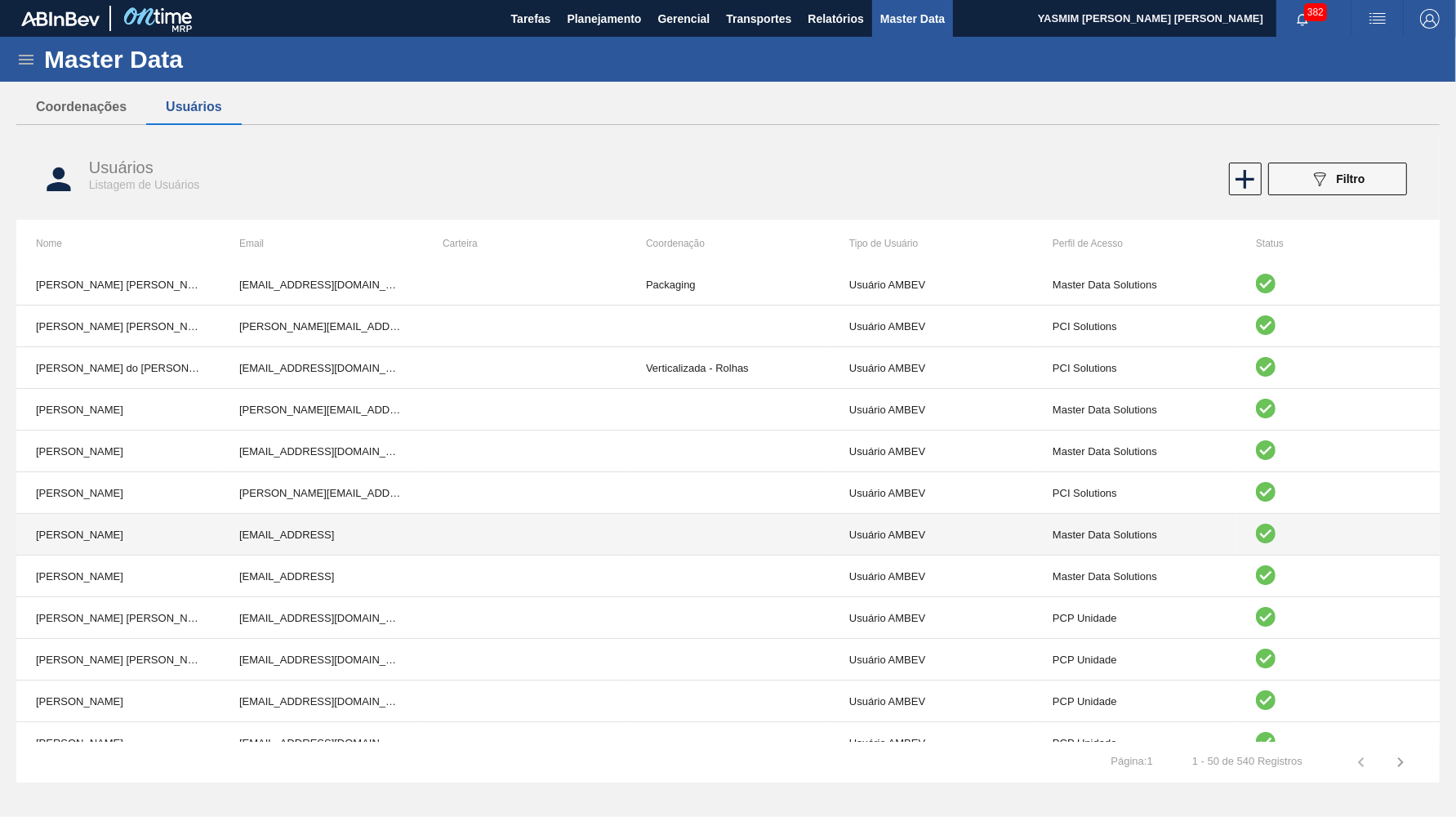
scroll to position [149, 0]
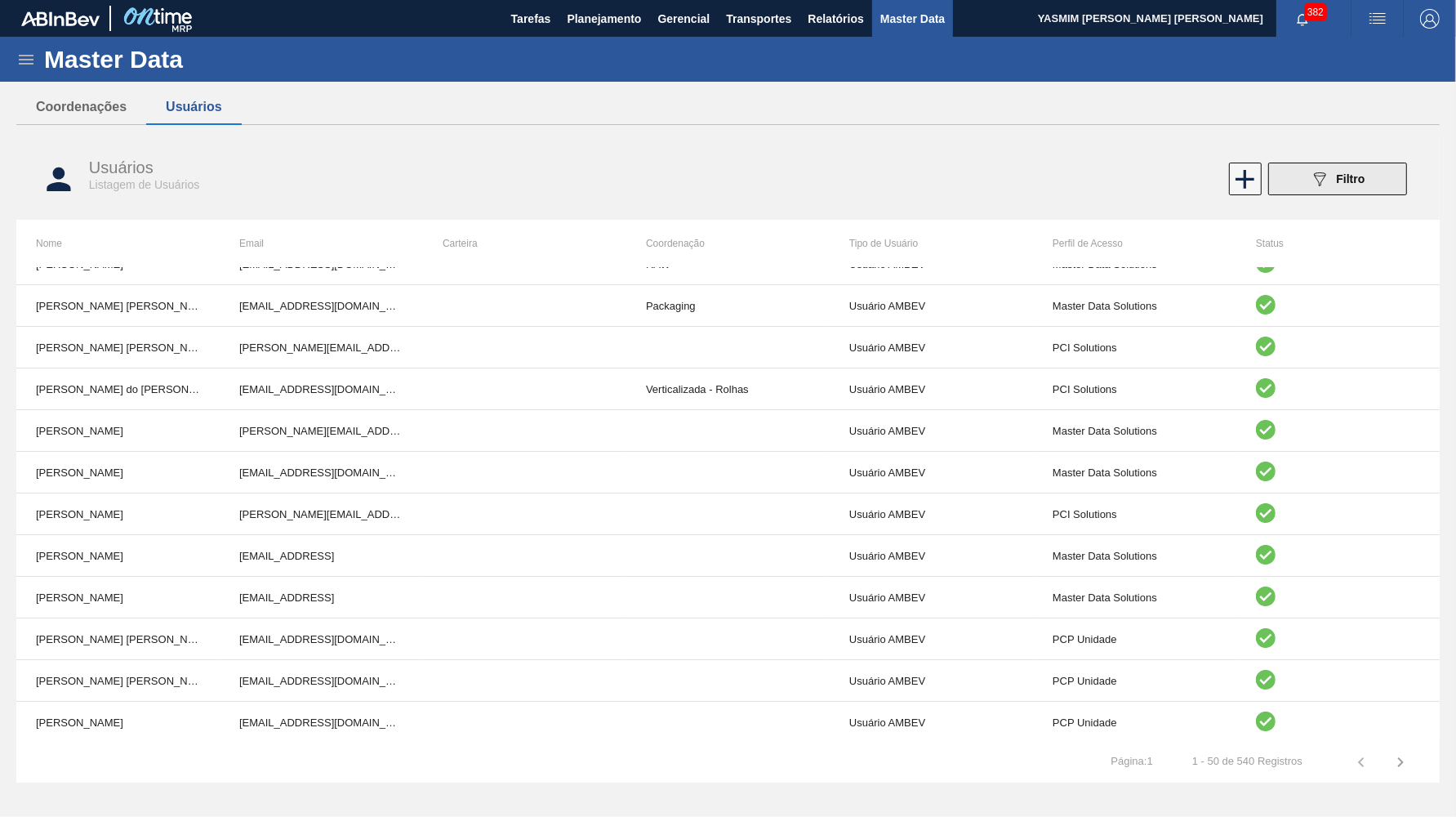
click at [1344, 172] on div "089F7B8B-B2A5-4AFE-B5C0-19BA573D28AC Filtro" at bounding box center [1337, 178] width 54 height 20
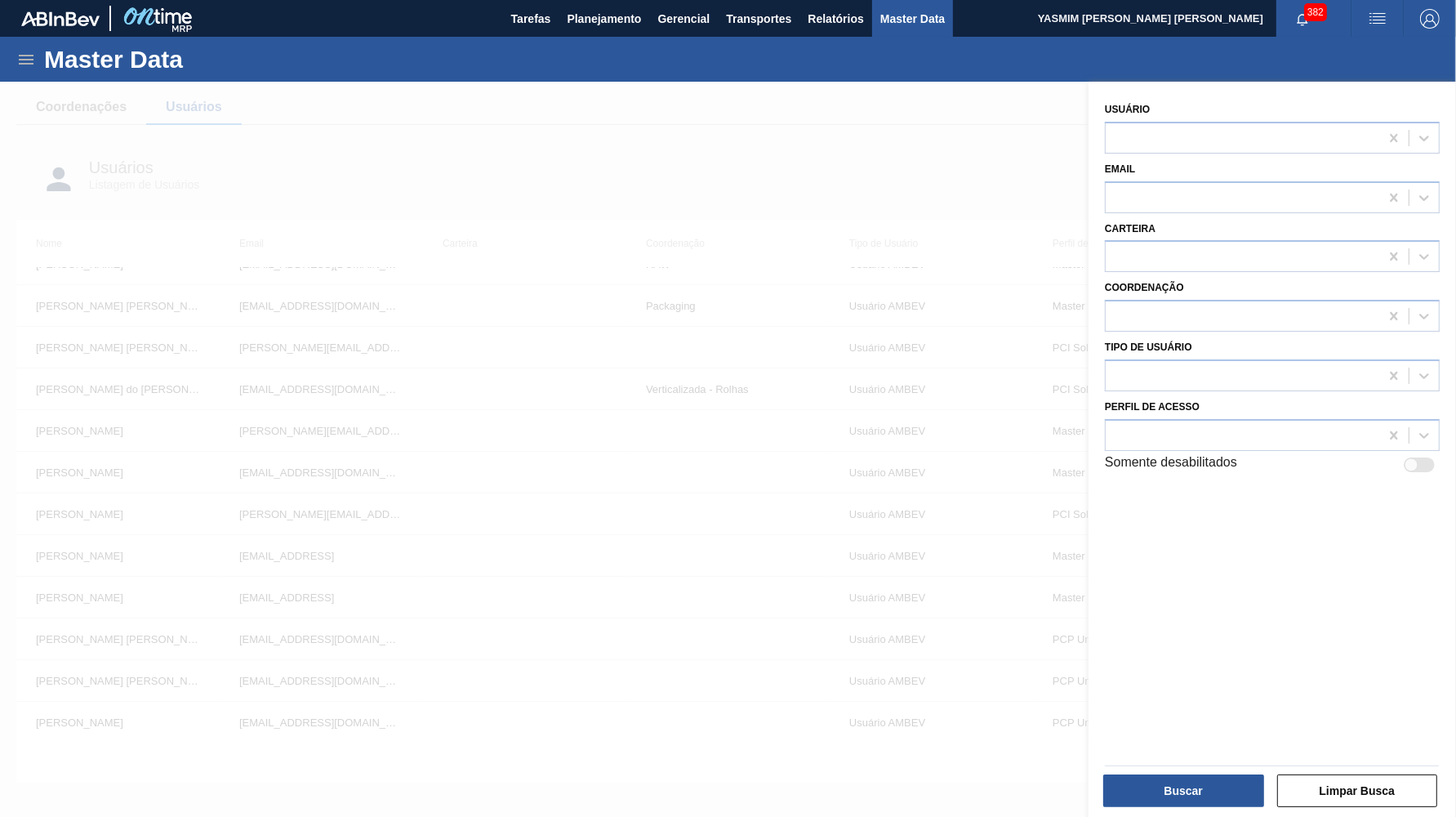
click at [1194, 392] on div "Perfil de Acesso" at bounding box center [1273, 421] width 348 height 59
click at [1228, 420] on div at bounding box center [1273, 436] width 334 height 32
click at [1245, 368] on div at bounding box center [1243, 375] width 273 height 24
click at [1221, 164] on div "Email" at bounding box center [1273, 185] width 334 height 55
click at [1193, 128] on div at bounding box center [1243, 138] width 273 height 24
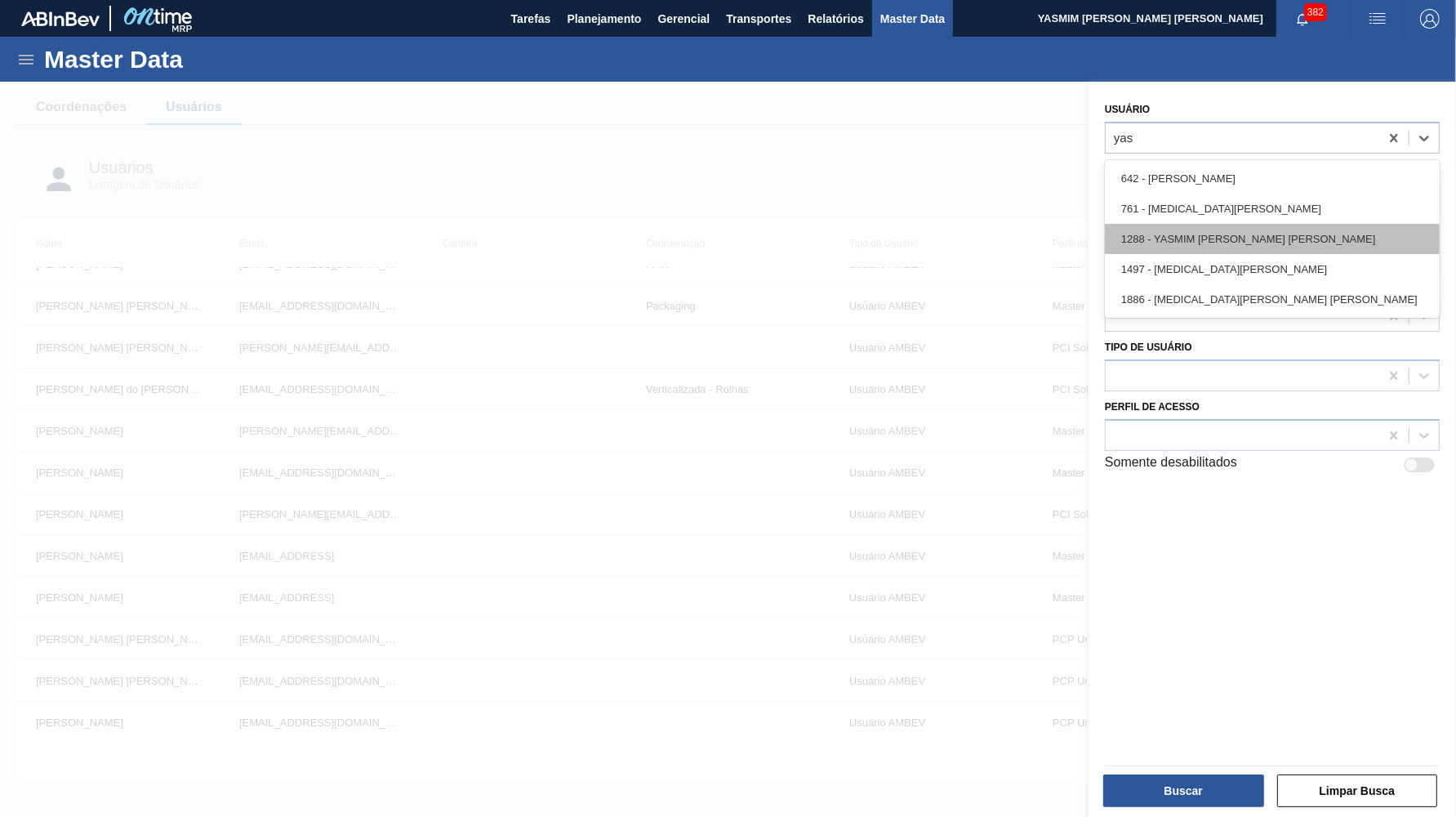
click at [1211, 241] on div "1288 - YASMIM FERREIRA DA SILVA" at bounding box center [1273, 239] width 334 height 31
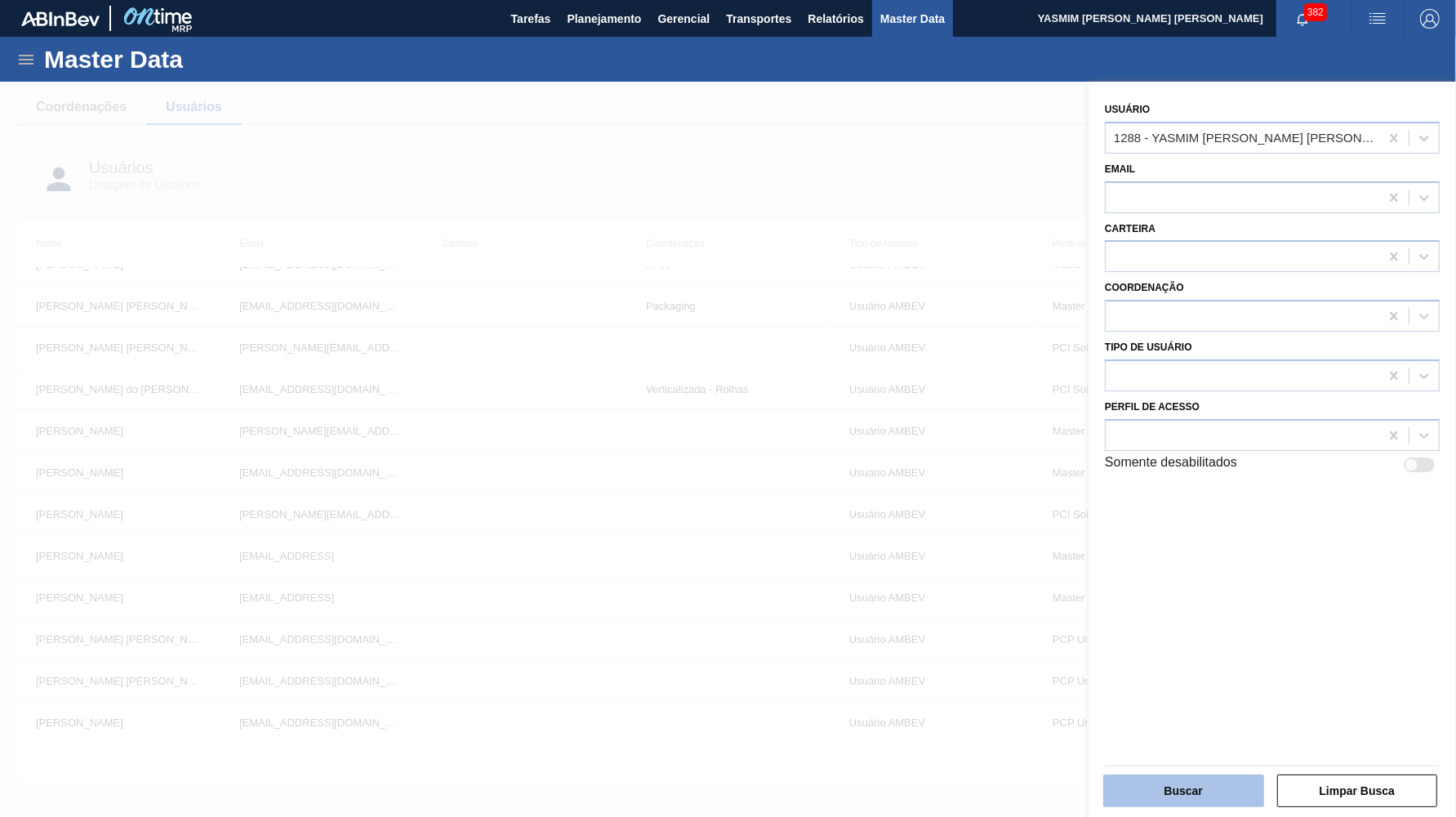
click at [1175, 797] on button "Buscar" at bounding box center [1184, 791] width 161 height 32
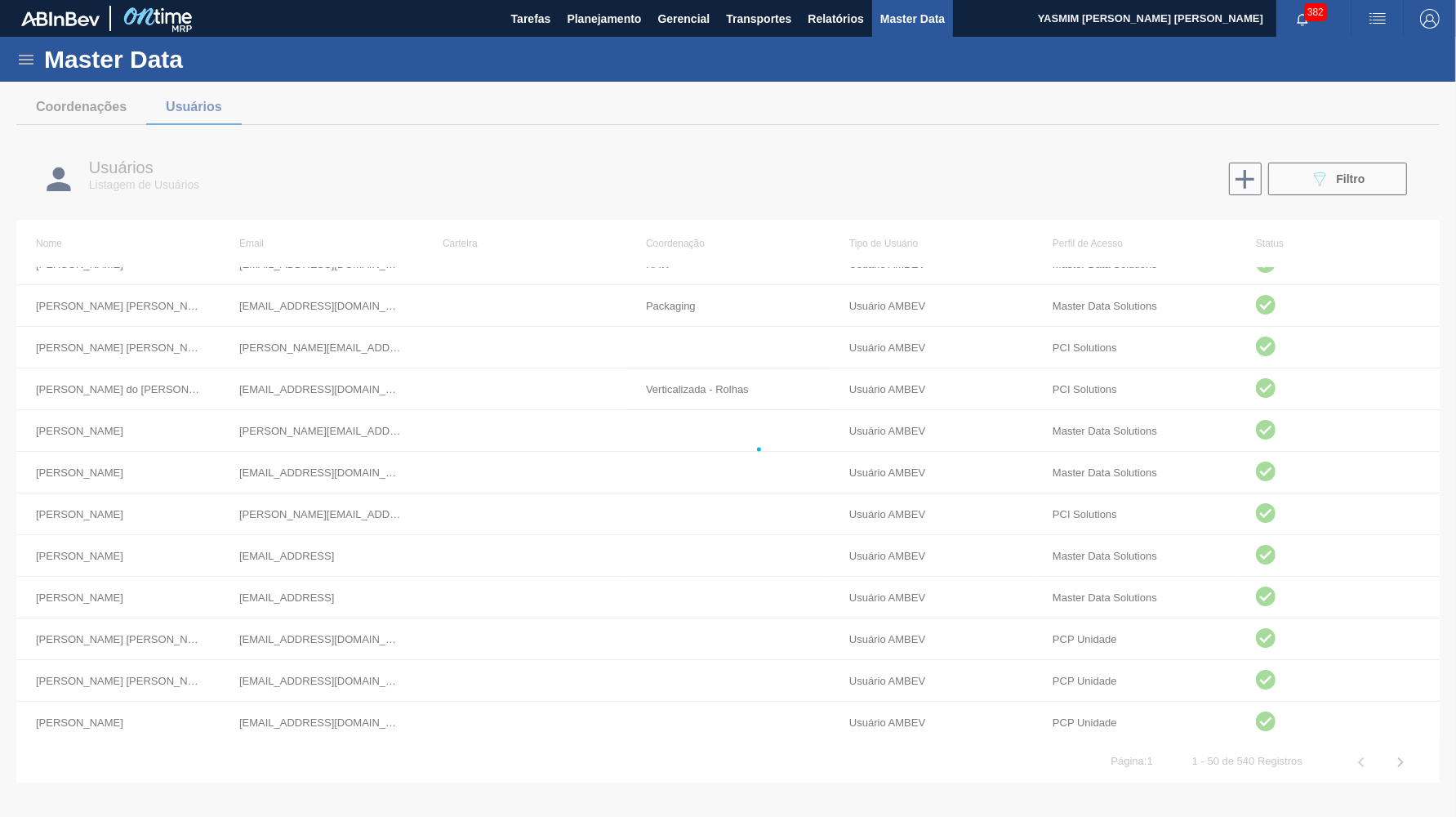
scroll to position [0, 0]
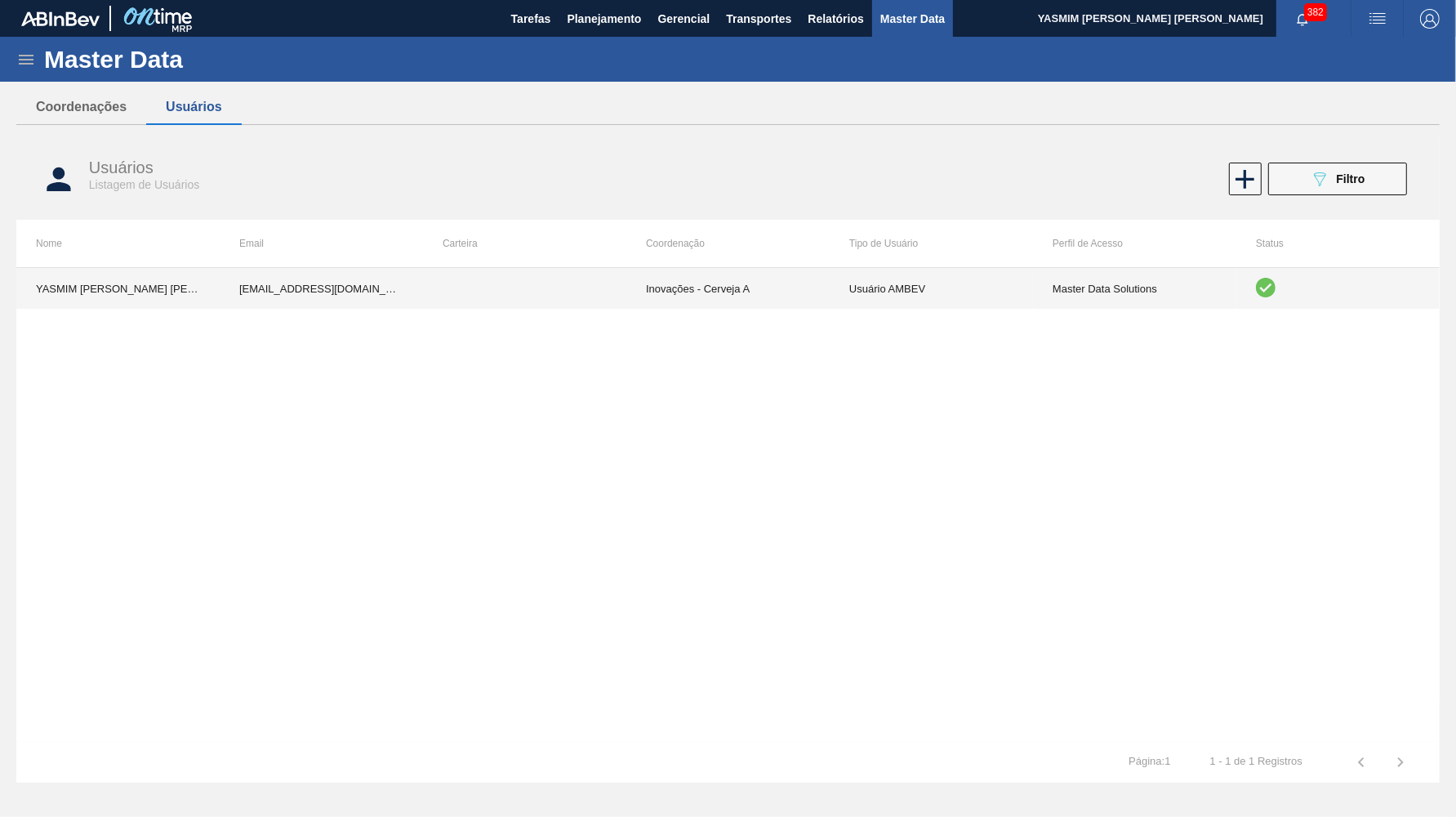
click at [341, 280] on td "99838325@ab-inbev.com" at bounding box center [322, 289] width 204 height 41
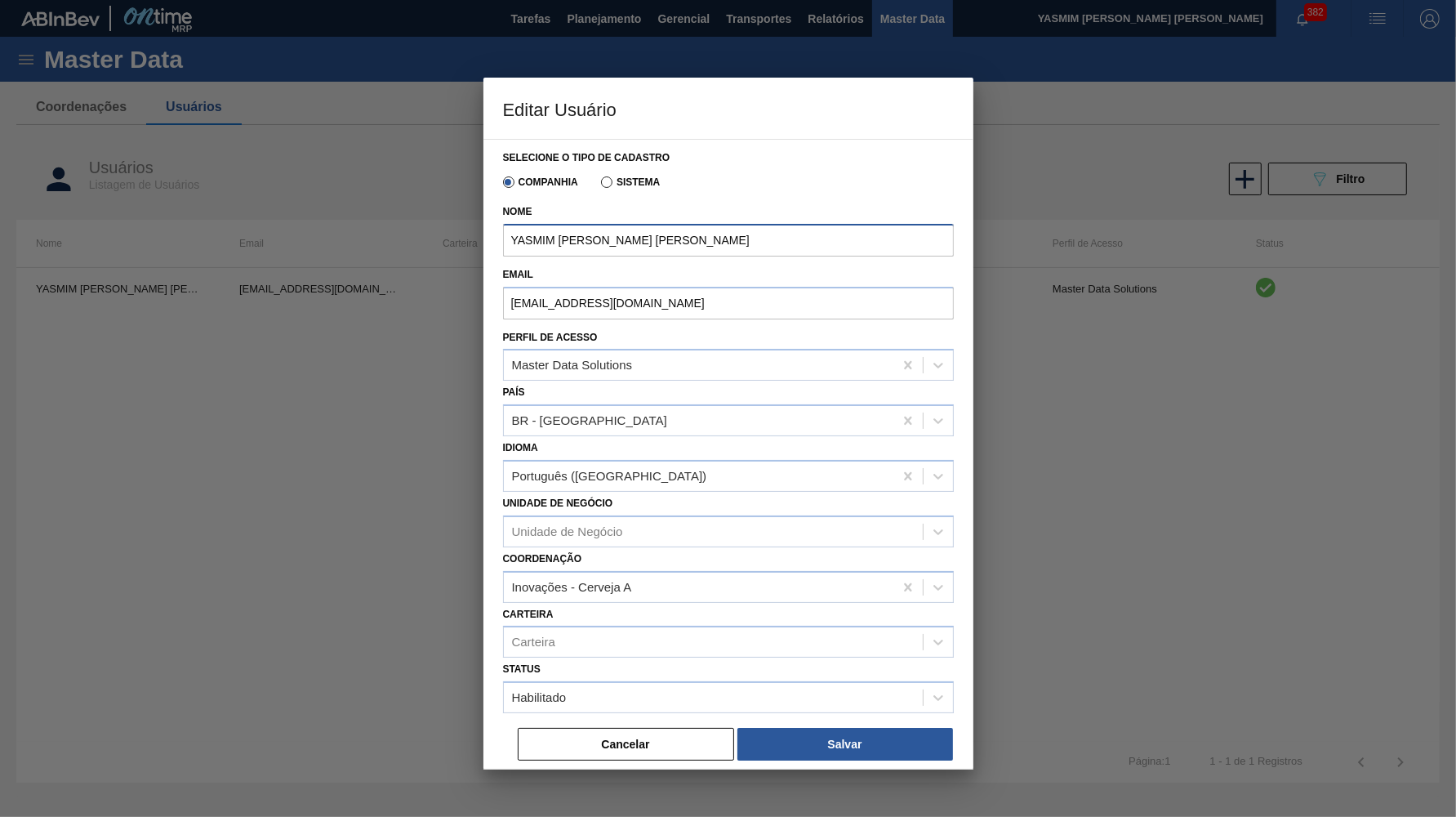
click at [541, 240] on input "YASMIM FERREIRA DA SILVA" at bounding box center [728, 240] width 451 height 32
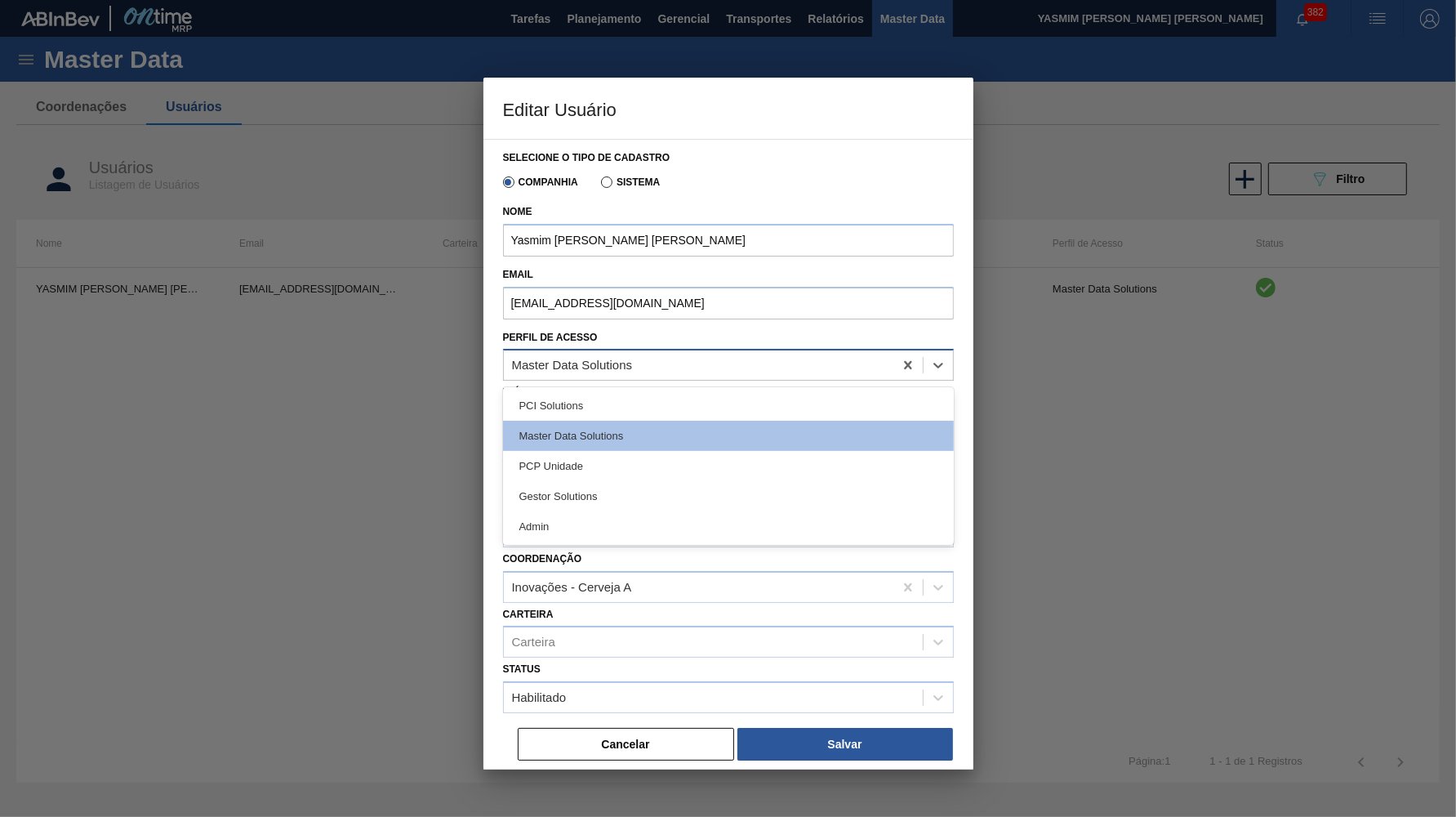
click at [506, 354] on div "Master Data Solutions" at bounding box center [699, 366] width 390 height 24
click at [668, 332] on div "Perfil de Acesso option PCI Solutions focused, 1 of 5. 5 results available. Use…" at bounding box center [728, 353] width 451 height 55
click at [692, 349] on div "Master Data Solutions" at bounding box center [728, 365] width 451 height 32
click at [703, 317] on div "Email 99838325@ab-inbev.com" at bounding box center [728, 295] width 451 height 63
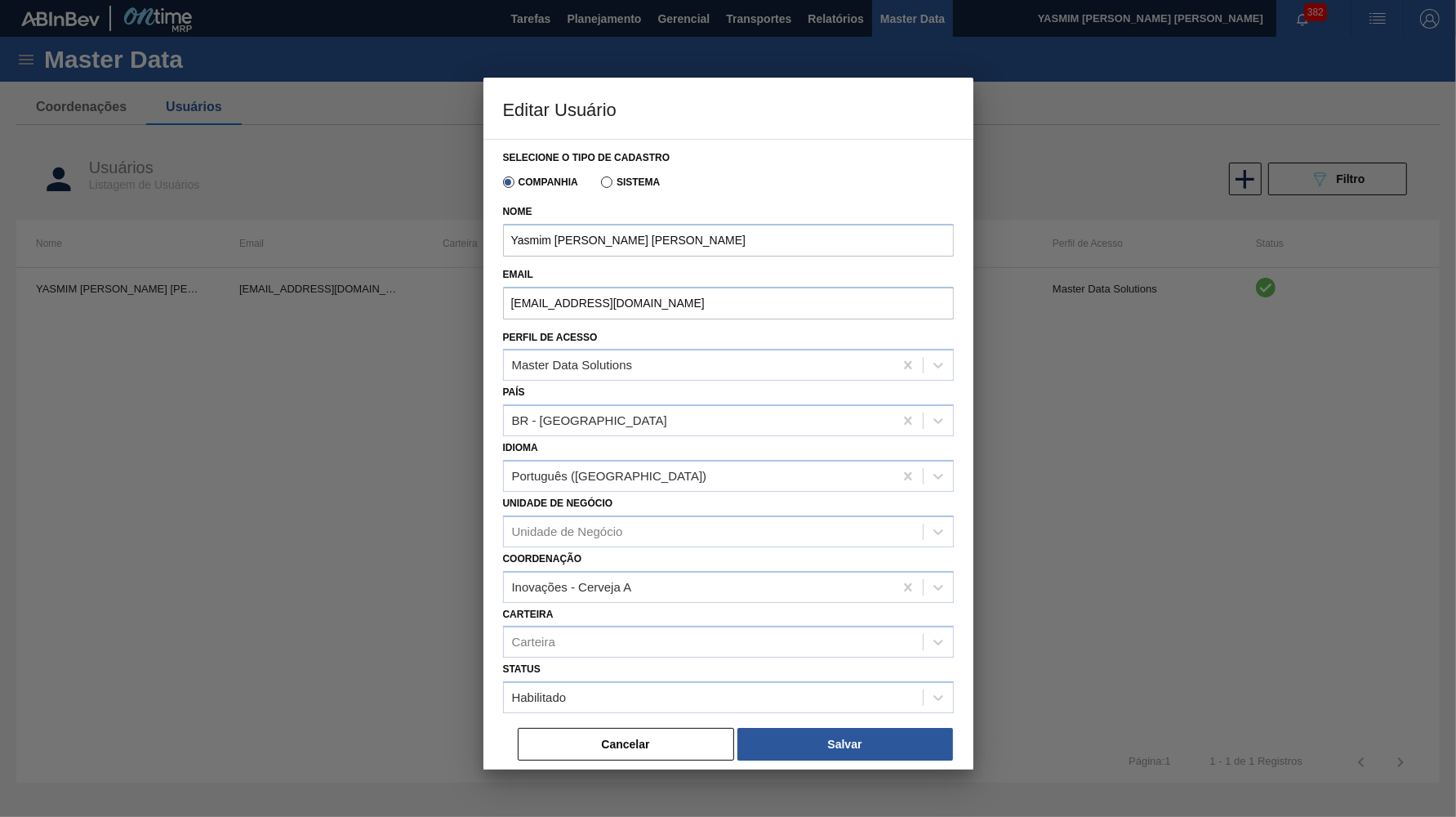
click at [686, 496] on div "Unidade de Negócio Unidade de Negócio" at bounding box center [728, 519] width 451 height 55
click at [679, 520] on div "Unidade de Negócio" at bounding box center [714, 532] width 419 height 24
click at [677, 493] on div "Unidade de Negócio Unidade de Negócio" at bounding box center [728, 519] width 451 height 55
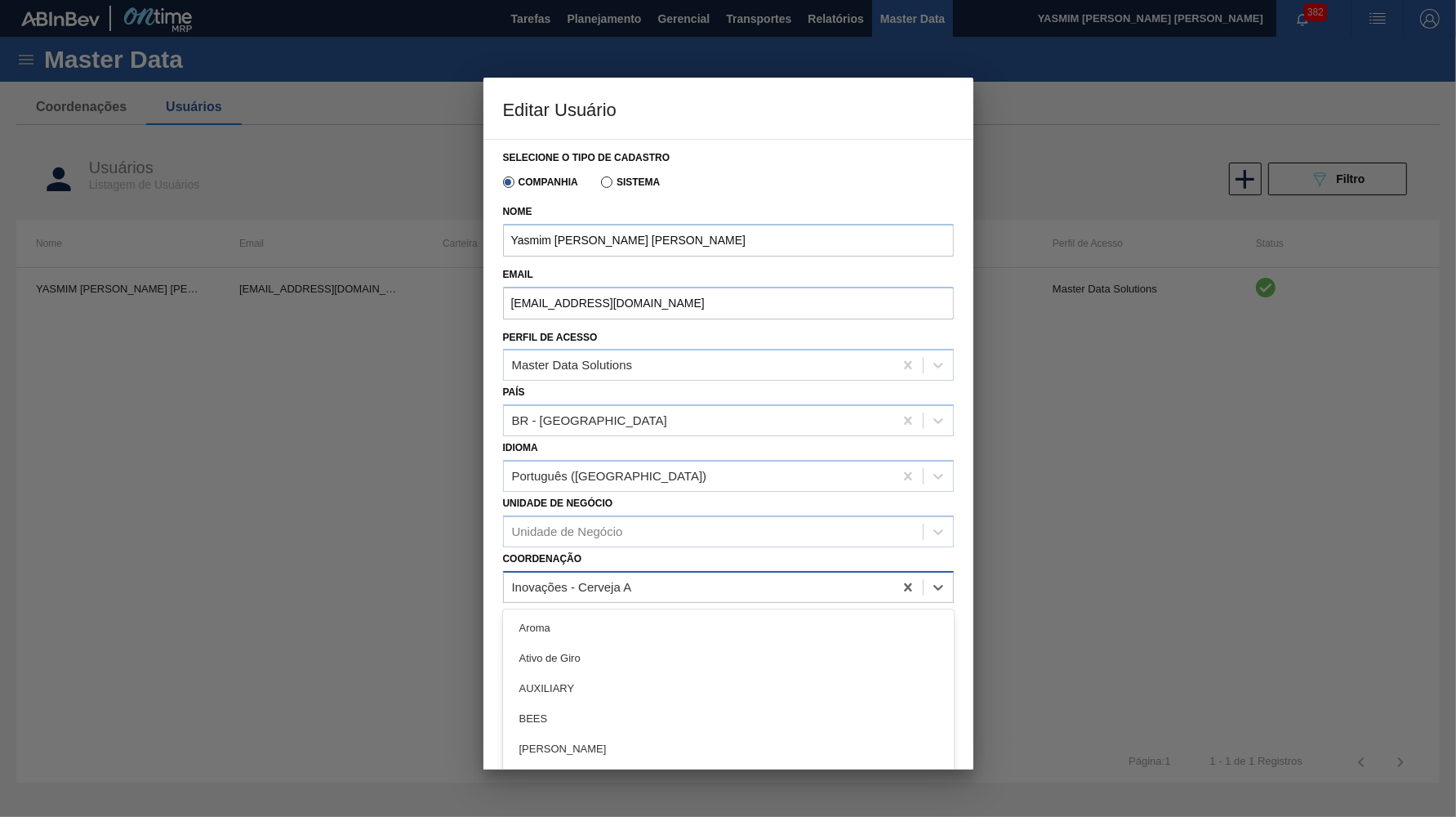
click at [593, 580] on div "Inovações - Cerveja A" at bounding box center [571, 587] width 120 height 14
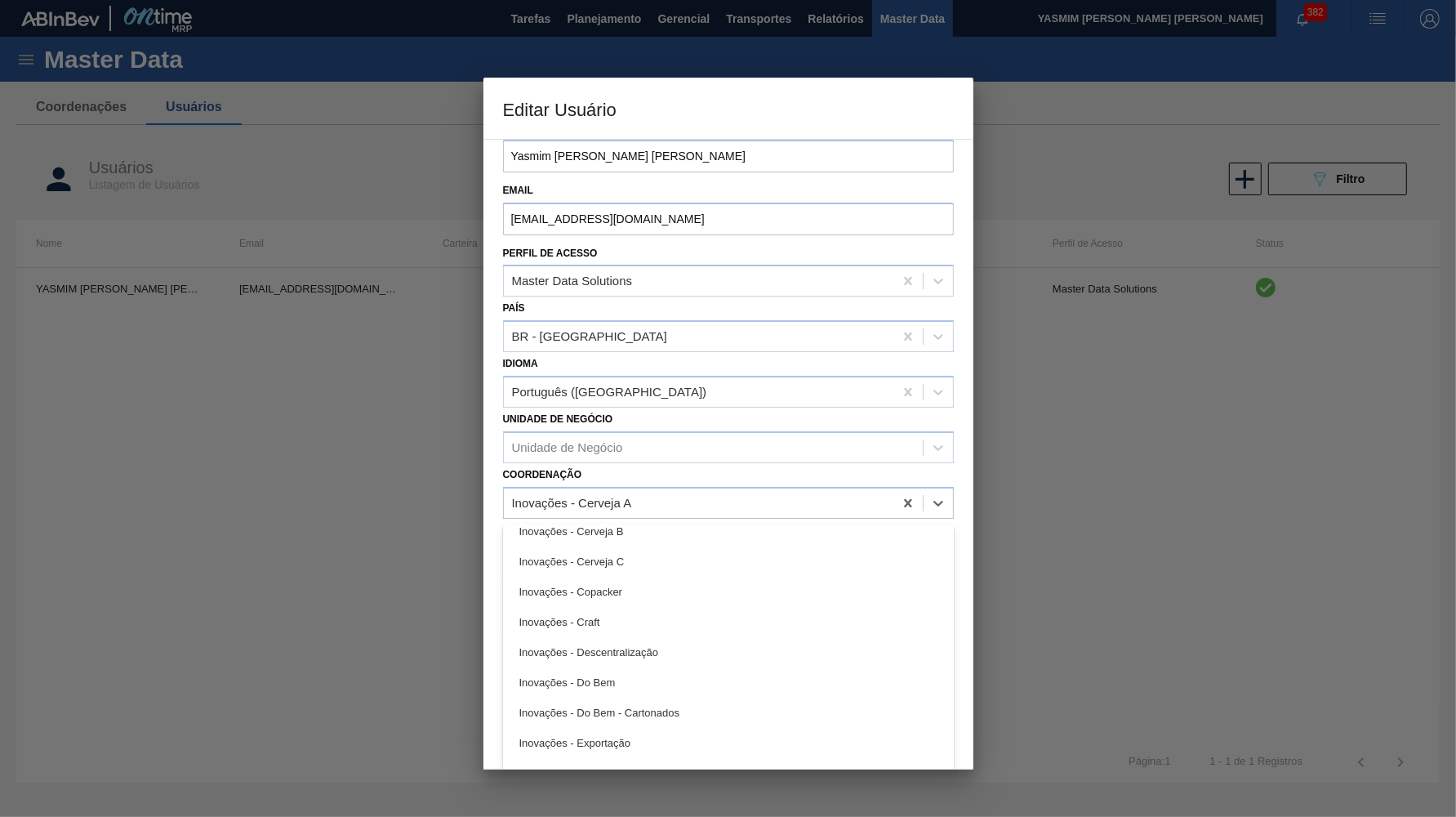
scroll to position [423, 0]
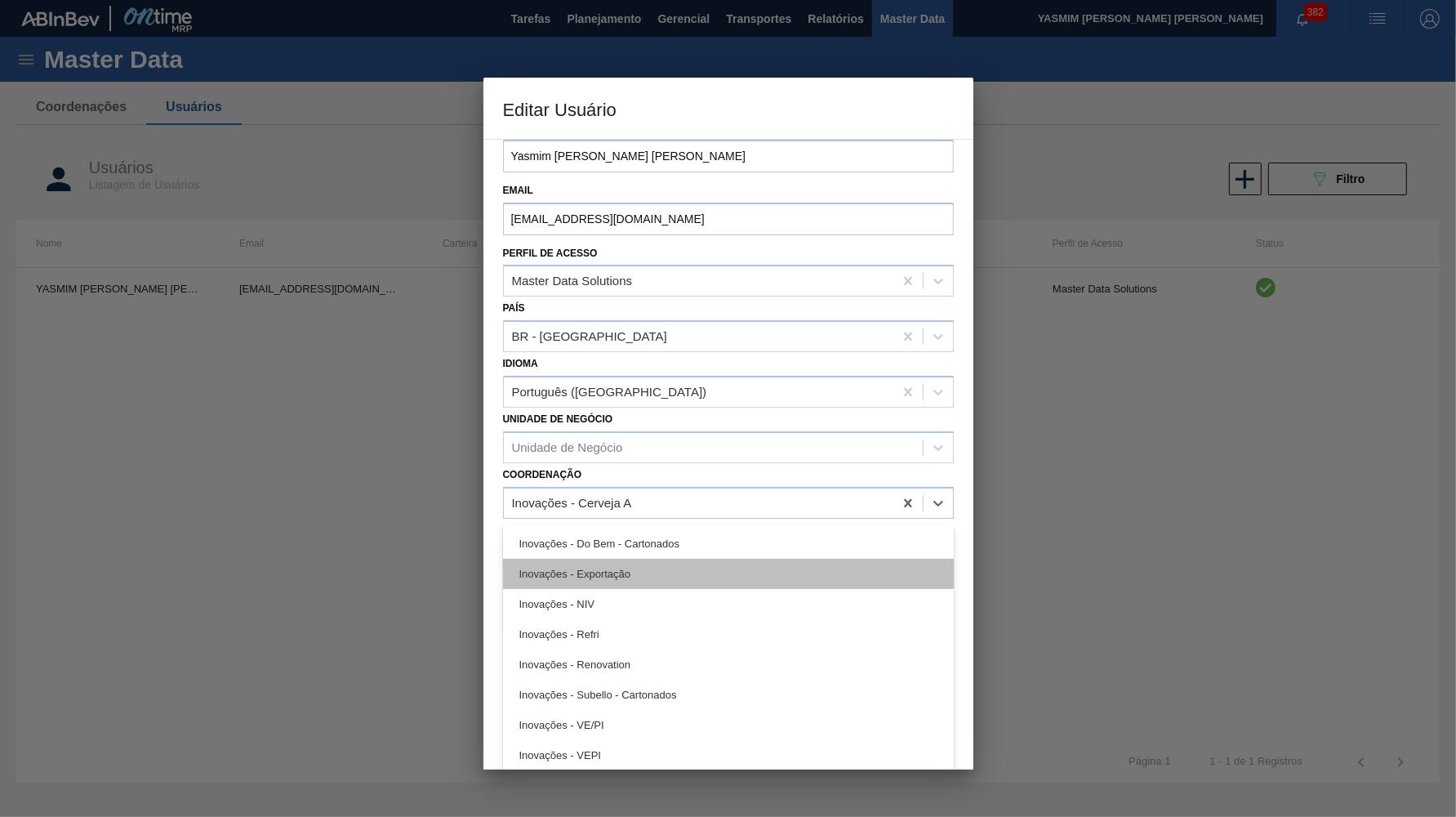
click at [604, 559] on div "Inovações - Exportação" at bounding box center [728, 574] width 451 height 31
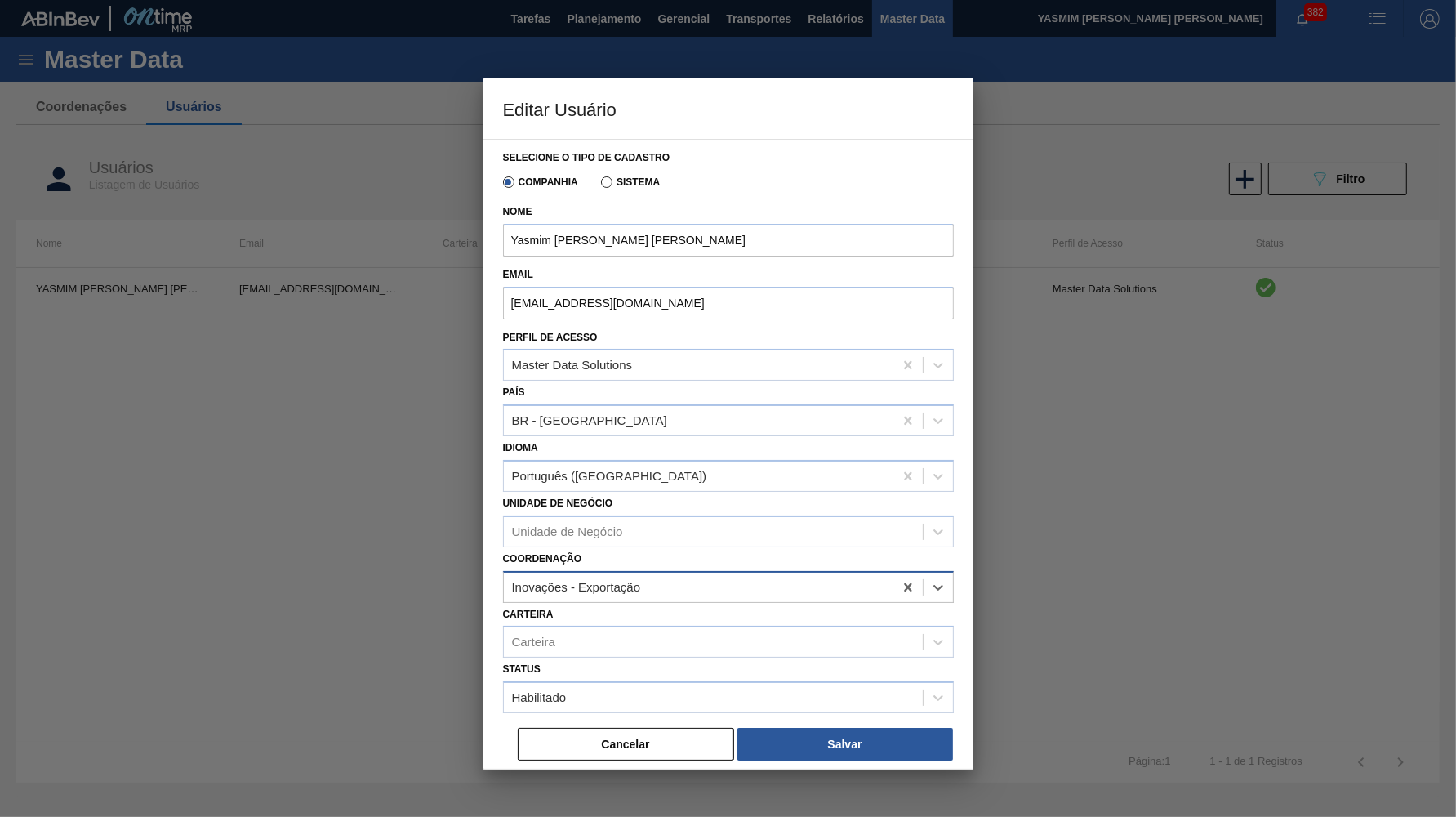
click at [583, 580] on div "Inovações - Exportação" at bounding box center [576, 587] width 129 height 14
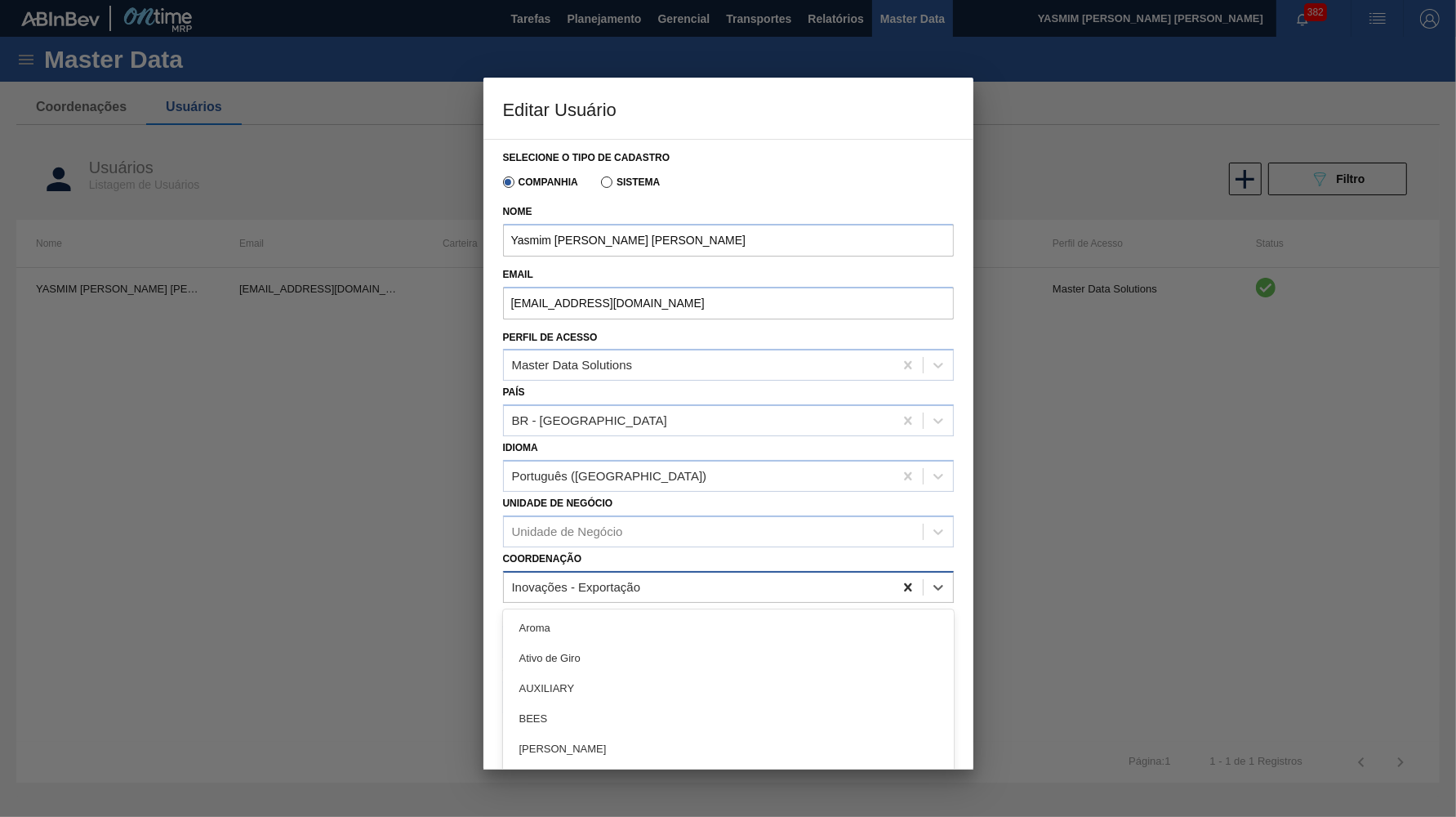
click at [920, 572] on div at bounding box center [908, 587] width 30 height 30
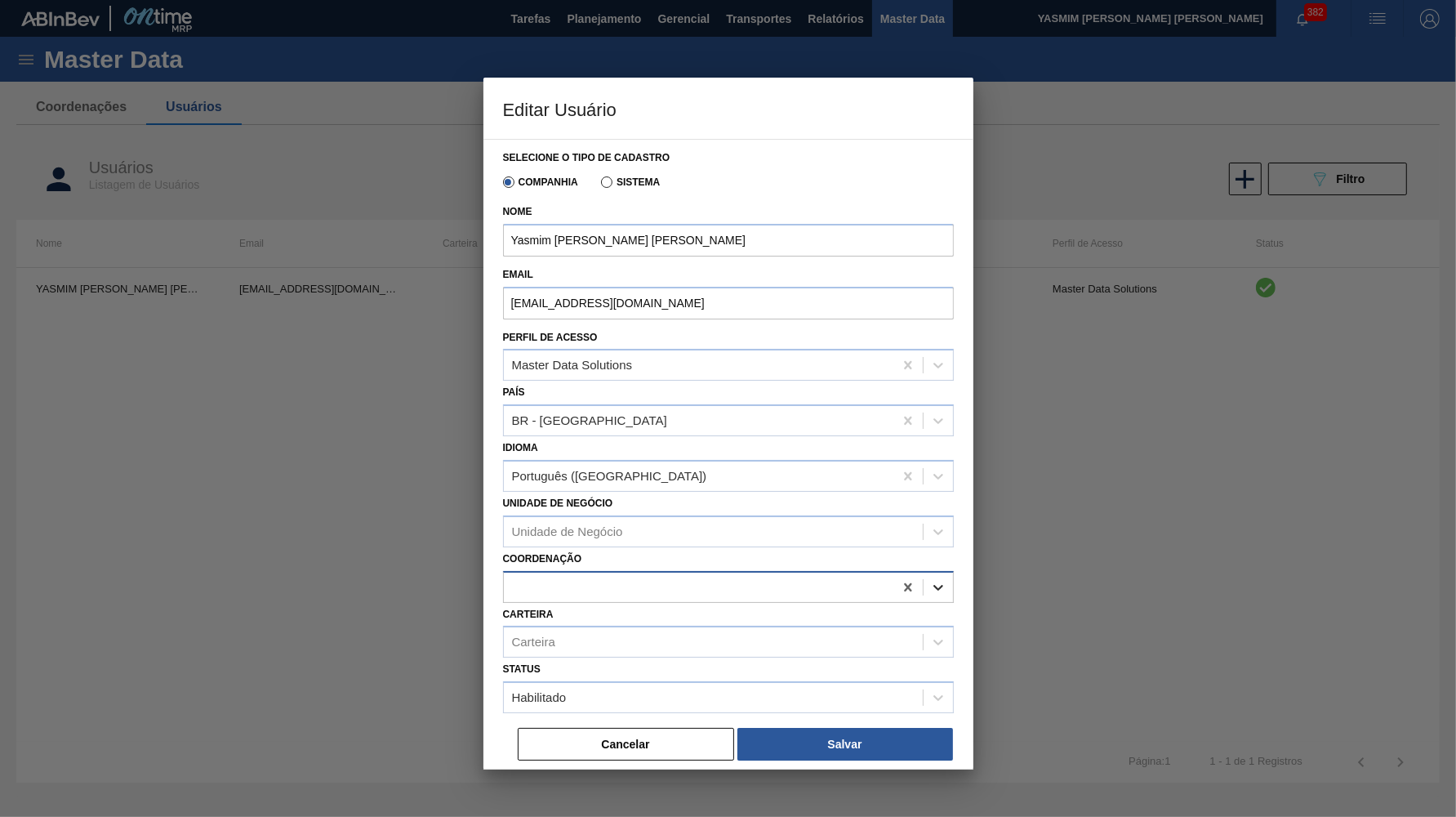
click at [935, 579] on icon at bounding box center [938, 587] width 16 height 16
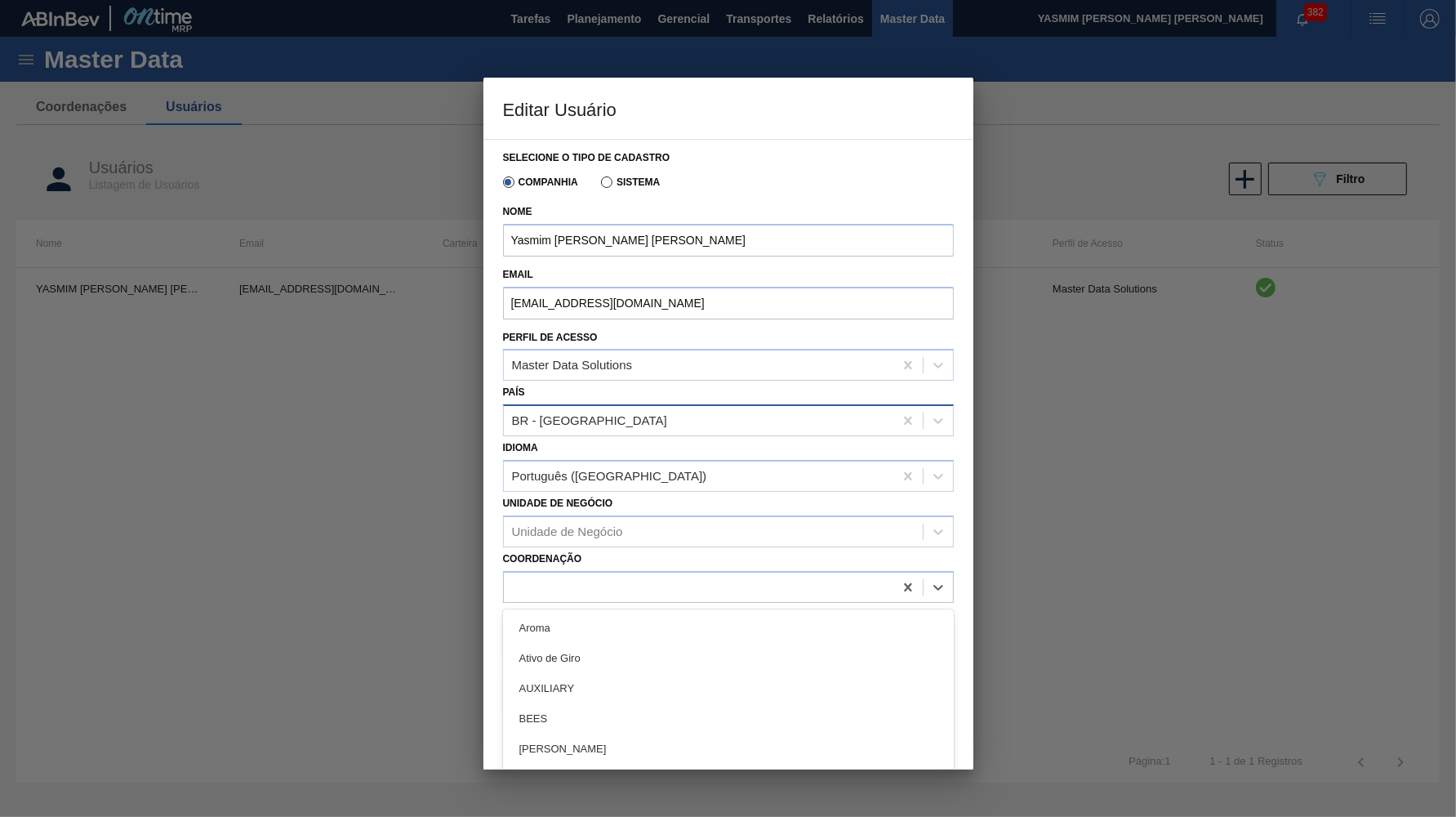
scroll to position [93, 0]
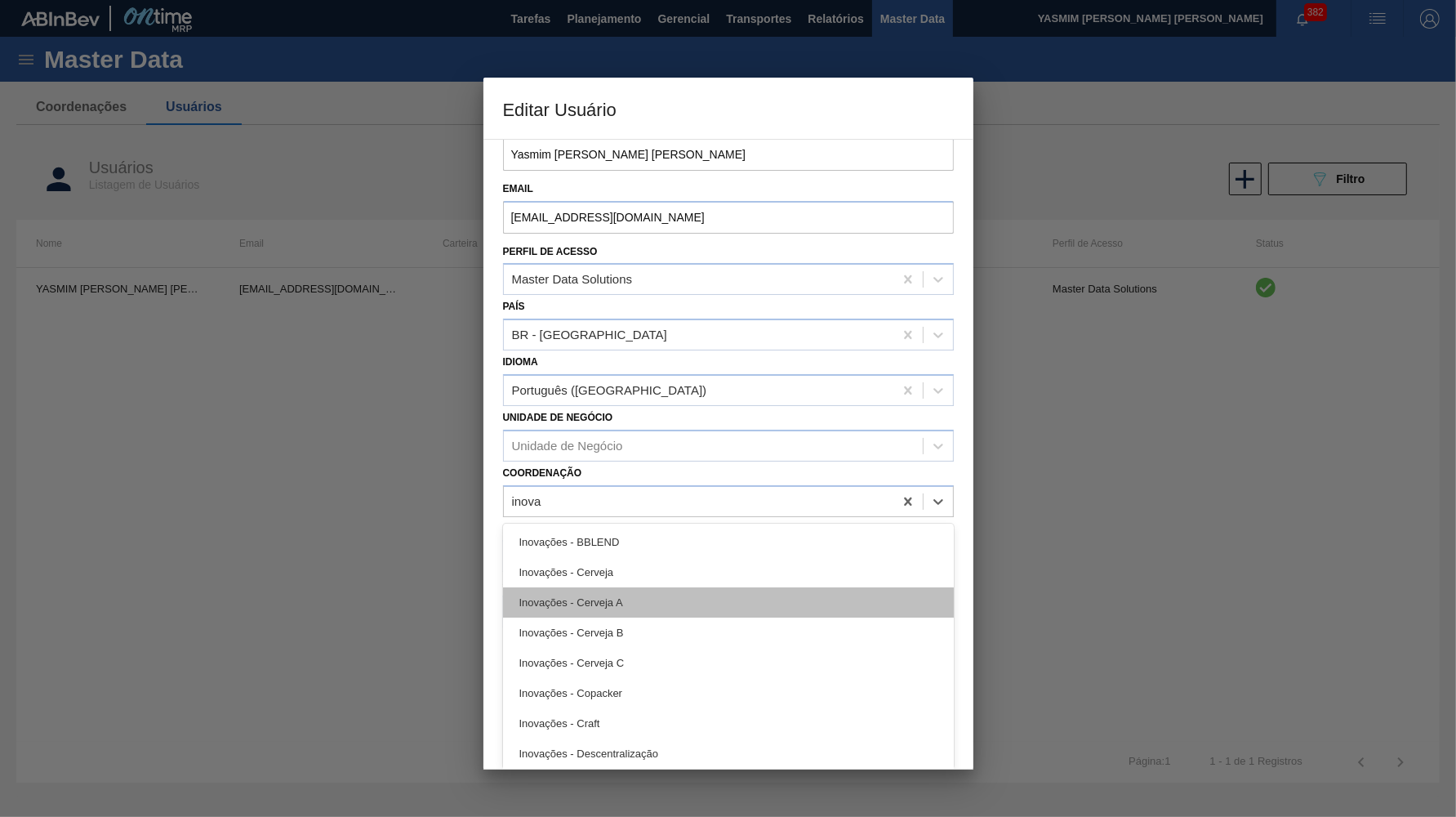
click at [720, 588] on div "Inovações - Cerveja A" at bounding box center [728, 603] width 451 height 31
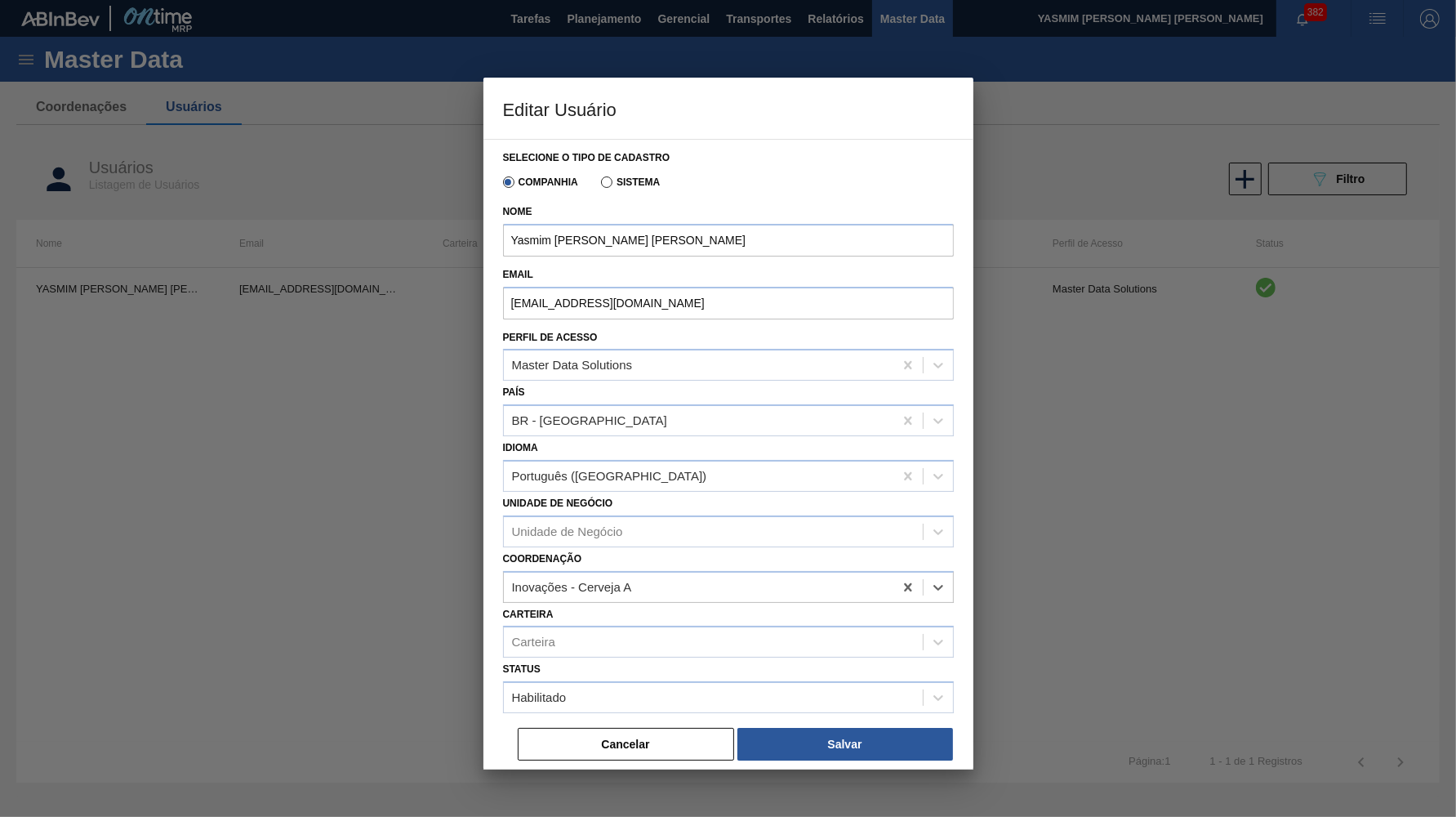
scroll to position [0, 0]
click at [662, 631] on div "Carteira" at bounding box center [714, 643] width 419 height 24
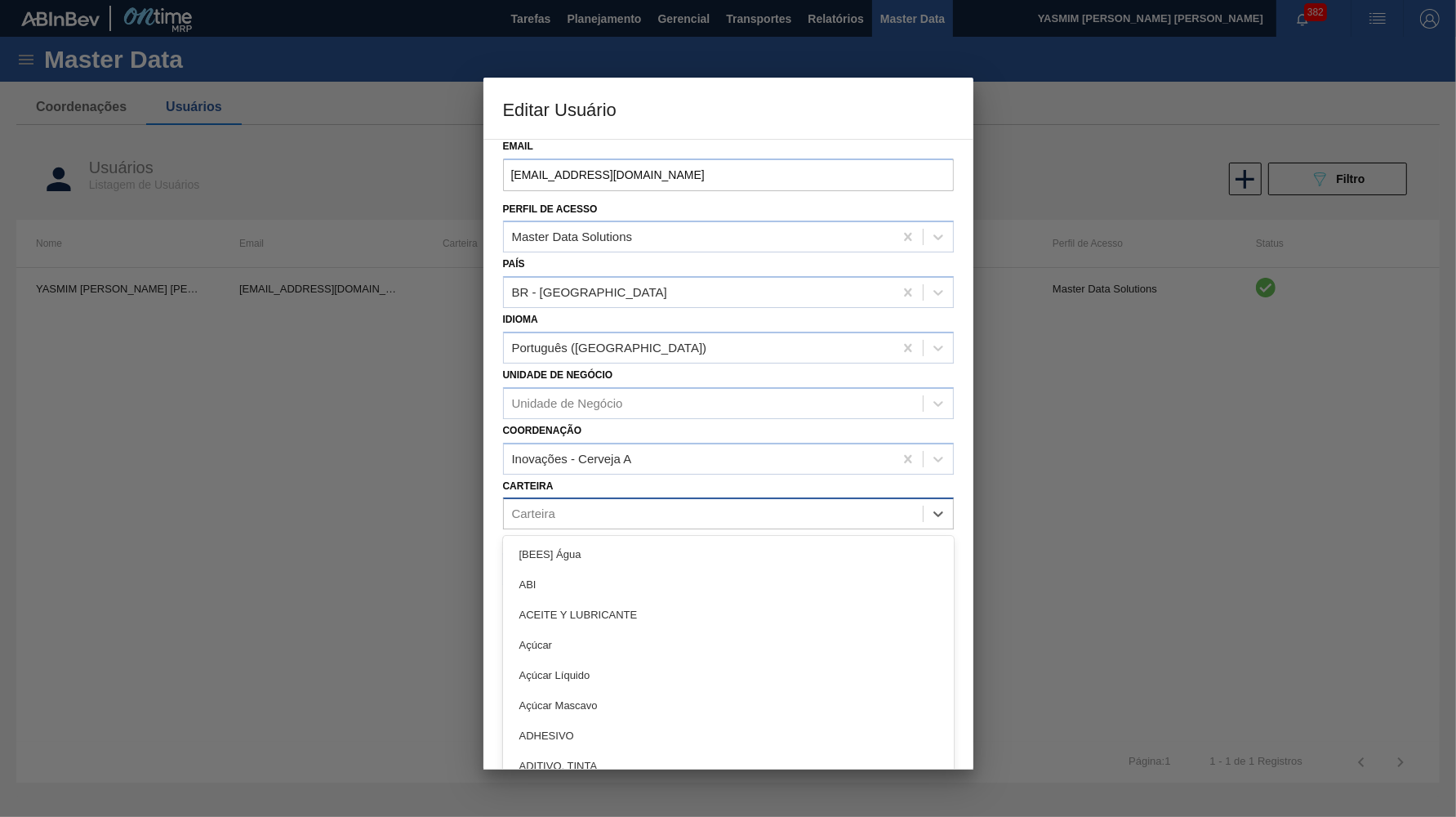
scroll to position [144, 0]
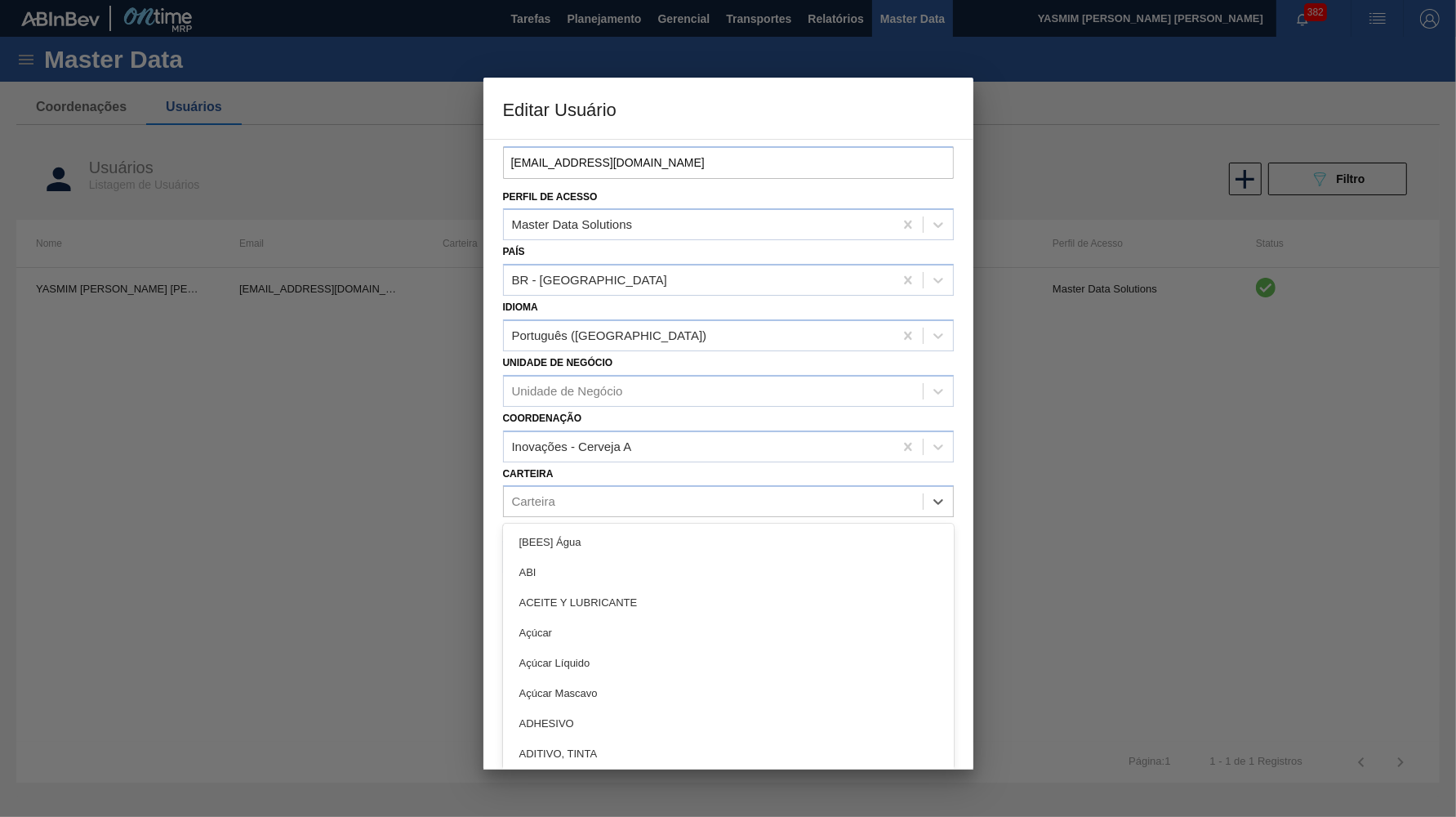
click at [611, 399] on div "Selecione o tipo de cadastro Companhia Sistema Nome Yasmim Ferreira da Silva Em…" at bounding box center [728, 454] width 490 height 631
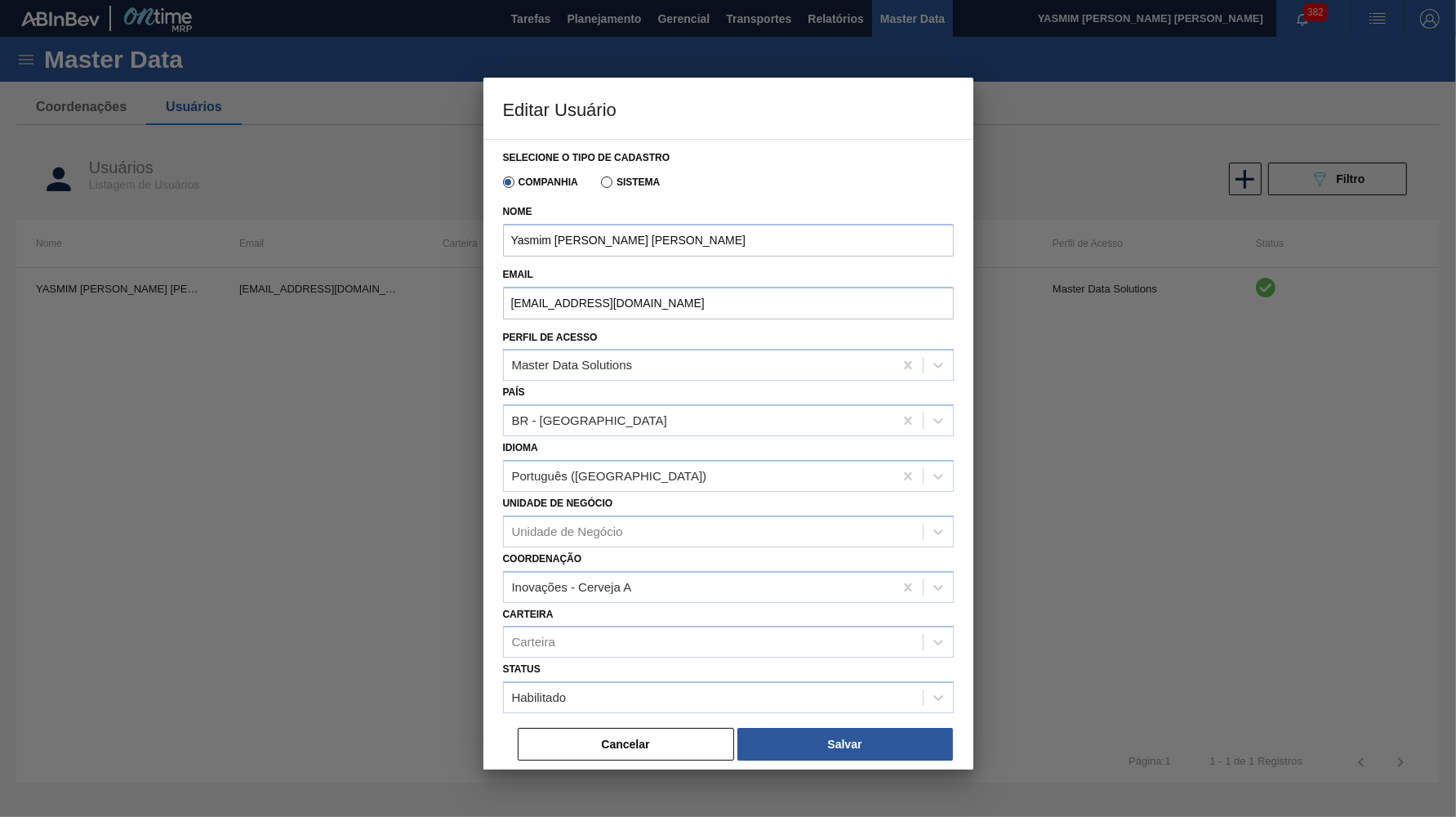
click at [638, 185] on label "Sistema" at bounding box center [631, 182] width 59 height 11
click at [599, 185] on input "Sistema" at bounding box center [599, 185] width 0 height 0
click at [537, 200] on div "Selecione o tipo de cadastro Companhia Sistema Nome Yasmim Ferreira da Silva Em…" at bounding box center [728, 454] width 490 height 631
click at [525, 183] on label "Companhia" at bounding box center [541, 182] width 76 height 11
click at [501, 185] on input "Companhia" at bounding box center [501, 185] width 0 height 0
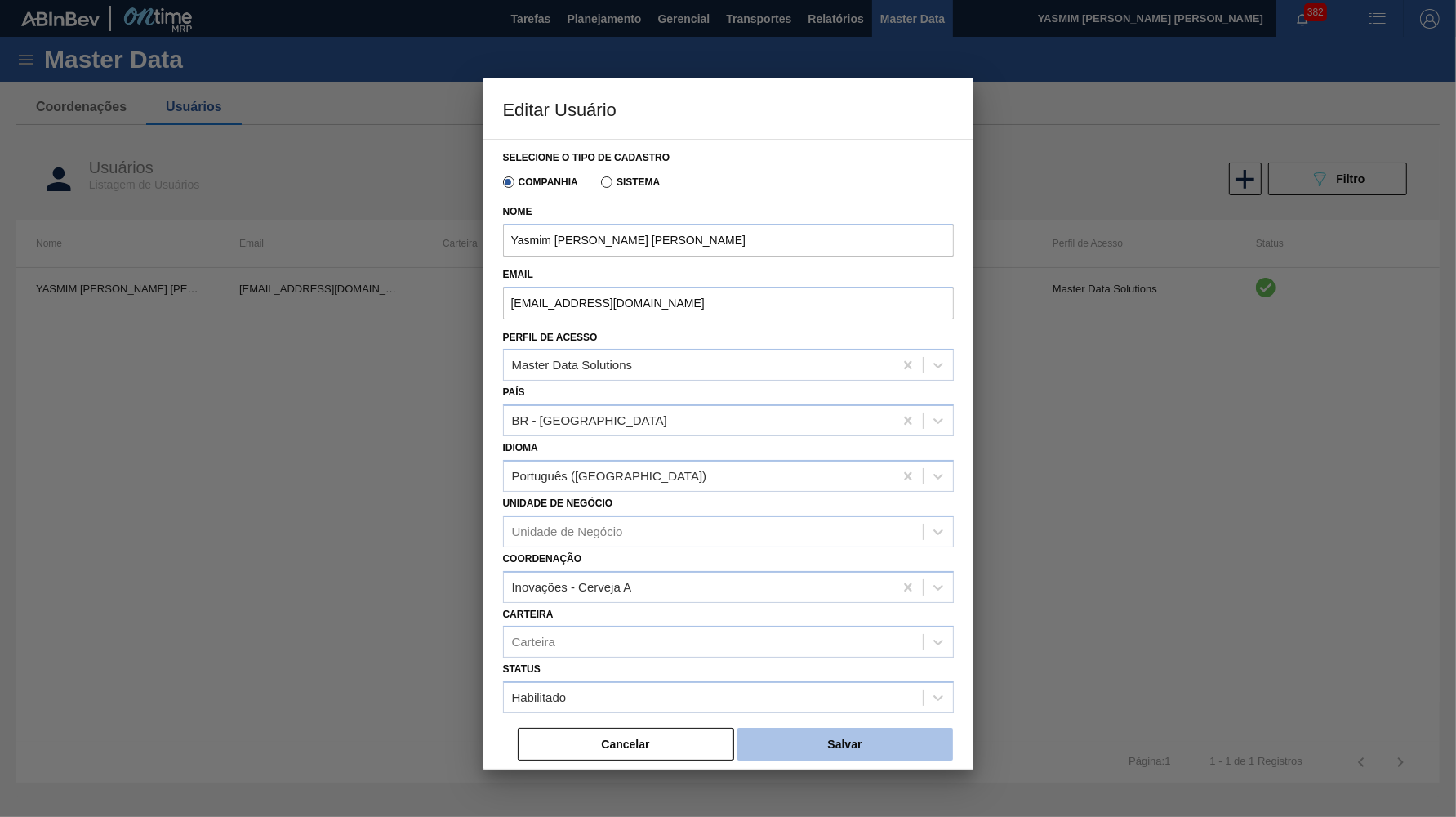
click at [875, 728] on button "Salvar" at bounding box center [846, 744] width 216 height 32
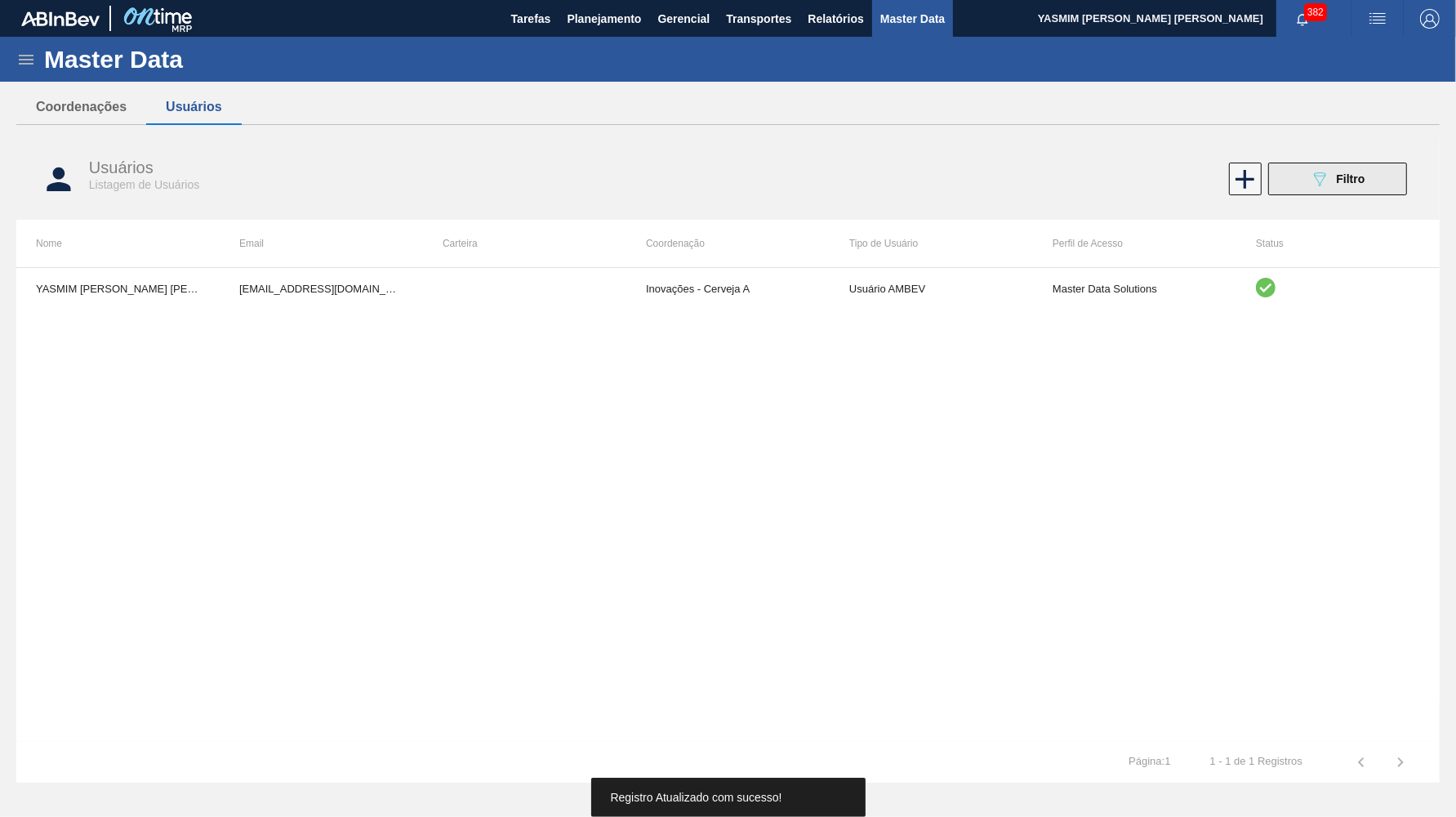
click at [1324, 175] on icon "089F7B8B-B2A5-4AFE-B5C0-19BA573D28AC" at bounding box center [1319, 178] width 20 height 20
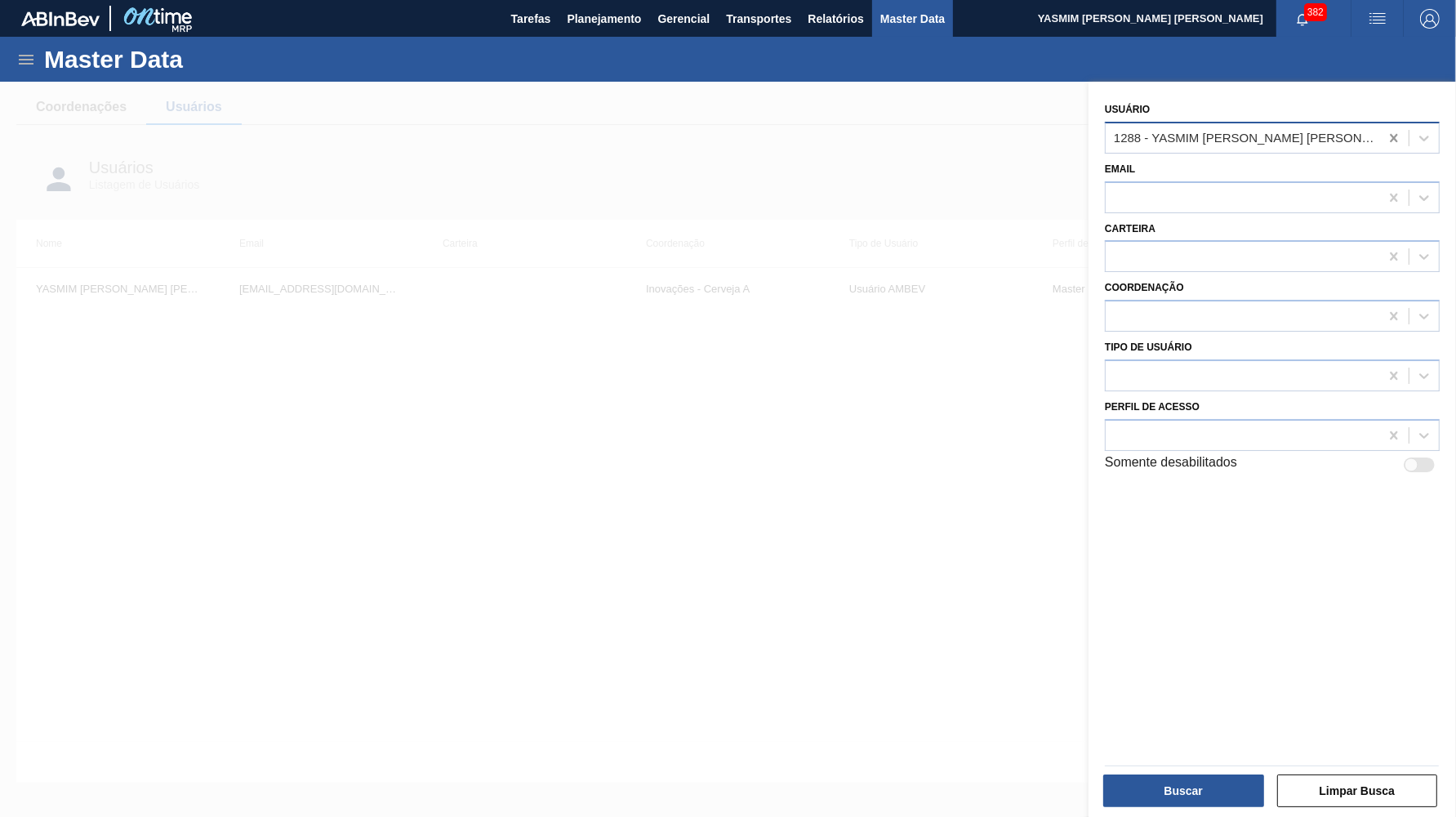
click at [1397, 140] on icon at bounding box center [1394, 138] width 16 height 16
click at [1269, 311] on div at bounding box center [1243, 317] width 273 height 24
click at [1391, 308] on icon at bounding box center [1394, 316] width 16 height 16
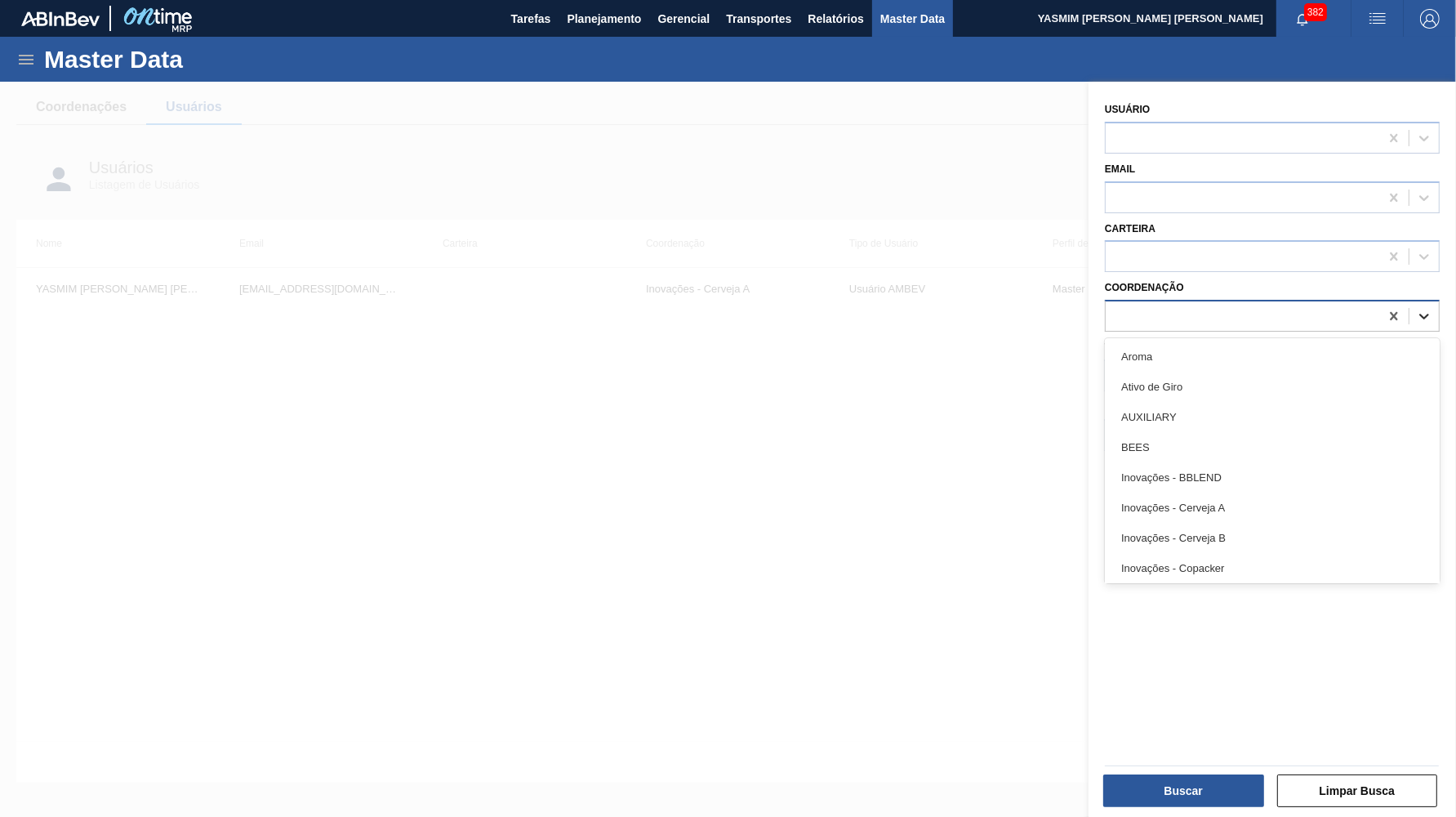
click at [1425, 308] on icon at bounding box center [1424, 316] width 16 height 16
click at [1284, 622] on div "Usuário Email Carteira Coordenação option Verticalizada - Vidros focused, 23 of…" at bounding box center [1272, 451] width 368 height 740
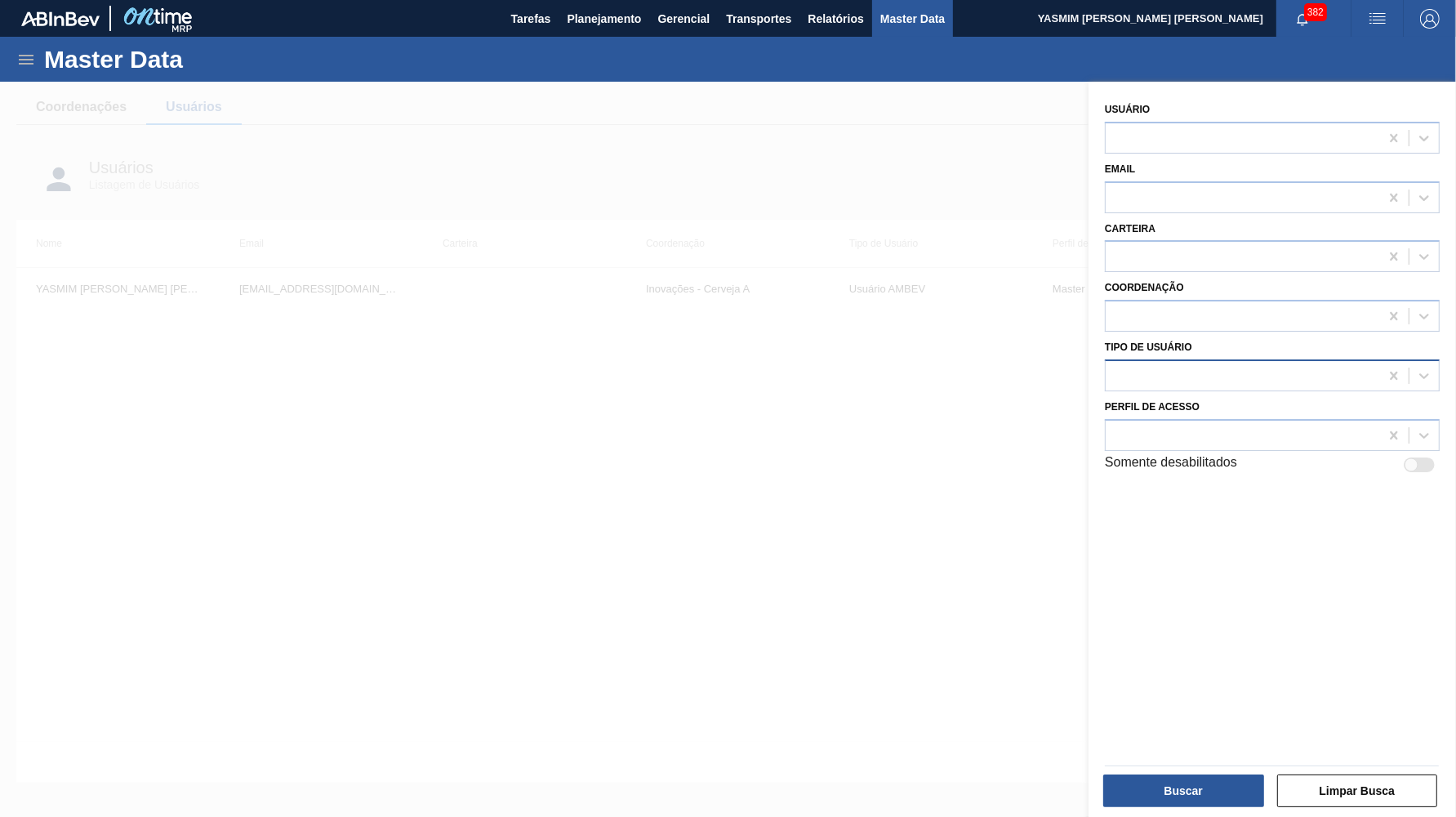
click at [1279, 371] on div at bounding box center [1273, 375] width 334 height 32
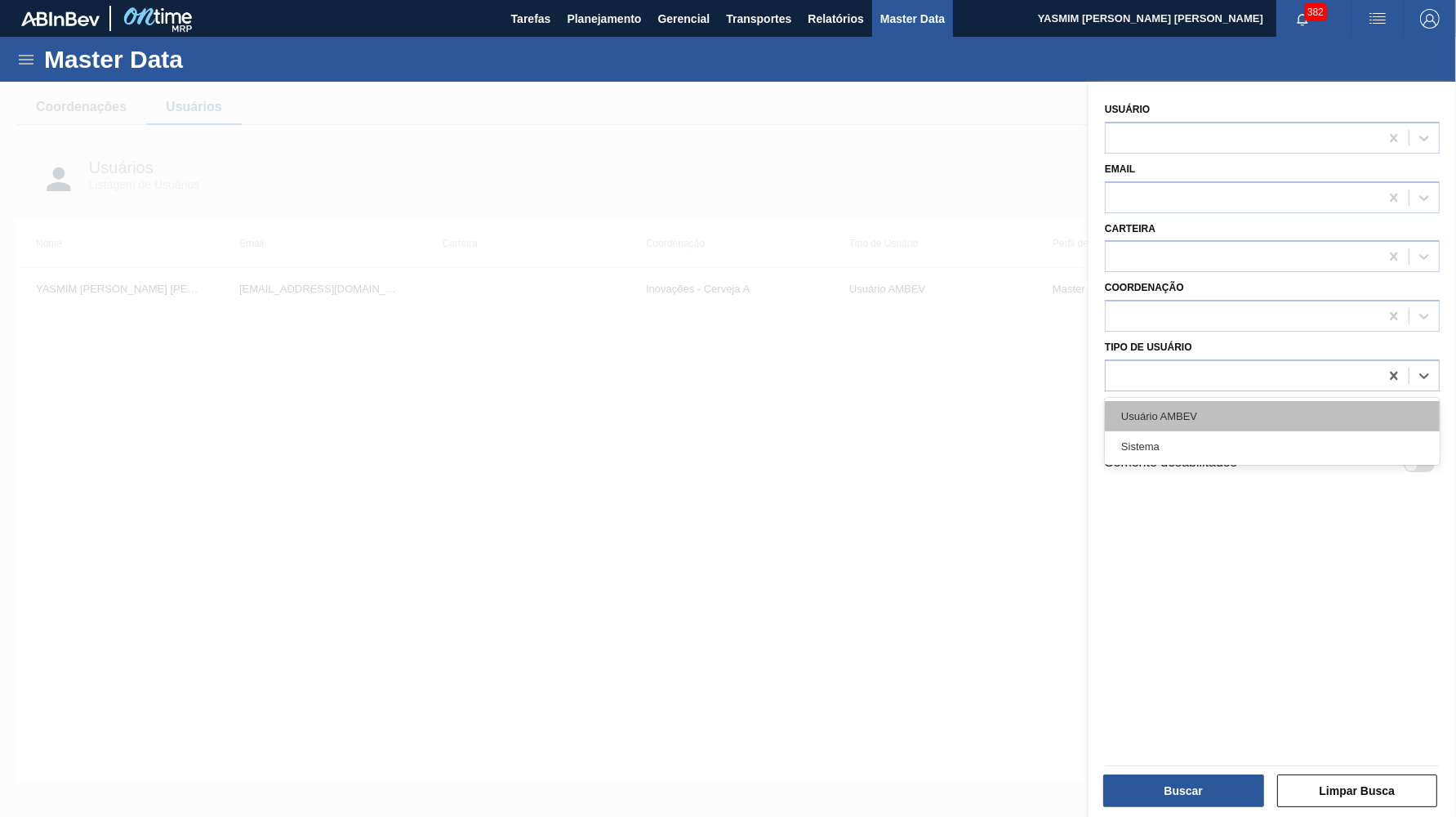
click at [1246, 403] on div "Usuário AMBEV" at bounding box center [1273, 416] width 334 height 31
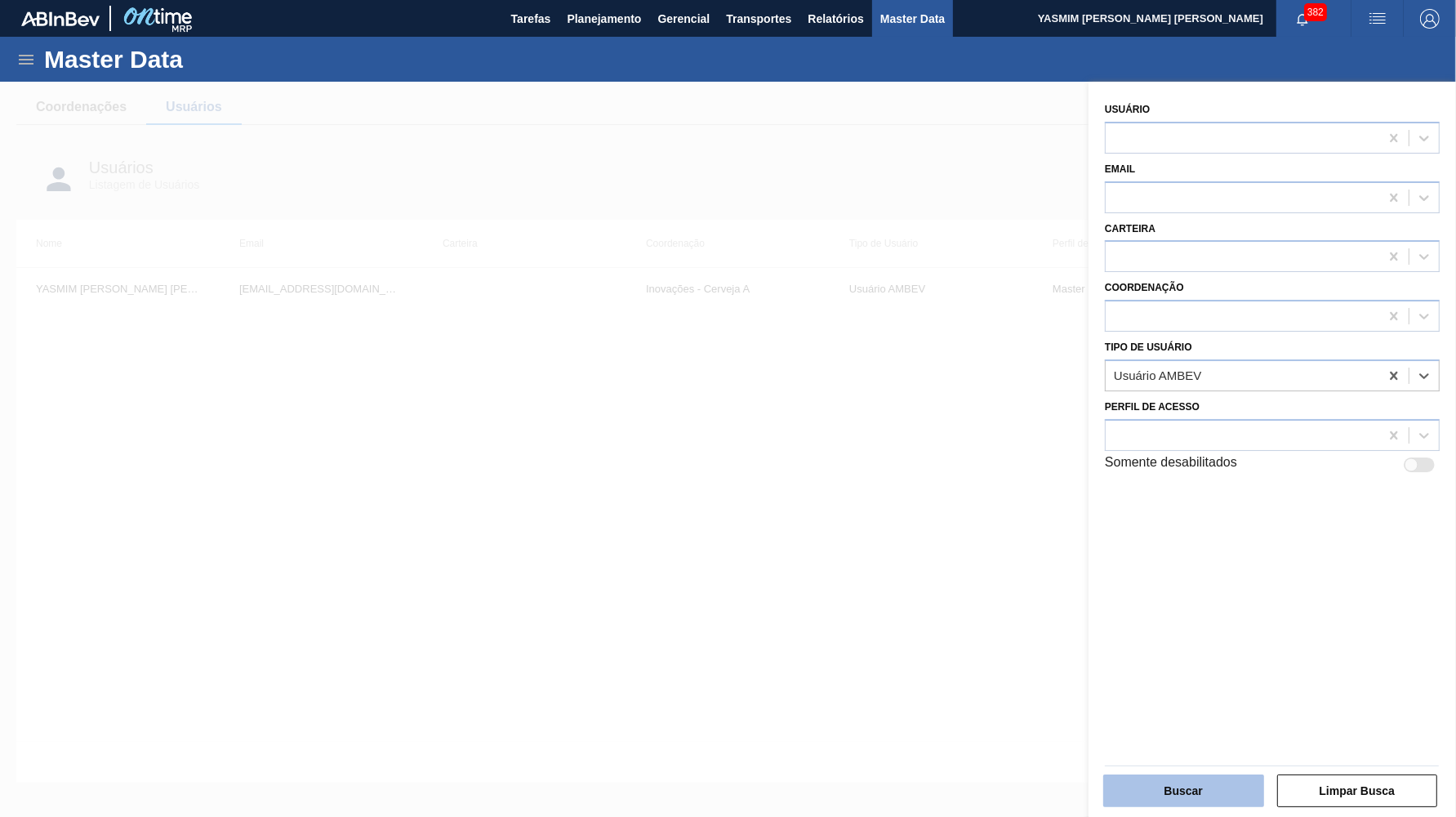
click at [1172, 776] on button "Buscar" at bounding box center [1184, 791] width 161 height 32
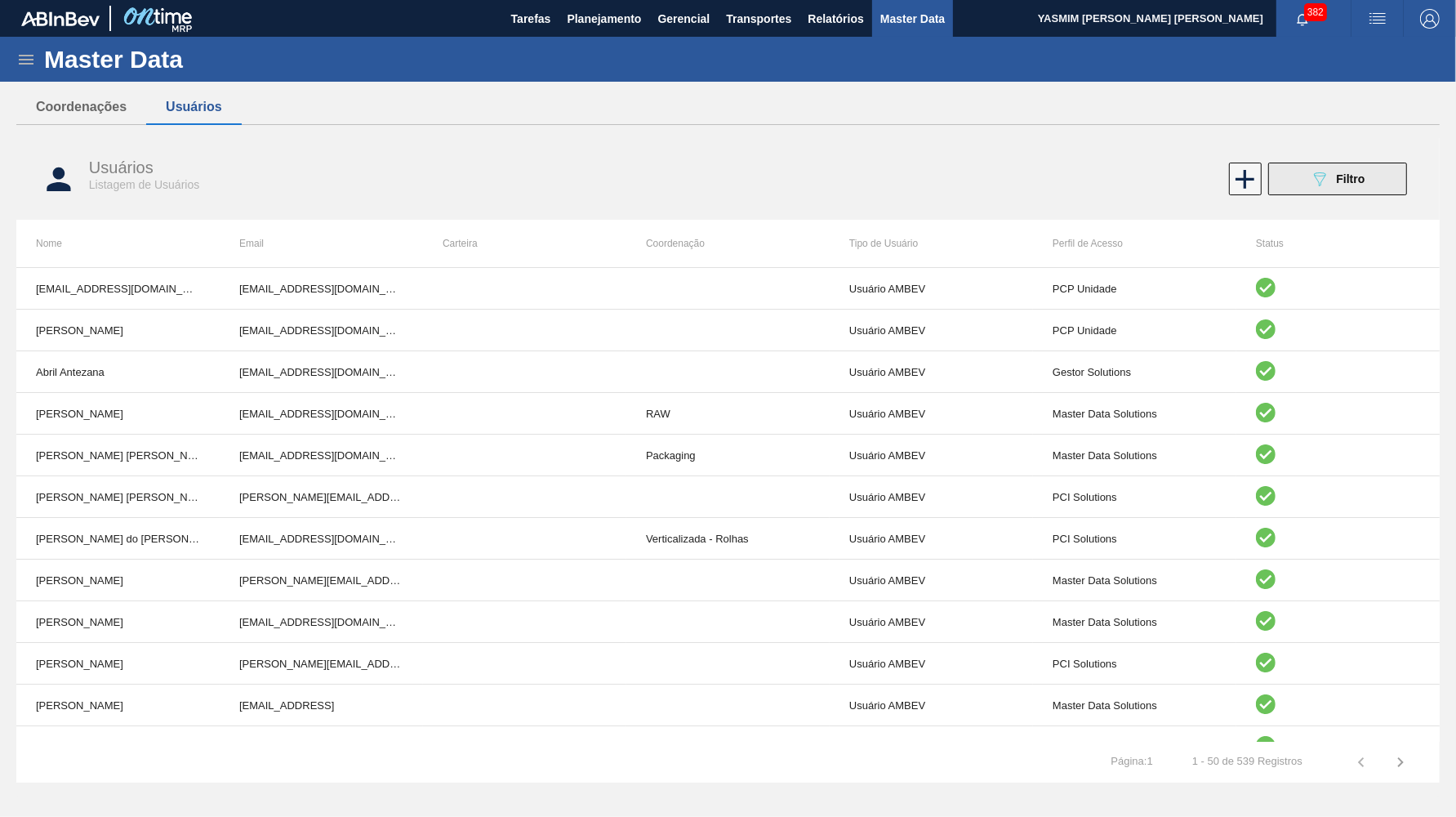
click at [1329, 183] on icon "089F7B8B-B2A5-4AFE-B5C0-19BA573D28AC" at bounding box center [1319, 178] width 20 height 20
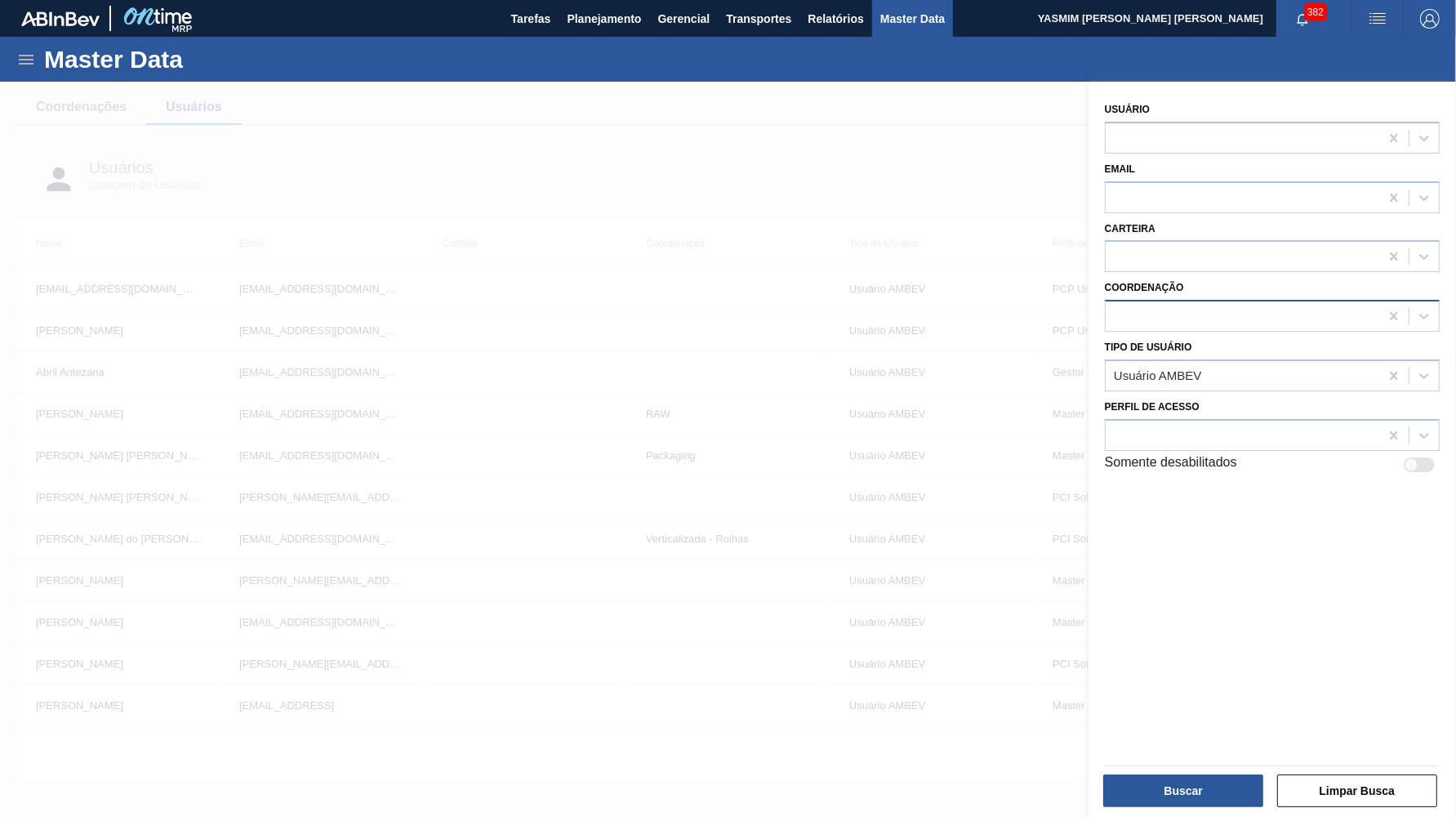
click at [1307, 310] on div at bounding box center [1243, 317] width 273 height 24
click at [1286, 245] on div at bounding box center [1243, 257] width 273 height 24
click at [1394, 366] on div at bounding box center [1394, 375] width 30 height 30
click at [1201, 284] on div "Coordenação" at bounding box center [1273, 303] width 334 height 55
click at [1203, 305] on div at bounding box center [1243, 317] width 273 height 24
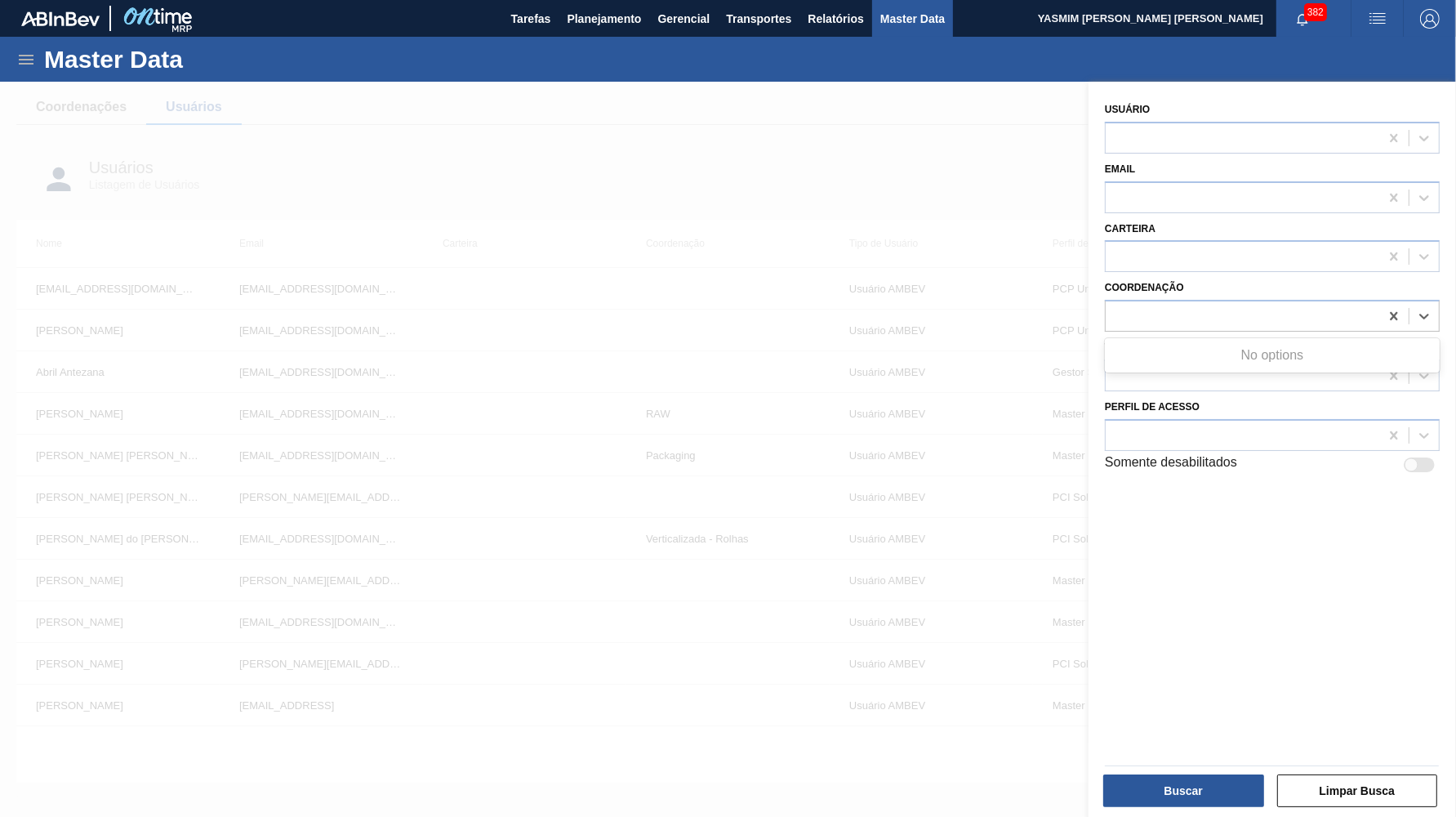
click at [402, 526] on div at bounding box center [728, 490] width 1456 height 817
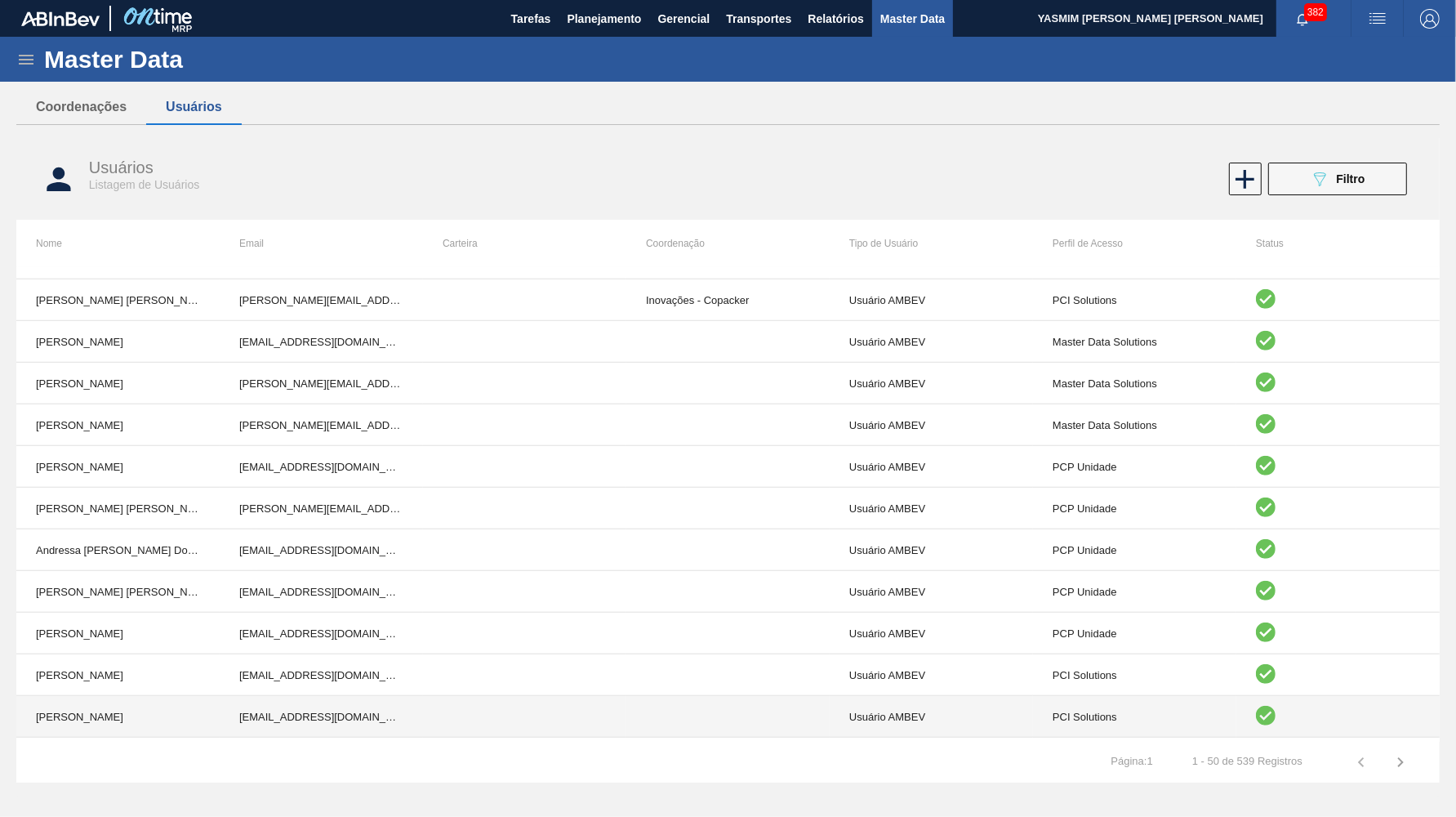
scroll to position [1609, 0]
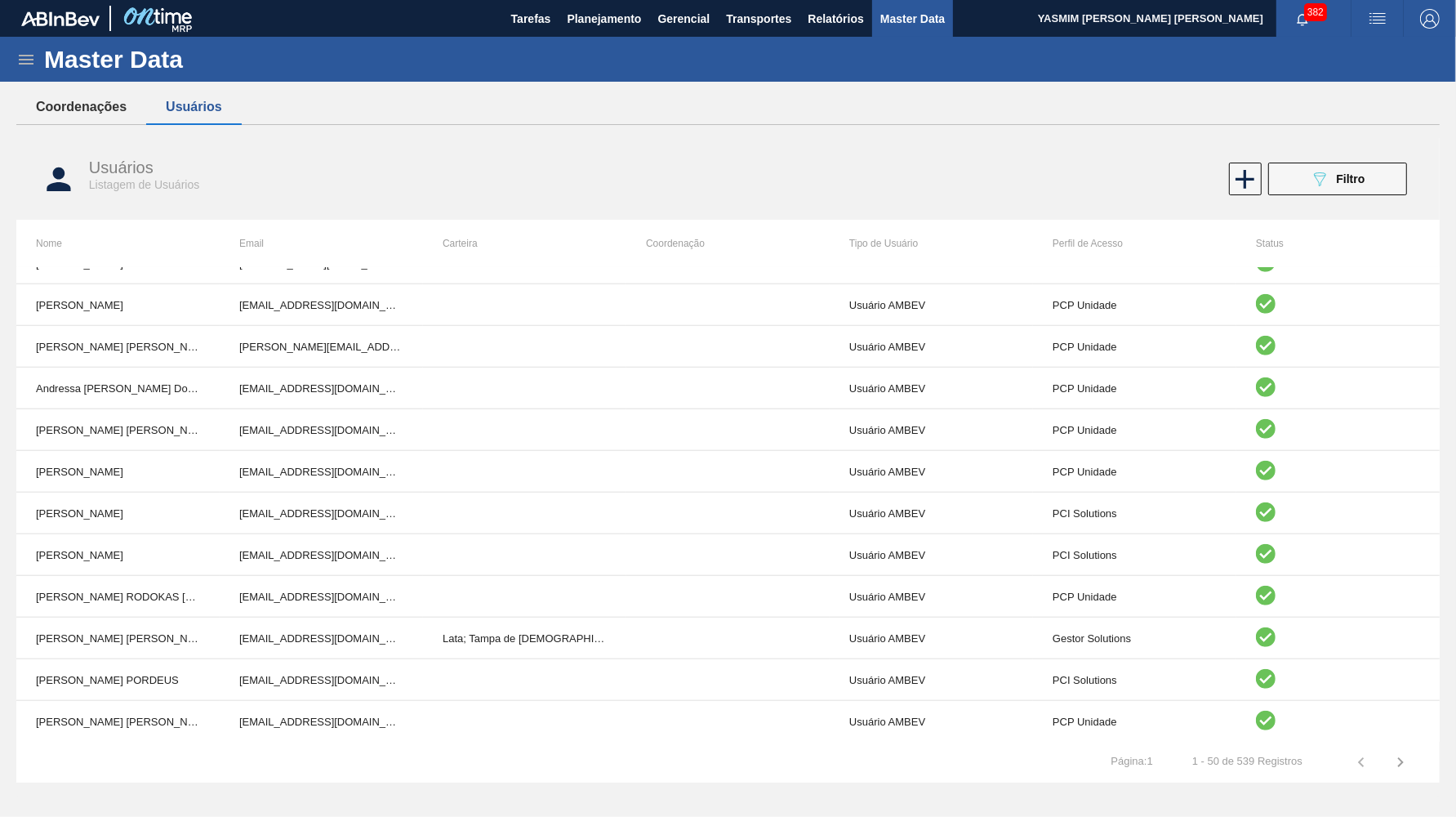
click at [132, 110] on button "Coordenações" at bounding box center [81, 107] width 130 height 34
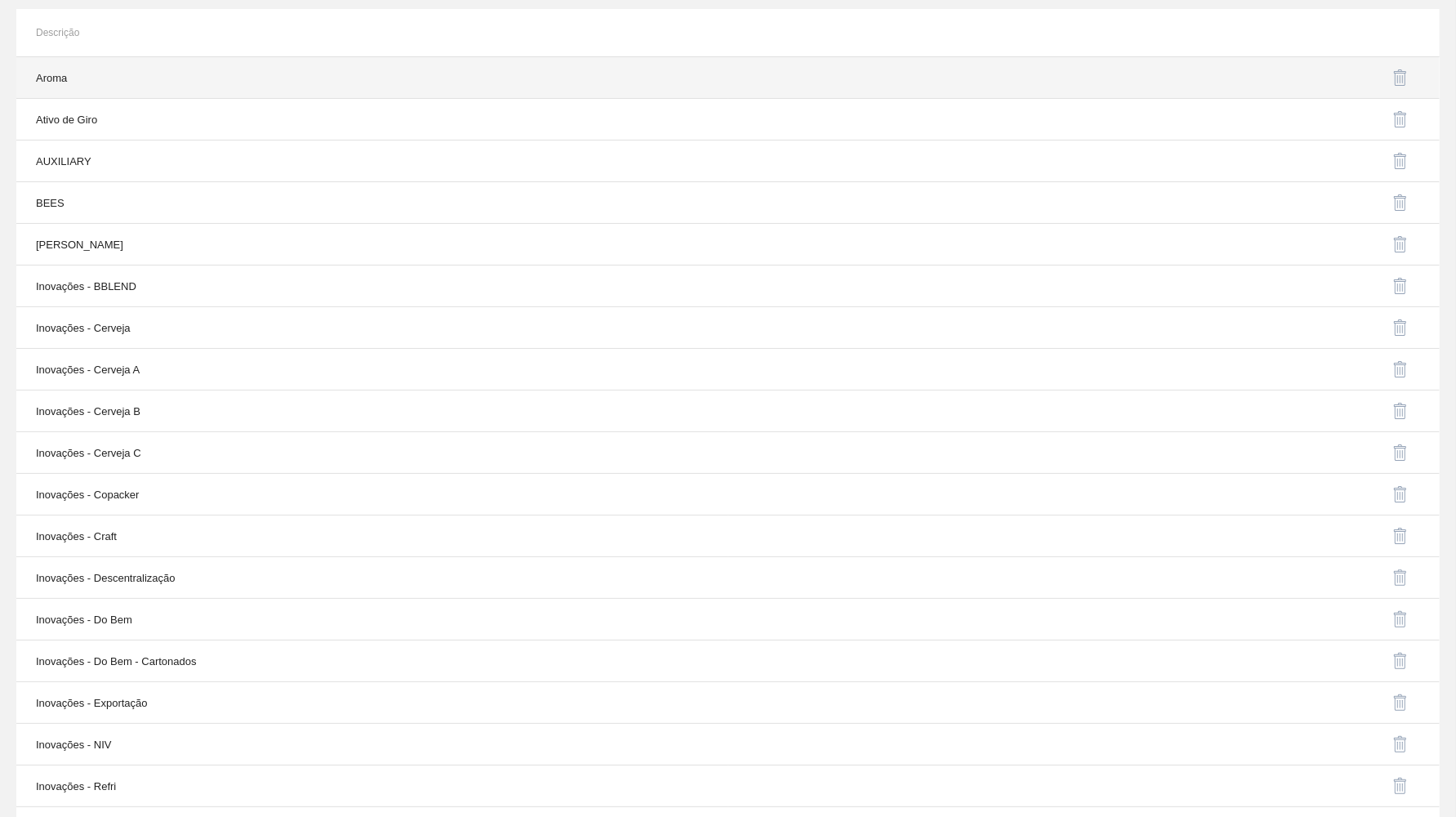
scroll to position [0, 0]
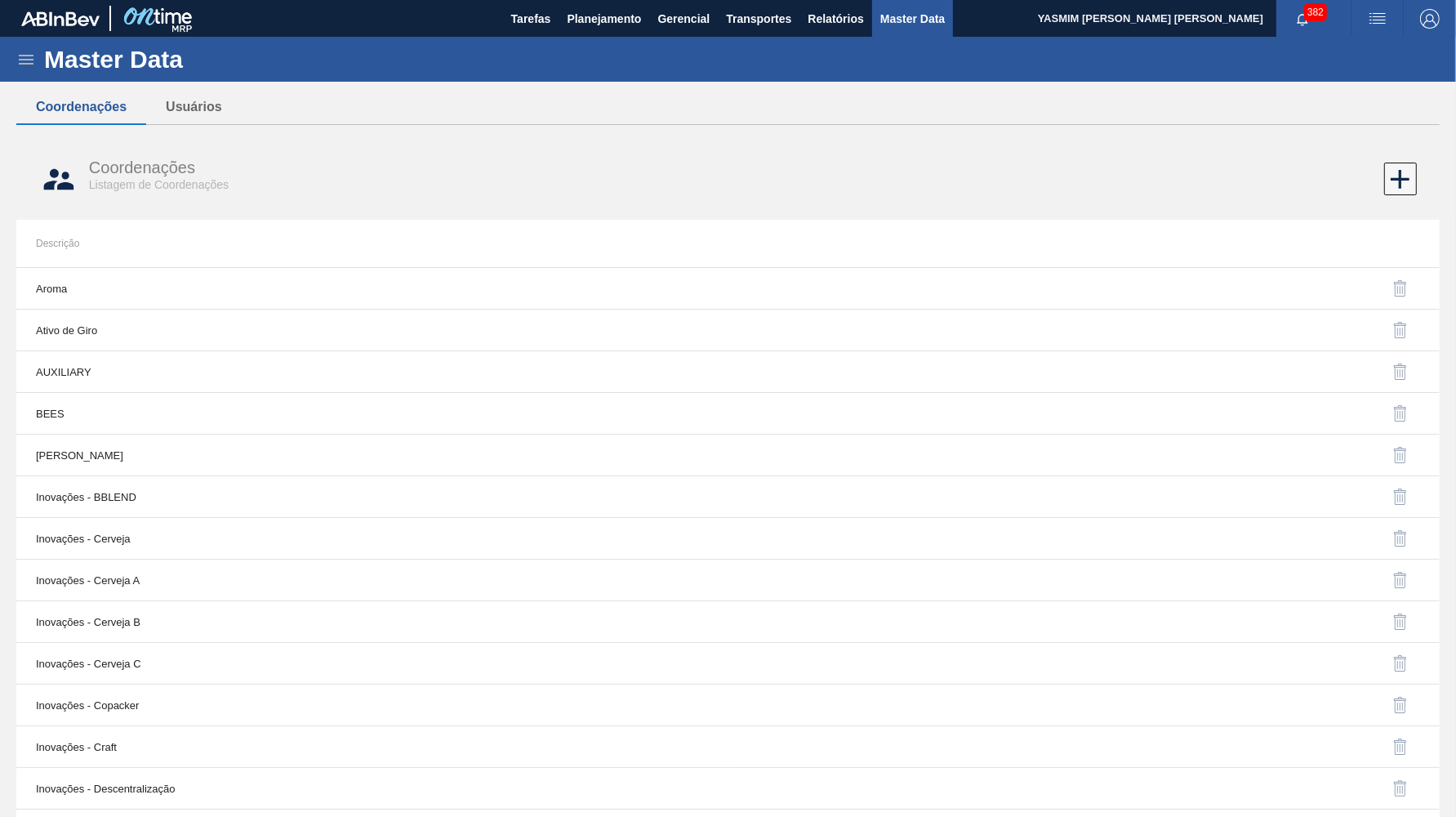
click at [23, 55] on icon at bounding box center [25, 59] width 14 height 10
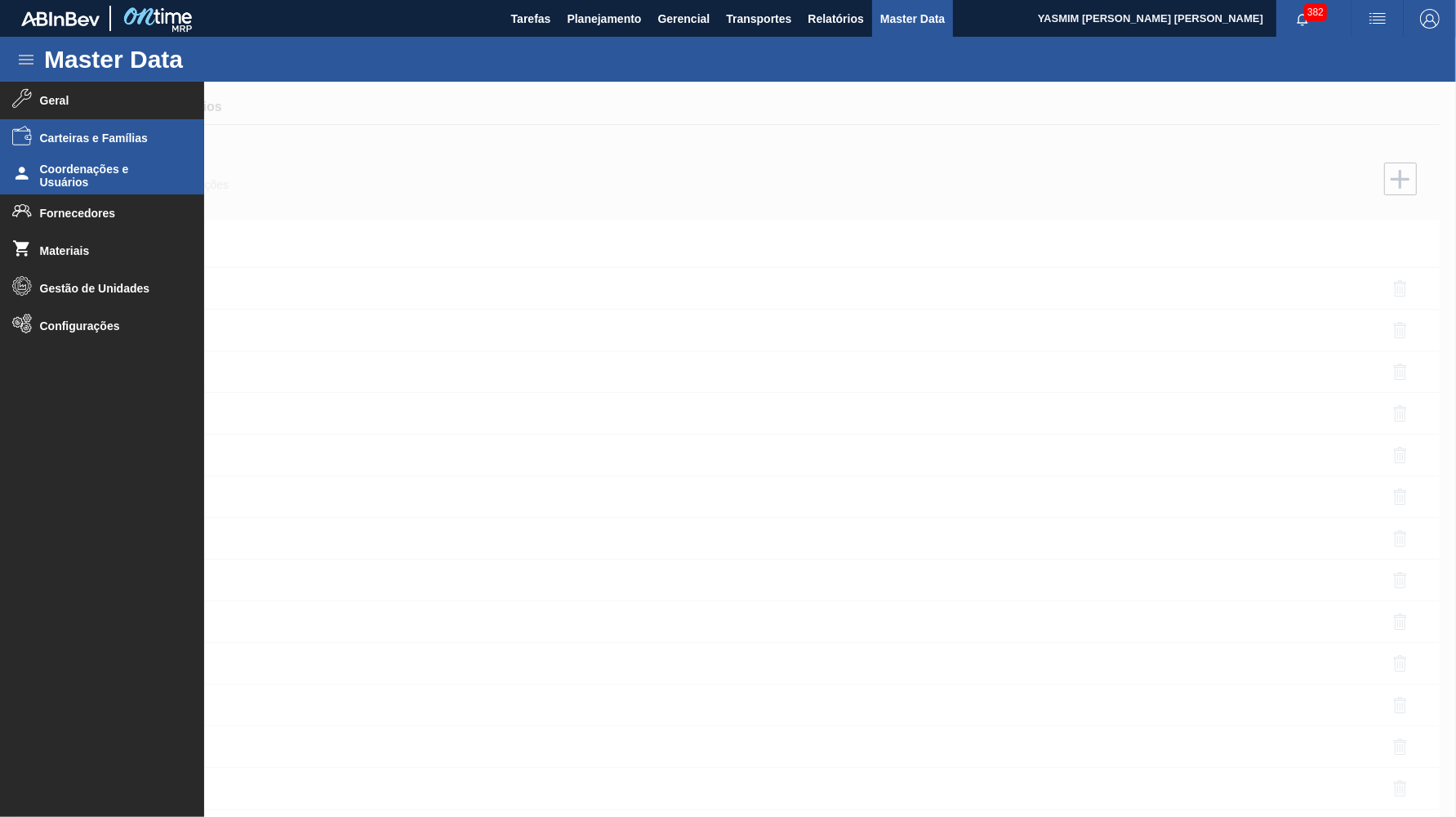
click at [106, 144] on span "Carteiras e Famílias" at bounding box center [107, 138] width 135 height 13
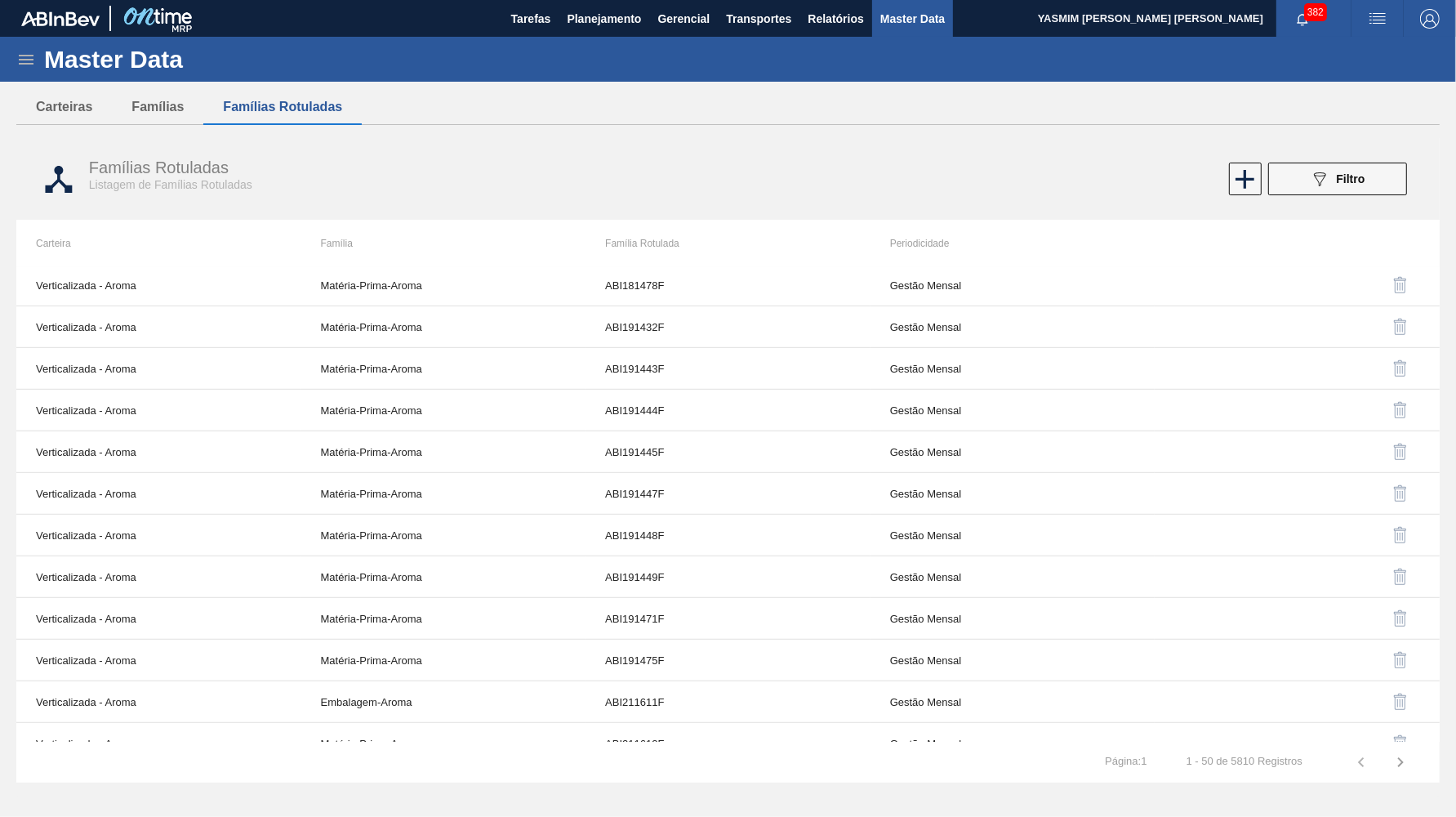
scroll to position [1345, 0]
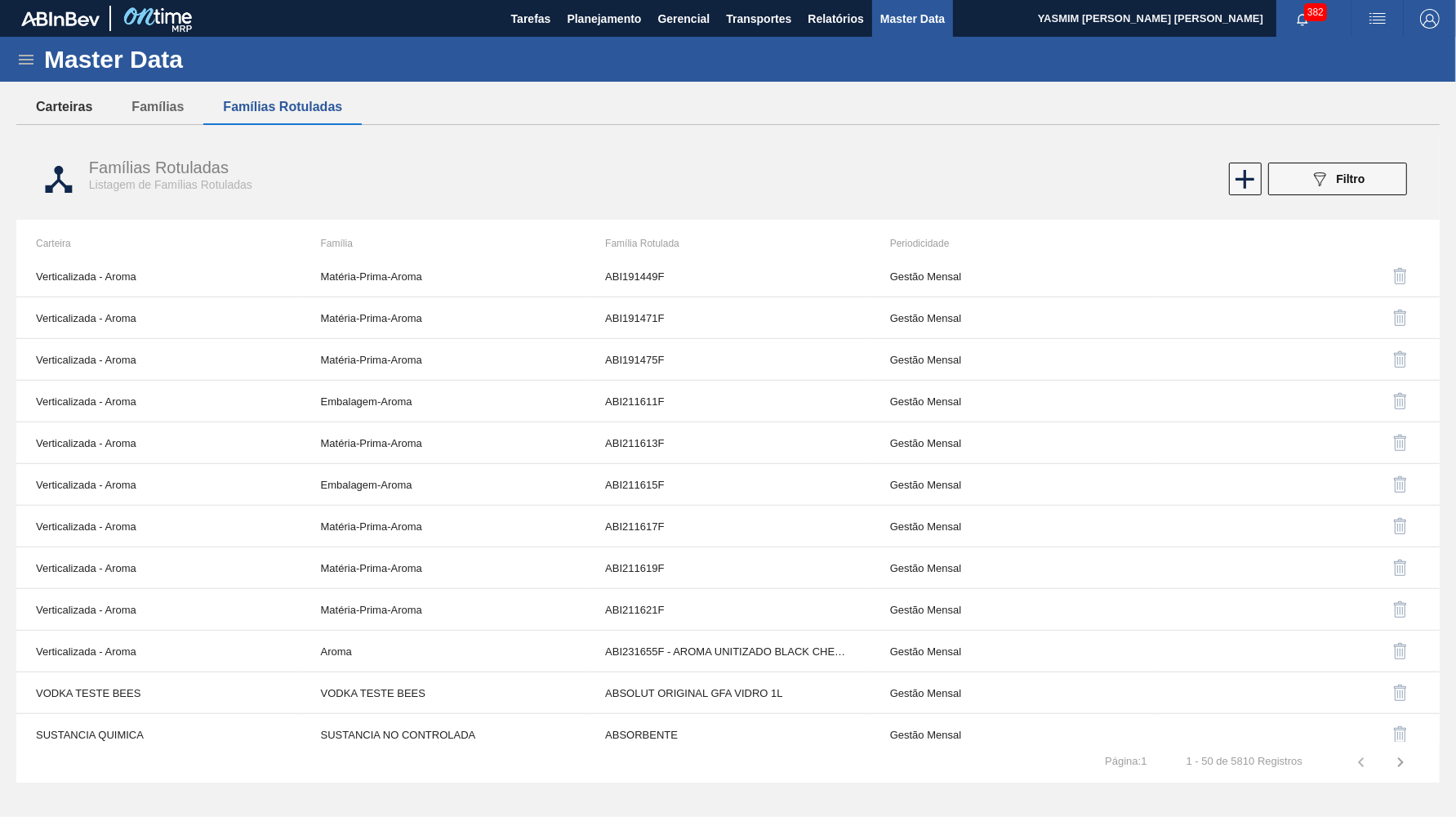
click at [53, 116] on button "Carteiras" at bounding box center [64, 107] width 96 height 34
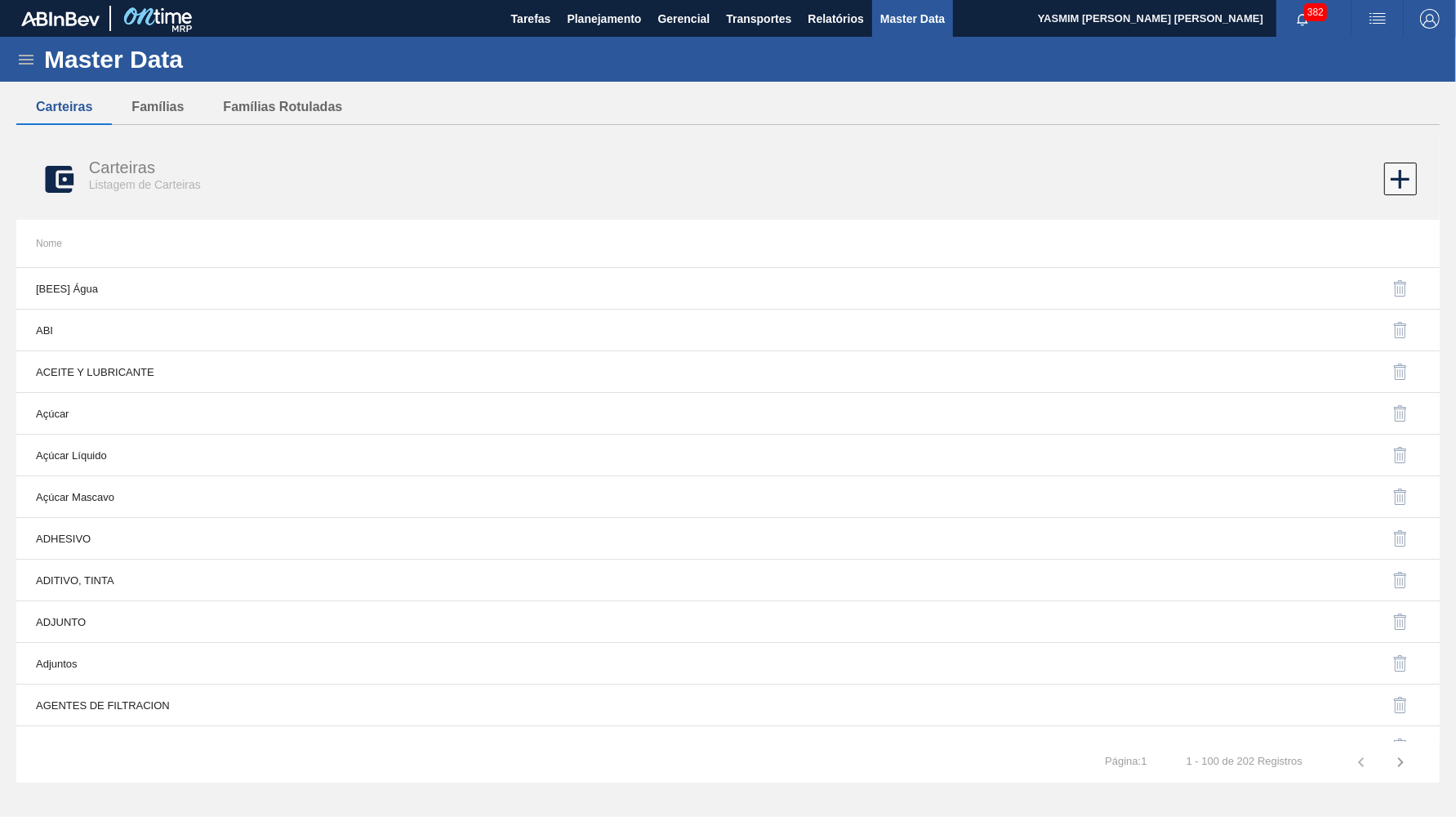
click at [155, 87] on div "Master Data Geral Carteiras e Famílias Coordenações e Usuários Fornecedores Mat…" at bounding box center [728, 416] width 1456 height 760
click at [168, 104] on button "Famílias" at bounding box center [158, 107] width 92 height 34
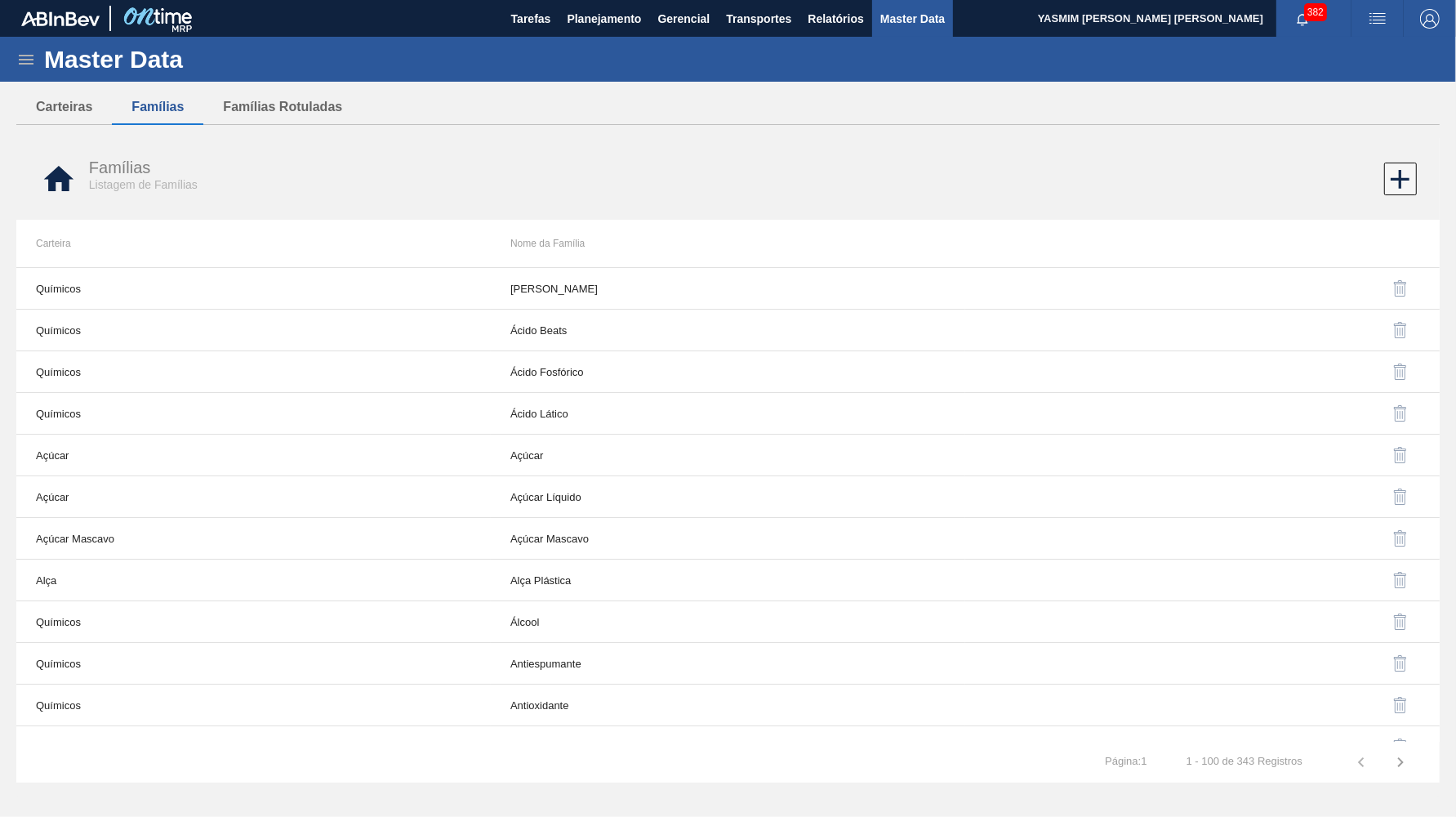
scroll to position [1609, 0]
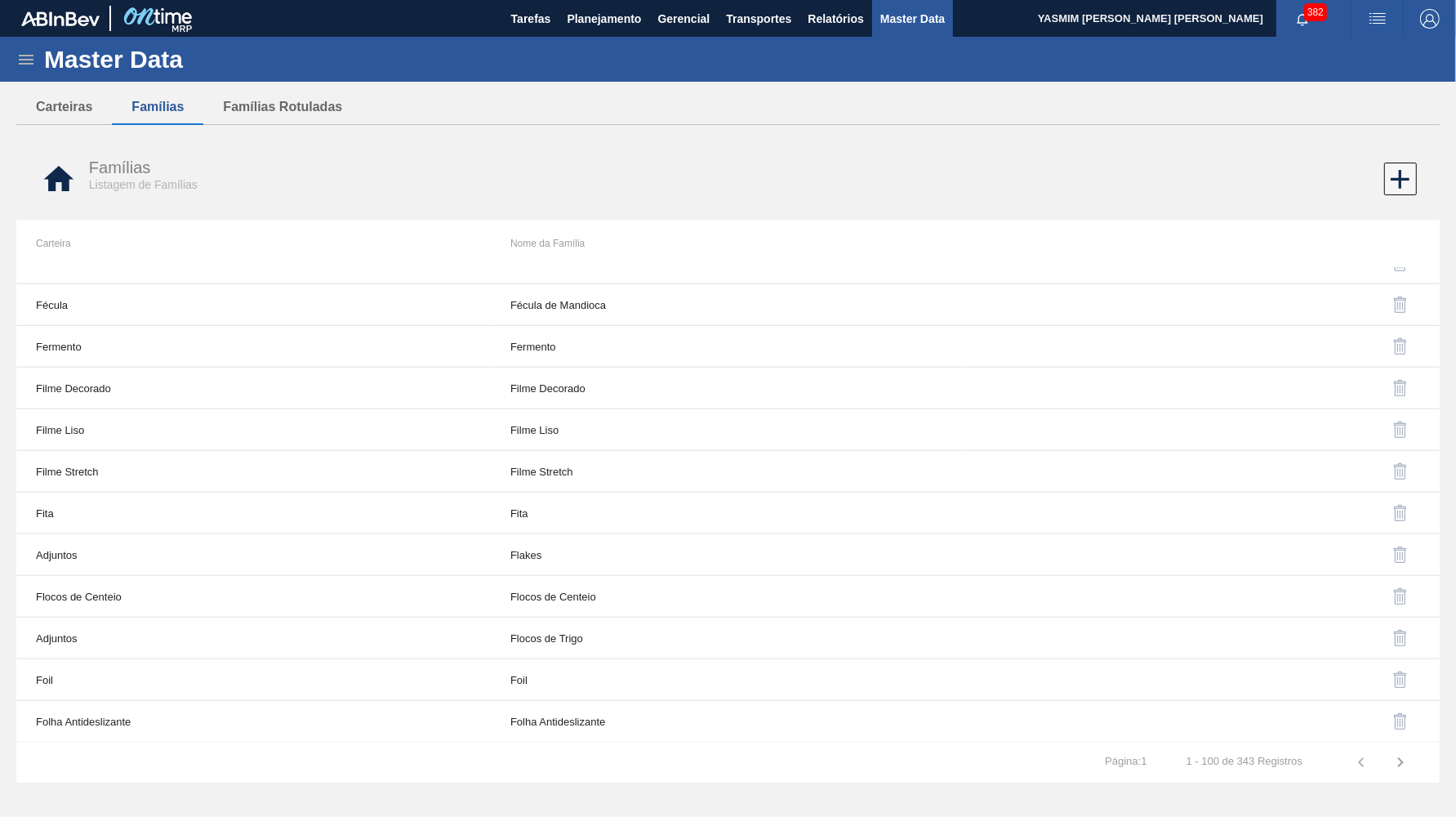
click at [14, 54] on div "Master Data" at bounding box center [728, 59] width 1456 height 45
click at [32, 62] on icon at bounding box center [25, 59] width 20 height 20
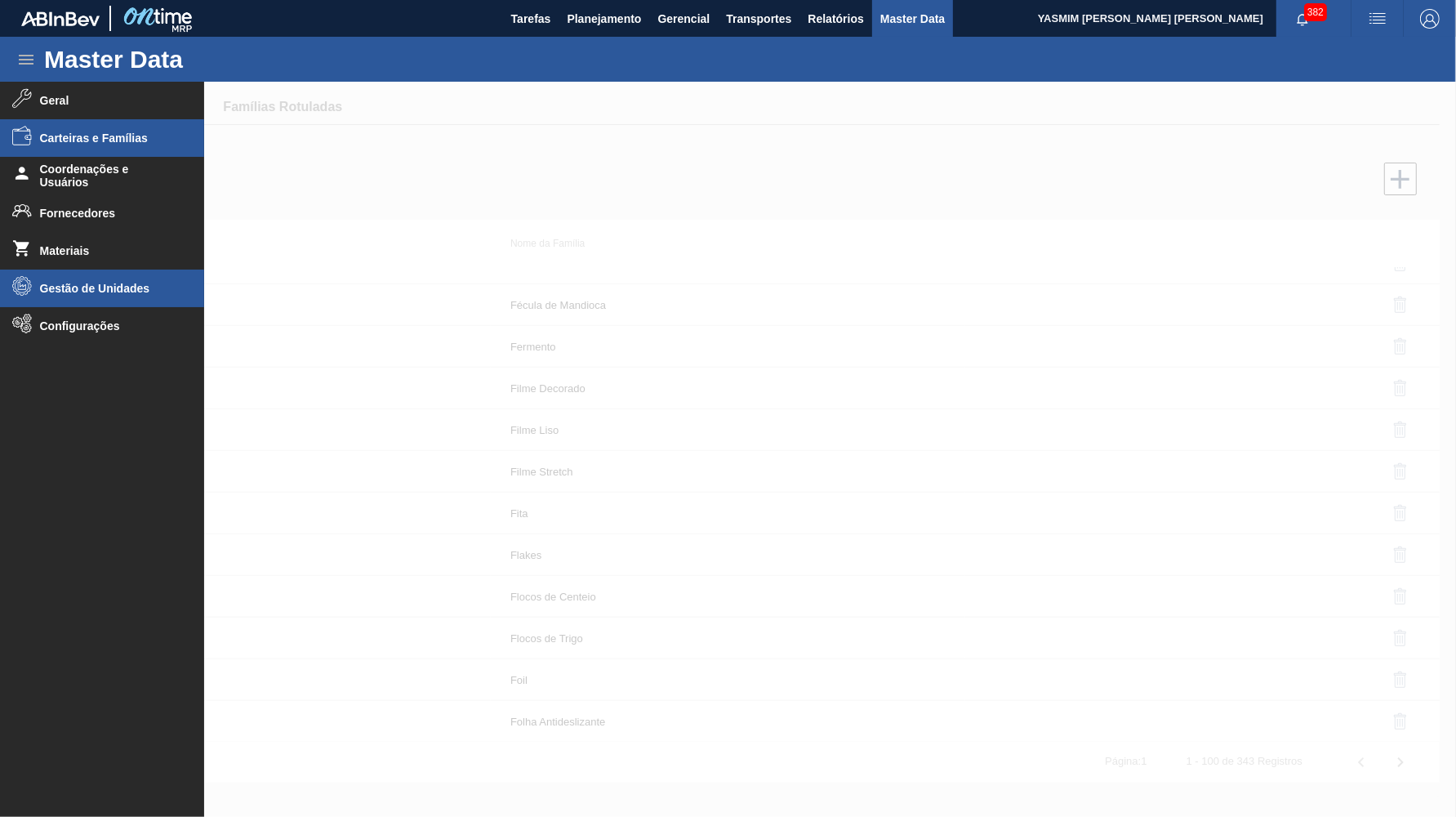
click at [132, 276] on li "Gestão de Unidades" at bounding box center [102, 288] width 205 height 37
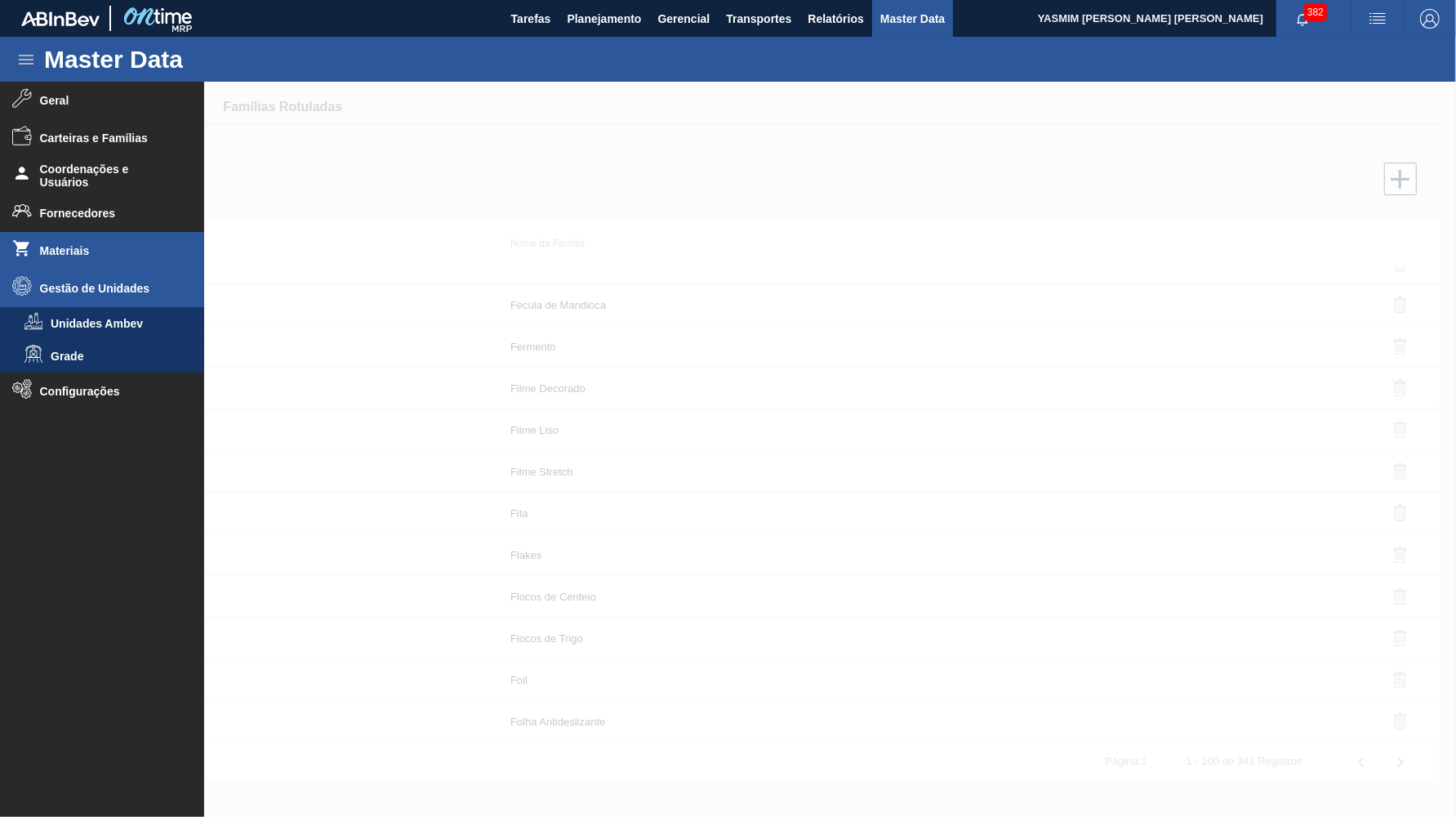
click at [77, 258] on li "Materiais" at bounding box center [102, 251] width 205 height 37
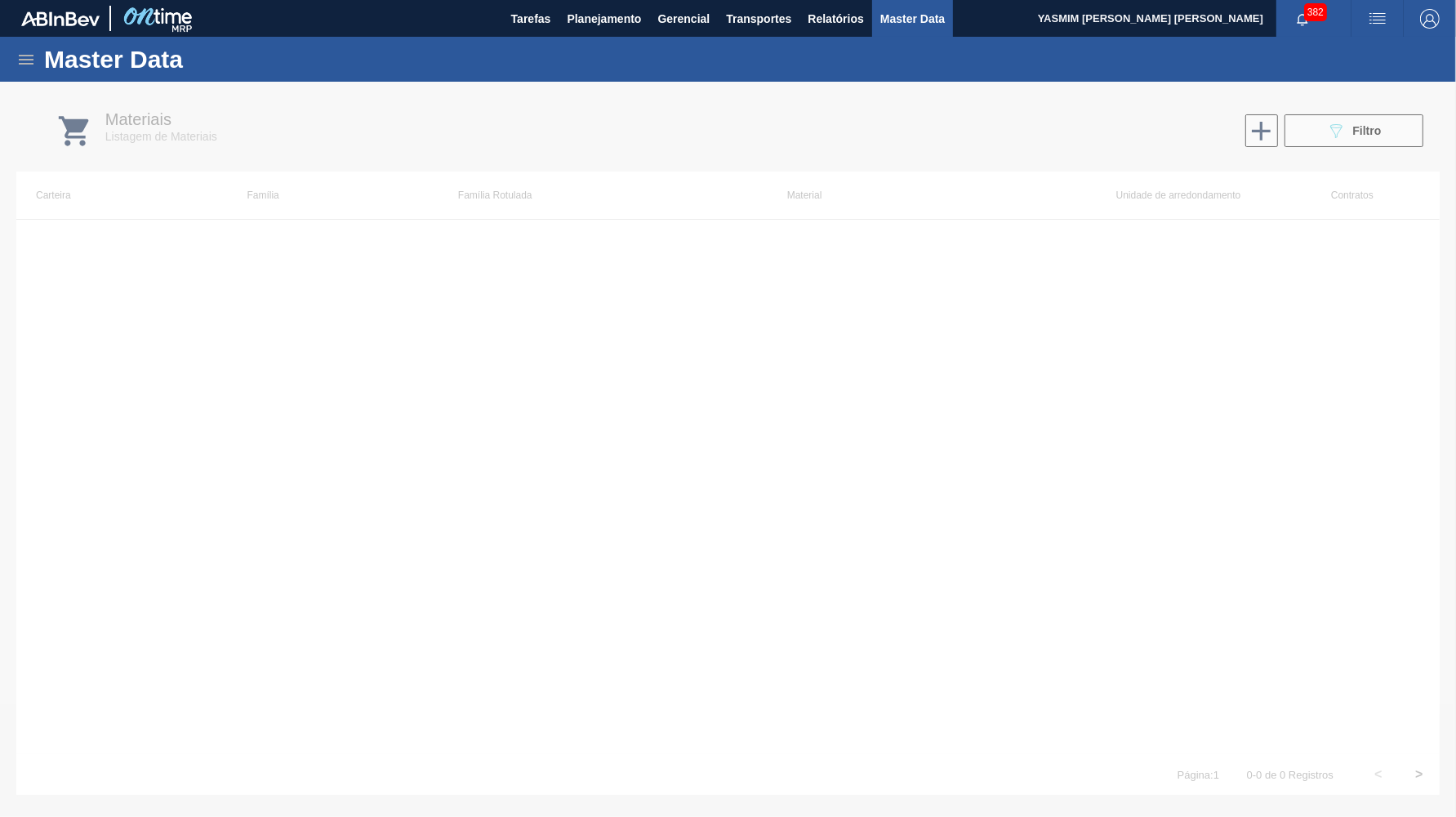
click at [23, 54] on icon at bounding box center [25, 59] width 14 height 10
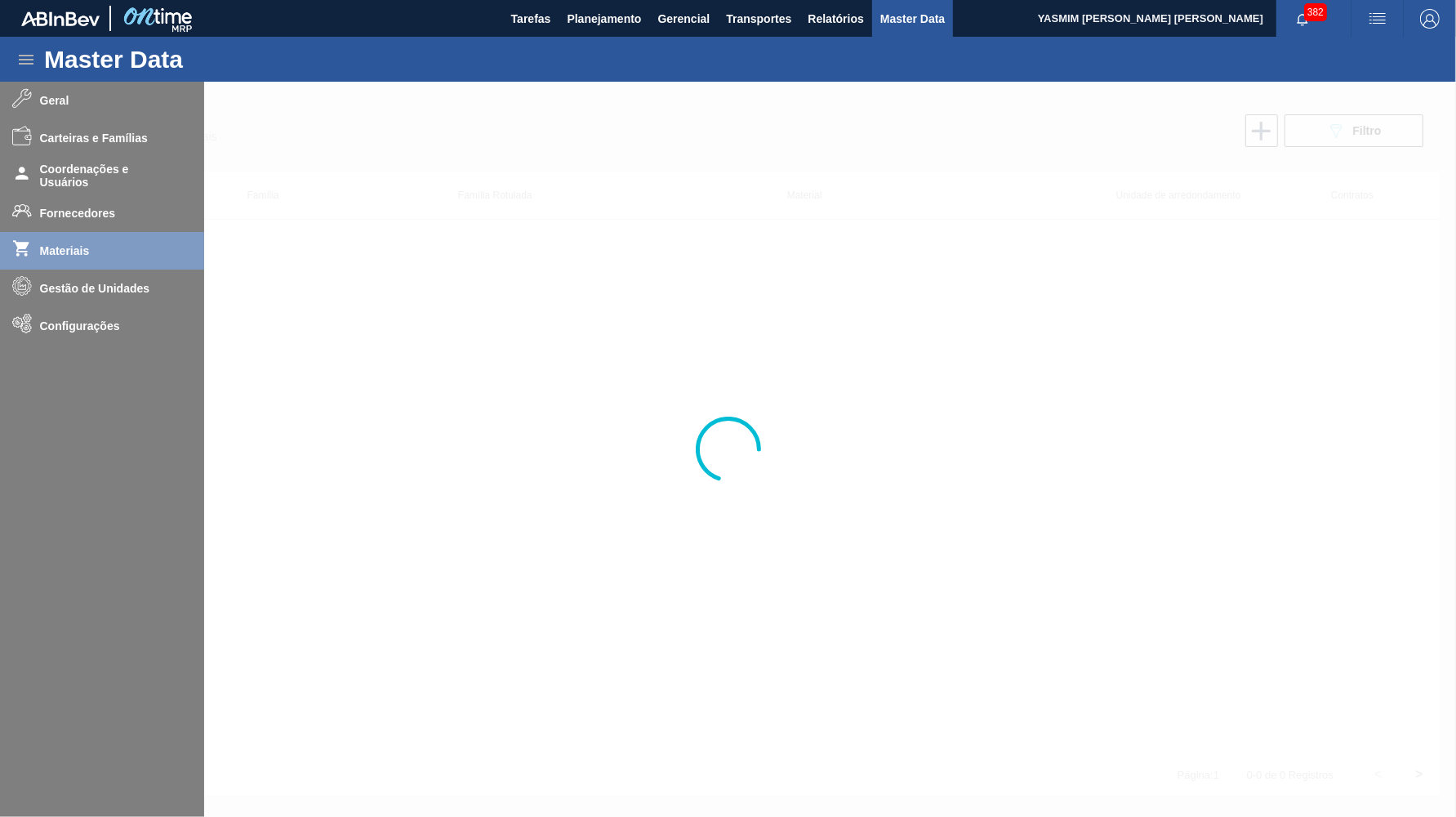
click at [66, 218] on div at bounding box center [728, 449] width 1456 height 735
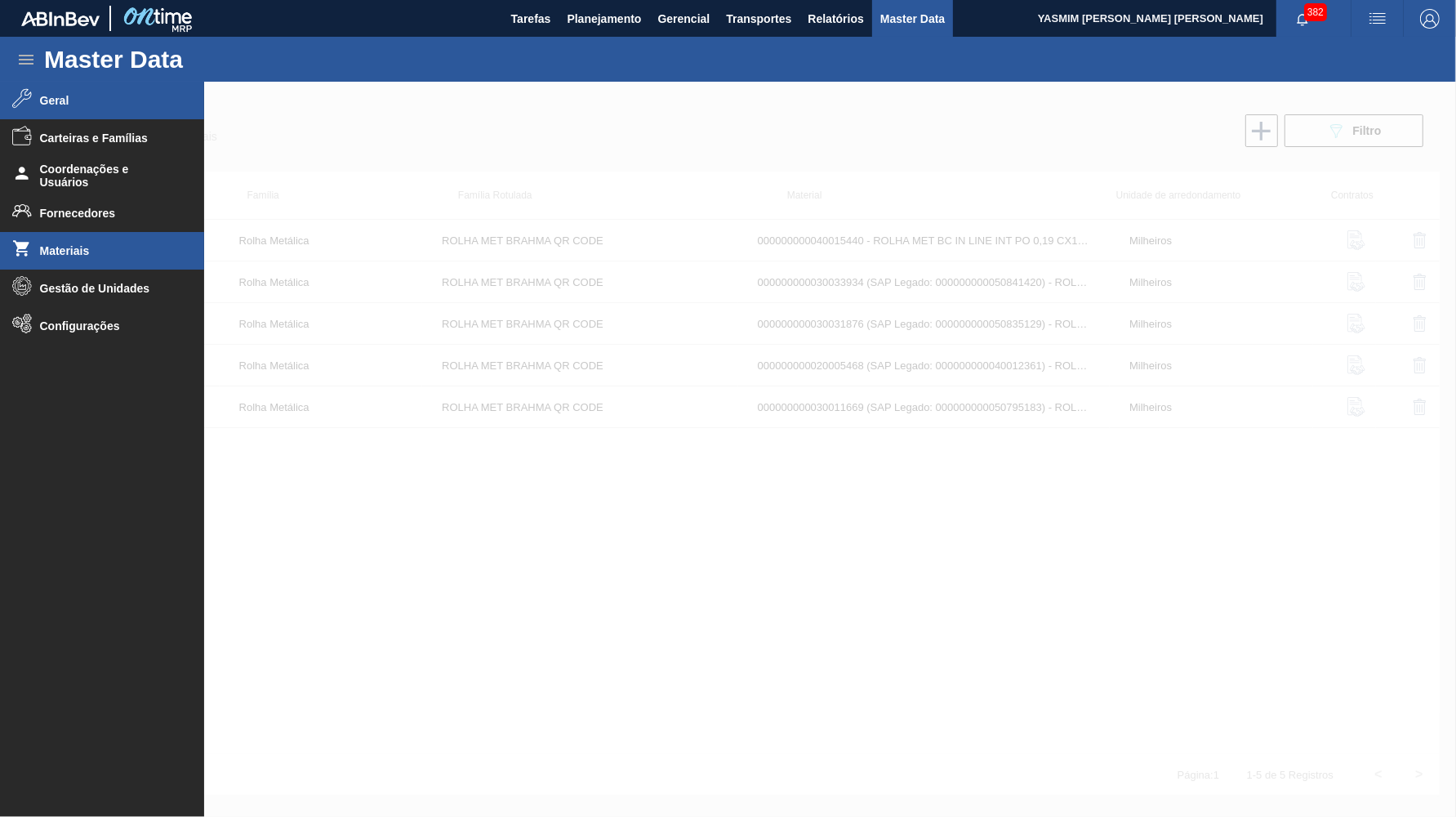
click at [55, 93] on li "Geral" at bounding box center [102, 100] width 205 height 37
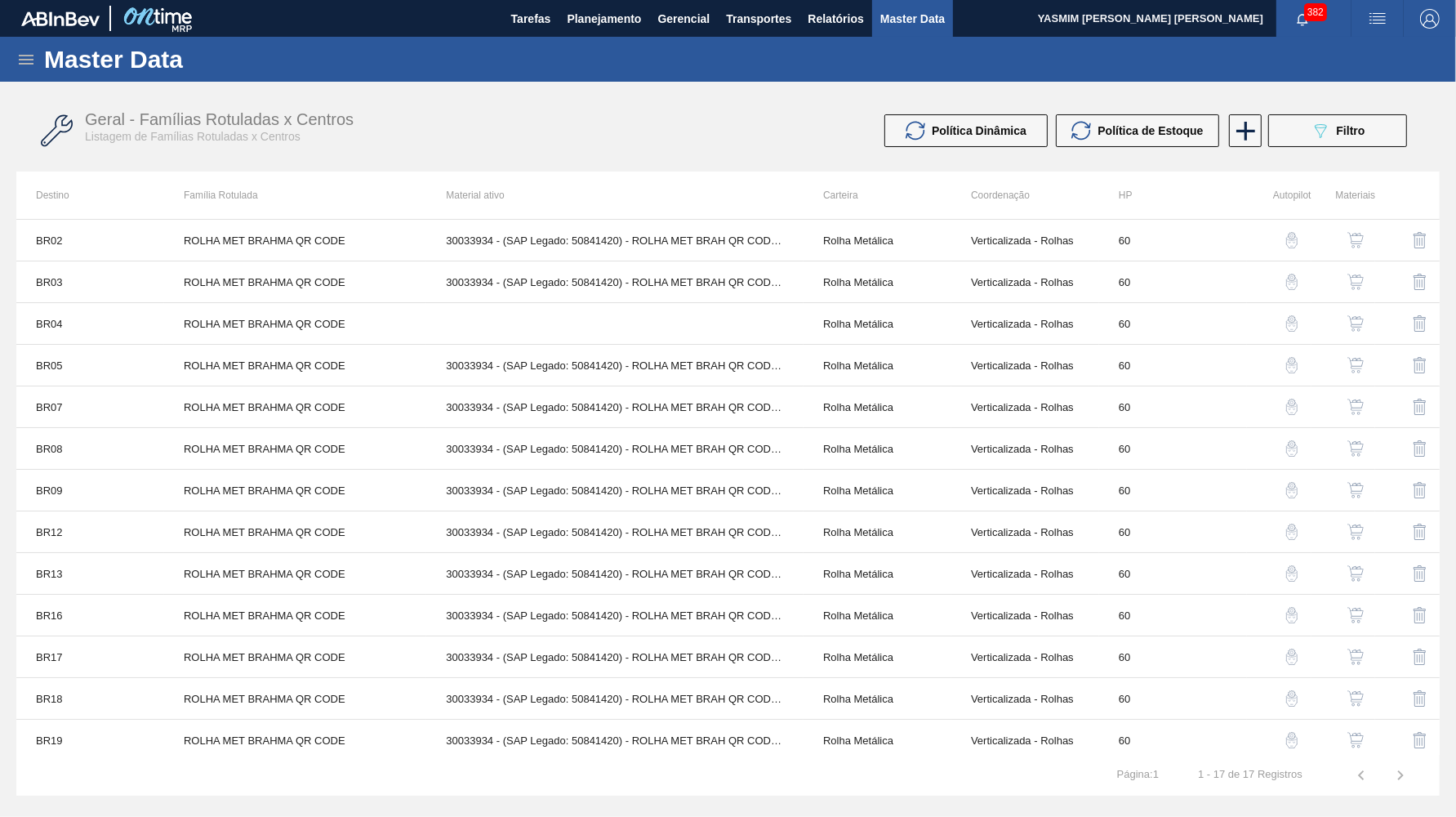
click at [1358, 322] on img "button" at bounding box center [1355, 323] width 16 height 16
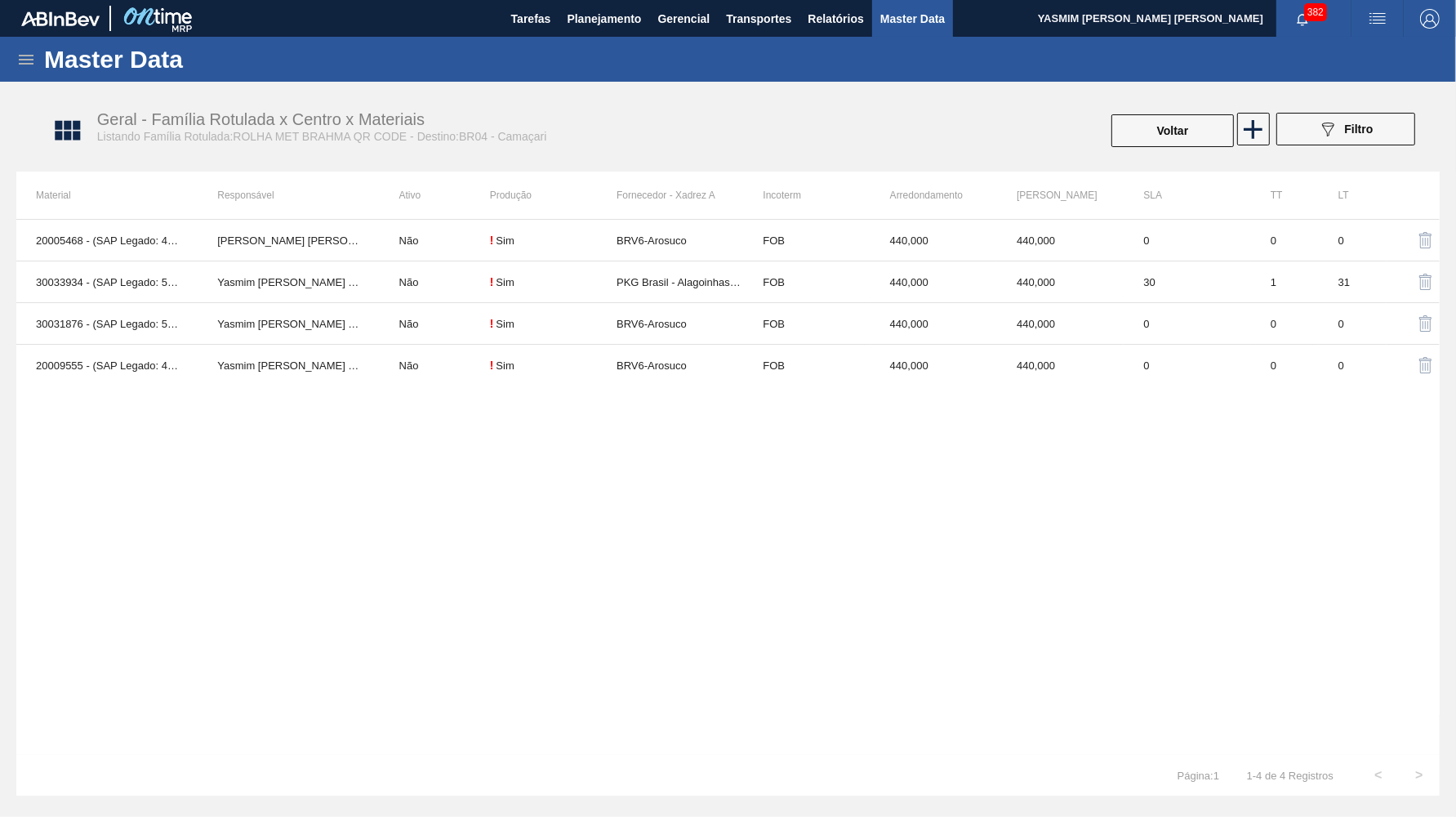
click at [601, 42] on div "Master Data" at bounding box center [728, 59] width 1456 height 45
click at [588, 31] on button "Planejamento" at bounding box center [604, 18] width 91 height 37
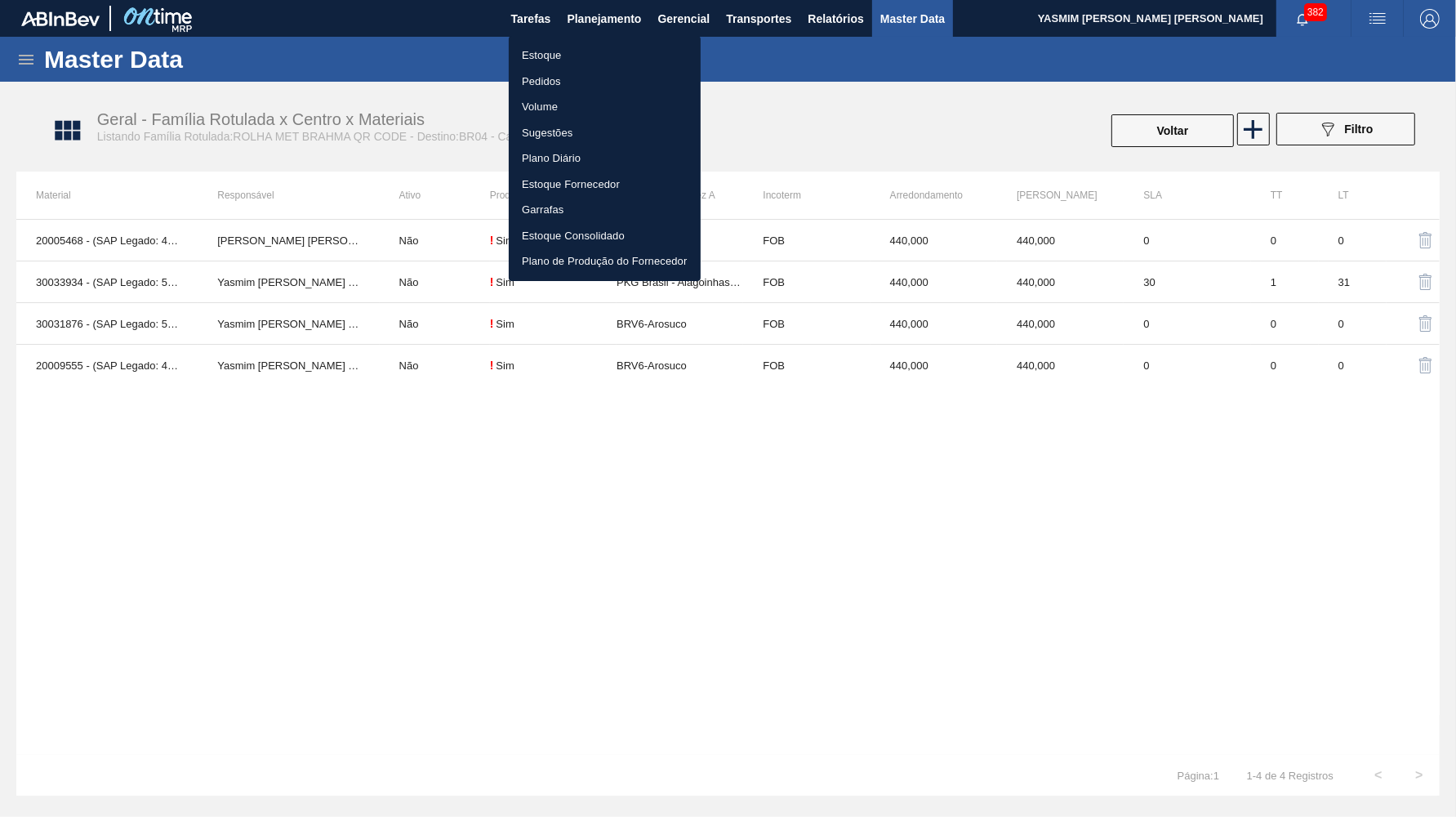
click at [559, 64] on li "Estoque" at bounding box center [604, 55] width 192 height 26
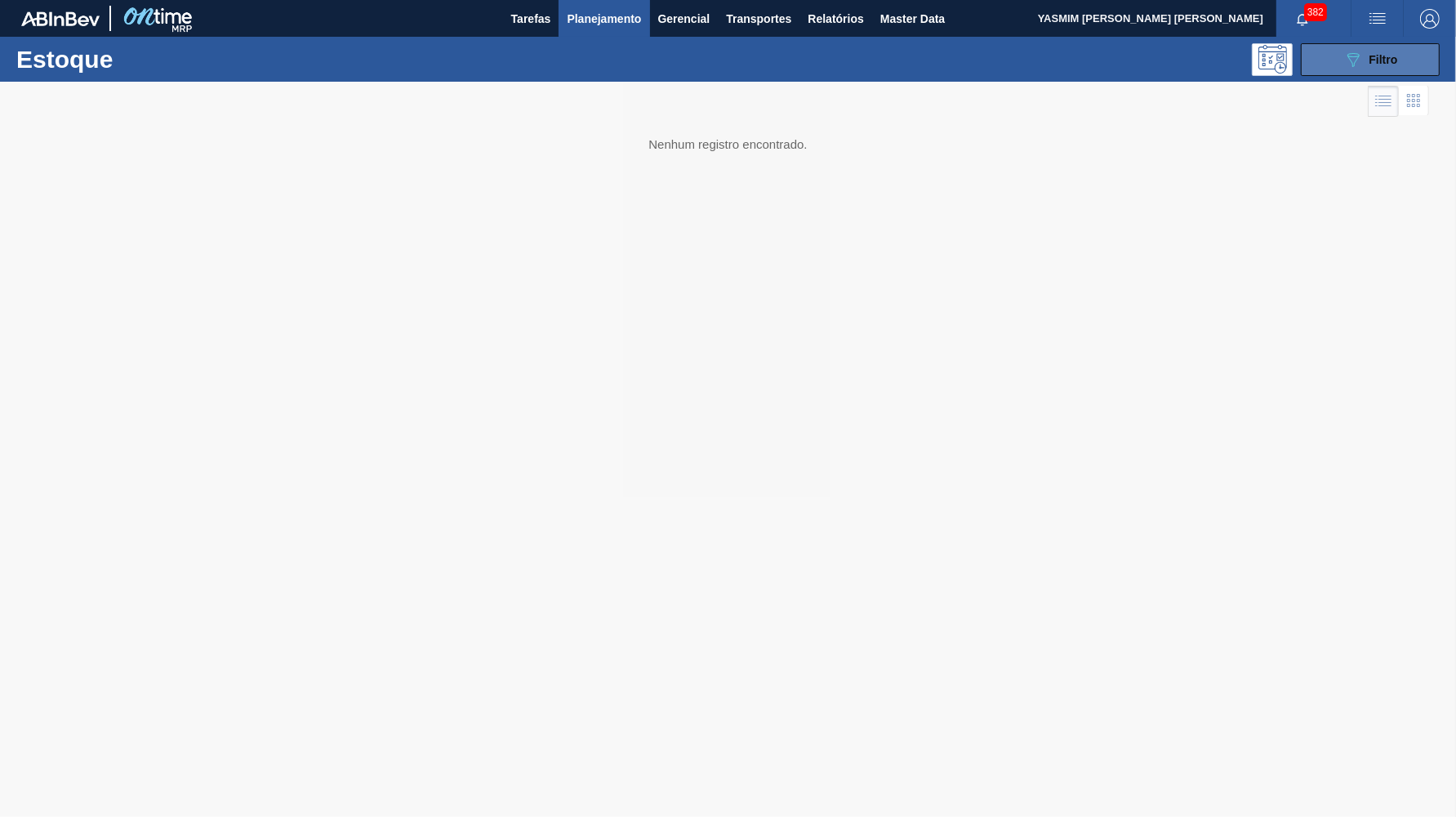
click at [1387, 68] on div "089F7B8B-B2A5-4AFE-B5C0-19BA573D28AC Filtro" at bounding box center [1371, 59] width 54 height 20
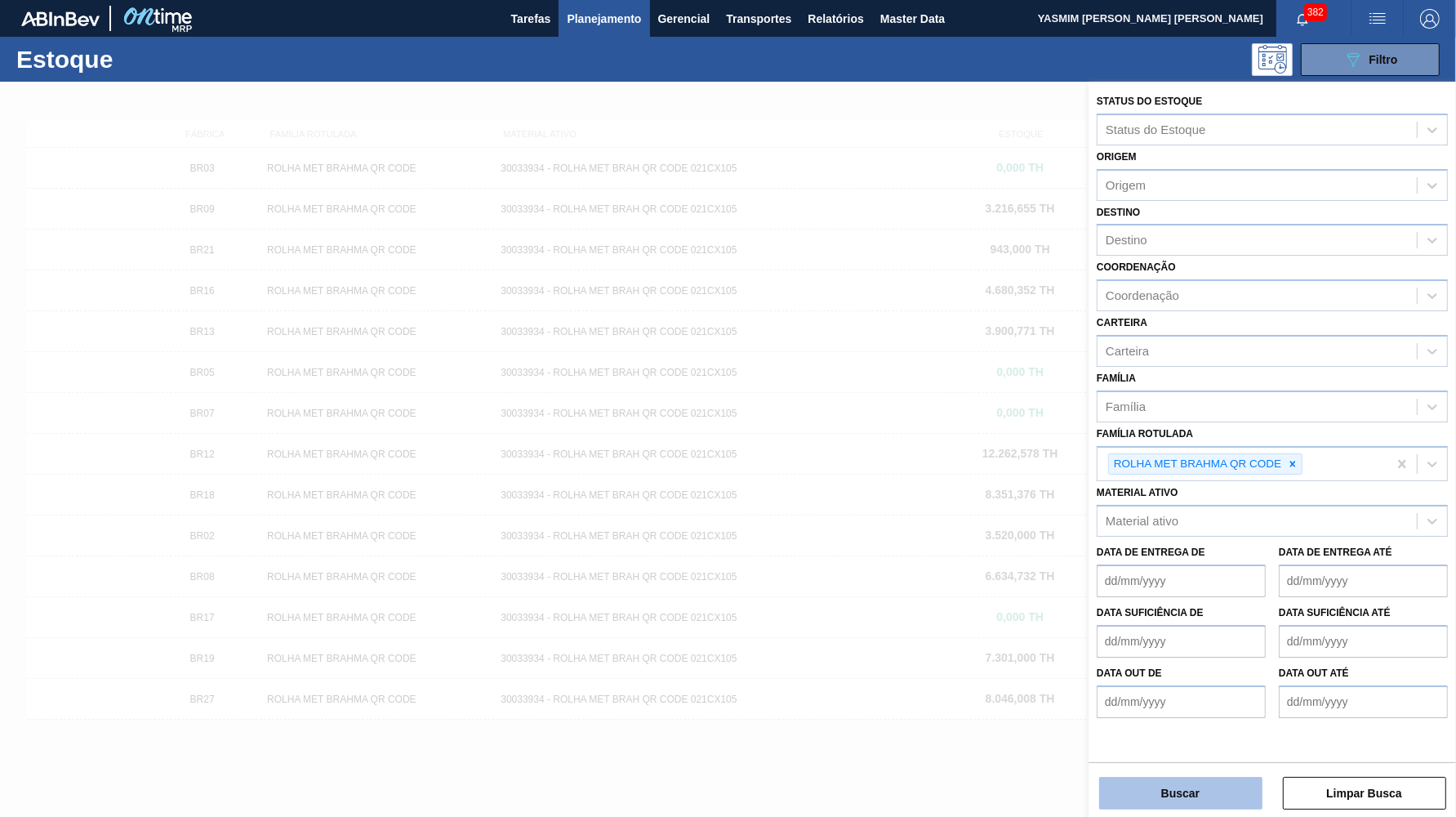
click at [1190, 786] on button "Buscar" at bounding box center [1181, 793] width 163 height 32
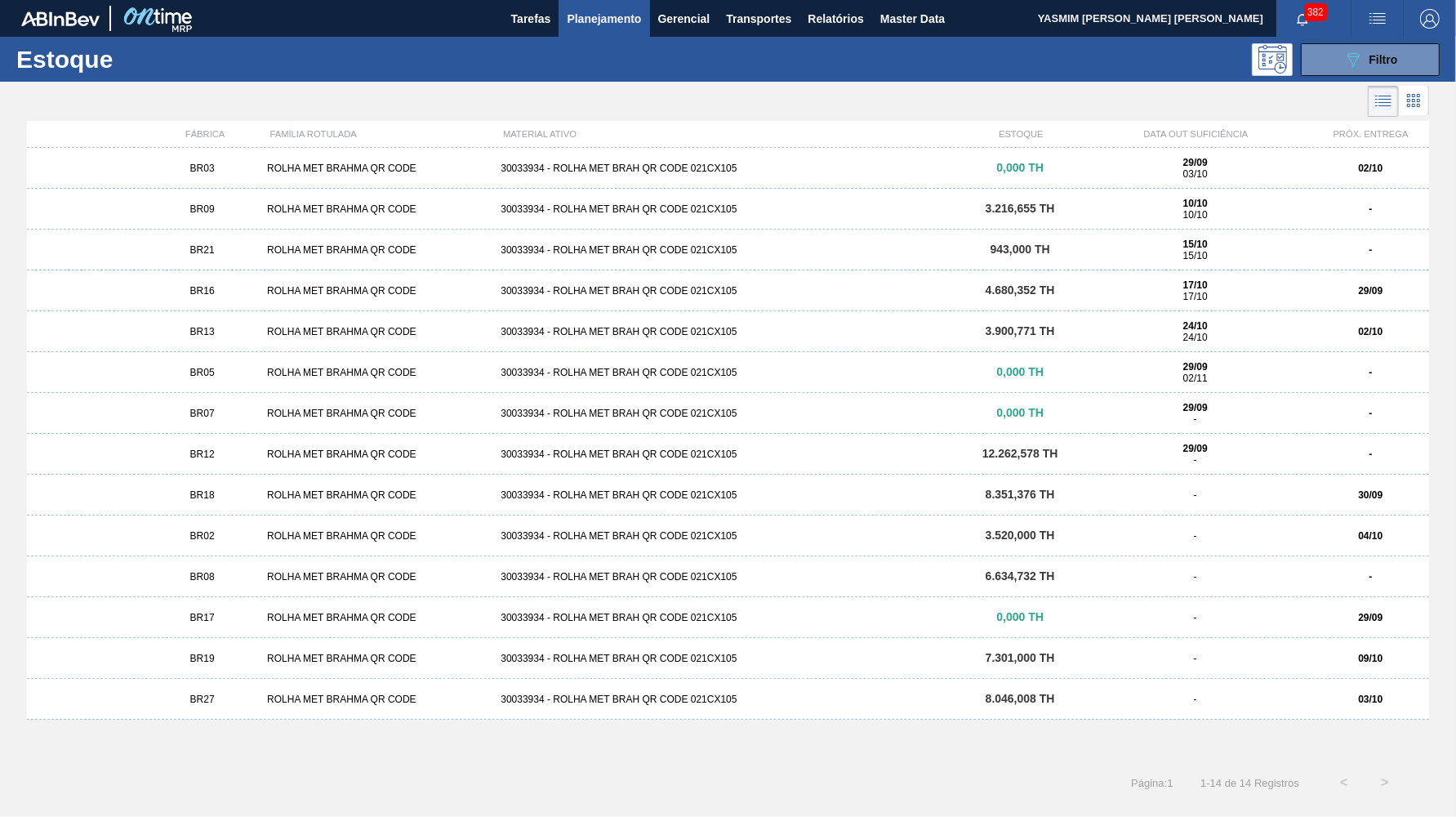
click at [978, 700] on div "8.046,008 TH" at bounding box center [1020, 699] width 117 height 12
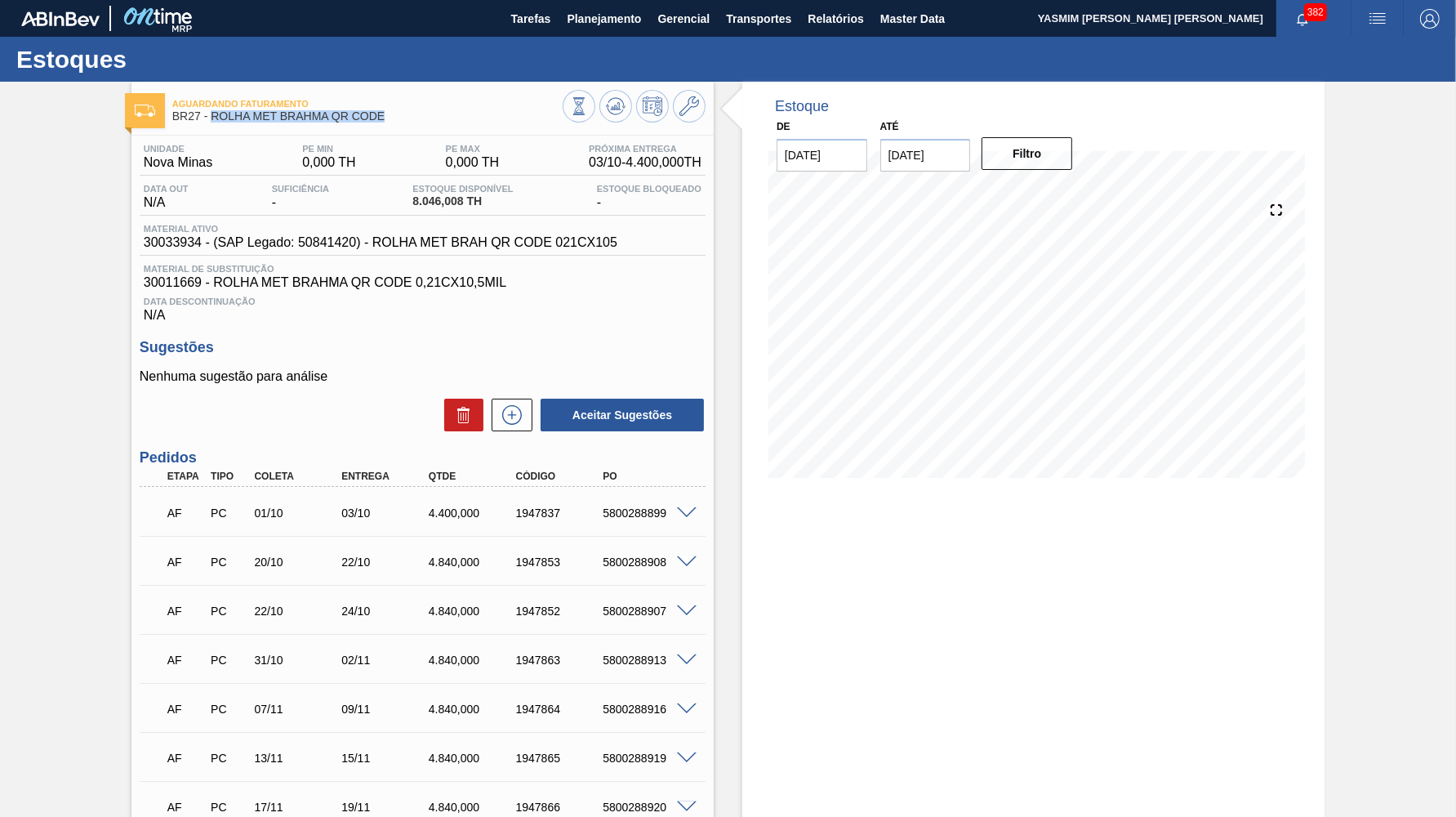
drag, startPoint x: 399, startPoint y: 117, endPoint x: 211, endPoint y: 120, distance: 188.0
click at [211, 120] on span "BR27 - ROLHA MET BRAHMA QR CODE" at bounding box center [368, 116] width 391 height 12
copy span "ROLHA MET BRAHMA QR CODE"
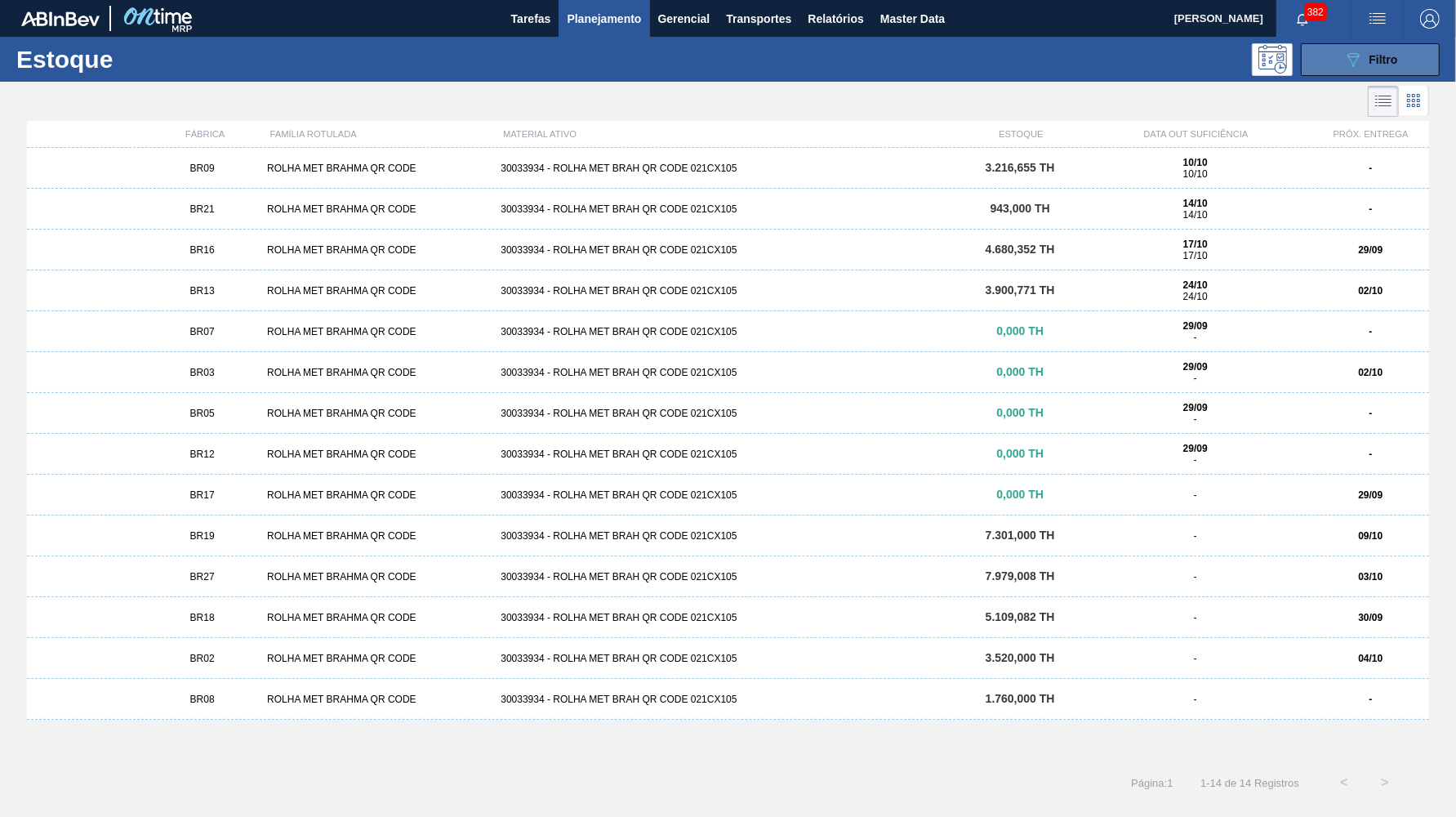
click at [1311, 55] on button "089F7B8B-B2A5-4AFE-B5C0-19BA573D28AC Filtro" at bounding box center [1370, 59] width 139 height 32
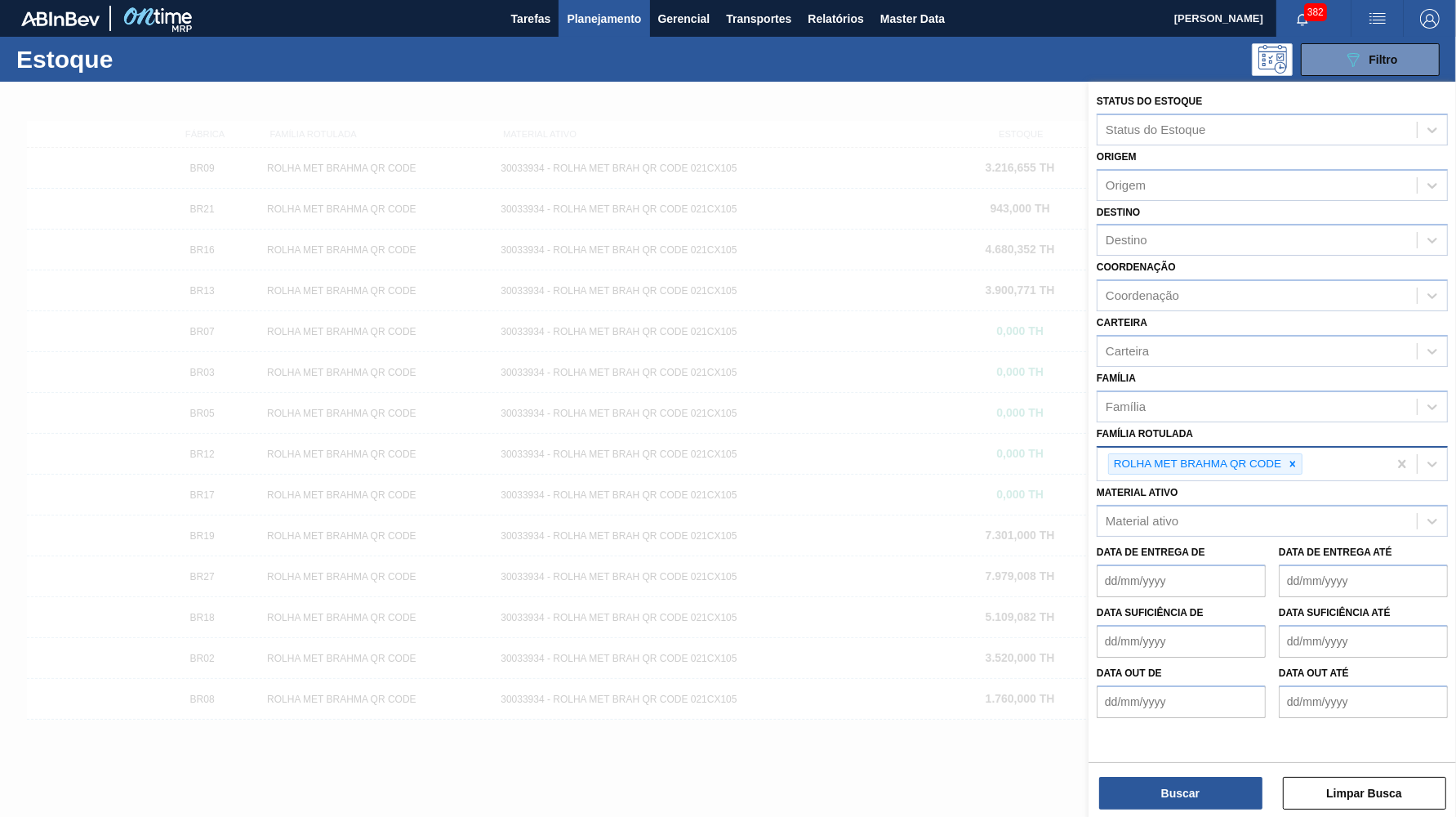
click at [1302, 454] on div "ROLHA MET BRAHMA QR CODE" at bounding box center [1205, 465] width 194 height 22
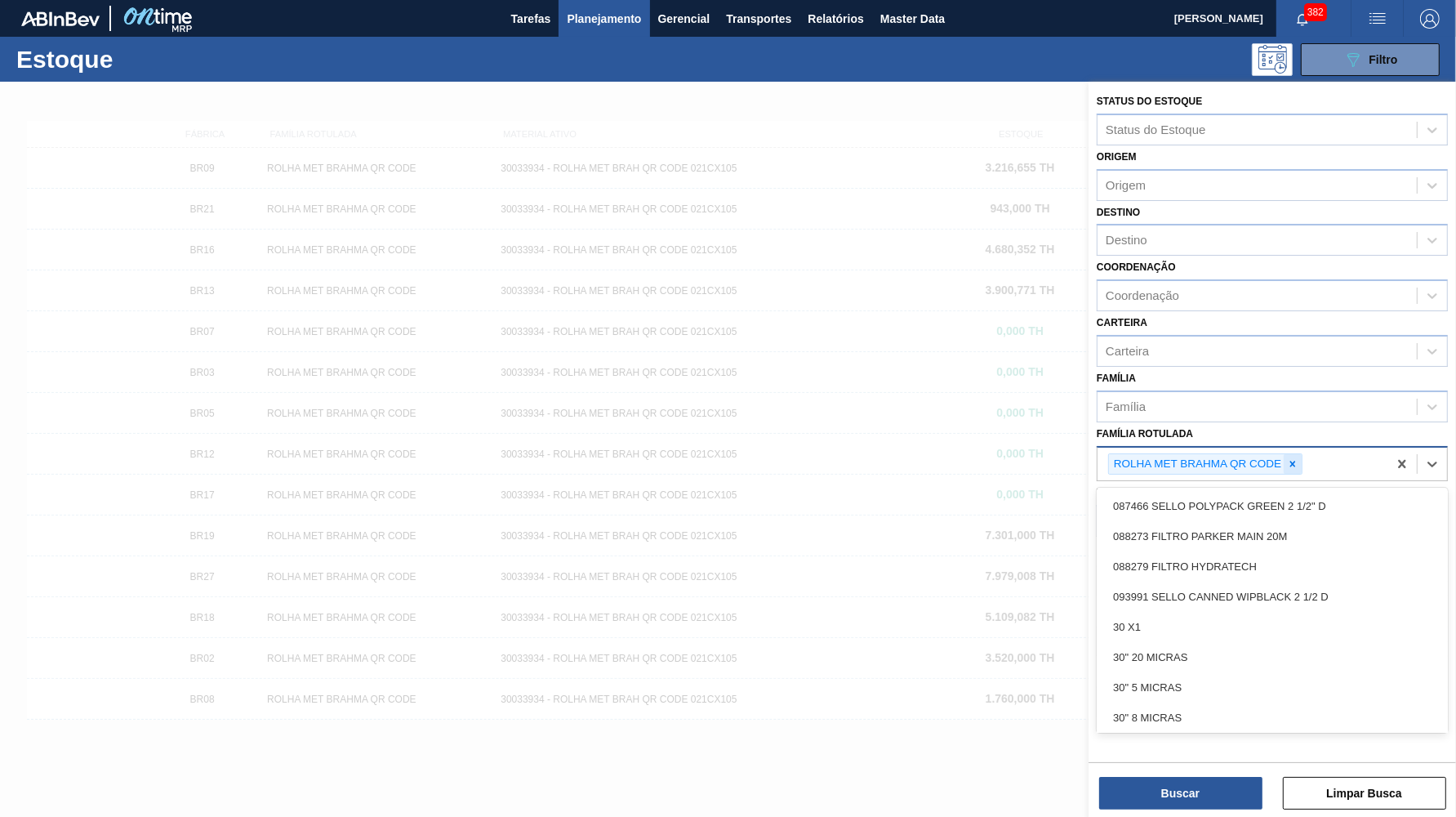
click at [1297, 459] on icon at bounding box center [1292, 464] width 11 height 11
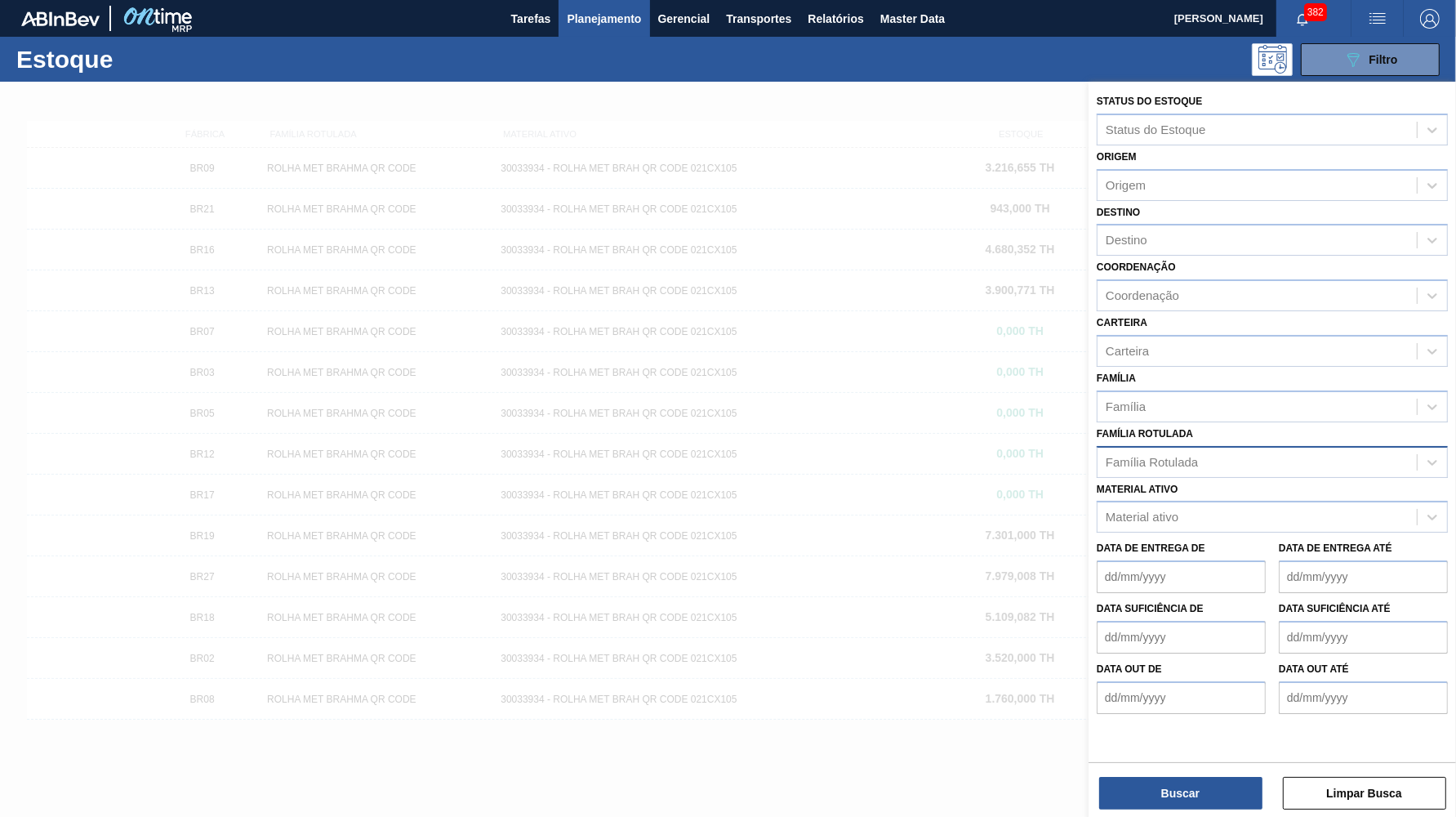
click at [1207, 422] on div "Família Rotulada Família Rotulada" at bounding box center [1273, 449] width 351 height 55
click at [1150, 501] on div "Material ativo" at bounding box center [1273, 517] width 351 height 32
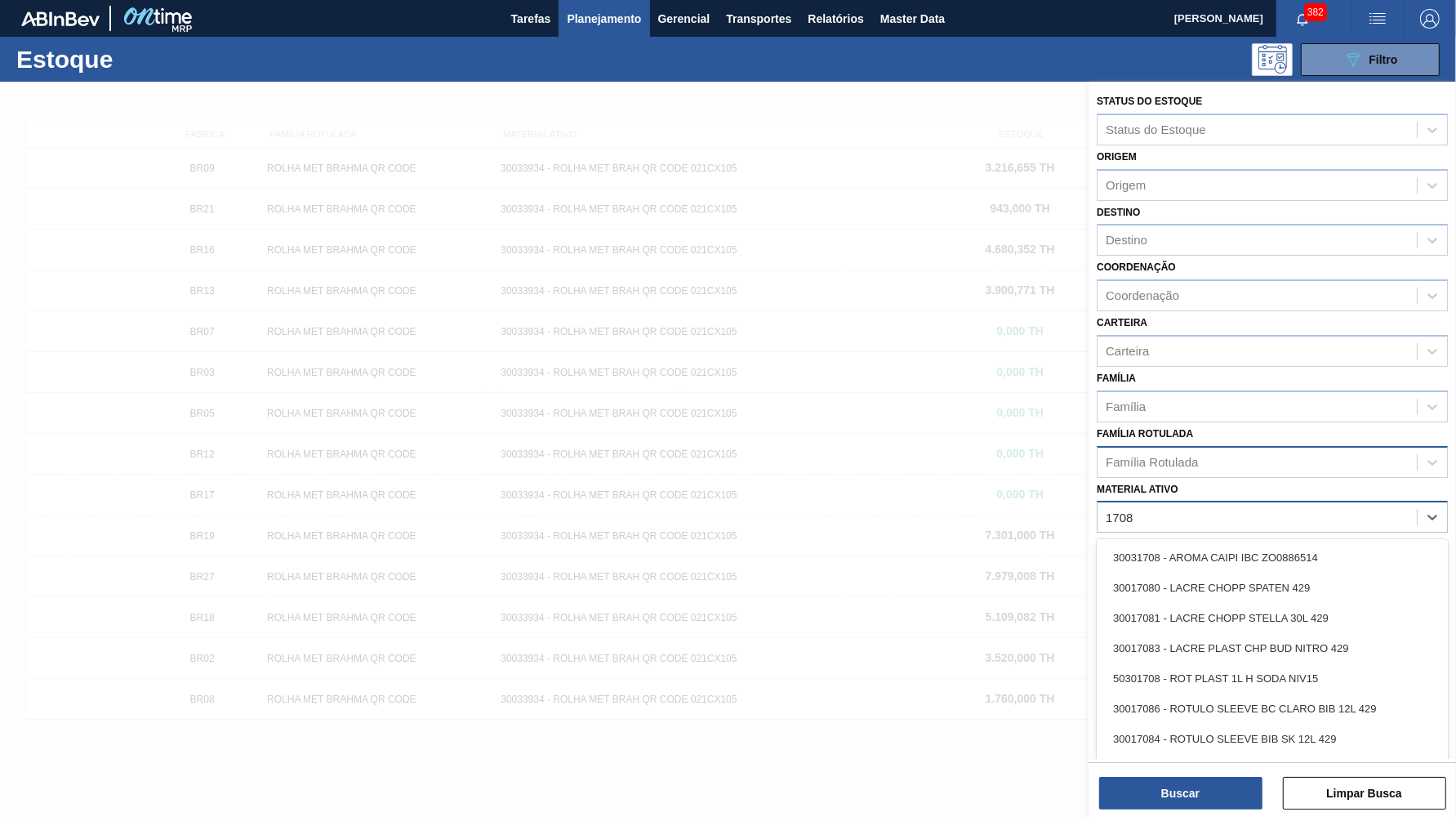
type ativo "17086"
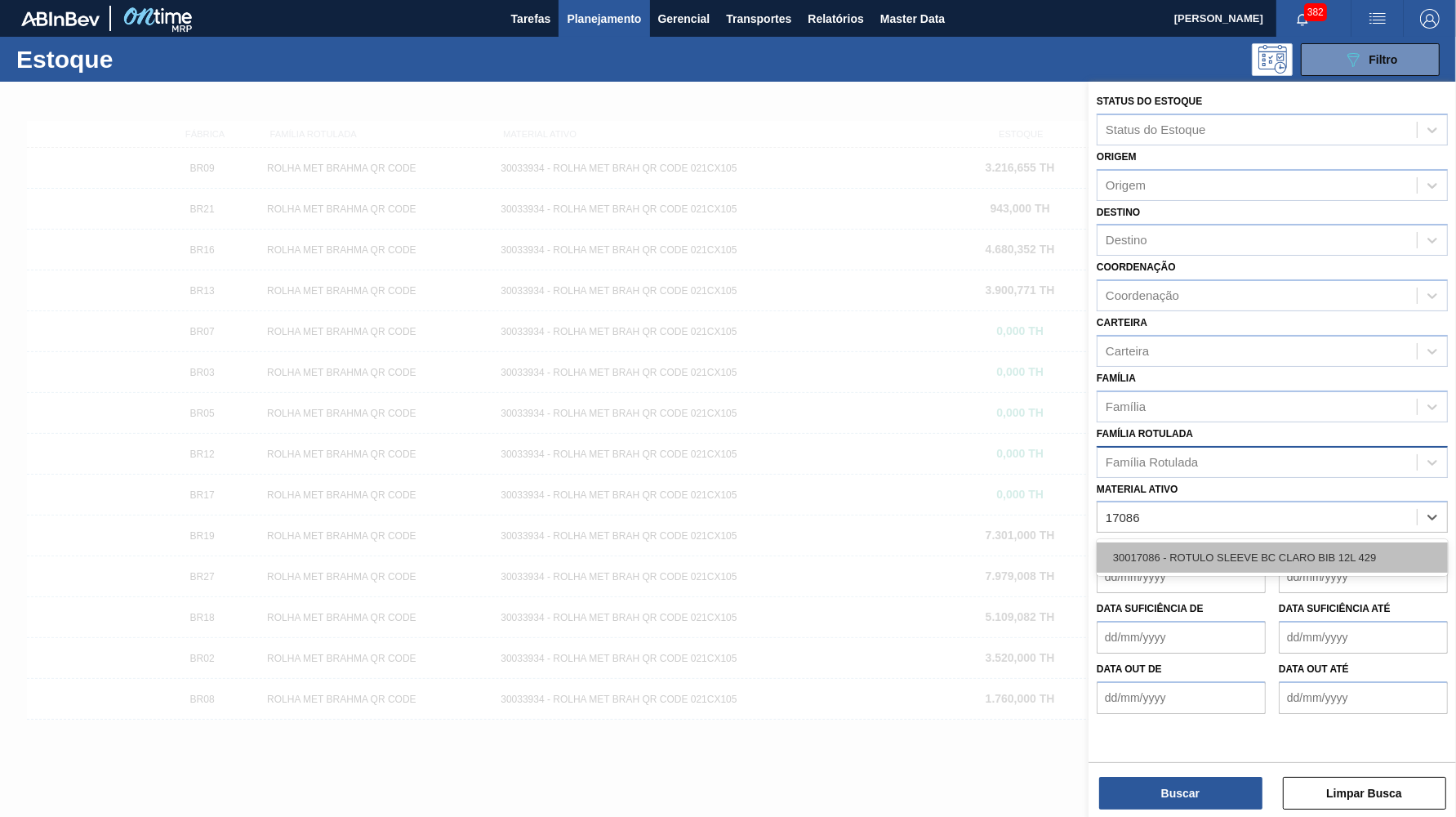
click at [1240, 543] on div "30017086 - ROTULO SLEEVE BC CLARO BIB 12L 429" at bounding box center [1273, 558] width 351 height 31
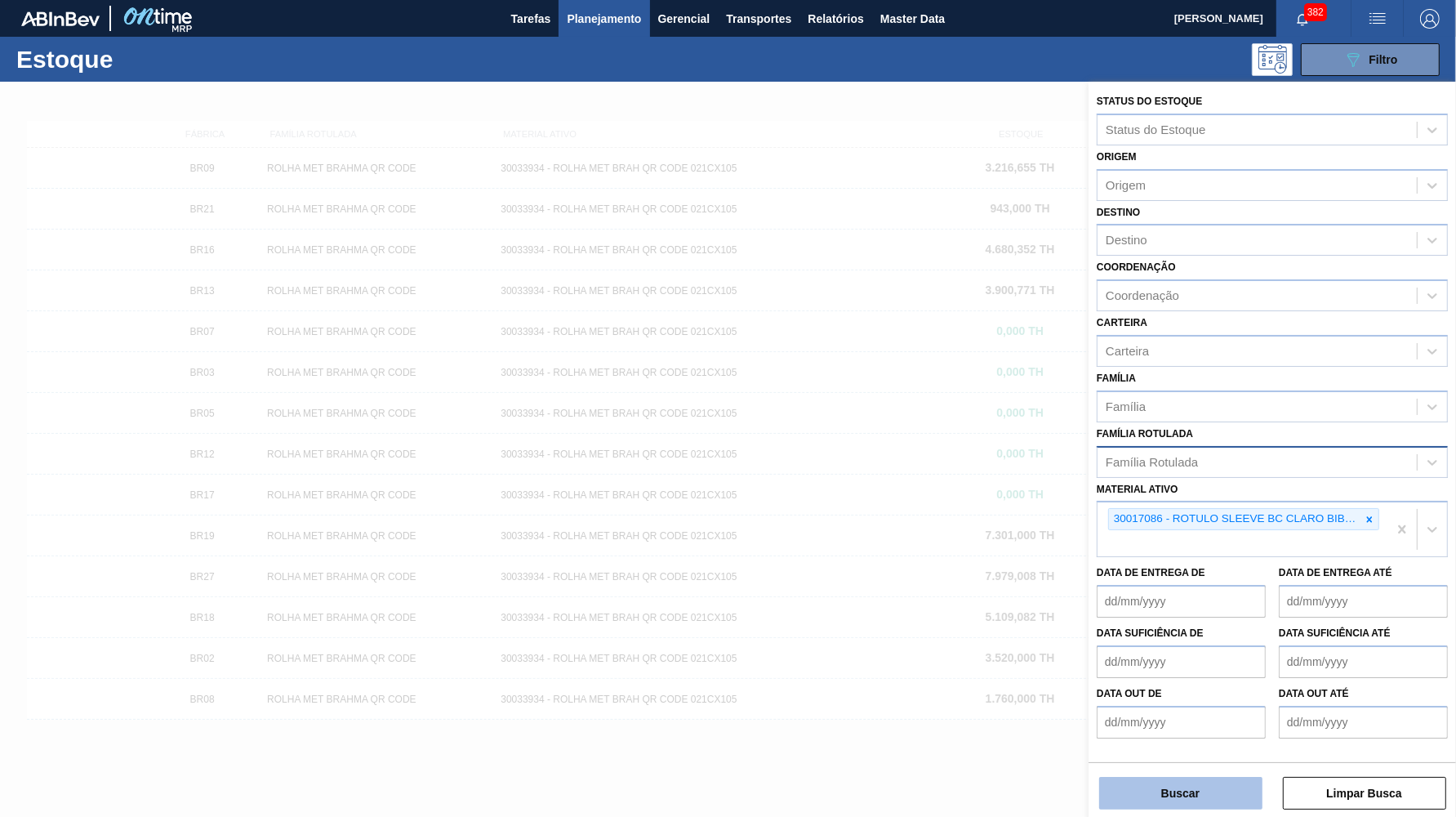
click at [1199, 799] on button "Buscar" at bounding box center [1181, 793] width 163 height 32
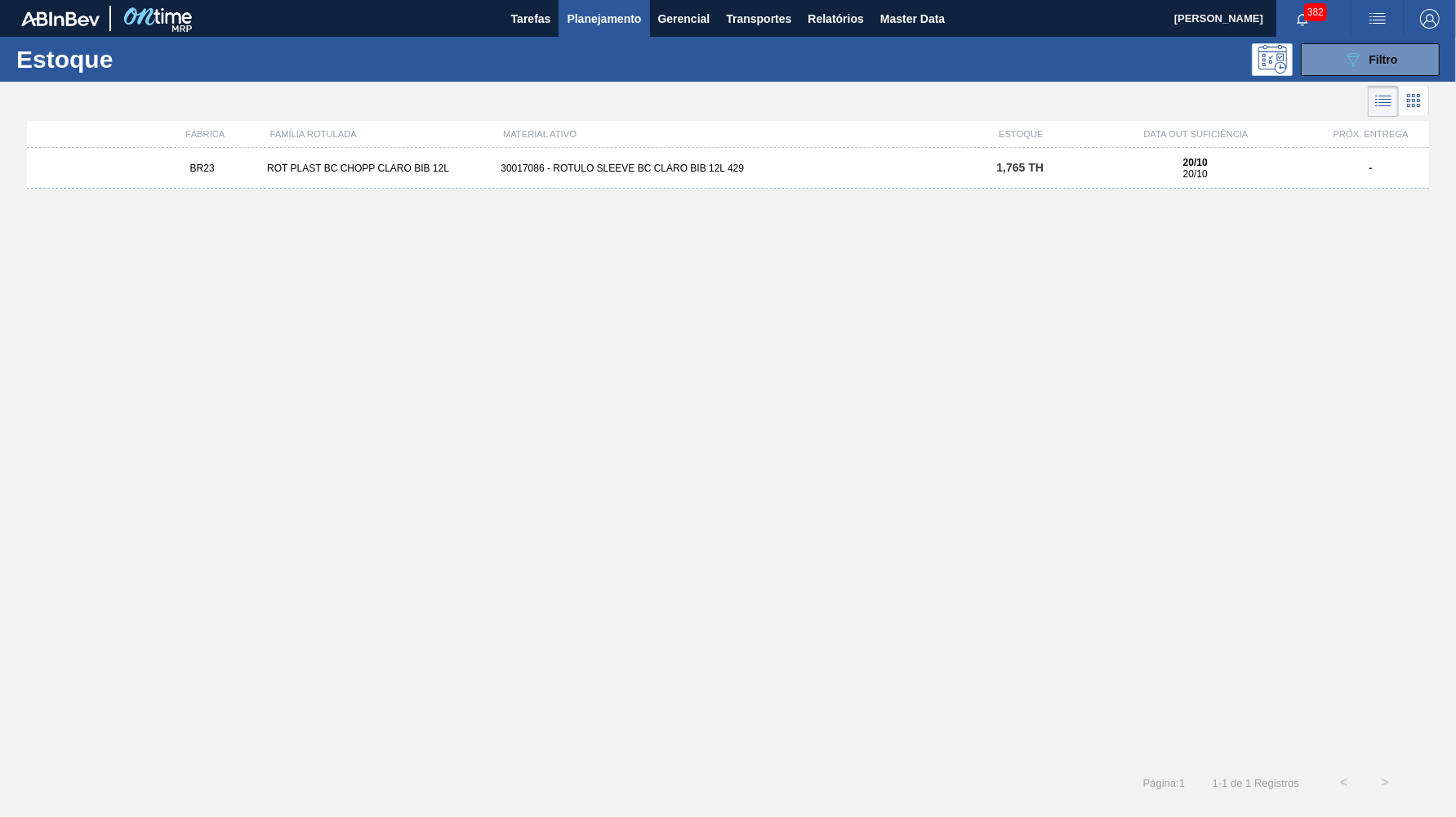
click at [998, 179] on div "BR23 ROT PLAST BC CHOPP CLARO BIB 12L 30017086 - ROTULO SLEEVE BC CLARO BIB 12L…" at bounding box center [728, 168] width 1403 height 41
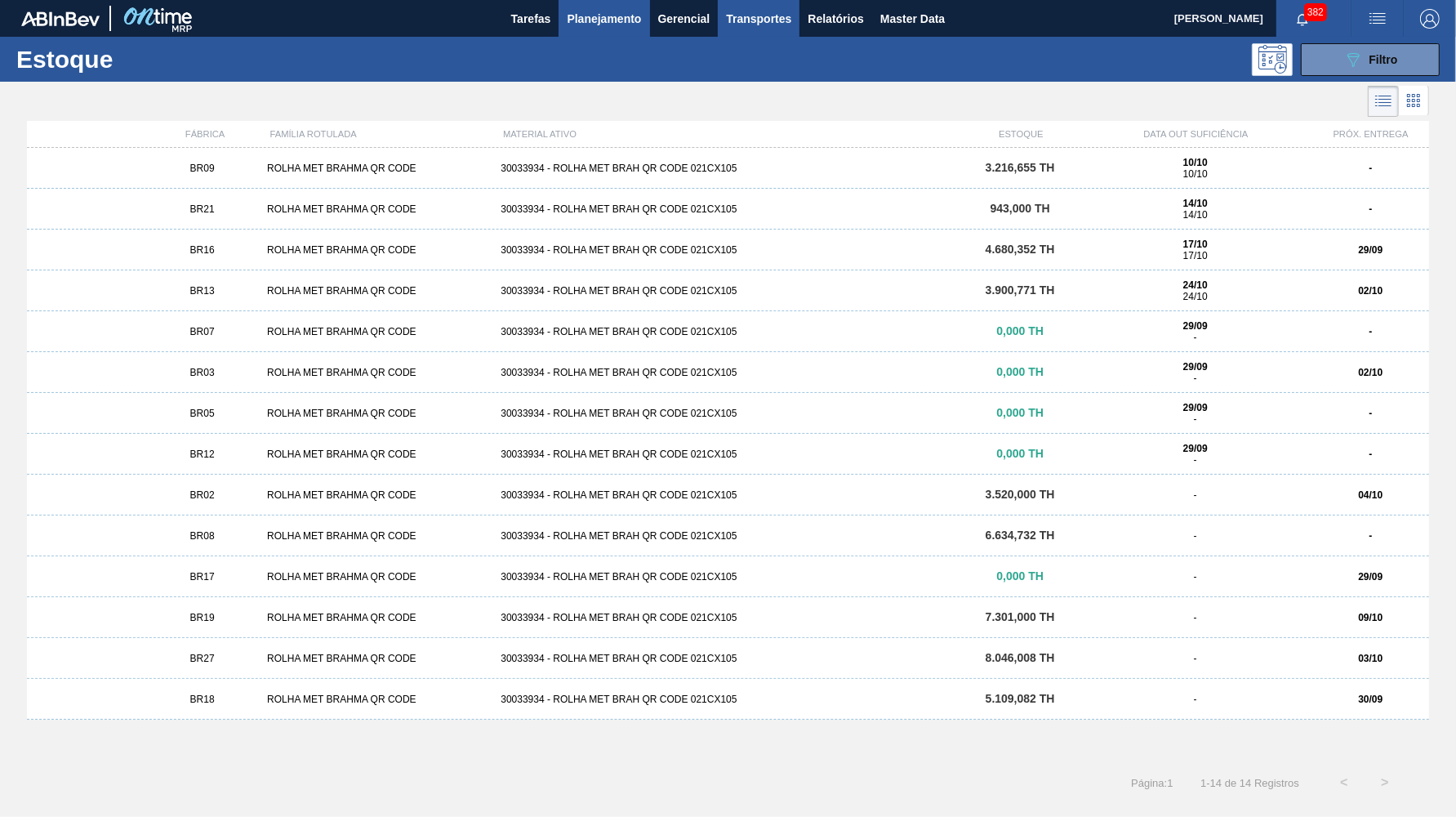
click at [795, 27] on button "Transportes" at bounding box center [759, 18] width 82 height 37
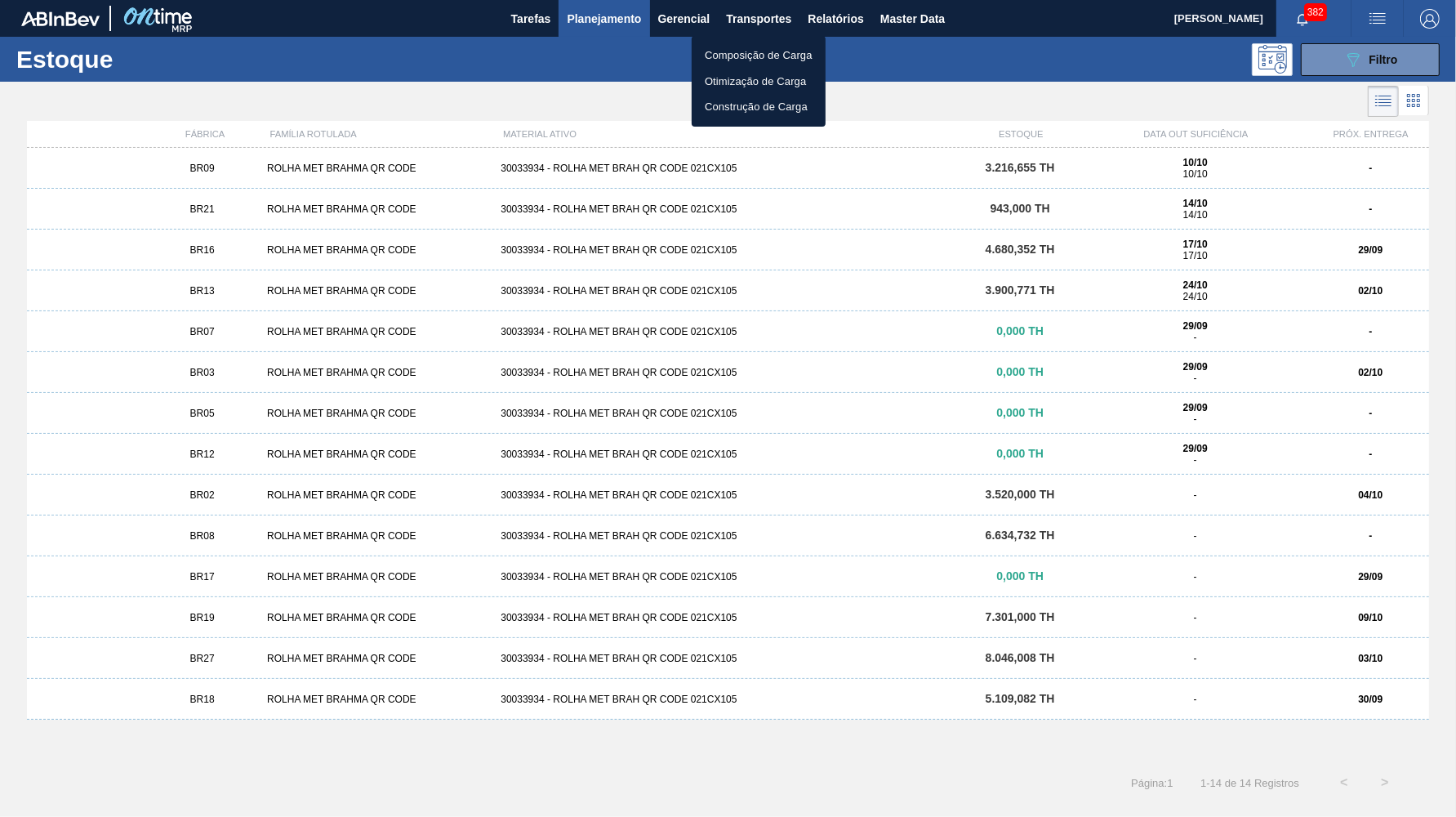
click at [824, 23] on div at bounding box center [728, 408] width 1456 height 817
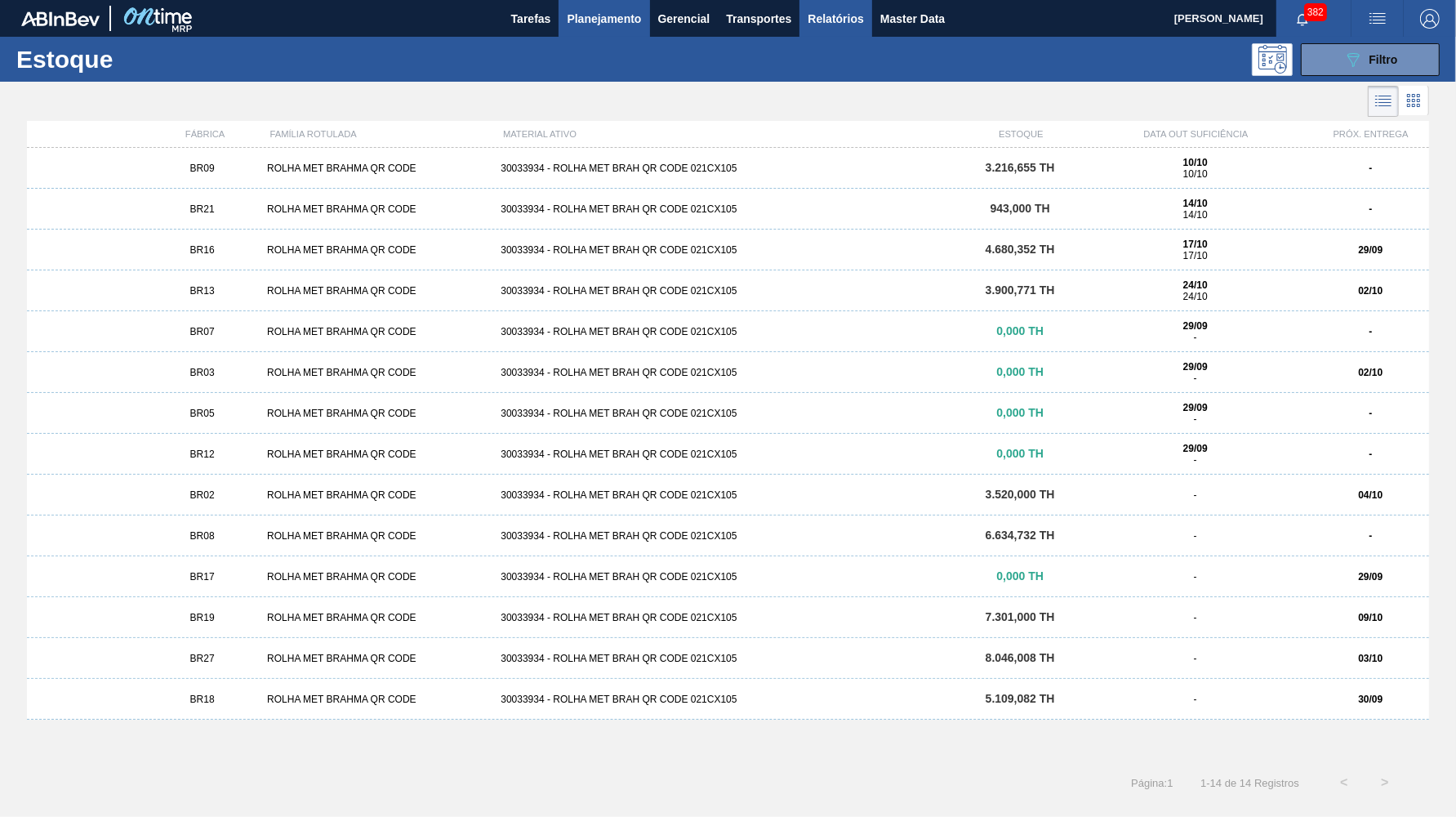
click at [834, 0] on body "Tarefas Planejamento Gerencial Transportes Relatórios Master Data YASMIM FERREI…" at bounding box center [728, 0] width 1456 height 0
click at [834, 20] on span "Relatórios" at bounding box center [835, 19] width 55 height 20
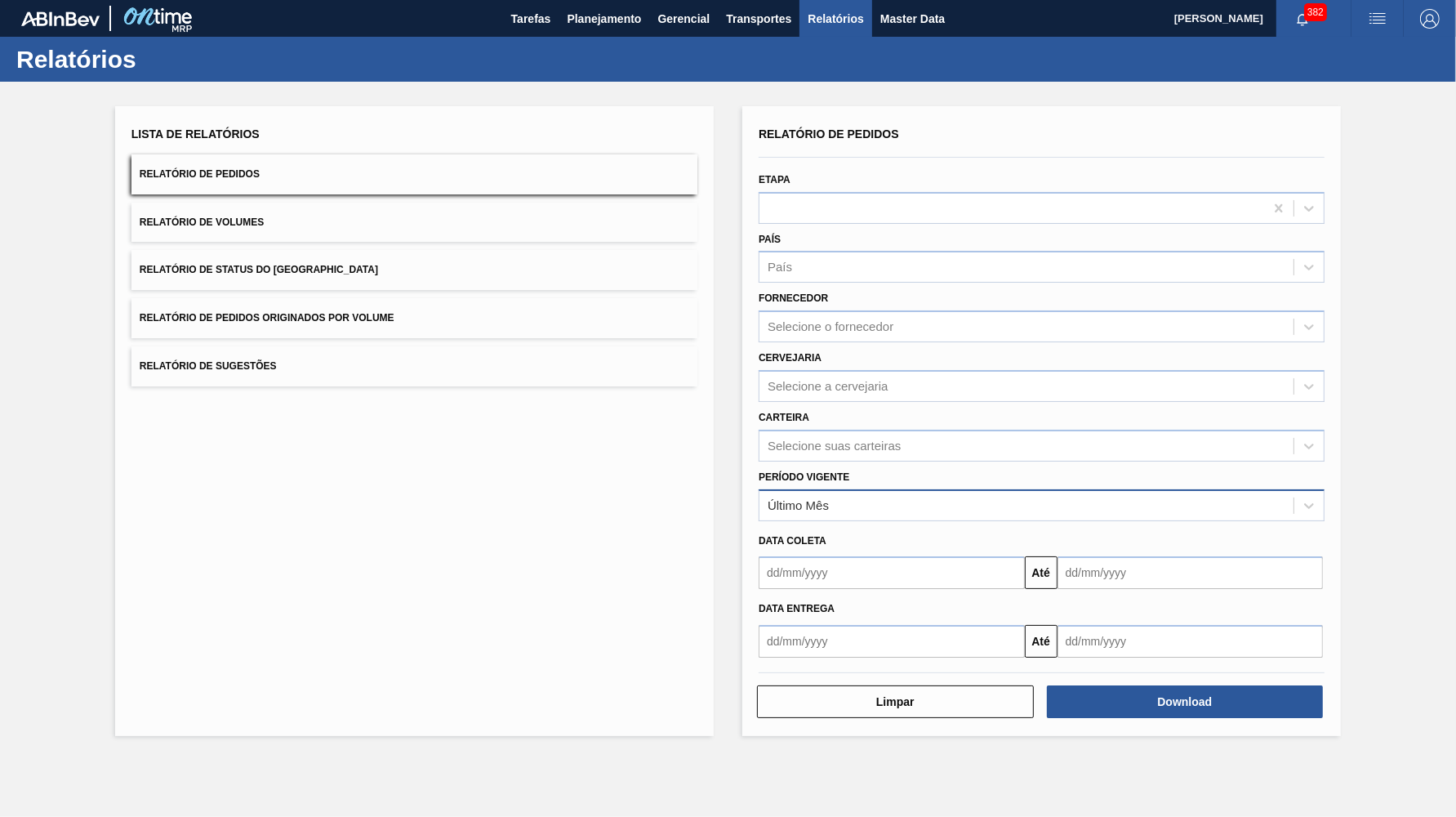
click at [811, 493] on div "Último Mês" at bounding box center [1026, 505] width 534 height 24
click at [1425, 397] on div "Lista de Relatórios Relatório de Pedidos Relatório de Volumes Relatório de Stat…" at bounding box center [728, 419] width 1456 height 675
click at [609, 19] on span "Planejamento" at bounding box center [604, 19] width 75 height 20
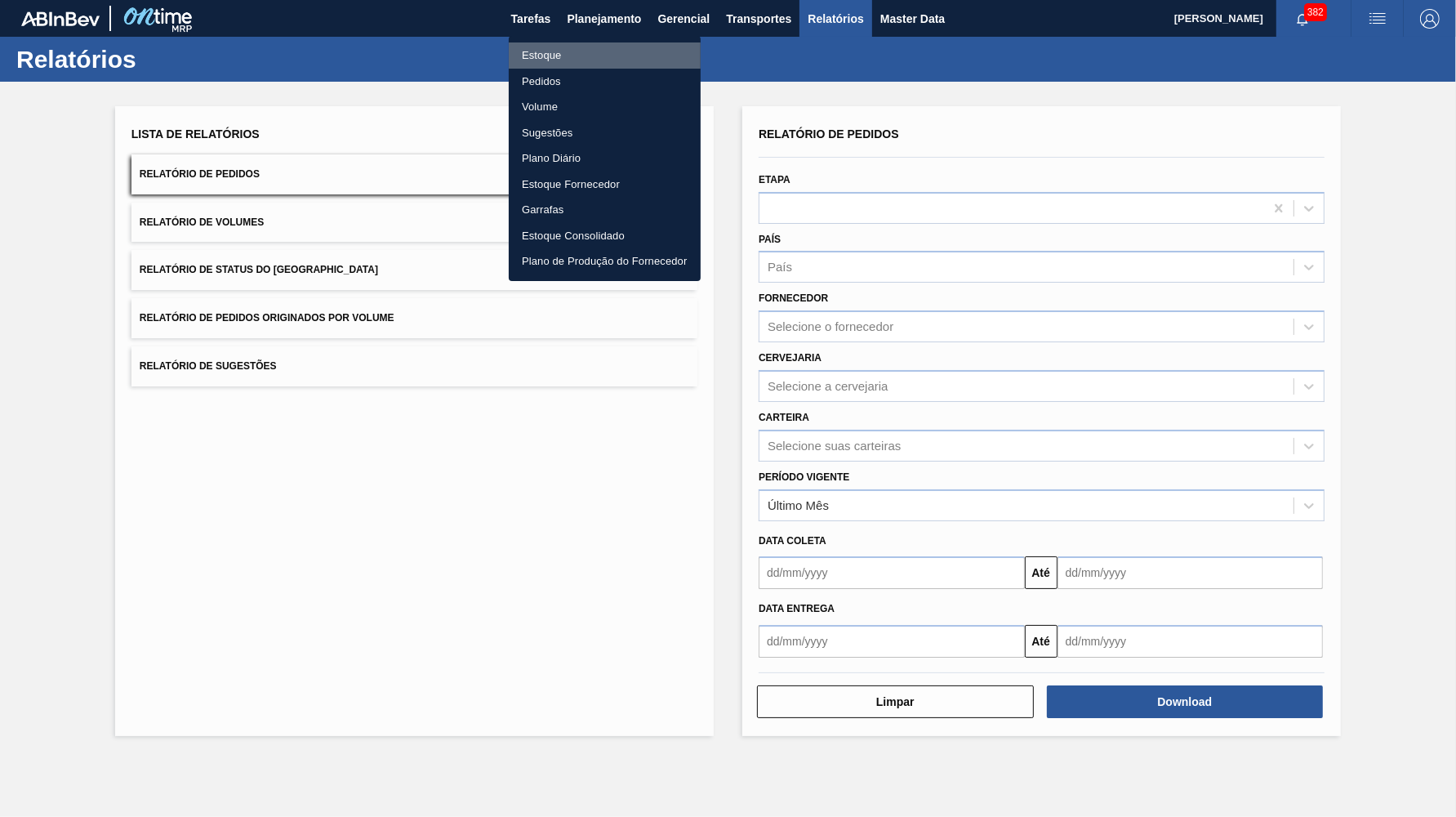
click at [574, 47] on li "Estoque" at bounding box center [604, 55] width 192 height 26
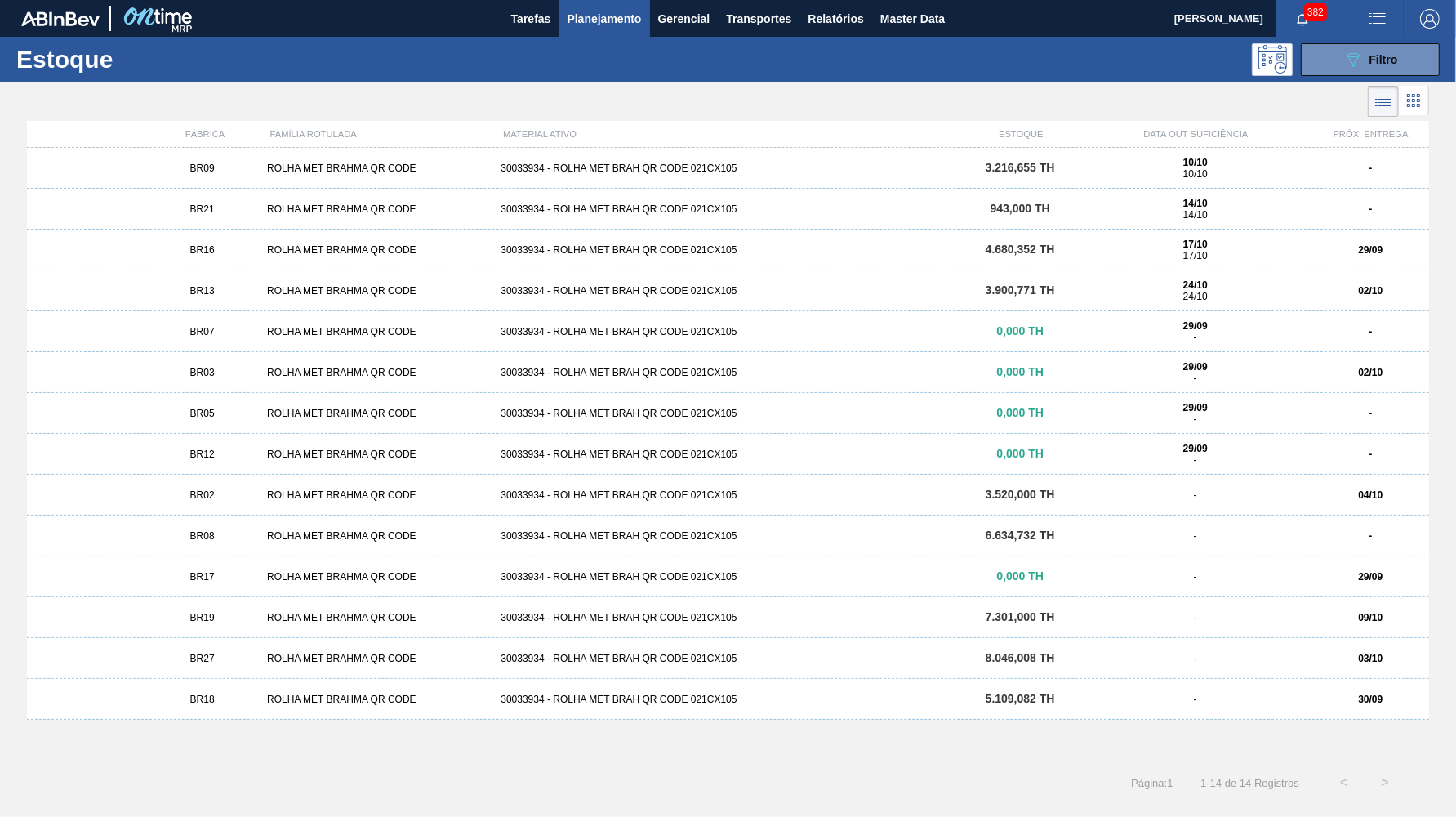
click at [596, 169] on div "30033934 - ROLHA MET BRAH QR CODE 021CX105" at bounding box center [728, 167] width 467 height 11
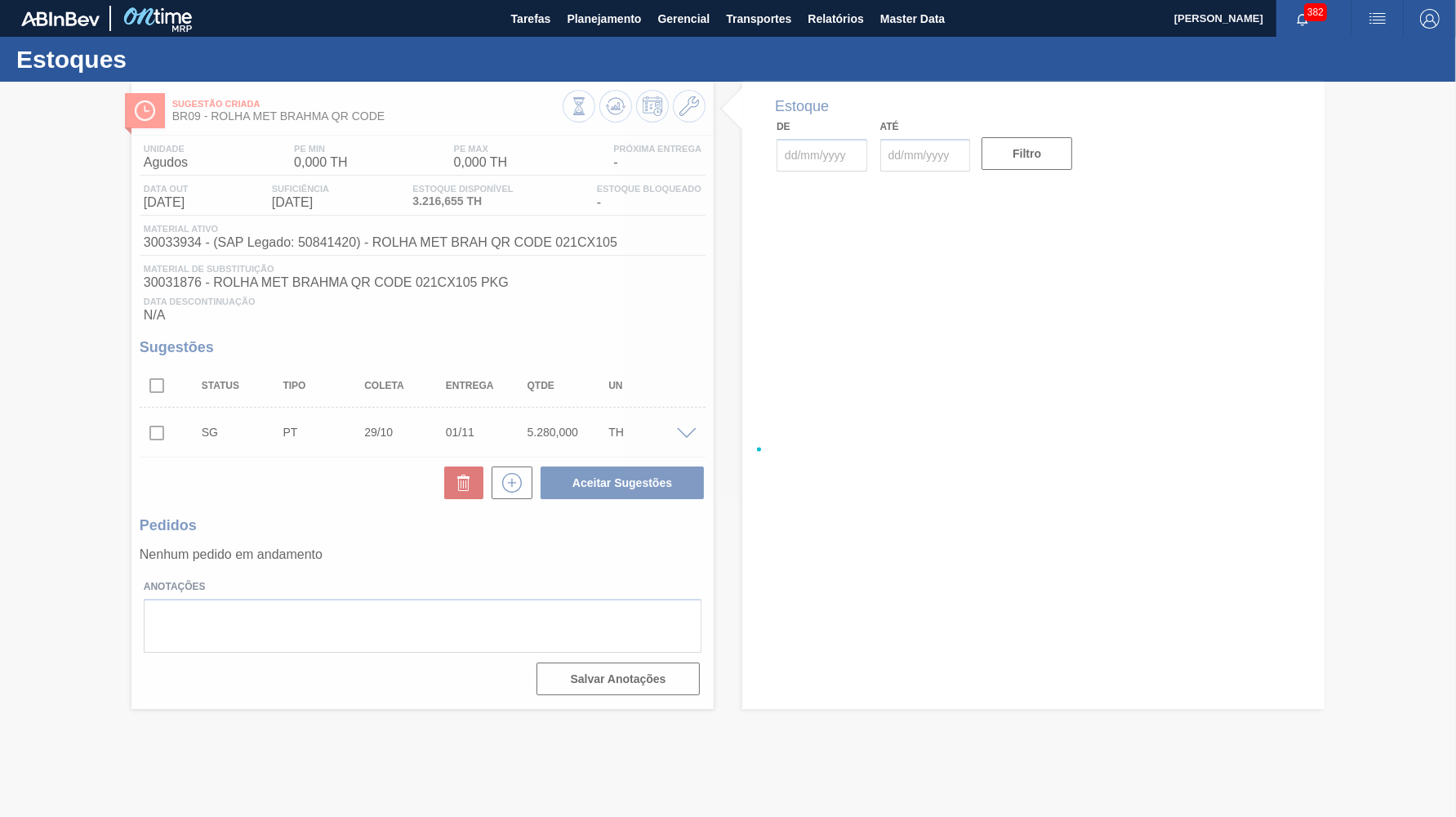
type input "[DATE]"
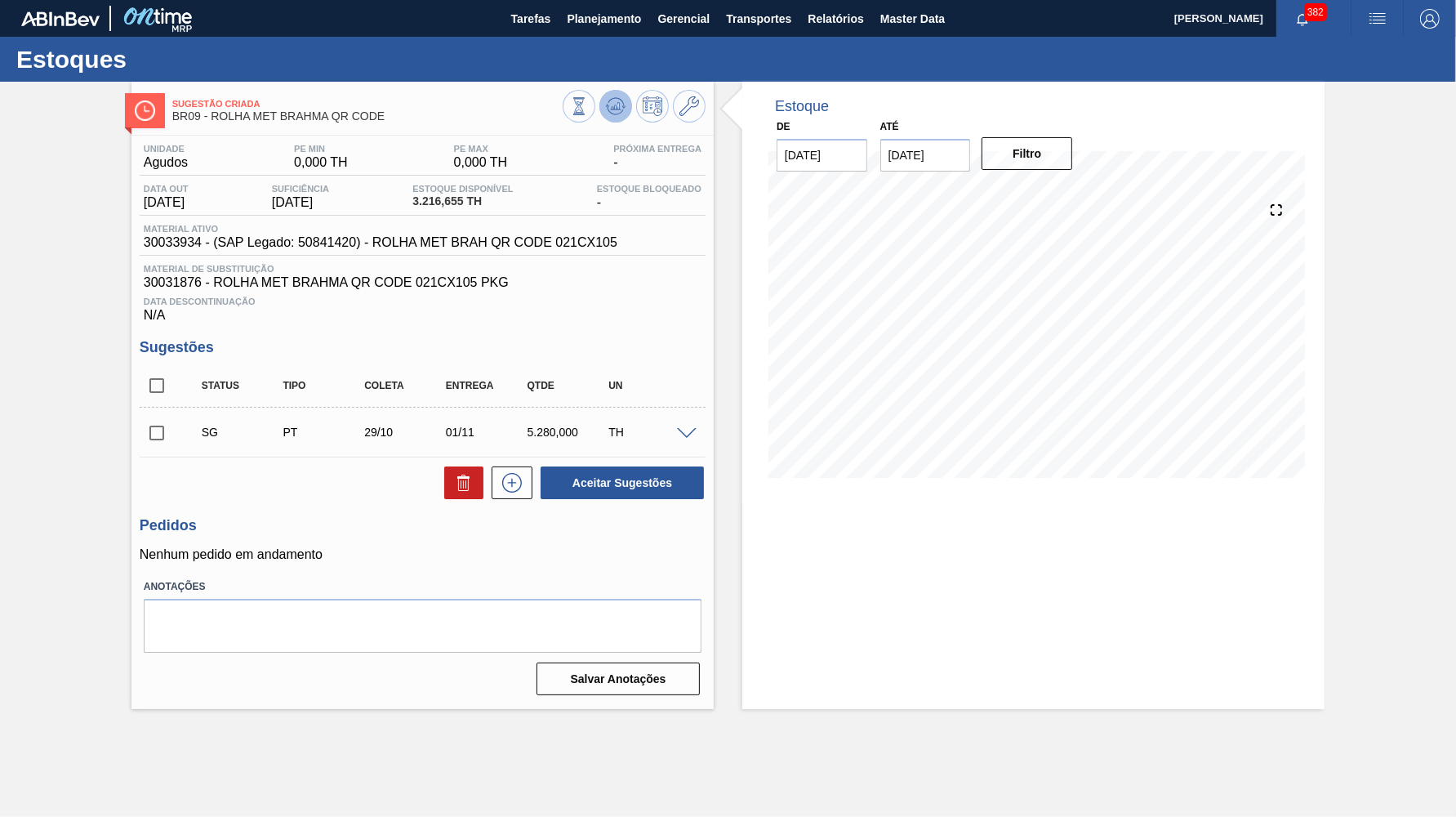
click at [610, 94] on button at bounding box center [616, 106] width 32 height 32
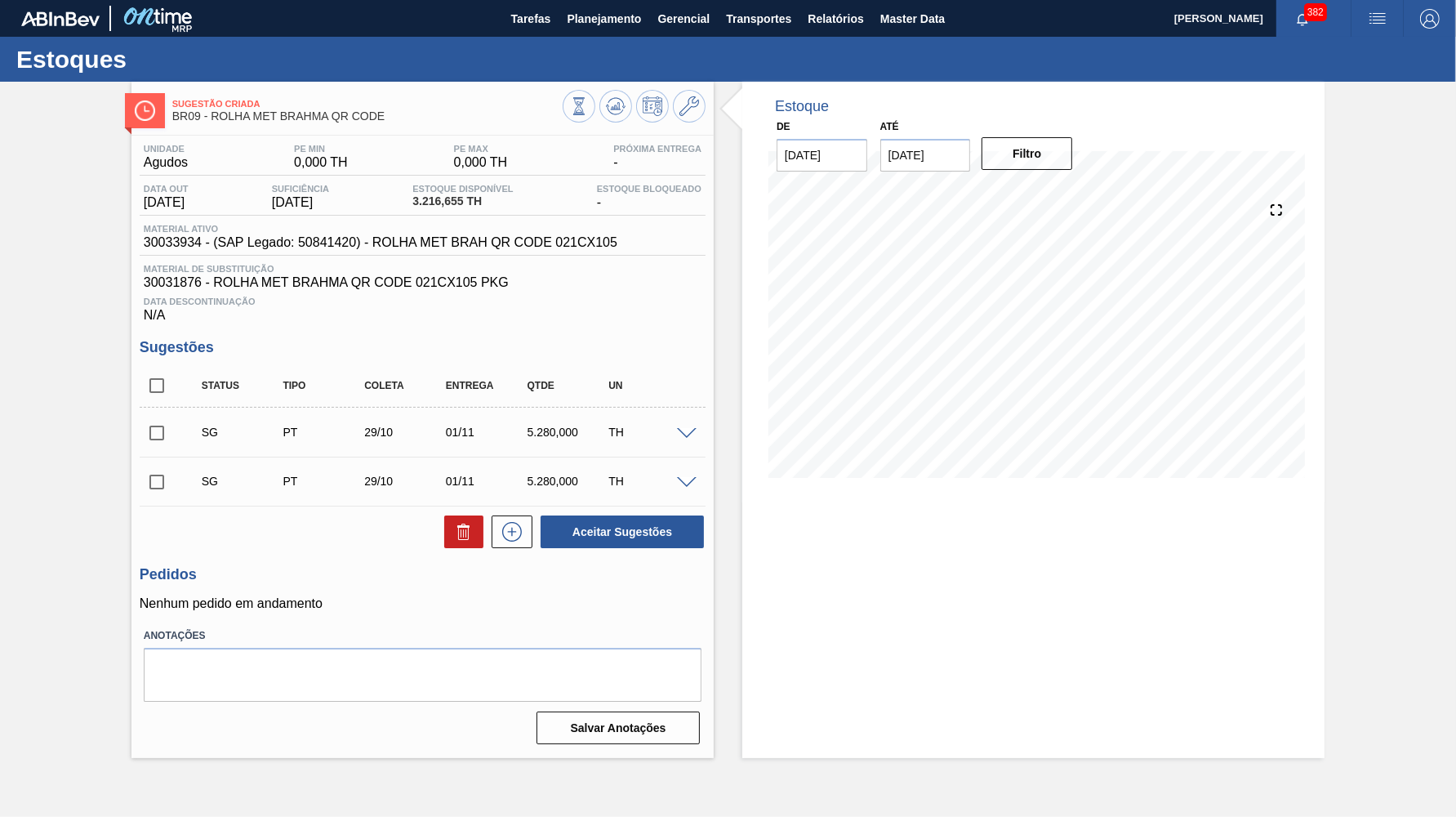
click at [604, 94] on div at bounding box center [634, 108] width 143 height 37
click at [627, 103] on button at bounding box center [616, 106] width 32 height 32
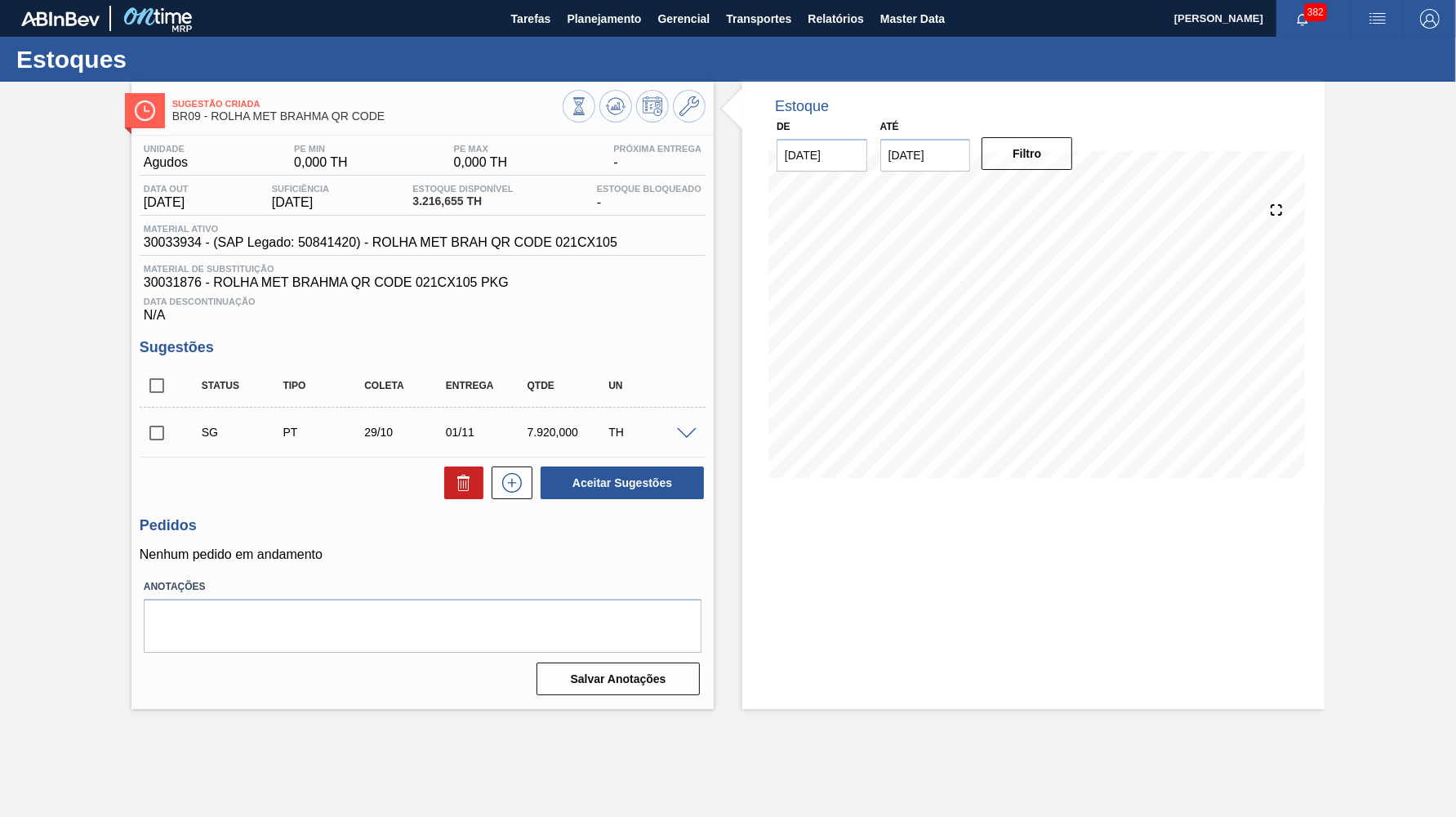
click at [165, 416] on input "checkbox" at bounding box center [157, 433] width 34 height 34
click at [468, 479] on icon at bounding box center [464, 485] width 11 height 12
checkbox input "false"
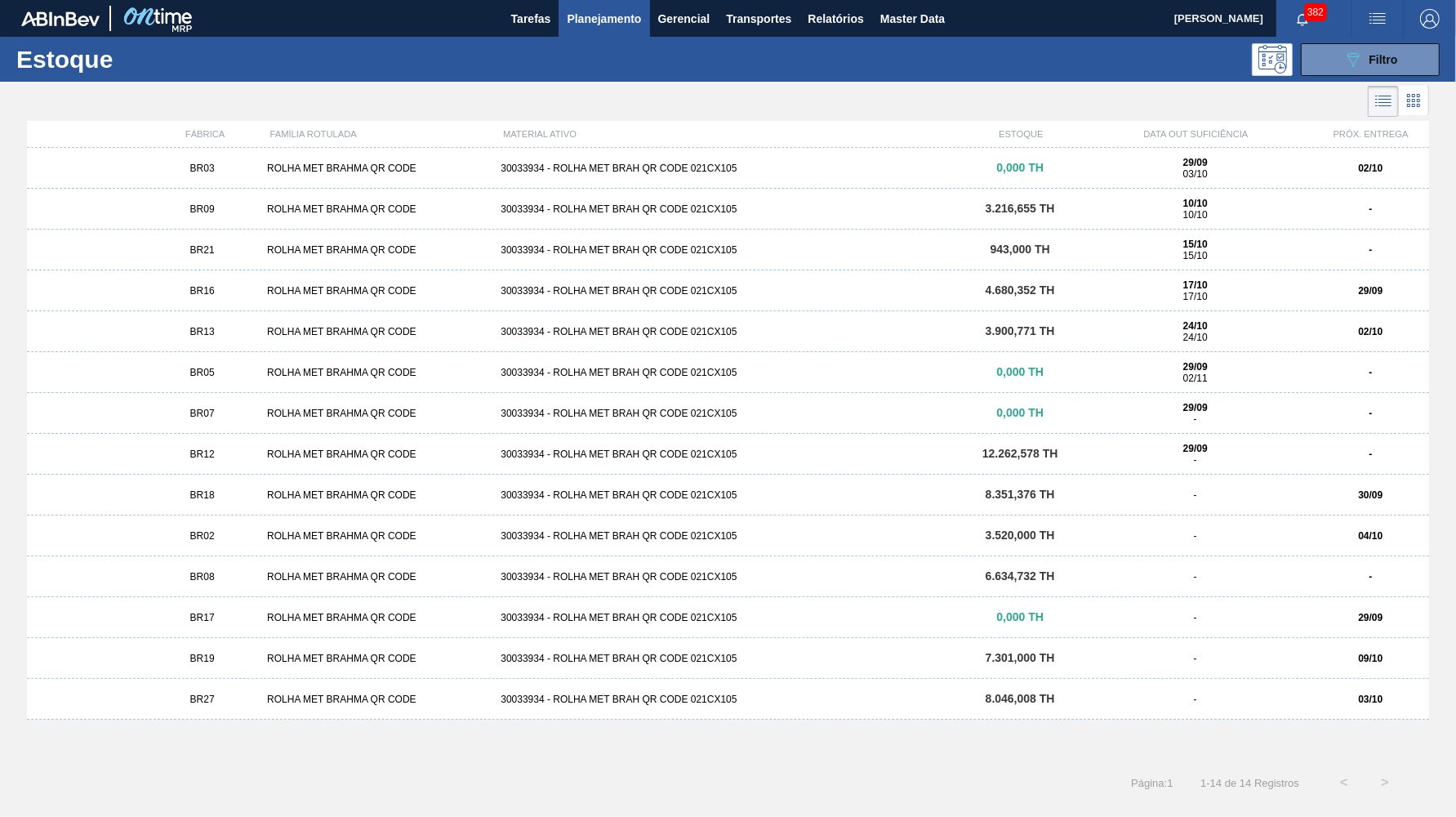
click at [1410, 94] on icon at bounding box center [1414, 100] width 20 height 20
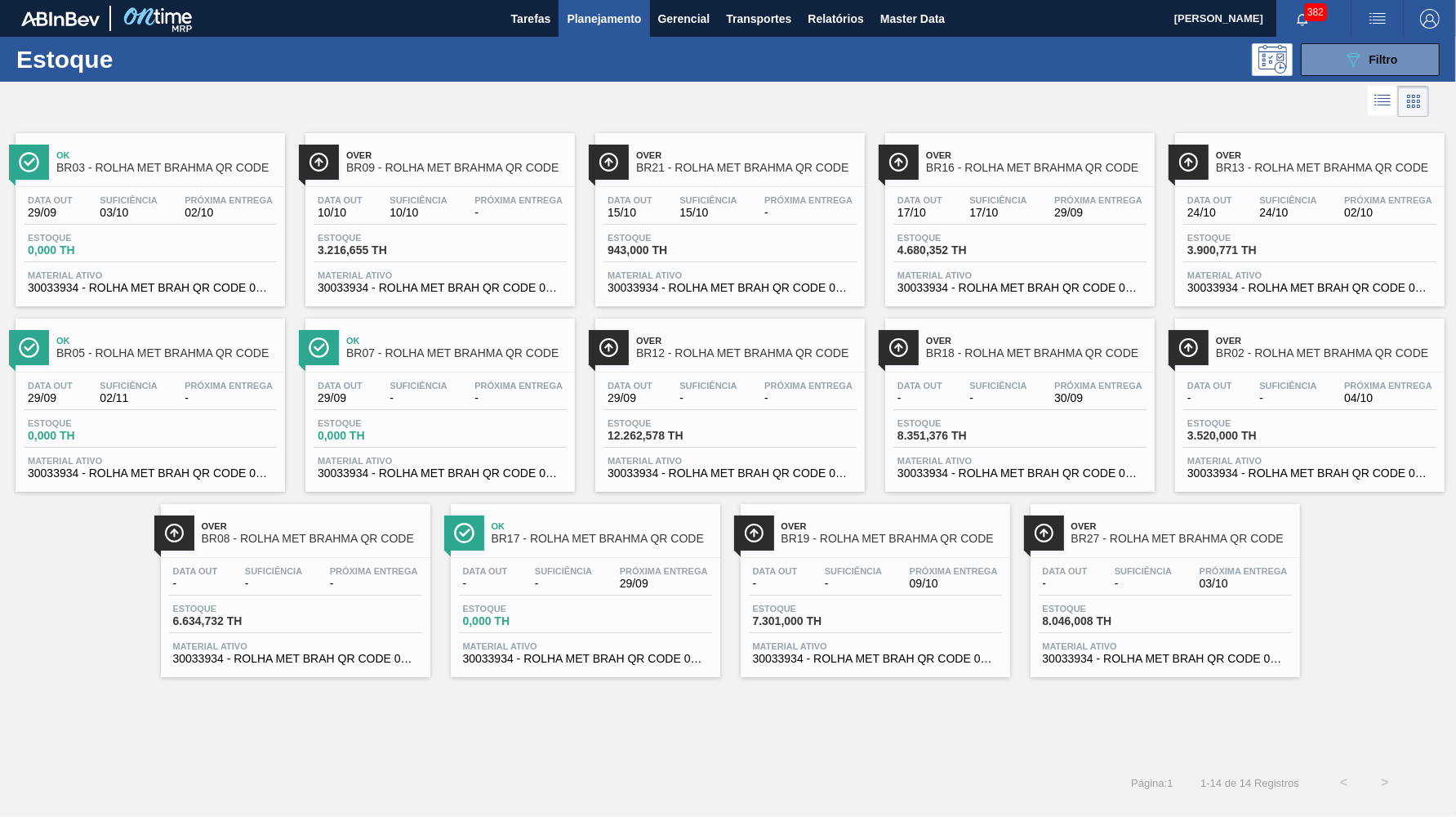
click at [1386, 10] on img "button" at bounding box center [1377, 19] width 20 height 20
click at [1295, 10] on div at bounding box center [728, 408] width 1456 height 817
click at [1313, 22] on span "button" at bounding box center [1302, 18] width 39 height 13
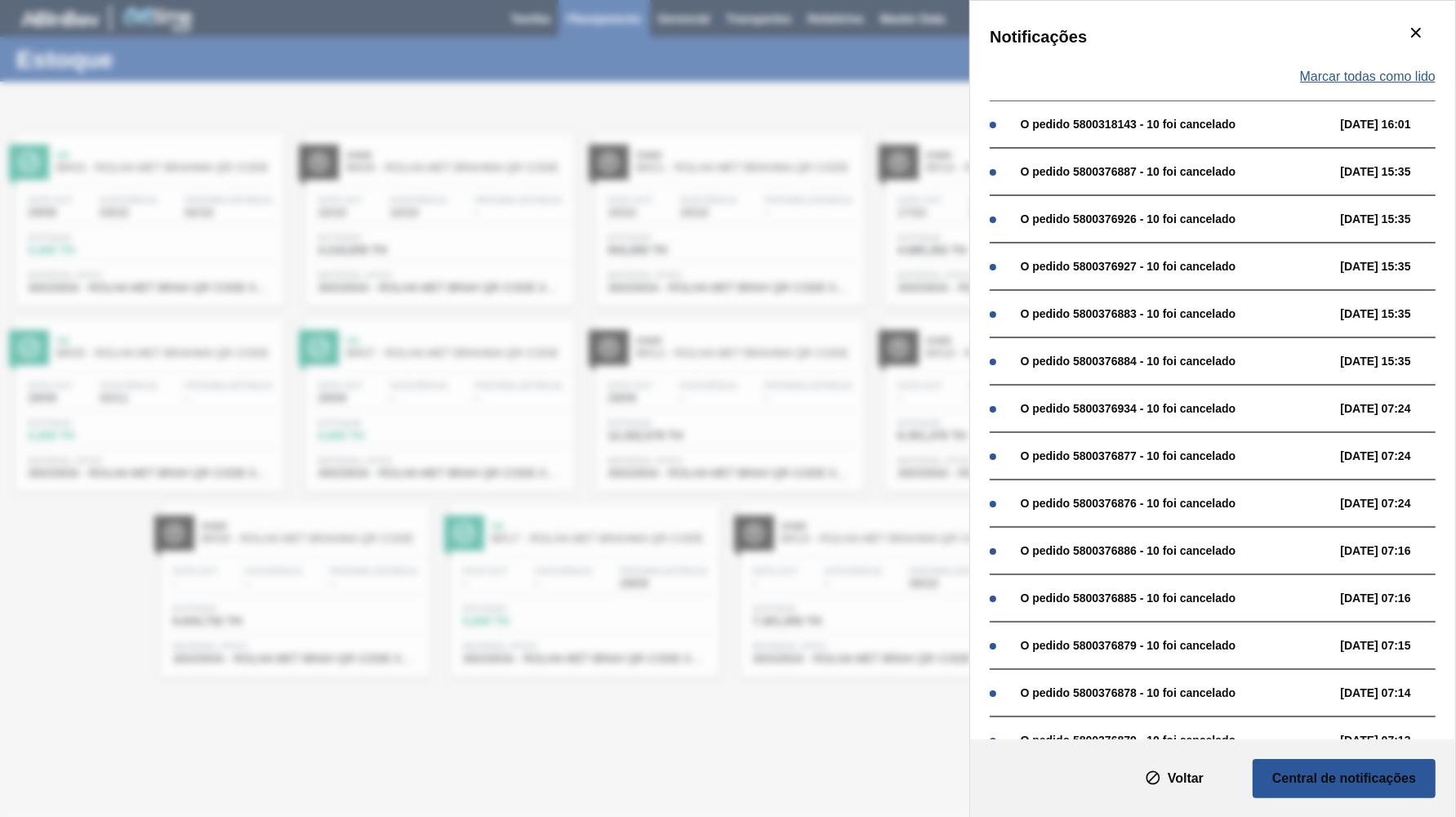
click at [1363, 71] on span "Marcar todas como lido" at bounding box center [1369, 76] width 136 height 14
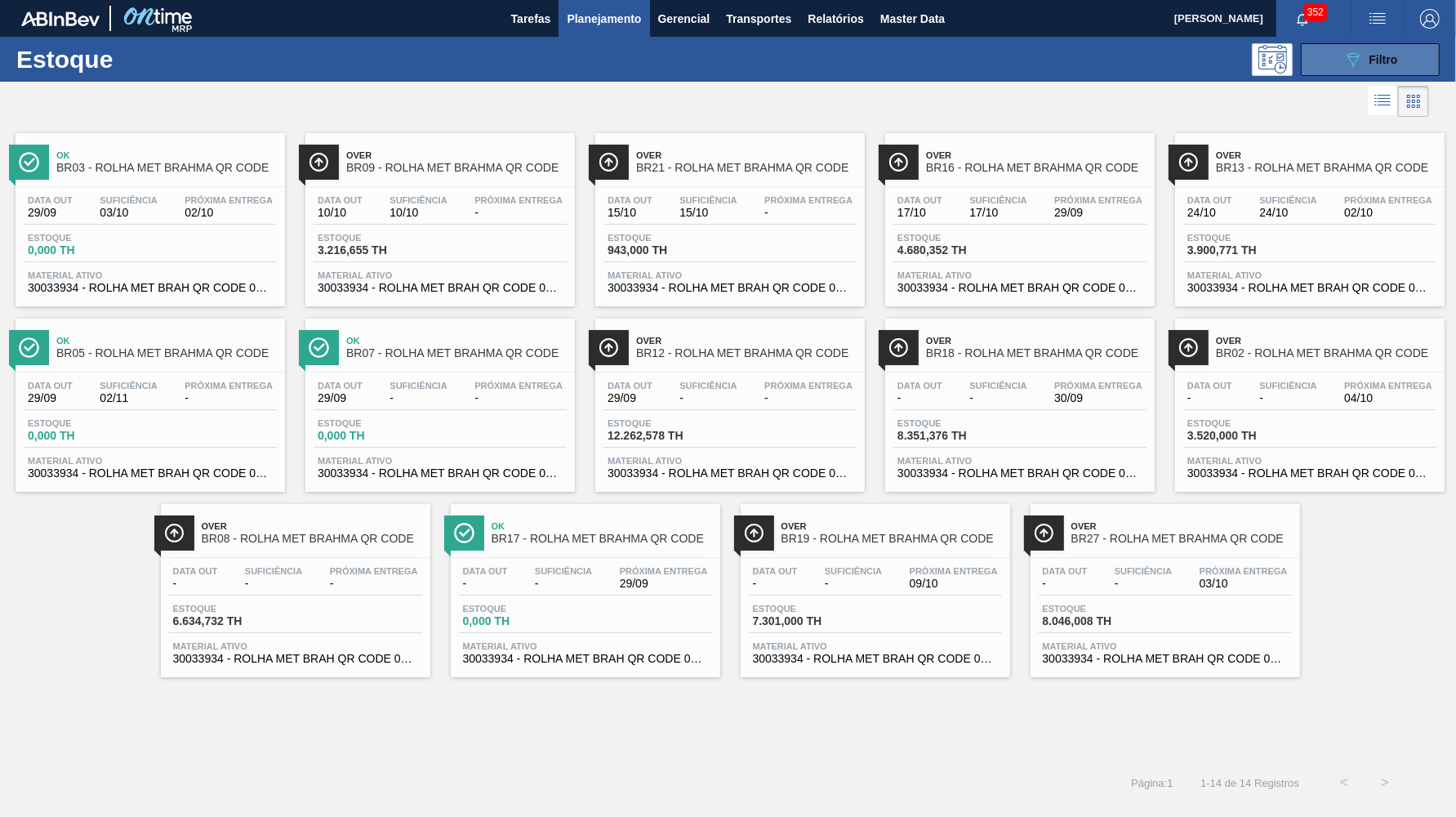
click at [1374, 61] on span "Filtro" at bounding box center [1384, 59] width 29 height 13
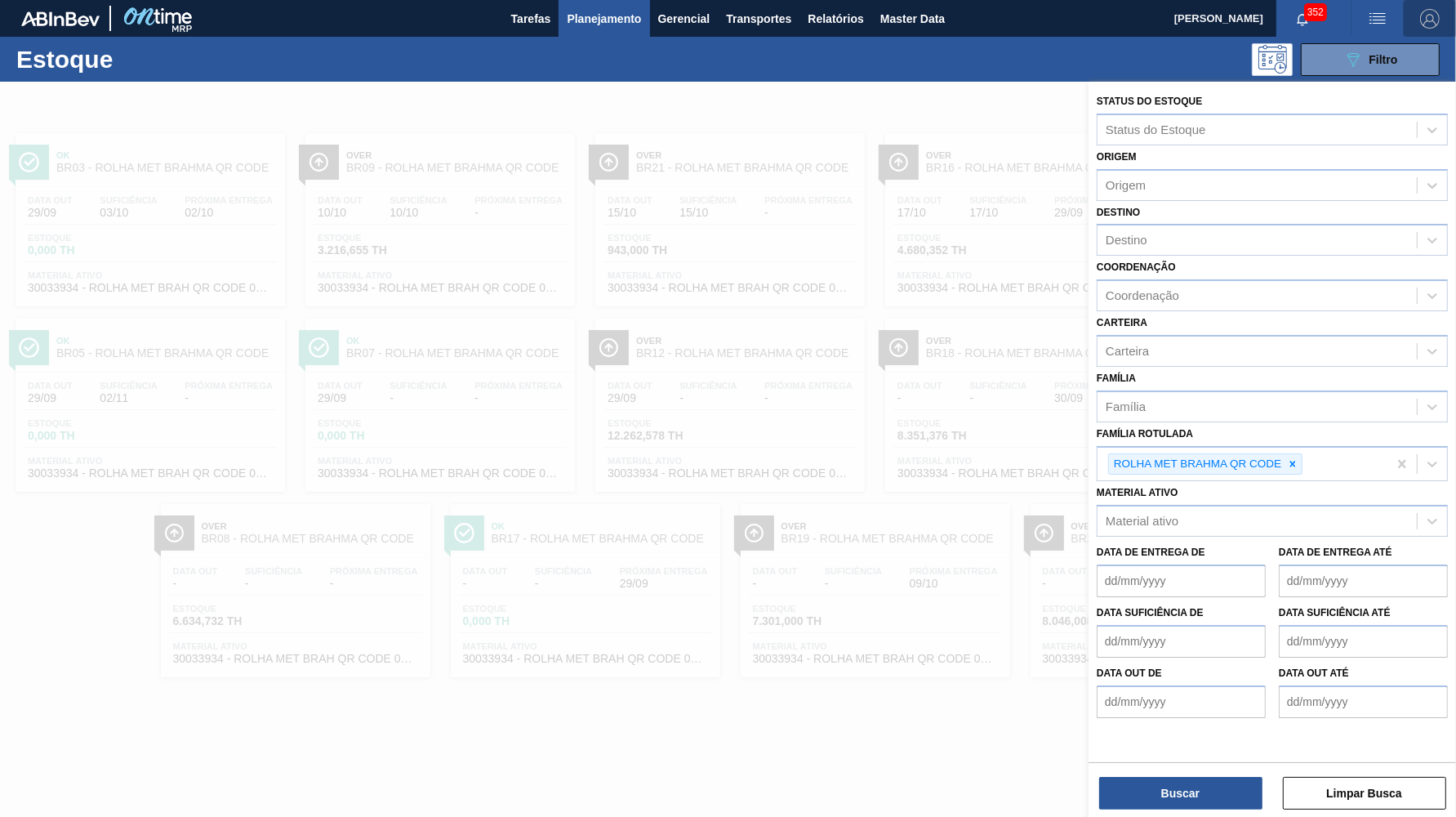
click at [1432, 29] on button "button" at bounding box center [1431, 18] width 53 height 37
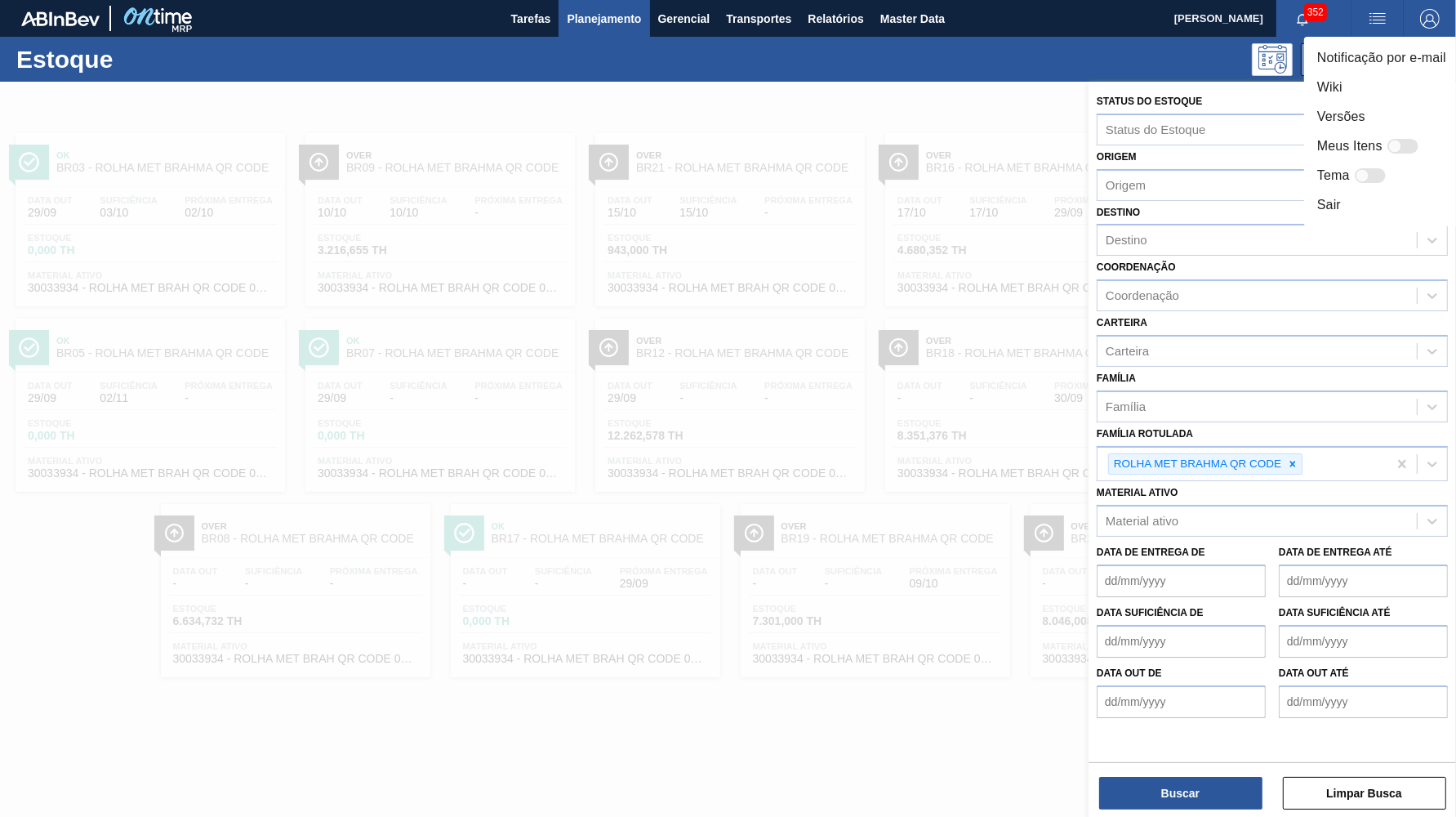
click at [1393, 140] on div at bounding box center [1395, 147] width 14 height 14
checkbox input "false"
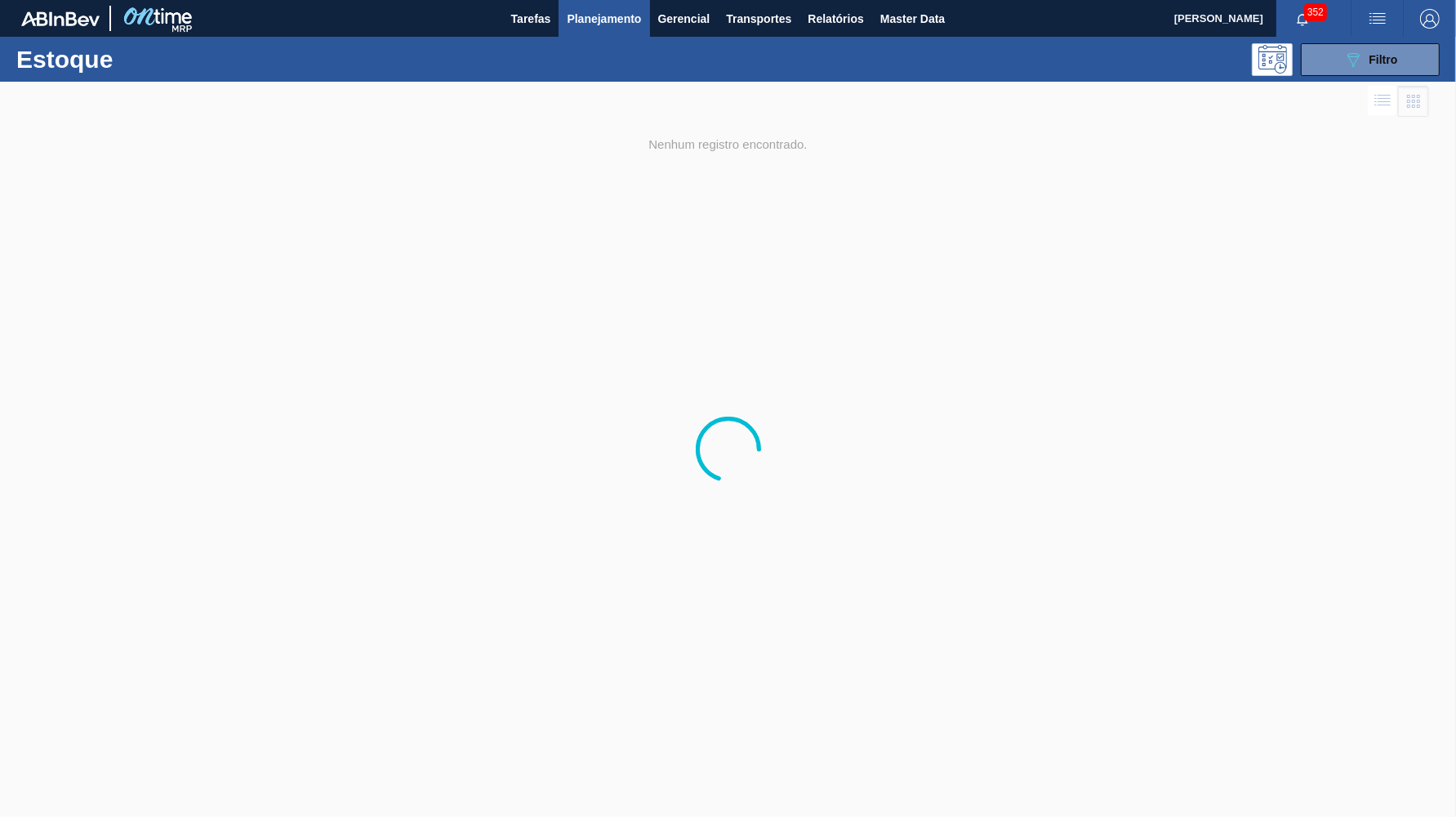
click at [1429, 31] on button "button" at bounding box center [1431, 18] width 53 height 37
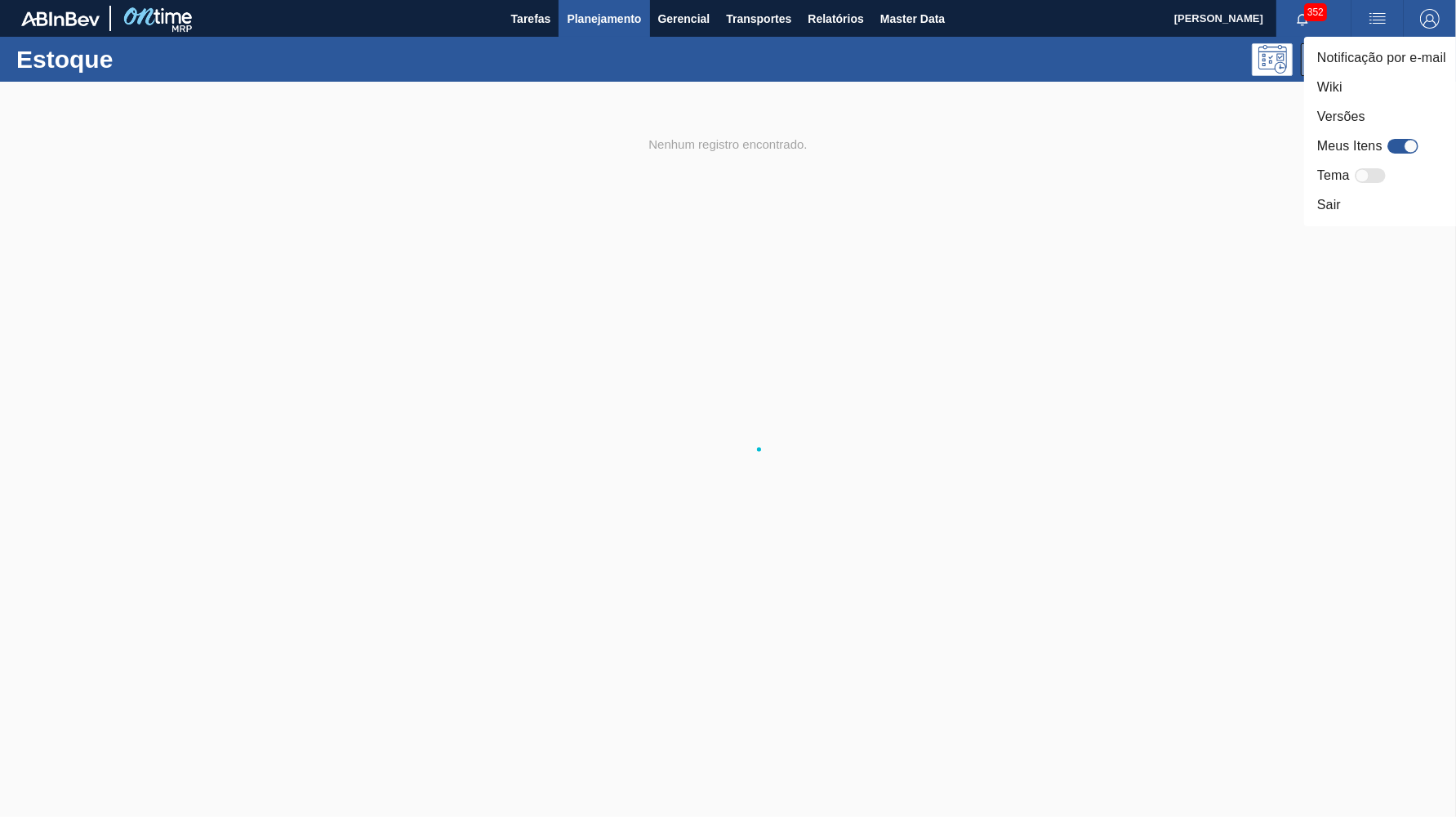
click at [1387, 146] on div "Meus Itens" at bounding box center [1370, 146] width 106 height 20
click at [1365, 169] on div at bounding box center [1370, 175] width 31 height 14
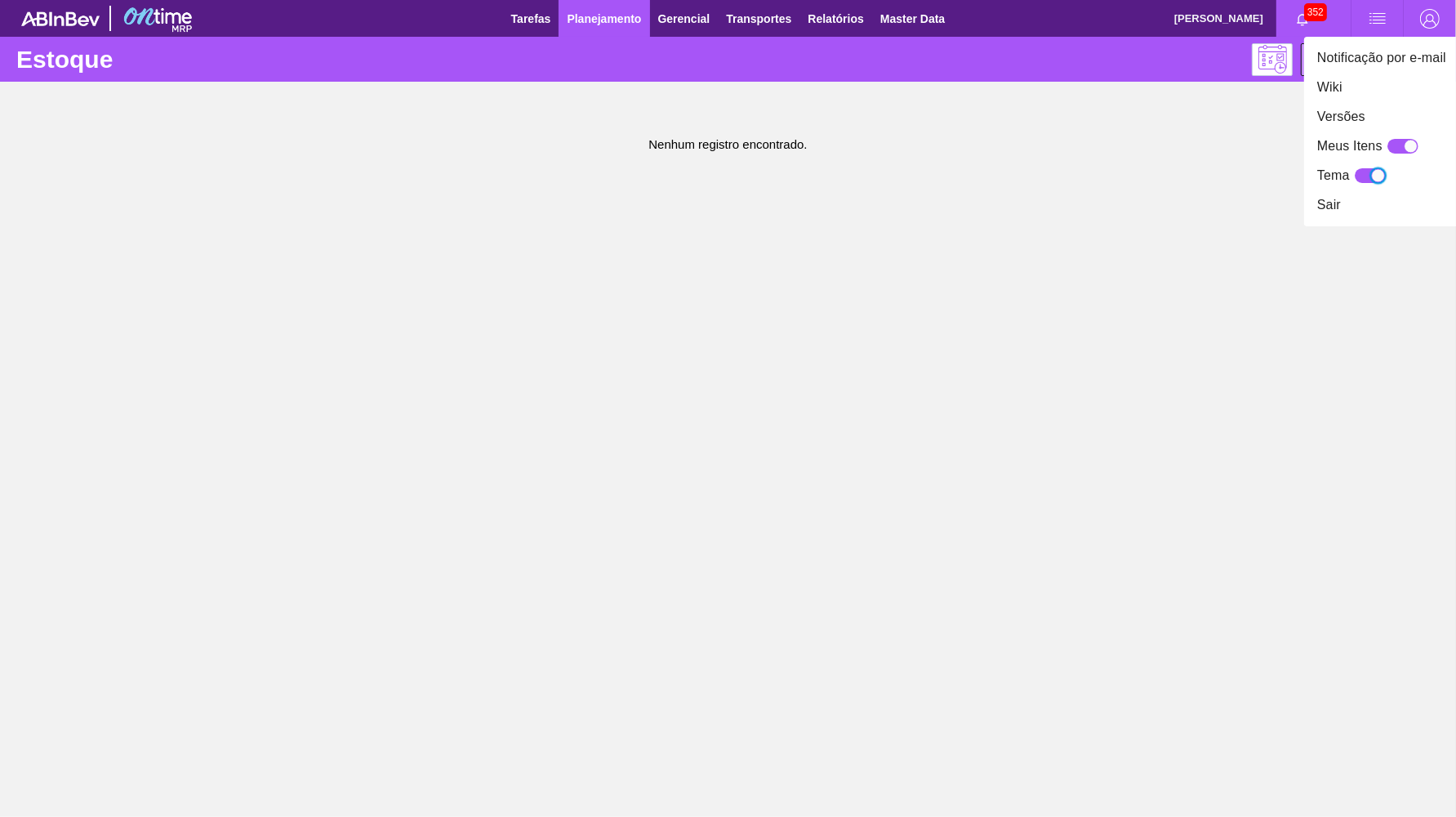
click at [1365, 169] on div at bounding box center [1370, 175] width 31 height 14
checkbox input "false"
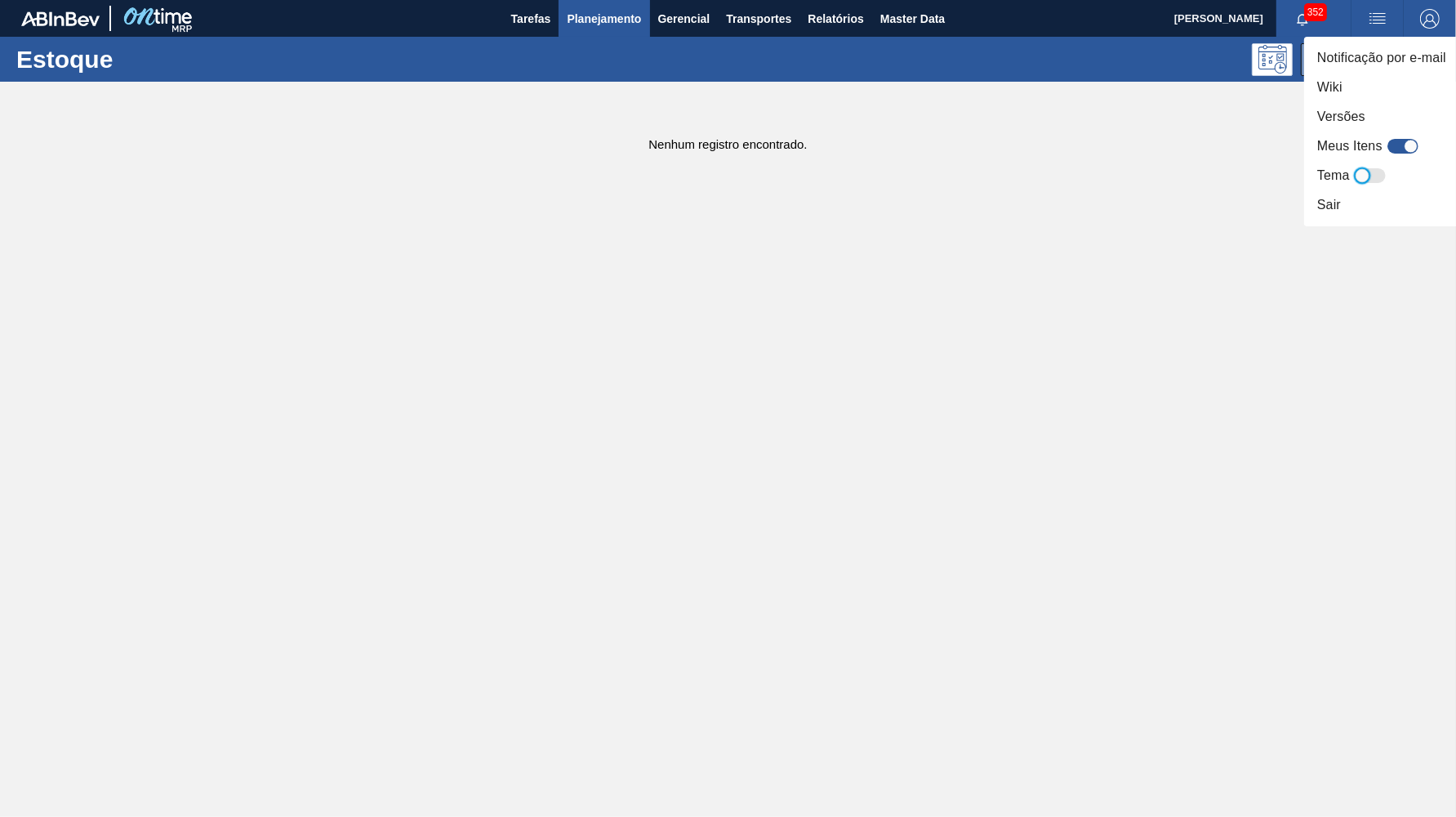
click at [1407, 54] on li "Notificação por e-mail" at bounding box center [1381, 58] width 155 height 30
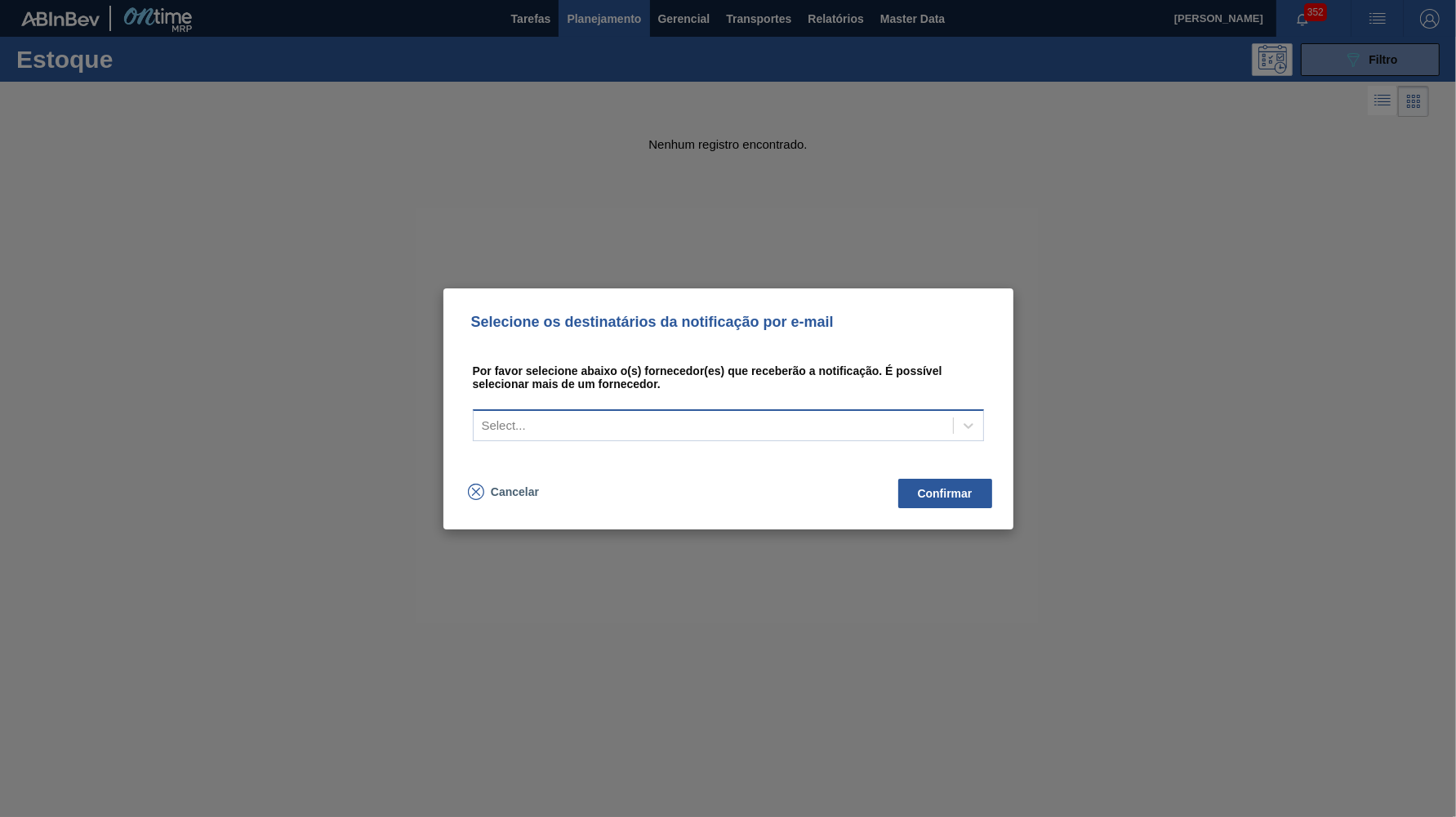
click at [713, 439] on div "Select..." at bounding box center [728, 425] width 511 height 32
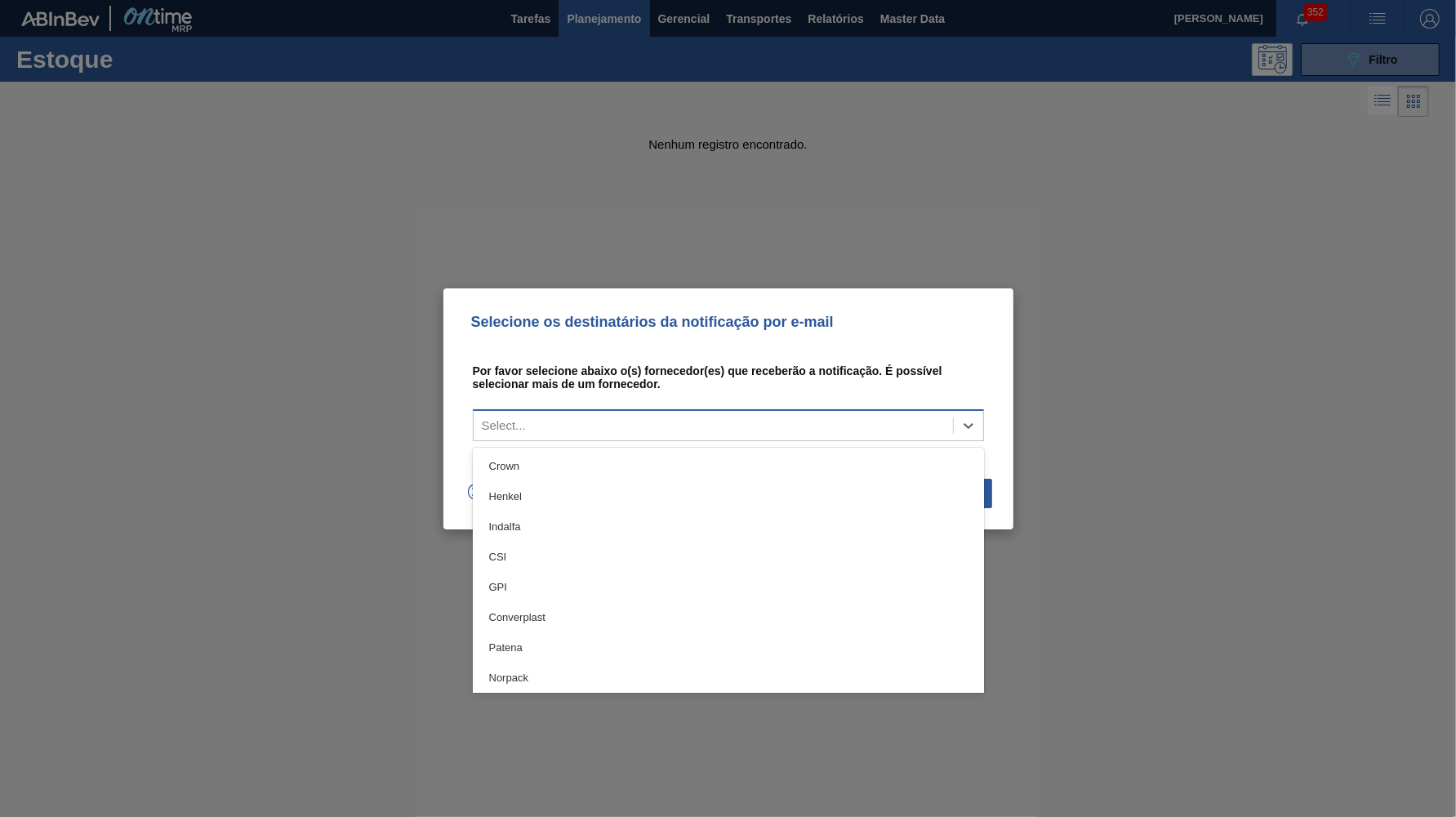
click at [675, 421] on div "Select..." at bounding box center [713, 425] width 480 height 24
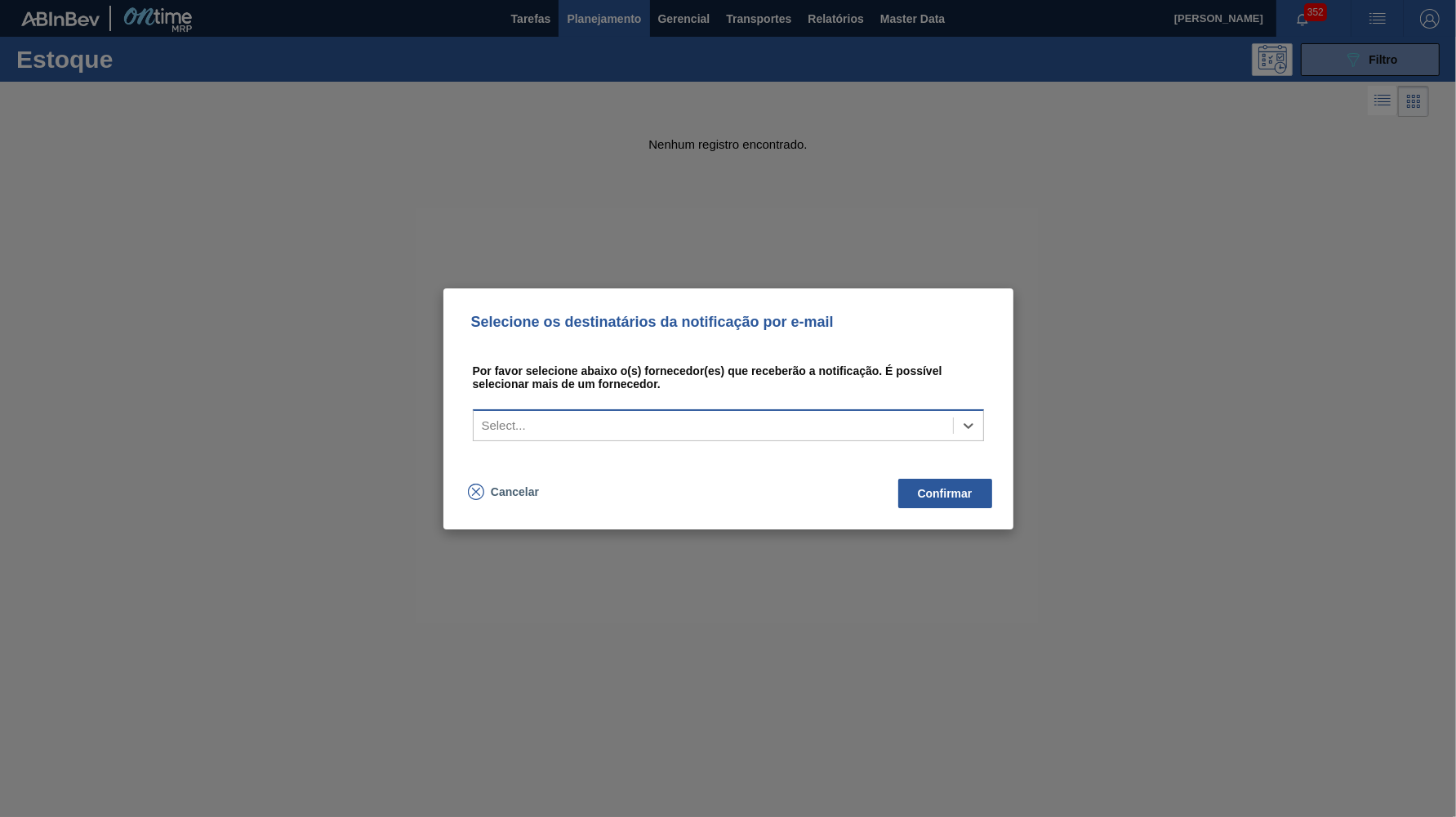
click at [675, 421] on div "Select..." at bounding box center [713, 425] width 480 height 24
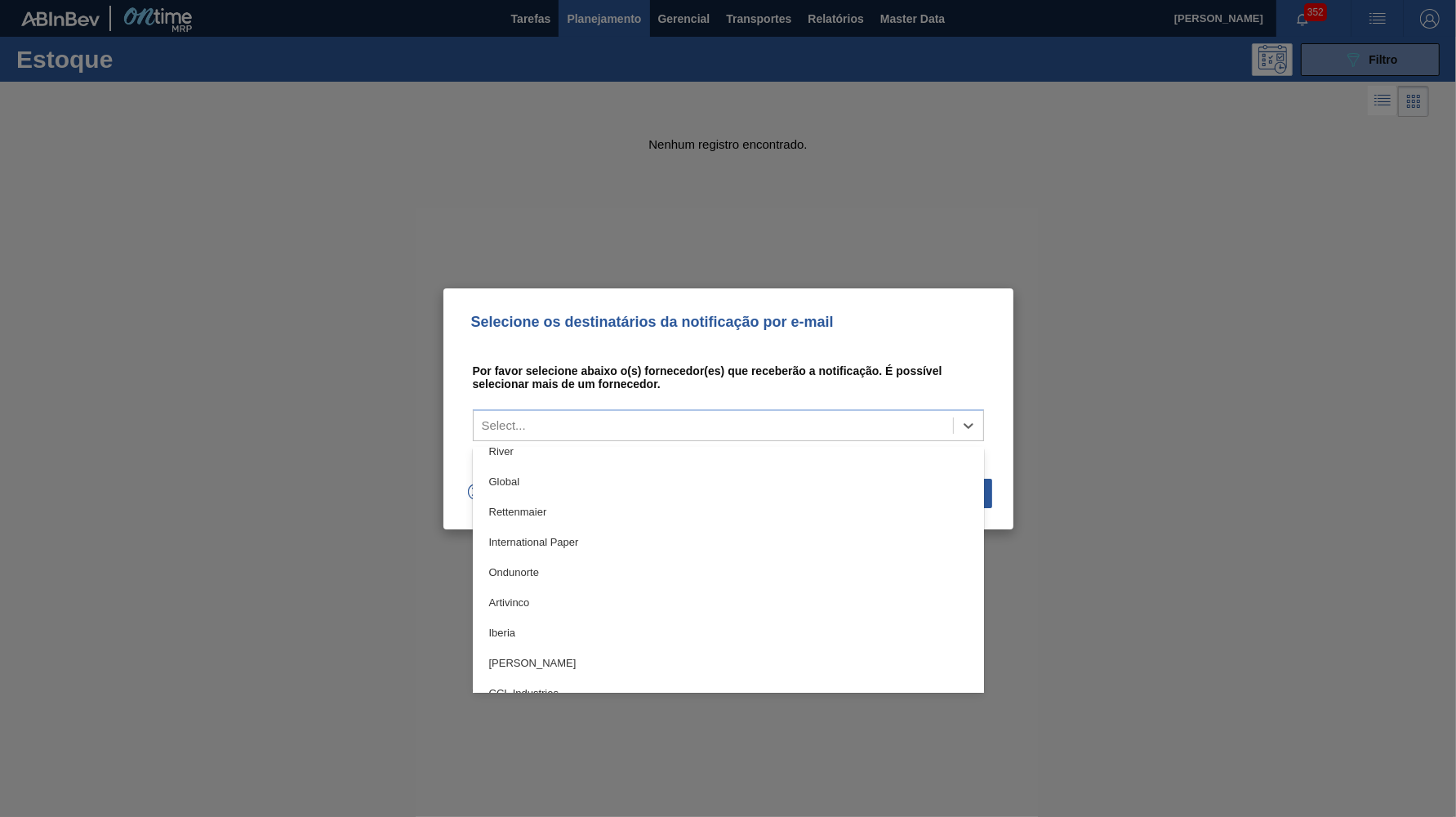
scroll to position [1196, 0]
click at [641, 351] on div "Por favor selecione abaixo o(s) fornecedor(es) que receberão a notificação. É p…" at bounding box center [728, 408] width 531 height 138
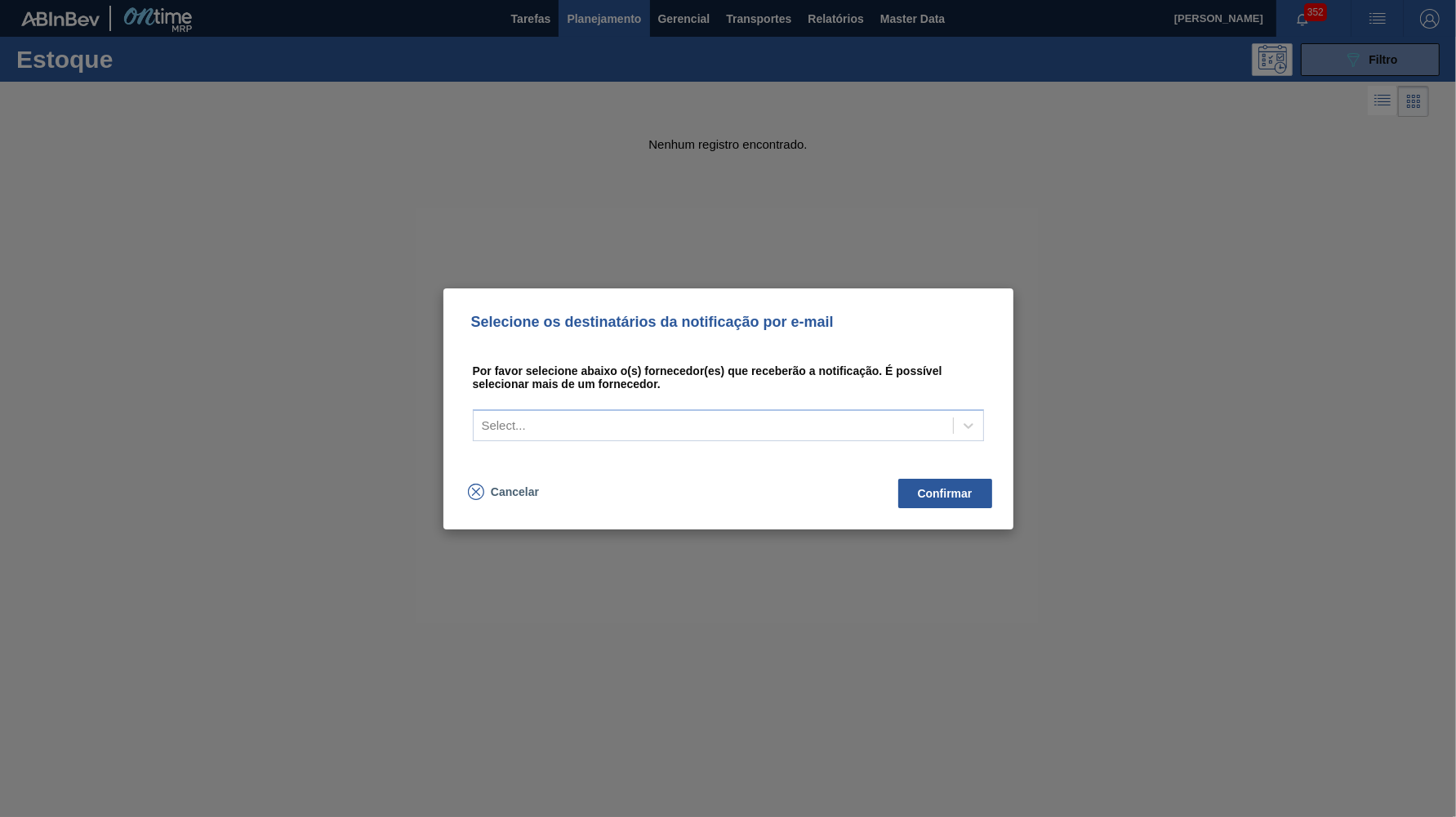
click at [827, 217] on div "Selecione os destinatários da notificação por e-mail Por favor selecione abaixo…" at bounding box center [728, 408] width 1456 height 817
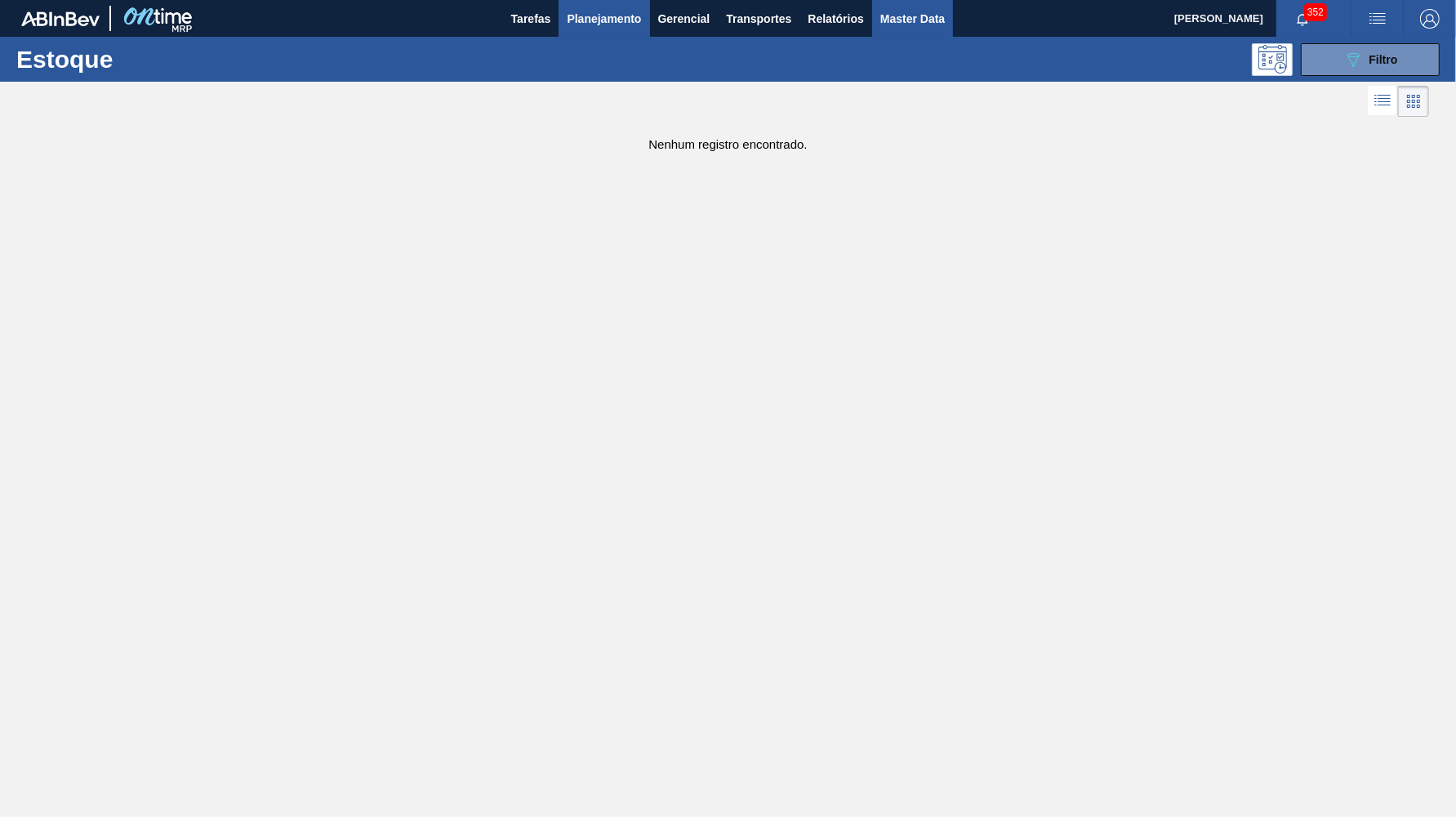
click at [929, 4] on button "Master Data" at bounding box center [912, 18] width 81 height 37
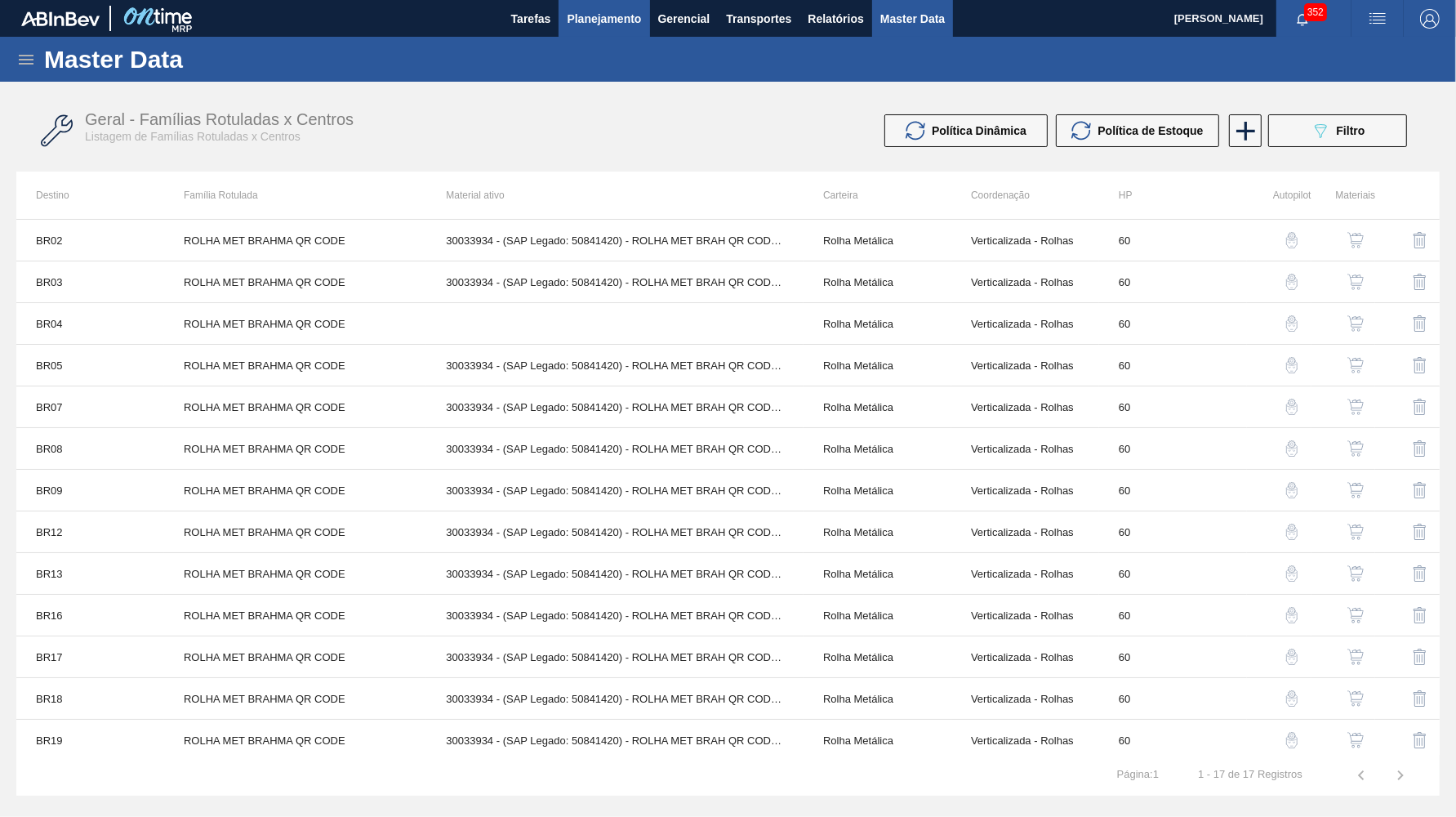
click at [599, 20] on span "Planejamento" at bounding box center [604, 19] width 75 height 20
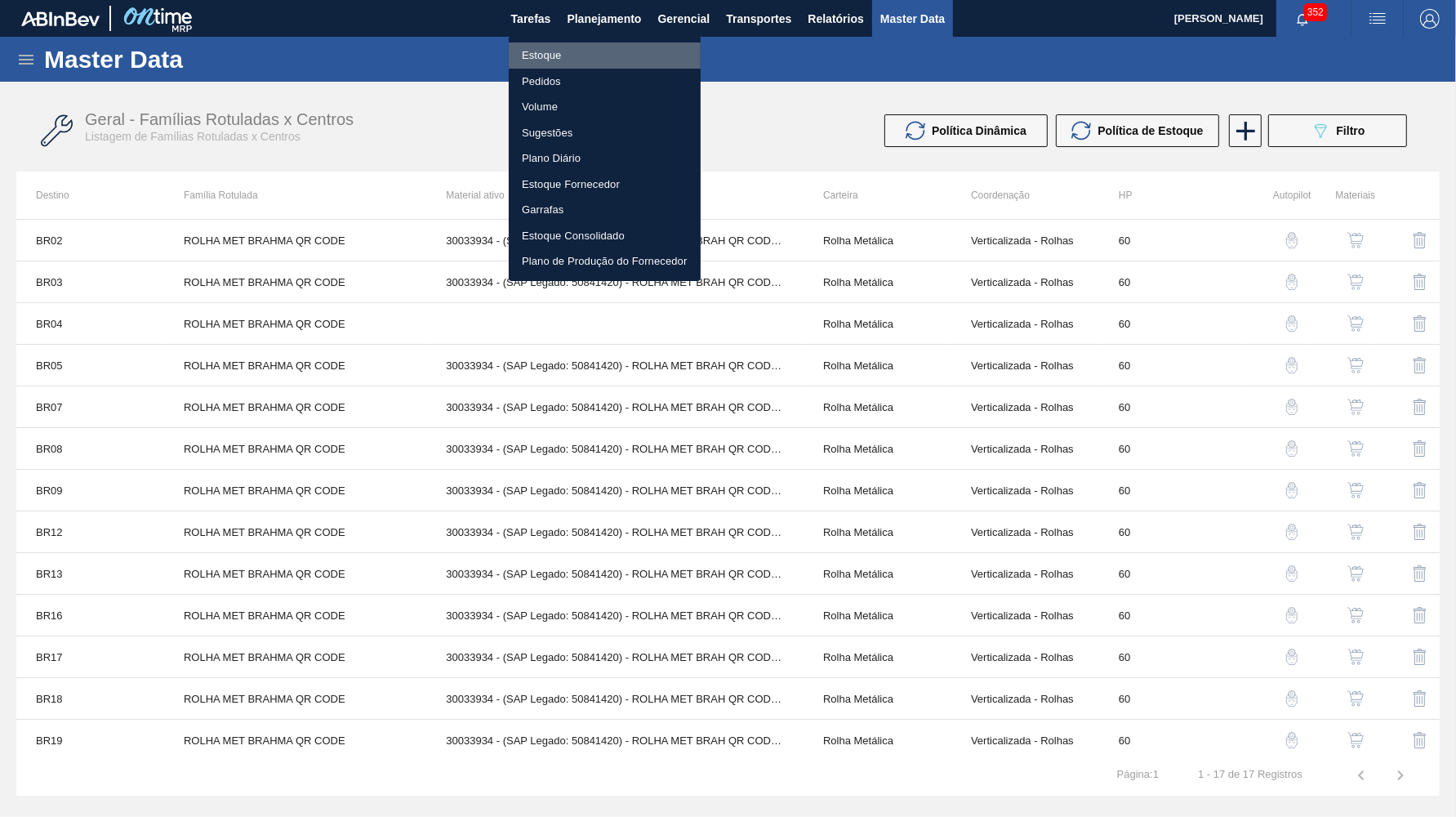
click at [557, 50] on li "Estoque" at bounding box center [604, 55] width 192 height 26
